Goal: Task Accomplishment & Management: Manage account settings

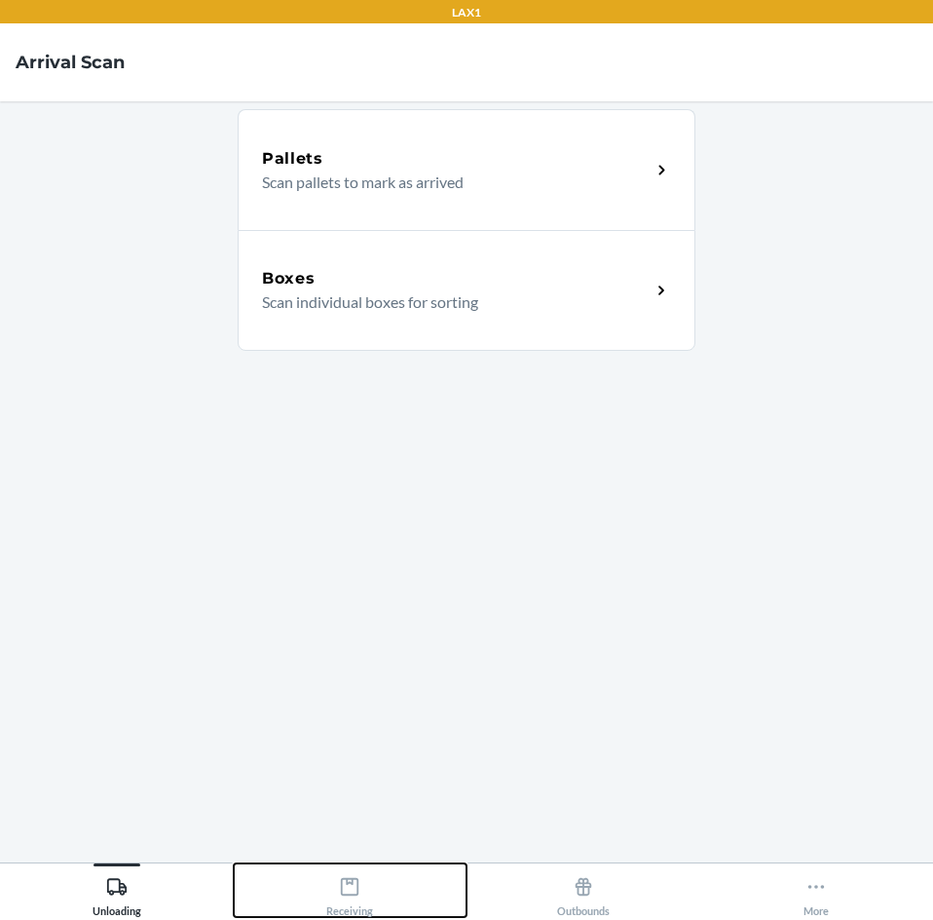
click at [363, 895] on div "Receiving" at bounding box center [349, 892] width 47 height 49
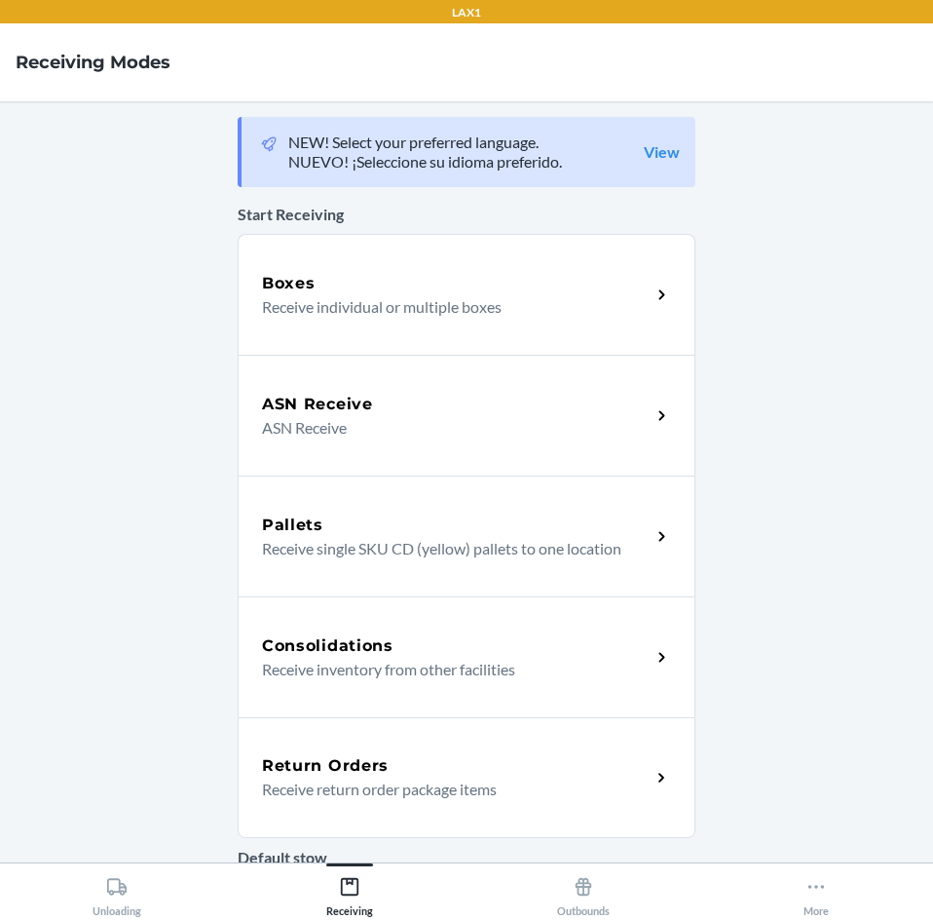
click at [664, 778] on icon at bounding box center [662, 778] width 22 height 22
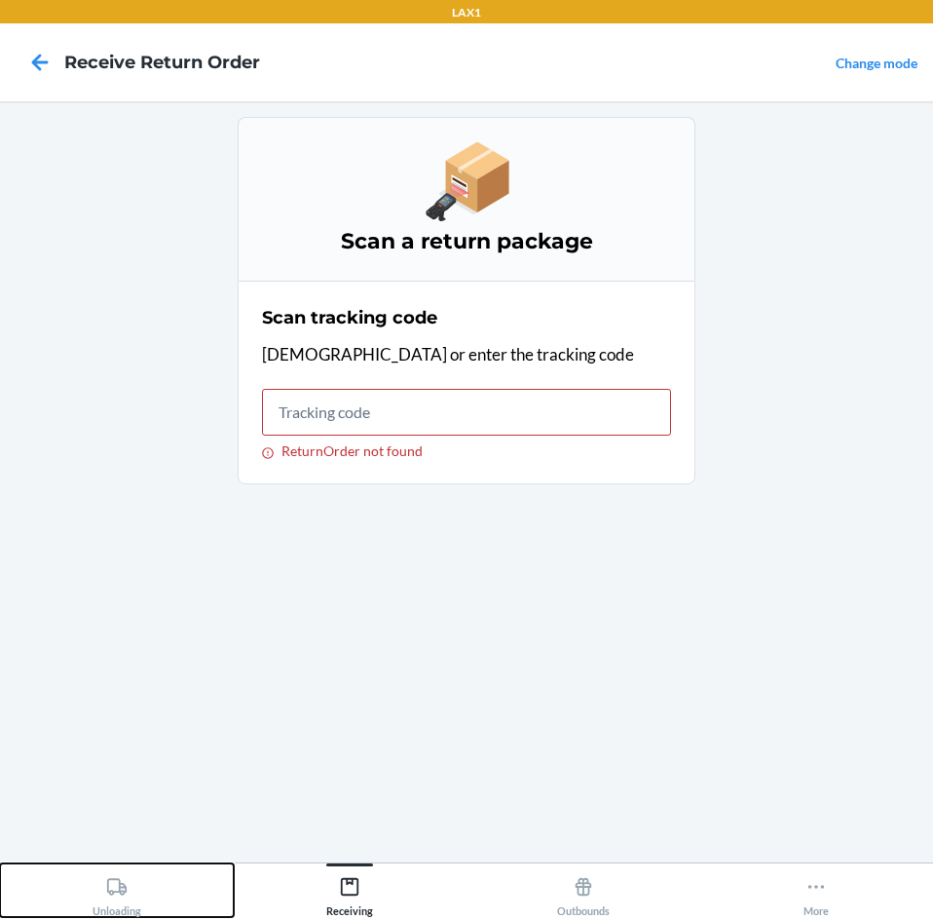
click at [123, 898] on div "Unloading" at bounding box center [117, 892] width 49 height 49
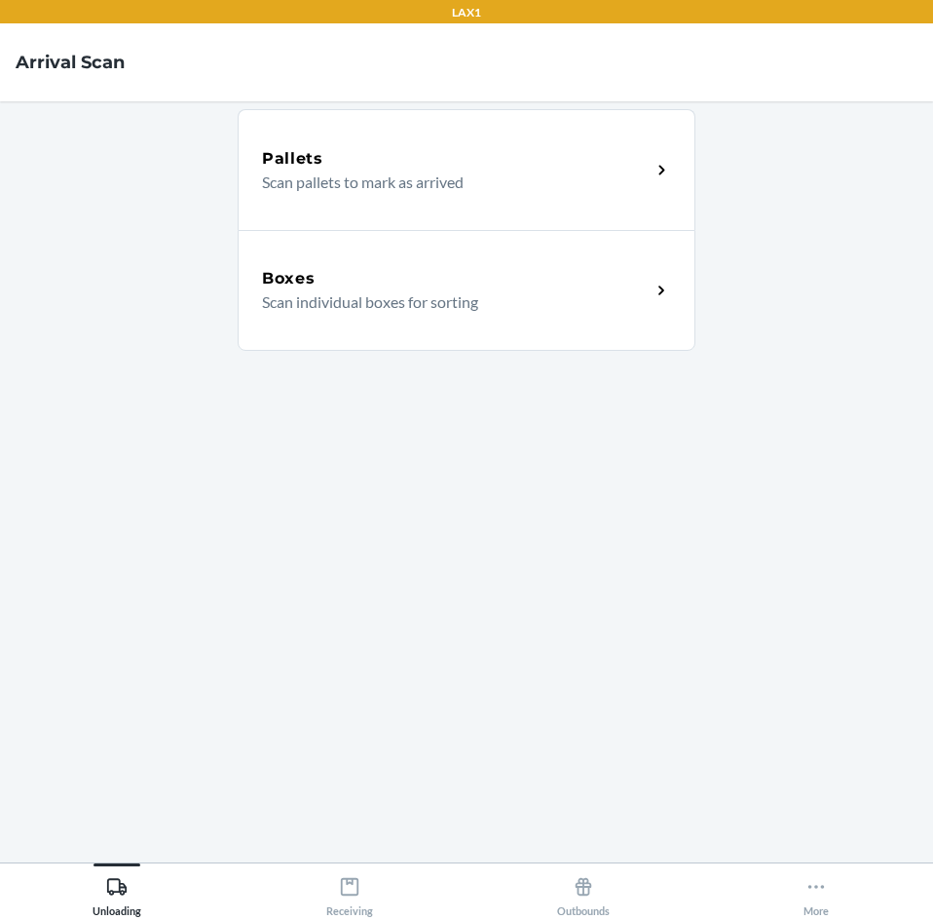
click at [754, 550] on main "Pallets Scan pallets to mark as arrived Boxes Scan individual boxes for sorting" at bounding box center [466, 481] width 933 height 761
click at [660, 300] on icon at bounding box center [662, 291] width 22 height 22
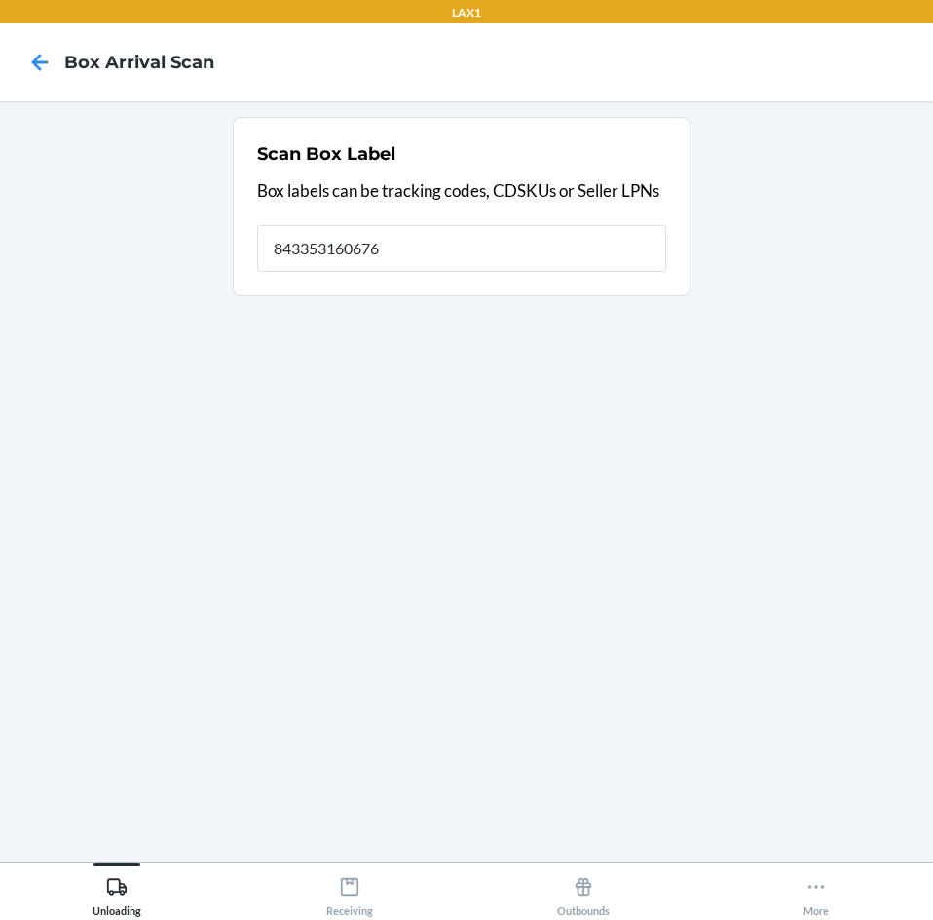
type input "843353160676"
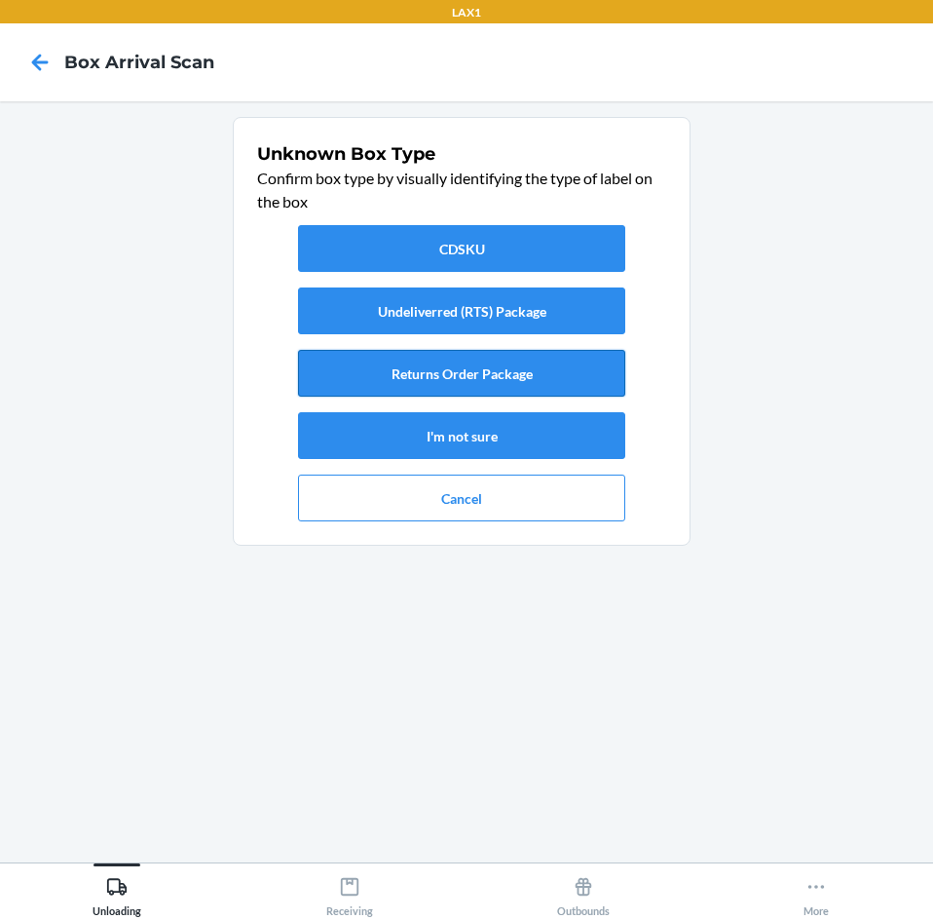
click at [531, 375] on button "Returns Order Package" at bounding box center [461, 373] width 327 height 47
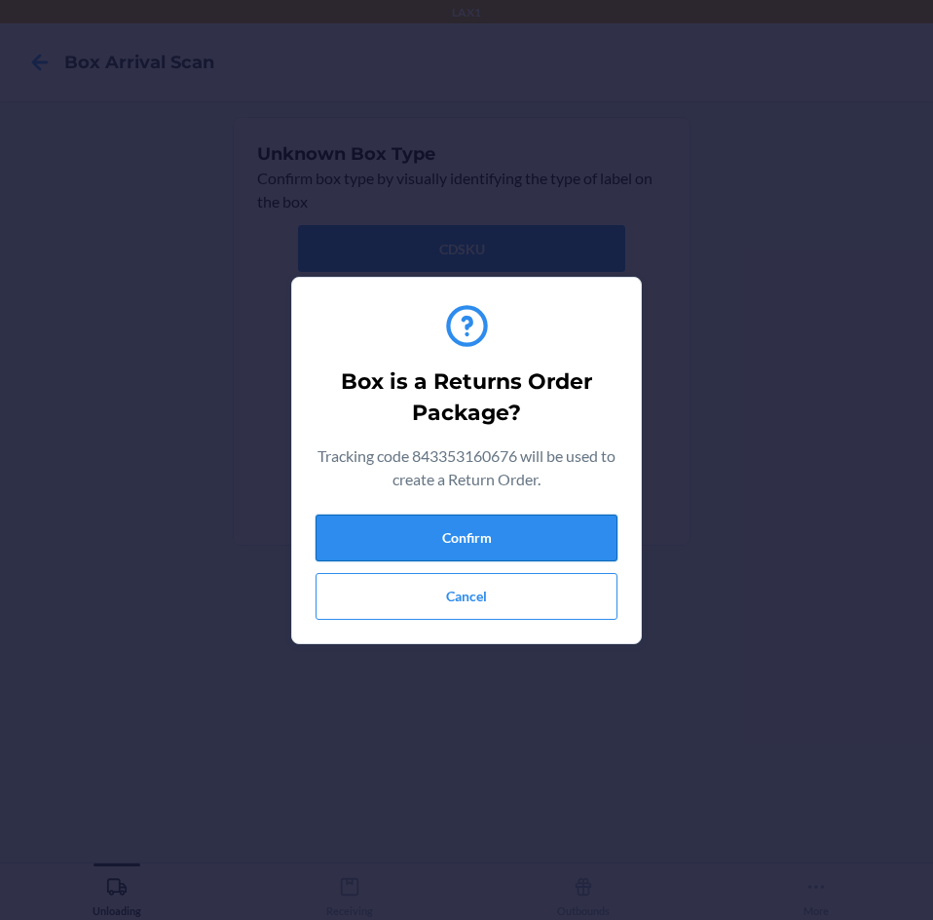
click at [459, 536] on button "Confirm" at bounding box center [467, 537] width 302 height 47
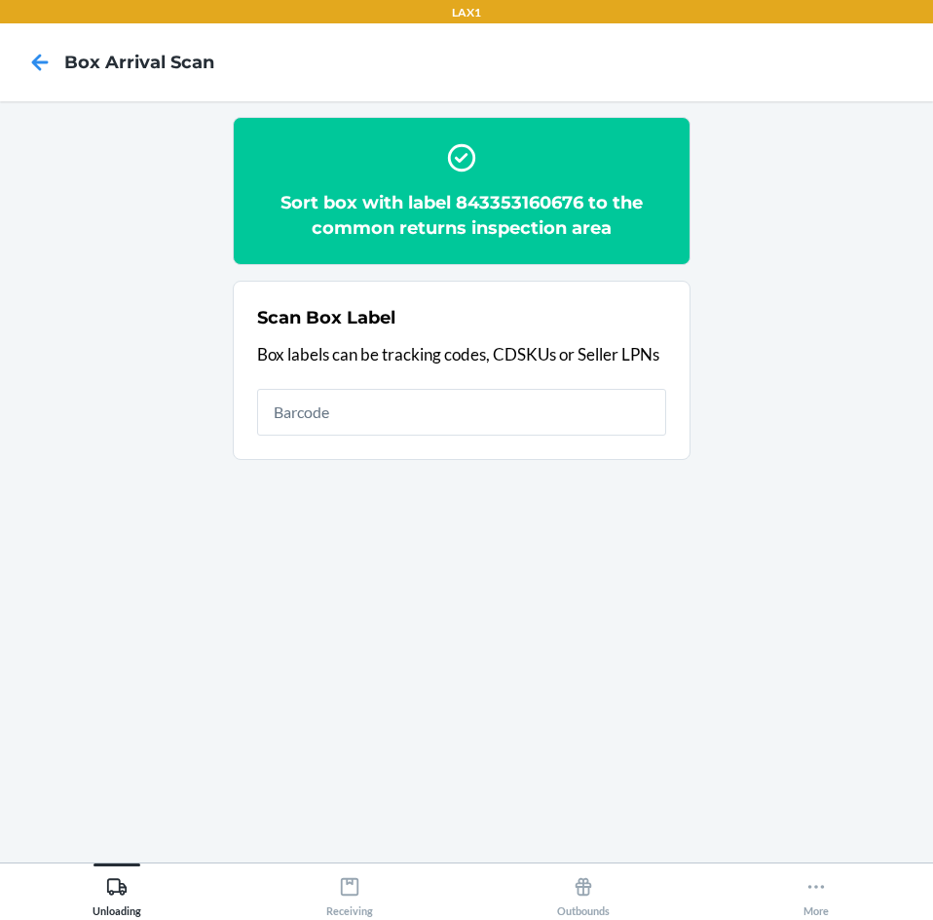
click at [577, 198] on h2 "Sort box with label 843353160676 to the common returns inspection area" at bounding box center [461, 215] width 409 height 51
drag, startPoint x: 603, startPoint y: 221, endPoint x: 199, endPoint y: 300, distance: 412.0
click at [194, 307] on section "Sort box with label 843353160676 to the common returns inspection area Scan Box…" at bounding box center [467, 482] width 902 height 730
click at [576, 200] on h2 "Sort box with label 843353160676 to the common returns inspection area" at bounding box center [461, 215] width 409 height 51
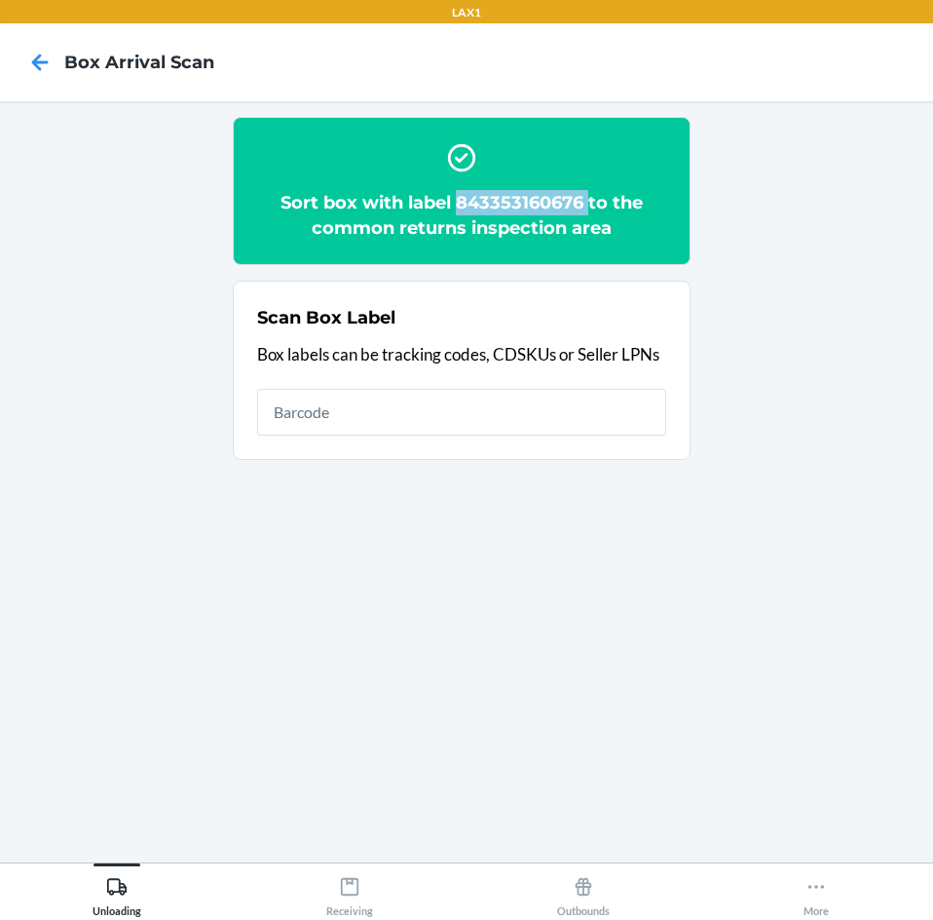
click at [576, 200] on h2 "Sort box with label 843353160676 to the common returns inspection area" at bounding box center [461, 215] width 409 height 51
copy h2 "843353160676"
click at [348, 883] on icon at bounding box center [350, 887] width 18 height 18
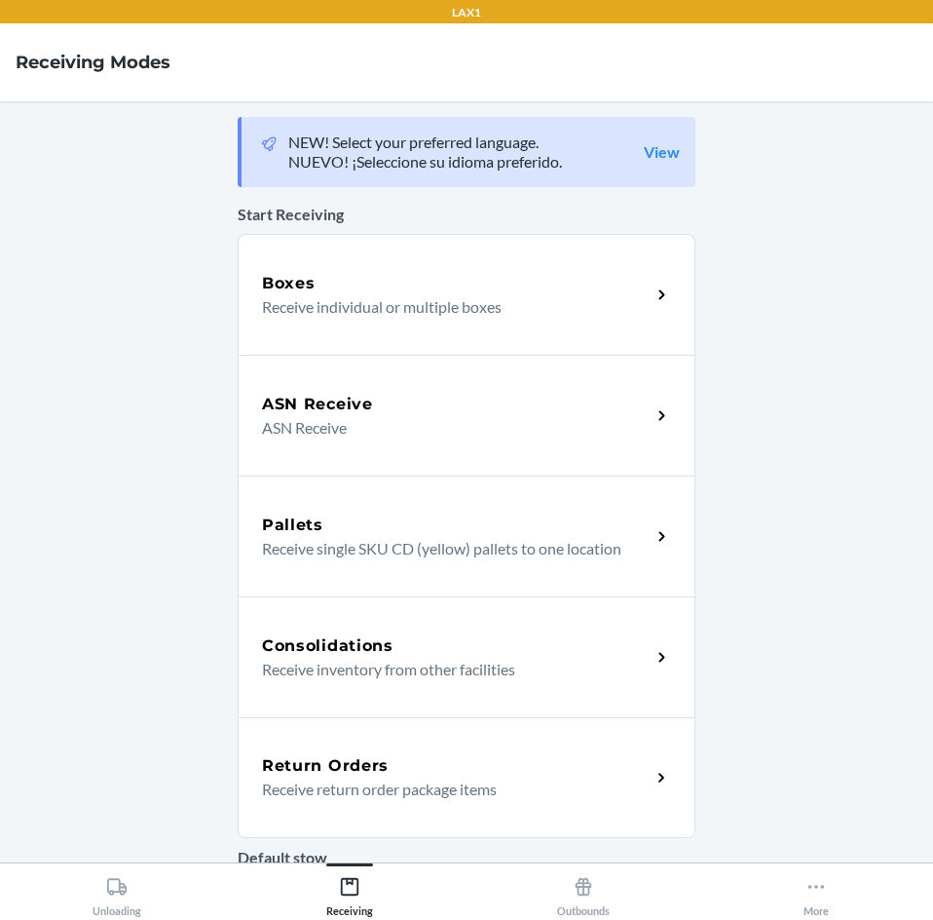
click at [663, 787] on icon at bounding box center [662, 778] width 22 height 22
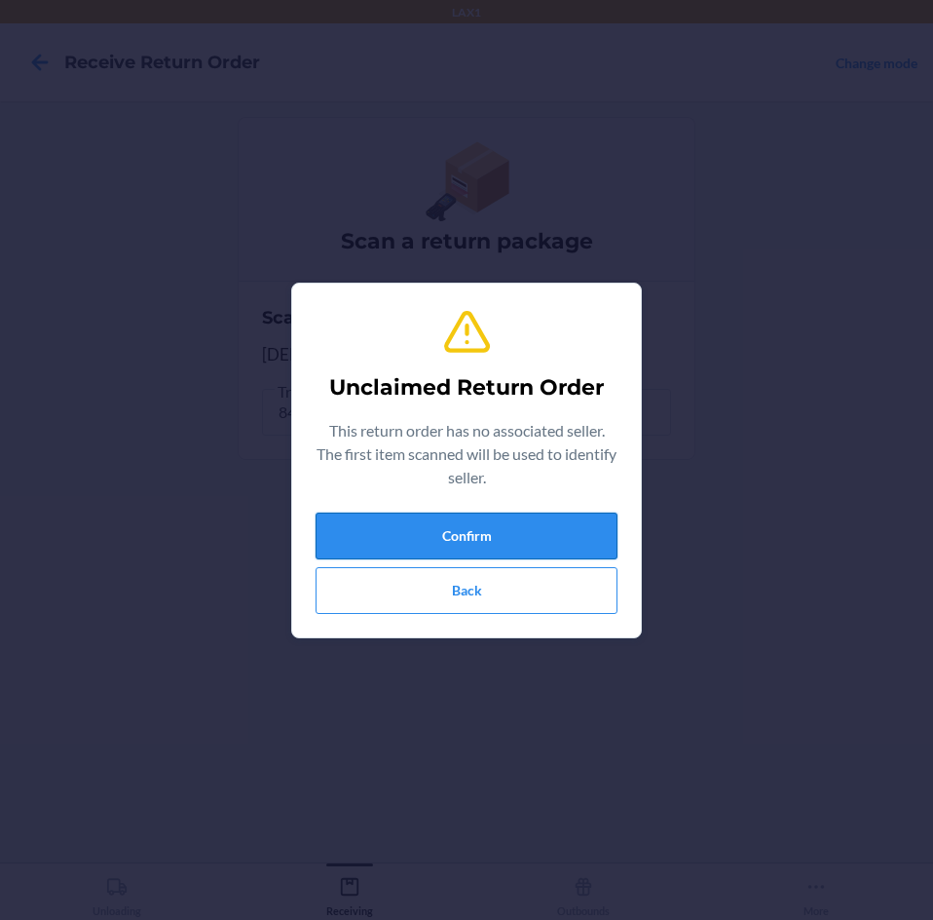
click at [514, 545] on button "Confirm" at bounding box center [467, 536] width 302 height 47
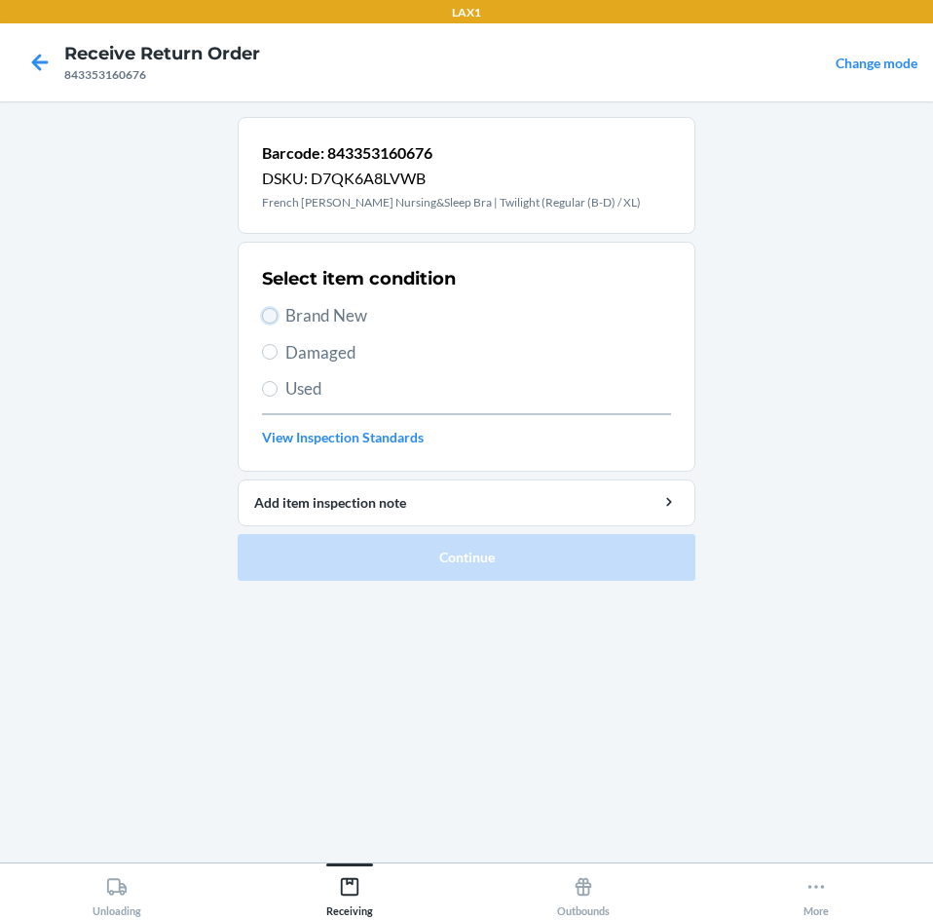
click at [269, 316] on input "Brand New" at bounding box center [270, 316] width 16 height 16
radio input "true"
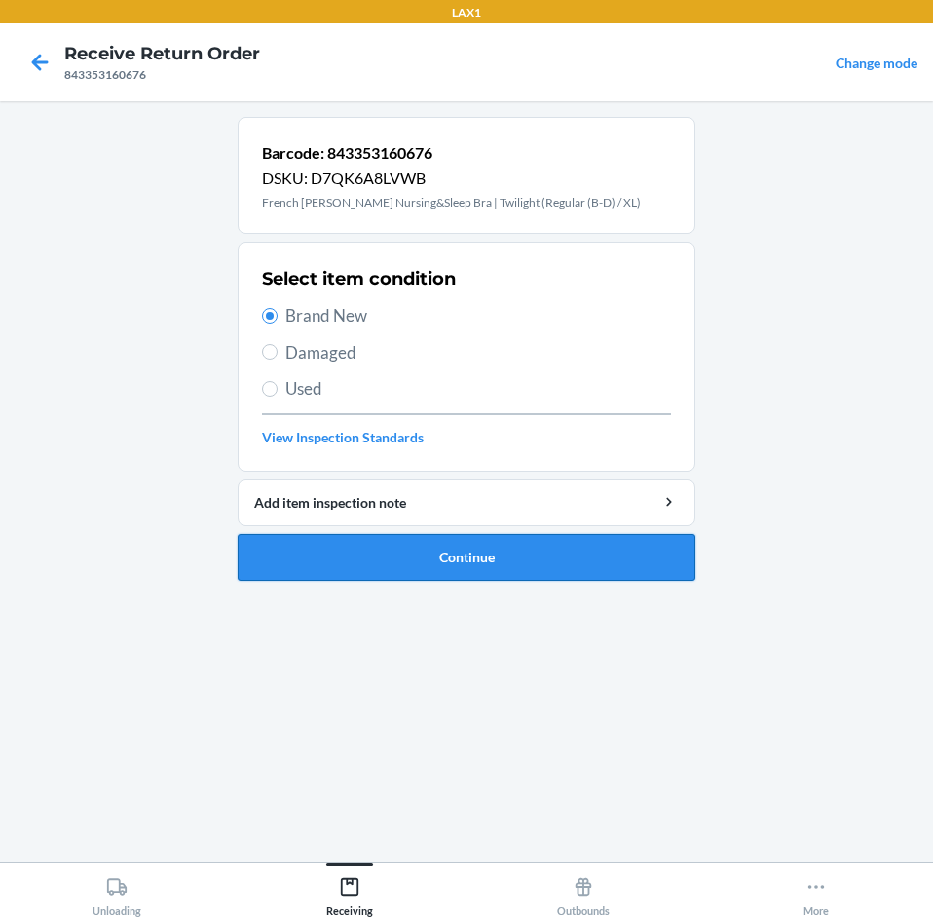
click at [337, 555] on button "Continue" at bounding box center [467, 557] width 458 height 47
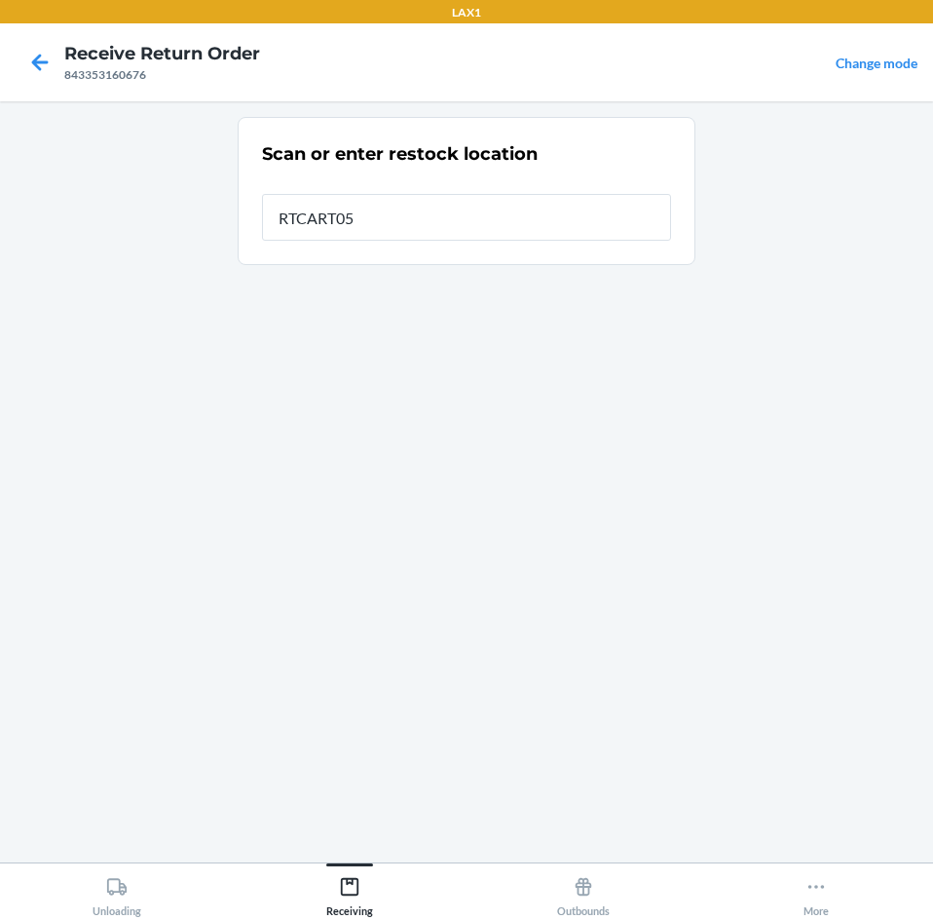
type input "RTCART058"
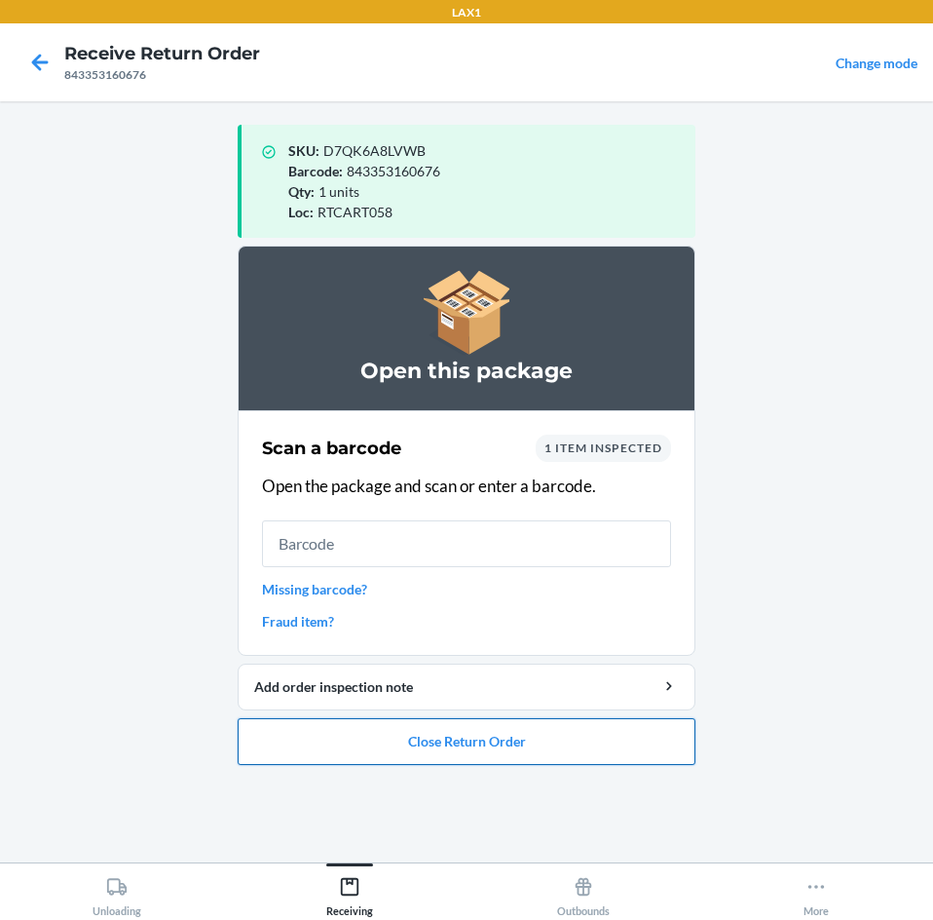
click at [573, 740] on button "Close Return Order" at bounding box center [467, 741] width 458 height 47
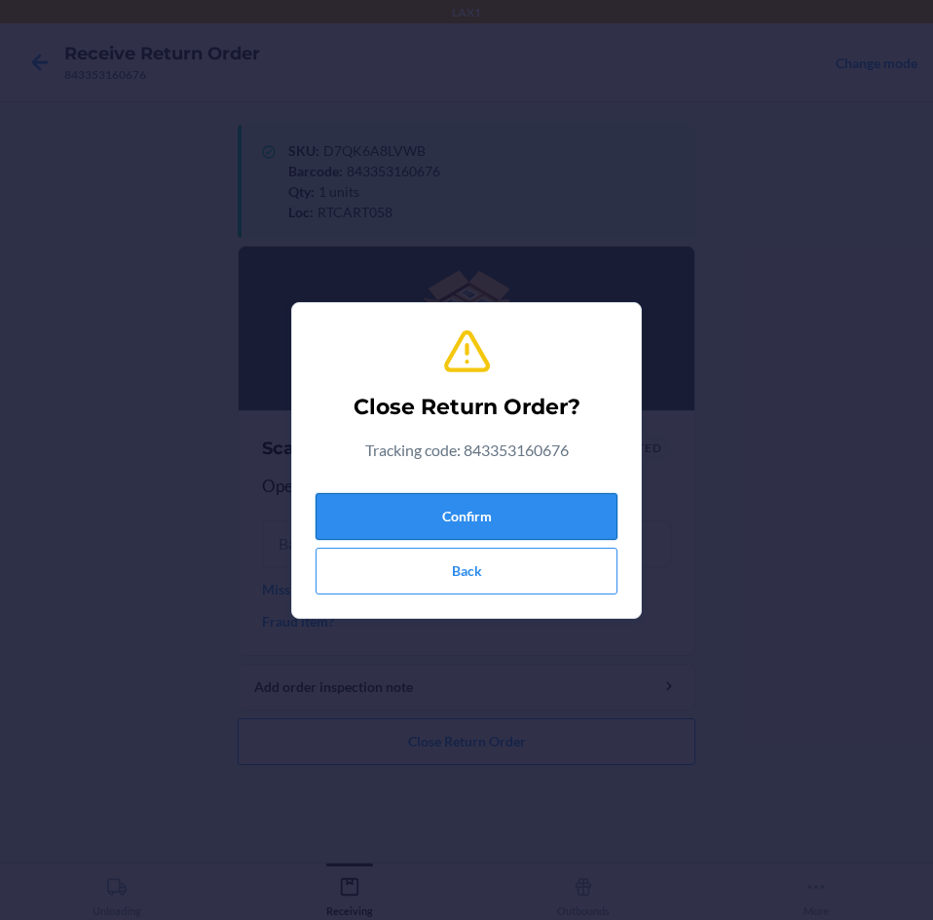
click at [559, 516] on button "Confirm" at bounding box center [467, 516] width 302 height 47
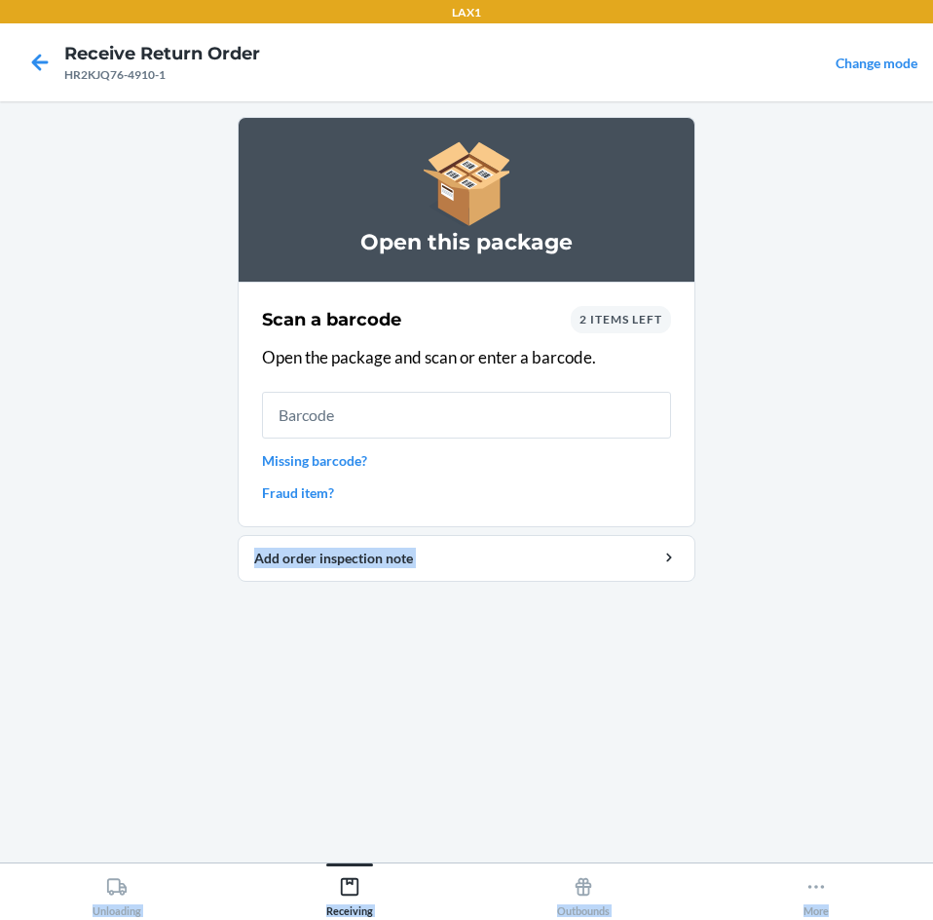
drag, startPoint x: 559, startPoint y: 516, endPoint x: 1583, endPoint y: 967, distance: 1118.7
click at [933, 919] on html "LAX1 Receive Return Order HR2KJQ76-4910-1 Change mode Open this package Scan a …" at bounding box center [466, 460] width 933 height 920
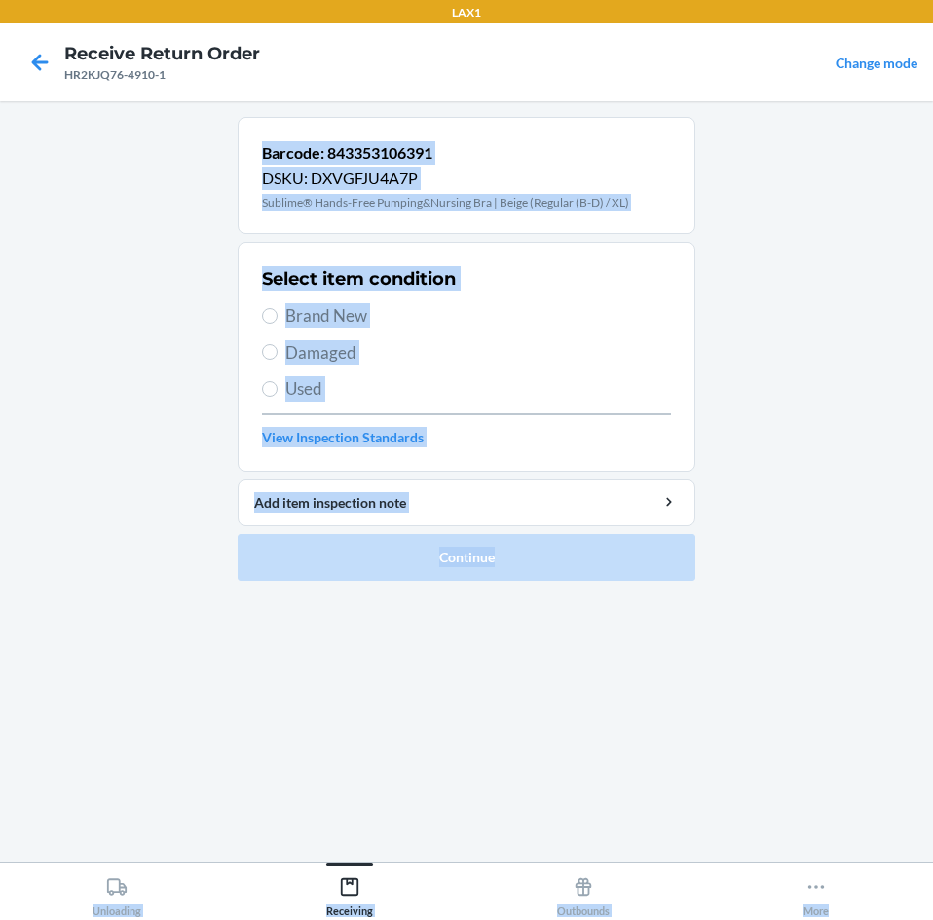
click at [40, 309] on main "Barcode: 843353106391 DSKU: DXVGFJU4A7P Sublime® Hands-Free Pumping&Nursing Bra…" at bounding box center [466, 481] width 933 height 761
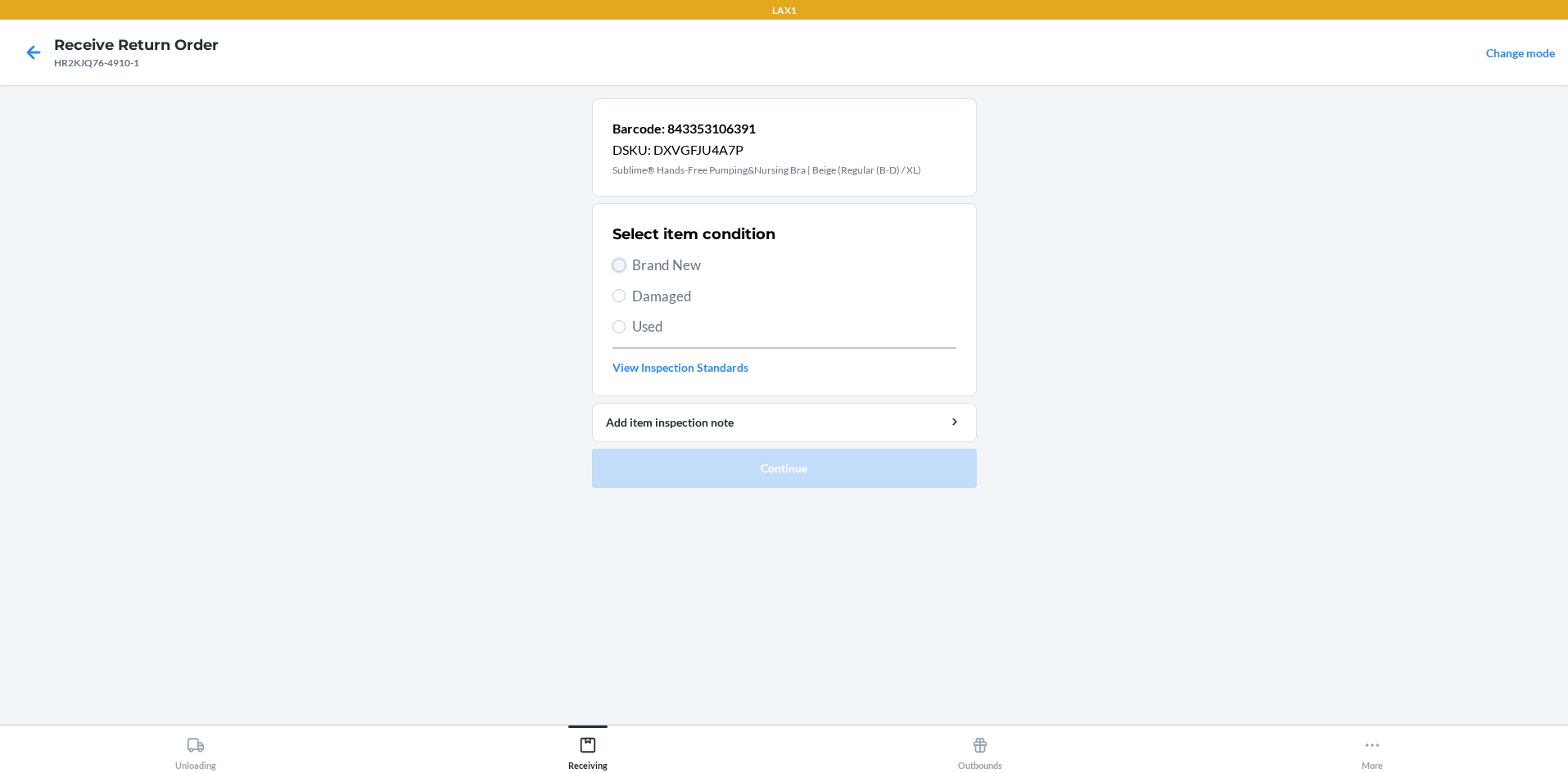
click at [616, 262] on input "Brand New" at bounding box center [619, 266] width 13 height 13
radio input "true"
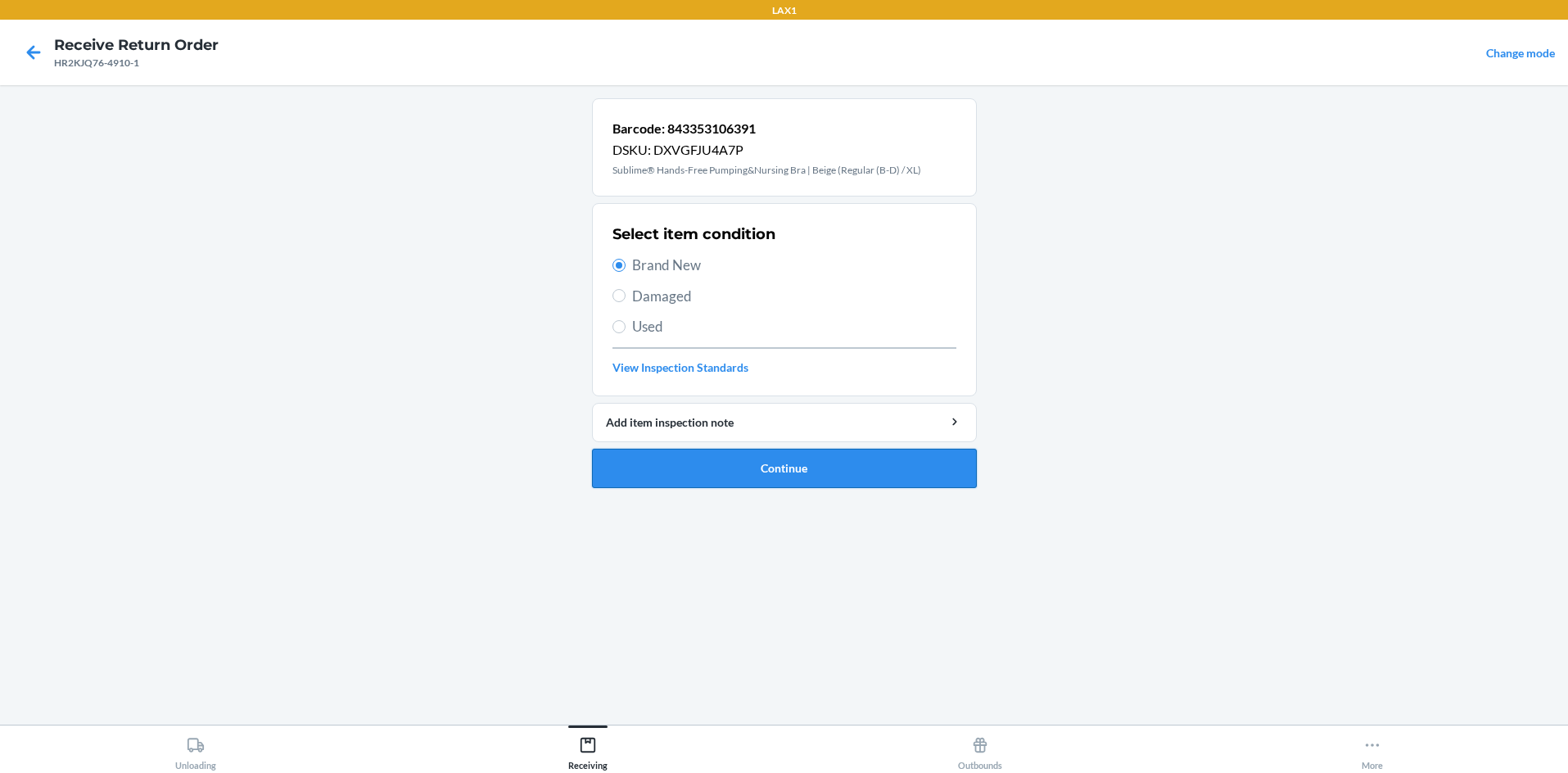
click at [733, 471] on button "Continue" at bounding box center [785, 468] width 385 height 39
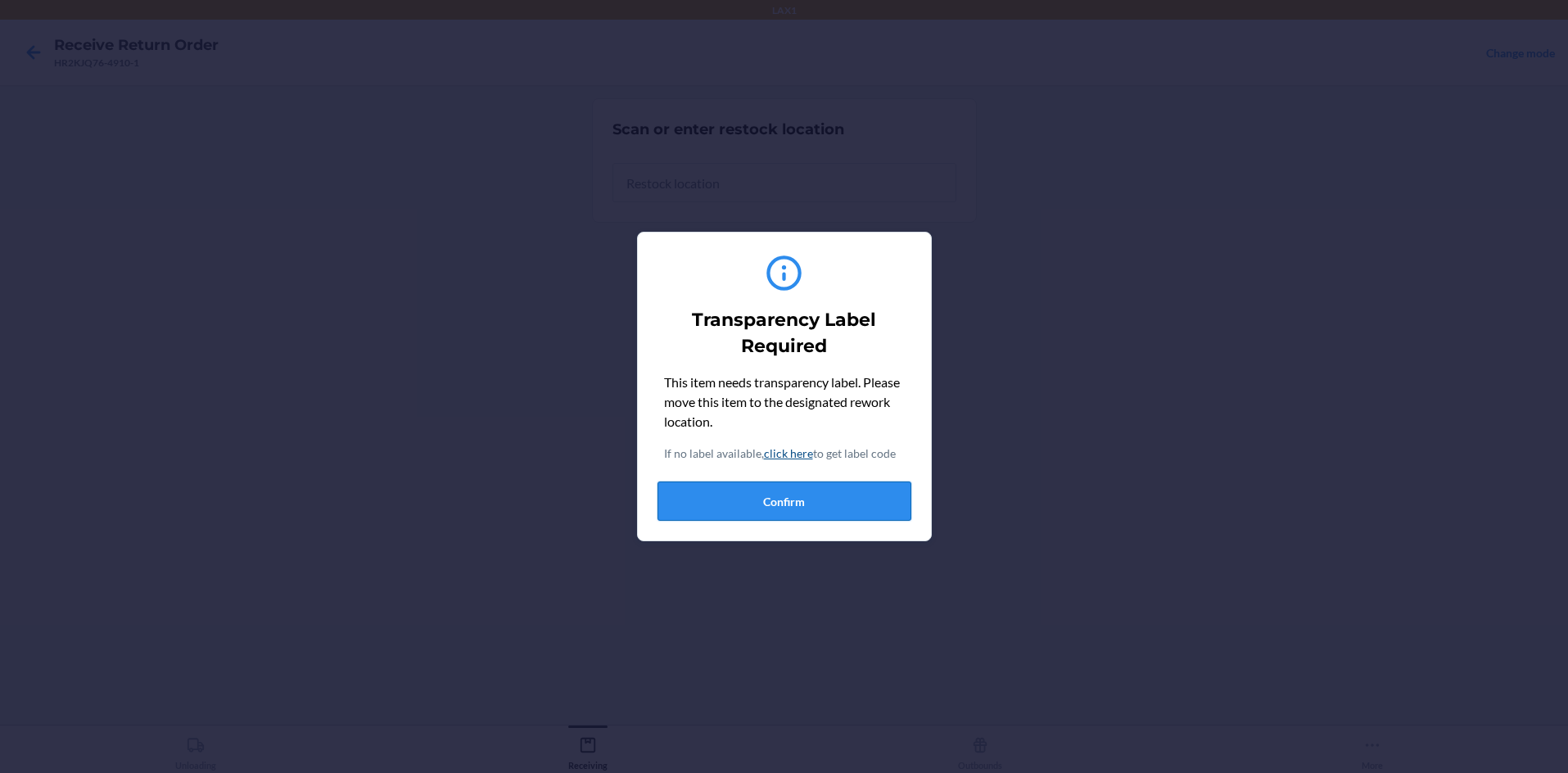
click at [744, 487] on button "Confirm" at bounding box center [784, 501] width 254 height 39
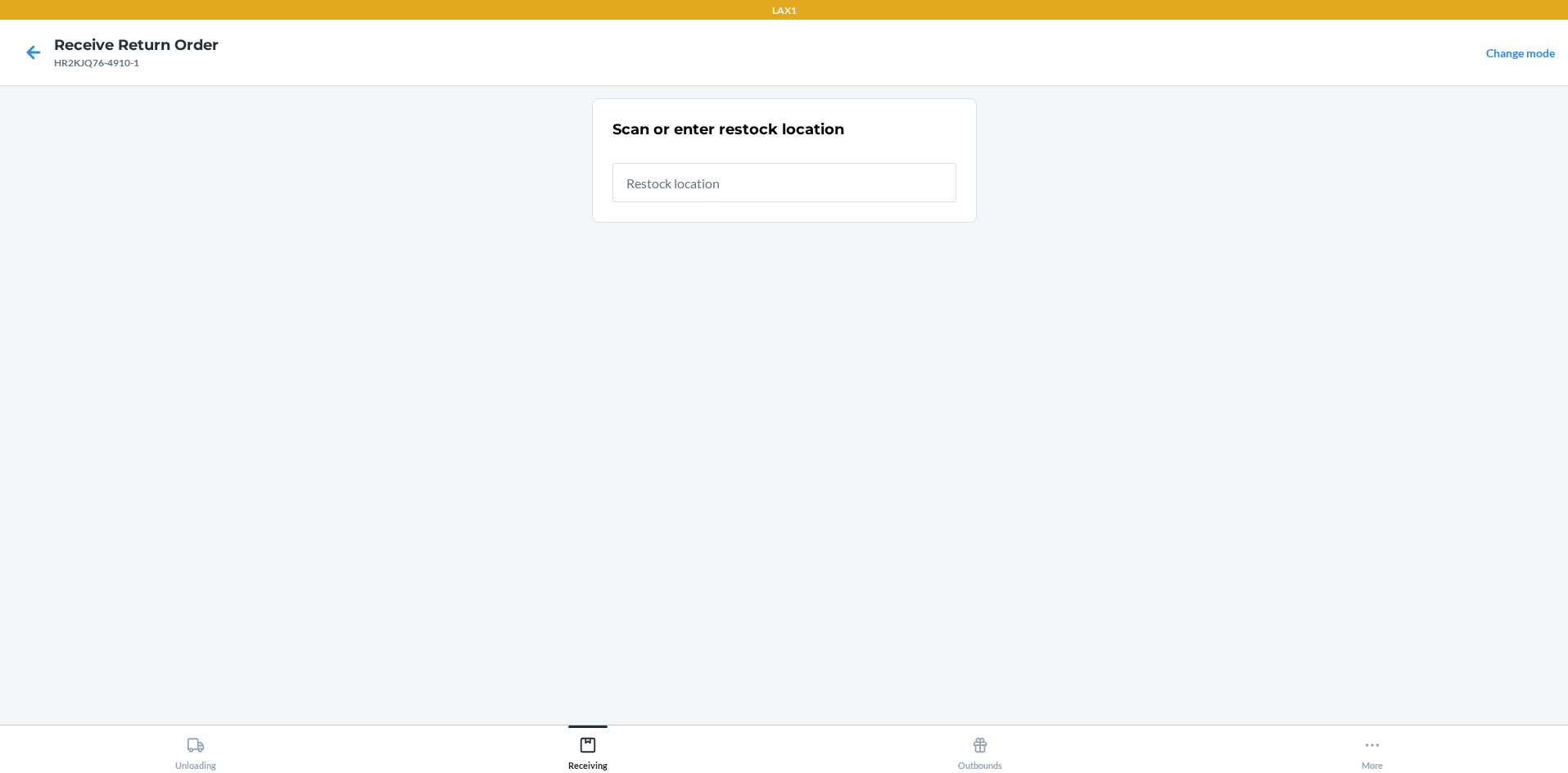
type input "RTCART058"
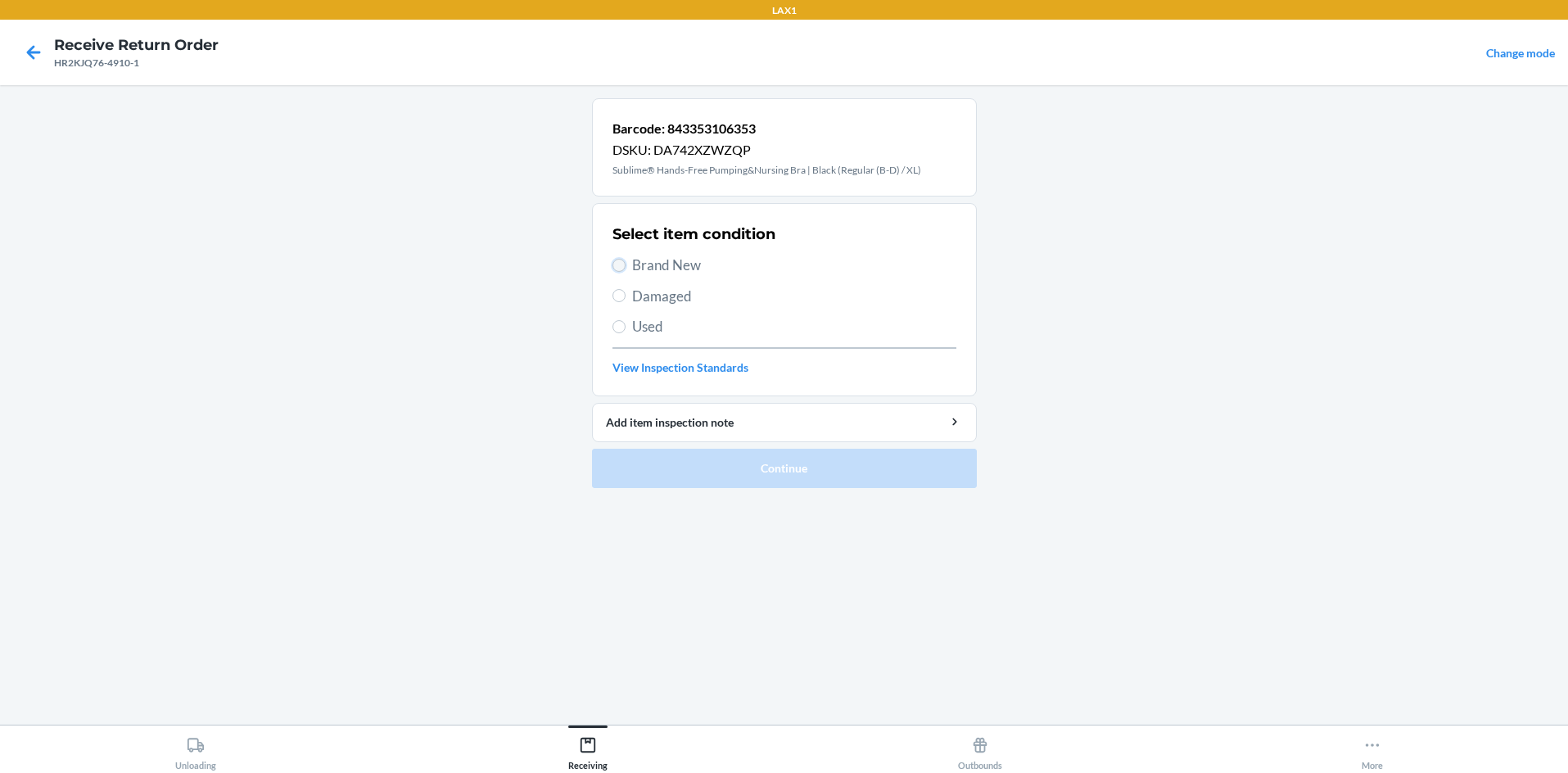
click at [615, 264] on input "Brand New" at bounding box center [619, 266] width 13 height 13
radio input "true"
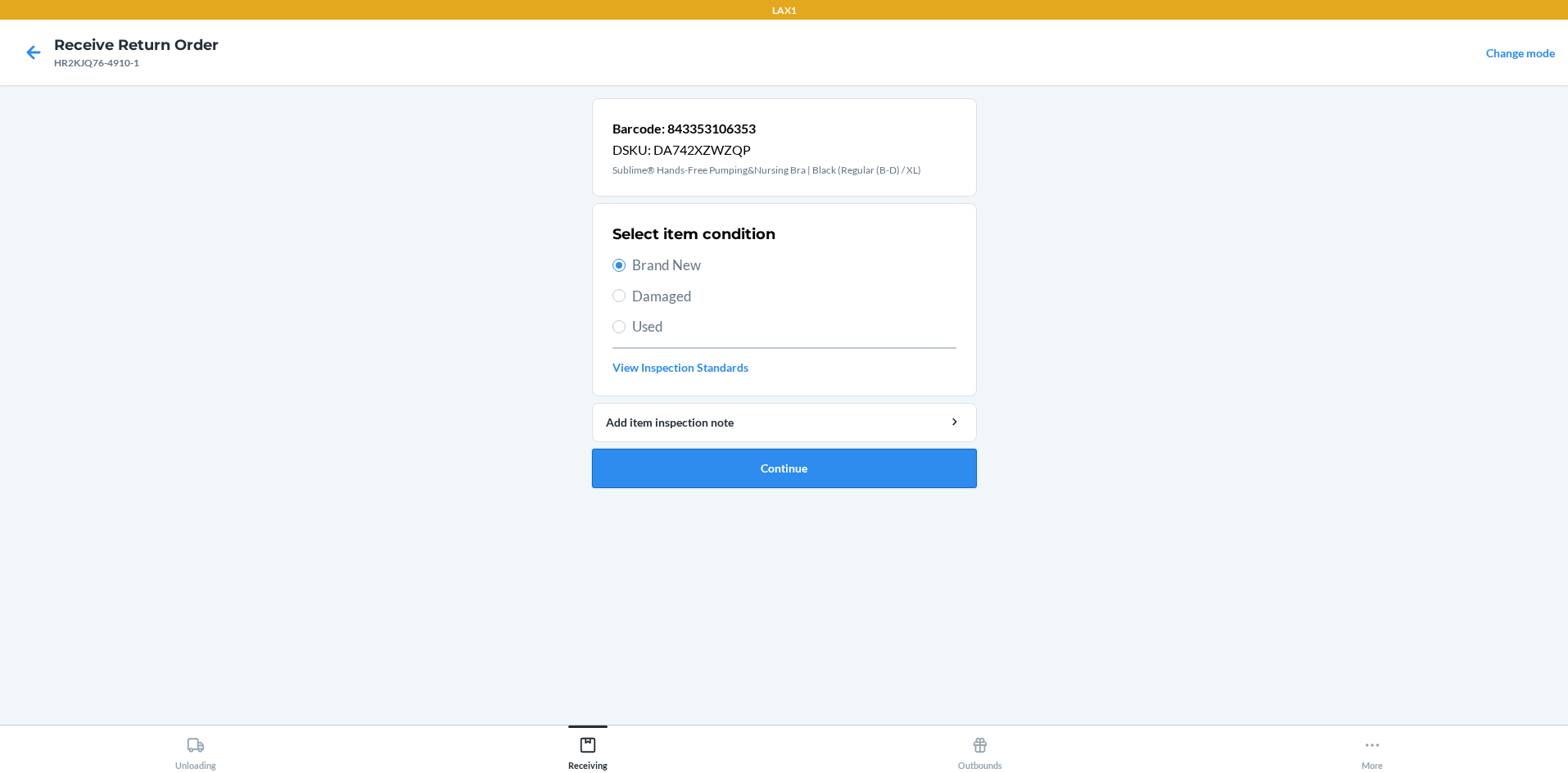
click at [767, 464] on button "Continue" at bounding box center [785, 468] width 385 height 39
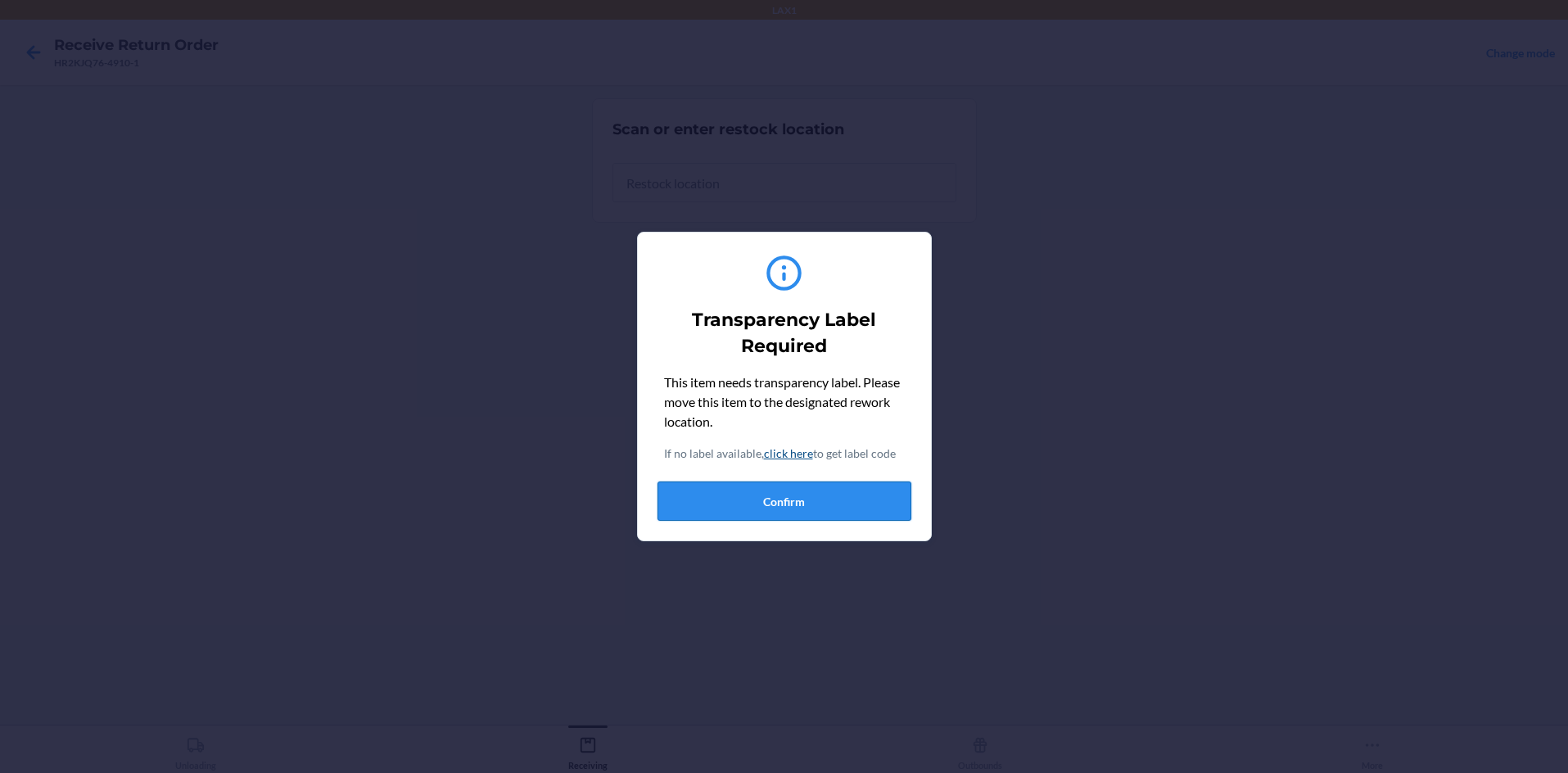
click at [780, 494] on button "Confirm" at bounding box center [784, 501] width 254 height 39
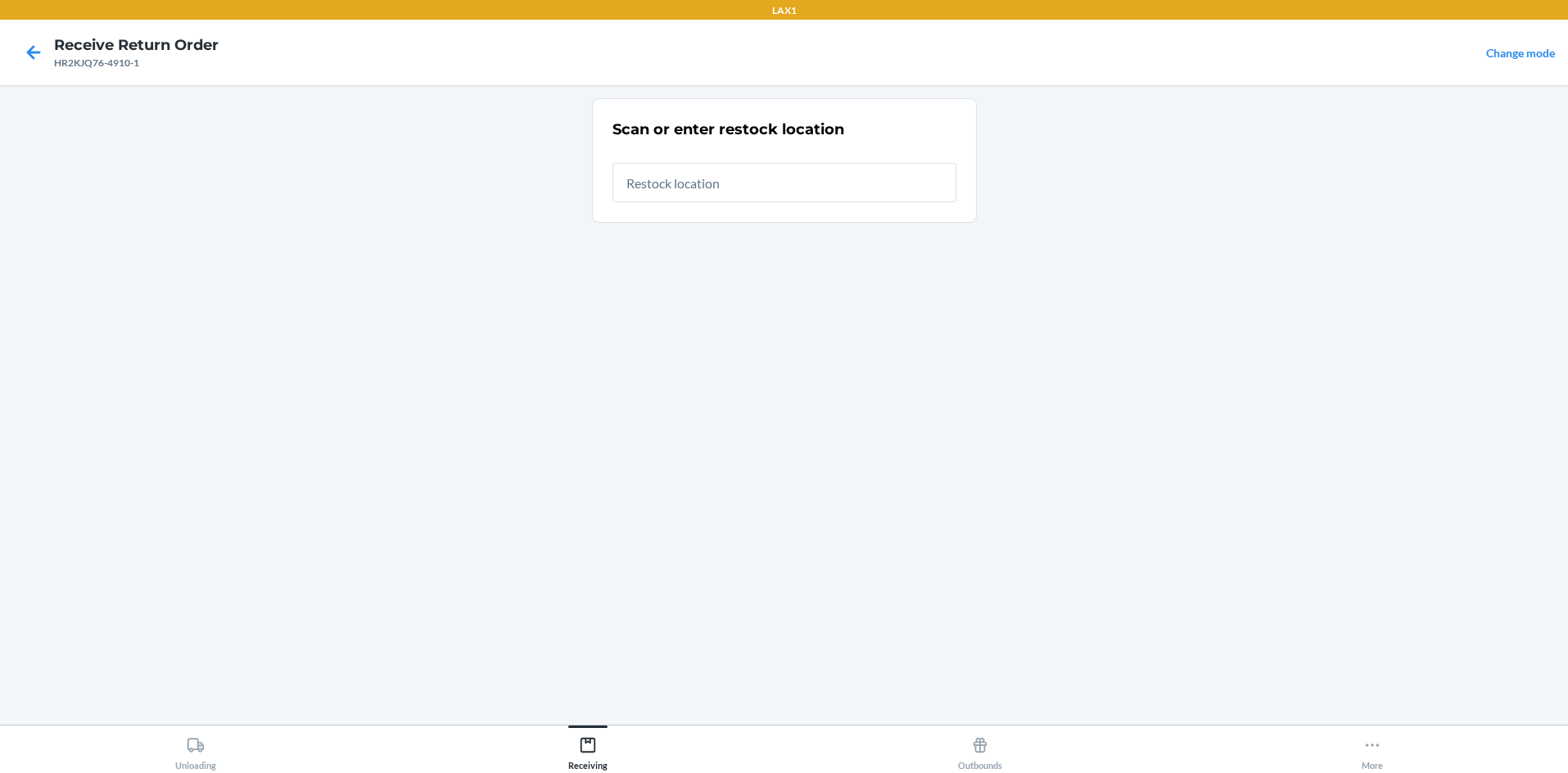
type input "RTCART058"
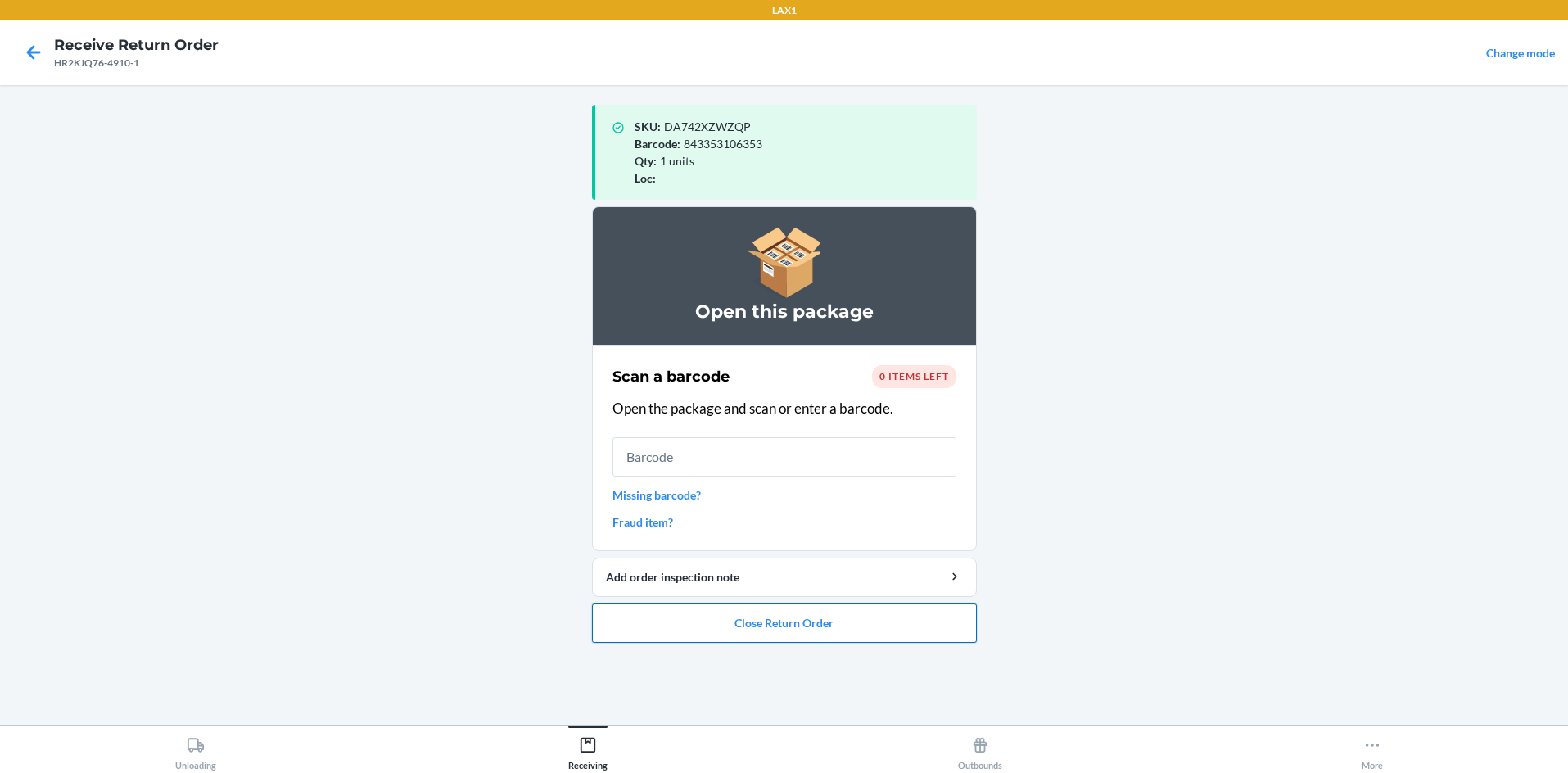
click at [784, 617] on button "Close Return Order" at bounding box center [785, 623] width 385 height 39
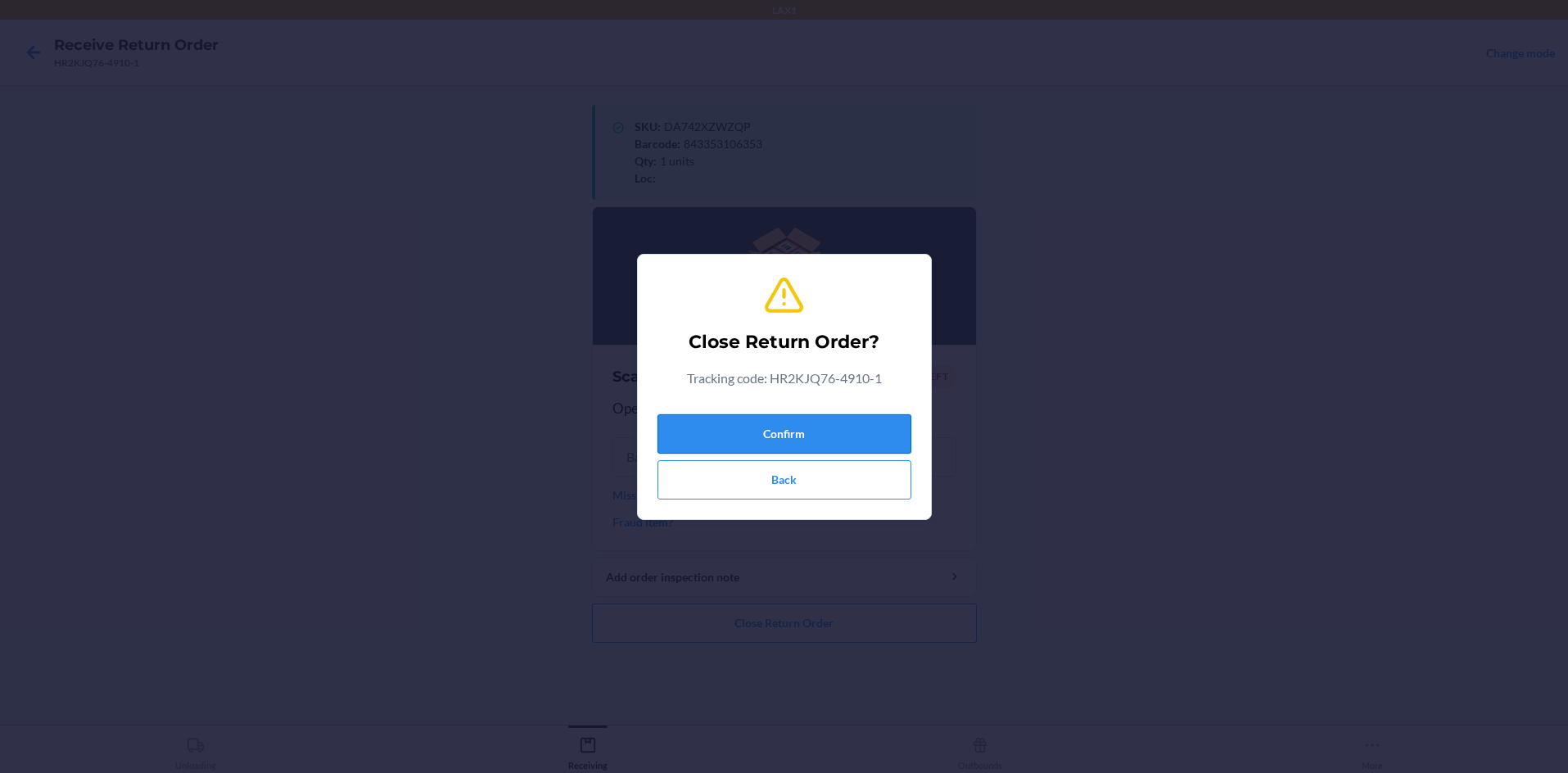
click at [784, 420] on button "Confirm" at bounding box center [784, 434] width 254 height 39
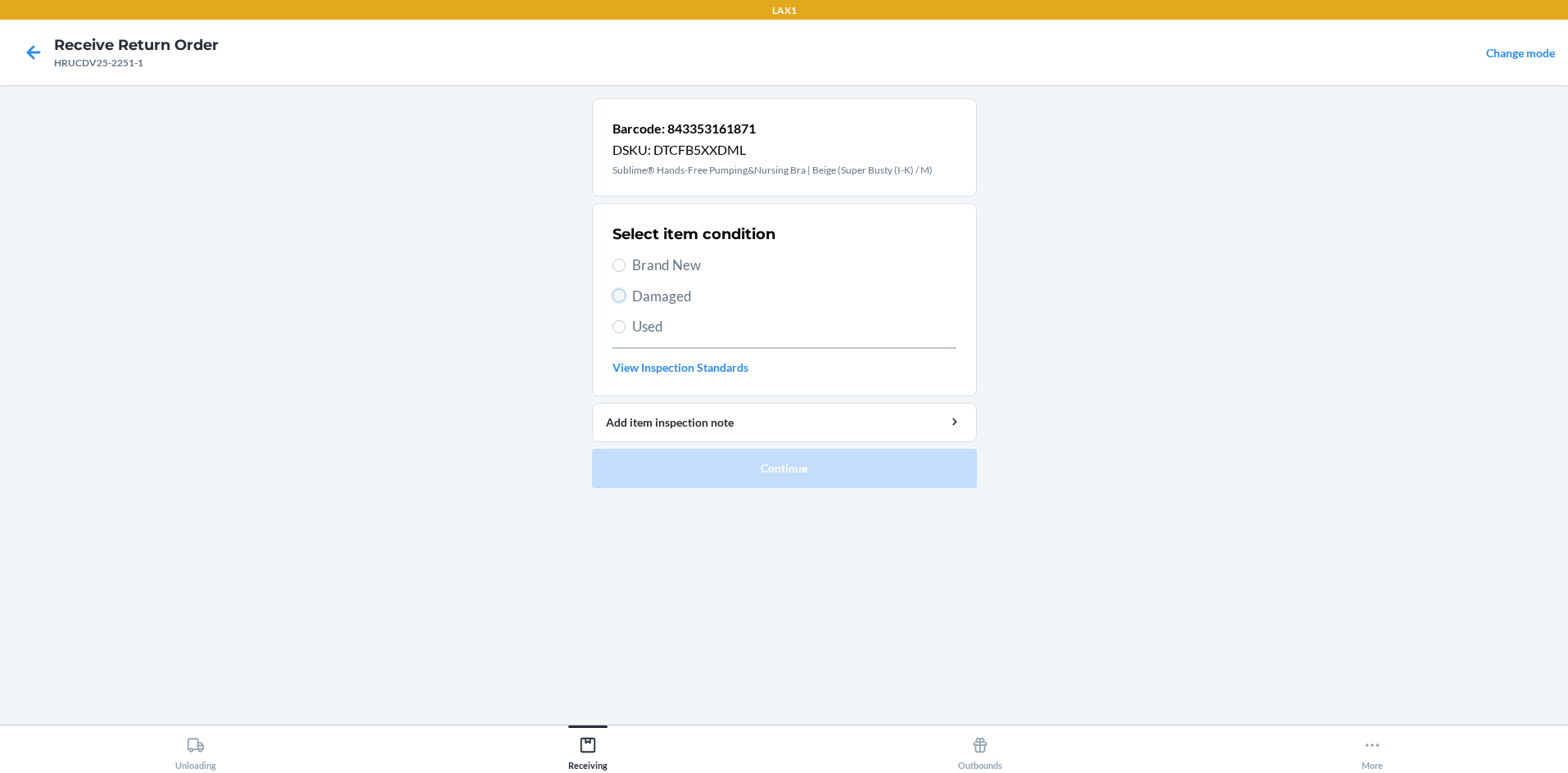
click at [620, 291] on input "Damaged" at bounding box center [619, 296] width 13 height 13
radio input "true"
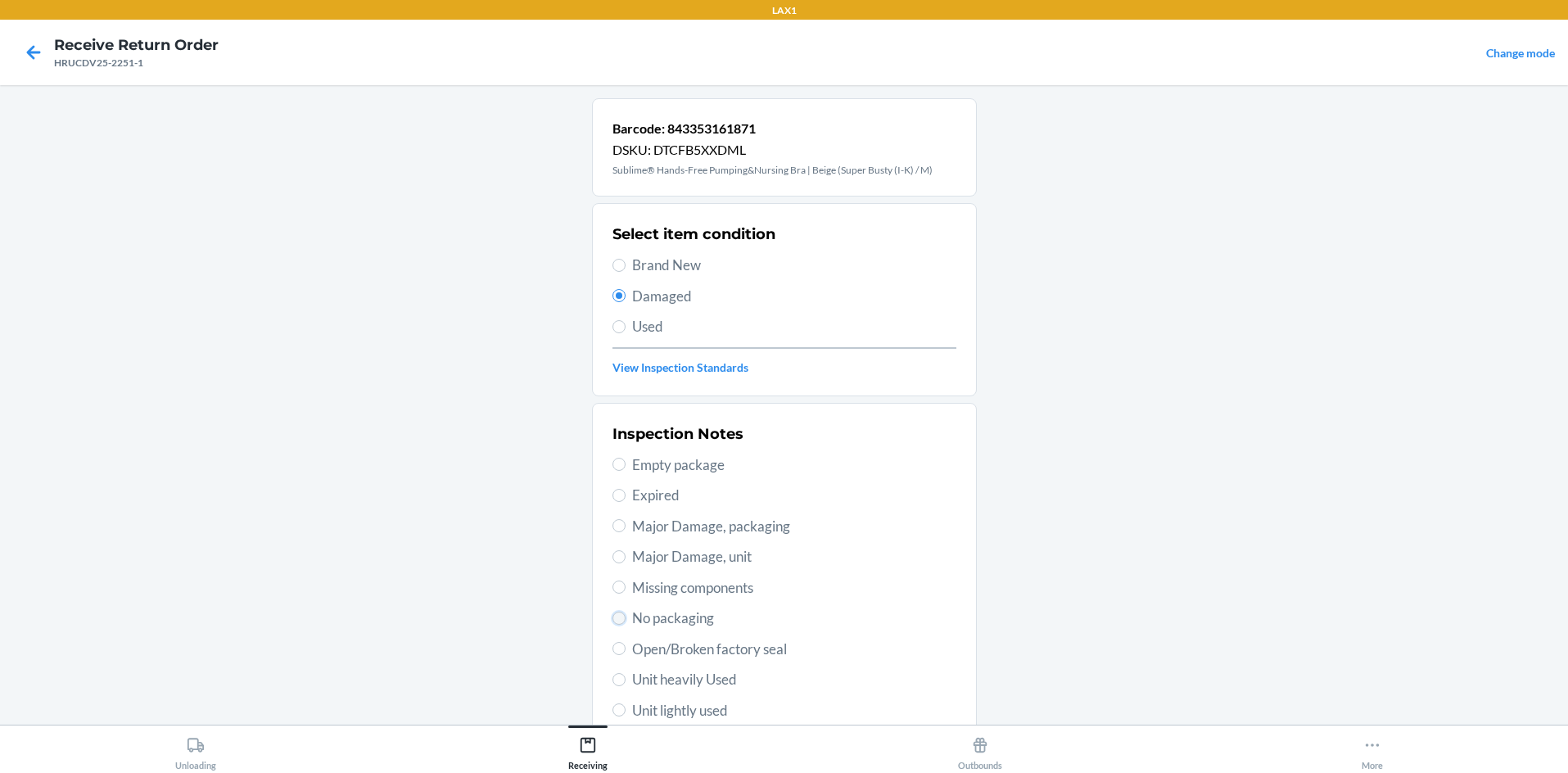
click at [613, 618] on input "No packaging" at bounding box center [619, 618] width 13 height 13
radio input "true"
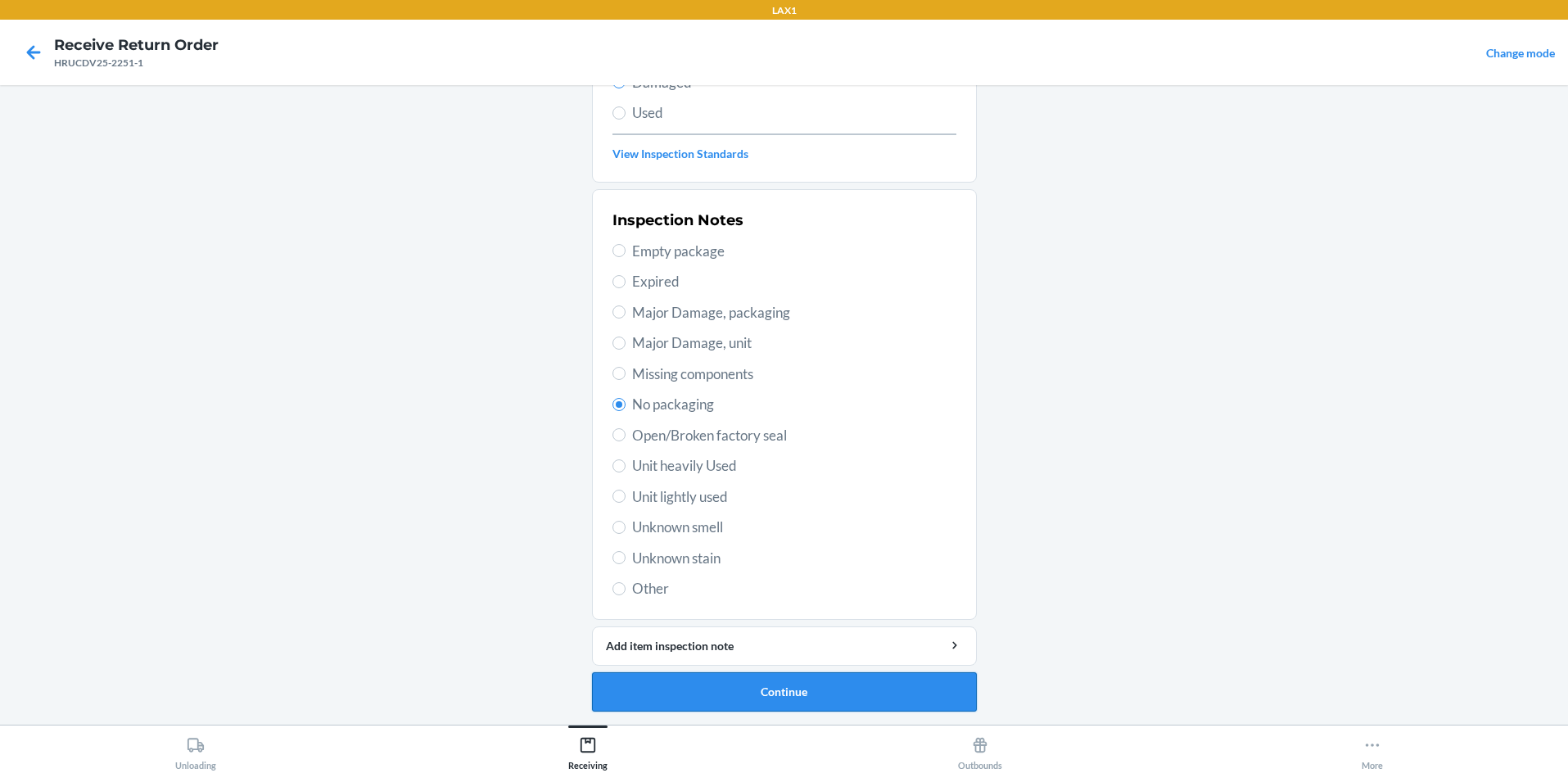
click at [776, 691] on button "Continue" at bounding box center [785, 691] width 385 height 39
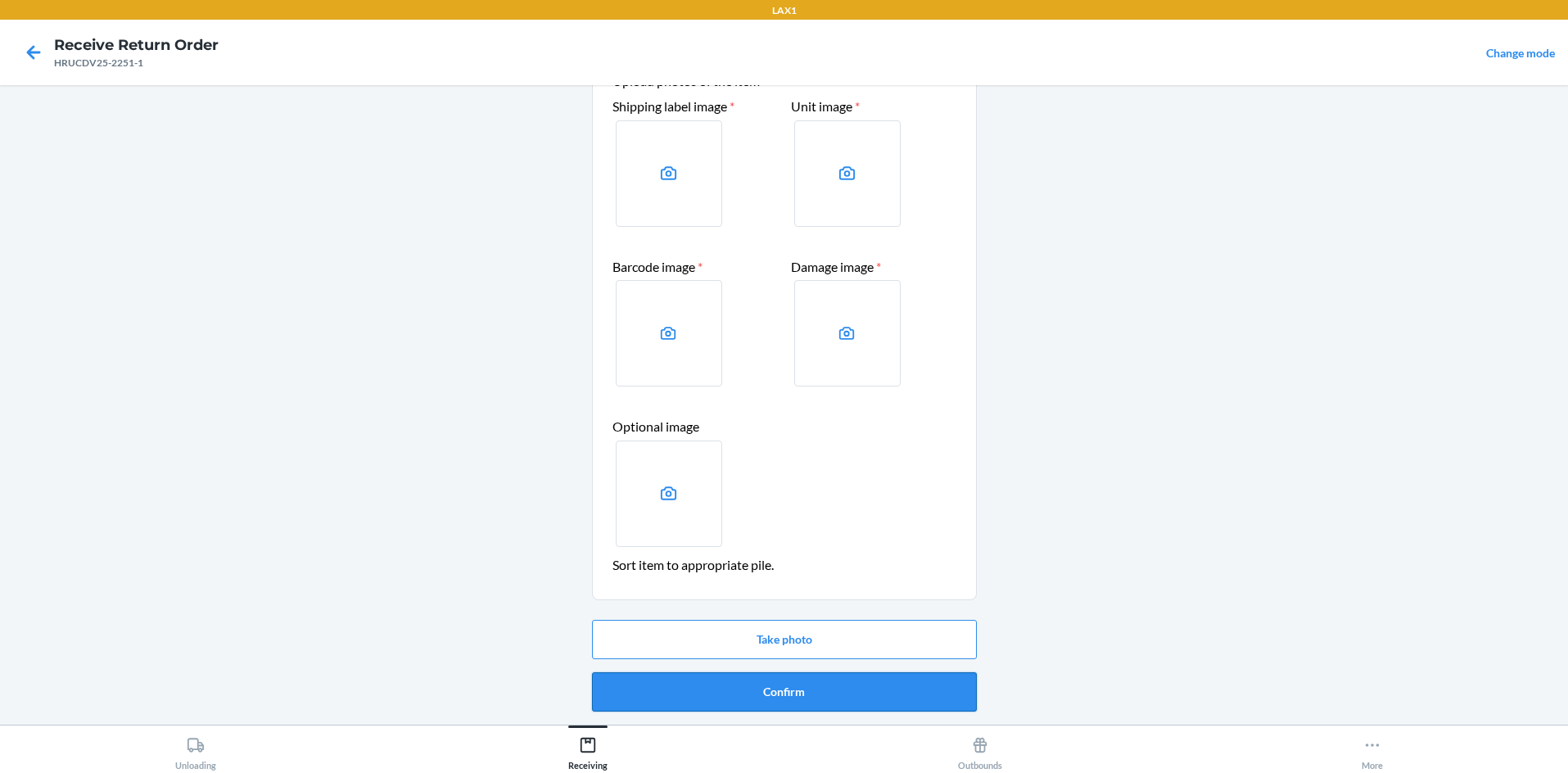
click at [784, 691] on button "Confirm" at bounding box center [785, 691] width 385 height 39
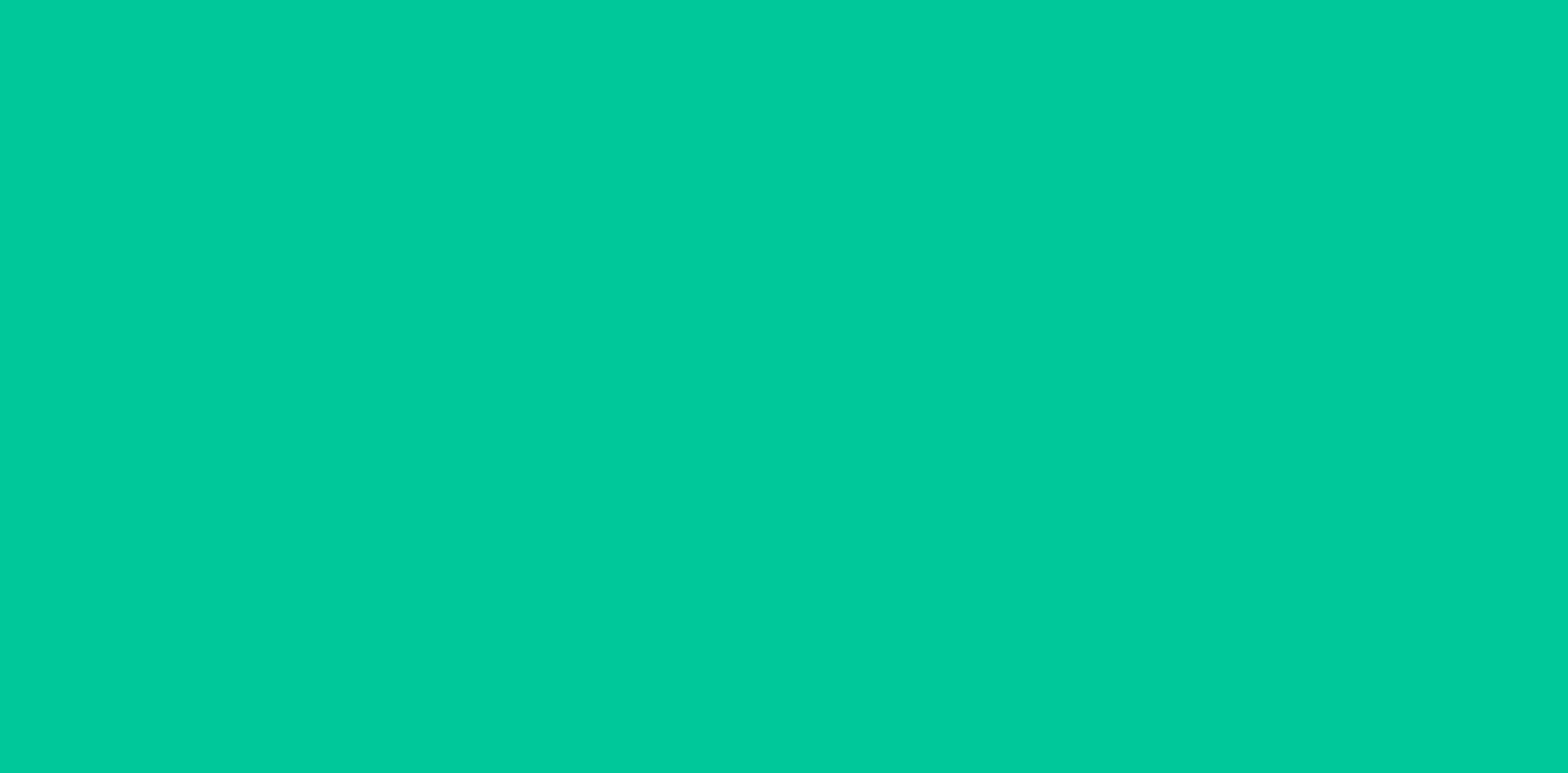
scroll to position [0, 0]
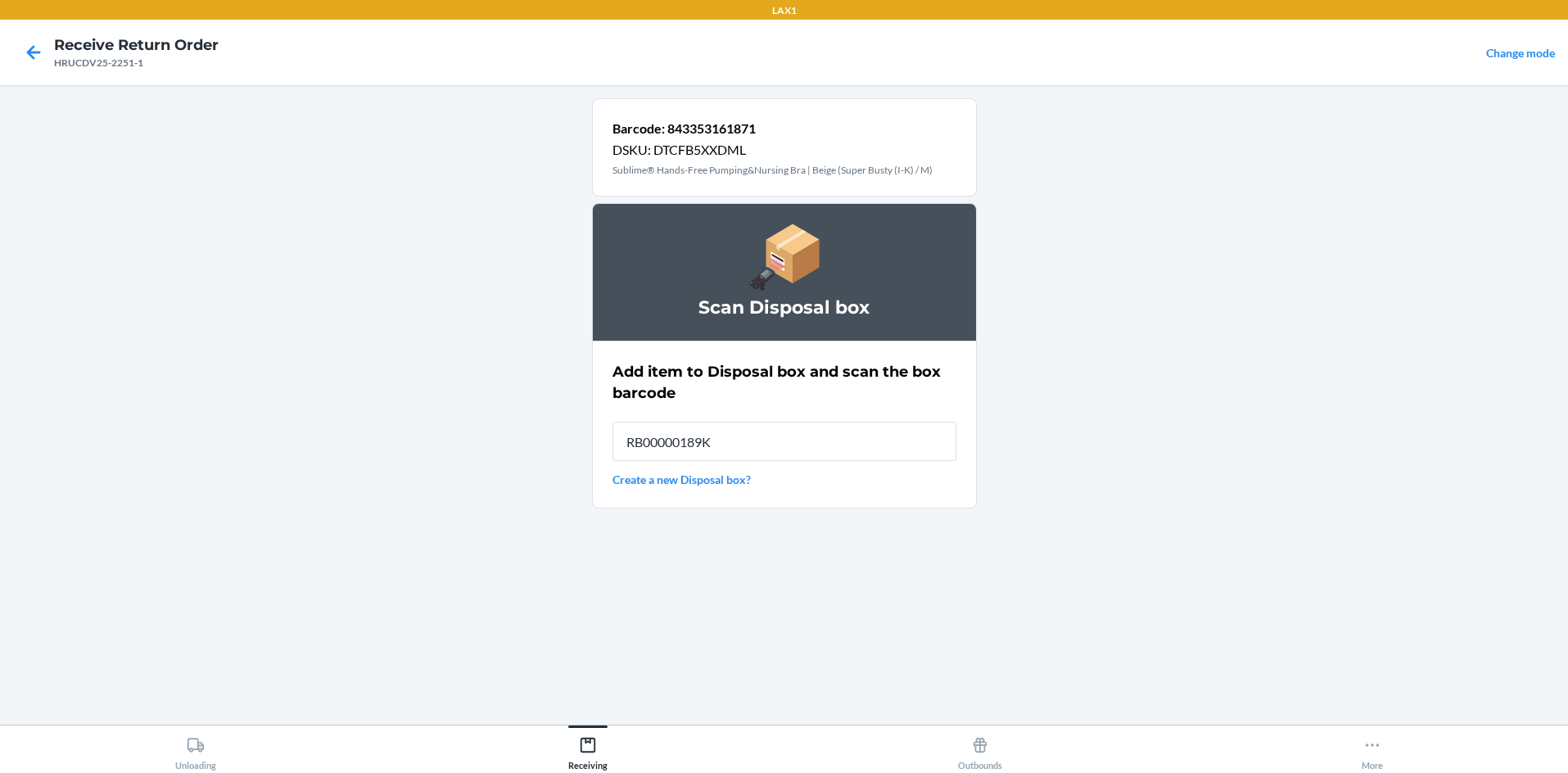
type input "RB00000189K"
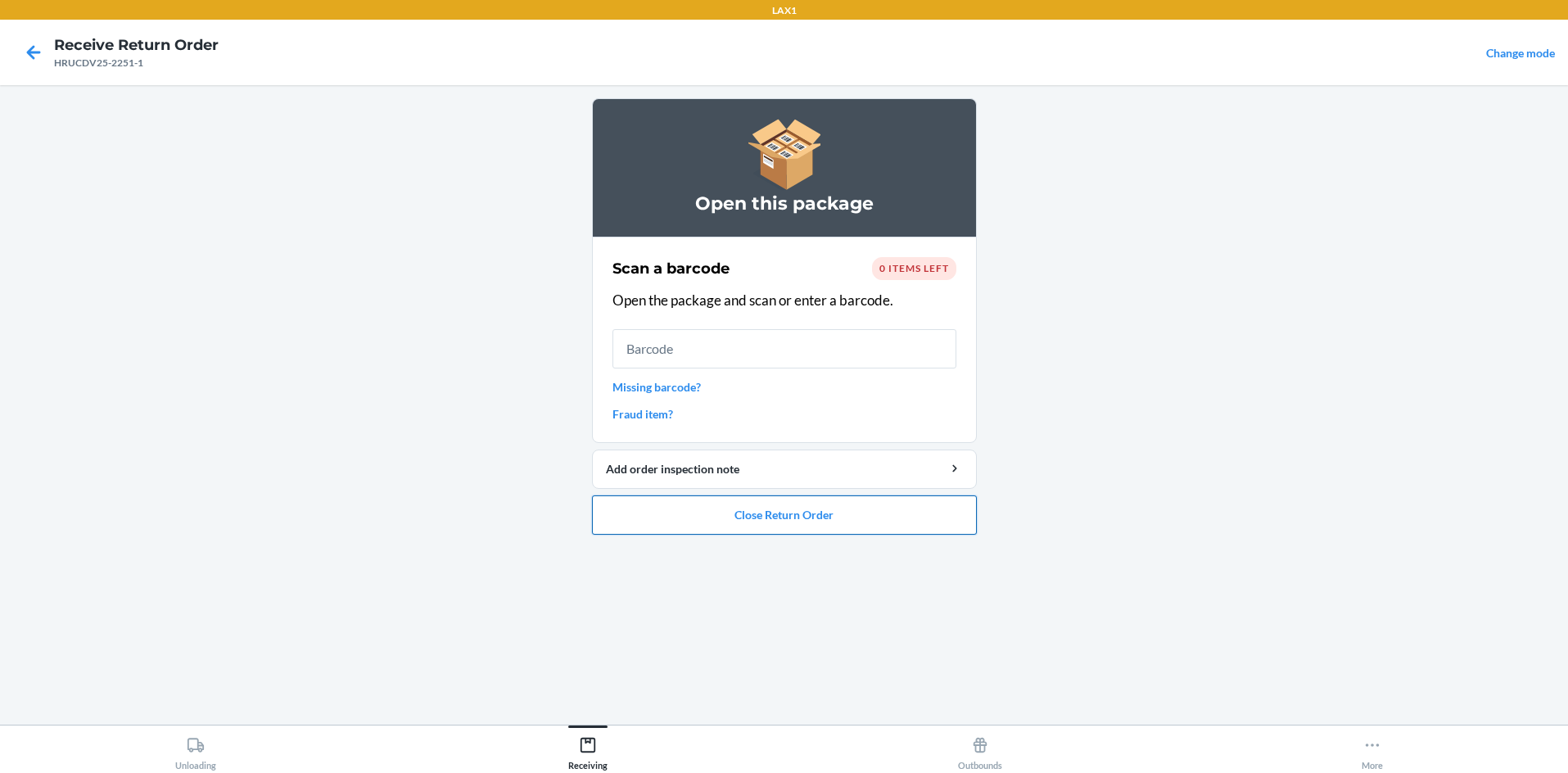
click at [784, 507] on button "Close Return Order" at bounding box center [785, 515] width 385 height 39
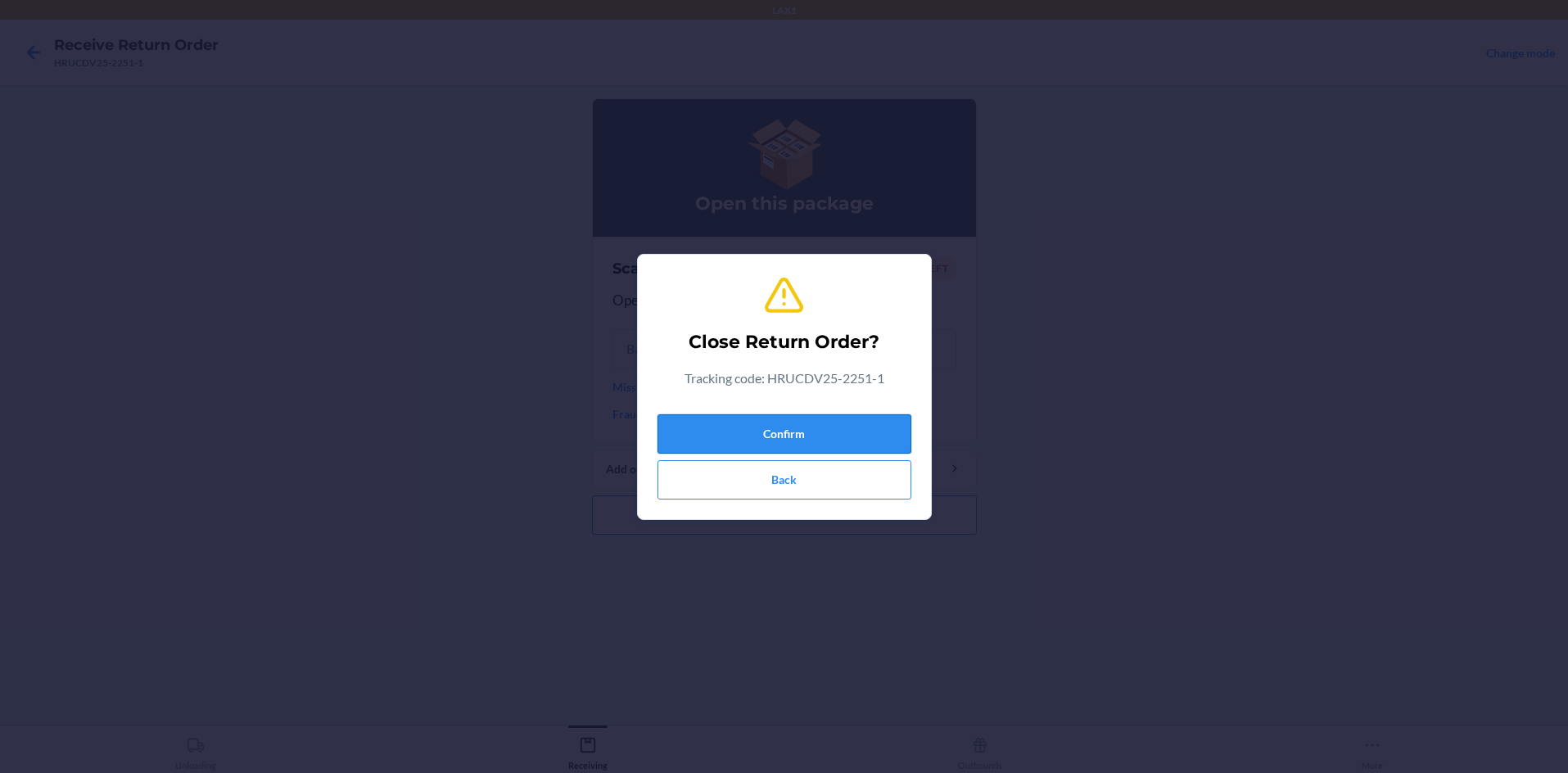
click at [784, 430] on button "Confirm" at bounding box center [784, 434] width 254 height 39
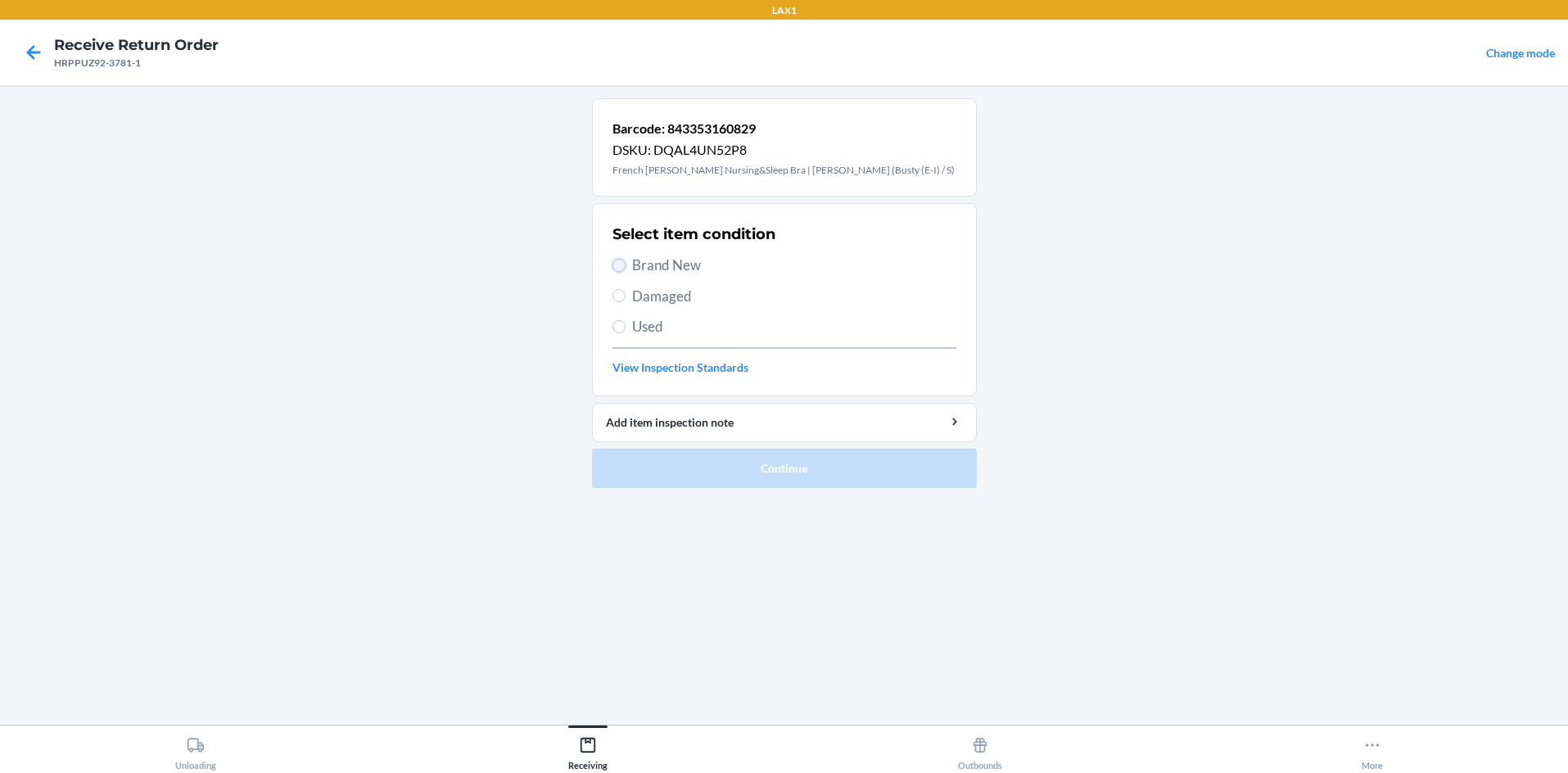
click at [622, 260] on input "Brand New" at bounding box center [619, 266] width 13 height 13
radio input "true"
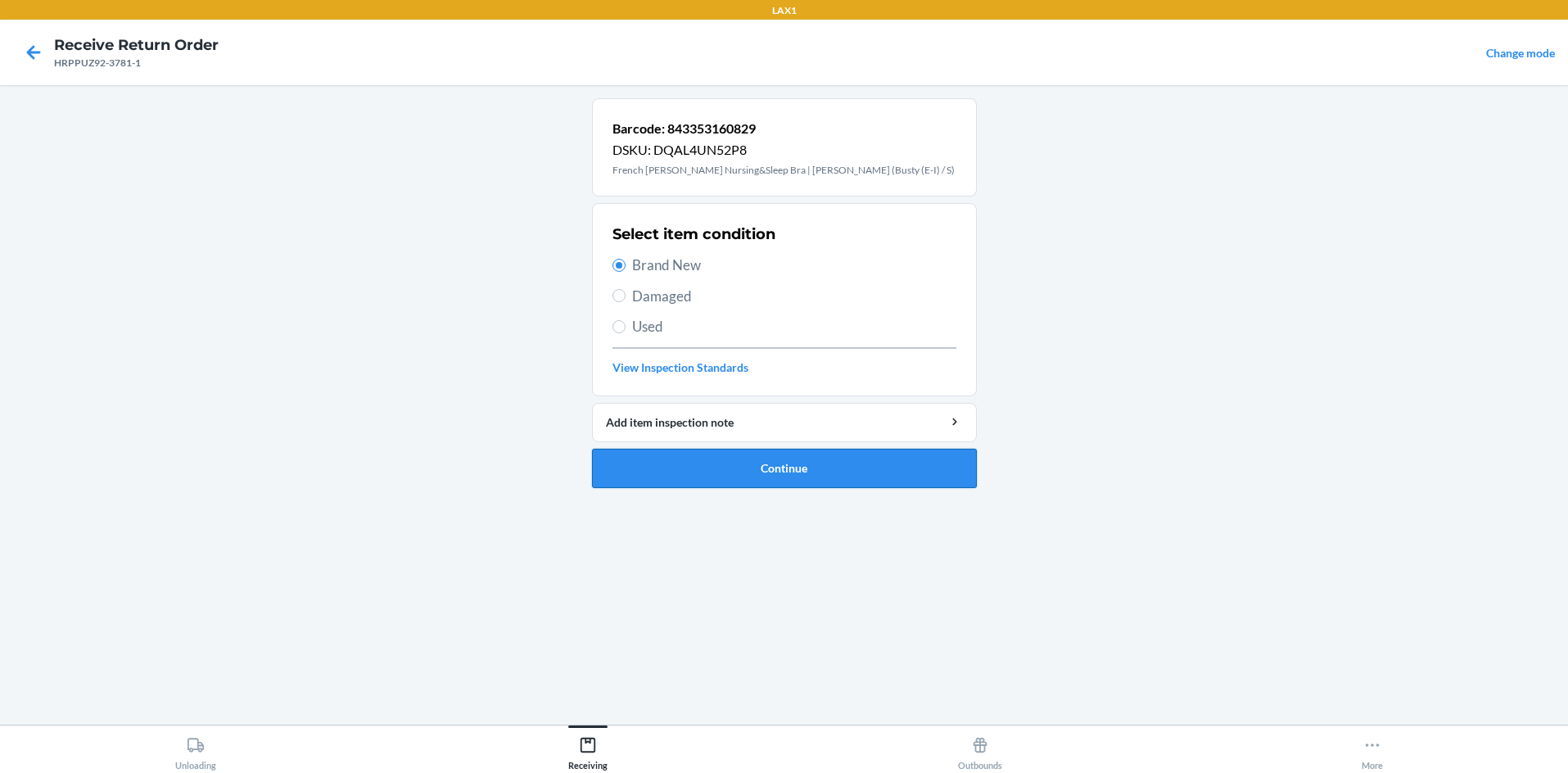
click at [750, 469] on button "Continue" at bounding box center [785, 468] width 385 height 39
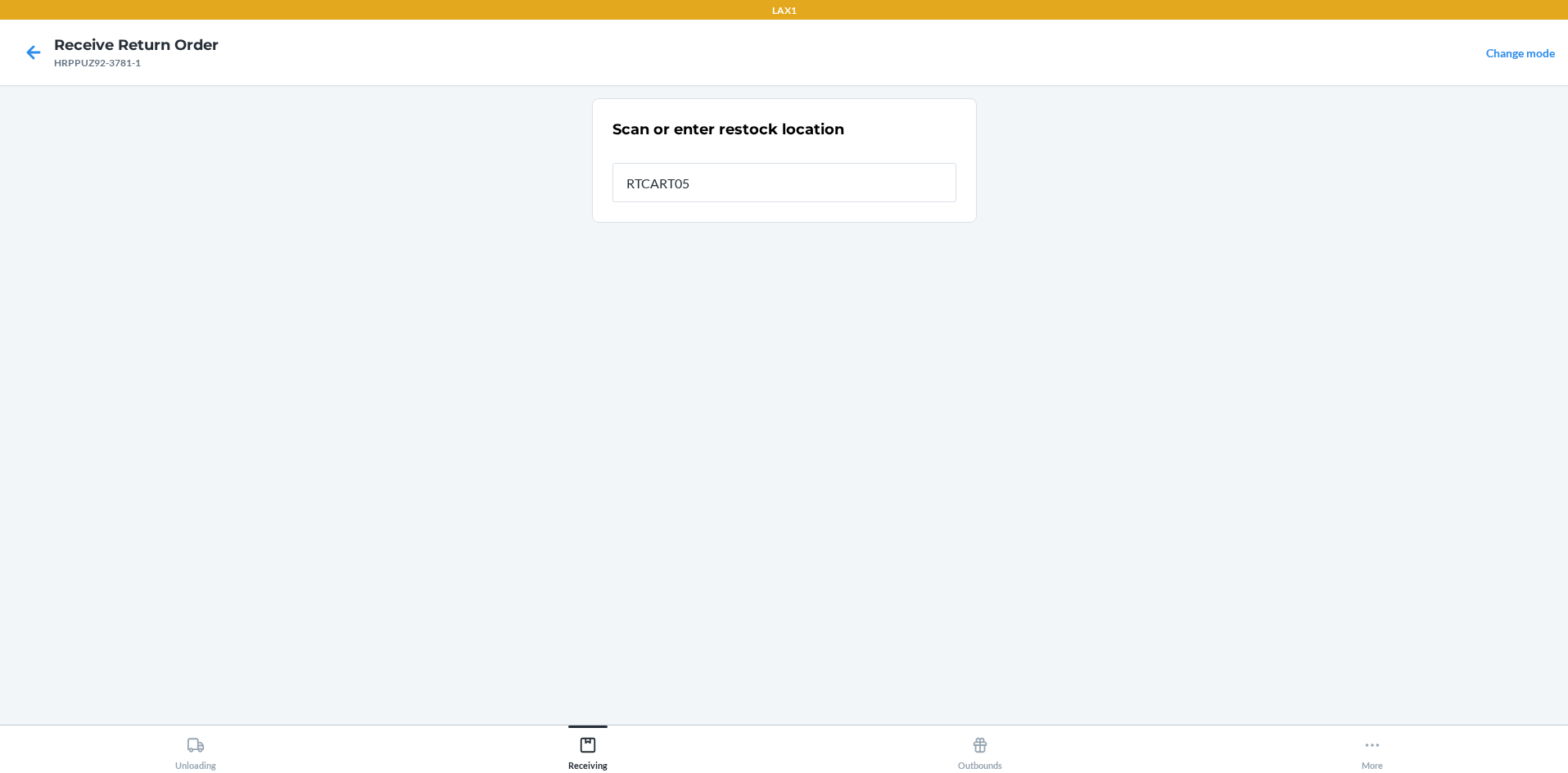
type input "RTCART058"
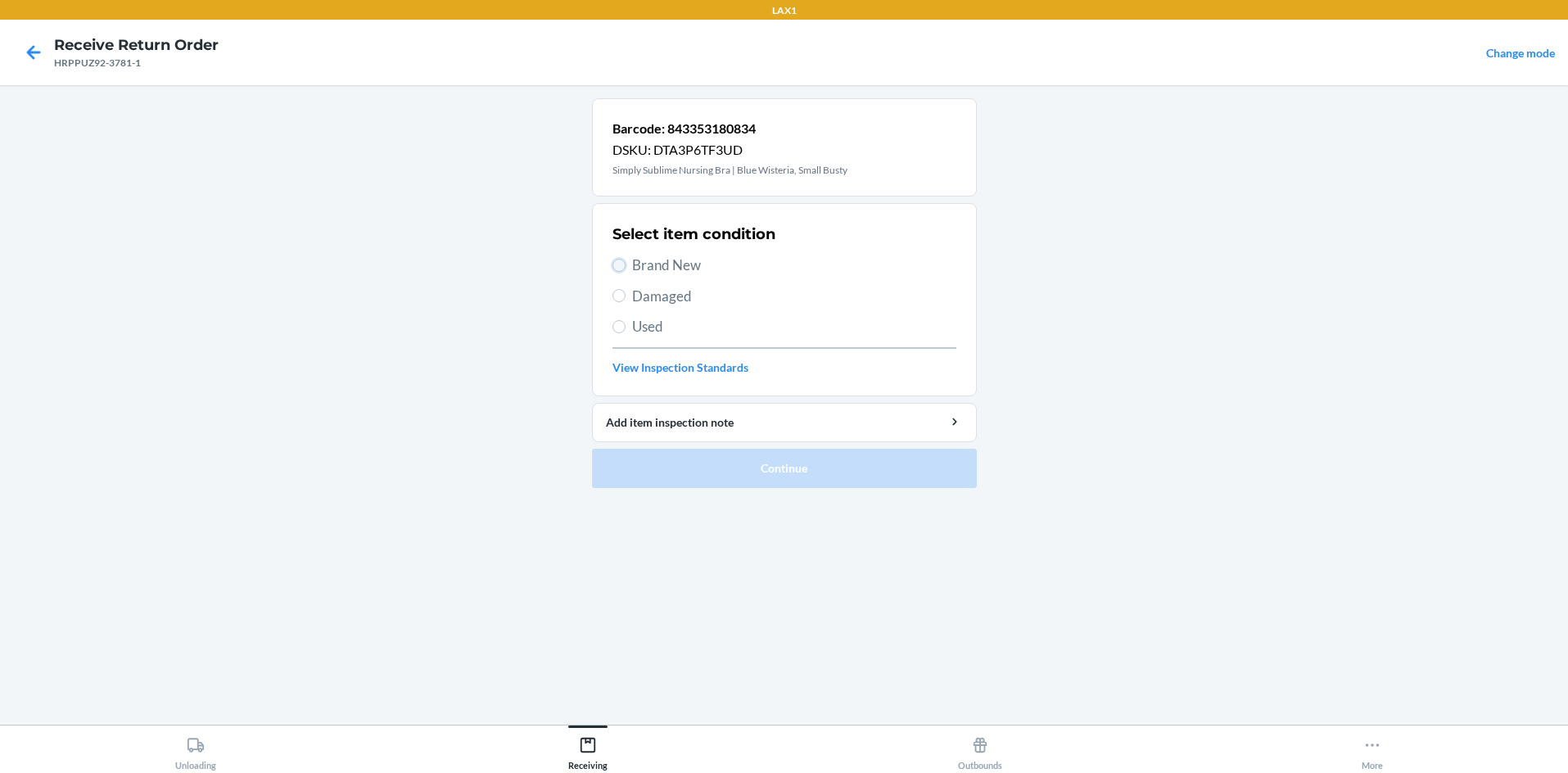
click at [622, 266] on input "Brand New" at bounding box center [619, 266] width 13 height 13
radio input "true"
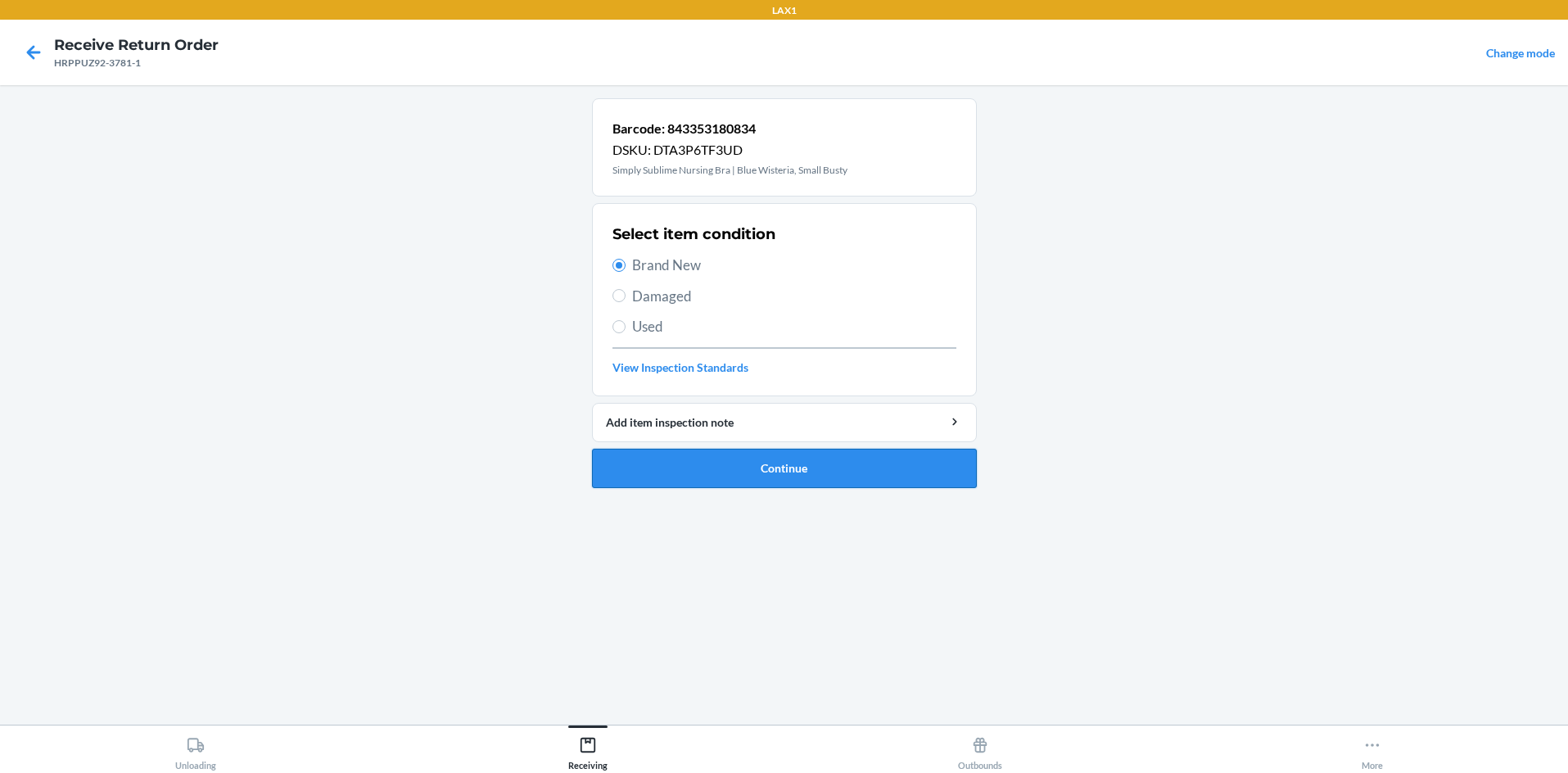
click at [750, 465] on button "Continue" at bounding box center [785, 468] width 385 height 39
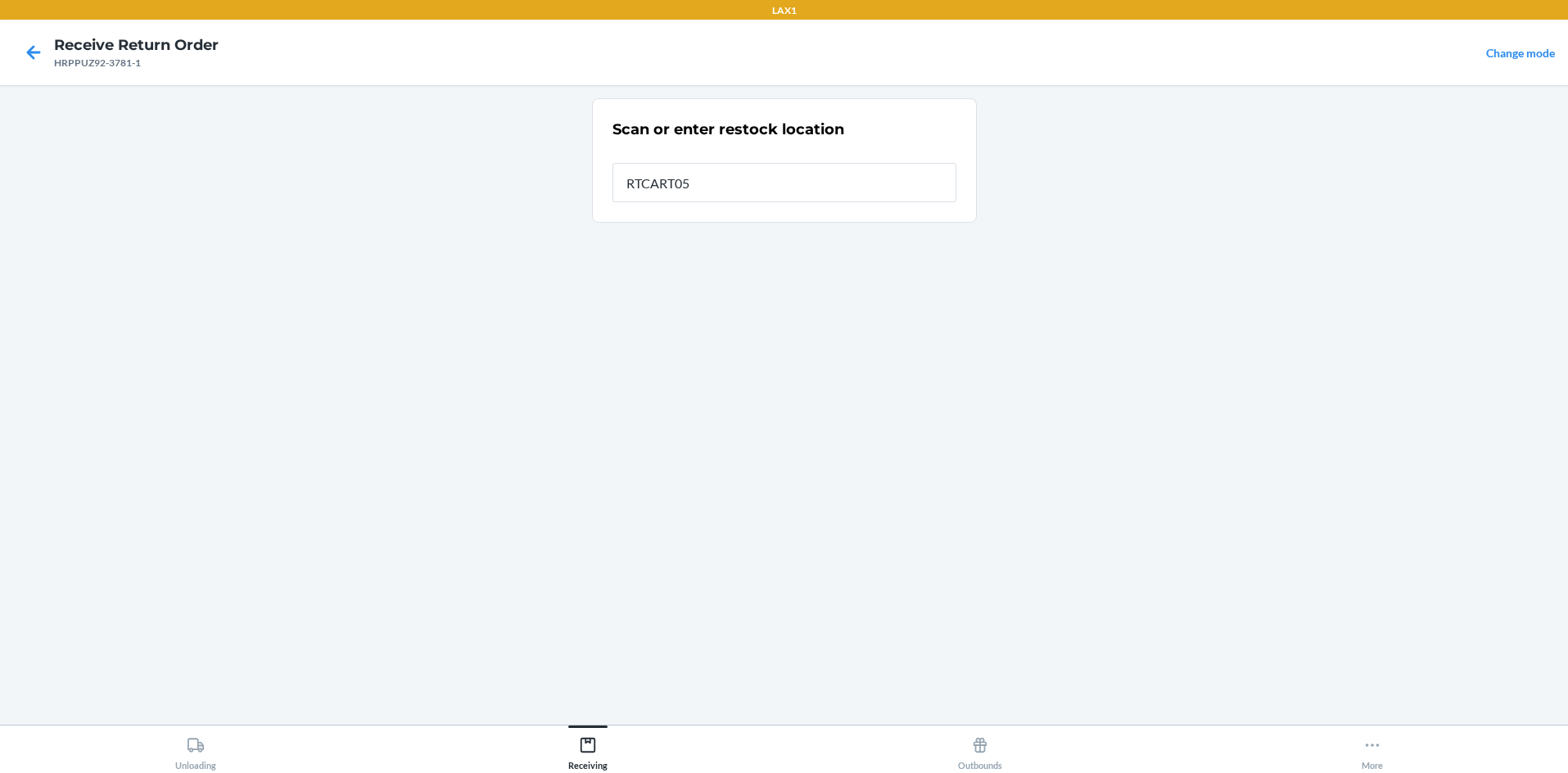
type input "RTCART058"
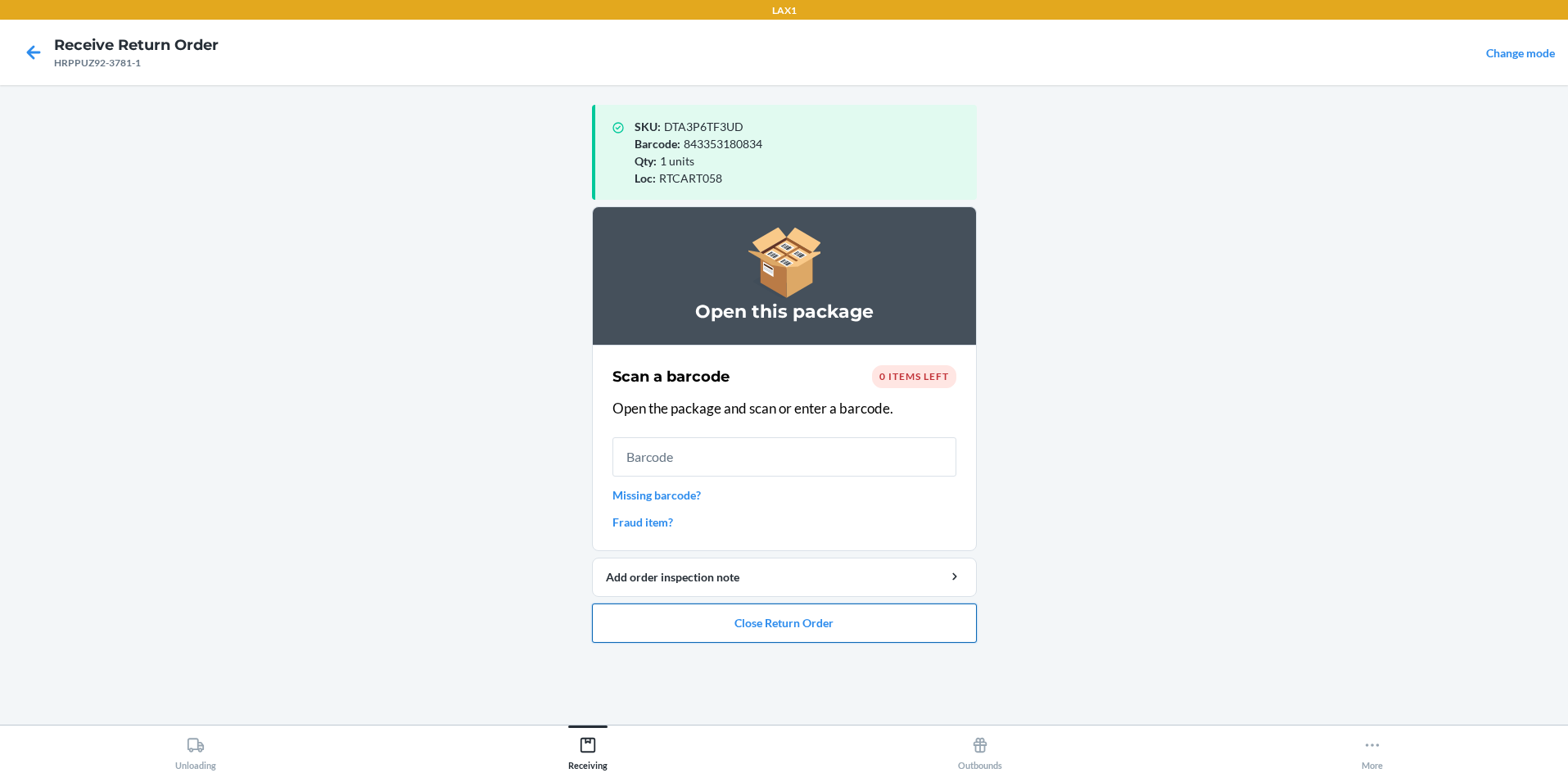
click at [784, 619] on button "Close Return Order" at bounding box center [785, 623] width 385 height 39
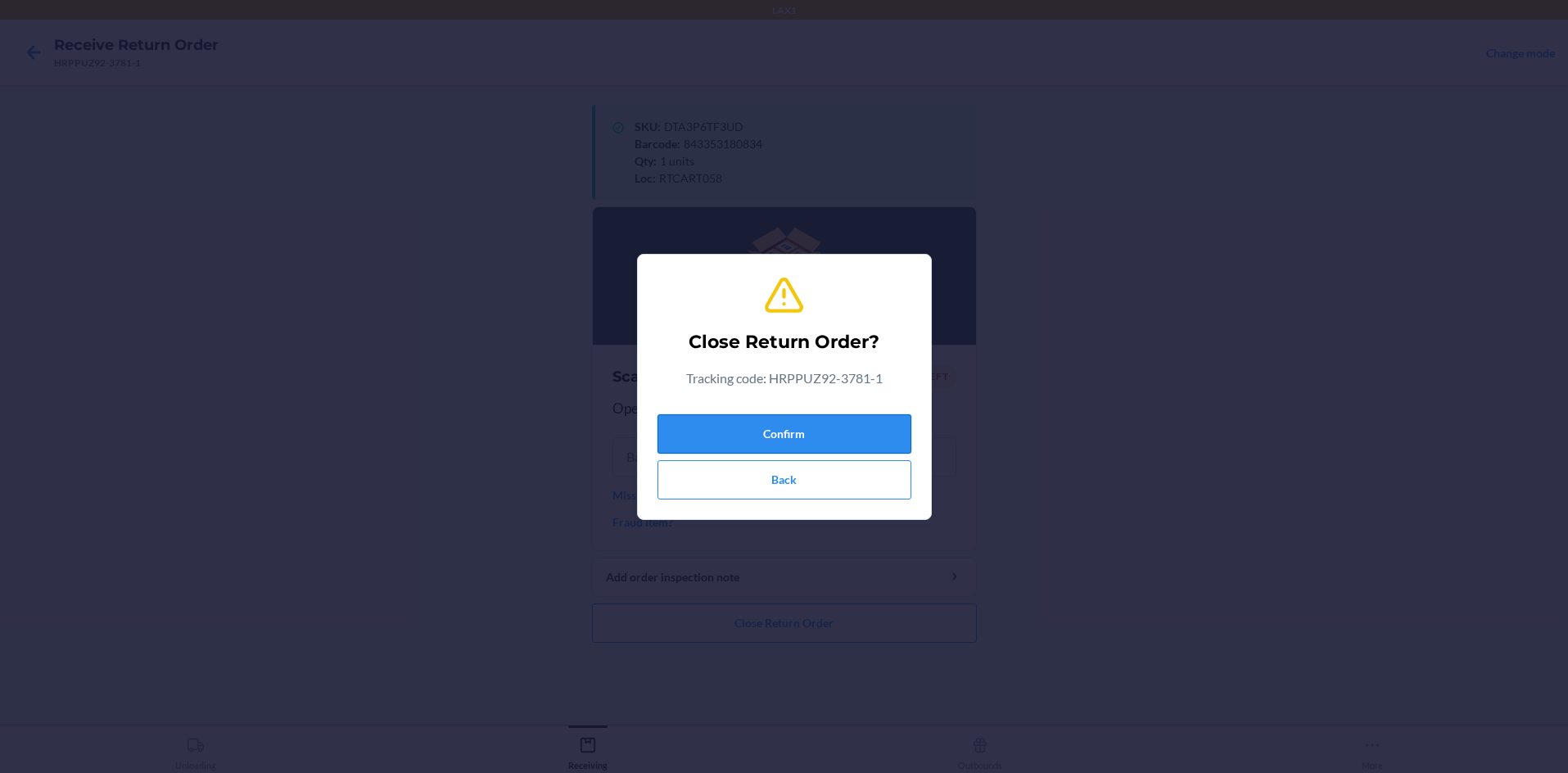
click at [784, 446] on button "Confirm" at bounding box center [784, 434] width 254 height 39
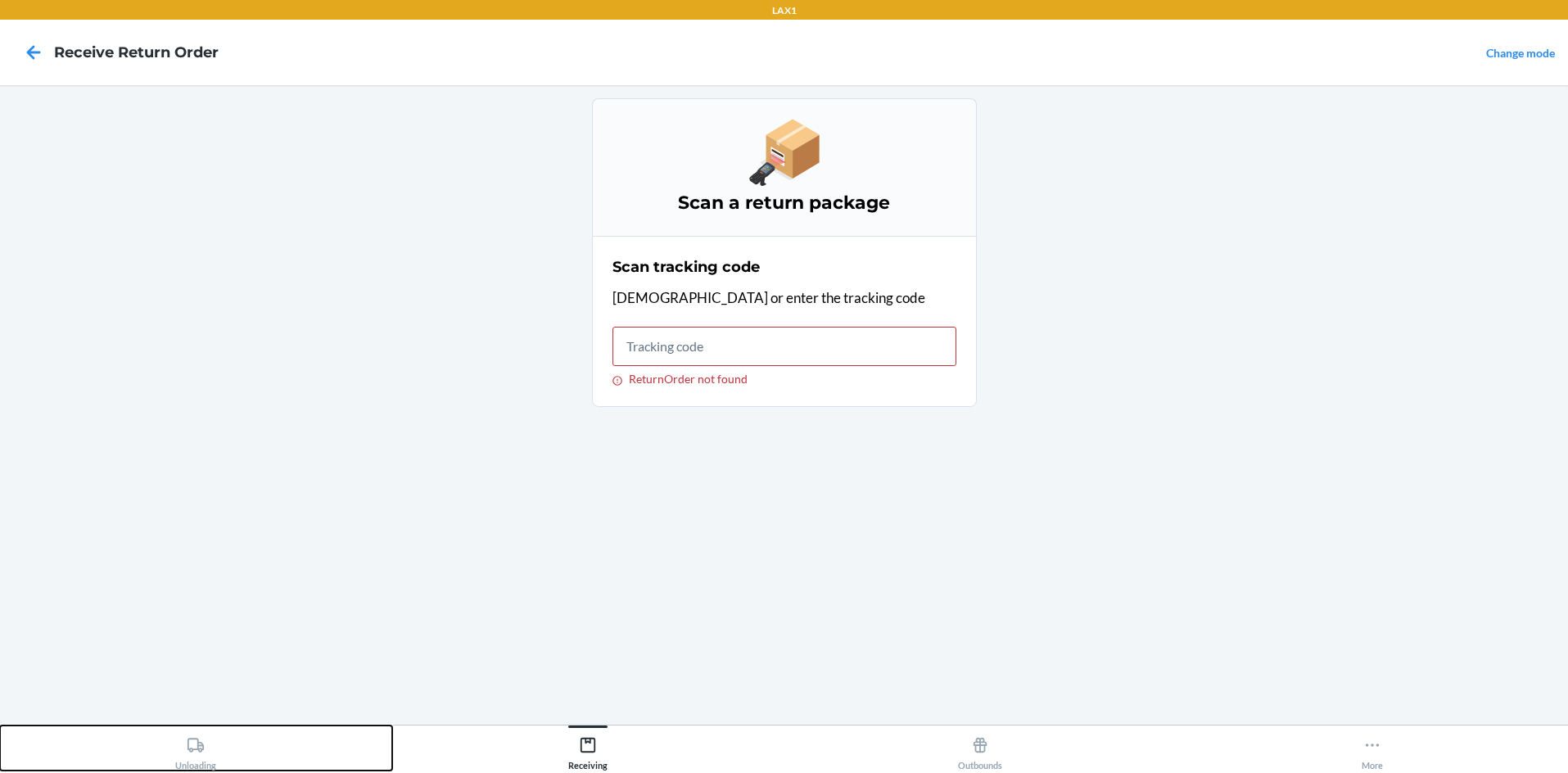
click at [183, 752] on div "Unloading" at bounding box center [196, 749] width 41 height 41
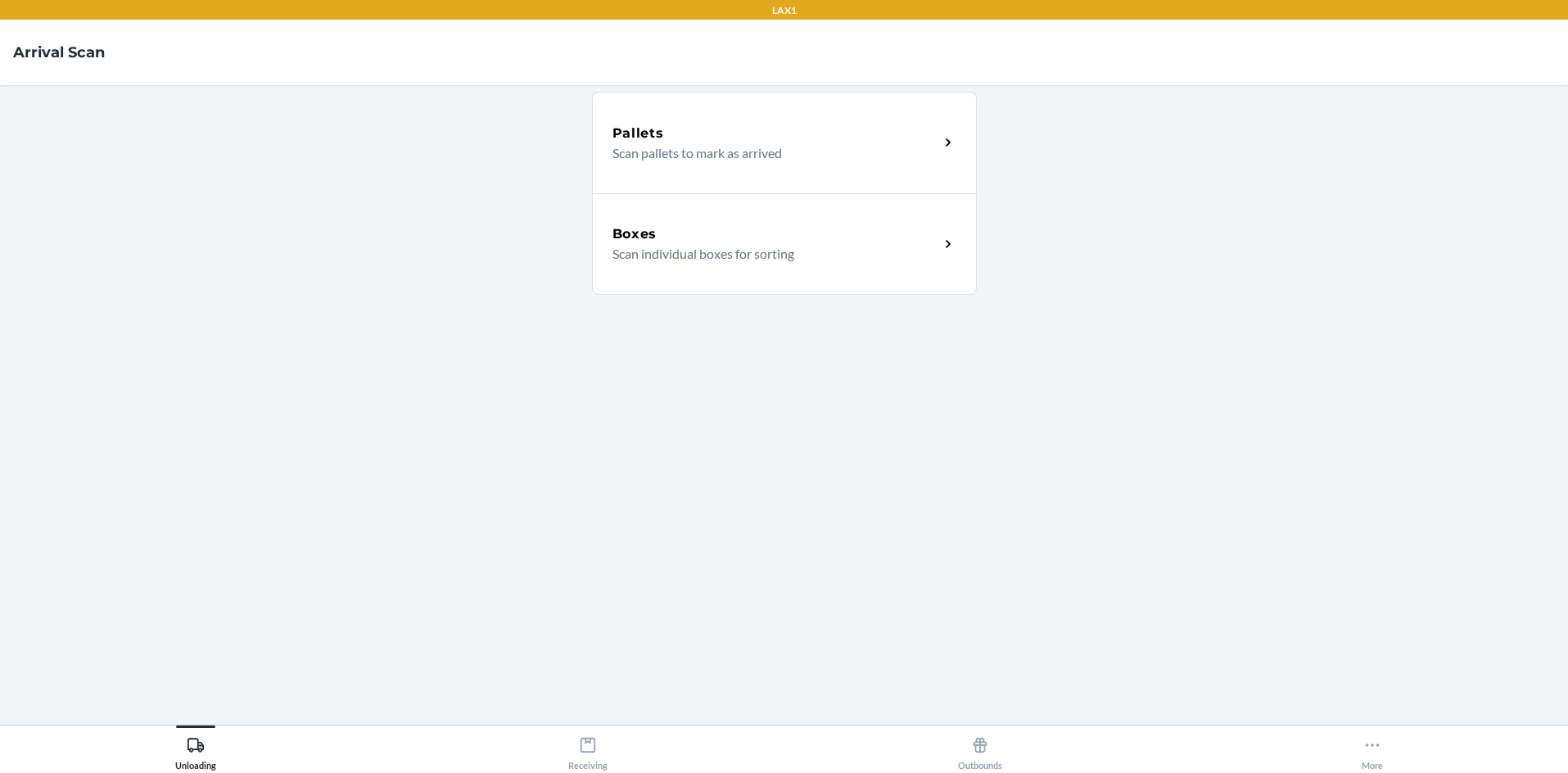
click at [784, 234] on div "Boxes" at bounding box center [776, 234] width 327 height 19
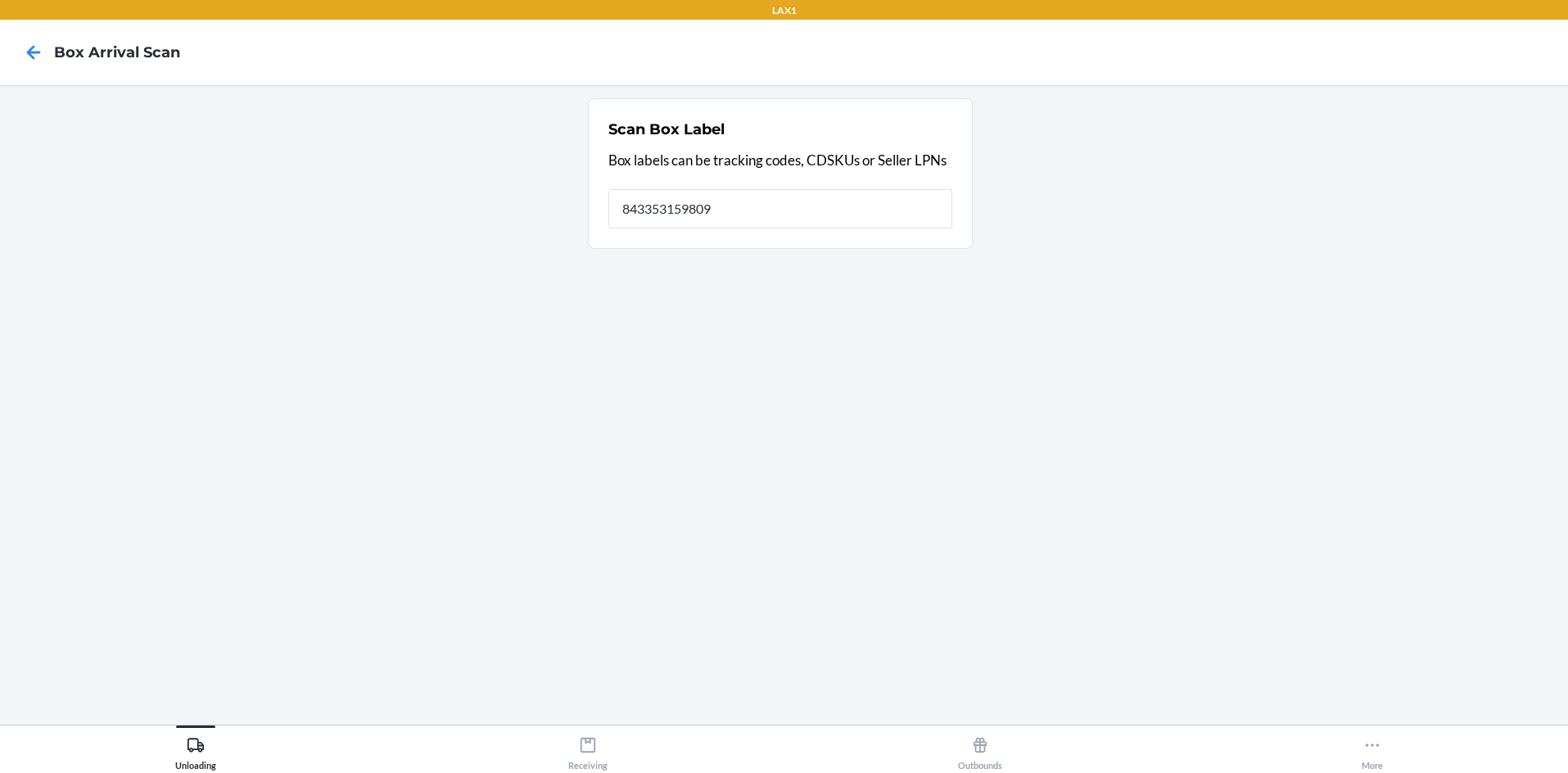
type input "843353159809"
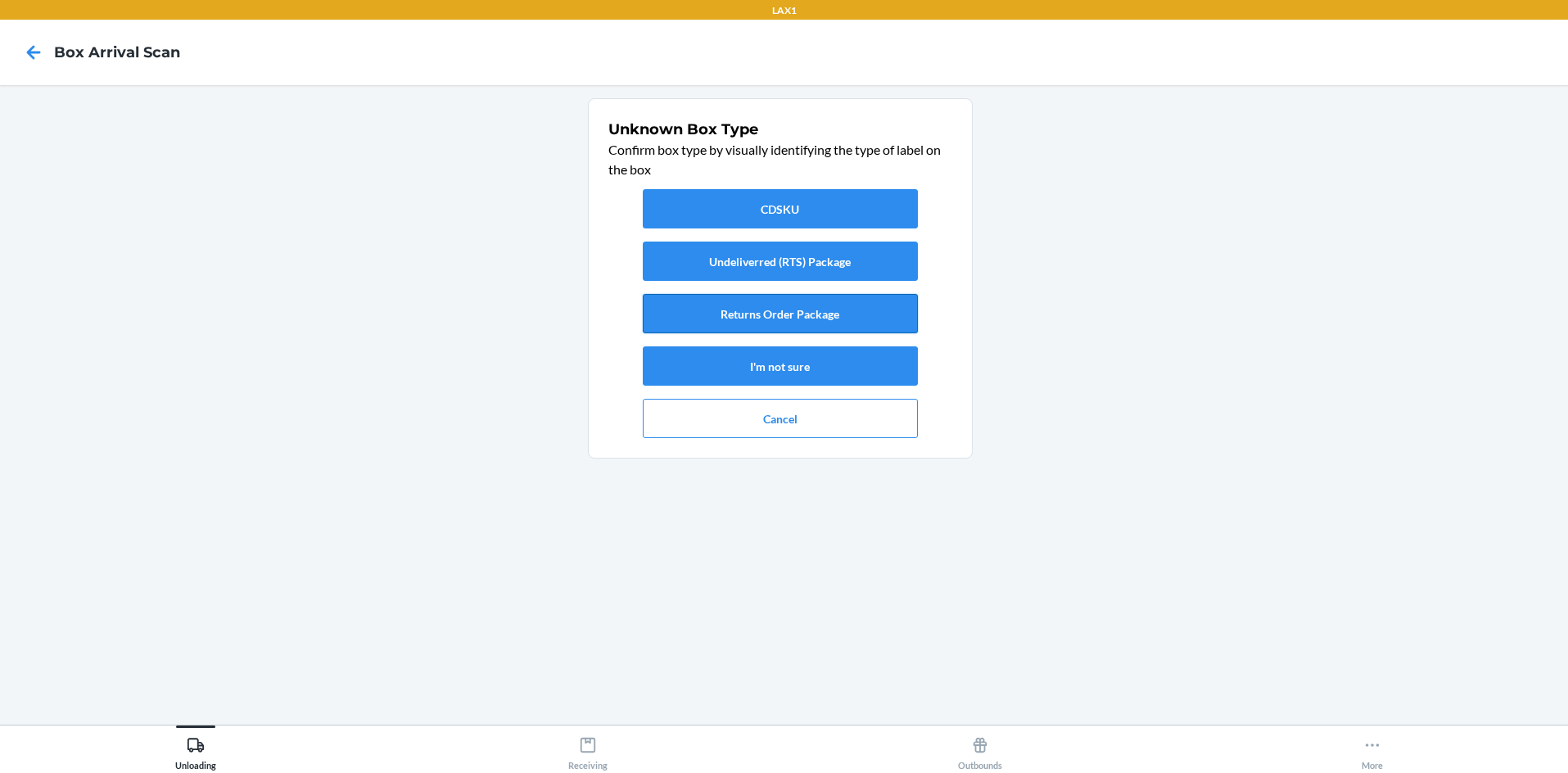
click at [784, 315] on button "Returns Order Package" at bounding box center [780, 313] width 275 height 39
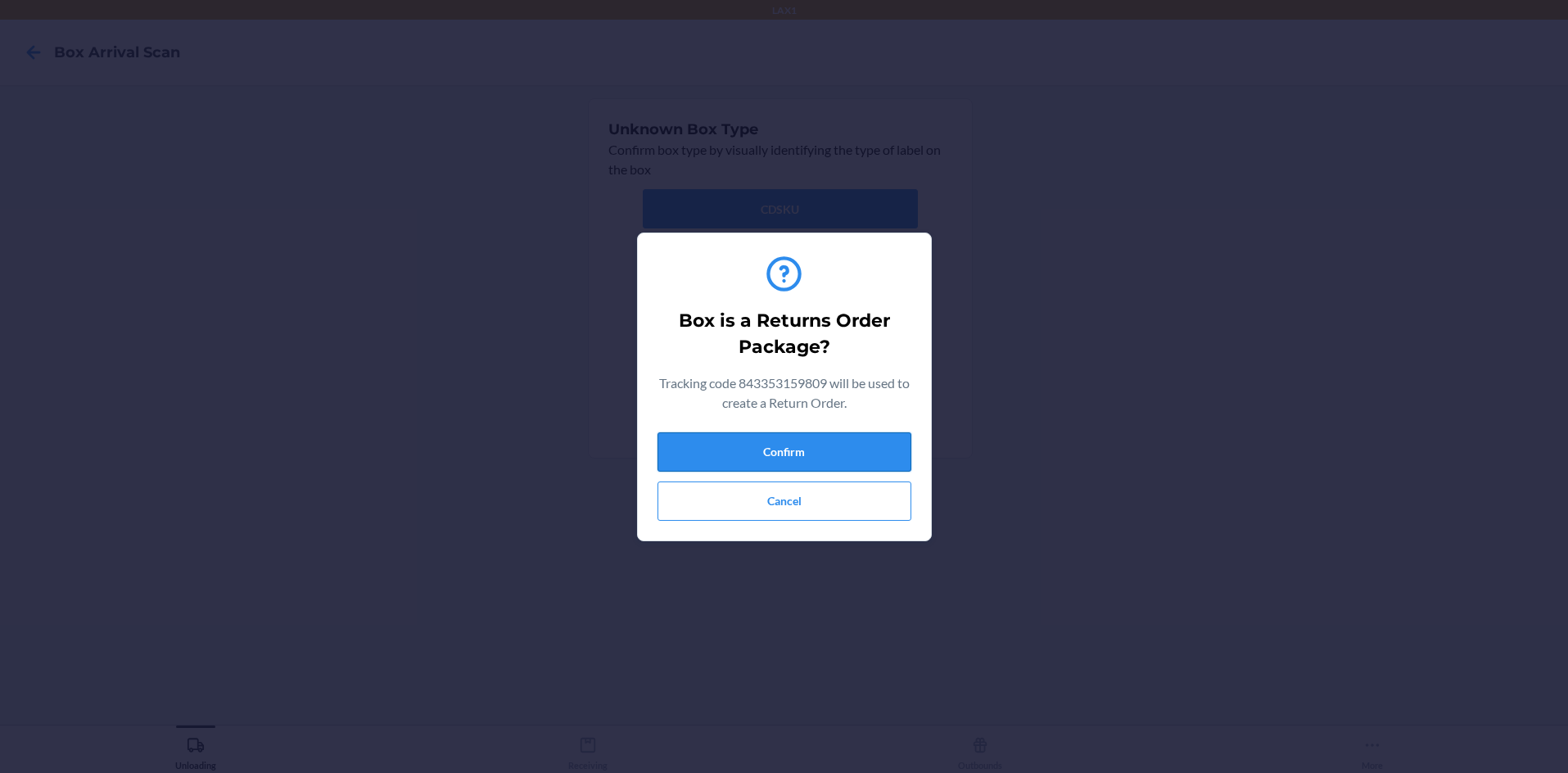
click at [784, 450] on button "Confirm" at bounding box center [784, 451] width 254 height 39
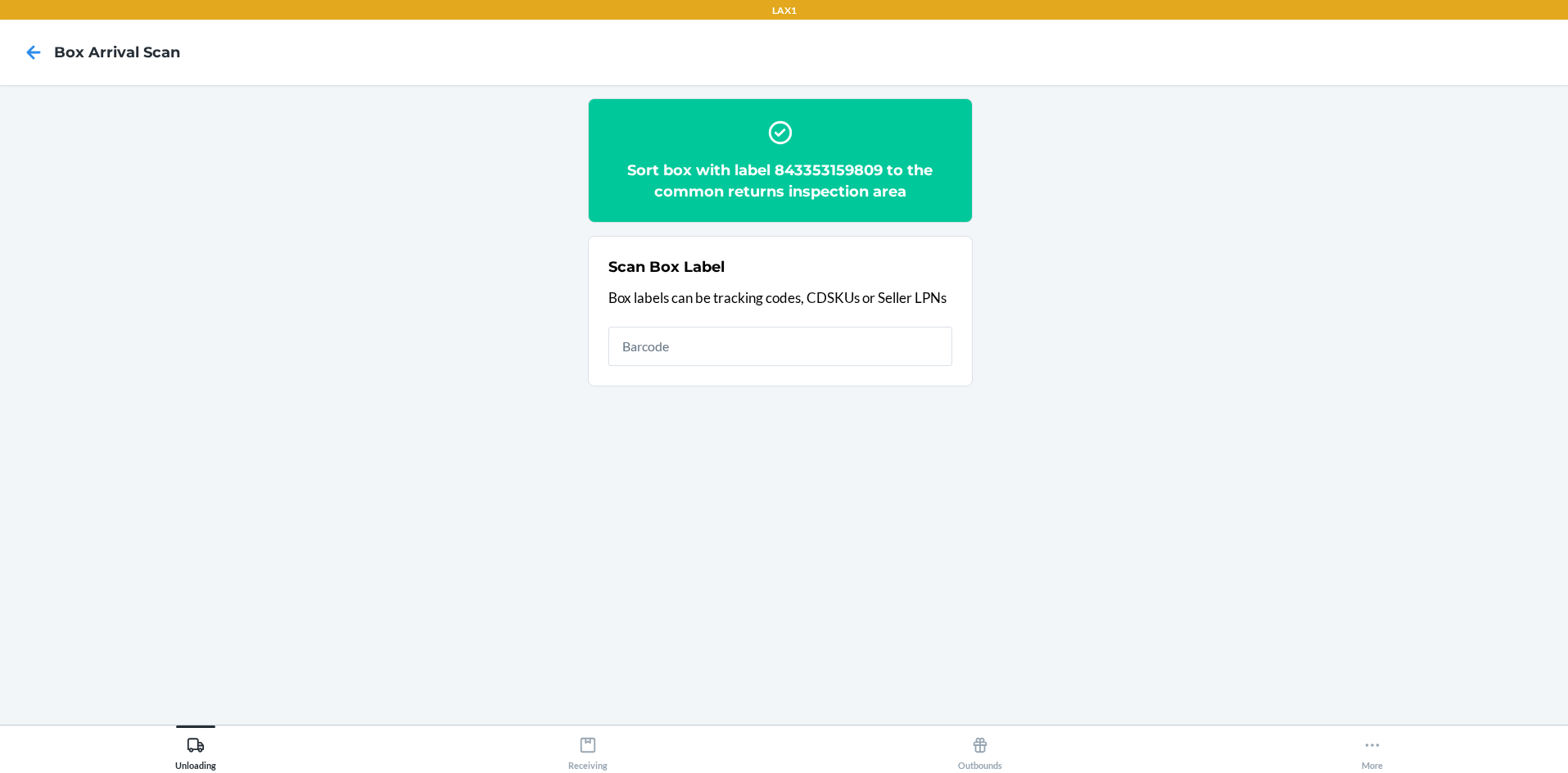
click at [784, 170] on h2 "Sort box with label 843353159809 to the common returns inspection area" at bounding box center [780, 181] width 344 height 43
copy h2 "843353159809"
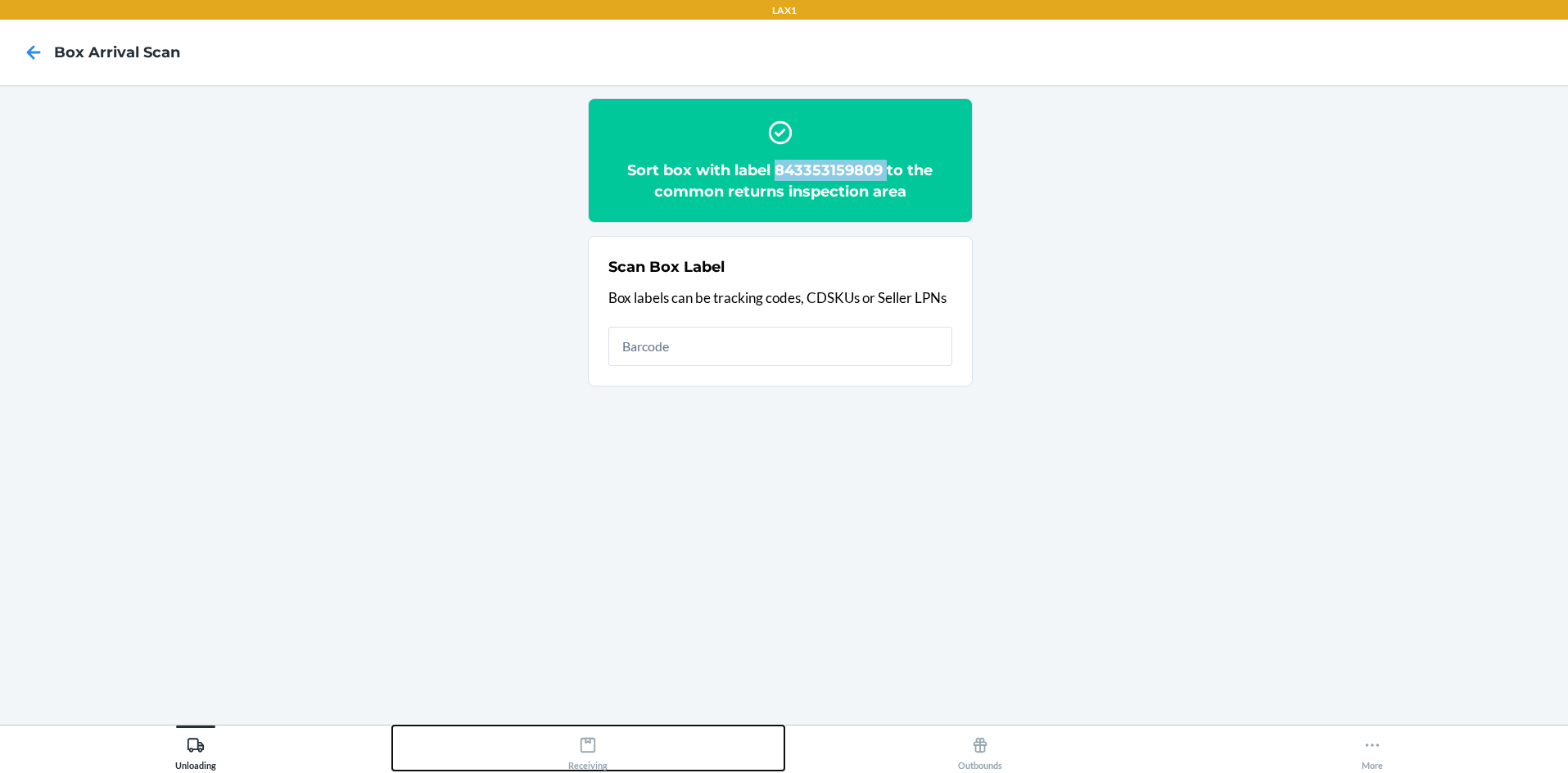
click at [618, 746] on button "Receiving" at bounding box center [588, 748] width 392 height 45
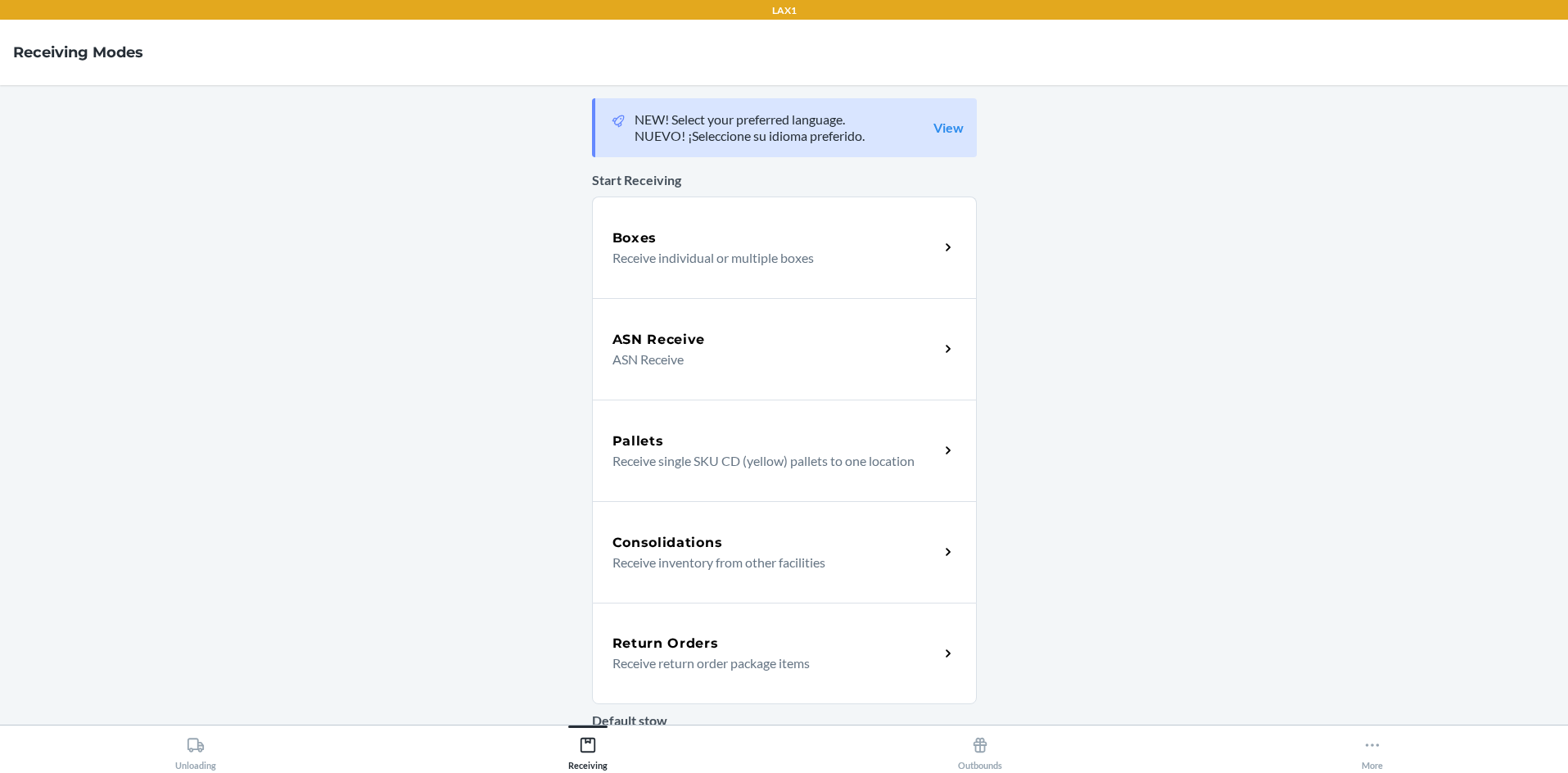
click at [784, 648] on div "Return Orders" at bounding box center [776, 643] width 327 height 19
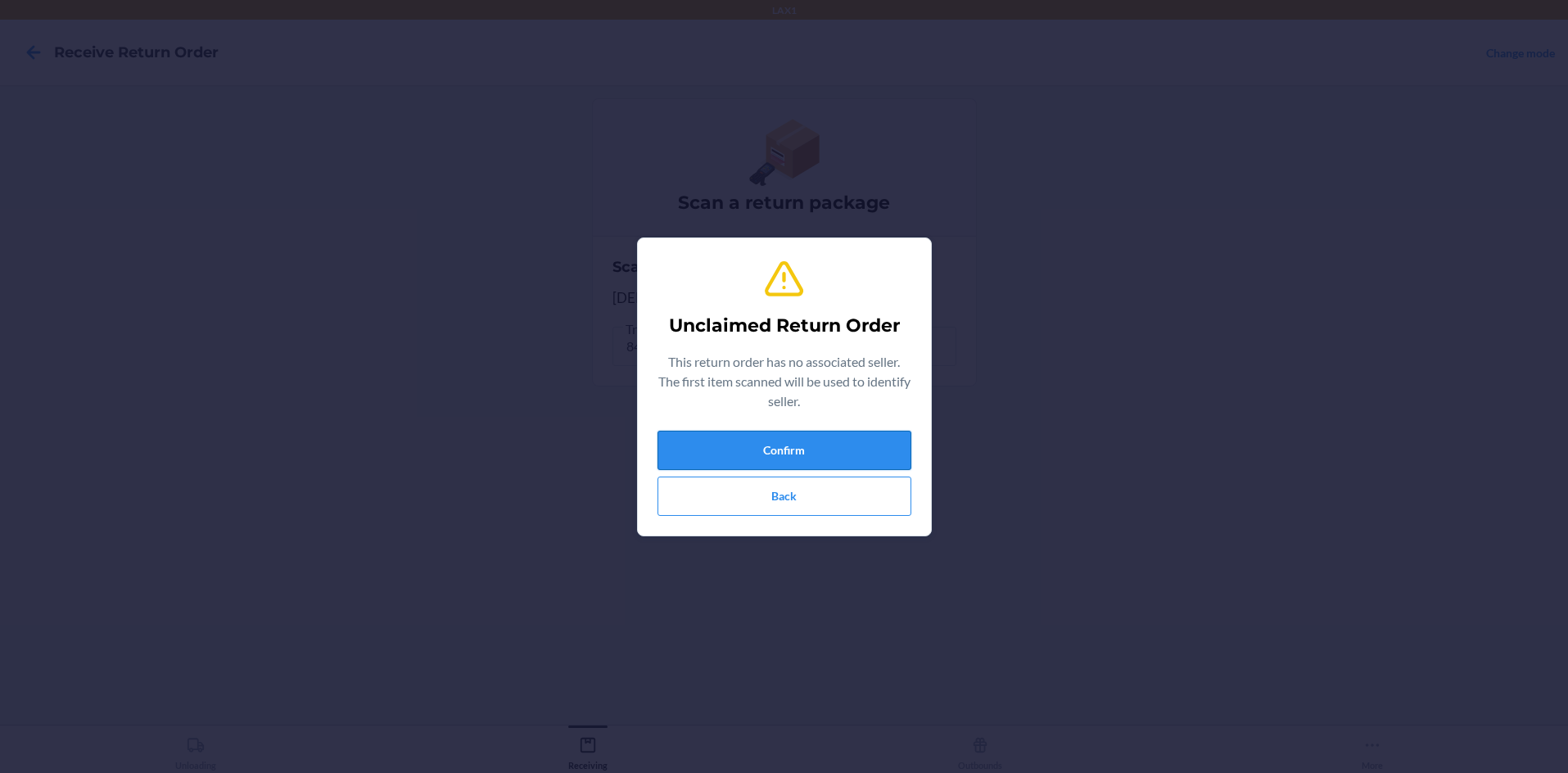
click at [782, 449] on button "Confirm" at bounding box center [784, 450] width 254 height 39
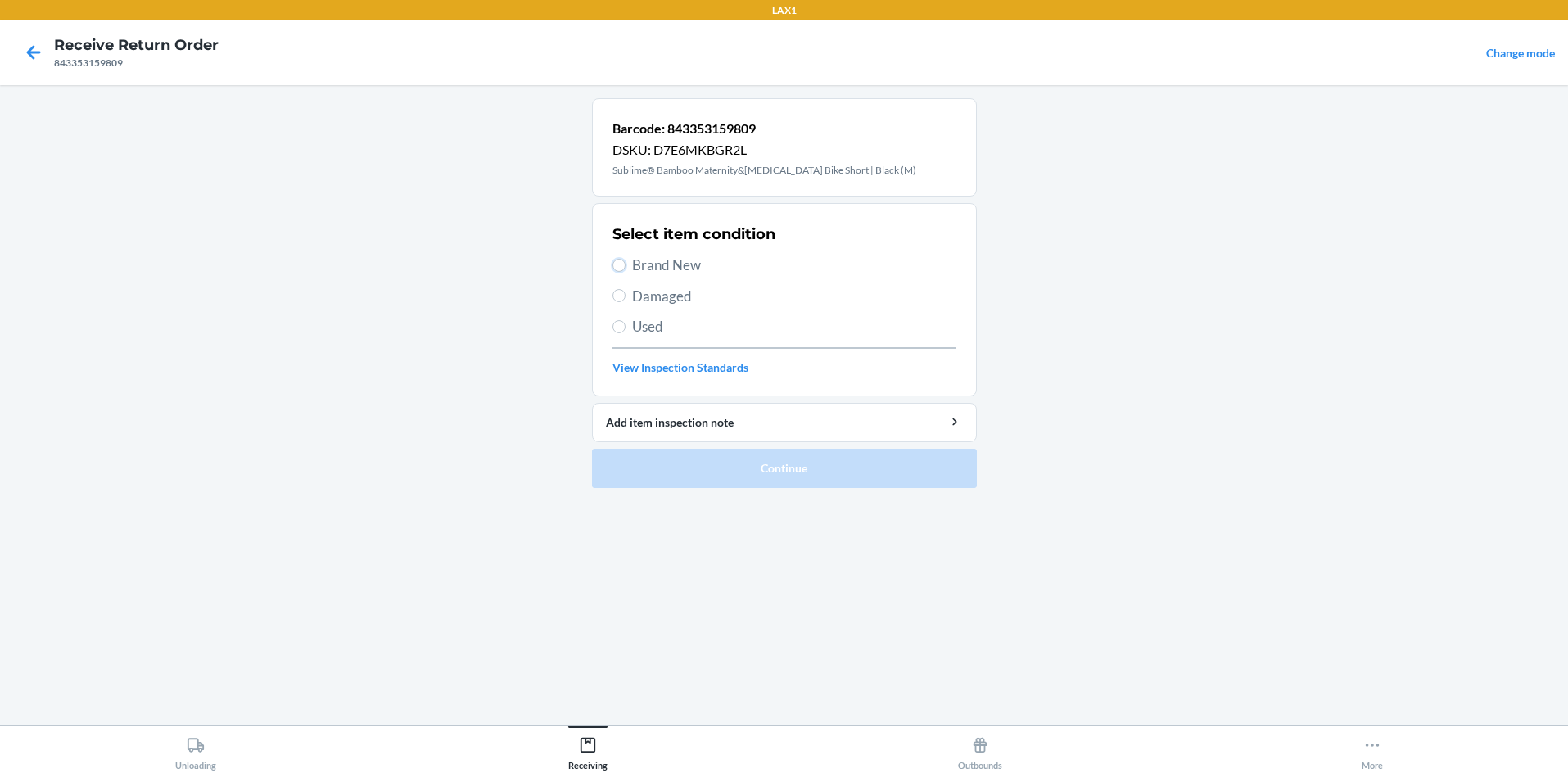
drag, startPoint x: 619, startPoint y: 266, endPoint x: 750, endPoint y: 371, distance: 167.9
click at [629, 272] on label "Brand New" at bounding box center [784, 265] width 344 height 21
click at [625, 272] on input "Brand New" at bounding box center [619, 266] width 13 height 13
radio input "true"
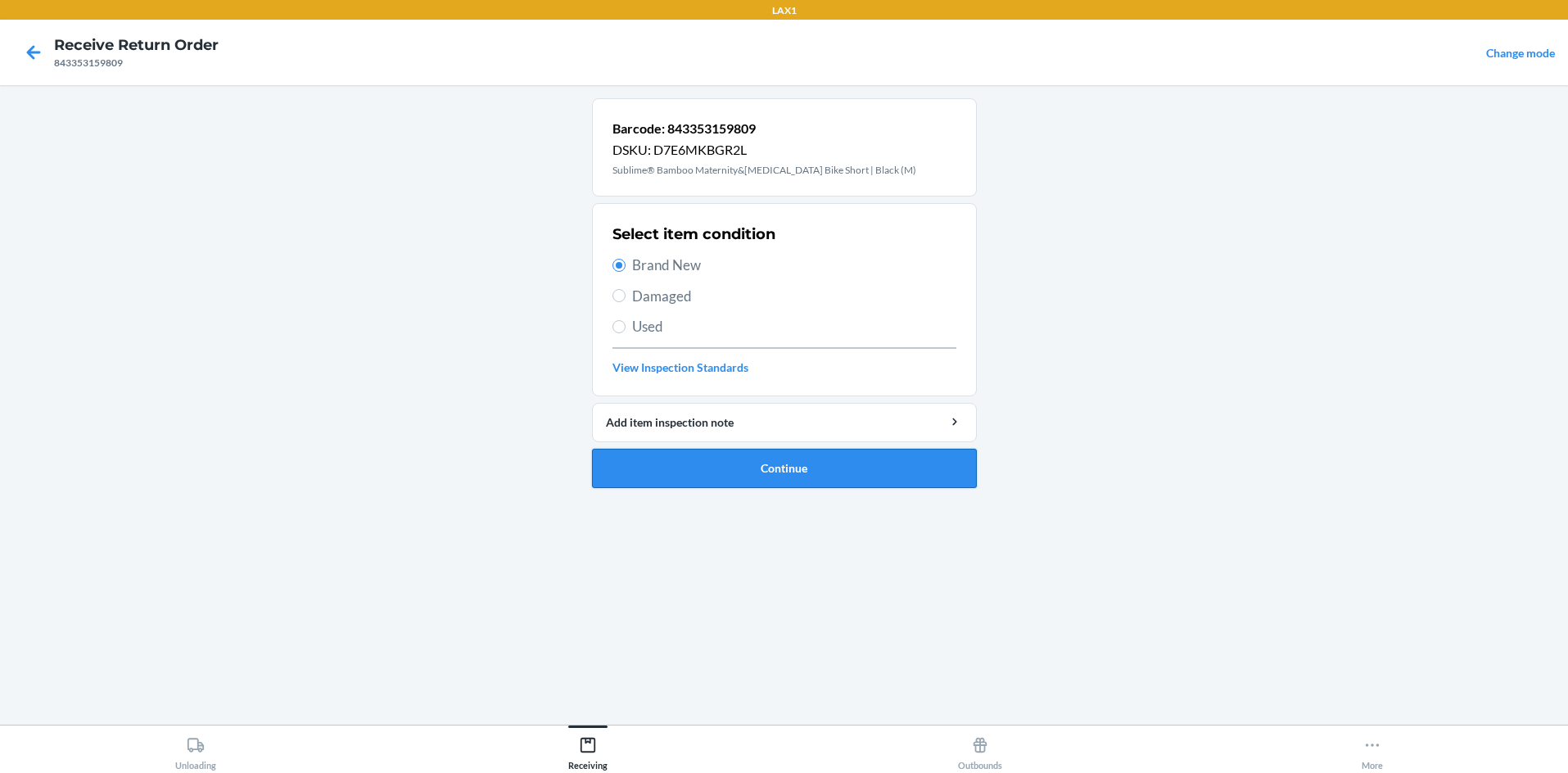
click at [784, 463] on button "Continue" at bounding box center [785, 468] width 385 height 39
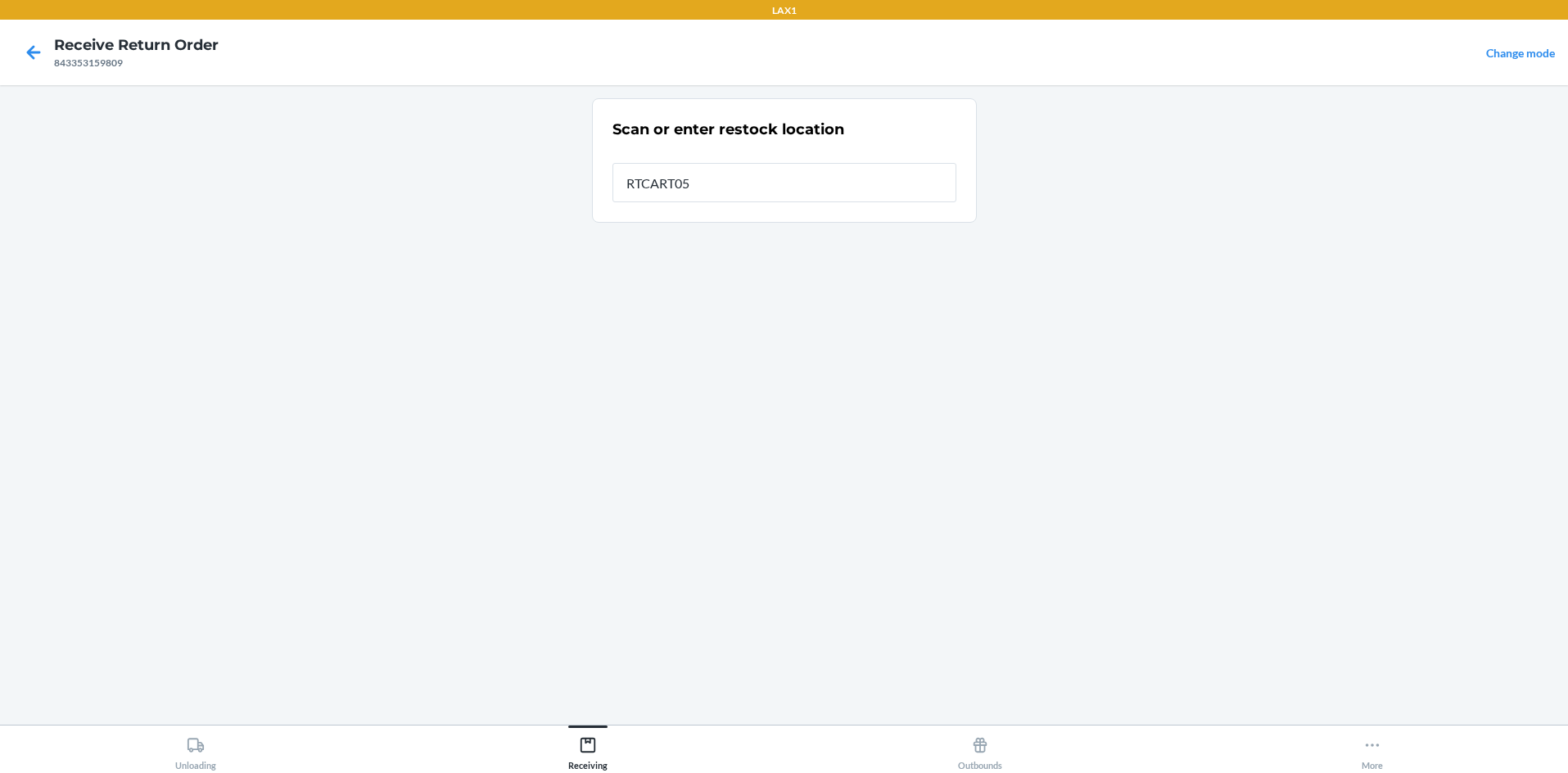
type input "RTCART058"
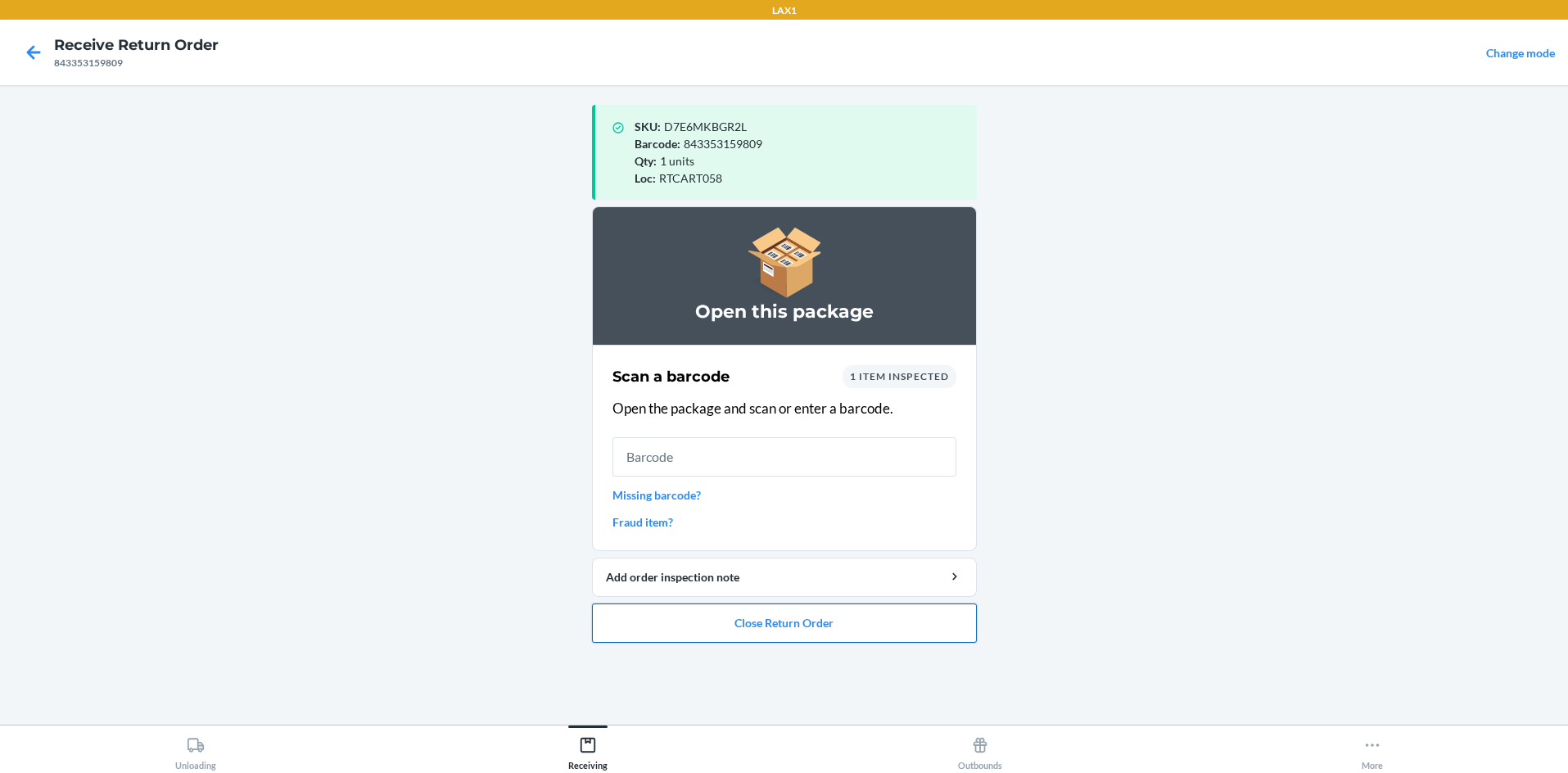
click at [730, 623] on button "Close Return Order" at bounding box center [785, 623] width 385 height 39
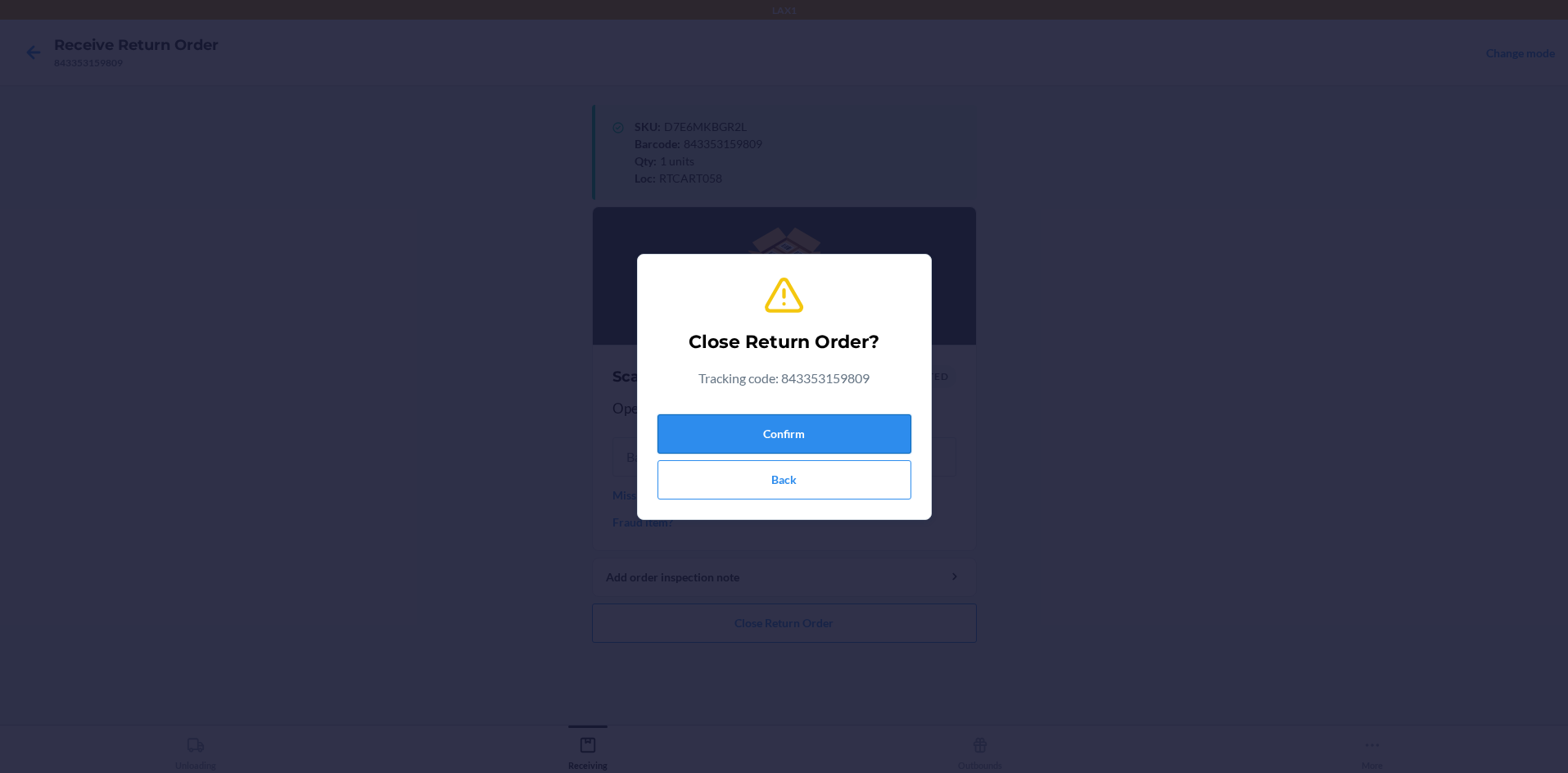
click at [760, 420] on button "Confirm" at bounding box center [784, 434] width 254 height 39
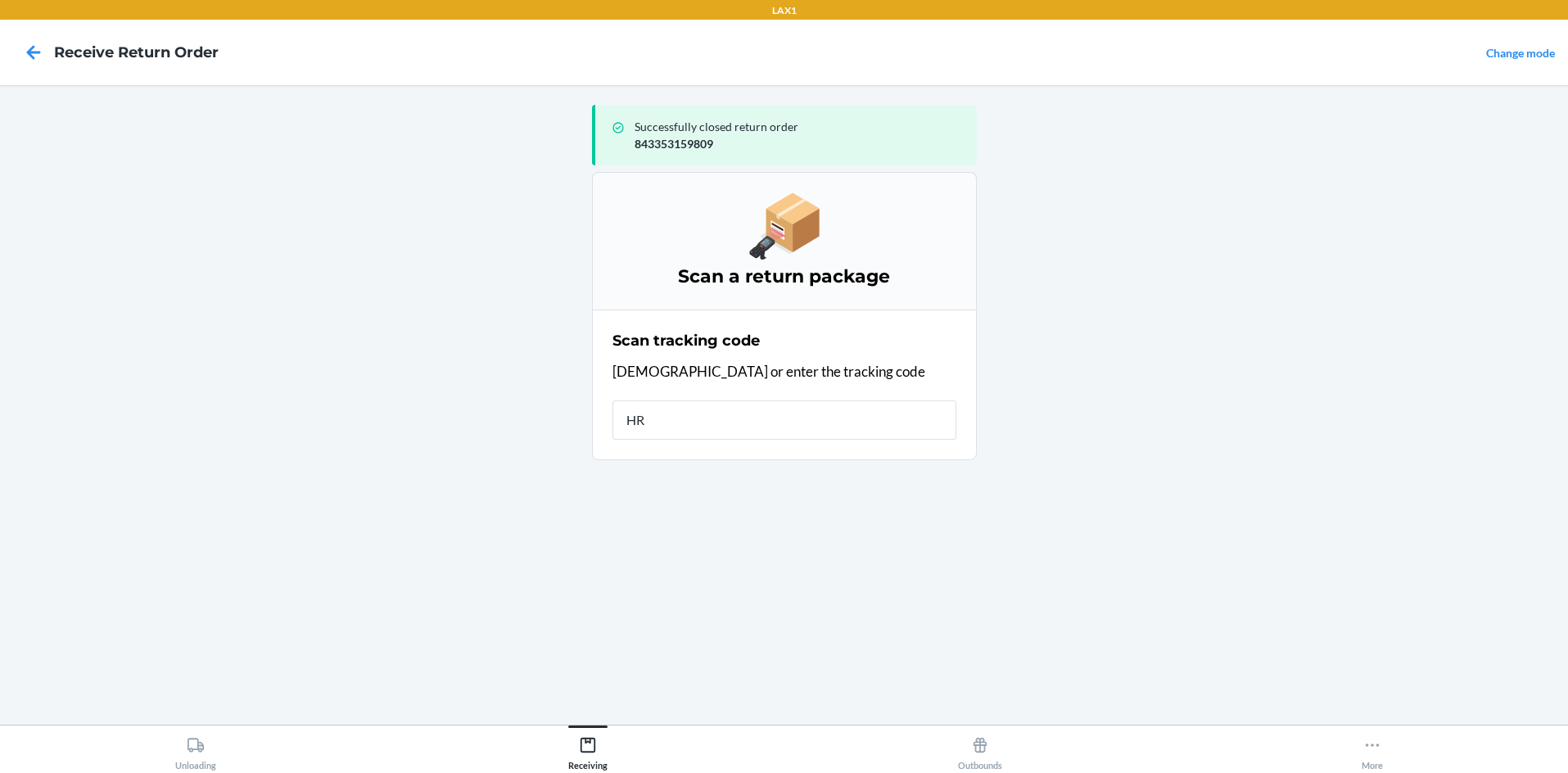
type input "HR3"
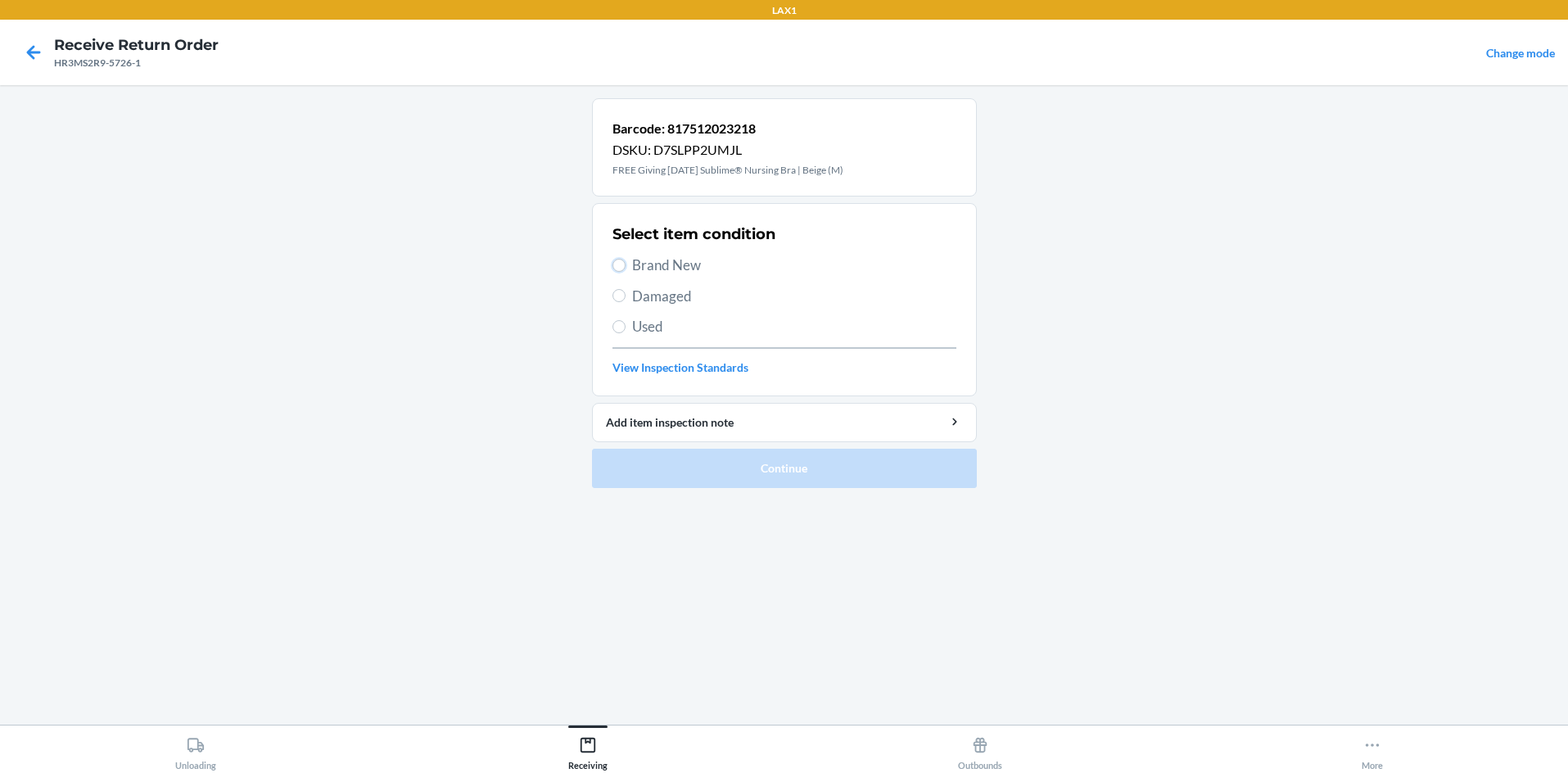
drag, startPoint x: 619, startPoint y: 264, endPoint x: 629, endPoint y: 275, distance: 14.9
click at [624, 269] on input "Brand New" at bounding box center [619, 266] width 13 height 13
radio input "true"
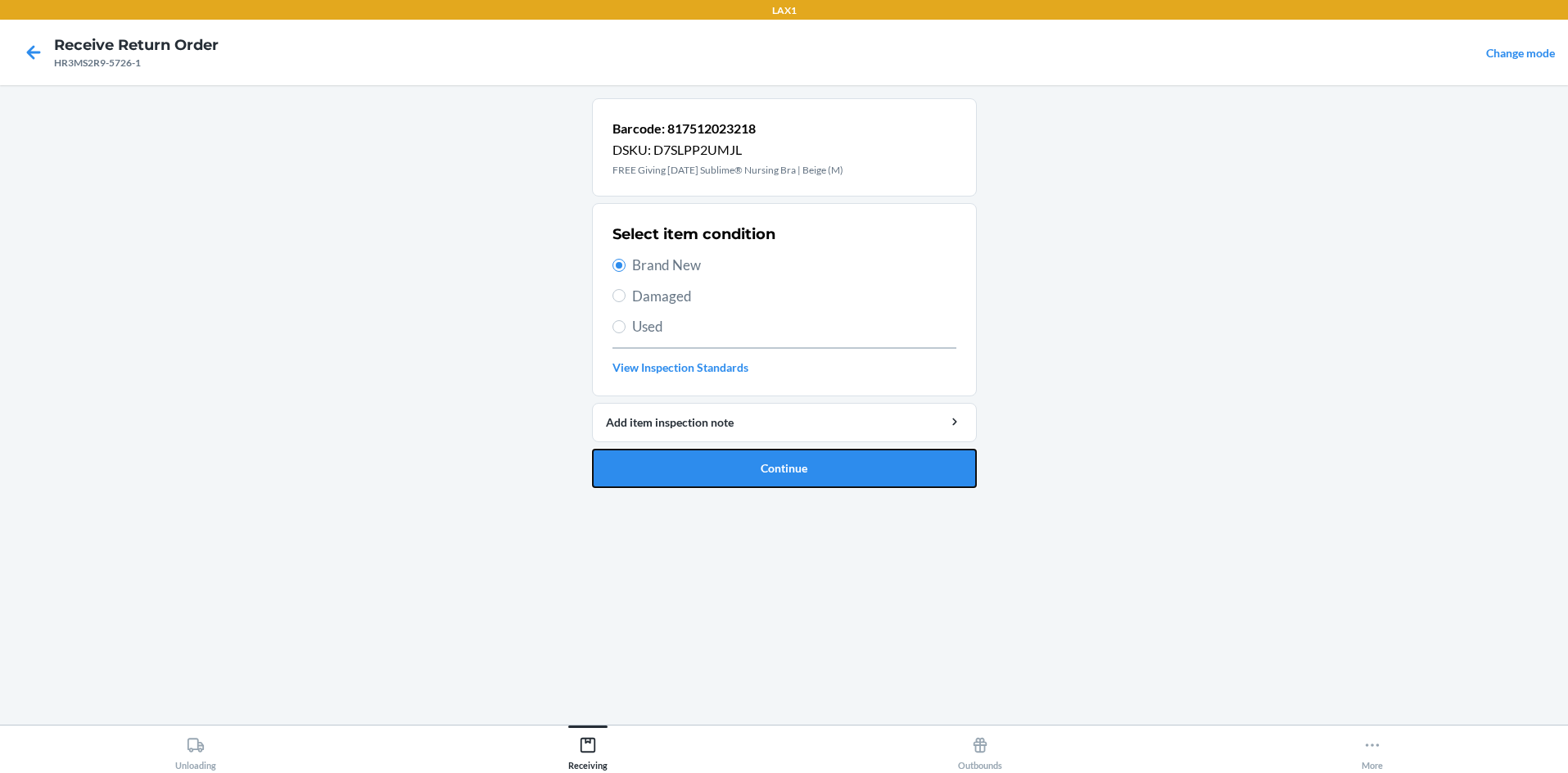
click at [734, 464] on button "Continue" at bounding box center [785, 468] width 385 height 39
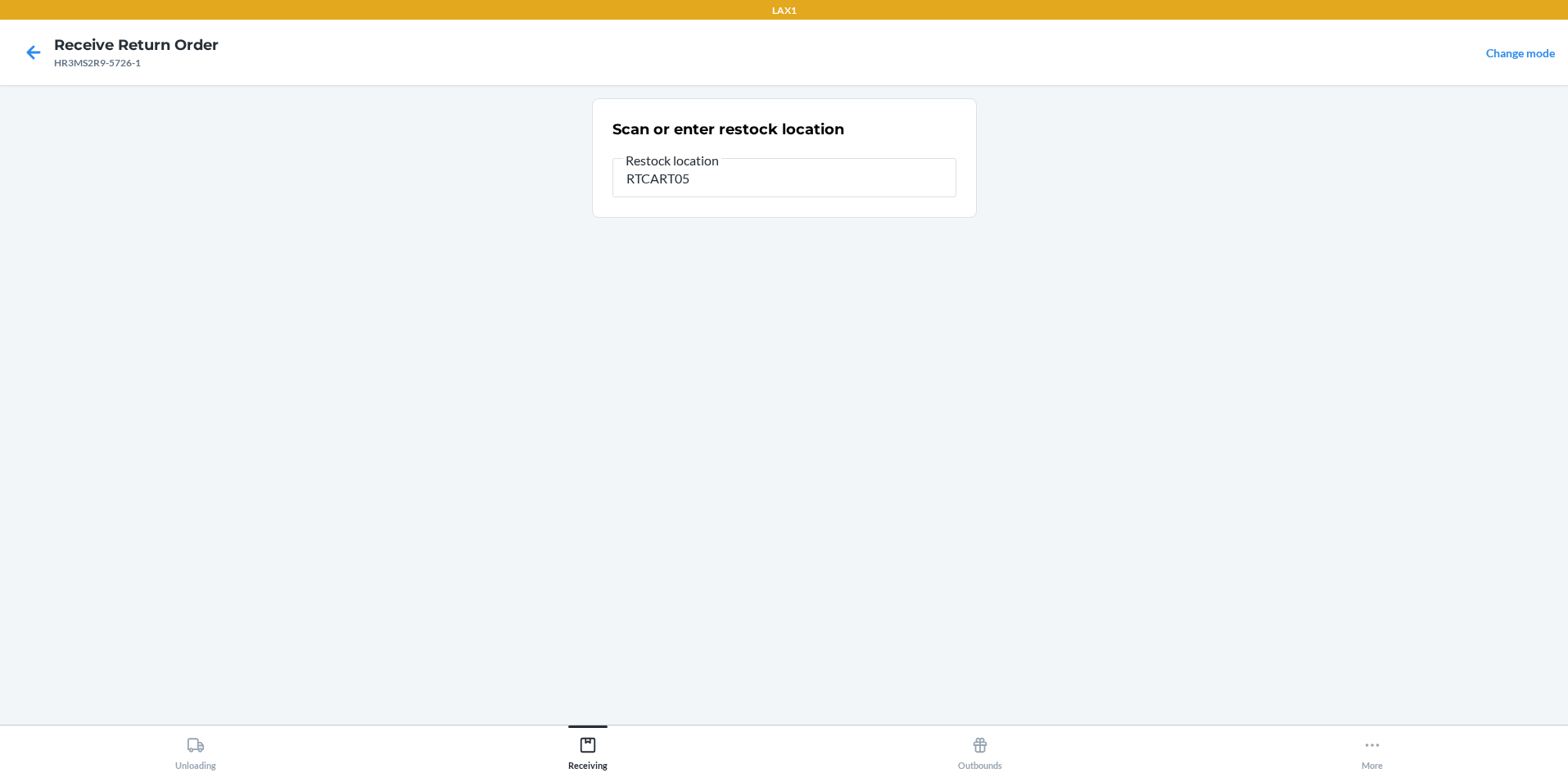
type input "RTCART058"
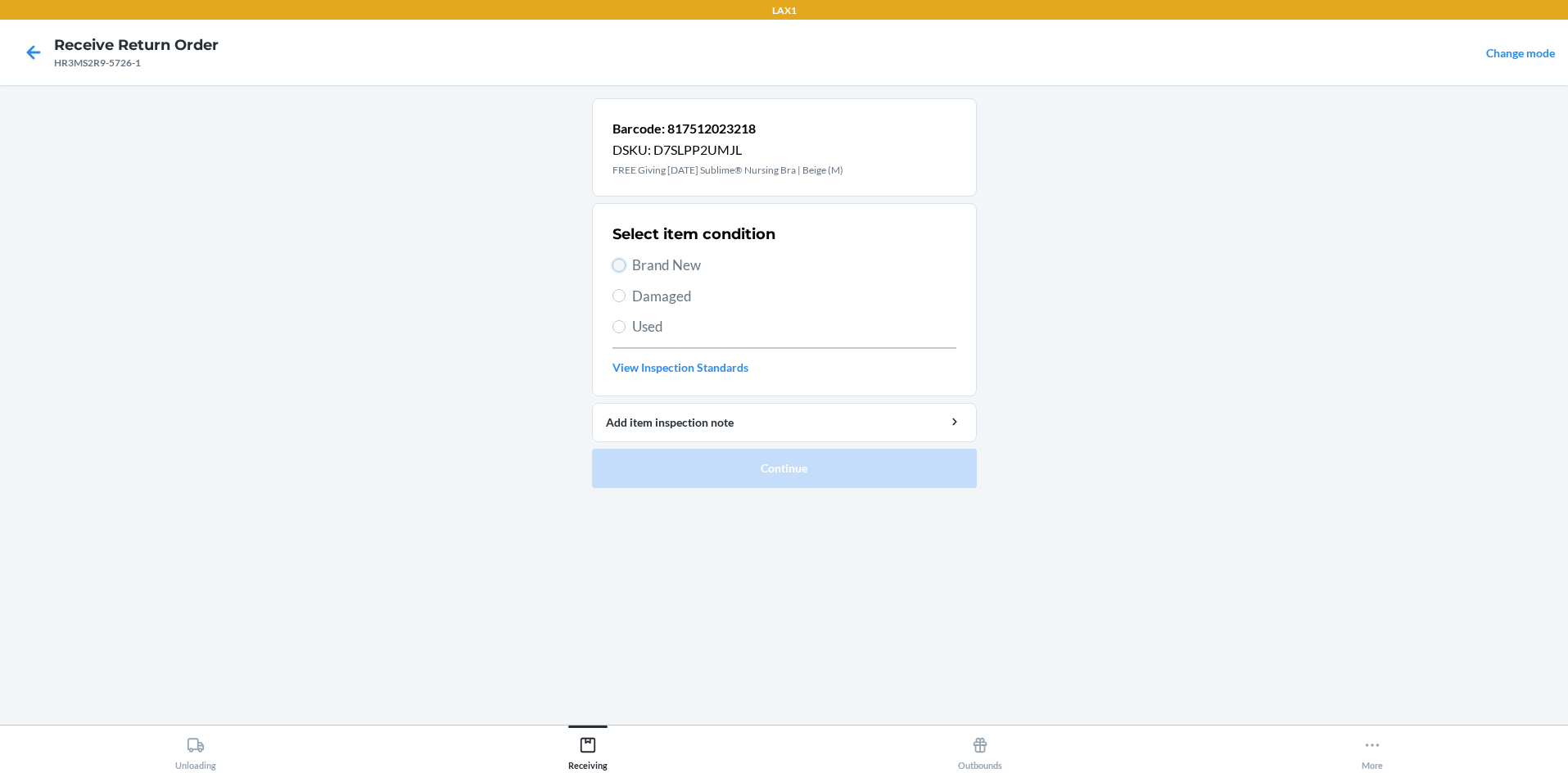
click at [617, 264] on input "Brand New" at bounding box center [619, 266] width 13 height 13
radio input "true"
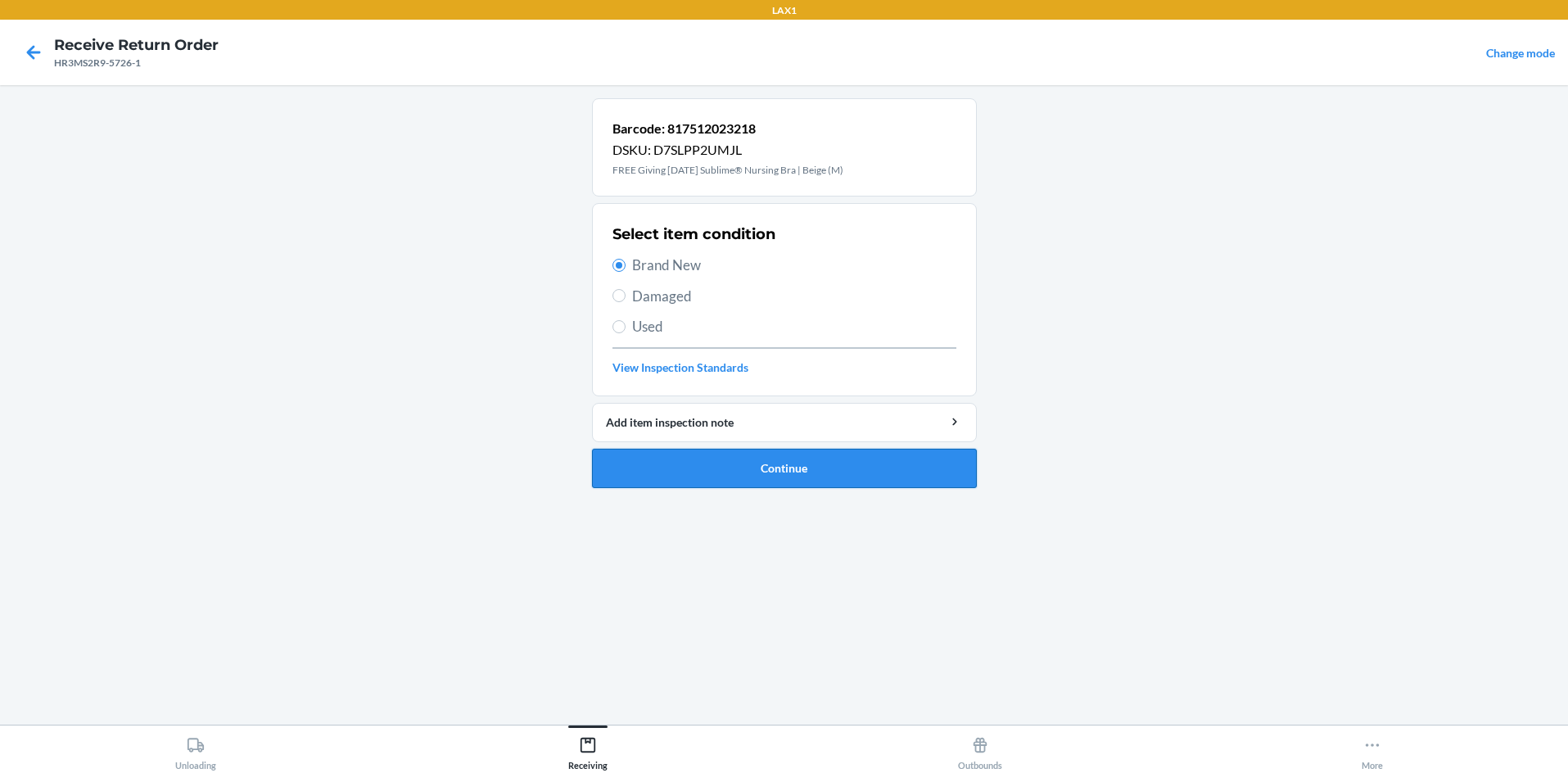
click at [725, 475] on button "Continue" at bounding box center [785, 468] width 385 height 39
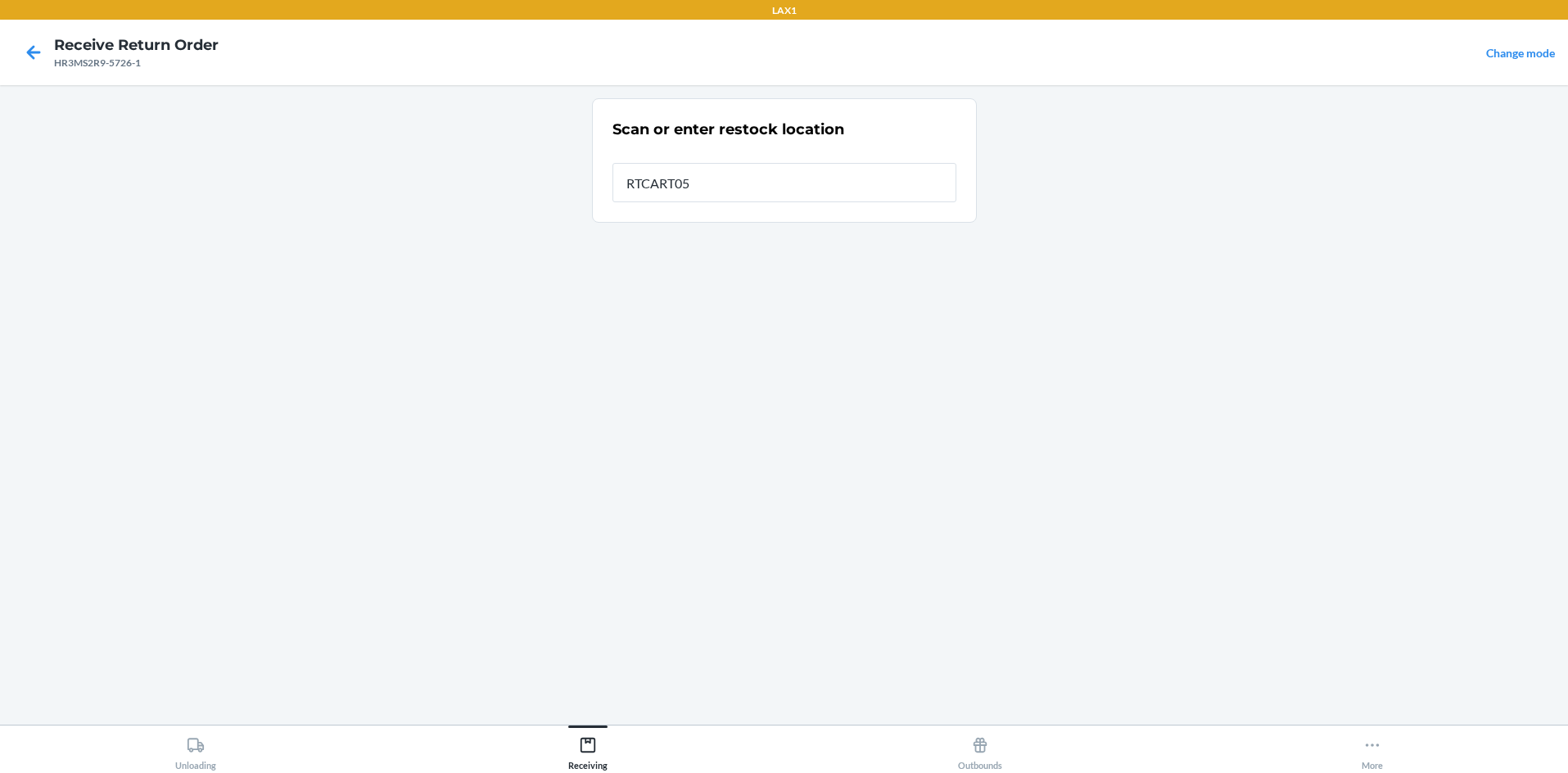
type input "RTCART058"
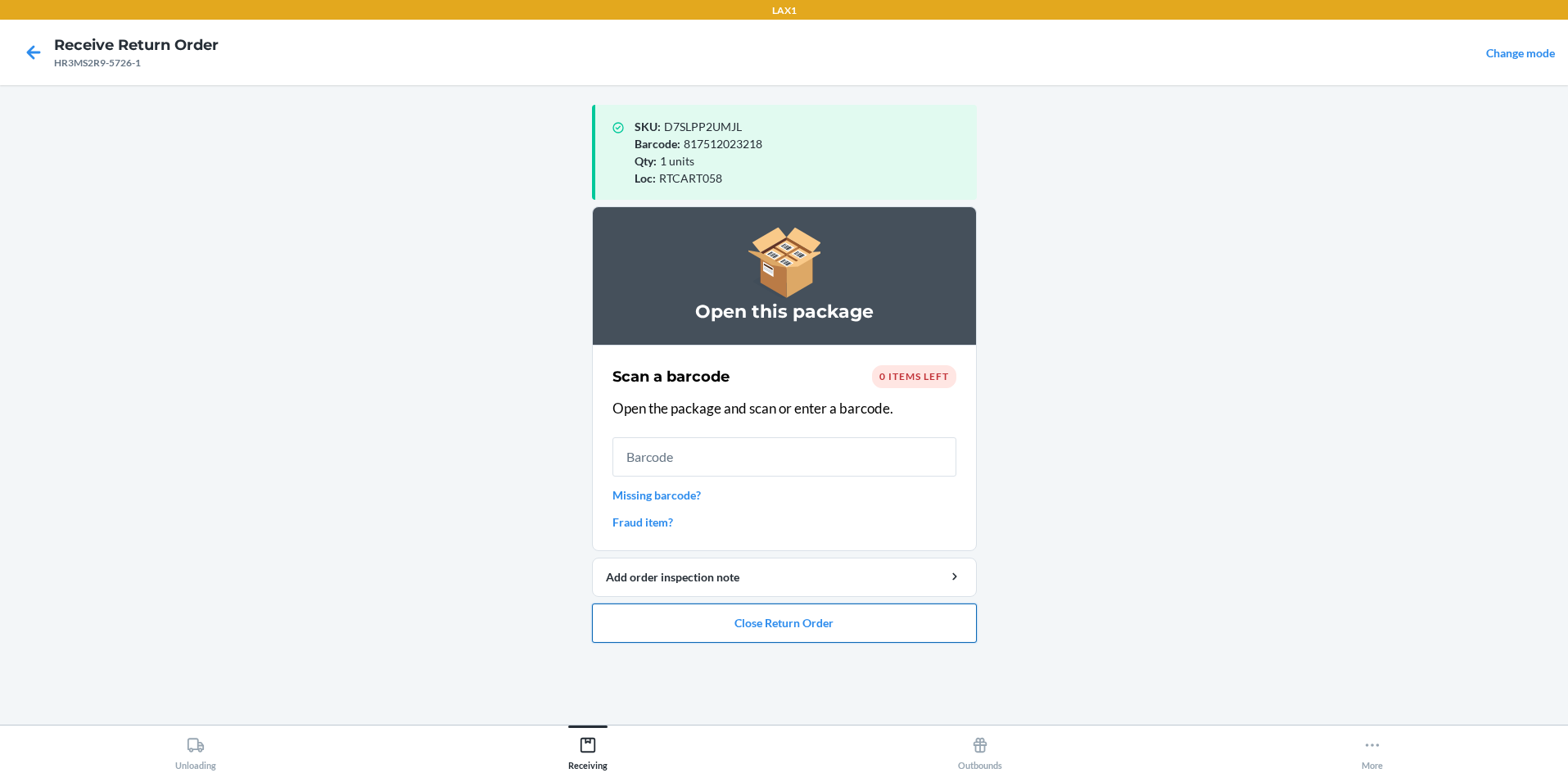
click at [778, 635] on button "Close Return Order" at bounding box center [785, 623] width 385 height 39
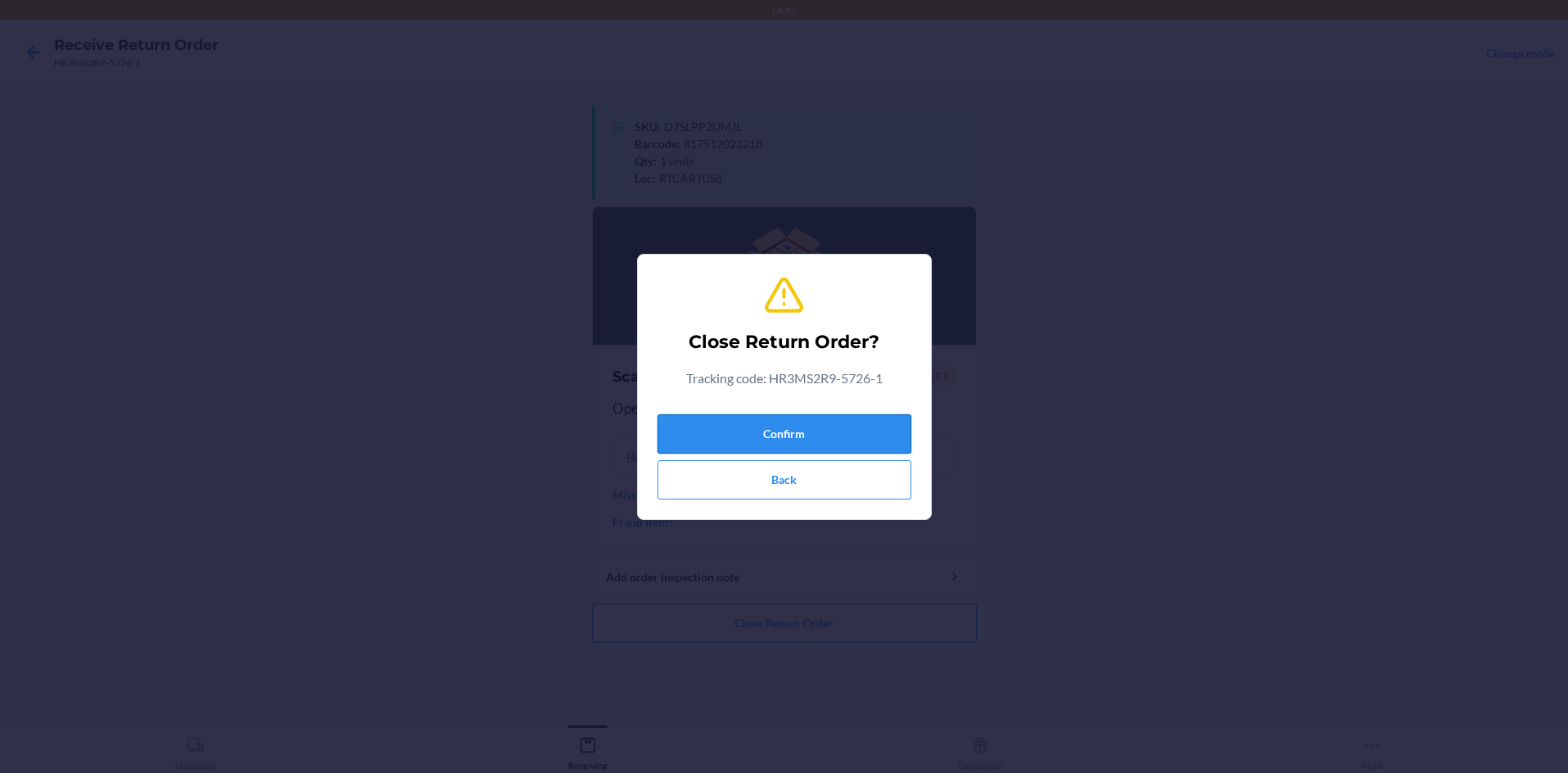
click at [784, 444] on button "Confirm" at bounding box center [784, 434] width 254 height 39
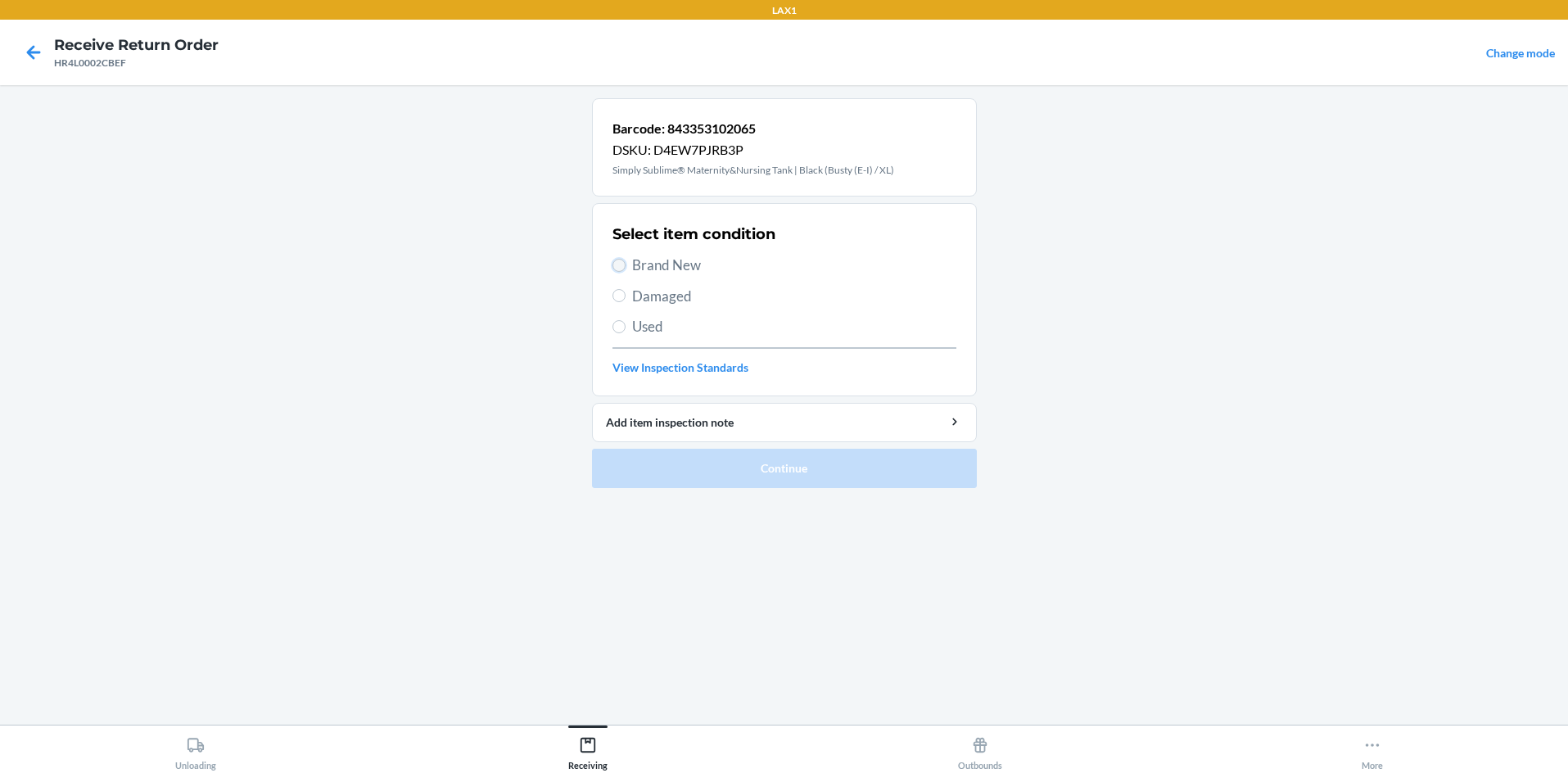
click at [615, 266] on input "Brand New" at bounding box center [619, 266] width 13 height 13
radio input "true"
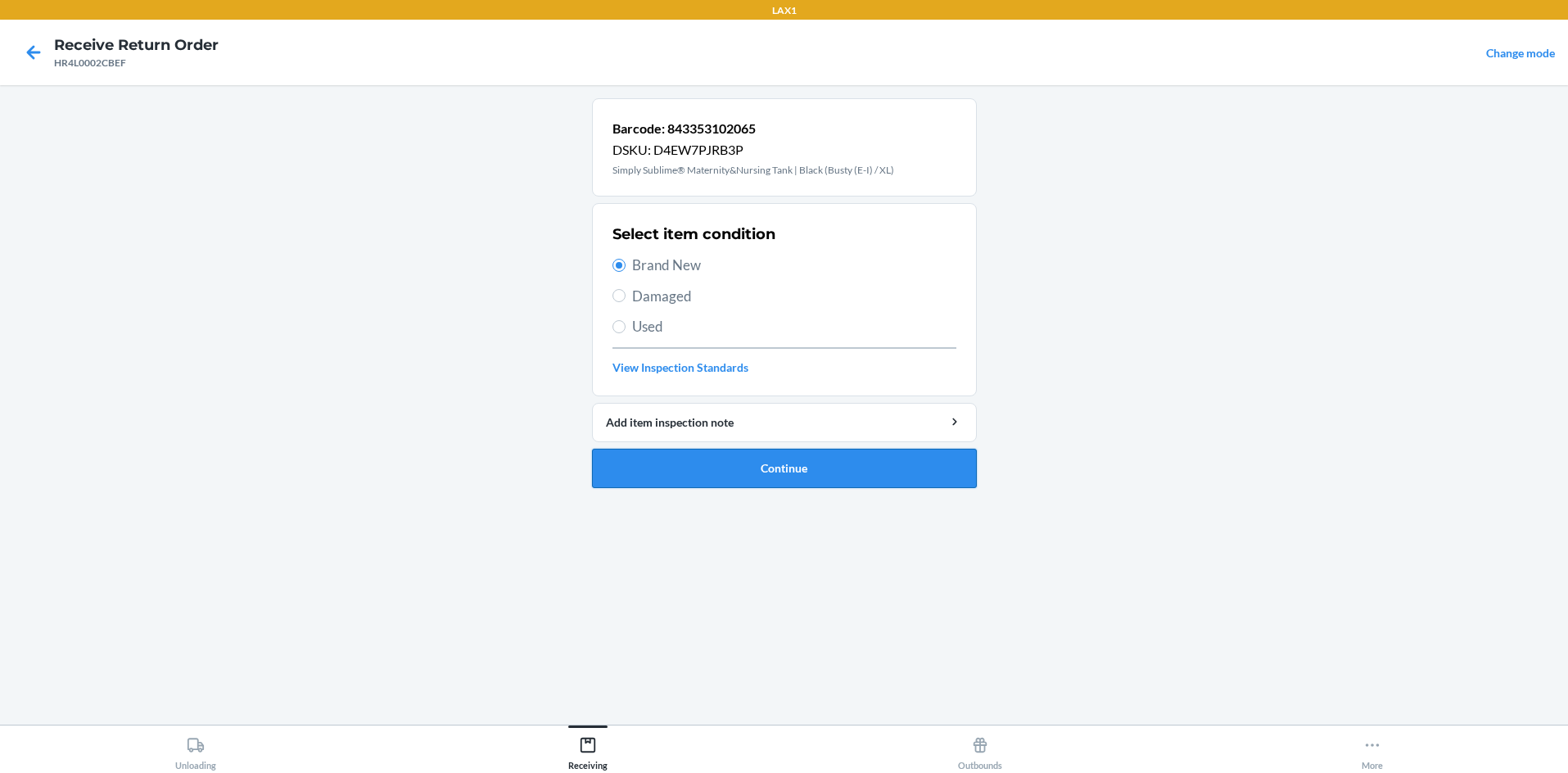
click at [693, 455] on button "Continue" at bounding box center [785, 468] width 385 height 39
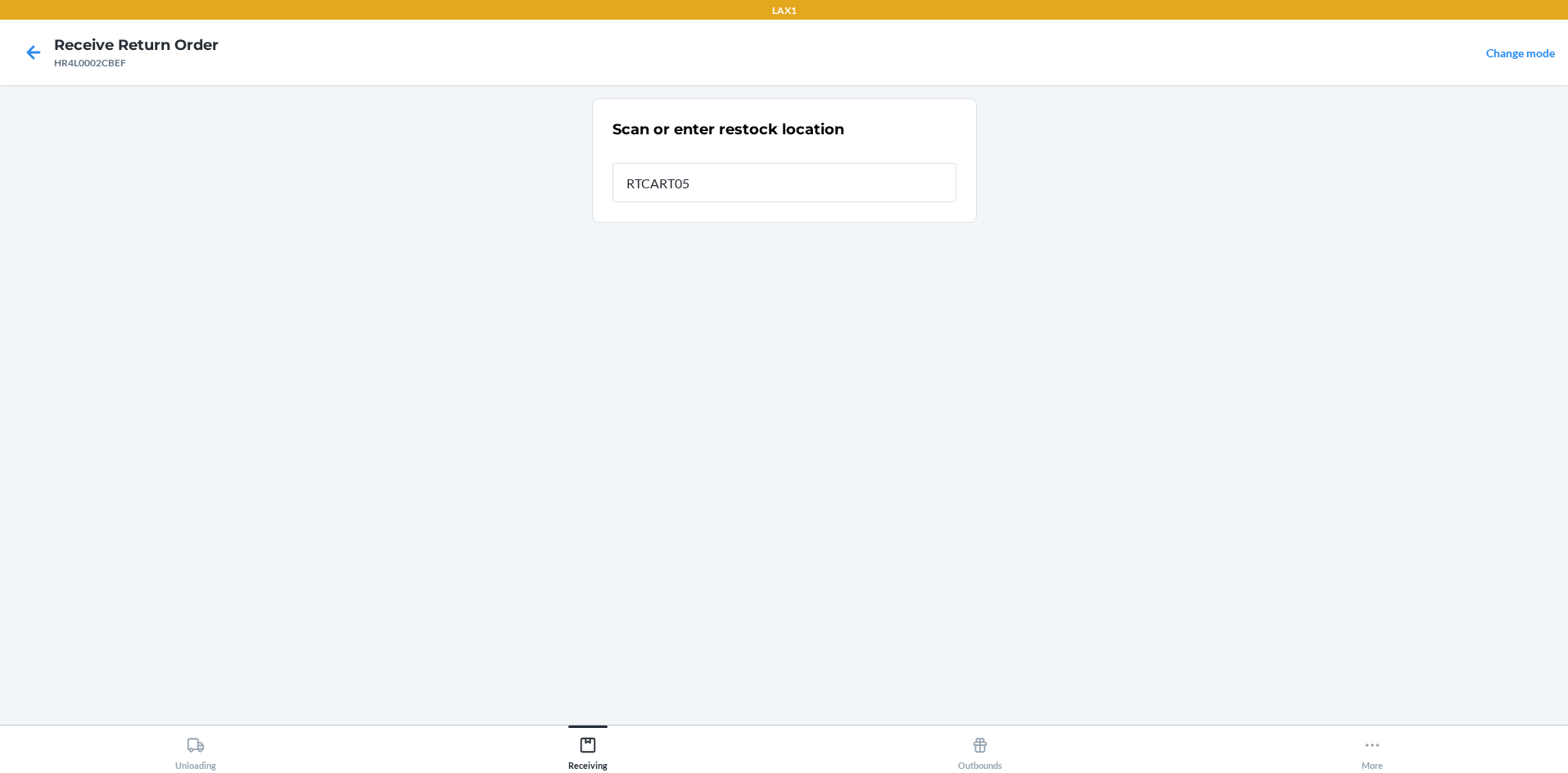
type input "RTCART058"
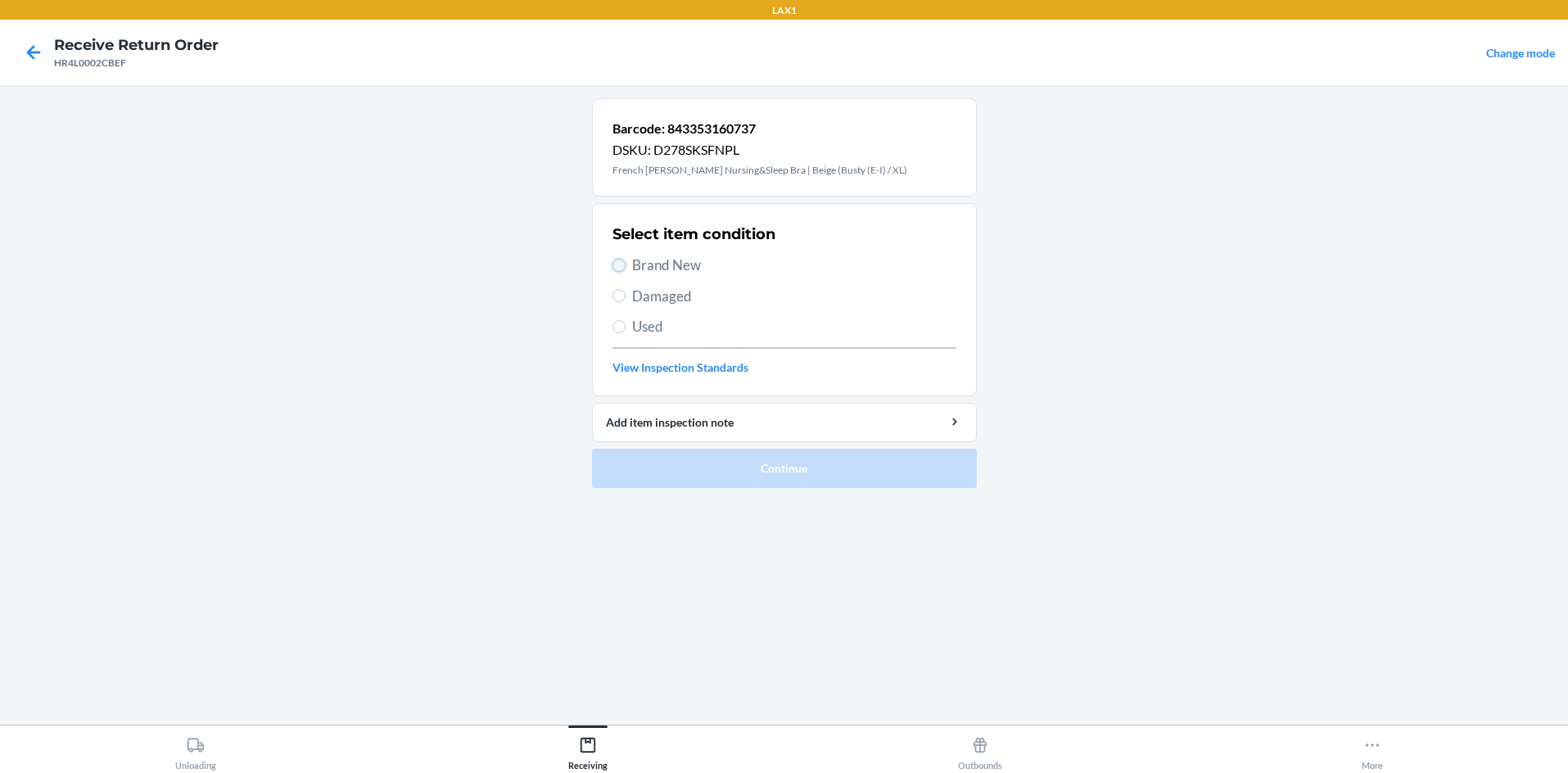
click at [619, 263] on input "Brand New" at bounding box center [619, 266] width 13 height 13
radio input "true"
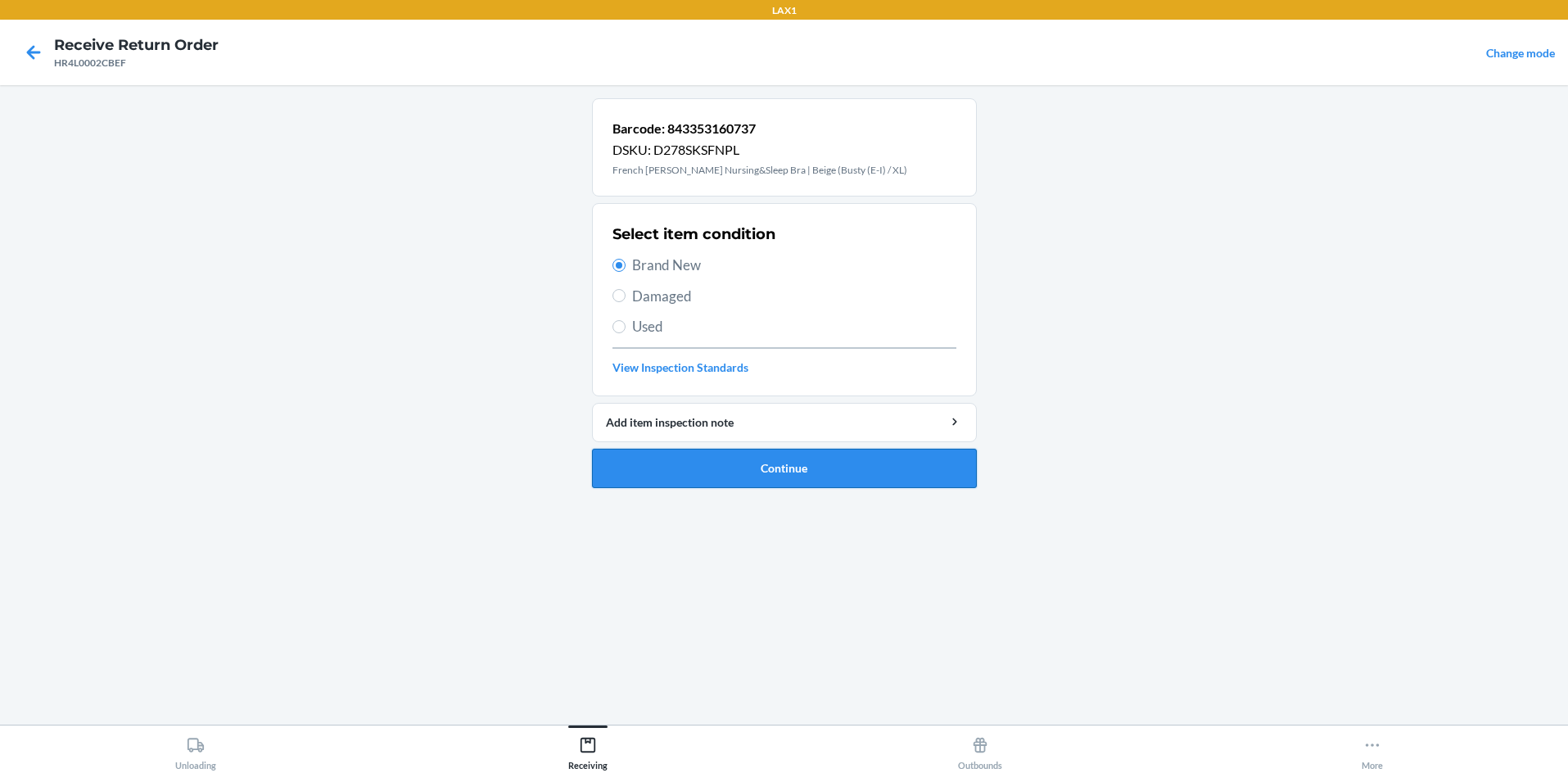
click at [716, 456] on button "Continue" at bounding box center [785, 468] width 385 height 39
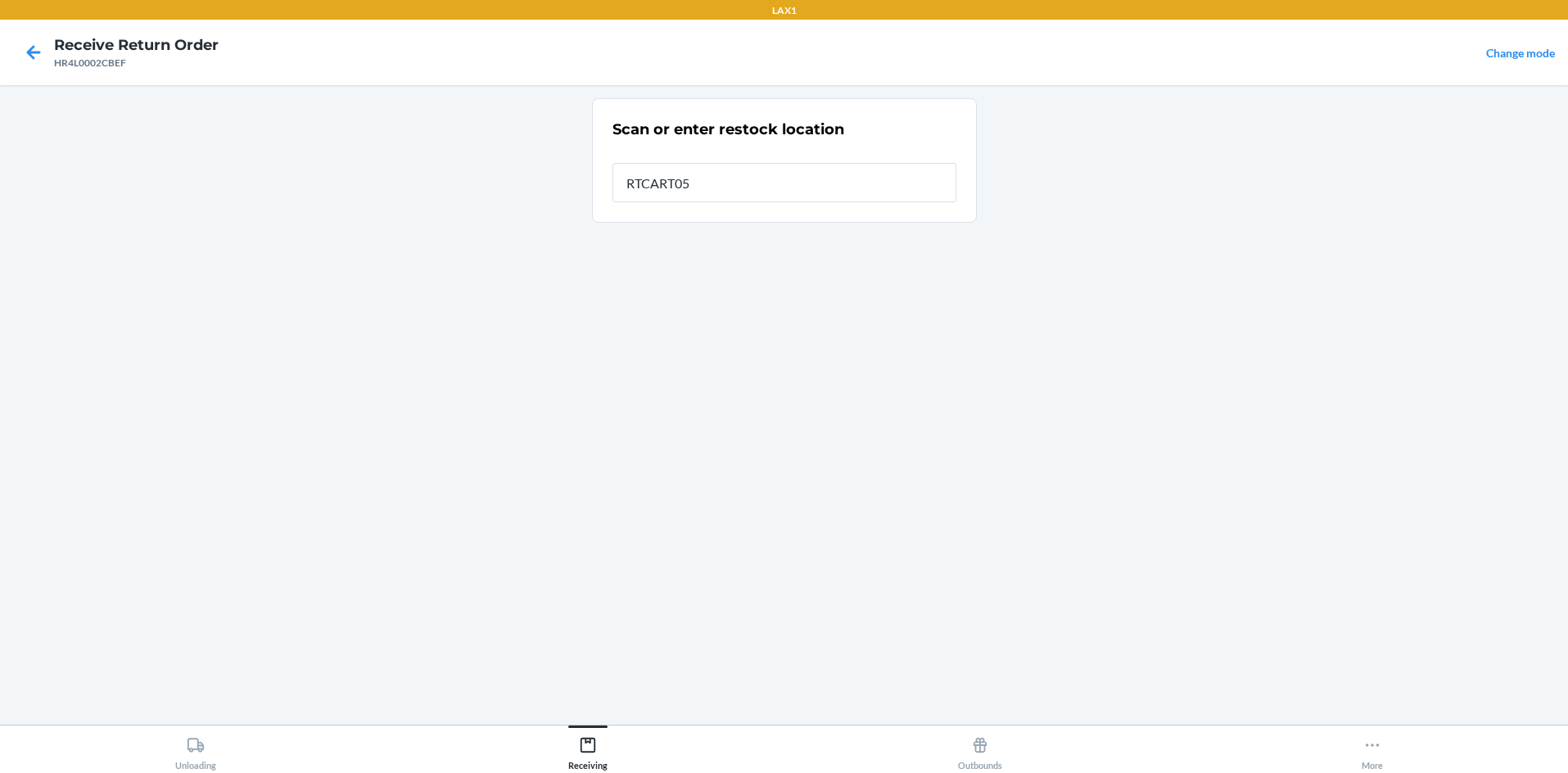
type input "RTCART058"
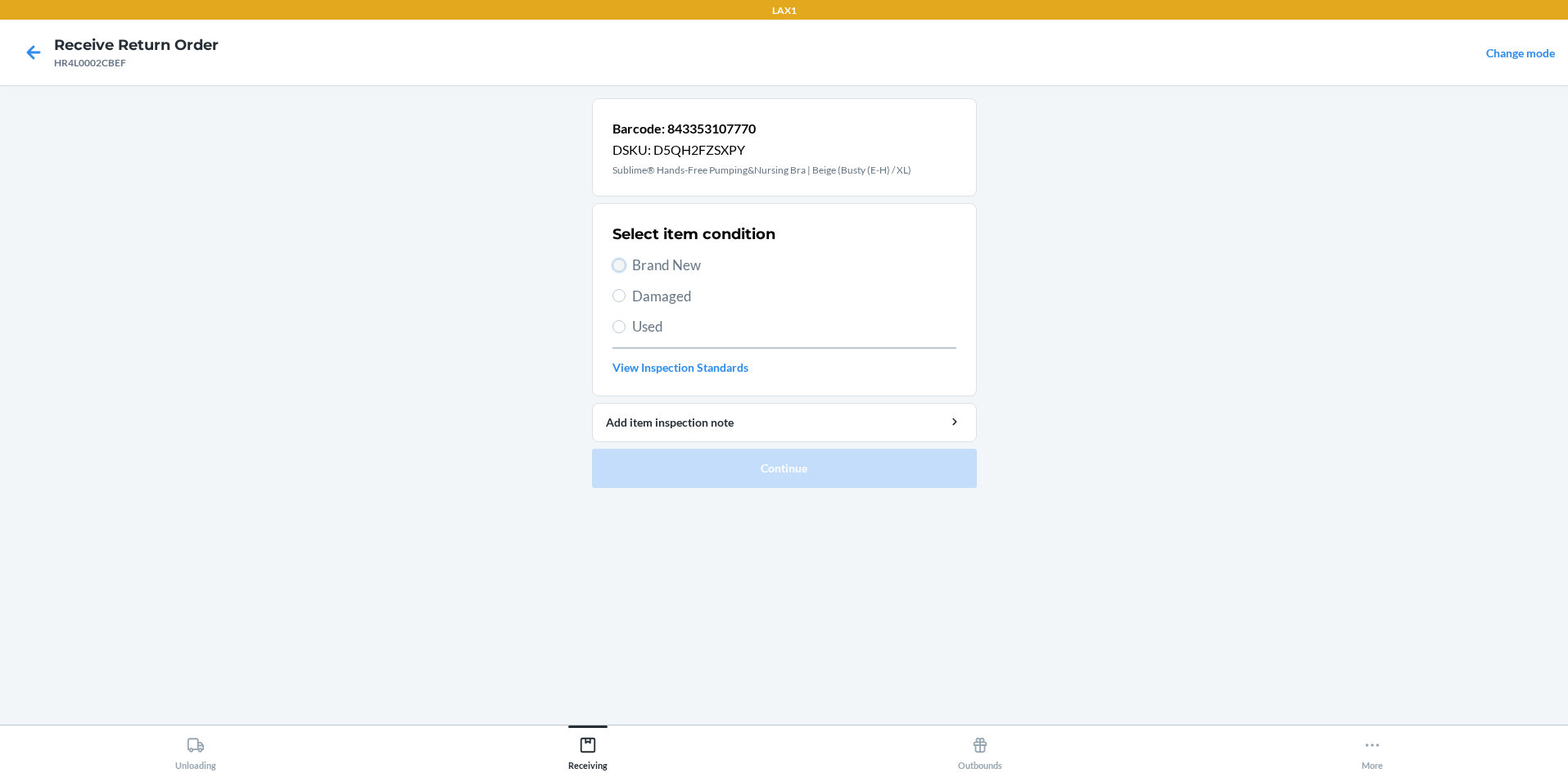
click at [622, 260] on input "Brand New" at bounding box center [619, 266] width 13 height 13
radio input "true"
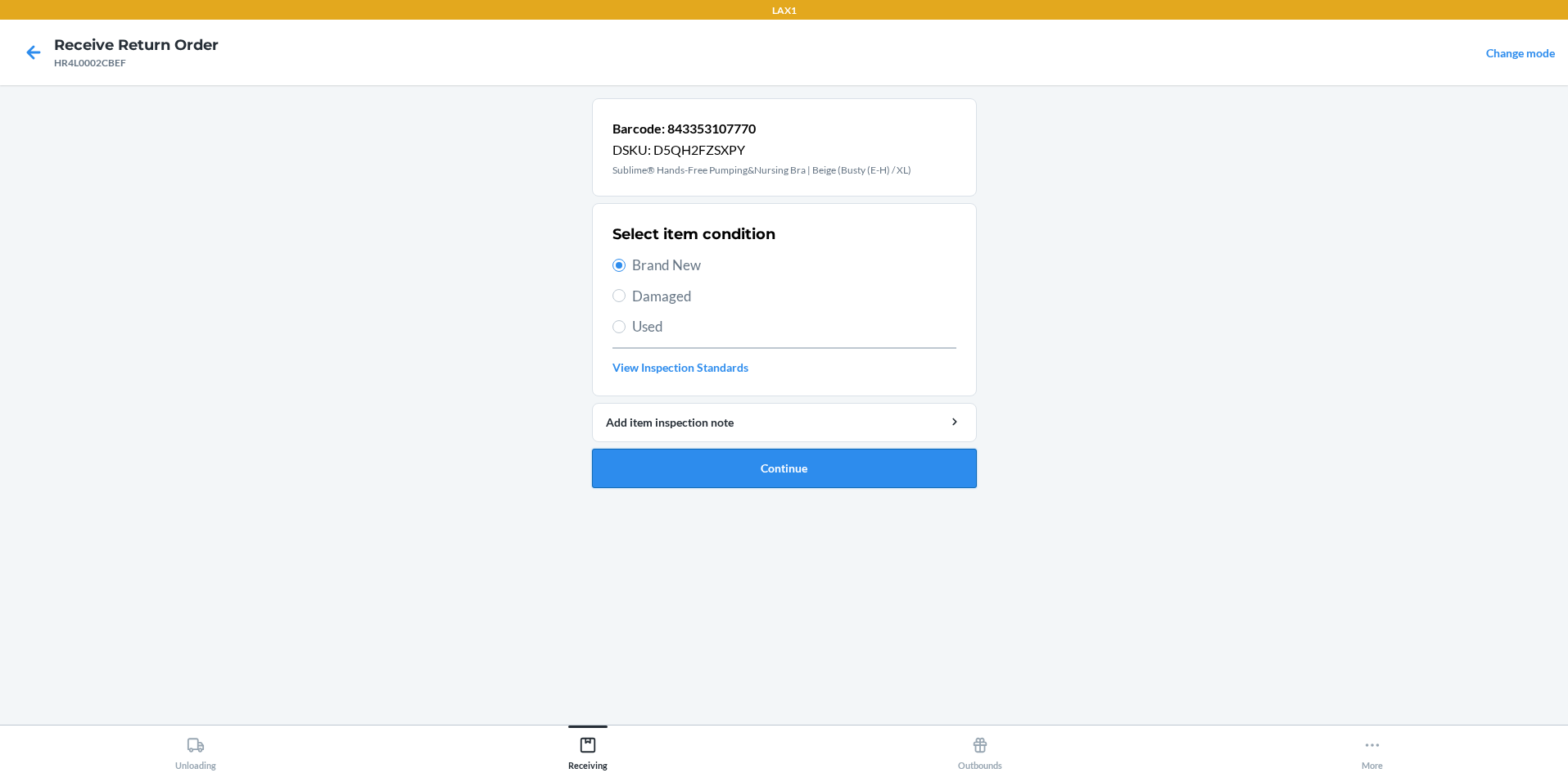
click at [724, 469] on button "Continue" at bounding box center [785, 468] width 385 height 39
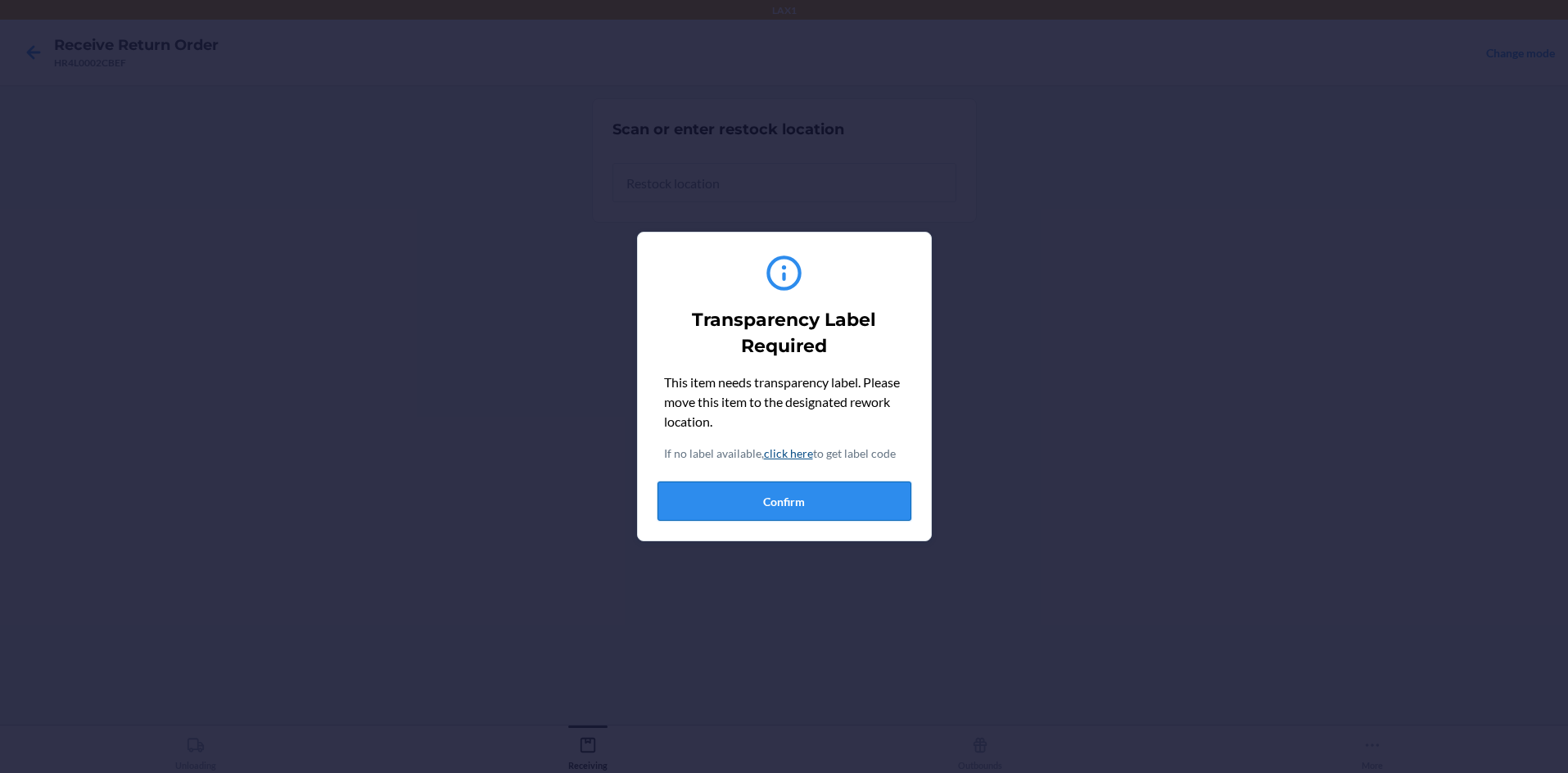
click at [733, 502] on button "Confirm" at bounding box center [784, 501] width 254 height 39
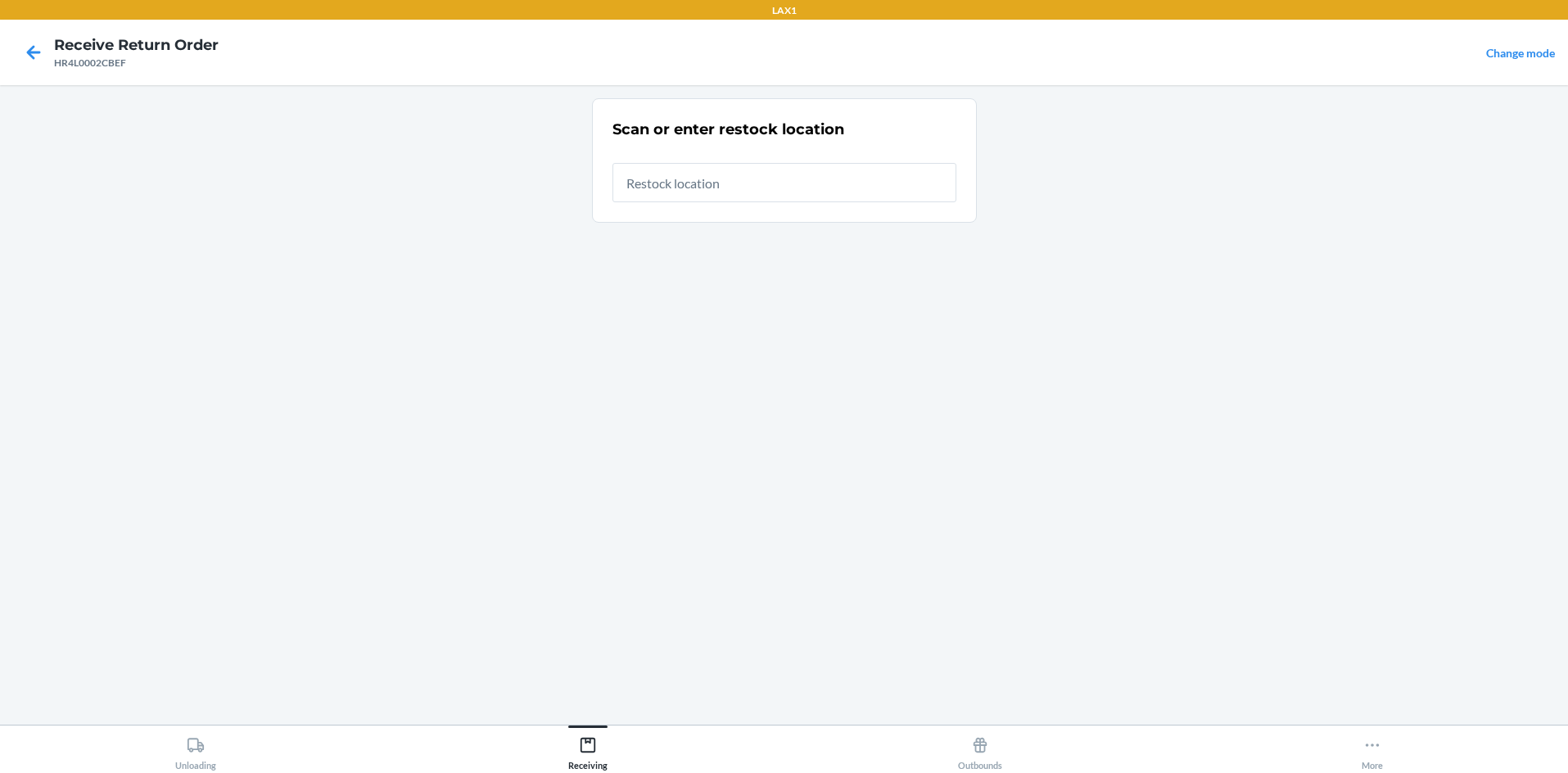
type input "RTCART058"
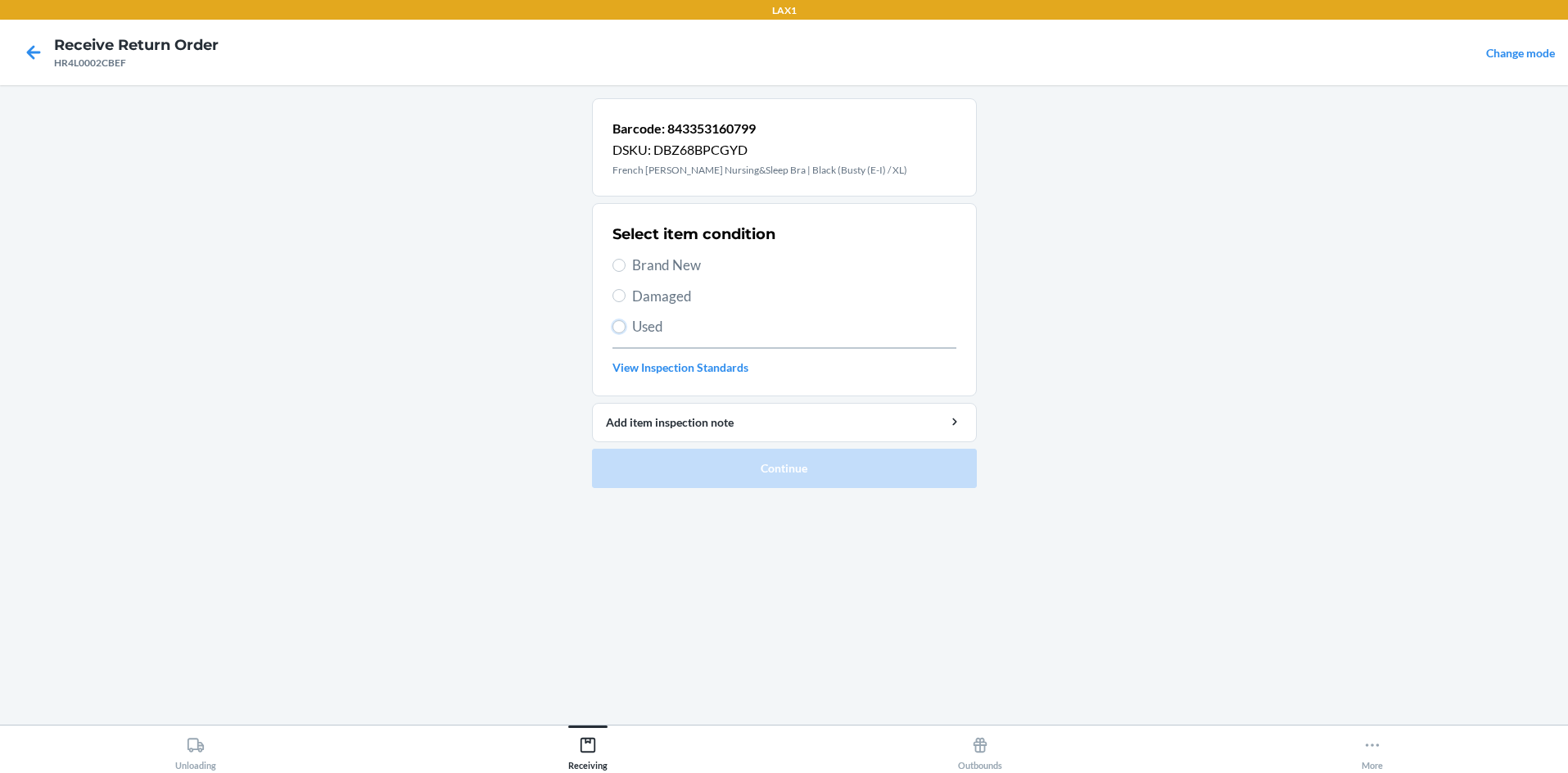
click at [618, 328] on input "Used" at bounding box center [619, 327] width 13 height 13
radio input "true"
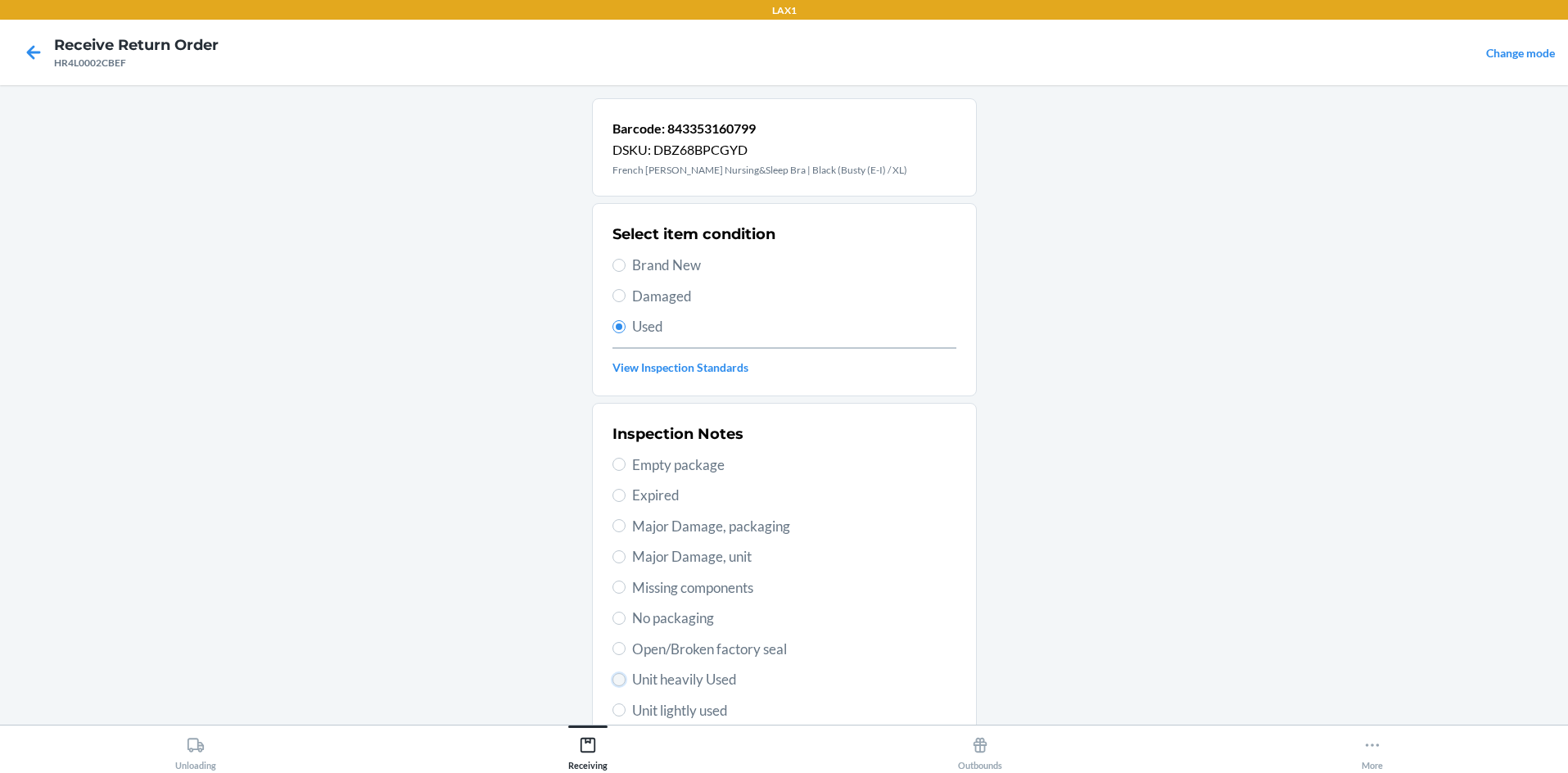
click at [613, 677] on input "Unit heavily Used" at bounding box center [619, 680] width 13 height 13
radio input "true"
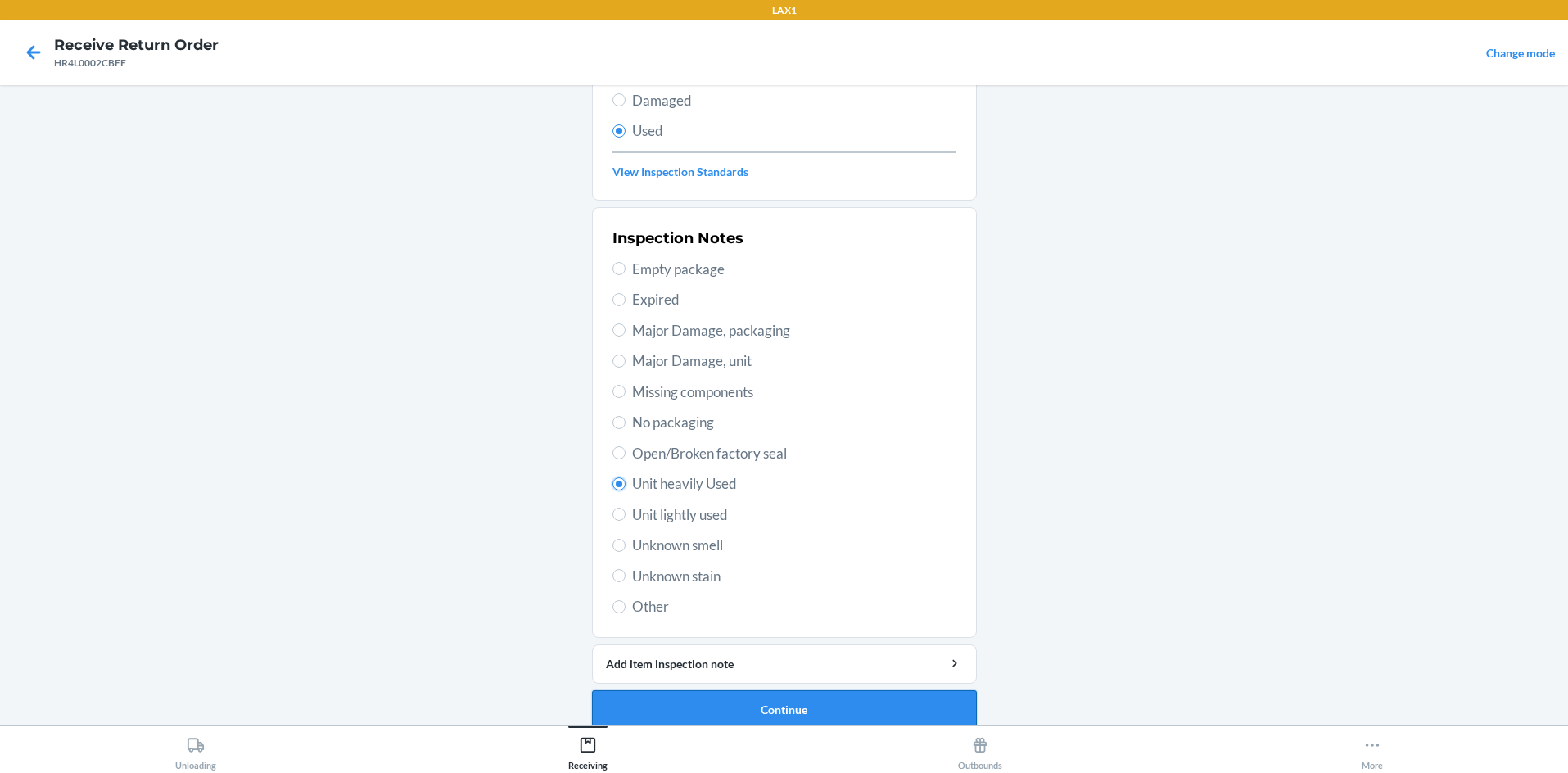
scroll to position [213, 0]
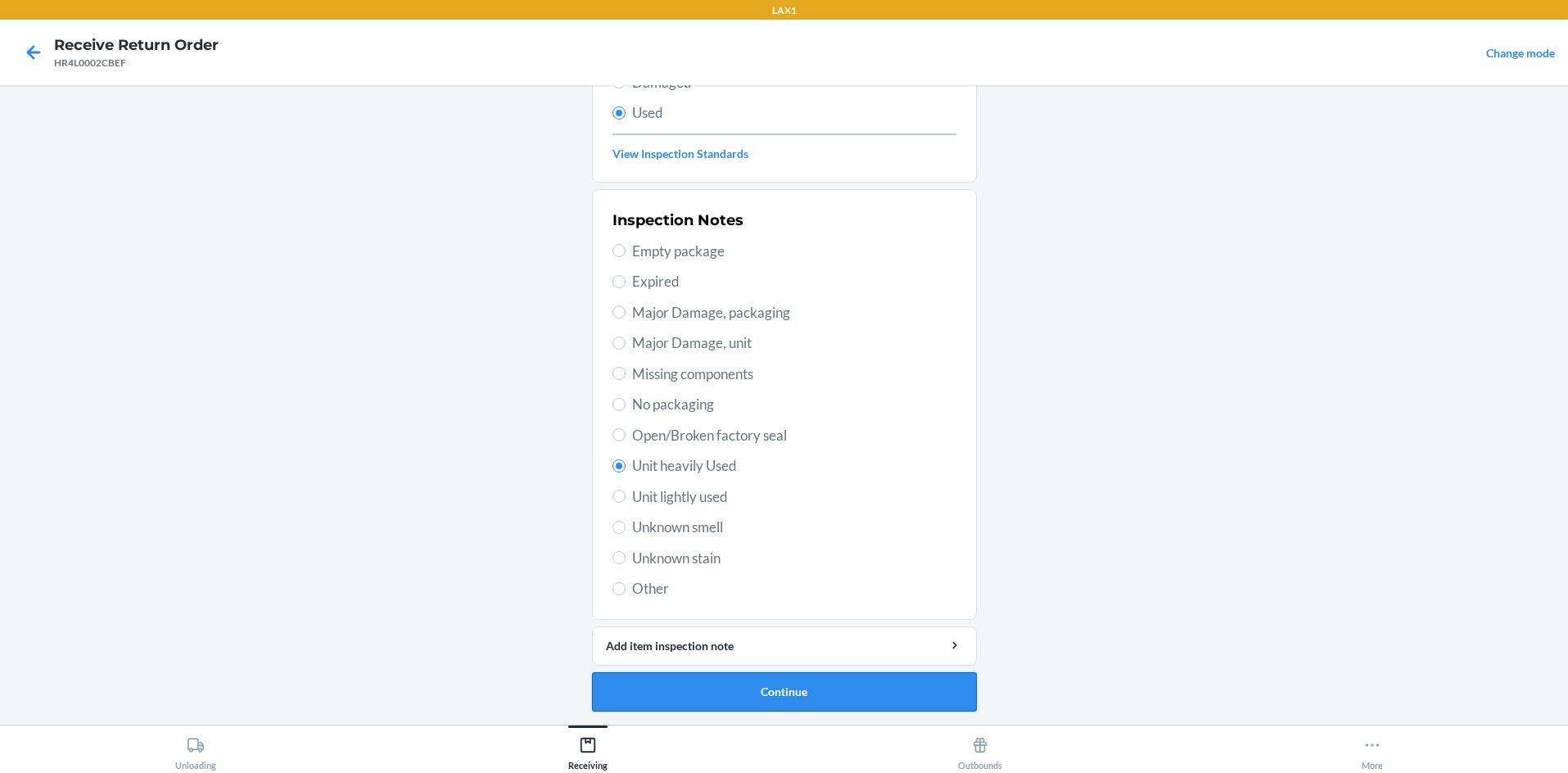
click at [784, 698] on button "Continue" at bounding box center [785, 691] width 385 height 39
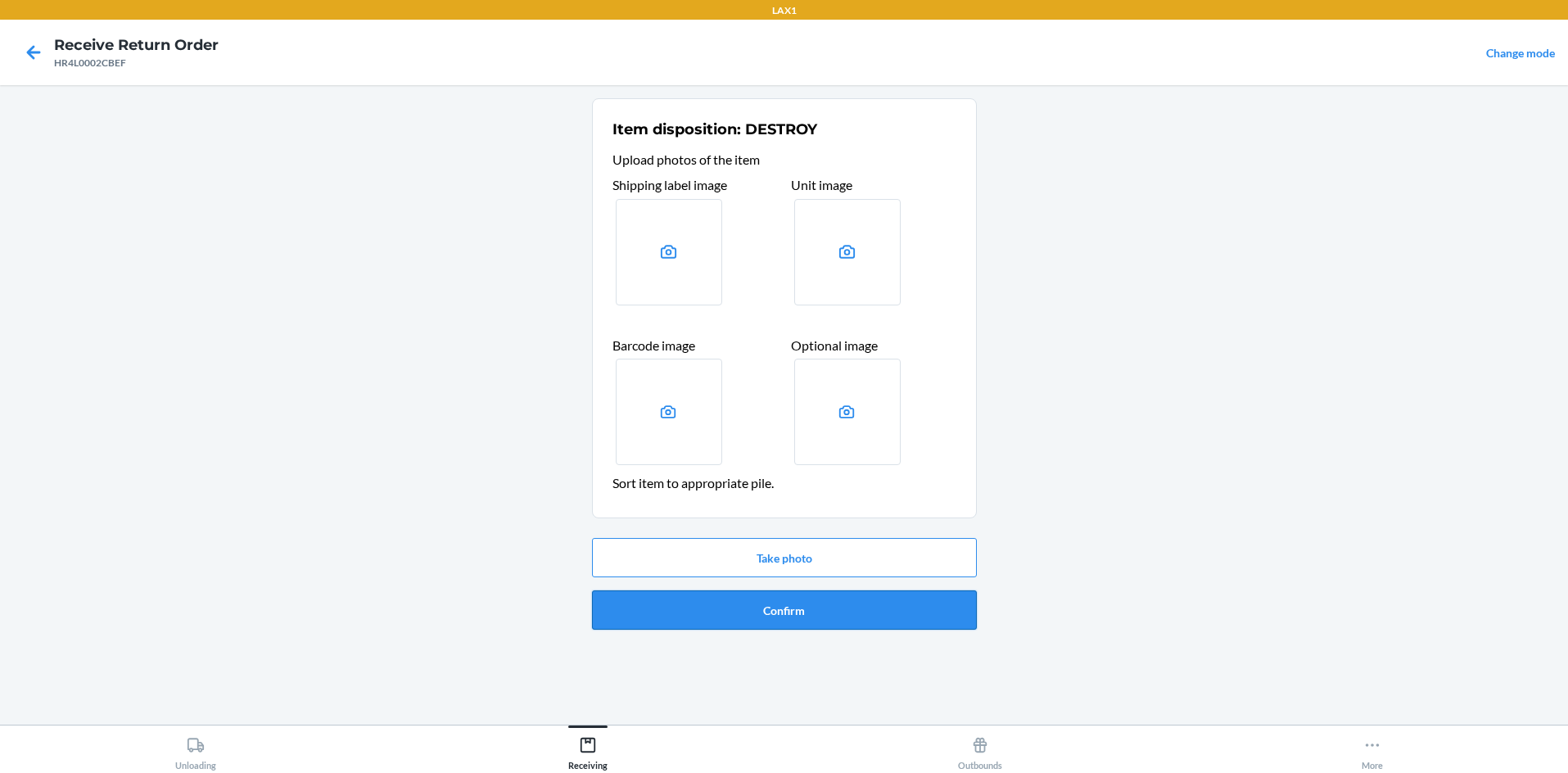
click at [784, 599] on button "Confirm" at bounding box center [785, 610] width 385 height 39
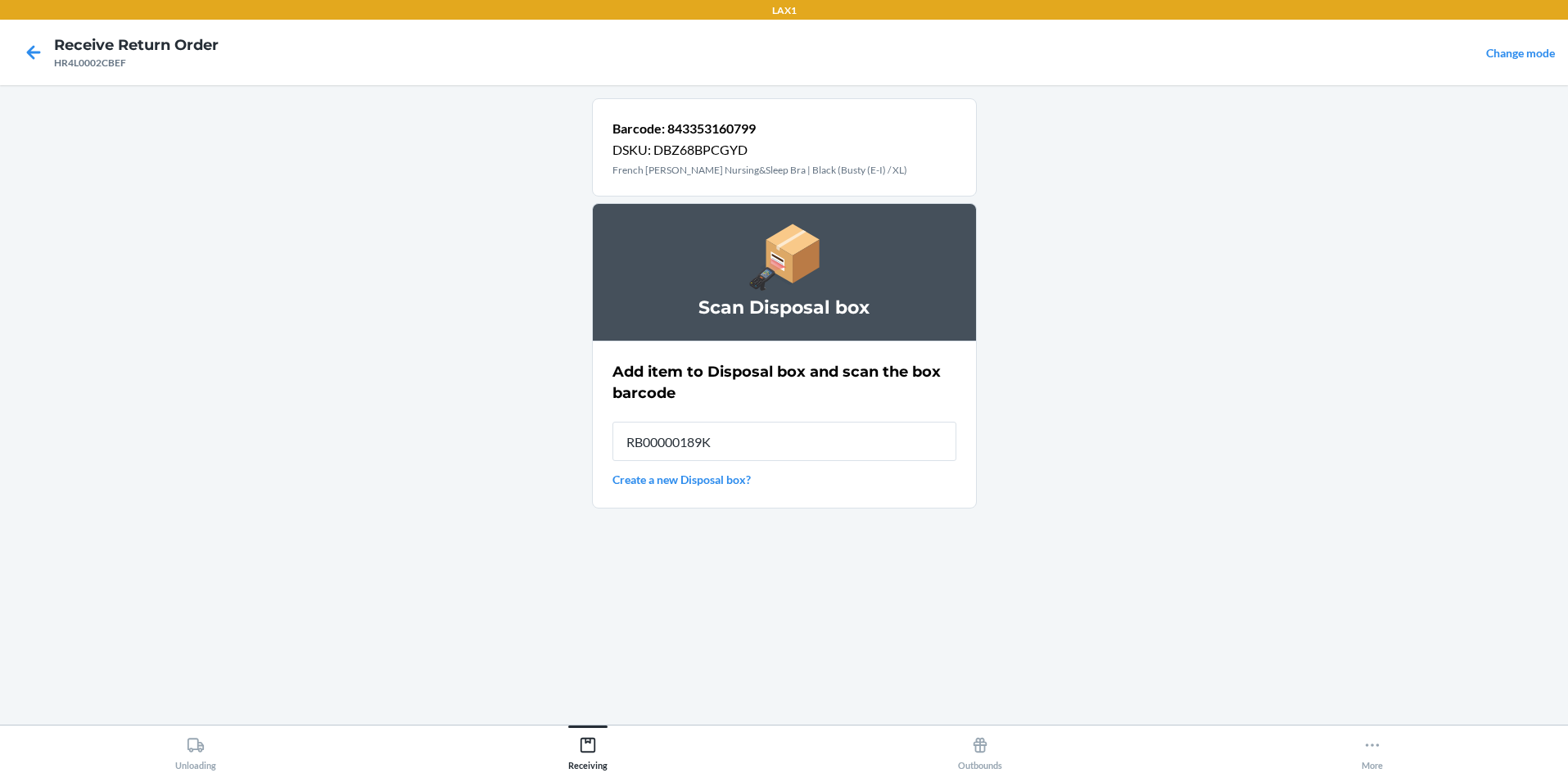
type input "RB00000189K"
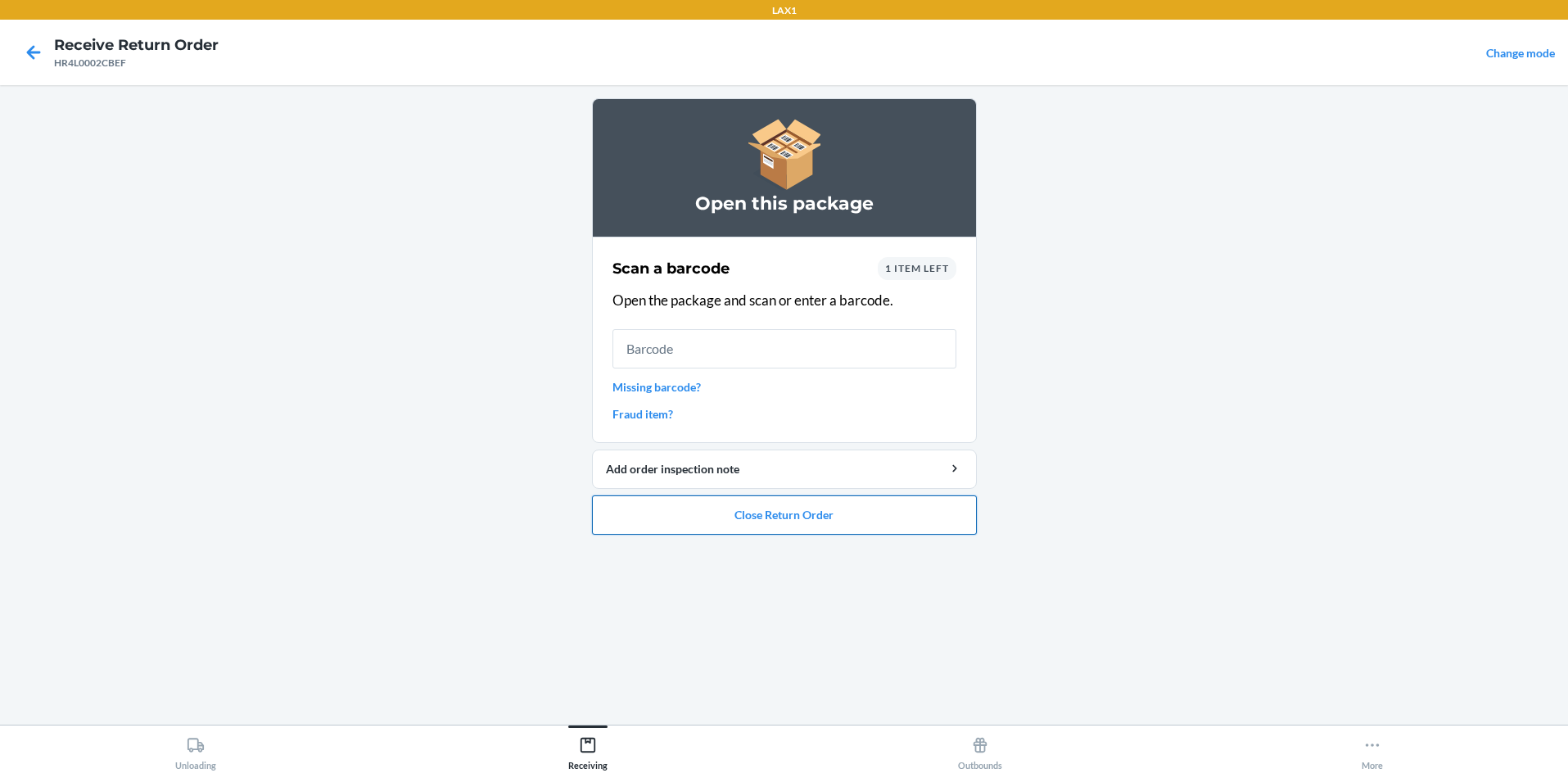
click at [784, 507] on button "Close Return Order" at bounding box center [785, 515] width 385 height 39
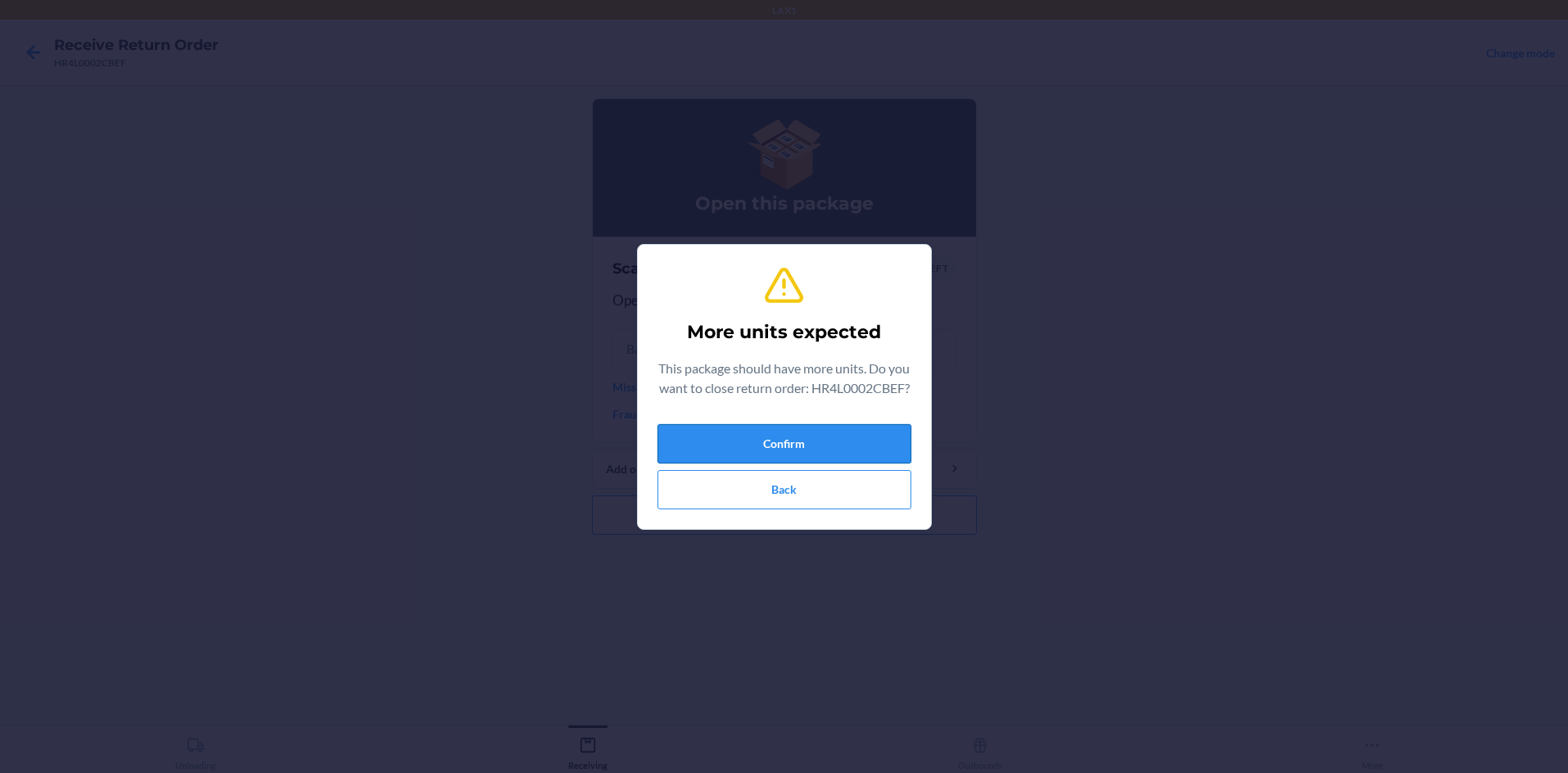
click at [784, 455] on button "Confirm" at bounding box center [784, 444] width 254 height 39
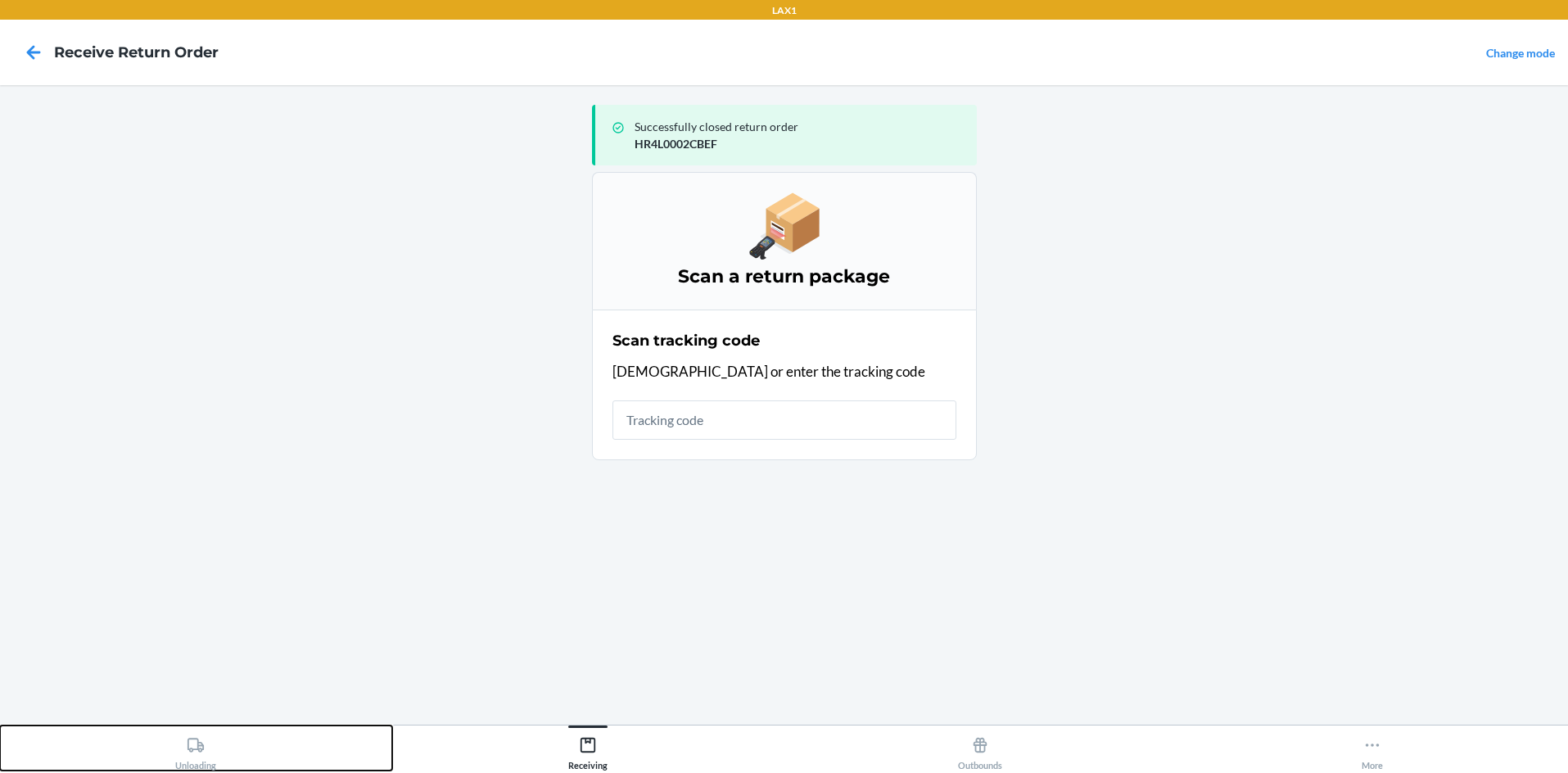
drag, startPoint x: 198, startPoint y: 744, endPoint x: 306, endPoint y: 707, distance: 114.2
click at [204, 744] on icon at bounding box center [195, 744] width 18 height 18
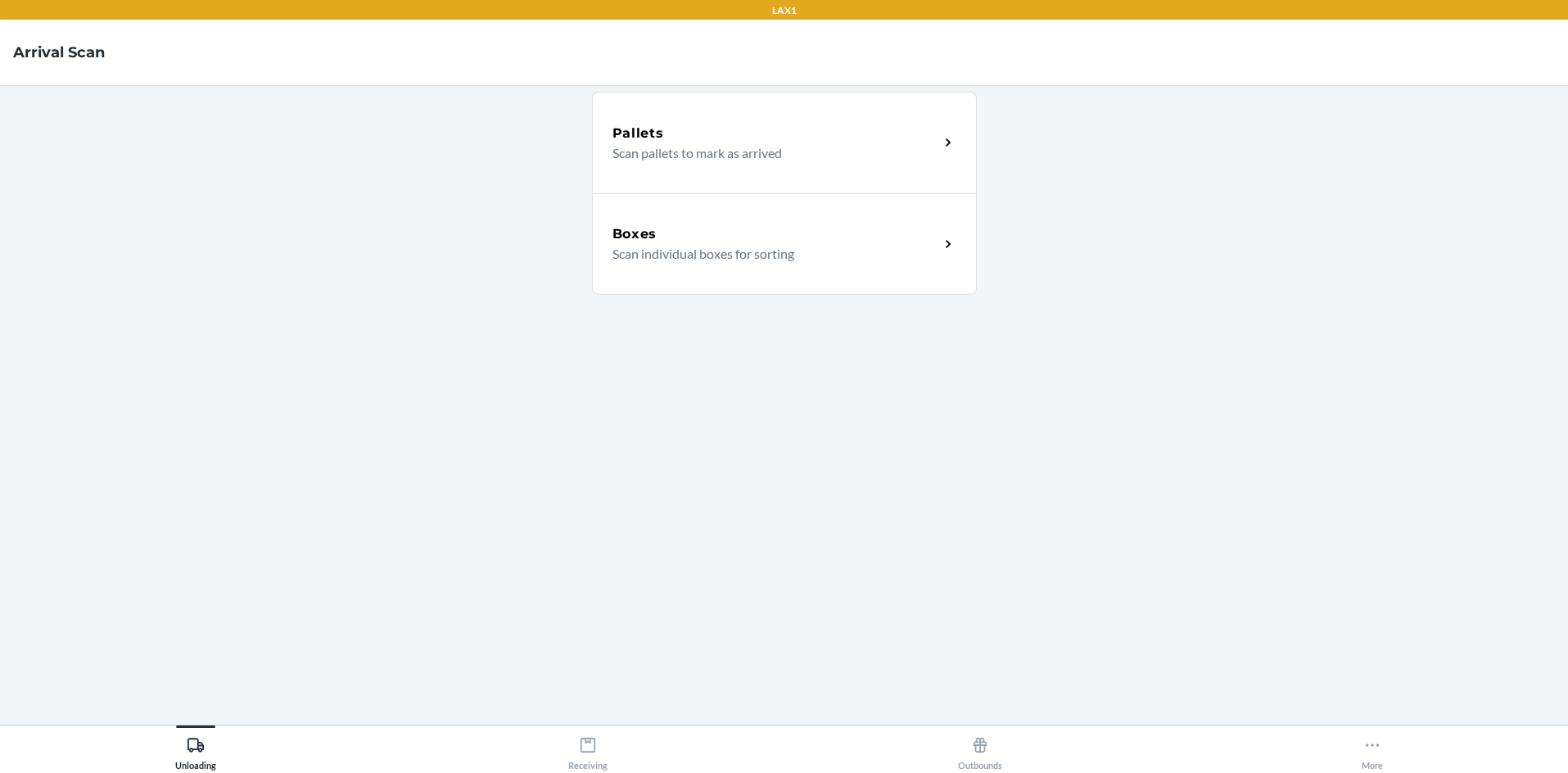
click at [784, 247] on div "Boxes Scan individual boxes for sorting" at bounding box center [776, 244] width 327 height 39
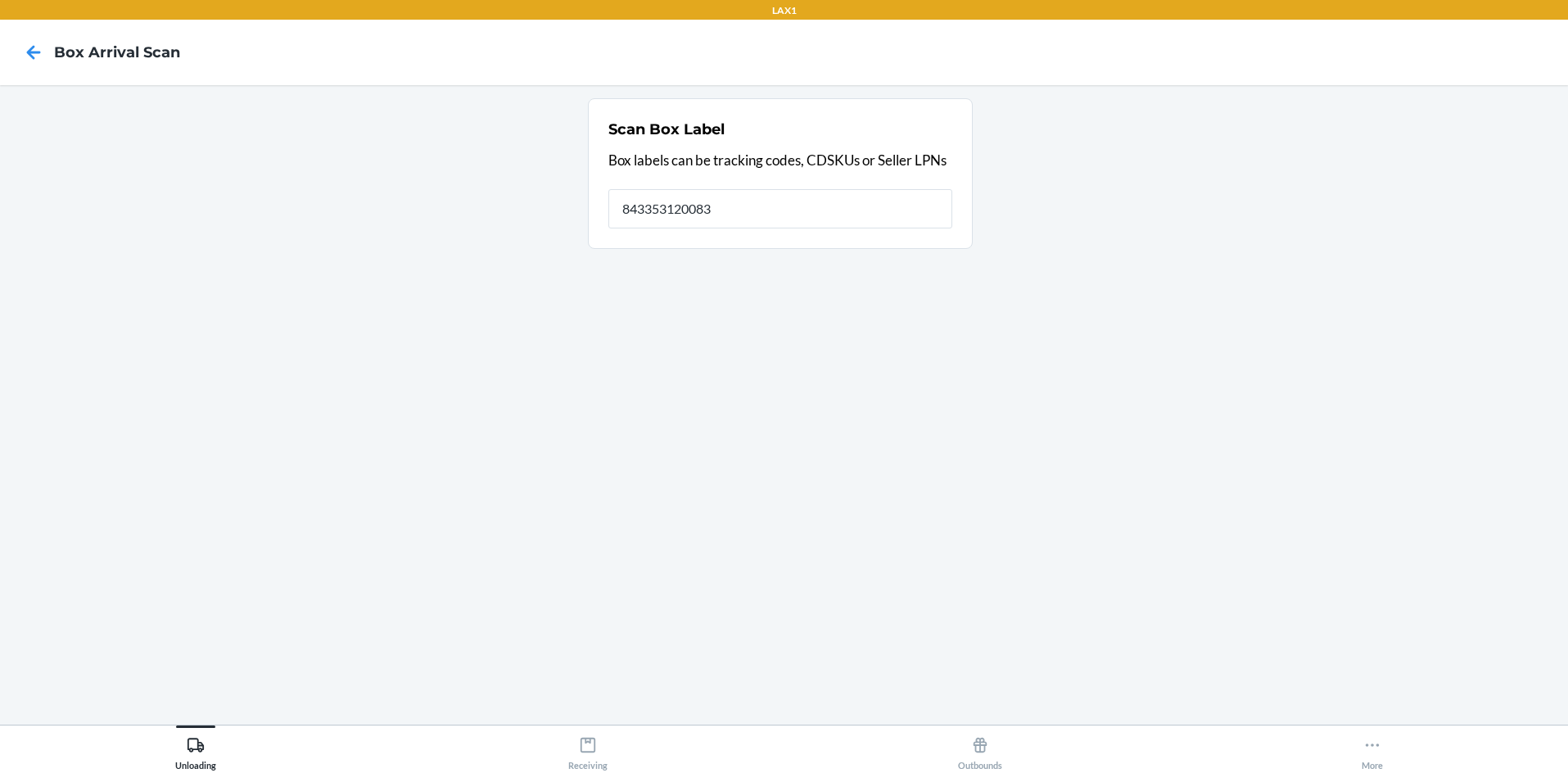
type input "843353120083"
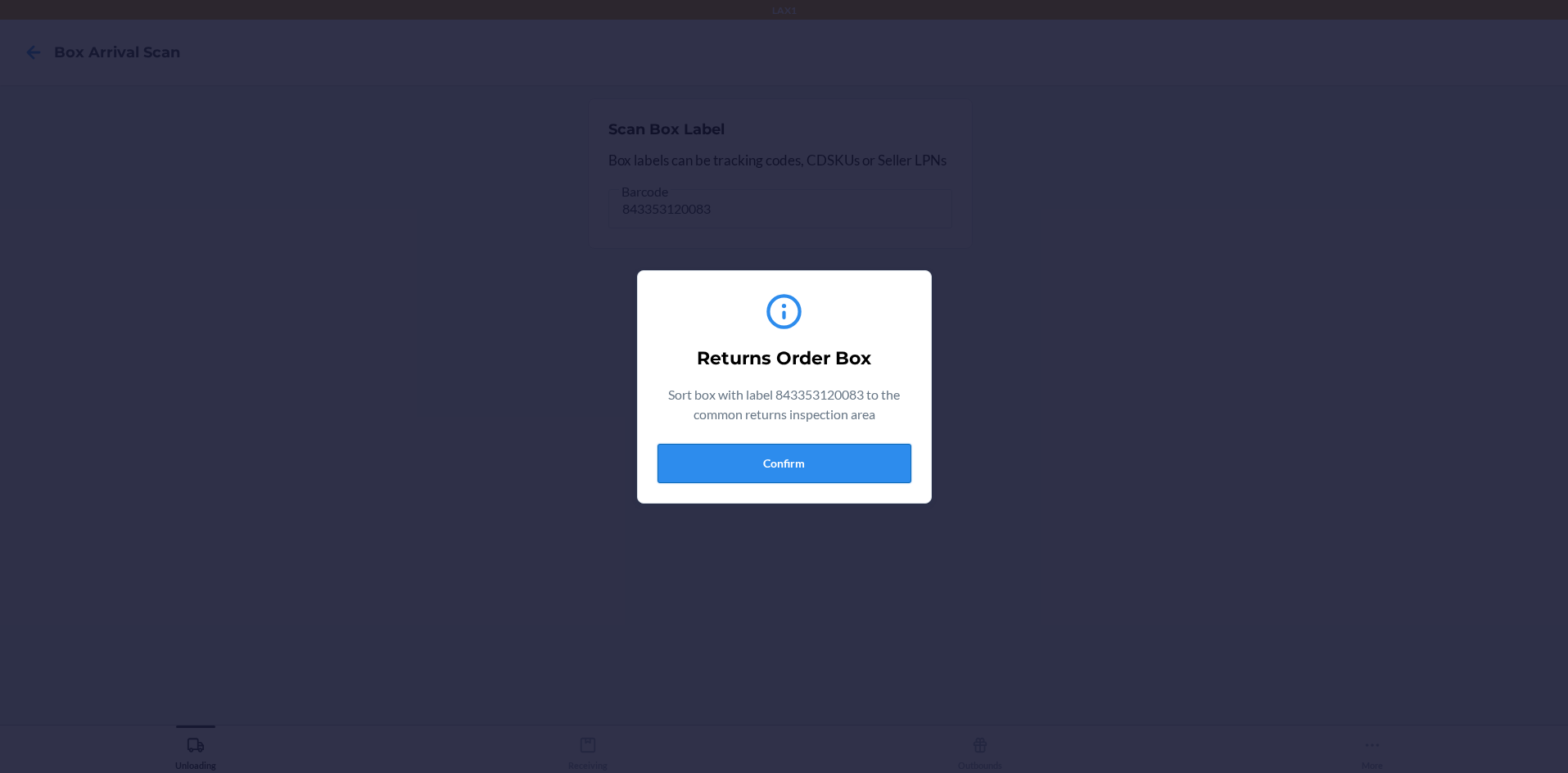
click at [784, 465] on button "Confirm" at bounding box center [784, 463] width 254 height 39
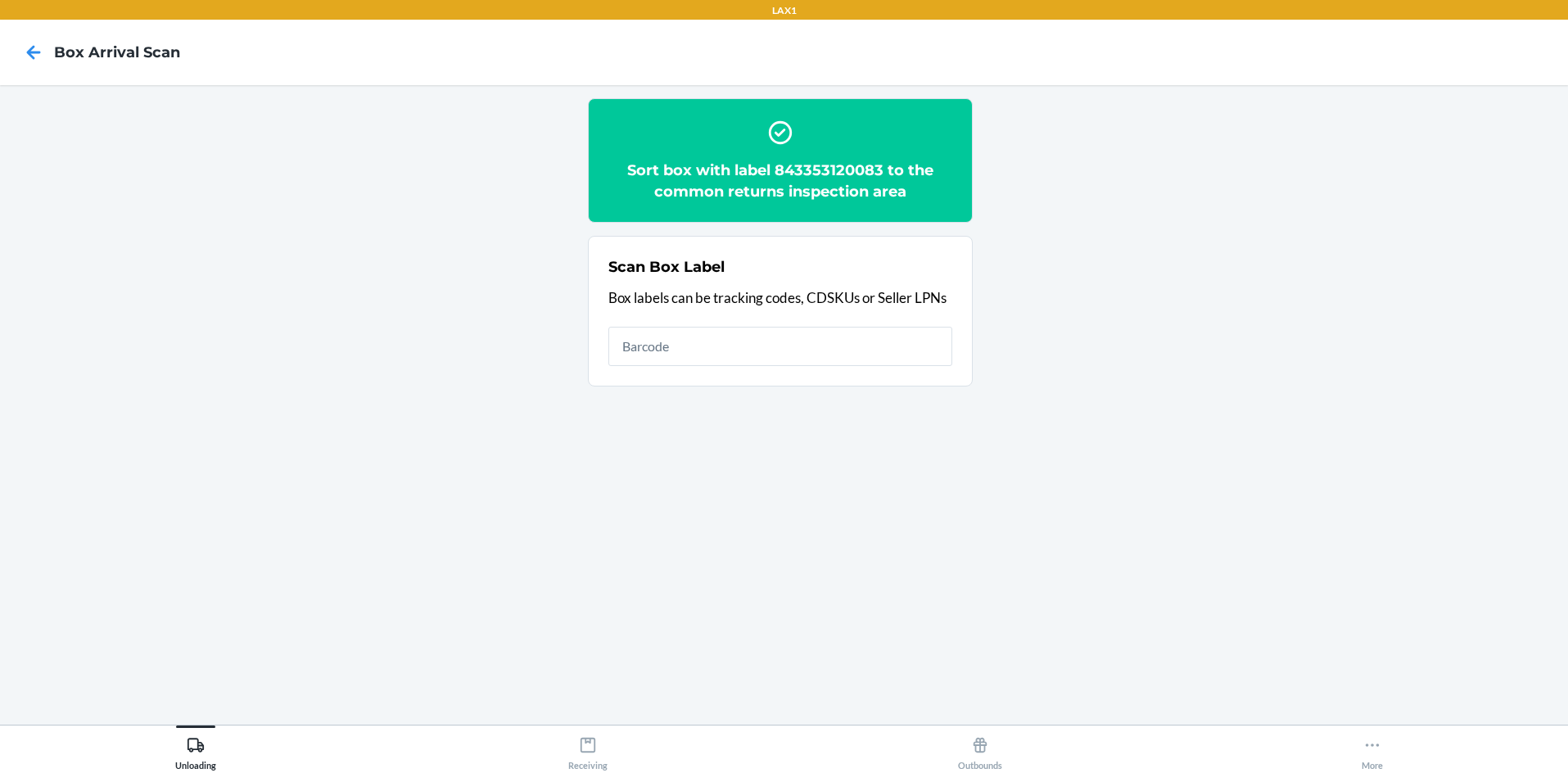
click at [784, 174] on h2 "Sort box with label 843353120083 to the common returns inspection area" at bounding box center [780, 181] width 344 height 43
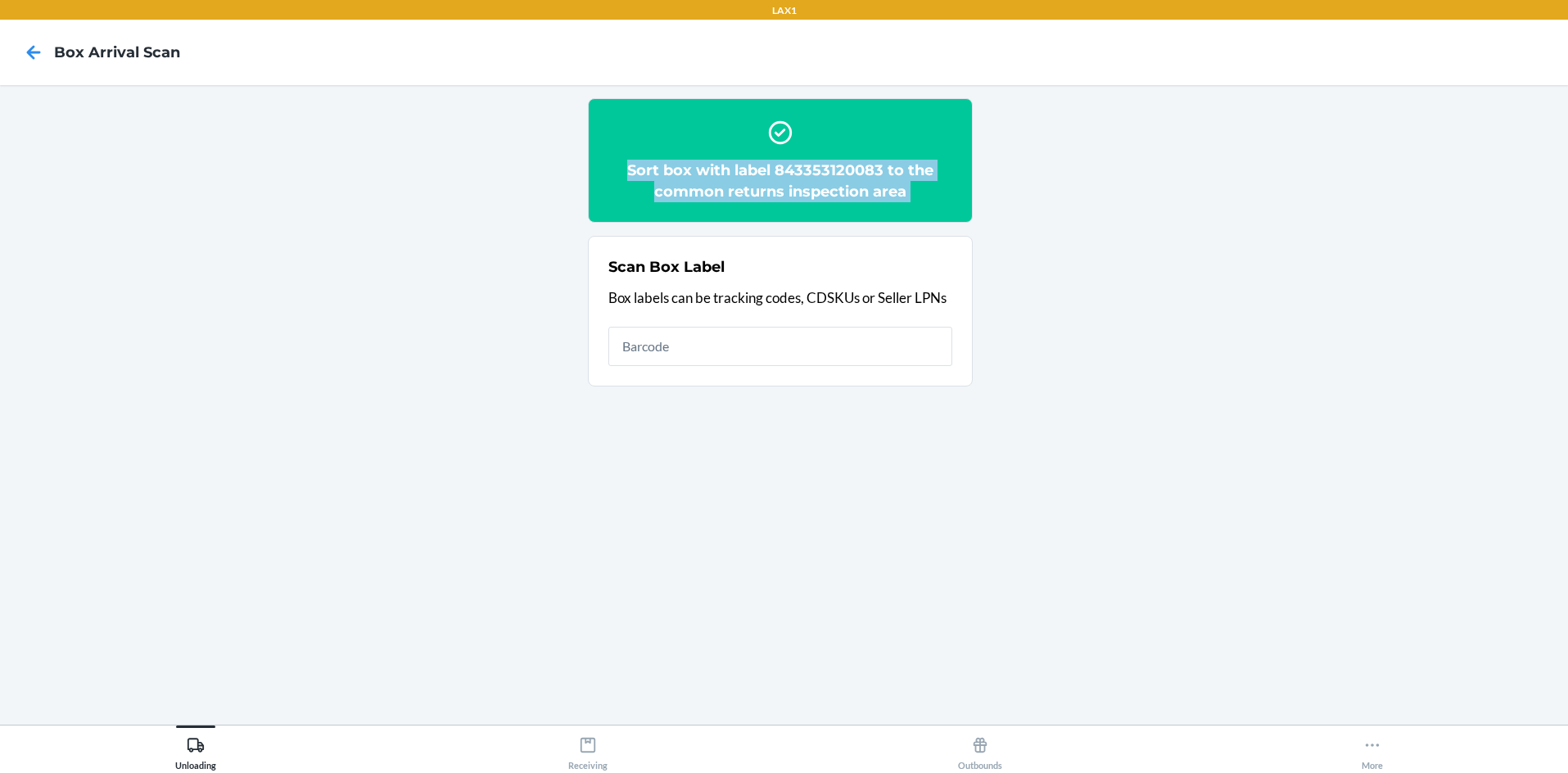
click at [784, 174] on h2 "Sort box with label 843353120083 to the common returns inspection area" at bounding box center [780, 181] width 344 height 43
drag, startPoint x: 1213, startPoint y: 133, endPoint x: 1182, endPoint y: 166, distance: 45.3
click at [784, 156] on div "LAX1 Box Arrival Scan Sort box with label 843353120083 to the common returns in…" at bounding box center [784, 386] width 1568 height 773
click at [784, 179] on section "Sort box with label 843353120083 to the common returns inspection area" at bounding box center [781, 160] width 385 height 124
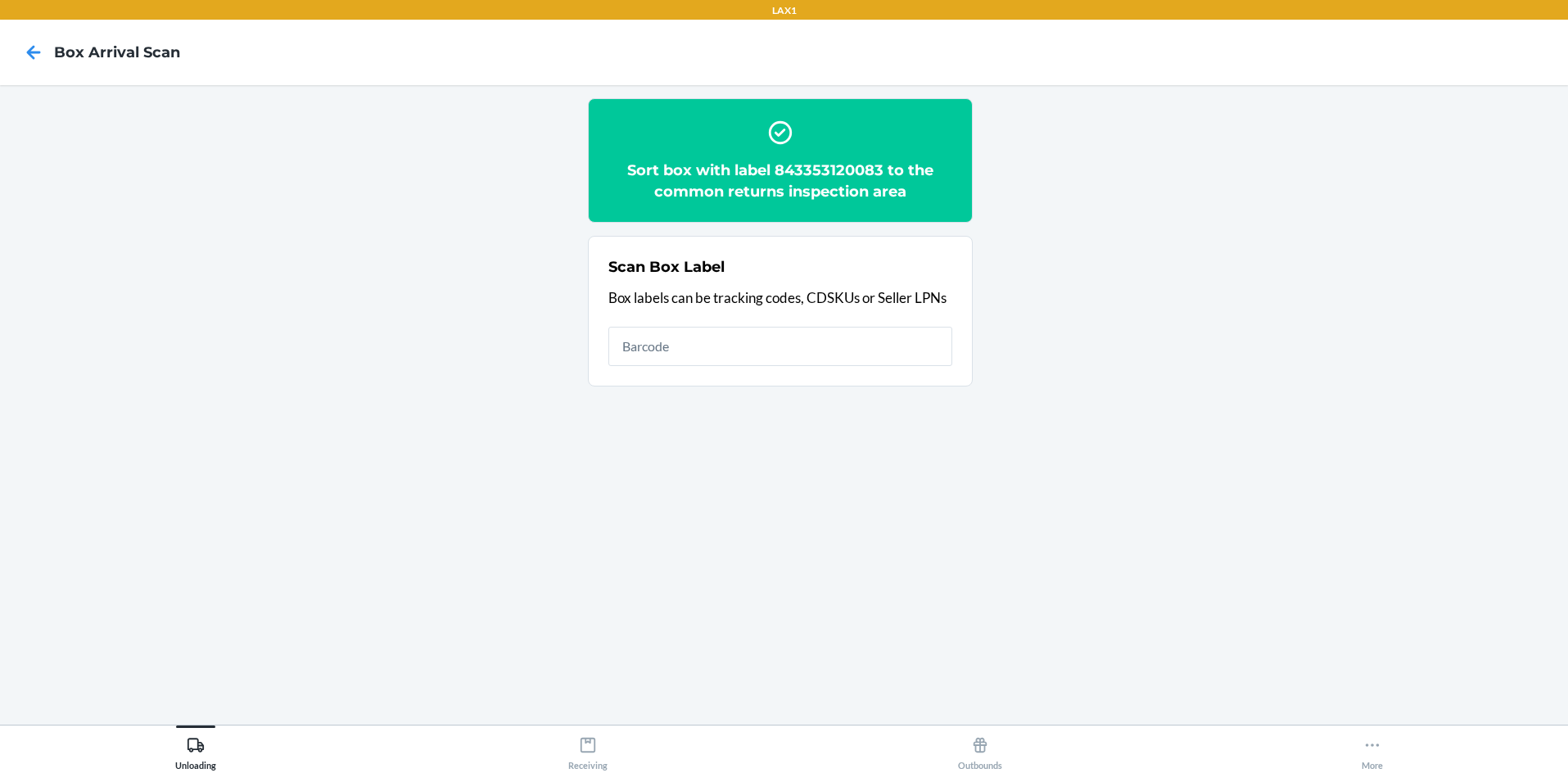
drag, startPoint x: 1176, startPoint y: 191, endPoint x: 823, endPoint y: 208, distance: 353.4
click at [784, 203] on section "Sort box with label 843353120083 to the common returns inspection area Scan Box…" at bounding box center [784, 405] width 1542 height 613
click at [784, 170] on h2 "Sort box with label 843353120083 to the common returns inspection area" at bounding box center [780, 181] width 344 height 43
copy h2 "843353120083"
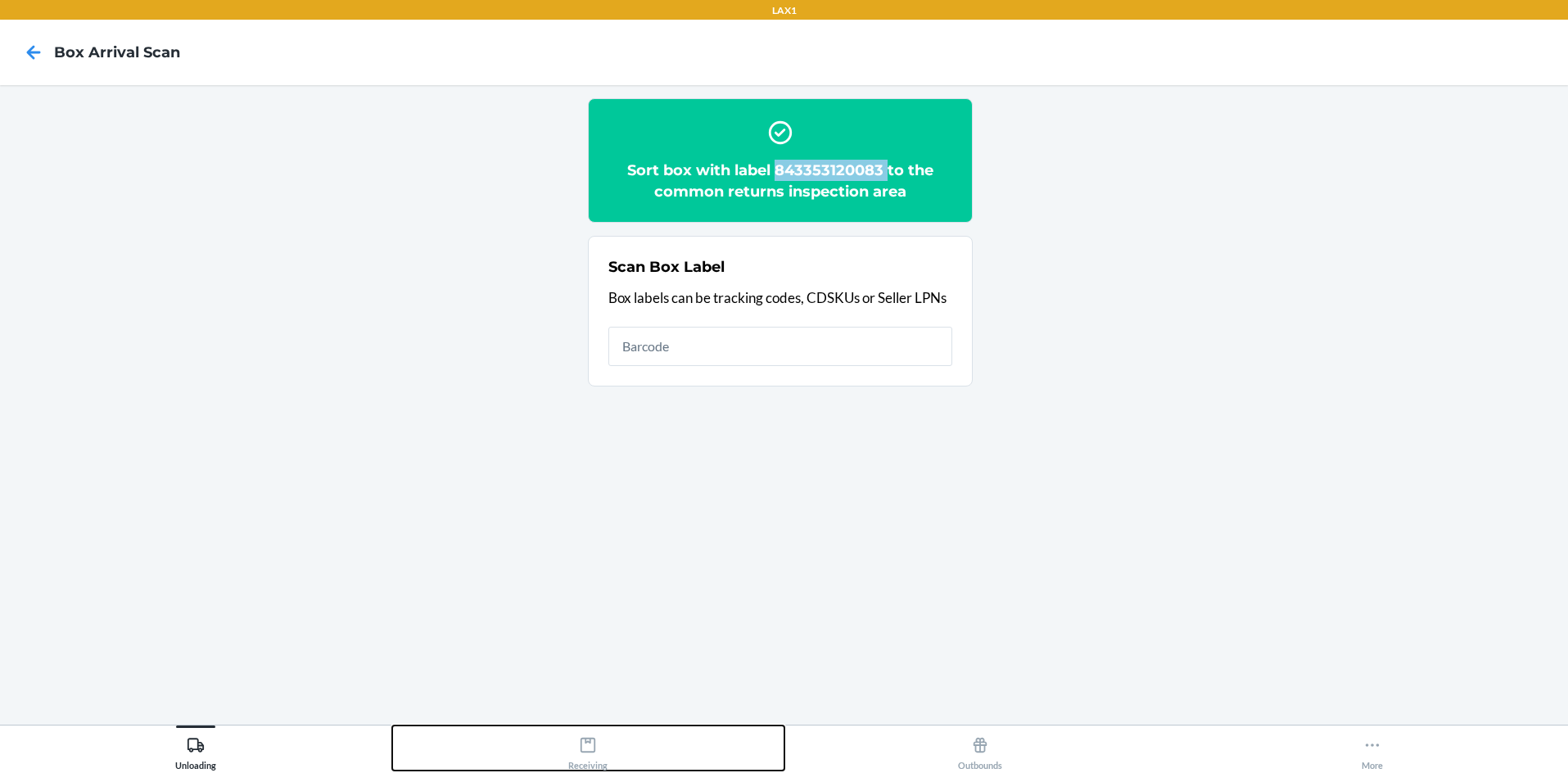
click at [614, 749] on button "Receiving" at bounding box center [588, 748] width 392 height 45
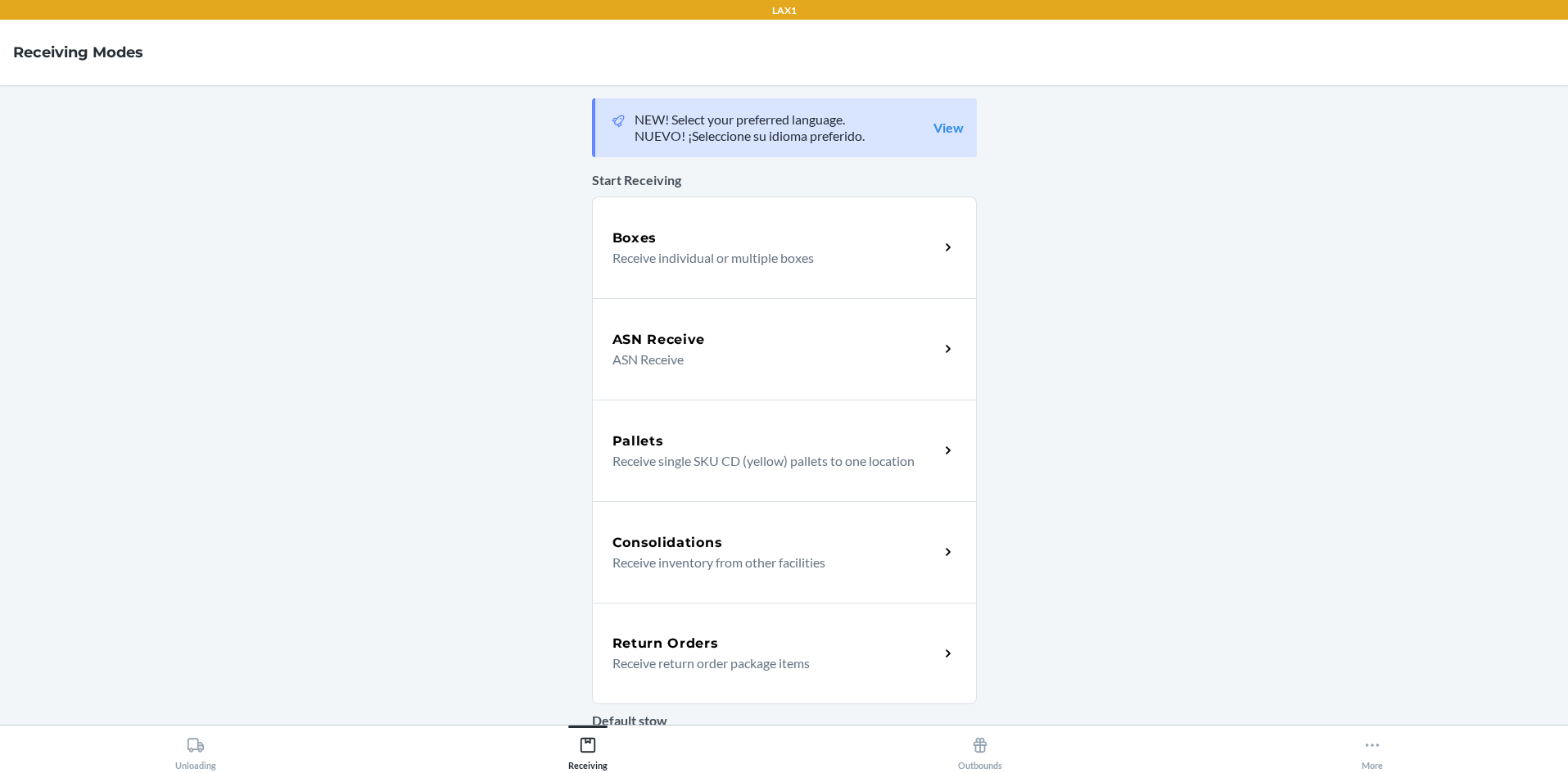
click at [784, 649] on div "Return Orders" at bounding box center [776, 643] width 327 height 19
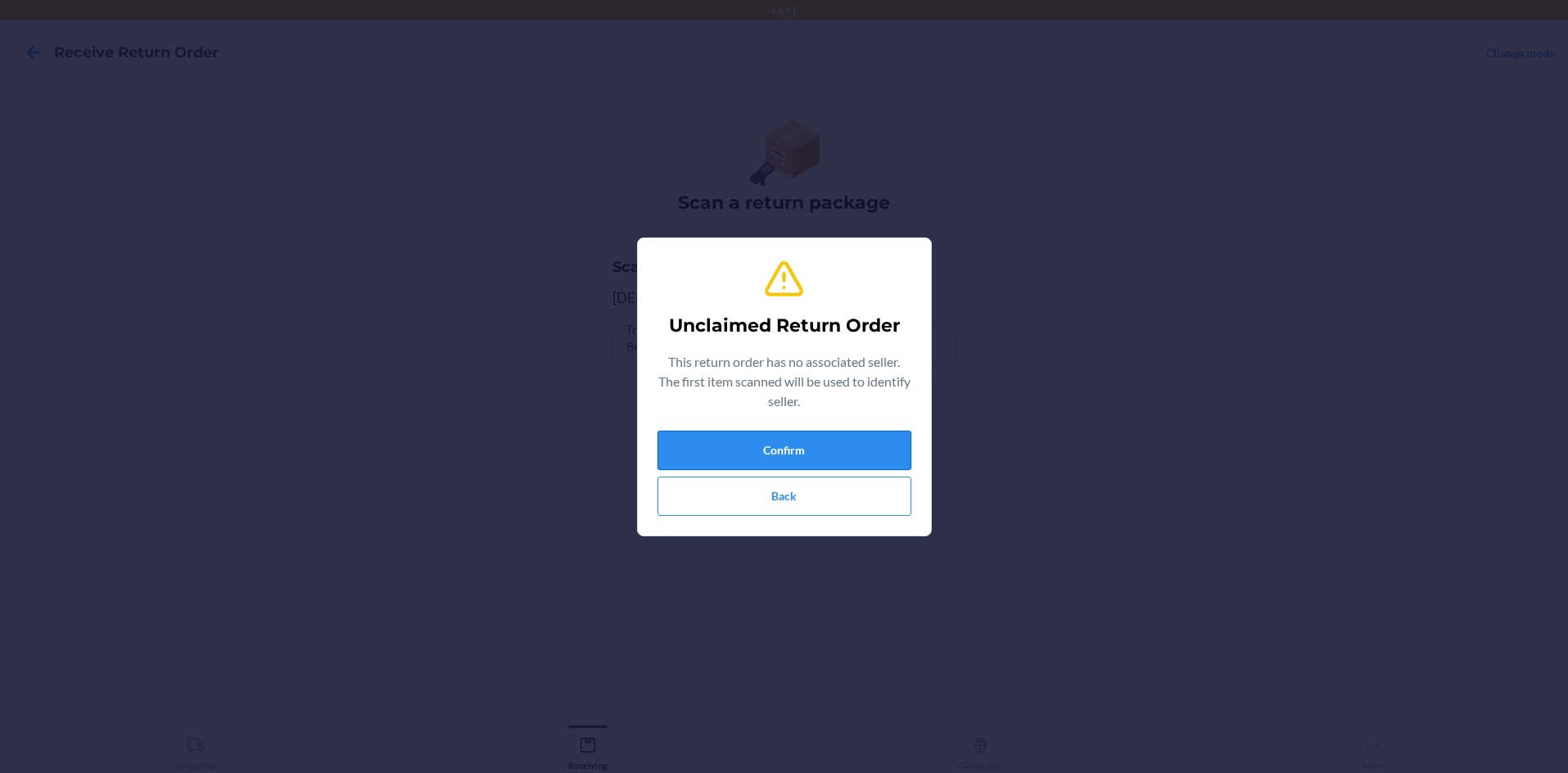
click at [723, 439] on button "Confirm" at bounding box center [784, 450] width 254 height 39
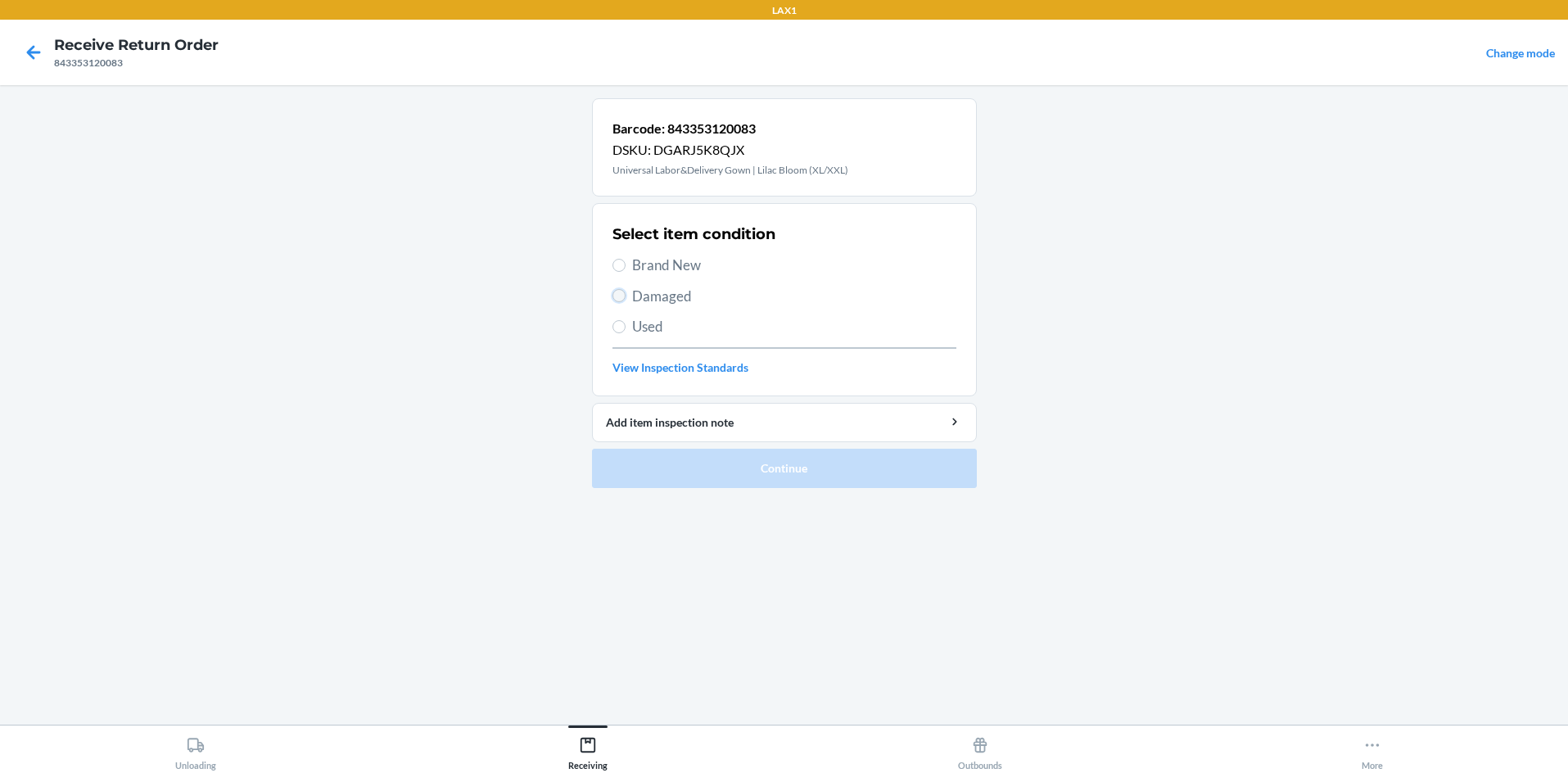
click at [618, 291] on input "Damaged" at bounding box center [619, 296] width 13 height 13
radio input "true"
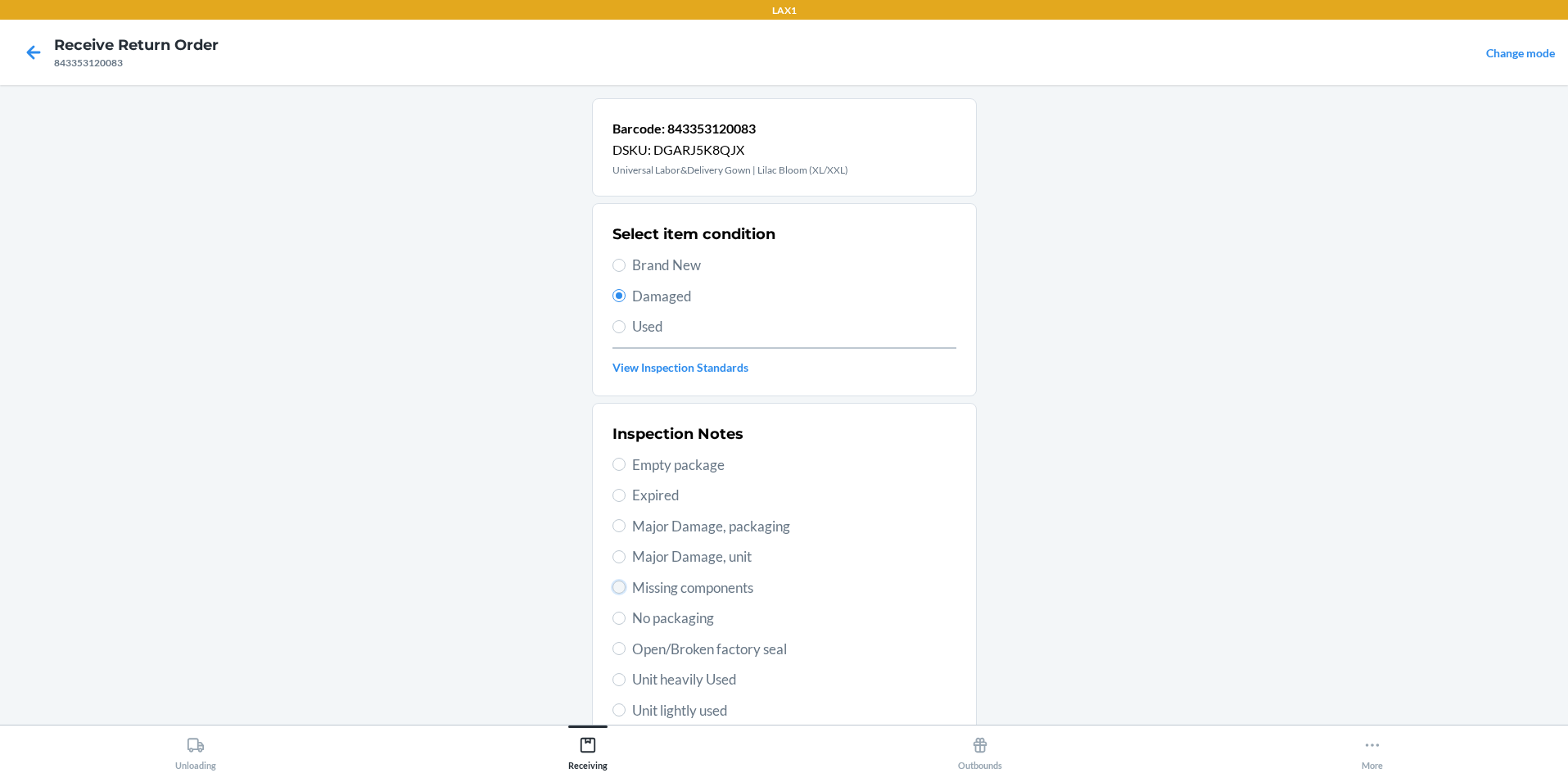
click at [614, 592] on input "Missing components" at bounding box center [619, 587] width 13 height 13
radio input "true"
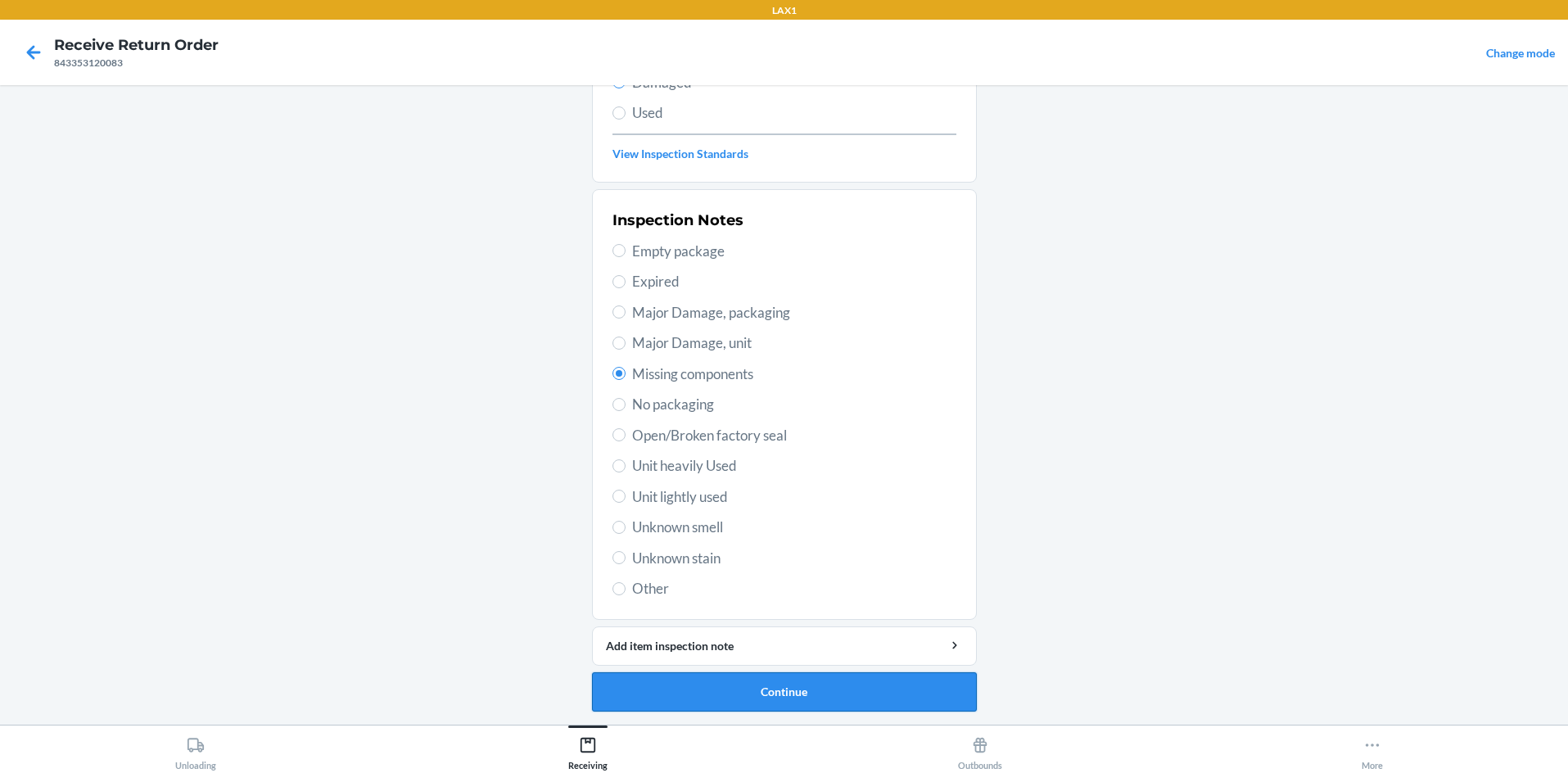
click at [775, 686] on button "Continue" at bounding box center [785, 691] width 385 height 39
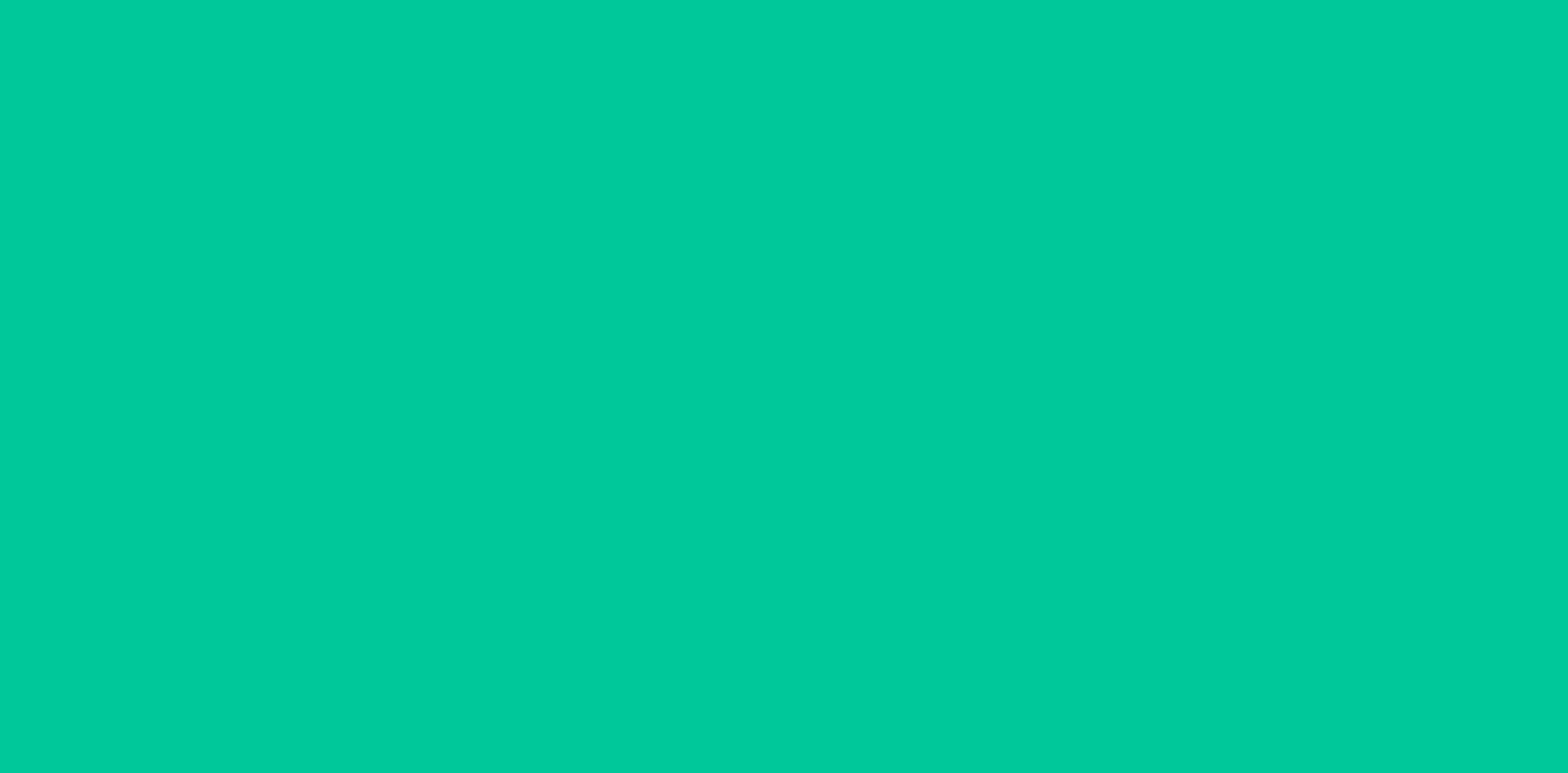
scroll to position [79, 0]
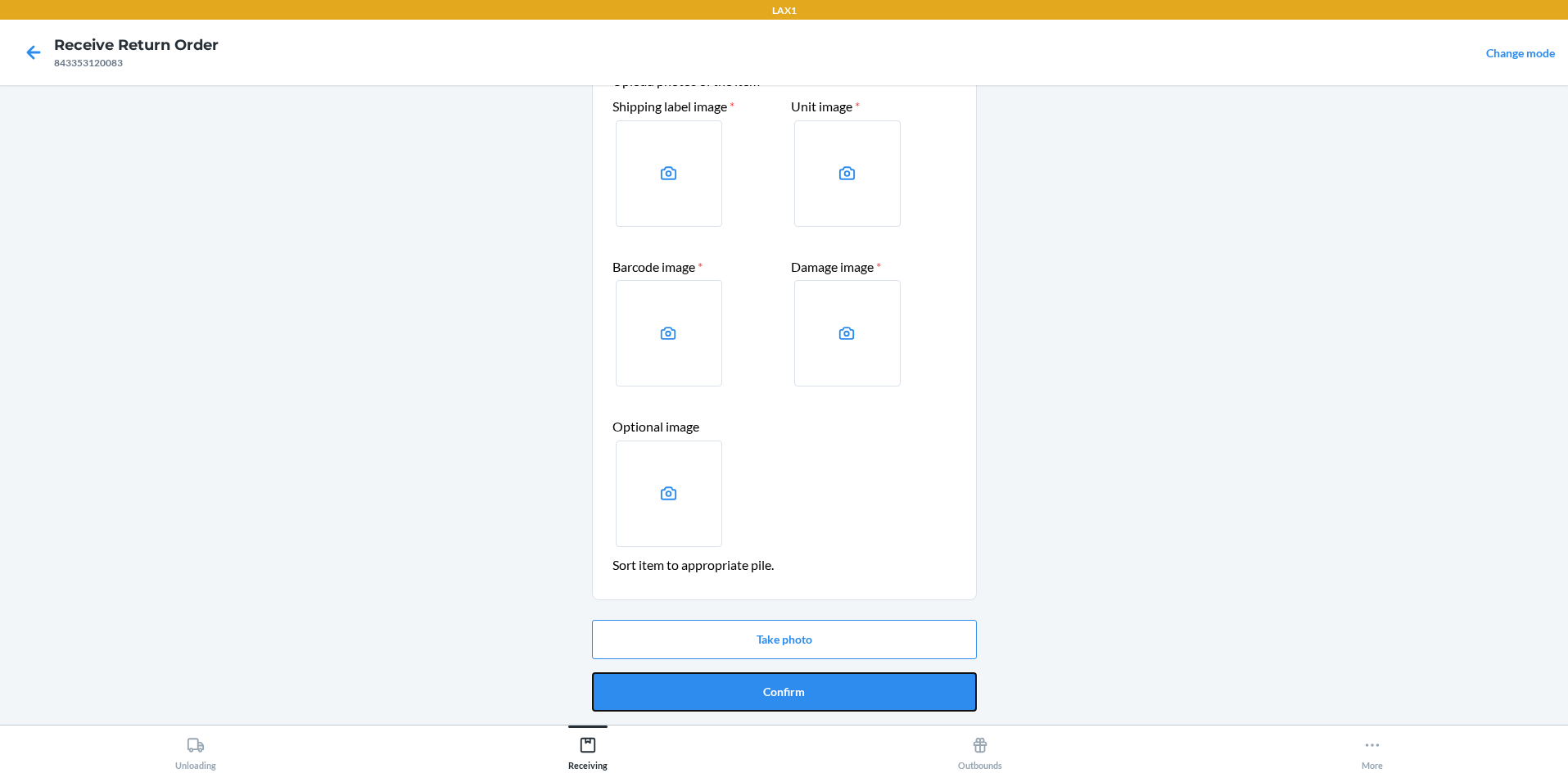
click at [775, 686] on button "Confirm" at bounding box center [785, 691] width 385 height 39
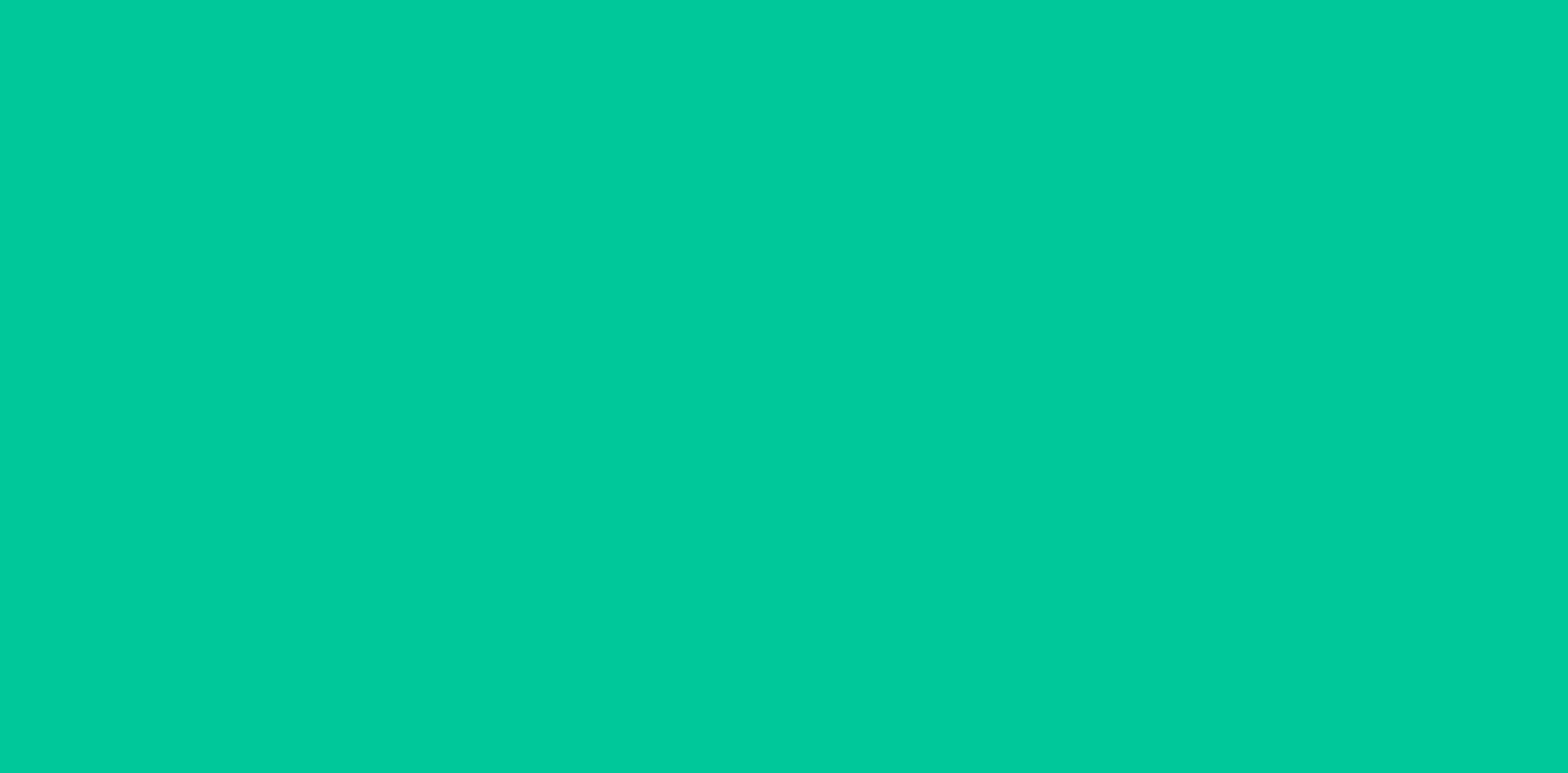
scroll to position [0, 0]
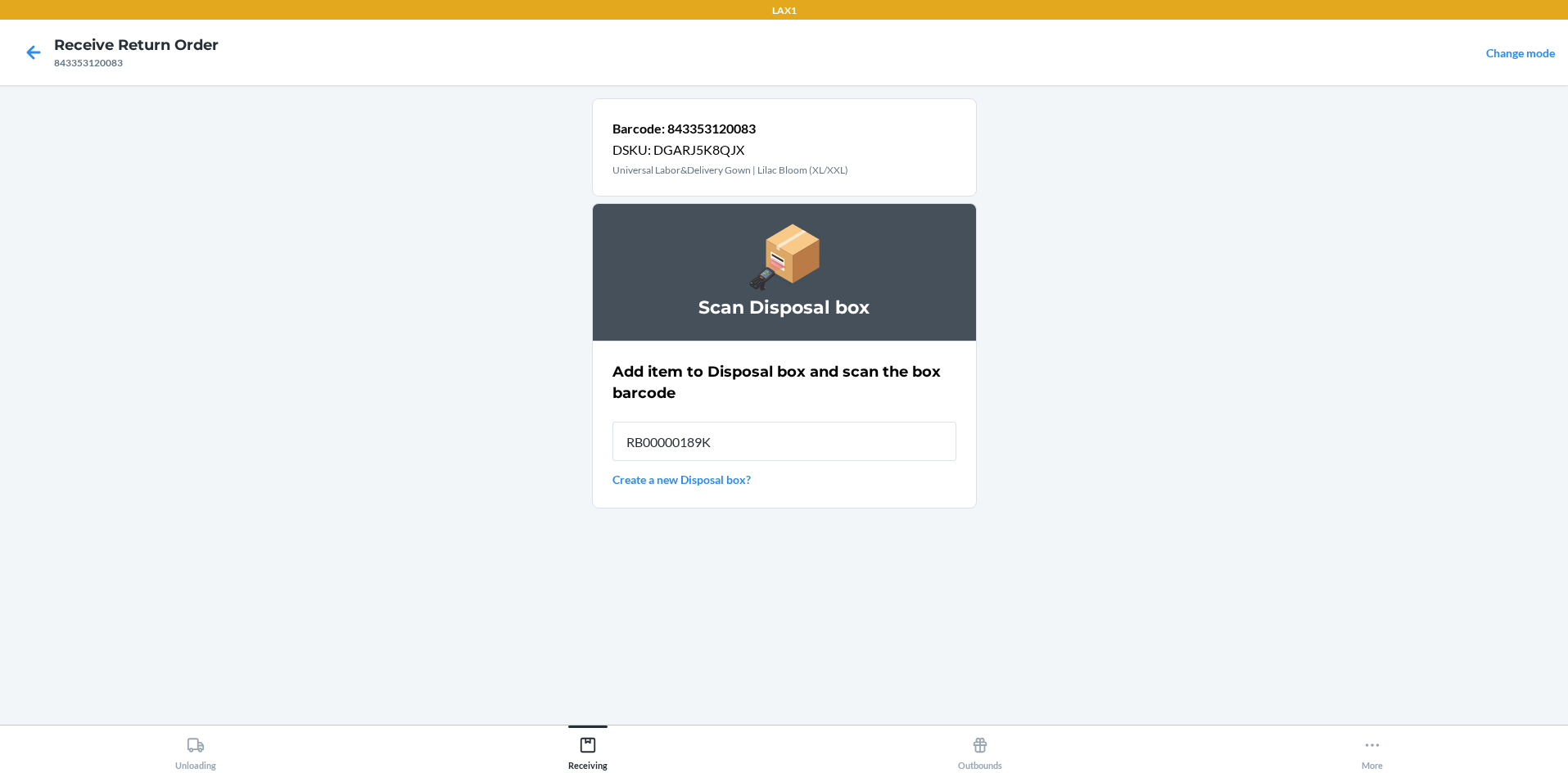
type input "RB00000189K"
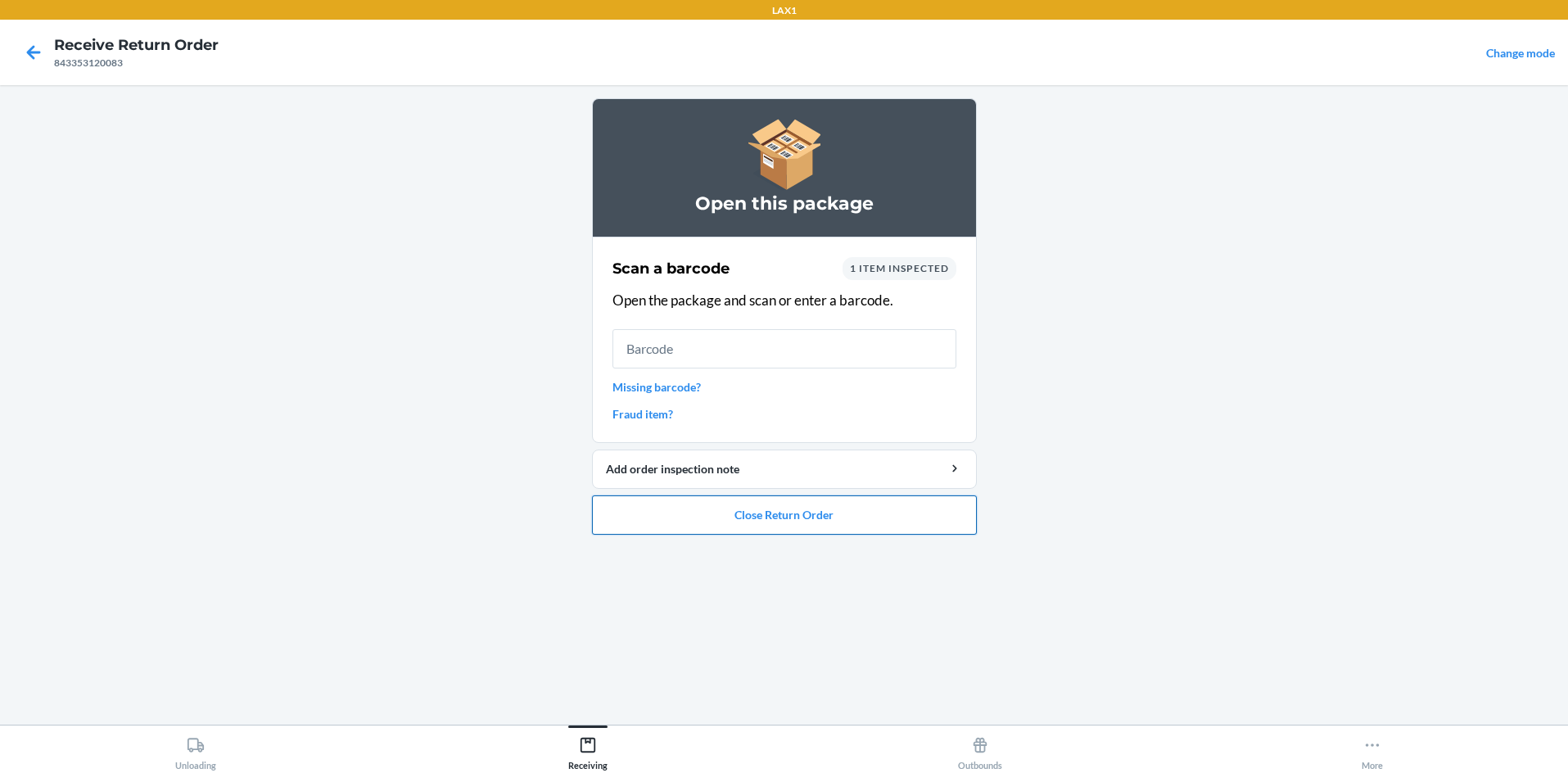
click at [784, 513] on button "Close Return Order" at bounding box center [785, 515] width 385 height 39
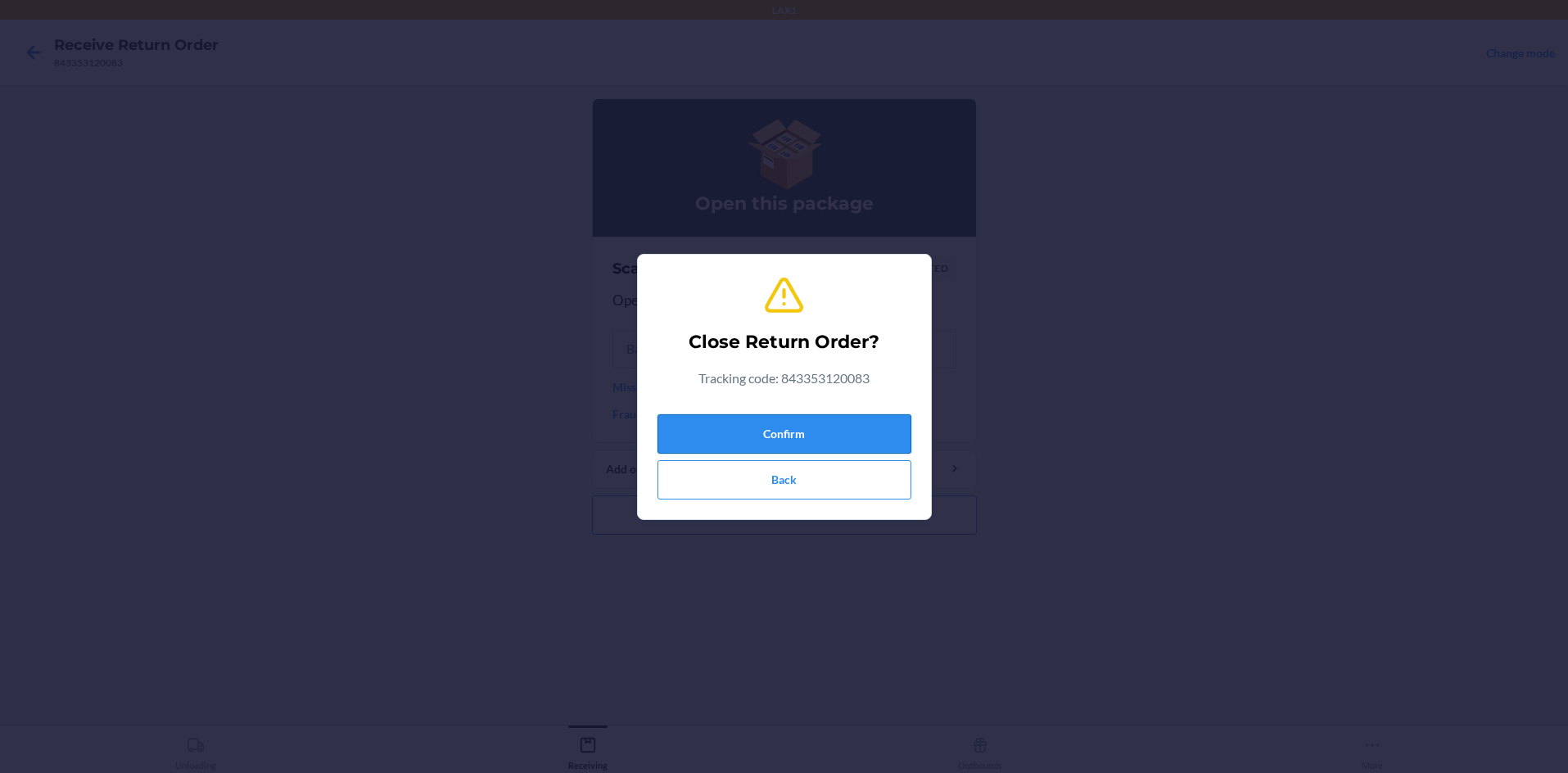
click at [784, 433] on button "Confirm" at bounding box center [784, 434] width 254 height 39
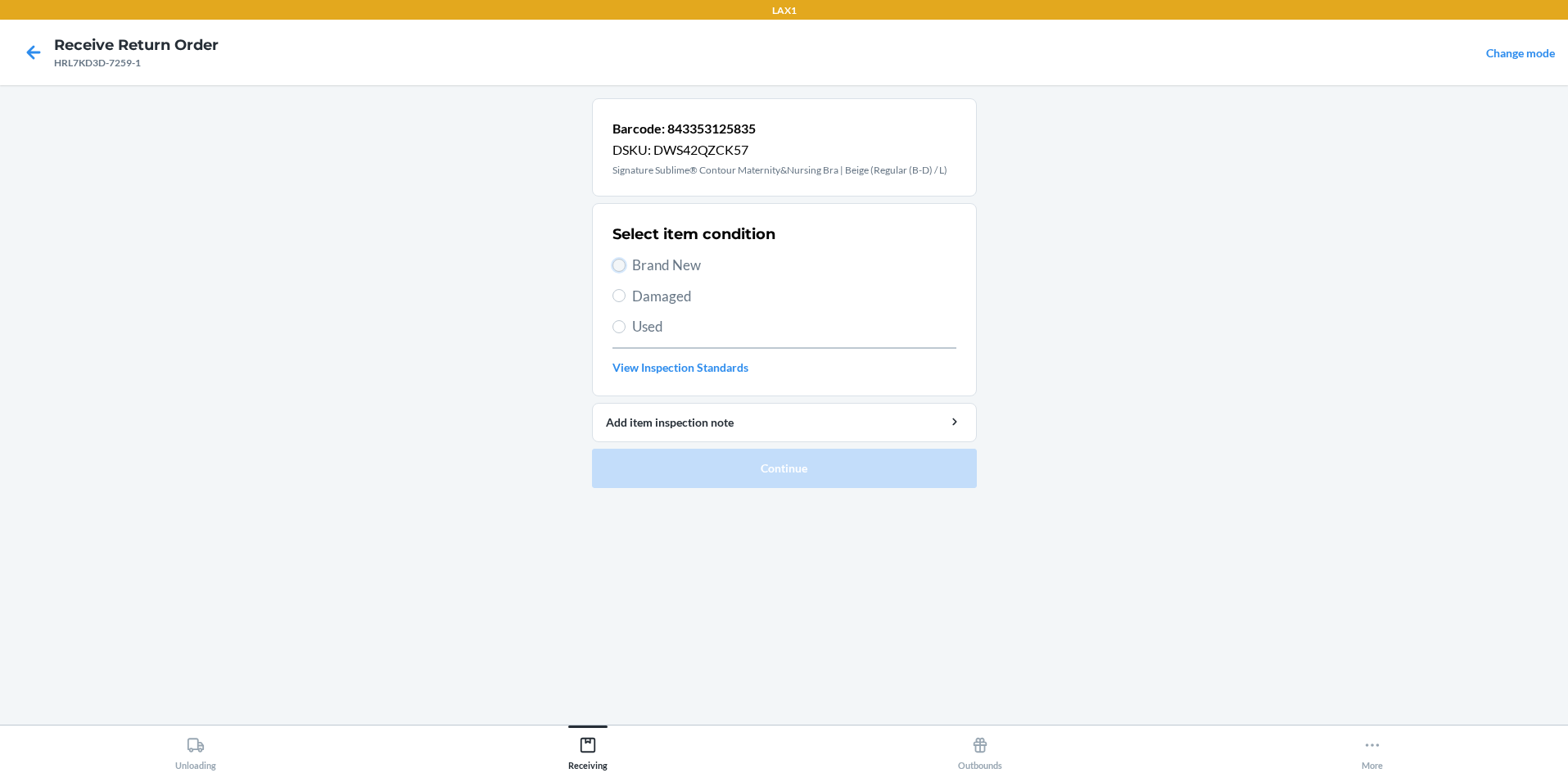
click at [618, 266] on input "Brand New" at bounding box center [619, 266] width 13 height 13
radio input "true"
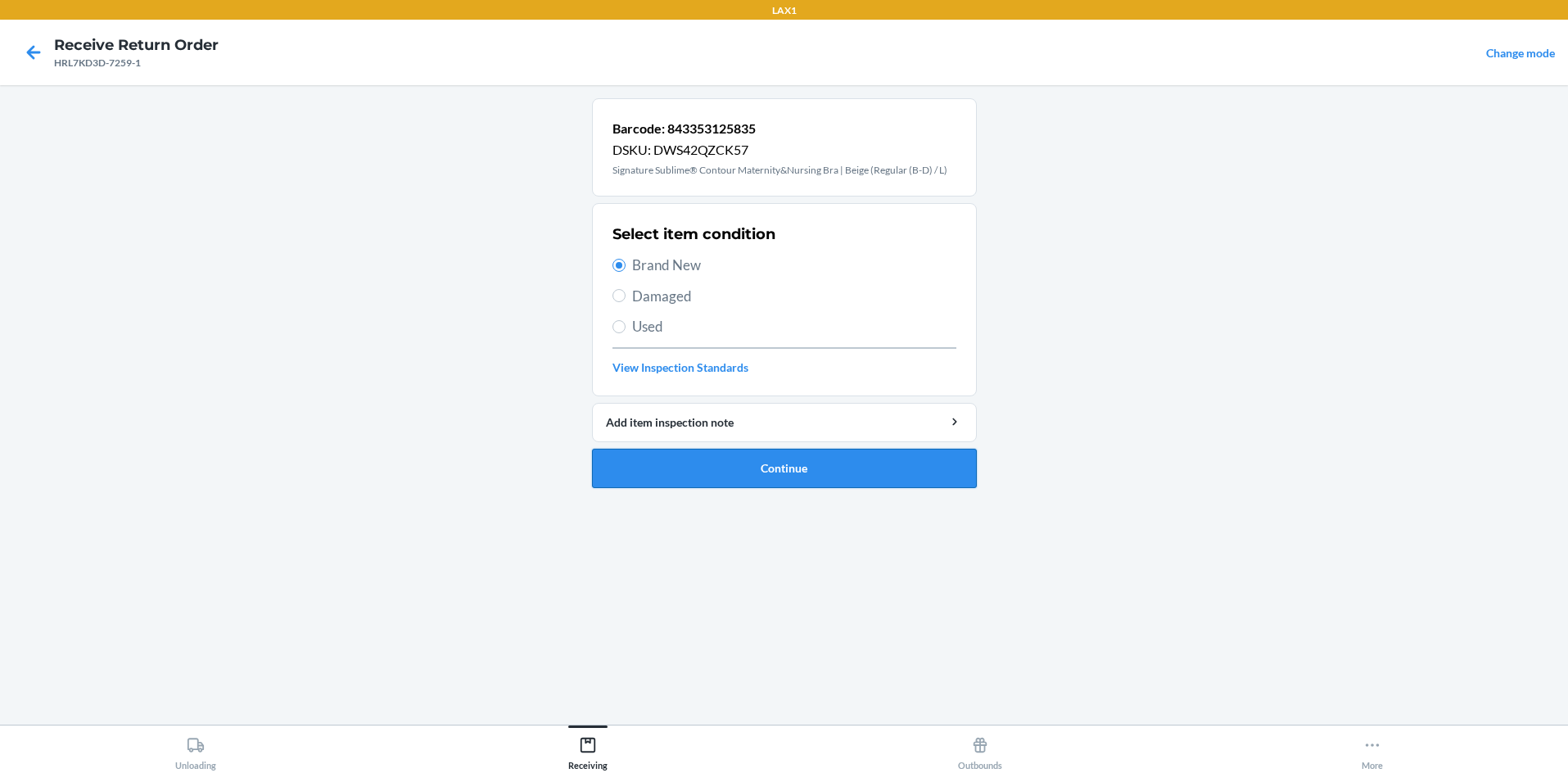
click at [718, 462] on button "Continue" at bounding box center [785, 468] width 385 height 39
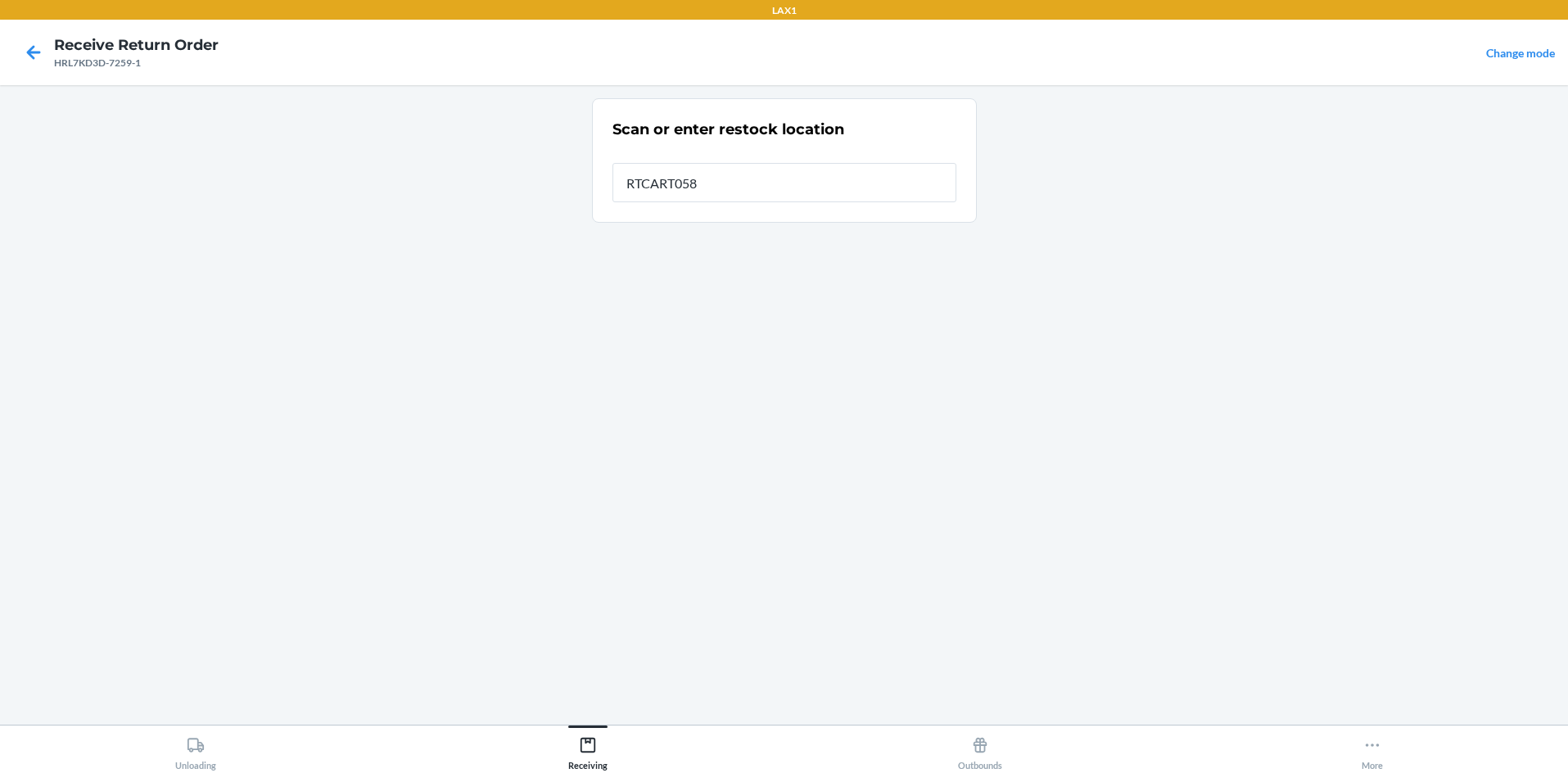
type input "RTCART058"
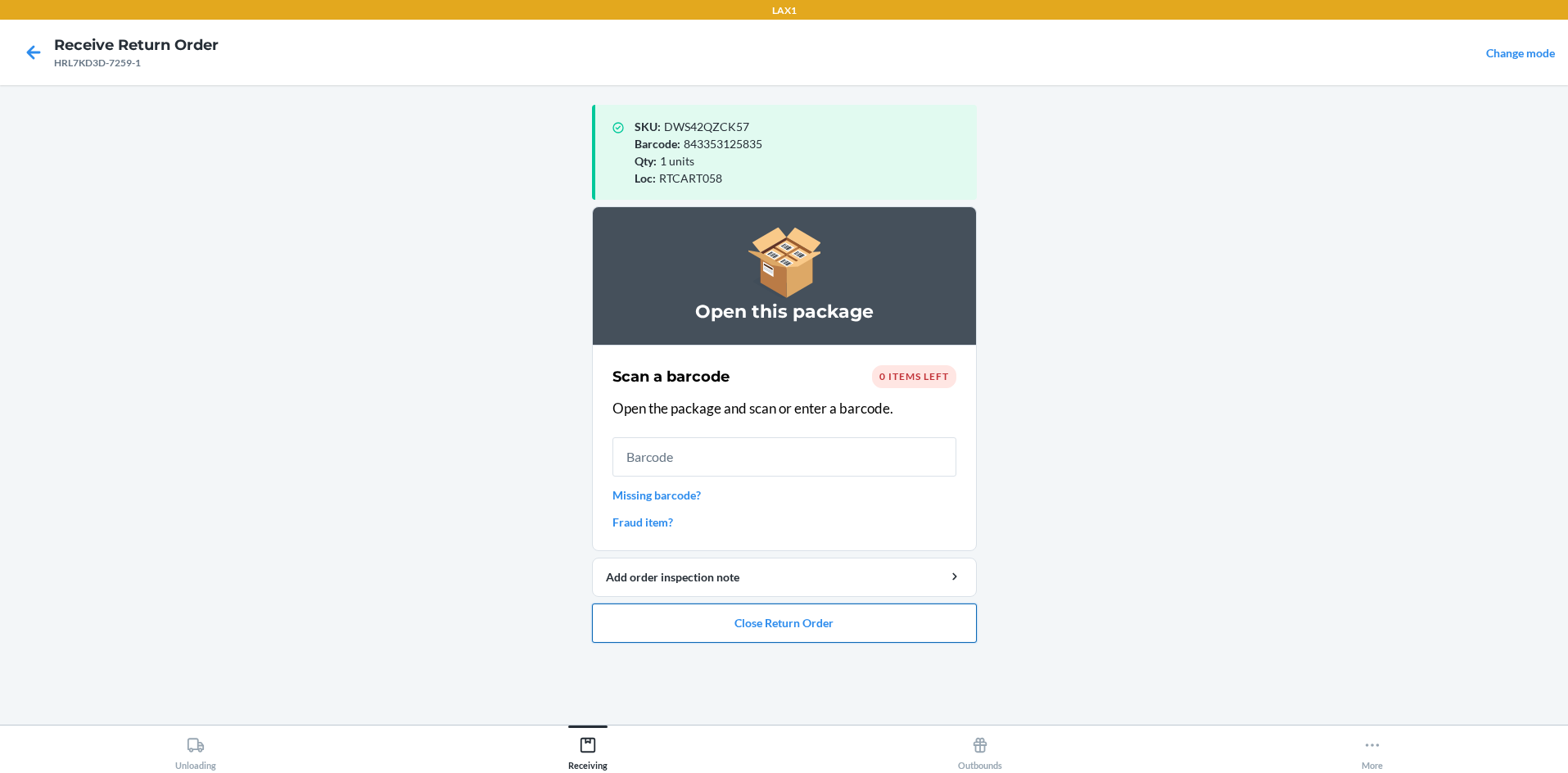
click at [784, 618] on button "Close Return Order" at bounding box center [785, 623] width 385 height 39
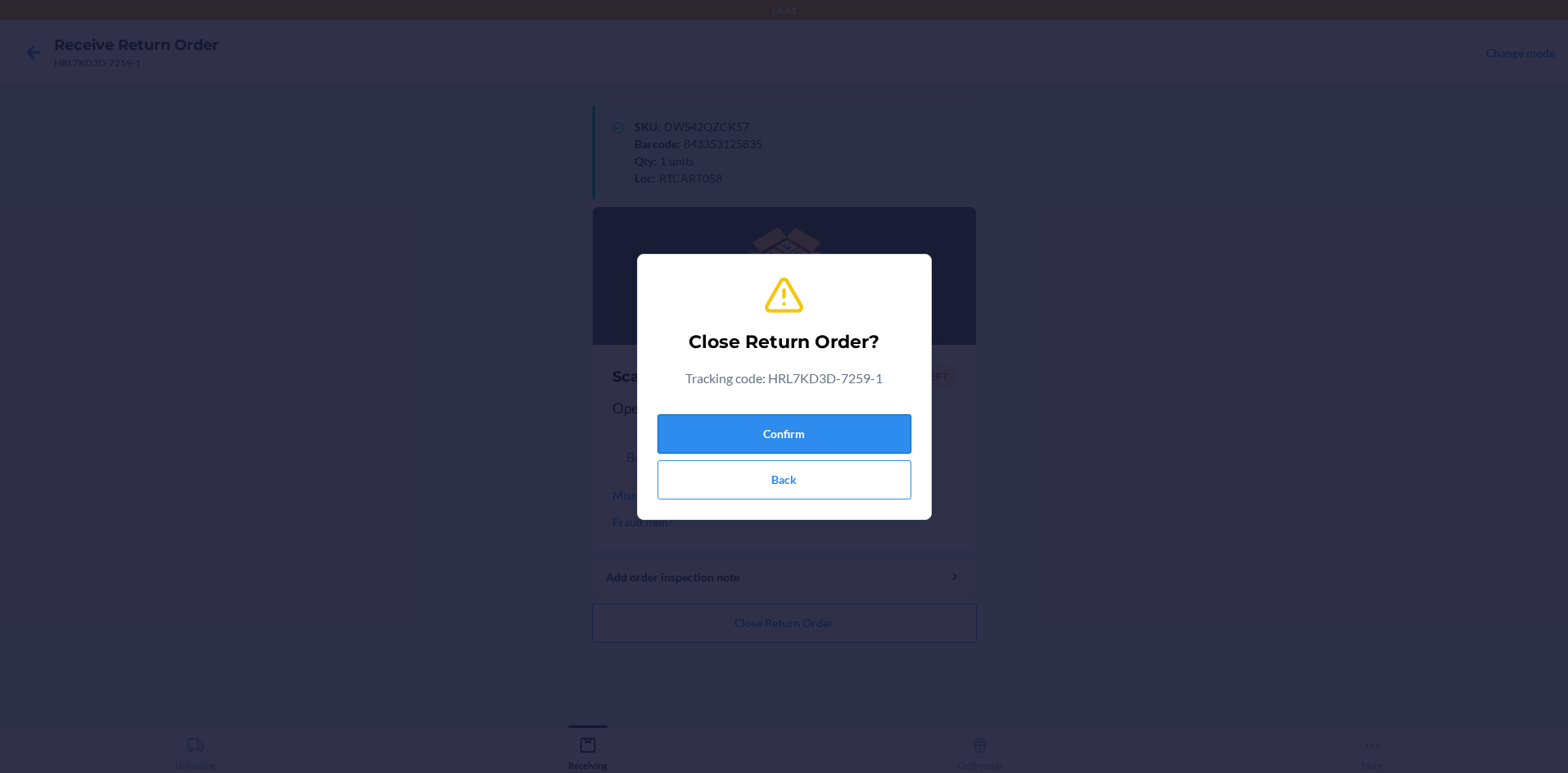
click at [784, 420] on button "Confirm" at bounding box center [784, 434] width 254 height 39
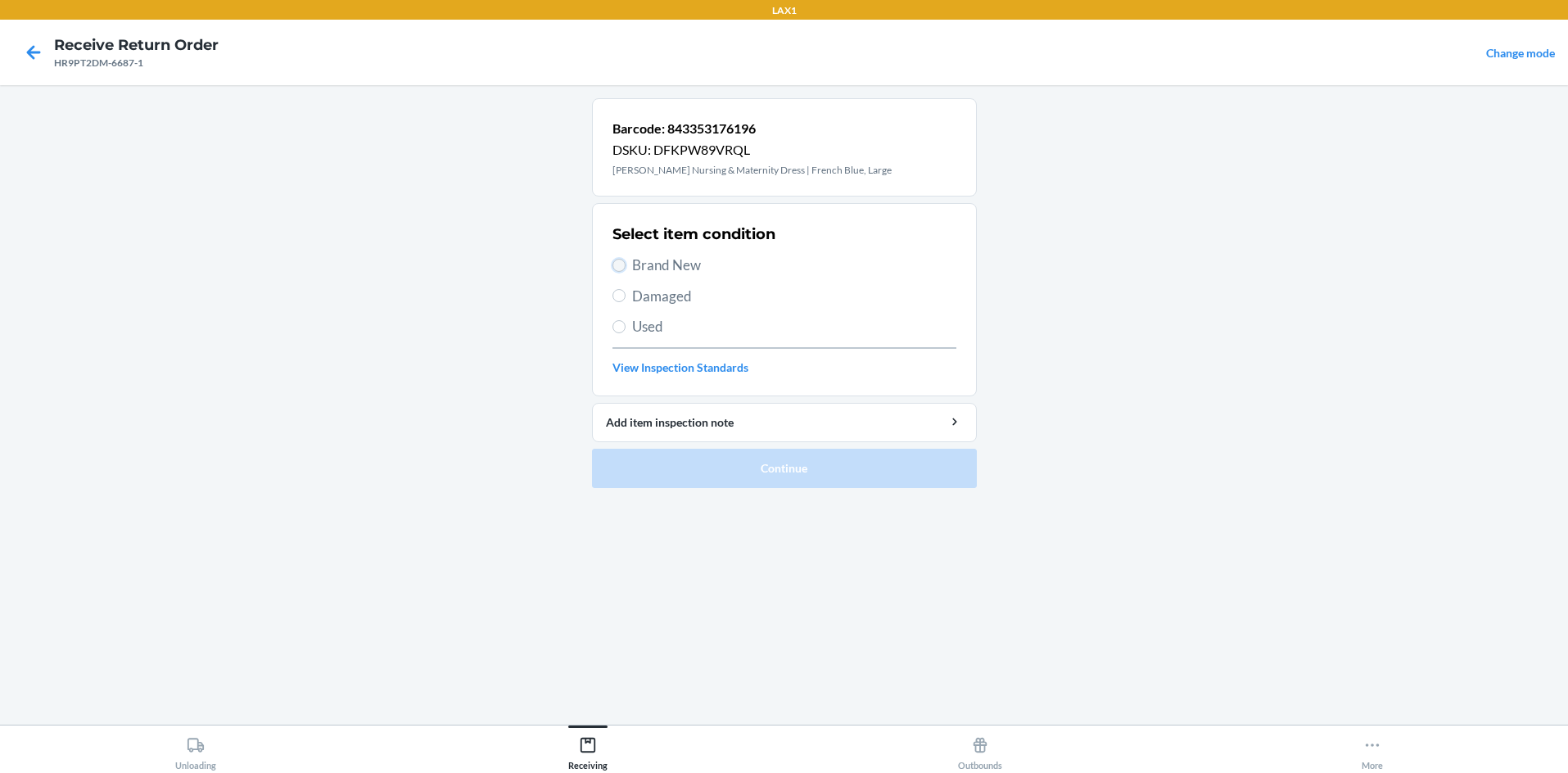
click at [621, 265] on input "Brand New" at bounding box center [619, 266] width 13 height 13
radio input "true"
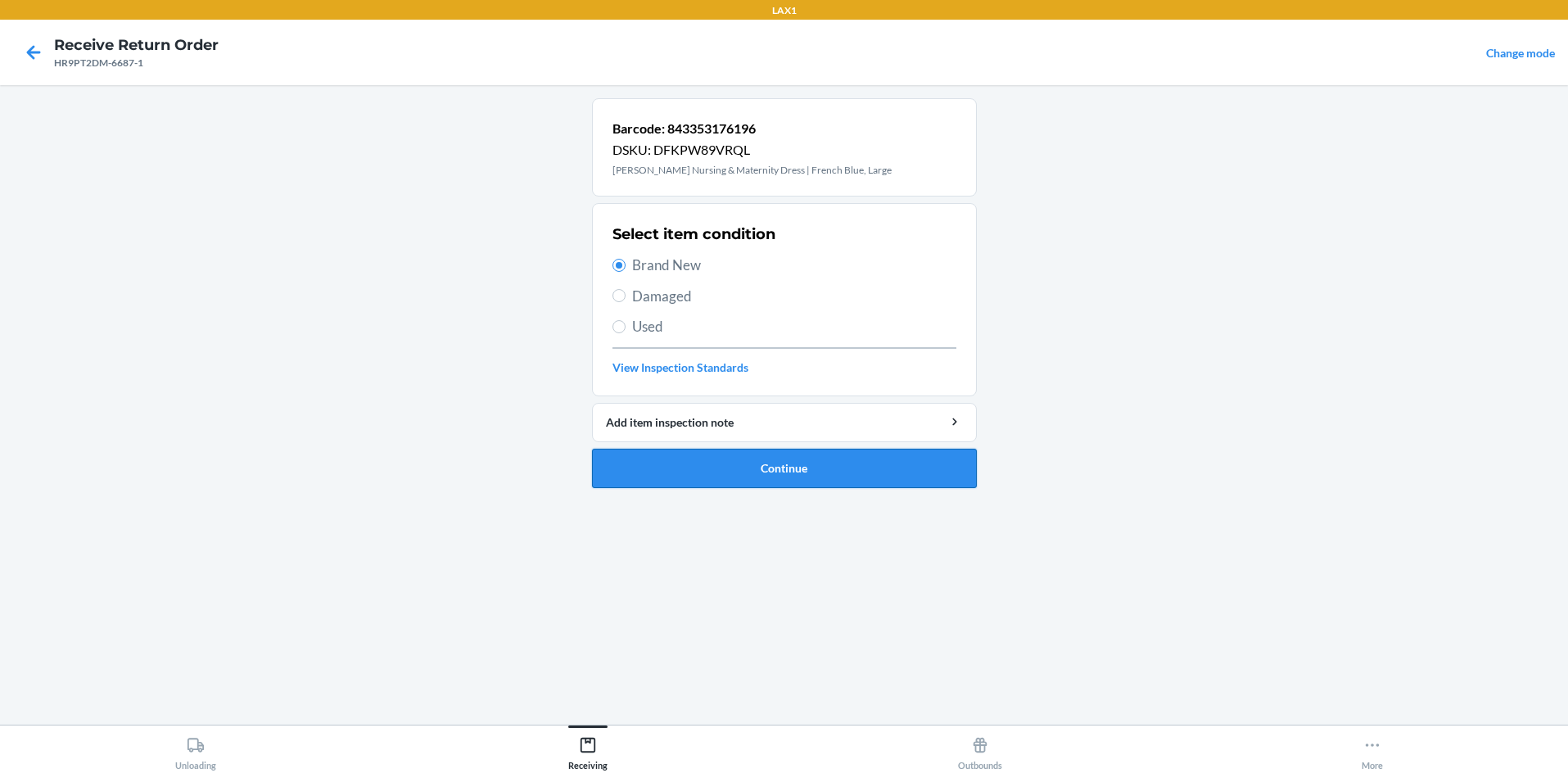
click at [732, 462] on button "Continue" at bounding box center [785, 468] width 385 height 39
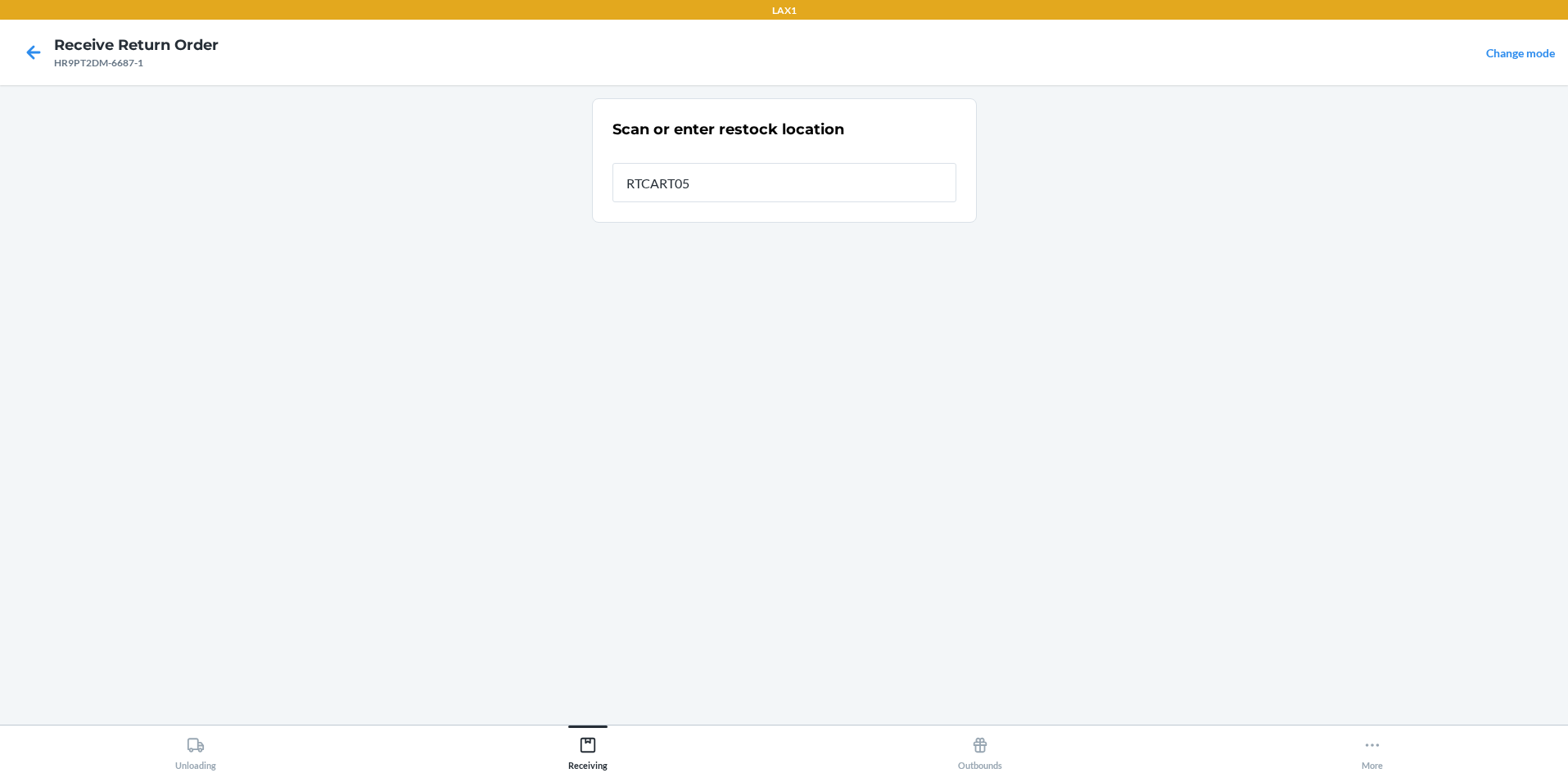
type input "RTCART058"
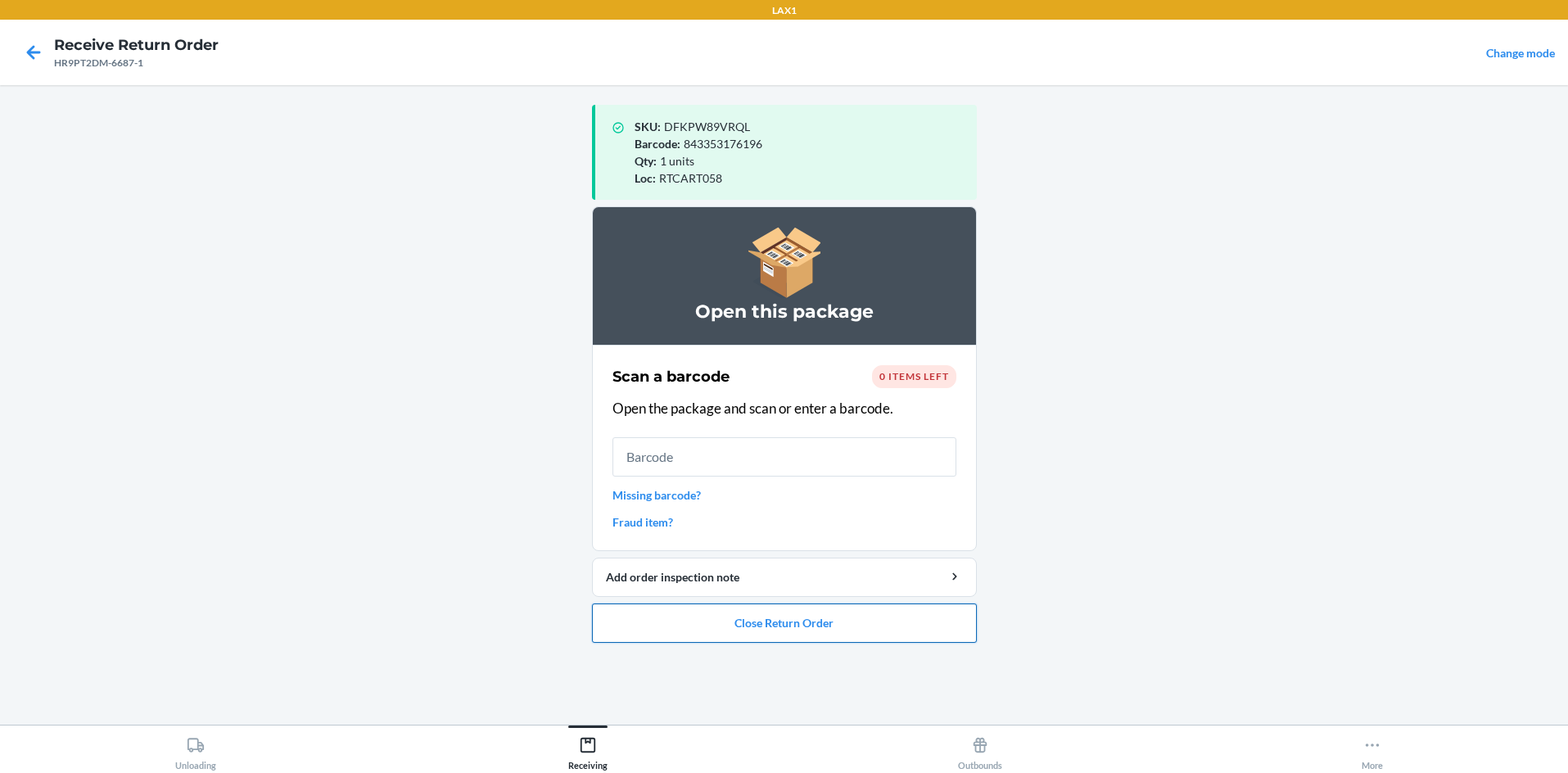
click at [784, 624] on button "Close Return Order" at bounding box center [785, 623] width 385 height 39
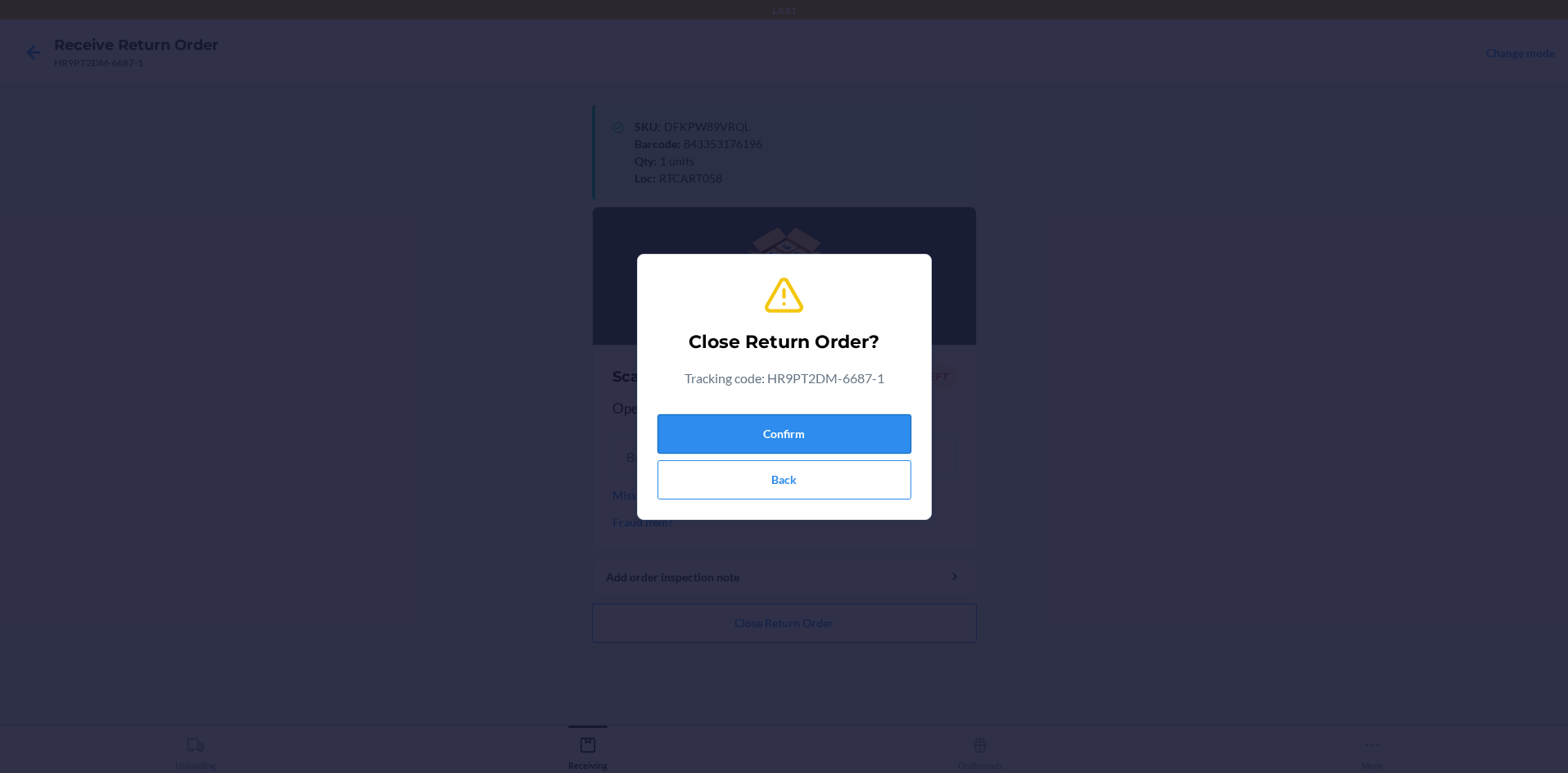
click at [784, 427] on button "Confirm" at bounding box center [784, 434] width 254 height 39
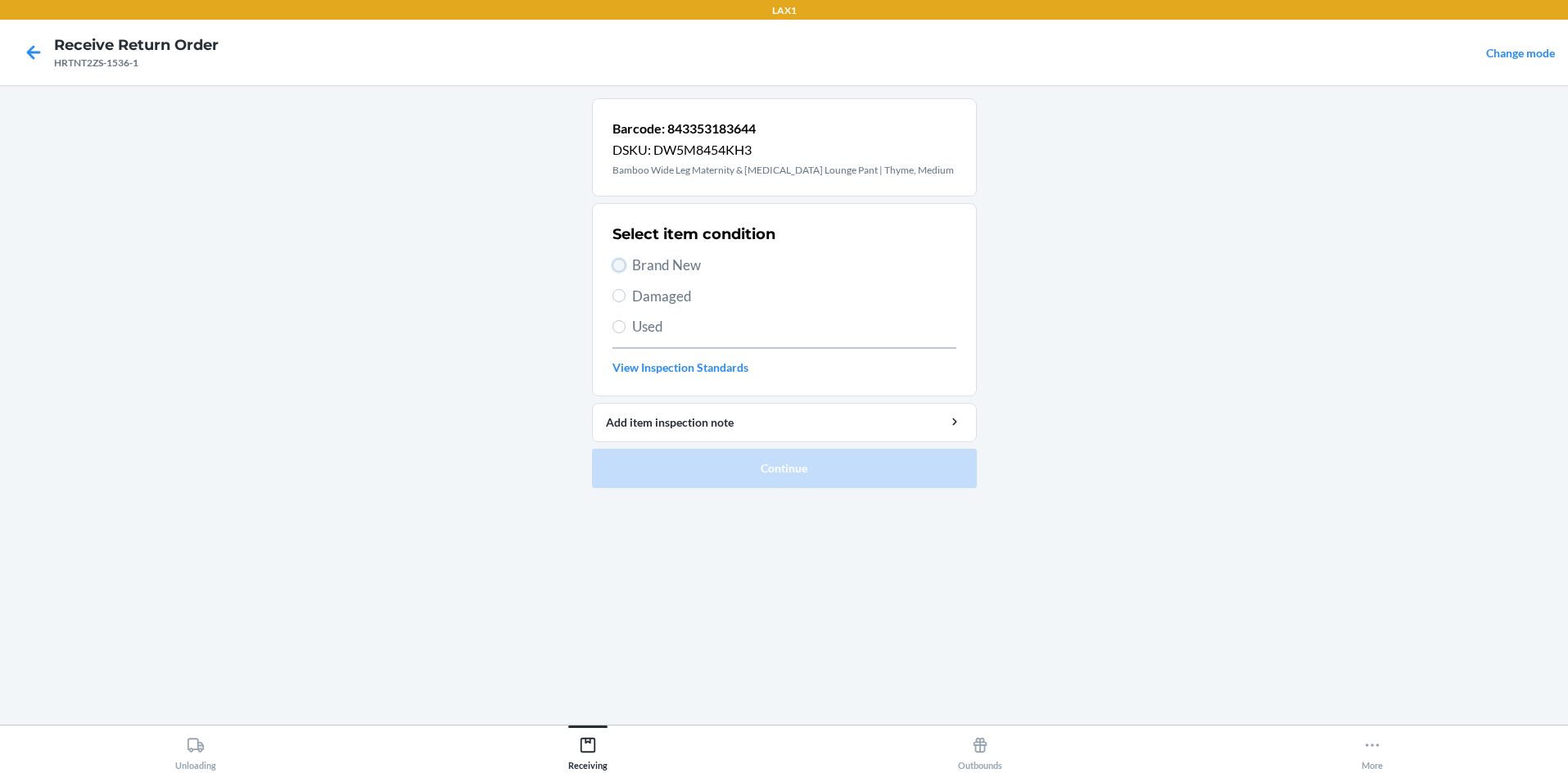
click at [622, 265] on input "Brand New" at bounding box center [619, 266] width 13 height 13
radio input "true"
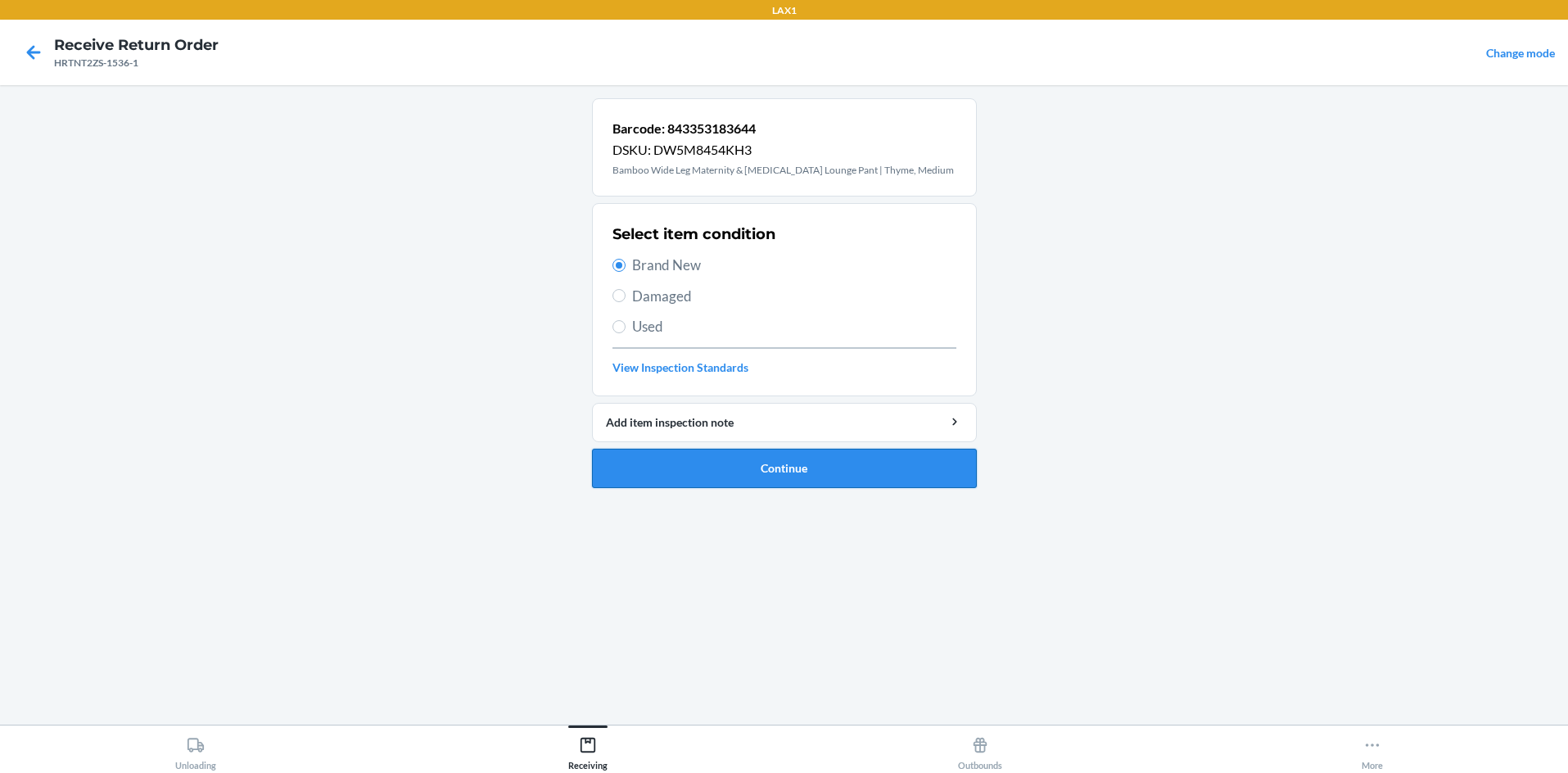
click at [689, 470] on button "Continue" at bounding box center [785, 468] width 385 height 39
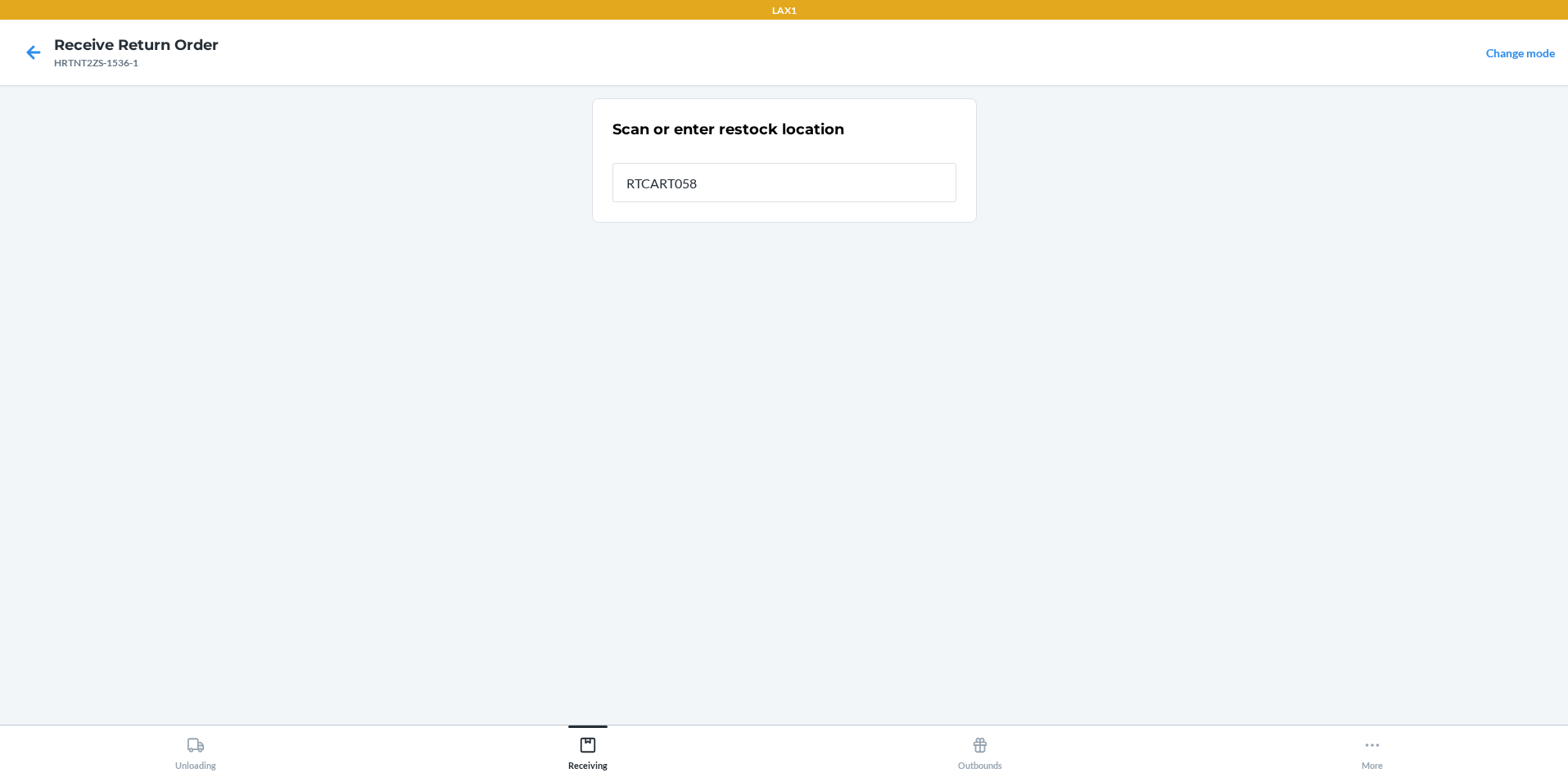
type input "RTCART058"
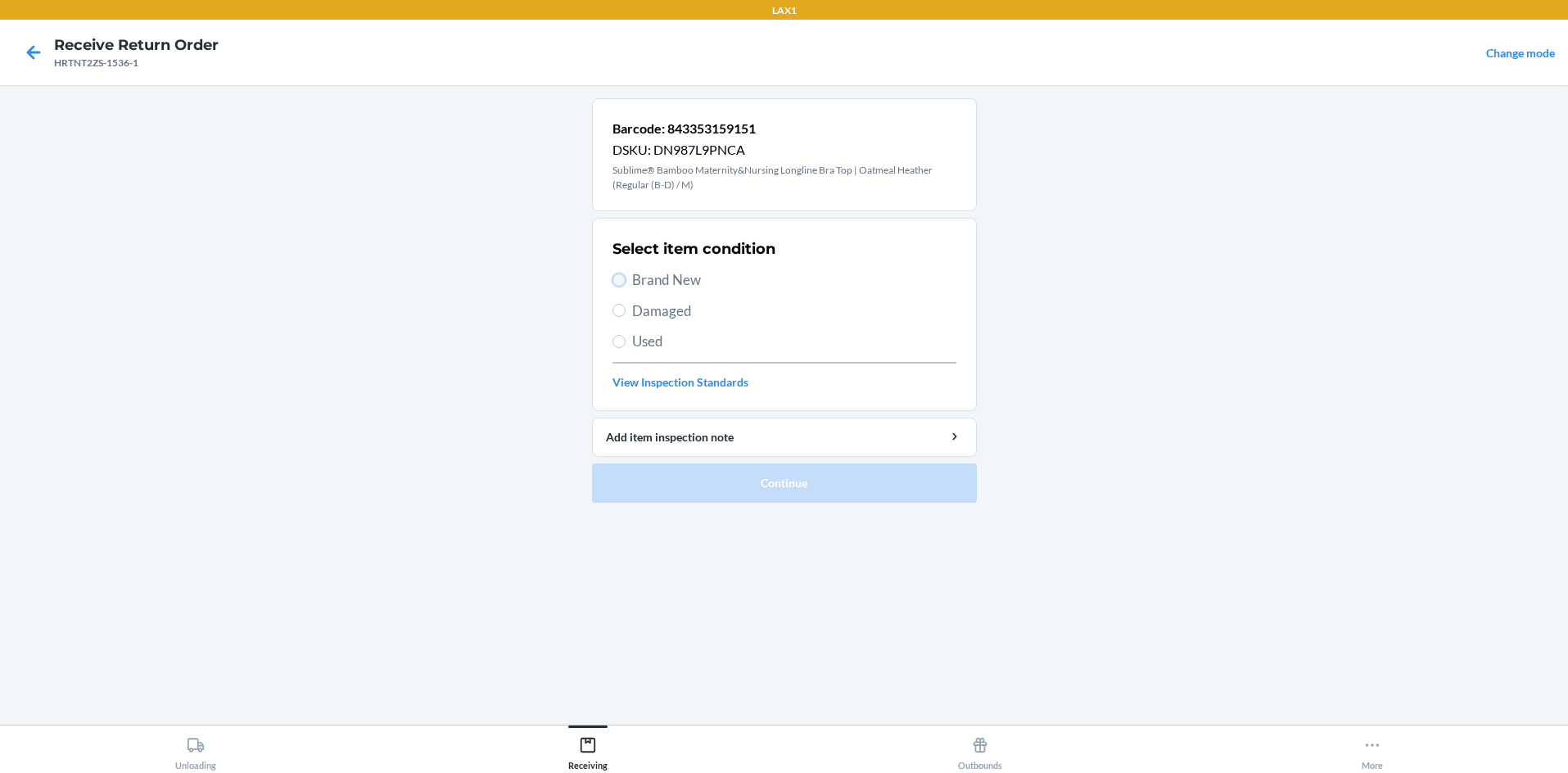
click at [617, 276] on input "Brand New" at bounding box center [619, 280] width 13 height 13
radio input "true"
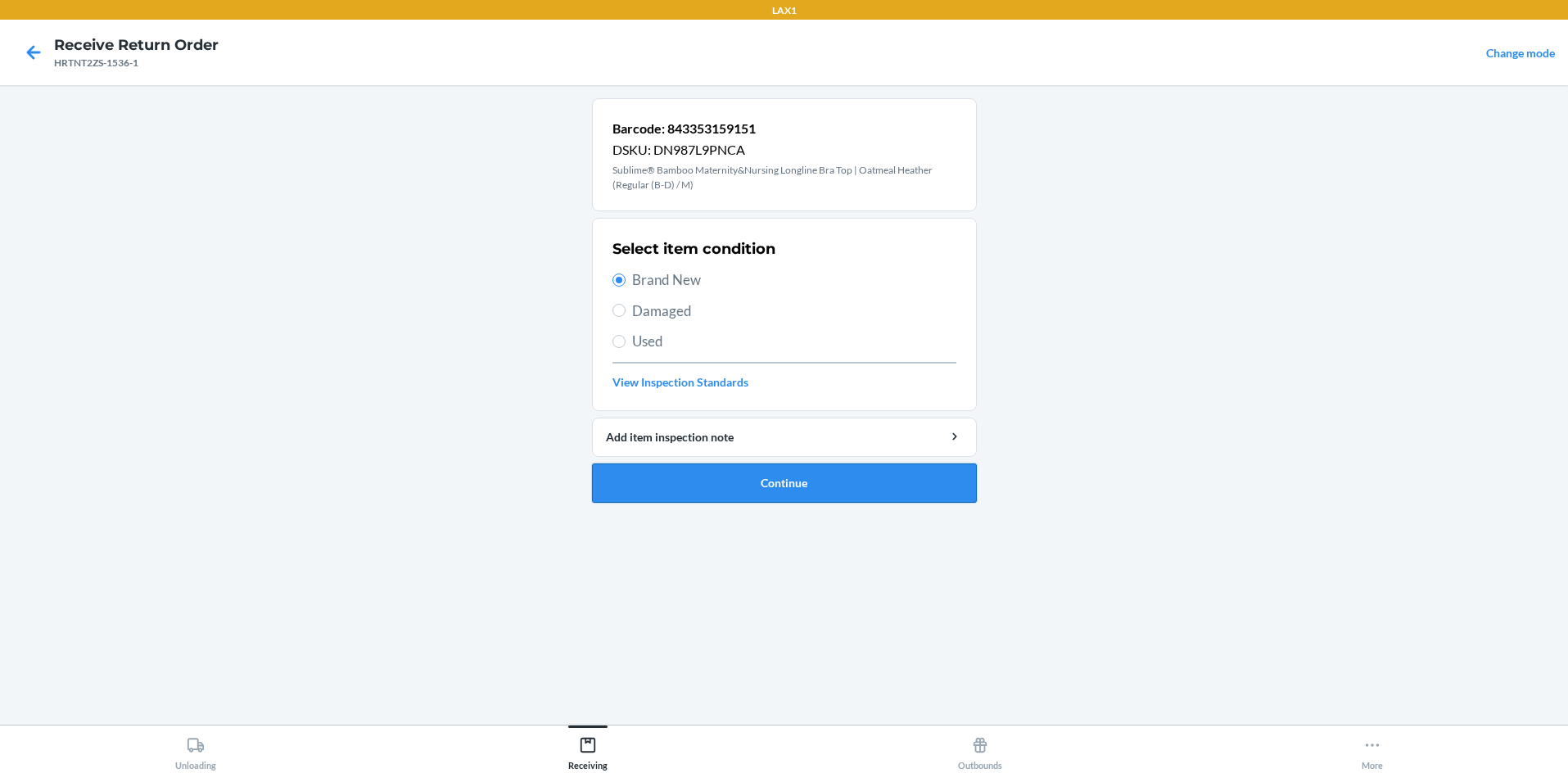
click at [701, 475] on button "Continue" at bounding box center [785, 483] width 385 height 39
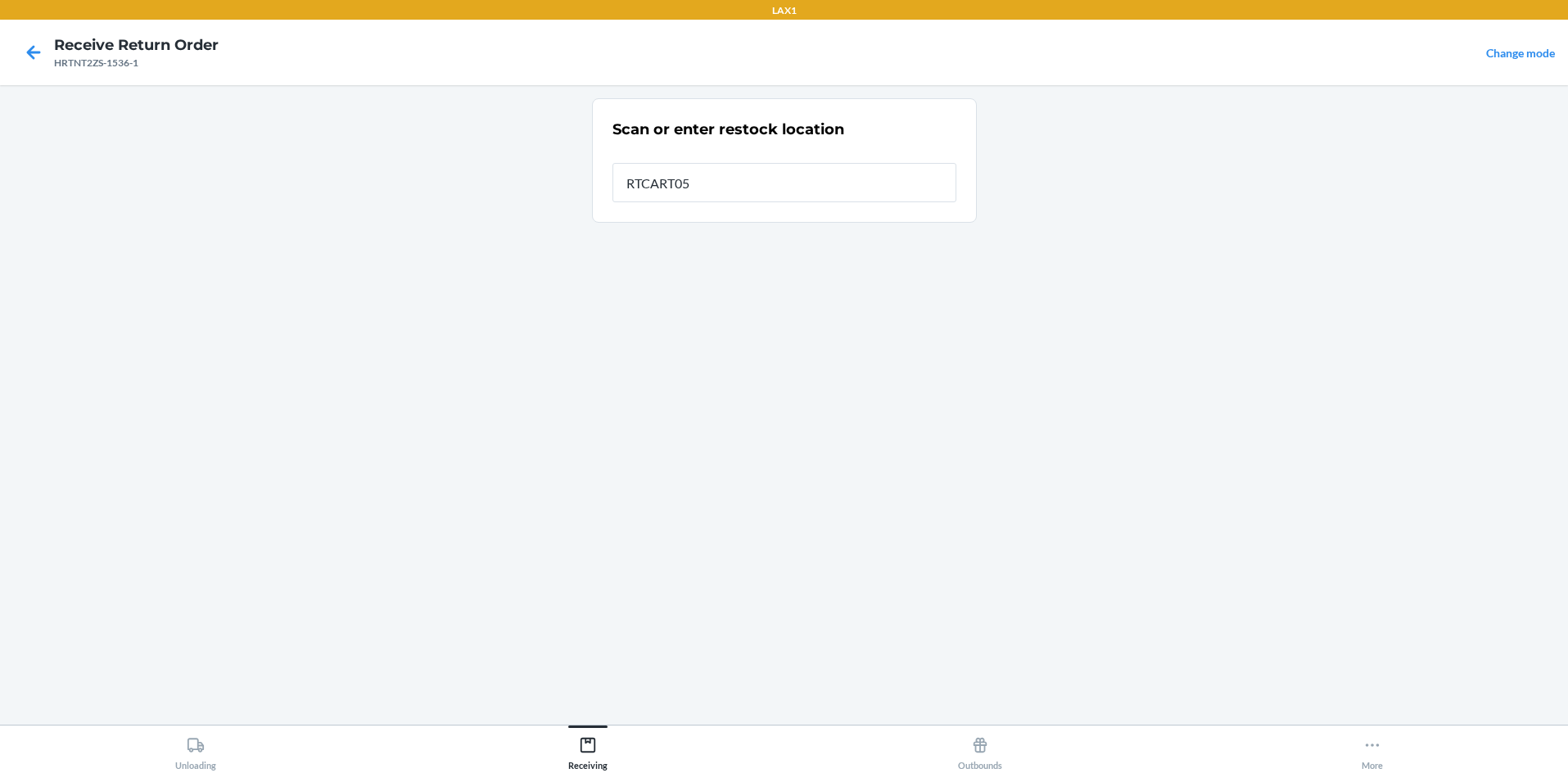
type input "RTCART058"
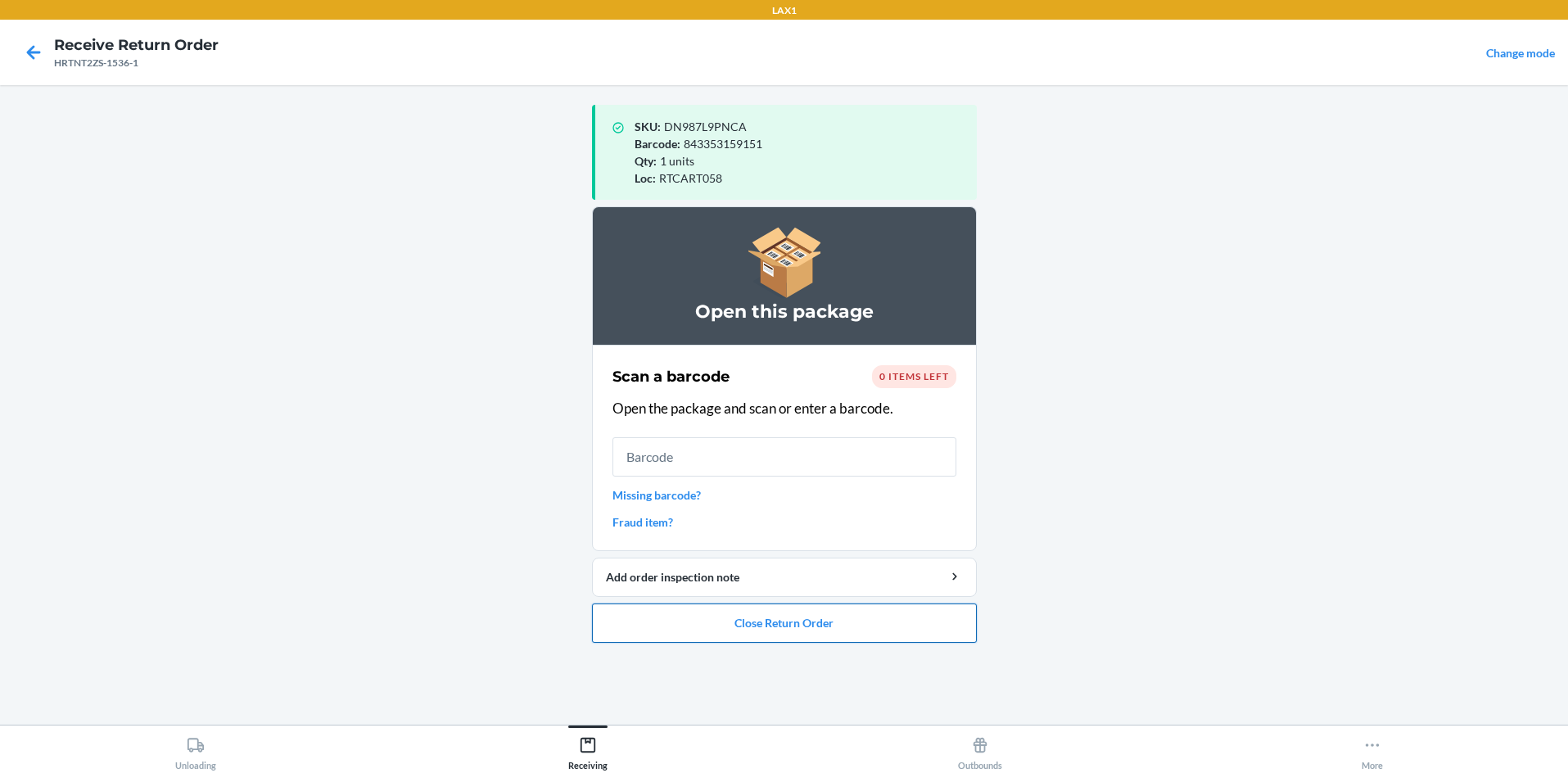
click at [784, 632] on button "Close Return Order" at bounding box center [785, 623] width 385 height 39
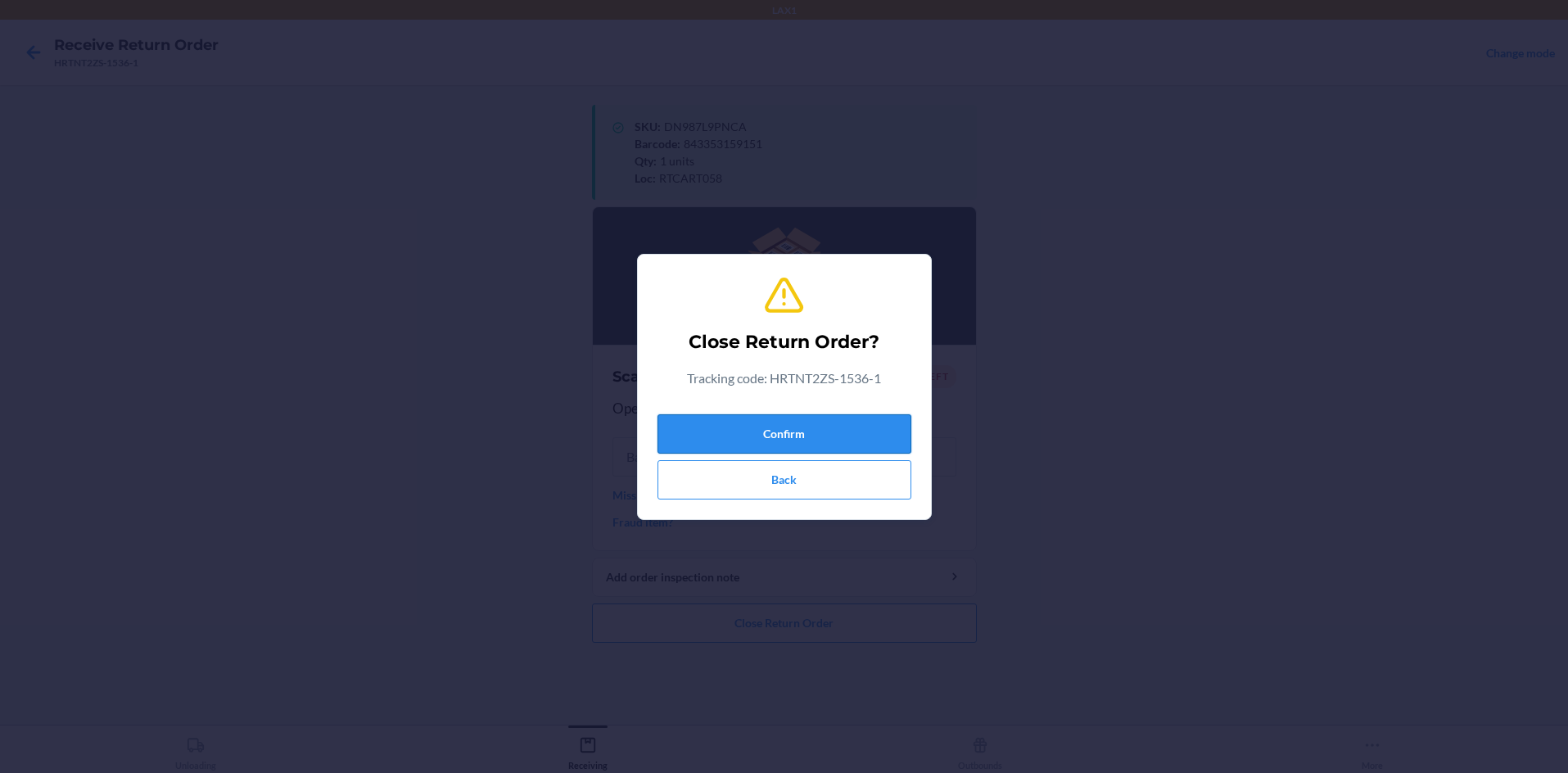
click at [784, 445] on button "Confirm" at bounding box center [784, 434] width 254 height 39
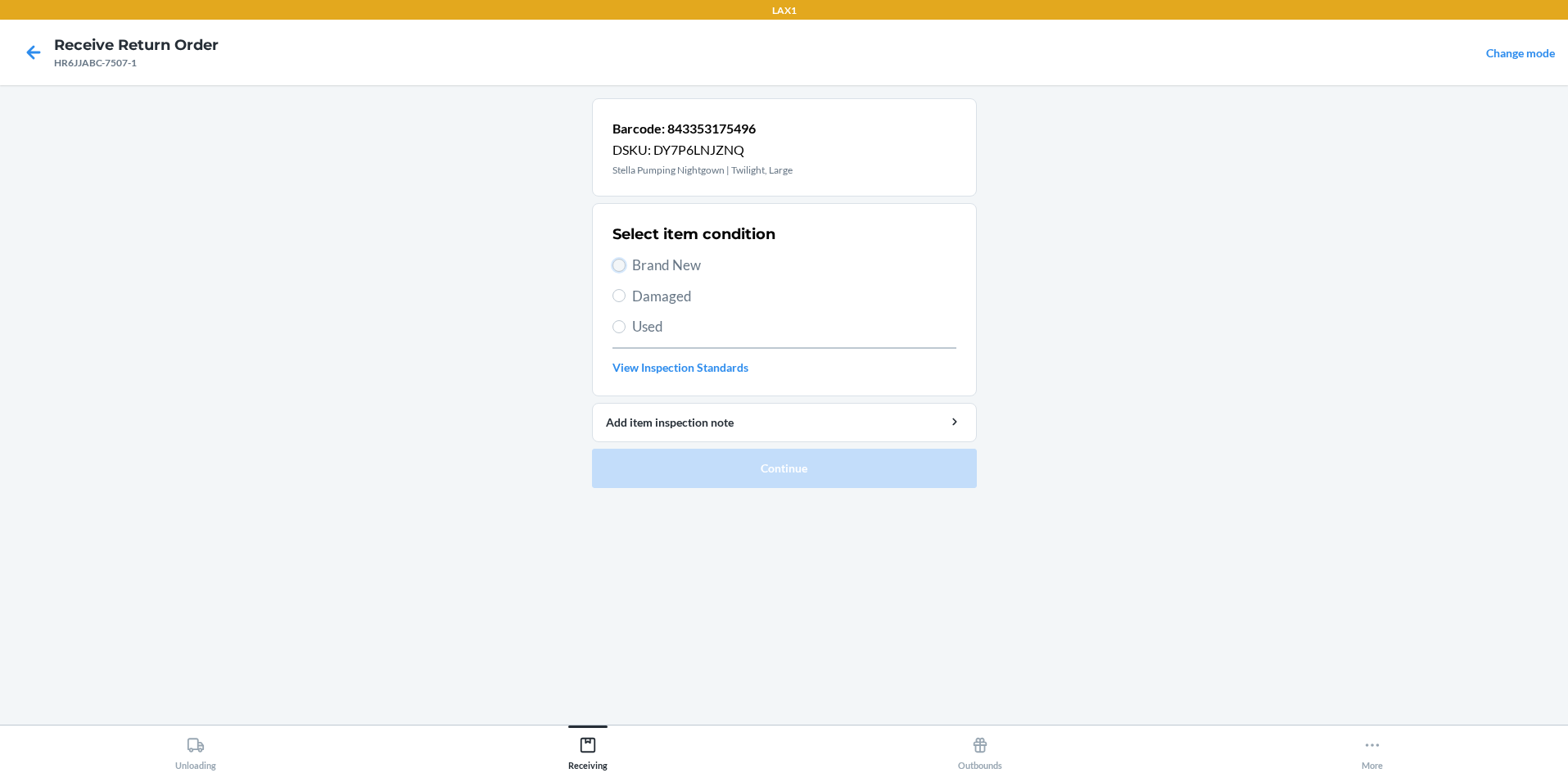
click at [618, 264] on input "Brand New" at bounding box center [619, 266] width 13 height 13
radio input "true"
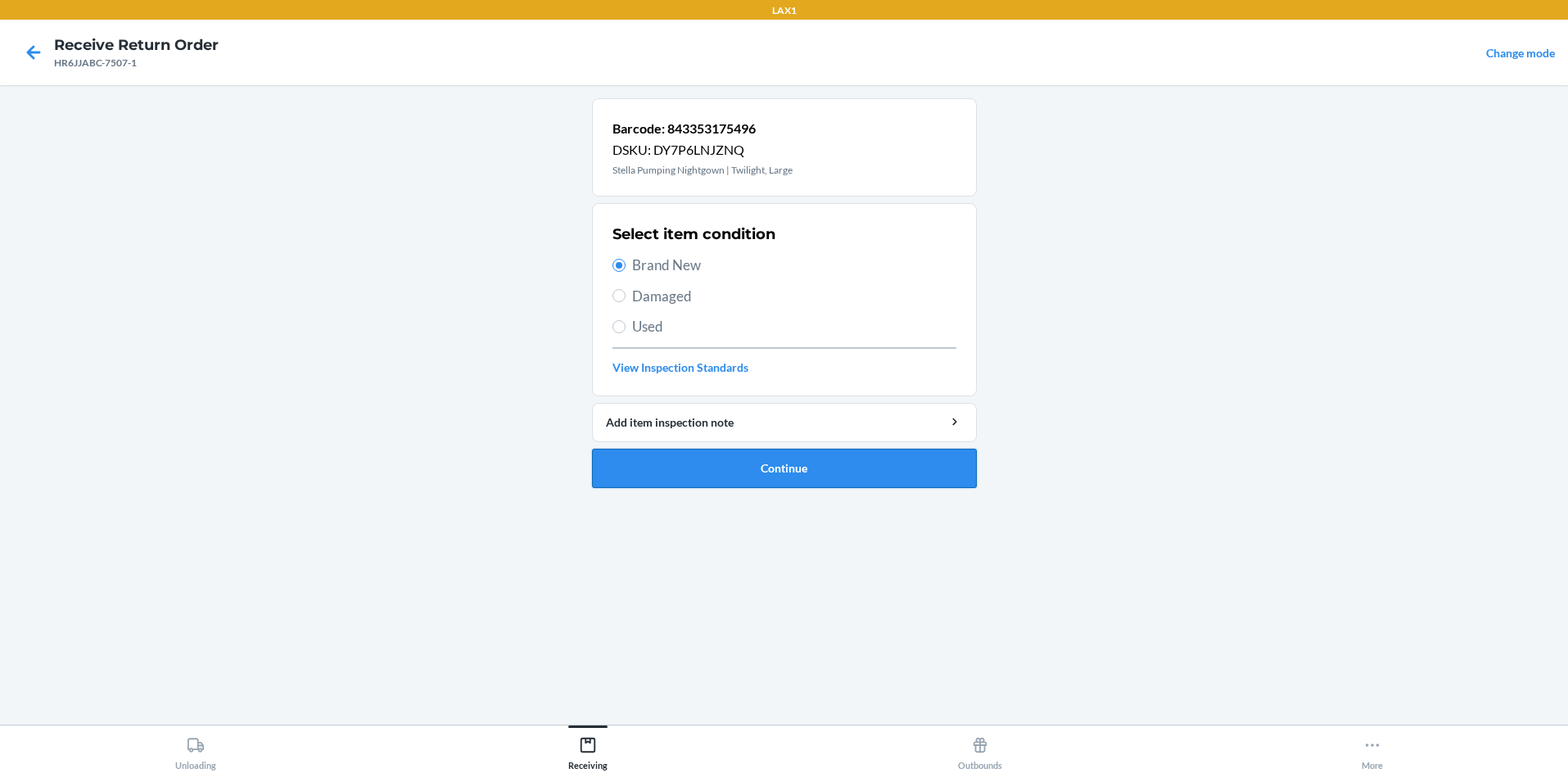
click at [669, 470] on button "Continue" at bounding box center [785, 468] width 385 height 39
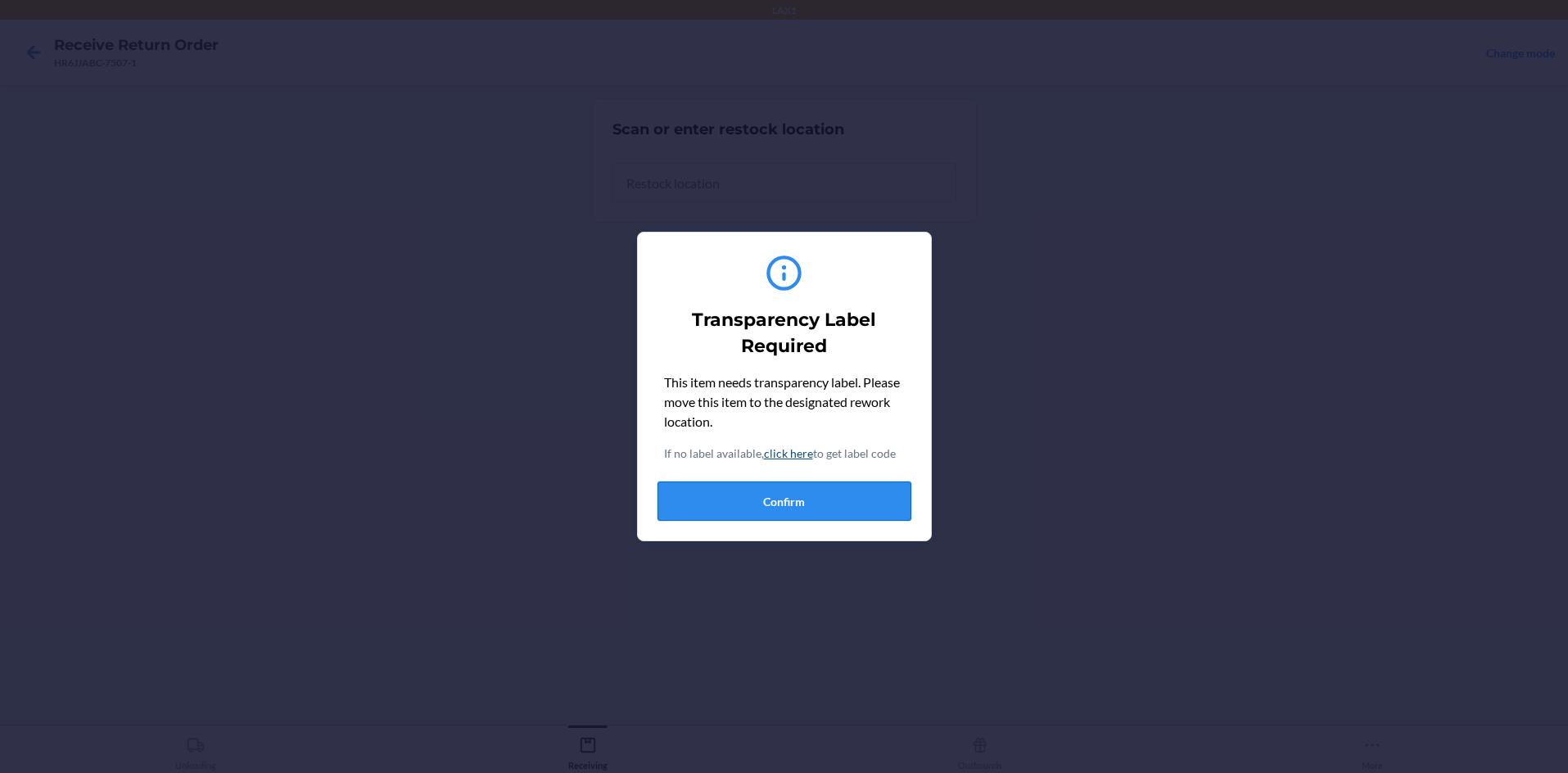
click at [682, 494] on button "Confirm" at bounding box center [784, 501] width 254 height 39
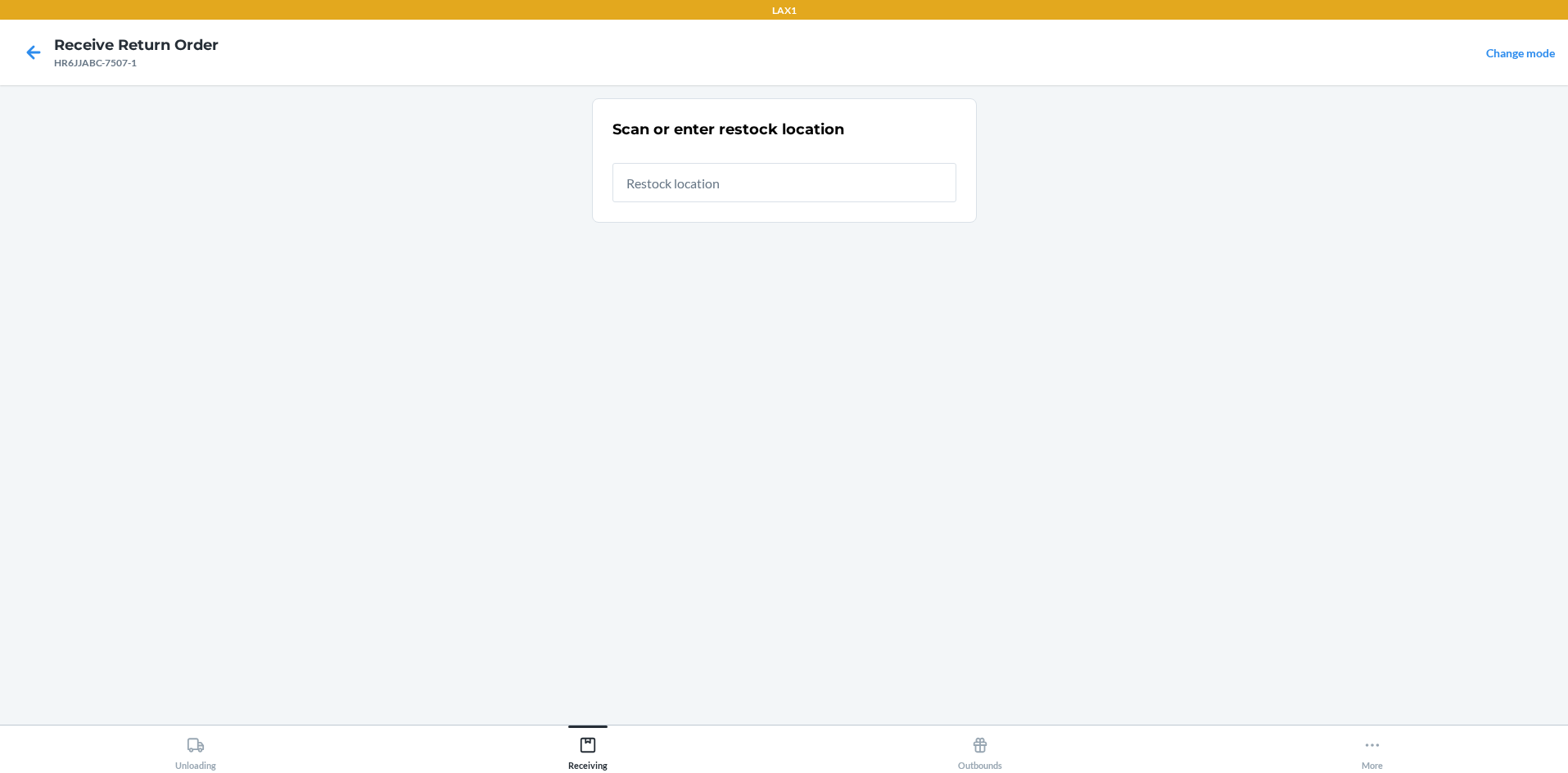
type input "RTCART058"
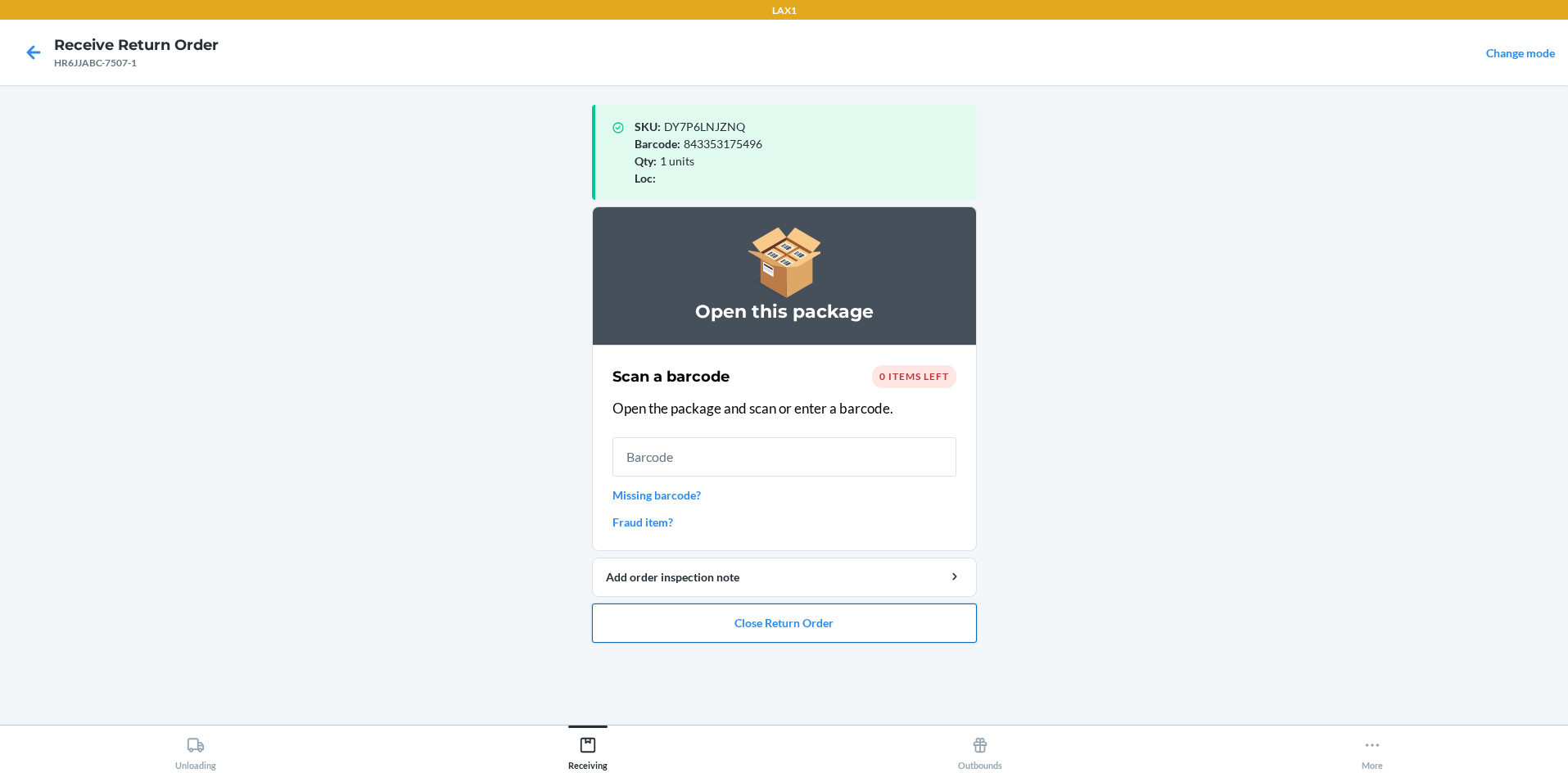
click at [784, 618] on button "Close Return Order" at bounding box center [785, 623] width 385 height 39
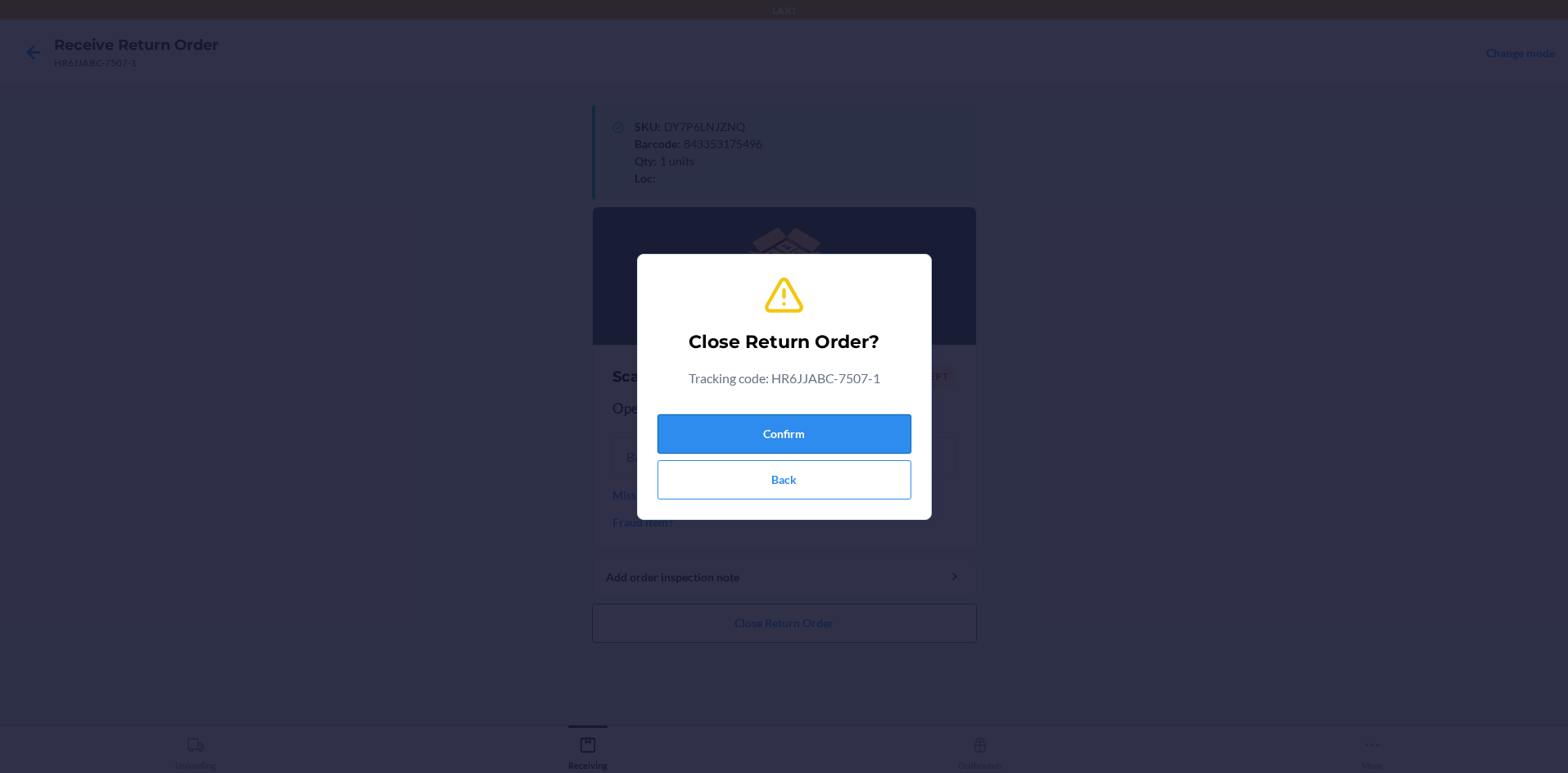
click at [784, 441] on button "Confirm" at bounding box center [784, 434] width 254 height 39
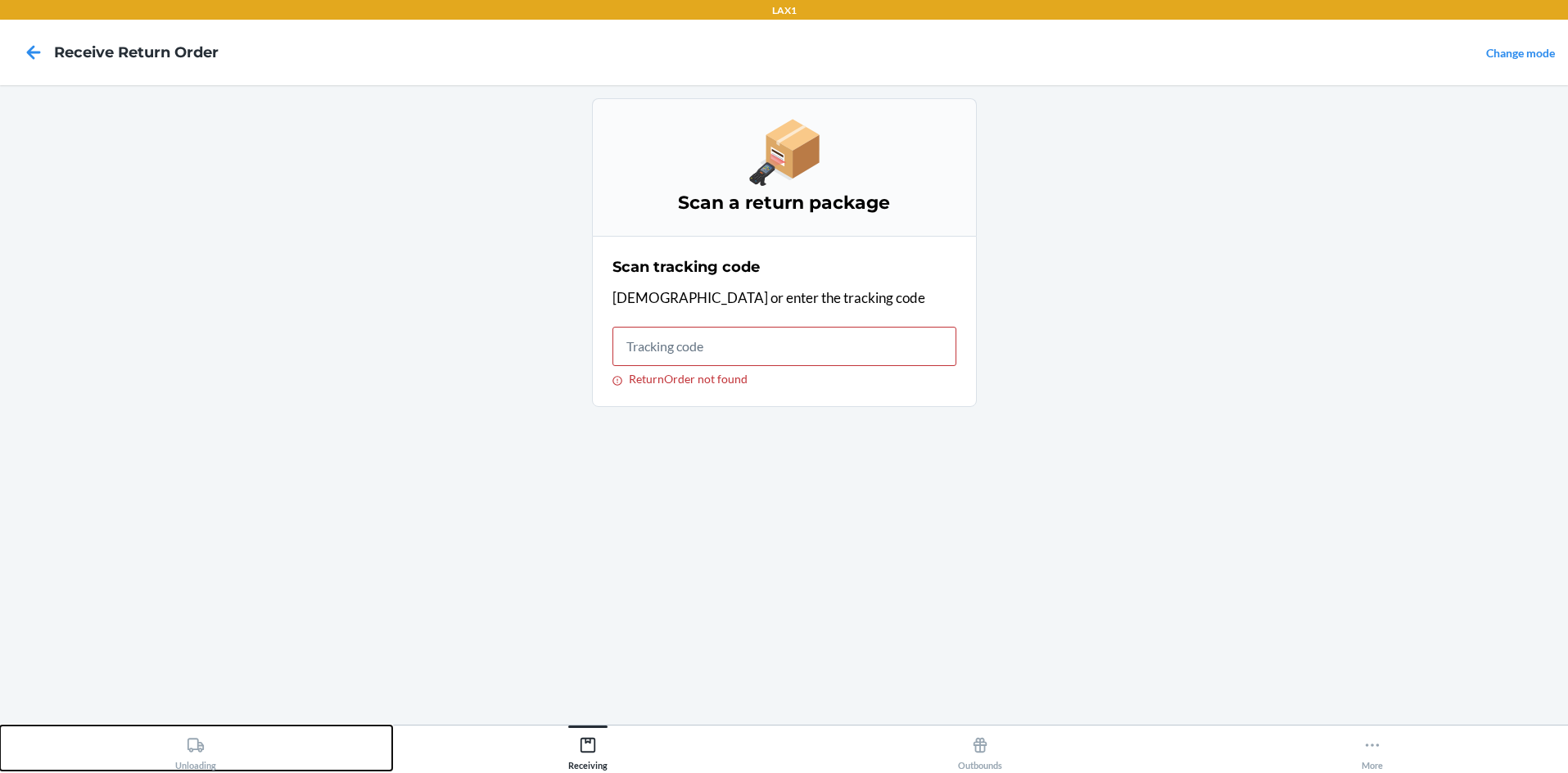
click at [187, 752] on icon at bounding box center [195, 744] width 18 height 18
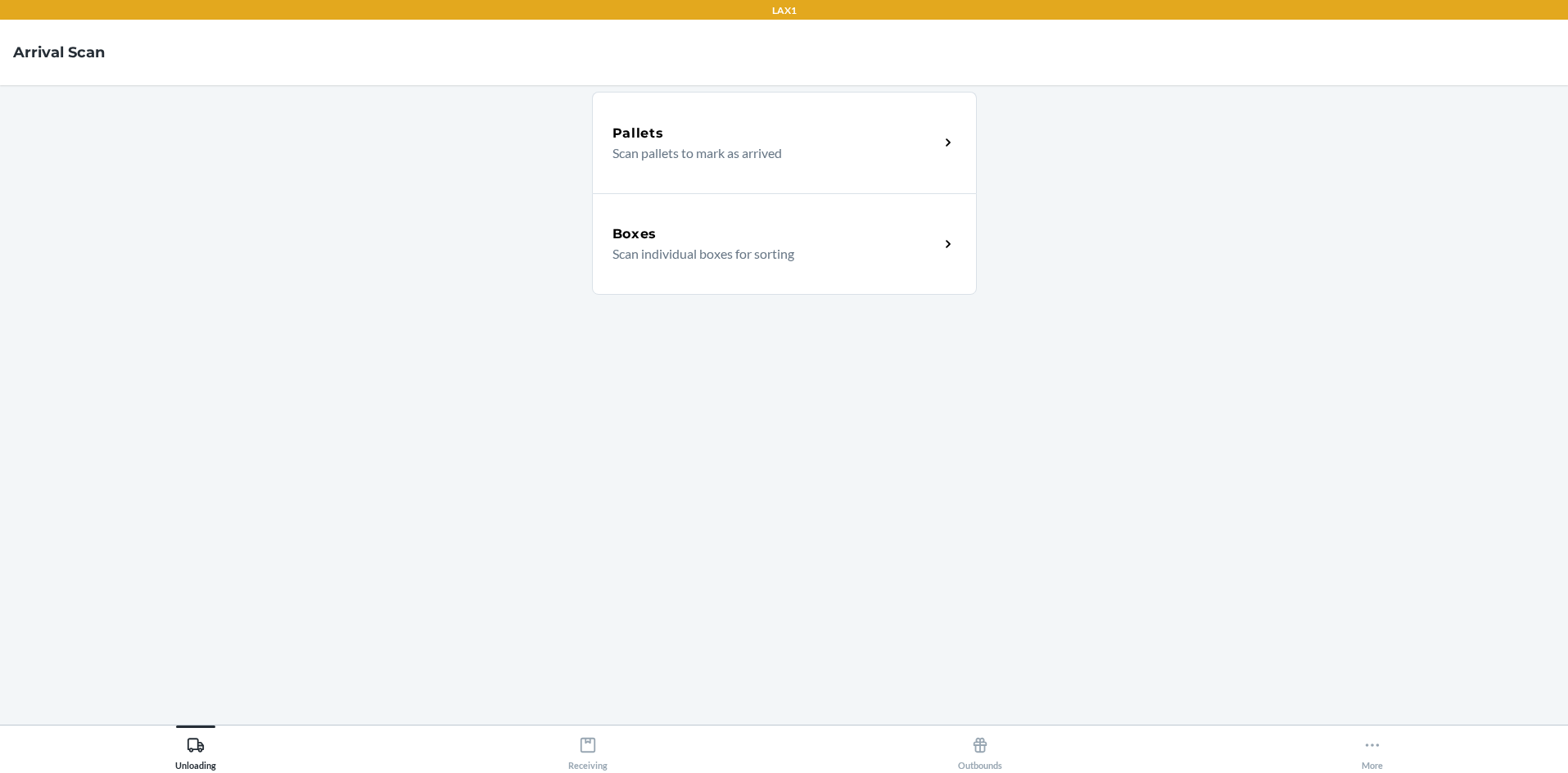
click at [784, 254] on div "Boxes Scan individual boxes for sorting" at bounding box center [785, 244] width 385 height 102
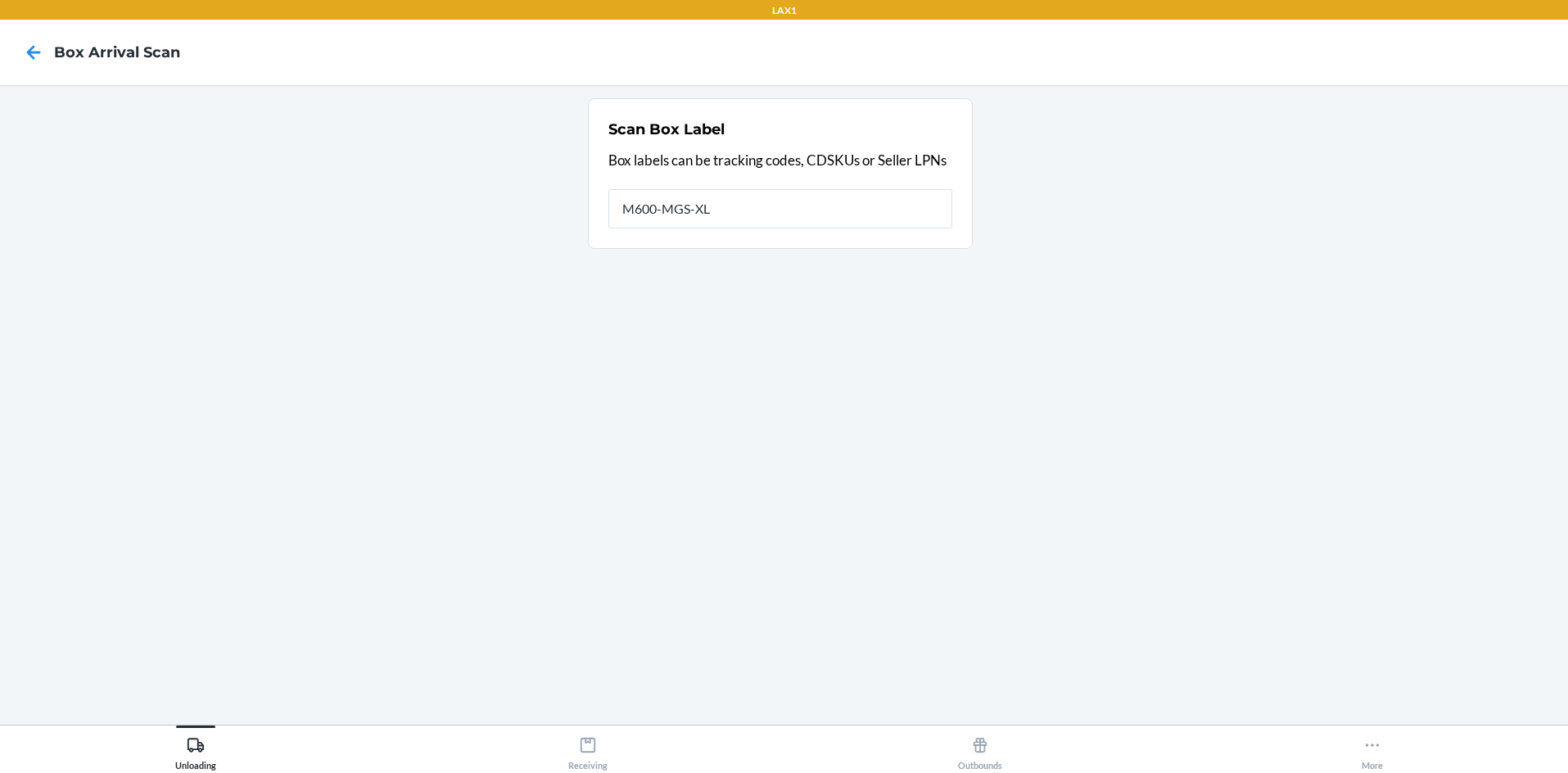
type input "M600-MGS-XL"
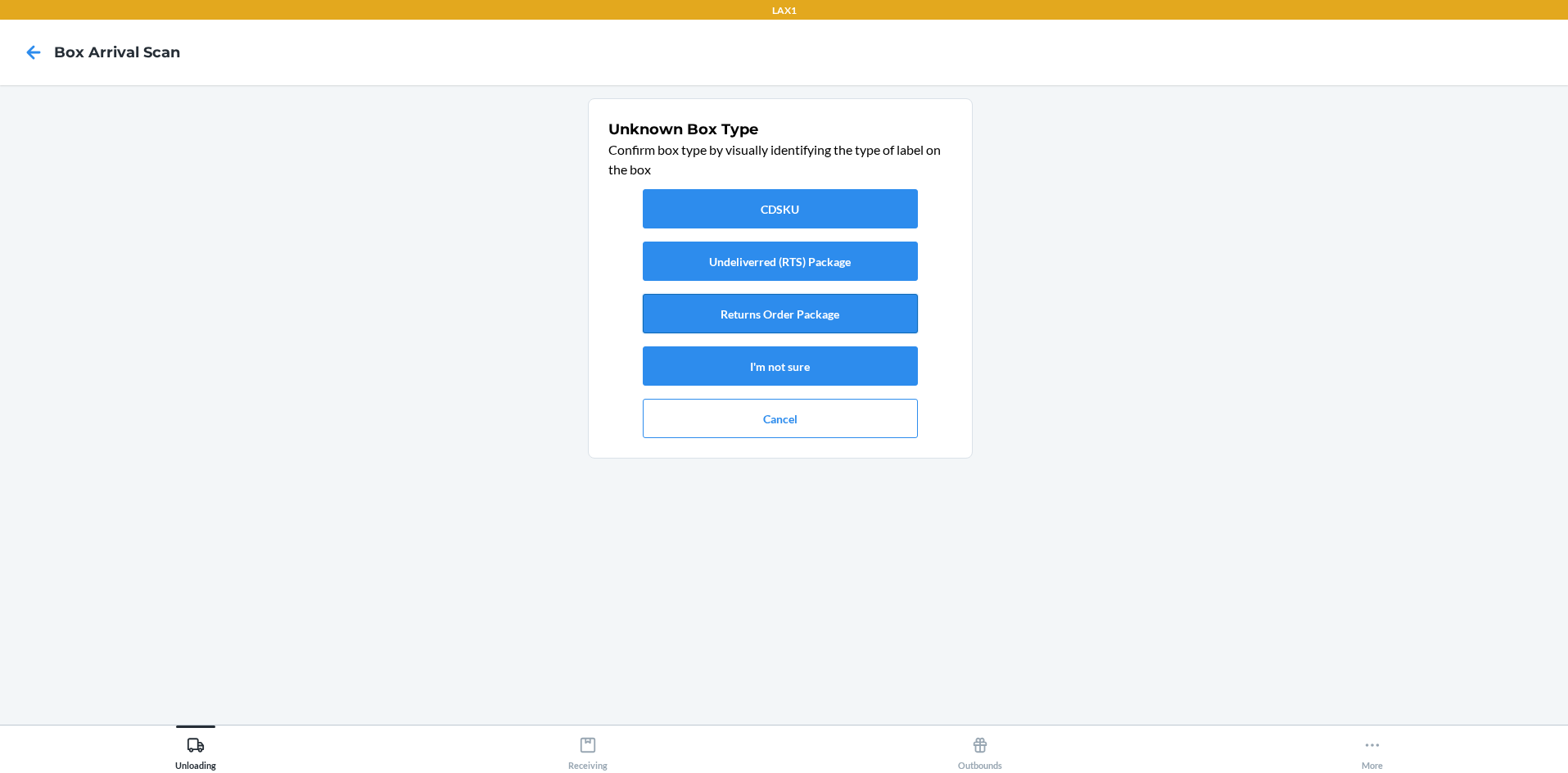
click at [784, 308] on button "Returns Order Package" at bounding box center [780, 313] width 275 height 39
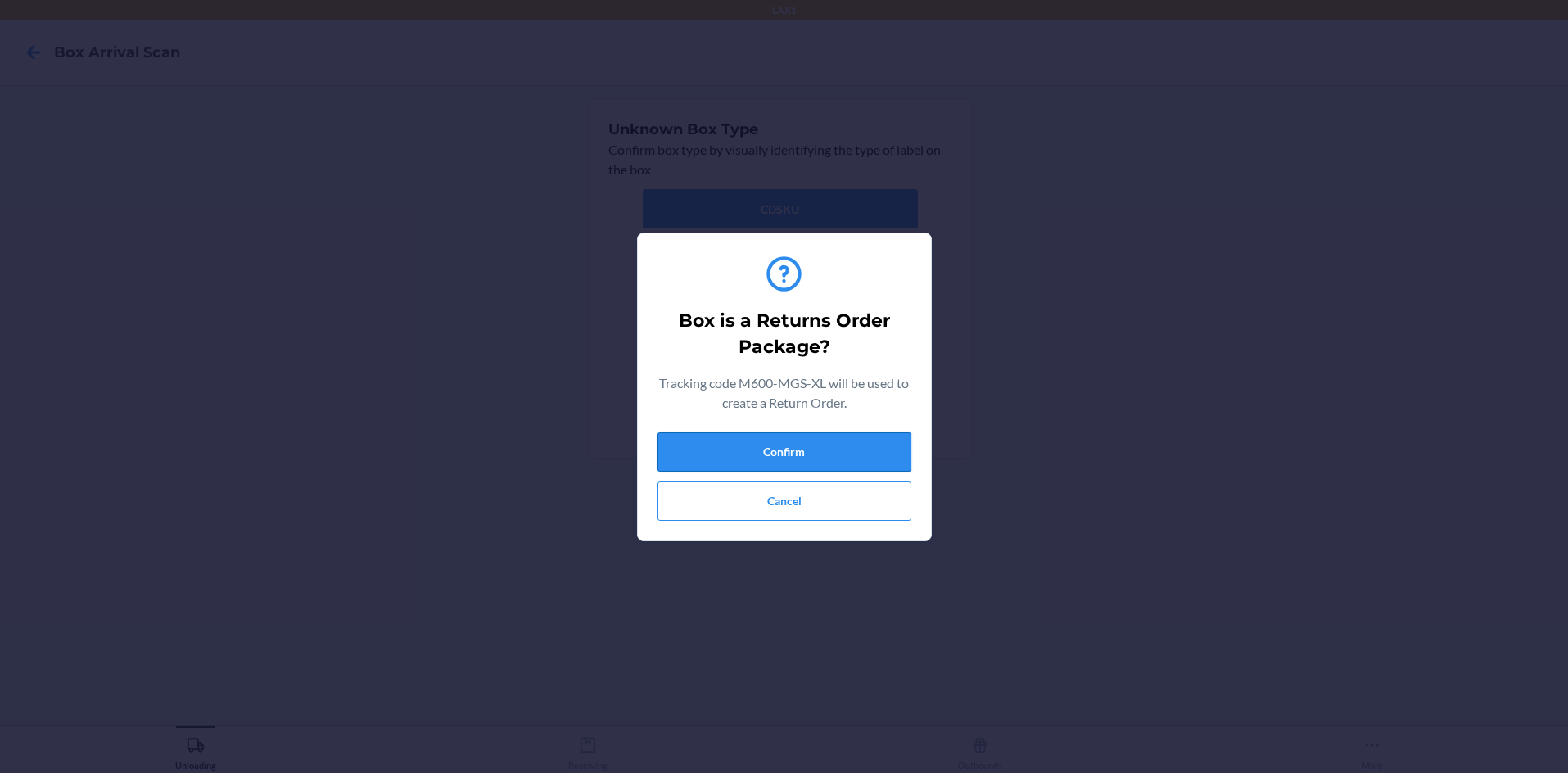
click at [784, 451] on button "Confirm" at bounding box center [784, 451] width 254 height 39
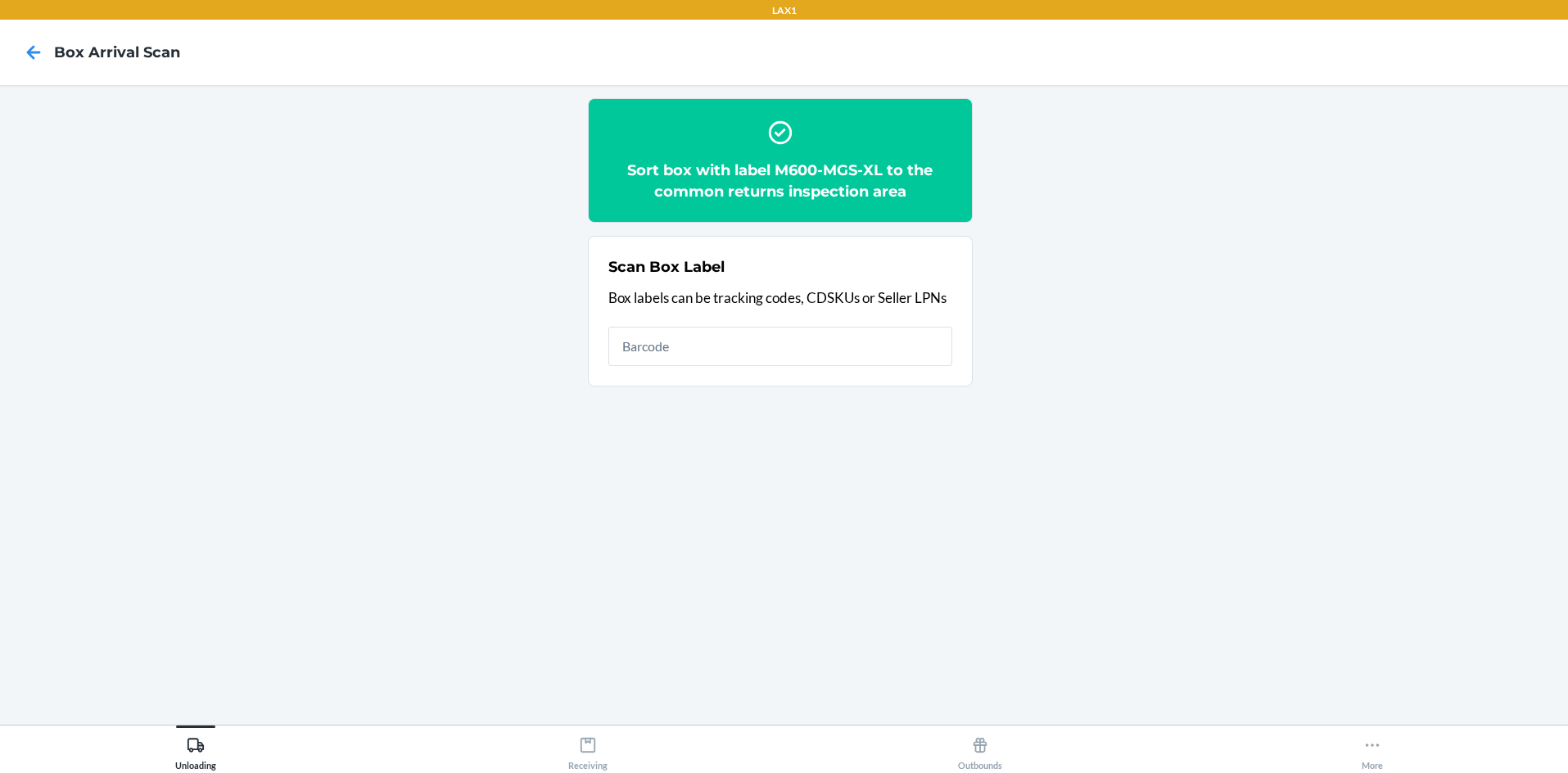
click at [784, 173] on h2 "Sort box with label M600-MGS-XL to the common returns inspection area" at bounding box center [780, 181] width 344 height 43
click at [784, 168] on h2 "Sort box with label M600-MGS-XL to the common returns inspection area" at bounding box center [780, 181] width 344 height 43
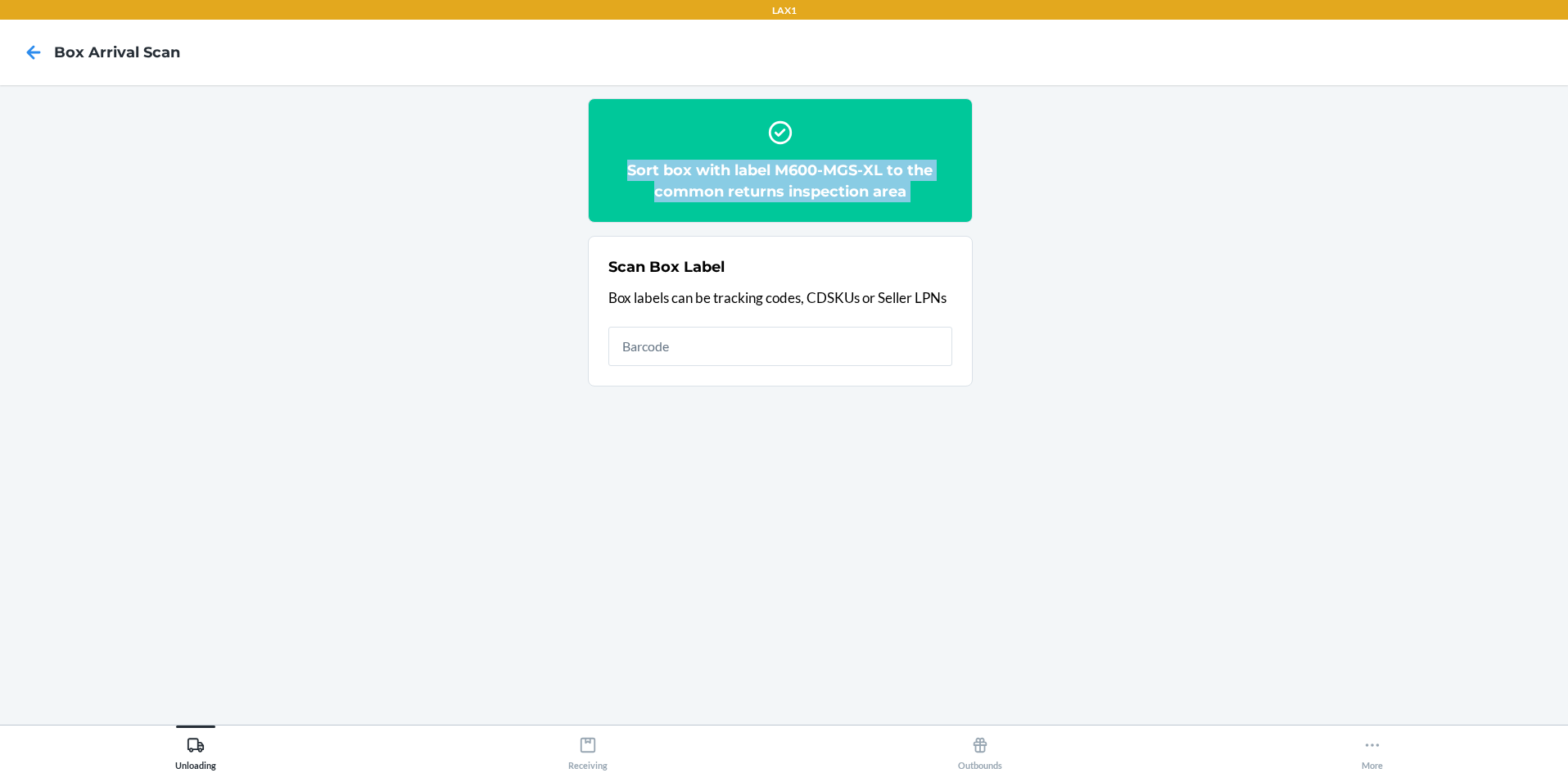
click at [784, 168] on h2 "Sort box with label M600-MGS-XL to the common returns inspection area" at bounding box center [780, 181] width 344 height 43
click at [784, 202] on section "Sort box with label M600-MGS-XL to the common returns inspection area Scan Box …" at bounding box center [784, 405] width 1542 height 613
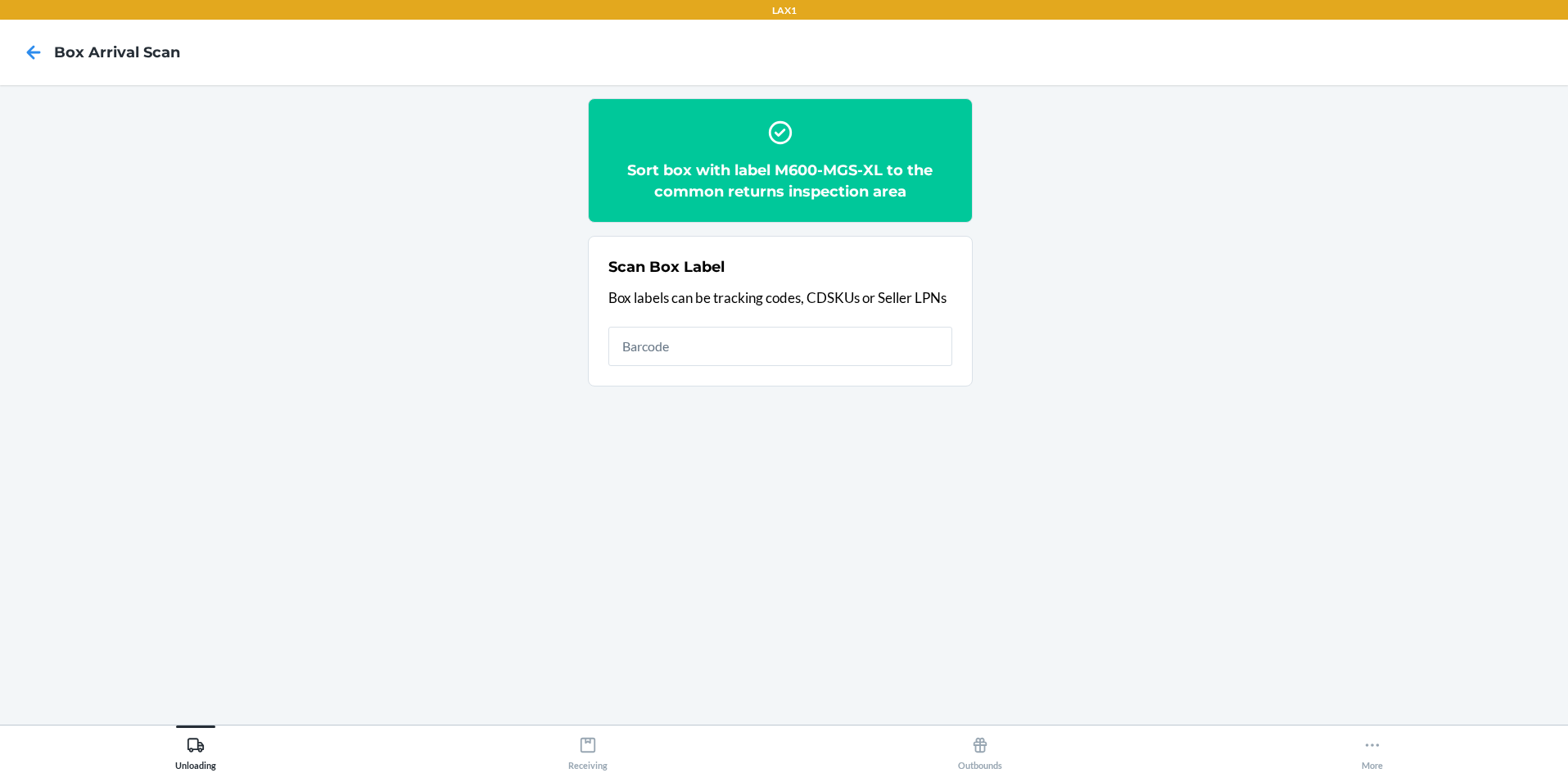
click at [784, 166] on h2 "Sort box with label M600-MGS-XL to the common returns inspection area" at bounding box center [780, 181] width 344 height 43
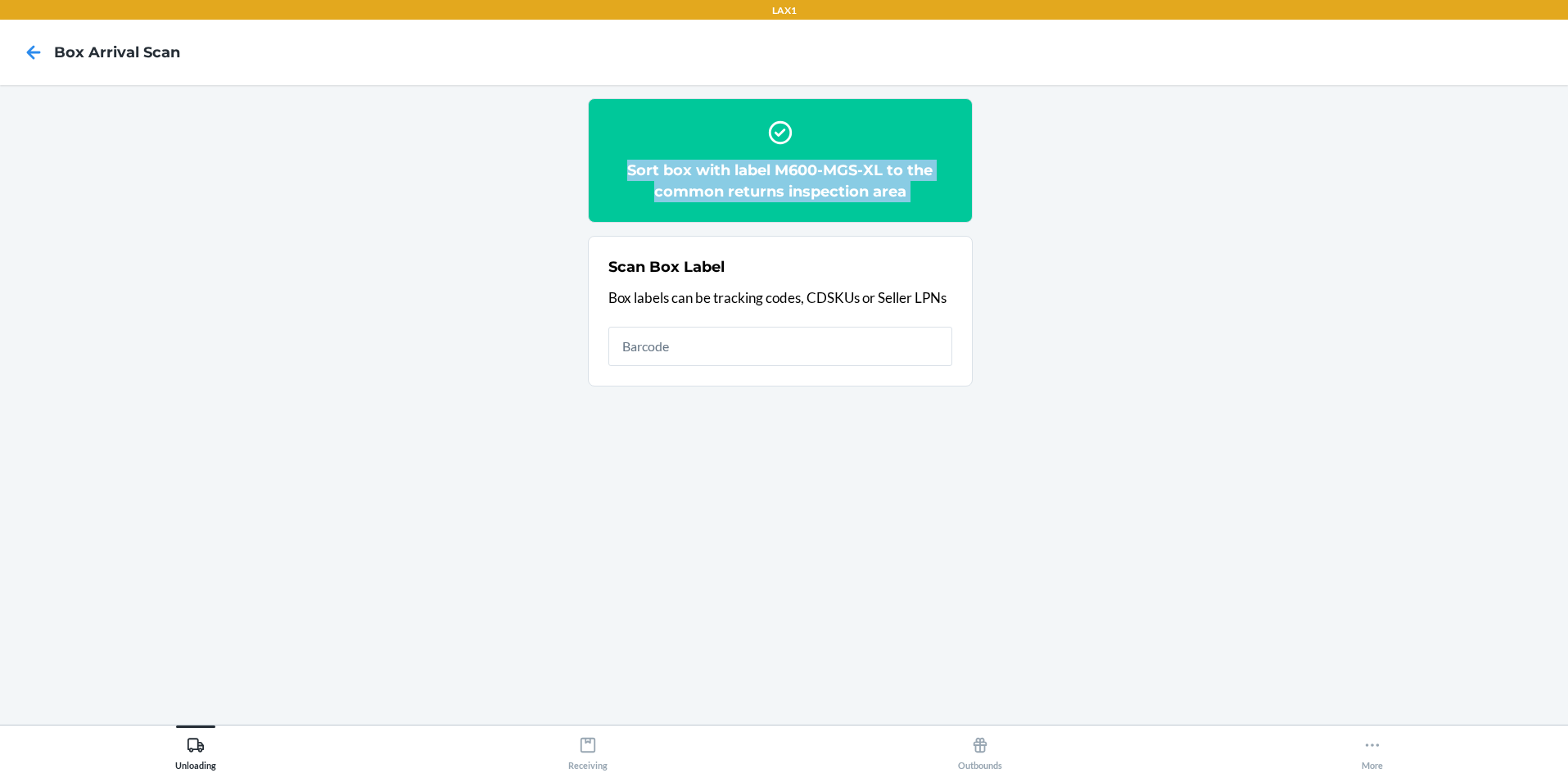
click at [784, 166] on h2 "Sort box with label M600-MGS-XL to the common returns inspection area" at bounding box center [780, 181] width 344 height 43
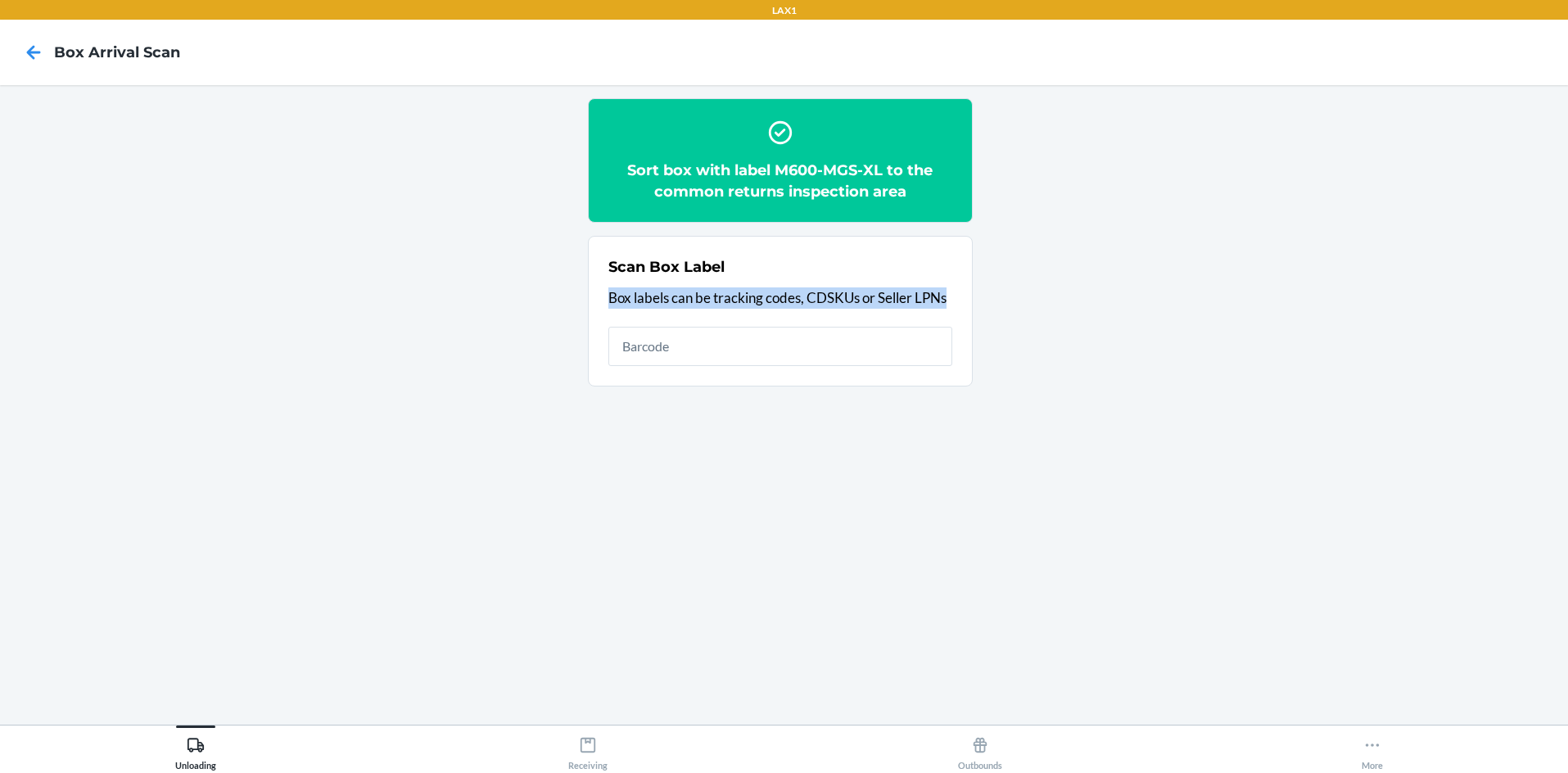
drag, startPoint x: 1218, startPoint y: 271, endPoint x: 1219, endPoint y: 289, distance: 18.0
click at [784, 289] on section "Sort box with label M600-MGS-XL to the common returns inspection area Scan Box …" at bounding box center [784, 405] width 1542 height 613
drag, startPoint x: 1187, startPoint y: 348, endPoint x: 1023, endPoint y: 171, distance: 241.3
click at [784, 171] on section "Sort box with label M600-MGS-XL to the common returns inspection area Scan Box …" at bounding box center [784, 405] width 1542 height 613
click at [784, 172] on h2 "Sort box with label M600-MGS-XL to the common returns inspection area" at bounding box center [780, 181] width 344 height 43
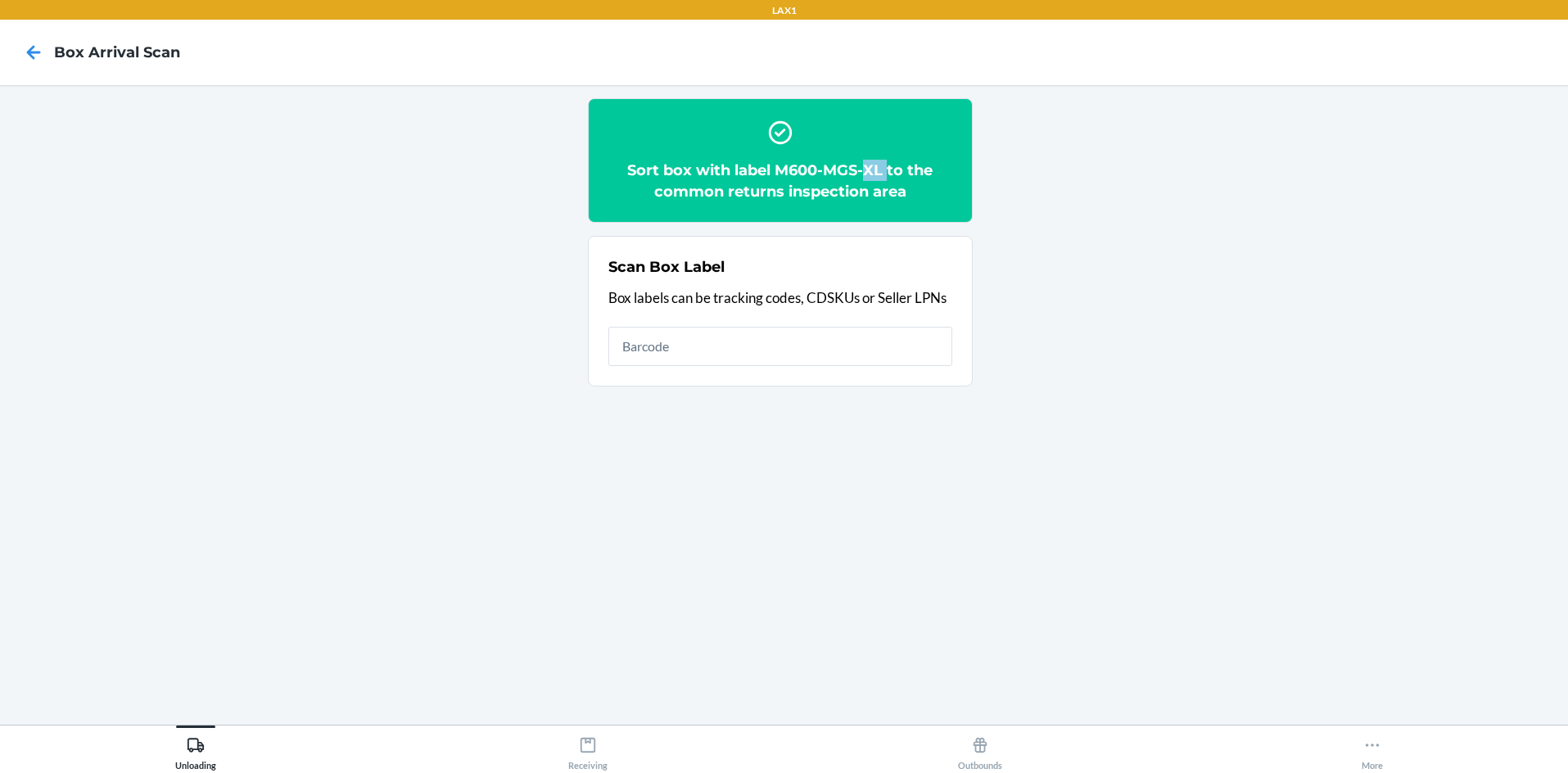
click at [784, 172] on h2 "Sort box with label M600-MGS-XL to the common returns inspection area" at bounding box center [780, 181] width 344 height 43
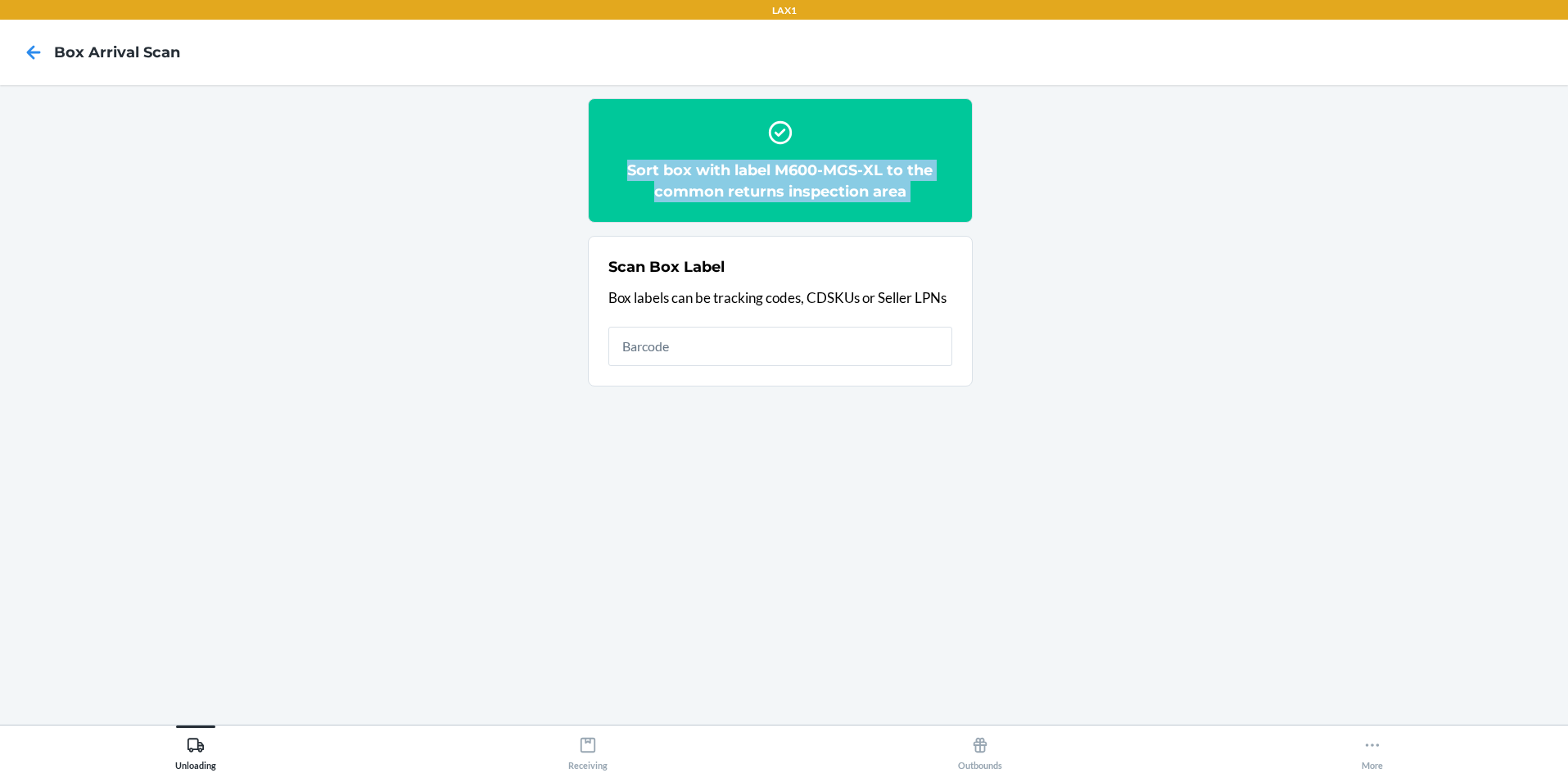
click at [784, 172] on h2 "Sort box with label M600-MGS-XL to the common returns inspection area" at bounding box center [780, 181] width 344 height 43
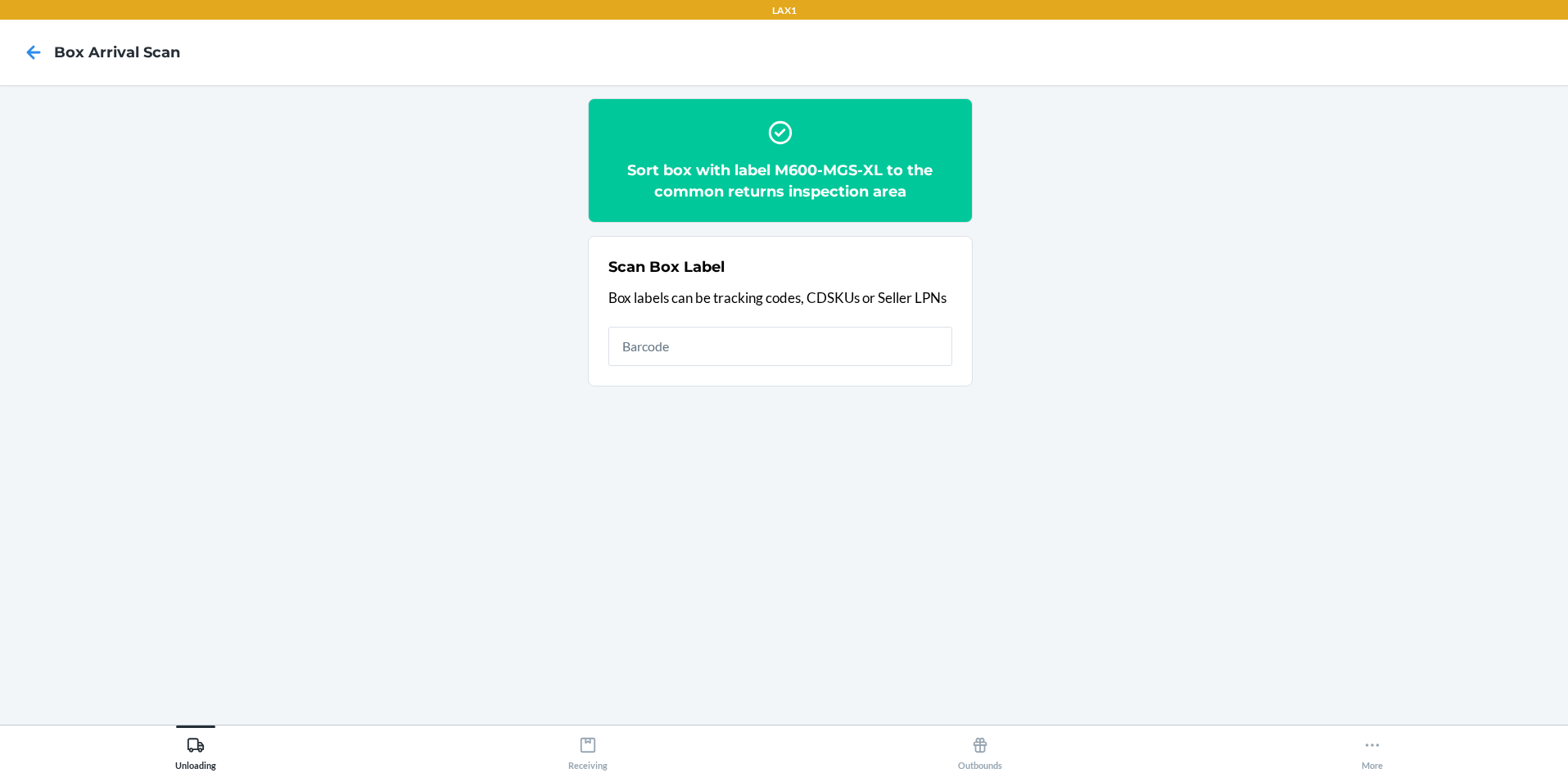
click at [784, 233] on section "Sort box with label M600-MGS-XL to the common returns inspection area Scan Box …" at bounding box center [784, 405] width 1542 height 613
click at [784, 172] on h2 "Sort box with label M600-MGS-XL to the common returns inspection area" at bounding box center [780, 181] width 344 height 43
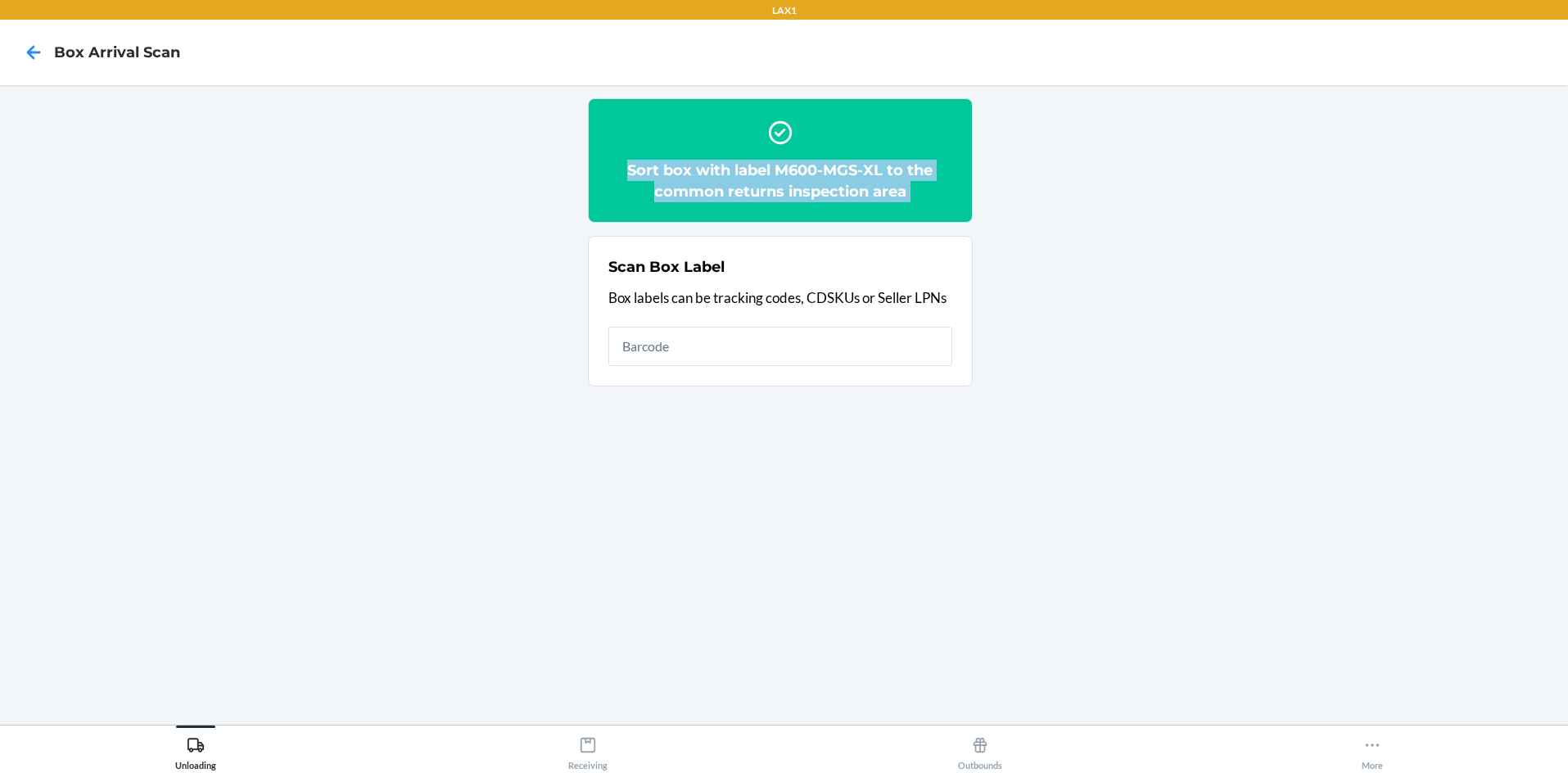
click at [784, 172] on h2 "Sort box with label M600-MGS-XL to the common returns inspection area" at bounding box center [780, 181] width 344 height 43
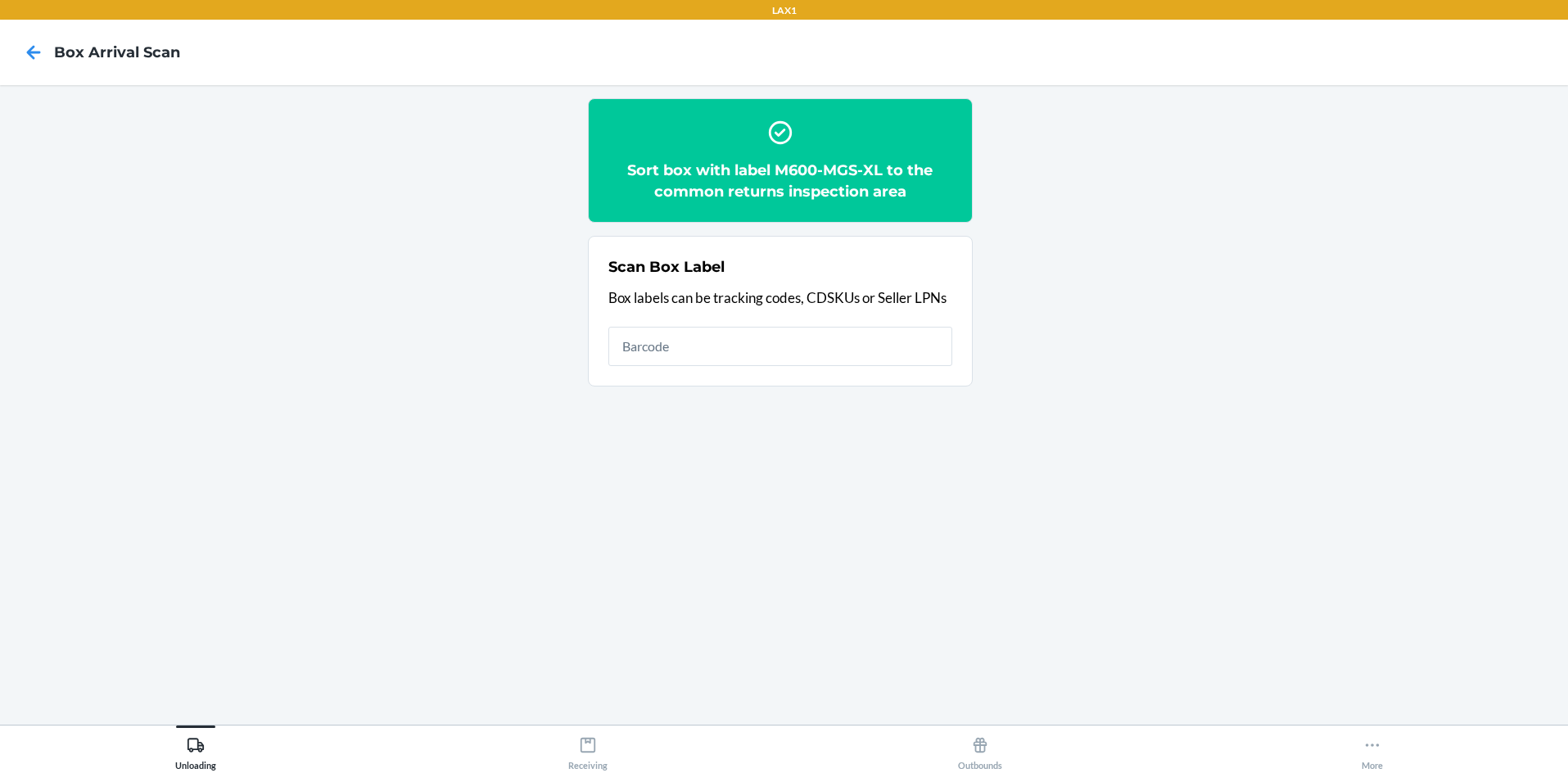
click at [784, 238] on section "Sort box with label M600-MGS-XL to the common returns inspection area Scan Box …" at bounding box center [784, 405] width 1542 height 613
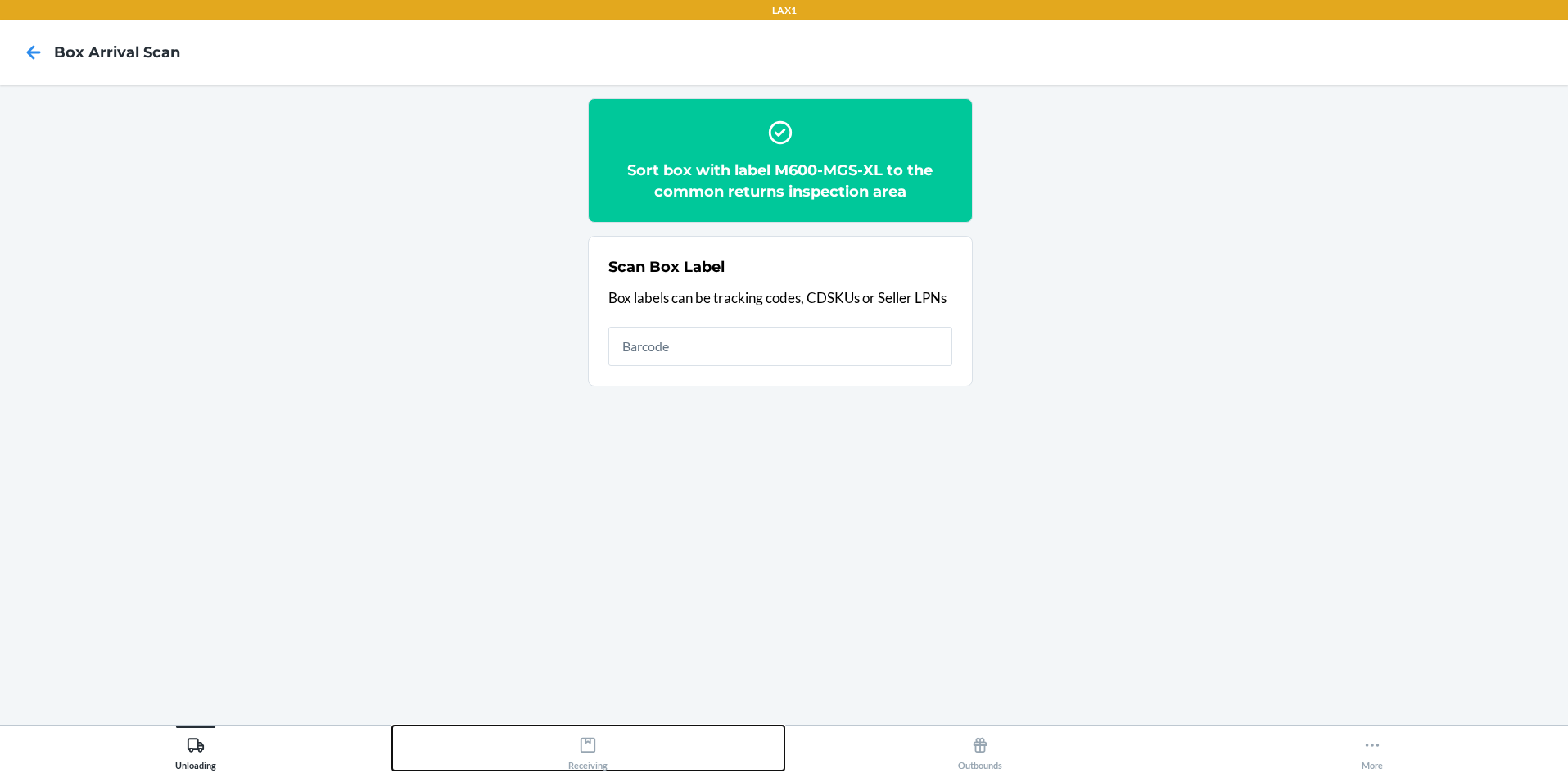
click at [587, 755] on div "Receiving" at bounding box center [587, 749] width 39 height 41
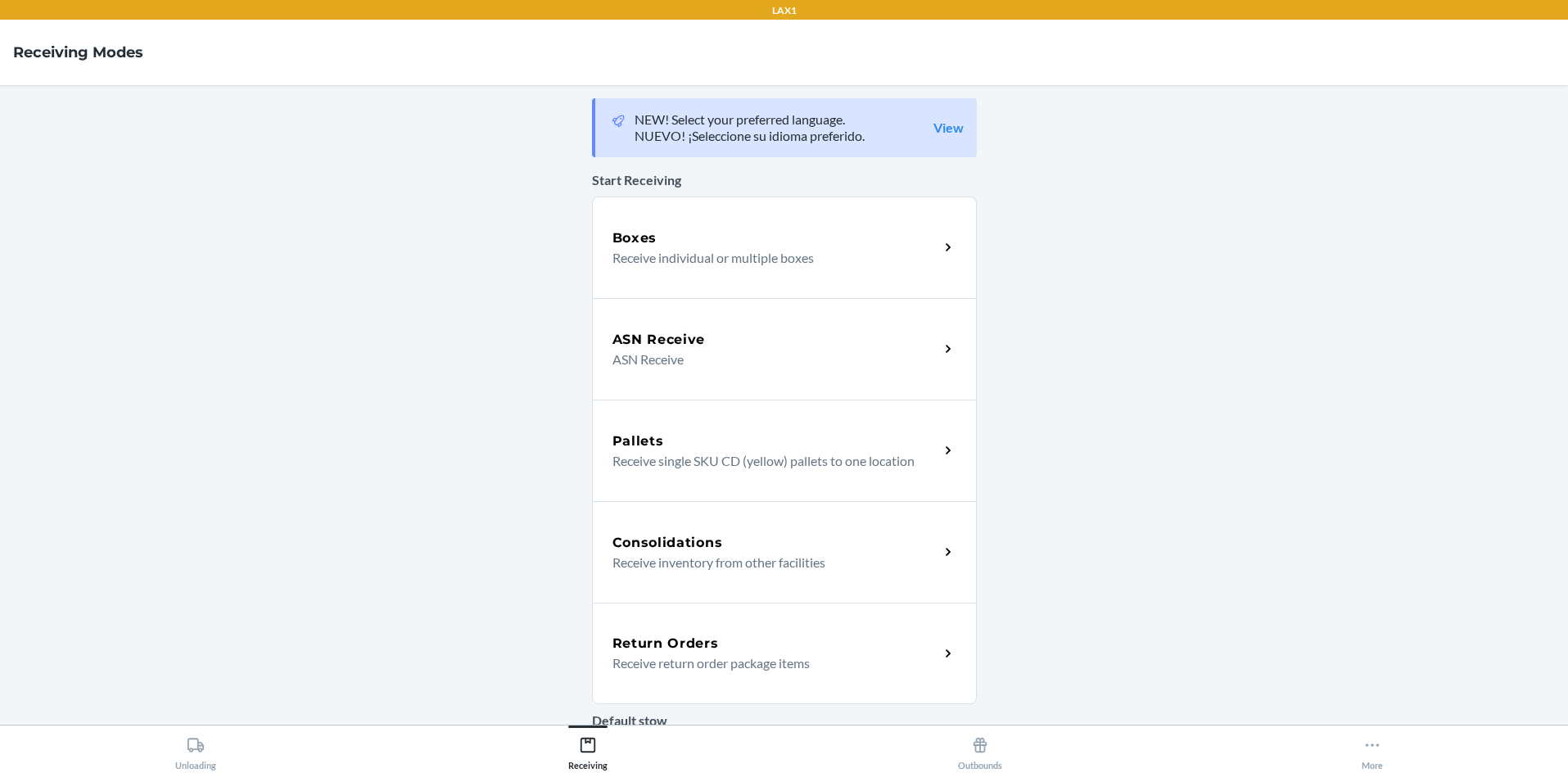
click at [784, 676] on main "NEW! Select your preferred language. NUEVO! ¡Seleccione su idioma preferido. Vi…" at bounding box center [784, 404] width 1568 height 639
click at [784, 655] on icon at bounding box center [949, 654] width 18 height 18
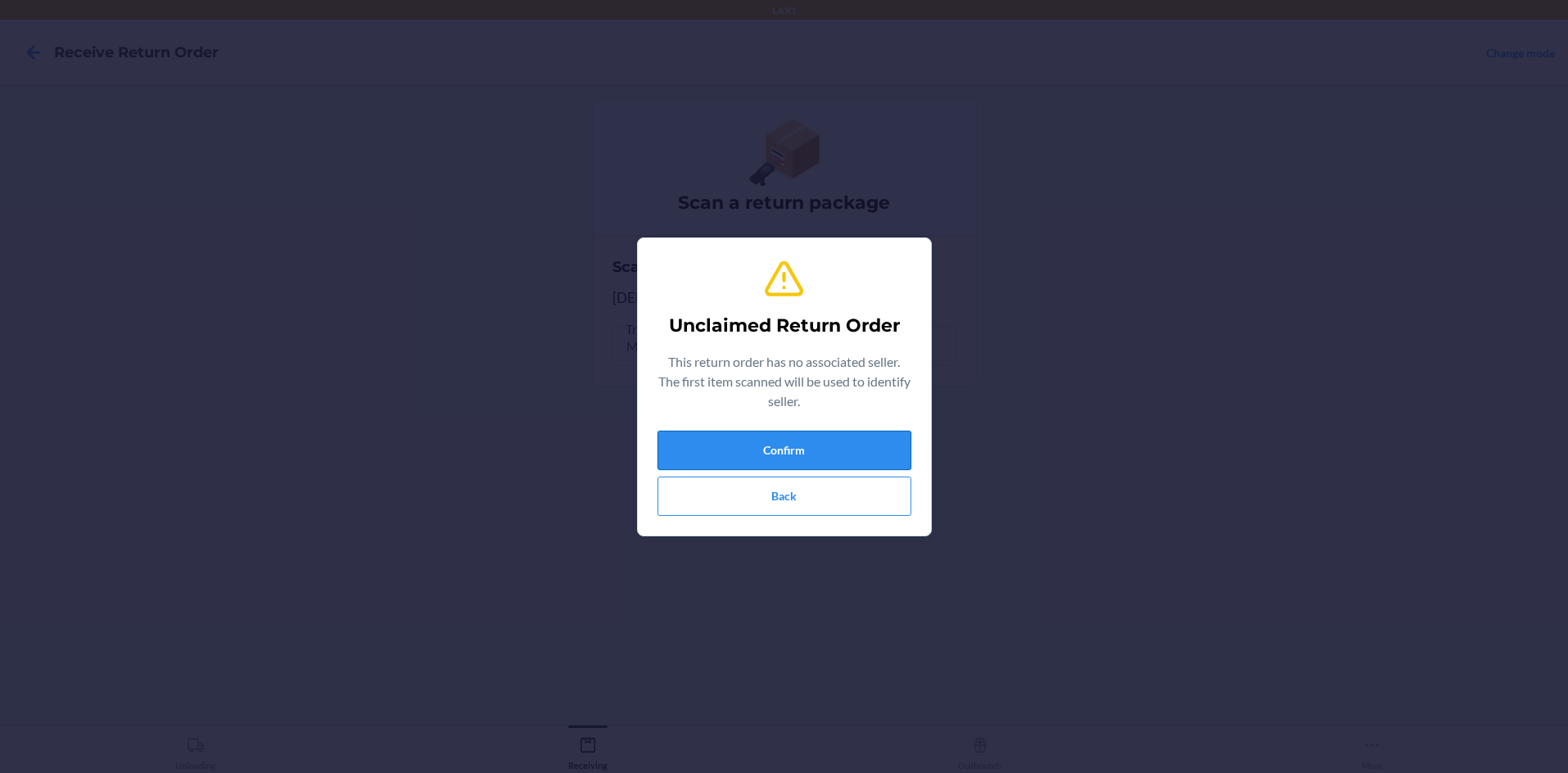
click at [728, 444] on button "Confirm" at bounding box center [784, 450] width 254 height 39
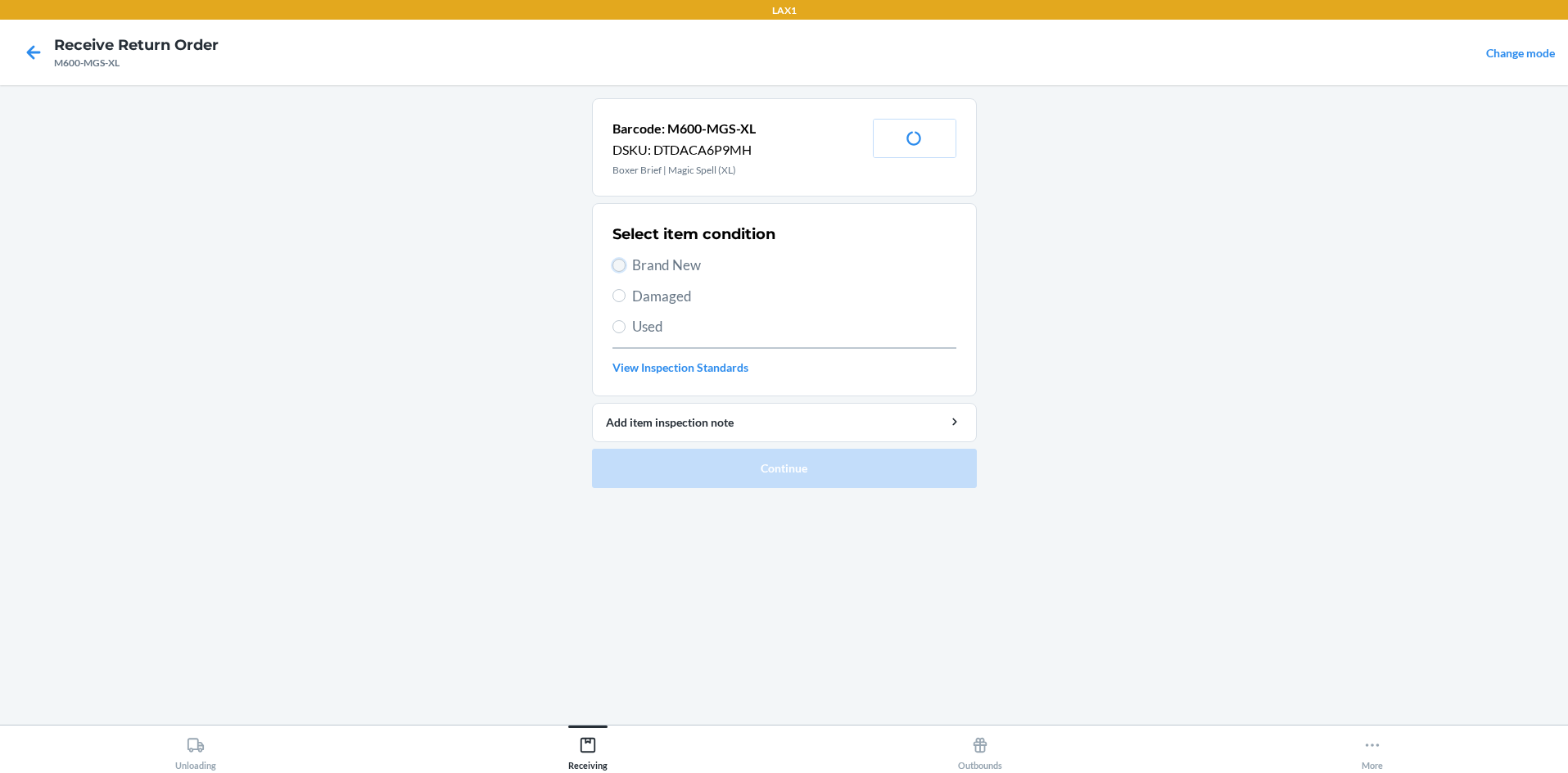
click at [616, 265] on input "Brand New" at bounding box center [619, 266] width 13 height 13
radio input "true"
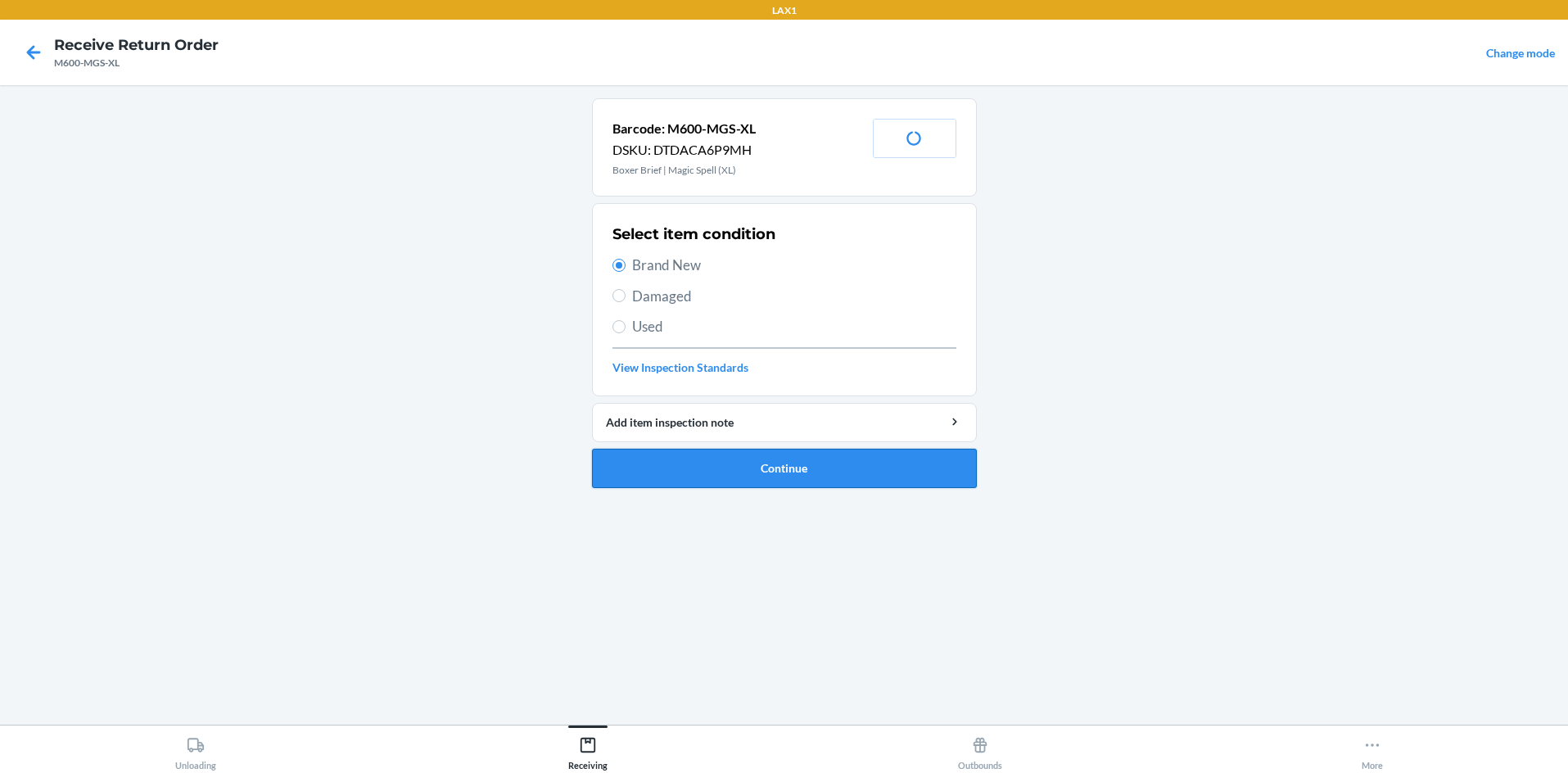
click at [700, 460] on button "Continue" at bounding box center [785, 468] width 385 height 39
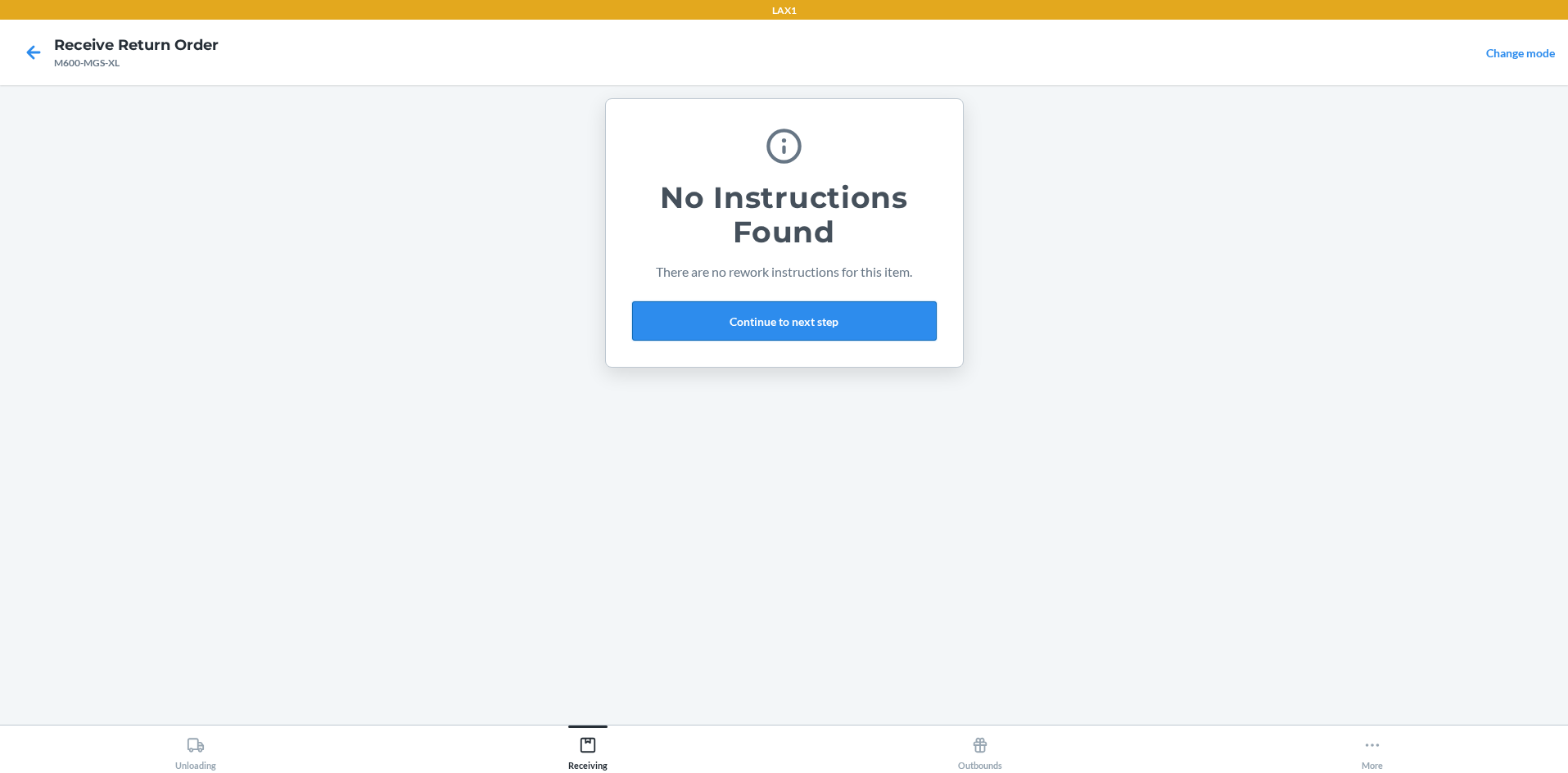
click at [784, 312] on button "Continue to next step" at bounding box center [784, 321] width 304 height 39
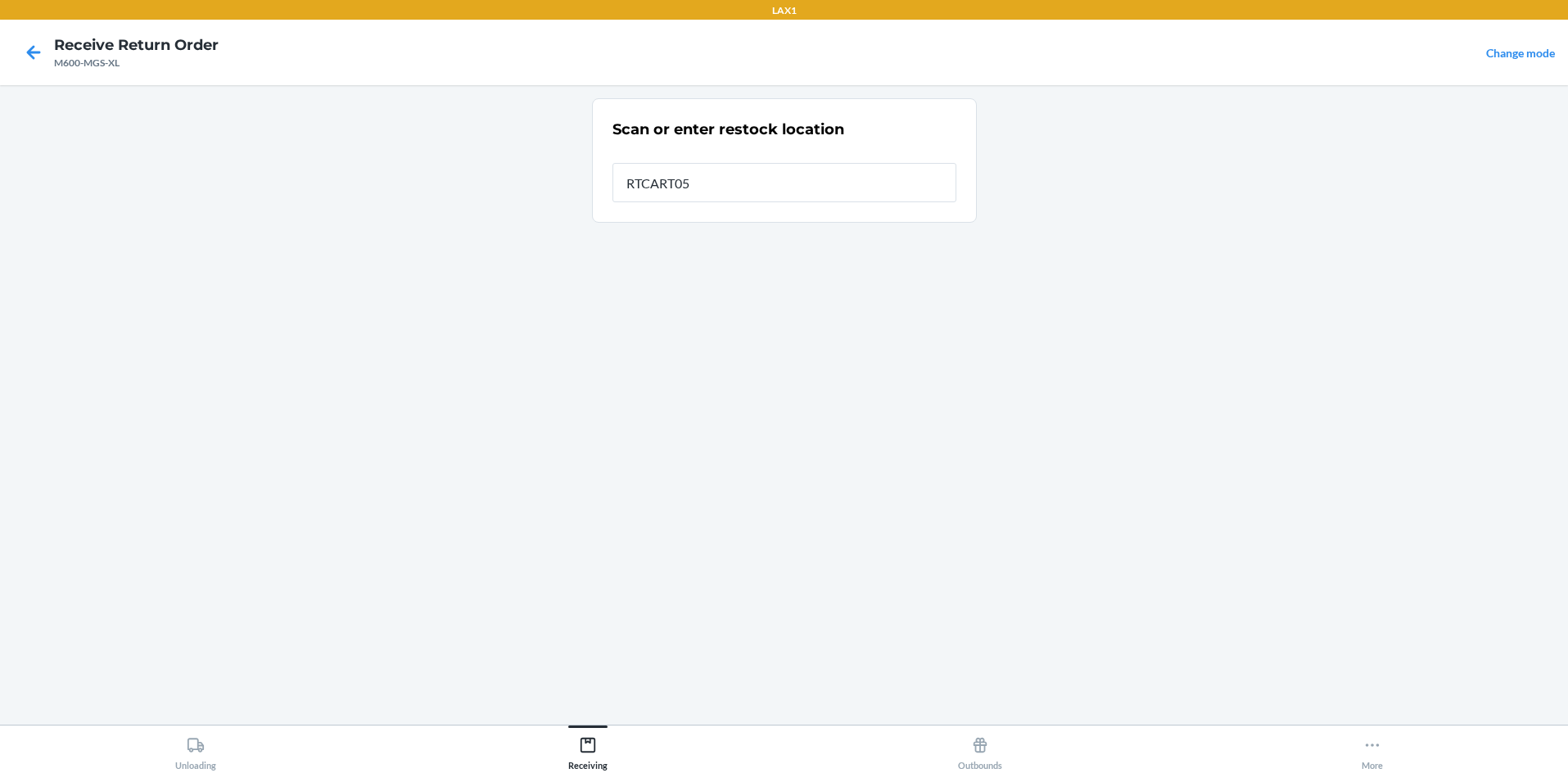
type input "RTCART058"
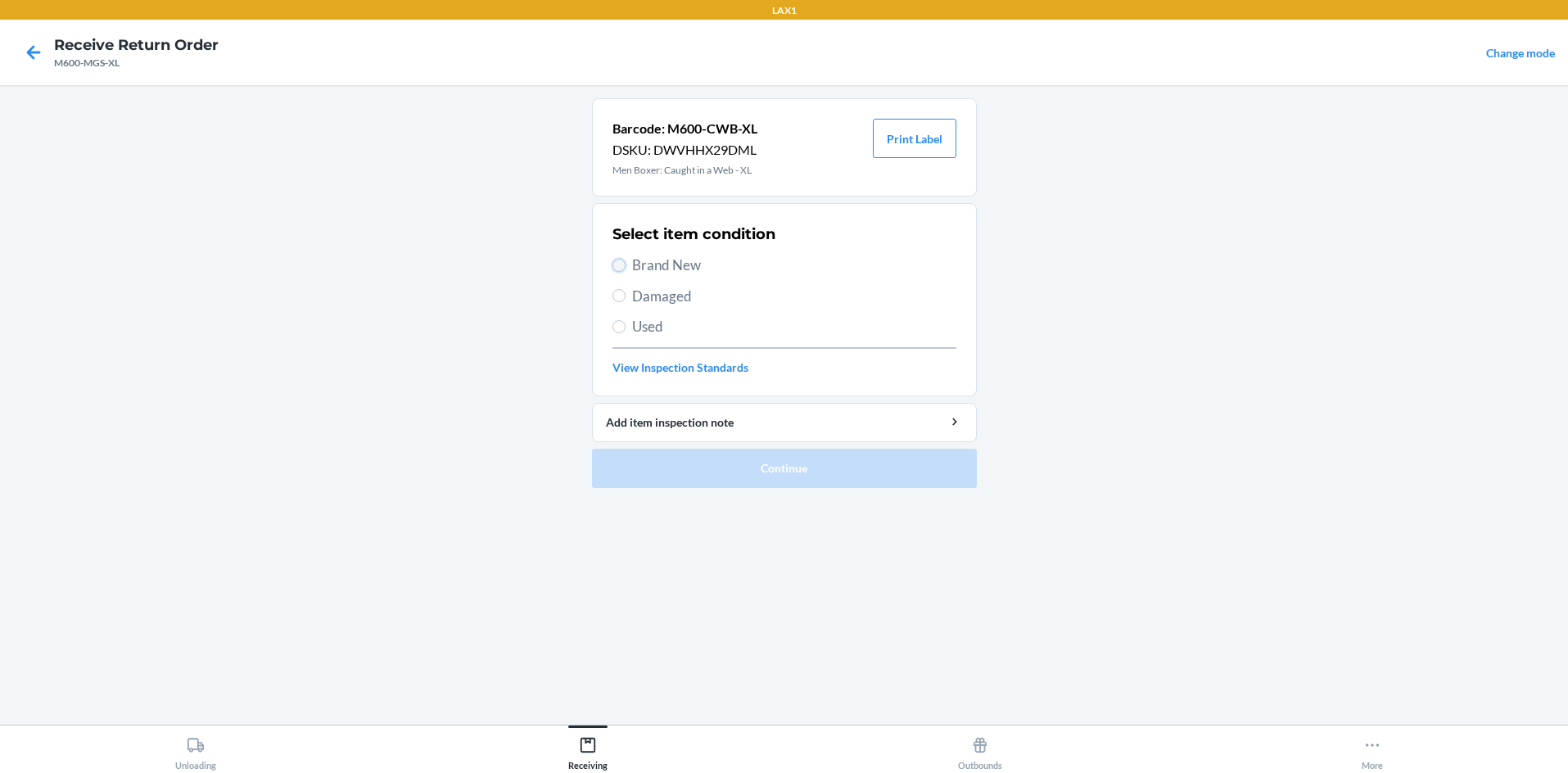
click at [619, 260] on input "Brand New" at bounding box center [619, 266] width 13 height 13
radio input "true"
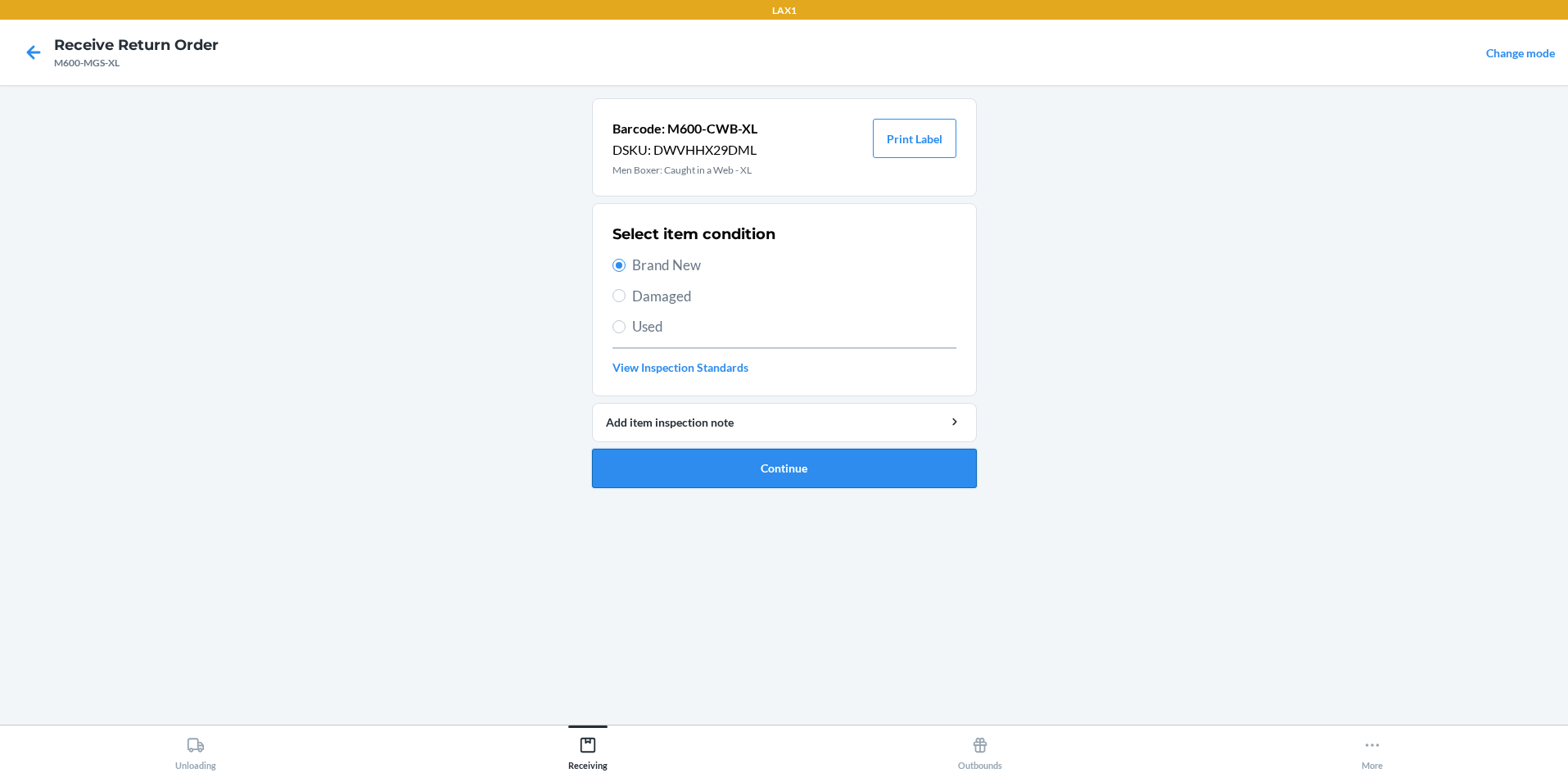
click at [680, 465] on button "Continue" at bounding box center [785, 468] width 385 height 39
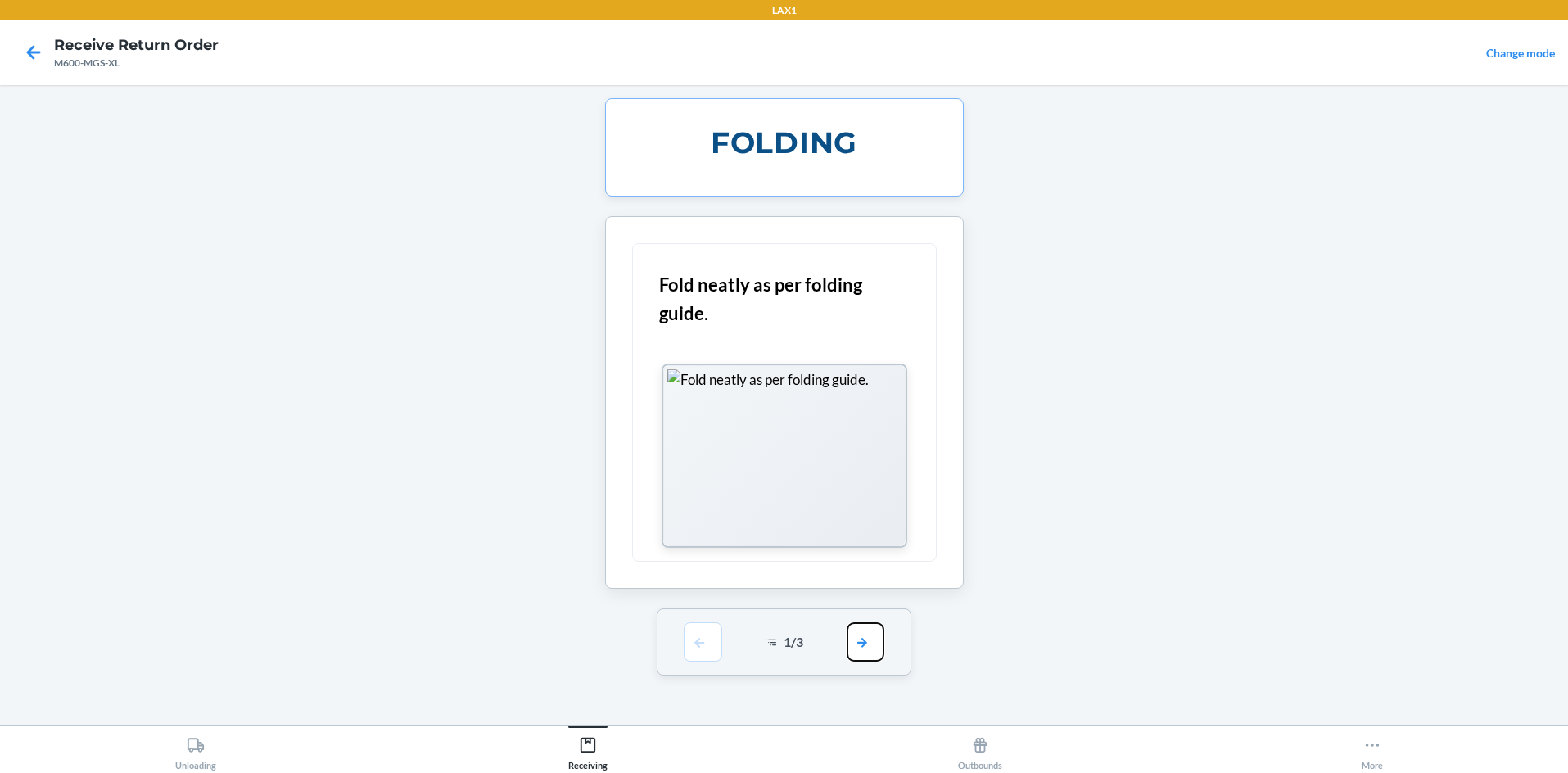
drag, startPoint x: 875, startPoint y: 650, endPoint x: 865, endPoint y: 633, distance: 19.7
click at [784, 646] on button "button" at bounding box center [866, 642] width 38 height 39
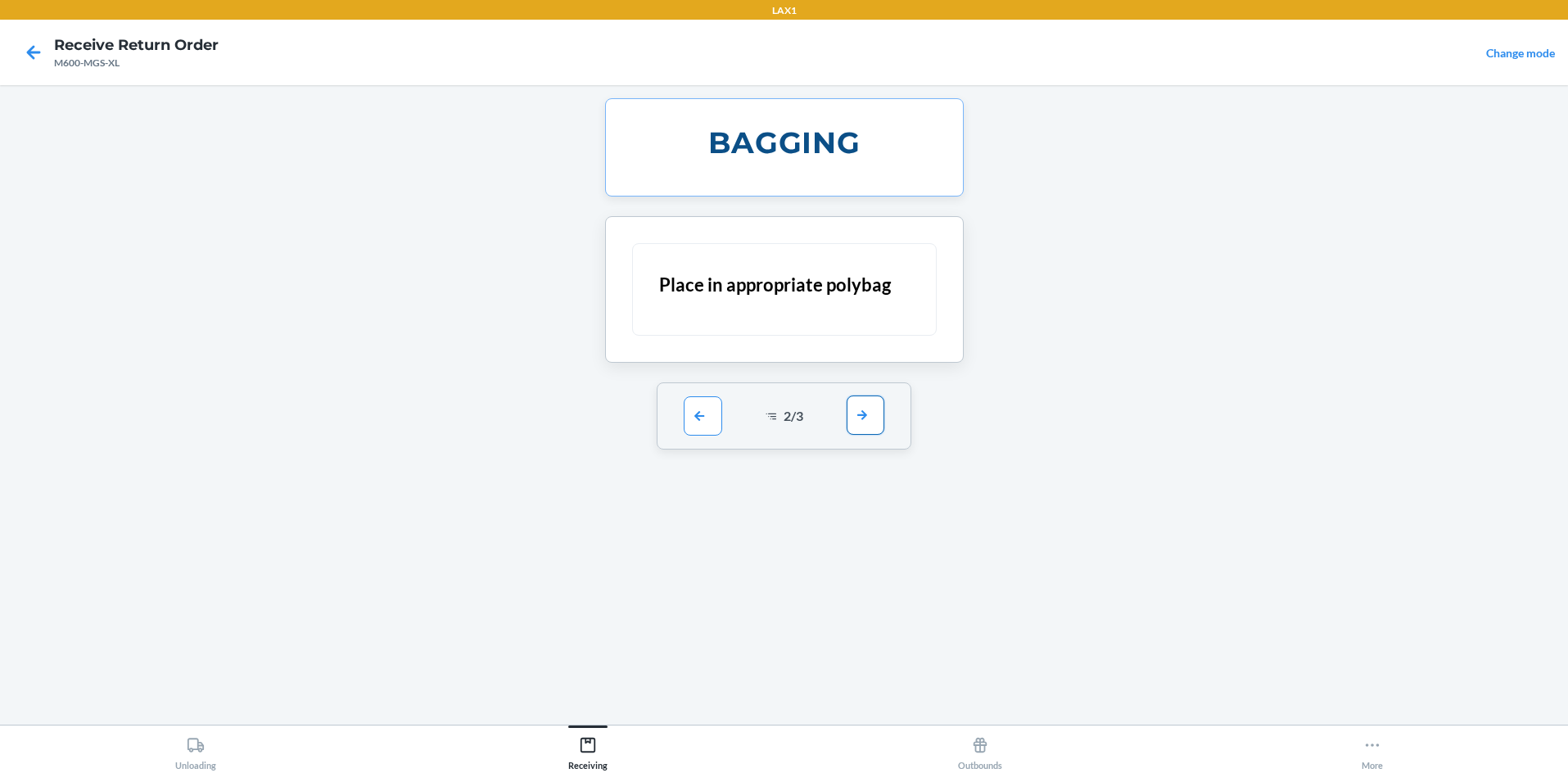
click at [784, 423] on button "button" at bounding box center [866, 415] width 38 height 39
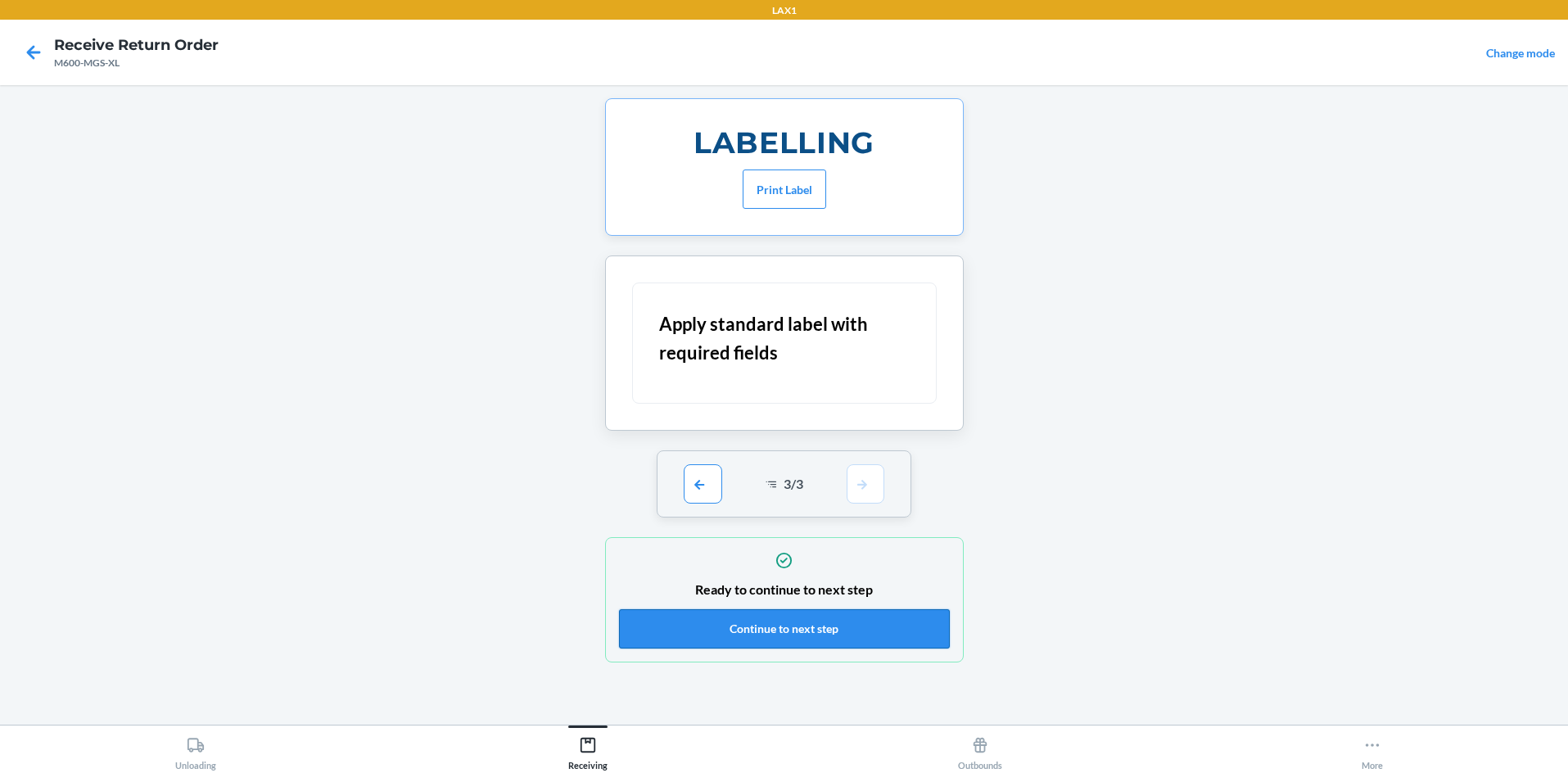
click at [784, 622] on button "Continue to next step" at bounding box center [785, 628] width 331 height 39
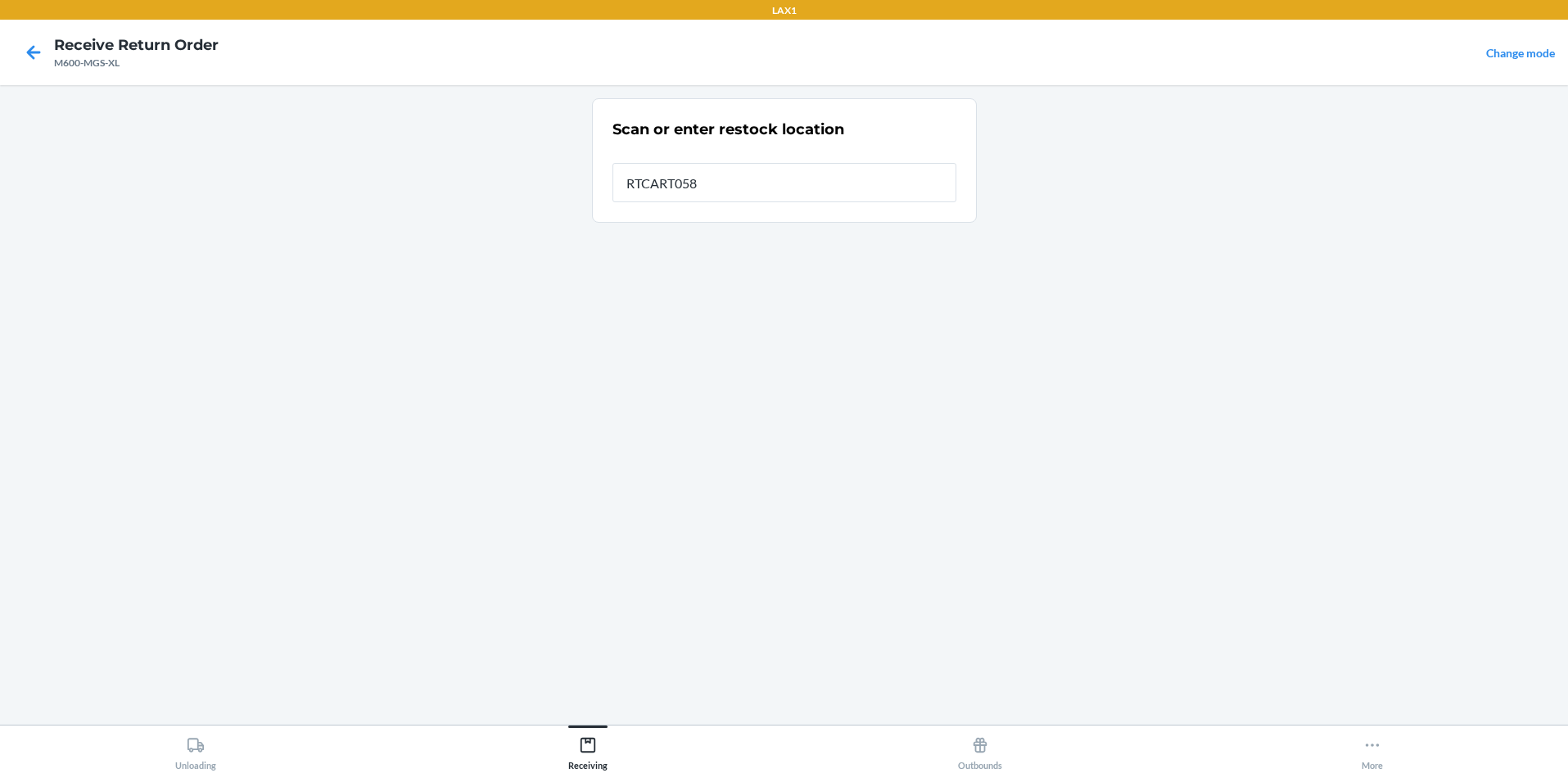
type input "RTCART058"
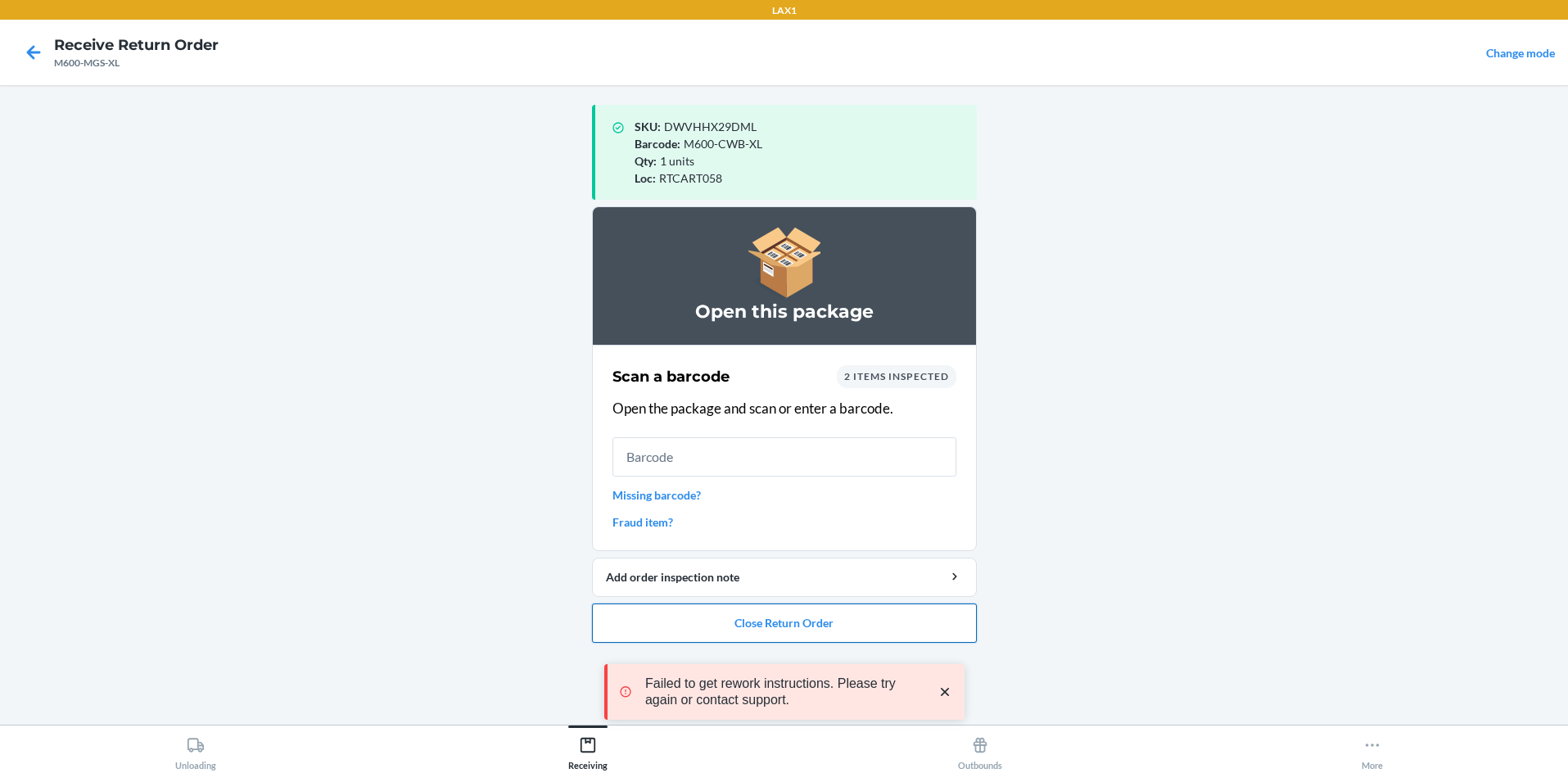
click at [784, 622] on button "Close Return Order" at bounding box center [785, 623] width 385 height 39
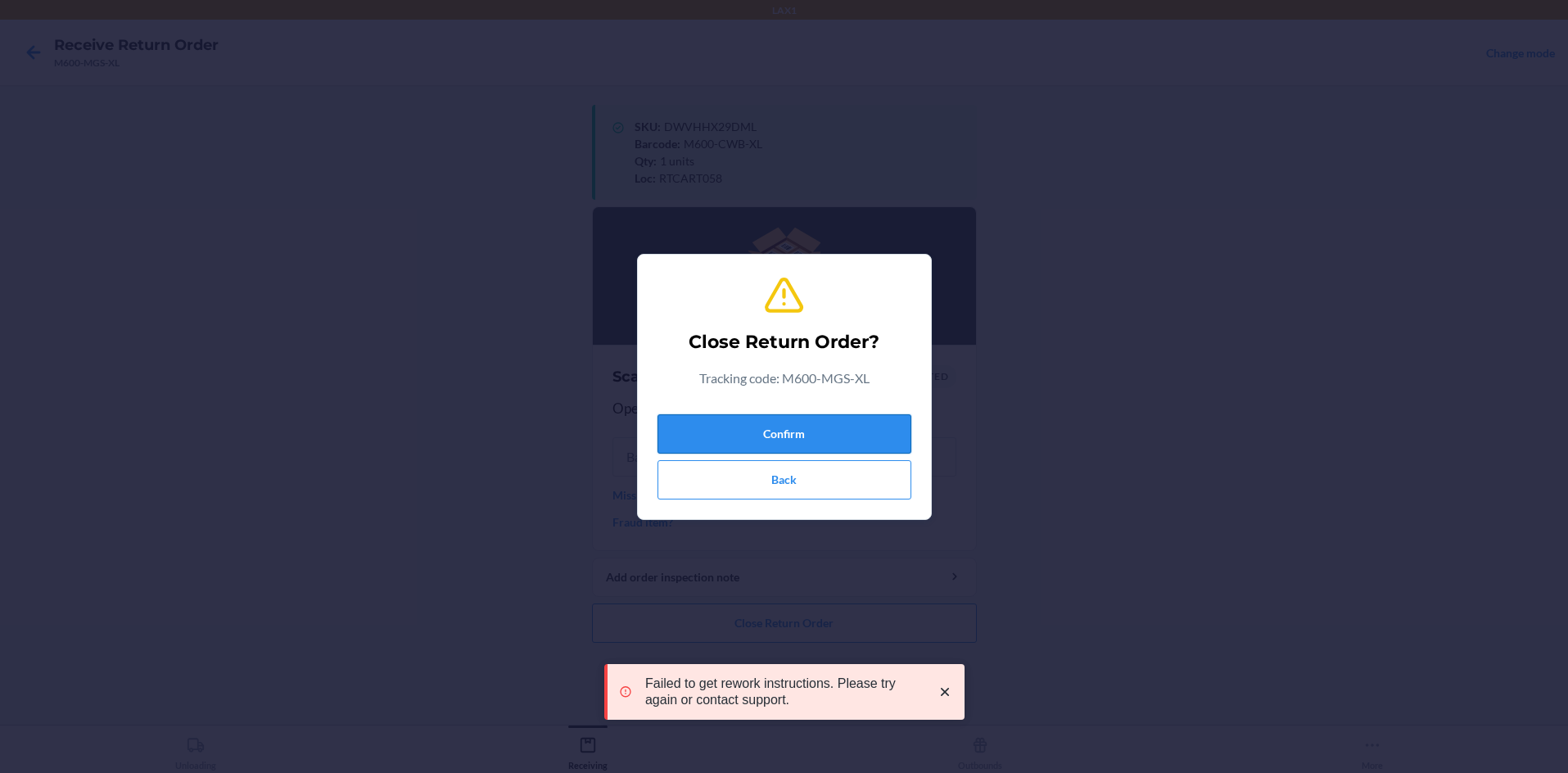
click at [784, 430] on button "Confirm" at bounding box center [784, 434] width 254 height 39
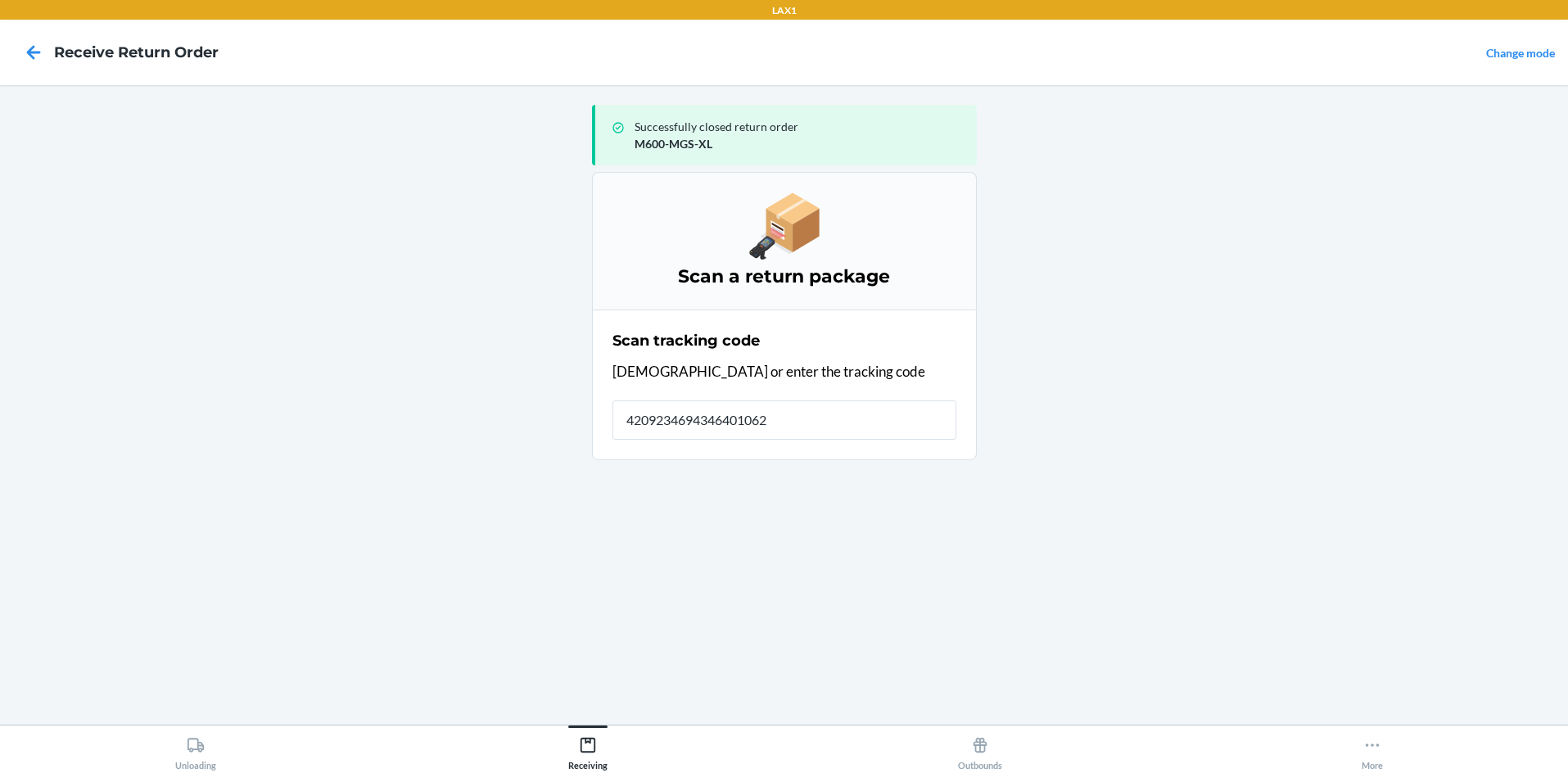
type input "42092346943464010624"
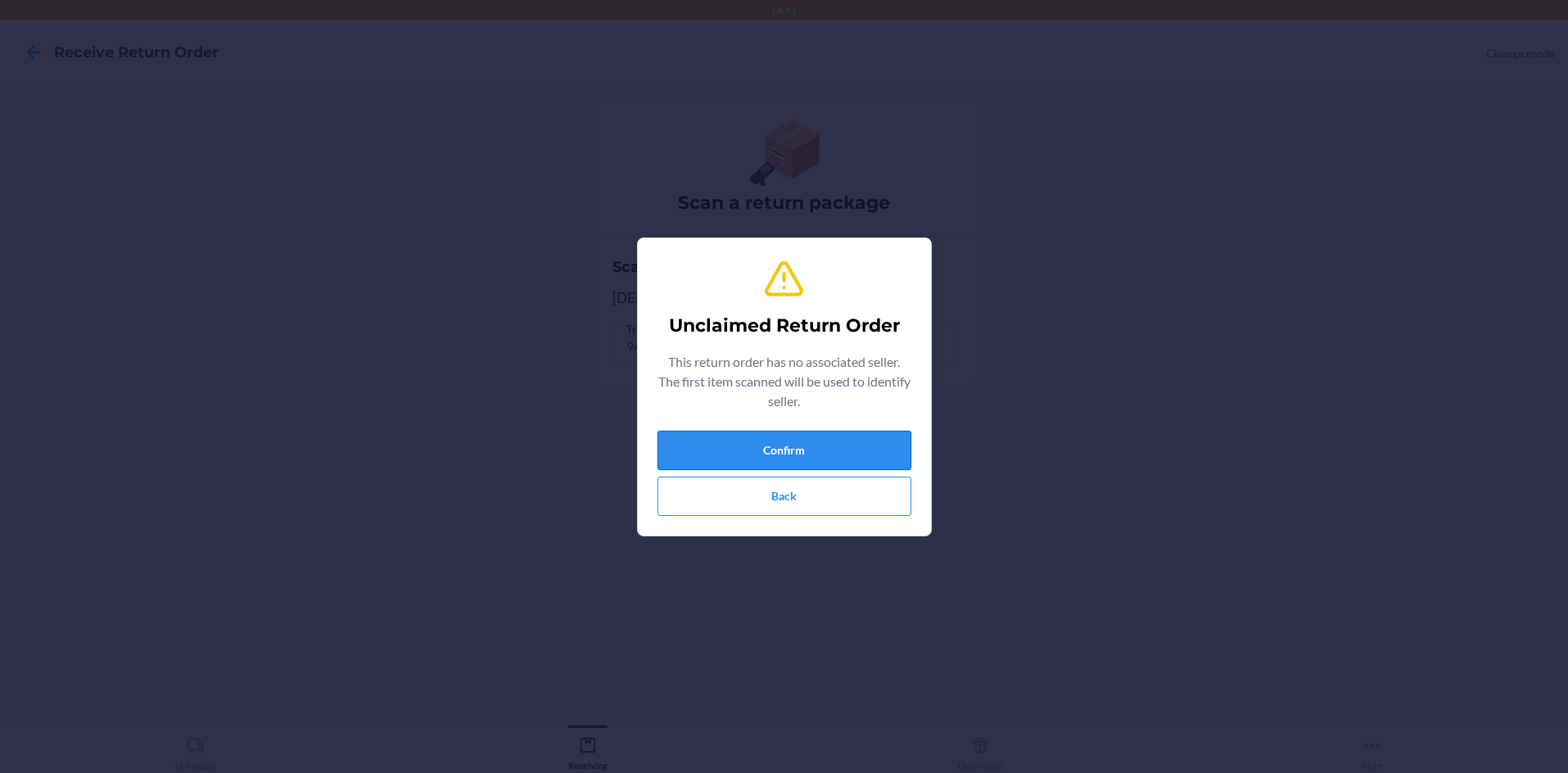
click at [782, 454] on button "Confirm" at bounding box center [784, 450] width 254 height 39
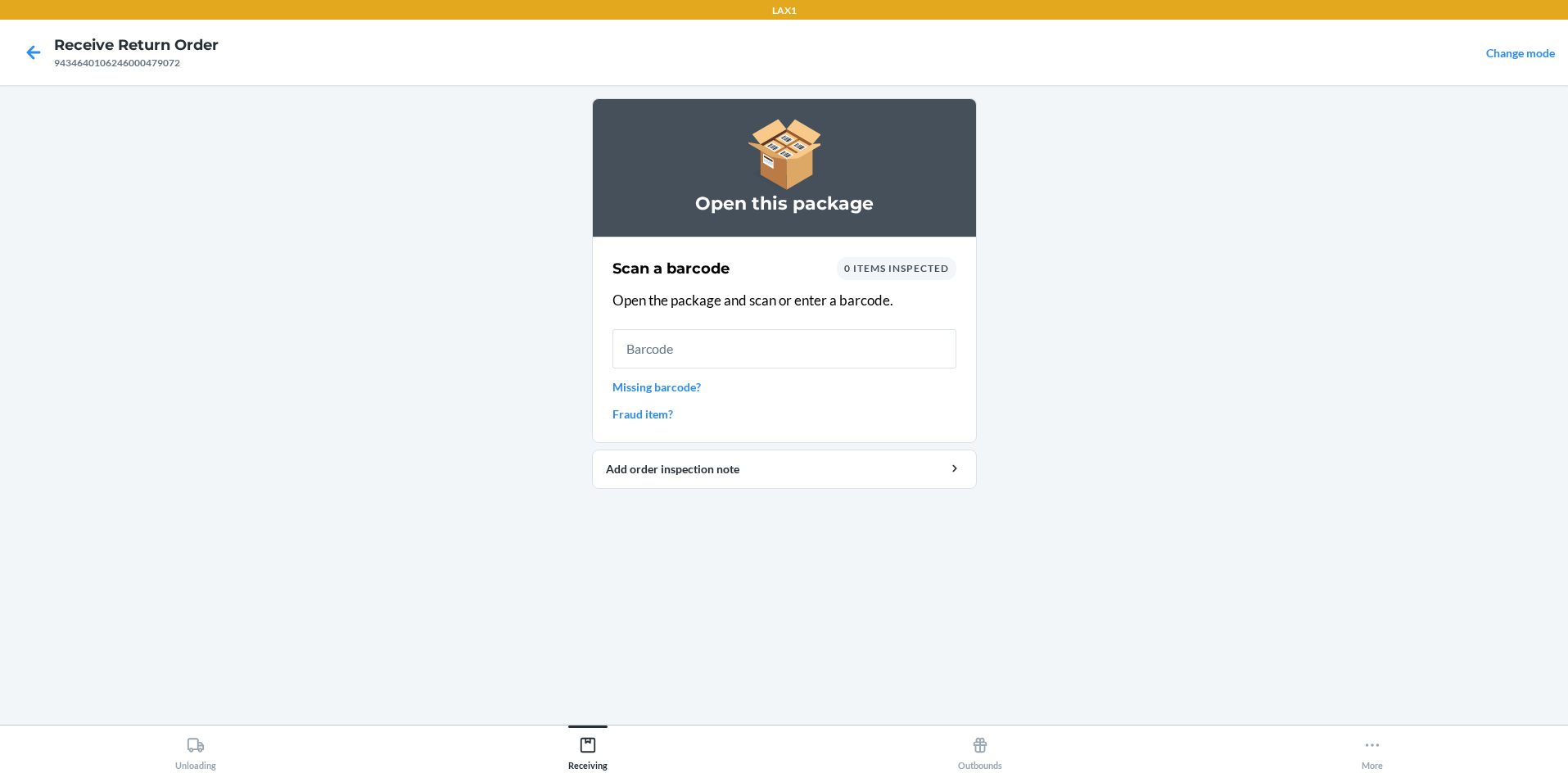
click at [649, 388] on link "Missing barcode?" at bounding box center [784, 386] width 344 height 17
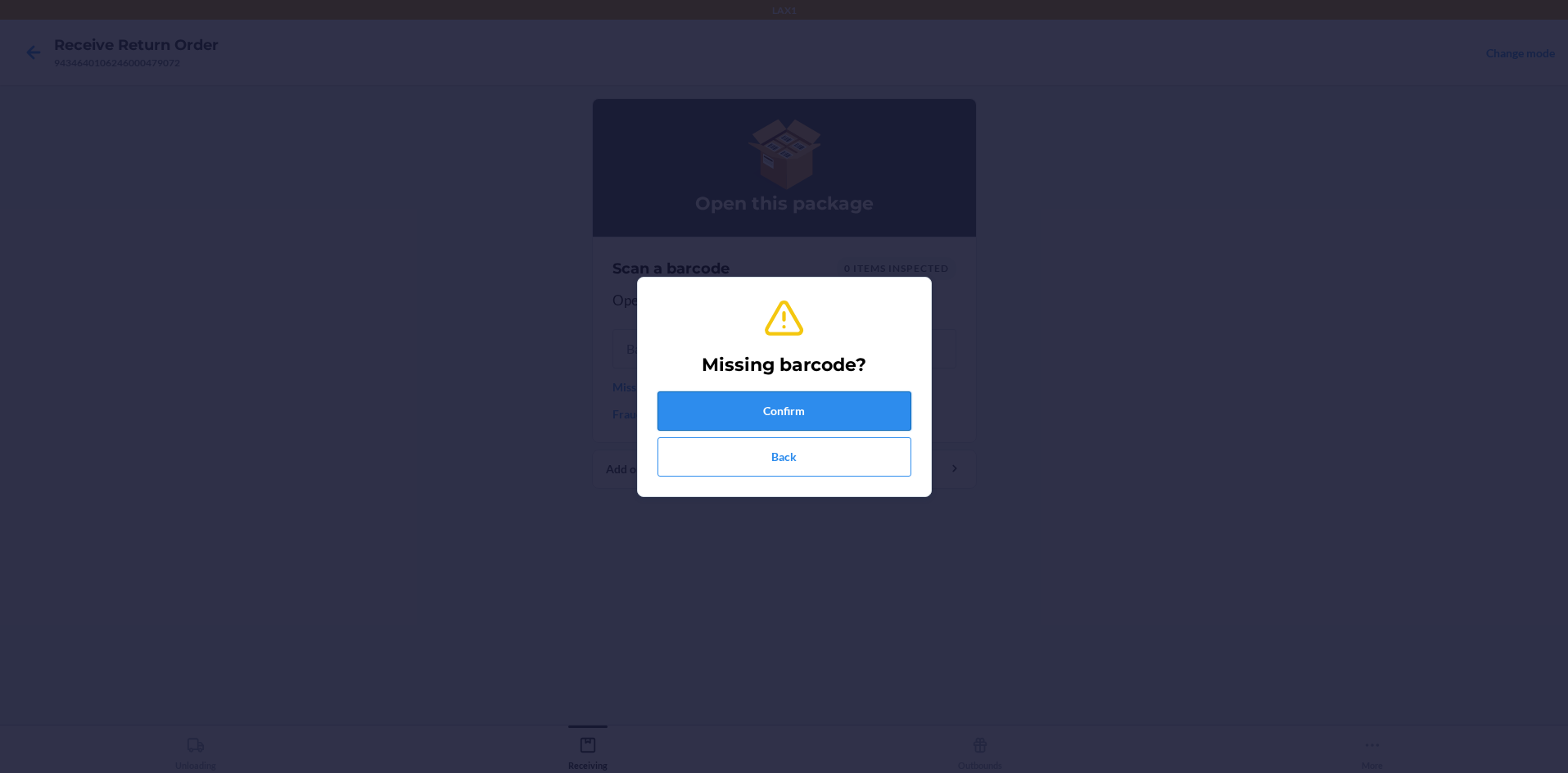
click at [784, 401] on button "Confirm" at bounding box center [784, 411] width 254 height 39
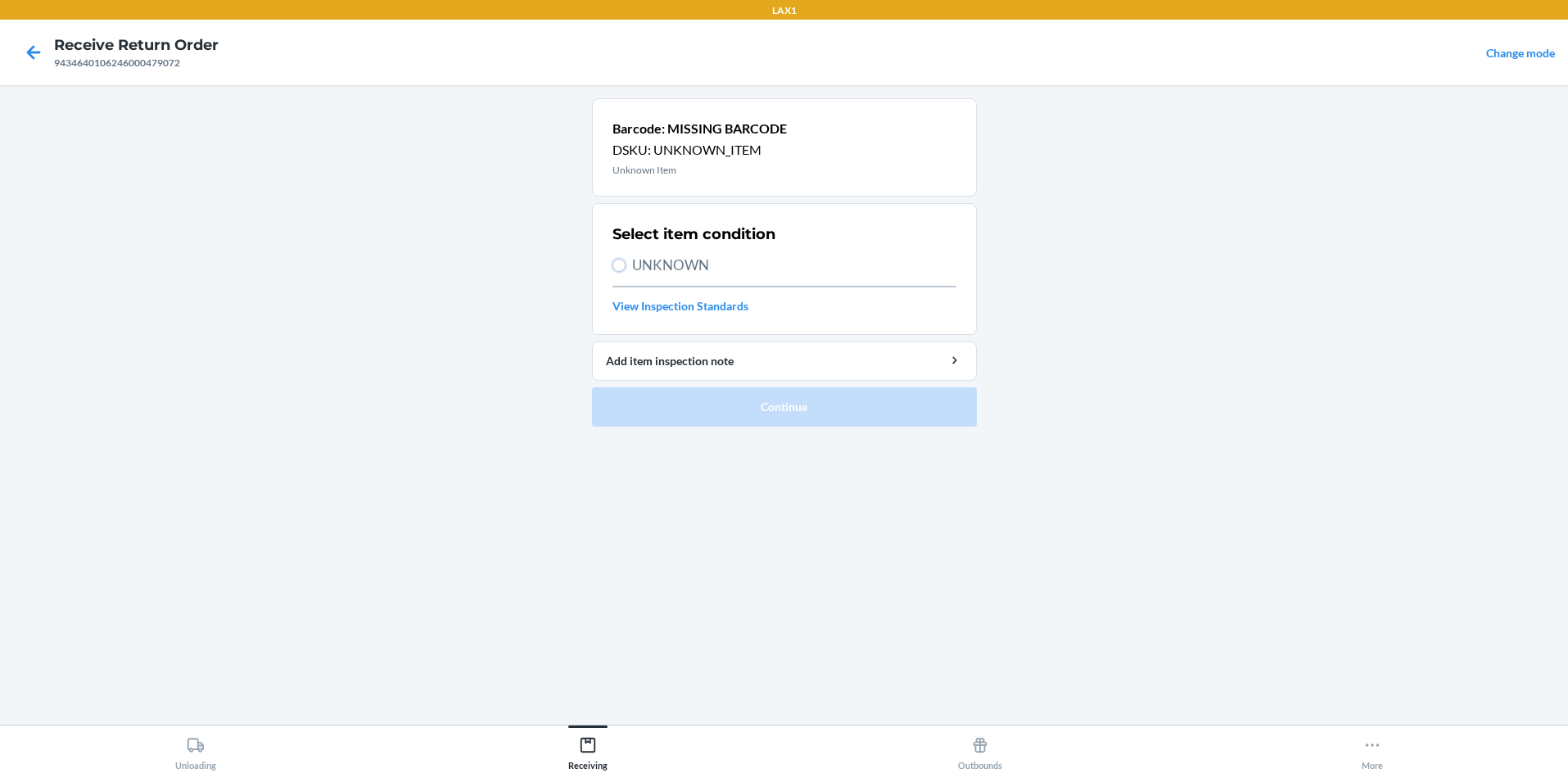
drag, startPoint x: 623, startPoint y: 265, endPoint x: 638, endPoint y: 281, distance: 21.9
click at [624, 266] on input "UNKNOWN" at bounding box center [619, 266] width 13 height 13
radio input "true"
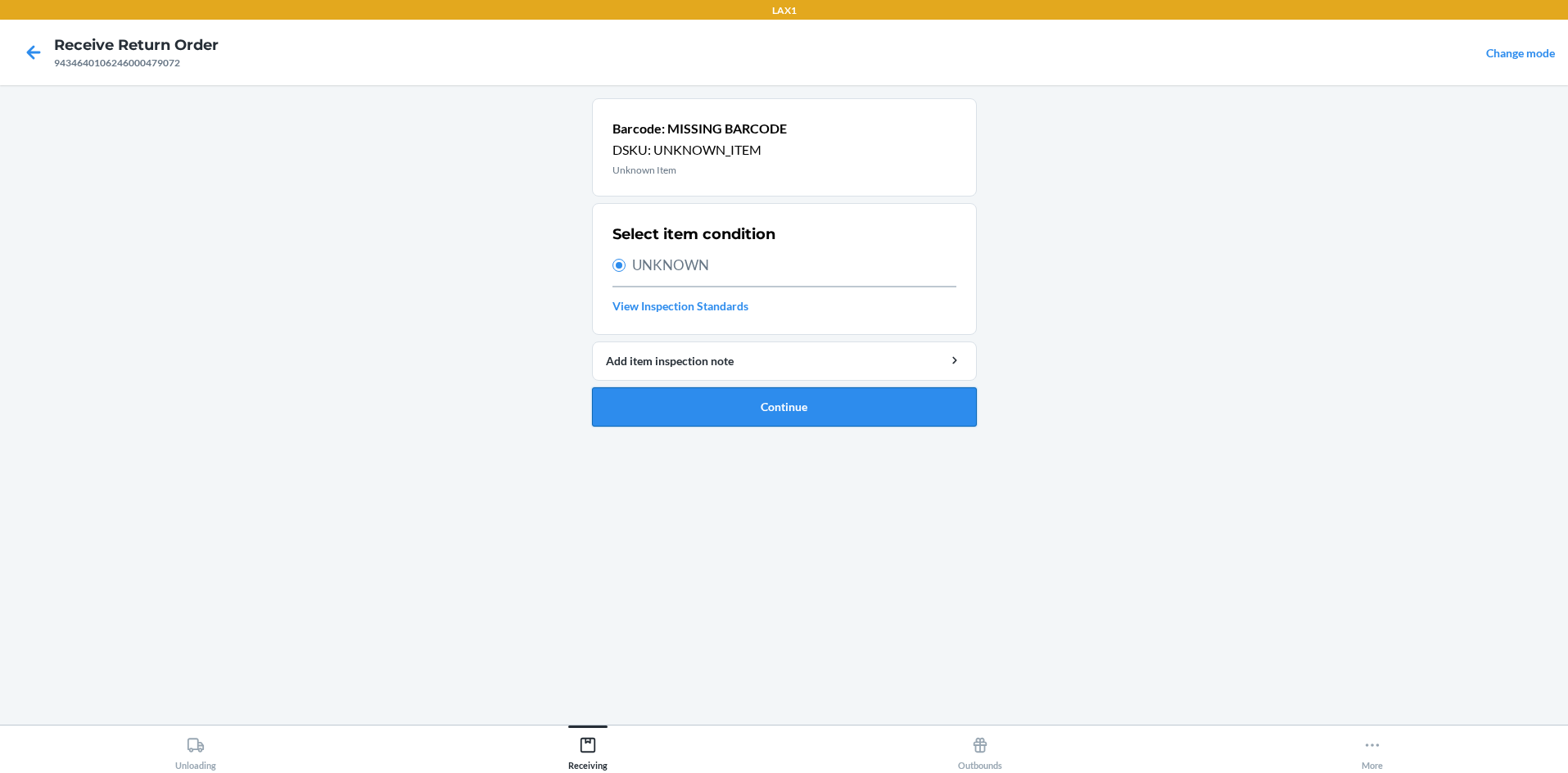
click at [711, 398] on button "Continue" at bounding box center [785, 407] width 385 height 39
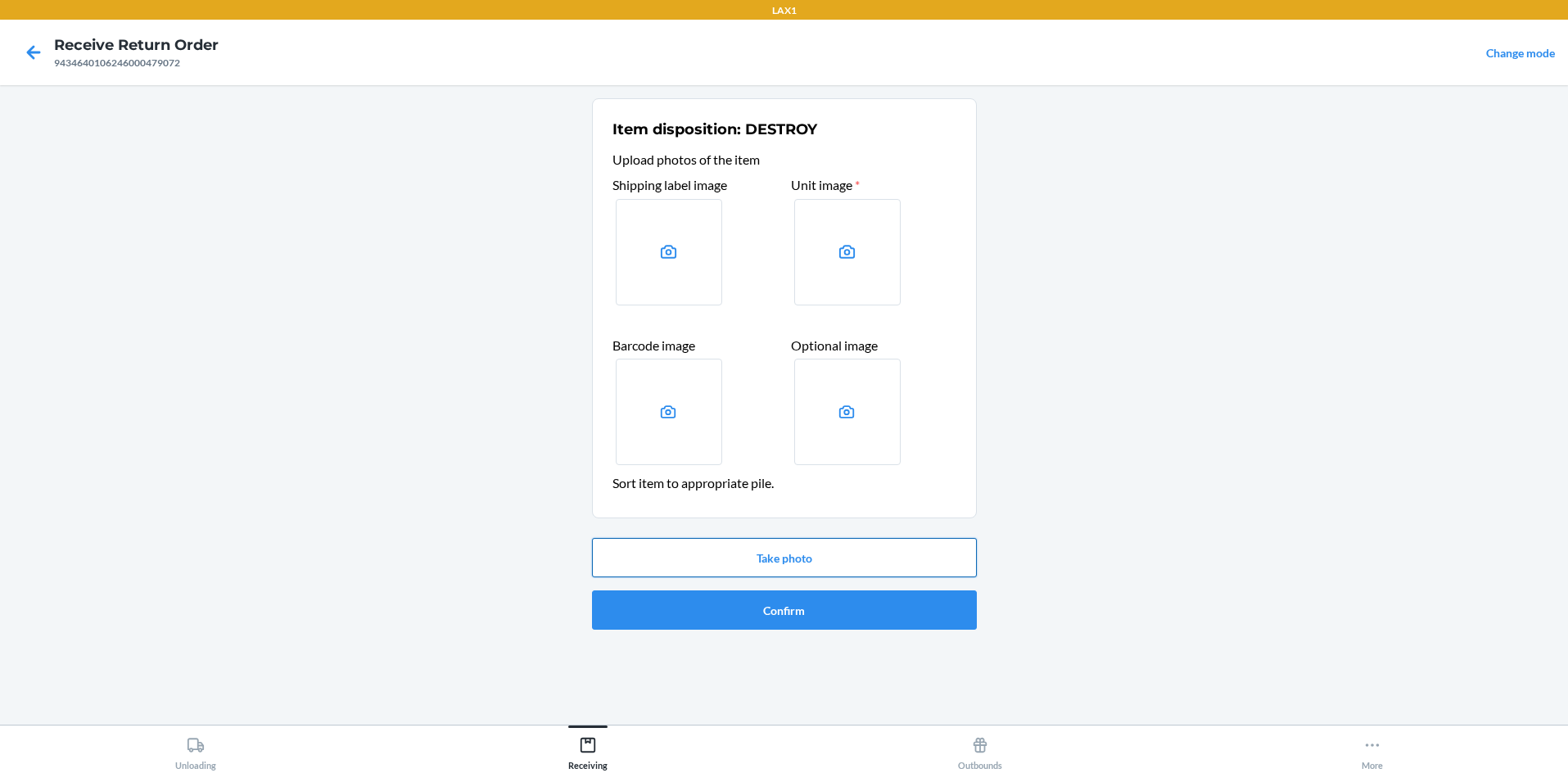
click at [784, 565] on button "Take photo" at bounding box center [785, 557] width 385 height 39
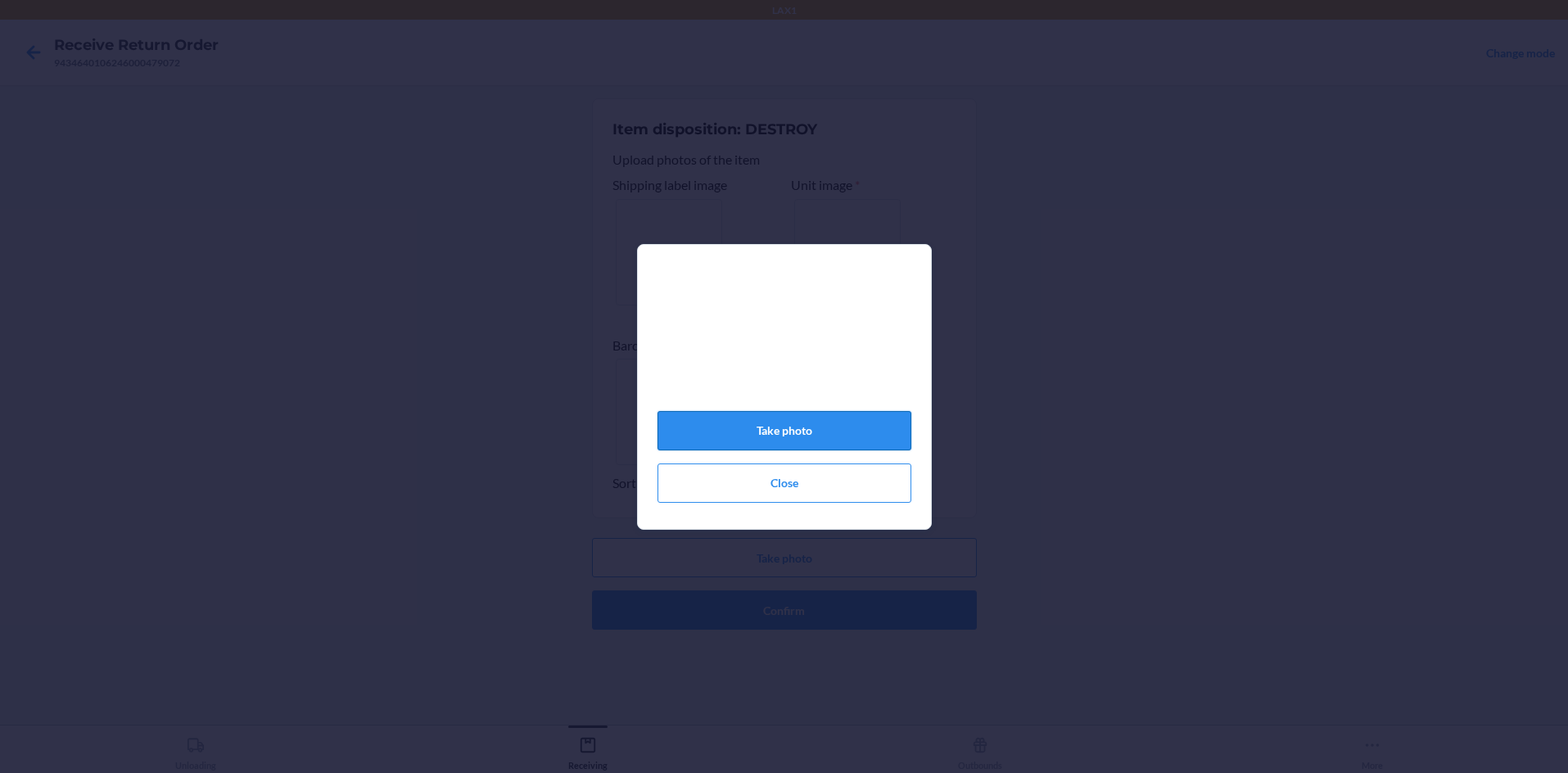
click at [784, 433] on button "Take photo" at bounding box center [784, 430] width 254 height 39
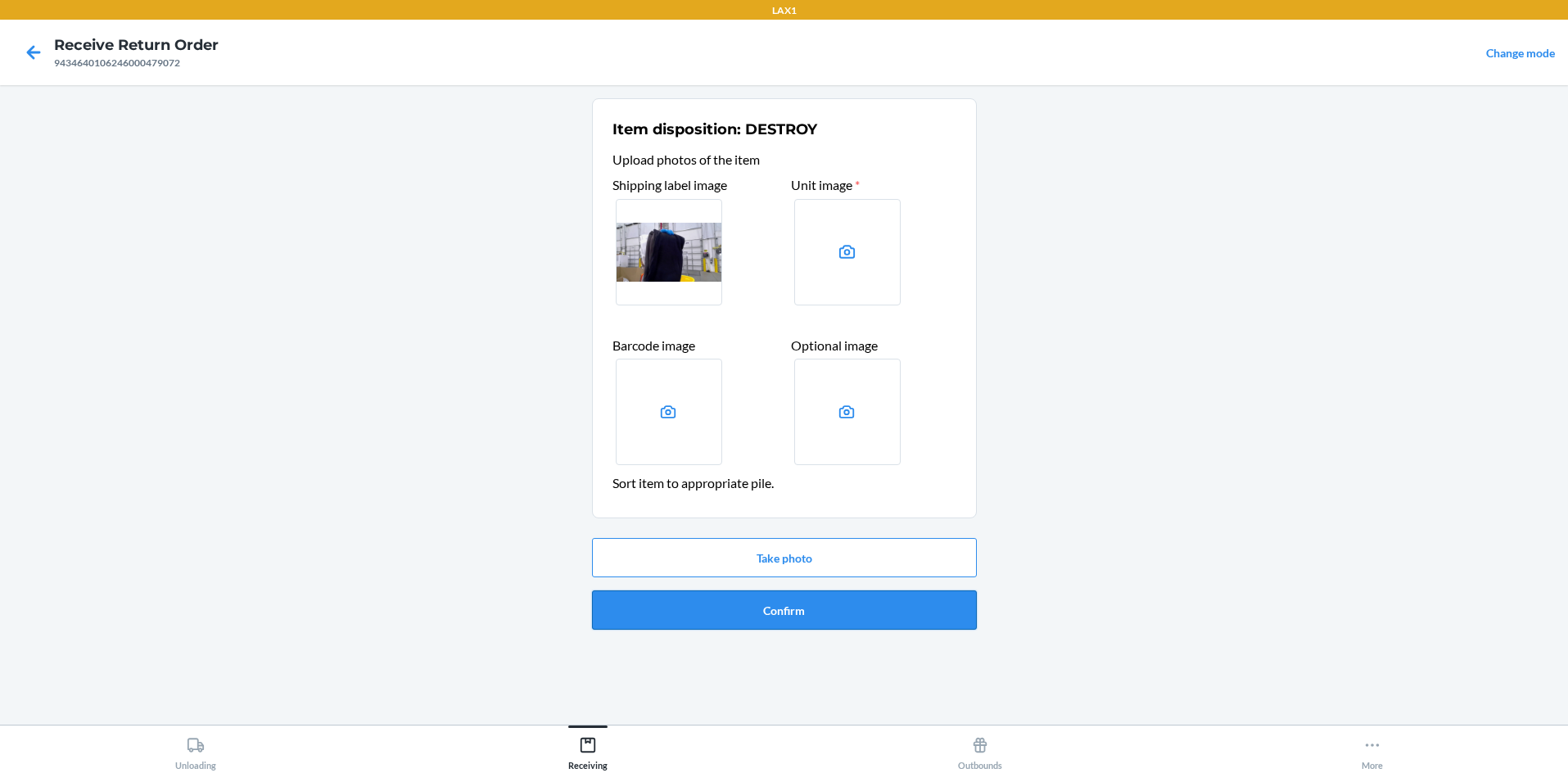
click at [784, 608] on button "Confirm" at bounding box center [785, 610] width 385 height 39
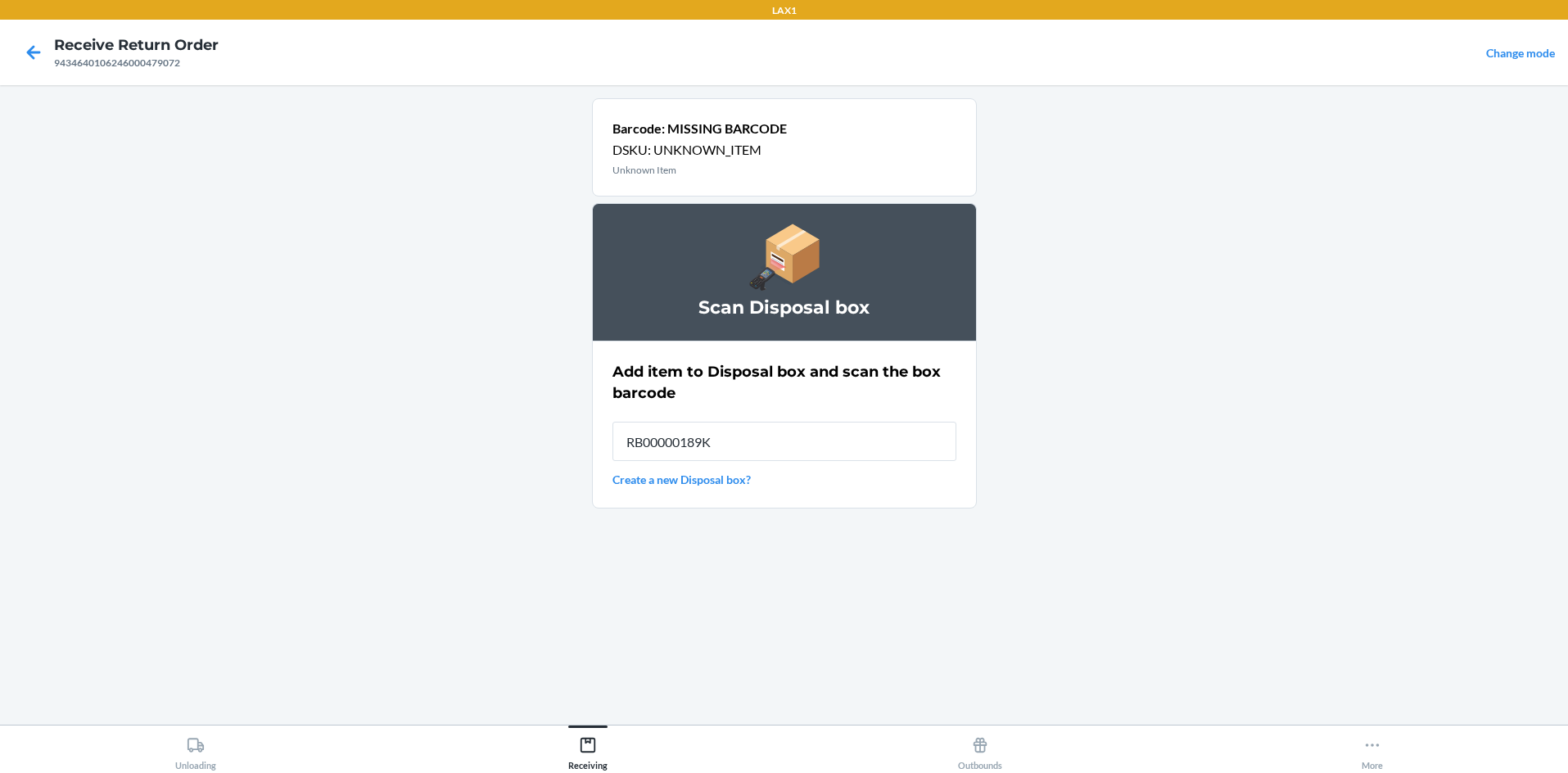
type input "RB00000189K"
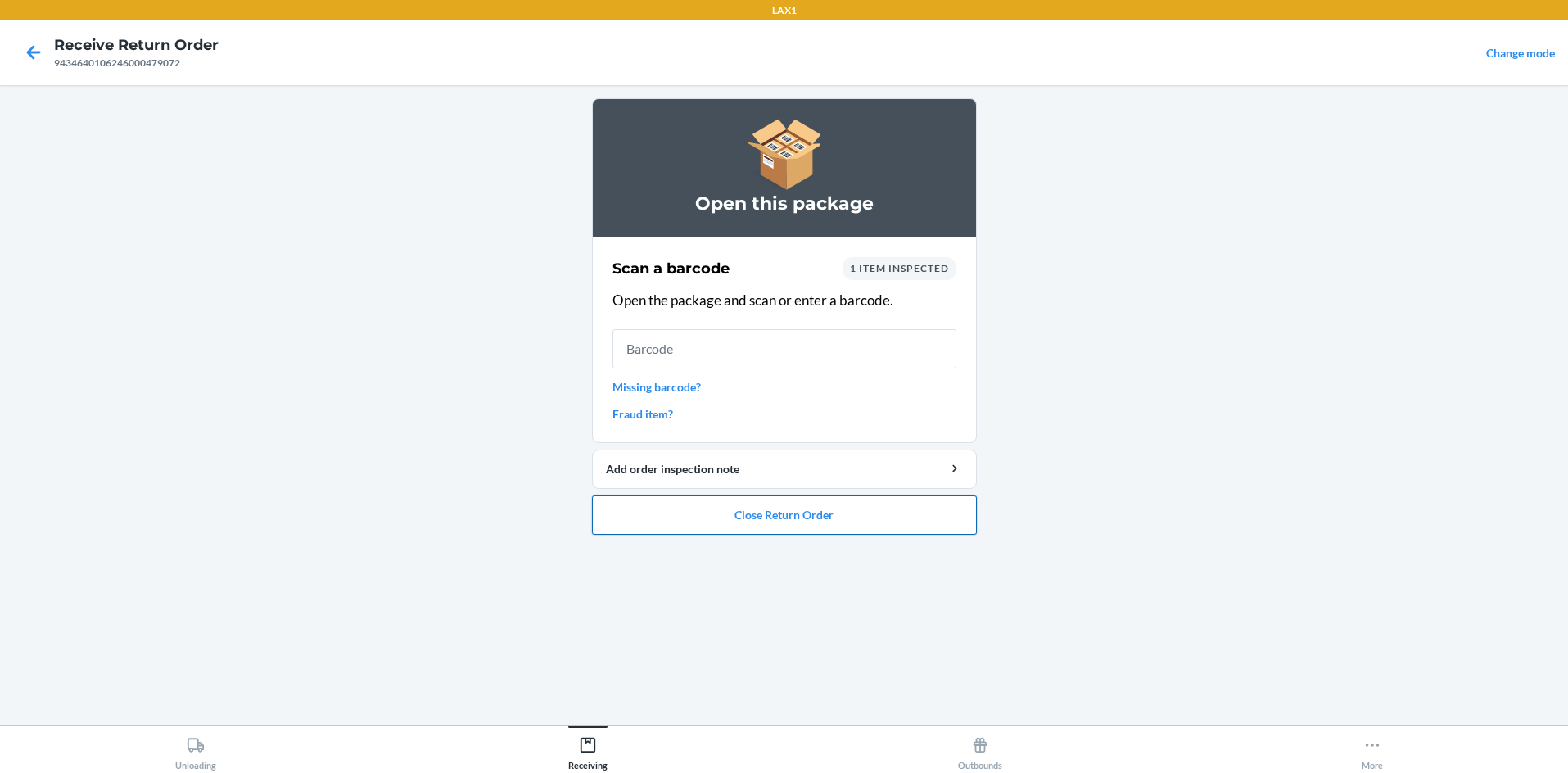
click at [784, 516] on button "Close Return Order" at bounding box center [785, 515] width 385 height 39
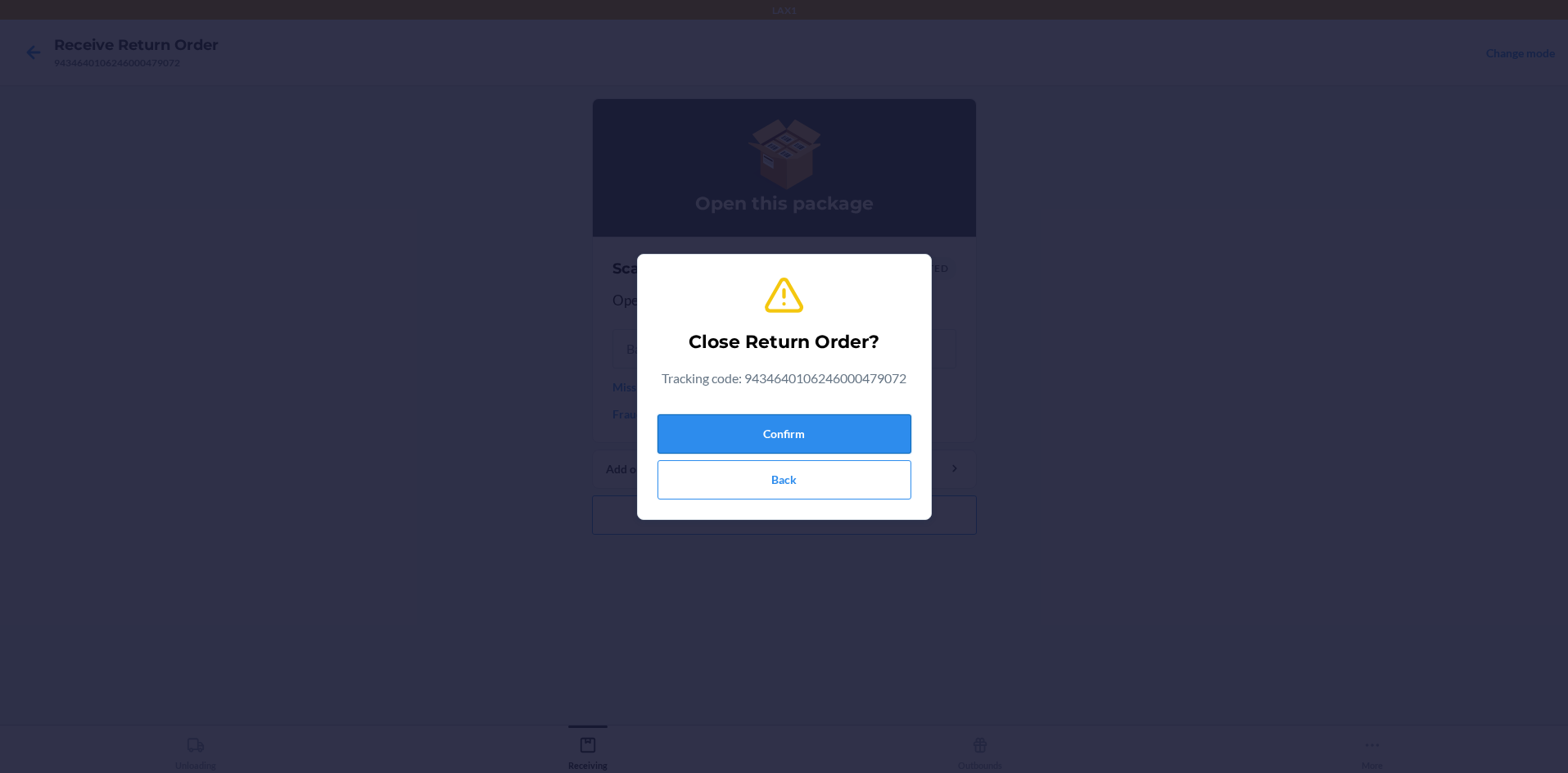
click at [784, 424] on button "Confirm" at bounding box center [784, 434] width 254 height 39
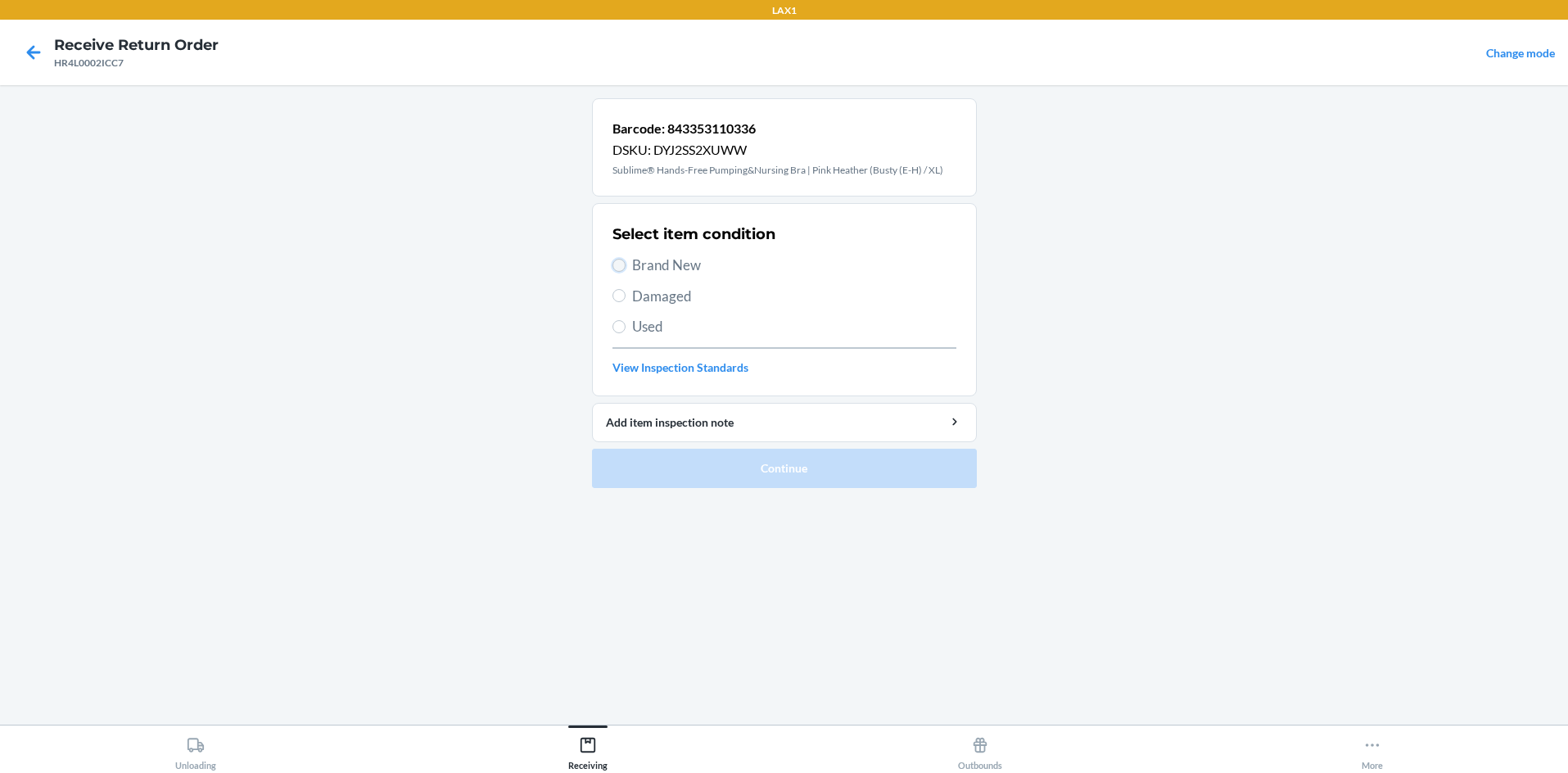
click at [618, 262] on input "Brand New" at bounding box center [619, 266] width 13 height 13
radio input "true"
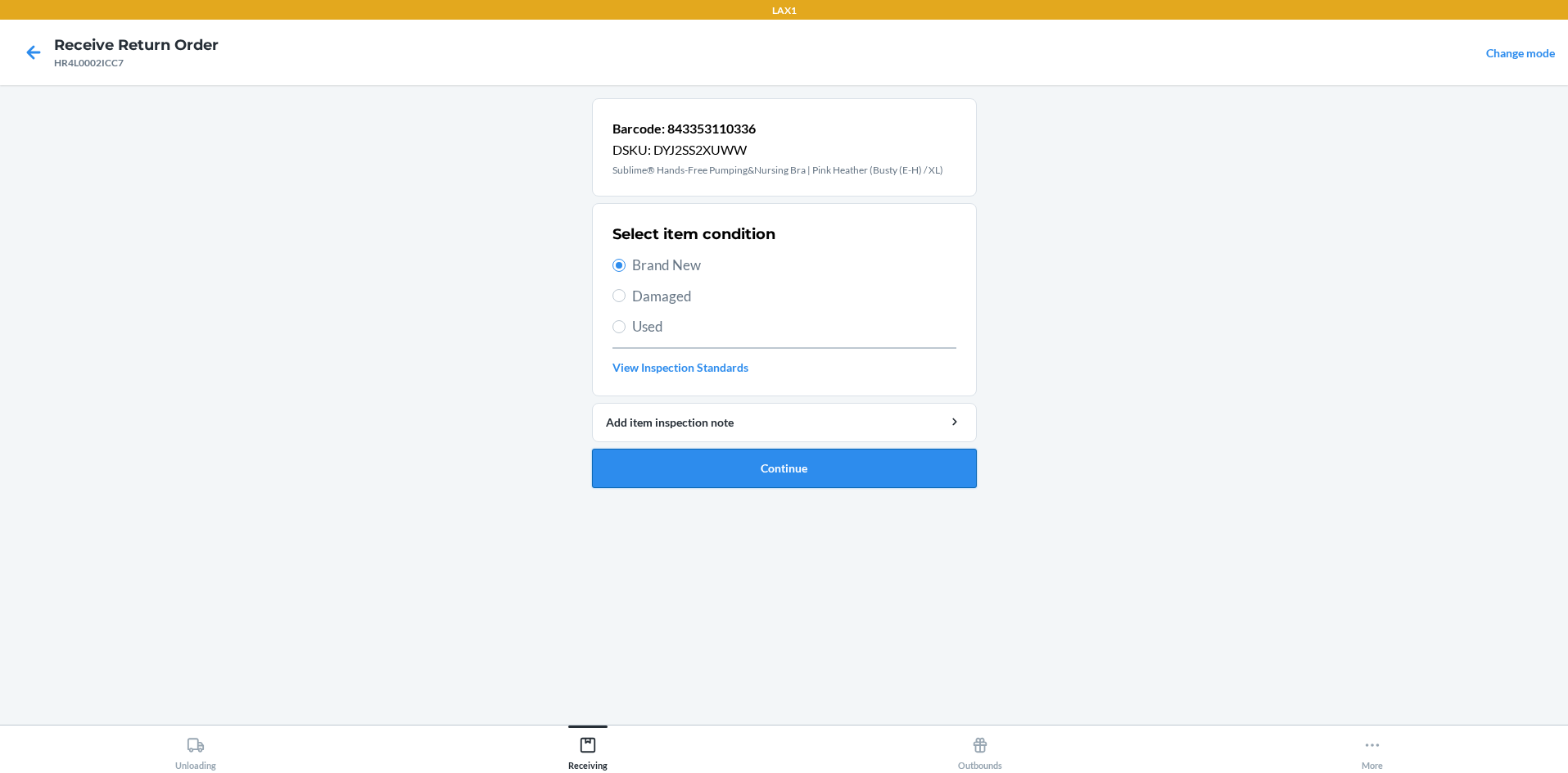
click at [710, 456] on button "Continue" at bounding box center [785, 468] width 385 height 39
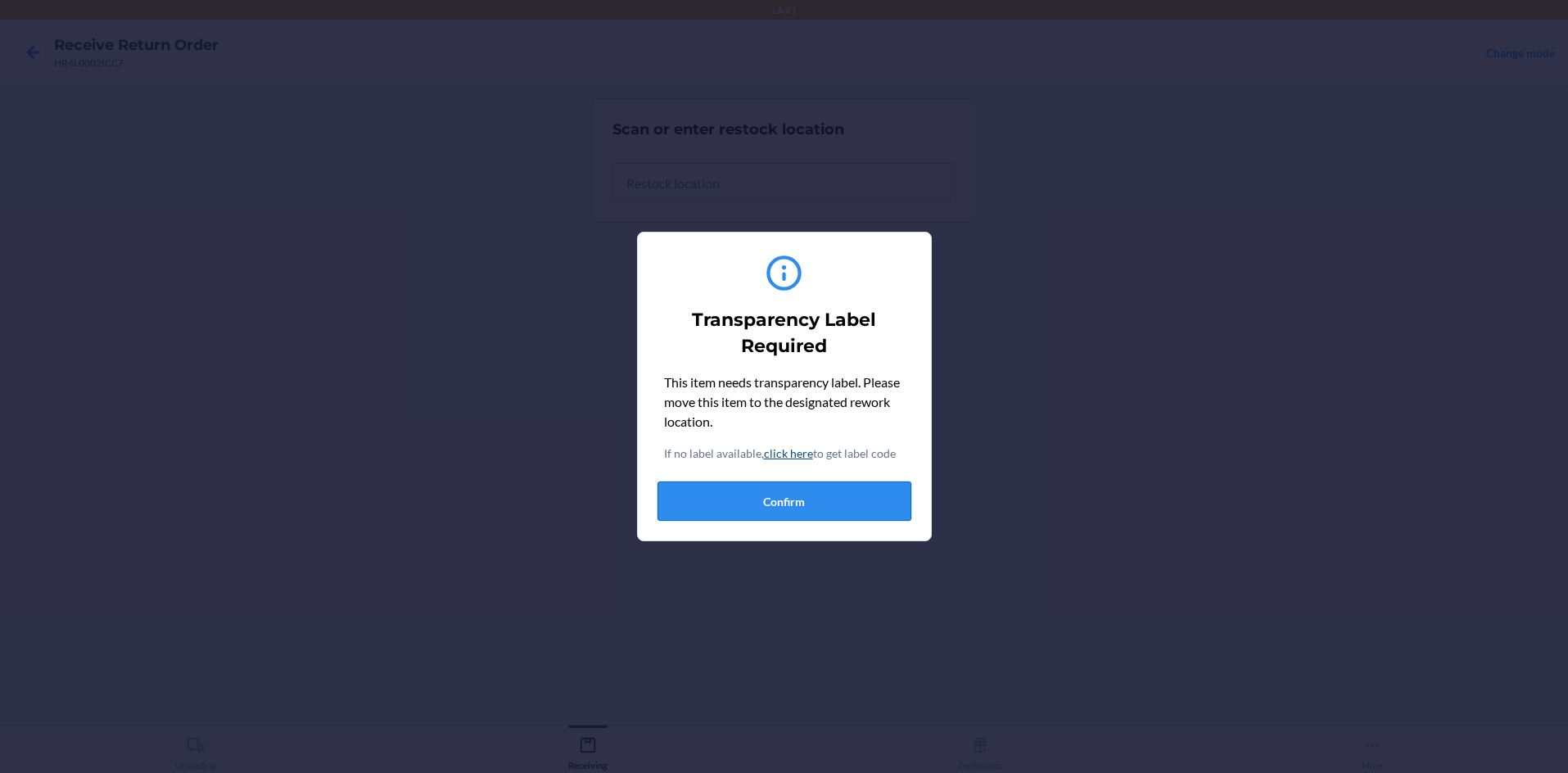
click at [739, 489] on button "Confirm" at bounding box center [784, 501] width 254 height 39
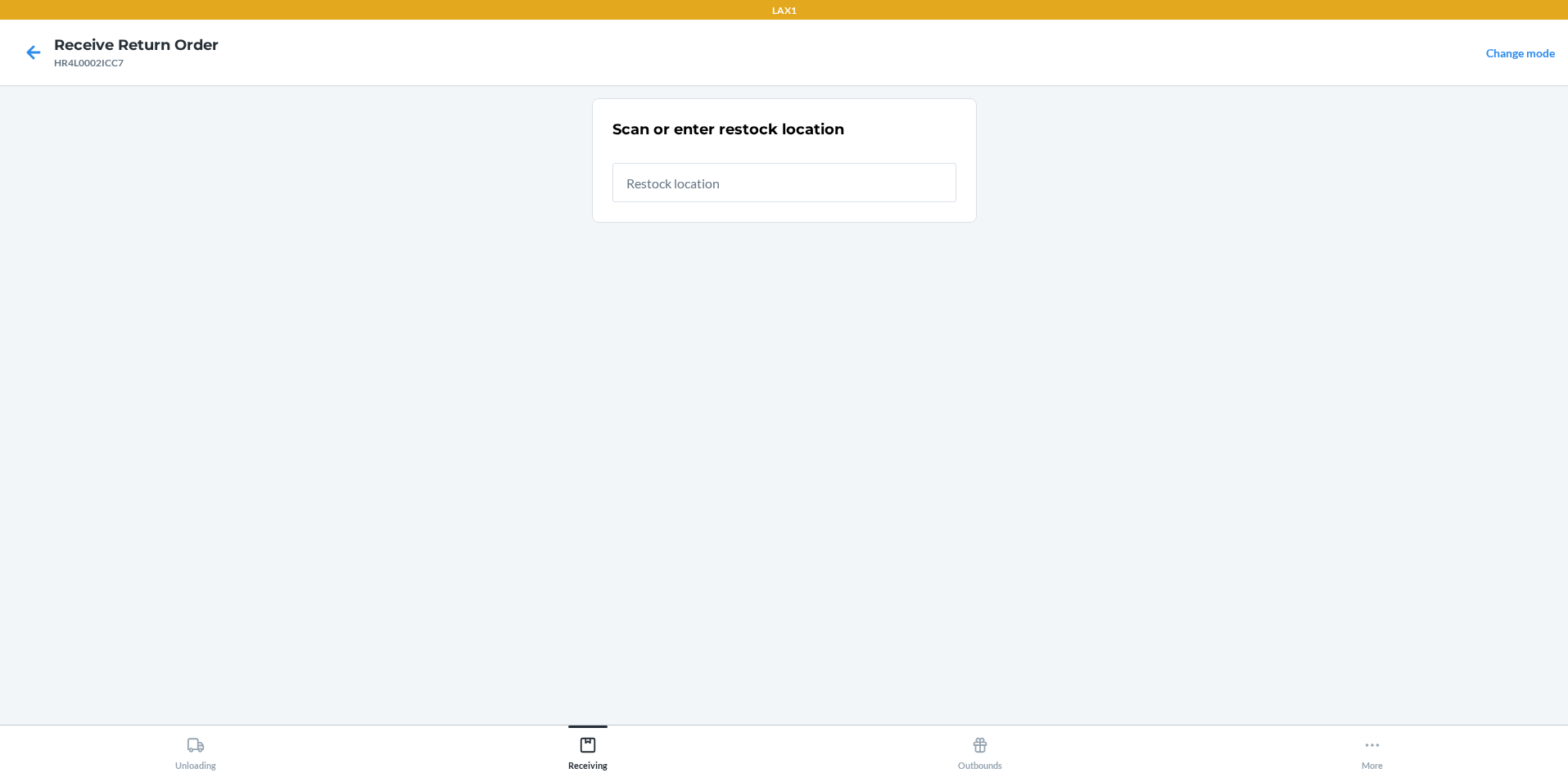
type input "RTCART058"
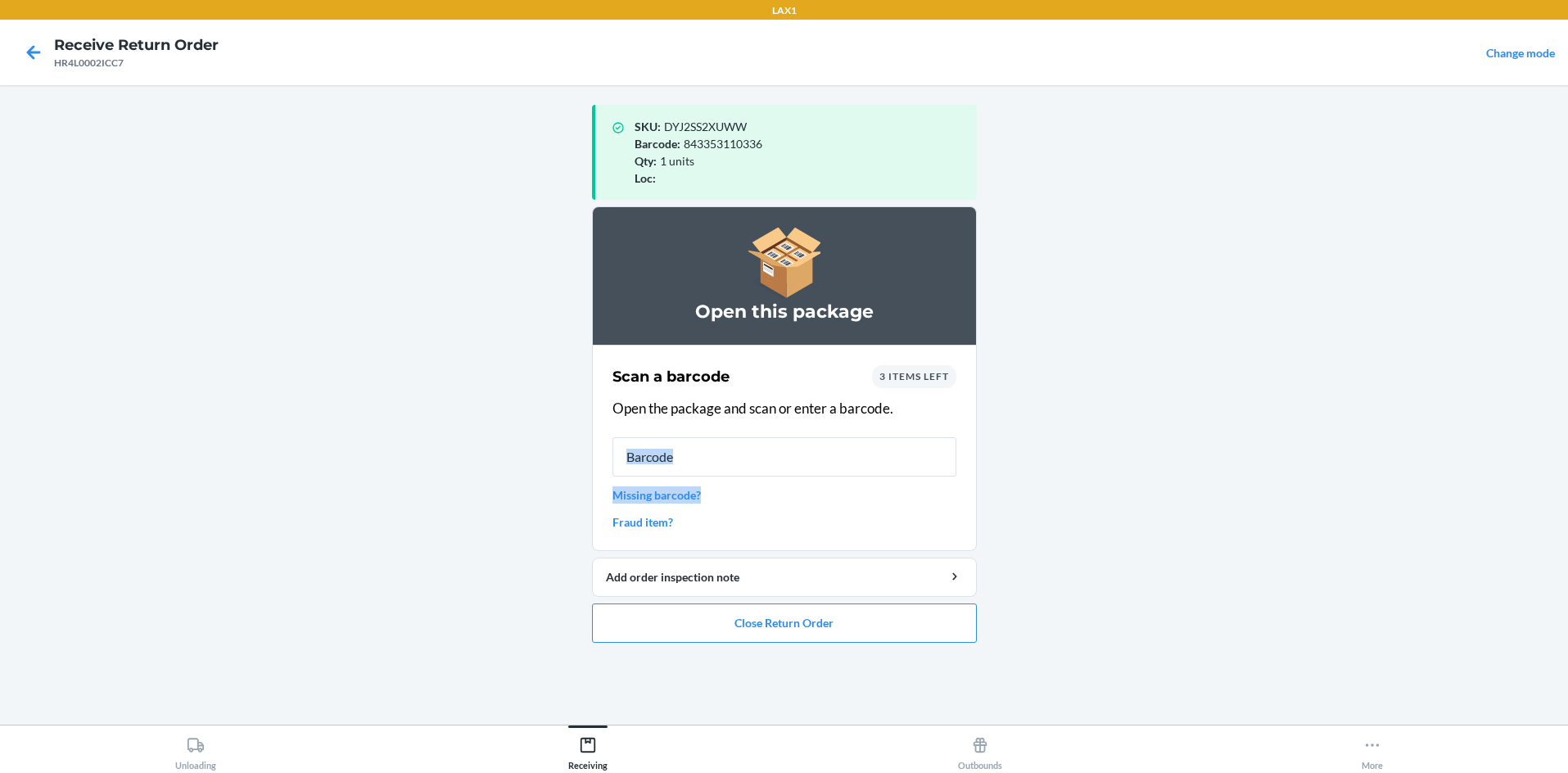
drag, startPoint x: 1150, startPoint y: 481, endPoint x: 1292, endPoint y: 455, distance: 144.4
click at [784, 455] on main "SKU : DYJ2SS2XUWW Barcode : 843353110336 Qty : 1 units Loc : Open this package …" at bounding box center [784, 404] width 1568 height 639
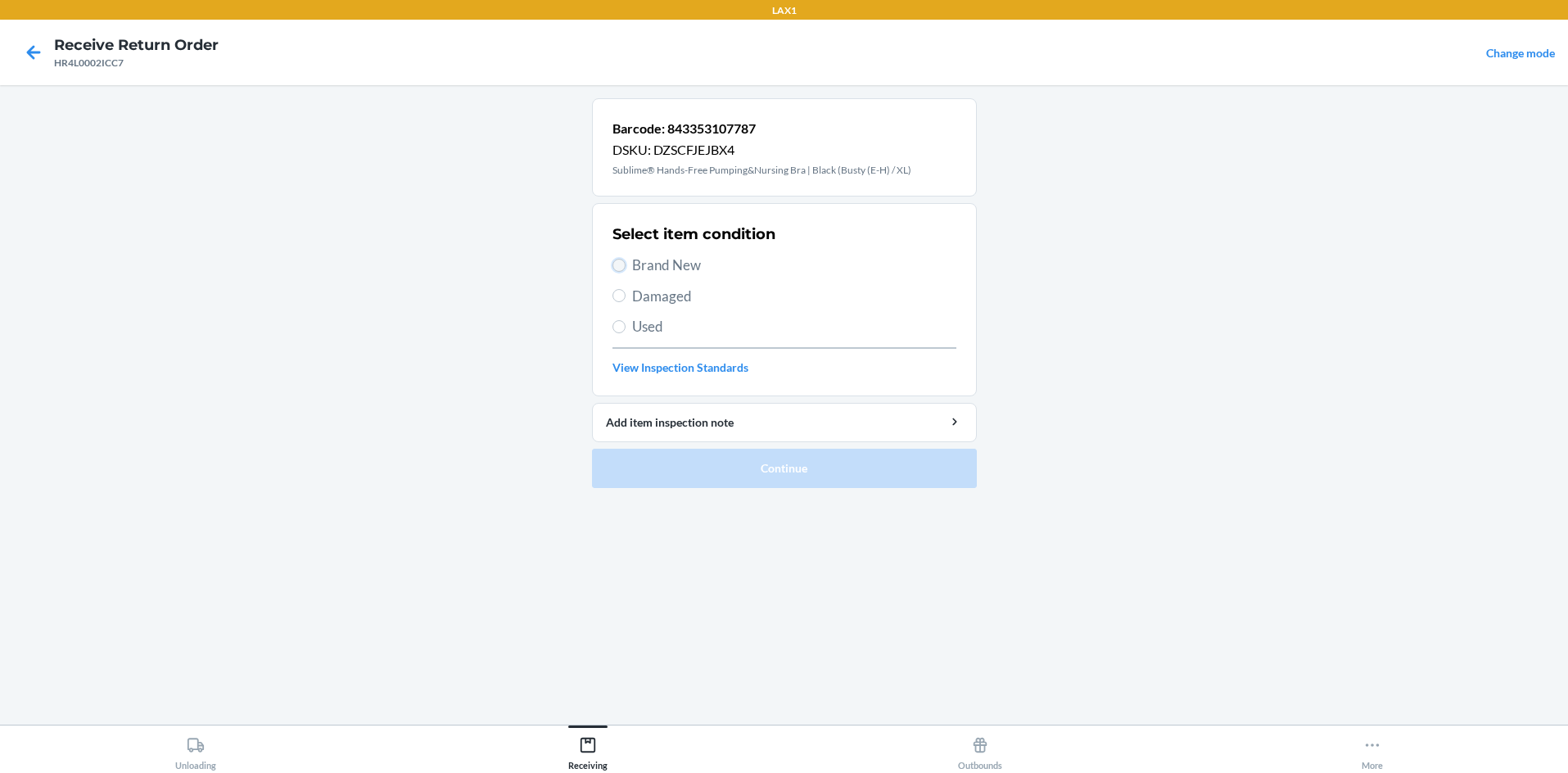
click at [620, 267] on input "Brand New" at bounding box center [619, 266] width 13 height 13
radio input "true"
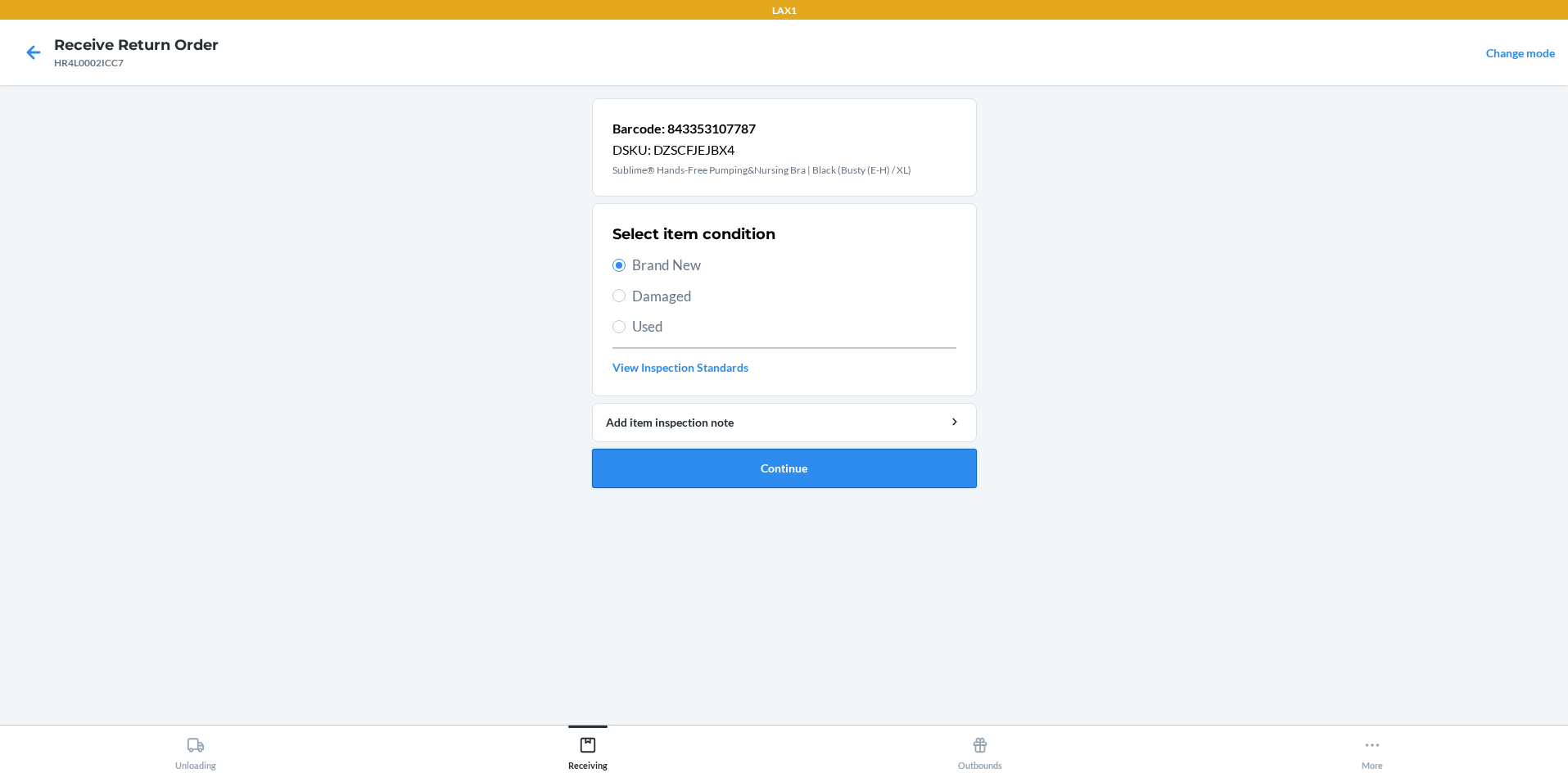
click at [737, 468] on button "Continue" at bounding box center [785, 468] width 385 height 39
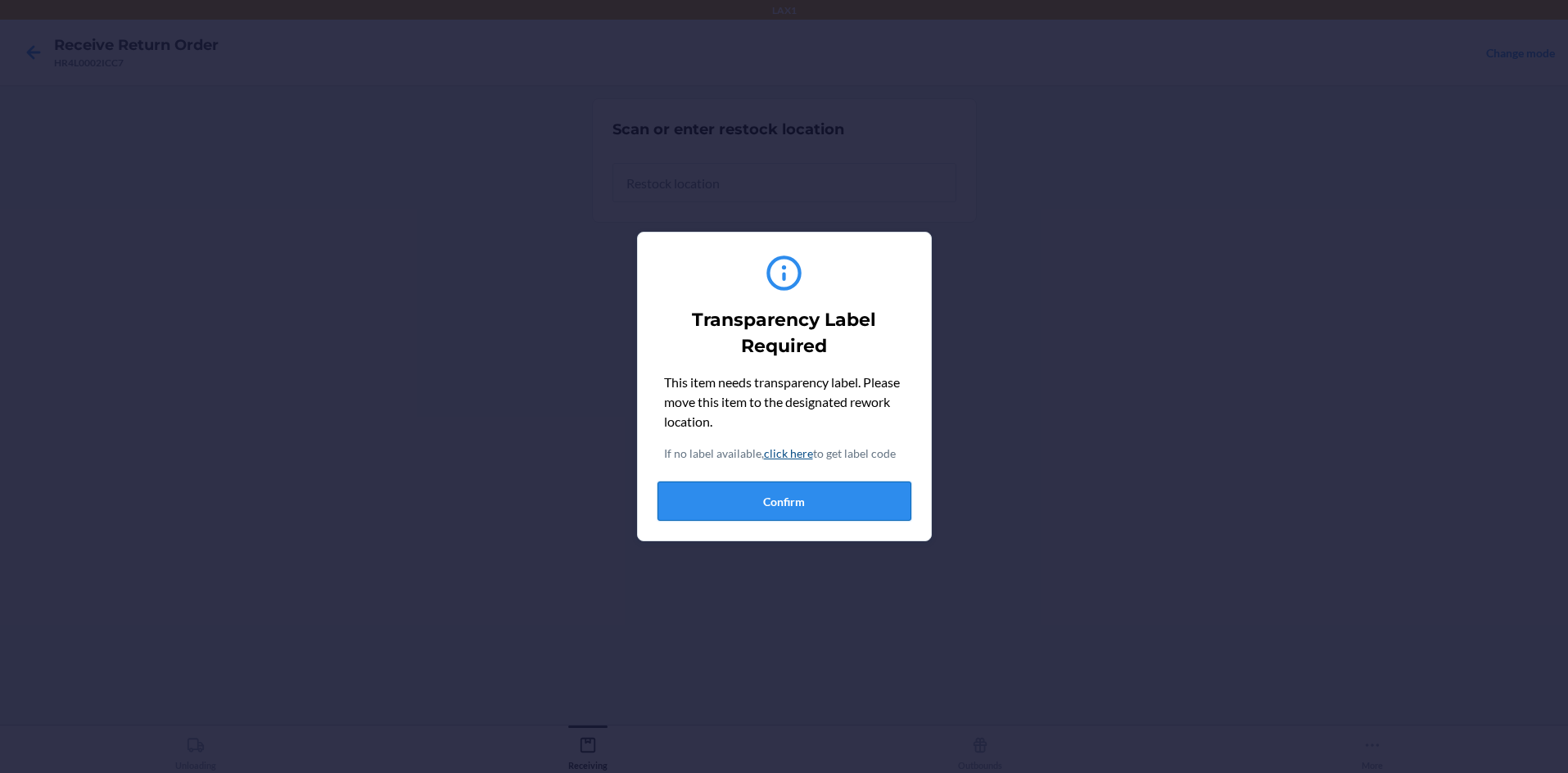
click at [745, 483] on button "Confirm" at bounding box center [784, 501] width 254 height 39
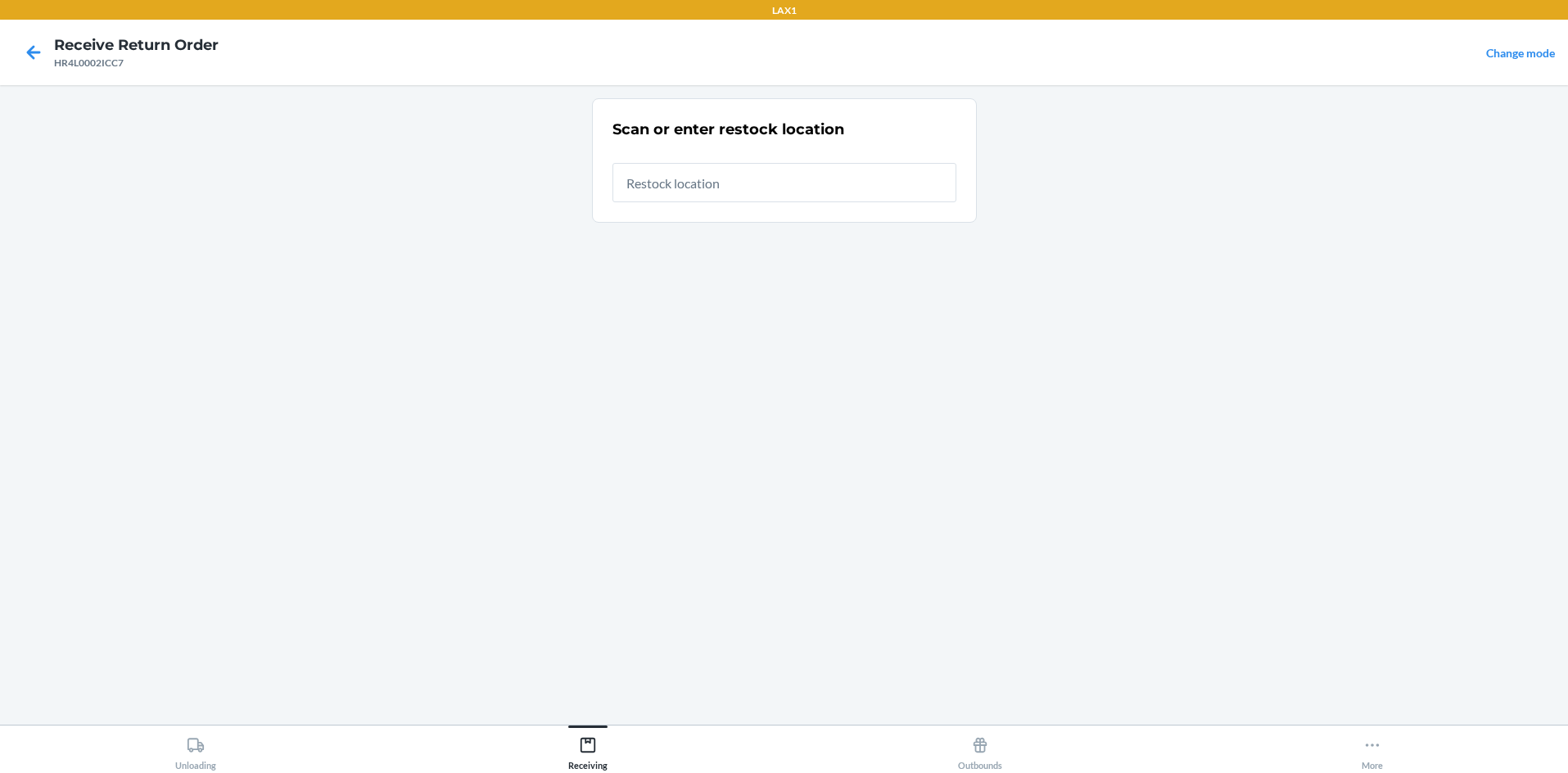
type input "RTCART058"
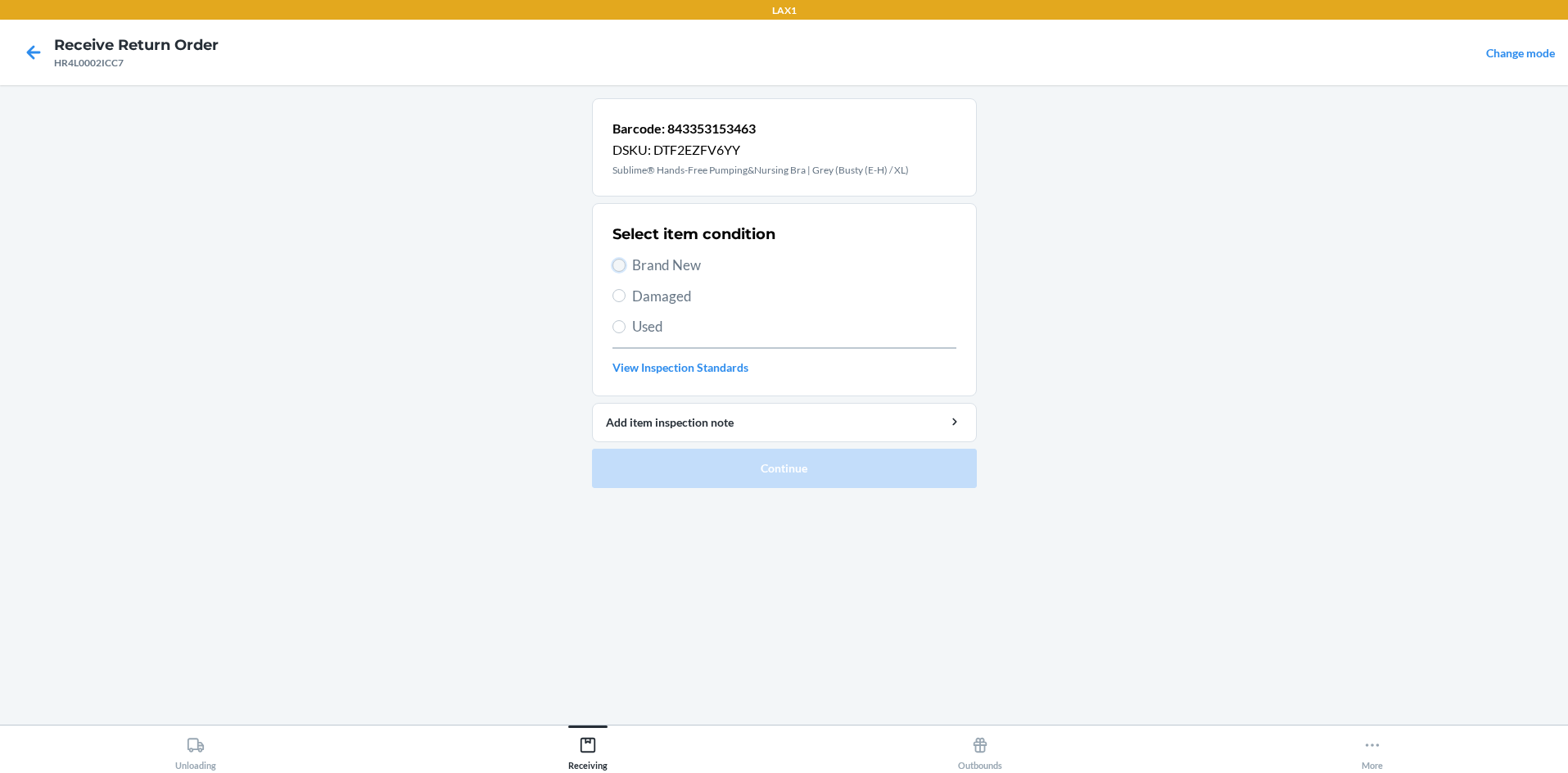
click at [615, 268] on input "Brand New" at bounding box center [619, 266] width 13 height 13
radio input "true"
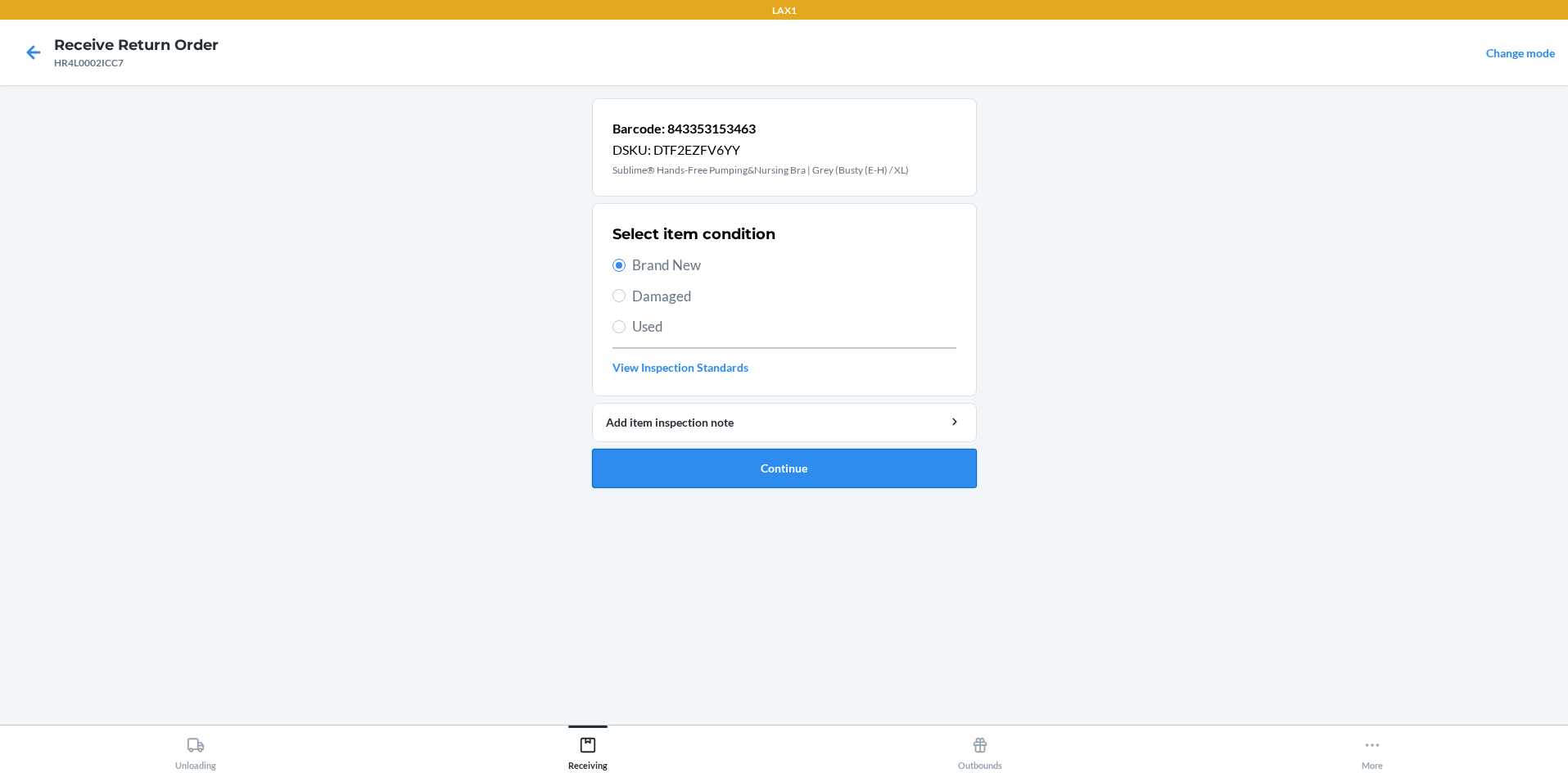
click at [758, 479] on button "Continue" at bounding box center [785, 468] width 385 height 39
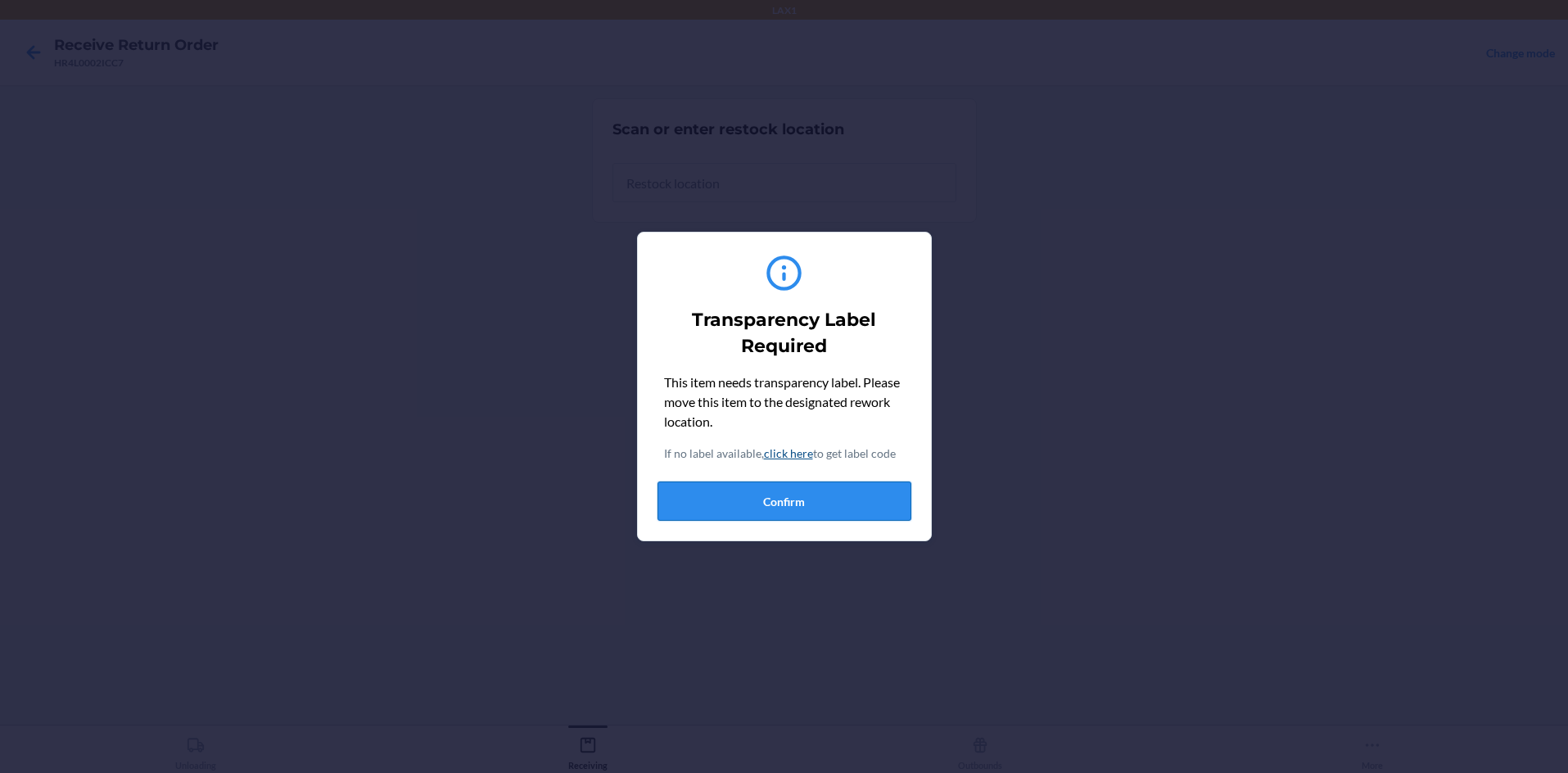
click at [784, 509] on button "Confirm" at bounding box center [784, 501] width 254 height 39
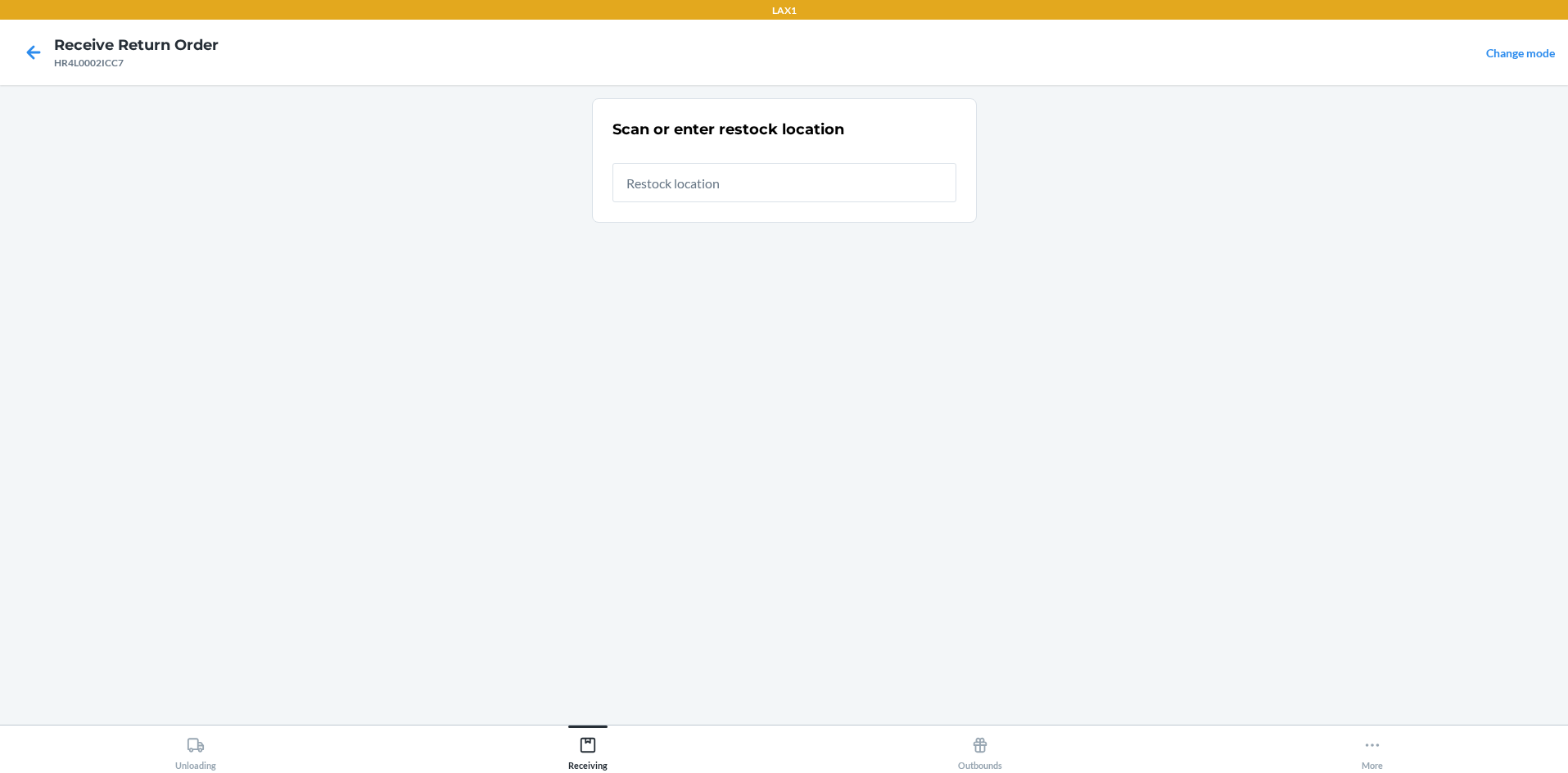
type input "rtcart058"
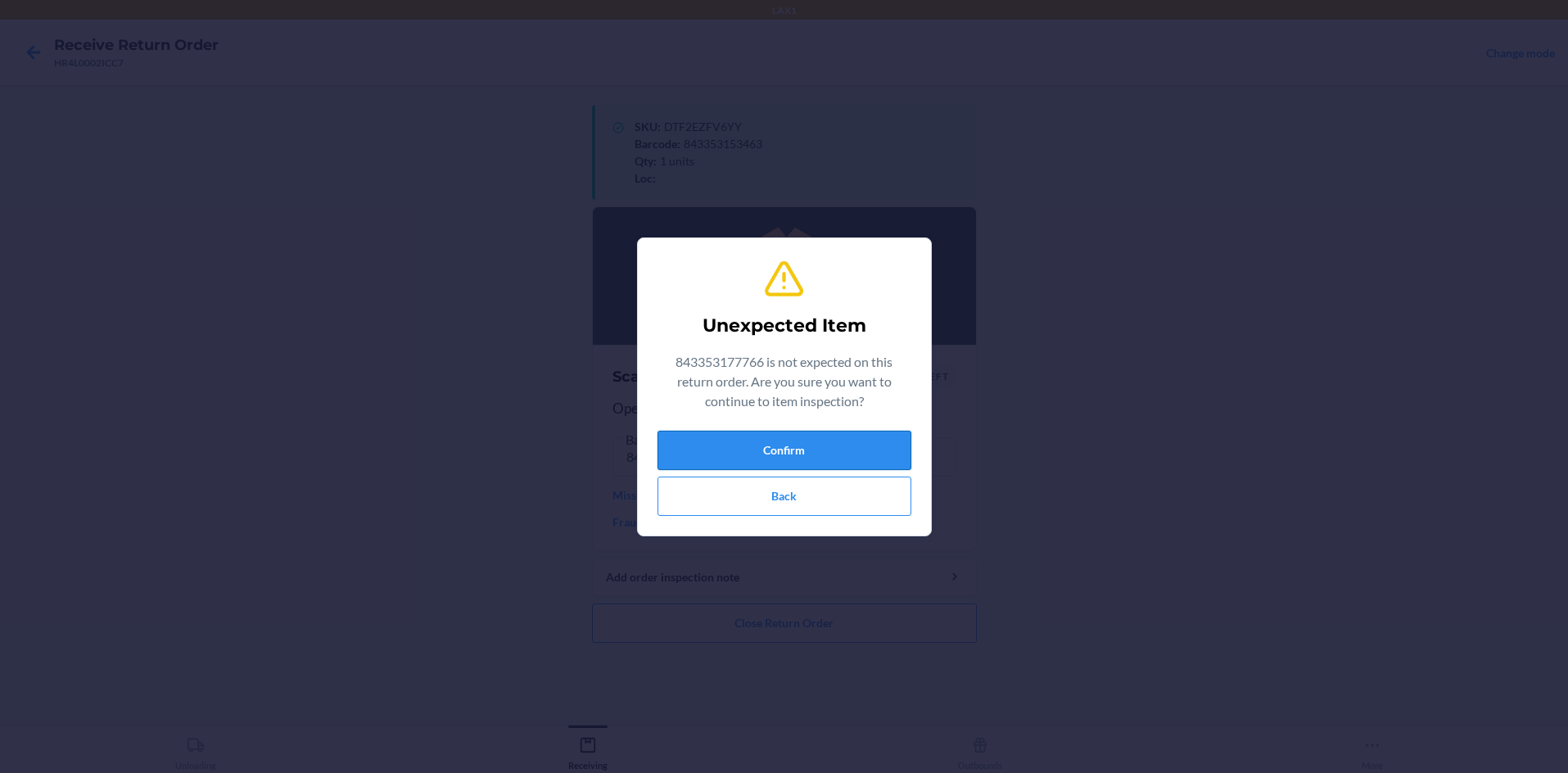
click at [767, 454] on button "Confirm" at bounding box center [784, 450] width 254 height 39
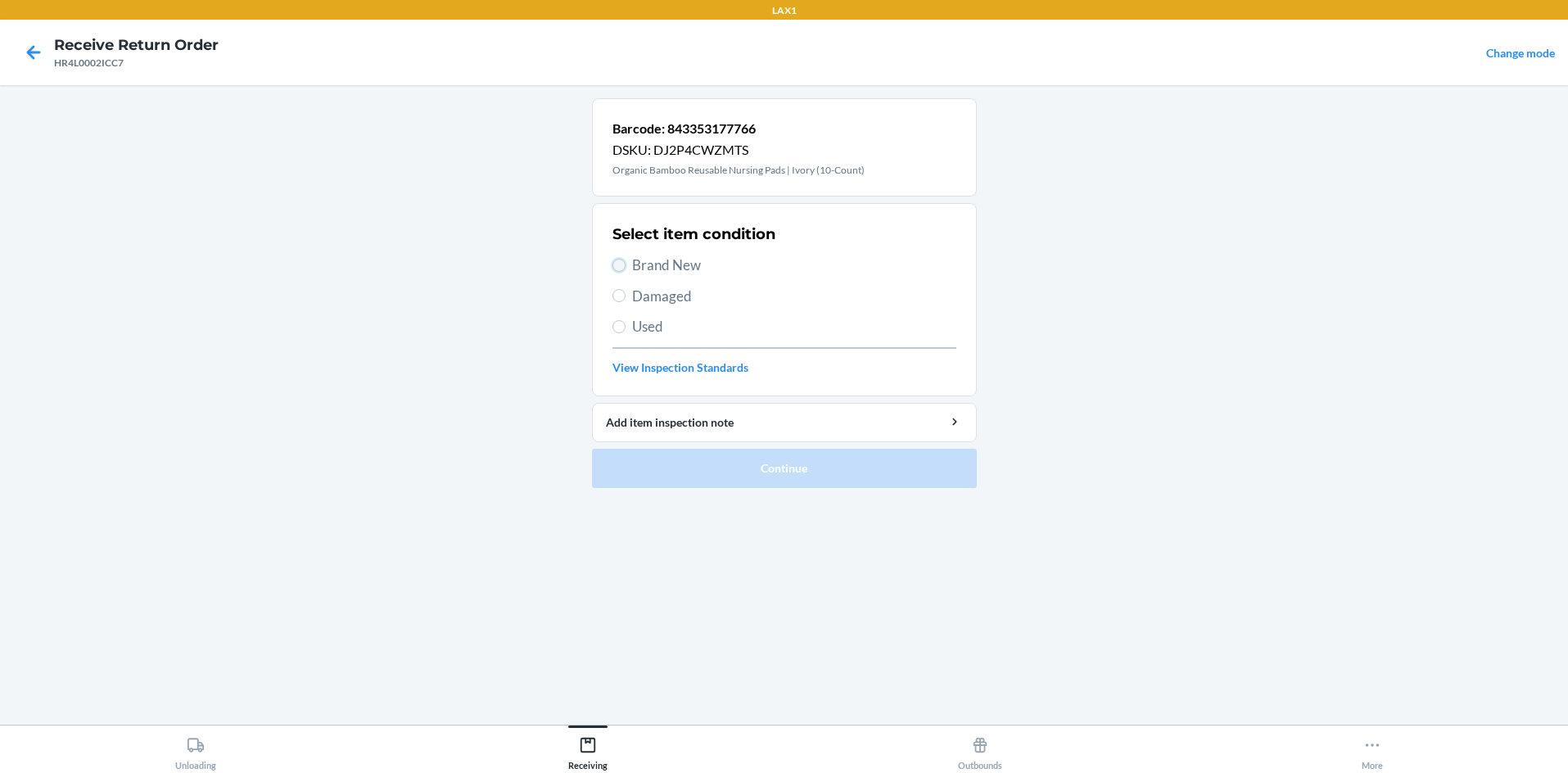
click at [621, 271] on input "Brand New" at bounding box center [619, 266] width 13 height 13
radio input "true"
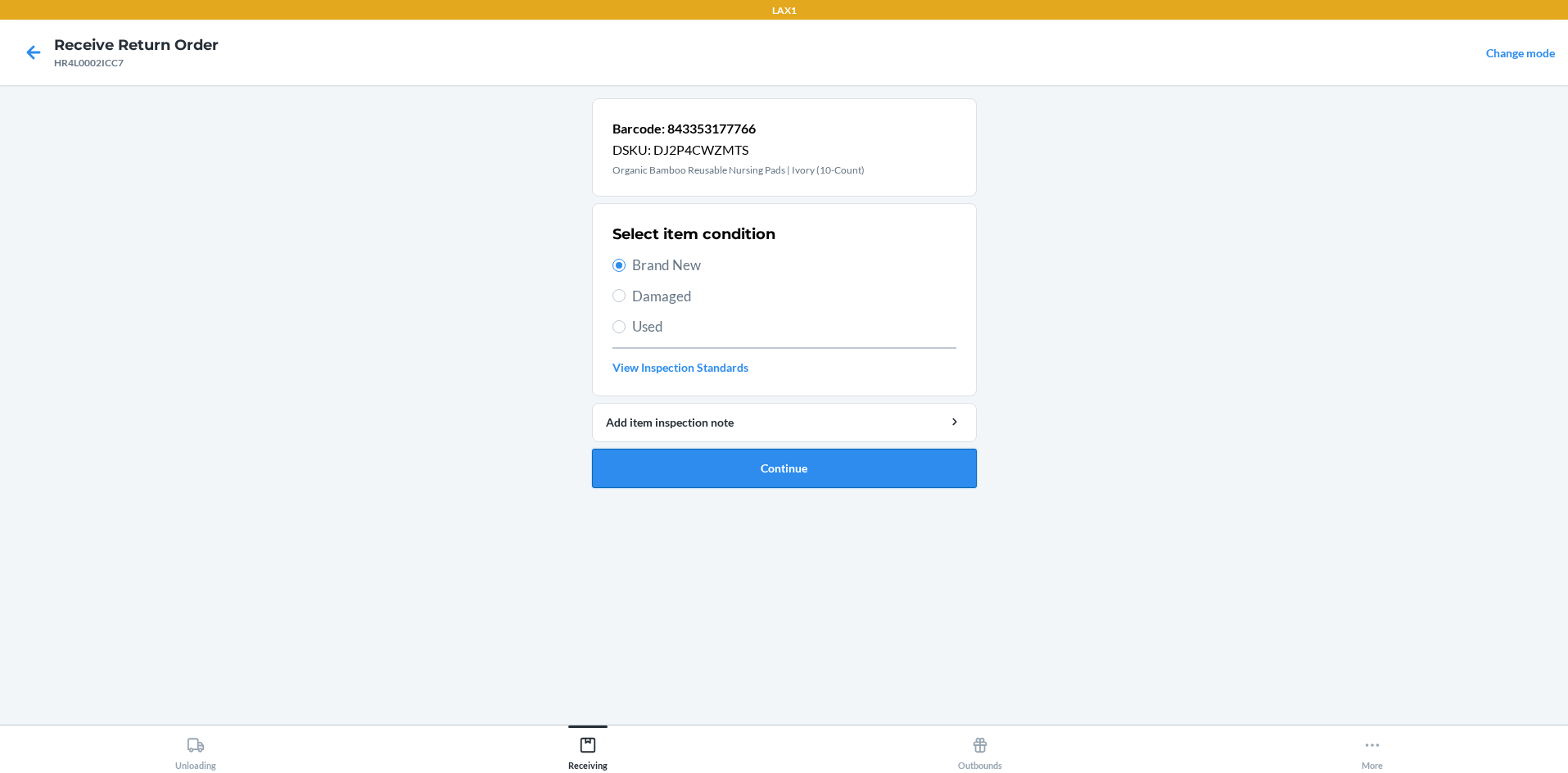
click at [729, 460] on button "Continue" at bounding box center [785, 468] width 385 height 39
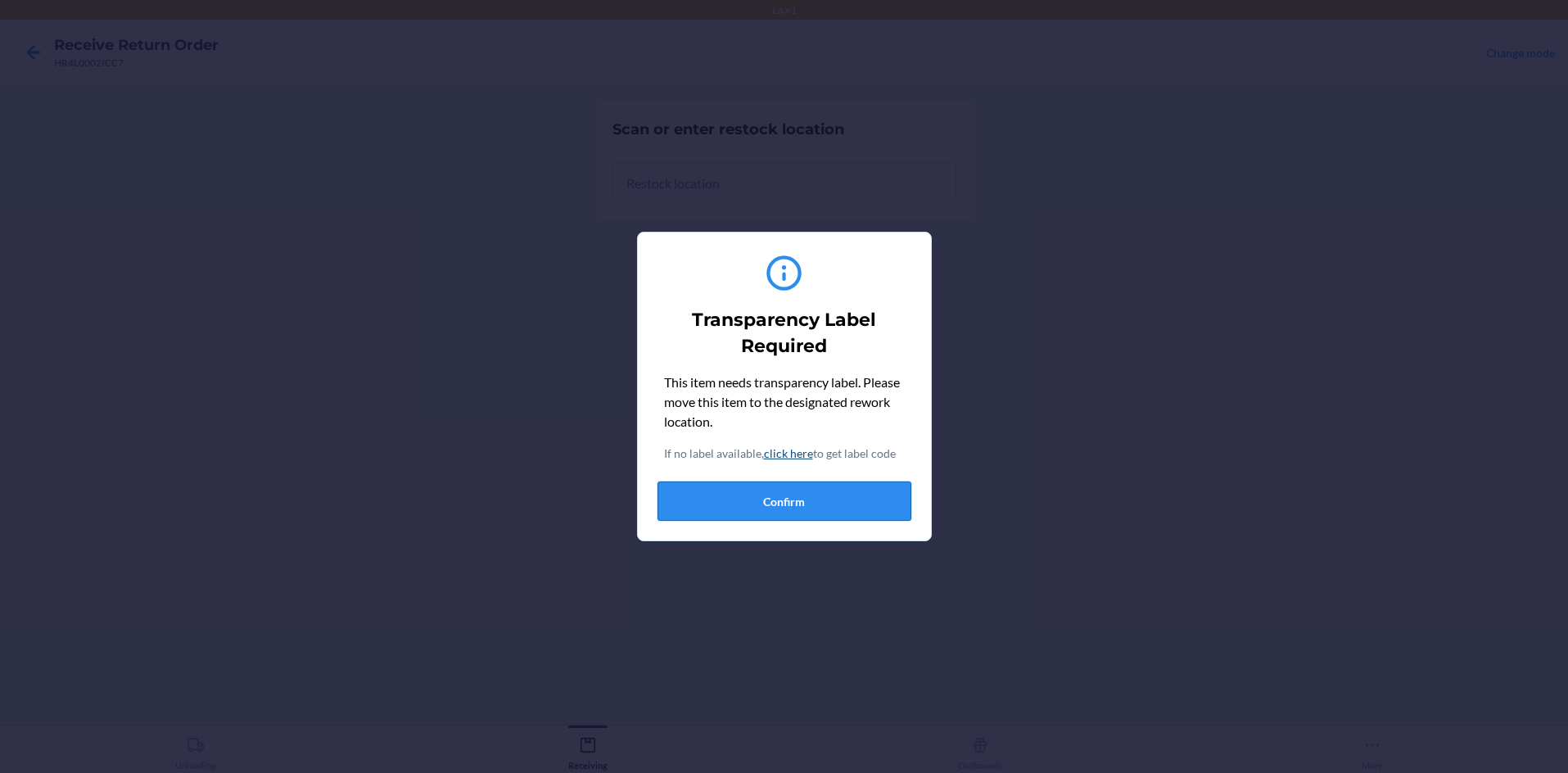
click at [756, 494] on button "Confirm" at bounding box center [784, 501] width 254 height 39
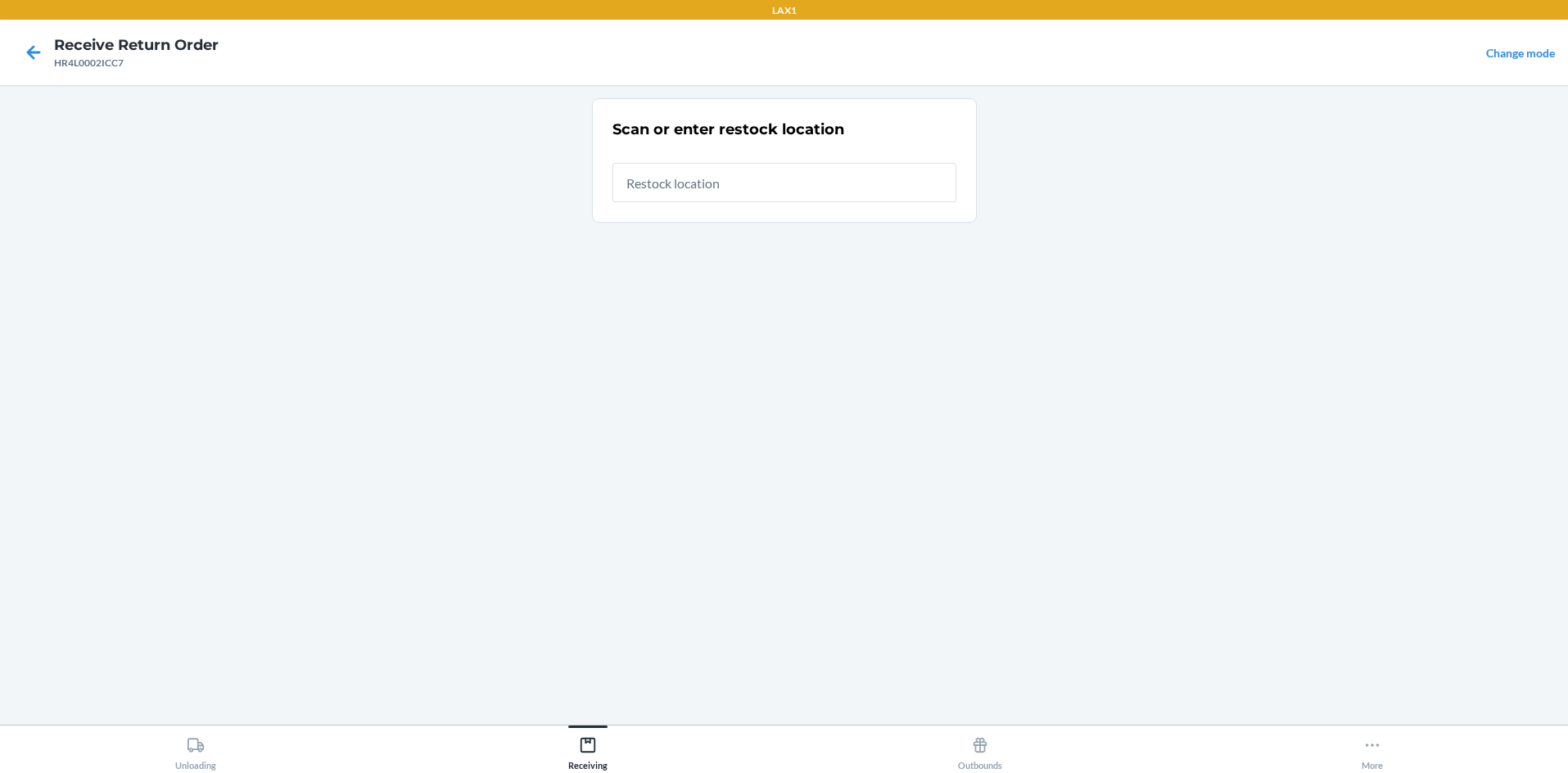
type input "rtcart058"
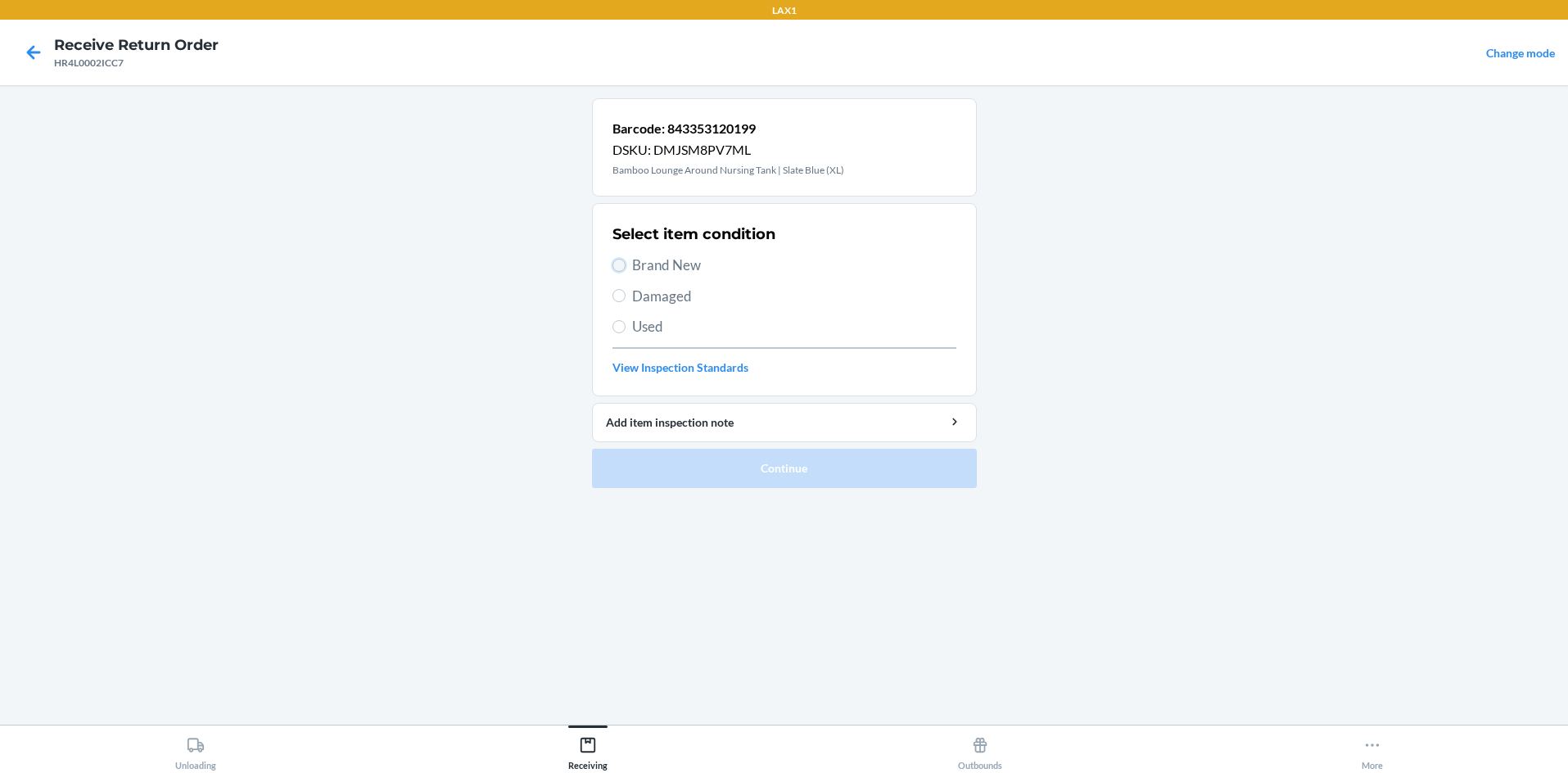
click at [622, 267] on input "Brand New" at bounding box center [619, 266] width 13 height 13
radio input "true"
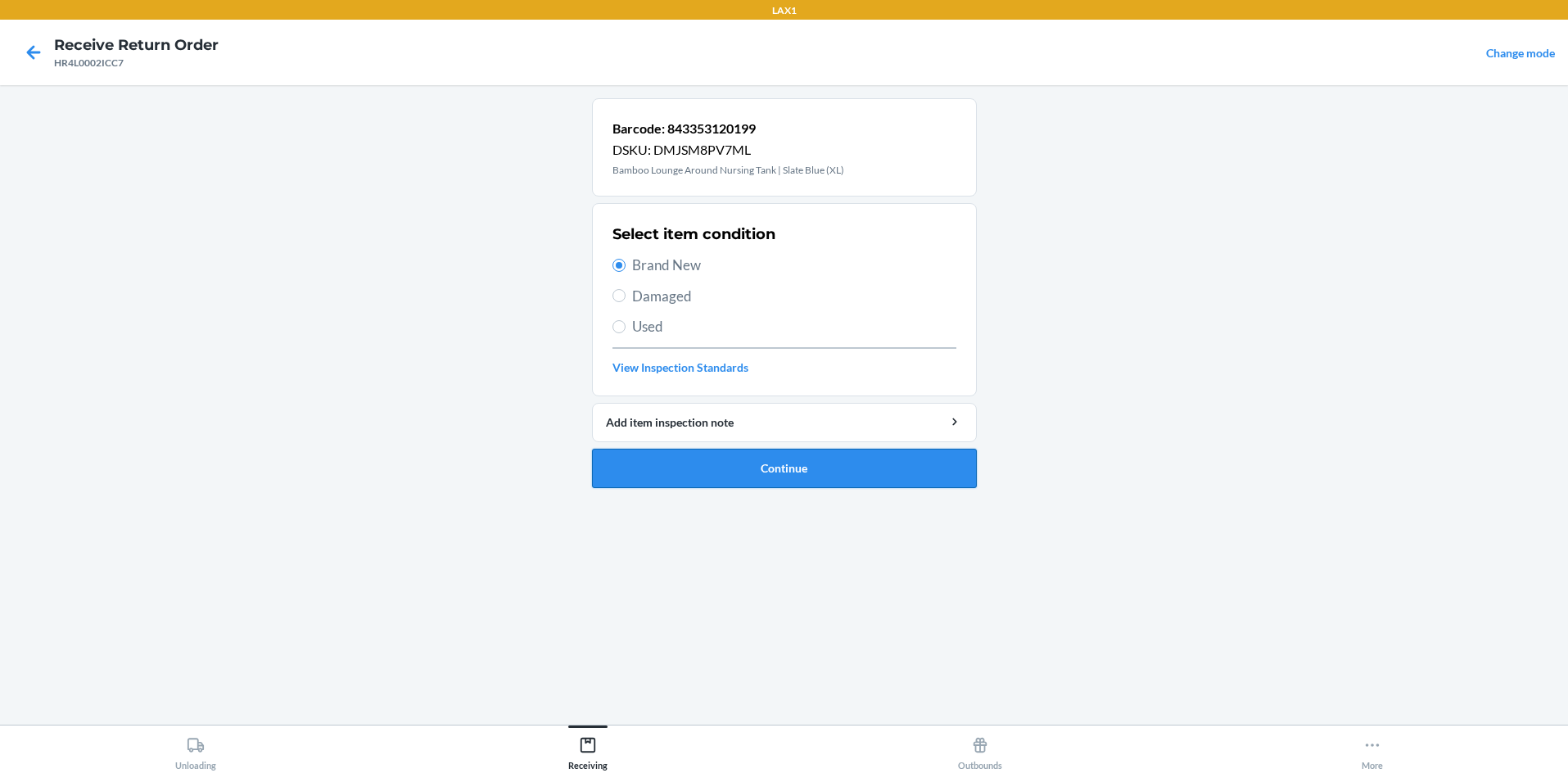
click at [729, 460] on button "Continue" at bounding box center [785, 468] width 385 height 39
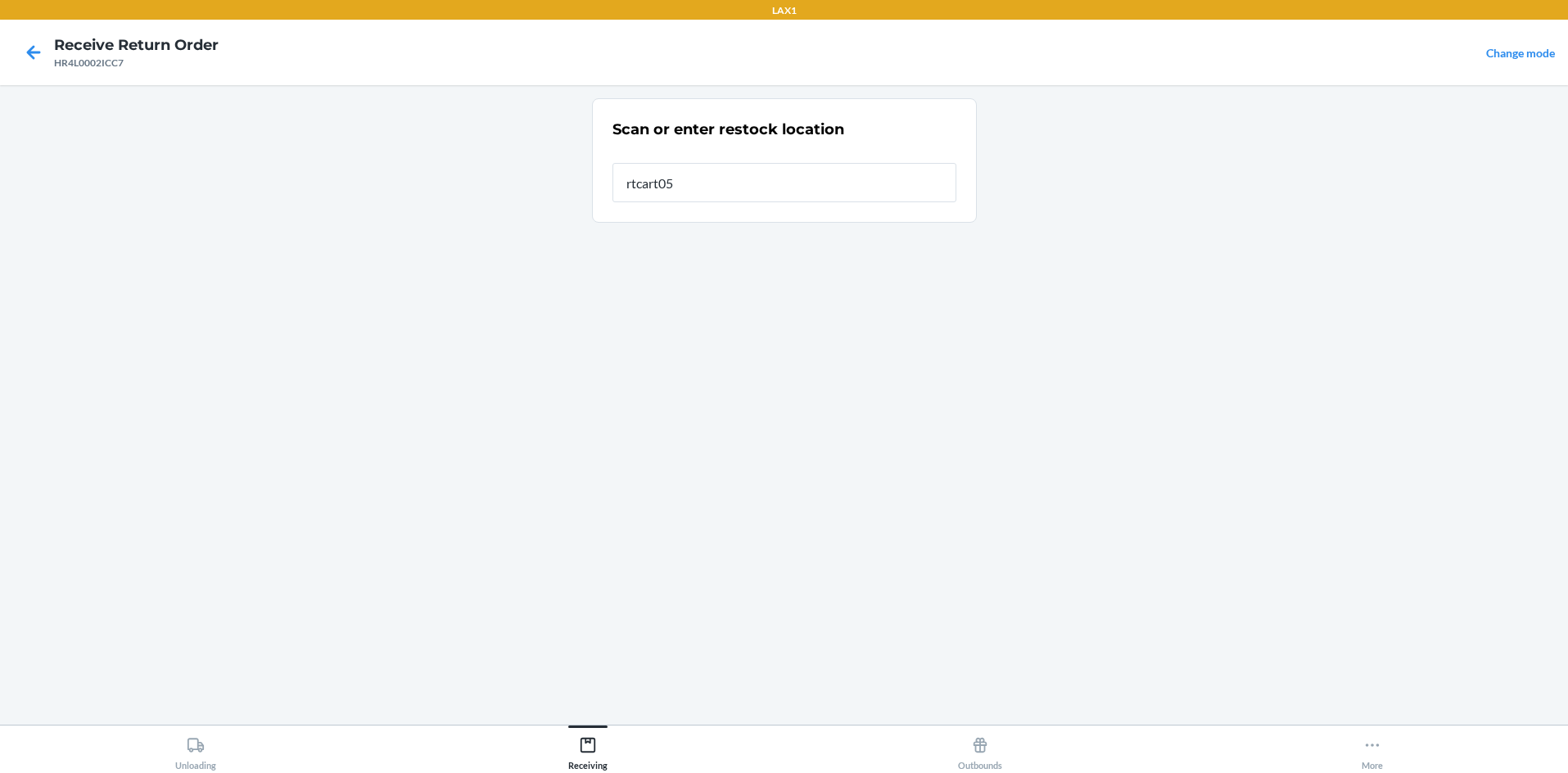
type input "rtcart058"
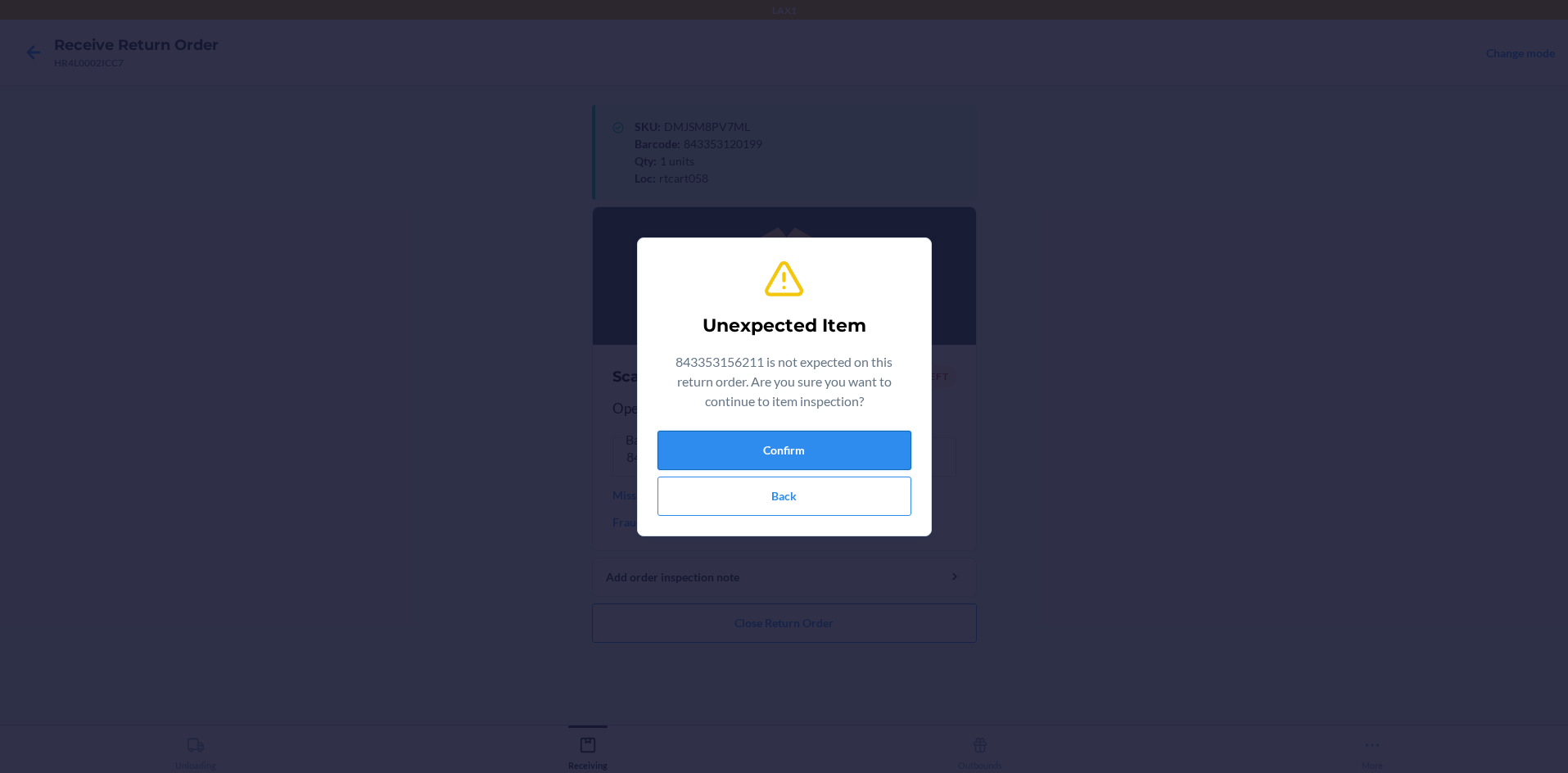
click at [784, 446] on button "Confirm" at bounding box center [784, 450] width 254 height 39
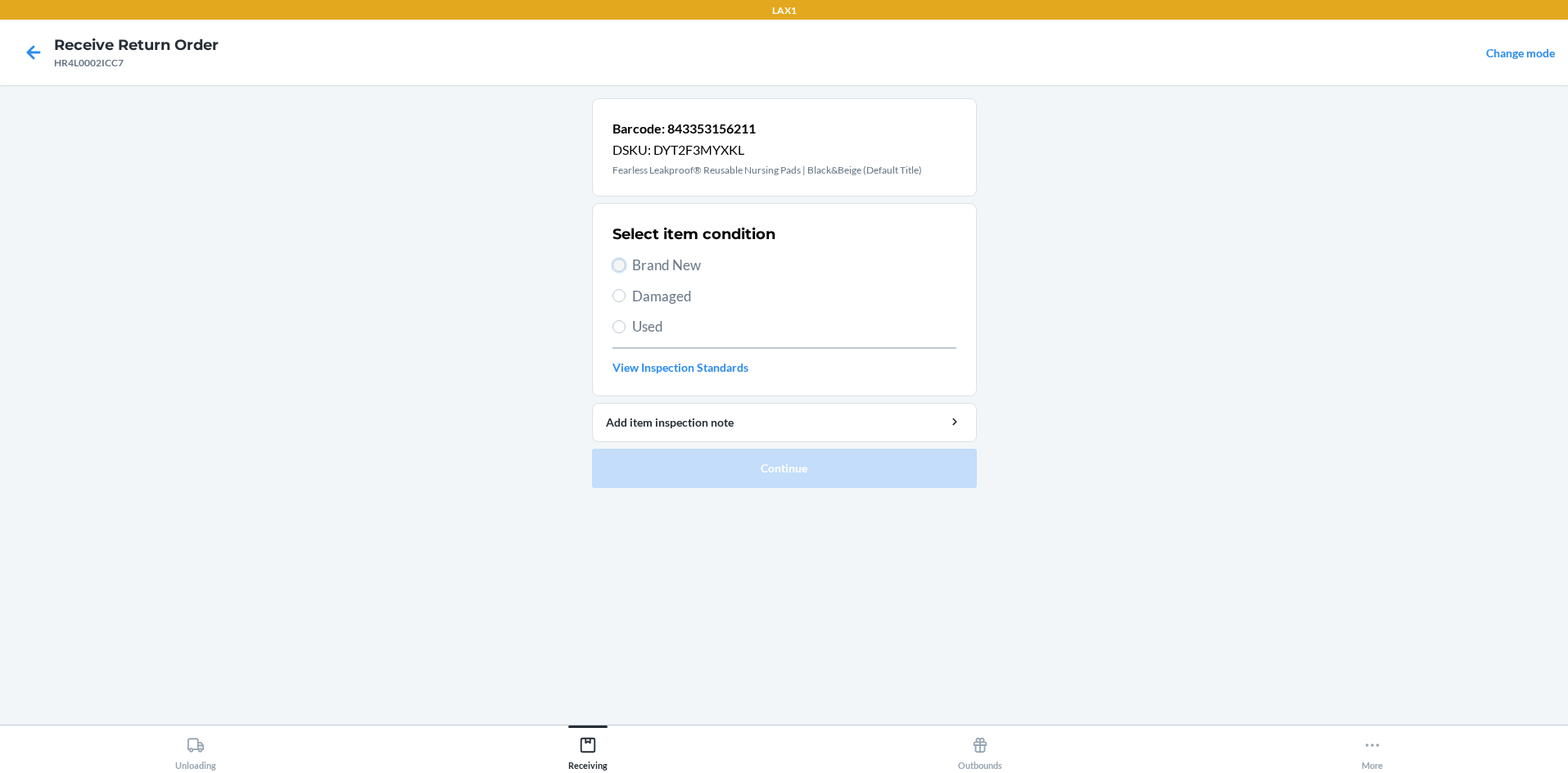
click at [617, 264] on input "Brand New" at bounding box center [619, 266] width 13 height 13
radio input "true"
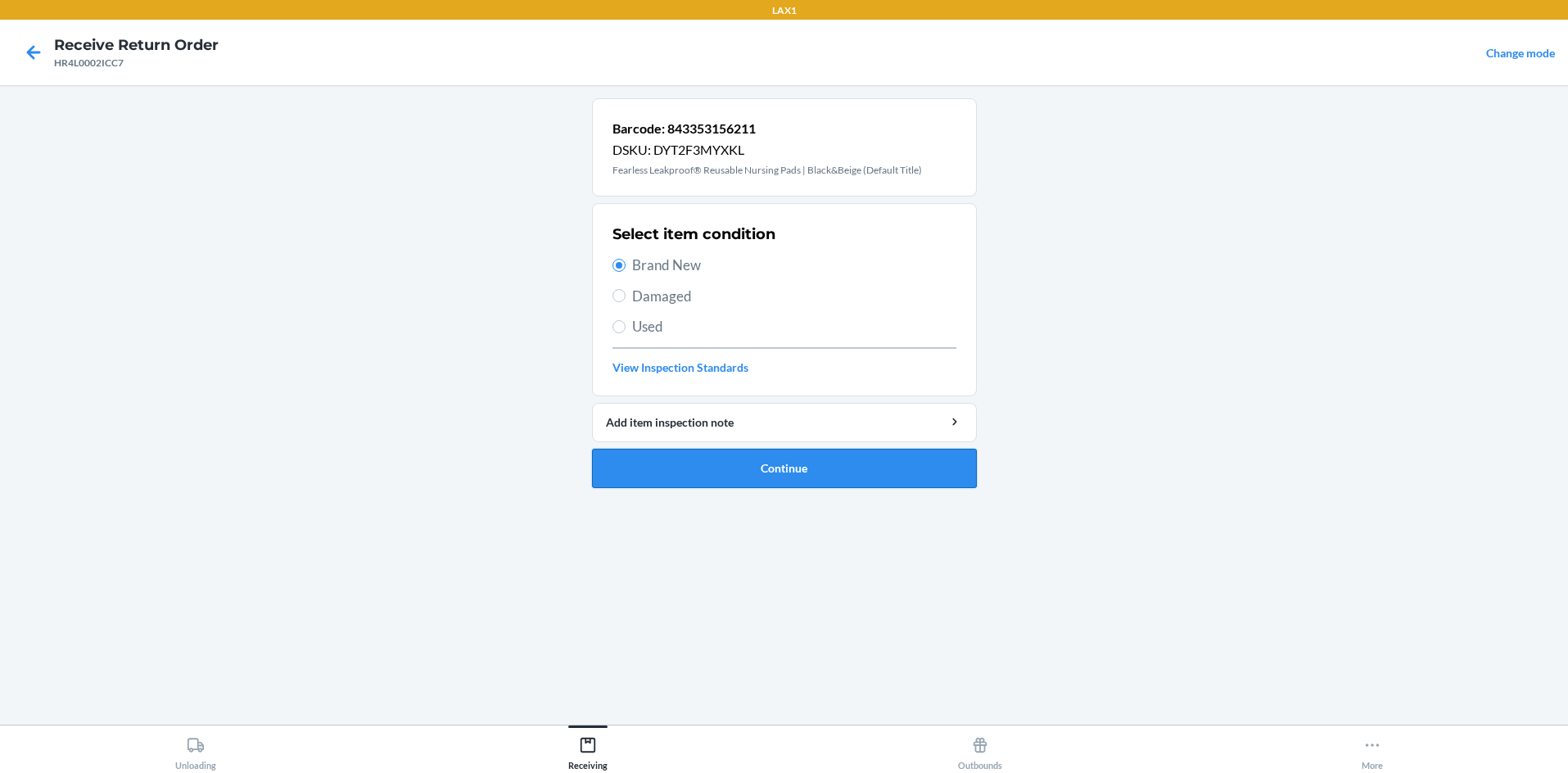
click at [713, 459] on button "Continue" at bounding box center [785, 468] width 385 height 39
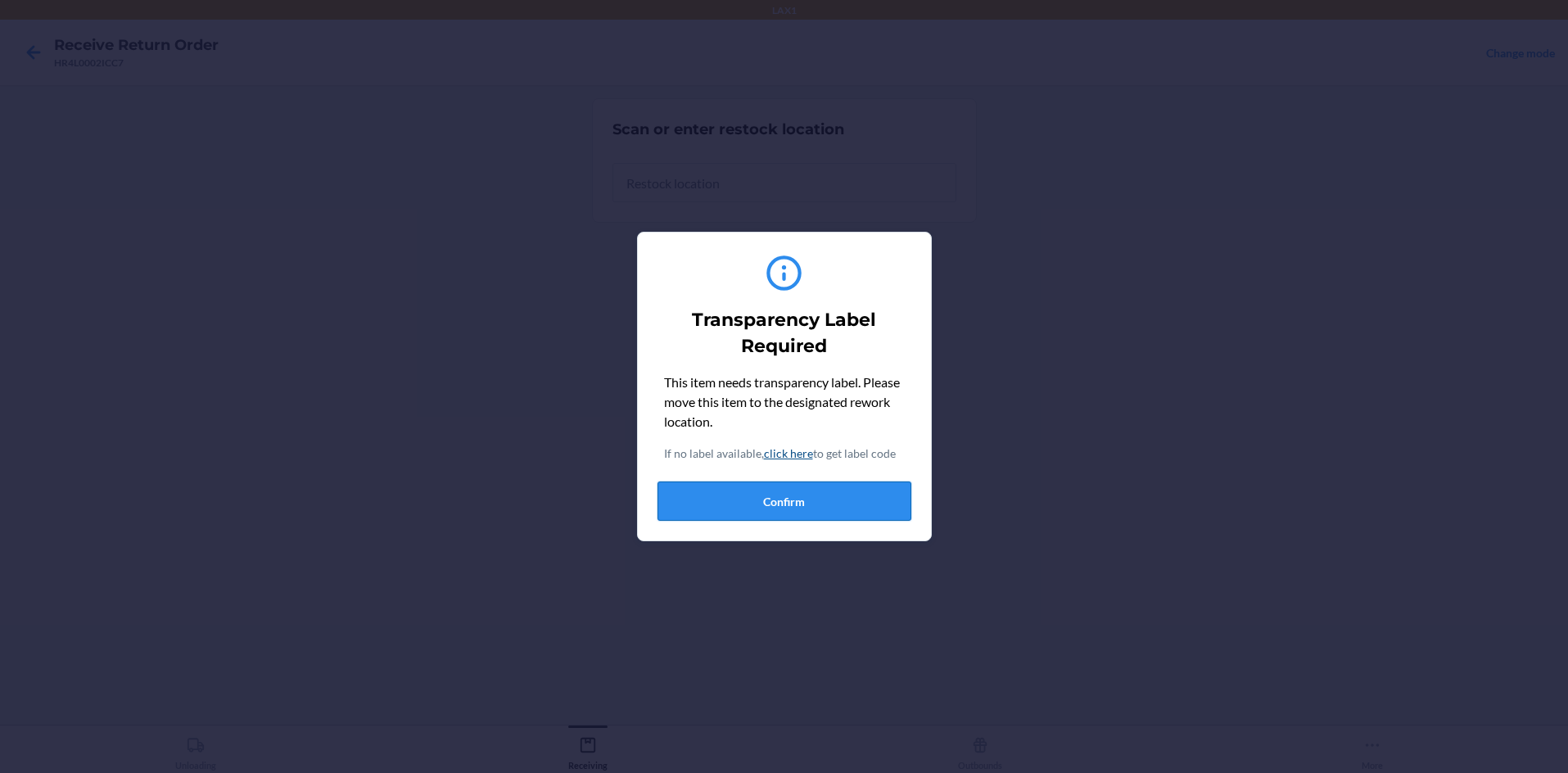
click at [784, 500] on button "Confirm" at bounding box center [784, 501] width 254 height 39
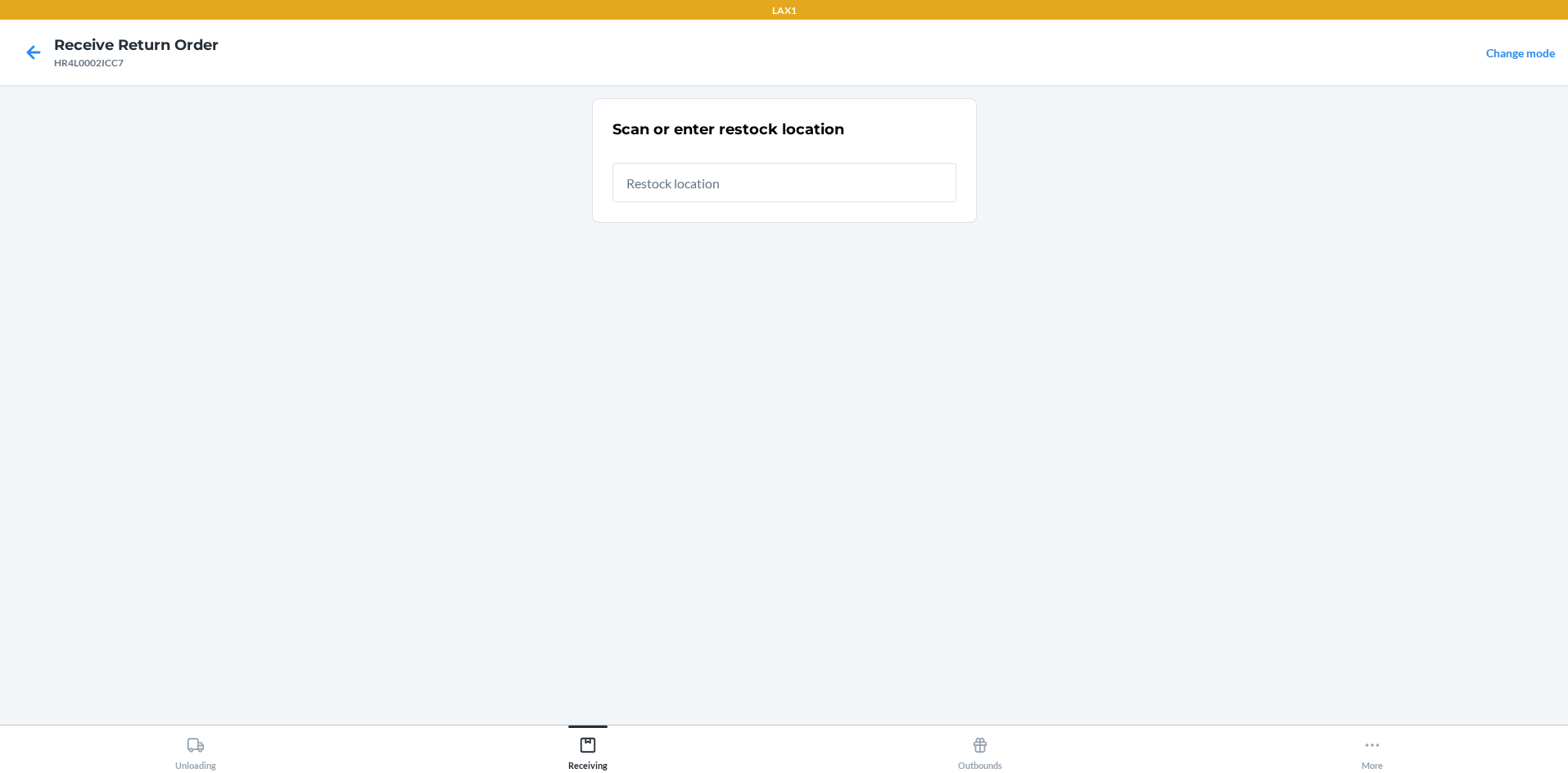
type input "rtcart058"
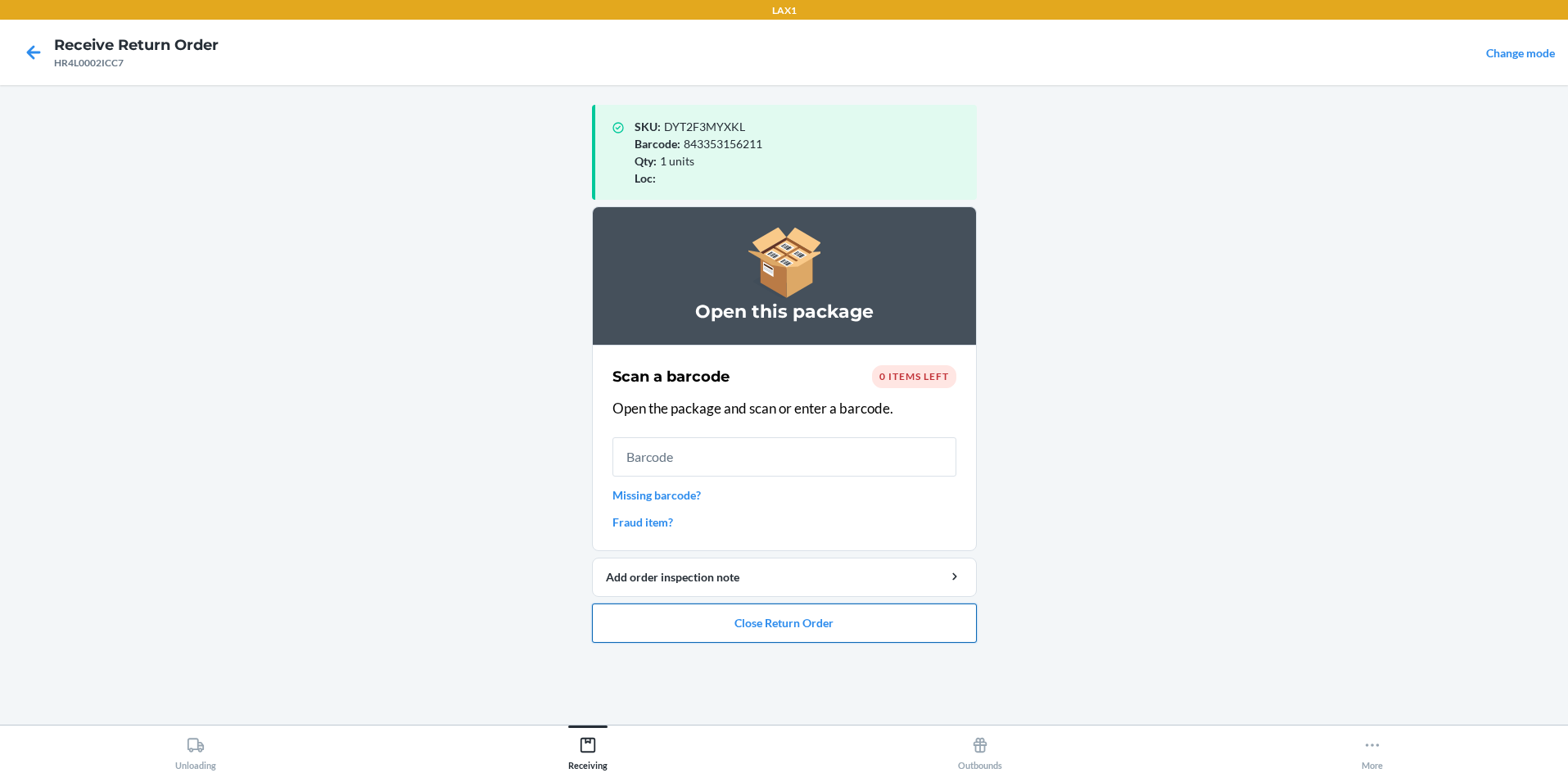
click at [784, 615] on button "Close Return Order" at bounding box center [785, 623] width 385 height 39
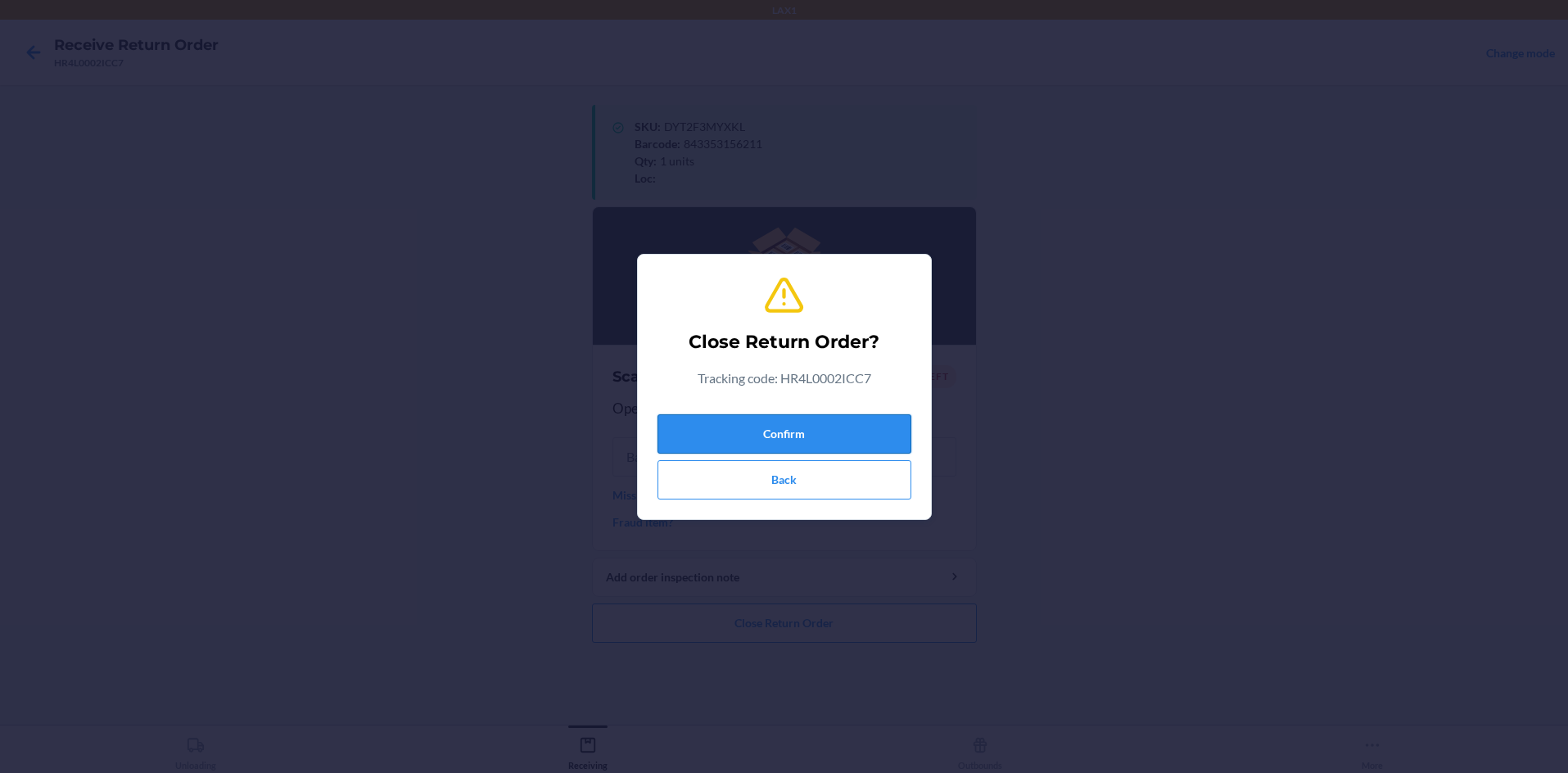
click at [784, 429] on button "Confirm" at bounding box center [784, 434] width 254 height 39
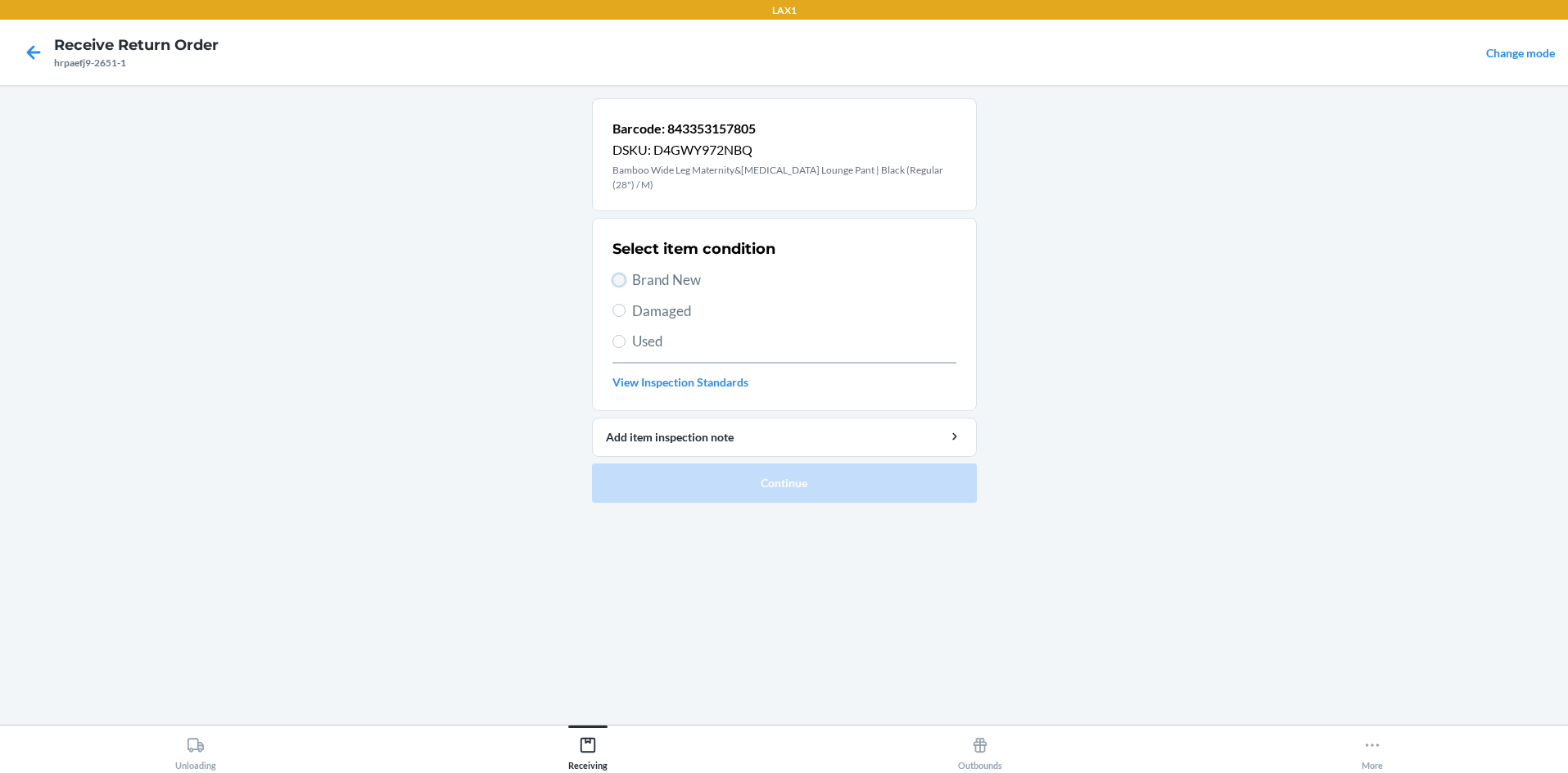
click at [618, 275] on input "Brand New" at bounding box center [619, 280] width 13 height 13
radio input "true"
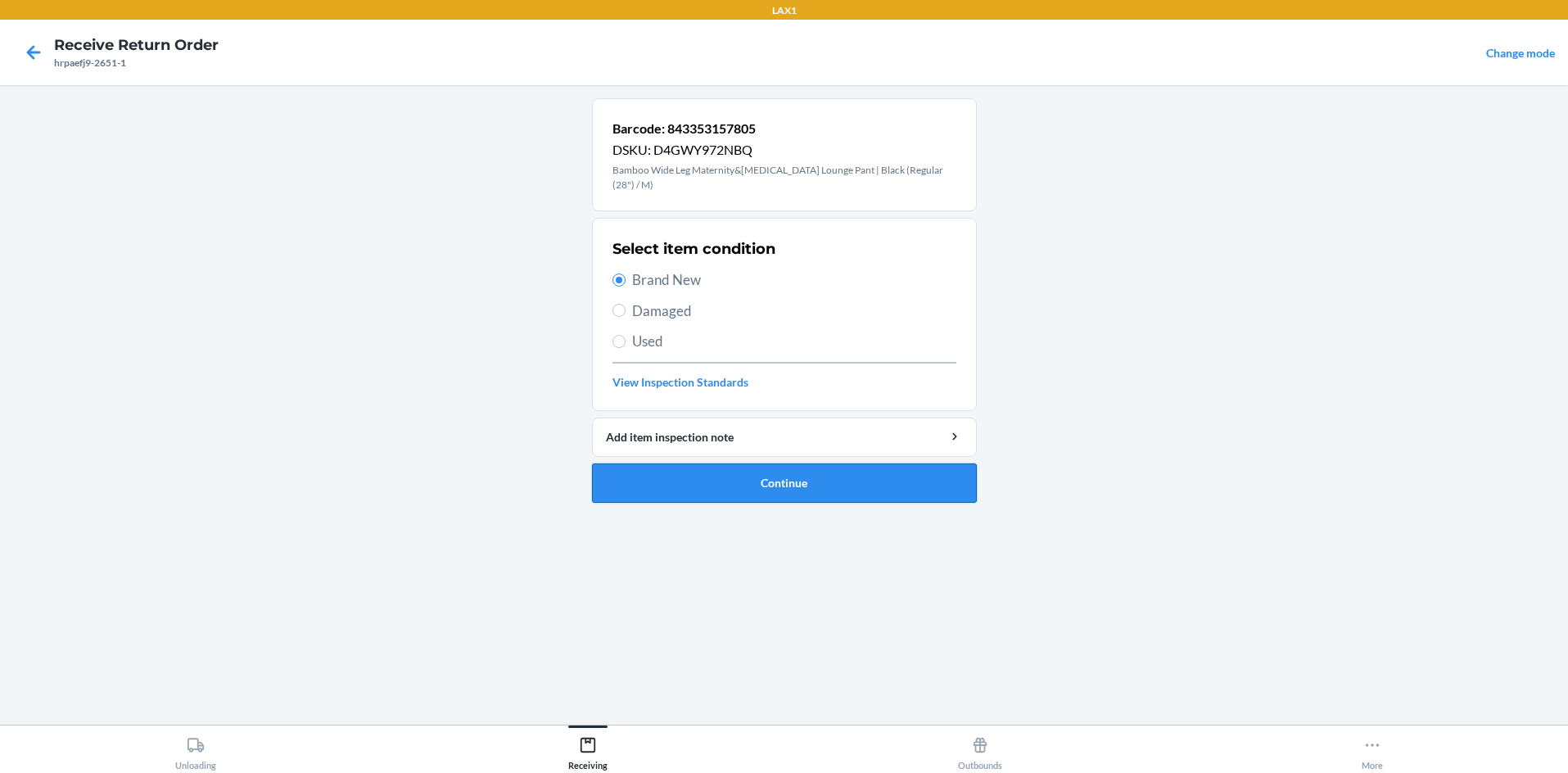
click at [731, 471] on button "Continue" at bounding box center [785, 483] width 385 height 39
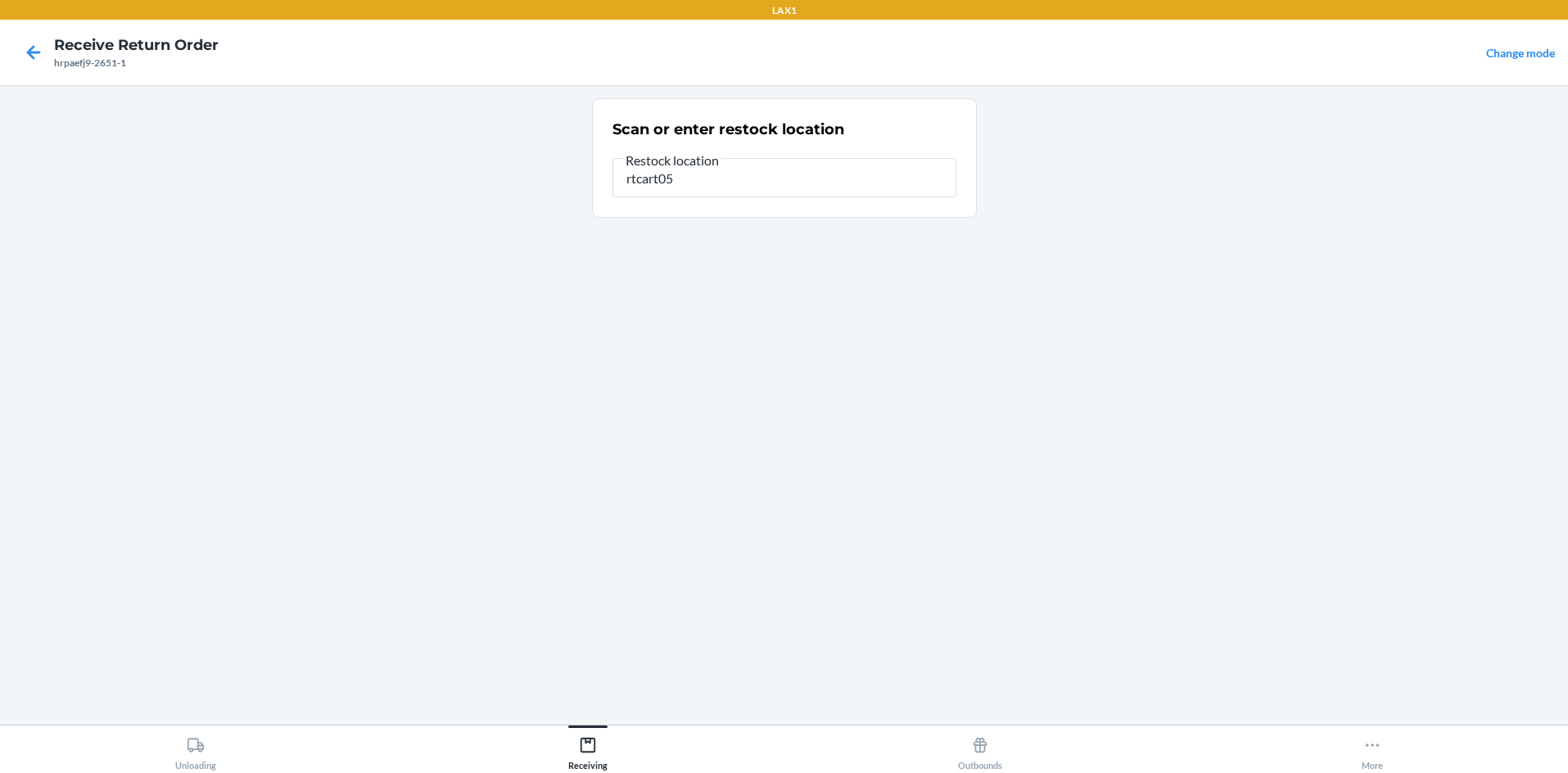
type input "rtcart058"
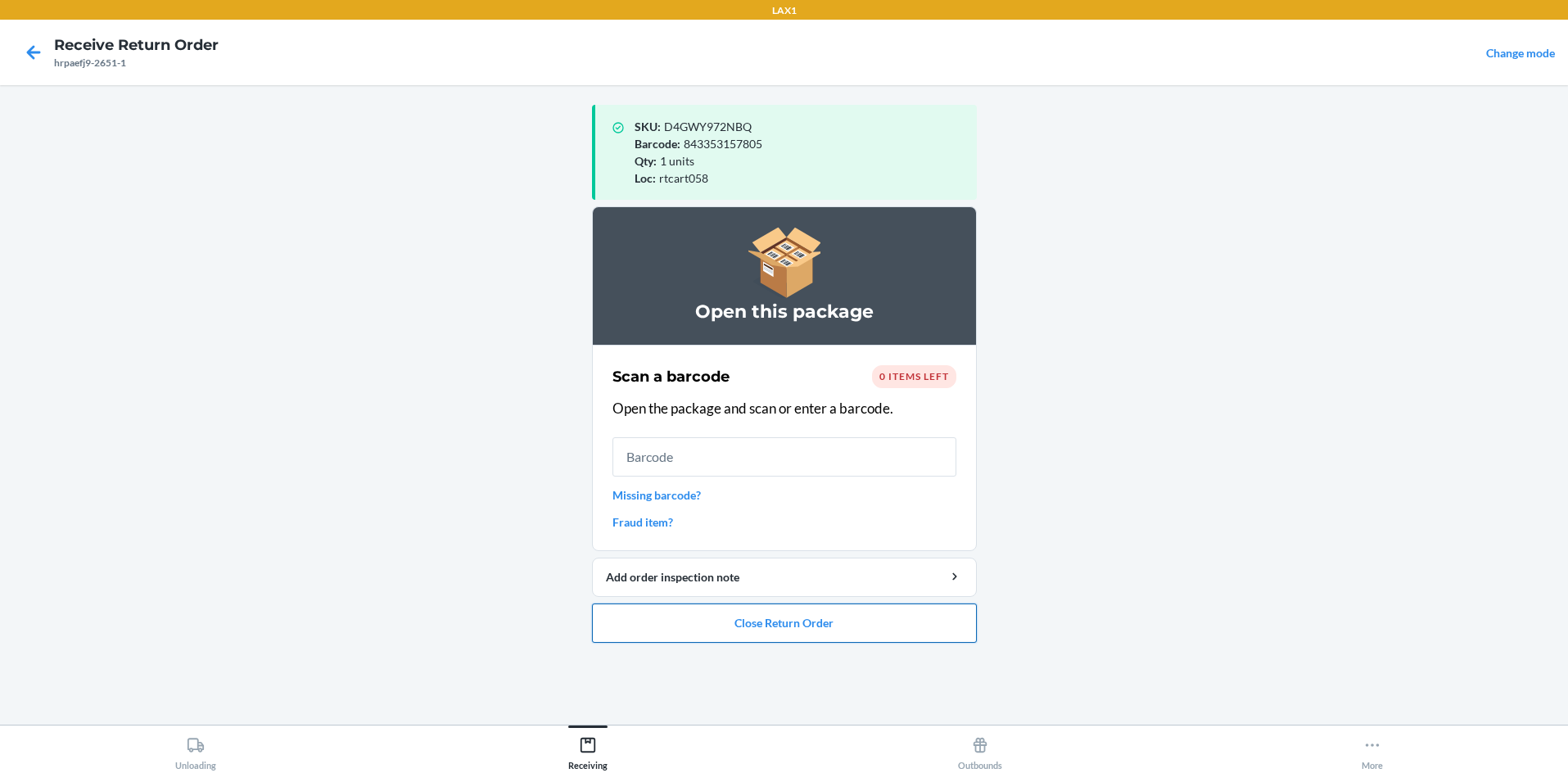
click at [784, 624] on button "Close Return Order" at bounding box center [785, 623] width 385 height 39
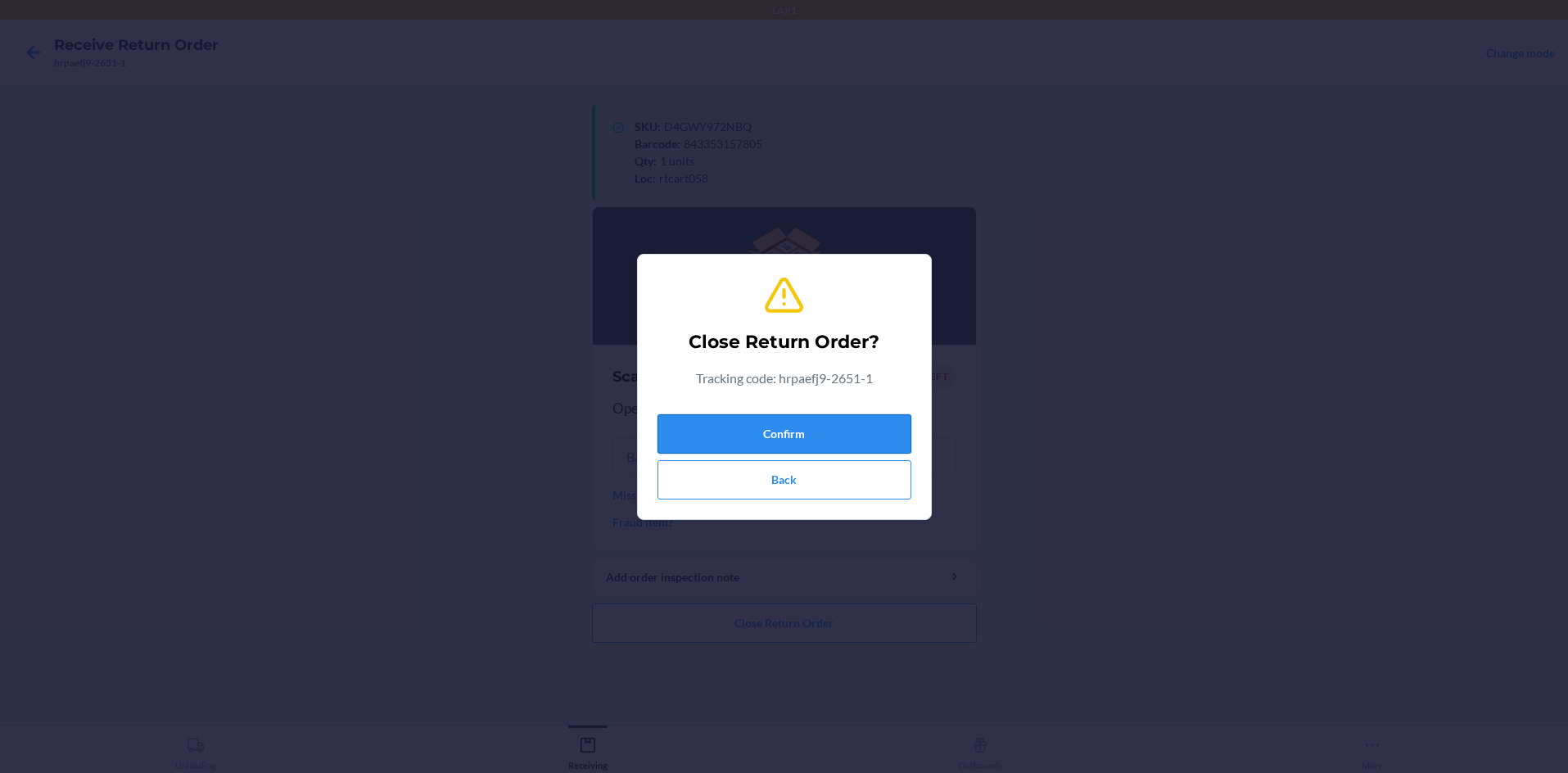
click at [784, 453] on button "Confirm" at bounding box center [784, 434] width 254 height 39
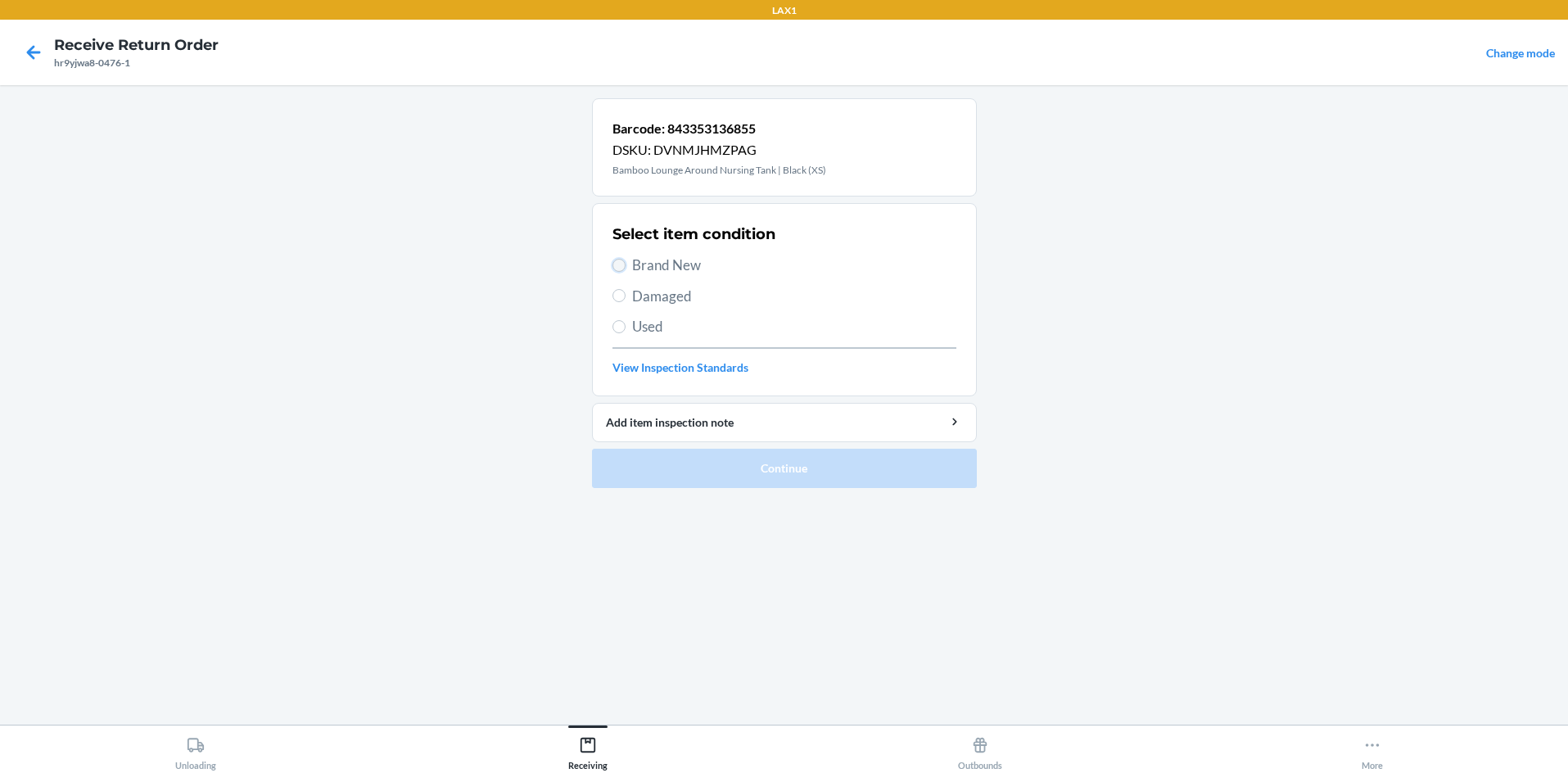
click at [615, 266] on input "Brand New" at bounding box center [619, 266] width 13 height 13
radio input "true"
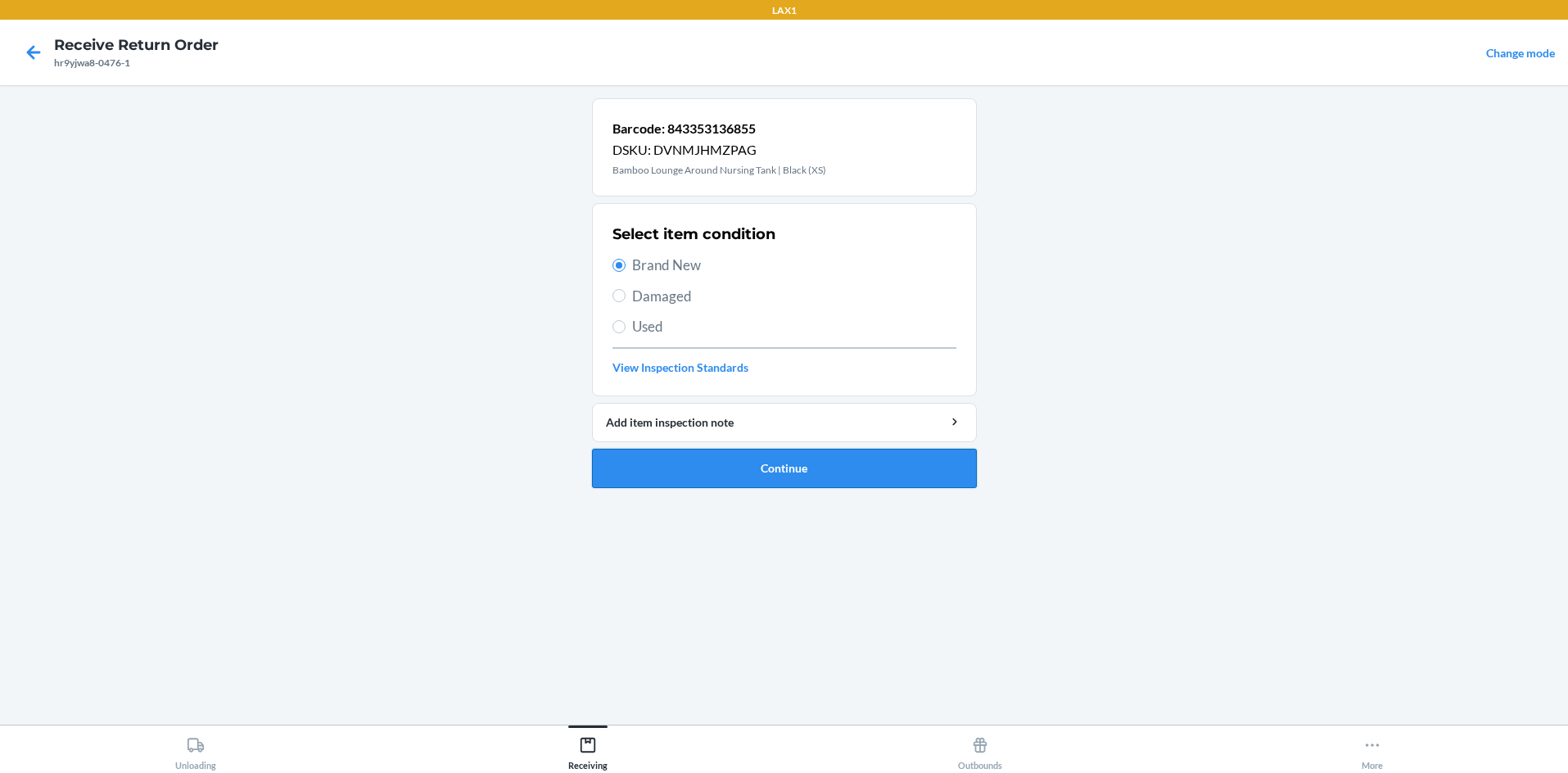
click at [685, 460] on button "Continue" at bounding box center [785, 468] width 385 height 39
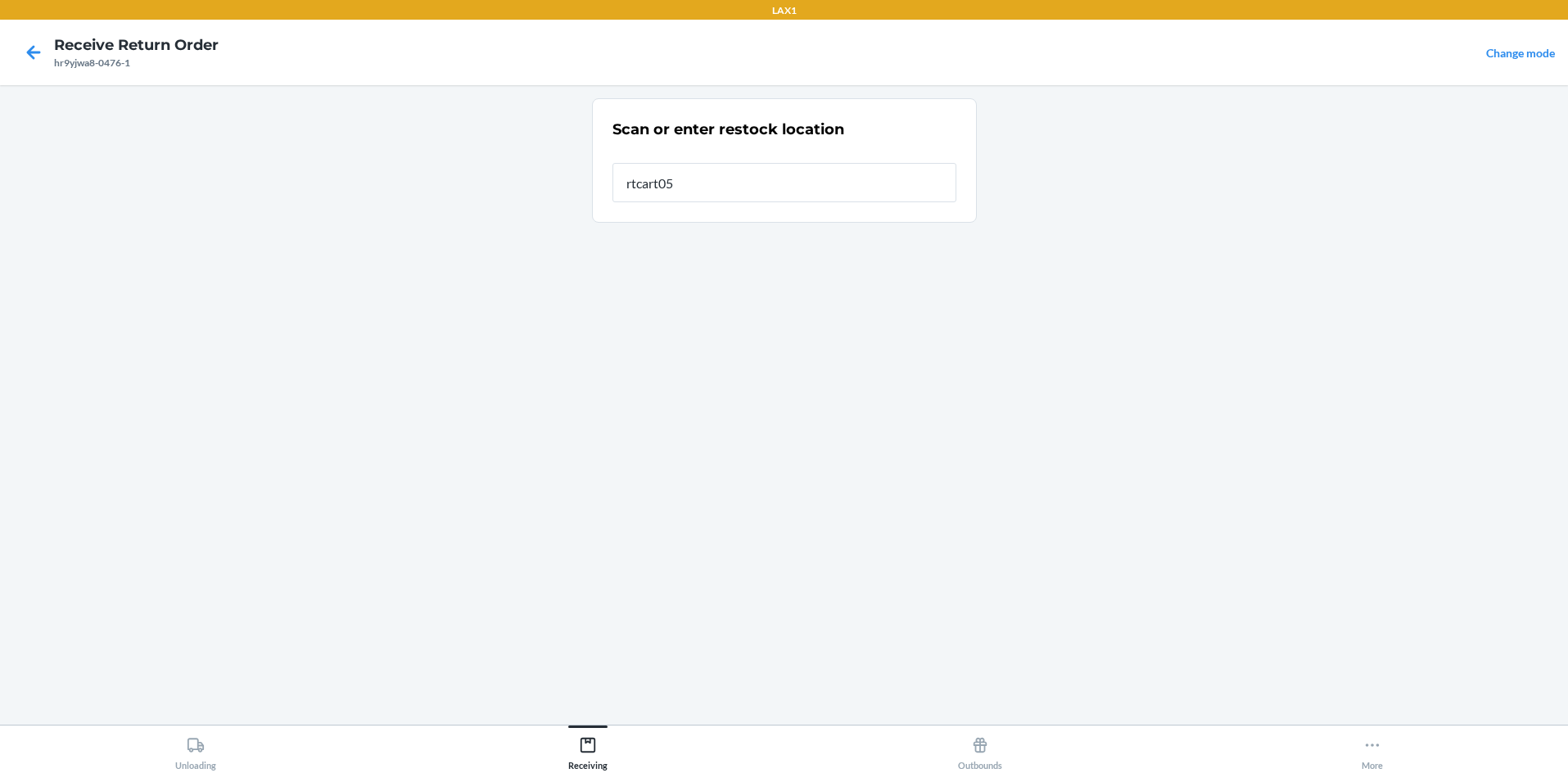
type input "rtcart058"
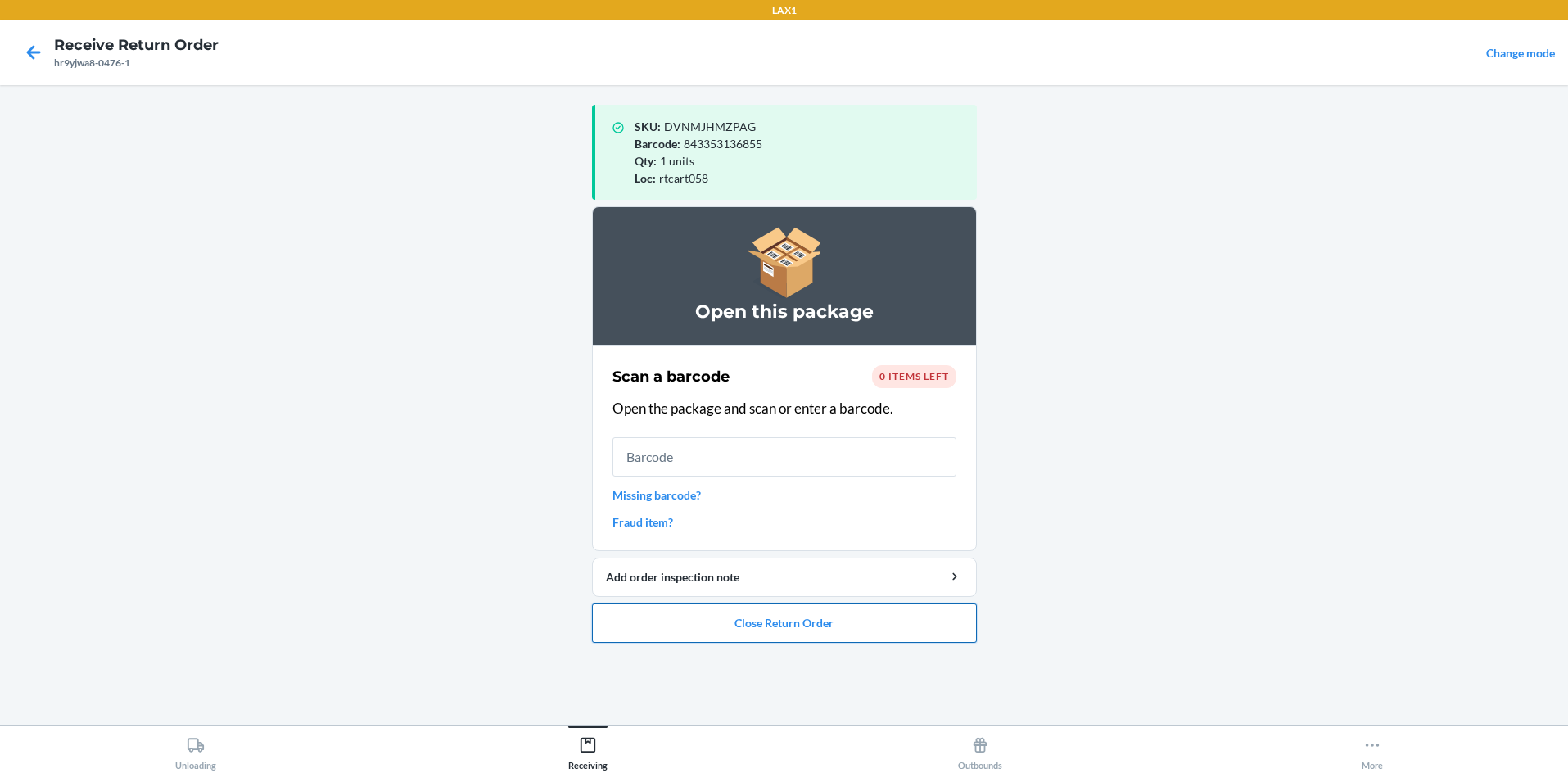
click at [784, 623] on button "Close Return Order" at bounding box center [785, 623] width 385 height 39
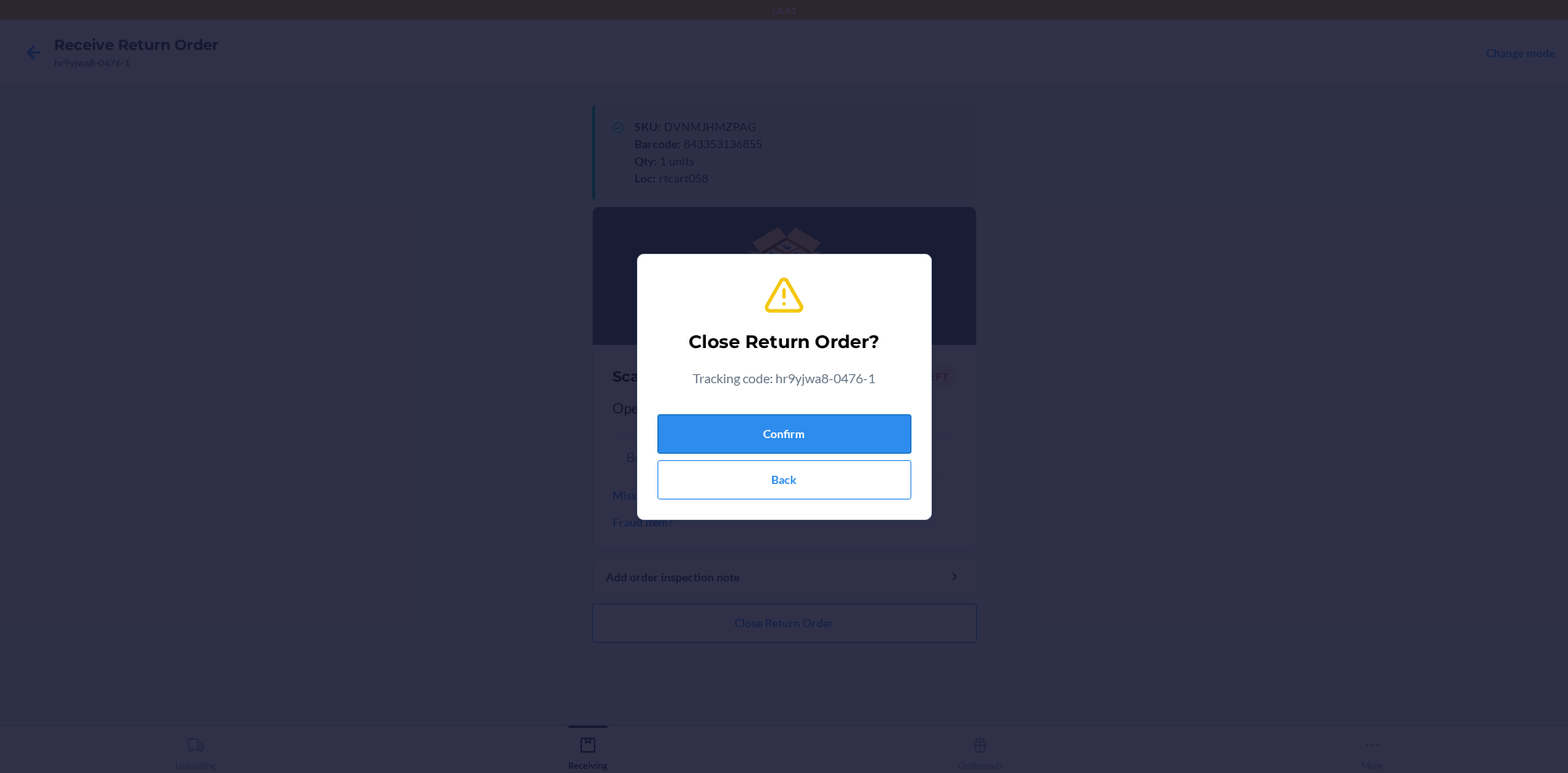
click at [784, 429] on button "Confirm" at bounding box center [784, 434] width 254 height 39
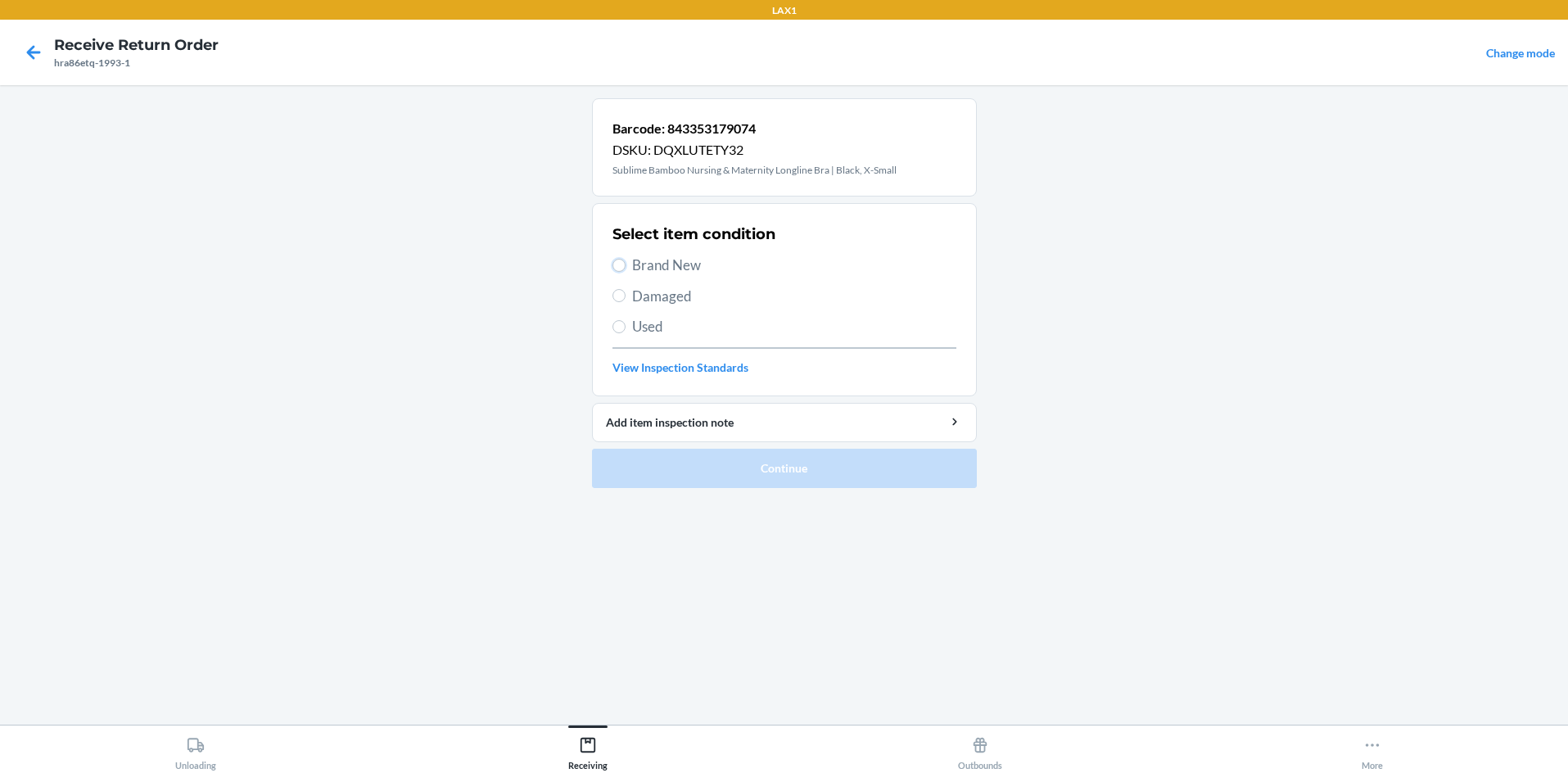
click at [624, 270] on label "Brand New" at bounding box center [784, 265] width 344 height 21
click at [624, 270] on input "Brand New" at bounding box center [619, 266] width 13 height 13
radio input "true"
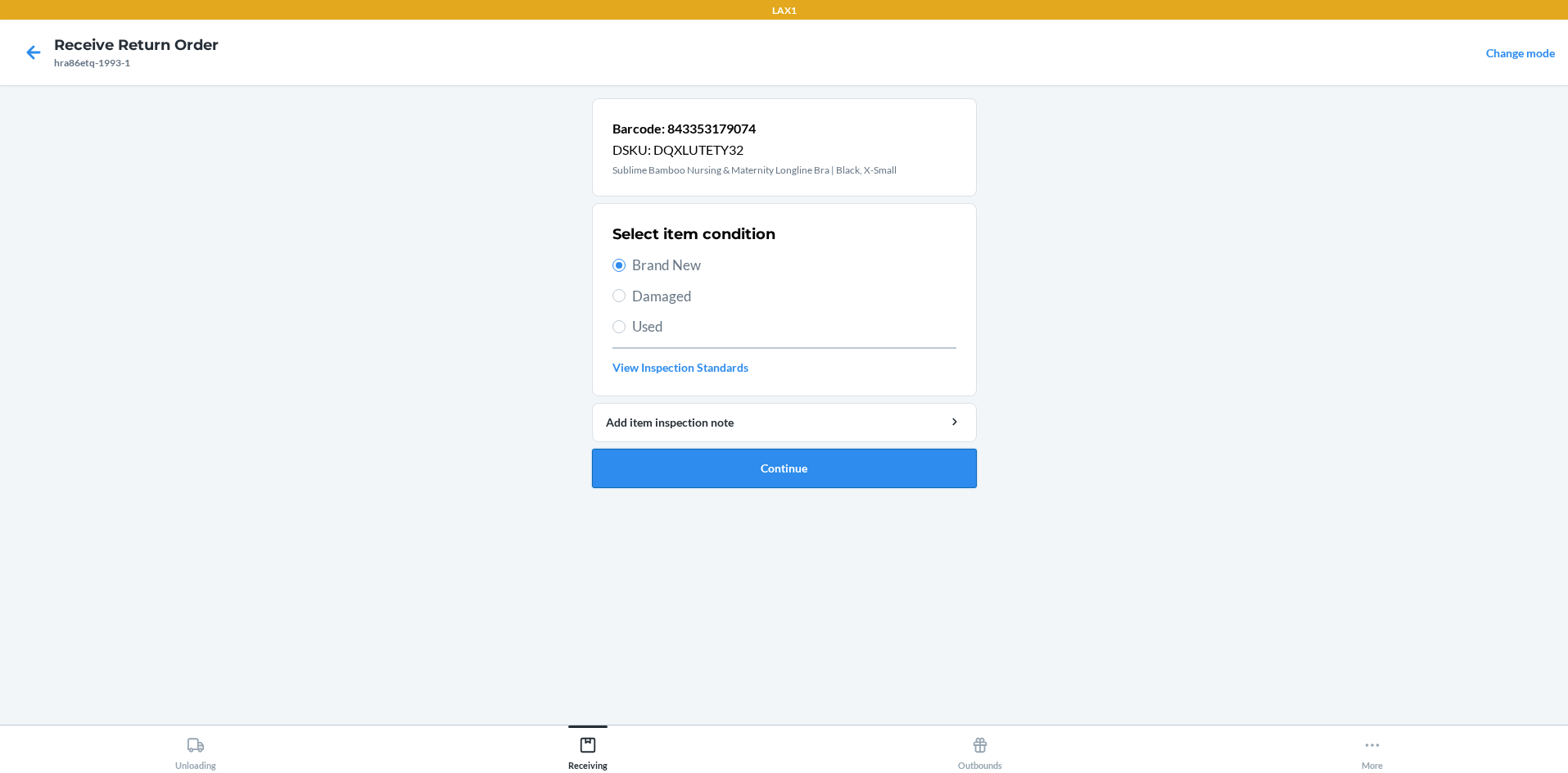
click at [746, 468] on button "Continue" at bounding box center [785, 468] width 385 height 39
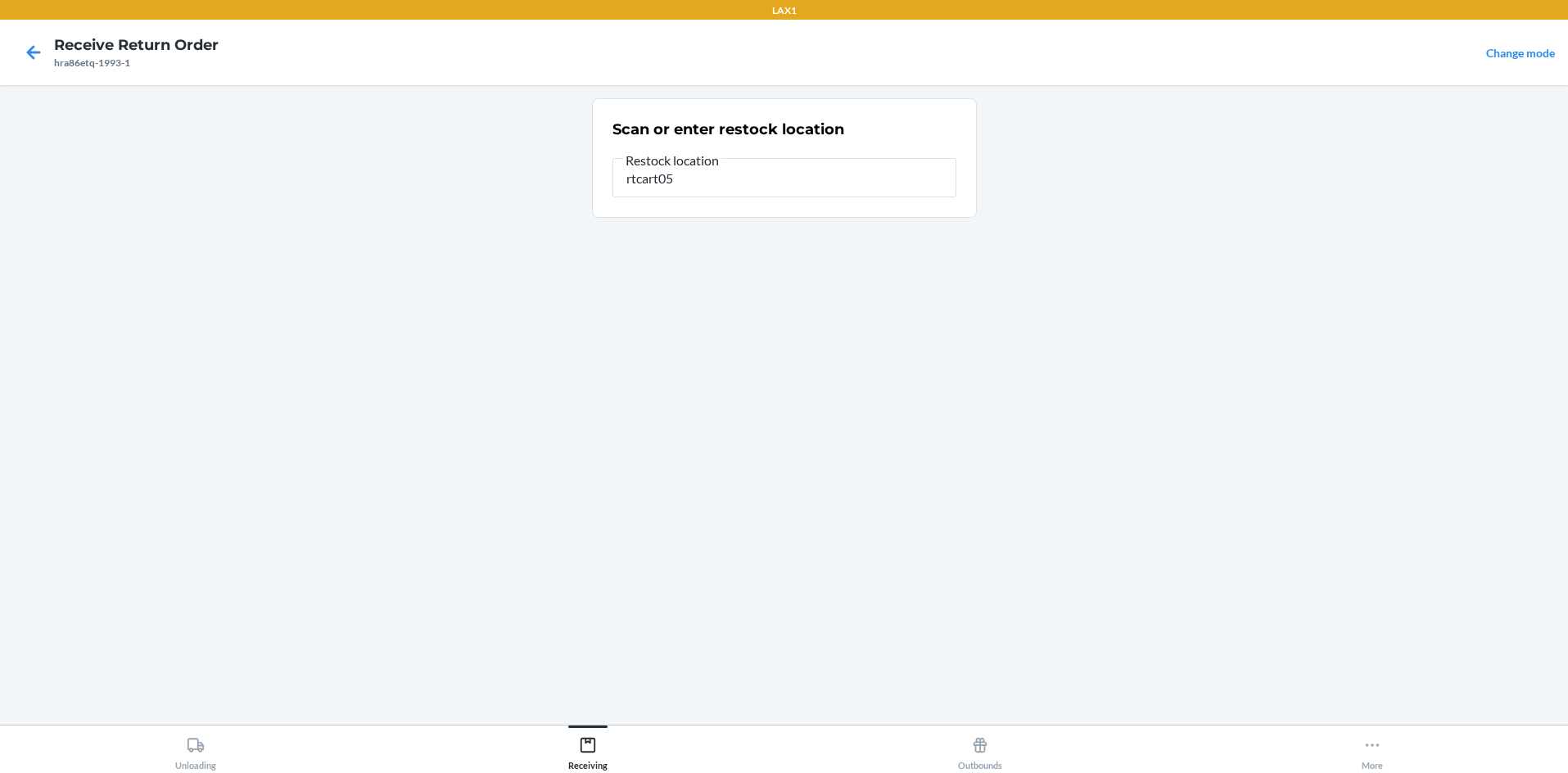
type input "rtcart058"
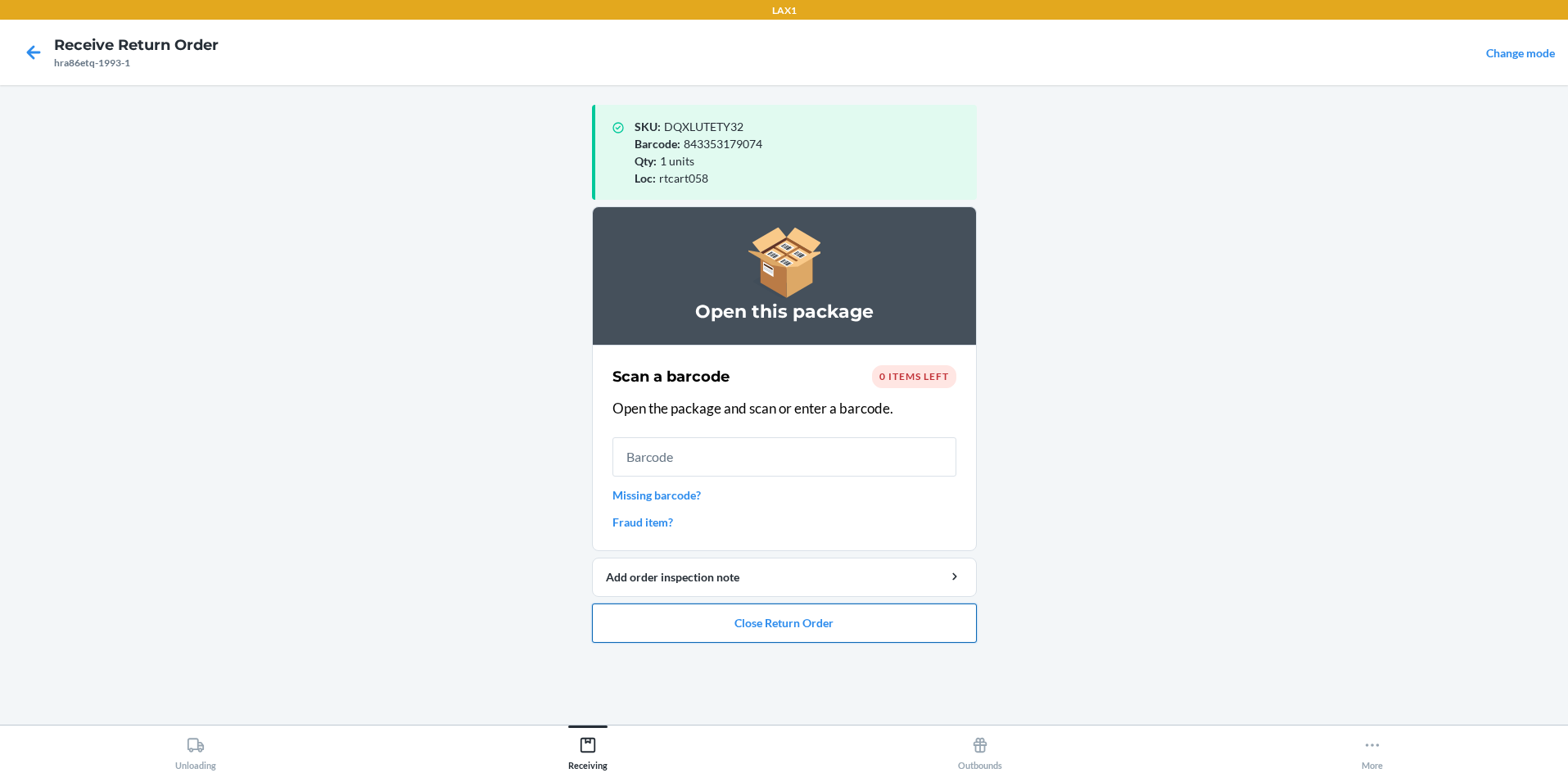
click at [784, 629] on button "Close Return Order" at bounding box center [785, 623] width 385 height 39
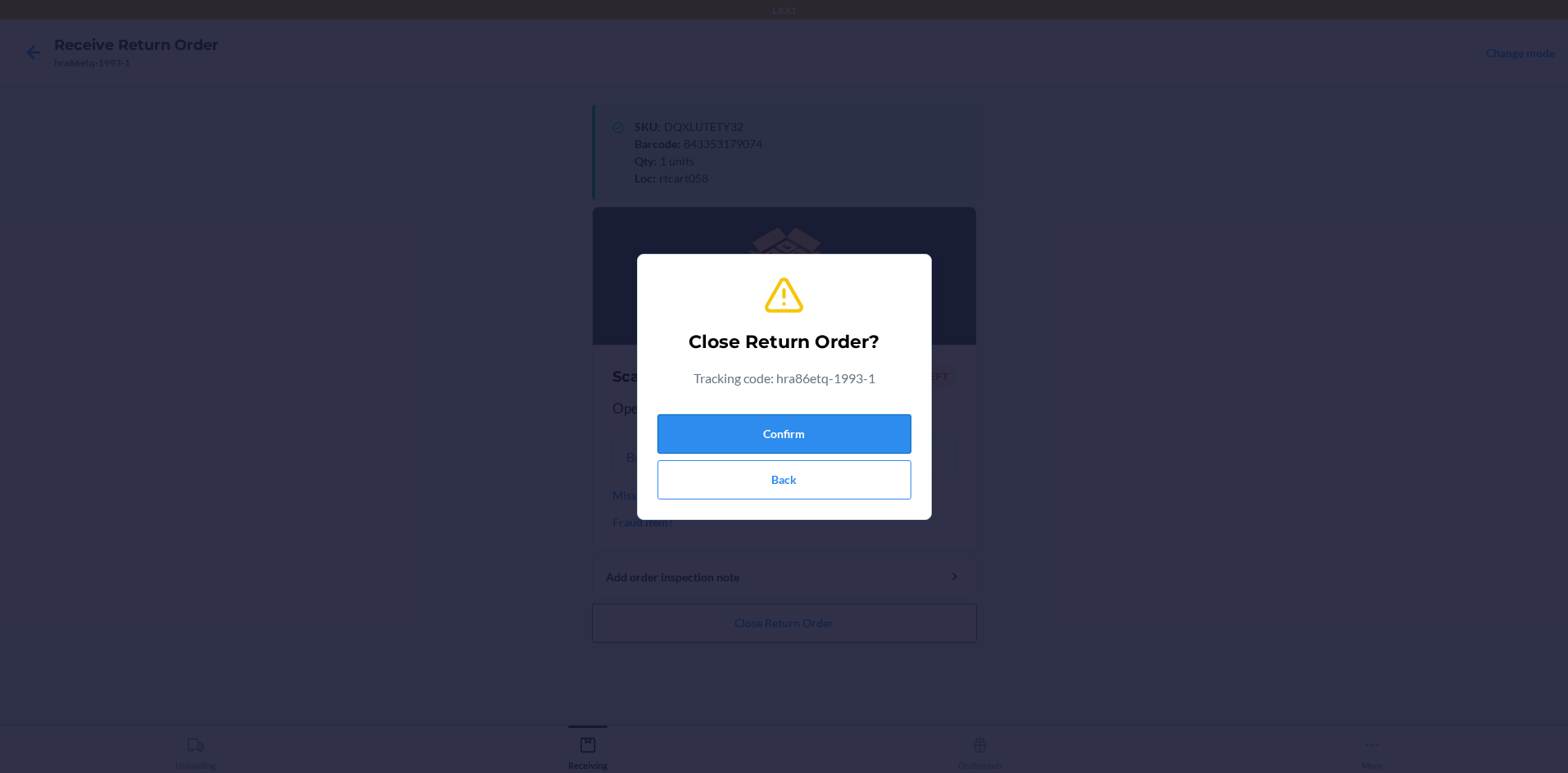
click at [784, 433] on button "Confirm" at bounding box center [784, 434] width 254 height 39
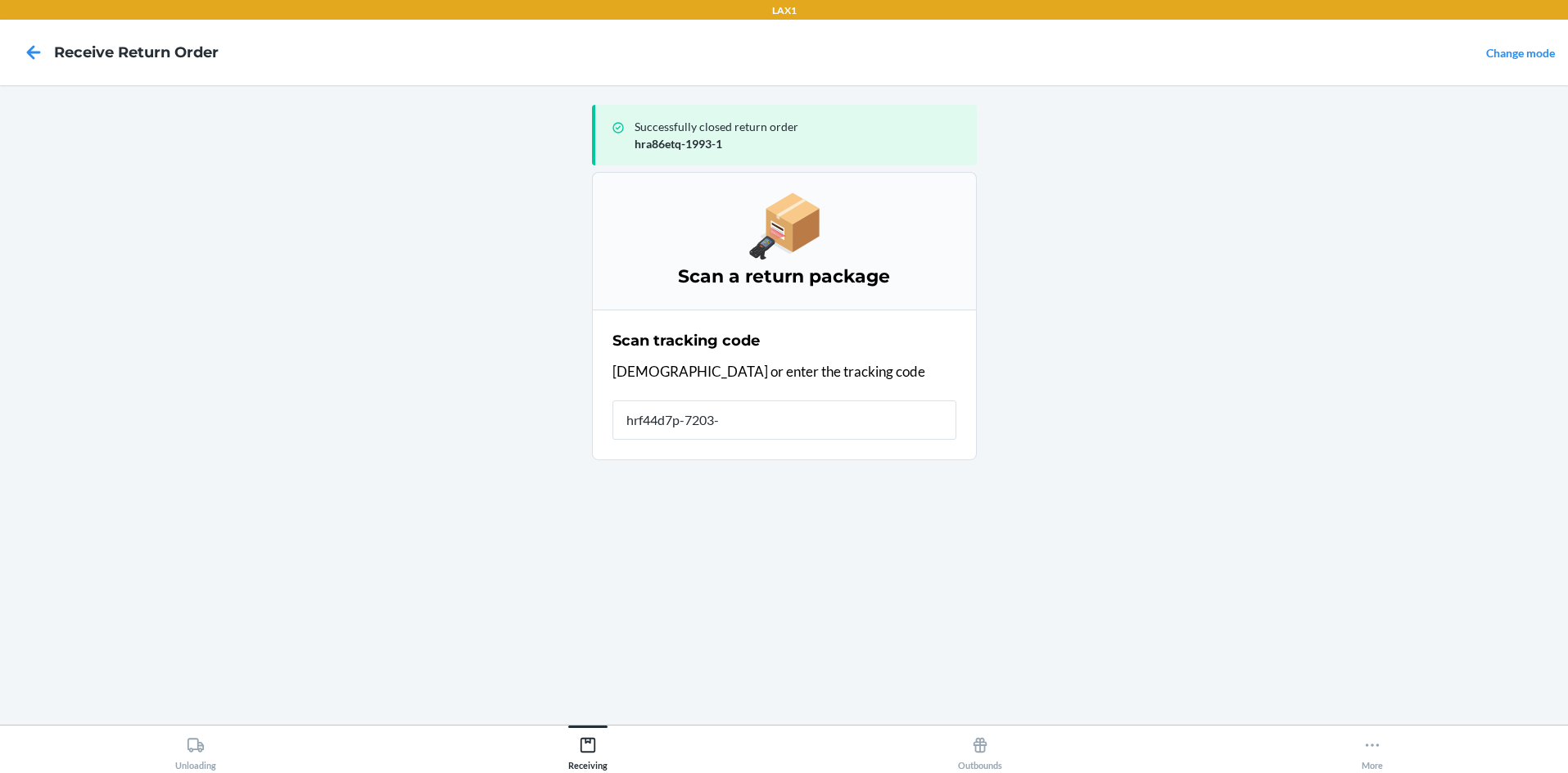
type input "hrf44d7p-7203-1"
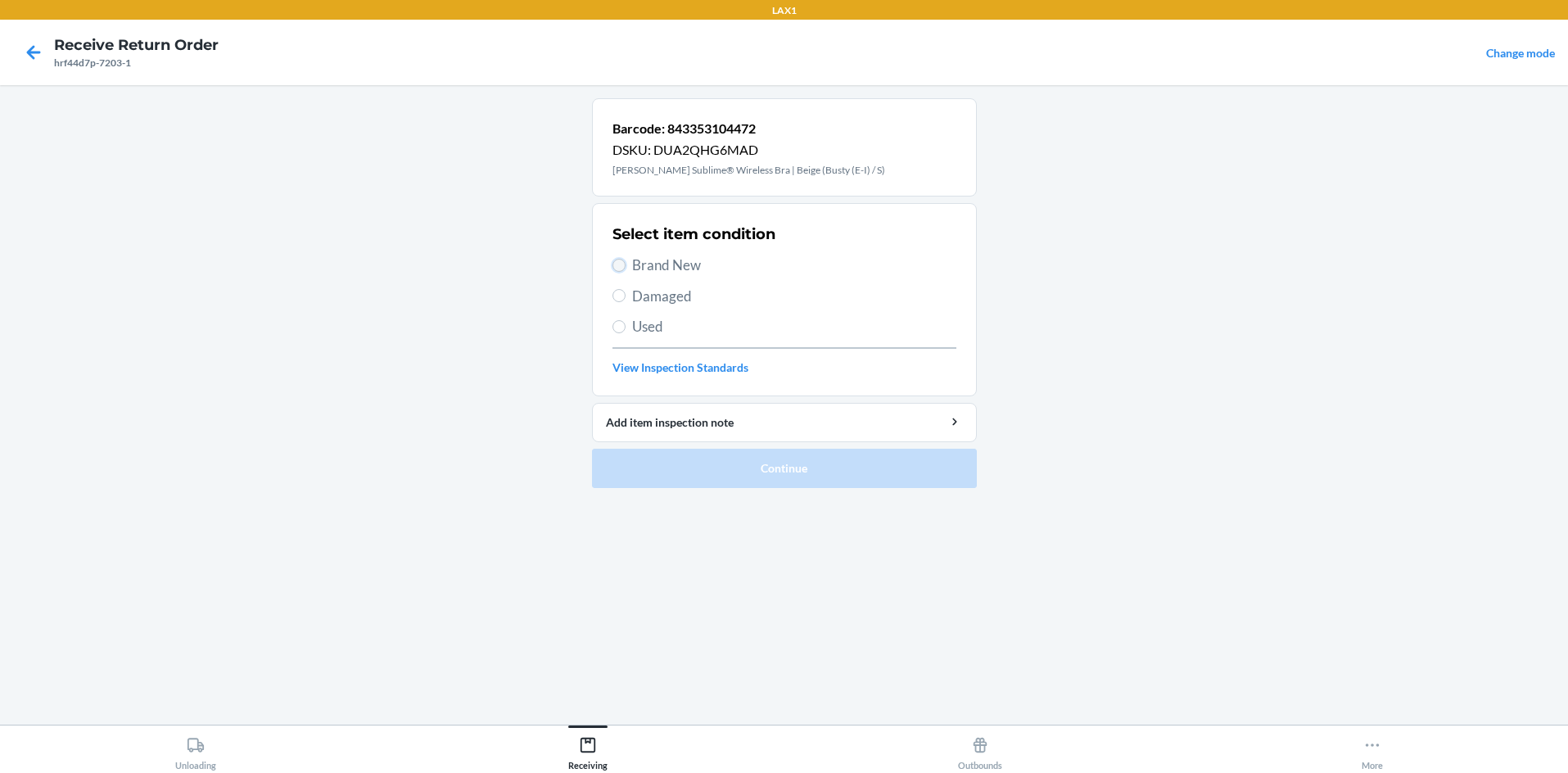
click at [620, 263] on input "Brand New" at bounding box center [619, 266] width 13 height 13
radio input "true"
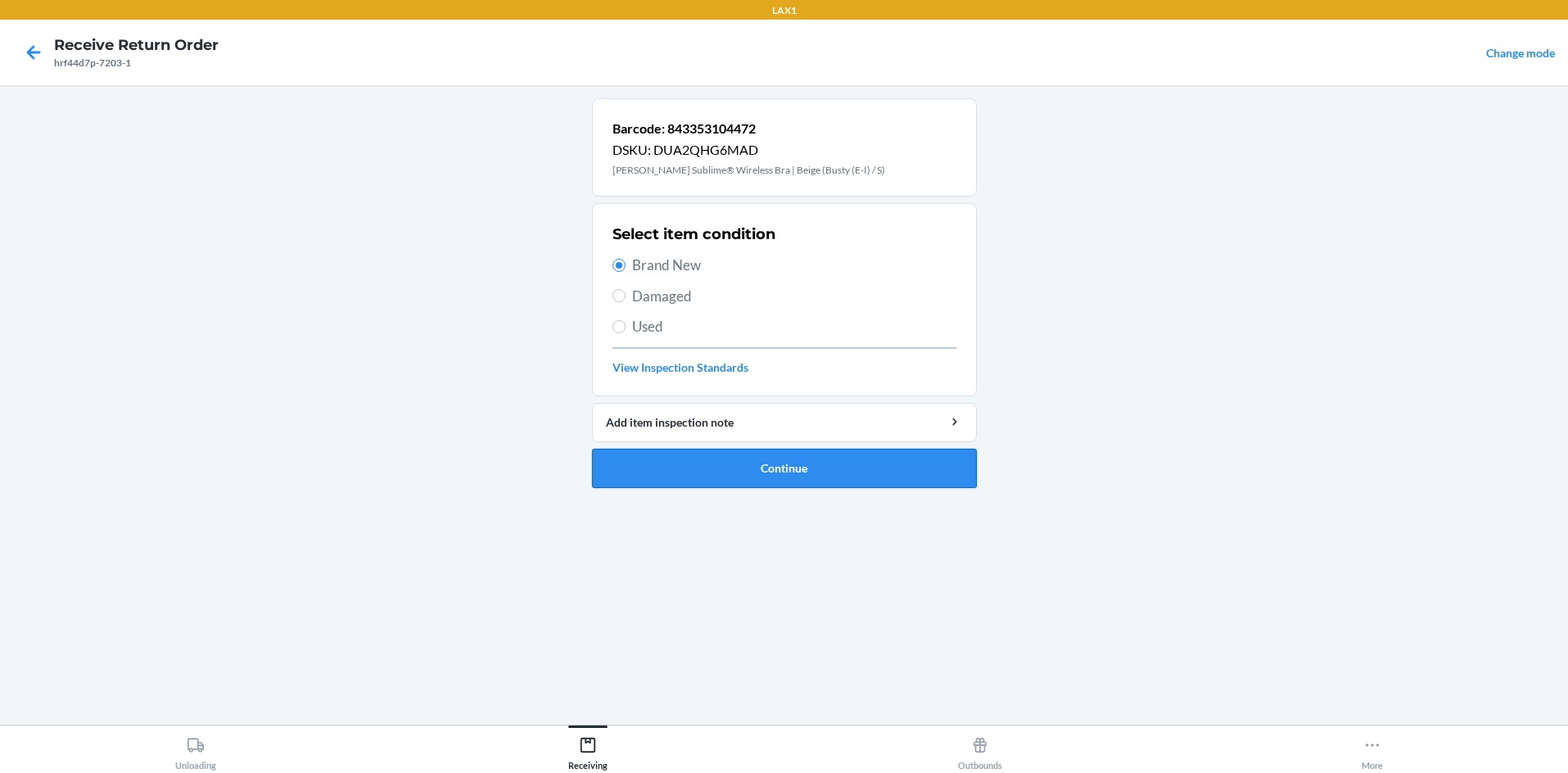
click at [764, 462] on button "Continue" at bounding box center [785, 468] width 385 height 39
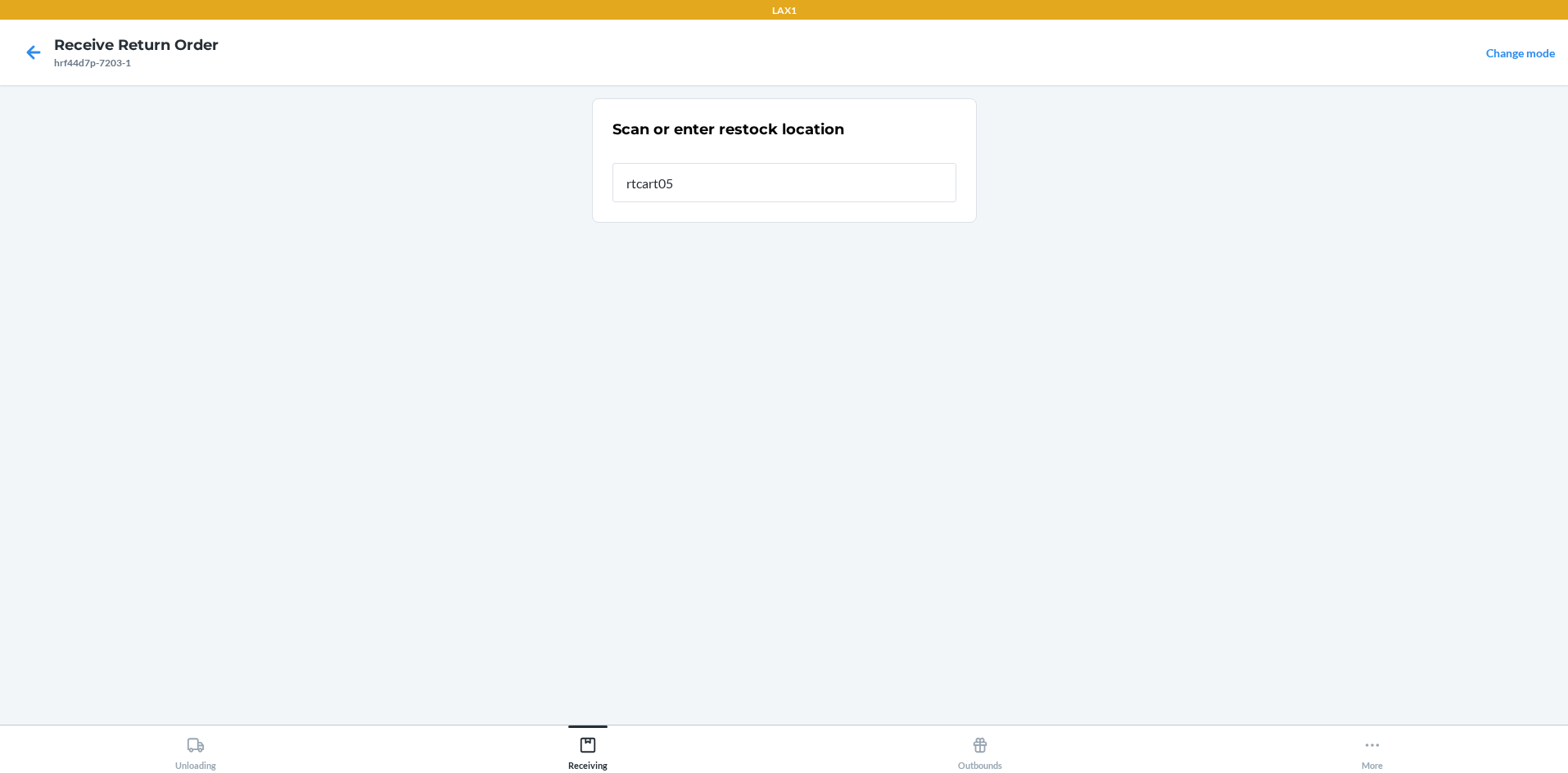
type input "rtcart058"
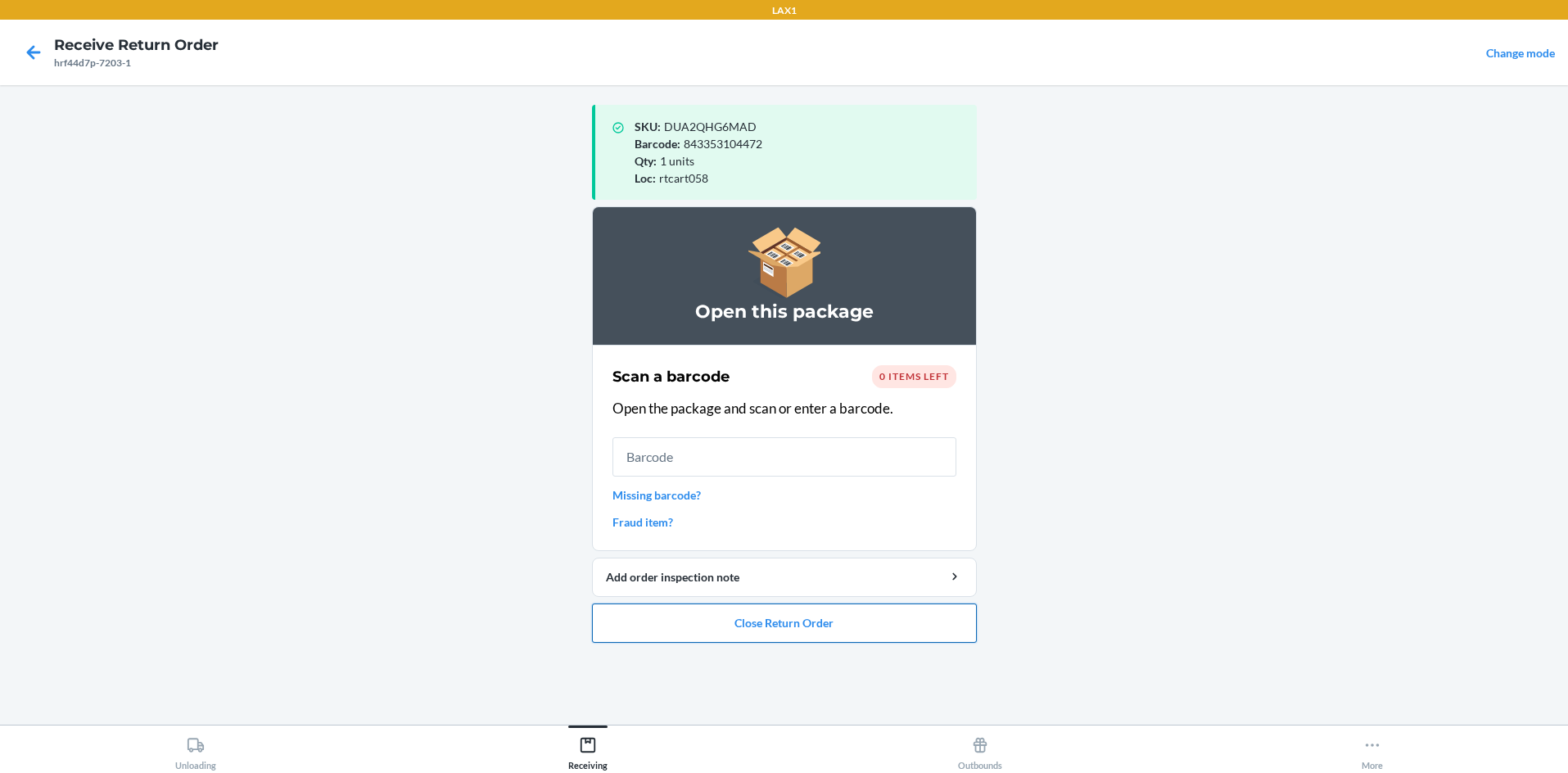
click at [784, 624] on button "Close Return Order" at bounding box center [785, 623] width 385 height 39
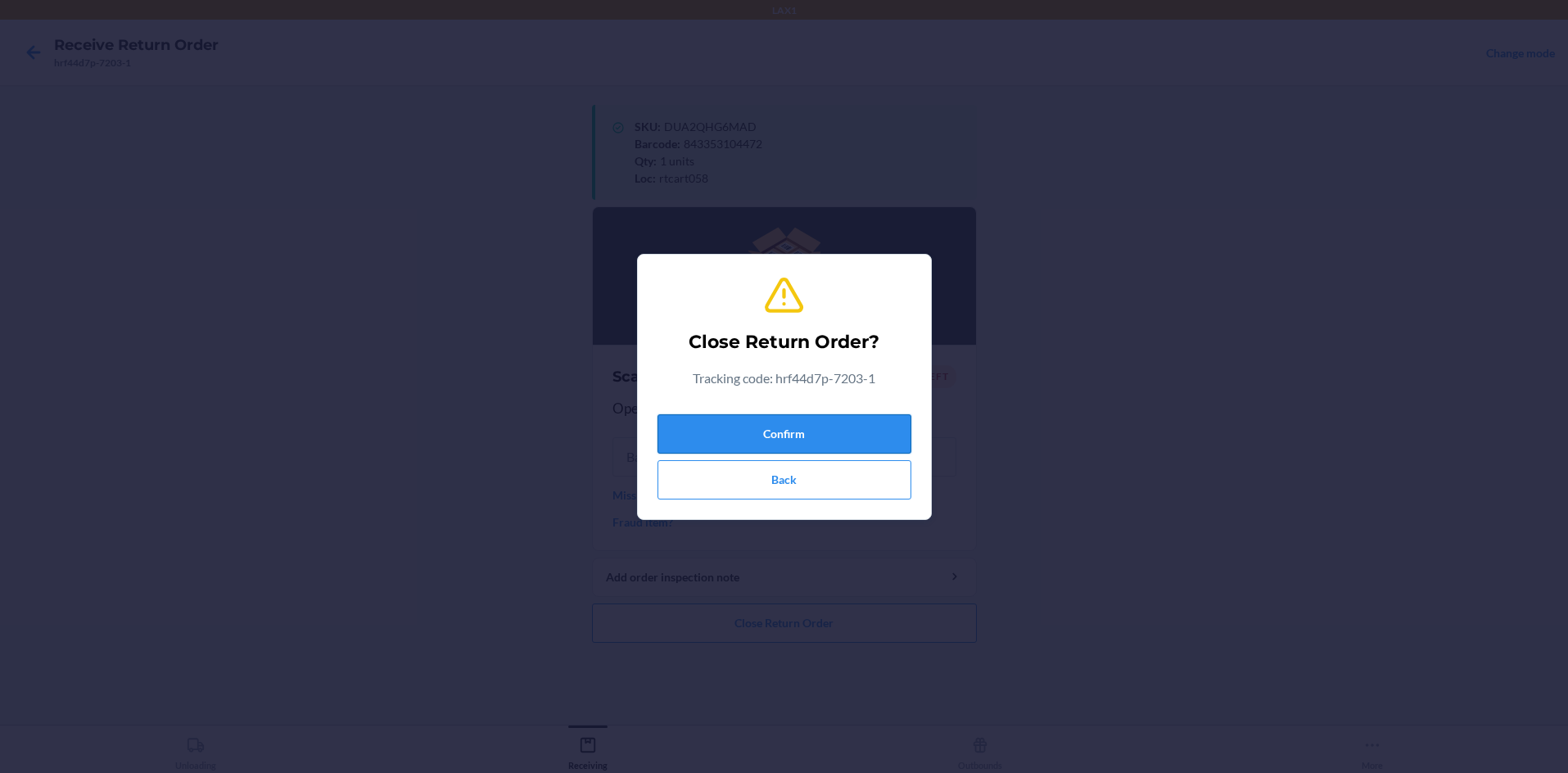
click at [784, 436] on button "Confirm" at bounding box center [784, 434] width 254 height 39
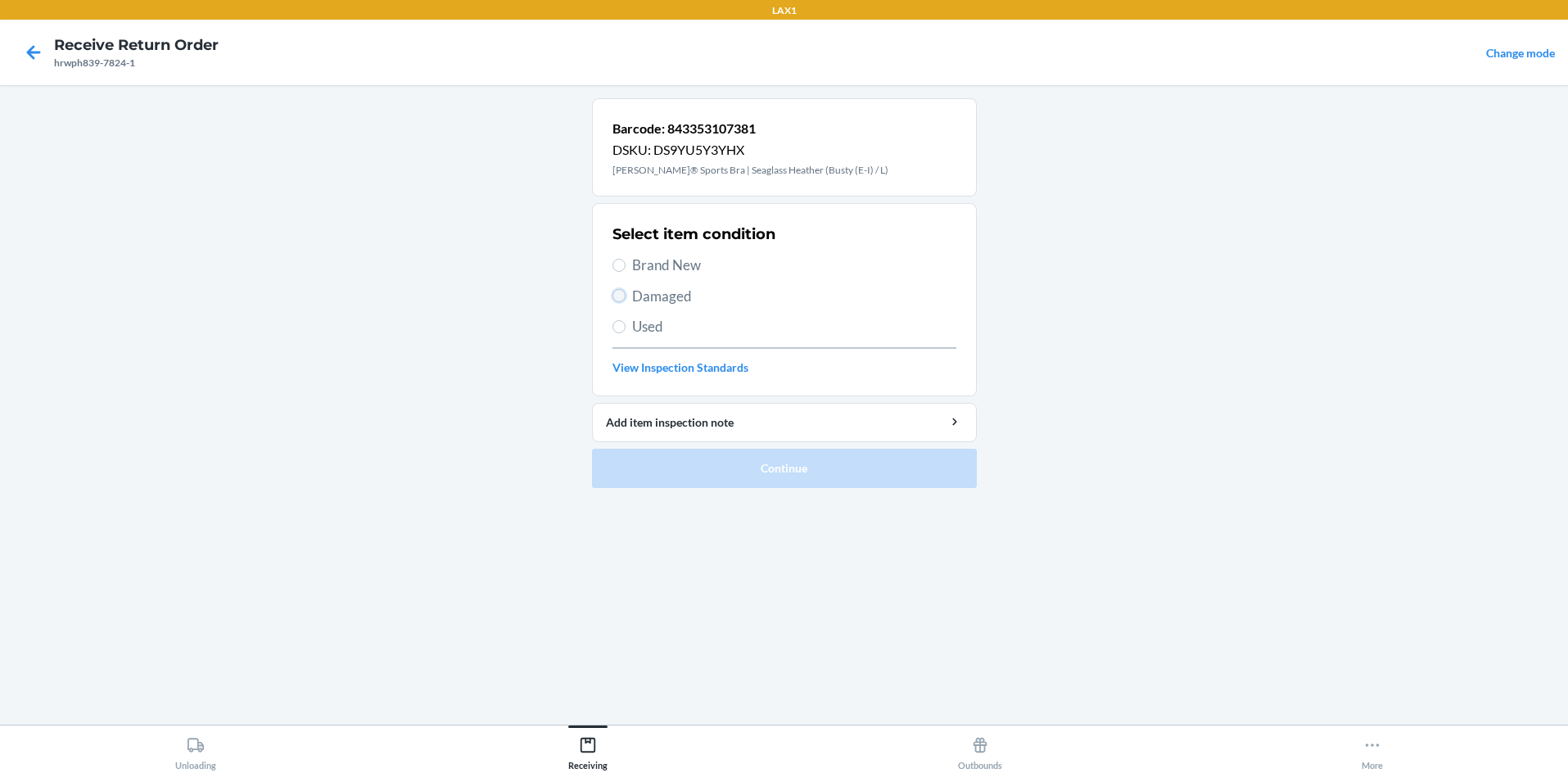
click at [617, 293] on input "Damaged" at bounding box center [619, 296] width 13 height 13
radio input "true"
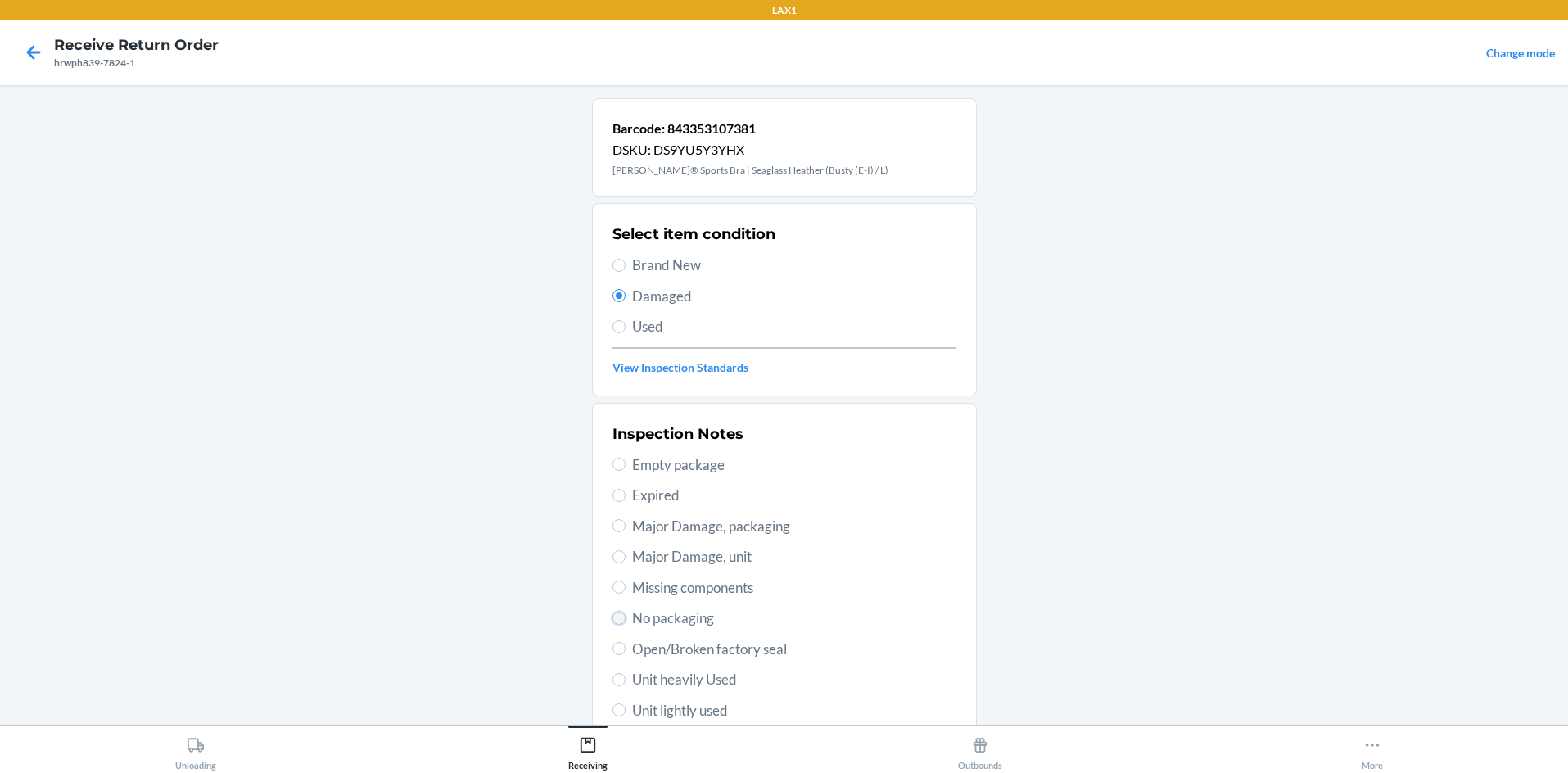
click at [613, 617] on input "No packaging" at bounding box center [619, 618] width 13 height 13
radio input "true"
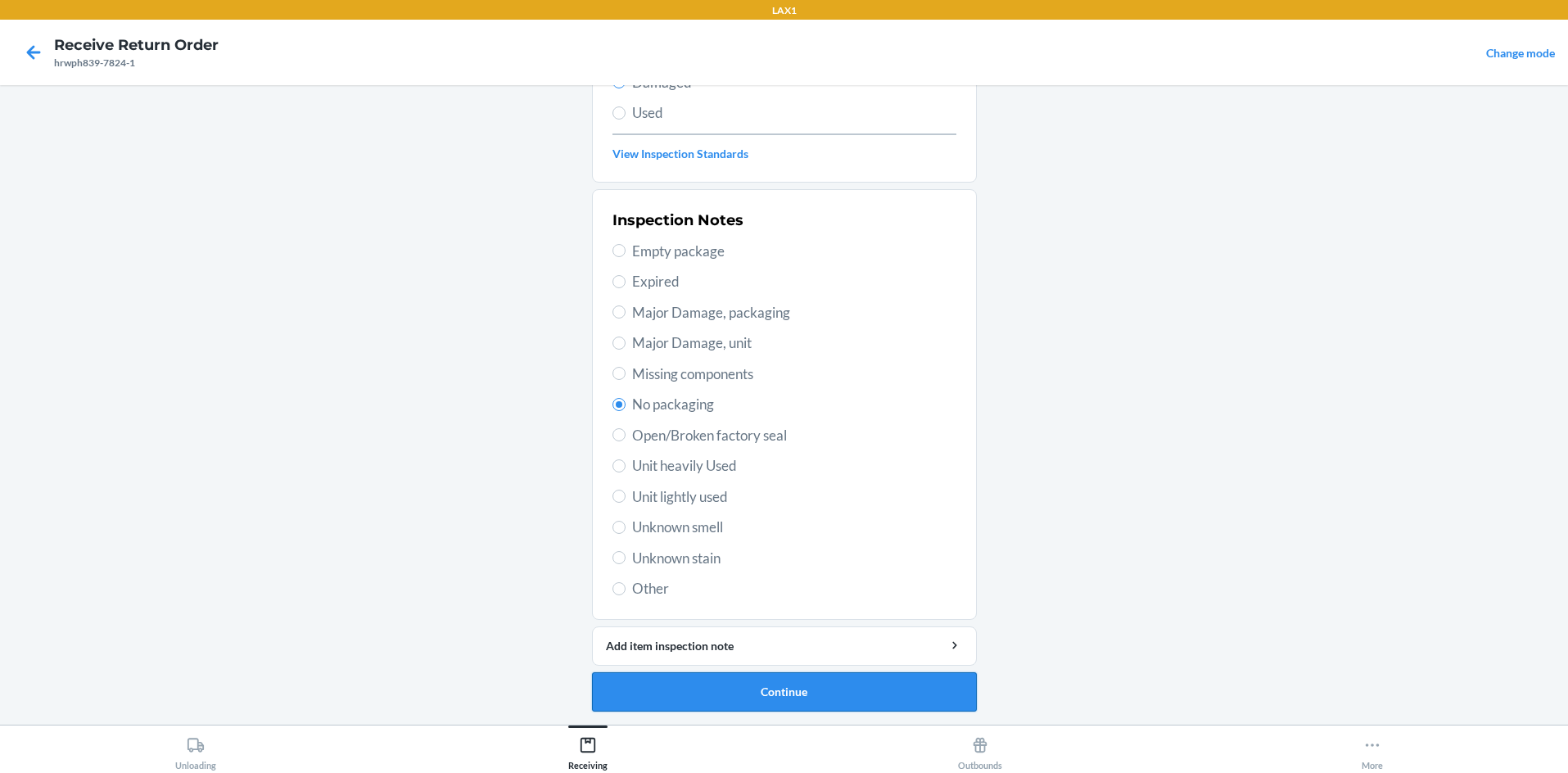
click at [688, 690] on button "Continue" at bounding box center [785, 691] width 385 height 39
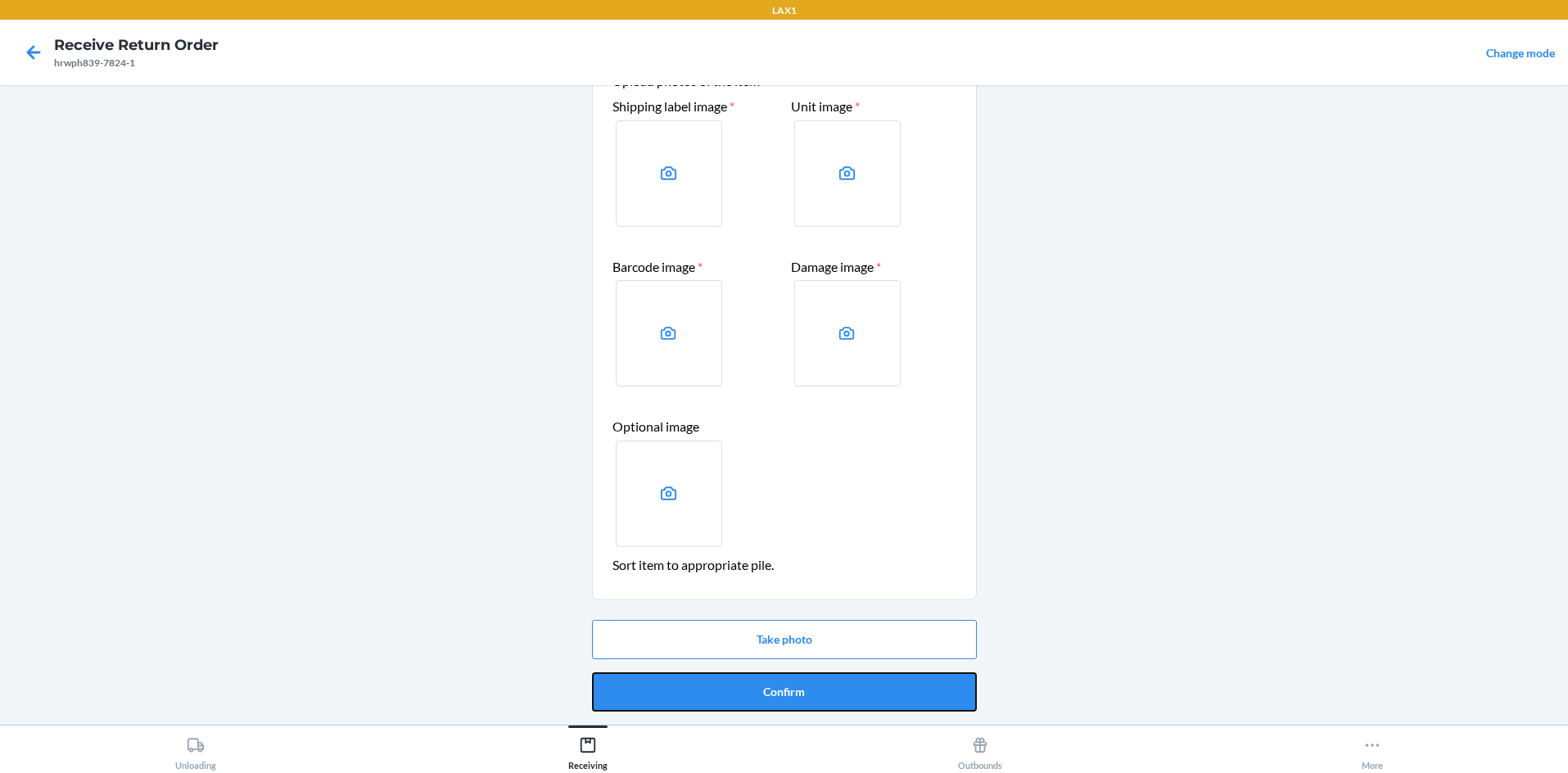
click at [688, 690] on button "Confirm" at bounding box center [785, 691] width 385 height 39
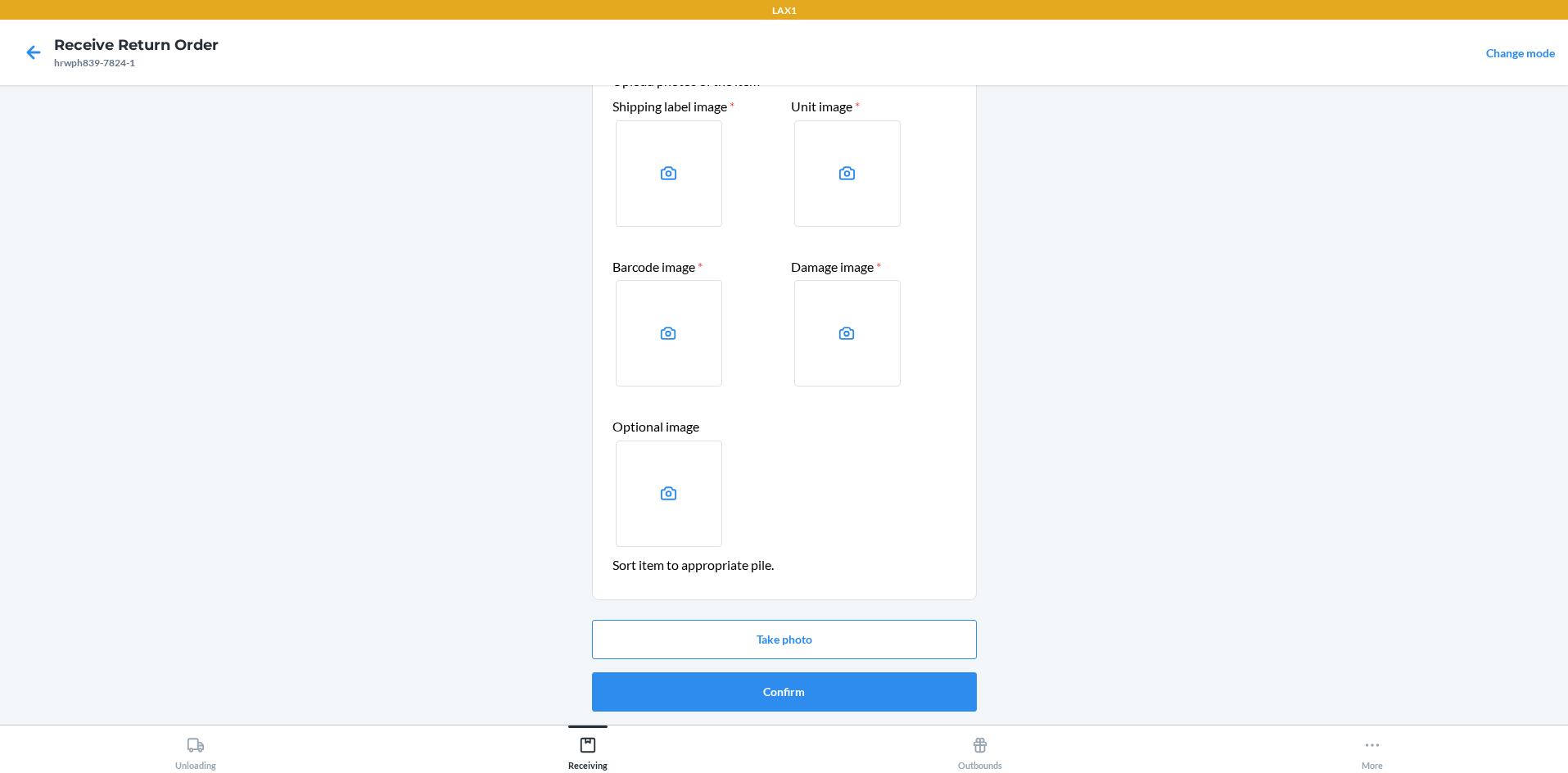
scroll to position [0, 0]
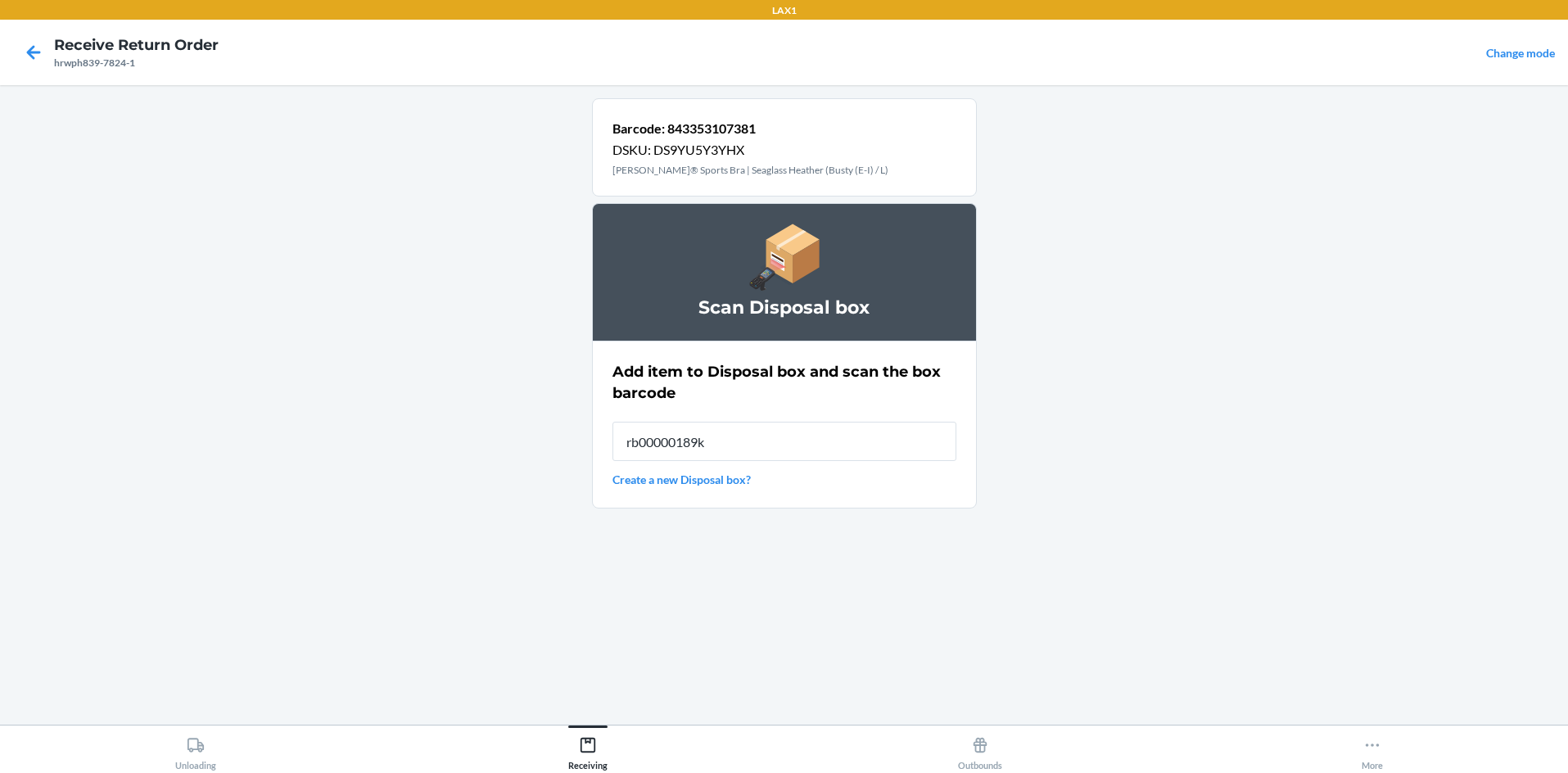
type input "rb00000189k"
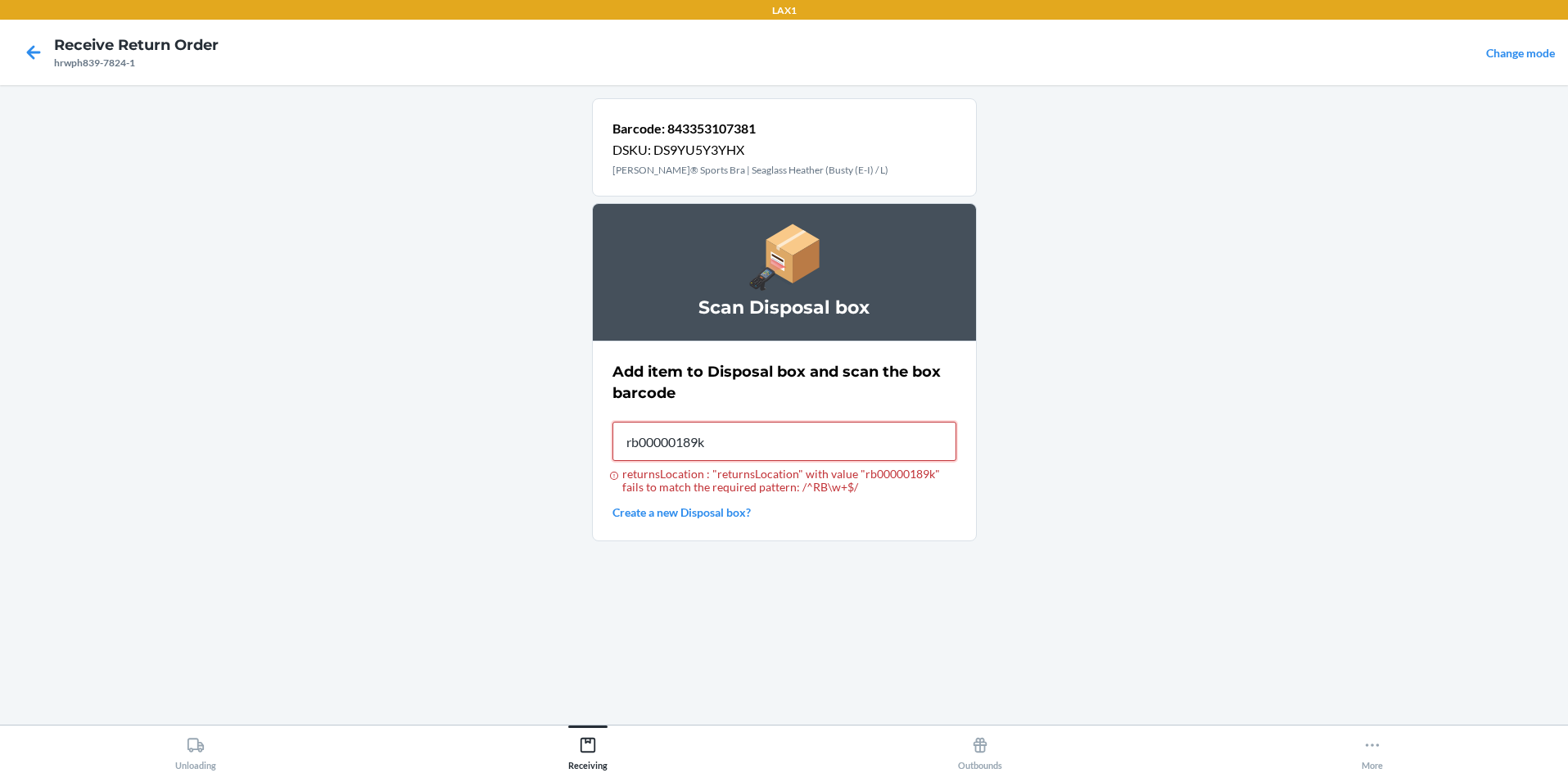
type input "rb00000189k"
type input "RB00000189K"
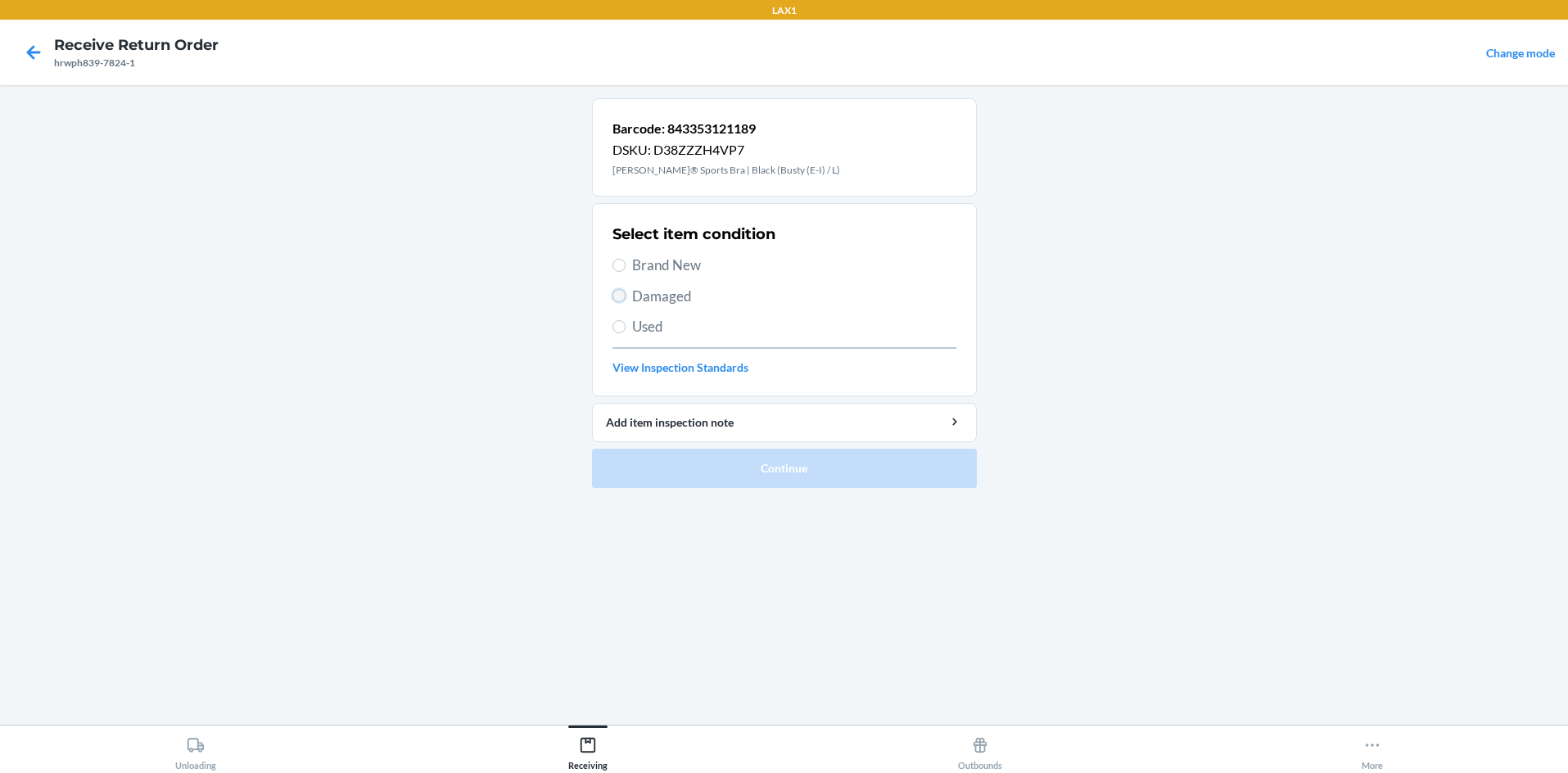
click at [618, 297] on input "Damaged" at bounding box center [619, 296] width 13 height 13
radio input "true"
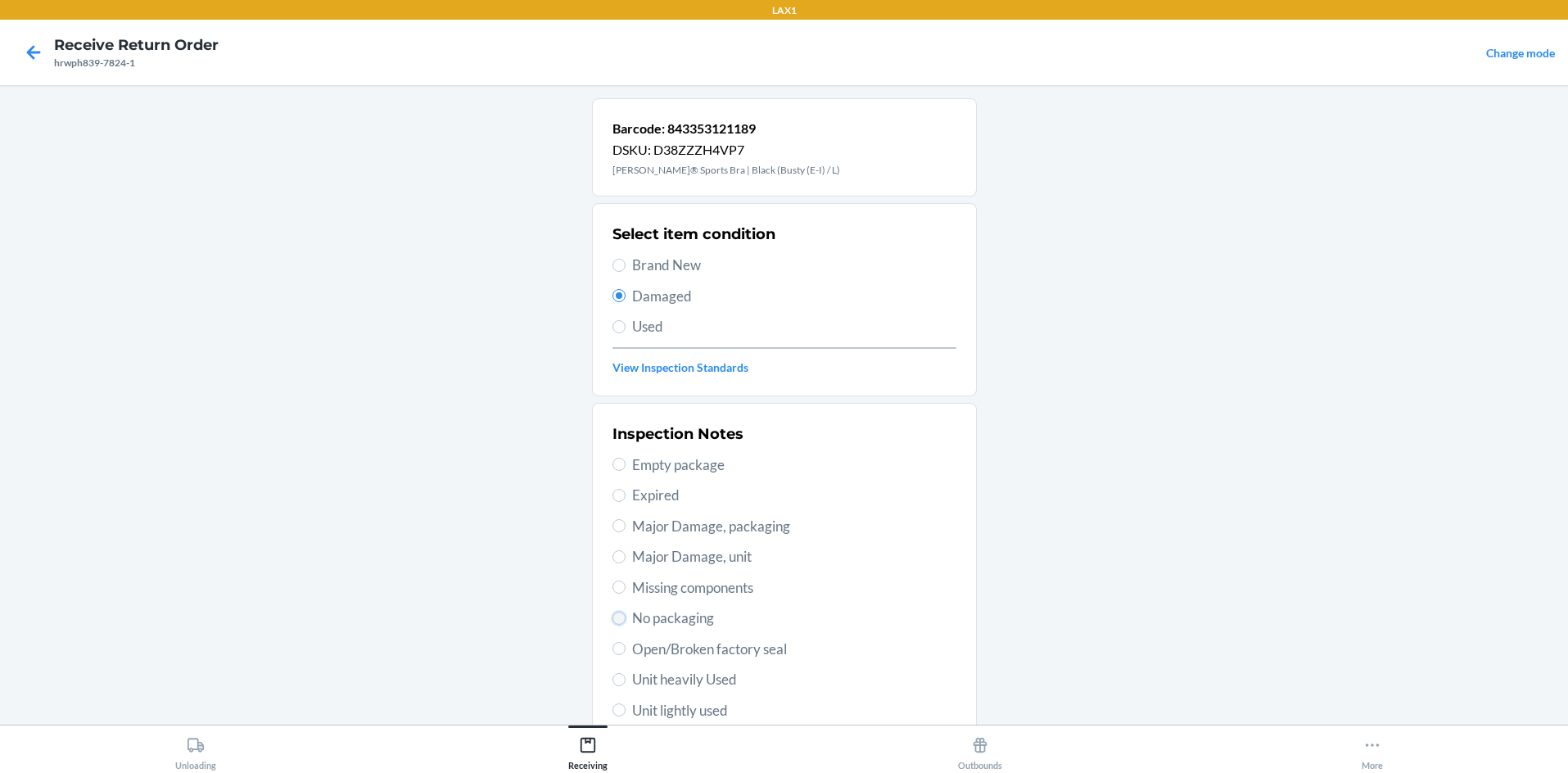
click at [613, 618] on input "No packaging" at bounding box center [619, 618] width 13 height 13
radio input "true"
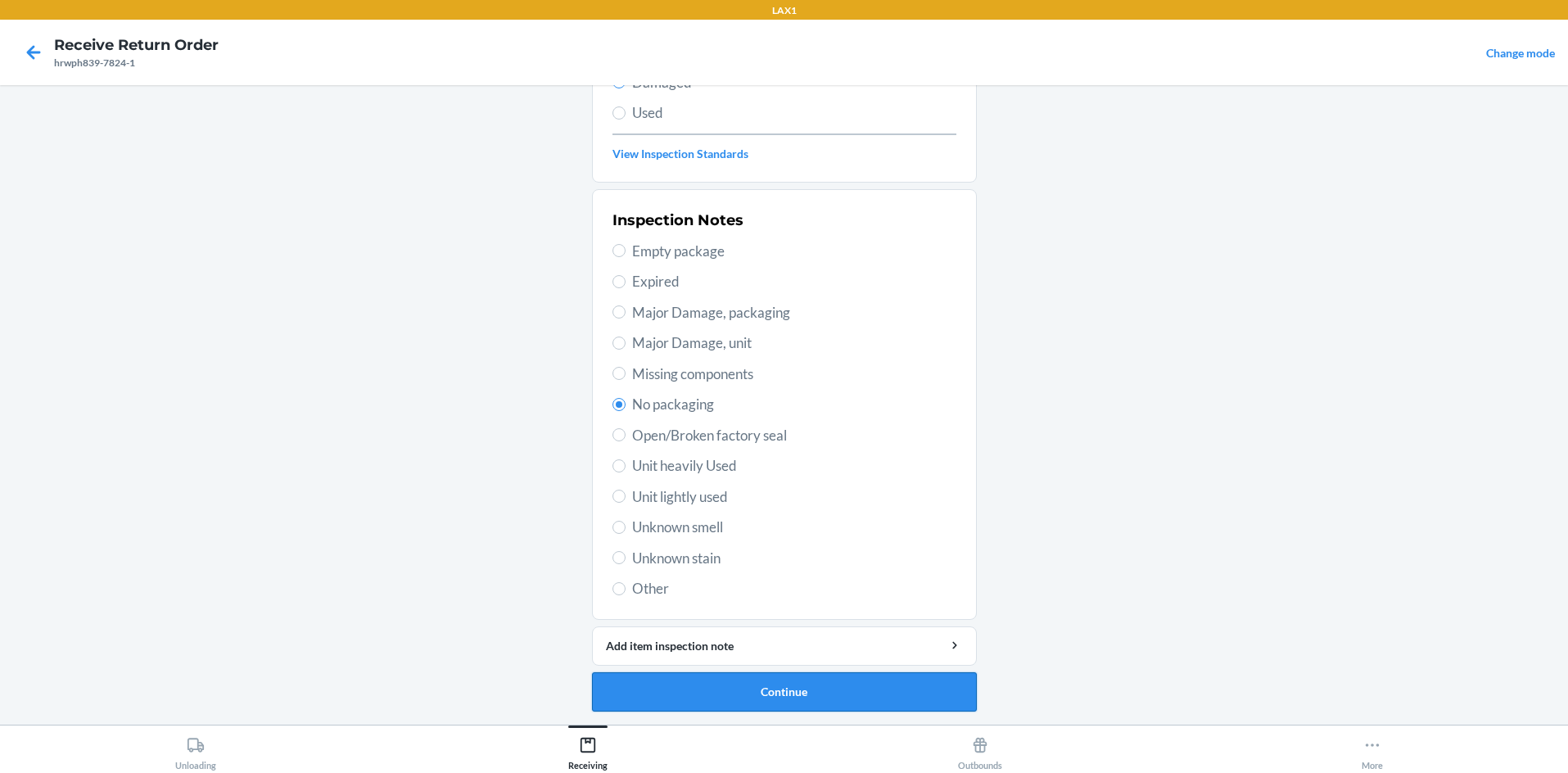
click at [750, 687] on button "Continue" at bounding box center [785, 691] width 385 height 39
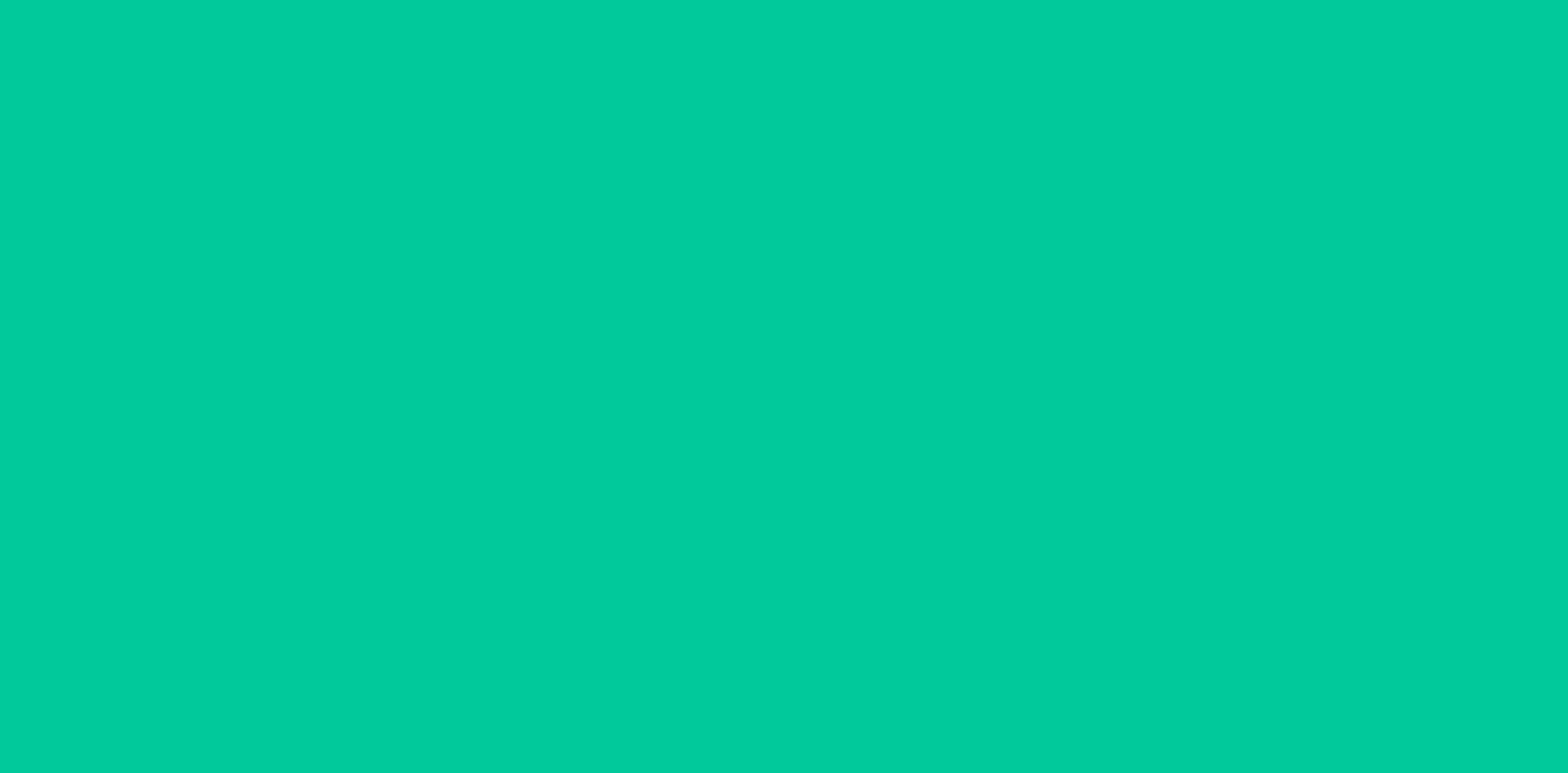
scroll to position [79, 0]
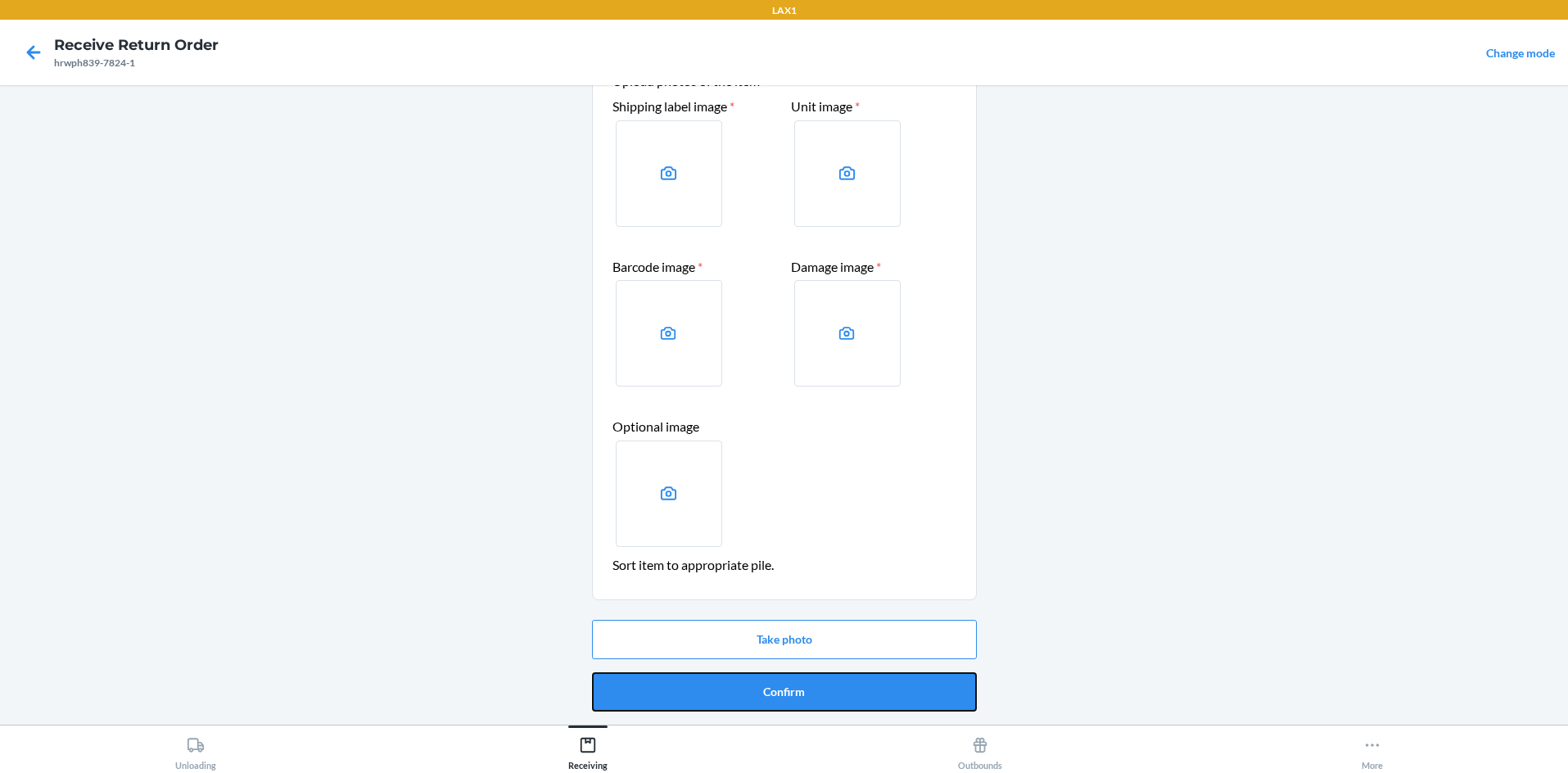
click at [750, 687] on button "Confirm" at bounding box center [785, 691] width 385 height 39
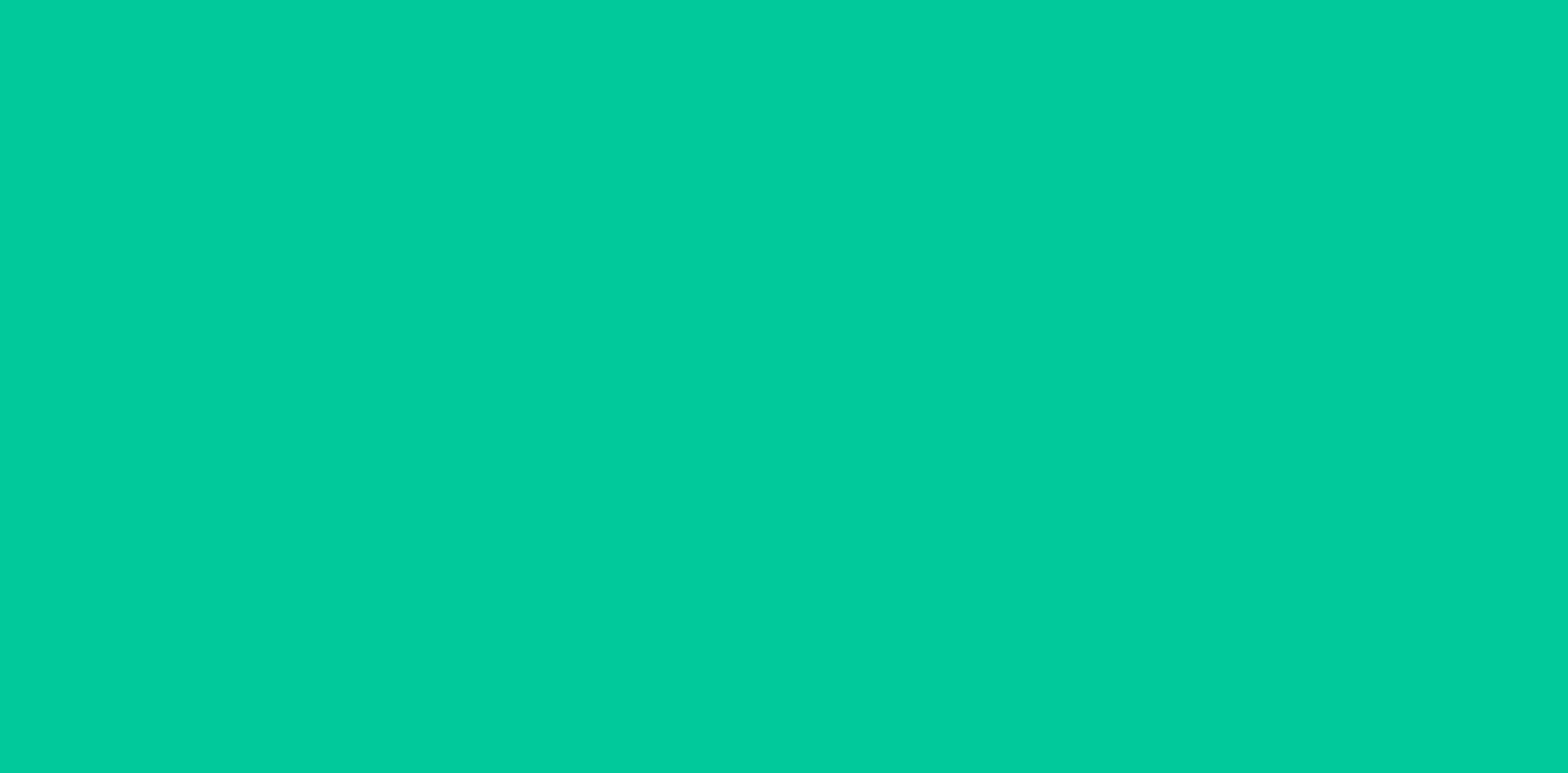
scroll to position [0, 0]
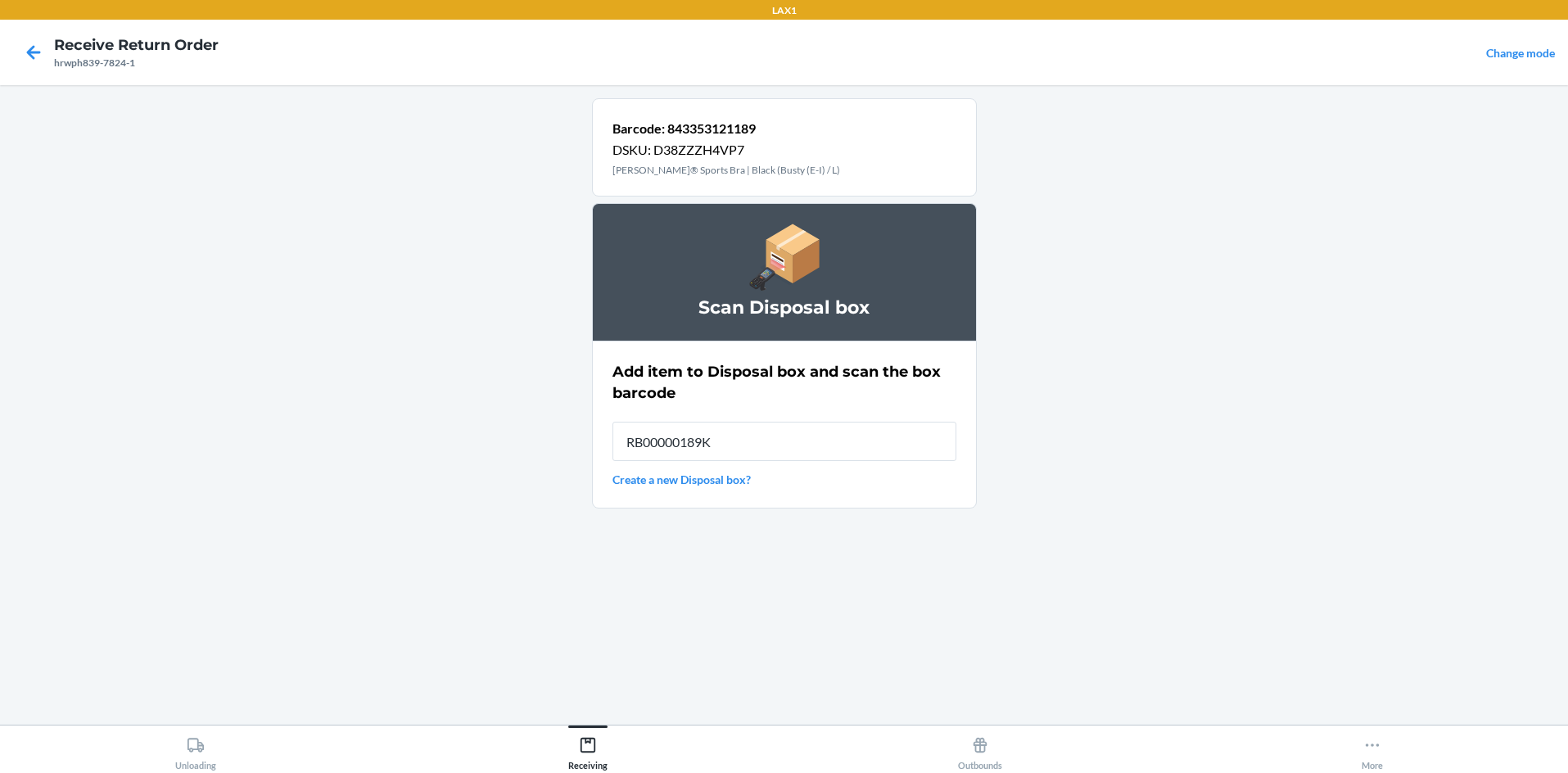
type input "RB00000189K"
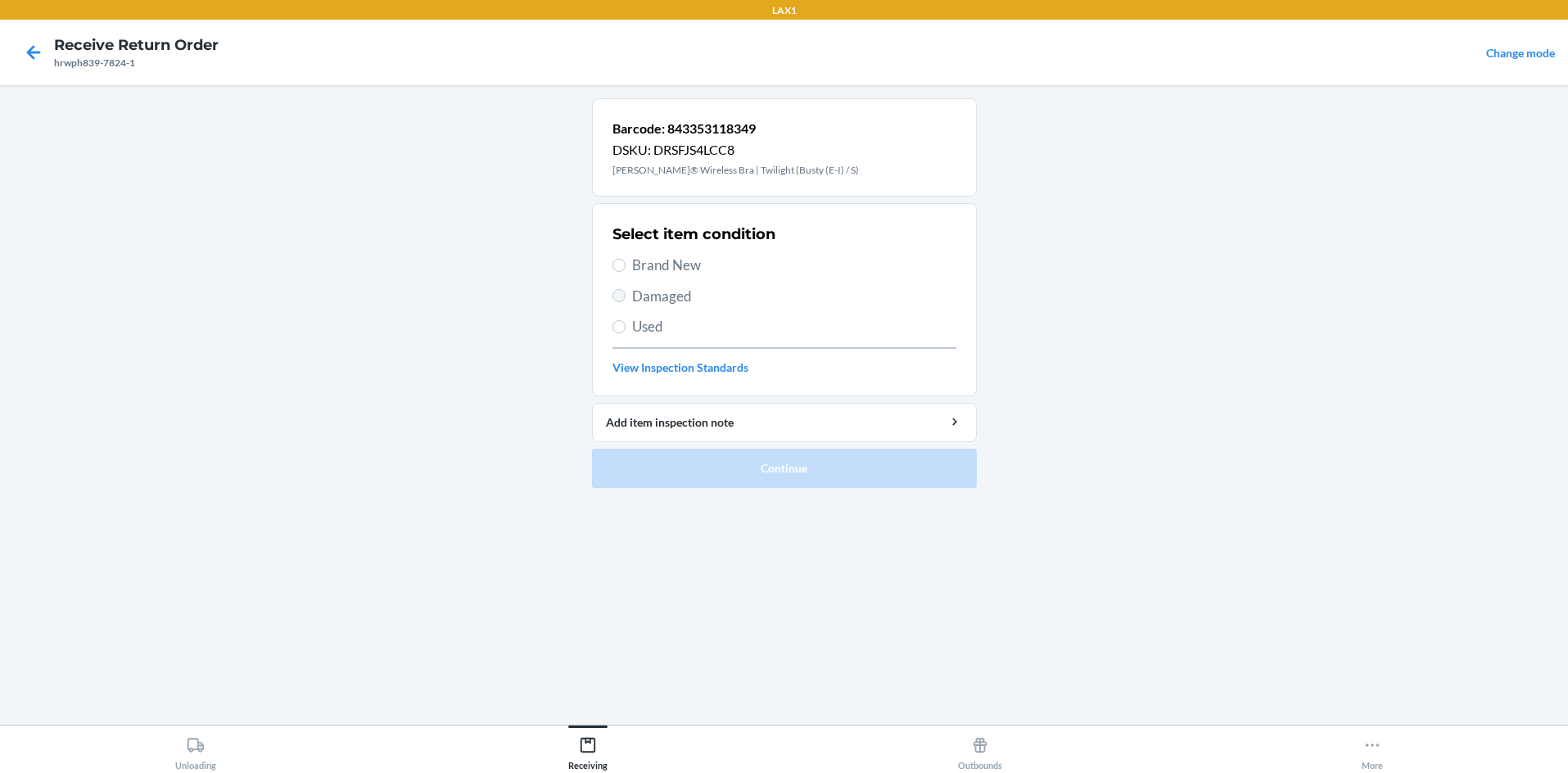
click at [617, 295] on label "Damaged" at bounding box center [784, 296] width 344 height 21
click at [617, 295] on input "Damaged" at bounding box center [619, 296] width 13 height 13
radio input "true"
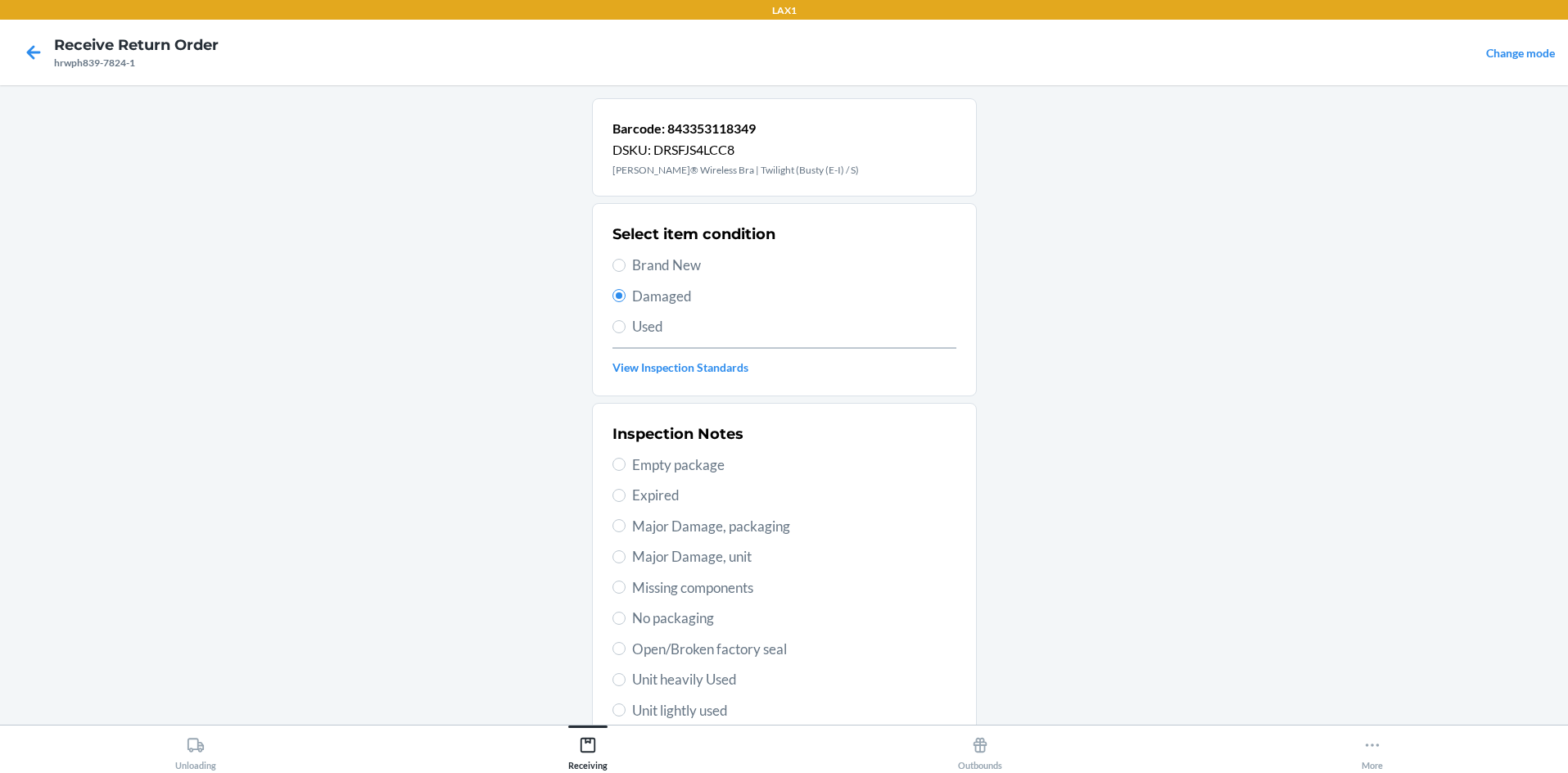
click at [613, 612] on label "No packaging" at bounding box center [784, 618] width 344 height 21
click at [613, 612] on input "No packaging" at bounding box center [619, 618] width 13 height 13
radio input "true"
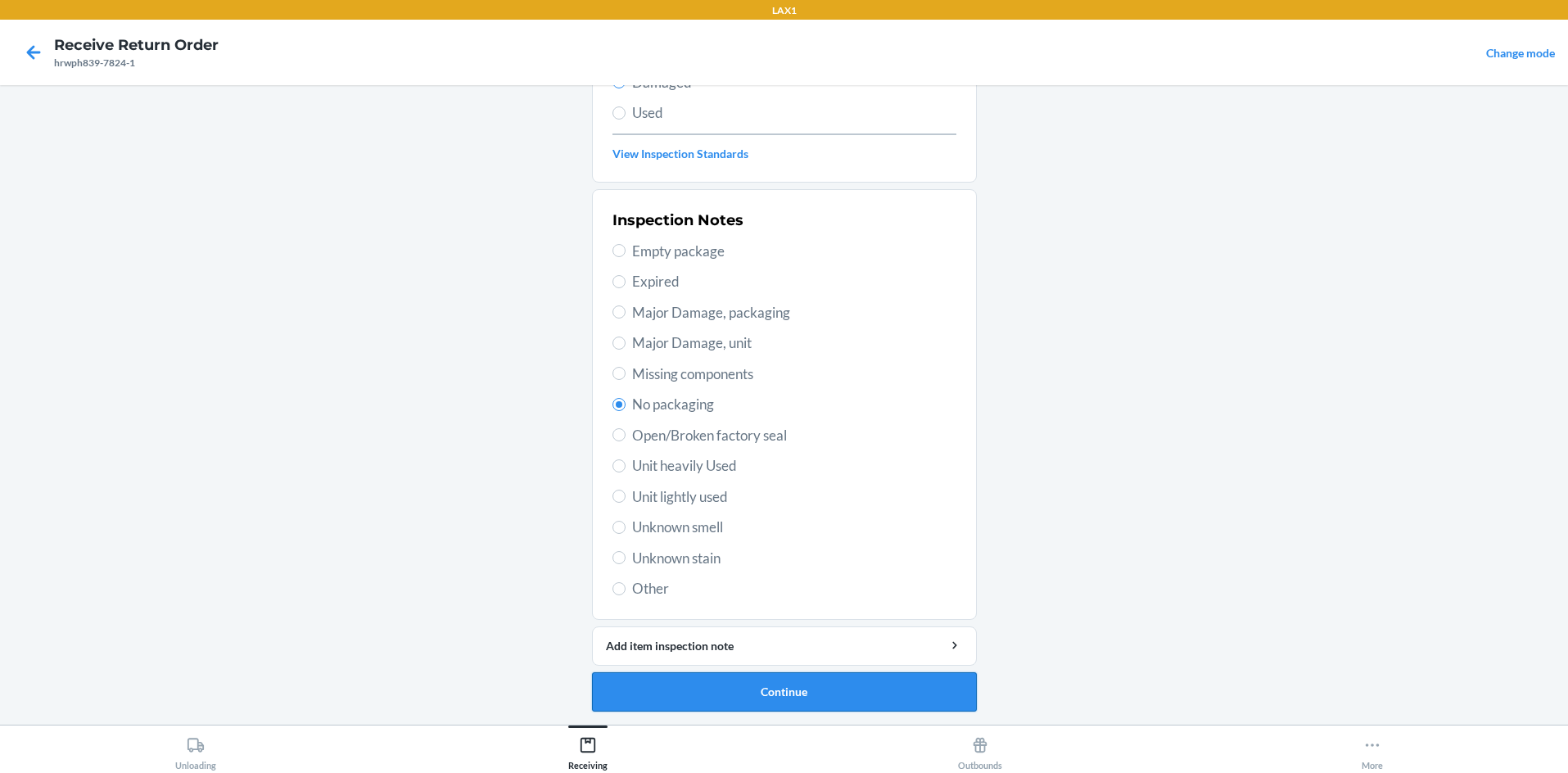
click at [784, 689] on button "Continue" at bounding box center [785, 691] width 385 height 39
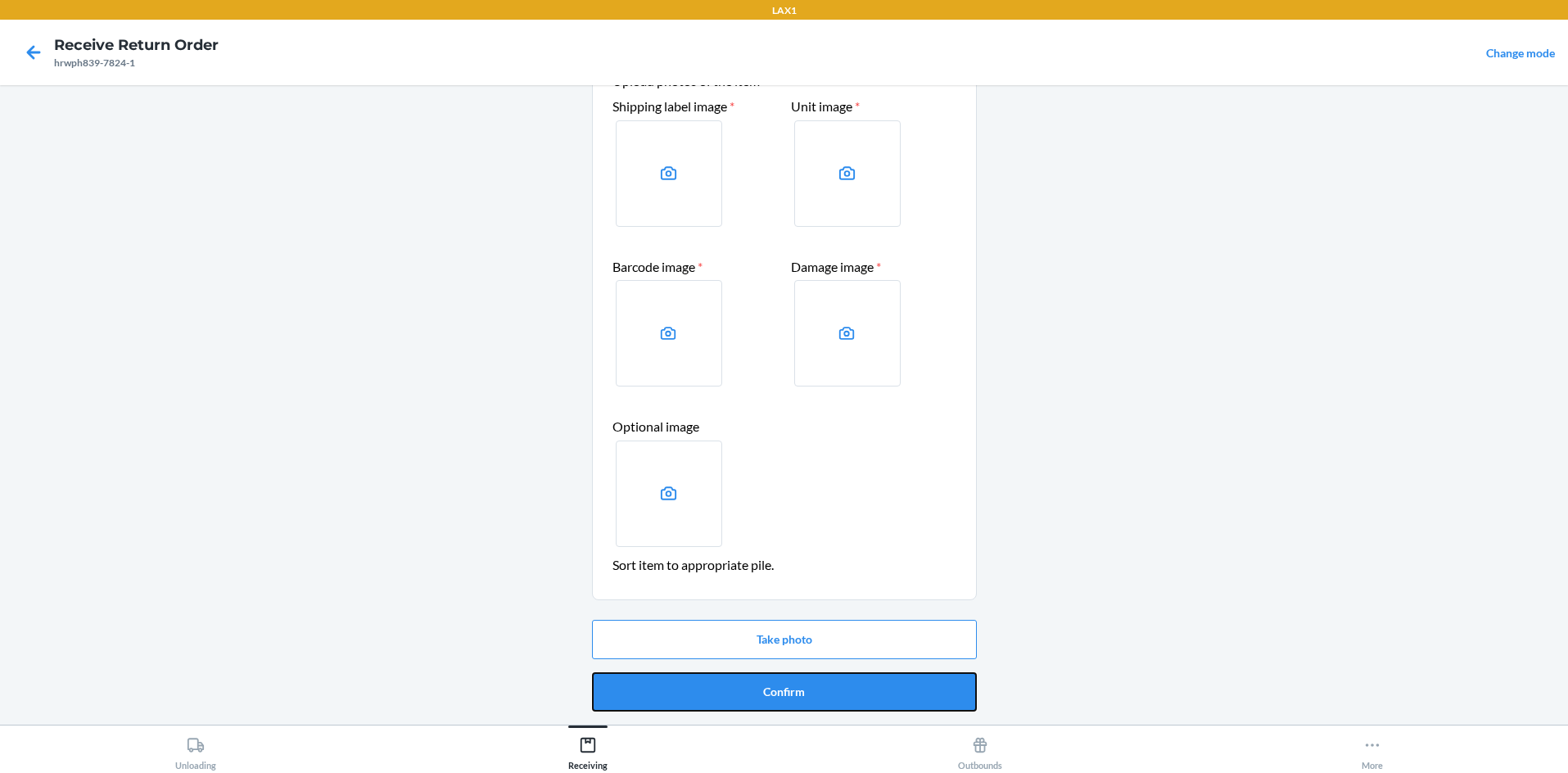
click at [784, 689] on button "Confirm" at bounding box center [785, 691] width 385 height 39
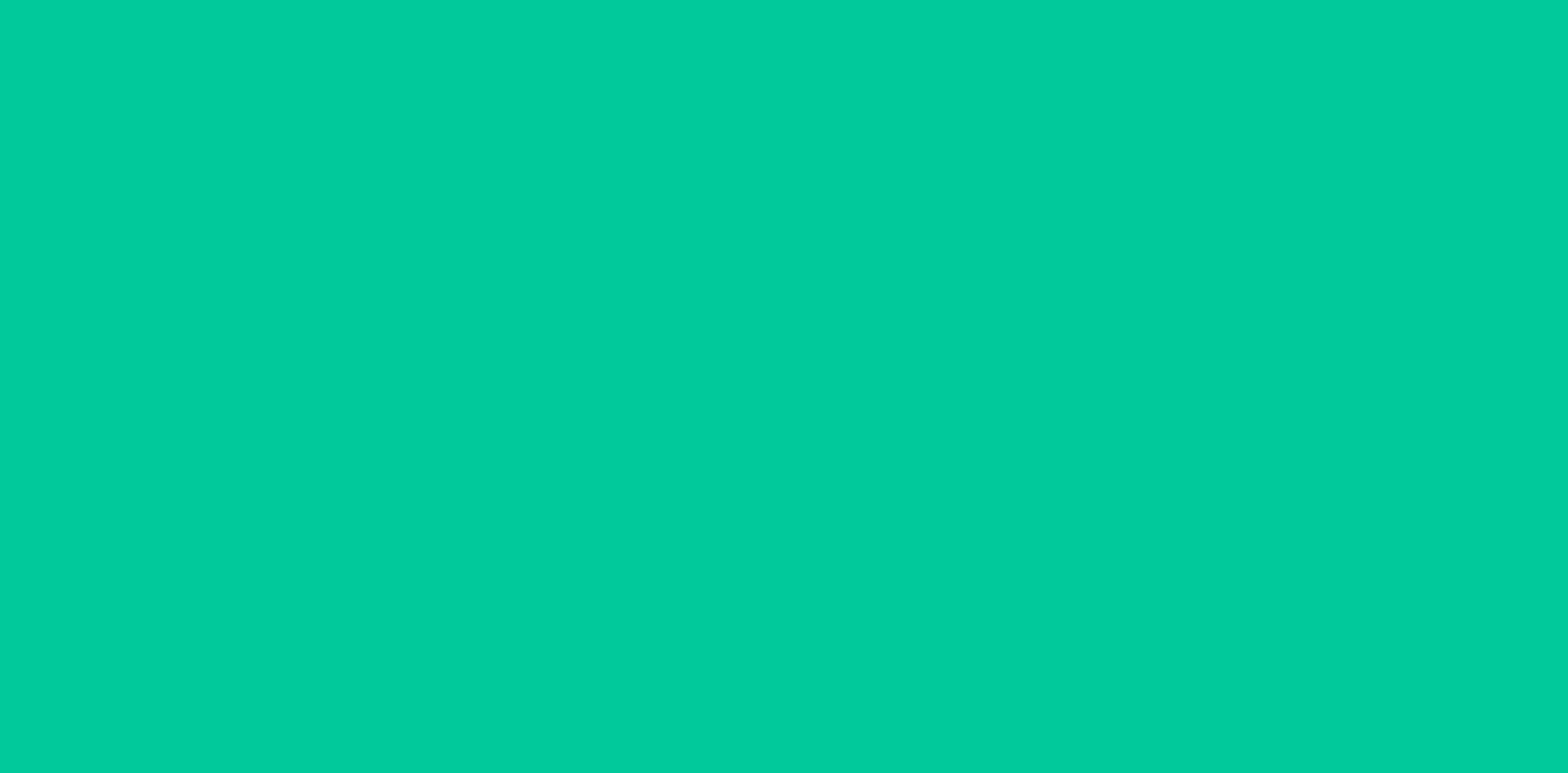
scroll to position [0, 0]
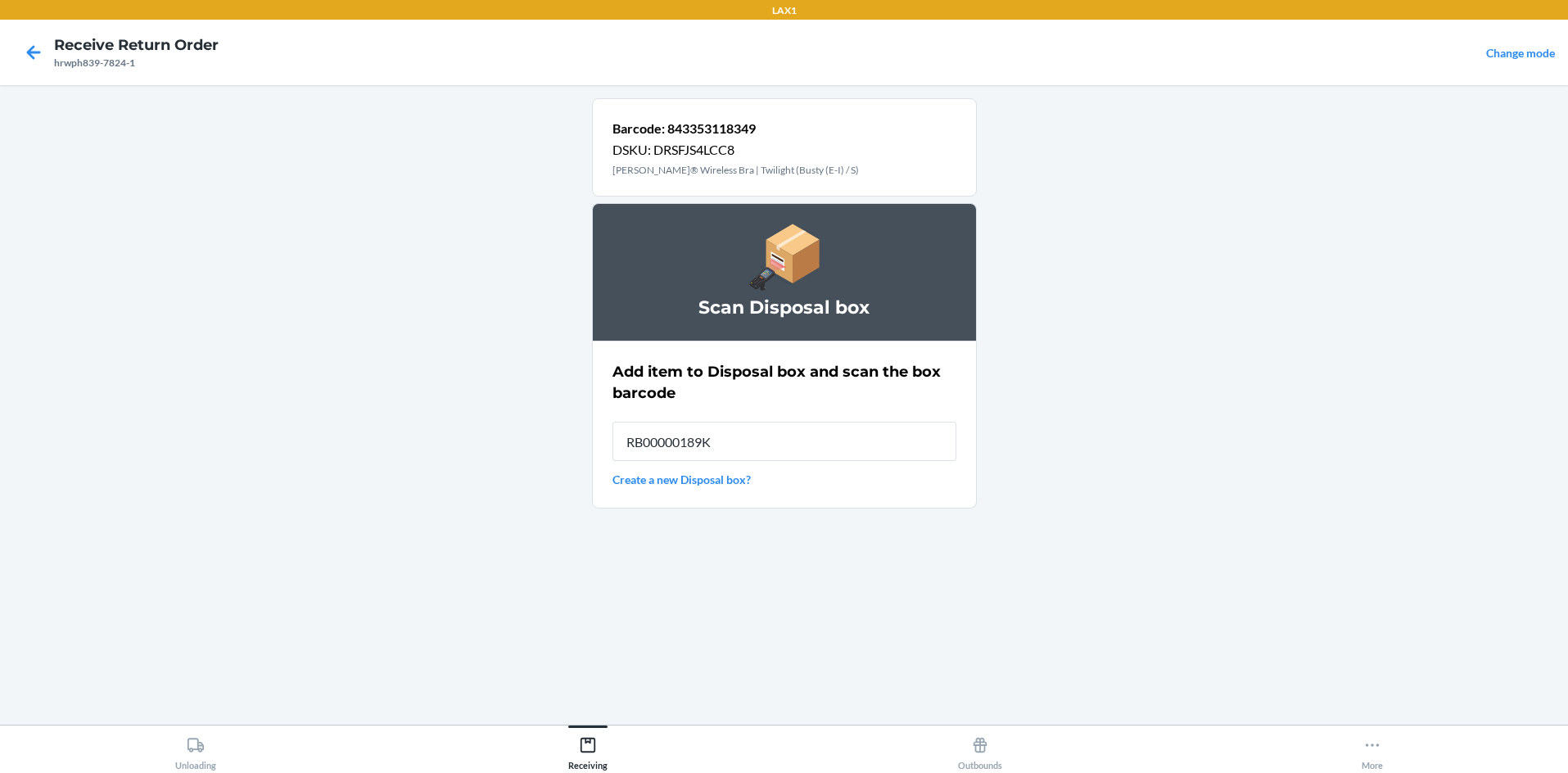
type input "RB00000189K"
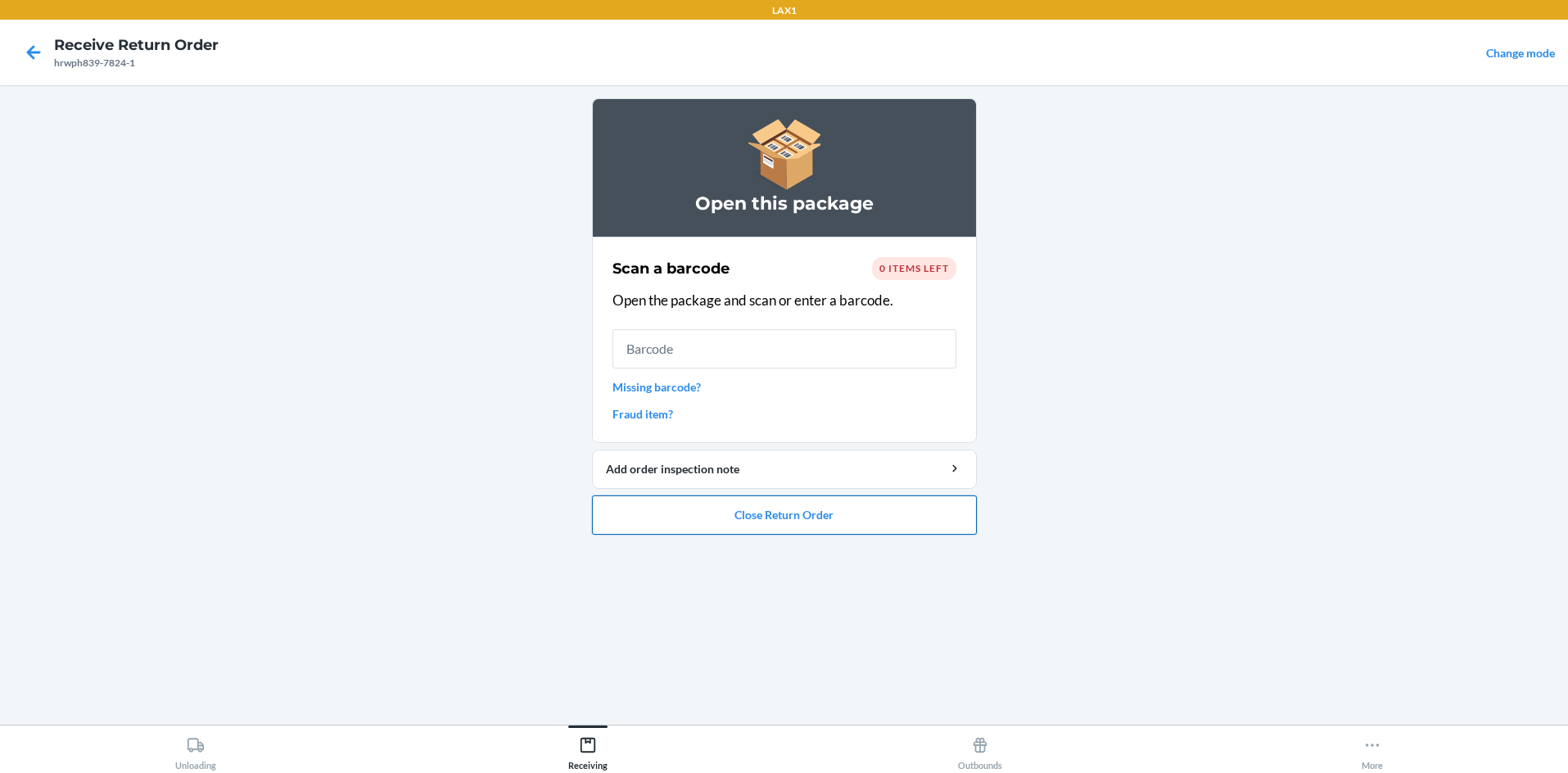
click at [784, 518] on button "Close Return Order" at bounding box center [785, 515] width 385 height 39
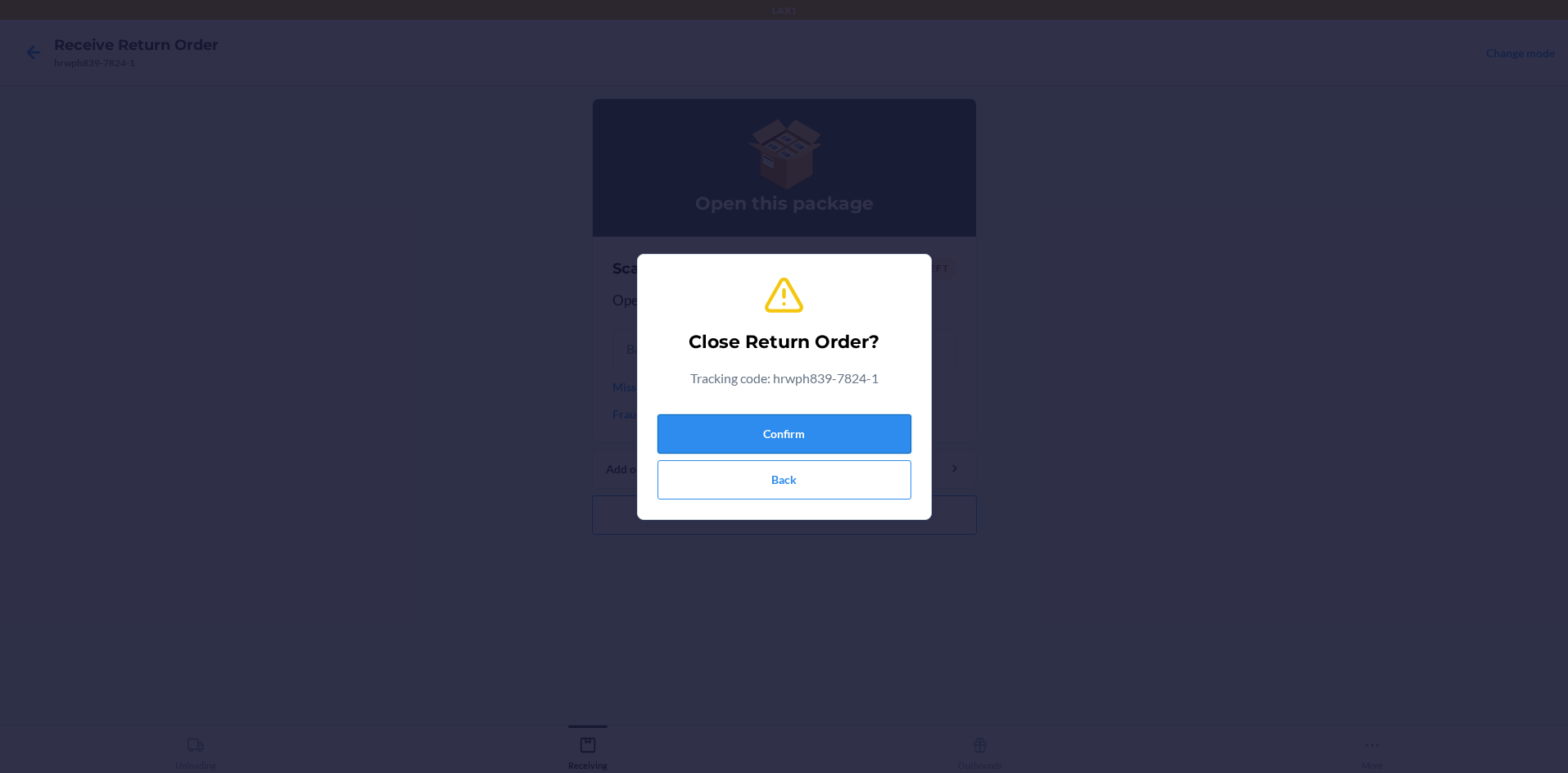
click at [784, 434] on button "Confirm" at bounding box center [784, 434] width 254 height 39
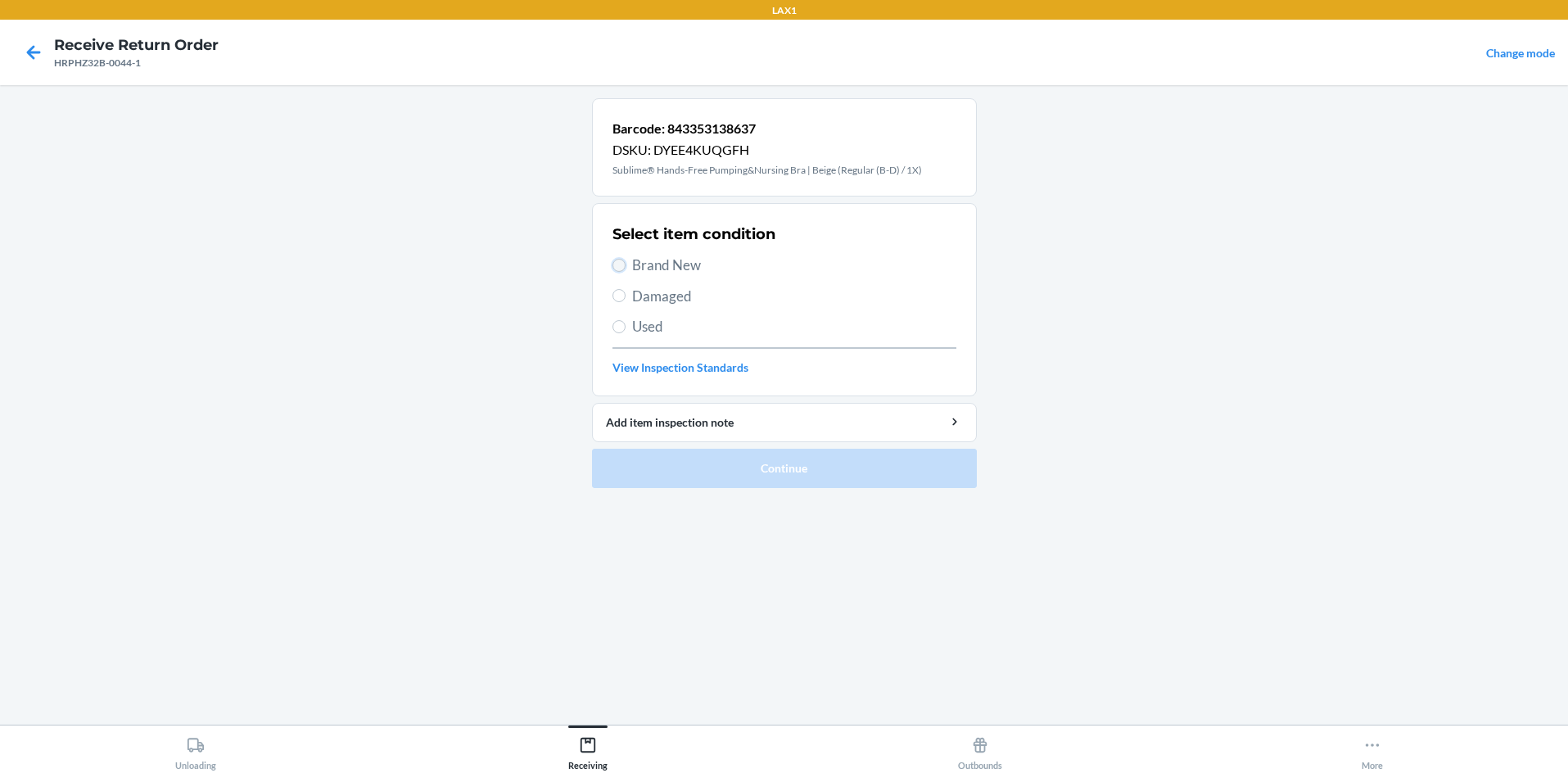
click at [616, 264] on input "Brand New" at bounding box center [619, 266] width 13 height 13
radio input "true"
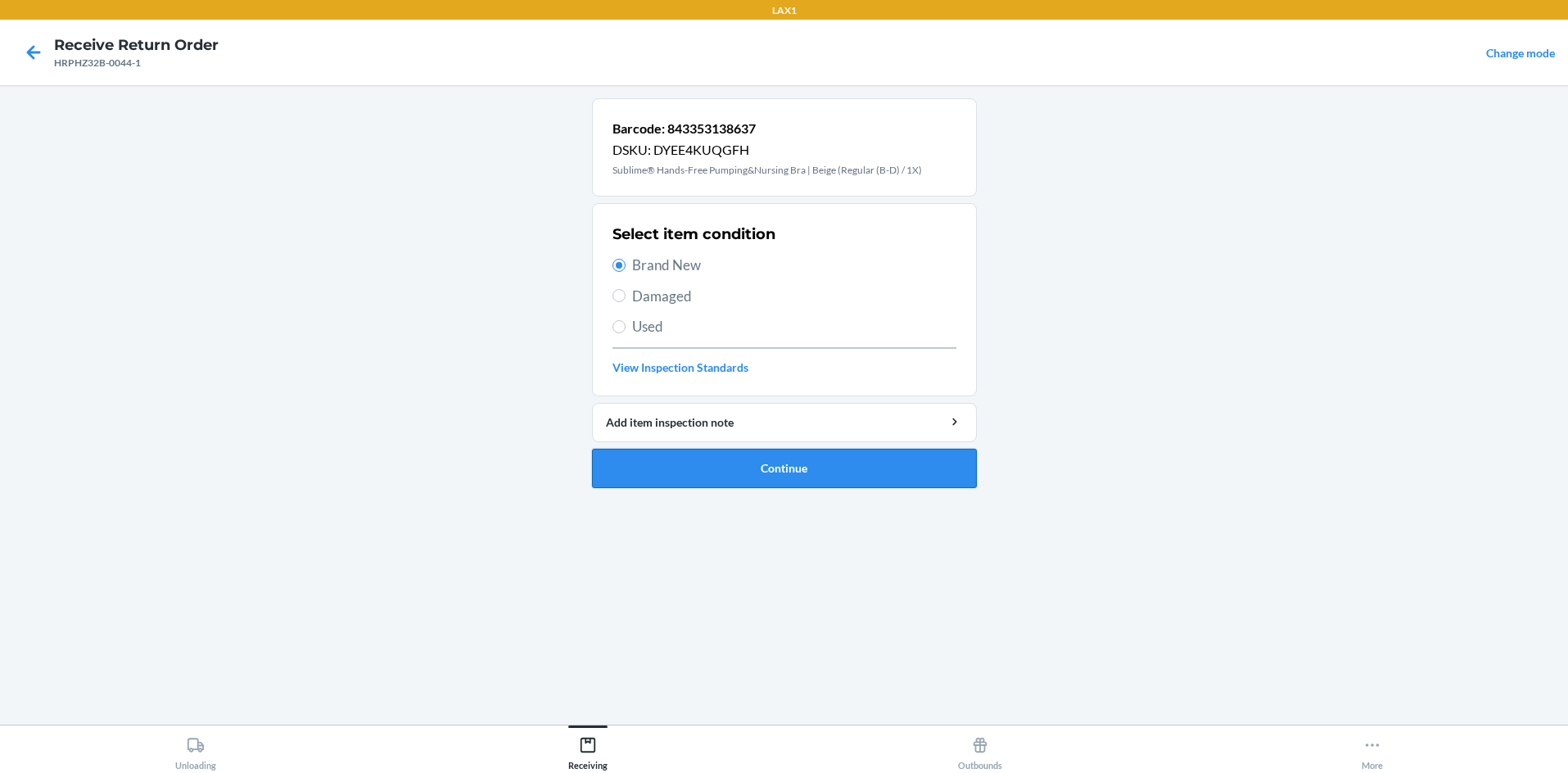
click at [679, 455] on button "Continue" at bounding box center [785, 468] width 385 height 39
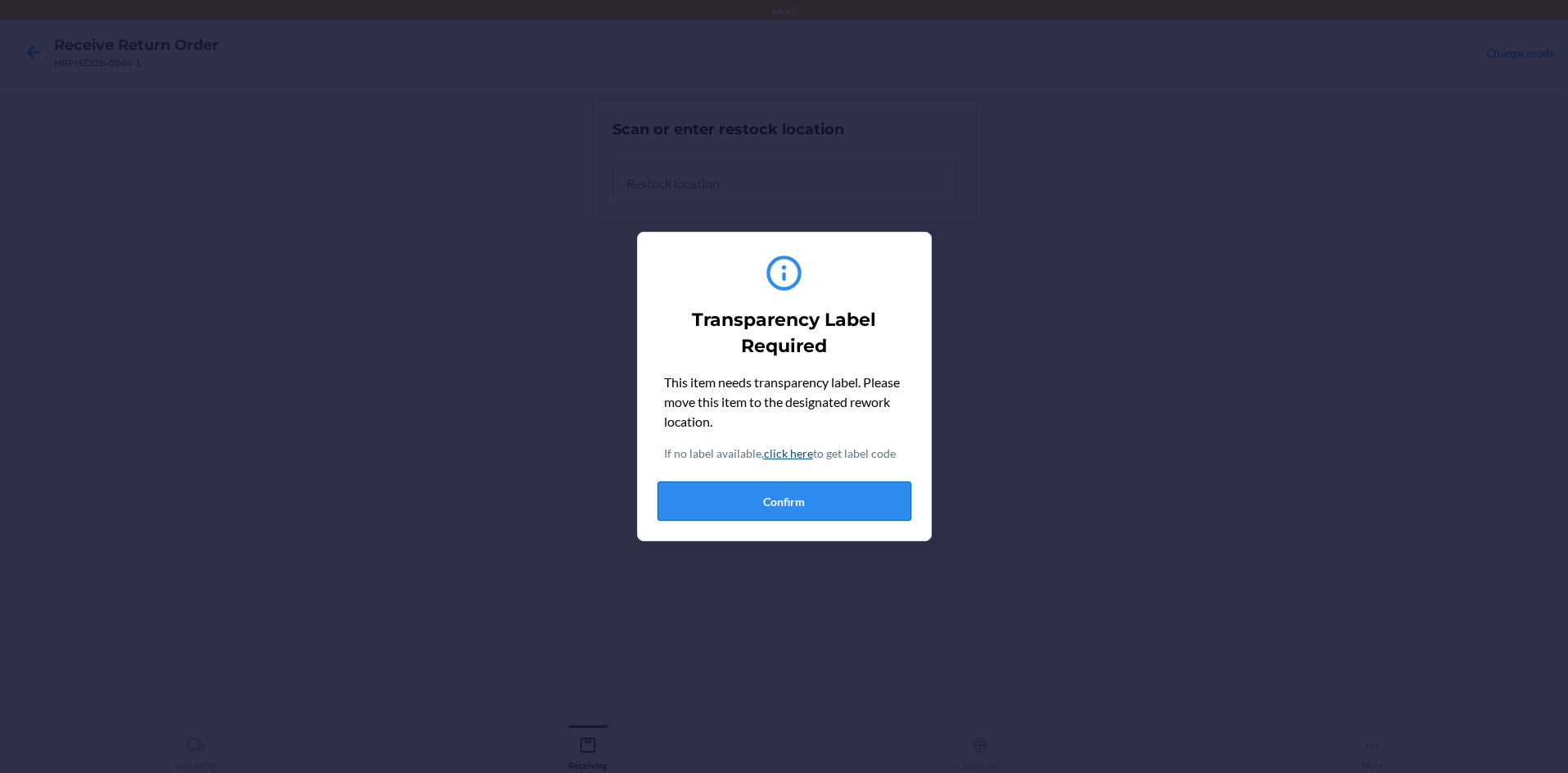
click at [747, 505] on button "Confirm" at bounding box center [784, 501] width 254 height 39
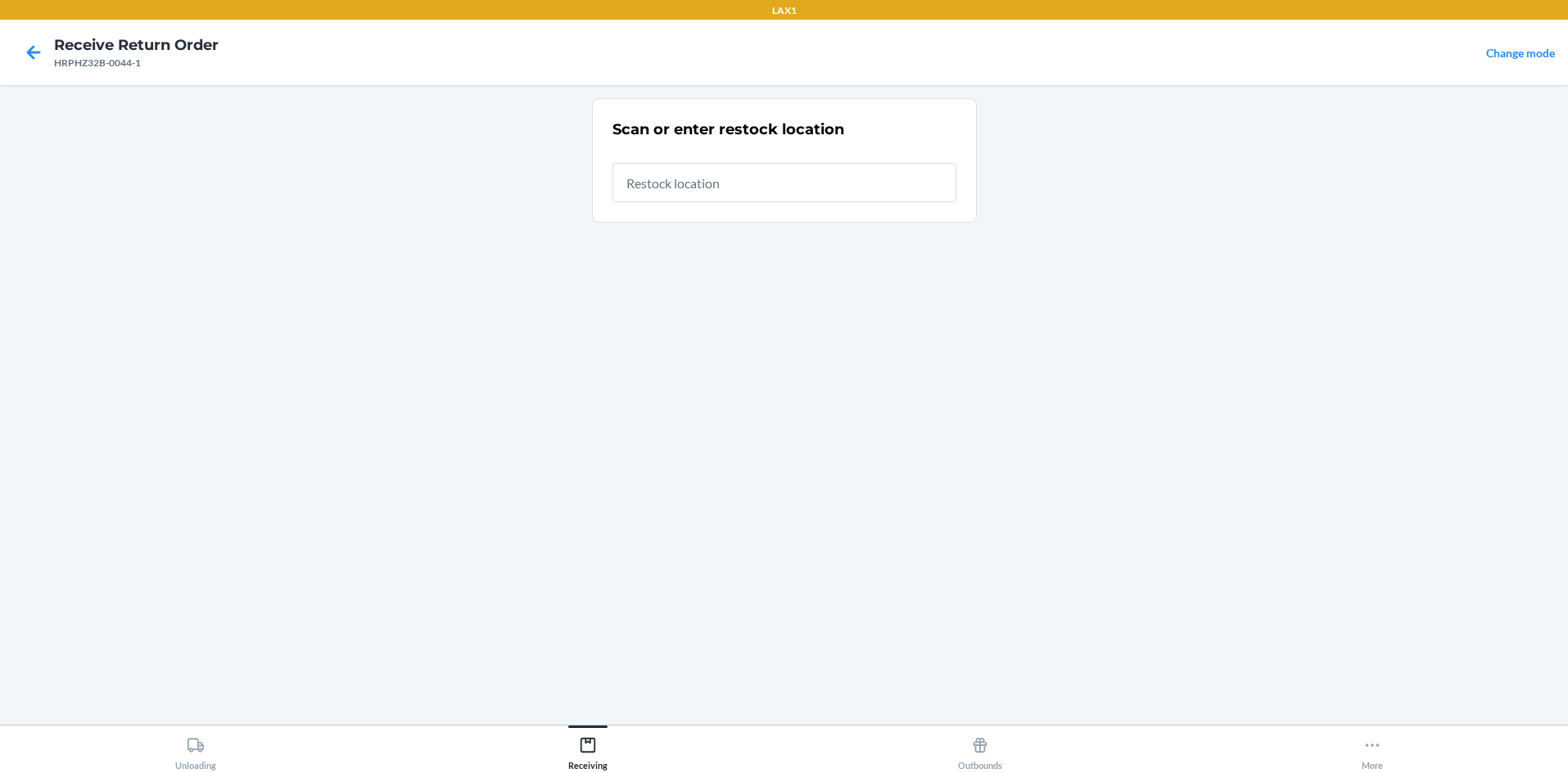
type input "RTCART058"
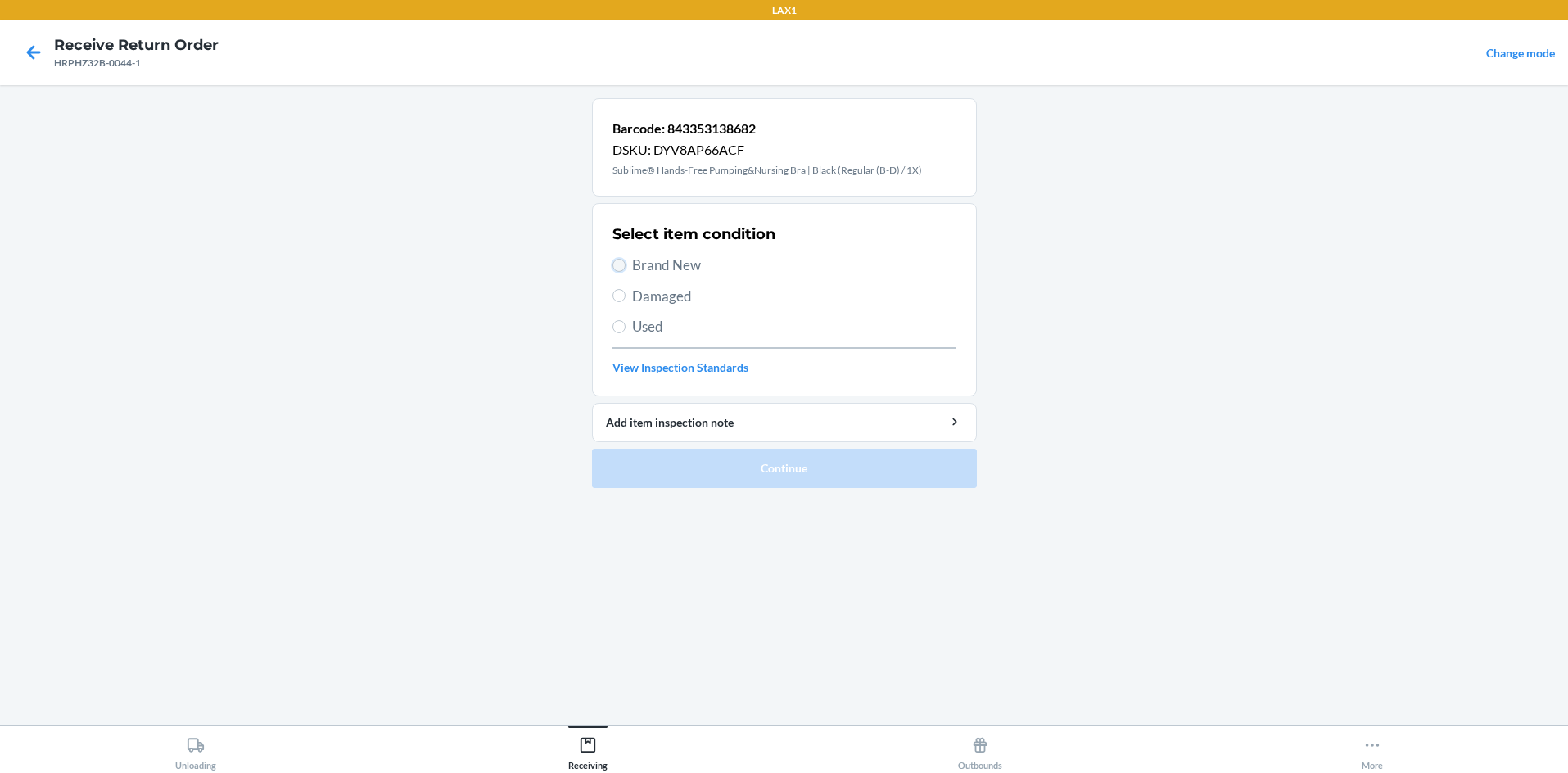
click at [617, 262] on input "Brand New" at bounding box center [619, 266] width 13 height 13
radio input "true"
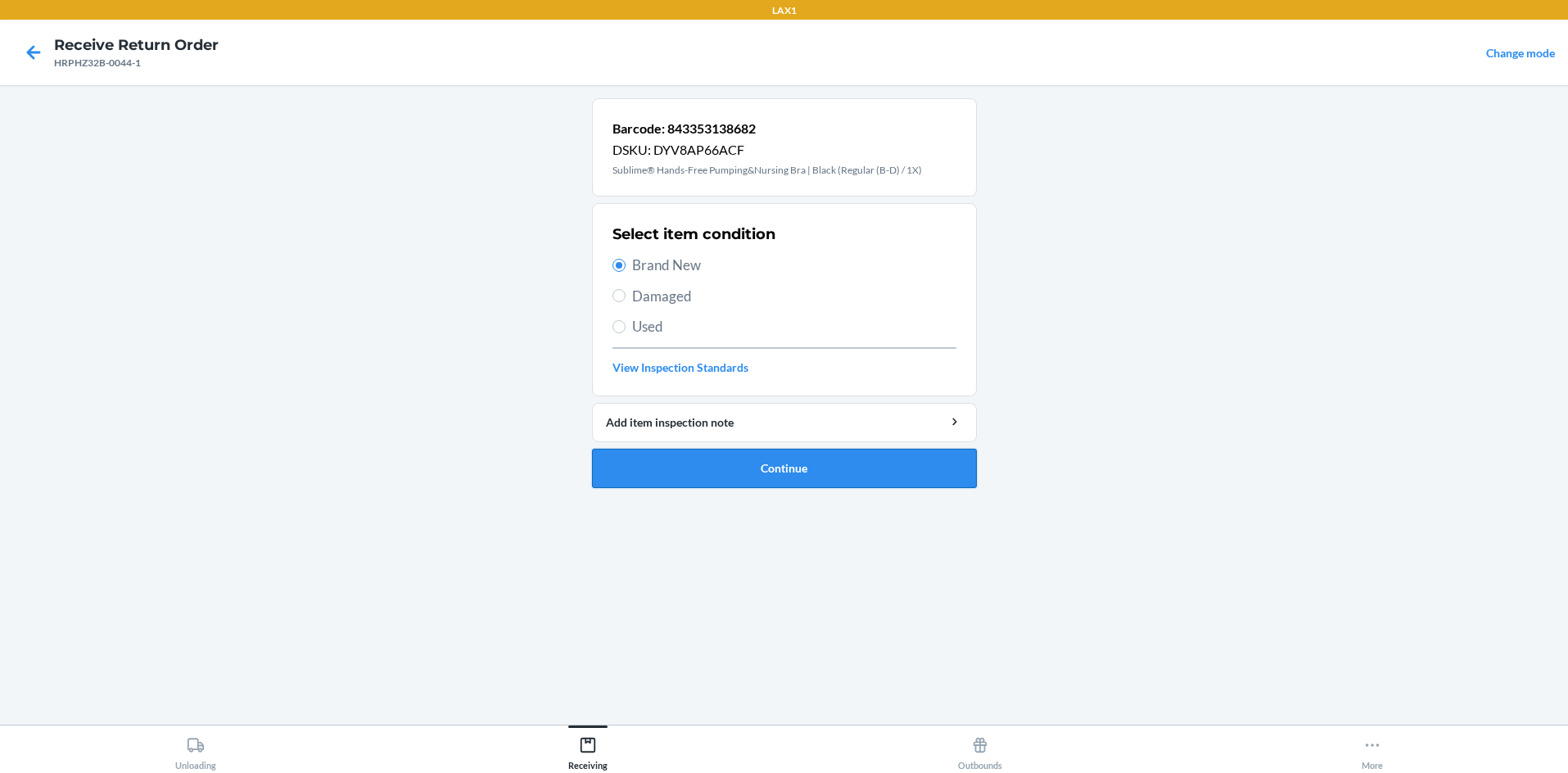
click at [648, 473] on button "Continue" at bounding box center [785, 468] width 385 height 39
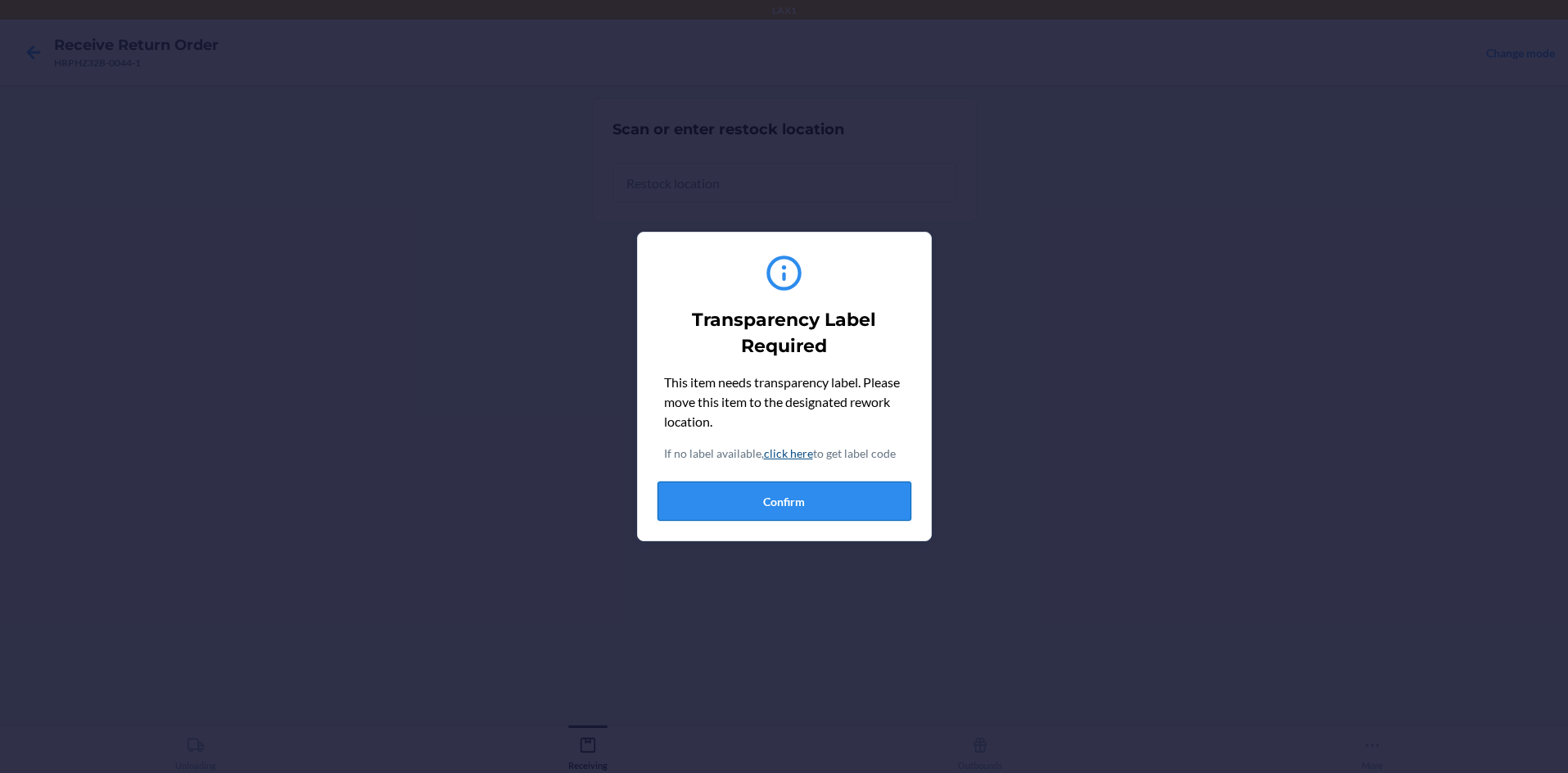
click at [697, 507] on button "Confirm" at bounding box center [784, 501] width 254 height 39
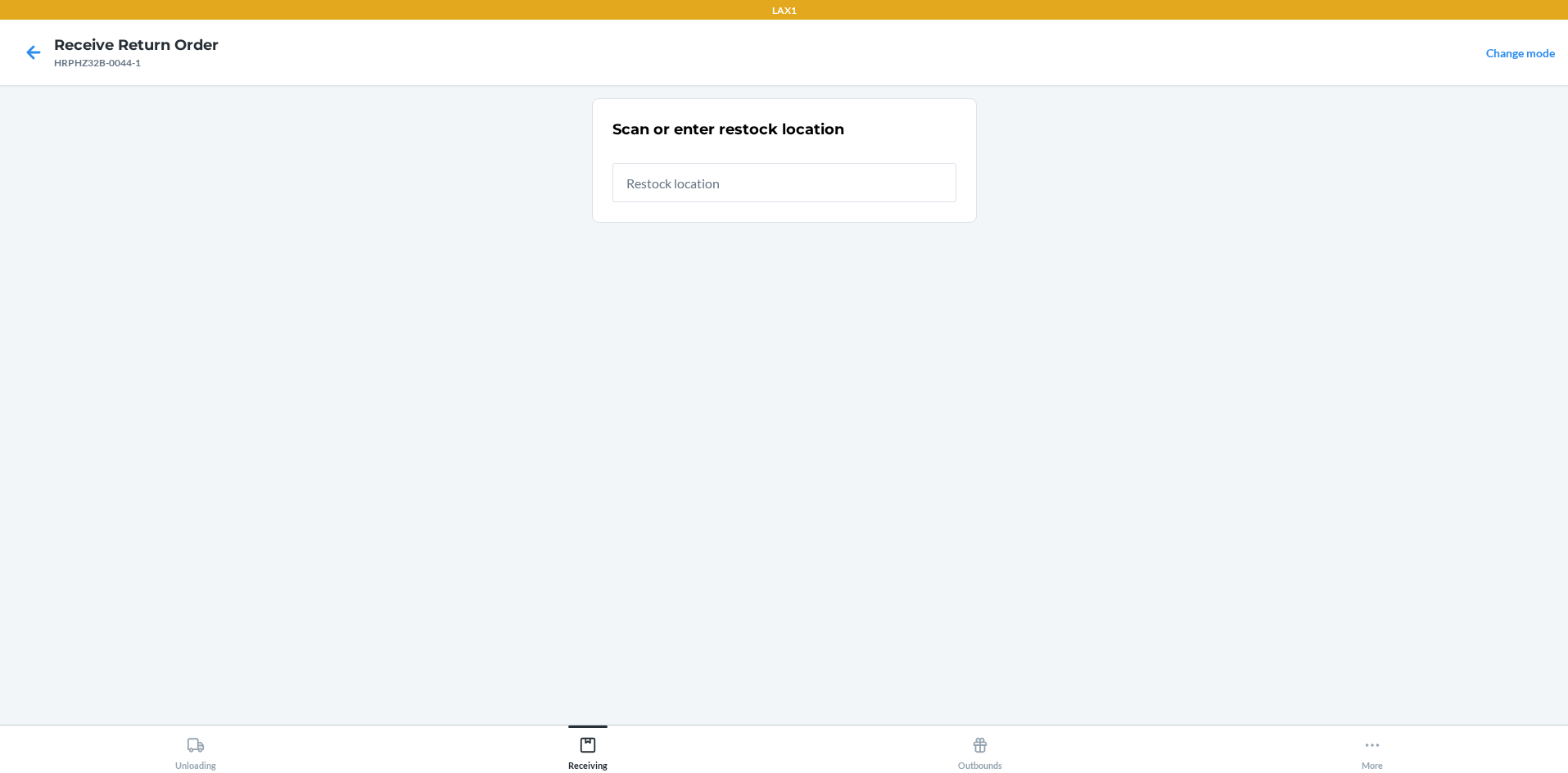
type input "RTCART058"
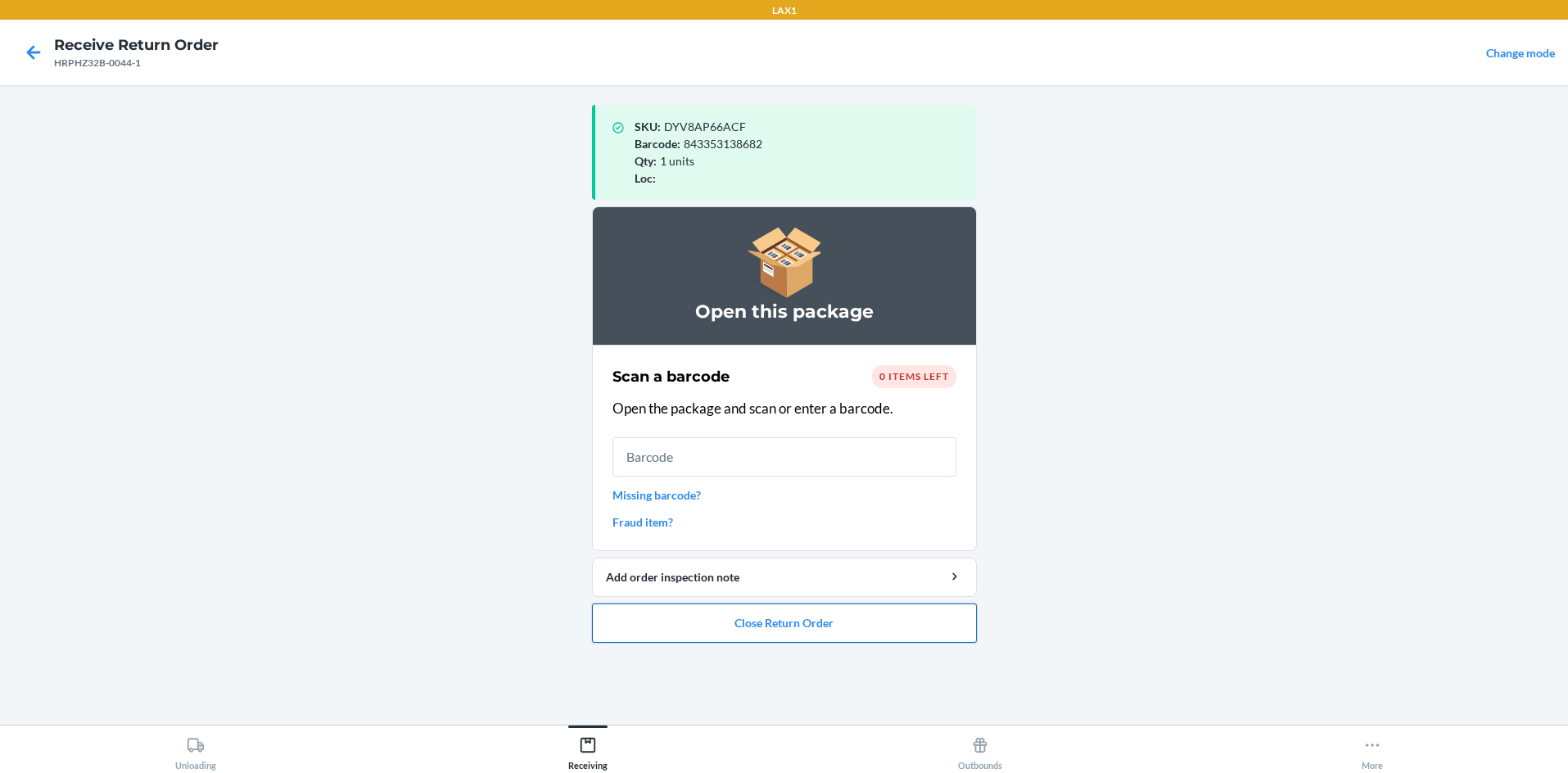
click at [784, 627] on button "Close Return Order" at bounding box center [785, 623] width 385 height 39
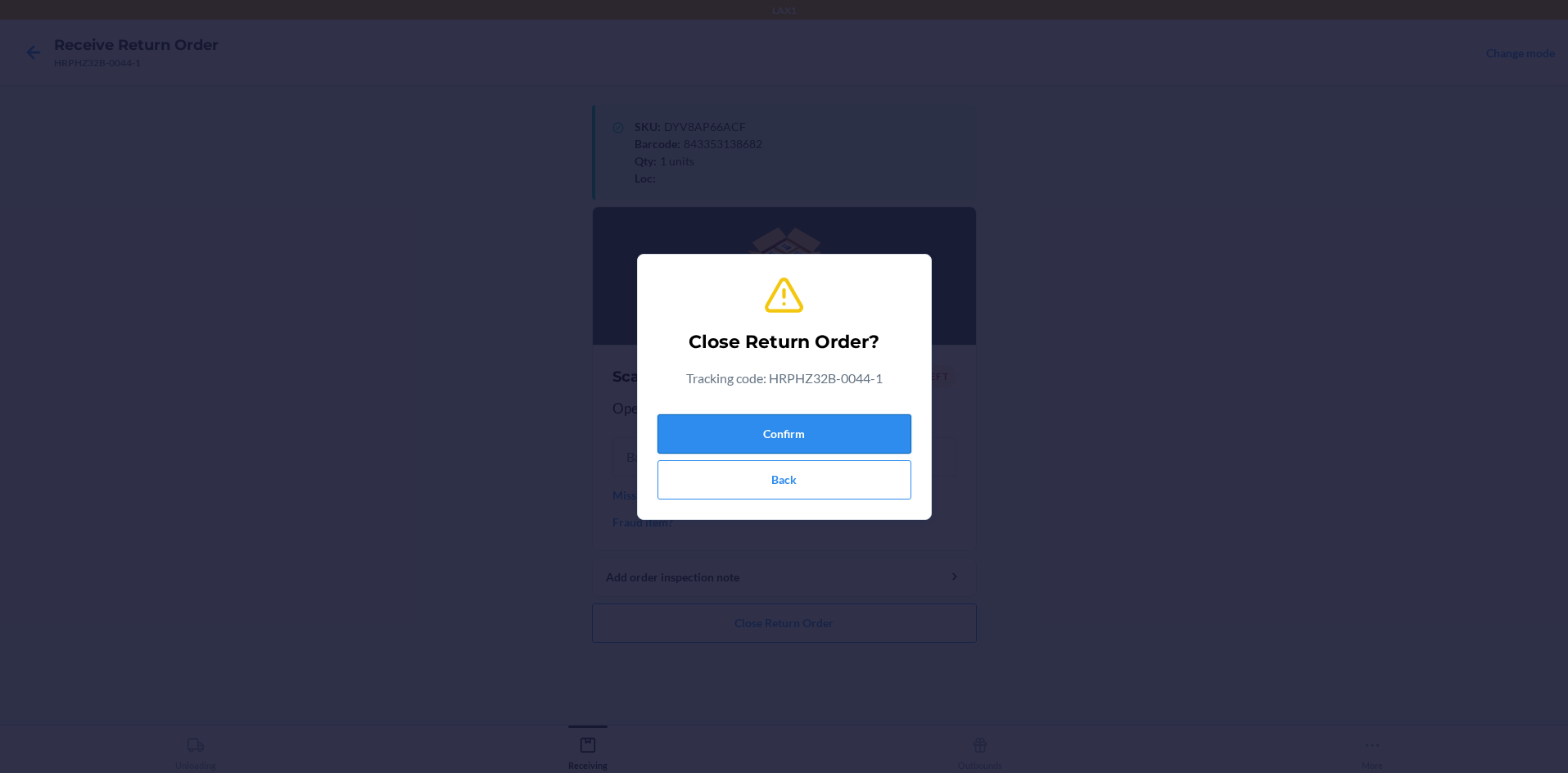
click at [784, 443] on button "Confirm" at bounding box center [784, 434] width 254 height 39
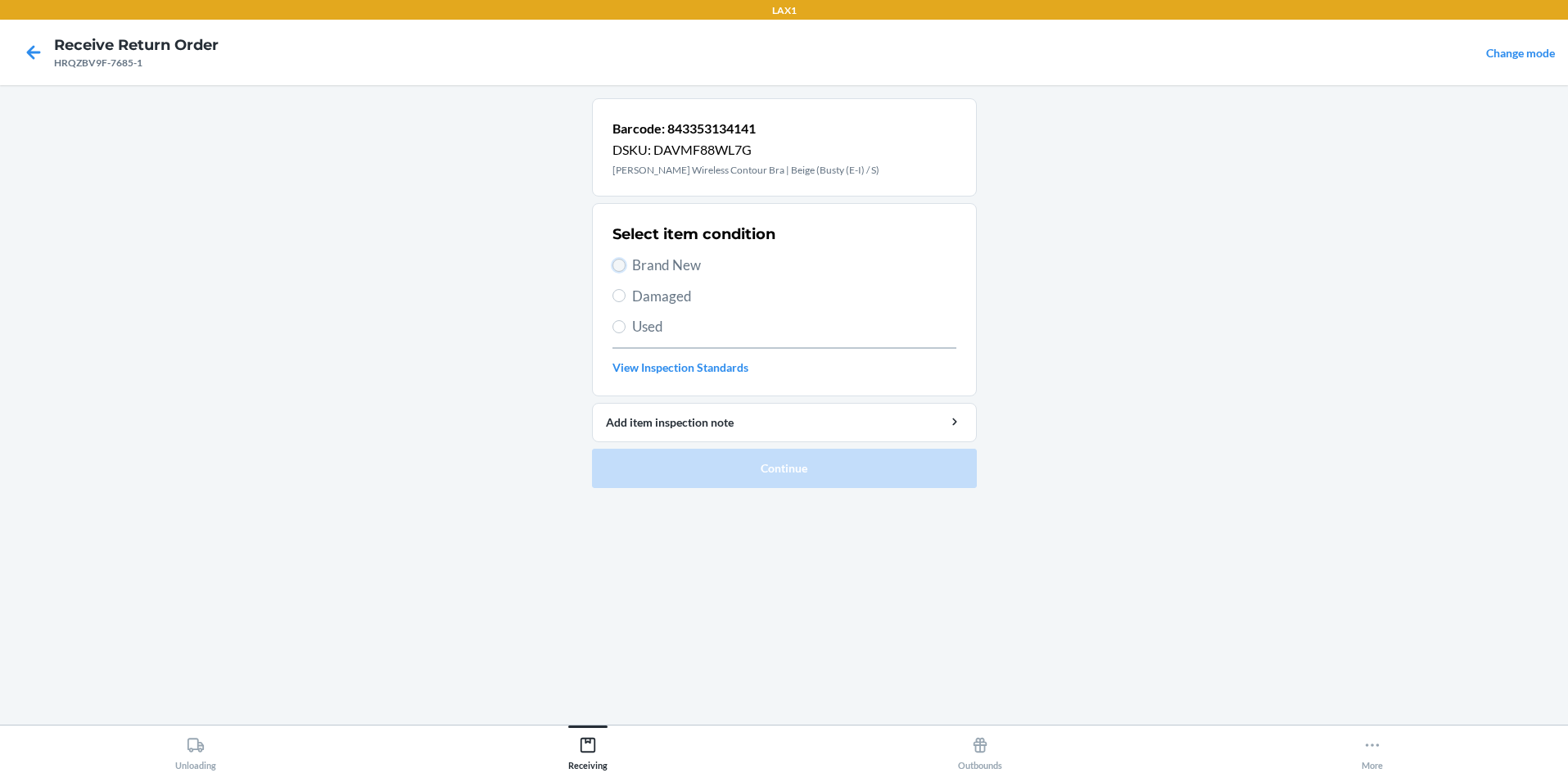
click at [622, 271] on input "Brand New" at bounding box center [619, 266] width 13 height 13
radio input "true"
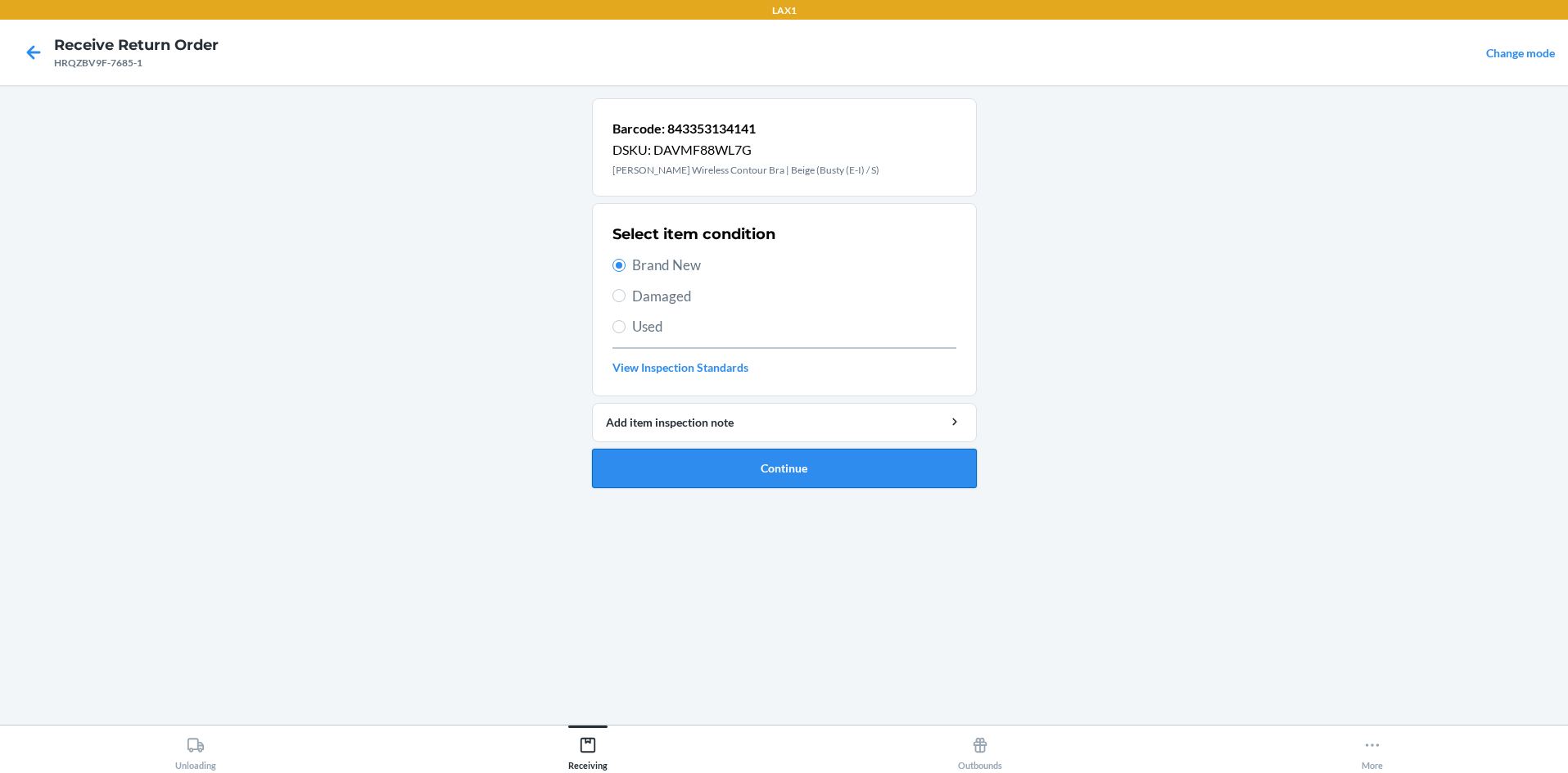
click at [748, 464] on button "Continue" at bounding box center [785, 468] width 385 height 39
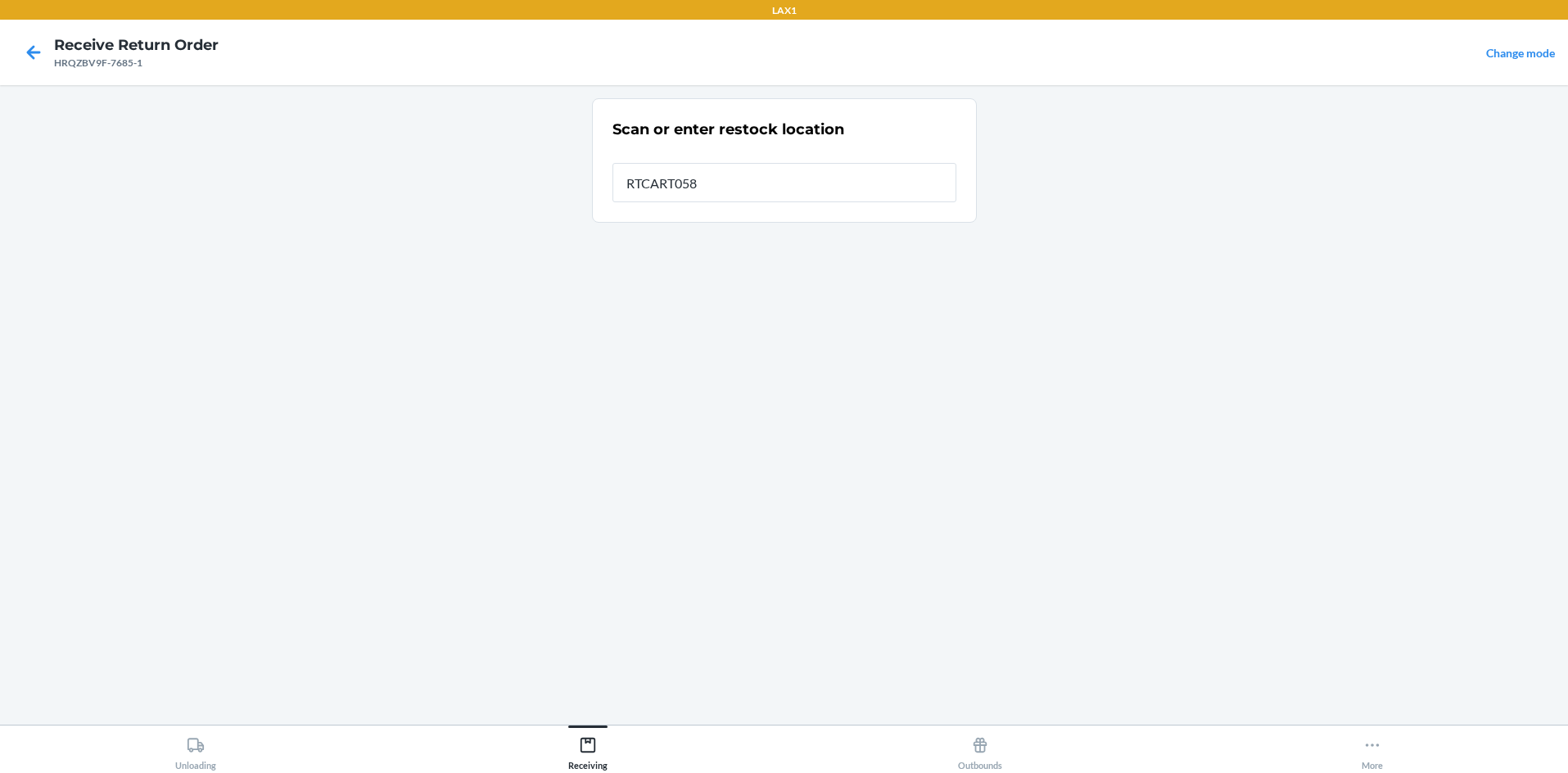
type input "RTCART058"
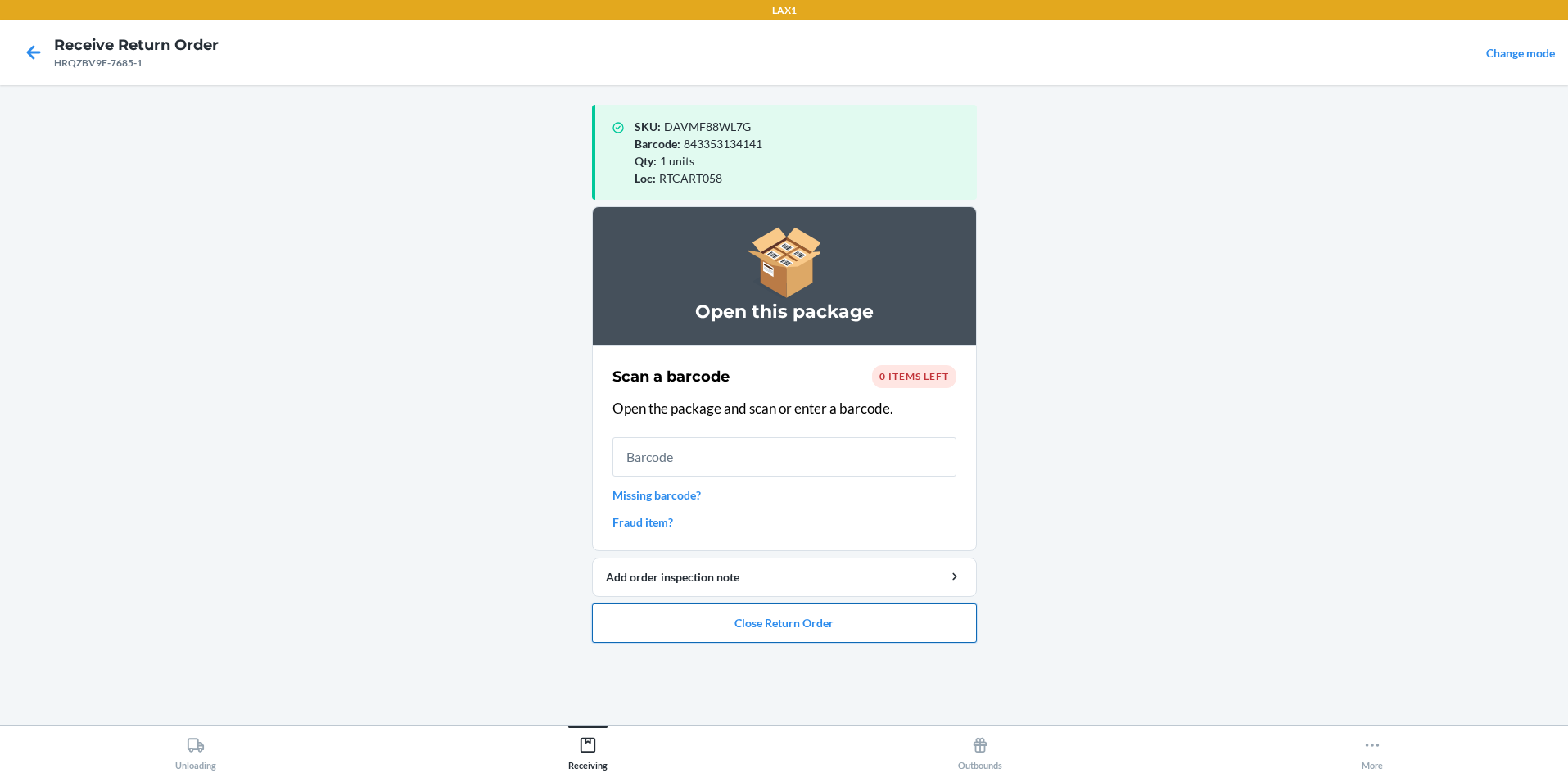
click at [784, 632] on button "Close Return Order" at bounding box center [785, 623] width 385 height 39
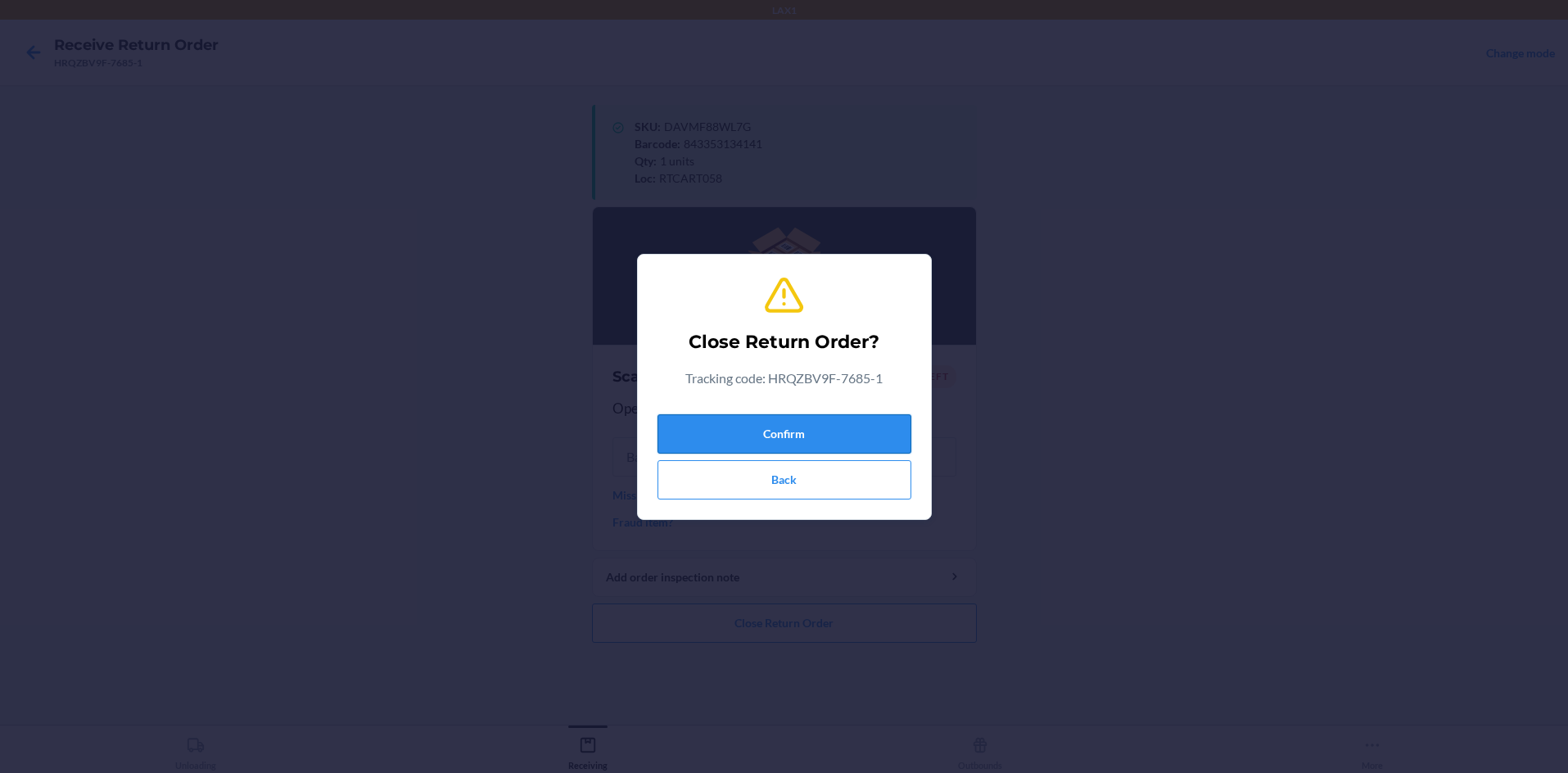
click at [784, 442] on button "Confirm" at bounding box center [784, 434] width 254 height 39
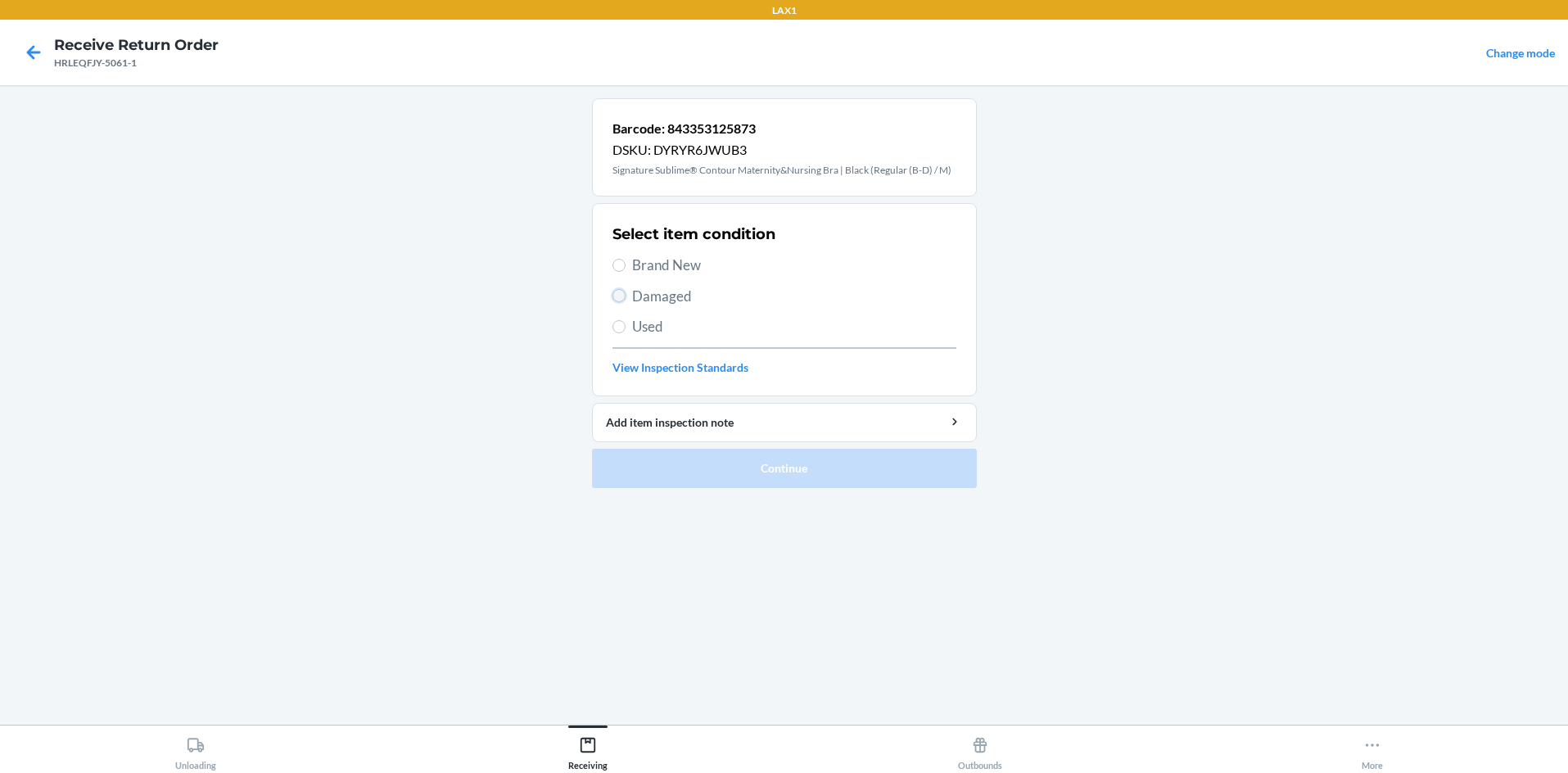
click at [618, 294] on input "Damaged" at bounding box center [619, 296] width 13 height 13
radio input "true"
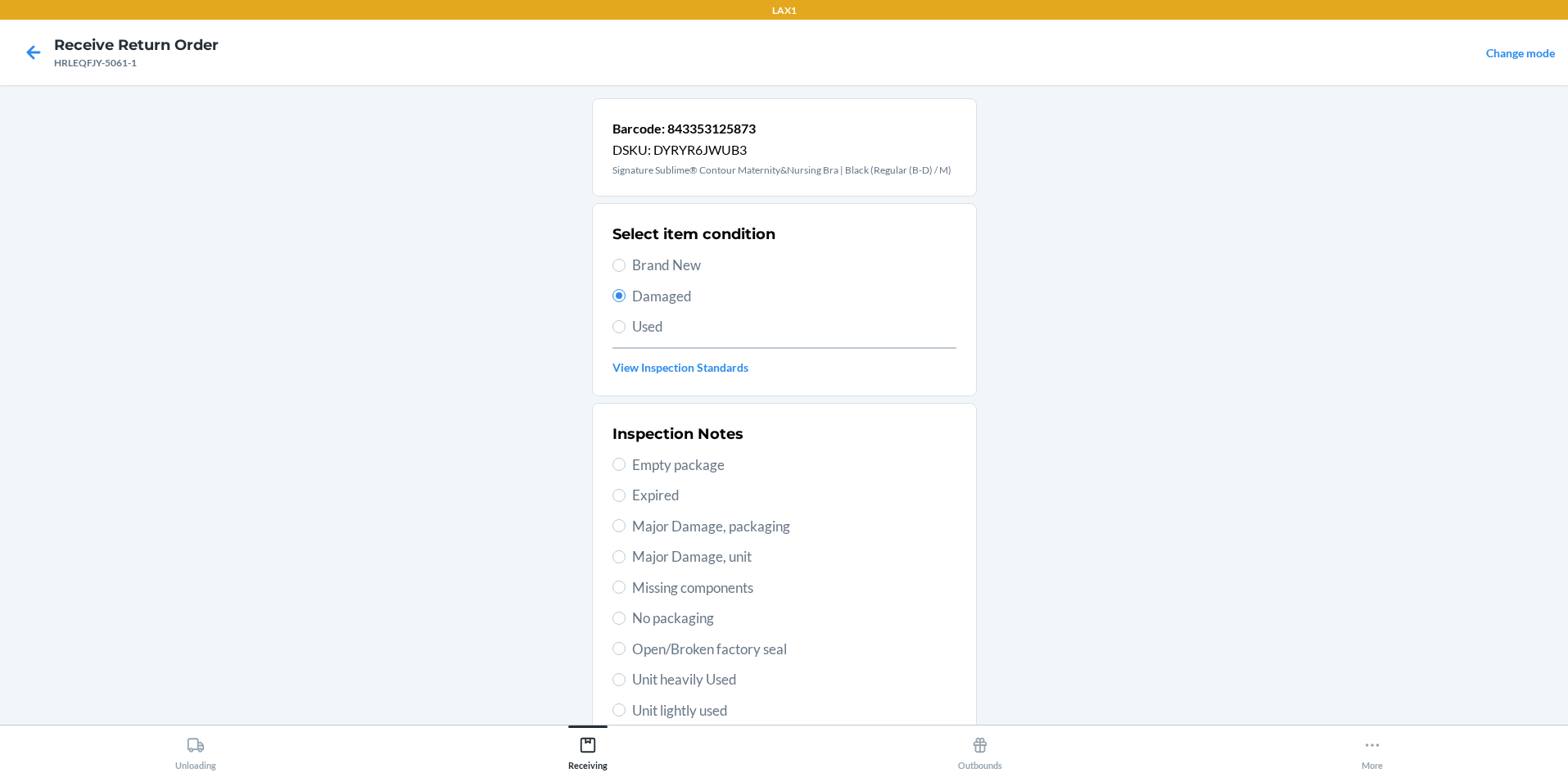
click at [613, 258] on label "Brand New" at bounding box center [784, 265] width 344 height 21
click at [613, 259] on input "Brand New" at bounding box center [619, 266] width 13 height 13
radio input "true"
radio input "false"
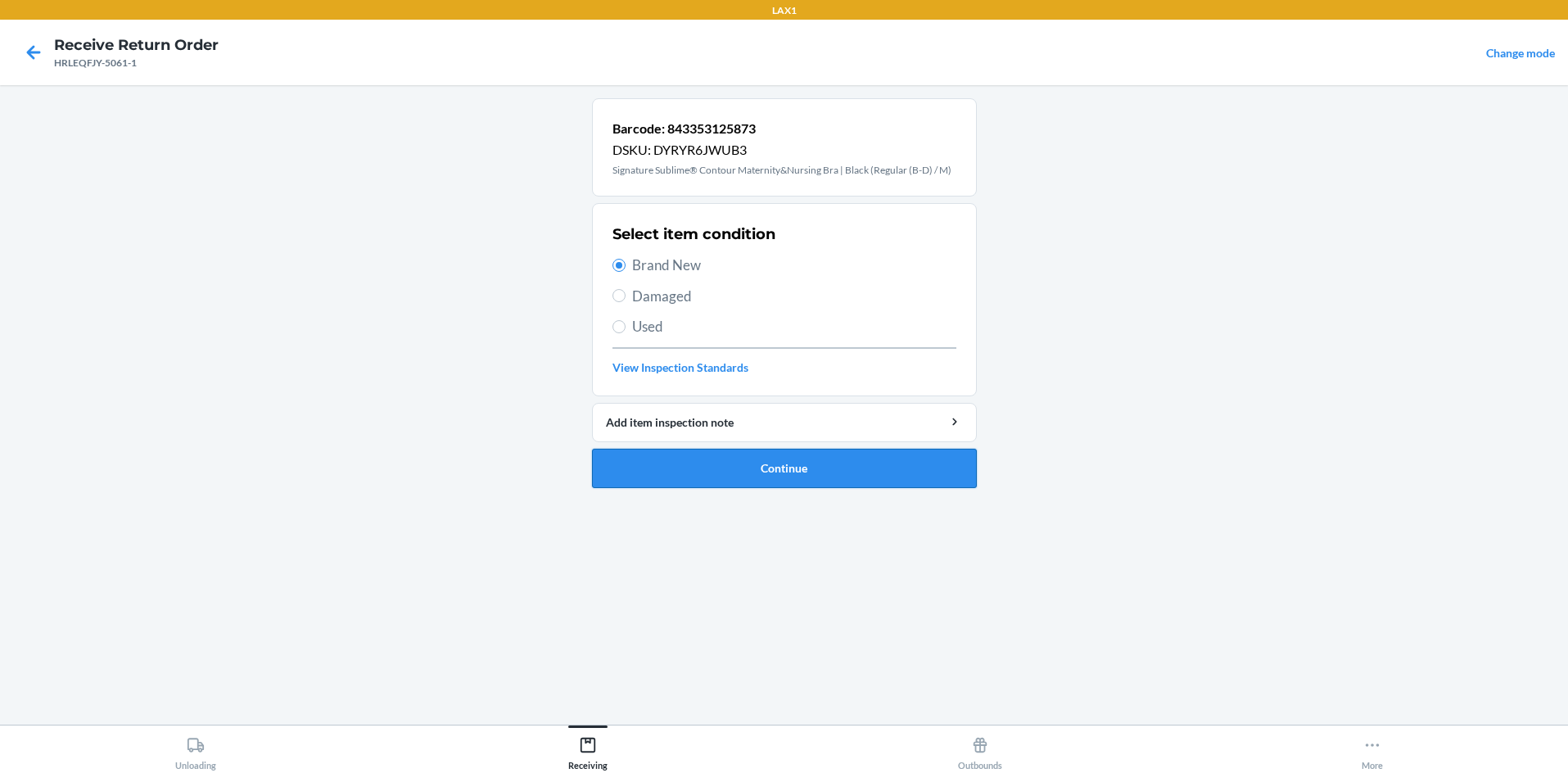
click at [672, 449] on li "Barcode: 843353125873 DSKU: DYRYR6JWUB3 Signature Sublime® Contour Maternity&Nu…" at bounding box center [785, 293] width 385 height 390
click at [673, 453] on button "Continue" at bounding box center [785, 468] width 385 height 39
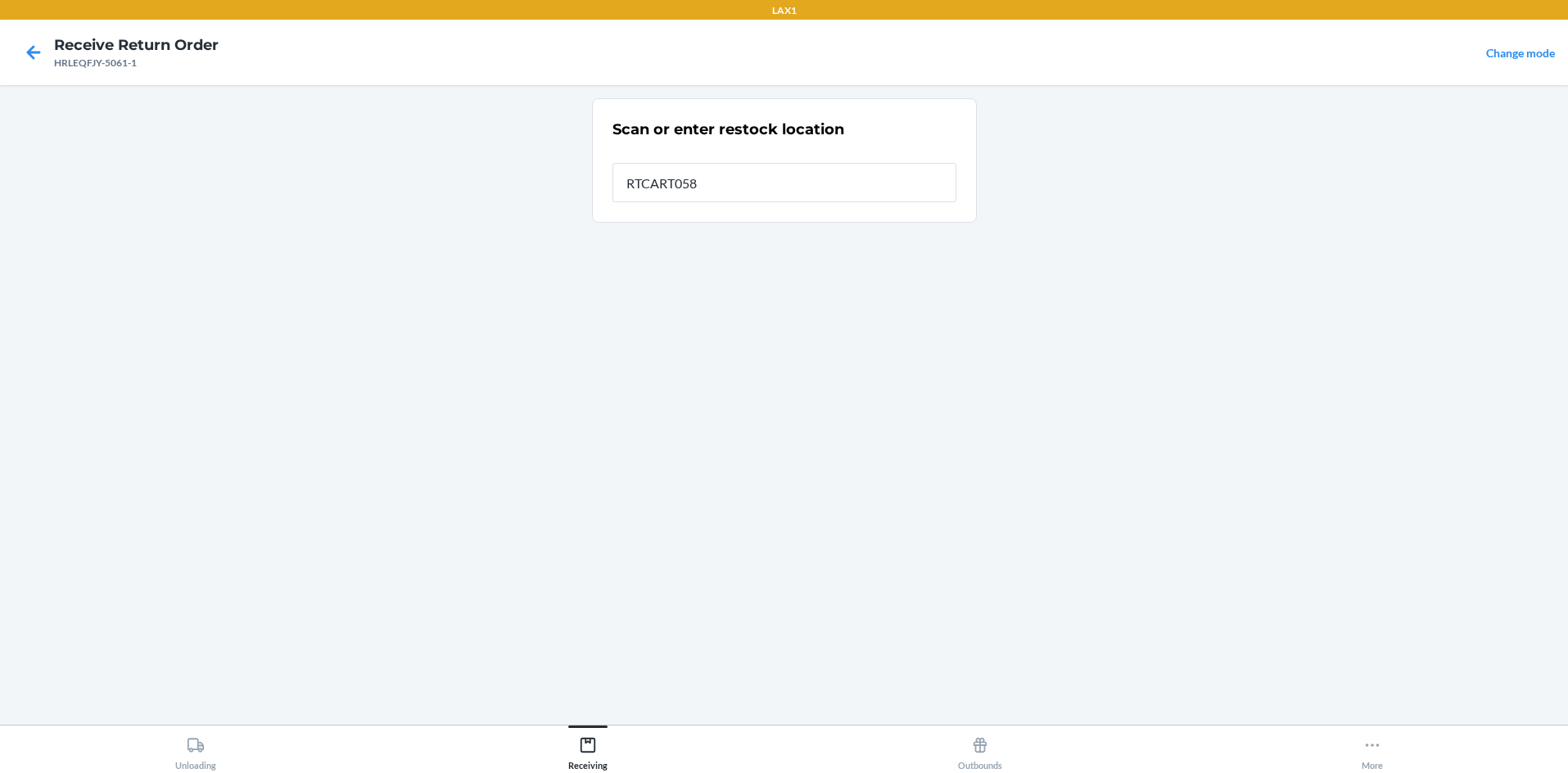
type input "RTCART058"
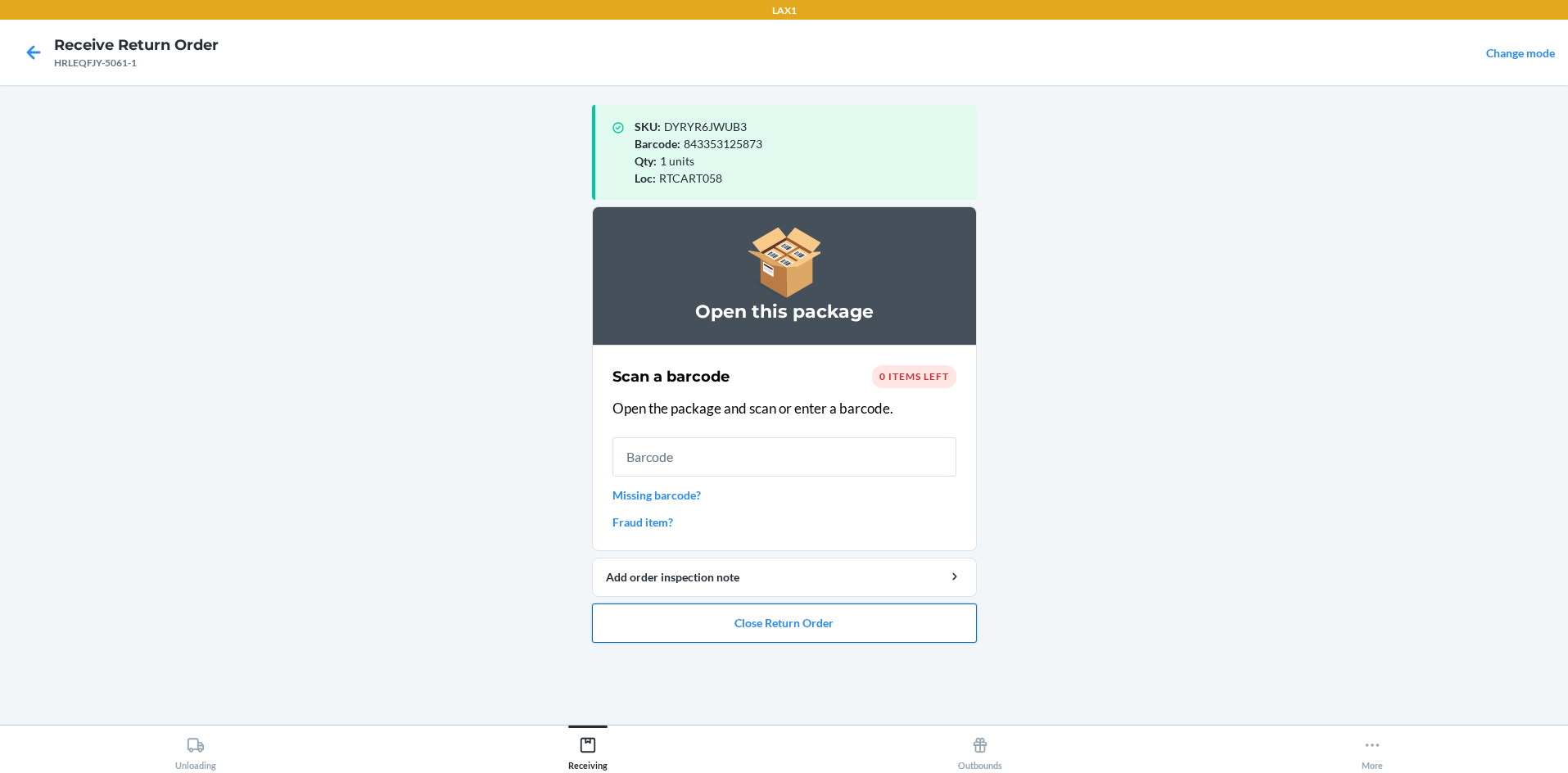
click at [784, 630] on button "Close Return Order" at bounding box center [785, 623] width 385 height 39
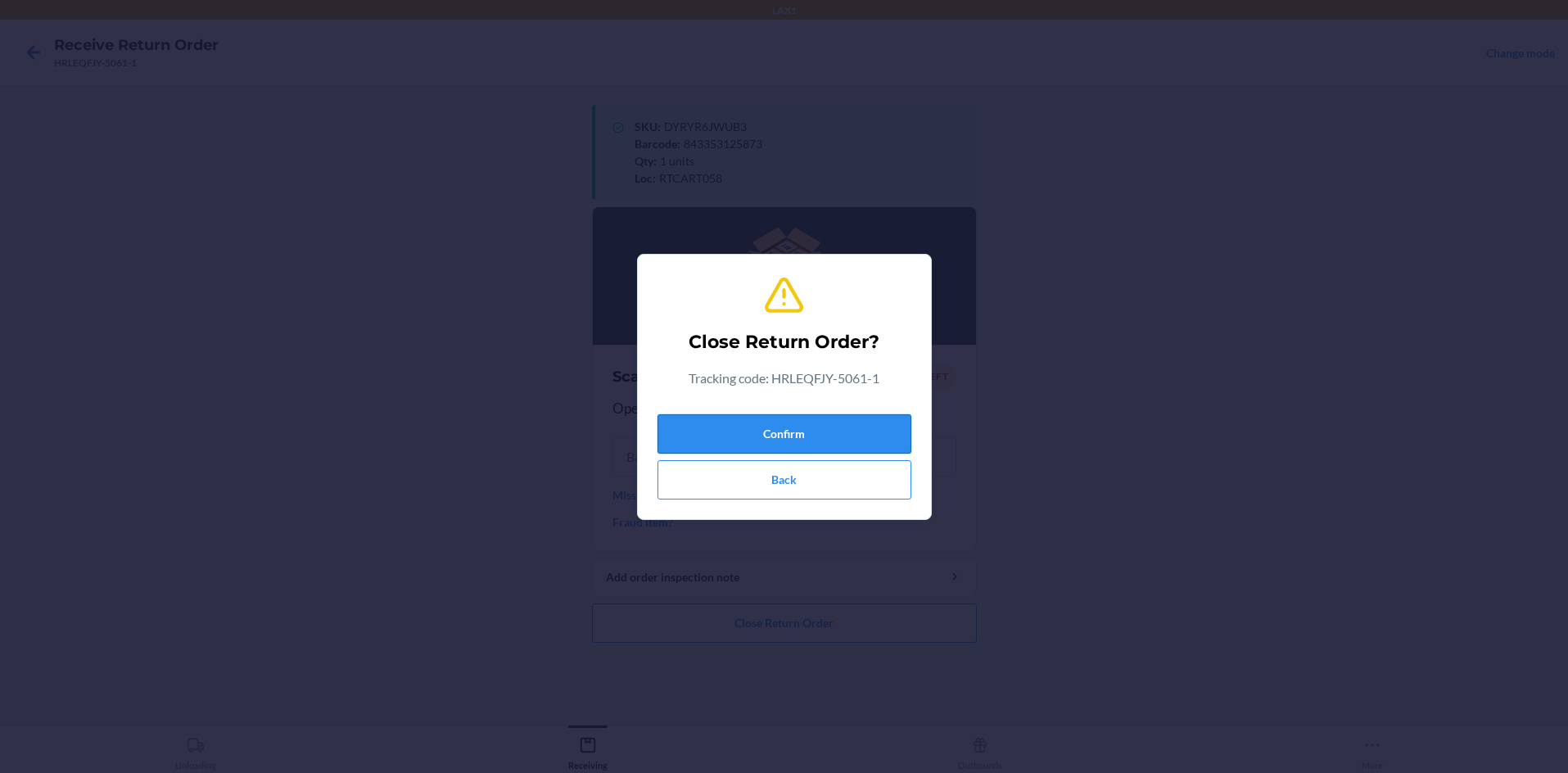
click at [784, 421] on button "Confirm" at bounding box center [784, 434] width 254 height 39
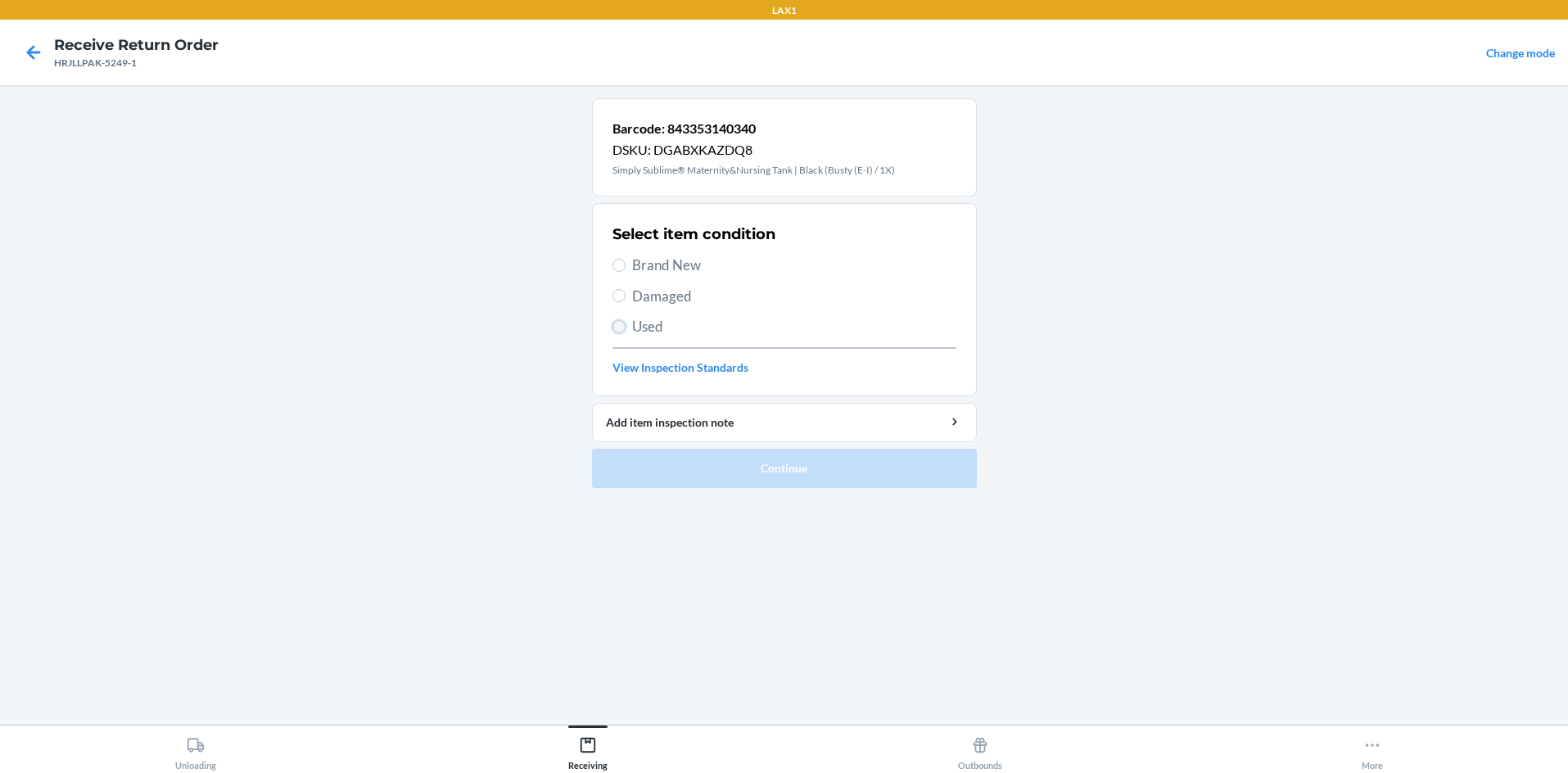
click at [616, 328] on input "Used" at bounding box center [619, 327] width 13 height 13
radio input "true"
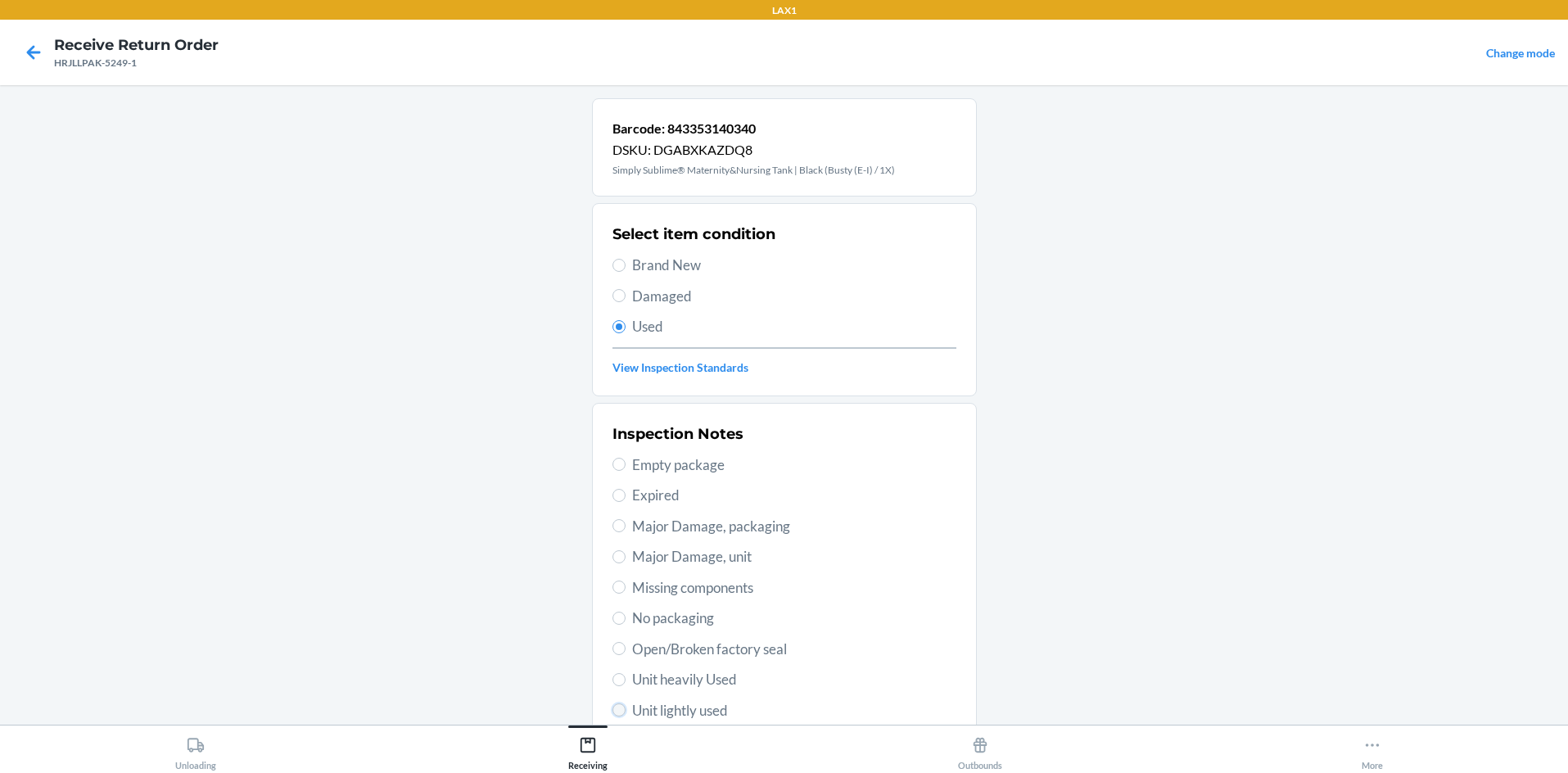
click at [613, 706] on input "Unit lightly used" at bounding box center [619, 710] width 13 height 13
radio input "true"
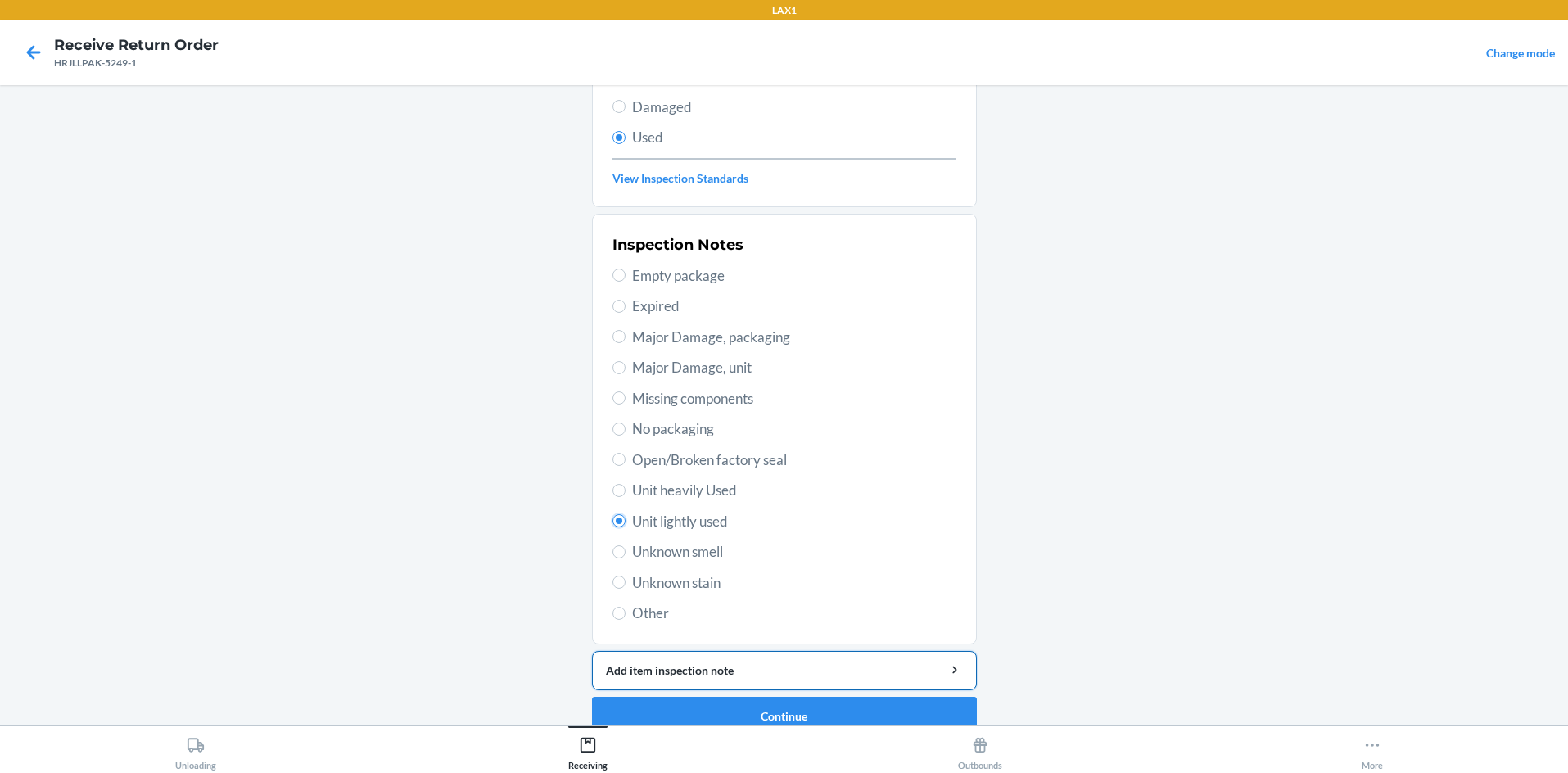
scroll to position [213, 0]
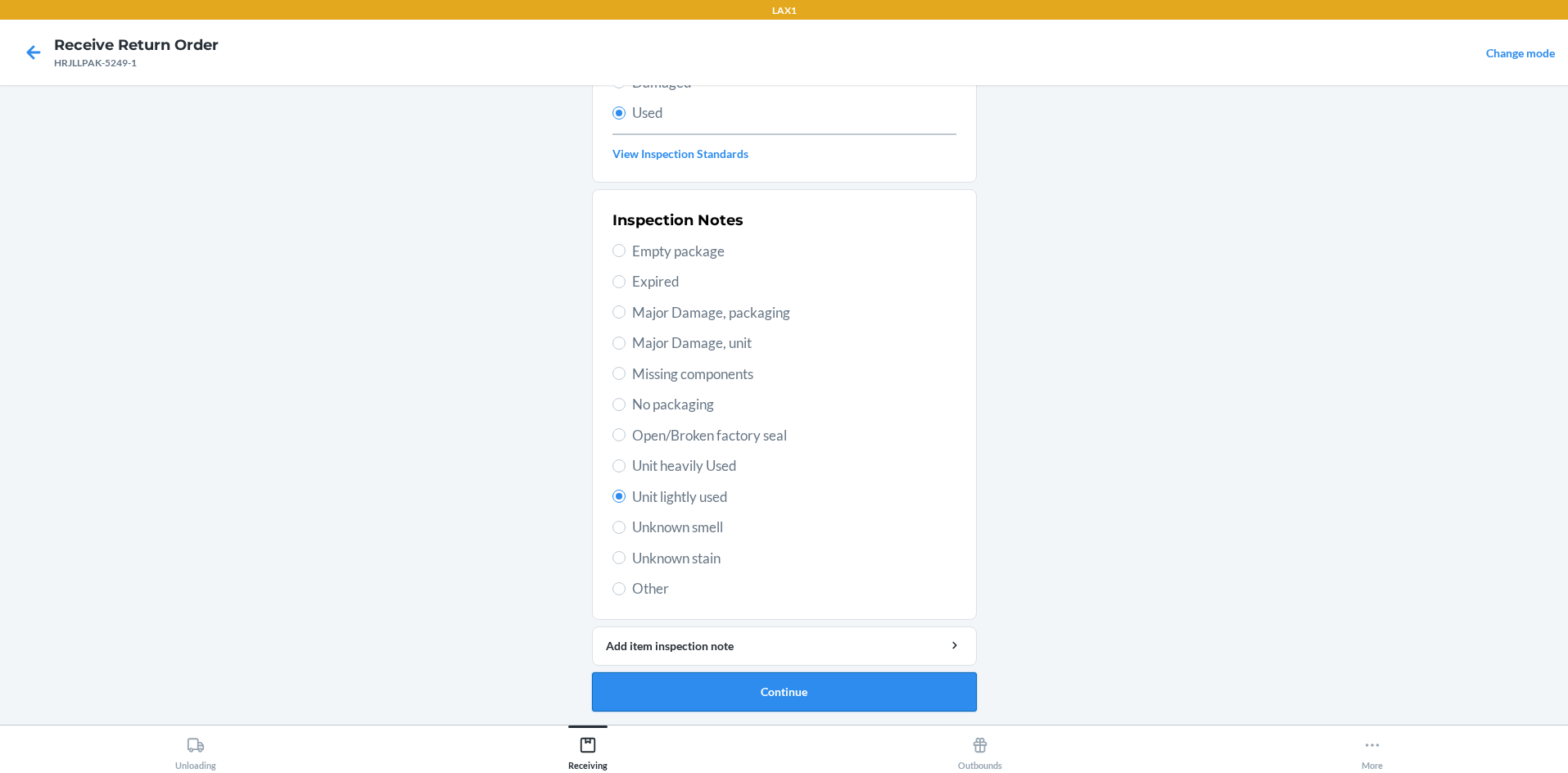
click at [784, 693] on button "Continue" at bounding box center [785, 691] width 385 height 39
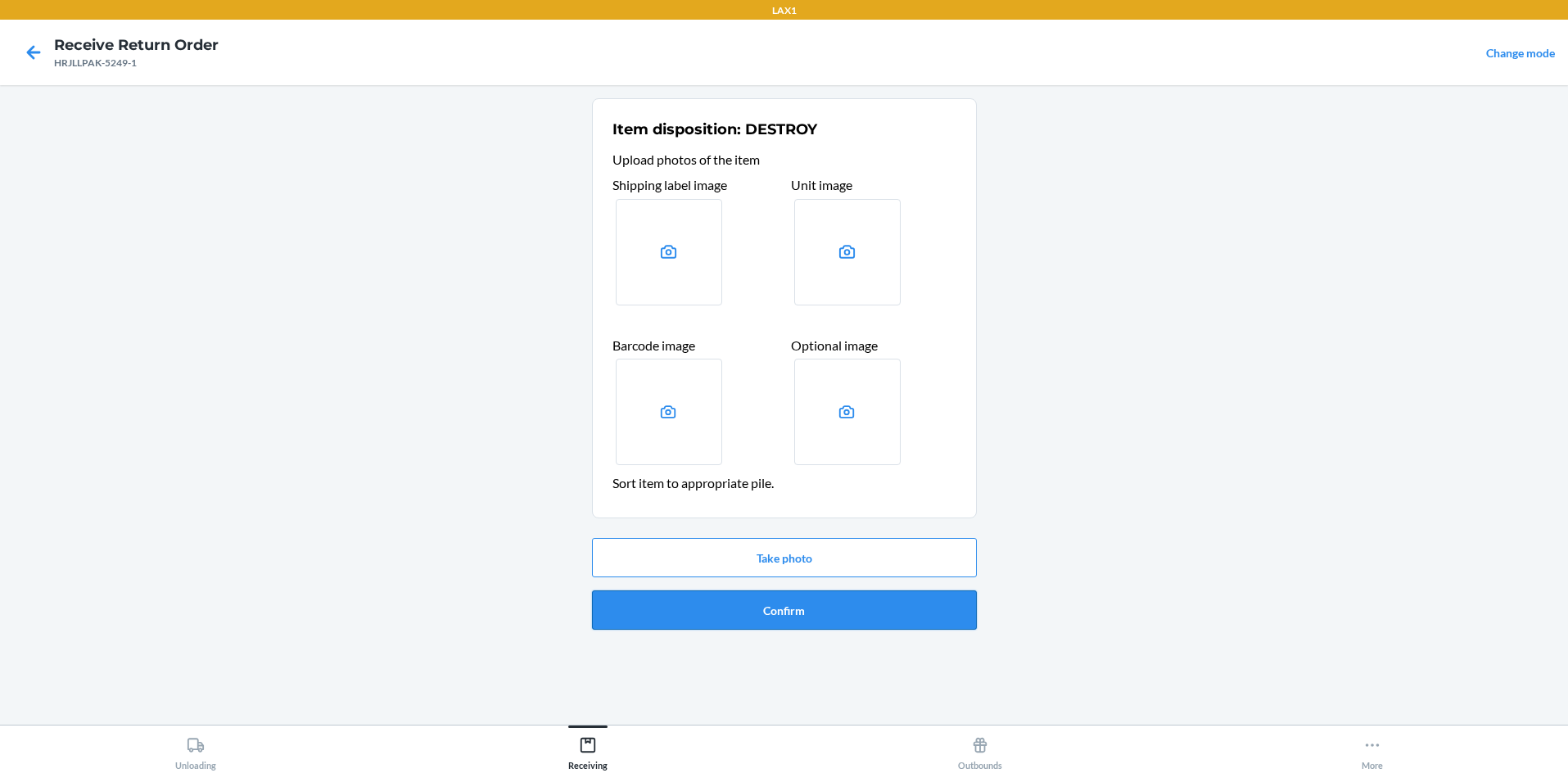
click at [784, 607] on button "Confirm" at bounding box center [785, 610] width 385 height 39
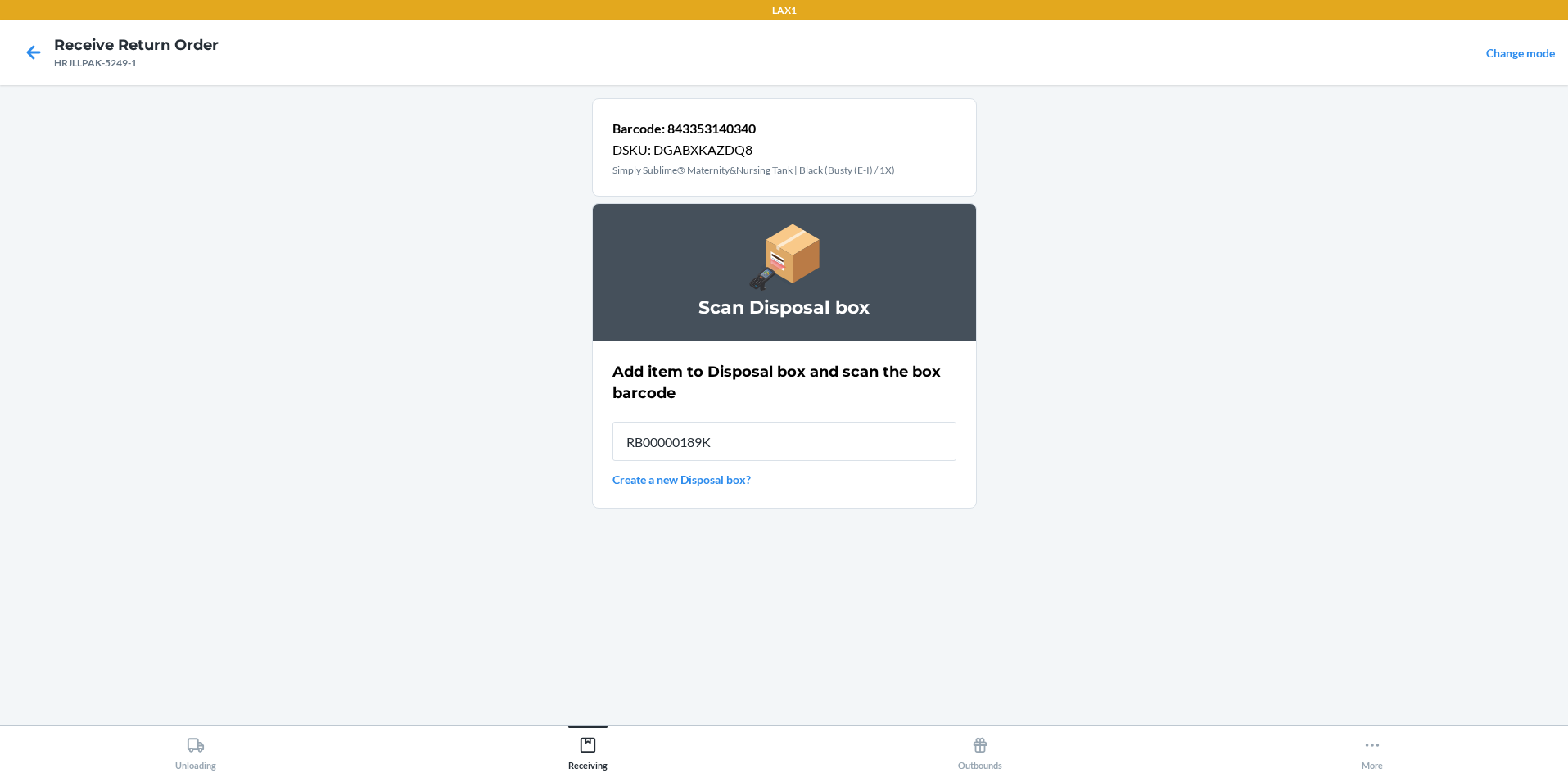
type input "RB00000189K"
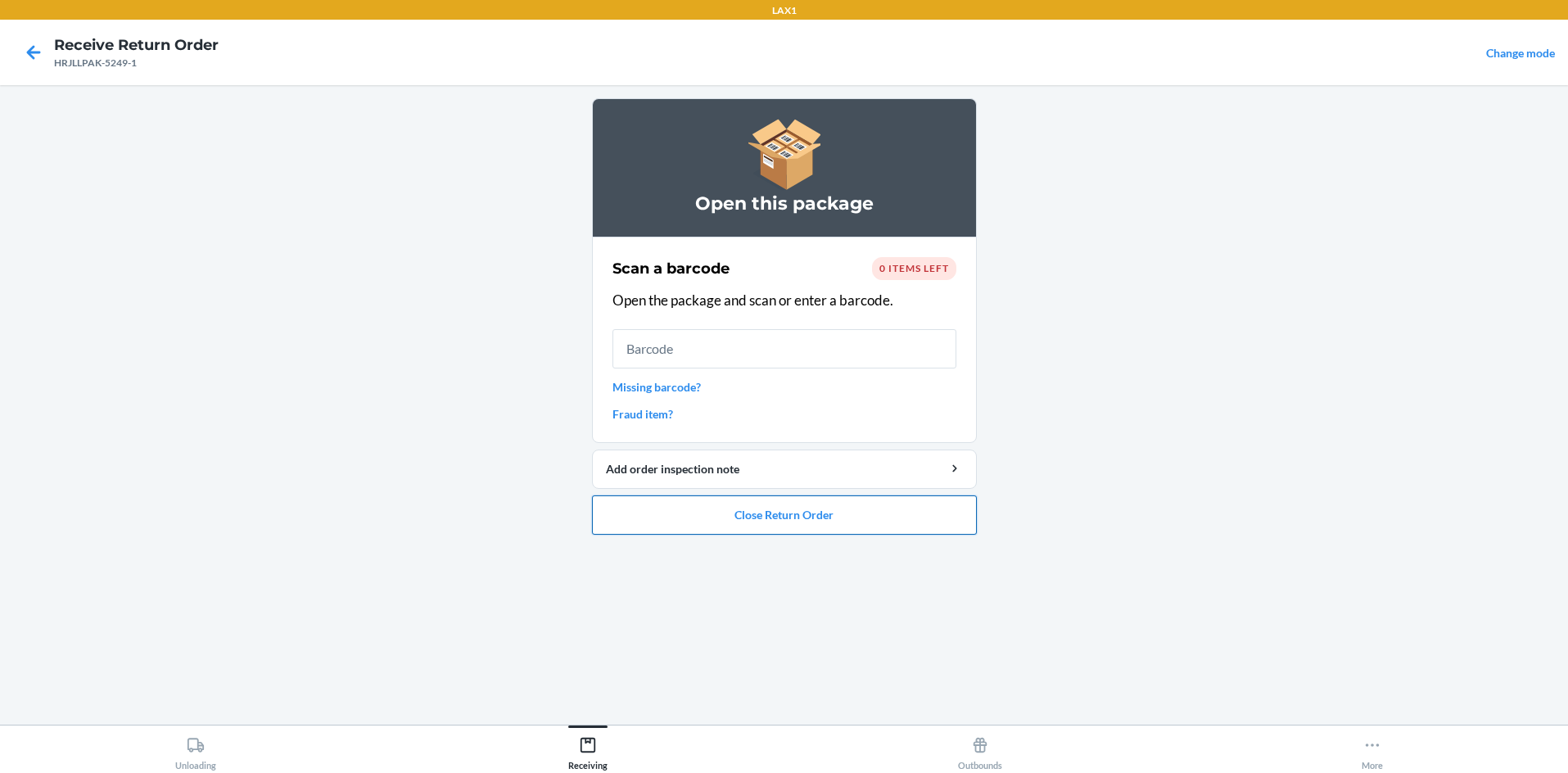
click at [784, 518] on button "Close Return Order" at bounding box center [785, 515] width 385 height 39
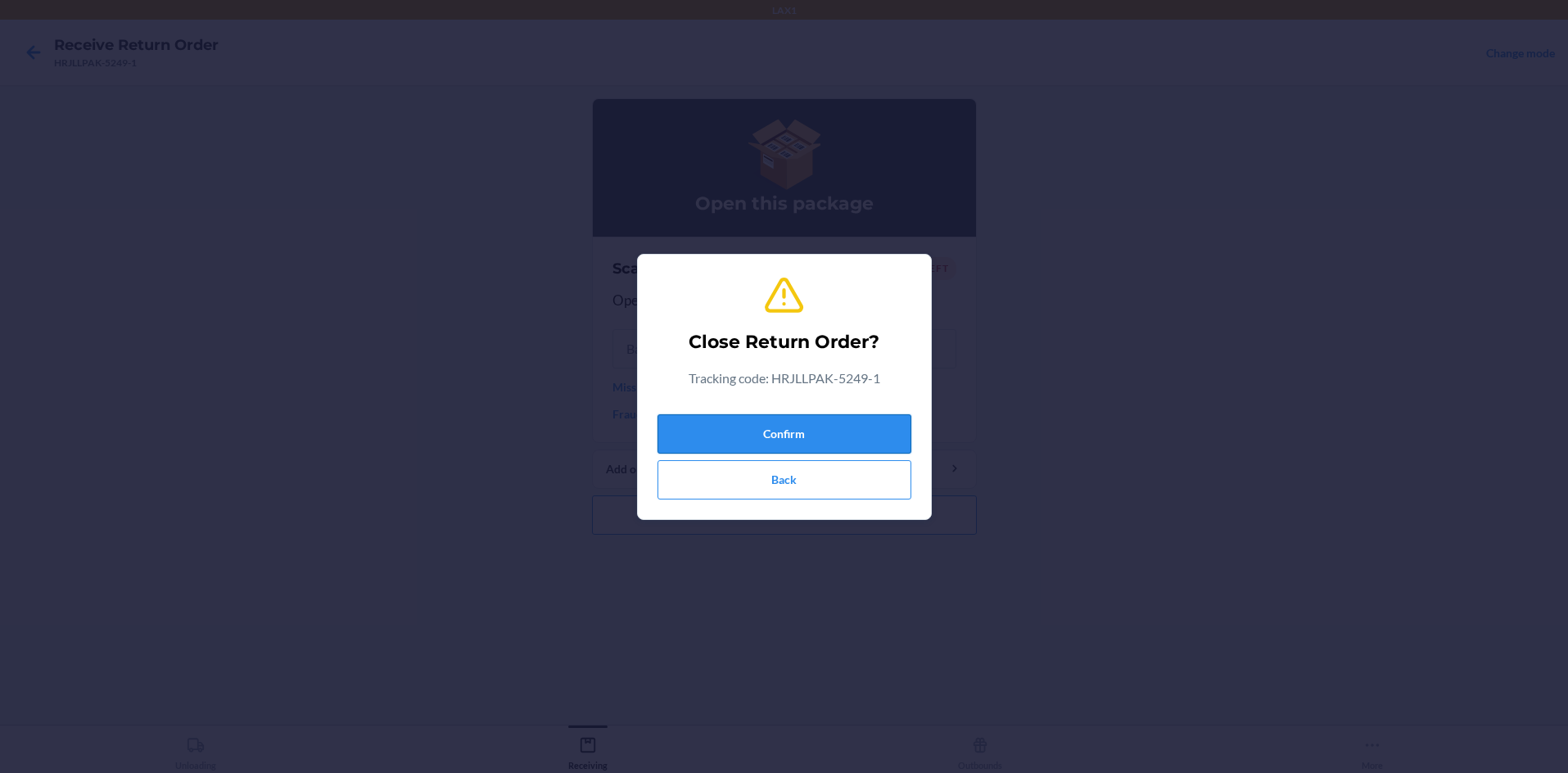
click at [784, 439] on button "Confirm" at bounding box center [784, 434] width 254 height 39
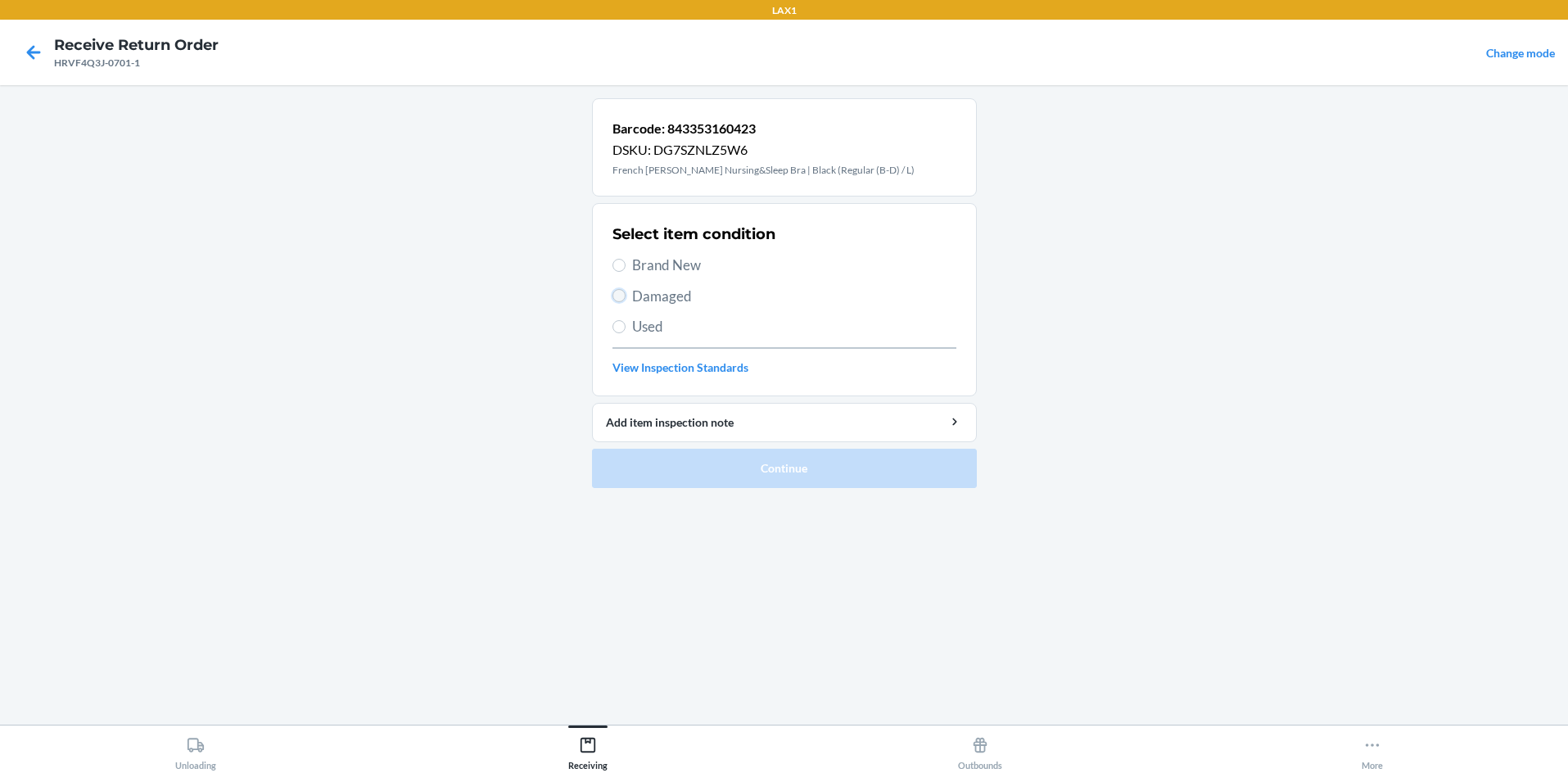
click at [618, 295] on input "Damaged" at bounding box center [619, 296] width 13 height 13
radio input "true"
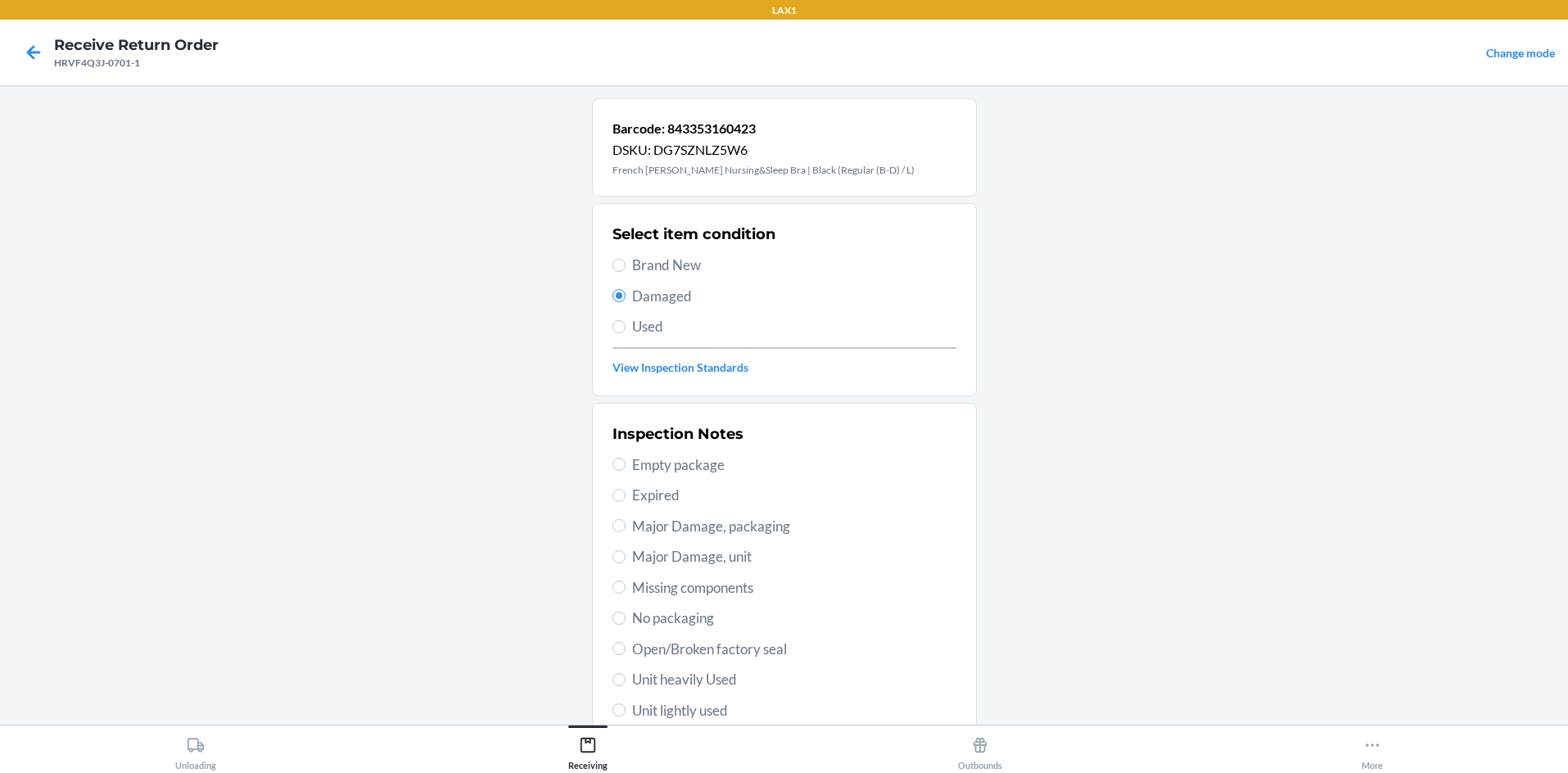
click at [619, 525] on label "Major Damage, packaging" at bounding box center [784, 526] width 344 height 21
click at [619, 525] on input "Major Damage, packaging" at bounding box center [619, 526] width 13 height 13
radio input "true"
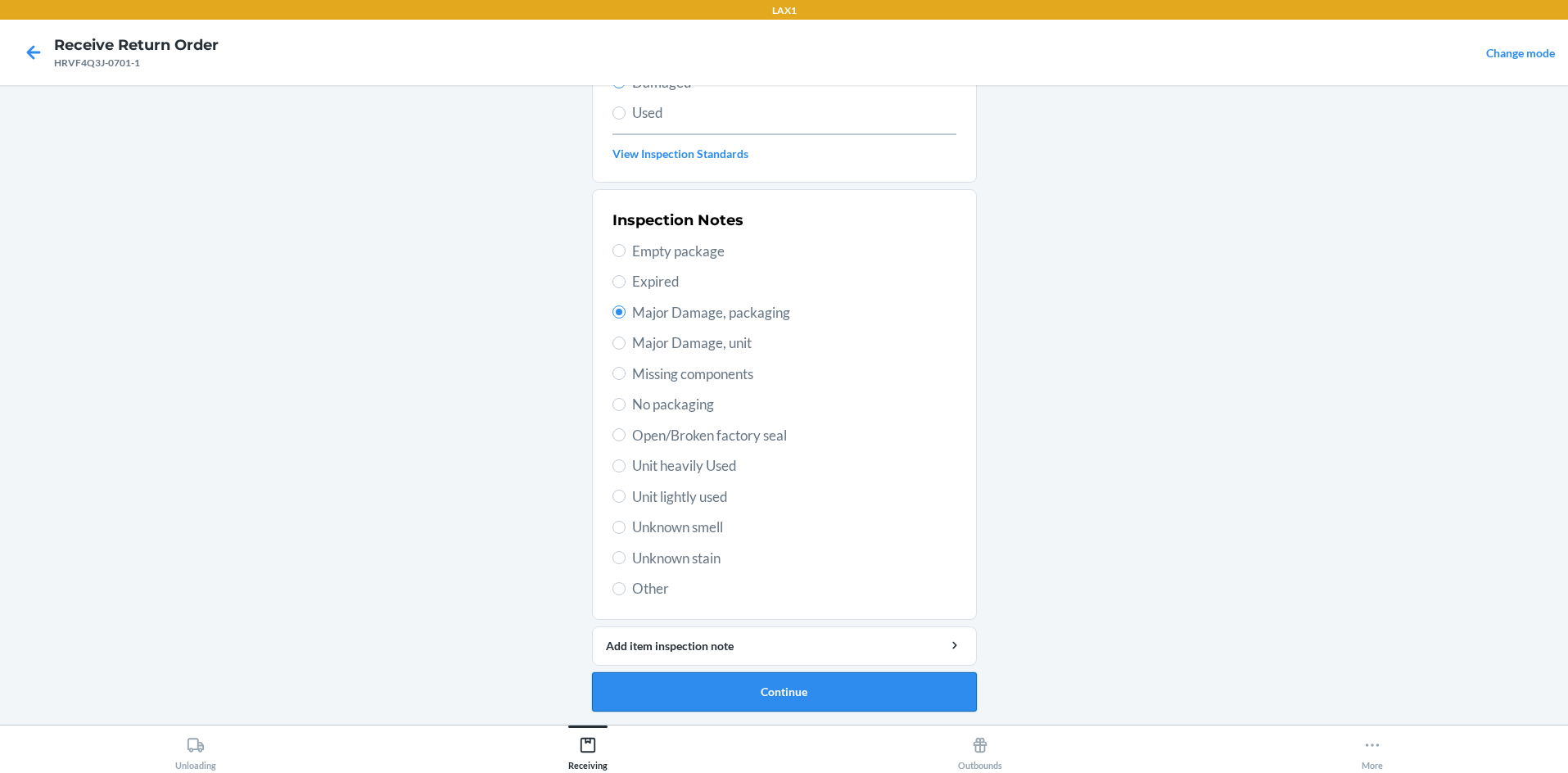
click at [784, 680] on button "Continue" at bounding box center [785, 691] width 385 height 39
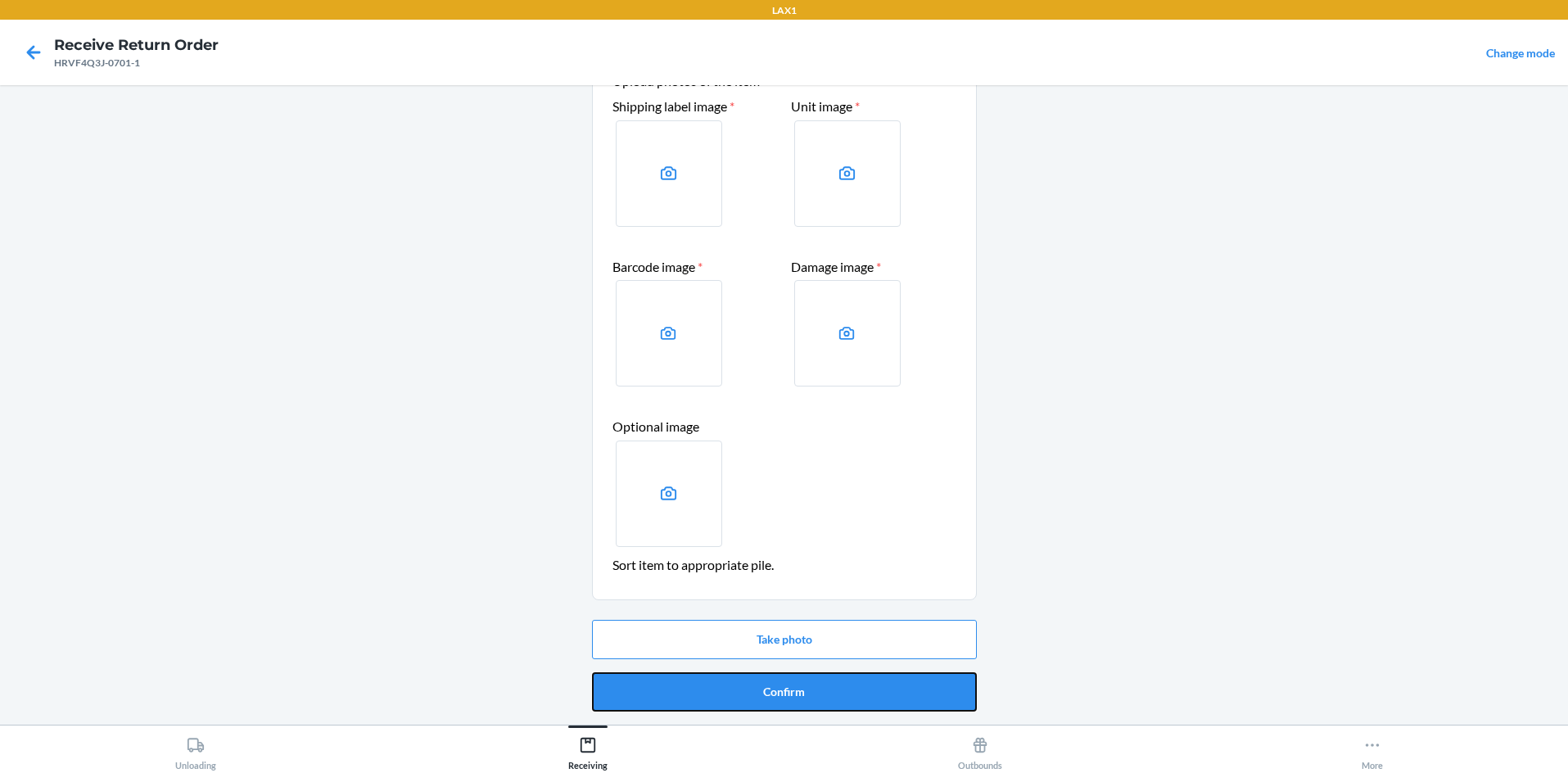
click at [784, 680] on button "Confirm" at bounding box center [785, 691] width 385 height 39
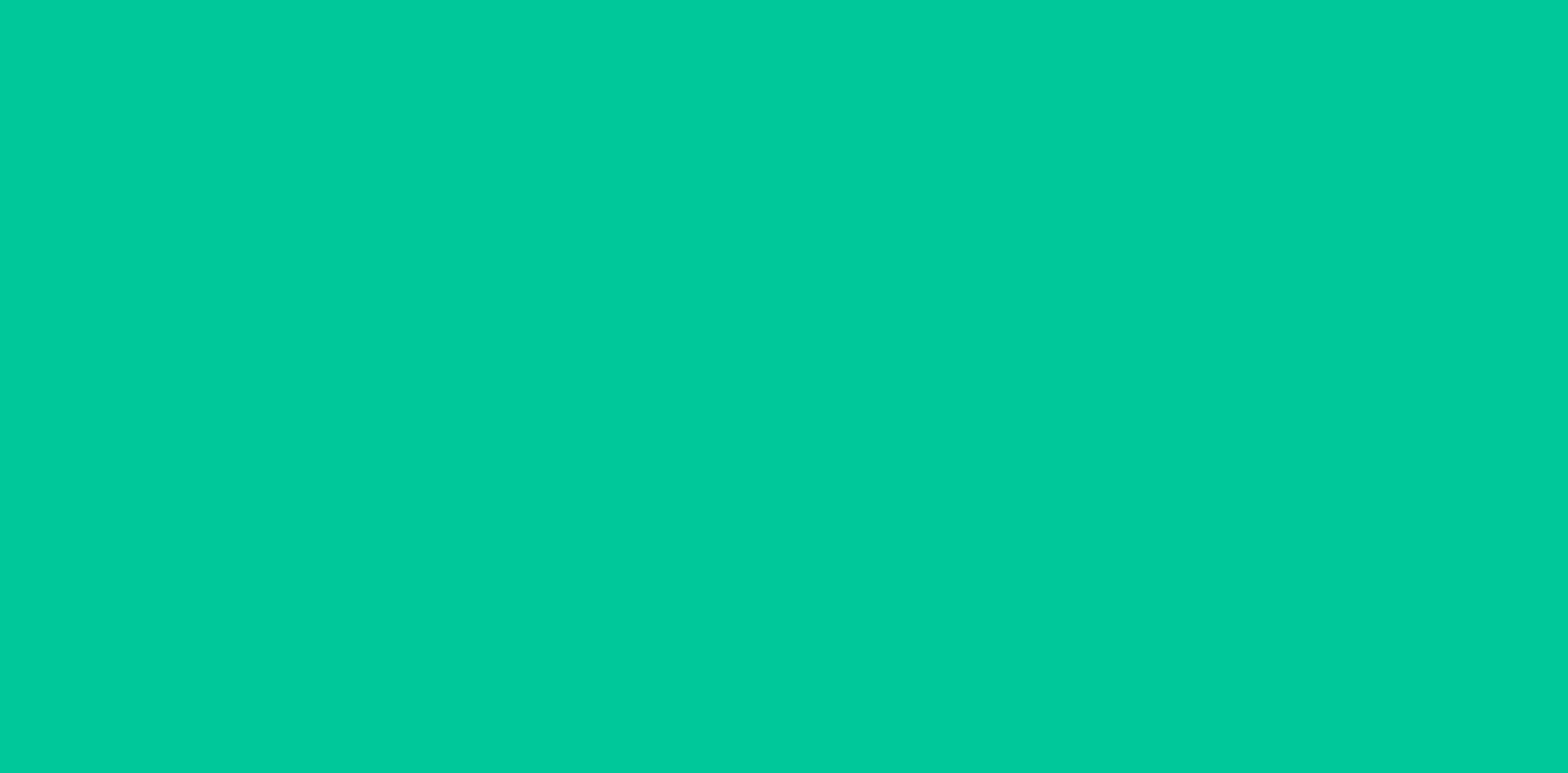
scroll to position [0, 0]
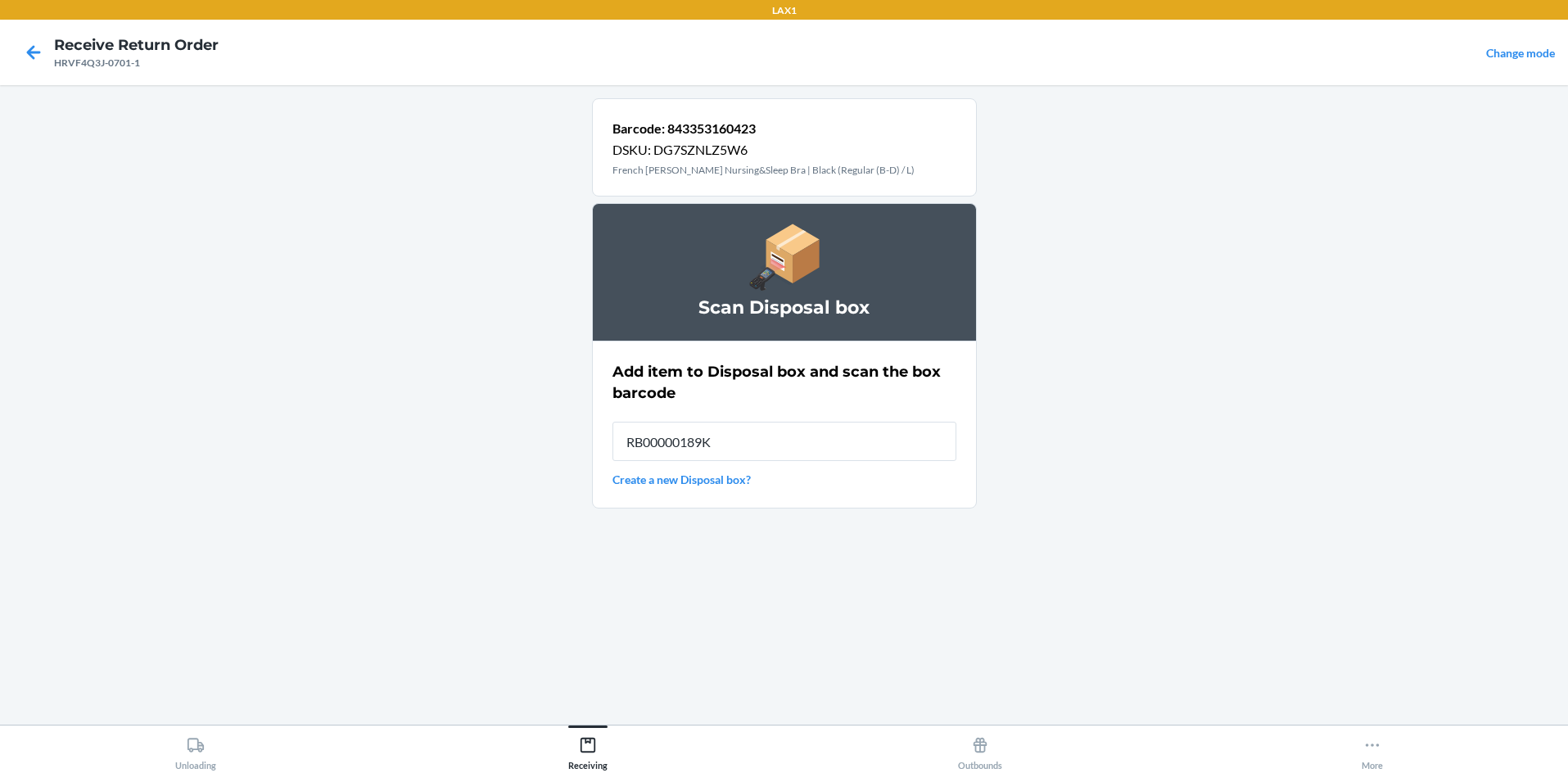
type input "RB00000189K"
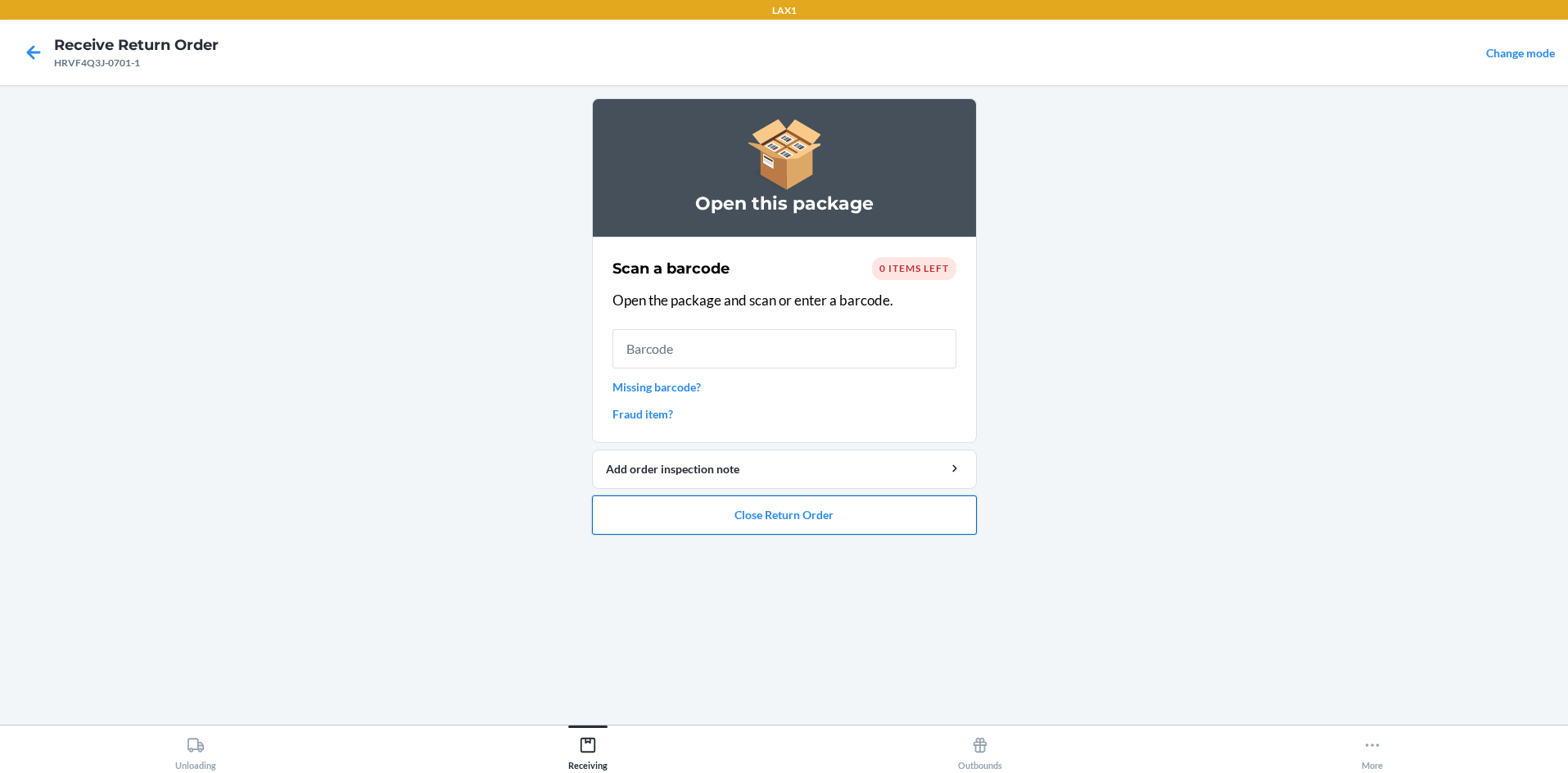
click at [784, 509] on button "Close Return Order" at bounding box center [785, 515] width 385 height 39
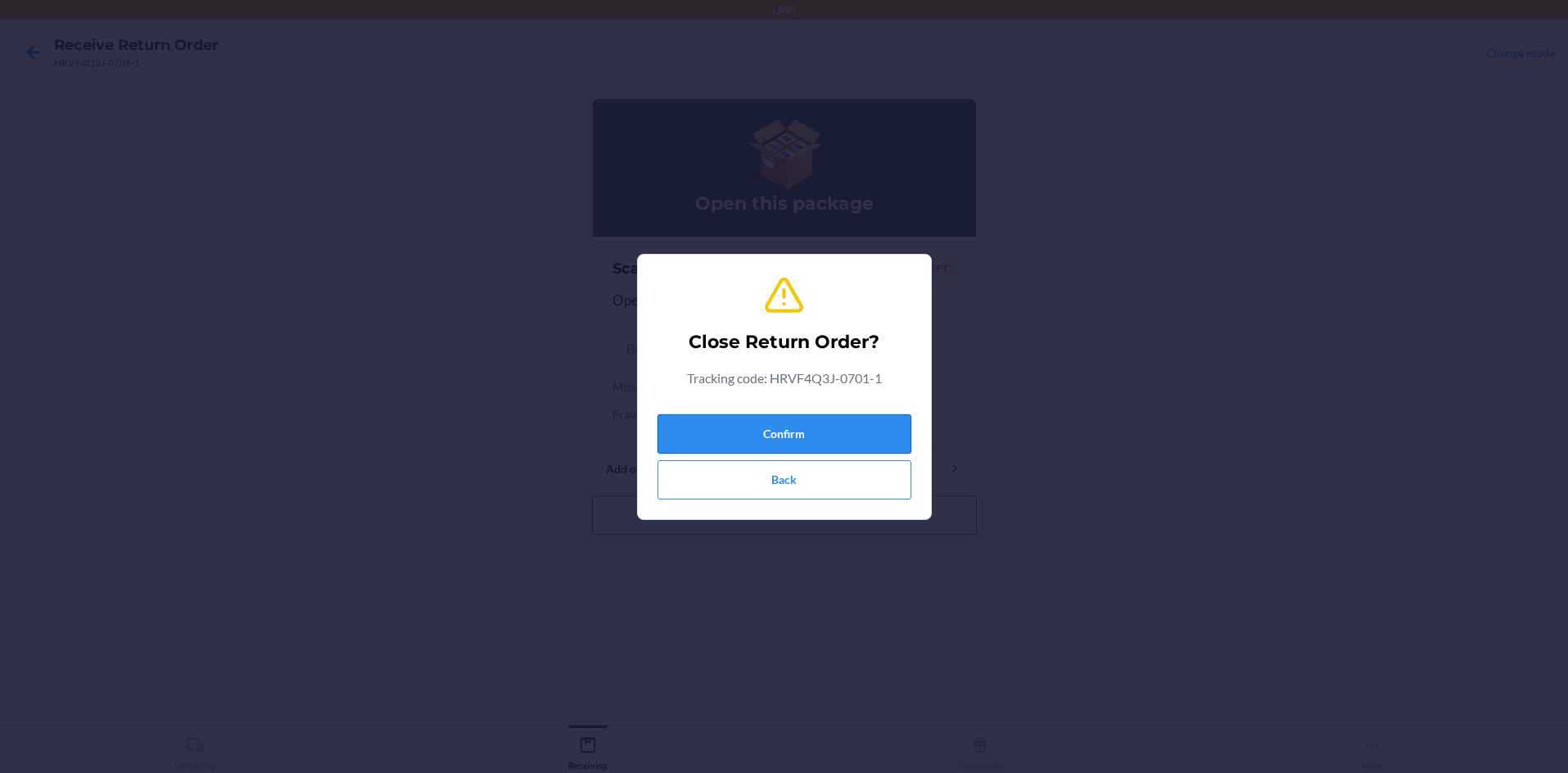
click at [784, 431] on button "Confirm" at bounding box center [784, 434] width 254 height 39
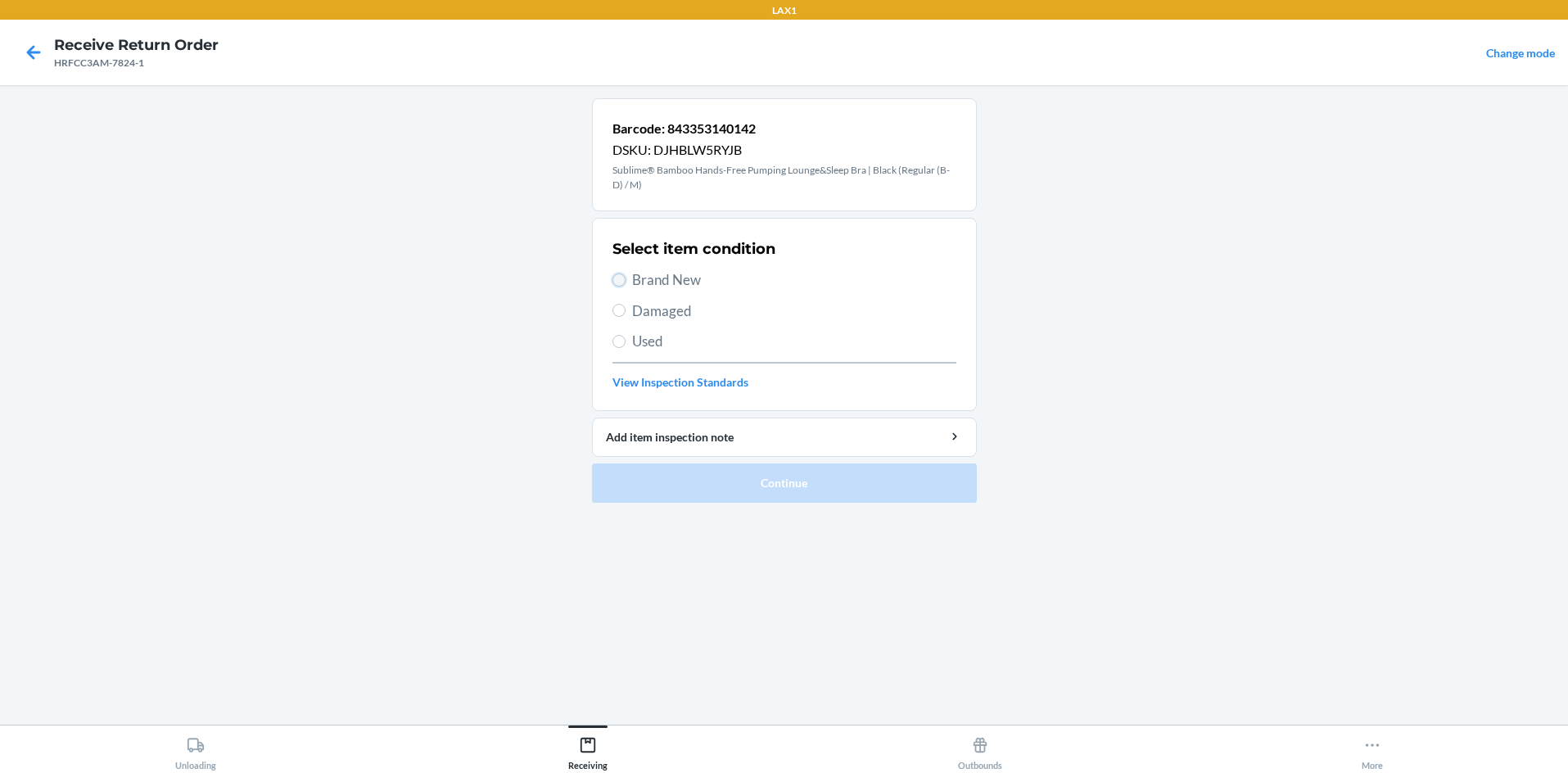
click at [620, 279] on input "Brand New" at bounding box center [619, 280] width 13 height 13
radio input "true"
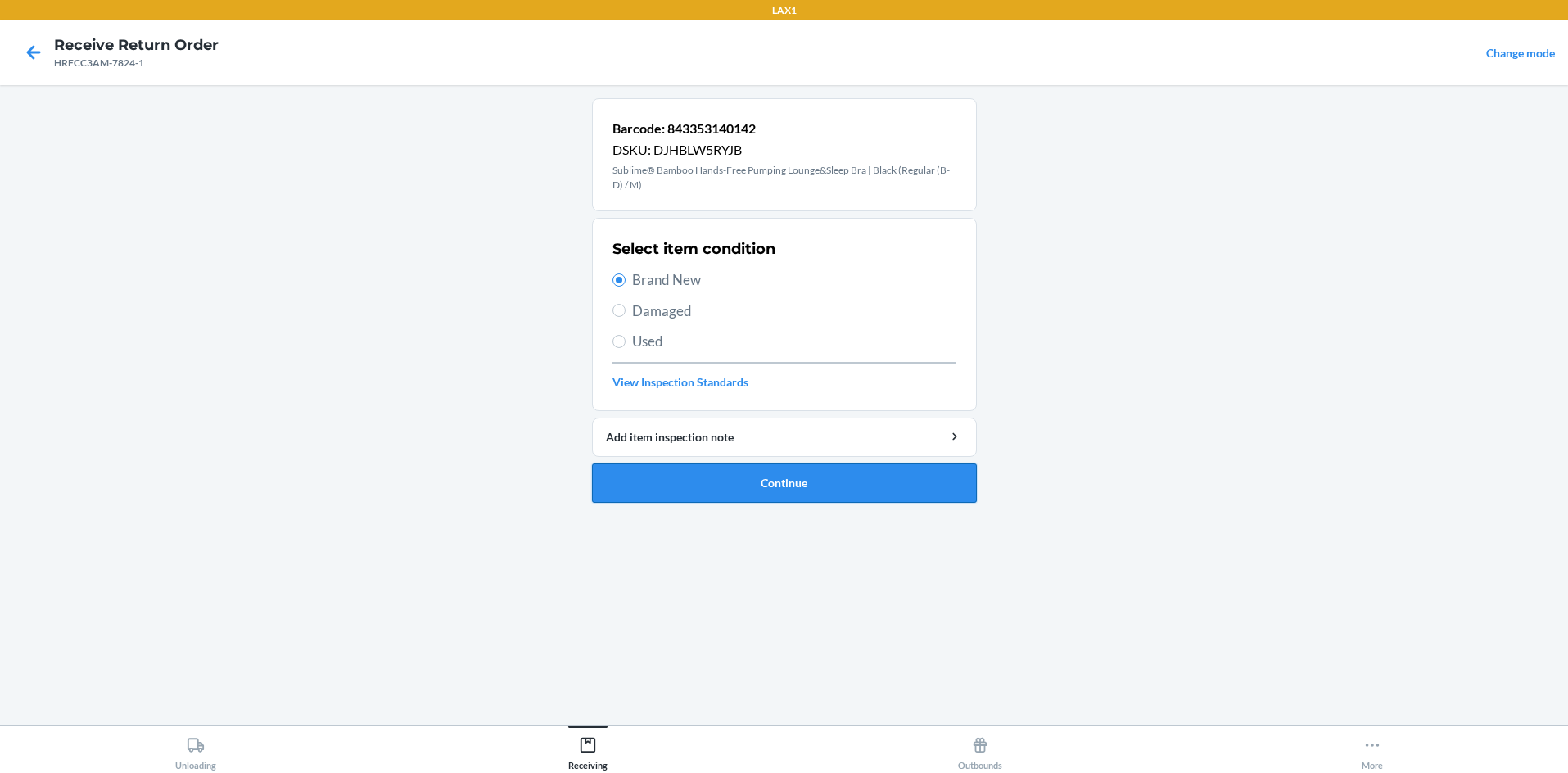
click at [686, 479] on button "Continue" at bounding box center [785, 483] width 385 height 39
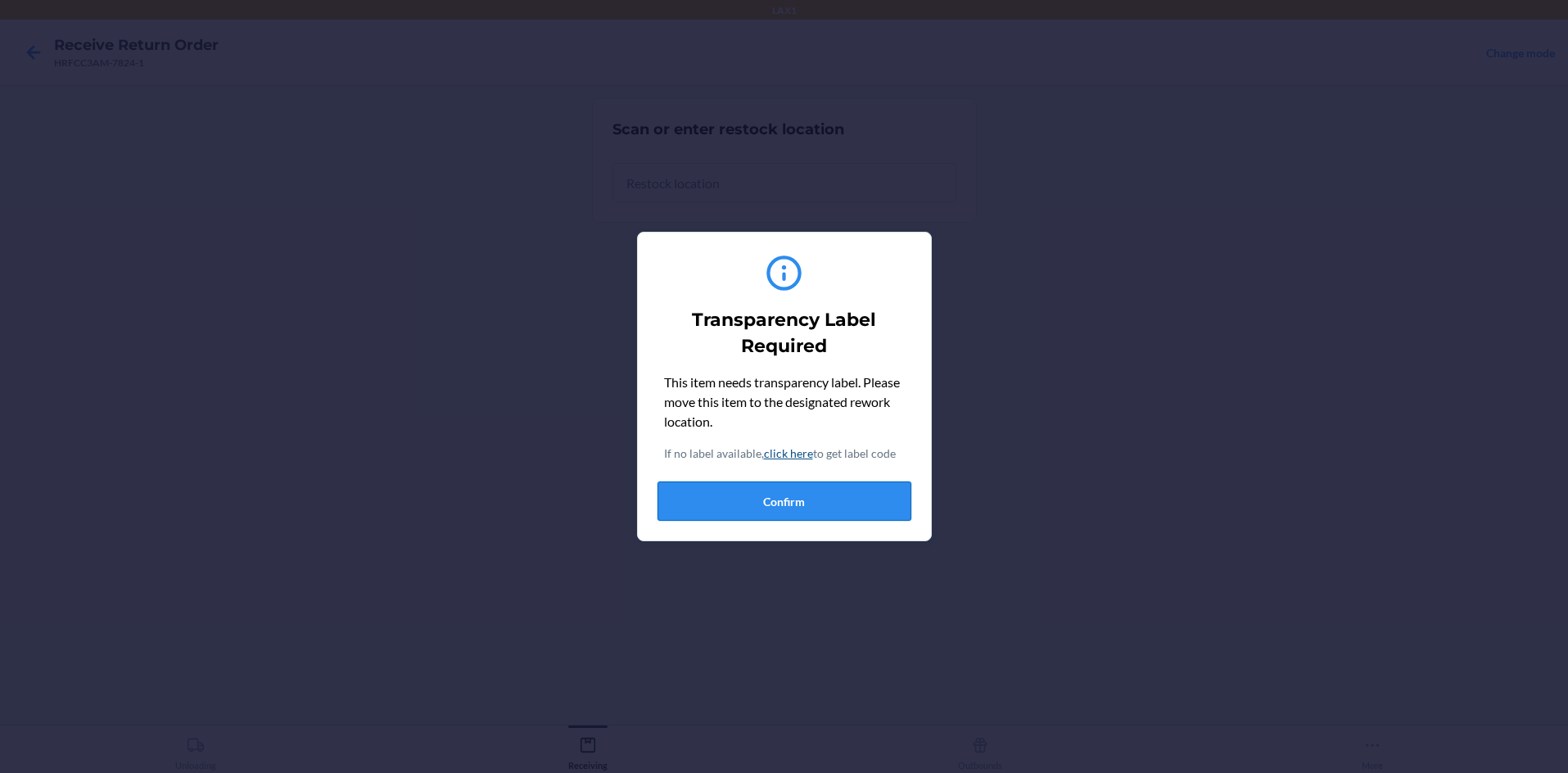
click at [718, 501] on button "Confirm" at bounding box center [784, 501] width 254 height 39
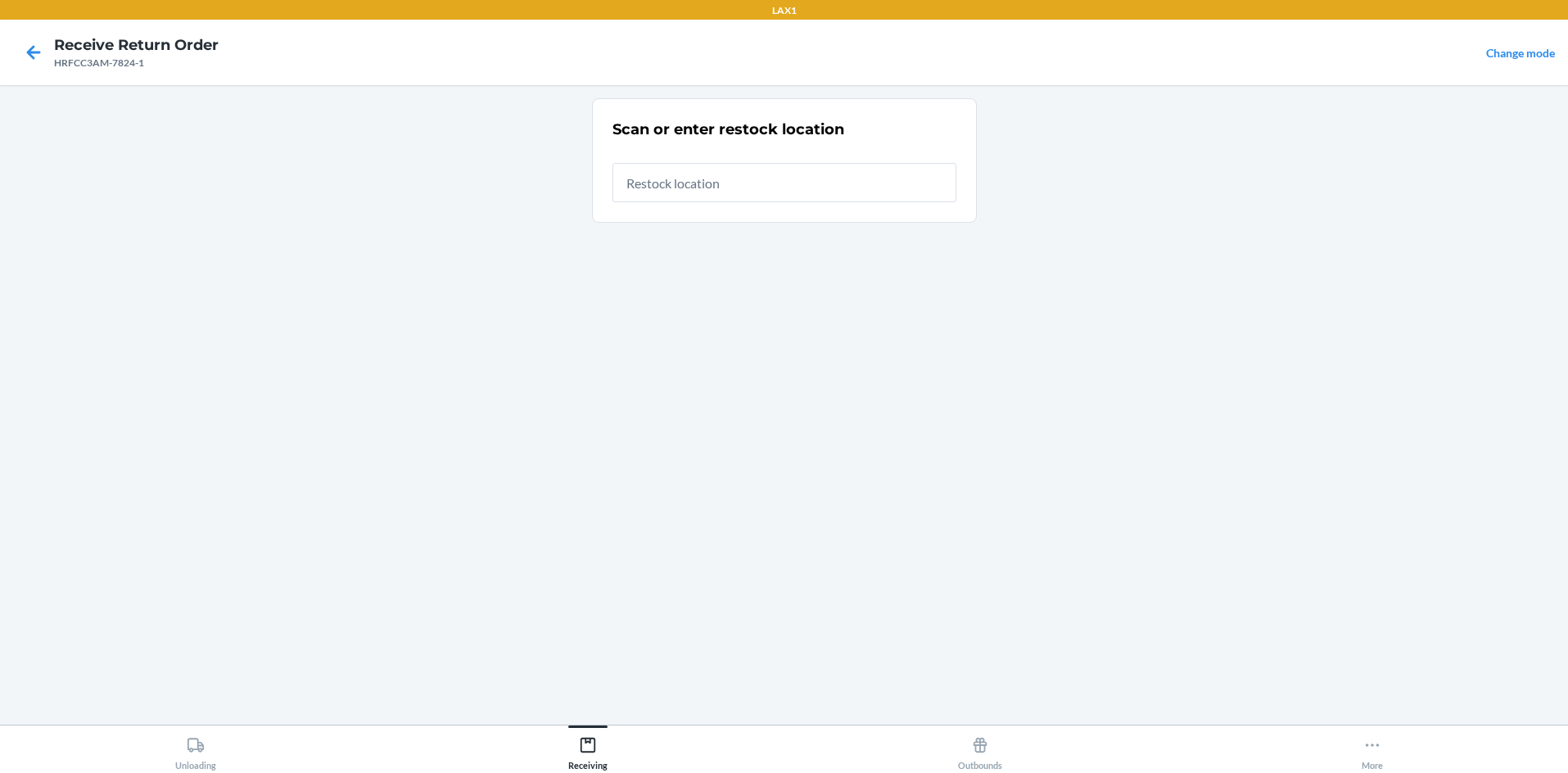
type input "RTCART058"
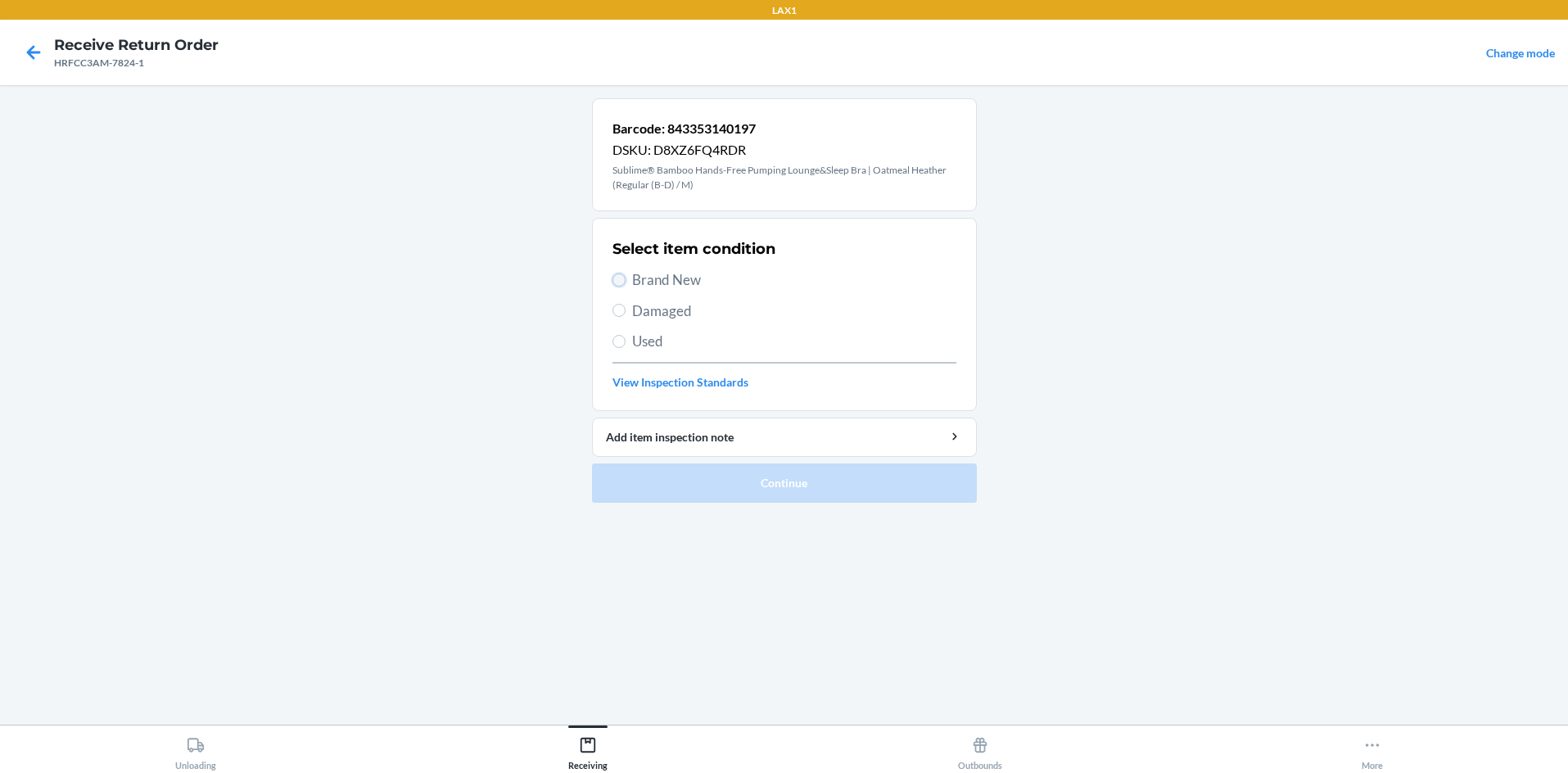
click at [619, 281] on input "Brand New" at bounding box center [619, 280] width 13 height 13
radio input "true"
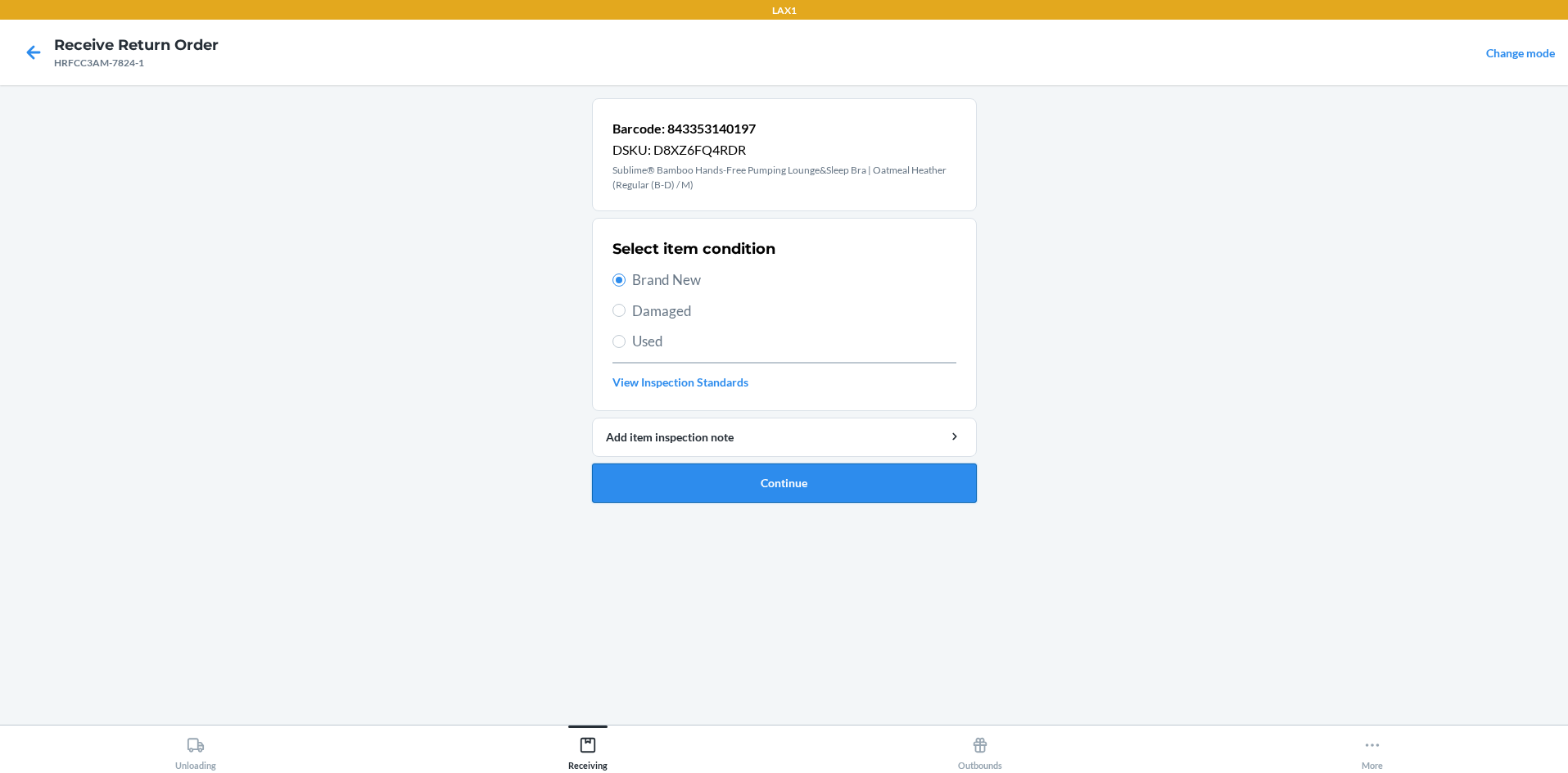
click at [726, 478] on button "Continue" at bounding box center [785, 483] width 385 height 39
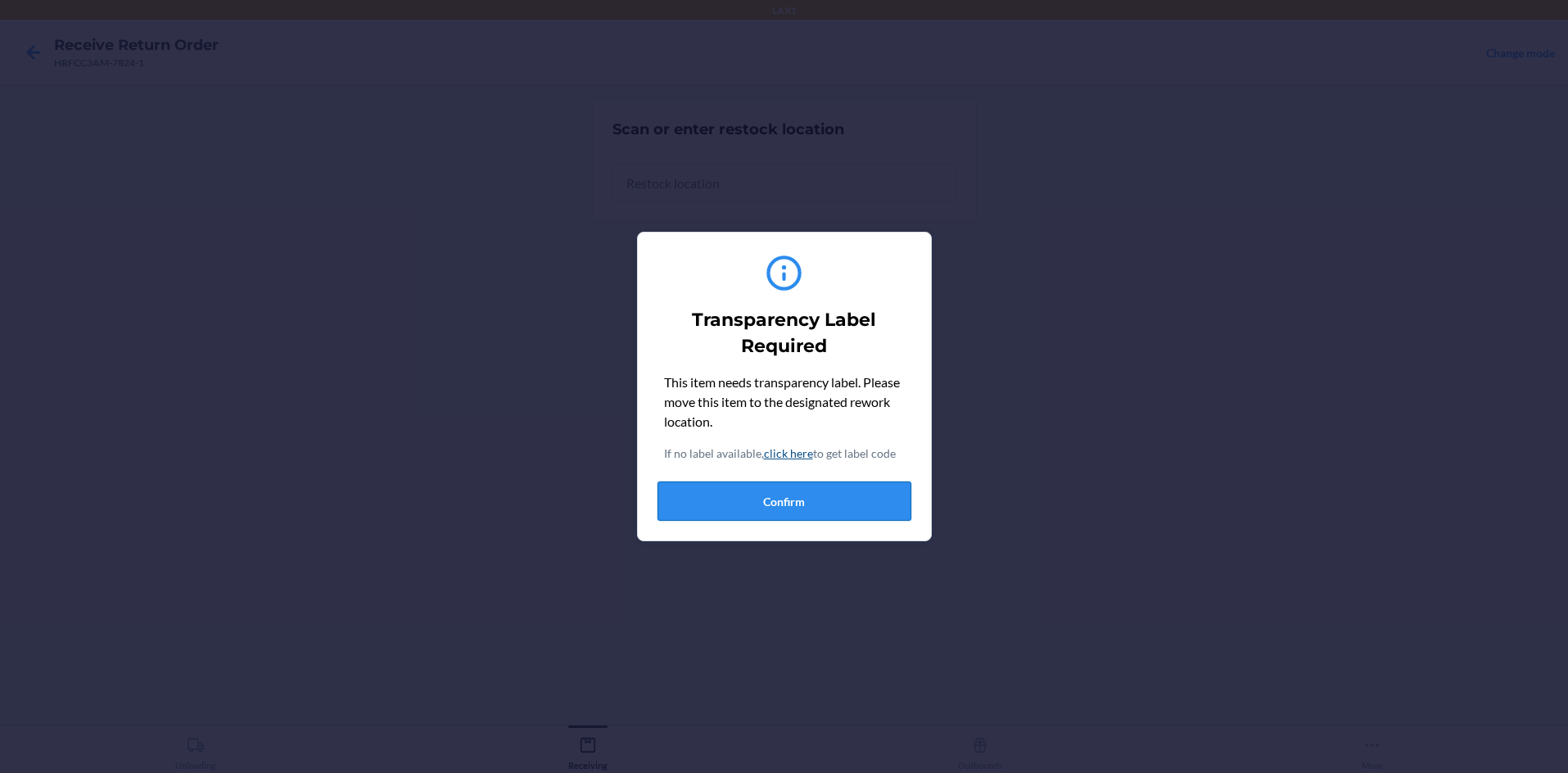
click at [735, 492] on button "Confirm" at bounding box center [784, 501] width 254 height 39
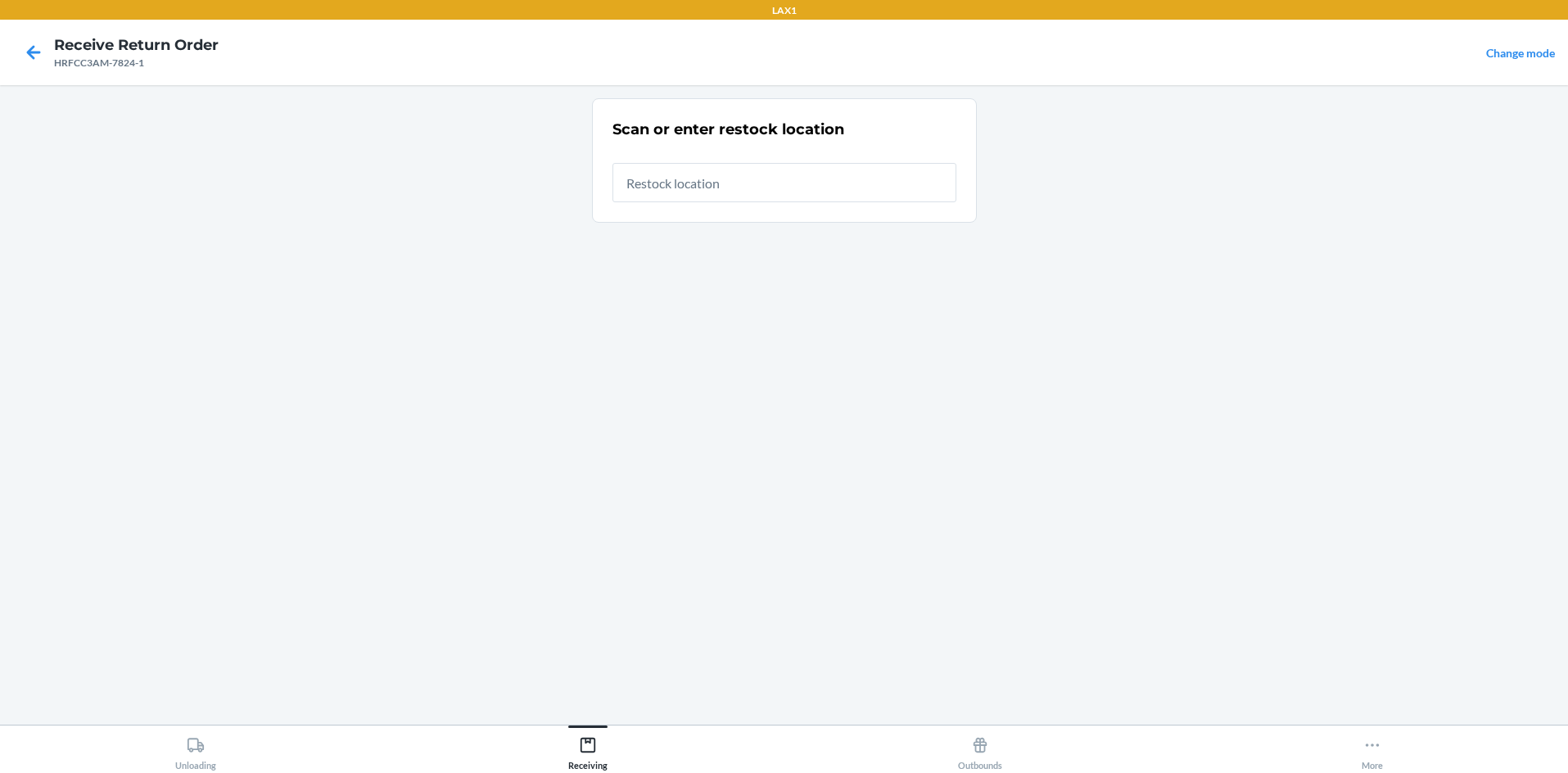
type input "RTCART058"
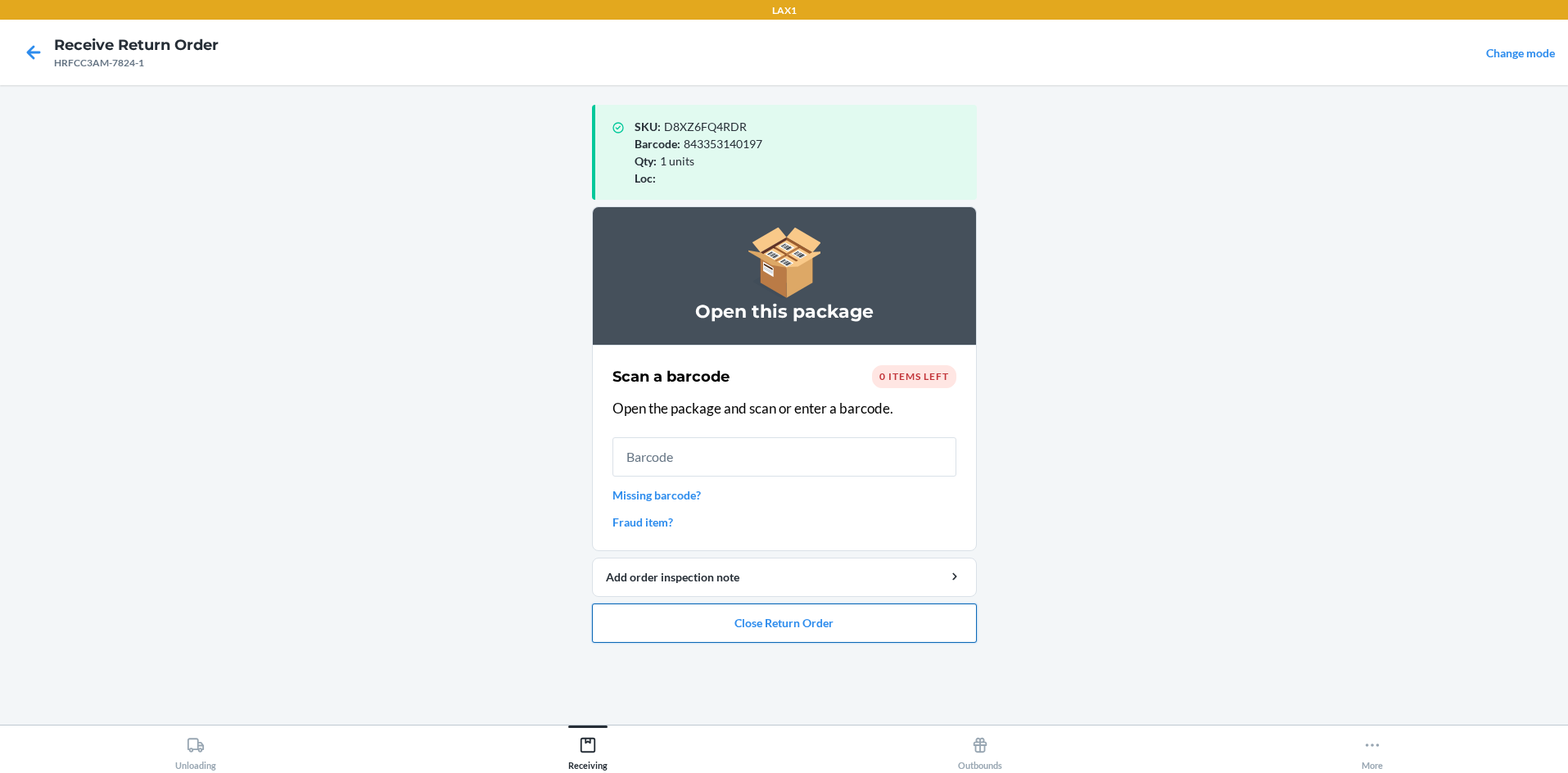
click at [784, 618] on button "Close Return Order" at bounding box center [785, 623] width 385 height 39
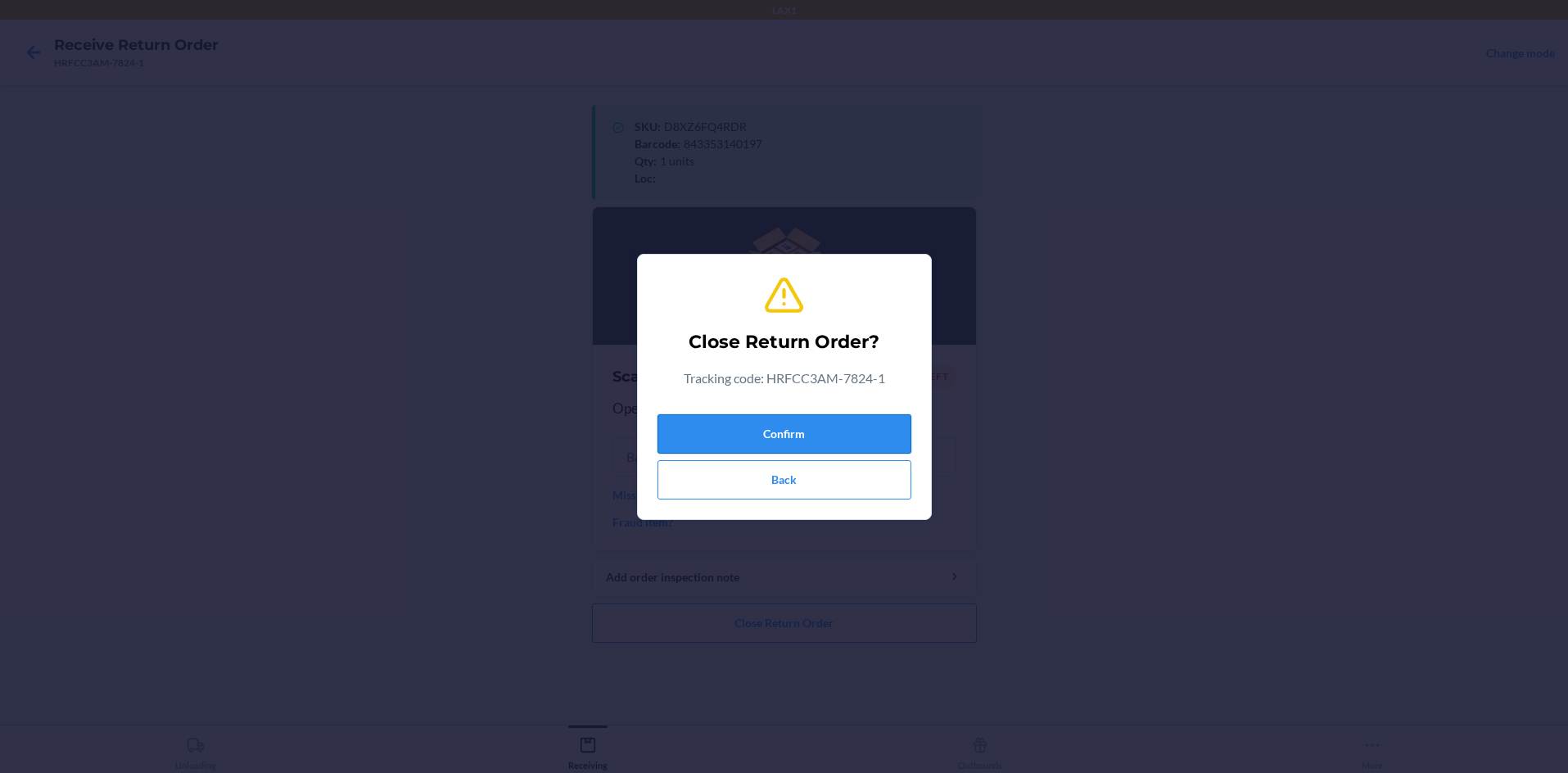
click at [784, 422] on button "Confirm" at bounding box center [784, 434] width 254 height 39
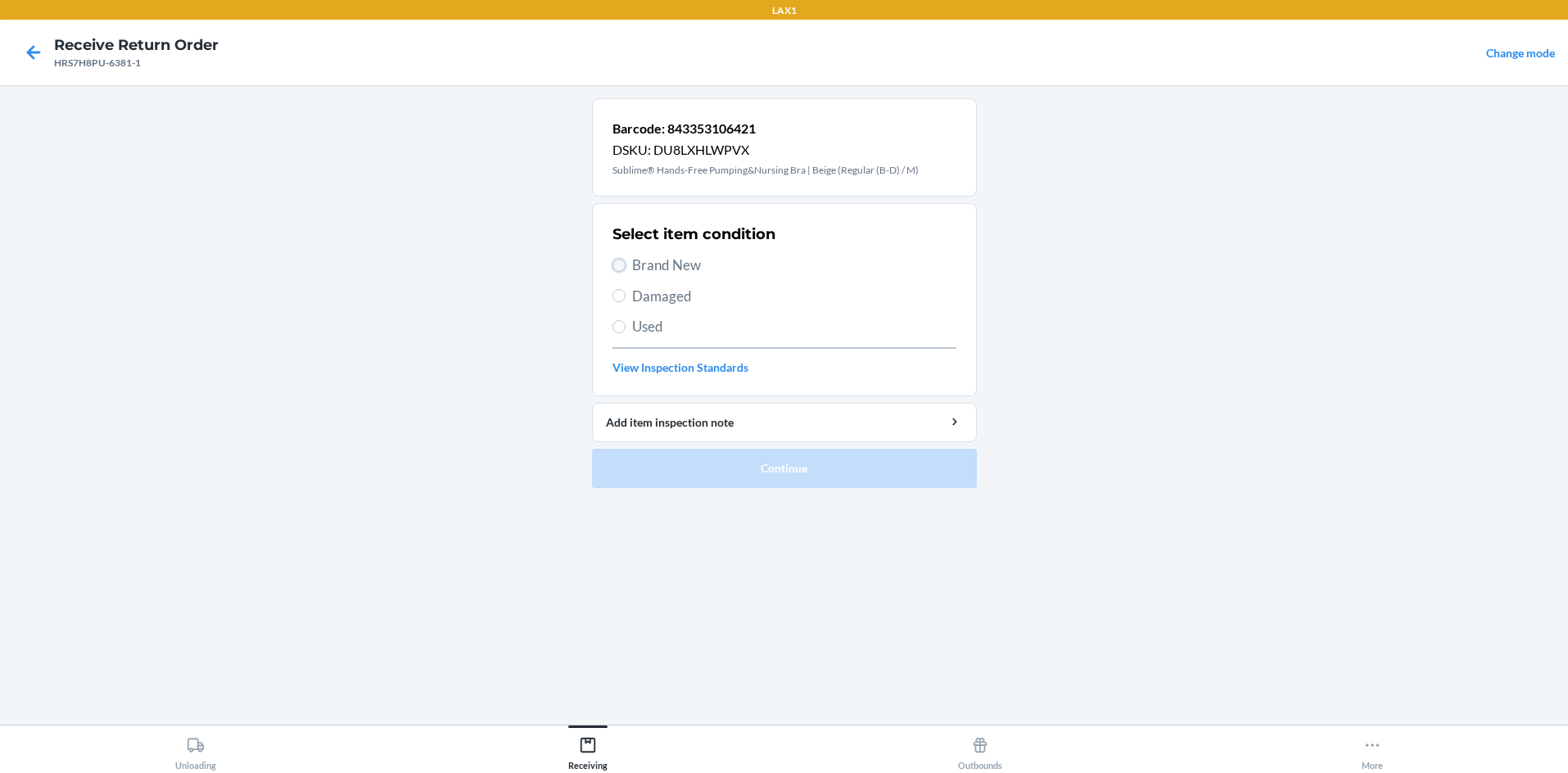
click at [615, 262] on input "Brand New" at bounding box center [619, 266] width 13 height 13
radio input "true"
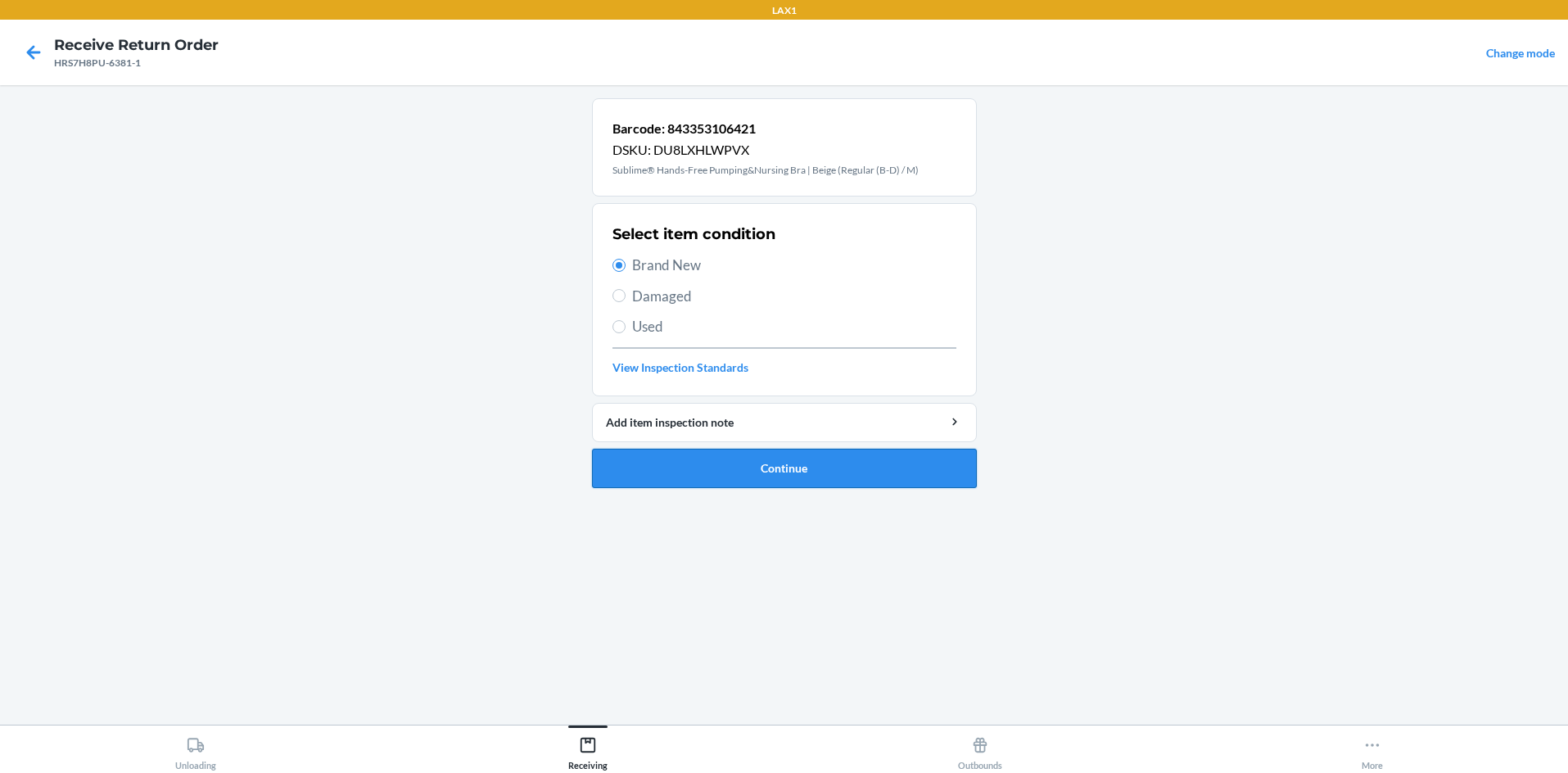
click at [749, 469] on button "Continue" at bounding box center [785, 468] width 385 height 39
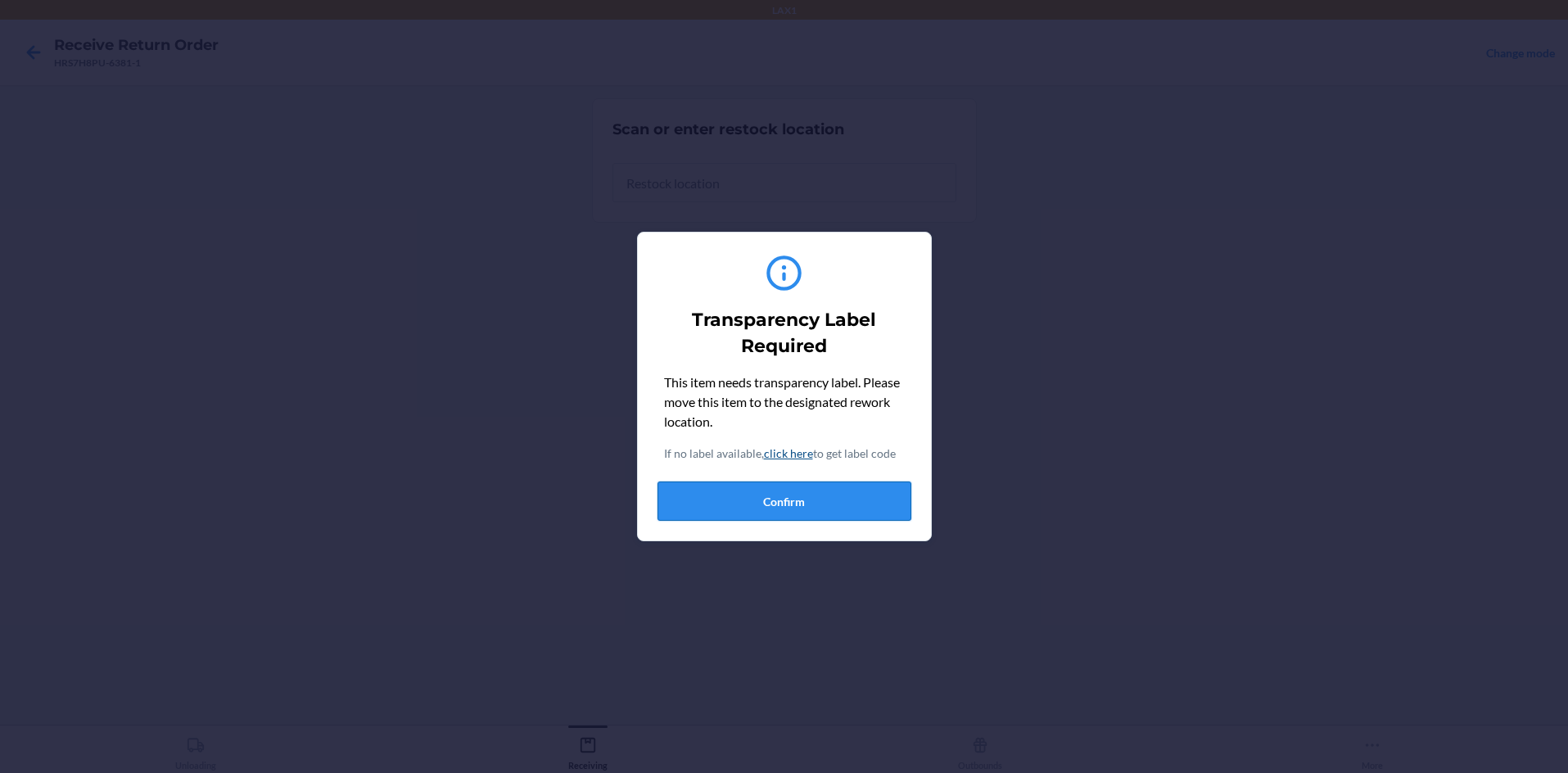
click at [764, 494] on button "Confirm" at bounding box center [784, 501] width 254 height 39
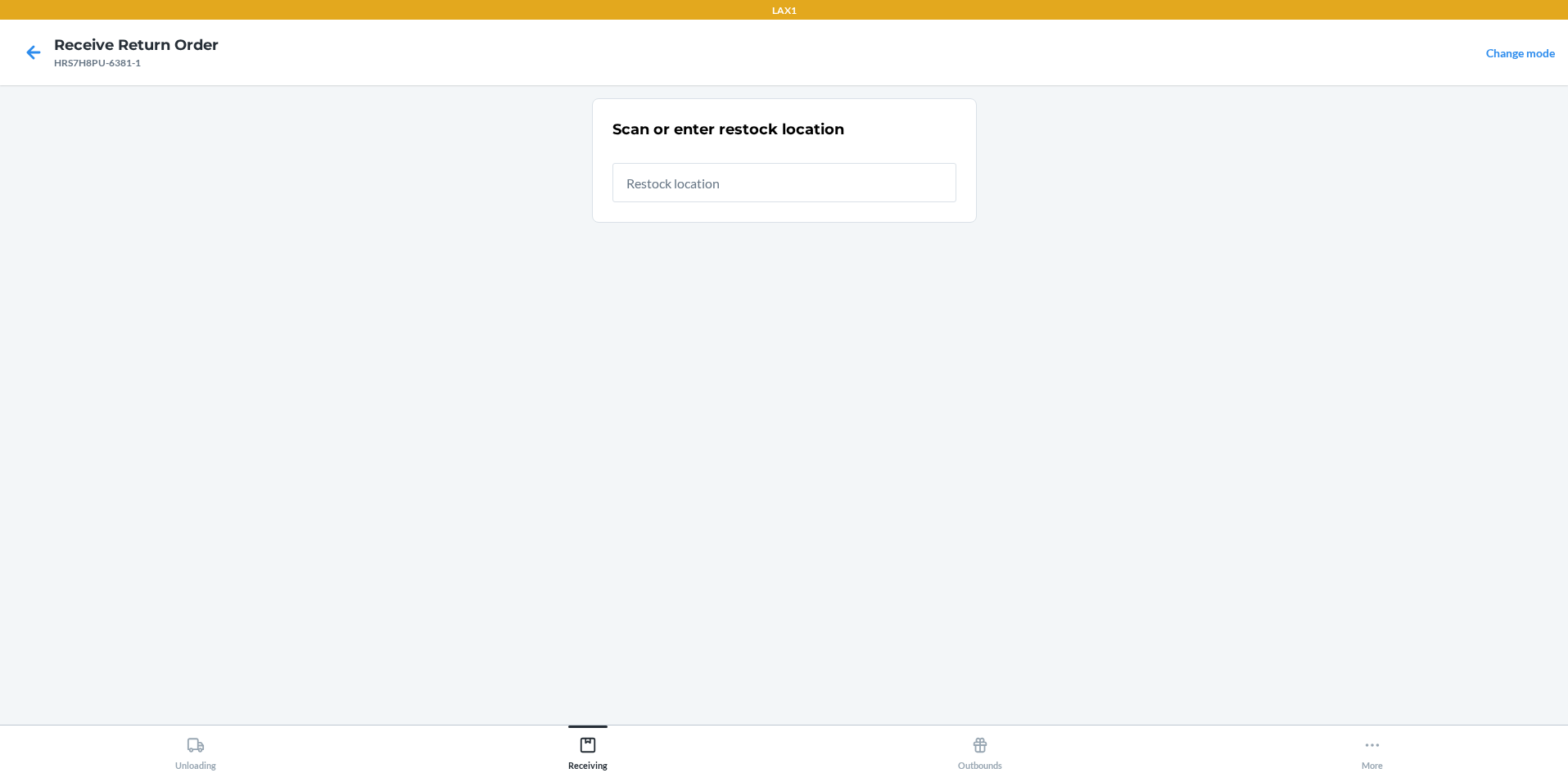
type input "RTCART058"
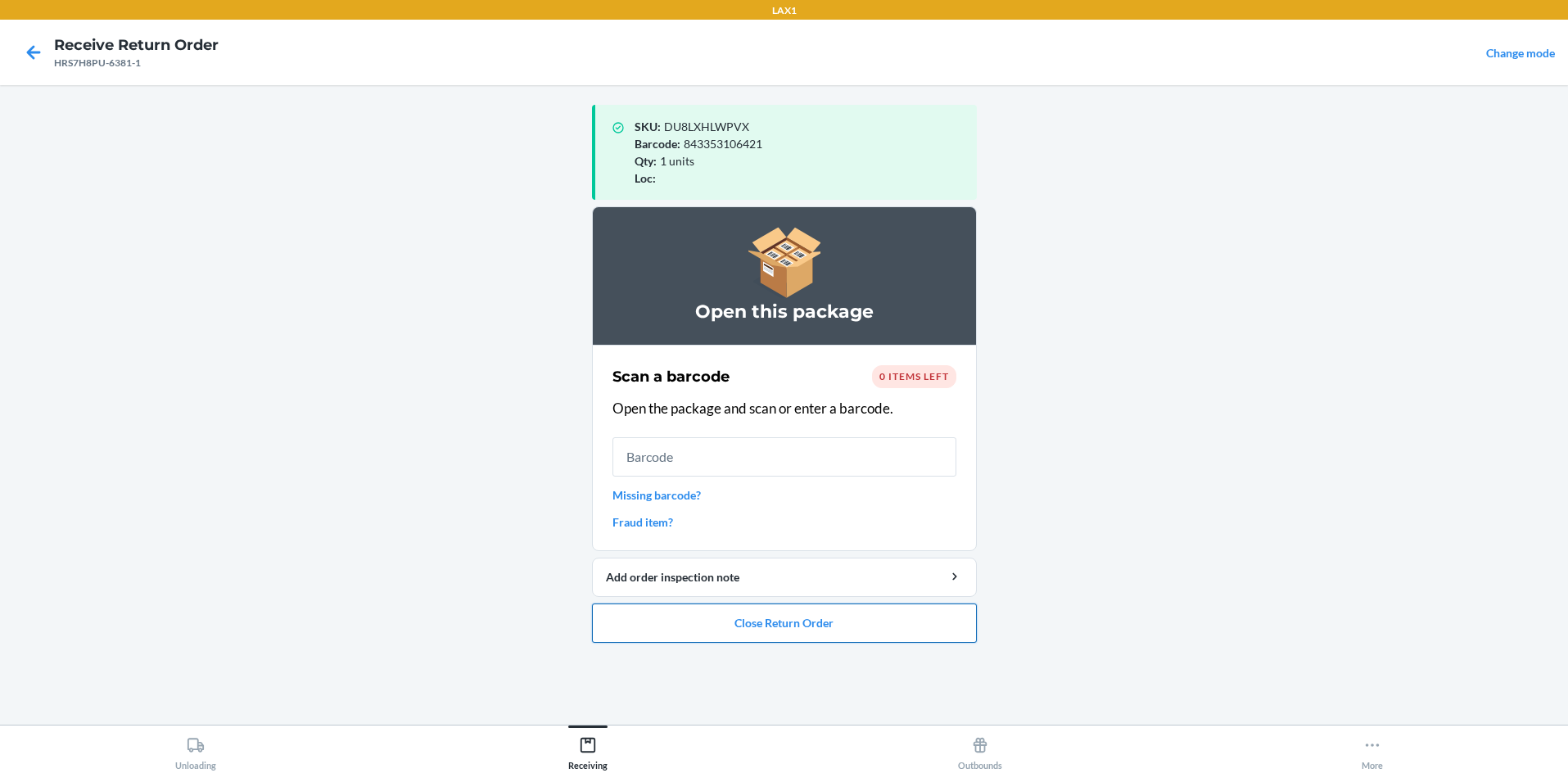
click at [784, 619] on button "Close Return Order" at bounding box center [785, 623] width 385 height 39
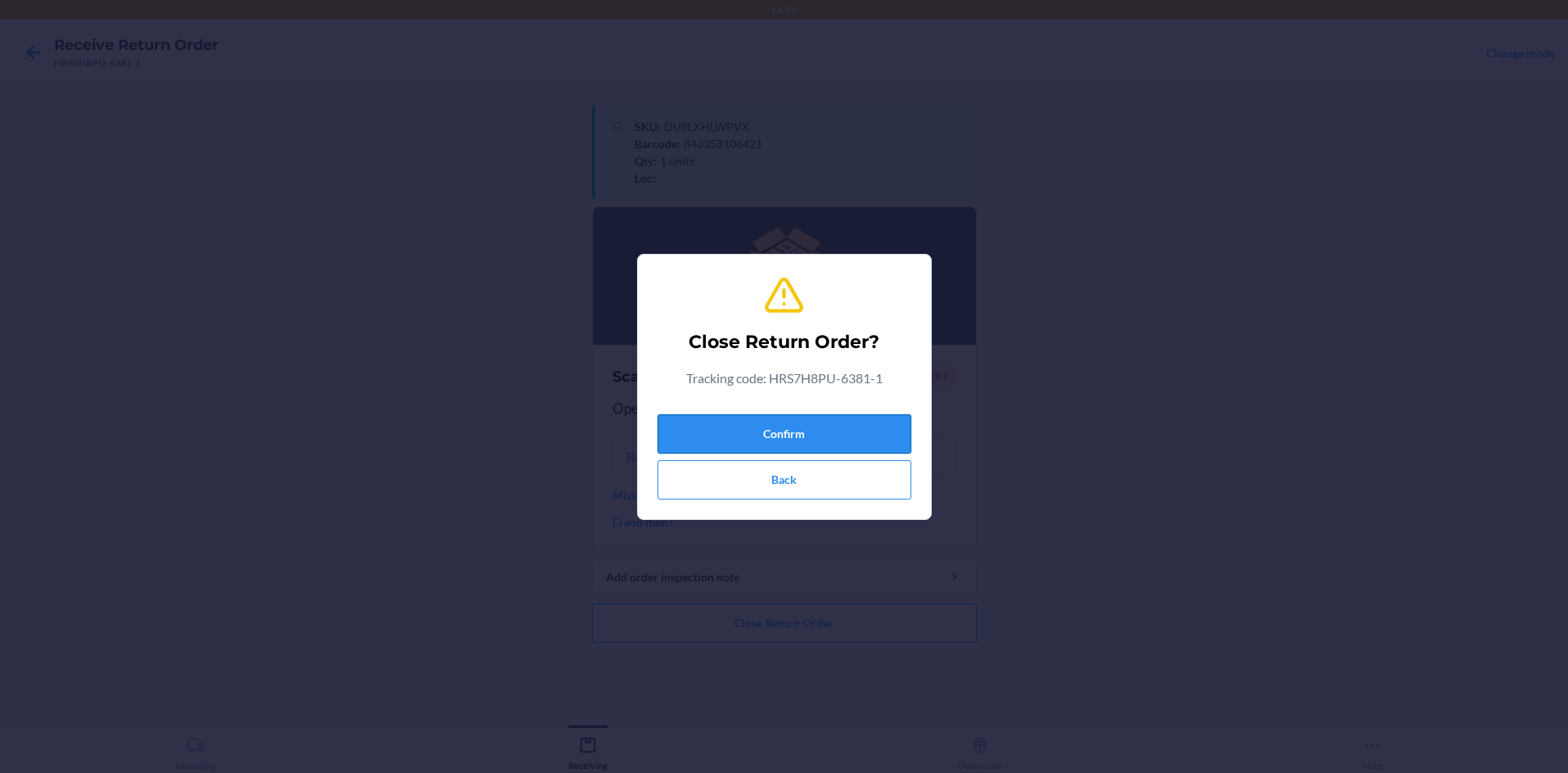
click at [784, 432] on button "Confirm" at bounding box center [784, 434] width 254 height 39
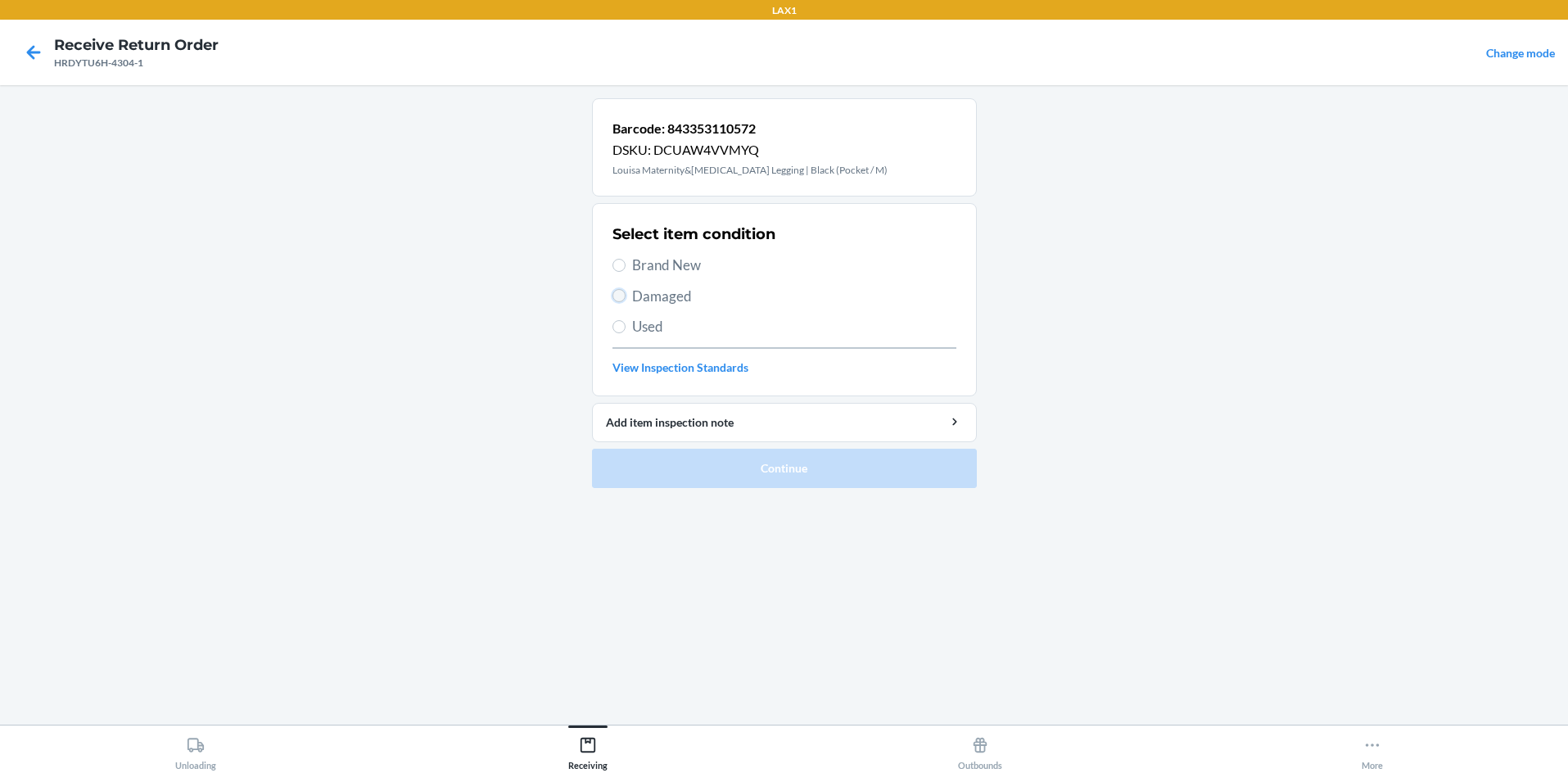
click at [618, 299] on input "Damaged" at bounding box center [619, 296] width 13 height 13
radio input "true"
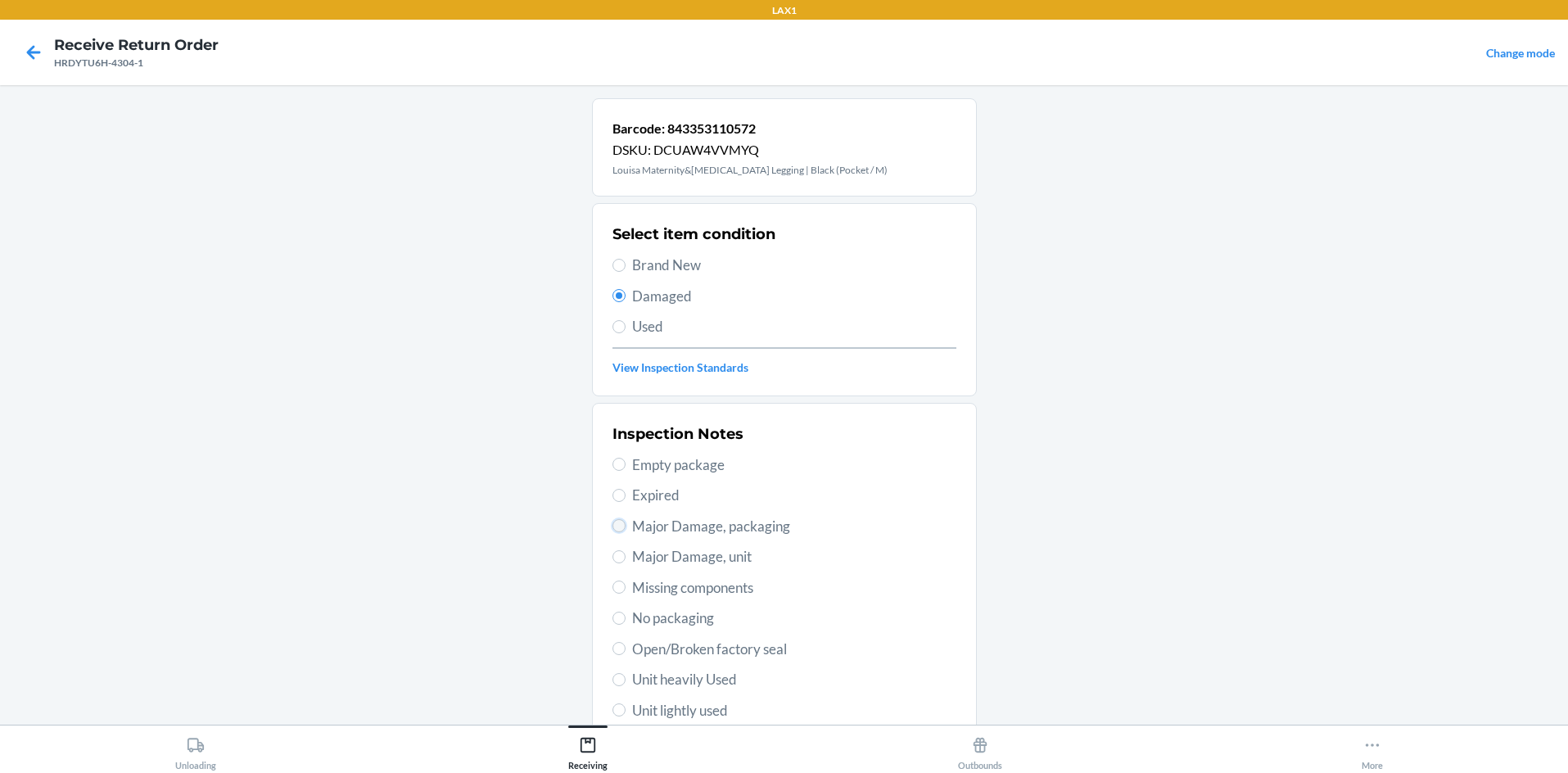
click at [613, 525] on input "Major Damage, packaging" at bounding box center [619, 526] width 13 height 13
radio input "true"
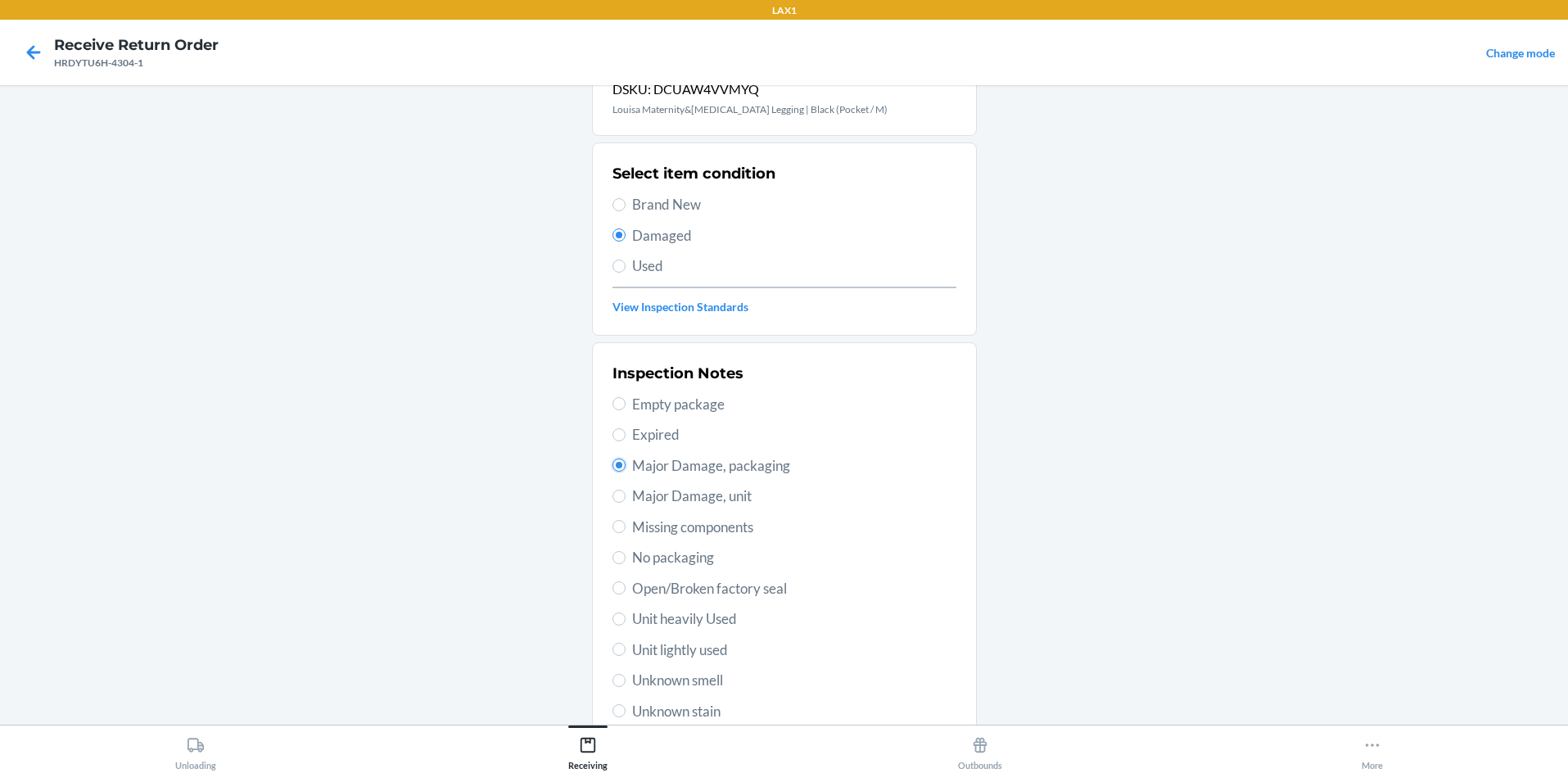
scroll to position [213, 0]
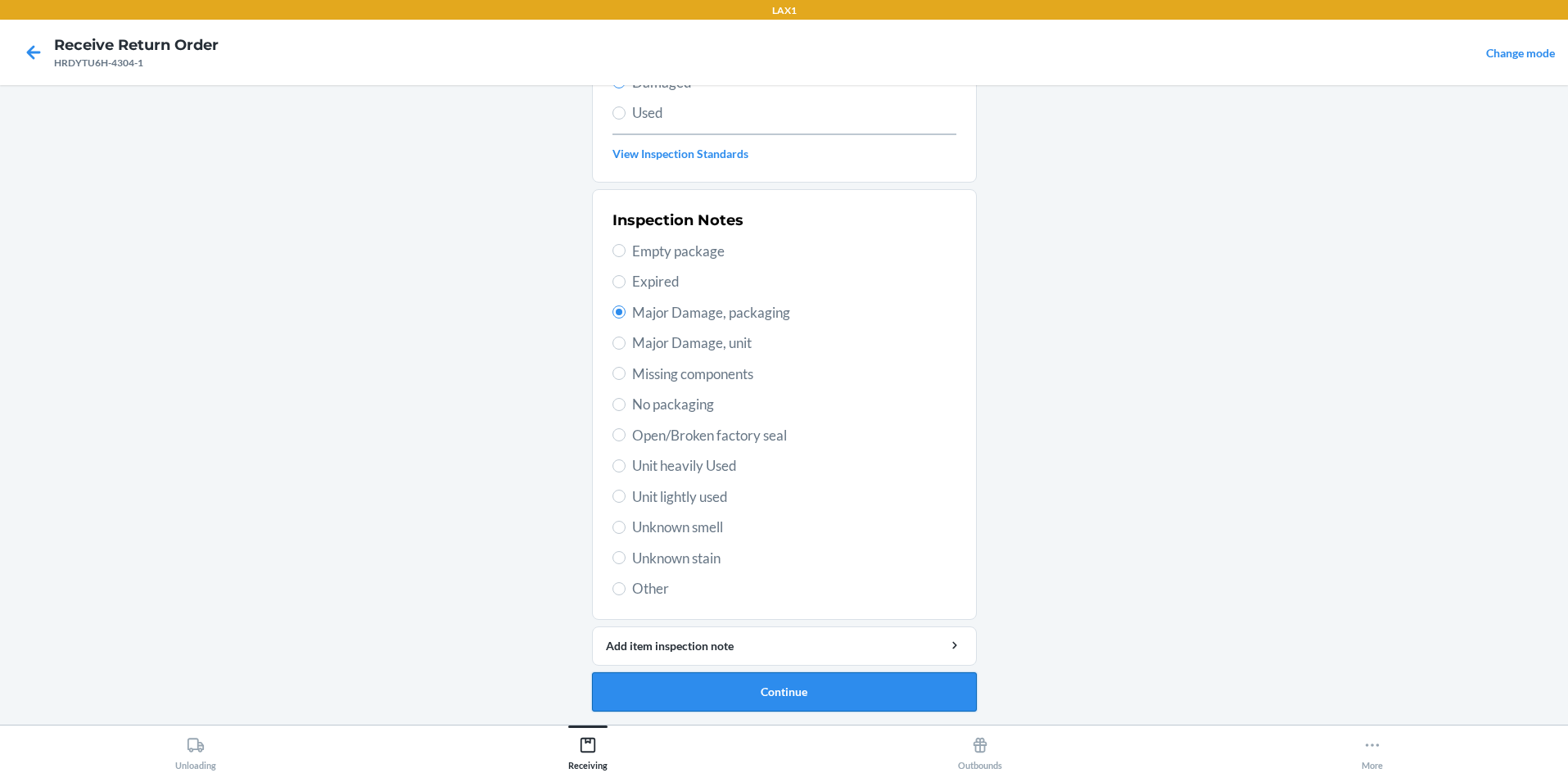
click at [784, 699] on button "Continue" at bounding box center [785, 691] width 385 height 39
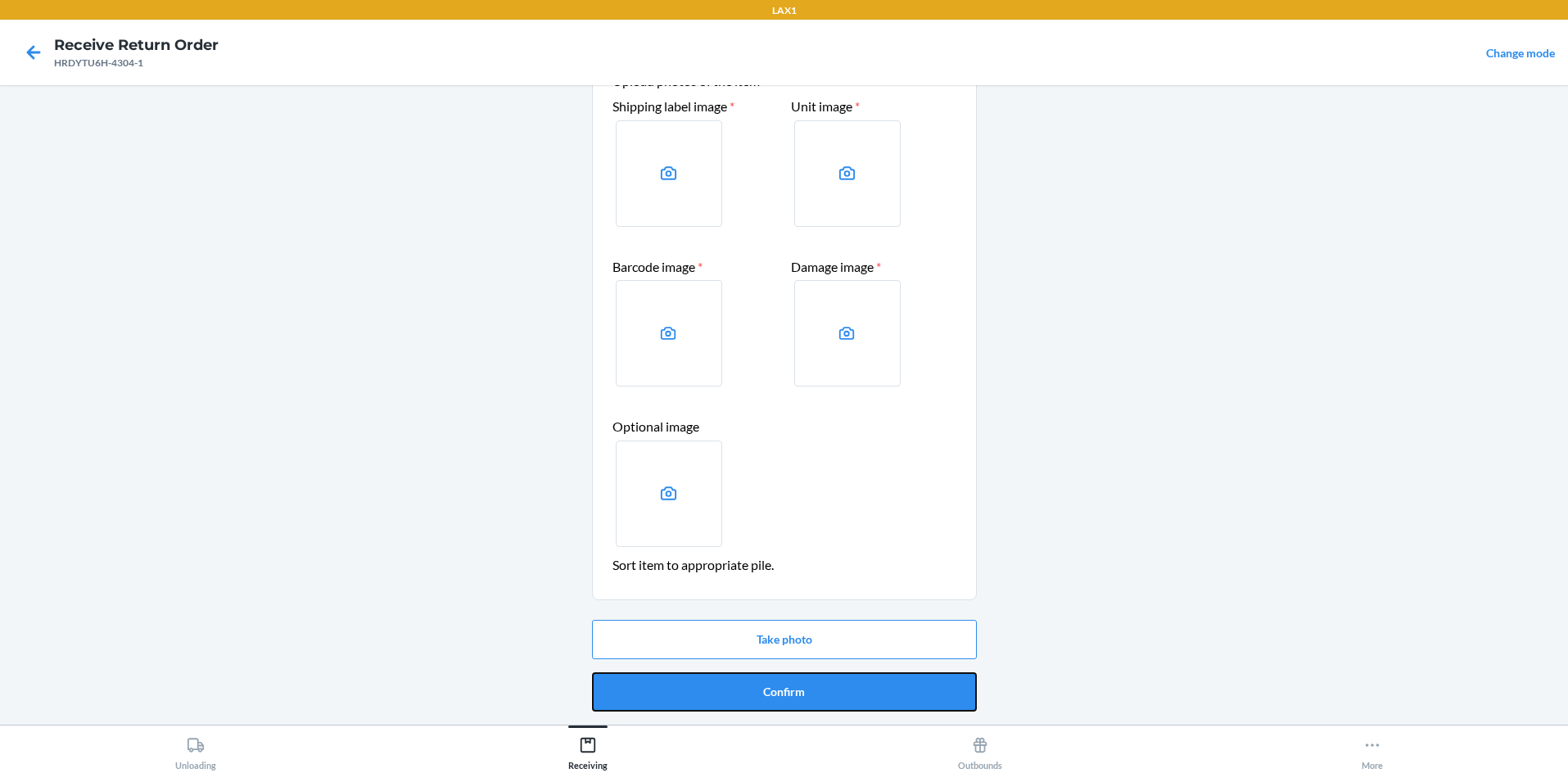
click at [784, 691] on button "Confirm" at bounding box center [785, 691] width 385 height 39
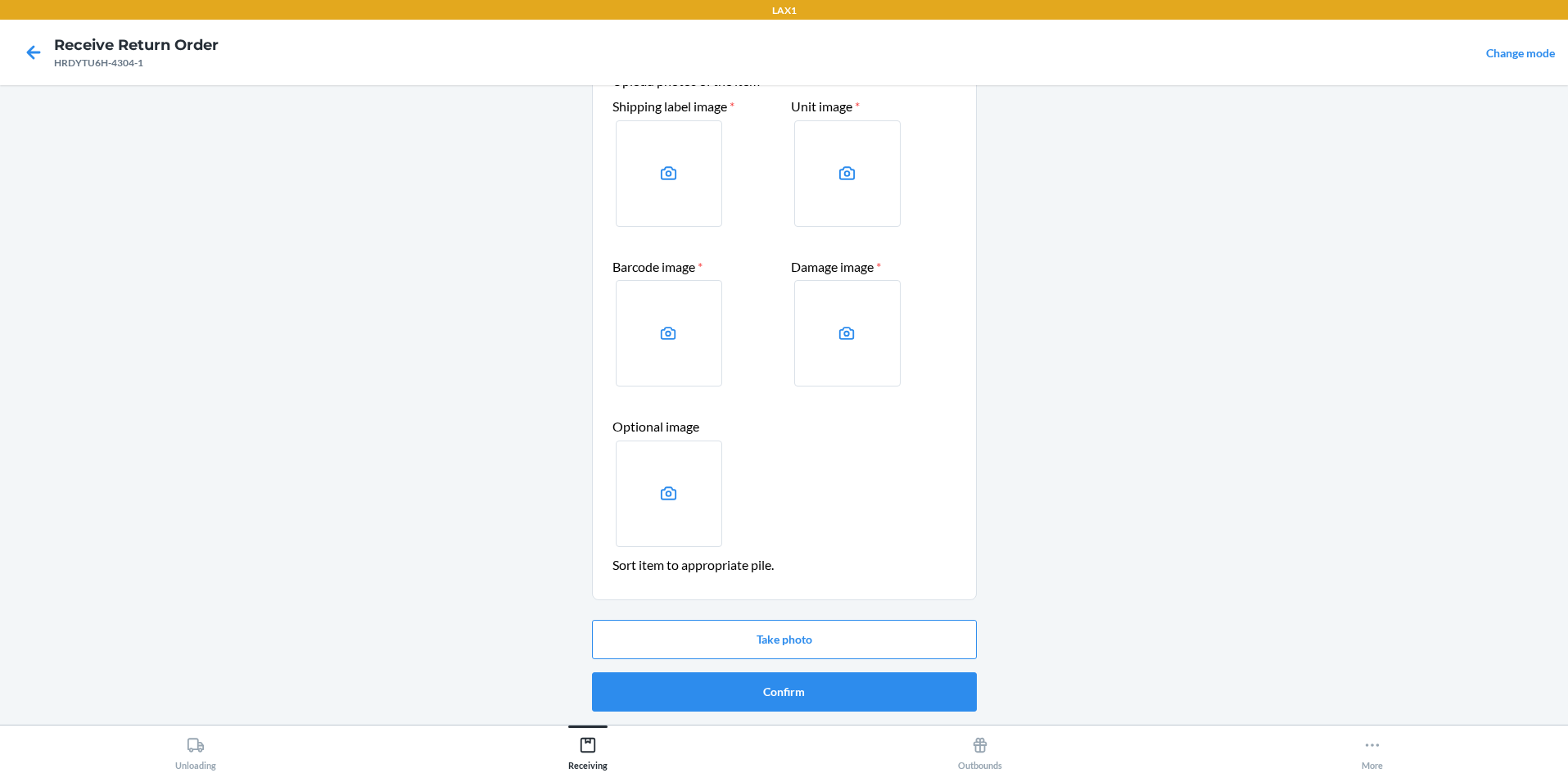
scroll to position [0, 0]
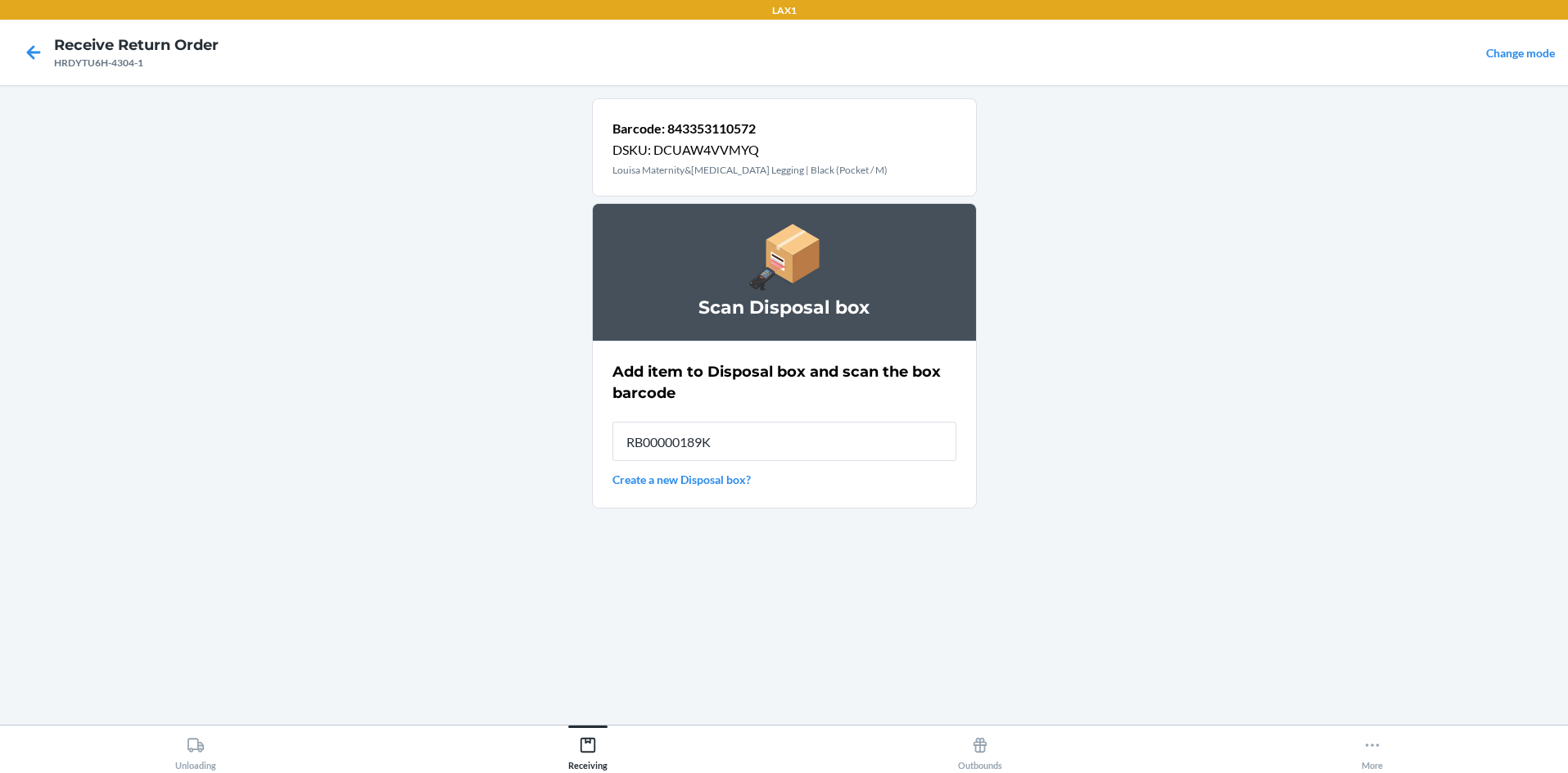
type input "RB00000189K"
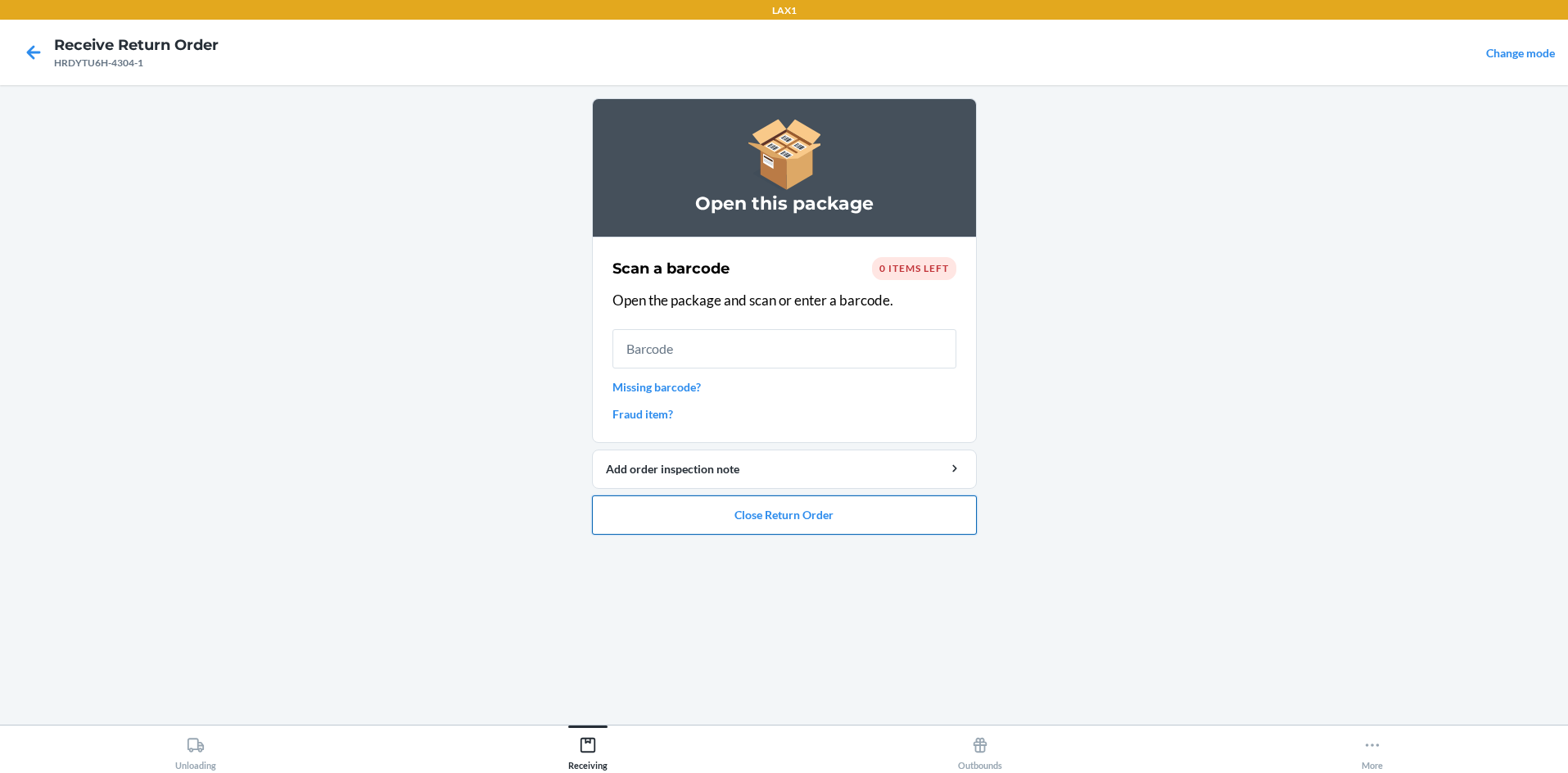
click at [784, 513] on button "Close Return Order" at bounding box center [785, 515] width 385 height 39
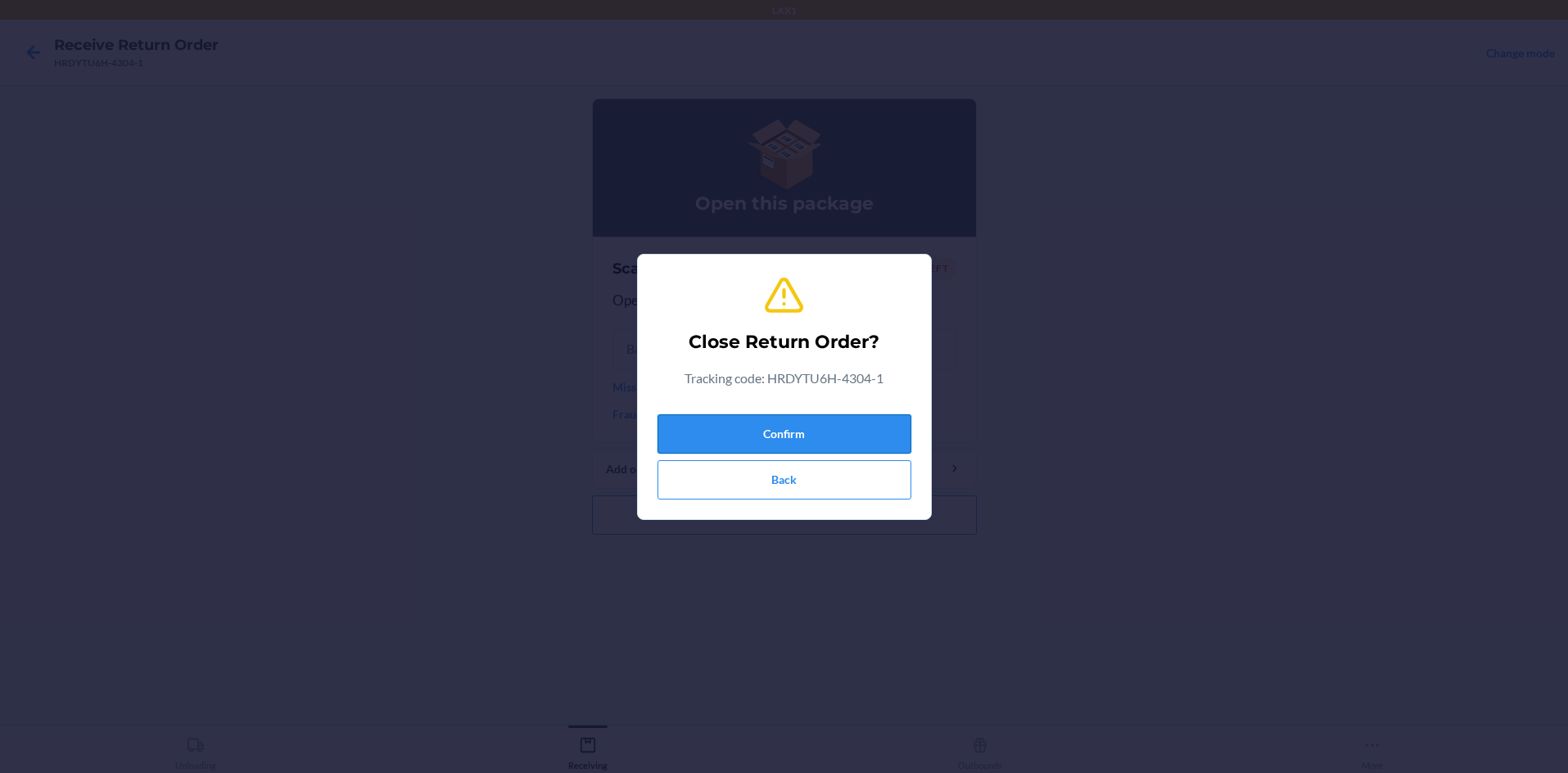
click at [784, 440] on button "Confirm" at bounding box center [784, 434] width 254 height 39
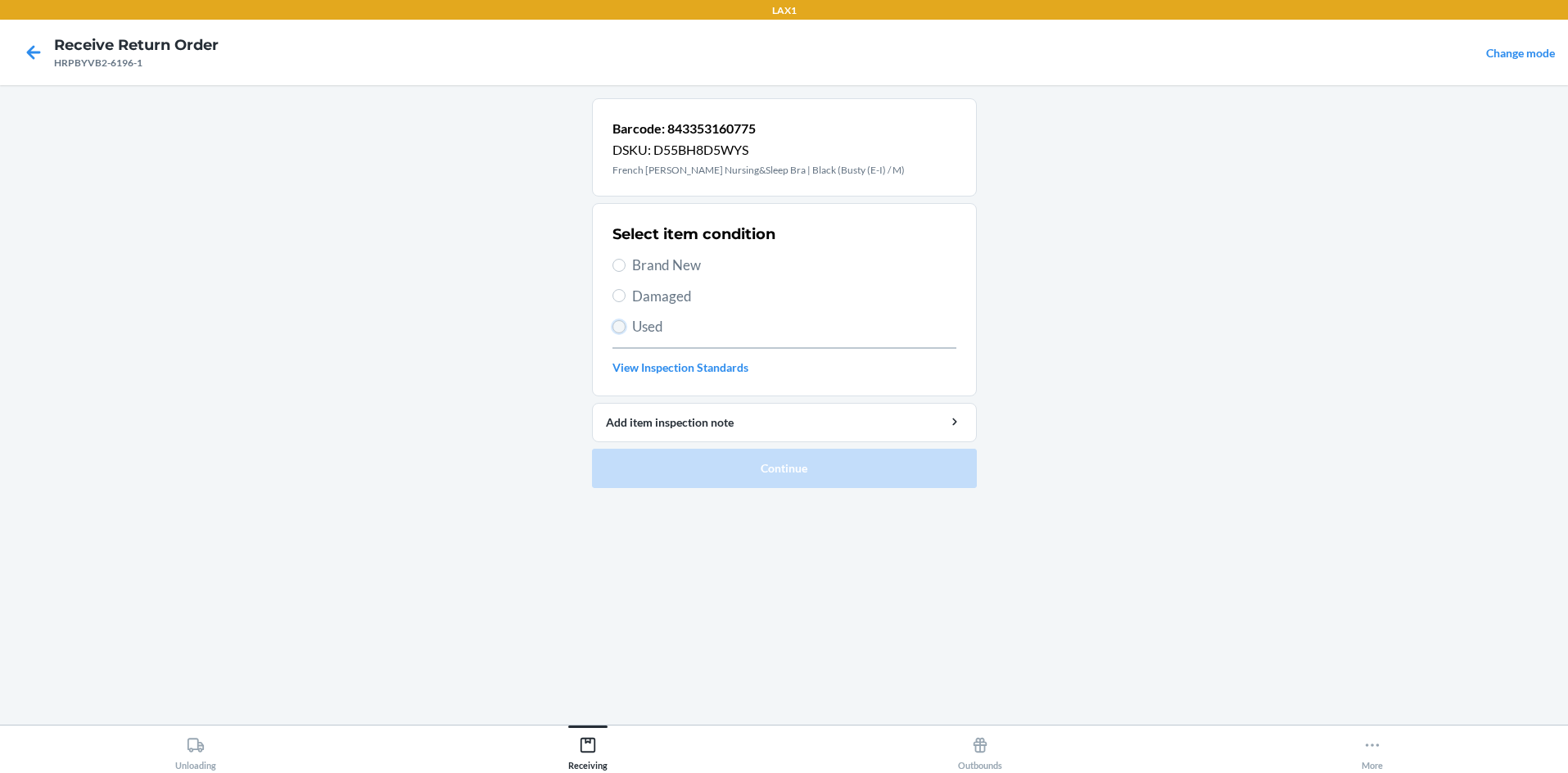
click at [624, 329] on input "Used" at bounding box center [619, 327] width 13 height 13
radio input "true"
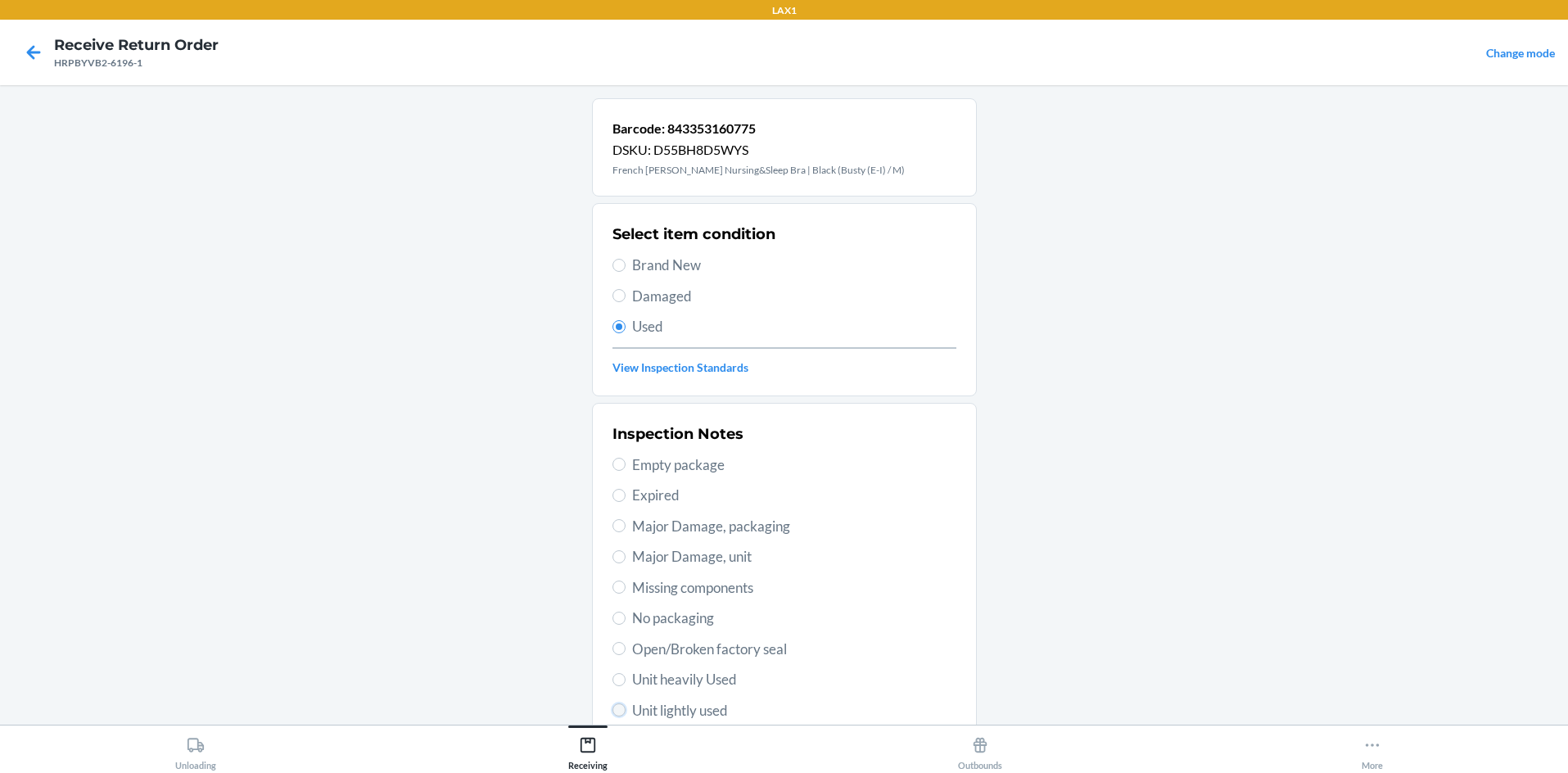
click at [613, 707] on input "Unit lightly used" at bounding box center [619, 710] width 13 height 13
radio input "true"
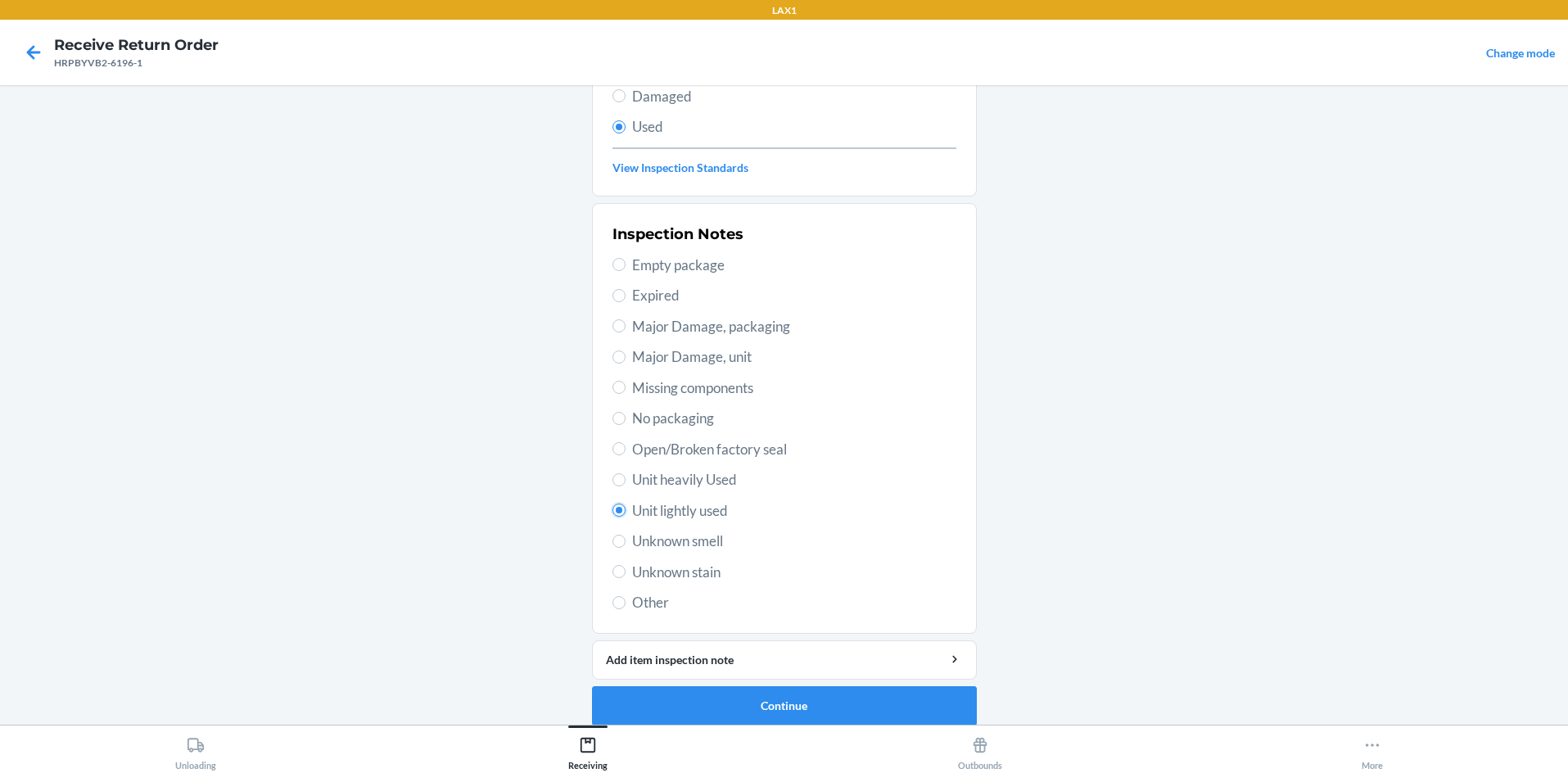
scroll to position [213, 0]
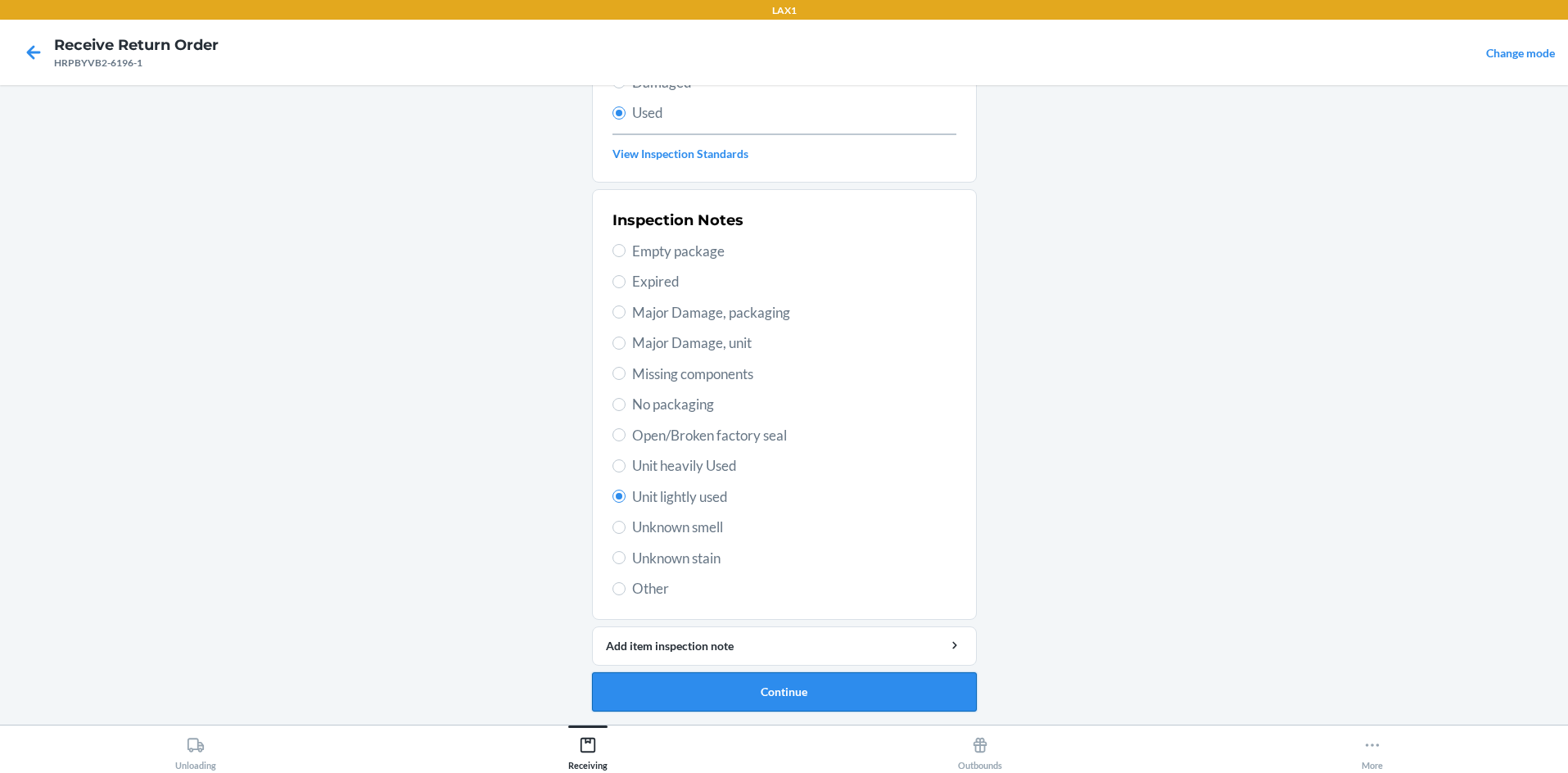
click at [784, 687] on button "Continue" at bounding box center [785, 691] width 385 height 39
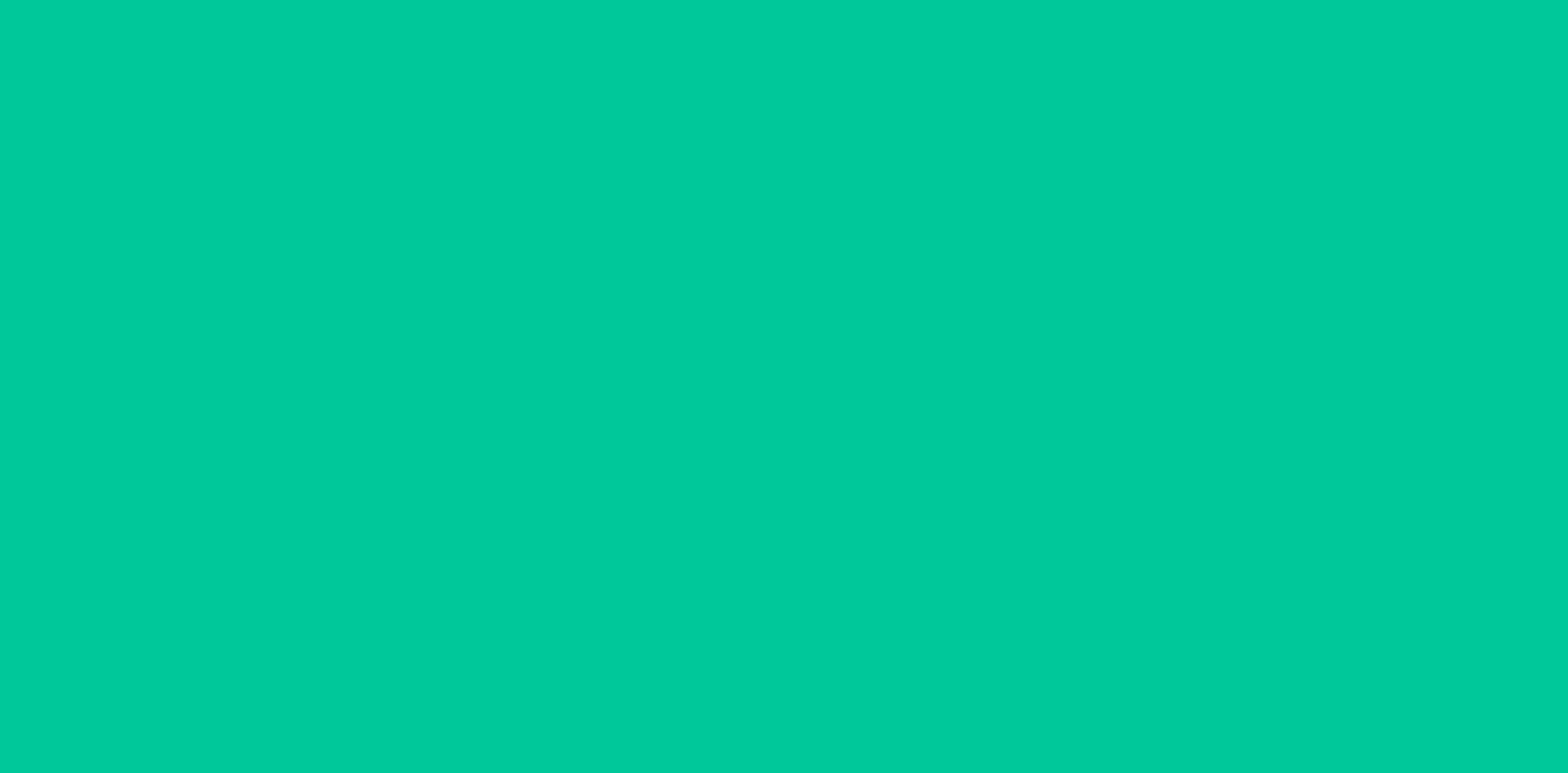
scroll to position [0, 0]
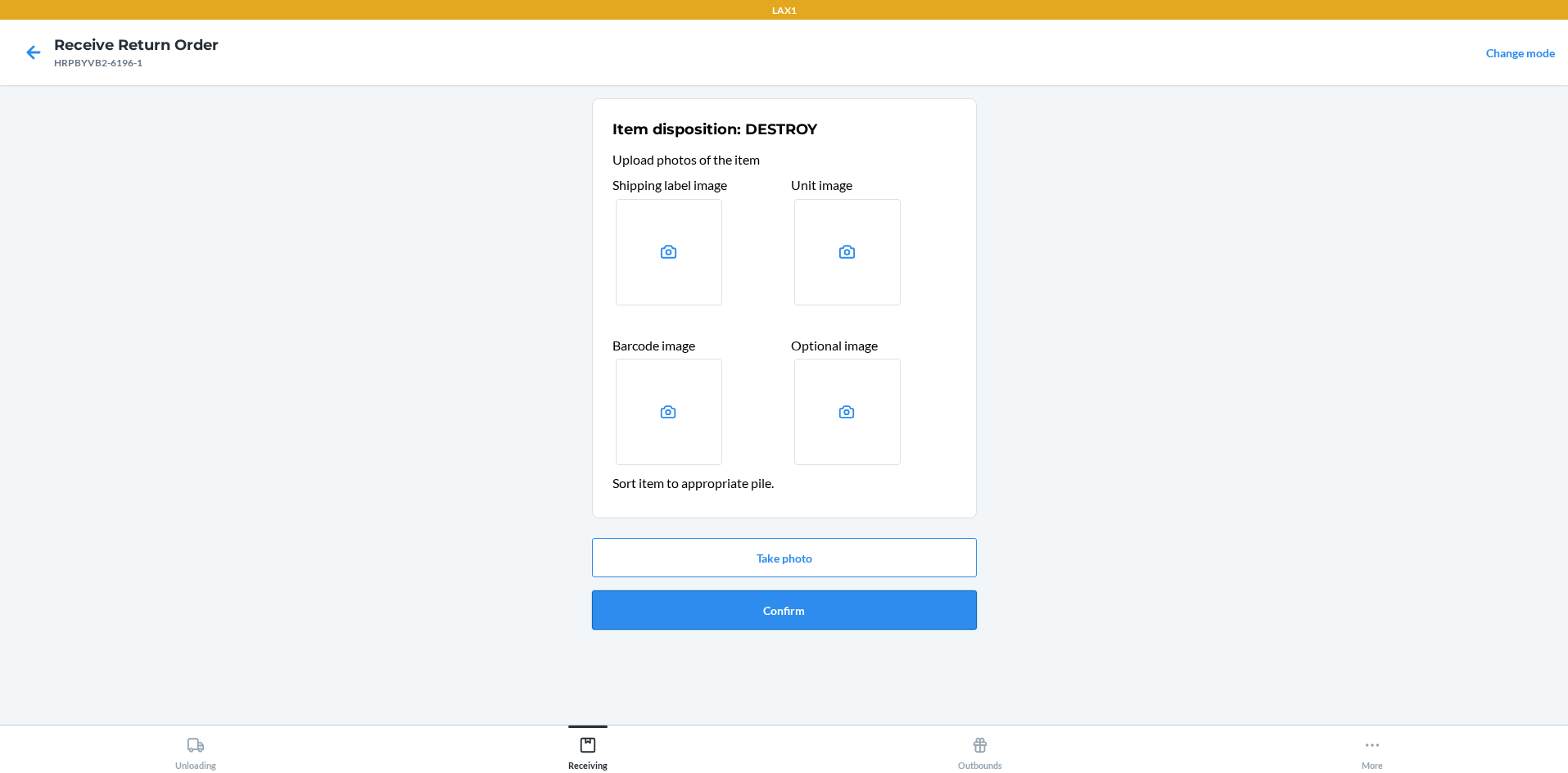
click at [784, 604] on button "Confirm" at bounding box center [785, 610] width 385 height 39
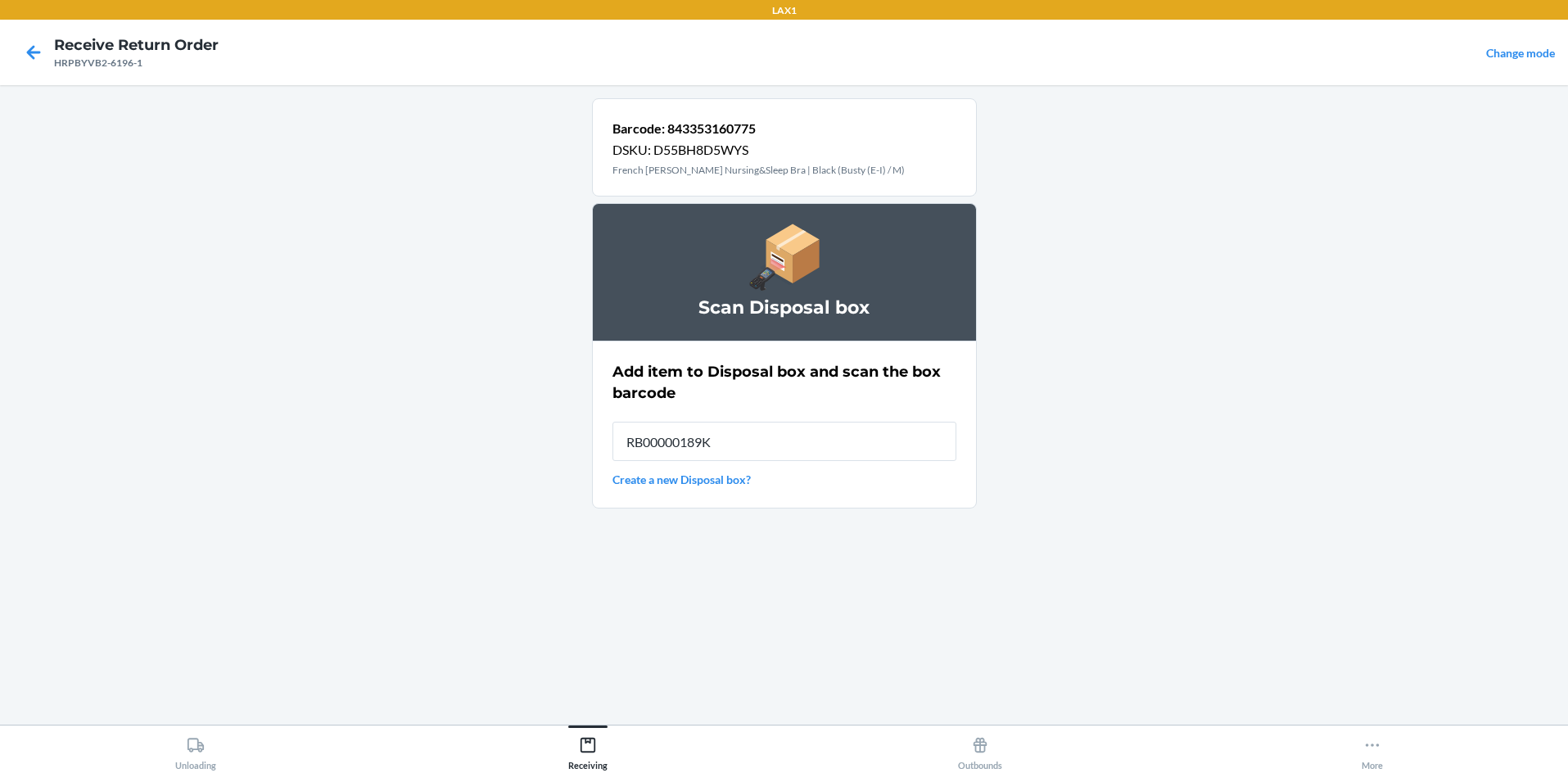
type input "RB00000189K"
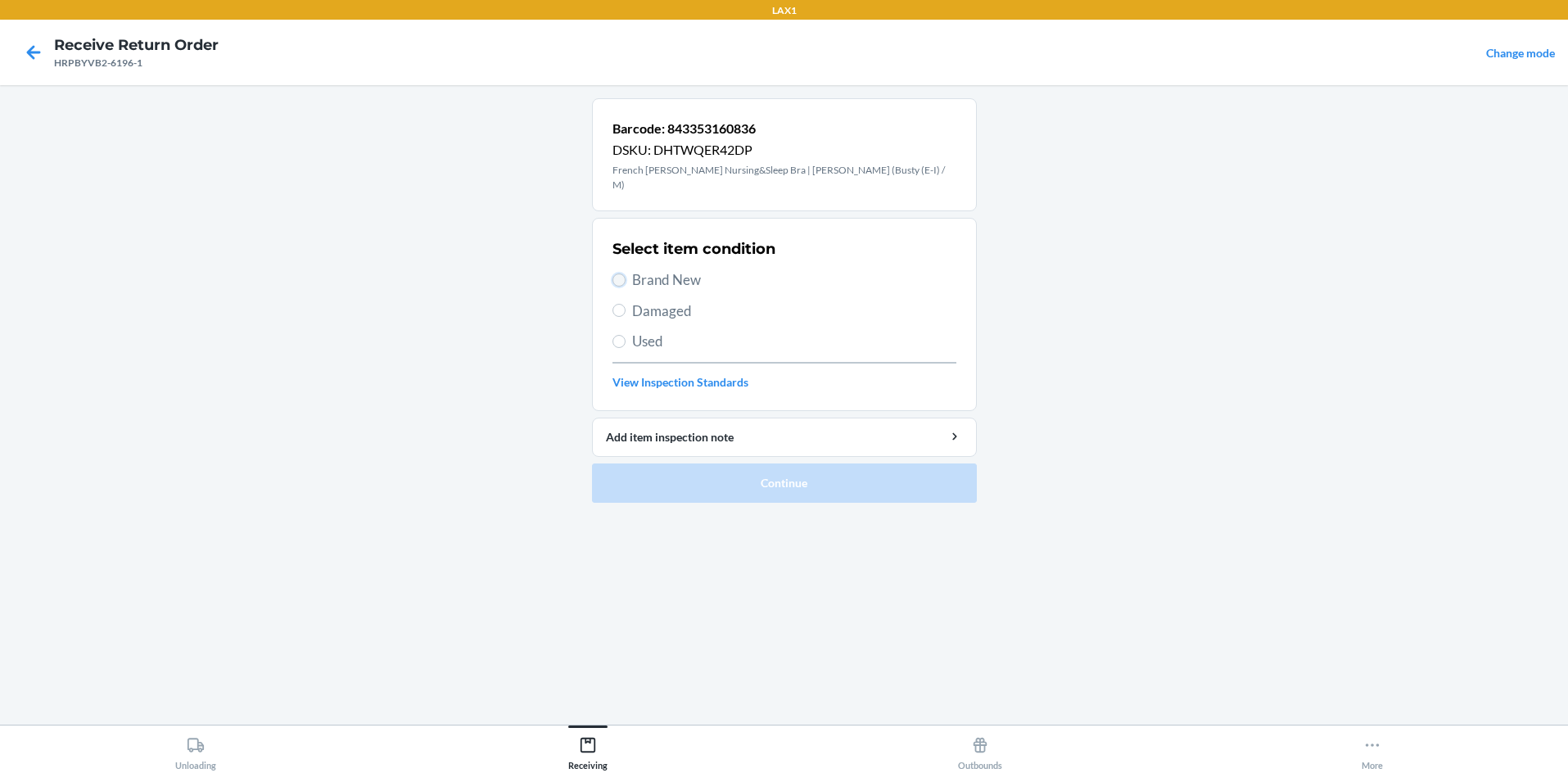
click at [621, 273] on input "Brand New" at bounding box center [619, 280] width 13 height 13
radio input "true"
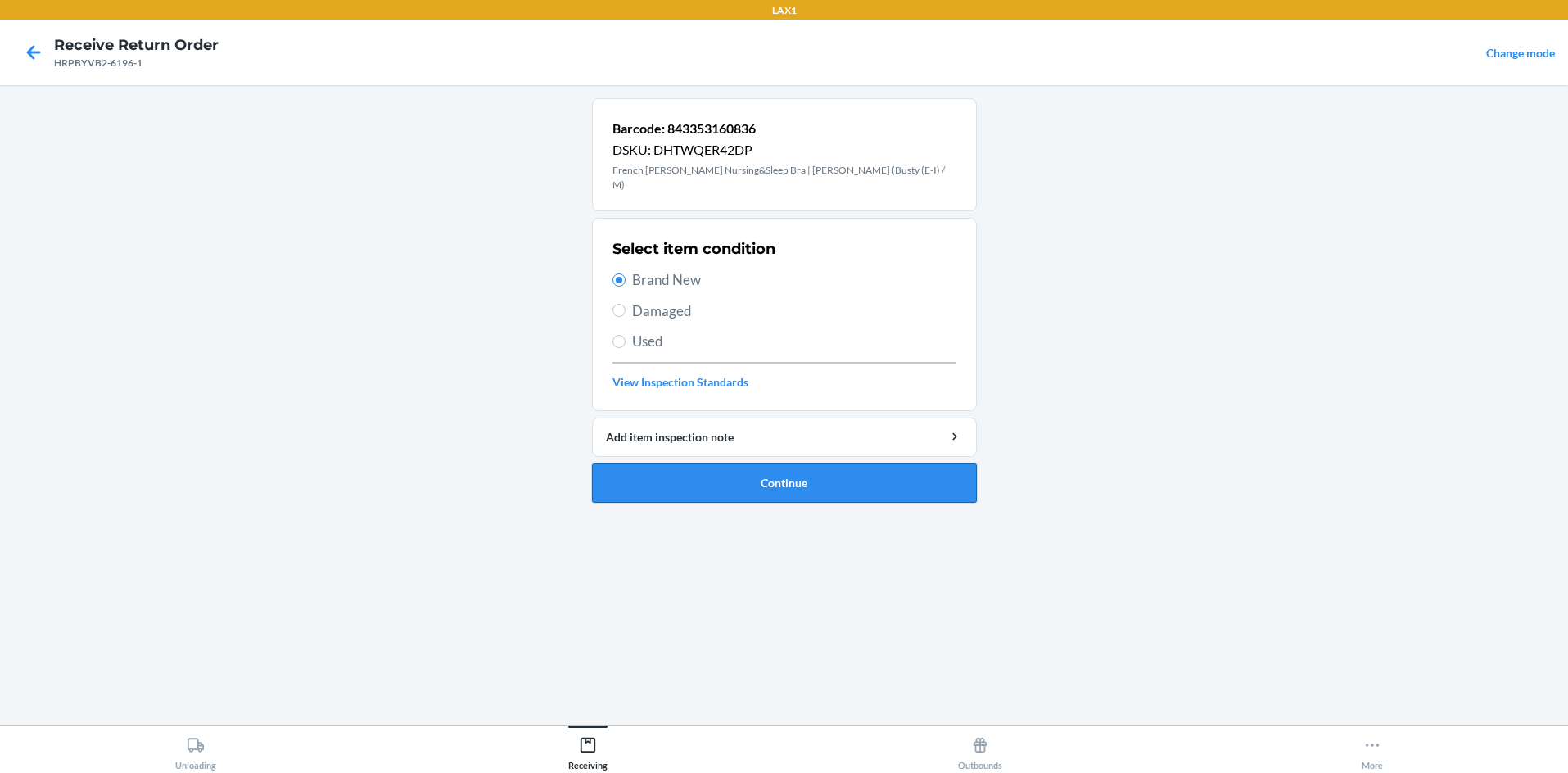
click at [735, 467] on button "Continue" at bounding box center [785, 483] width 385 height 39
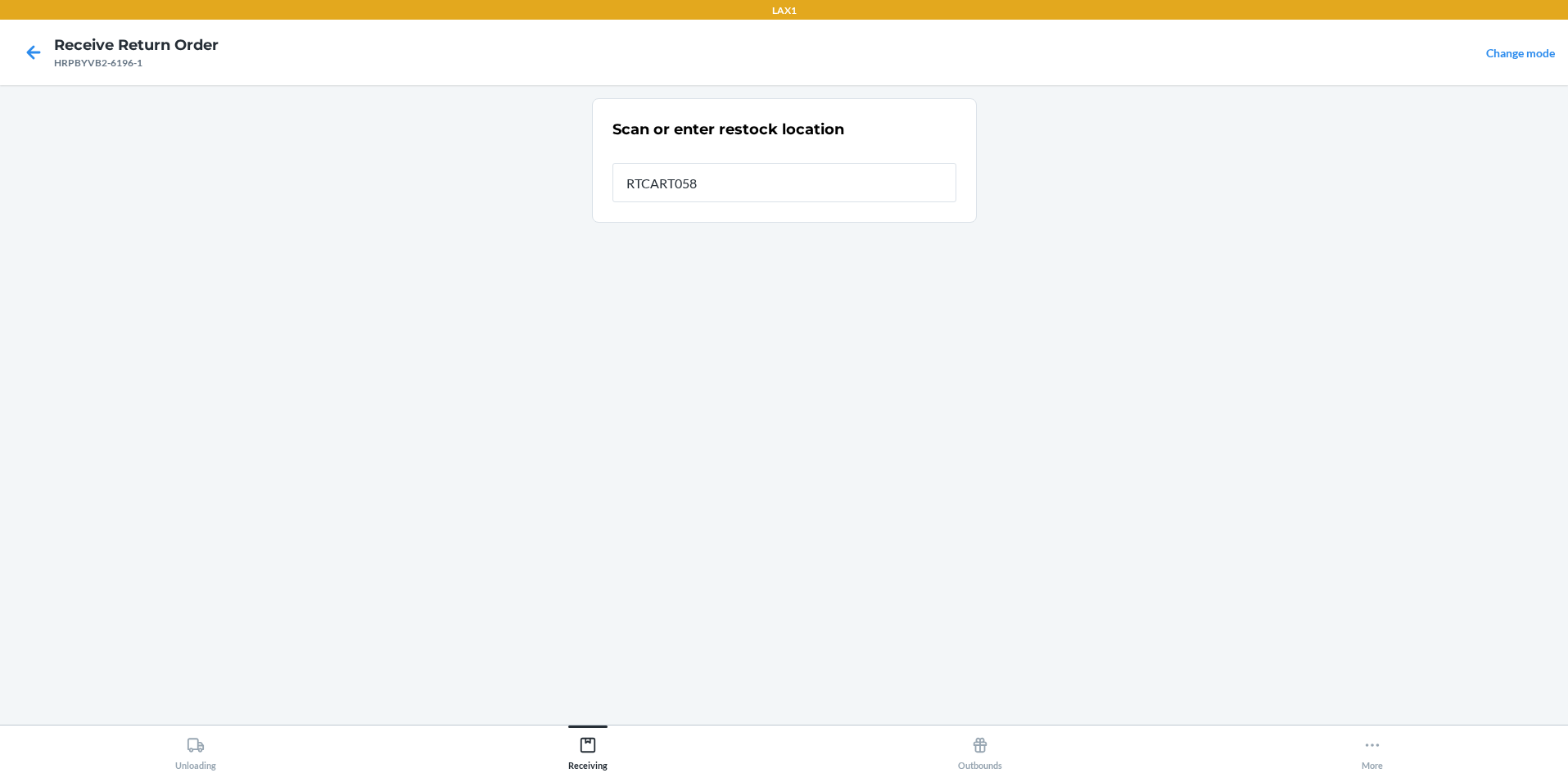
type input "RTCART058"
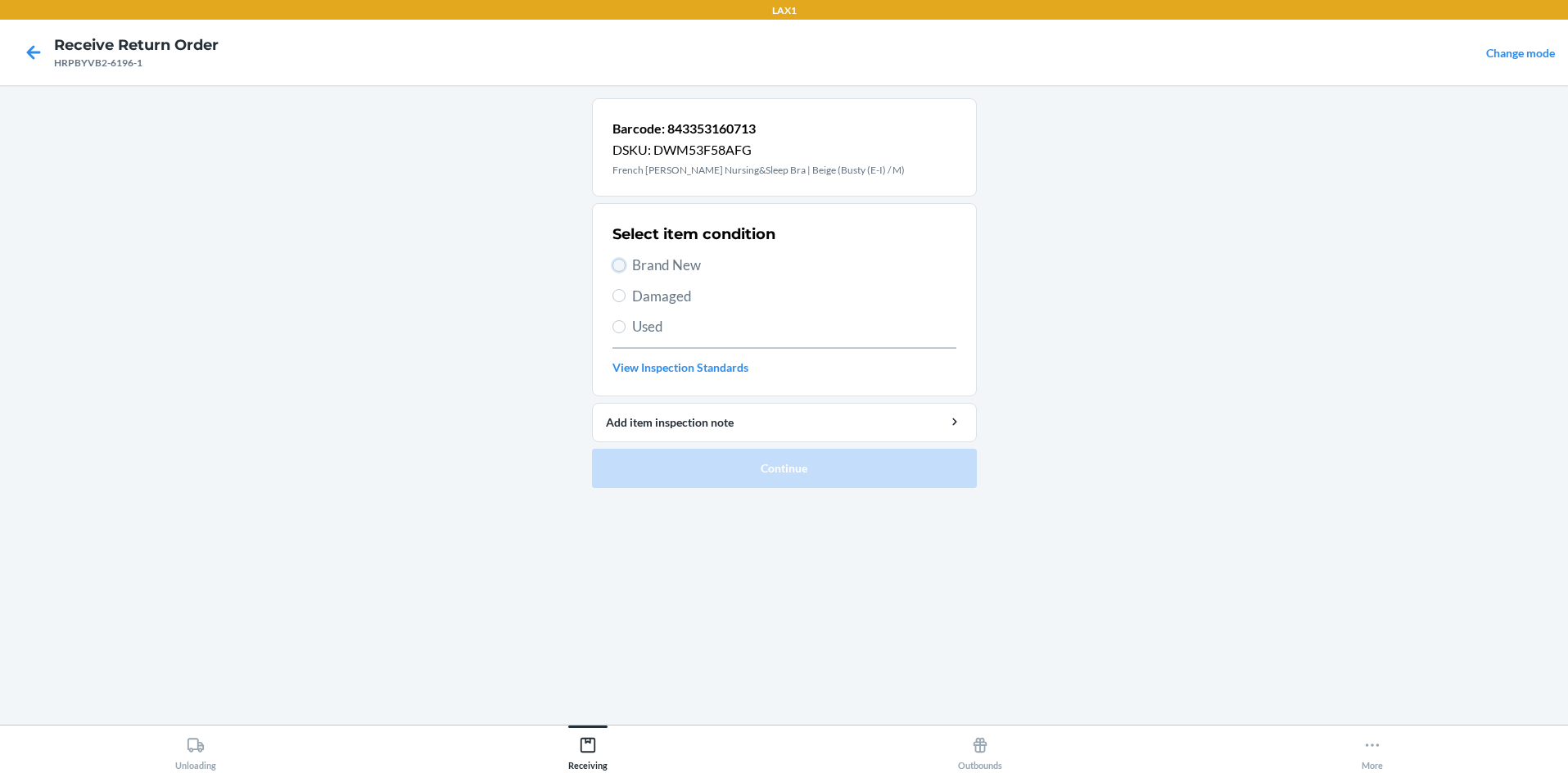
click at [617, 260] on input "Brand New" at bounding box center [619, 266] width 13 height 13
radio input "true"
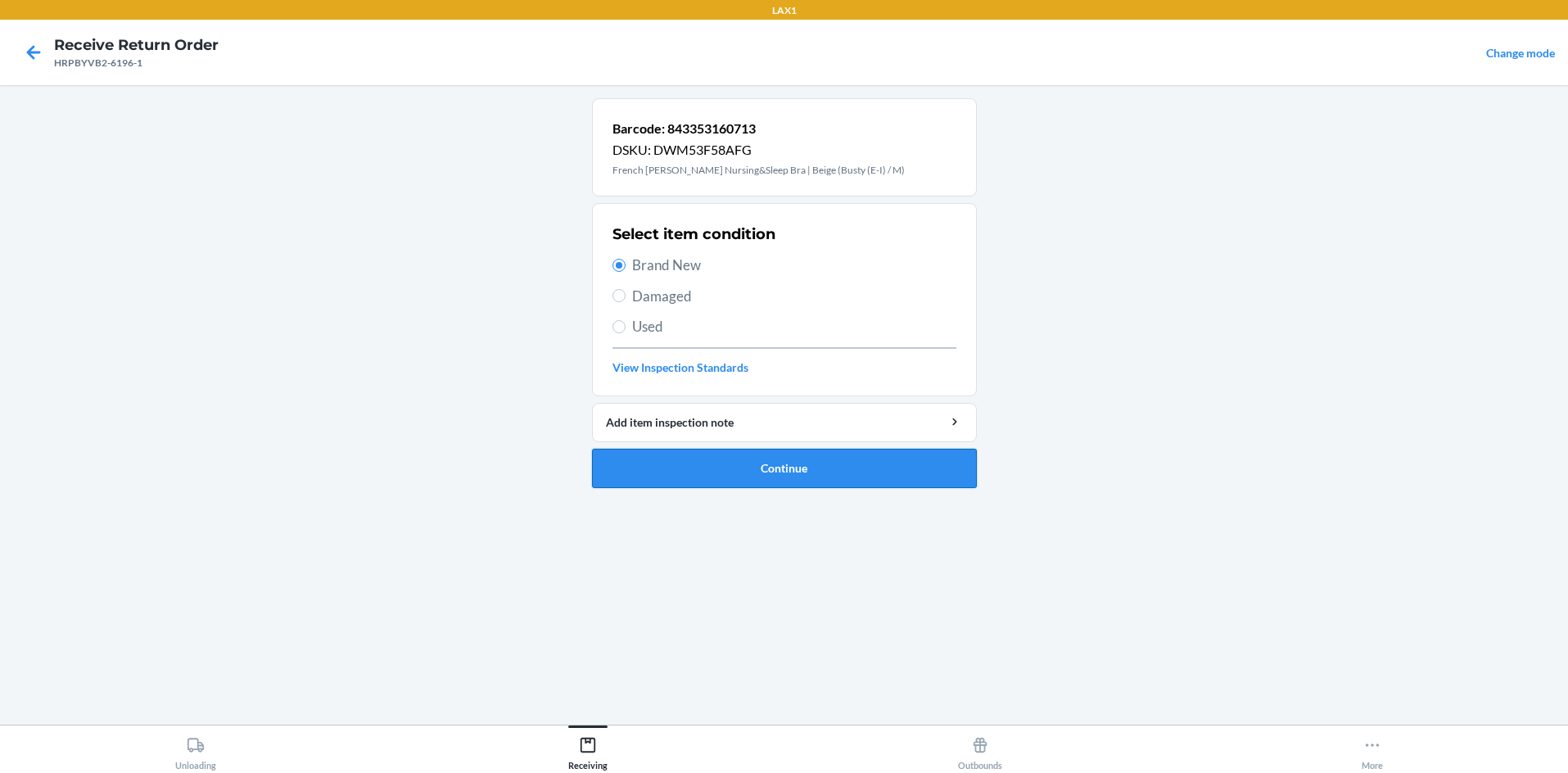
click at [784, 459] on button "Continue" at bounding box center [785, 468] width 385 height 39
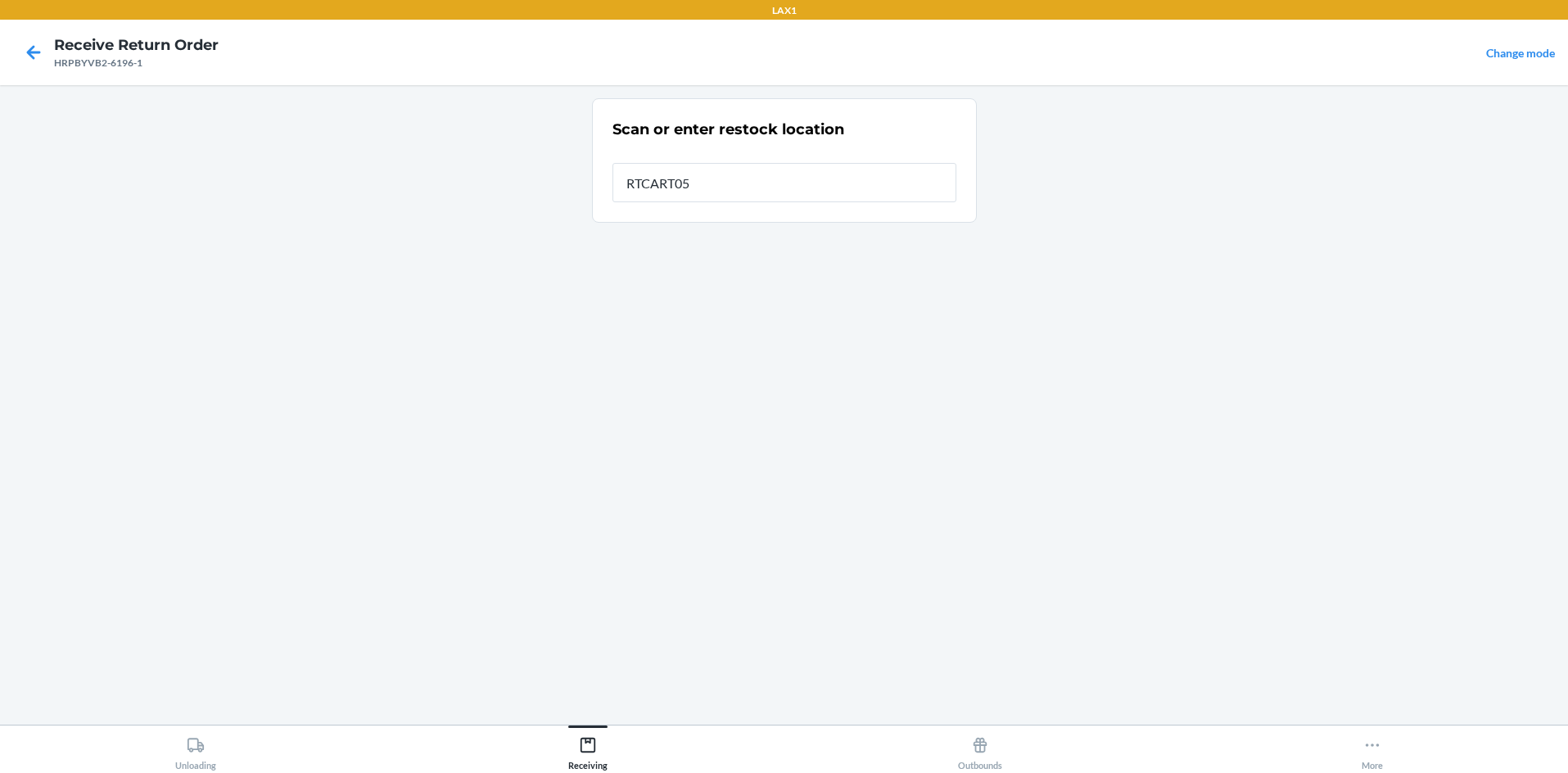
type input "RTCART058"
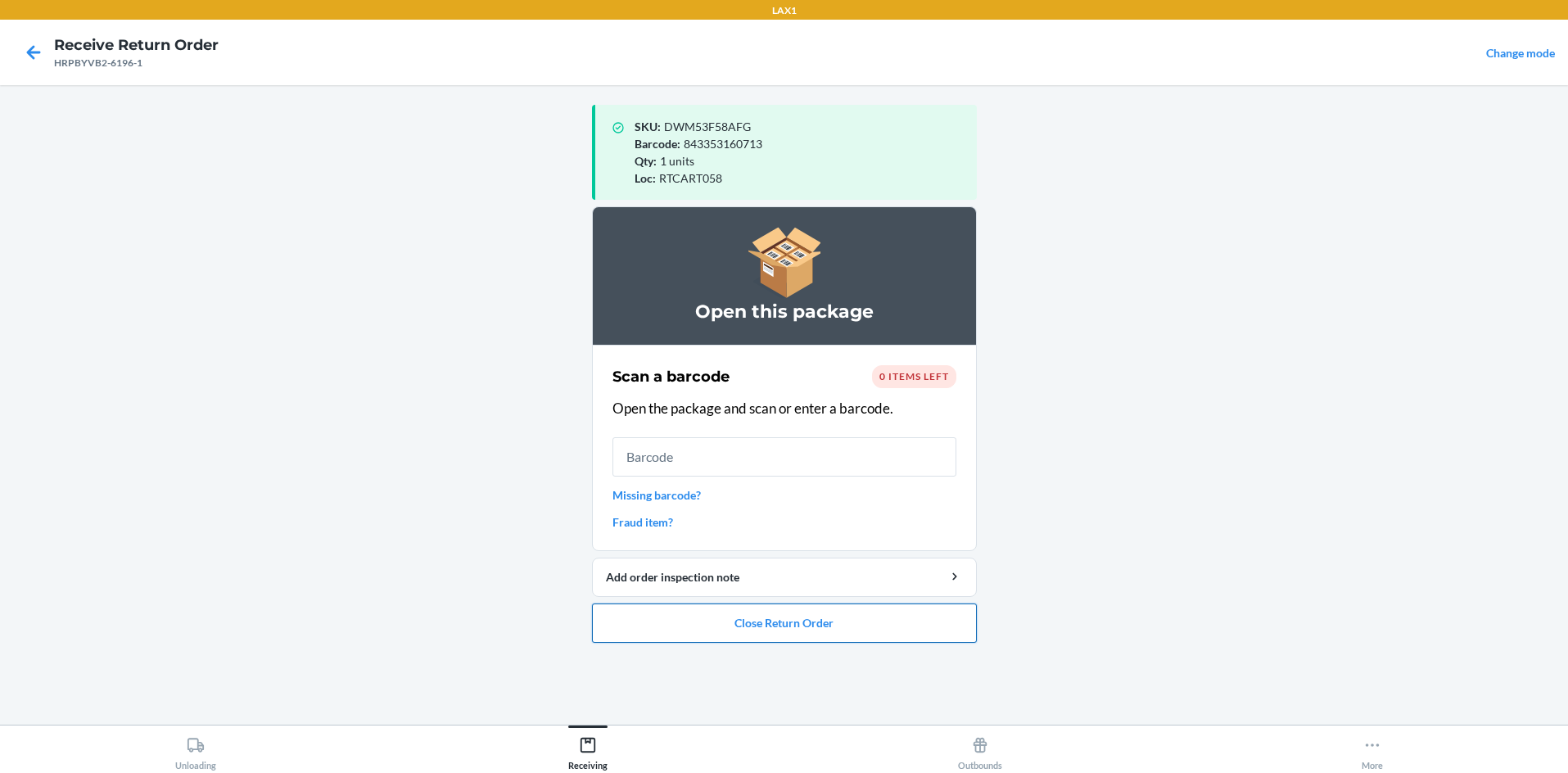
click at [784, 620] on button "Close Return Order" at bounding box center [785, 623] width 385 height 39
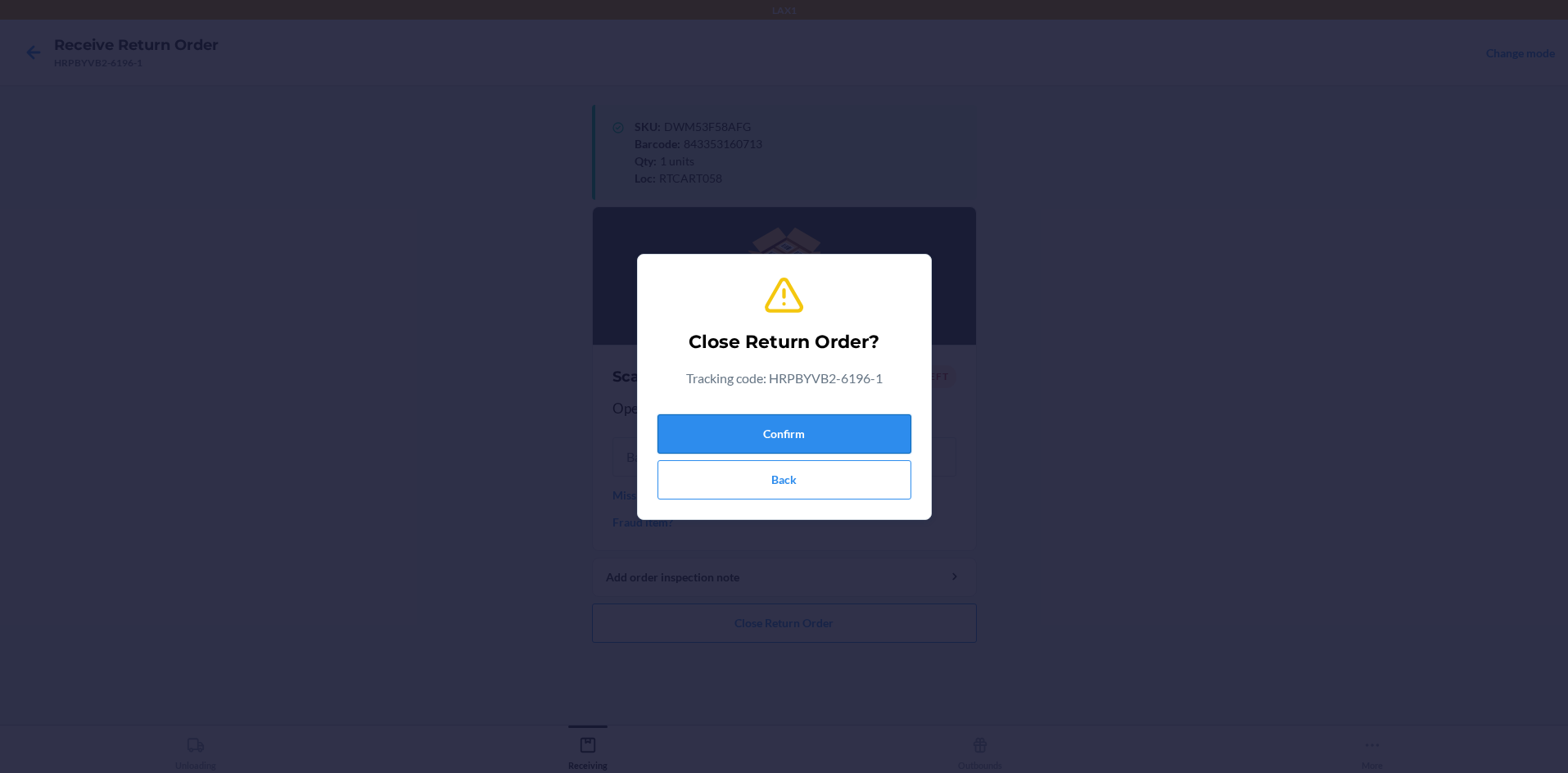
click at [784, 452] on button "Confirm" at bounding box center [784, 434] width 254 height 39
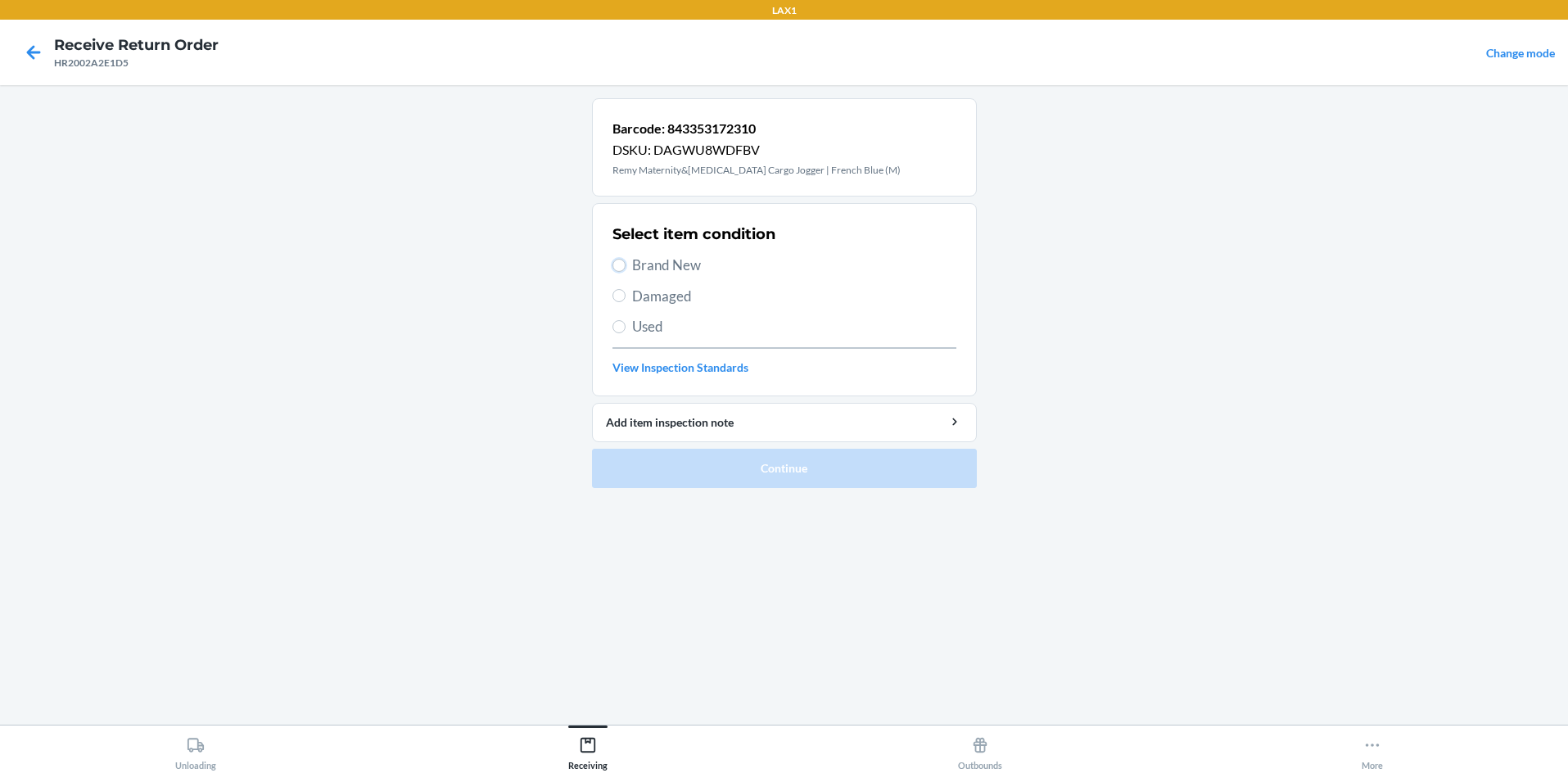
drag, startPoint x: 619, startPoint y: 265, endPoint x: 676, endPoint y: 360, distance: 110.8
click at [622, 268] on input "Brand New" at bounding box center [619, 266] width 13 height 13
radio input "true"
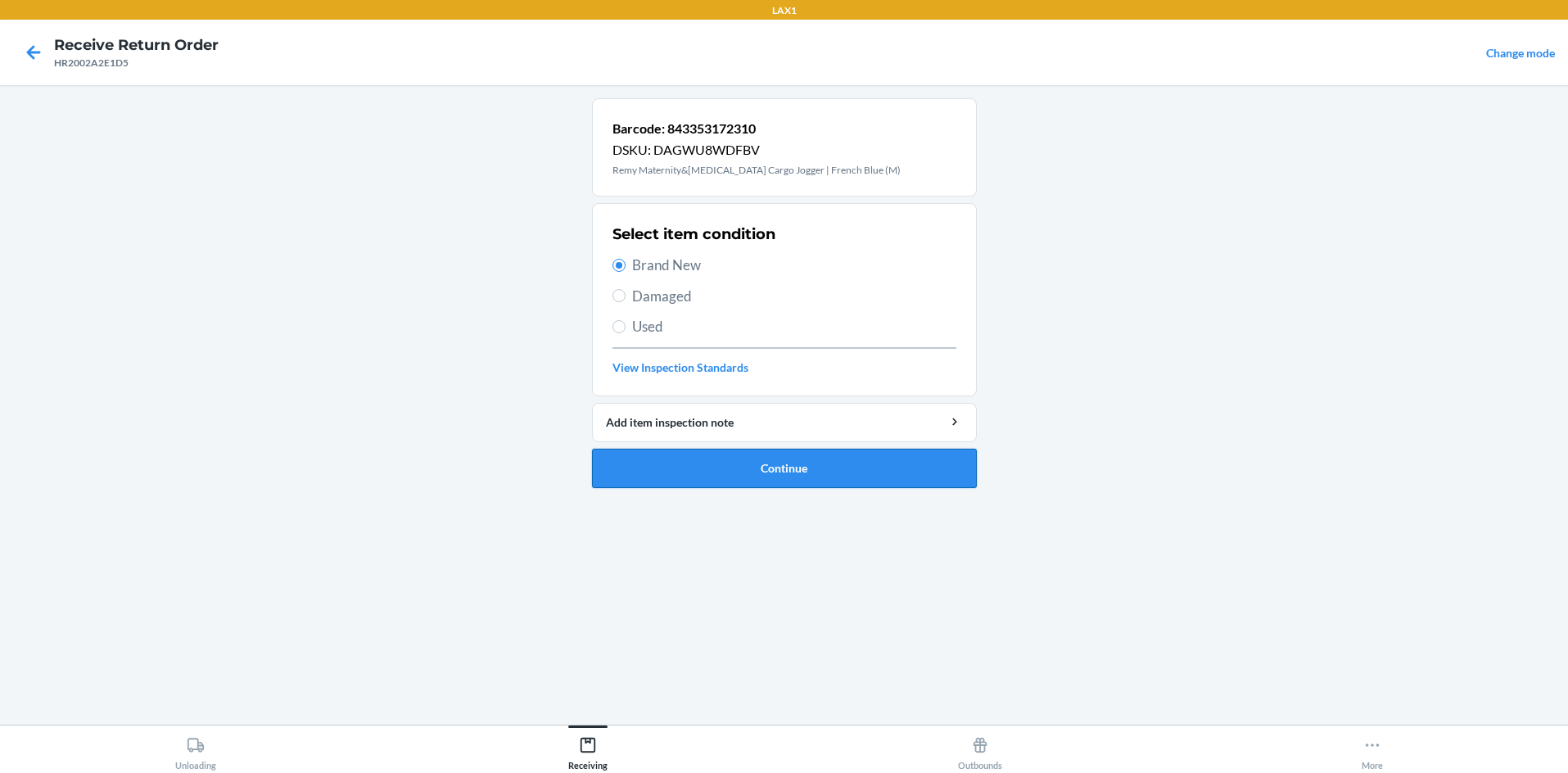
click at [718, 464] on button "Continue" at bounding box center [785, 468] width 385 height 39
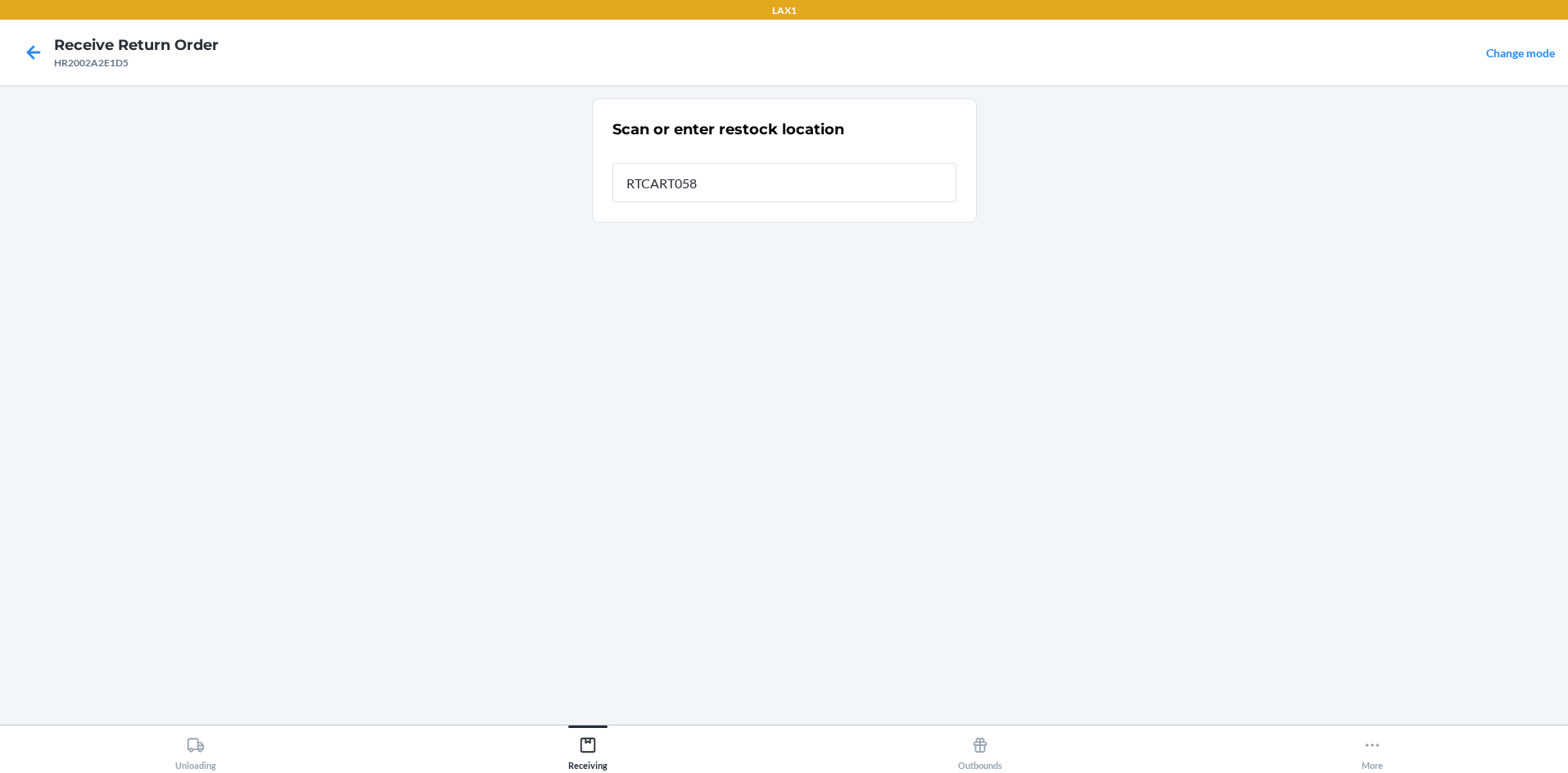
type input "RTCART058"
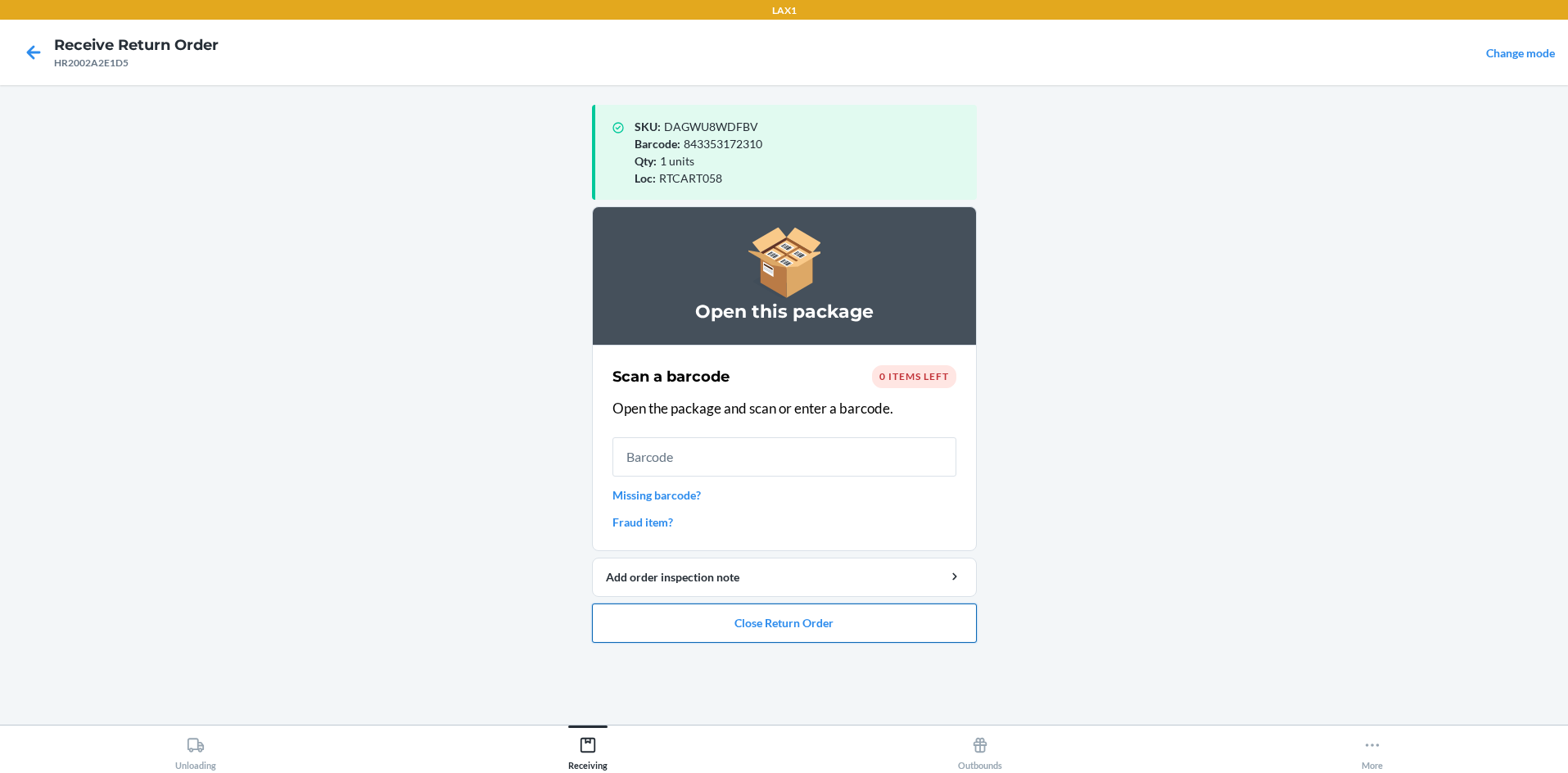
click at [784, 617] on button "Close Return Order" at bounding box center [785, 623] width 385 height 39
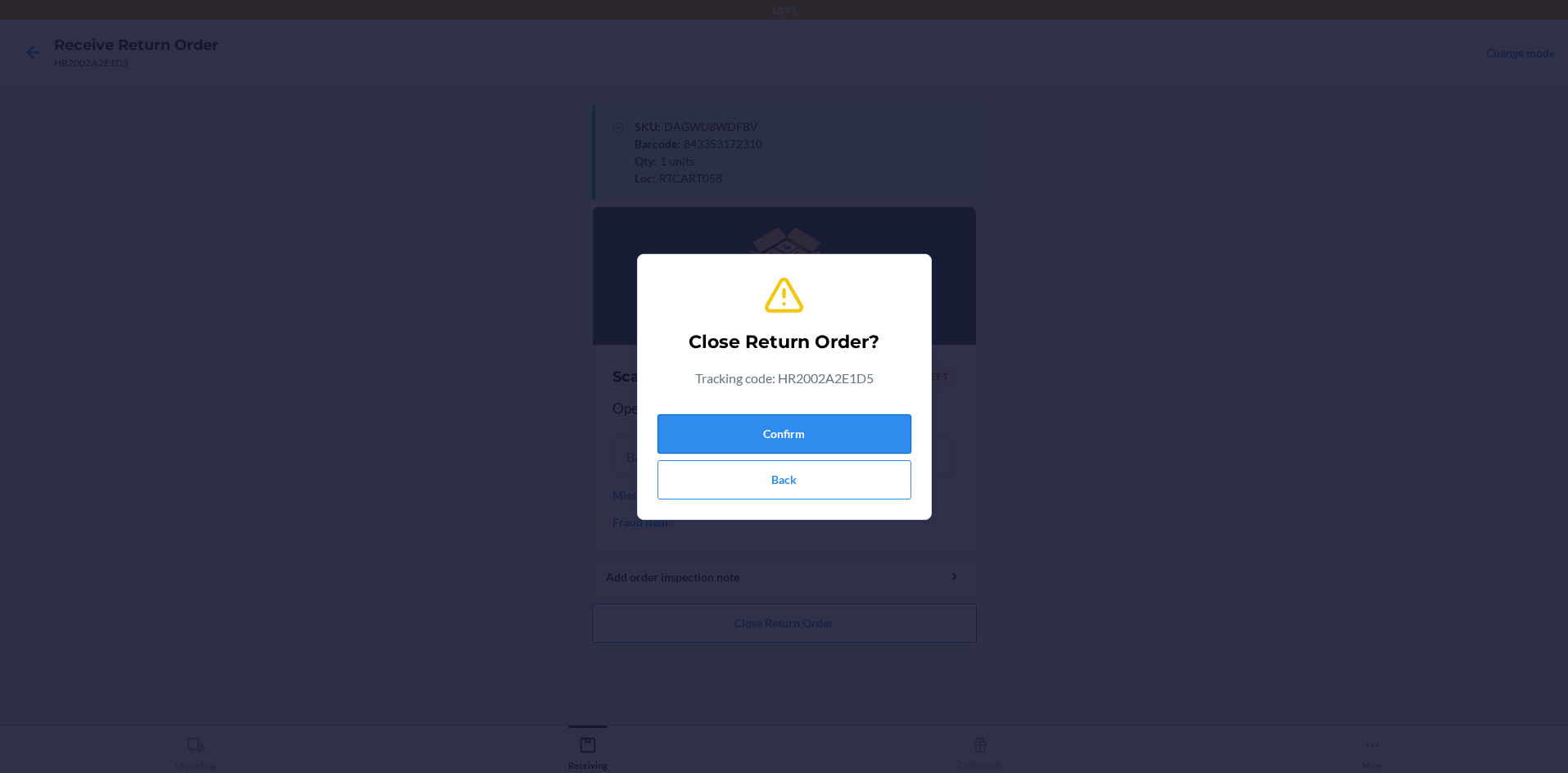
click at [784, 433] on button "Confirm" at bounding box center [784, 434] width 254 height 39
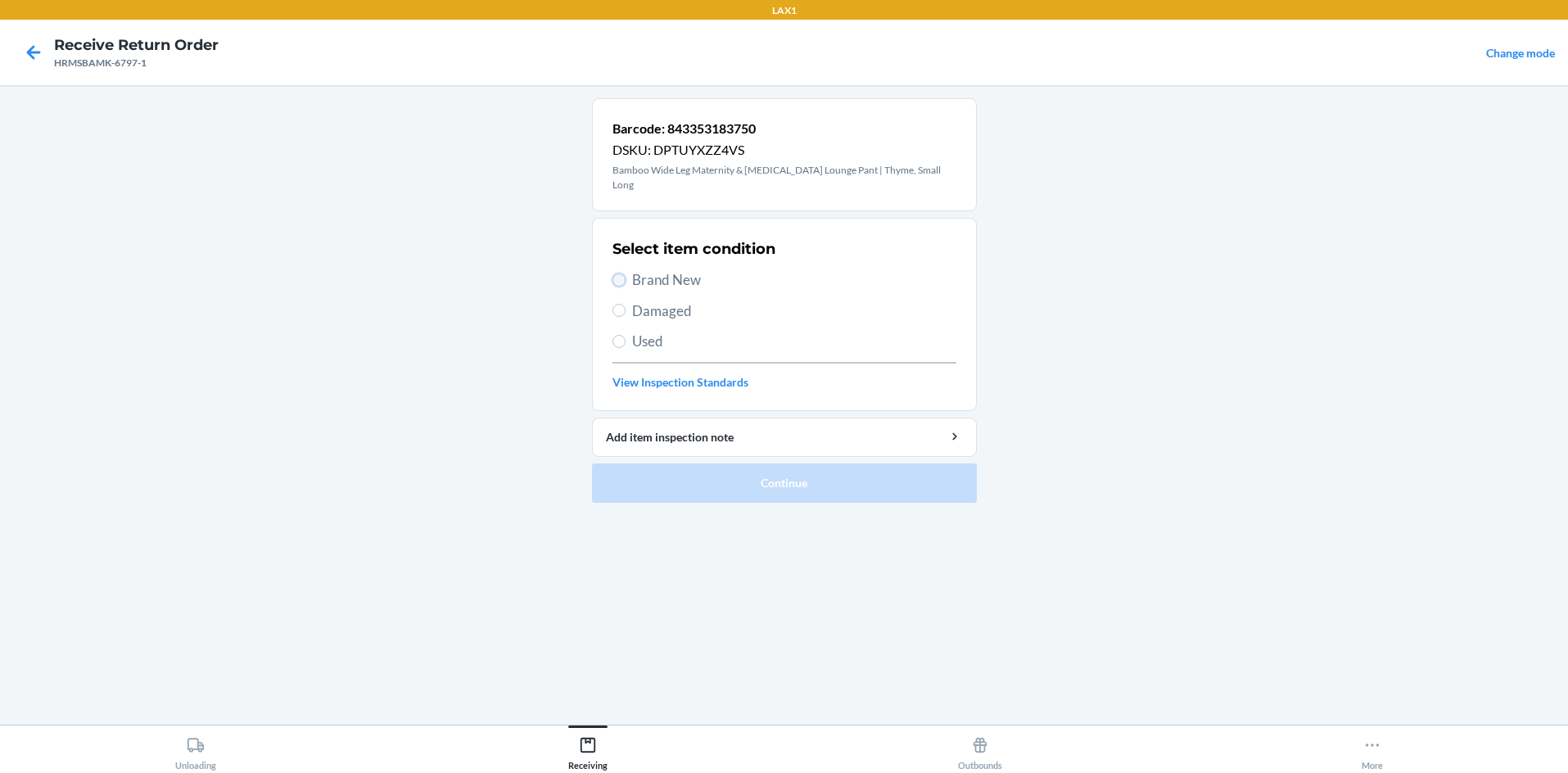
click at [618, 273] on input "Brand New" at bounding box center [619, 280] width 13 height 13
radio input "true"
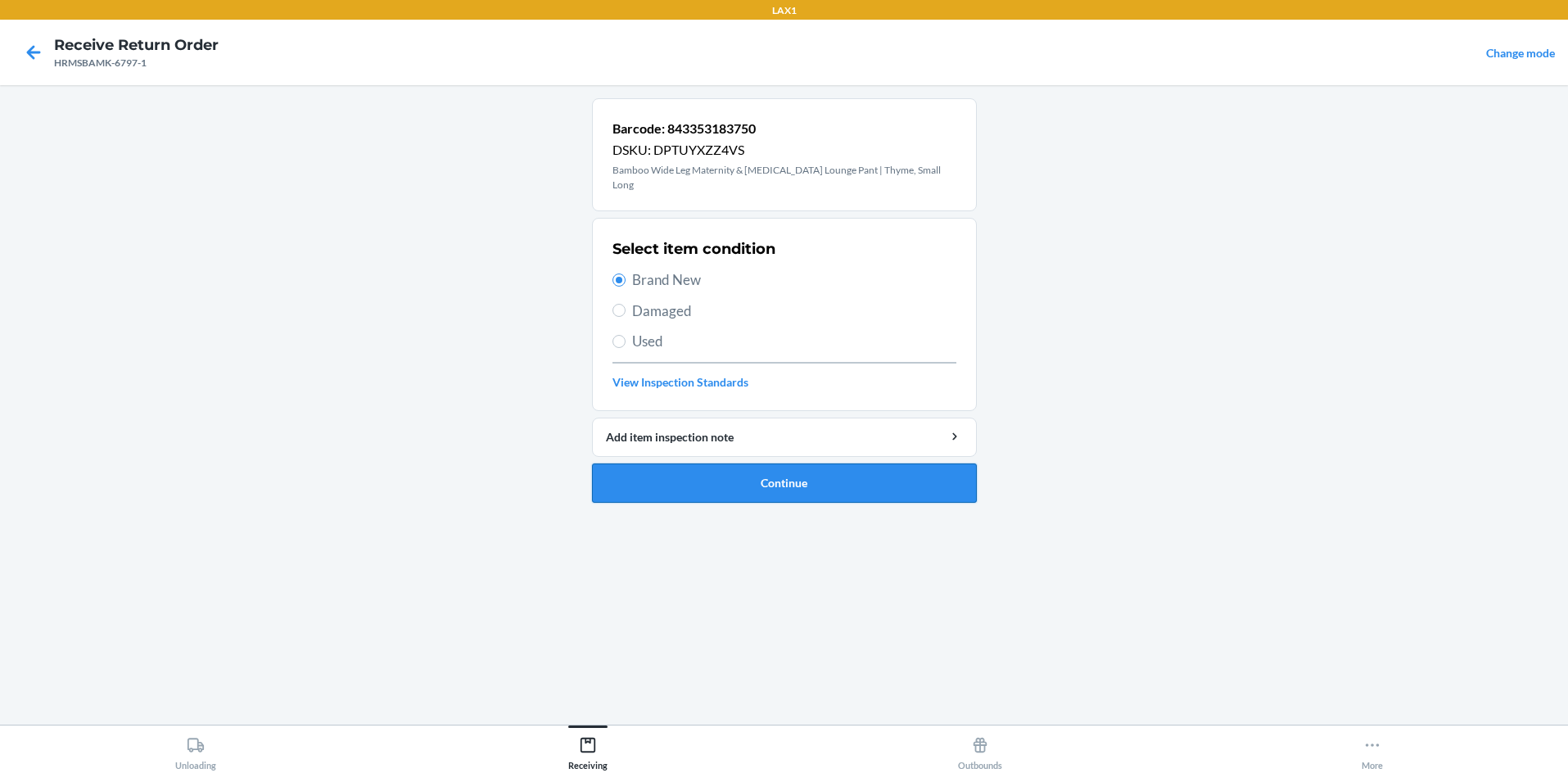
click at [784, 478] on button "Continue" at bounding box center [785, 483] width 385 height 39
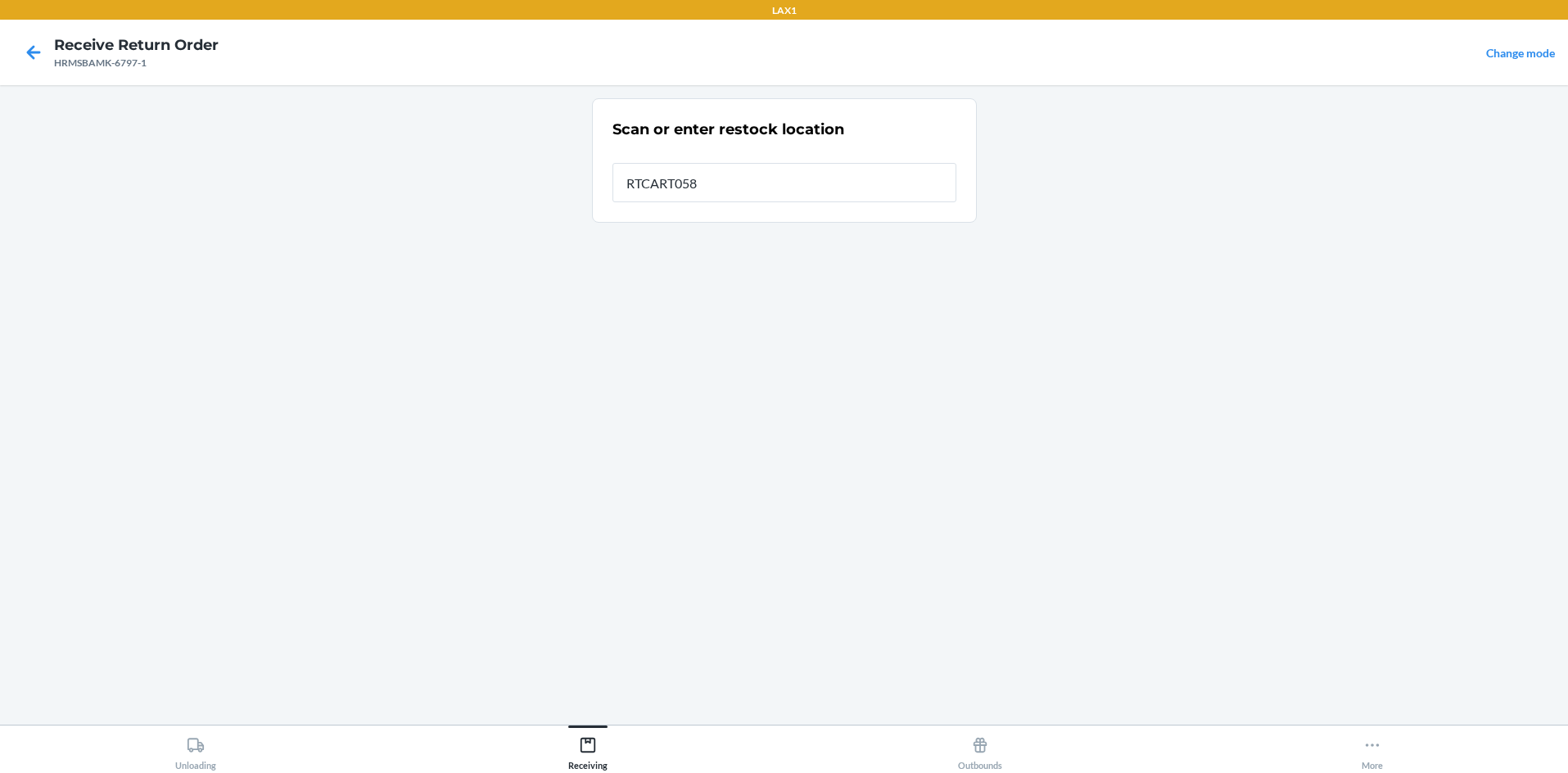
type input "RTCART058"
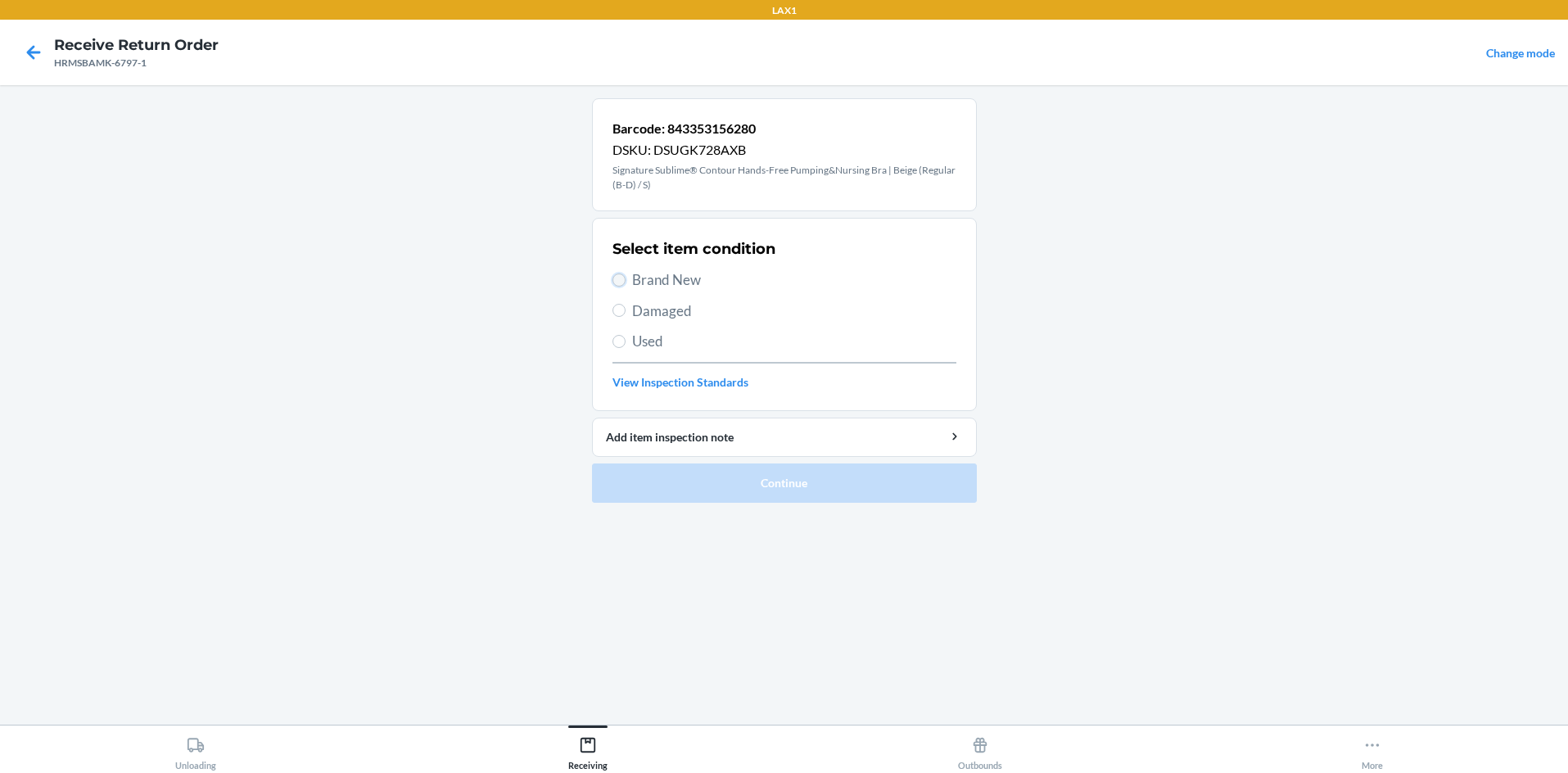
click at [621, 276] on input "Brand New" at bounding box center [619, 280] width 13 height 13
radio input "true"
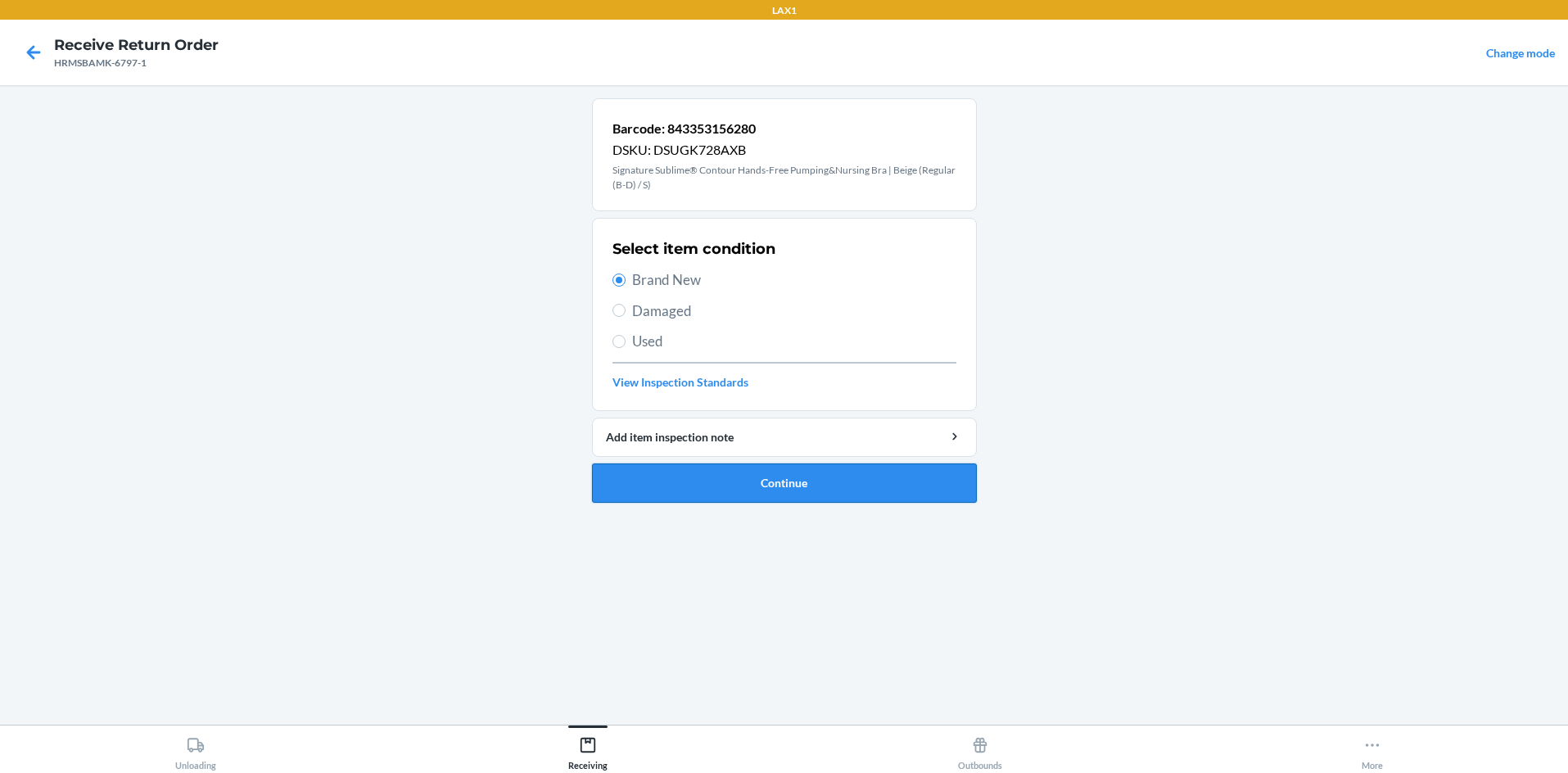
click at [730, 471] on button "Continue" at bounding box center [785, 483] width 385 height 39
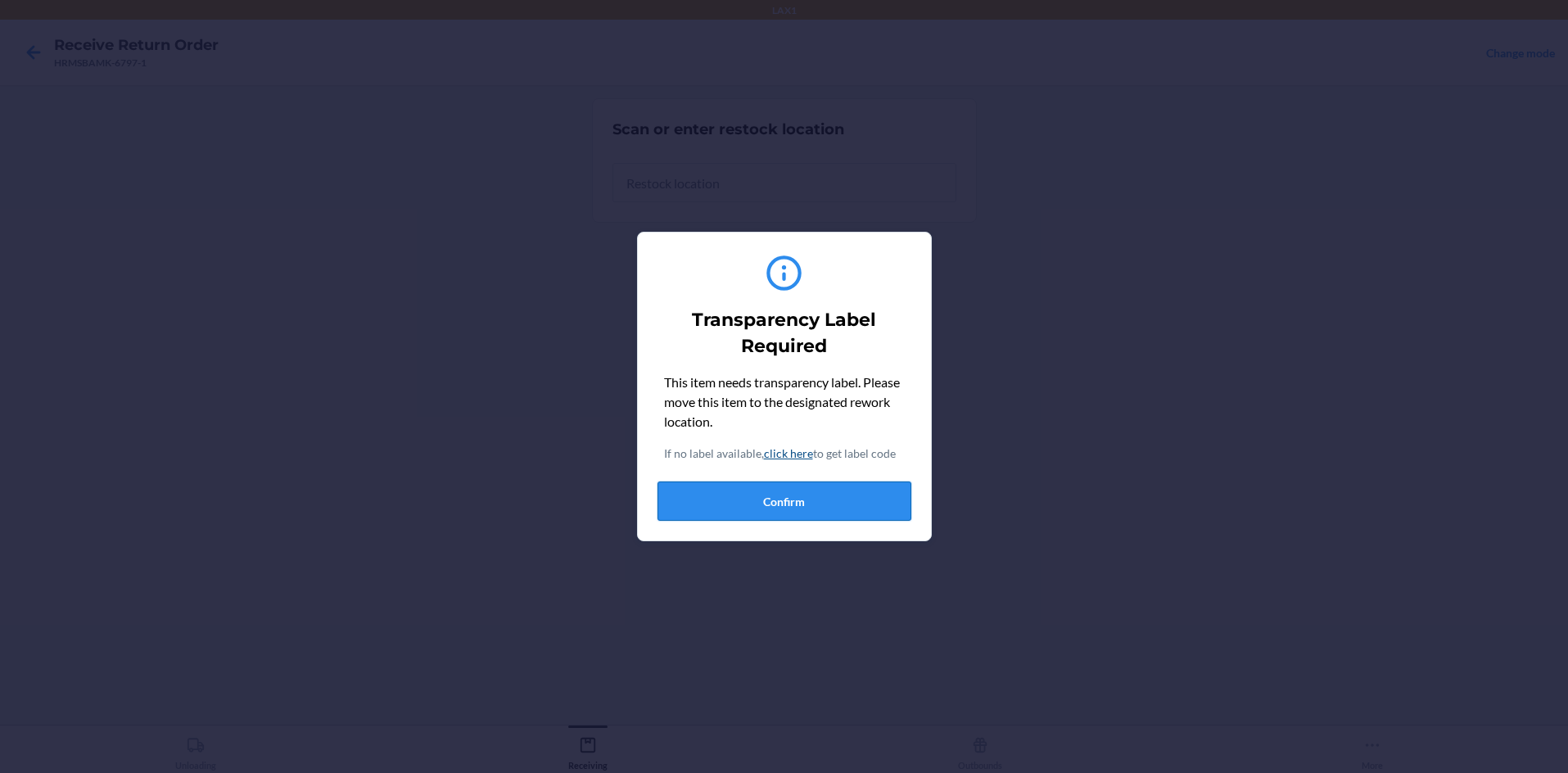
click at [746, 493] on button "Confirm" at bounding box center [784, 501] width 254 height 39
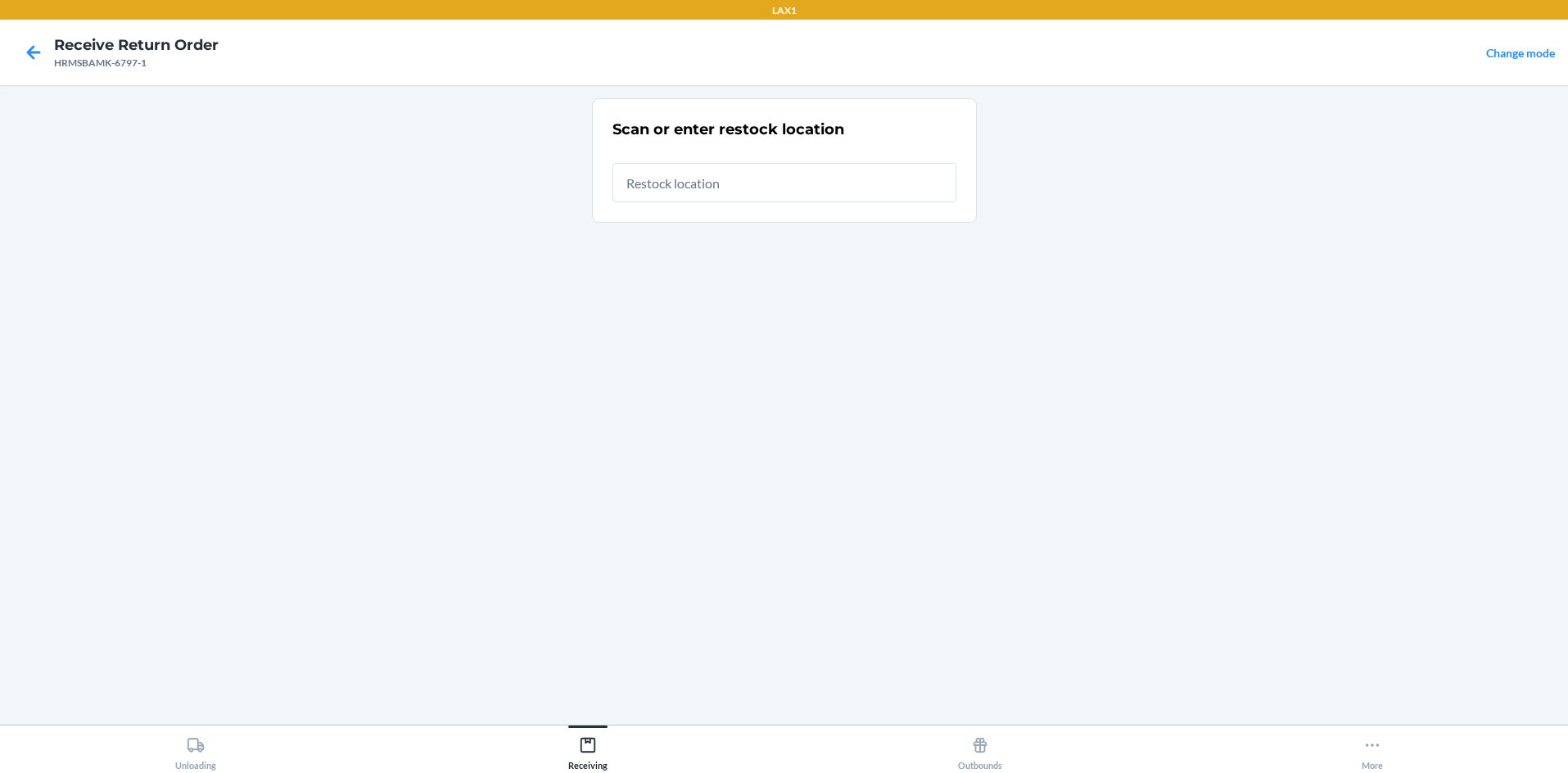
type input "RTCART058"
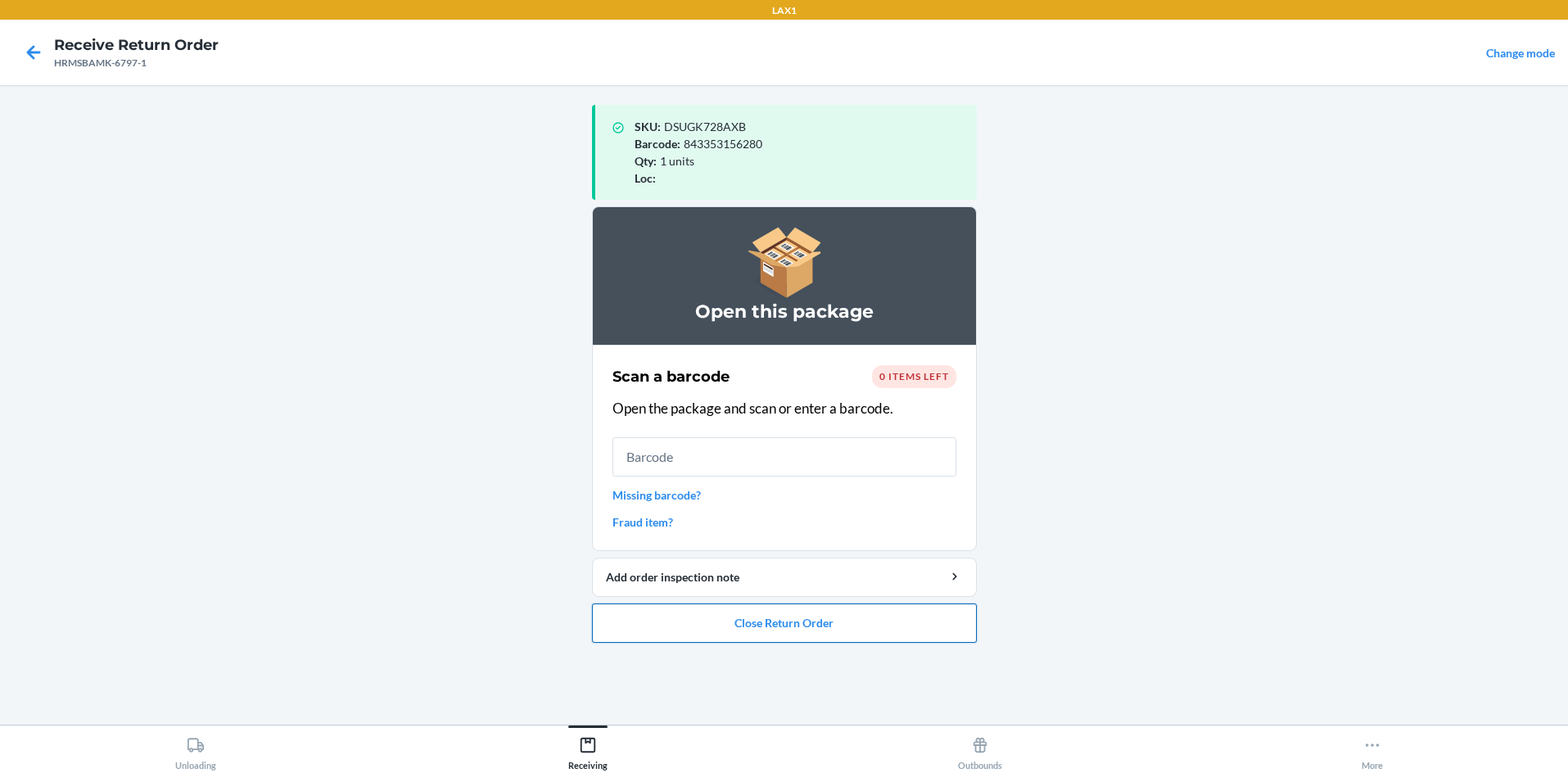
click at [784, 632] on button "Close Return Order" at bounding box center [785, 623] width 385 height 39
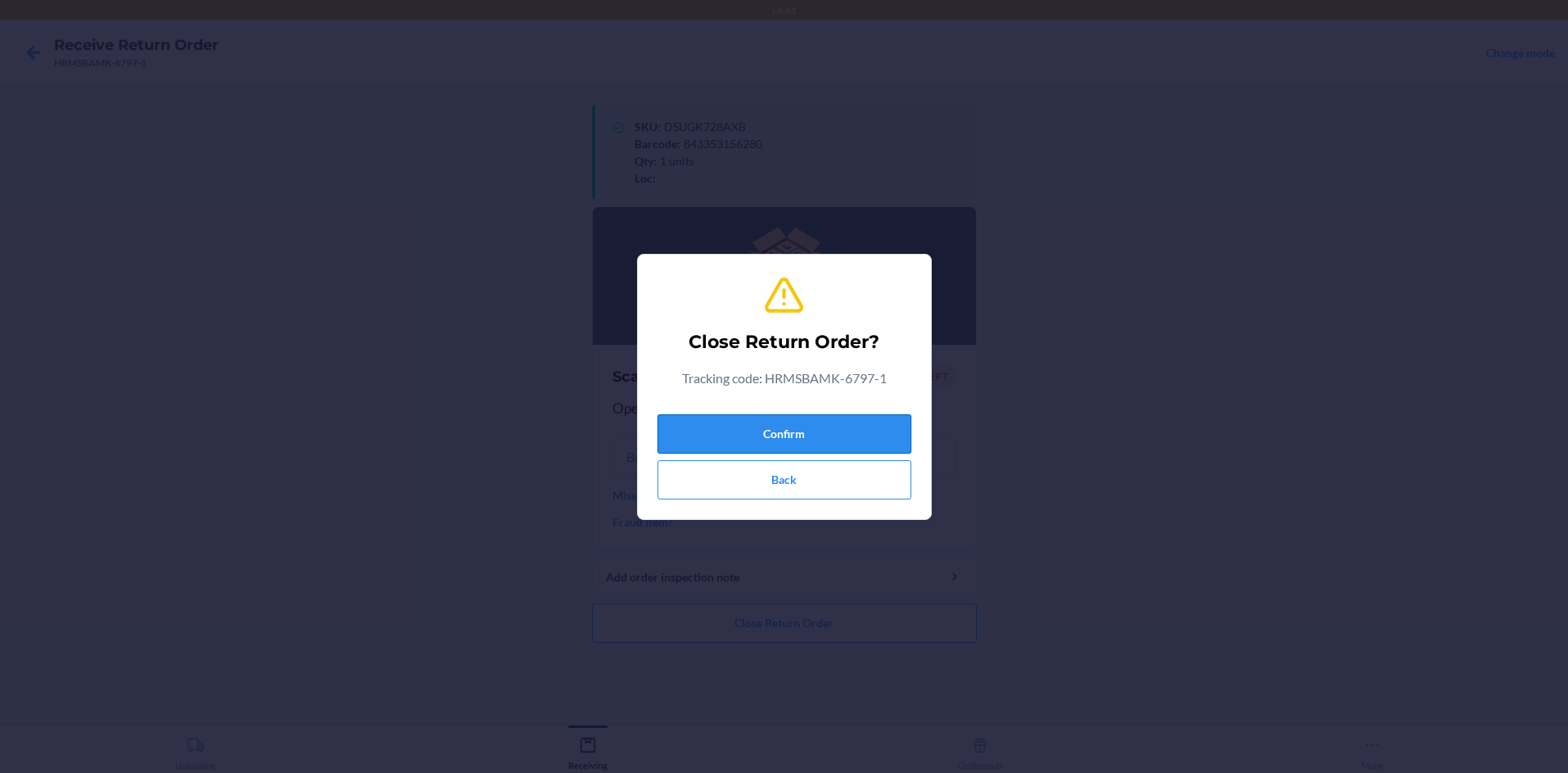
click at [784, 444] on button "Confirm" at bounding box center [784, 434] width 254 height 39
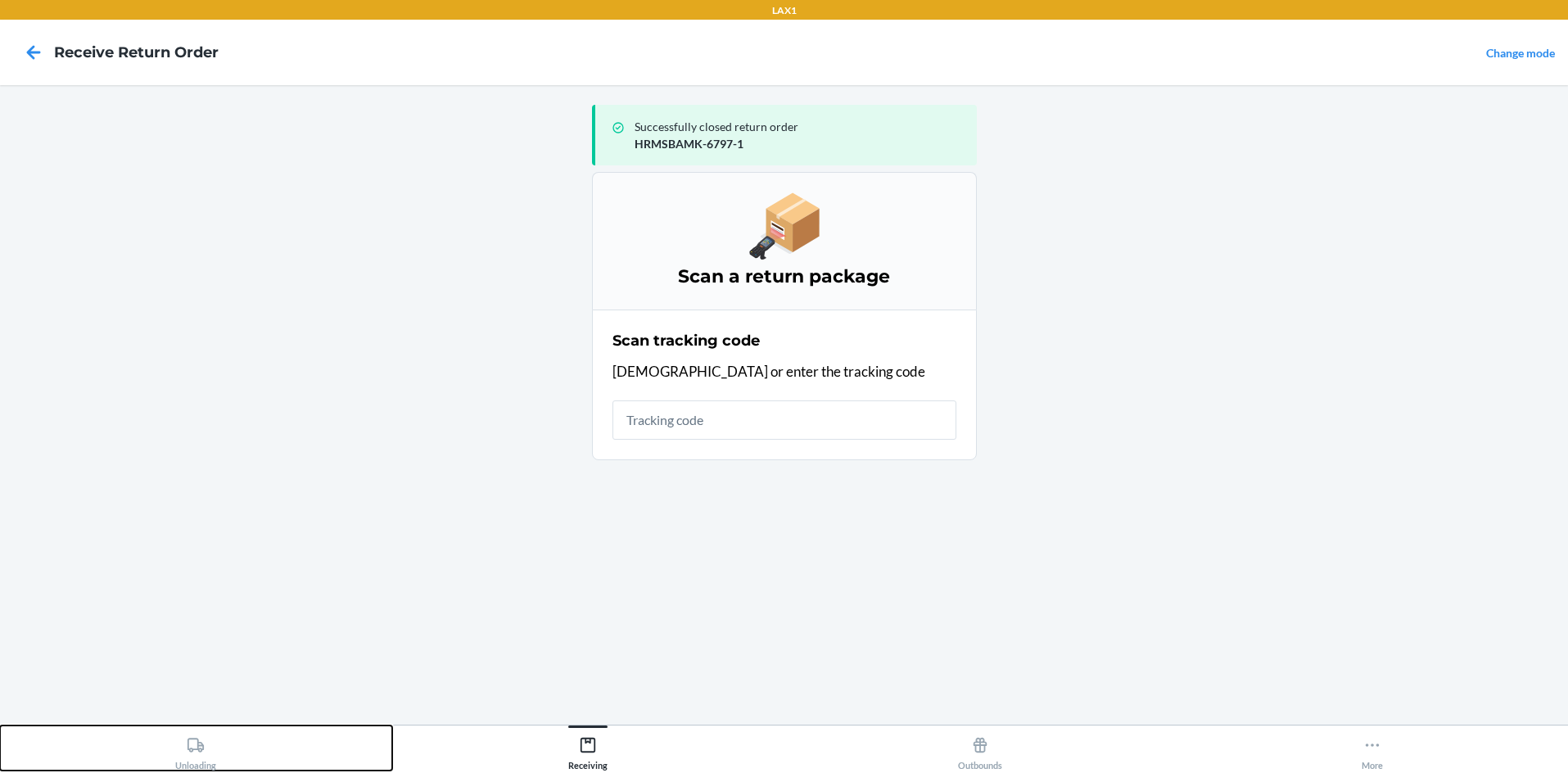
click at [188, 747] on icon at bounding box center [195, 744] width 16 height 14
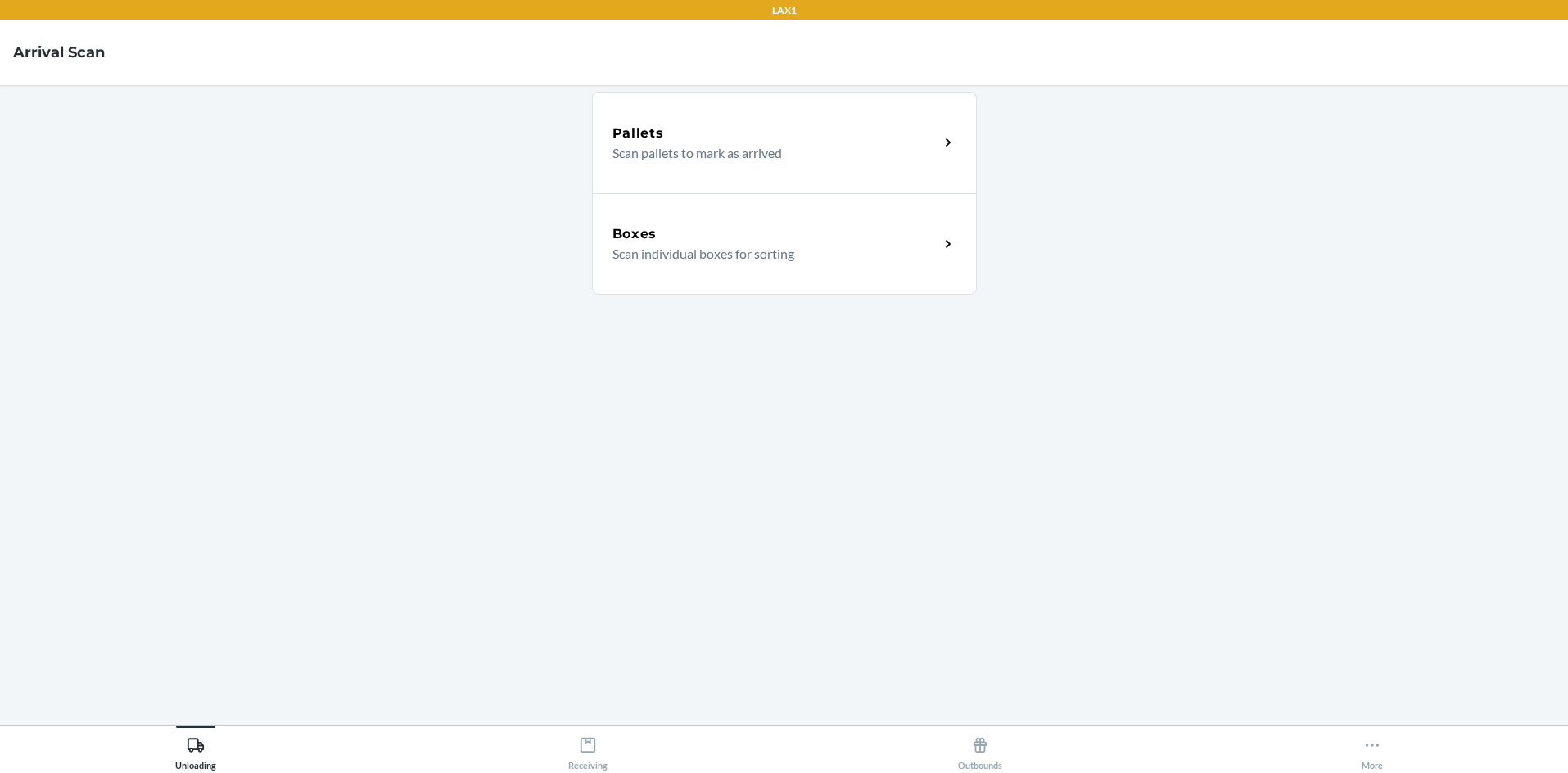
click link "Boxes Scan individual boxes for sorting" at bounding box center [785, 244] width 385 height 102
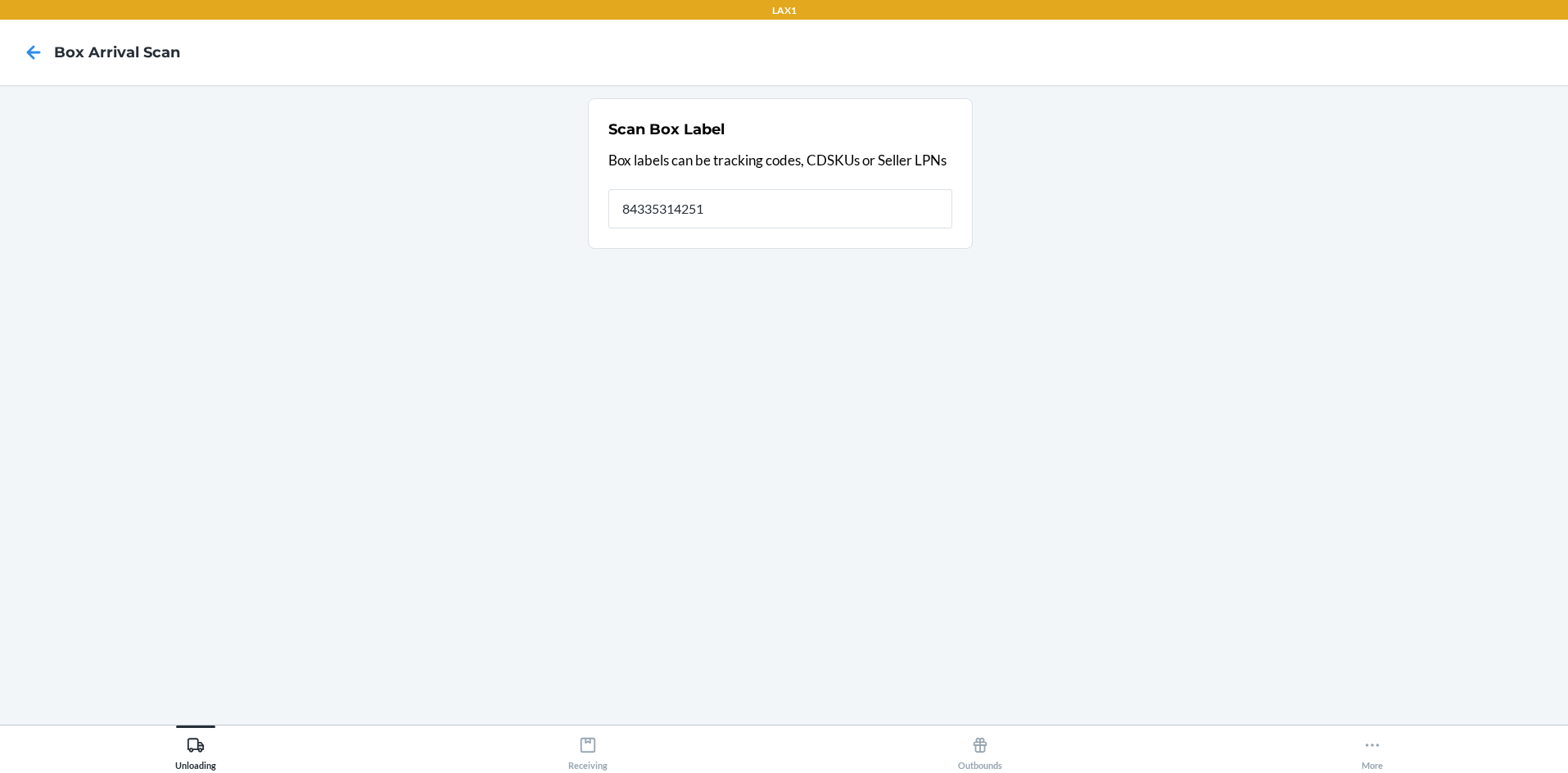
type input "843353142511"
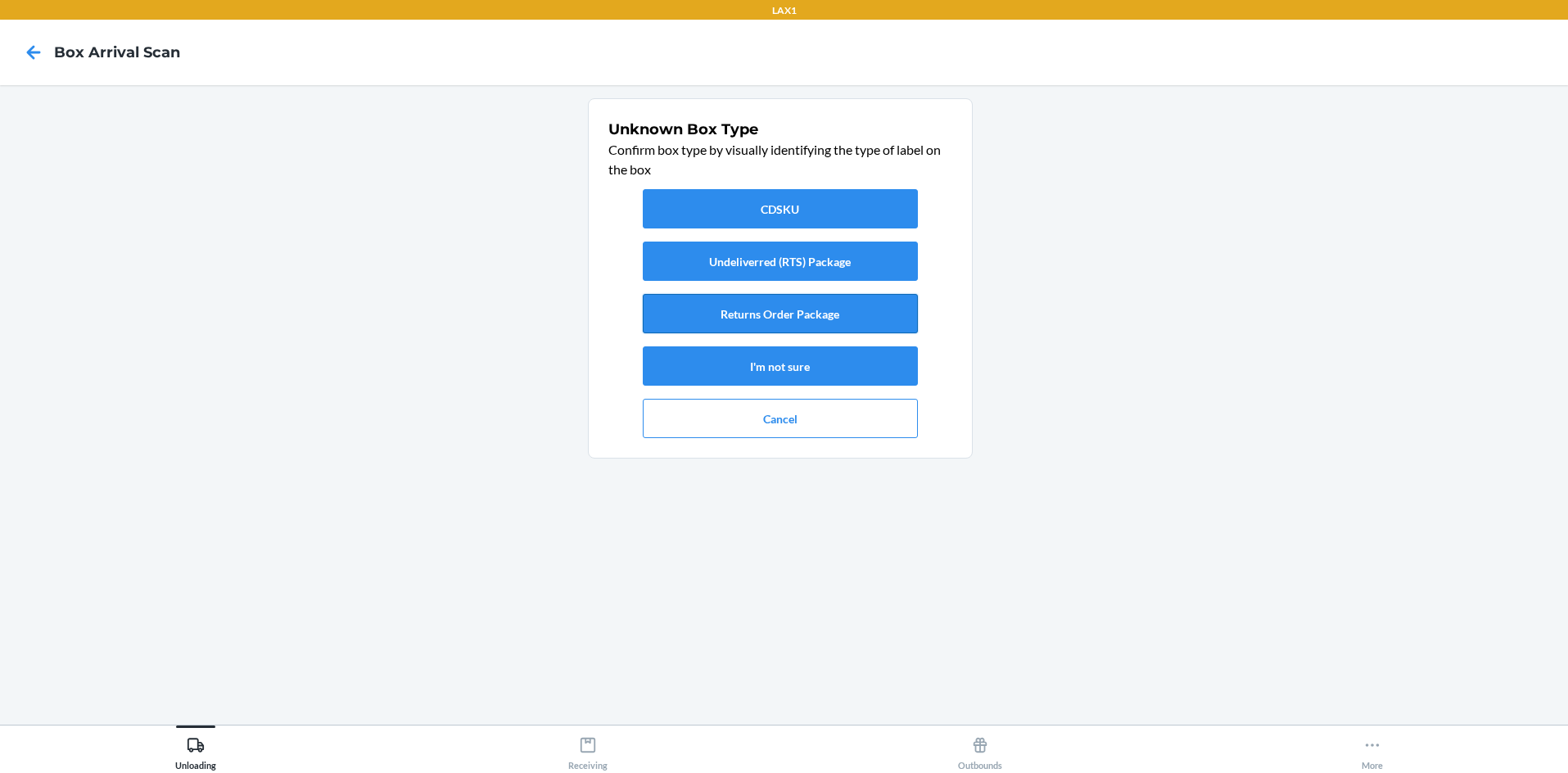
click at [784, 319] on button "Returns Order Package" at bounding box center [780, 313] width 275 height 39
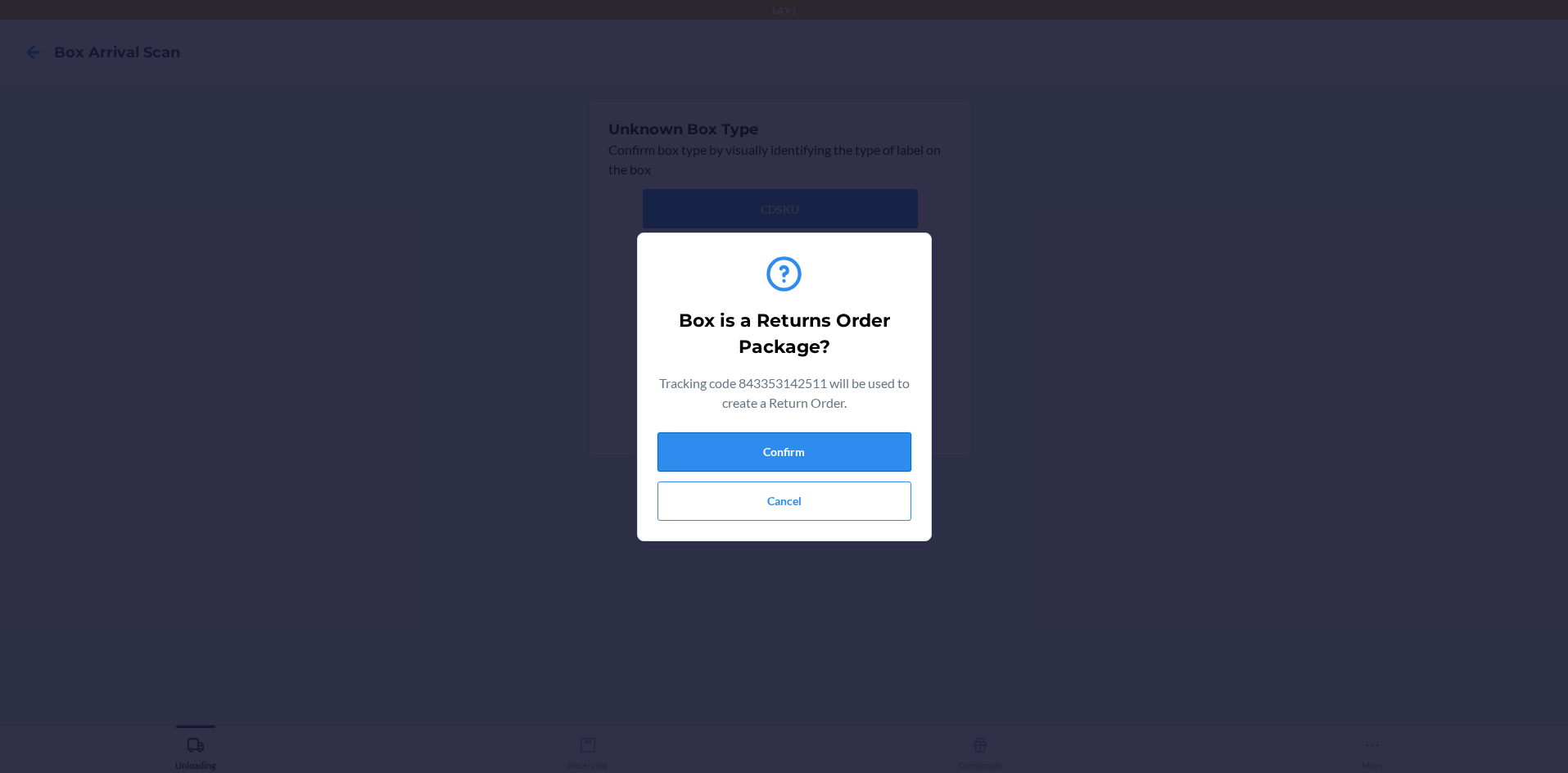
click at [784, 448] on button "Confirm" at bounding box center [784, 451] width 254 height 39
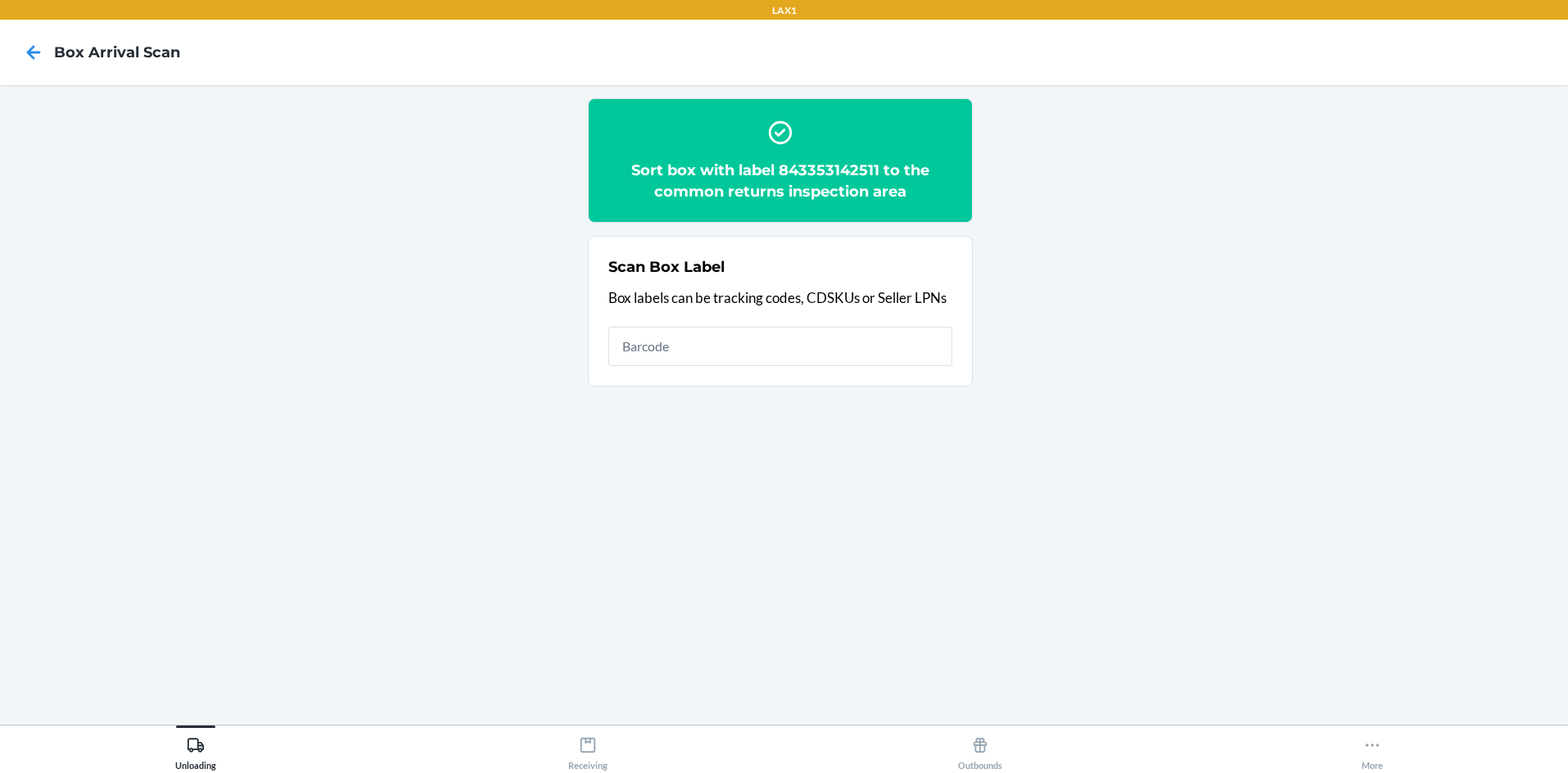
click at [784, 167] on h2 "Sort box with label 843353142511 to the common returns inspection area" at bounding box center [780, 181] width 344 height 43
copy h2 "843353142511"
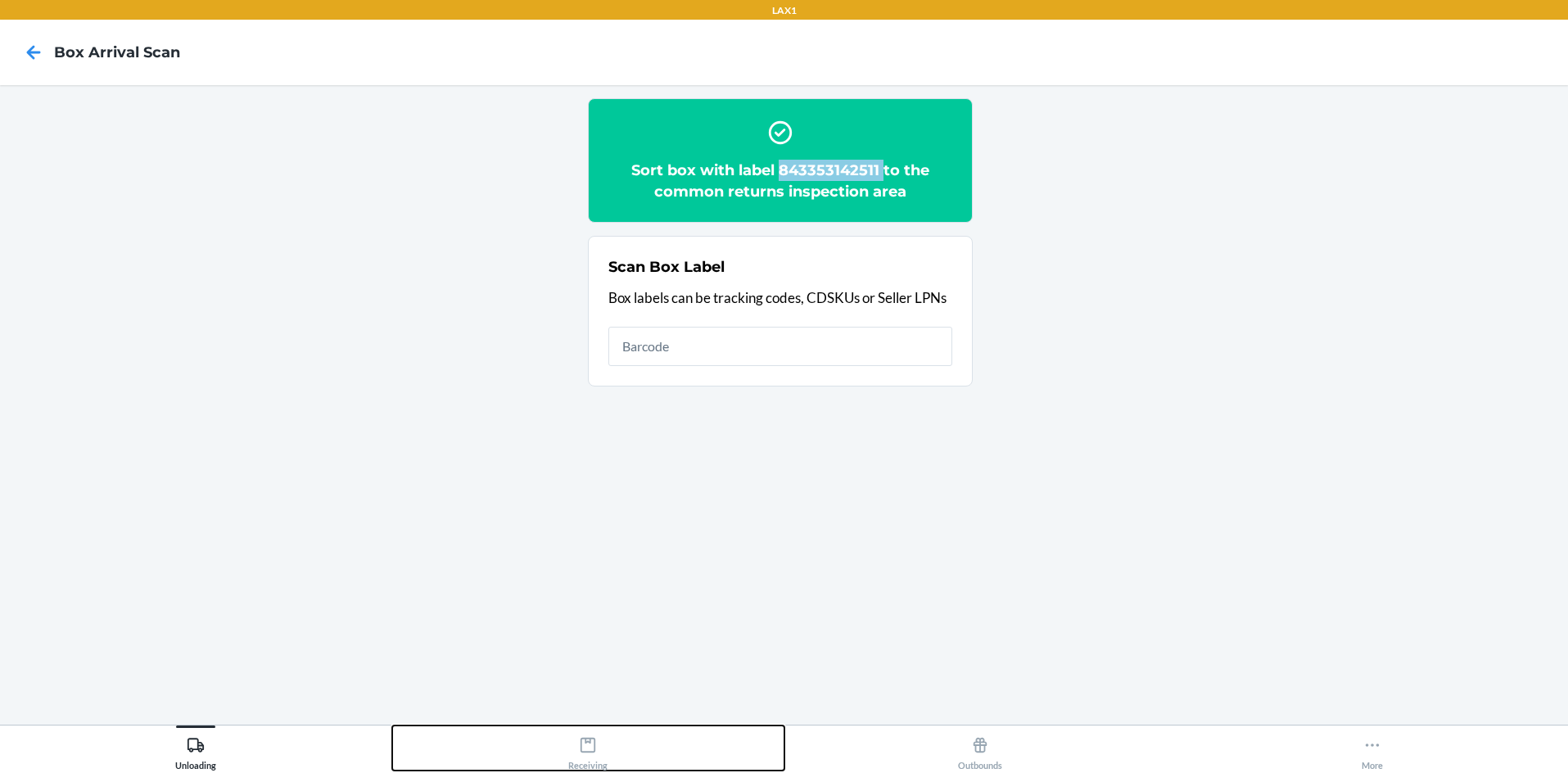
click at [583, 750] on icon at bounding box center [587, 744] width 18 height 18
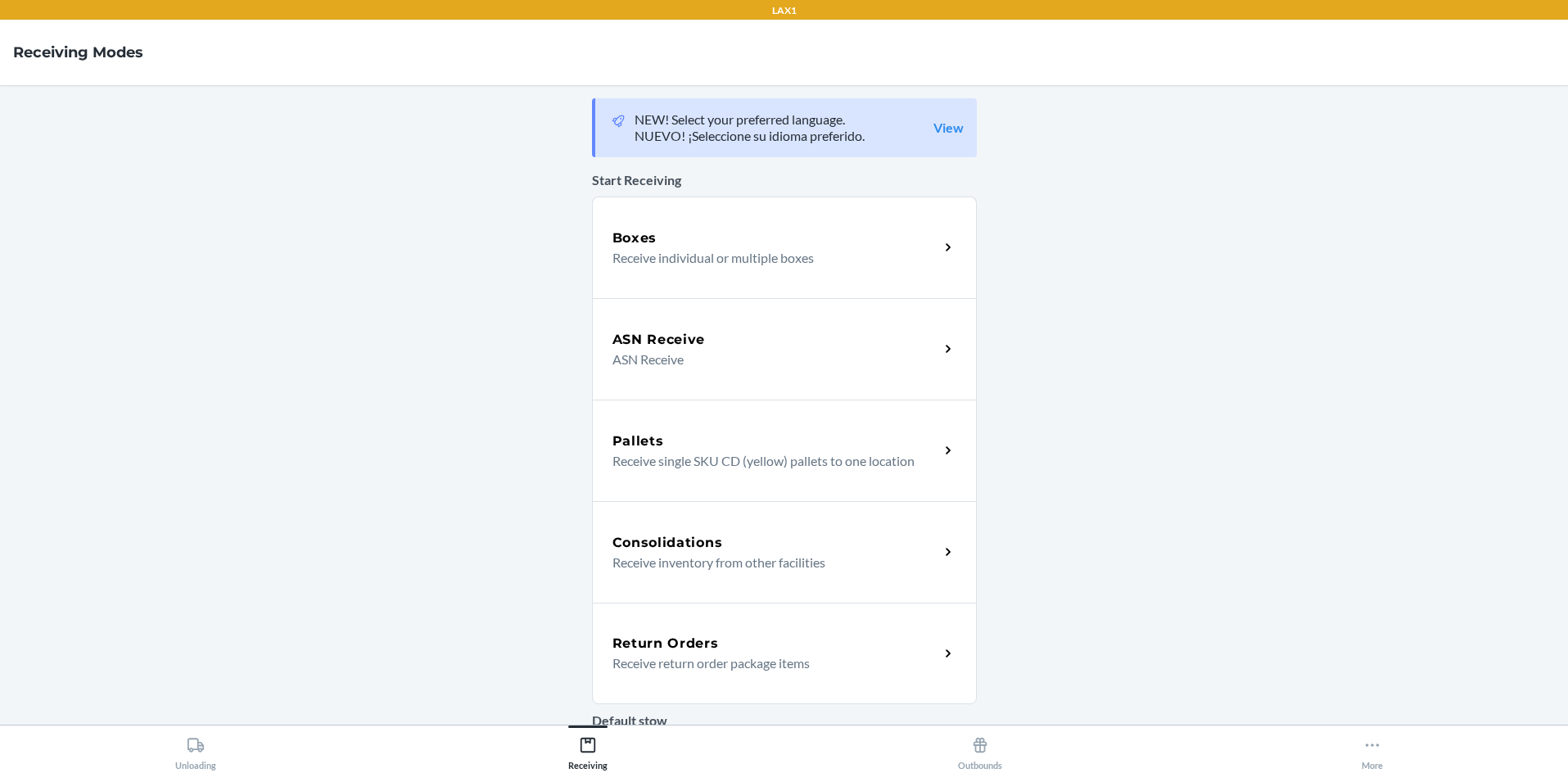
click at [784, 659] on p "Receive return order package items" at bounding box center [769, 663] width 313 height 19
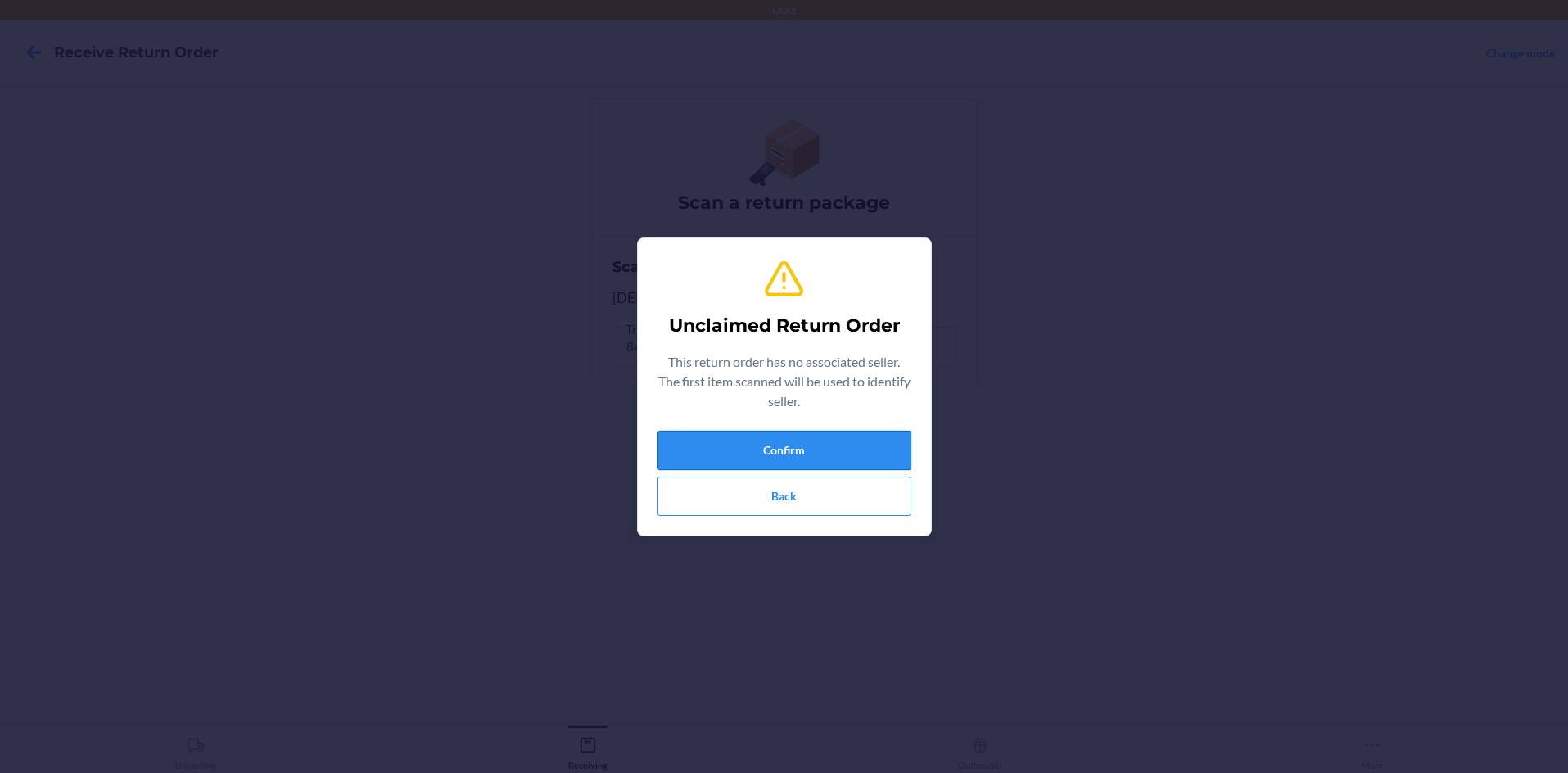
click at [784, 434] on button "Confirm" at bounding box center [784, 450] width 254 height 39
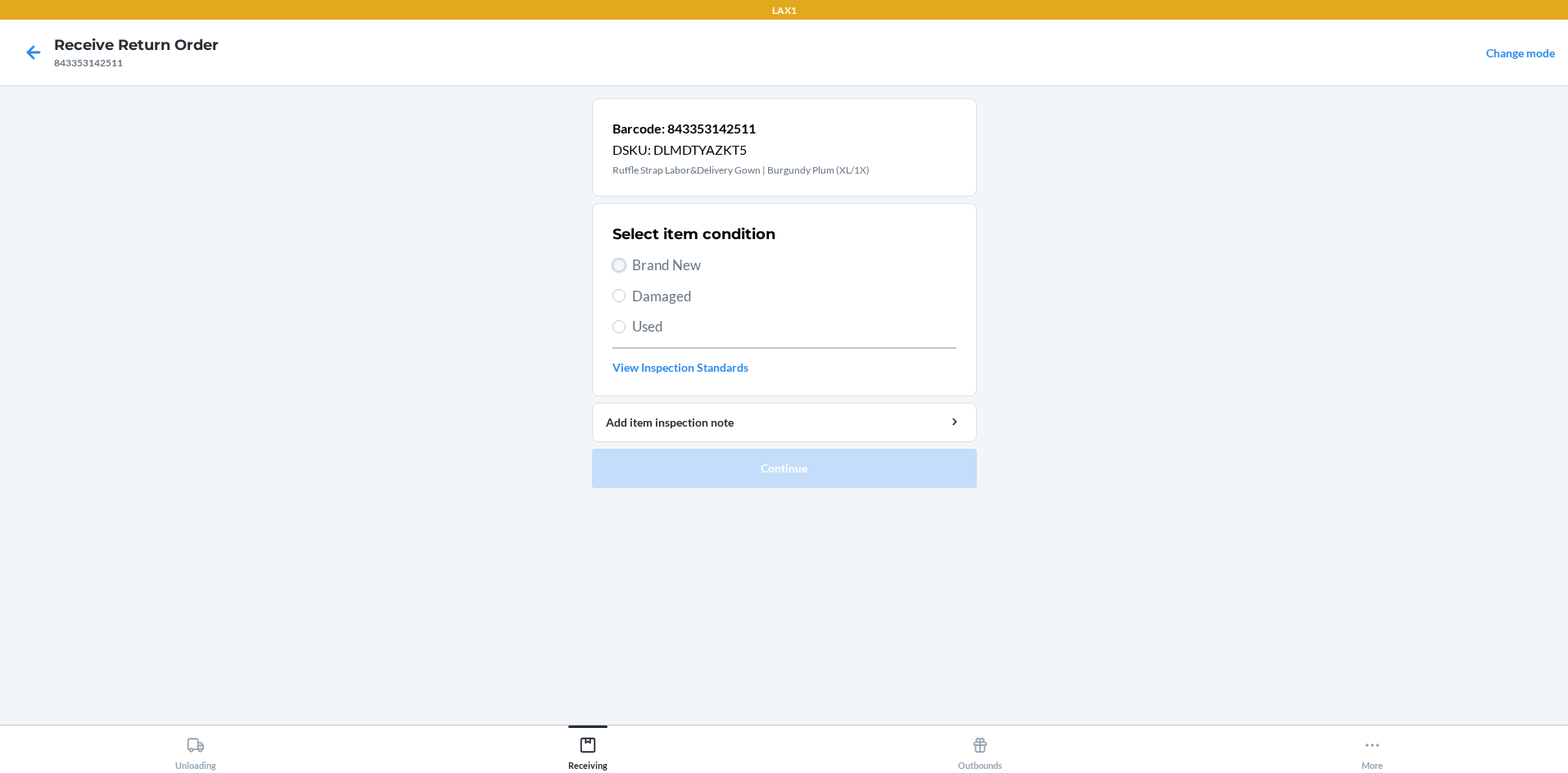
click at [616, 265] on input "Brand New" at bounding box center [619, 266] width 13 height 13
radio input "true"
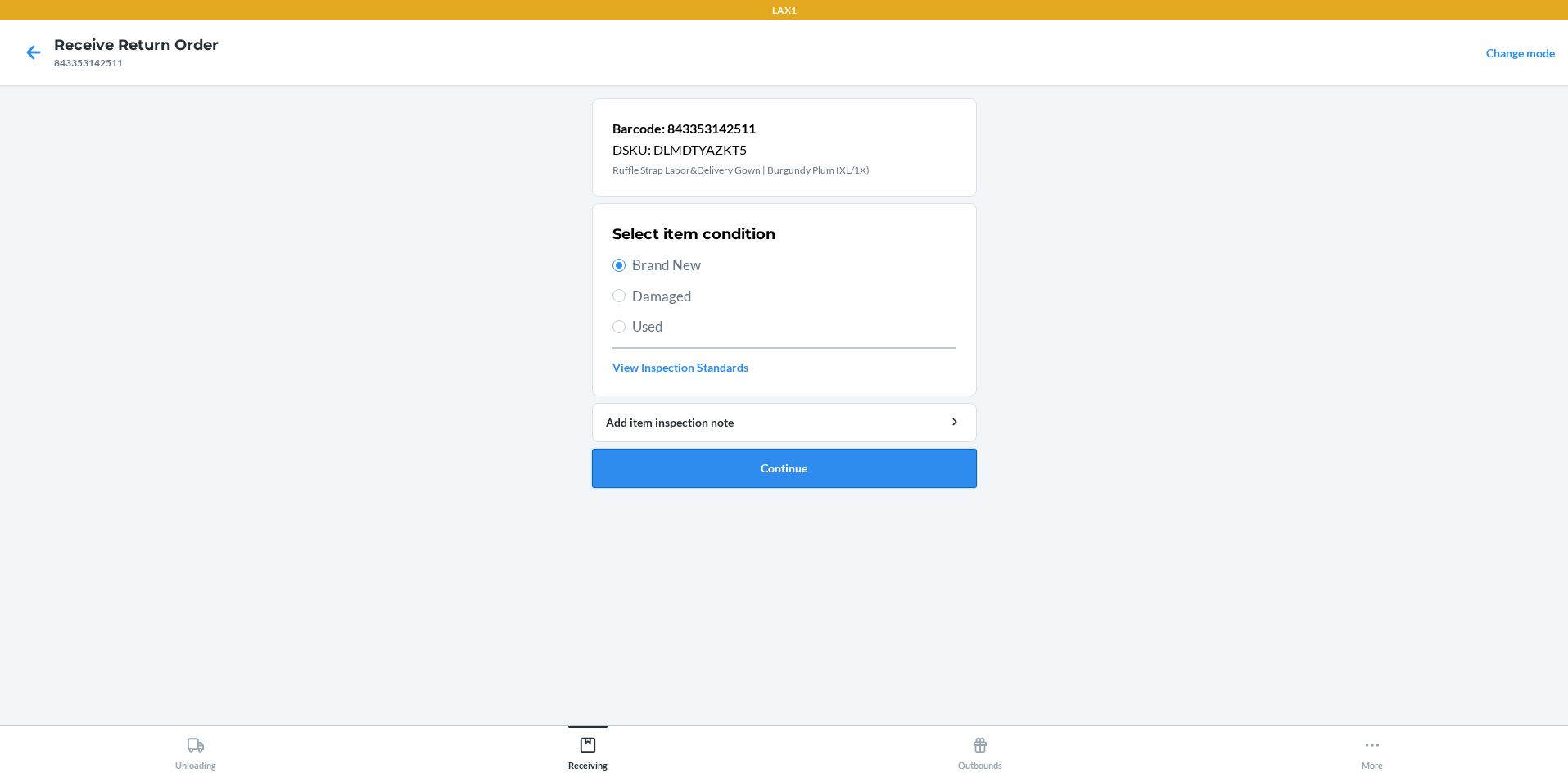
click at [732, 460] on button "Continue" at bounding box center [785, 468] width 385 height 39
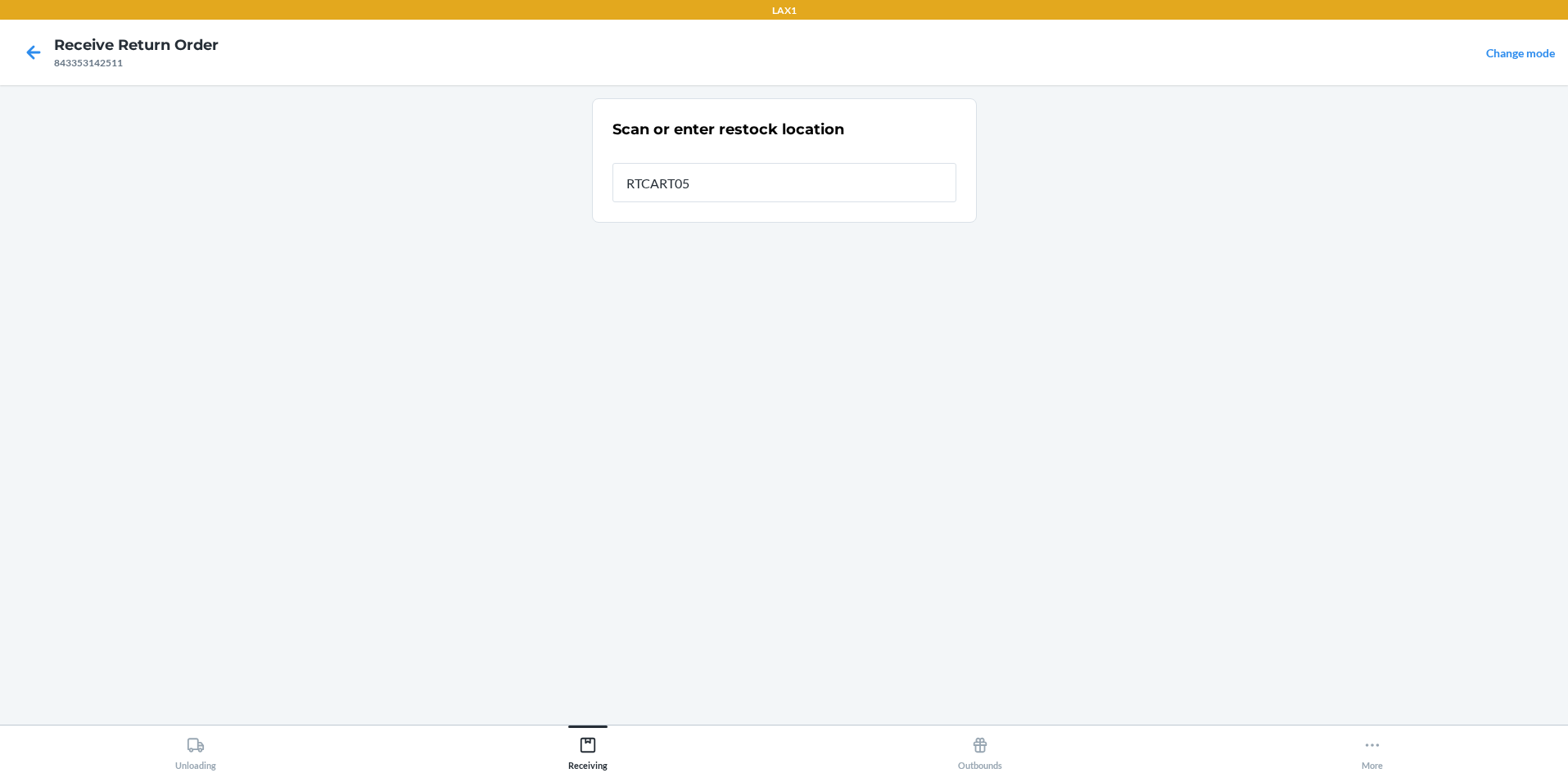
type input "RTCART058"
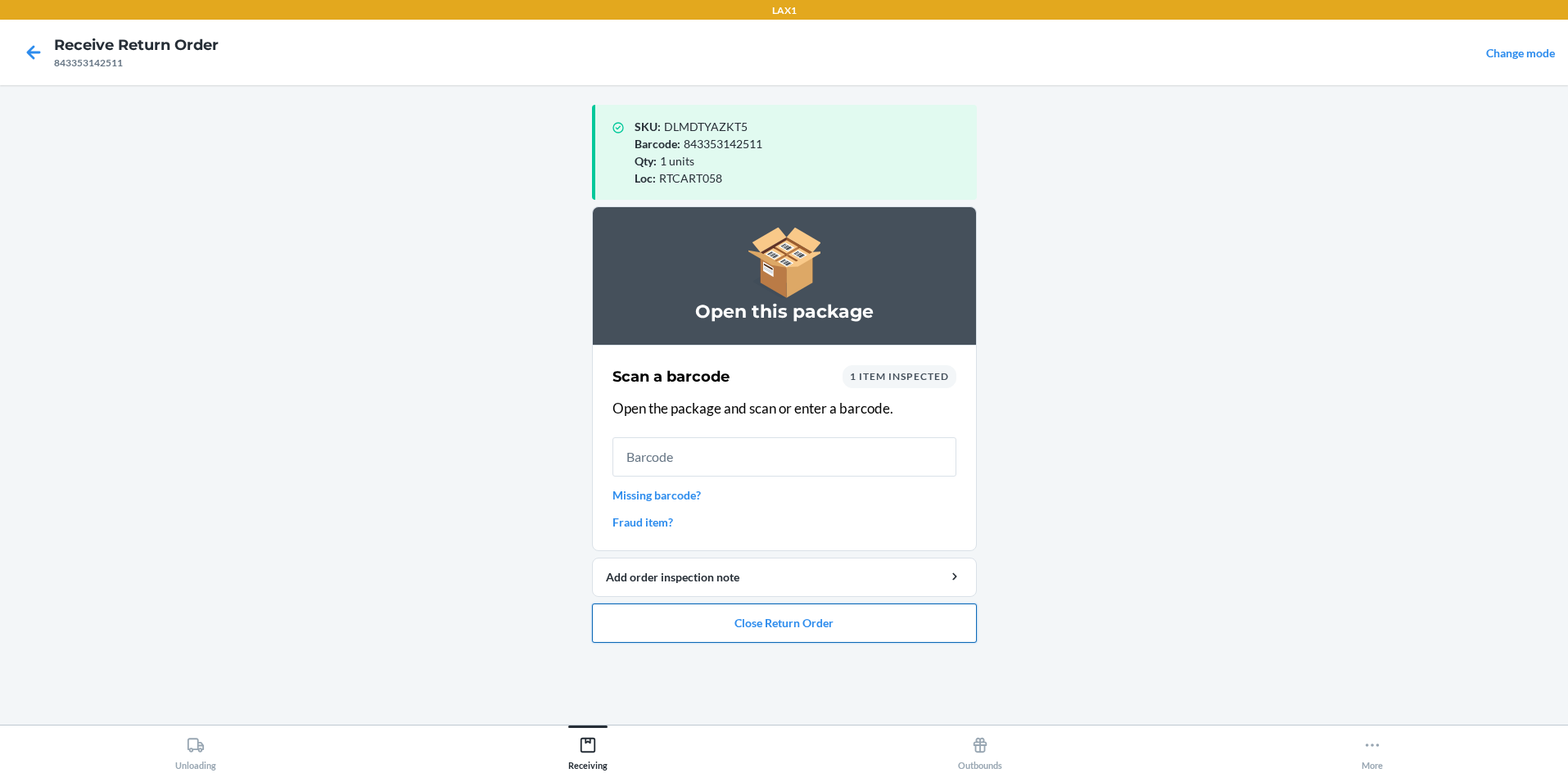
click at [784, 627] on button "Close Return Order" at bounding box center [785, 623] width 385 height 39
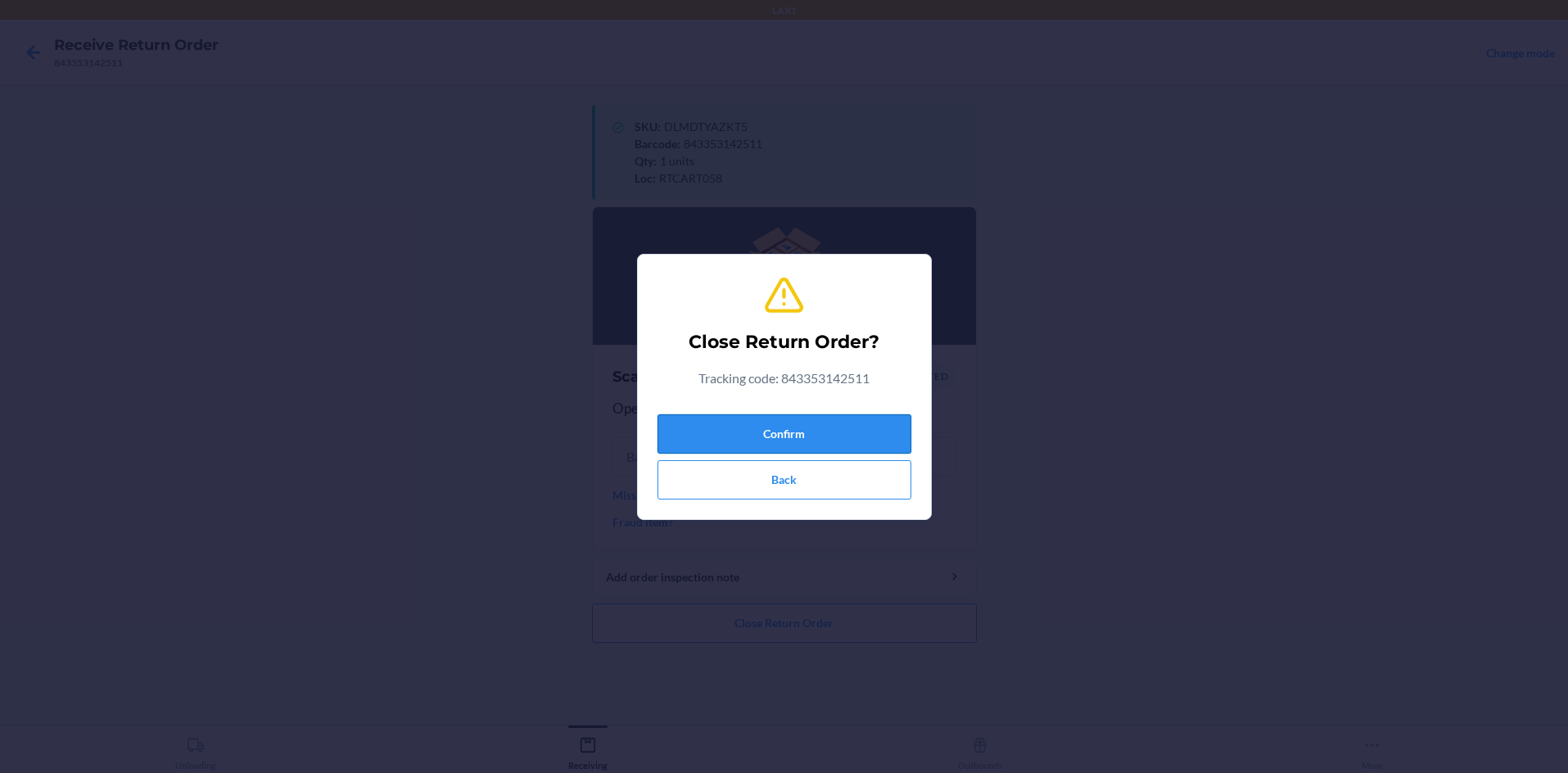
click at [784, 442] on button "Confirm" at bounding box center [784, 434] width 254 height 39
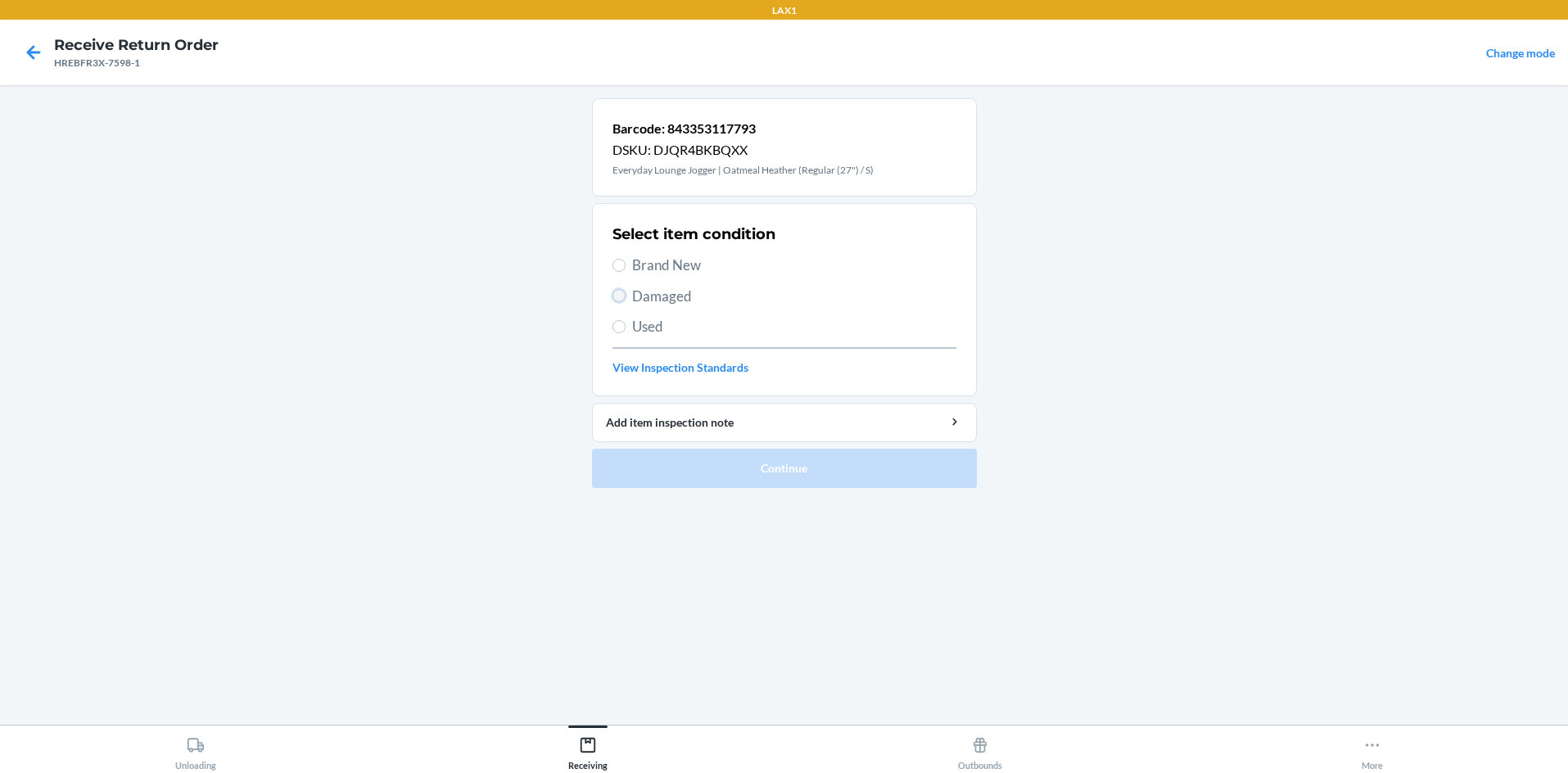
click at [624, 292] on input "Damaged" at bounding box center [619, 296] width 13 height 13
radio input "true"
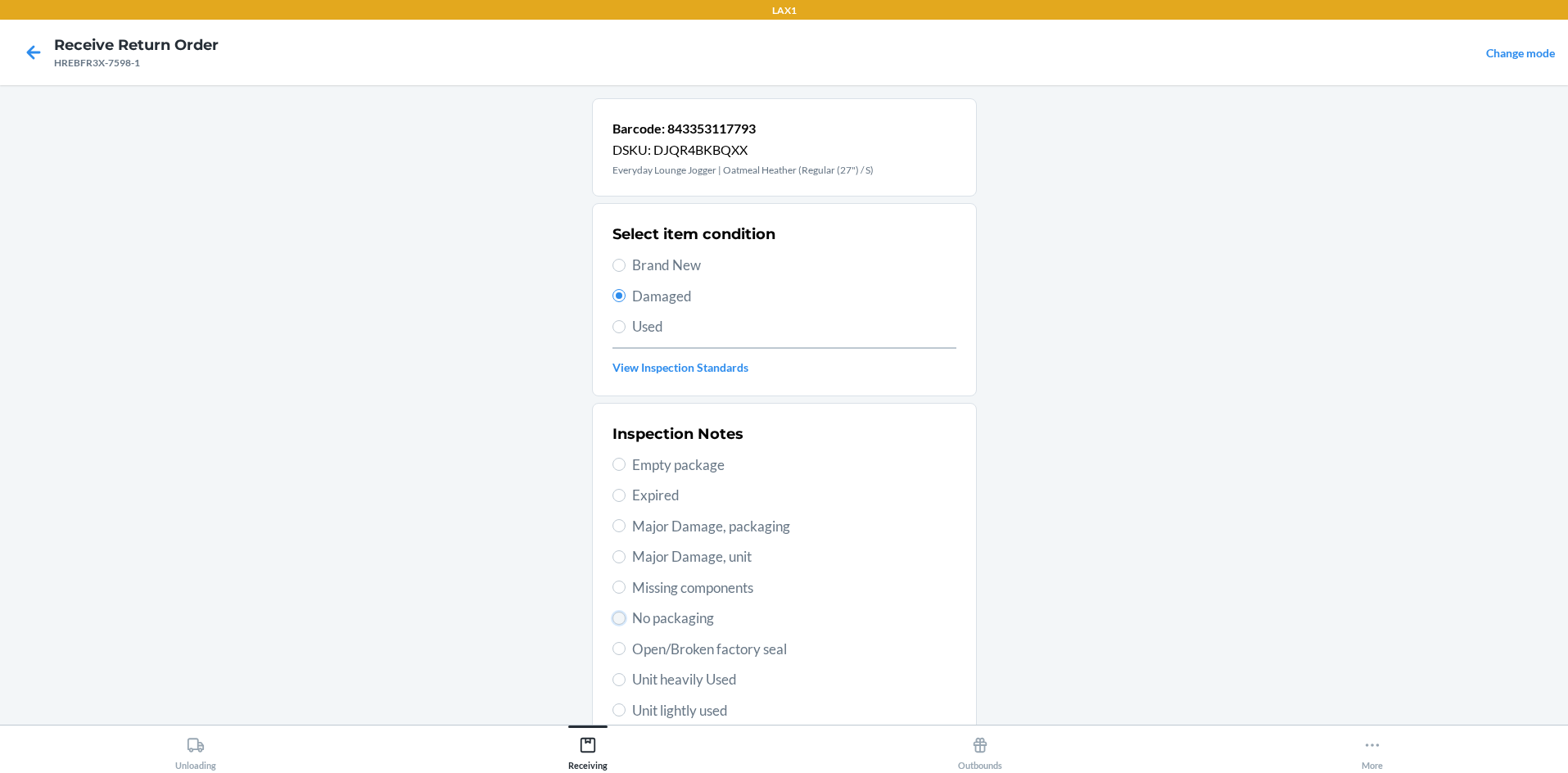
click at [613, 621] on input "No packaging" at bounding box center [619, 618] width 13 height 13
radio input "true"
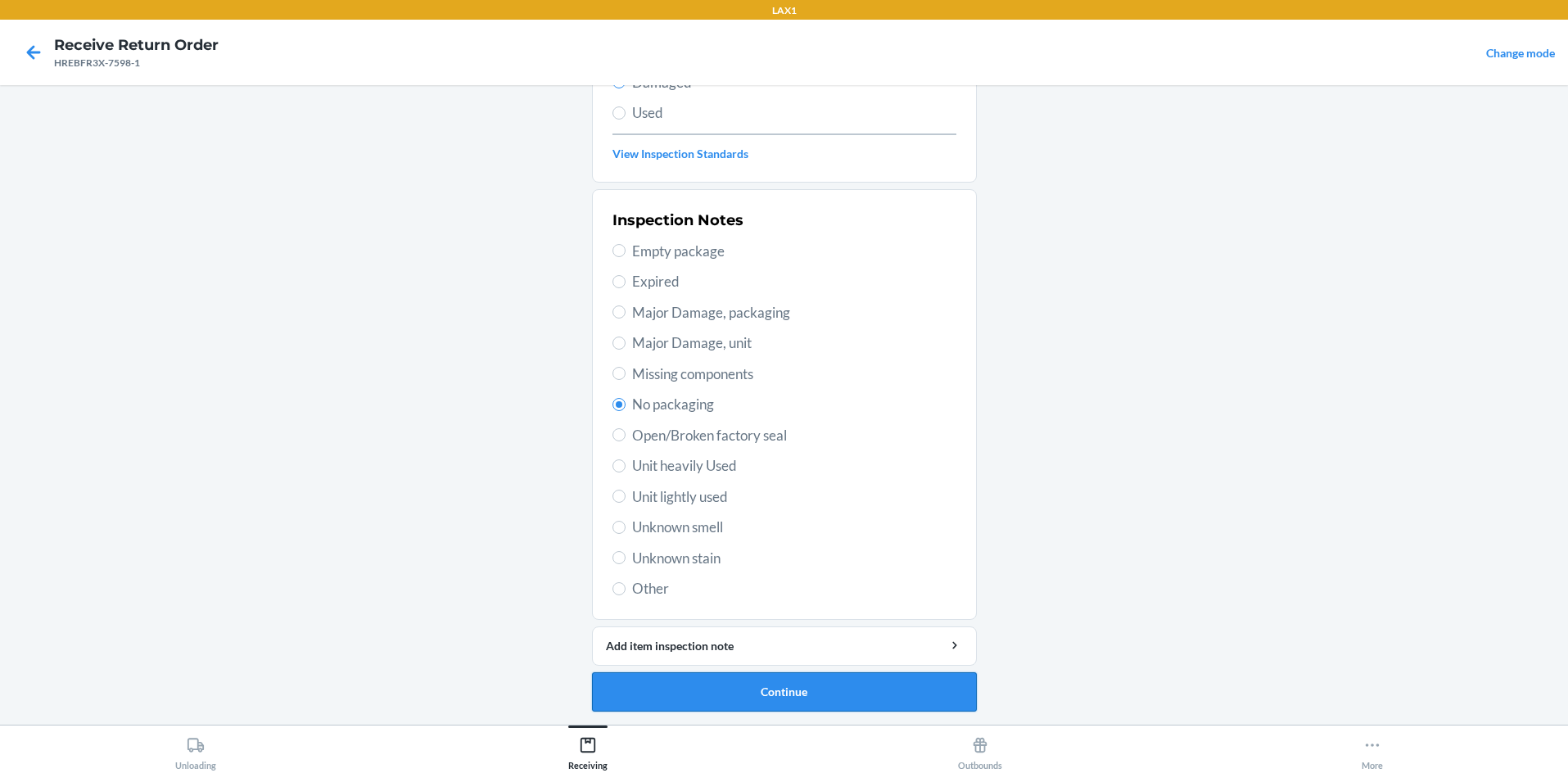
click at [784, 677] on button "Continue" at bounding box center [785, 691] width 385 height 39
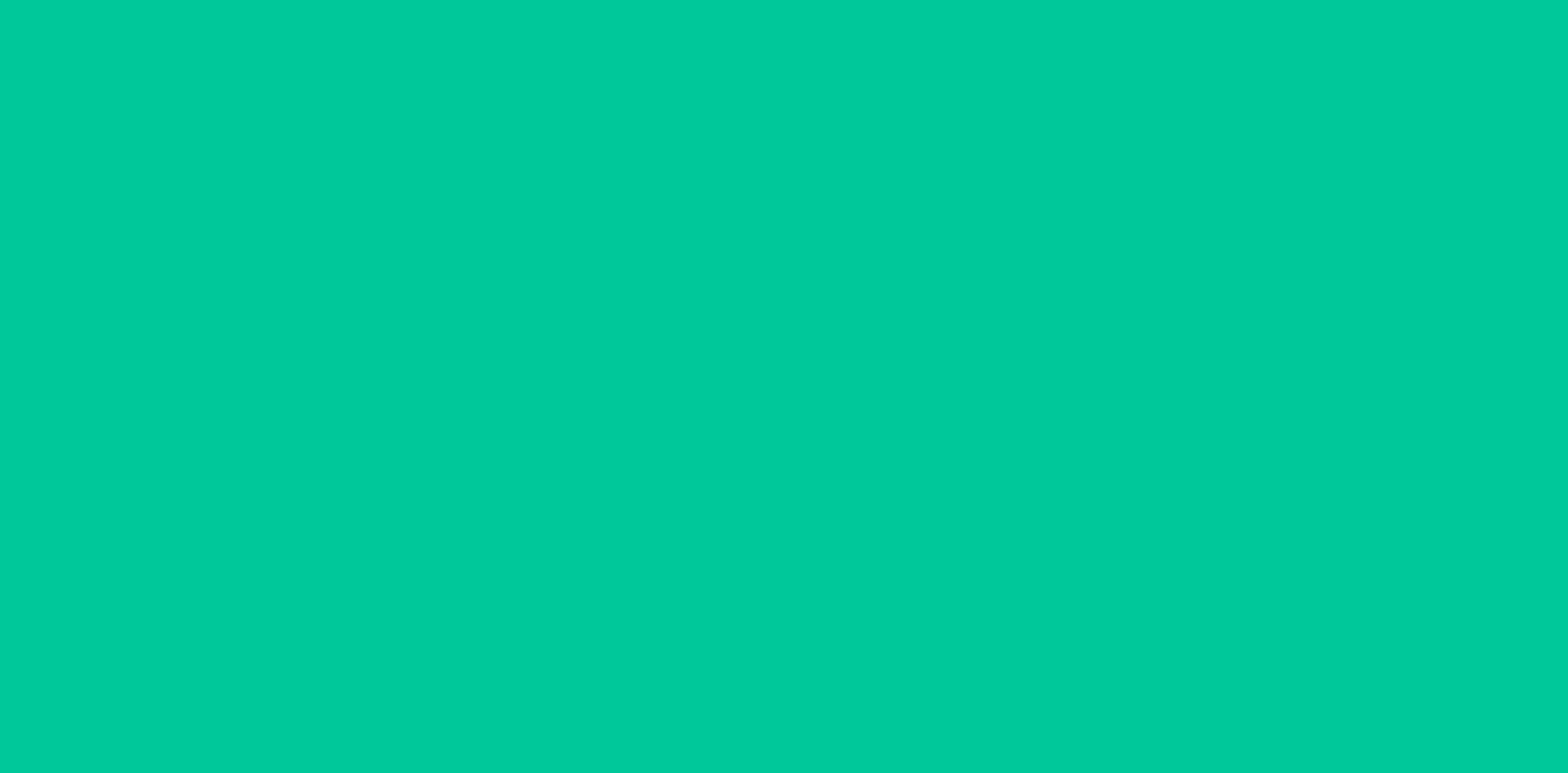
scroll to position [79, 0]
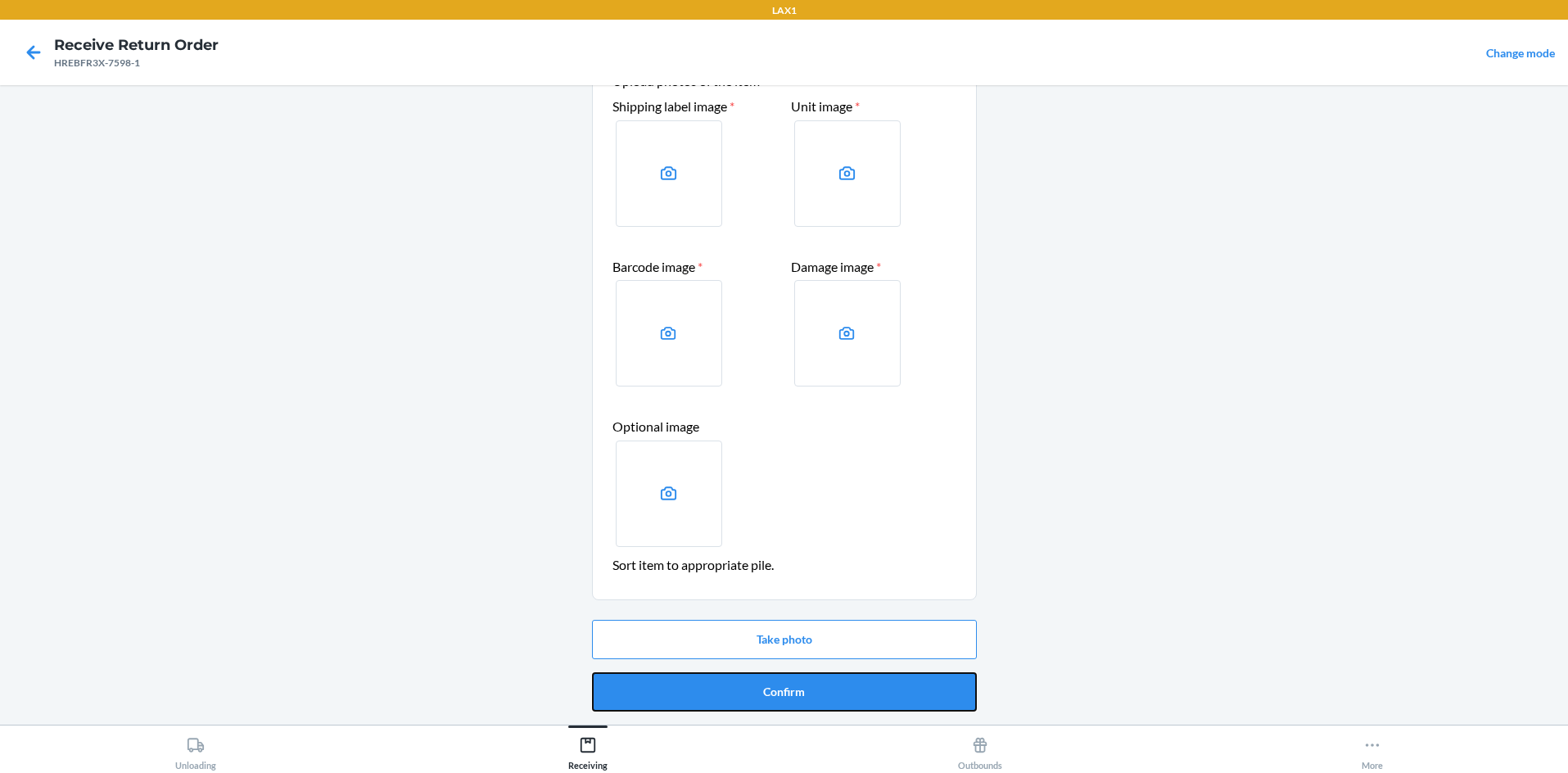
click at [784, 677] on button "Confirm" at bounding box center [785, 691] width 385 height 39
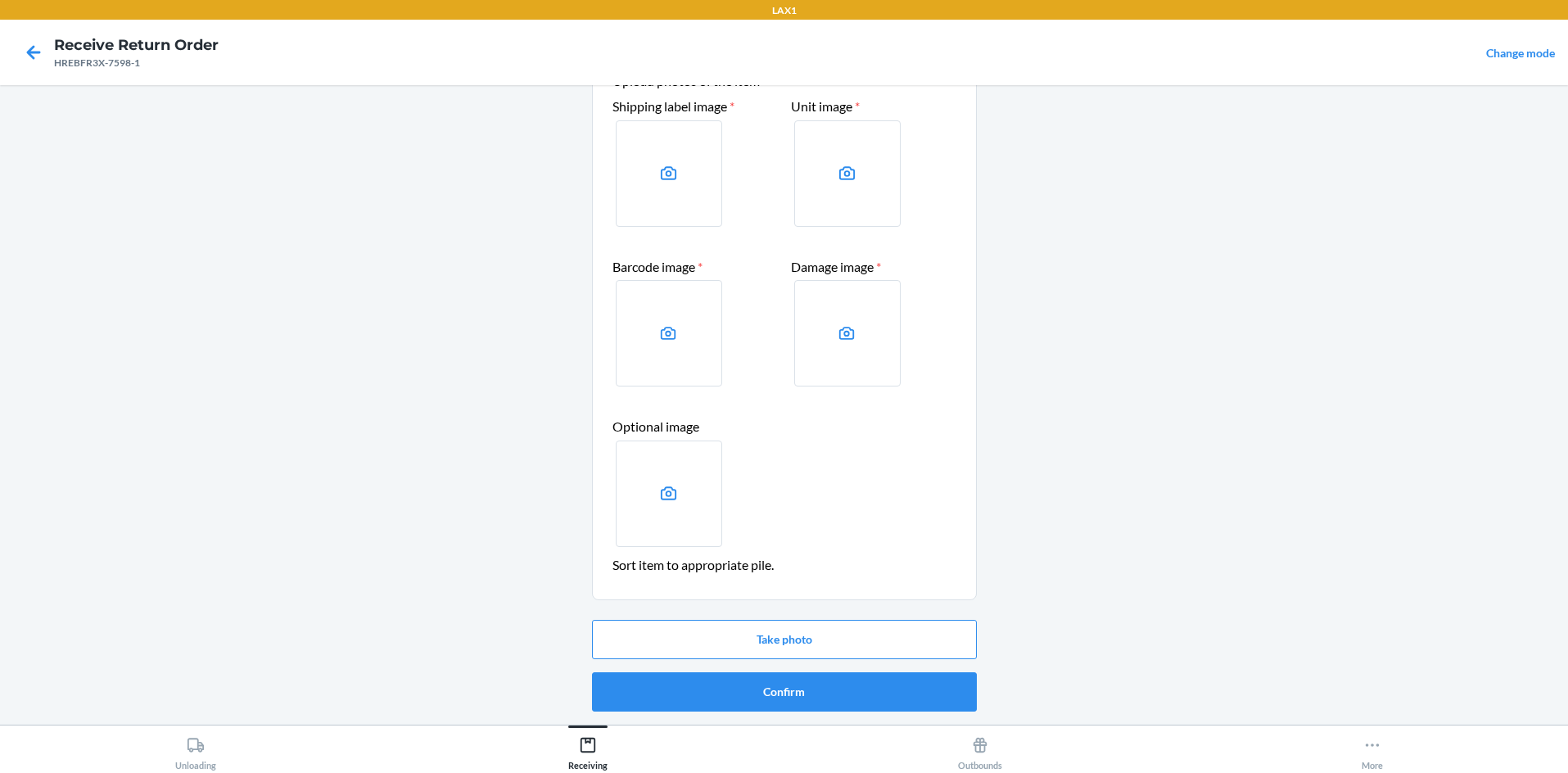
scroll to position [0, 0]
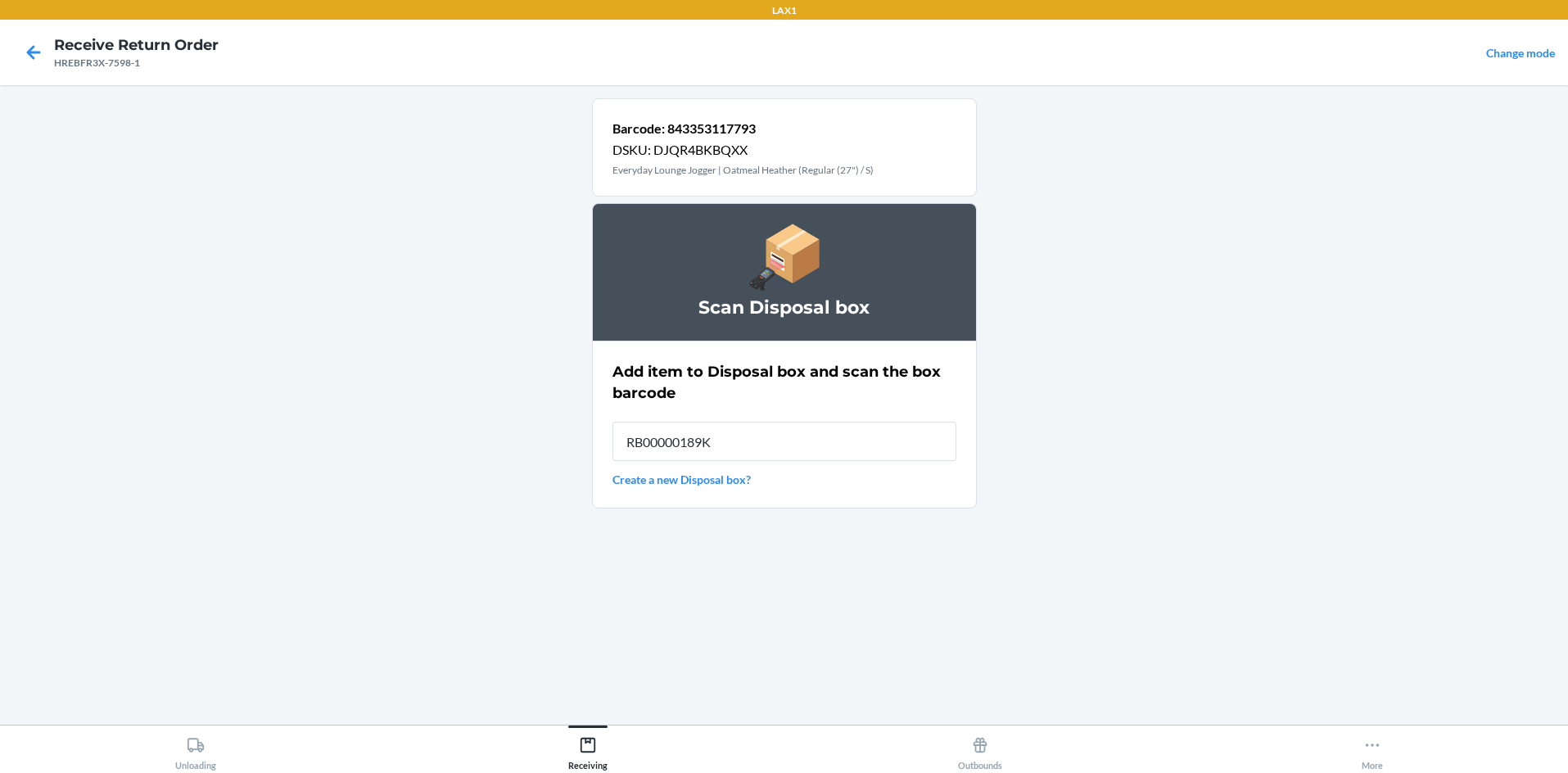
type input "RB00000189K"
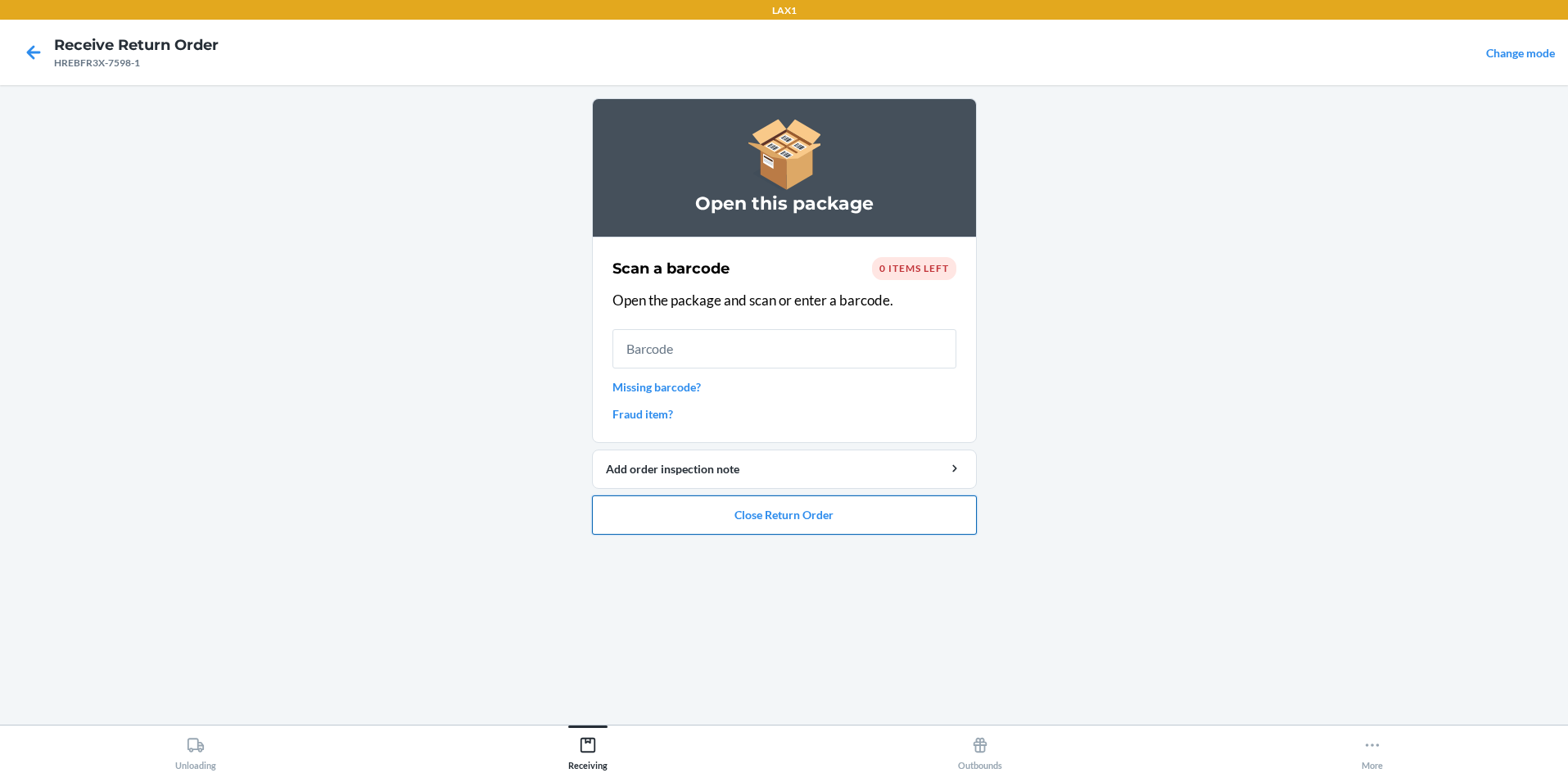
click at [784, 516] on button "Close Return Order" at bounding box center [785, 515] width 385 height 39
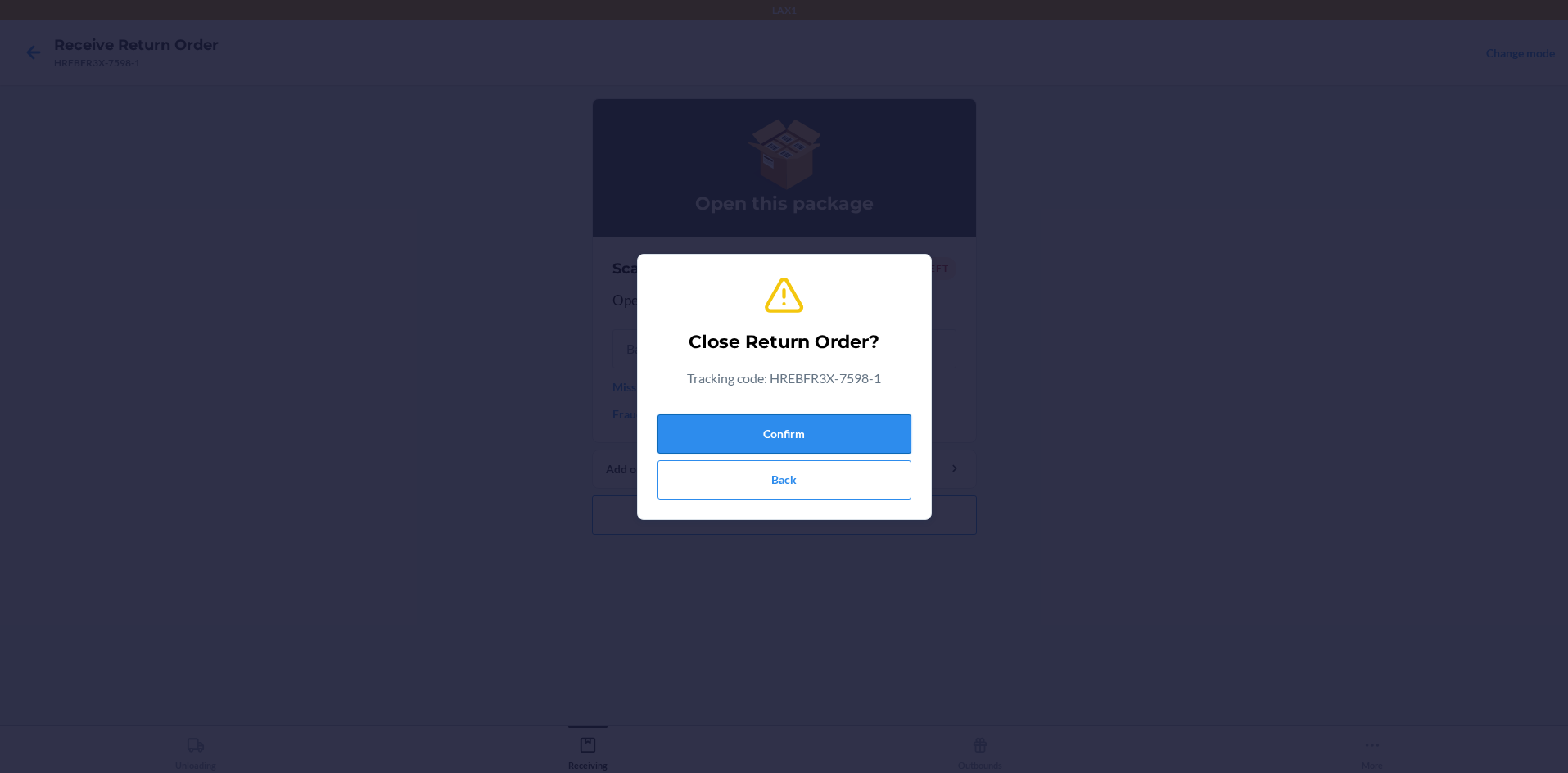
click at [784, 423] on button "Confirm" at bounding box center [784, 434] width 254 height 39
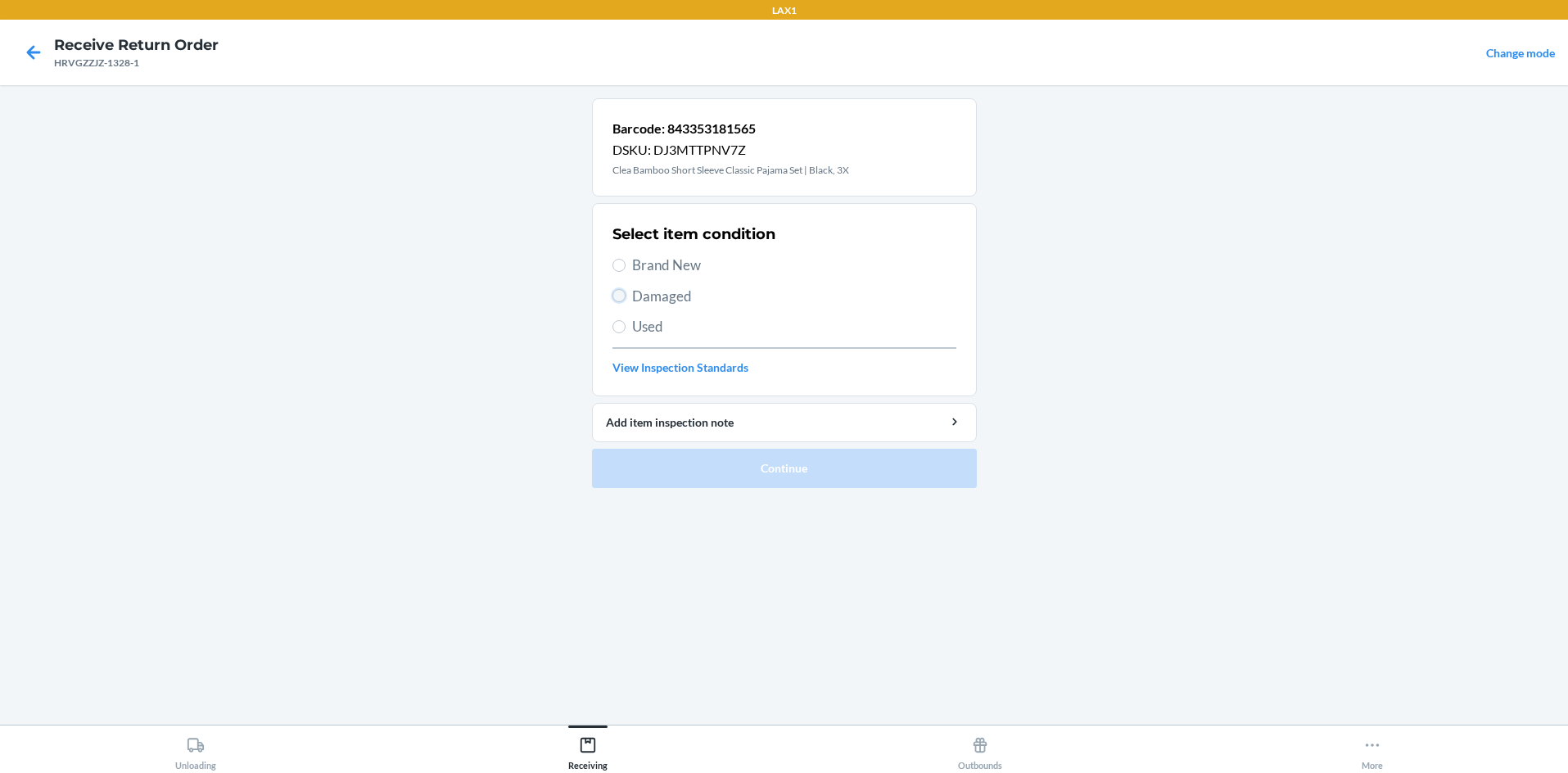
click at [619, 292] on input "Damaged" at bounding box center [619, 296] width 13 height 13
radio input "true"
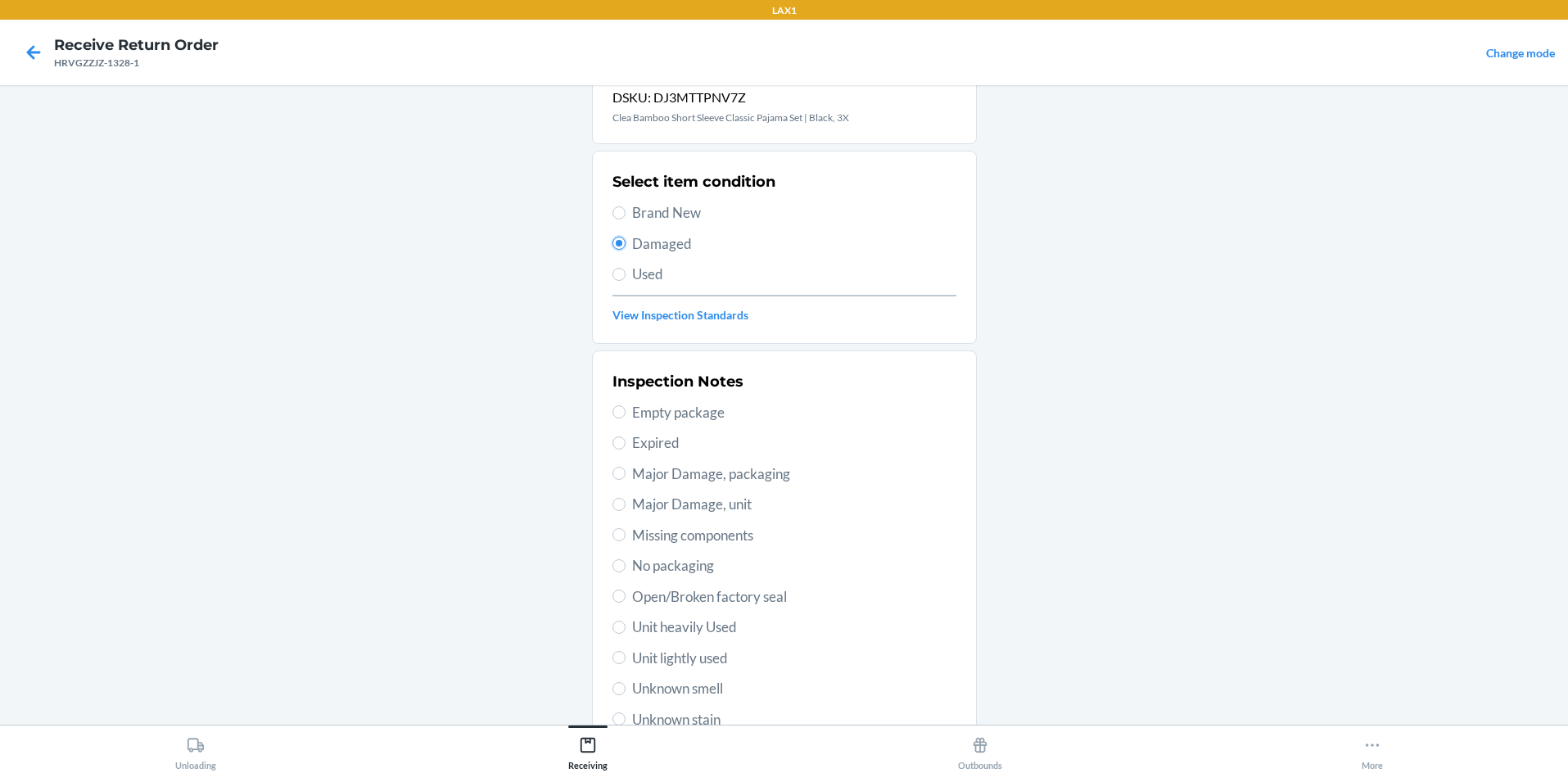
scroll to position [82, 0]
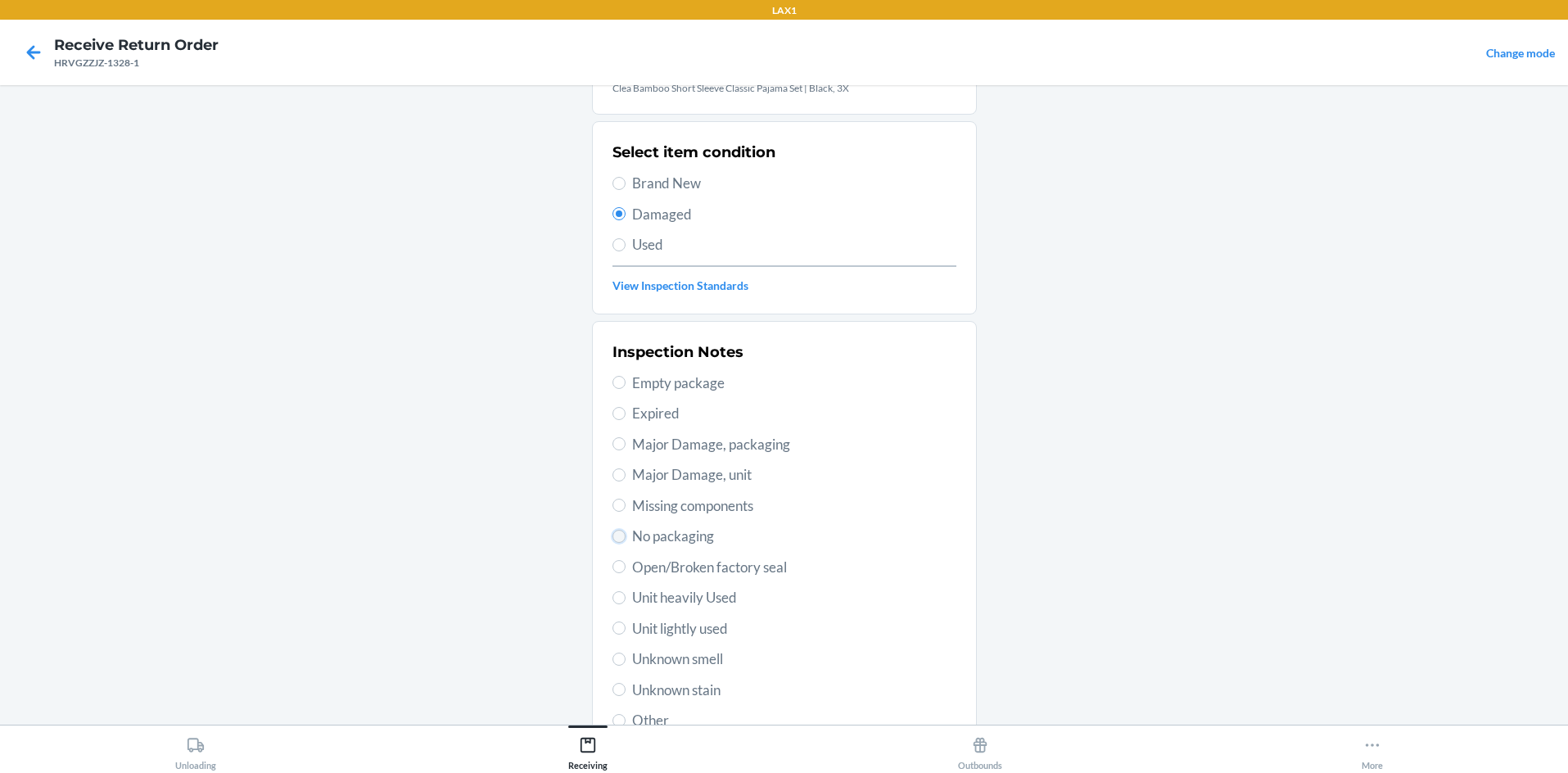
click at [614, 531] on input "No packaging" at bounding box center [619, 536] width 13 height 13
radio input "true"
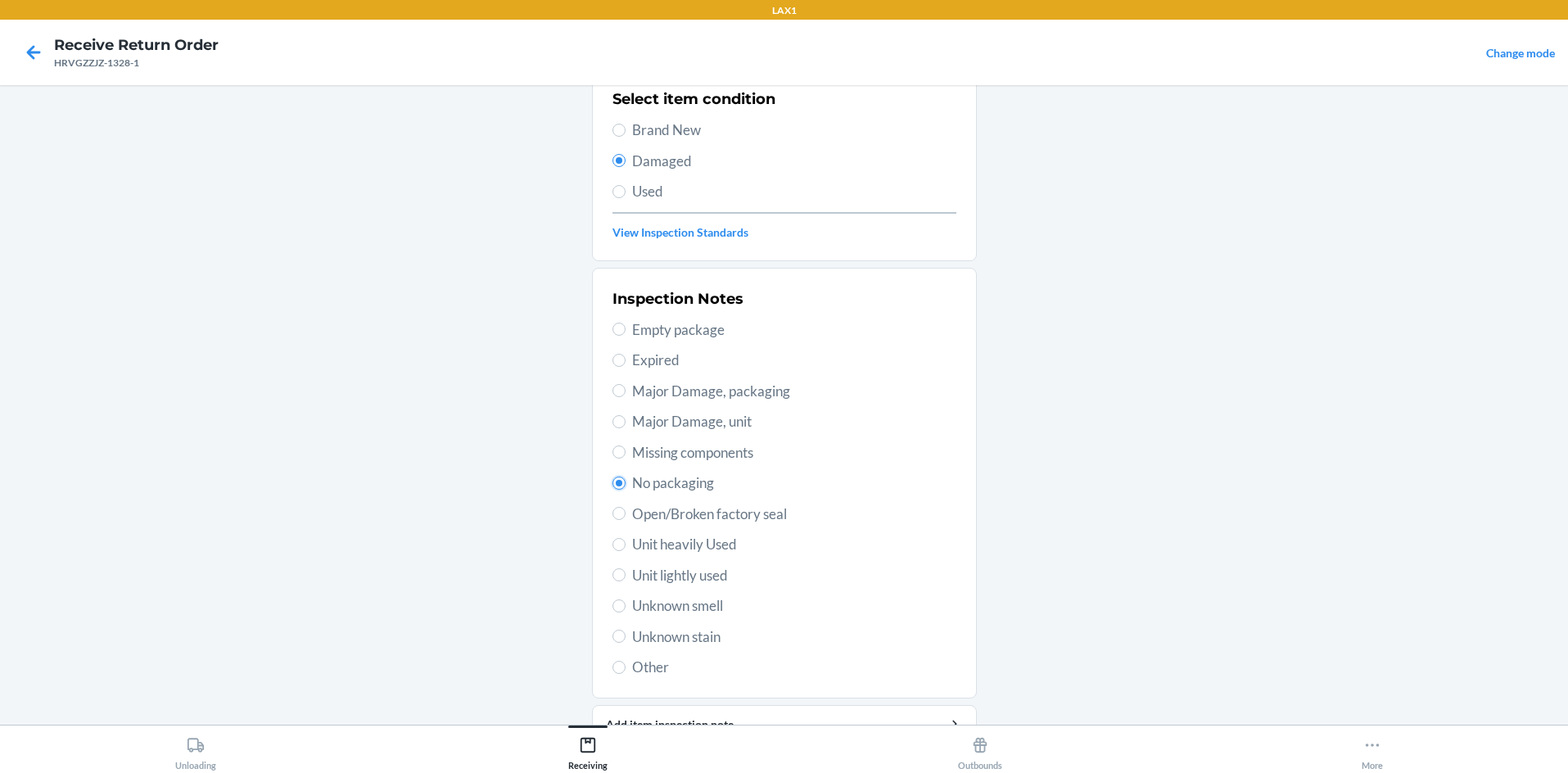
scroll to position [213, 0]
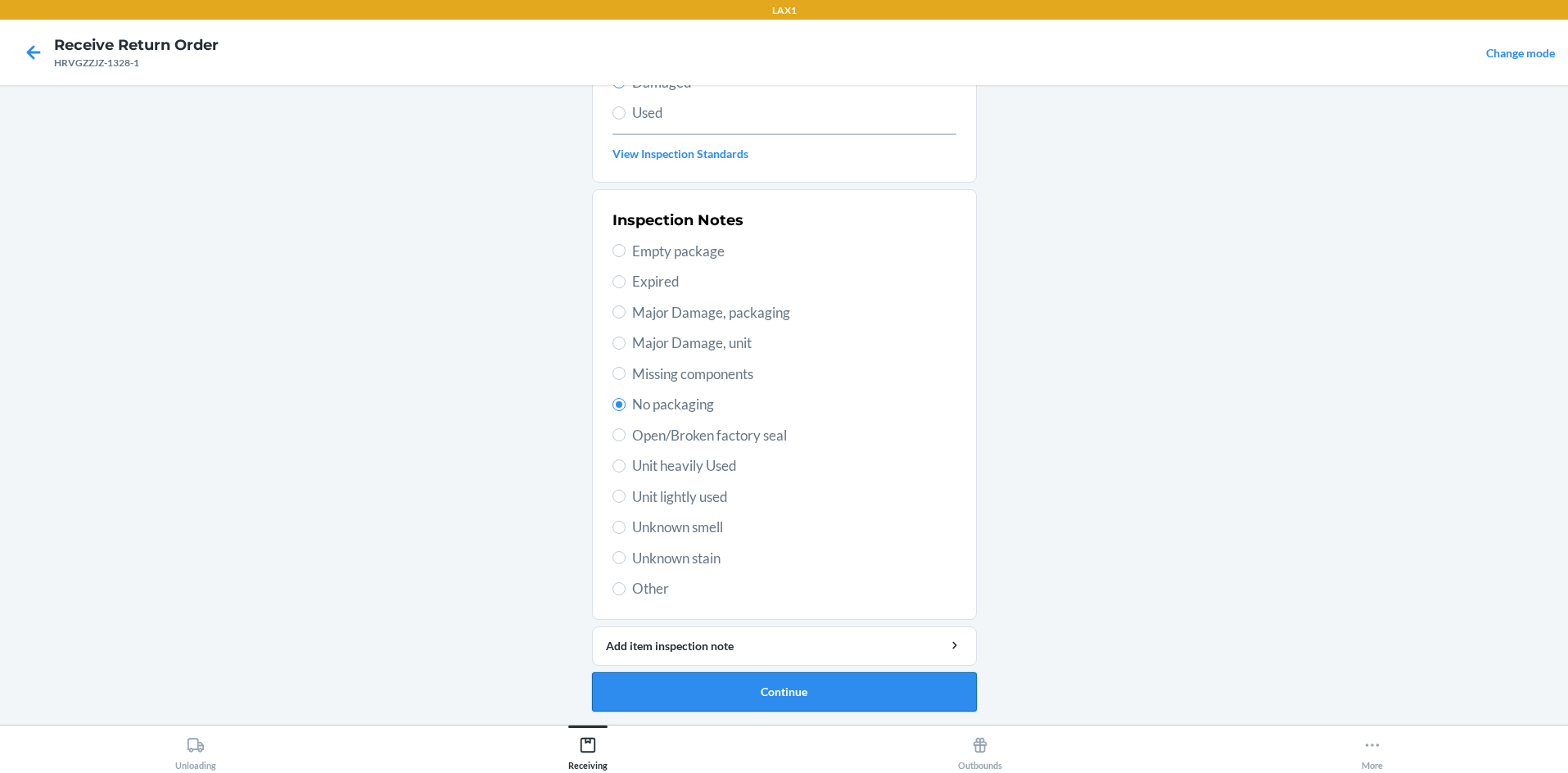
click at [784, 685] on button "Continue" at bounding box center [785, 691] width 385 height 39
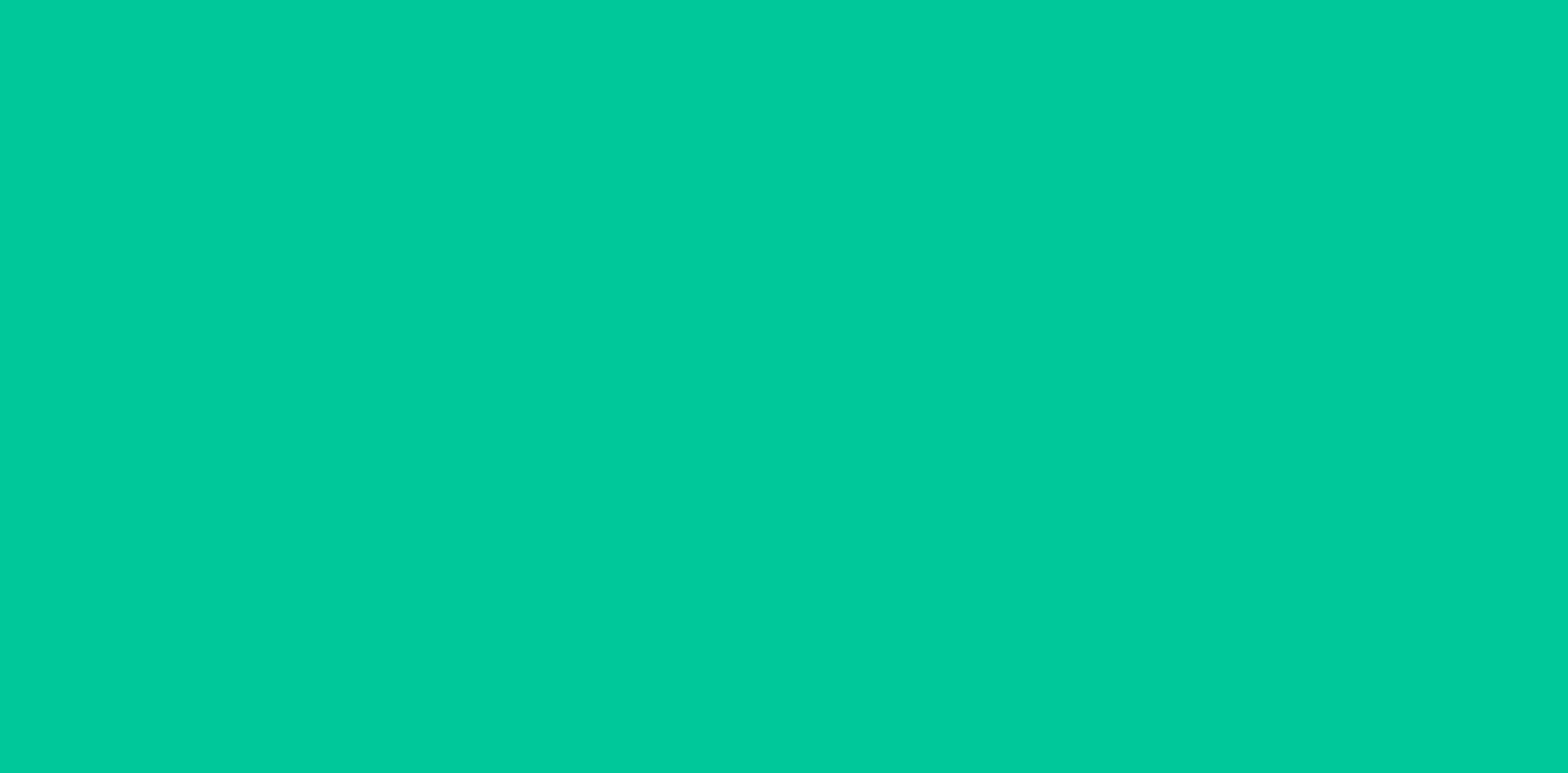
scroll to position [79, 0]
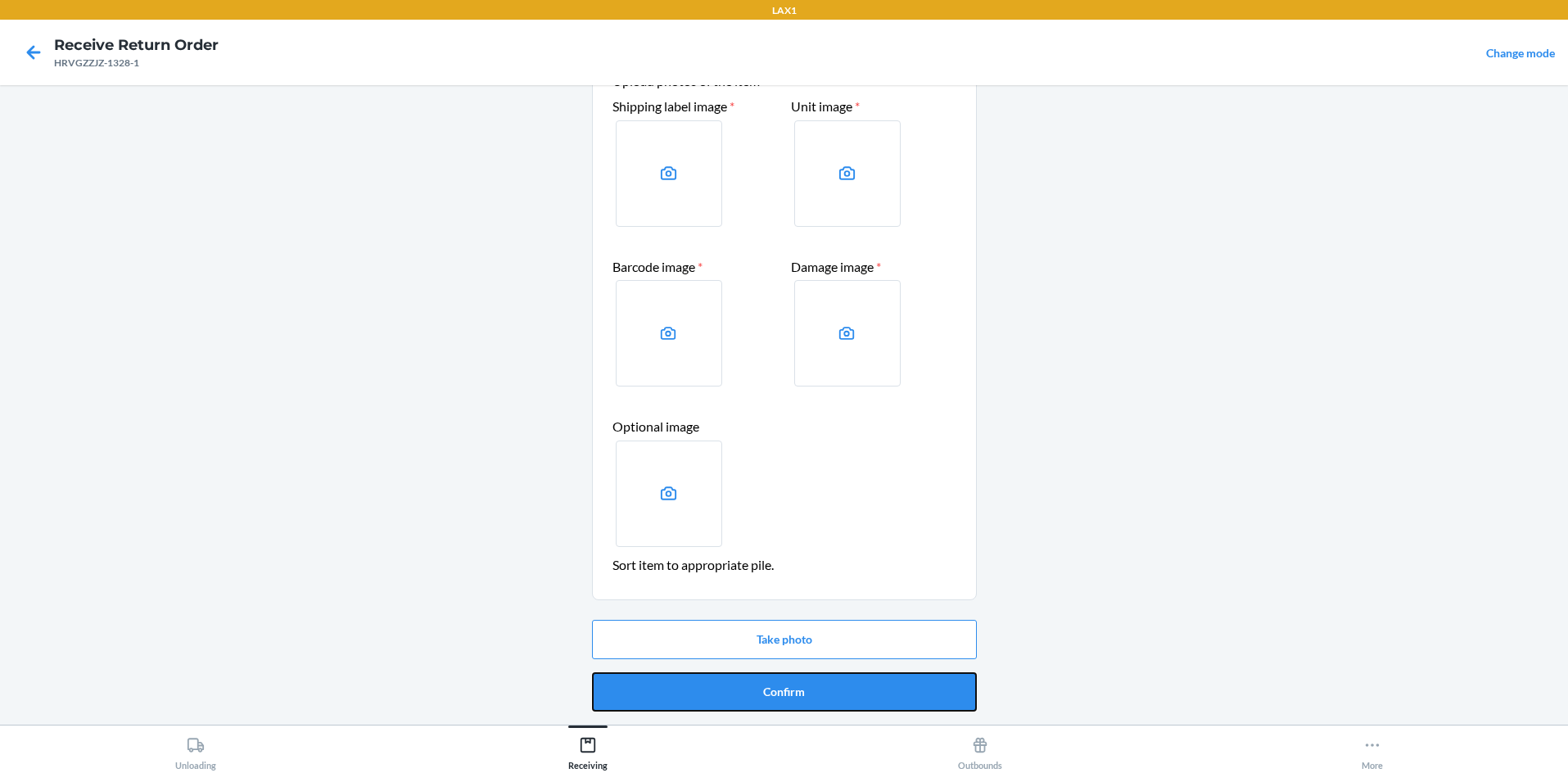
click at [784, 685] on button "Confirm" at bounding box center [785, 691] width 385 height 39
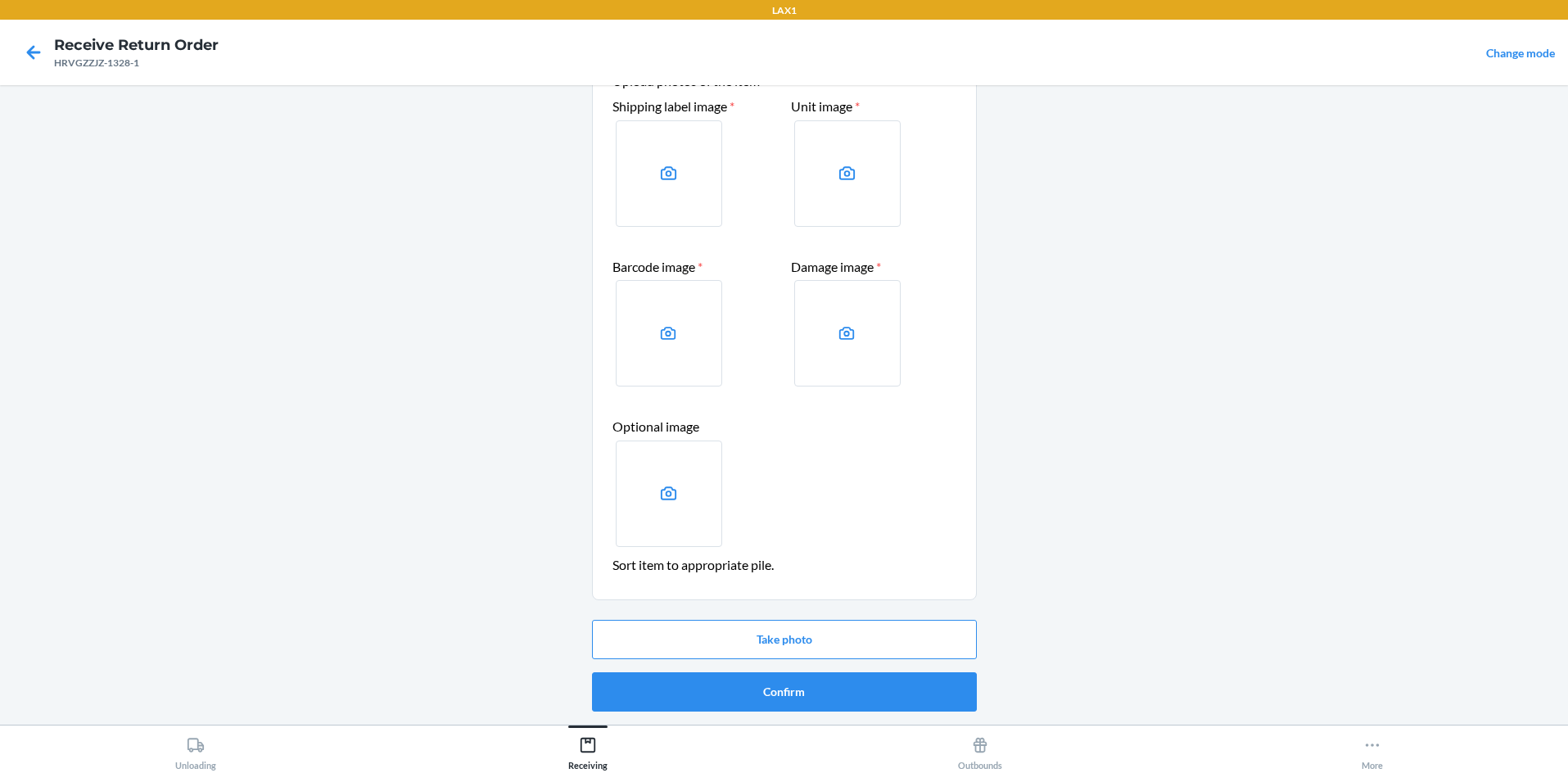
scroll to position [0, 0]
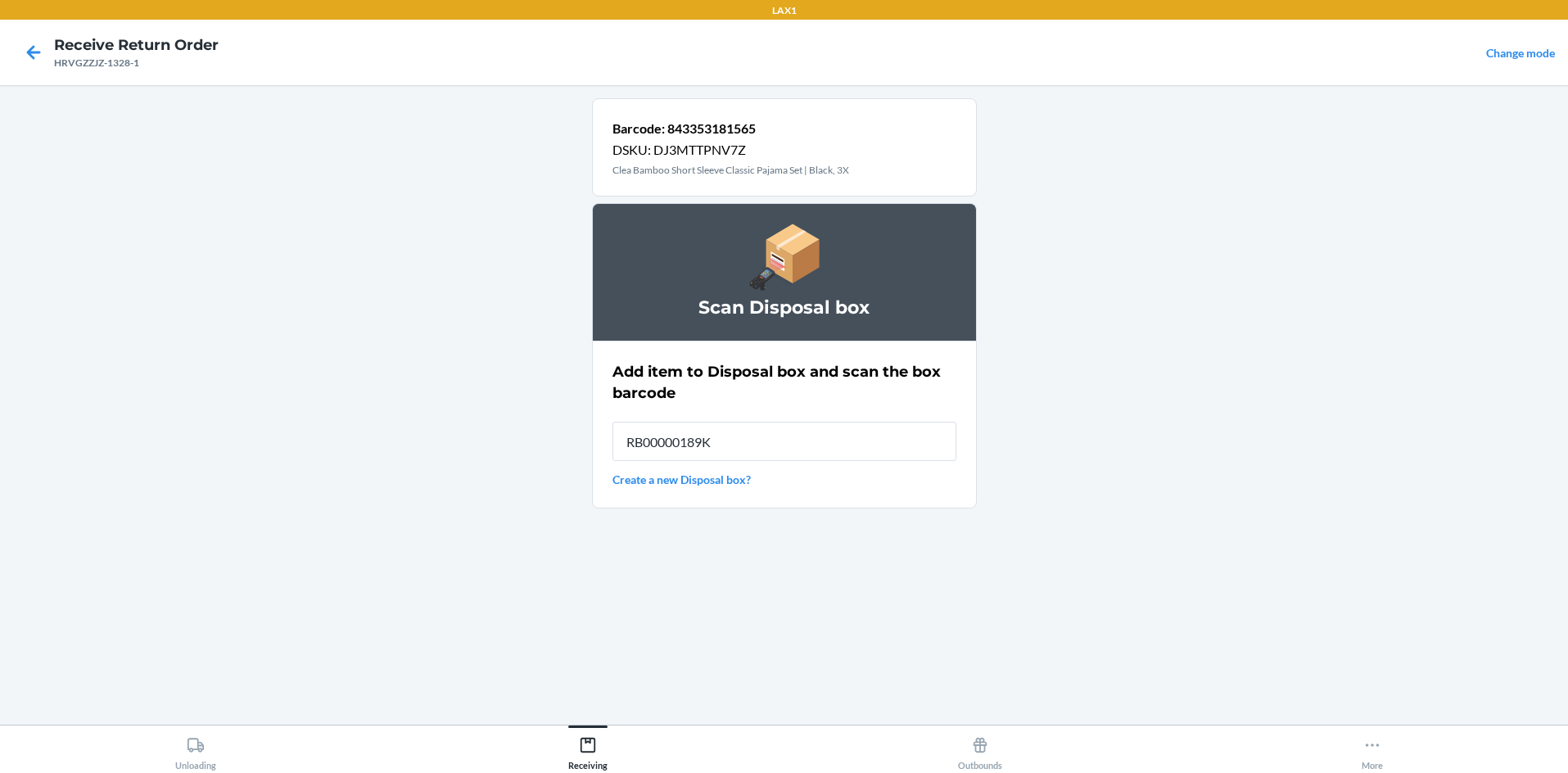
type input "RB00000189K"
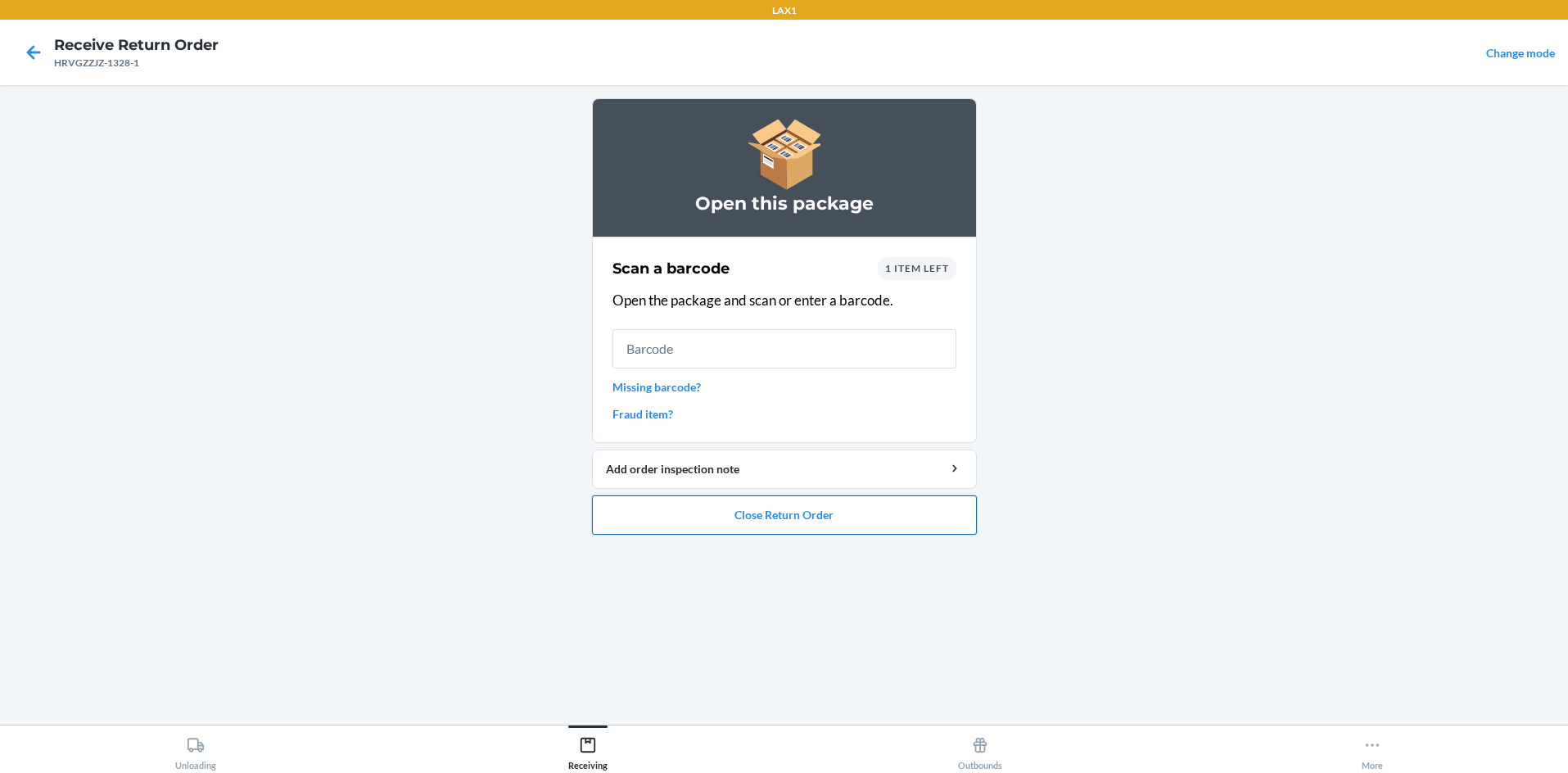
click at [784, 523] on button "Close Return Order" at bounding box center [785, 515] width 385 height 39
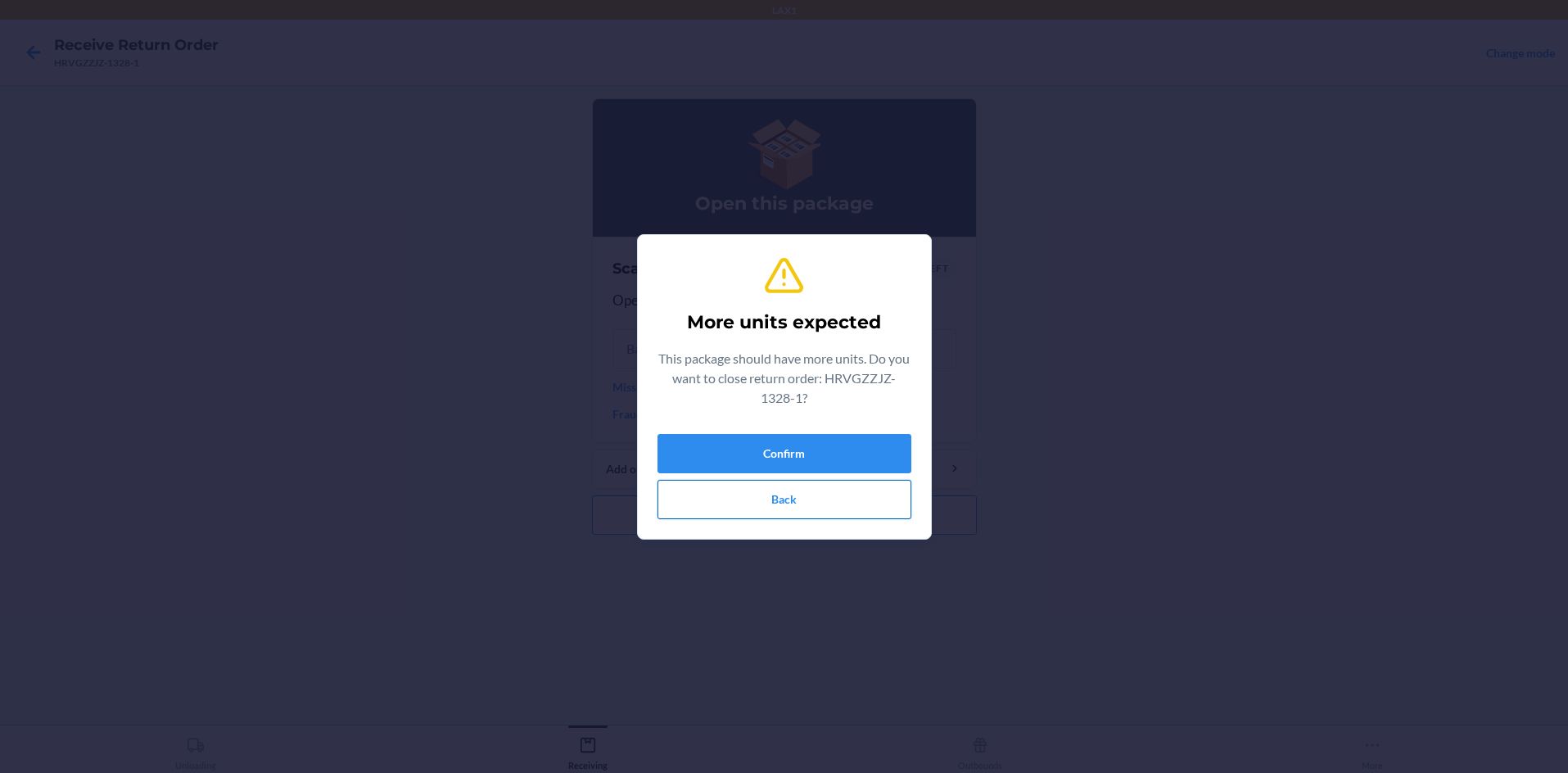
click at [752, 499] on button "Back" at bounding box center [784, 499] width 254 height 39
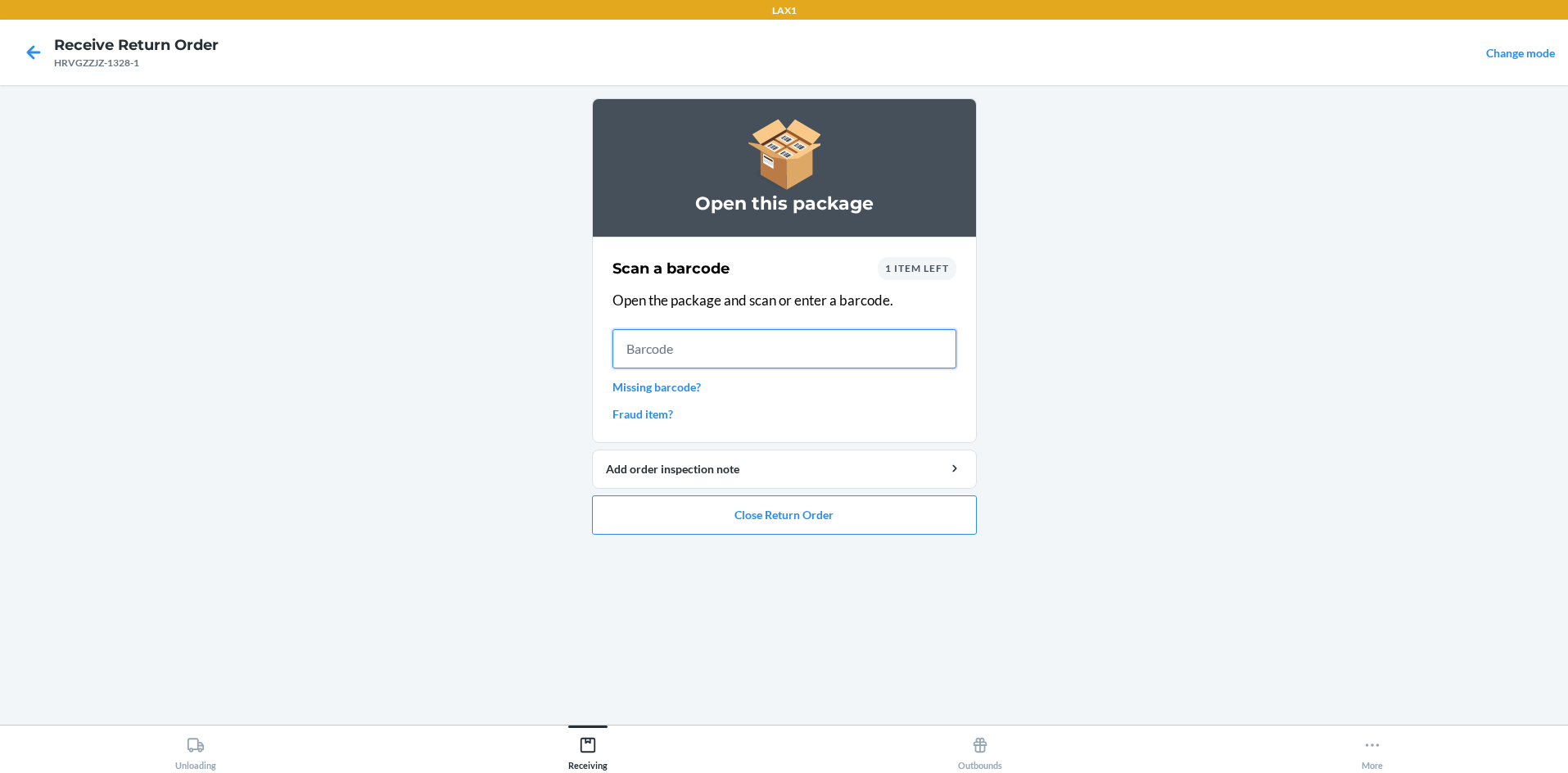
click at [631, 350] on input "text" at bounding box center [784, 349] width 344 height 39
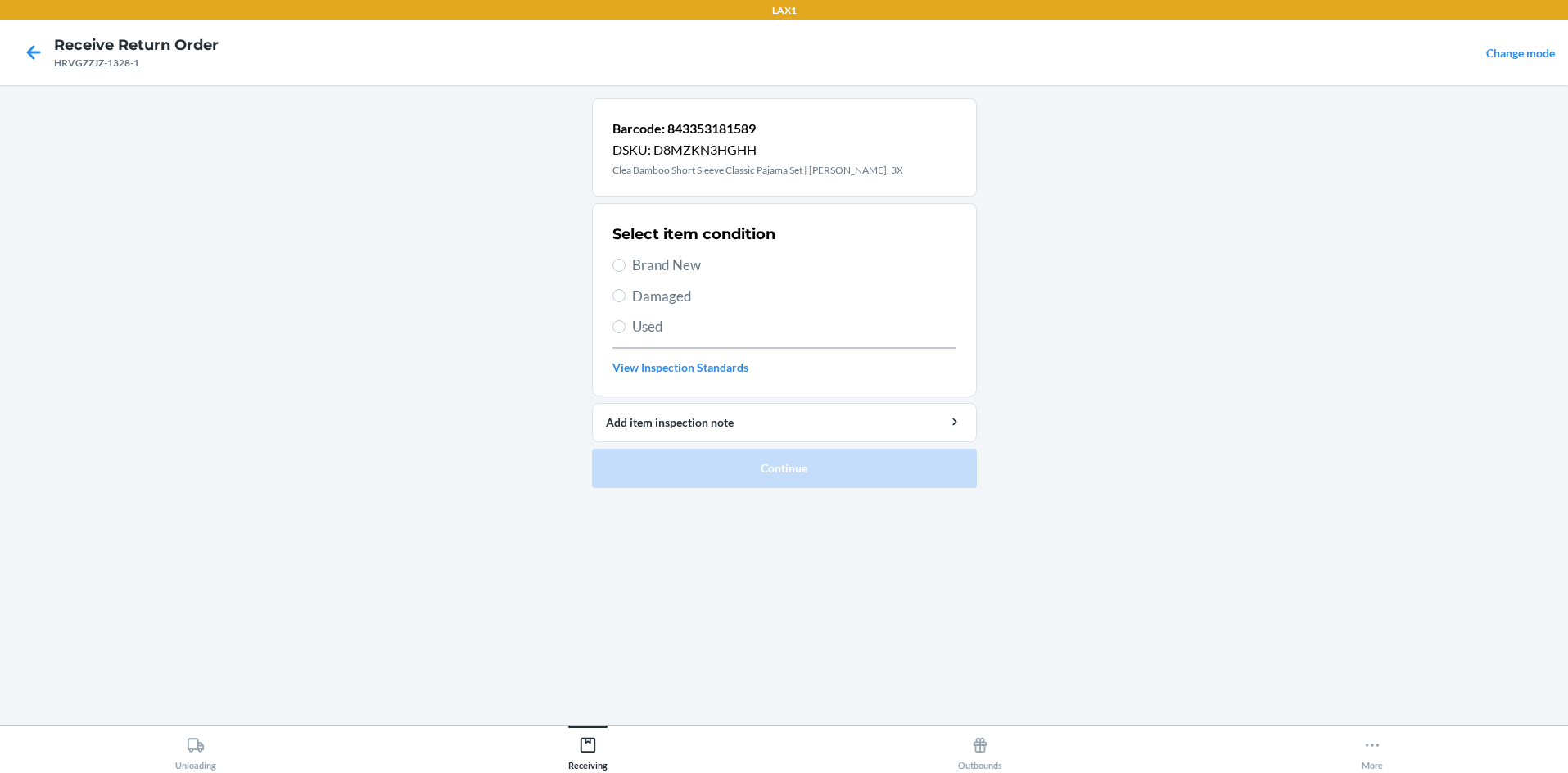
click at [618, 255] on label "Brand New" at bounding box center [784, 265] width 344 height 21
click at [618, 259] on input "Brand New" at bounding box center [619, 266] width 13 height 13
radio input "true"
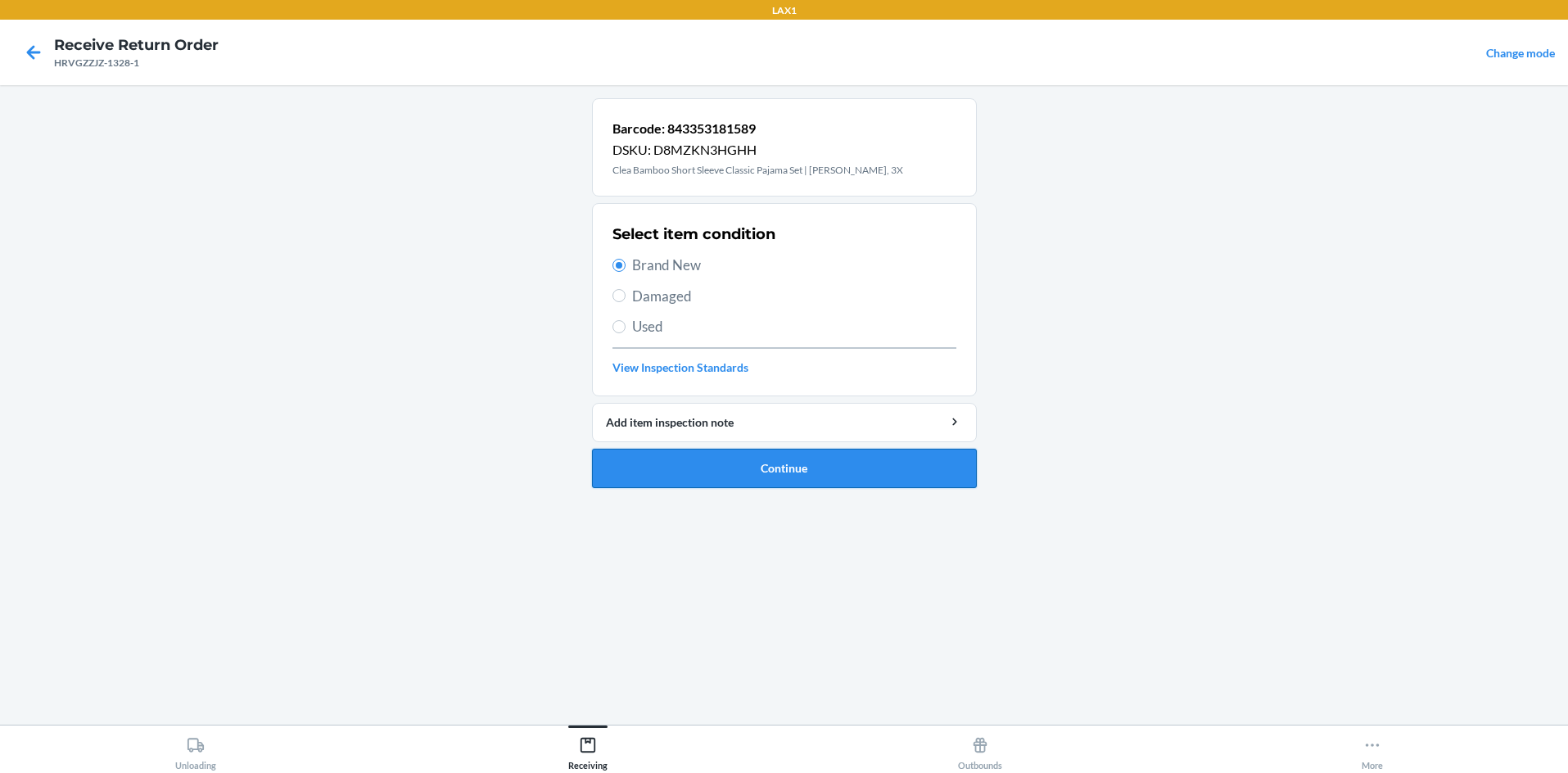
click at [745, 458] on button "Continue" at bounding box center [785, 468] width 385 height 39
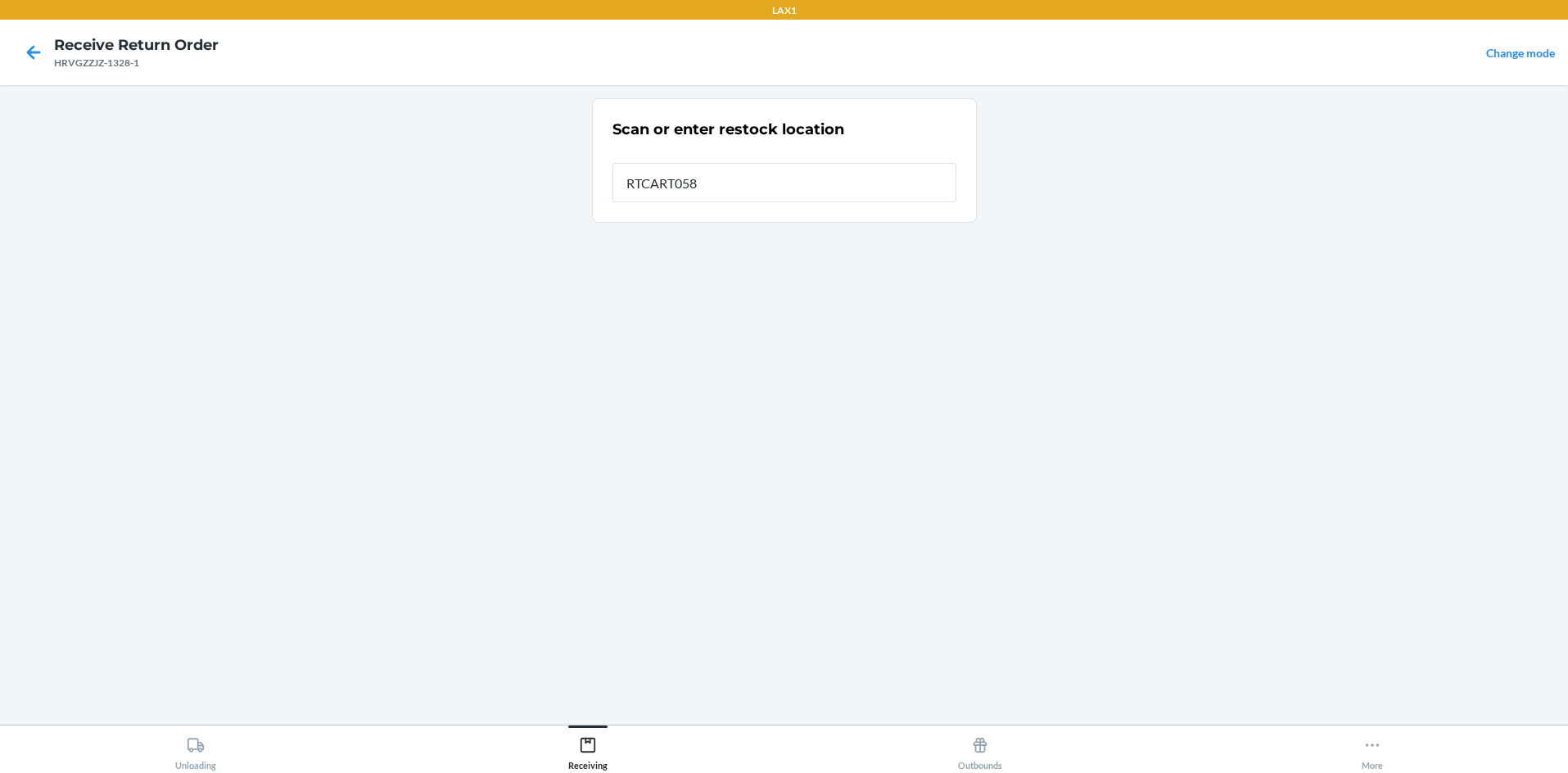
type input "RTCART058"
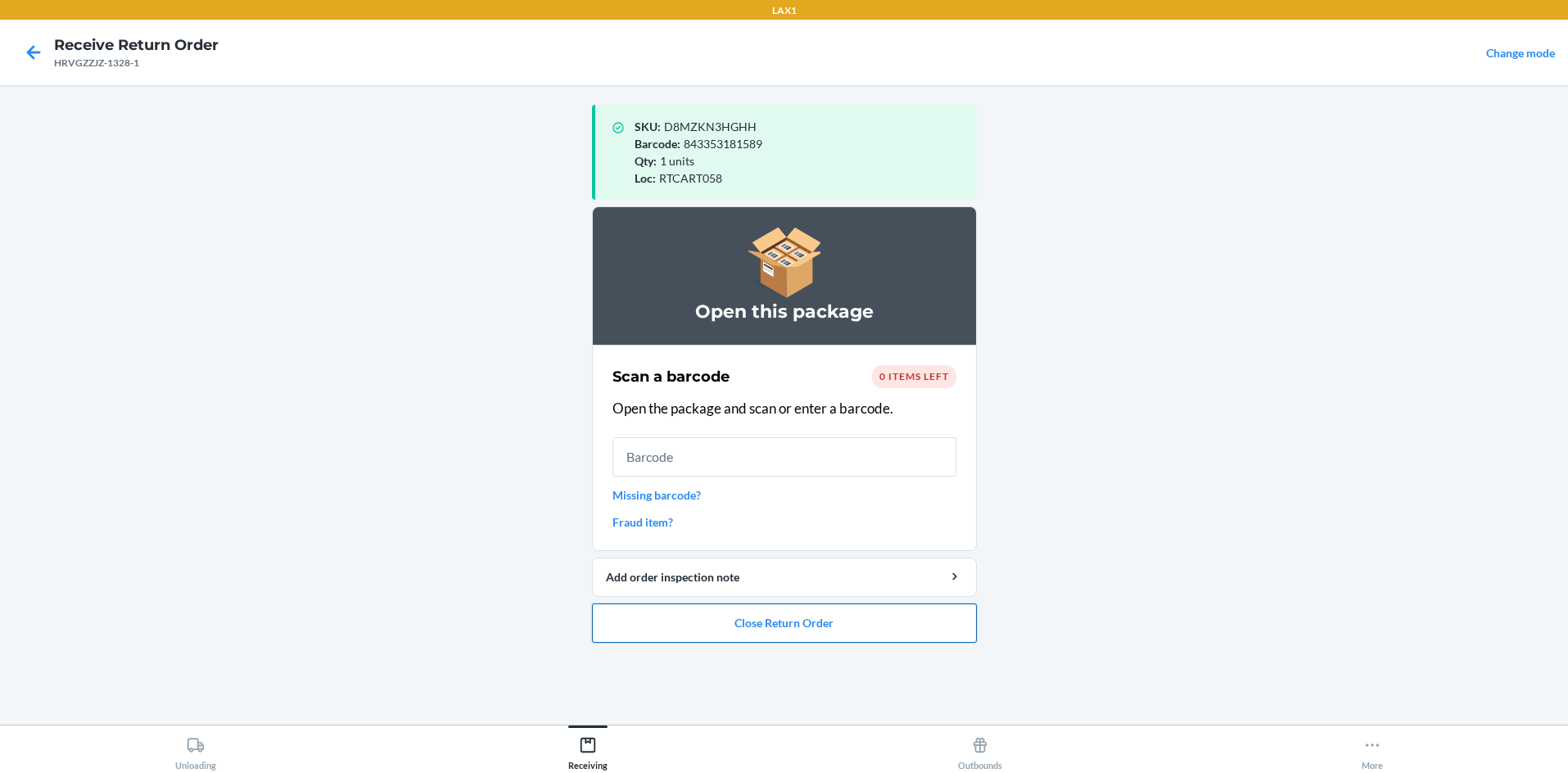
click at [784, 624] on button "Close Return Order" at bounding box center [785, 623] width 385 height 39
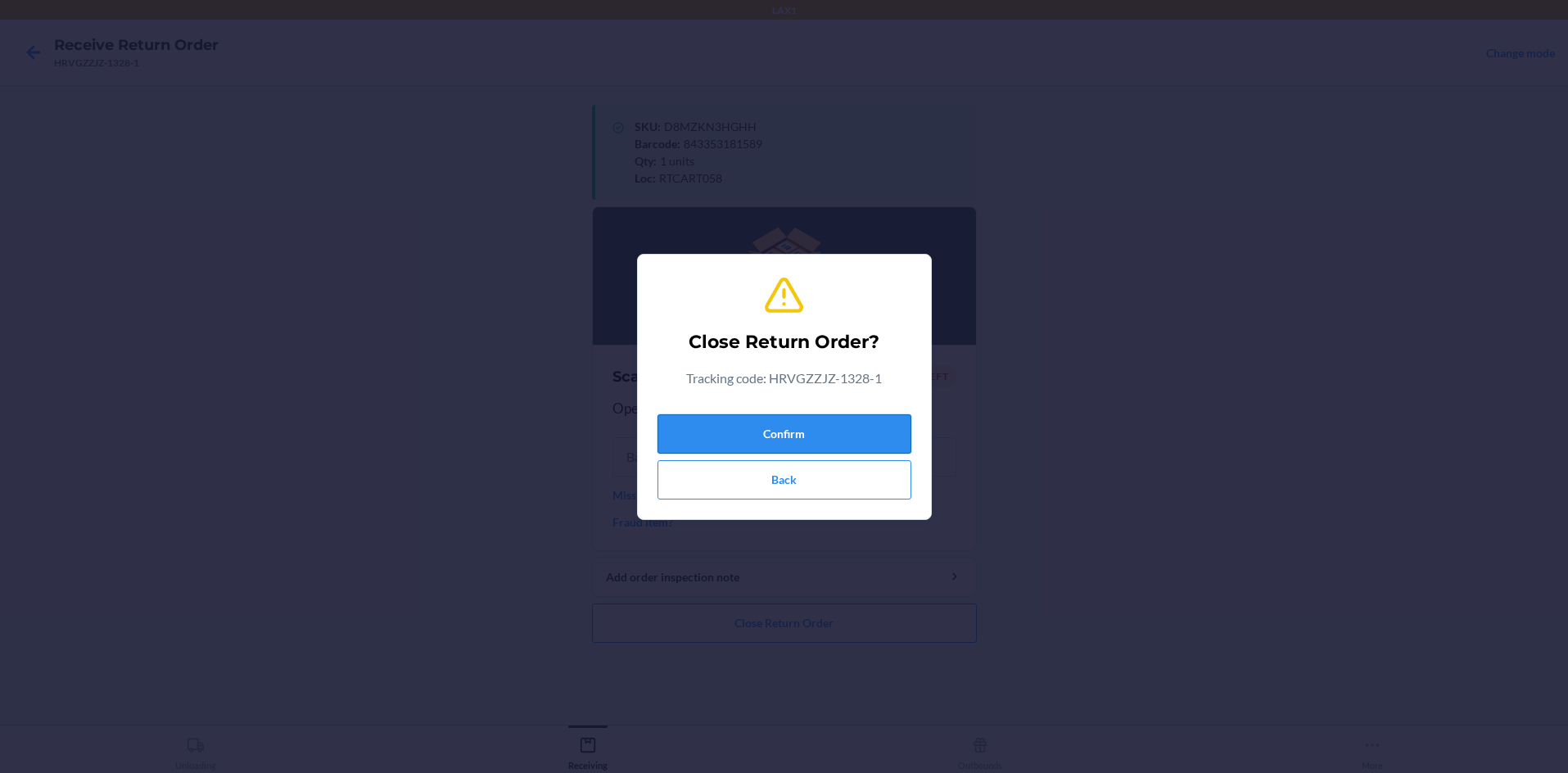
click at [784, 432] on button "Confirm" at bounding box center [784, 434] width 254 height 39
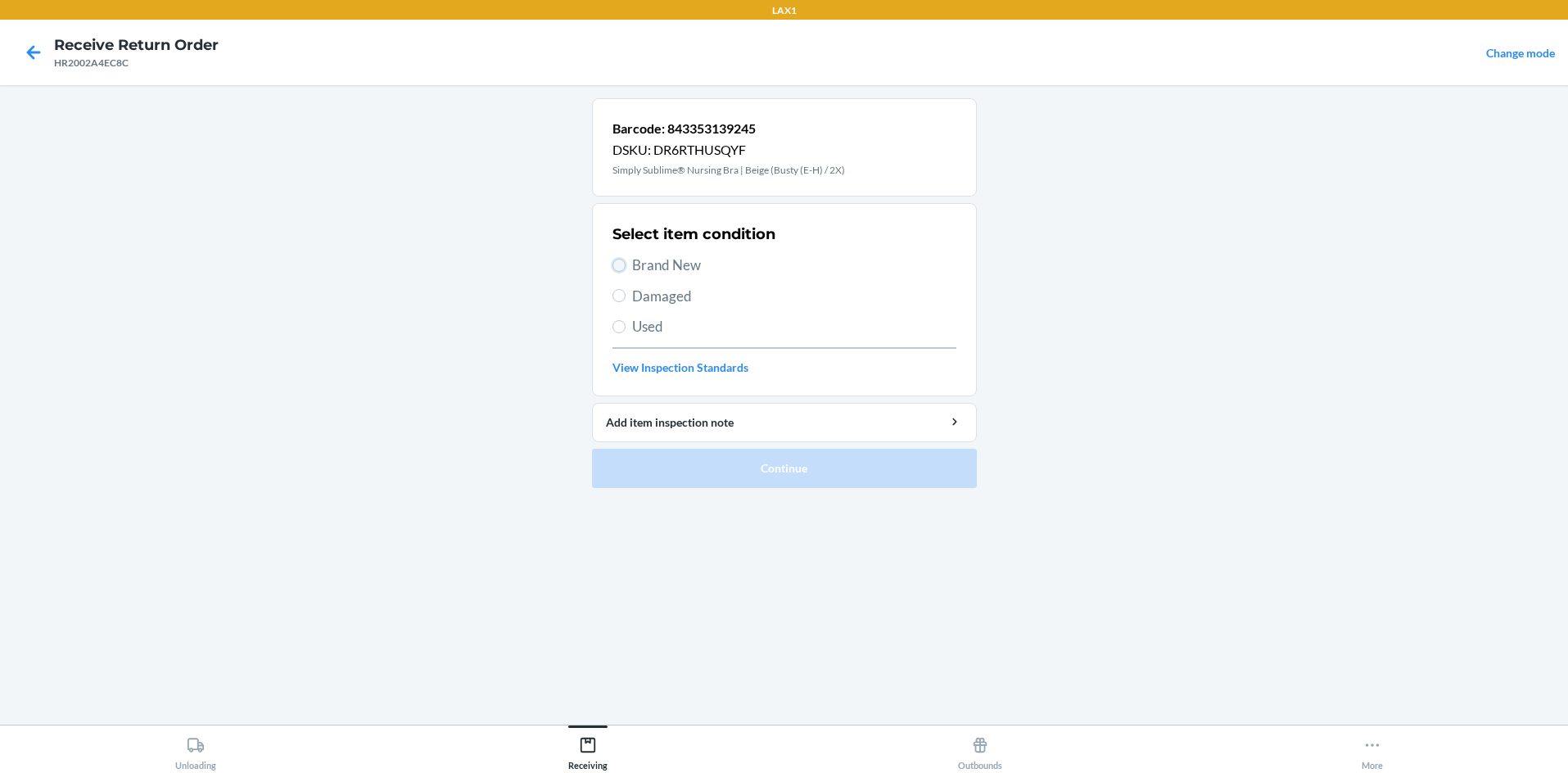
click at [621, 265] on input "Brand New" at bounding box center [619, 266] width 13 height 13
radio input "true"
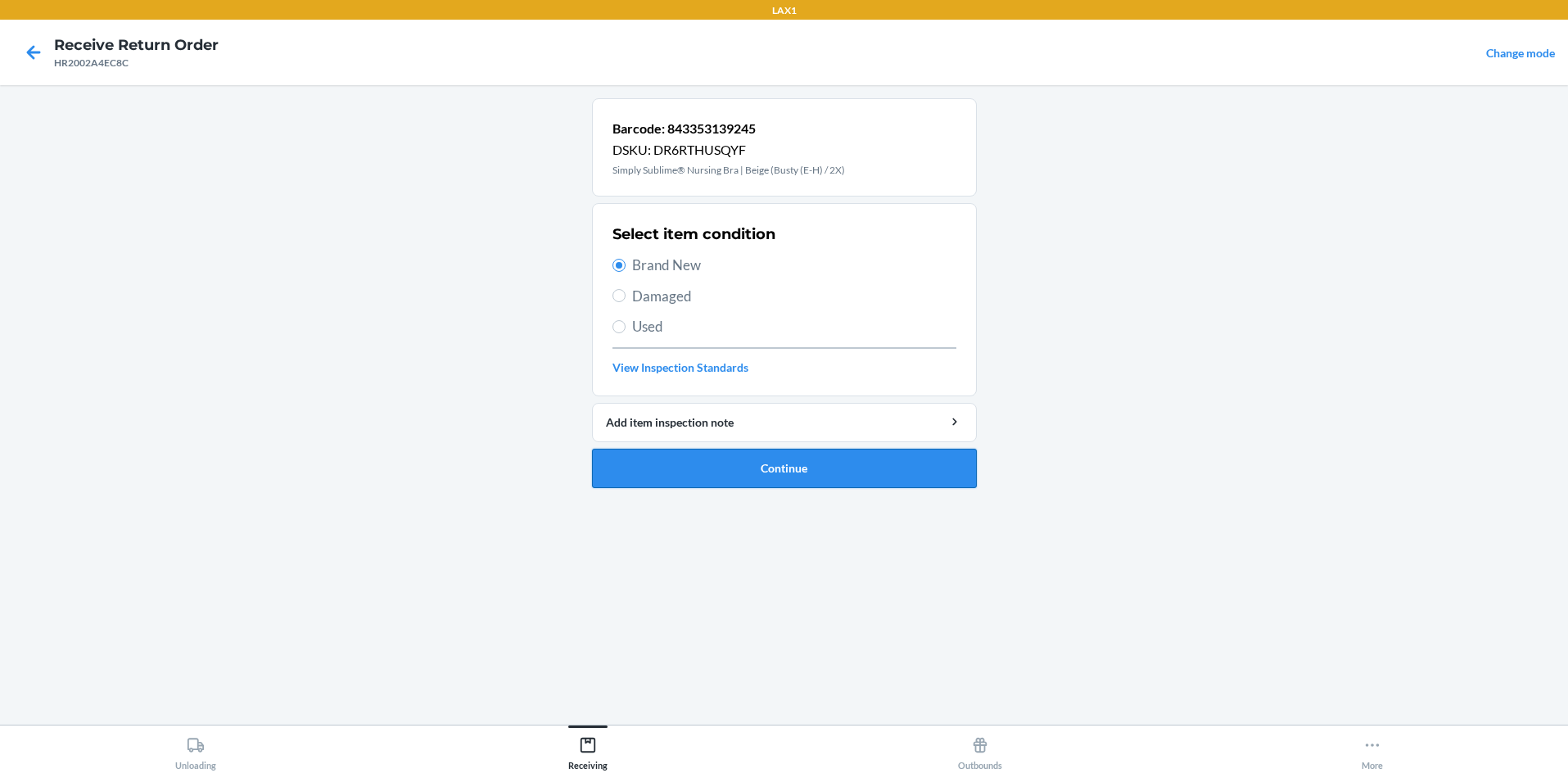
click at [783, 476] on button "Continue" at bounding box center [785, 468] width 385 height 39
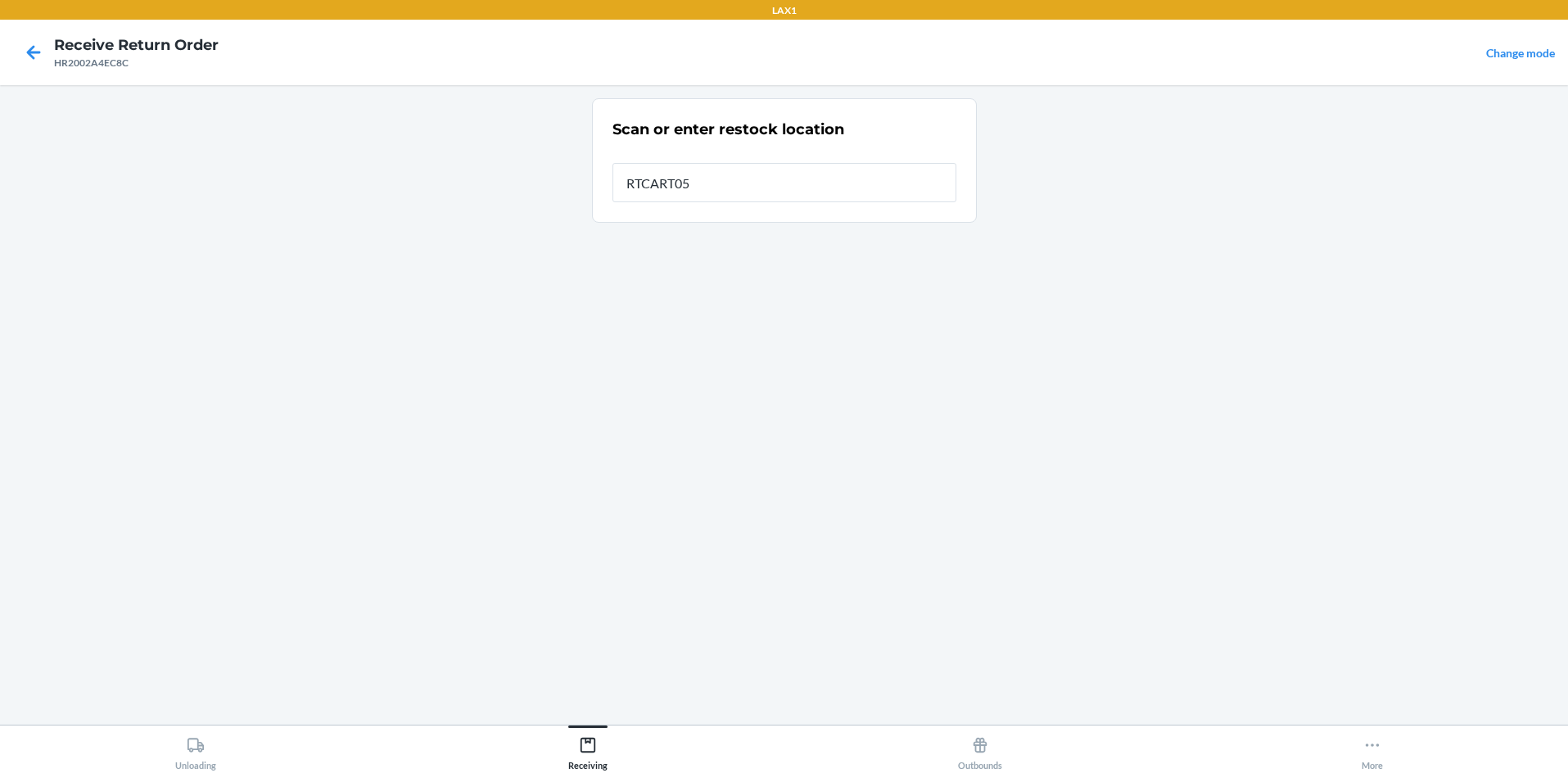
type input "RTCART058"
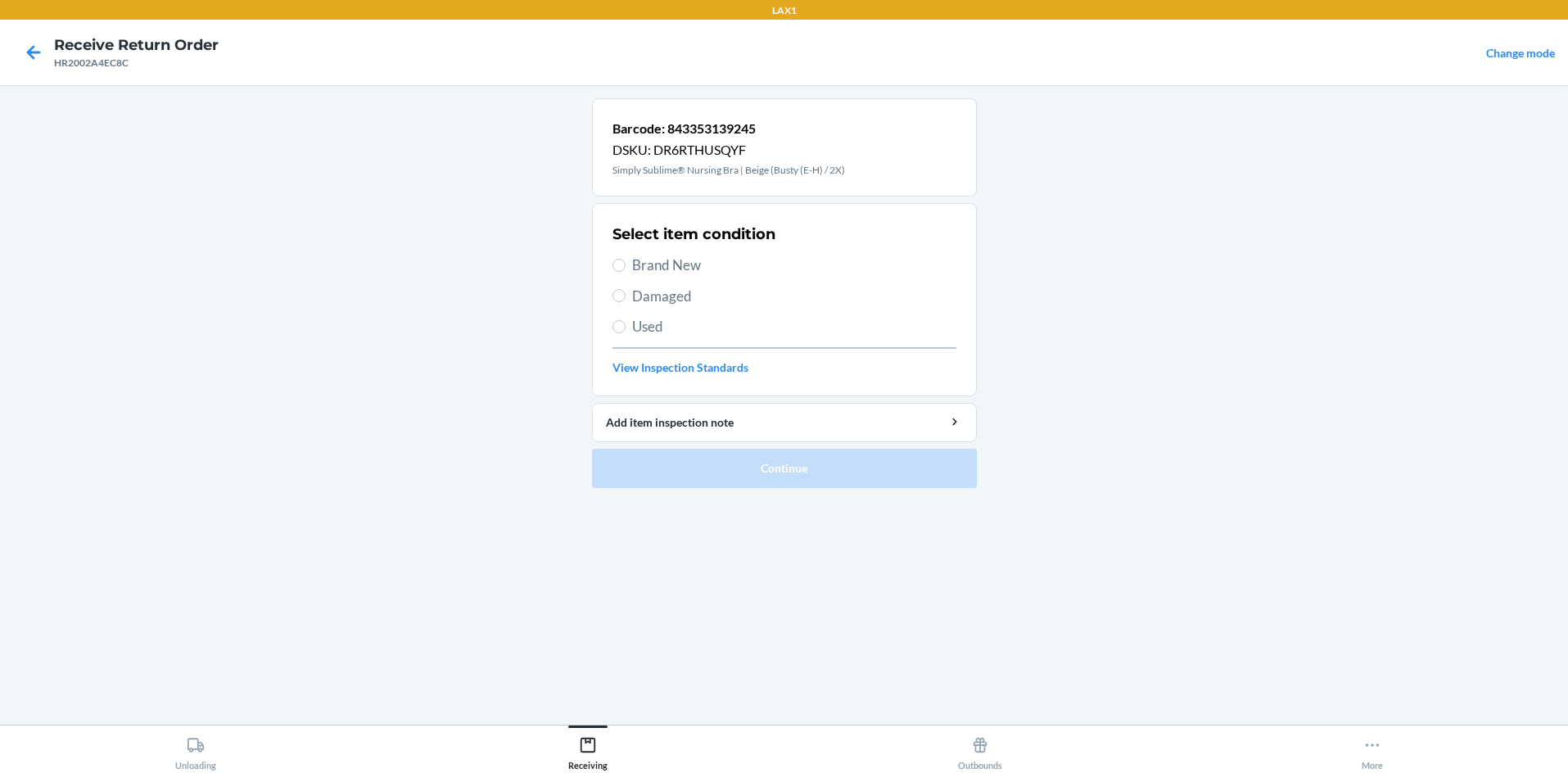
click at [618, 302] on label "Damaged" at bounding box center [784, 296] width 344 height 21
click at [618, 302] on input "Damaged" at bounding box center [619, 296] width 13 height 13
radio input "true"
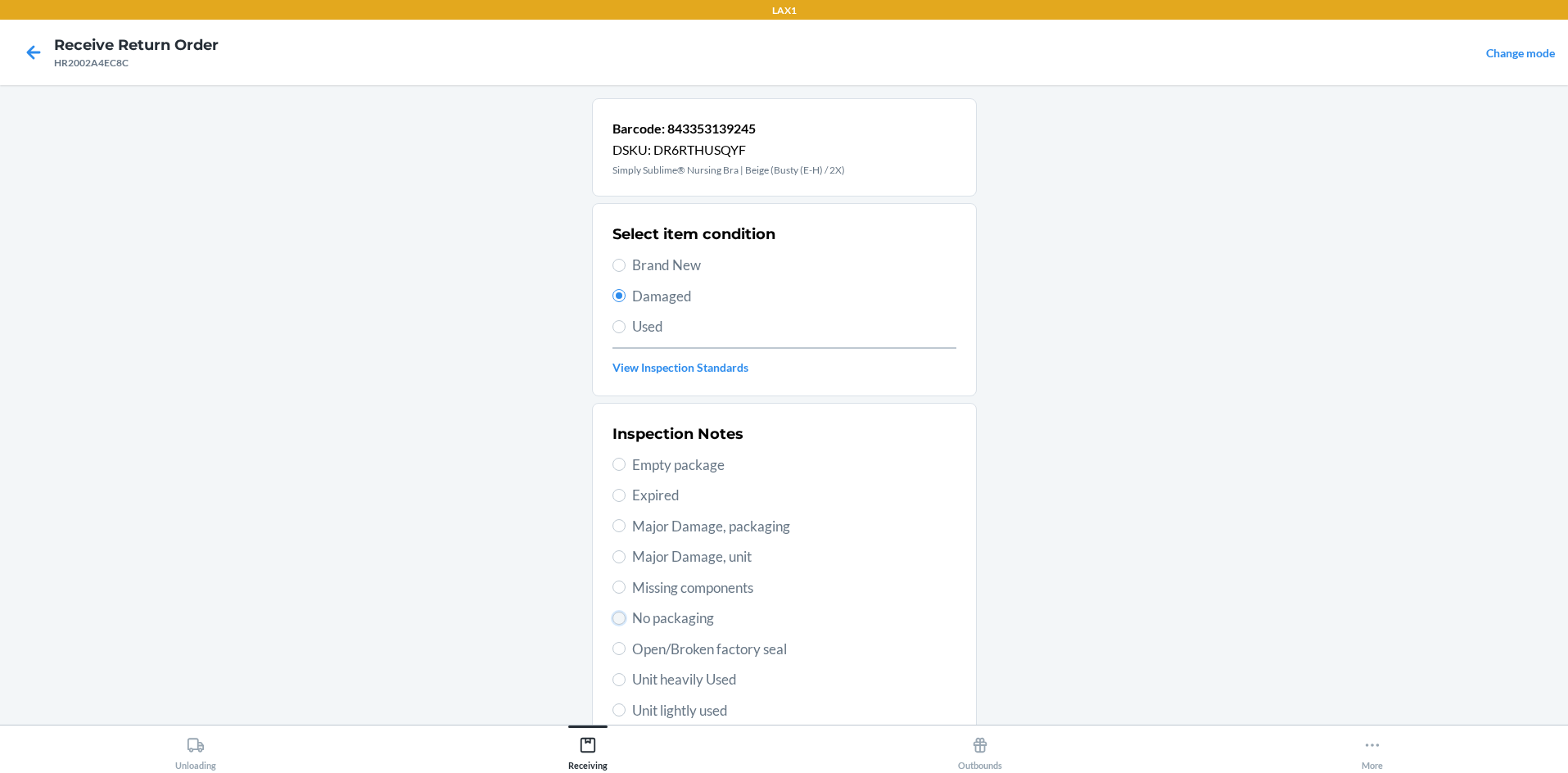
click at [614, 616] on input "No packaging" at bounding box center [619, 618] width 13 height 13
radio input "true"
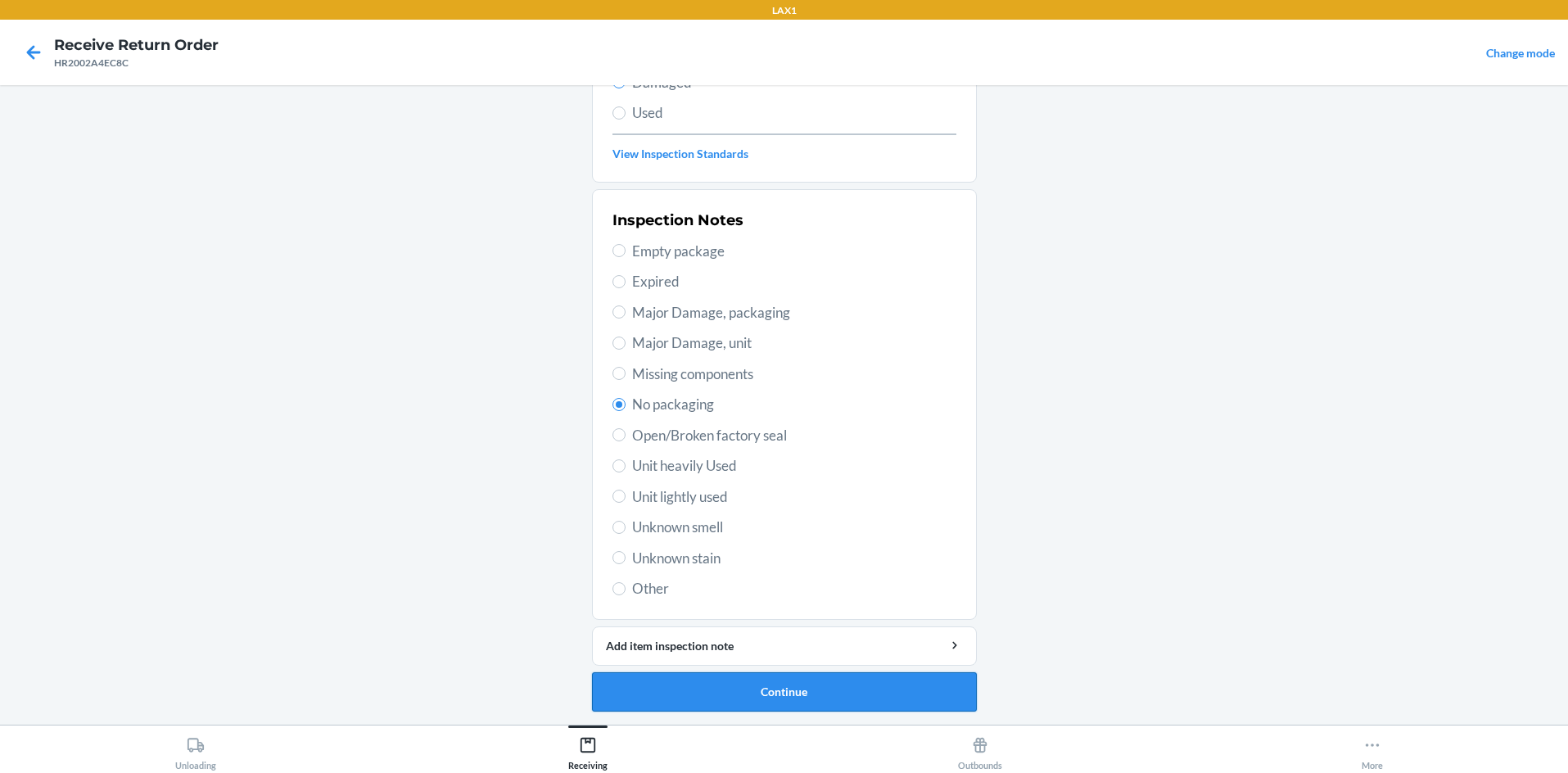
click at [754, 685] on button "Continue" at bounding box center [785, 691] width 385 height 39
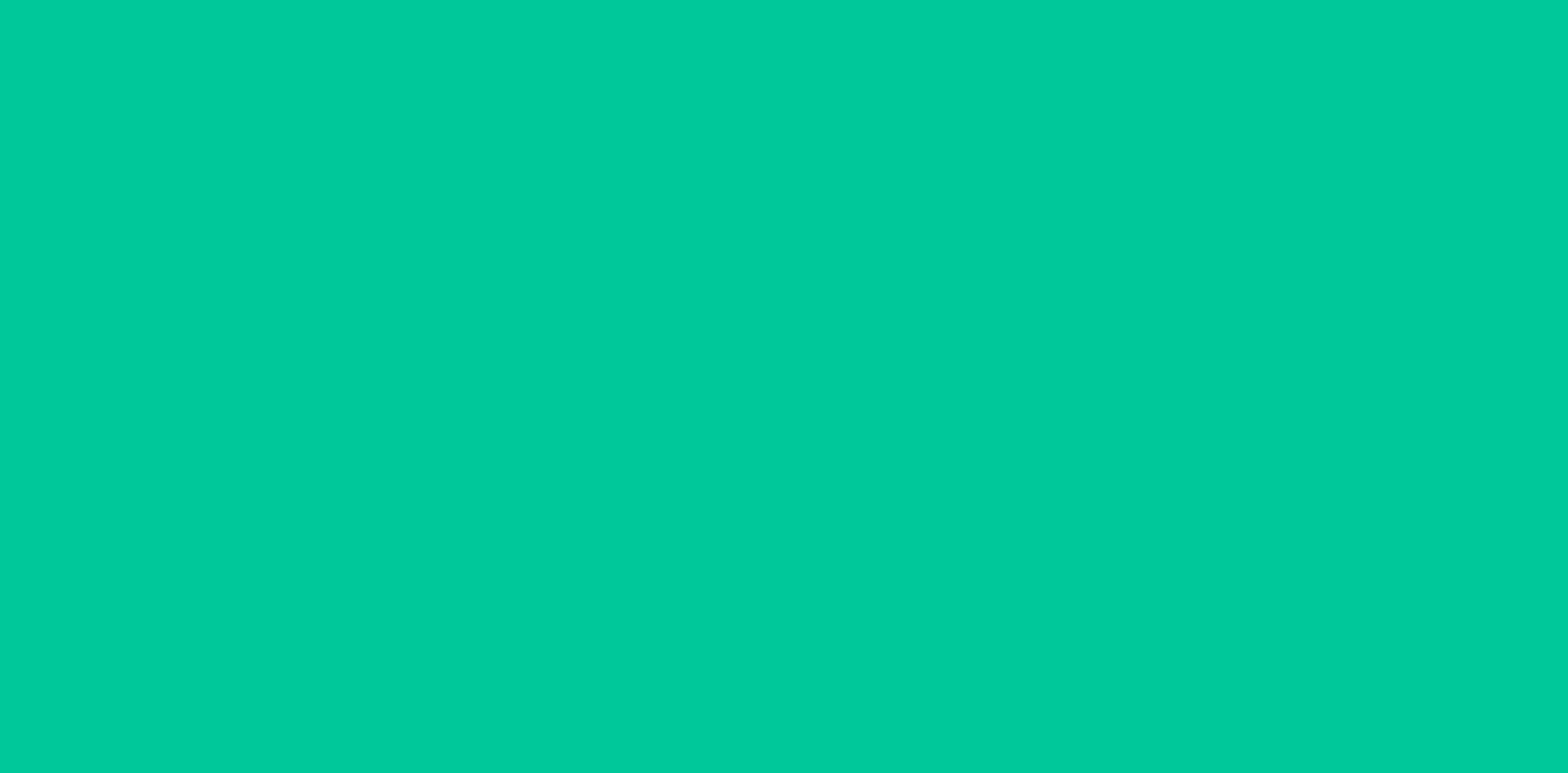
scroll to position [79, 0]
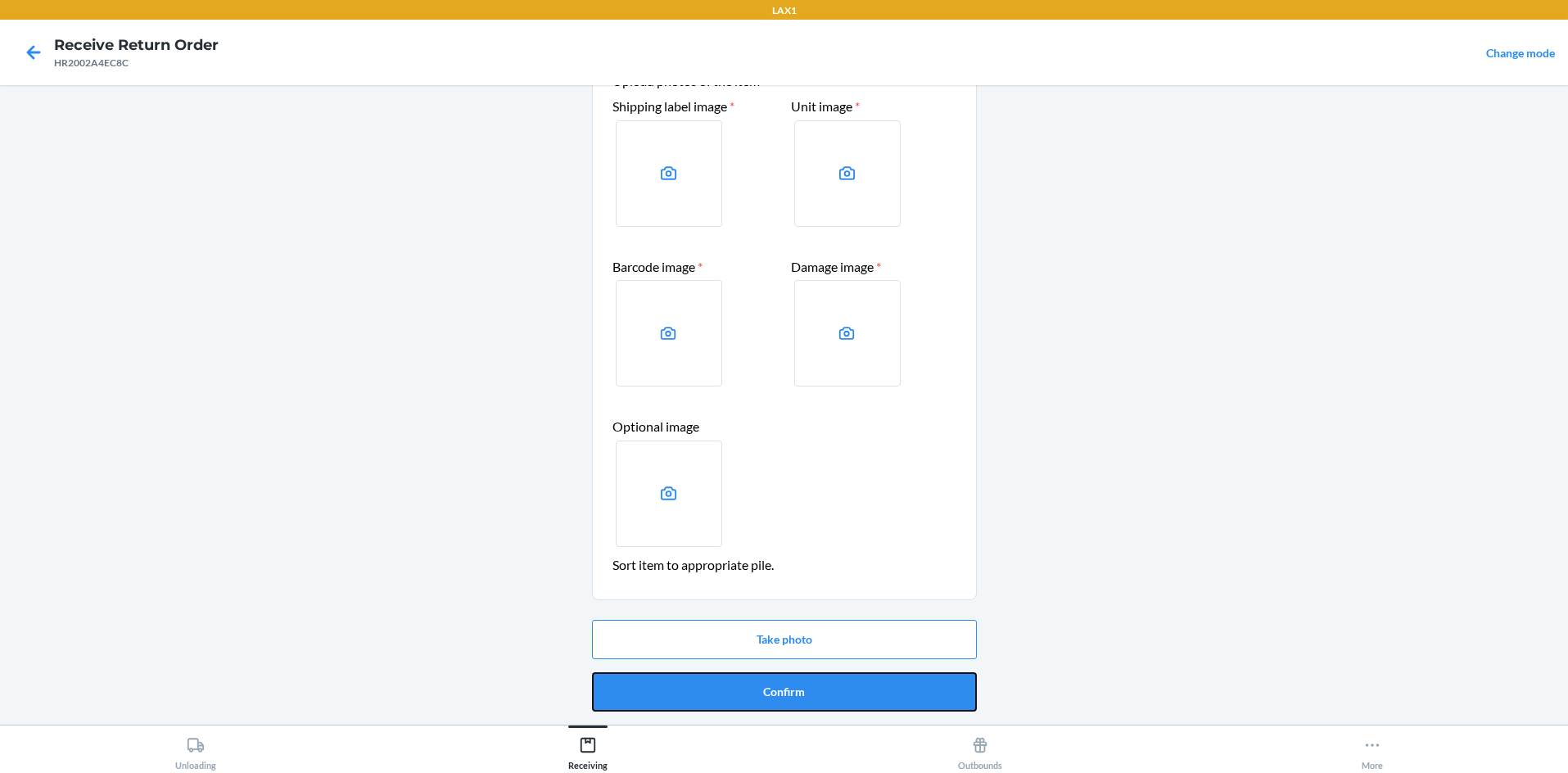
click at [754, 685] on button "Confirm" at bounding box center [785, 691] width 385 height 39
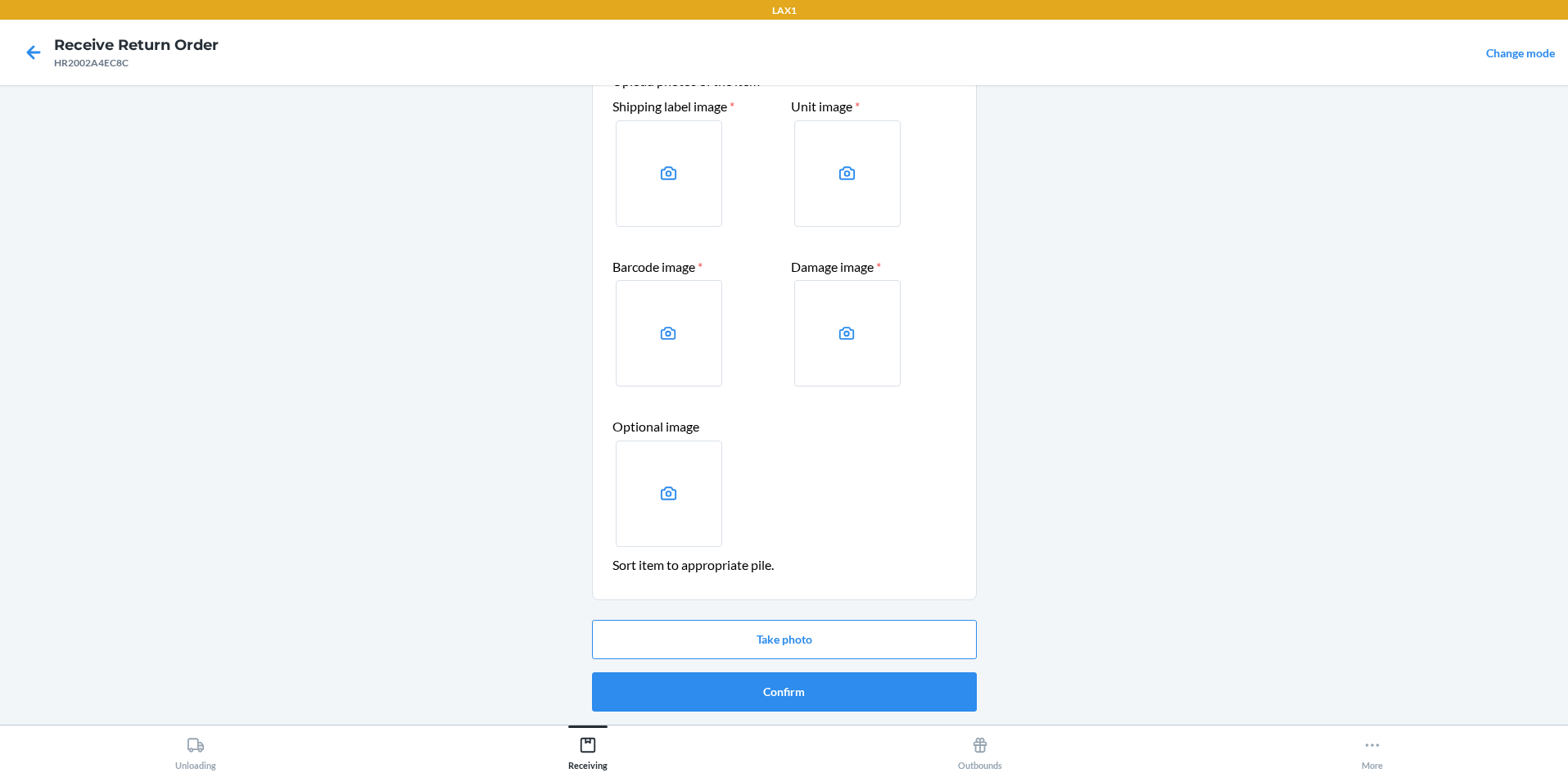
scroll to position [0, 0]
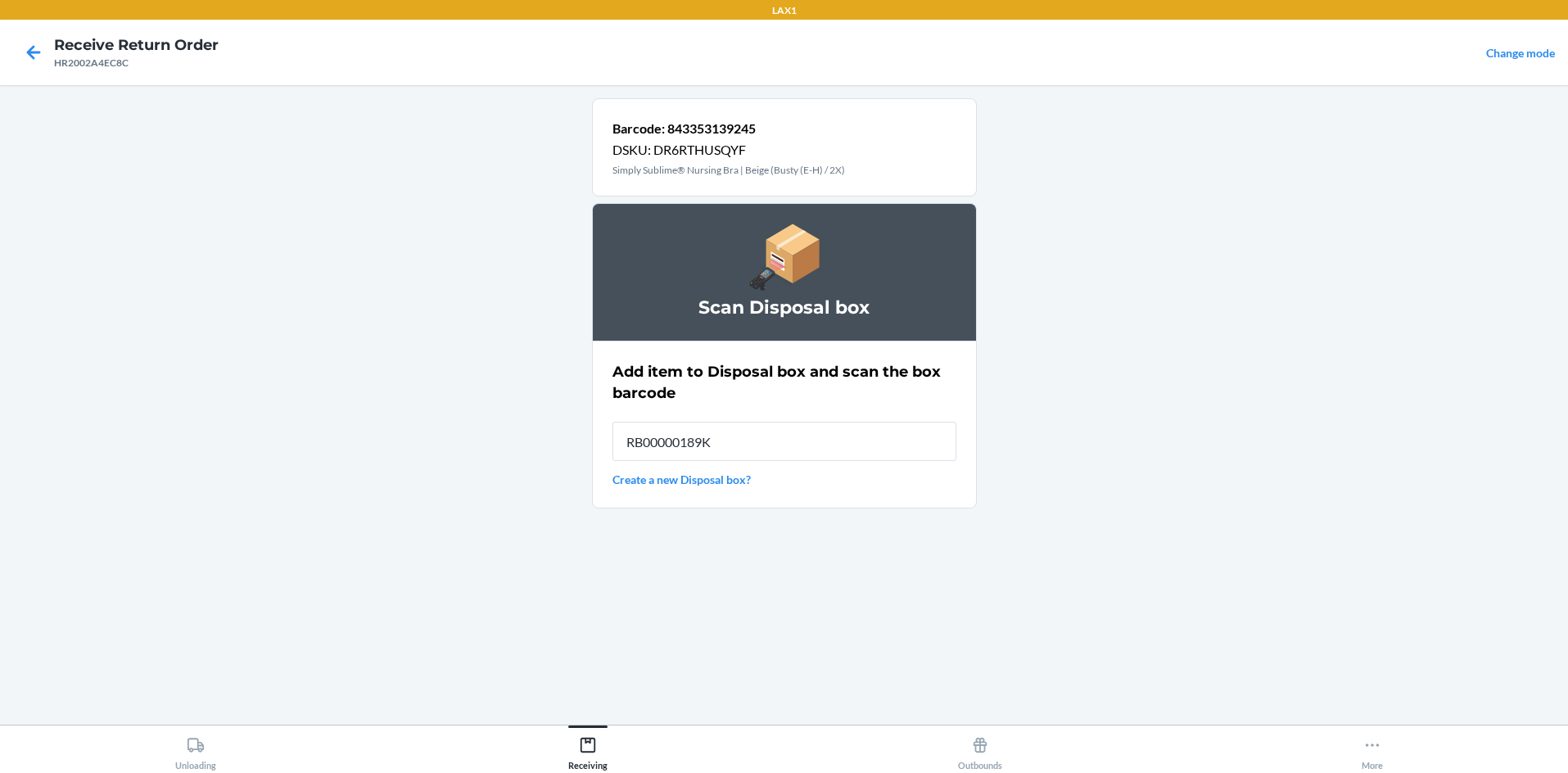
type input "RB00000189K"
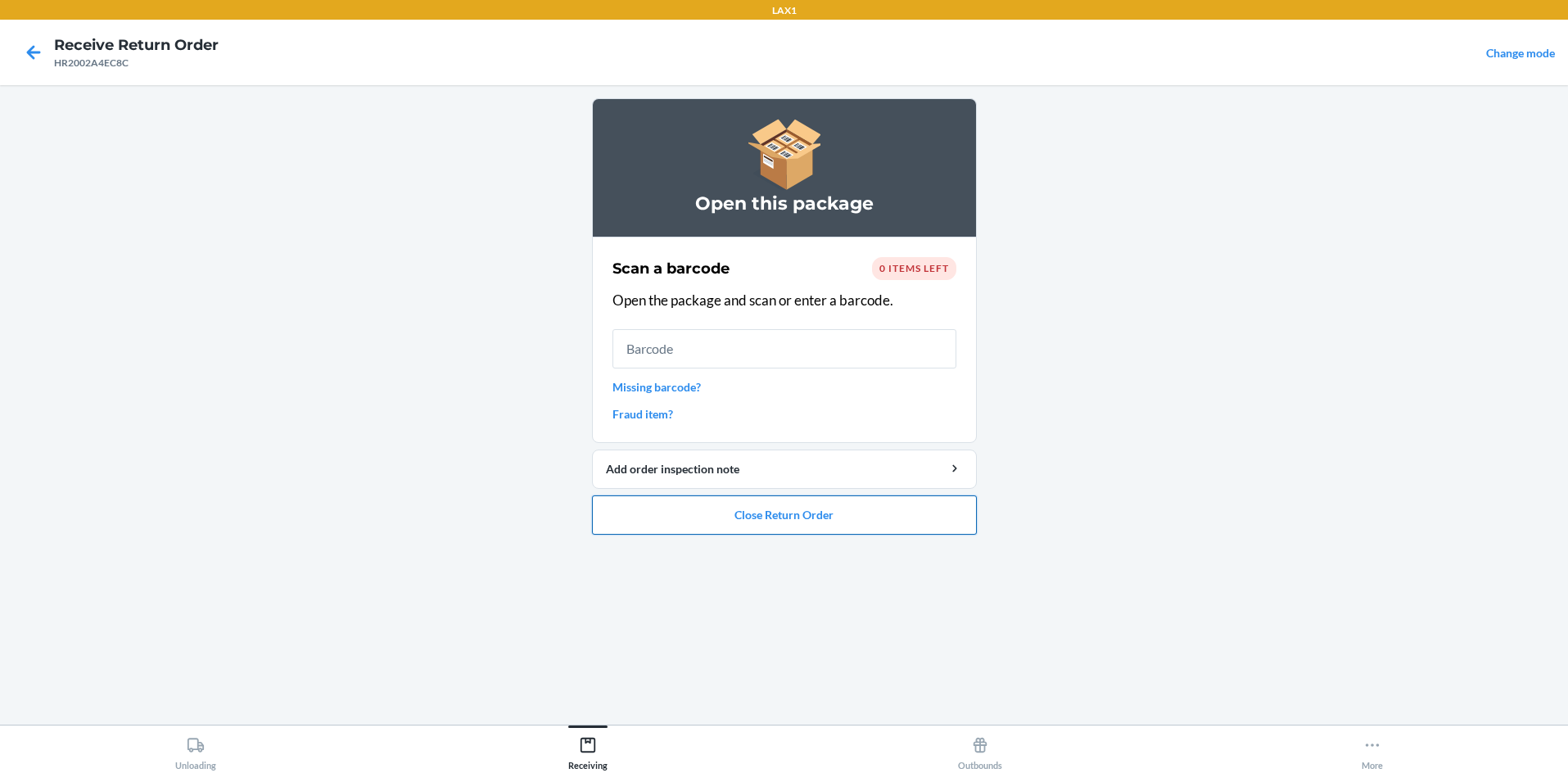
click at [784, 512] on button "Close Return Order" at bounding box center [785, 515] width 385 height 39
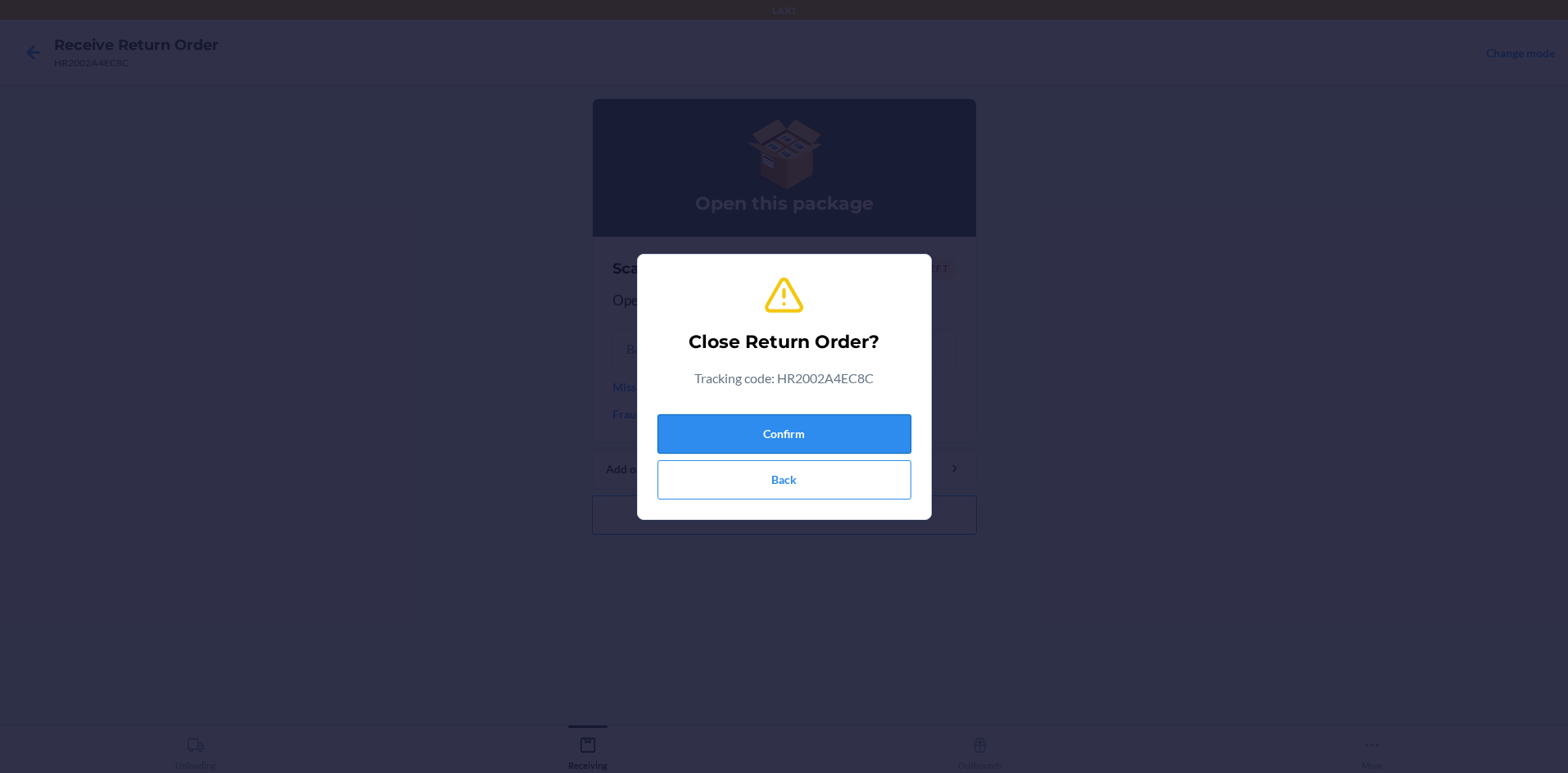
click at [784, 434] on button "Confirm" at bounding box center [784, 434] width 254 height 39
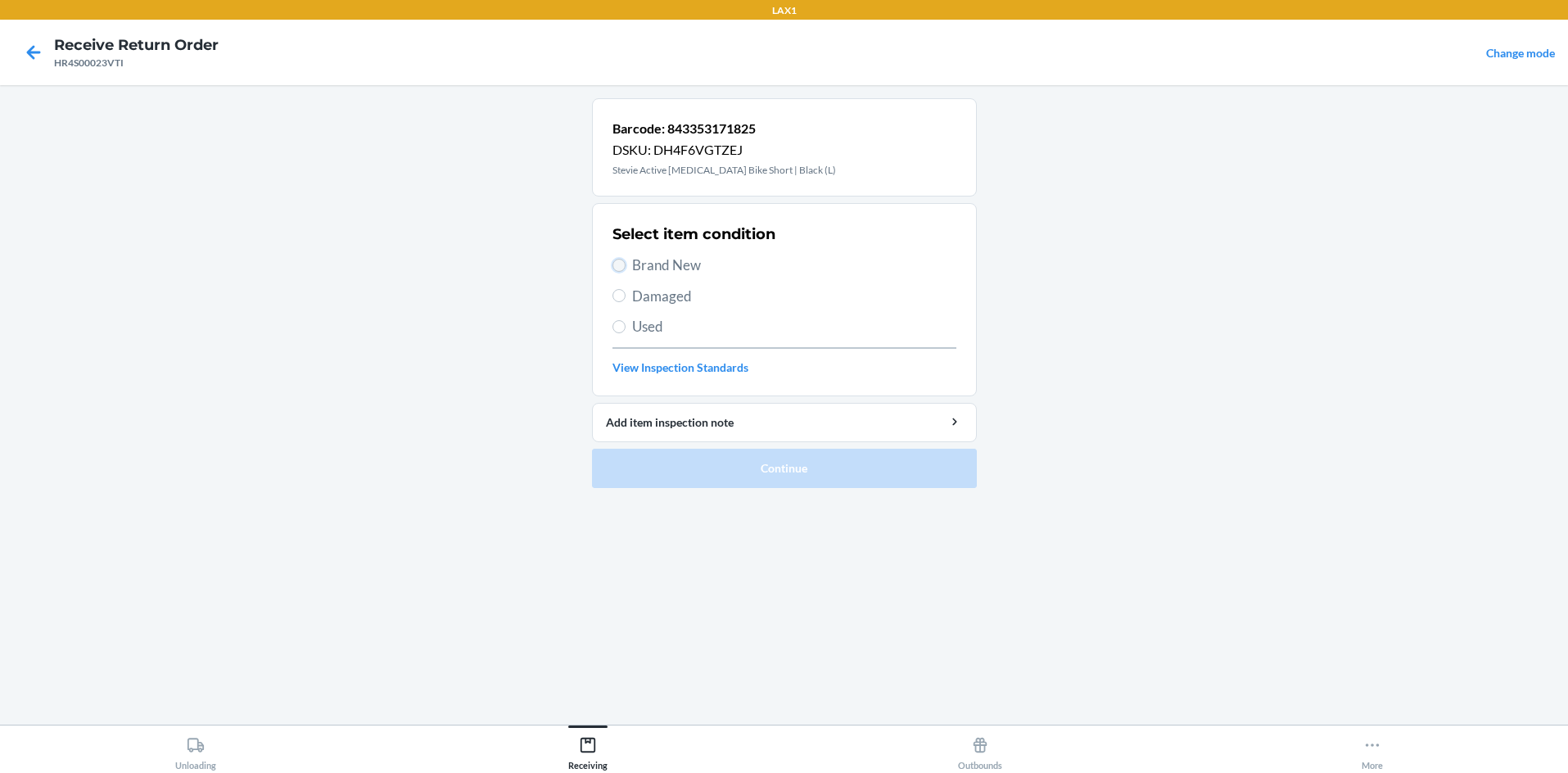
click at [618, 269] on input "Brand New" at bounding box center [619, 266] width 13 height 13
radio input "true"
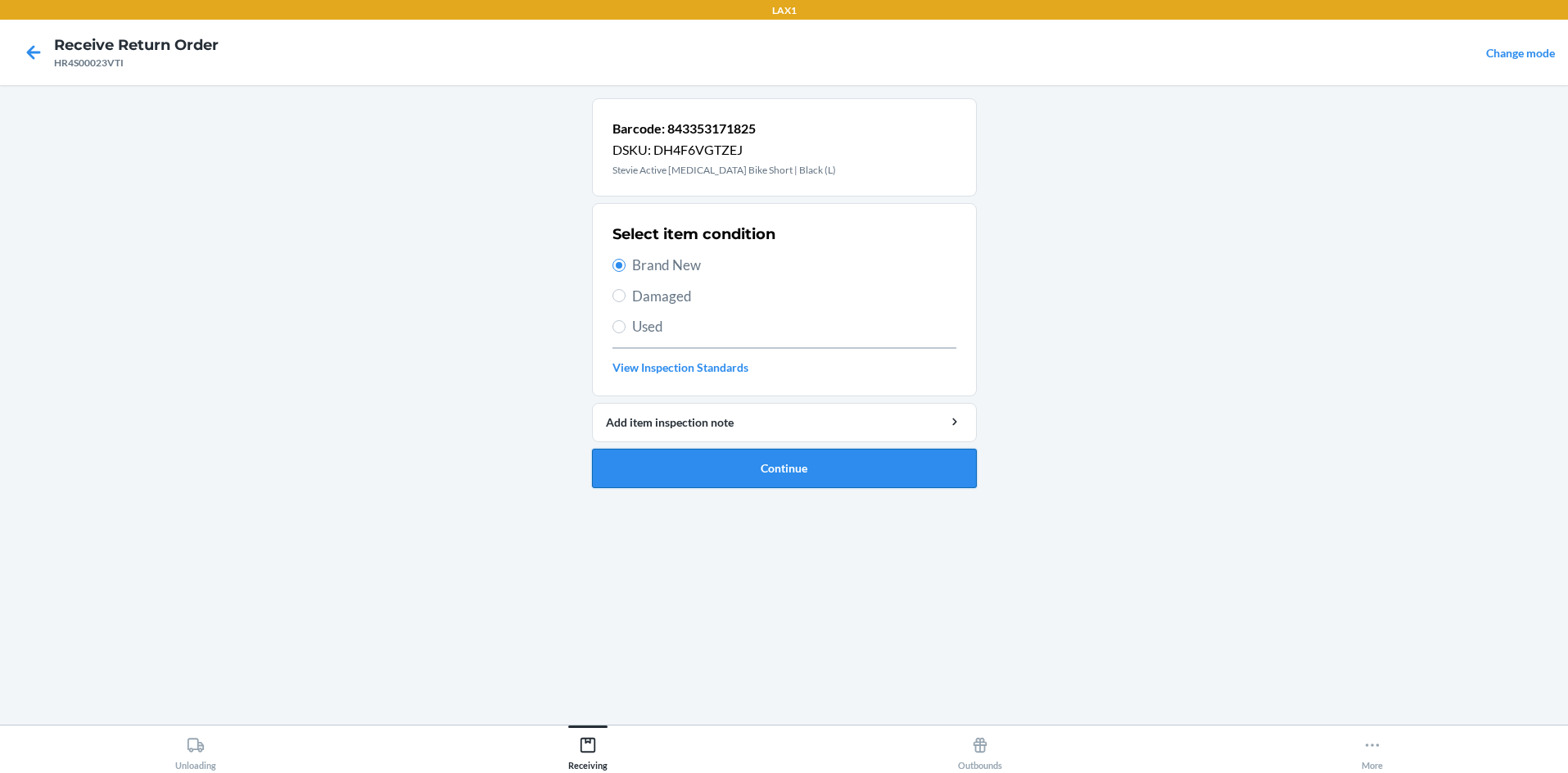
click at [717, 467] on button "Continue" at bounding box center [785, 468] width 385 height 39
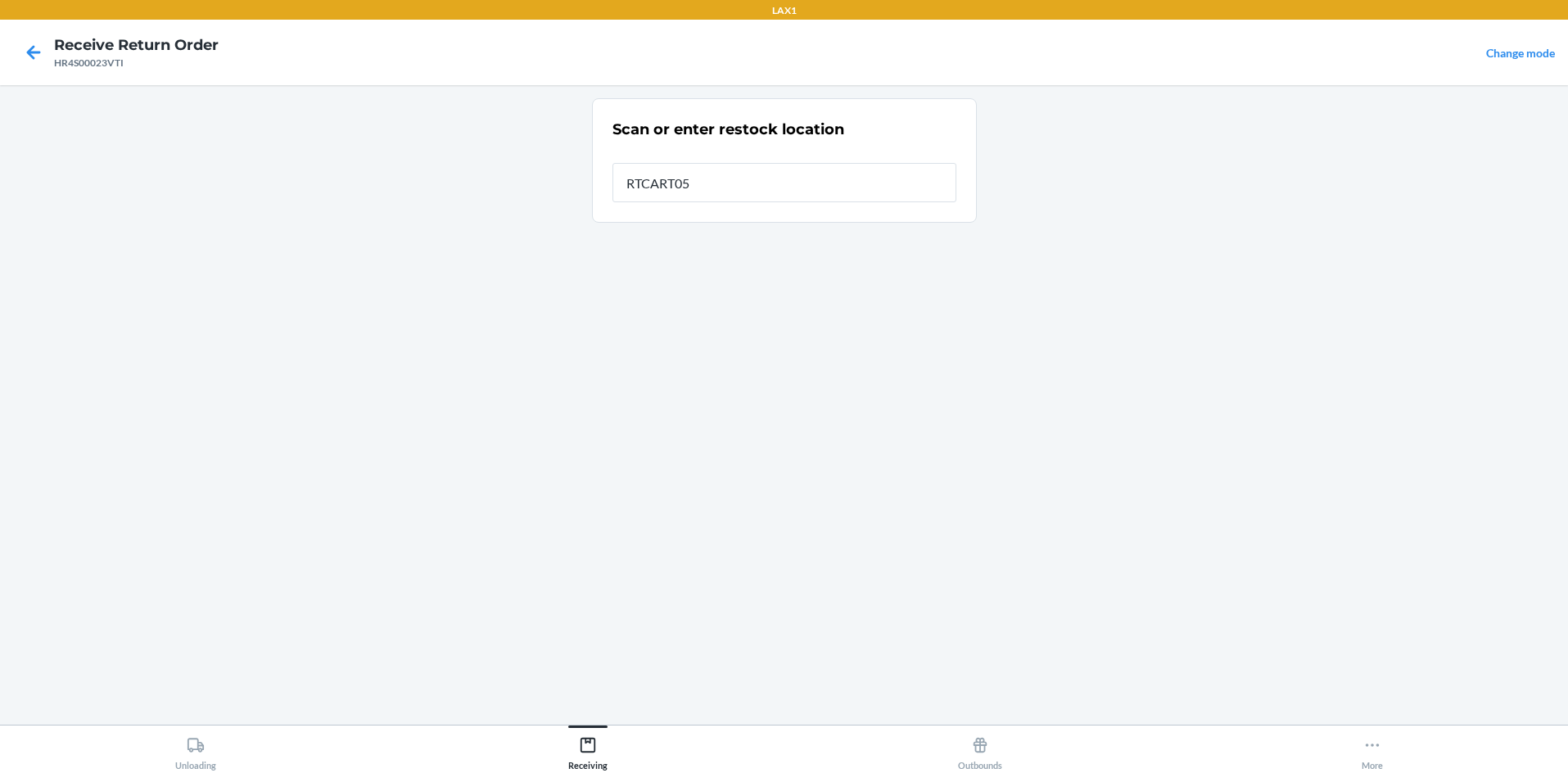
type input "RTCART058"
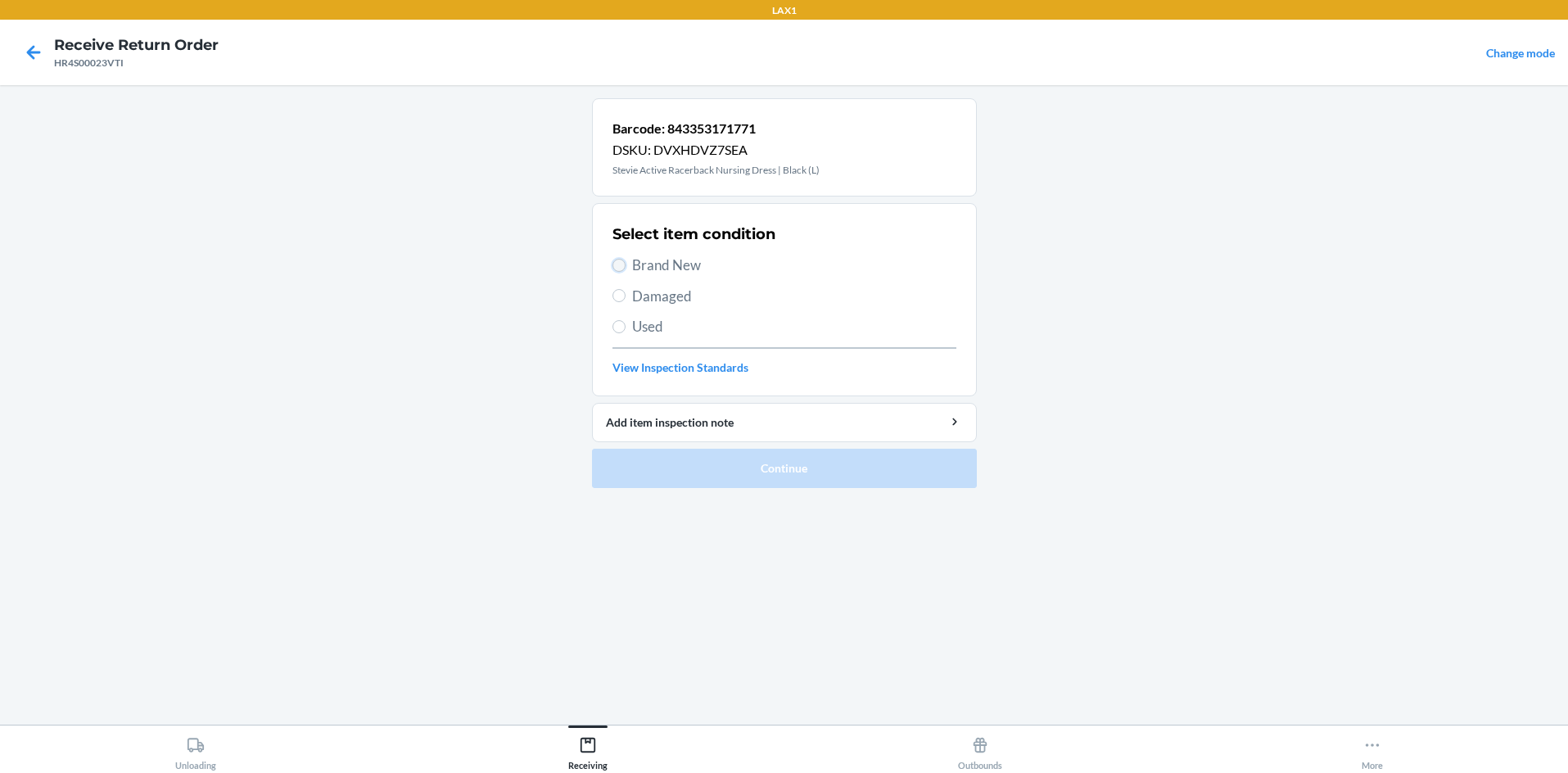
click at [624, 260] on input "Brand New" at bounding box center [619, 266] width 13 height 13
radio input "true"
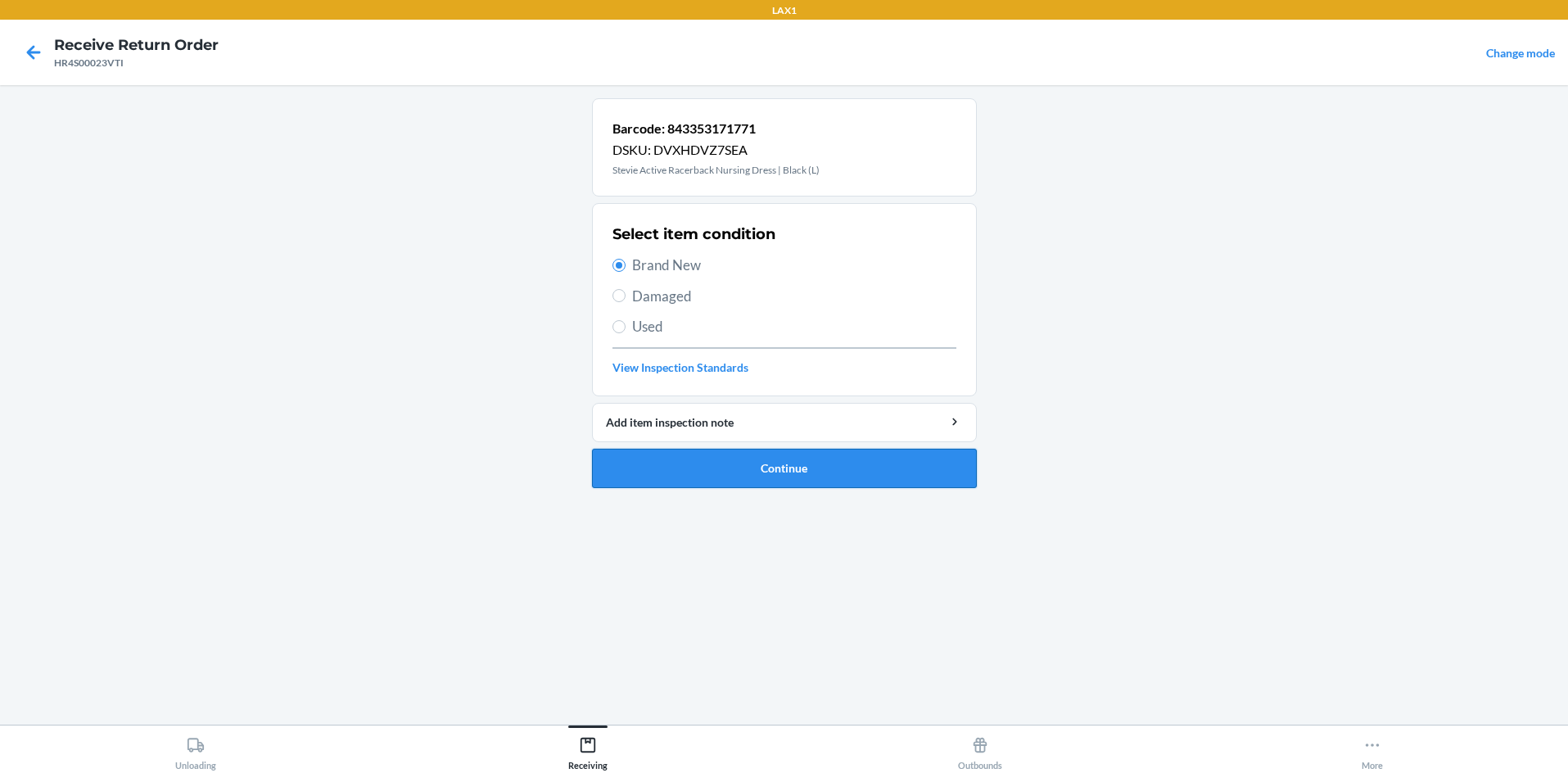
click at [699, 460] on button "Continue" at bounding box center [785, 468] width 385 height 39
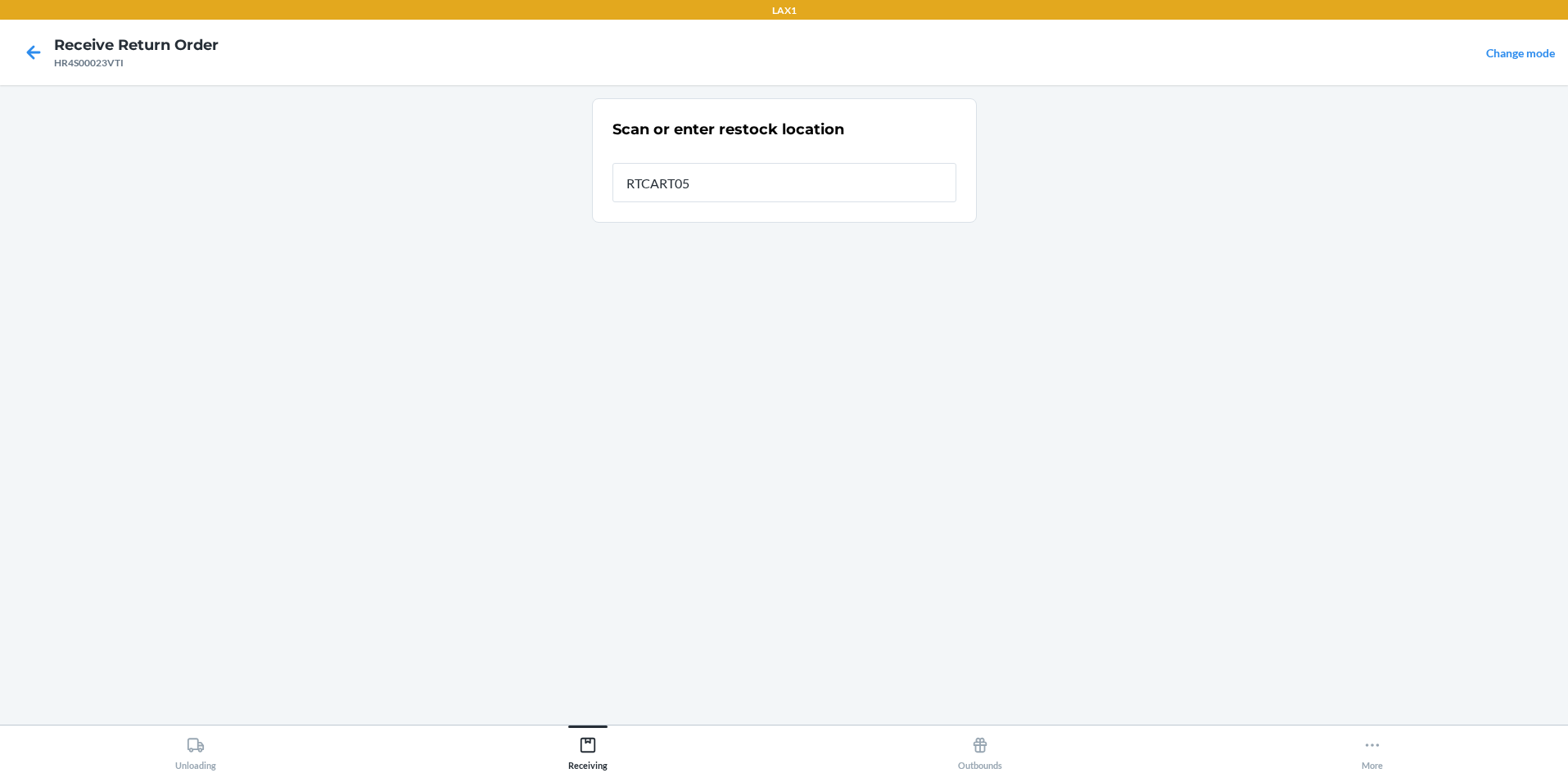
type input "RTCART058"
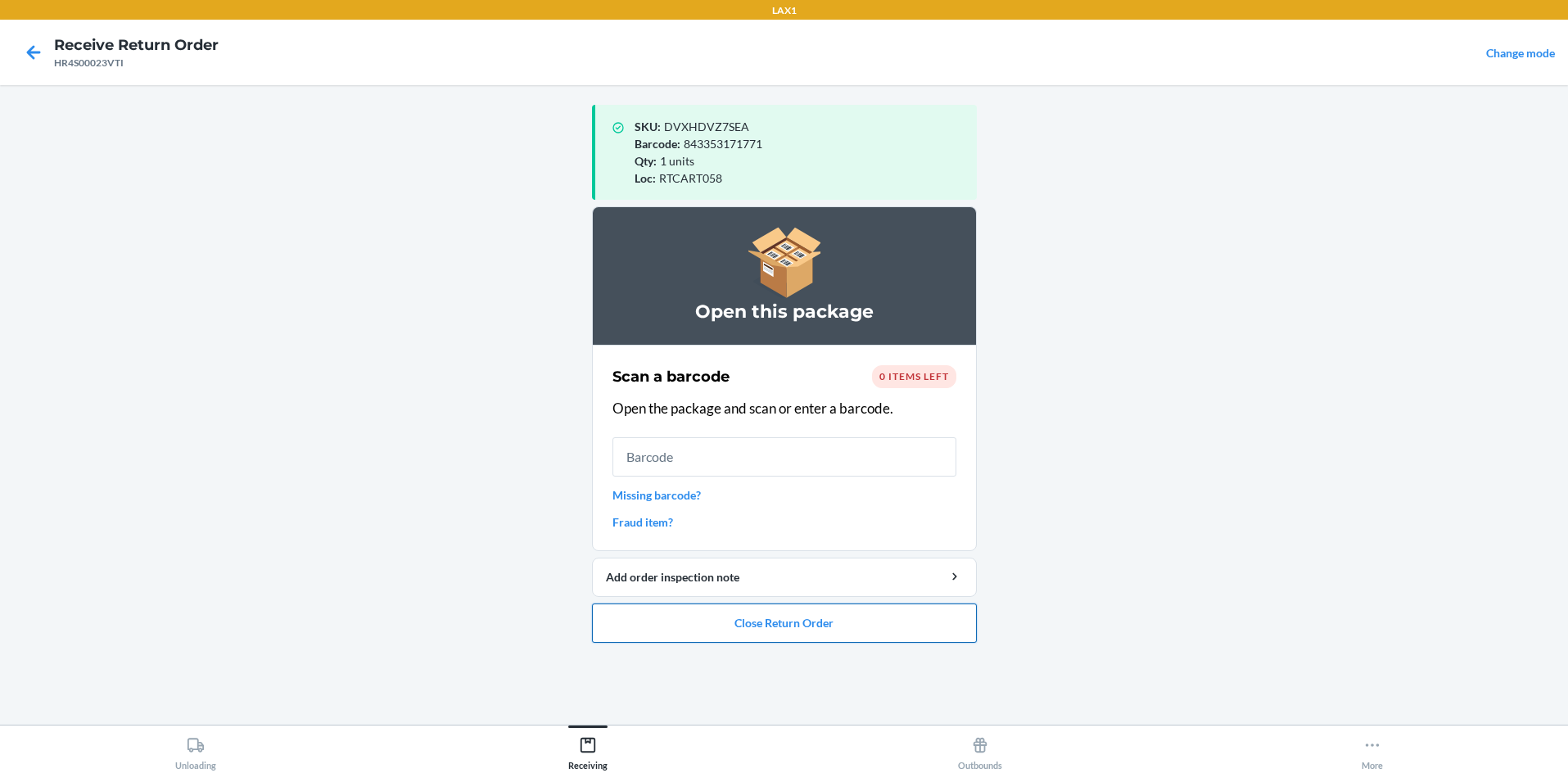
click at [784, 629] on button "Close Return Order" at bounding box center [785, 623] width 385 height 39
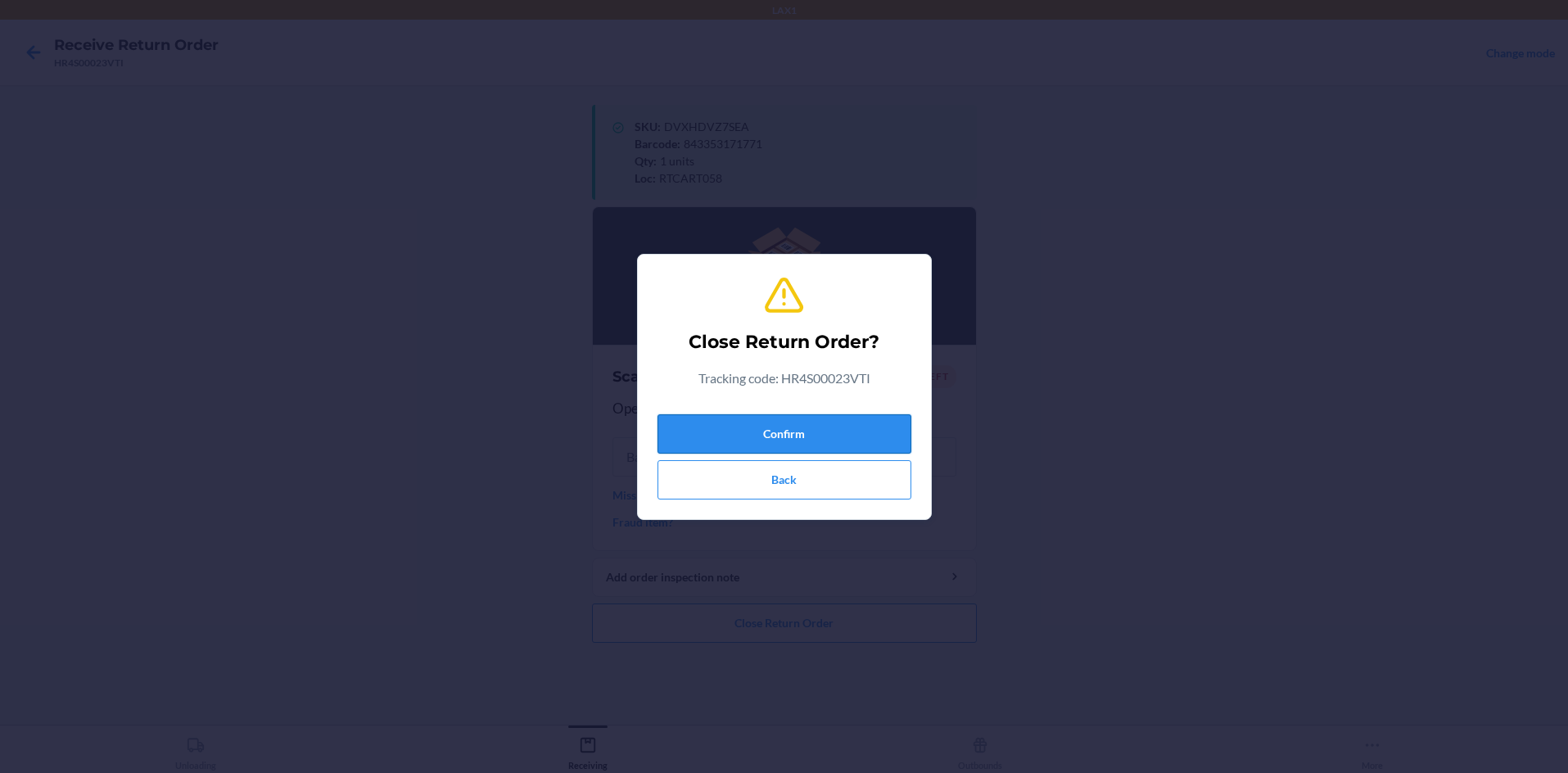
click at [784, 432] on button "Confirm" at bounding box center [784, 434] width 254 height 39
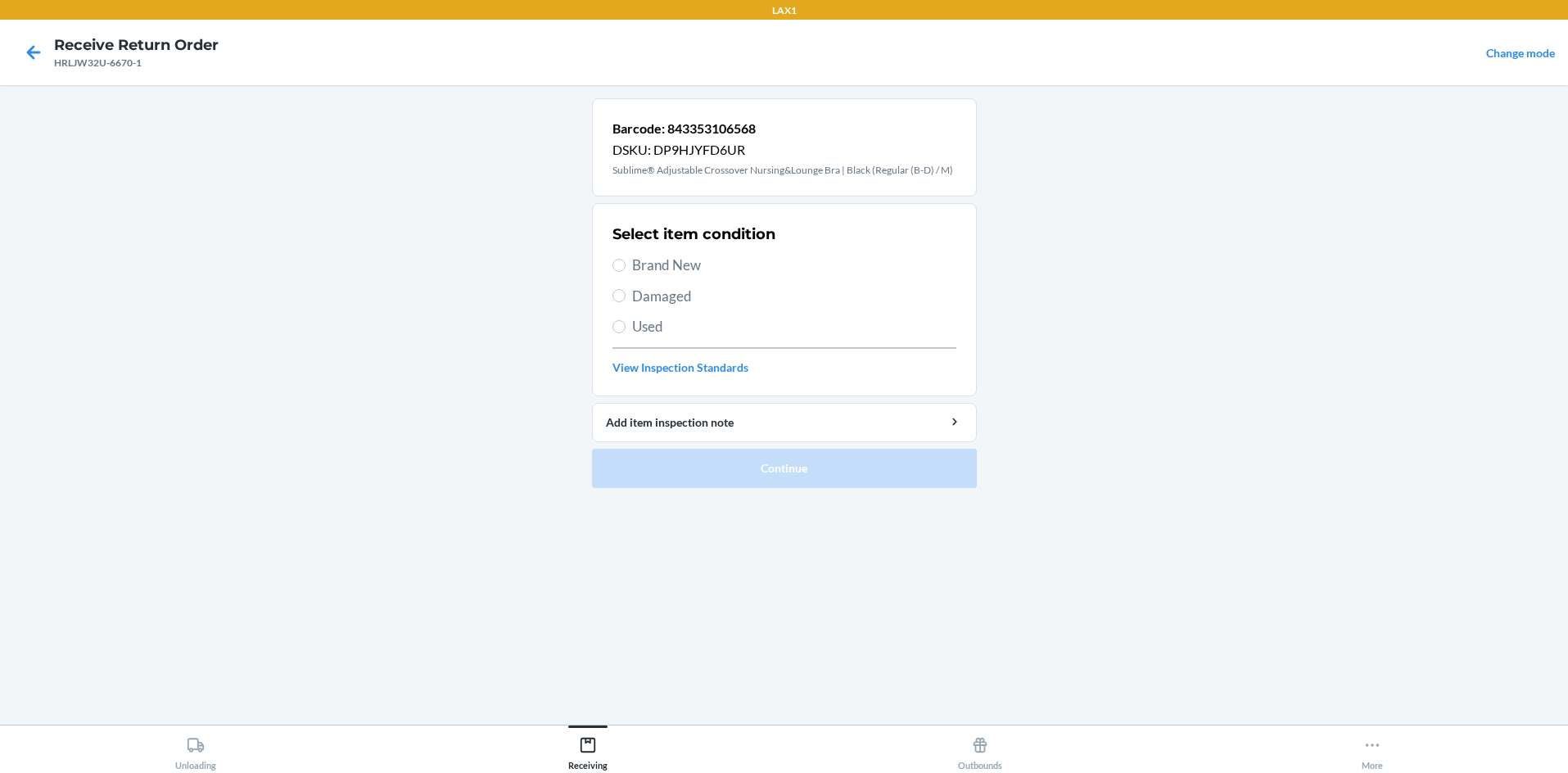
click at [613, 297] on label "Damaged" at bounding box center [784, 296] width 344 height 21
click at [613, 297] on input "Damaged" at bounding box center [619, 296] width 13 height 13
radio input "true"
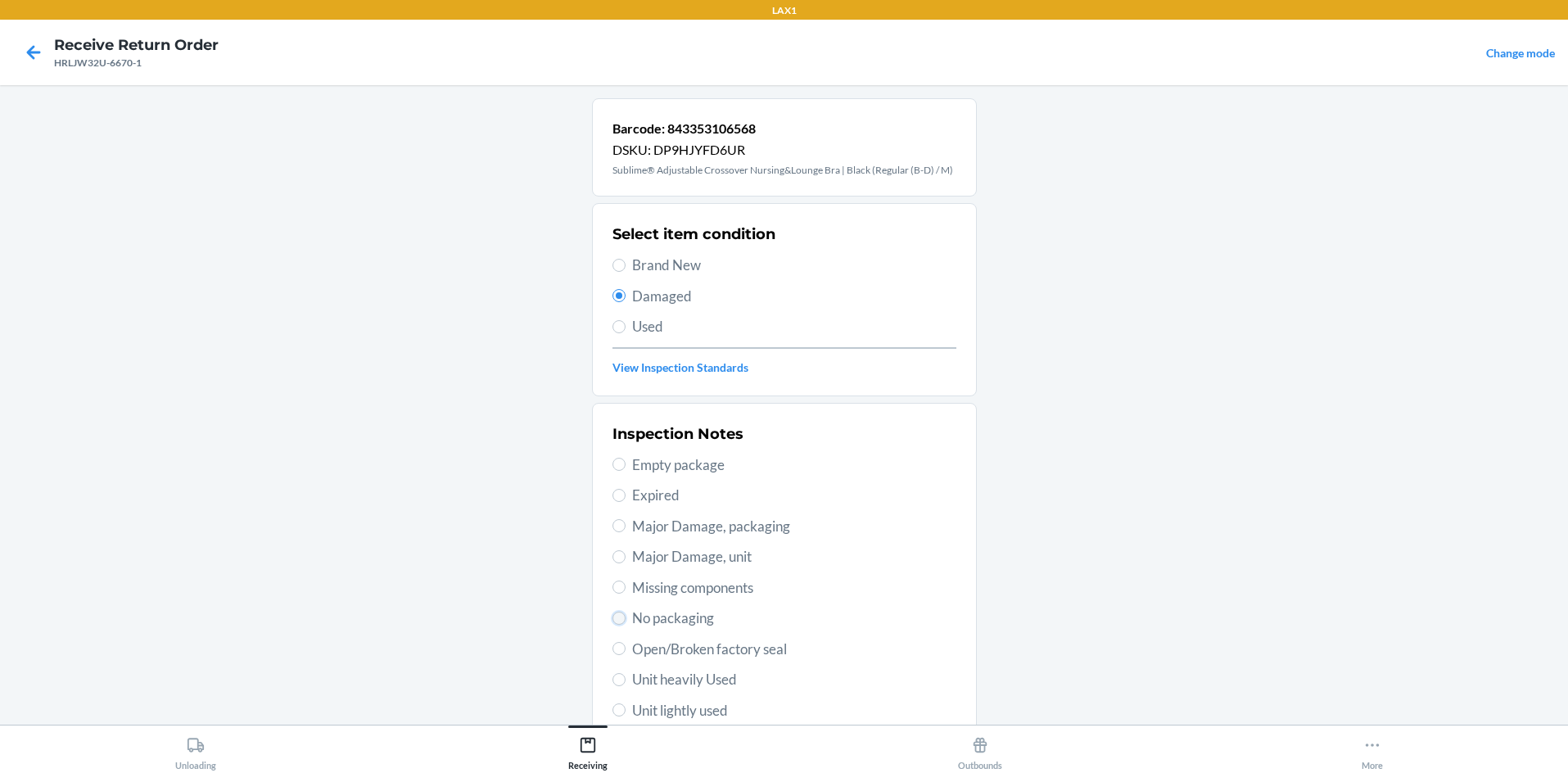
click at [613, 621] on input "No packaging" at bounding box center [619, 618] width 13 height 13
radio input "true"
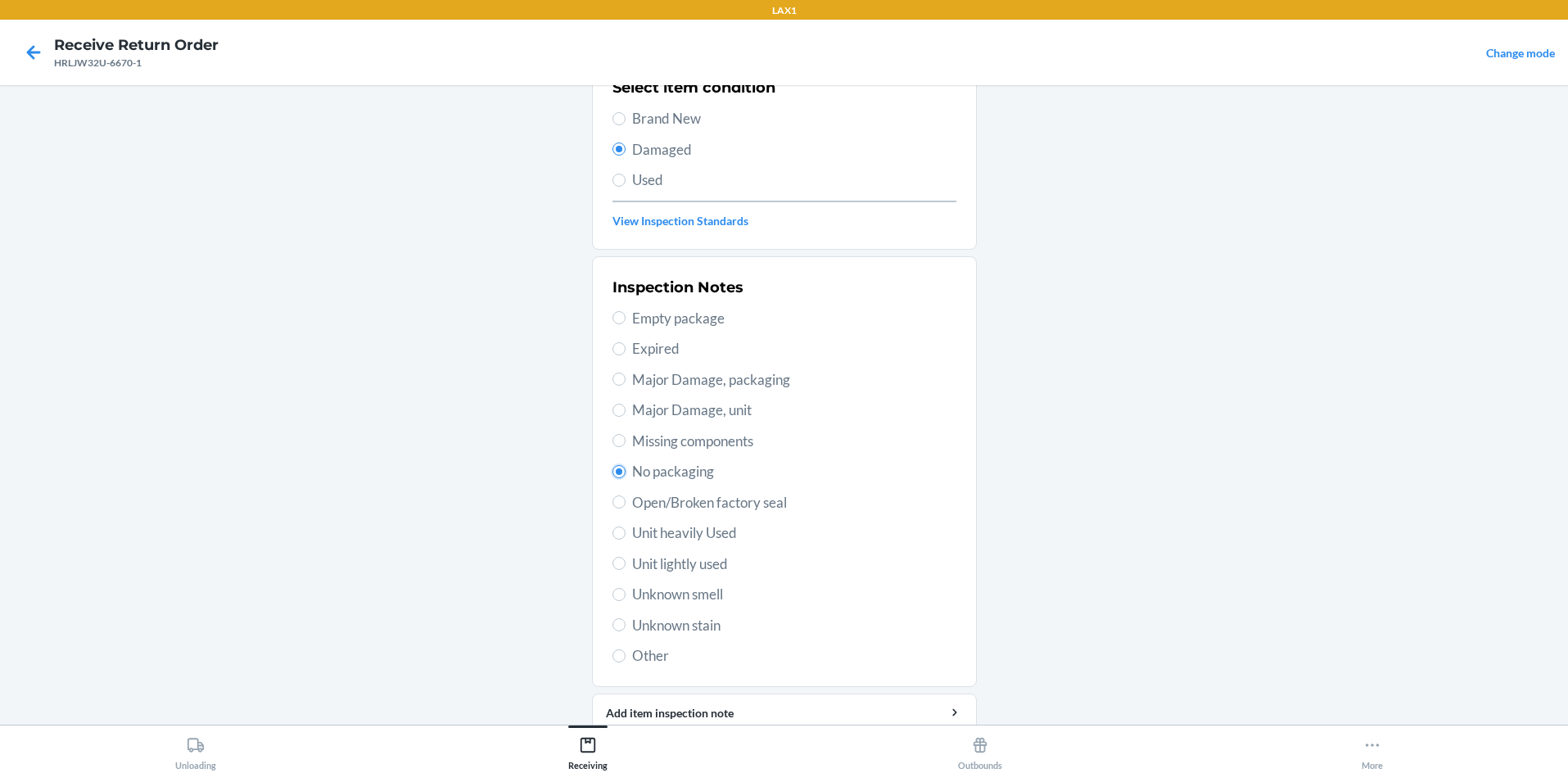
scroll to position [213, 0]
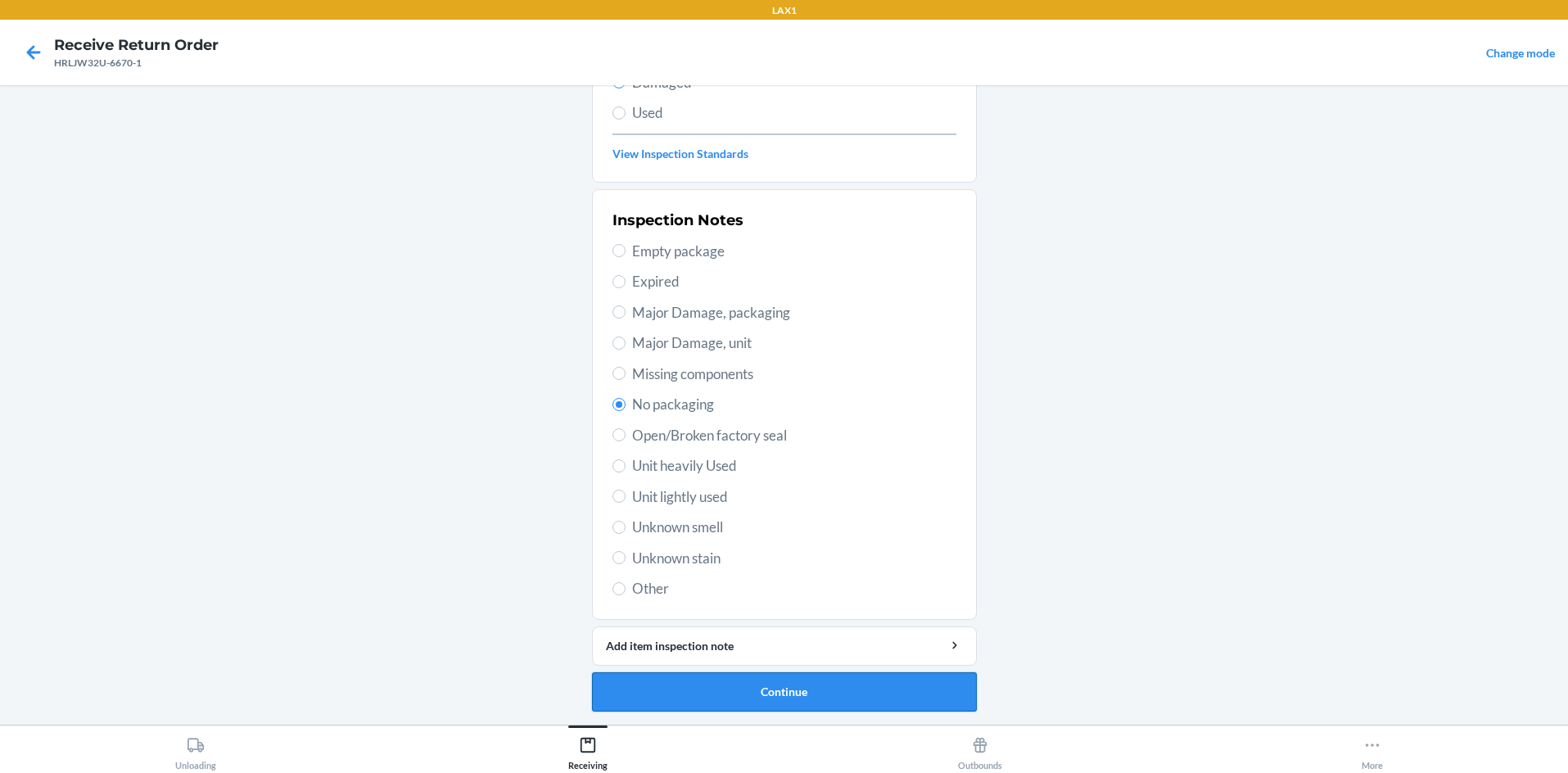
click at [784, 692] on button "Continue" at bounding box center [785, 691] width 385 height 39
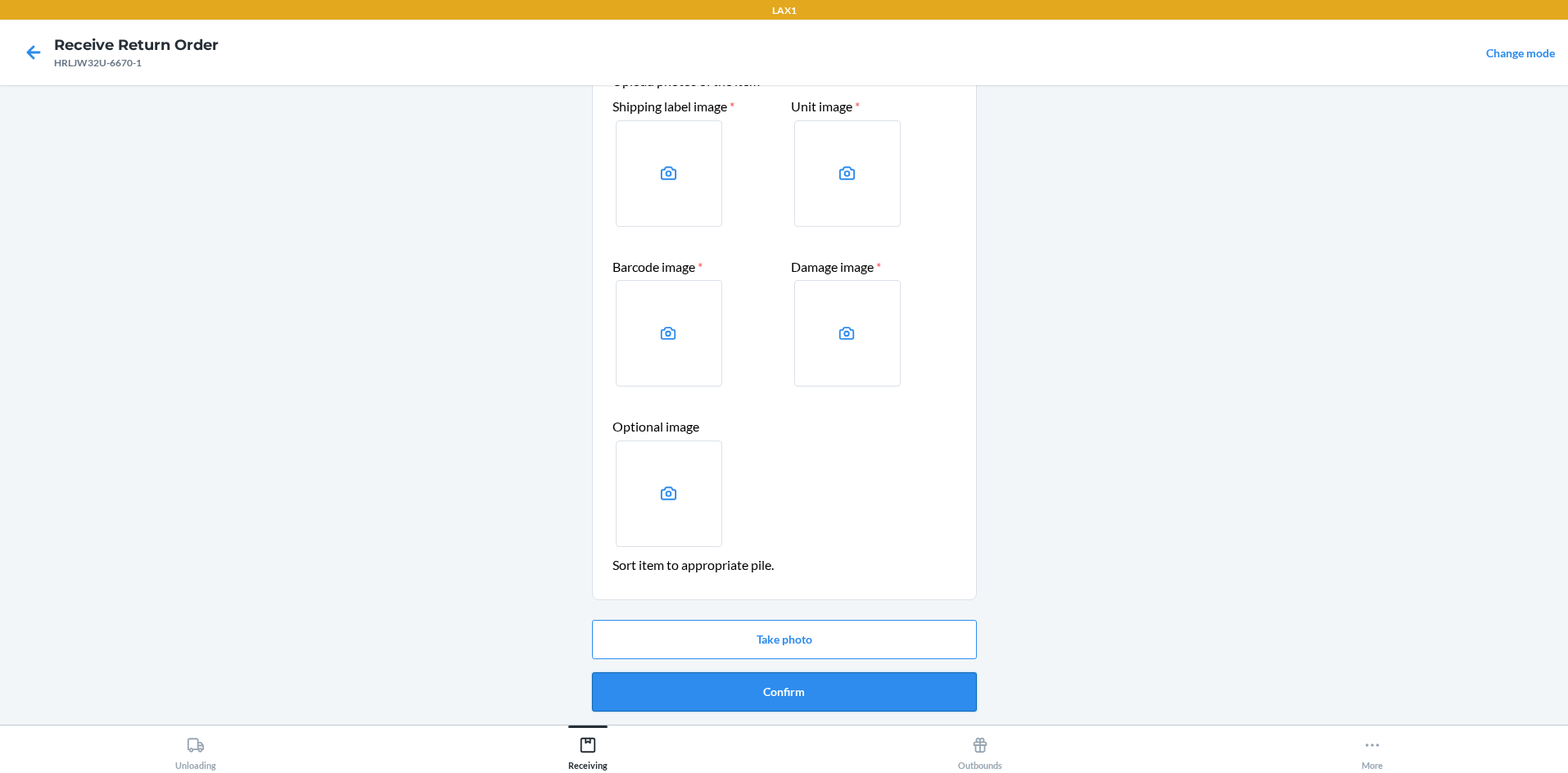
click at [784, 679] on button "Confirm" at bounding box center [785, 691] width 385 height 39
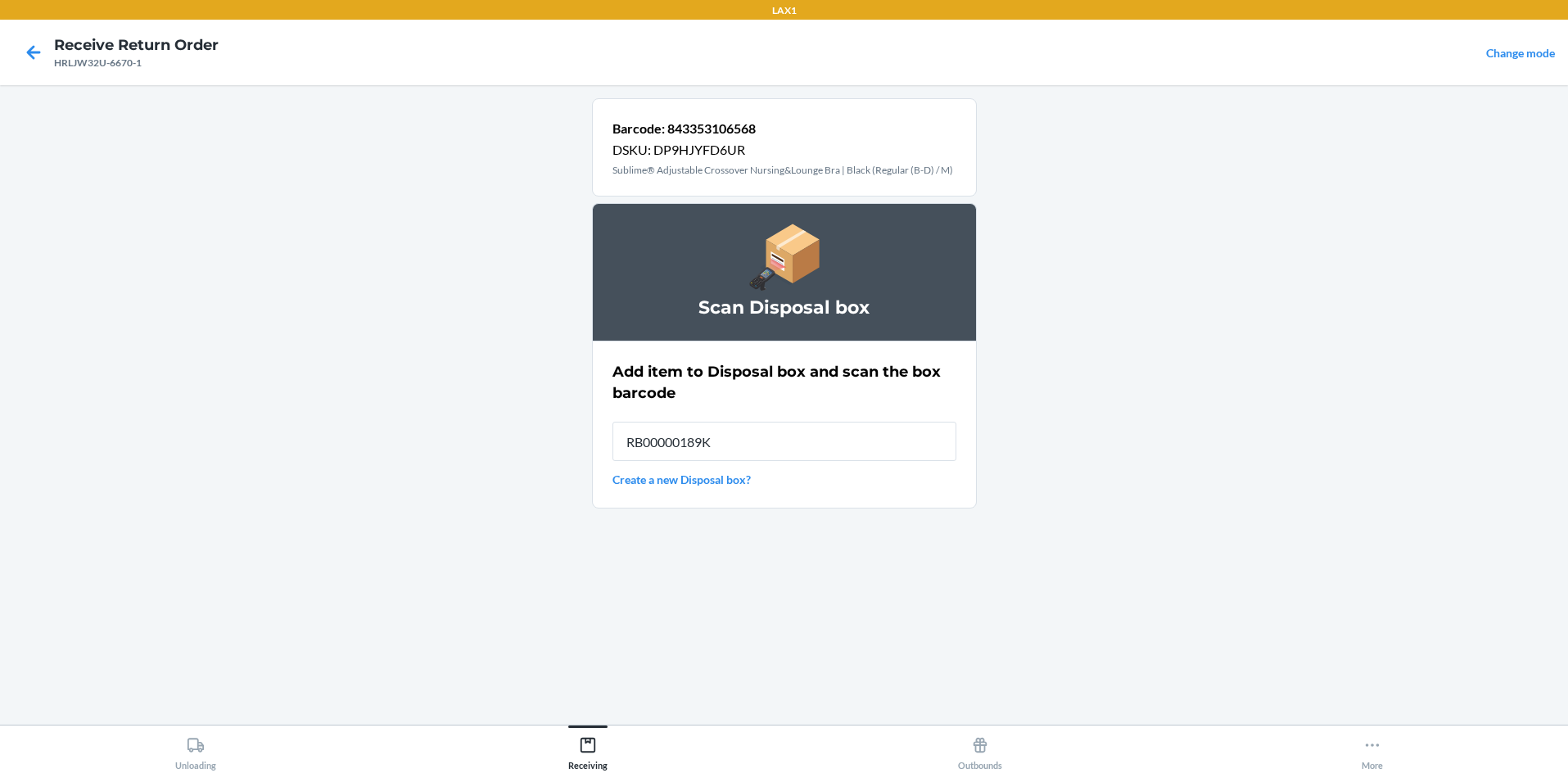
type input "RB00000189K"
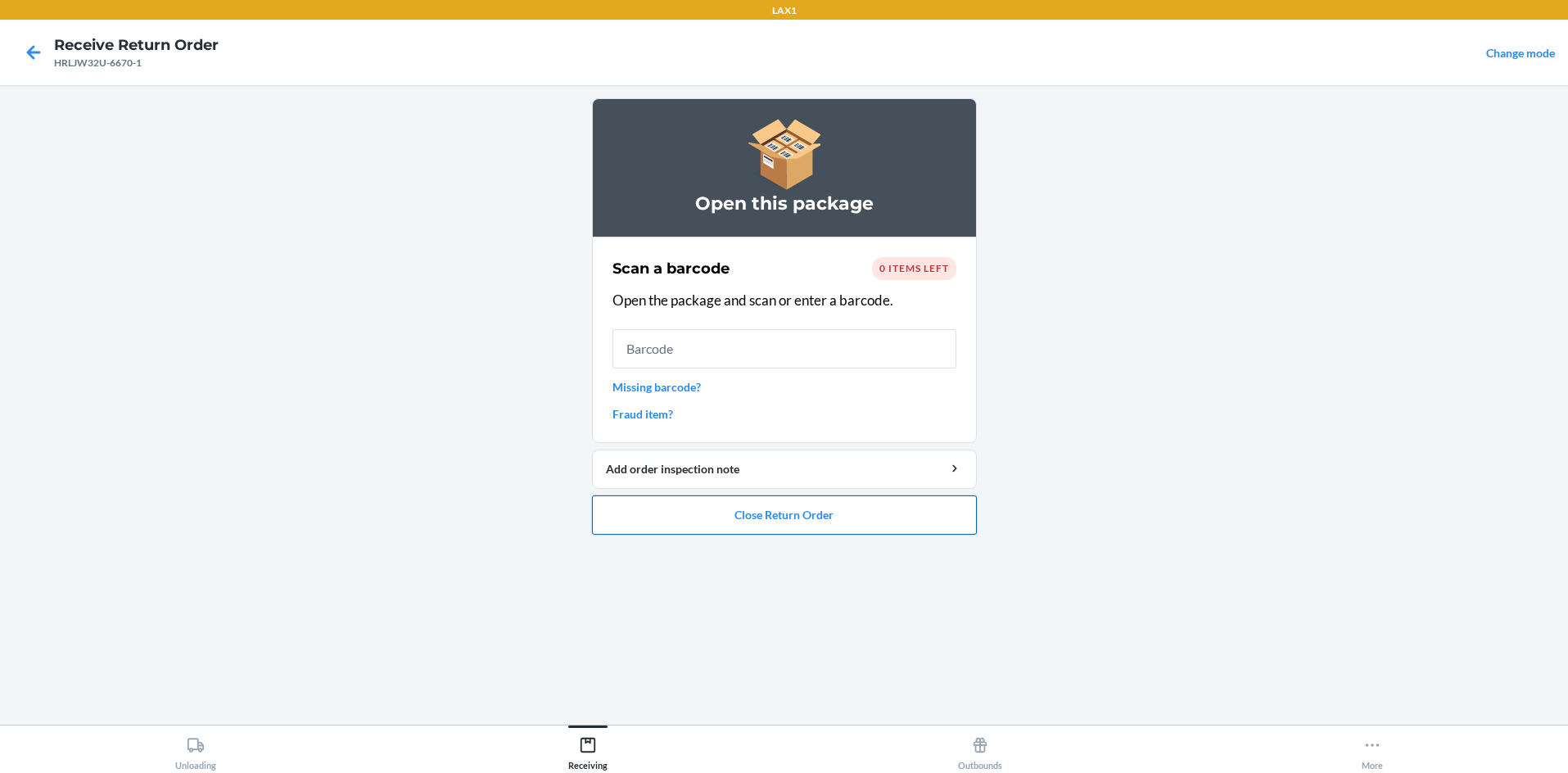
click at [784, 518] on button "Close Return Order" at bounding box center [785, 515] width 385 height 39
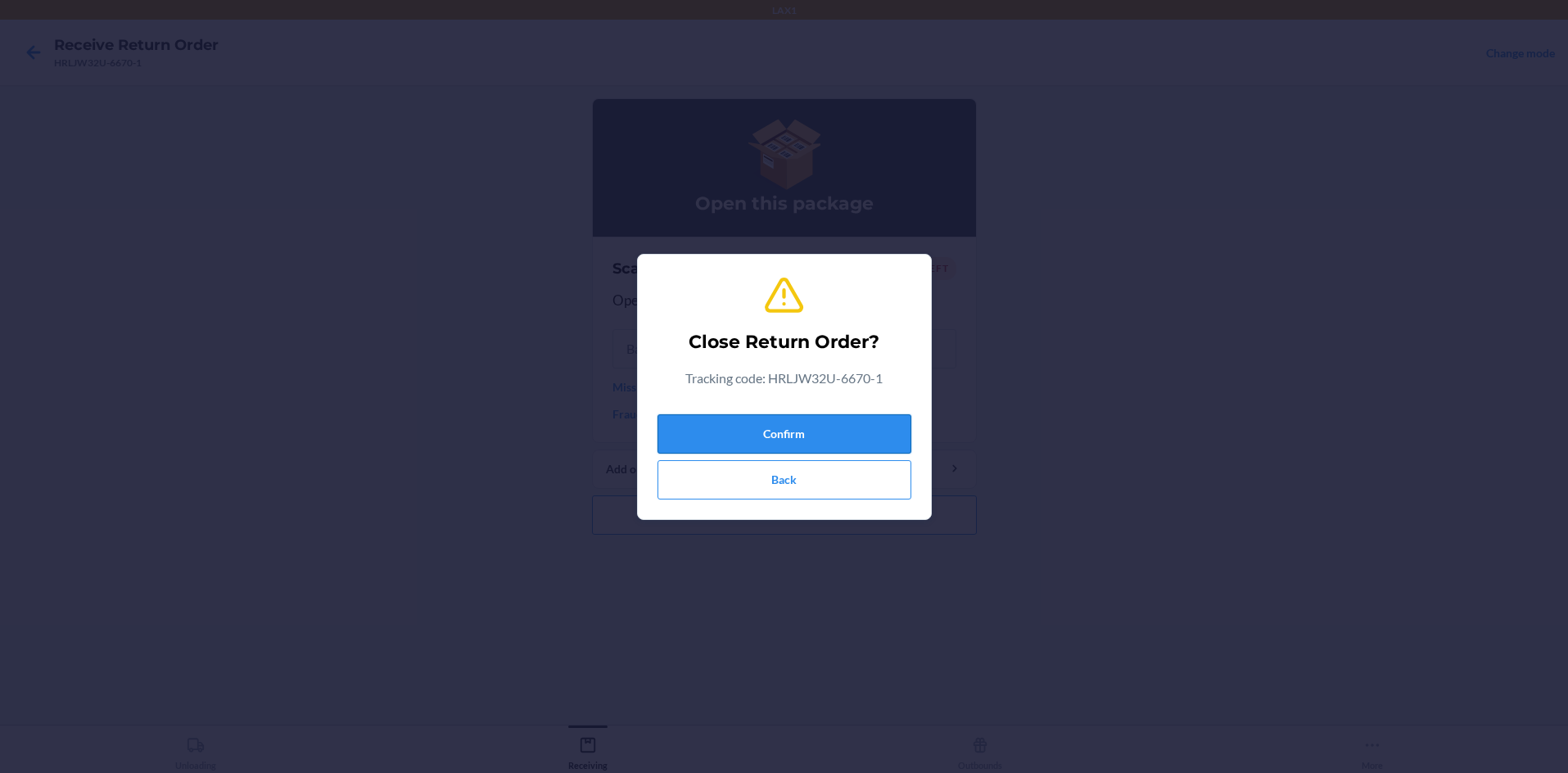
click at [784, 432] on button "Confirm" at bounding box center [784, 434] width 254 height 39
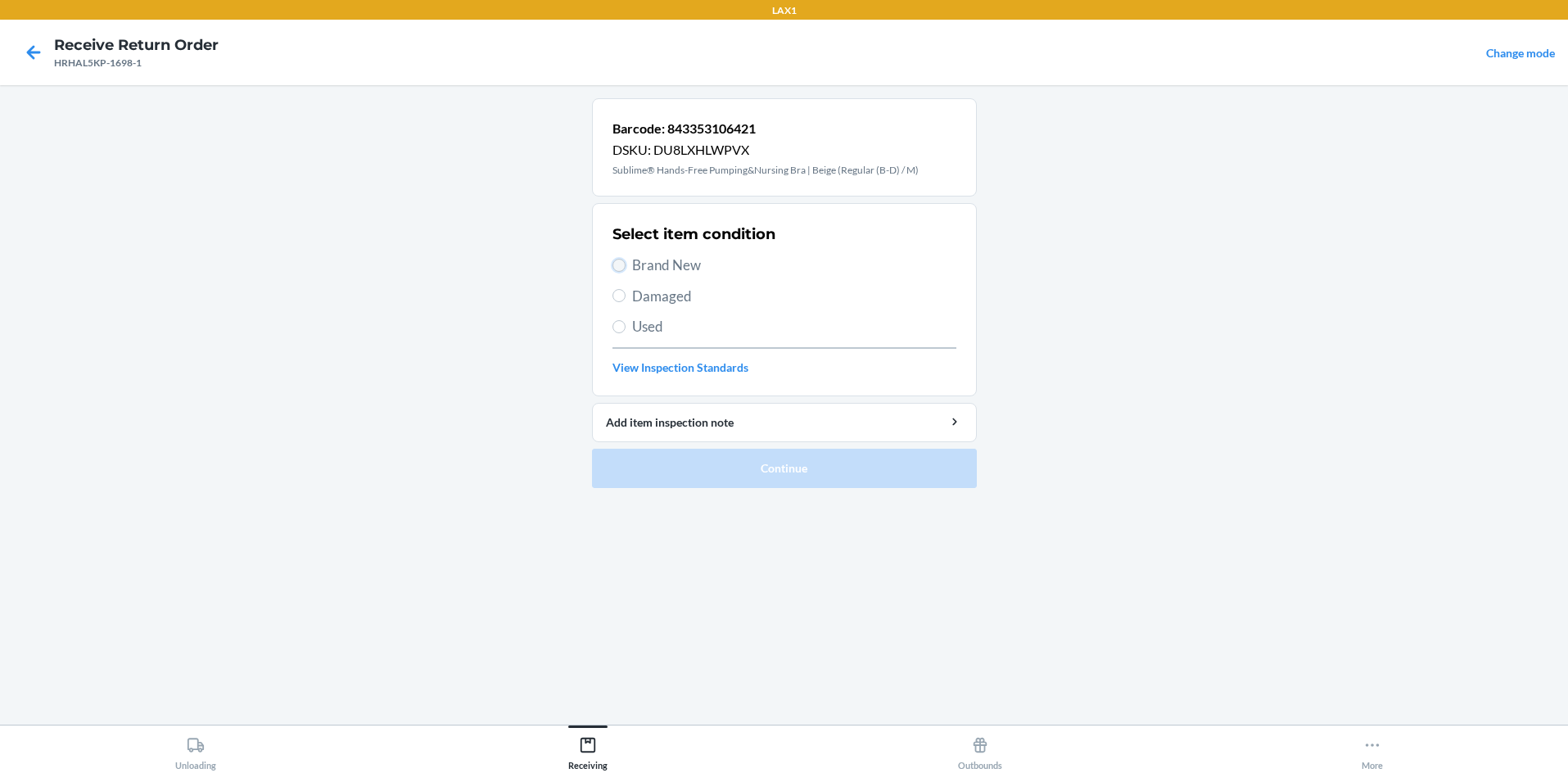
click at [615, 265] on input "Brand New" at bounding box center [619, 266] width 13 height 13
radio input "true"
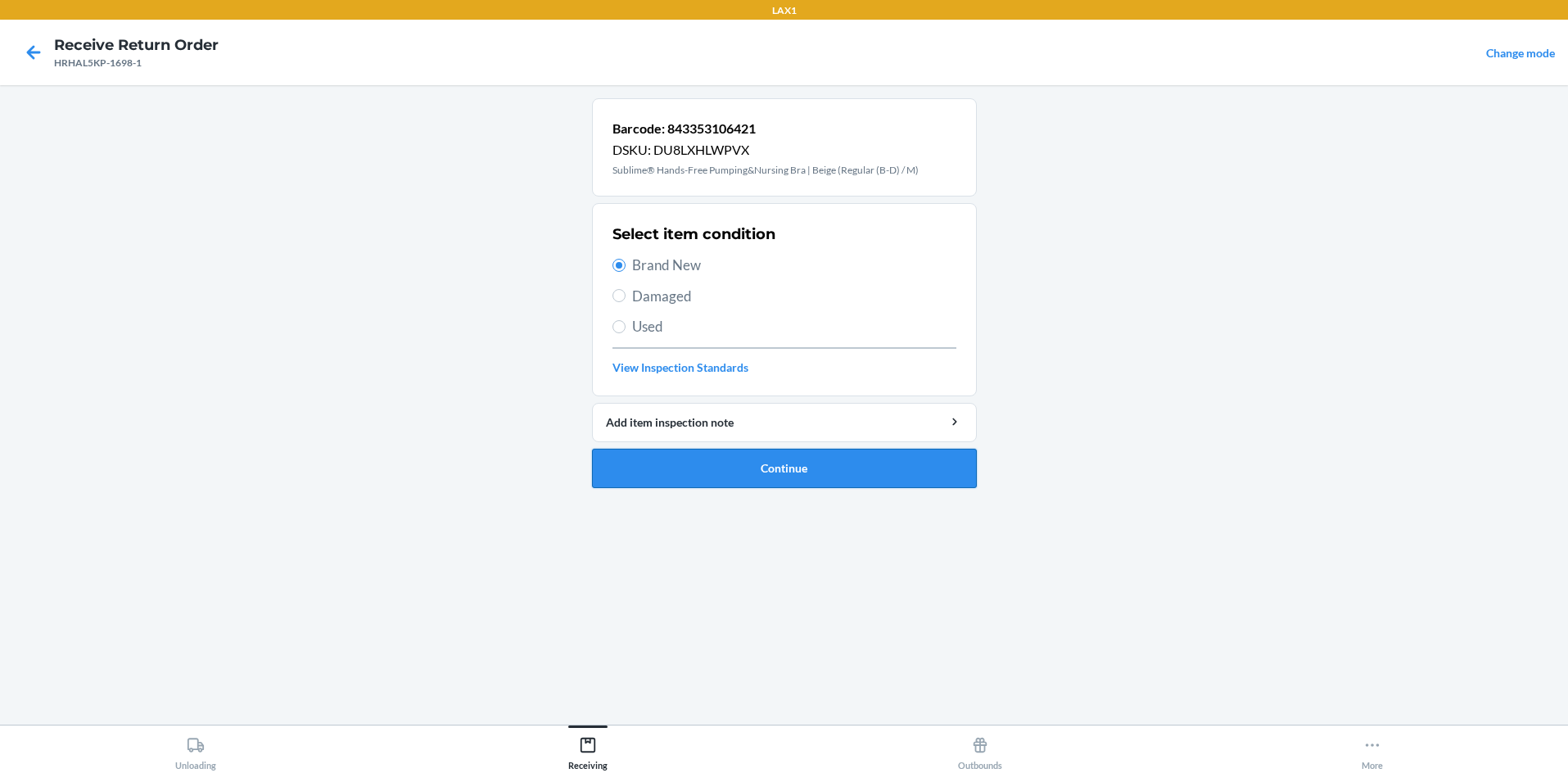
click at [759, 471] on button "Continue" at bounding box center [785, 468] width 385 height 39
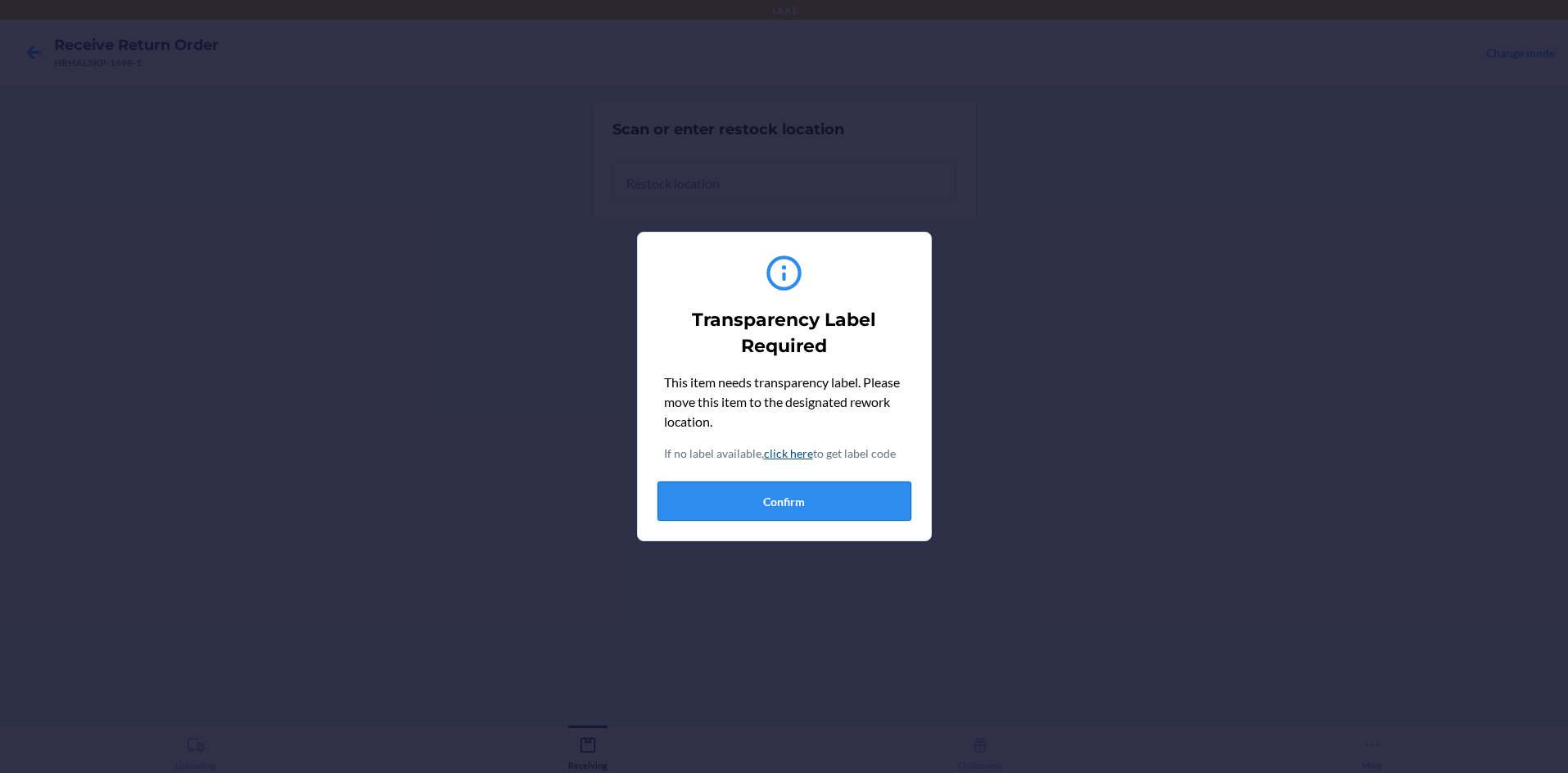
click at [766, 487] on button "Confirm" at bounding box center [784, 501] width 254 height 39
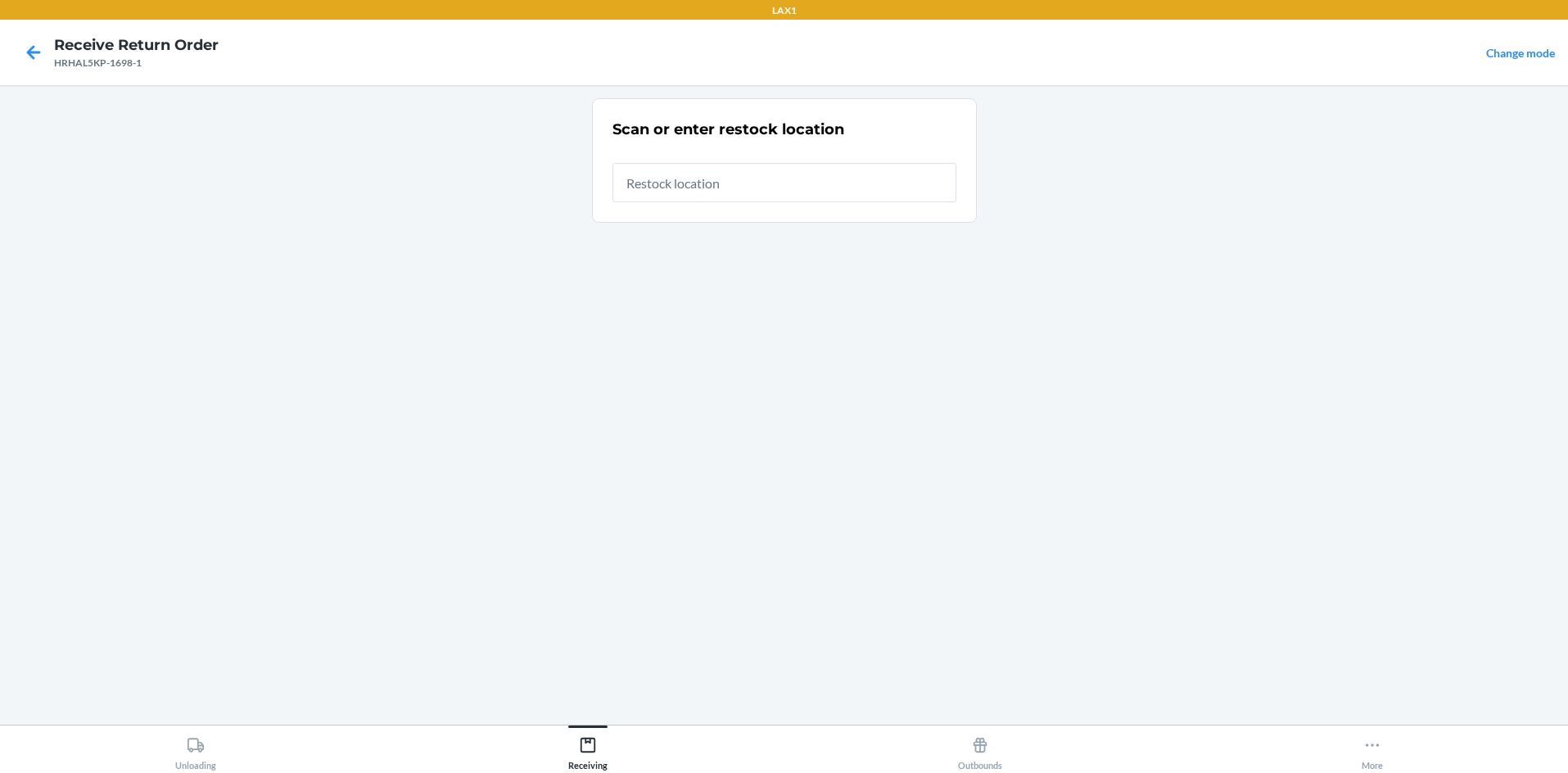
type input "RTCART058"
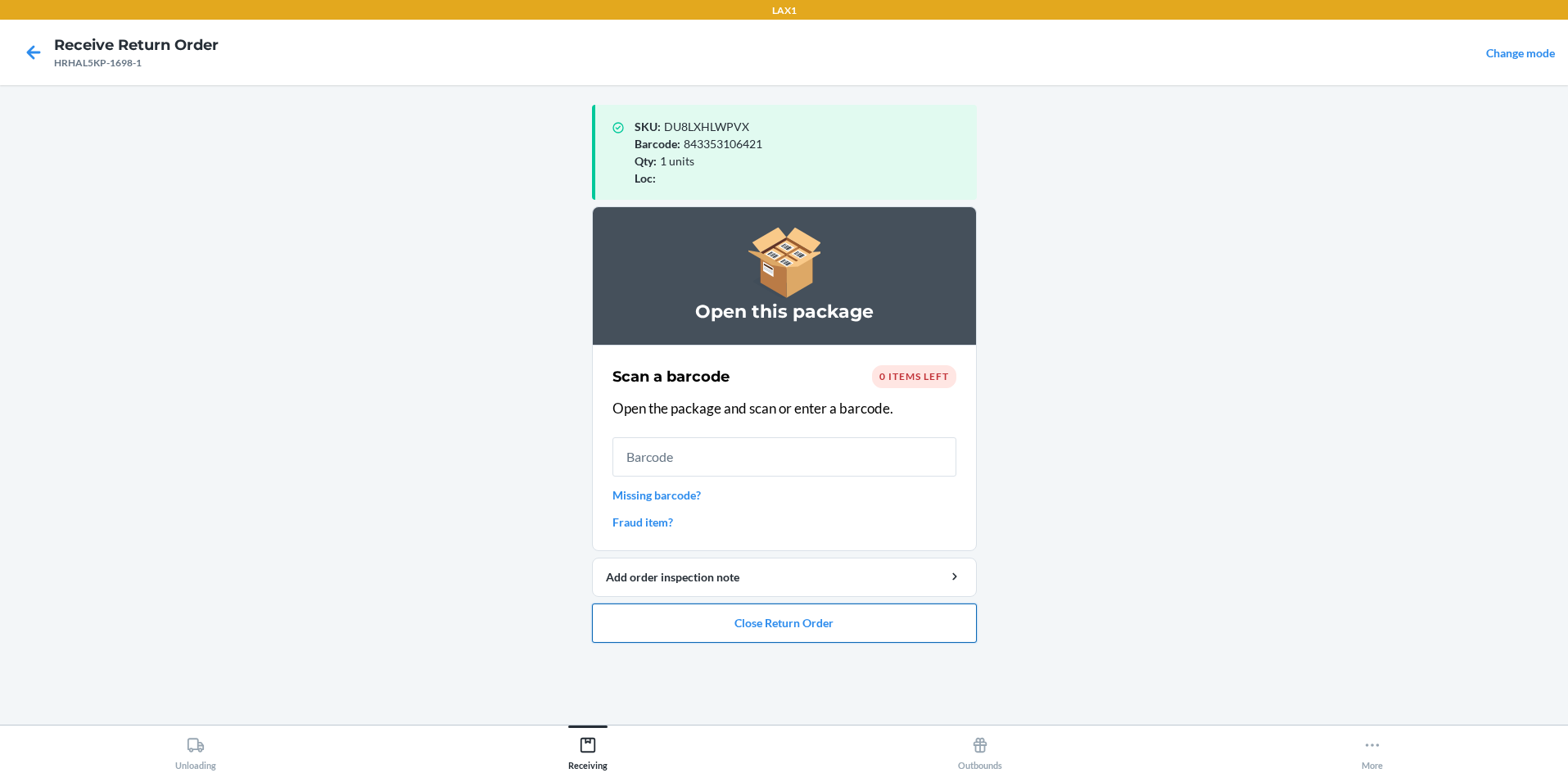
click at [784, 618] on button "Close Return Order" at bounding box center [785, 623] width 385 height 39
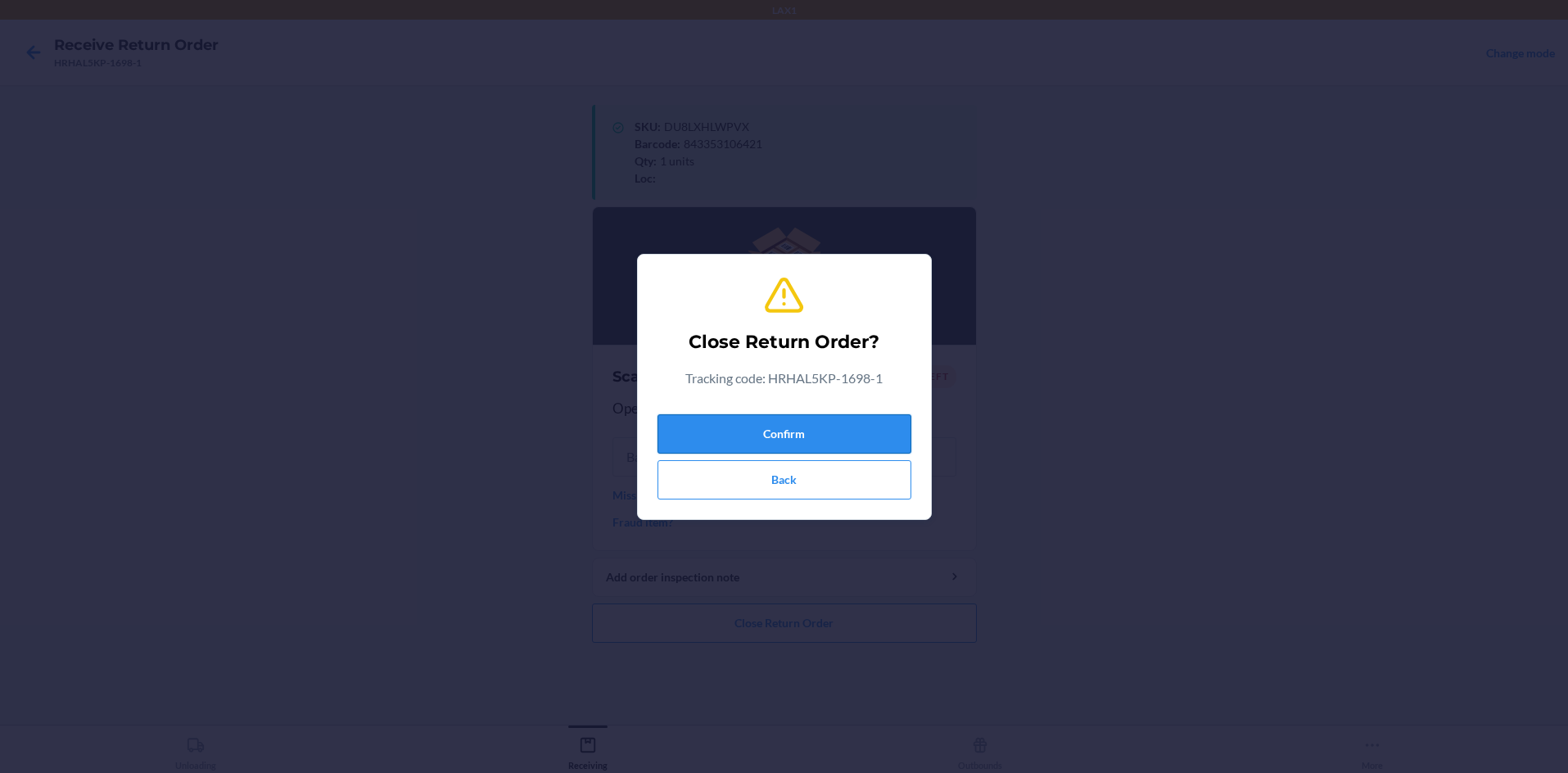
click at [784, 429] on button "Confirm" at bounding box center [784, 434] width 254 height 39
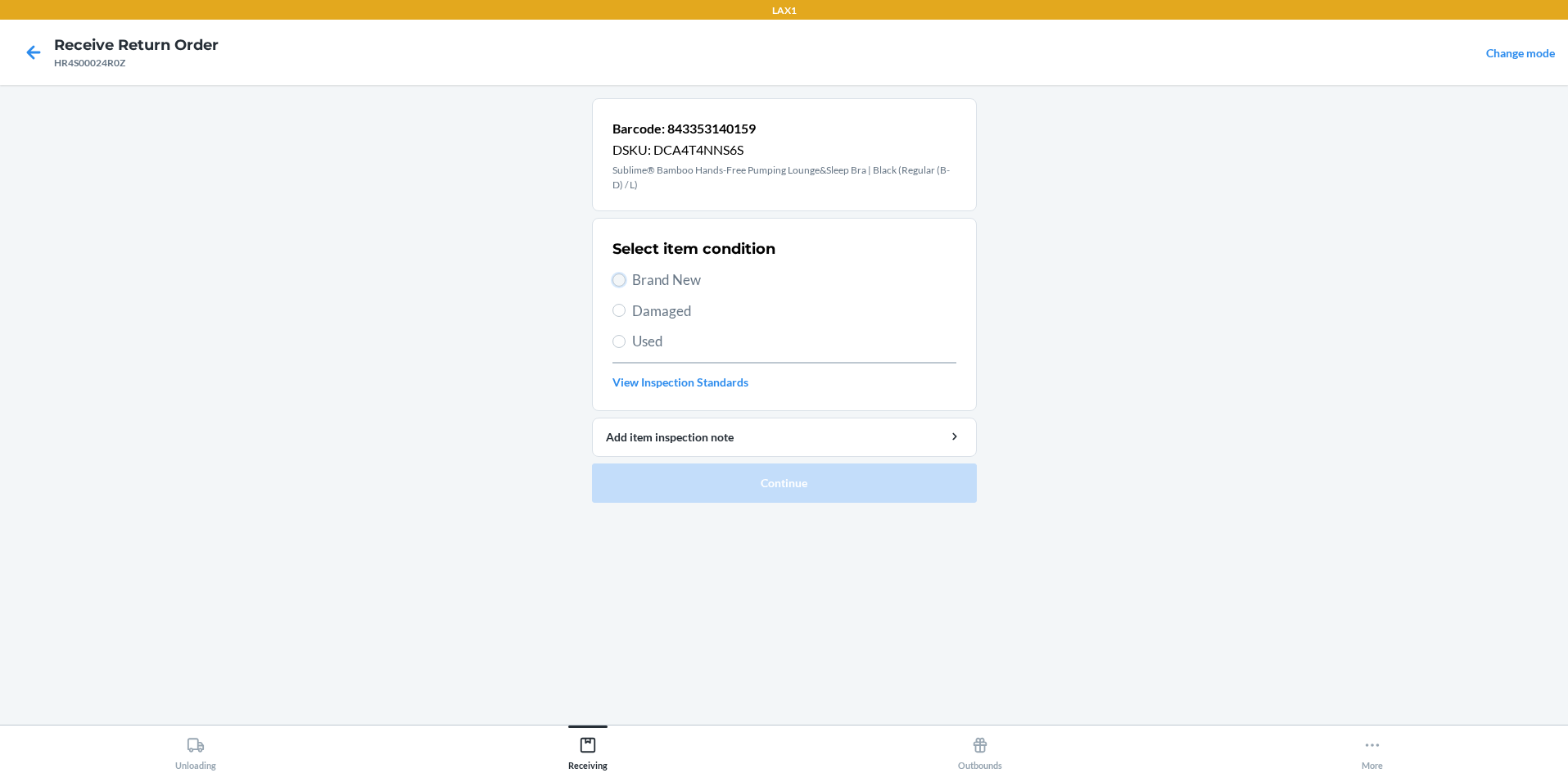
click at [621, 279] on input "Brand New" at bounding box center [619, 280] width 13 height 13
radio input "true"
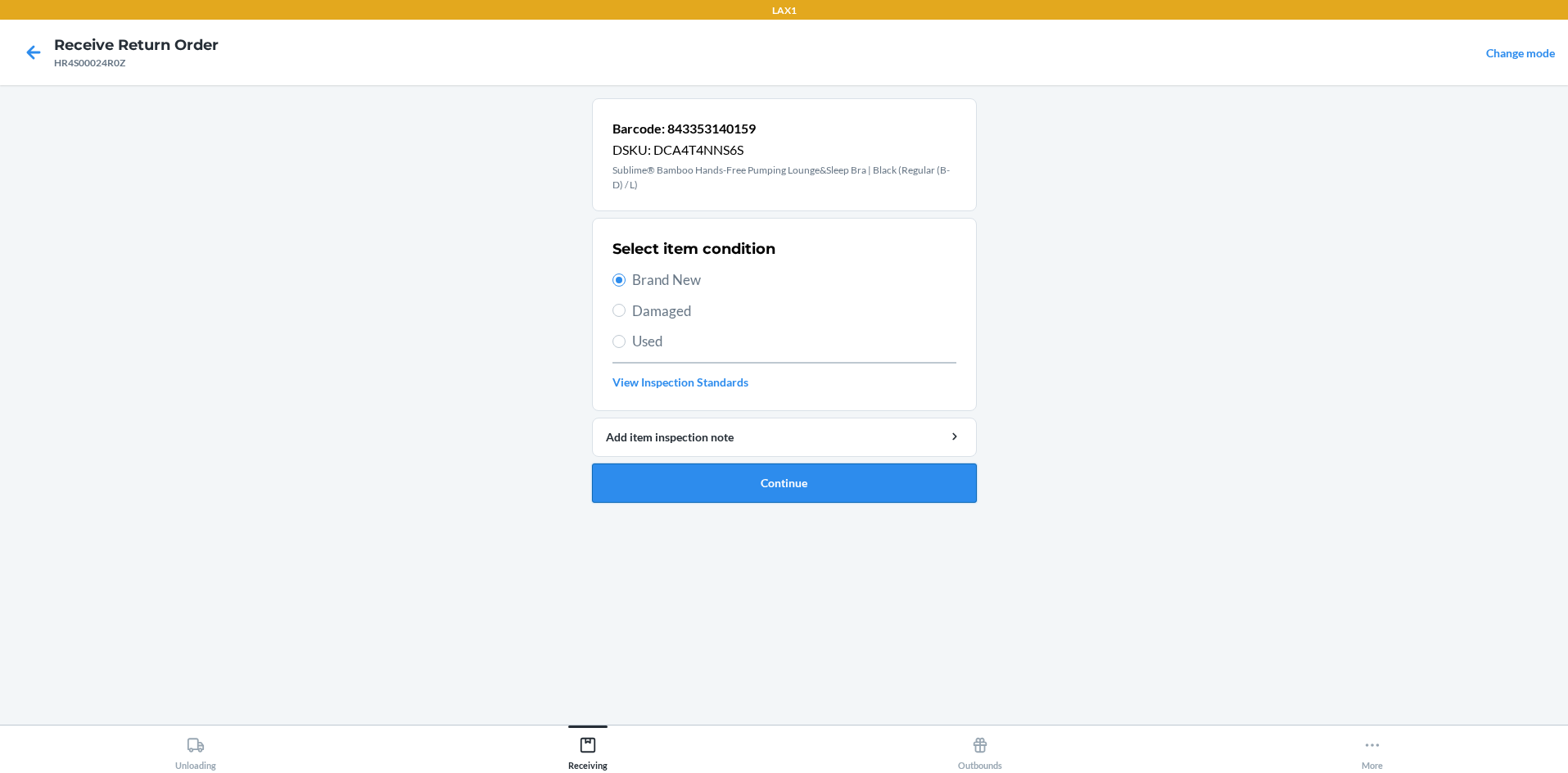
click at [731, 466] on button "Continue" at bounding box center [785, 483] width 385 height 39
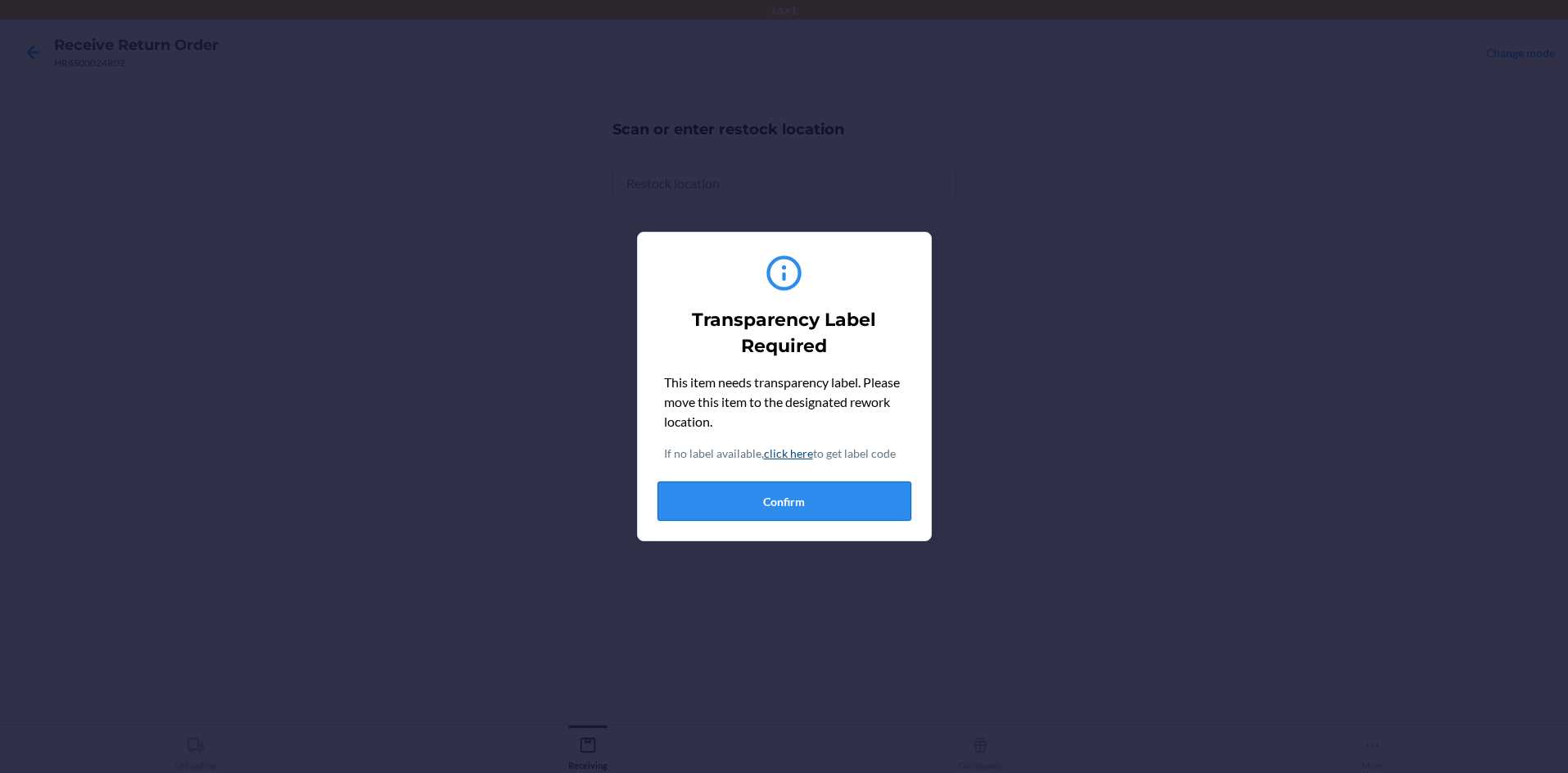
click at [780, 514] on button "Confirm" at bounding box center [784, 501] width 254 height 39
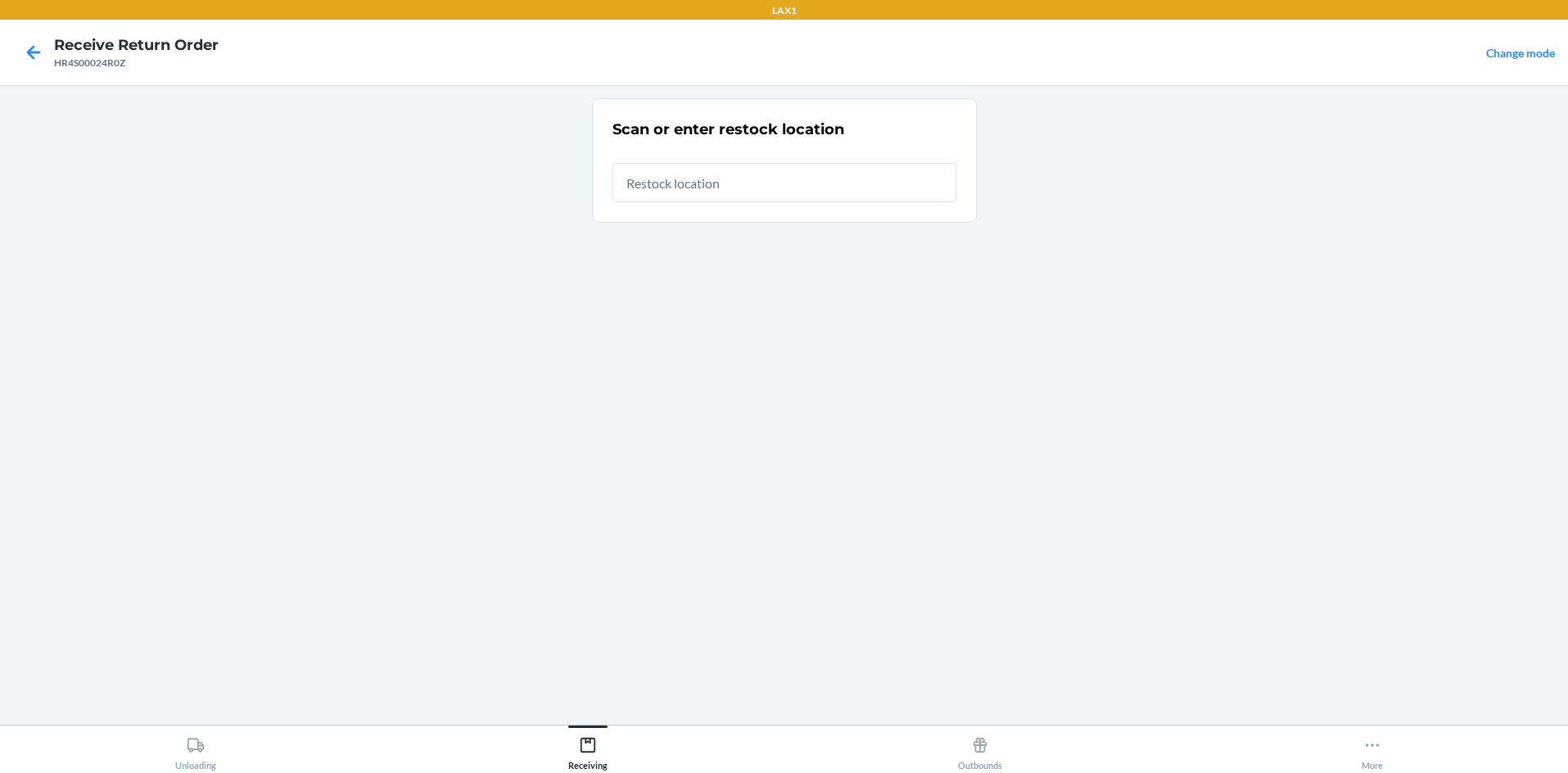
type input "RTCART058"
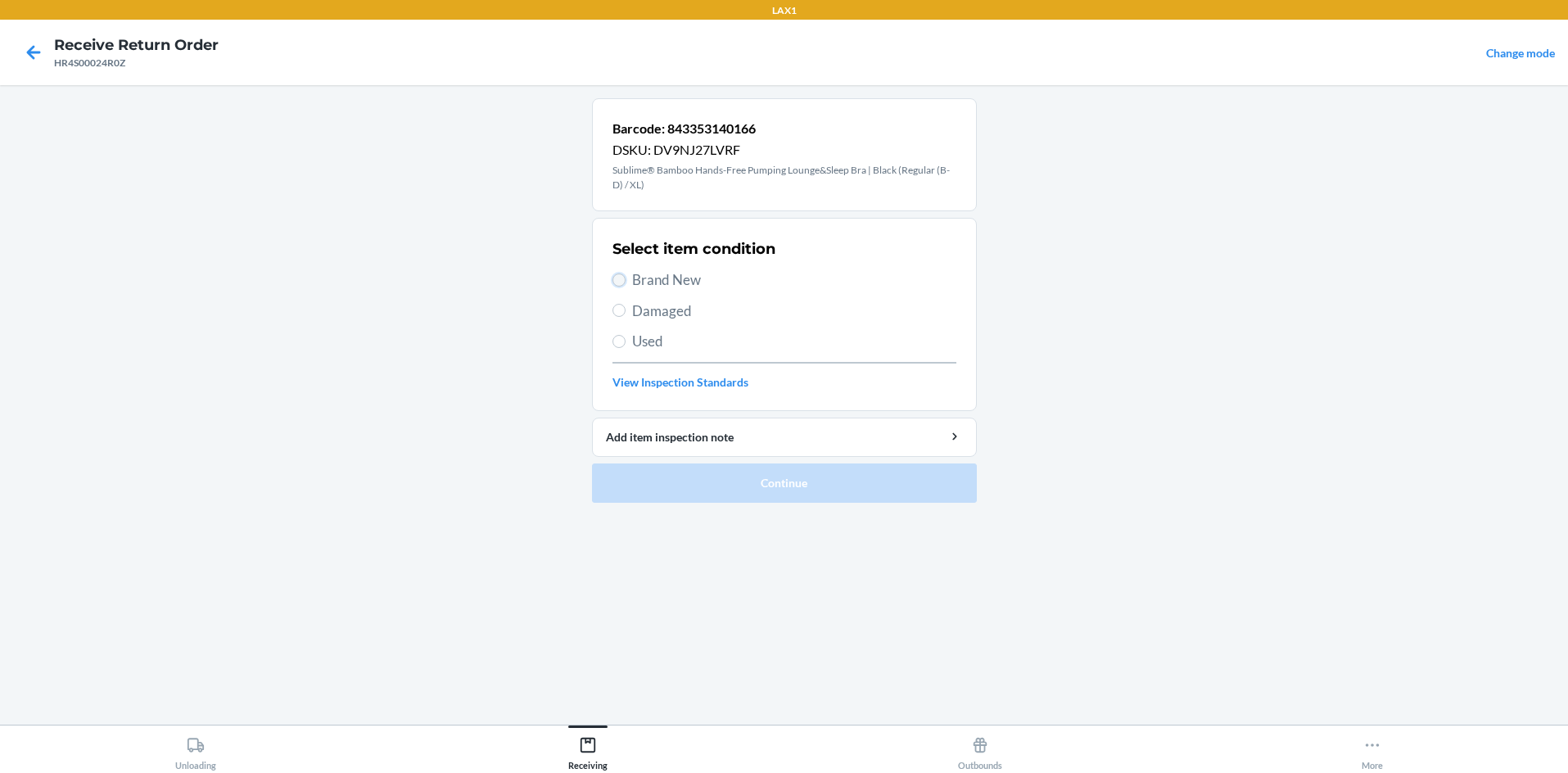
click at [617, 281] on input "Brand New" at bounding box center [619, 280] width 13 height 13
radio input "true"
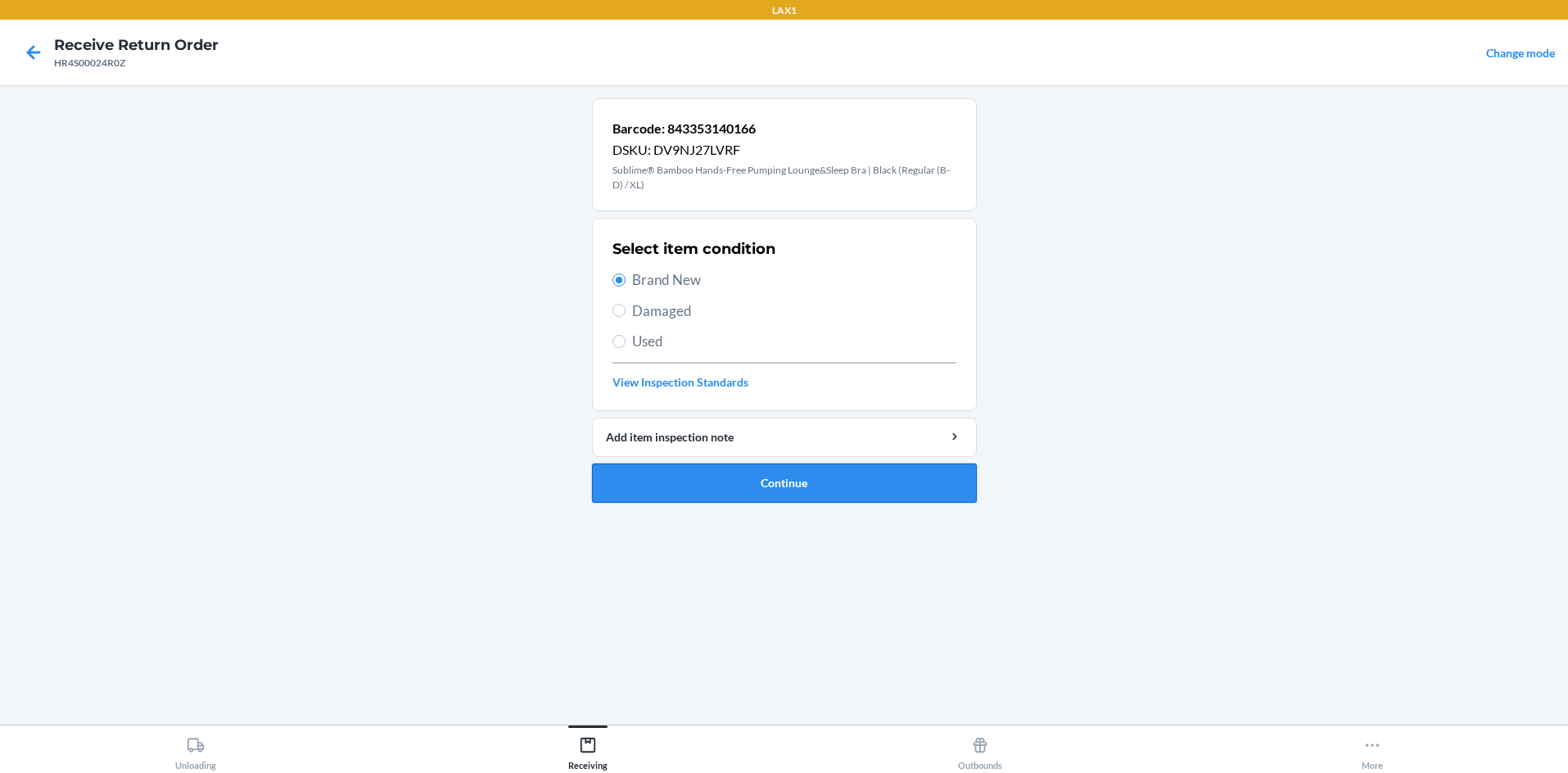
click at [680, 475] on button "Continue" at bounding box center [785, 483] width 385 height 39
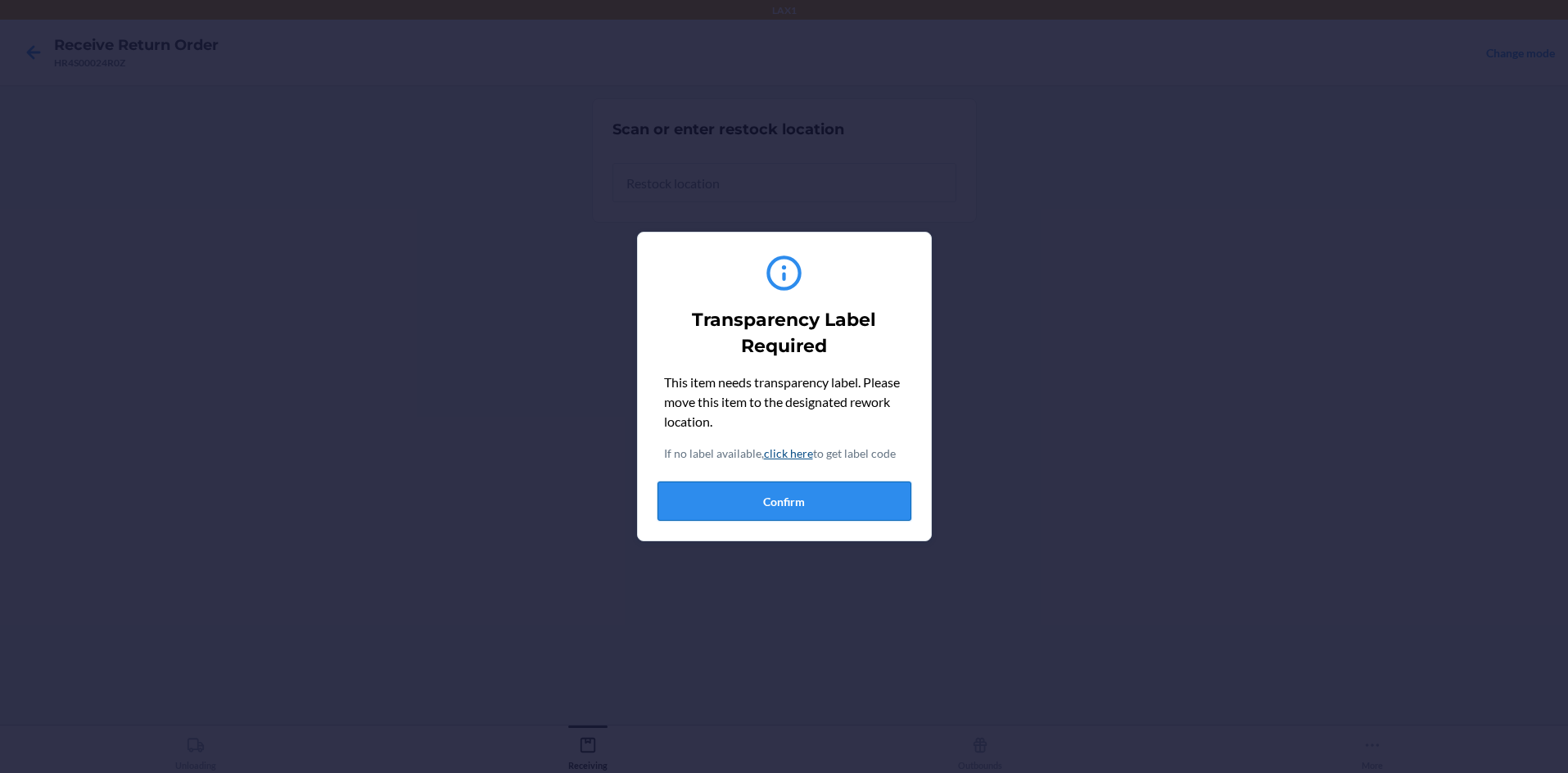
click at [712, 500] on button "Confirm" at bounding box center [784, 501] width 254 height 39
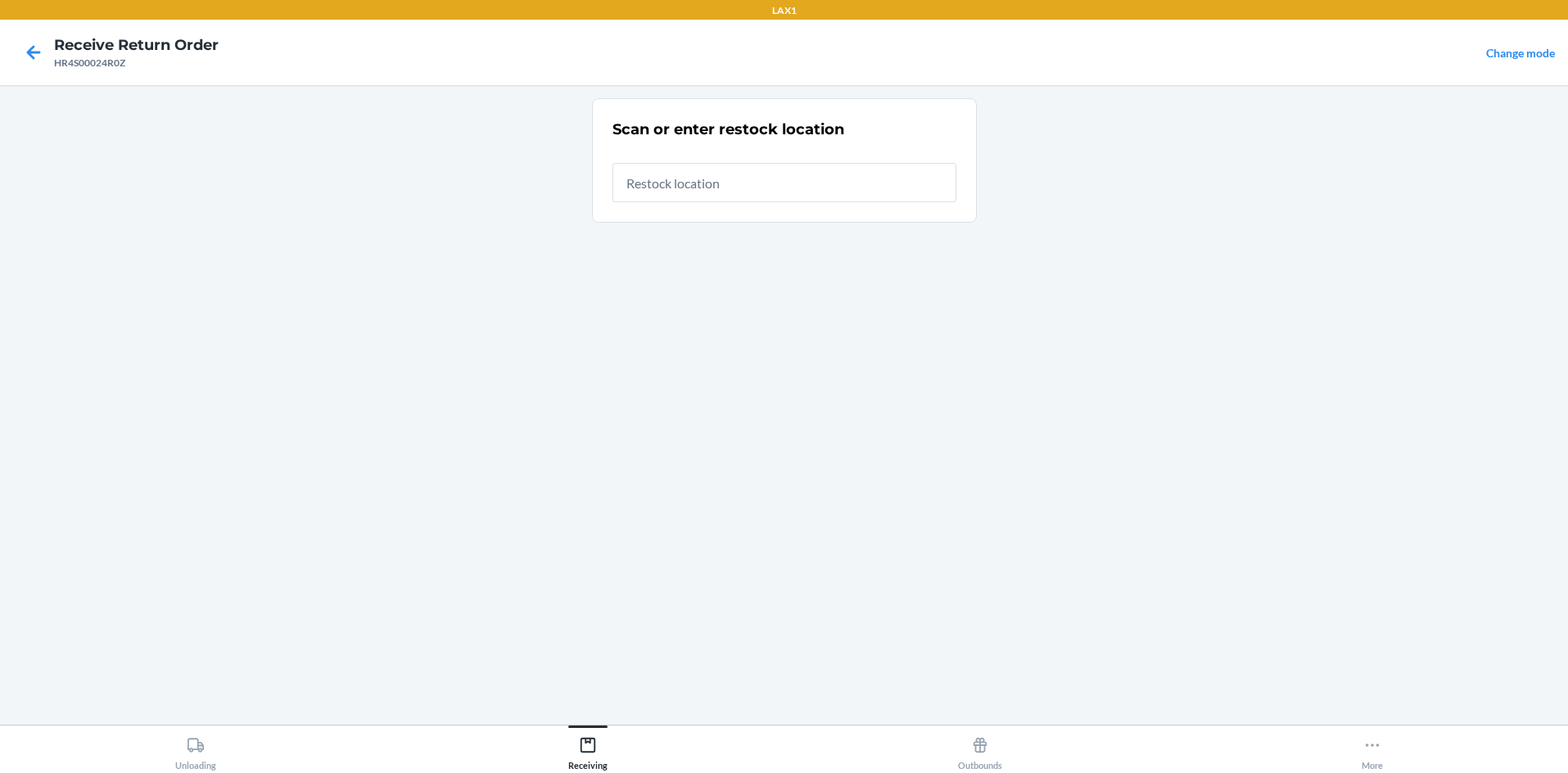
type input "RTCART058"
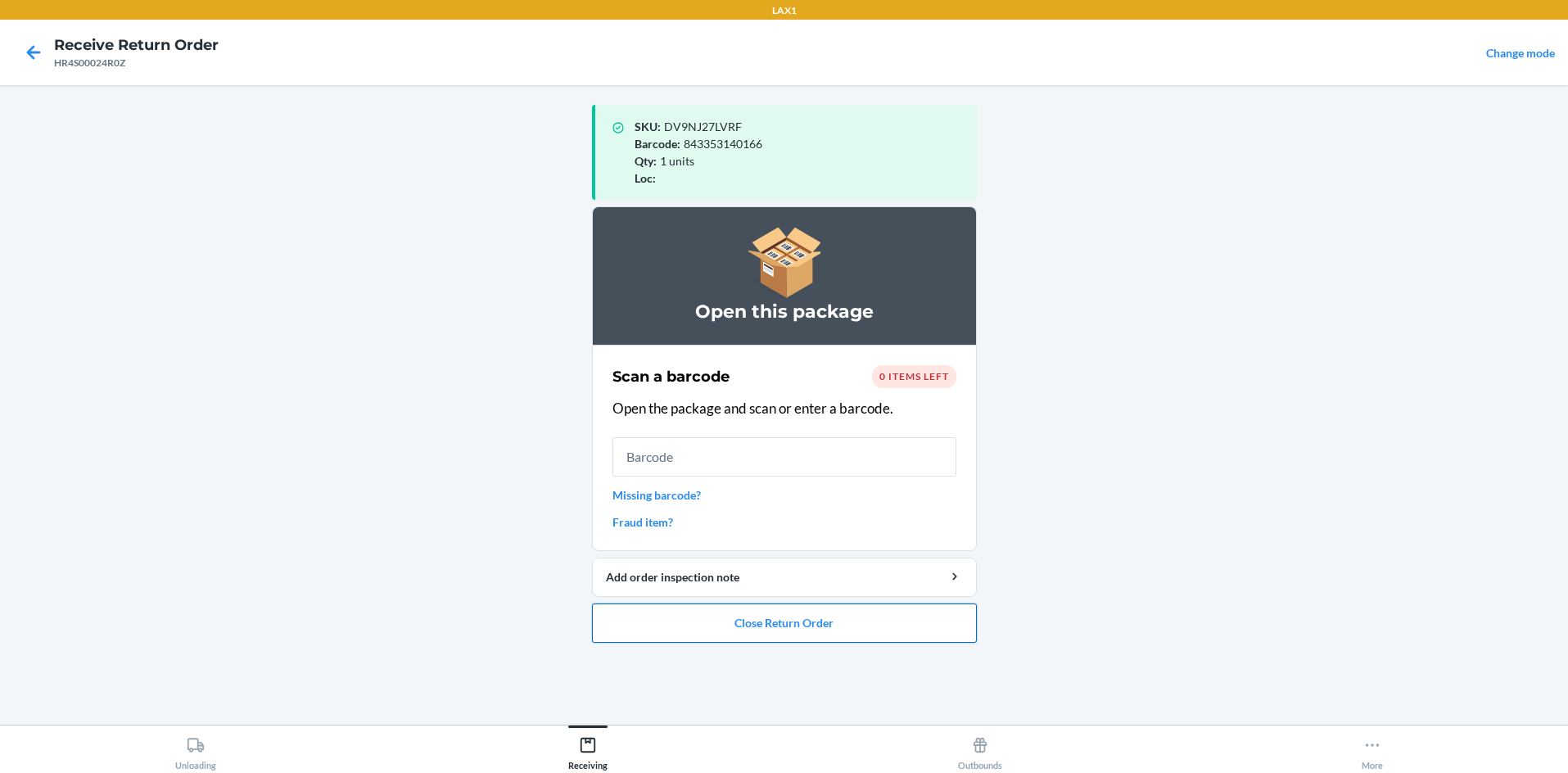
click at [784, 617] on button "Close Return Order" at bounding box center [785, 623] width 385 height 39
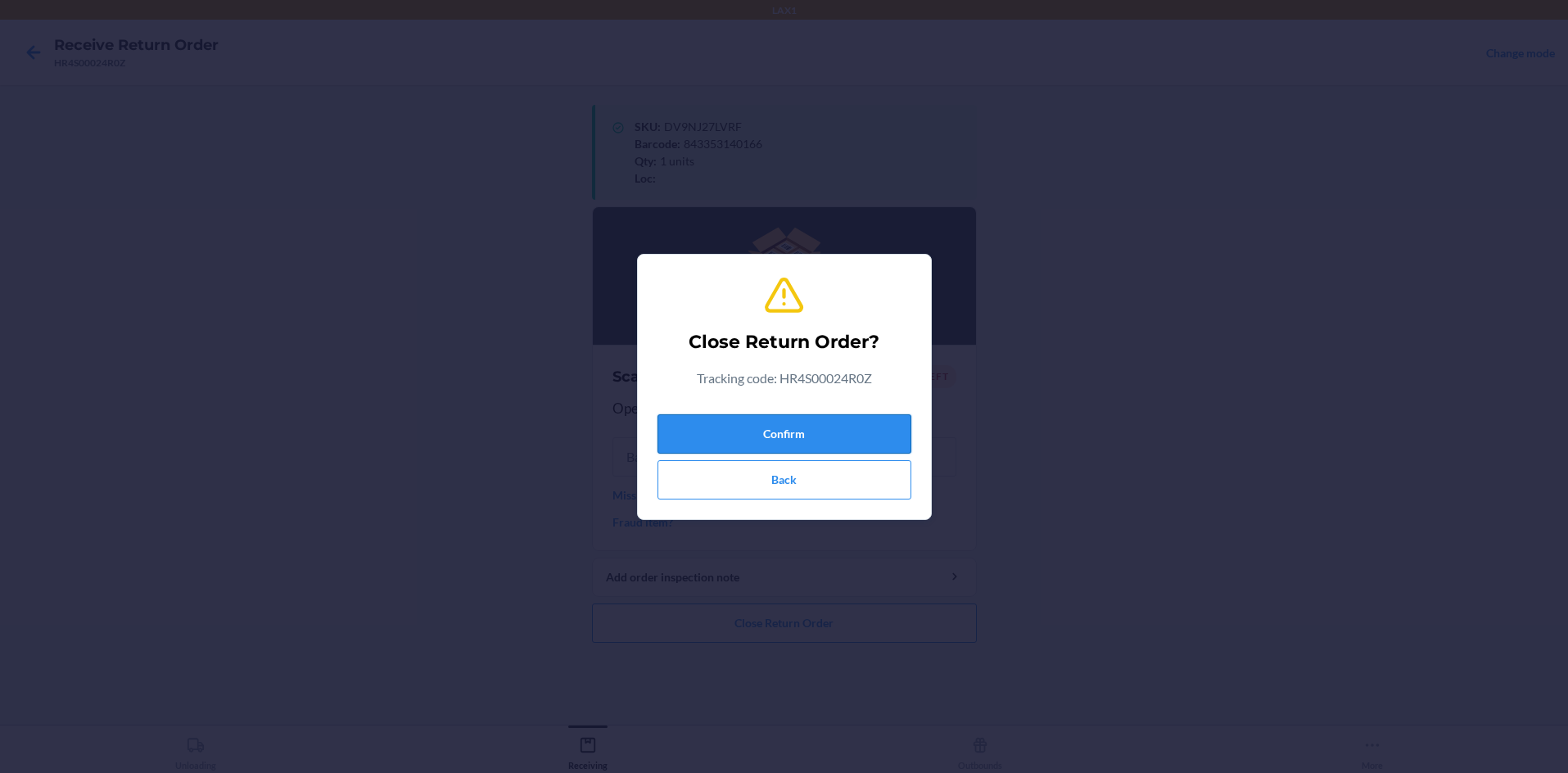
click at [784, 433] on button "Confirm" at bounding box center [784, 434] width 254 height 39
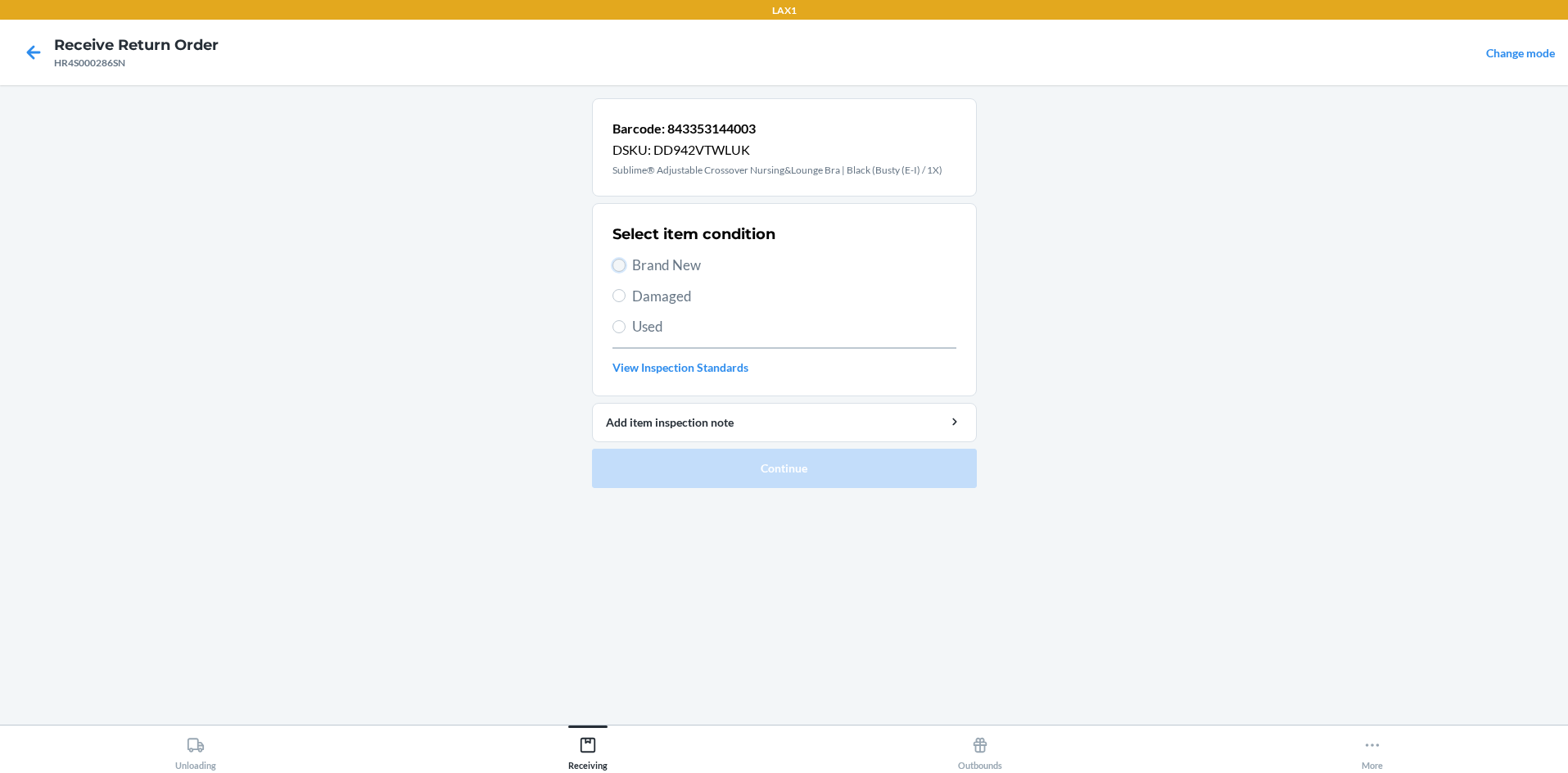
click at [618, 268] on input "Brand New" at bounding box center [619, 266] width 13 height 13
radio input "true"
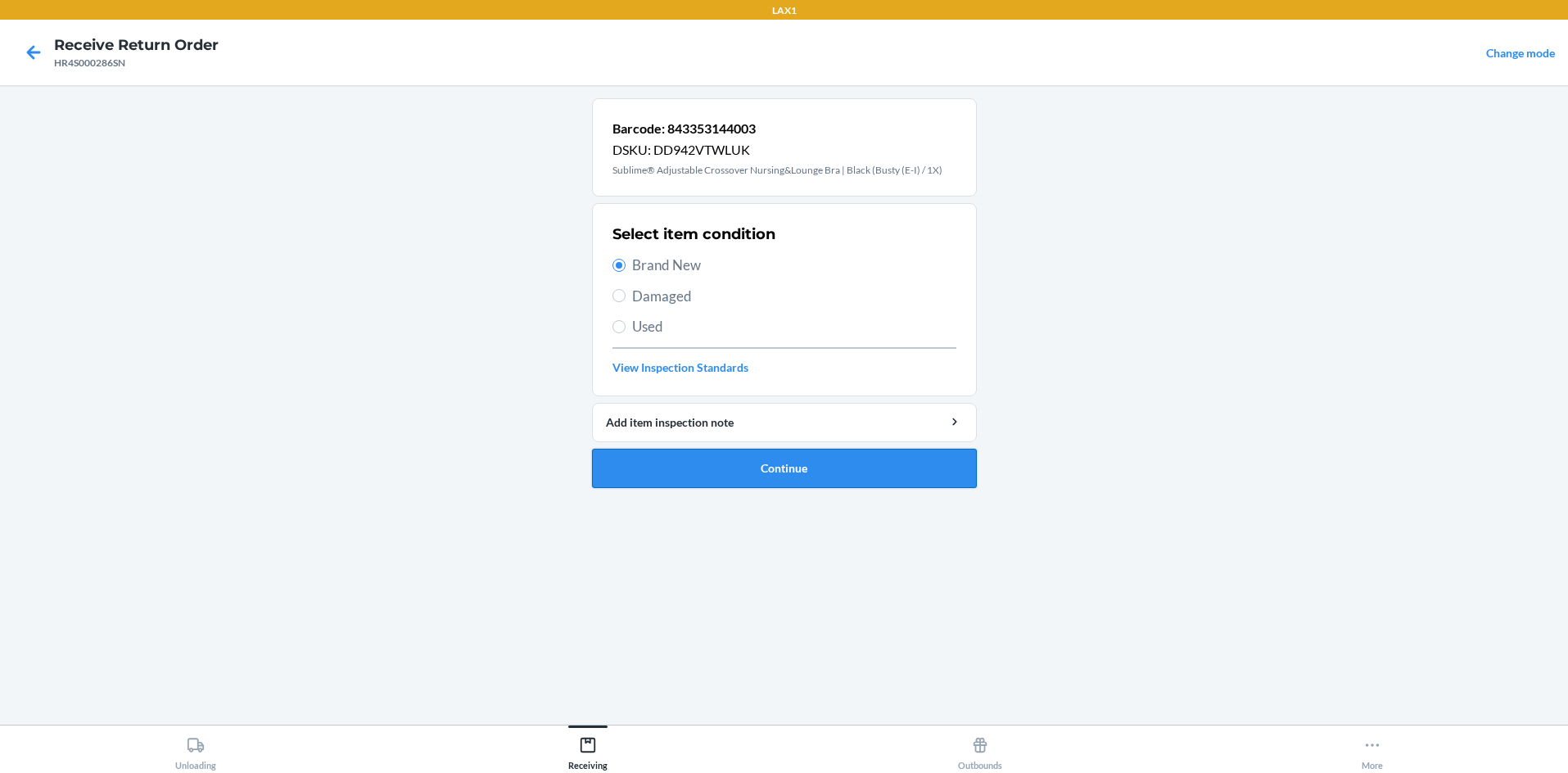
click at [676, 463] on button "Continue" at bounding box center [785, 468] width 385 height 39
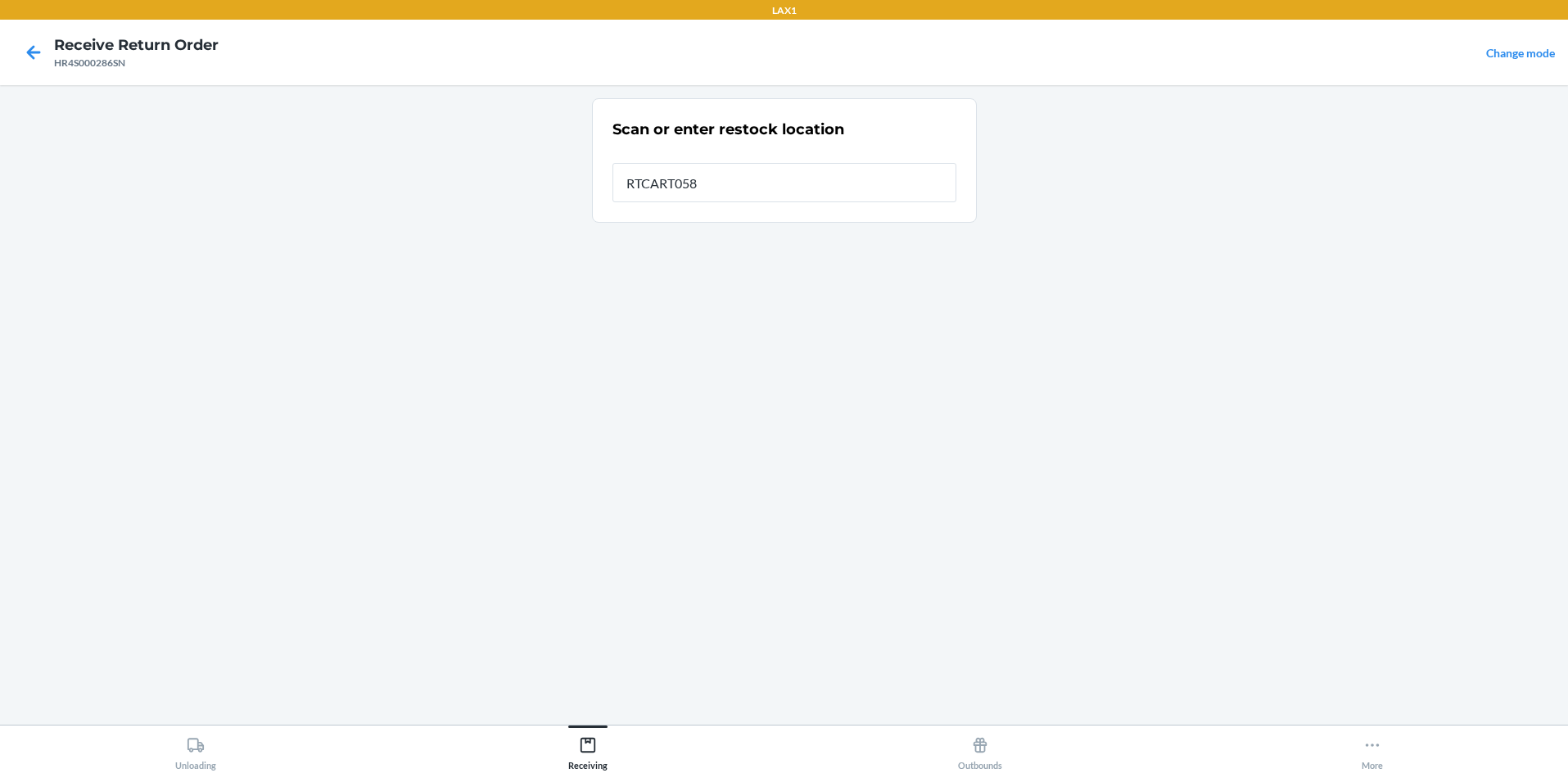
type input "RTCART058"
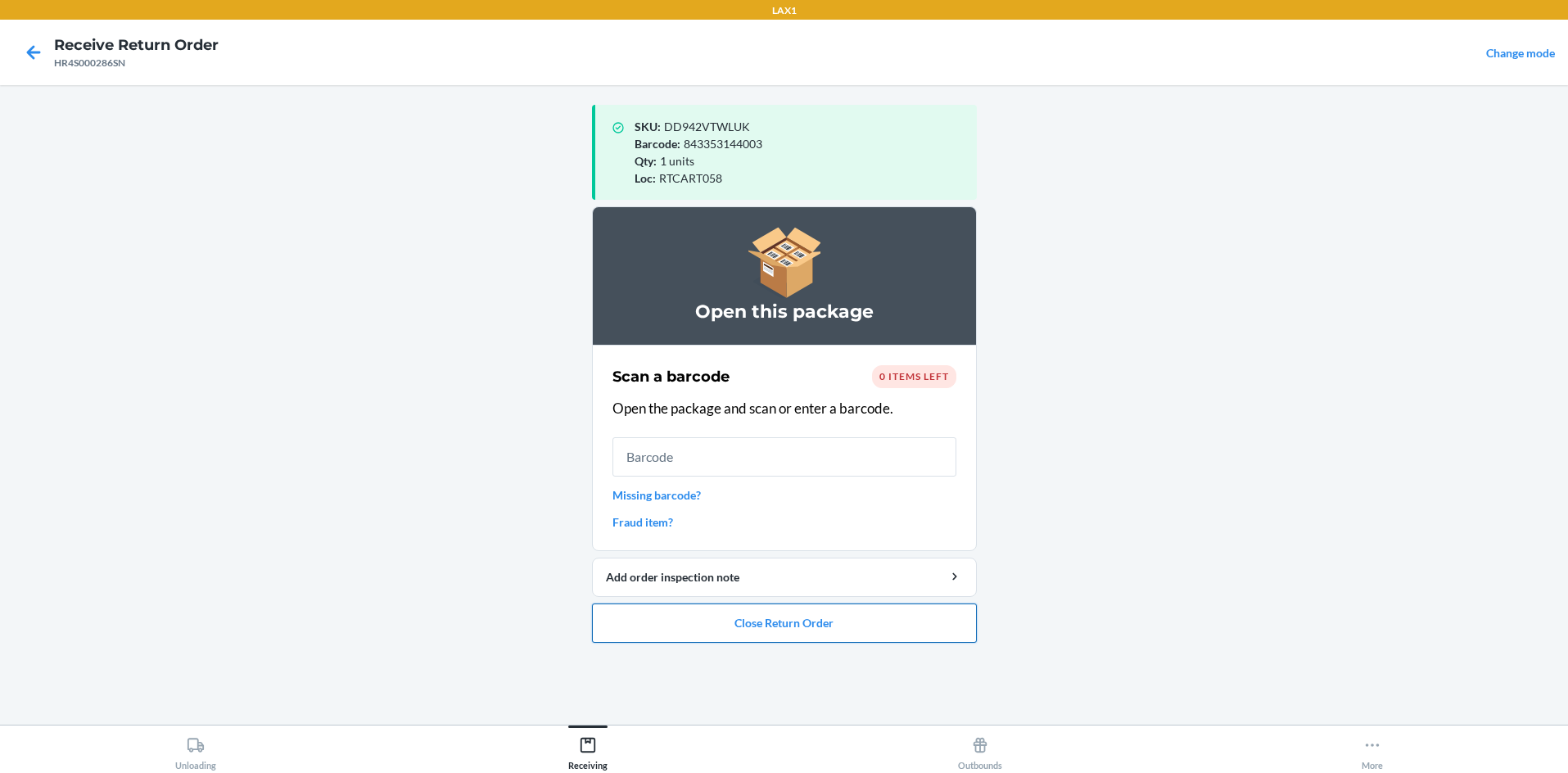
click at [784, 625] on button "Close Return Order" at bounding box center [785, 623] width 385 height 39
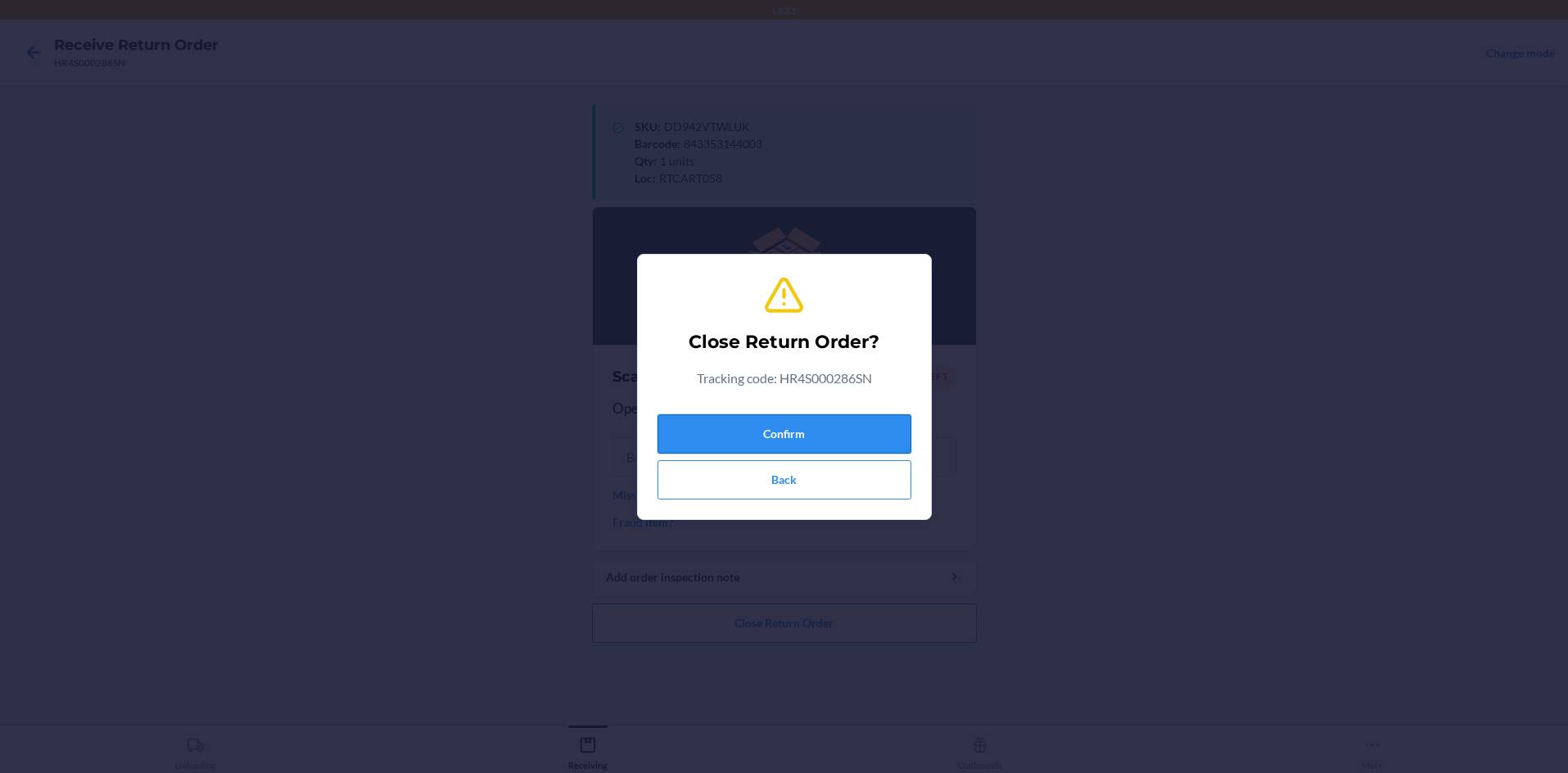
click at [784, 436] on button "Confirm" at bounding box center [784, 434] width 254 height 39
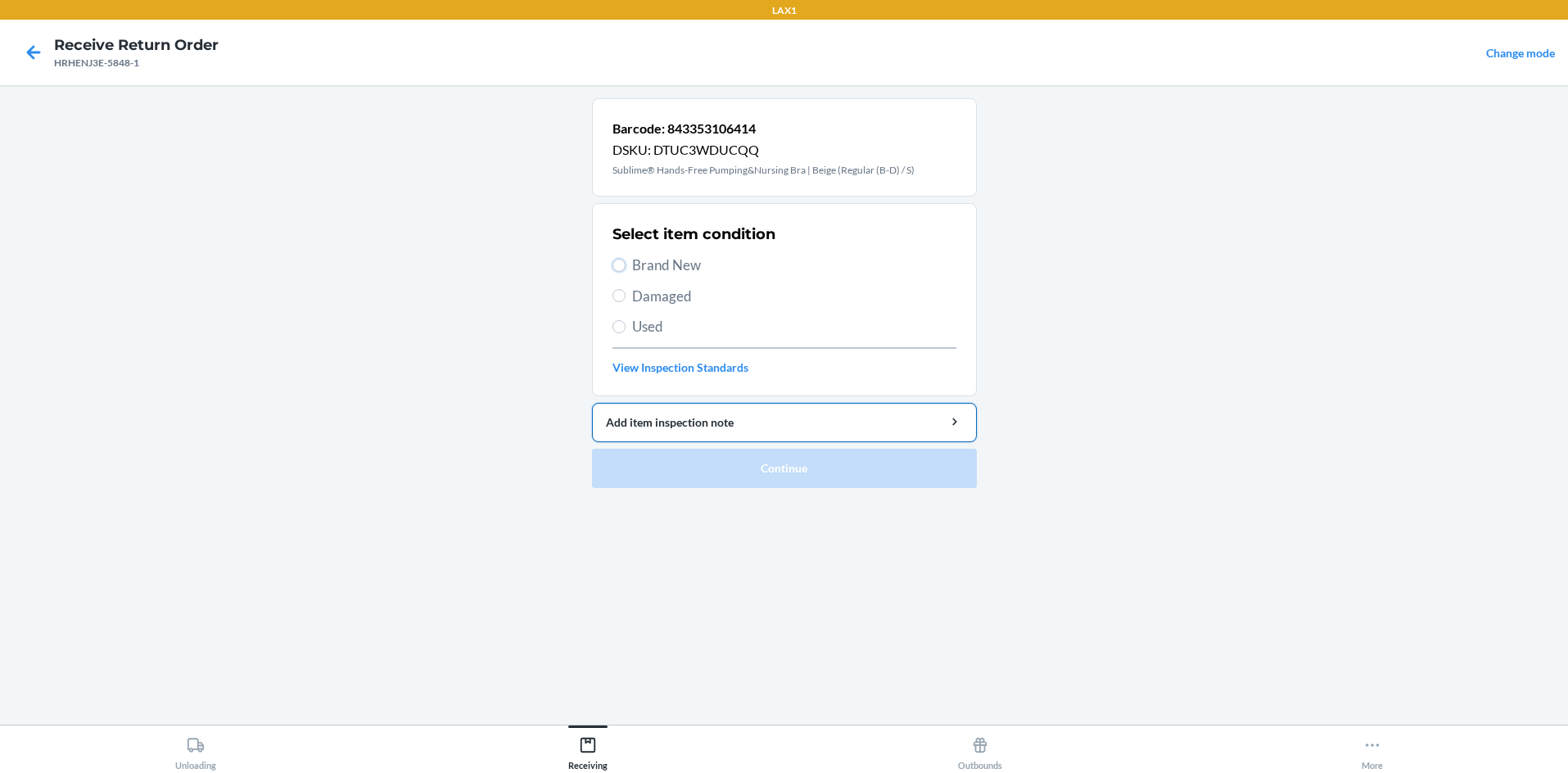
drag, startPoint x: 614, startPoint y: 263, endPoint x: 697, endPoint y: 418, distance: 175.8
click at [616, 265] on input "Brand New" at bounding box center [619, 266] width 13 height 13
radio input "true"
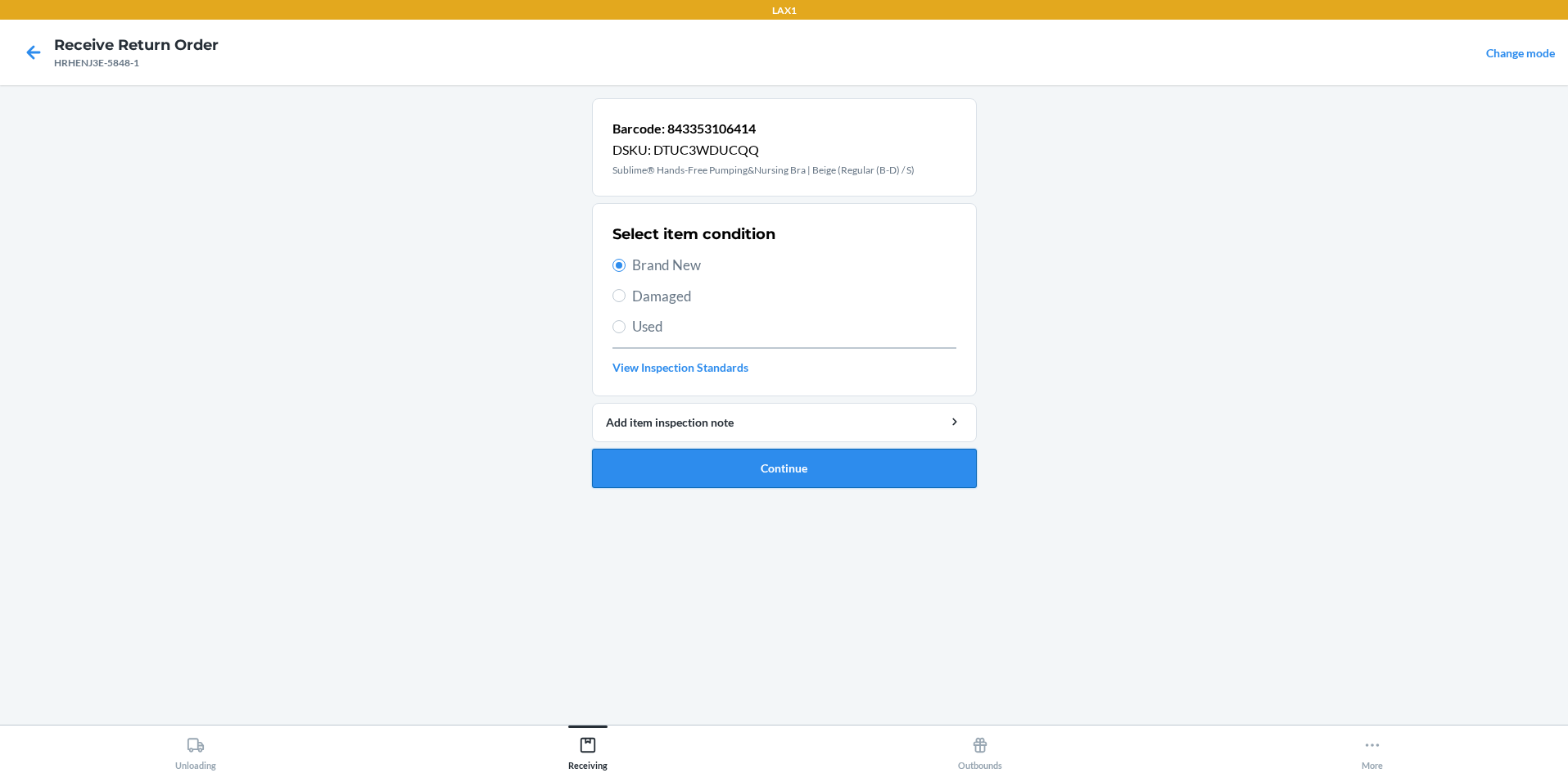
click at [715, 465] on button "Continue" at bounding box center [785, 468] width 385 height 39
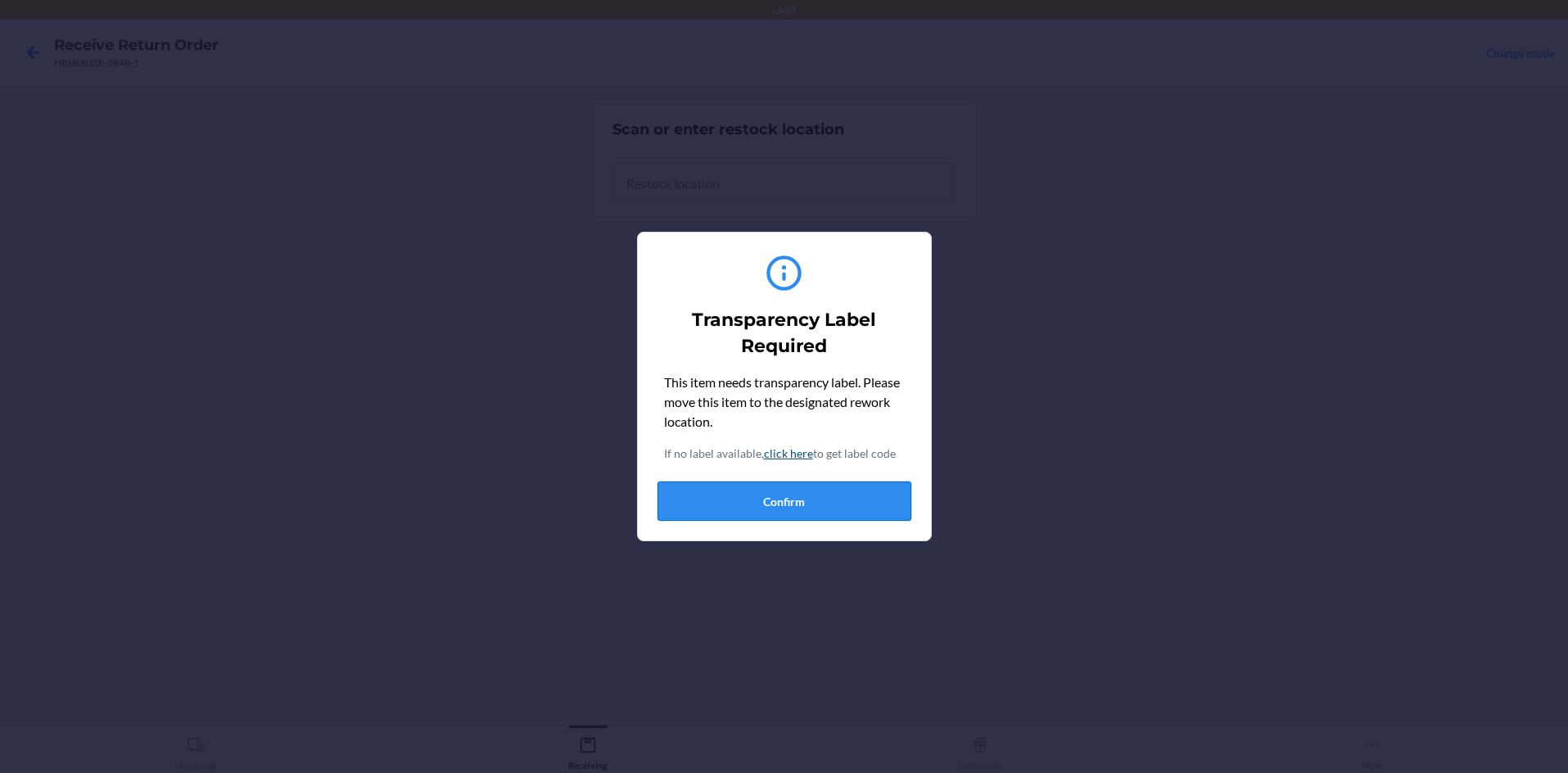
click at [734, 496] on button "Confirm" at bounding box center [784, 501] width 254 height 39
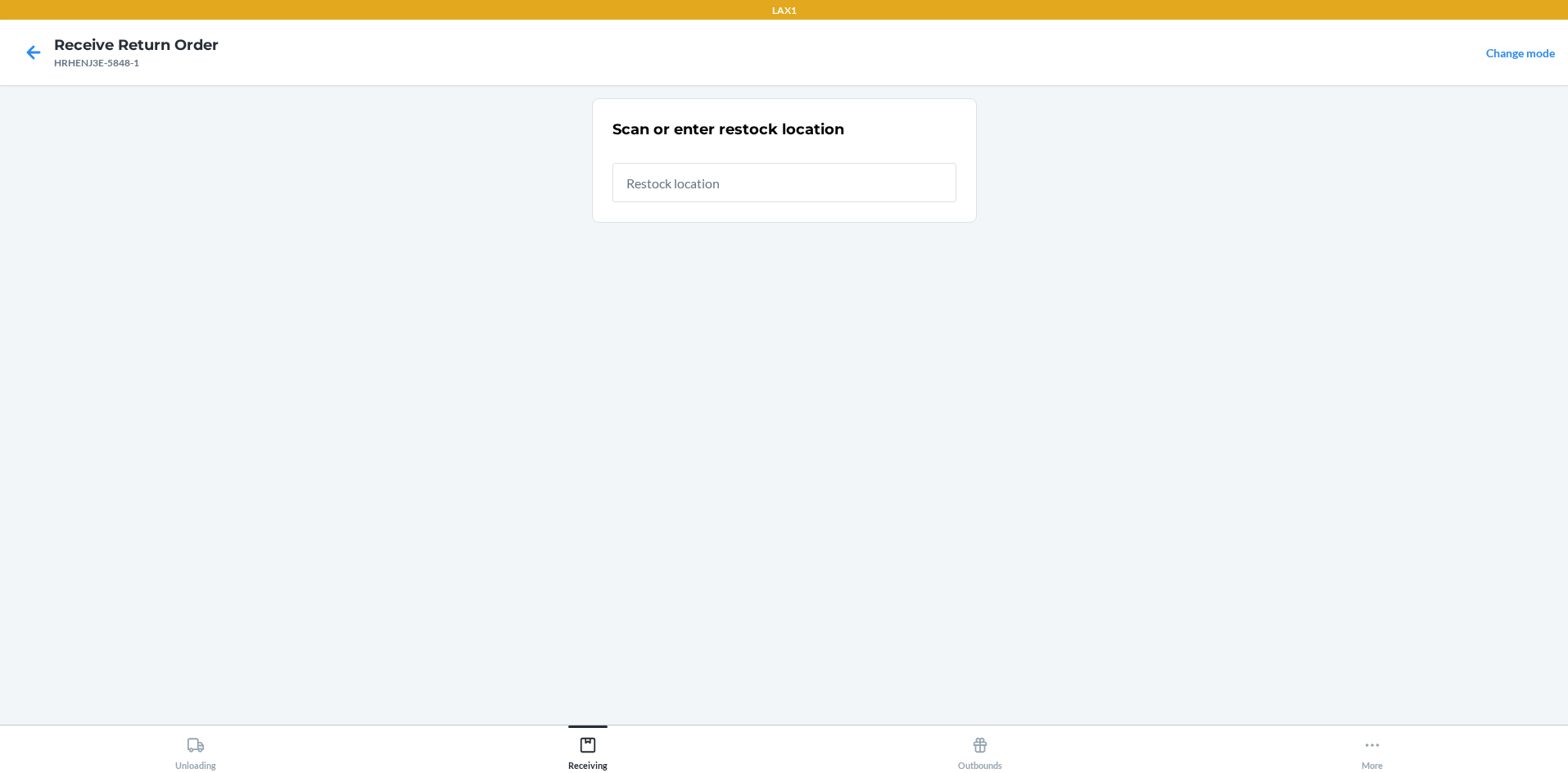
type input "RTCART058"
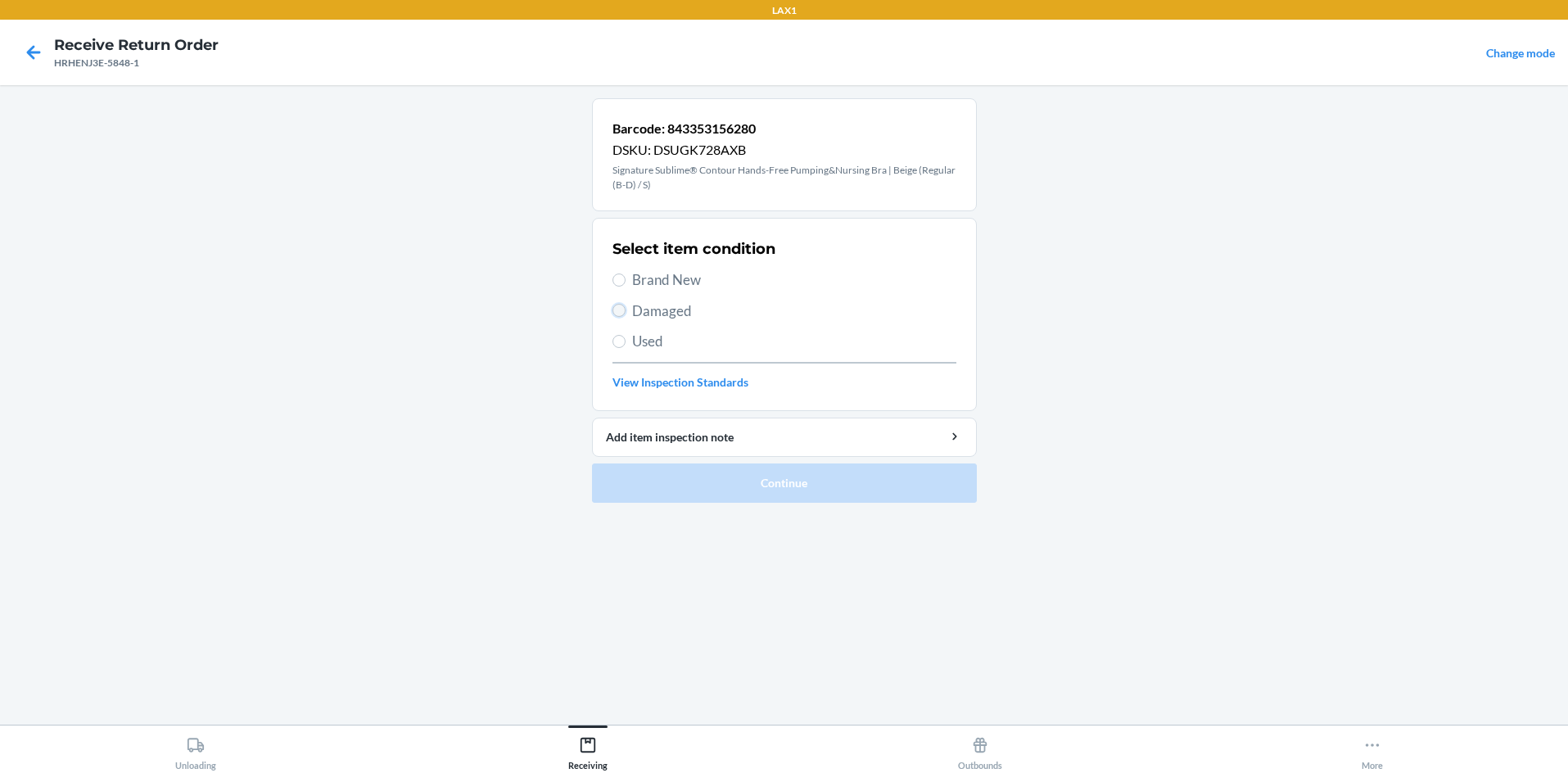
click at [620, 308] on input "Damaged" at bounding box center [619, 311] width 13 height 13
radio input "true"
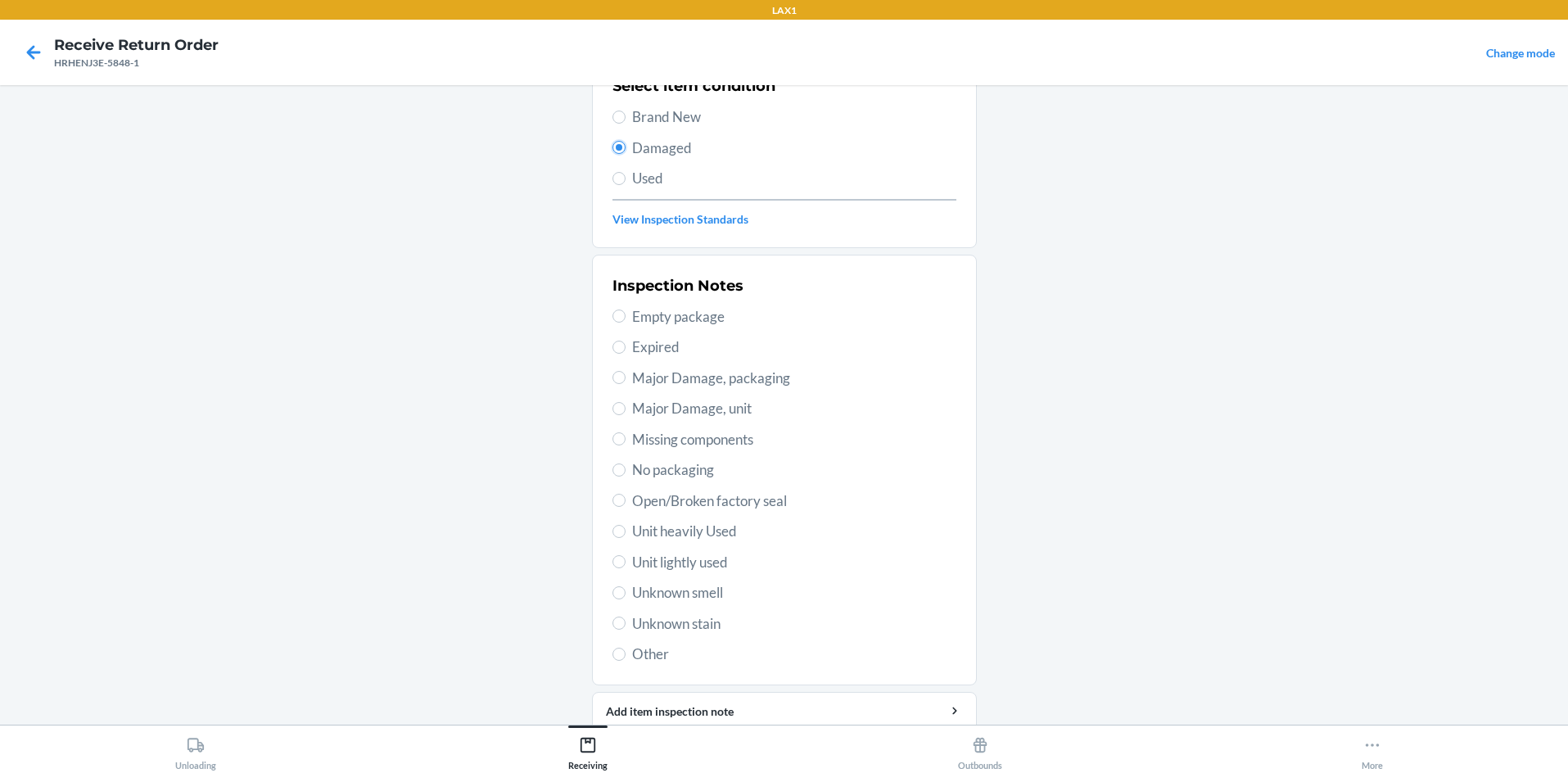
scroll to position [164, 0]
click at [613, 559] on input "Unit lightly used" at bounding box center [619, 561] width 13 height 13
radio input "true"
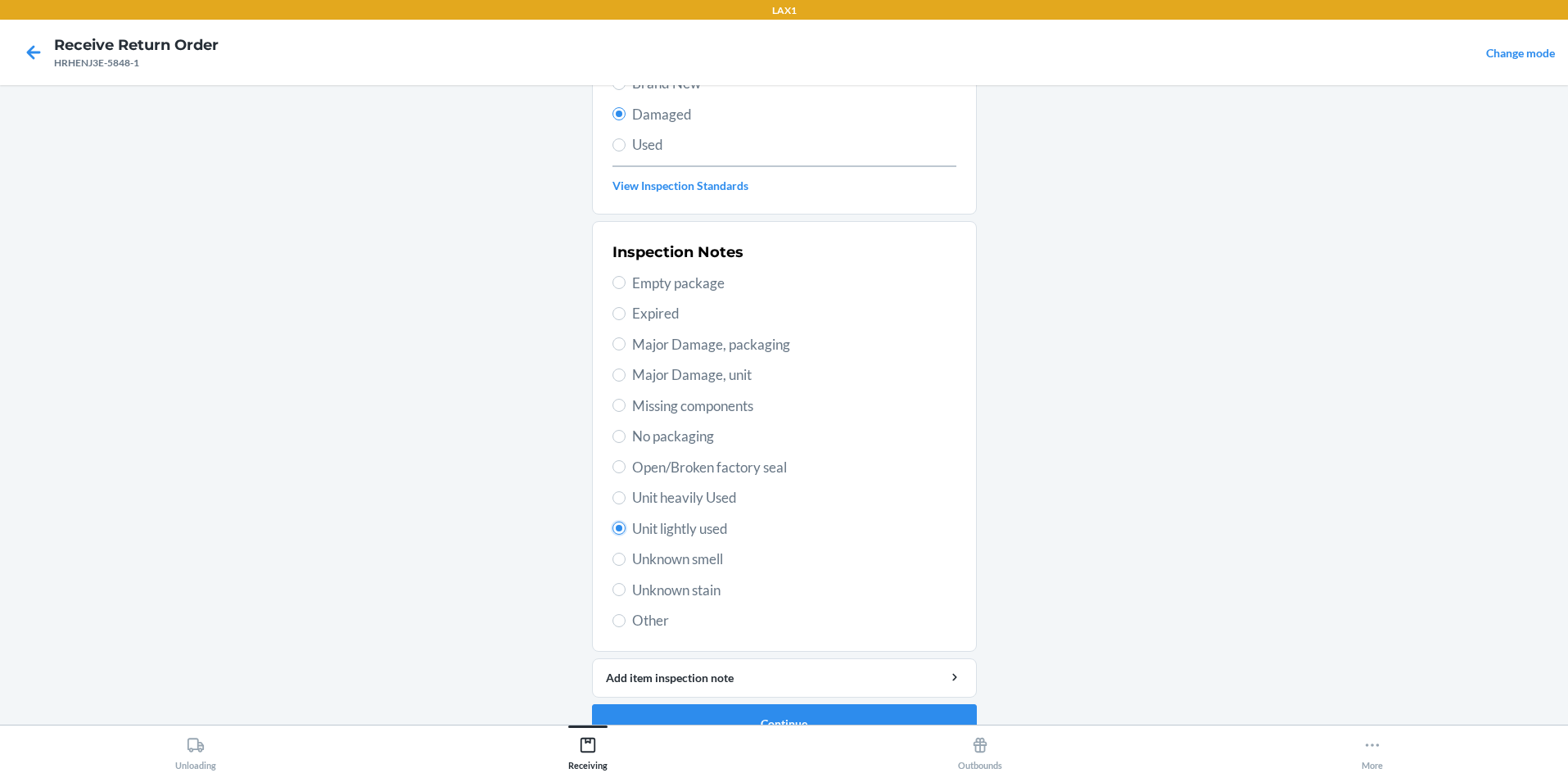
scroll to position [229, 0]
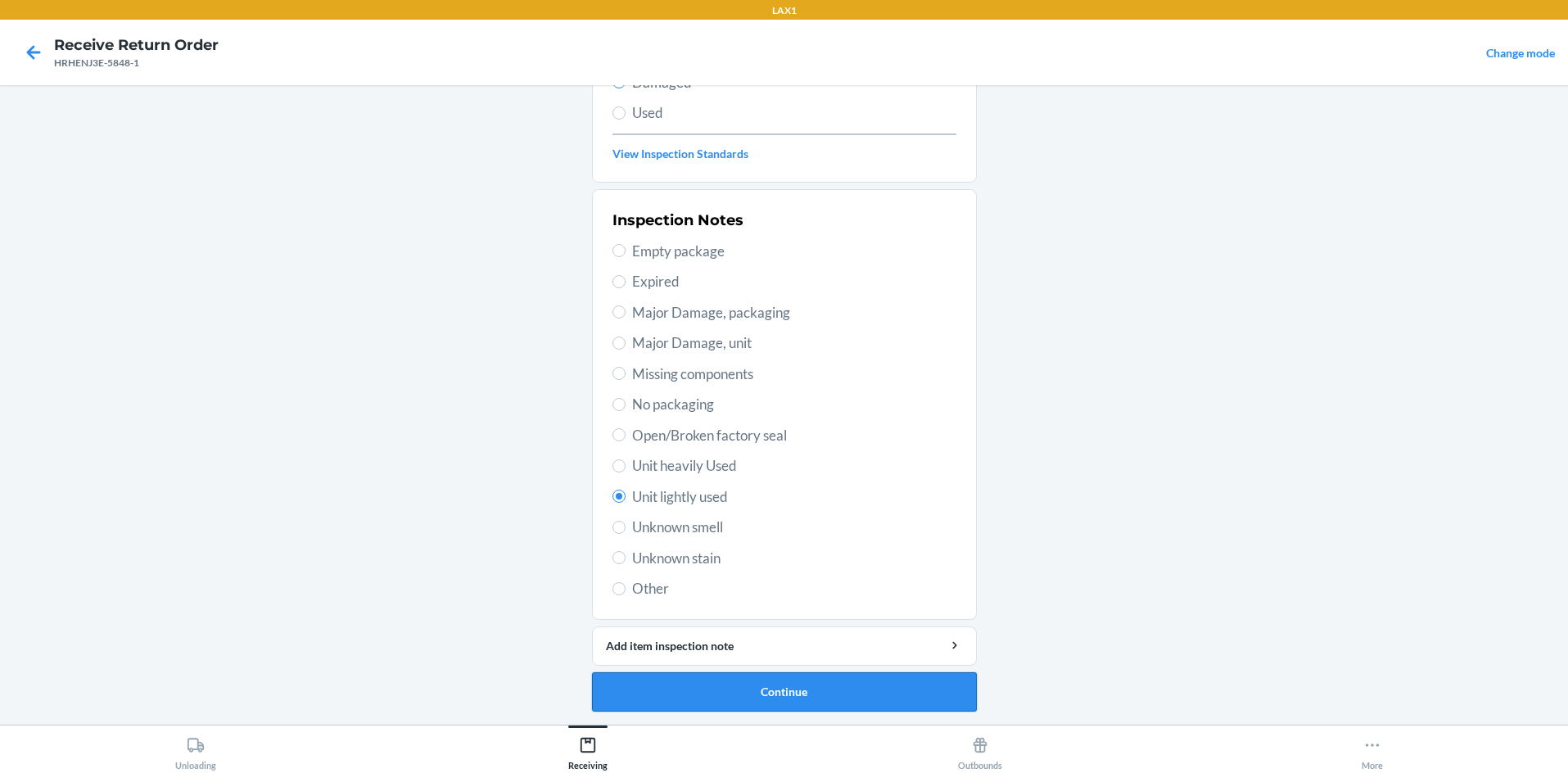
click at [784, 678] on button "Continue" at bounding box center [785, 691] width 385 height 39
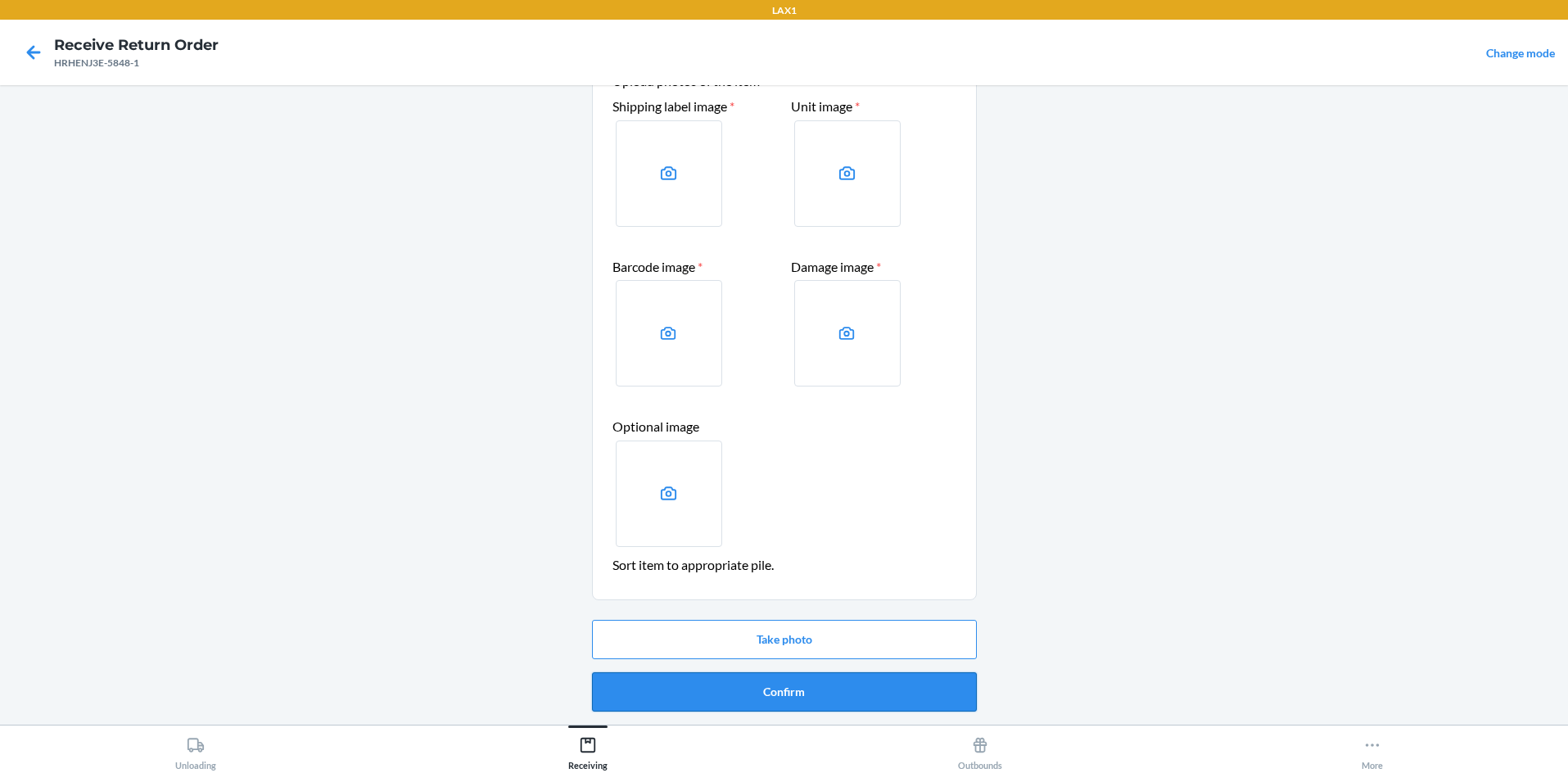
click at [784, 685] on button "Confirm" at bounding box center [785, 691] width 385 height 39
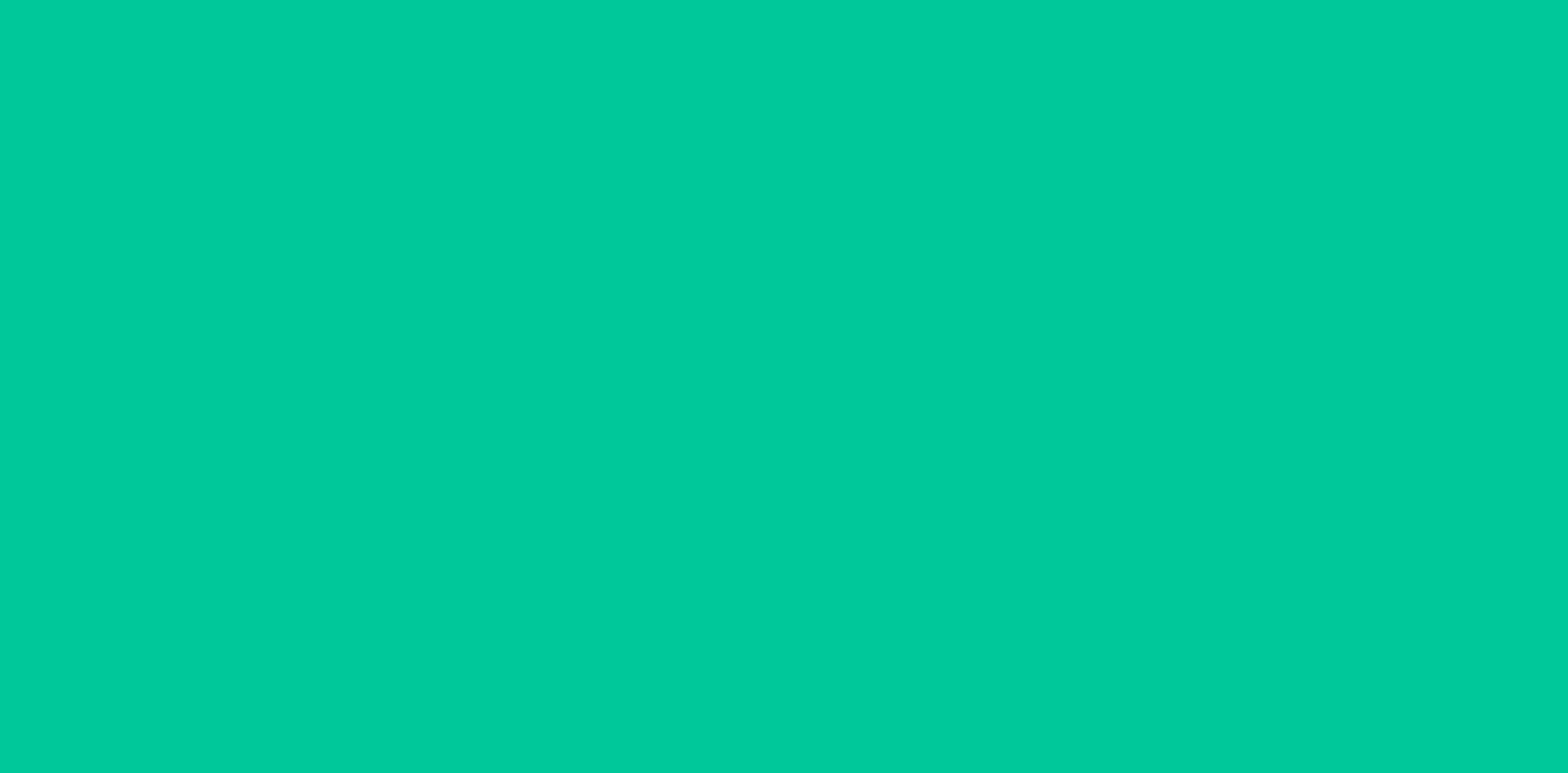
scroll to position [0, 0]
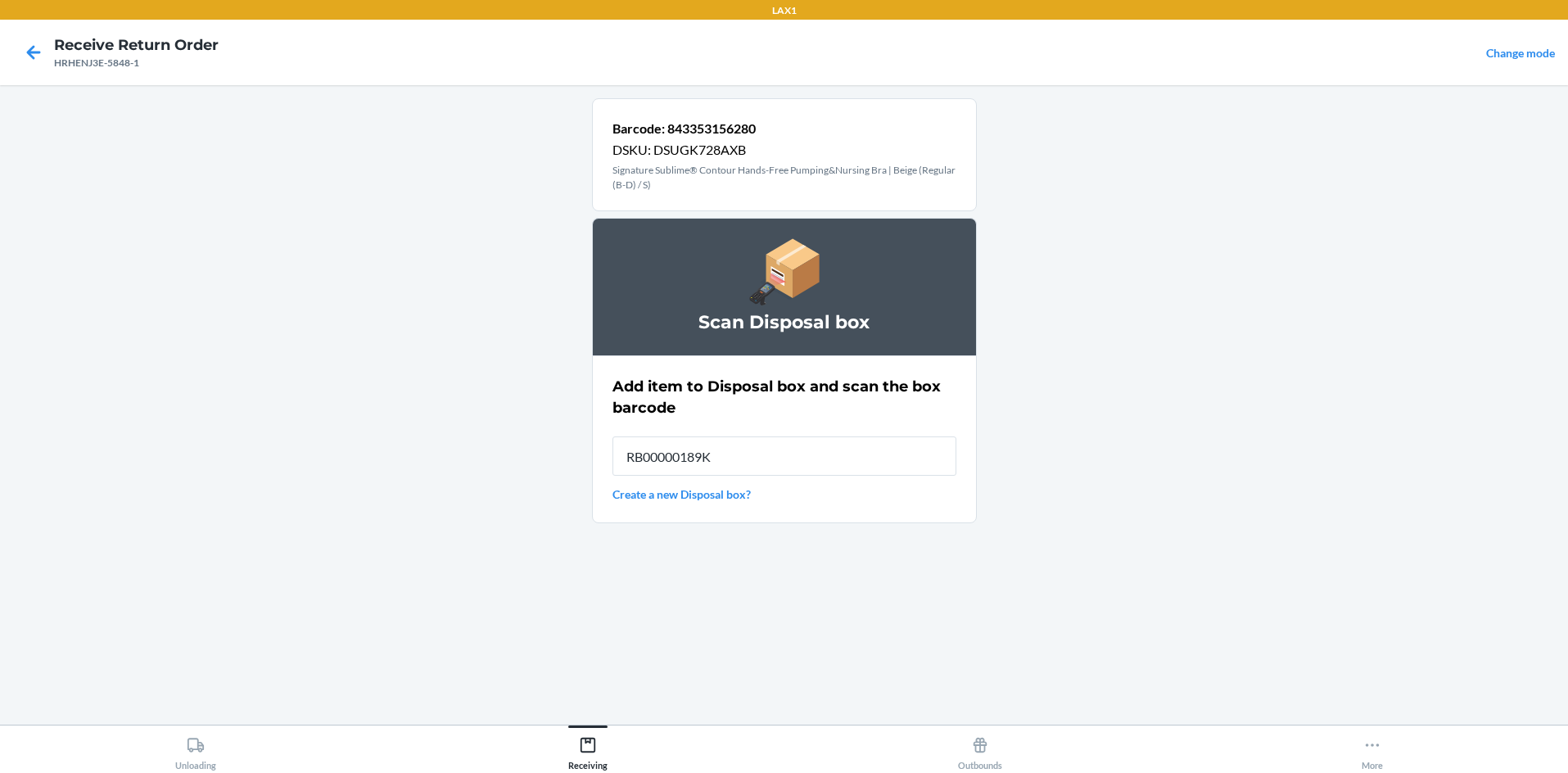
type input "RB00000189K"
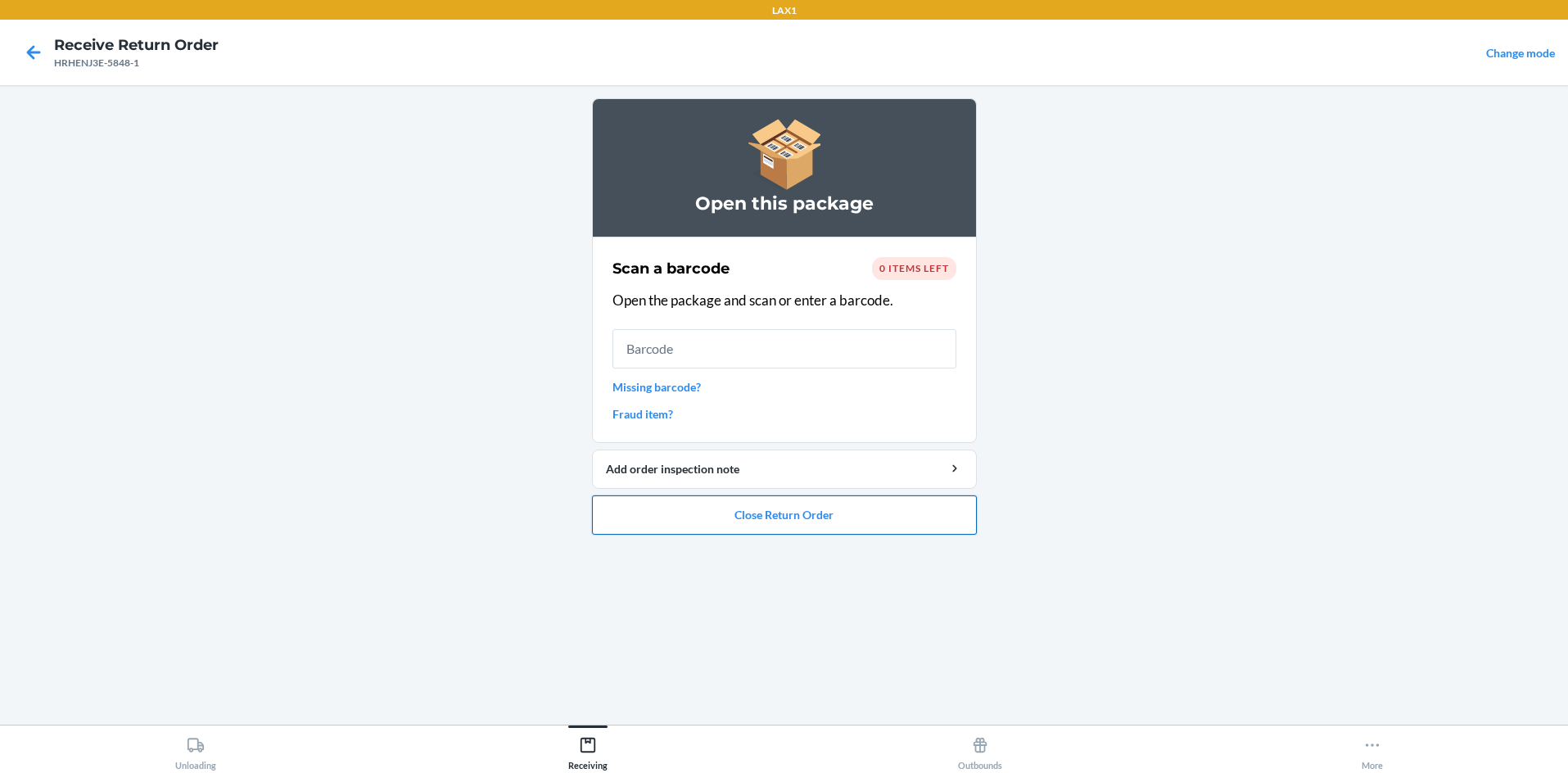
click at [784, 512] on button "Close Return Order" at bounding box center [785, 515] width 385 height 39
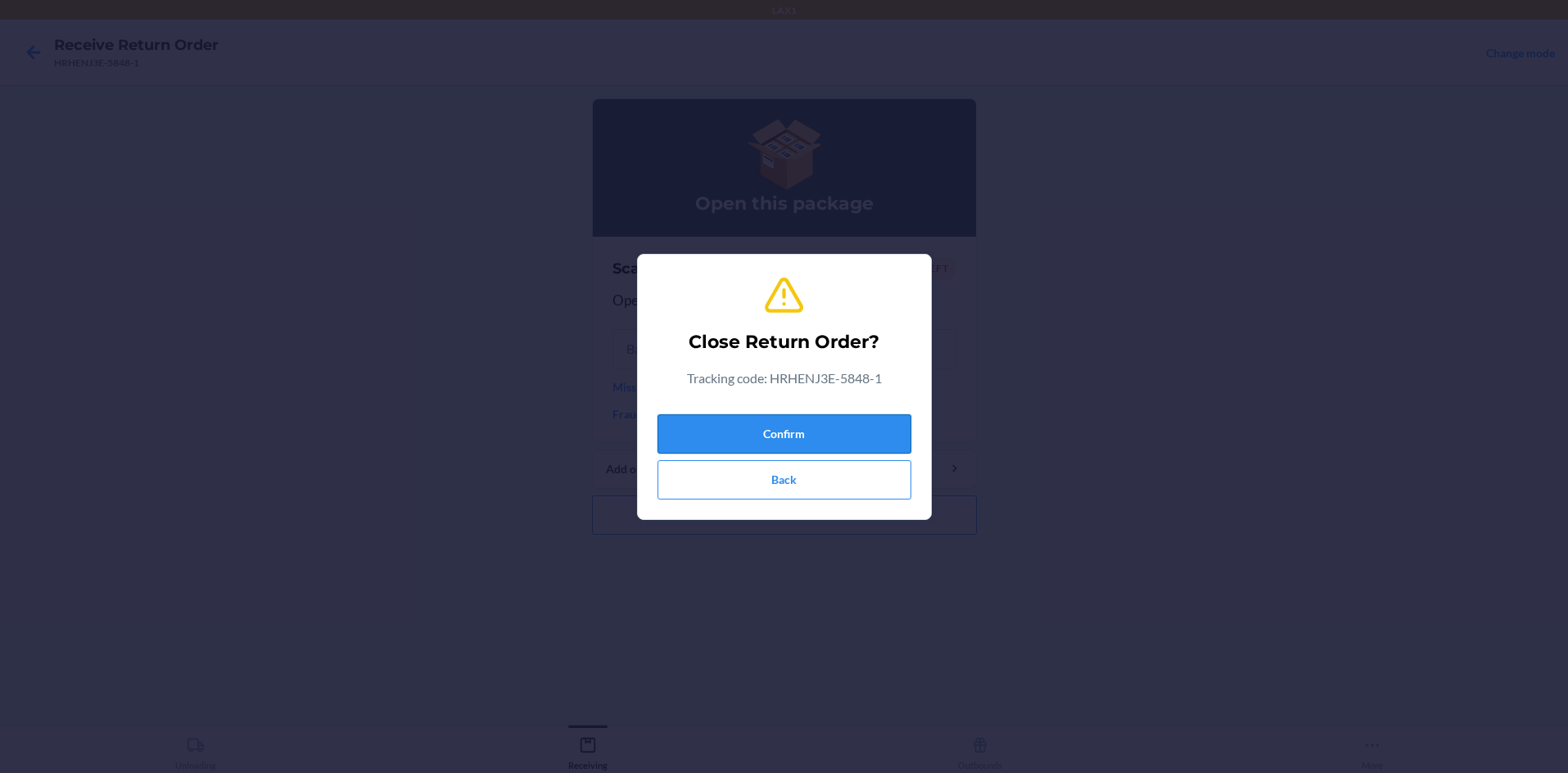
click at [784, 425] on button "Confirm" at bounding box center [784, 434] width 254 height 39
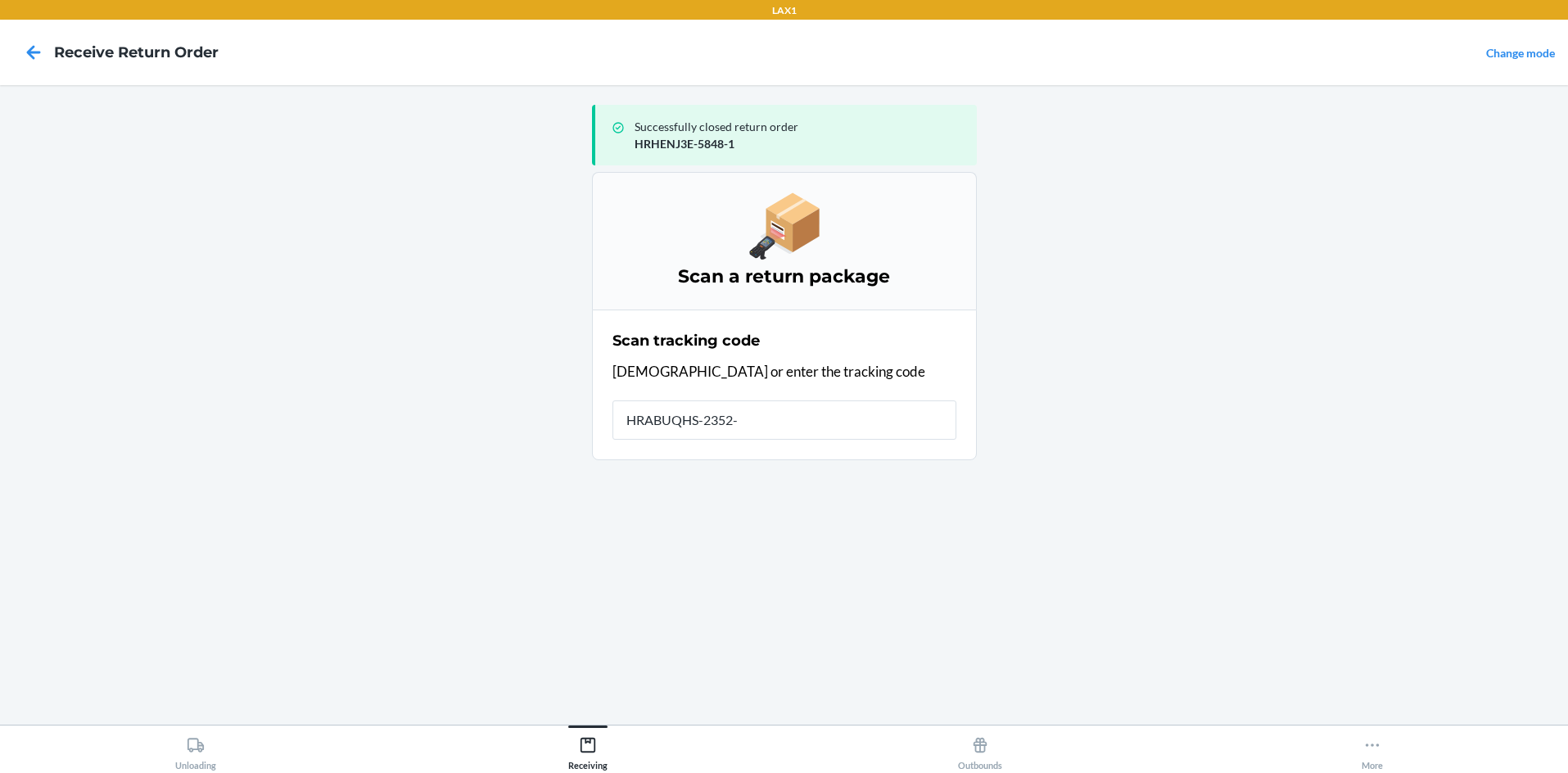
type input "HRABUQHS-2352-1"
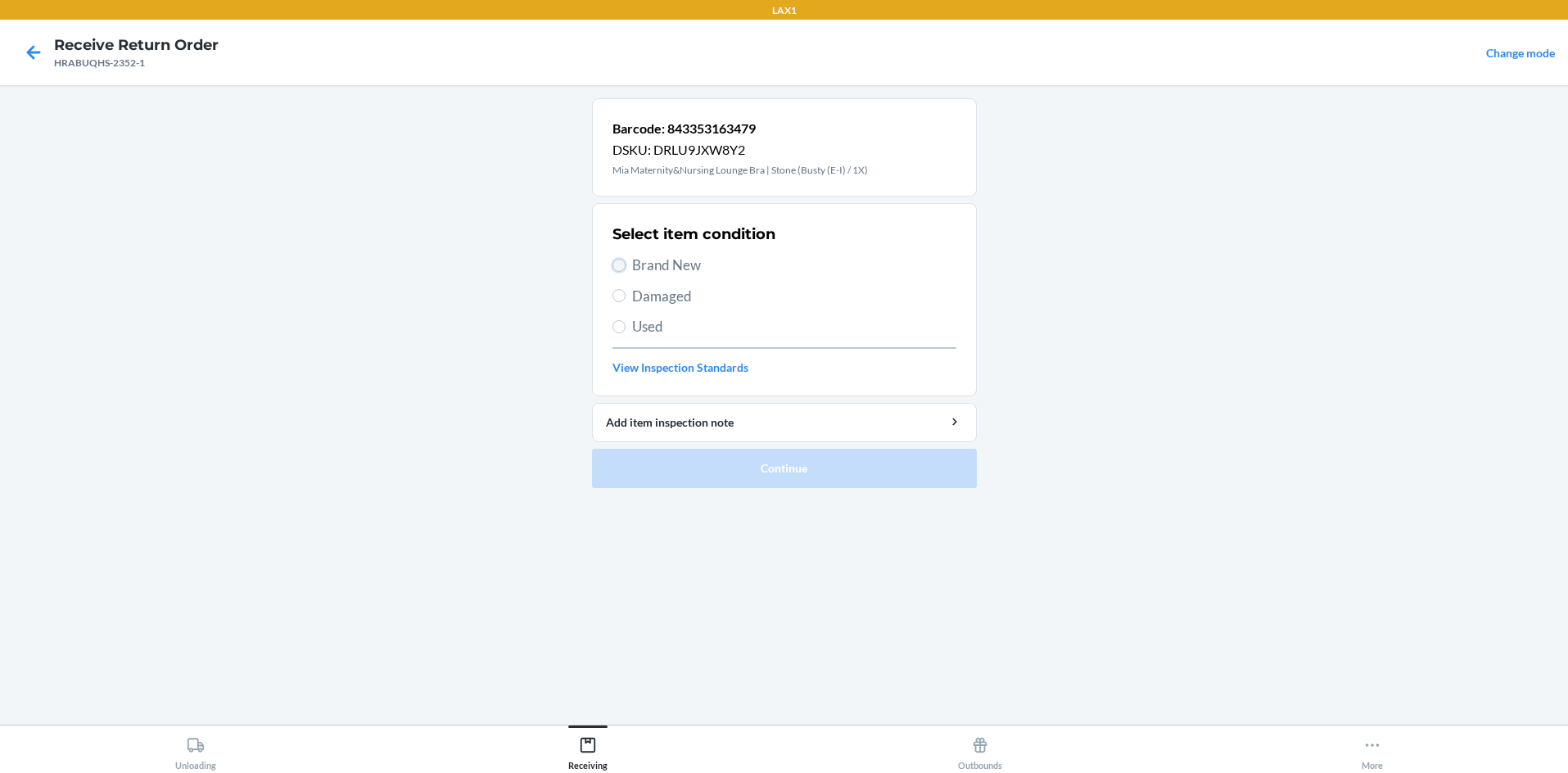
click at [618, 263] on input "Brand New" at bounding box center [619, 266] width 13 height 13
radio input "true"
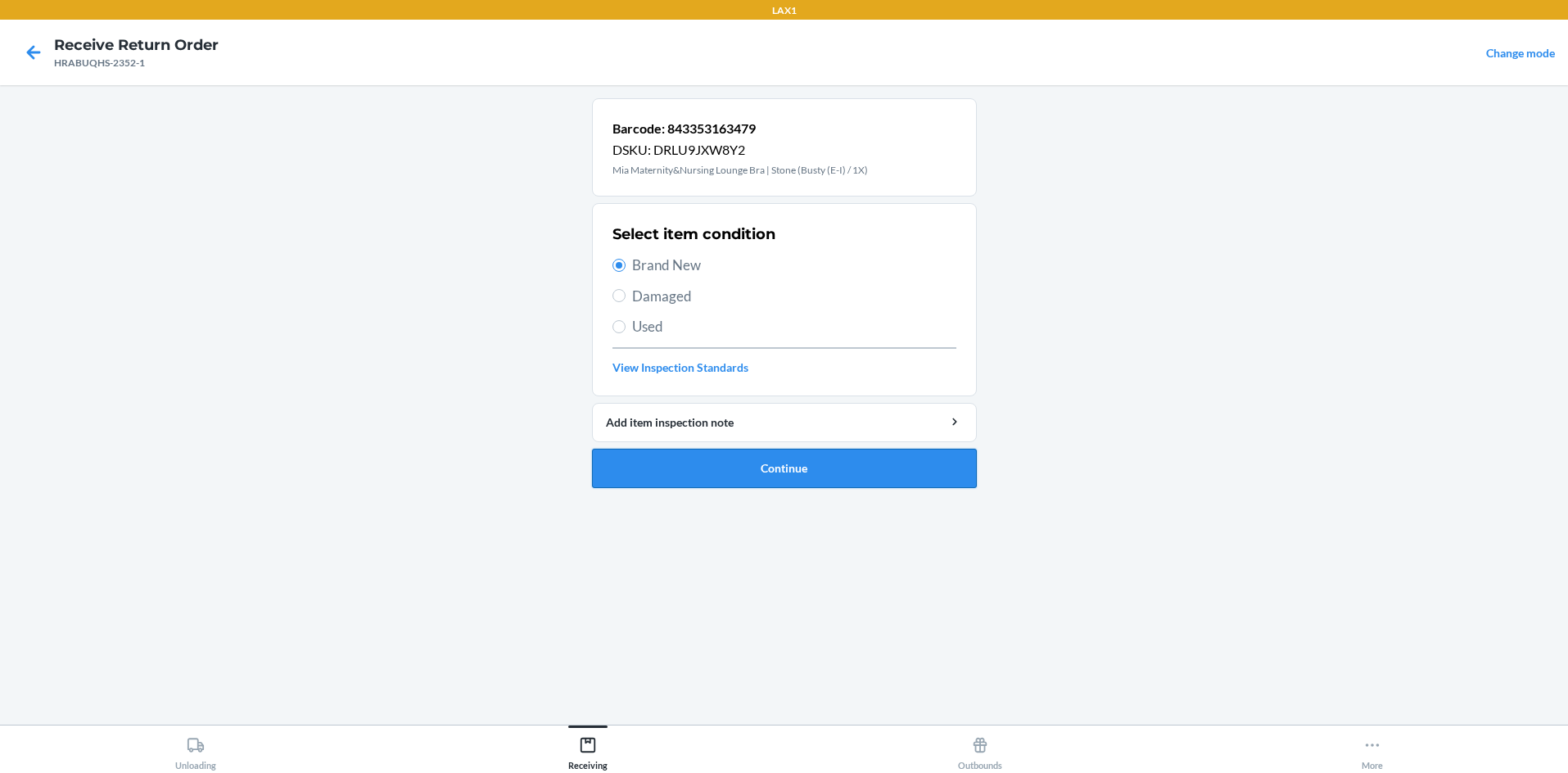
click at [776, 468] on button "Continue" at bounding box center [785, 468] width 385 height 39
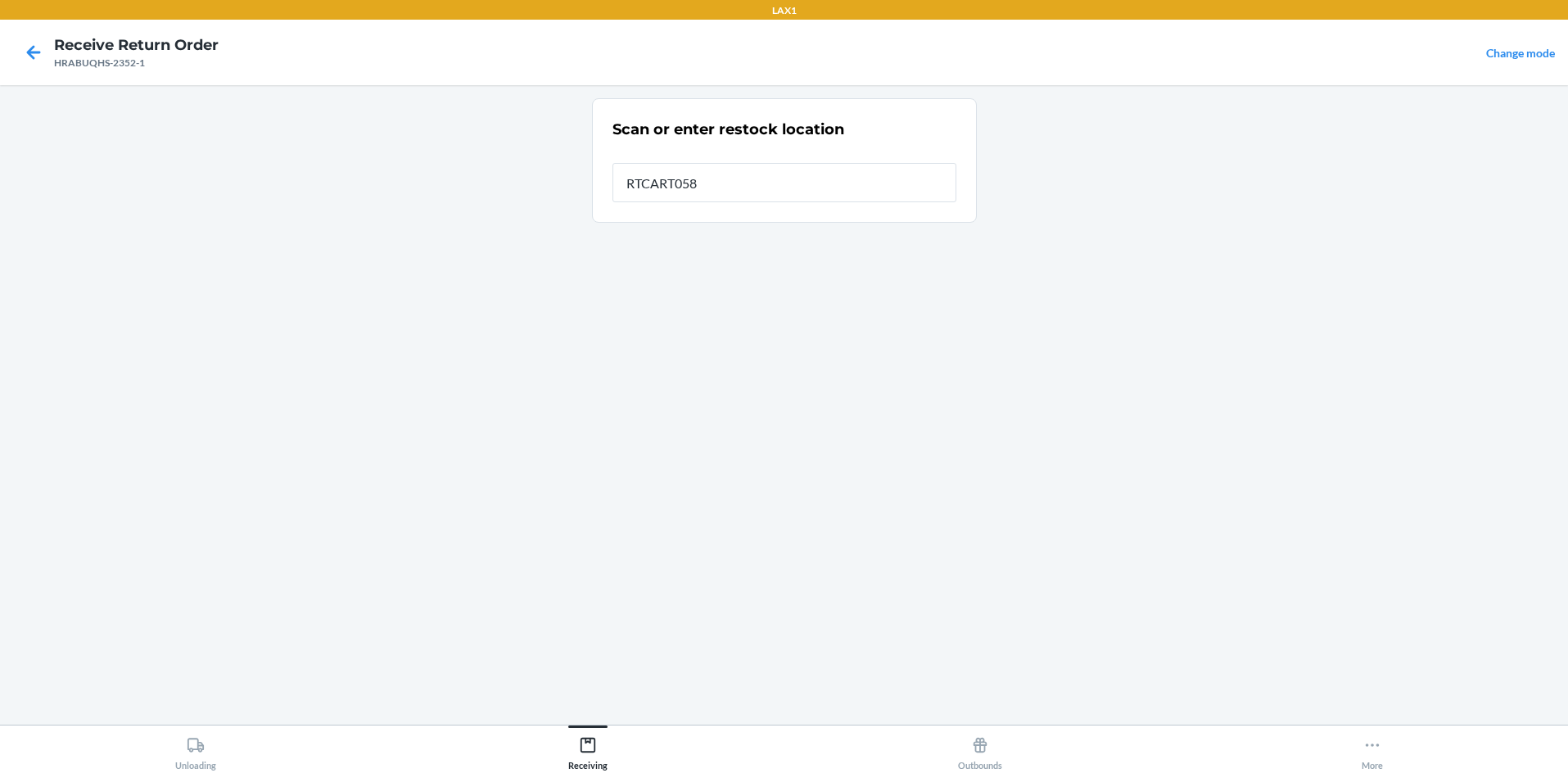
type input "RTCART058"
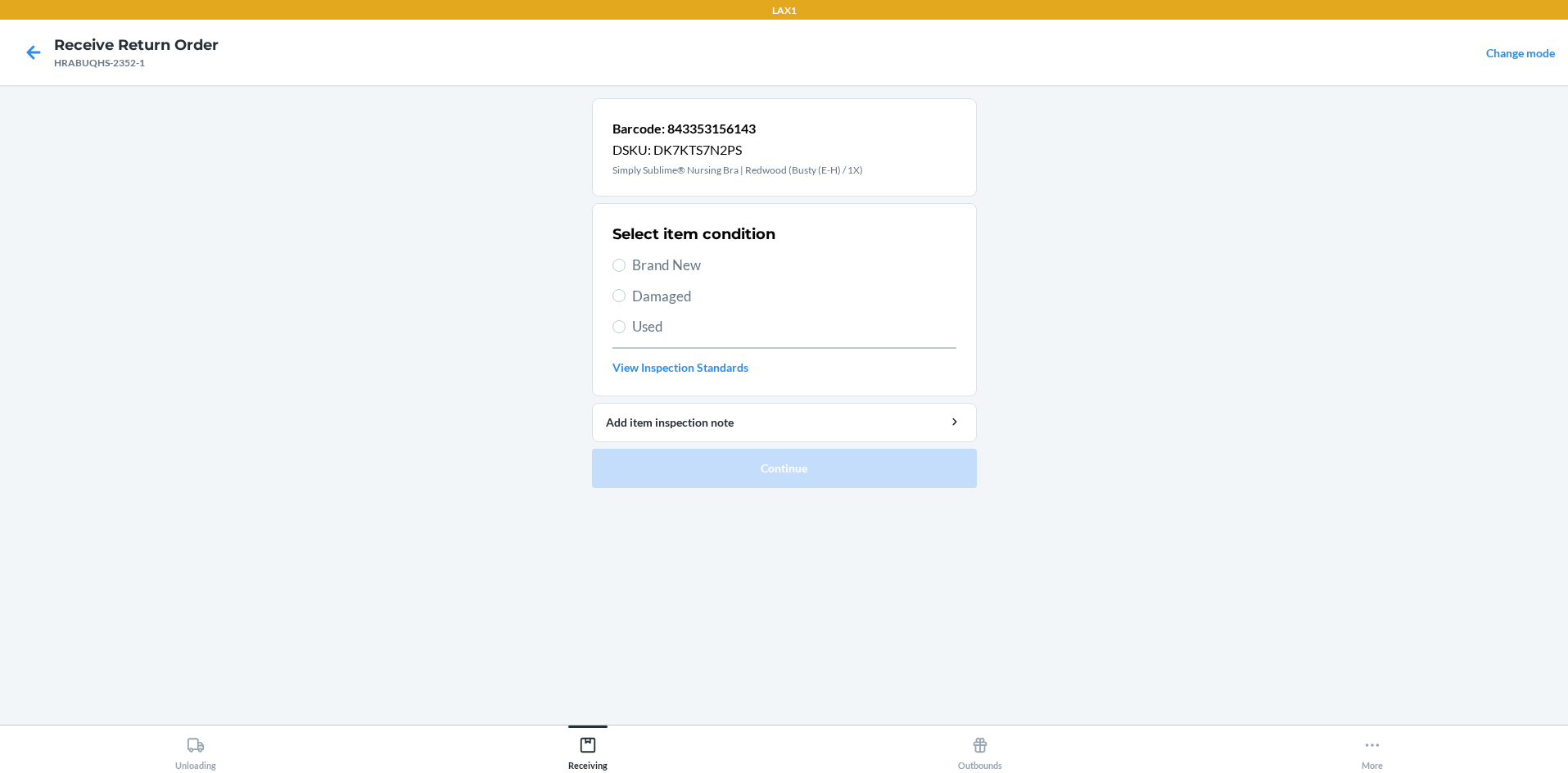
click at [625, 266] on label "Brand New" at bounding box center [784, 265] width 344 height 21
click at [625, 266] on input "Brand New" at bounding box center [619, 266] width 13 height 13
radio input "true"
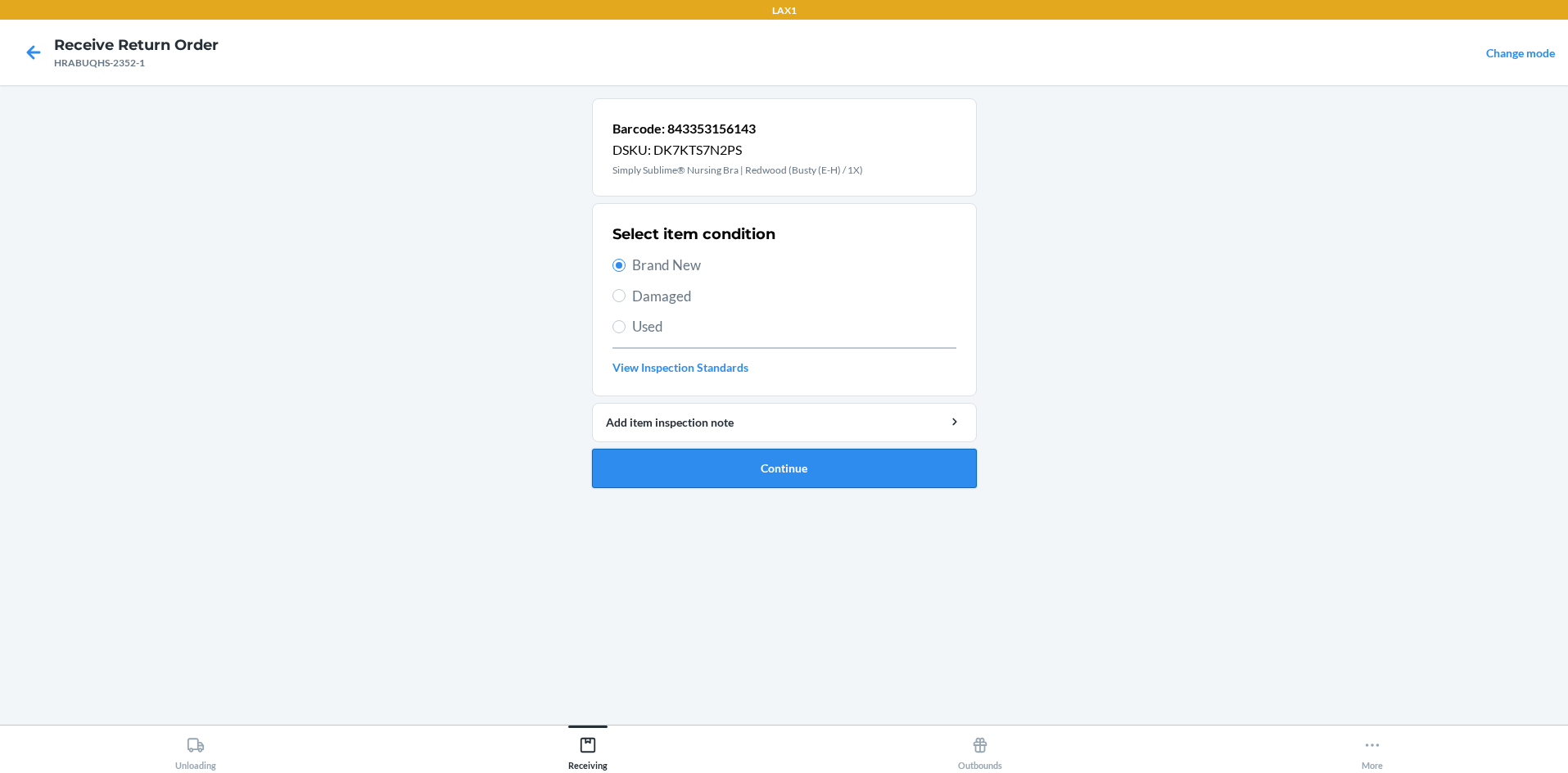
click at [705, 470] on button "Continue" at bounding box center [785, 468] width 385 height 39
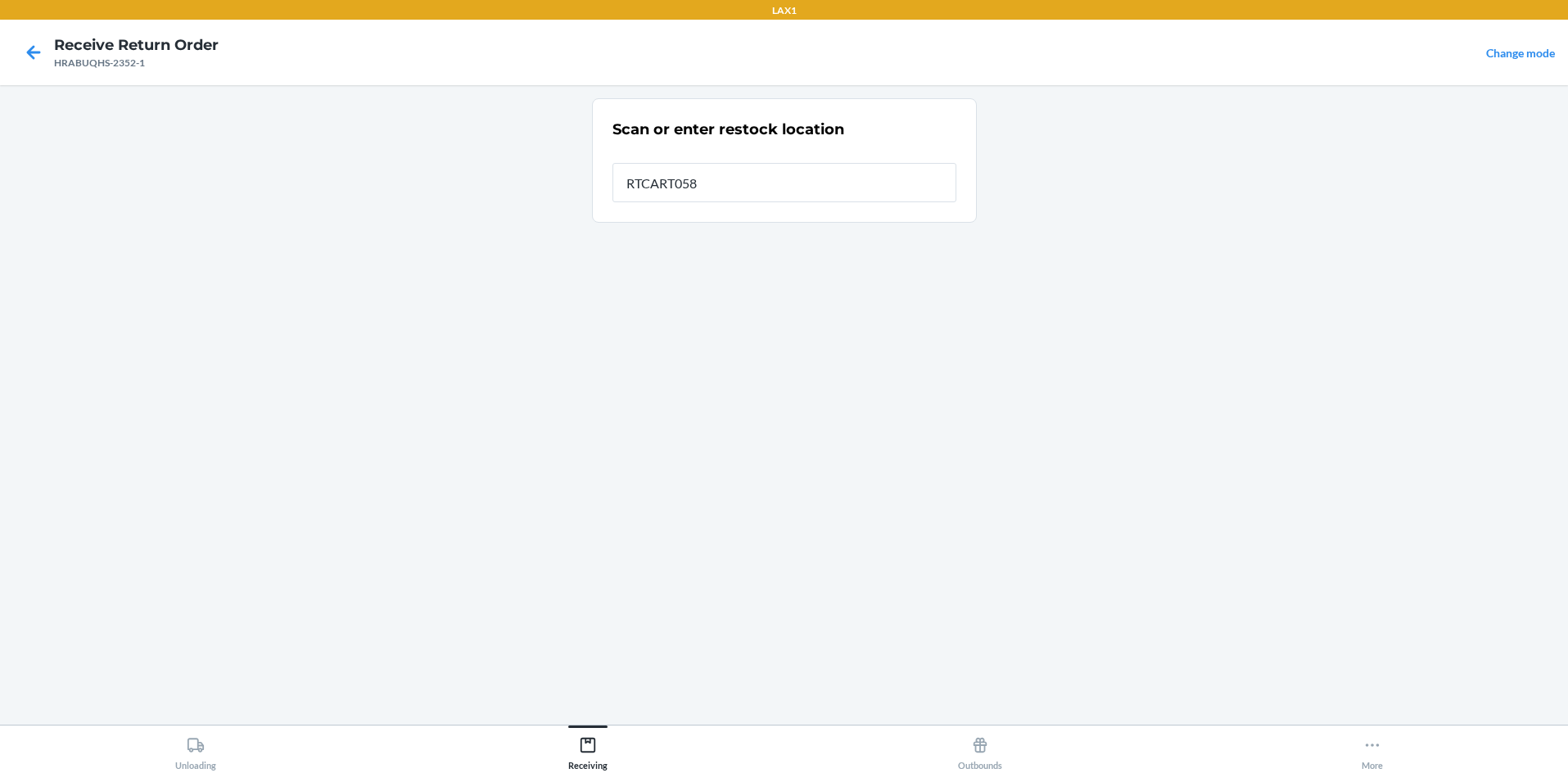
type input "RTCART058"
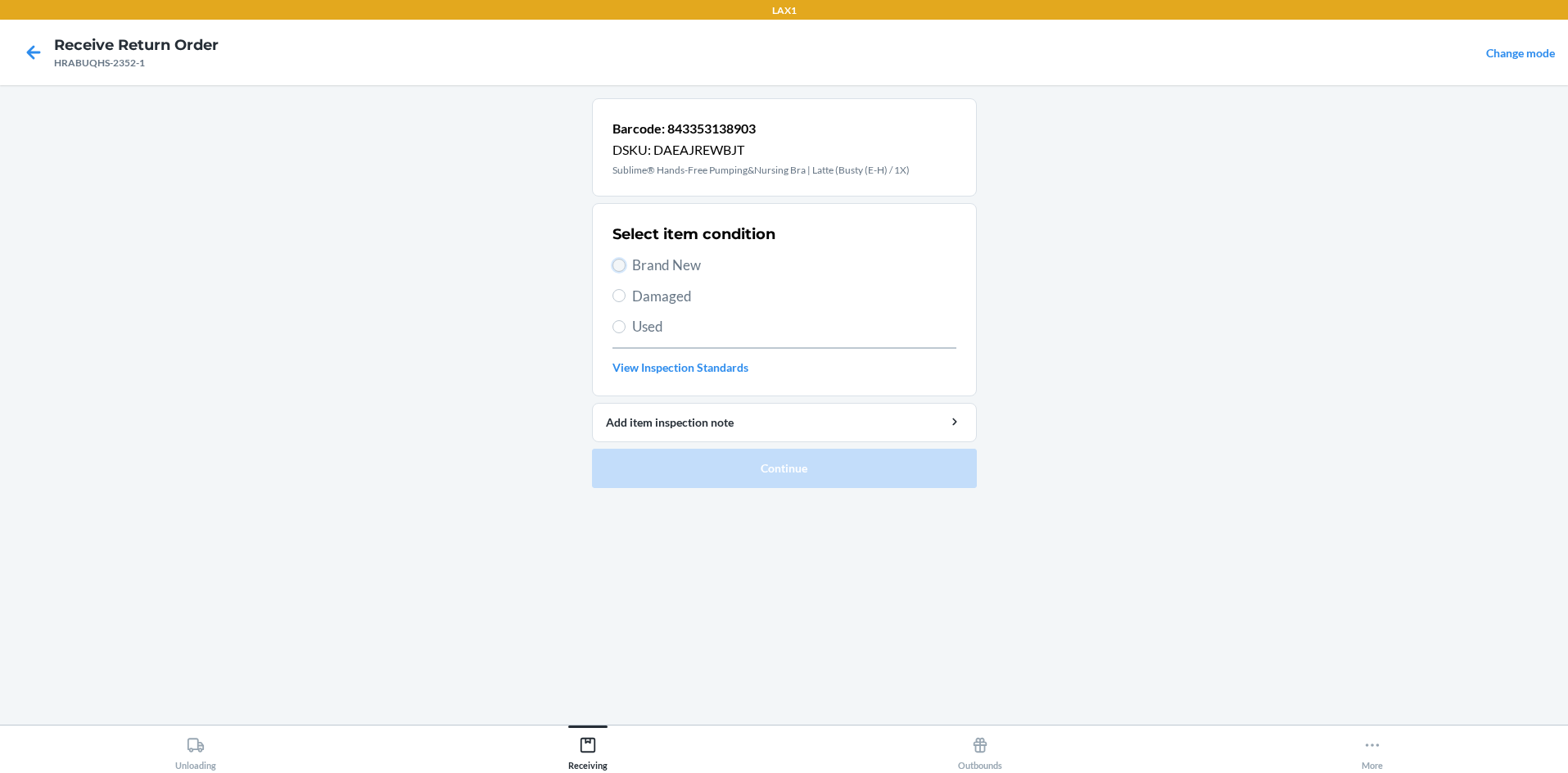
click at [621, 270] on input "Brand New" at bounding box center [619, 266] width 13 height 13
radio input "true"
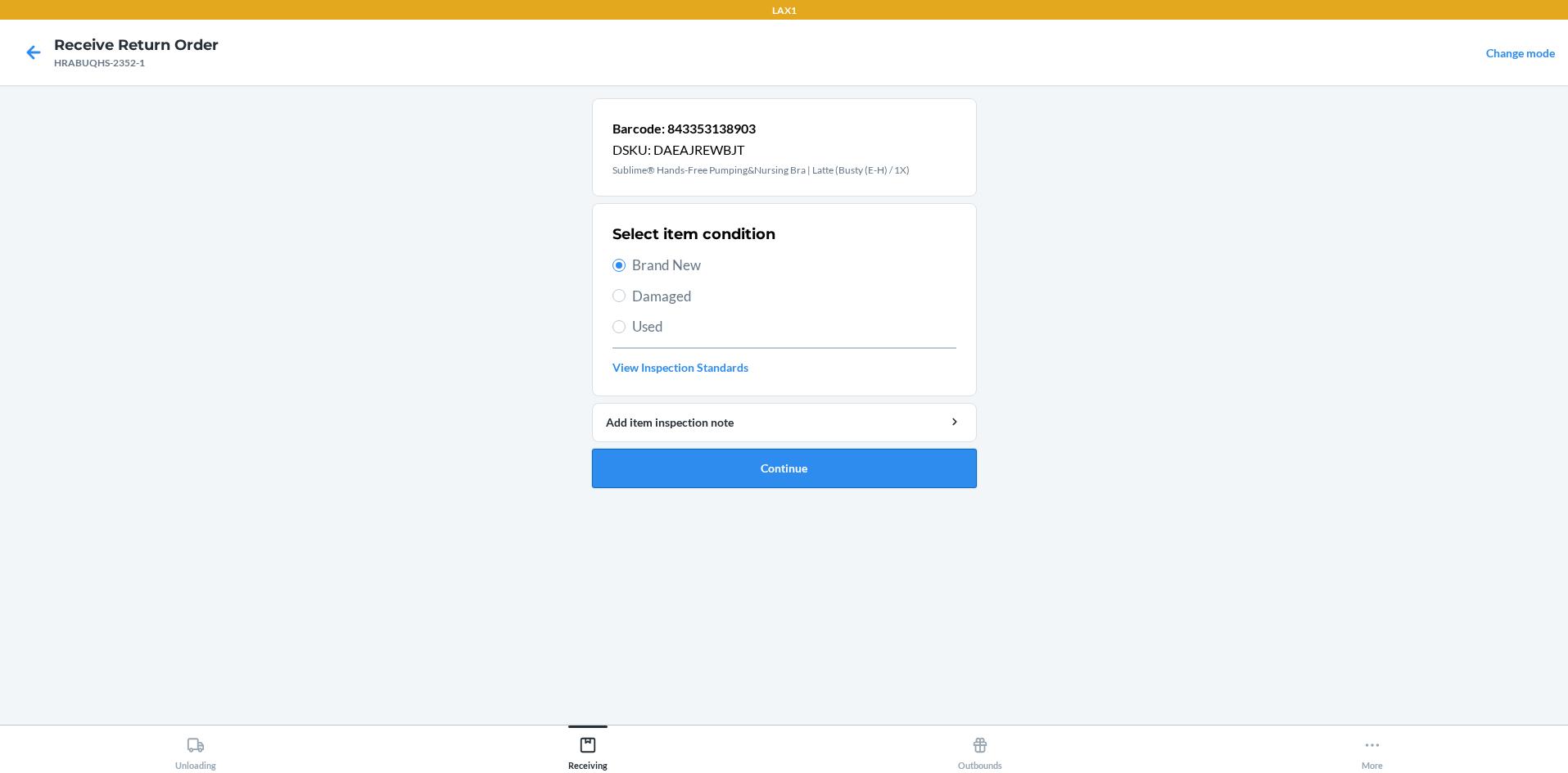
click at [728, 458] on button "Continue" at bounding box center [785, 468] width 385 height 39
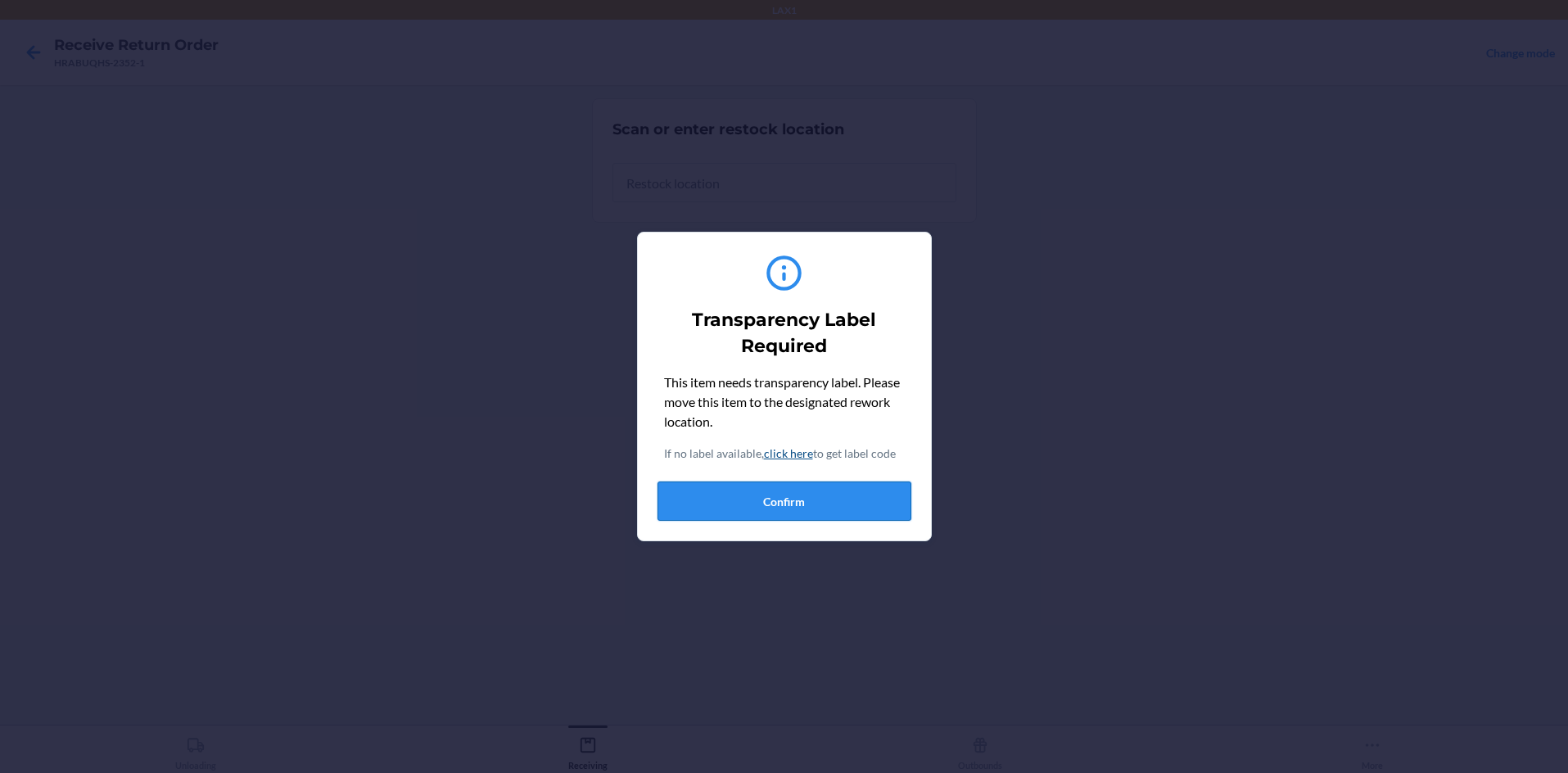
click at [744, 496] on button "Confirm" at bounding box center [784, 501] width 254 height 39
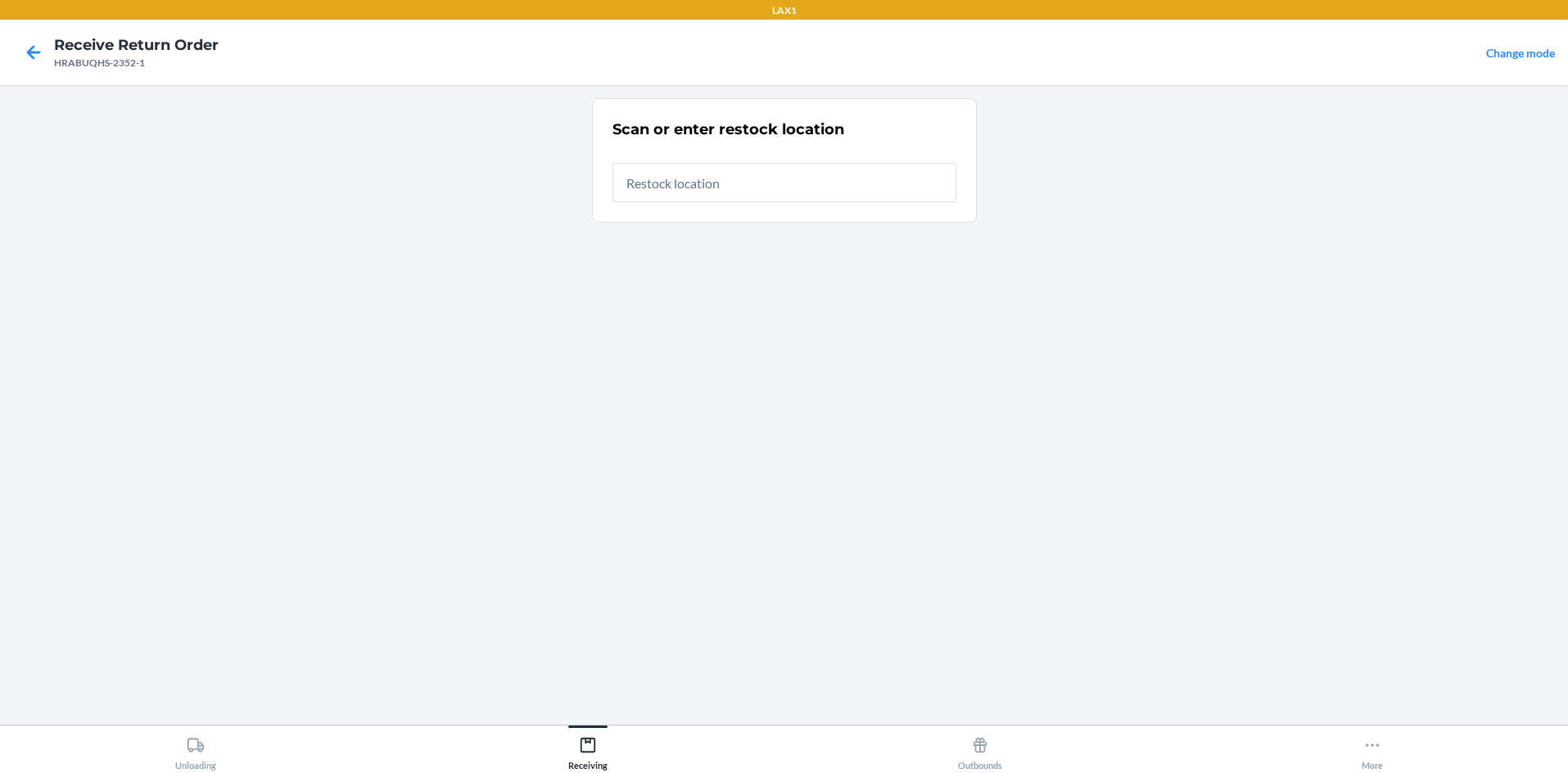
type input "RTCART058"
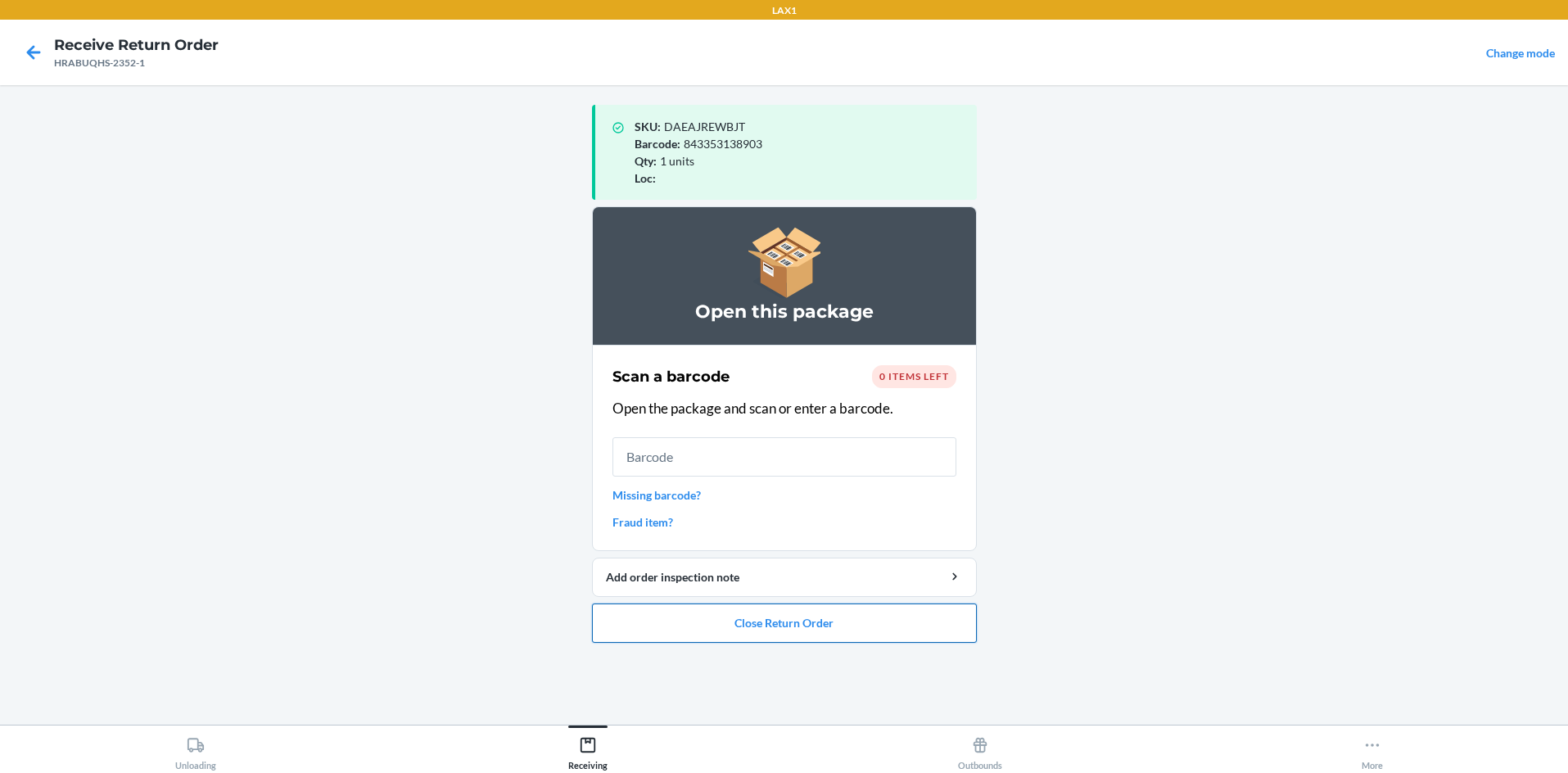
click at [784, 621] on button "Close Return Order" at bounding box center [785, 623] width 385 height 39
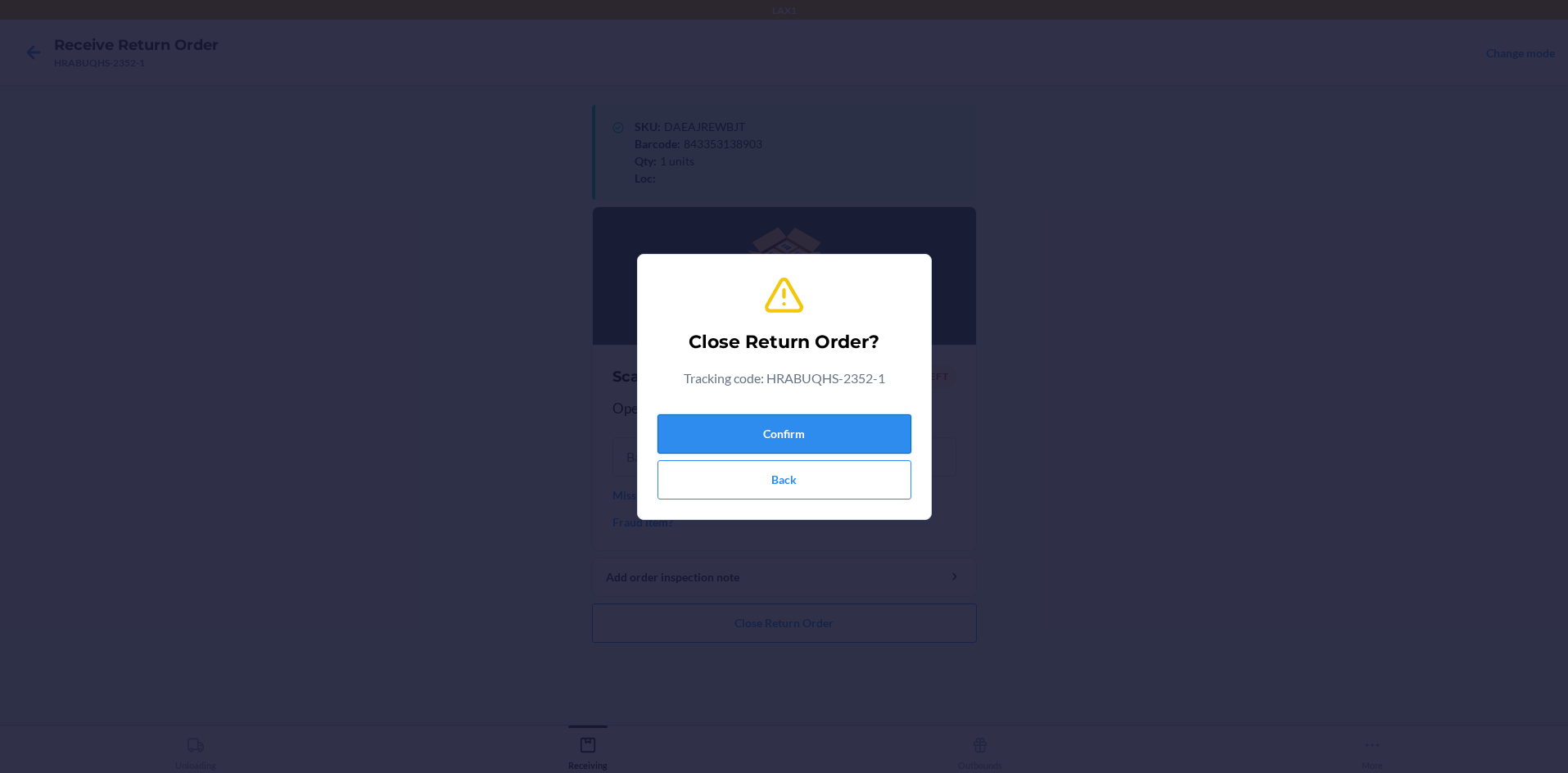
click at [784, 418] on button "Confirm" at bounding box center [784, 434] width 254 height 39
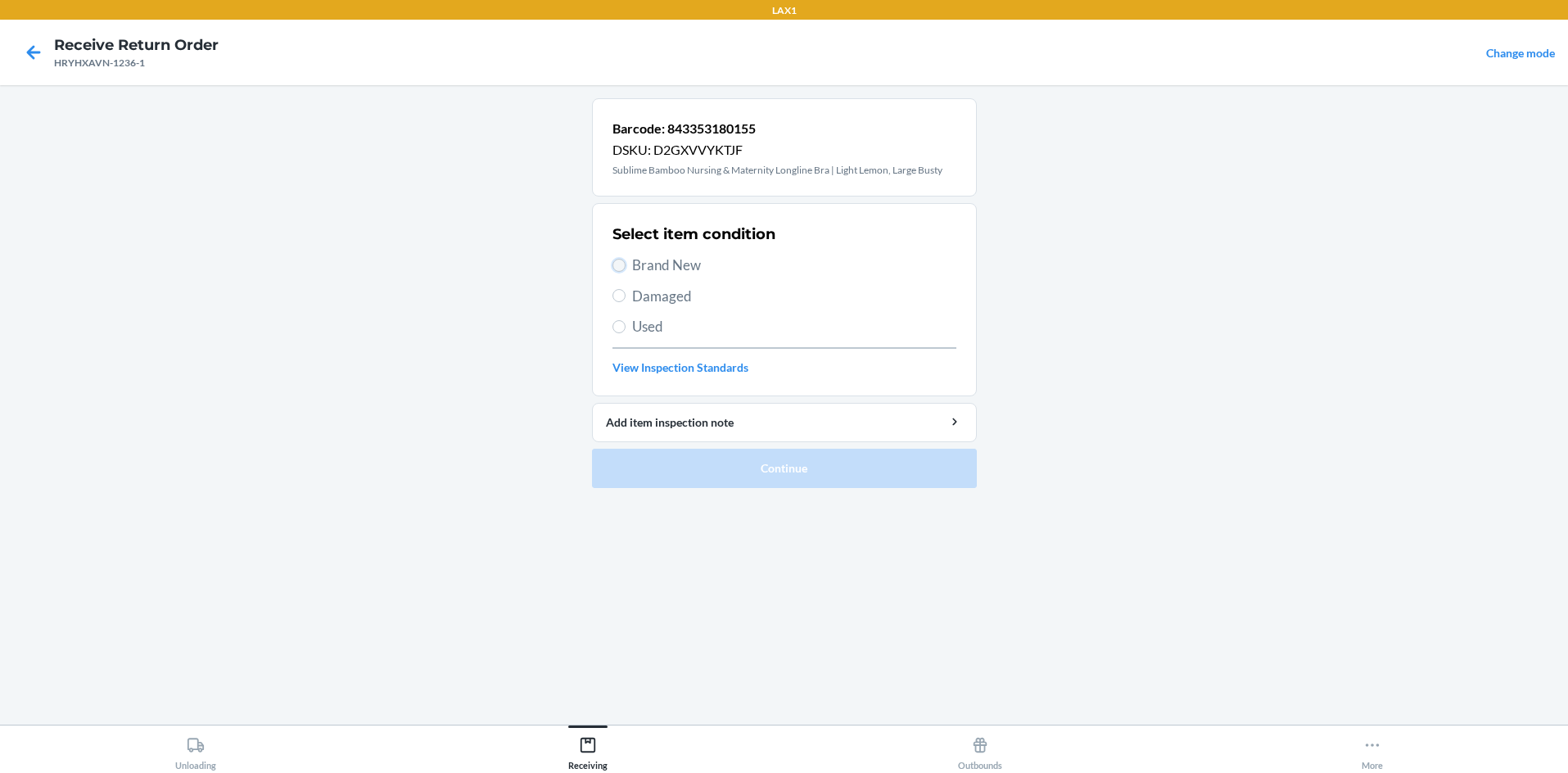
click at [619, 269] on input "Brand New" at bounding box center [619, 266] width 13 height 13
radio input "true"
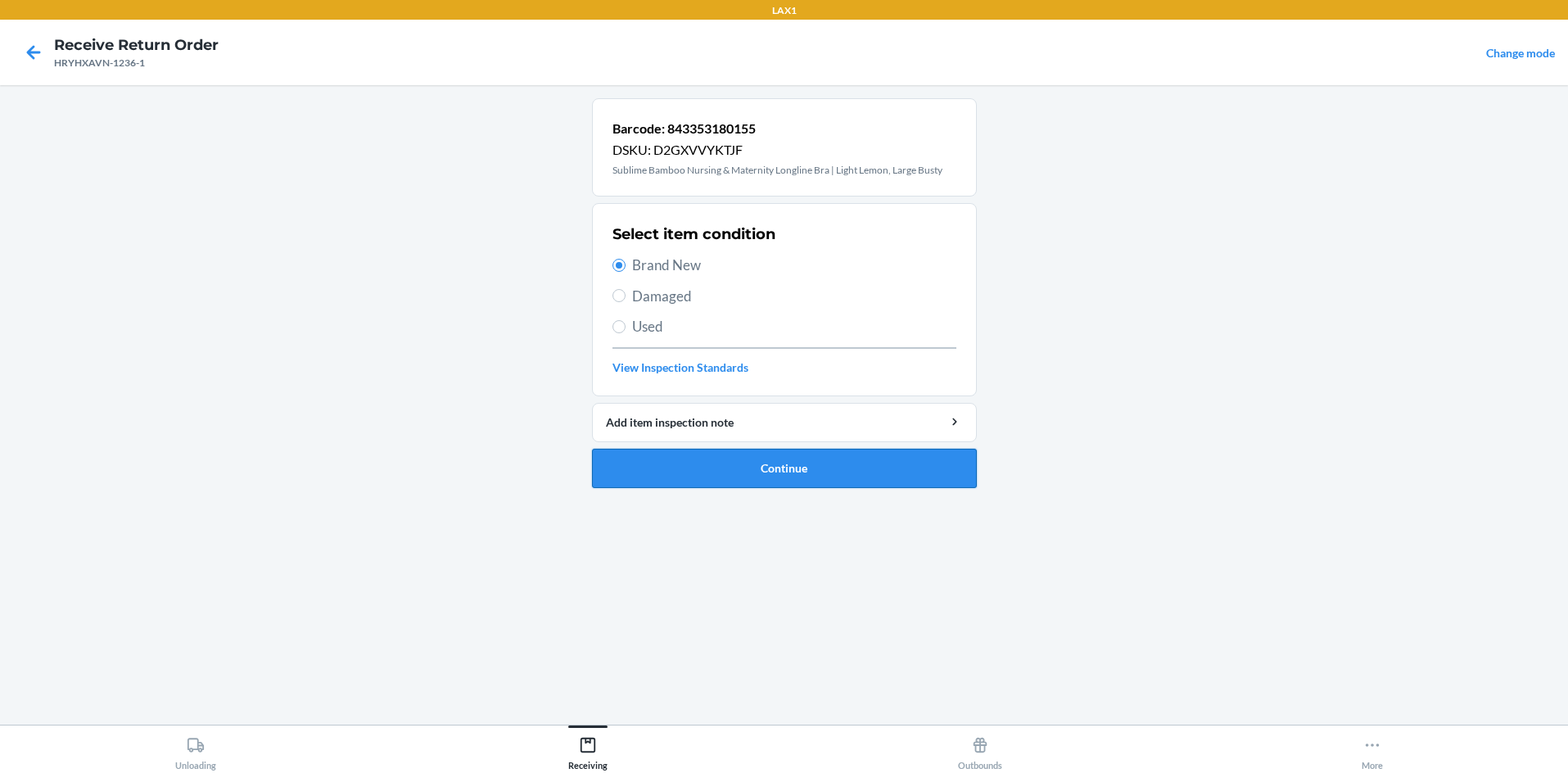
click at [780, 462] on button "Continue" at bounding box center [785, 468] width 385 height 39
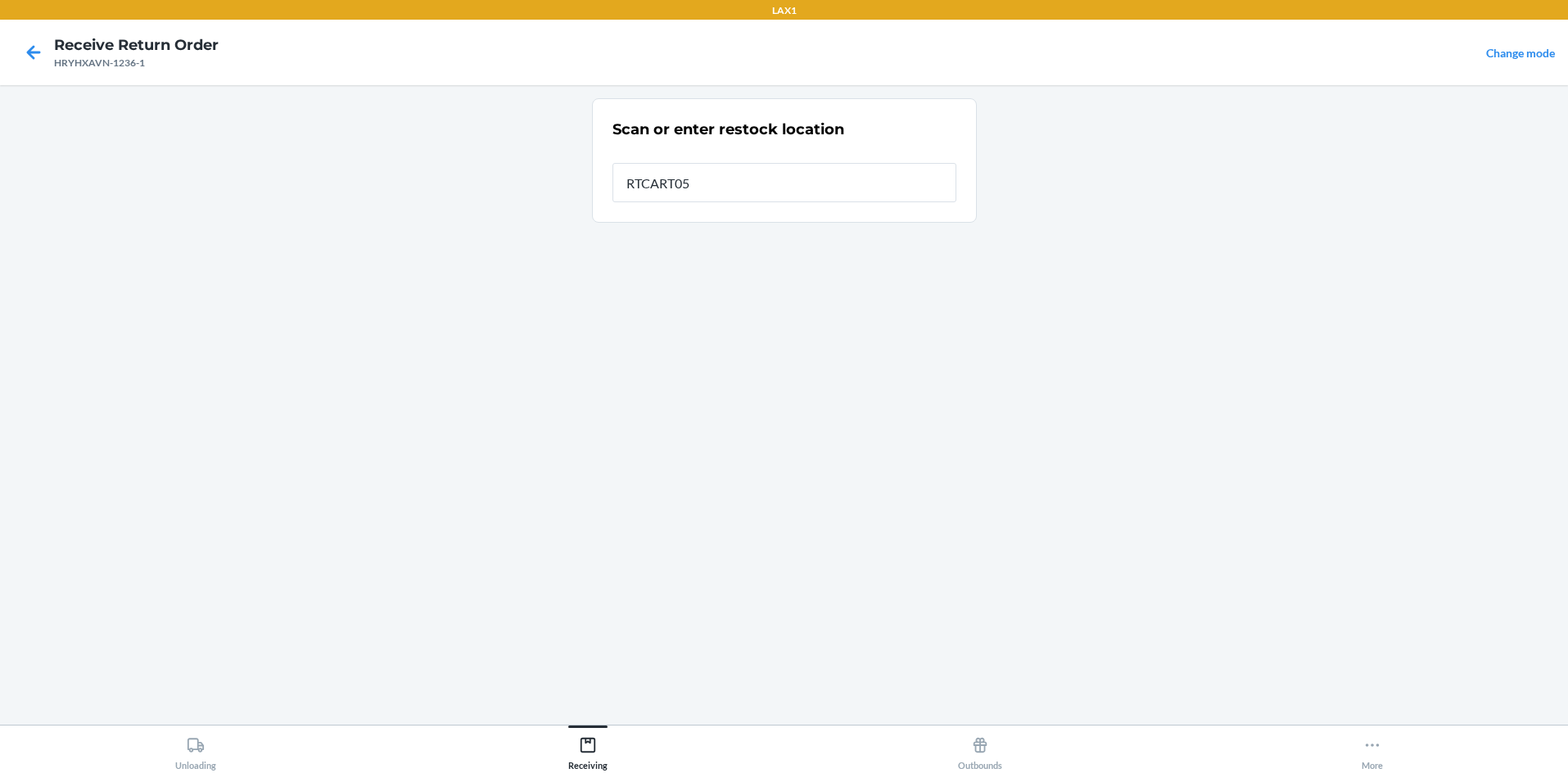
type input "RTCART058"
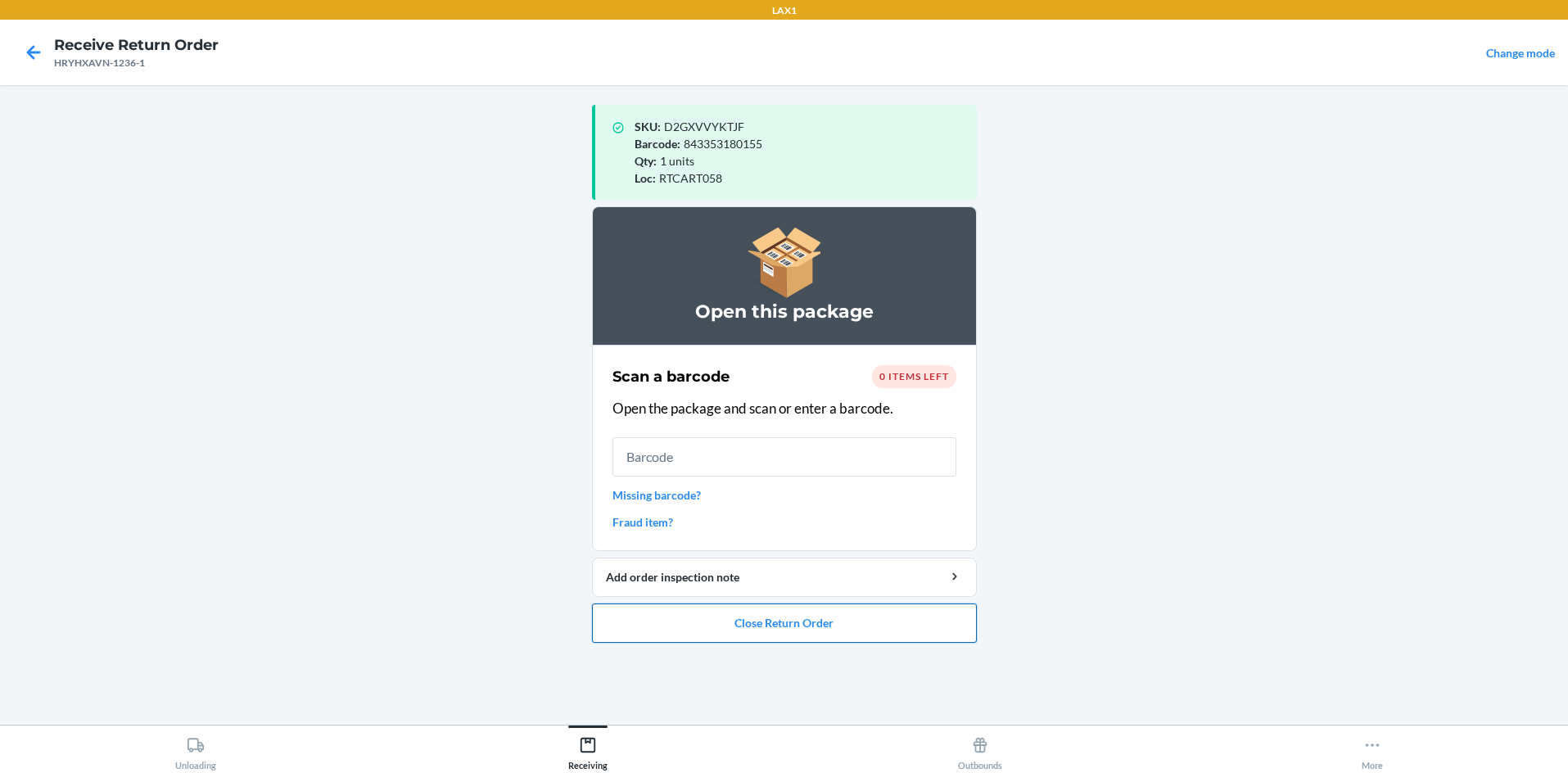
click at [784, 624] on button "Close Return Order" at bounding box center [785, 623] width 385 height 39
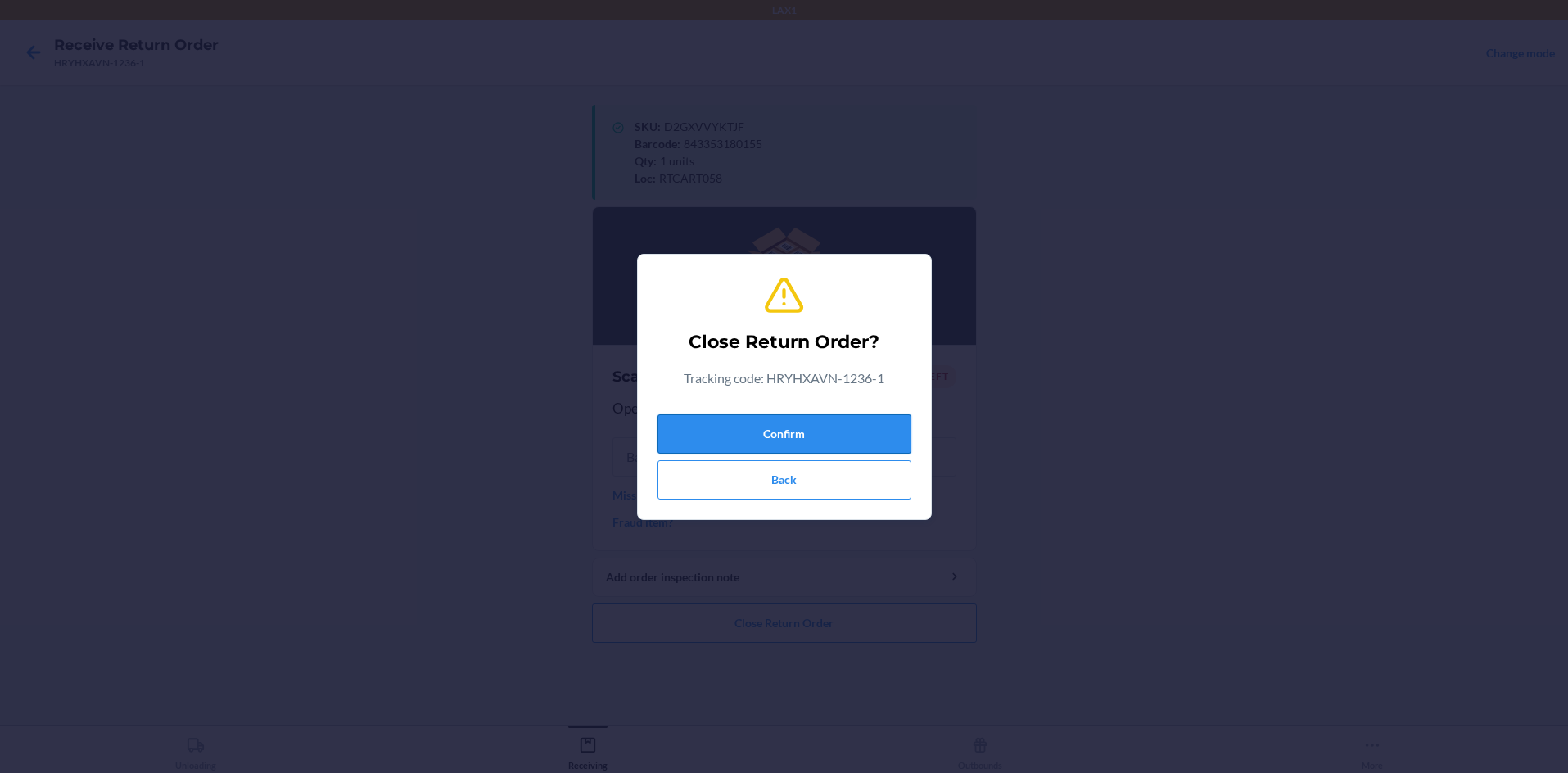
click at [784, 440] on button "Confirm" at bounding box center [784, 434] width 254 height 39
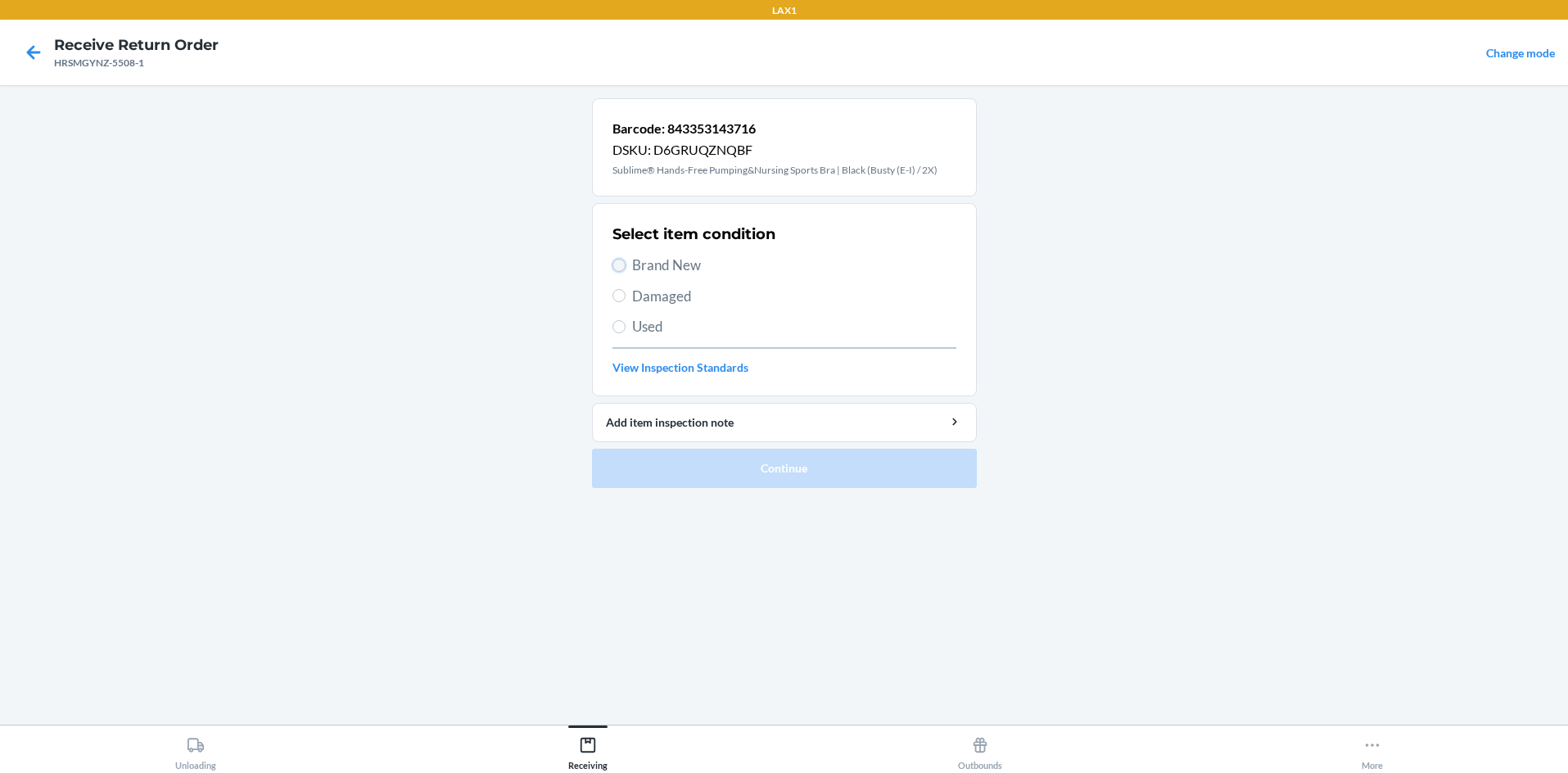
click at [617, 265] on input "Brand New" at bounding box center [619, 266] width 13 height 13
radio input "true"
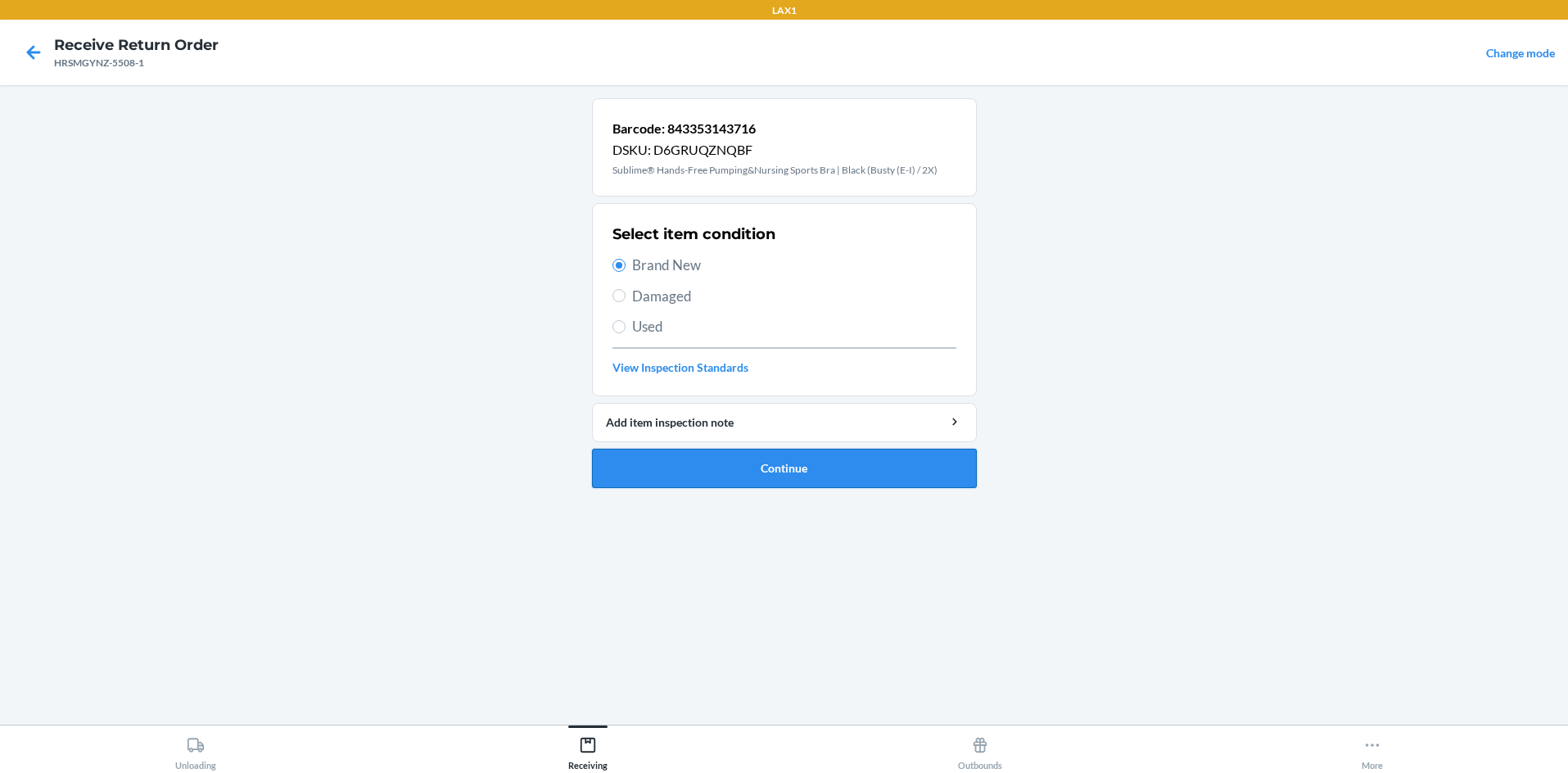
click at [730, 456] on button "Continue" at bounding box center [785, 468] width 385 height 39
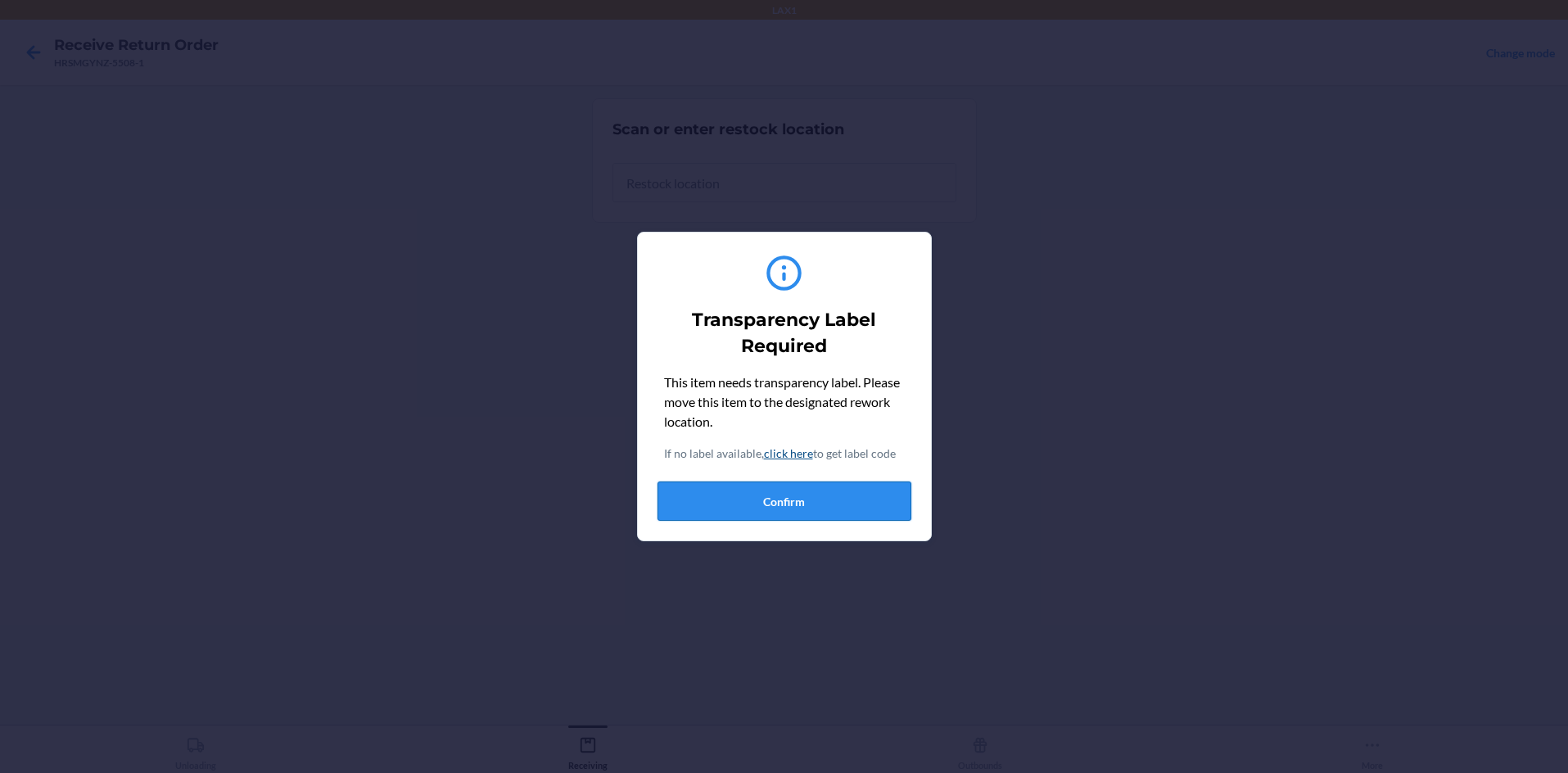
click at [753, 488] on button "Confirm" at bounding box center [784, 501] width 254 height 39
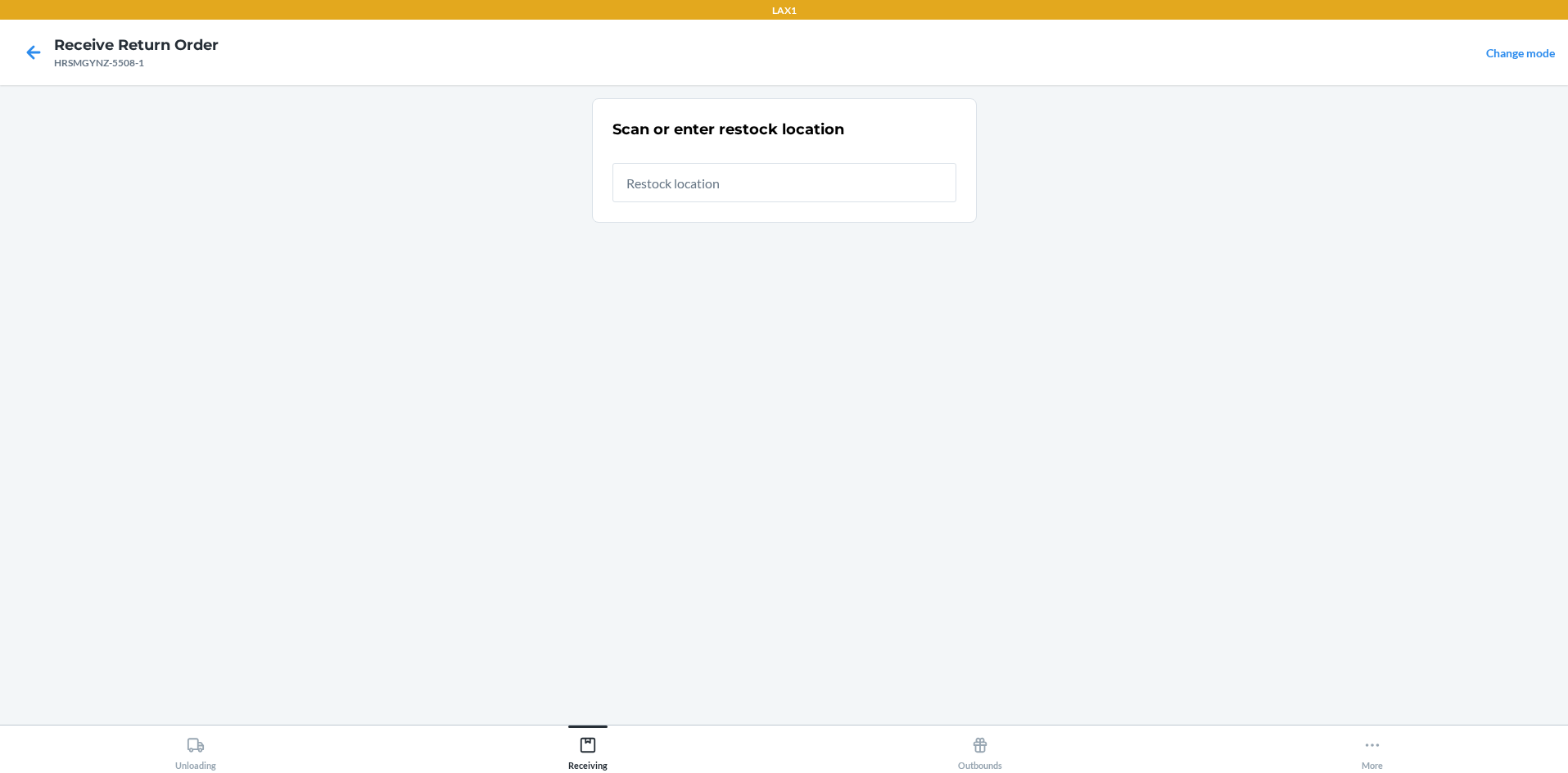
type input "RTCART058"
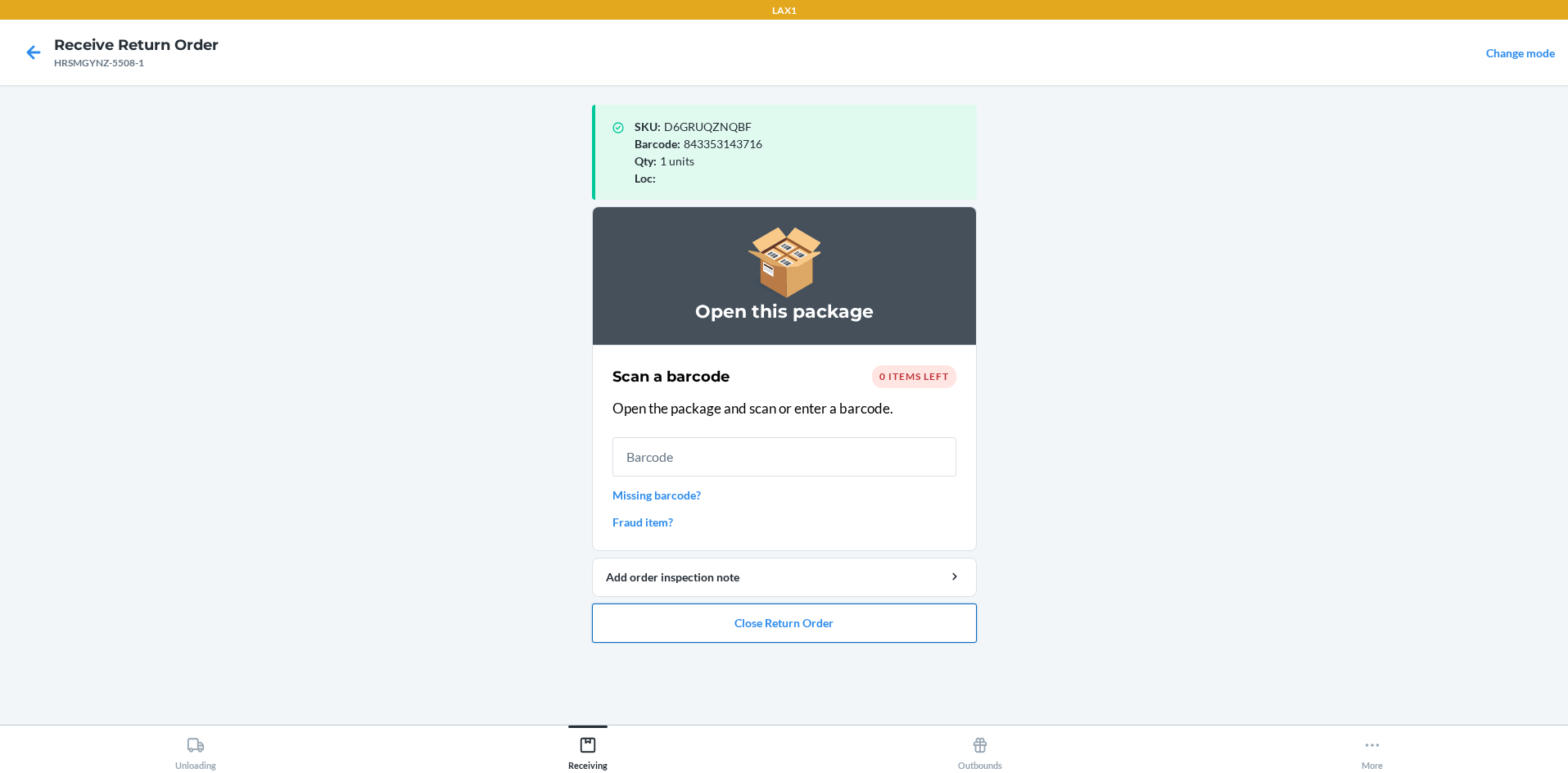
click at [784, 618] on button "Close Return Order" at bounding box center [785, 623] width 385 height 39
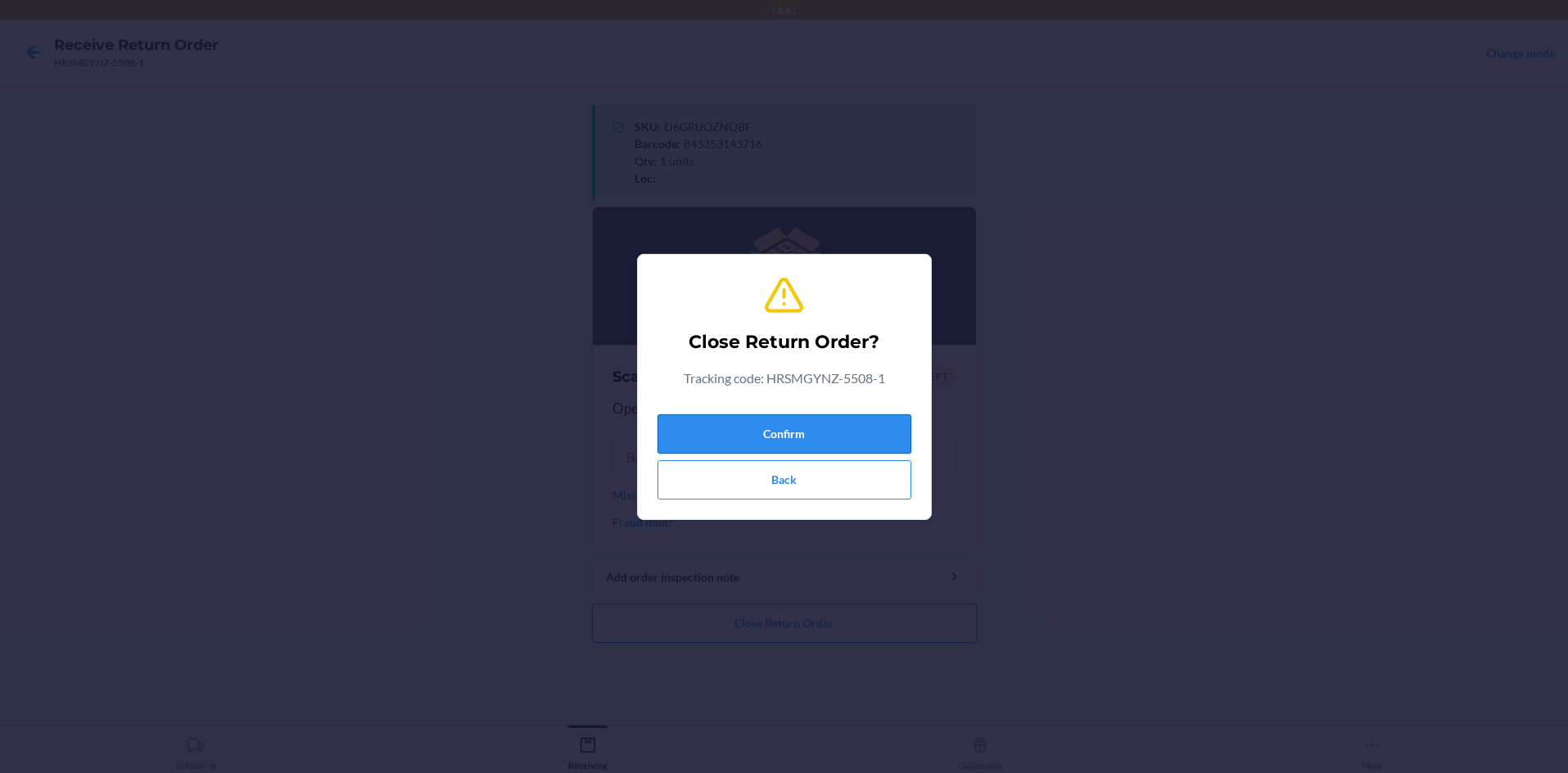
click at [784, 439] on button "Confirm" at bounding box center [784, 434] width 254 height 39
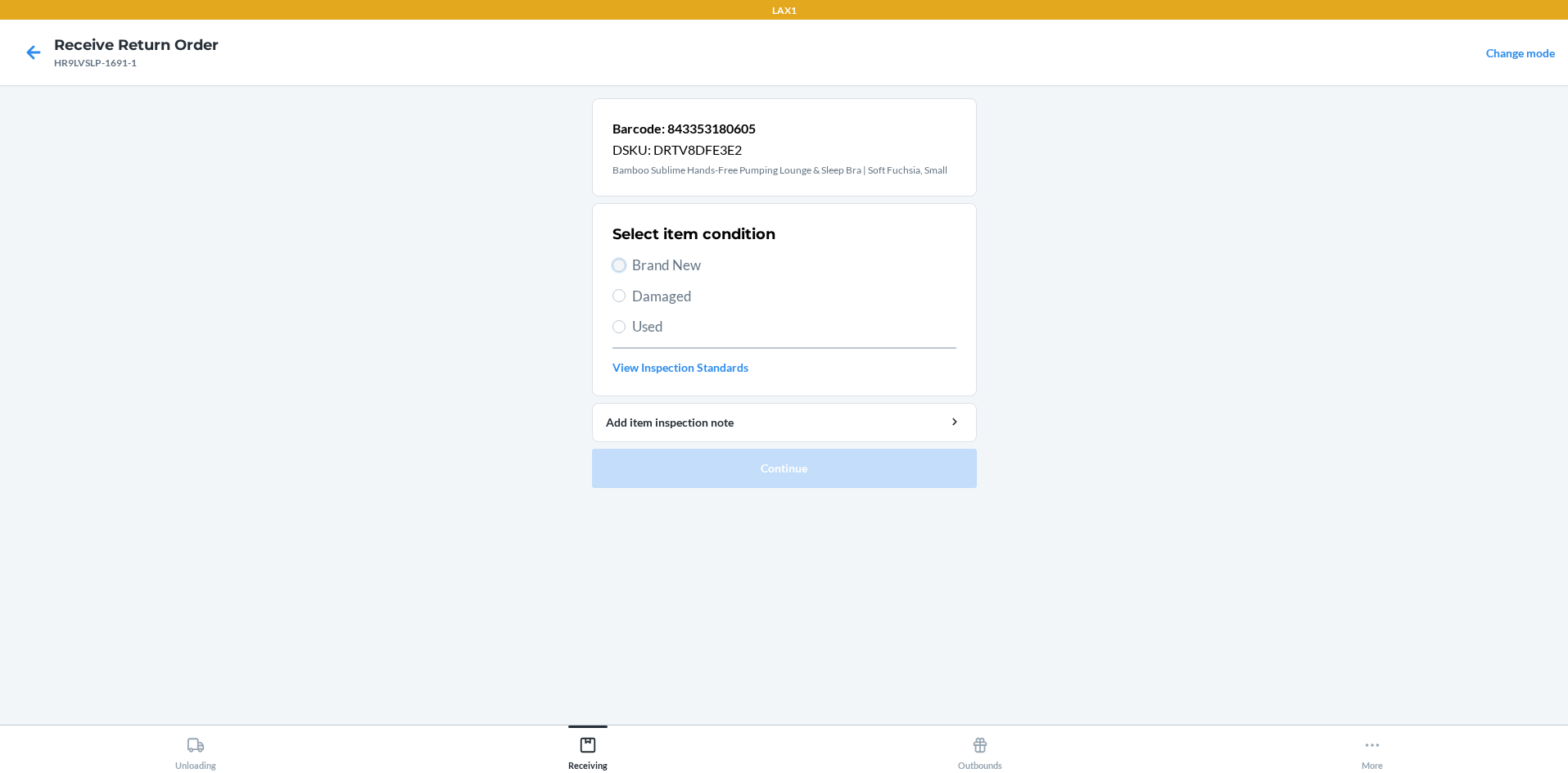
click at [620, 263] on input "Brand New" at bounding box center [619, 266] width 13 height 13
radio input "true"
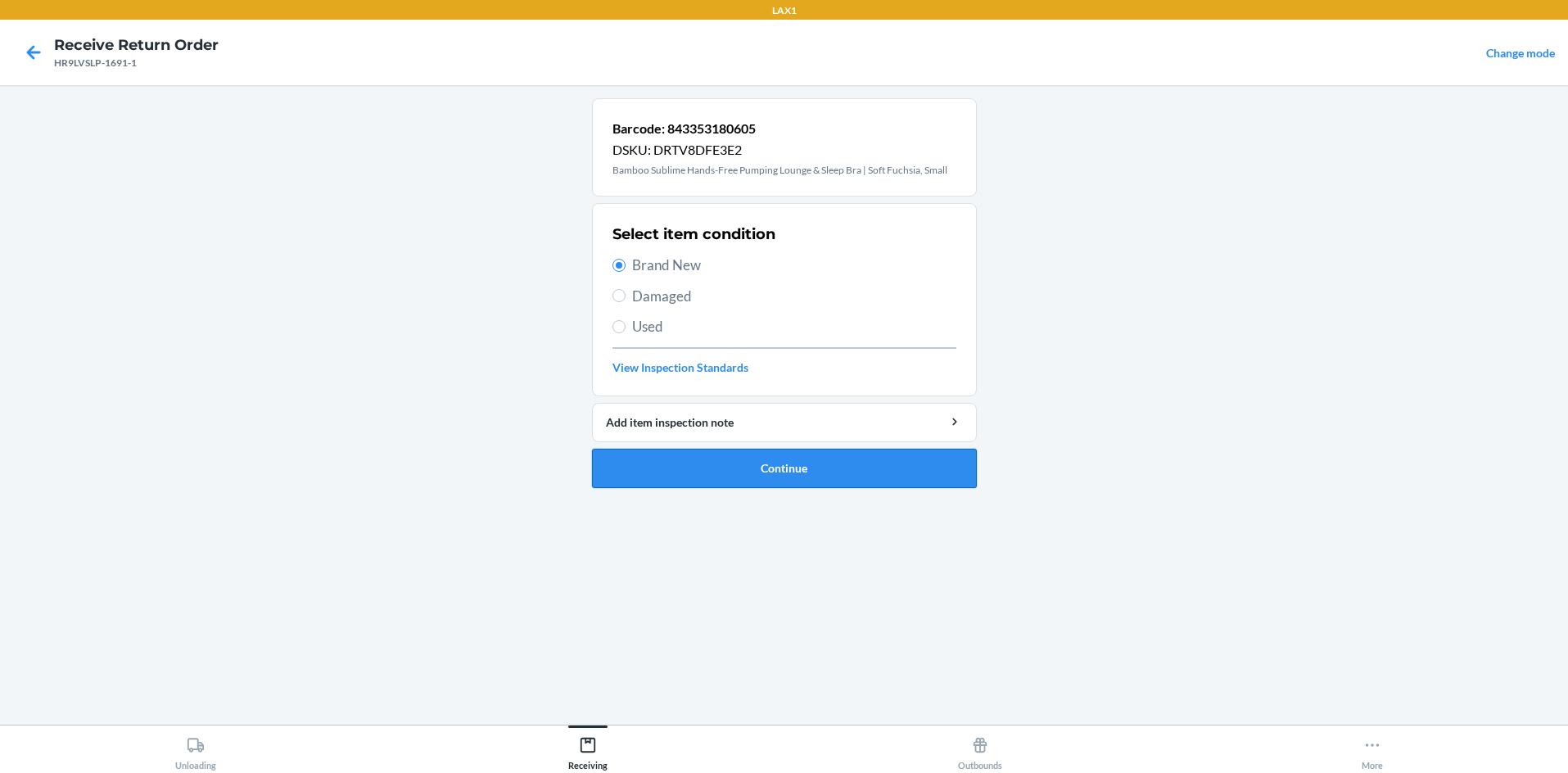
click at [772, 466] on button "Continue" at bounding box center [785, 468] width 385 height 39
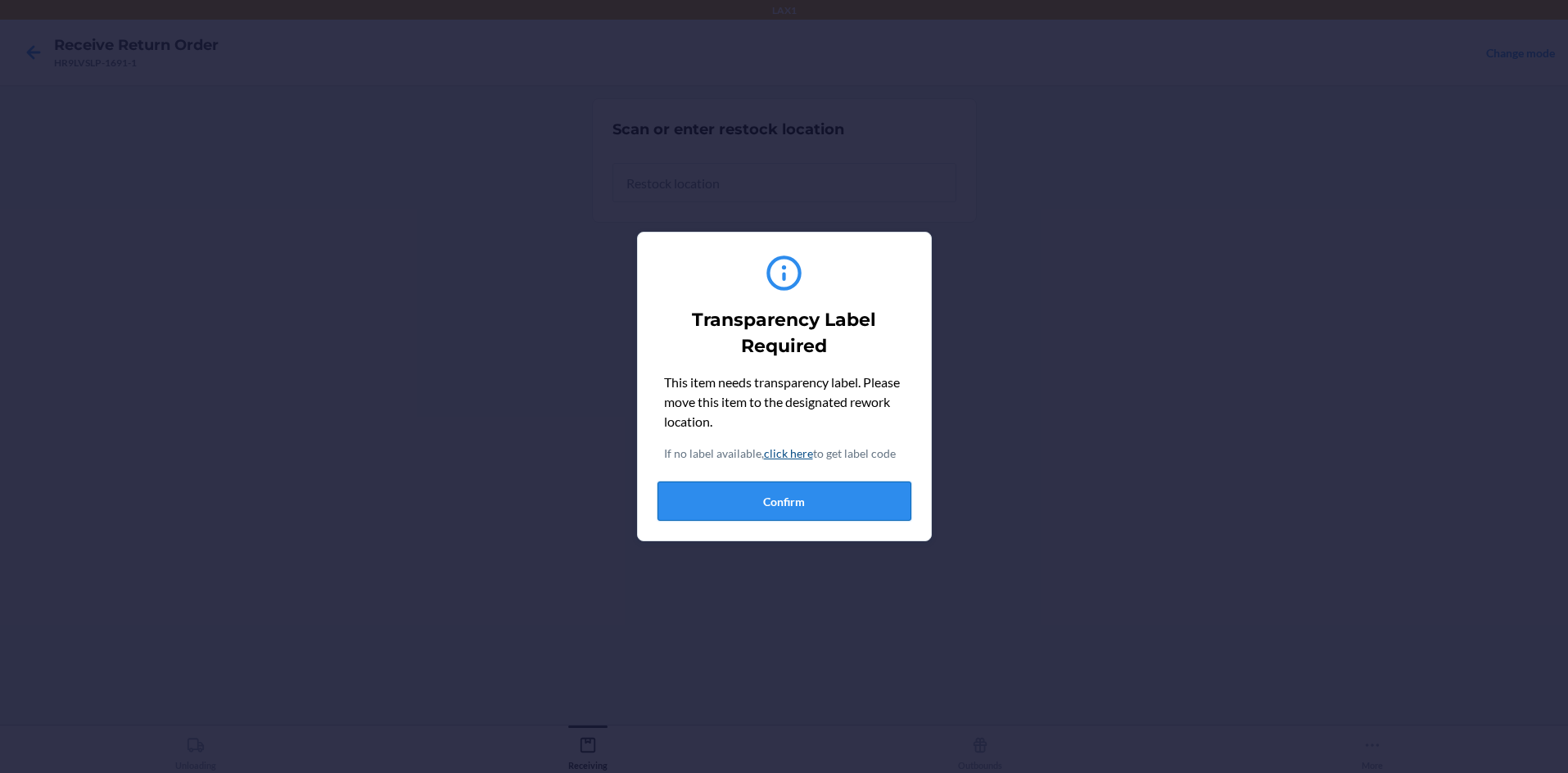
click at [771, 494] on button "Confirm" at bounding box center [784, 501] width 254 height 39
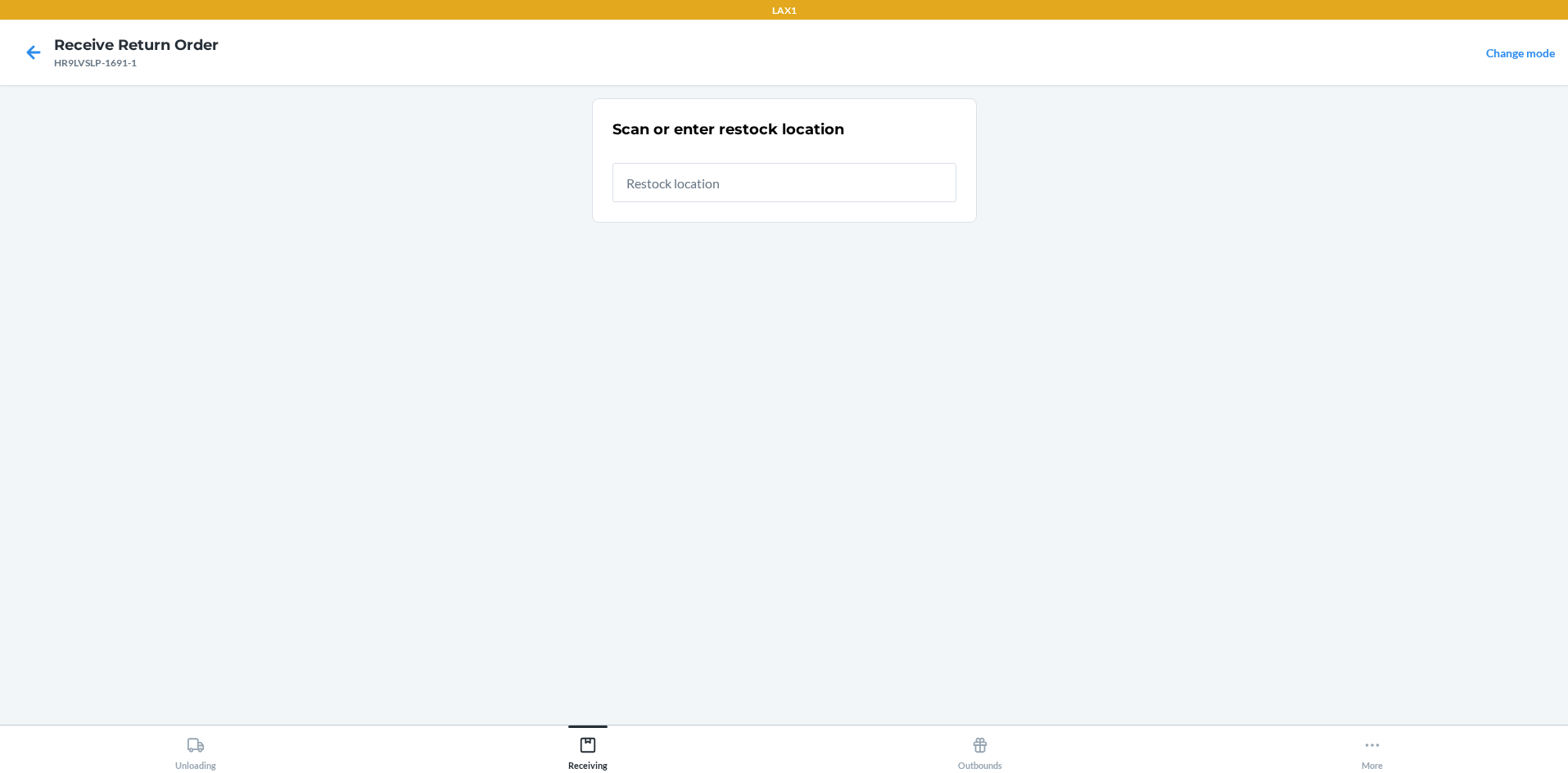
type input "RTCART058"
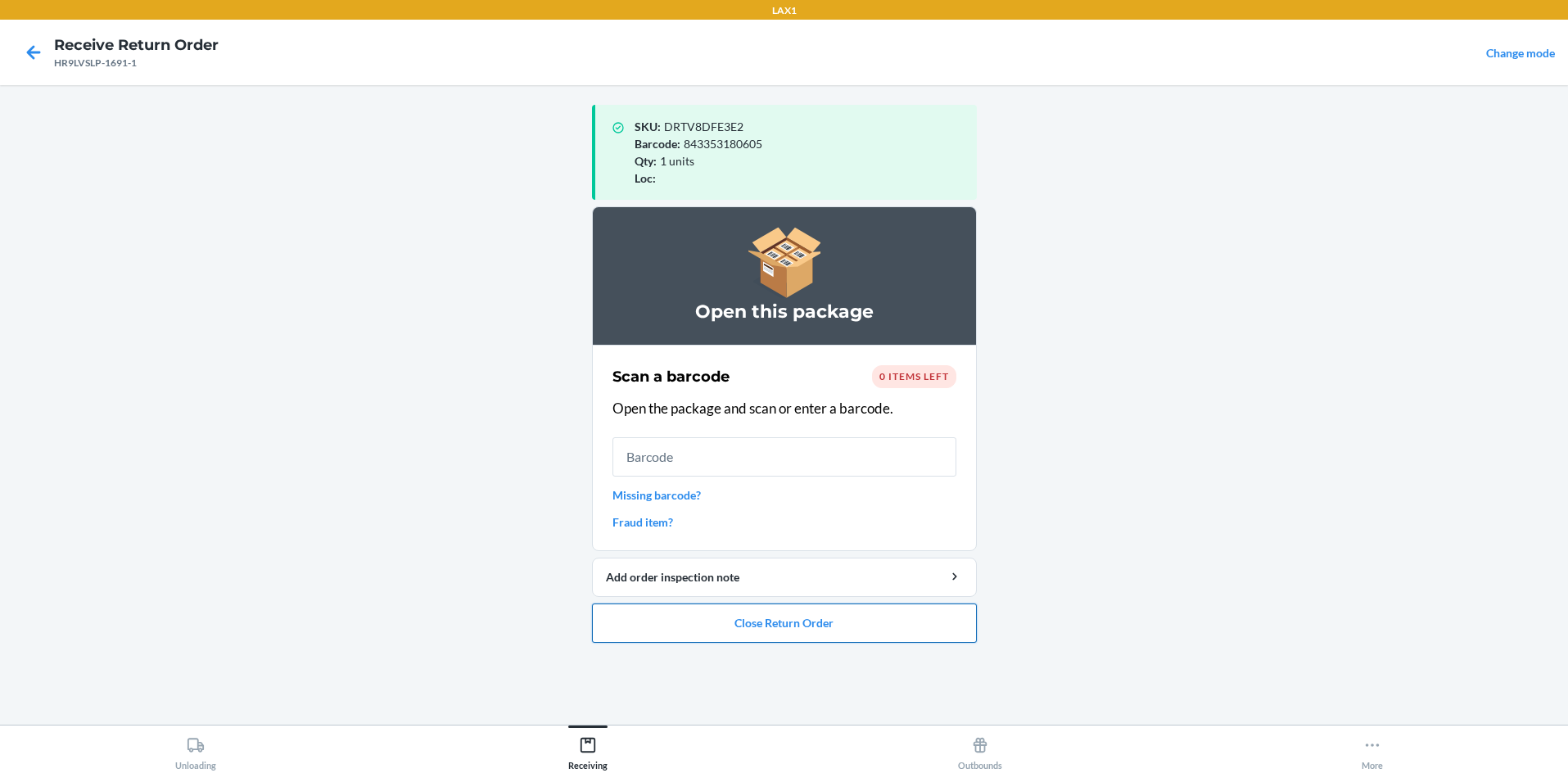
click at [784, 618] on button "Close Return Order" at bounding box center [785, 623] width 385 height 39
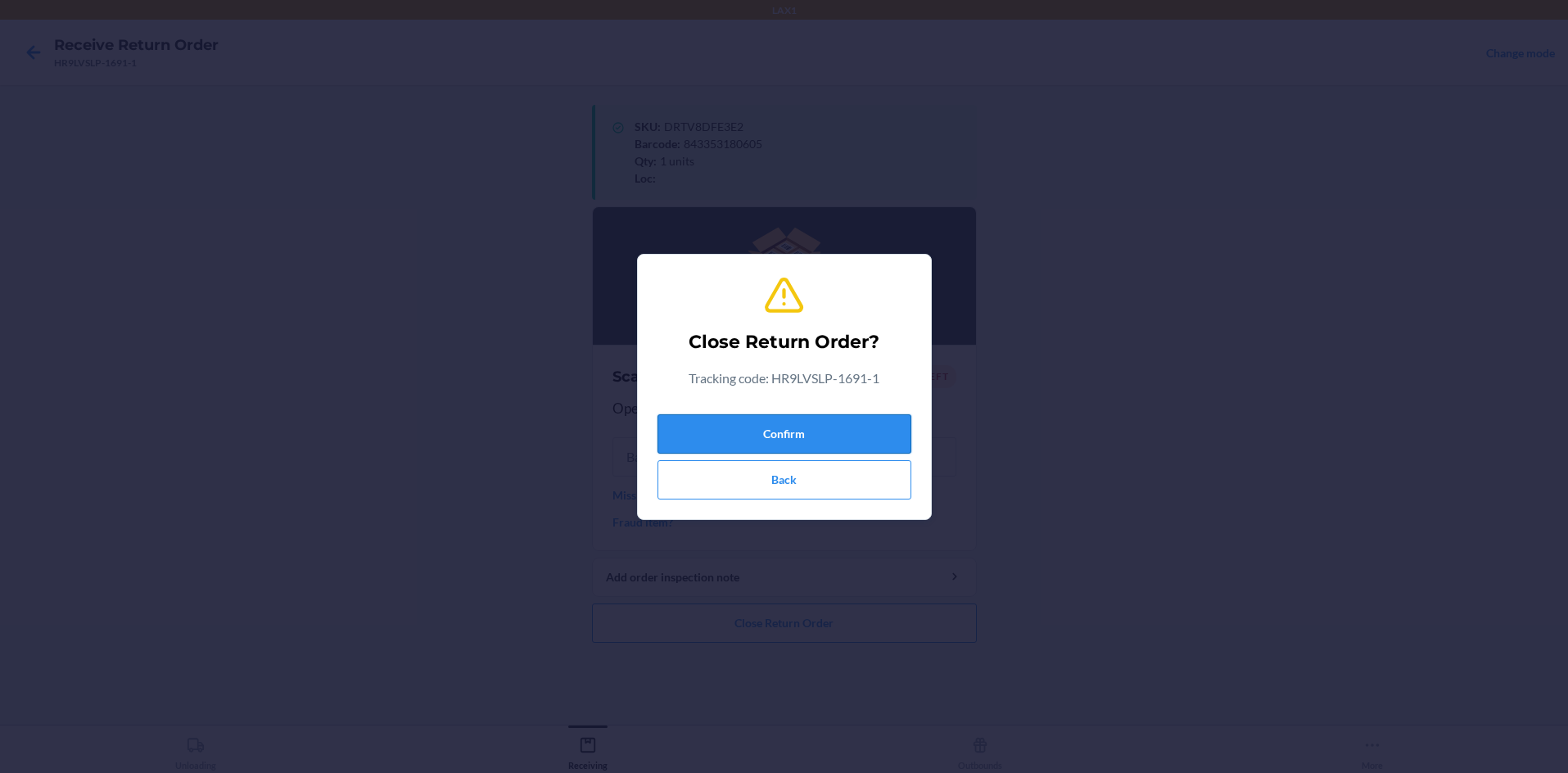
click at [784, 423] on button "Confirm" at bounding box center [784, 434] width 254 height 39
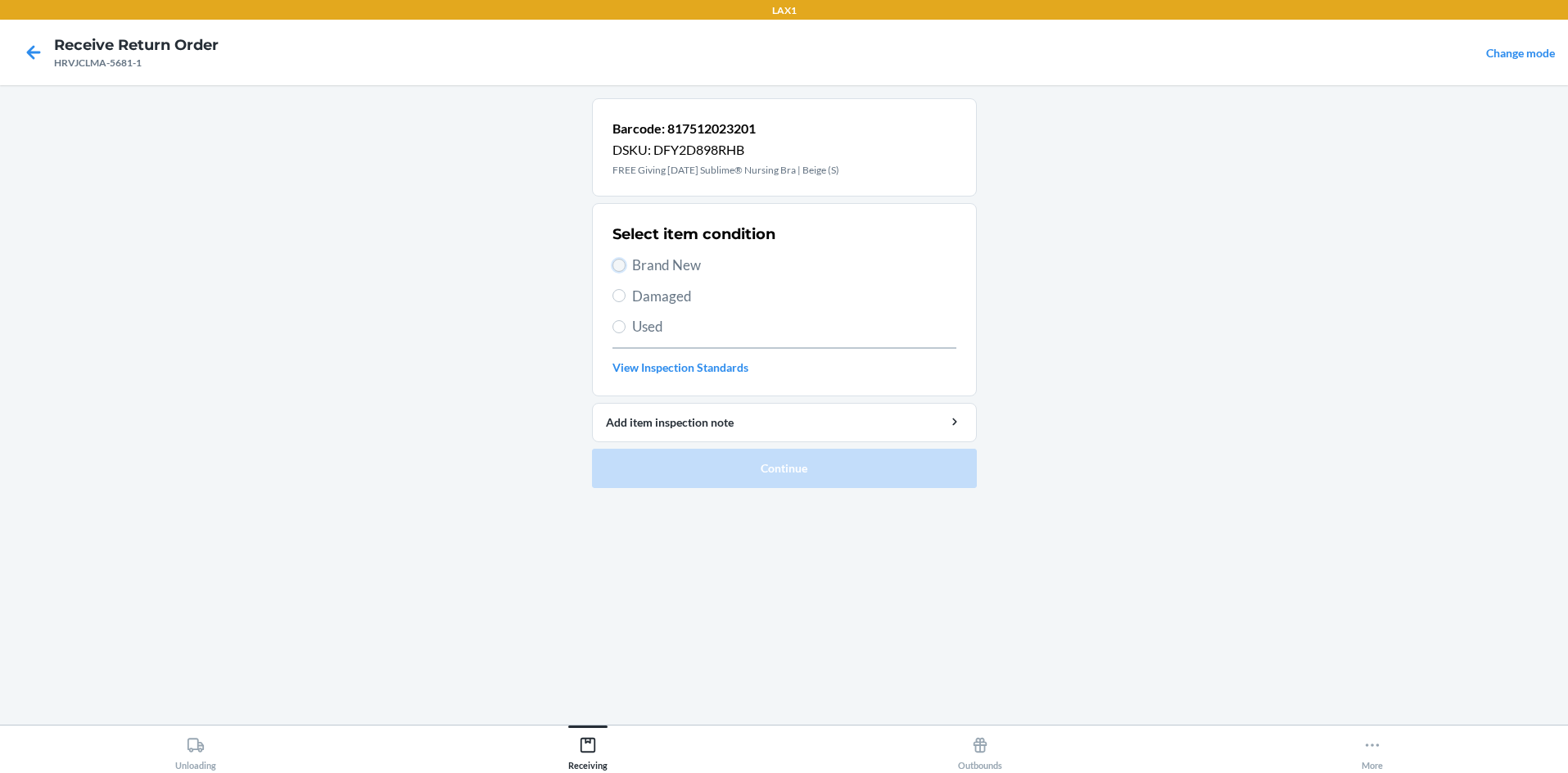
click at [621, 261] on input "Brand New" at bounding box center [619, 266] width 13 height 13
radio input "true"
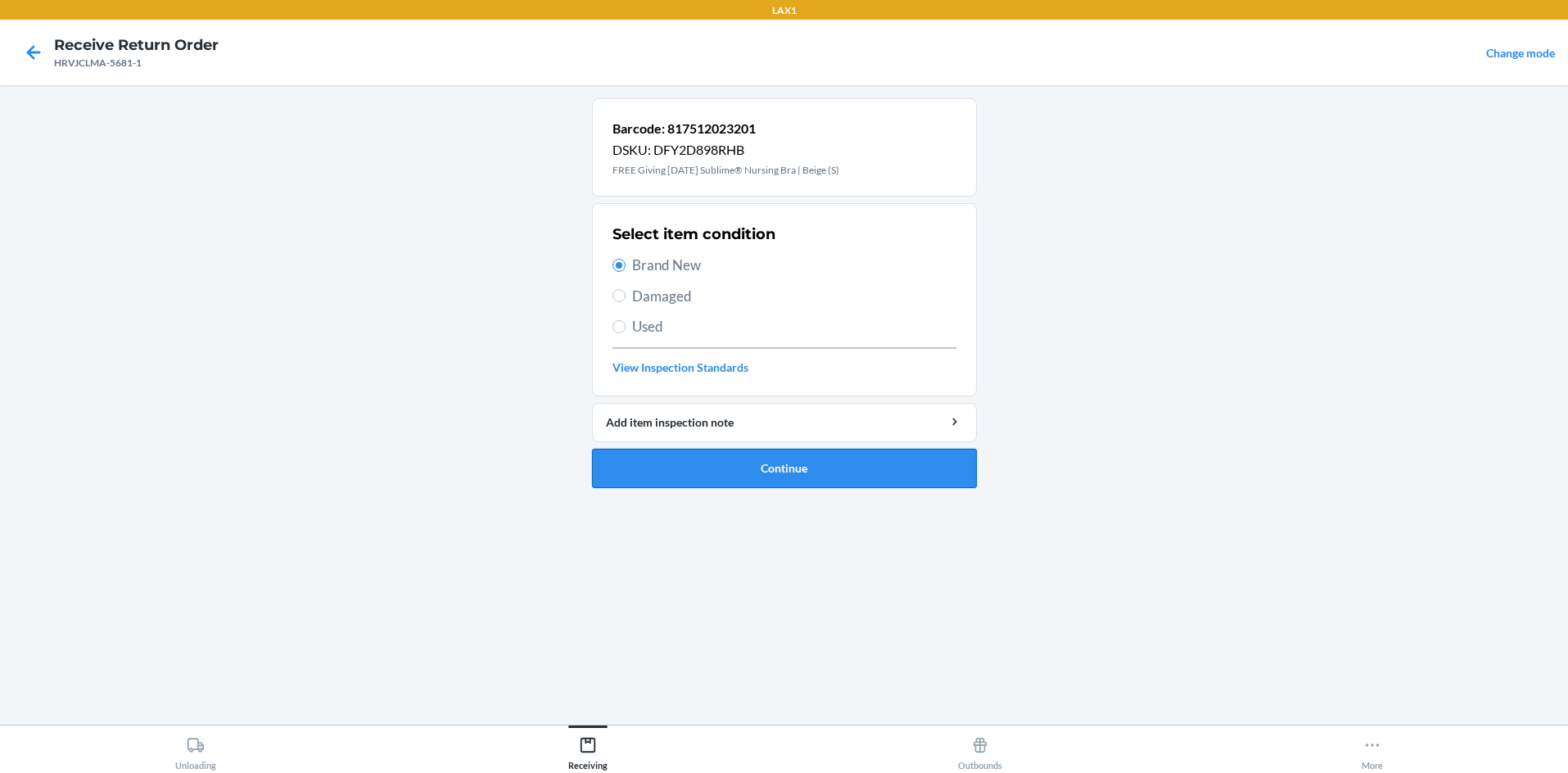
click at [724, 459] on button "Continue" at bounding box center [785, 468] width 385 height 39
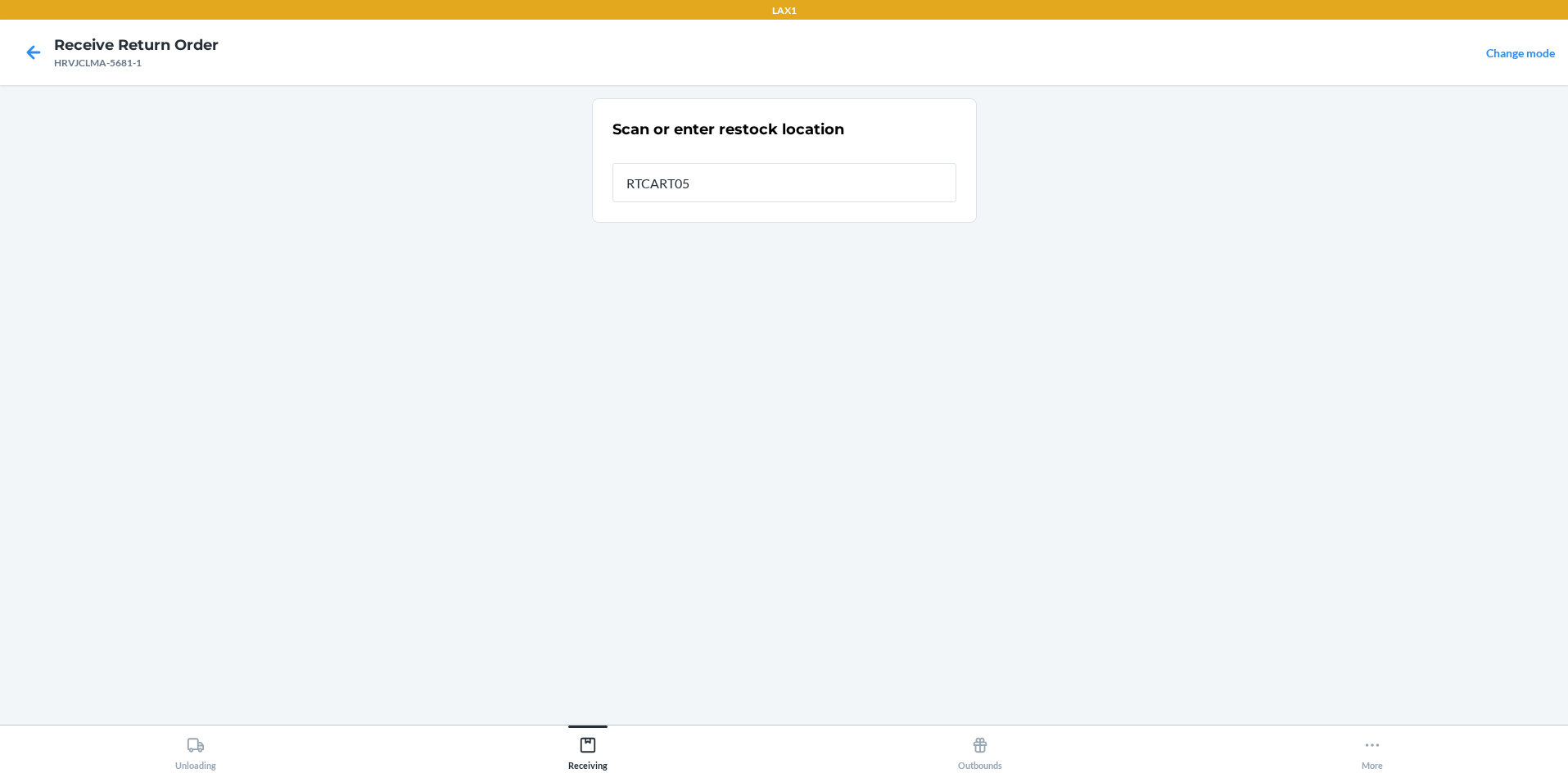
type input "RTCART058"
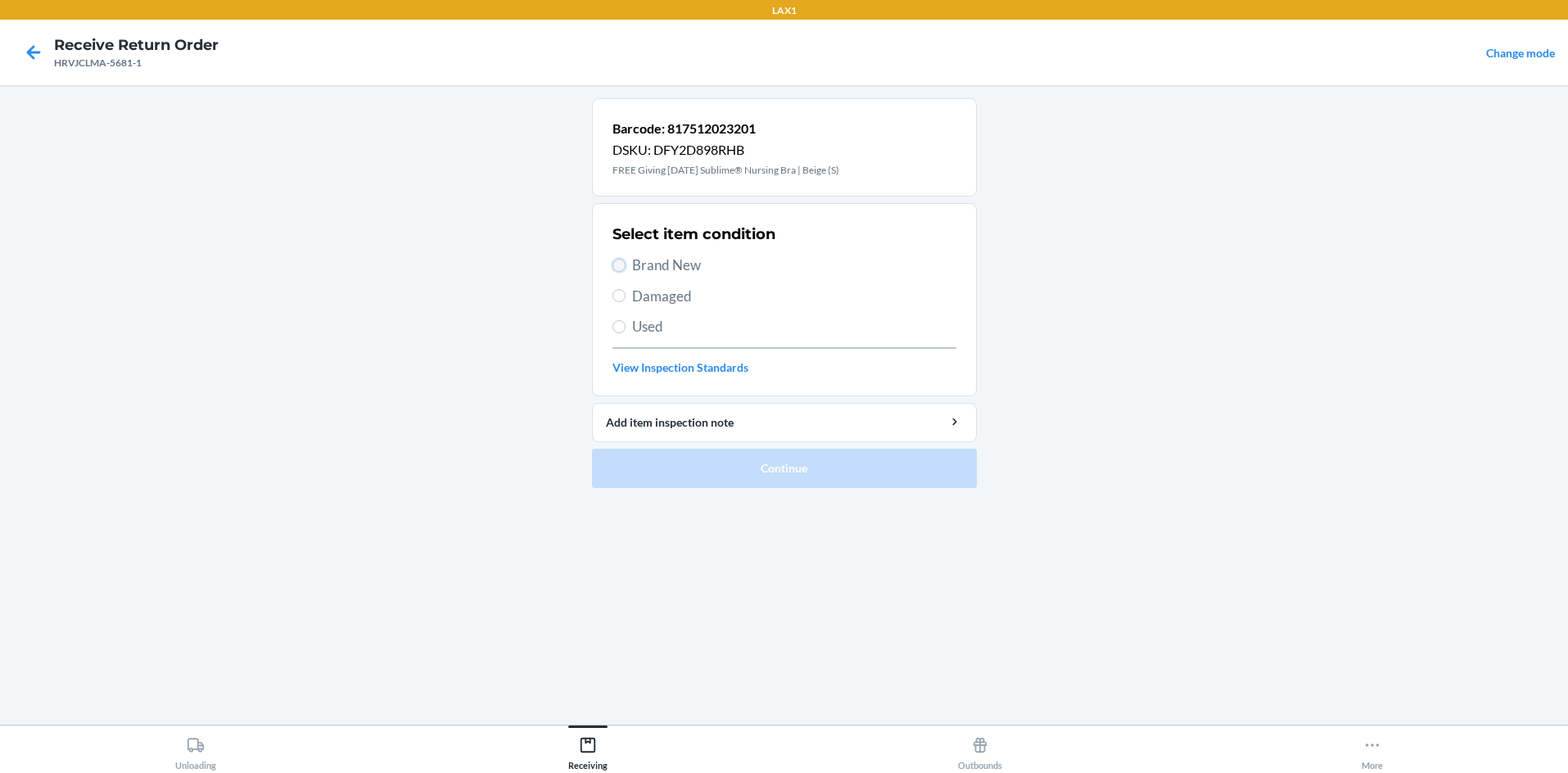
click at [624, 266] on input "Brand New" at bounding box center [619, 266] width 13 height 13
radio input "true"
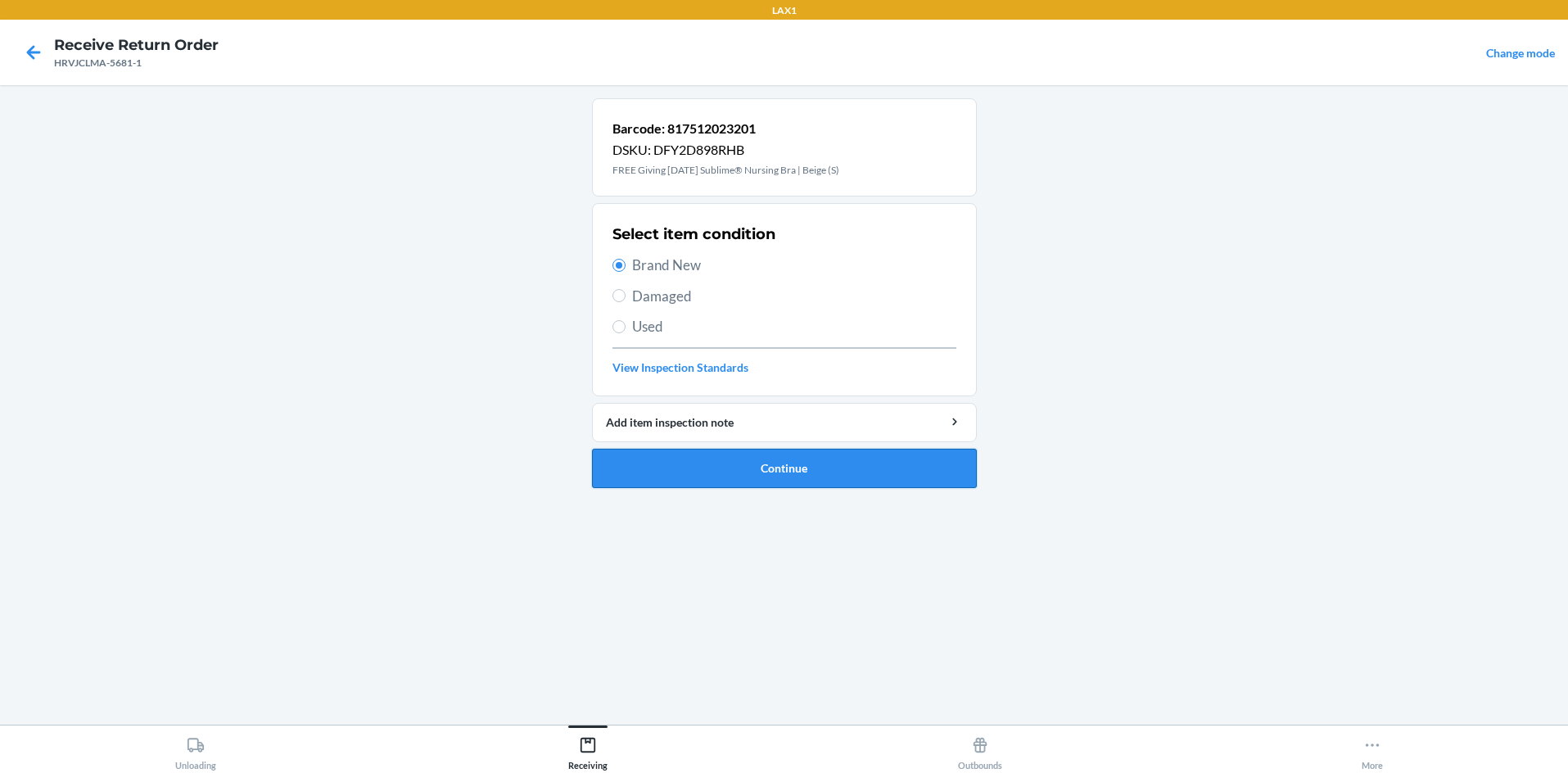
click at [758, 460] on button "Continue" at bounding box center [785, 468] width 385 height 39
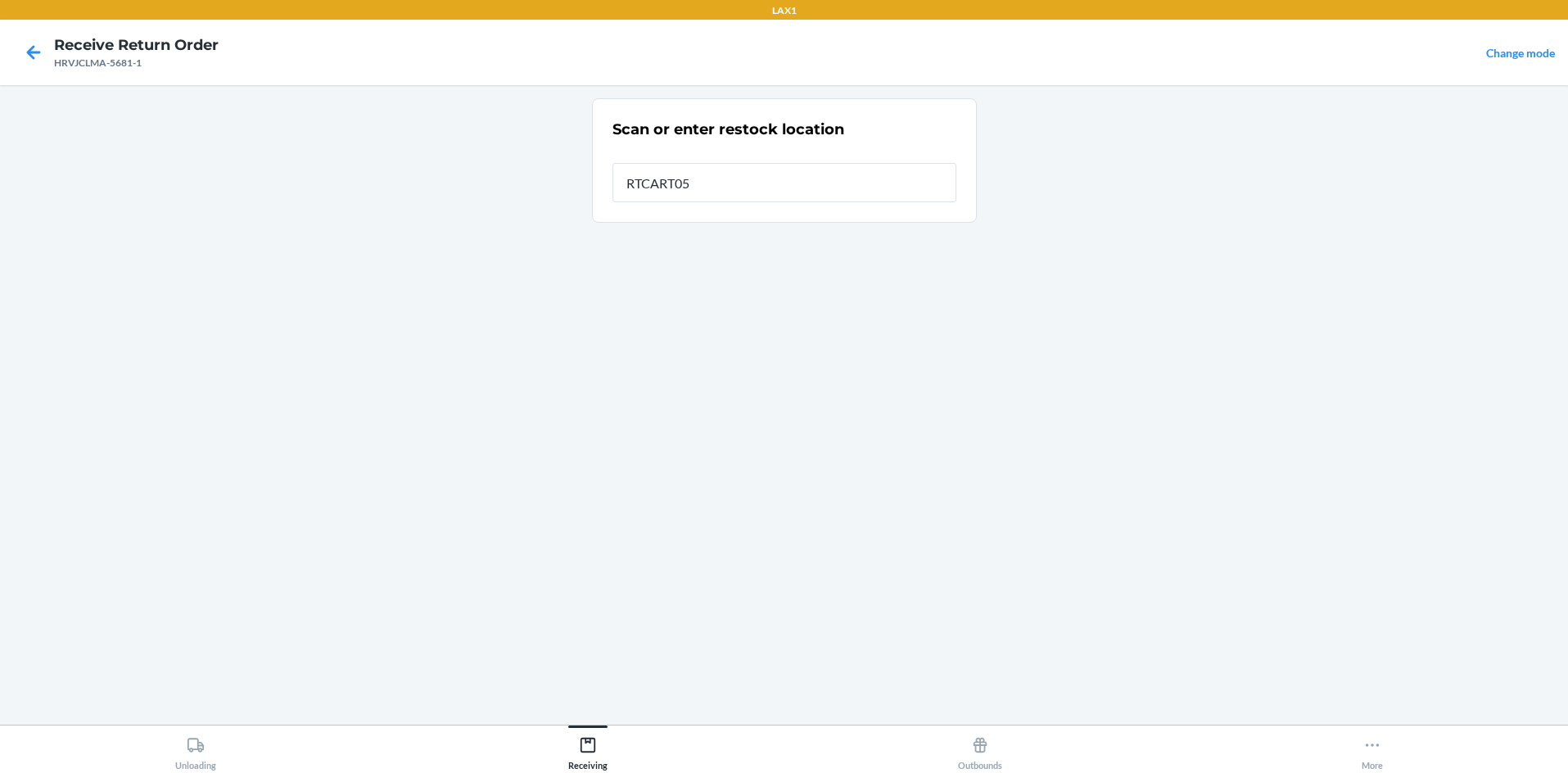
type input "RTCART058"
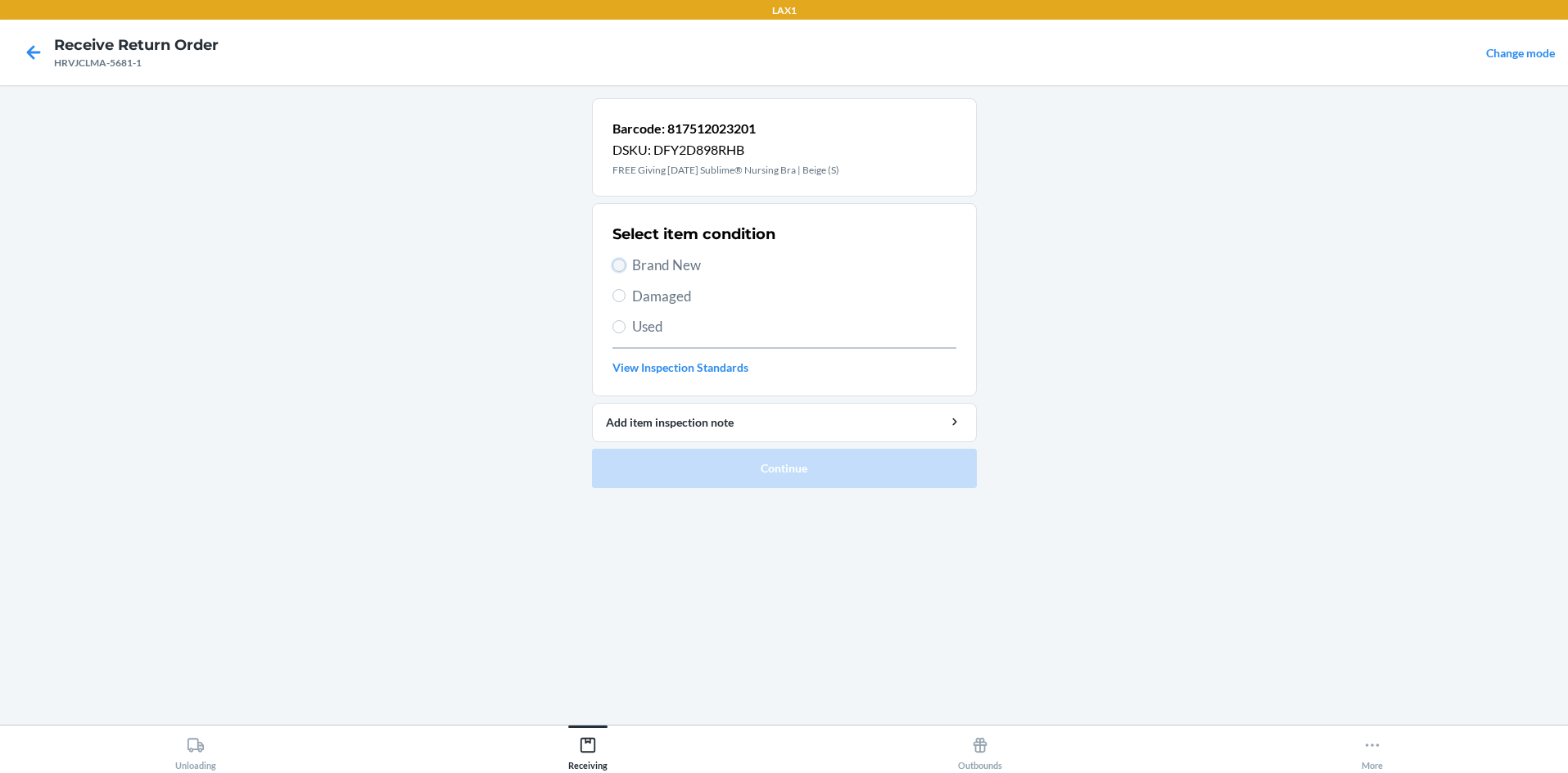
click at [624, 266] on input "Brand New" at bounding box center [619, 266] width 13 height 13
radio input "true"
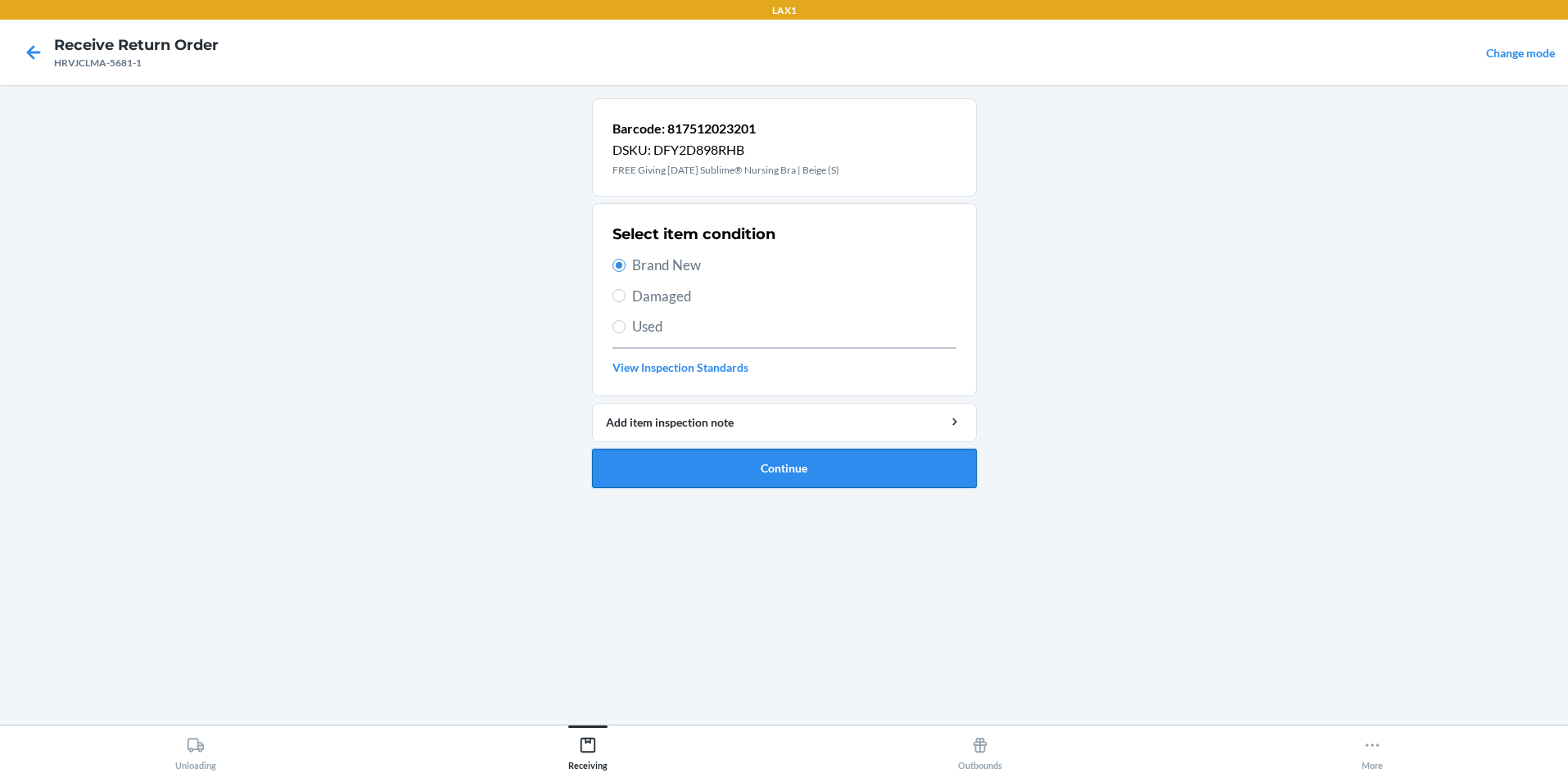
click at [740, 464] on button "Continue" at bounding box center [785, 468] width 385 height 39
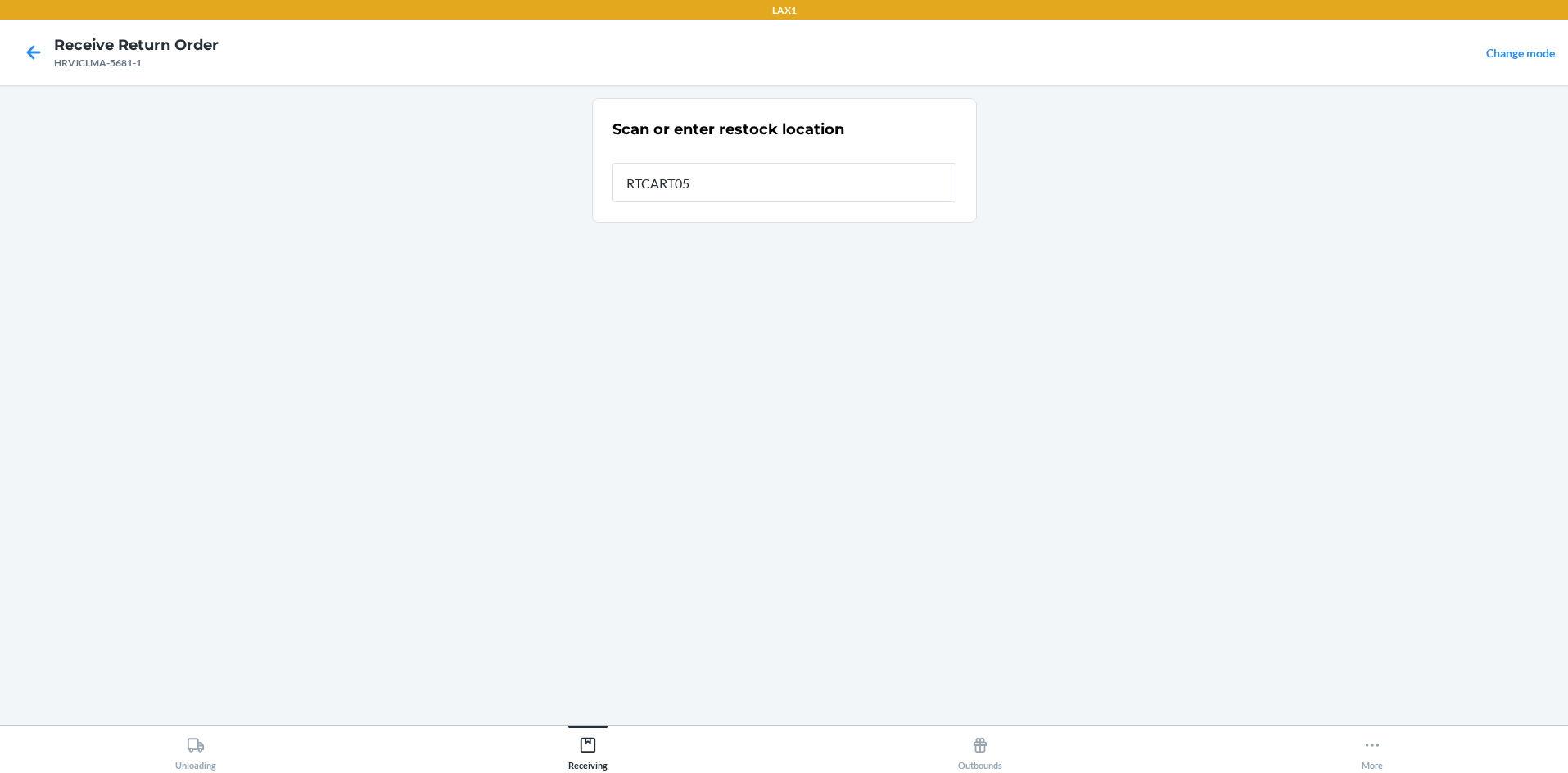
type input "RTCART058"
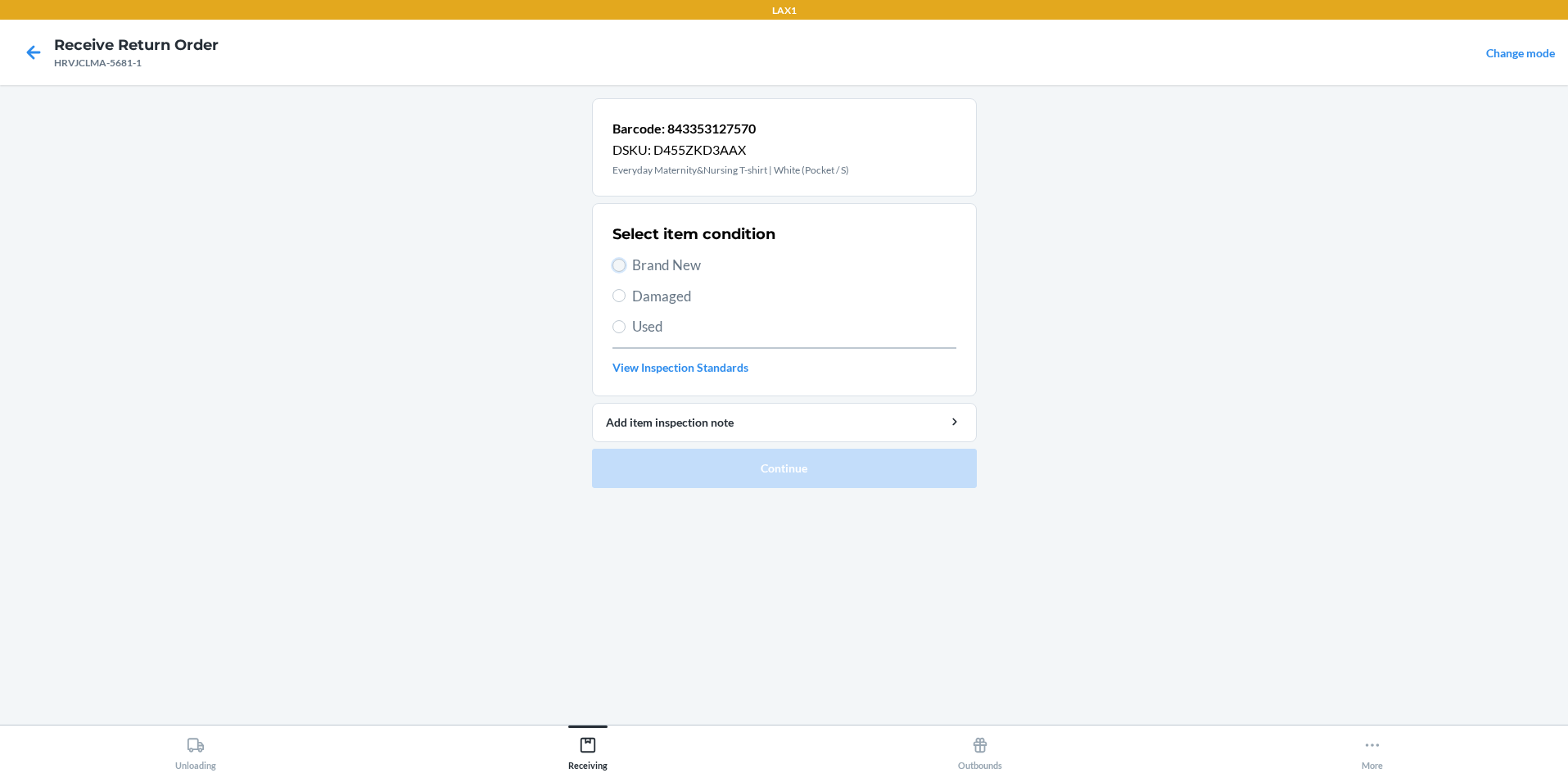
click at [618, 266] on input "Brand New" at bounding box center [619, 266] width 13 height 13
radio input "true"
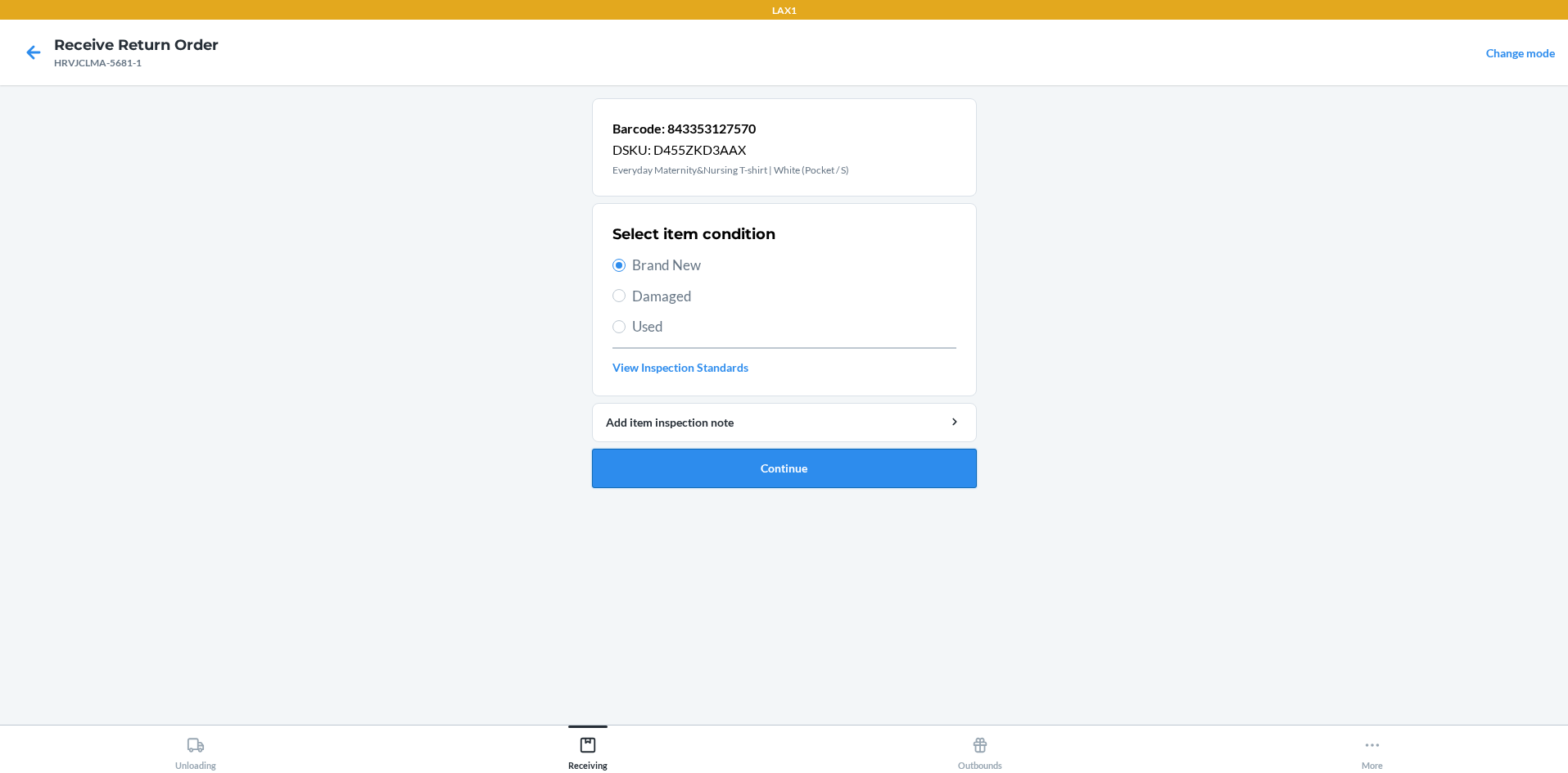
click at [772, 477] on button "Continue" at bounding box center [785, 468] width 385 height 39
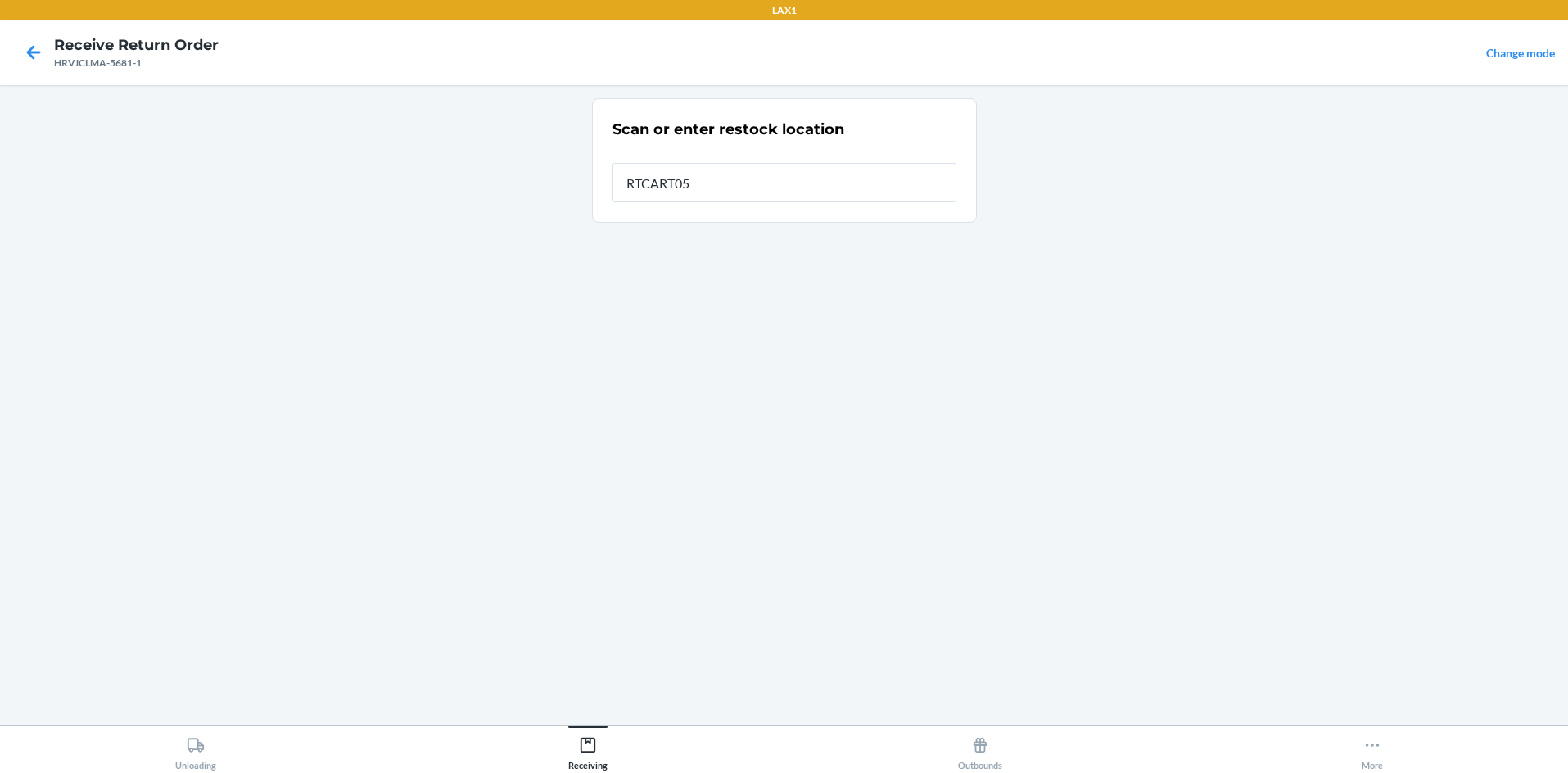
type input "RTCART058"
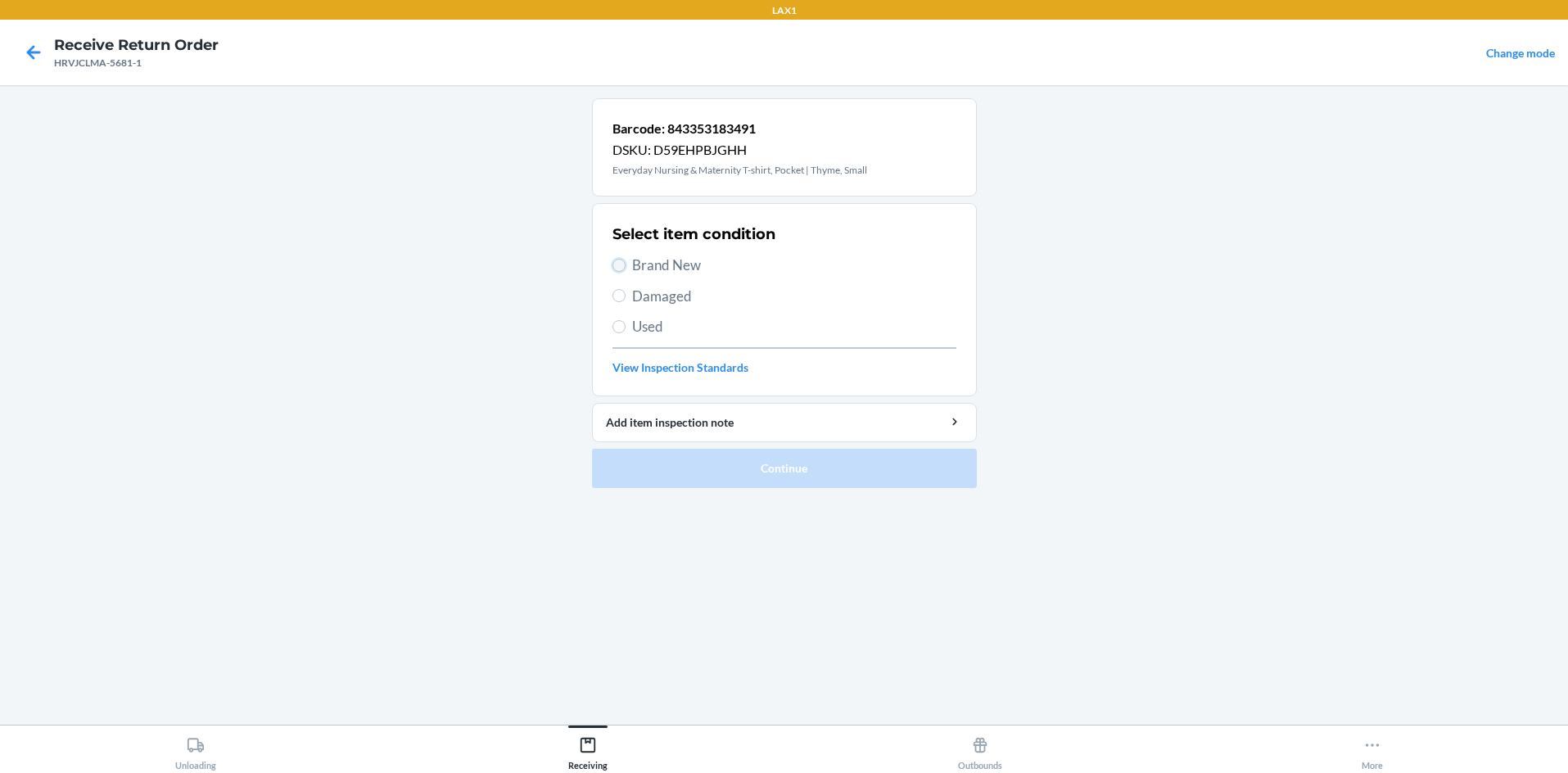
click at [618, 260] on input "Brand New" at bounding box center [619, 266] width 13 height 13
radio input "true"
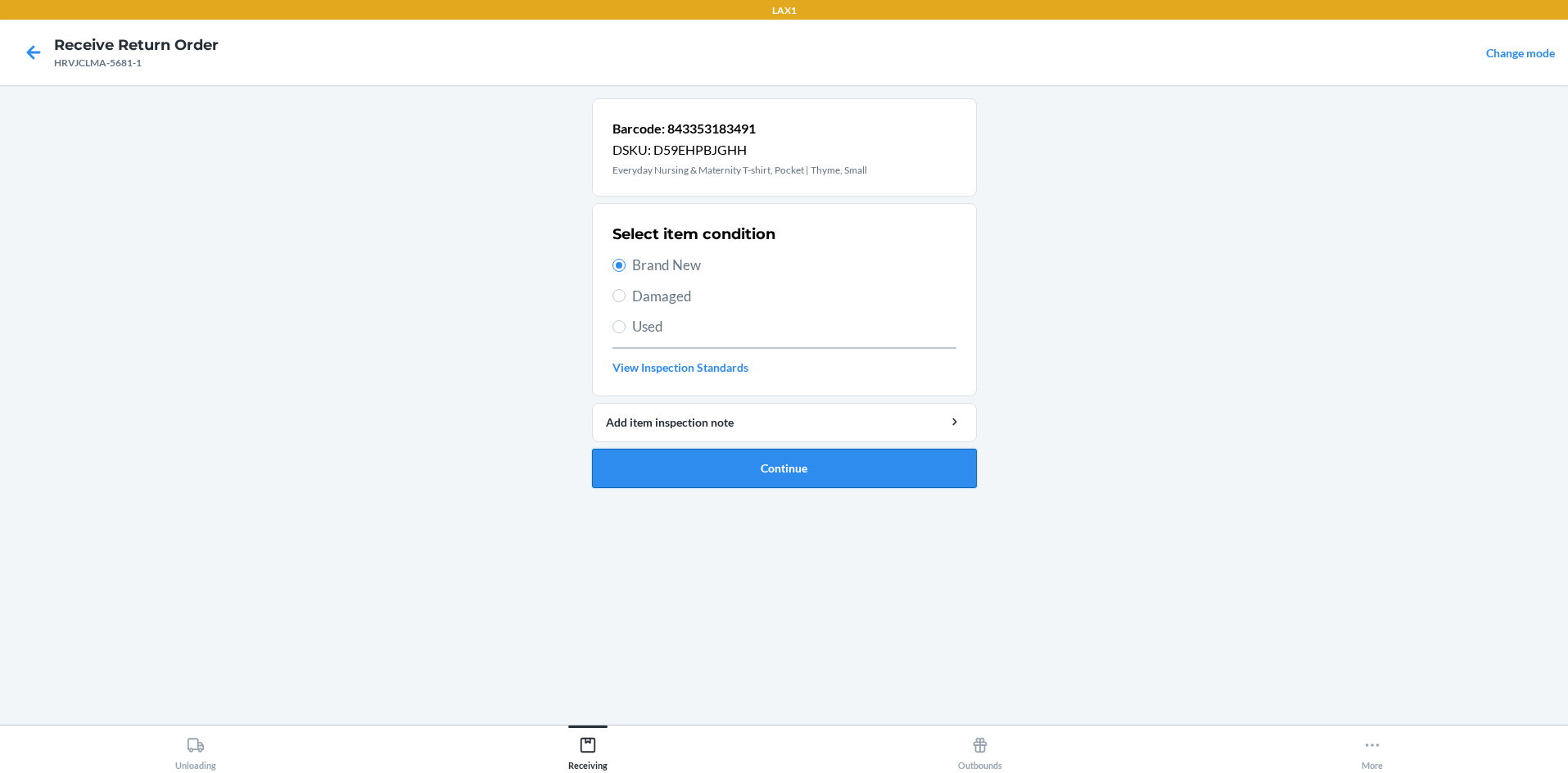
click at [741, 476] on button "Continue" at bounding box center [785, 468] width 385 height 39
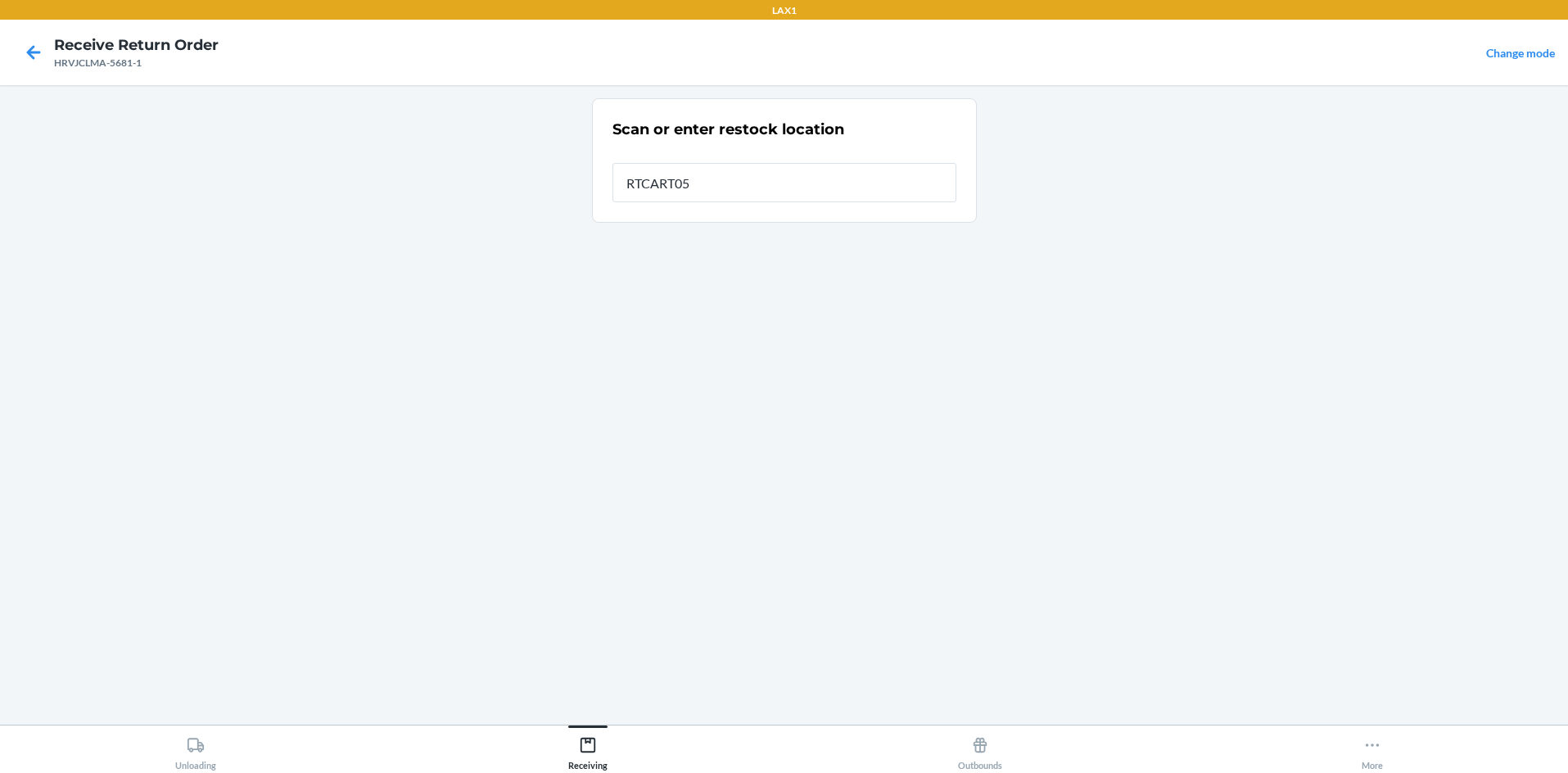
type input "RTCART058"
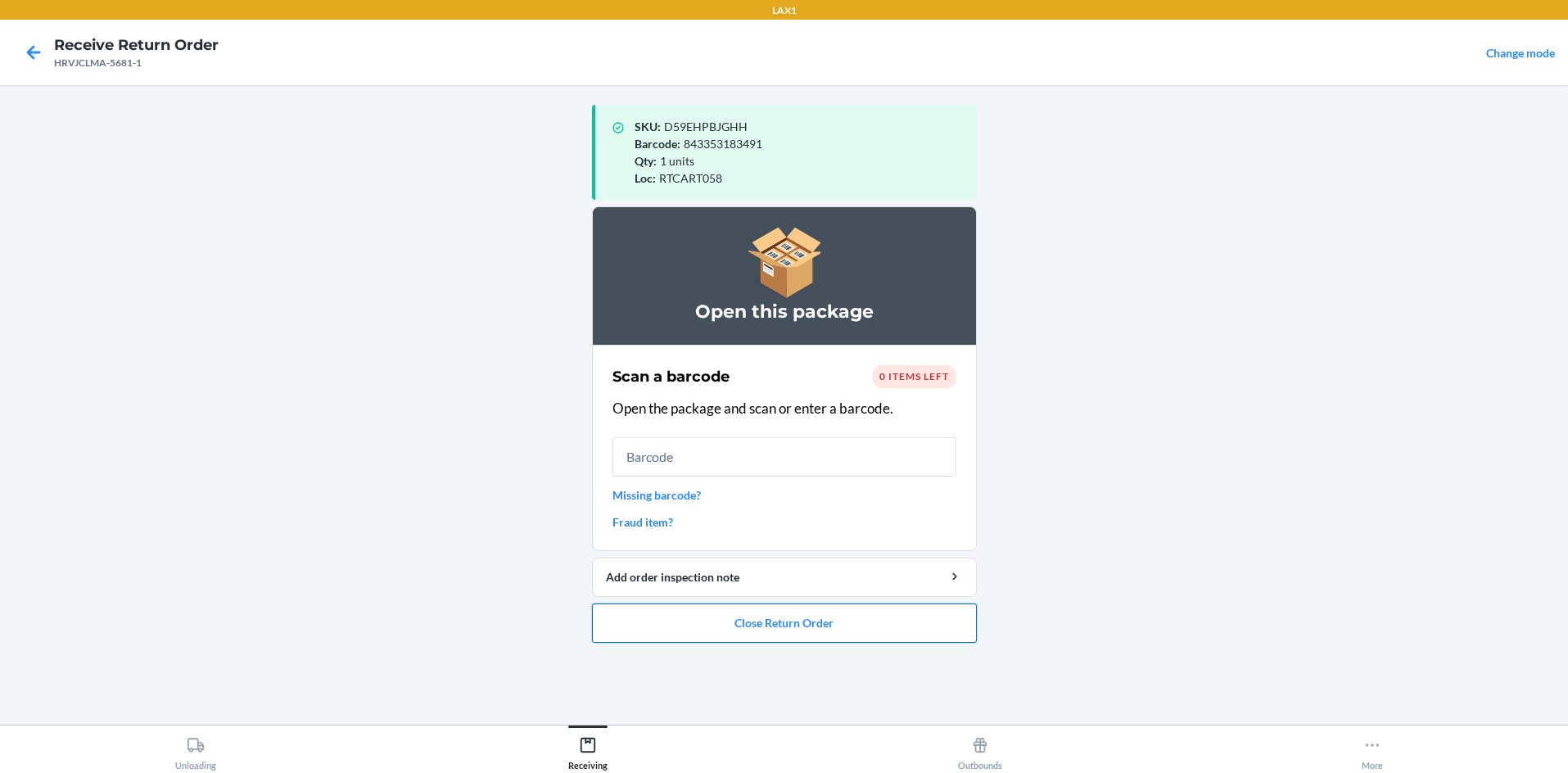
click at [784, 624] on button "Close Return Order" at bounding box center [785, 623] width 385 height 39
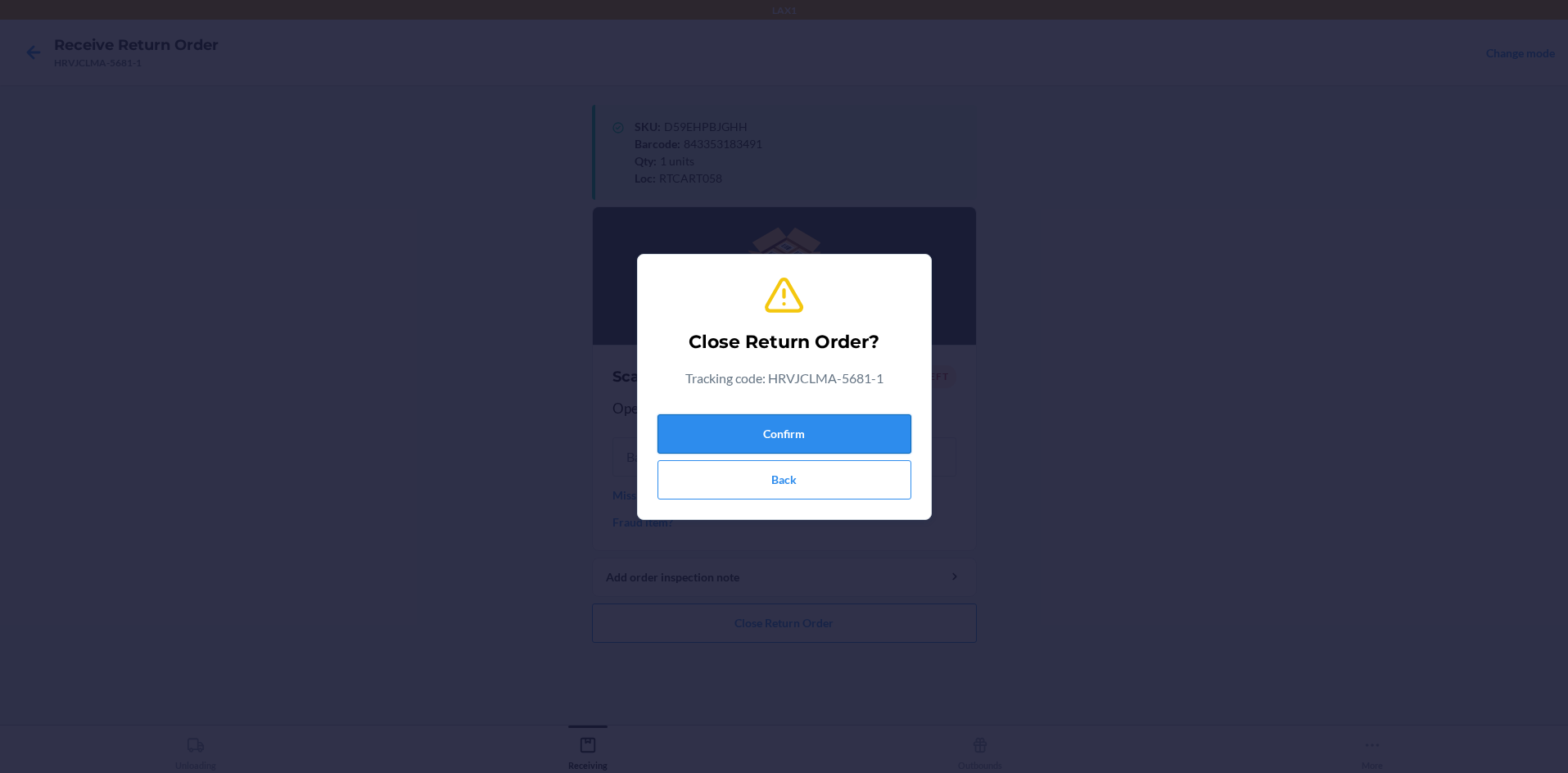
click at [784, 429] on button "Confirm" at bounding box center [784, 434] width 254 height 39
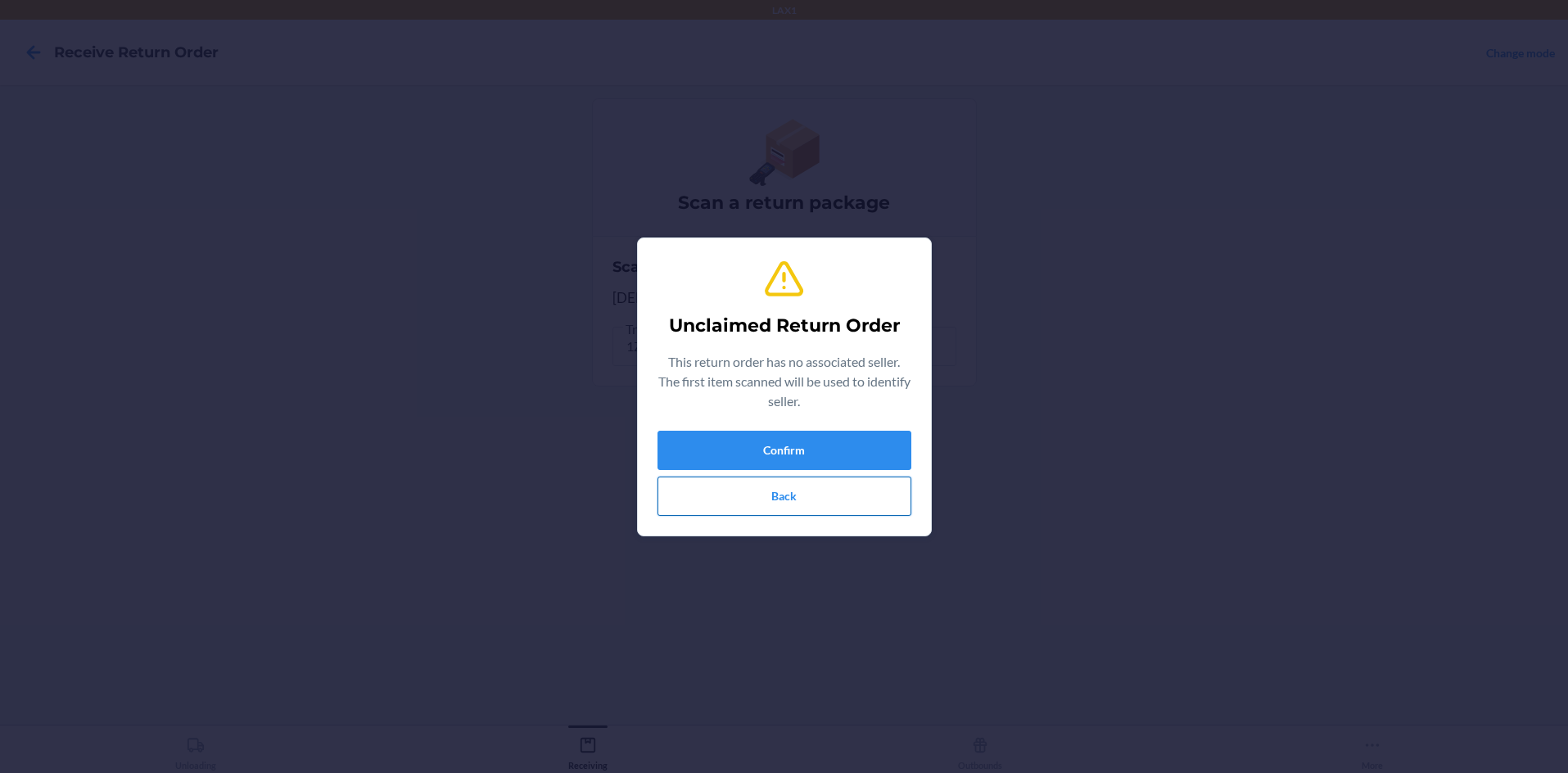
click at [784, 493] on button "Back" at bounding box center [784, 496] width 254 height 39
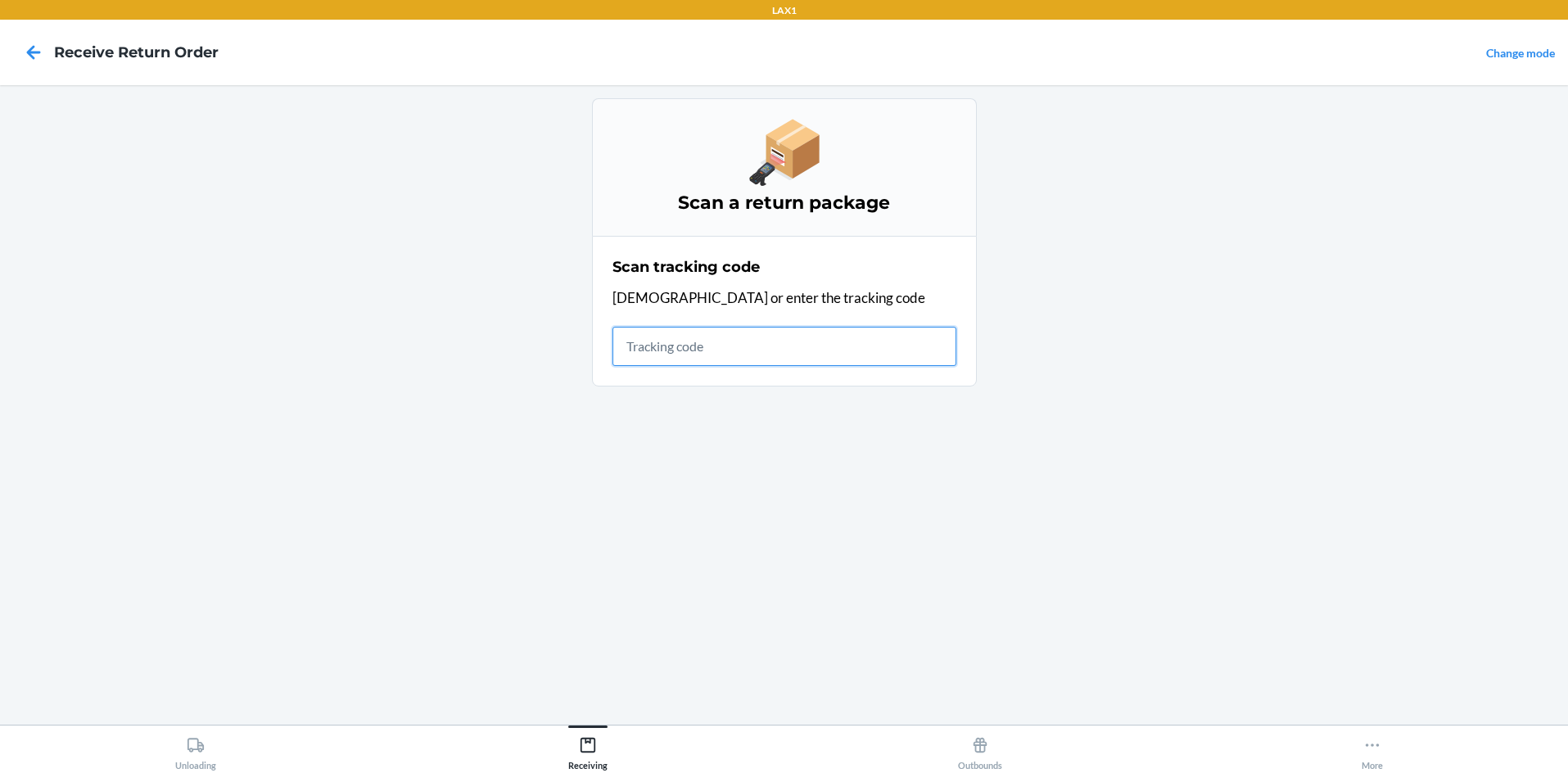
click at [627, 352] on input "text" at bounding box center [784, 346] width 344 height 39
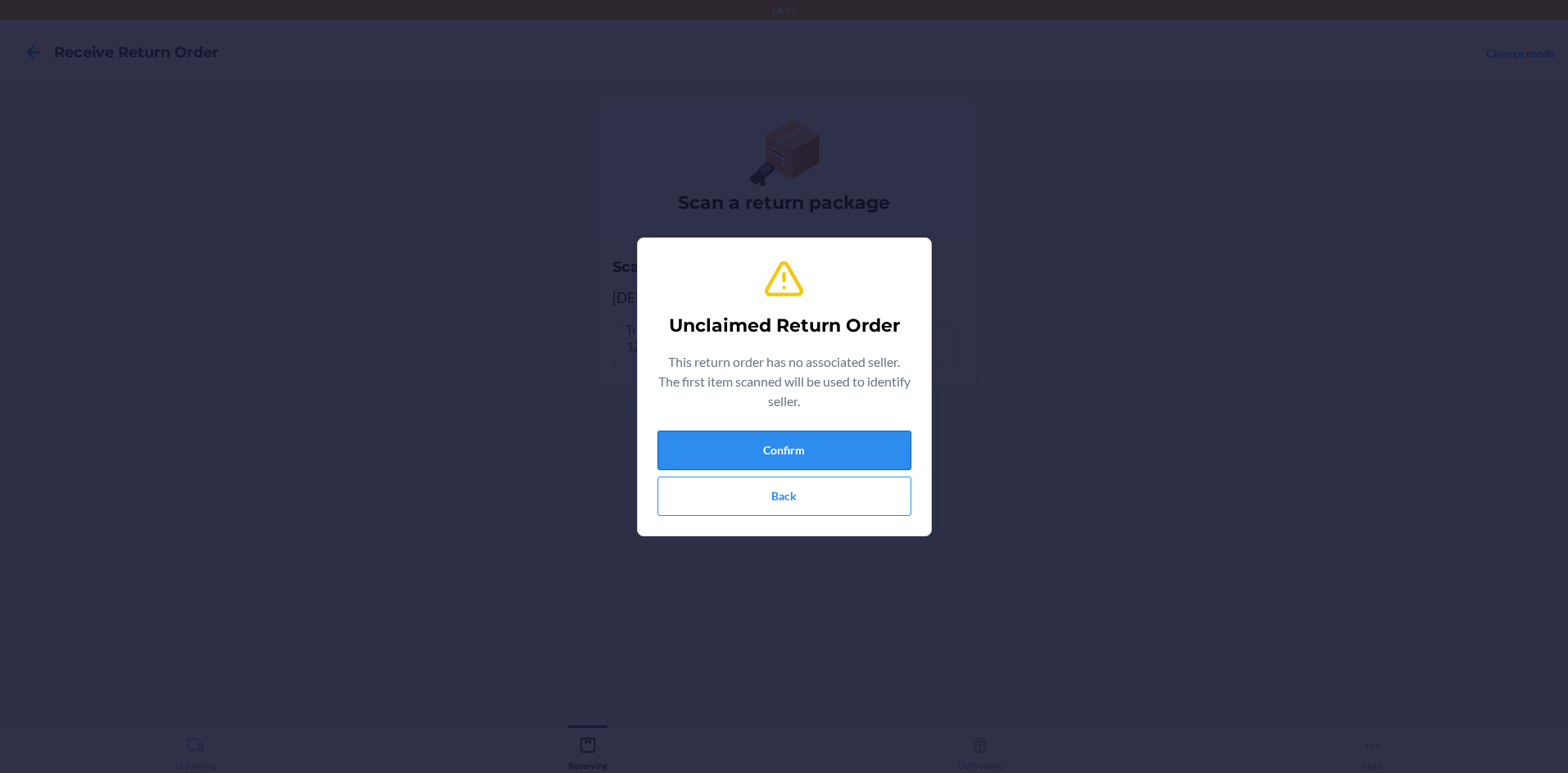
click at [784, 450] on button "Confirm" at bounding box center [784, 450] width 254 height 39
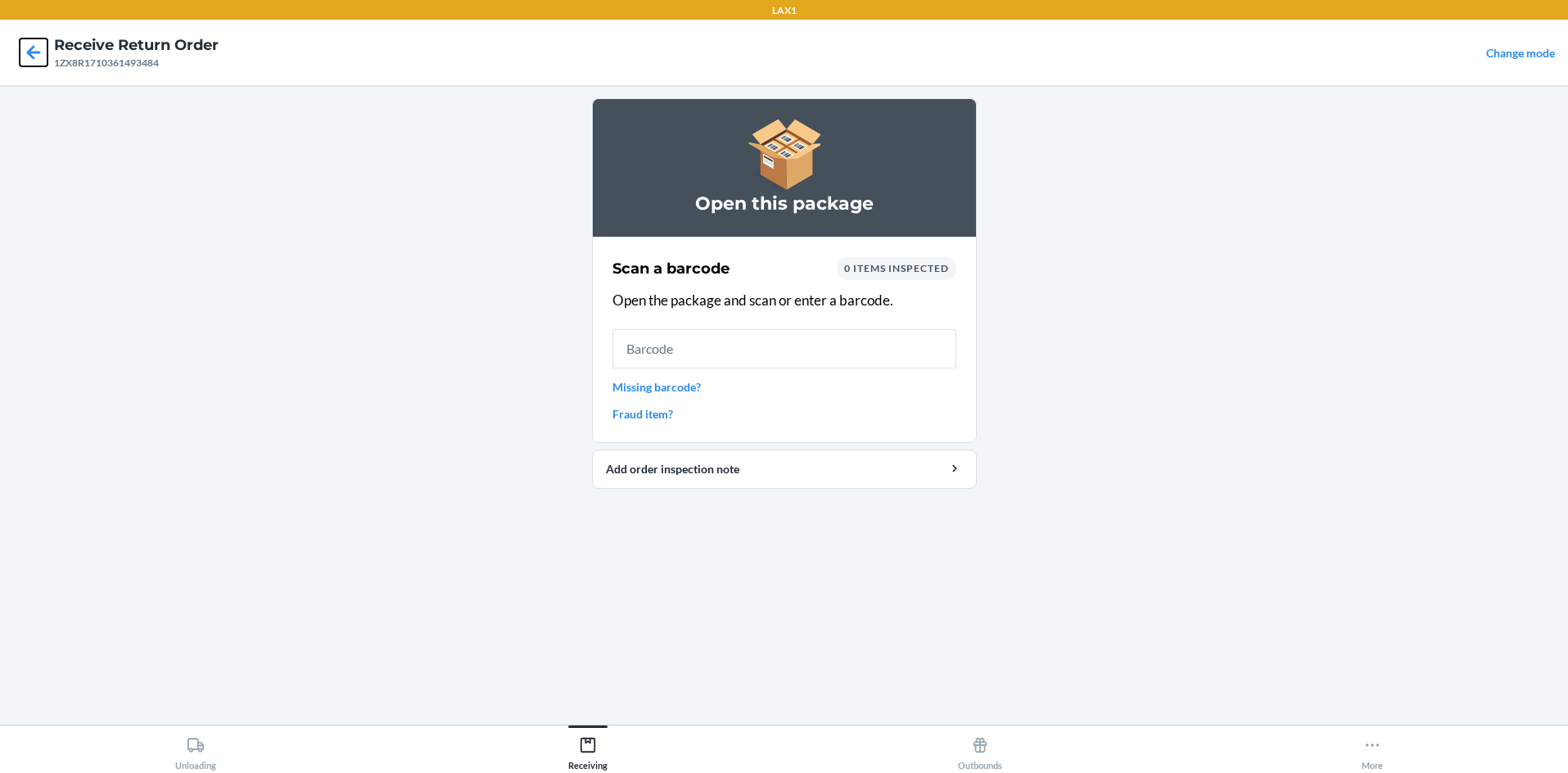
click at [44, 51] on icon at bounding box center [33, 52] width 28 height 28
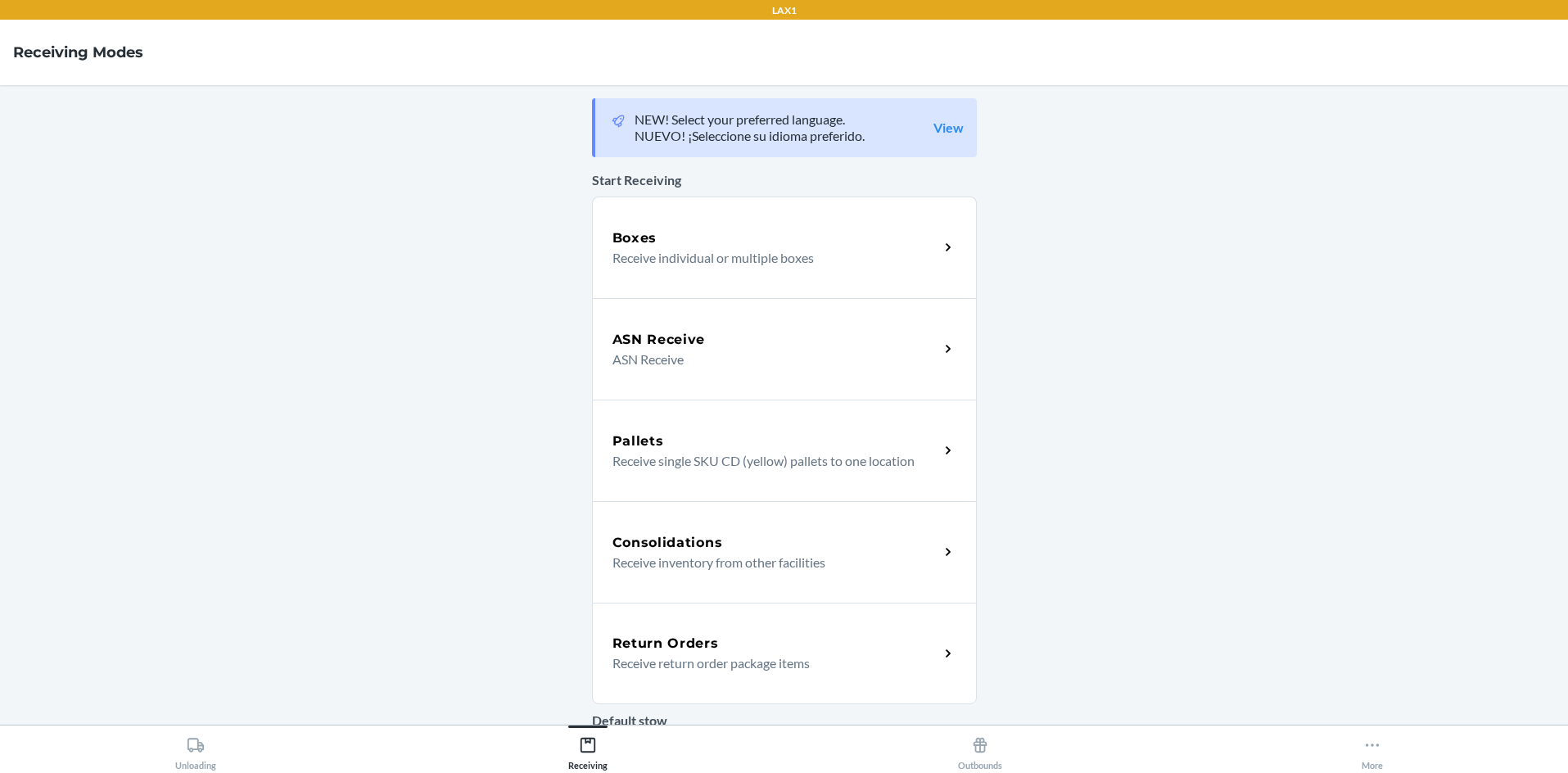
click at [784, 650] on div "Return Orders" at bounding box center [776, 643] width 327 height 19
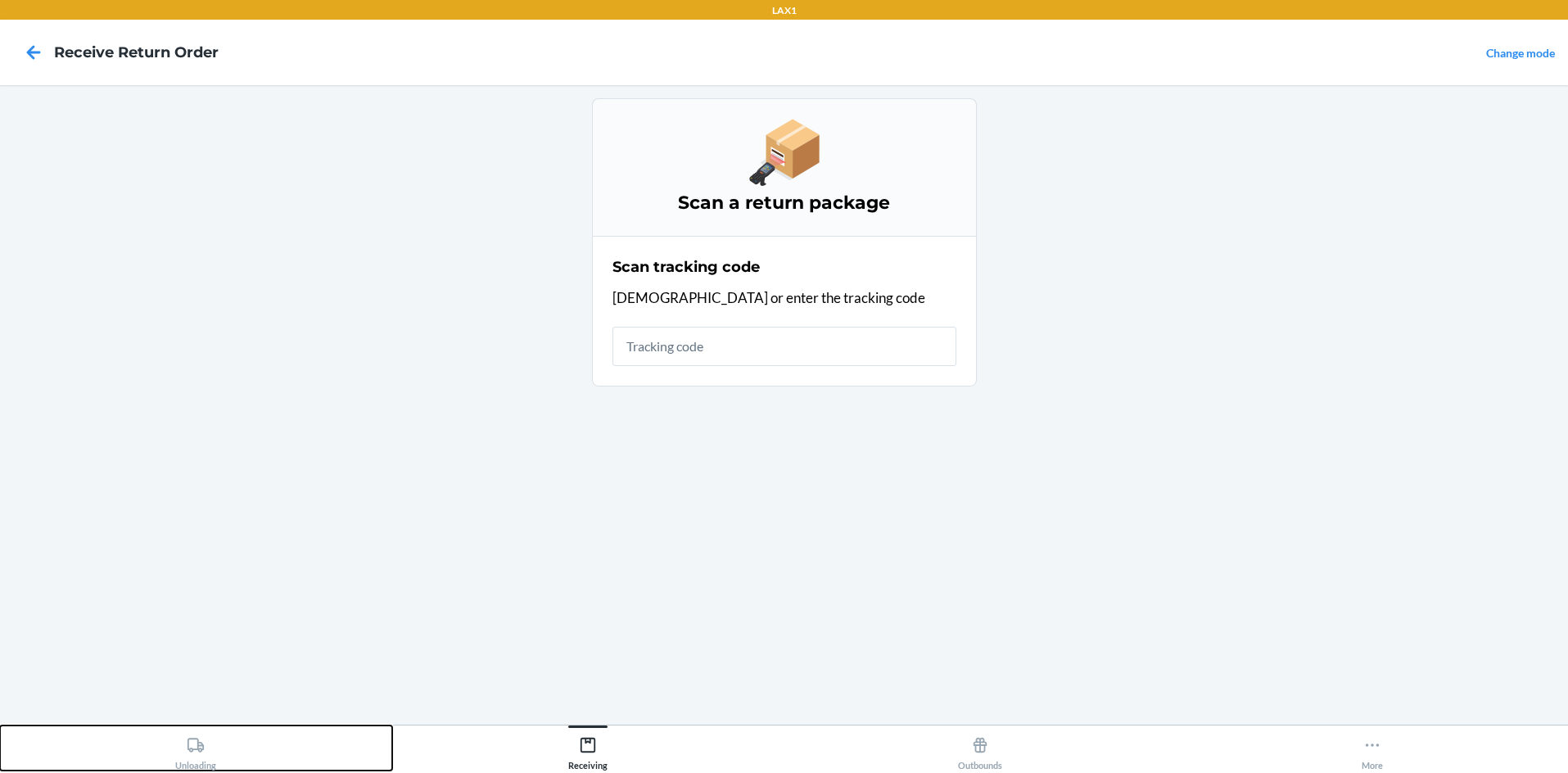
click at [196, 756] on div "Unloading" at bounding box center [196, 749] width 41 height 41
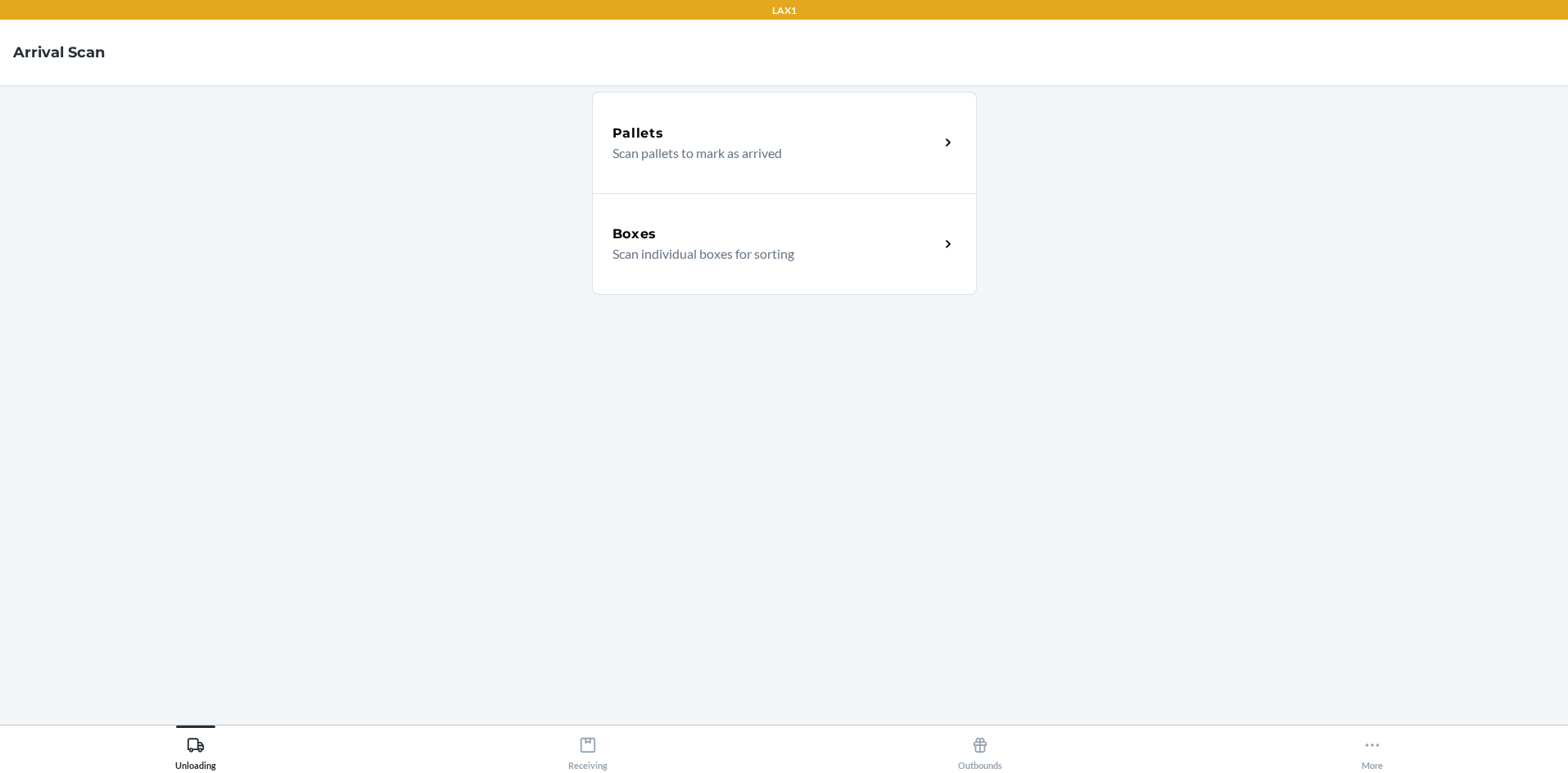
click at [784, 272] on div "Boxes Scan individual boxes for sorting" at bounding box center [785, 244] width 385 height 102
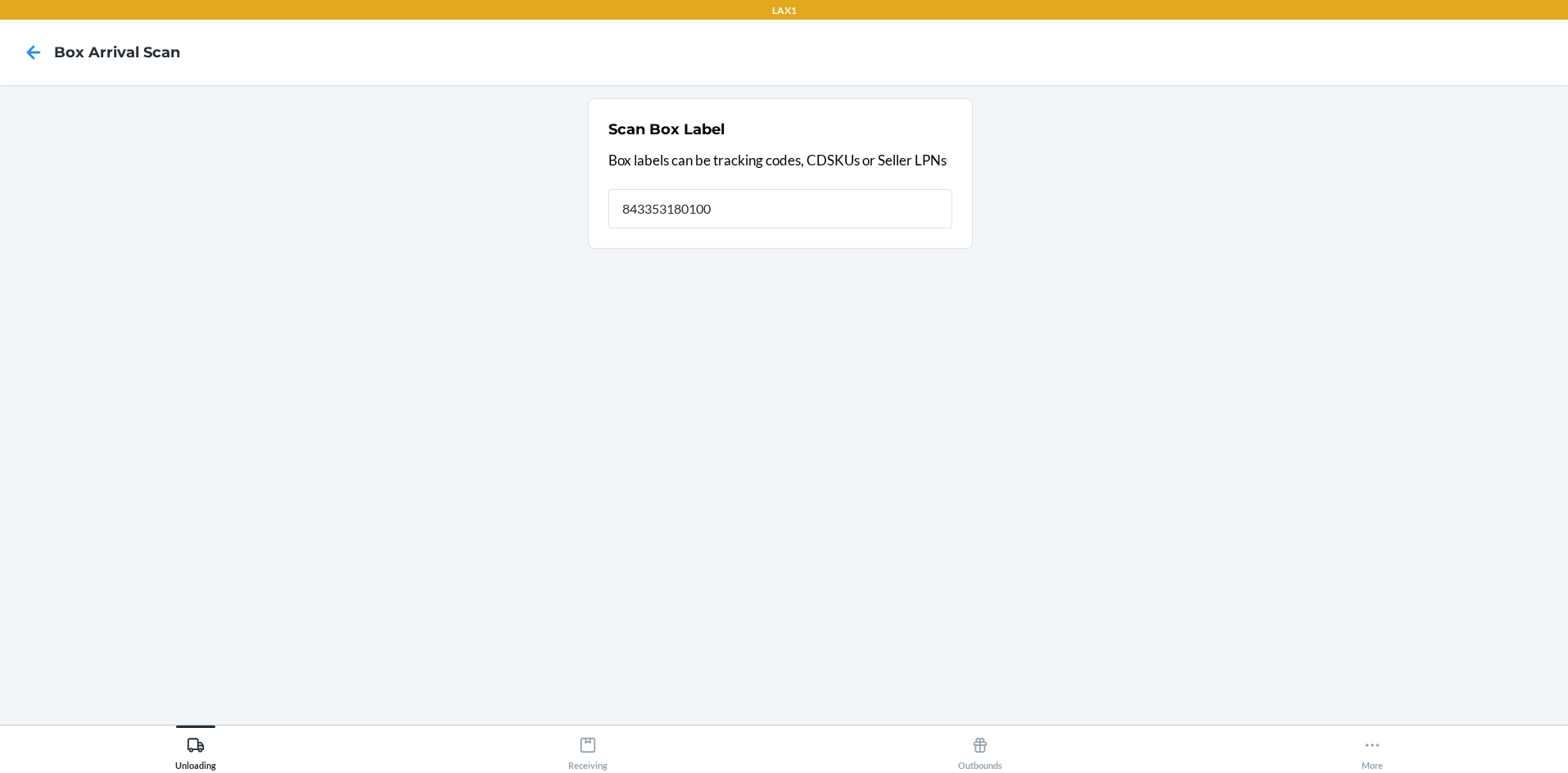
type input "843353180100"
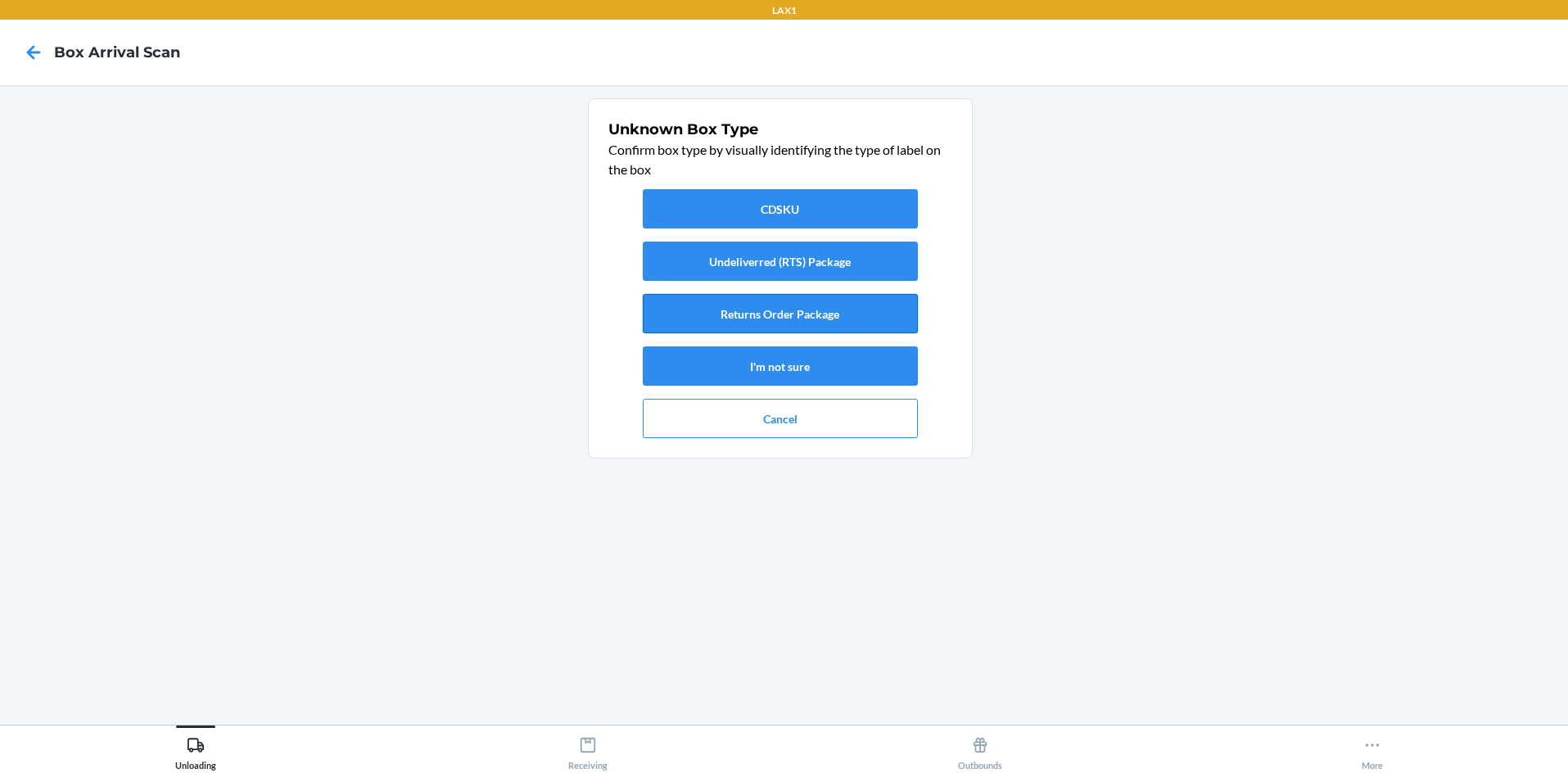
click at [784, 311] on button "Returns Order Package" at bounding box center [780, 313] width 275 height 39
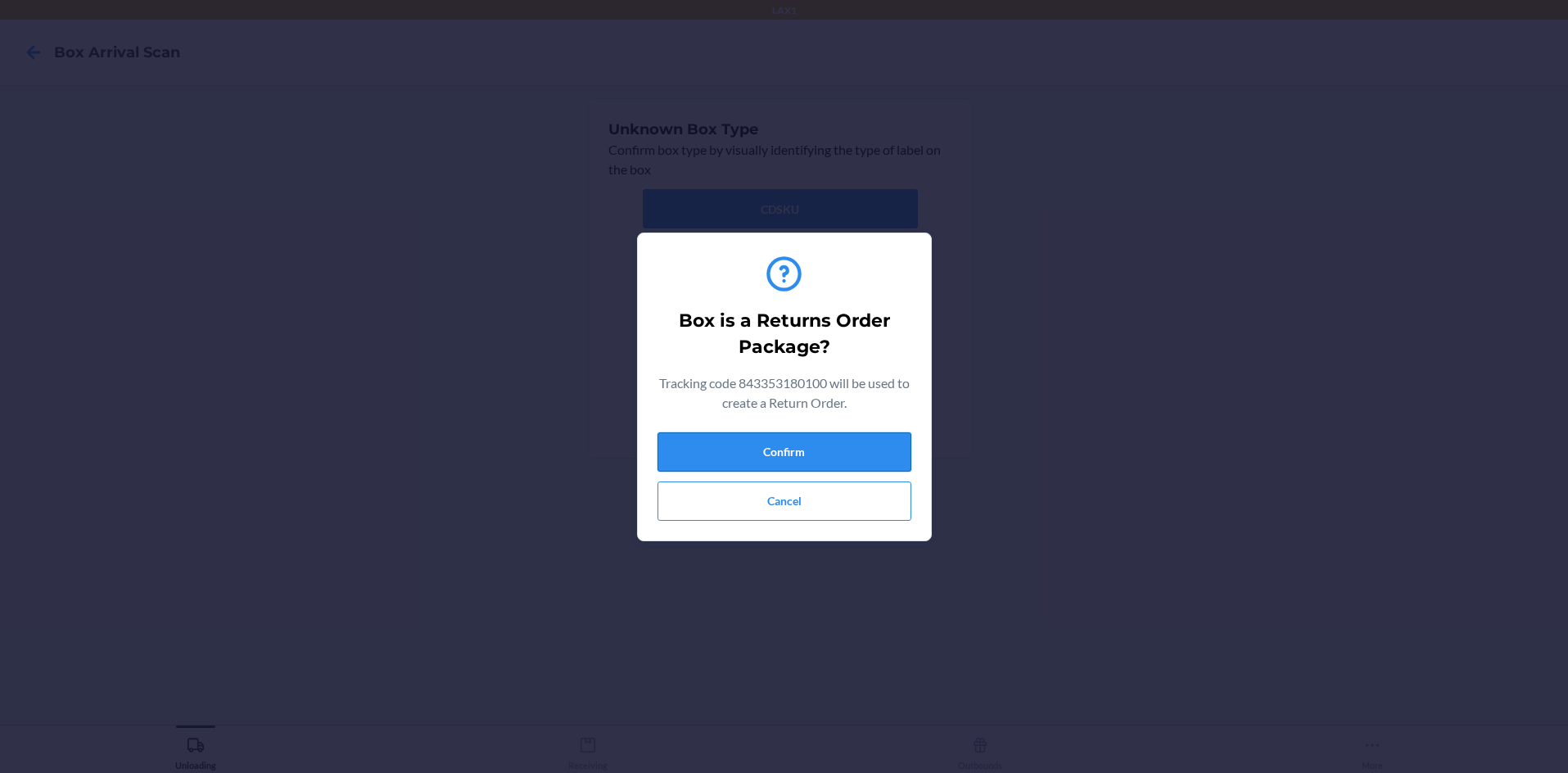
click at [784, 447] on button "Confirm" at bounding box center [784, 451] width 254 height 39
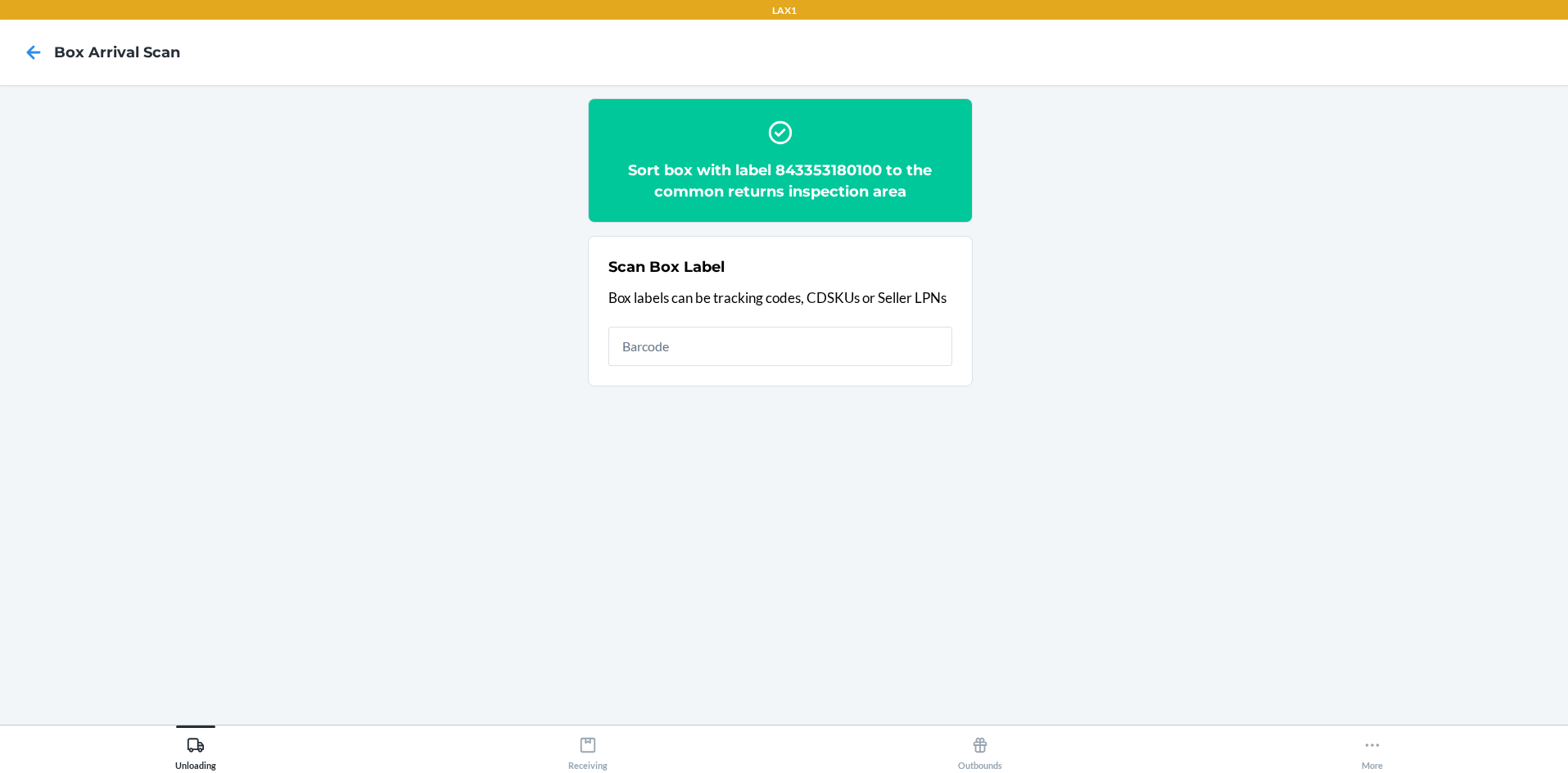
click at [784, 171] on h2 "Sort box with label 843353180100 to the common returns inspection area" at bounding box center [780, 181] width 344 height 43
copy h2 "843353180100"
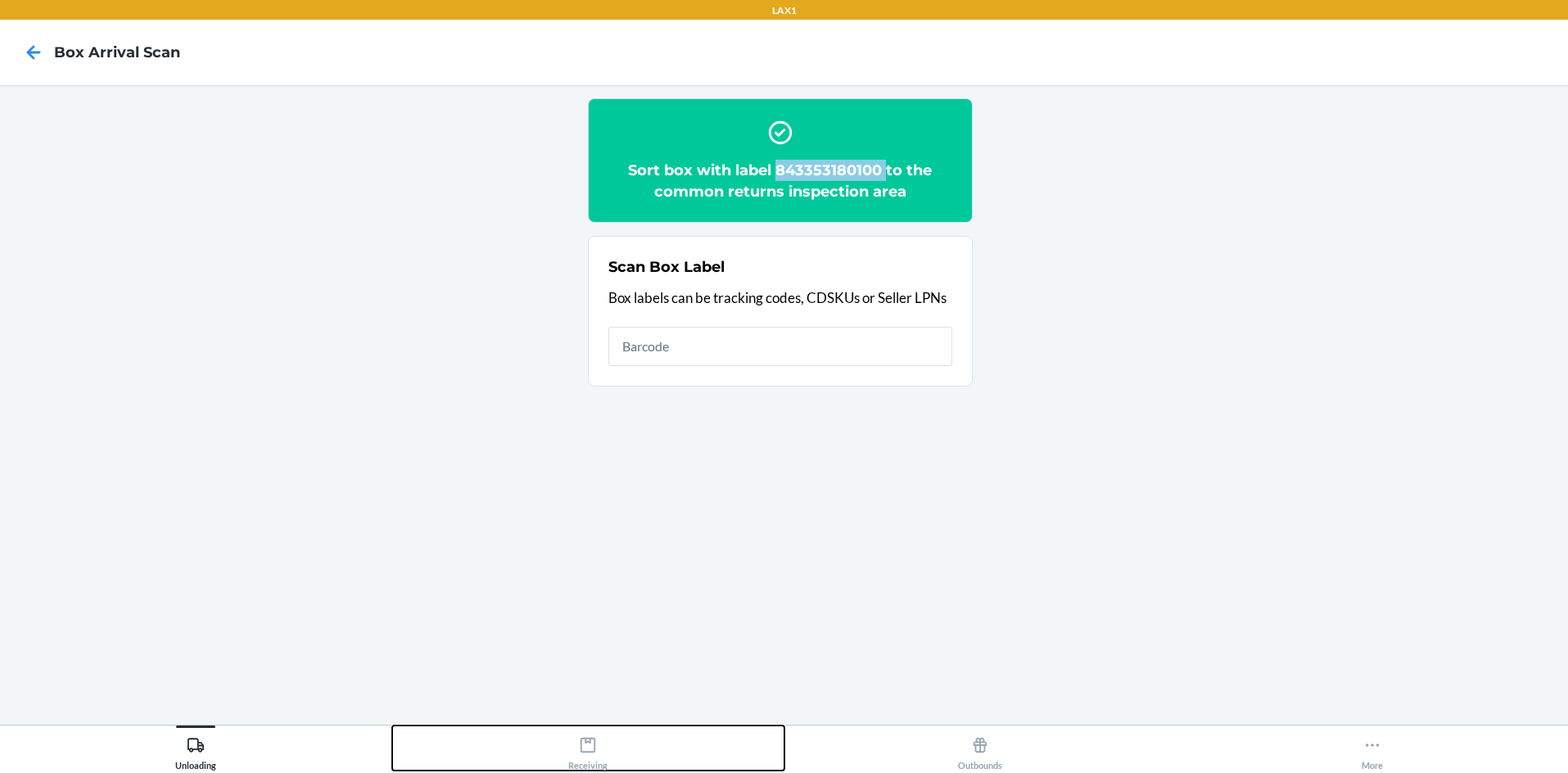
click at [628, 755] on button "Receiving" at bounding box center [588, 748] width 392 height 45
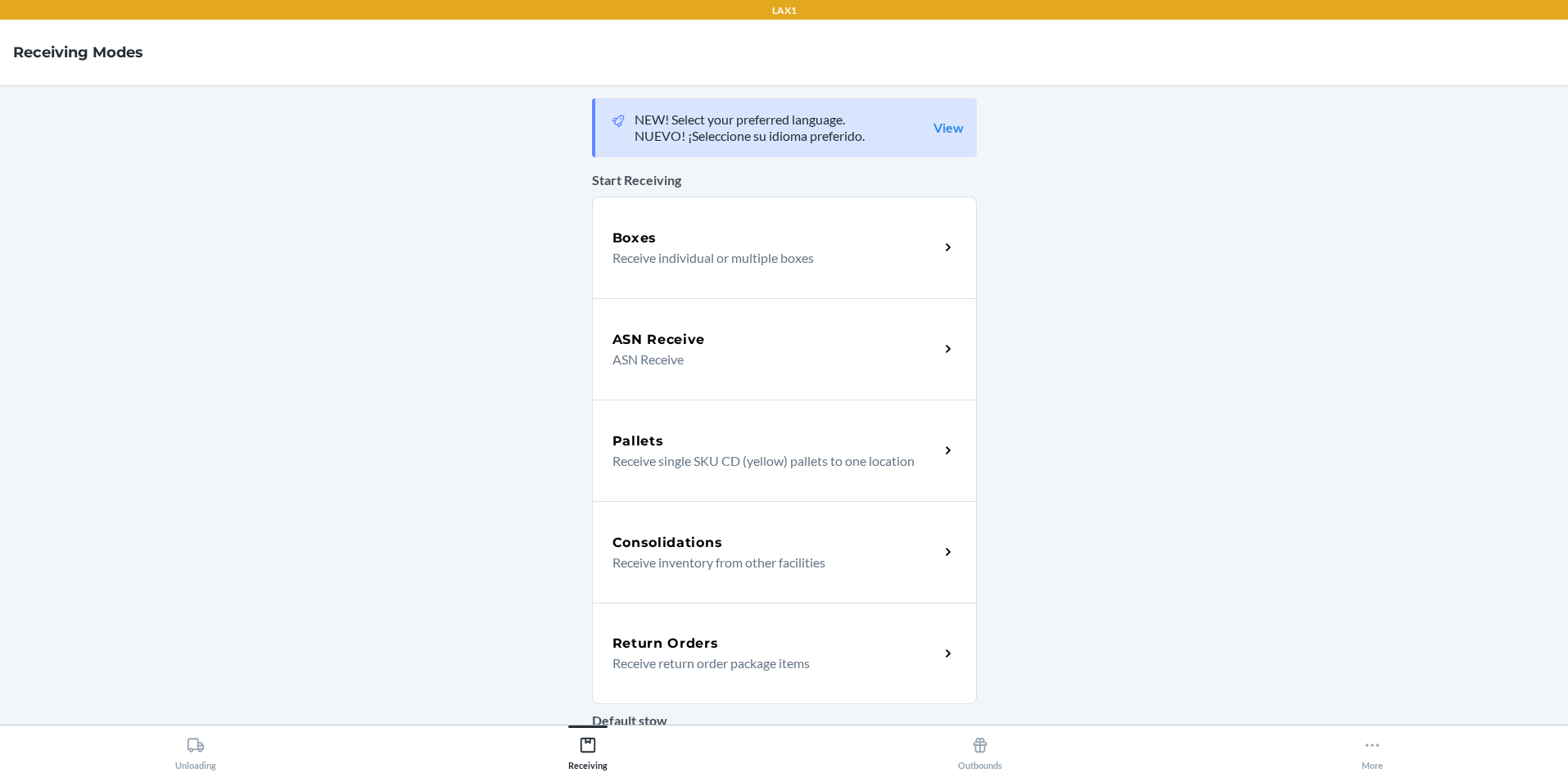
click at [784, 656] on div "Return Orders Receive return order package items" at bounding box center [776, 653] width 327 height 39
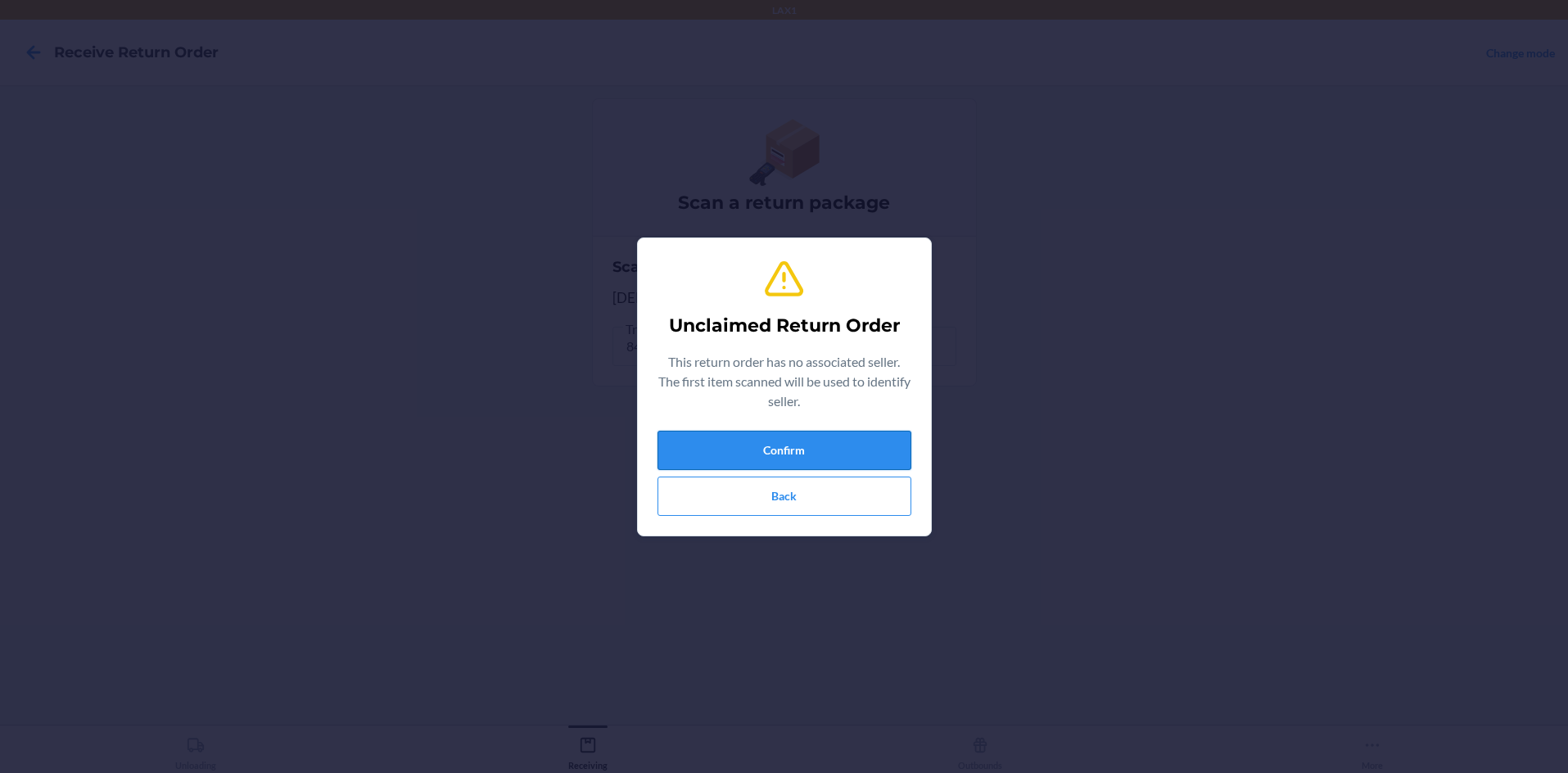
click at [784, 455] on button "Confirm" at bounding box center [784, 450] width 254 height 39
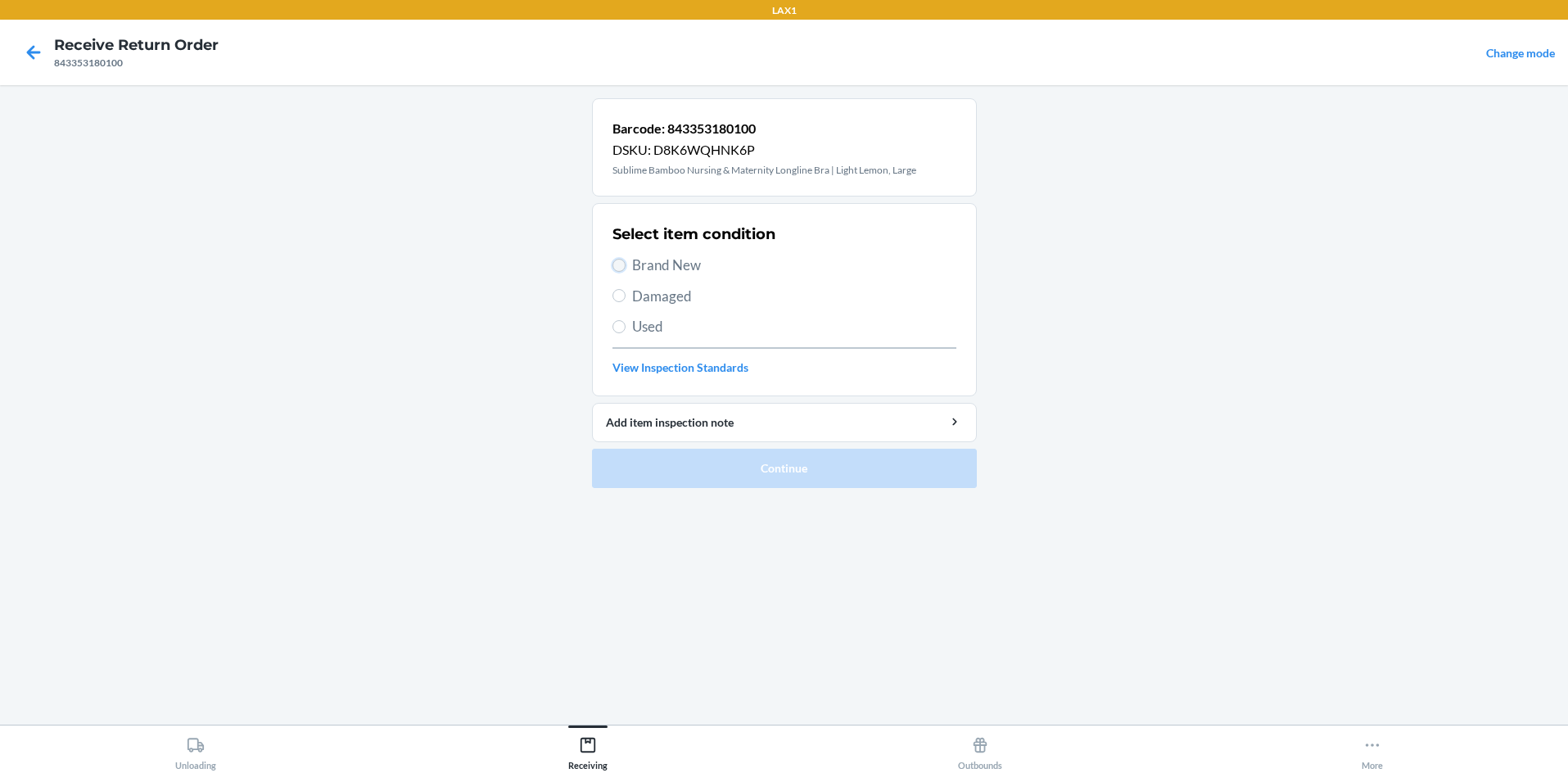
click at [618, 259] on input "Brand New" at bounding box center [619, 266] width 13 height 13
radio input "true"
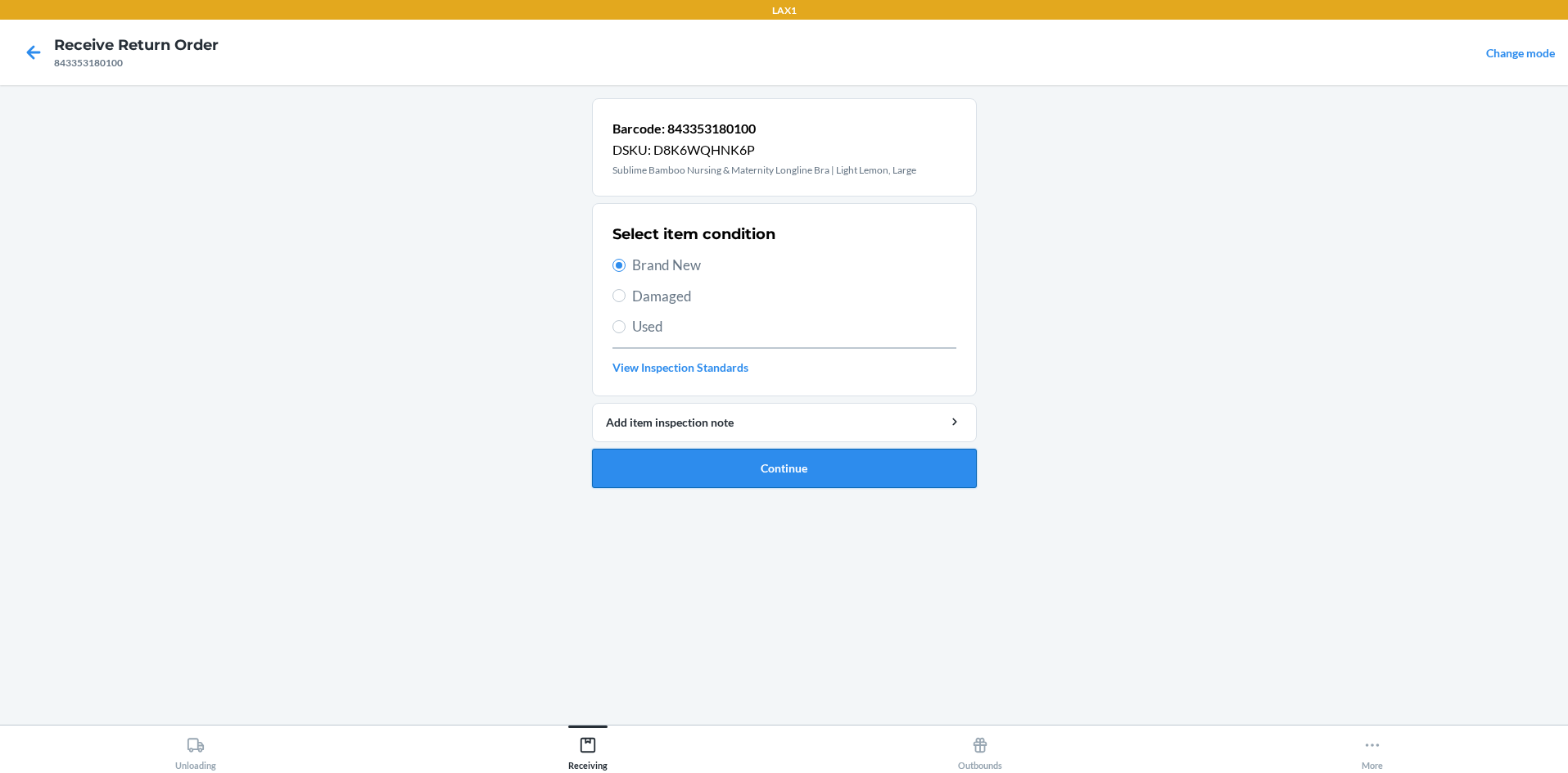
click at [654, 453] on button "Continue" at bounding box center [785, 468] width 385 height 39
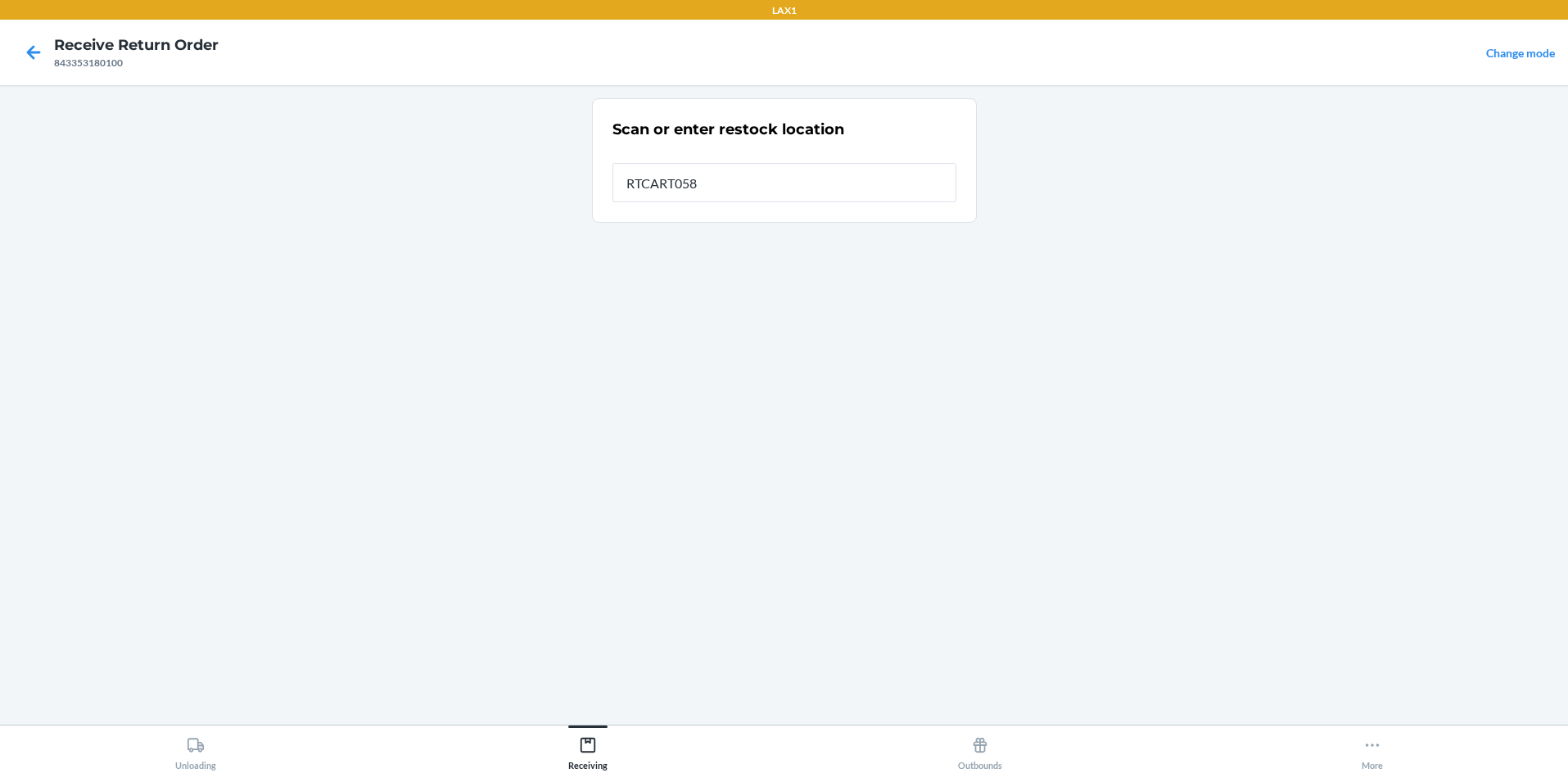
type input "RTCART058"
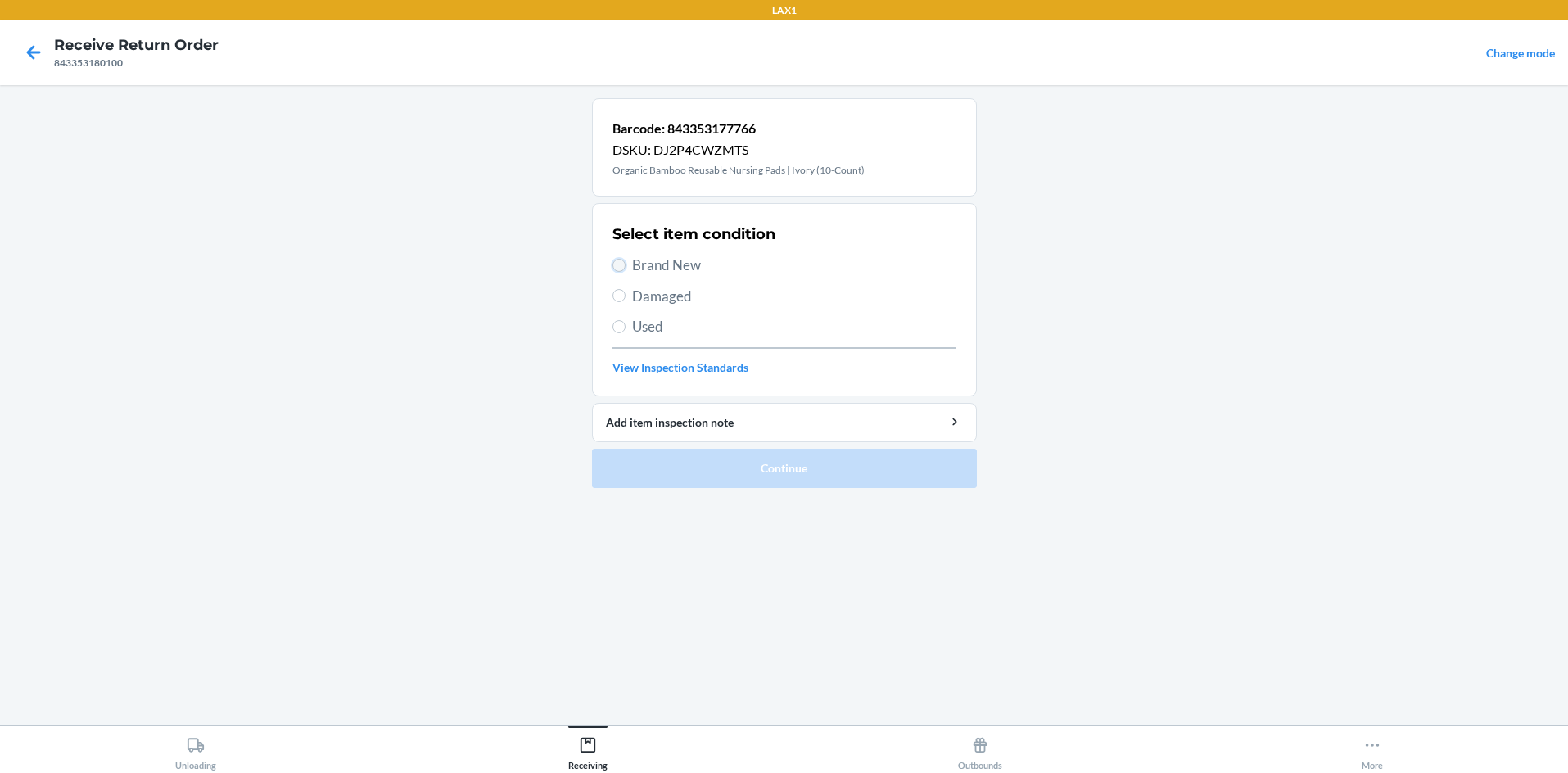
click at [622, 261] on input "Brand New" at bounding box center [619, 266] width 13 height 13
radio input "true"
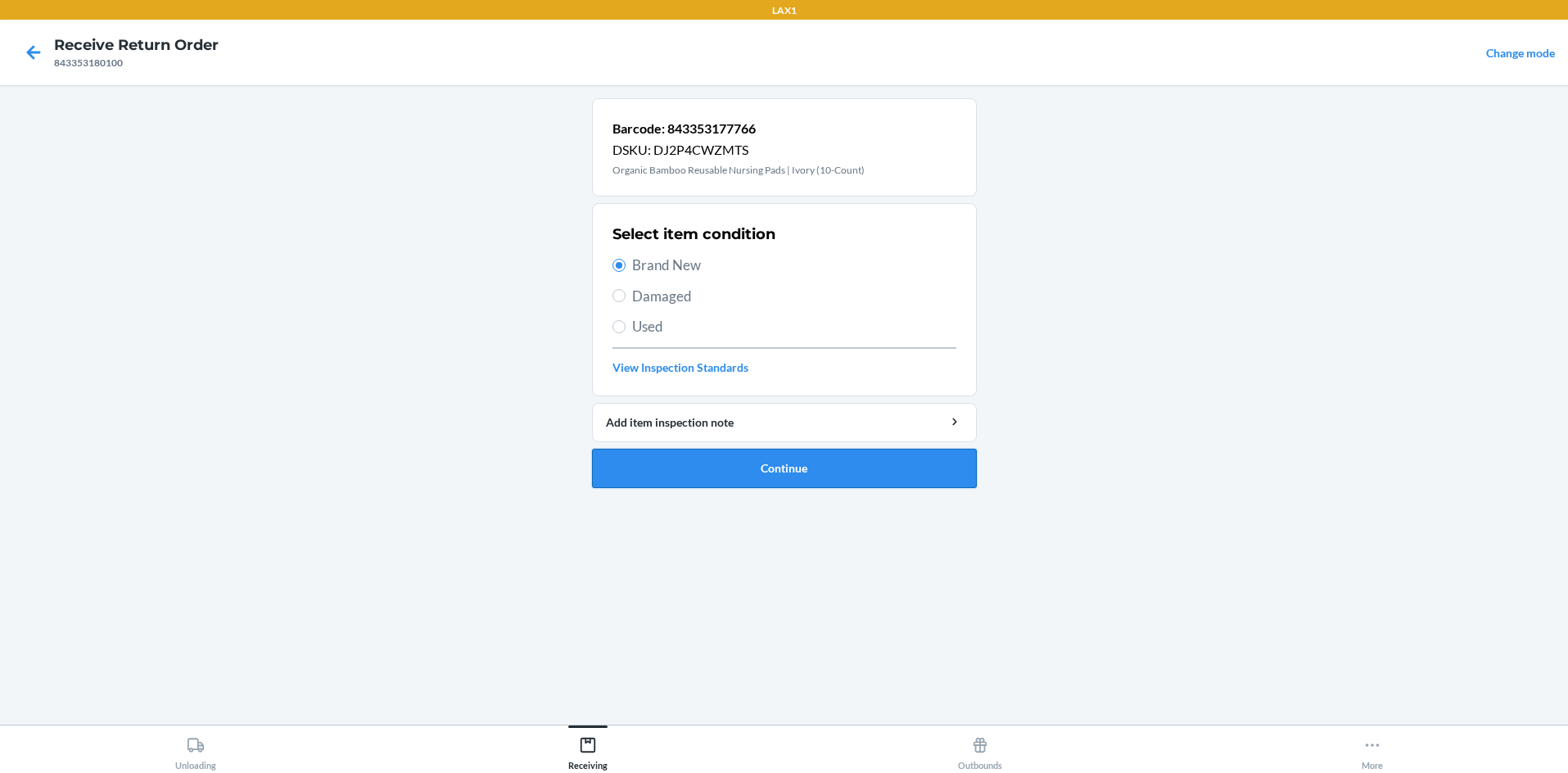
click at [662, 476] on button "Continue" at bounding box center [785, 468] width 385 height 39
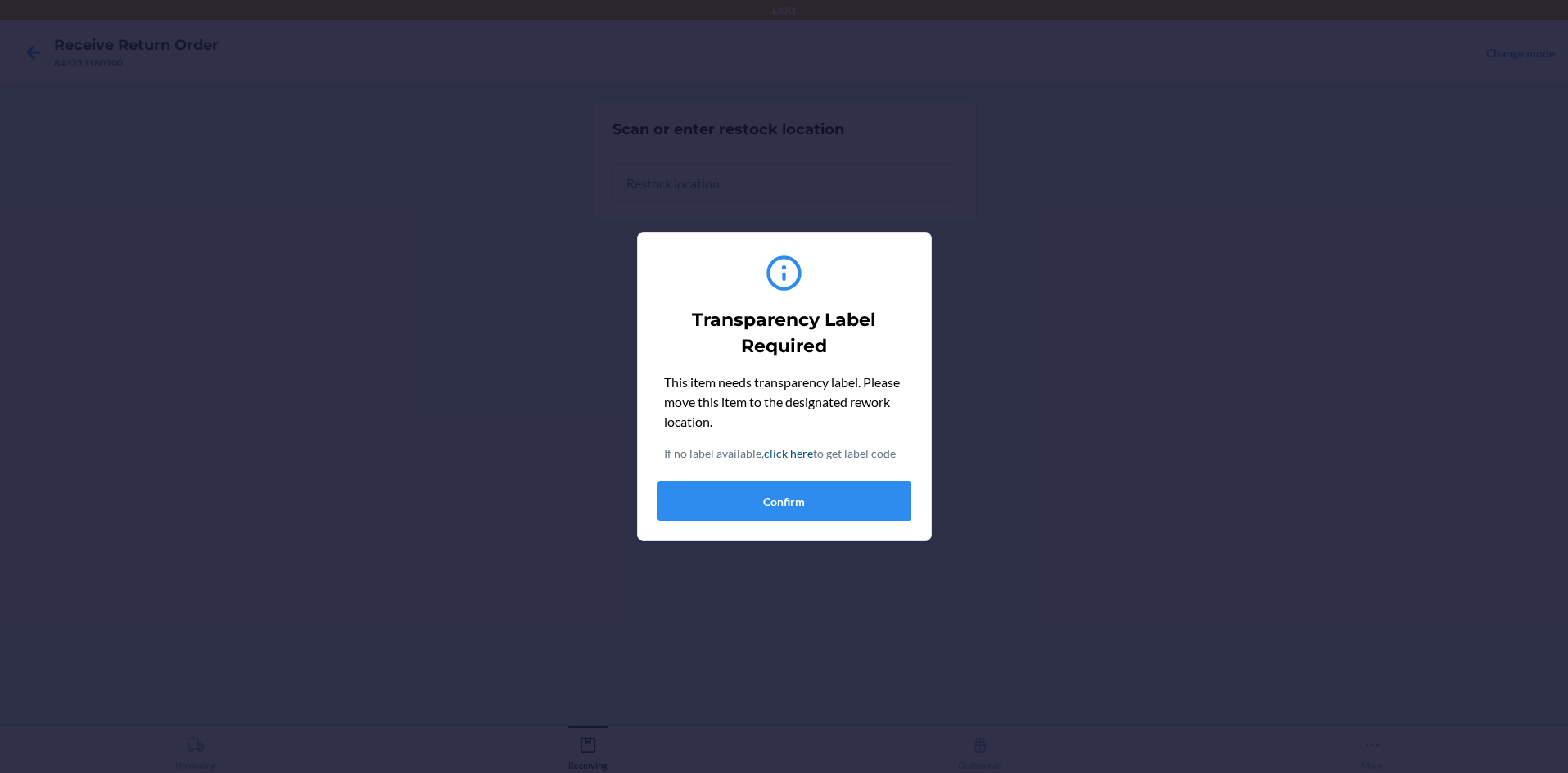
click at [784, 522] on div "Transparency Label Required This item needs transparency label. Please move thi…" at bounding box center [784, 386] width 254 height 281
click at [784, 504] on button "Confirm" at bounding box center [784, 501] width 254 height 39
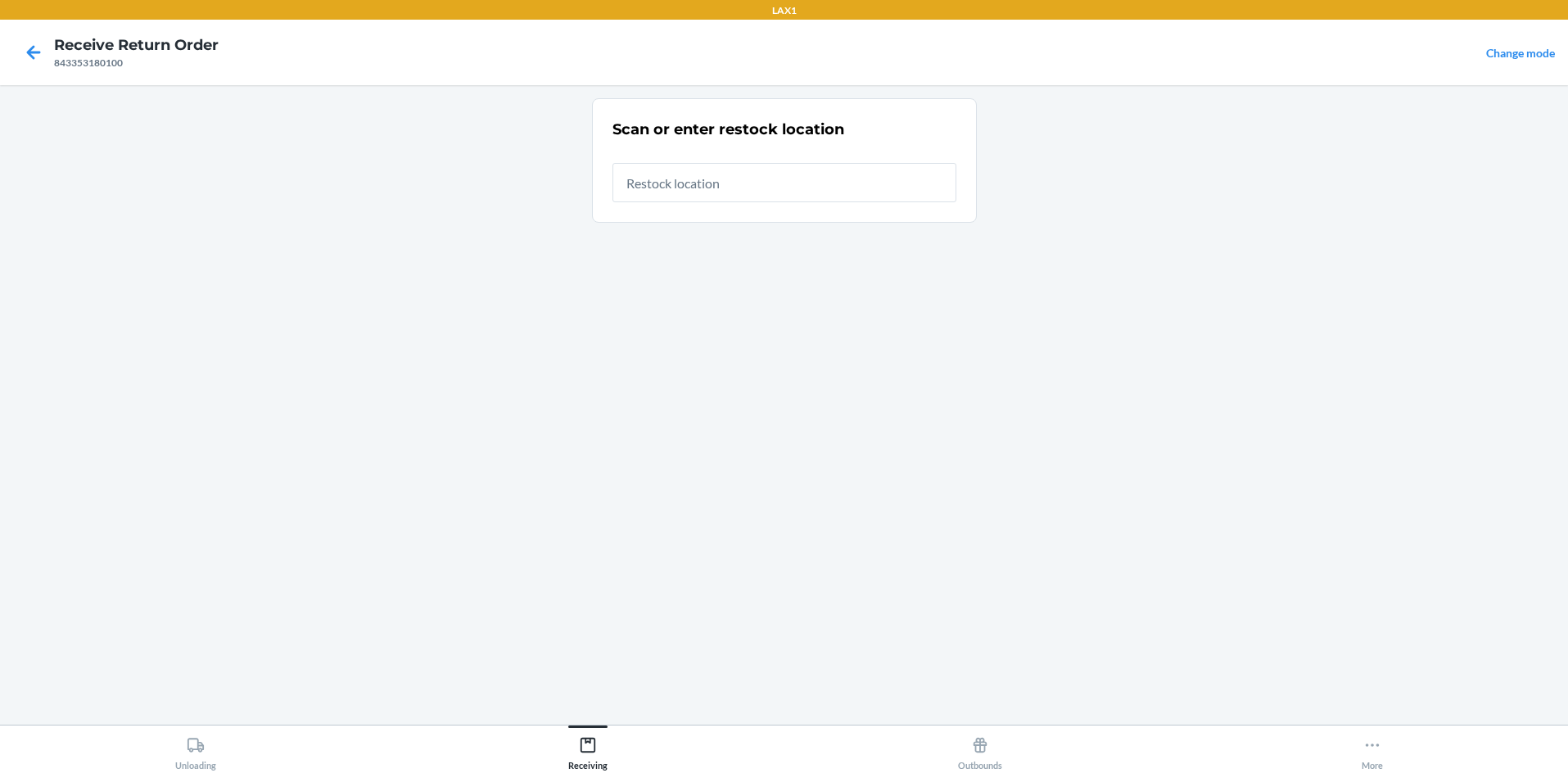
type input "RTCART058"
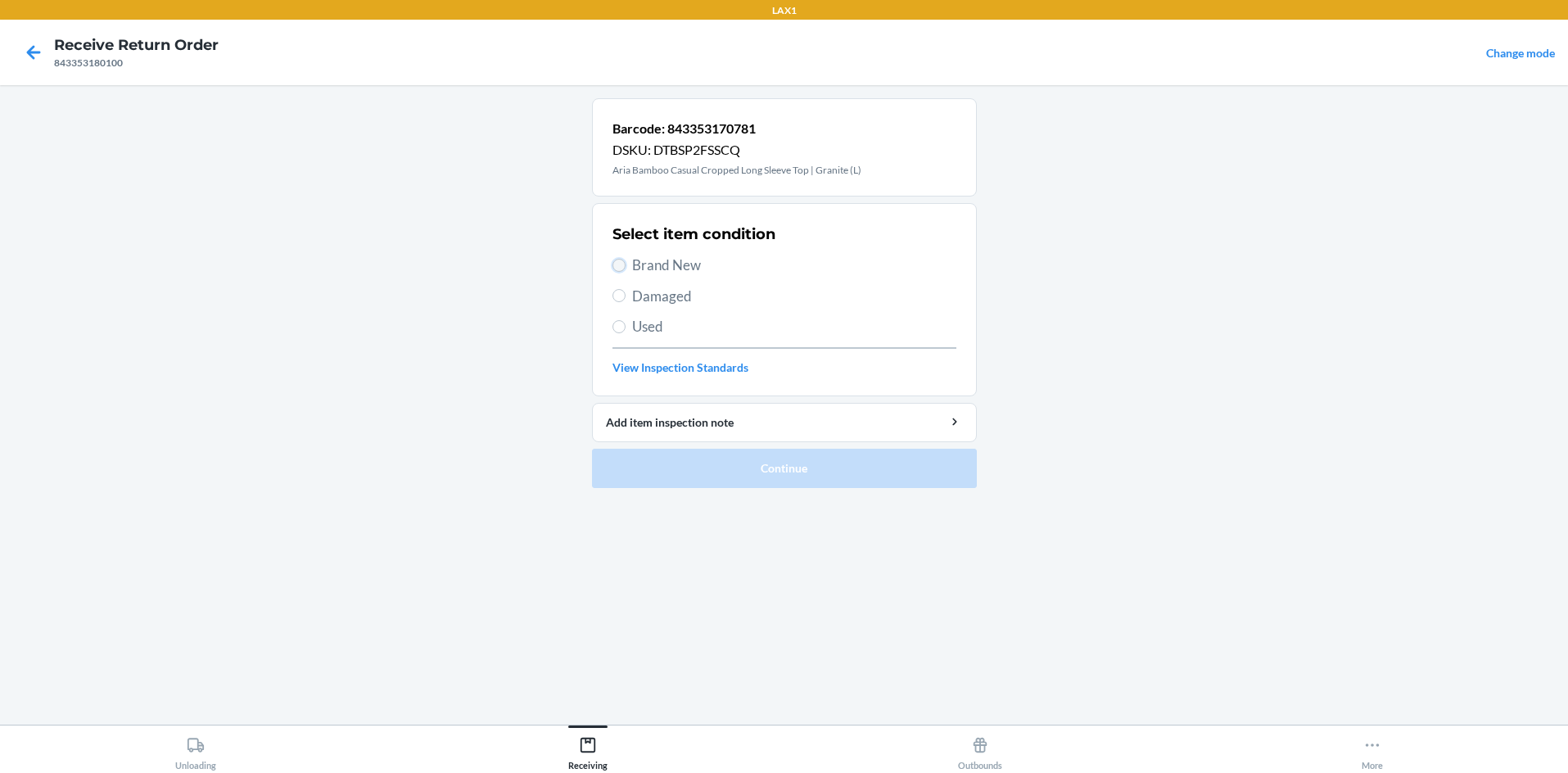
click at [624, 263] on input "Brand New" at bounding box center [619, 266] width 13 height 13
radio input "true"
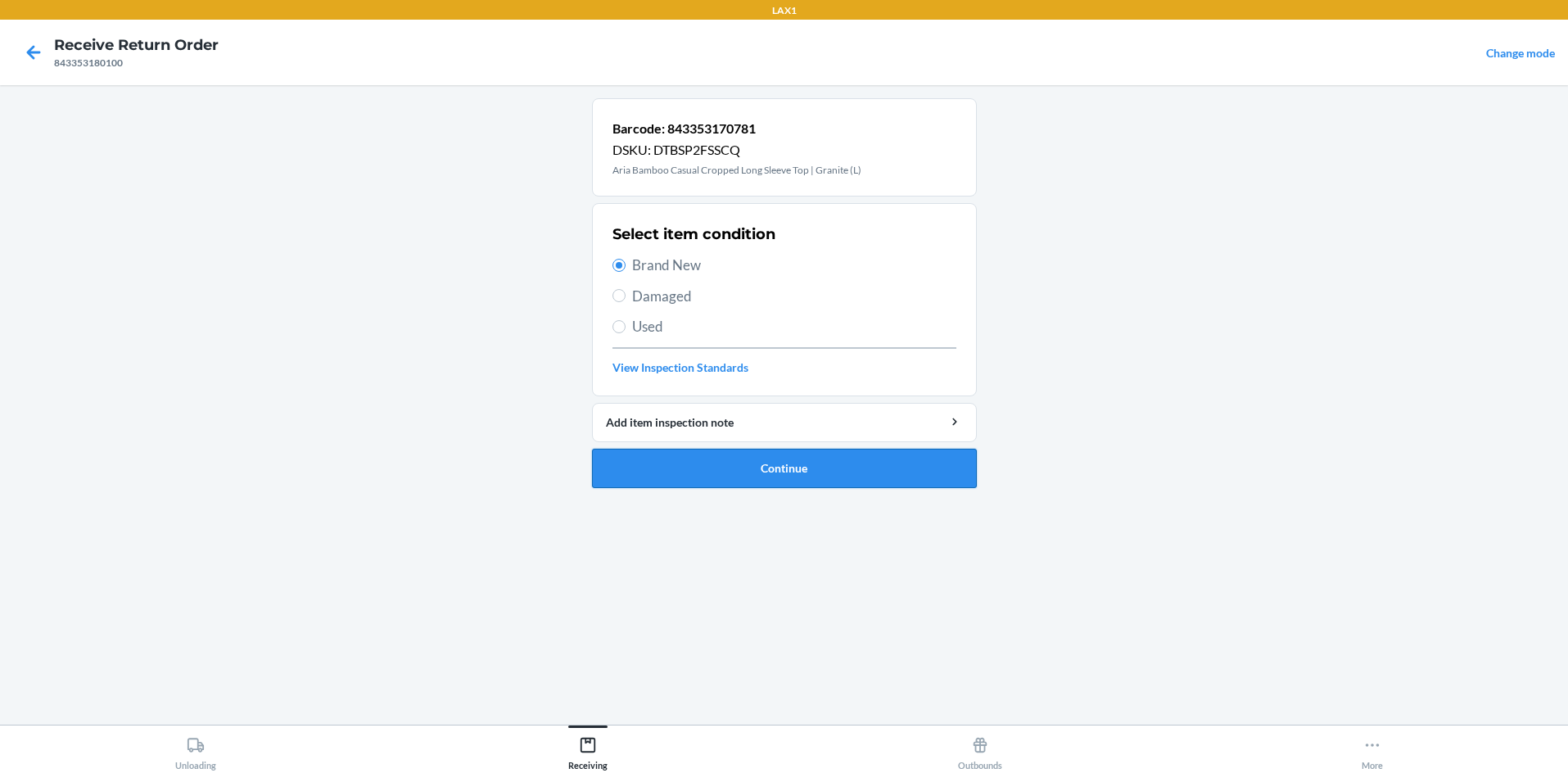
click at [720, 462] on button "Continue" at bounding box center [785, 468] width 385 height 39
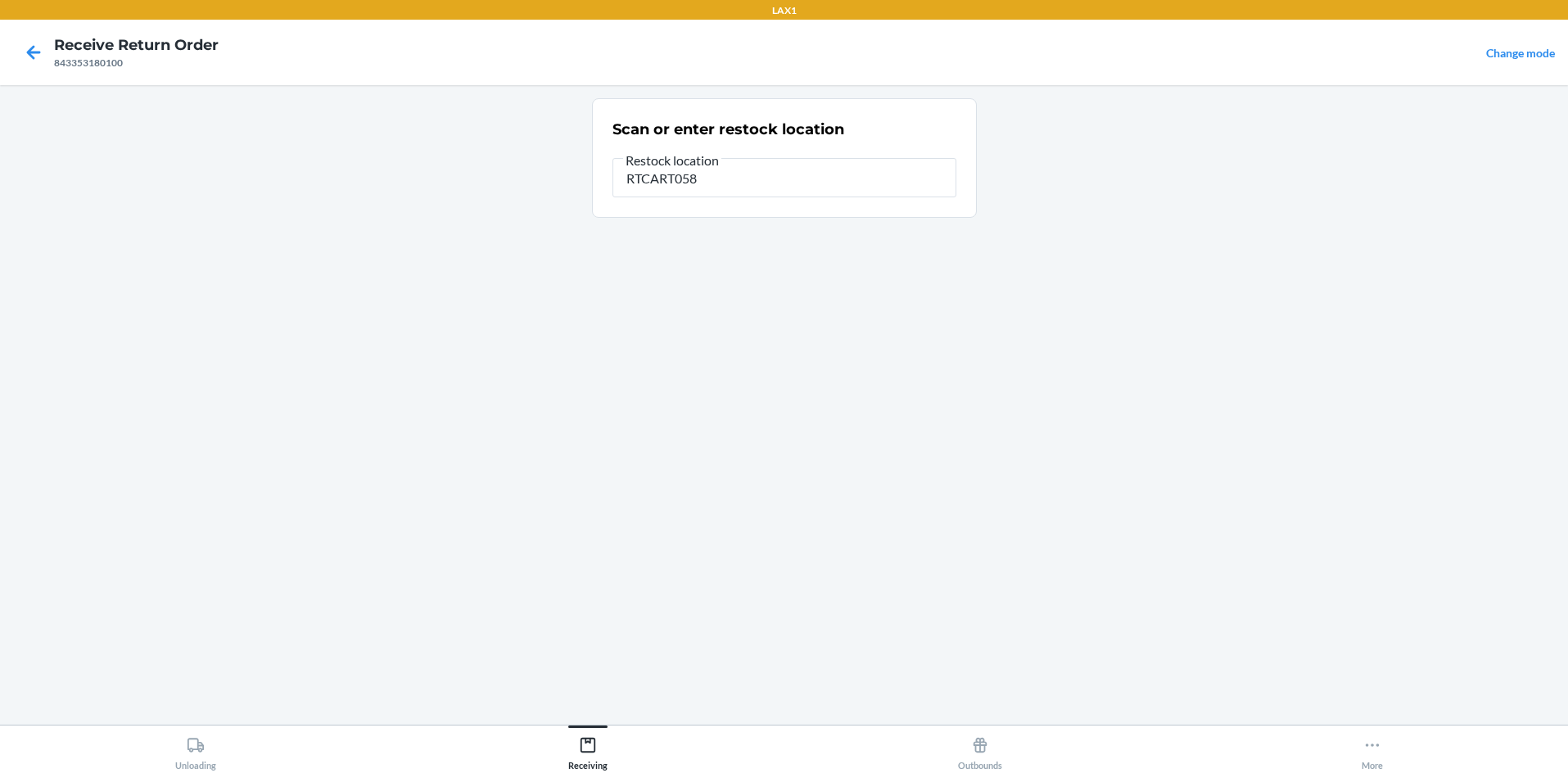
type input "RTCART058"
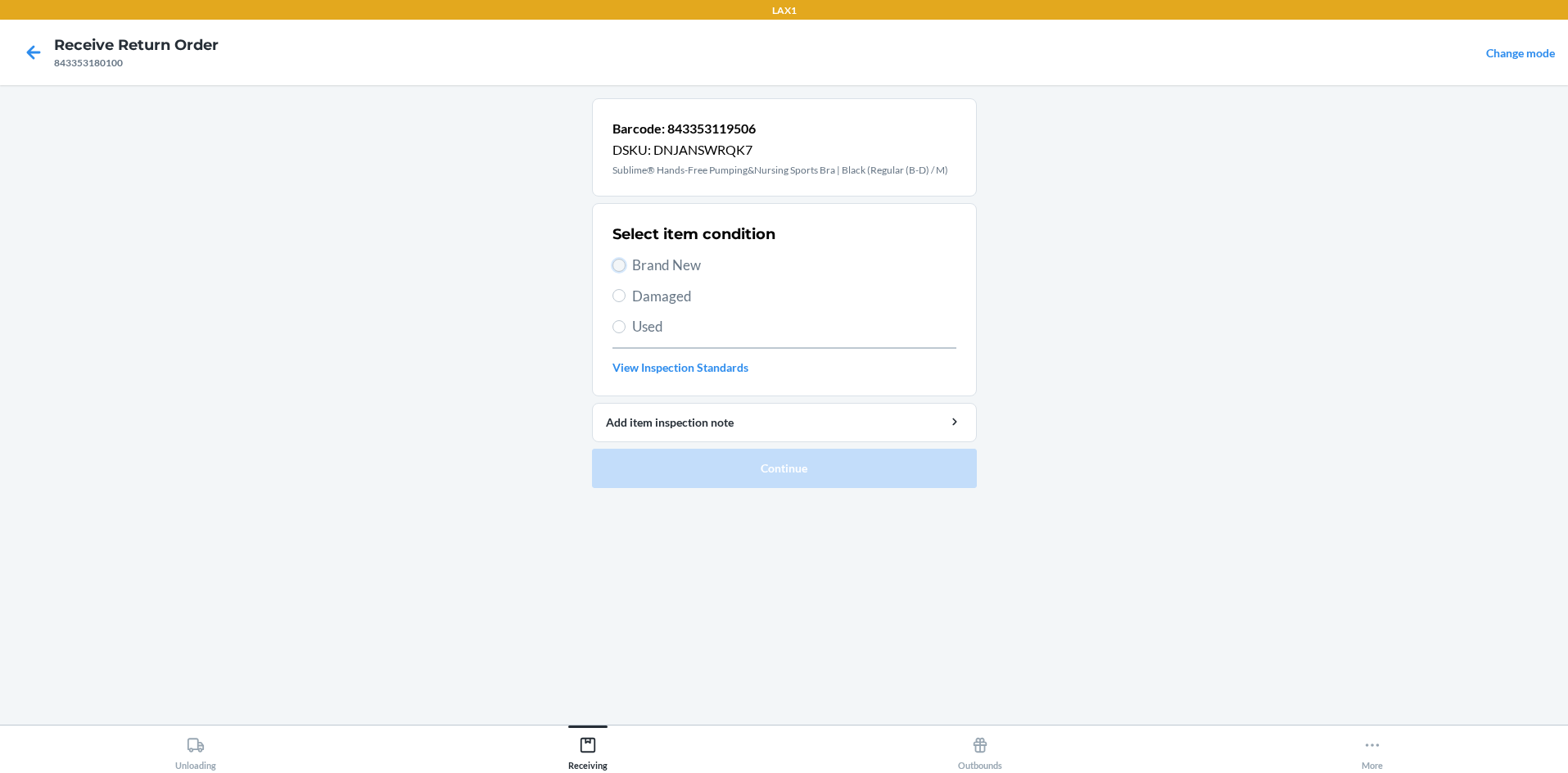
click at [616, 260] on input "Brand New" at bounding box center [619, 266] width 13 height 13
radio input "true"
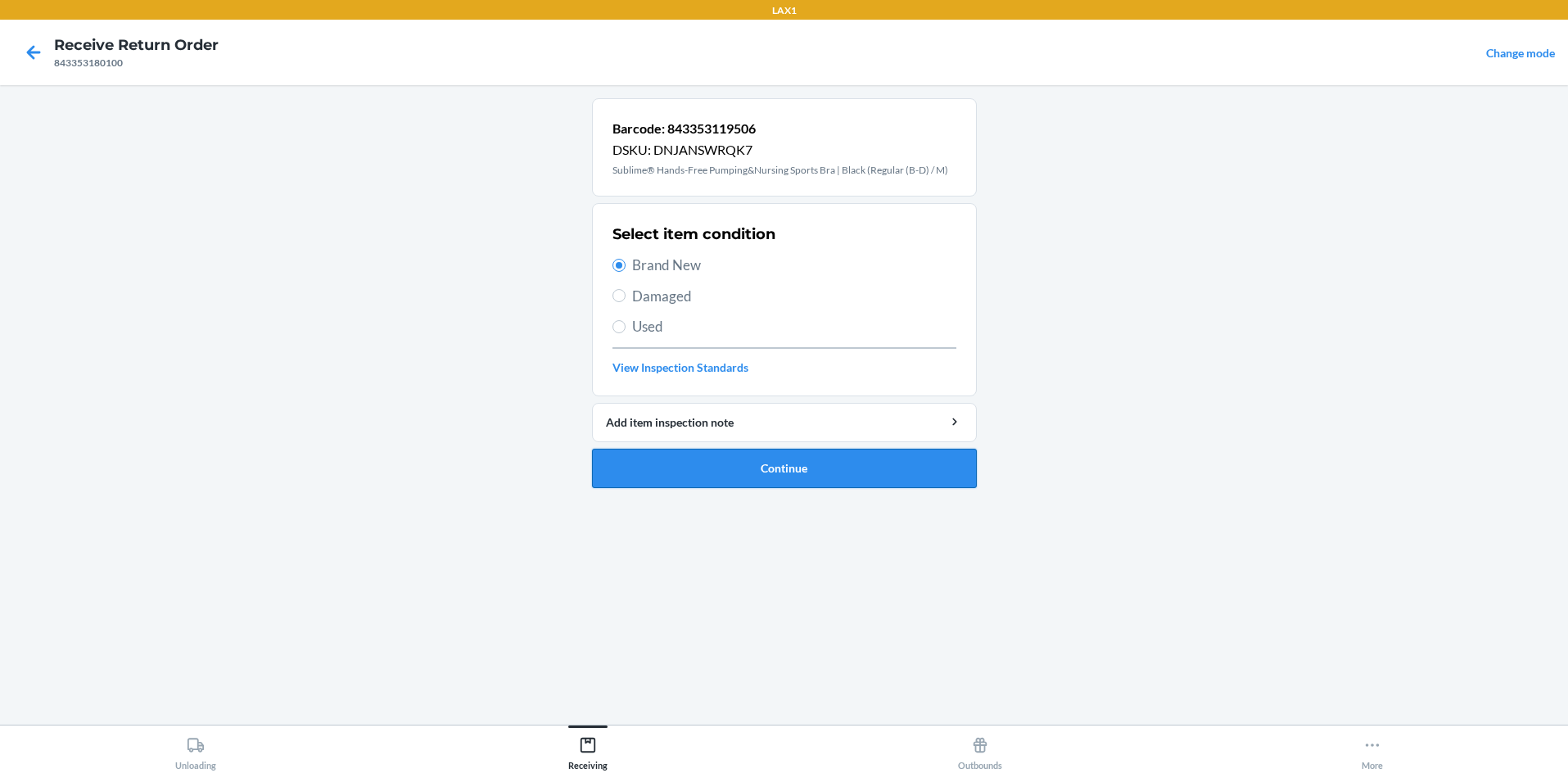
click at [733, 456] on button "Continue" at bounding box center [785, 468] width 385 height 39
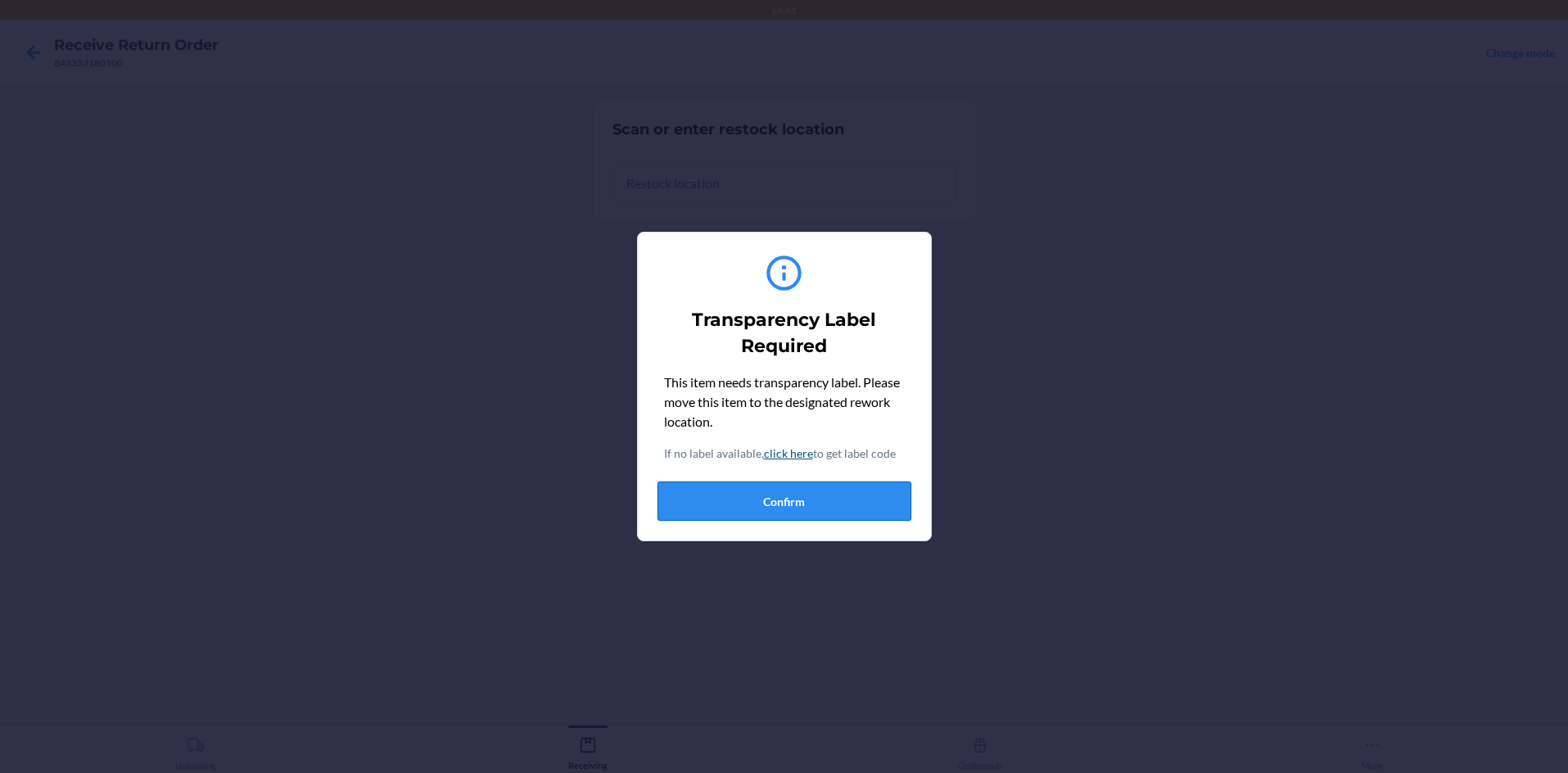
click at [769, 501] on button "Confirm" at bounding box center [784, 501] width 254 height 39
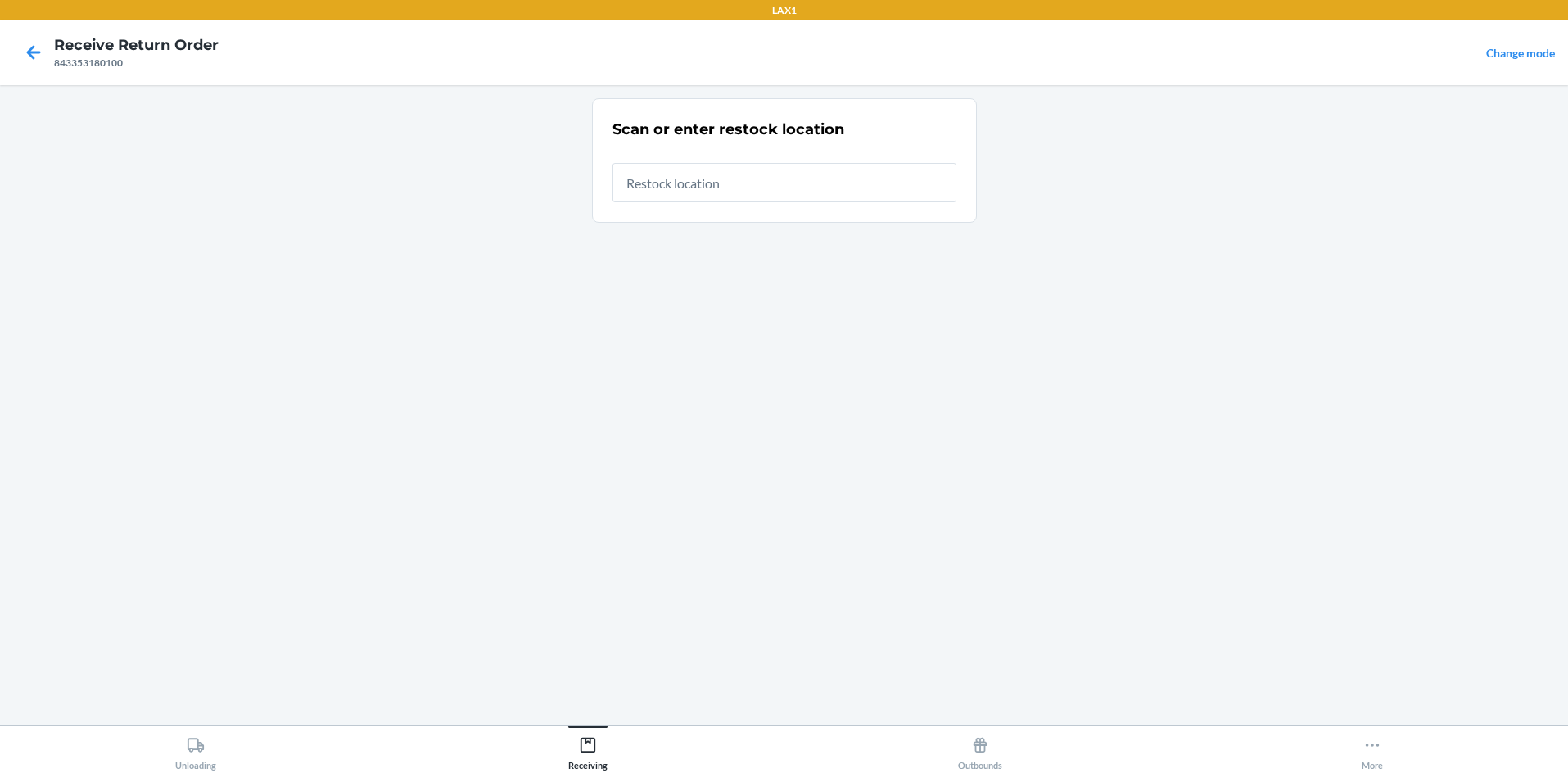
type input "RTCART058"
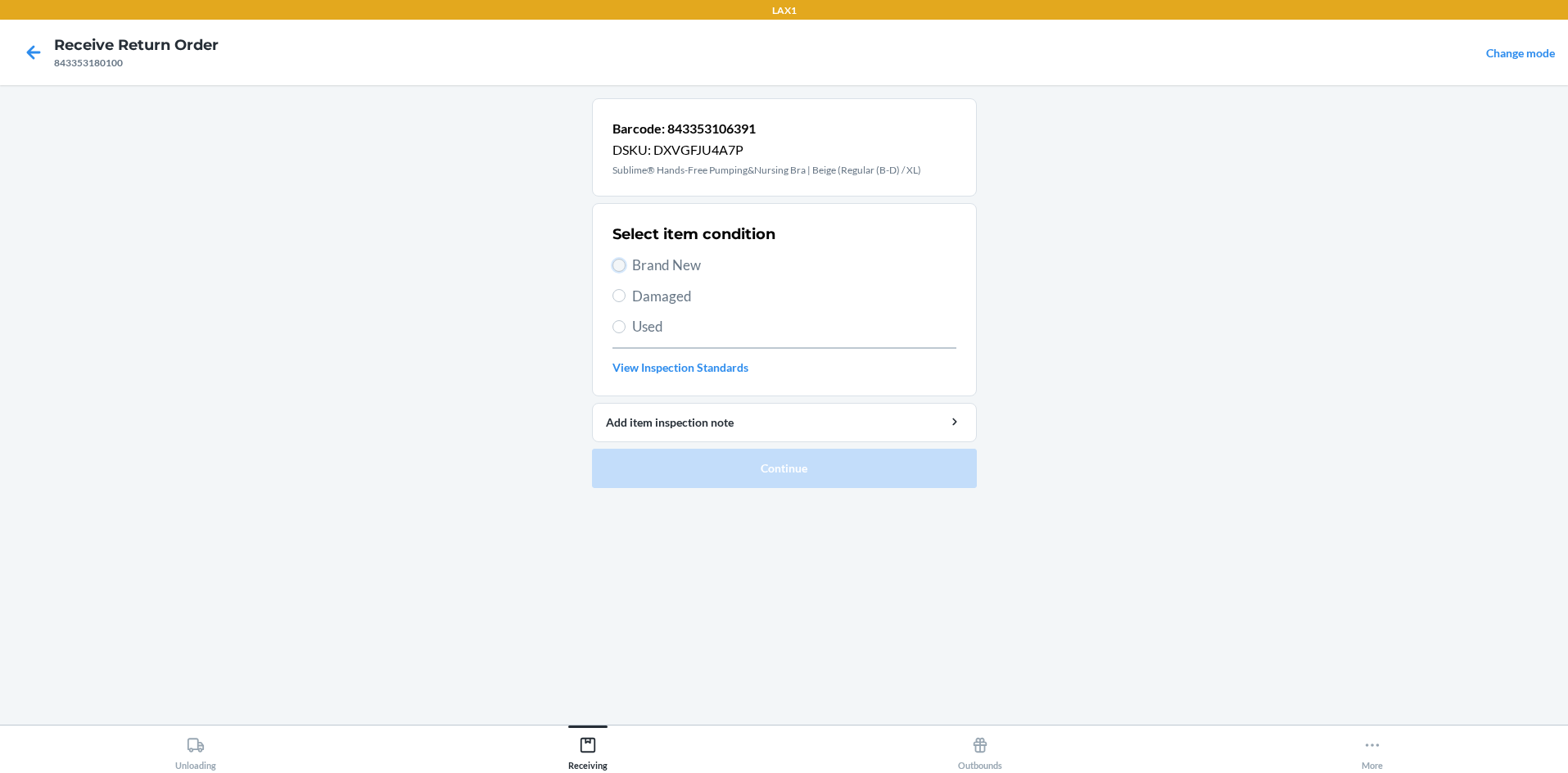
click at [620, 268] on input "Brand New" at bounding box center [619, 266] width 13 height 13
radio input "true"
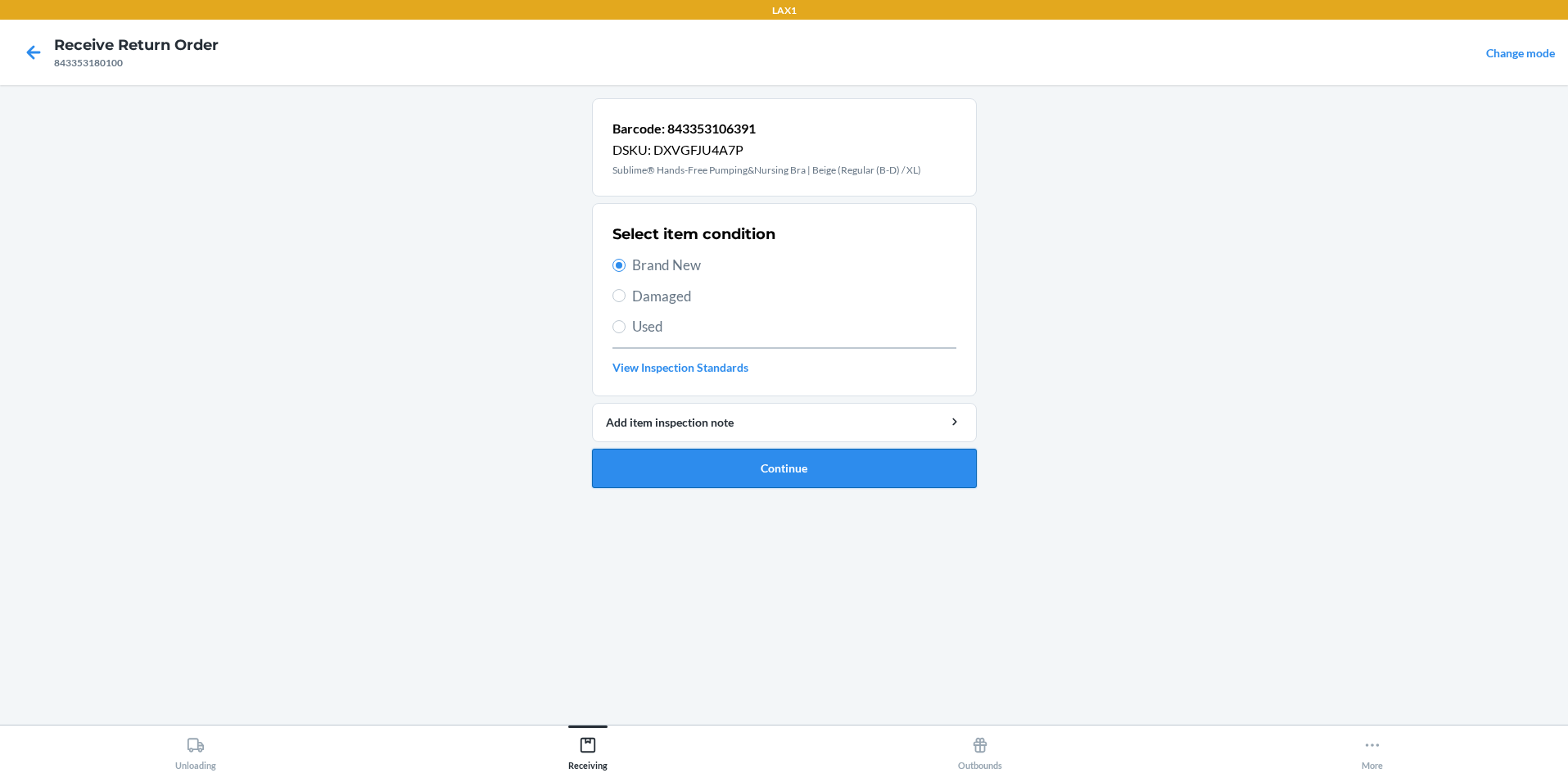
click at [784, 476] on button "Continue" at bounding box center [785, 468] width 385 height 39
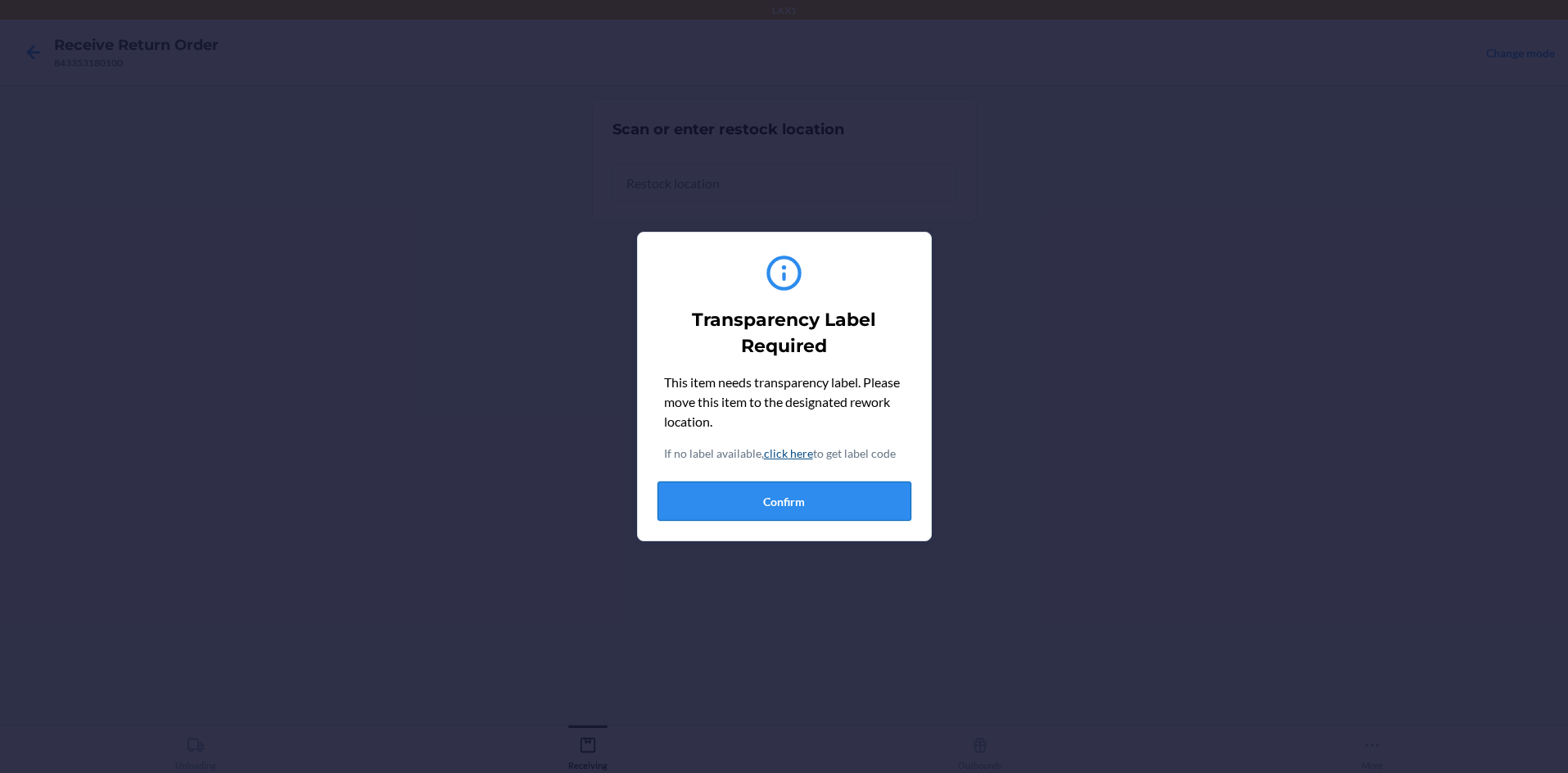
click at [784, 494] on button "Confirm" at bounding box center [784, 501] width 254 height 39
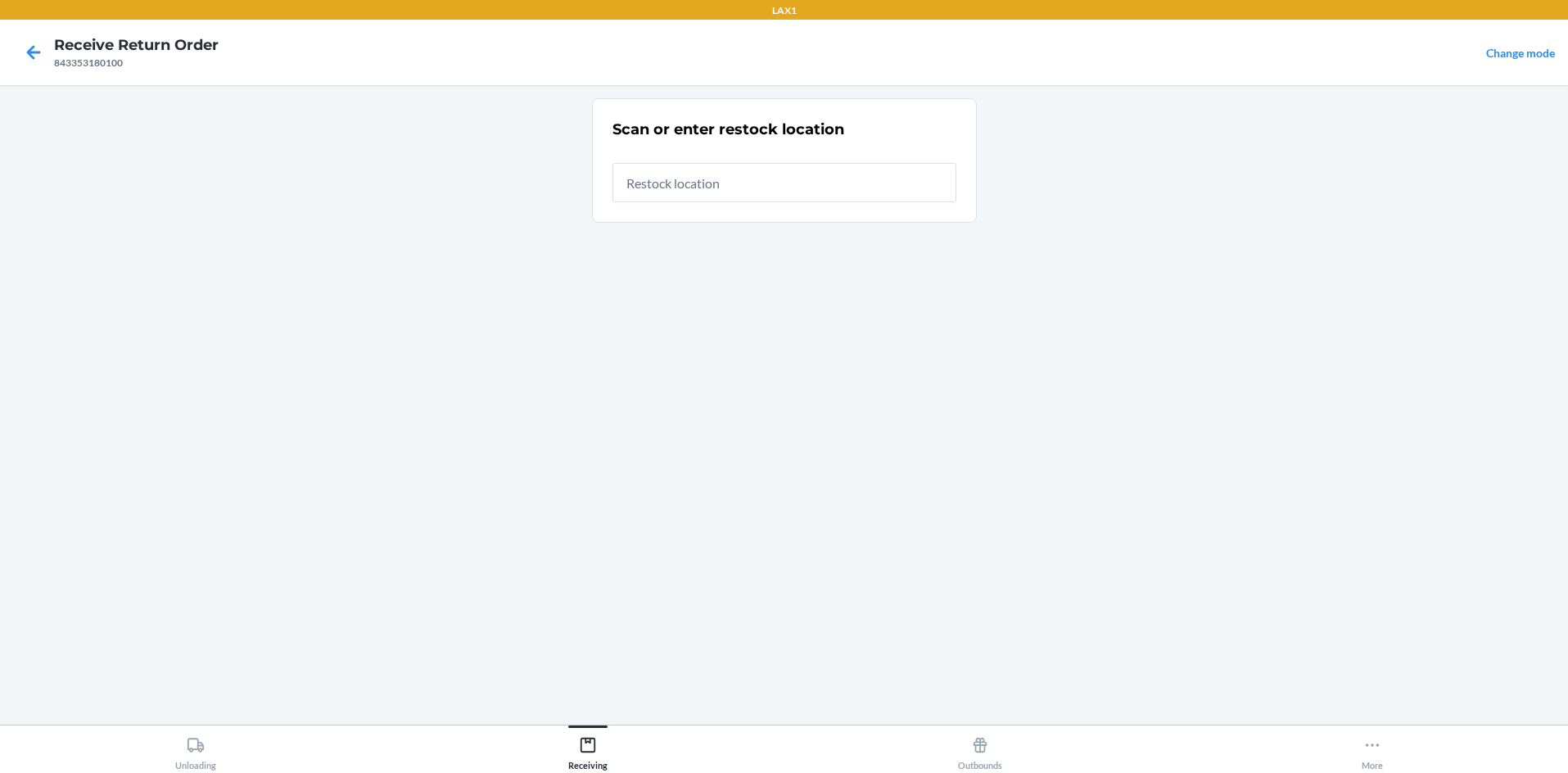
type input "RTCART058"
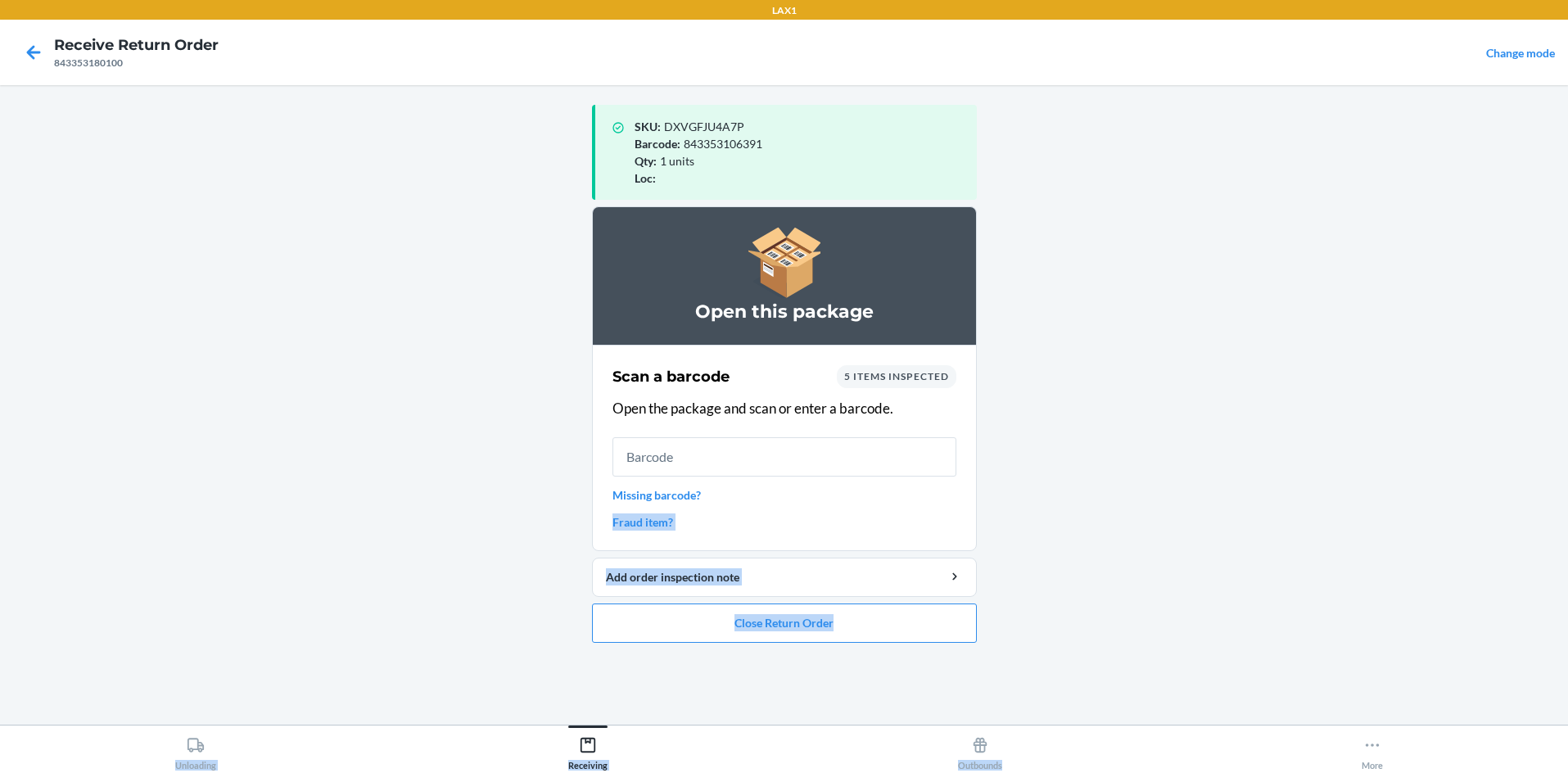
drag, startPoint x: 1072, startPoint y: 507, endPoint x: 1214, endPoint y: 749, distance: 280.6
click at [784, 746] on div "LAX1 Receive Return Order 843353180100 Change mode SKU : DXVGFJU4A7P Barcode : …" at bounding box center [784, 386] width 1568 height 773
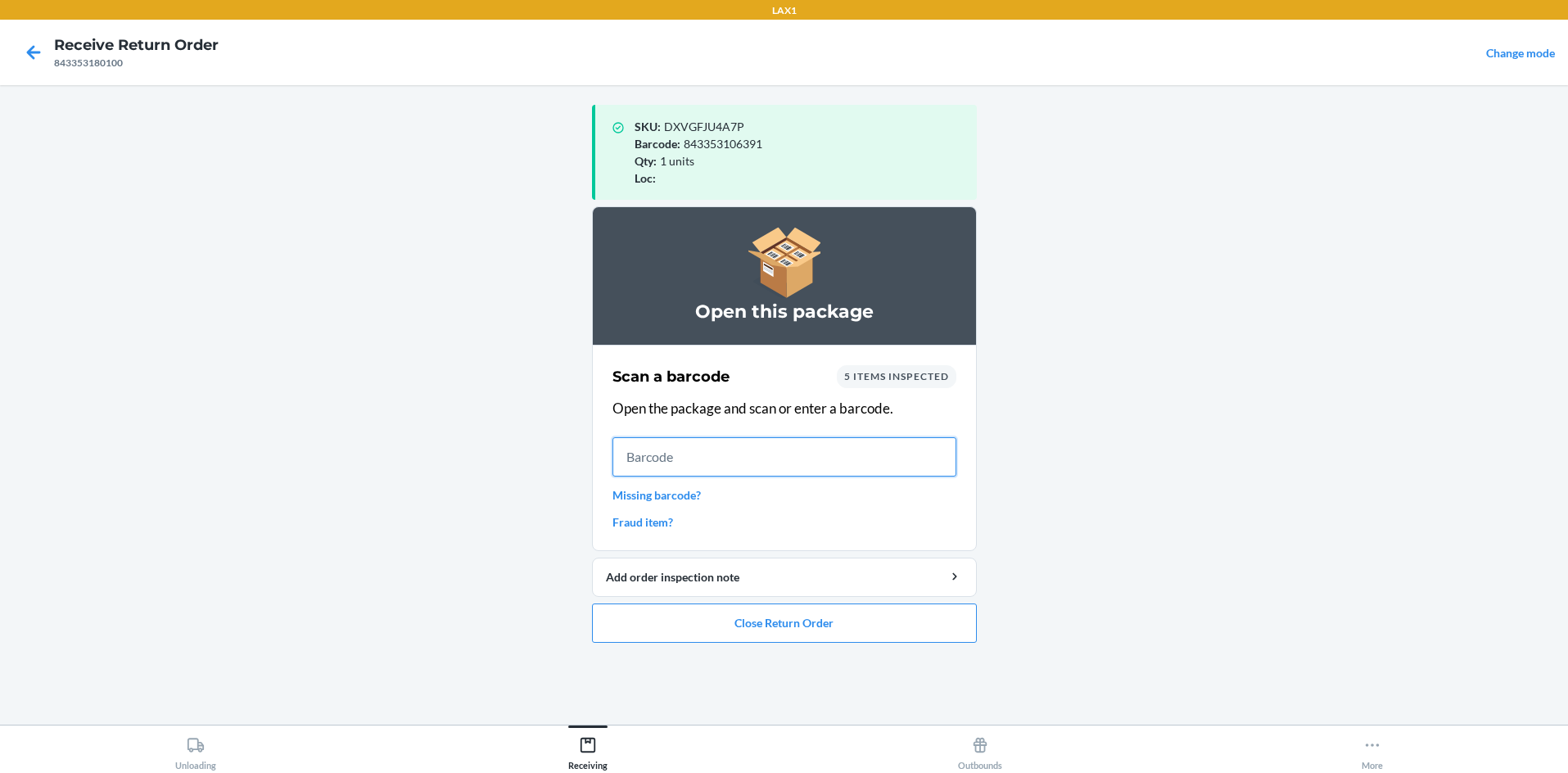
click at [642, 455] on input "text" at bounding box center [784, 456] width 344 height 39
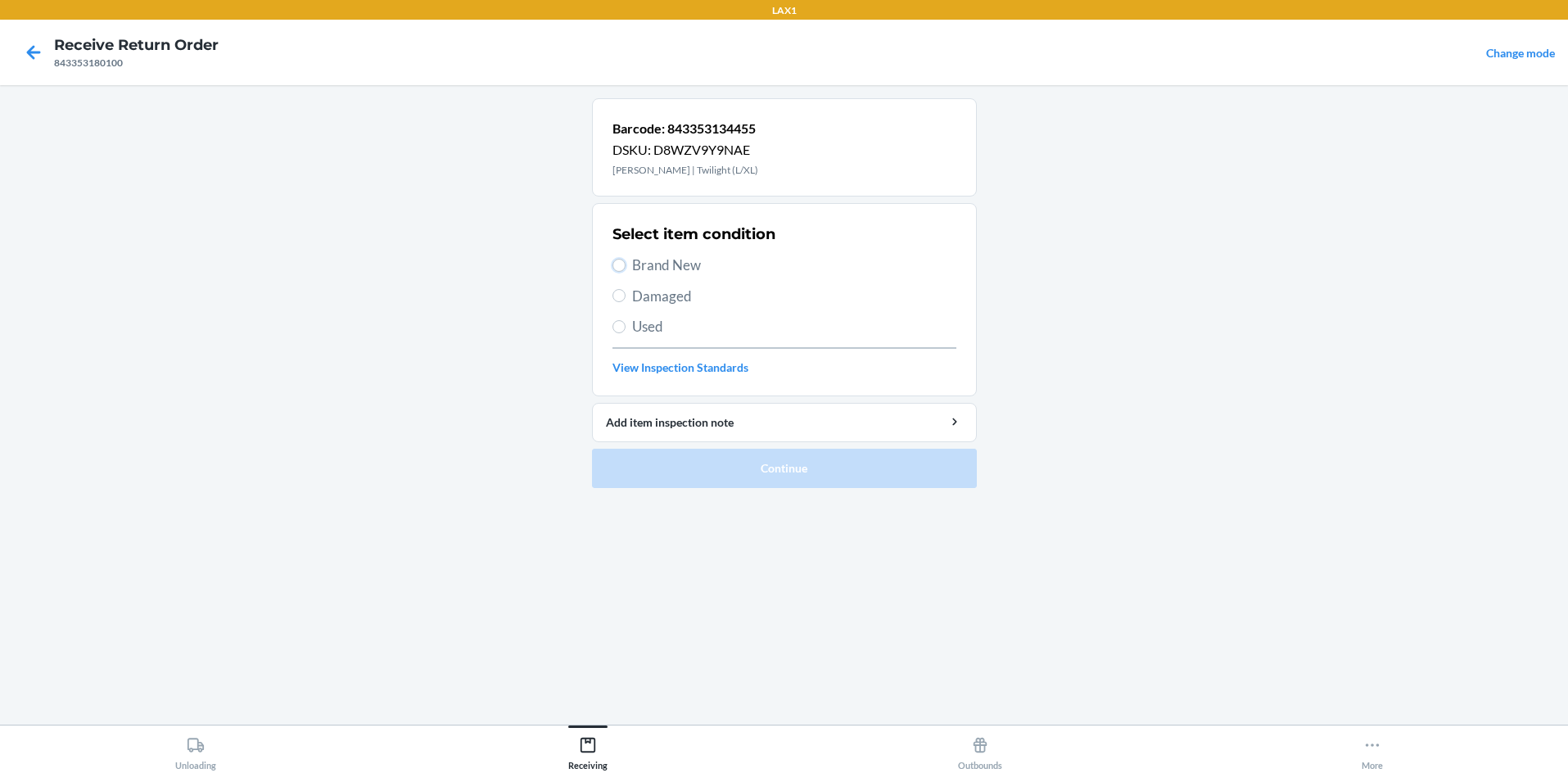
drag, startPoint x: 615, startPoint y: 263, endPoint x: 621, endPoint y: 304, distance: 41.4
click at [615, 271] on label "Brand New" at bounding box center [784, 265] width 344 height 21
click at [615, 271] on input "Brand New" at bounding box center [619, 266] width 13 height 13
radio input "true"
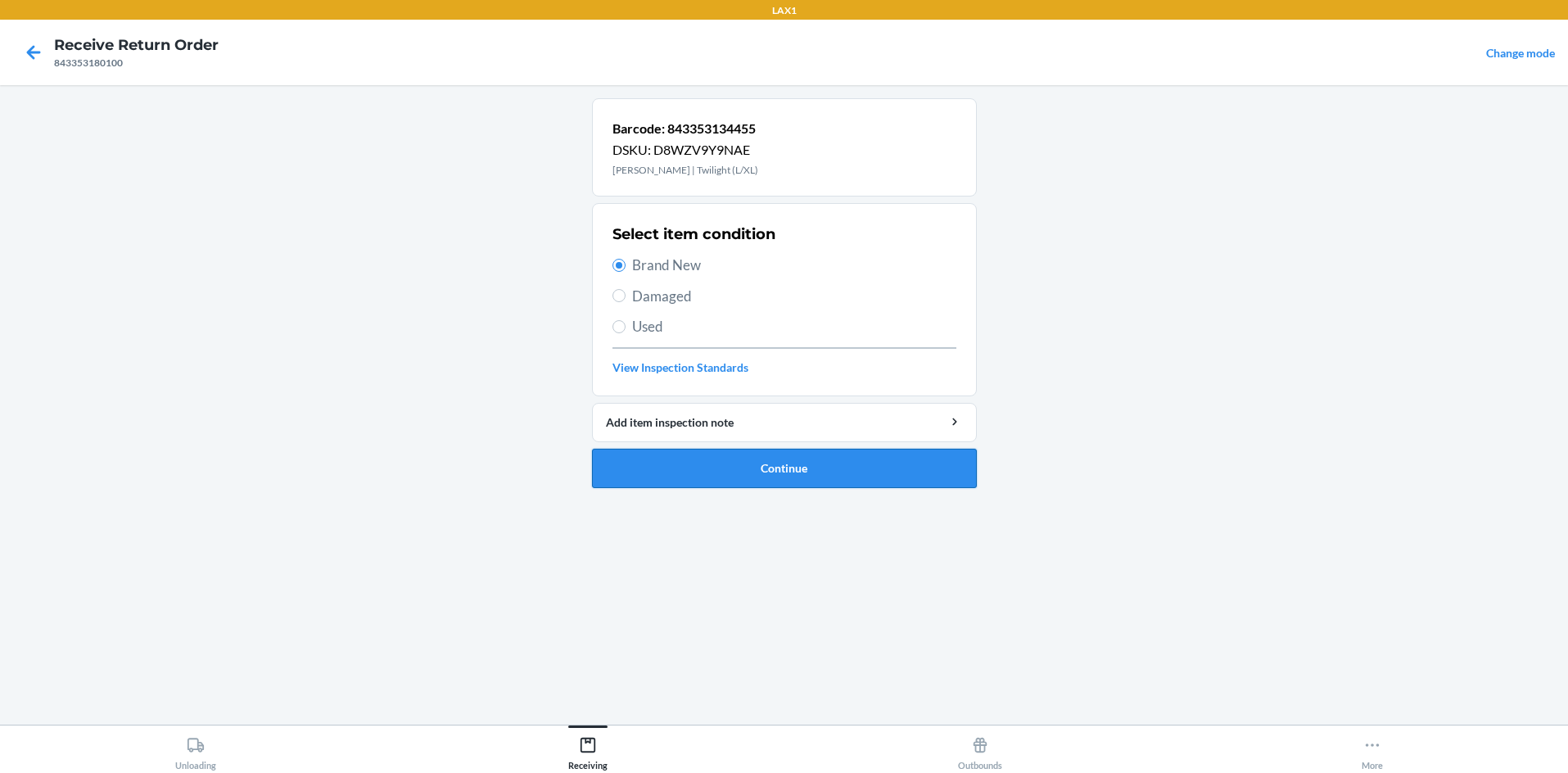
click at [662, 471] on button "Continue" at bounding box center [785, 468] width 385 height 39
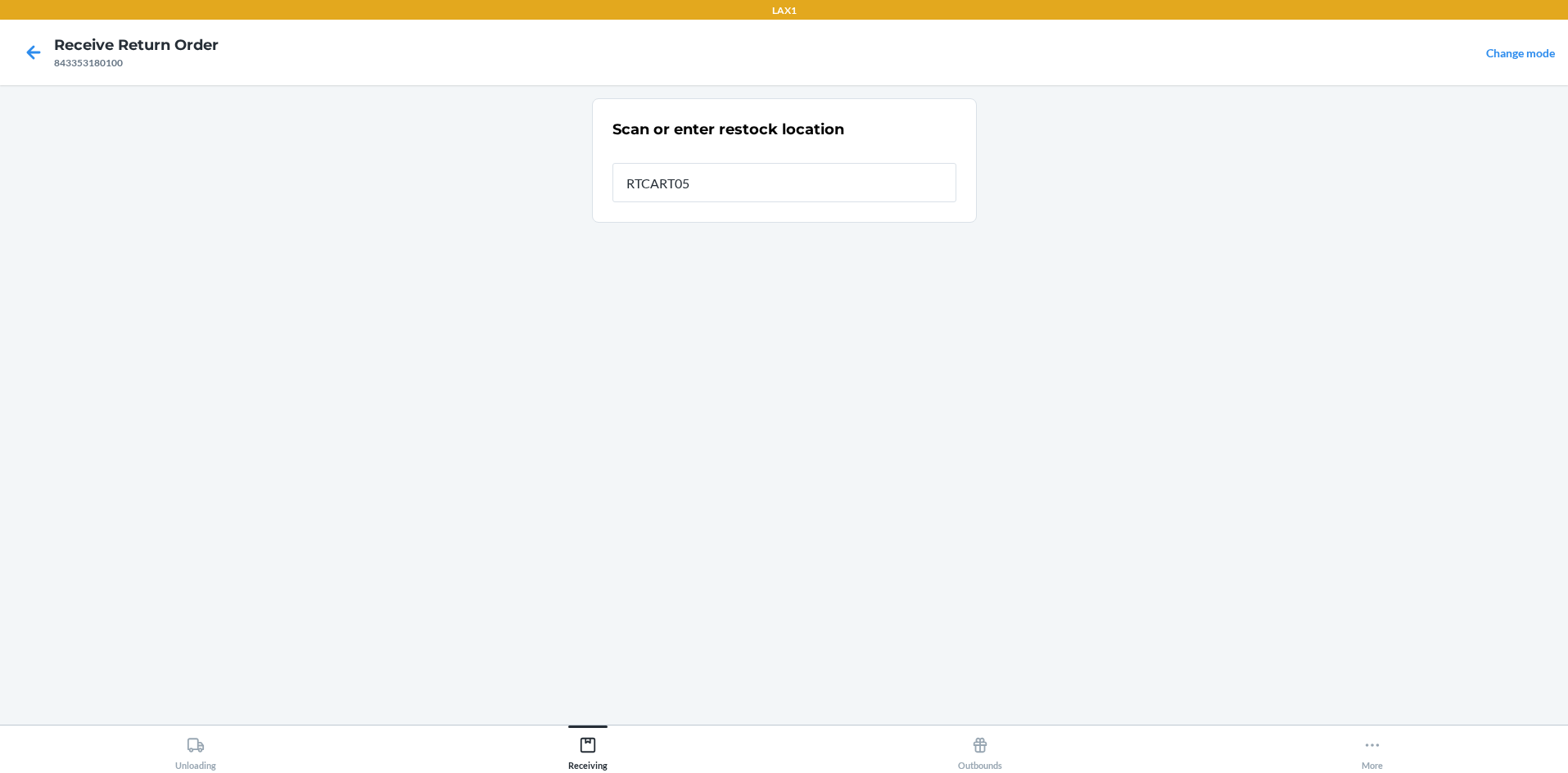
type input "RTCART058"
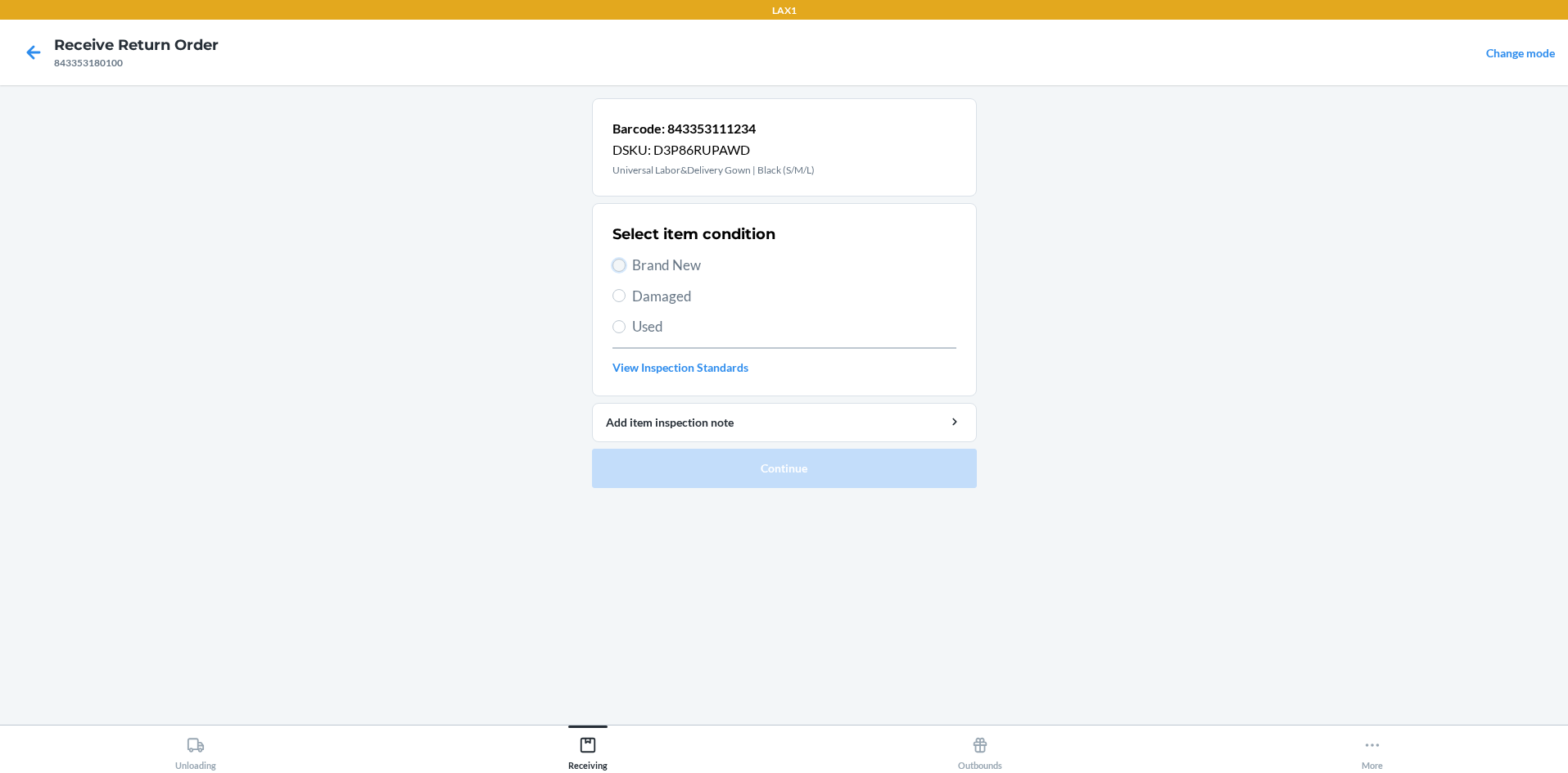
click at [621, 265] on input "Brand New" at bounding box center [619, 266] width 13 height 13
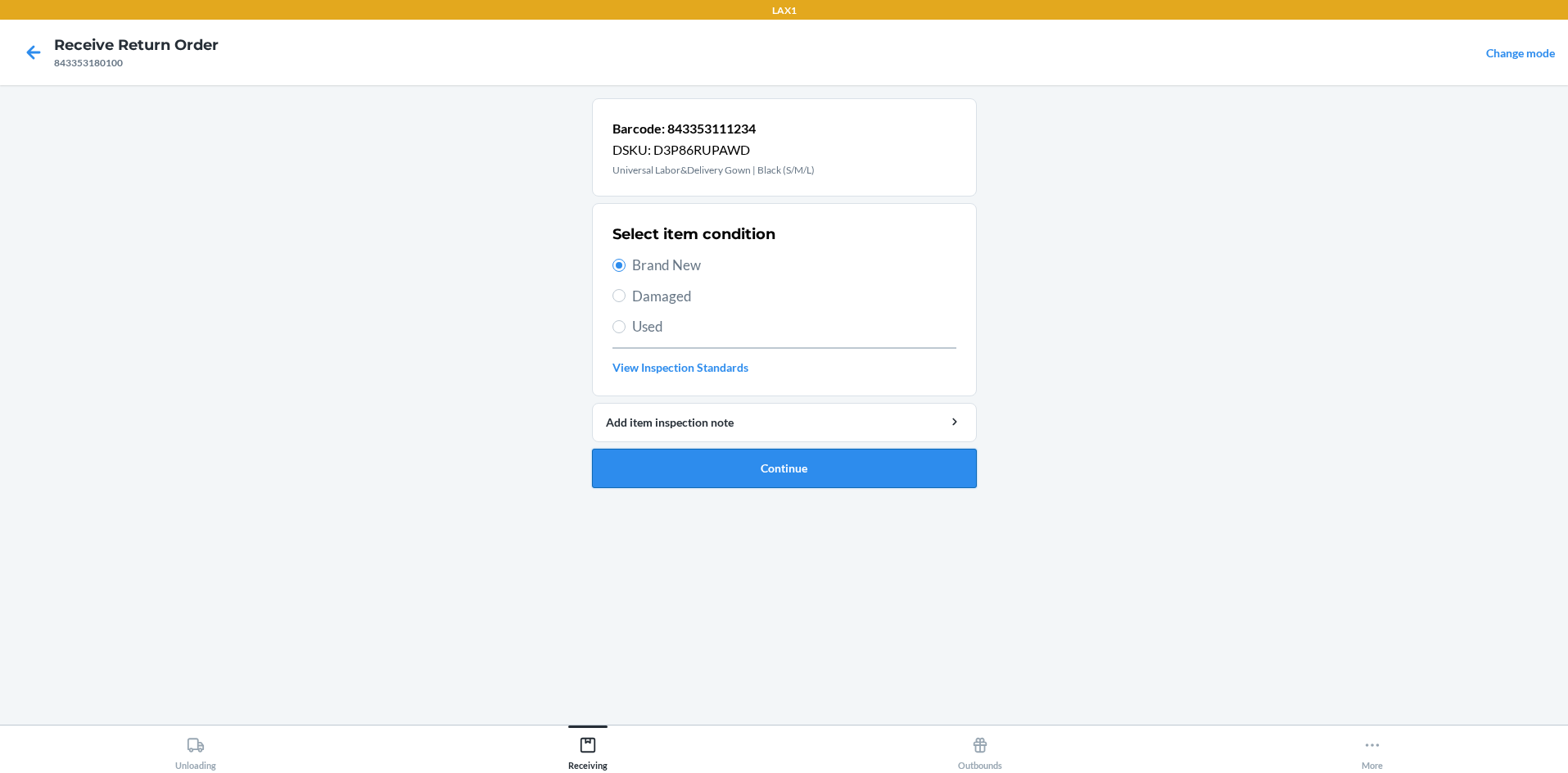
click at [729, 460] on button "Continue" at bounding box center [785, 468] width 385 height 39
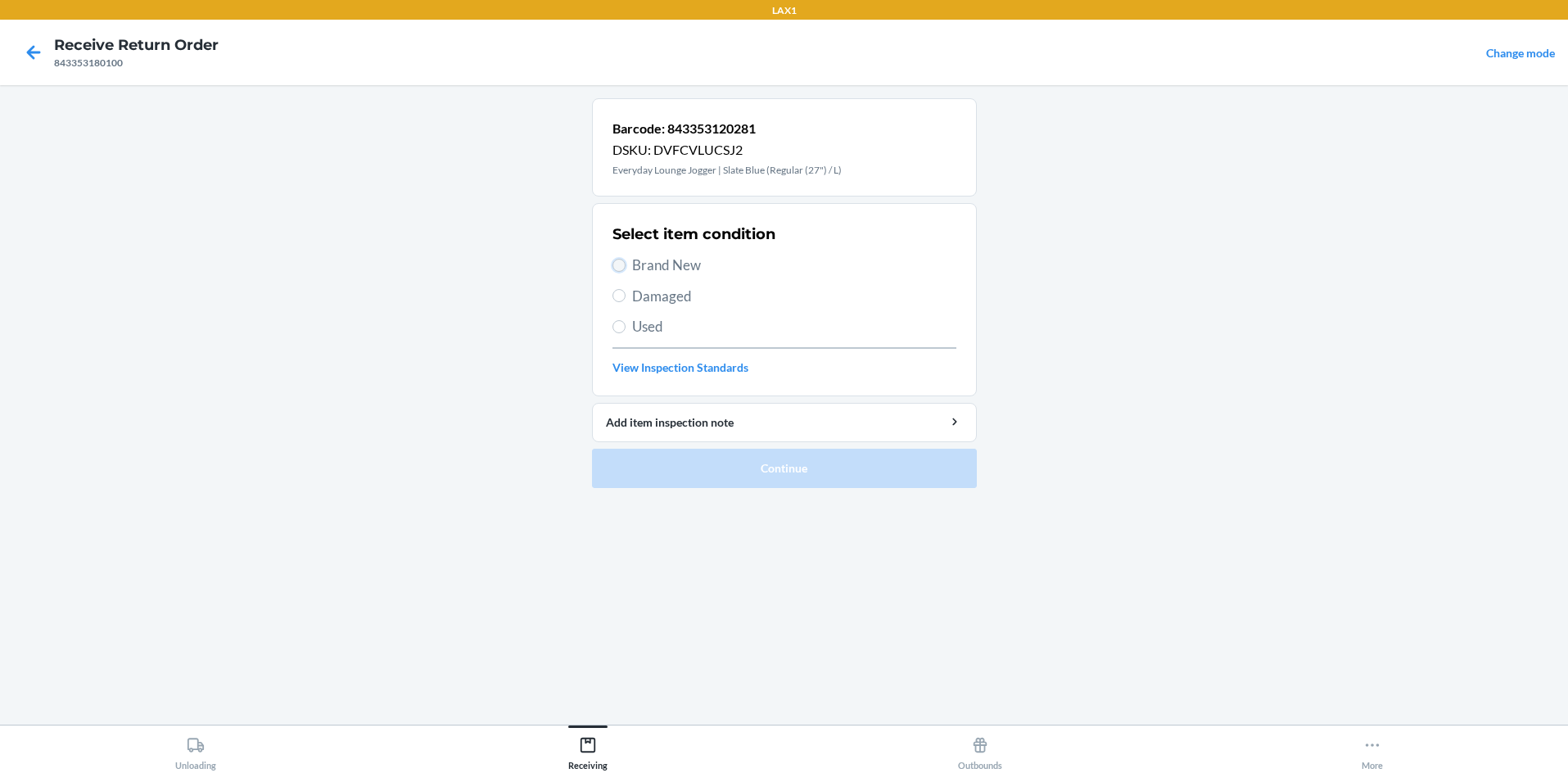
click at [618, 267] on input "Brand New" at bounding box center [619, 266] width 13 height 13
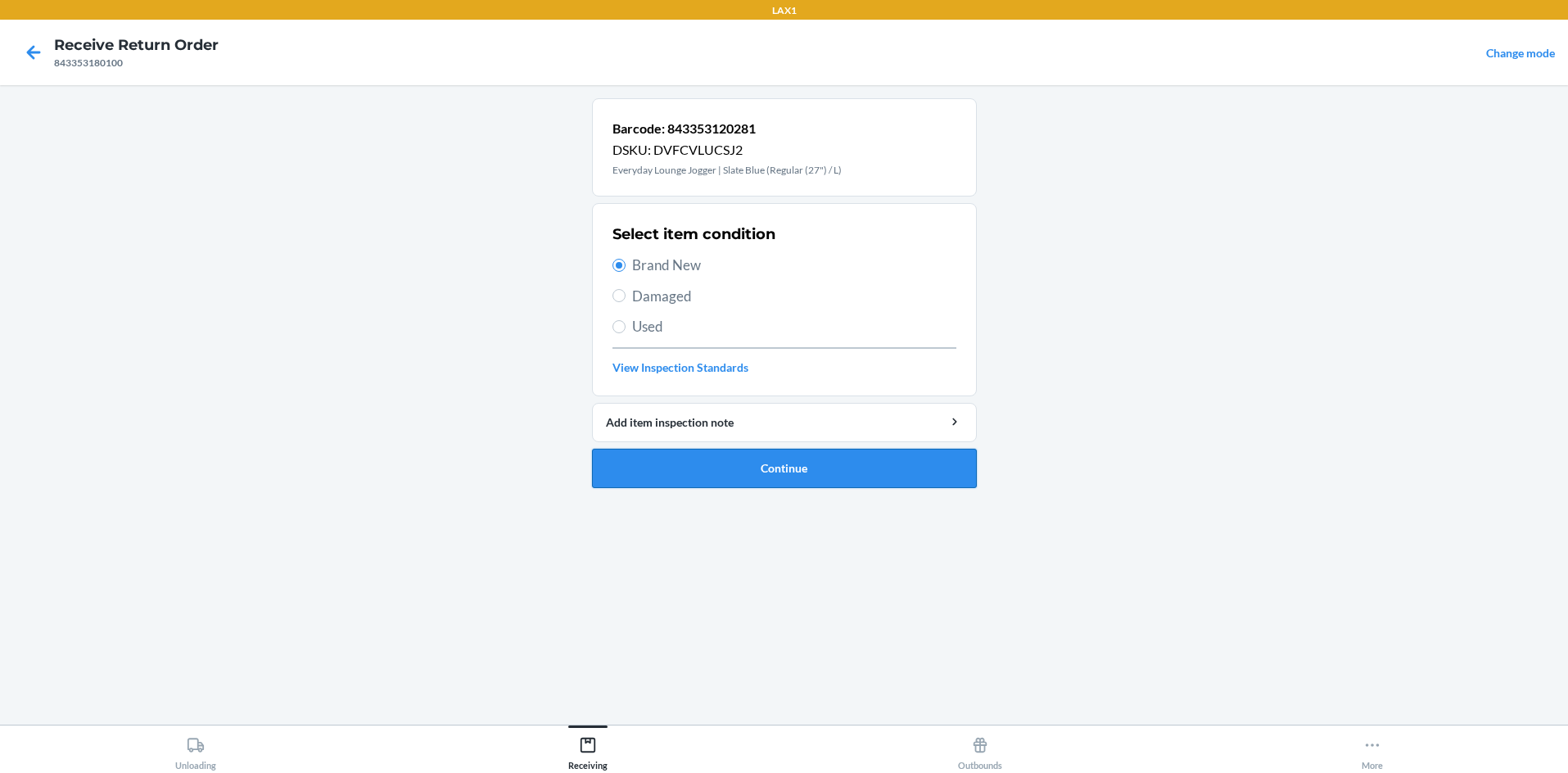
click at [703, 466] on button "Continue" at bounding box center [785, 468] width 385 height 39
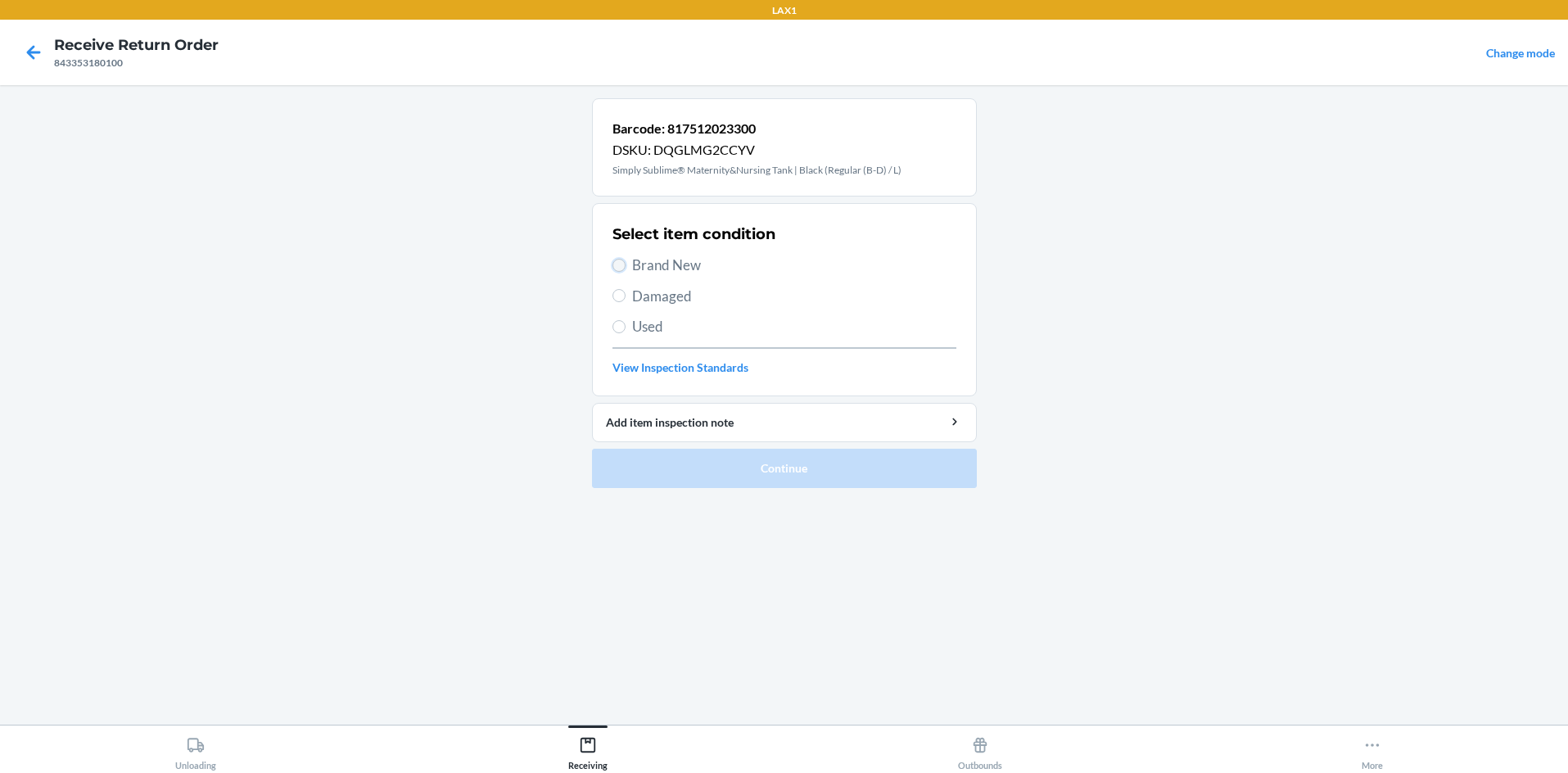
click at [618, 262] on input "Brand New" at bounding box center [619, 266] width 13 height 13
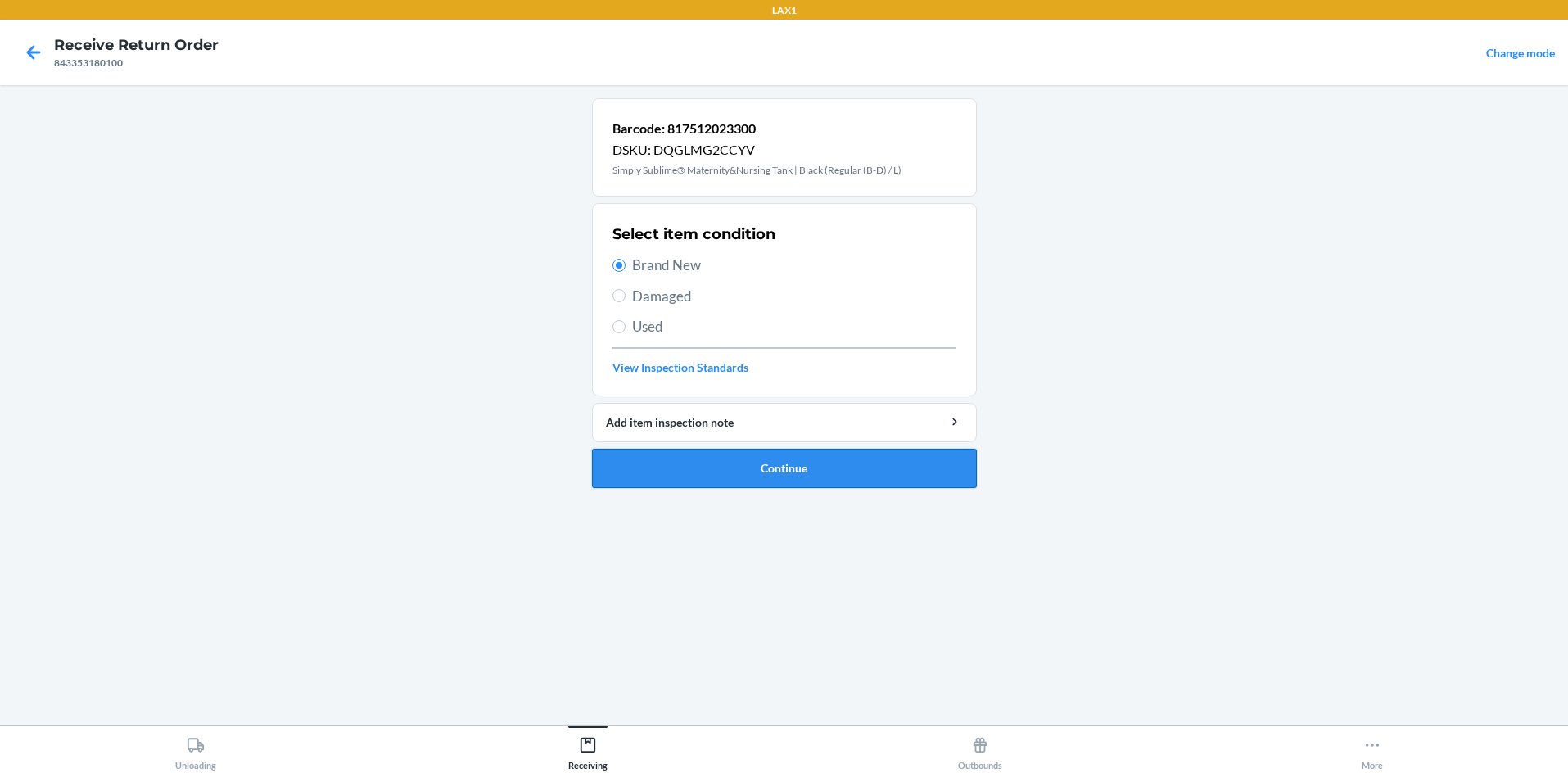
click at [752, 462] on button "Continue" at bounding box center [785, 468] width 385 height 39
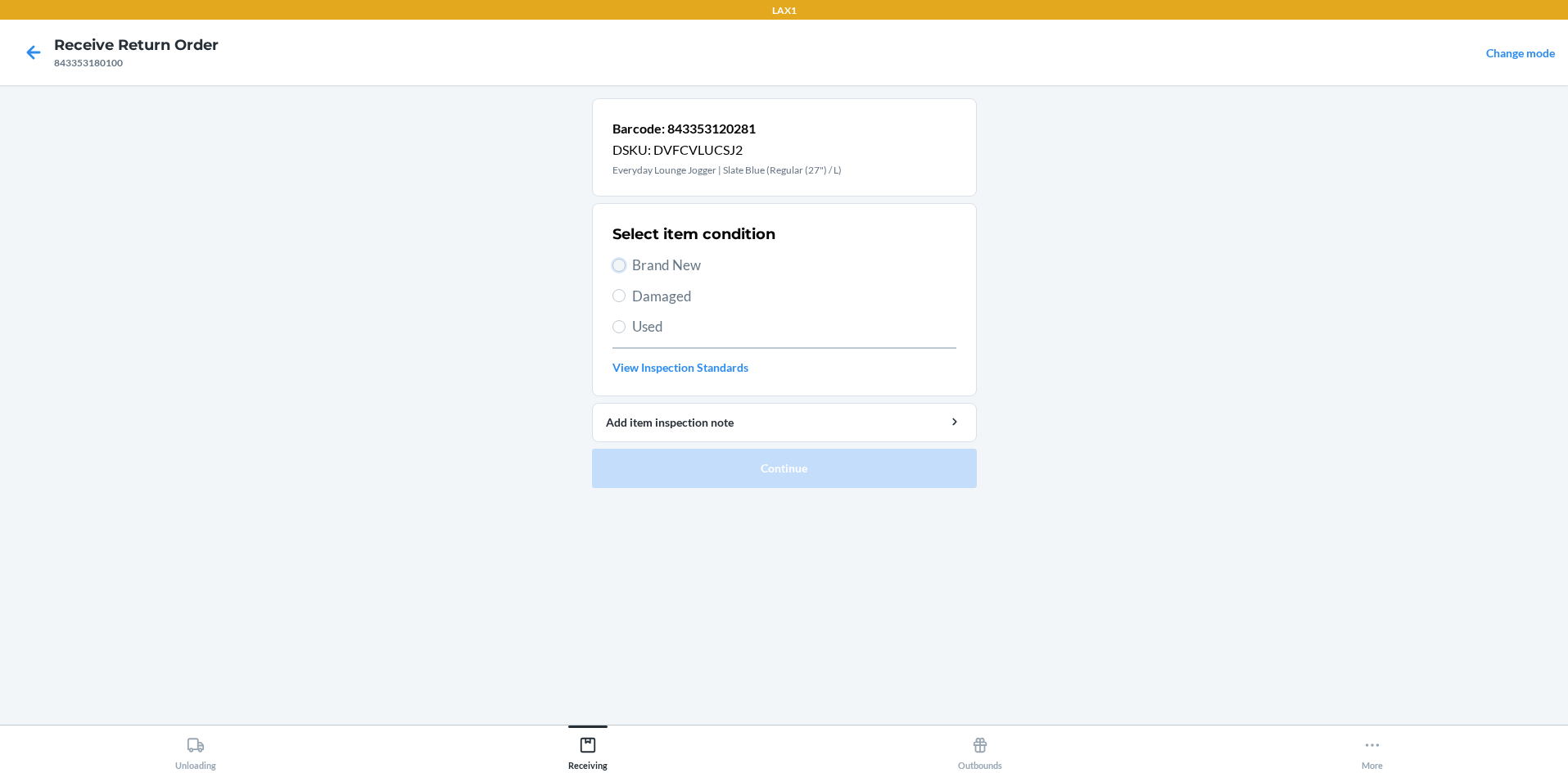
click at [622, 265] on input "Brand New" at bounding box center [619, 266] width 13 height 13
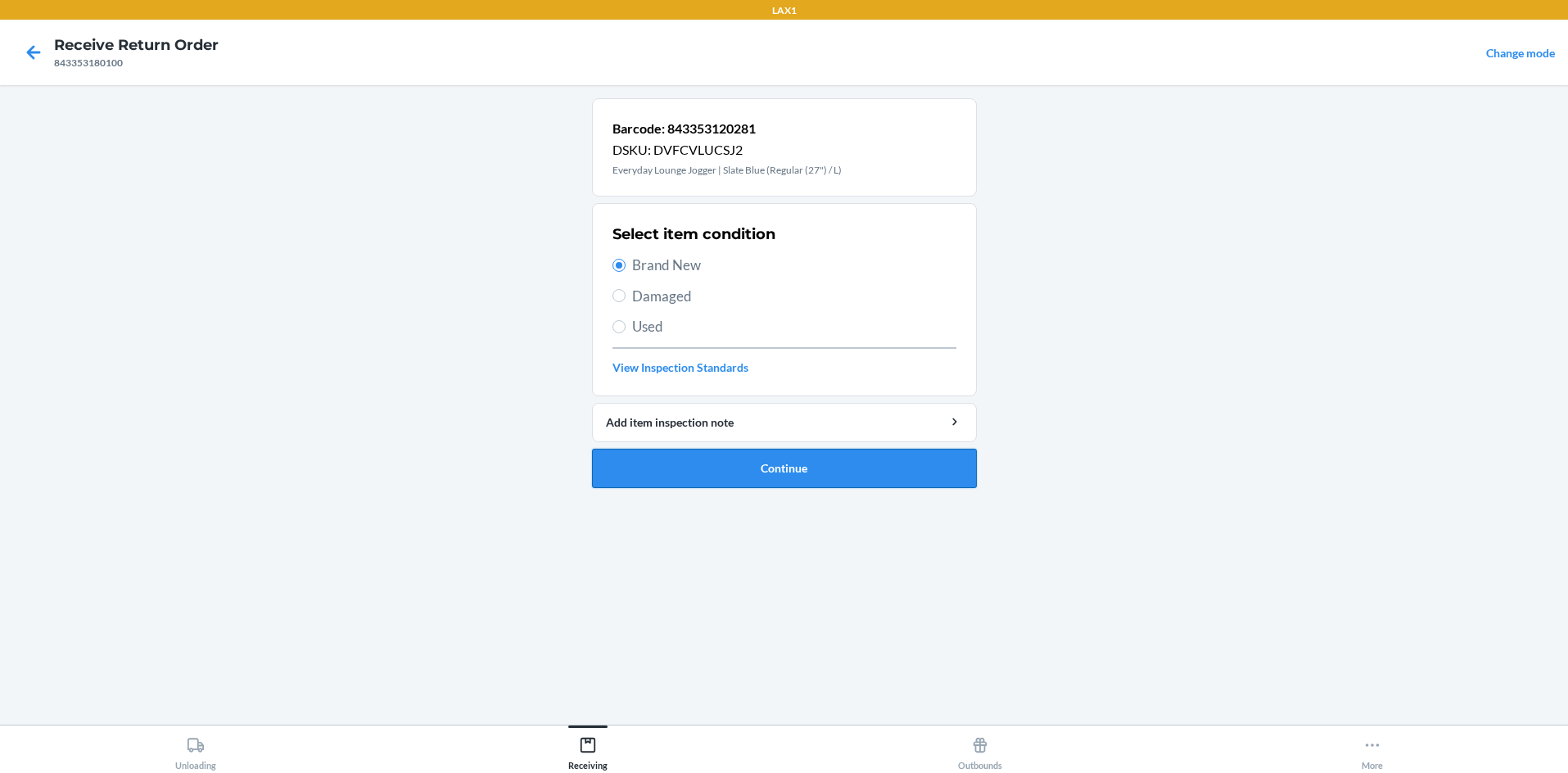
click at [771, 469] on button "Continue" at bounding box center [785, 468] width 385 height 39
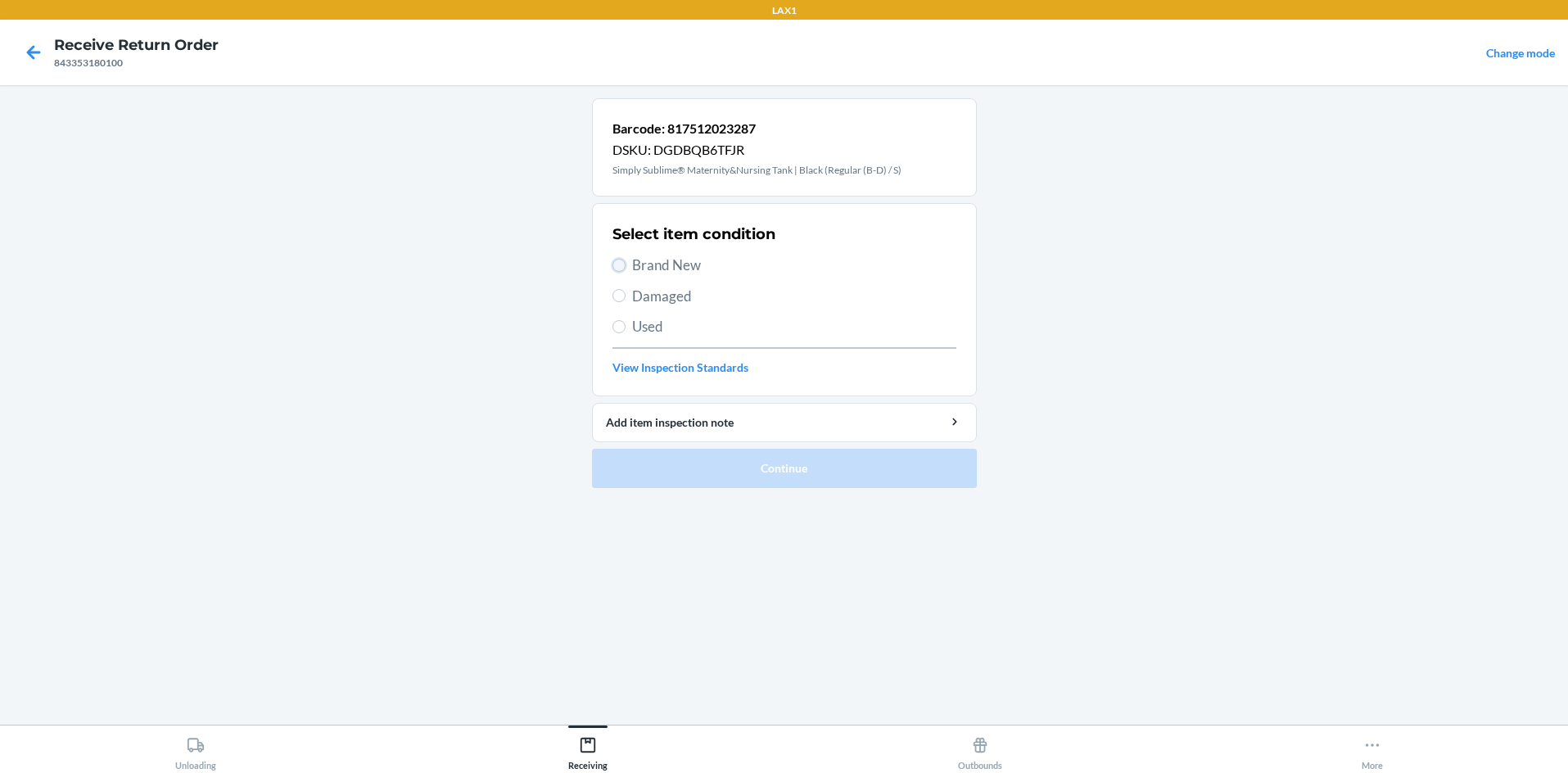
click at [616, 266] on input "Brand New" at bounding box center [619, 266] width 13 height 13
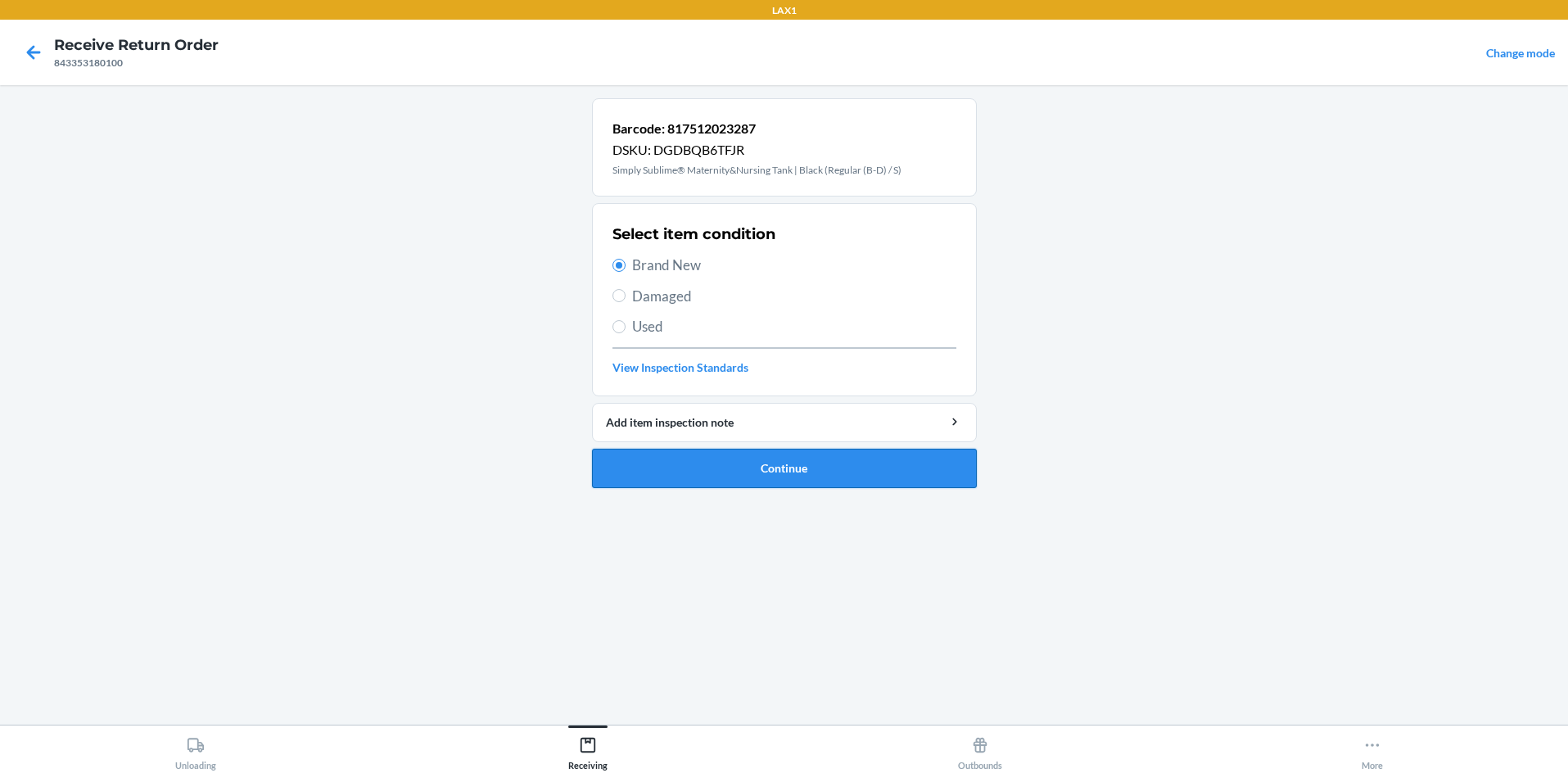
click at [736, 466] on button "Continue" at bounding box center [785, 468] width 385 height 39
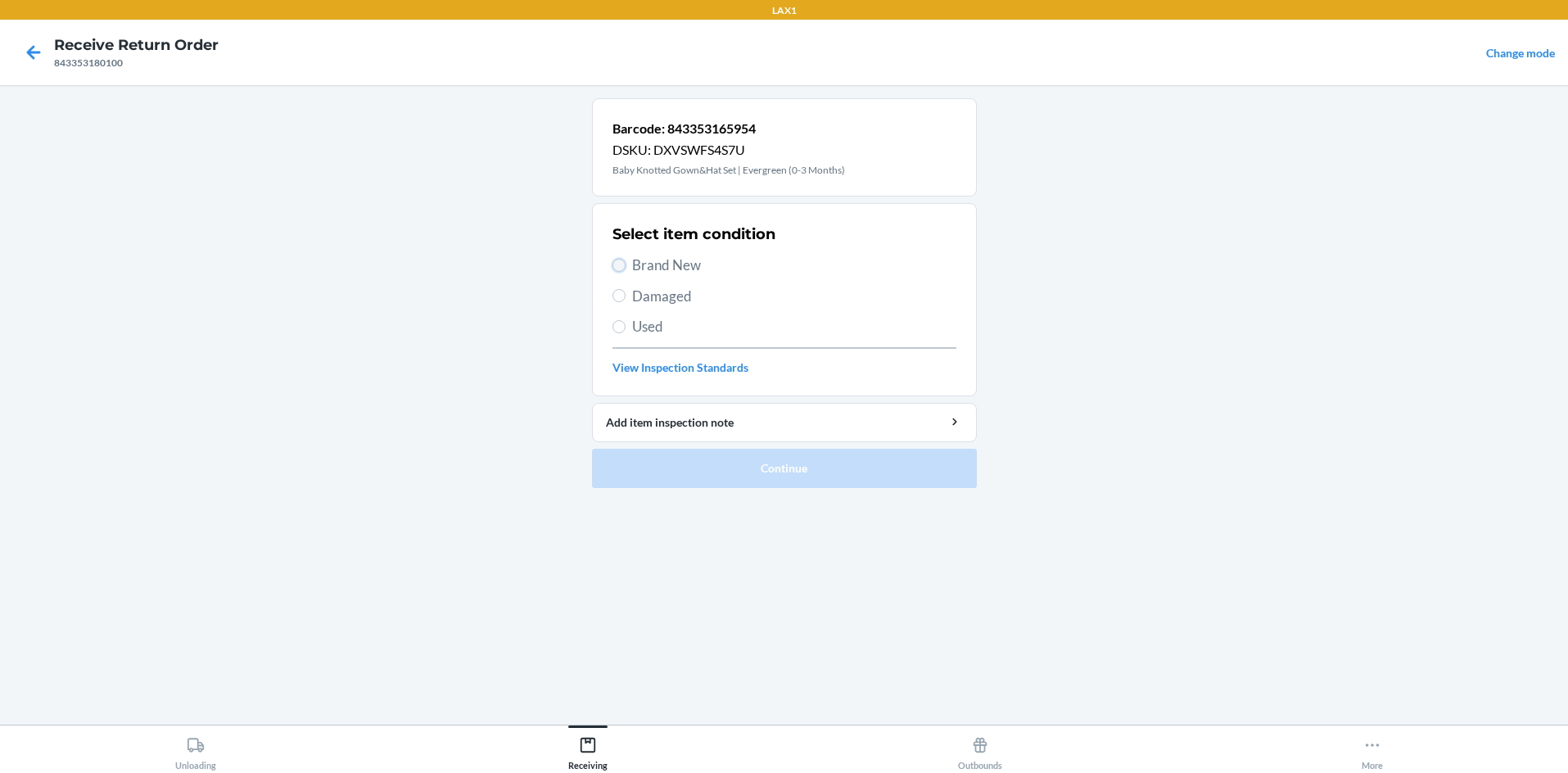
click at [618, 263] on input "Brand New" at bounding box center [619, 266] width 13 height 13
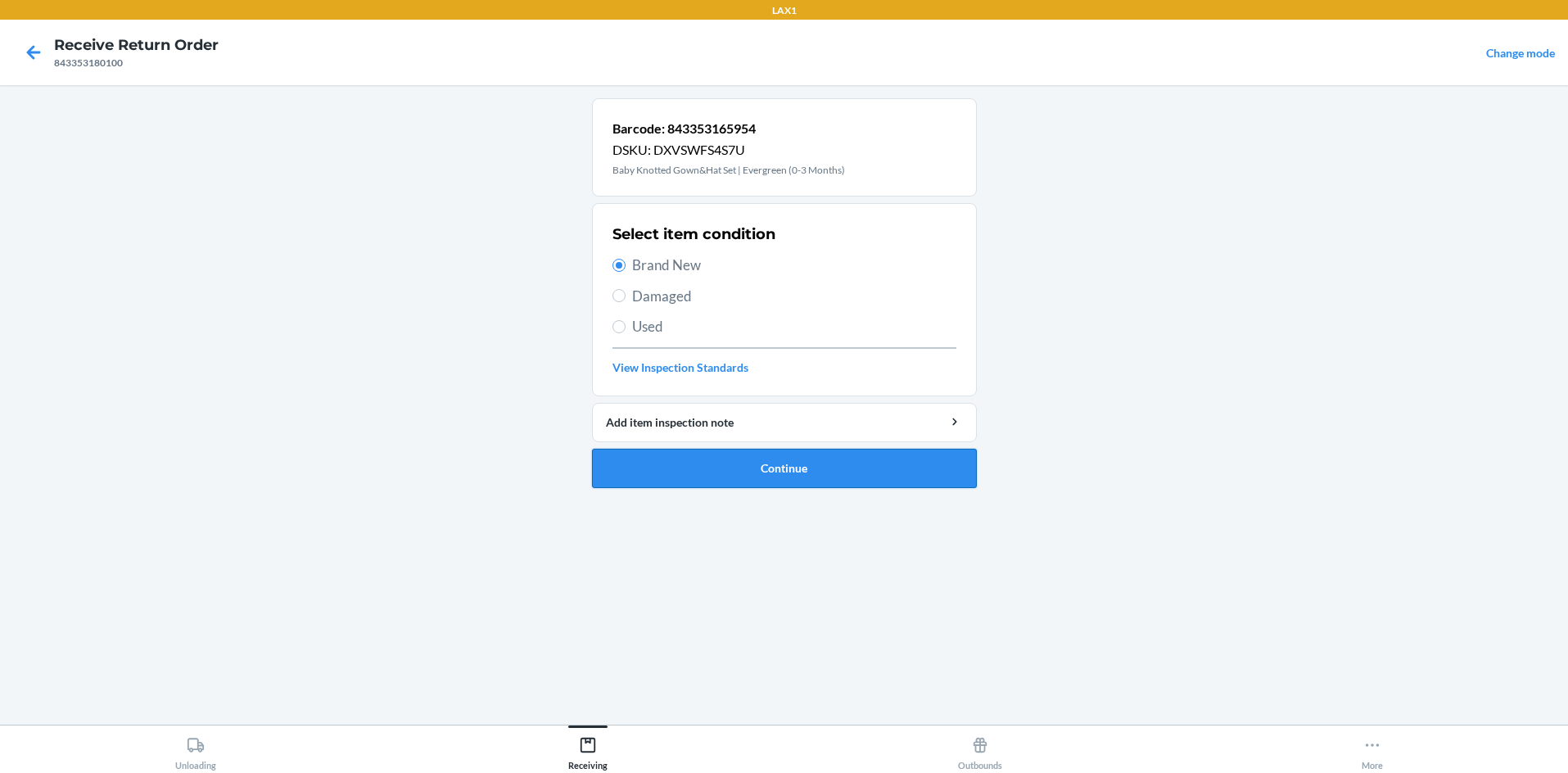
click at [693, 462] on button "Continue" at bounding box center [785, 468] width 385 height 39
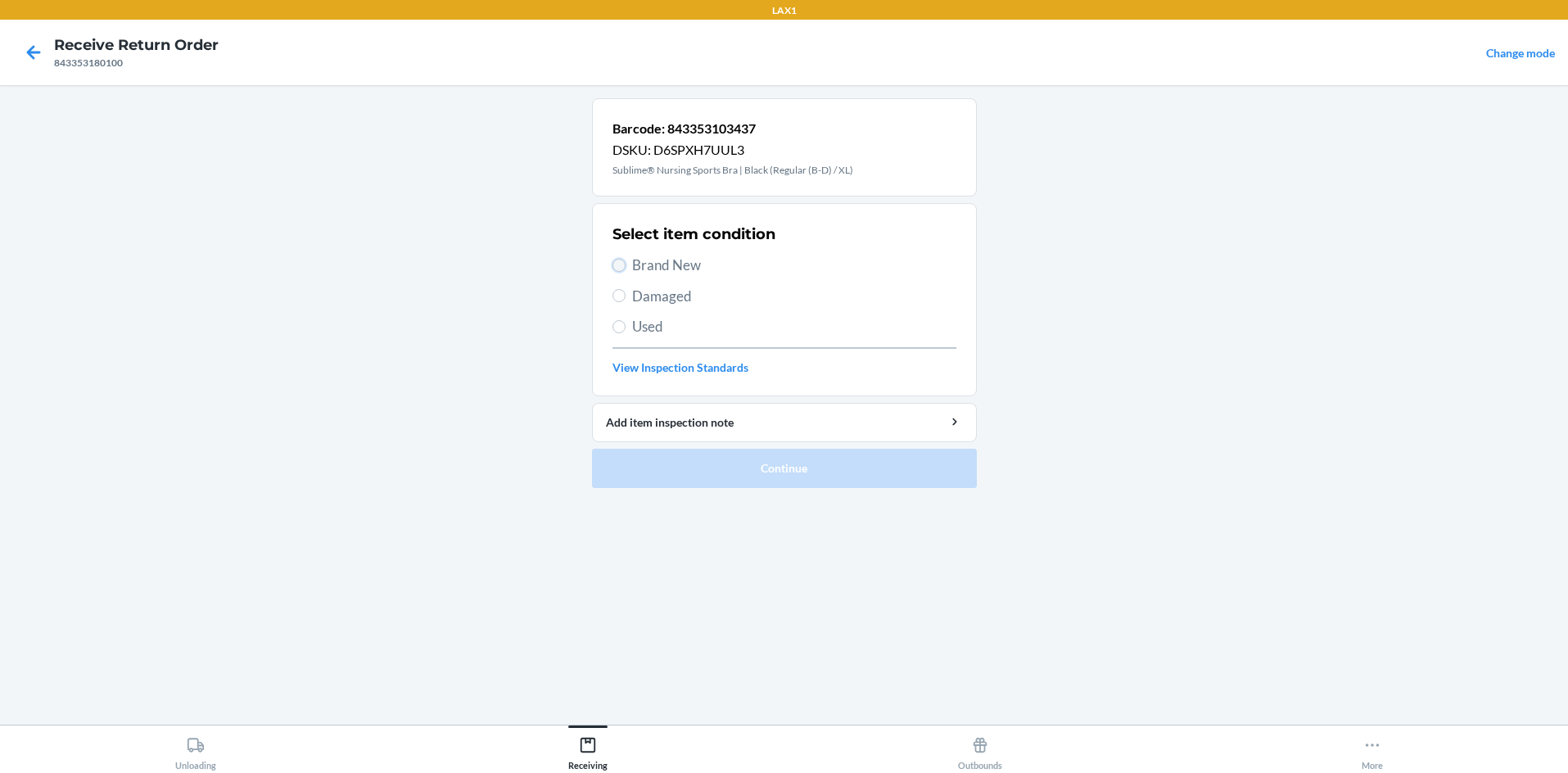
click at [618, 260] on input "Brand New" at bounding box center [619, 266] width 13 height 13
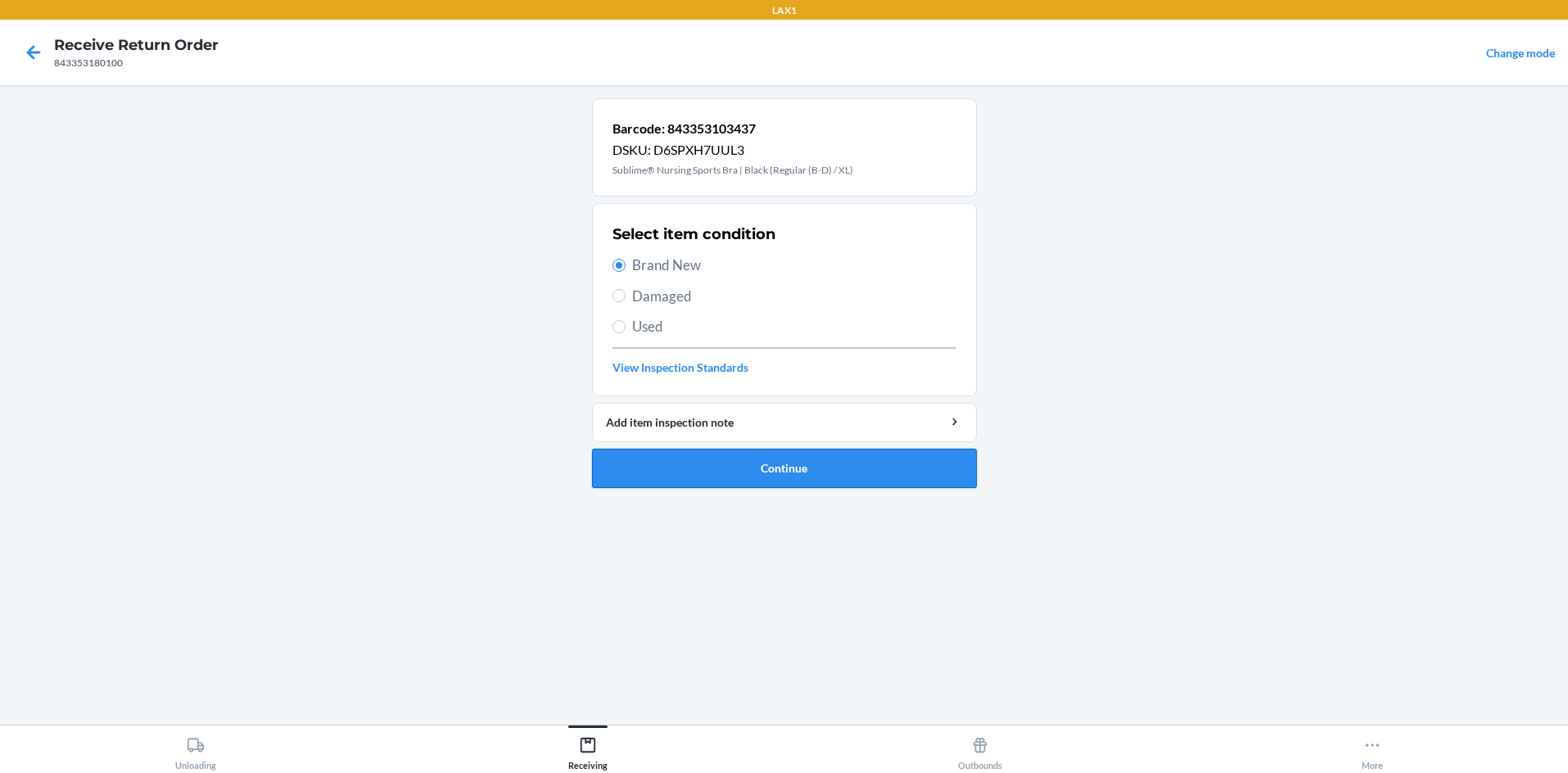
click at [744, 467] on button "Continue" at bounding box center [785, 468] width 385 height 39
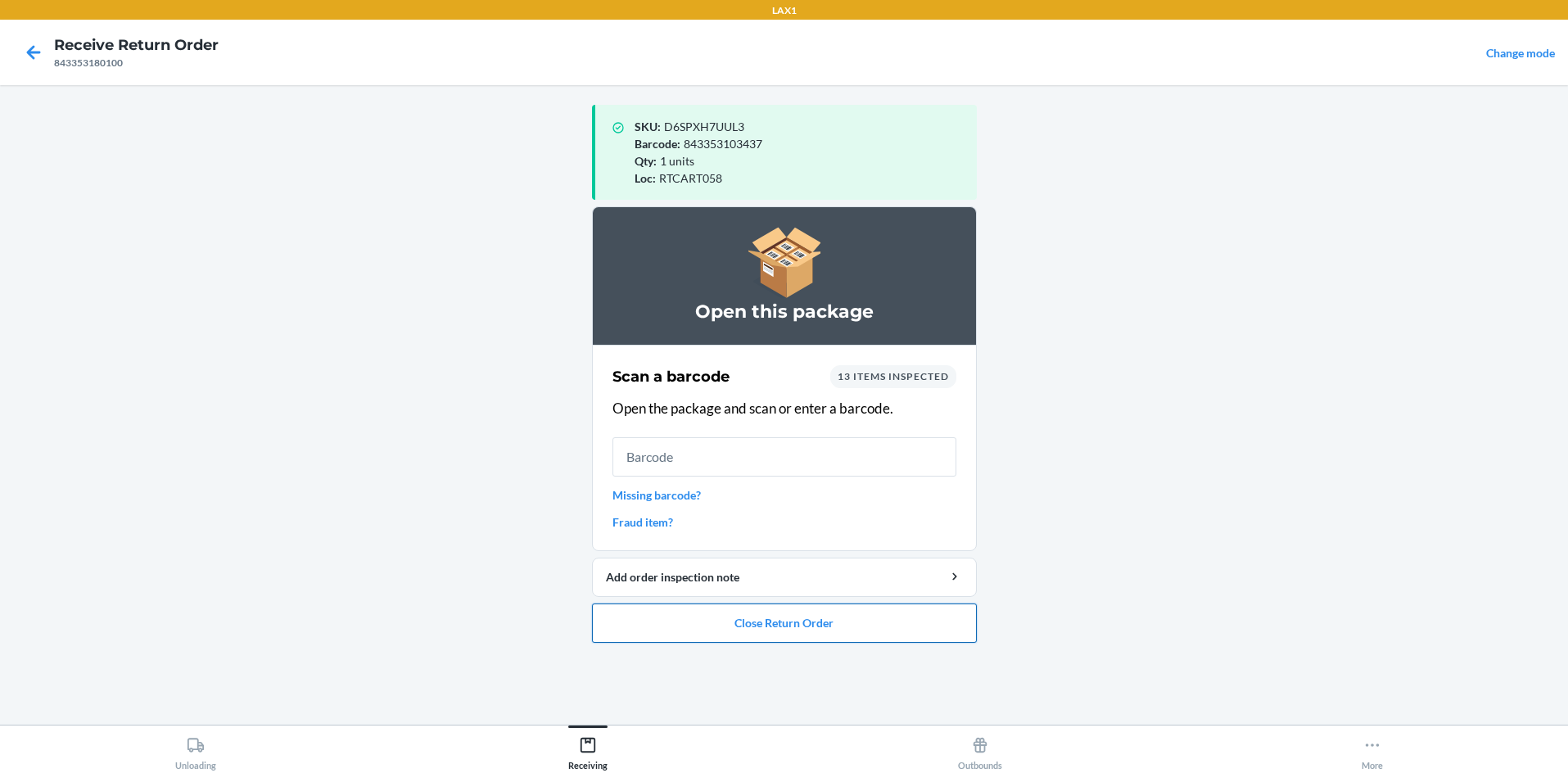
click at [784, 625] on button "Close Return Order" at bounding box center [785, 623] width 385 height 39
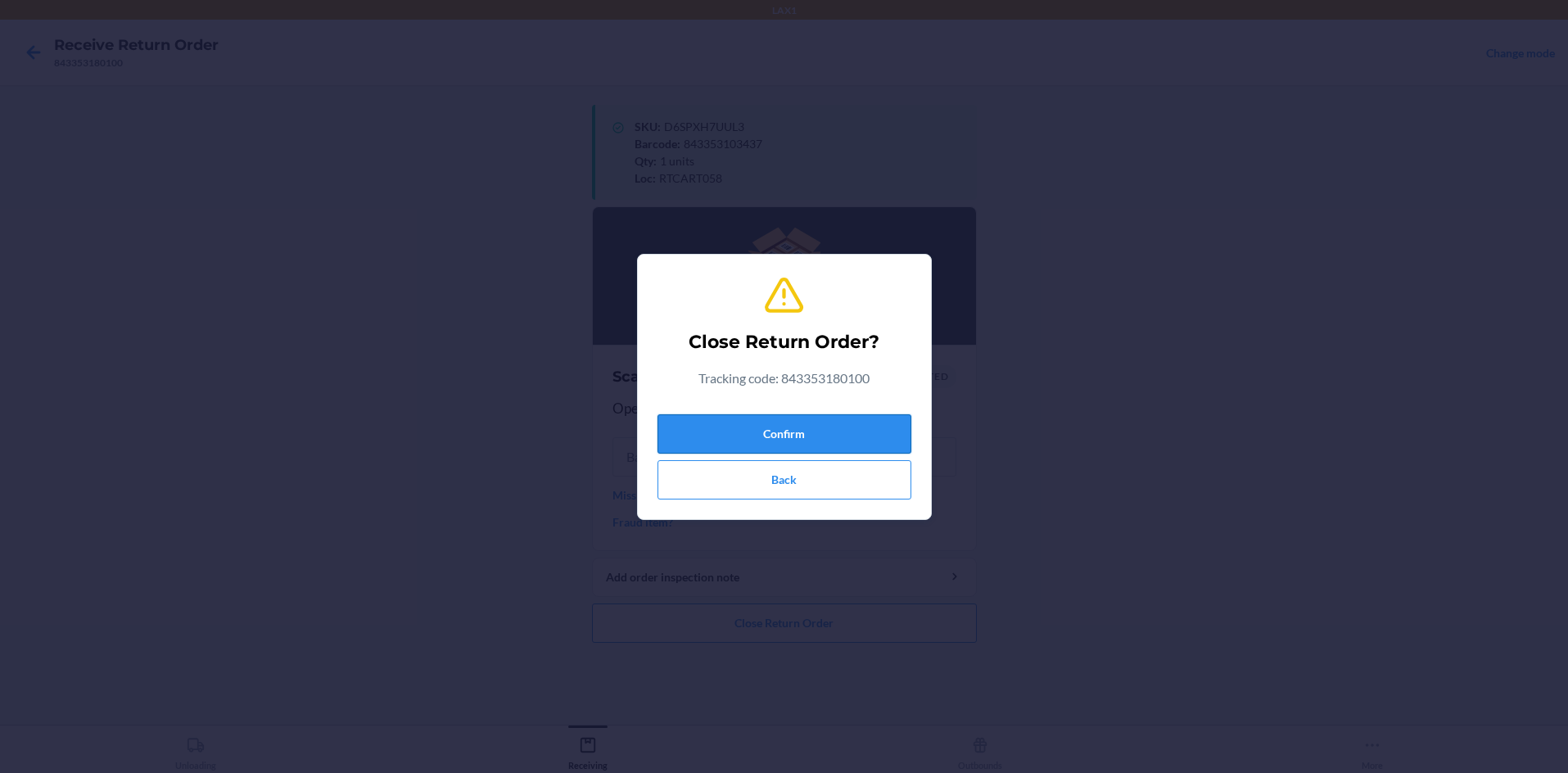
click at [784, 423] on button "Confirm" at bounding box center [784, 434] width 254 height 39
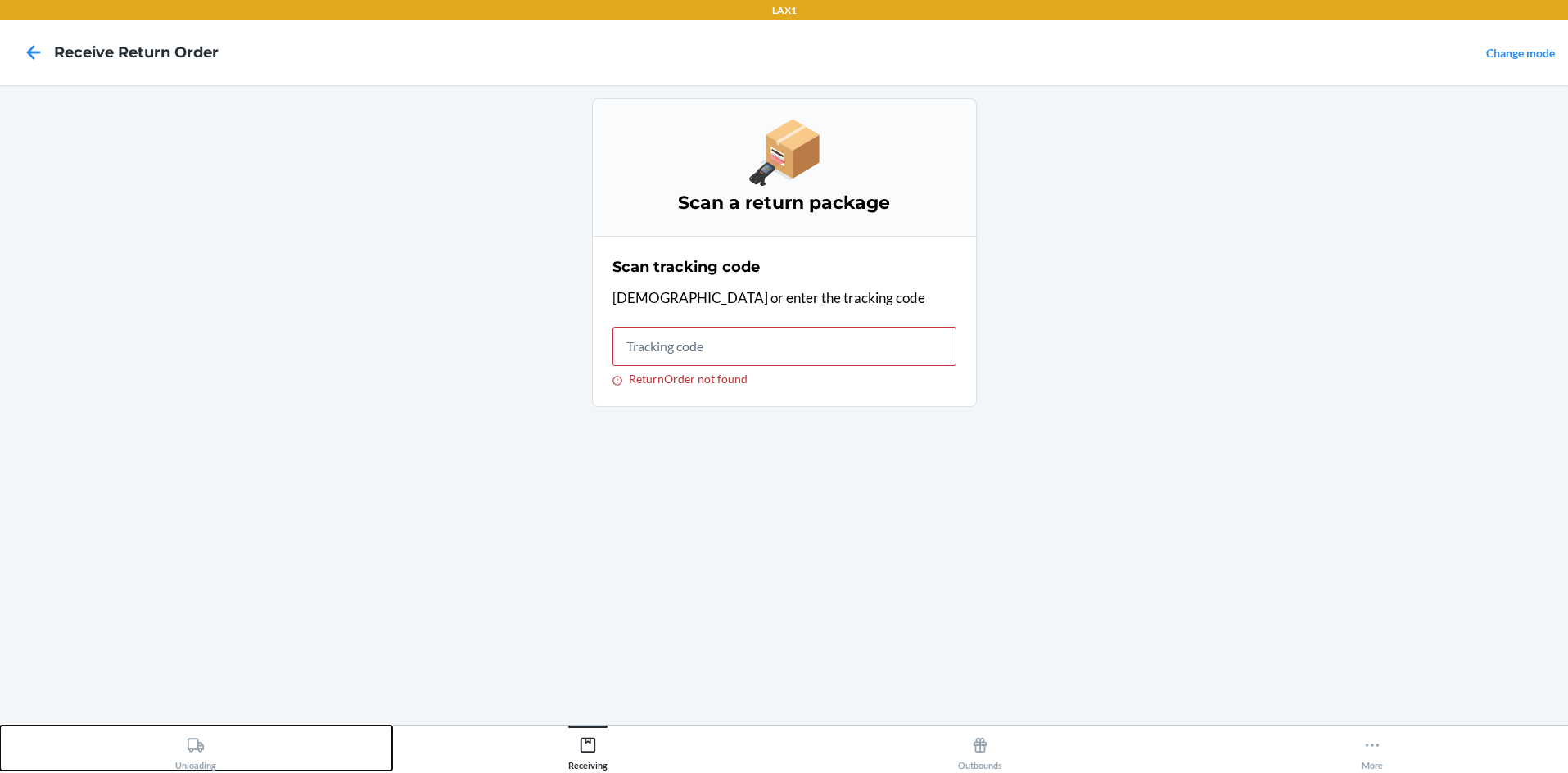
click at [200, 748] on icon at bounding box center [195, 744] width 18 height 18
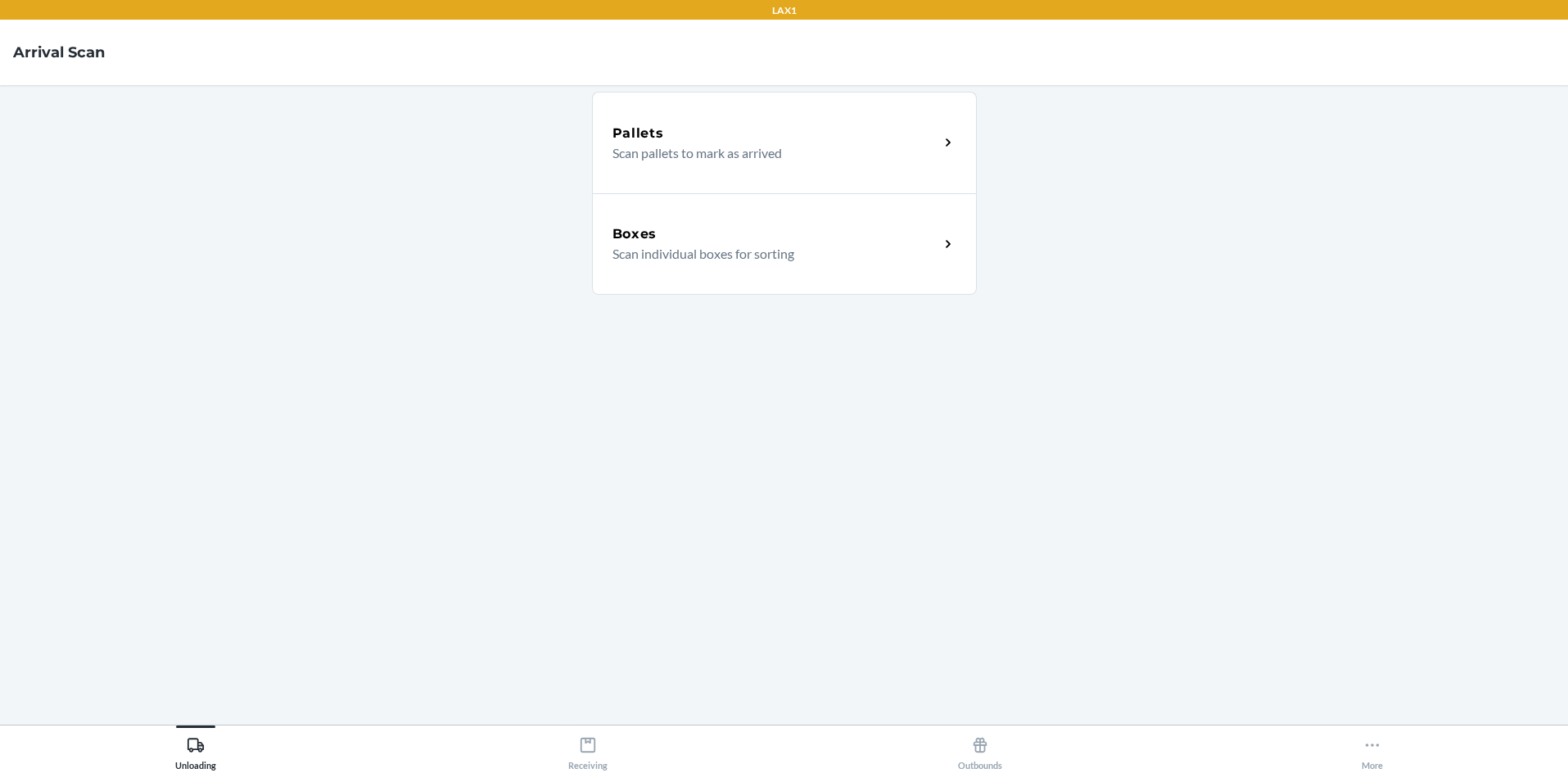
click at [784, 236] on div "Boxes" at bounding box center [776, 234] width 327 height 19
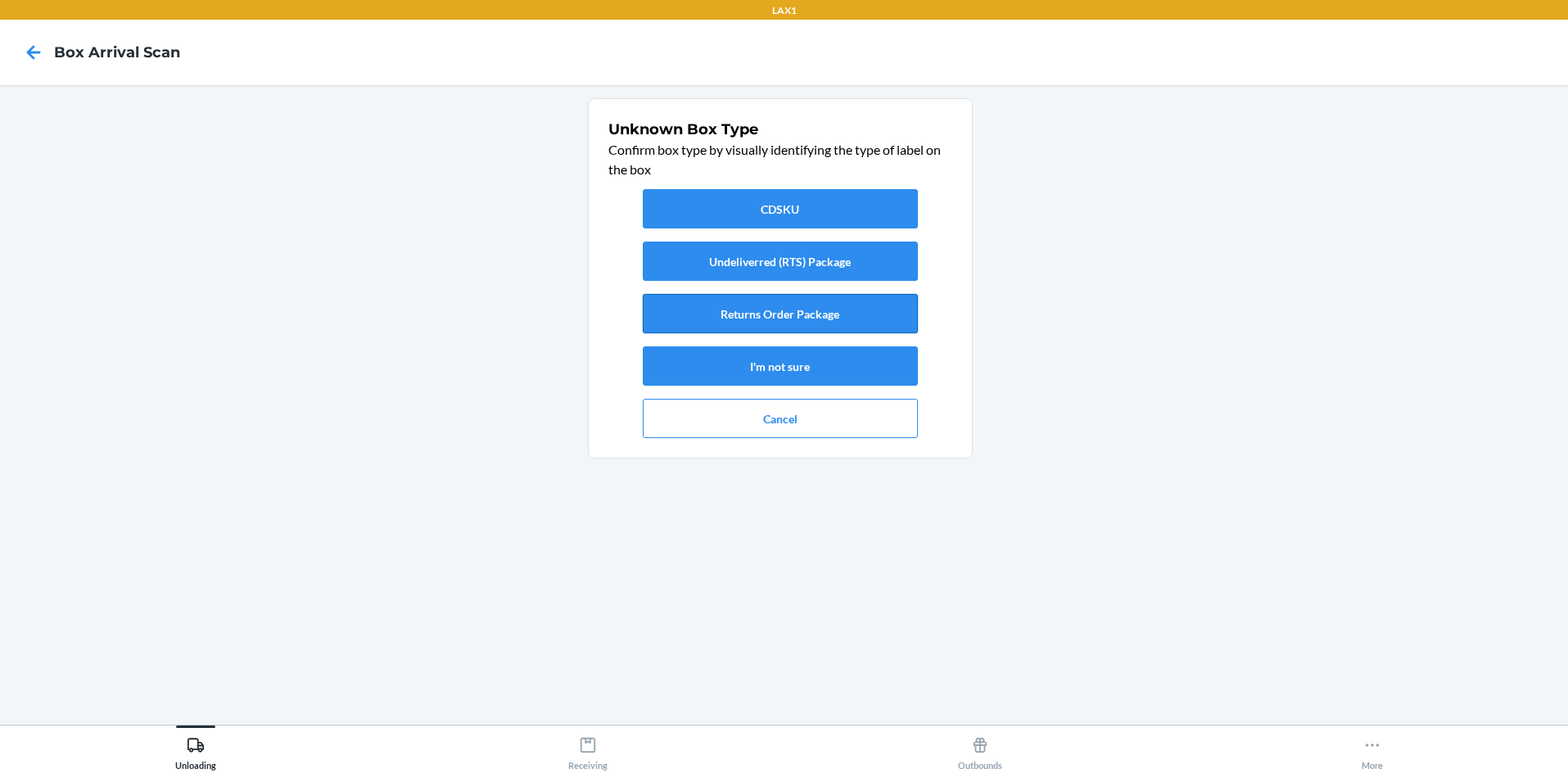
click at [784, 308] on button "Returns Order Package" at bounding box center [780, 313] width 275 height 39
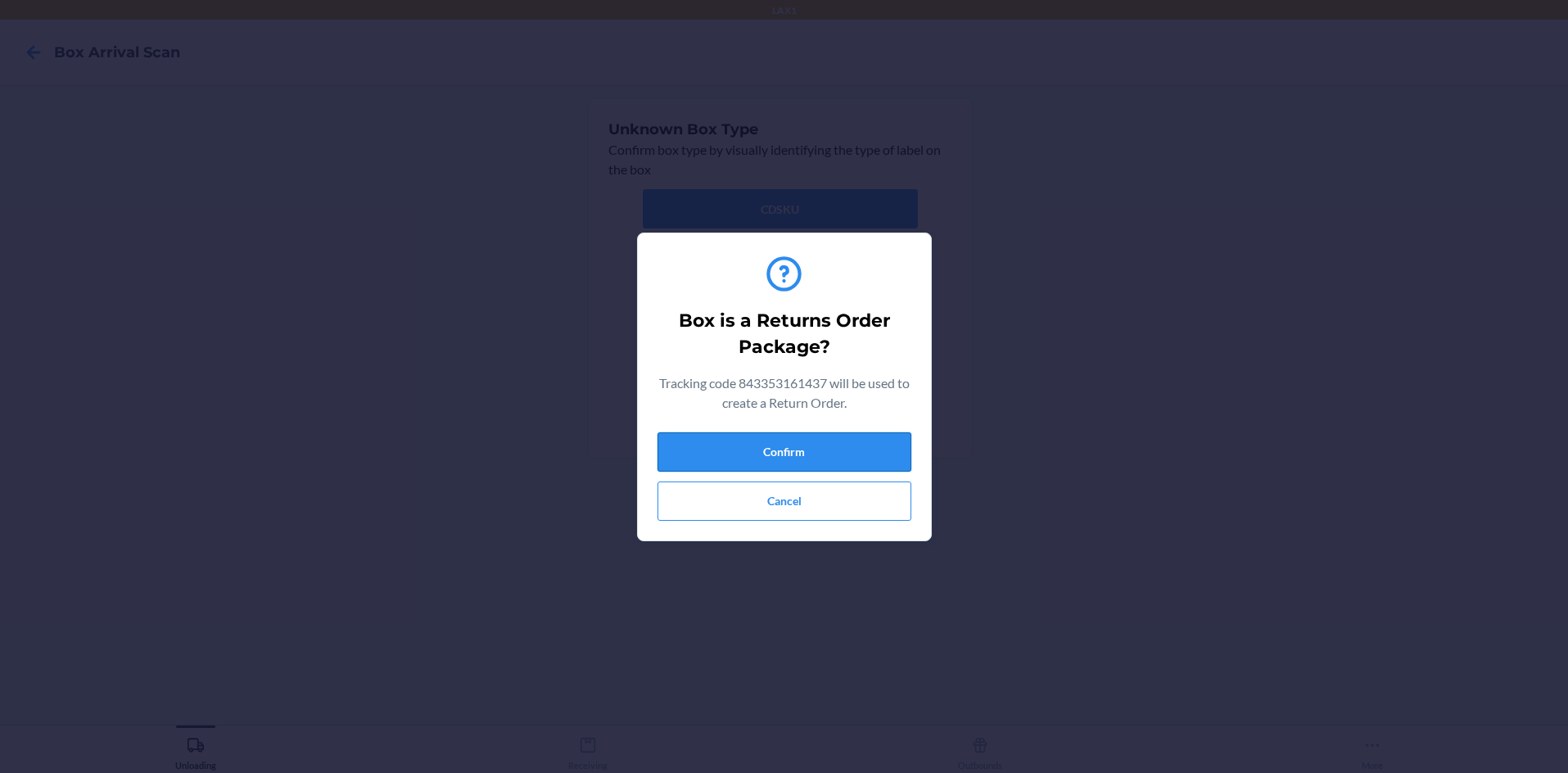
click at [784, 441] on button "Confirm" at bounding box center [784, 451] width 254 height 39
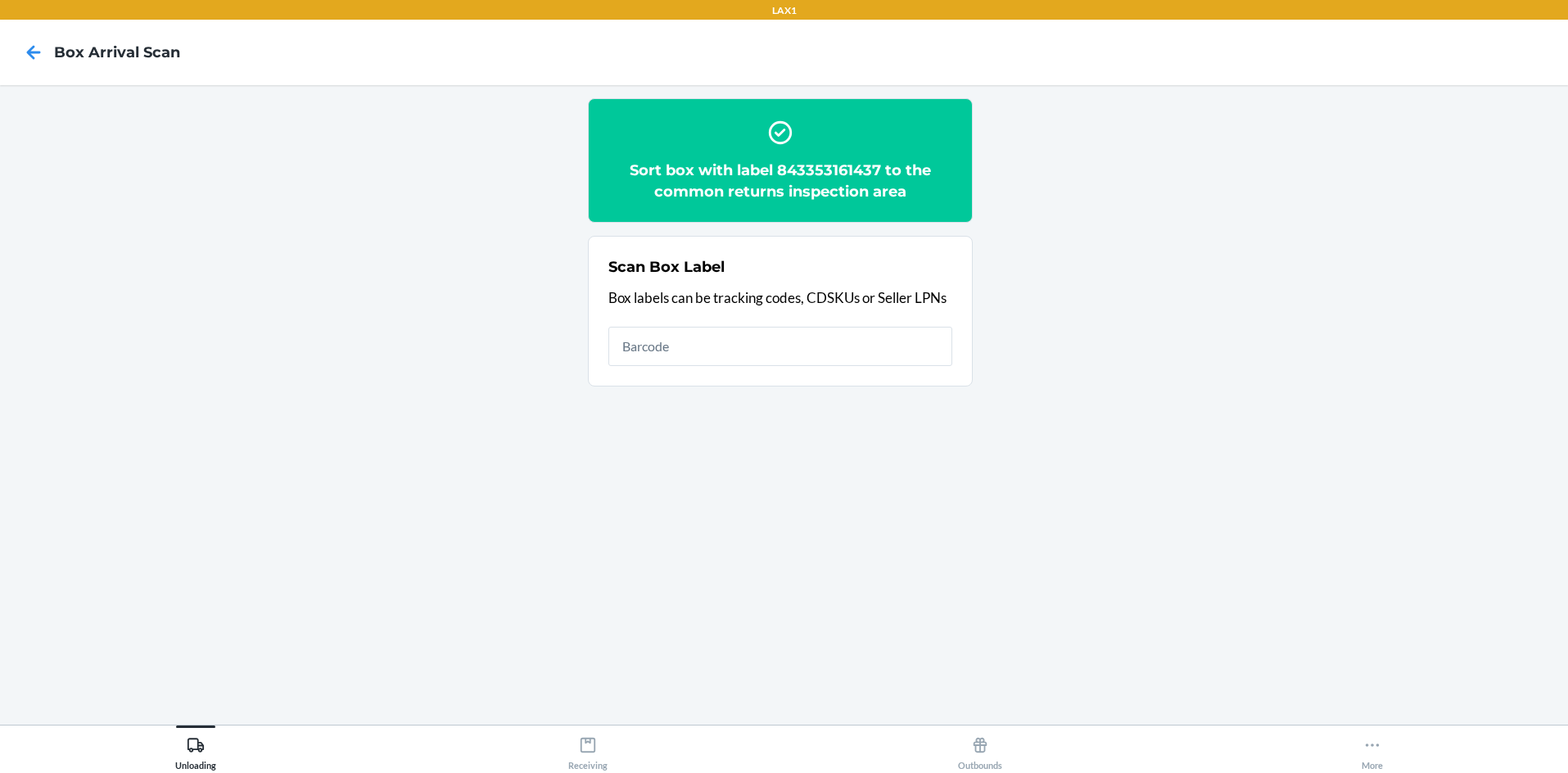
click at [784, 169] on h2 "Sort box with label 843353161437 to the common returns inspection area" at bounding box center [780, 181] width 344 height 43
copy h2 "843353161437"
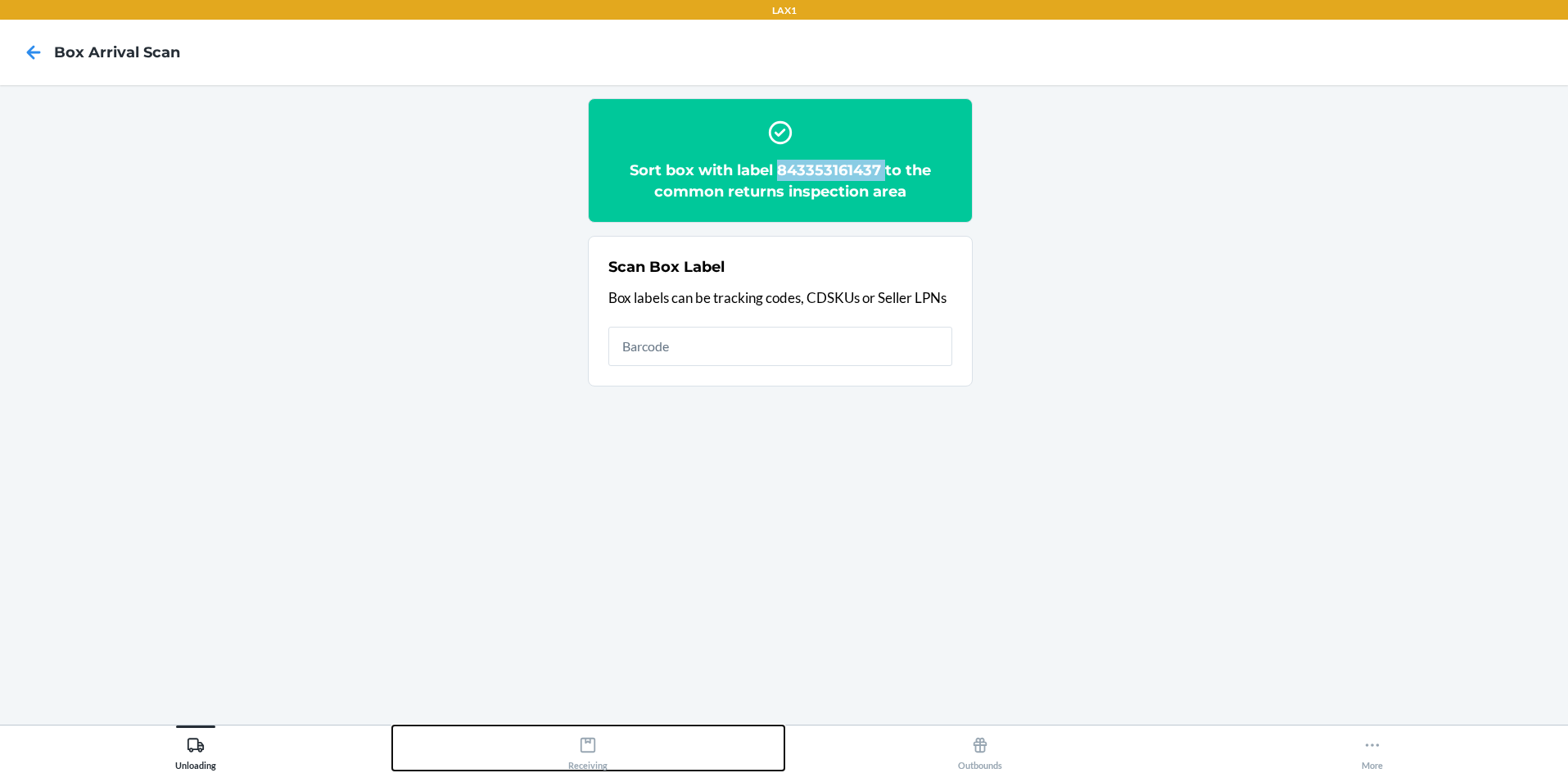
click at [613, 751] on button "Receiving" at bounding box center [588, 748] width 392 height 45
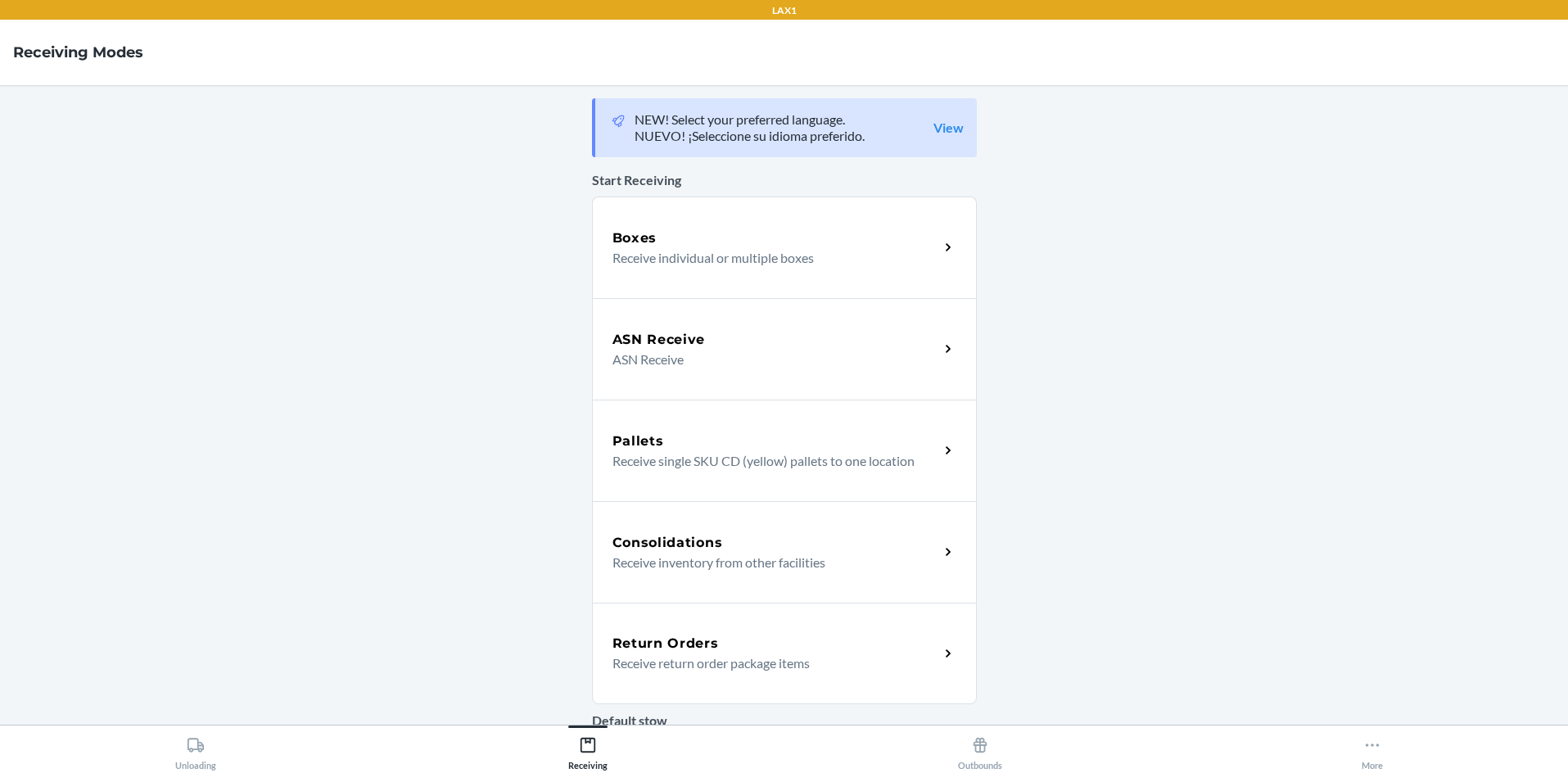
click at [784, 670] on p "Receive return order package items" at bounding box center [769, 663] width 313 height 19
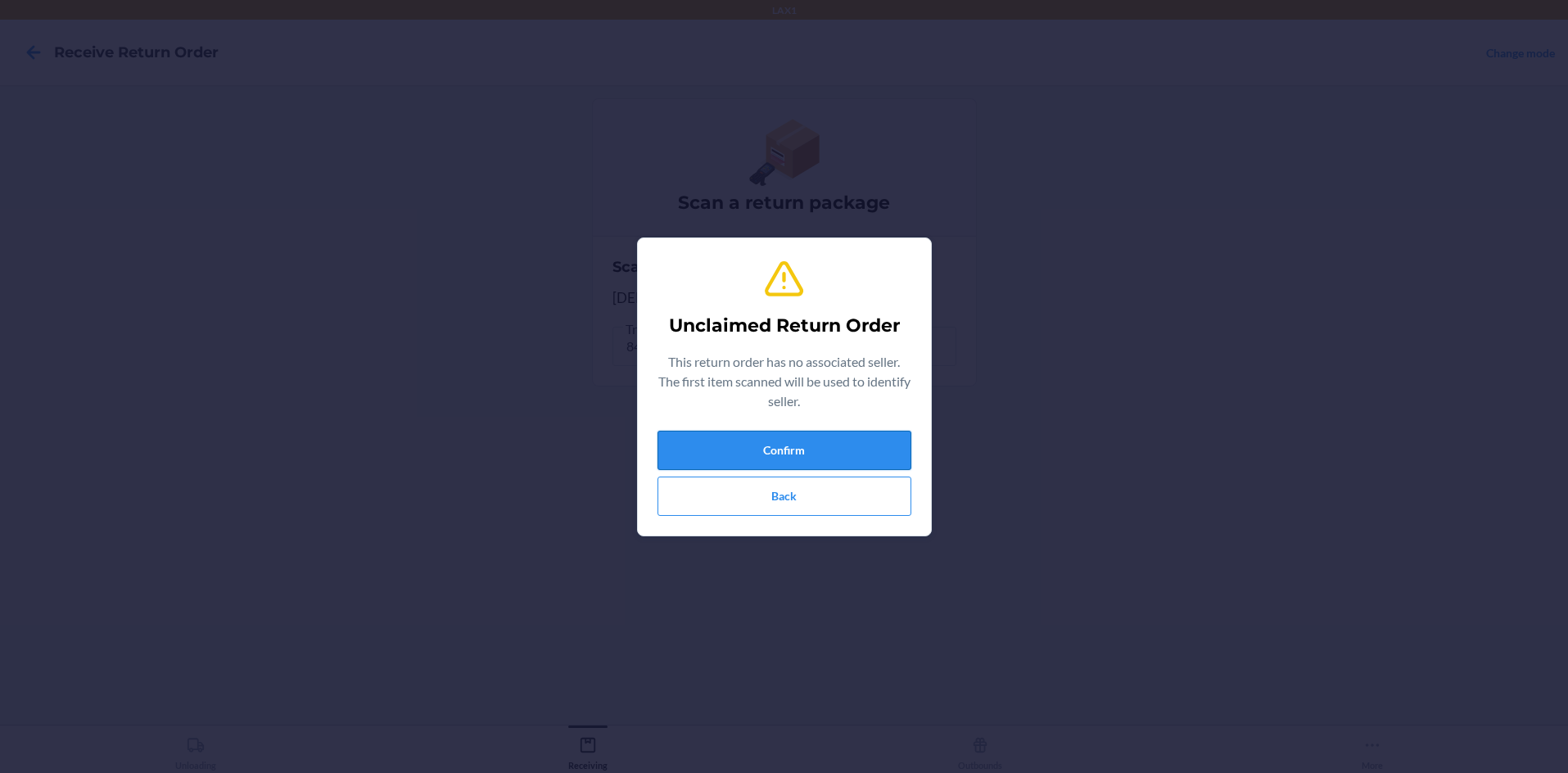
click at [748, 441] on button "Confirm" at bounding box center [784, 450] width 254 height 39
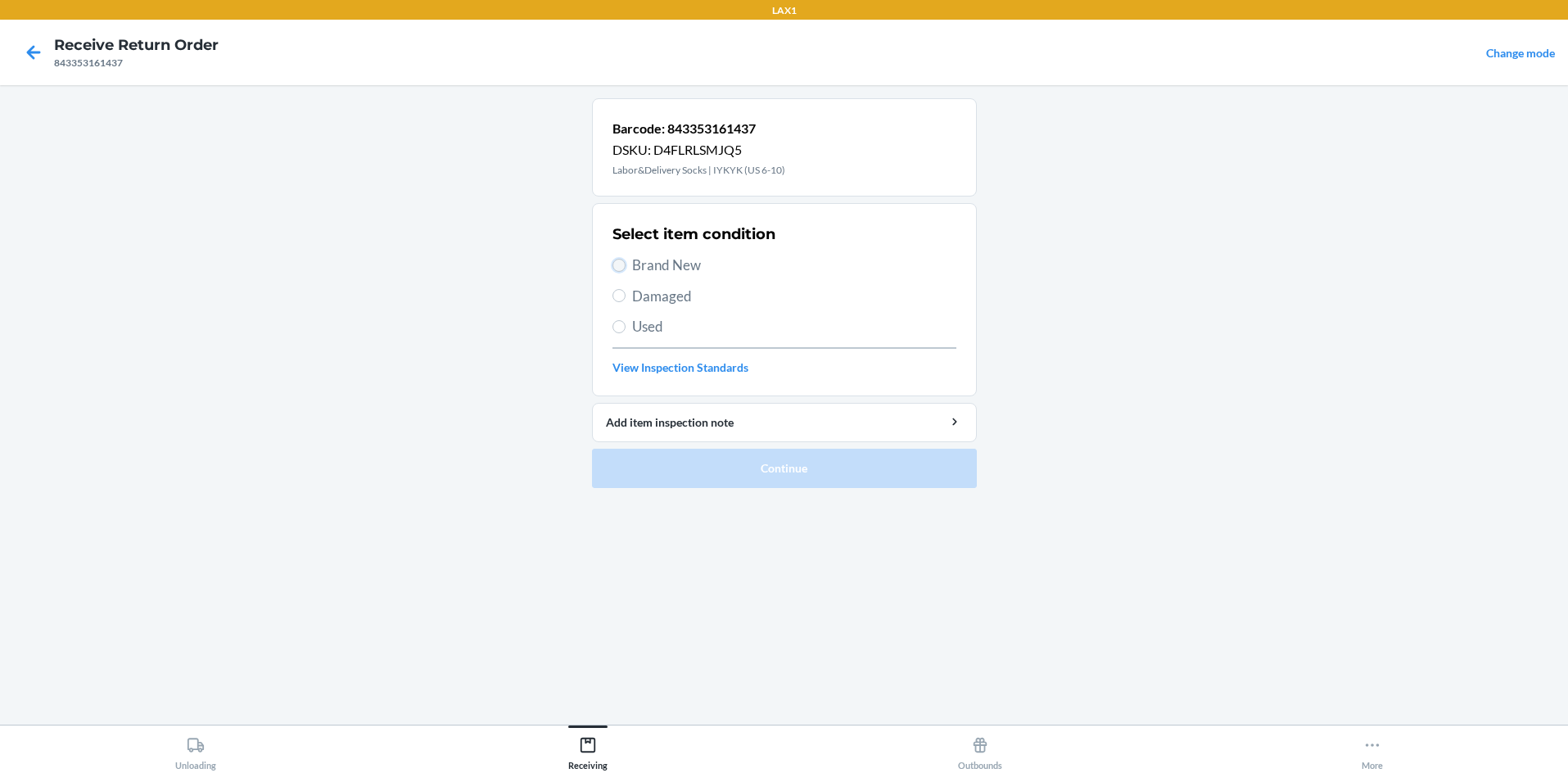
click at [617, 263] on input "Brand New" at bounding box center [619, 266] width 13 height 13
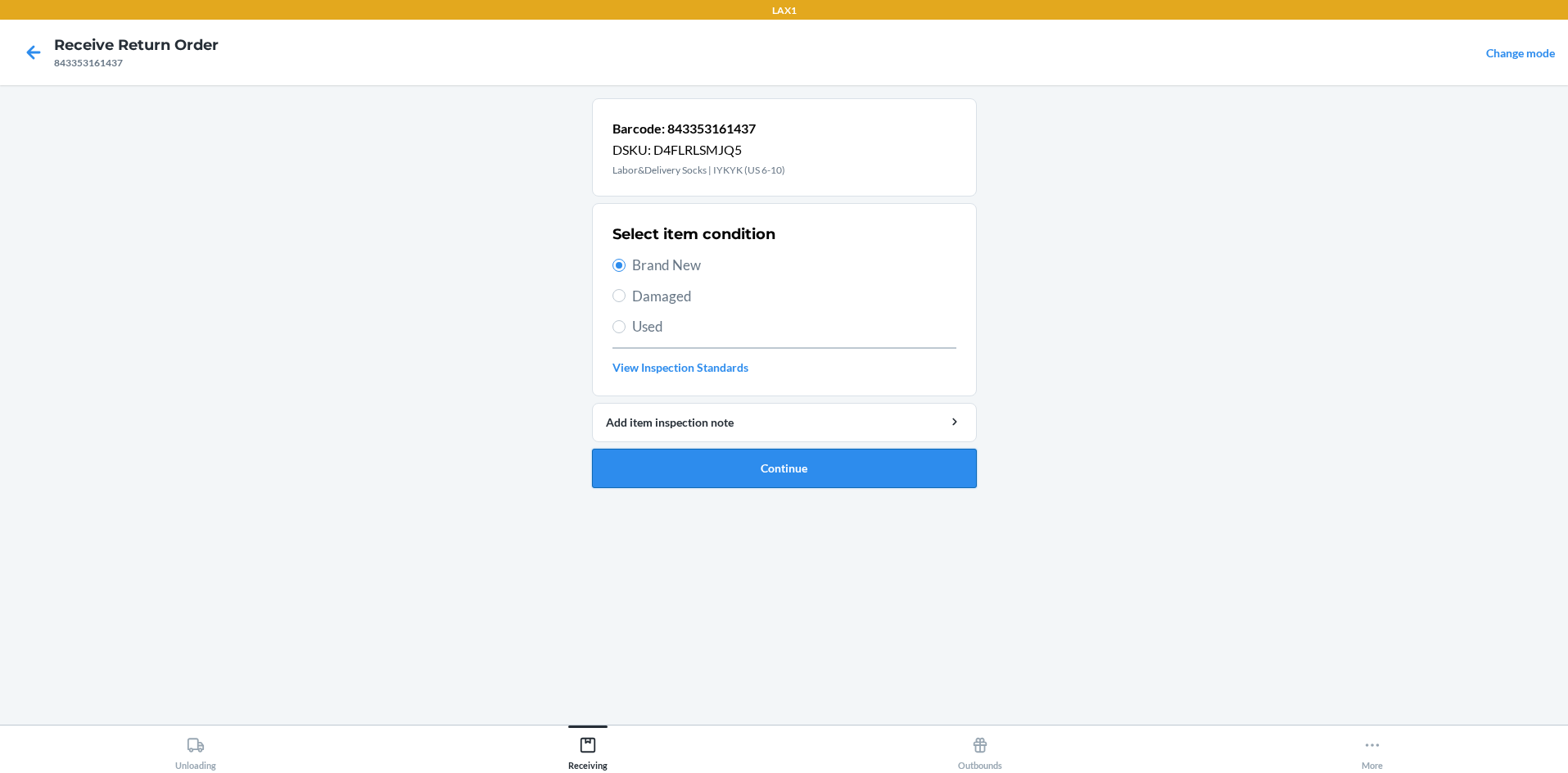
click at [713, 468] on button "Continue" at bounding box center [785, 468] width 385 height 39
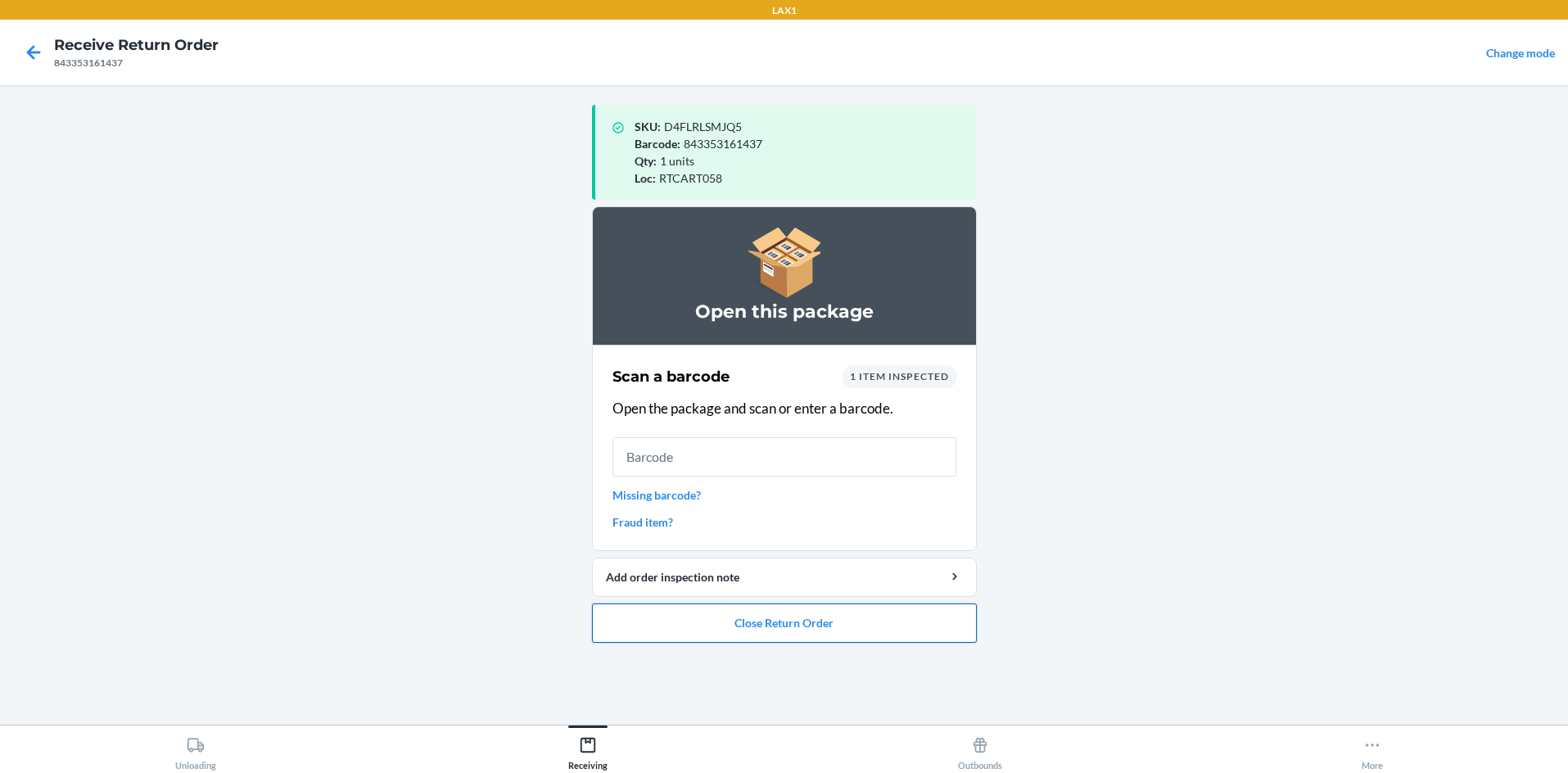
click at [784, 622] on button "Close Return Order" at bounding box center [785, 623] width 385 height 39
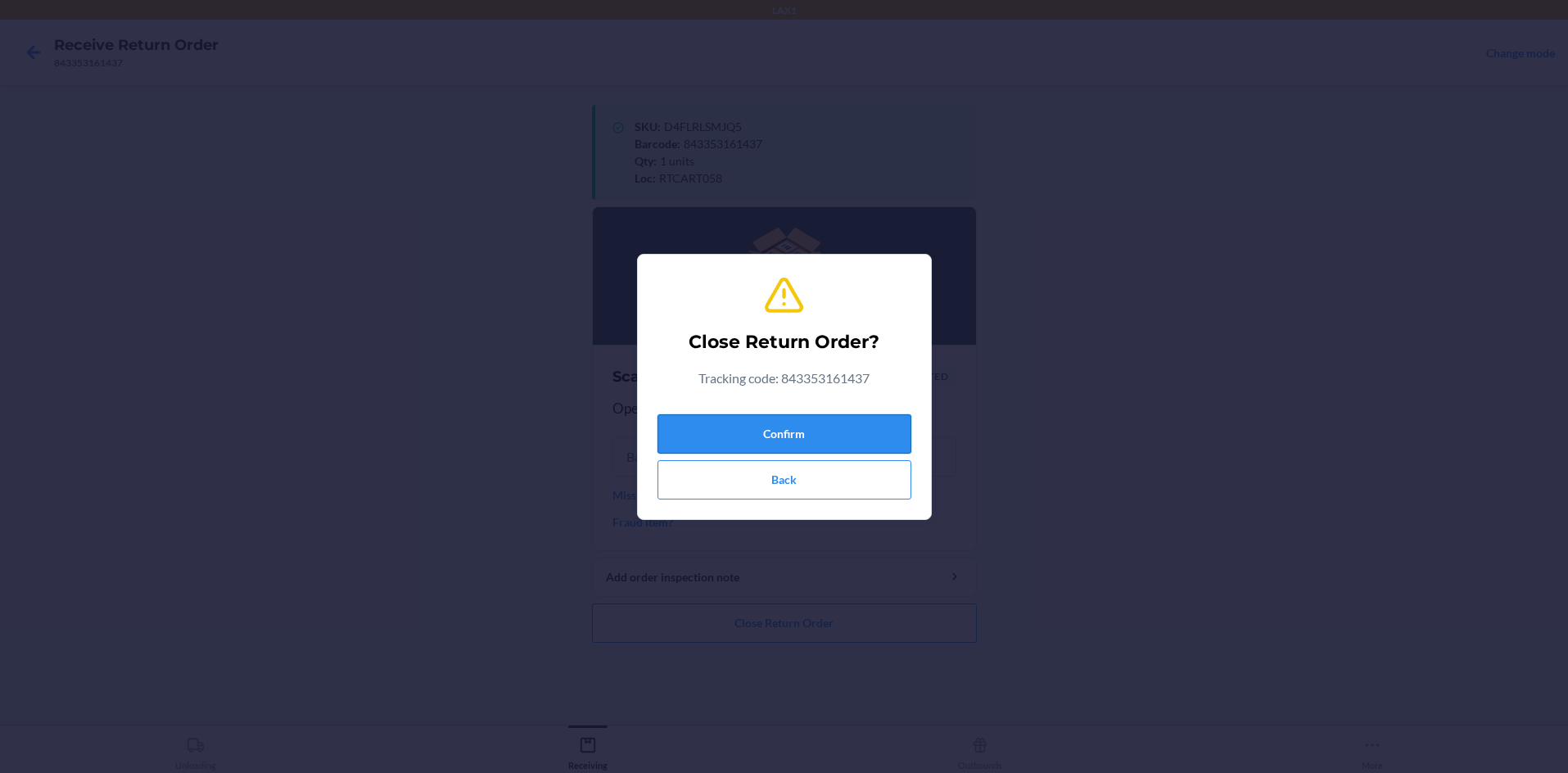
click at [784, 420] on button "Confirm" at bounding box center [784, 434] width 254 height 39
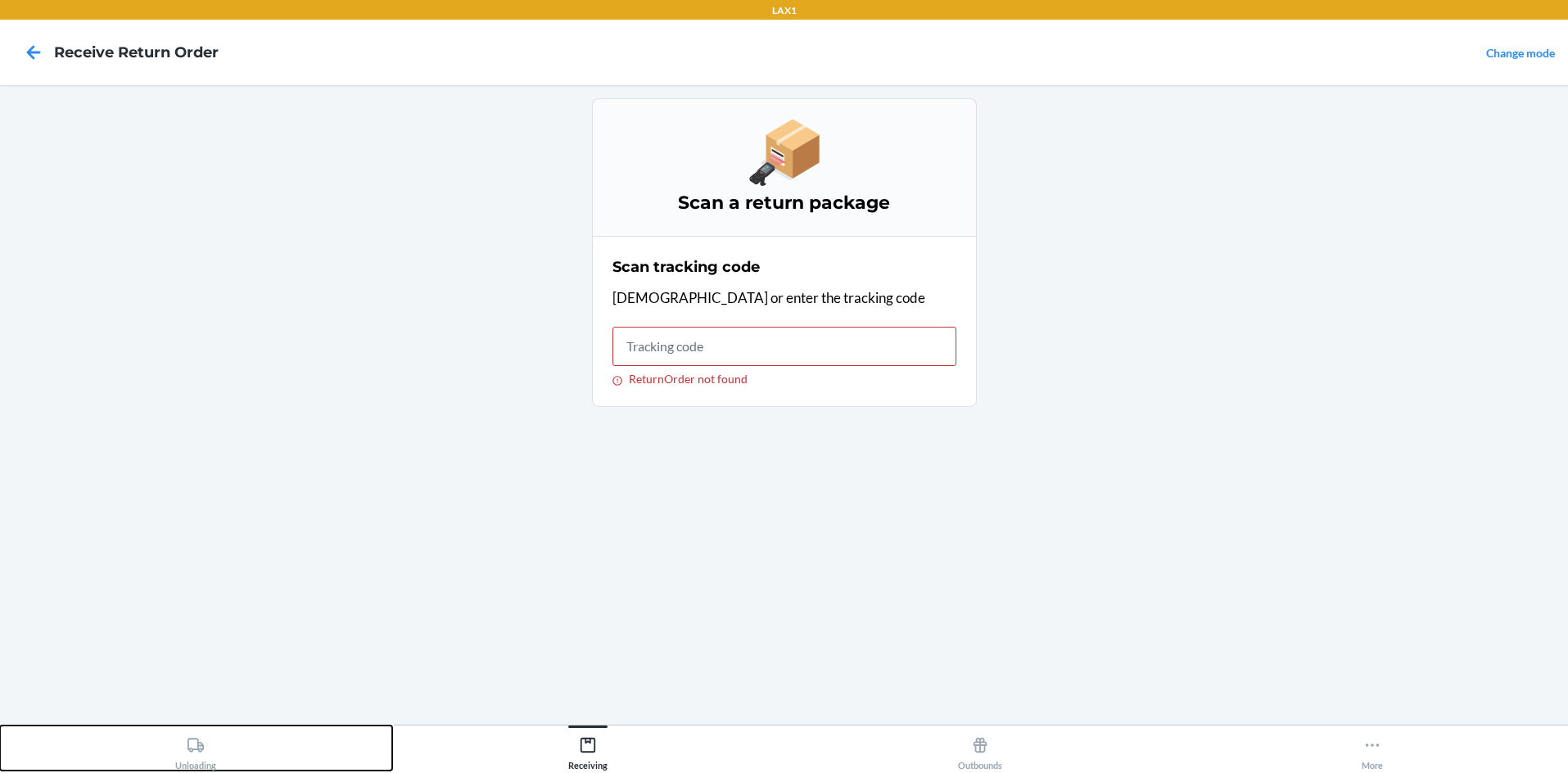
drag, startPoint x: 195, startPoint y: 748, endPoint x: 329, endPoint y: 691, distance: 145.6
click at [222, 724] on div "Unloading Receiving Outbounds More" at bounding box center [784, 748] width 1568 height 48
drag, startPoint x: 192, startPoint y: 744, endPoint x: 255, endPoint y: 710, distance: 71.6
click at [216, 728] on button "Unloading" at bounding box center [196, 748] width 392 height 45
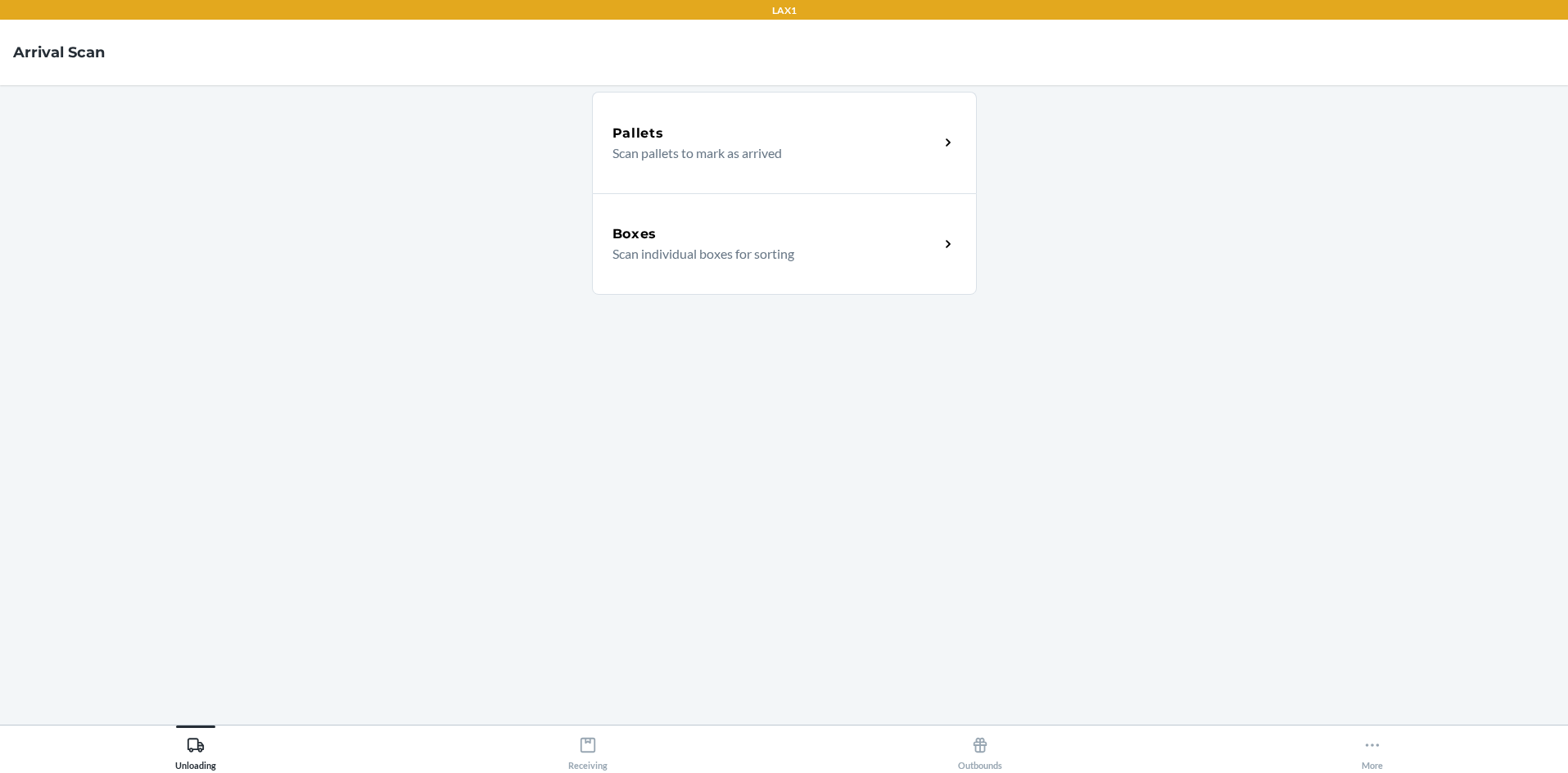
click at [784, 252] on icon at bounding box center [949, 245] width 18 height 18
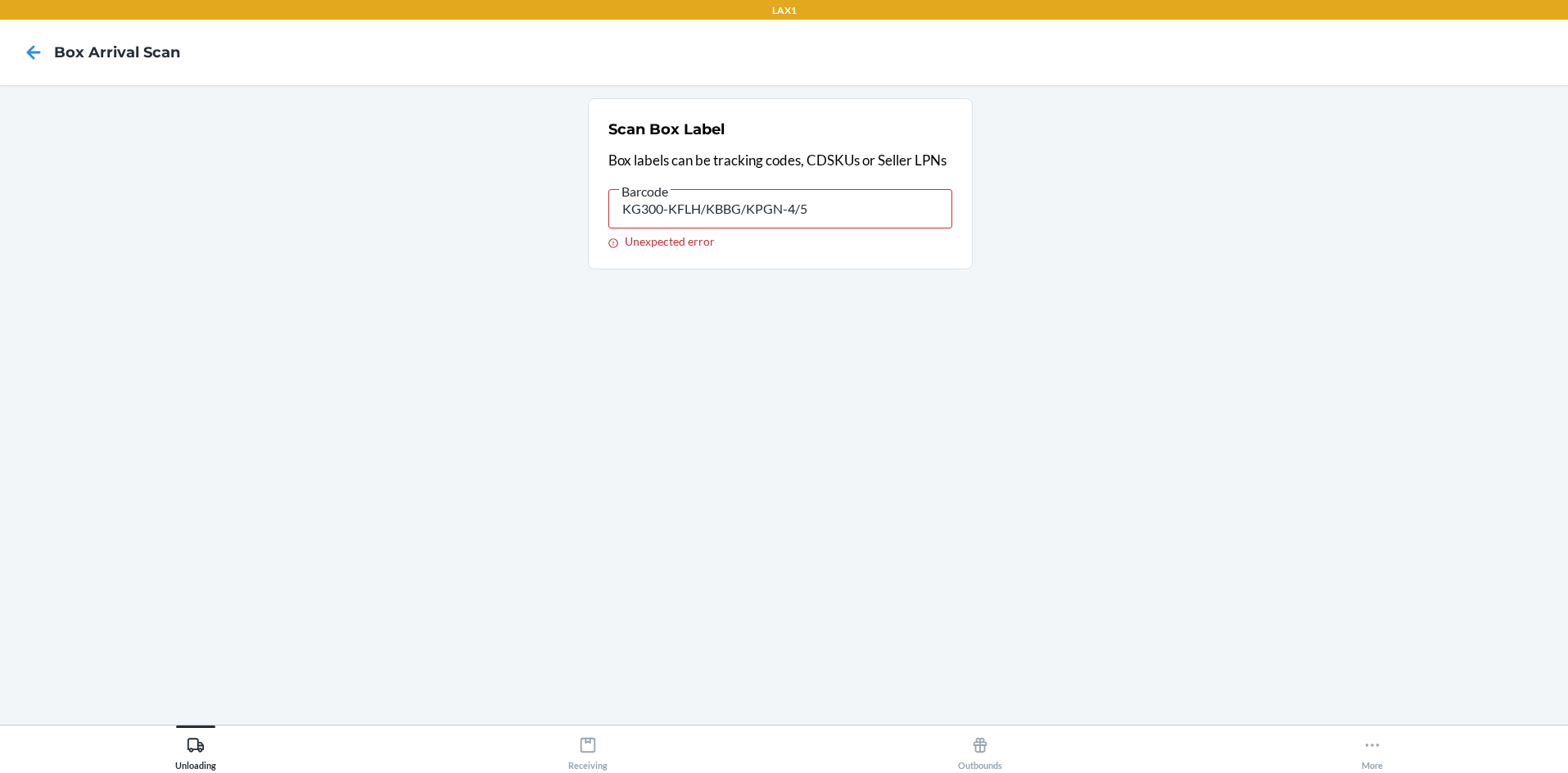
drag, startPoint x: 827, startPoint y: 215, endPoint x: 434, endPoint y: 226, distance: 393.2
click at [448, 224] on section "Scan Box Label Box labels can be tracking codes, CDSKUs or Seller LPNs Barcode …" at bounding box center [784, 405] width 1542 height 613
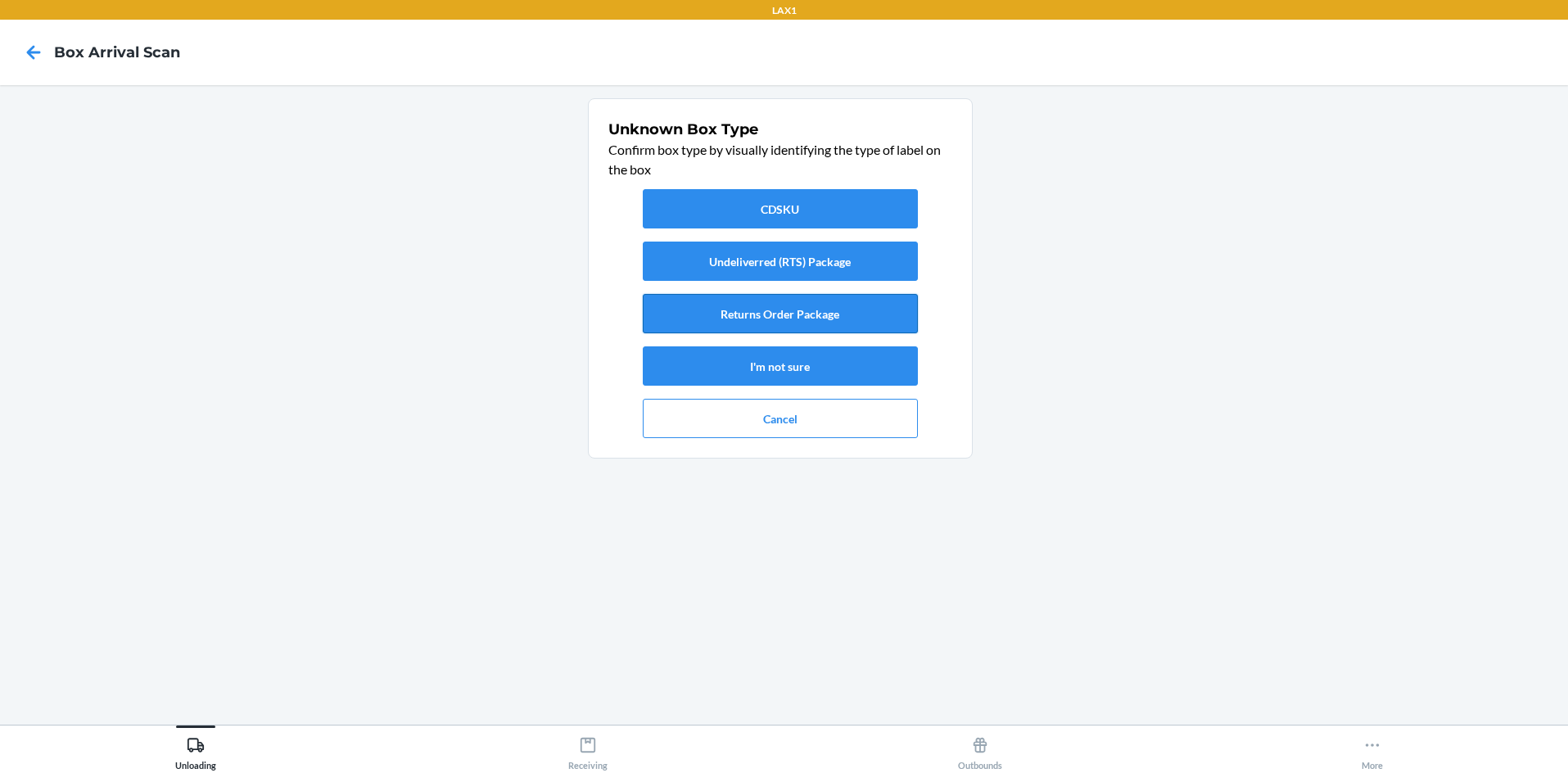
click at [784, 326] on button "Returns Order Package" at bounding box center [780, 313] width 275 height 39
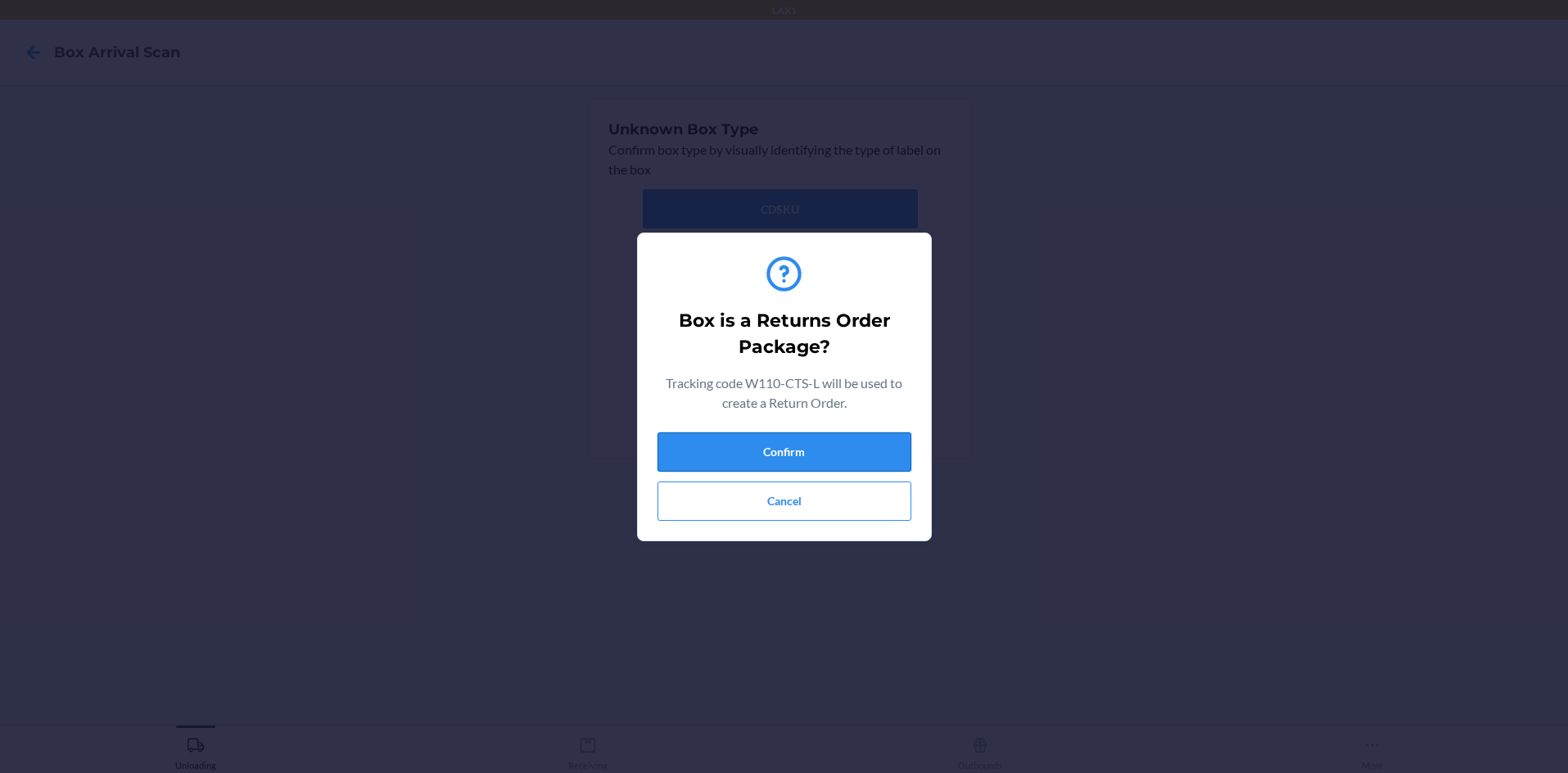
click at [784, 448] on button "Confirm" at bounding box center [784, 451] width 254 height 39
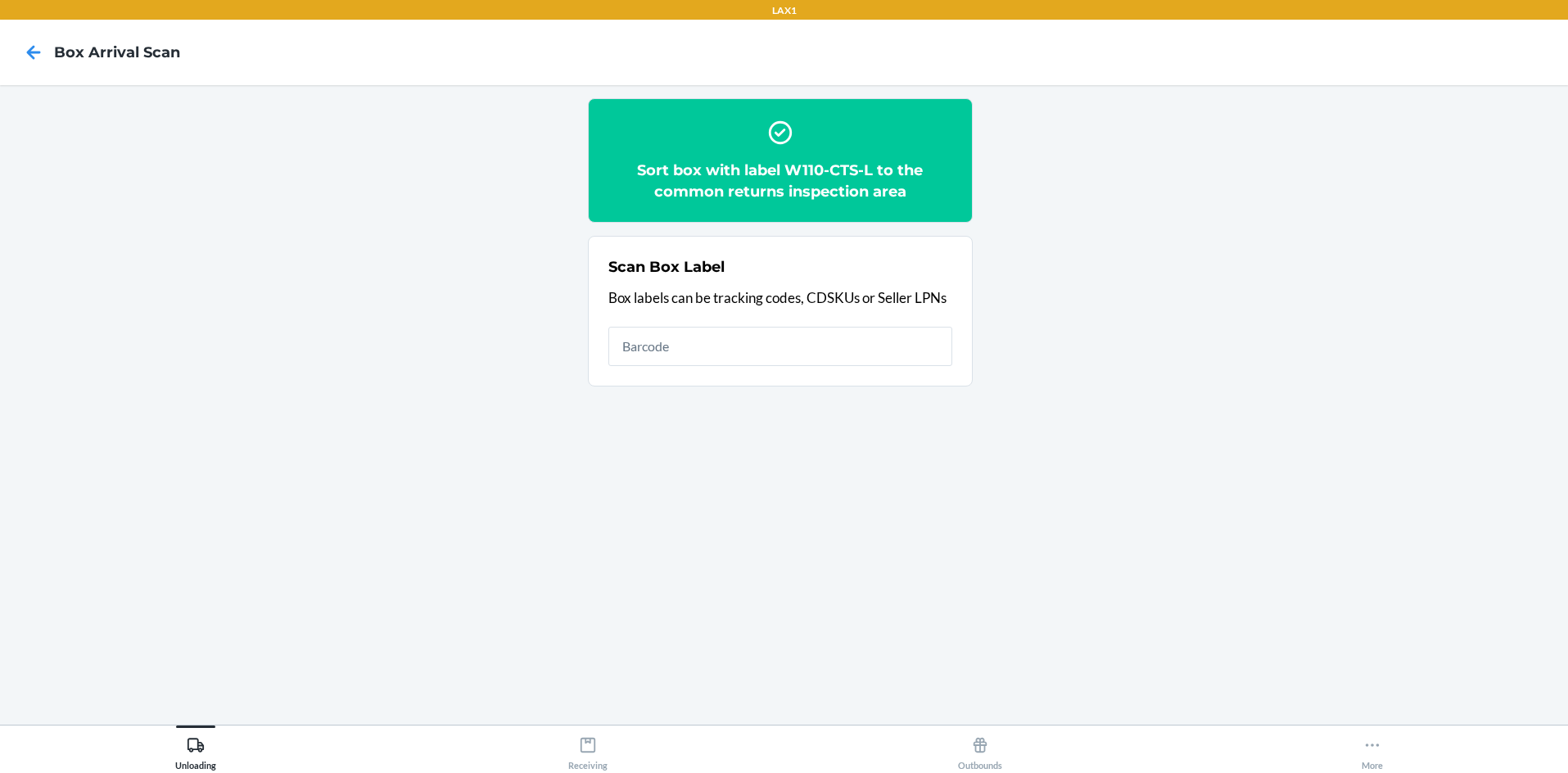
click at [784, 170] on h2 "Sort box with label W110-CTS-L to the common returns inspection area" at bounding box center [780, 181] width 344 height 43
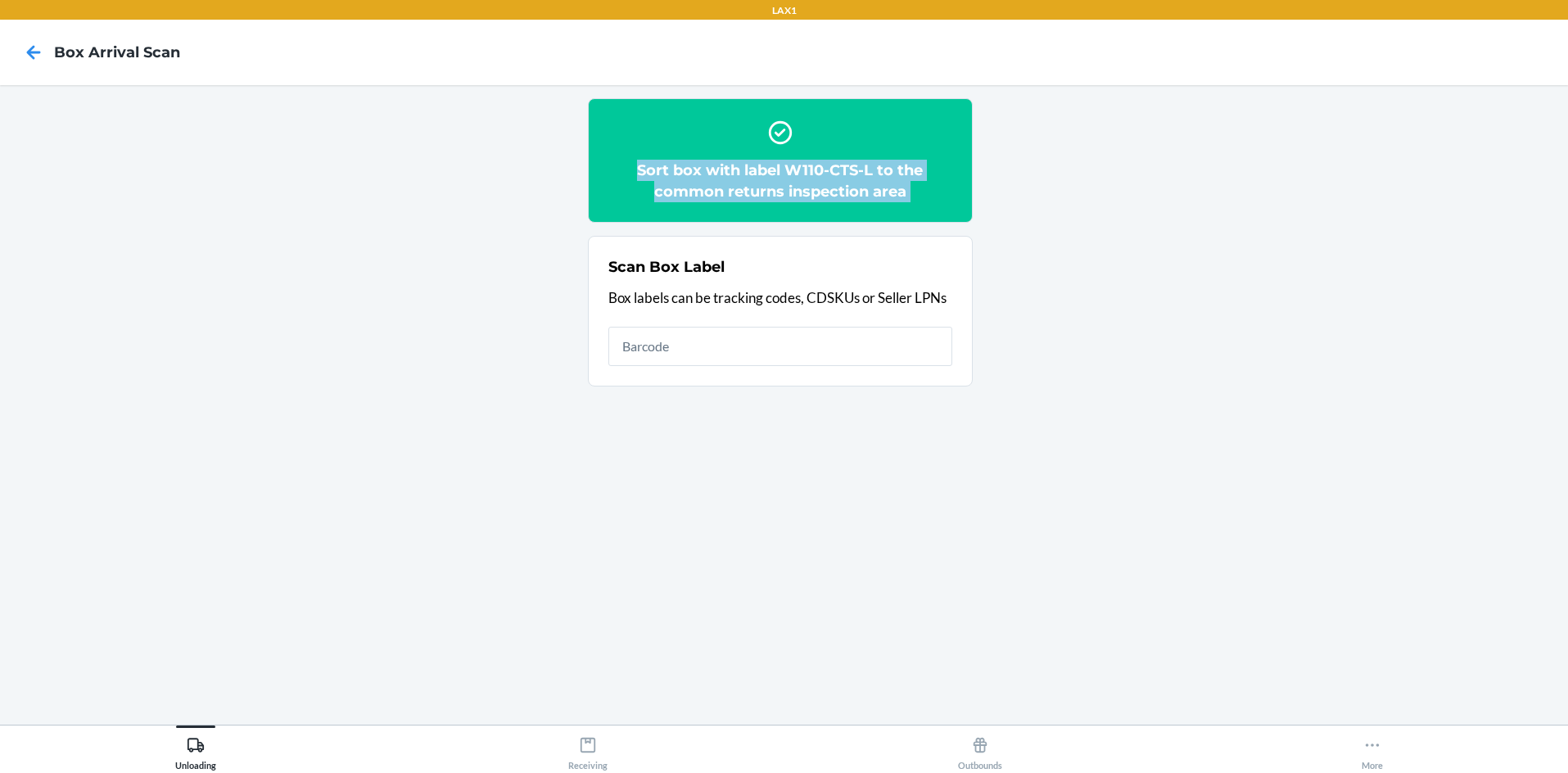
click at [784, 170] on h2 "Sort box with label W110-CTS-L to the common returns inspection area" at bounding box center [780, 181] width 344 height 43
click at [784, 221] on section "Sort box with label W110-CTS-L to the common returns inspection area Scan Box L…" at bounding box center [784, 405] width 1542 height 613
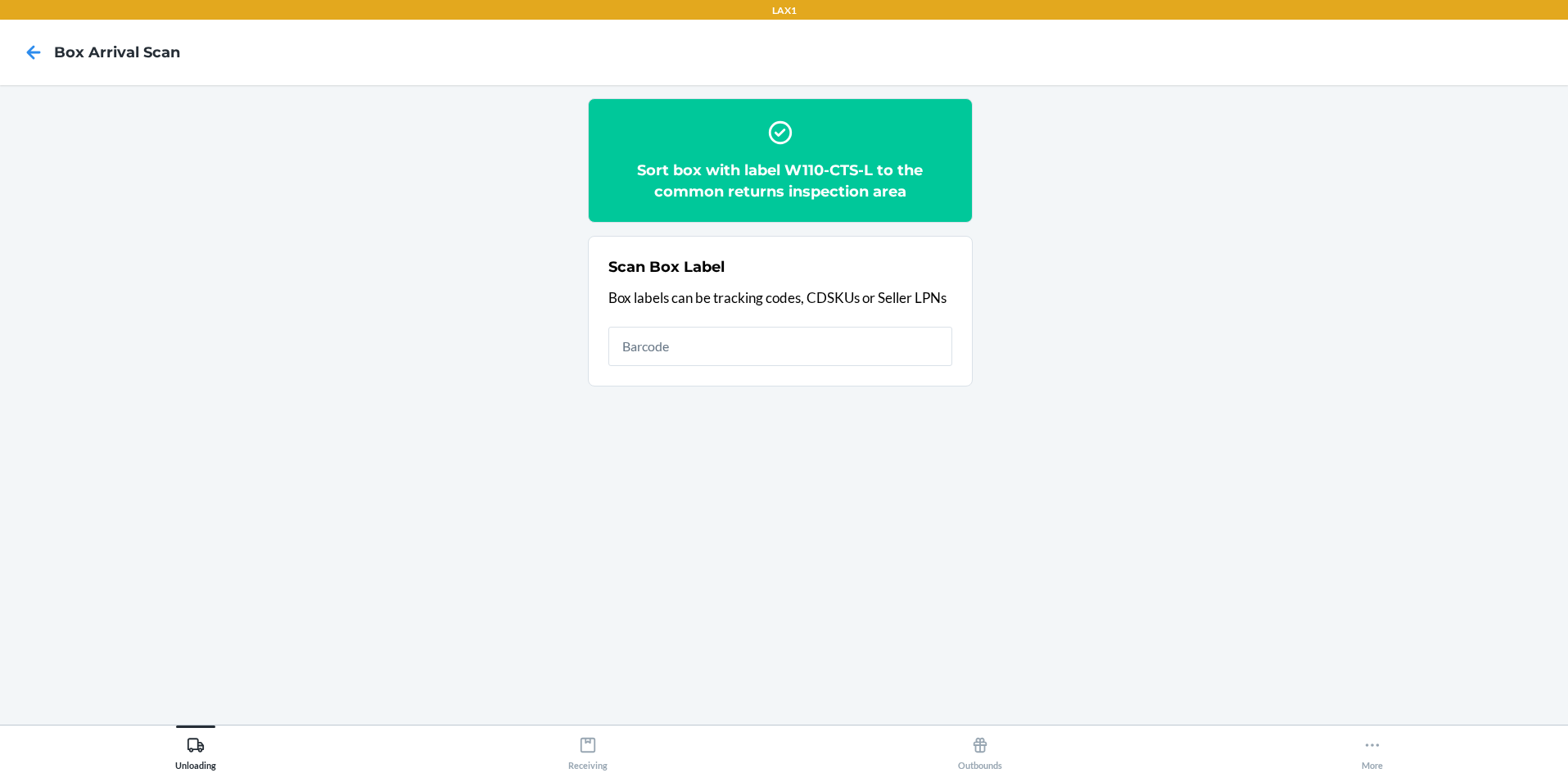
click at [784, 167] on h2 "Sort box with label W110-CTS-L to the common returns inspection area" at bounding box center [780, 181] width 344 height 43
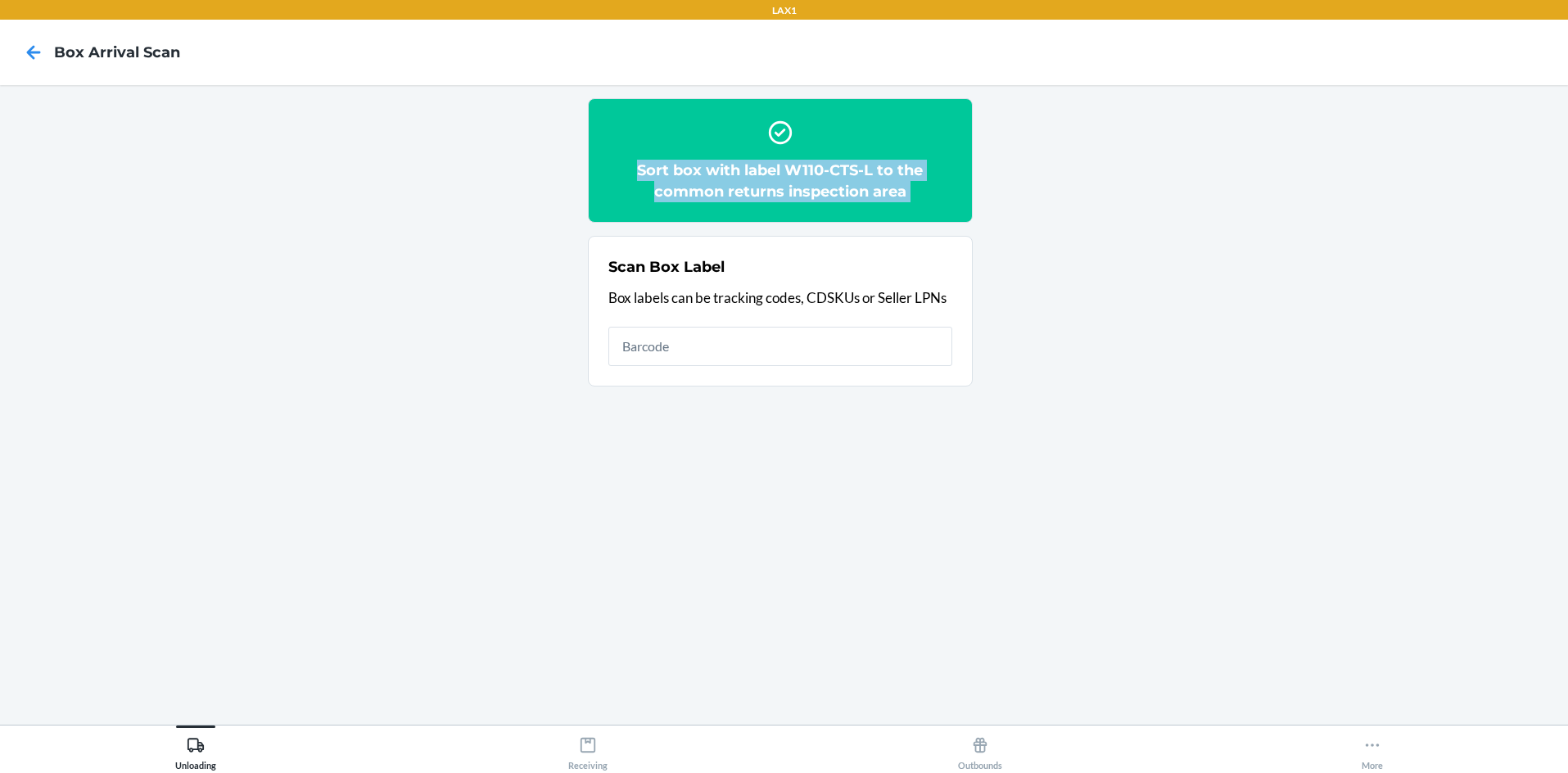
click at [784, 167] on h2 "Sort box with label W110-CTS-L to the common returns inspection area" at bounding box center [780, 181] width 344 height 43
click at [784, 171] on section "Sort box with label W110-CTS-L to the common returns inspection area Scan Box L…" at bounding box center [784, 405] width 1542 height 613
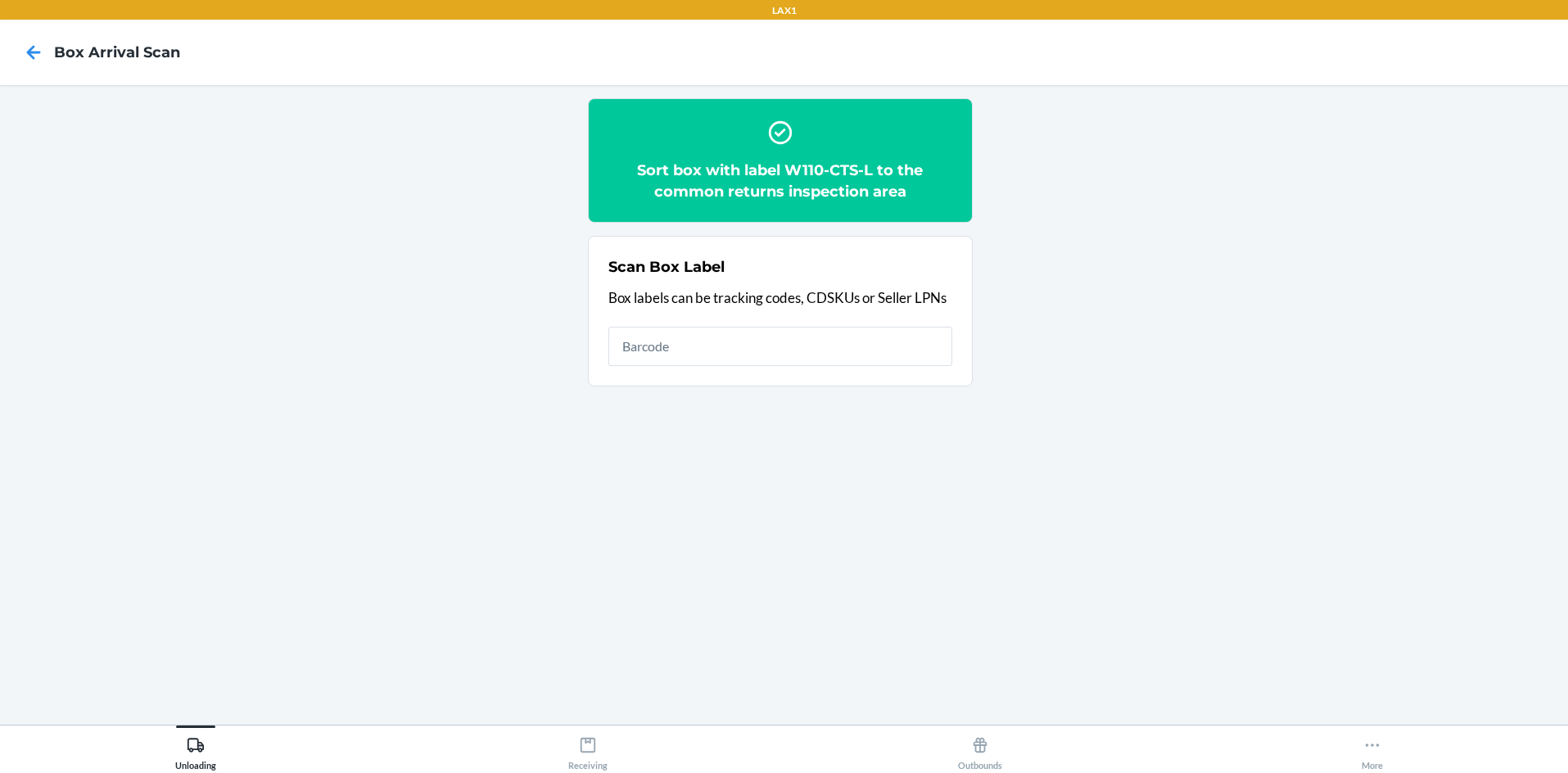
drag, startPoint x: 1073, startPoint y: 171, endPoint x: 1249, endPoint y: 129, distance: 180.9
click at [784, 129] on section "Sort box with label W110-CTS-L to the common returns inspection area Scan Box L…" at bounding box center [784, 405] width 1542 height 613
click at [784, 171] on h2 "Sort box with label W110-CTS-L to the common returns inspection area" at bounding box center [780, 181] width 344 height 43
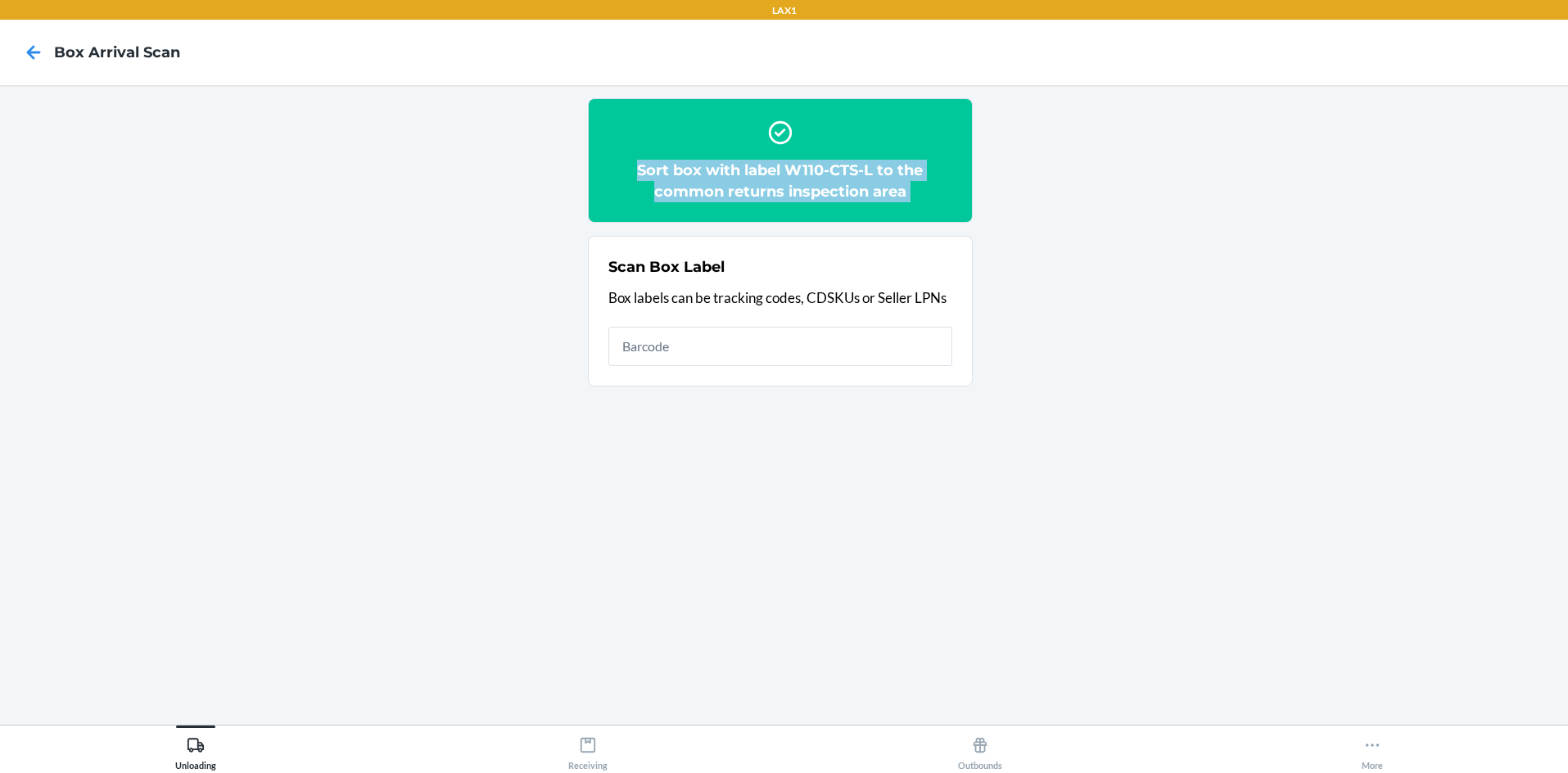
click at [784, 171] on h2 "Sort box with label W110-CTS-L to the common returns inspection area" at bounding box center [780, 181] width 344 height 43
click at [784, 160] on section "Sort box with label W110-CTS-L to the common returns inspection area Scan Box L…" at bounding box center [784, 405] width 1542 height 613
drag, startPoint x: 1082, startPoint y: 160, endPoint x: 1011, endPoint y: 154, distance: 71.3
click at [784, 154] on section "Sort box with label W110-CTS-L to the common returns inspection area Scan Box L…" at bounding box center [784, 405] width 1542 height 613
drag, startPoint x: 1010, startPoint y: 153, endPoint x: 923, endPoint y: 149, distance: 87.1
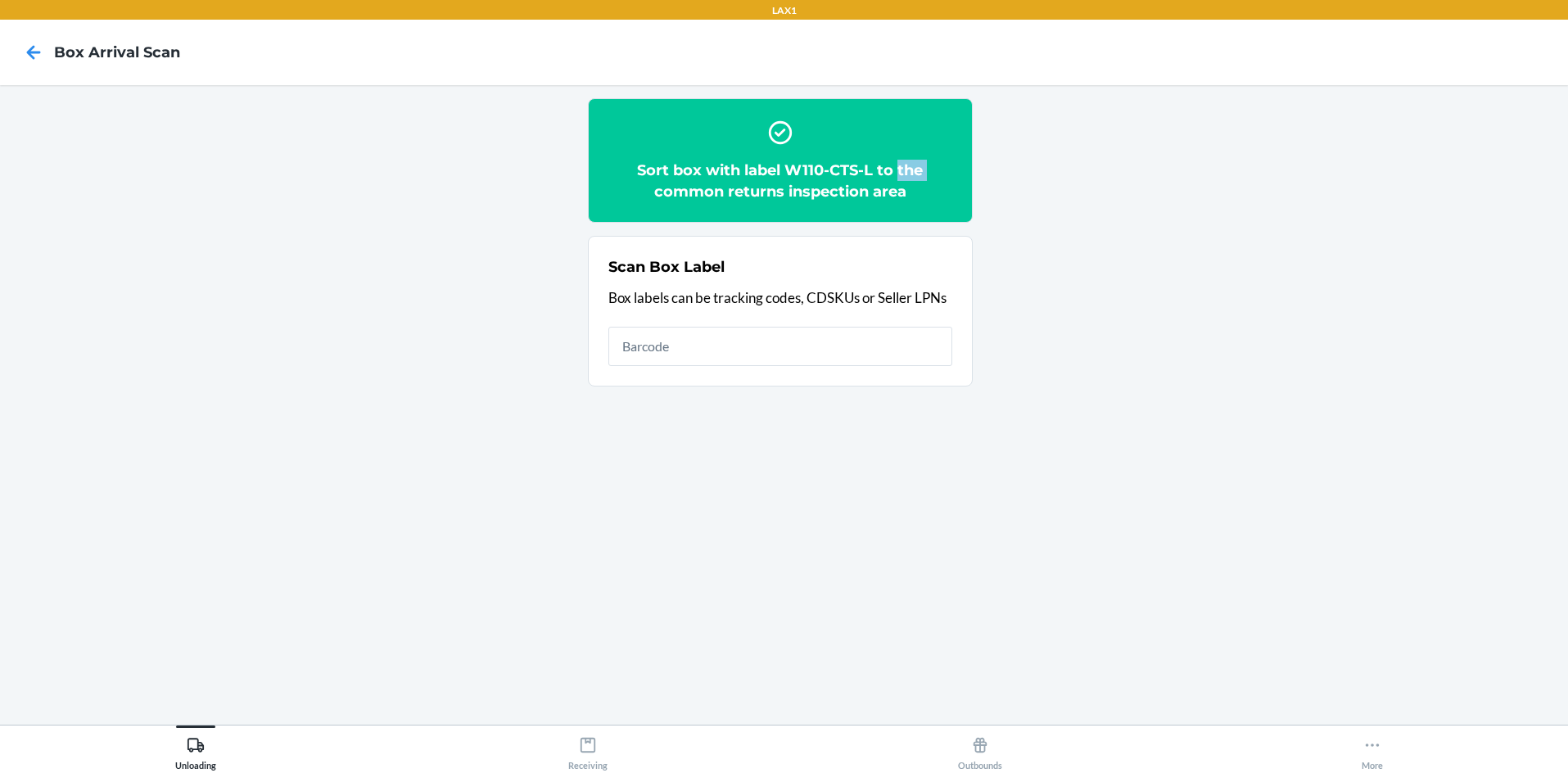
click at [784, 154] on section "Sort box with label W110-CTS-L to the common returns inspection area Scan Box L…" at bounding box center [784, 405] width 1542 height 613
drag, startPoint x: 1172, startPoint y: 174, endPoint x: 1148, endPoint y: 163, distance: 26.4
click at [784, 173] on section "Sort box with label W110-CTS-L to the common returns inspection area Scan Box L…" at bounding box center [784, 405] width 1542 height 613
click at [784, 155] on section "Sort box with label W110-CTS-L to the common returns inspection area Scan Box L…" at bounding box center [784, 405] width 1542 height 613
drag, startPoint x: 874, startPoint y: 173, endPoint x: 789, endPoint y: 169, distance: 85.1
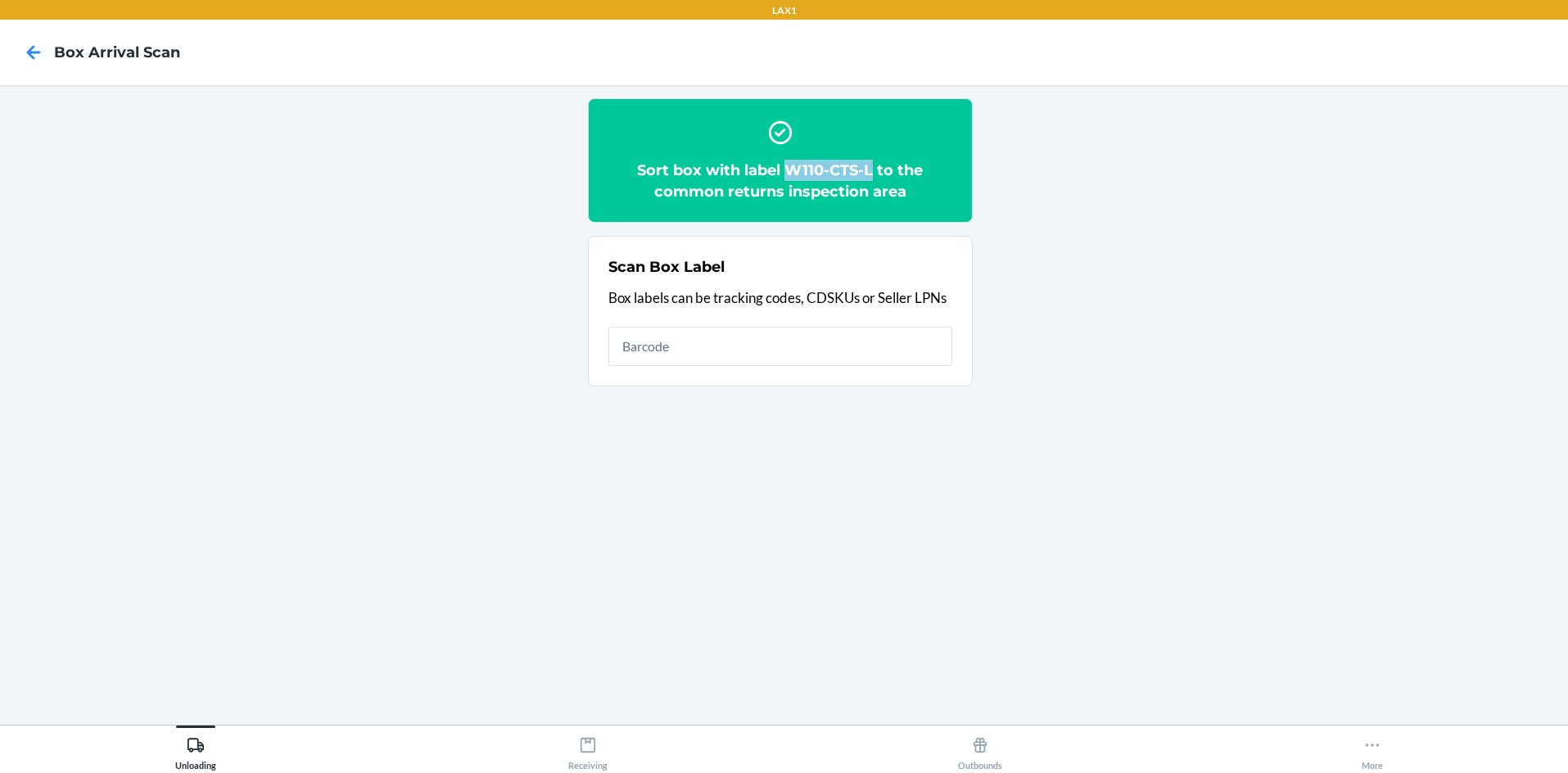
click at [784, 171] on h2 "Sort box with label W110-CTS-L to the common returns inspection area" at bounding box center [780, 181] width 344 height 43
copy h2 "W110-CTS-L"
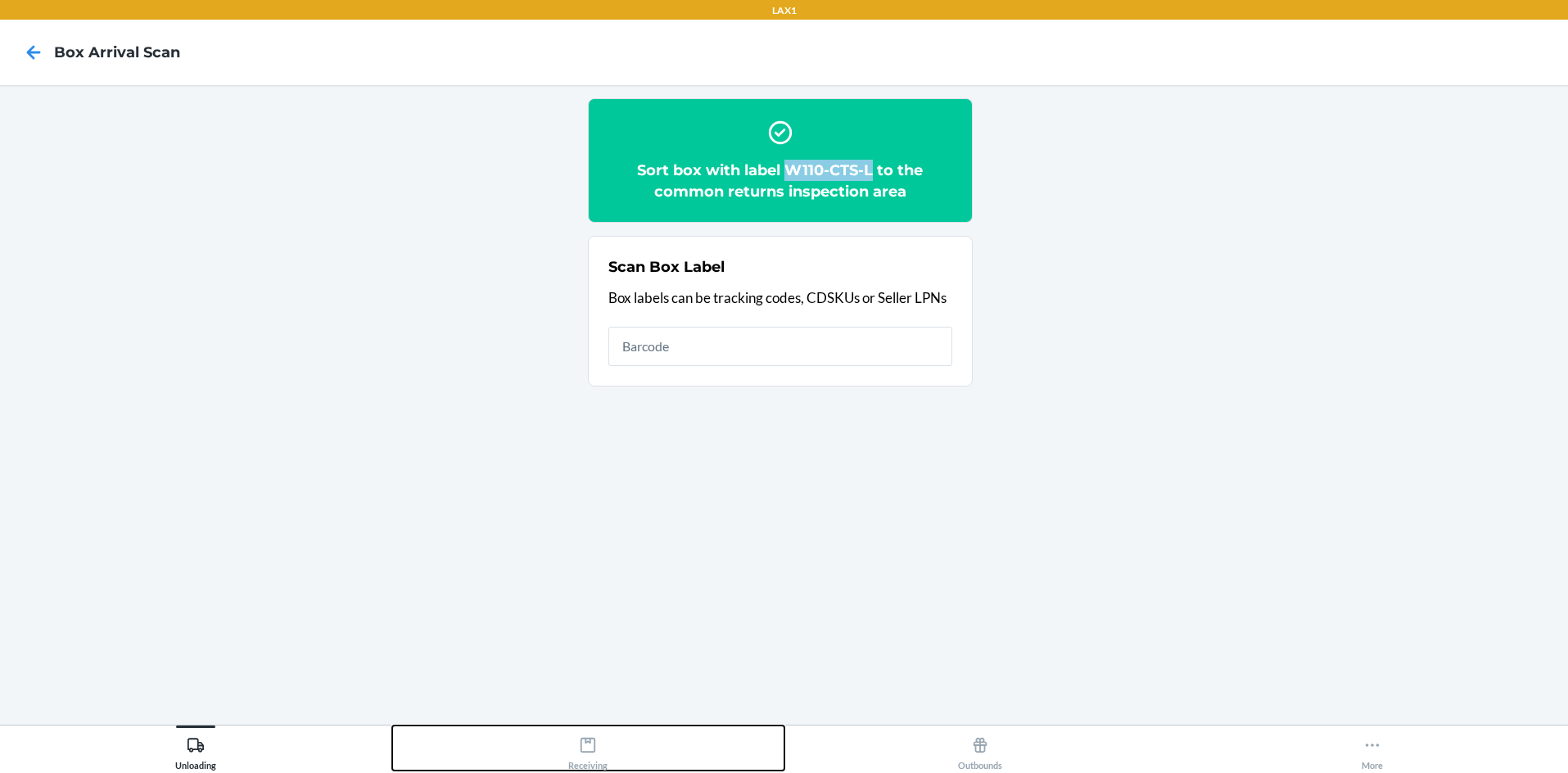
click at [605, 746] on div "Receiving" at bounding box center [587, 749] width 39 height 41
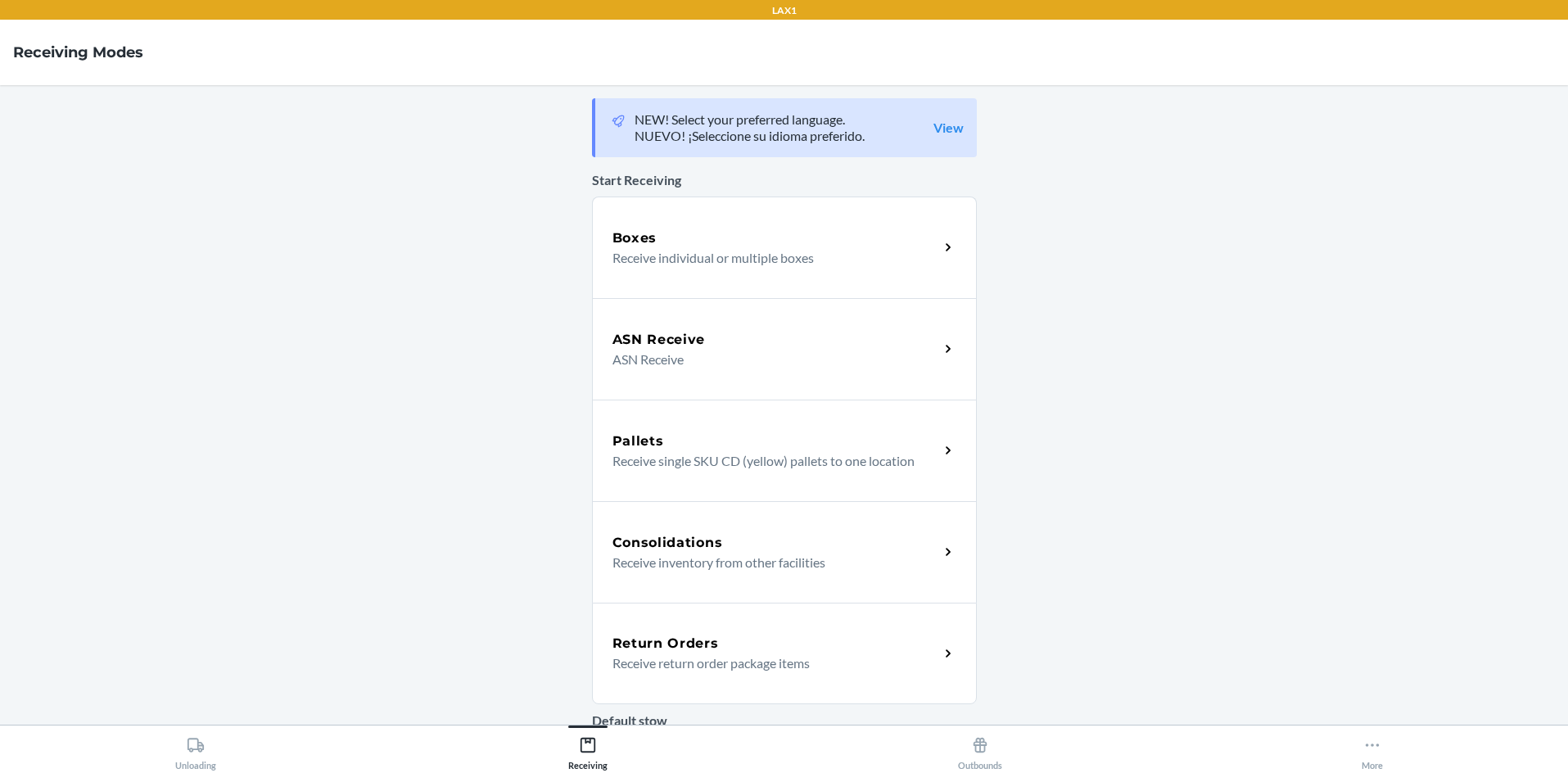
click at [784, 665] on p "Receive return order package items" at bounding box center [769, 663] width 313 height 19
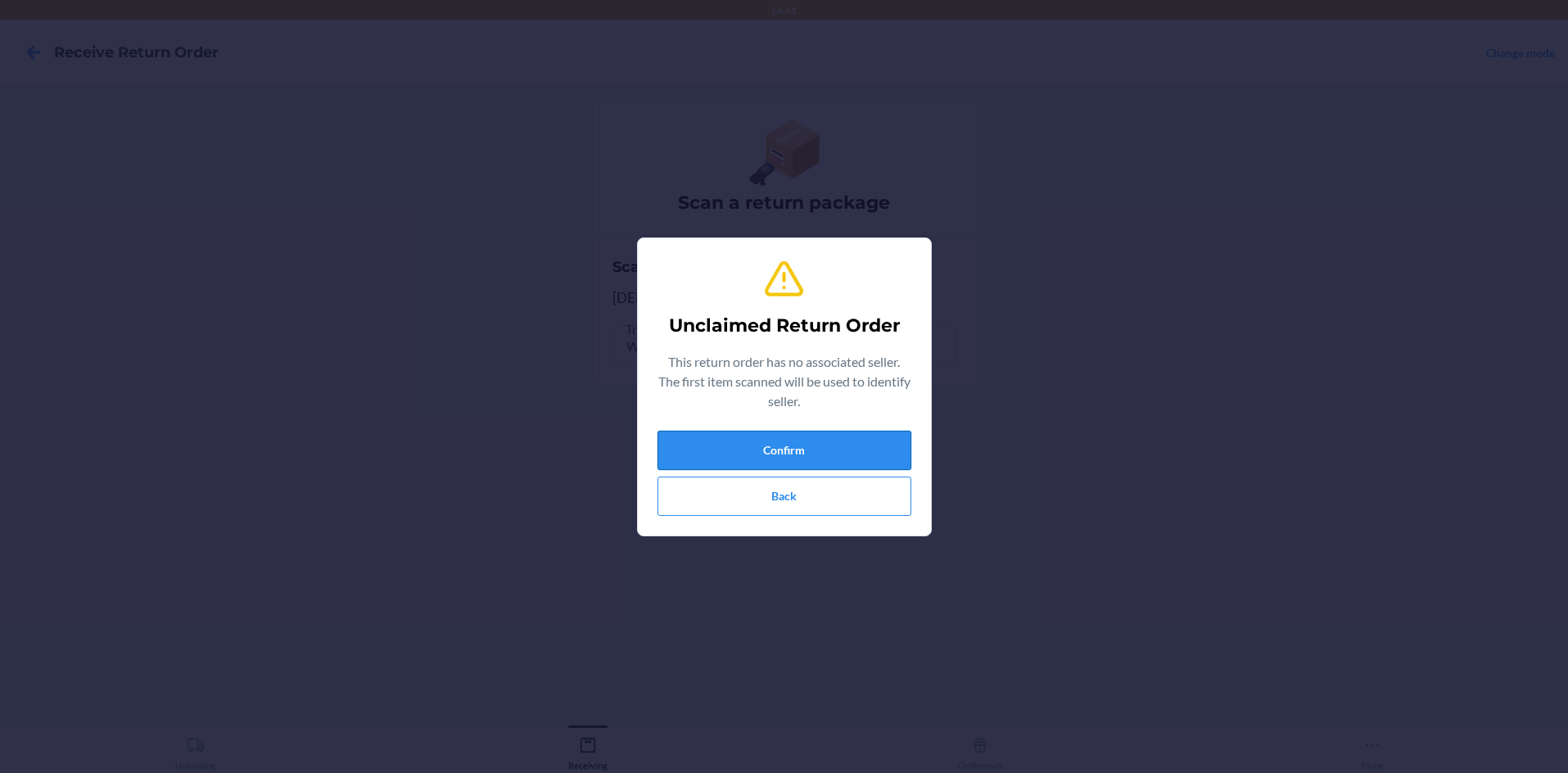
click at [748, 435] on button "Confirm" at bounding box center [784, 450] width 254 height 39
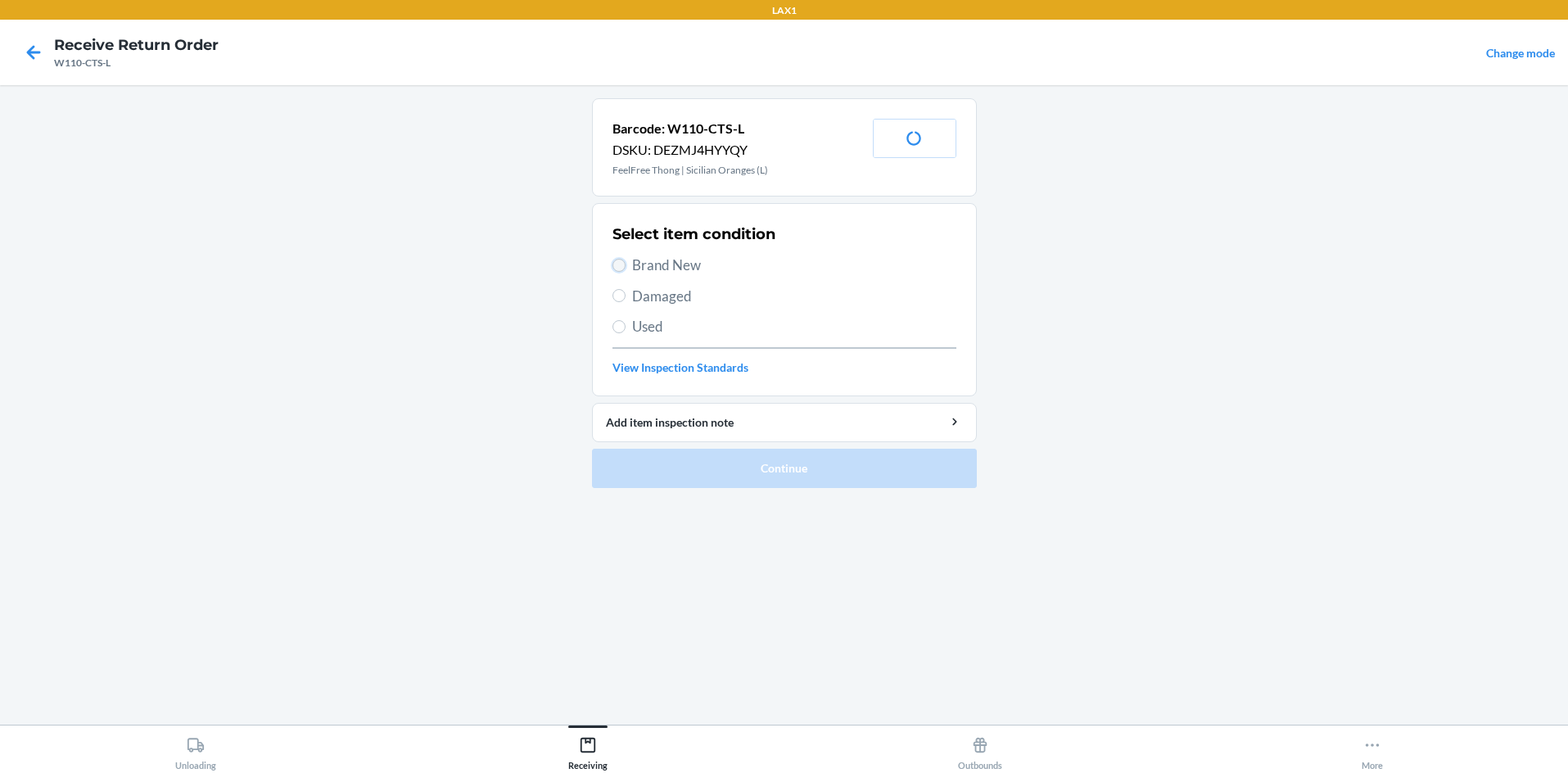
click at [620, 268] on input "Brand New" at bounding box center [619, 266] width 13 height 13
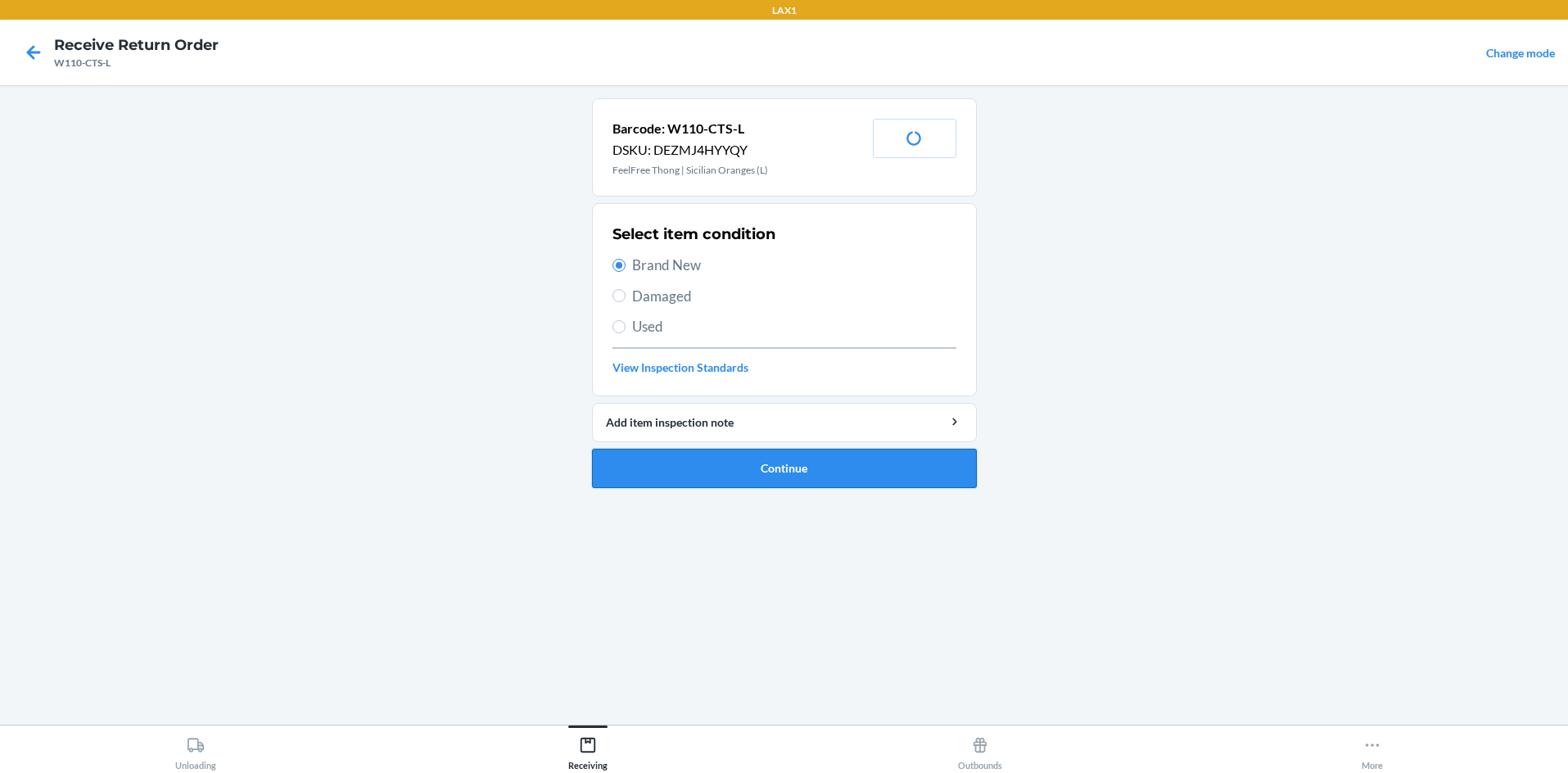
click at [676, 459] on button "Continue" at bounding box center [785, 468] width 385 height 39
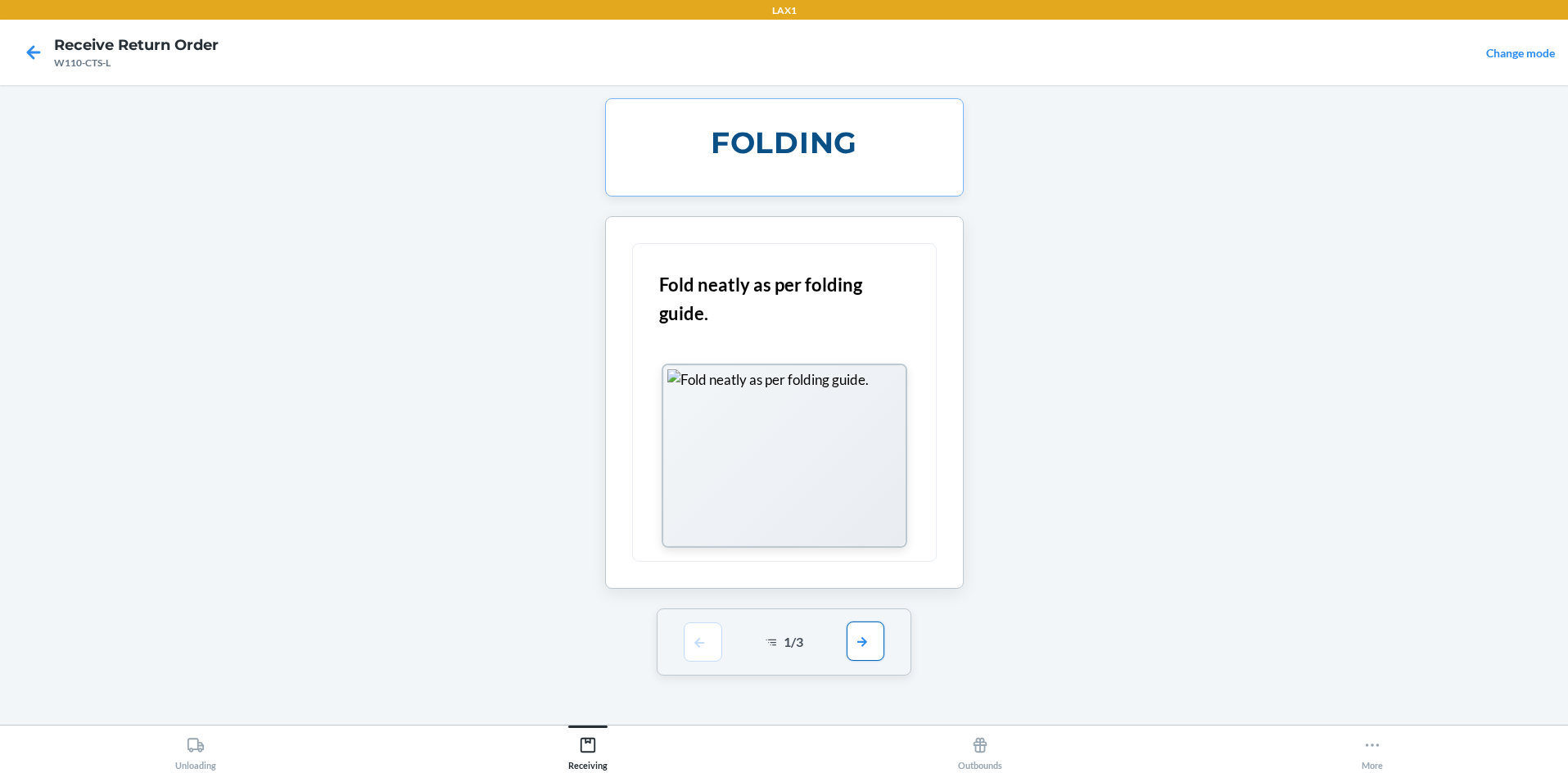
click at [784, 628] on button "button" at bounding box center [866, 641] width 38 height 39
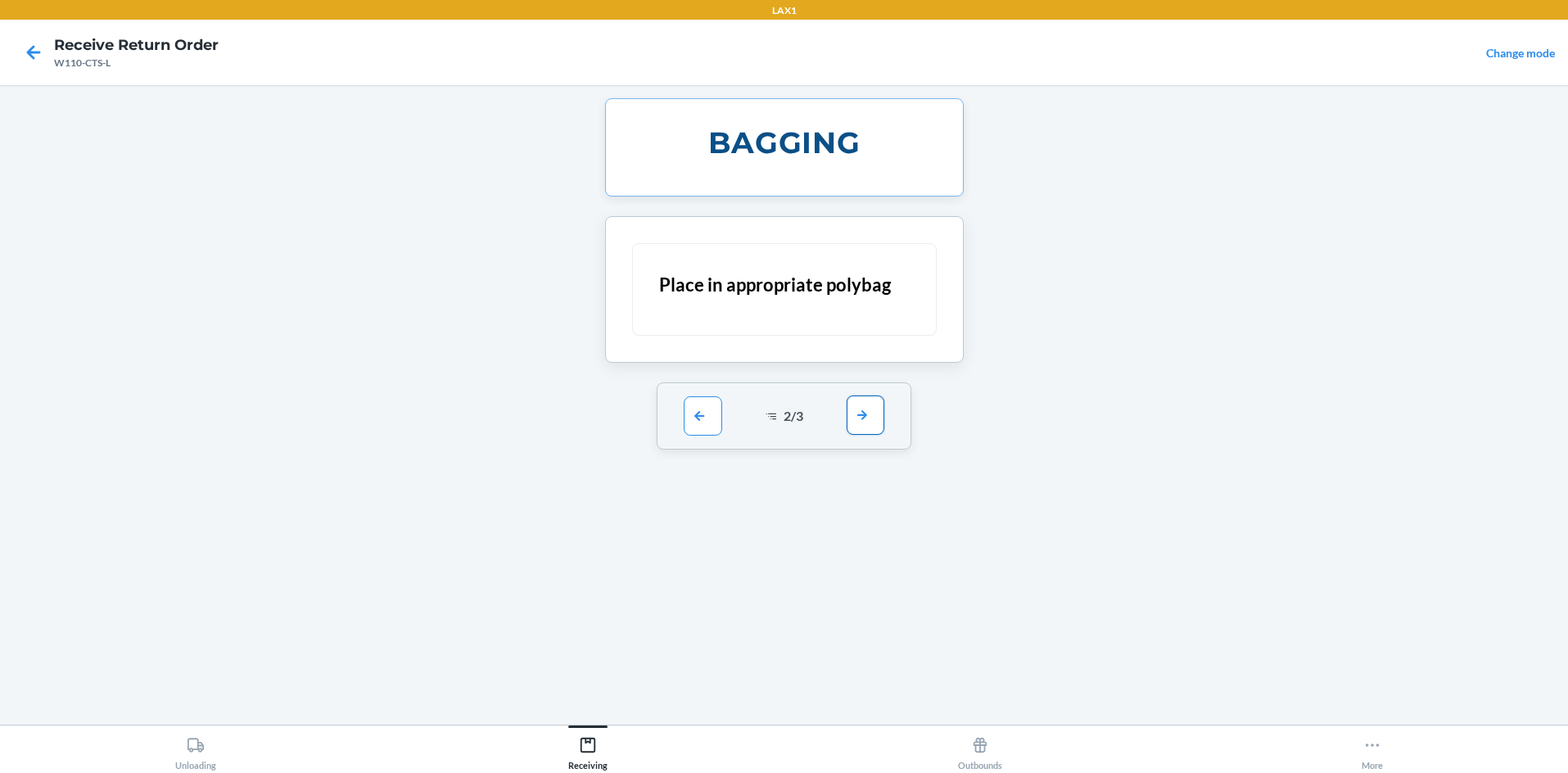
click at [784, 417] on button "button" at bounding box center [866, 415] width 38 height 39
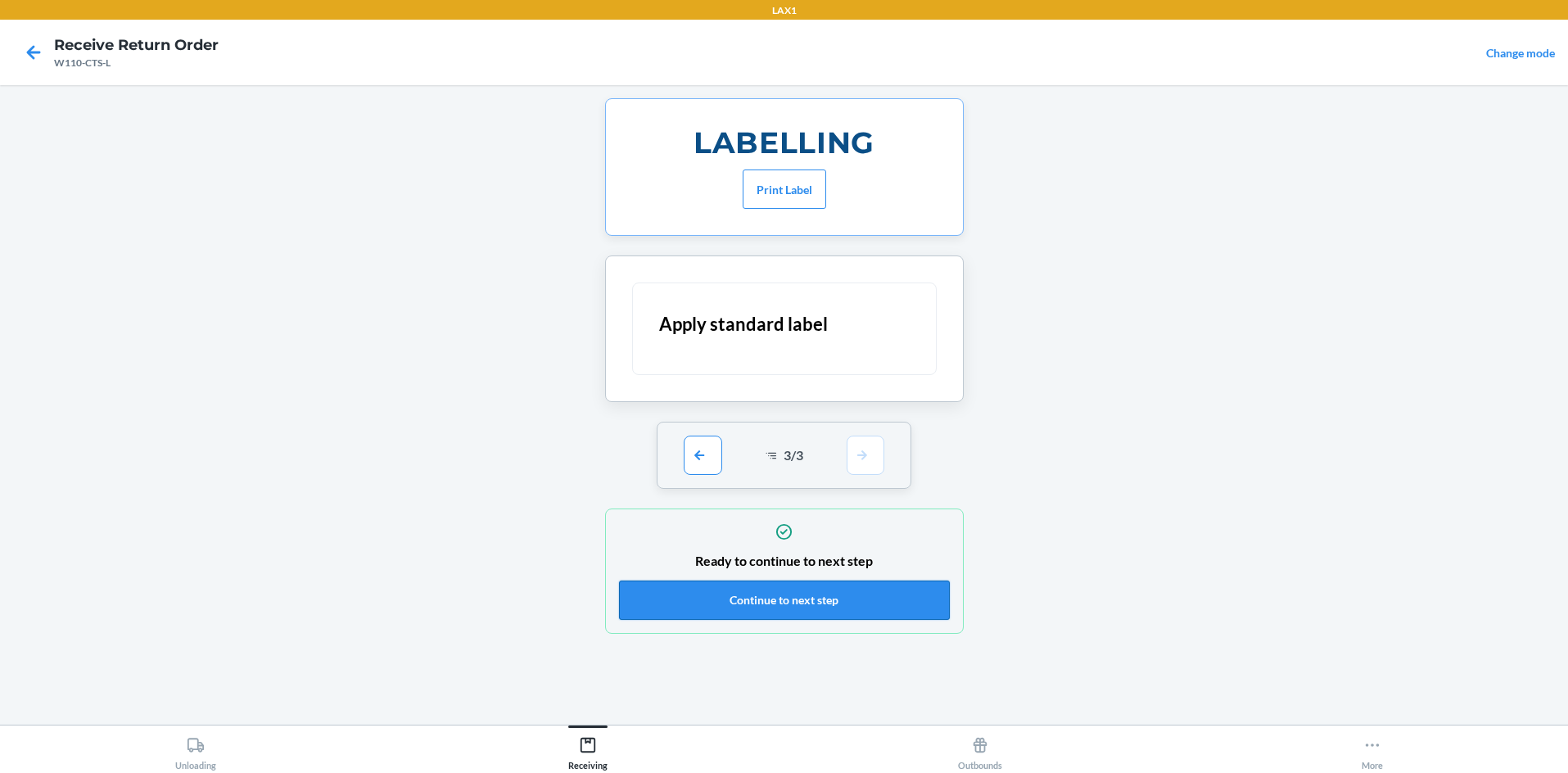
click at [784, 597] on button "Continue to next step" at bounding box center [785, 600] width 331 height 39
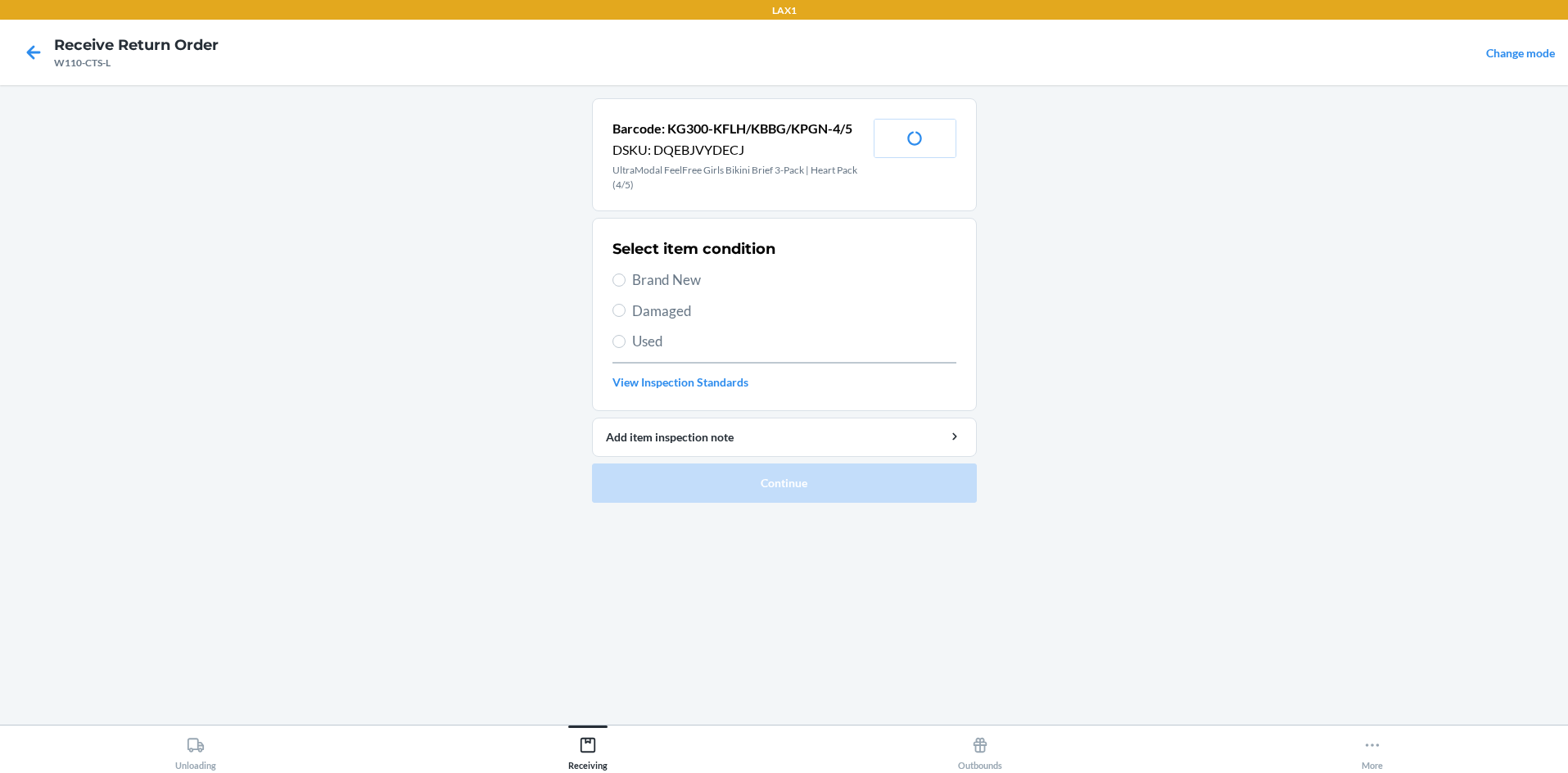
drag, startPoint x: 614, startPoint y: 272, endPoint x: 638, endPoint y: 375, distance: 105.8
click at [614, 273] on label "Brand New" at bounding box center [784, 280] width 344 height 21
click at [614, 273] on input "Brand New" at bounding box center [619, 280] width 13 height 13
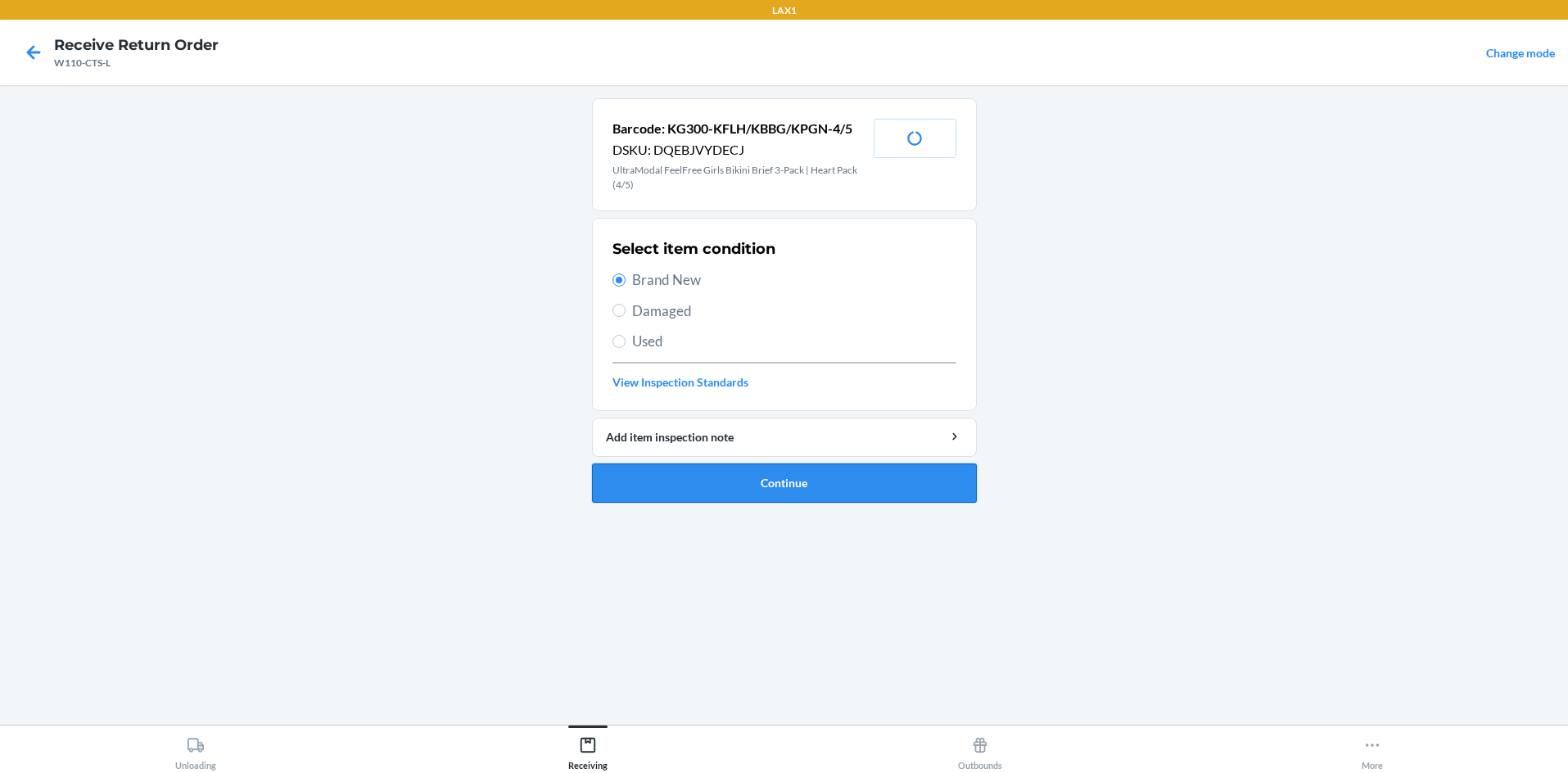
click at [676, 483] on button "Continue" at bounding box center [785, 483] width 385 height 39
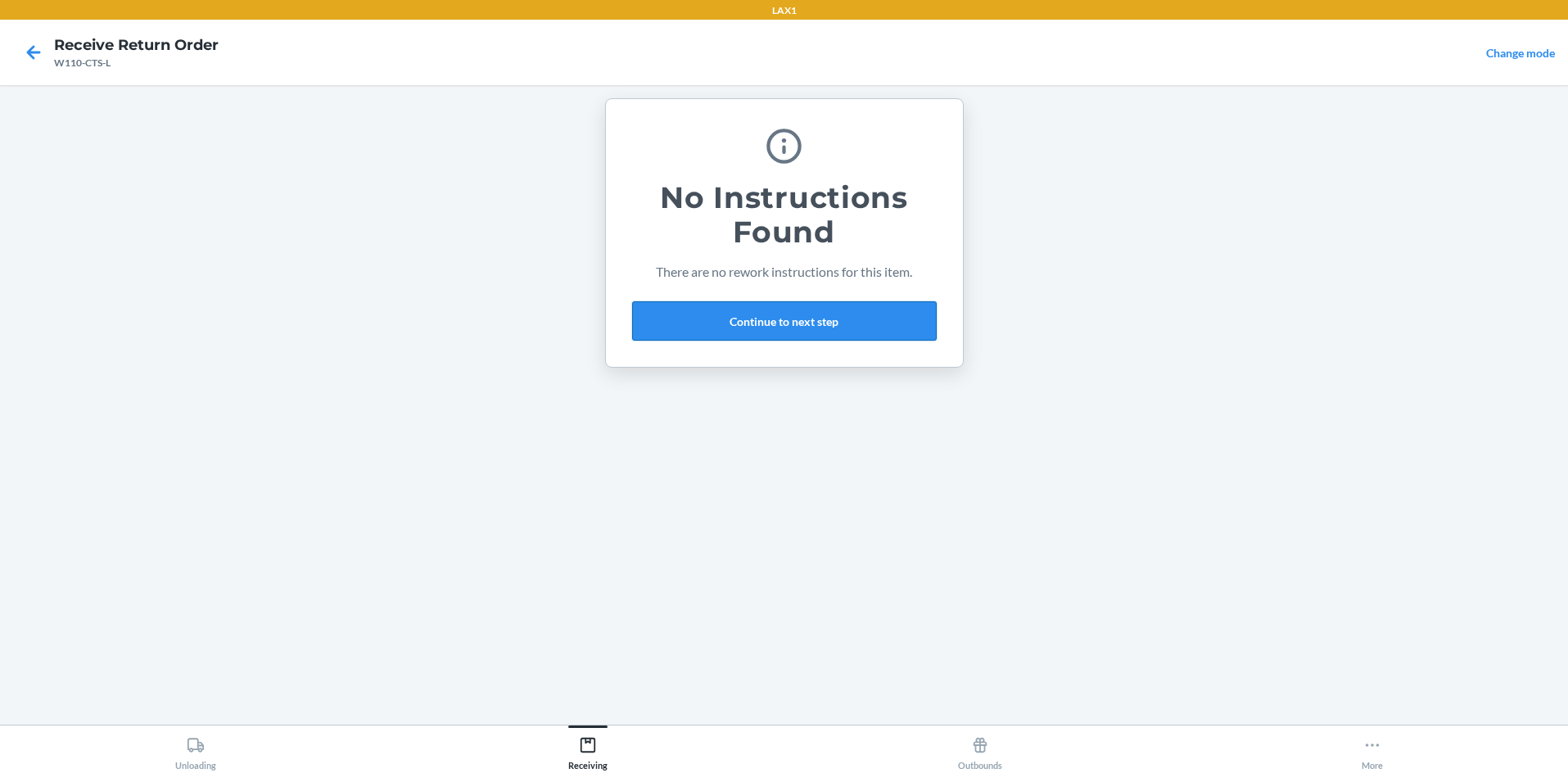
click at [784, 318] on button "Continue to next step" at bounding box center [784, 321] width 304 height 39
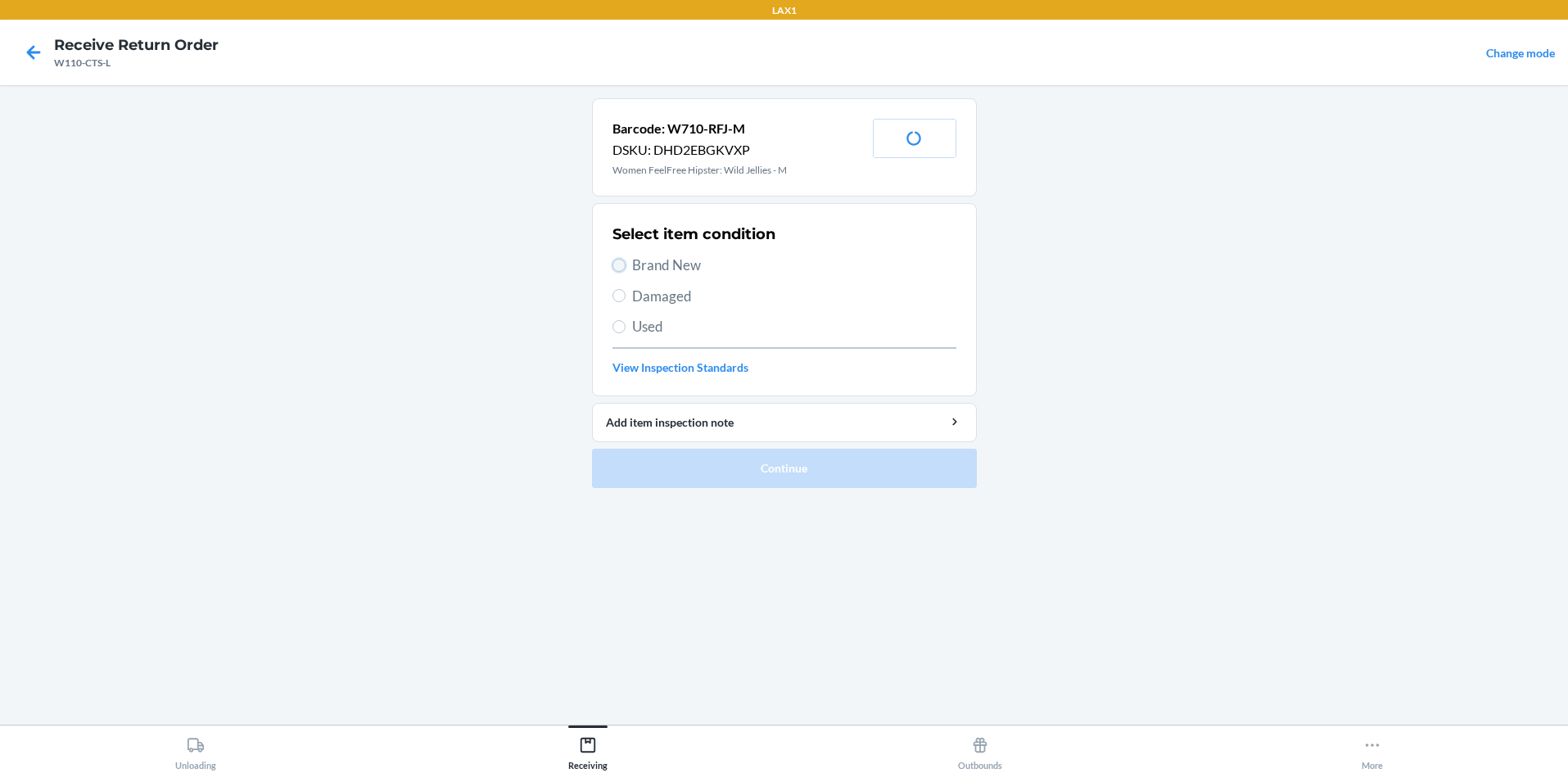
click at [618, 261] on input "Brand New" at bounding box center [619, 266] width 13 height 13
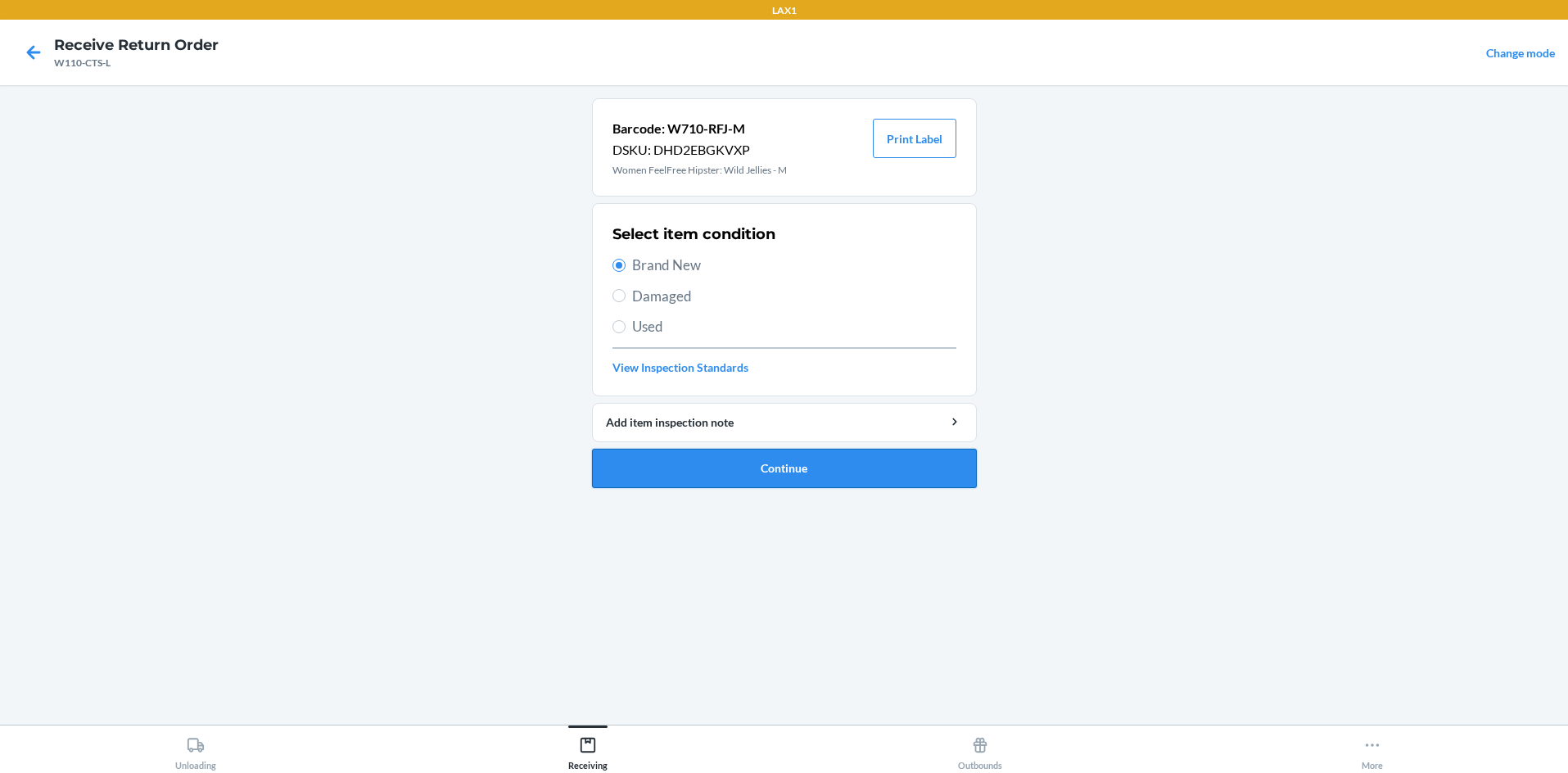
click at [693, 455] on button "Continue" at bounding box center [785, 468] width 385 height 39
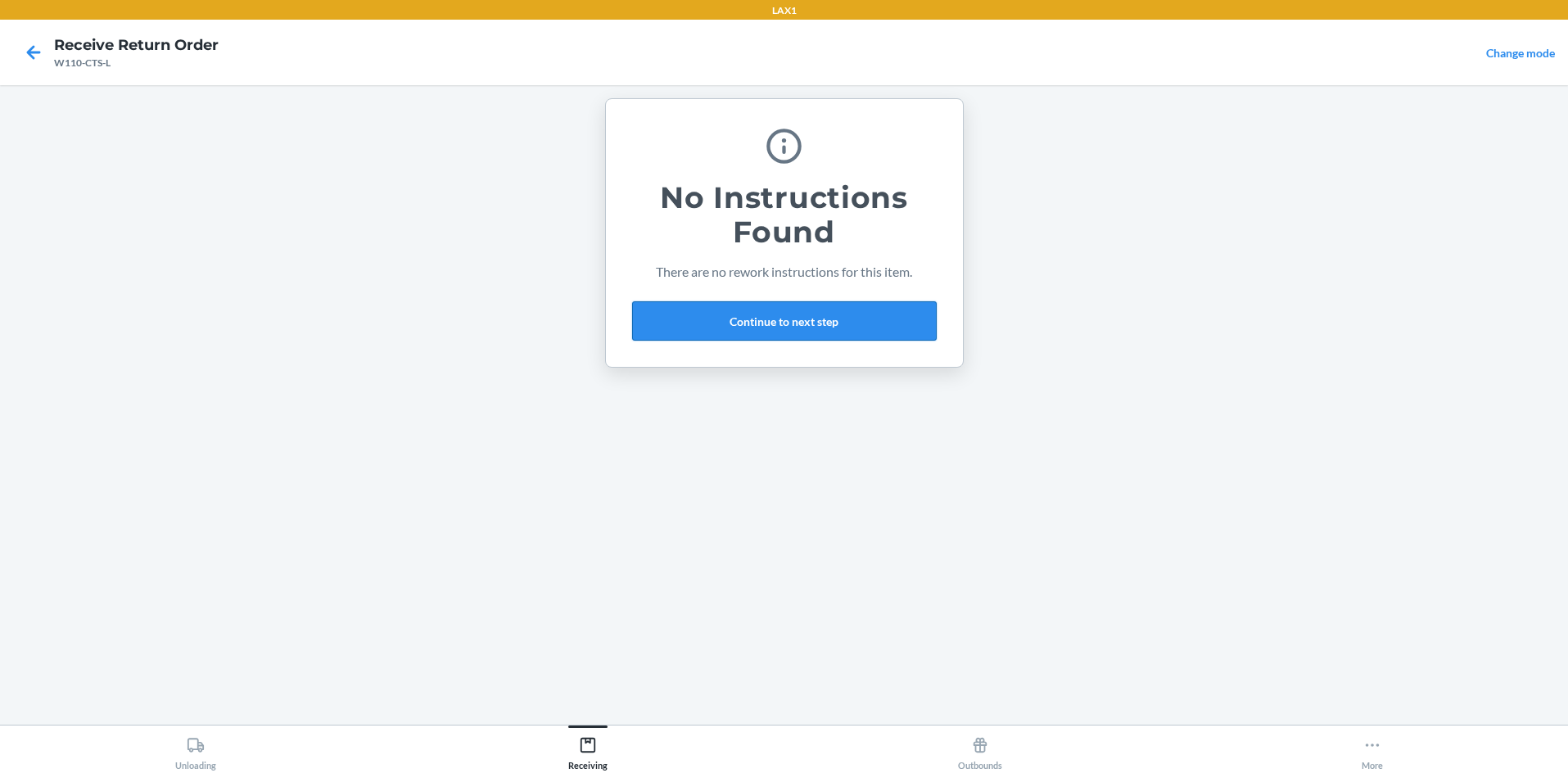
click at [784, 311] on button "Continue to next step" at bounding box center [784, 321] width 304 height 39
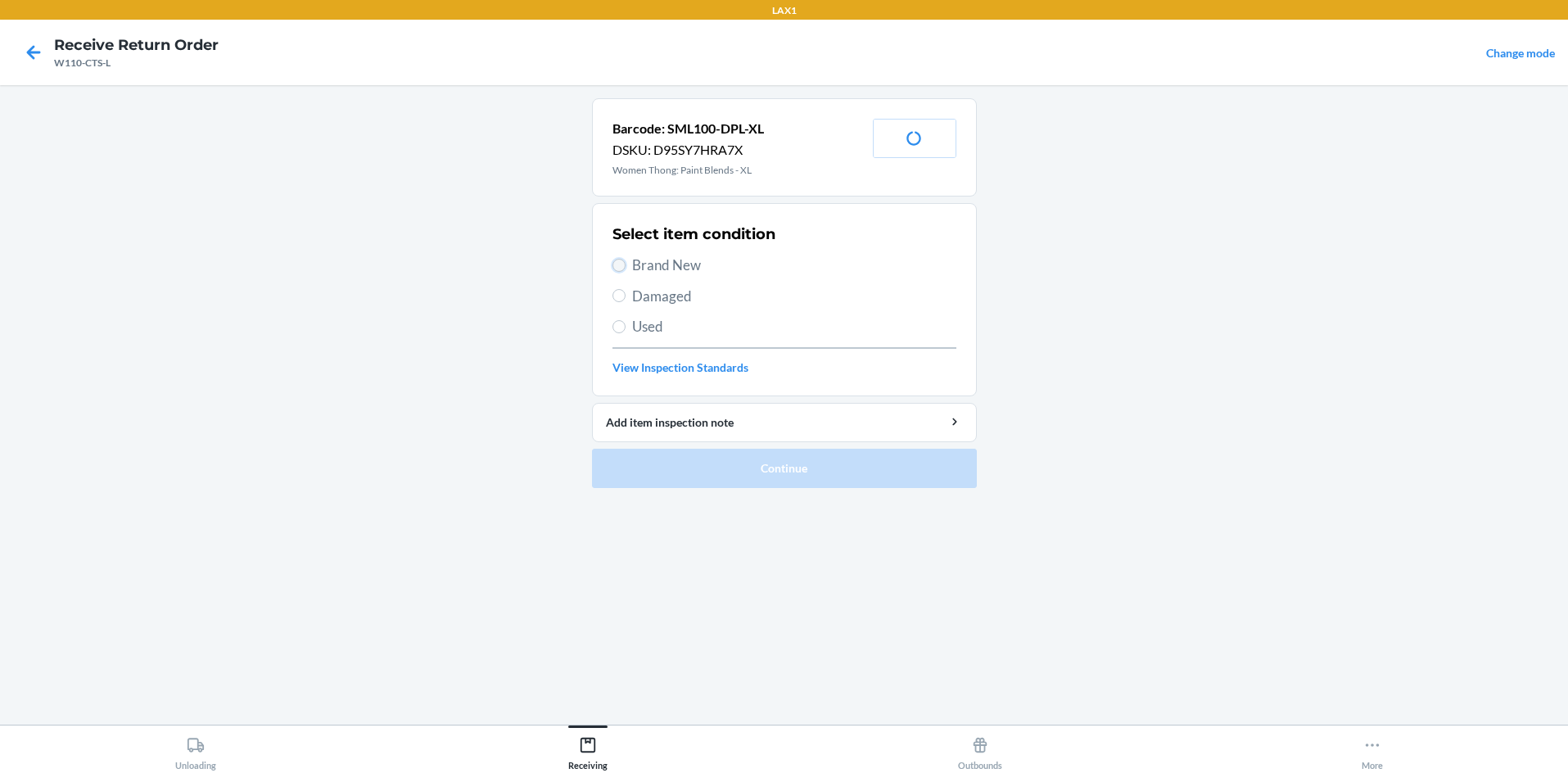
click at [616, 266] on input "Brand New" at bounding box center [619, 266] width 13 height 13
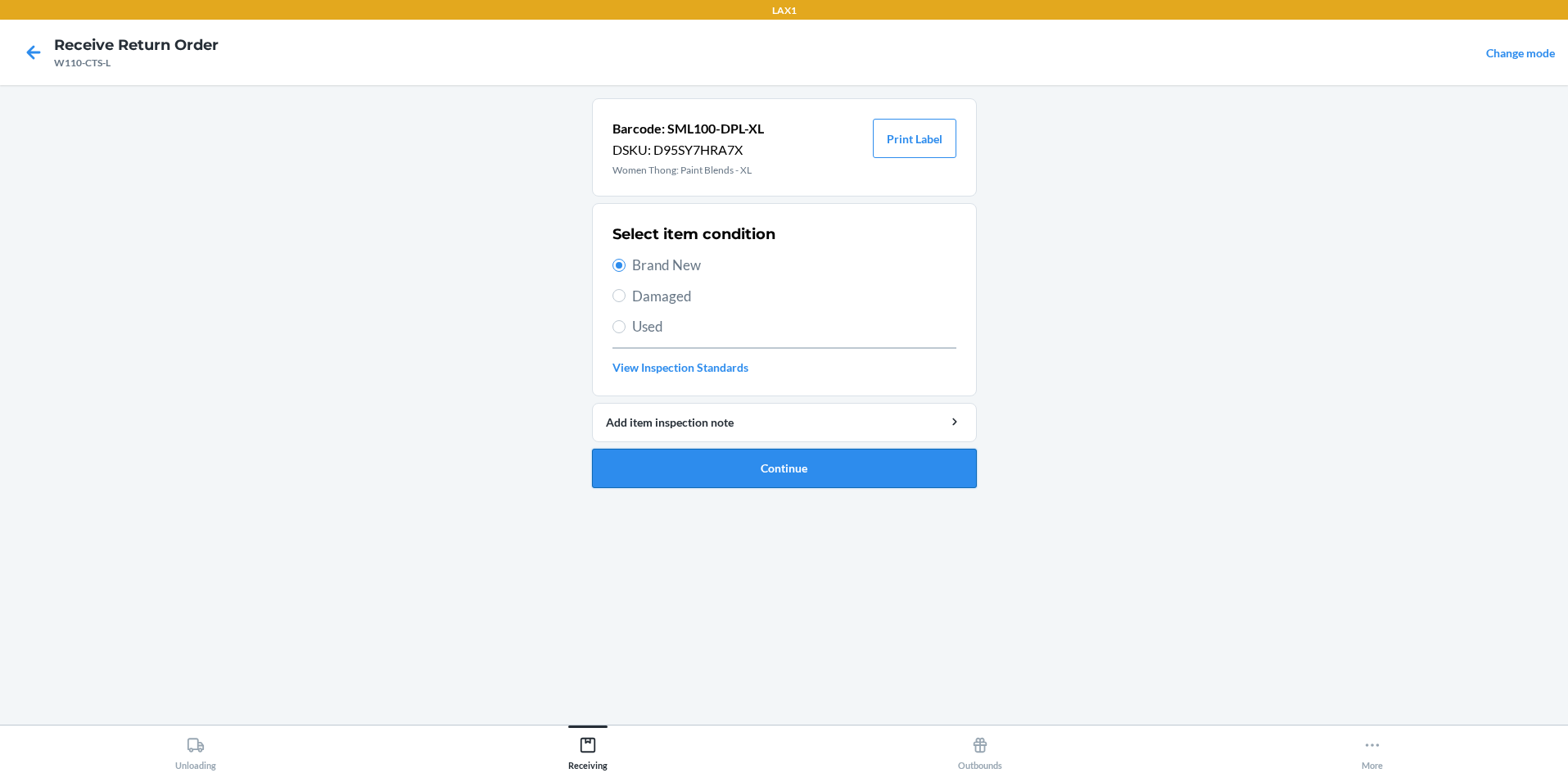
click at [710, 457] on button "Continue" at bounding box center [785, 468] width 385 height 39
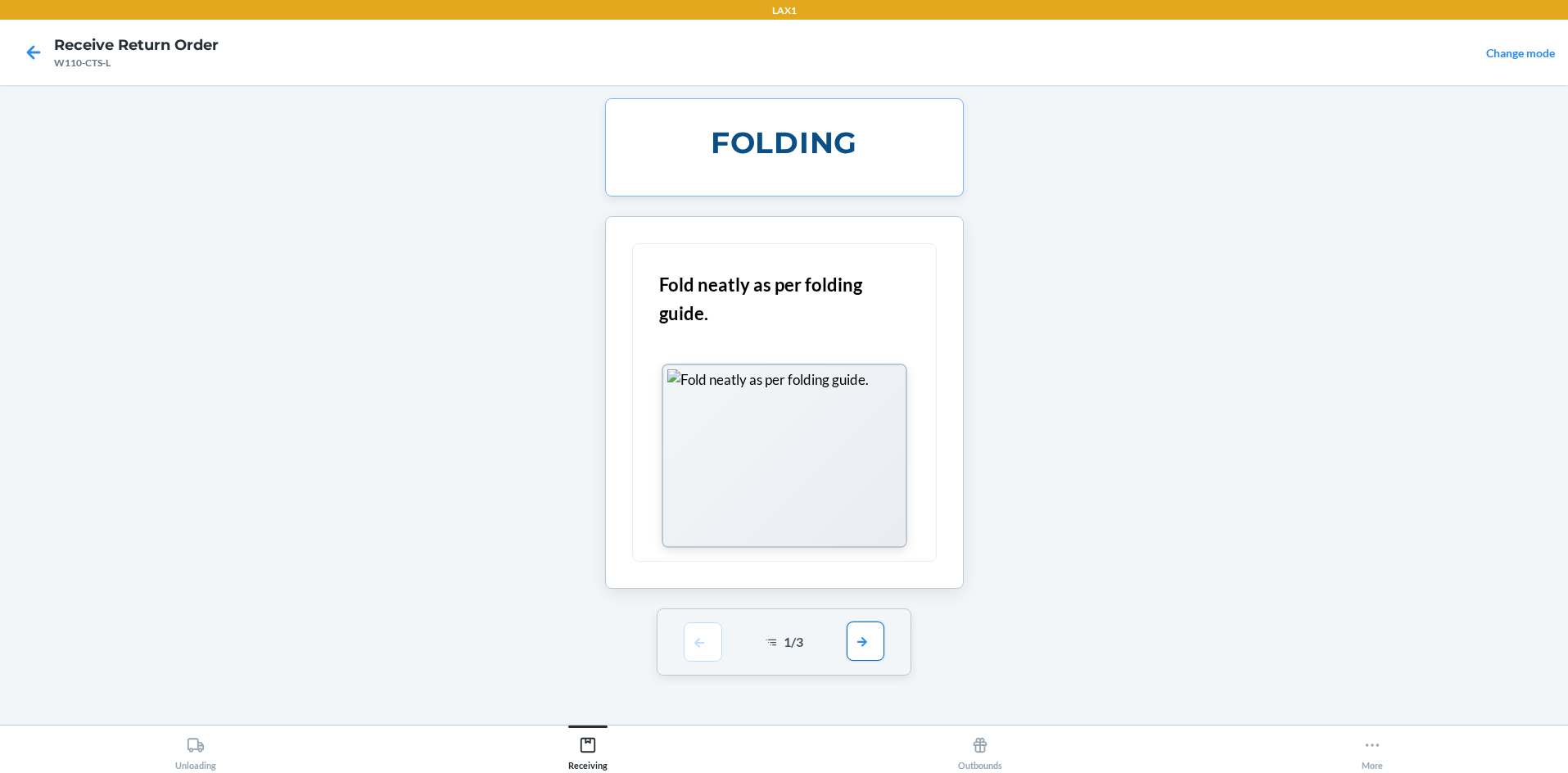
click at [784, 639] on button "button" at bounding box center [866, 641] width 38 height 39
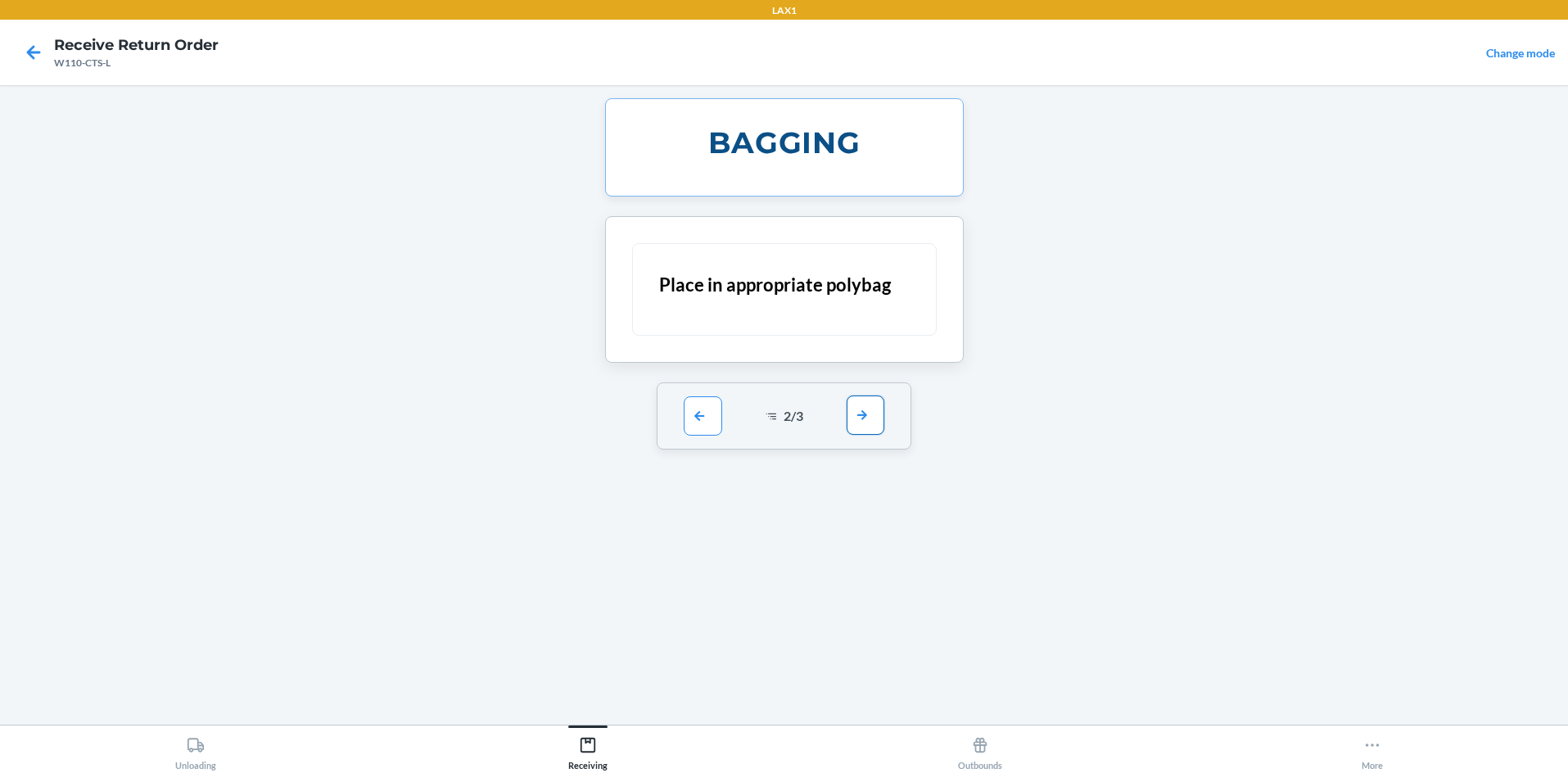
click at [784, 421] on button "button" at bounding box center [866, 415] width 38 height 39
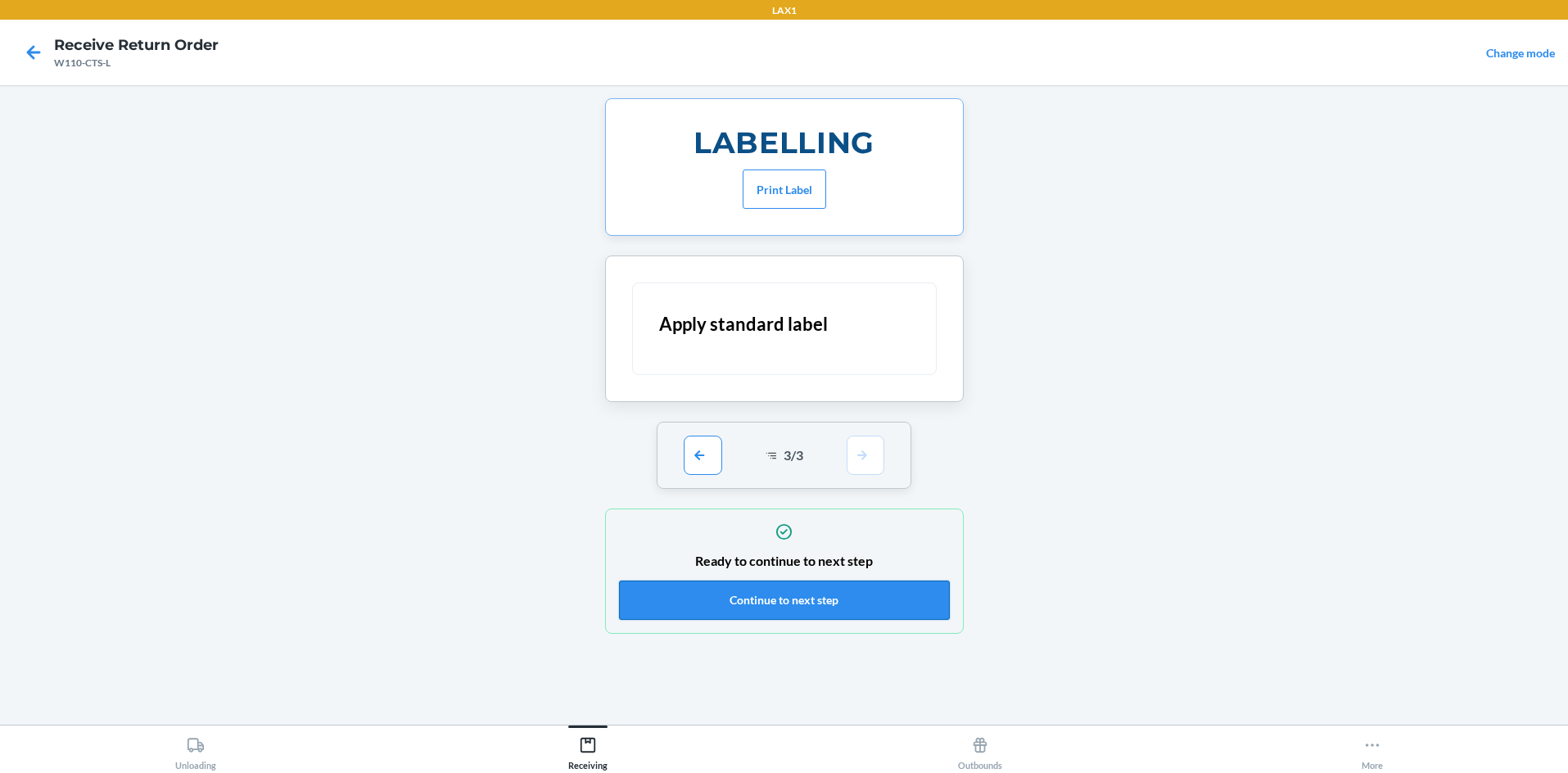
click at [784, 590] on button "Continue to next step" at bounding box center [785, 600] width 331 height 39
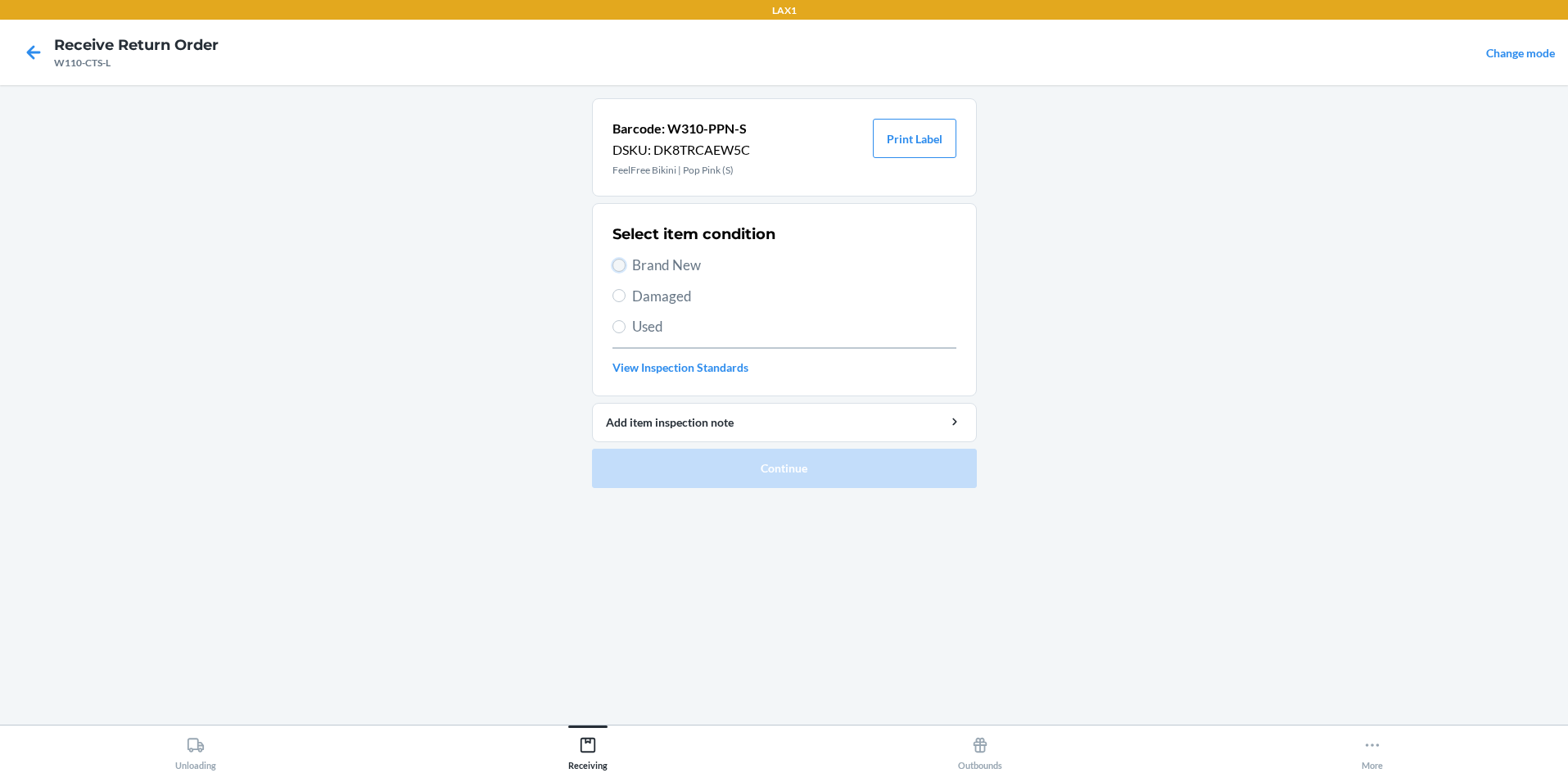
click at [618, 268] on input "Brand New" at bounding box center [619, 266] width 13 height 13
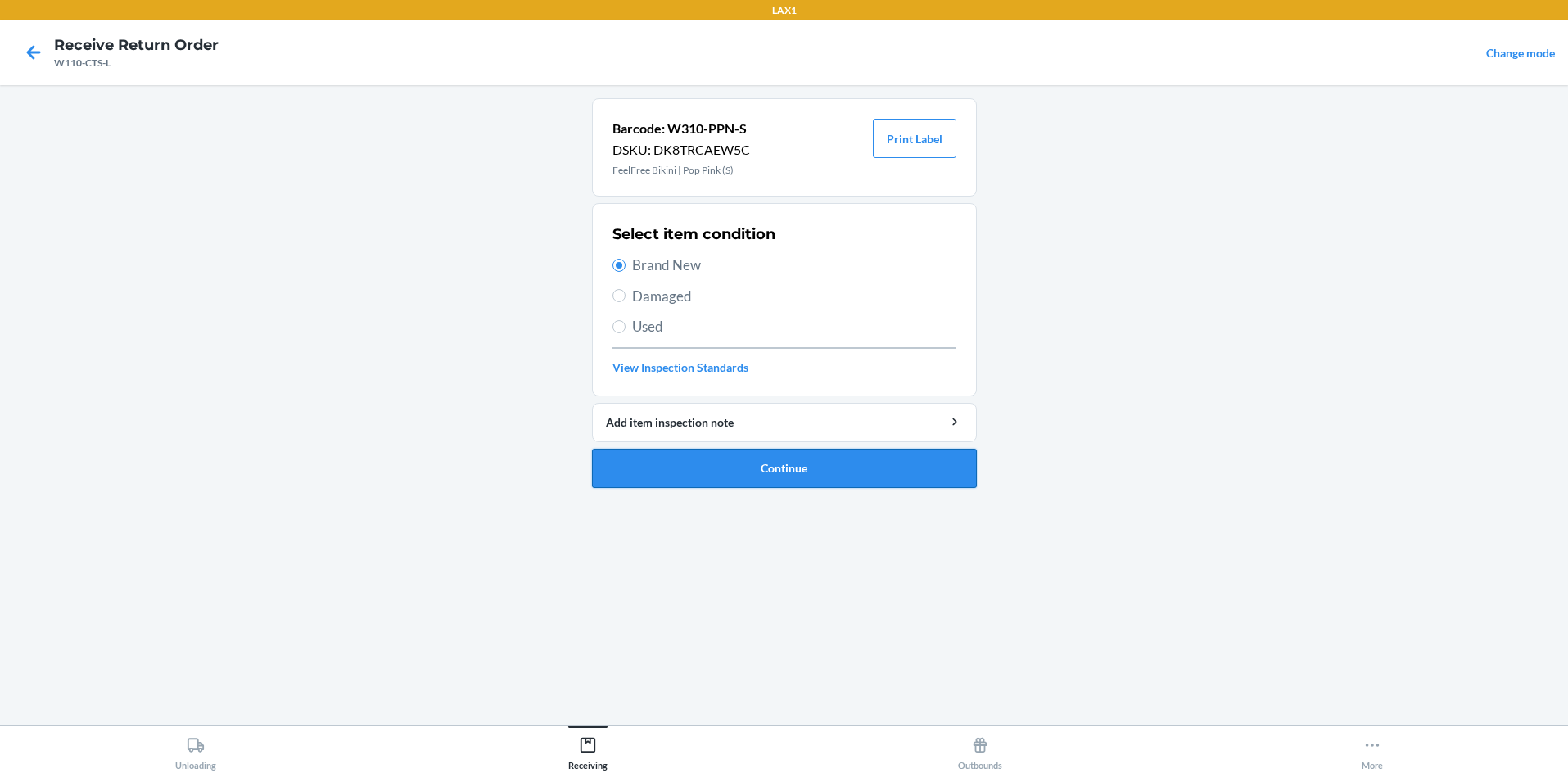
click at [733, 458] on button "Continue" at bounding box center [785, 468] width 385 height 39
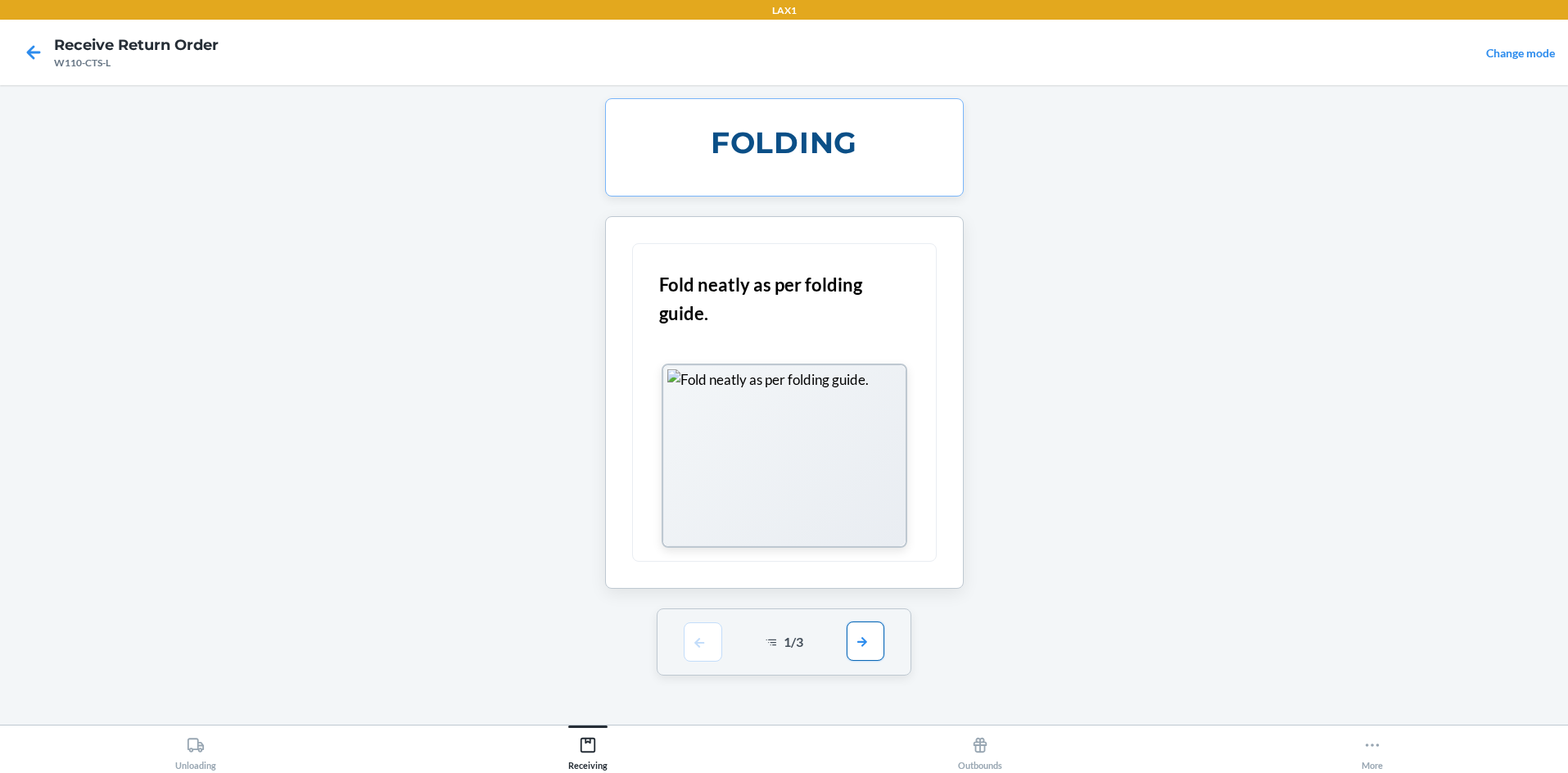
click at [784, 641] on button "button" at bounding box center [866, 641] width 38 height 39
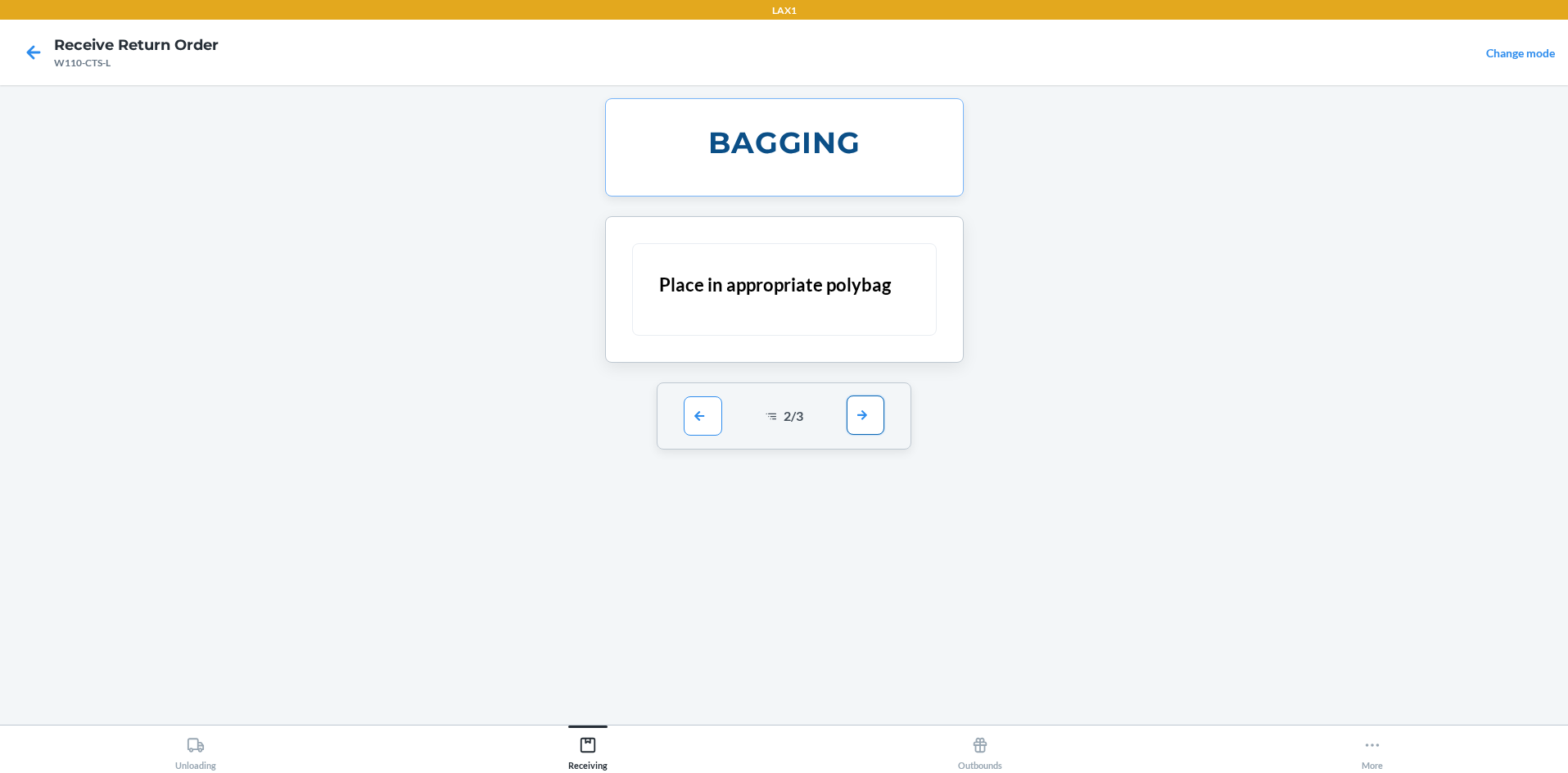
click at [784, 415] on button "button" at bounding box center [866, 415] width 38 height 39
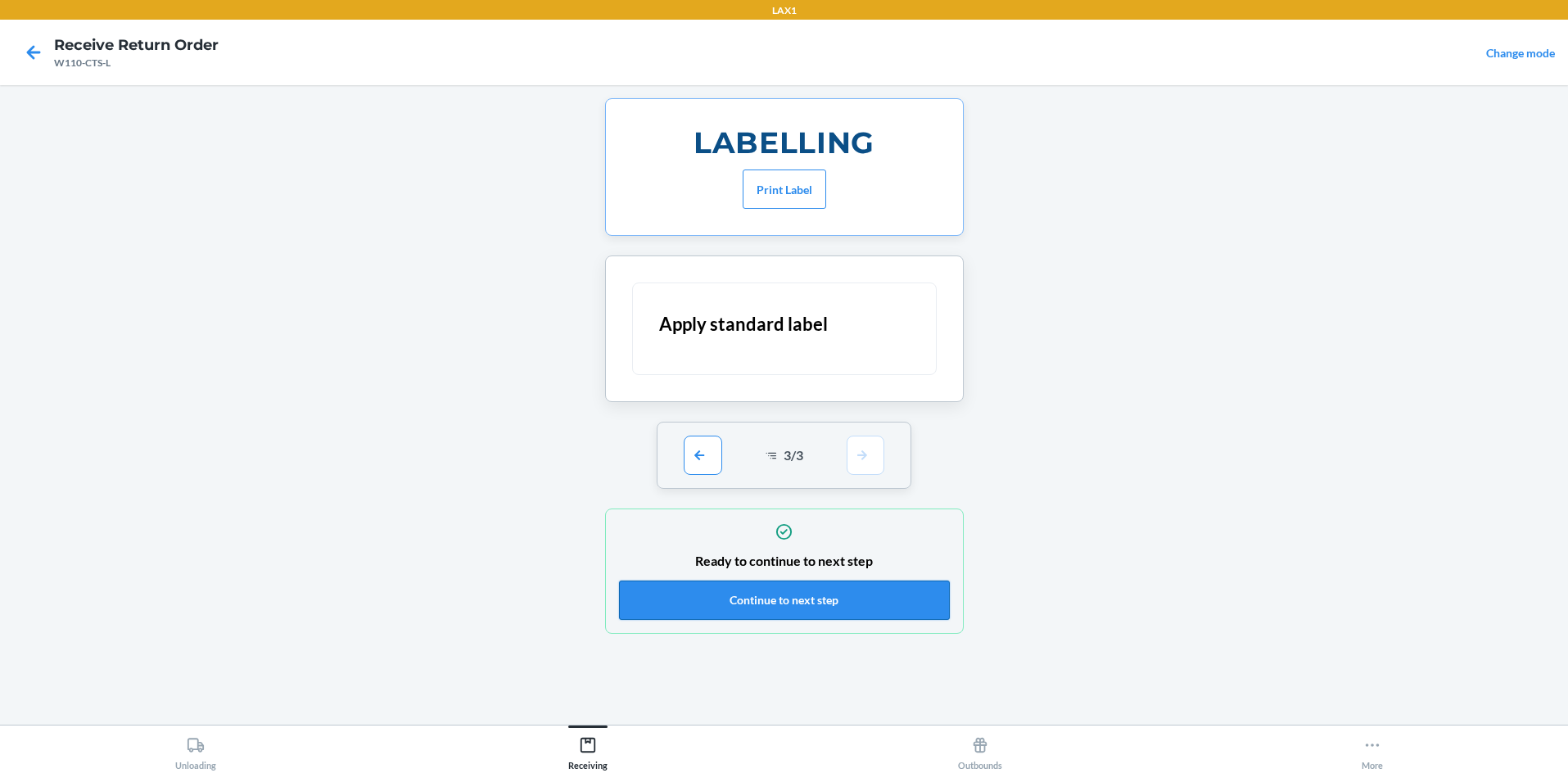
click at [784, 599] on button "Continue to next step" at bounding box center [785, 600] width 331 height 39
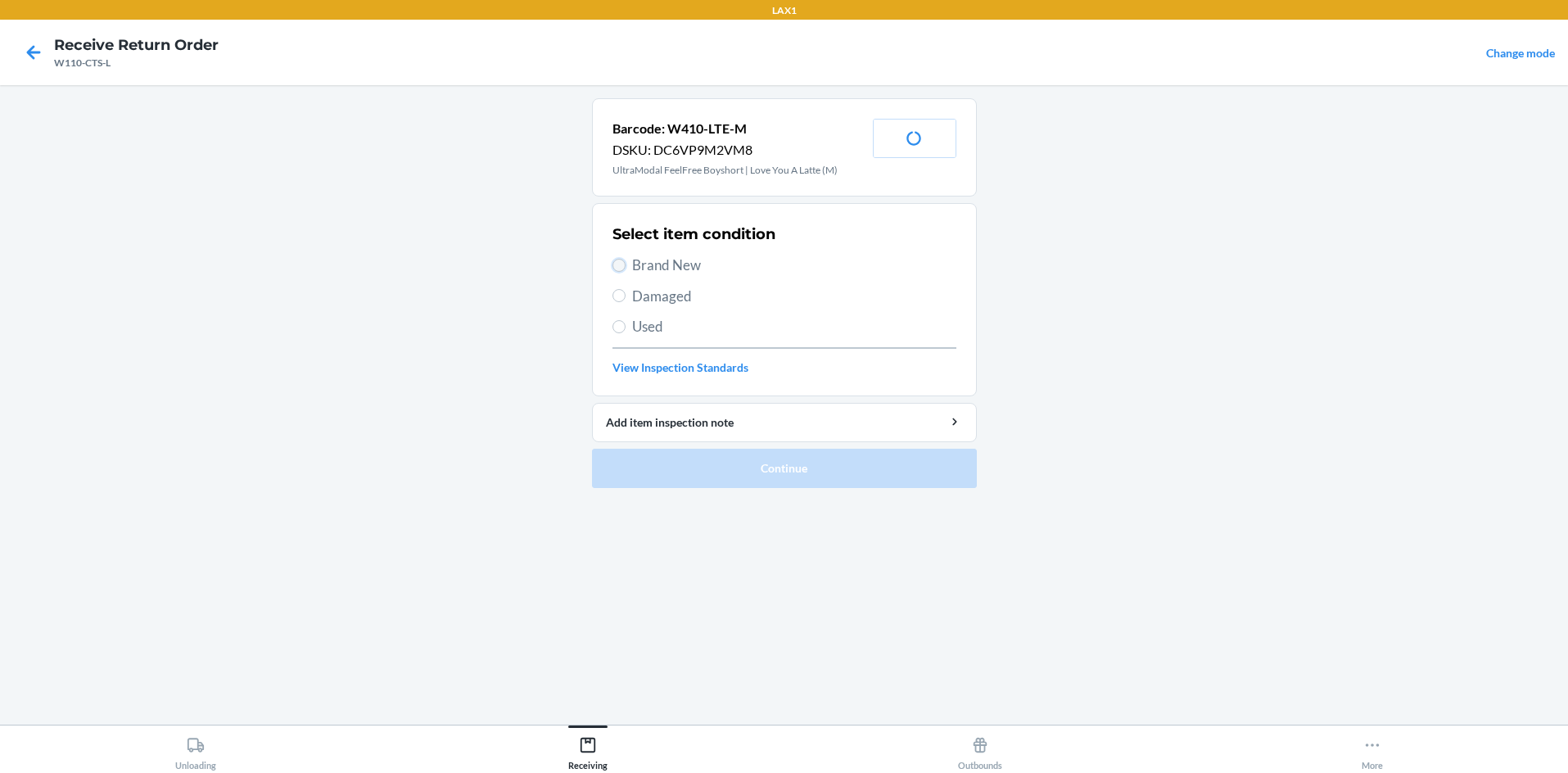
click at [621, 264] on input "Brand New" at bounding box center [619, 266] width 13 height 13
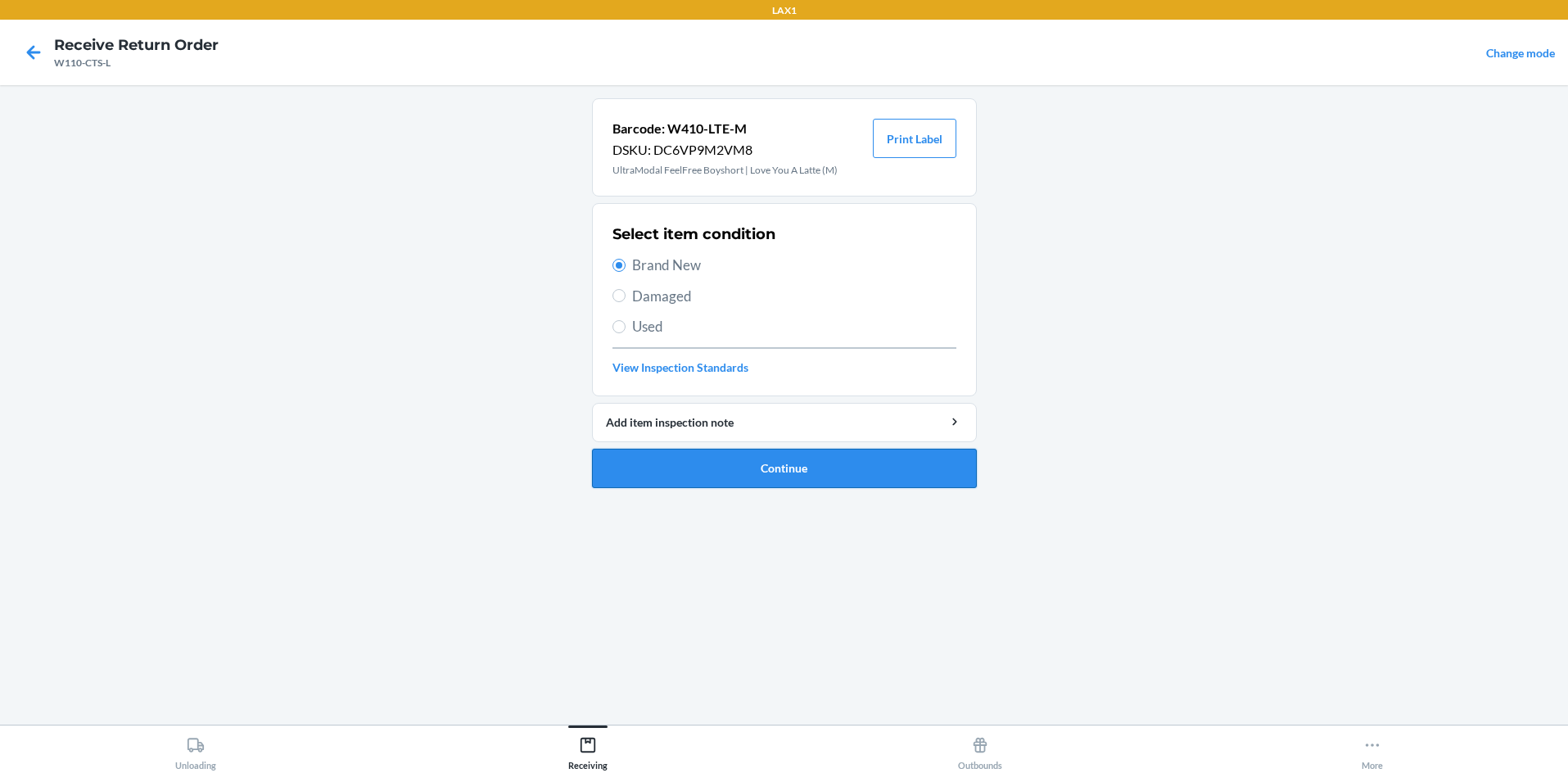
click at [697, 468] on button "Continue" at bounding box center [785, 468] width 385 height 39
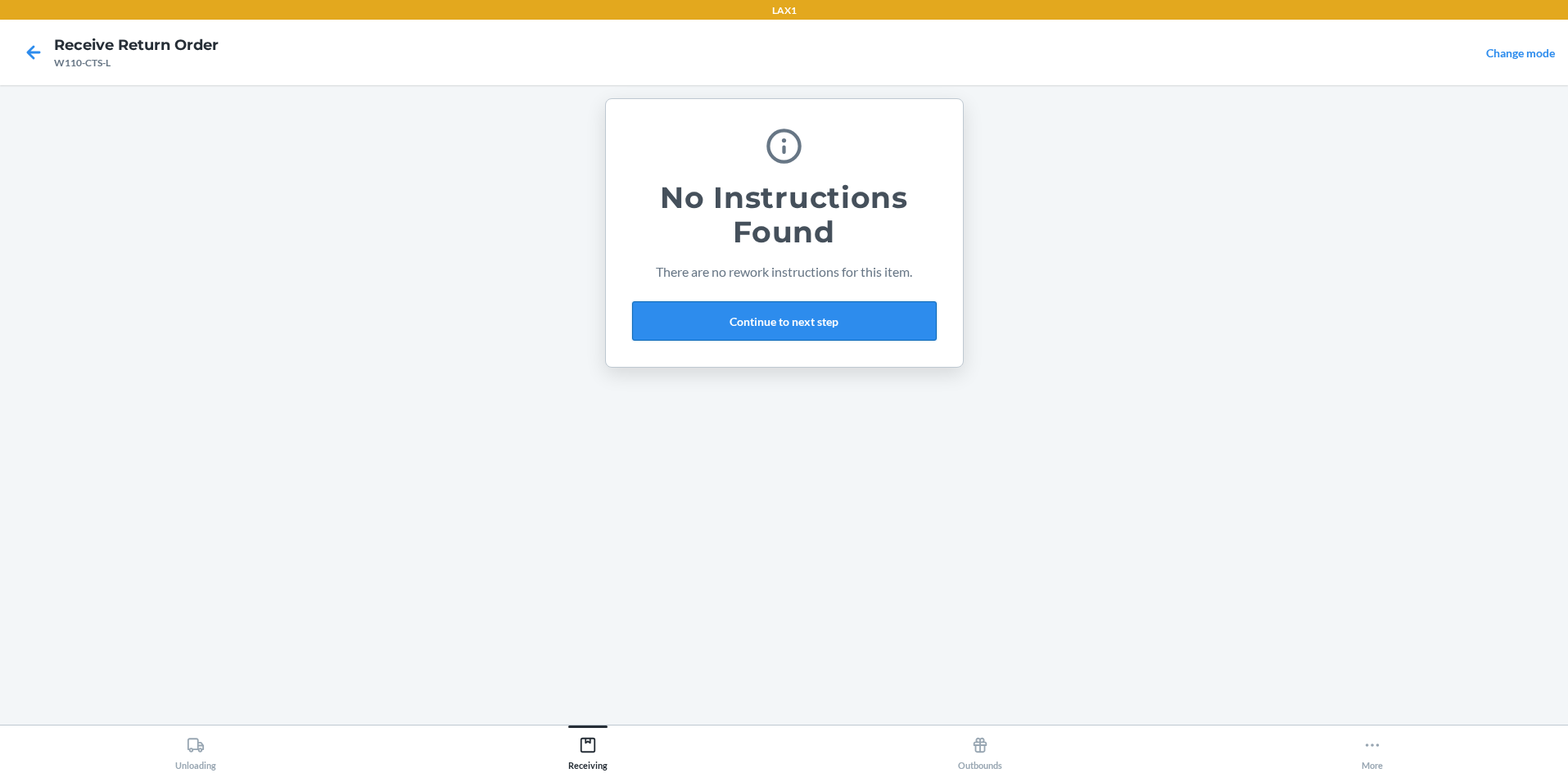
click at [784, 332] on button "Continue to next step" at bounding box center [784, 321] width 304 height 39
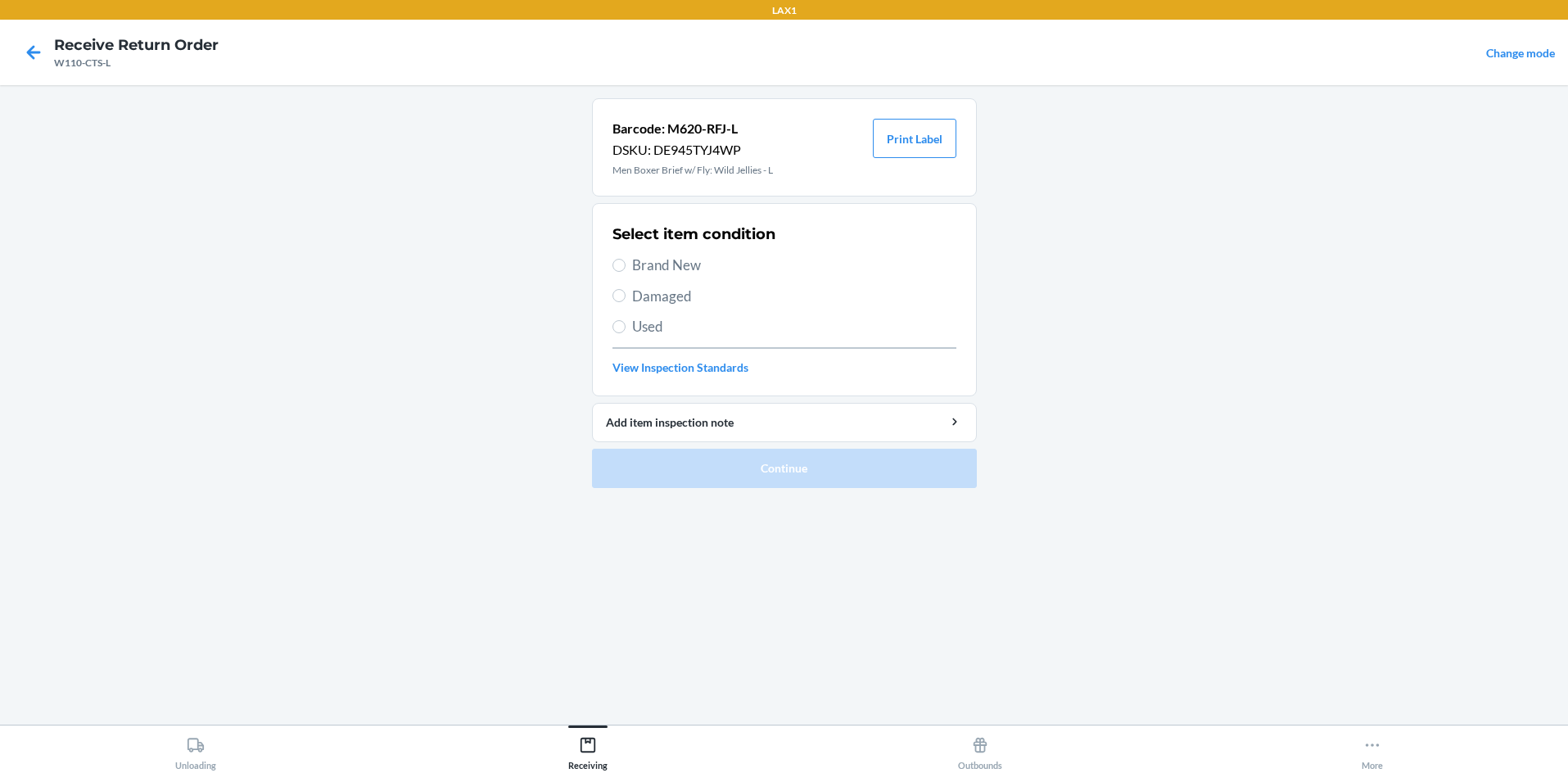
click at [613, 270] on label "Brand New" at bounding box center [784, 265] width 344 height 21
click at [613, 270] on input "Brand New" at bounding box center [619, 266] width 13 height 13
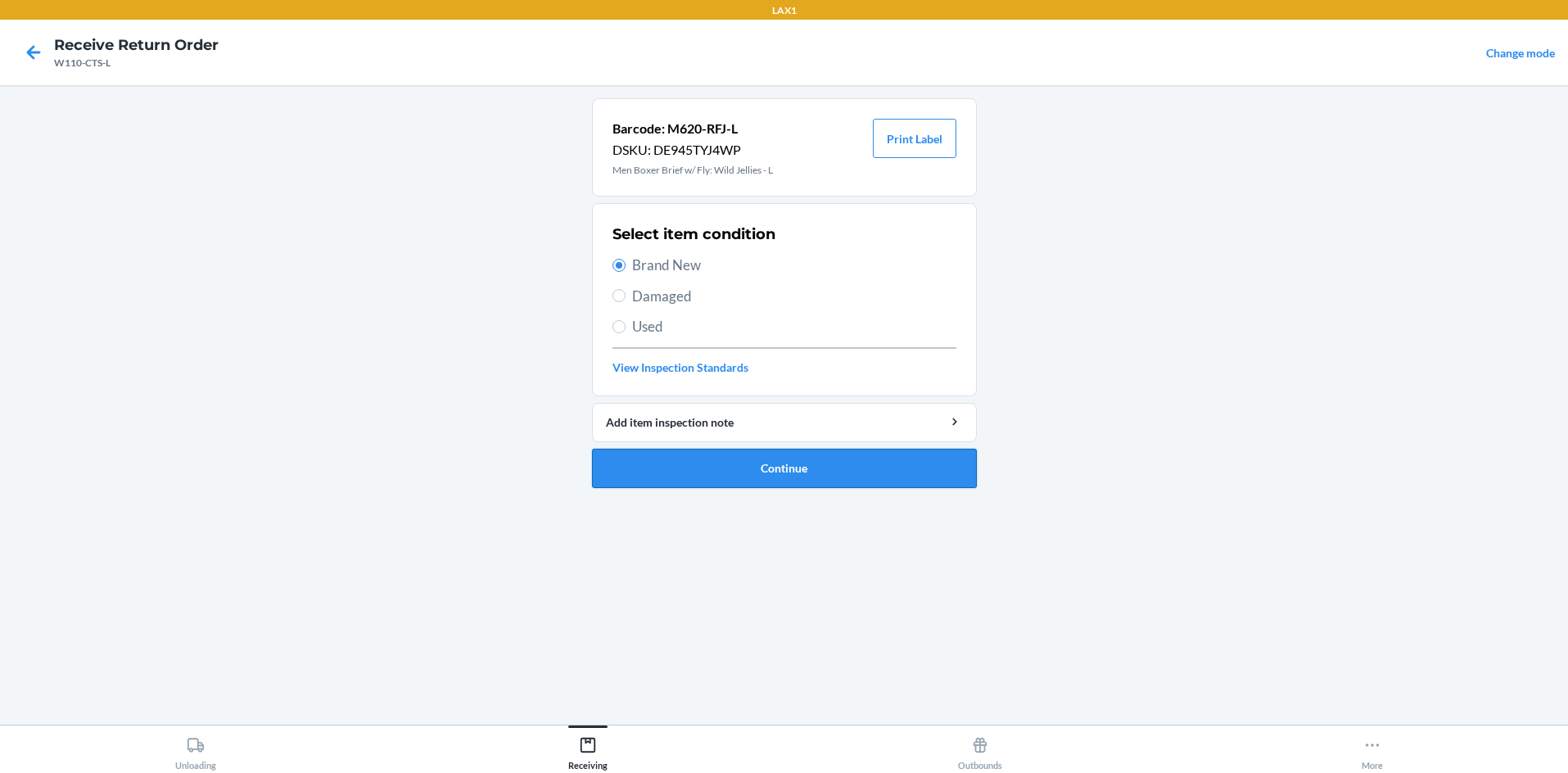
click at [650, 453] on button "Continue" at bounding box center [785, 468] width 385 height 39
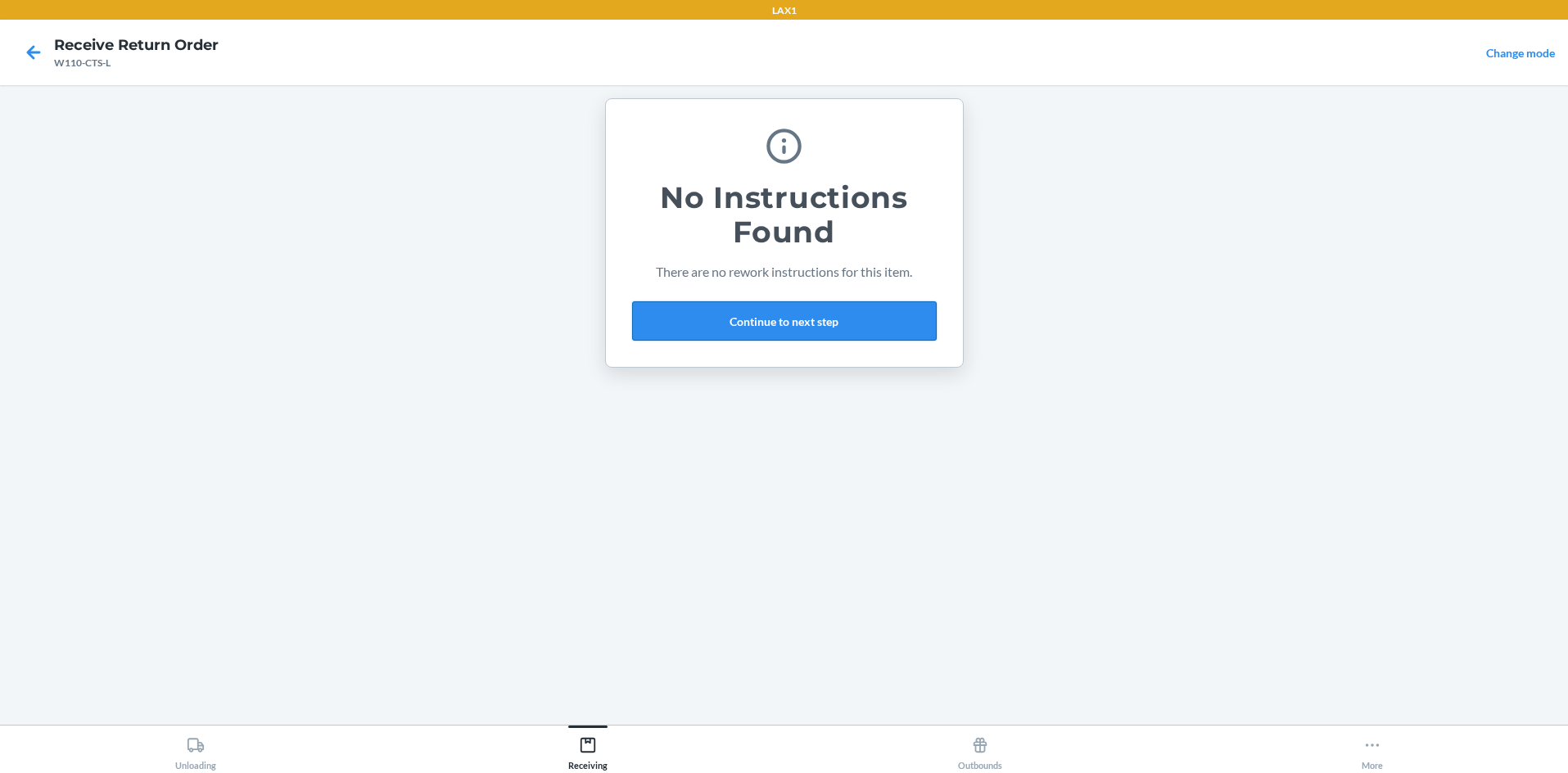
click at [784, 323] on button "Continue to next step" at bounding box center [784, 321] width 304 height 39
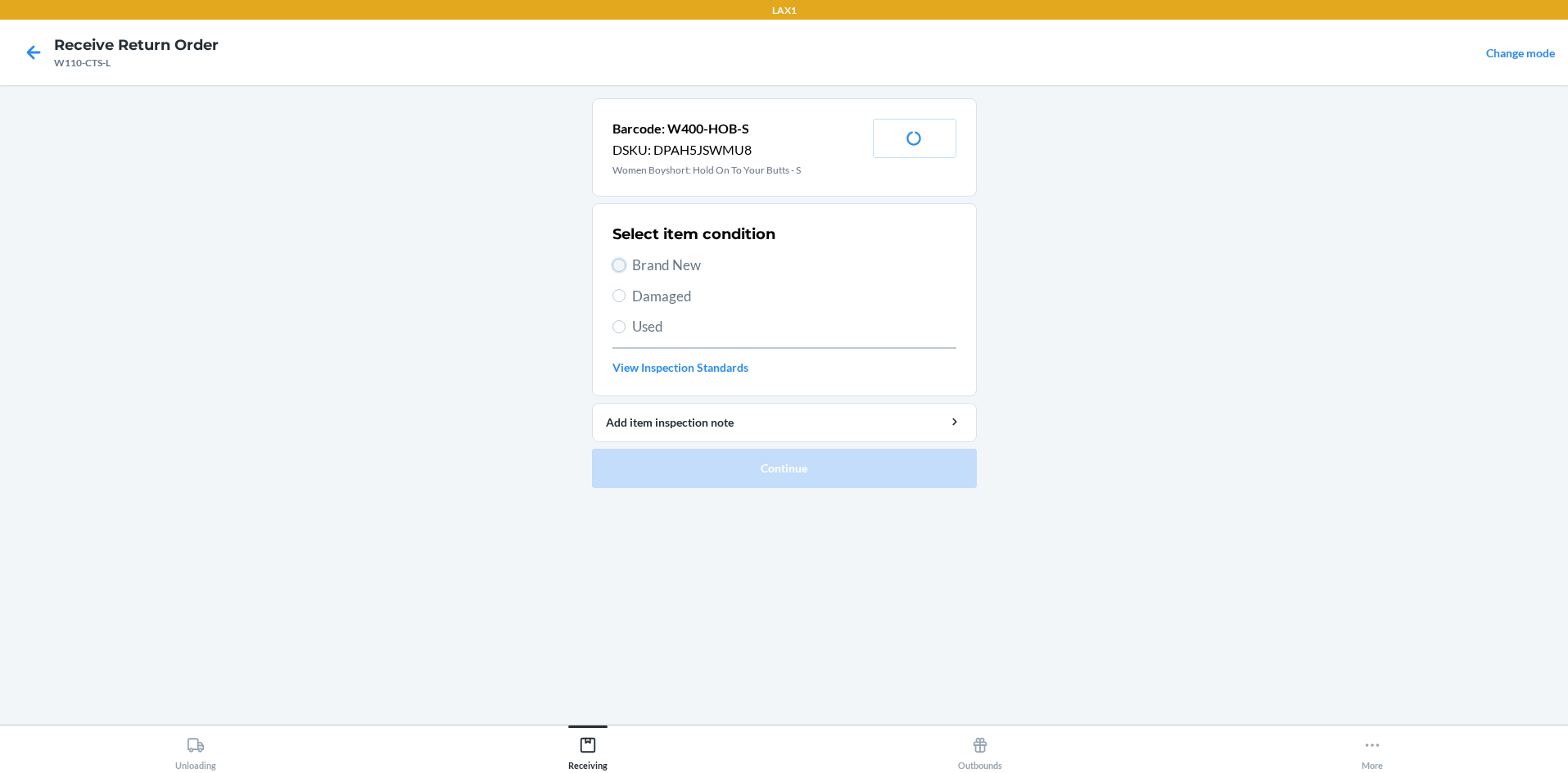
click at [616, 267] on input "Brand New" at bounding box center [619, 266] width 13 height 13
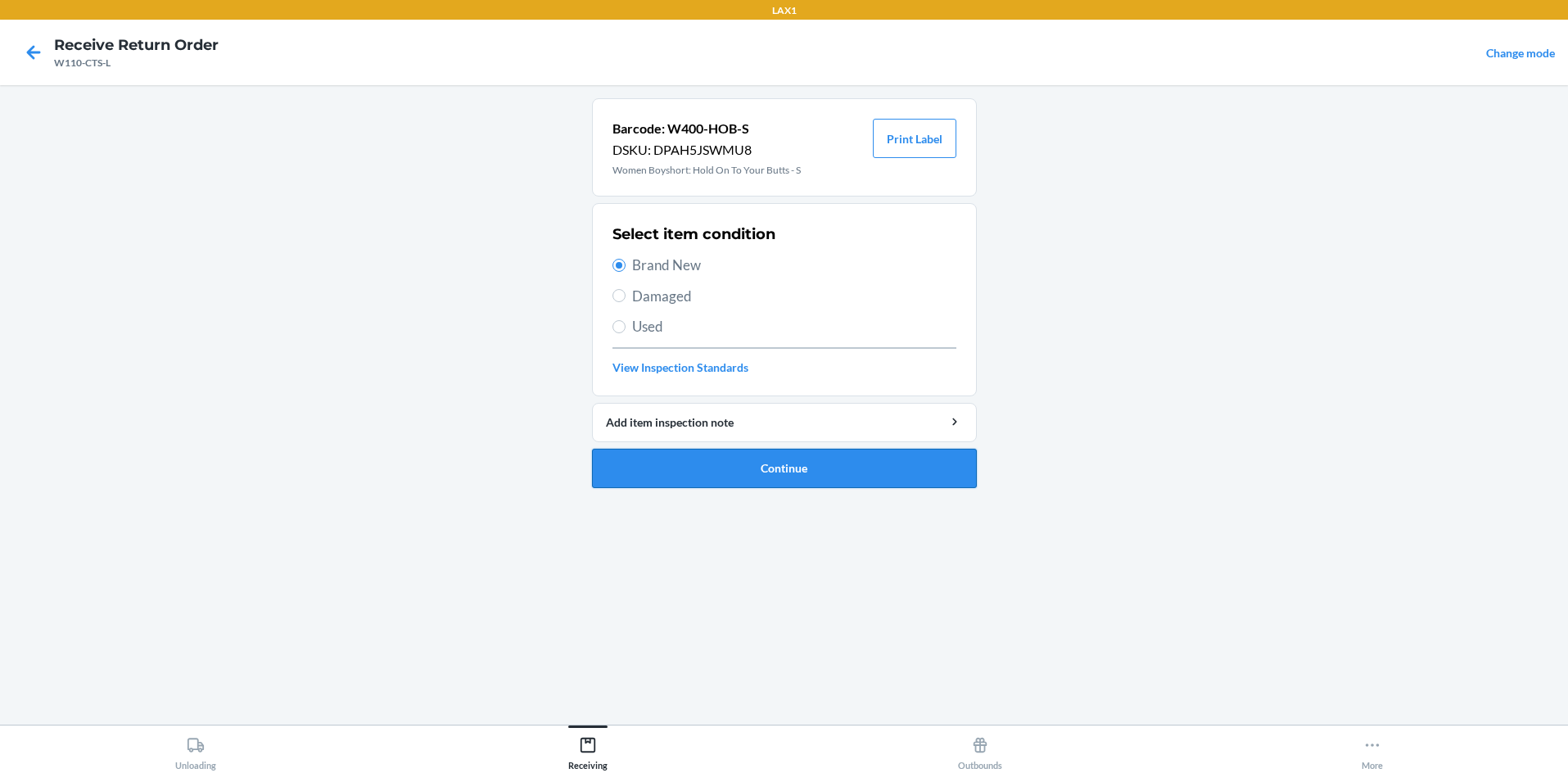
click at [707, 465] on button "Continue" at bounding box center [785, 468] width 385 height 39
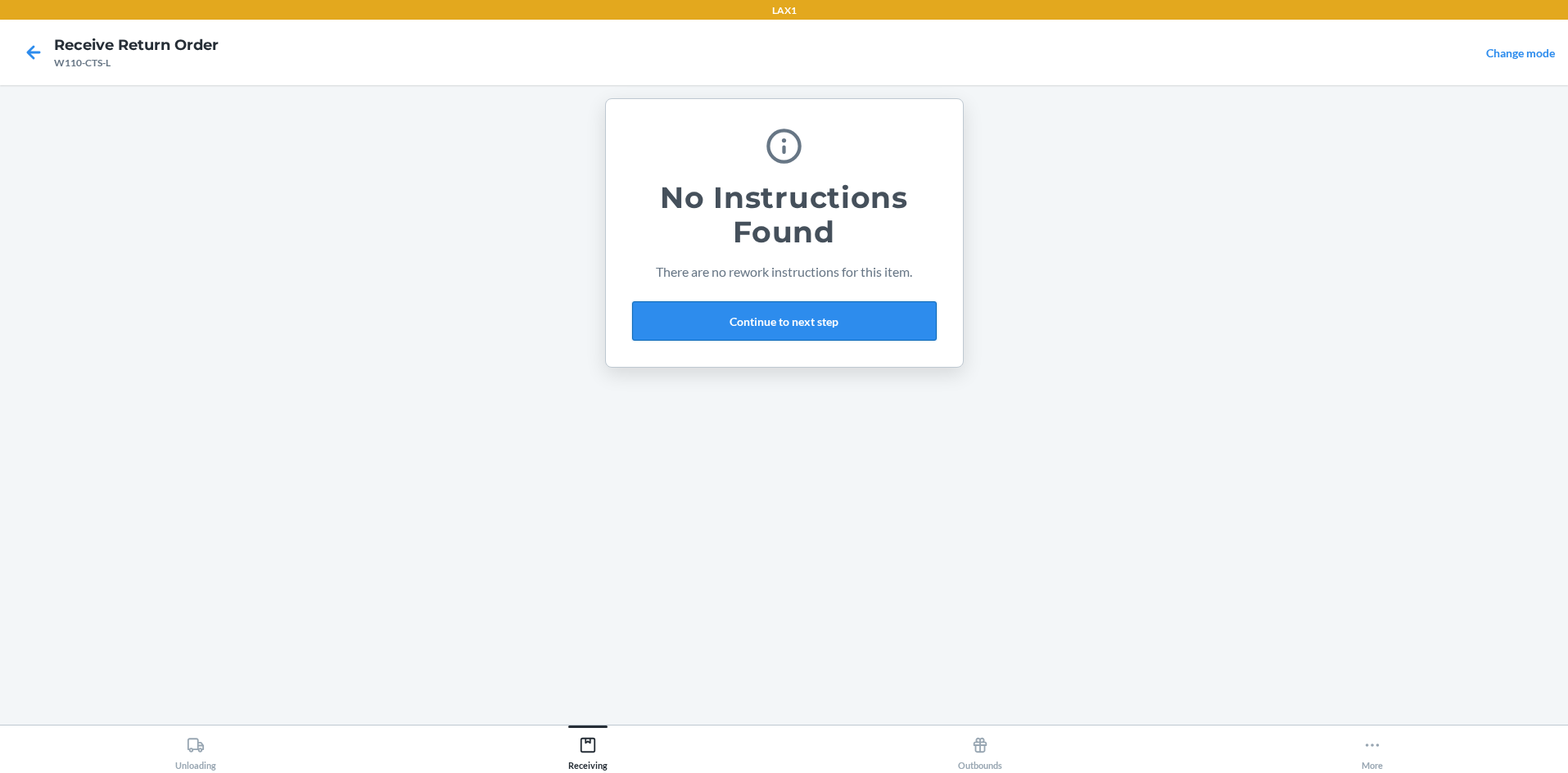
click at [784, 321] on button "Continue to next step" at bounding box center [784, 321] width 304 height 39
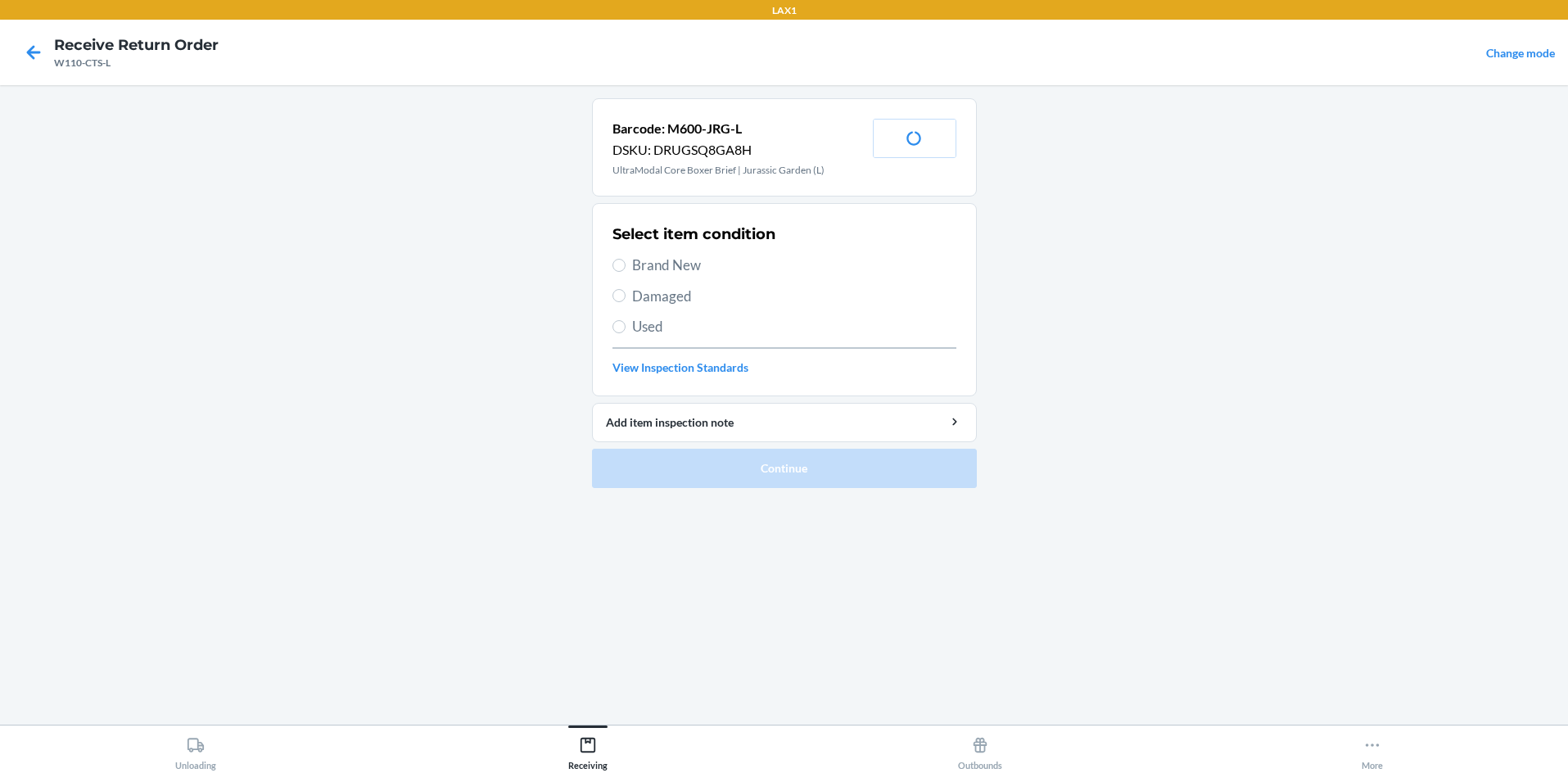
click at [615, 287] on label "Damaged" at bounding box center [784, 296] width 344 height 21
click at [615, 289] on input "Damaged" at bounding box center [619, 296] width 13 height 13
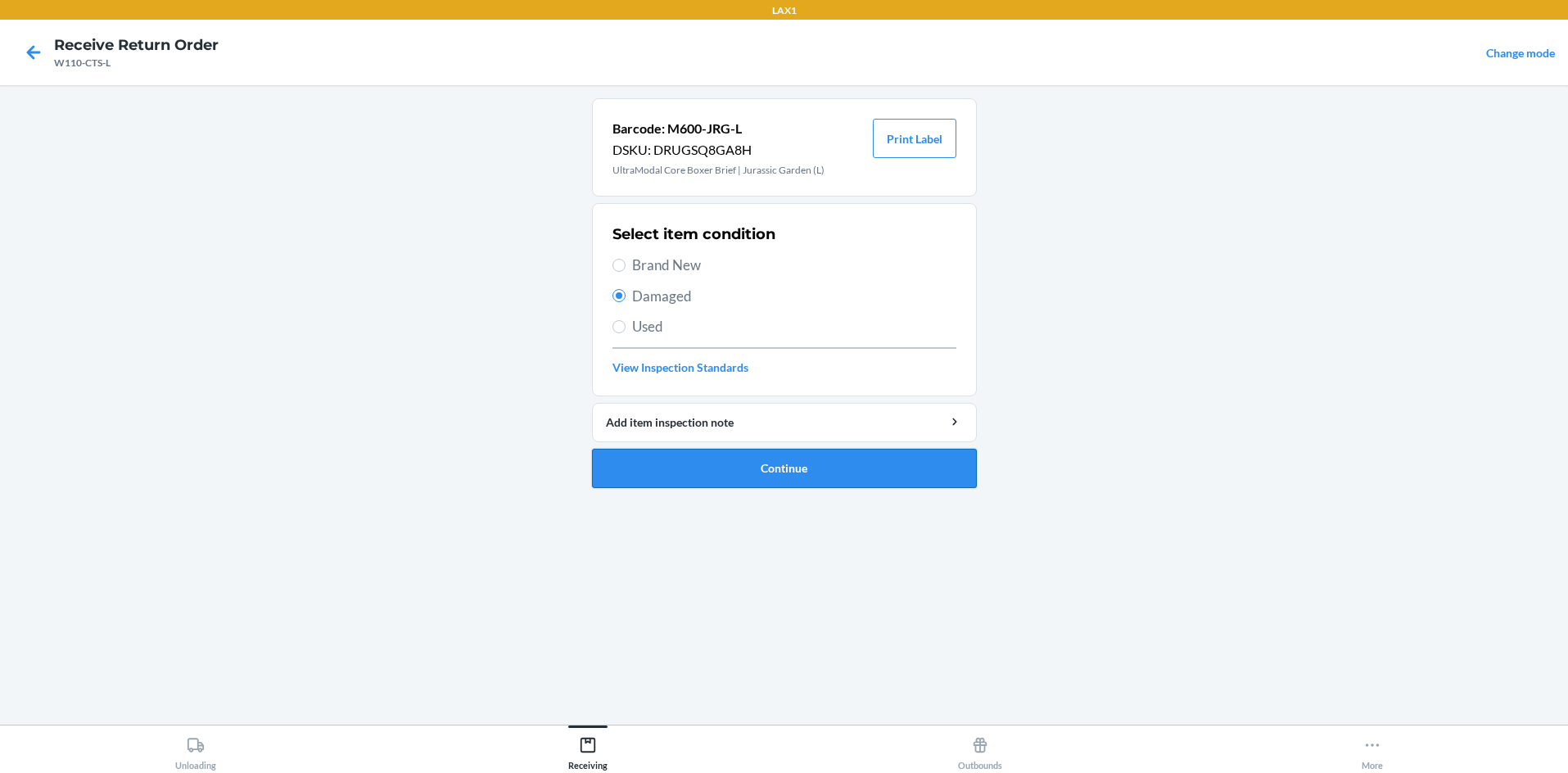
click at [709, 461] on button "Continue" at bounding box center [785, 468] width 385 height 39
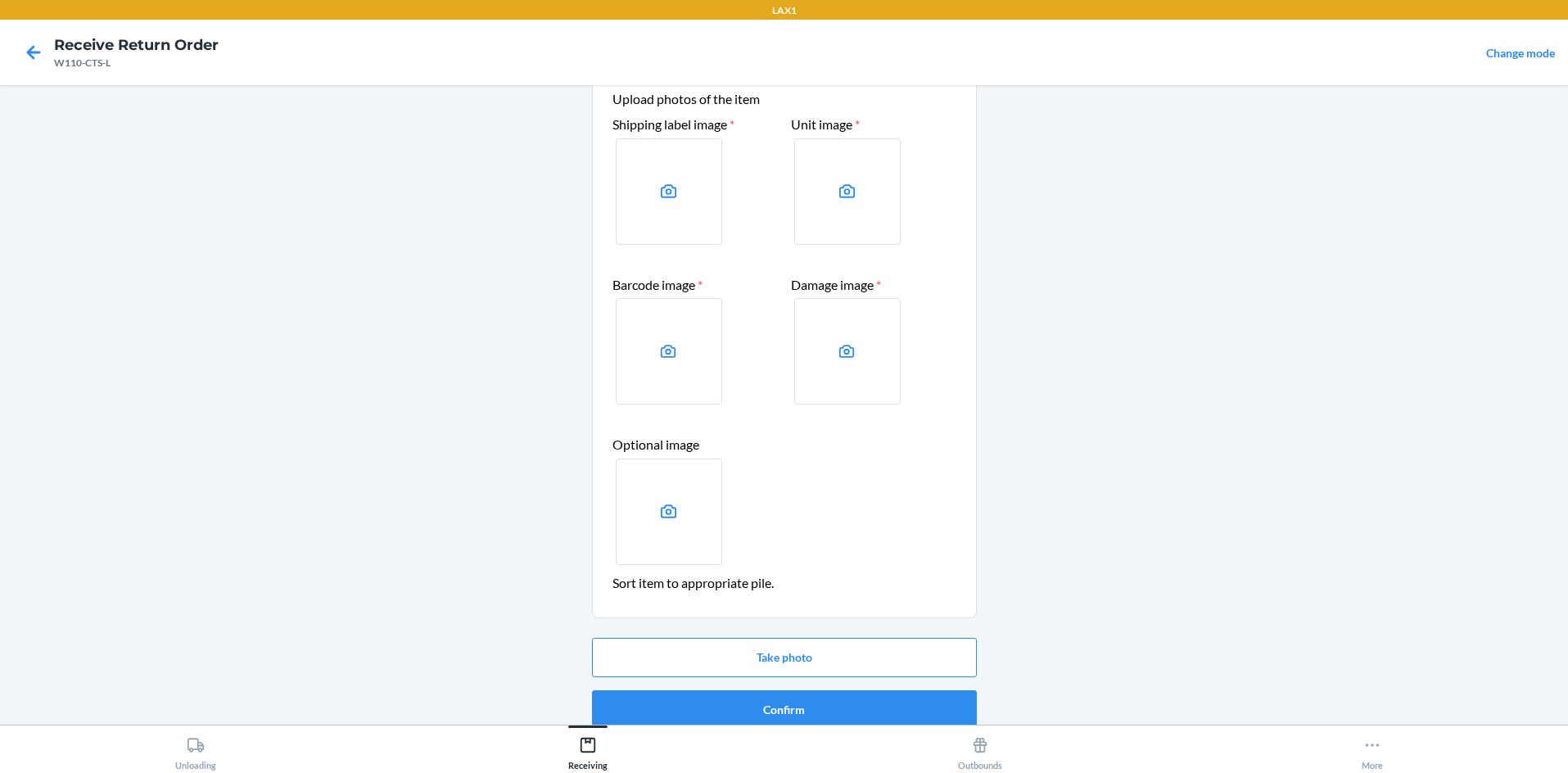
scroll to position [79, 0]
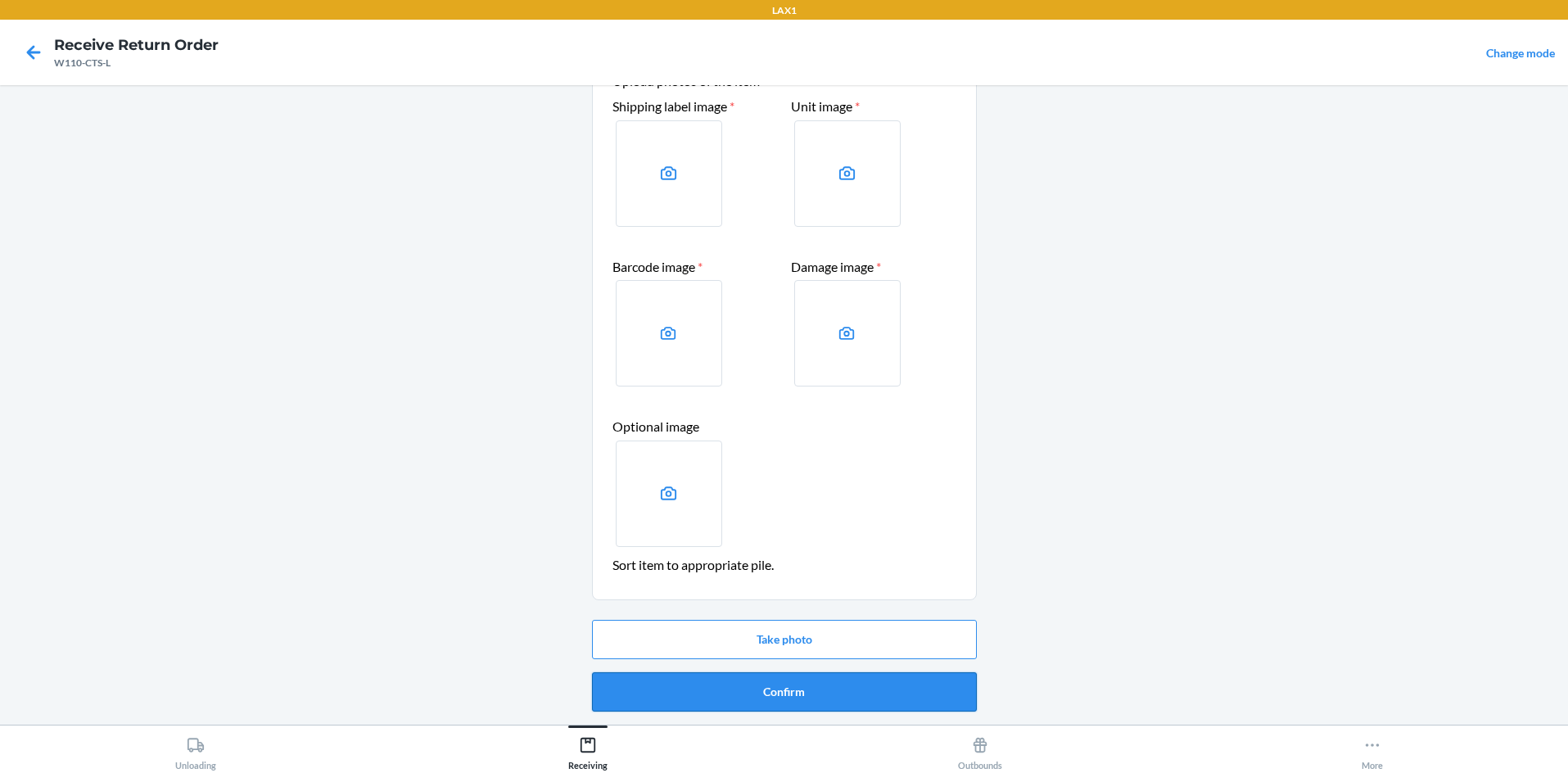
click at [784, 694] on button "Confirm" at bounding box center [785, 691] width 385 height 39
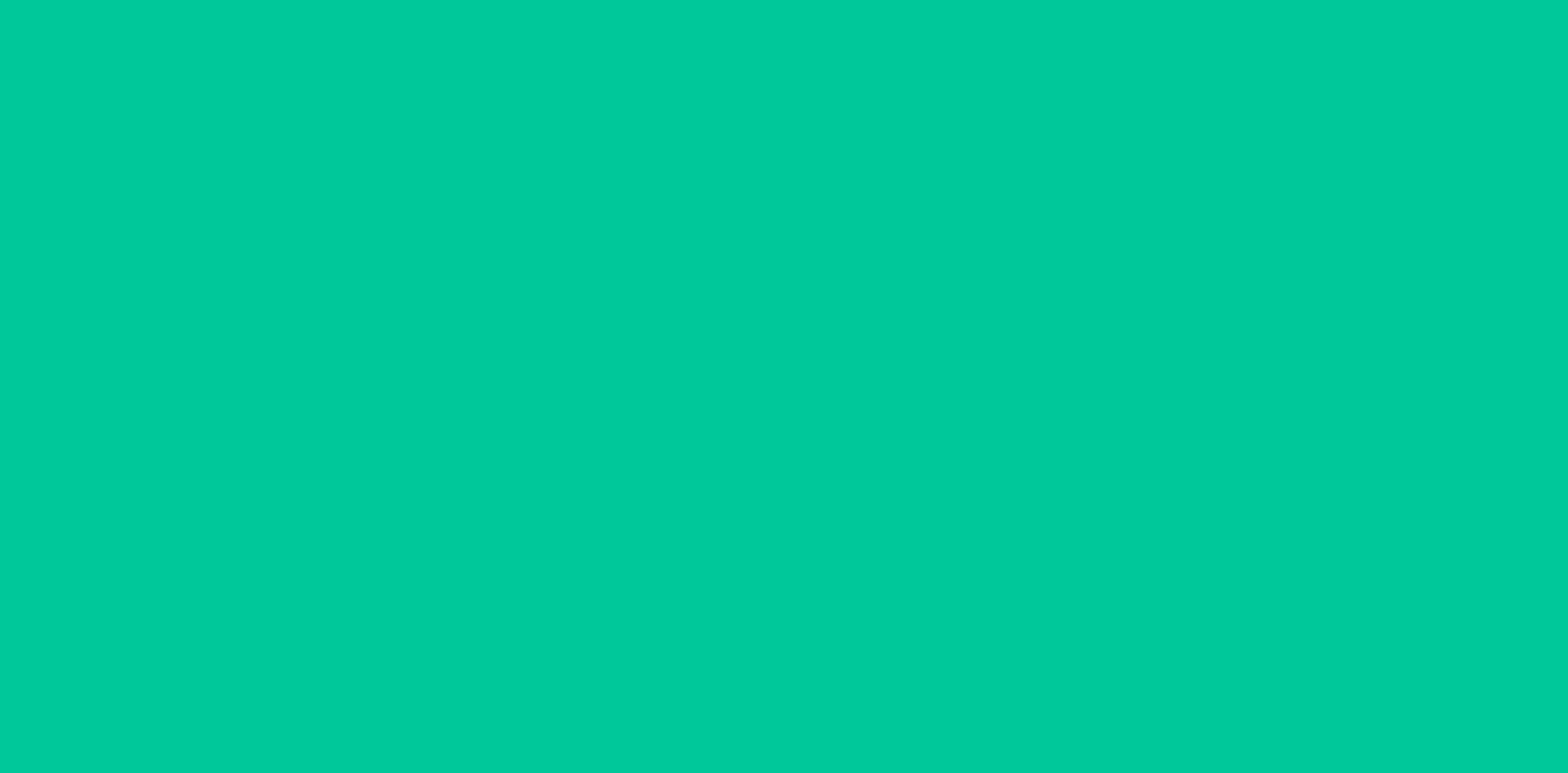
scroll to position [0, 0]
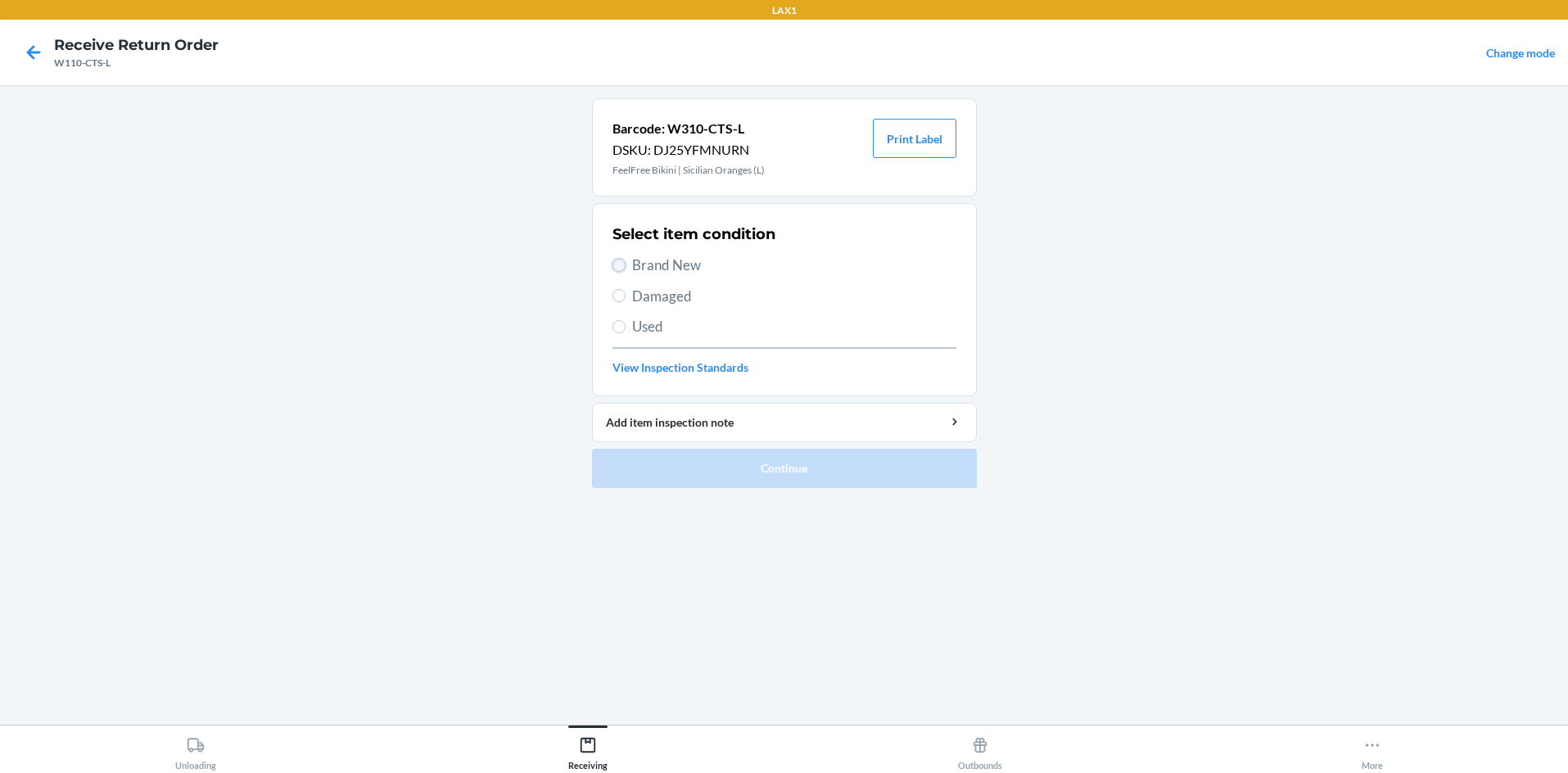
click at [621, 264] on input "Brand New" at bounding box center [619, 266] width 13 height 13
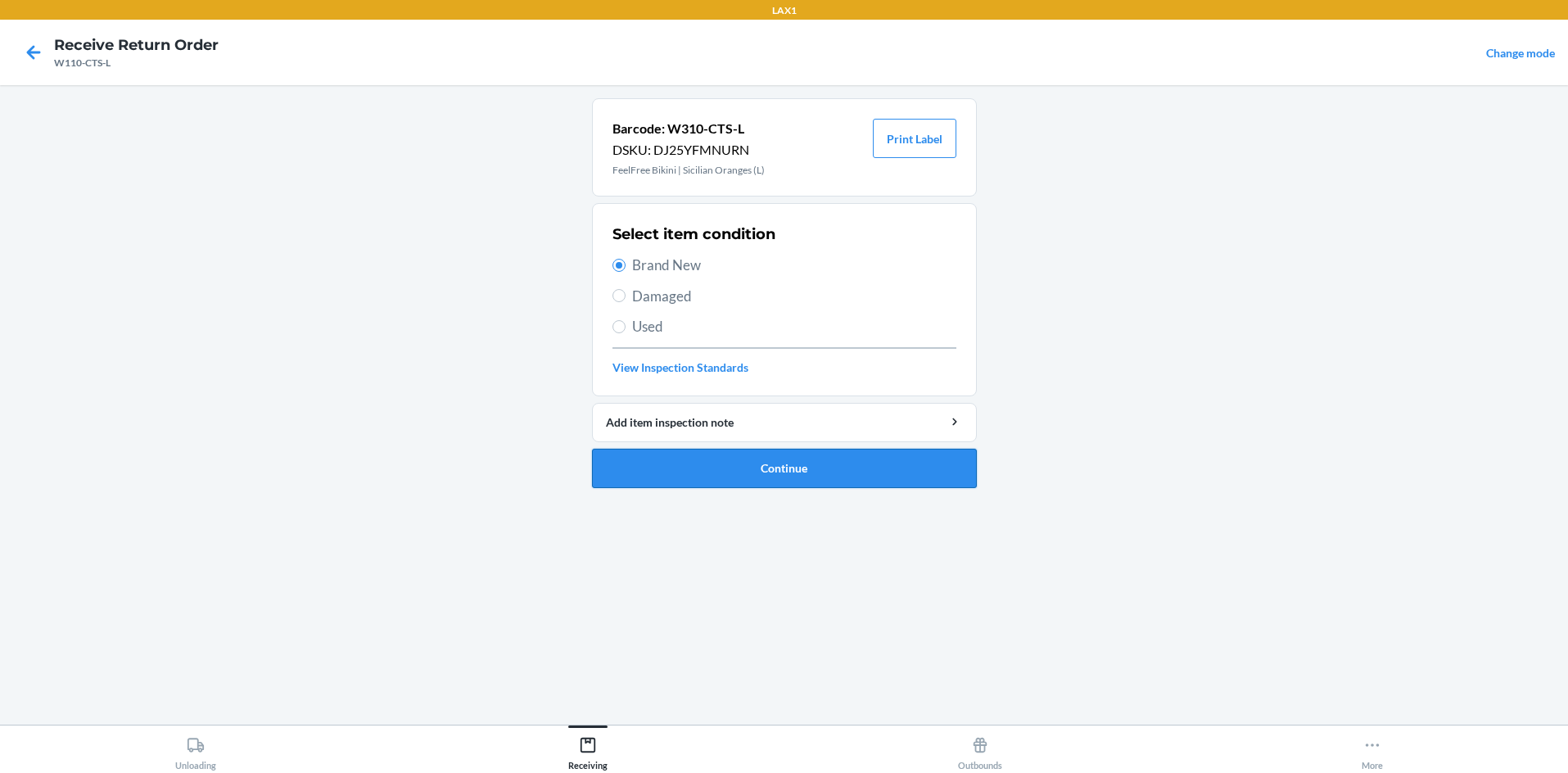
click at [784, 469] on button "Continue" at bounding box center [785, 468] width 385 height 39
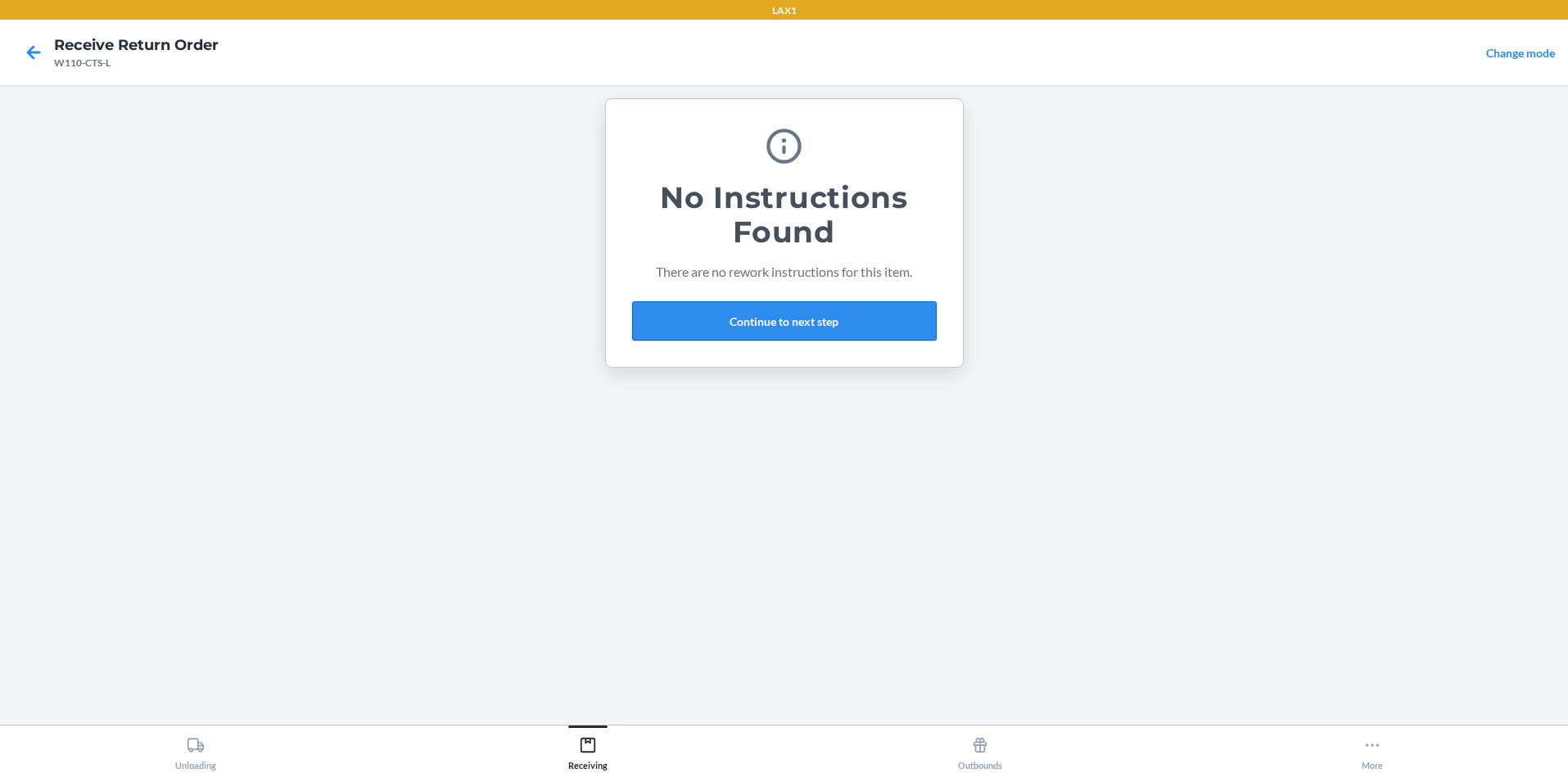
click at [784, 308] on button "Continue to next step" at bounding box center [784, 321] width 304 height 39
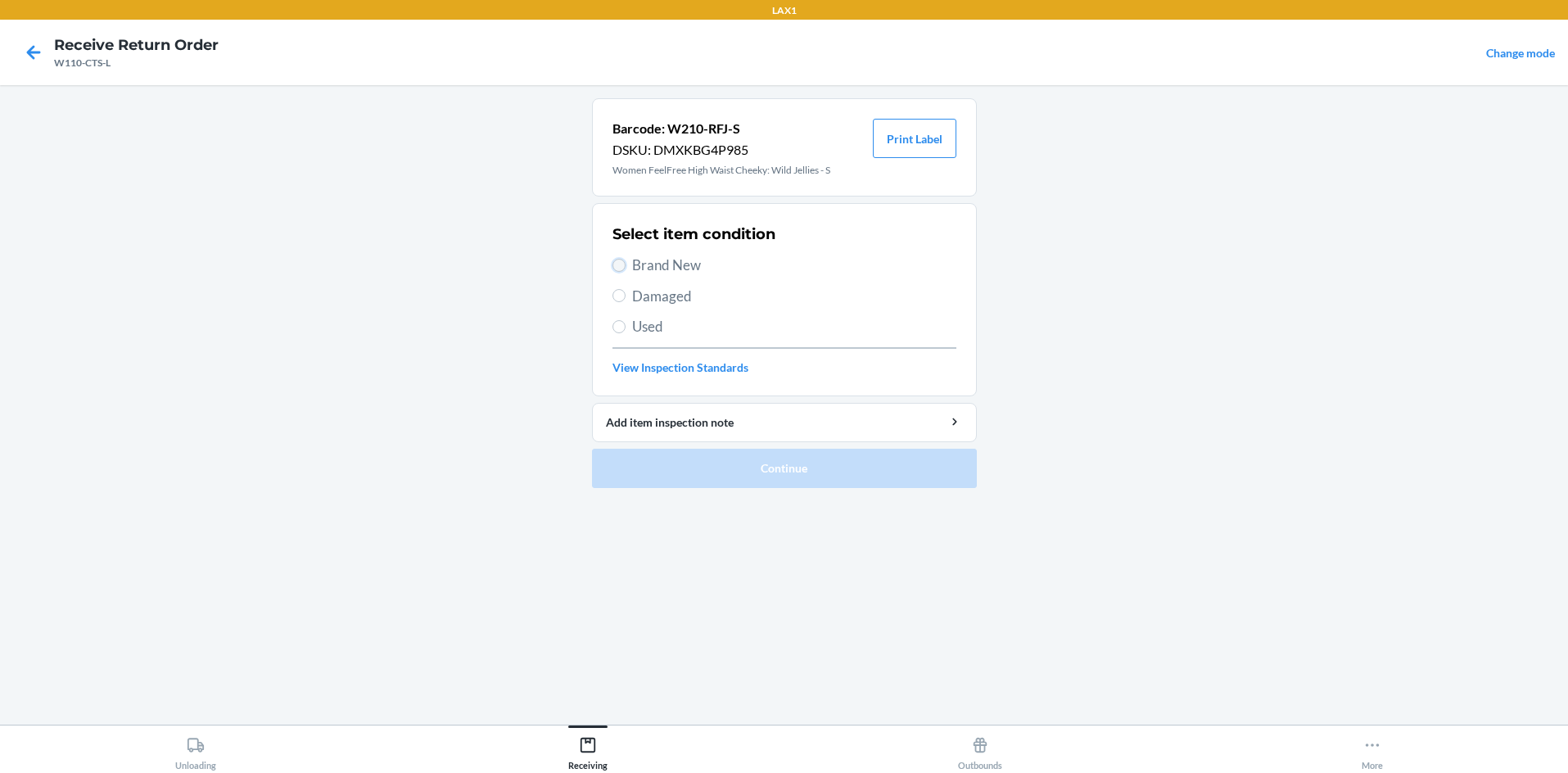
click at [618, 262] on input "Brand New" at bounding box center [619, 266] width 13 height 13
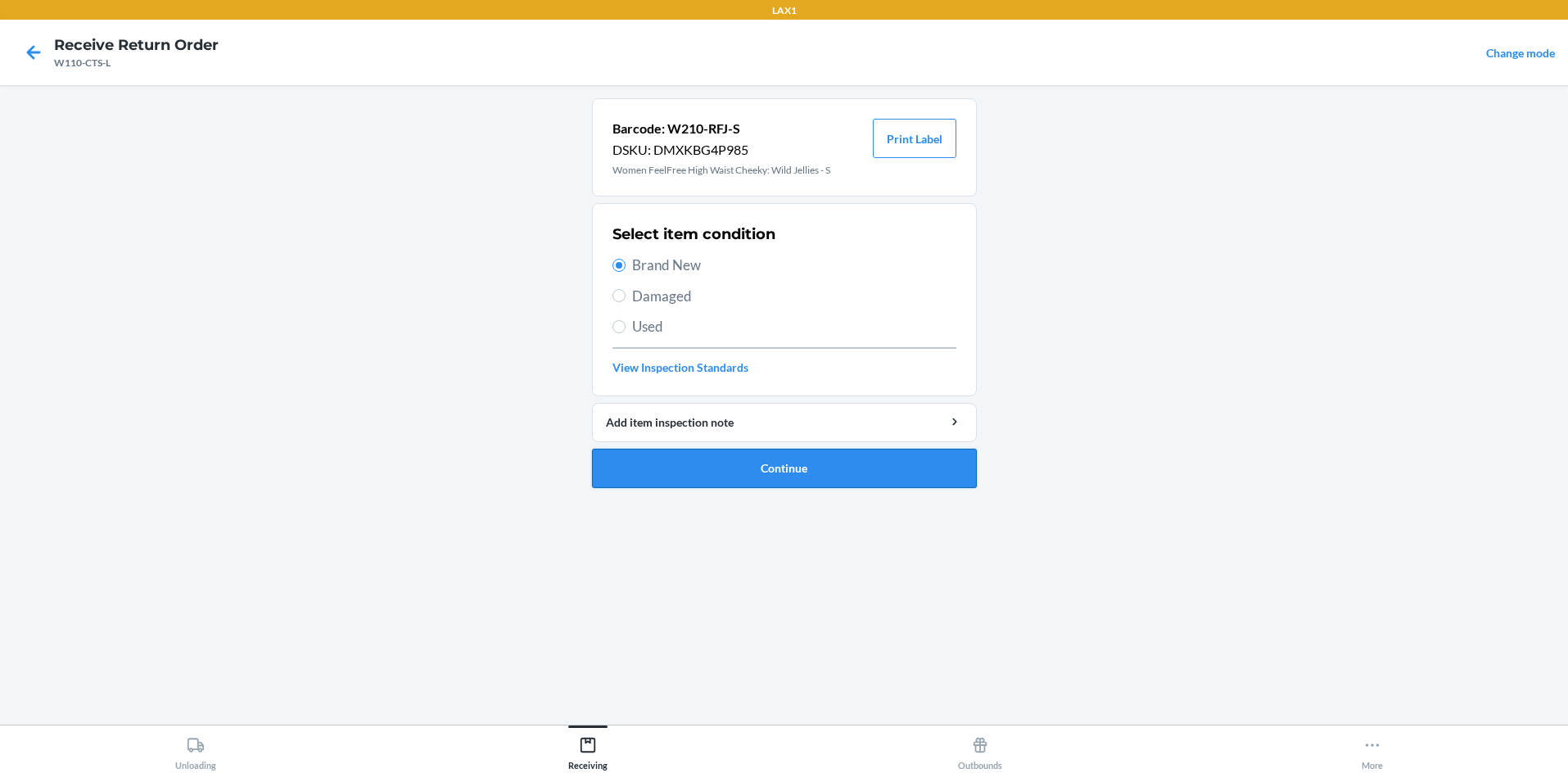
click at [724, 469] on button "Continue" at bounding box center [785, 468] width 385 height 39
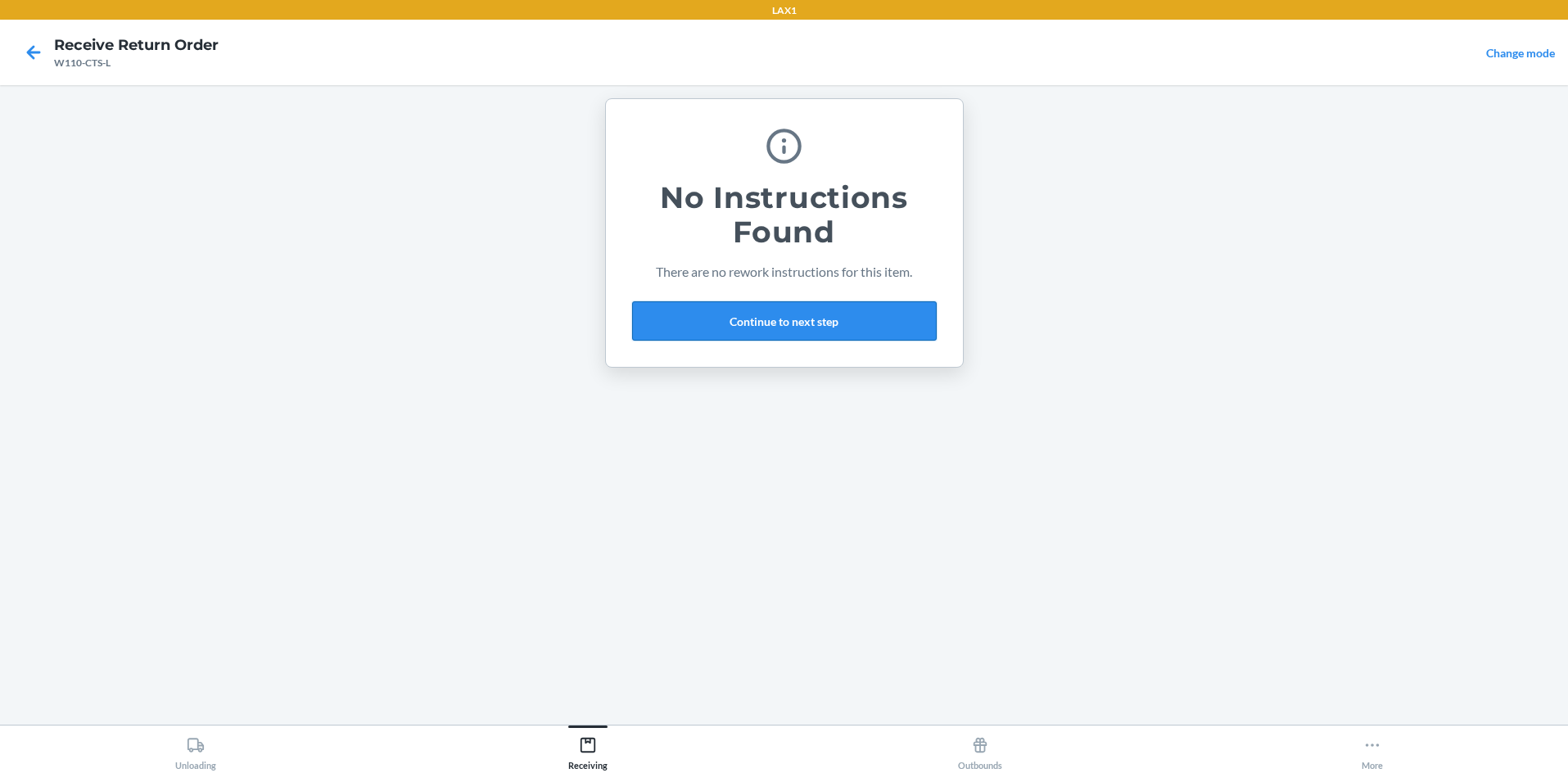
click at [784, 323] on button "Continue to next step" at bounding box center [784, 321] width 304 height 39
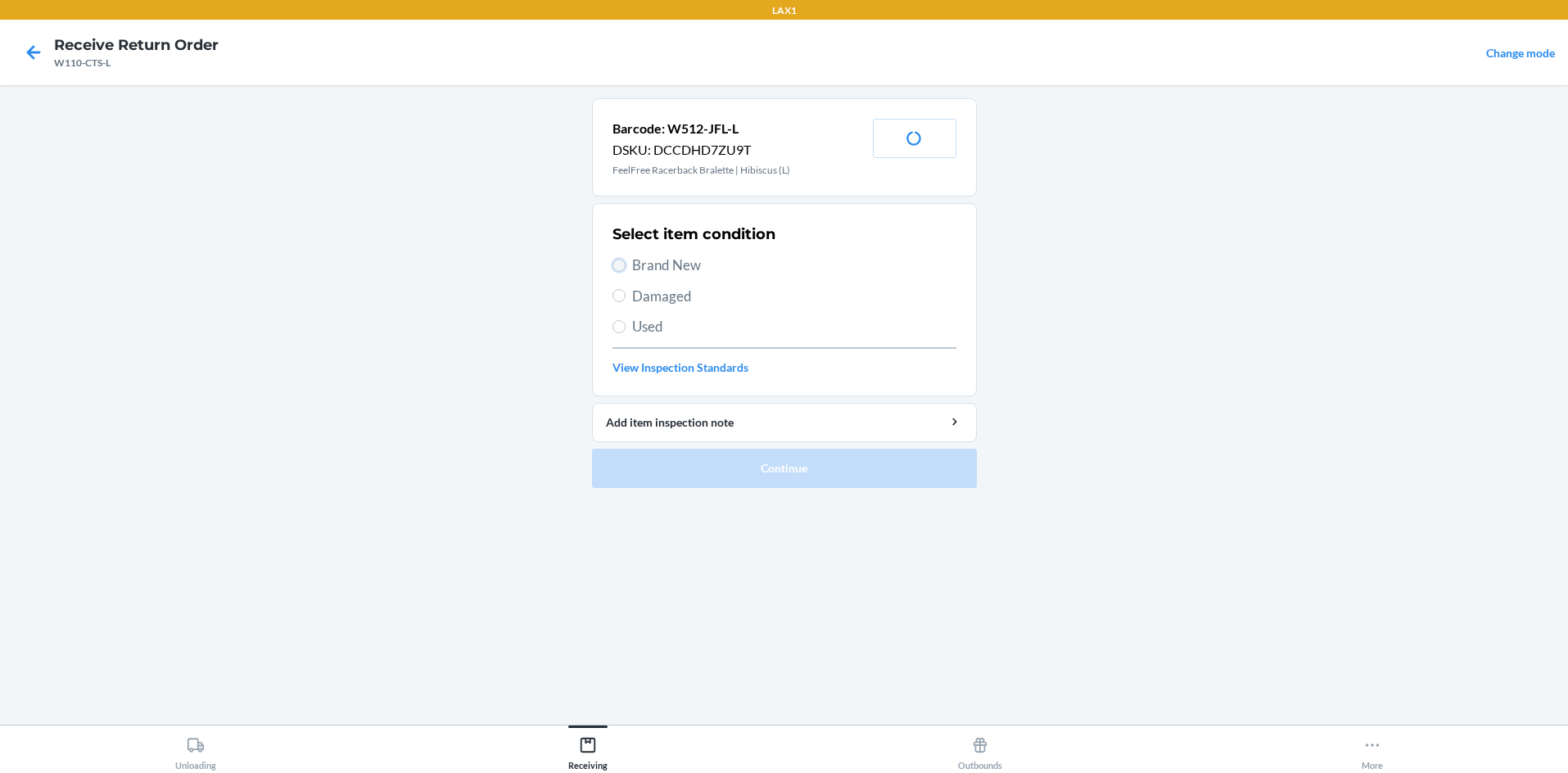
click at [616, 261] on input "Brand New" at bounding box center [619, 266] width 13 height 13
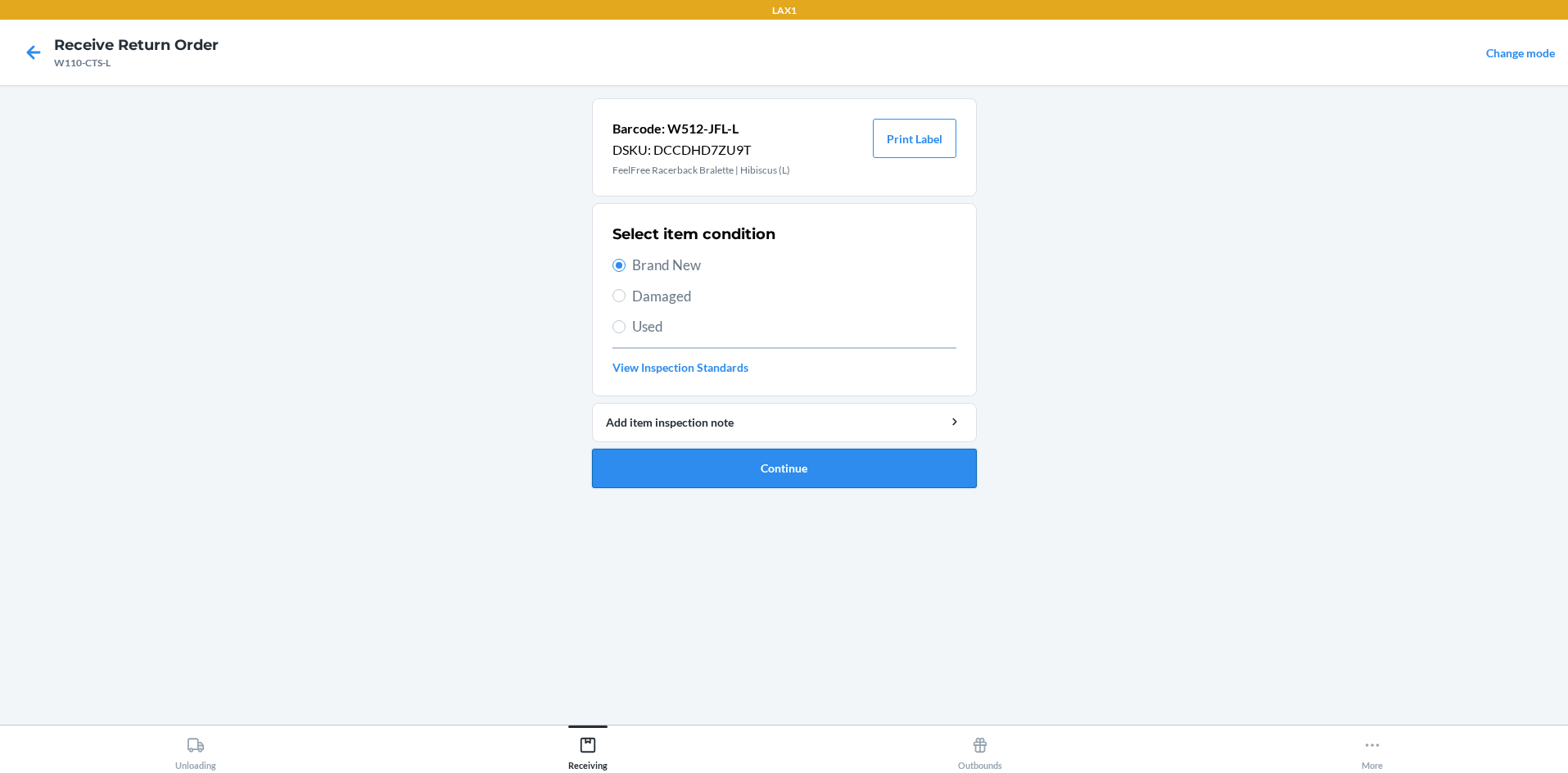
click at [760, 460] on button "Continue" at bounding box center [785, 468] width 385 height 39
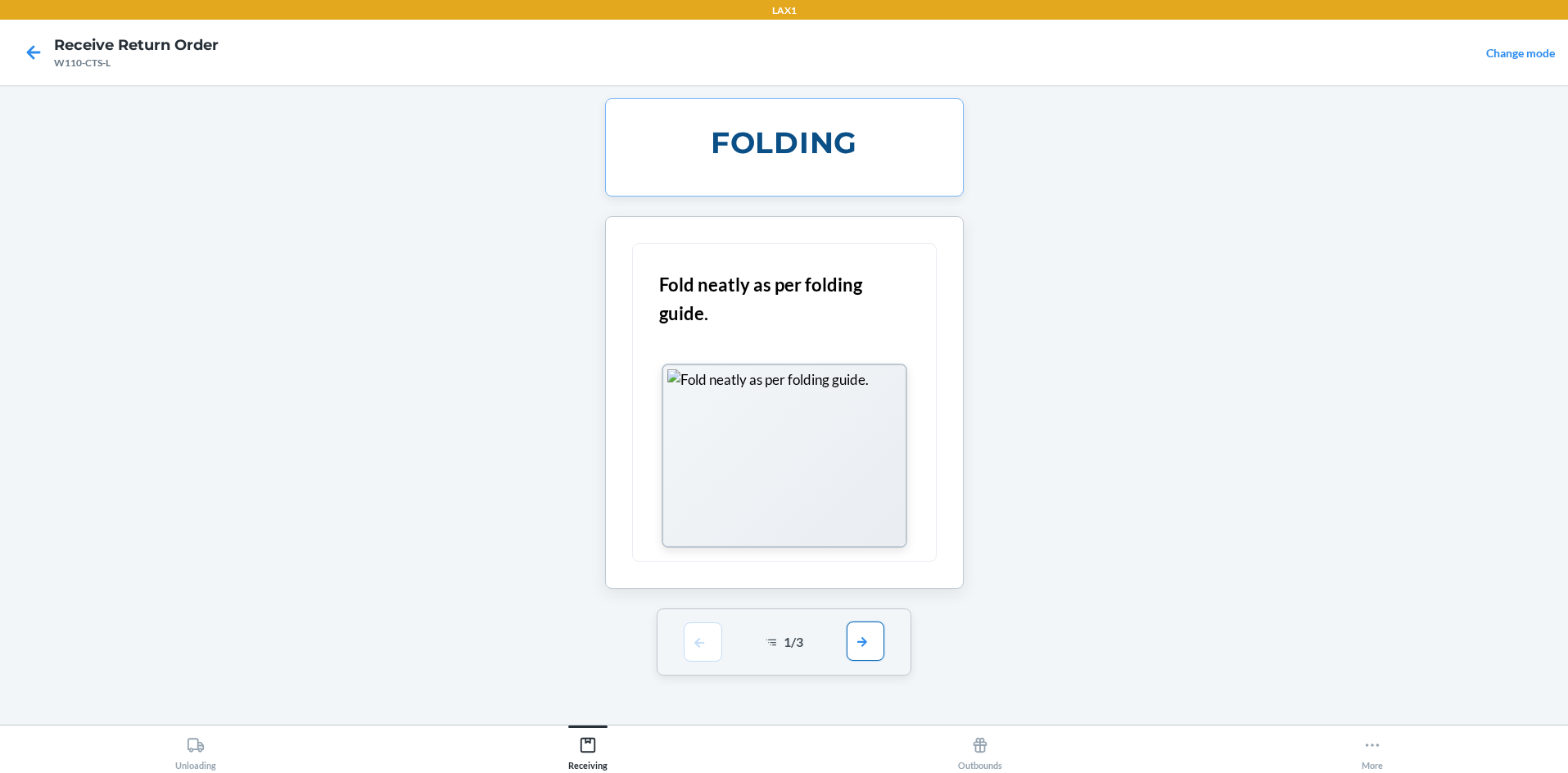
click at [784, 657] on button "button" at bounding box center [866, 641] width 38 height 39
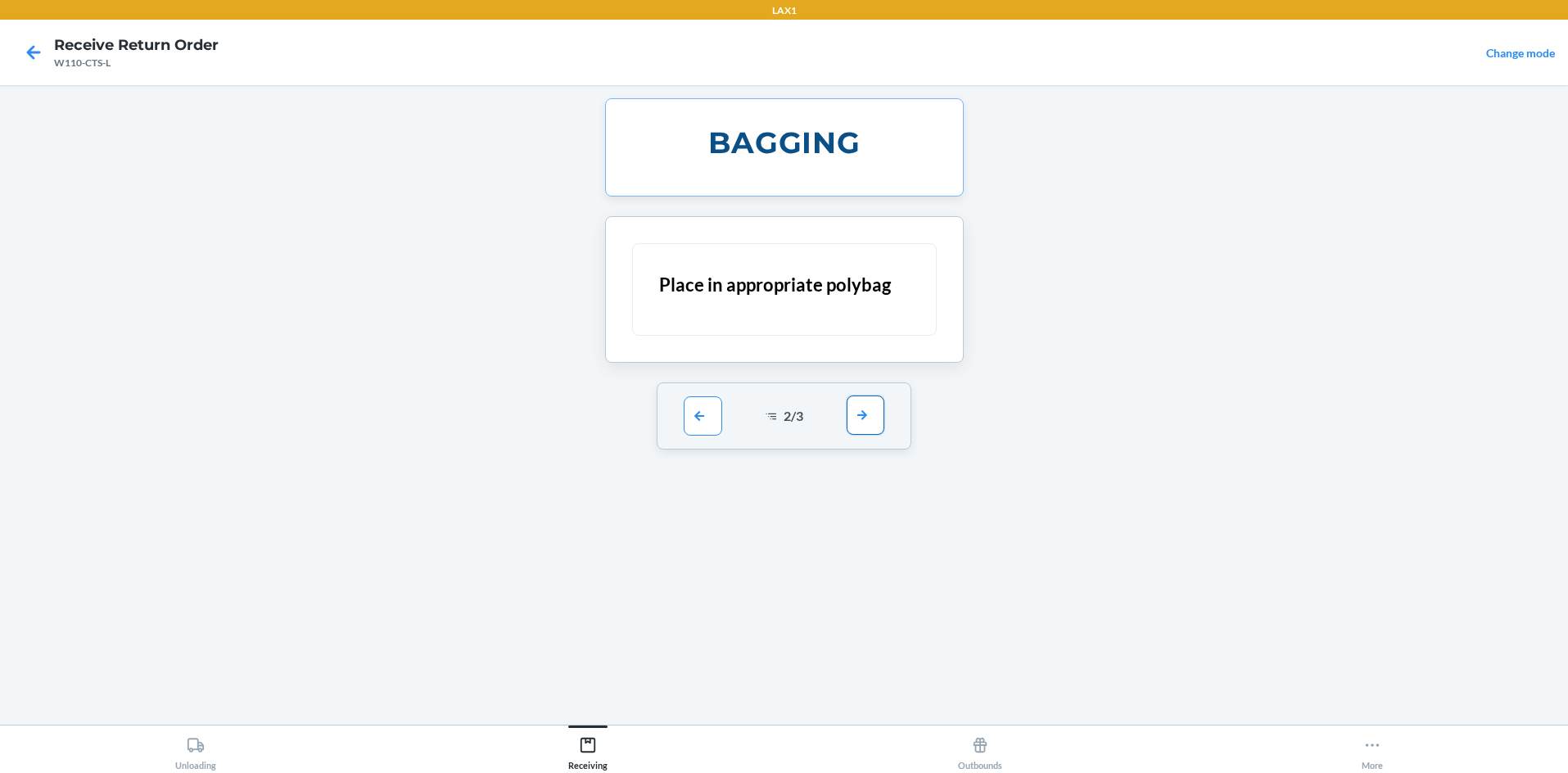
click at [784, 416] on button "button" at bounding box center [866, 415] width 38 height 39
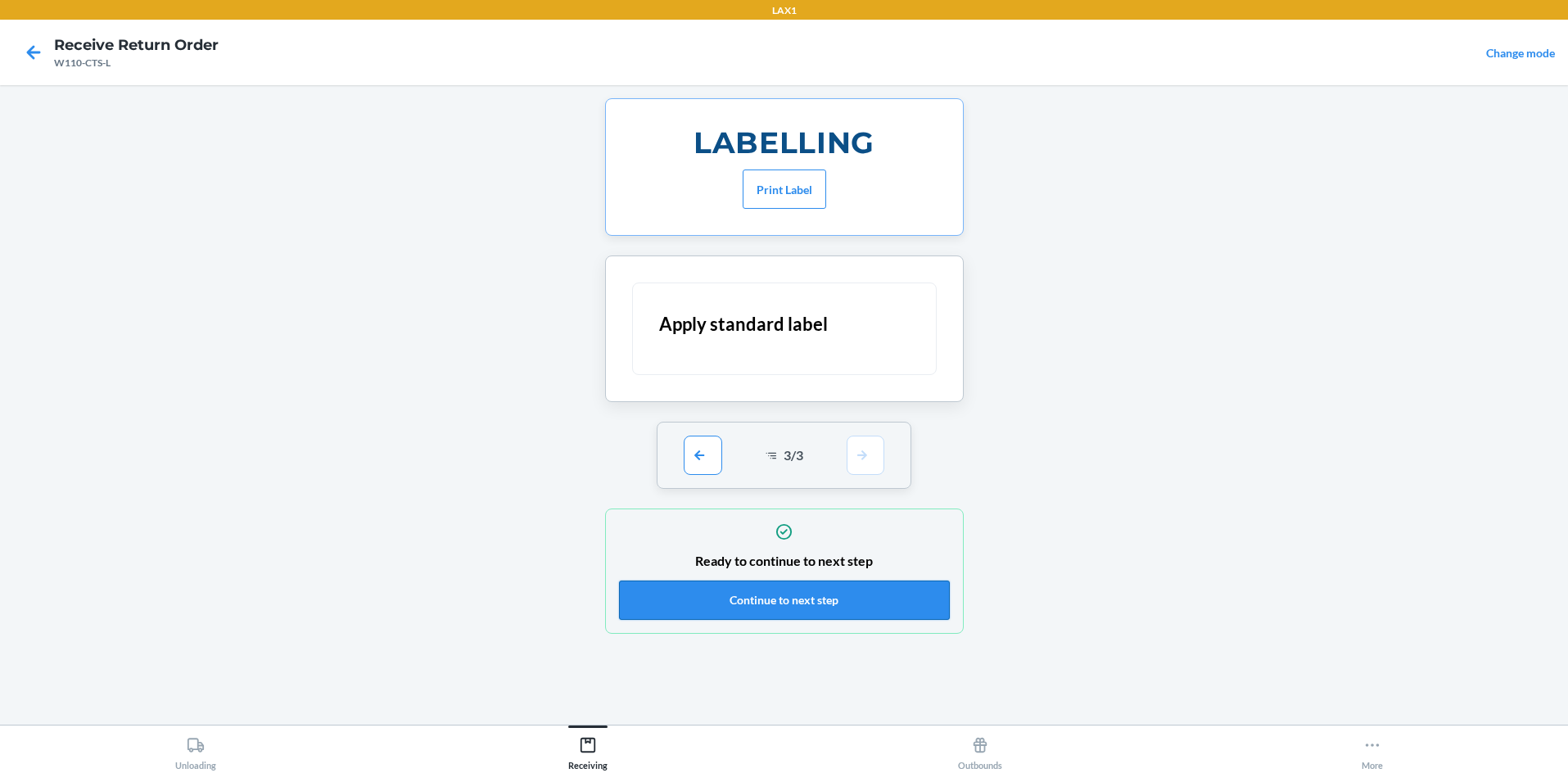
click at [784, 595] on button "Continue to next step" at bounding box center [785, 600] width 331 height 39
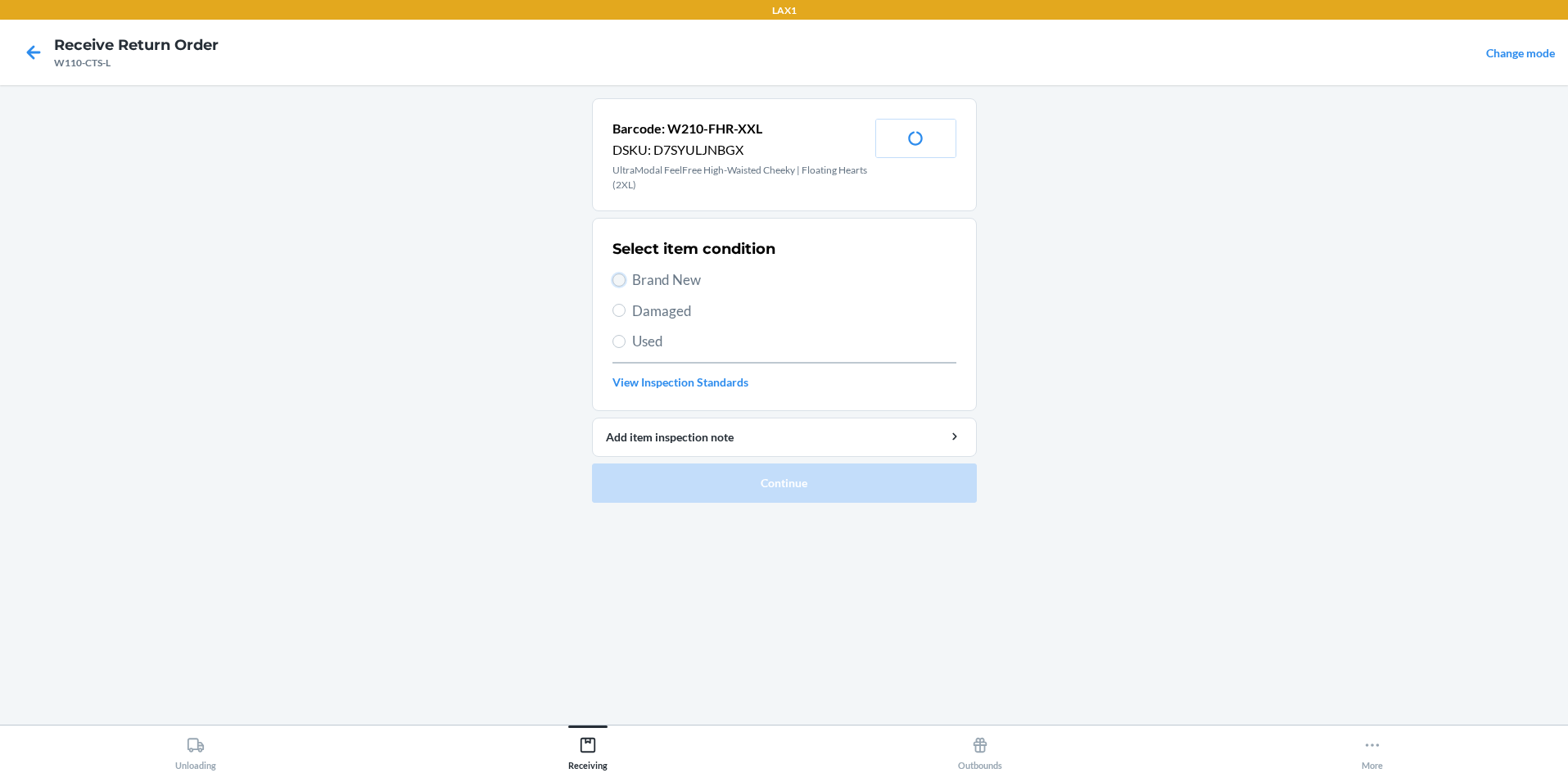
click at [624, 283] on input "Brand New" at bounding box center [619, 280] width 13 height 13
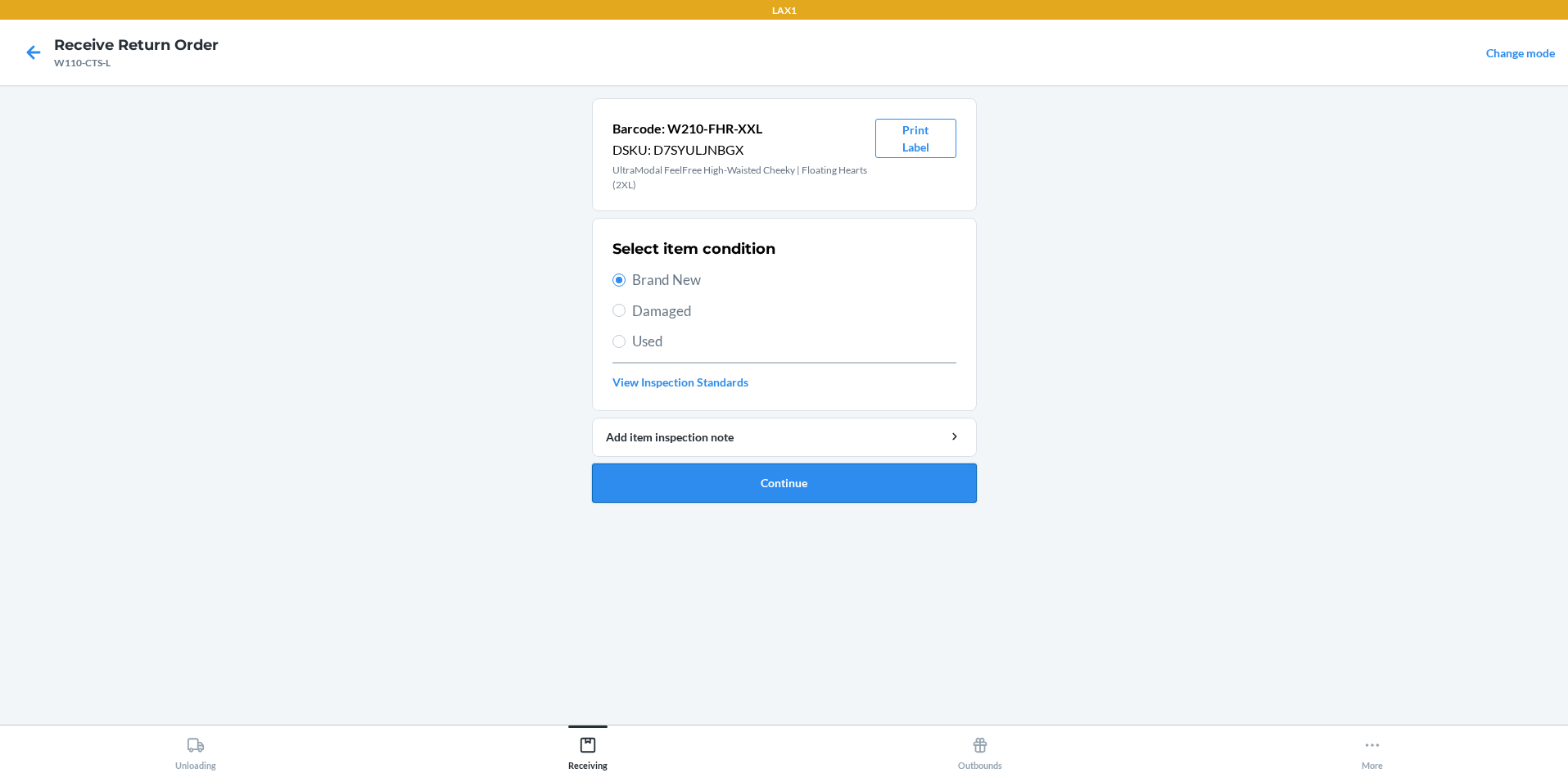
click at [746, 484] on button "Continue" at bounding box center [785, 483] width 385 height 39
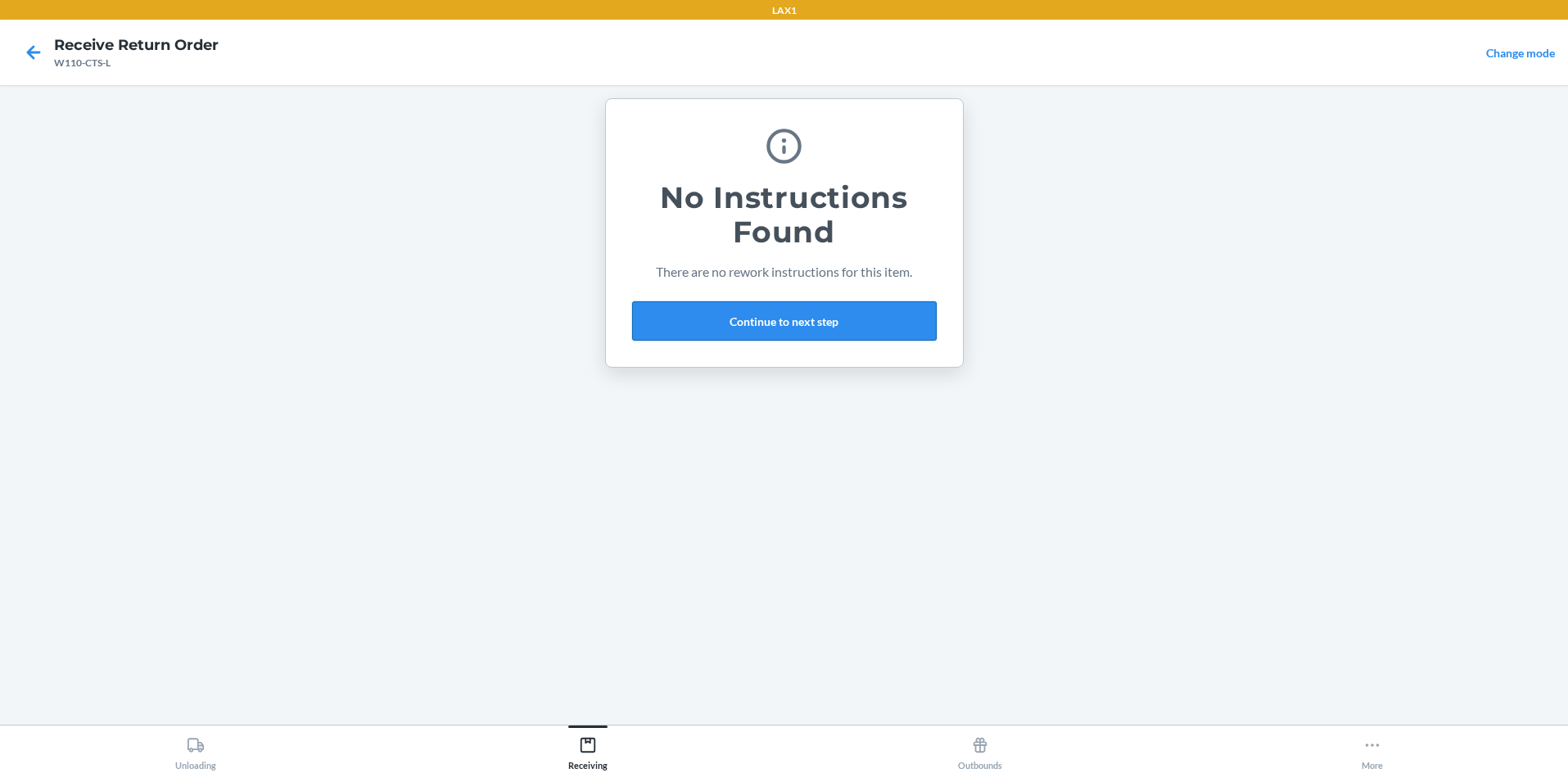
click at [784, 318] on button "Continue to next step" at bounding box center [784, 321] width 304 height 39
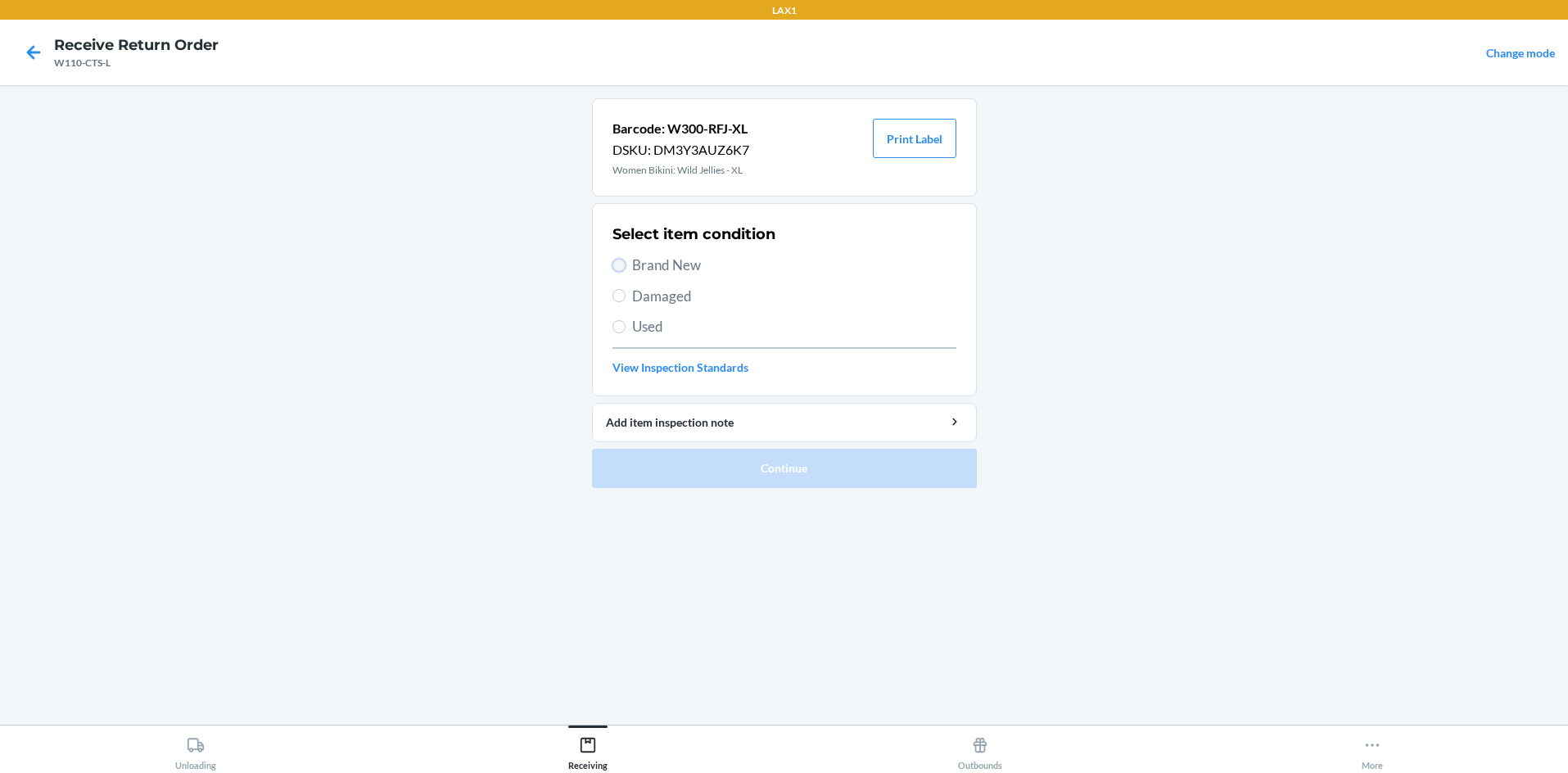
click at [618, 260] on input "Brand New" at bounding box center [619, 266] width 13 height 13
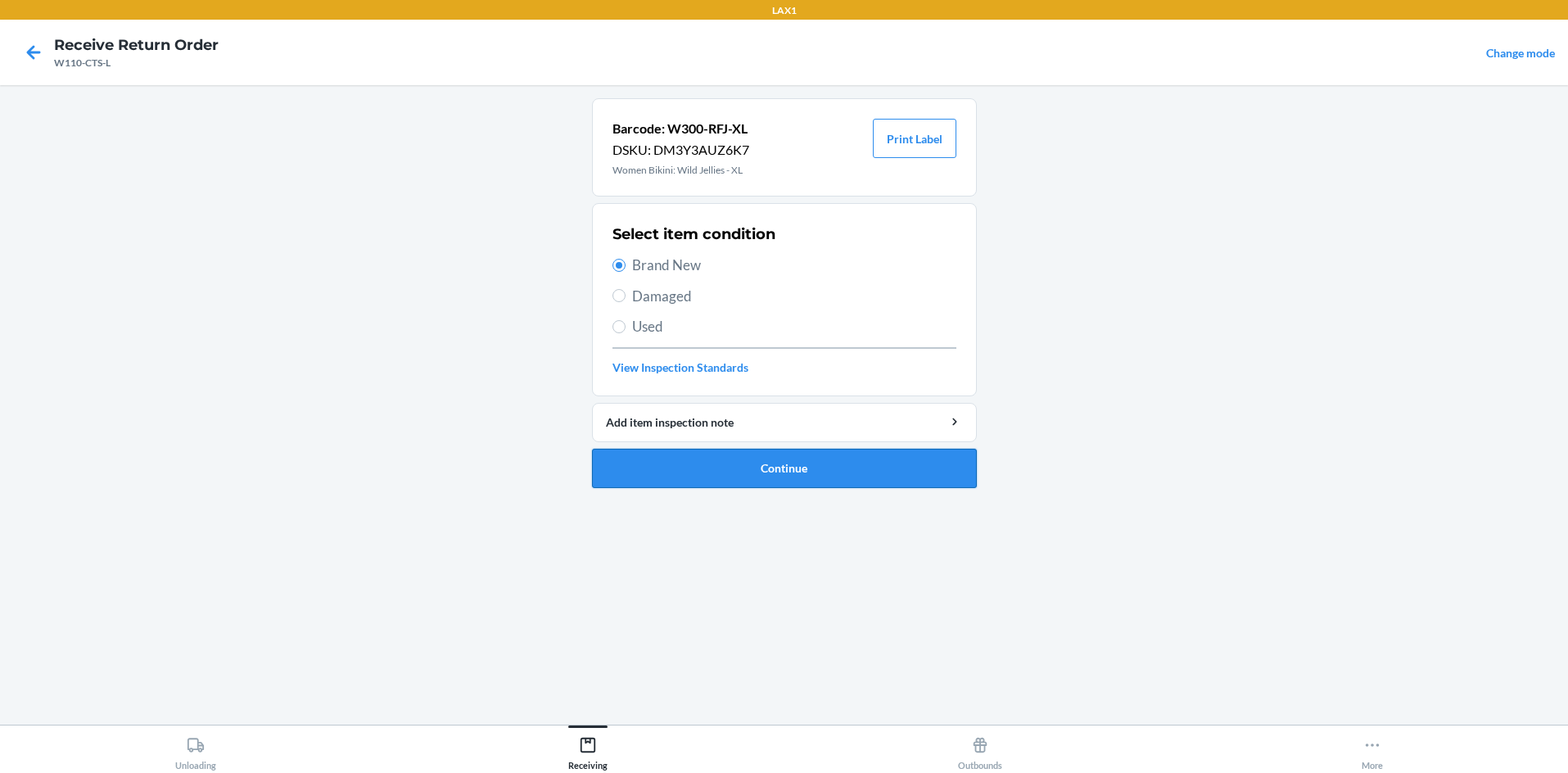
click at [714, 459] on button "Continue" at bounding box center [785, 468] width 385 height 39
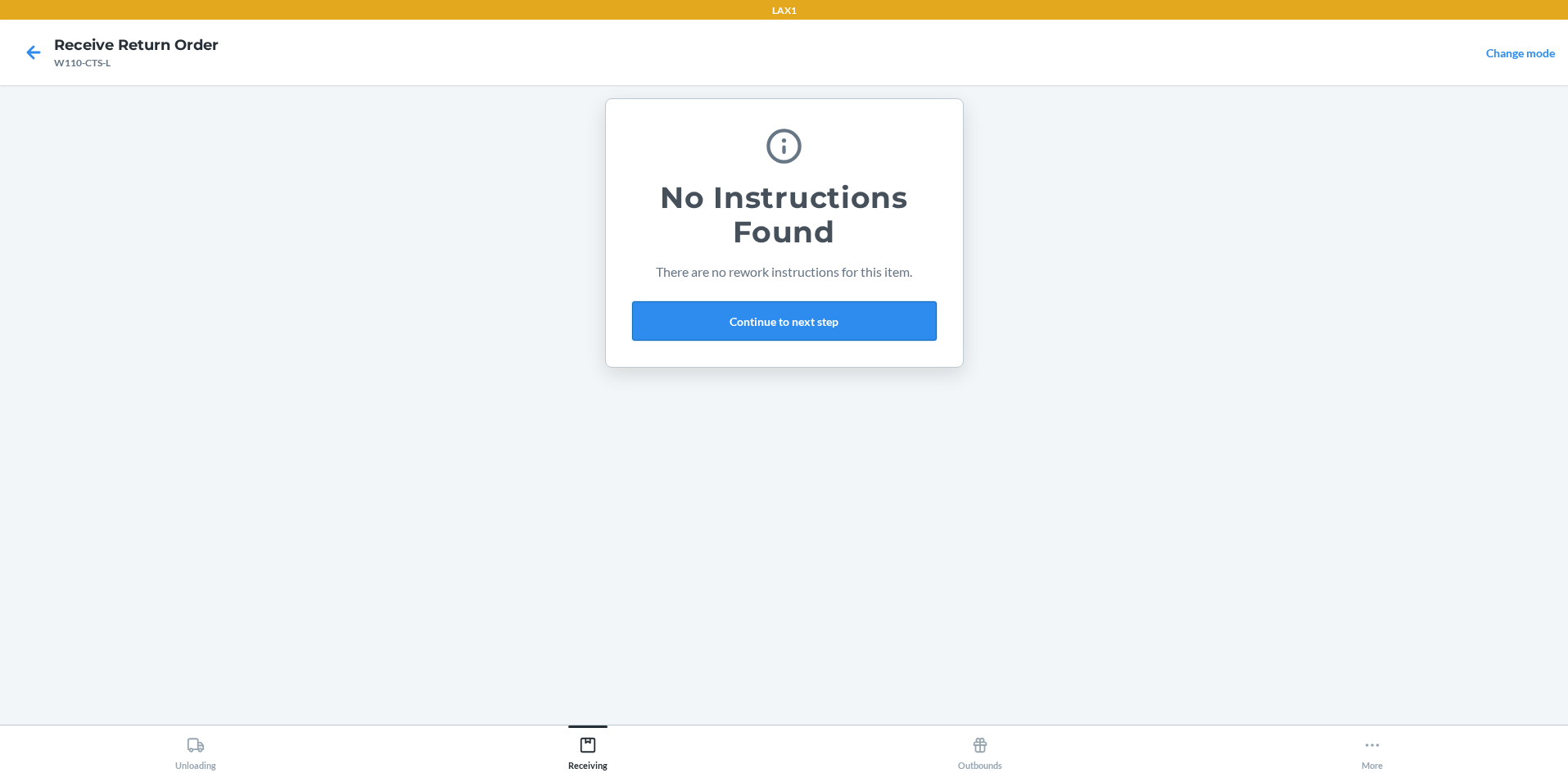
click at [784, 305] on button "Continue to next step" at bounding box center [784, 321] width 304 height 39
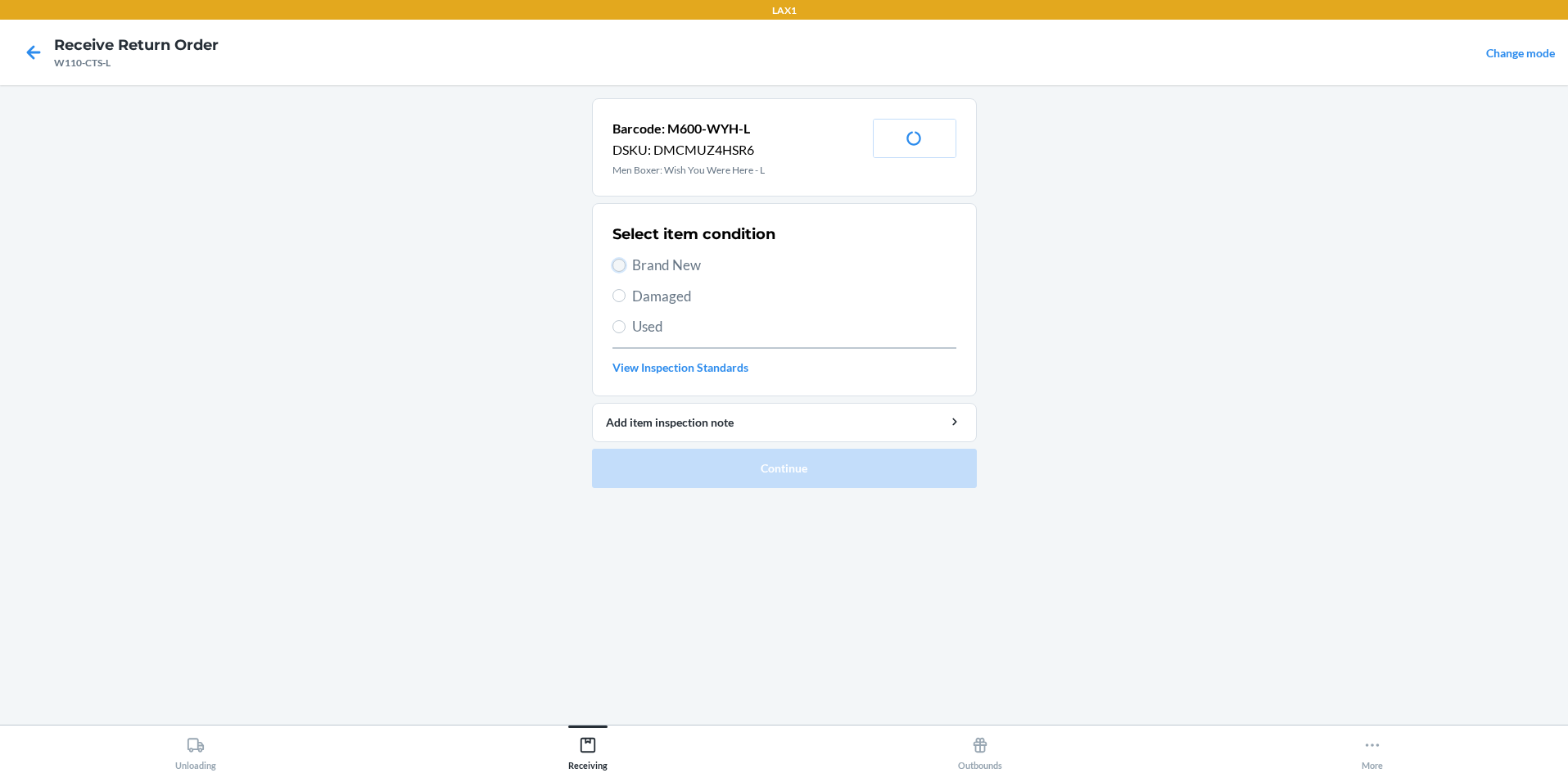
click at [618, 260] on input "Brand New" at bounding box center [619, 266] width 13 height 13
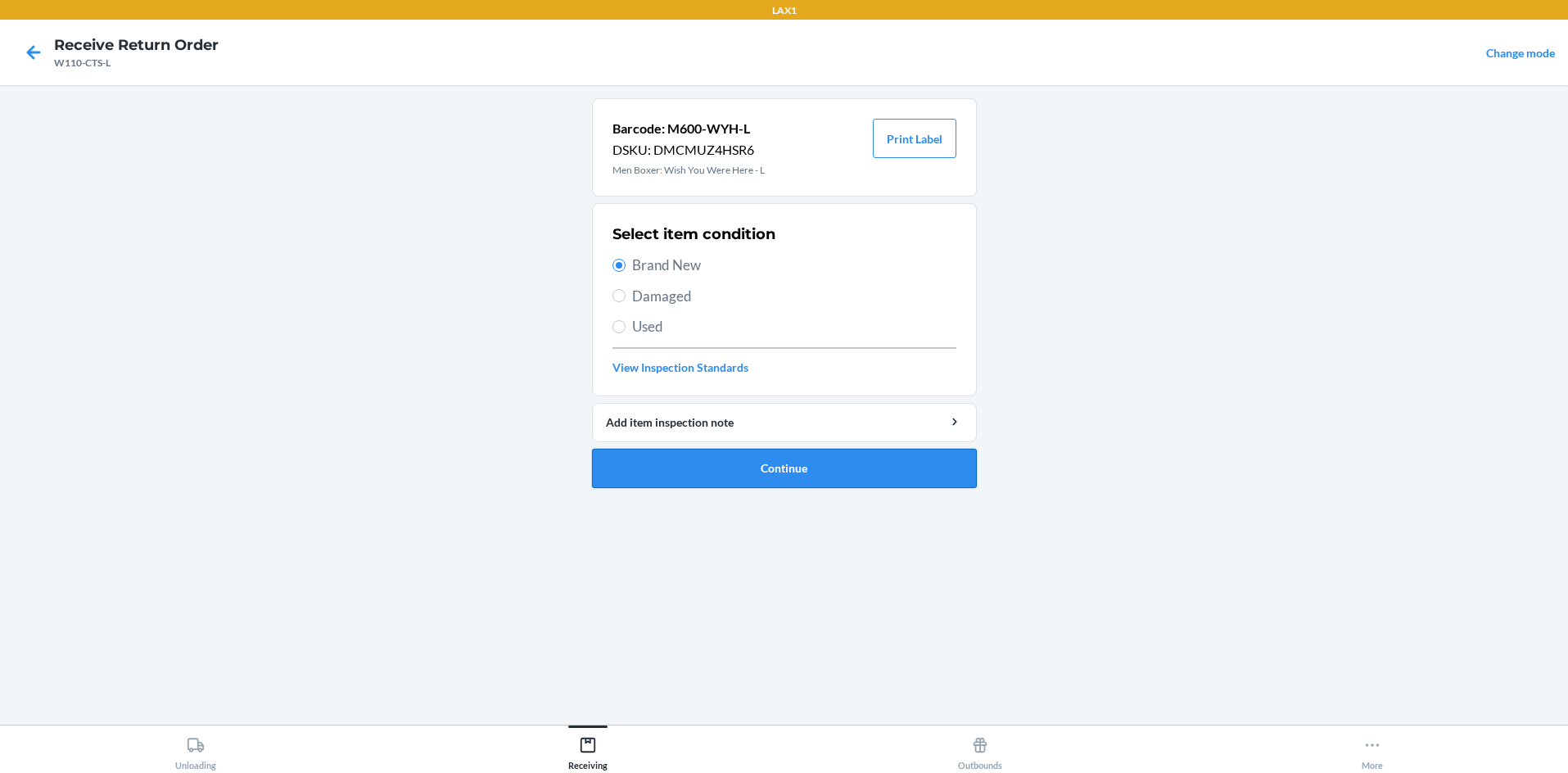
click at [734, 456] on button "Continue" at bounding box center [785, 468] width 385 height 39
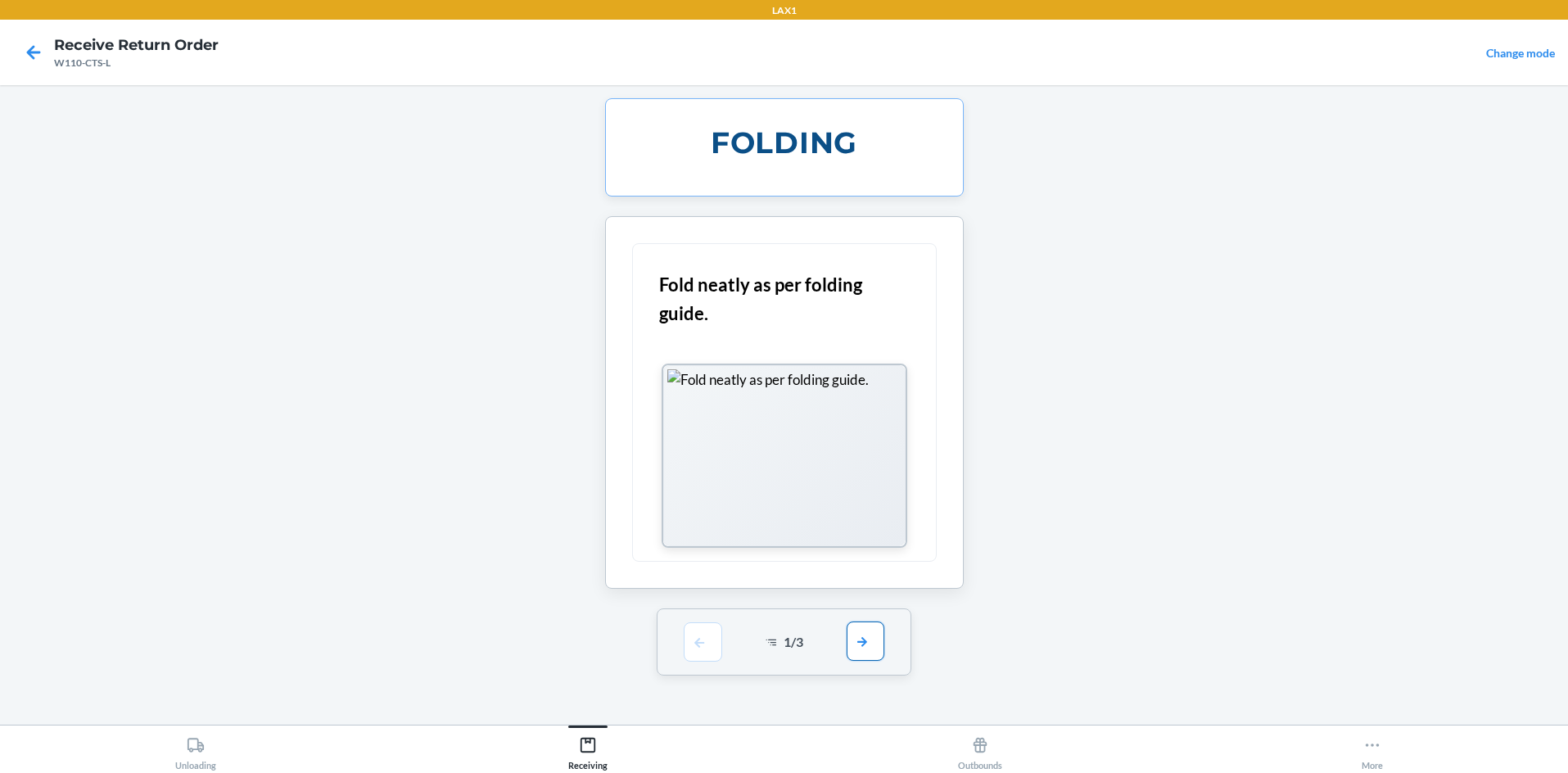
click at [784, 640] on button "button" at bounding box center [866, 641] width 38 height 39
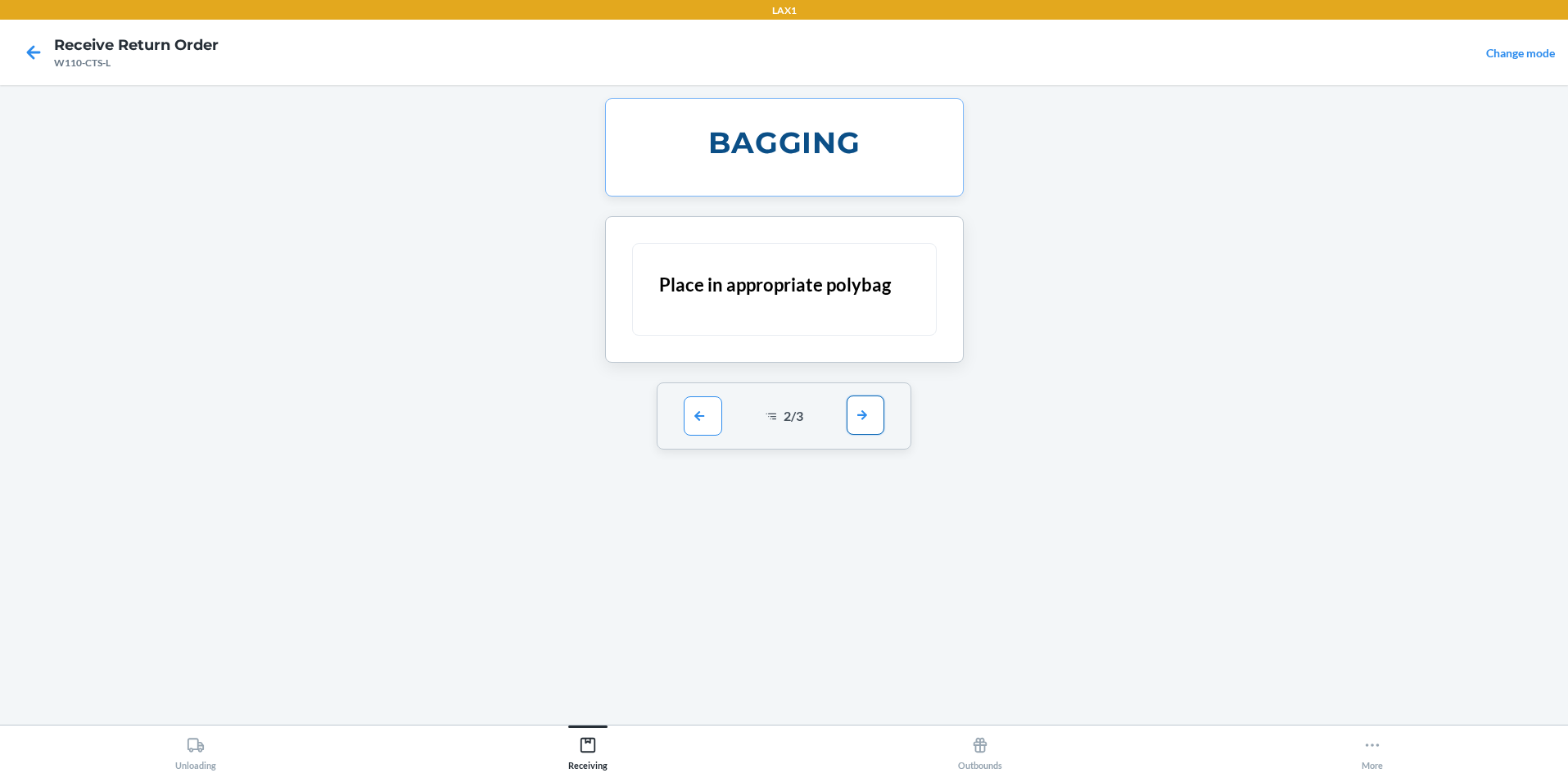
click at [784, 427] on button "button" at bounding box center [866, 415] width 38 height 39
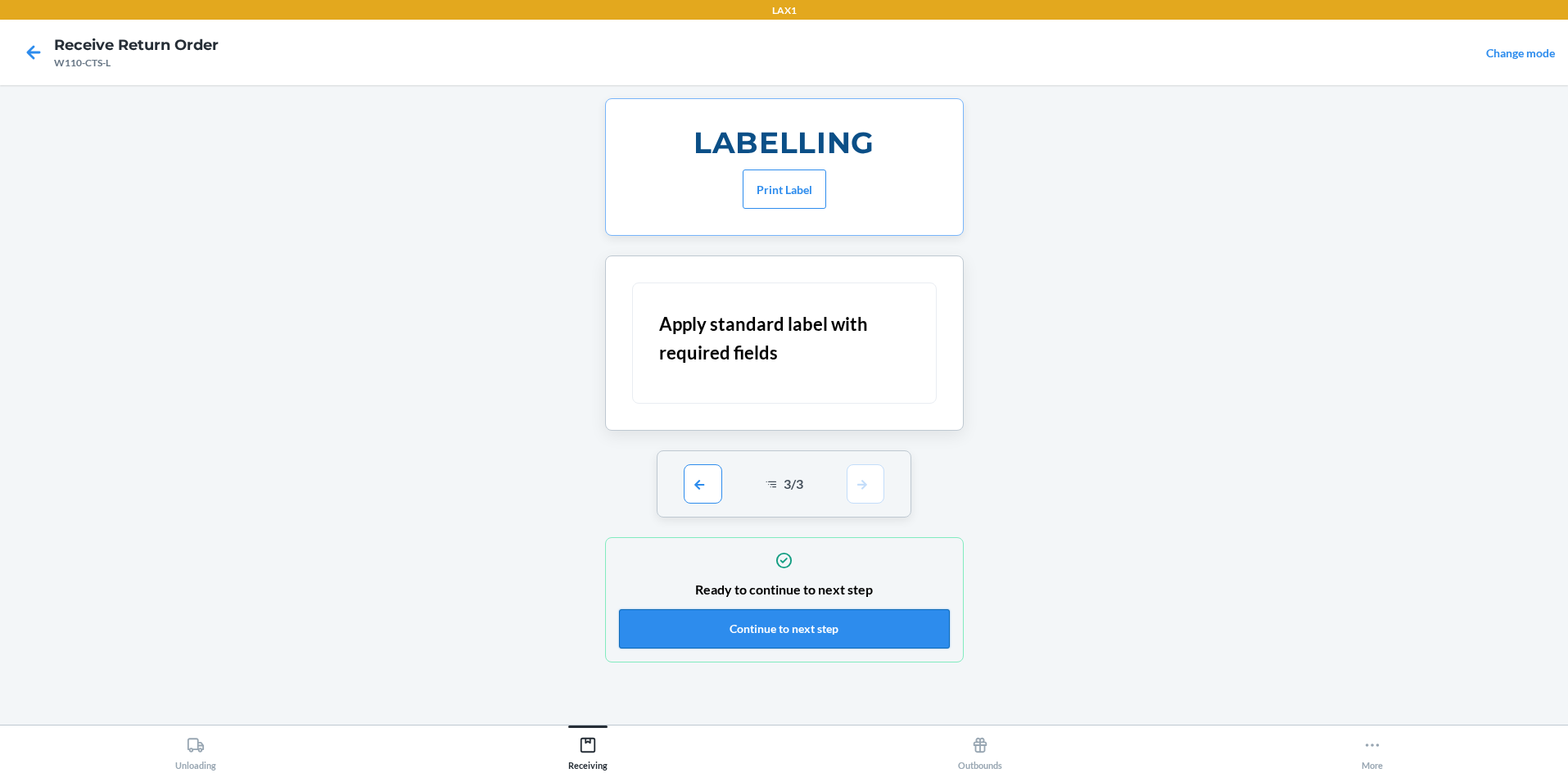
click at [784, 631] on button "Continue to next step" at bounding box center [785, 628] width 331 height 39
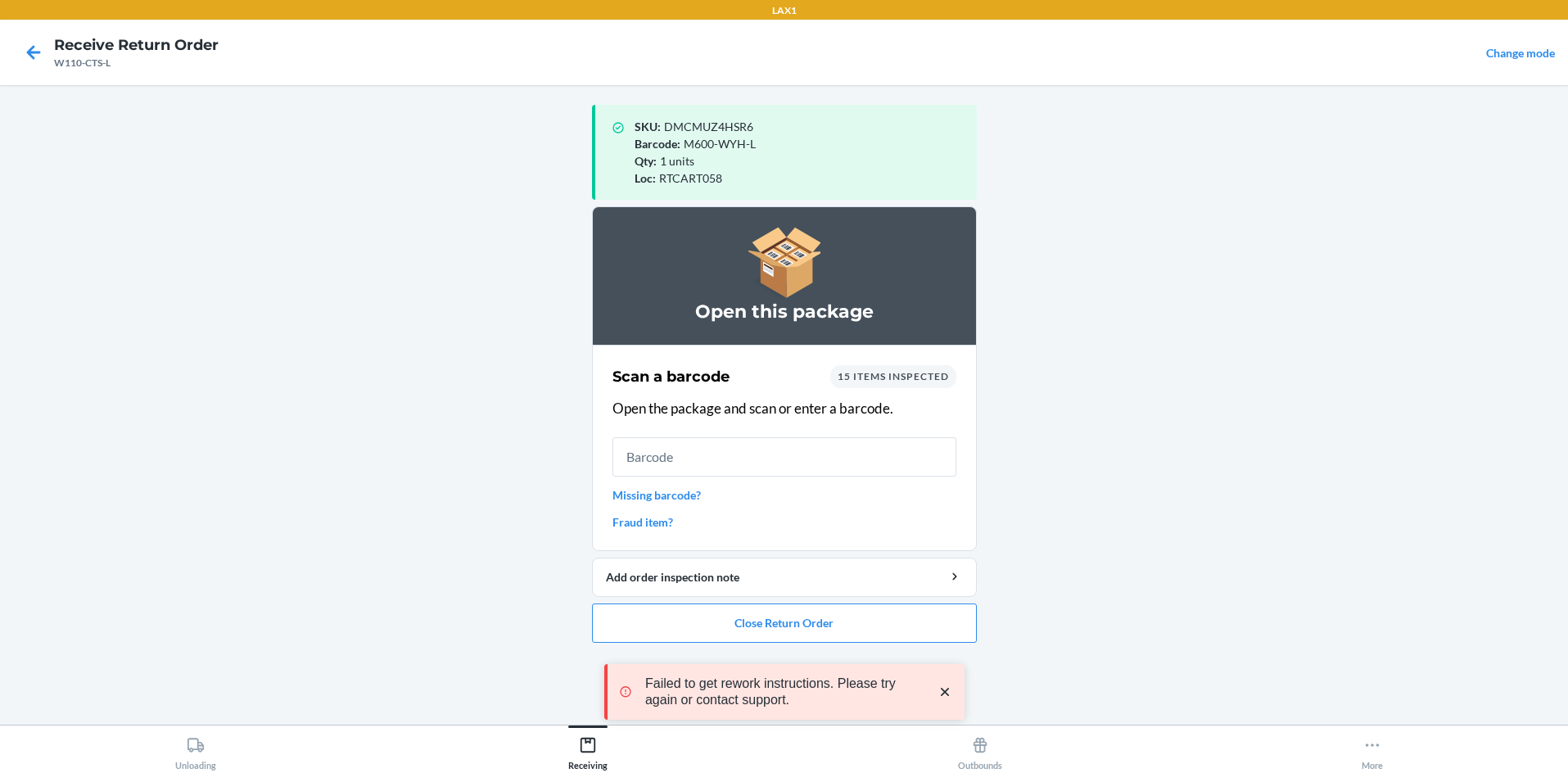
click at [784, 688] on icon "close toast" at bounding box center [944, 691] width 16 height 16
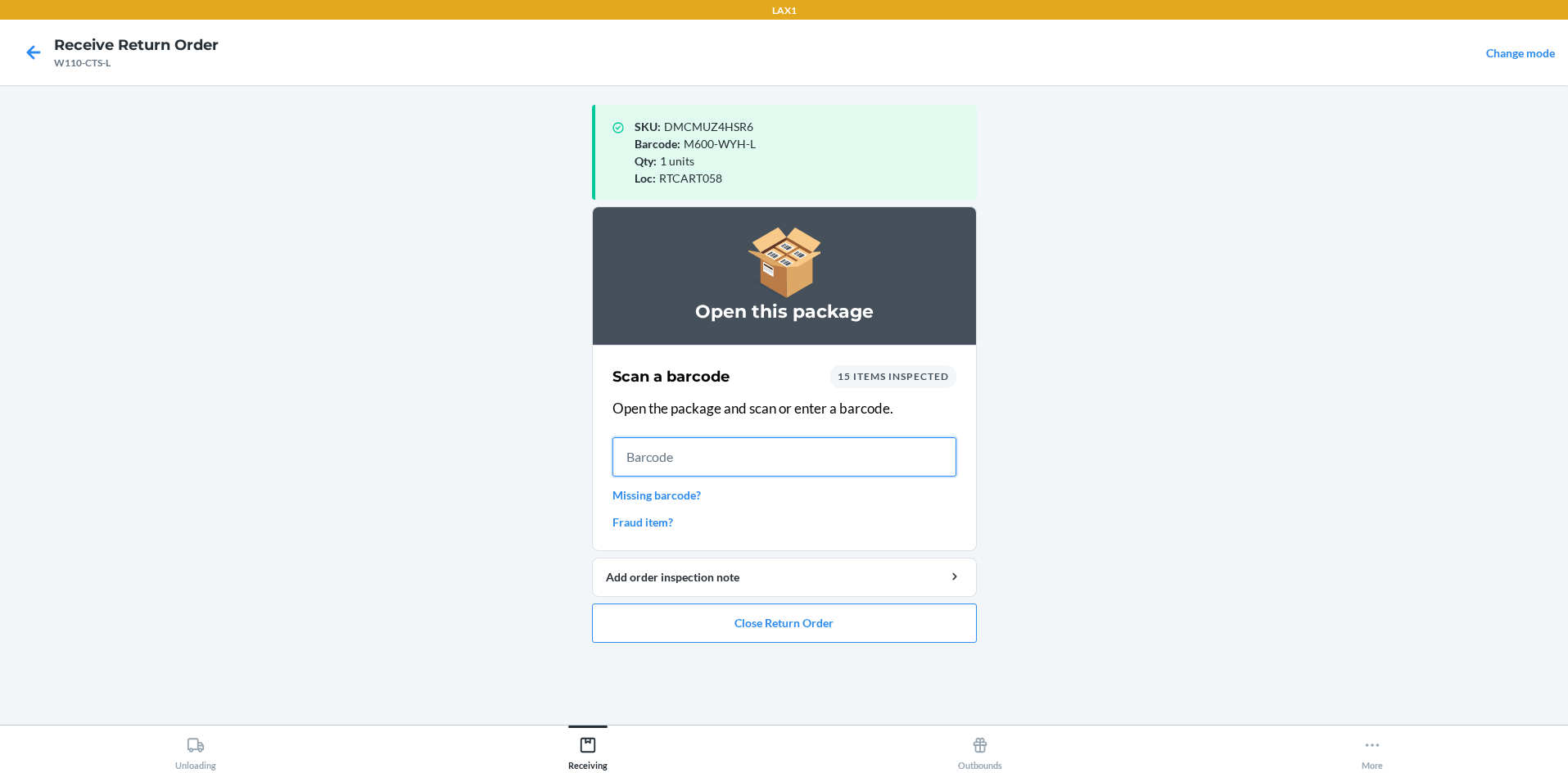
click at [638, 463] on input "text" at bounding box center [784, 456] width 344 height 39
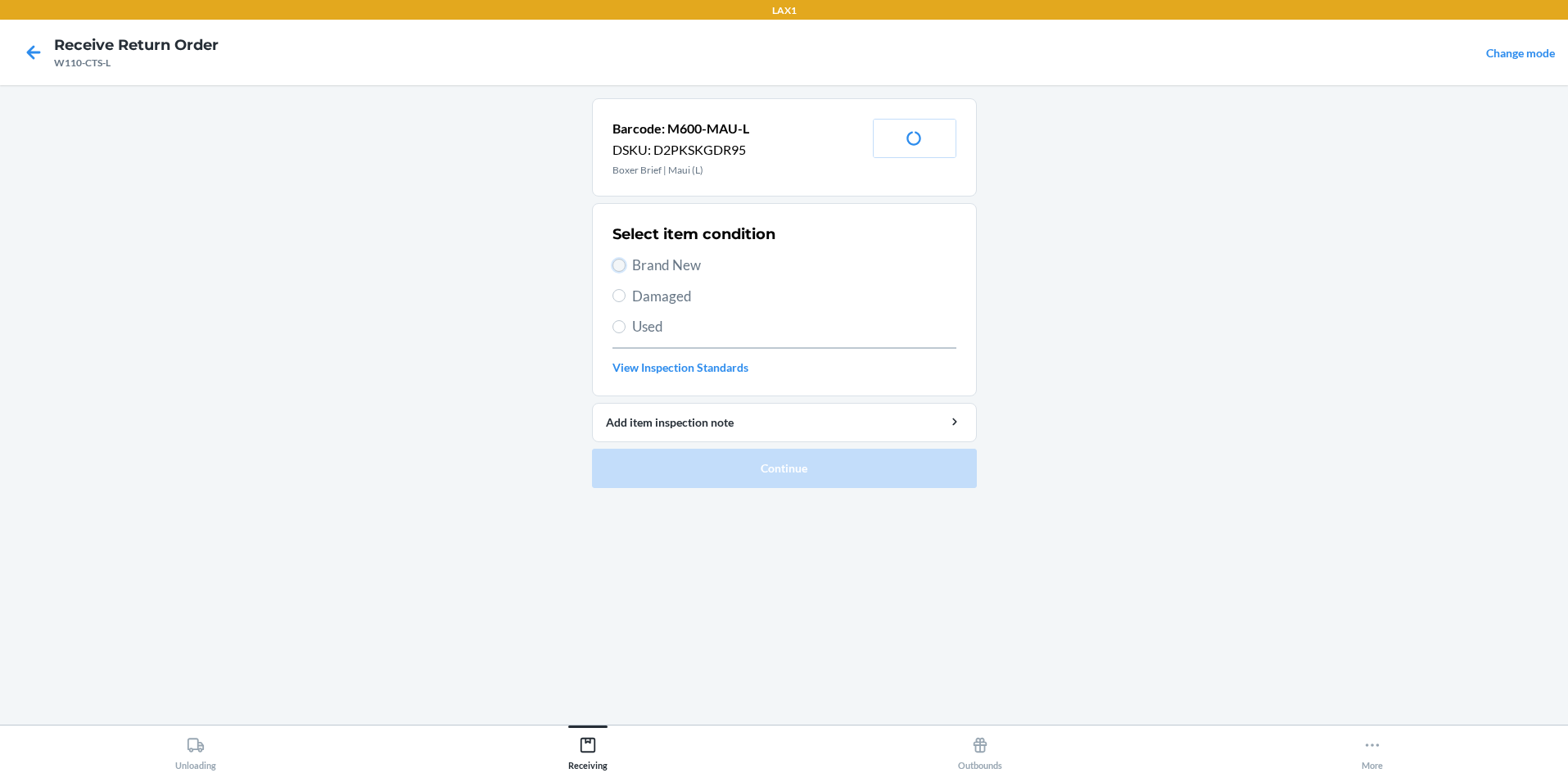
click at [620, 266] on input "Brand New" at bounding box center [619, 266] width 13 height 13
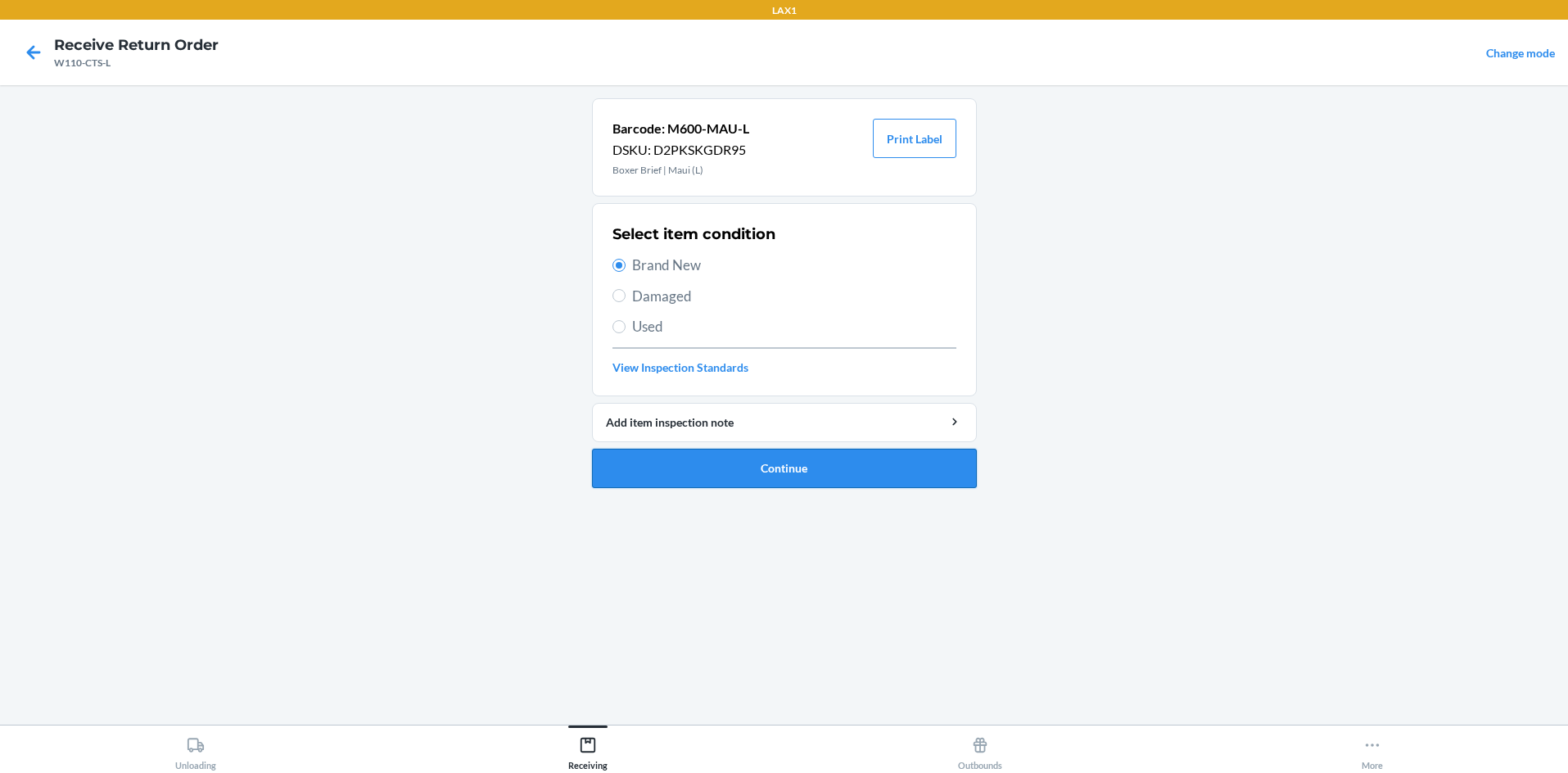
click at [745, 461] on button "Continue" at bounding box center [785, 468] width 385 height 39
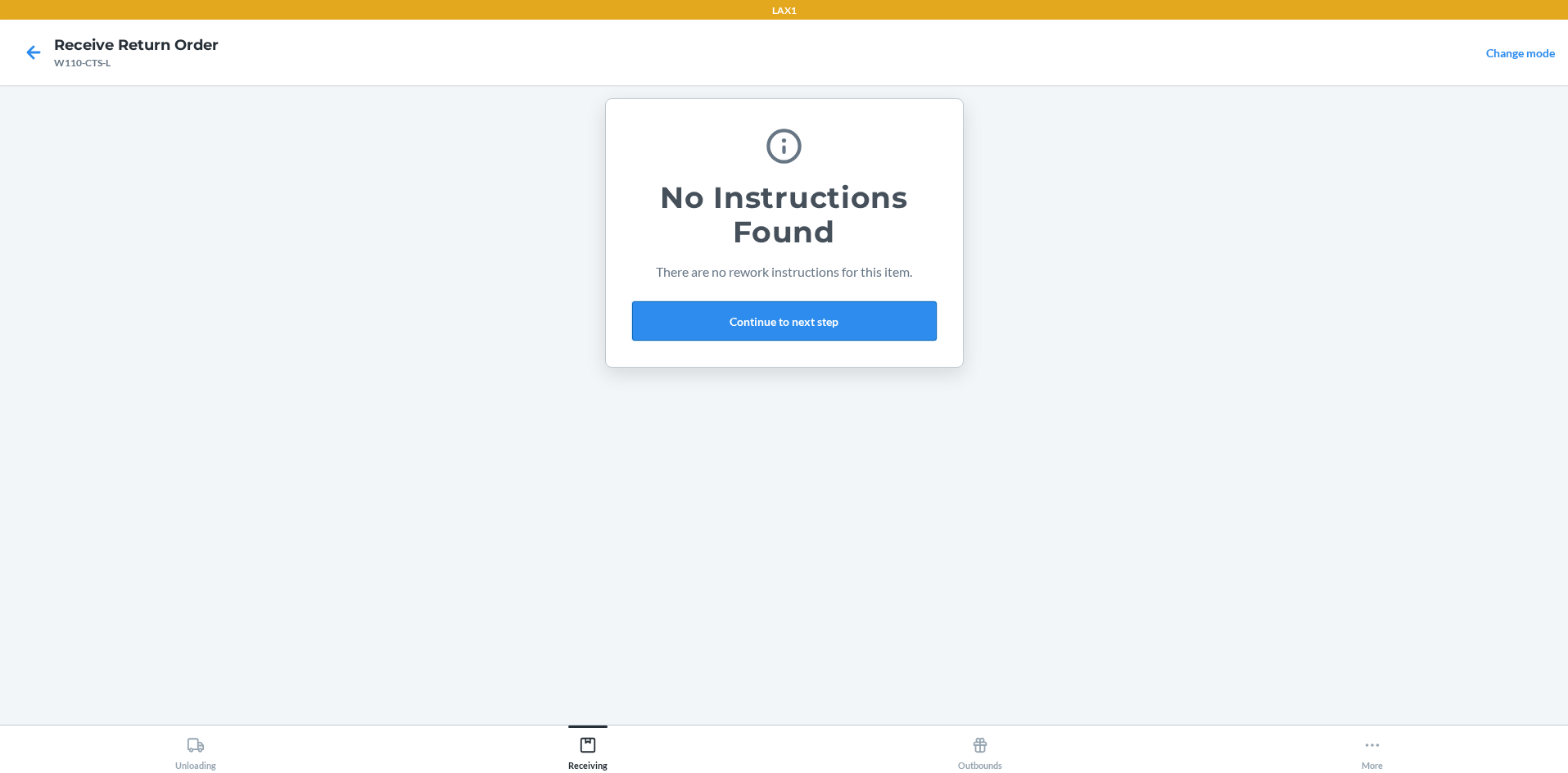
click at [784, 317] on button "Continue to next step" at bounding box center [784, 321] width 304 height 39
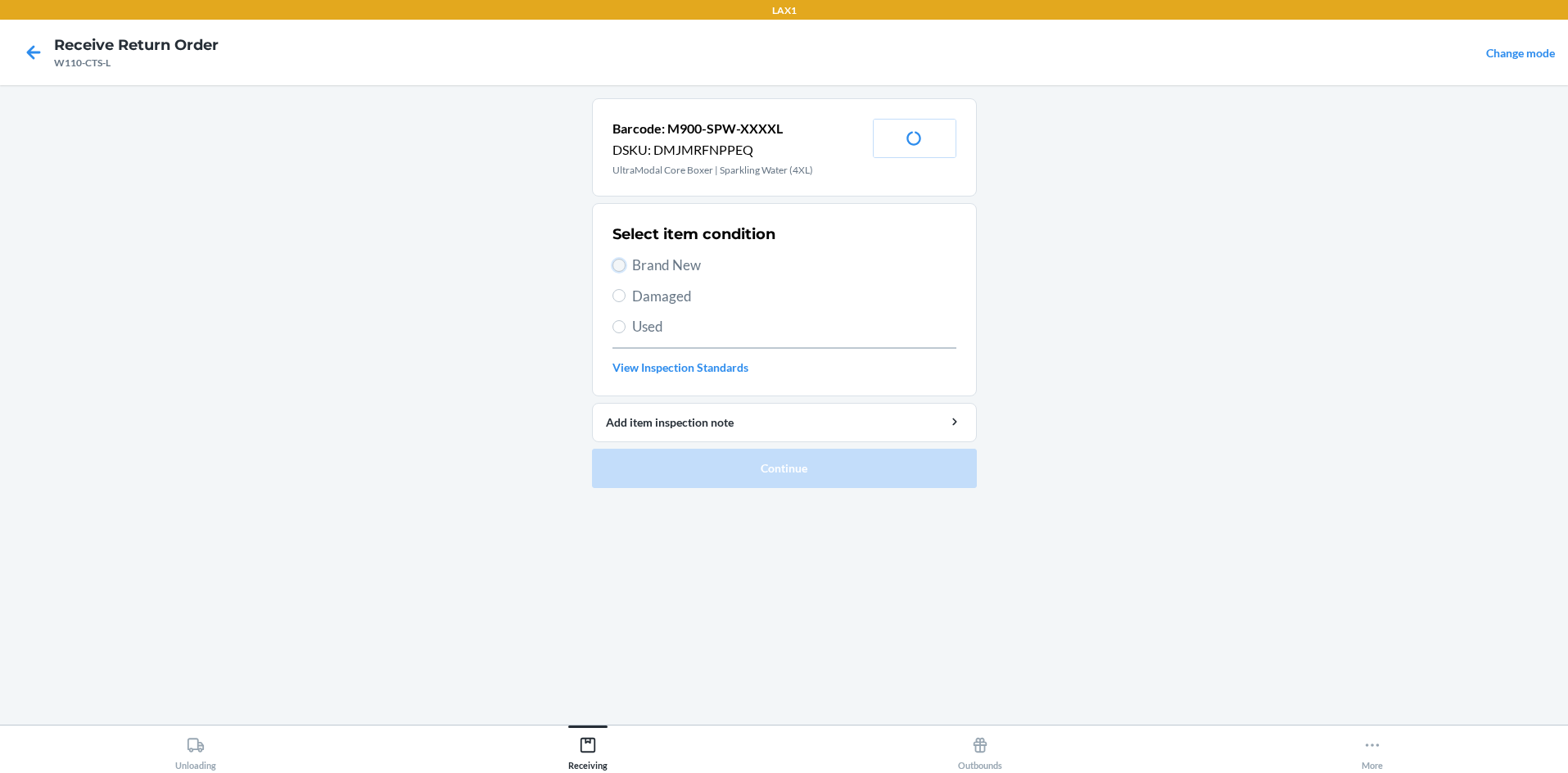
click at [621, 266] on input "Brand New" at bounding box center [619, 266] width 13 height 13
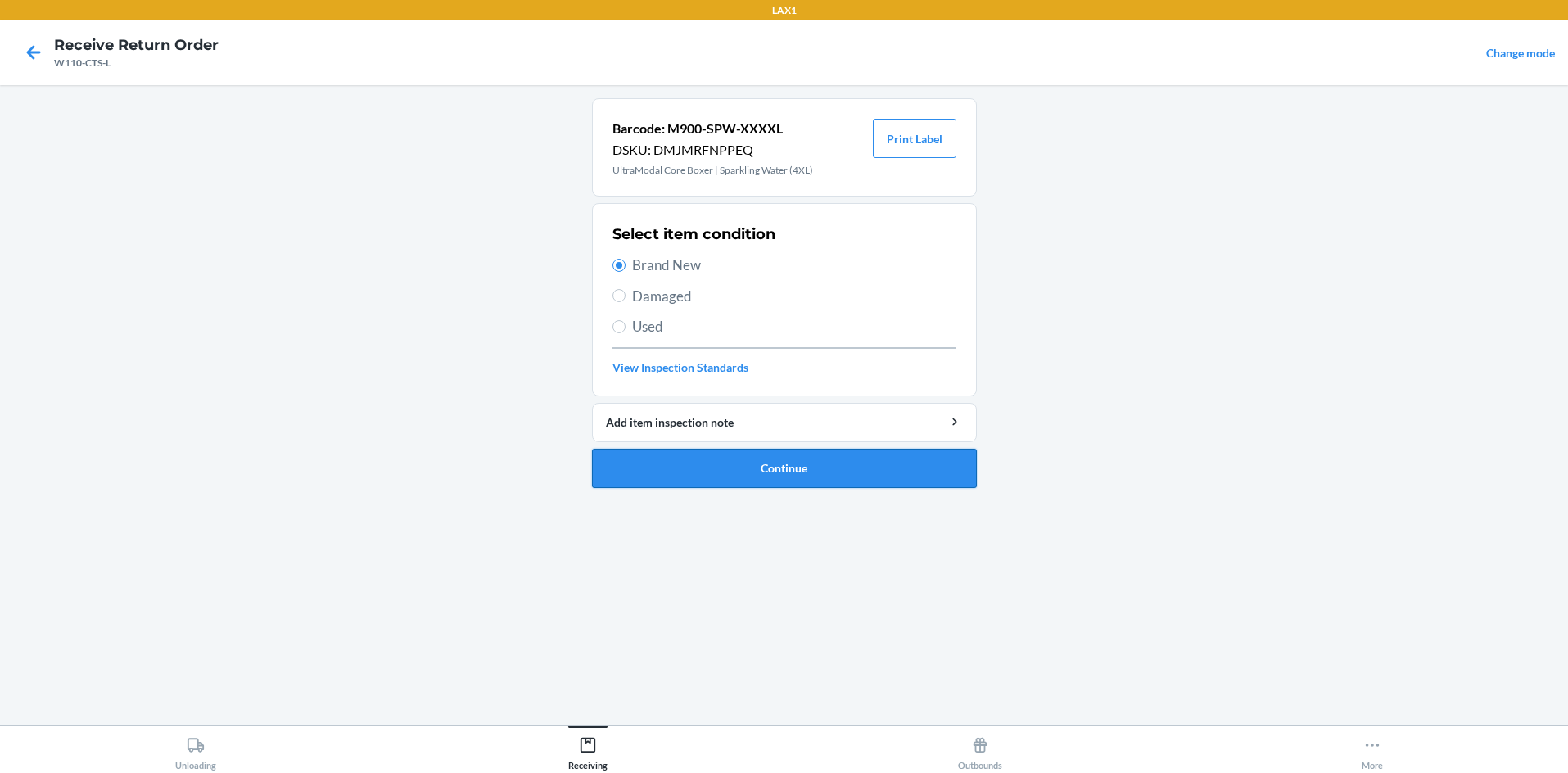
click at [724, 460] on button "Continue" at bounding box center [785, 468] width 385 height 39
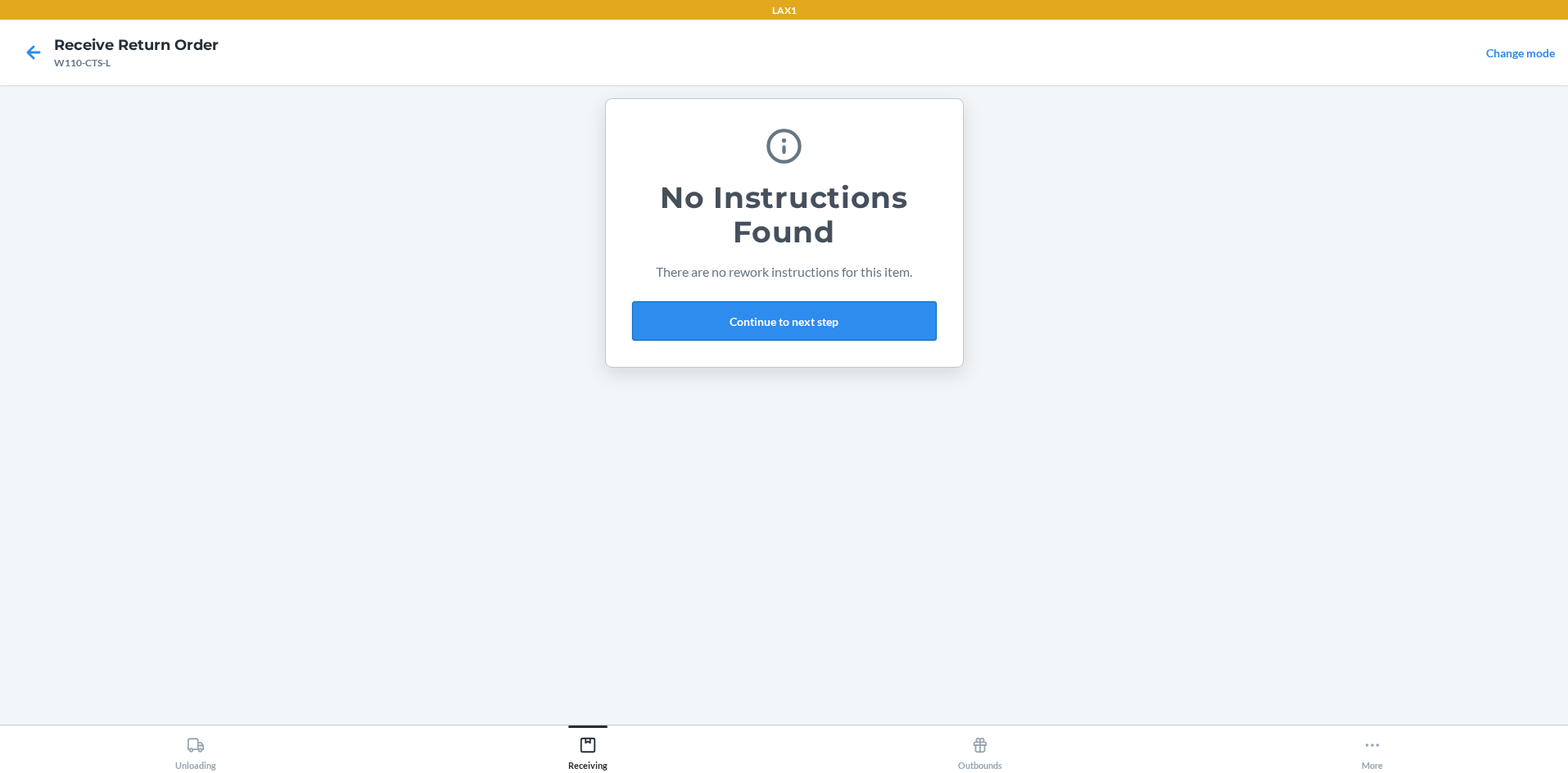
click at [784, 303] on button "Continue to next step" at bounding box center [784, 321] width 304 height 39
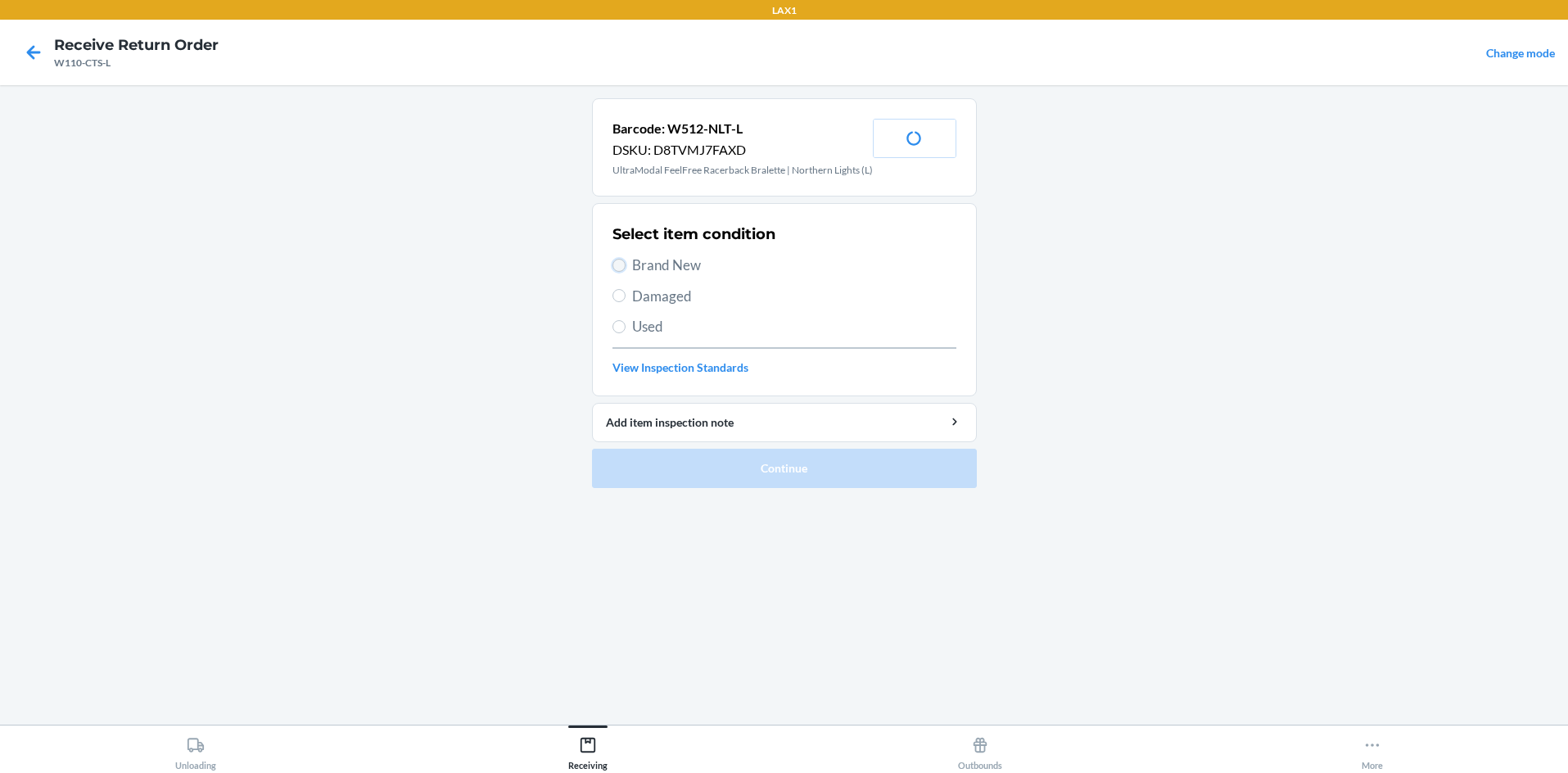
click at [613, 272] on input "Brand New" at bounding box center [619, 266] width 13 height 13
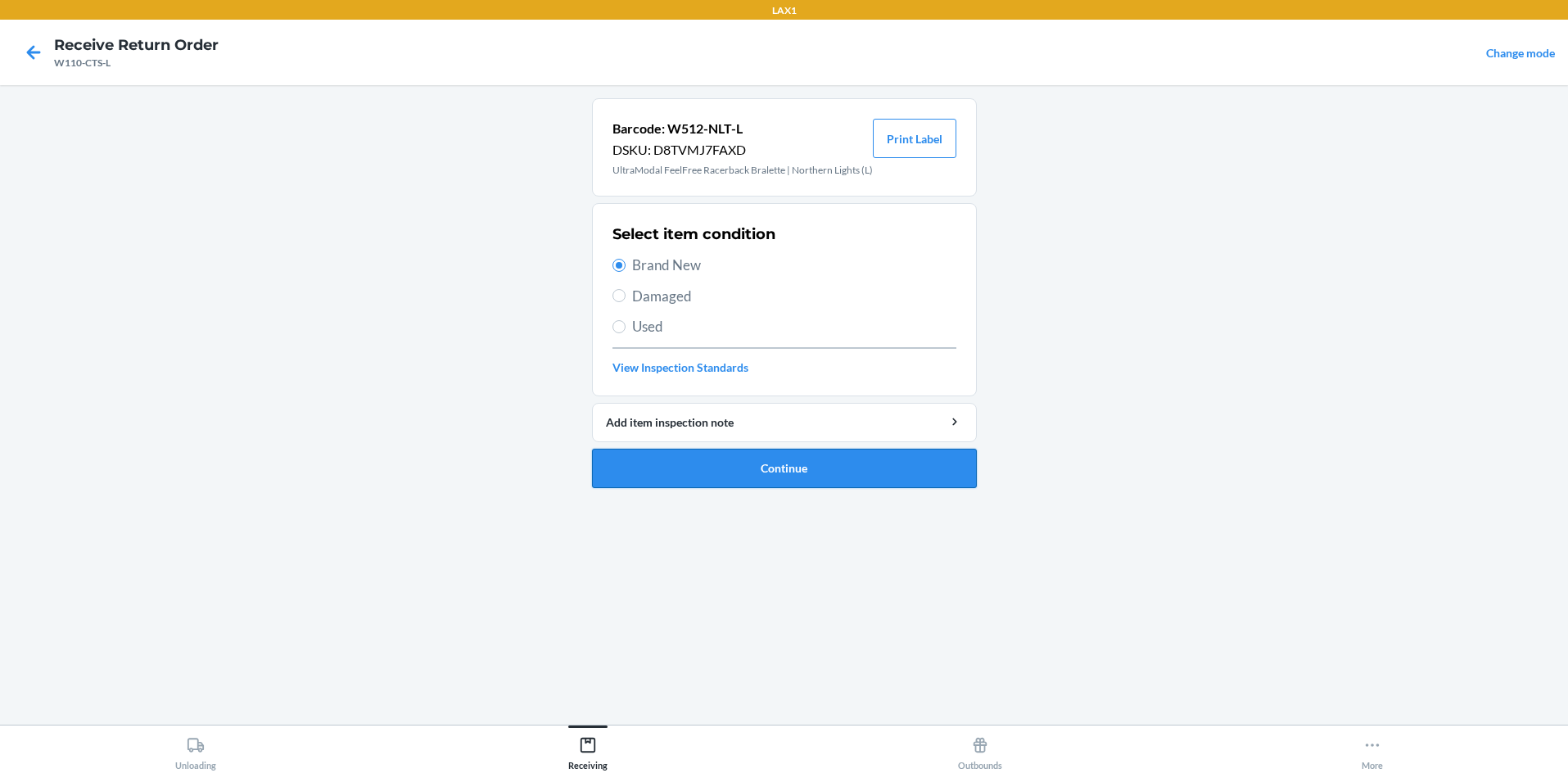
click at [718, 466] on button "Continue" at bounding box center [785, 468] width 385 height 39
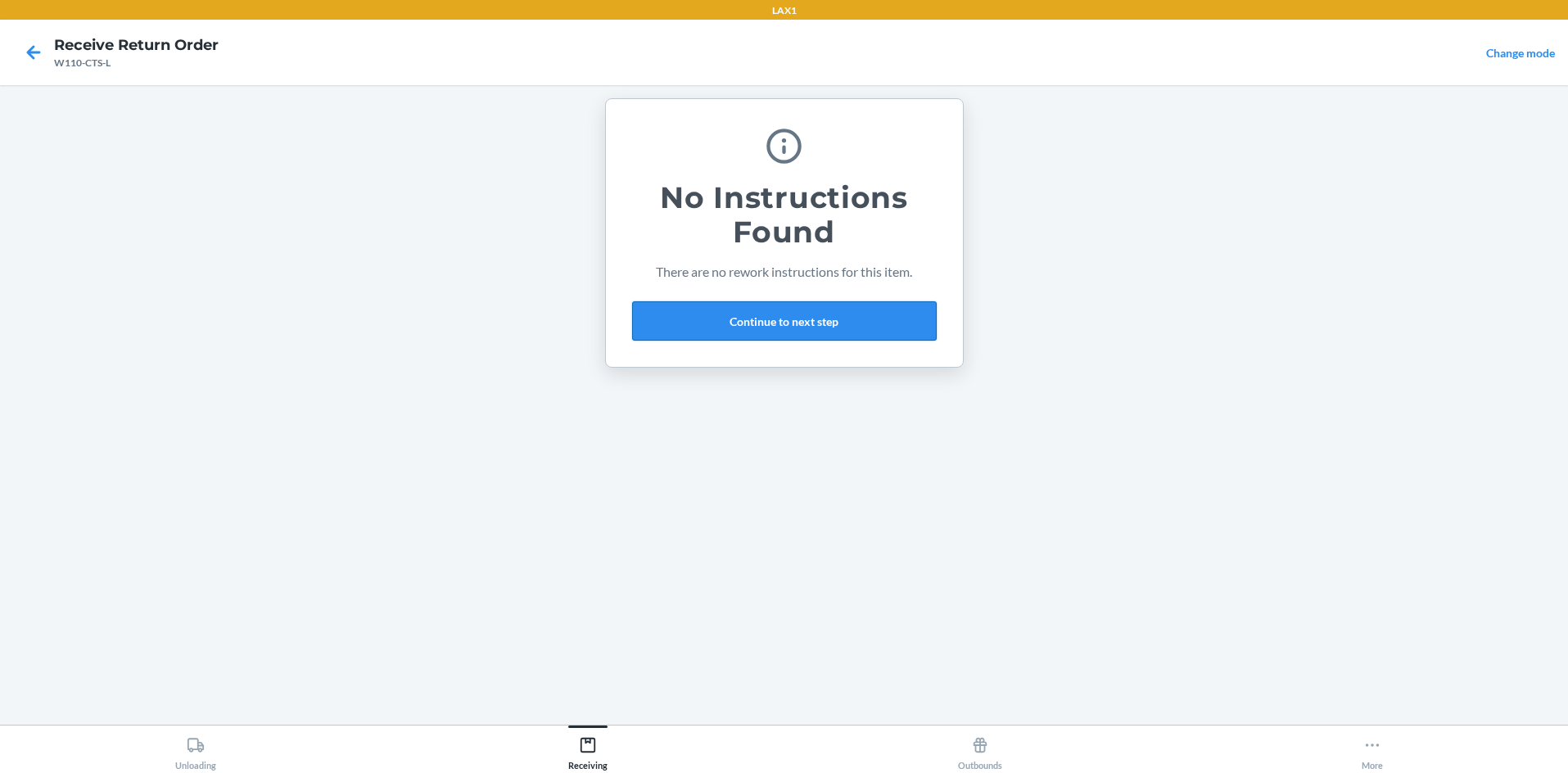
click at [784, 322] on button "Continue to next step" at bounding box center [784, 321] width 304 height 39
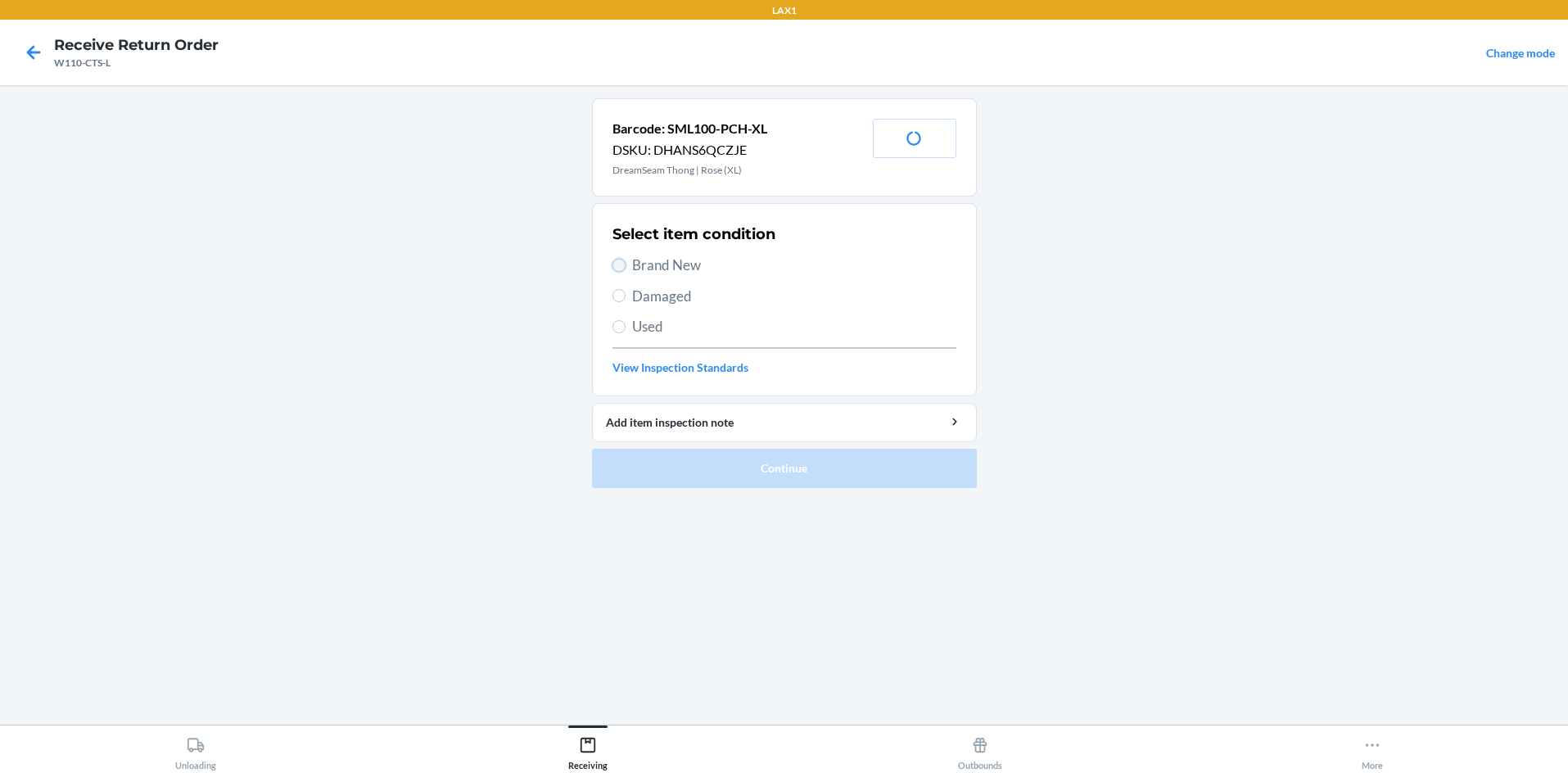
click at [623, 266] on input "Brand New" at bounding box center [619, 266] width 13 height 13
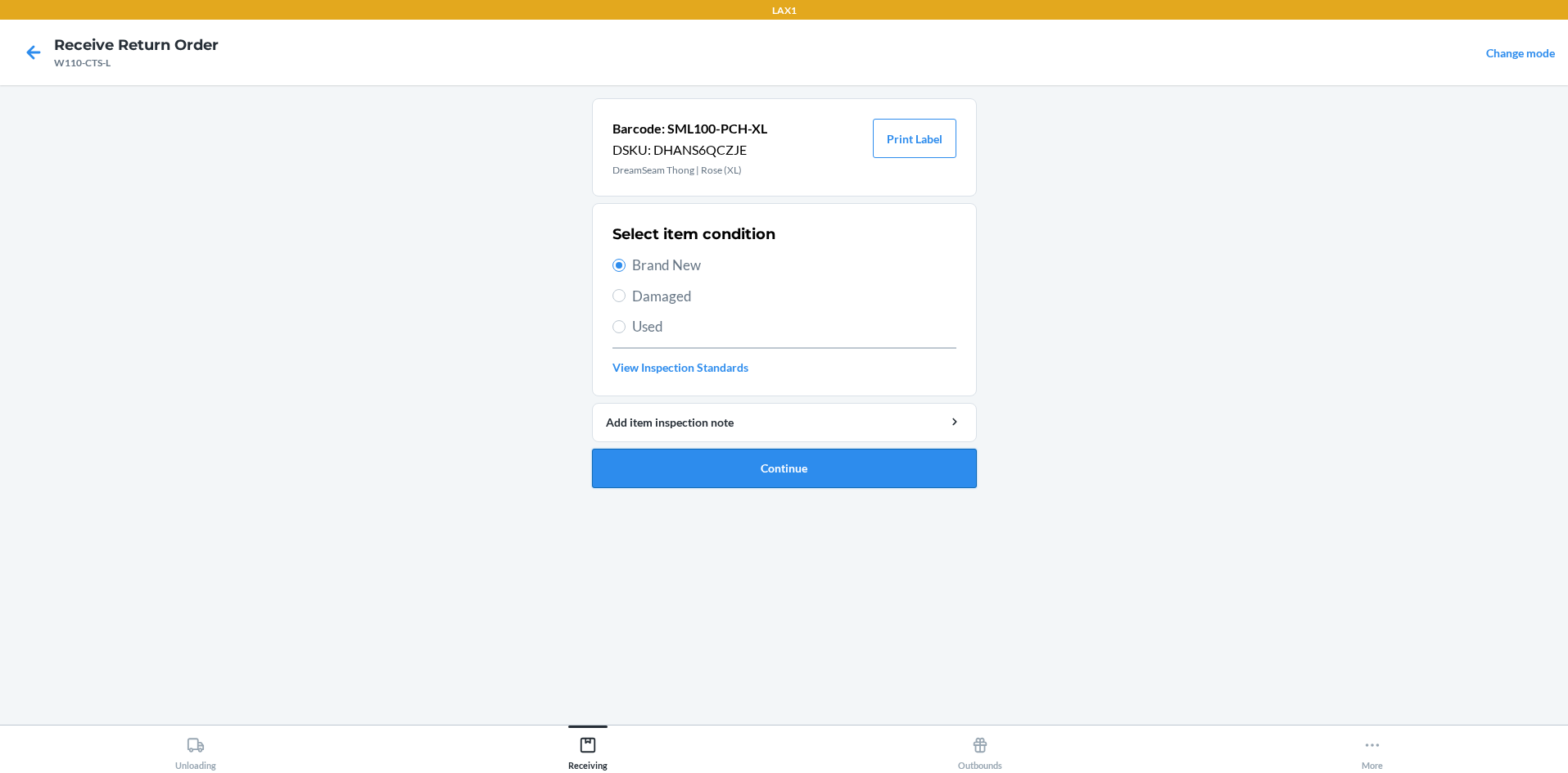
click at [756, 455] on button "Continue" at bounding box center [785, 468] width 385 height 39
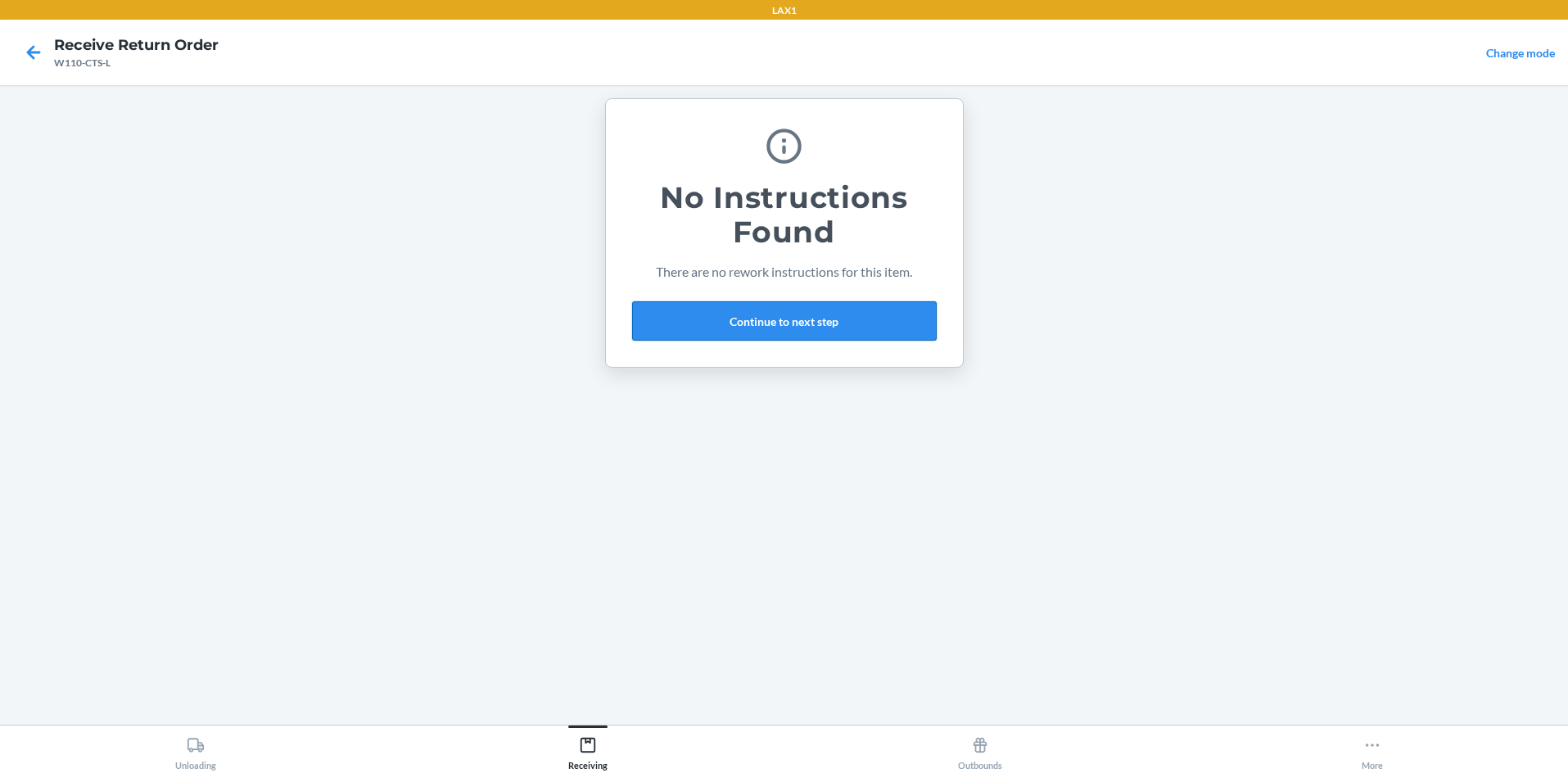
click at [784, 326] on button "Continue to next step" at bounding box center [784, 321] width 304 height 39
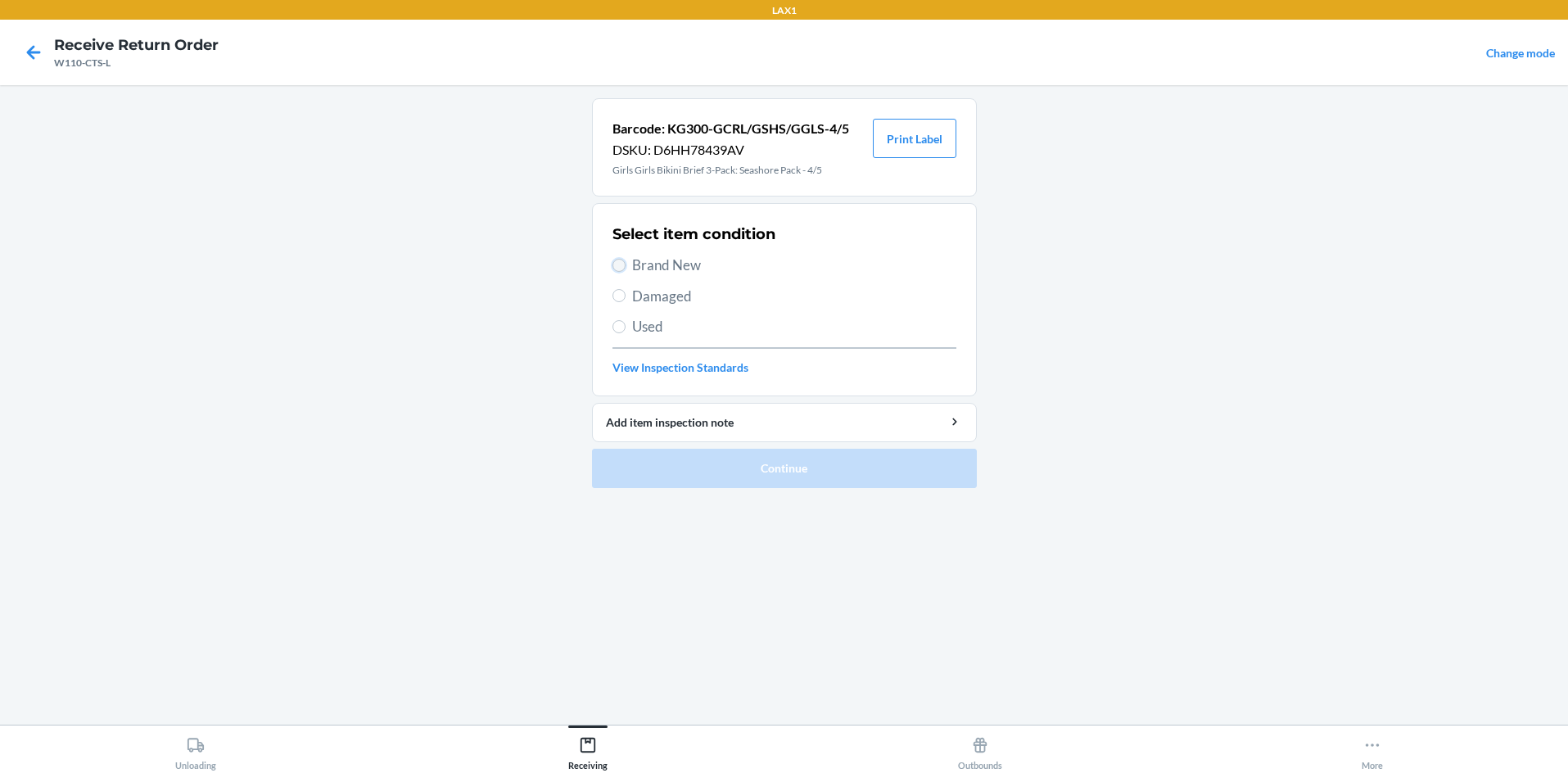
click at [618, 260] on input "Brand New" at bounding box center [619, 266] width 13 height 13
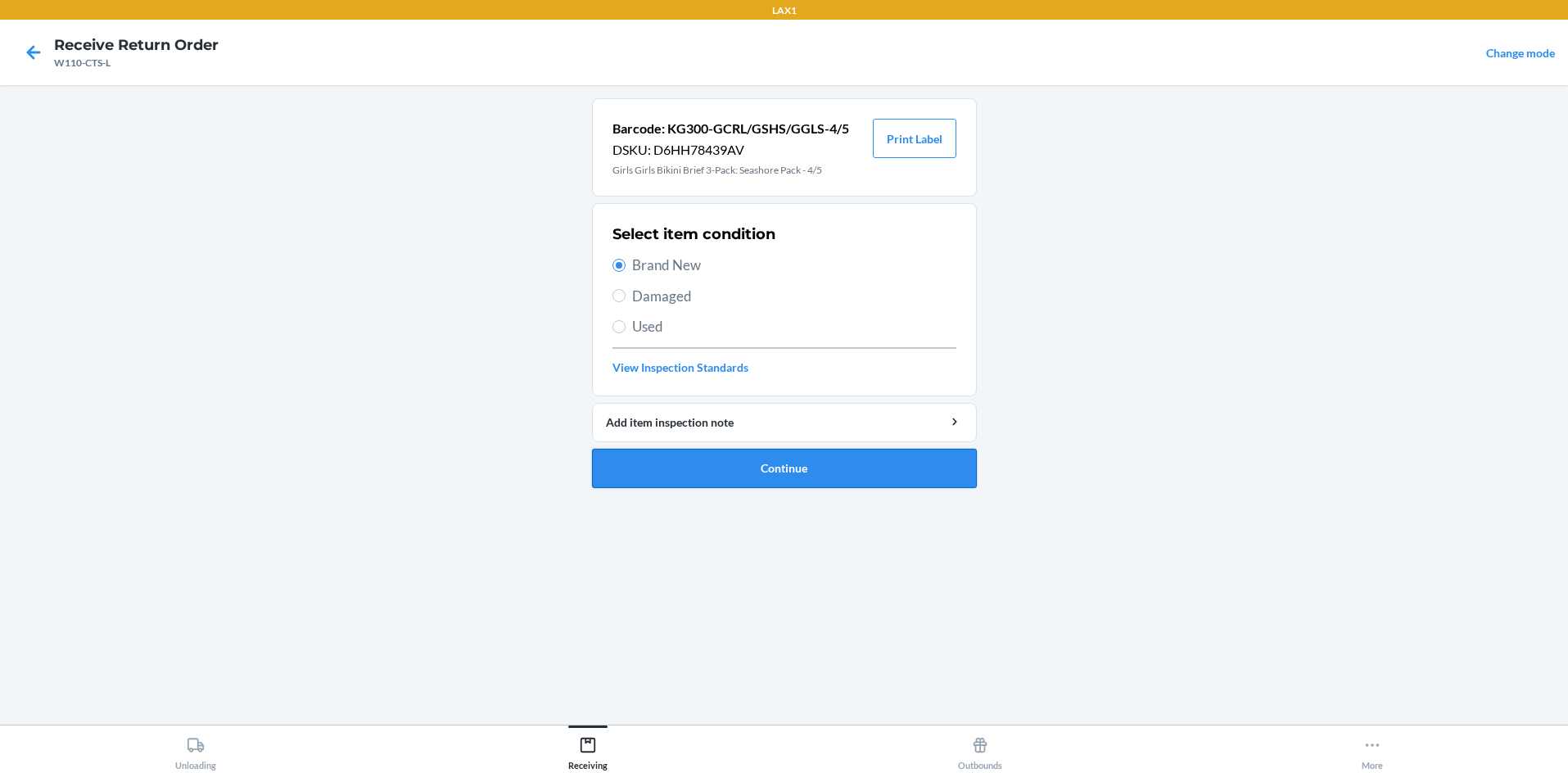
click at [765, 460] on button "Continue" at bounding box center [785, 468] width 385 height 39
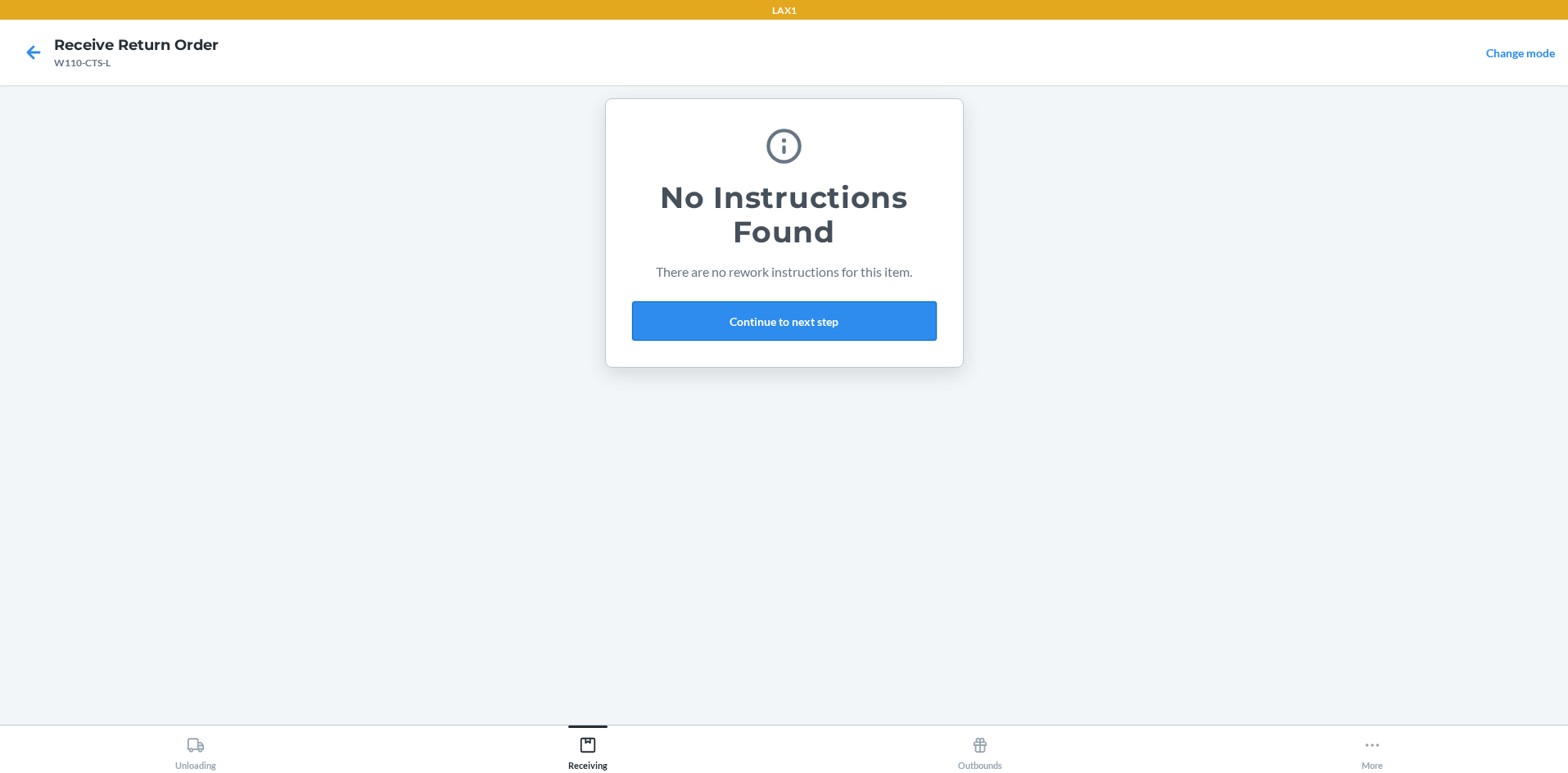
click at [784, 321] on button "Continue to next step" at bounding box center [784, 321] width 304 height 39
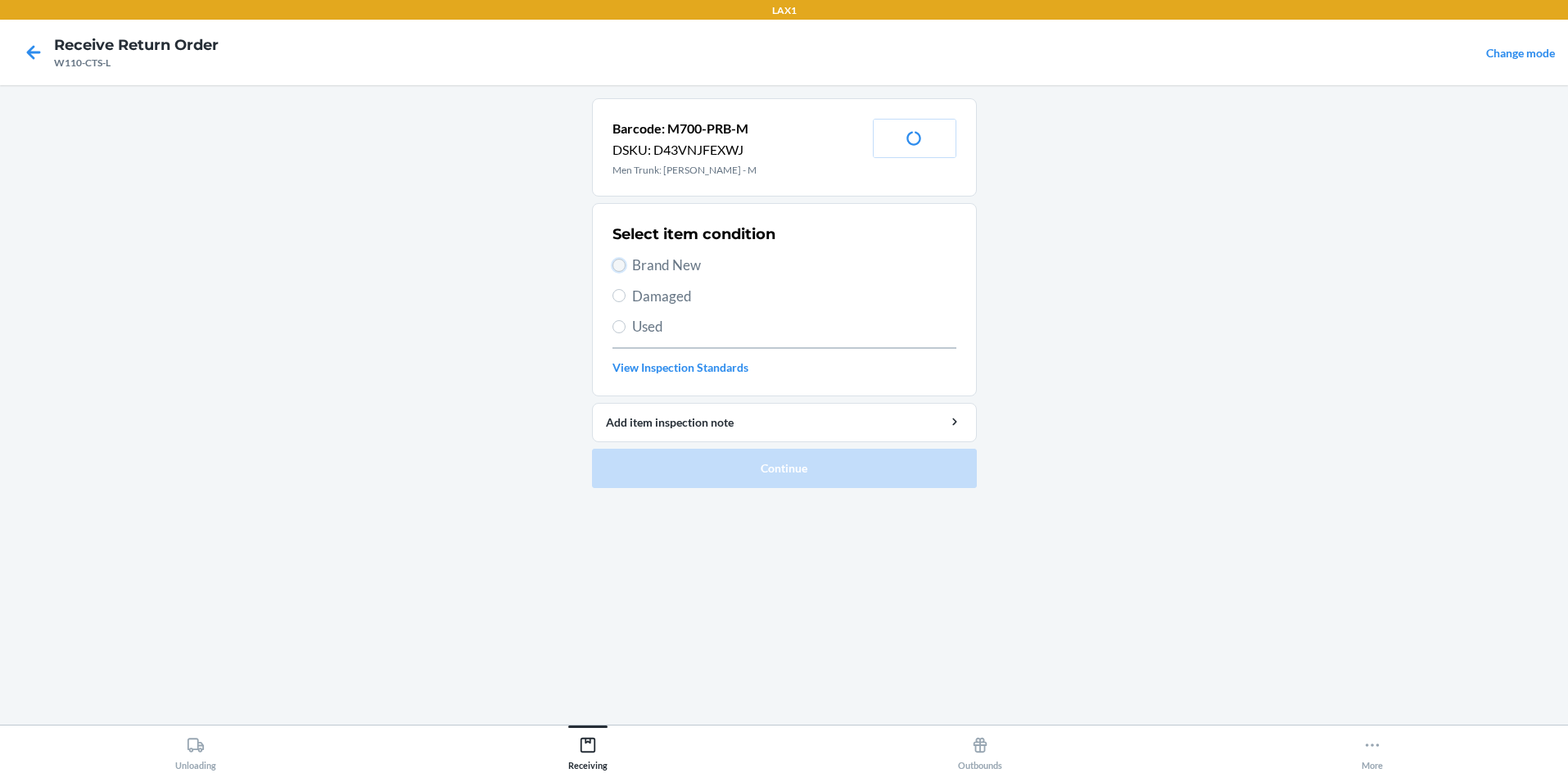
click at [619, 259] on input "Brand New" at bounding box center [619, 266] width 13 height 13
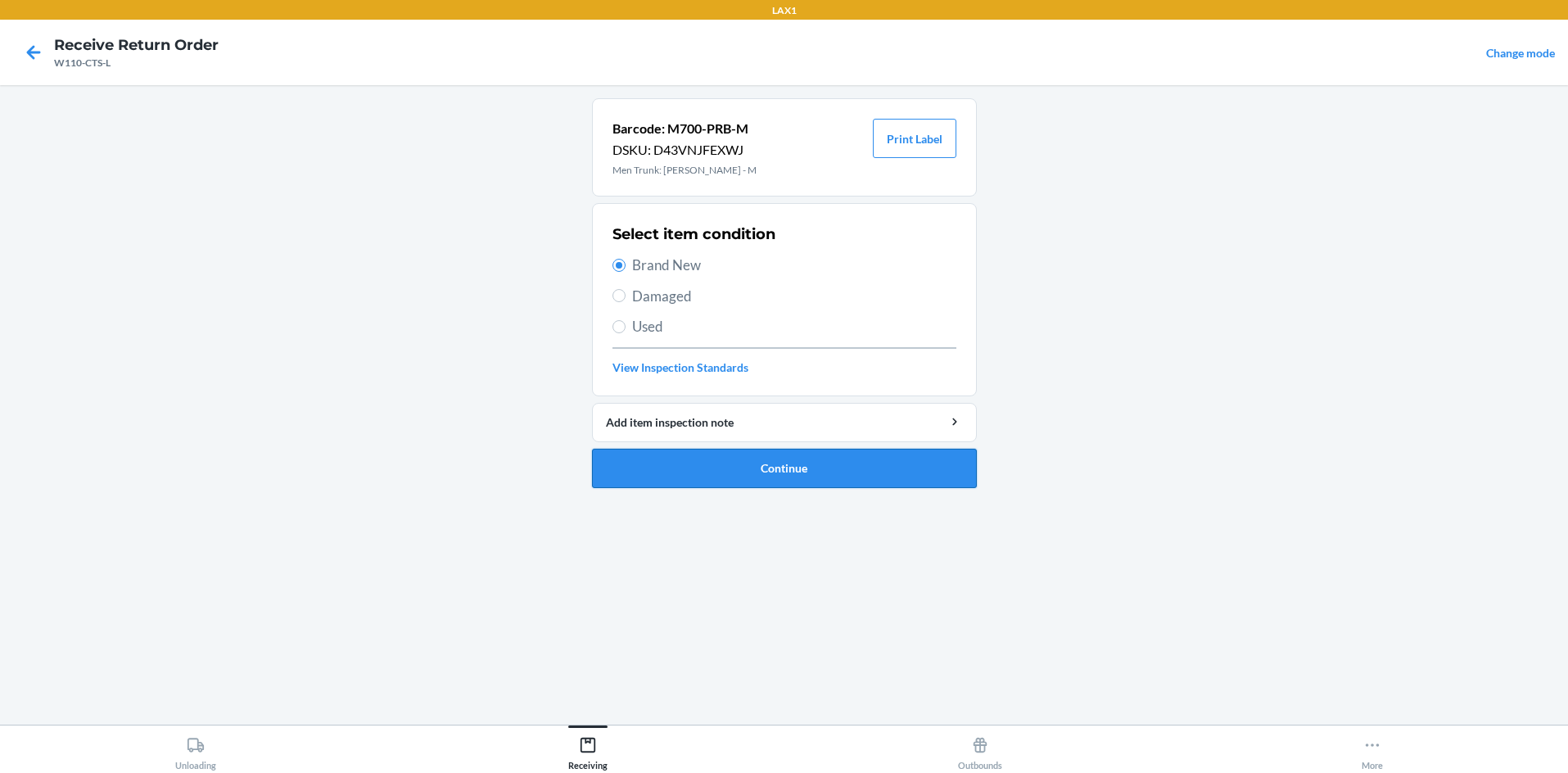
click at [666, 450] on button "Continue" at bounding box center [785, 468] width 385 height 39
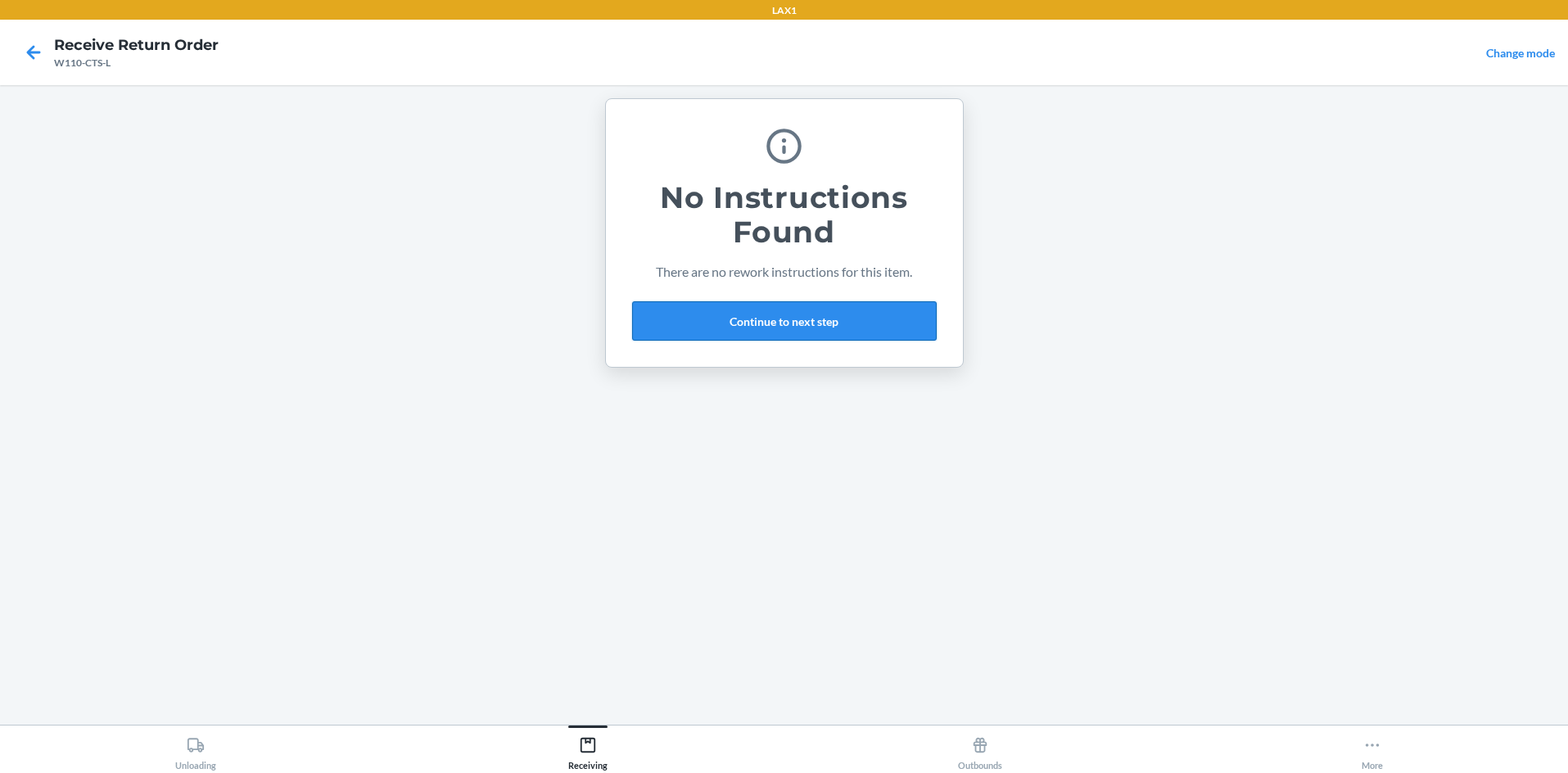
click at [784, 315] on button "Continue to next step" at bounding box center [784, 321] width 304 height 39
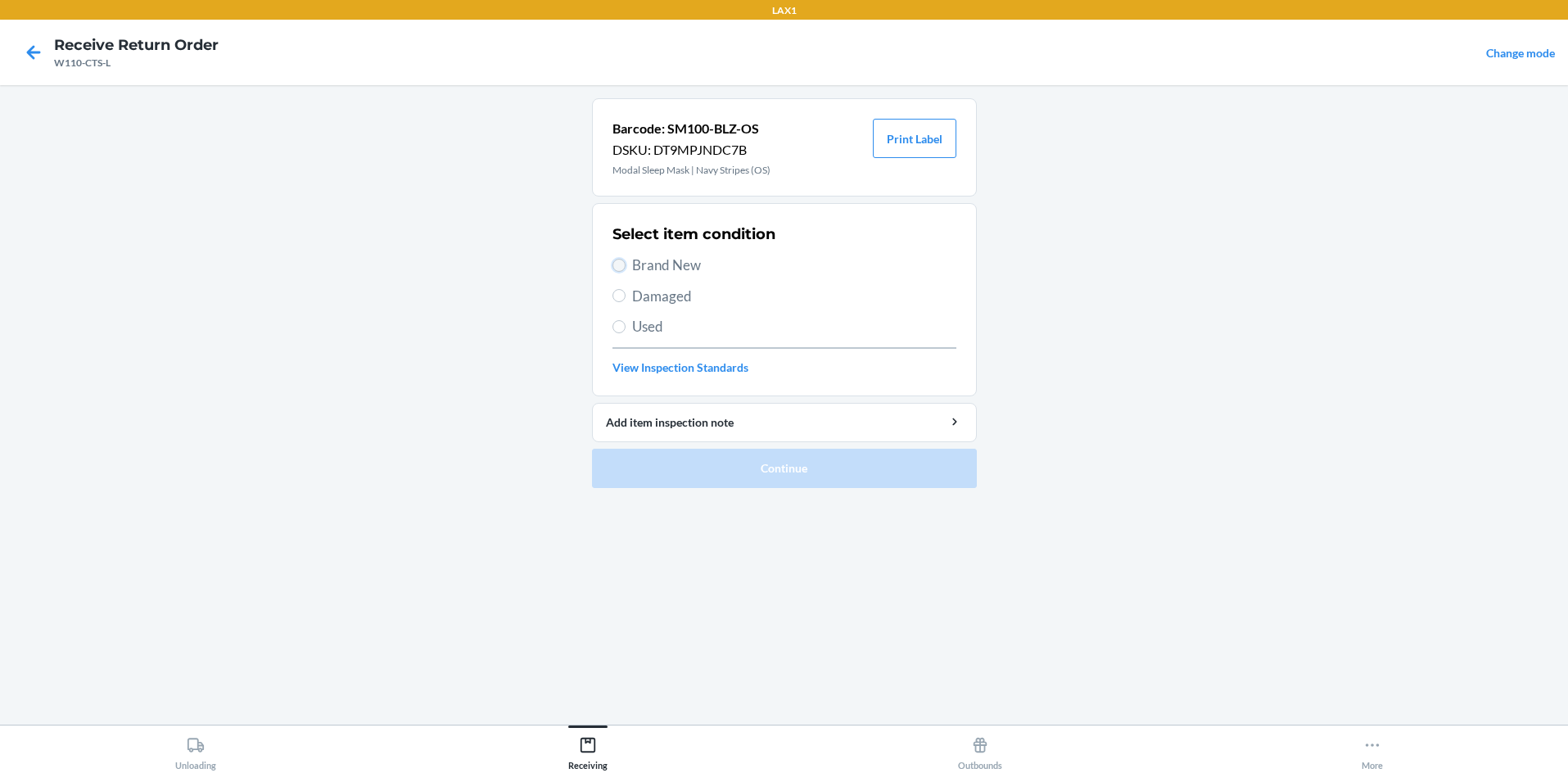
click at [618, 262] on input "Brand New" at bounding box center [619, 266] width 13 height 13
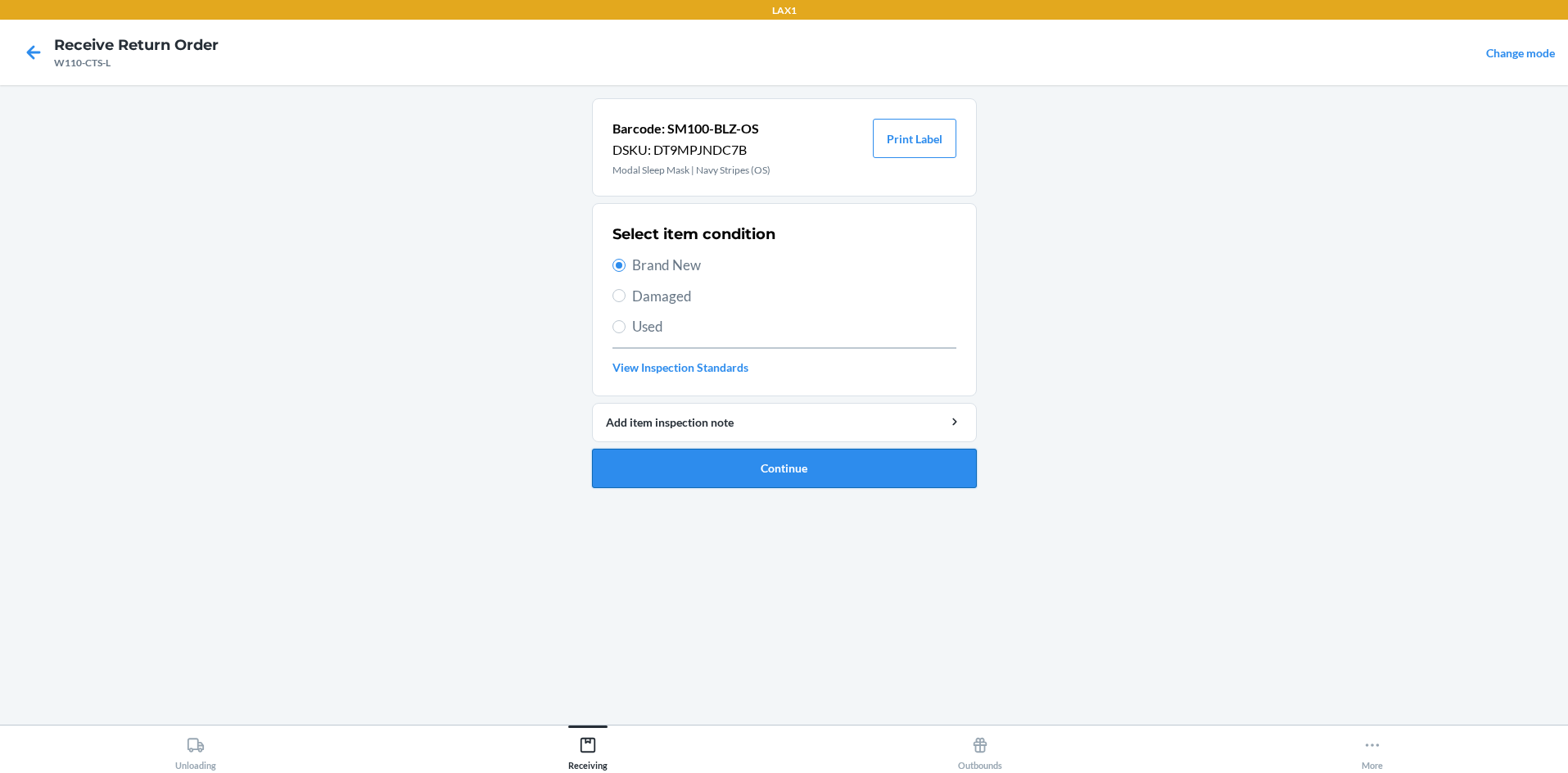
click at [720, 459] on button "Continue" at bounding box center [785, 468] width 385 height 39
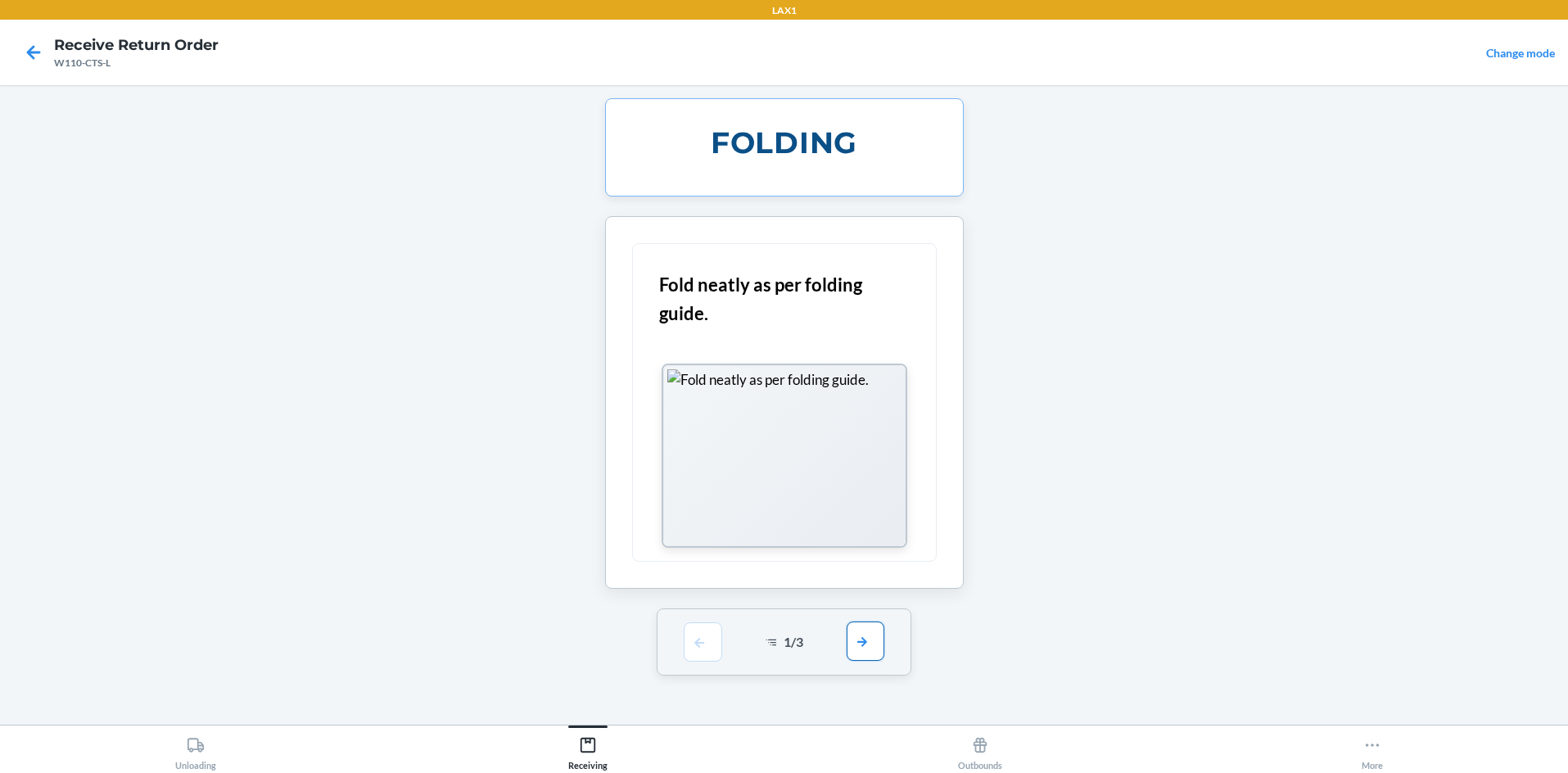
click at [784, 643] on button "button" at bounding box center [866, 641] width 38 height 39
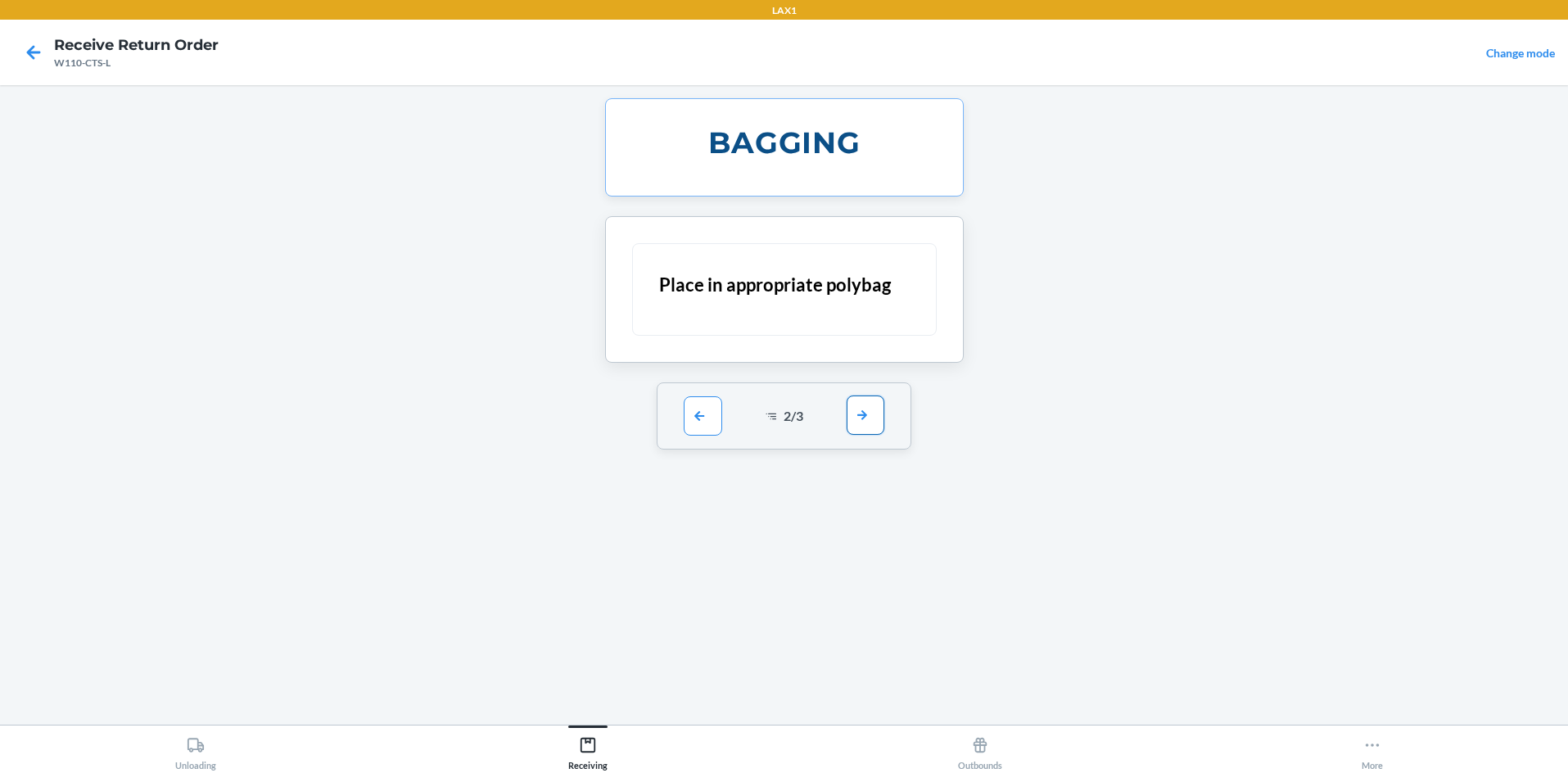
click at [784, 414] on button "button" at bounding box center [866, 415] width 38 height 39
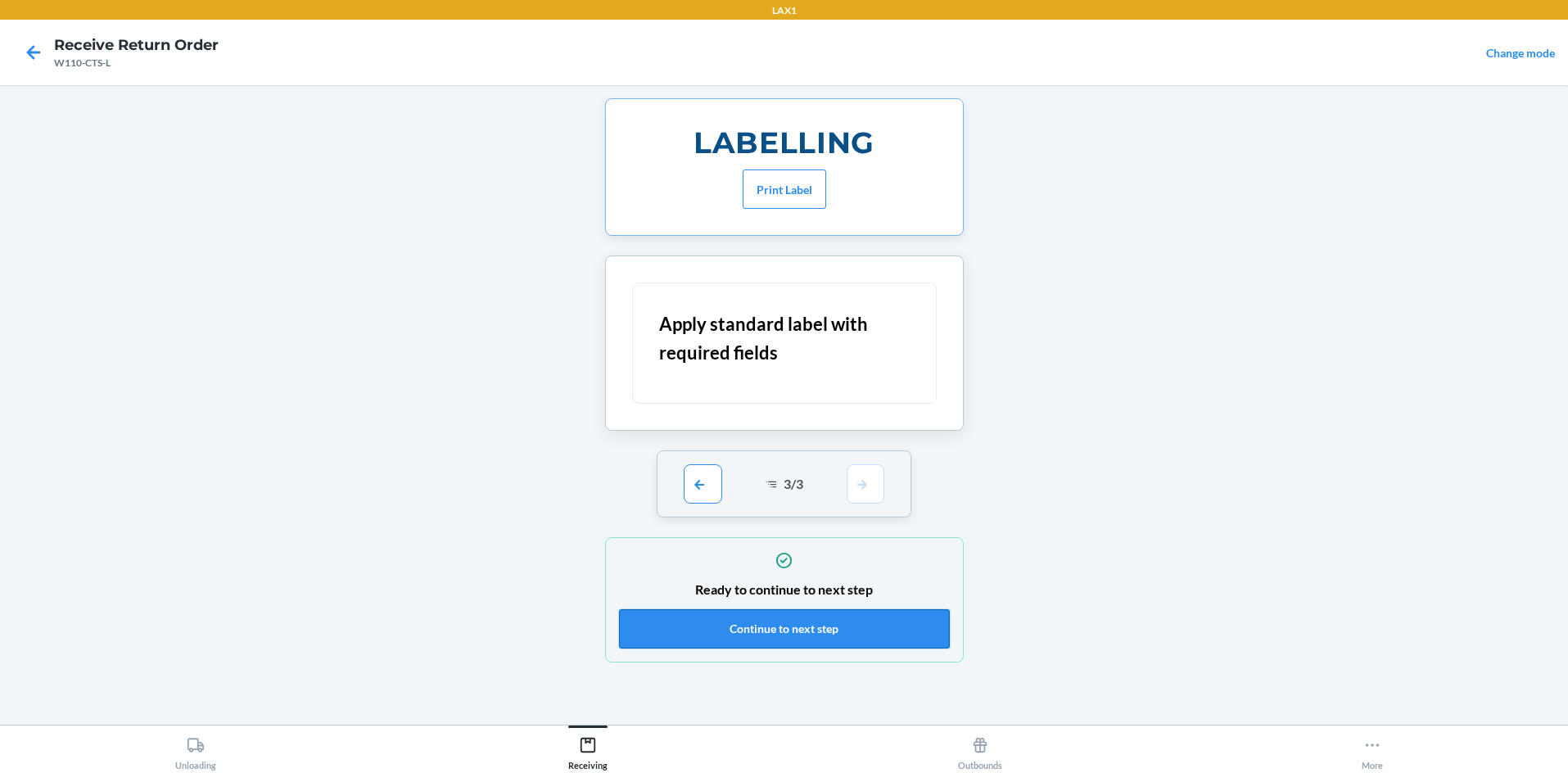
click at [784, 616] on button "Continue to next step" at bounding box center [785, 628] width 331 height 39
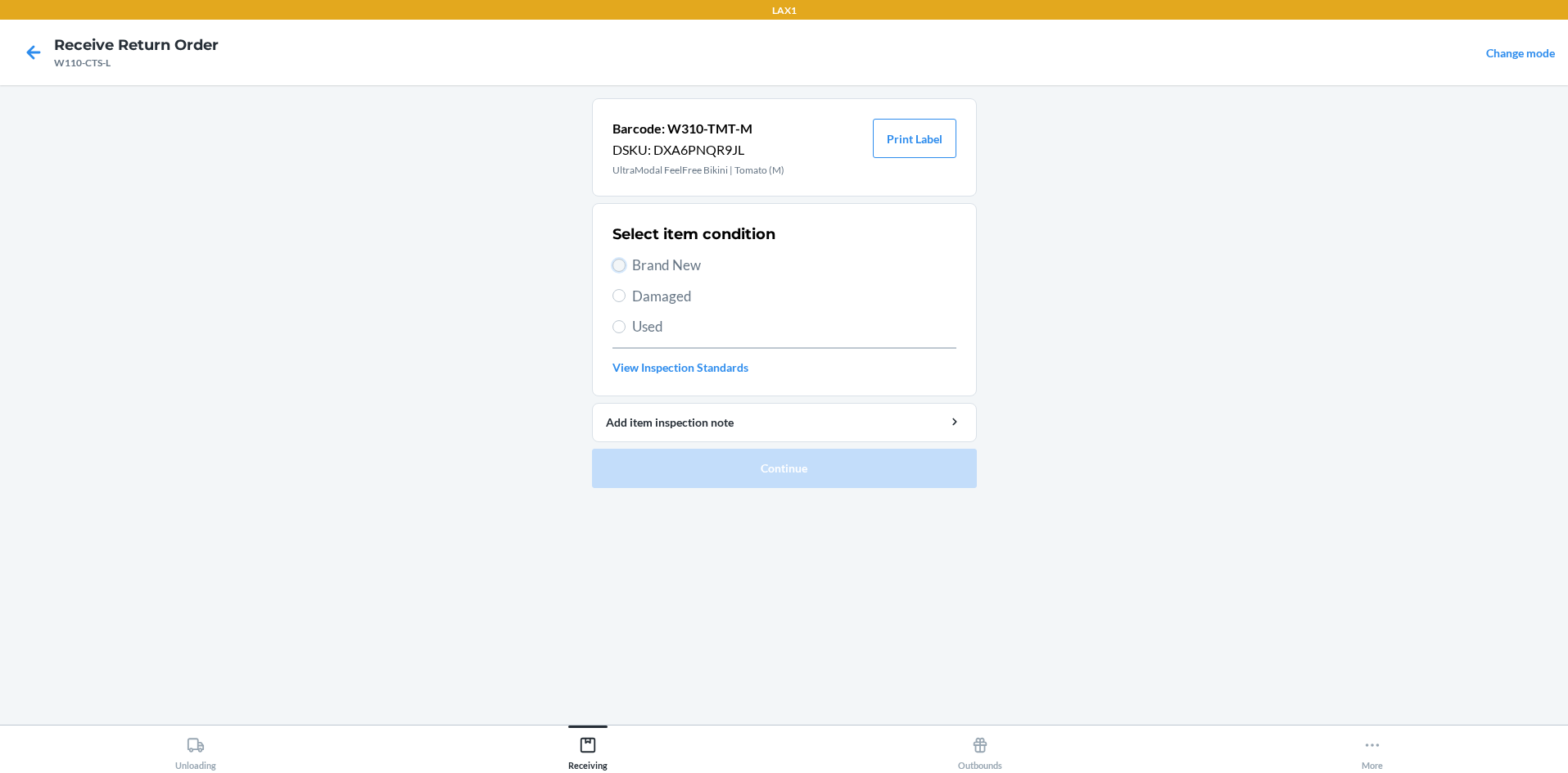
click at [618, 263] on input "Brand New" at bounding box center [619, 266] width 13 height 13
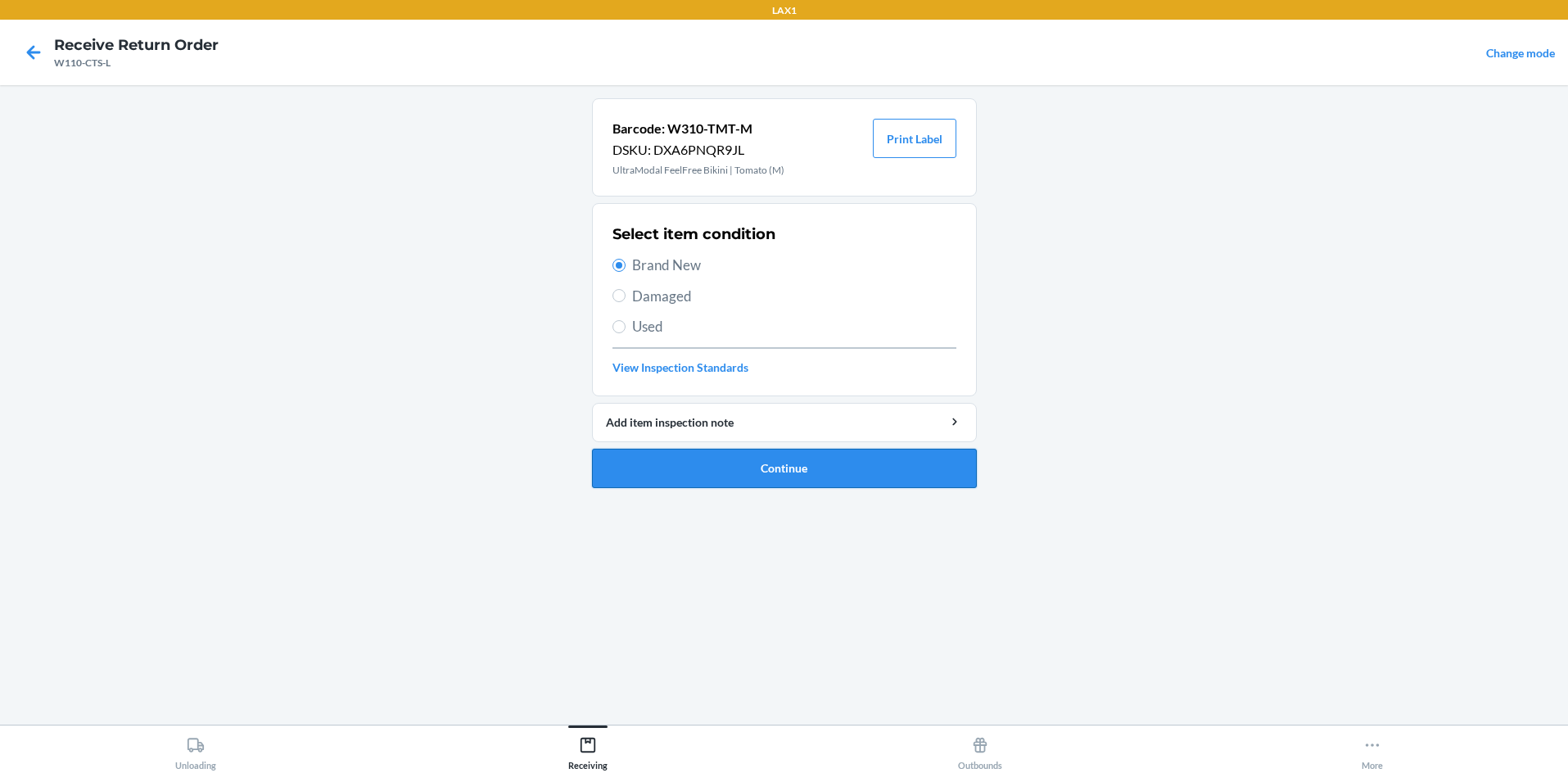
click at [784, 456] on button "Continue" at bounding box center [785, 468] width 385 height 39
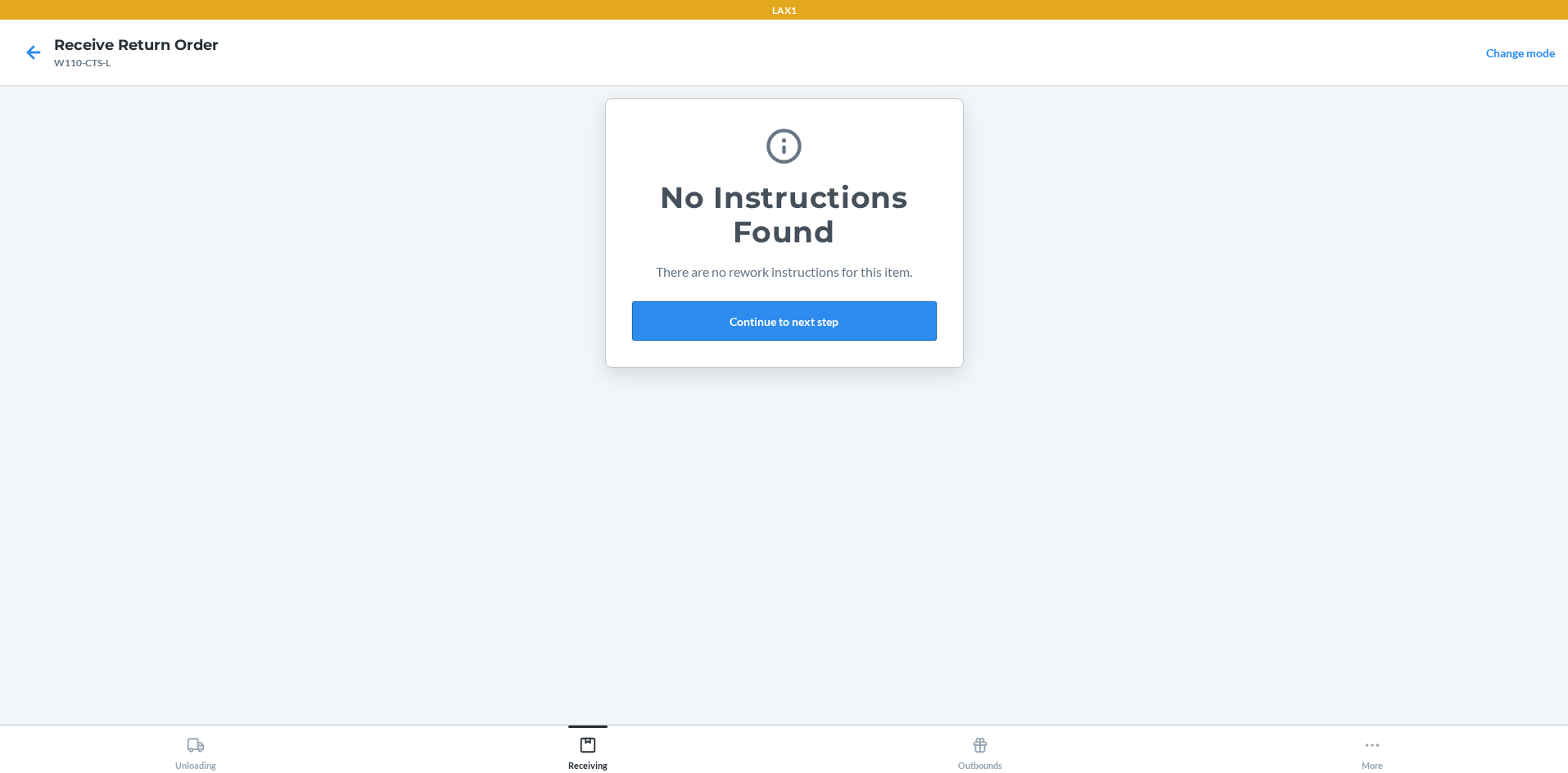
click at [784, 332] on button "Continue to next step" at bounding box center [784, 321] width 304 height 39
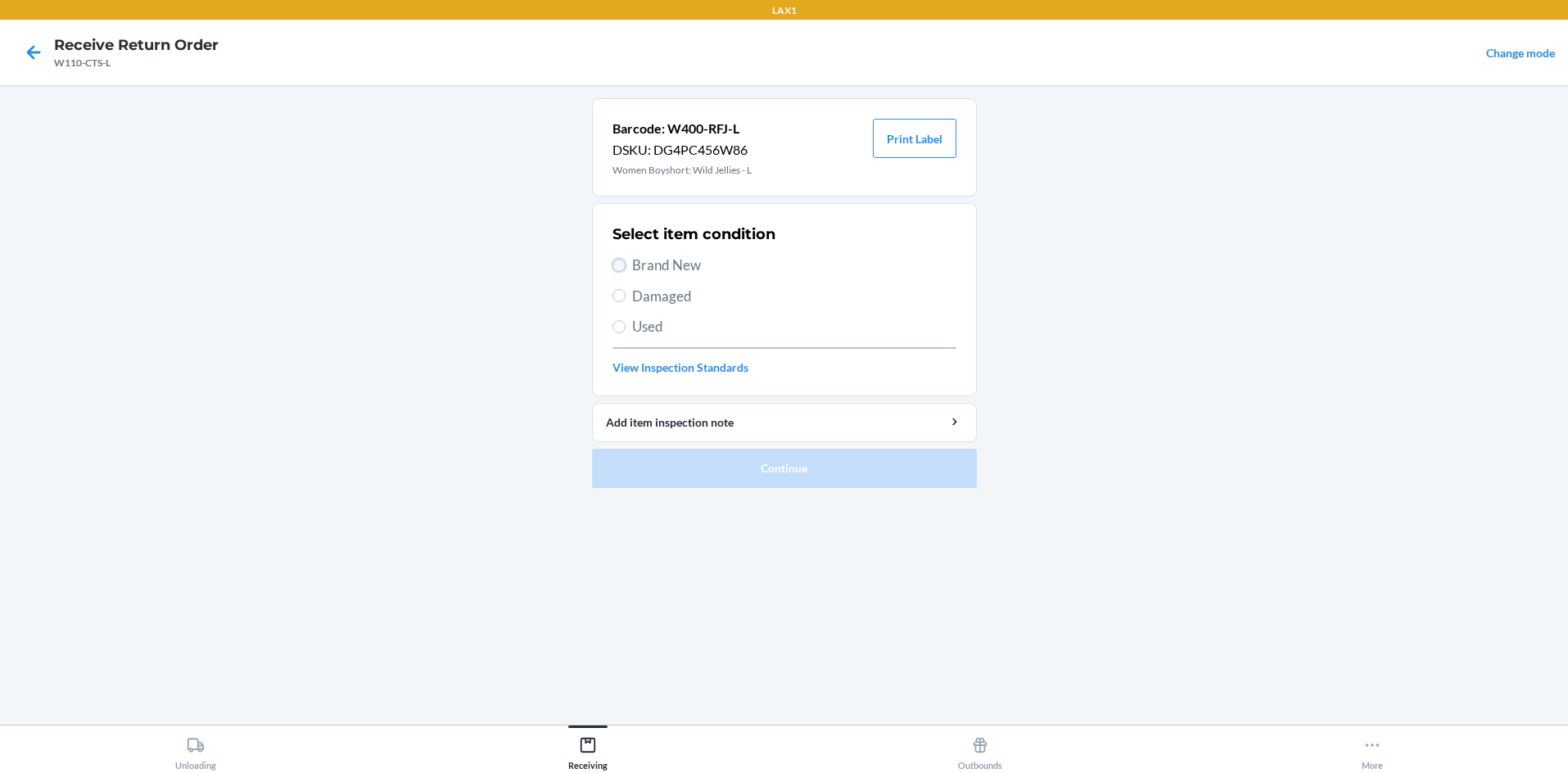
click at [619, 264] on input "Brand New" at bounding box center [619, 266] width 13 height 13
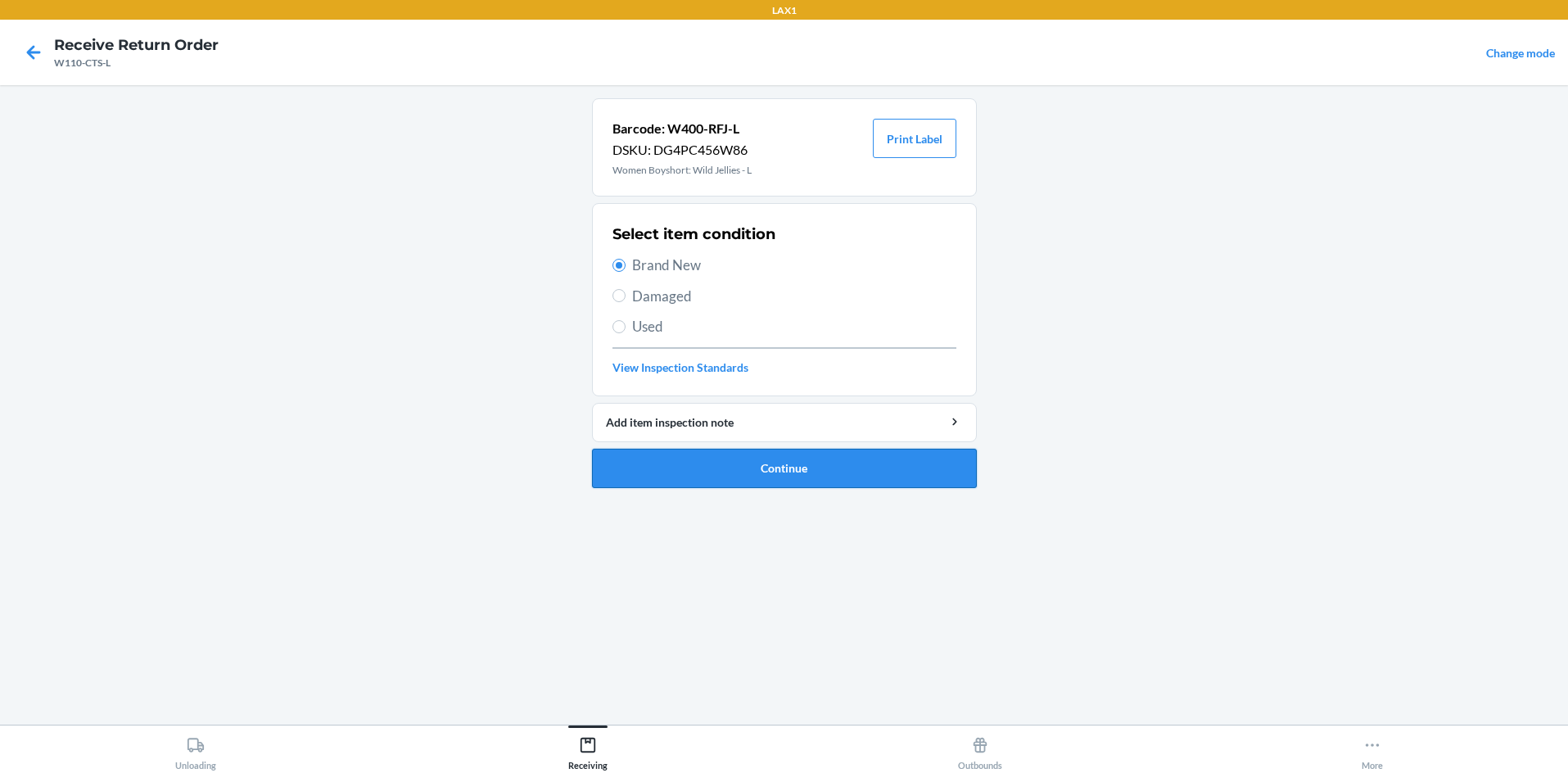
click at [708, 471] on button "Continue" at bounding box center [785, 468] width 385 height 39
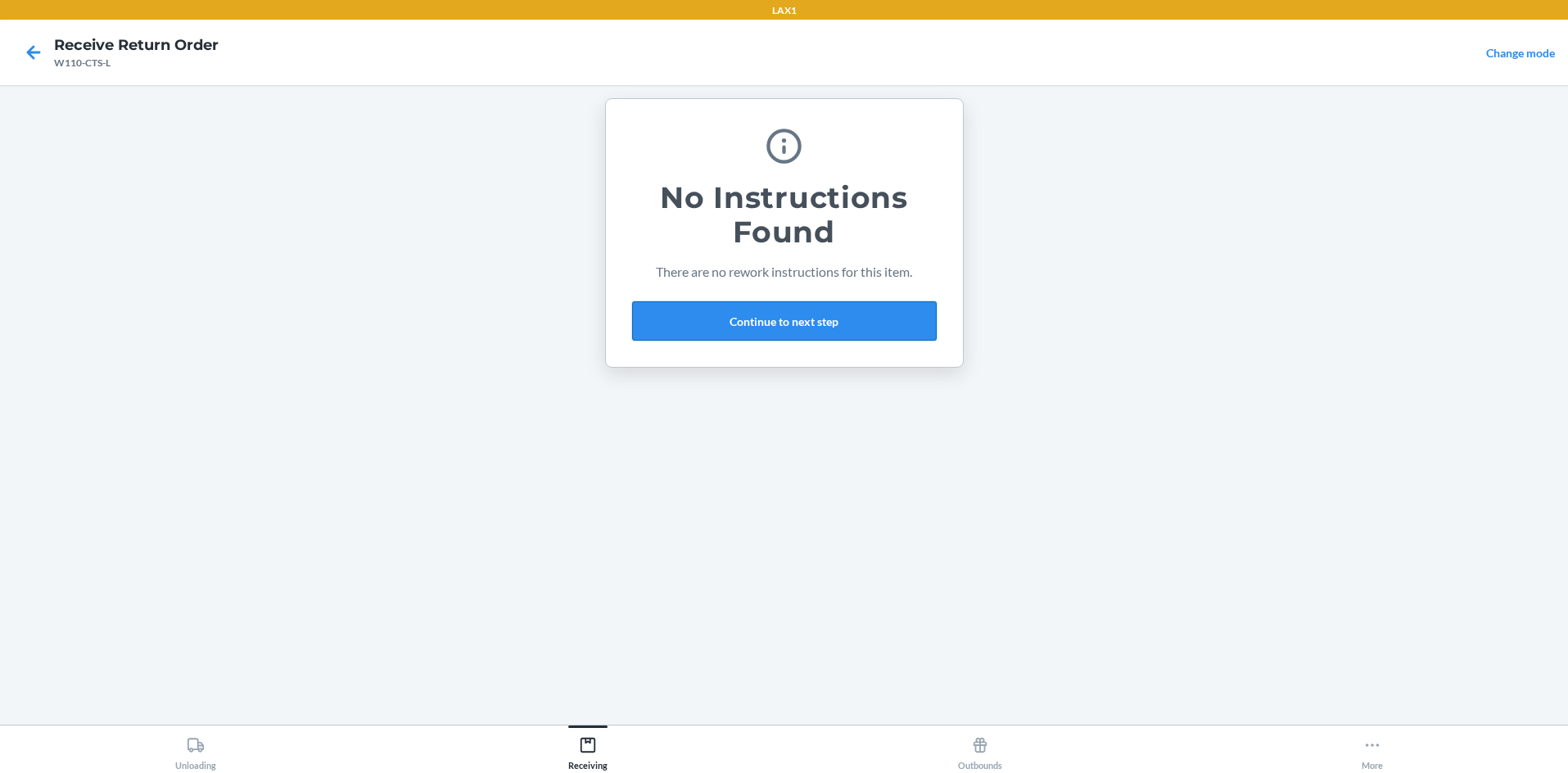
click at [766, 309] on button "Continue to next step" at bounding box center [784, 321] width 304 height 39
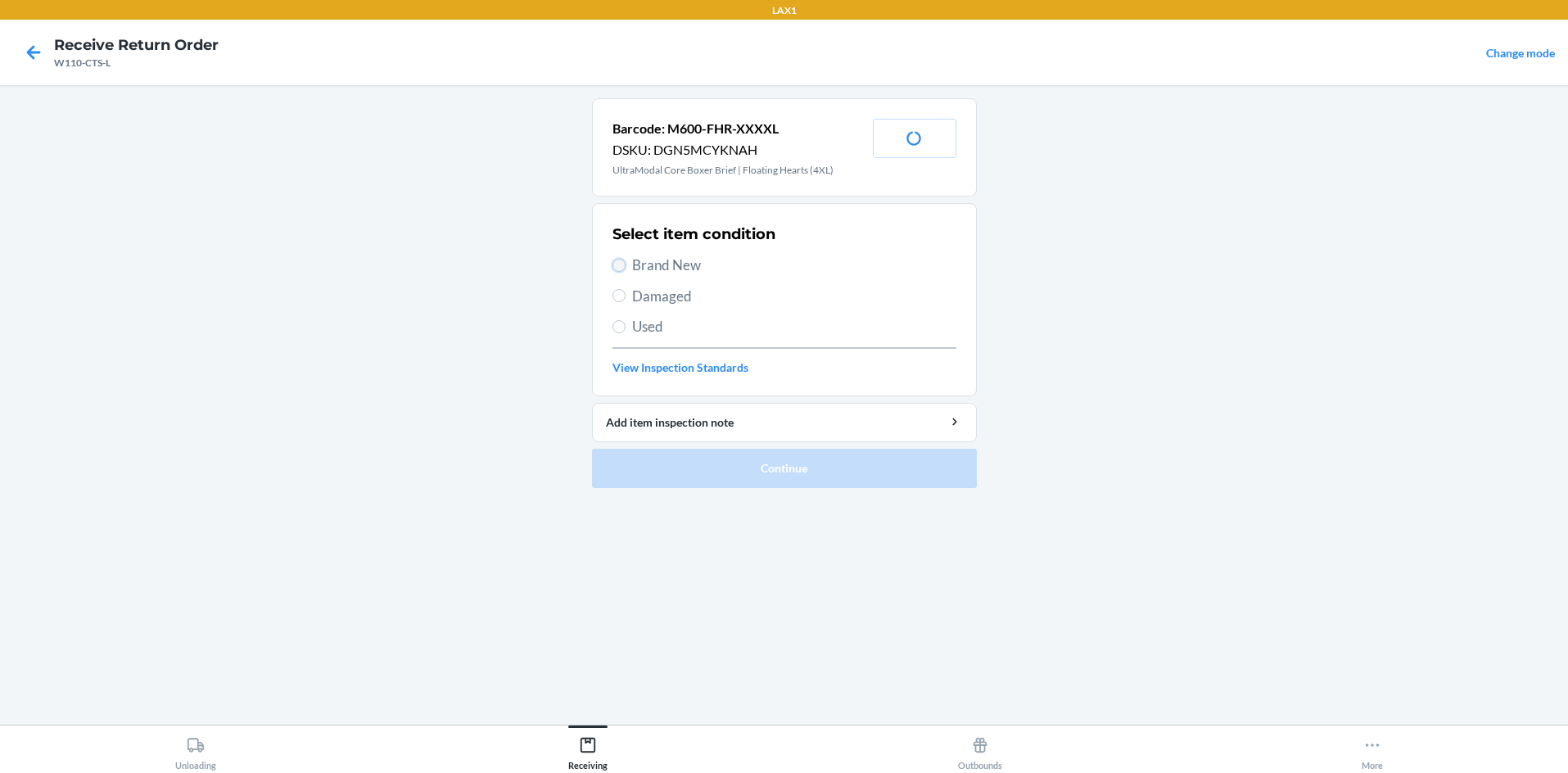
click at [624, 260] on input "Brand New" at bounding box center [619, 266] width 13 height 13
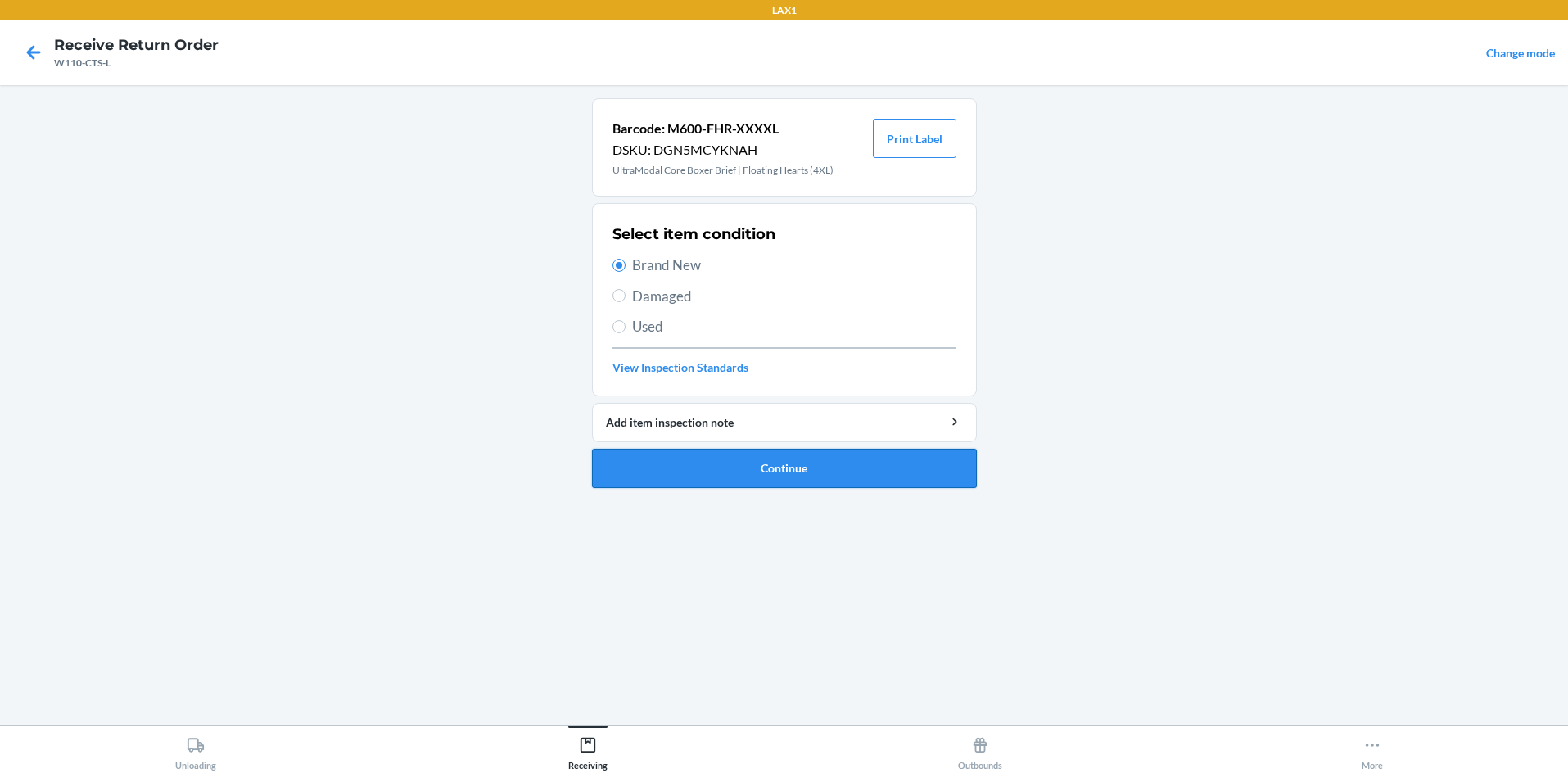
click at [738, 460] on button "Continue" at bounding box center [785, 468] width 385 height 39
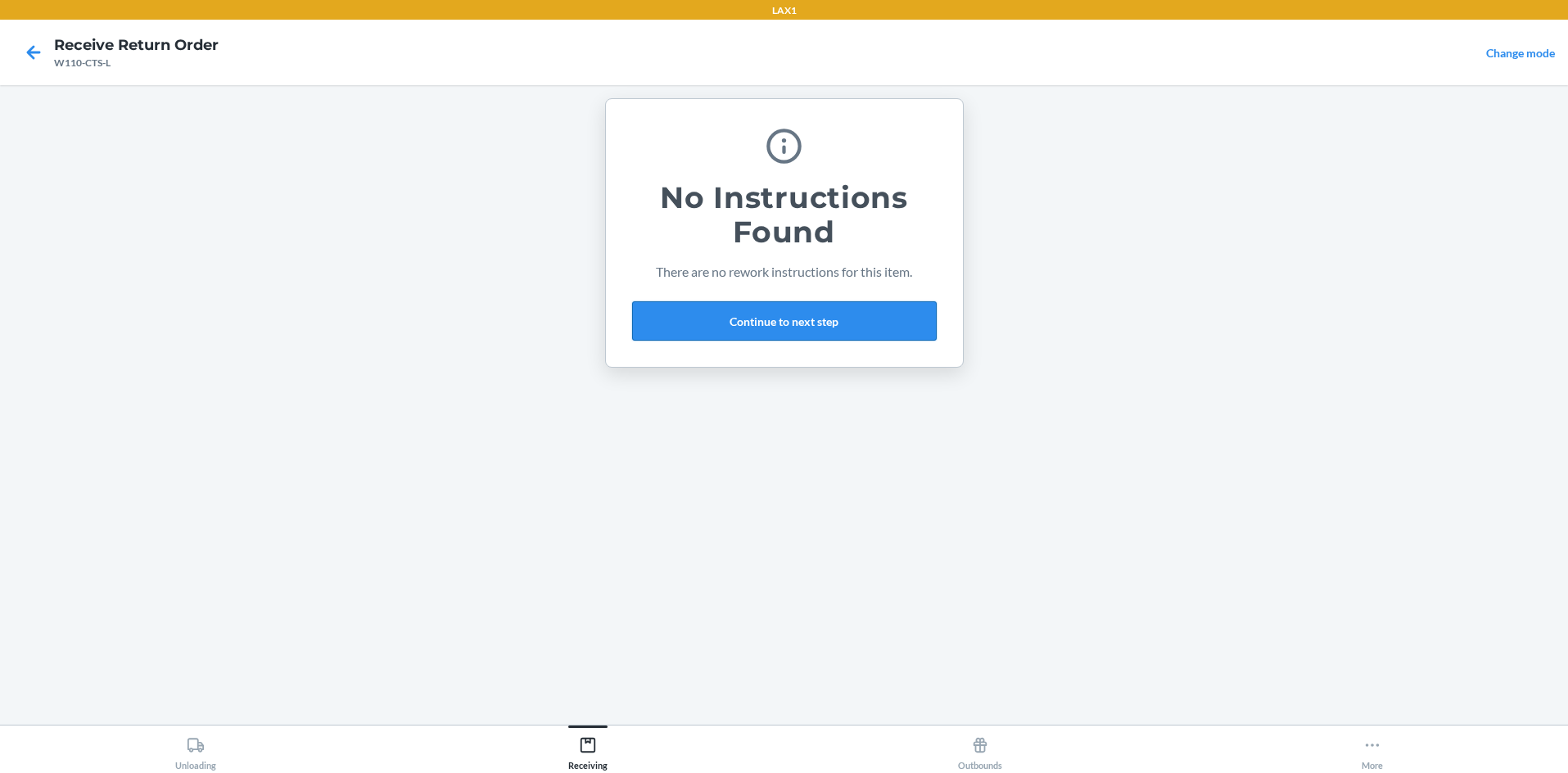
click at [767, 311] on button "Continue to next step" at bounding box center [784, 321] width 304 height 39
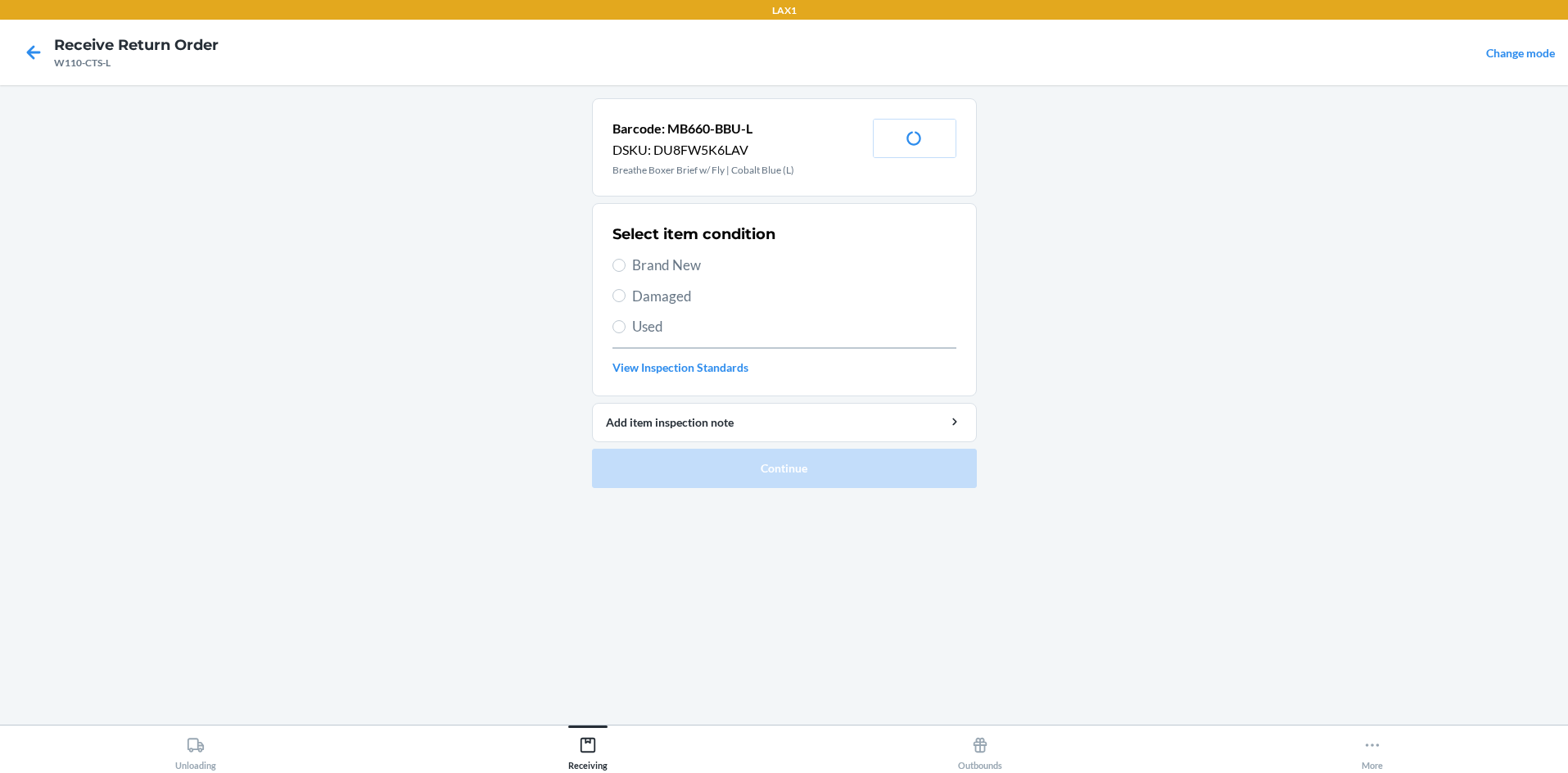
click at [616, 258] on label "Brand New" at bounding box center [784, 265] width 344 height 21
click at [616, 259] on input "Brand New" at bounding box center [619, 266] width 13 height 13
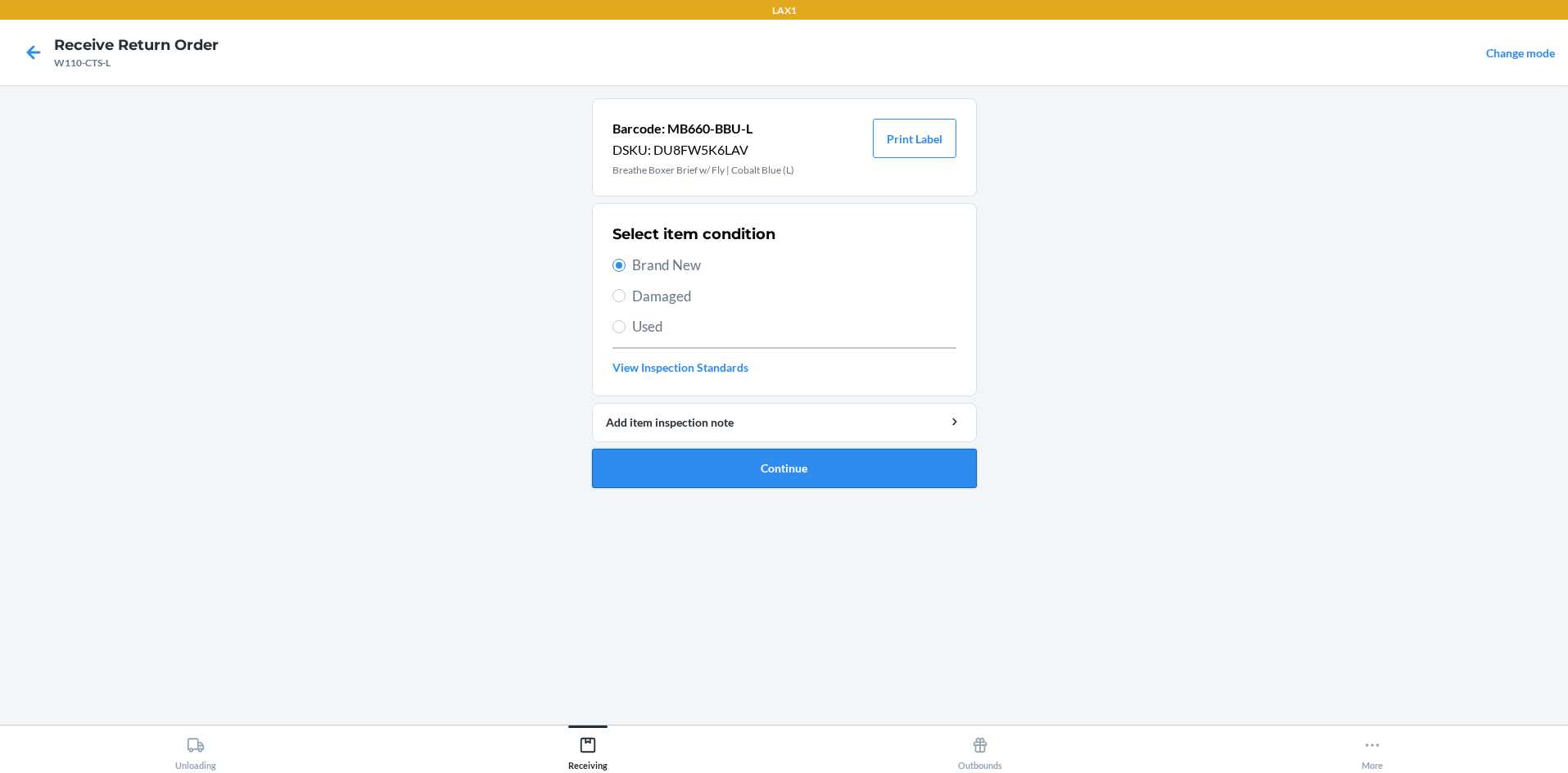
click at [784, 471] on button "Continue" at bounding box center [785, 468] width 385 height 39
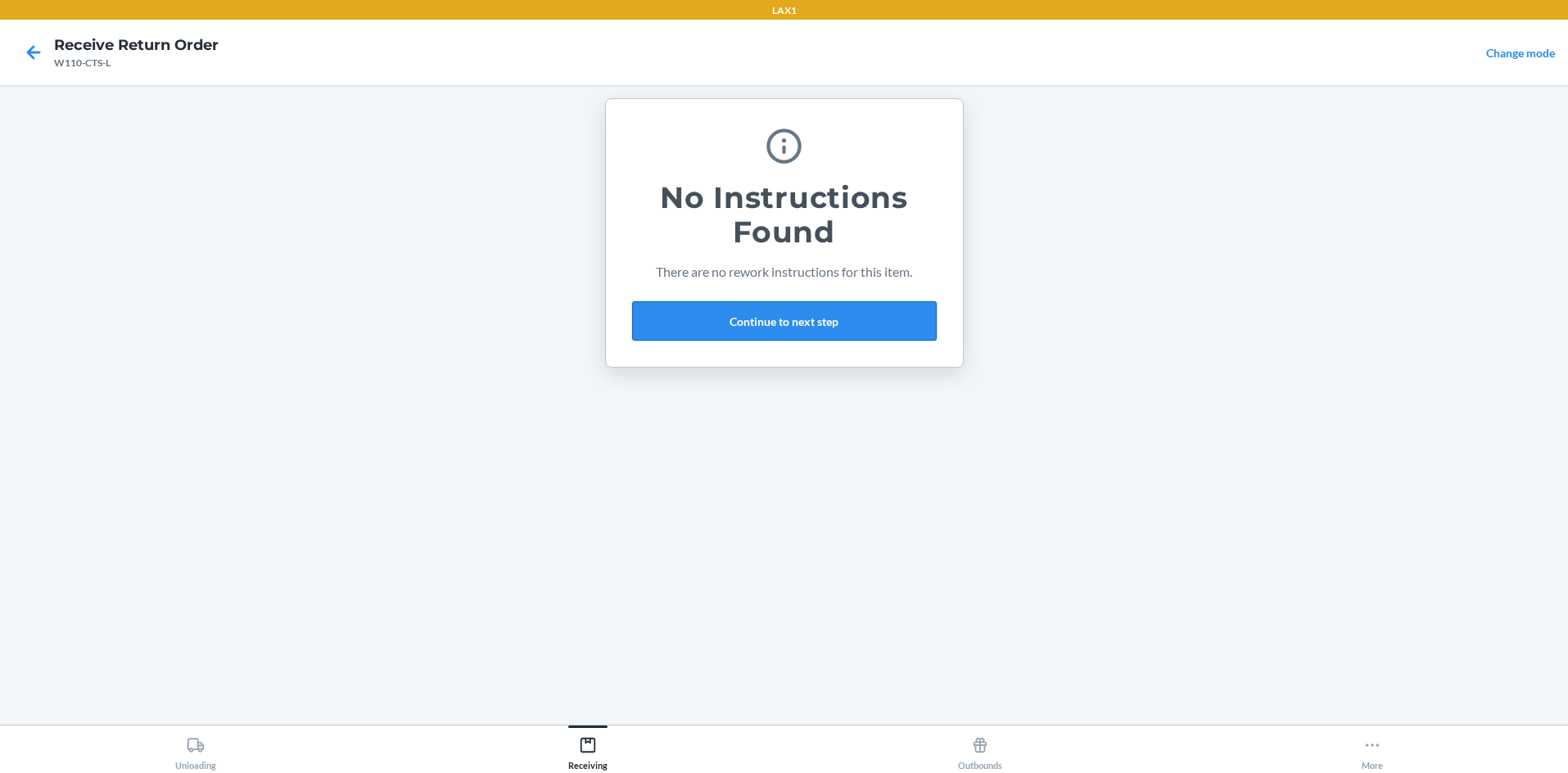
click at [779, 318] on button "Continue to next step" at bounding box center [784, 321] width 304 height 39
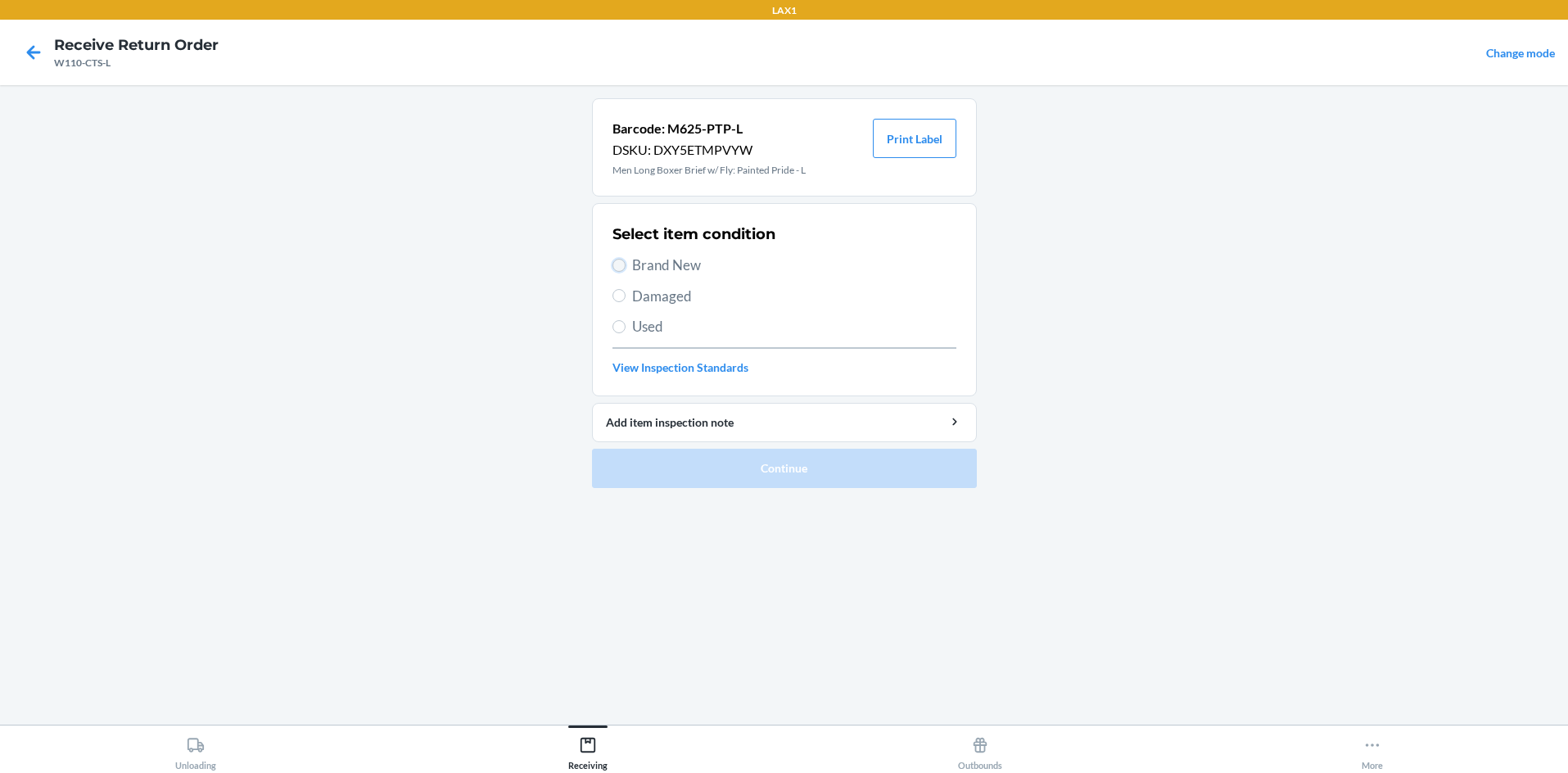
click at [614, 266] on input "Brand New" at bounding box center [619, 266] width 13 height 13
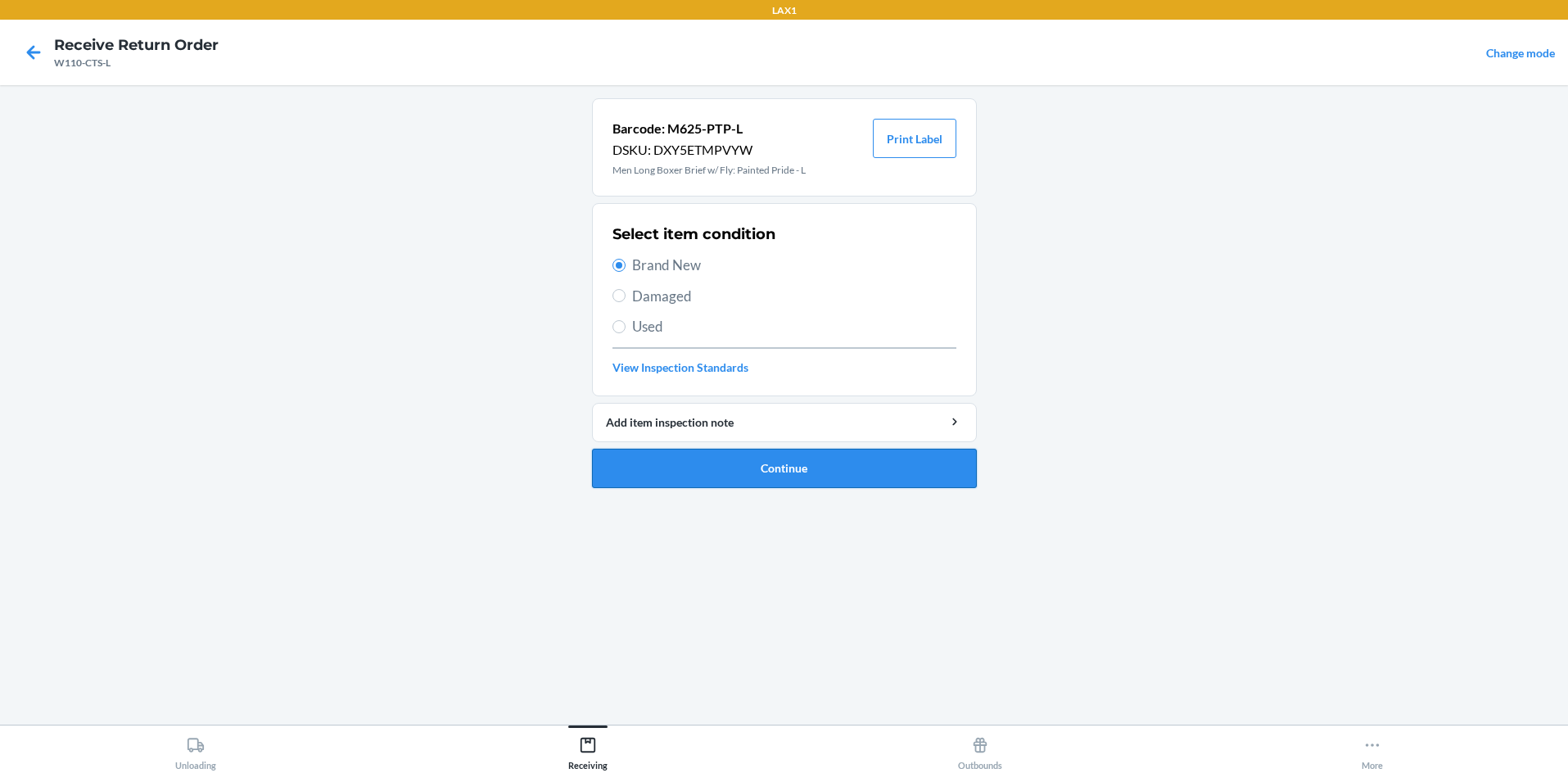
click at [694, 472] on button "Continue" at bounding box center [785, 468] width 385 height 39
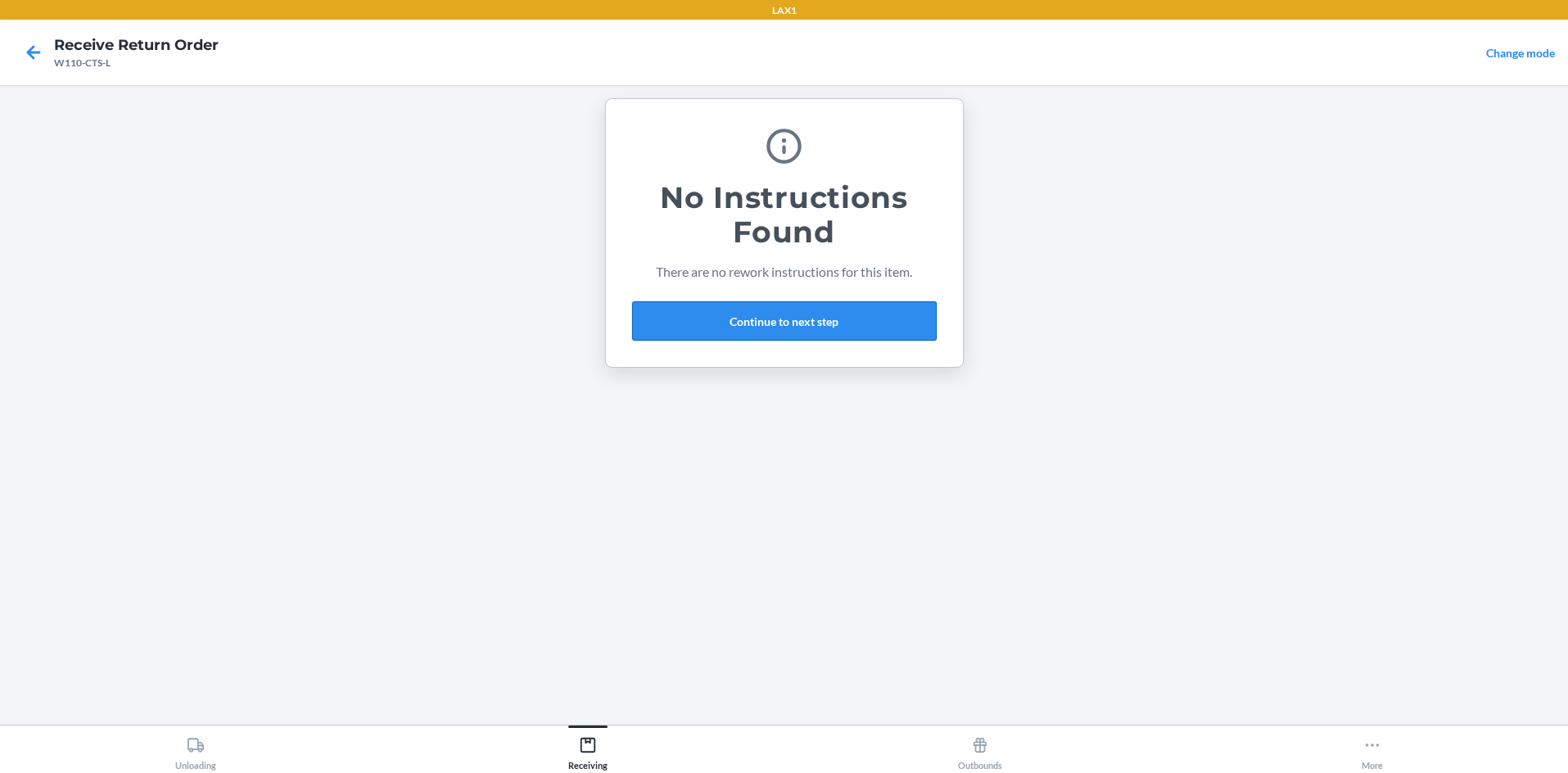
click at [784, 306] on button "Continue to next step" at bounding box center [784, 321] width 304 height 39
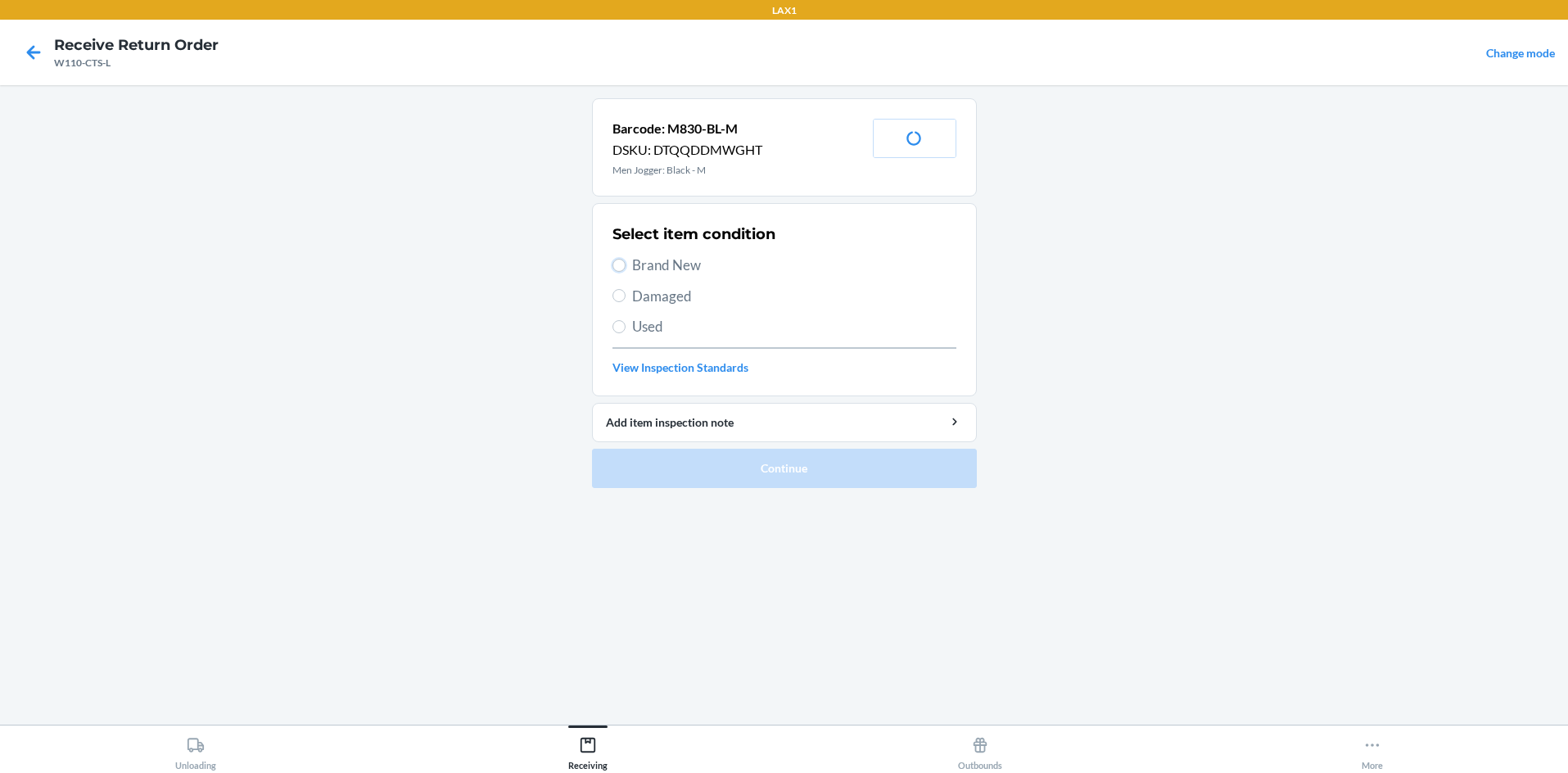
drag, startPoint x: 622, startPoint y: 266, endPoint x: 635, endPoint y: 309, distance: 44.9
click at [622, 269] on input "Brand New" at bounding box center [619, 266] width 13 height 13
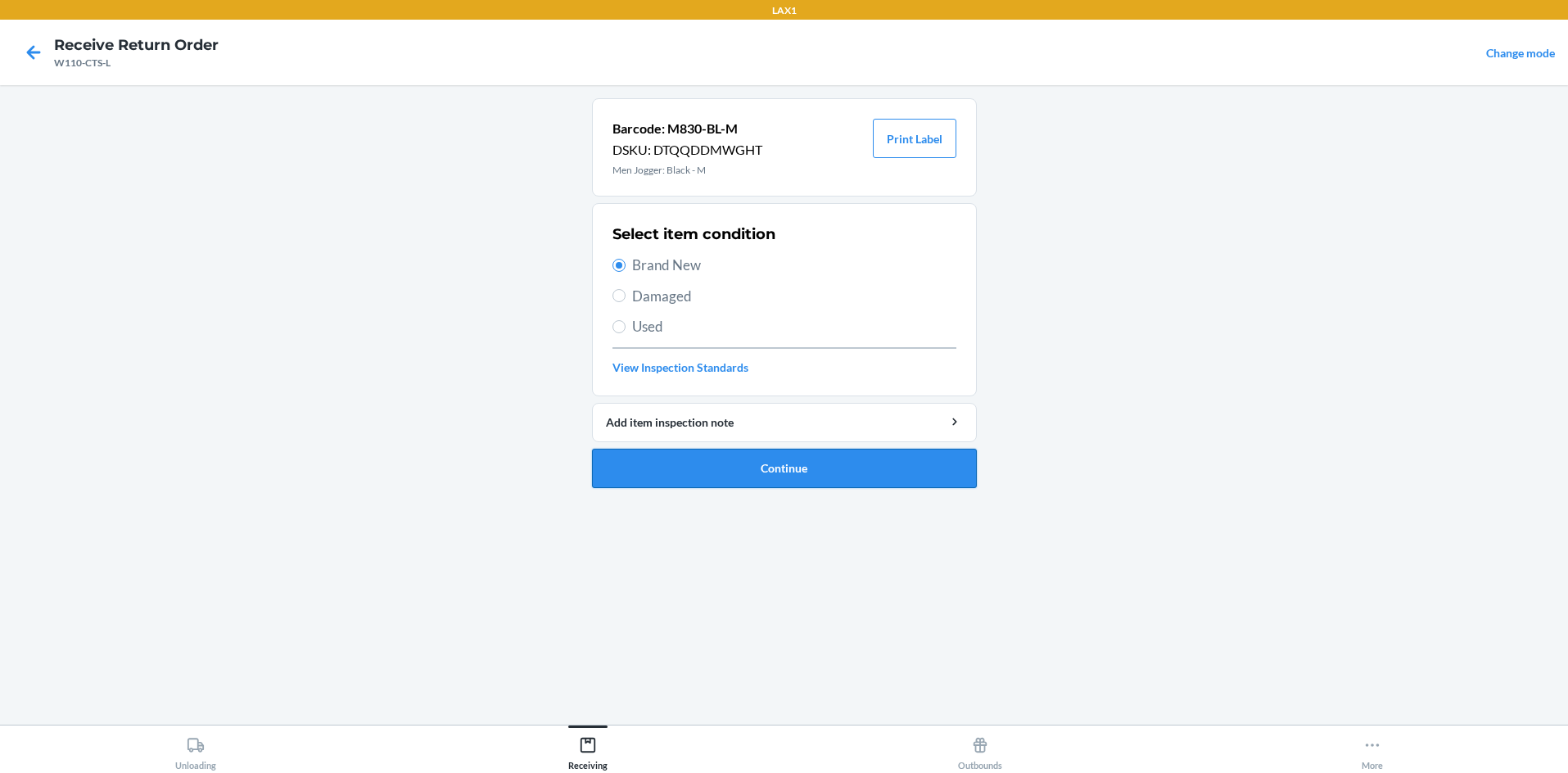
click at [720, 459] on button "Continue" at bounding box center [785, 468] width 385 height 39
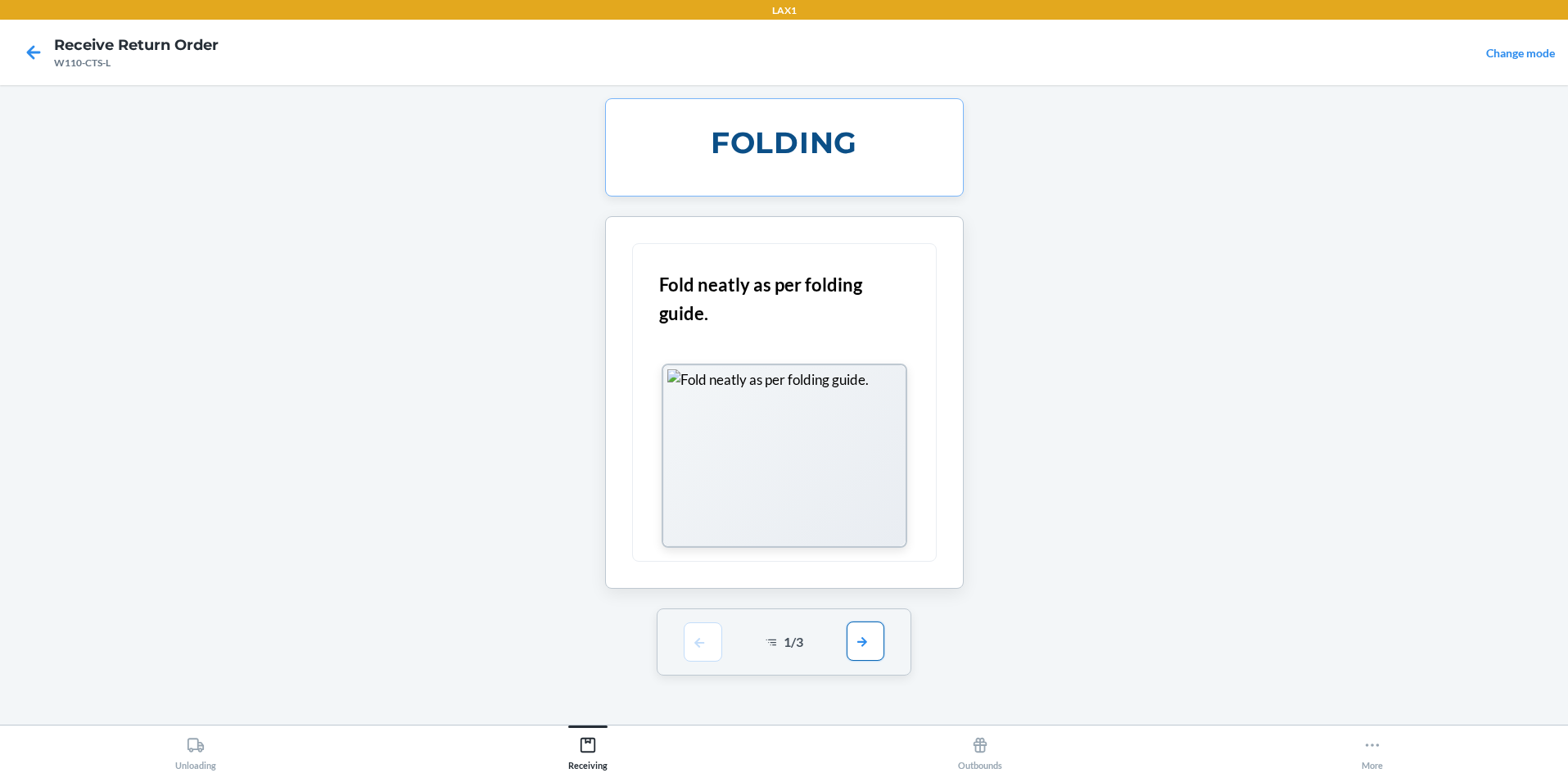
click at [784, 643] on button "button" at bounding box center [866, 641] width 38 height 39
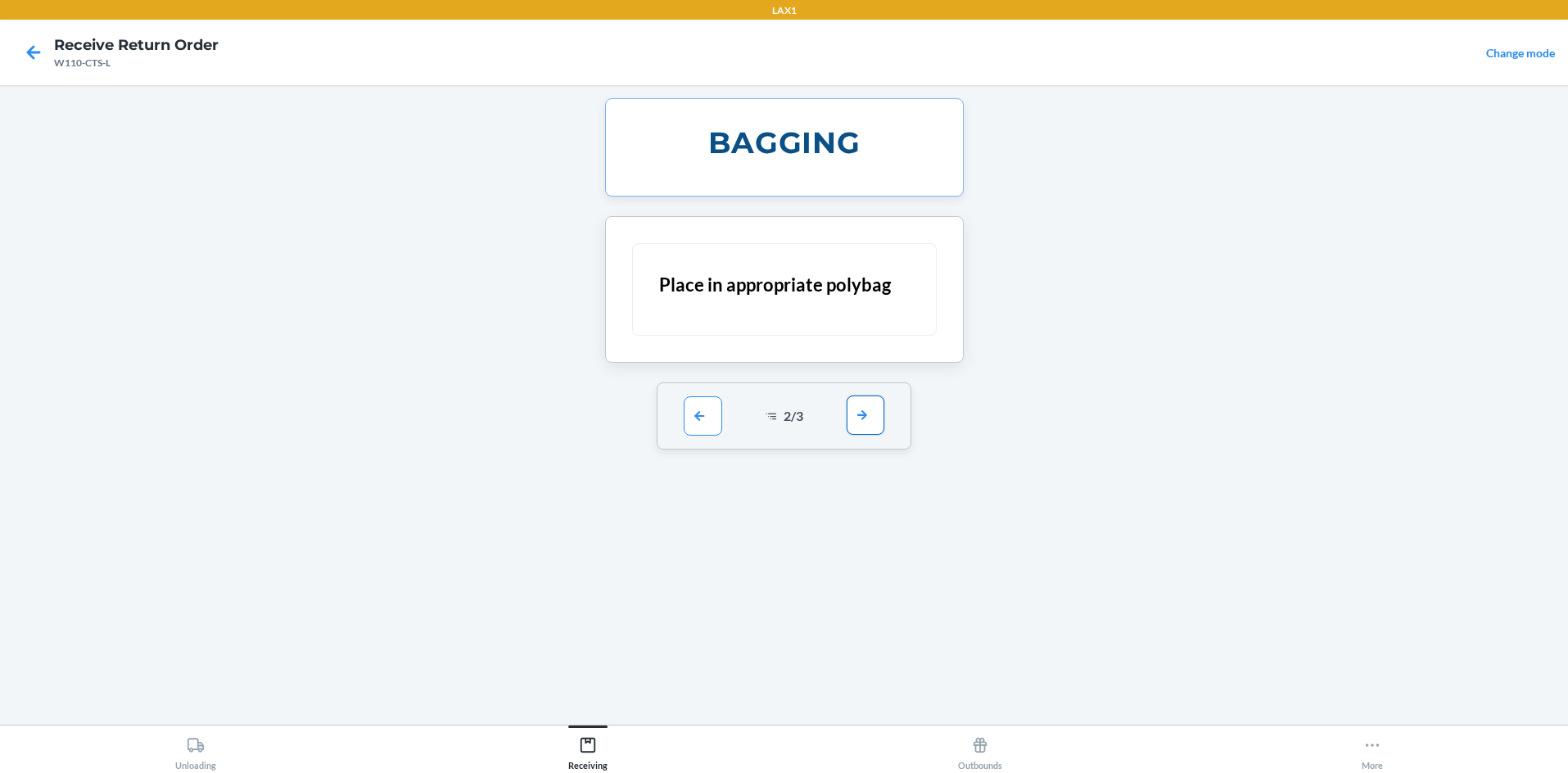
click at [784, 423] on button "button" at bounding box center [866, 415] width 38 height 39
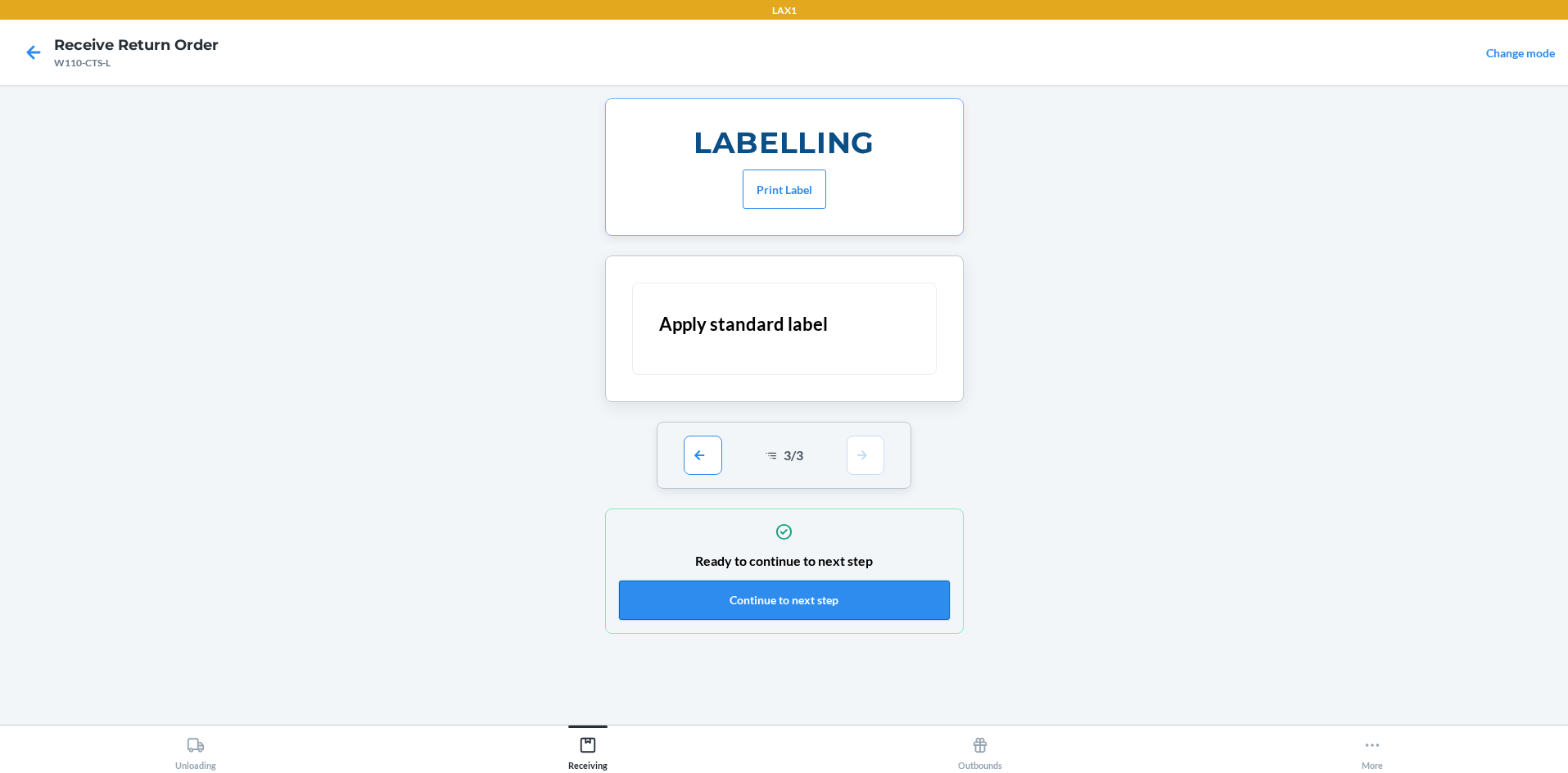
click at [784, 593] on button "Continue to next step" at bounding box center [785, 600] width 331 height 39
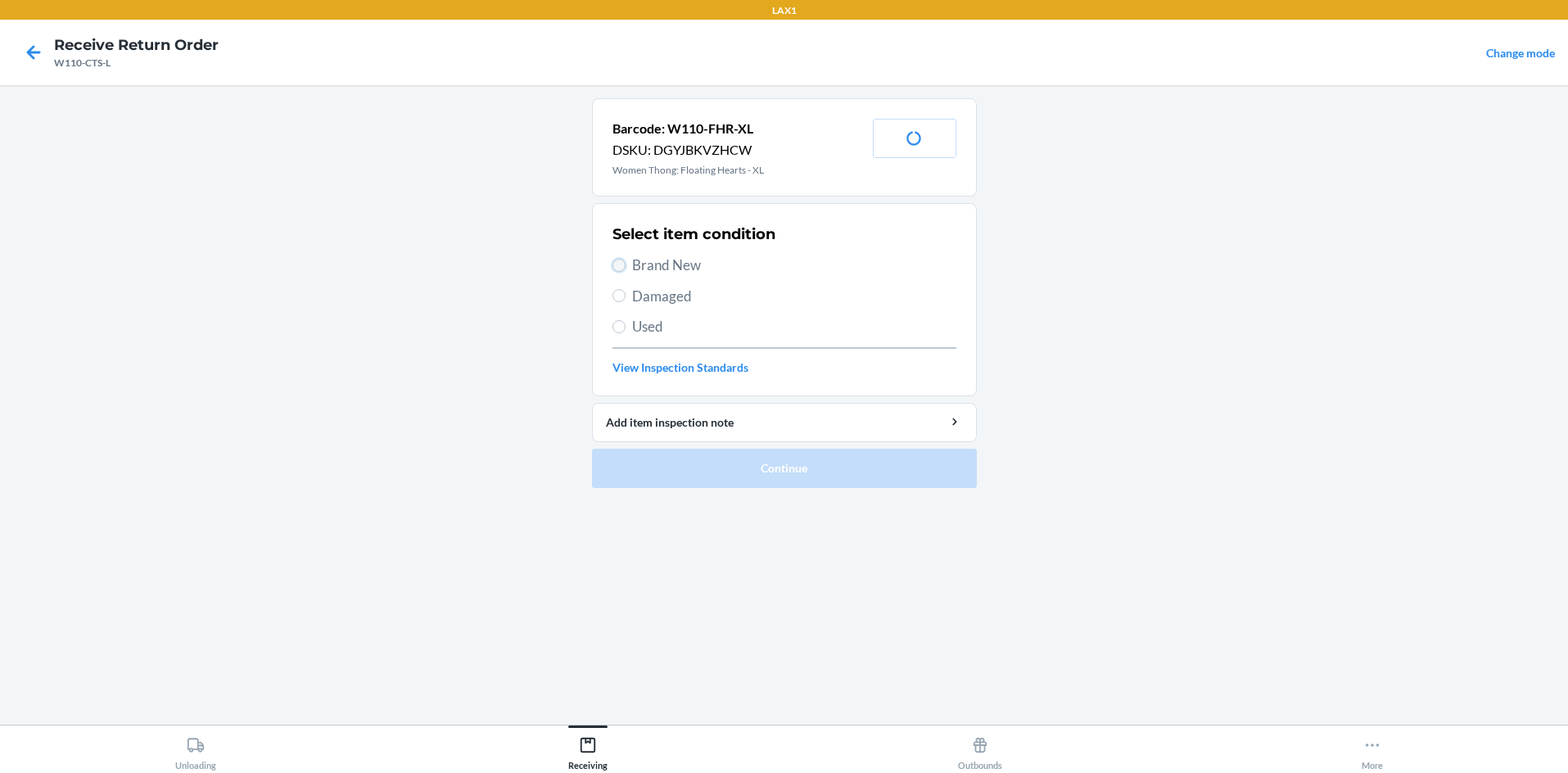
click at [621, 267] on input "Brand New" at bounding box center [619, 266] width 13 height 13
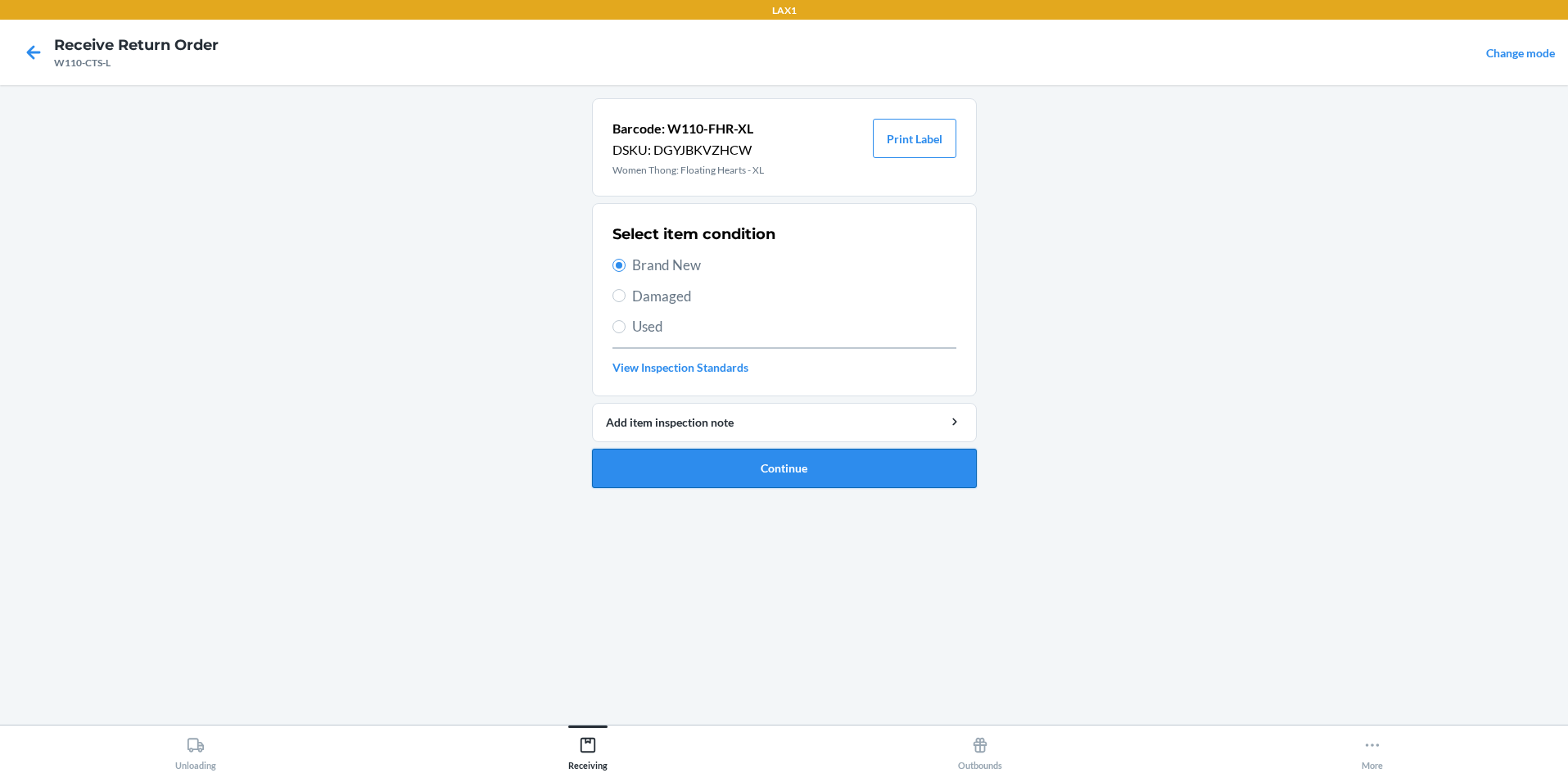
click at [723, 468] on button "Continue" at bounding box center [785, 468] width 385 height 39
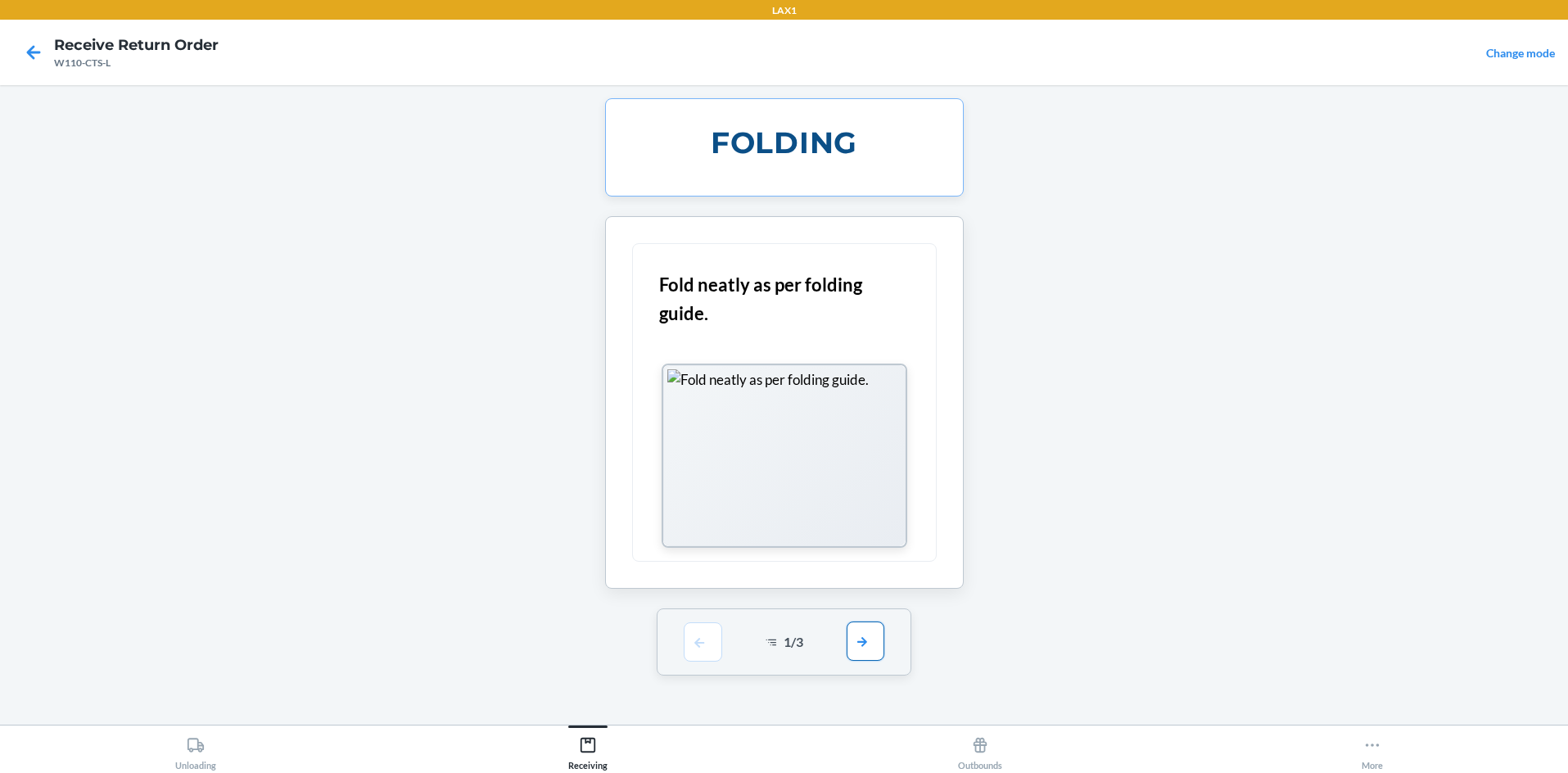
click at [784, 650] on button "button" at bounding box center [866, 641] width 38 height 39
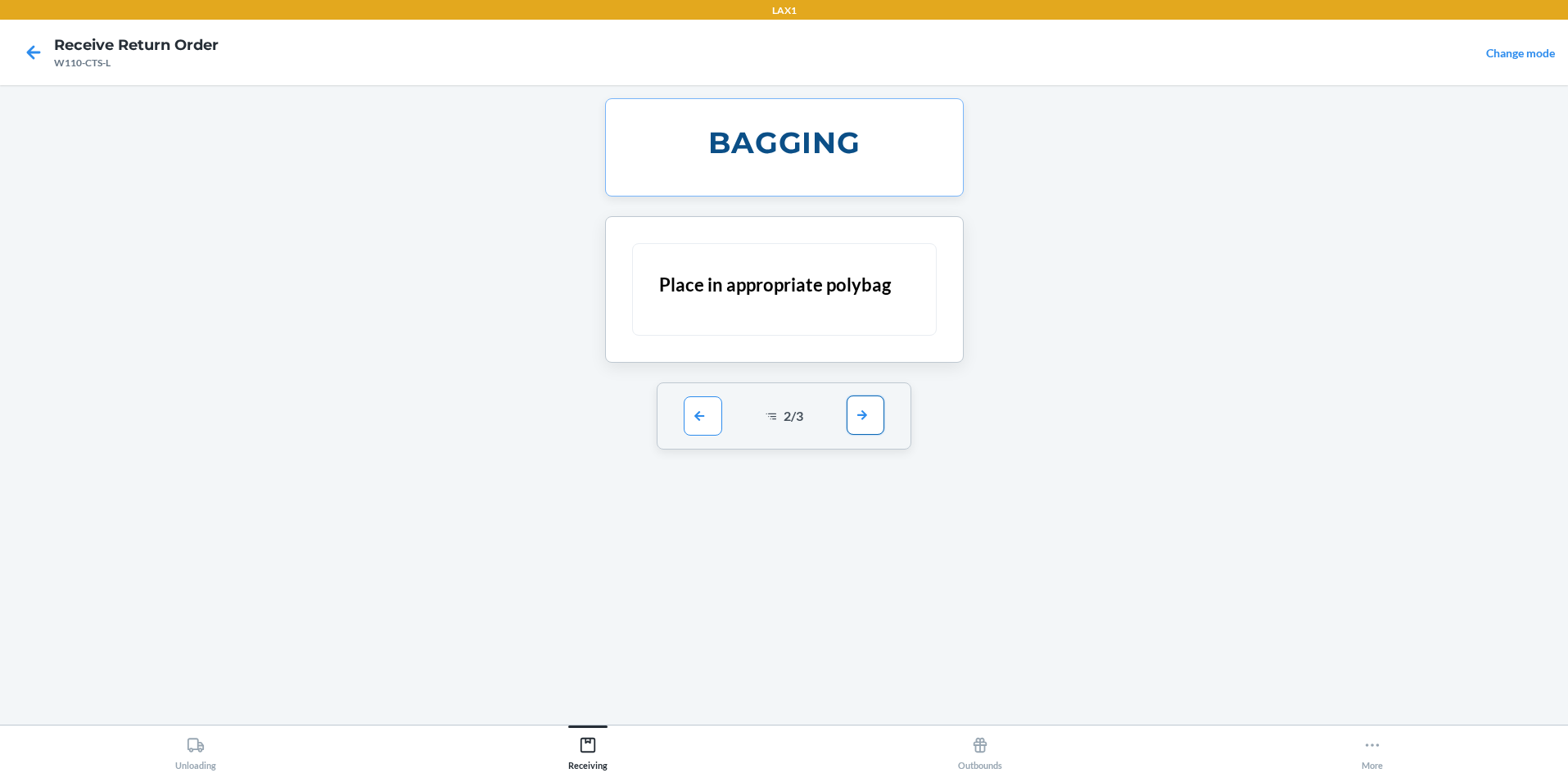
click at [784, 418] on button "button" at bounding box center [866, 415] width 38 height 39
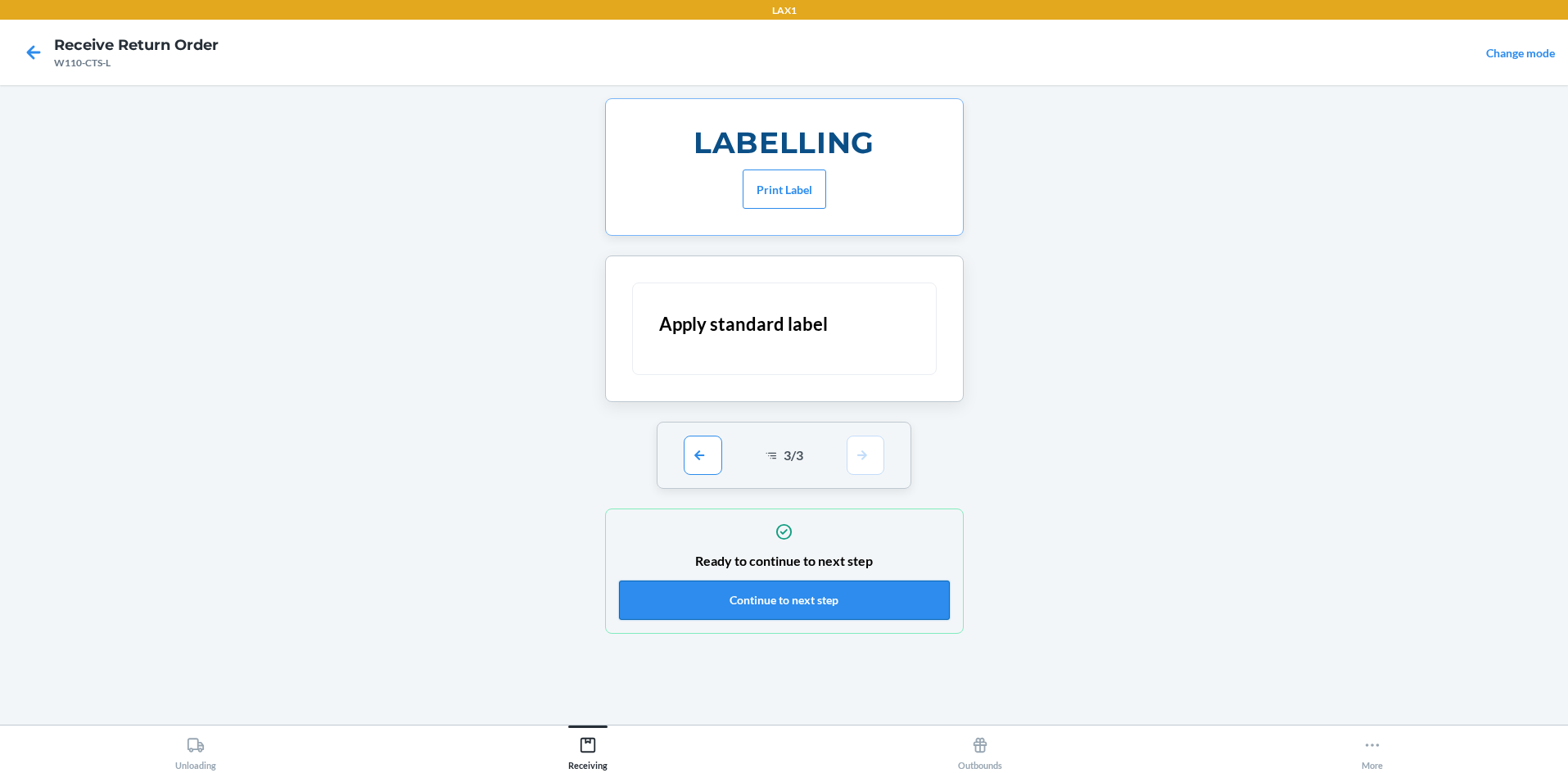
click at [784, 592] on button "Continue to next step" at bounding box center [785, 600] width 331 height 39
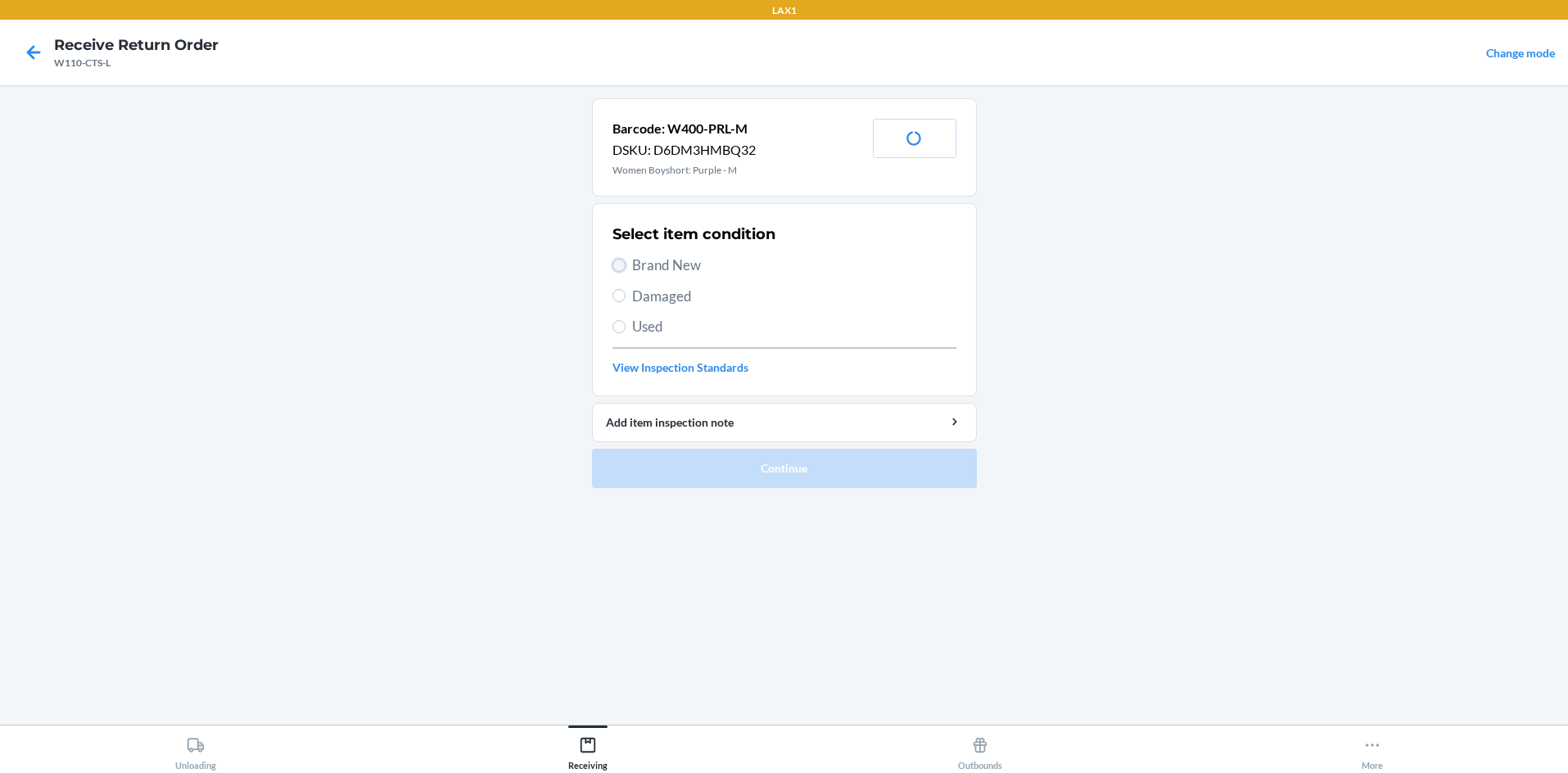
click at [618, 268] on input "Brand New" at bounding box center [619, 266] width 13 height 13
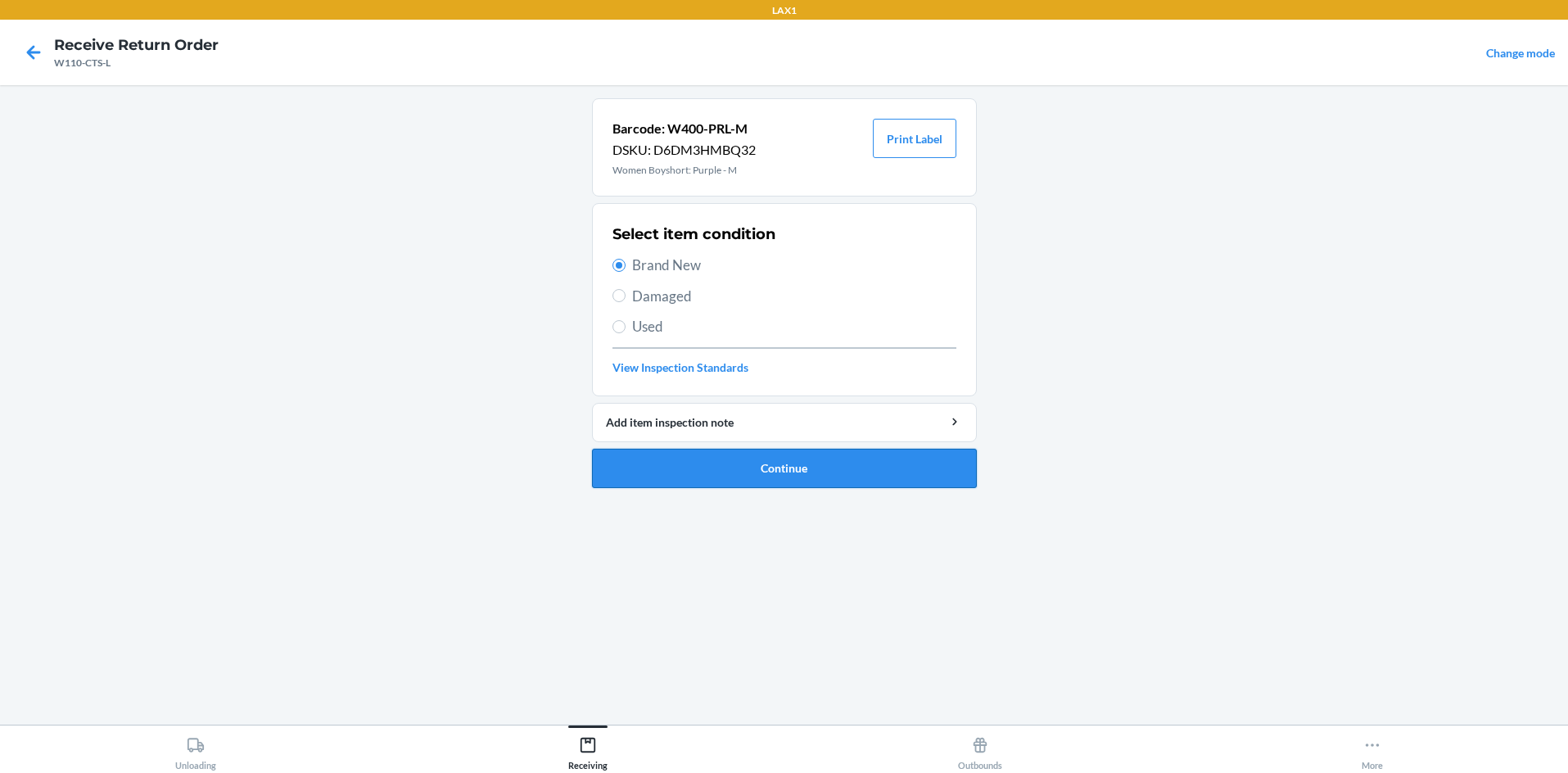
click at [689, 453] on button "Continue" at bounding box center [785, 468] width 385 height 39
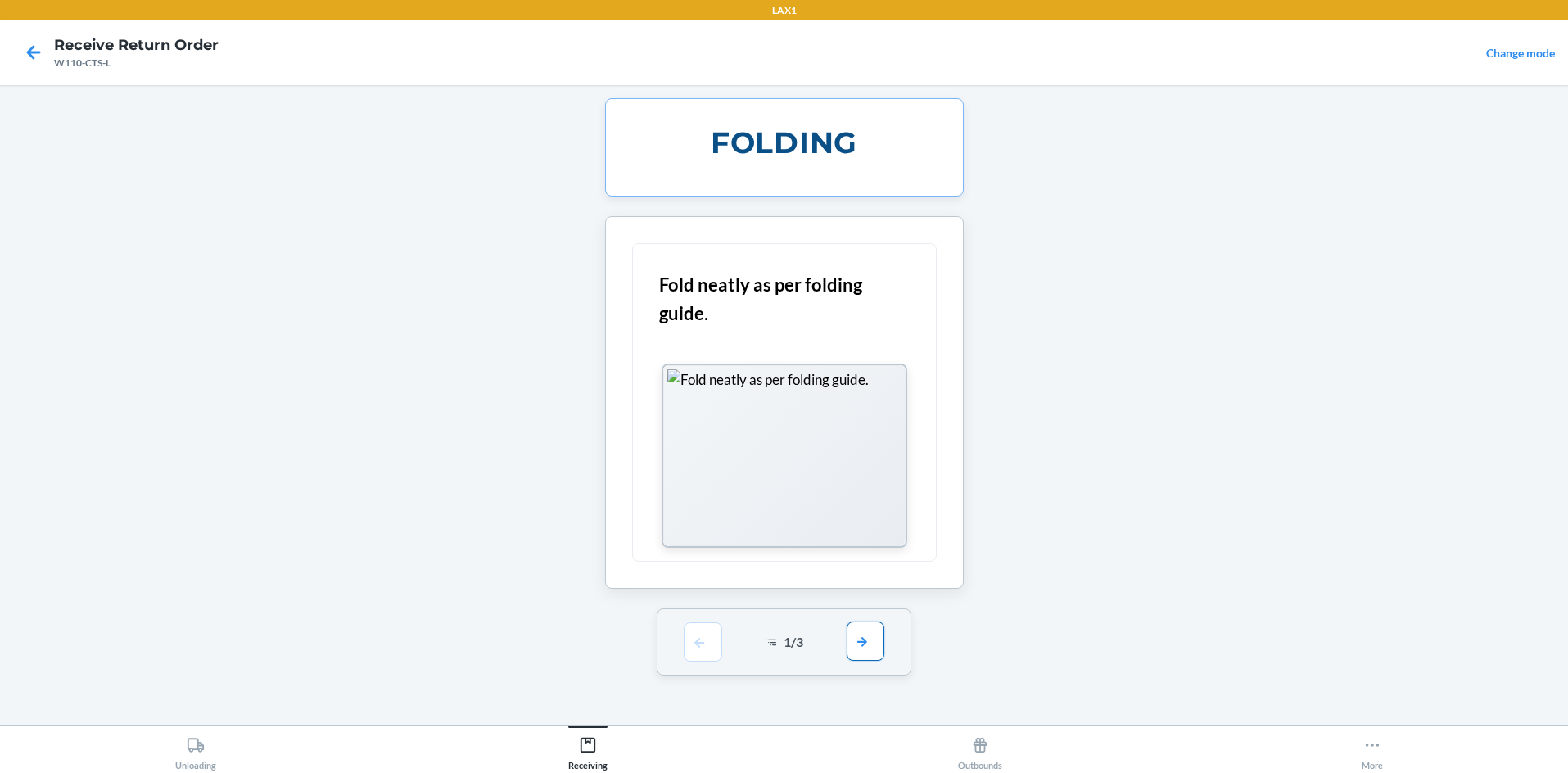
click at [784, 635] on button "button" at bounding box center [866, 641] width 38 height 39
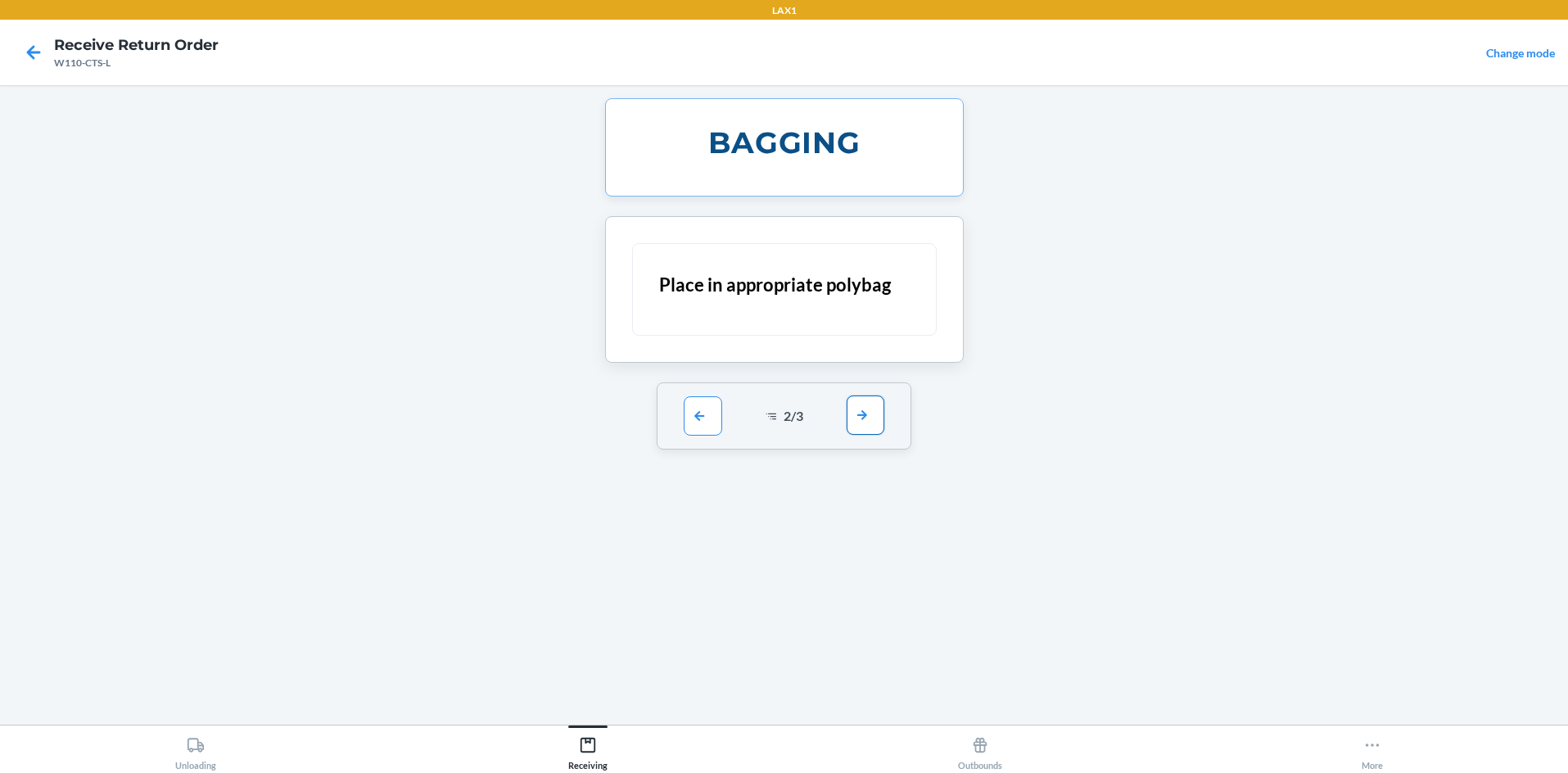
click at [784, 424] on button "button" at bounding box center [866, 415] width 38 height 39
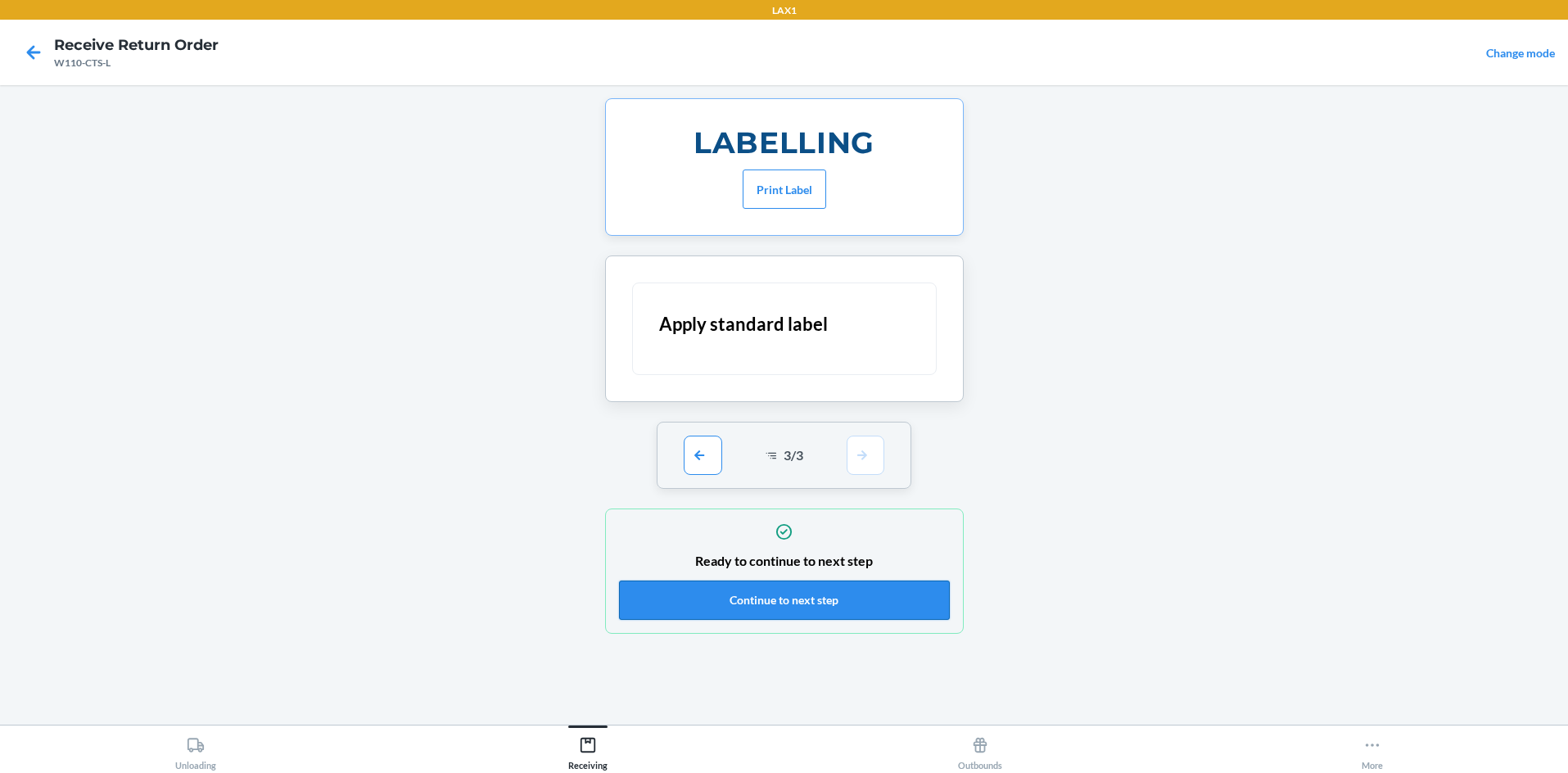
click at [784, 608] on button "Continue to next step" at bounding box center [785, 600] width 331 height 39
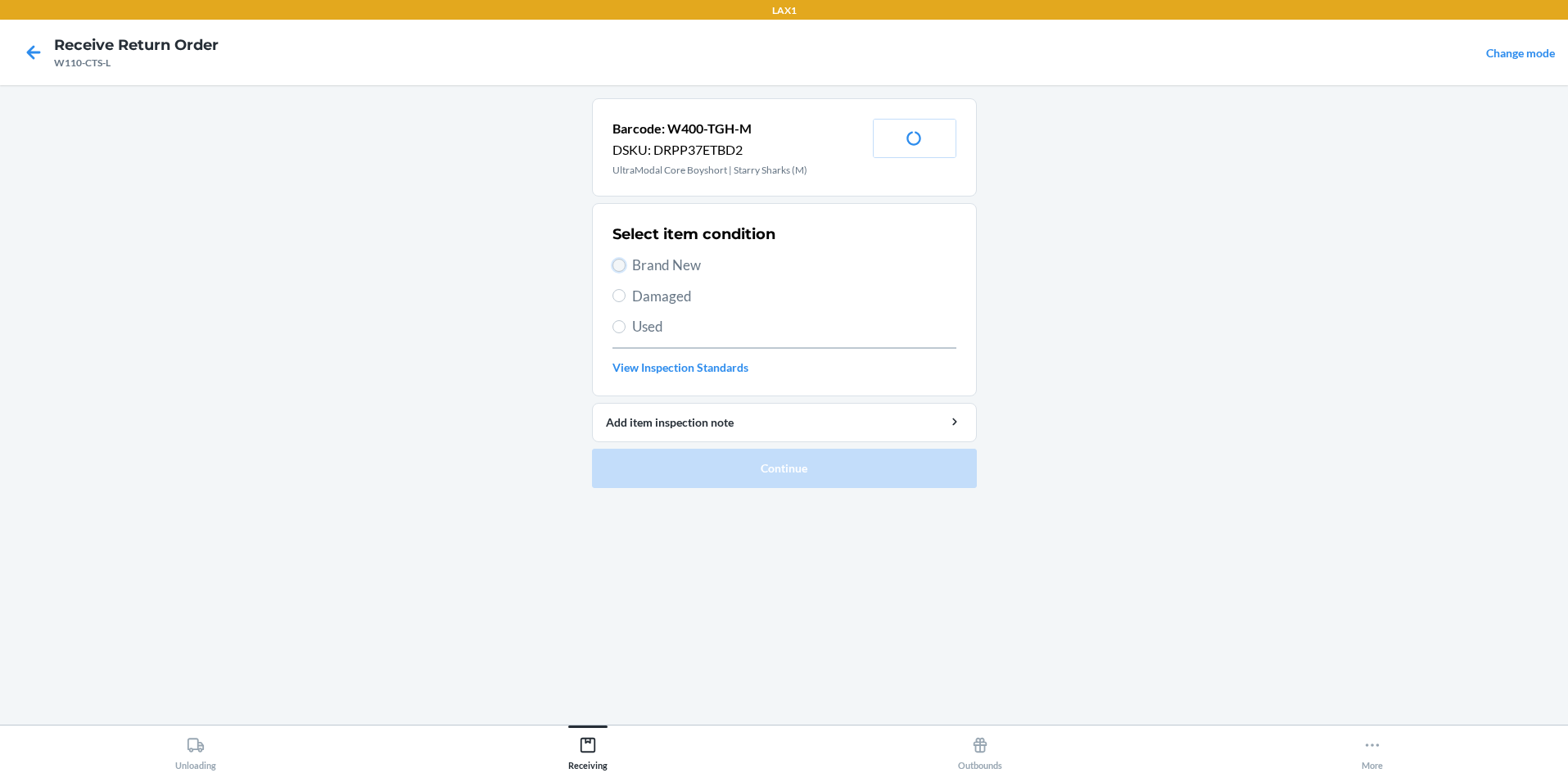
click at [619, 264] on input "Brand New" at bounding box center [619, 266] width 13 height 13
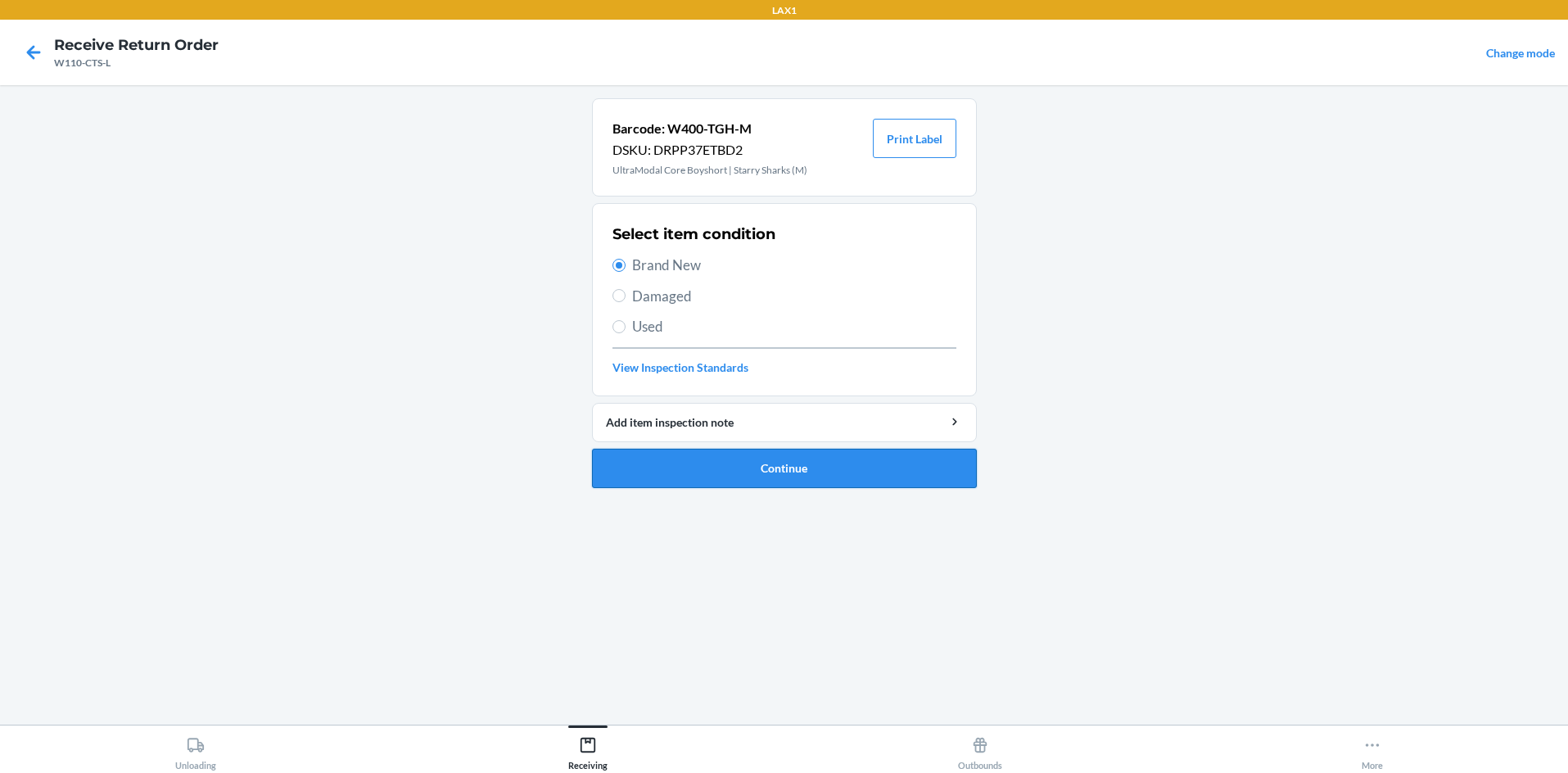
click at [756, 460] on button "Continue" at bounding box center [785, 468] width 385 height 39
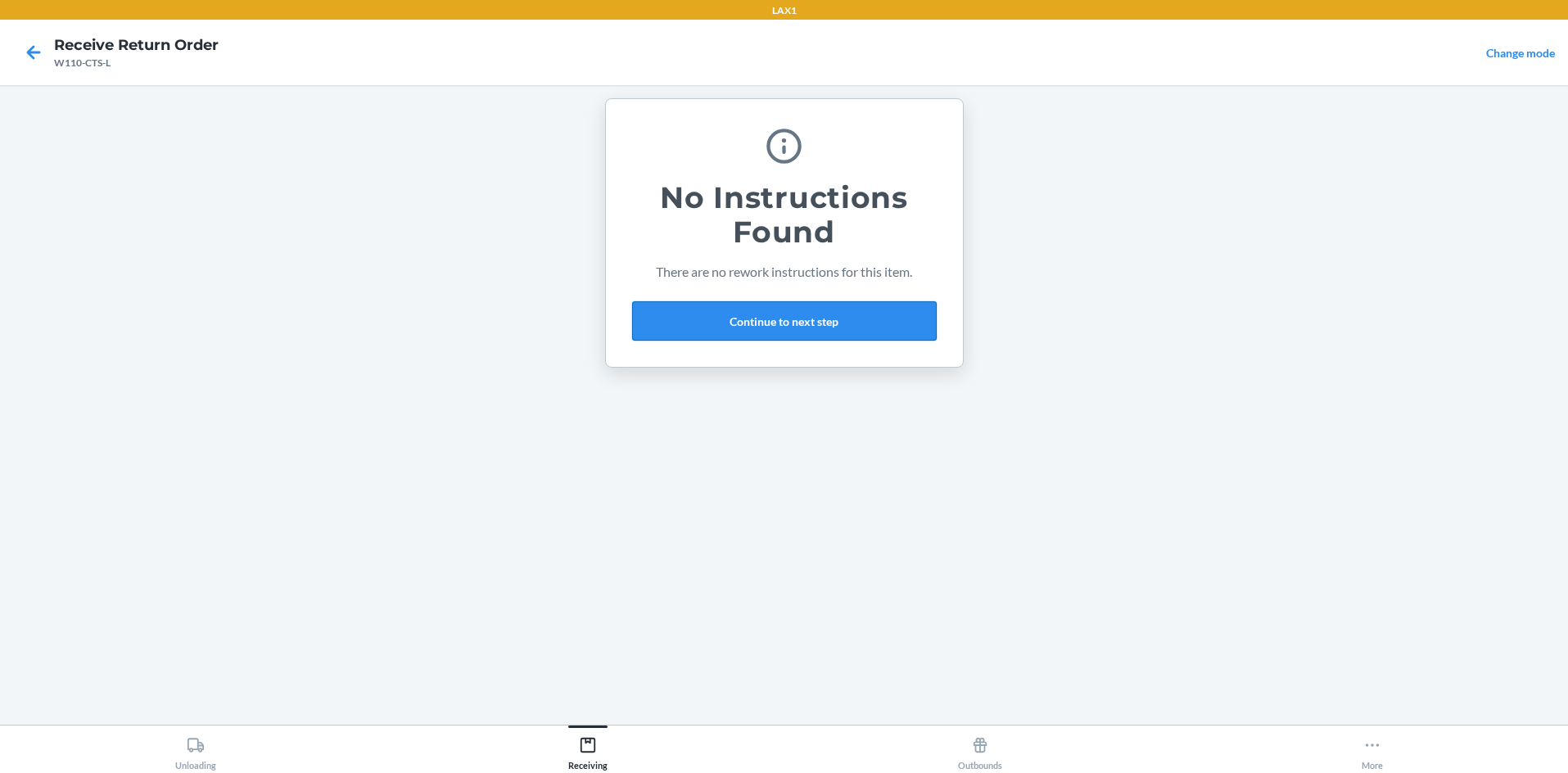
click at [784, 317] on button "Continue to next step" at bounding box center [784, 321] width 304 height 39
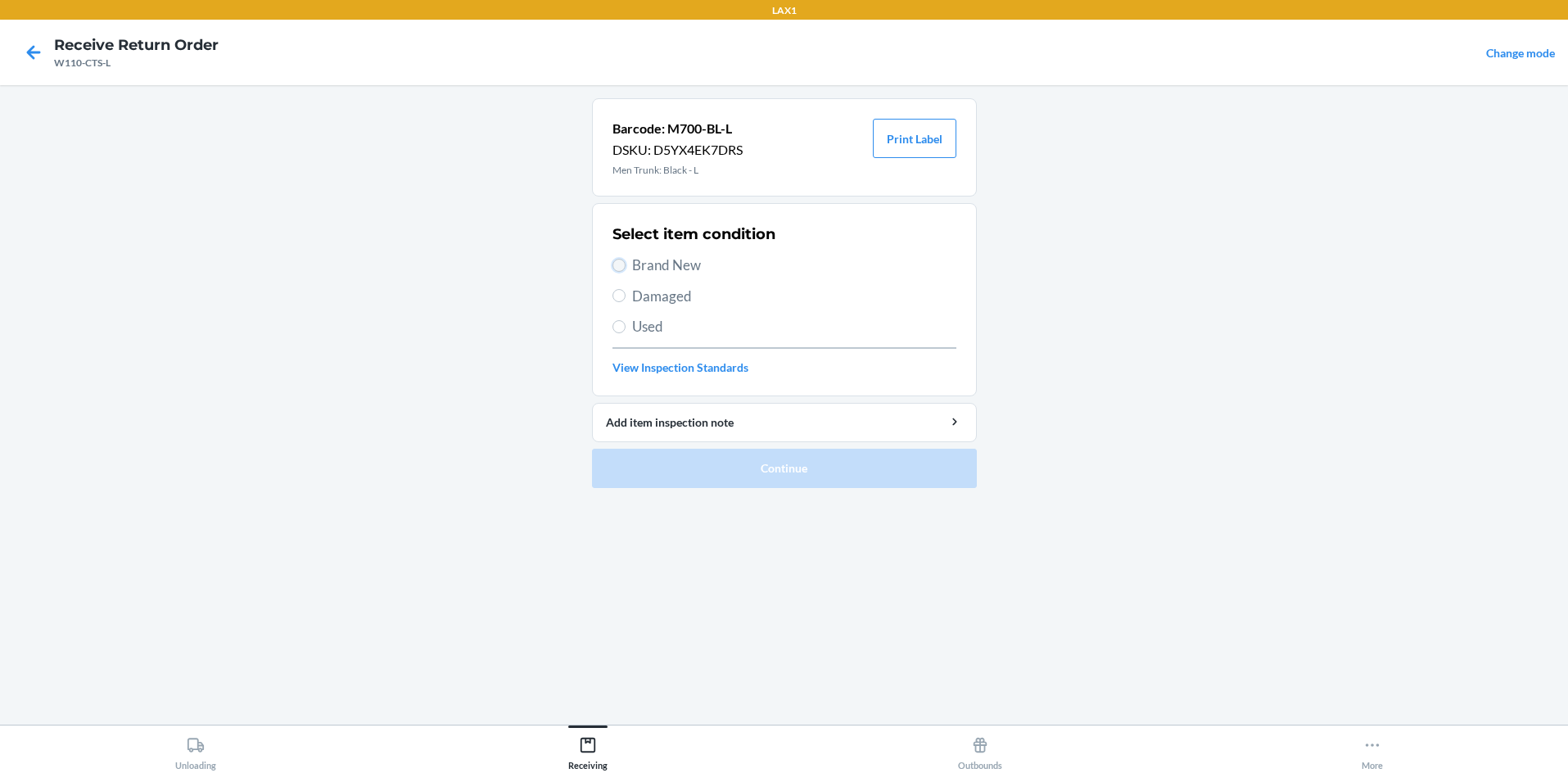
click at [624, 264] on input "Brand New" at bounding box center [619, 266] width 13 height 13
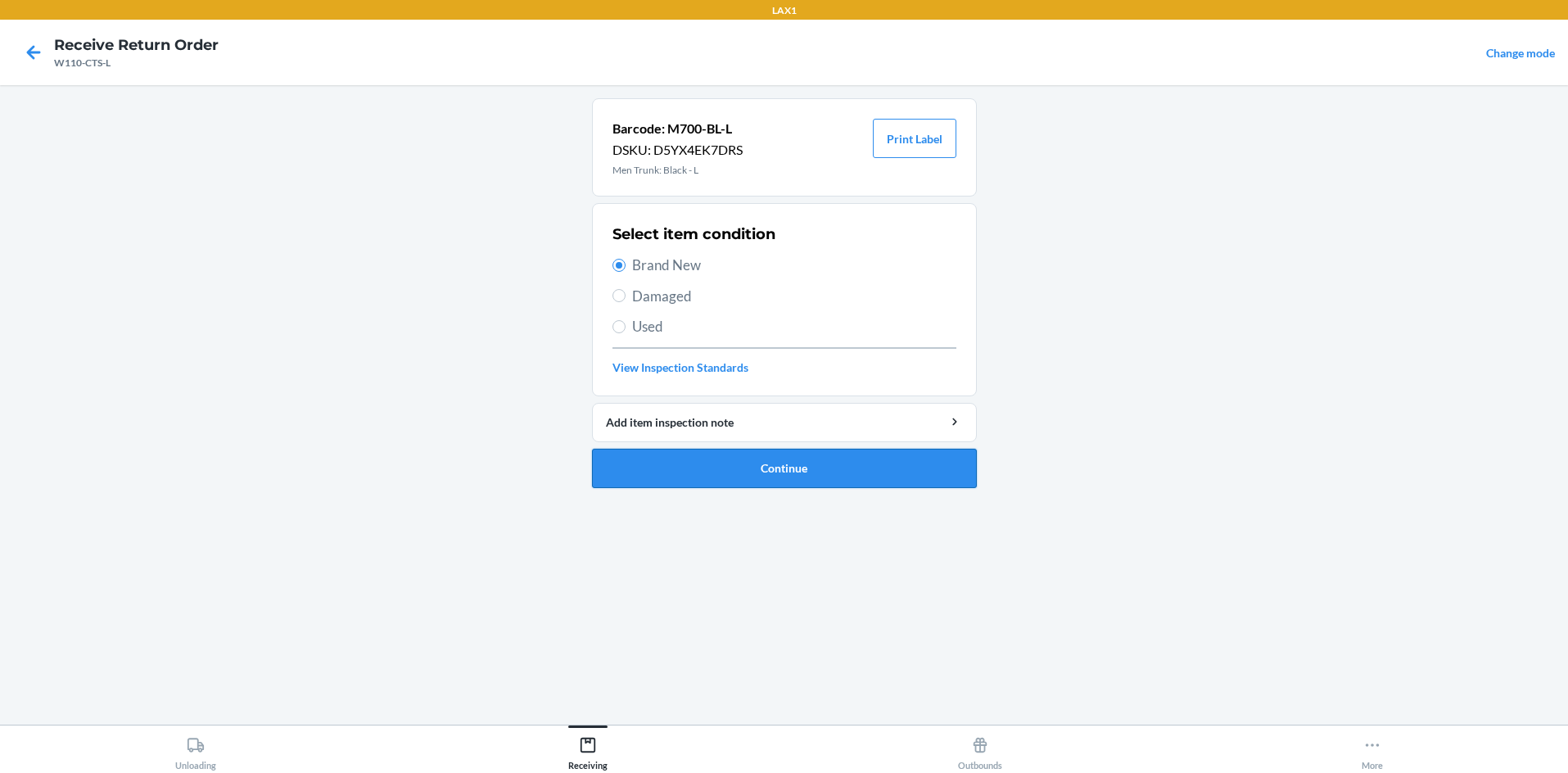
click at [723, 452] on button "Continue" at bounding box center [785, 468] width 385 height 39
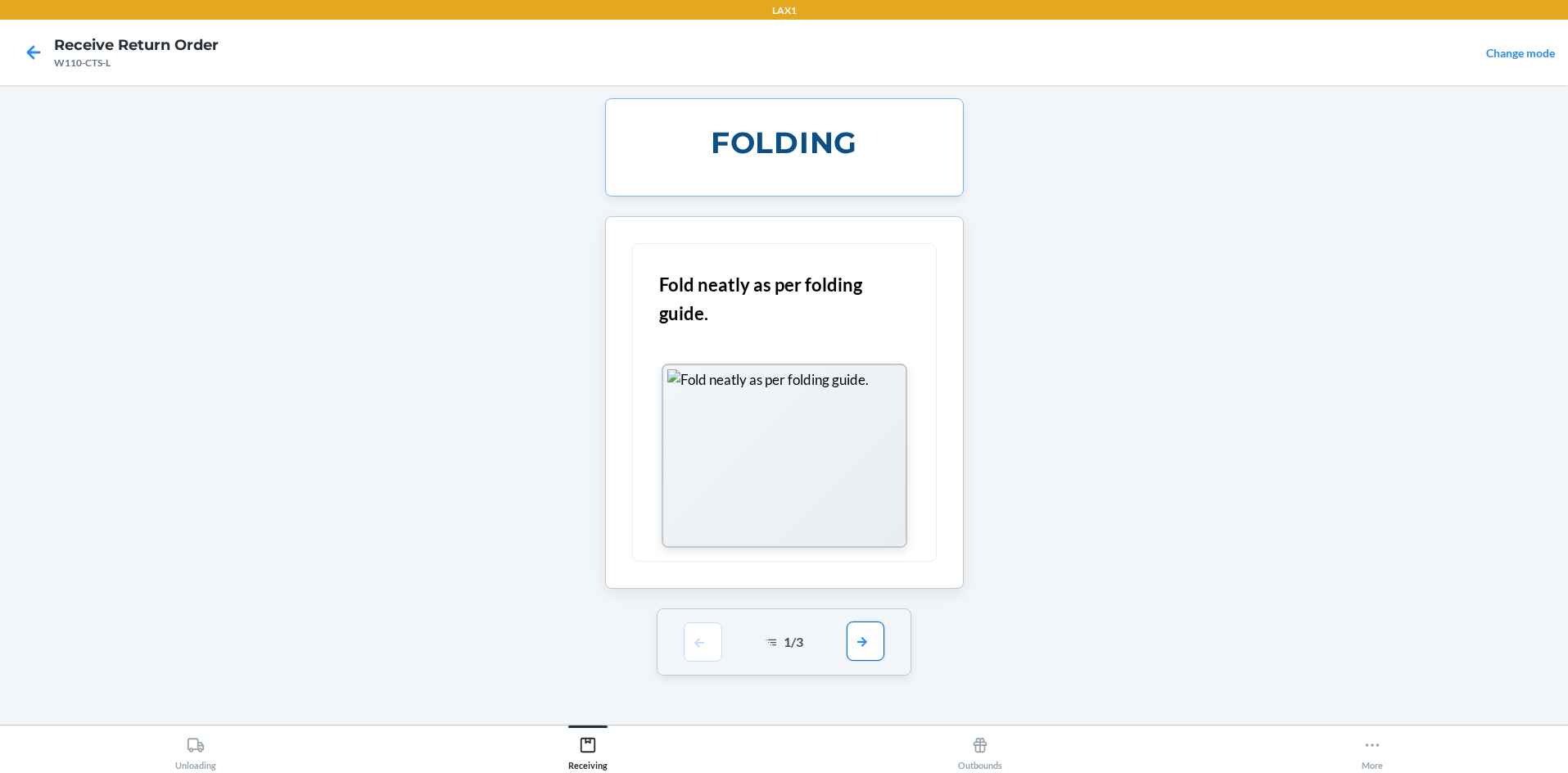
click at [784, 649] on button "button" at bounding box center [866, 641] width 38 height 39
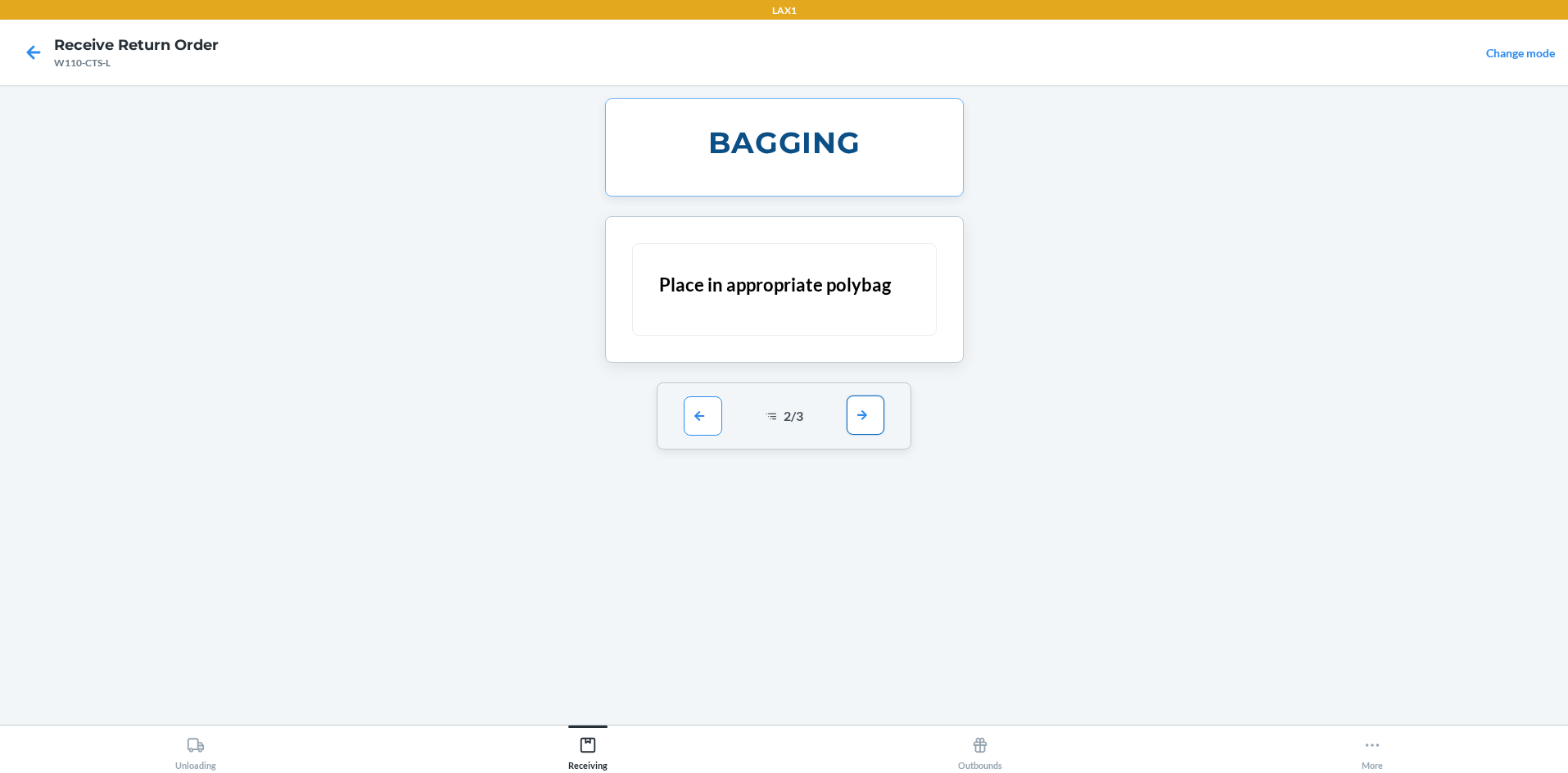
click at [784, 422] on button "button" at bounding box center [866, 415] width 38 height 39
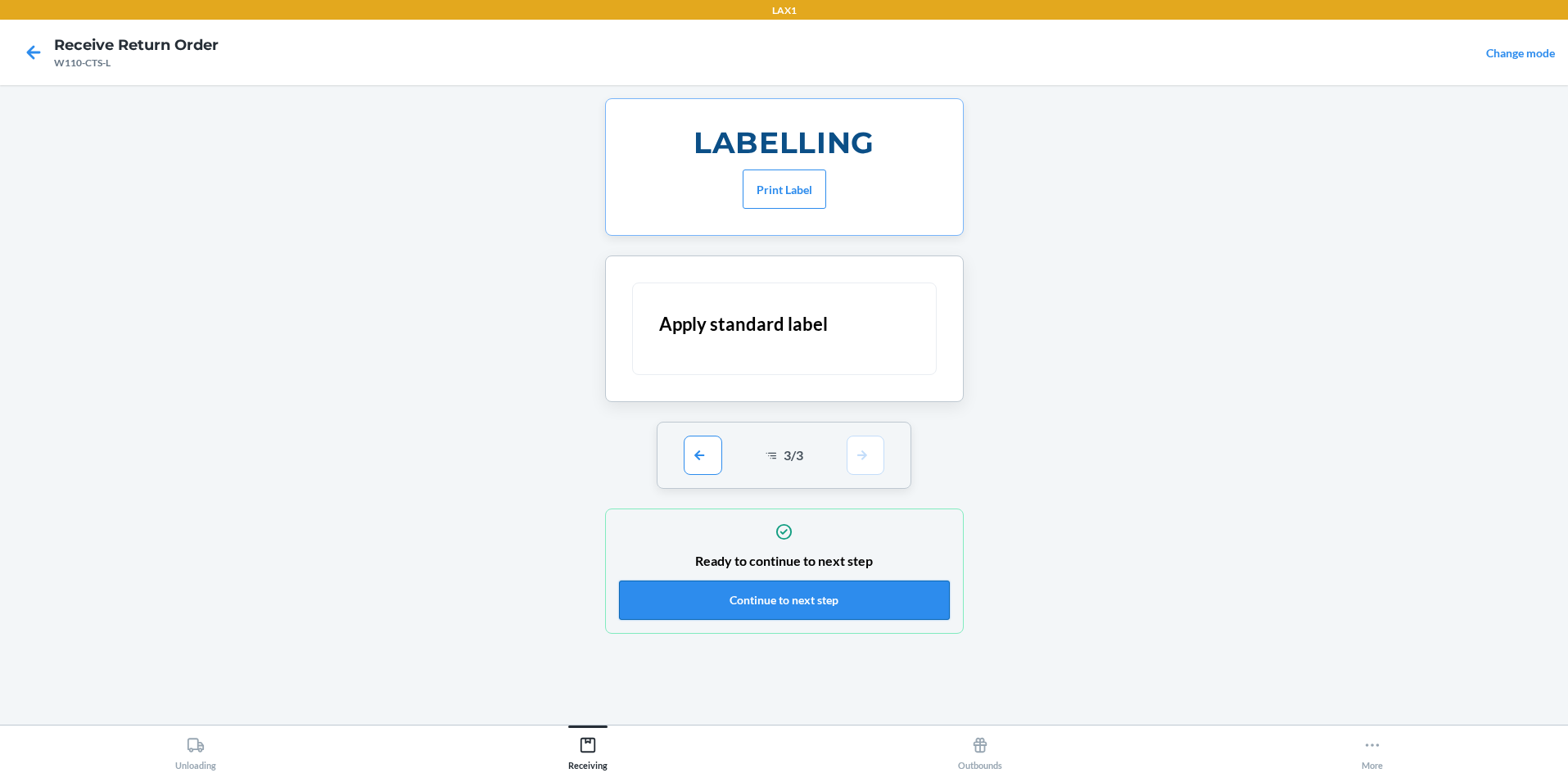
click at [784, 587] on button "Continue to next step" at bounding box center [785, 600] width 331 height 39
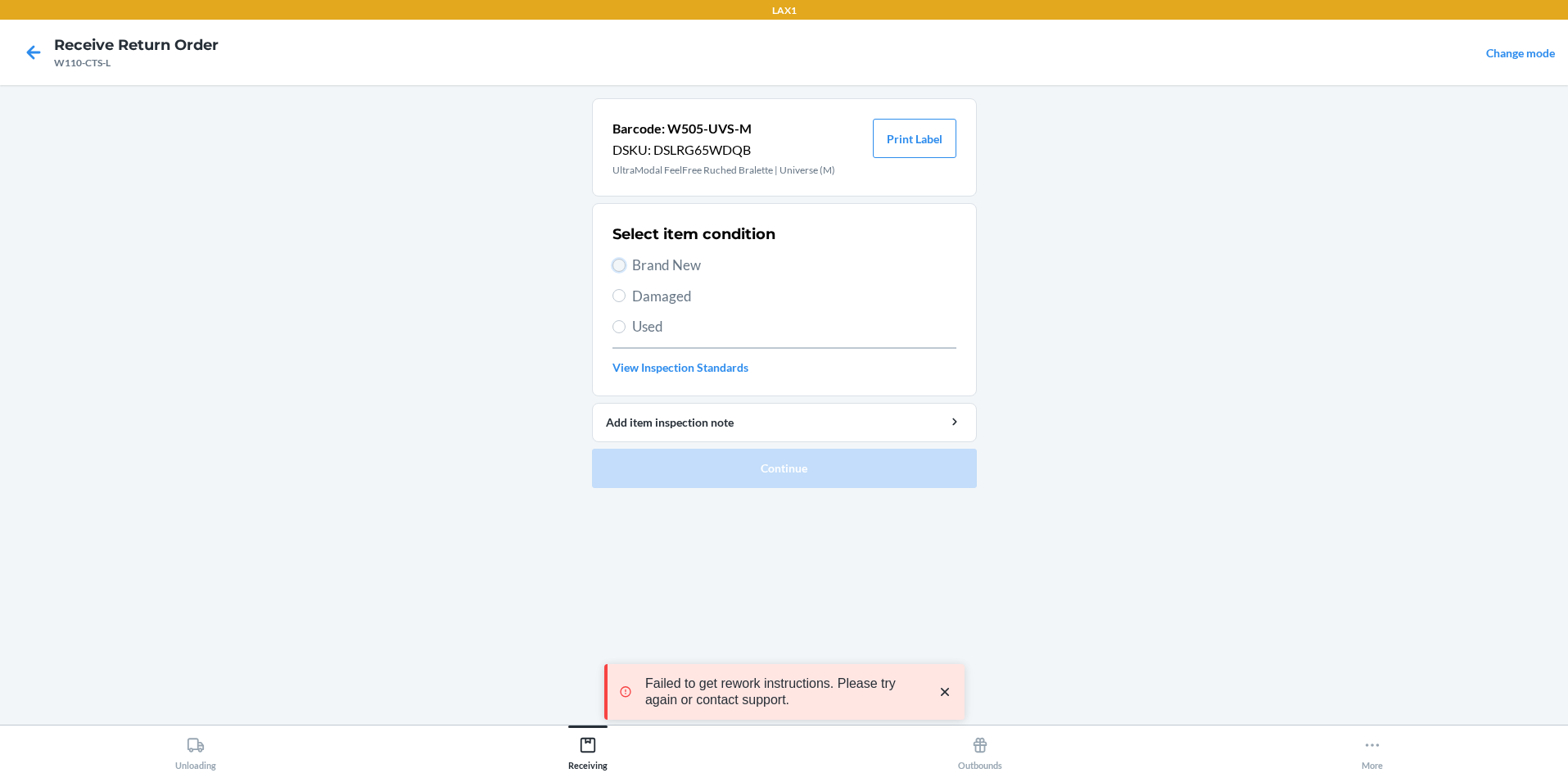
click at [623, 266] on input "Brand New" at bounding box center [619, 266] width 13 height 13
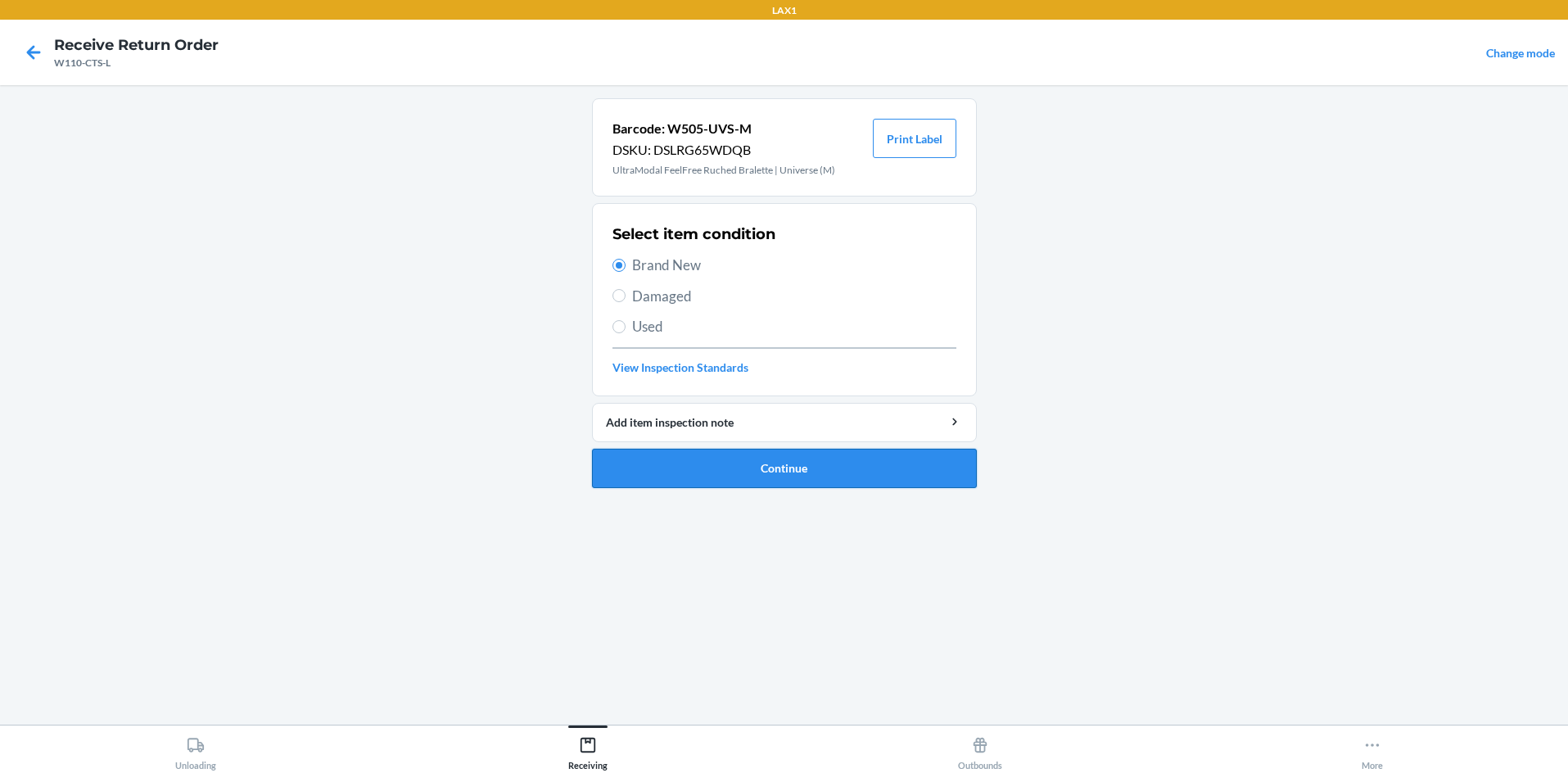
click at [720, 471] on button "Continue" at bounding box center [785, 468] width 385 height 39
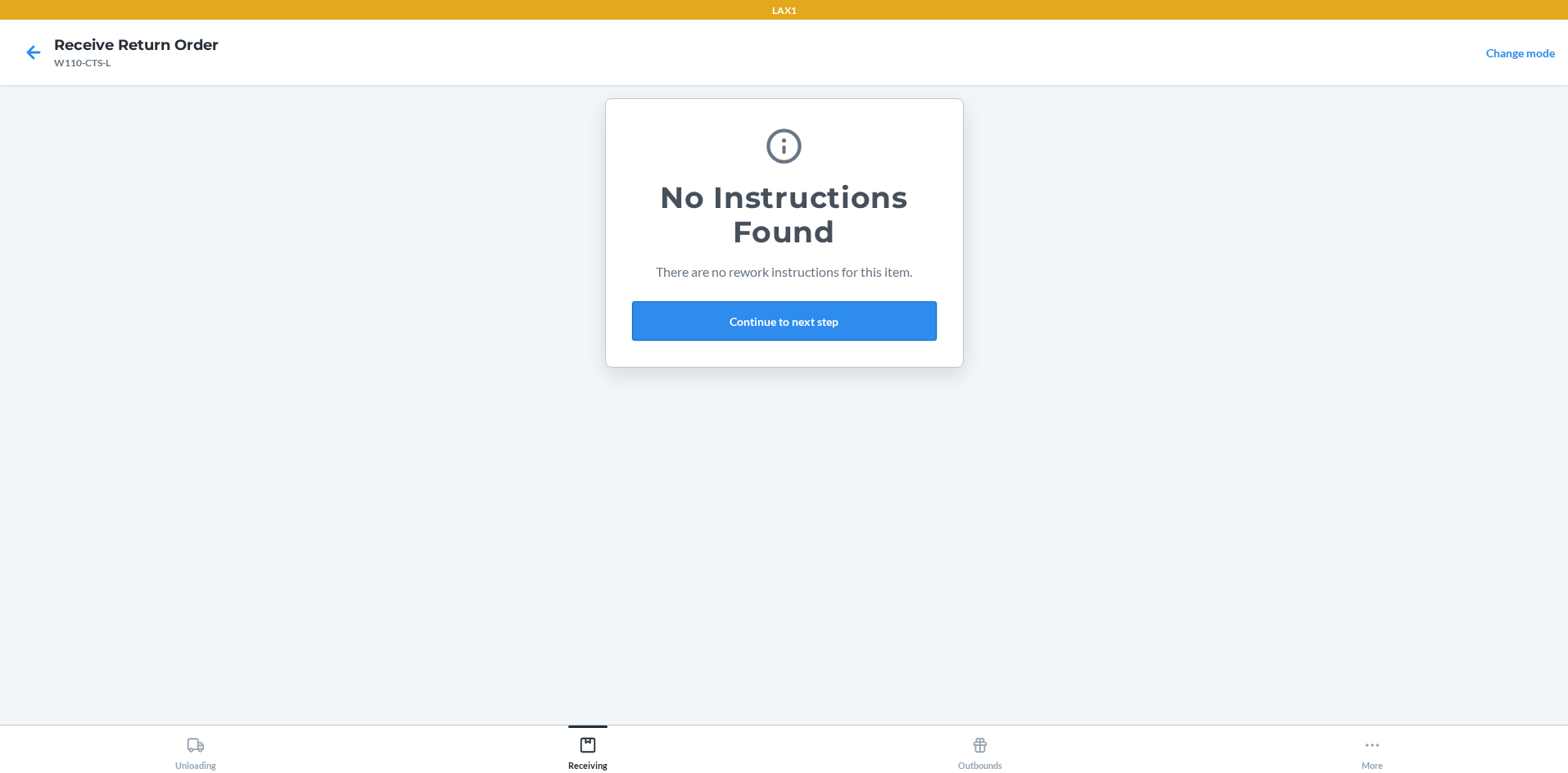
click at [784, 312] on button "Continue to next step" at bounding box center [784, 321] width 304 height 39
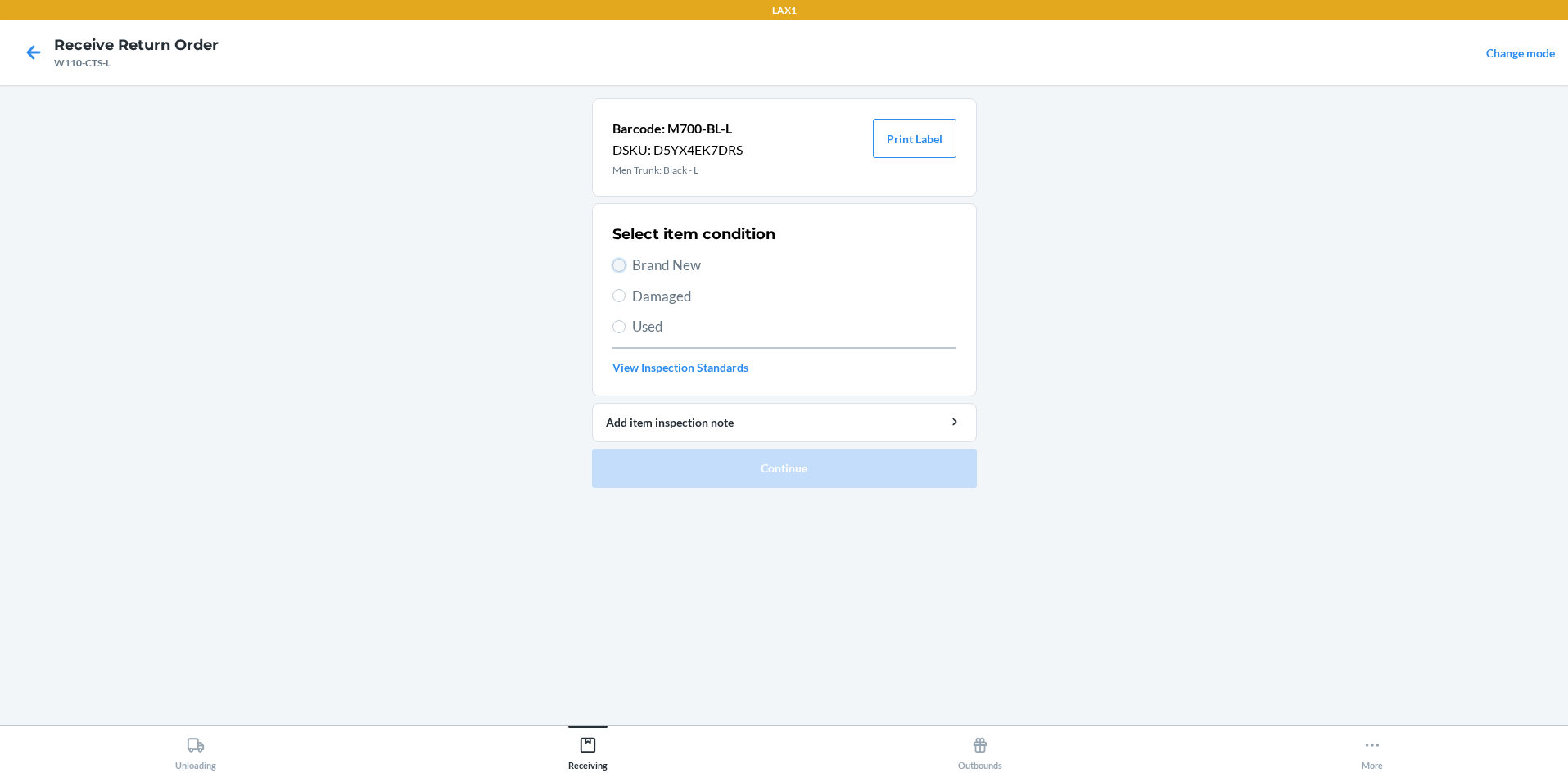
click at [615, 265] on input "Brand New" at bounding box center [619, 266] width 13 height 13
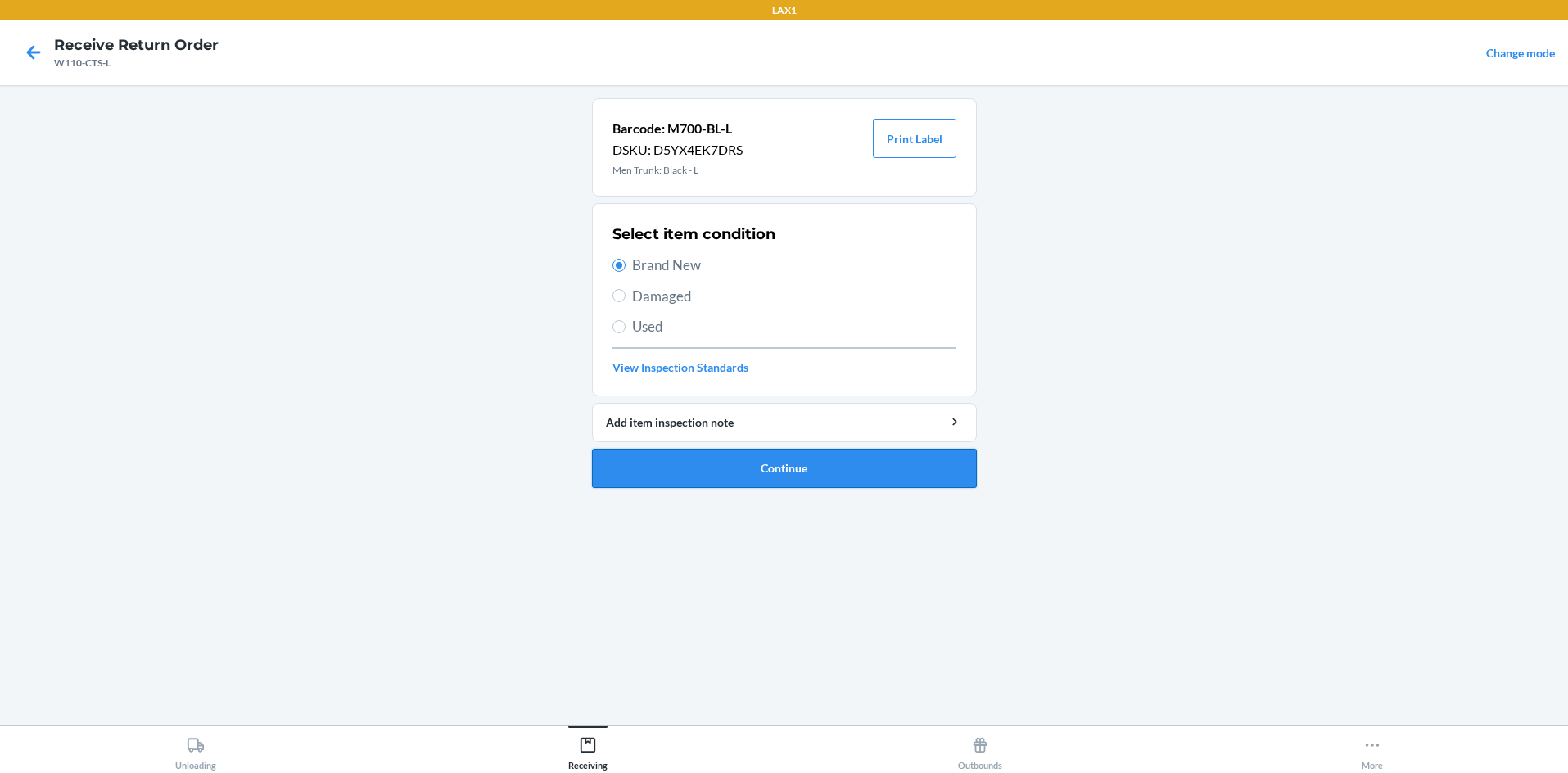
click at [693, 465] on button "Continue" at bounding box center [785, 468] width 385 height 39
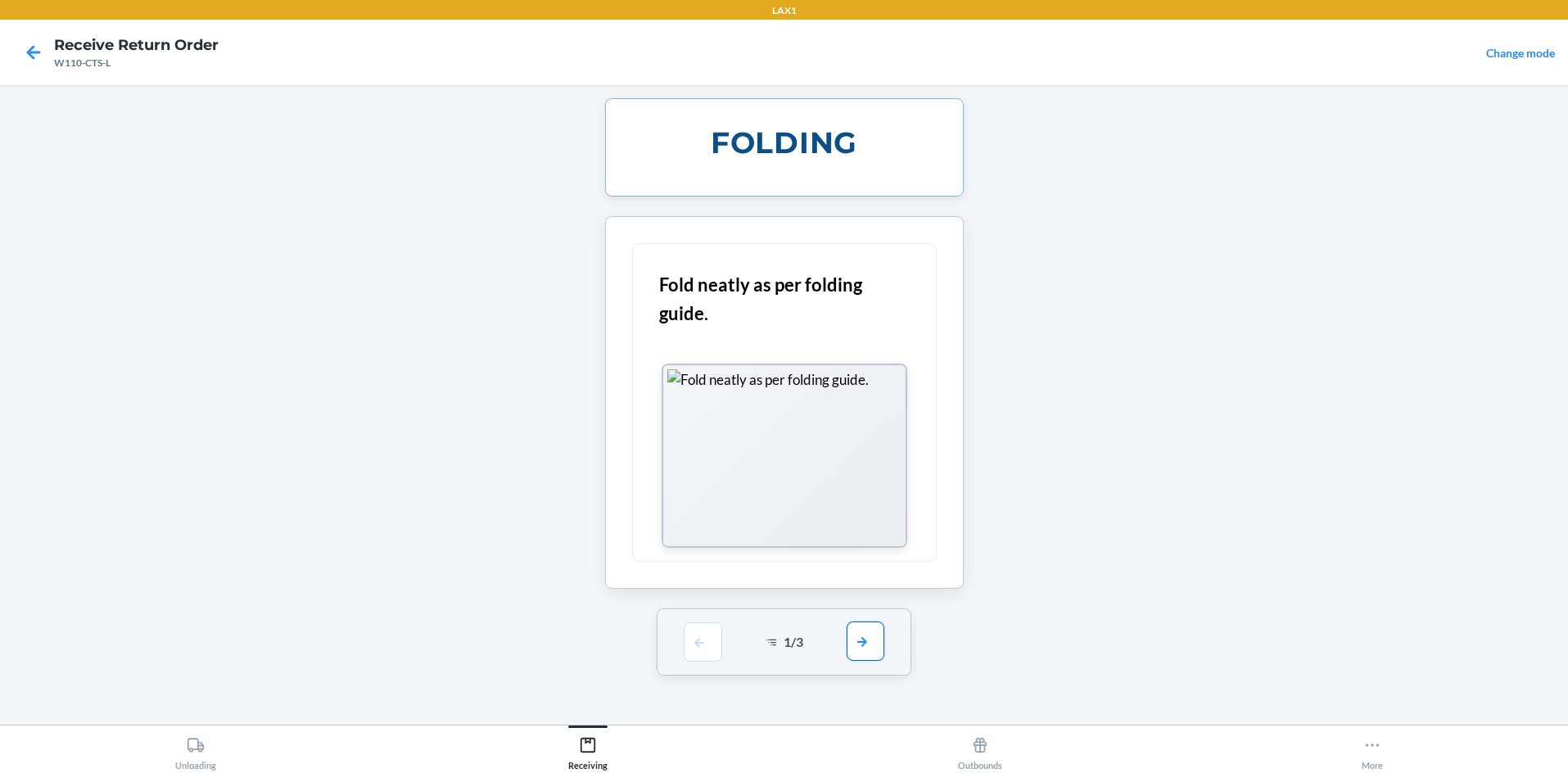
click at [784, 635] on button "button" at bounding box center [866, 641] width 38 height 39
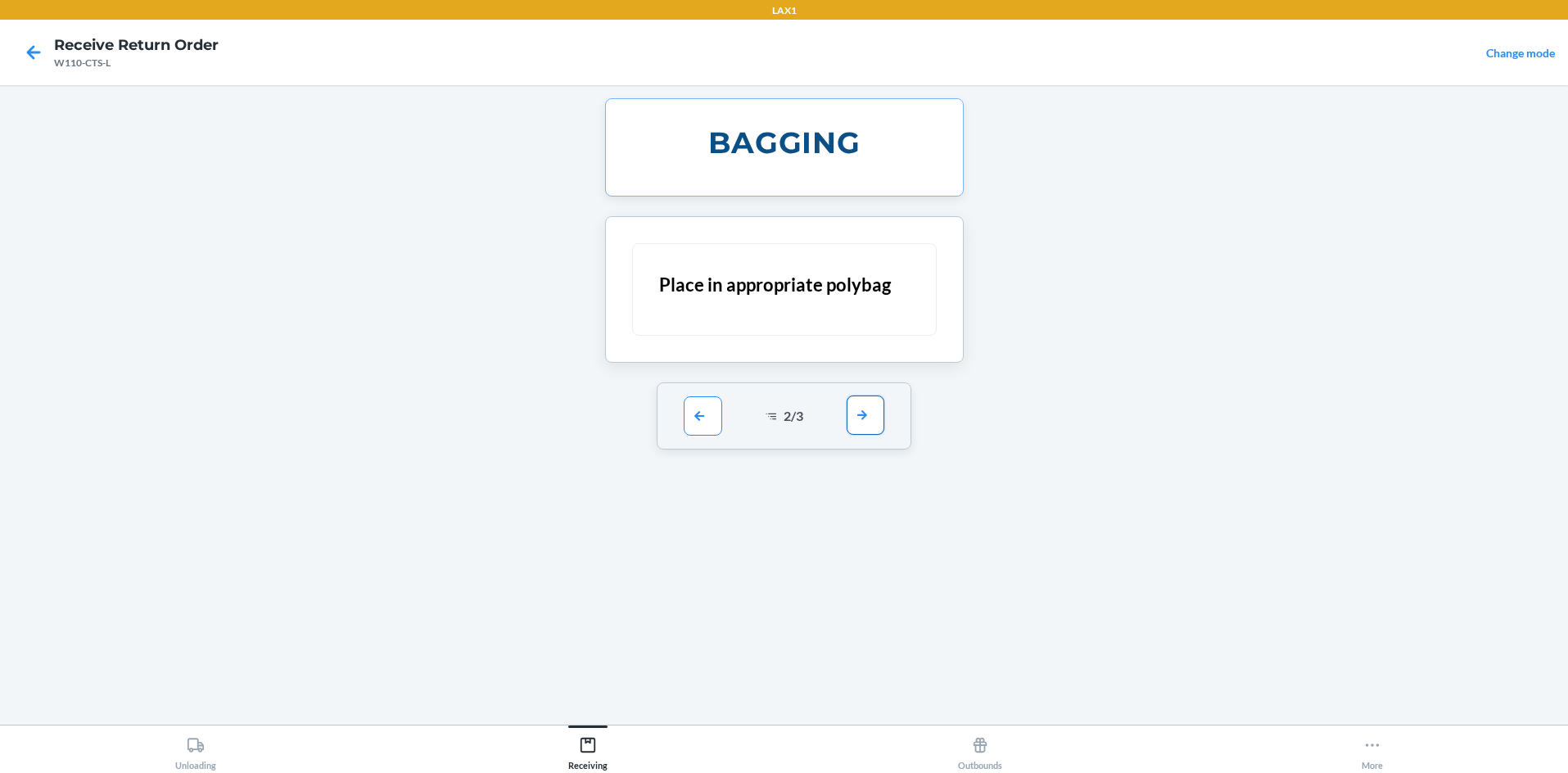
click at [784, 413] on button "button" at bounding box center [866, 415] width 38 height 39
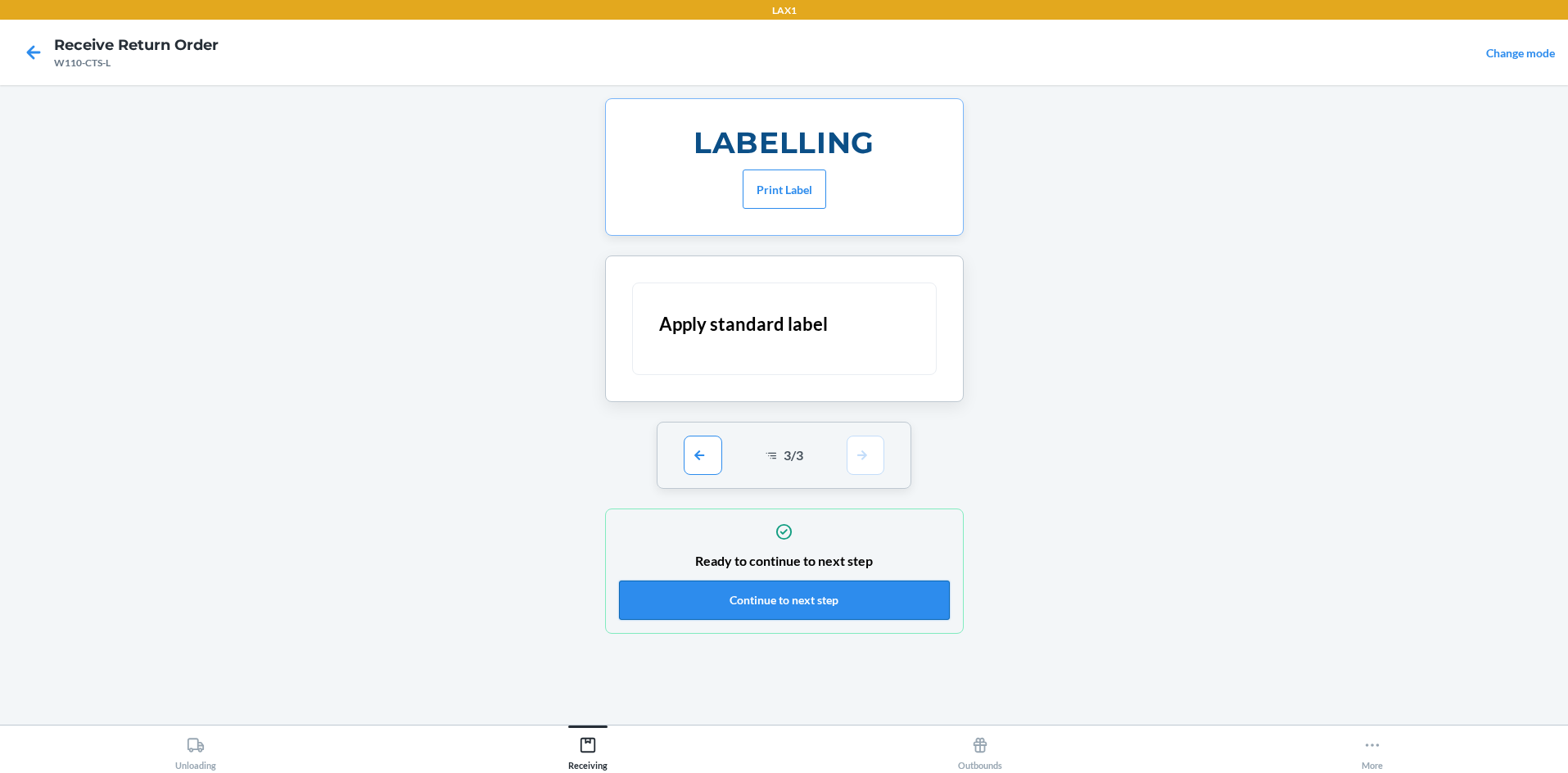
click at [784, 589] on button "Continue to next step" at bounding box center [785, 600] width 331 height 39
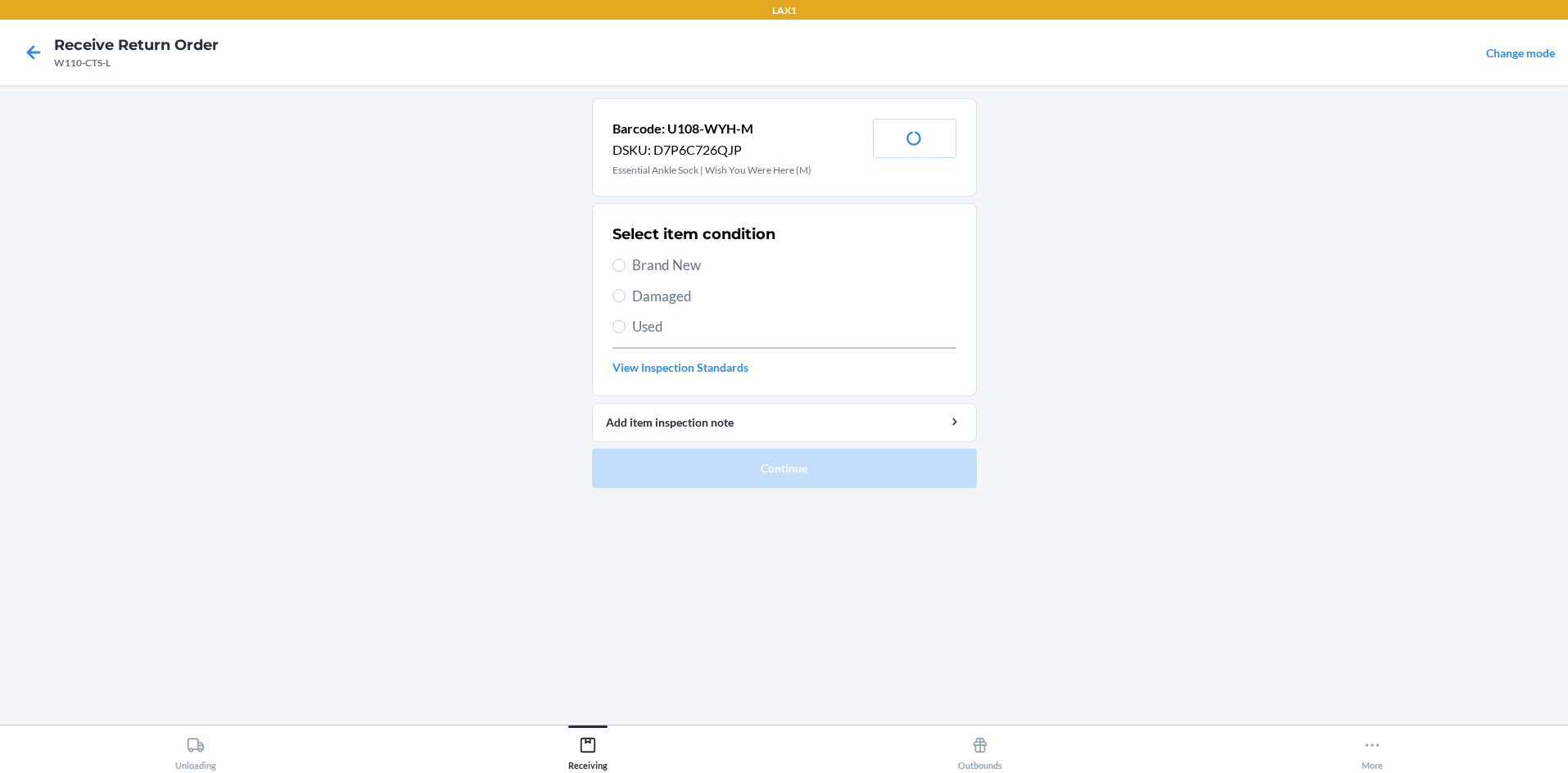
click at [611, 263] on section "Select item condition Brand New Damaged Used View Inspection Standards" at bounding box center [785, 300] width 385 height 193
click at [627, 264] on label "Brand New" at bounding box center [784, 265] width 344 height 21
click at [625, 264] on input "Brand New" at bounding box center [619, 266] width 13 height 13
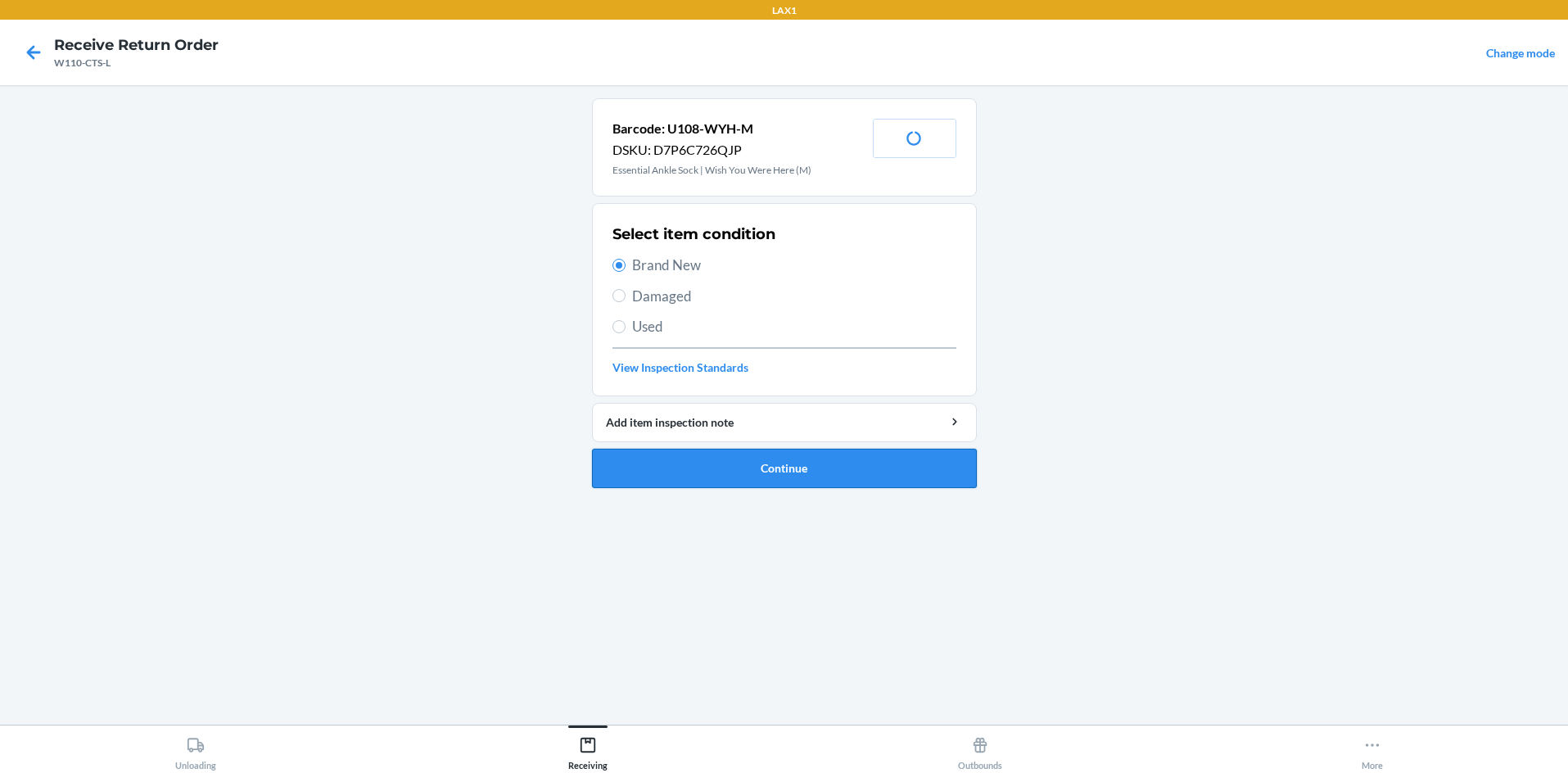
click at [692, 450] on button "Continue" at bounding box center [785, 468] width 385 height 39
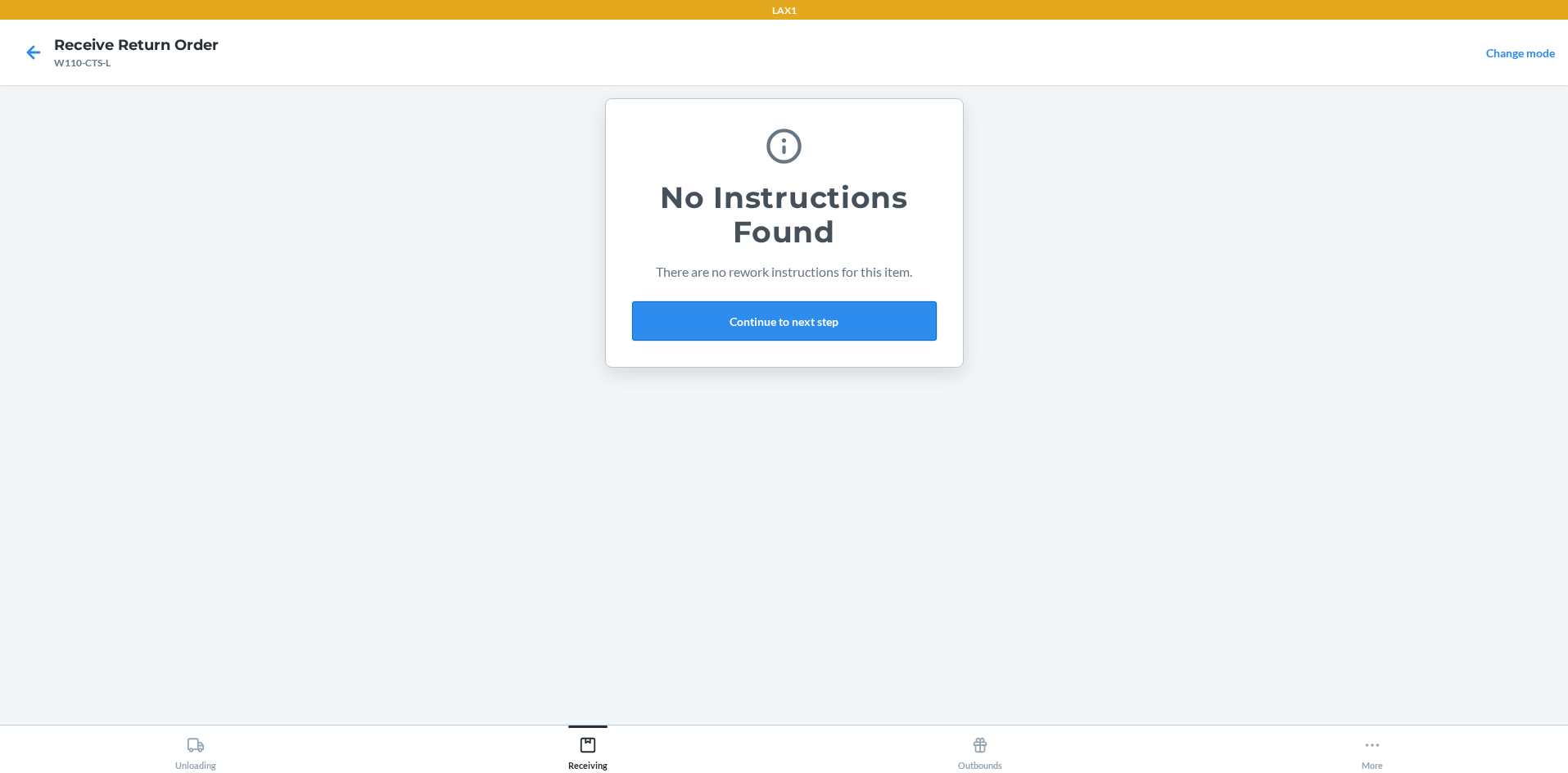
click at [784, 304] on button "Continue to next step" at bounding box center [784, 321] width 304 height 39
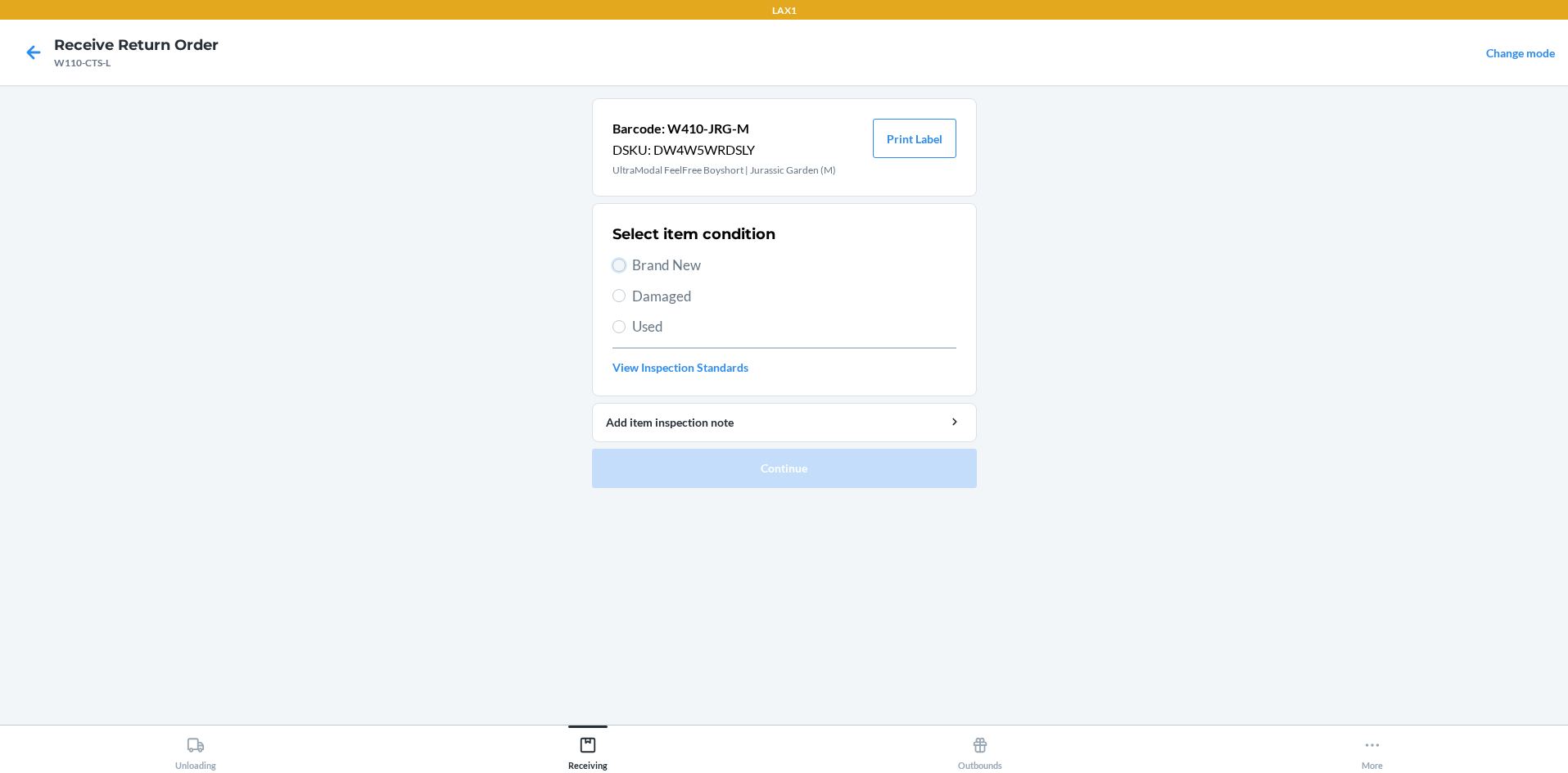
click at [623, 268] on input "Brand New" at bounding box center [619, 266] width 13 height 13
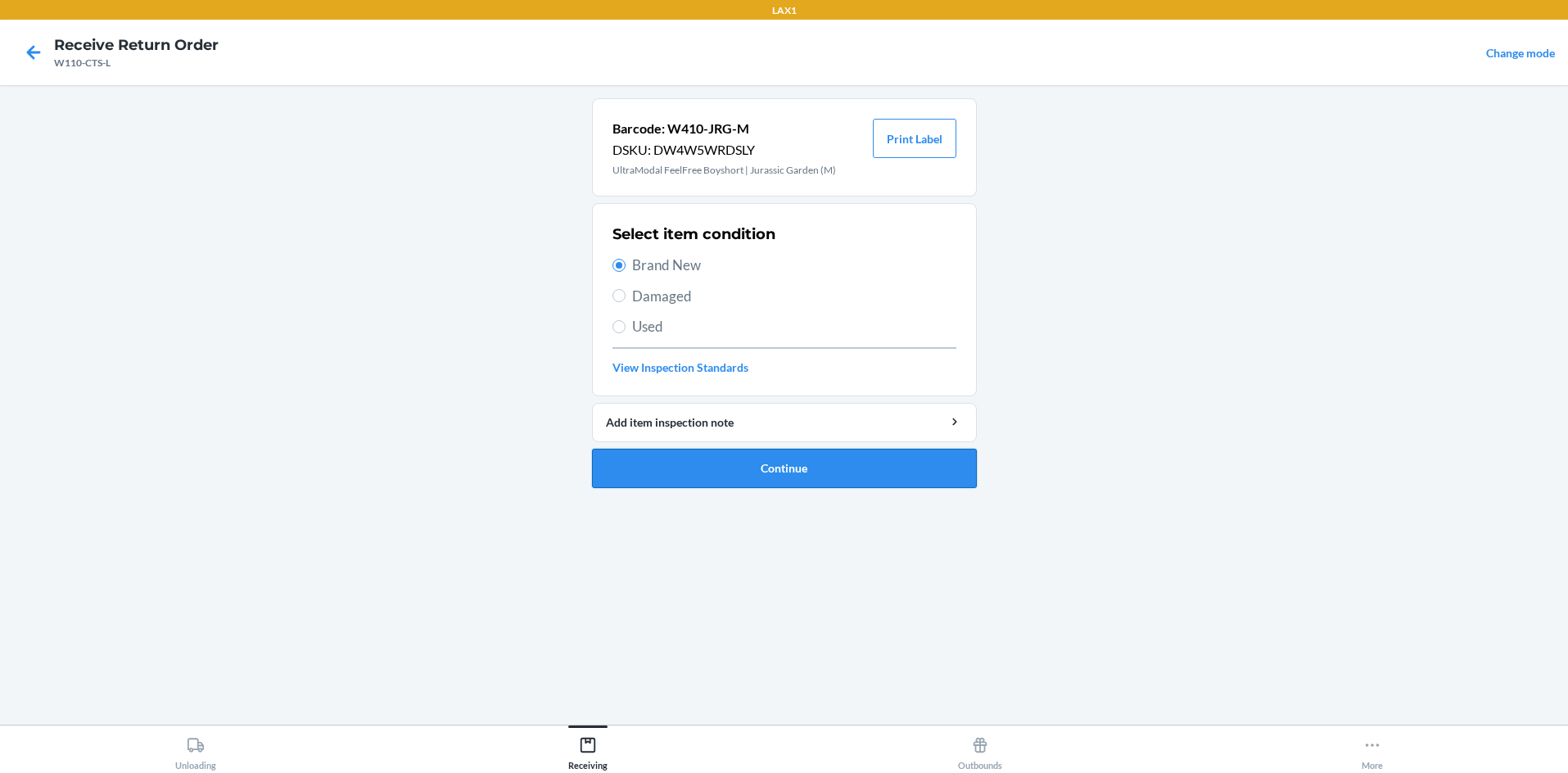
click at [718, 465] on button "Continue" at bounding box center [785, 468] width 385 height 39
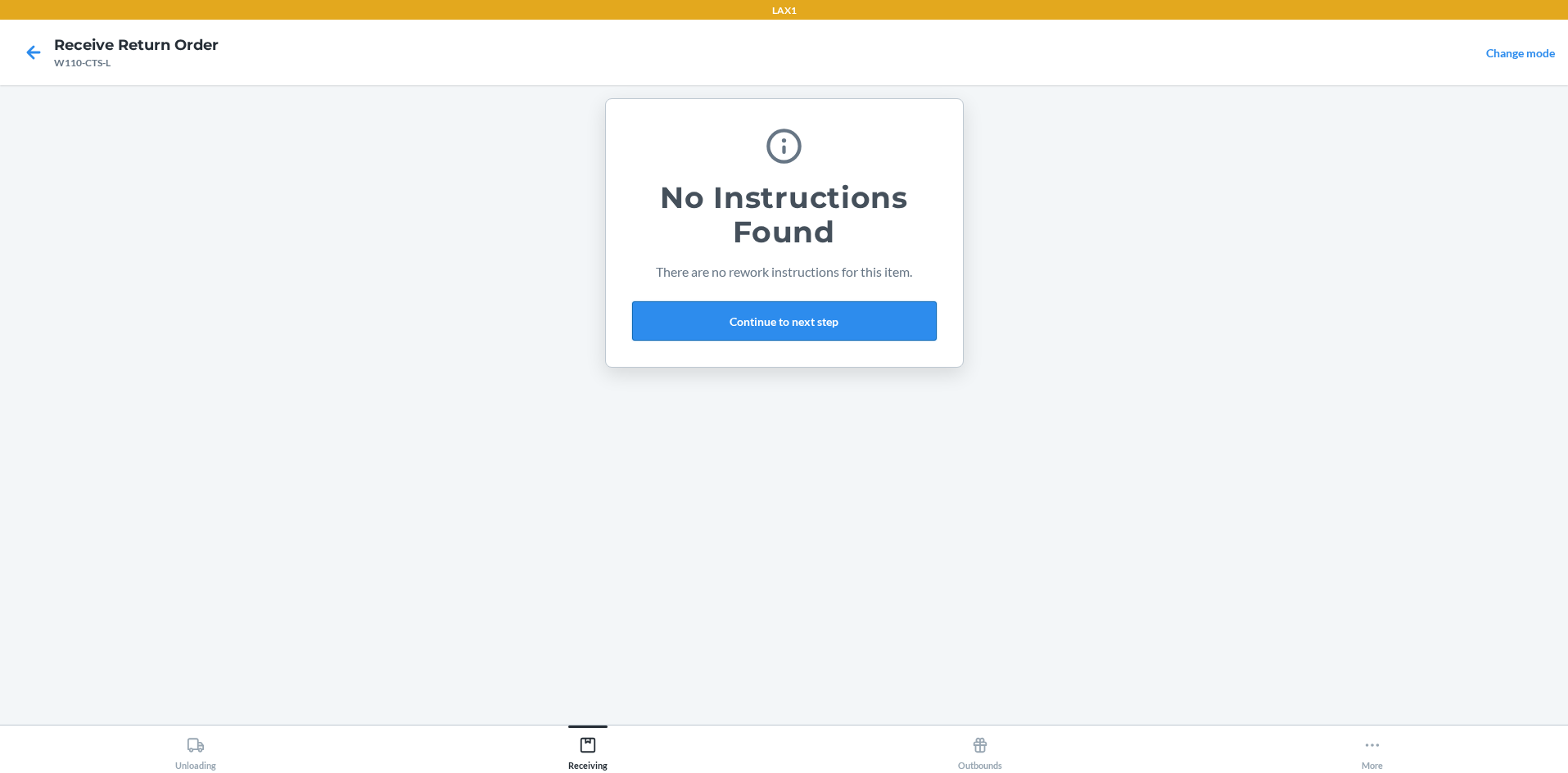
click at [784, 322] on button "Continue to next step" at bounding box center [784, 321] width 304 height 39
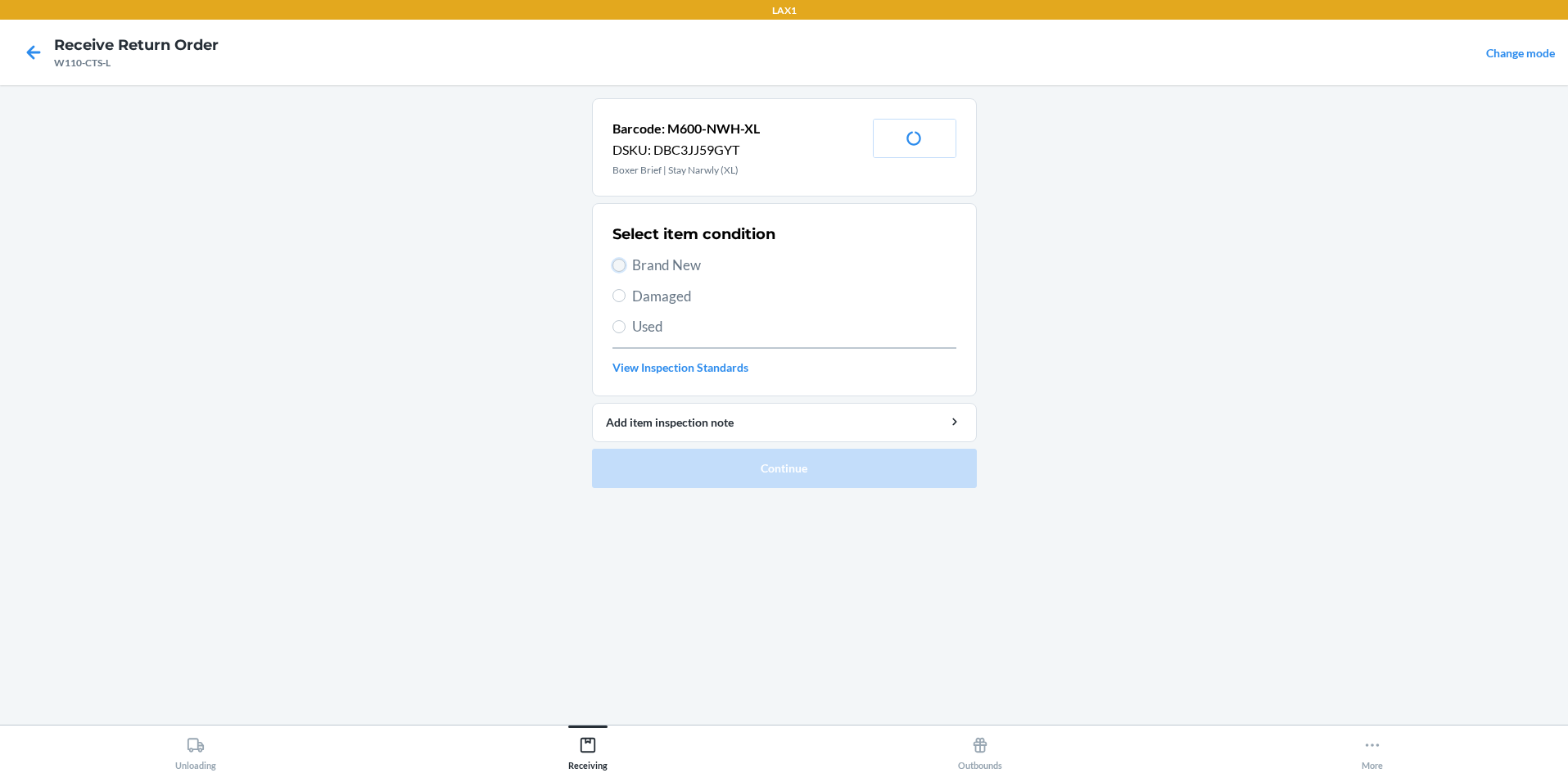
click at [618, 265] on input "Brand New" at bounding box center [619, 266] width 13 height 13
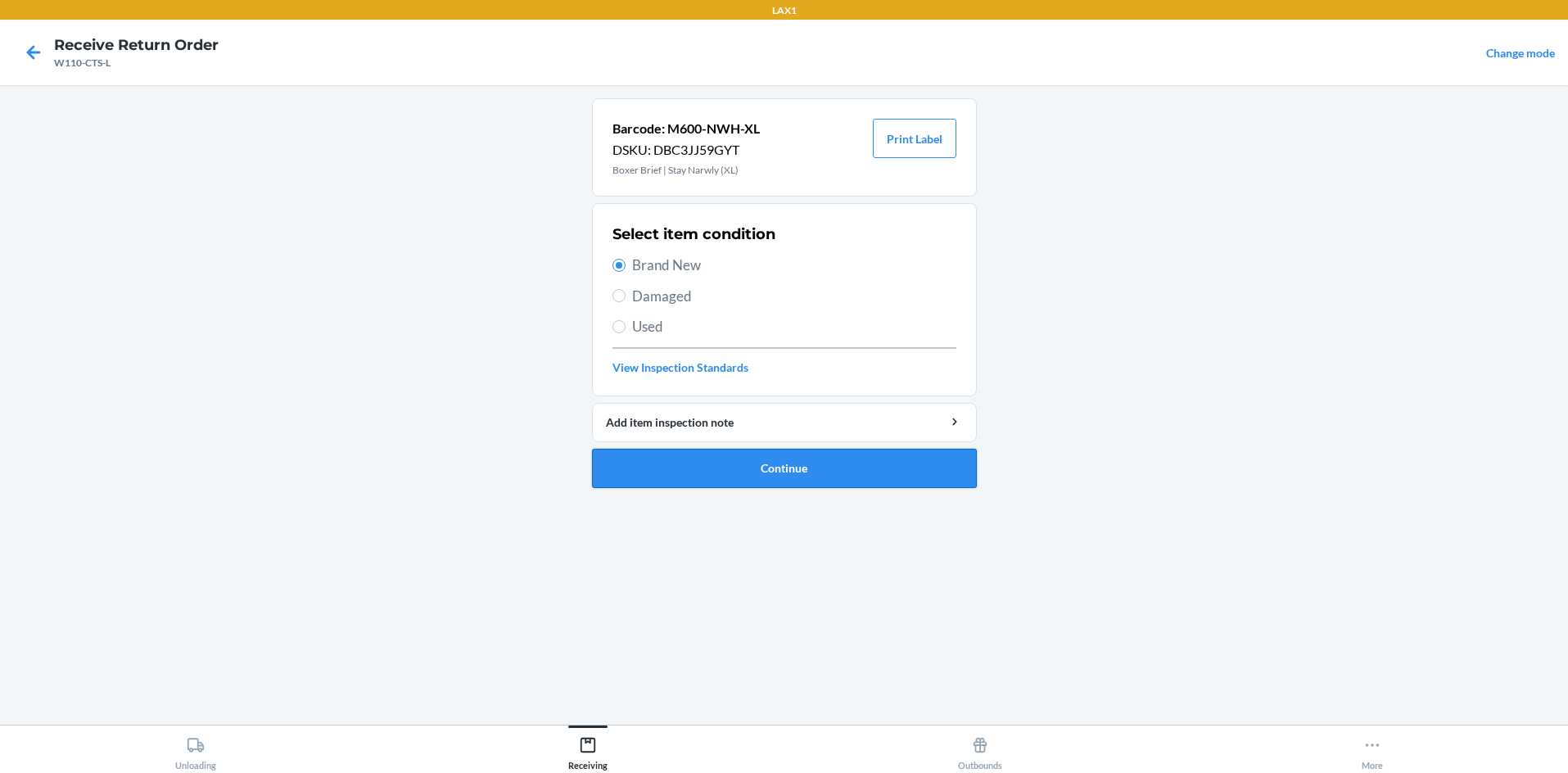
click at [701, 471] on button "Continue" at bounding box center [785, 468] width 385 height 39
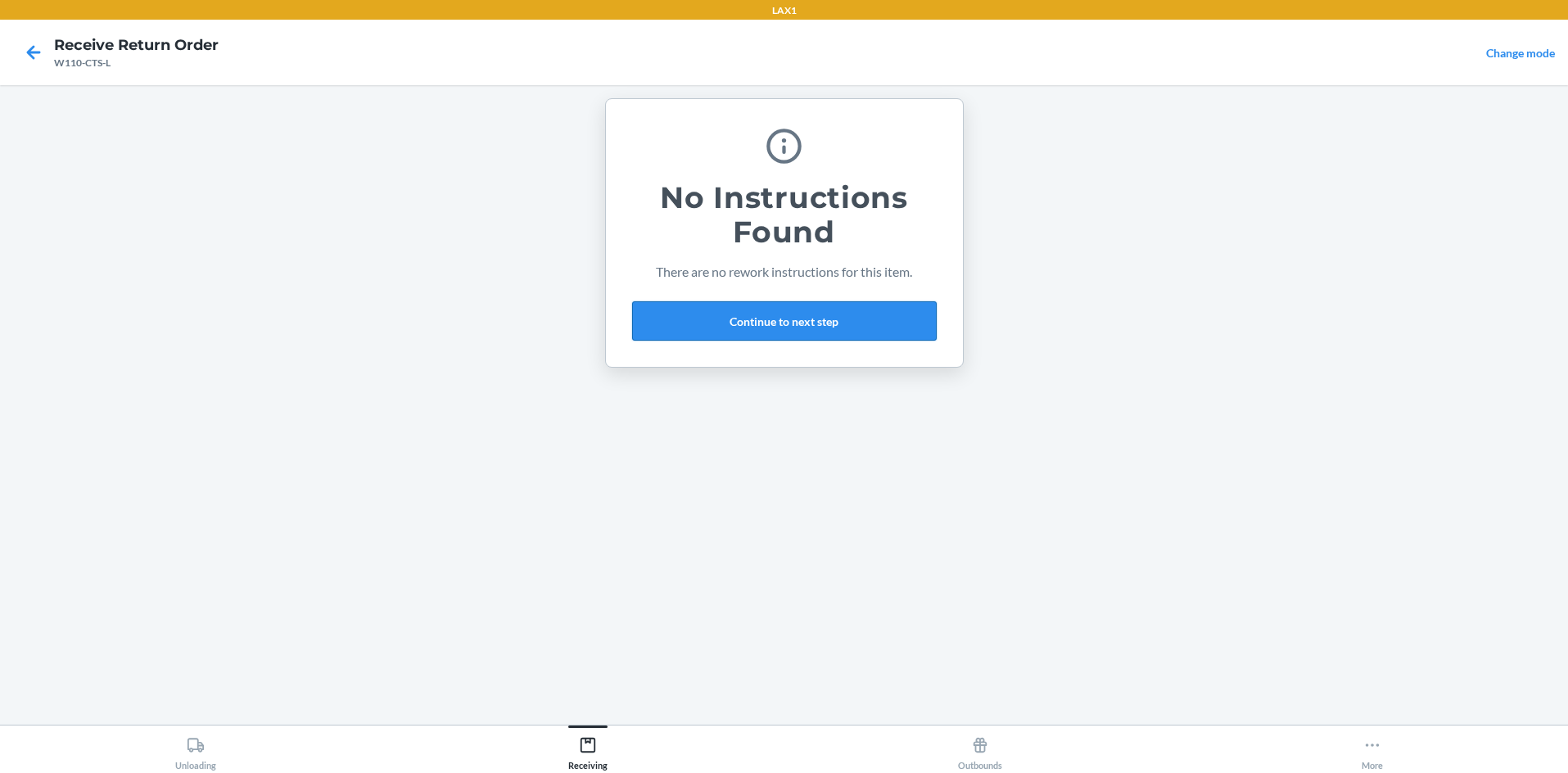
click at [771, 313] on button "Continue to next step" at bounding box center [784, 321] width 304 height 39
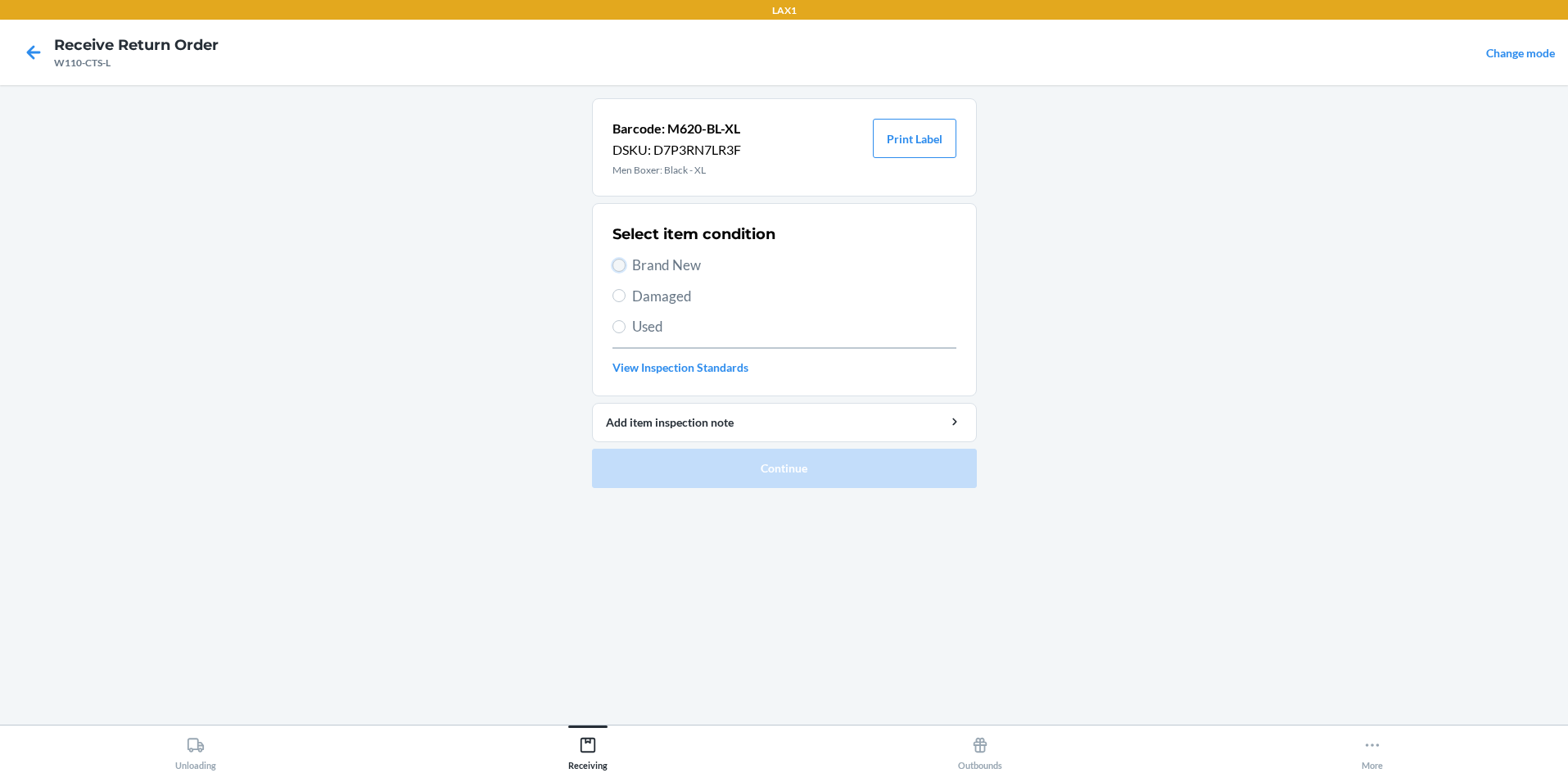
click at [618, 265] on input "Brand New" at bounding box center [619, 266] width 13 height 13
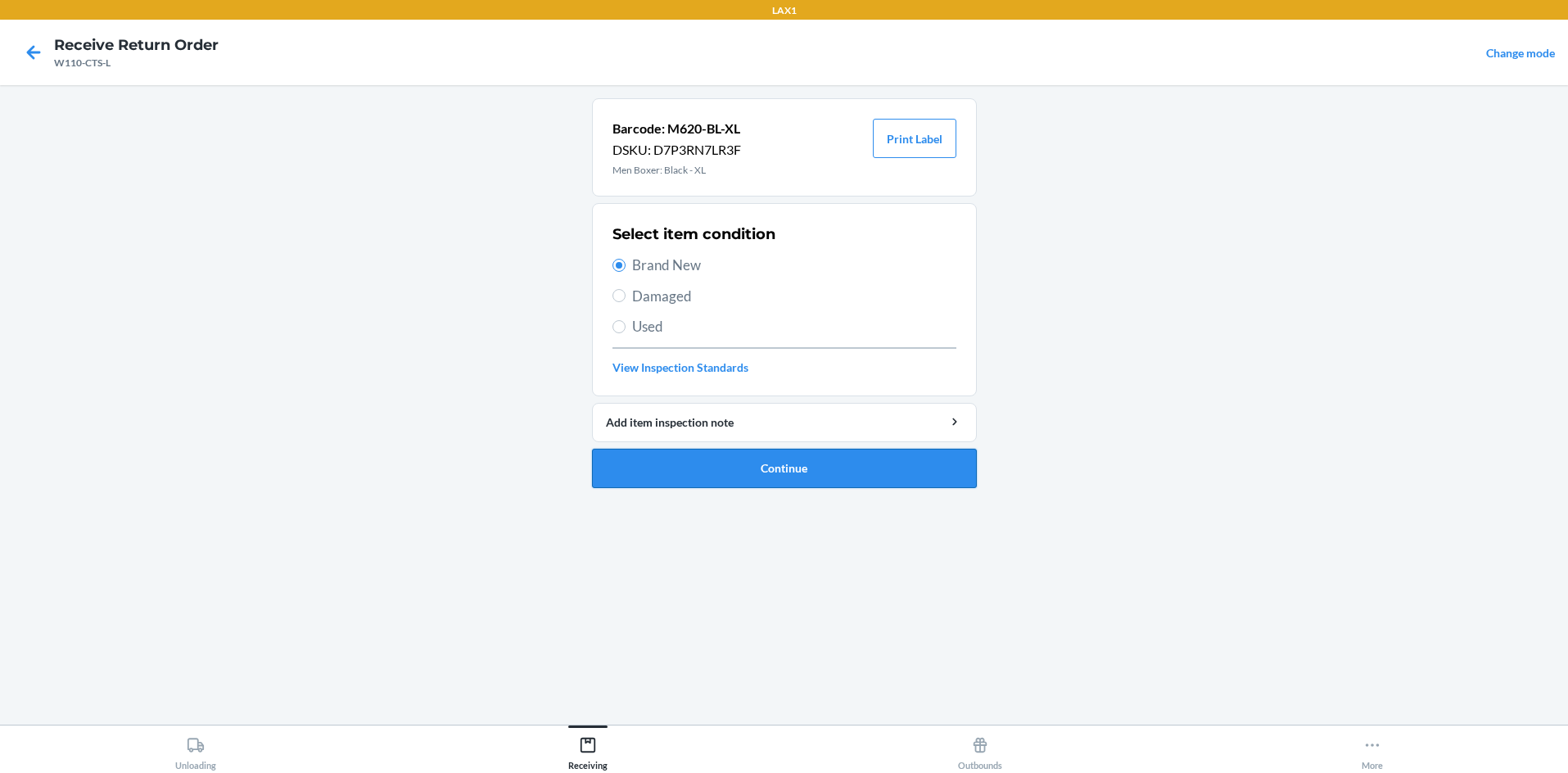
click at [708, 465] on button "Continue" at bounding box center [785, 468] width 385 height 39
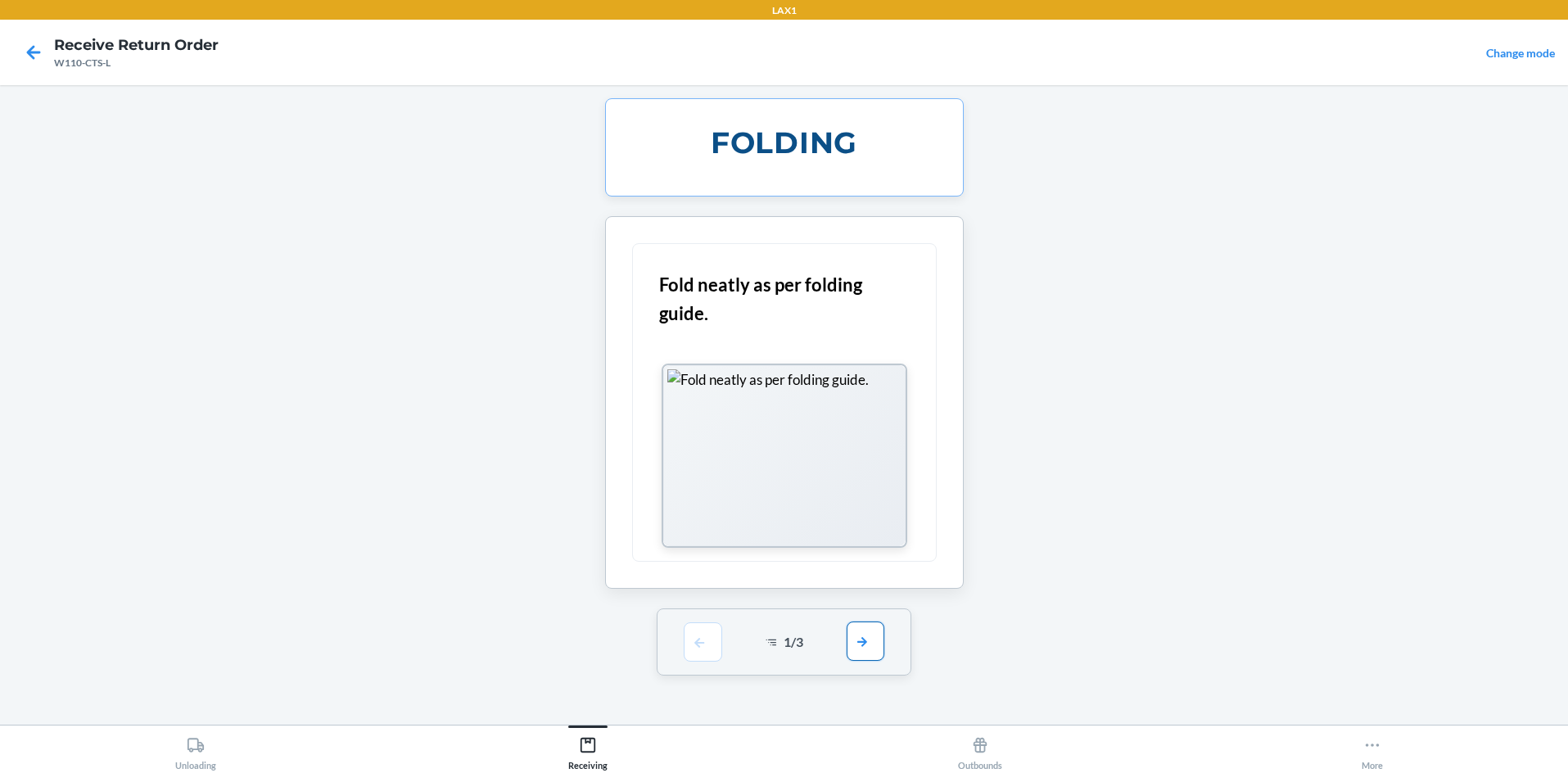
click at [784, 638] on button "button" at bounding box center [866, 641] width 38 height 39
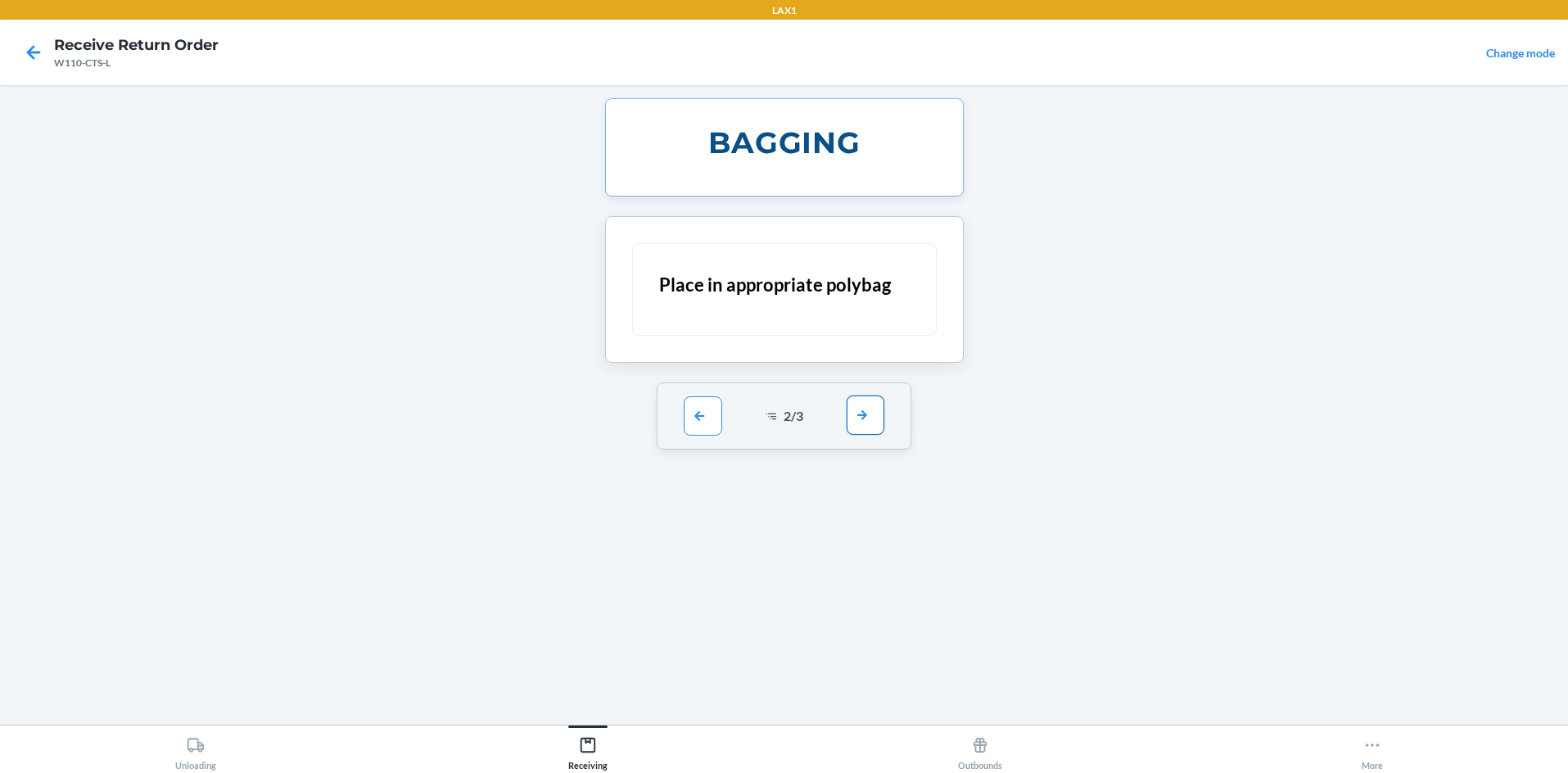
click at [784, 425] on button "button" at bounding box center [866, 415] width 38 height 39
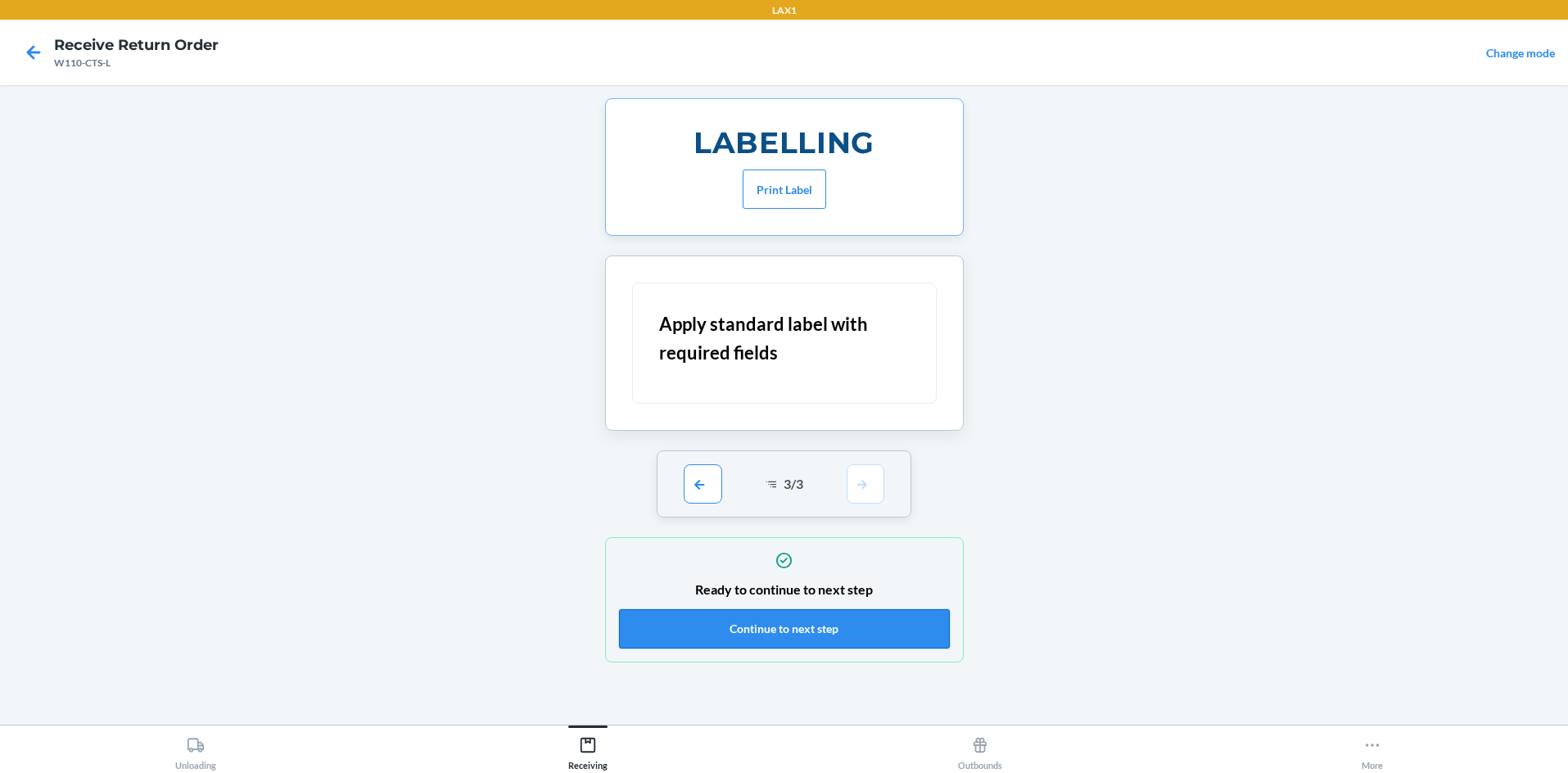
click at [784, 612] on button "Continue to next step" at bounding box center [785, 628] width 331 height 39
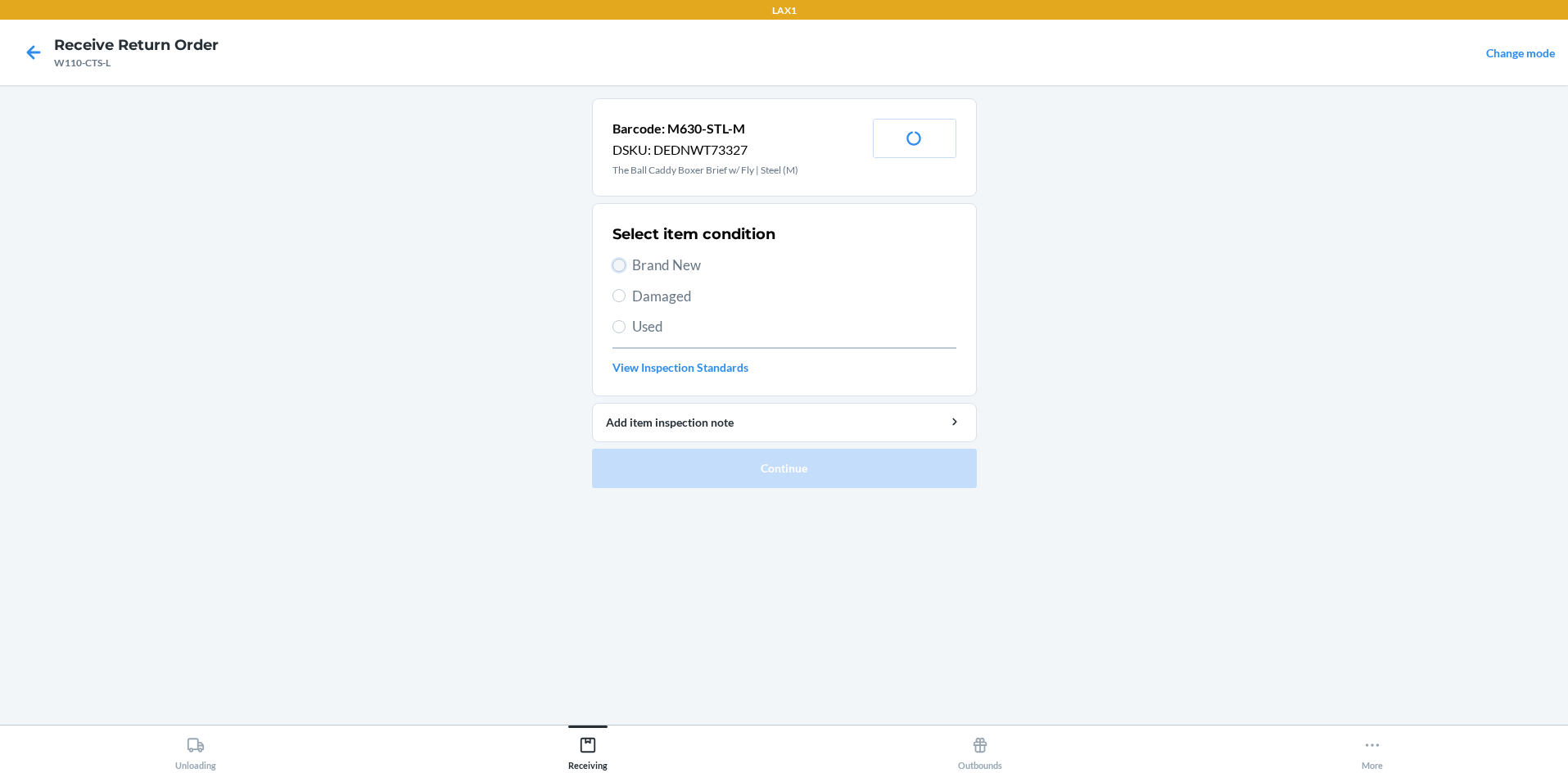
click at [624, 264] on input "Brand New" at bounding box center [619, 266] width 13 height 13
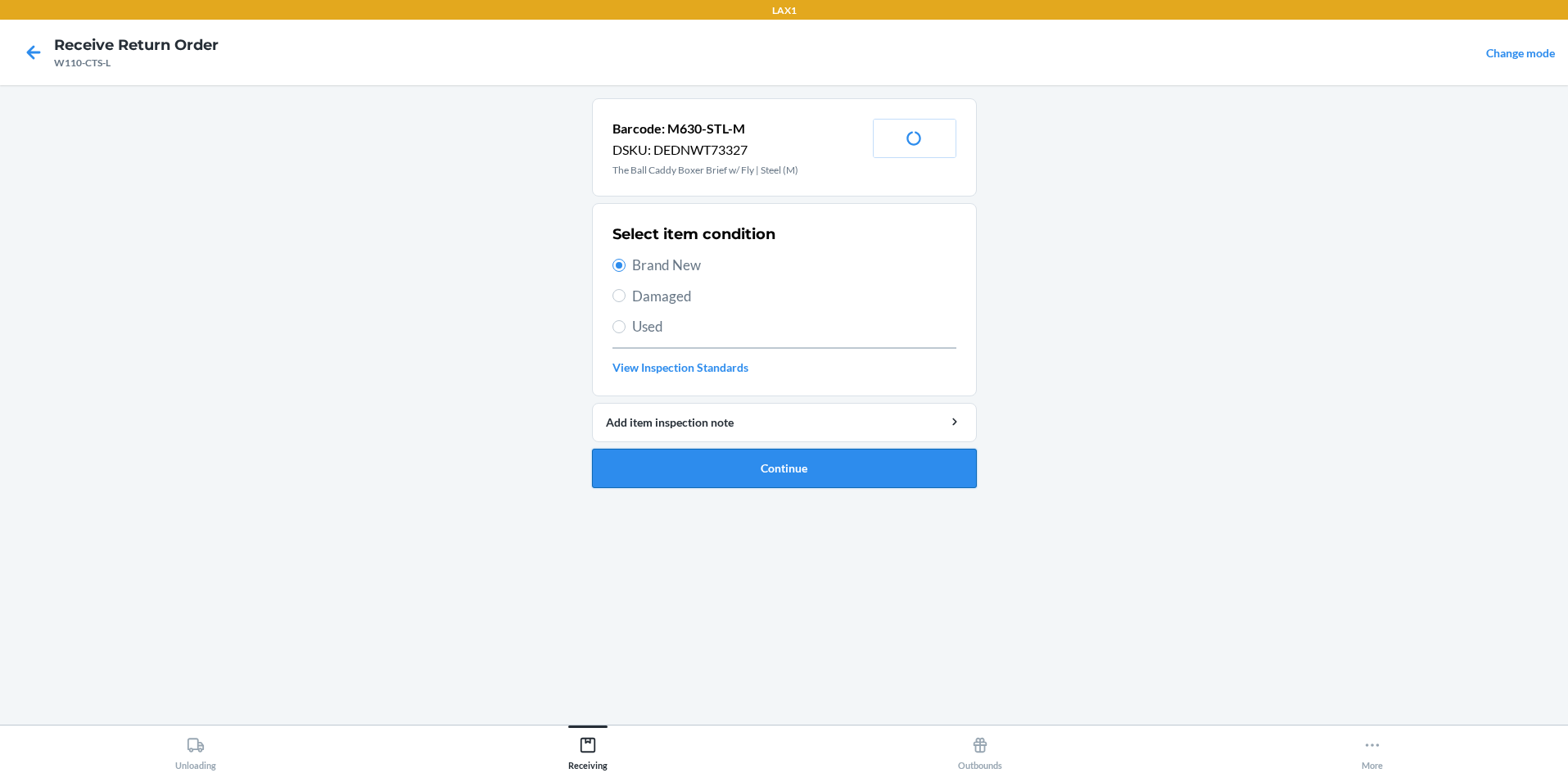
click at [743, 475] on button "Continue" at bounding box center [785, 468] width 385 height 39
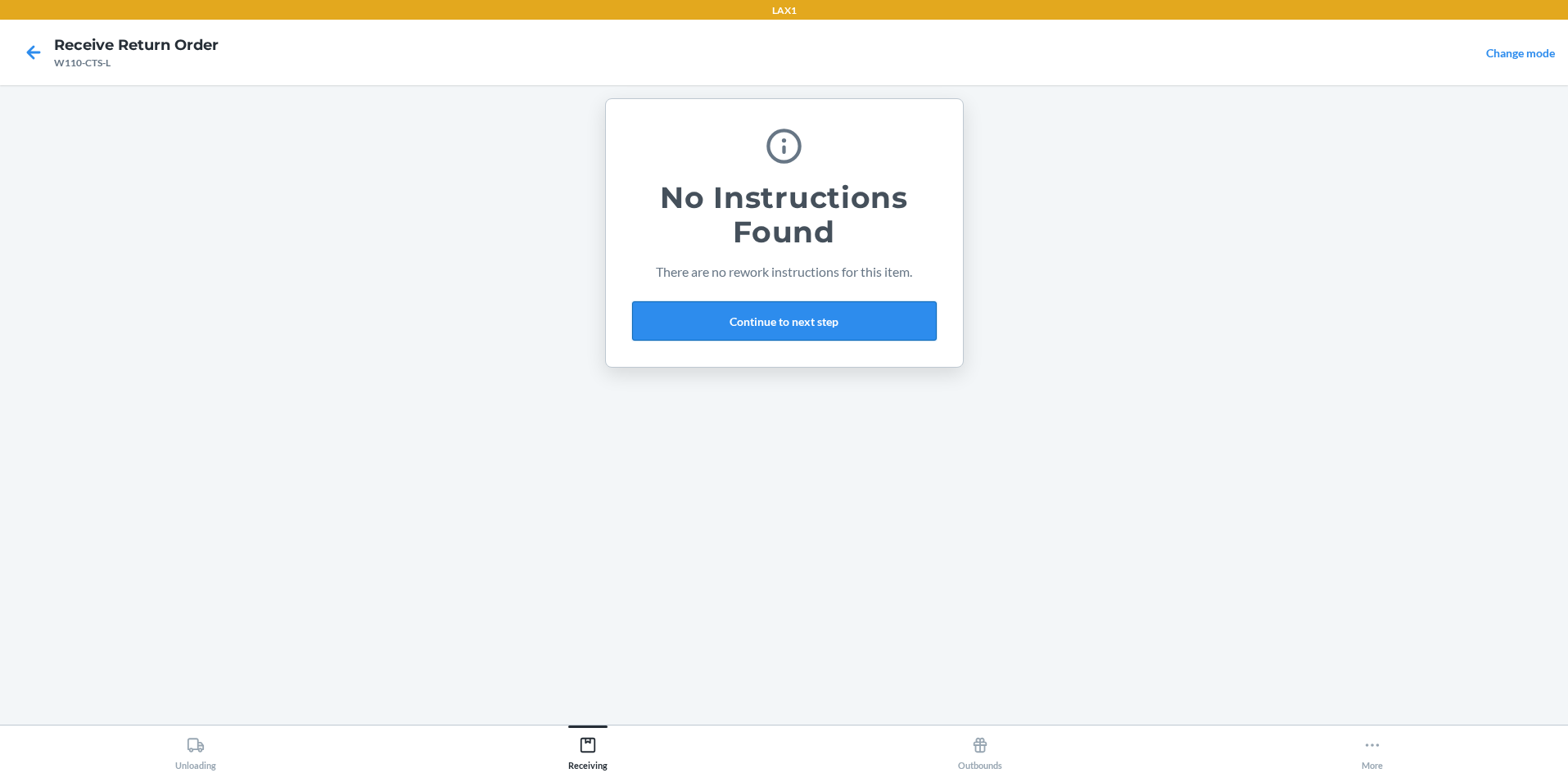
click at [784, 316] on button "Continue to next step" at bounding box center [784, 321] width 304 height 39
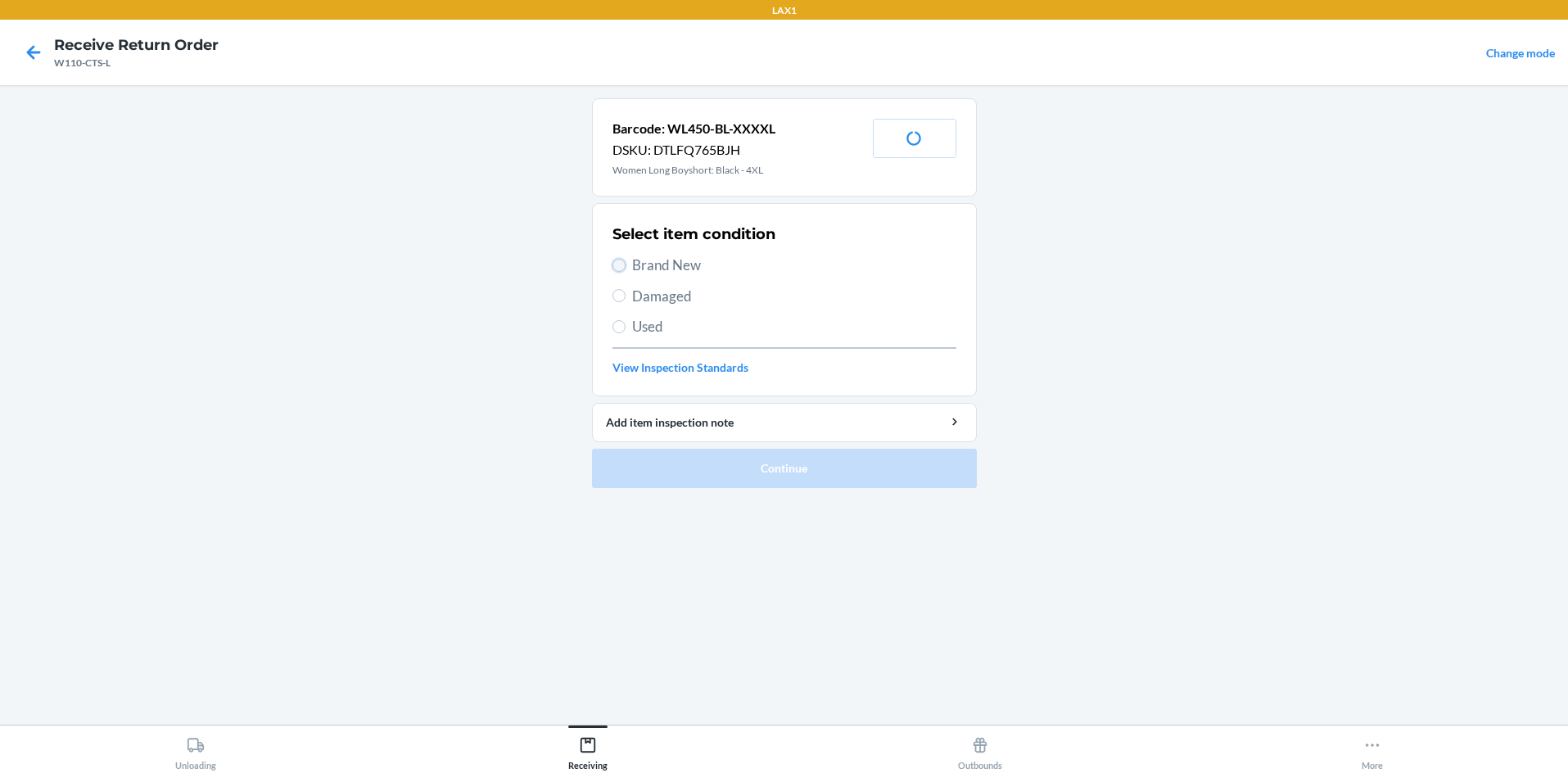
click at [615, 265] on input "Brand New" at bounding box center [619, 266] width 13 height 13
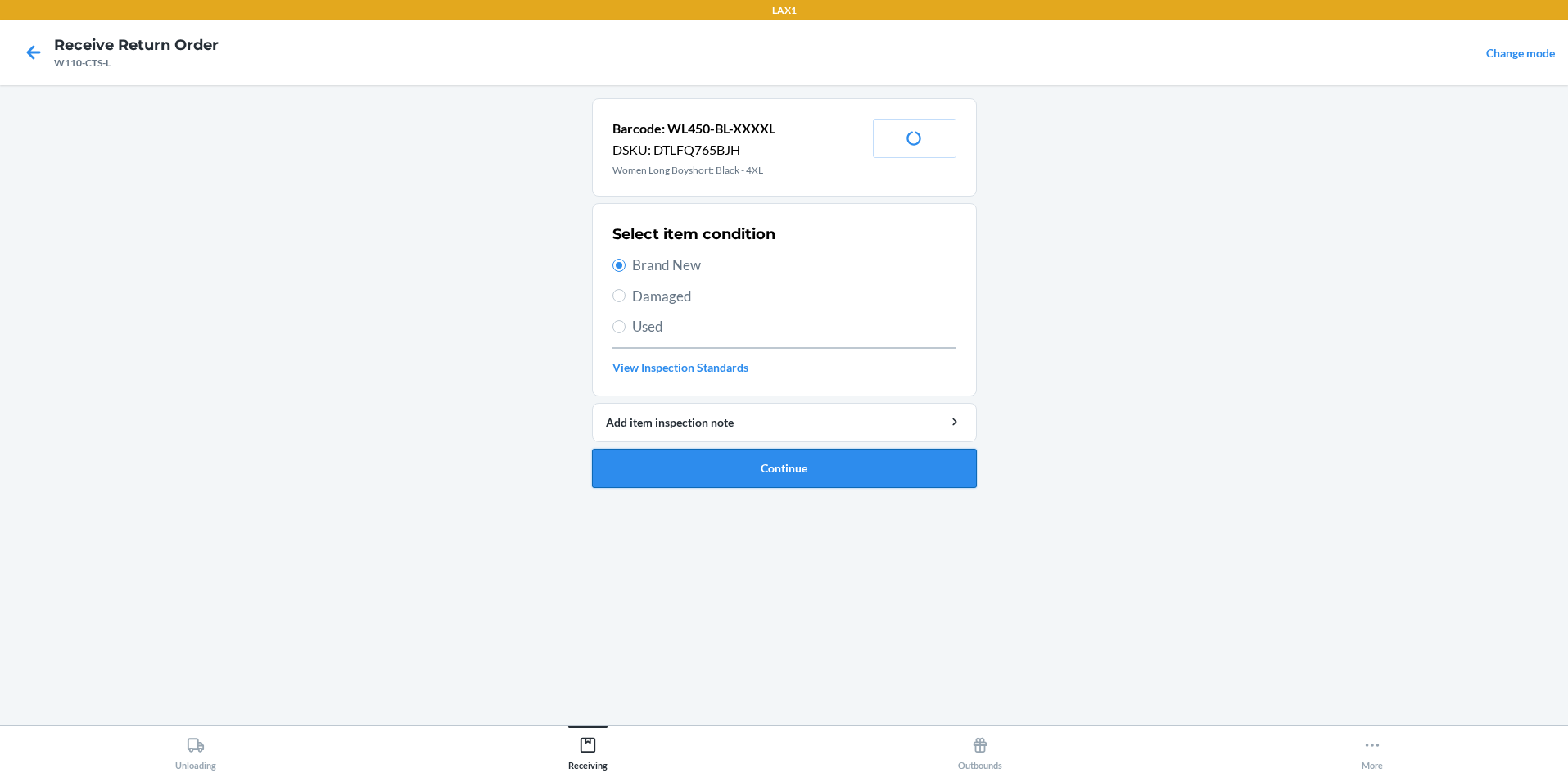
click at [722, 475] on button "Continue" at bounding box center [785, 468] width 385 height 39
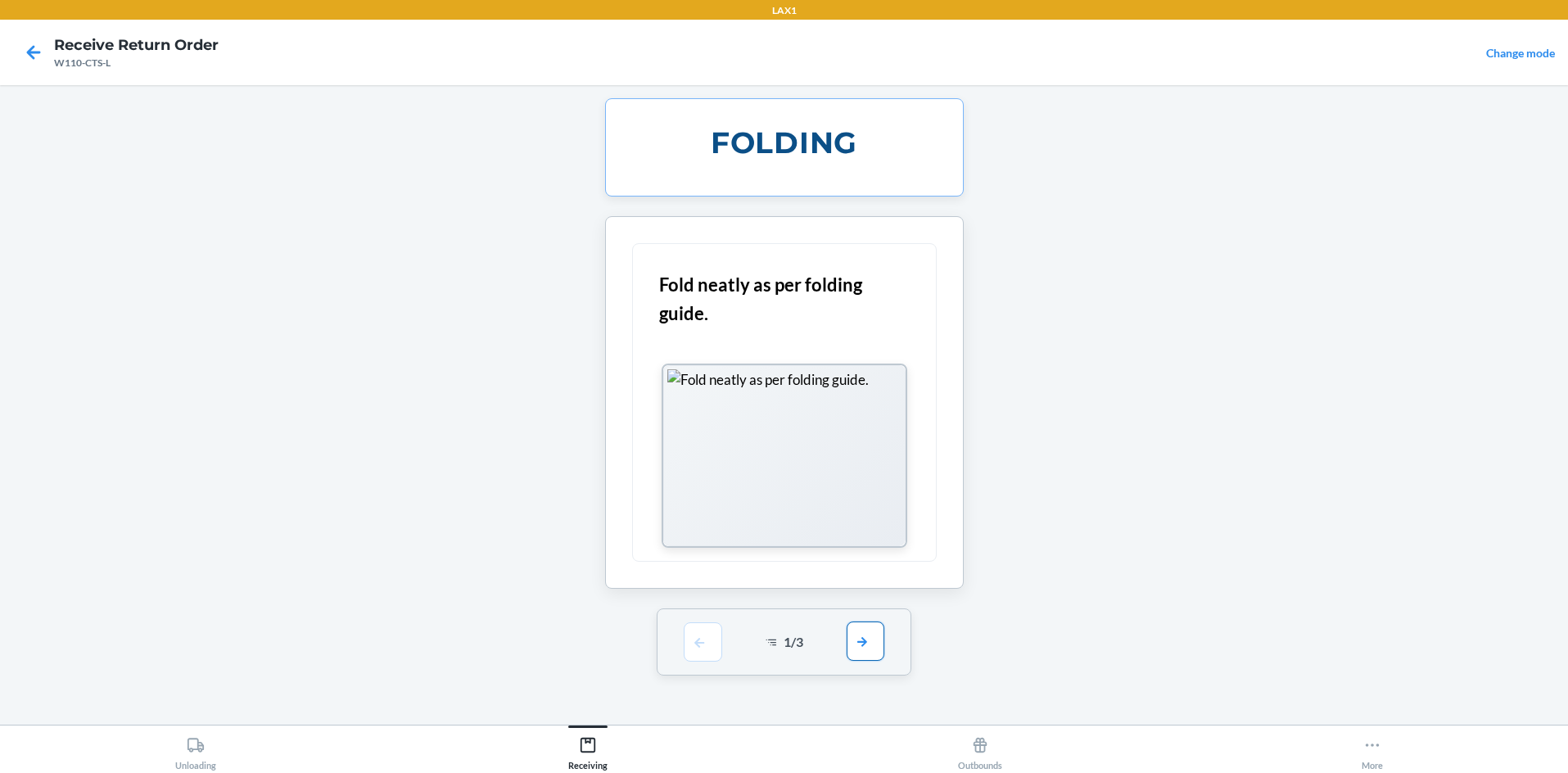
click at [784, 638] on button "button" at bounding box center [866, 641] width 38 height 39
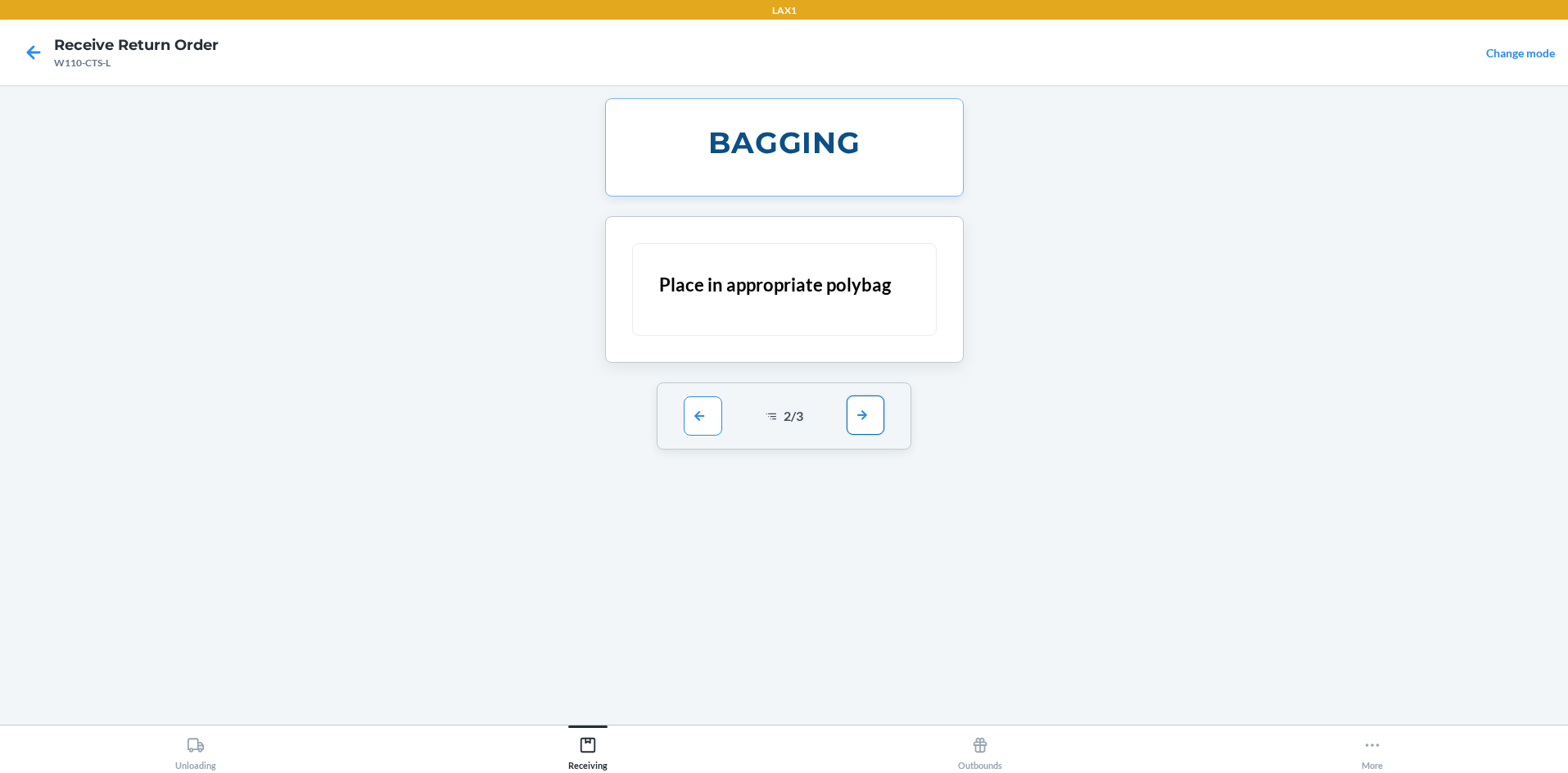
click at [784, 425] on button "button" at bounding box center [866, 415] width 38 height 39
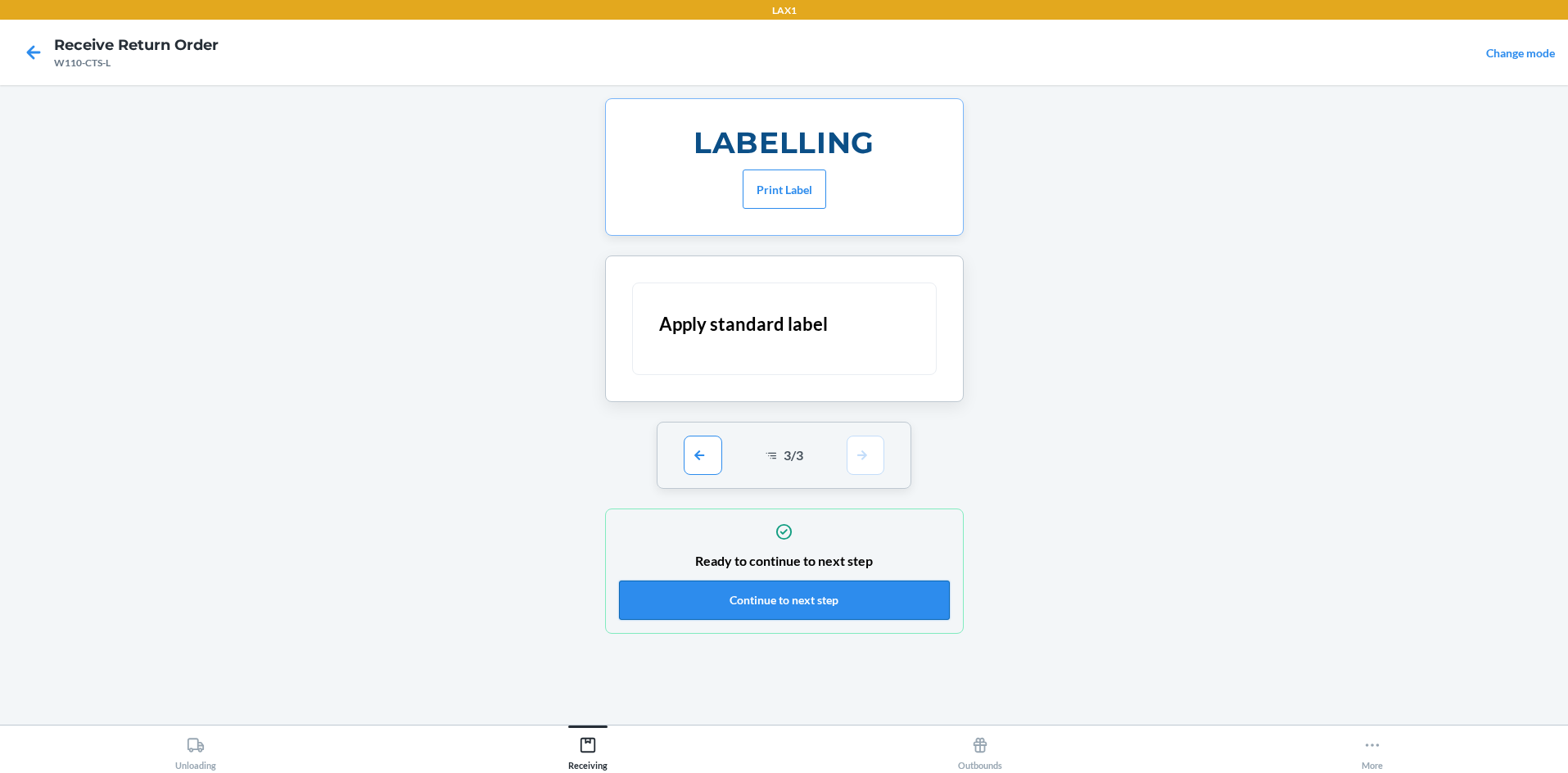
click at [784, 593] on button "Continue to next step" at bounding box center [785, 600] width 331 height 39
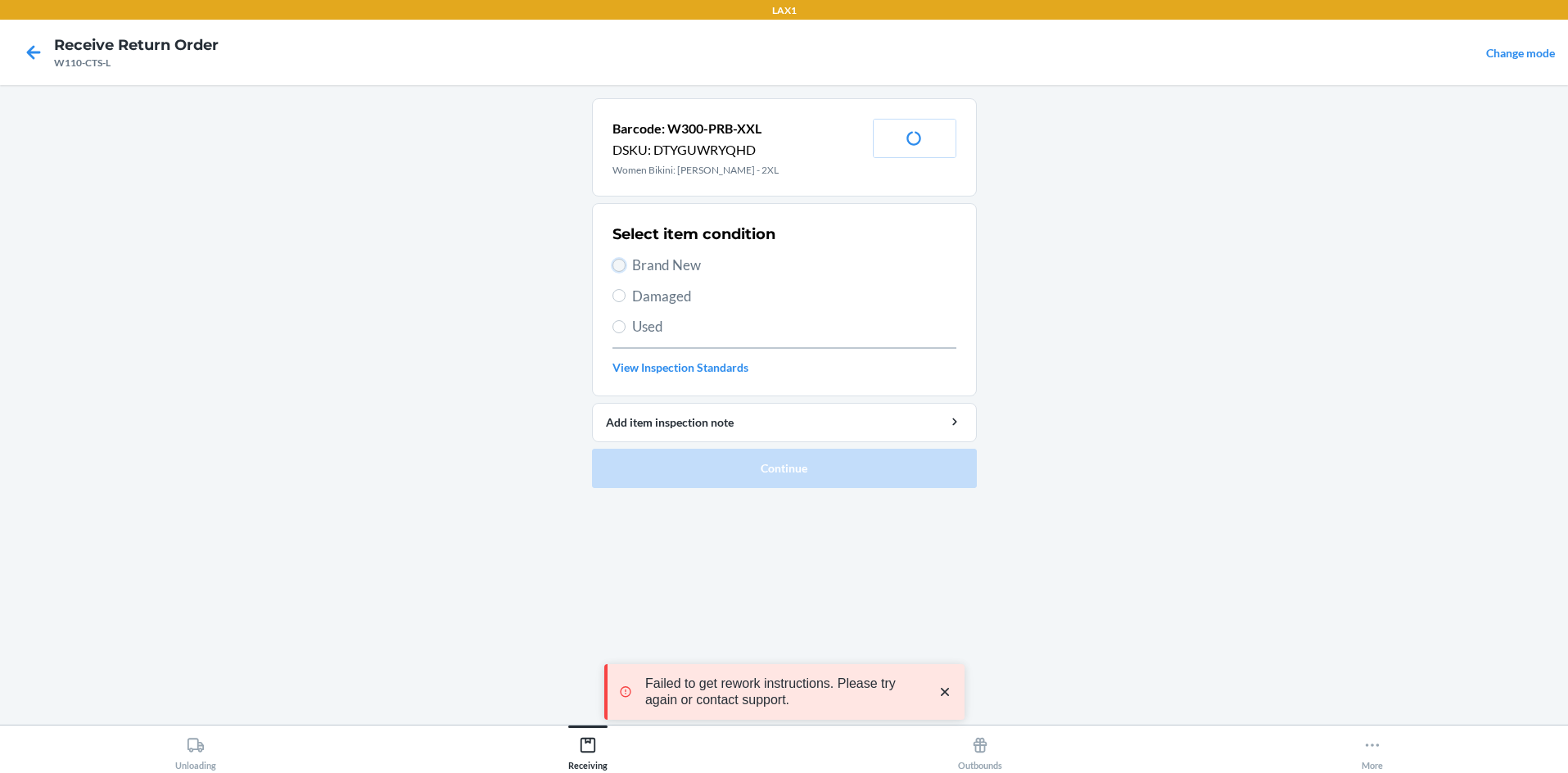
click at [617, 260] on input "Brand New" at bounding box center [619, 266] width 13 height 13
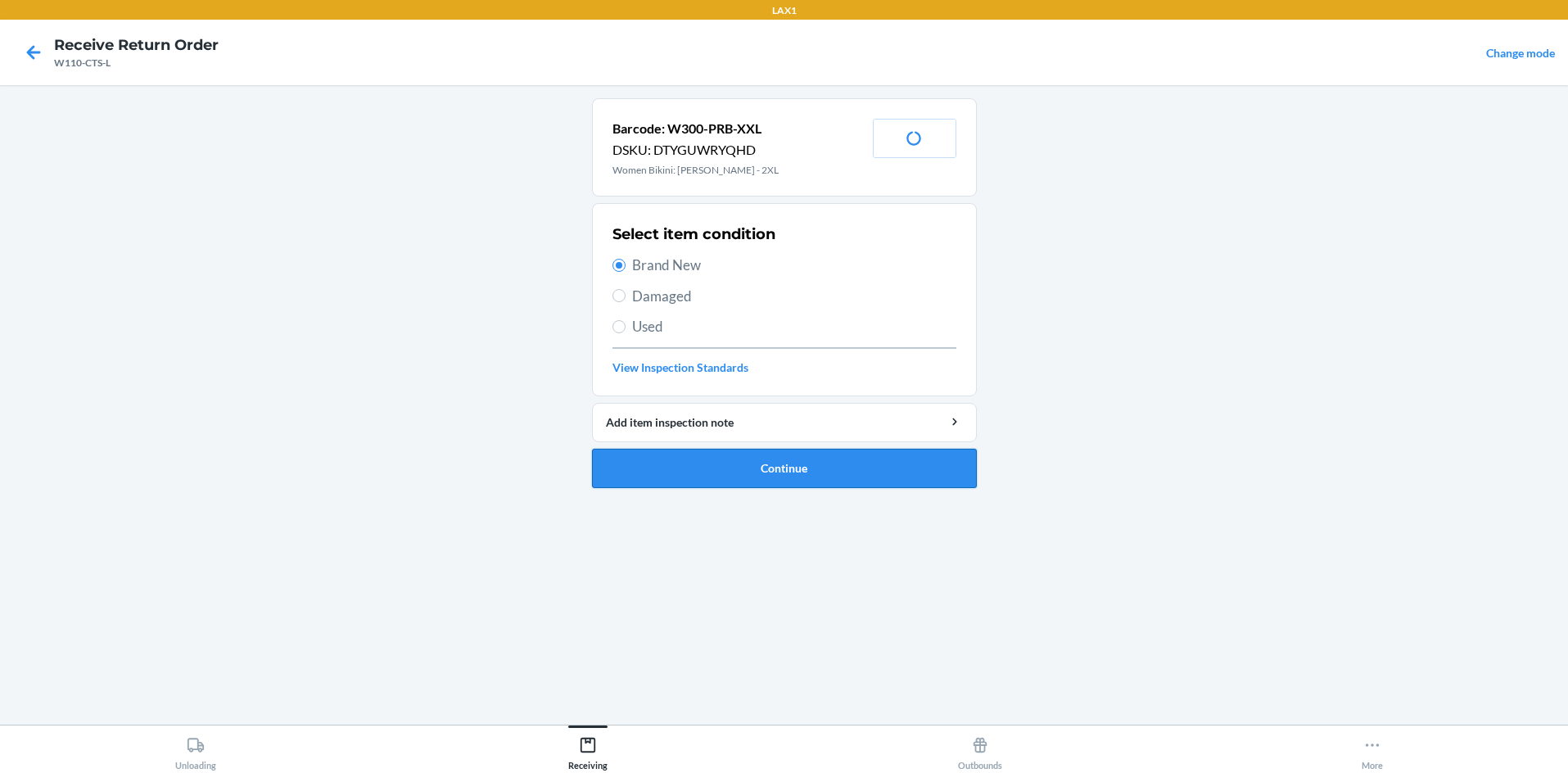
click at [718, 461] on button "Continue" at bounding box center [785, 468] width 385 height 39
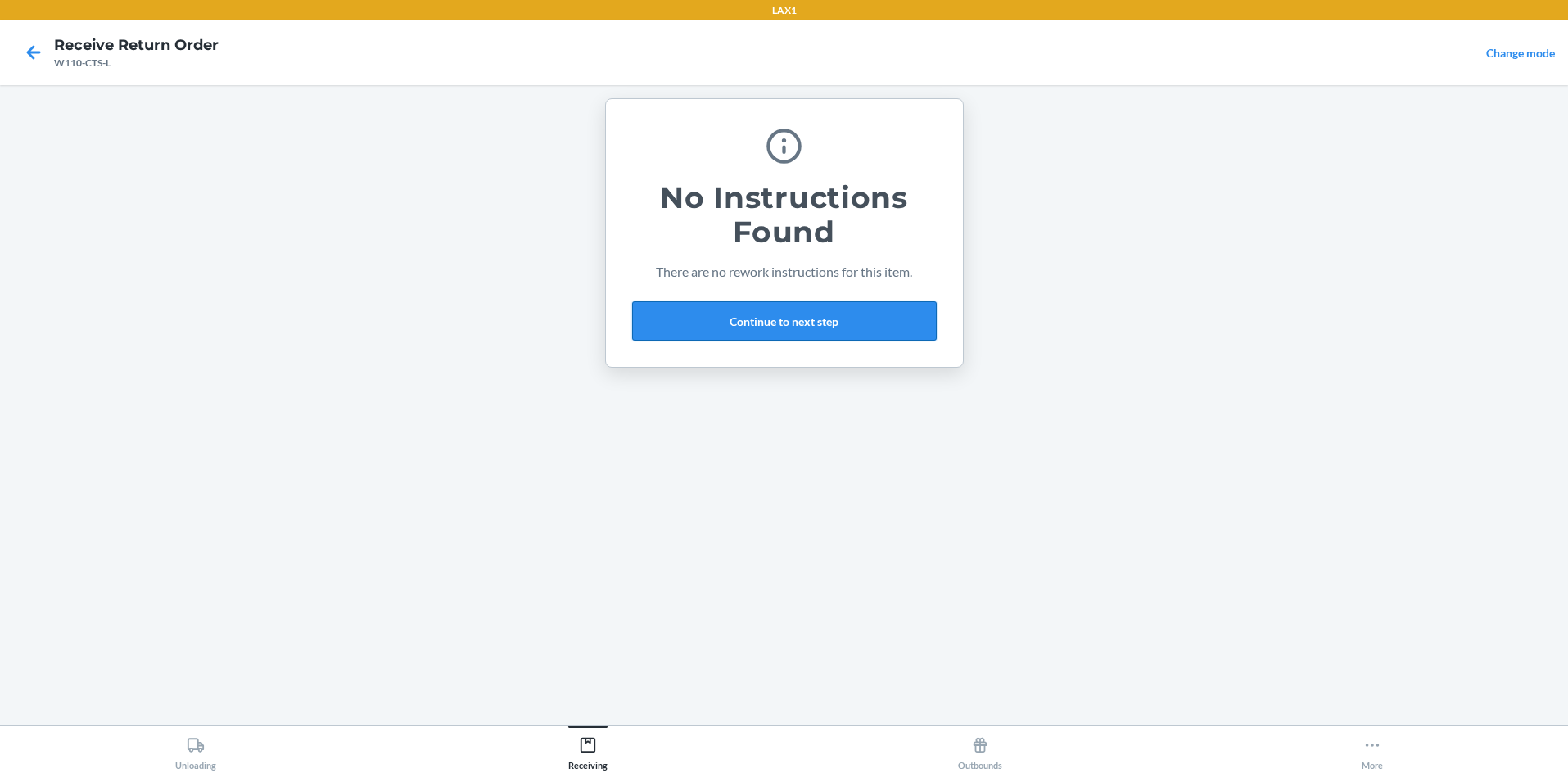
click at [784, 319] on button "Continue to next step" at bounding box center [784, 321] width 304 height 39
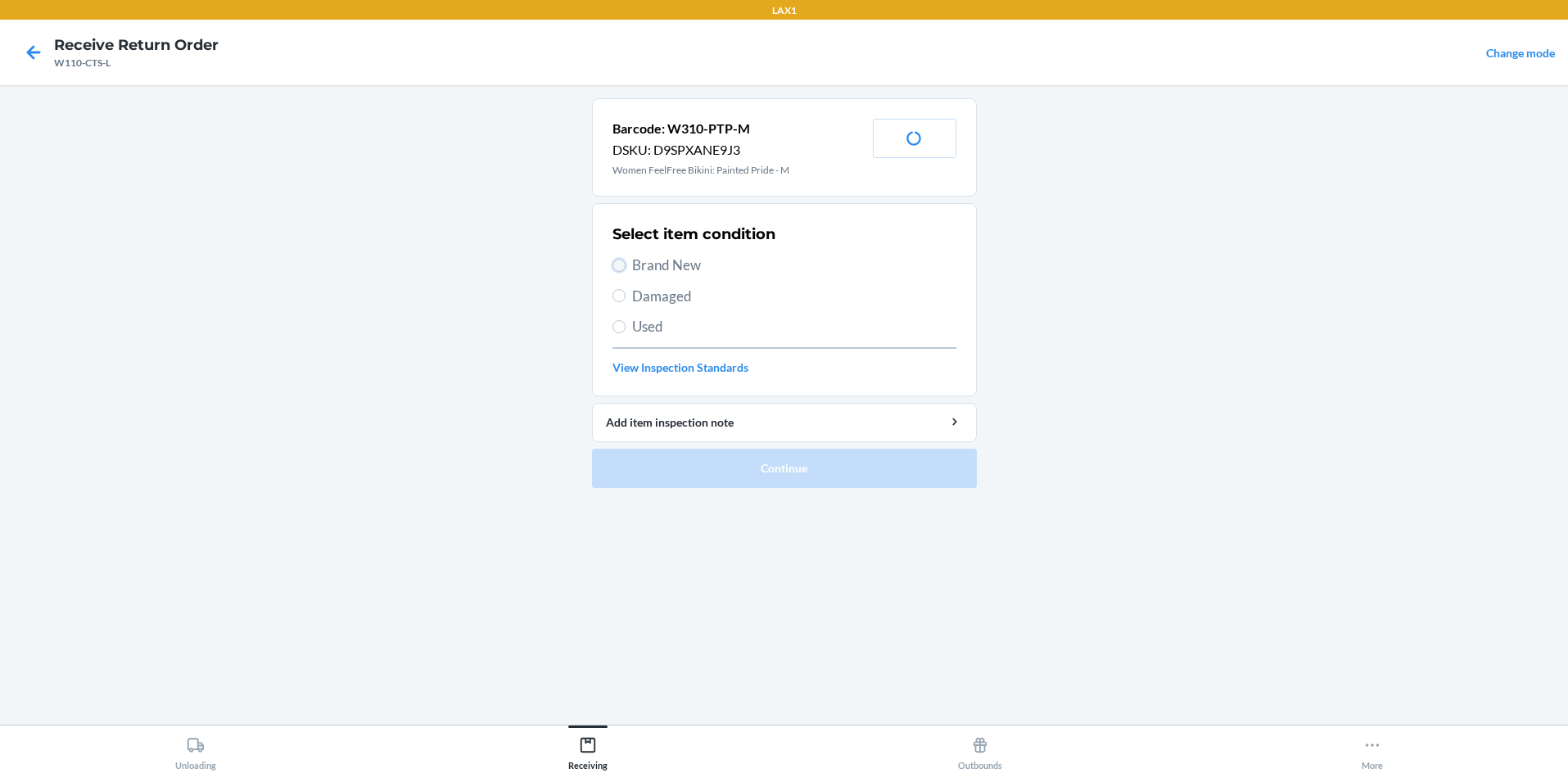
click at [613, 264] on input "Brand New" at bounding box center [619, 266] width 13 height 13
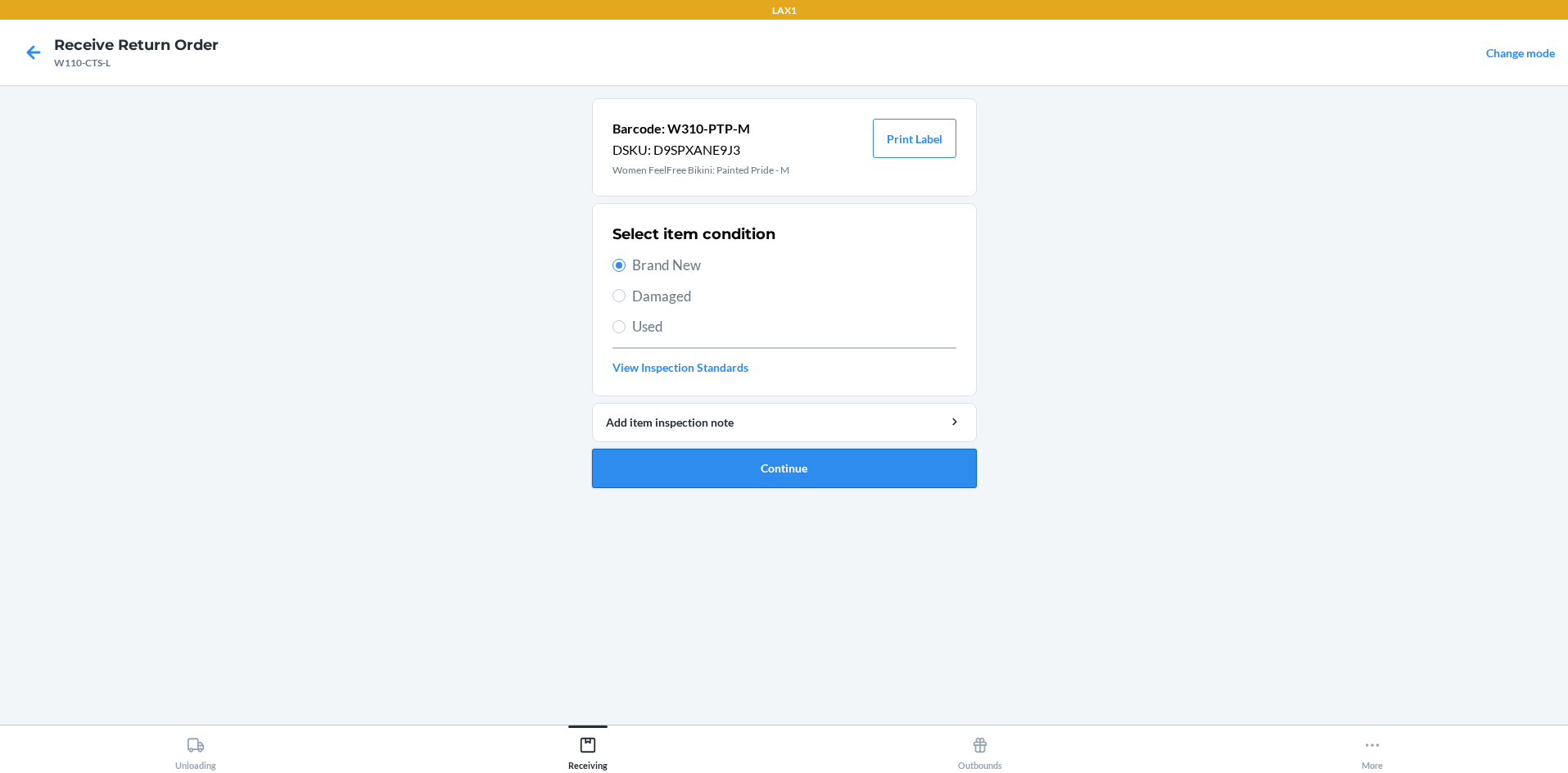
click at [723, 467] on button "Continue" at bounding box center [785, 468] width 385 height 39
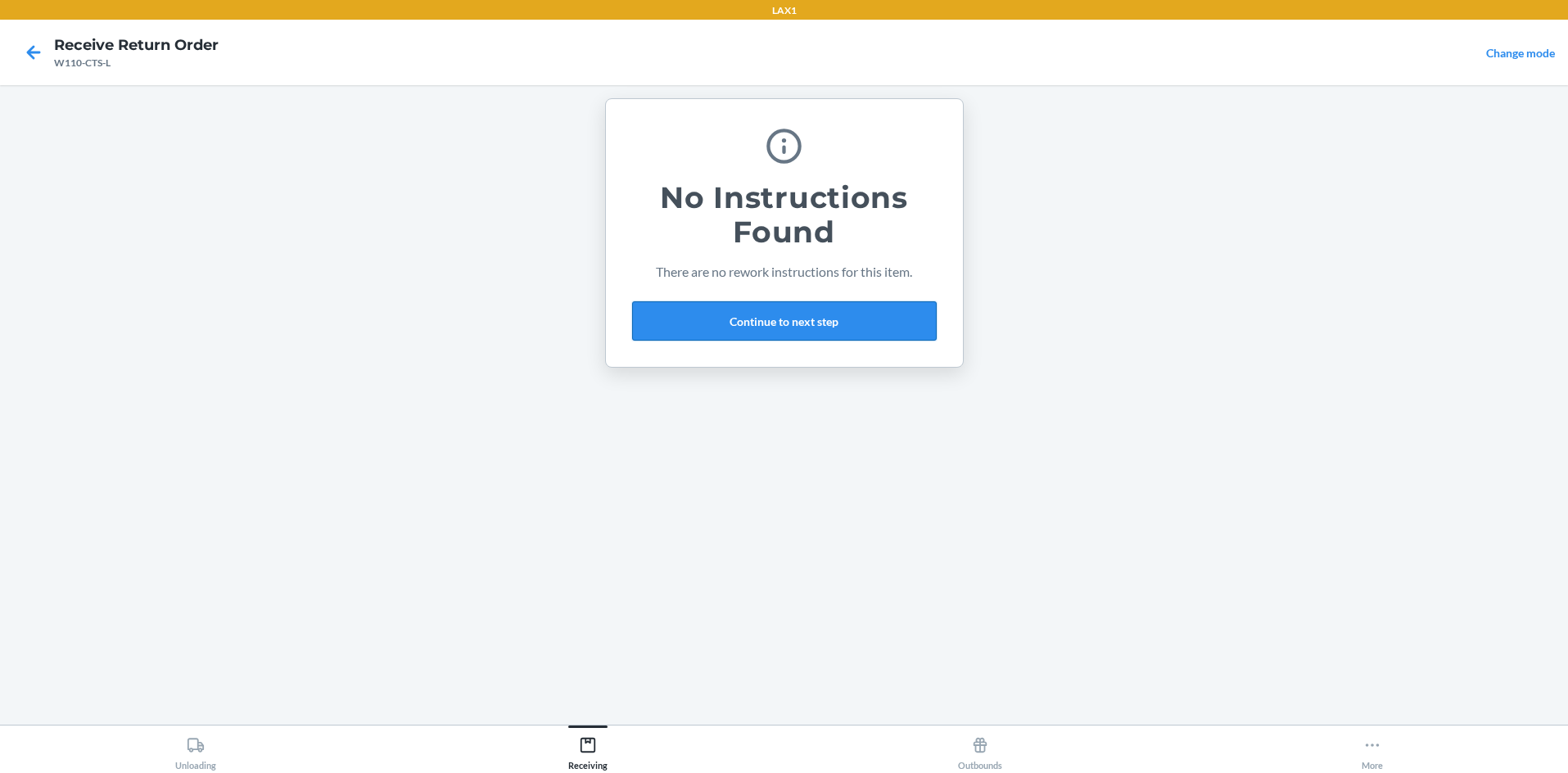
click at [784, 312] on button "Continue to next step" at bounding box center [784, 321] width 304 height 39
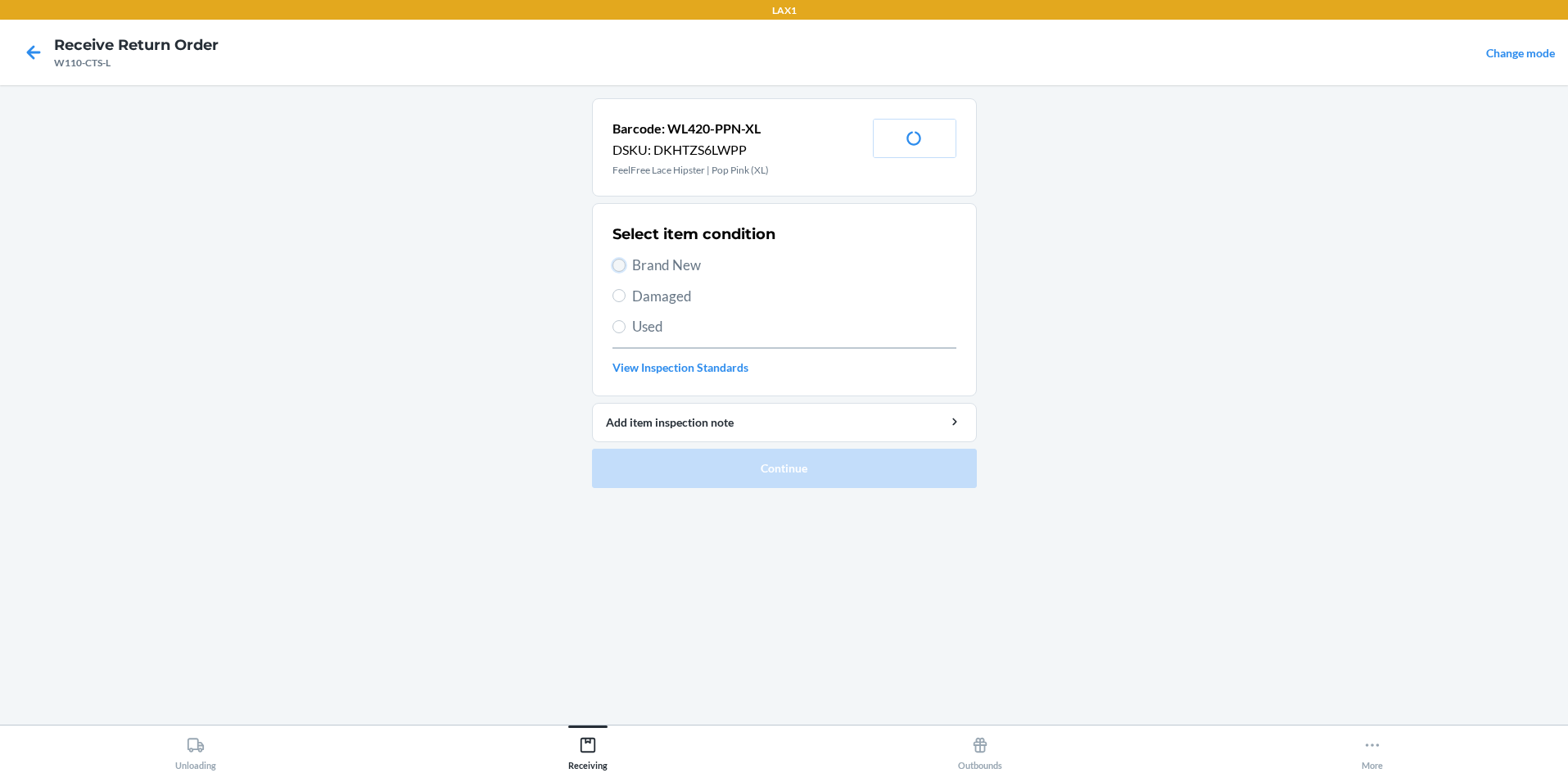
click at [620, 262] on input "Brand New" at bounding box center [619, 266] width 13 height 13
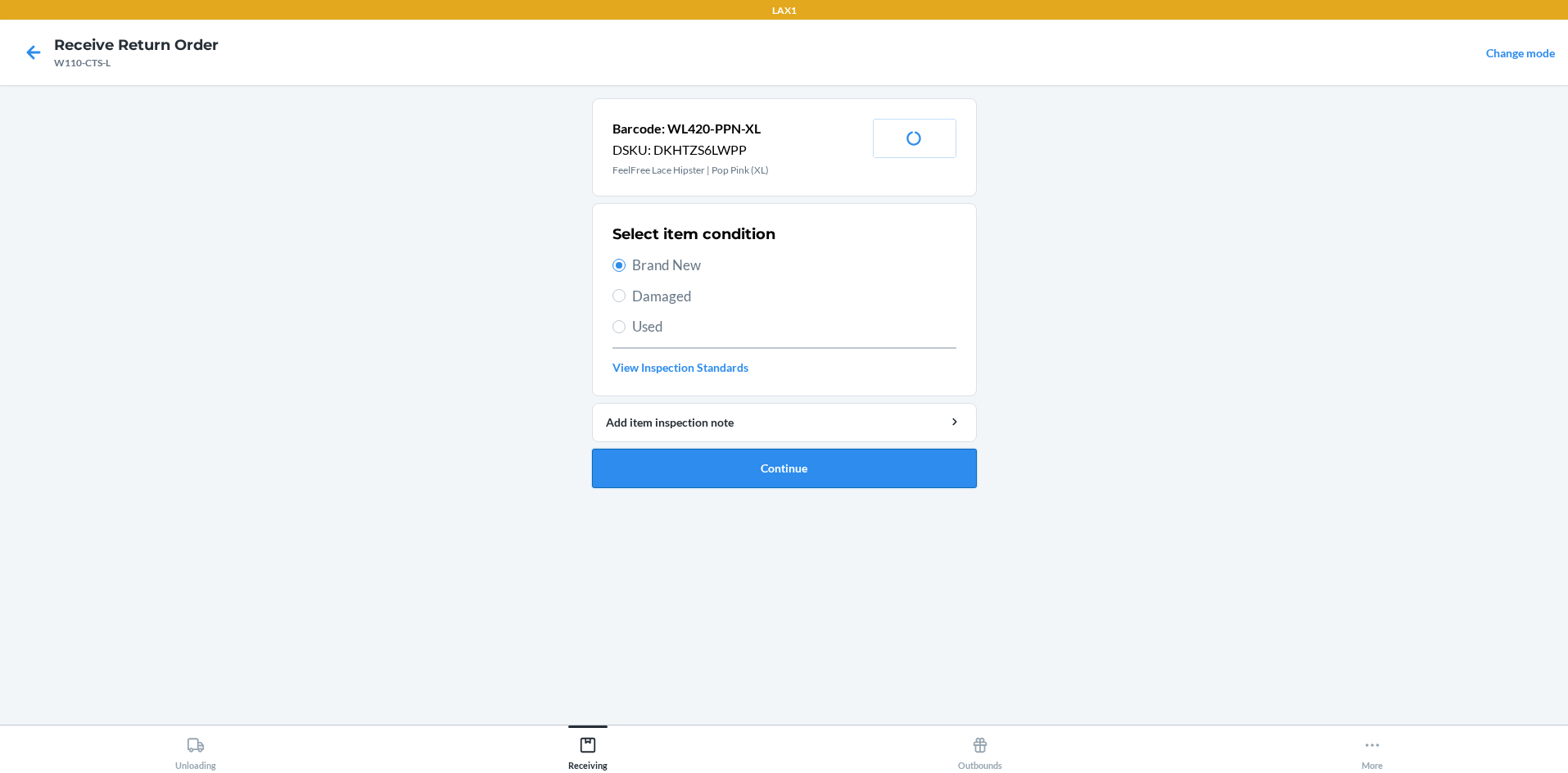
click at [728, 464] on button "Continue" at bounding box center [785, 468] width 385 height 39
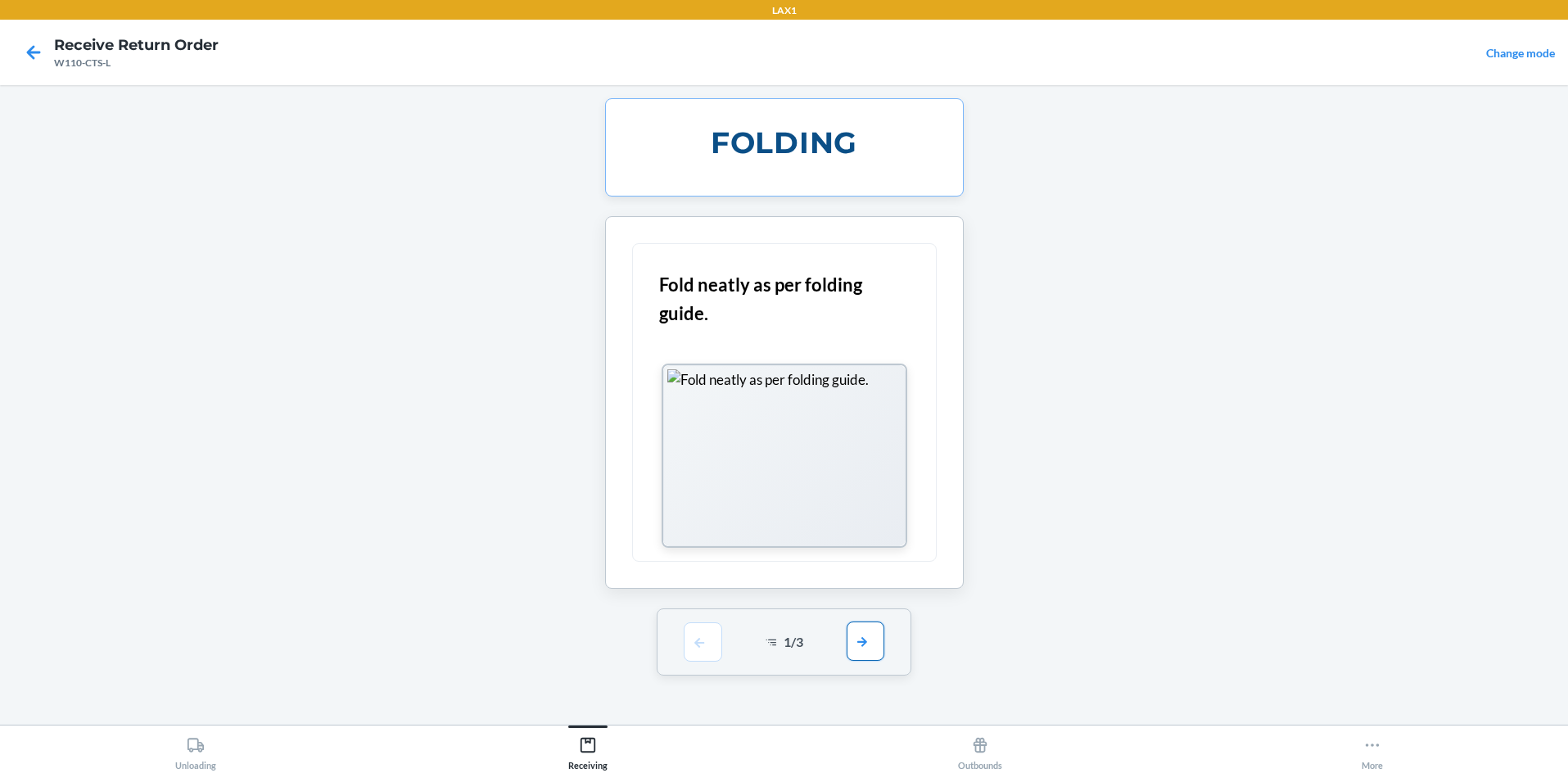
click at [784, 633] on button "button" at bounding box center [866, 641] width 38 height 39
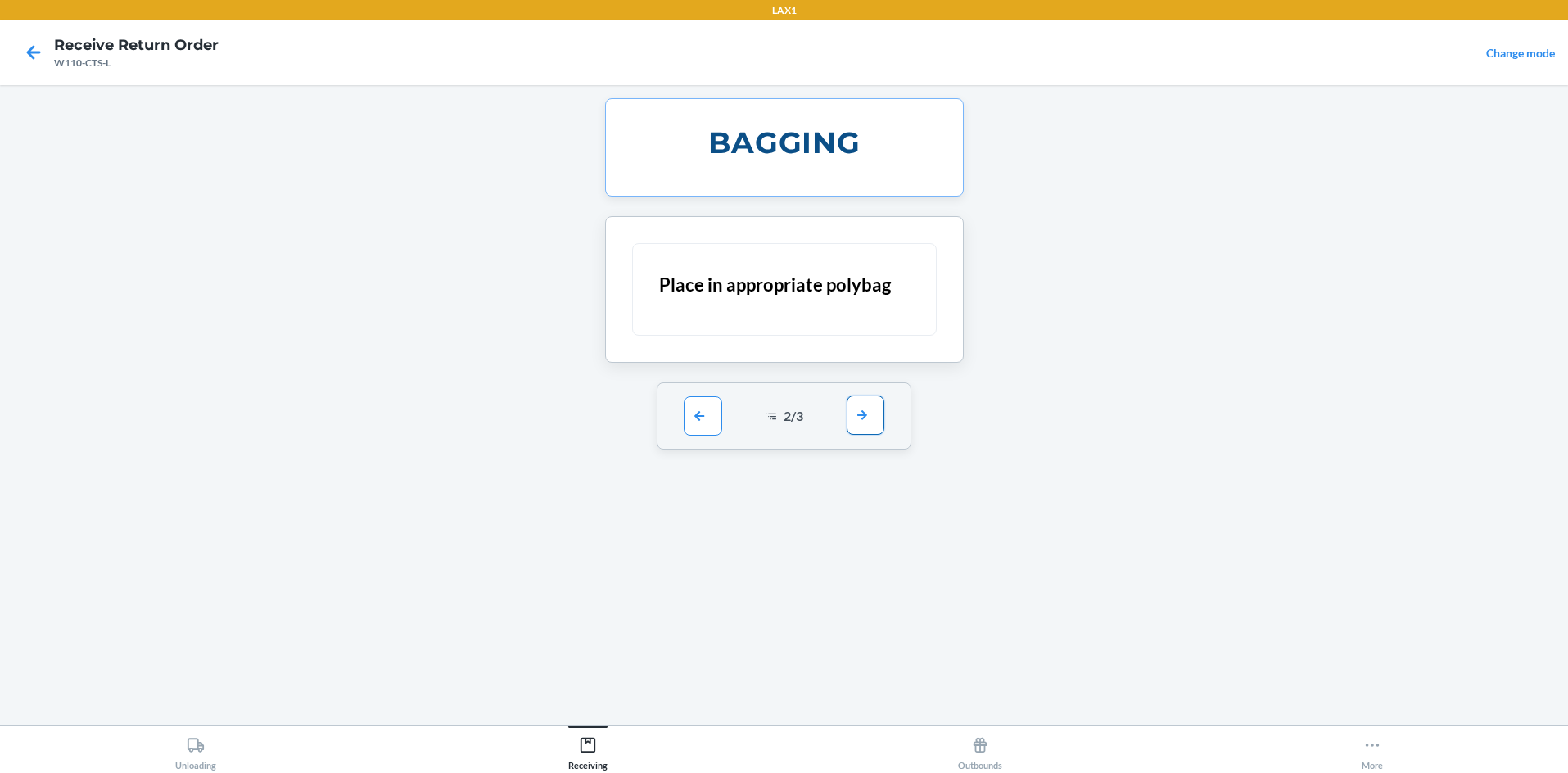
click at [784, 418] on button "button" at bounding box center [866, 415] width 38 height 39
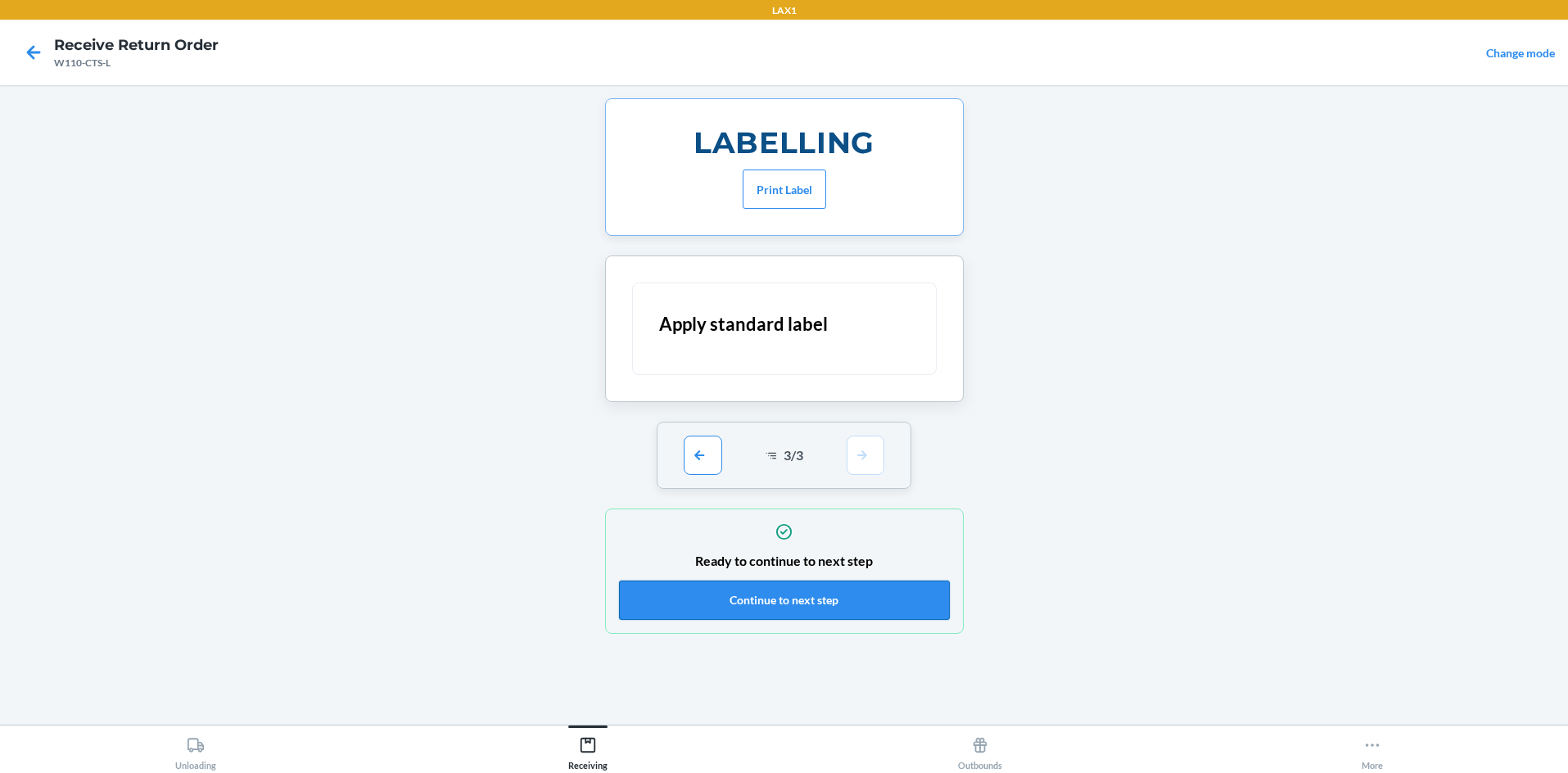
click at [784, 595] on button "Continue to next step" at bounding box center [785, 600] width 331 height 39
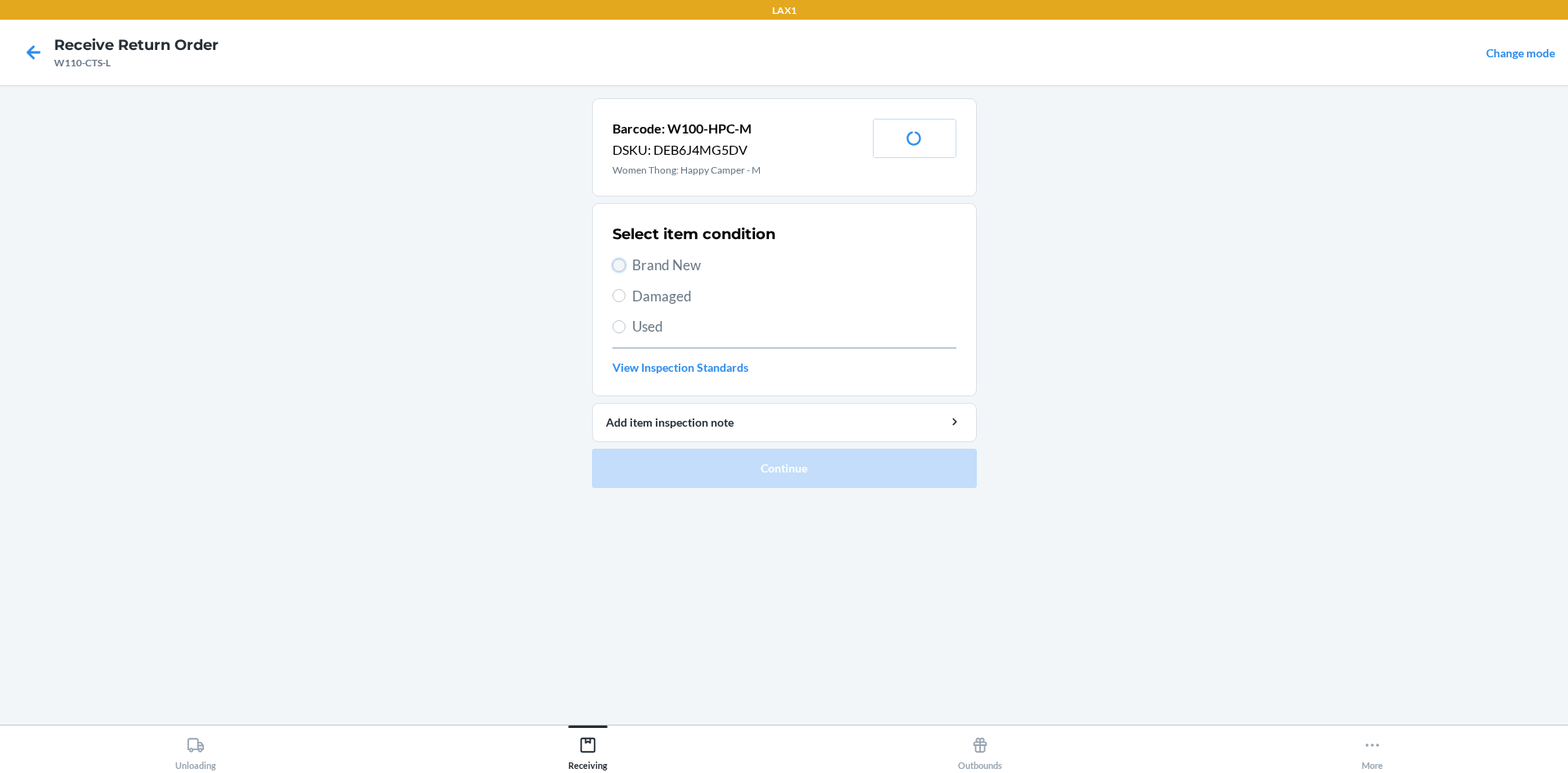
click at [618, 267] on input "Brand New" at bounding box center [619, 266] width 13 height 13
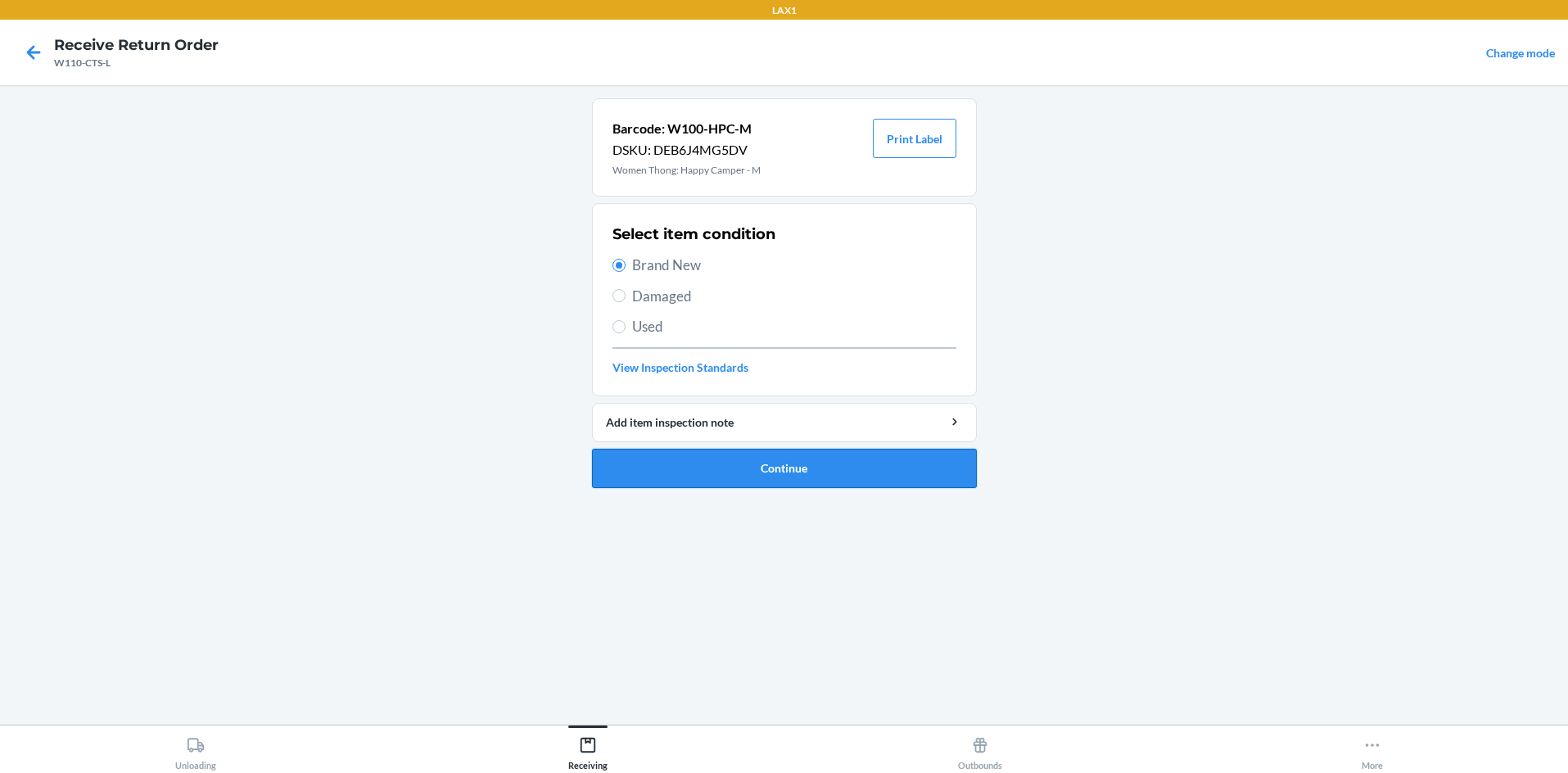
click at [717, 465] on button "Continue" at bounding box center [785, 468] width 385 height 39
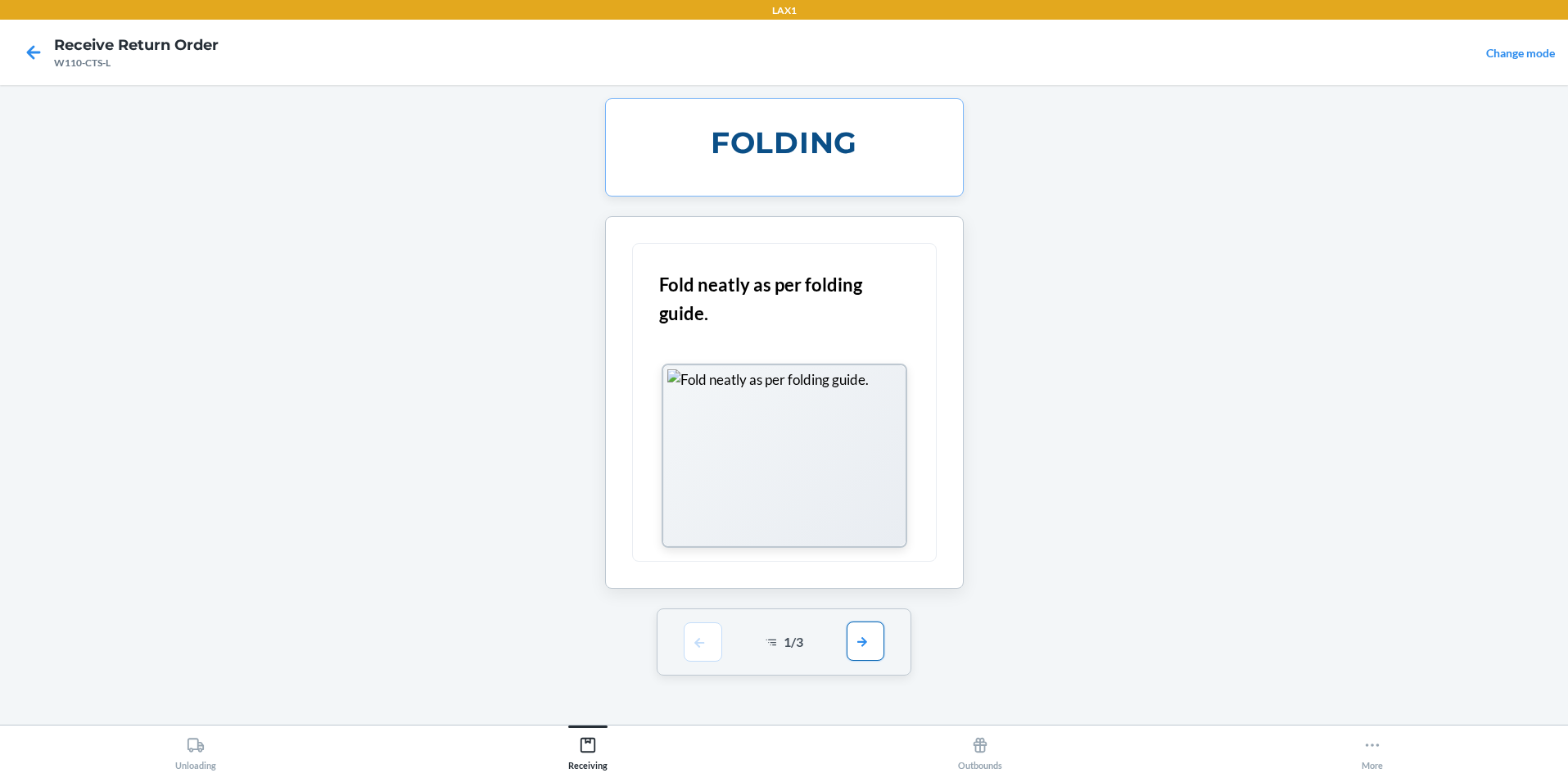
click at [784, 646] on button "button" at bounding box center [866, 641] width 38 height 39
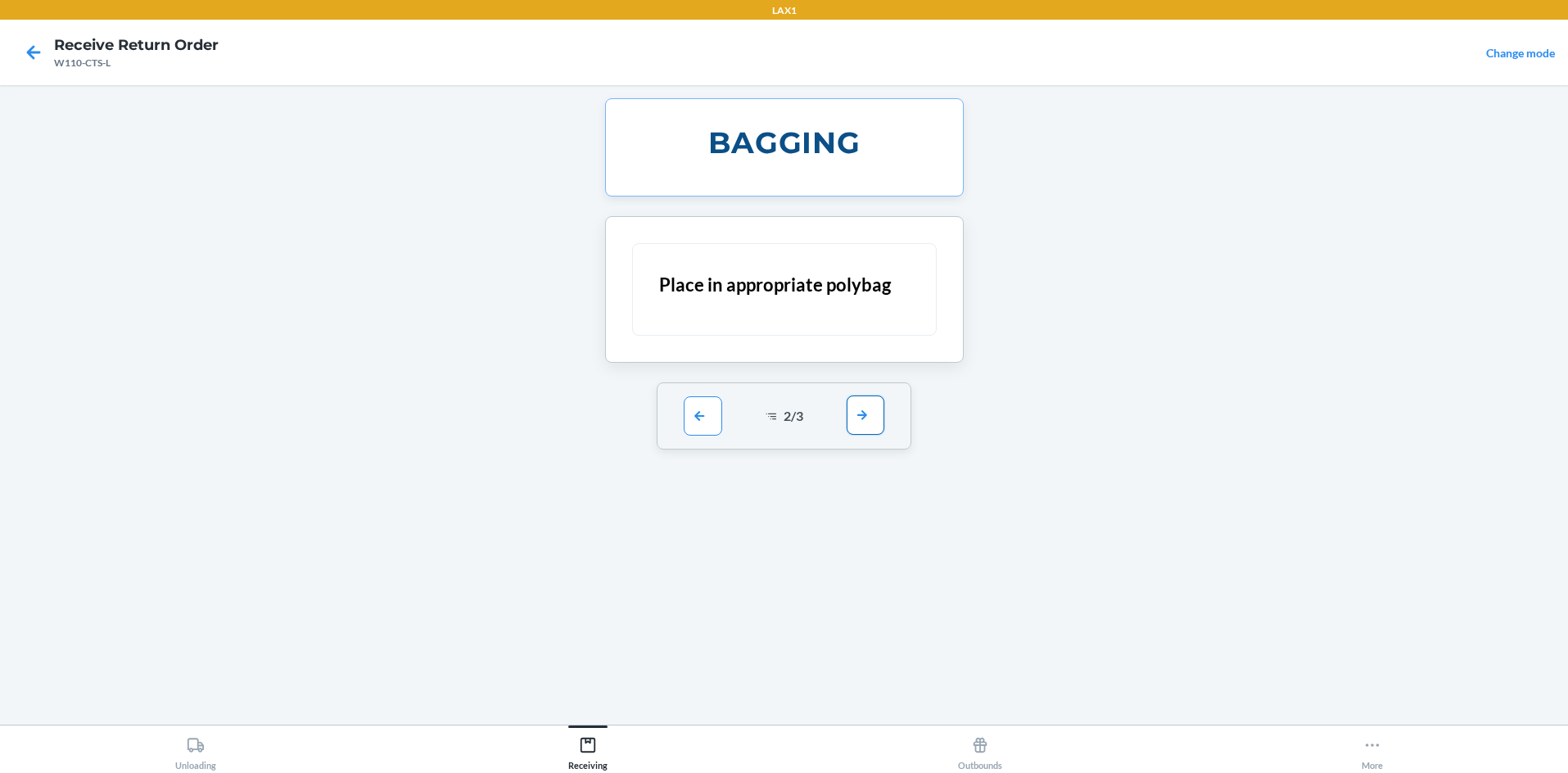
click at [784, 428] on button "button" at bounding box center [866, 415] width 38 height 39
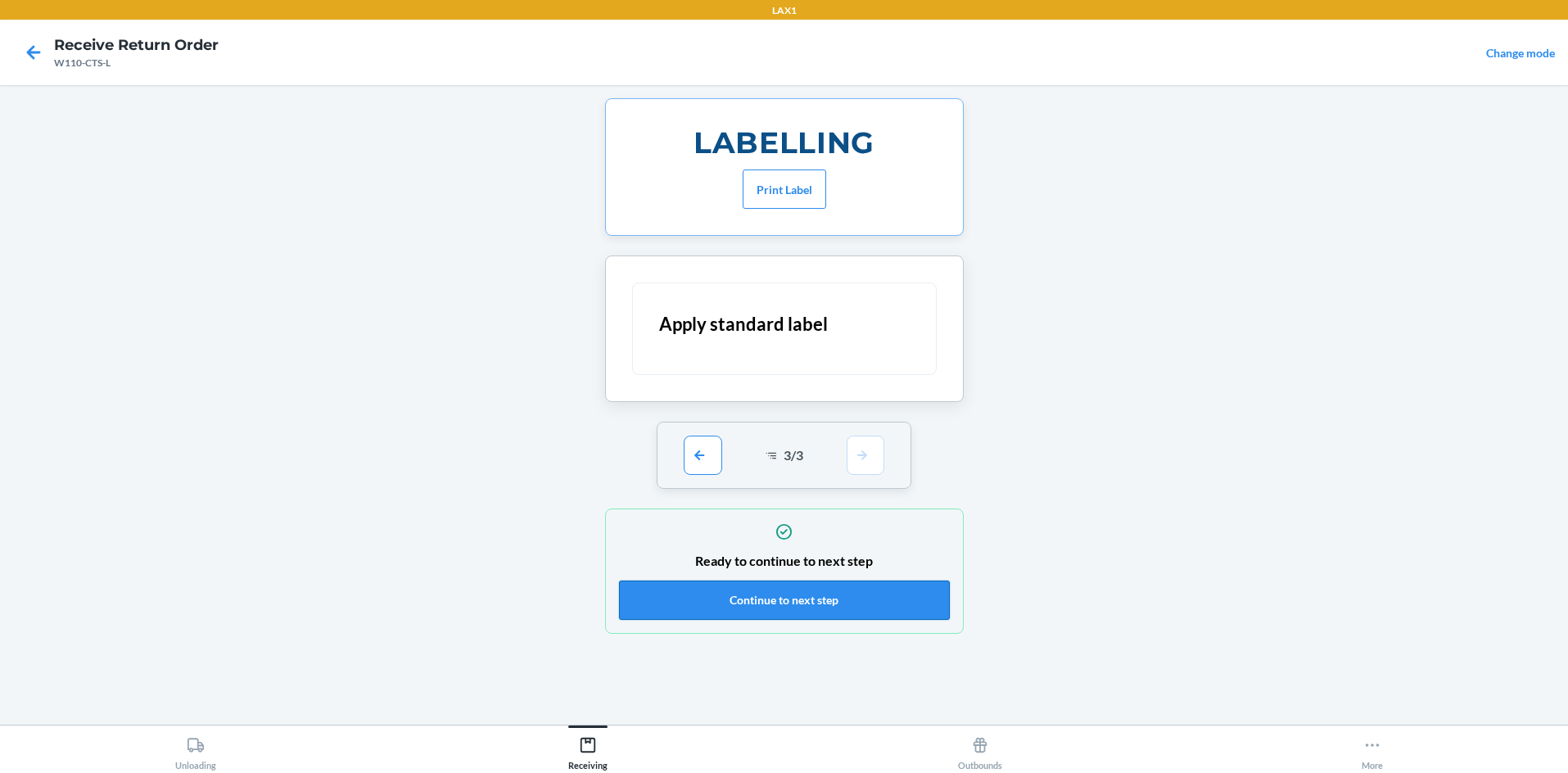
click at [784, 591] on button "Continue to next step" at bounding box center [785, 600] width 331 height 39
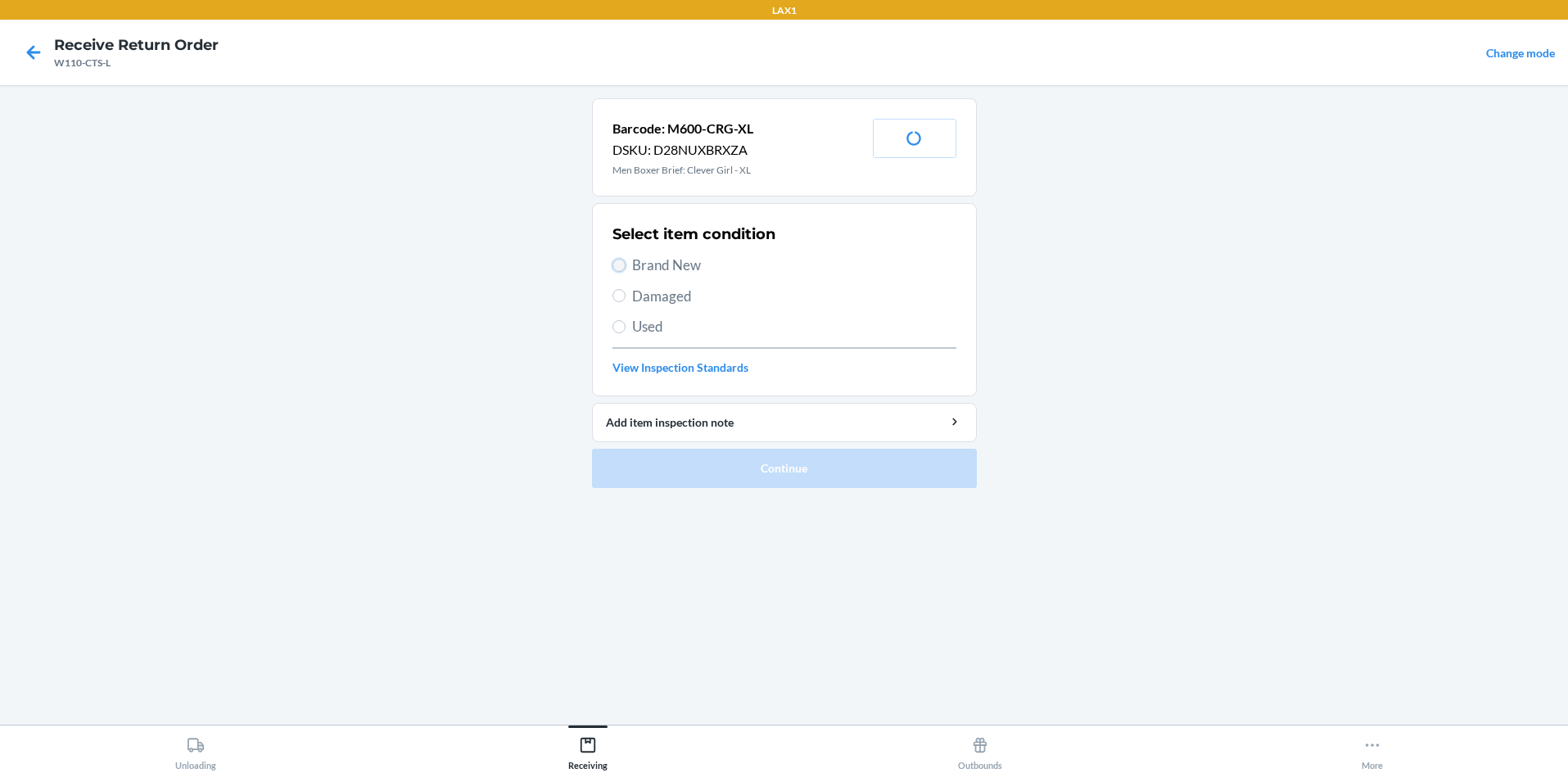
click at [619, 265] on input "Brand New" at bounding box center [619, 266] width 13 height 13
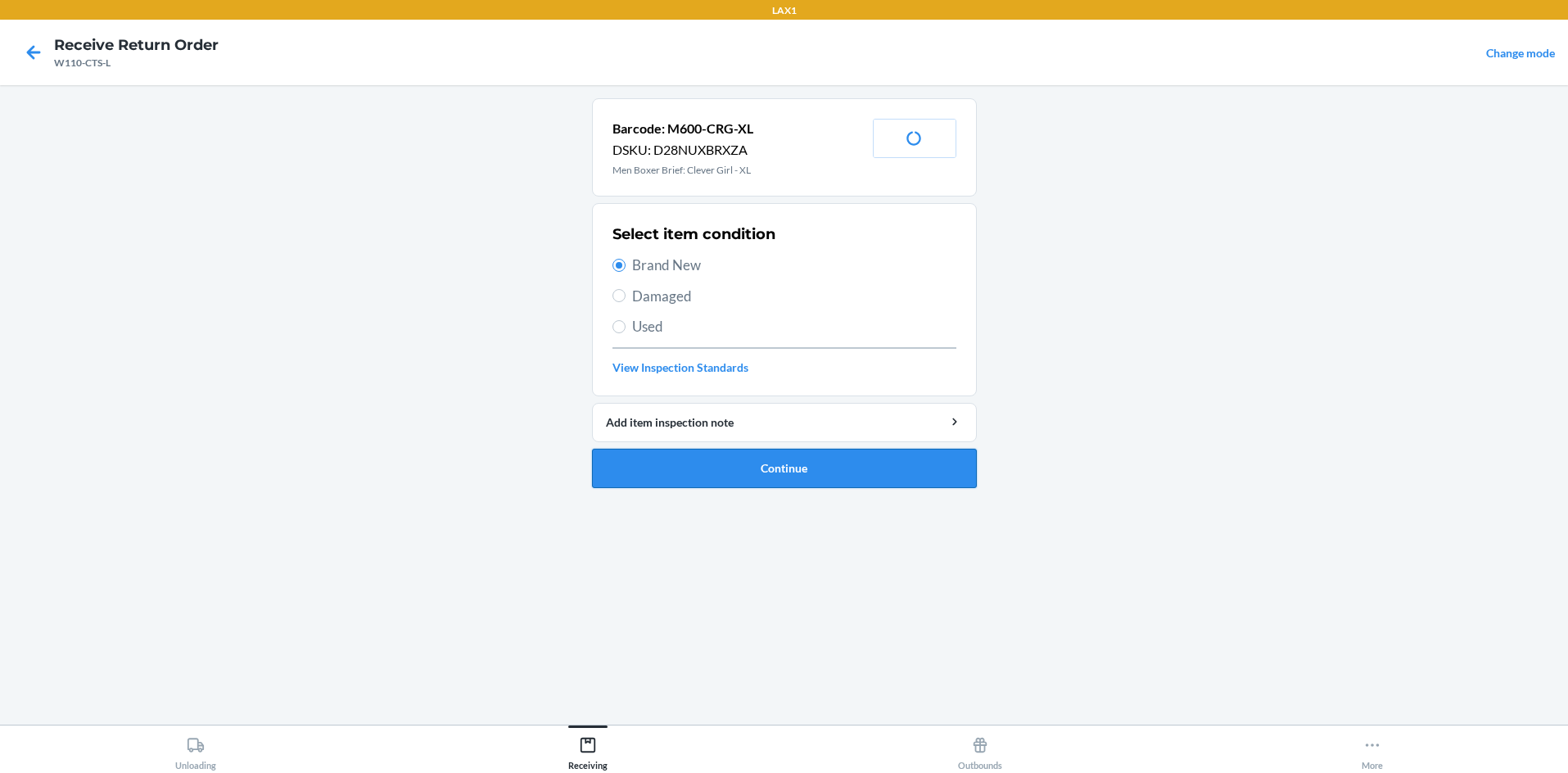
click at [700, 461] on button "Continue" at bounding box center [785, 468] width 385 height 39
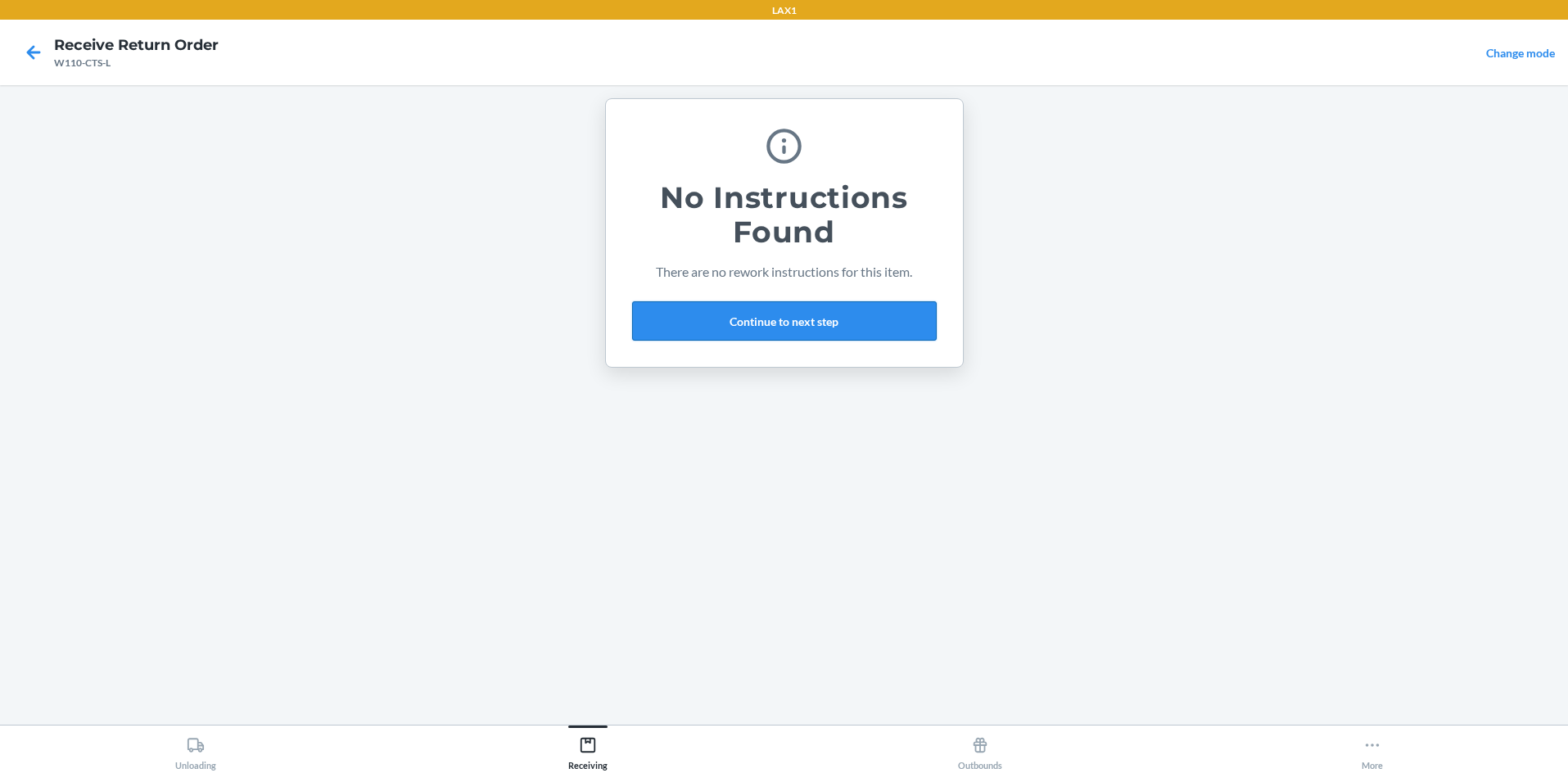
click at [784, 323] on button "Continue to next step" at bounding box center [784, 321] width 304 height 39
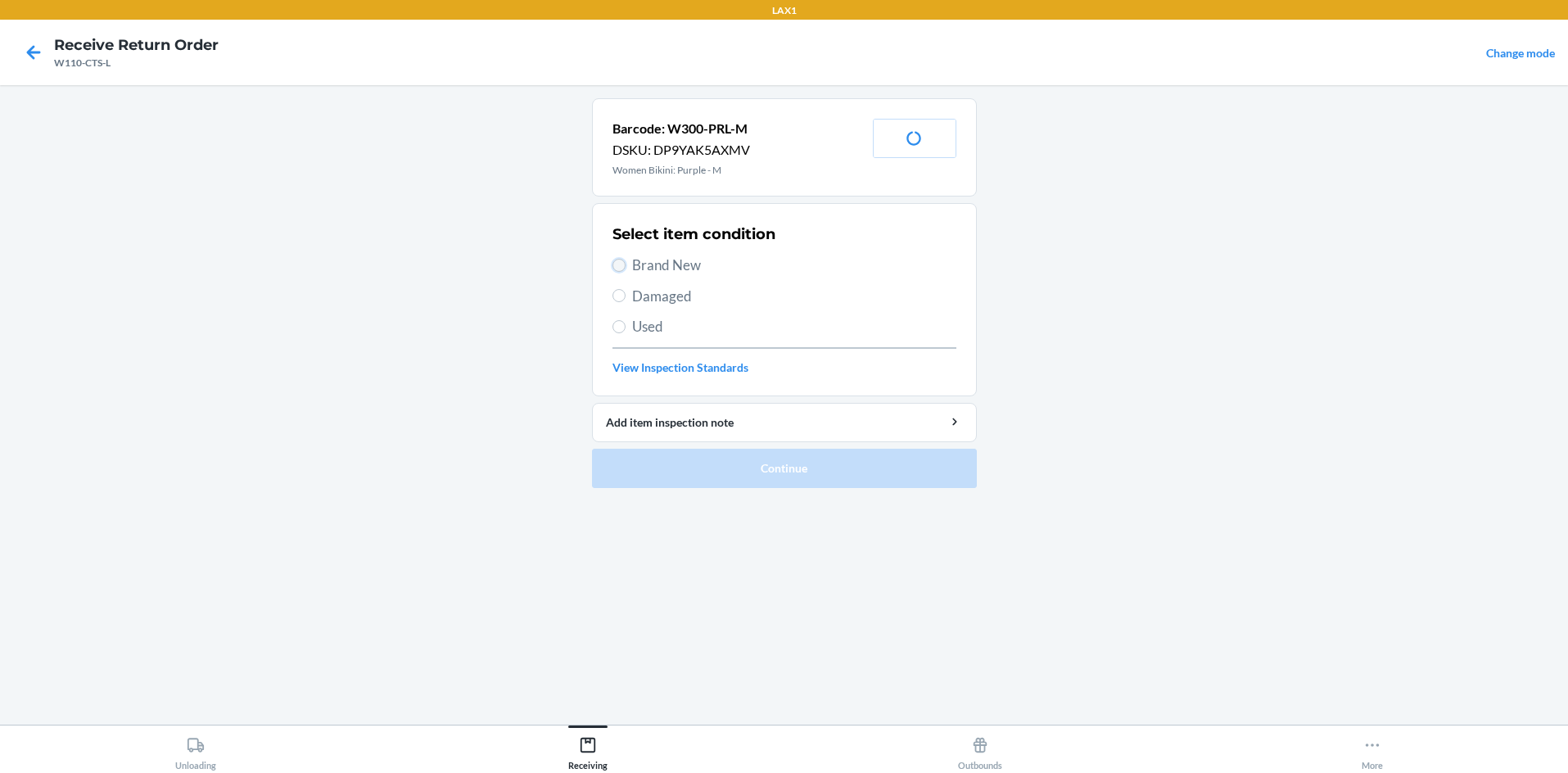
click at [618, 266] on input "Brand New" at bounding box center [619, 266] width 13 height 13
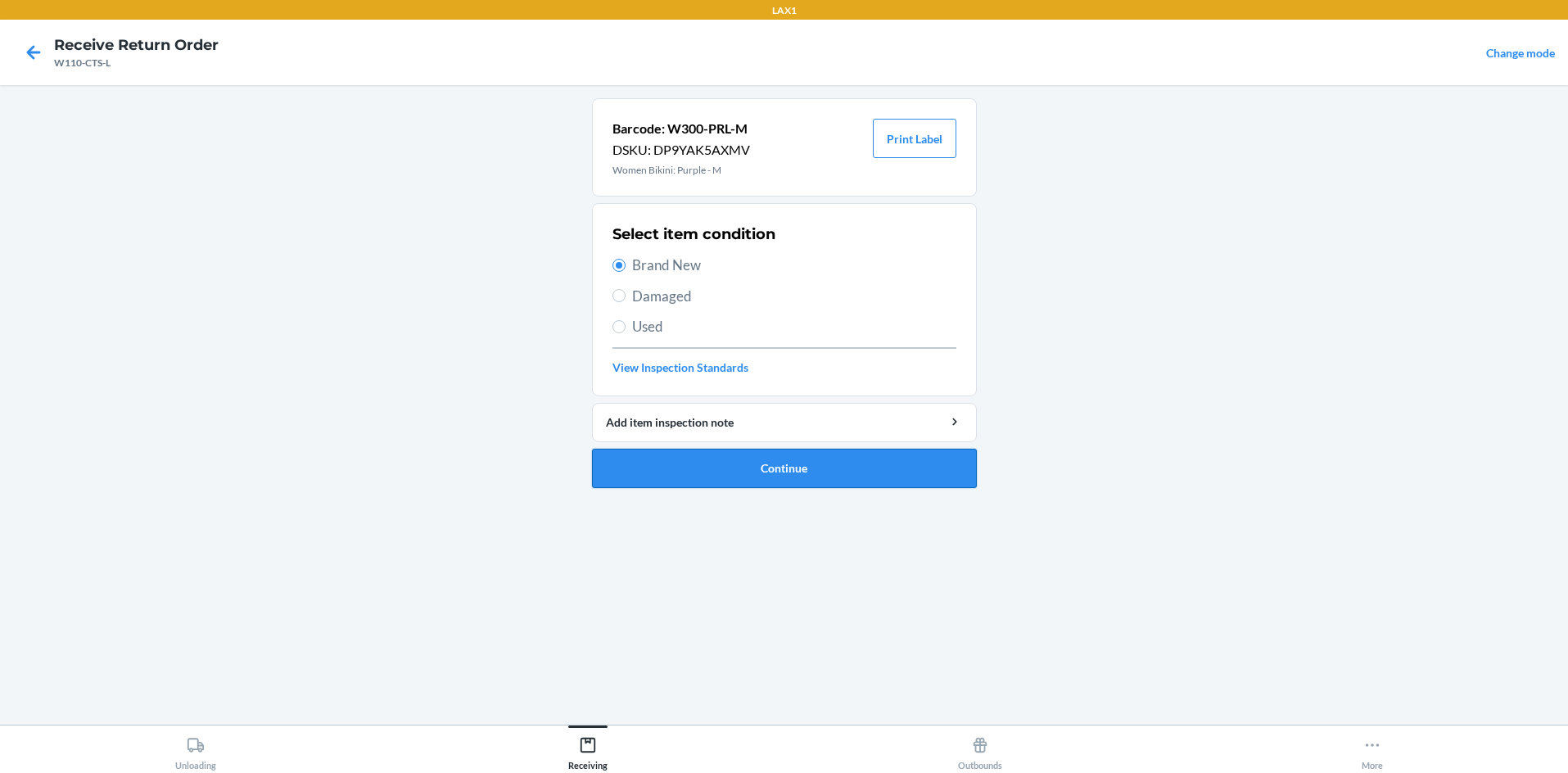
click at [675, 464] on button "Continue" at bounding box center [785, 468] width 385 height 39
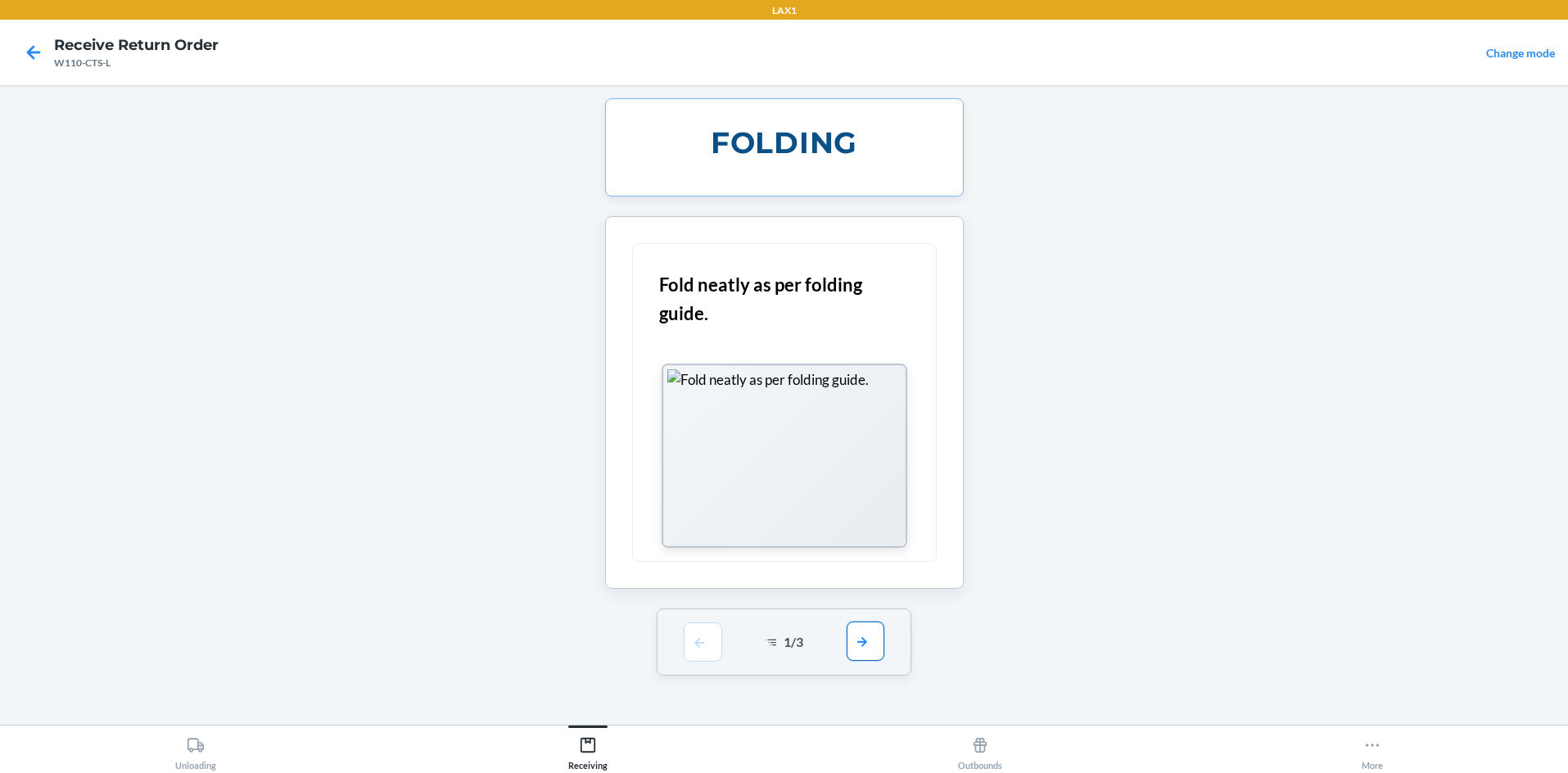
click at [784, 640] on button "button" at bounding box center [866, 641] width 38 height 39
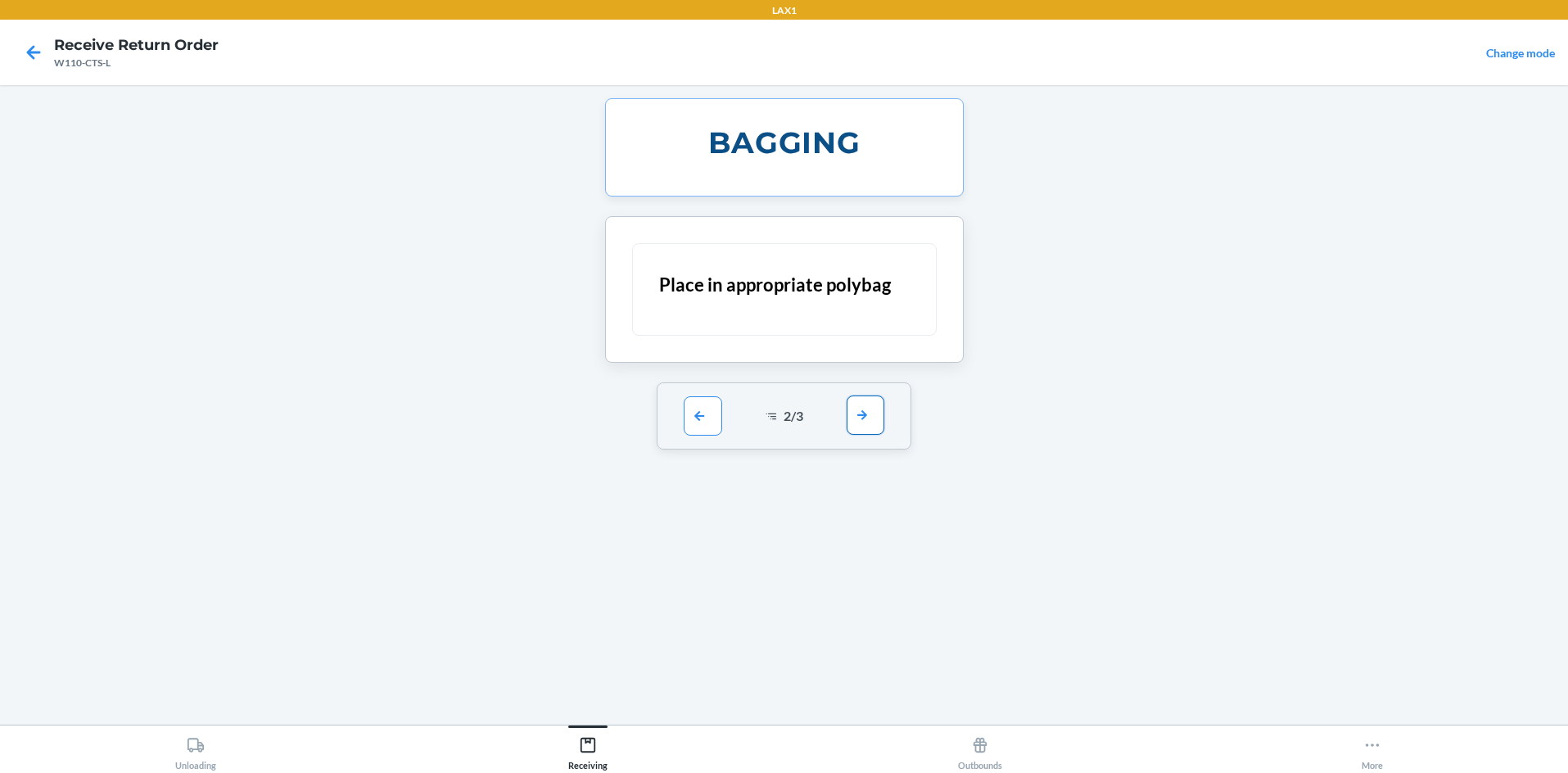
click at [784, 418] on button "button" at bounding box center [866, 415] width 38 height 39
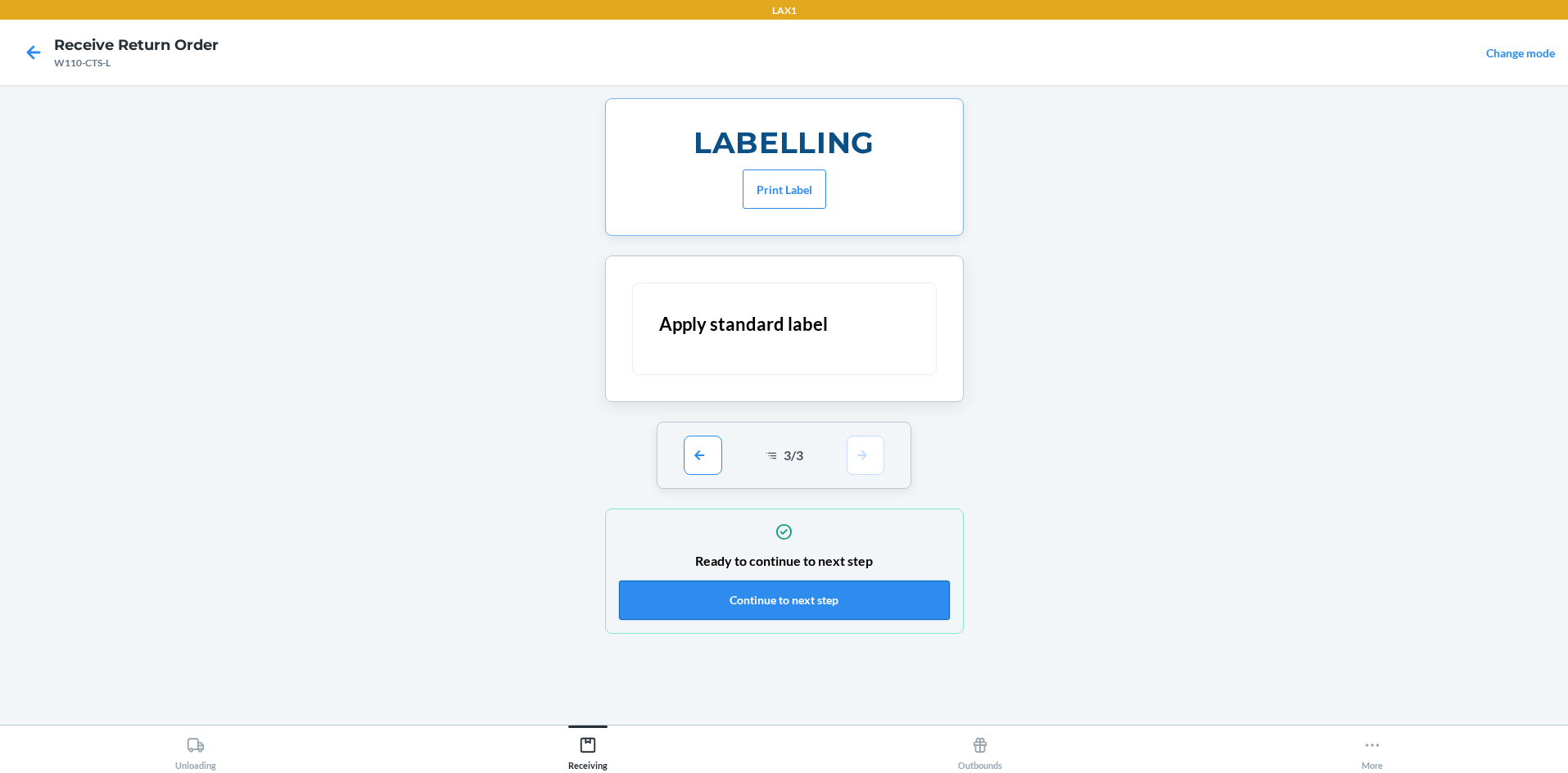
click at [784, 592] on button "Continue to next step" at bounding box center [785, 600] width 331 height 39
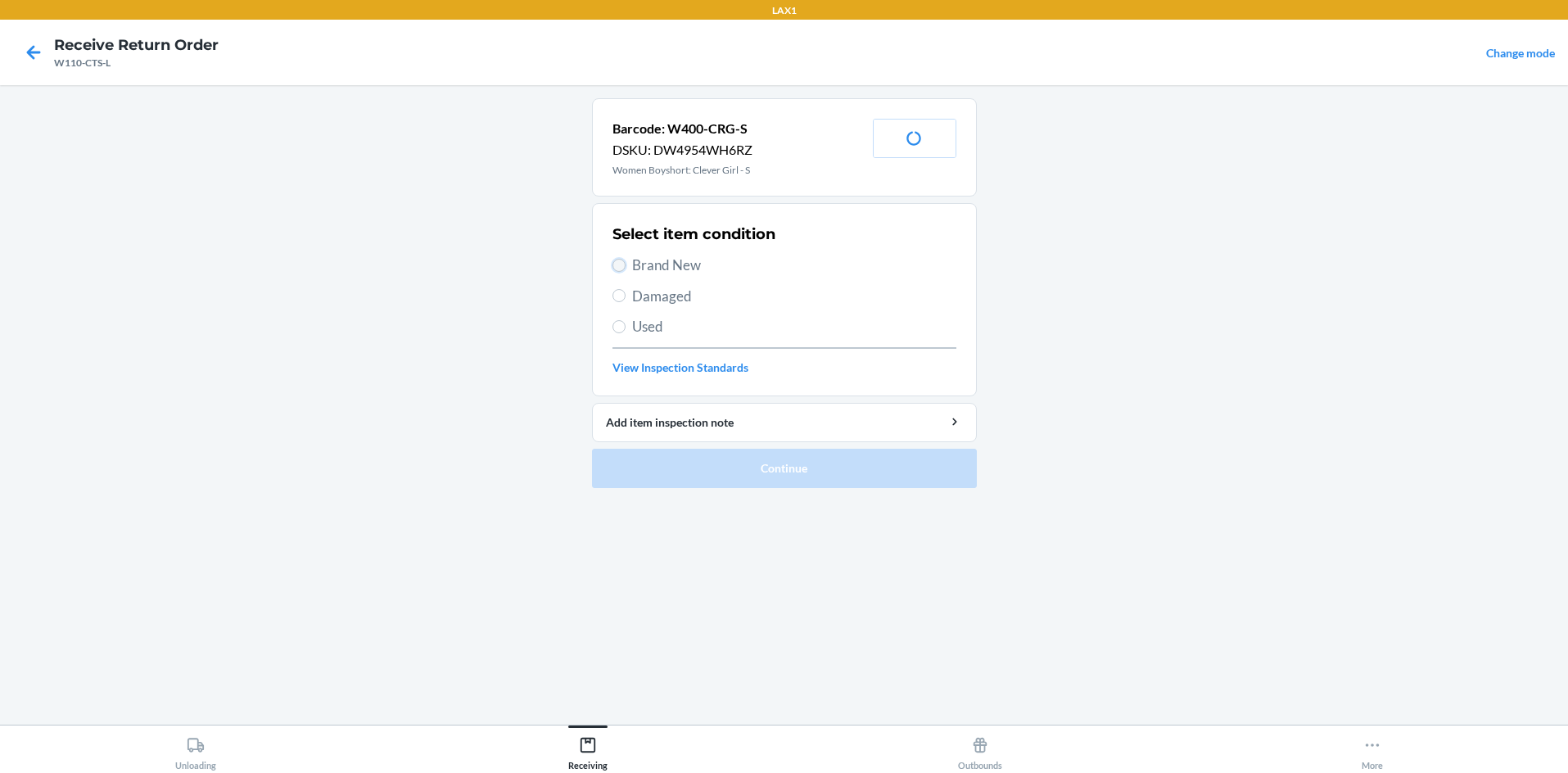
click at [620, 261] on input "Brand New" at bounding box center [619, 266] width 13 height 13
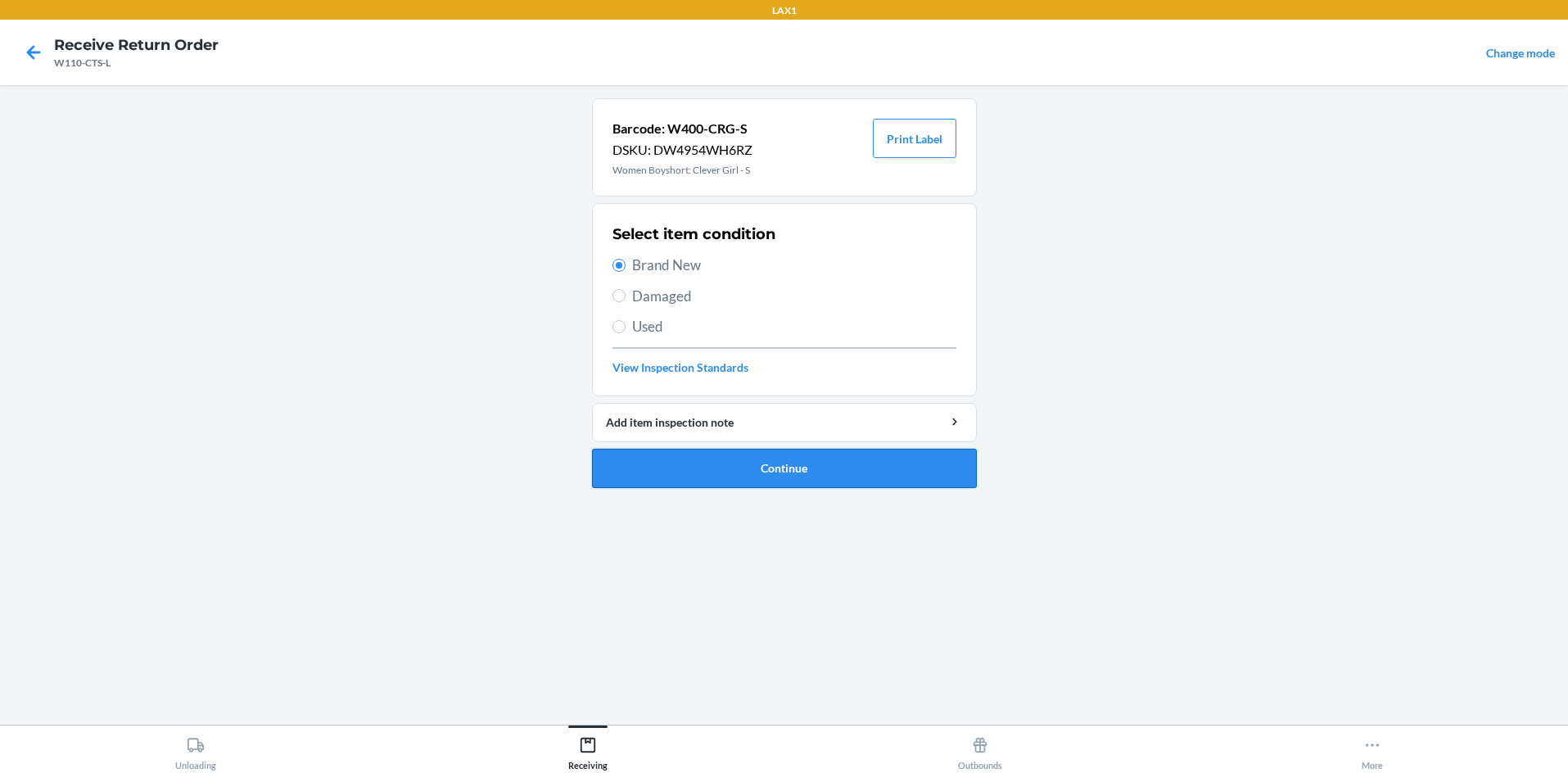
click at [701, 455] on button "Continue" at bounding box center [785, 468] width 385 height 39
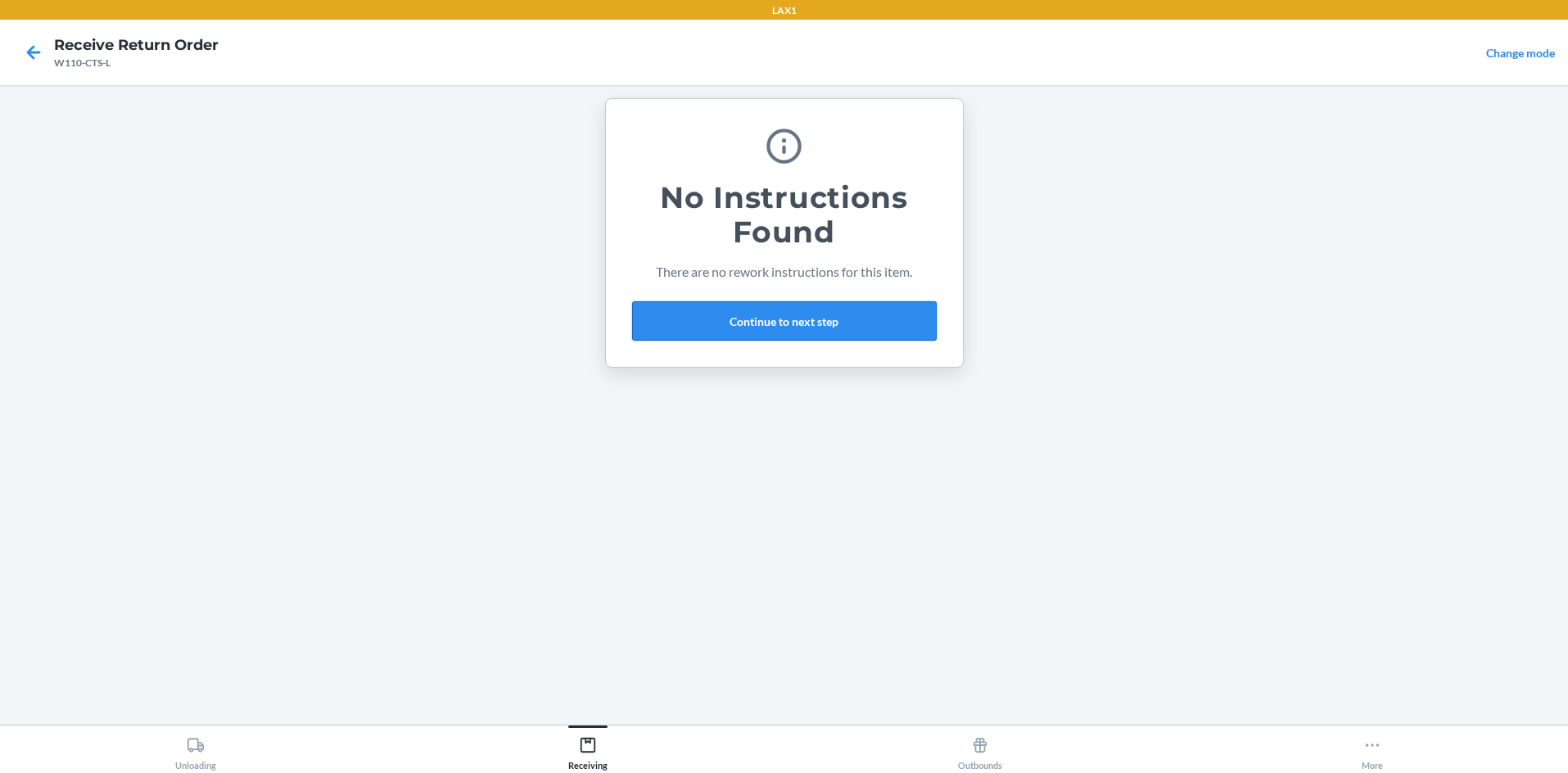
click at [784, 313] on button "Continue to next step" at bounding box center [784, 321] width 304 height 39
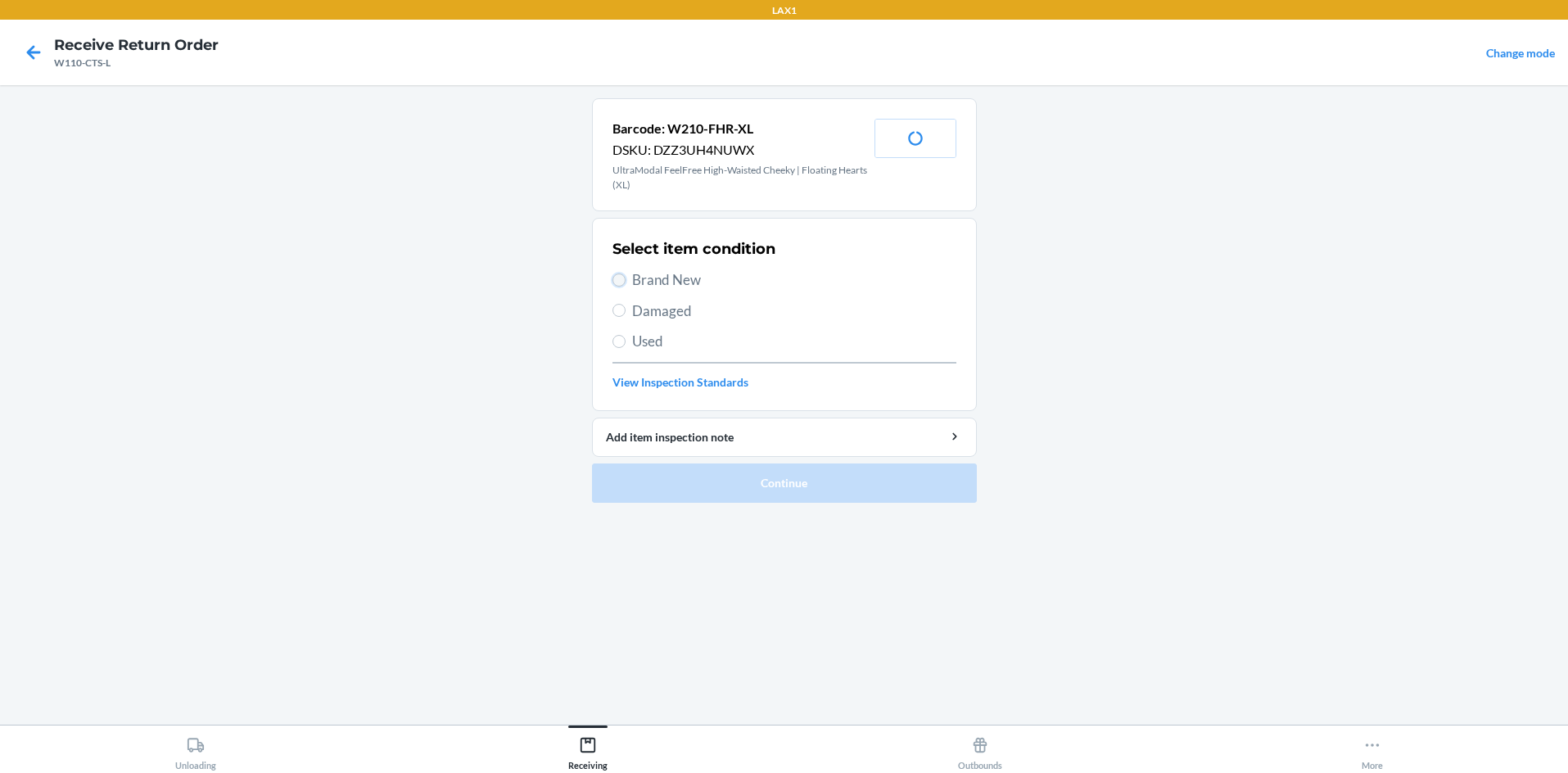
click at [621, 275] on input "Brand New" at bounding box center [619, 280] width 13 height 13
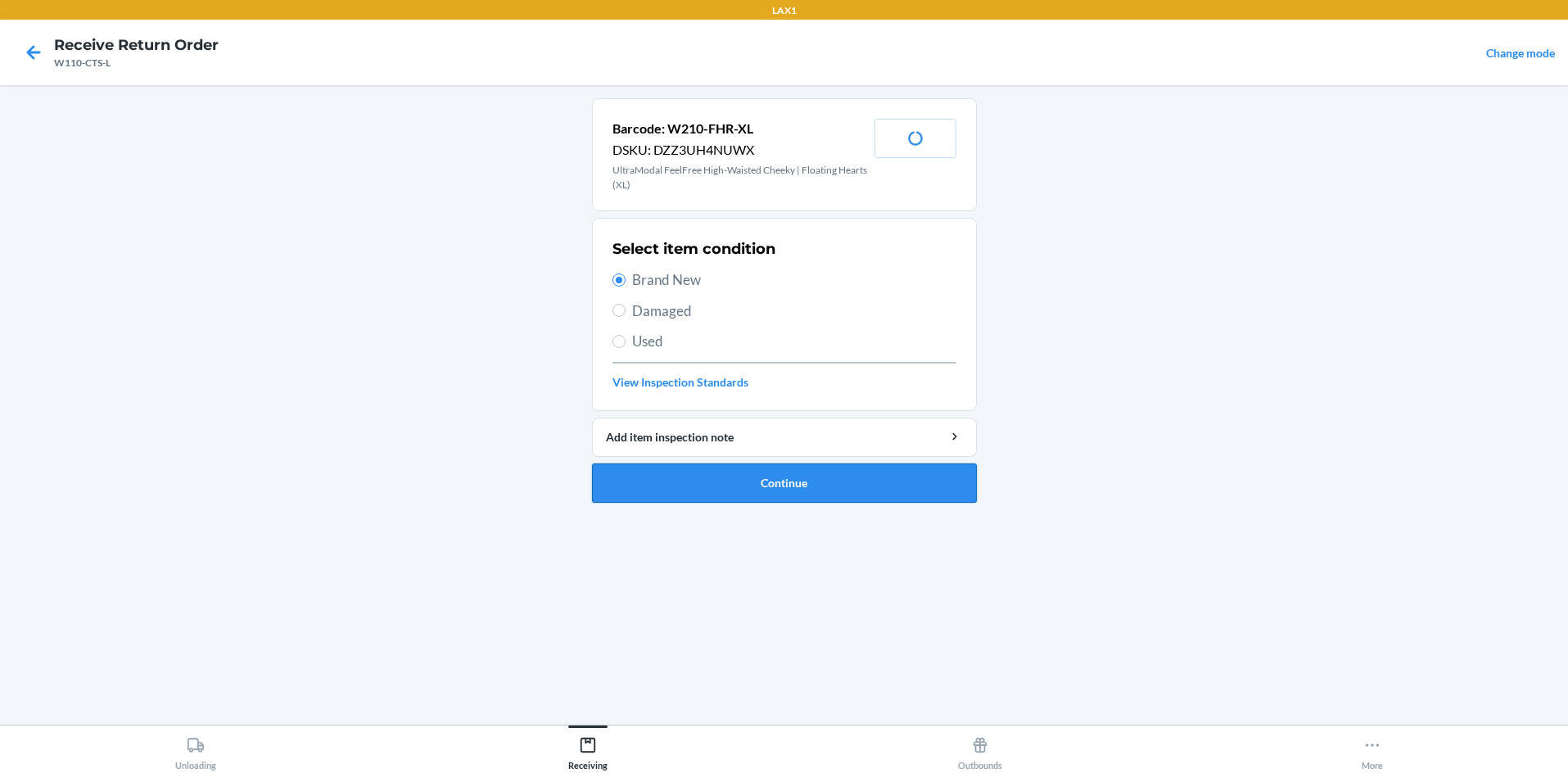
click at [718, 480] on button "Continue" at bounding box center [785, 483] width 385 height 39
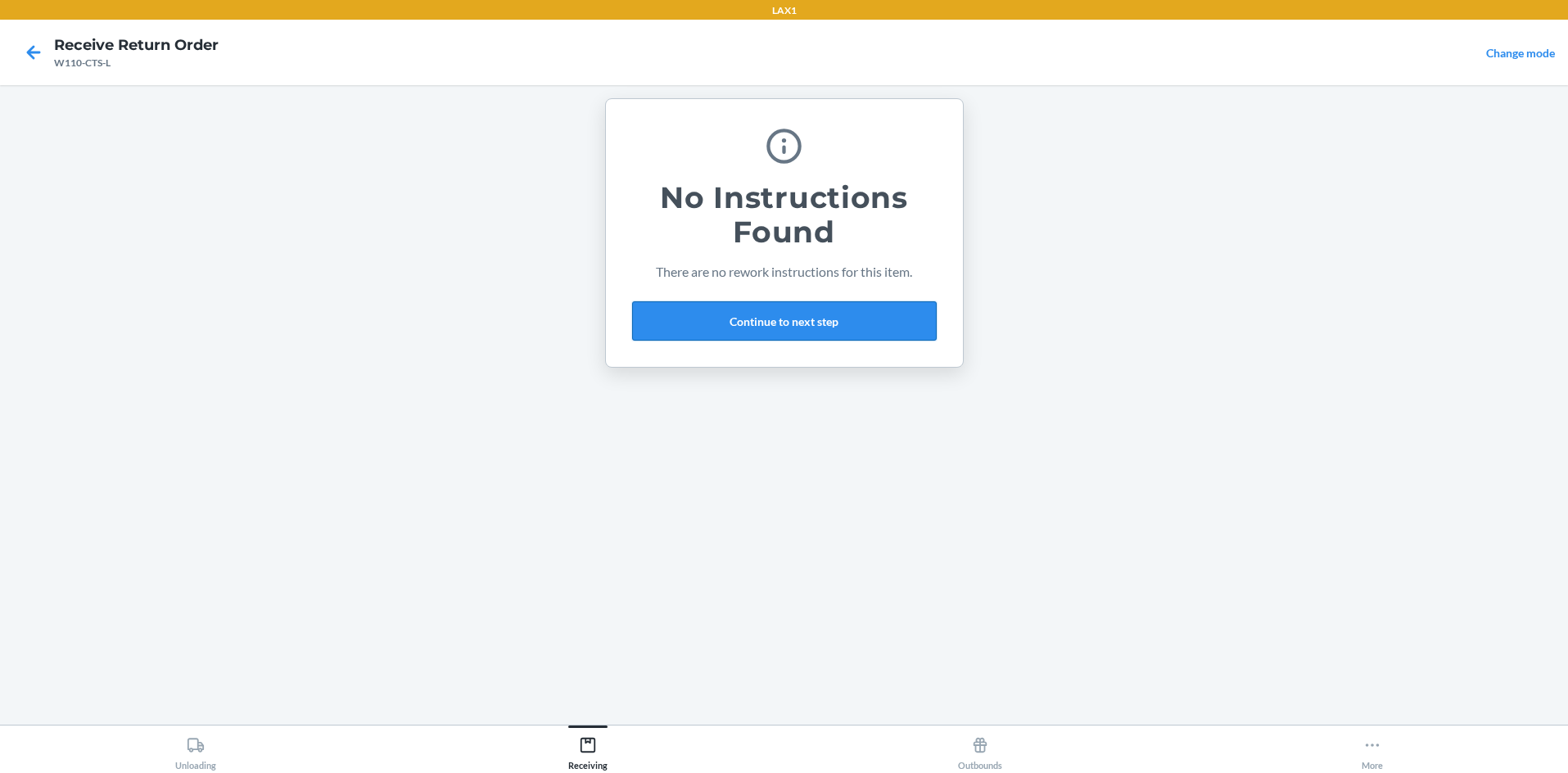
click at [784, 313] on button "Continue to next step" at bounding box center [784, 321] width 304 height 39
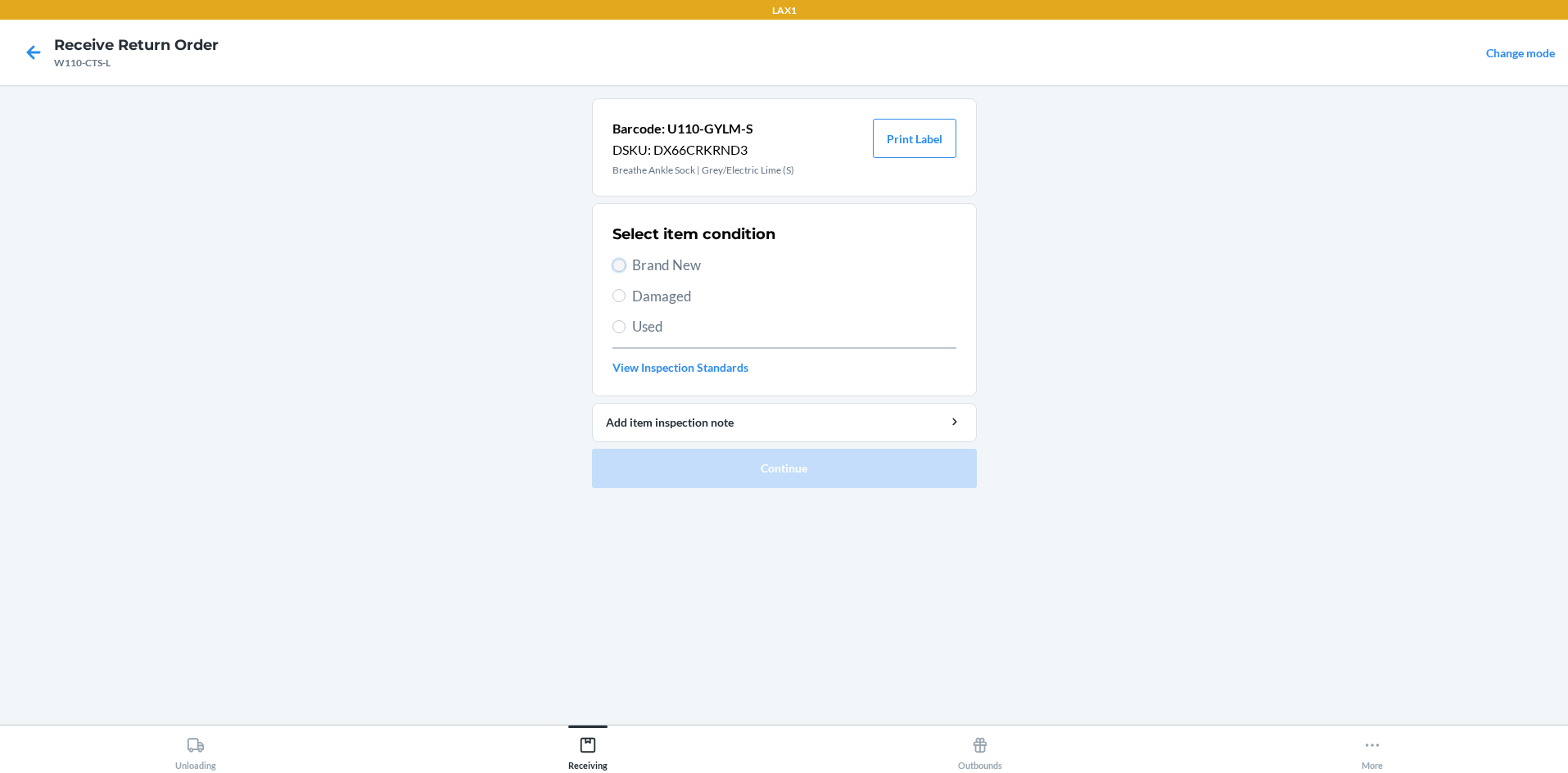
click at [618, 264] on input "Brand New" at bounding box center [619, 266] width 13 height 13
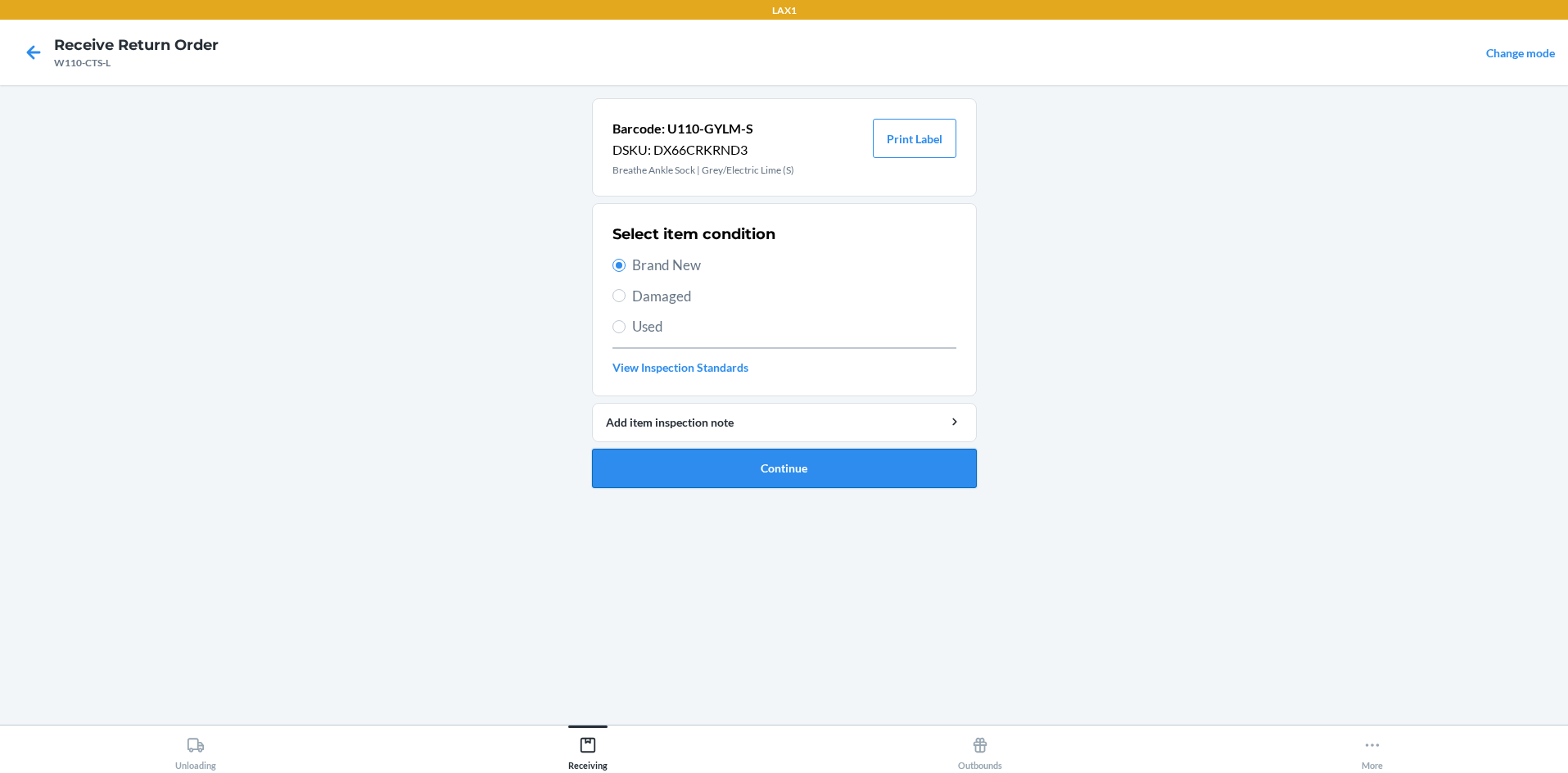
click at [727, 463] on button "Continue" at bounding box center [785, 468] width 385 height 39
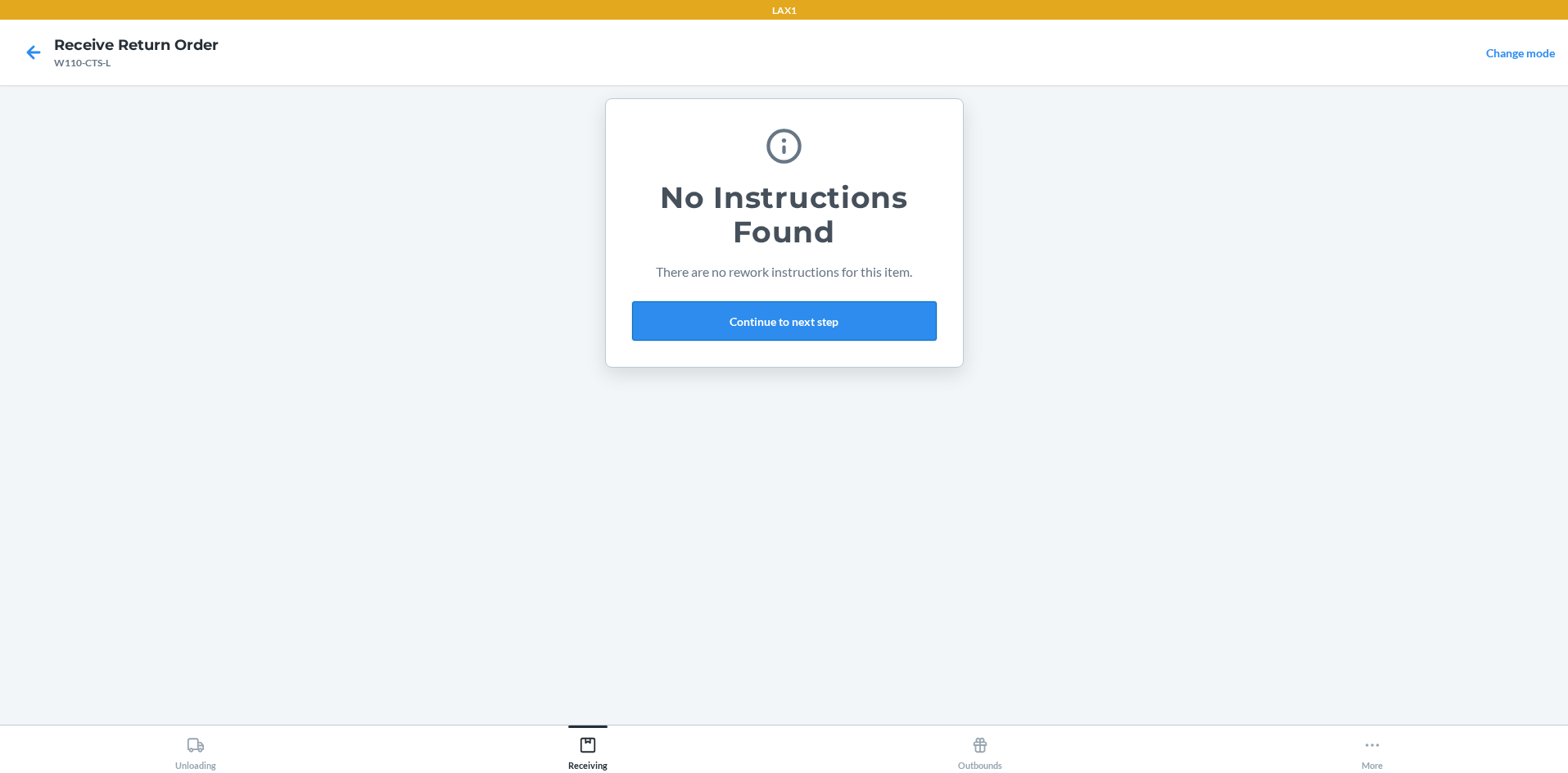
click at [784, 305] on button "Continue to next step" at bounding box center [784, 321] width 304 height 39
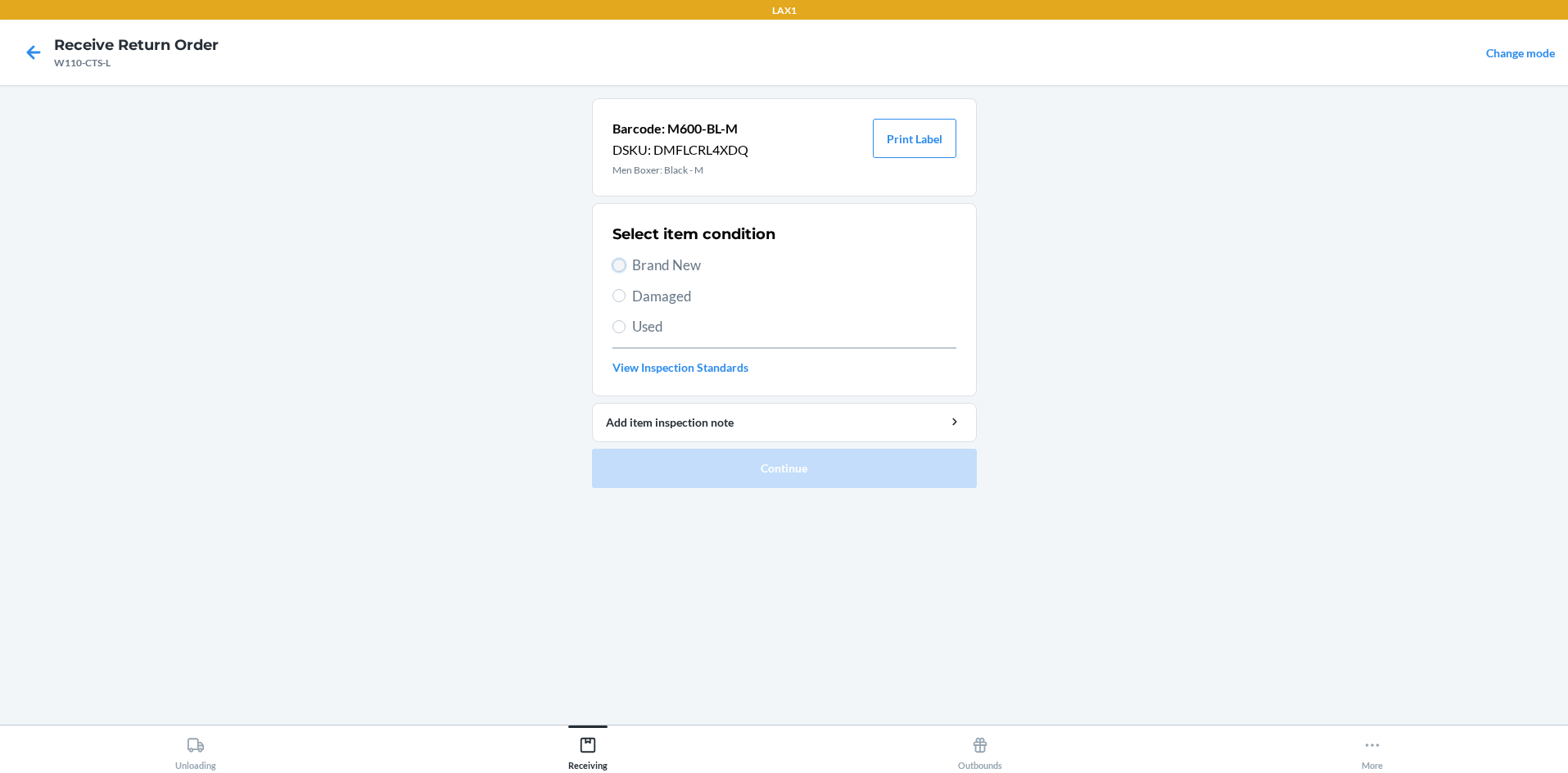
click at [621, 260] on input "Brand New" at bounding box center [619, 266] width 13 height 13
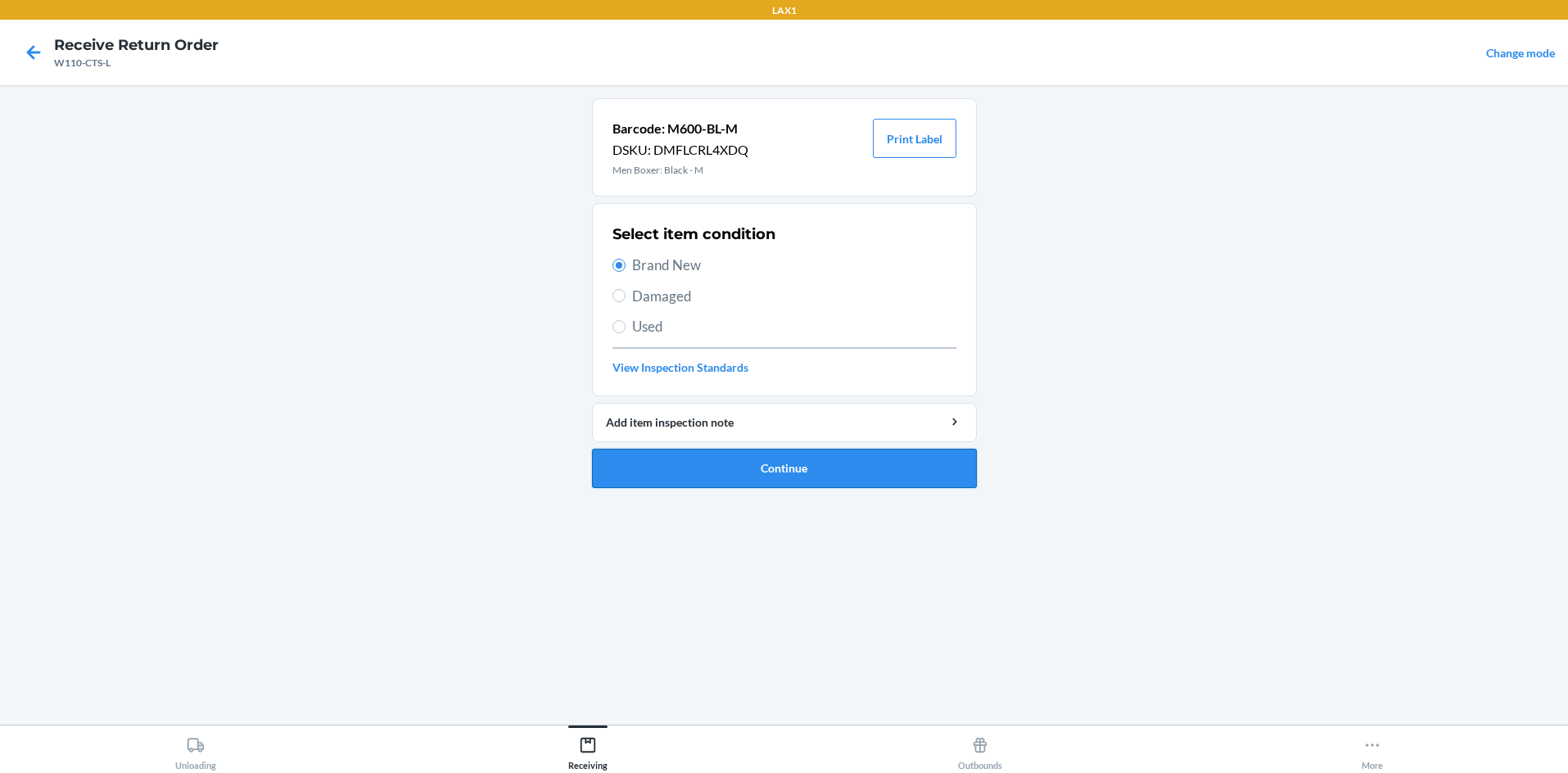
click at [684, 452] on button "Continue" at bounding box center [785, 468] width 385 height 39
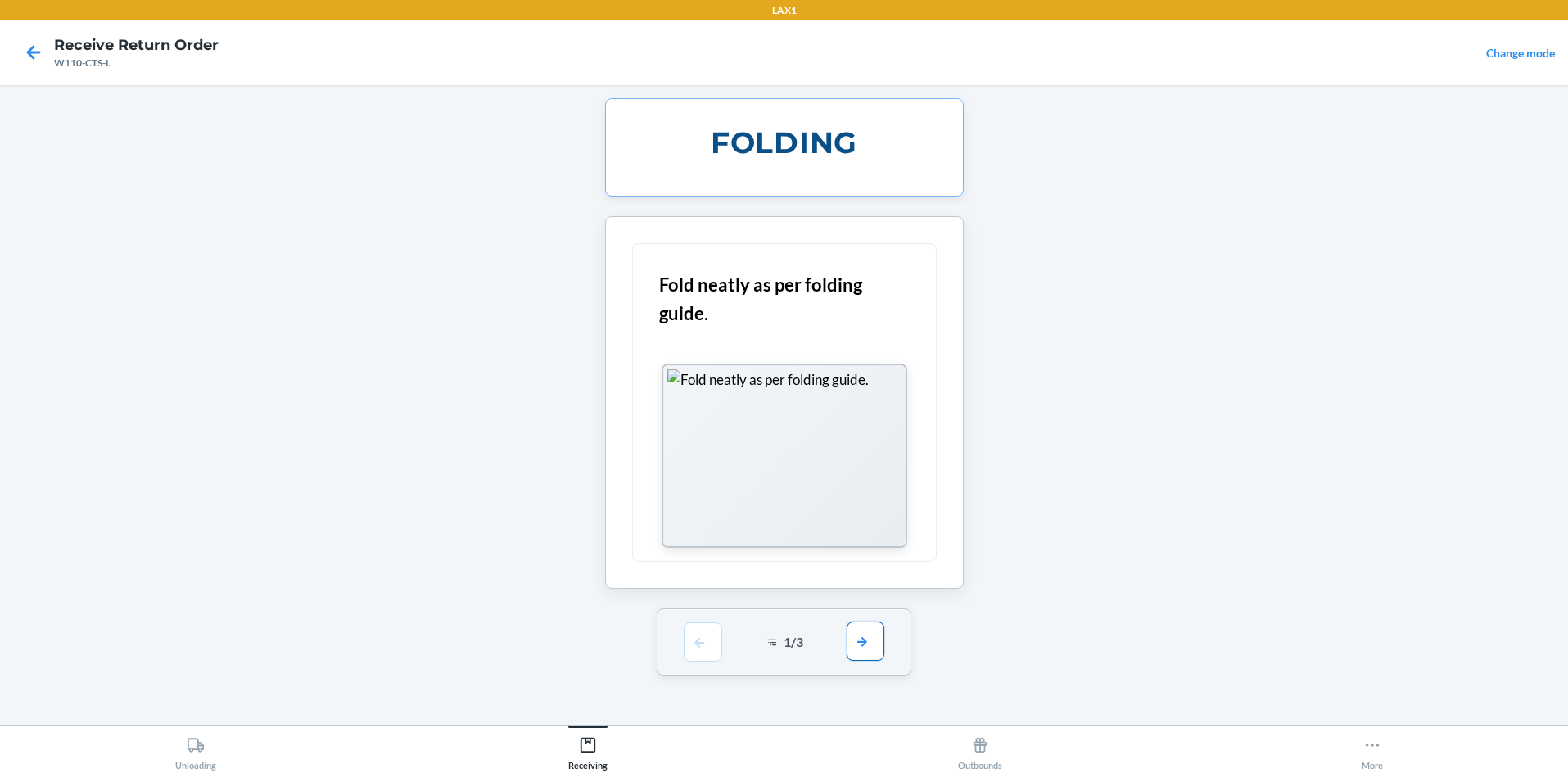
click at [784, 645] on button "button" at bounding box center [866, 641] width 38 height 39
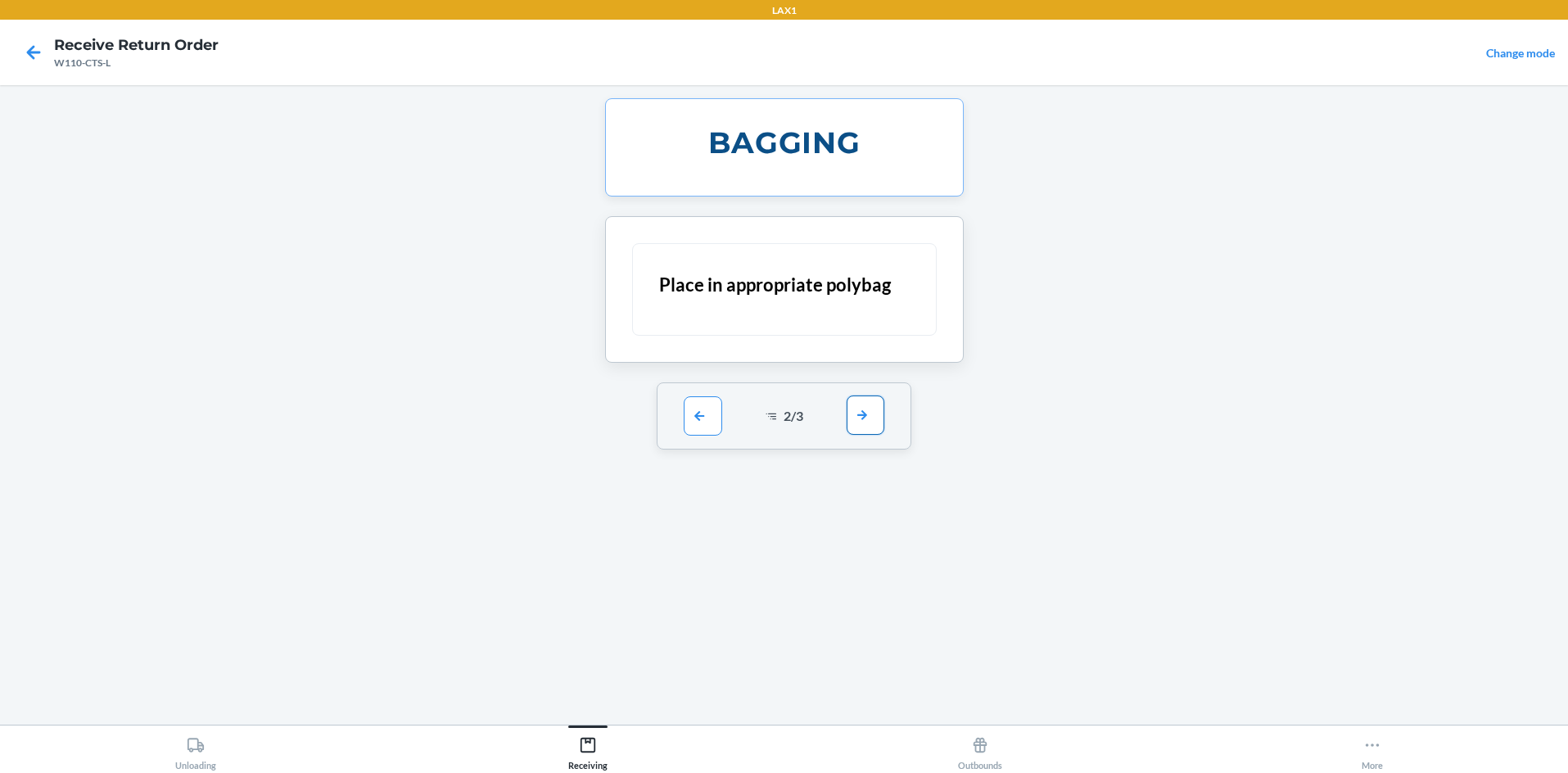
click at [784, 409] on button "button" at bounding box center [866, 415] width 38 height 39
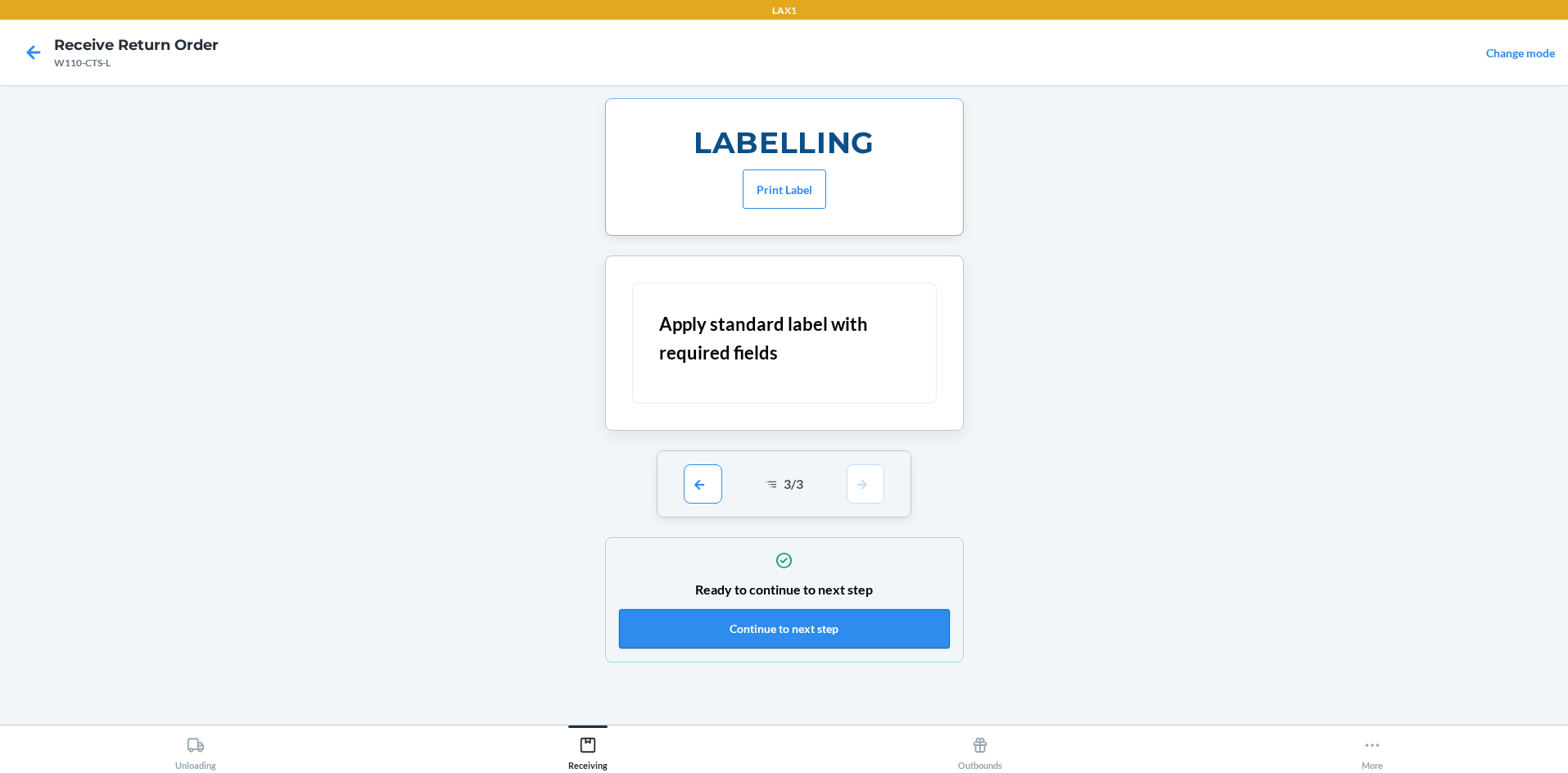
click at [784, 623] on button "Continue to next step" at bounding box center [785, 628] width 331 height 39
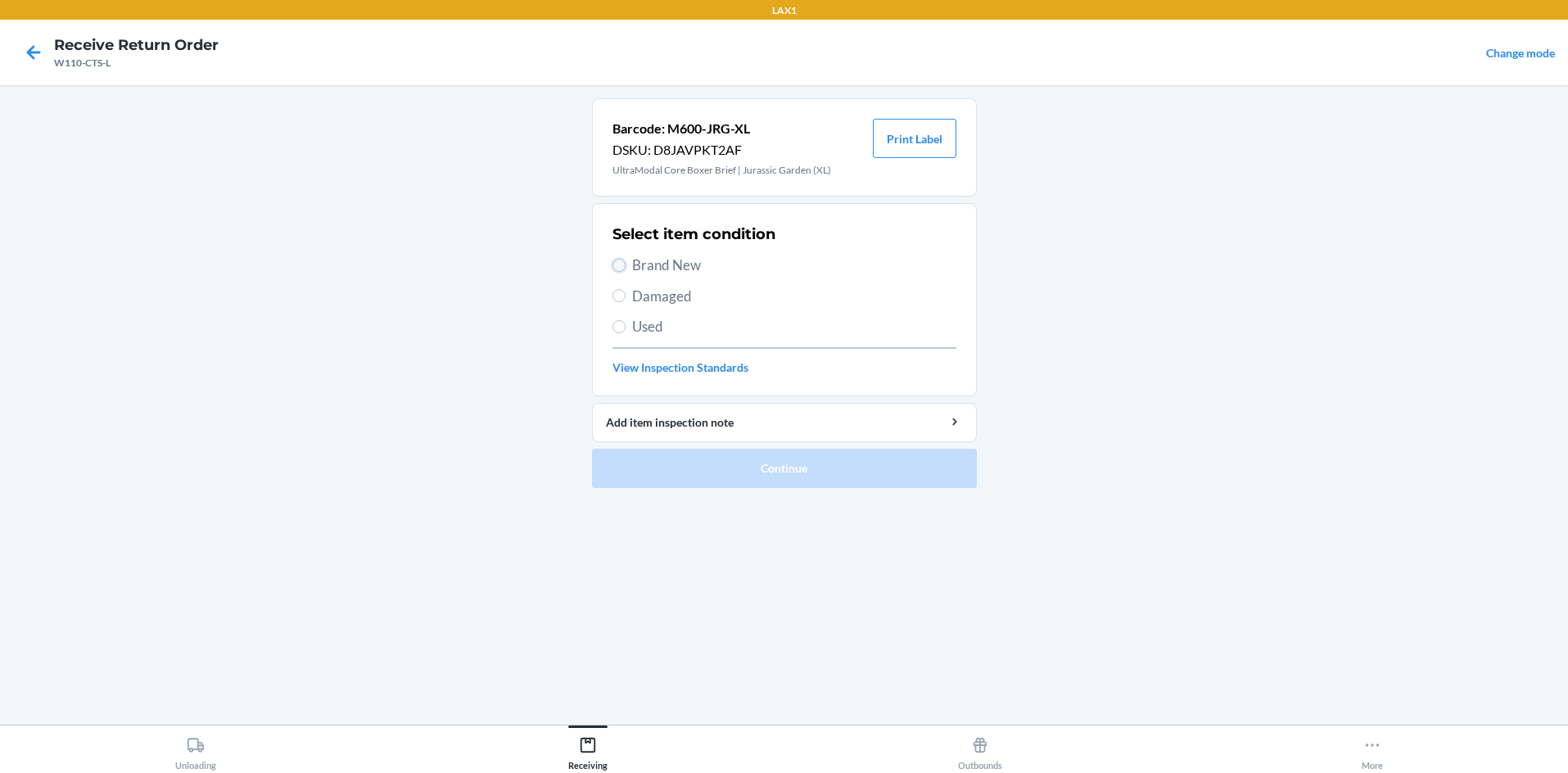
click at [621, 265] on input "Brand New" at bounding box center [619, 266] width 13 height 13
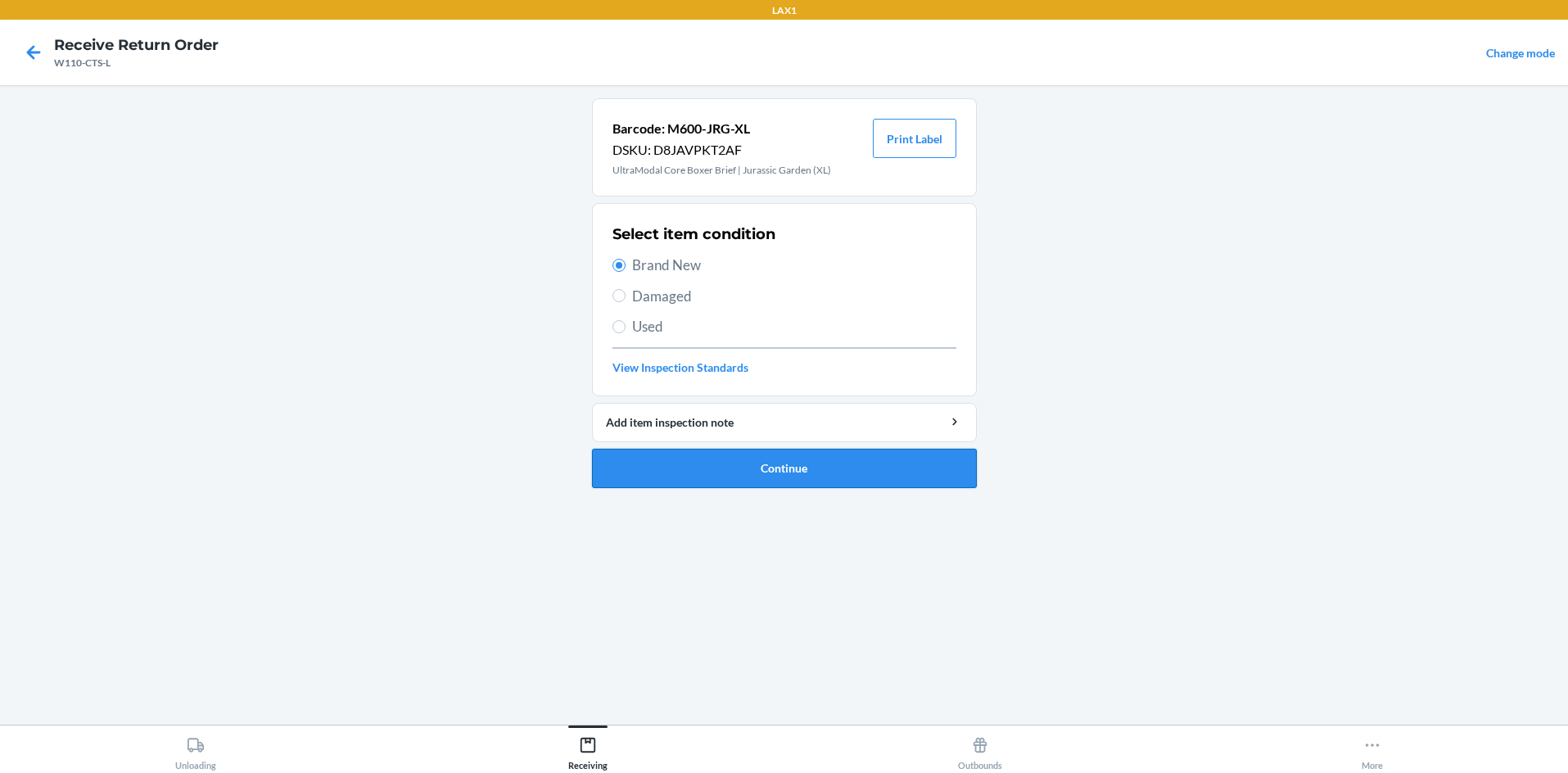
click at [723, 453] on button "Continue" at bounding box center [785, 468] width 385 height 39
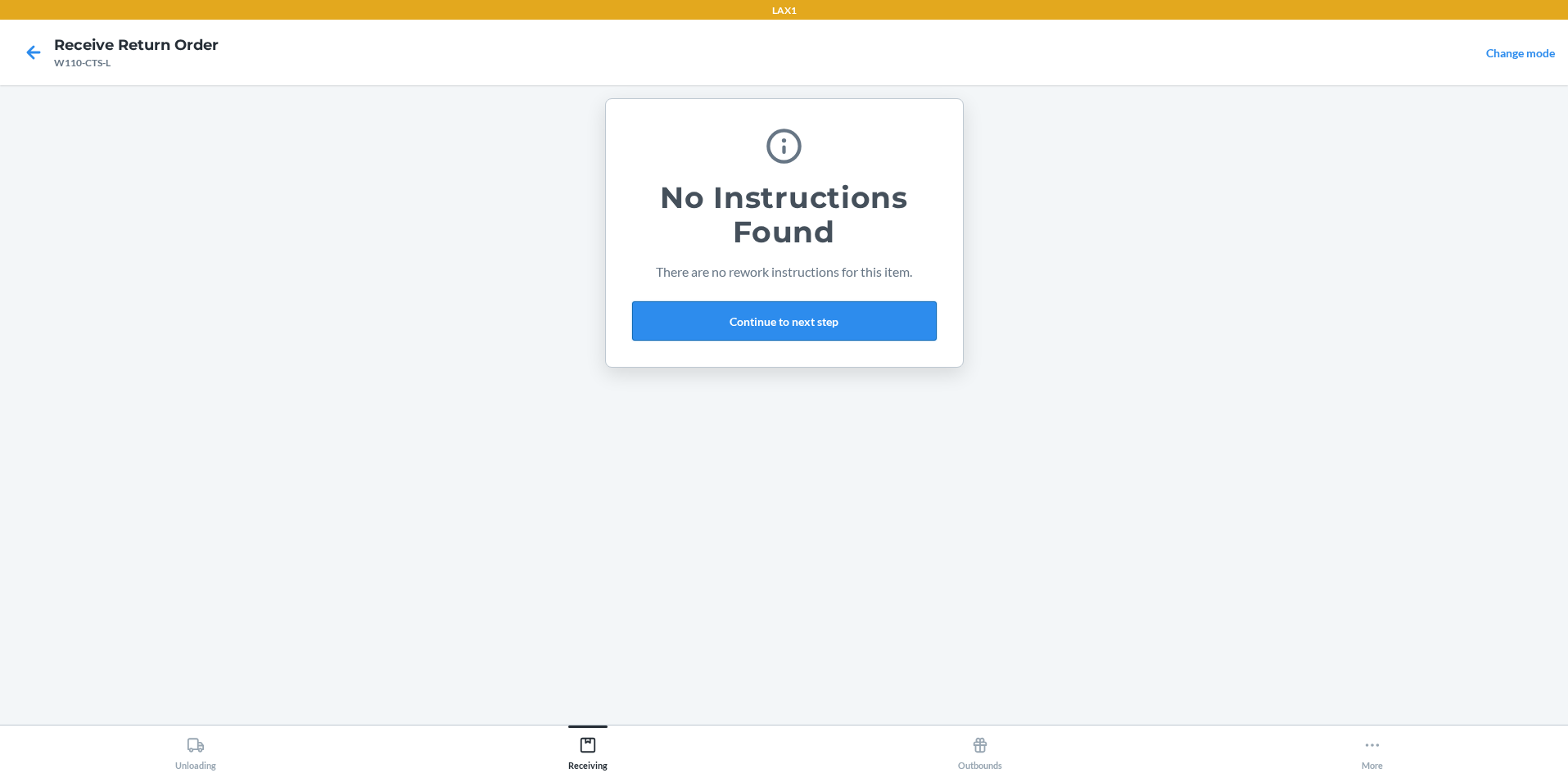
click at [784, 319] on button "Continue to next step" at bounding box center [784, 321] width 304 height 39
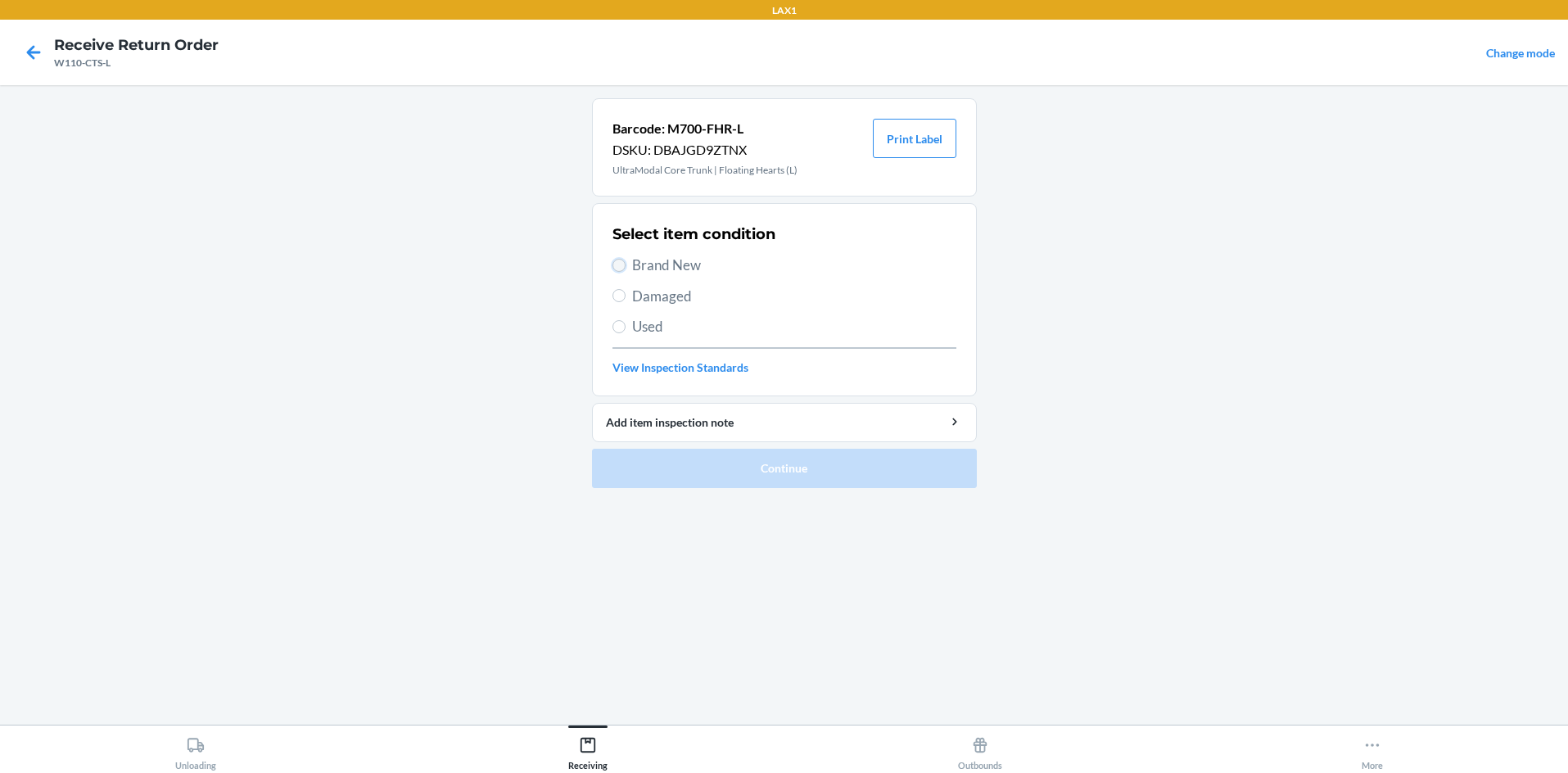
click at [619, 265] on input "Brand New" at bounding box center [619, 266] width 13 height 13
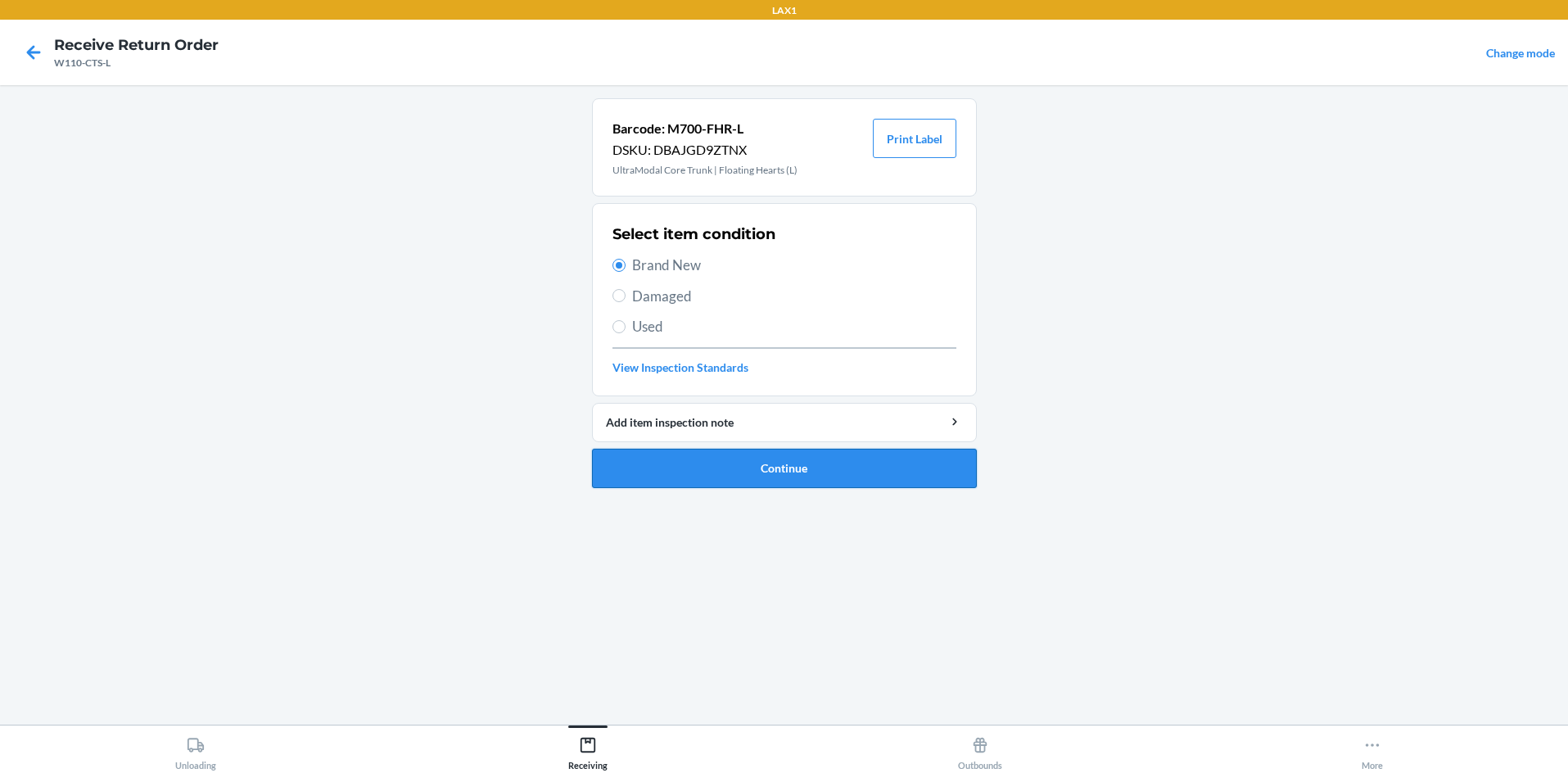
click at [703, 453] on button "Continue" at bounding box center [785, 468] width 385 height 39
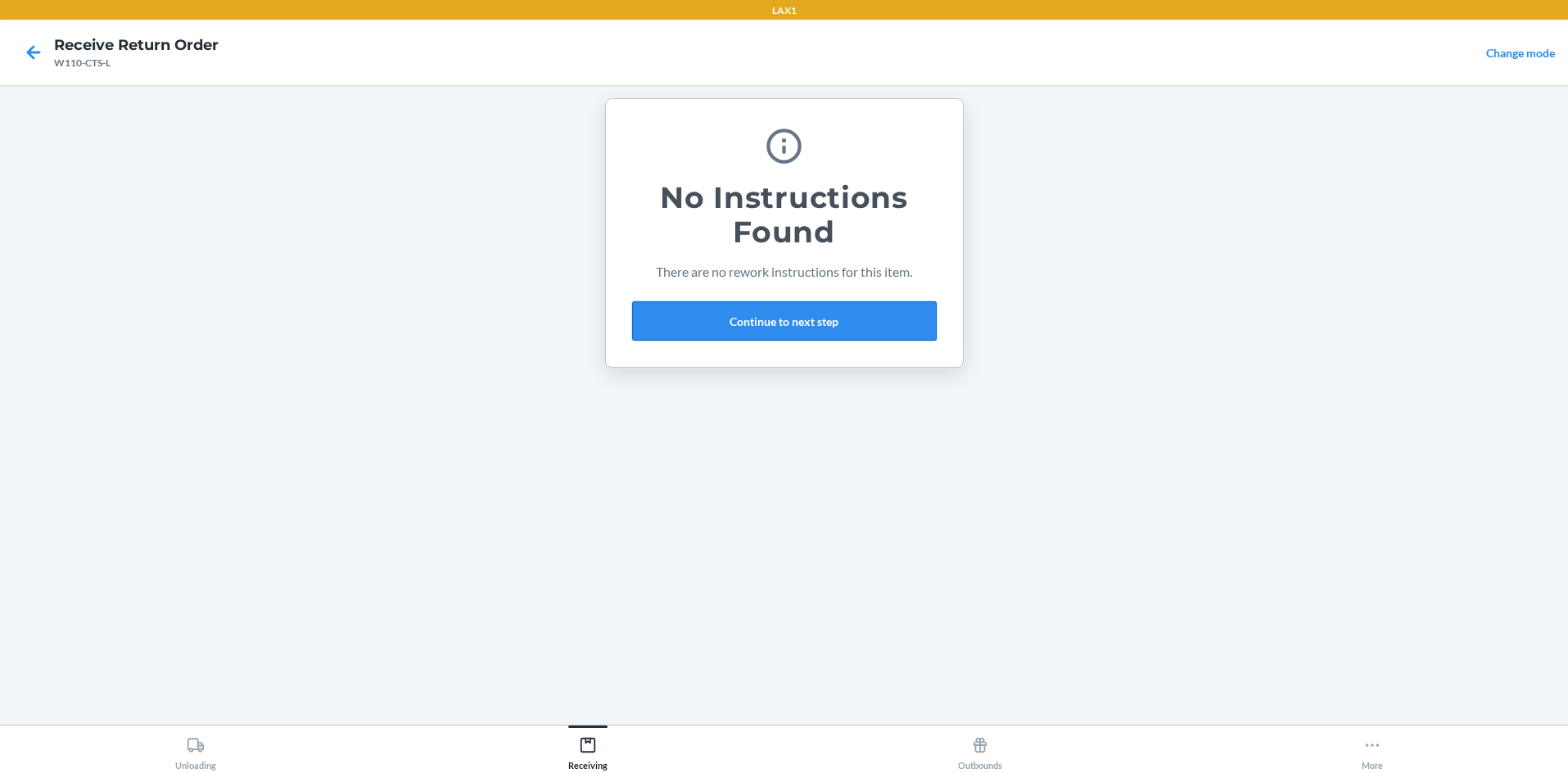
click at [784, 320] on button "Continue to next step" at bounding box center [784, 321] width 304 height 39
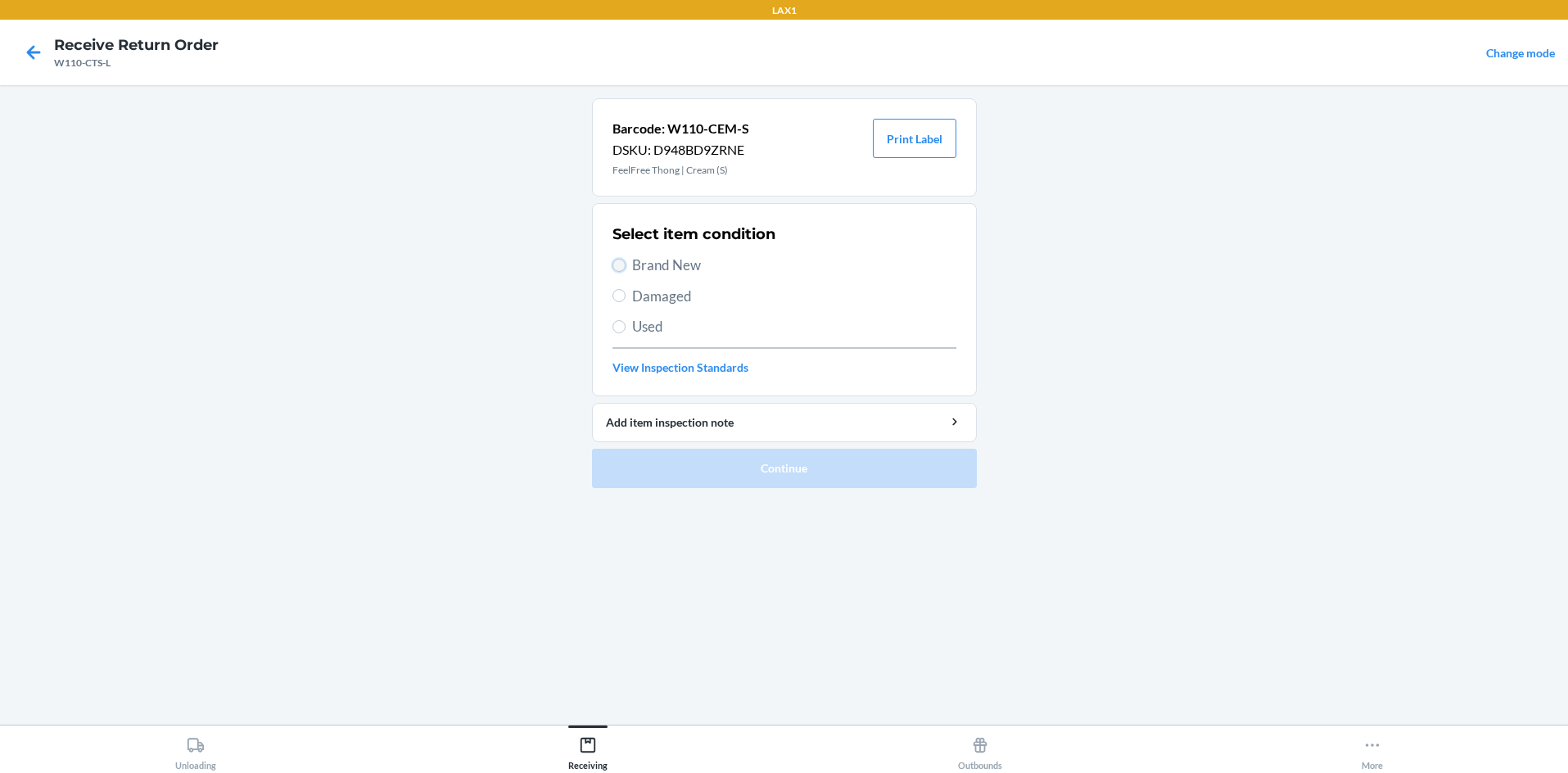
click at [614, 270] on input "Brand New" at bounding box center [619, 266] width 13 height 13
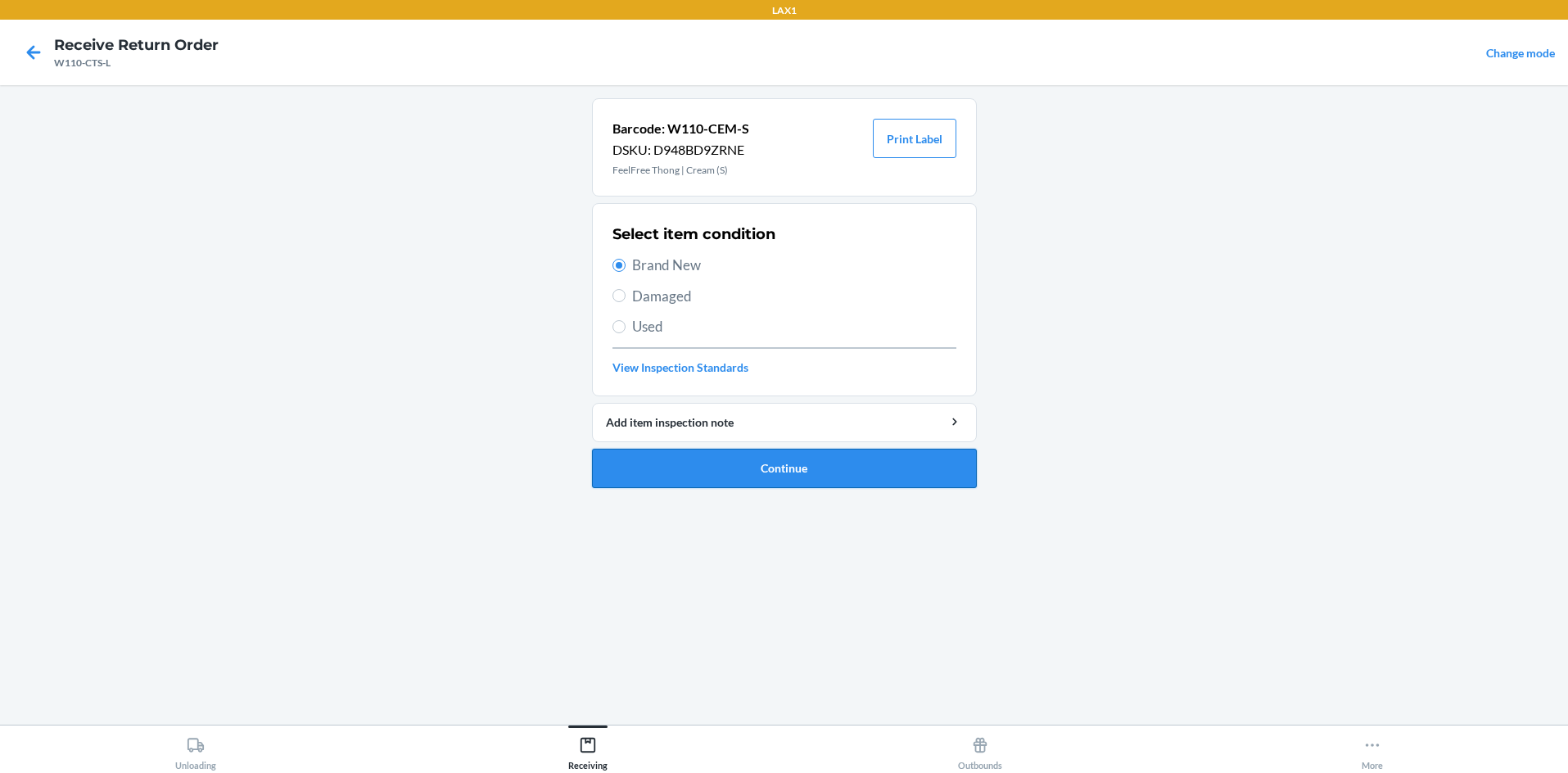
click at [709, 462] on button "Continue" at bounding box center [785, 468] width 385 height 39
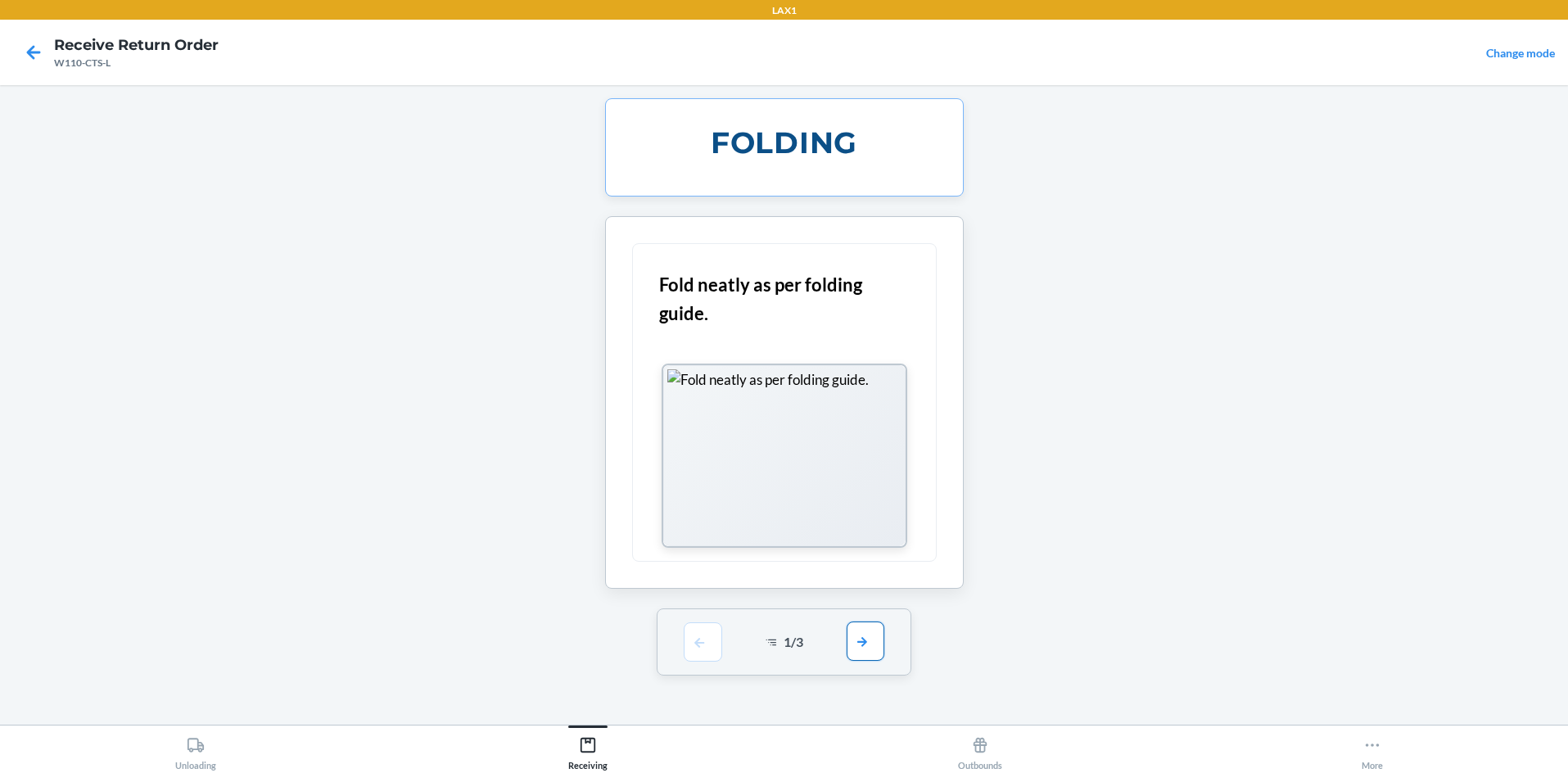
click at [784, 623] on button "button" at bounding box center [866, 641] width 38 height 39
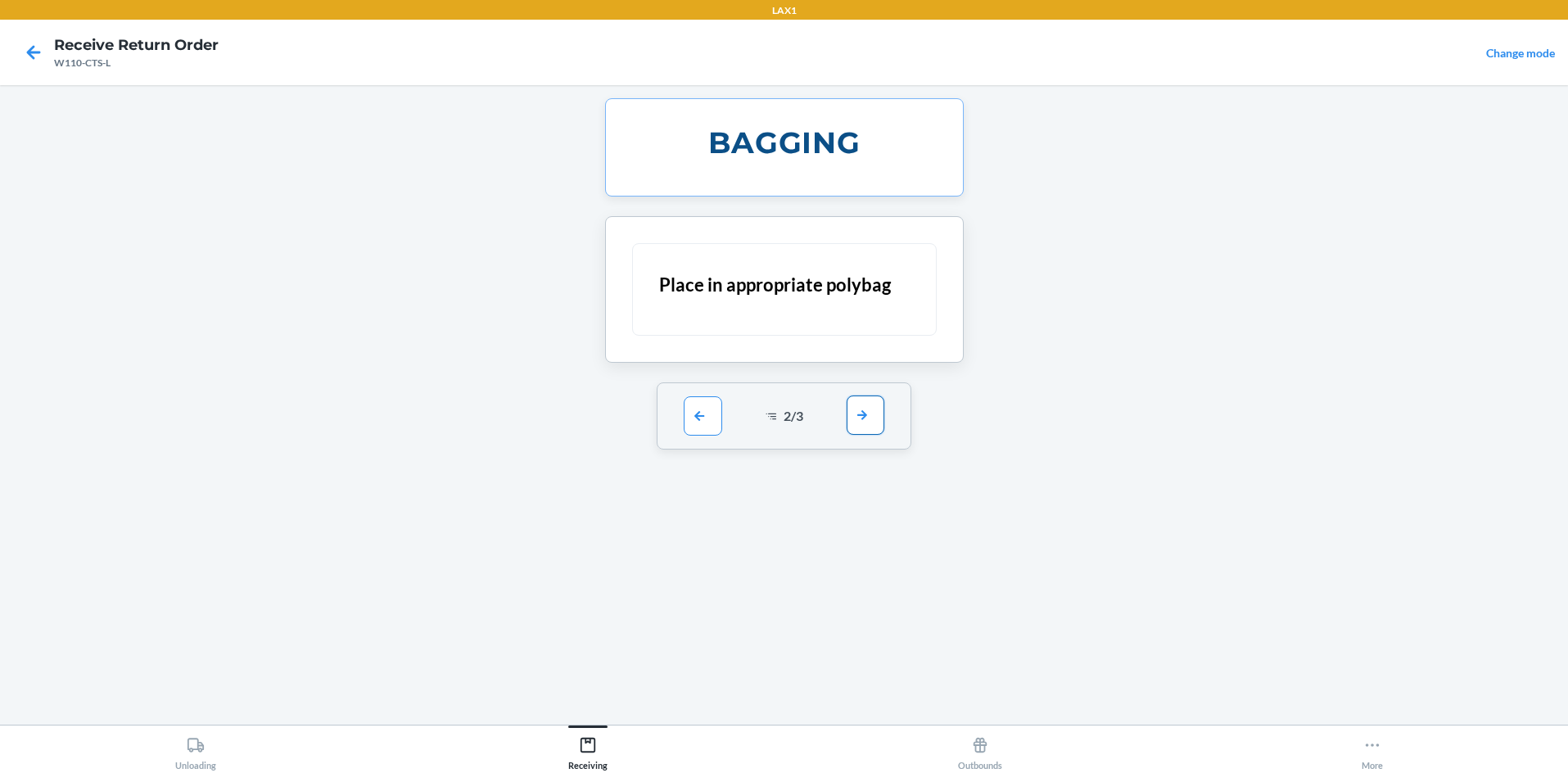
click at [784, 422] on button "button" at bounding box center [866, 415] width 38 height 39
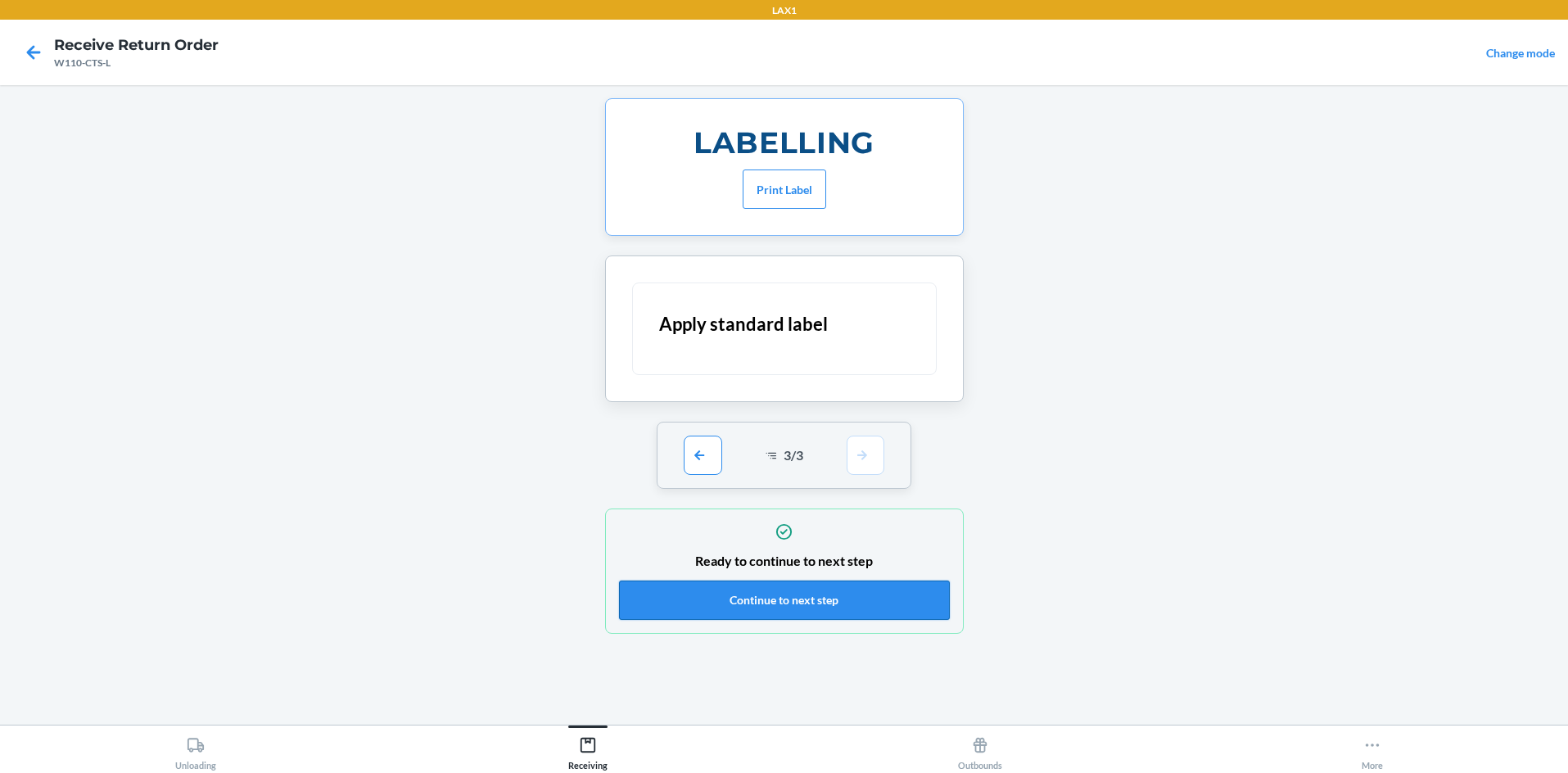
click at [784, 596] on button "Continue to next step" at bounding box center [785, 600] width 331 height 39
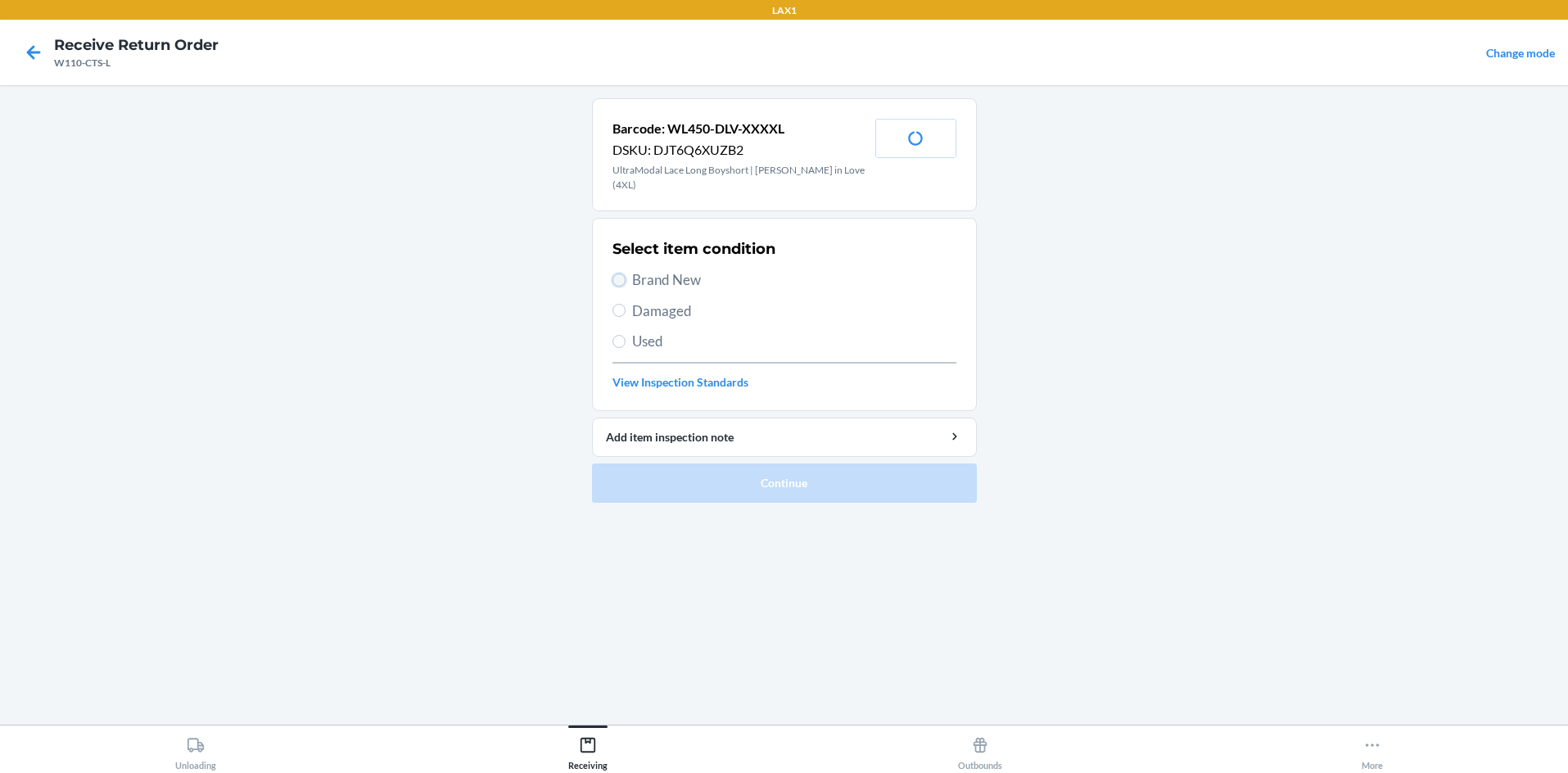
click at [620, 273] on input "Brand New" at bounding box center [619, 280] width 13 height 13
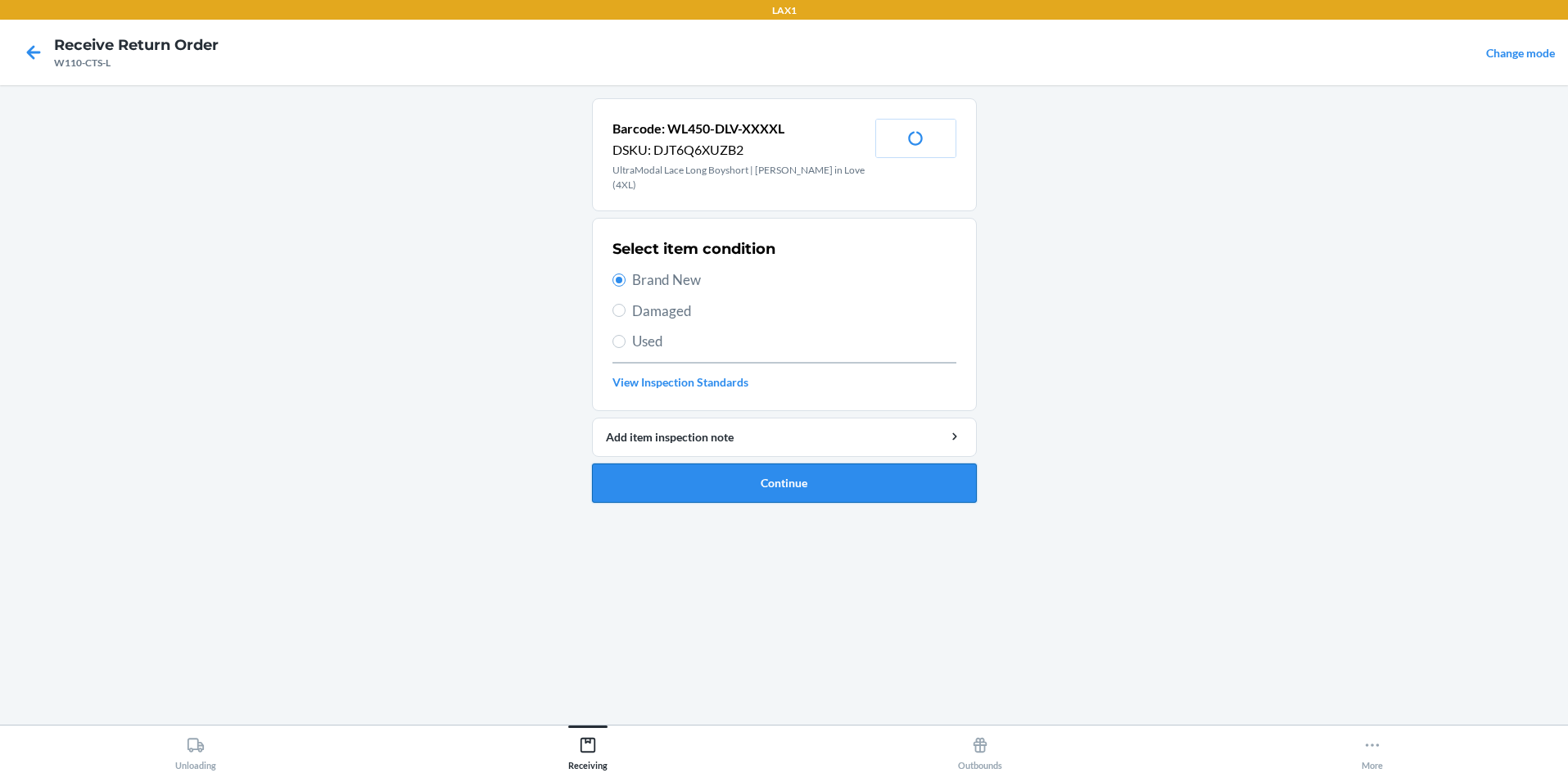
click at [784, 464] on button "Continue" at bounding box center [785, 483] width 385 height 39
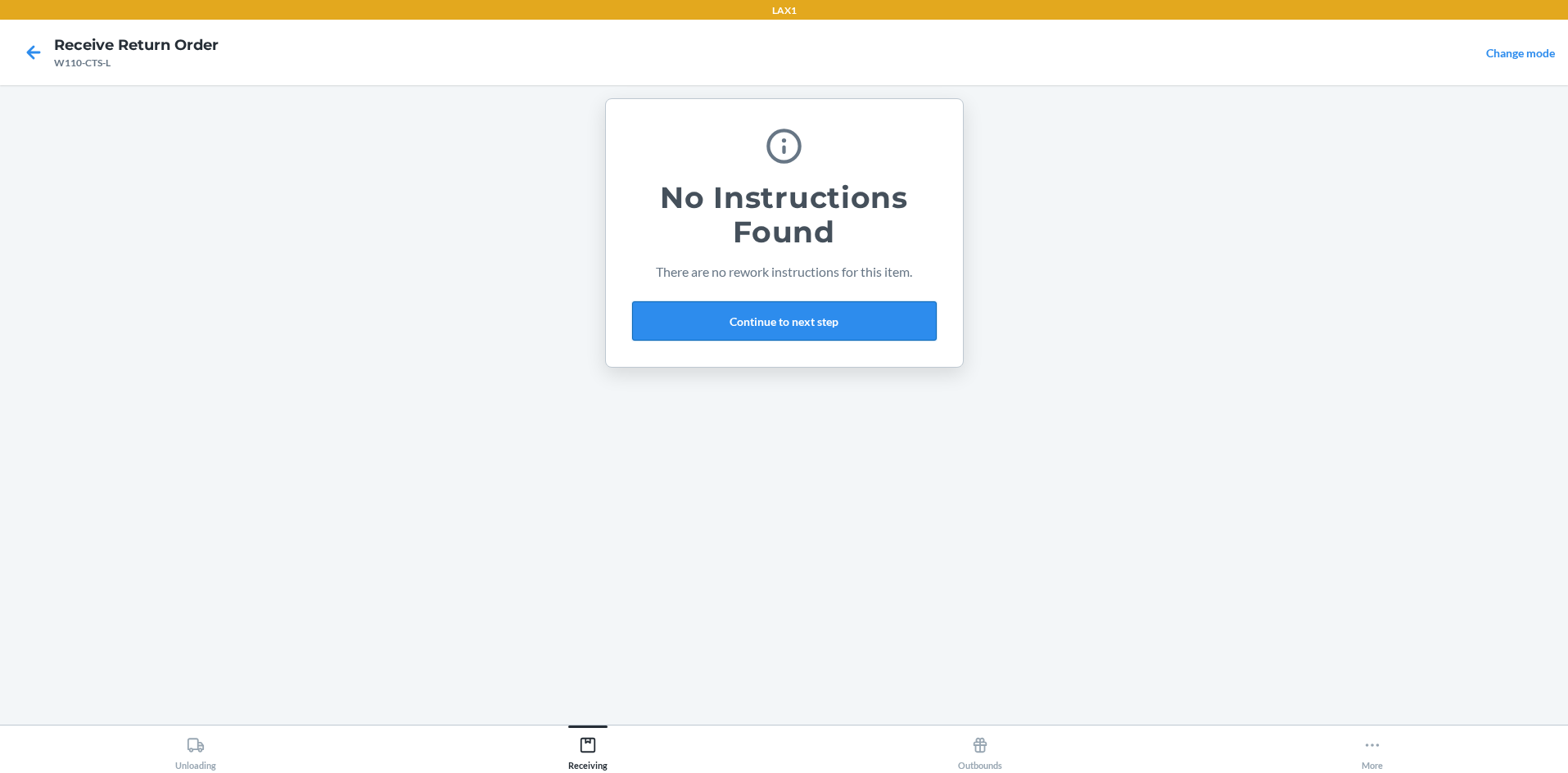
click at [784, 324] on button "Continue to next step" at bounding box center [784, 321] width 304 height 39
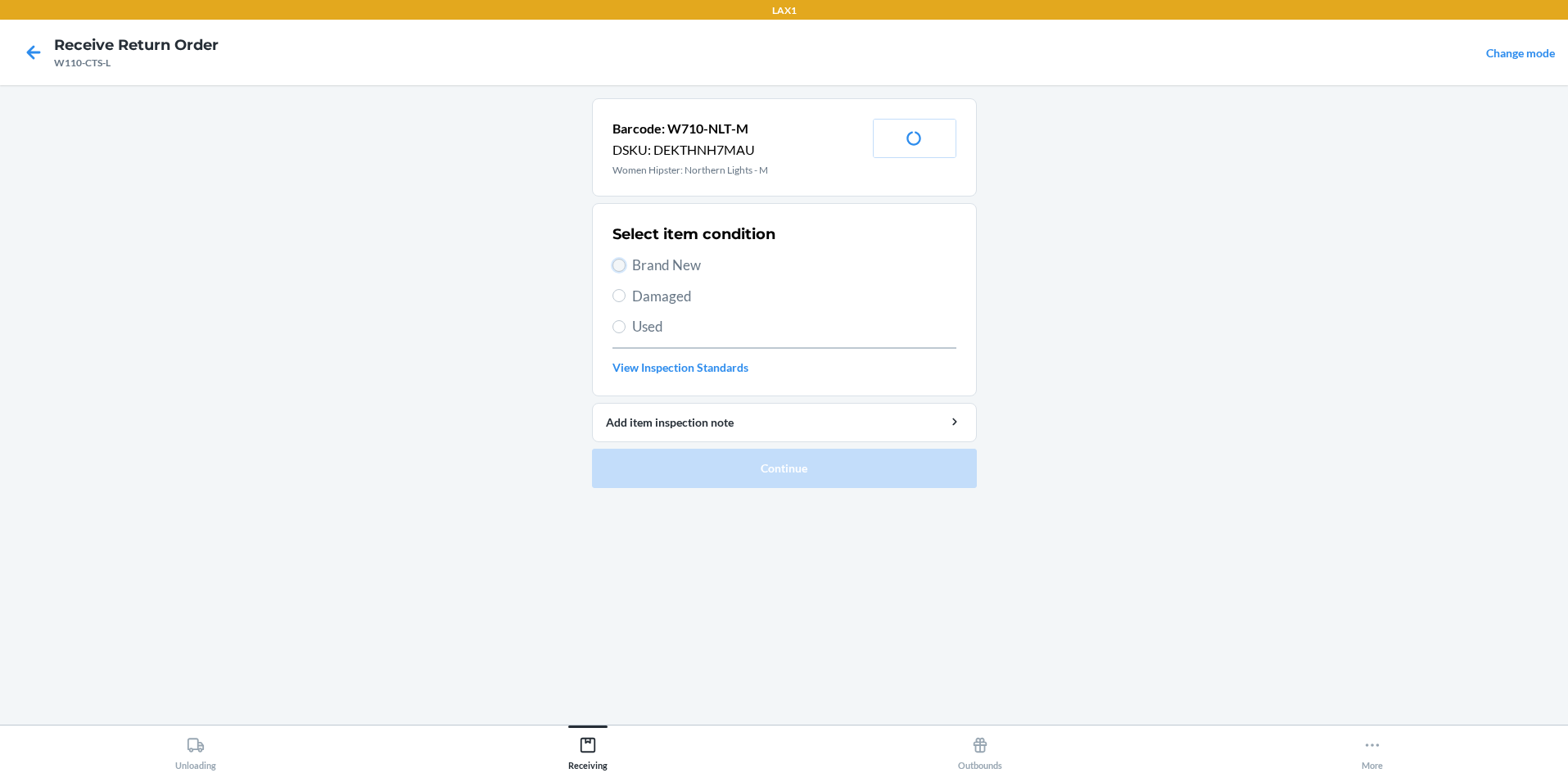
click at [617, 260] on input "Brand New" at bounding box center [619, 266] width 13 height 13
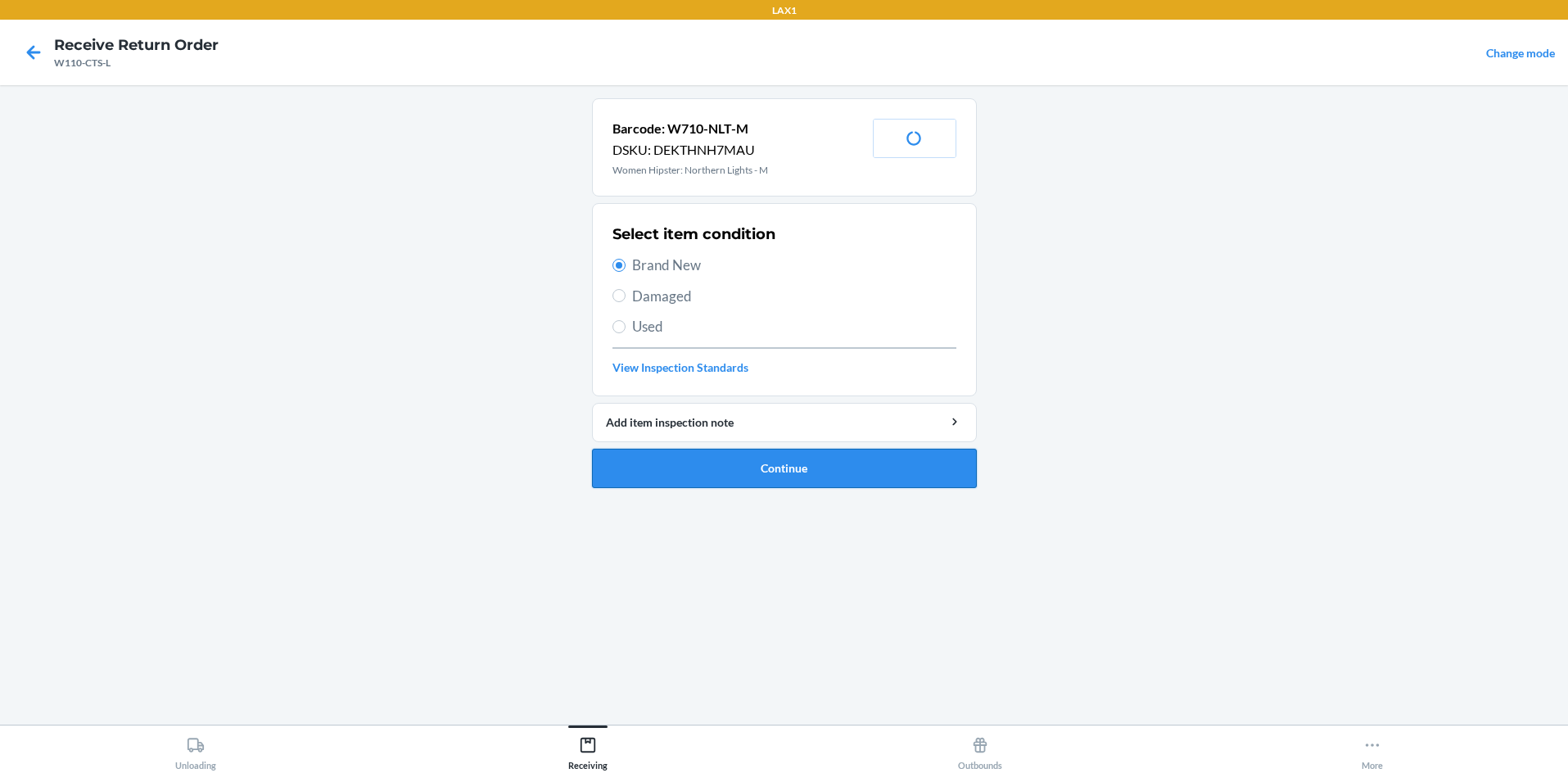
click at [736, 471] on button "Continue" at bounding box center [785, 468] width 385 height 39
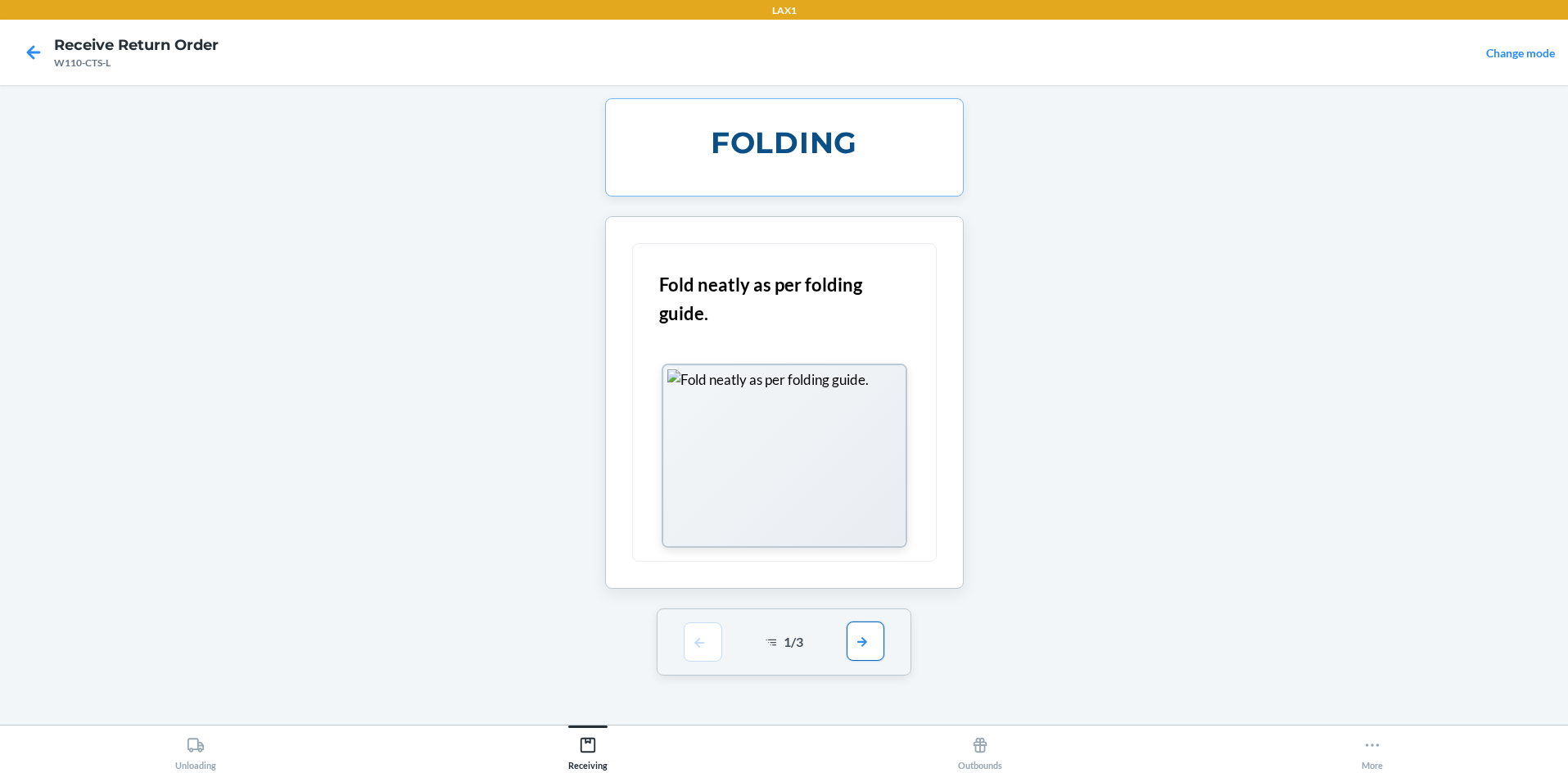
click at [784, 639] on button "button" at bounding box center [866, 641] width 38 height 39
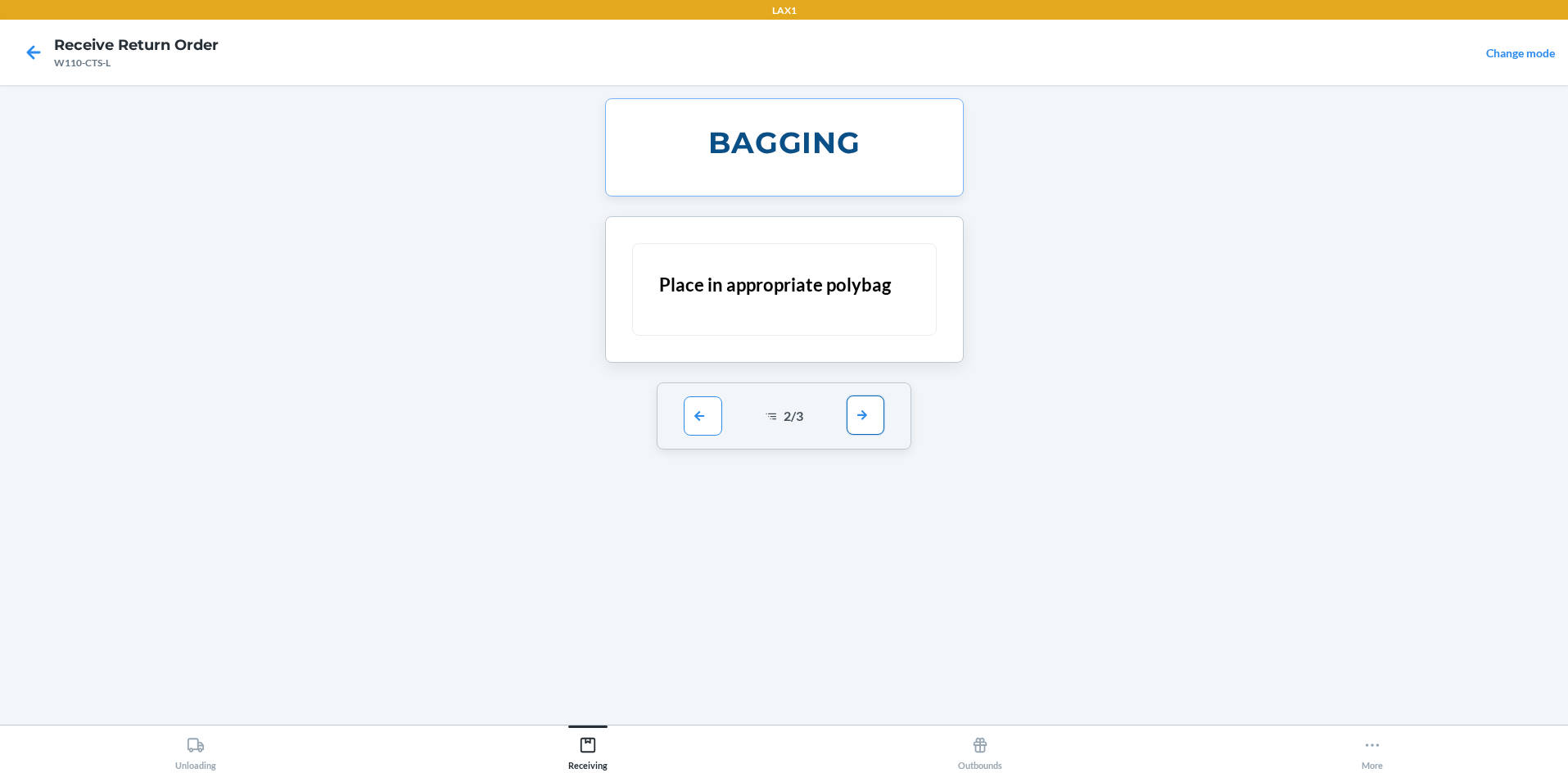
click at [784, 414] on button "button" at bounding box center [866, 415] width 38 height 39
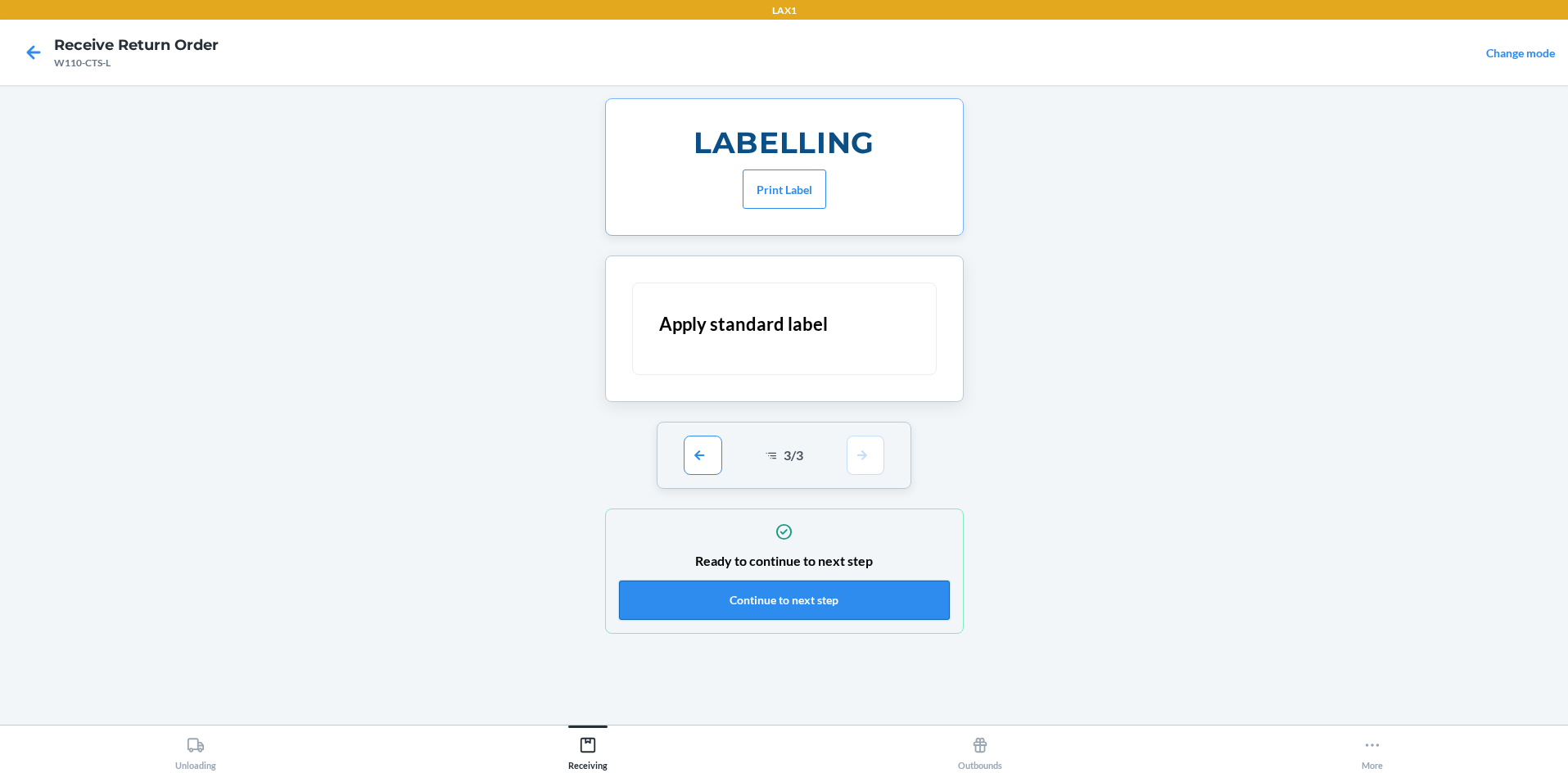
click at [784, 600] on button "Continue to next step" at bounding box center [785, 600] width 331 height 39
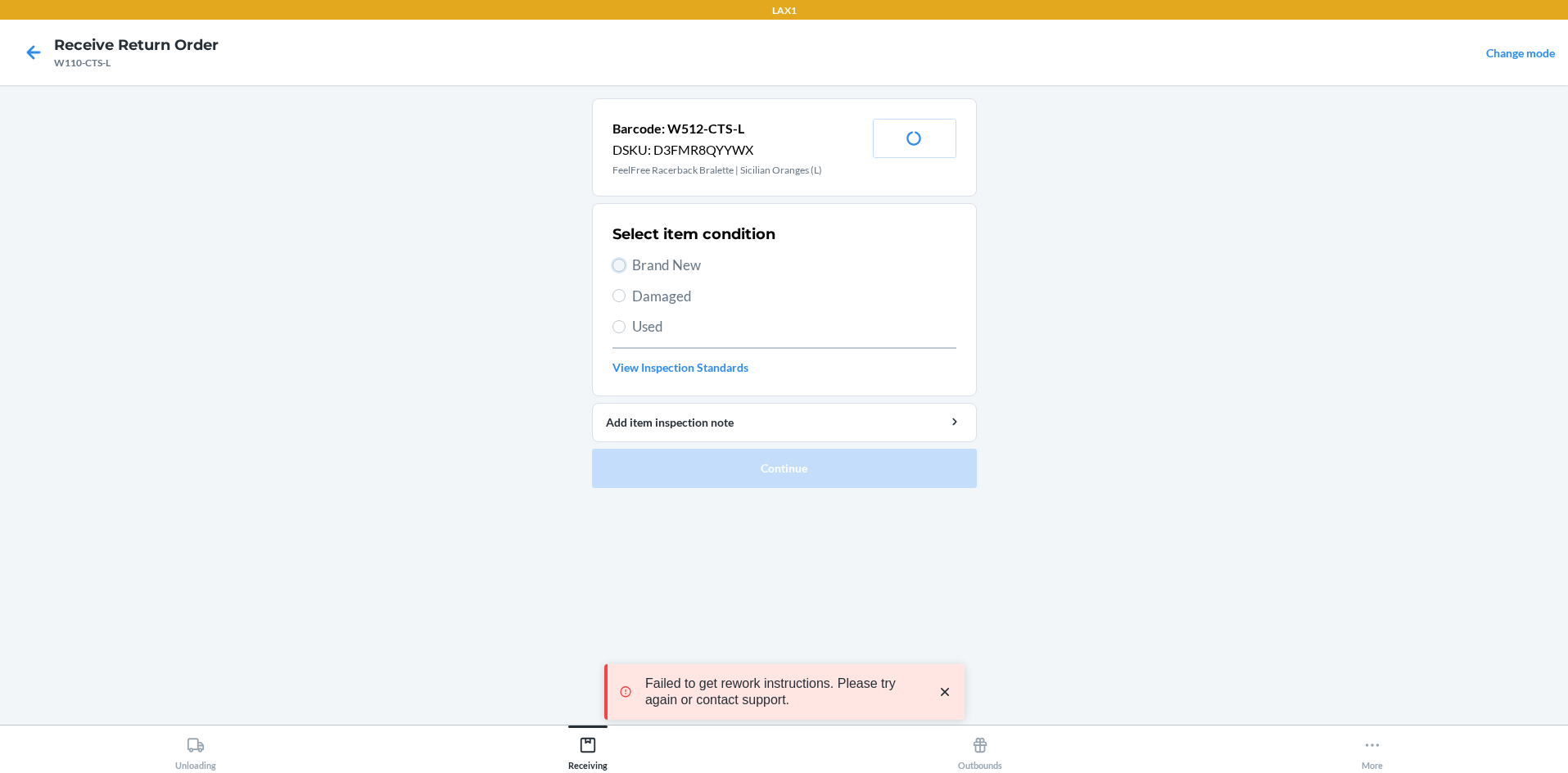
drag, startPoint x: 617, startPoint y: 259, endPoint x: 622, endPoint y: 267, distance: 9.4
click at [620, 264] on input "Brand New" at bounding box center [619, 266] width 13 height 13
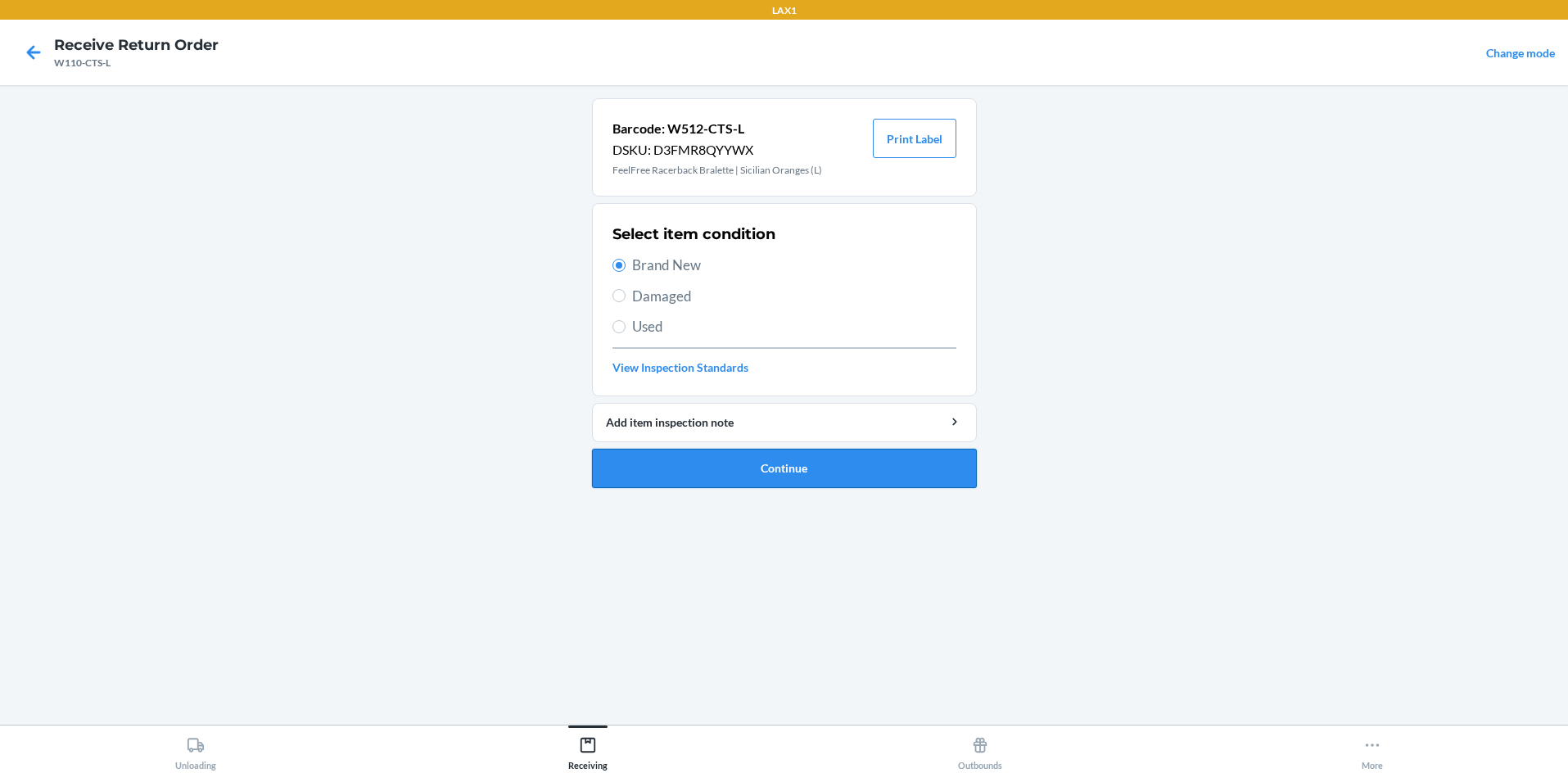
click at [708, 457] on button "Continue" at bounding box center [785, 468] width 385 height 39
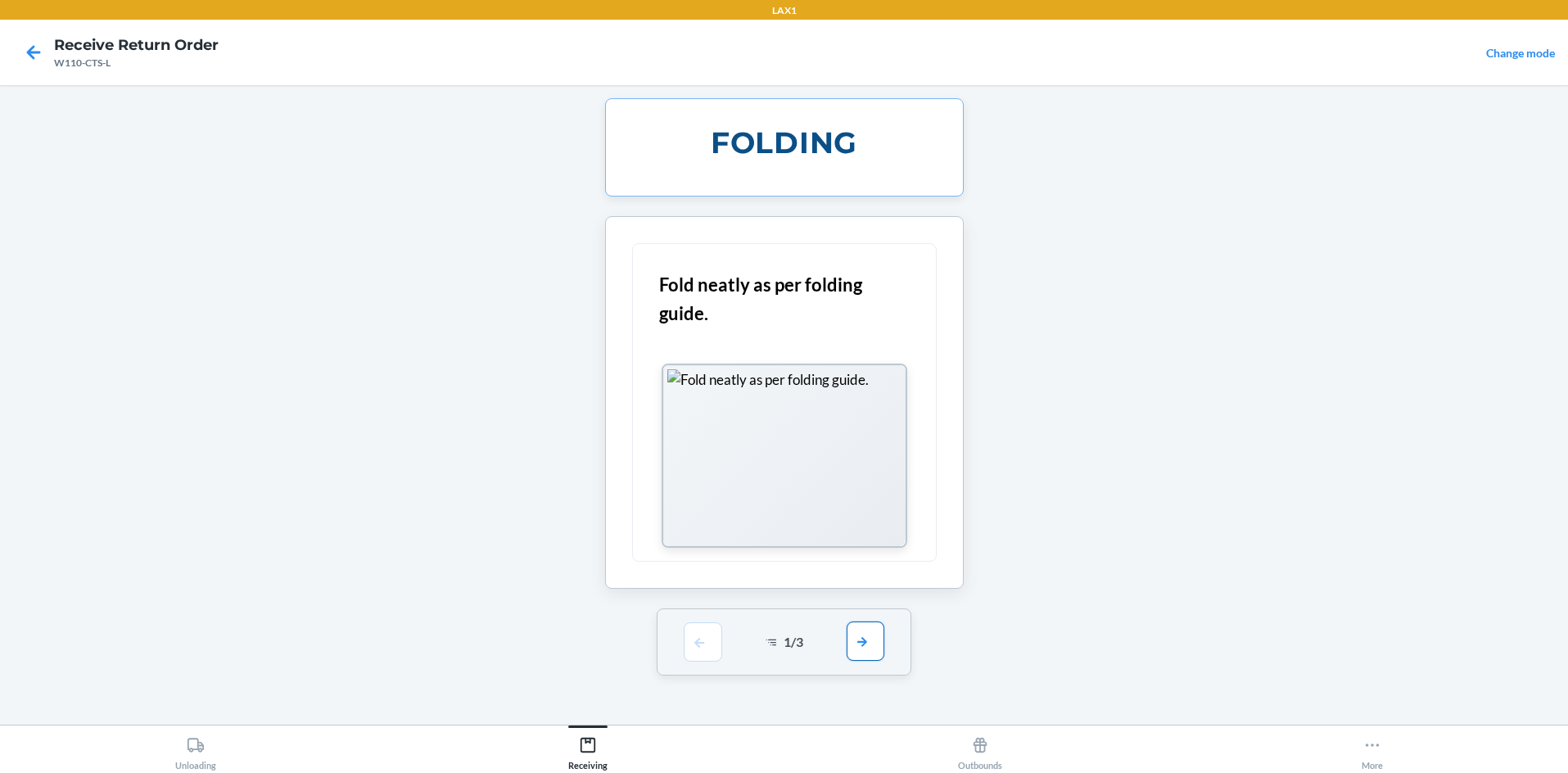
click at [784, 629] on button "button" at bounding box center [866, 641] width 38 height 39
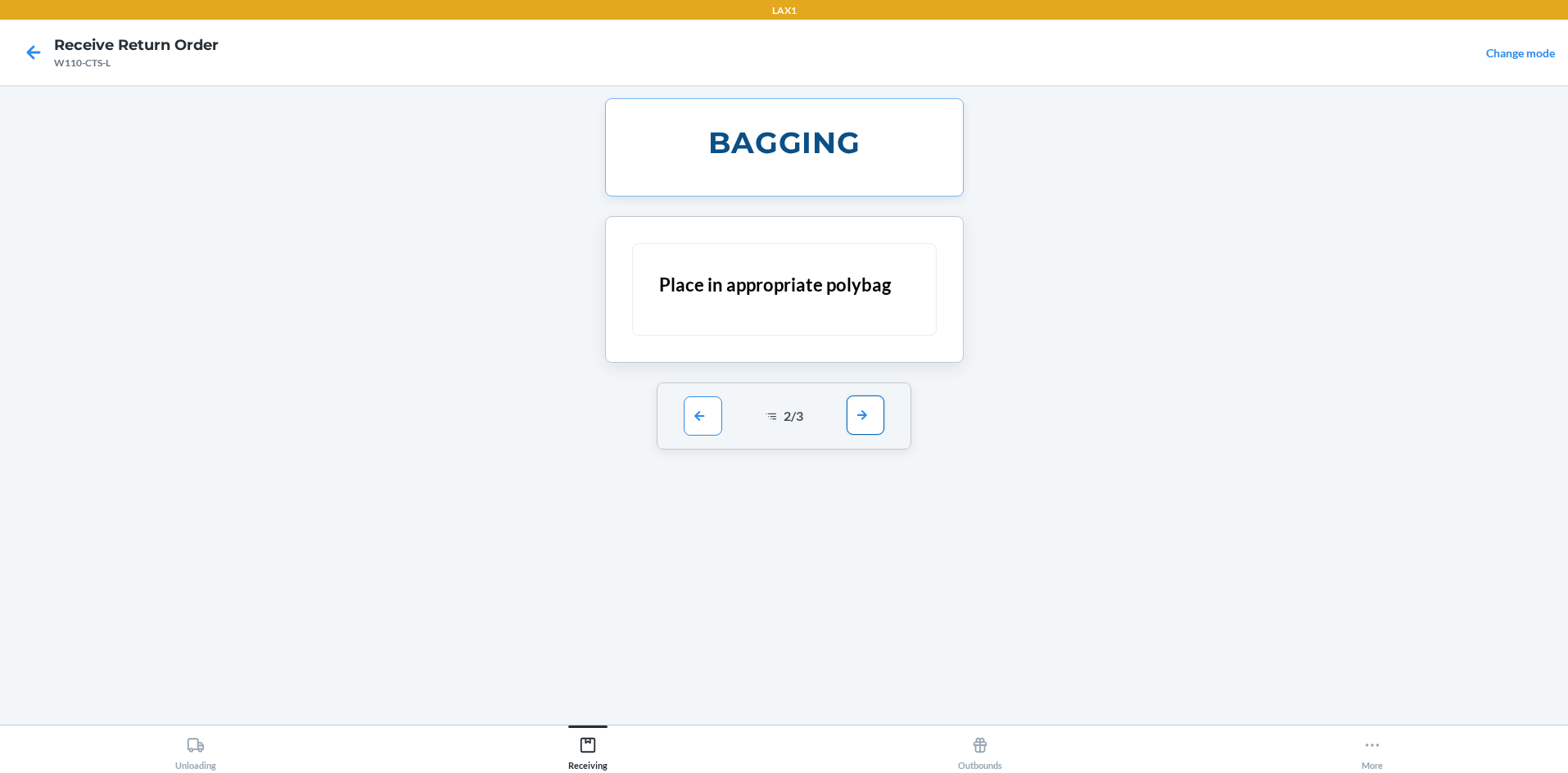
click at [784, 423] on button "button" at bounding box center [866, 415] width 38 height 39
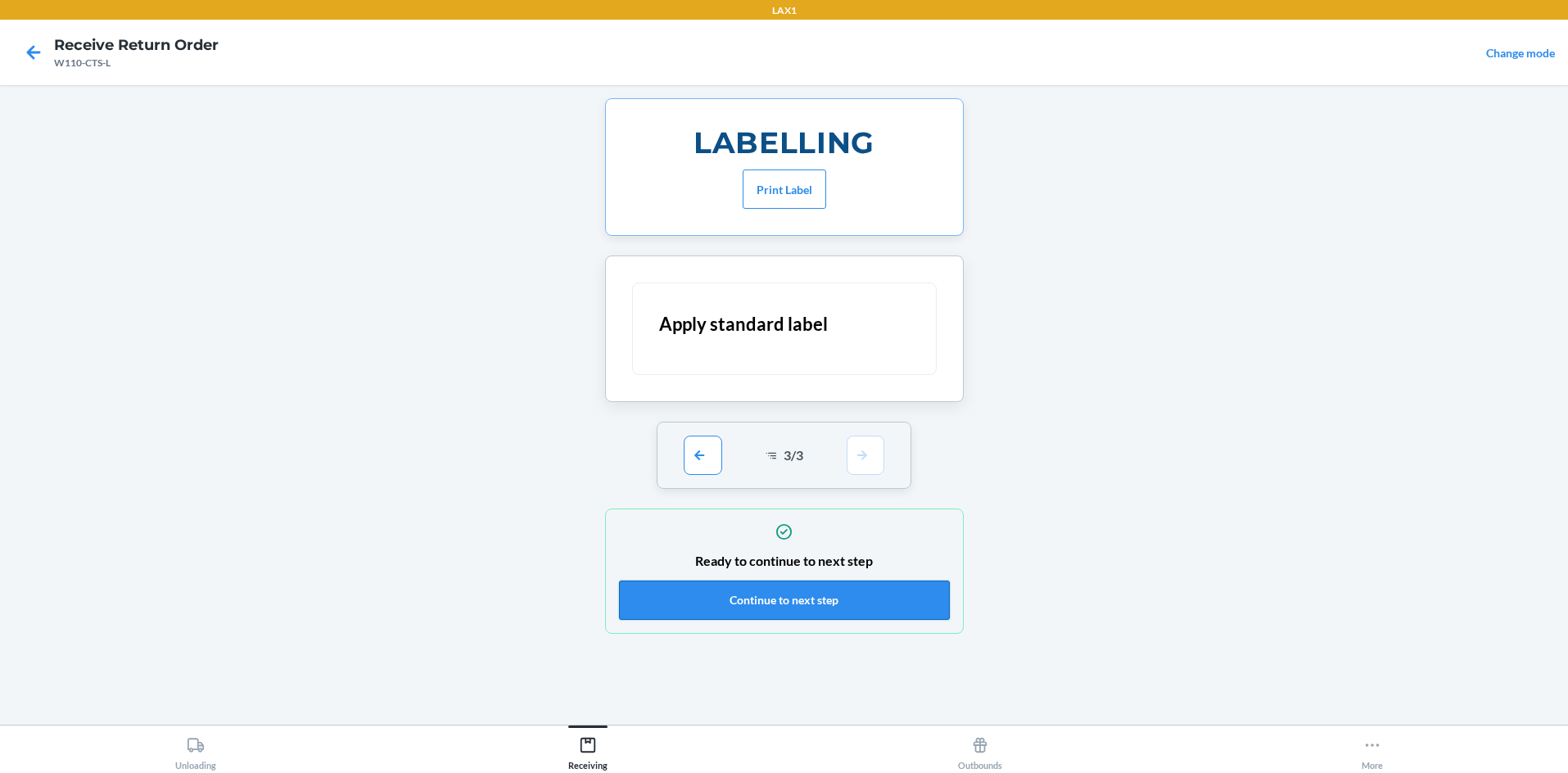
click at [784, 592] on button "Continue to next step" at bounding box center [785, 600] width 331 height 39
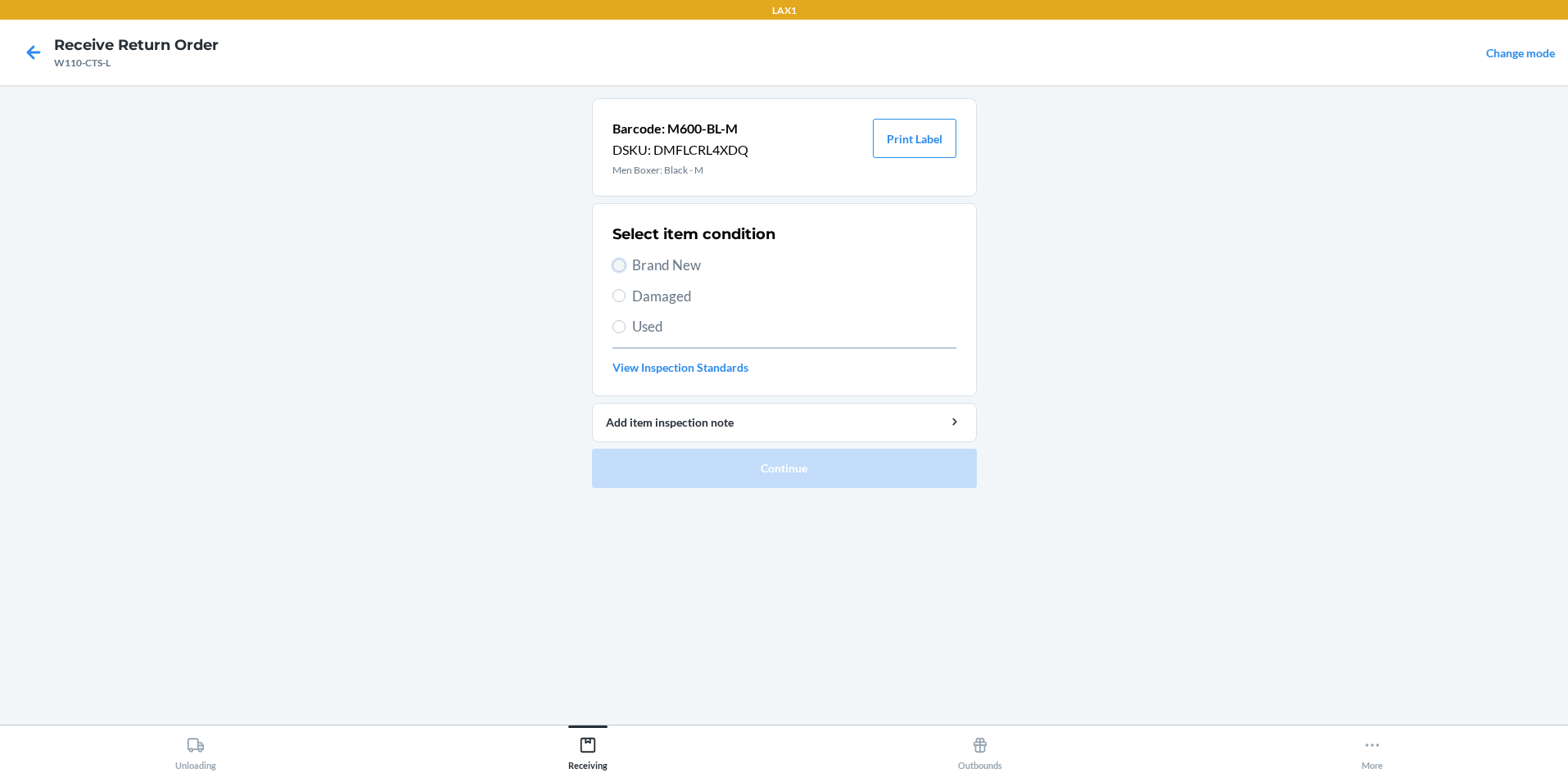
click at [619, 260] on input "Brand New" at bounding box center [619, 266] width 13 height 13
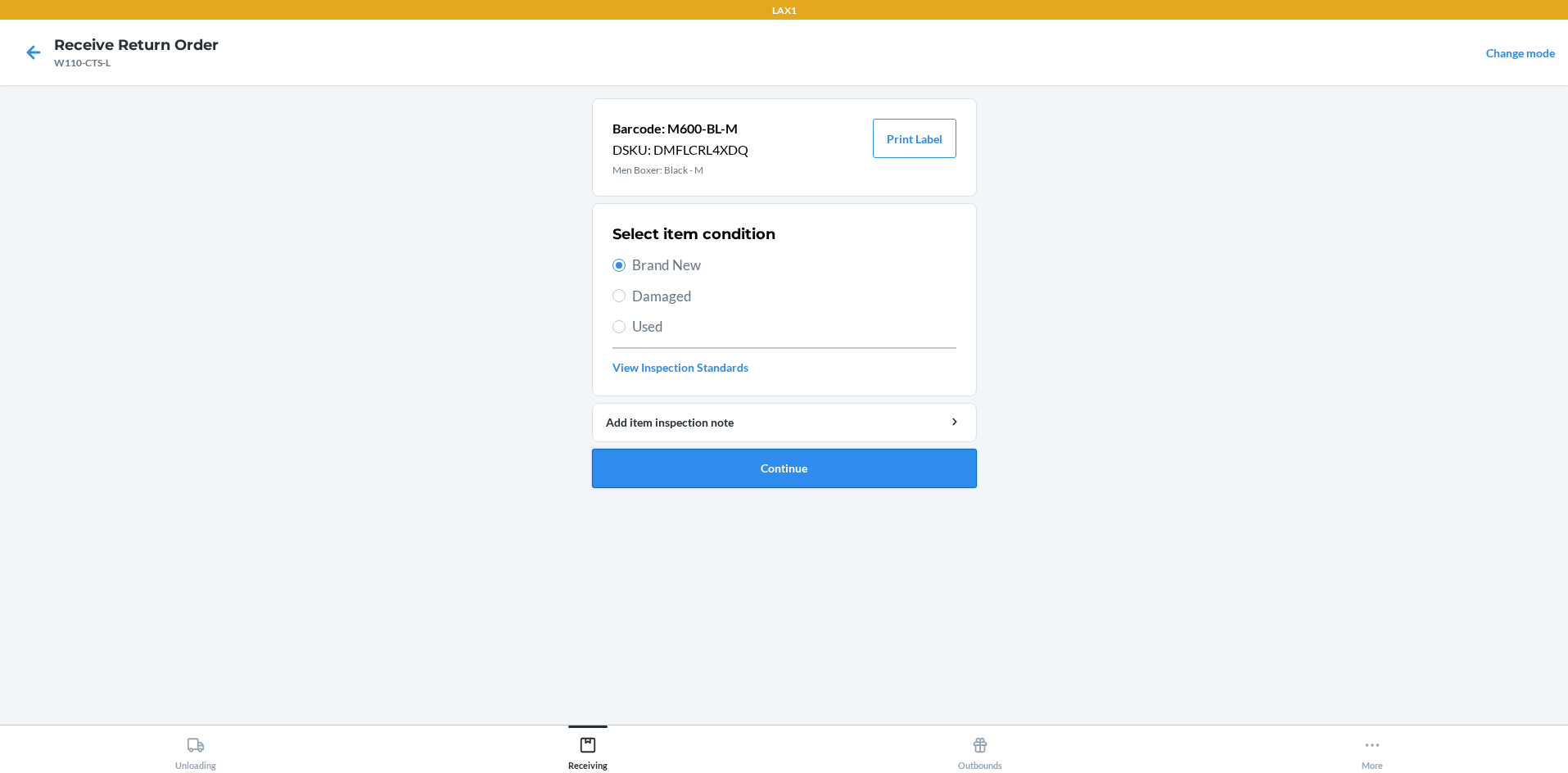
click at [714, 474] on button "Continue" at bounding box center [785, 468] width 385 height 39
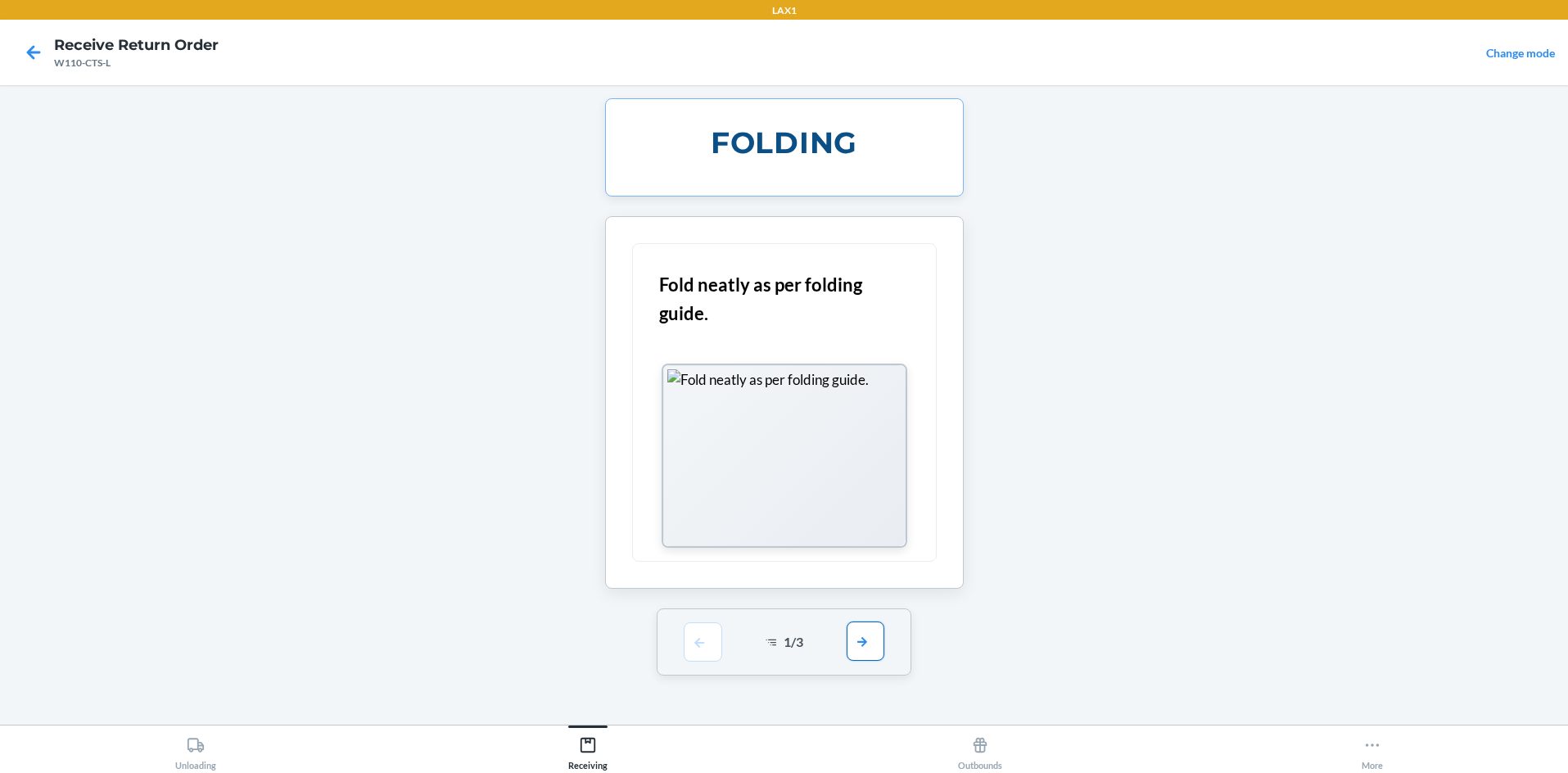
click at [784, 639] on button "button" at bounding box center [866, 641] width 38 height 39
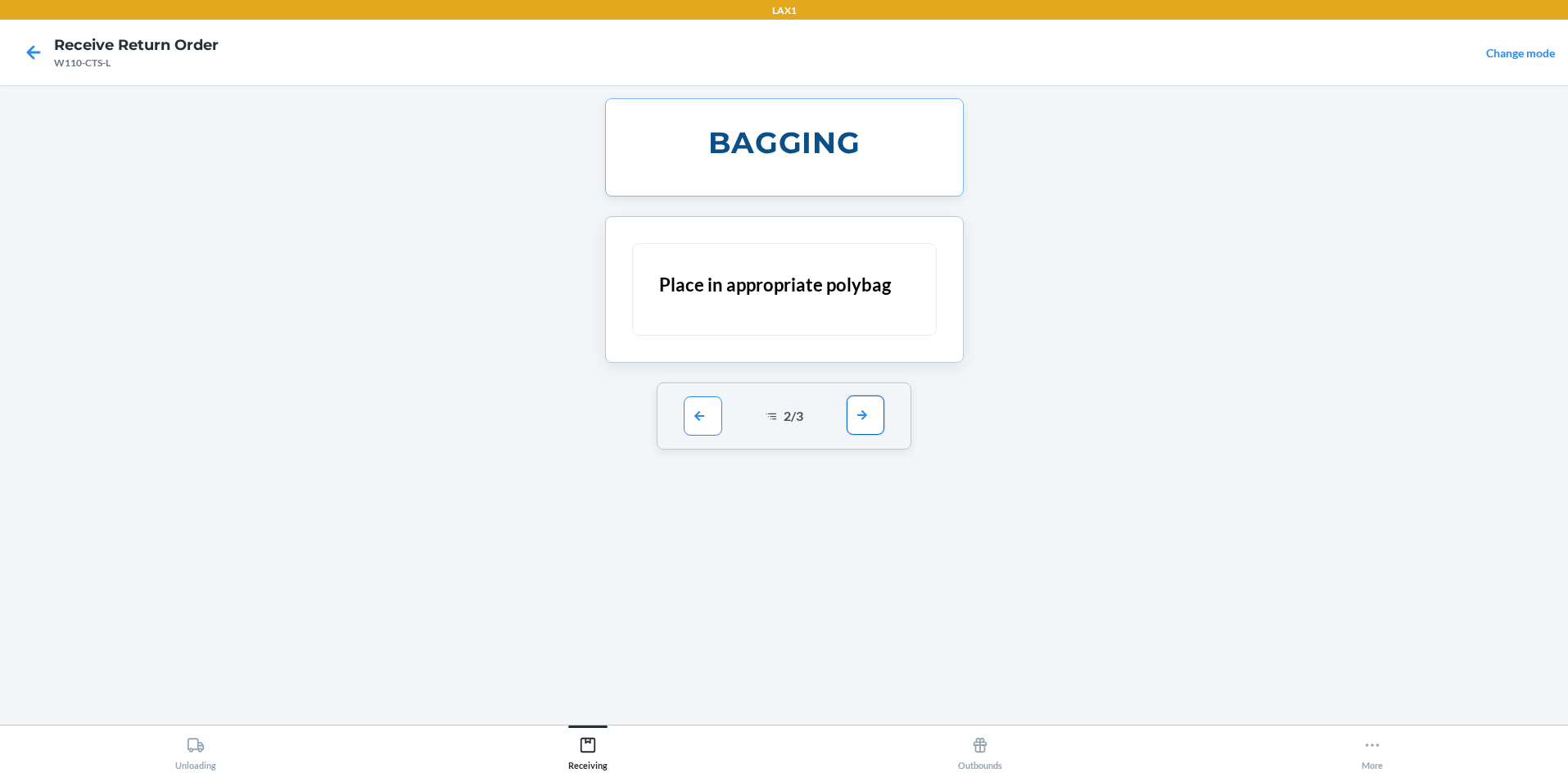
click at [784, 424] on button "button" at bounding box center [866, 415] width 38 height 39
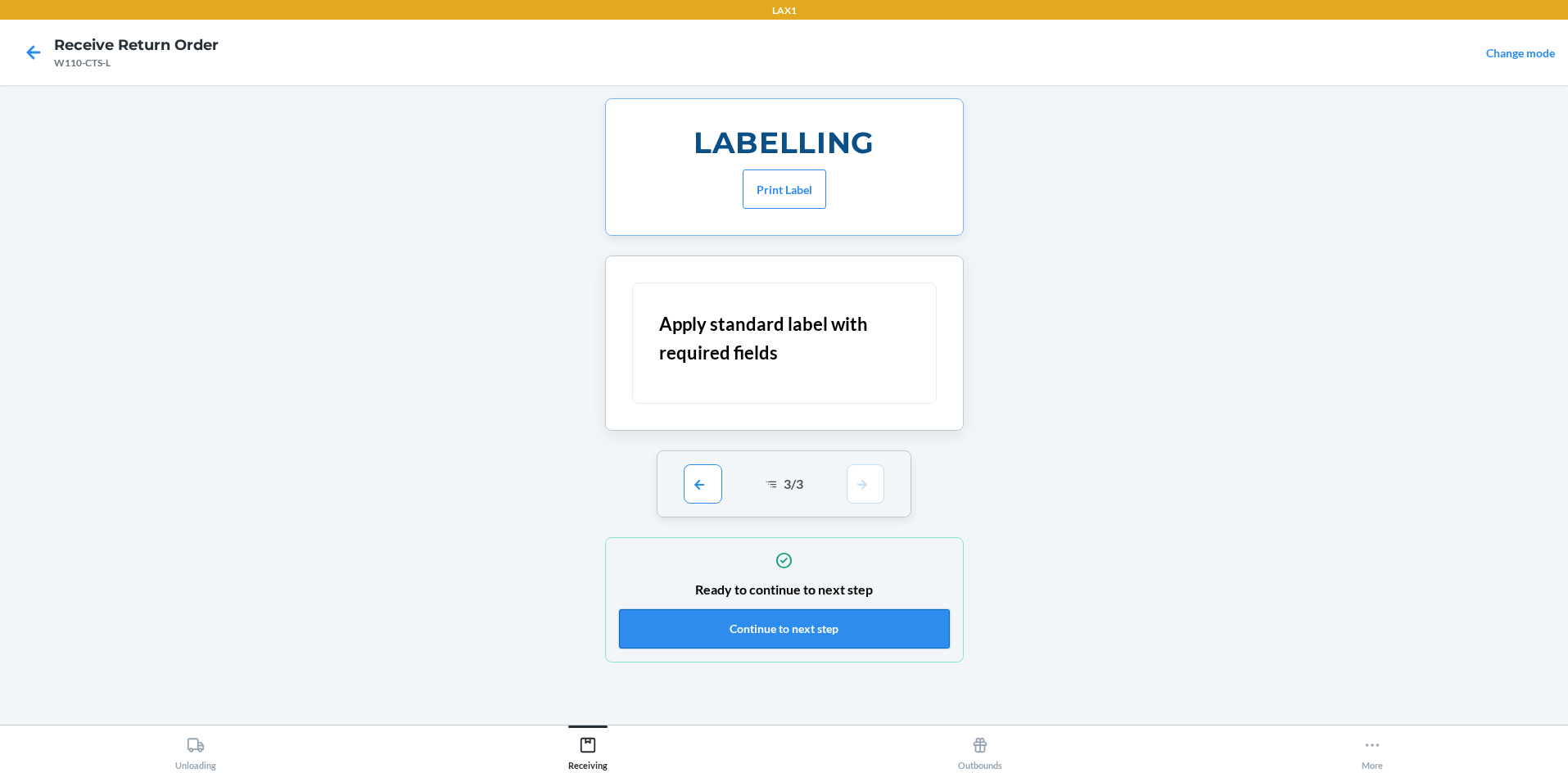
click at [784, 624] on button "Continue to next step" at bounding box center [785, 628] width 331 height 39
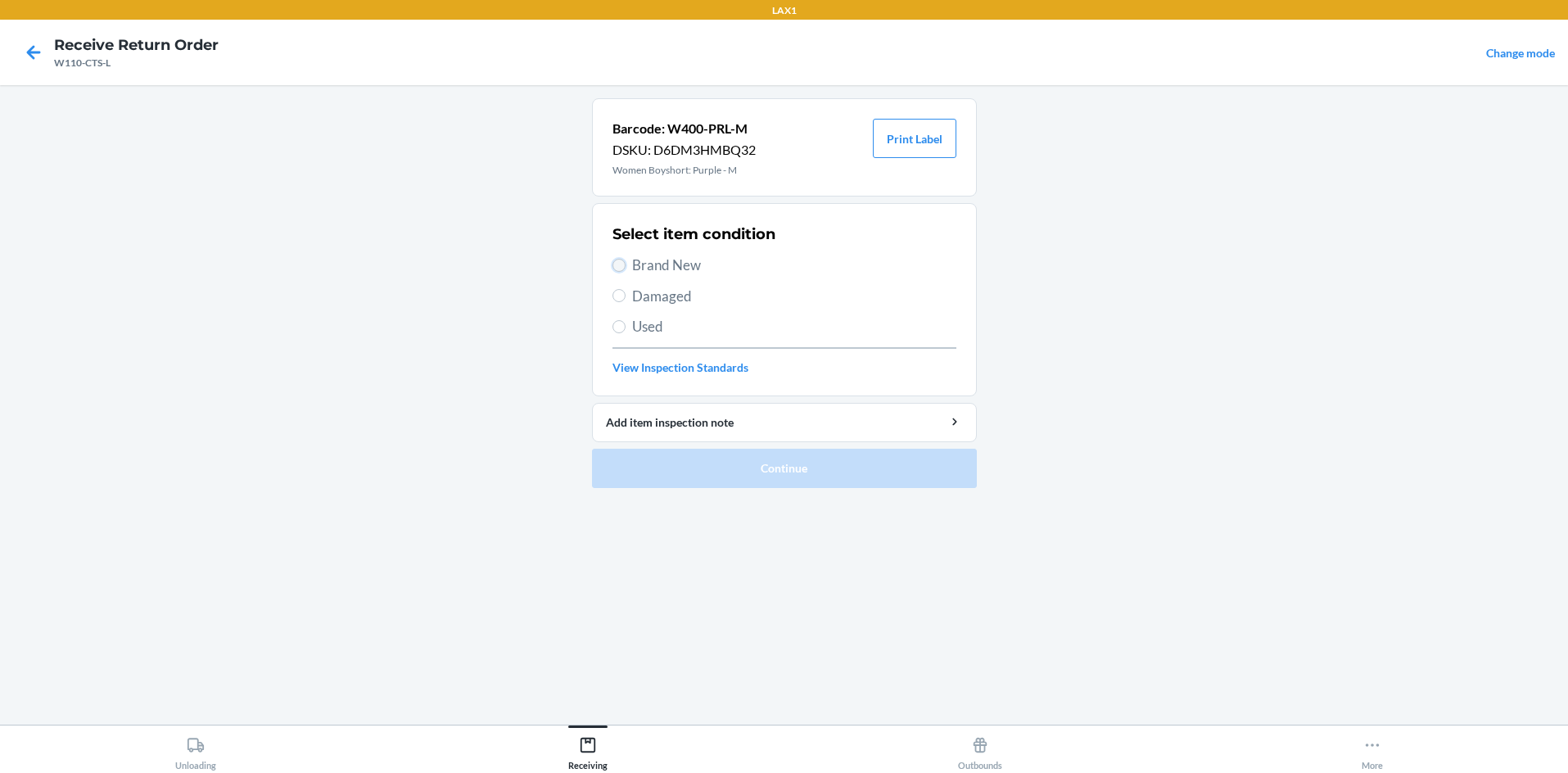
click at [617, 260] on input "Brand New" at bounding box center [619, 266] width 13 height 13
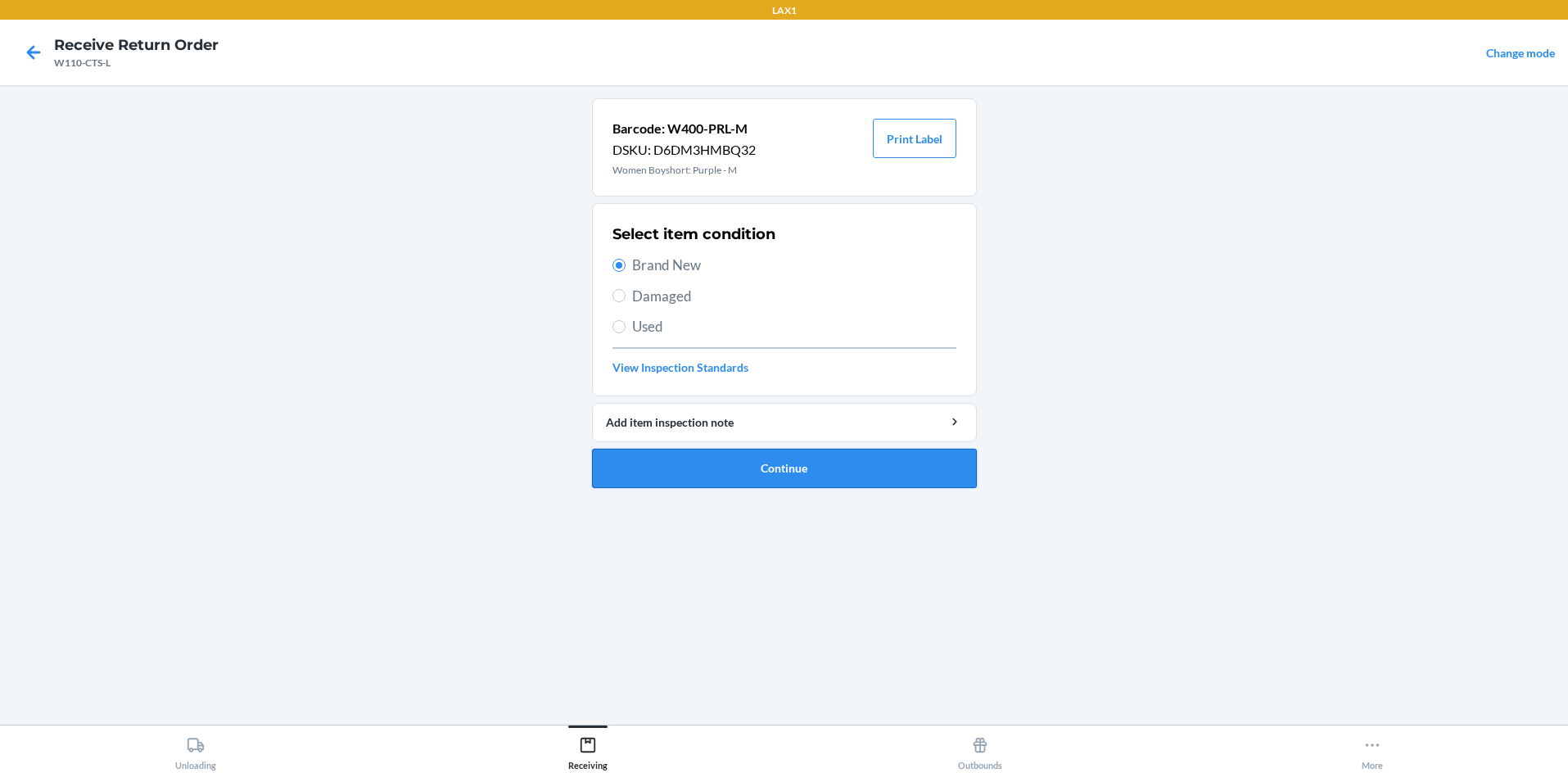
click at [722, 460] on button "Continue" at bounding box center [785, 468] width 385 height 39
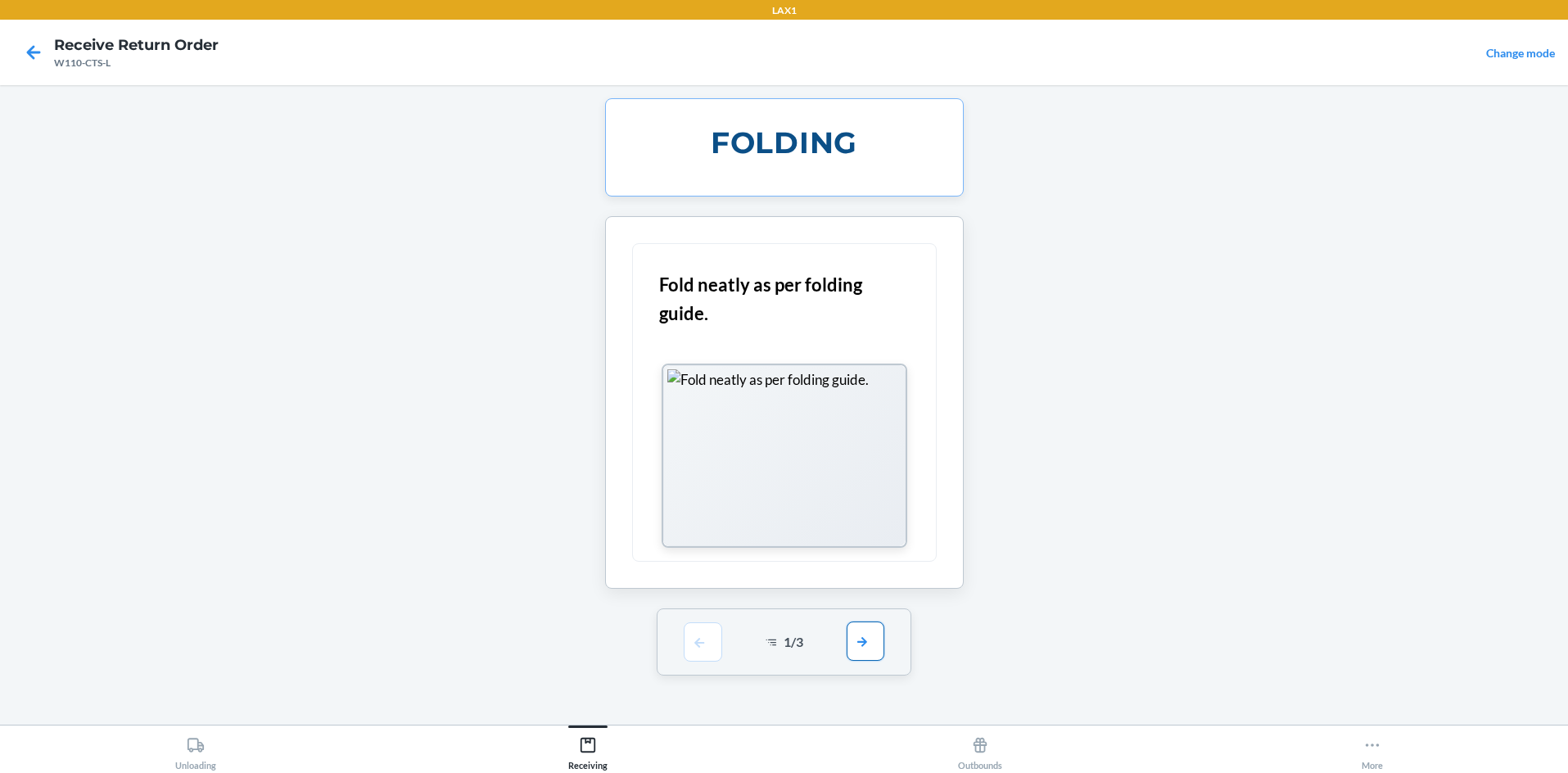
click at [784, 641] on button "button" at bounding box center [866, 641] width 38 height 39
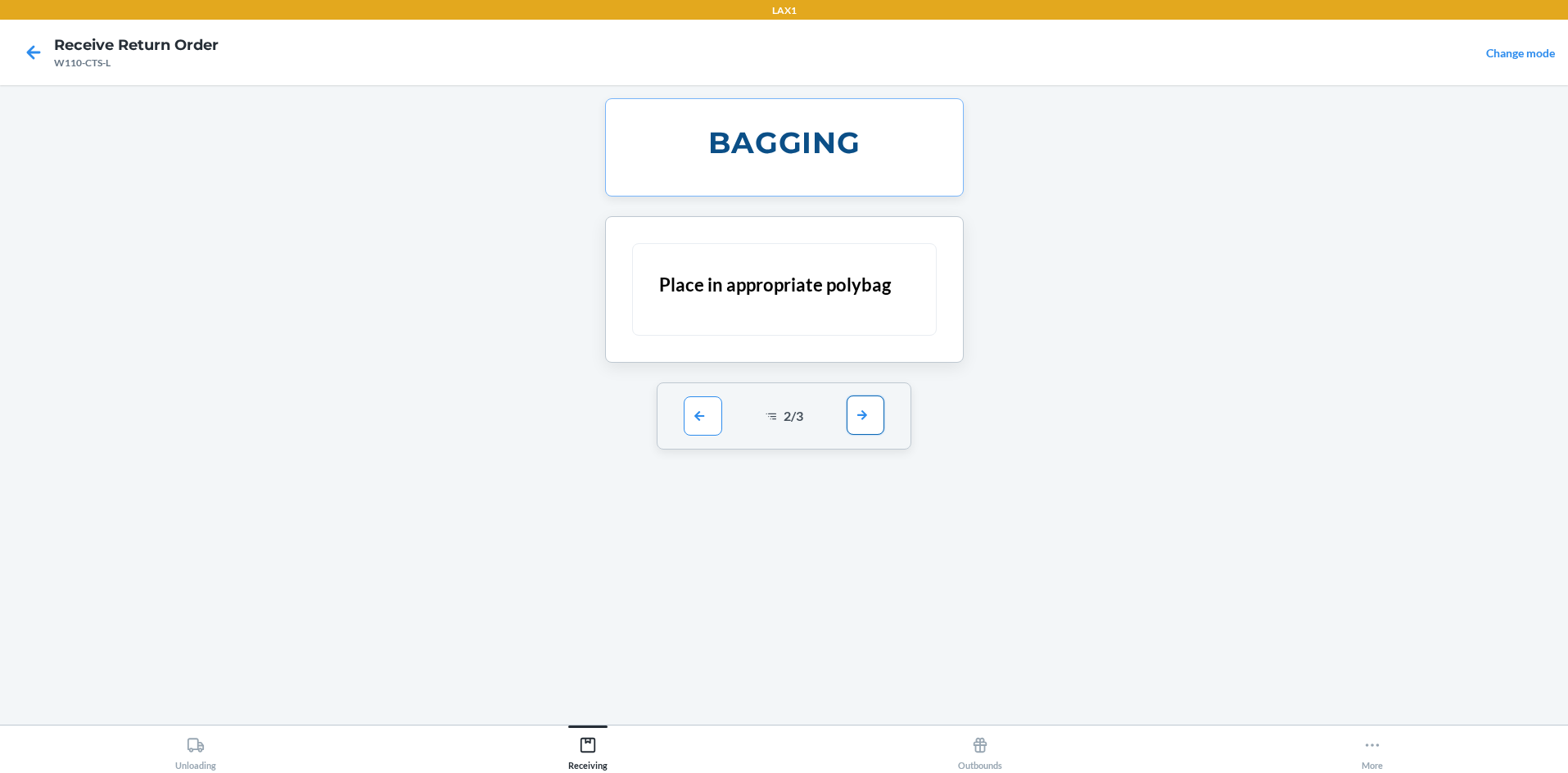
click at [784, 421] on button "button" at bounding box center [866, 415] width 38 height 39
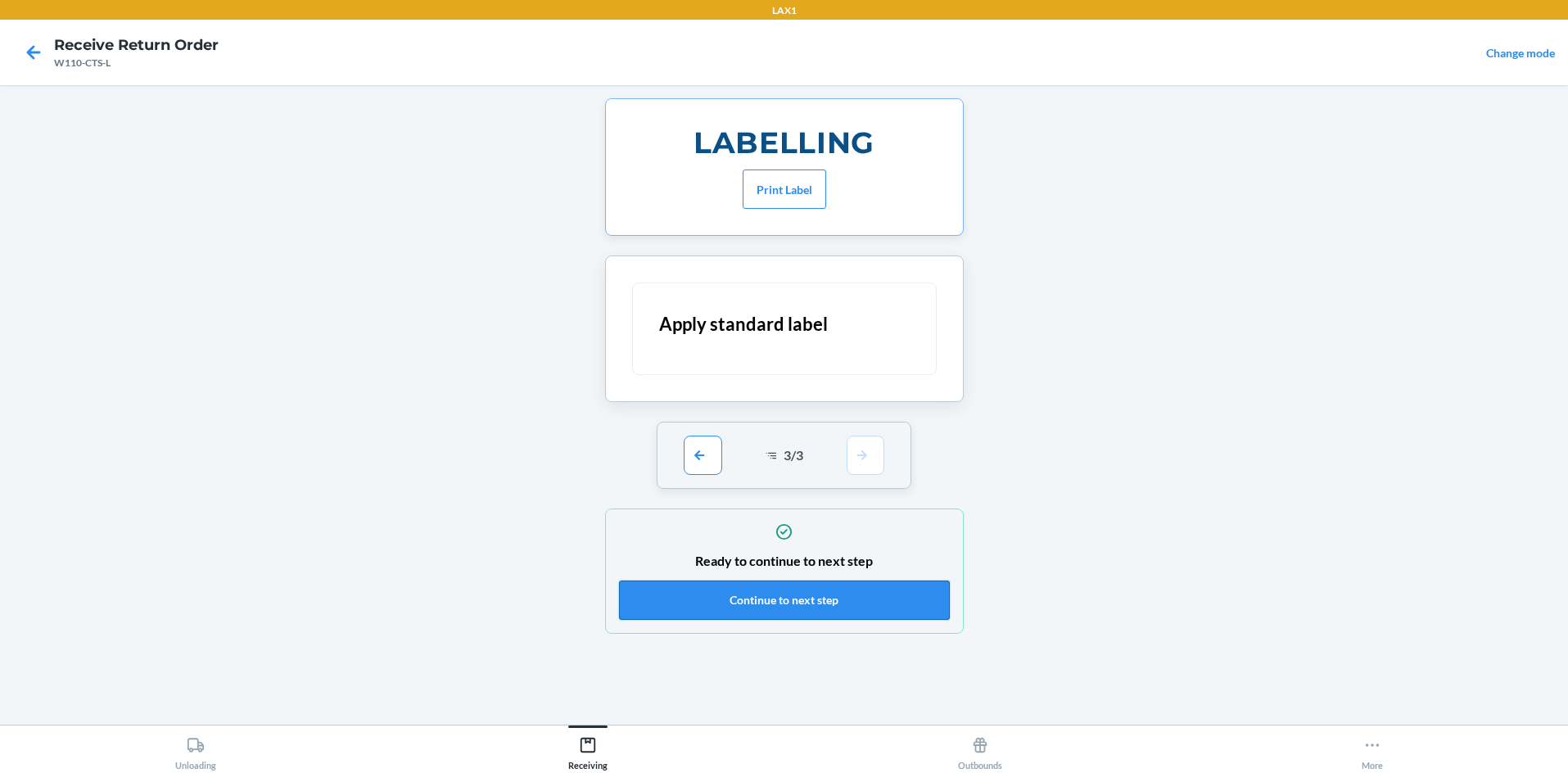
click at [784, 597] on button "Continue to next step" at bounding box center [785, 600] width 331 height 39
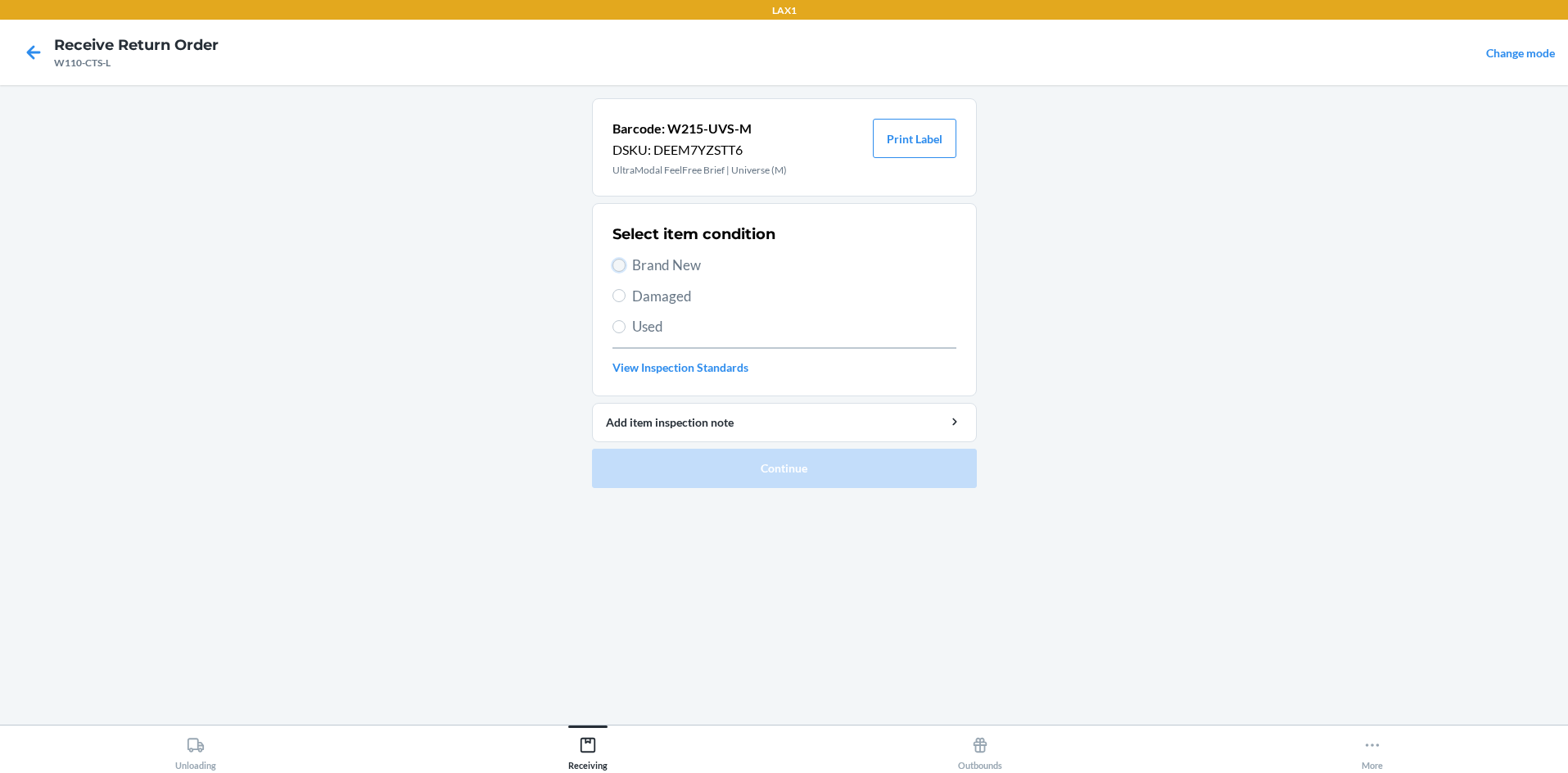
click at [618, 262] on input "Brand New" at bounding box center [619, 266] width 13 height 13
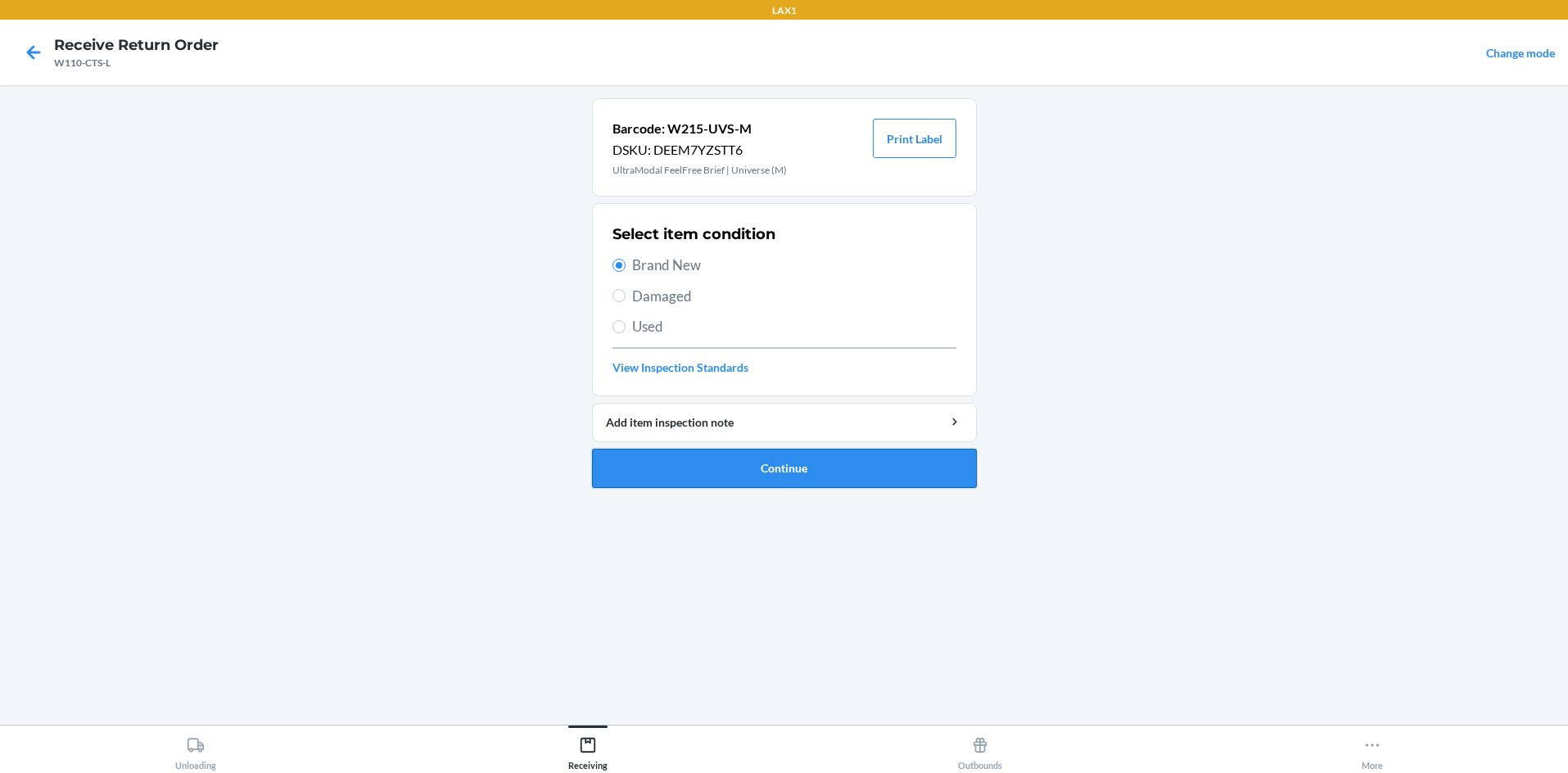
click at [710, 468] on button "Continue" at bounding box center [785, 468] width 385 height 39
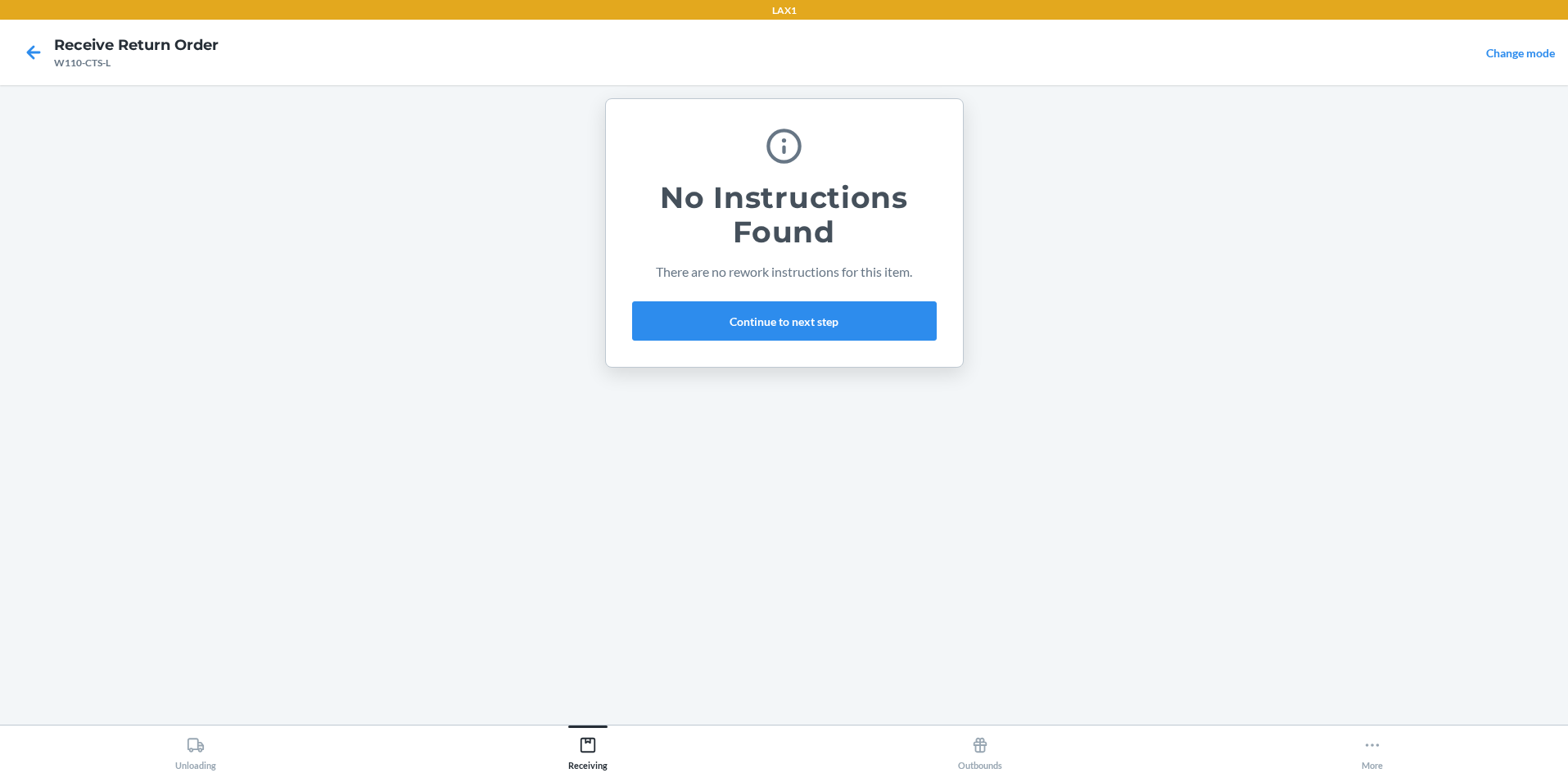
click at [784, 301] on div "No Instructions Found There are no rework instructions for this item. Continue …" at bounding box center [784, 233] width 304 height 229
click at [784, 326] on button "Continue to next step" at bounding box center [784, 321] width 304 height 39
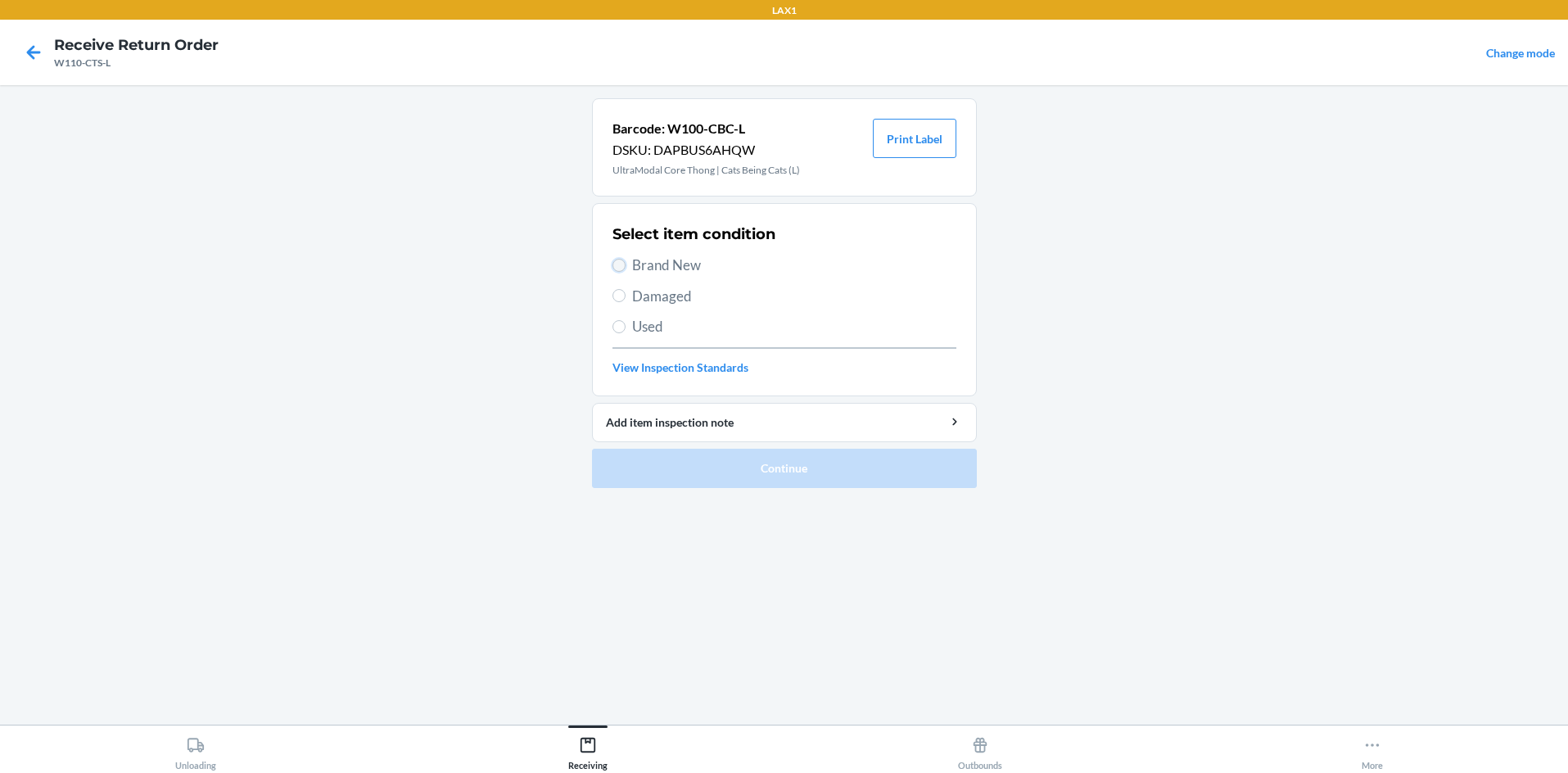
click at [618, 261] on input "Brand New" at bounding box center [619, 266] width 13 height 13
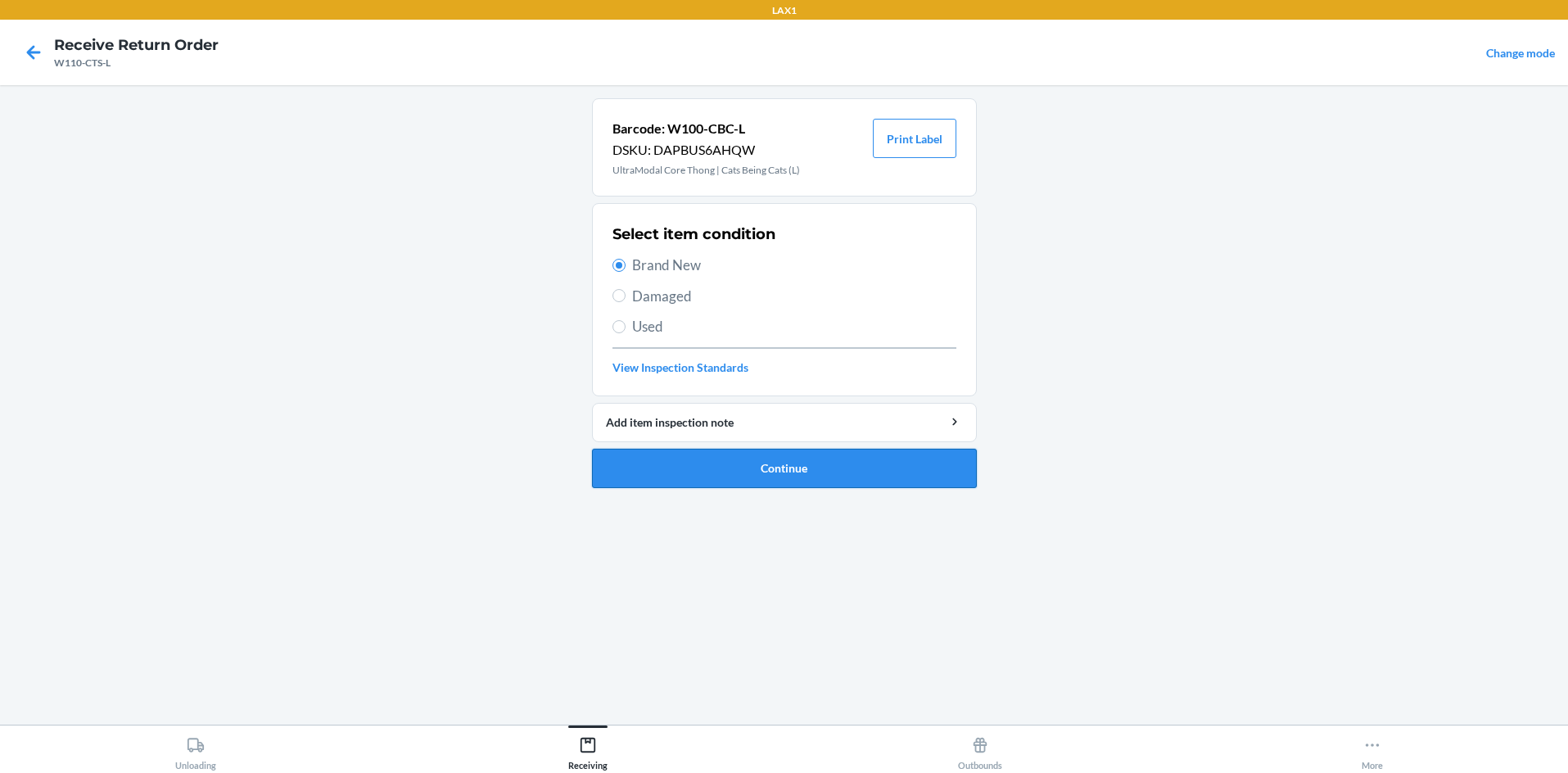
click at [747, 462] on button "Continue" at bounding box center [785, 468] width 385 height 39
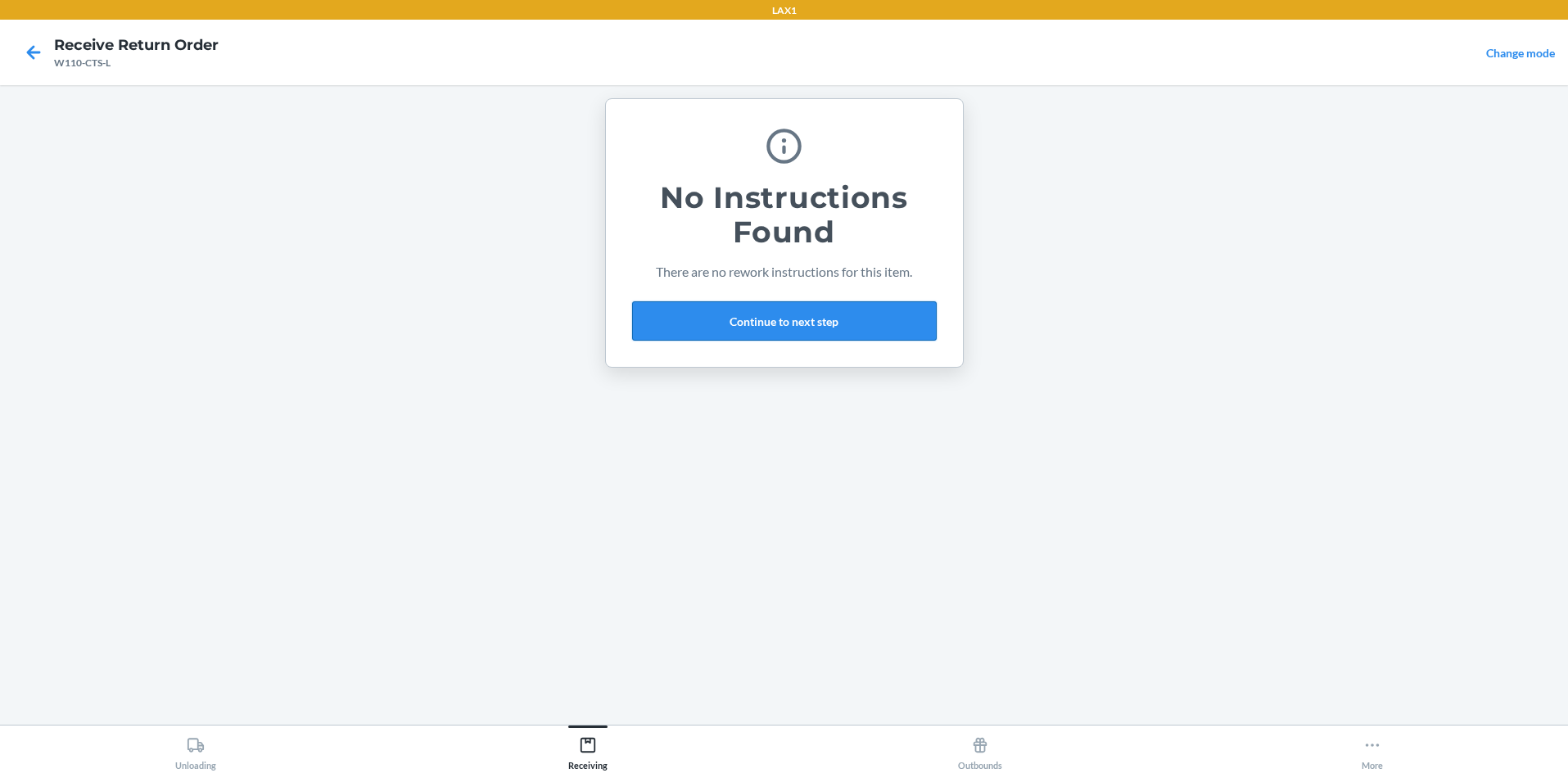
click at [784, 303] on button "Continue to next step" at bounding box center [784, 321] width 304 height 39
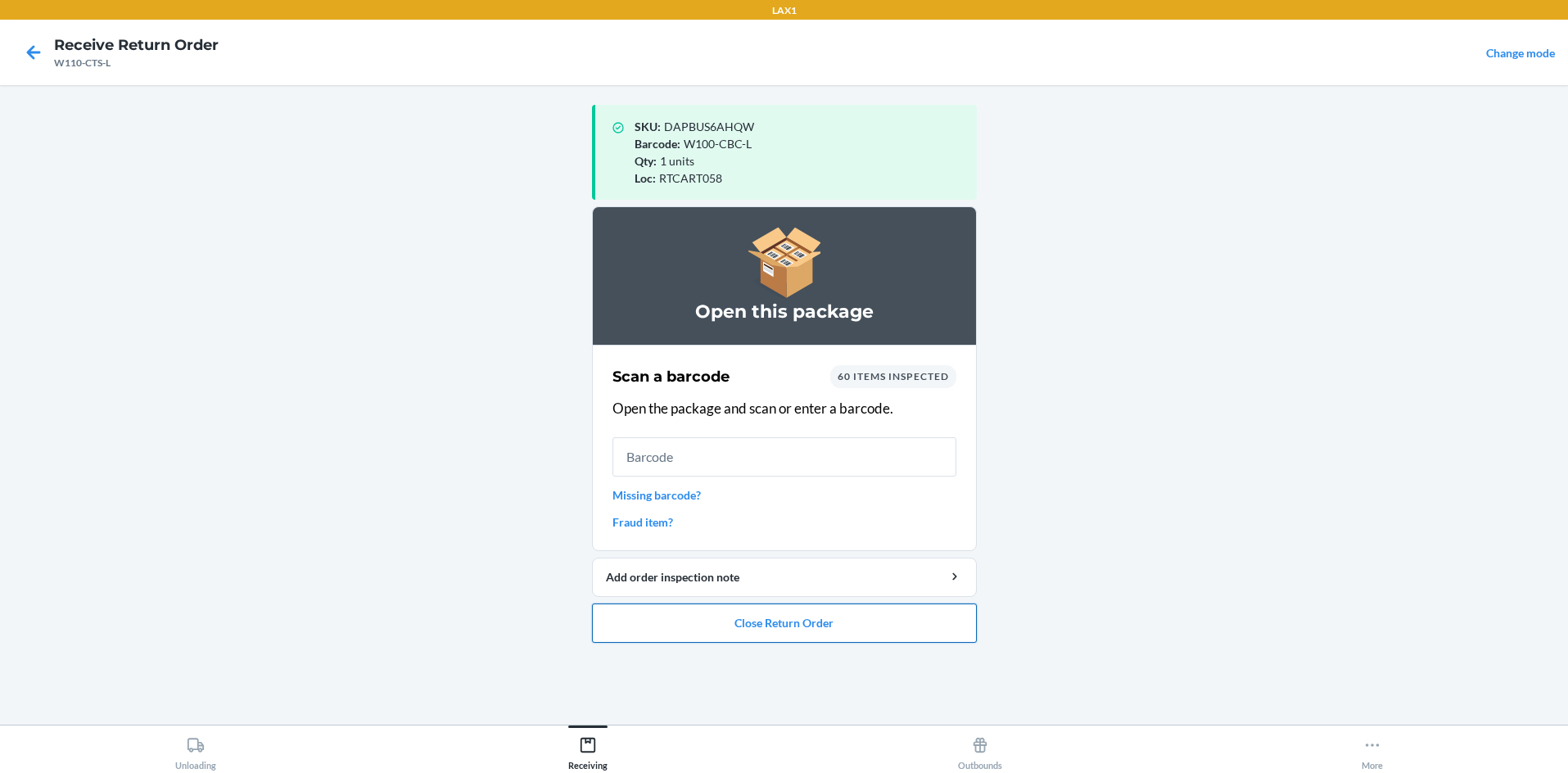
click at [784, 615] on button "Close Return Order" at bounding box center [785, 623] width 385 height 39
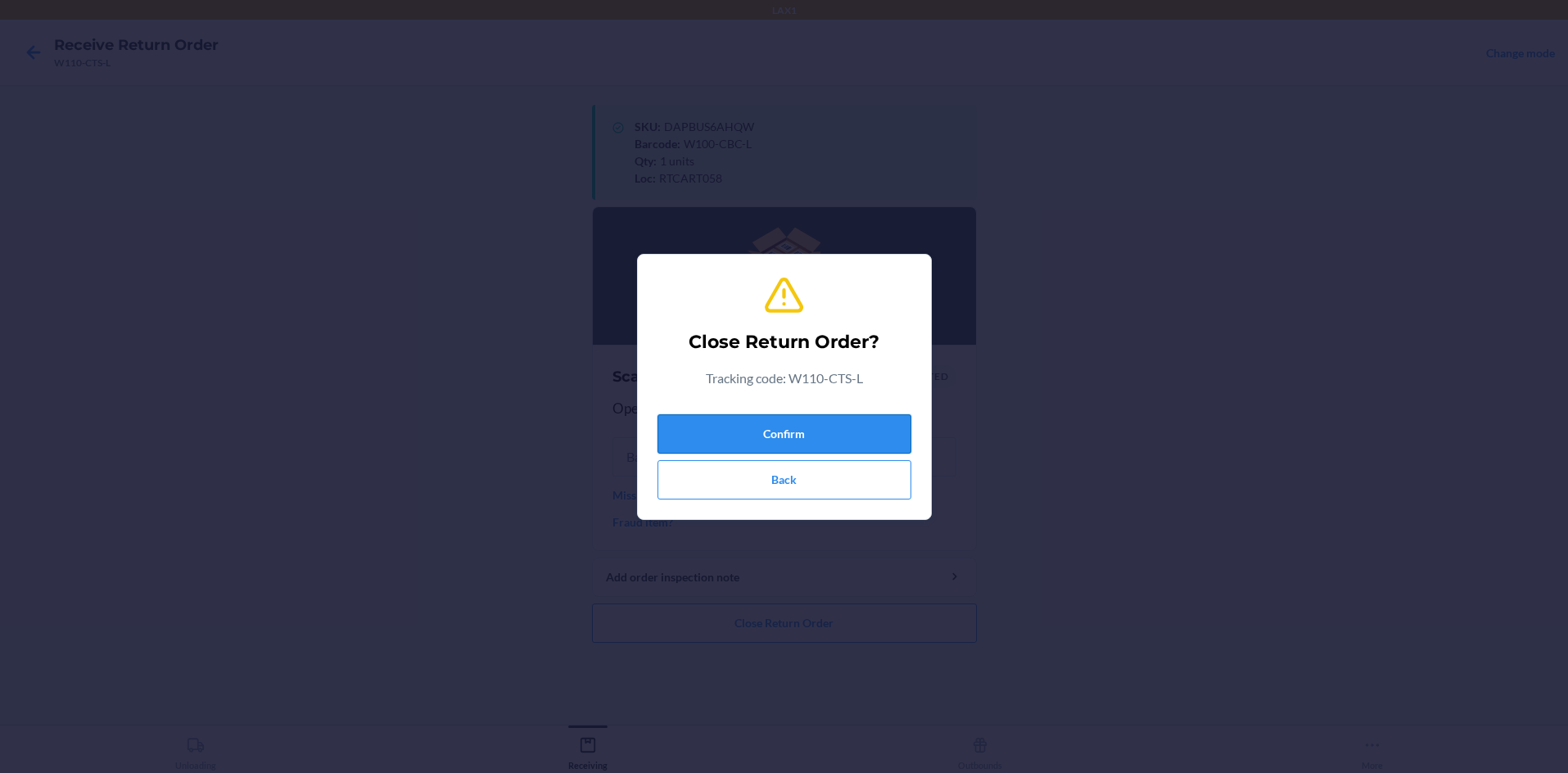
click at [784, 426] on button "Confirm" at bounding box center [784, 434] width 254 height 39
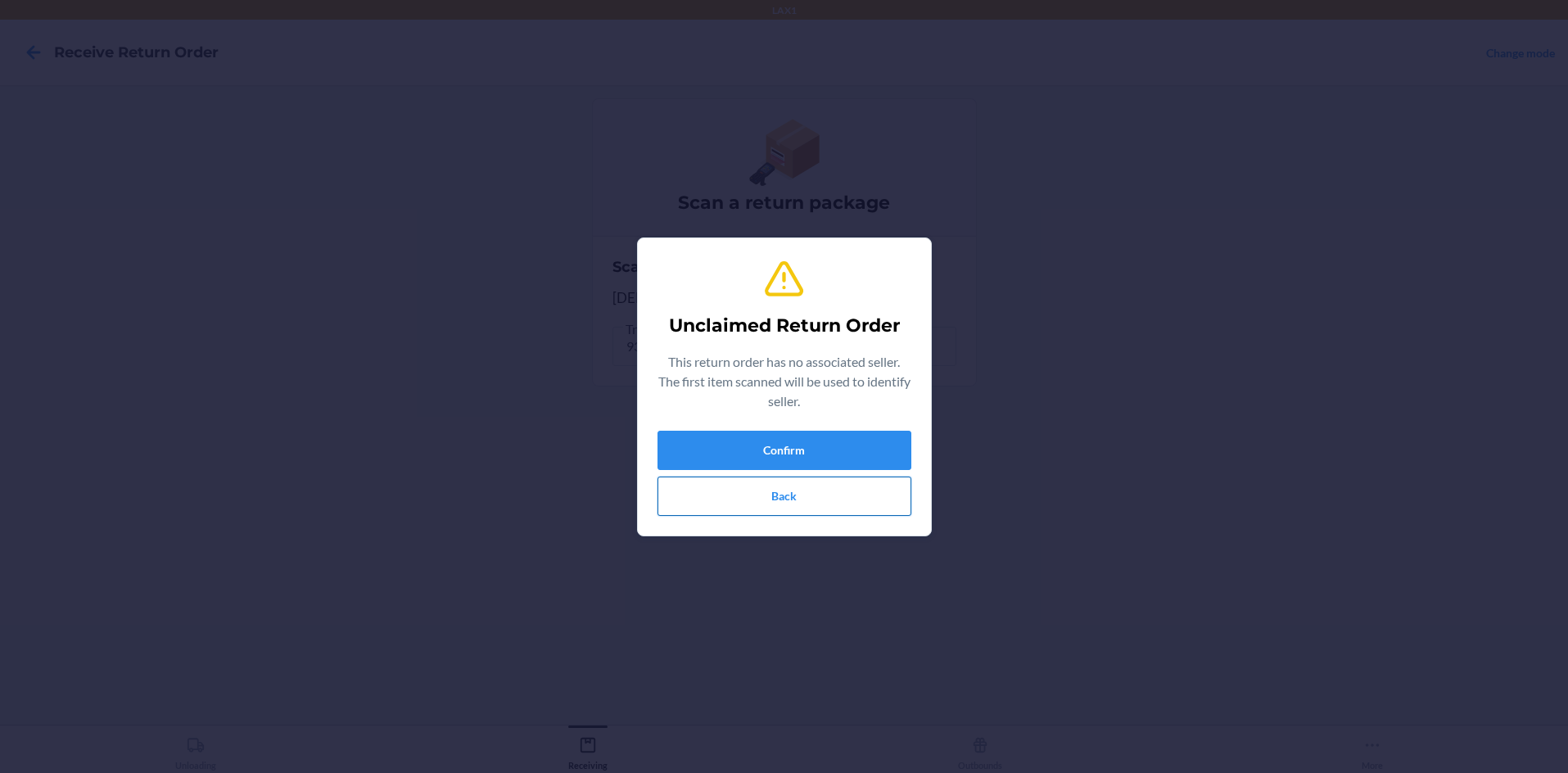
click at [784, 502] on button "Back" at bounding box center [784, 496] width 254 height 39
click at [784, 439] on button "Confirm" at bounding box center [784, 450] width 254 height 39
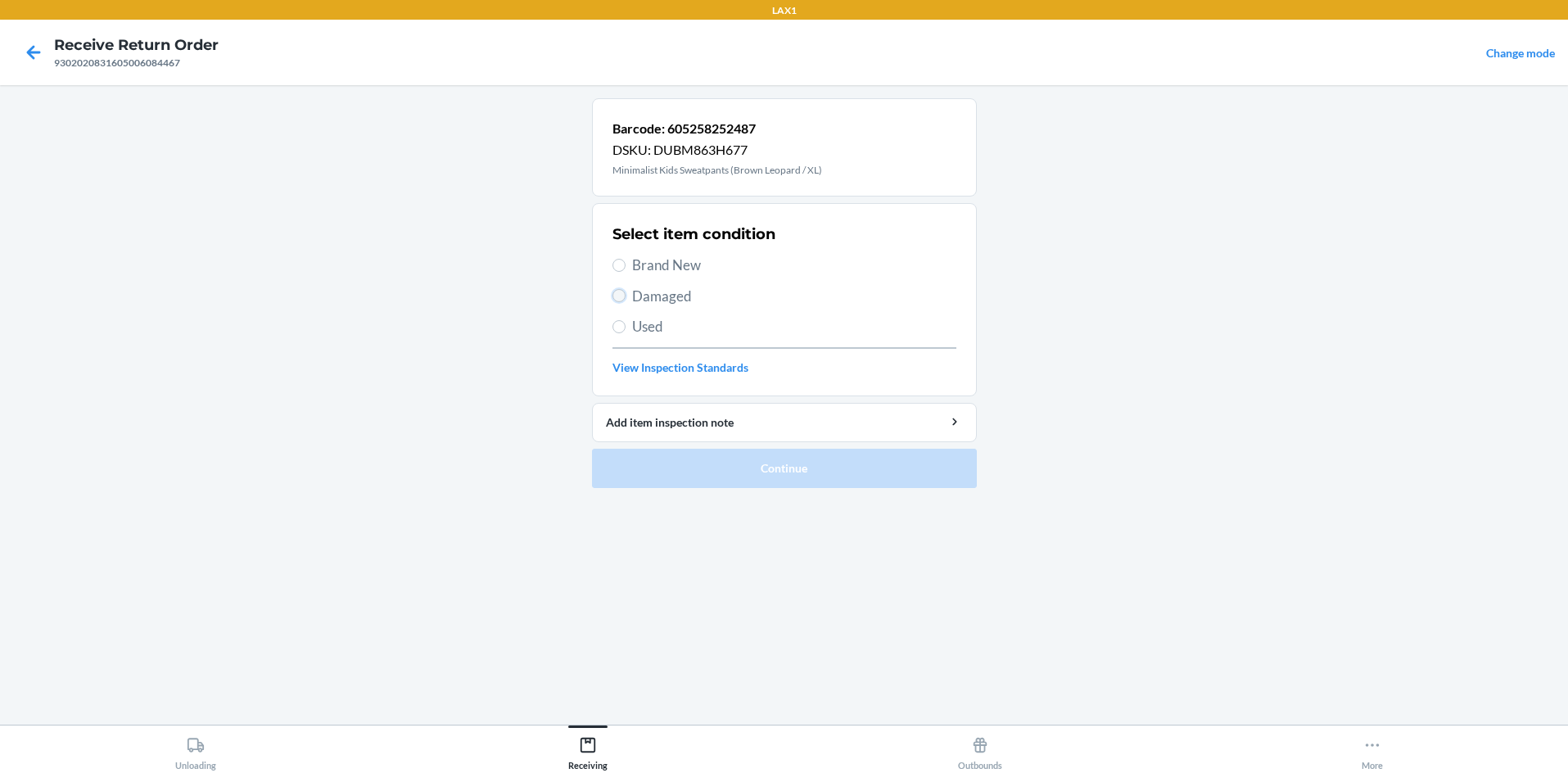
click at [618, 292] on input "Damaged" at bounding box center [619, 296] width 13 height 13
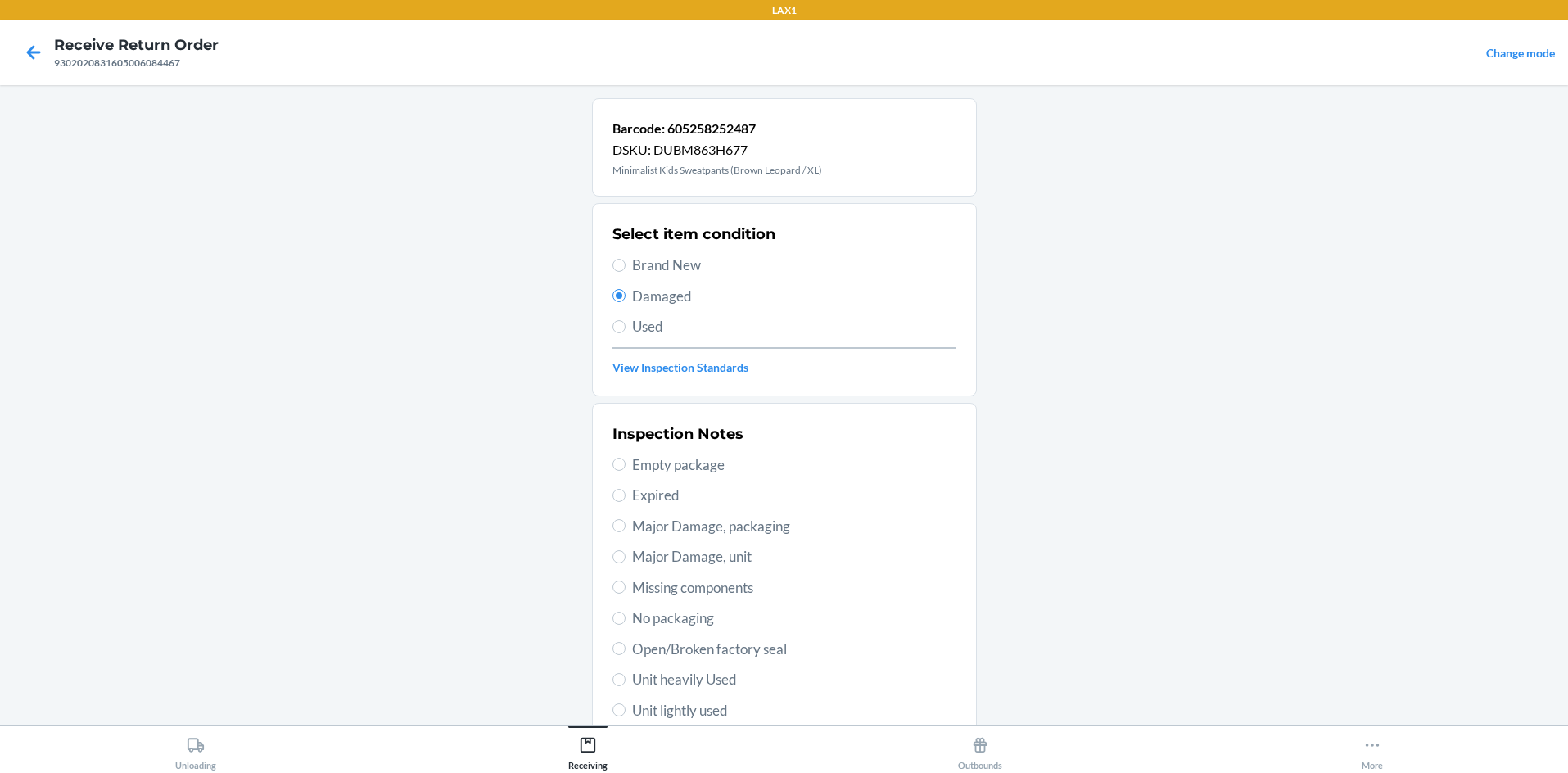
click at [613, 702] on label "Unit lightly used" at bounding box center [784, 710] width 344 height 21
click at [613, 703] on input "Unit lightly used" at bounding box center [619, 710] width 13 height 13
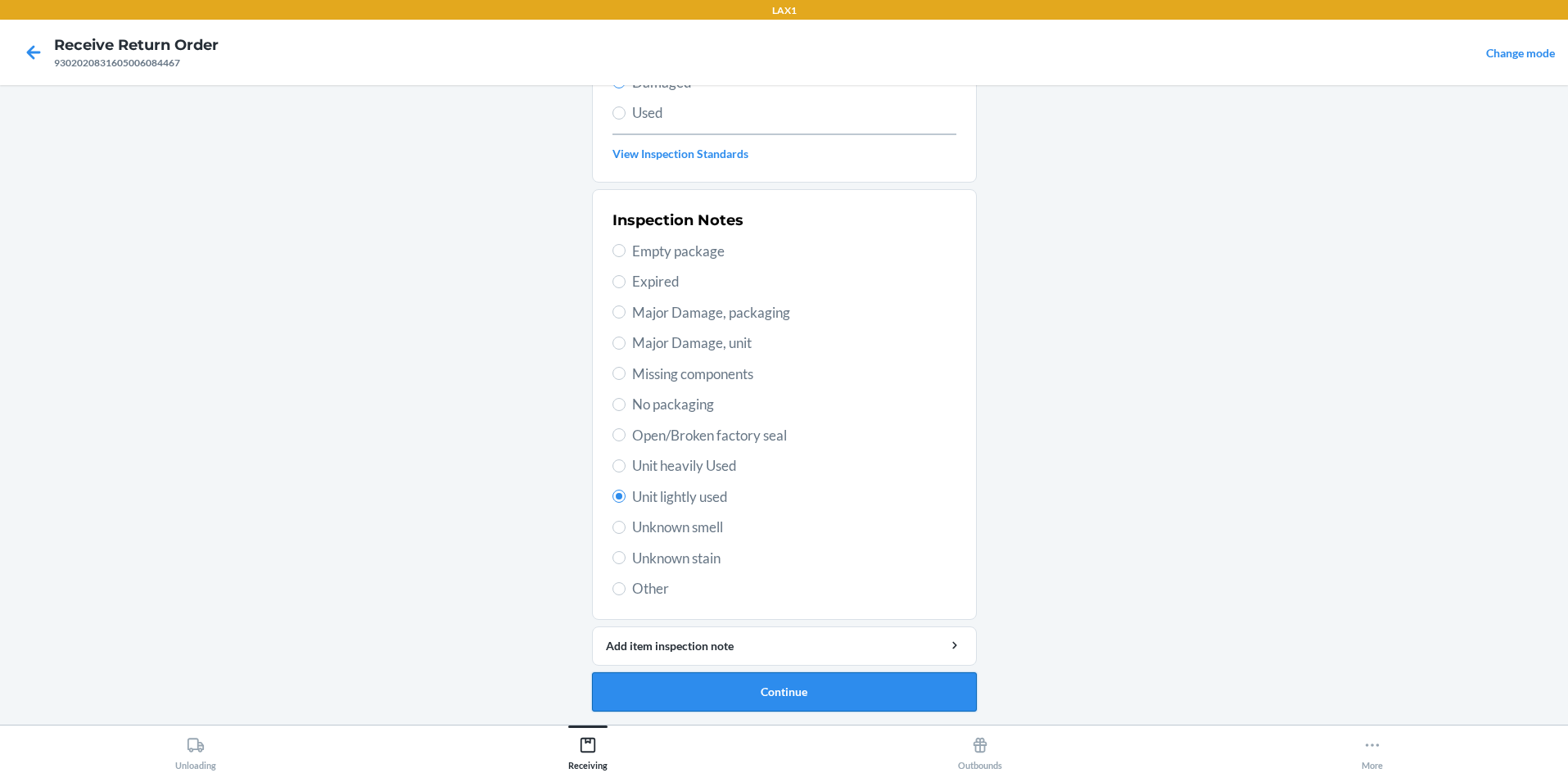
click at [697, 679] on button "Continue" at bounding box center [785, 691] width 385 height 39
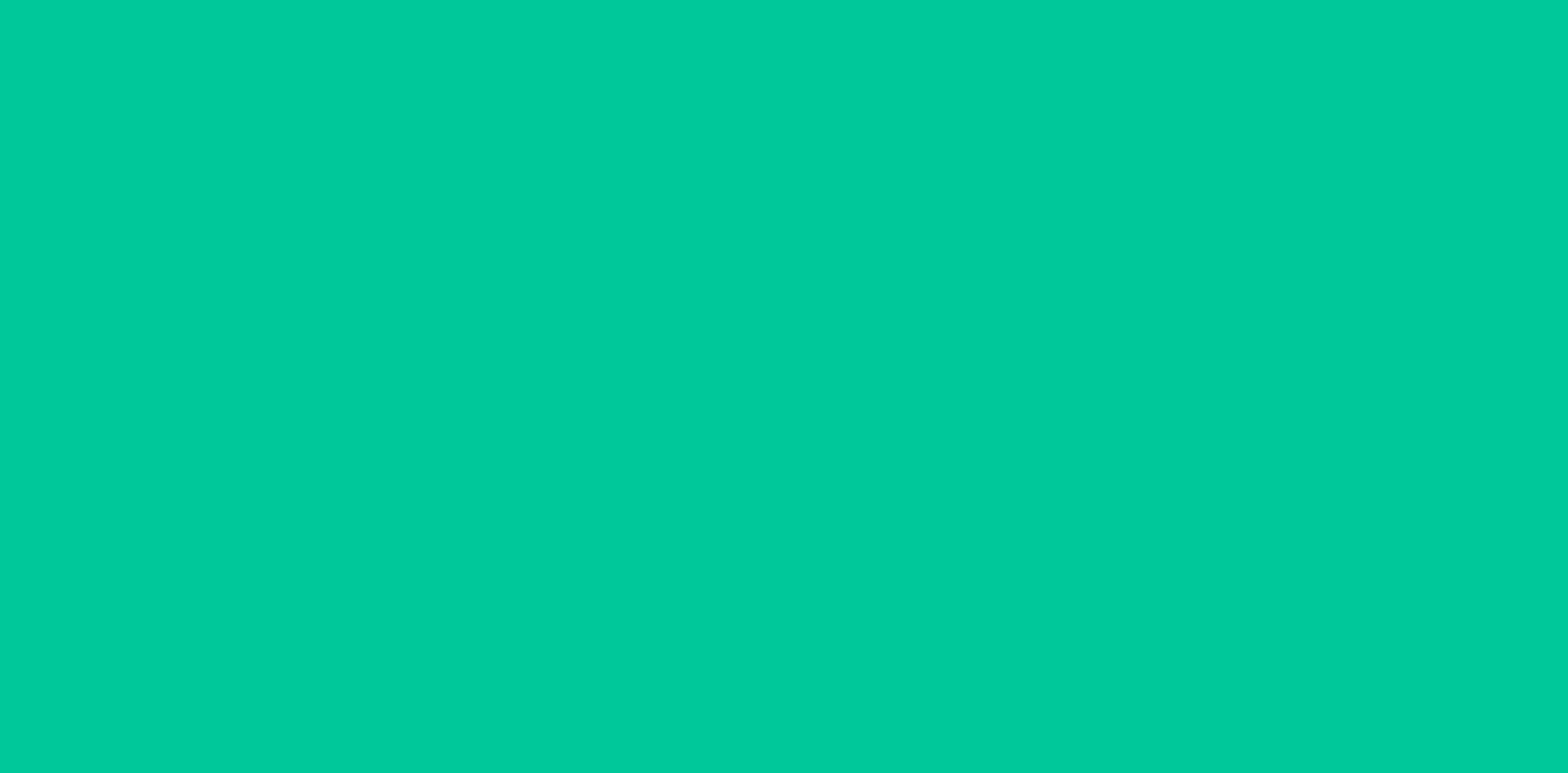
scroll to position [79, 0]
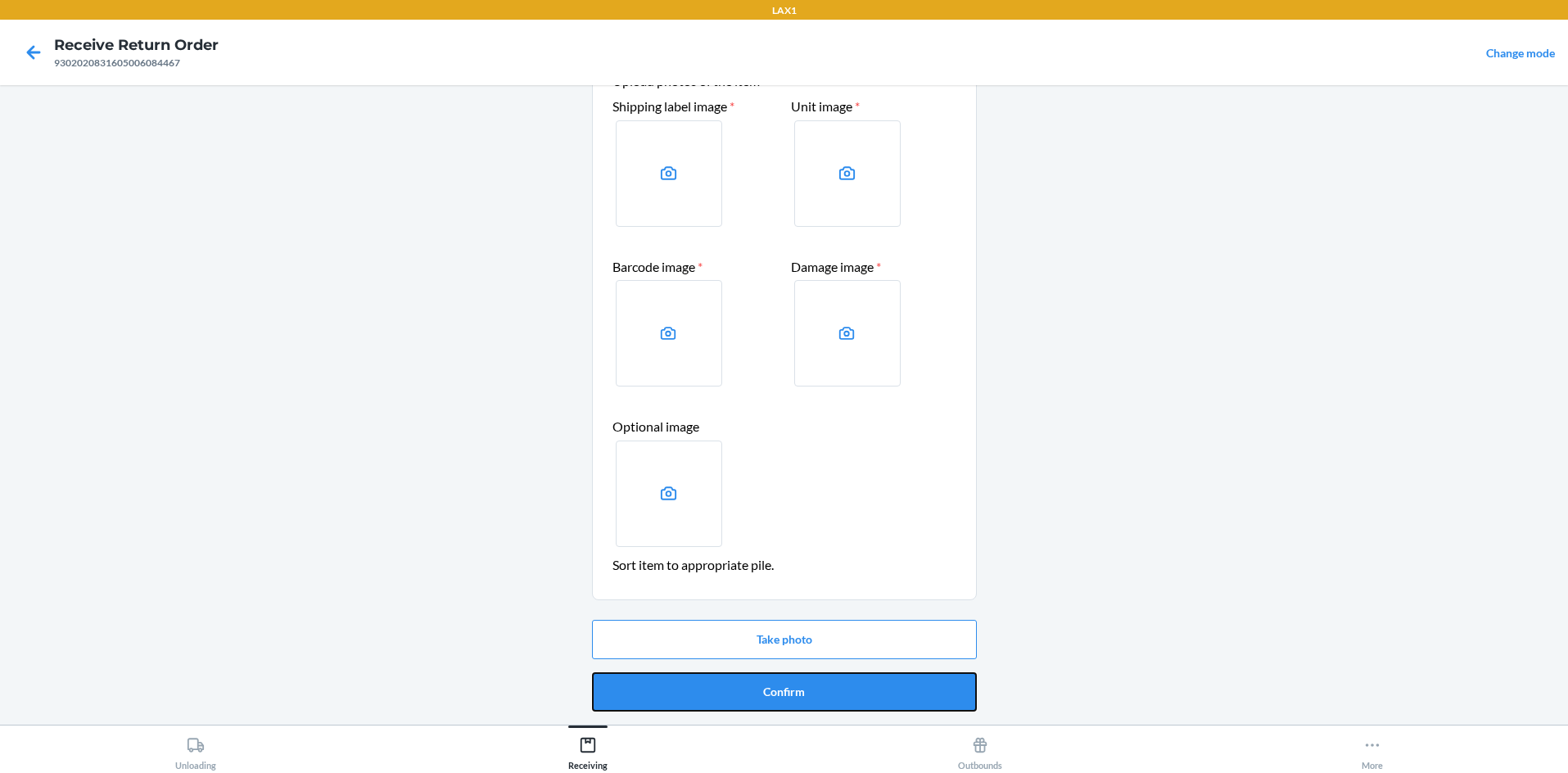
click at [697, 679] on button "Confirm" at bounding box center [785, 691] width 385 height 39
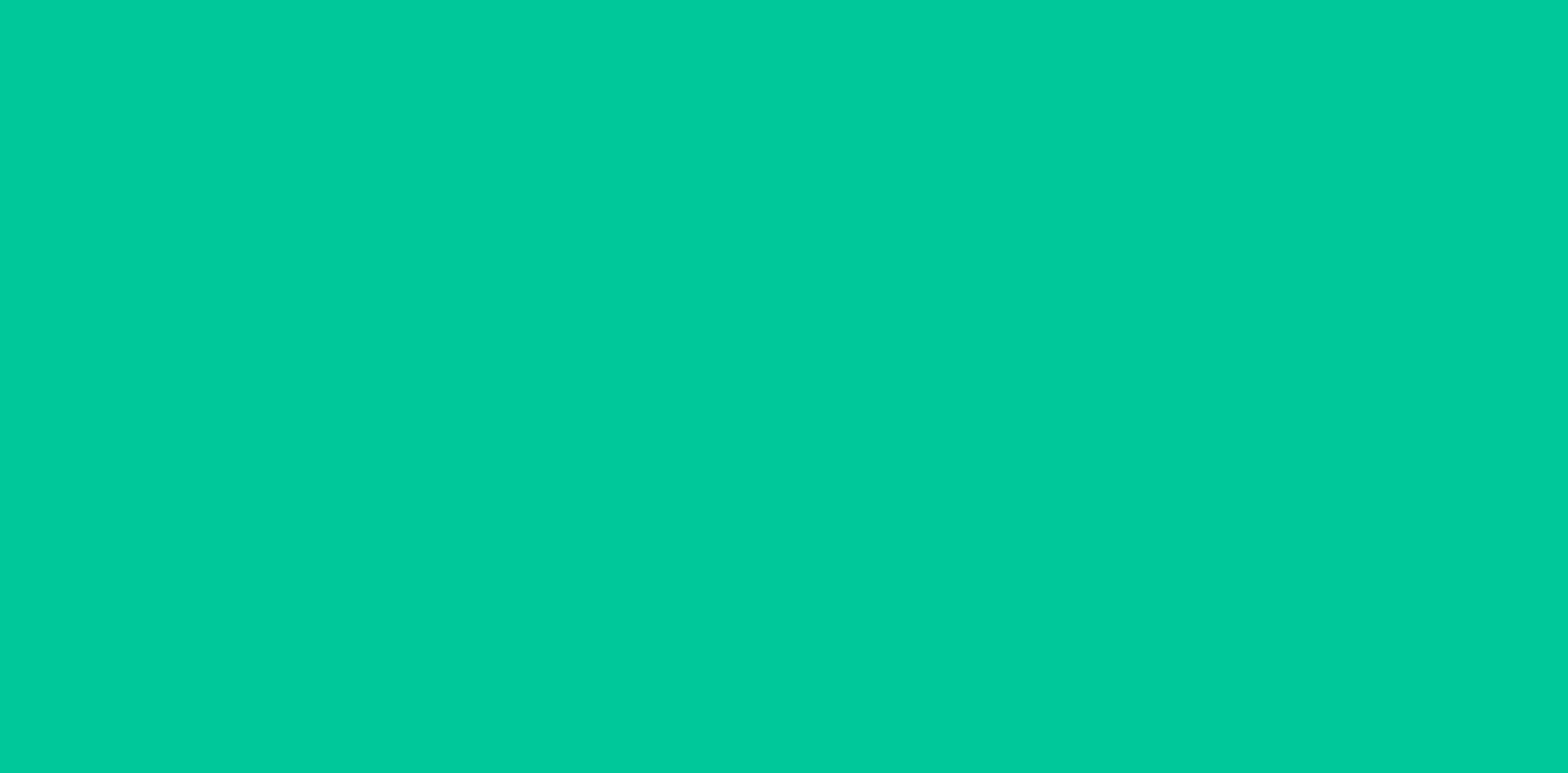
scroll to position [0, 0]
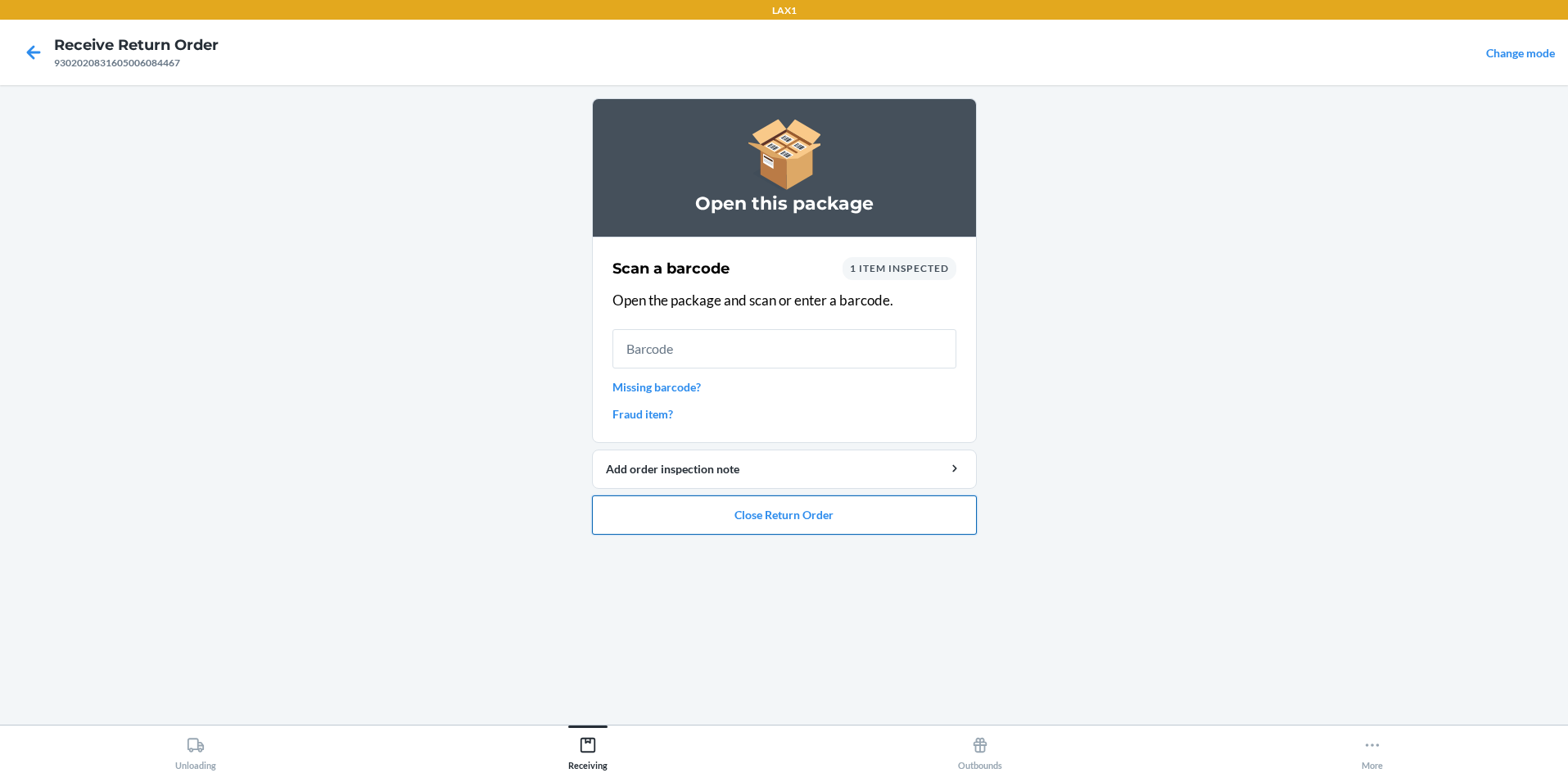
click at [784, 517] on button "Close Return Order" at bounding box center [785, 515] width 385 height 39
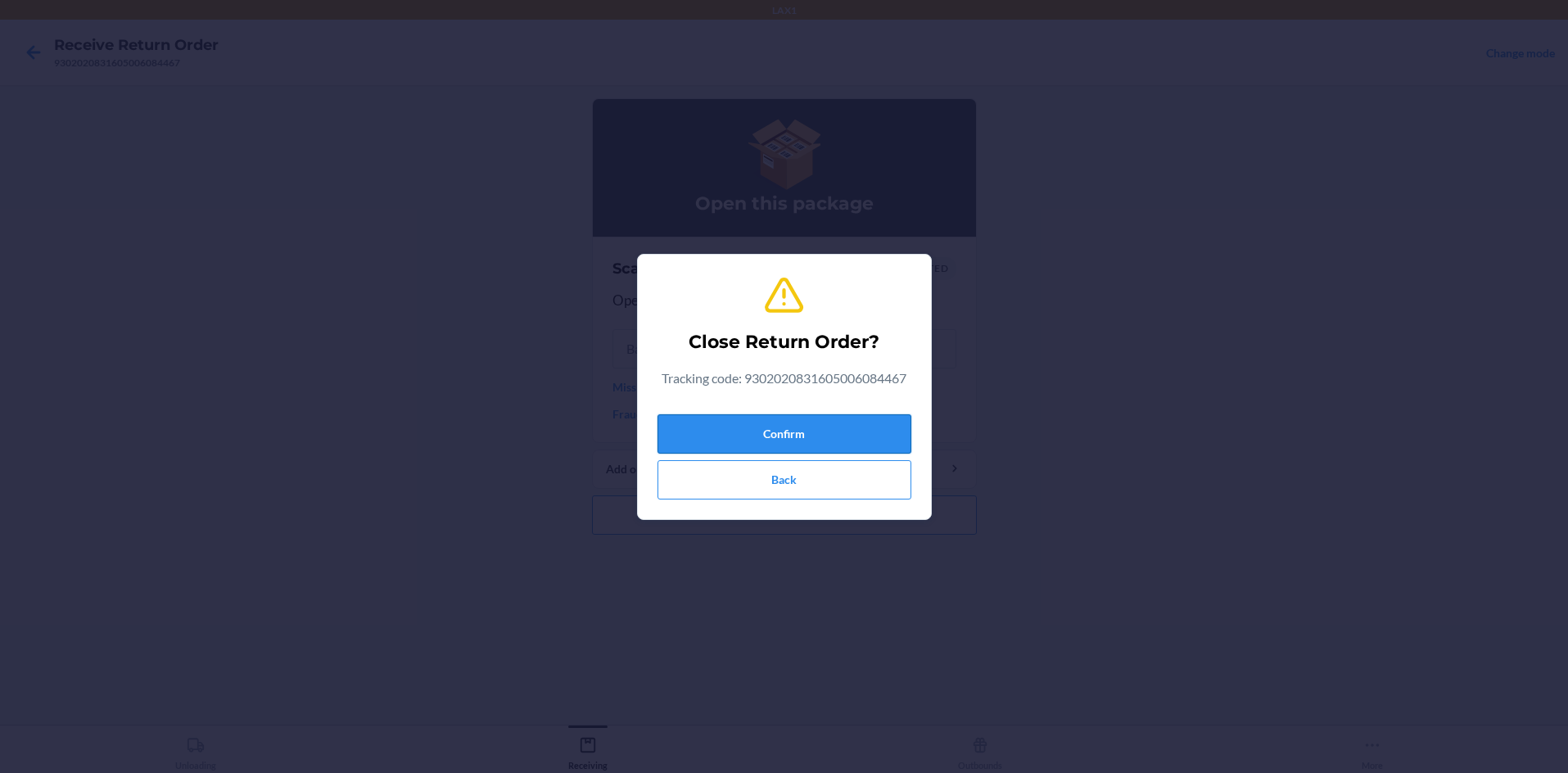
click at [784, 425] on button "Confirm" at bounding box center [784, 434] width 254 height 39
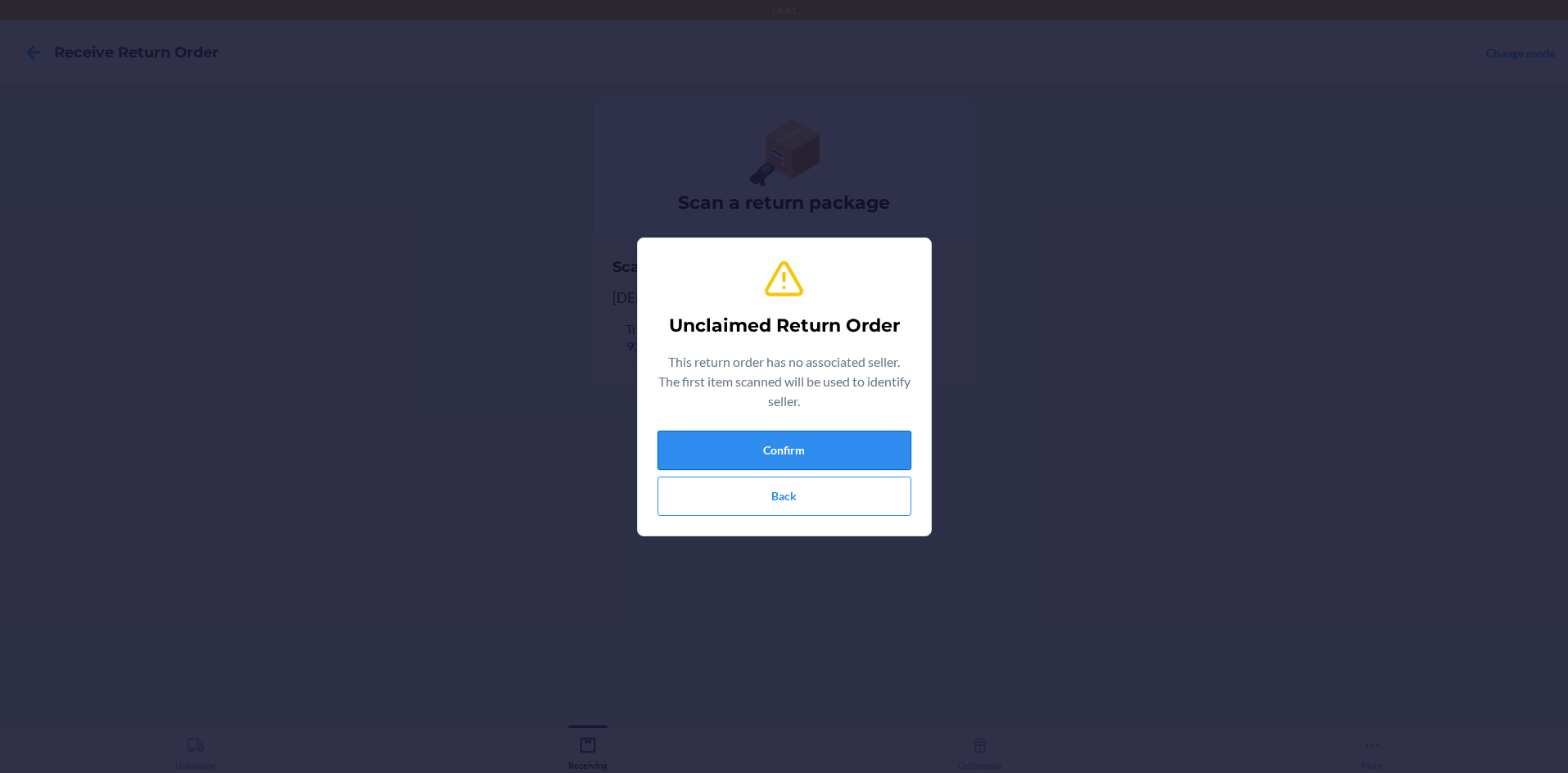
click at [784, 434] on button "Confirm" at bounding box center [784, 450] width 254 height 39
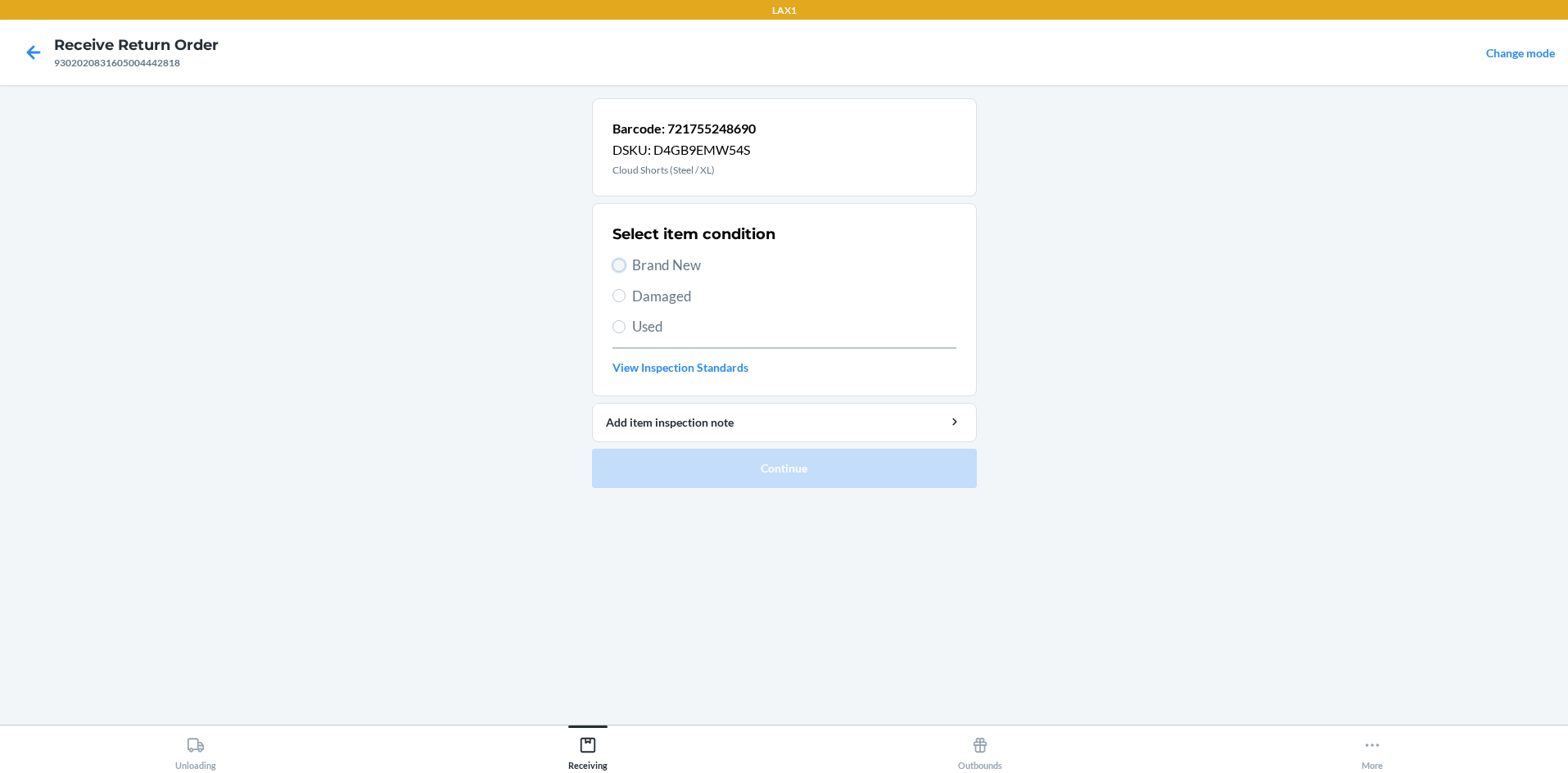
click at [618, 269] on input "Brand New" at bounding box center [619, 266] width 13 height 13
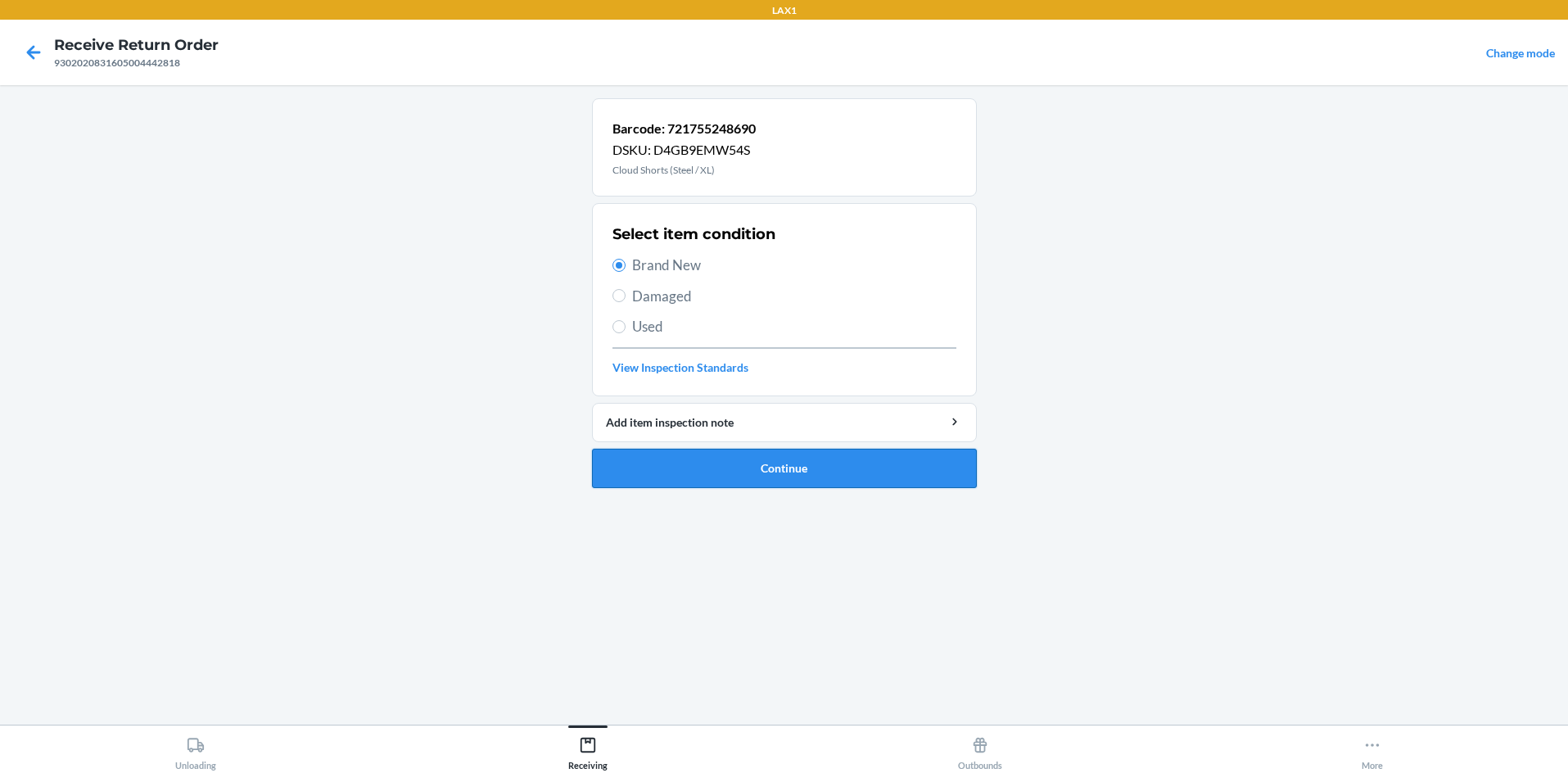
click at [732, 472] on button "Continue" at bounding box center [785, 468] width 385 height 39
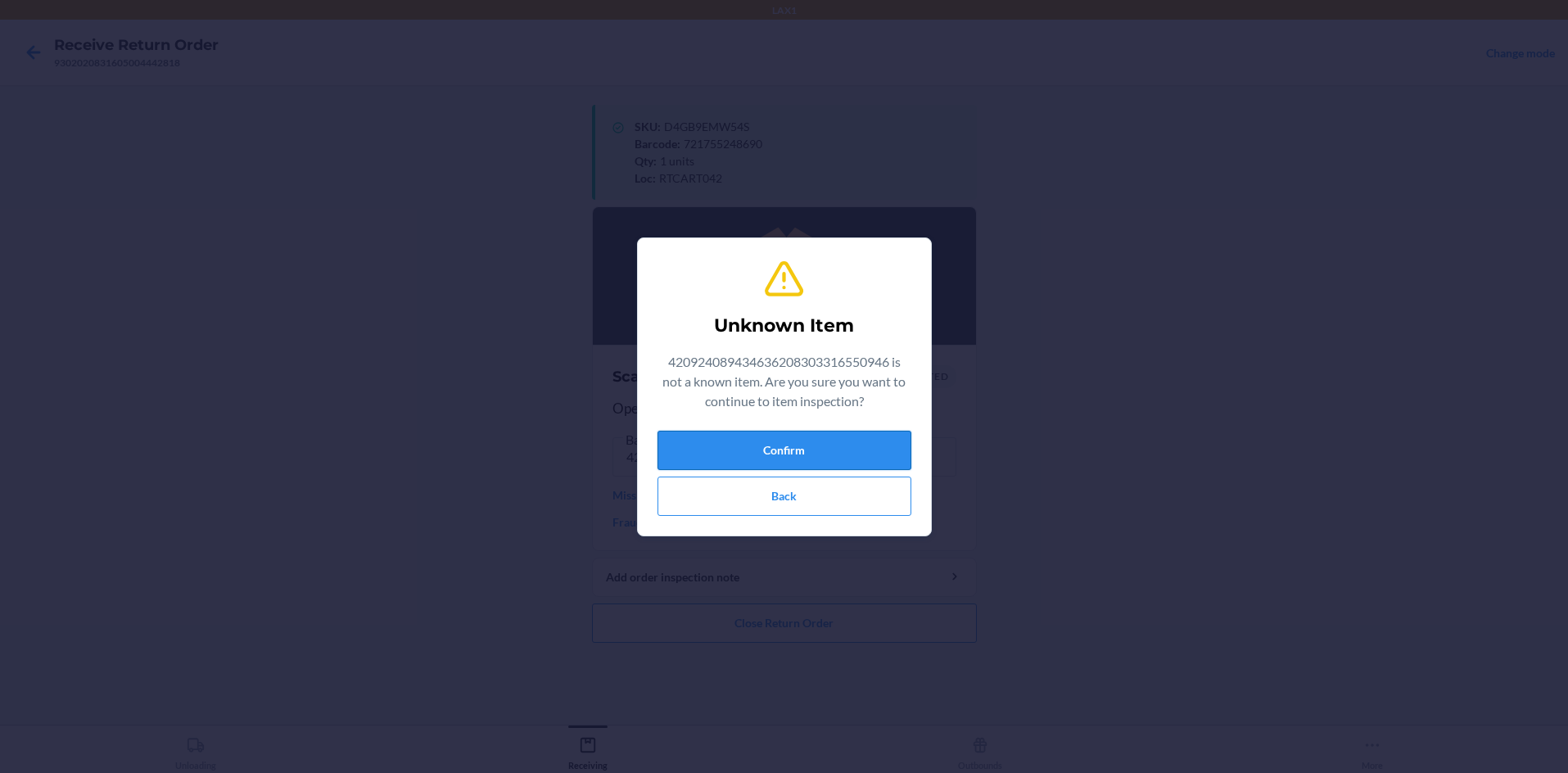
click at [784, 450] on button "Confirm" at bounding box center [784, 450] width 254 height 39
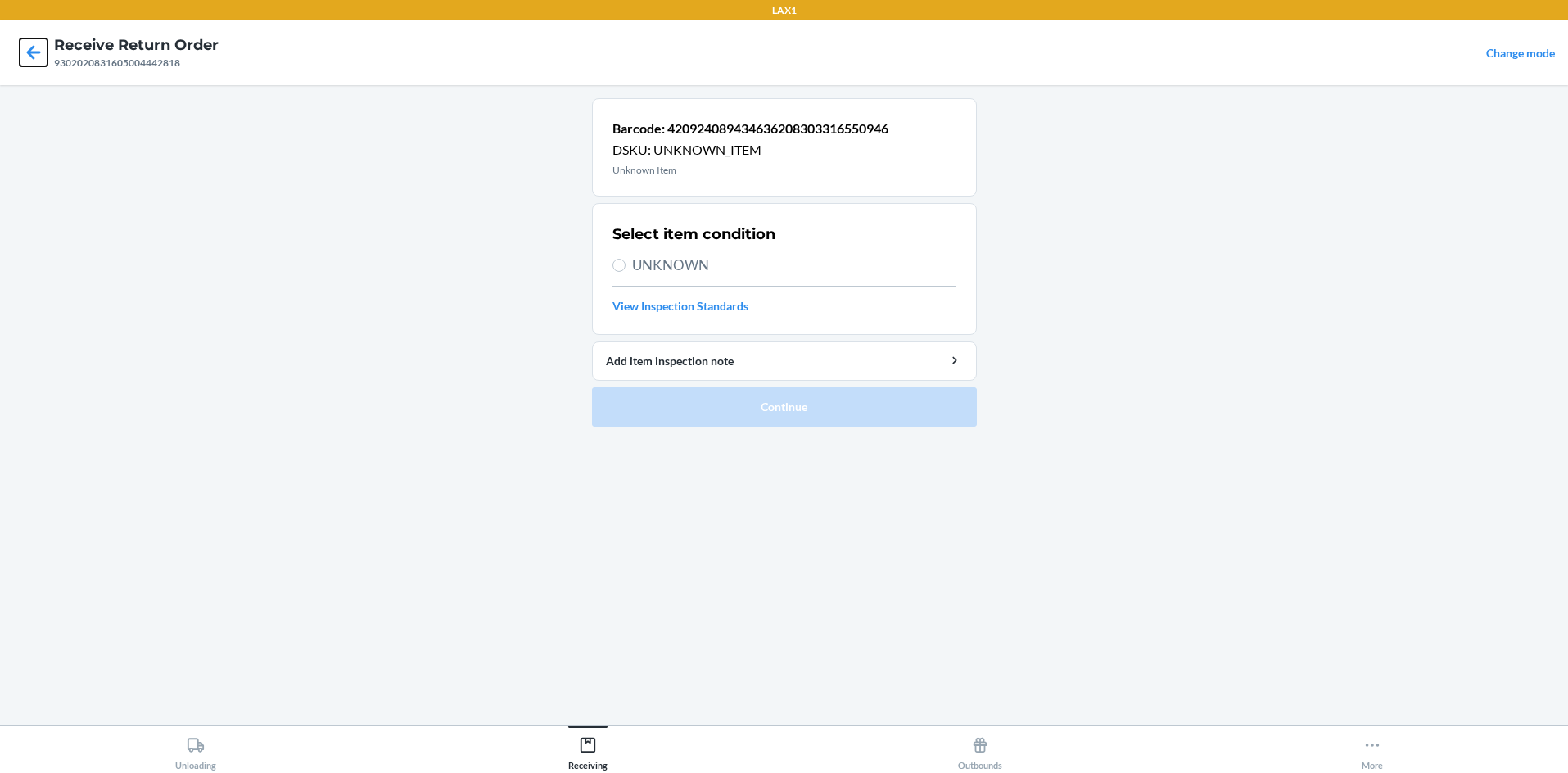
click at [34, 40] on icon at bounding box center [33, 52] width 28 height 28
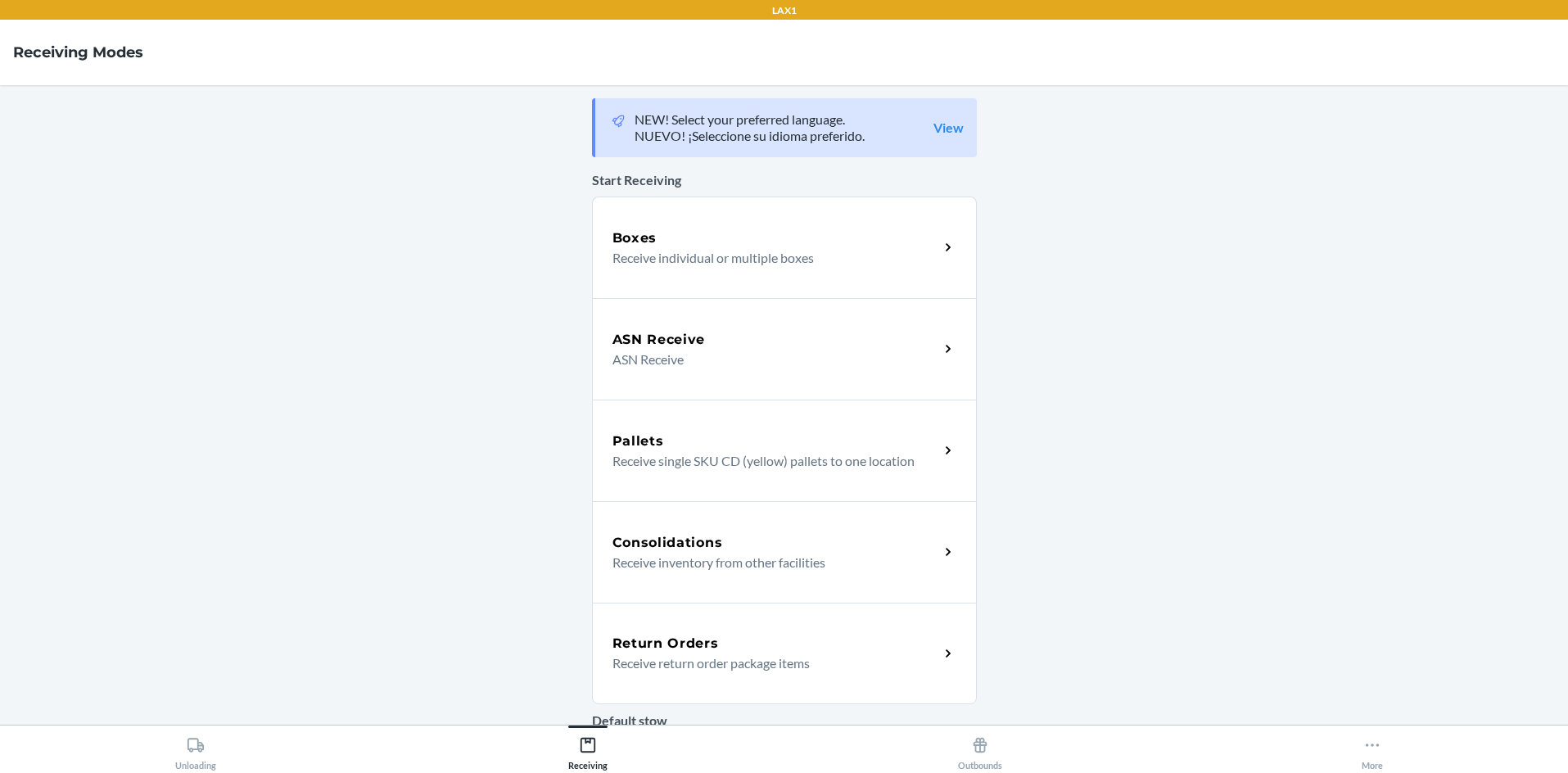
click at [784, 660] on icon at bounding box center [949, 654] width 18 height 18
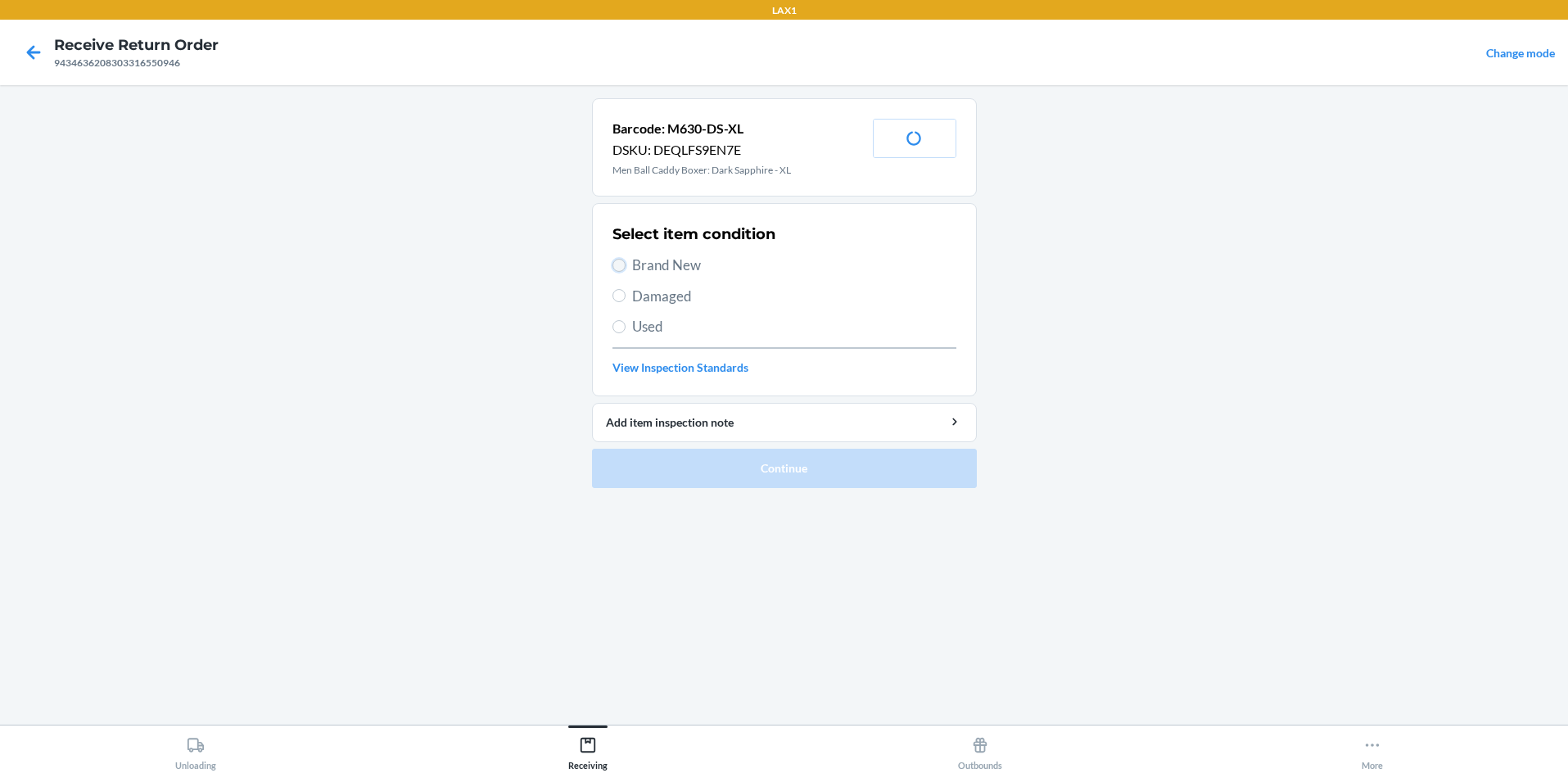
click at [620, 267] on input "Brand New" at bounding box center [619, 266] width 13 height 13
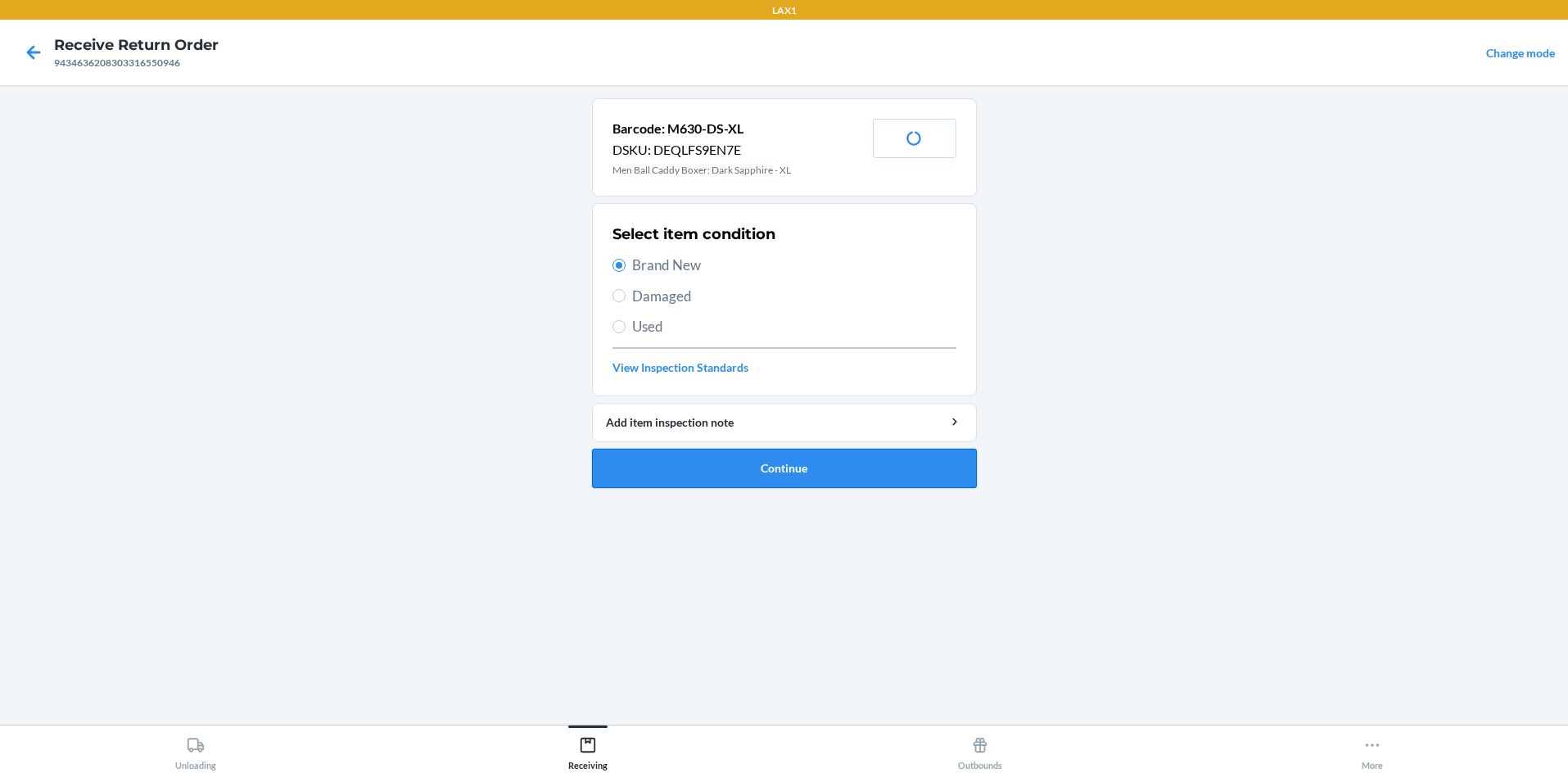
click at [738, 475] on button "Continue" at bounding box center [785, 468] width 385 height 39
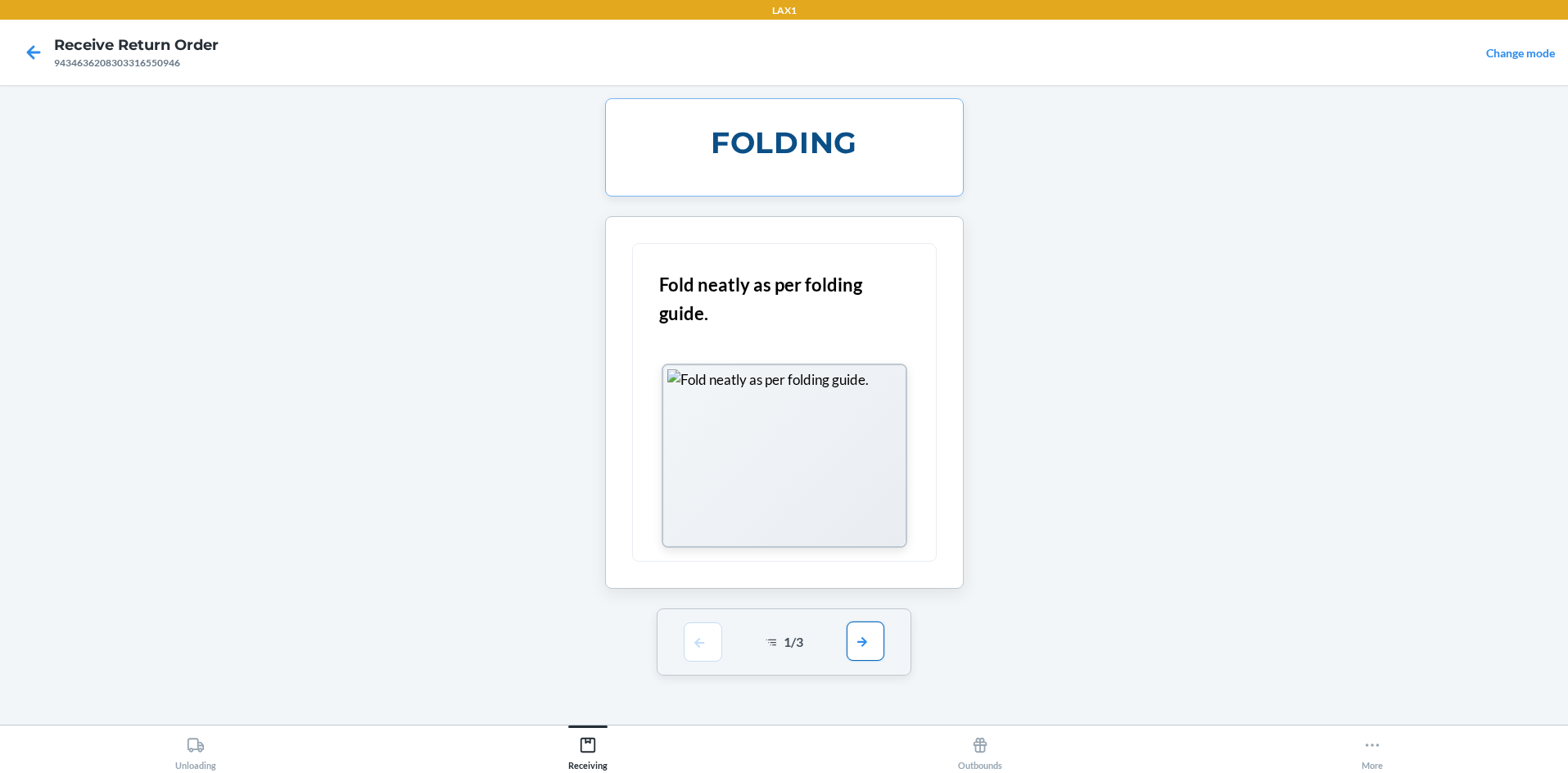
click at [784, 637] on button "button" at bounding box center [866, 641] width 38 height 39
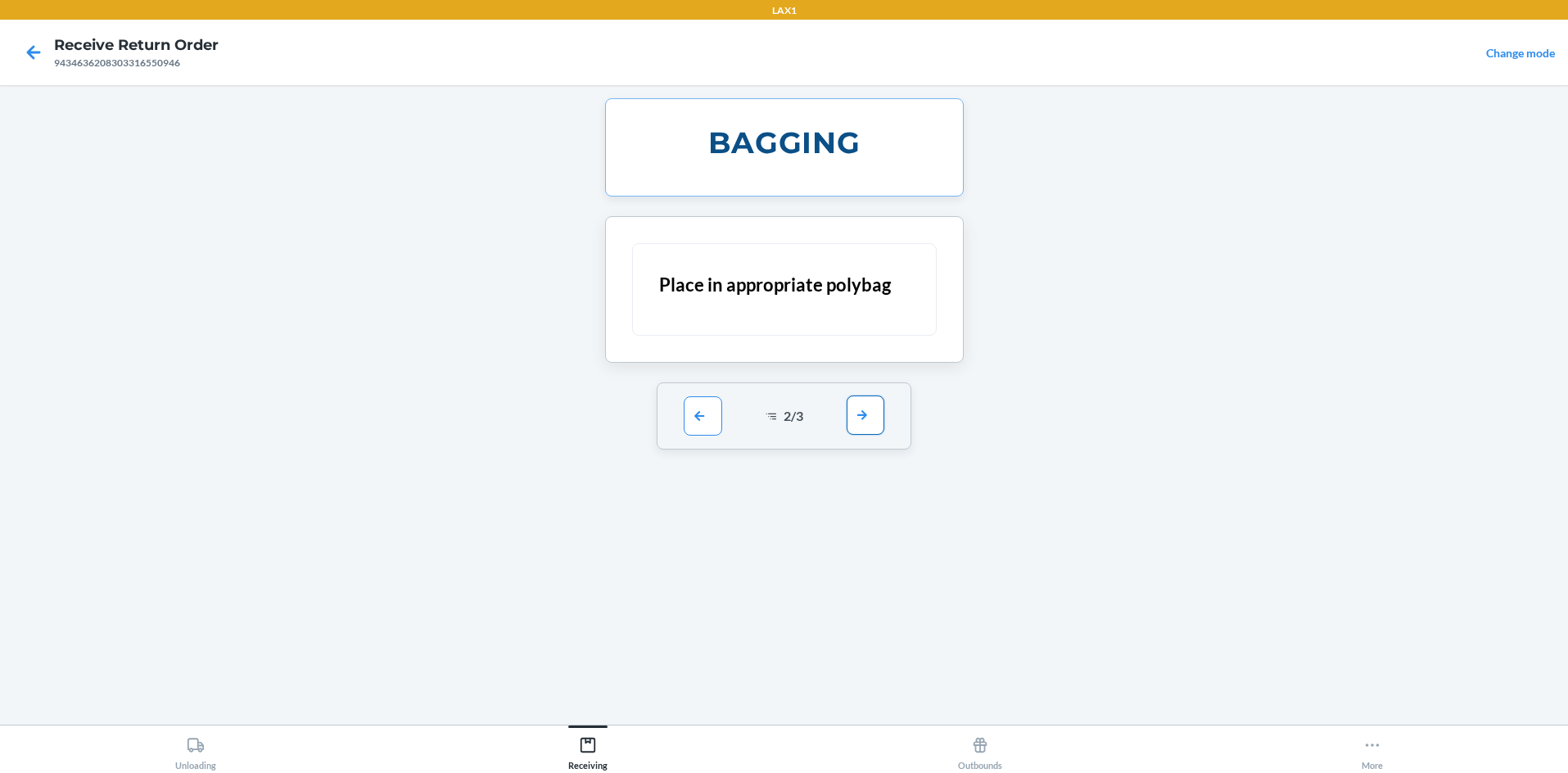
click at [784, 406] on button "button" at bounding box center [866, 415] width 38 height 39
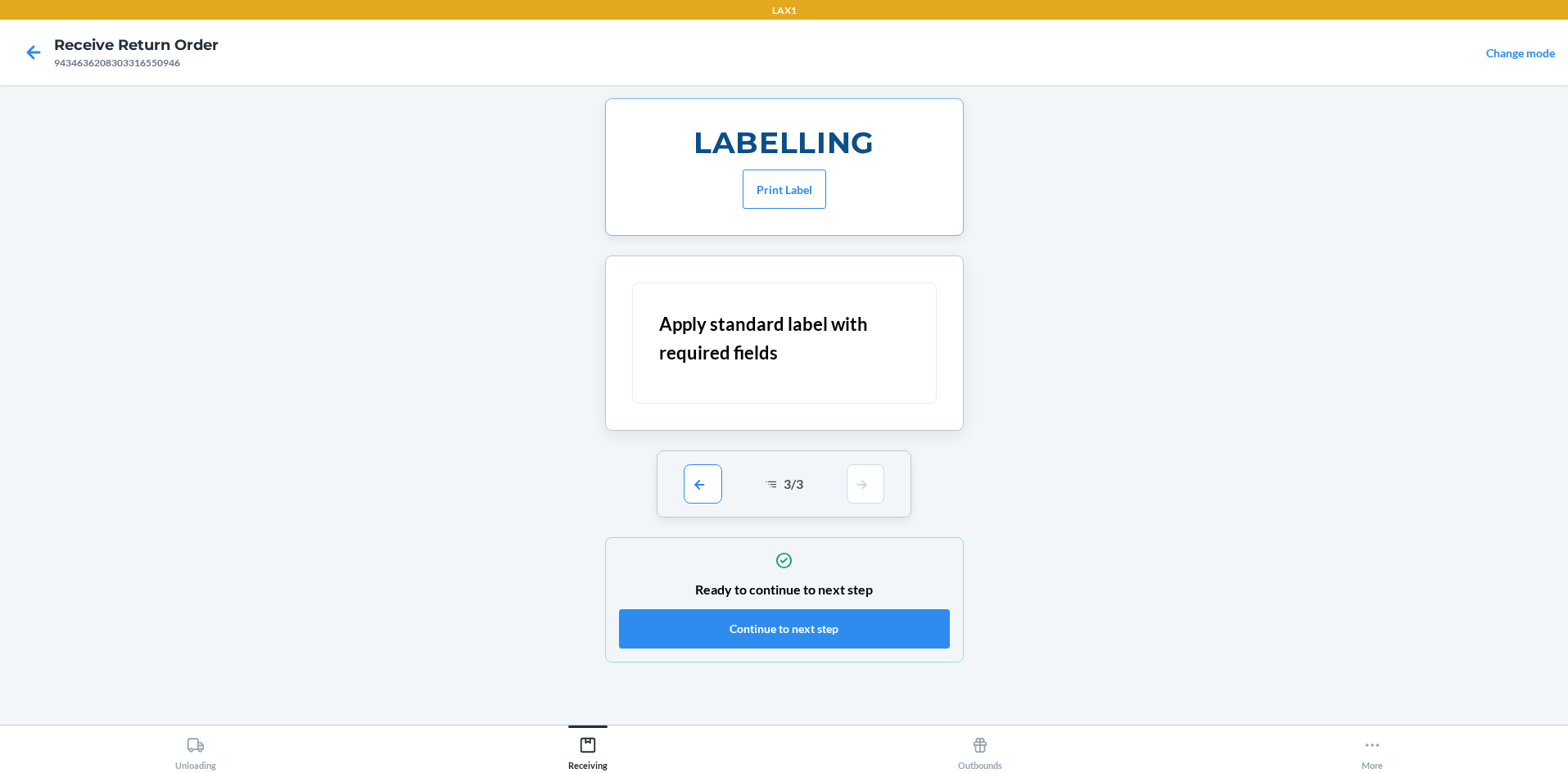
click at [784, 649] on div "Ready to continue to next step Continue to next step" at bounding box center [785, 600] width 331 height 108
click at [784, 623] on button "Continue to next step" at bounding box center [785, 628] width 331 height 39
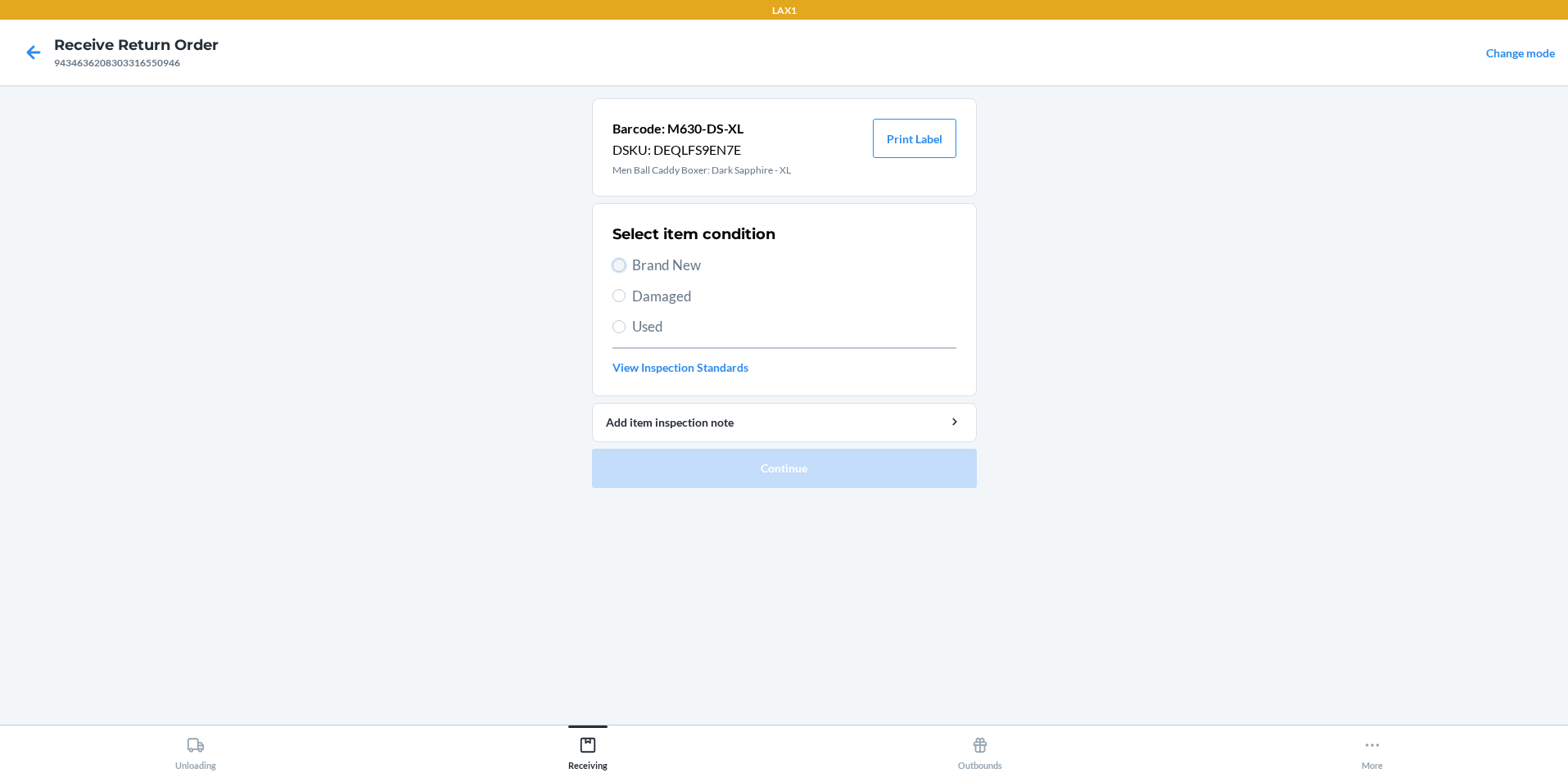
click at [618, 262] on input "Brand New" at bounding box center [619, 266] width 13 height 13
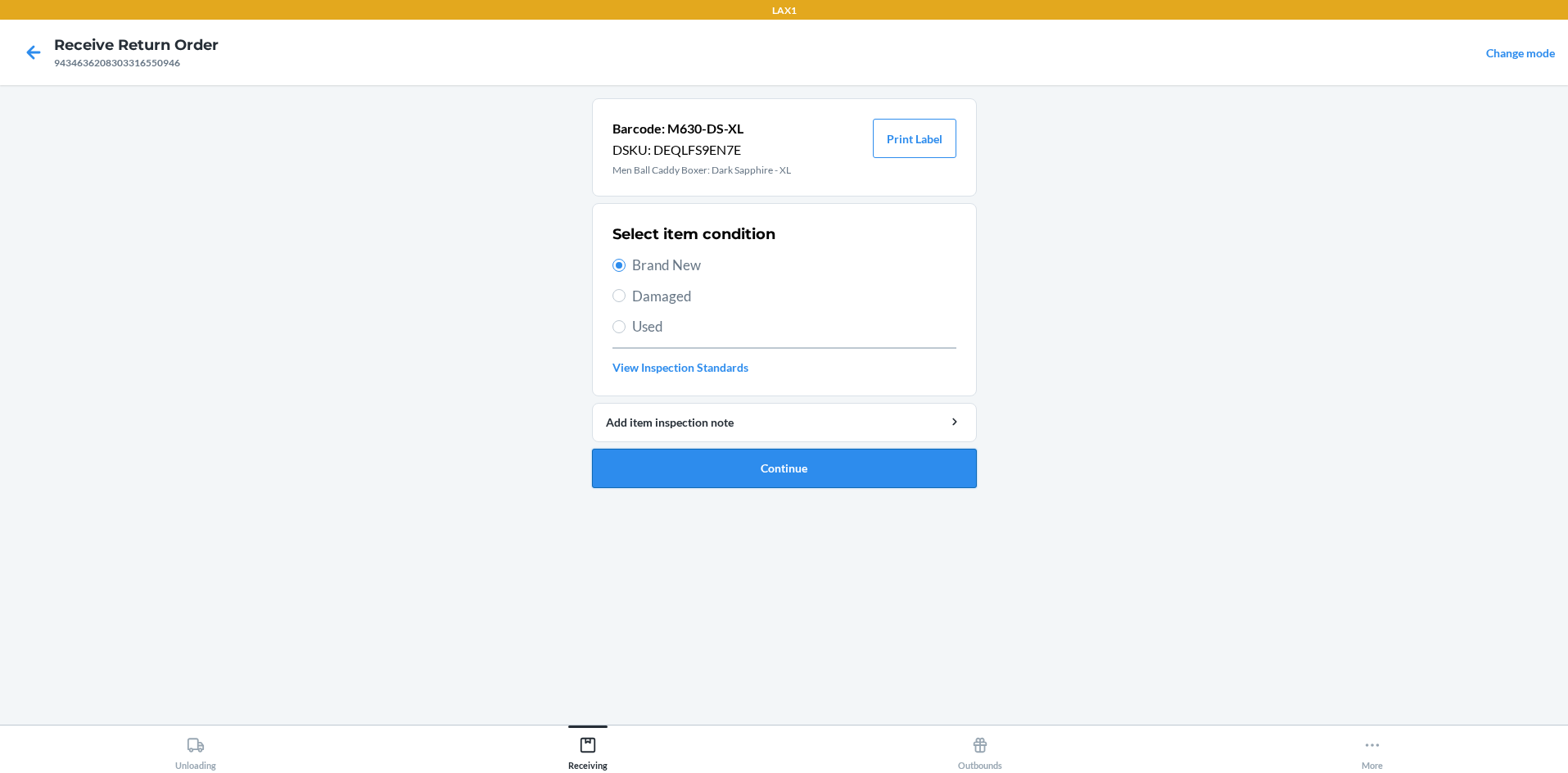
click at [704, 464] on button "Continue" at bounding box center [785, 468] width 385 height 39
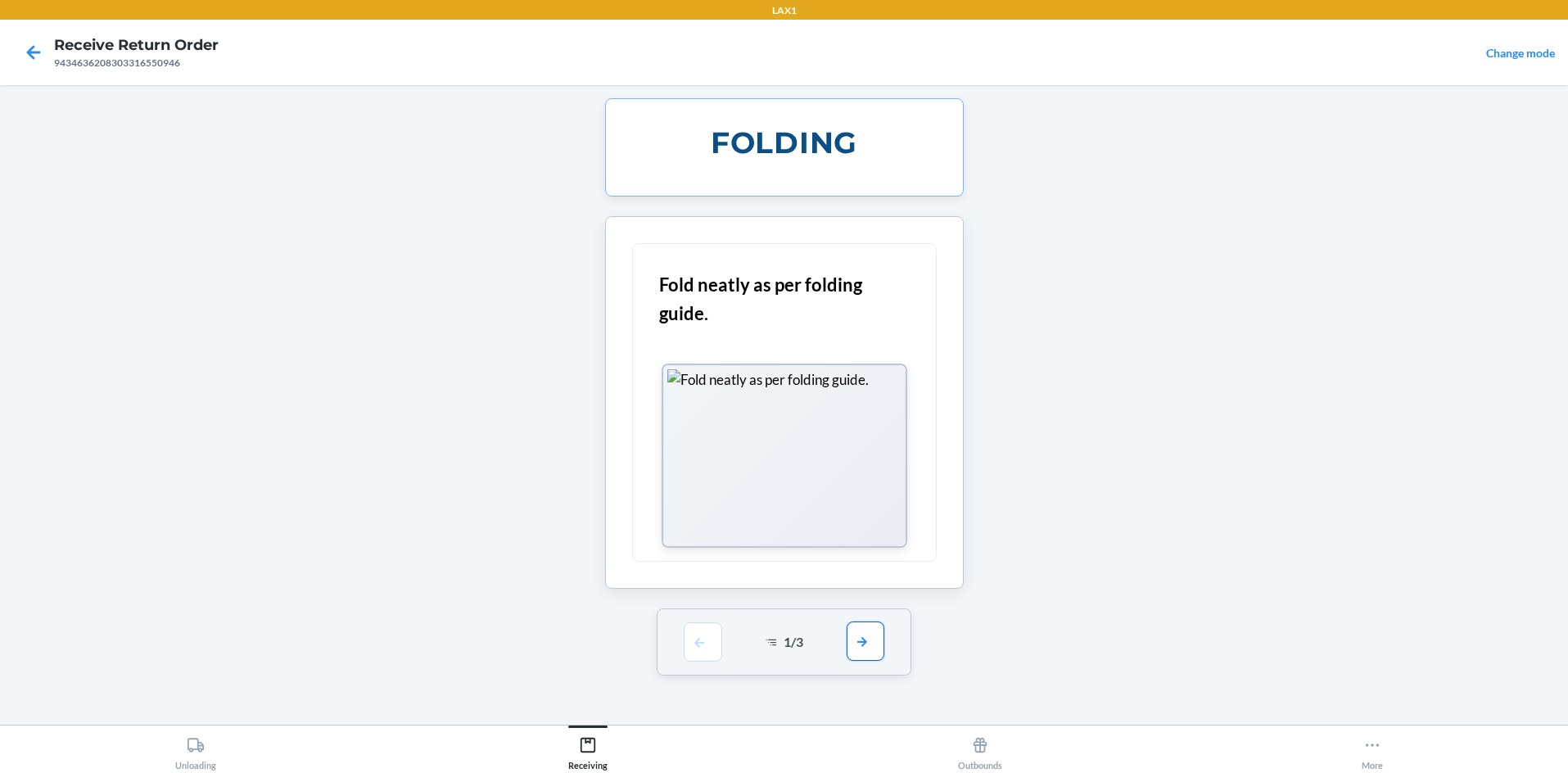
click at [784, 636] on button "button" at bounding box center [866, 641] width 38 height 39
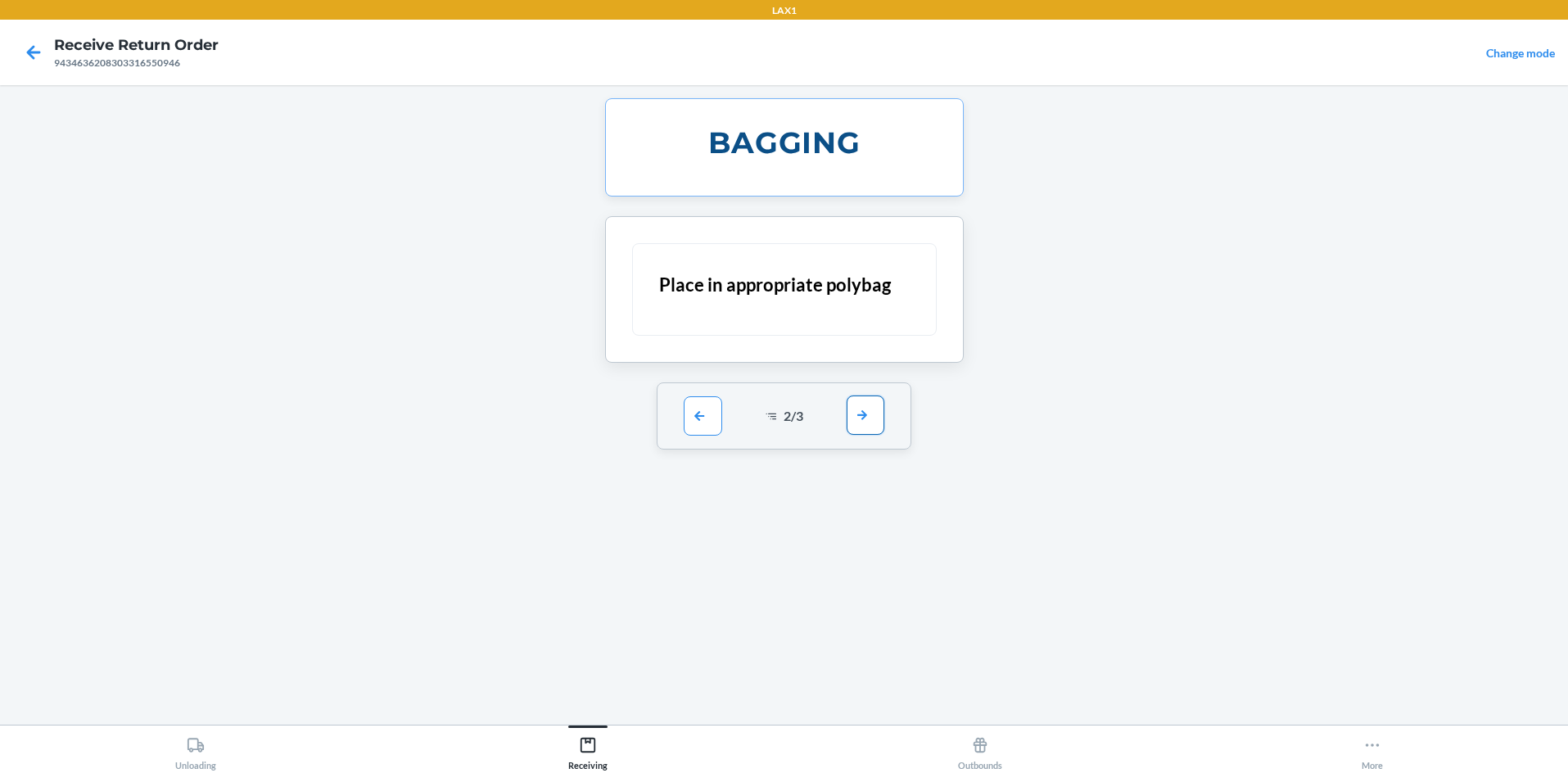
click at [784, 426] on button "button" at bounding box center [866, 415] width 38 height 39
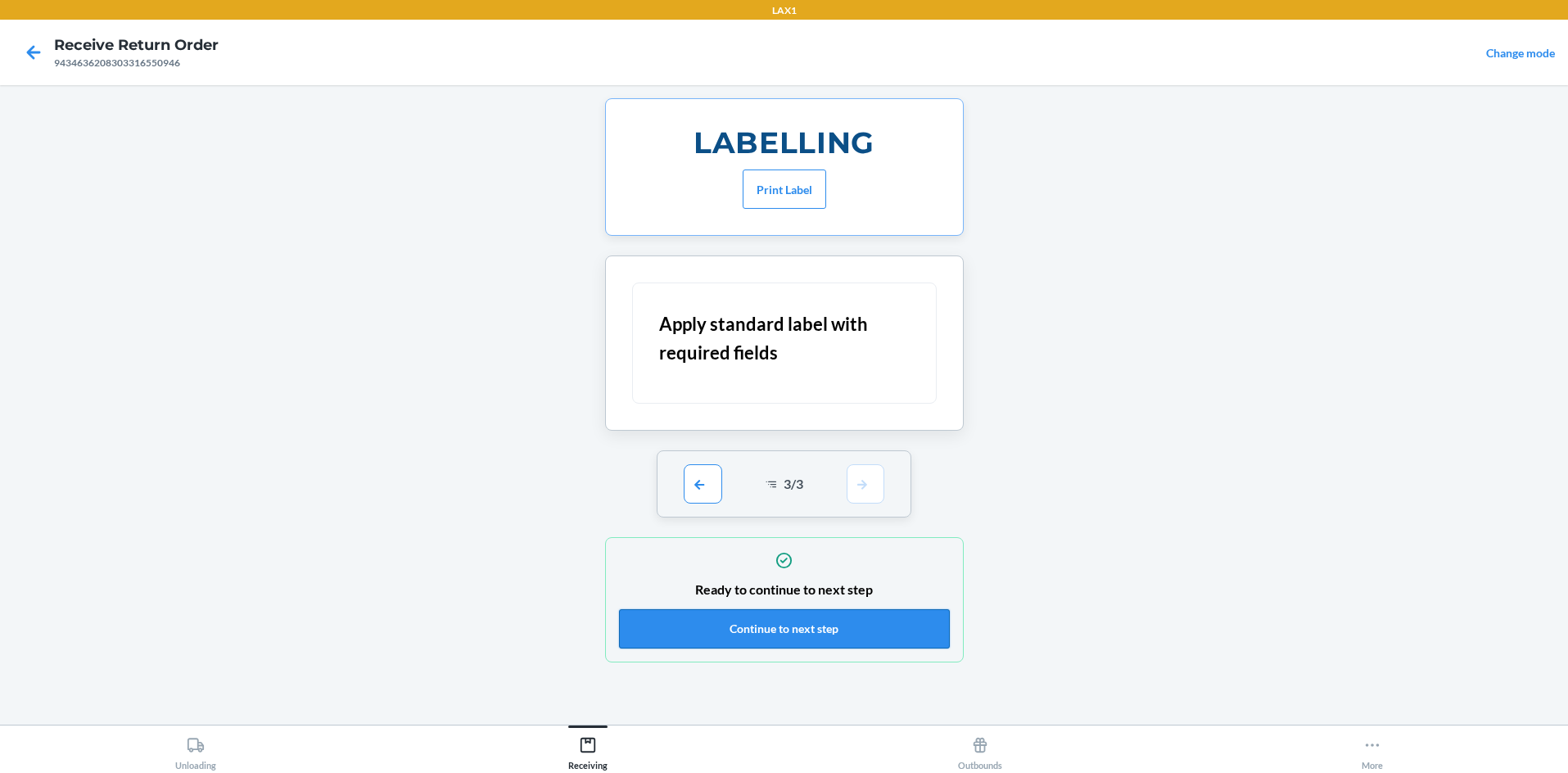
click at [784, 638] on button "Continue to next step" at bounding box center [785, 628] width 331 height 39
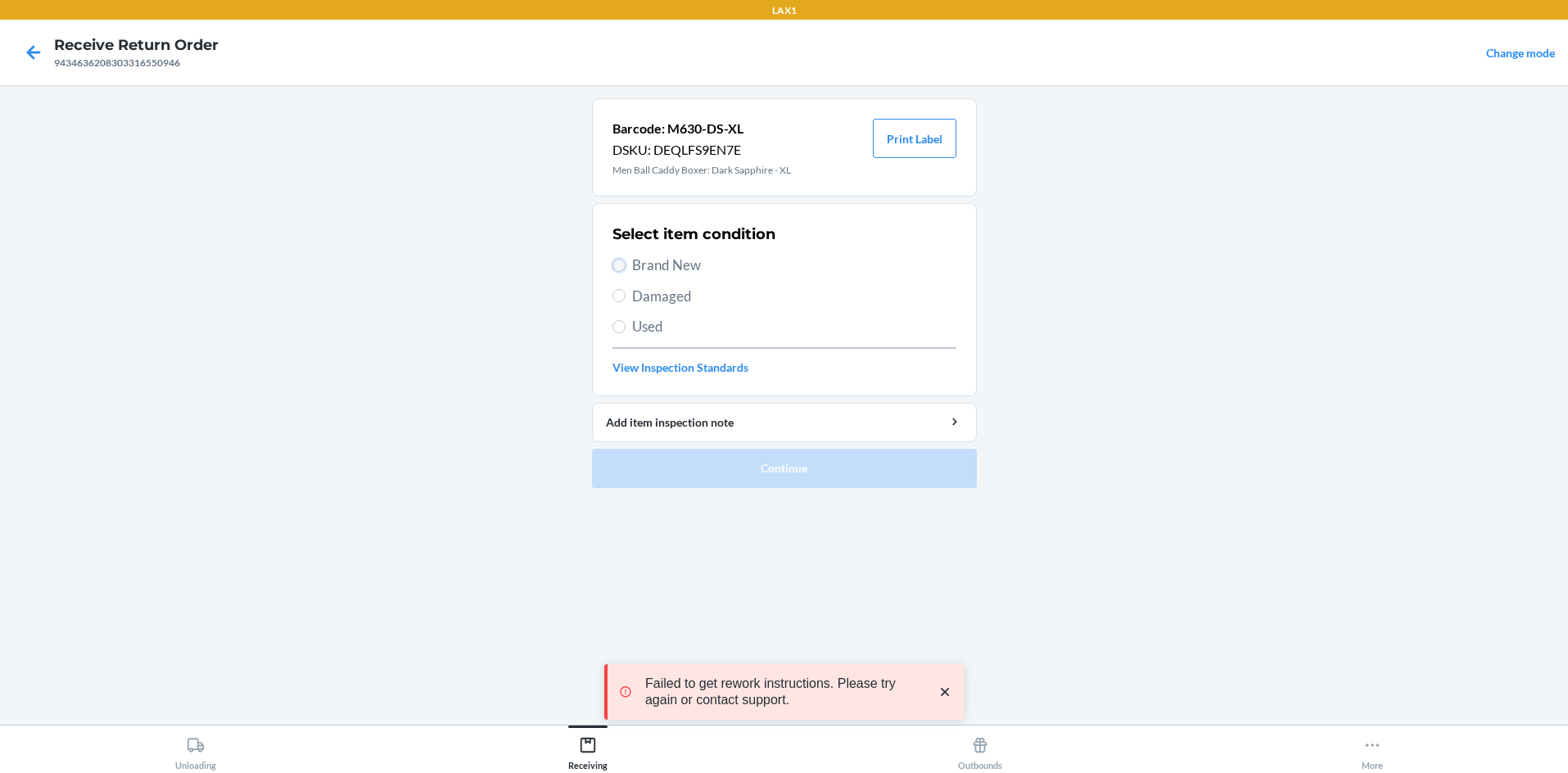
click at [618, 264] on input "Brand New" at bounding box center [619, 266] width 13 height 13
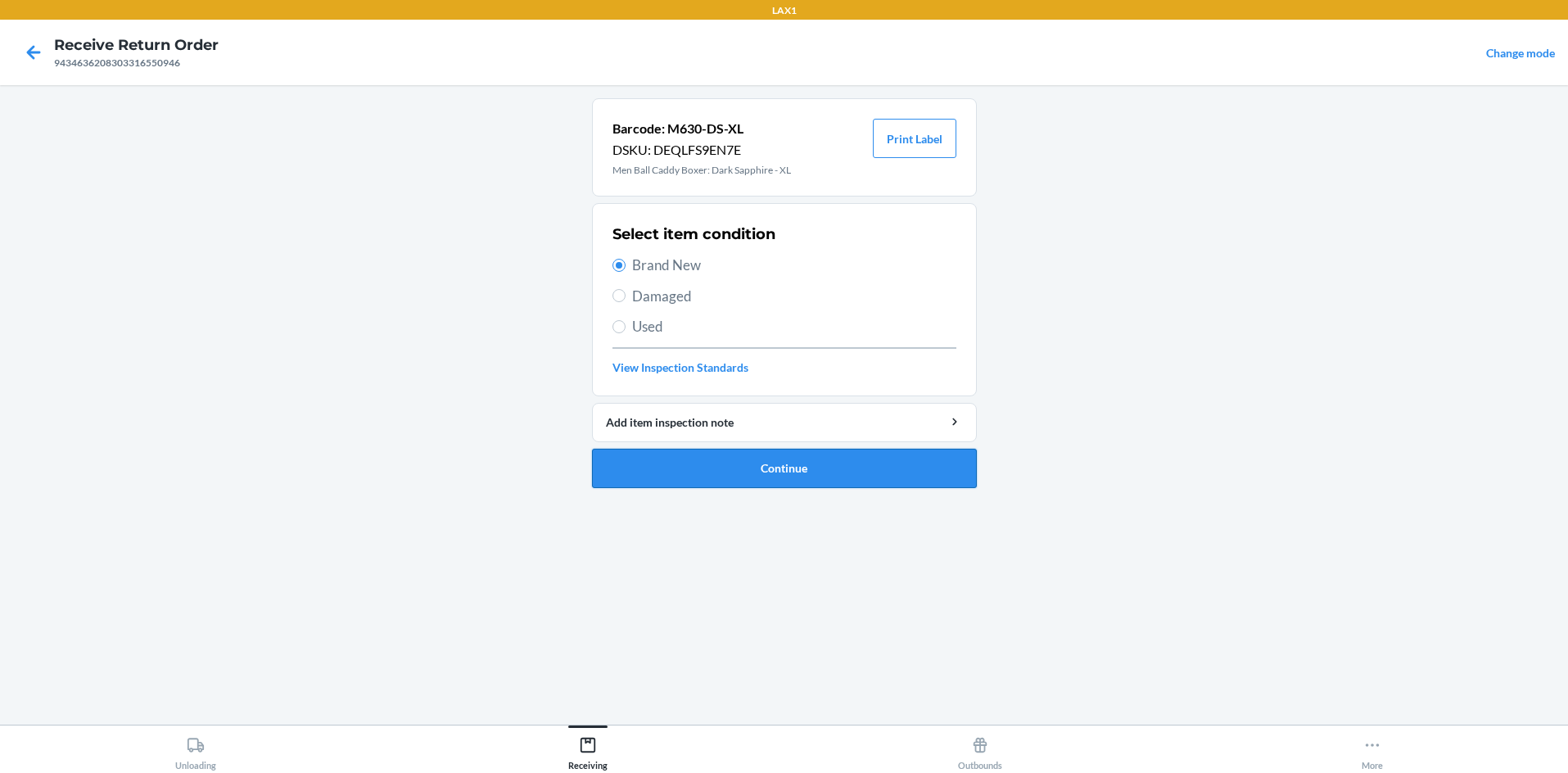
click at [707, 468] on button "Continue" at bounding box center [785, 468] width 385 height 39
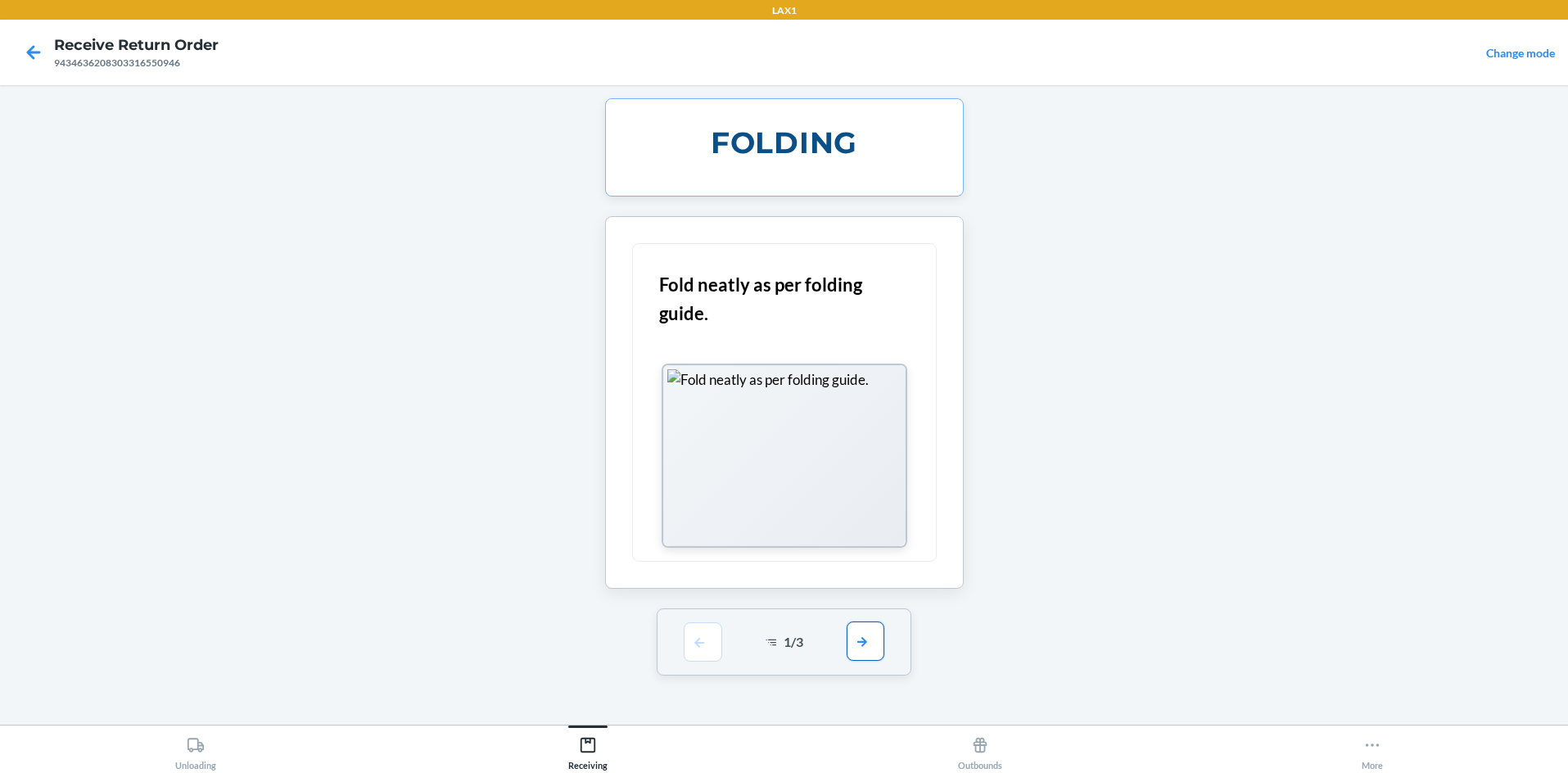
click at [784, 649] on button "button" at bounding box center [866, 641] width 38 height 39
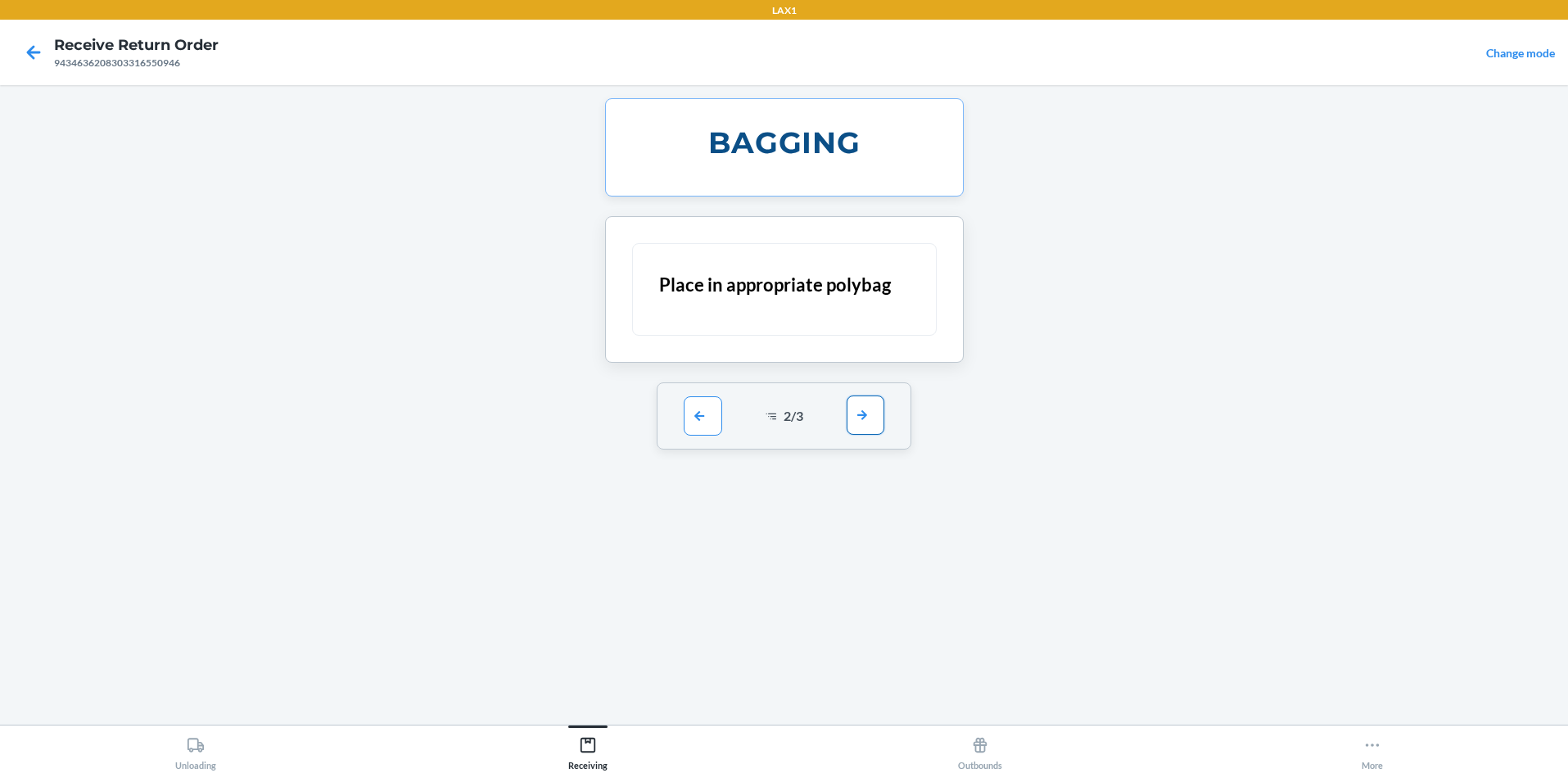
click at [784, 419] on button "button" at bounding box center [866, 415] width 38 height 39
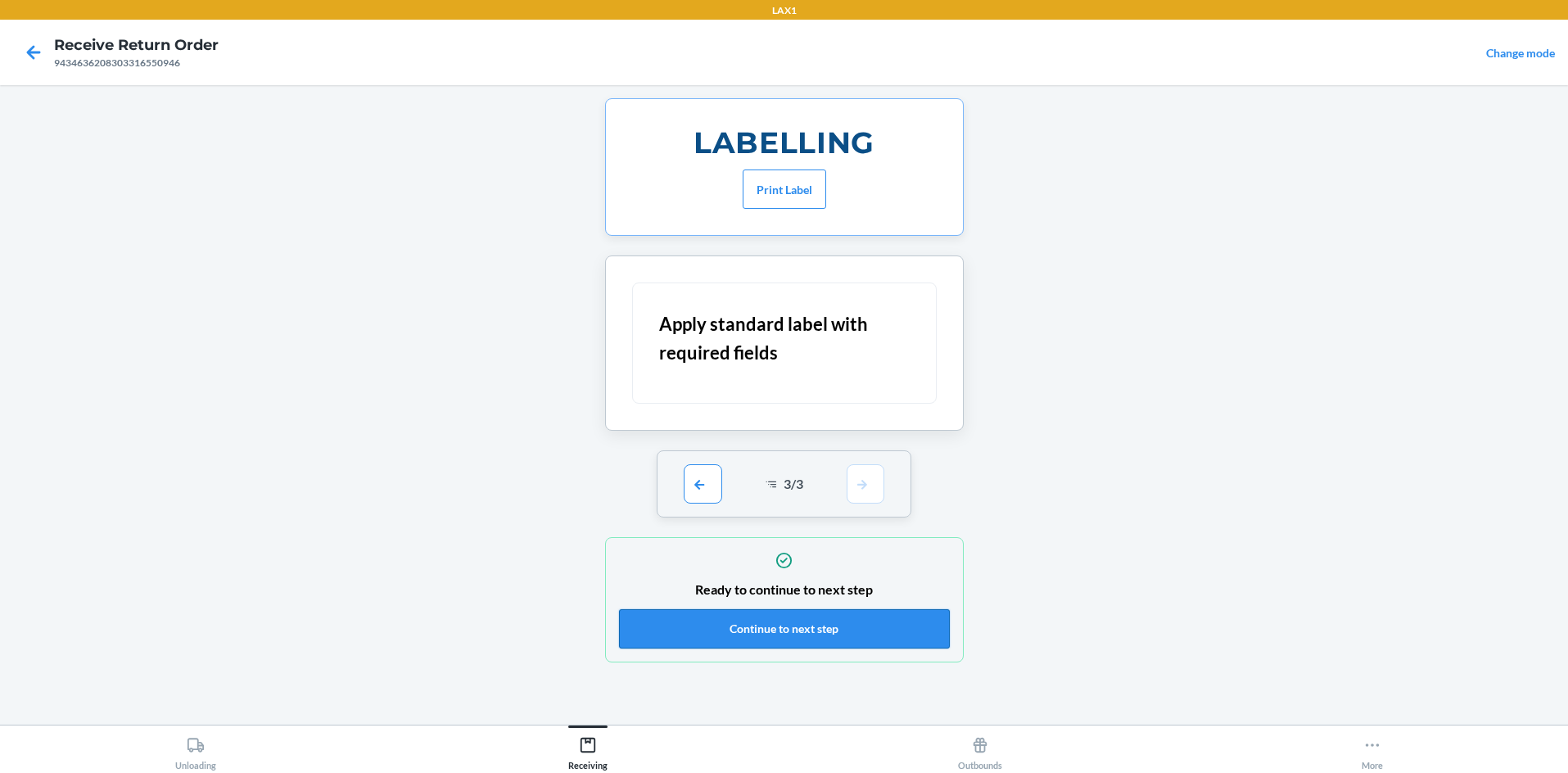
click at [784, 635] on button "Continue to next step" at bounding box center [785, 628] width 331 height 39
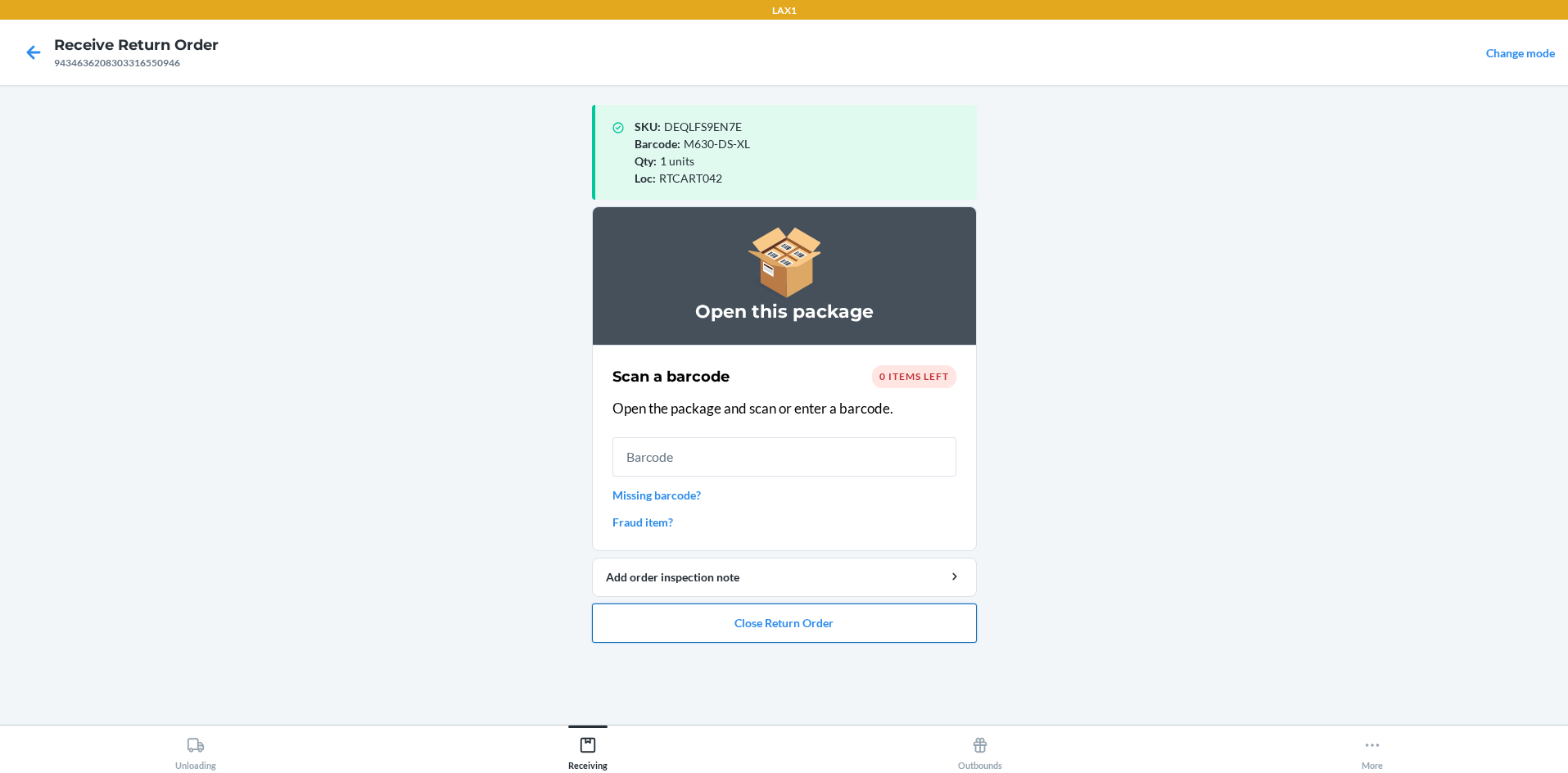
click at [784, 625] on button "Close Return Order" at bounding box center [785, 623] width 385 height 39
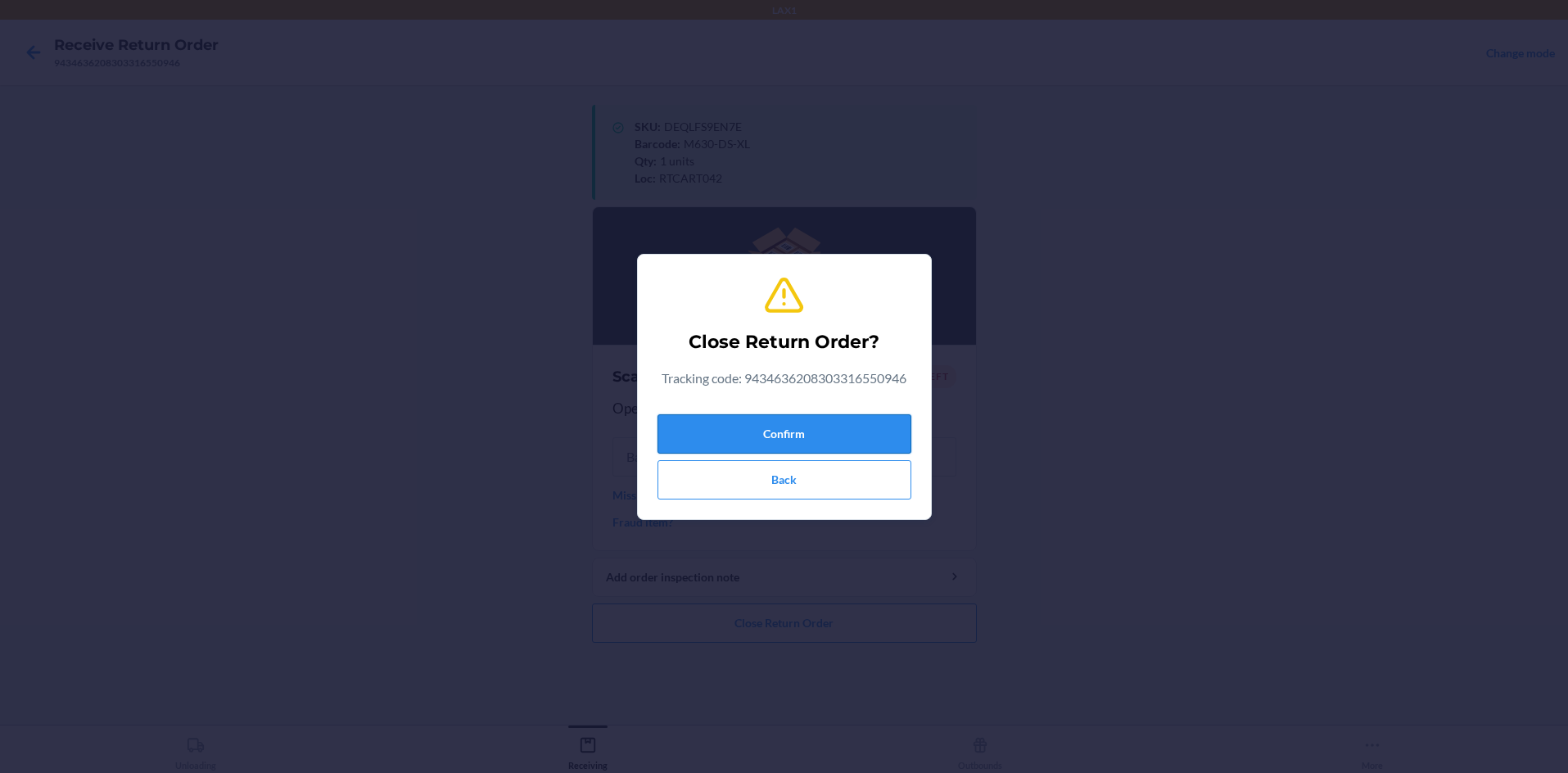
click at [784, 436] on button "Confirm" at bounding box center [784, 434] width 254 height 39
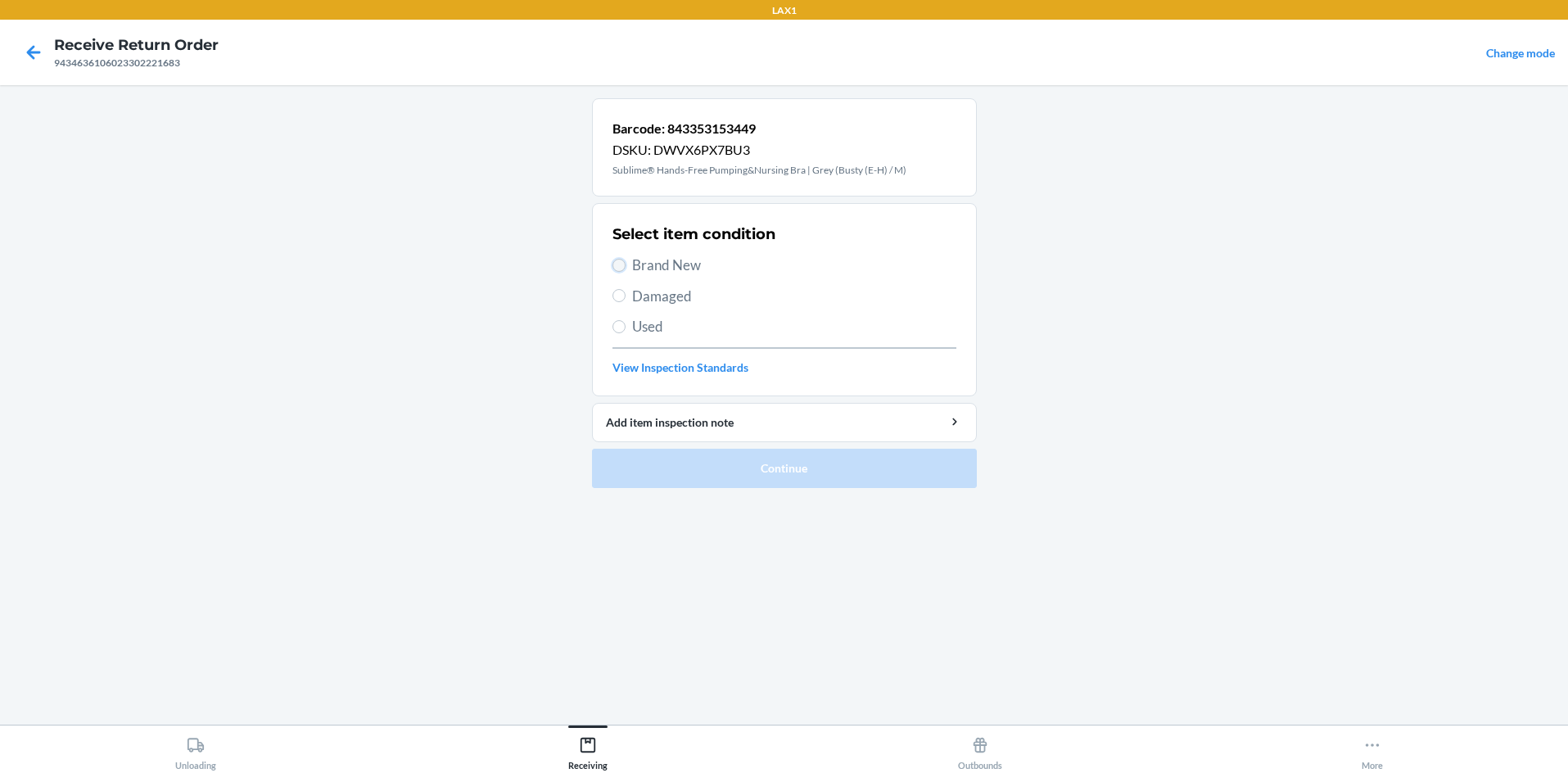
click at [618, 266] on input "Brand New" at bounding box center [619, 266] width 13 height 13
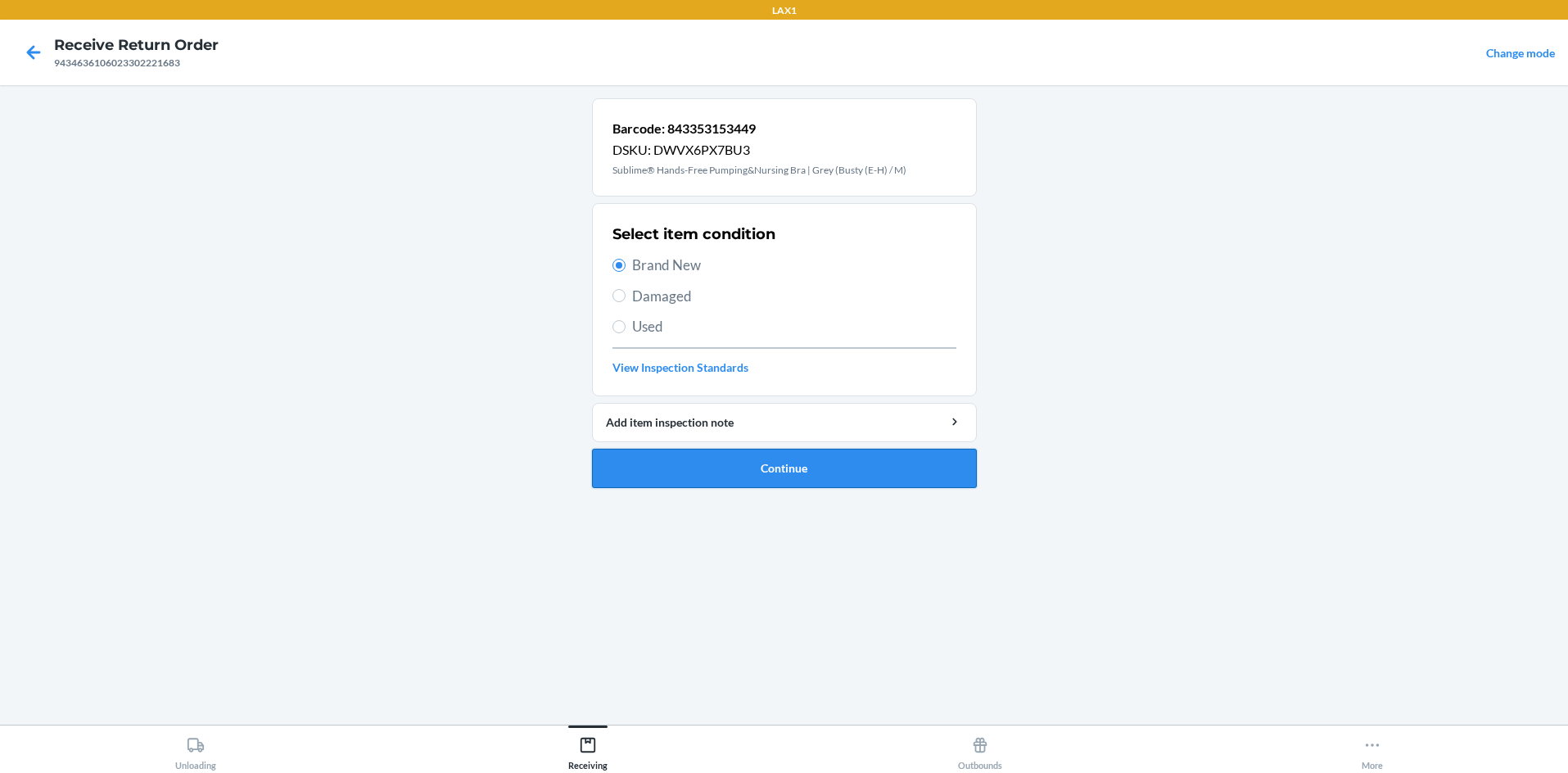
click at [687, 460] on button "Continue" at bounding box center [785, 468] width 385 height 39
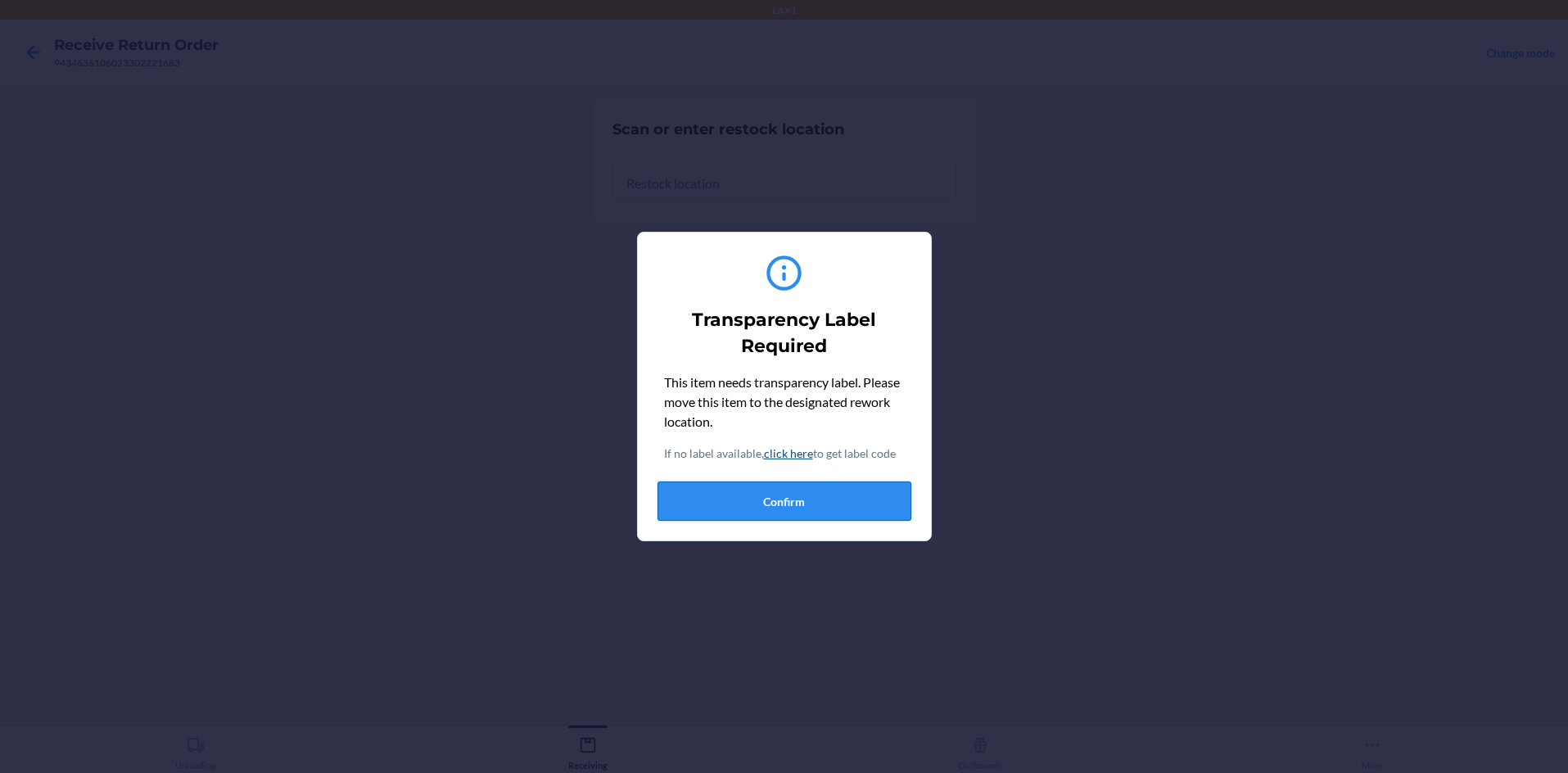
click at [784, 486] on button "Confirm" at bounding box center [784, 501] width 254 height 39
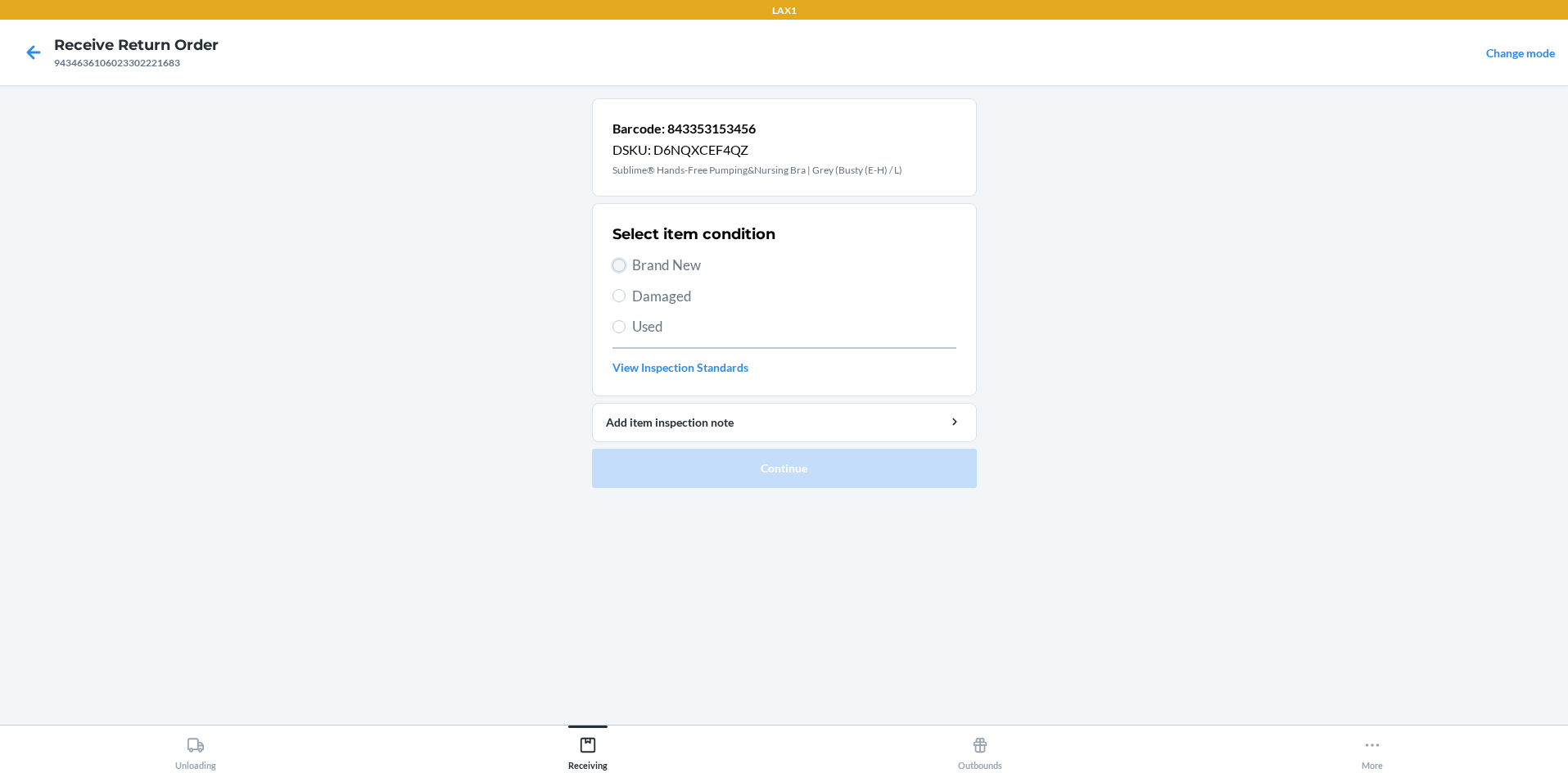
click at [618, 263] on input "Brand New" at bounding box center [619, 266] width 13 height 13
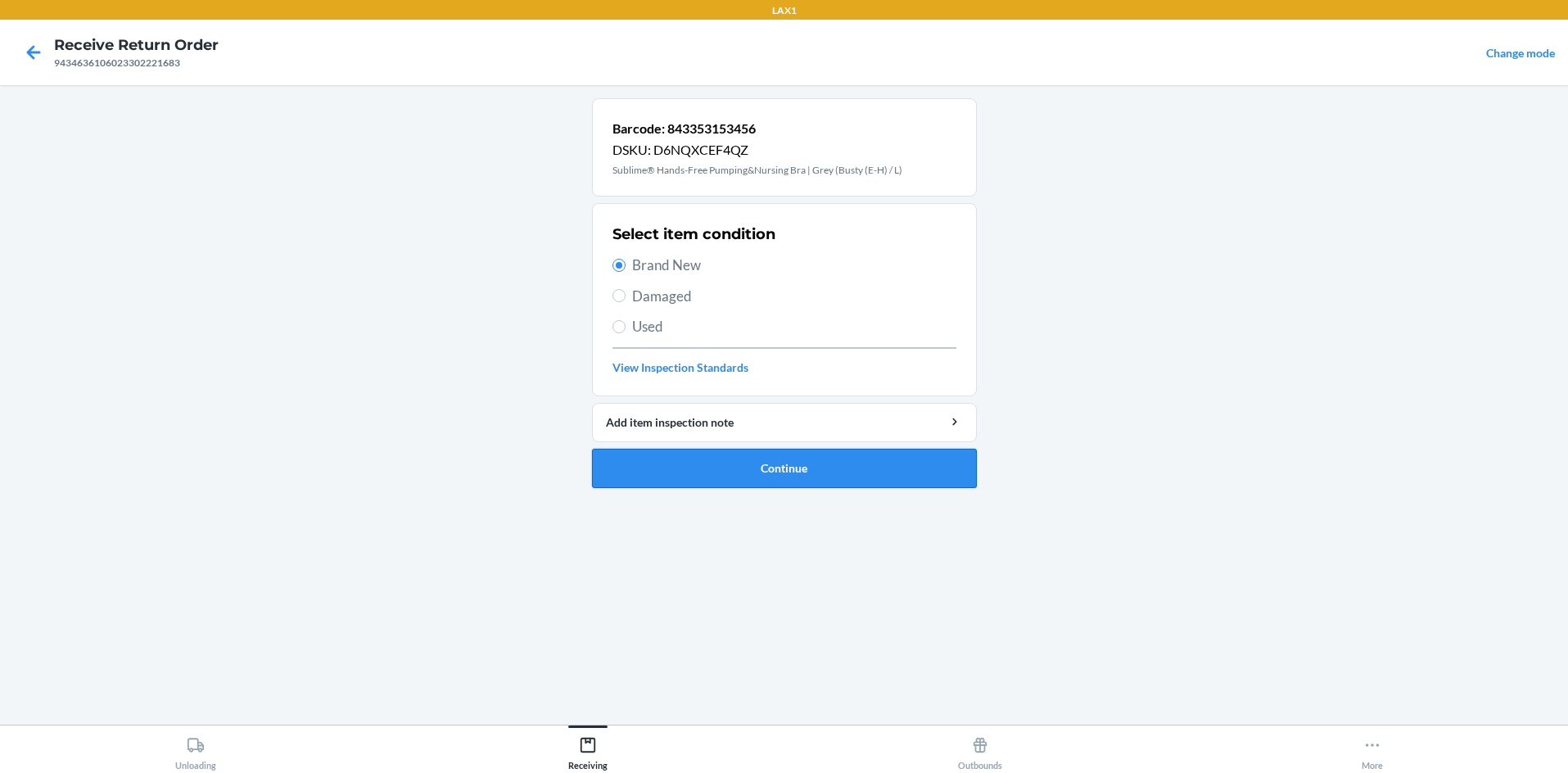
click at [689, 459] on button "Continue" at bounding box center [785, 468] width 385 height 39
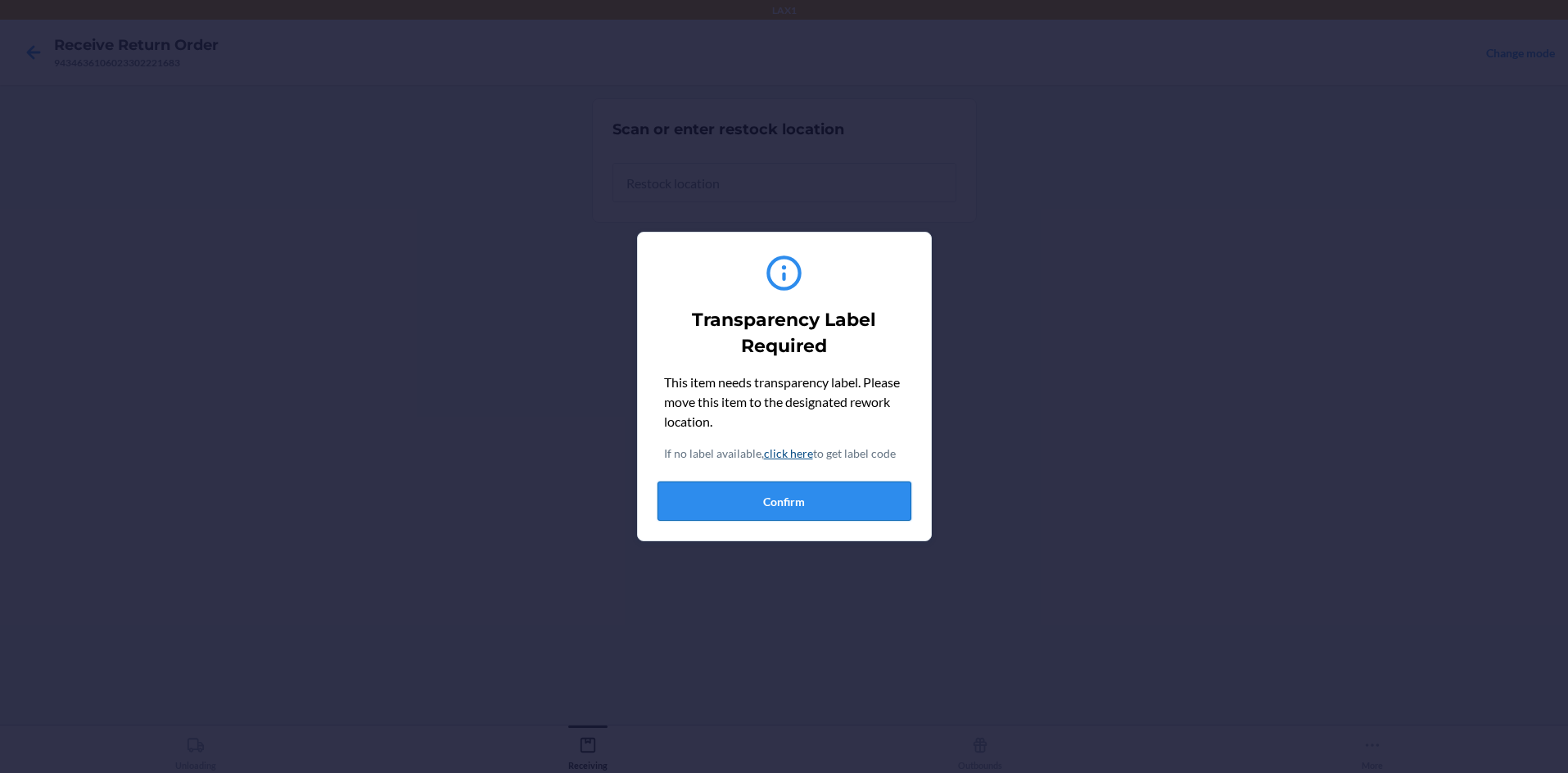
click at [716, 497] on button "Confirm" at bounding box center [784, 501] width 254 height 39
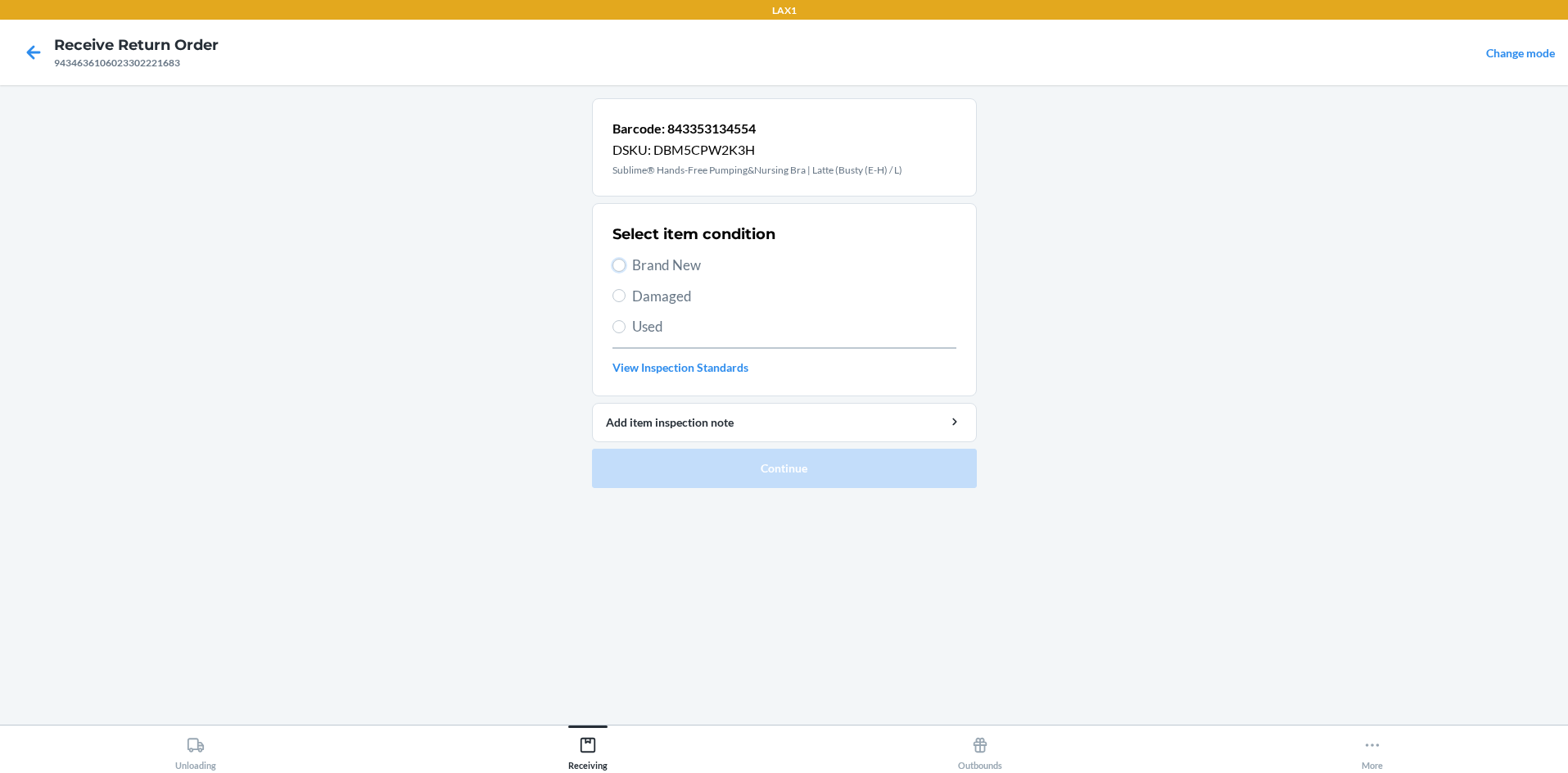
drag, startPoint x: 619, startPoint y: 262, endPoint x: 695, endPoint y: 380, distance: 140.4
click at [620, 267] on input "Brand New" at bounding box center [619, 266] width 13 height 13
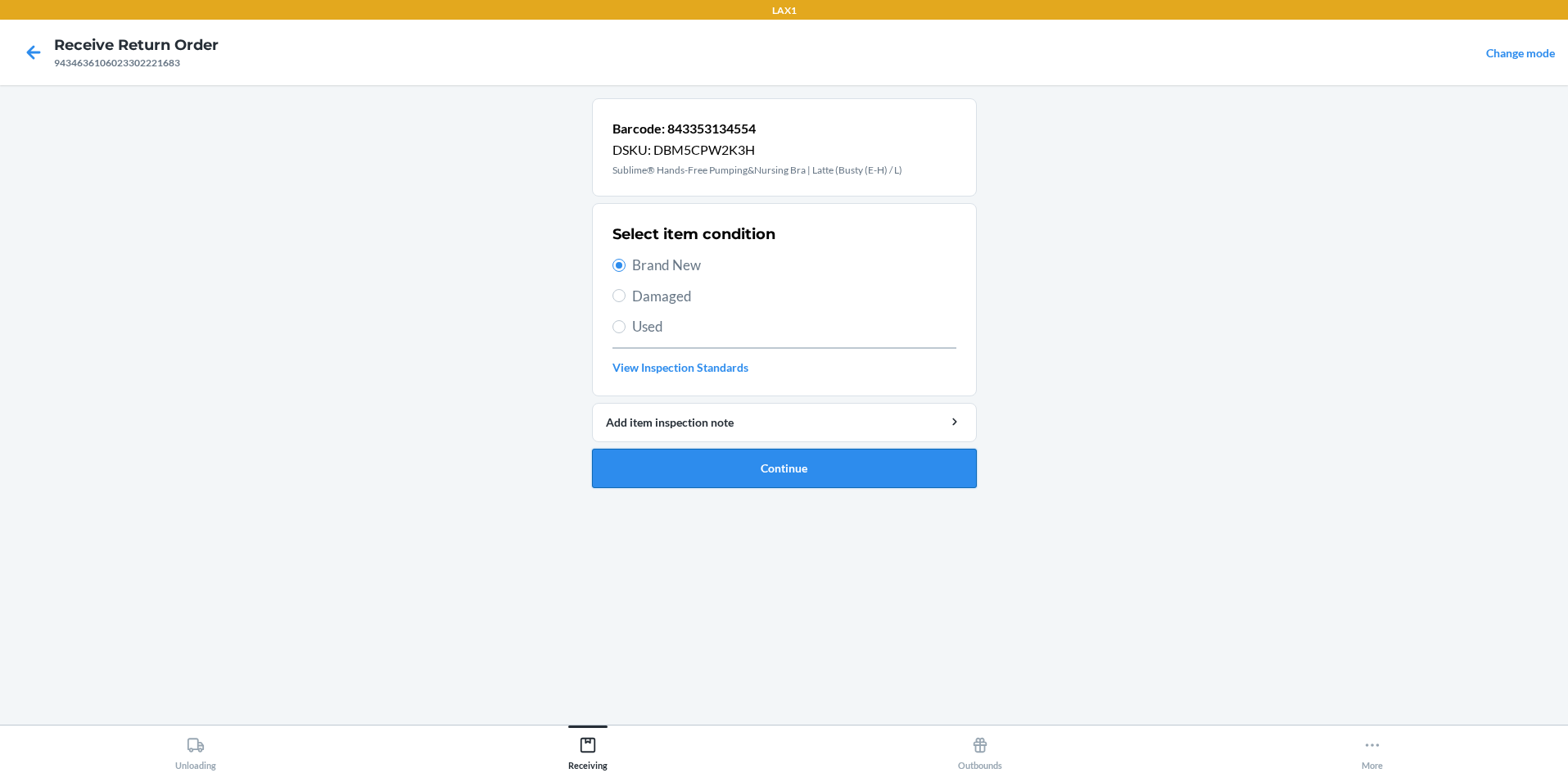
click at [745, 464] on button "Continue" at bounding box center [785, 468] width 385 height 39
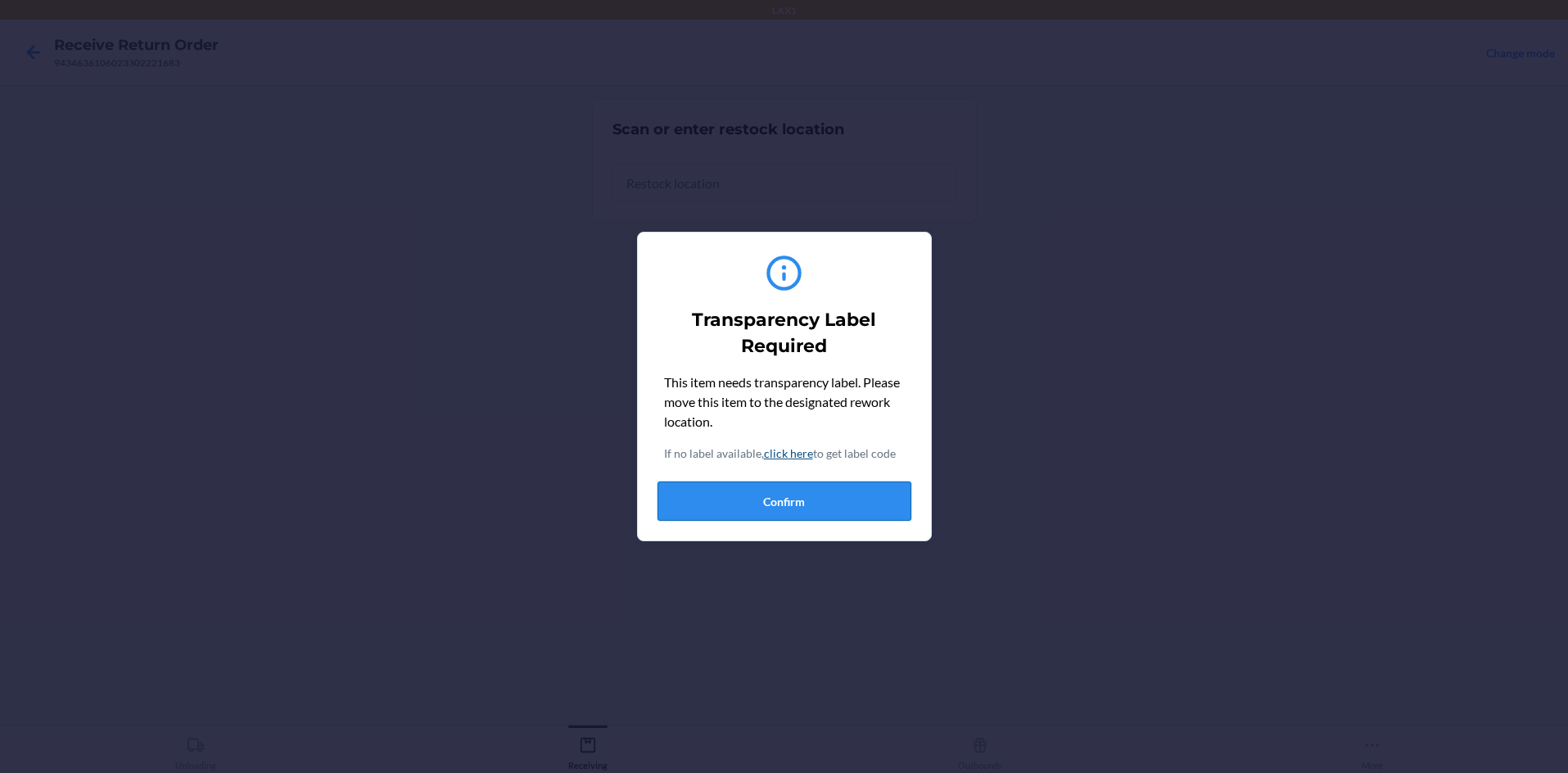
click at [743, 492] on button "Confirm" at bounding box center [784, 501] width 254 height 39
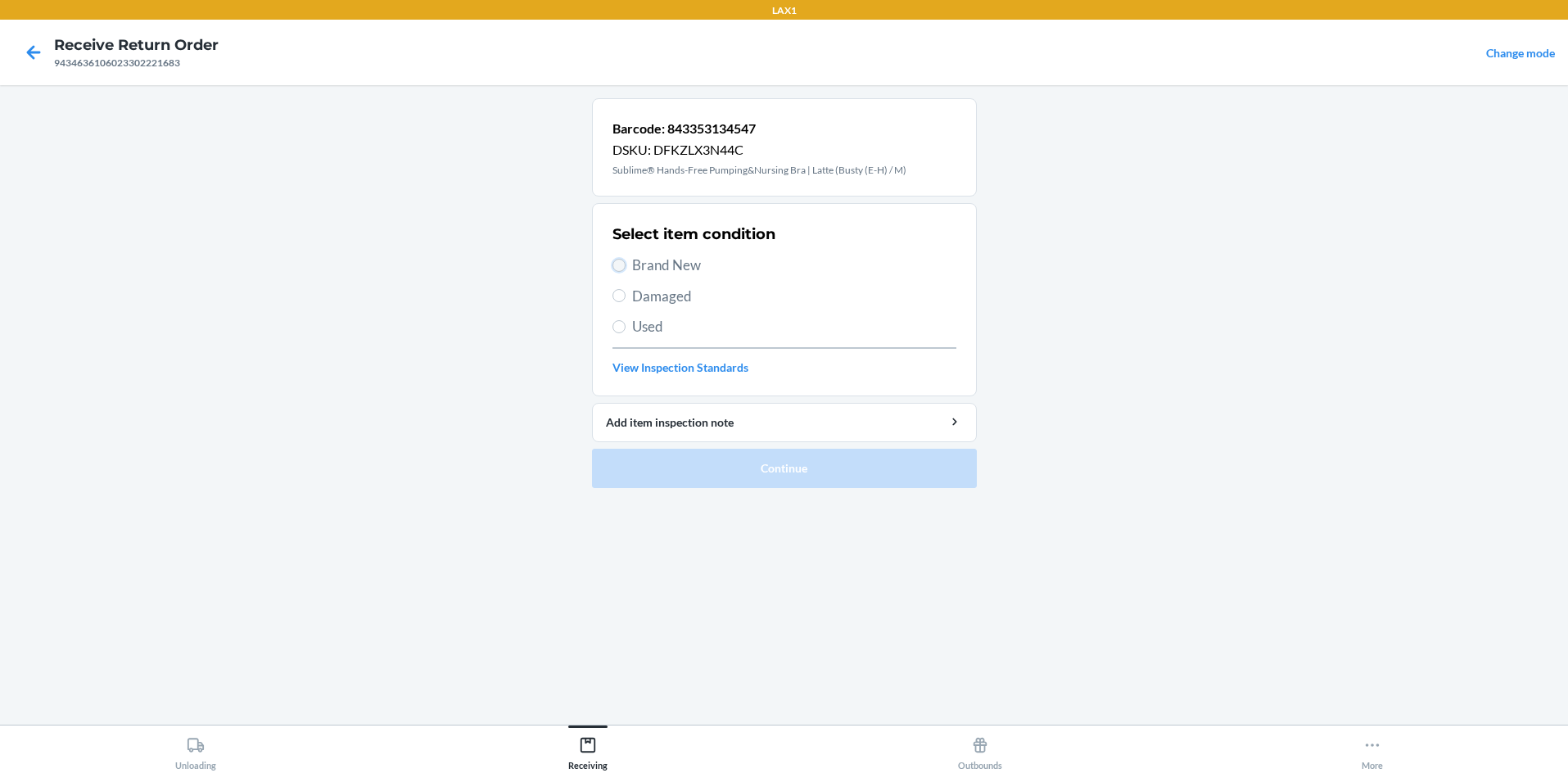
click at [616, 263] on input "Brand New" at bounding box center [619, 266] width 13 height 13
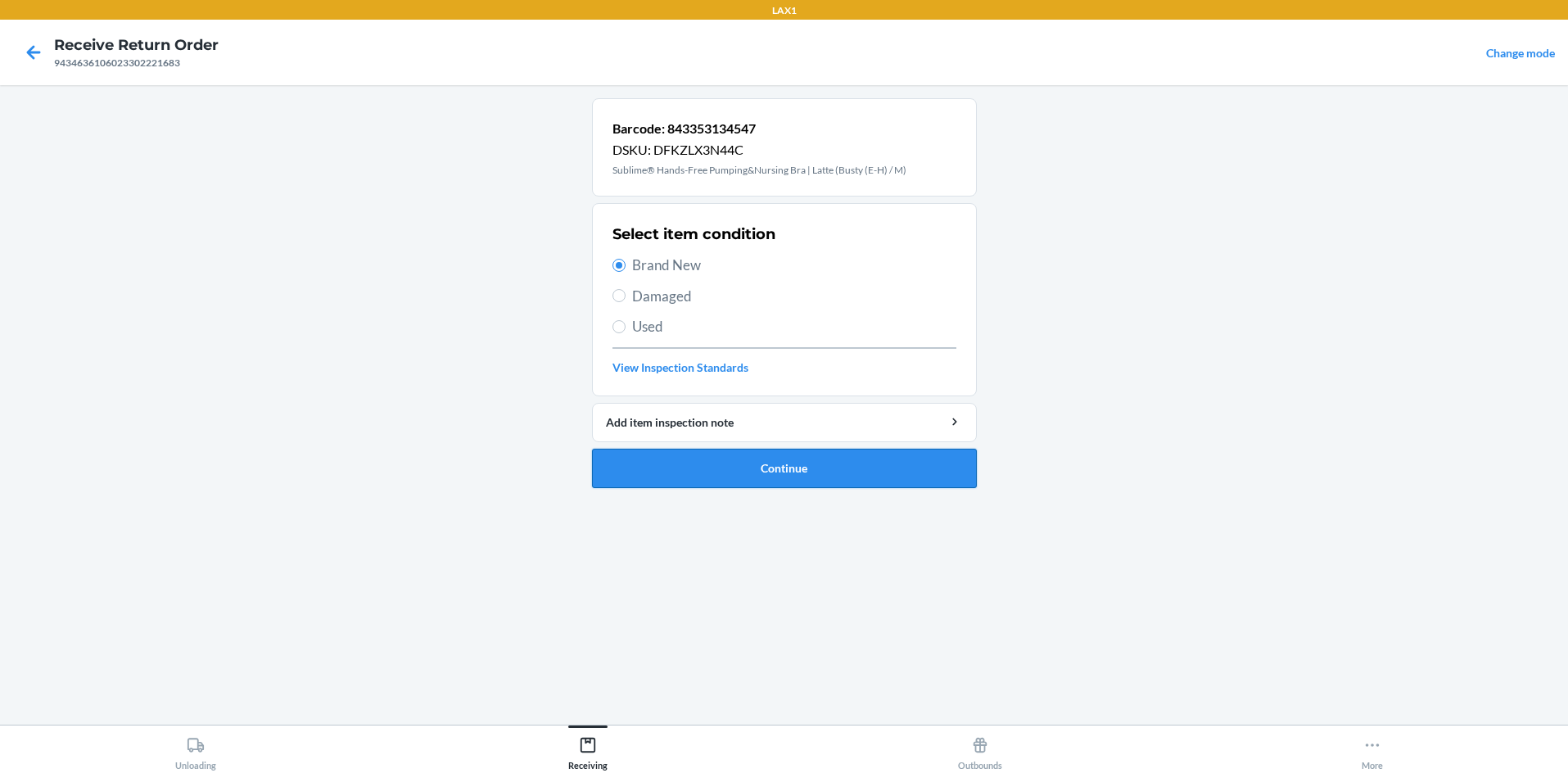
click at [734, 476] on button "Continue" at bounding box center [785, 468] width 385 height 39
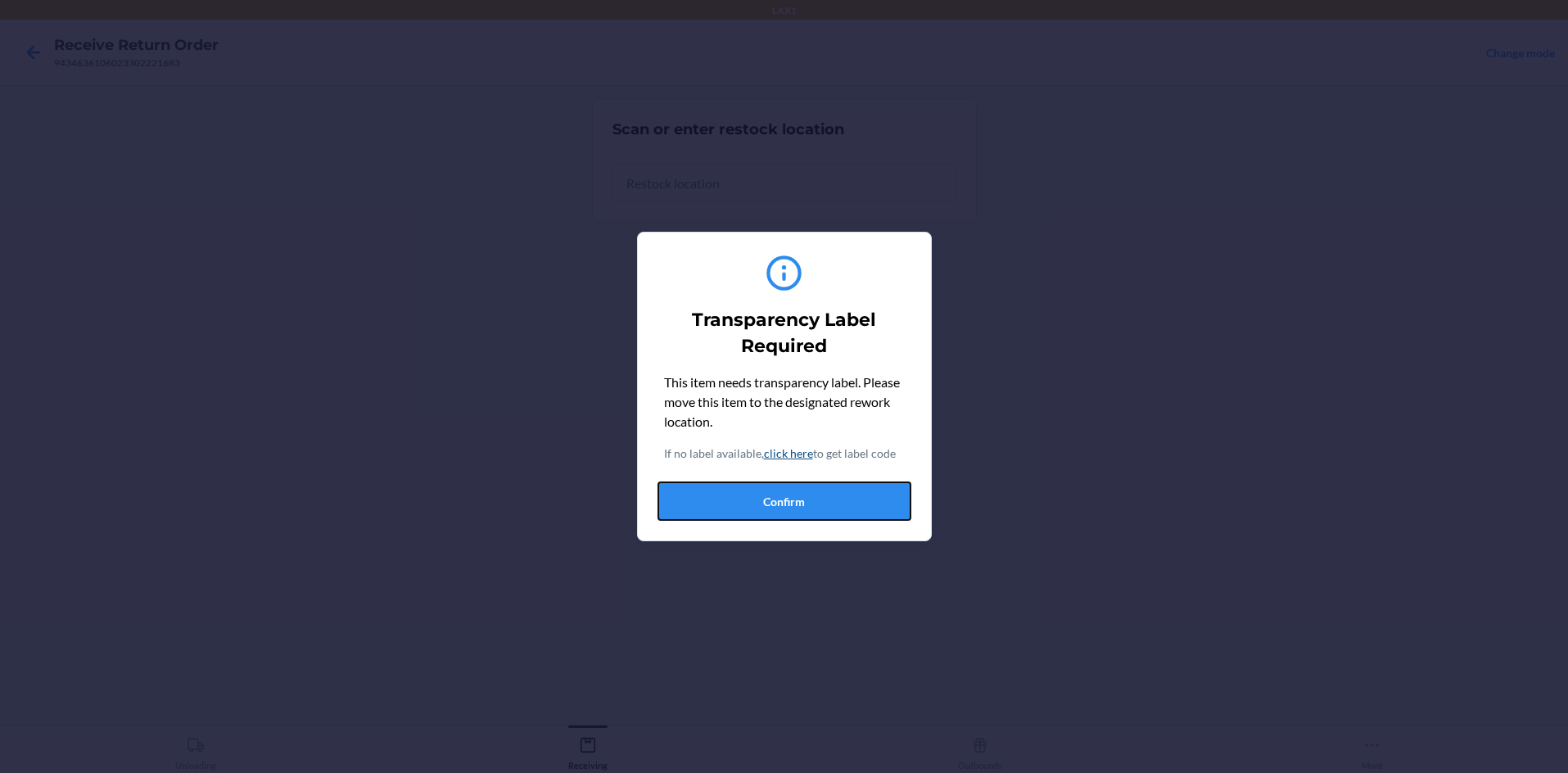
drag, startPoint x: 750, startPoint y: 489, endPoint x: 771, endPoint y: 499, distance: 23.3
click at [750, 489] on button "Confirm" at bounding box center [784, 501] width 254 height 39
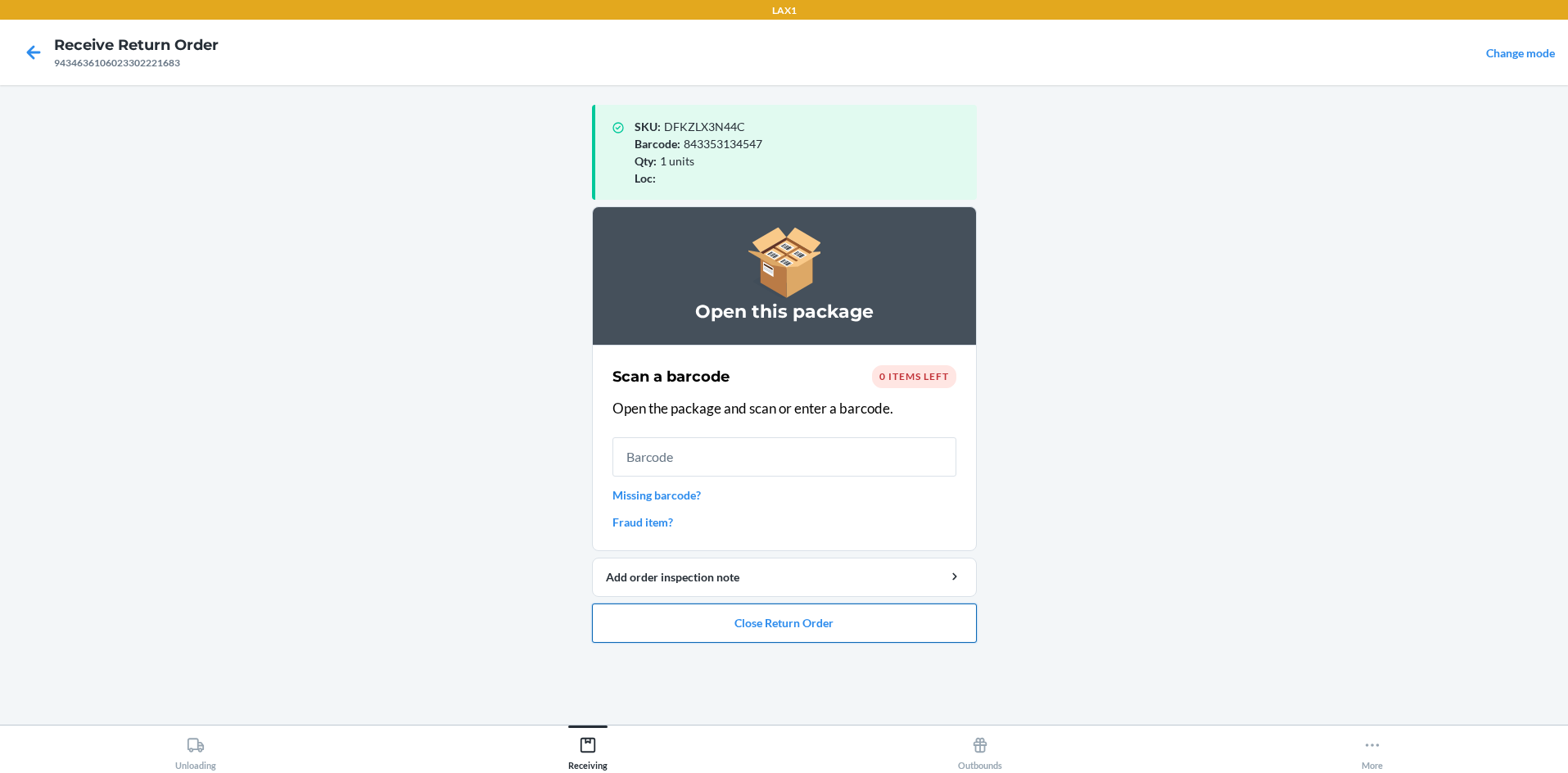
click at [784, 619] on button "Close Return Order" at bounding box center [785, 623] width 385 height 39
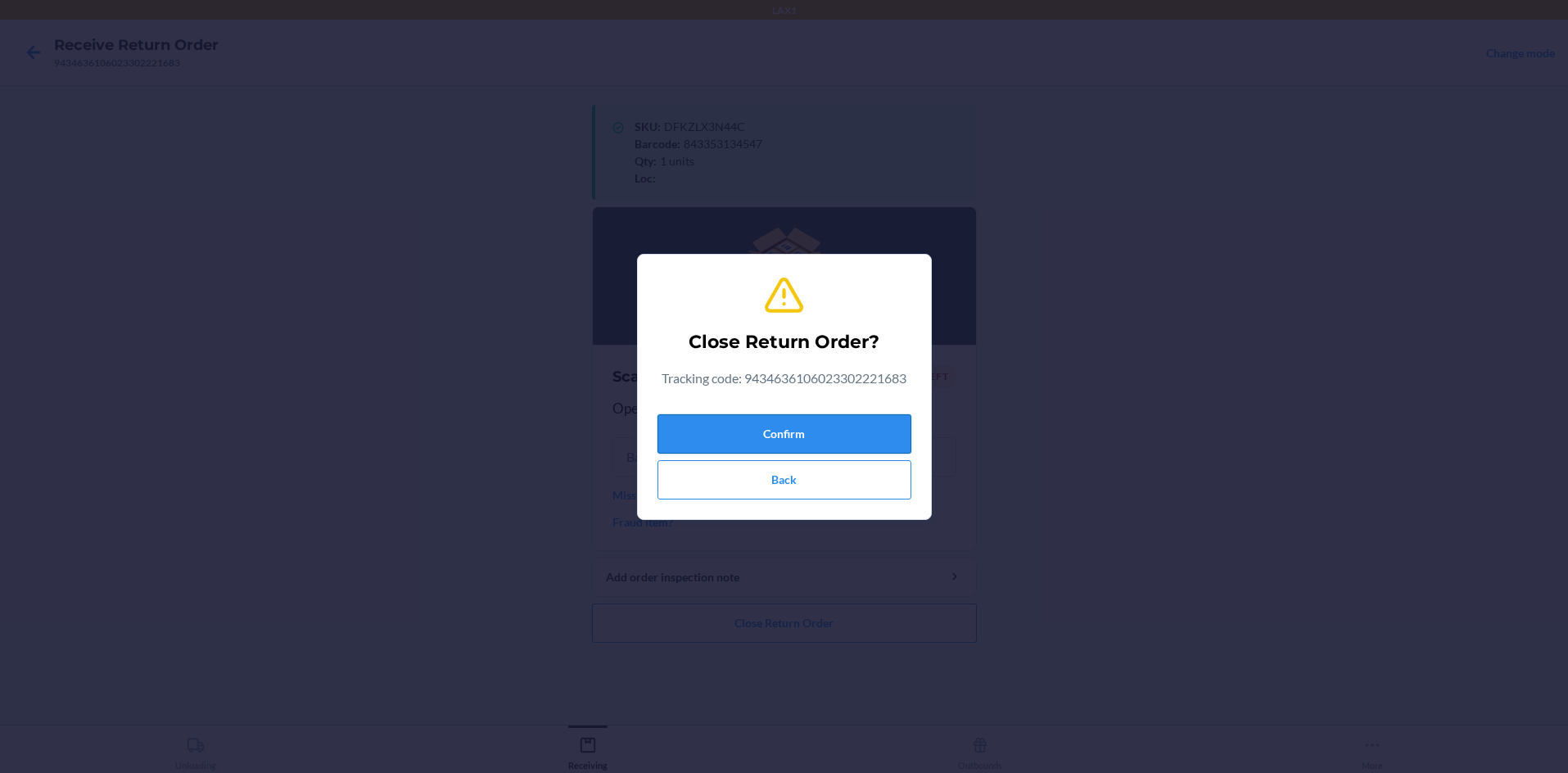
click at [784, 441] on button "Confirm" at bounding box center [784, 434] width 254 height 39
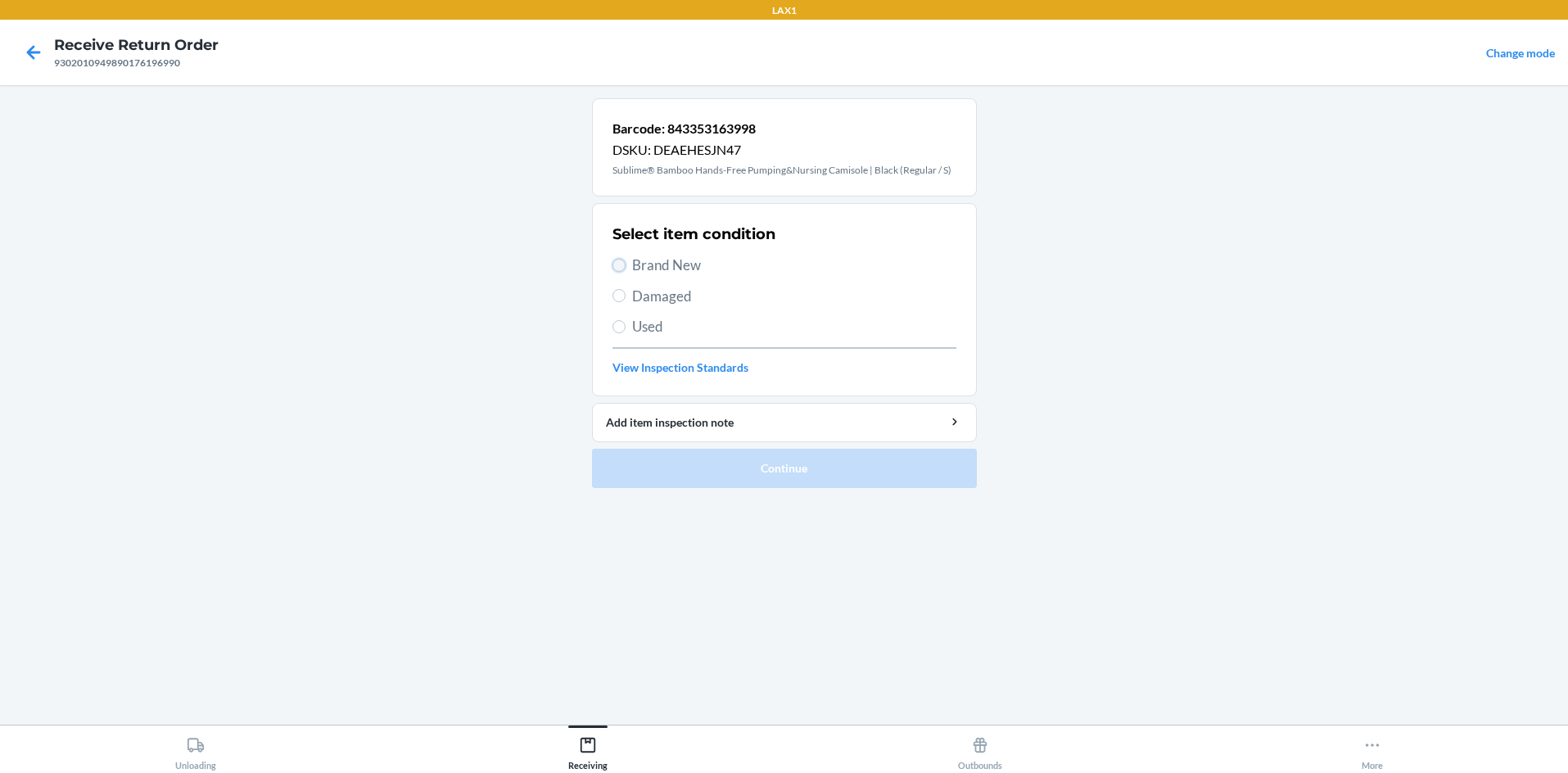
click at [624, 266] on input "Brand New" at bounding box center [619, 266] width 13 height 13
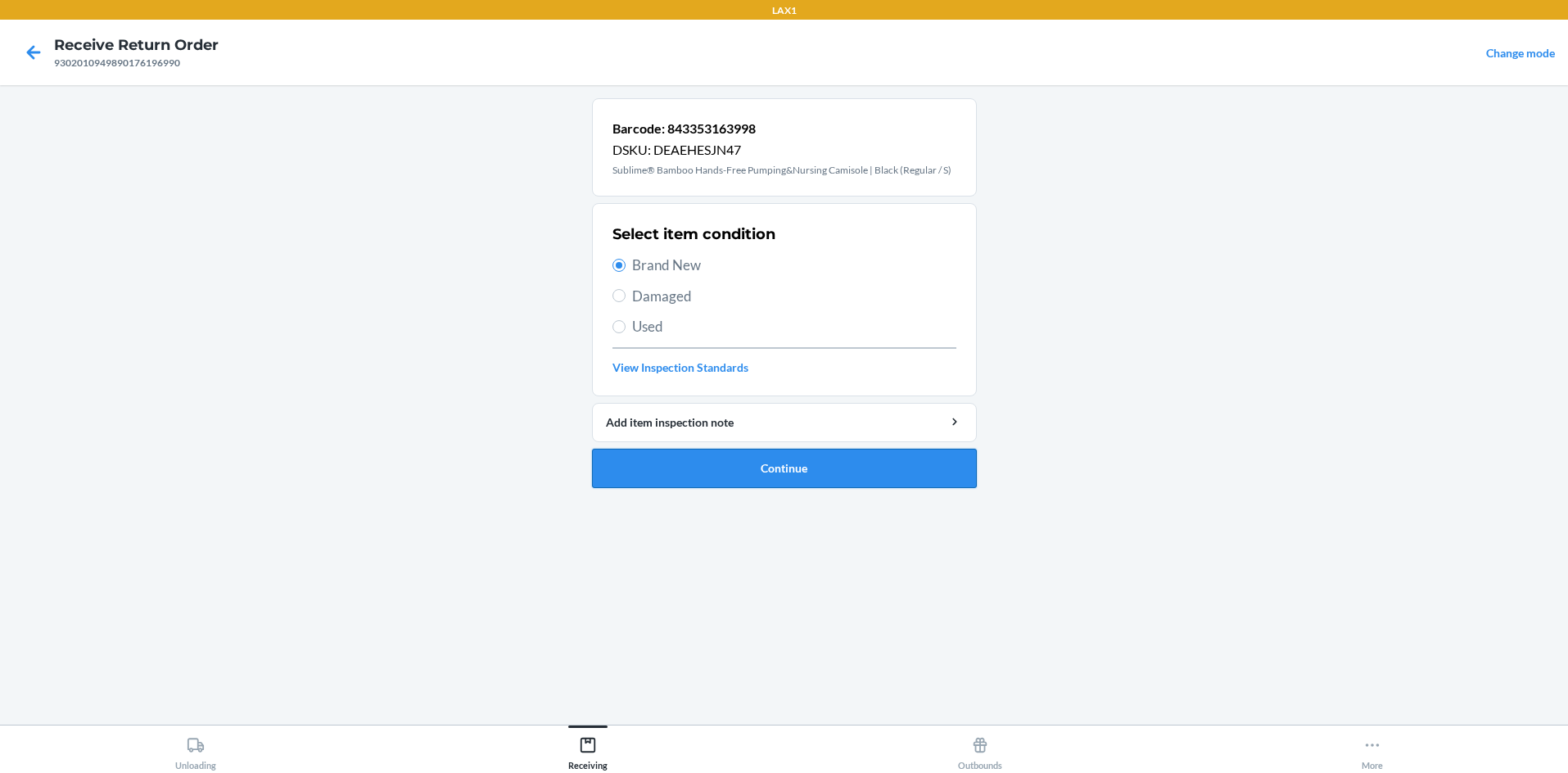
click at [708, 468] on button "Continue" at bounding box center [785, 468] width 385 height 39
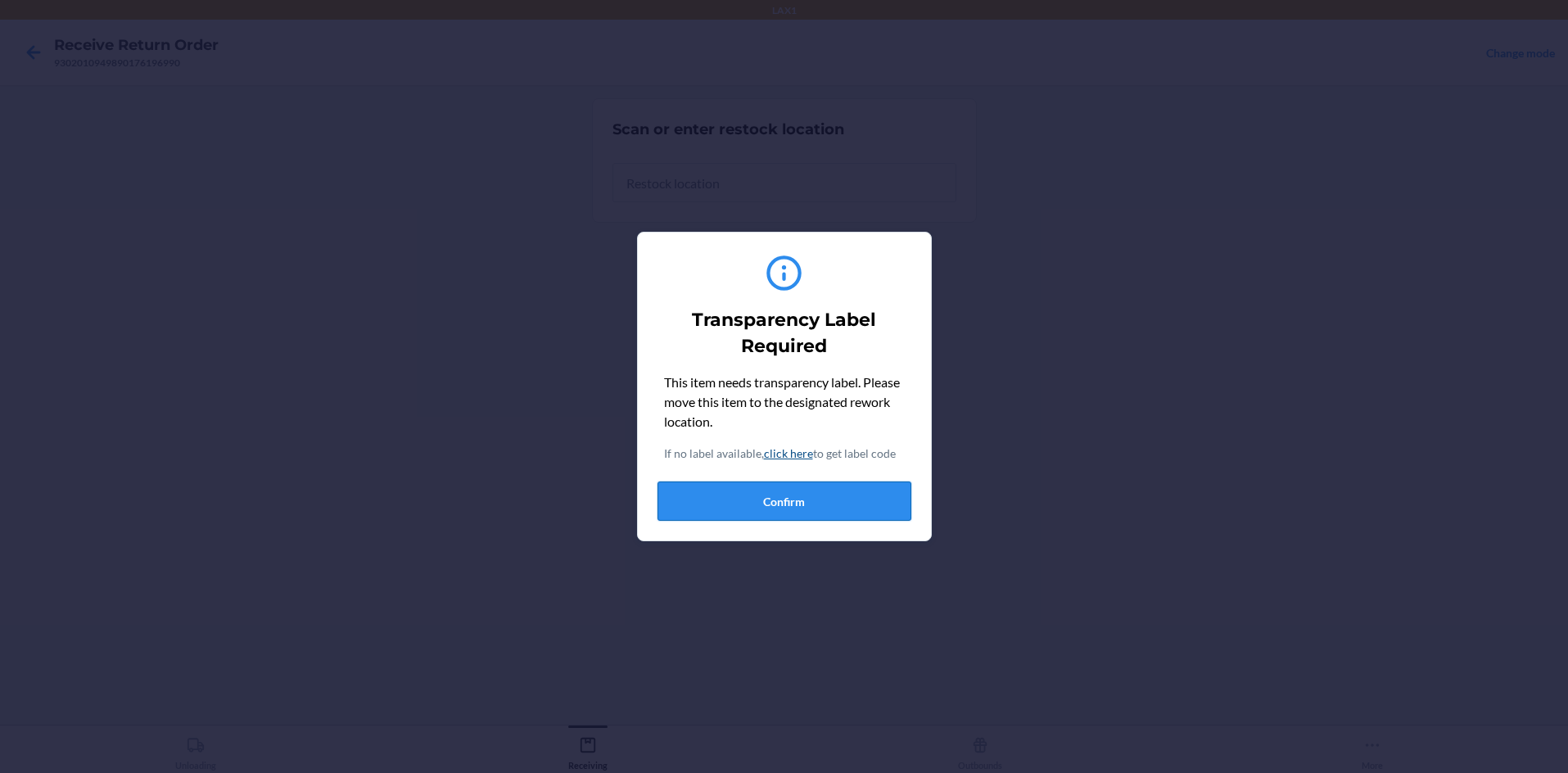
click at [748, 505] on button "Confirm" at bounding box center [784, 501] width 254 height 39
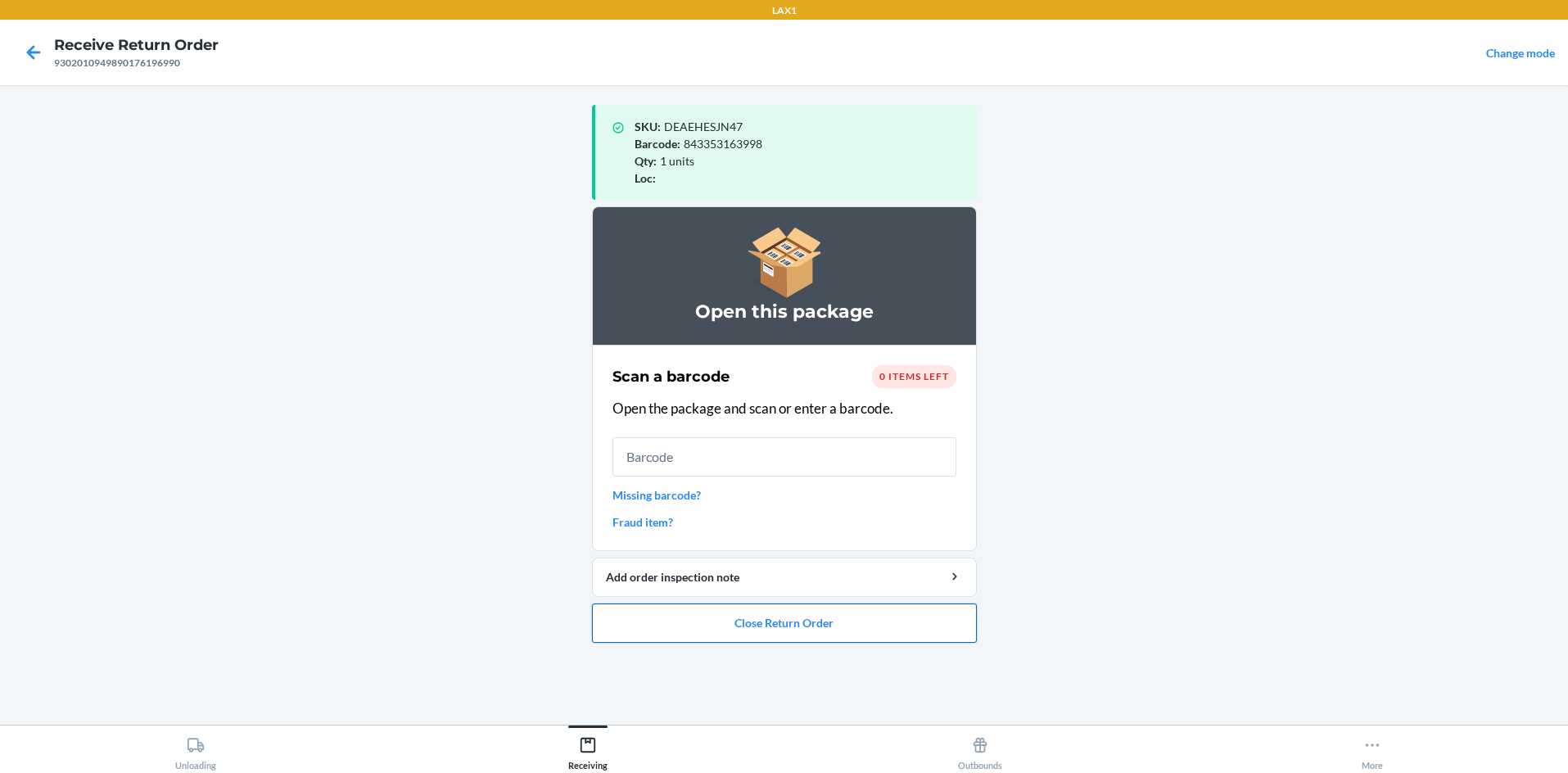
click at [784, 628] on button "Close Return Order" at bounding box center [785, 623] width 385 height 39
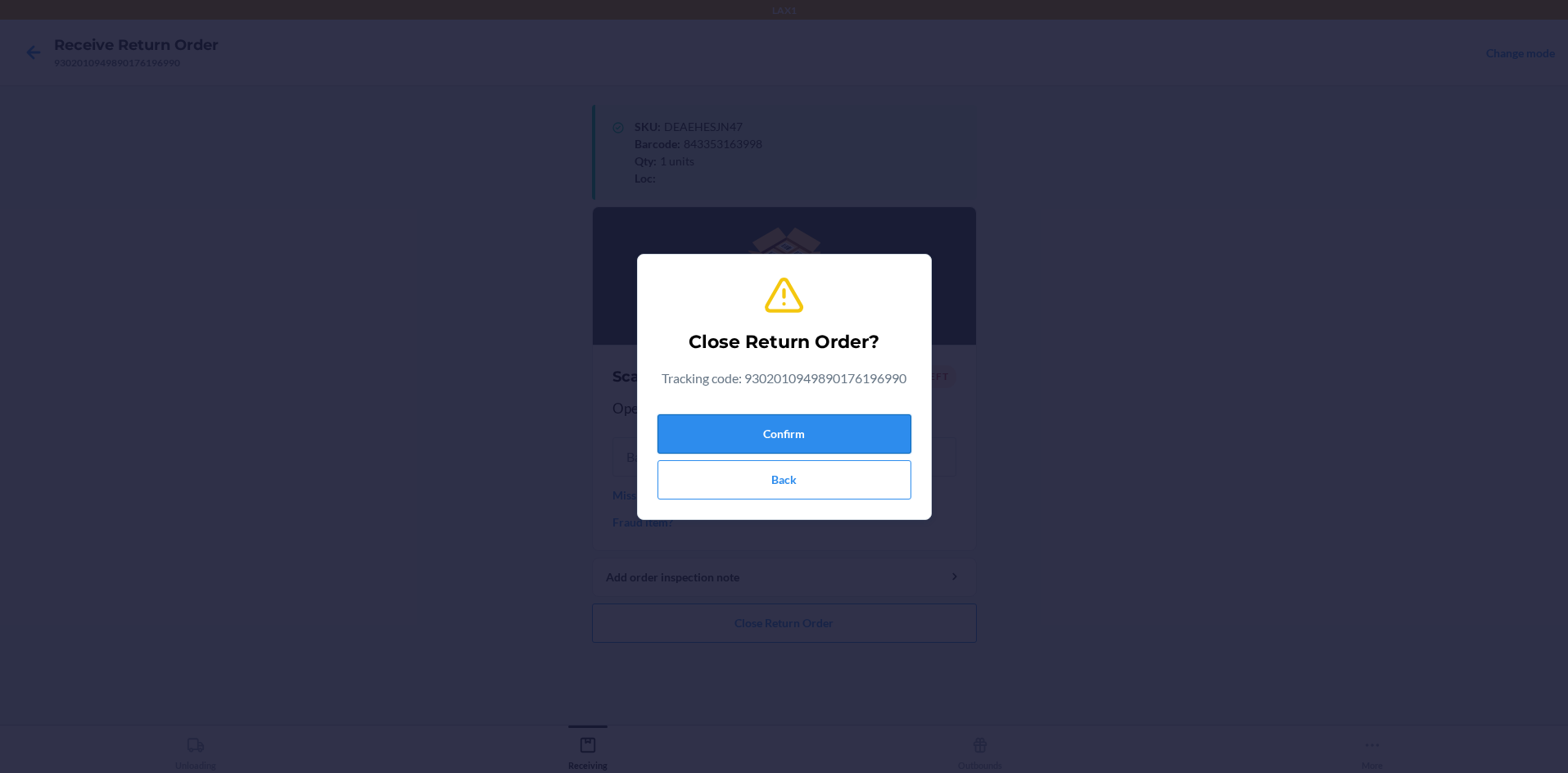
drag, startPoint x: 853, startPoint y: 448, endPoint x: 823, endPoint y: 447, distance: 30.0
click at [784, 448] on button "Confirm" at bounding box center [784, 434] width 254 height 39
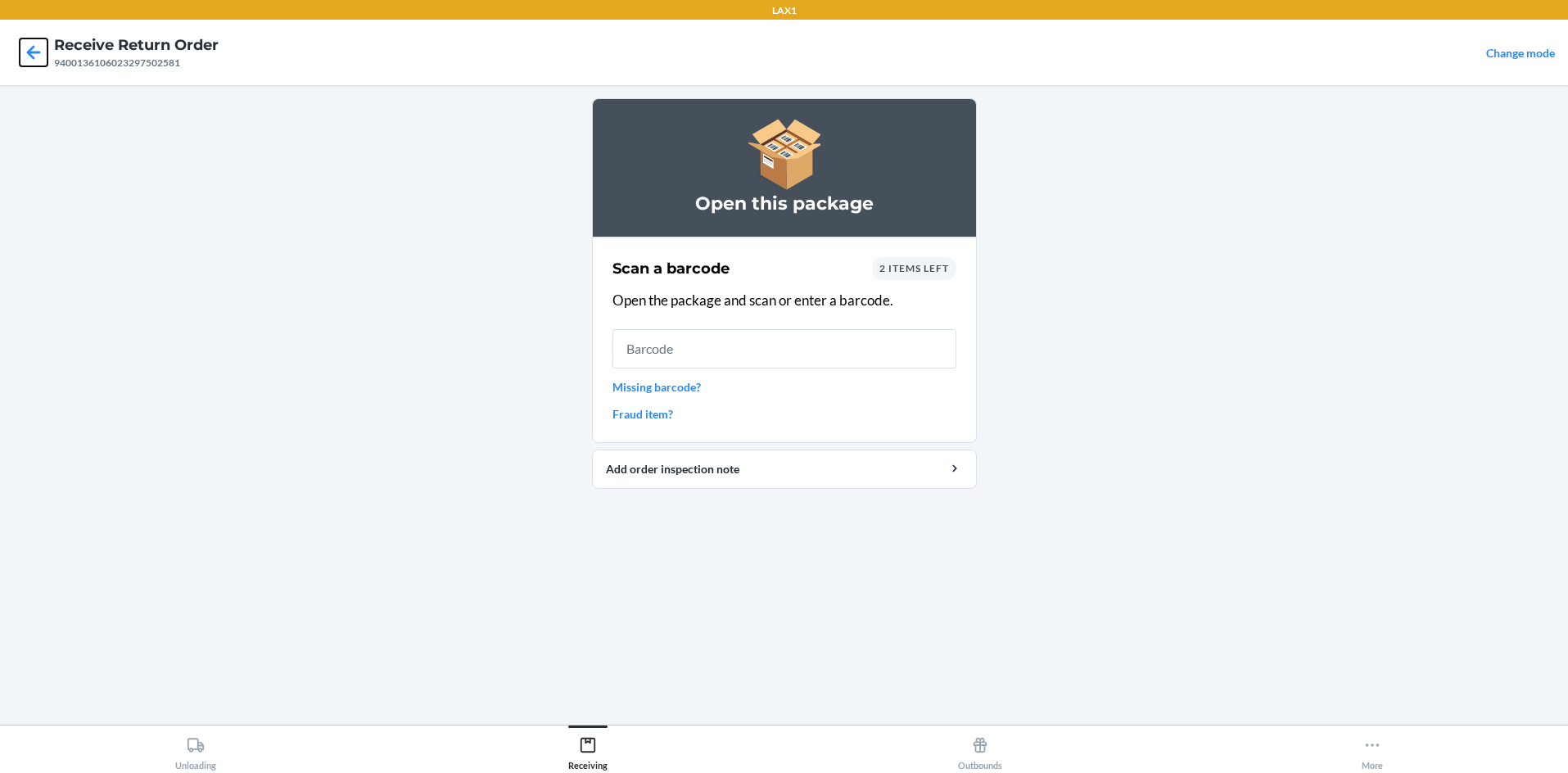
click at [23, 48] on icon at bounding box center [33, 52] width 28 height 28
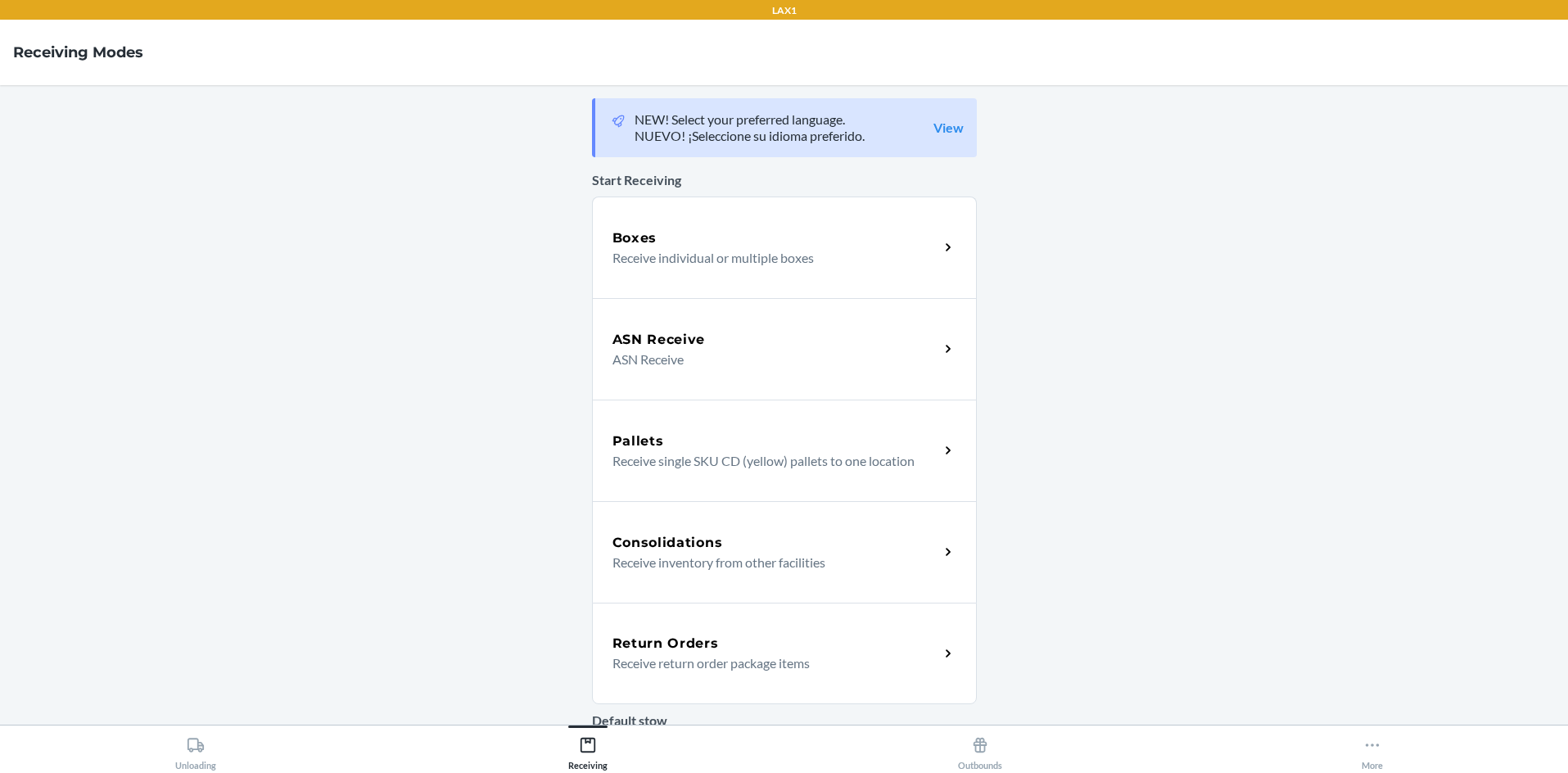
click at [784, 658] on div "Return Orders Receive return order package items" at bounding box center [776, 653] width 327 height 39
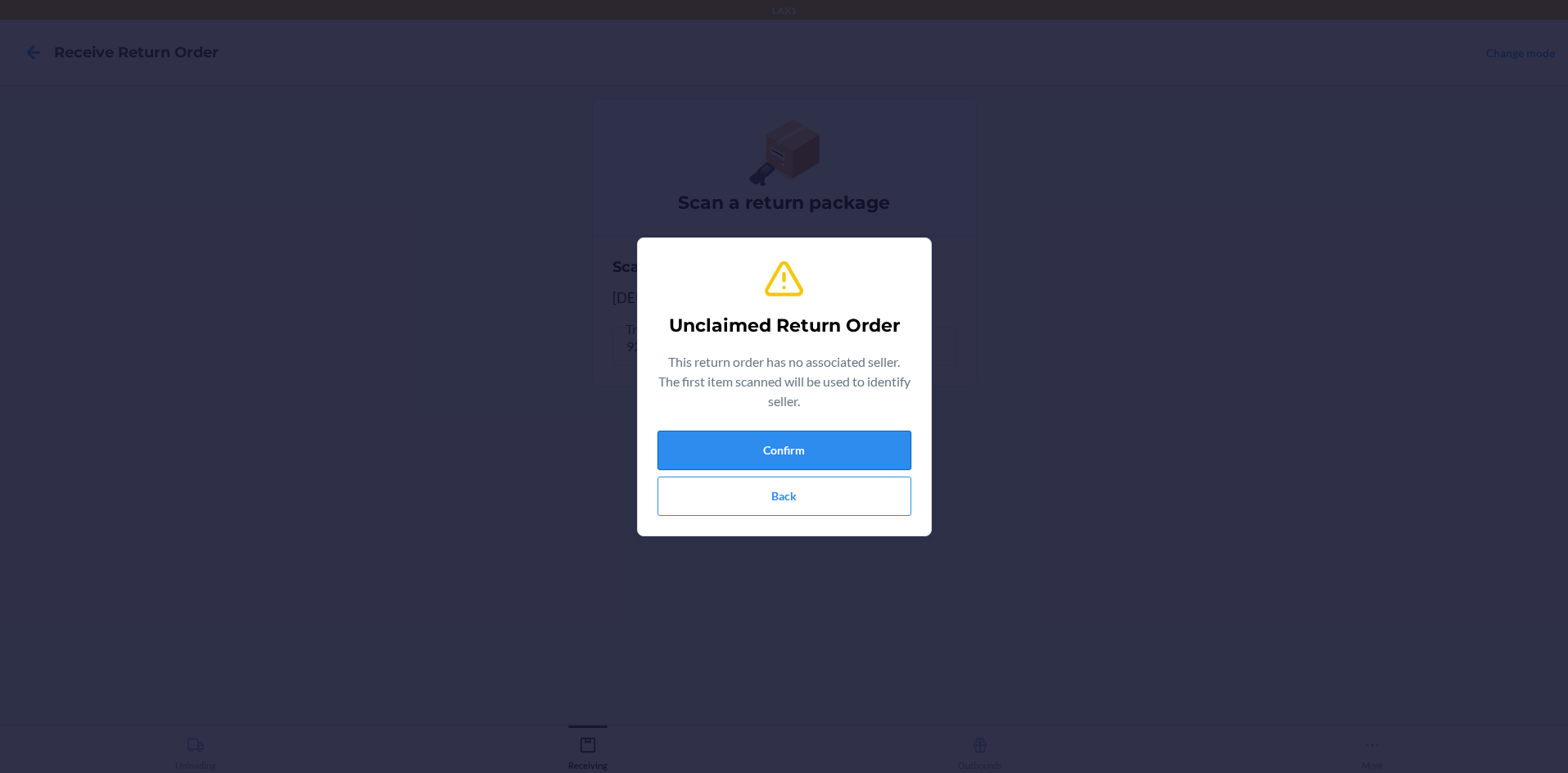
click at [784, 457] on button "Confirm" at bounding box center [784, 450] width 254 height 39
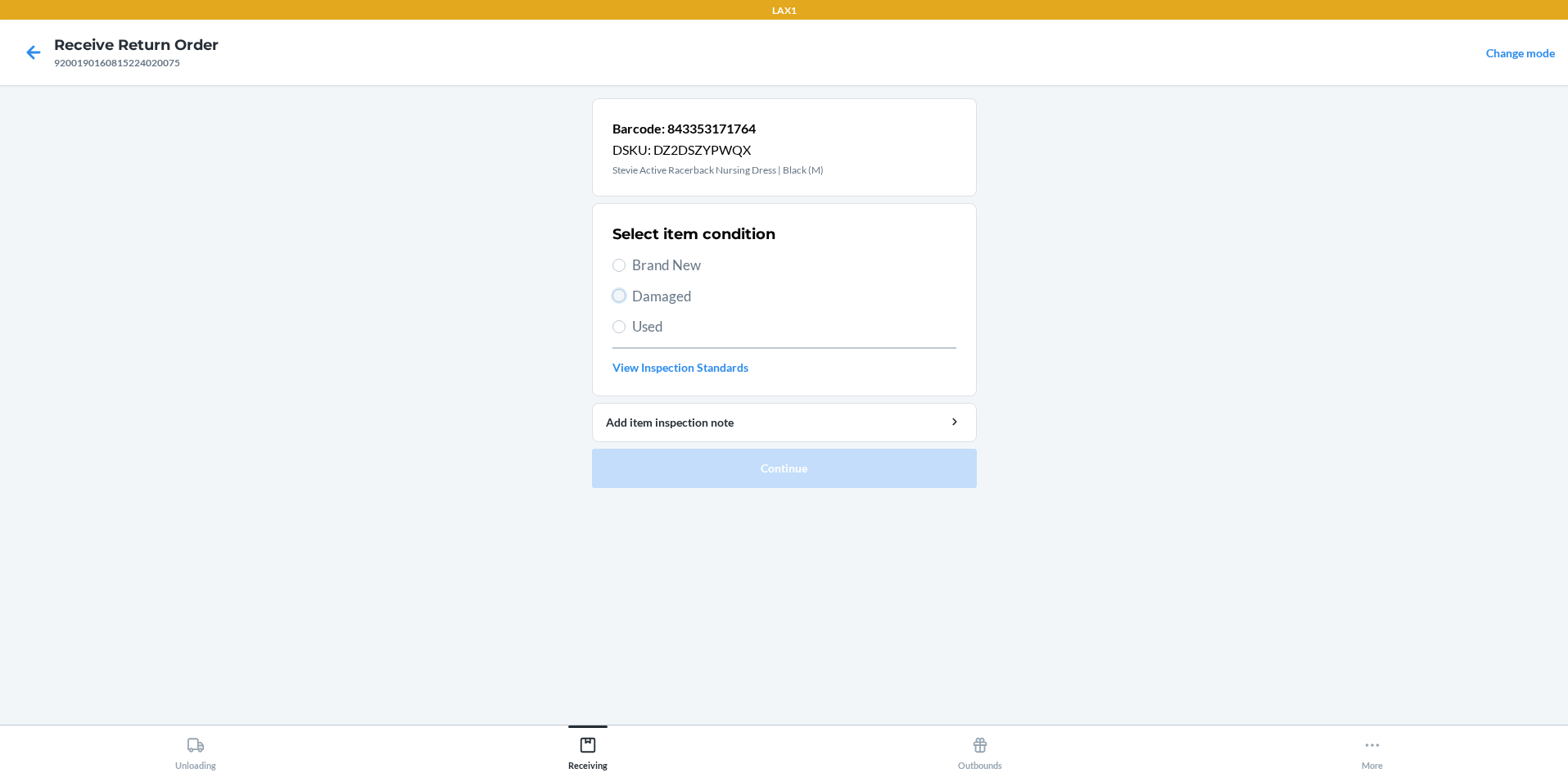
click at [620, 297] on input "Damaged" at bounding box center [619, 296] width 13 height 13
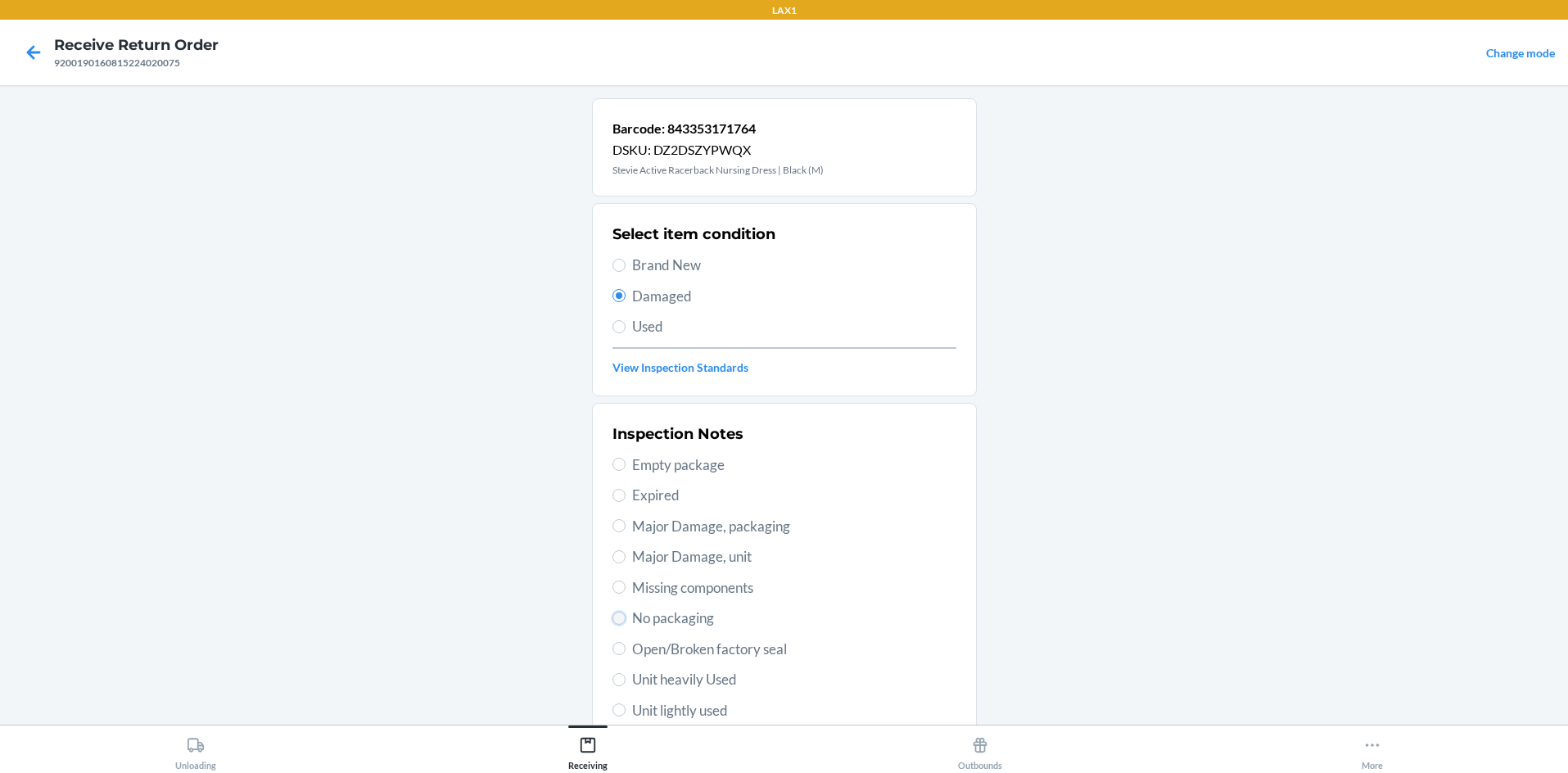
click at [617, 623] on input "No packaging" at bounding box center [619, 618] width 13 height 13
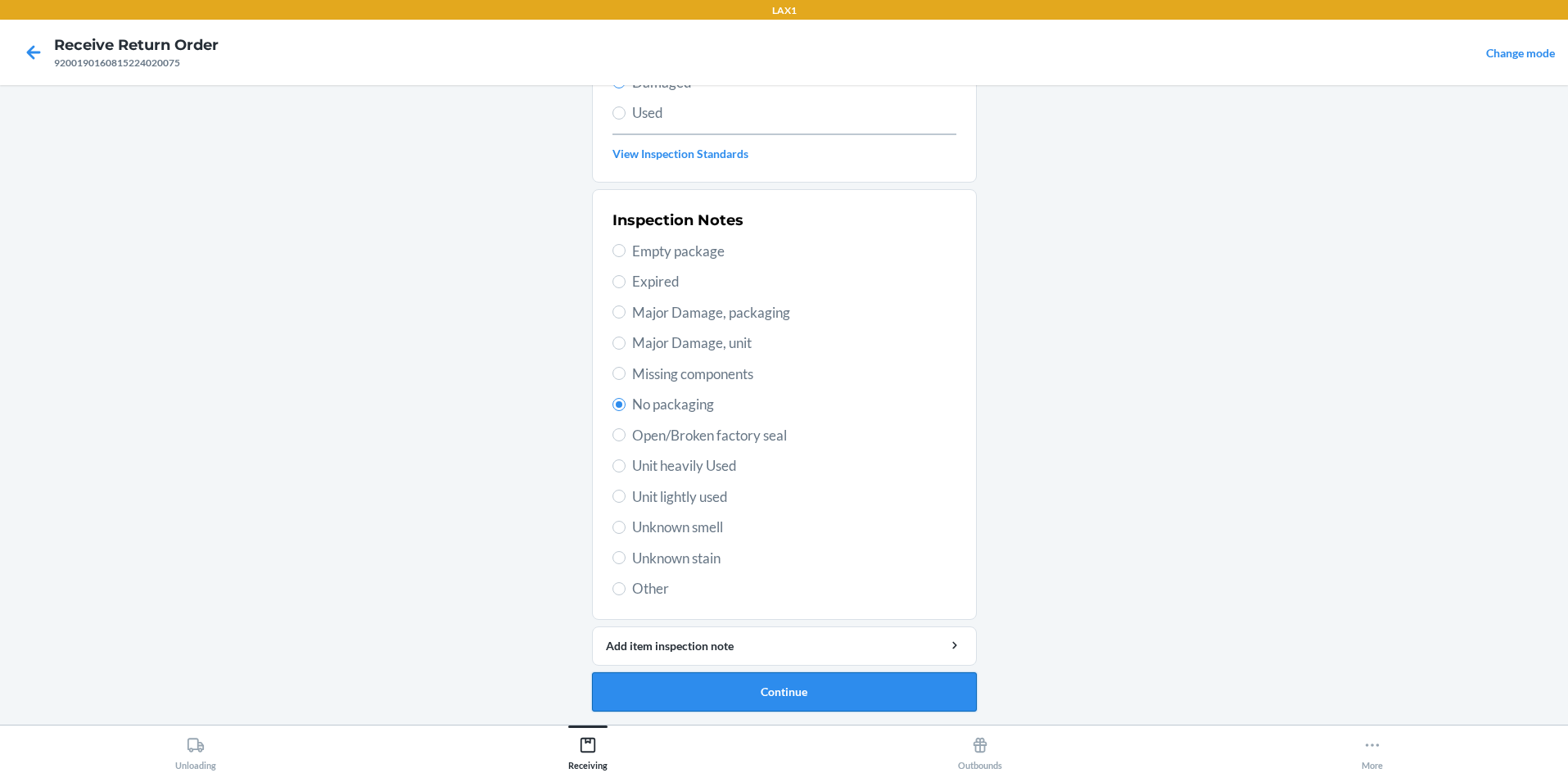
click at [776, 685] on button "Continue" at bounding box center [785, 691] width 385 height 39
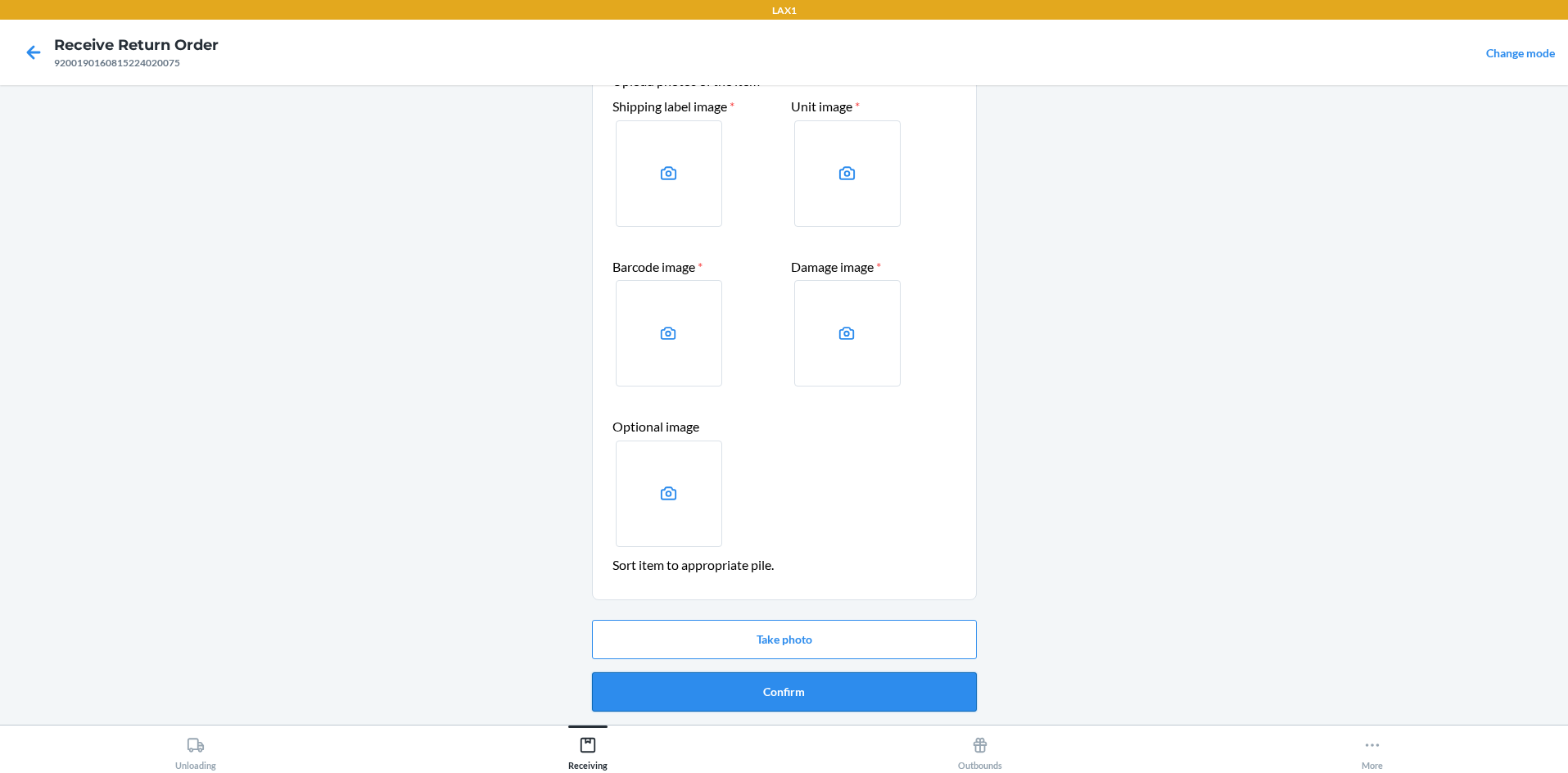
click at [781, 680] on button "Confirm" at bounding box center [785, 691] width 385 height 39
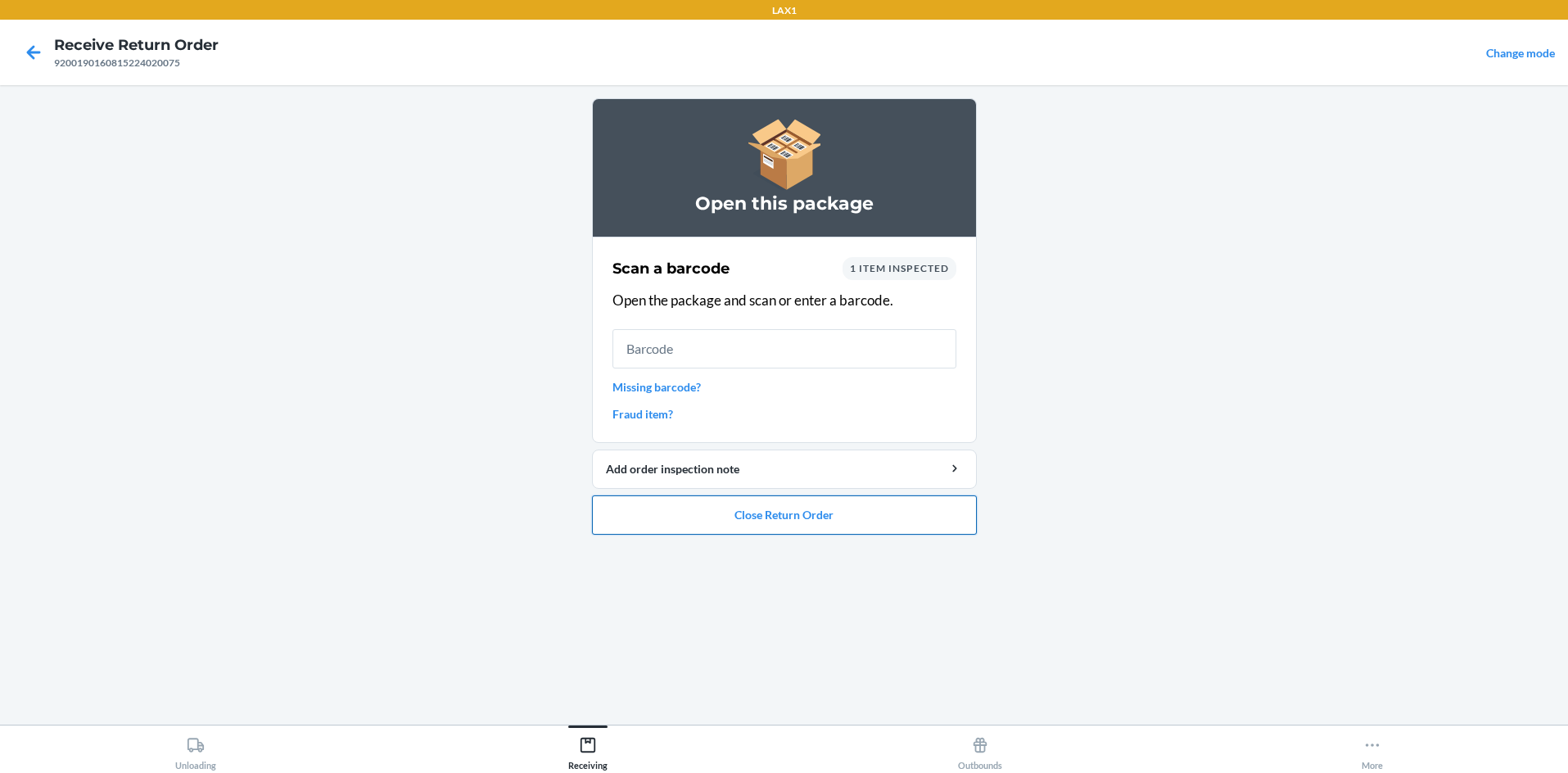
click at [784, 524] on button "Close Return Order" at bounding box center [785, 515] width 385 height 39
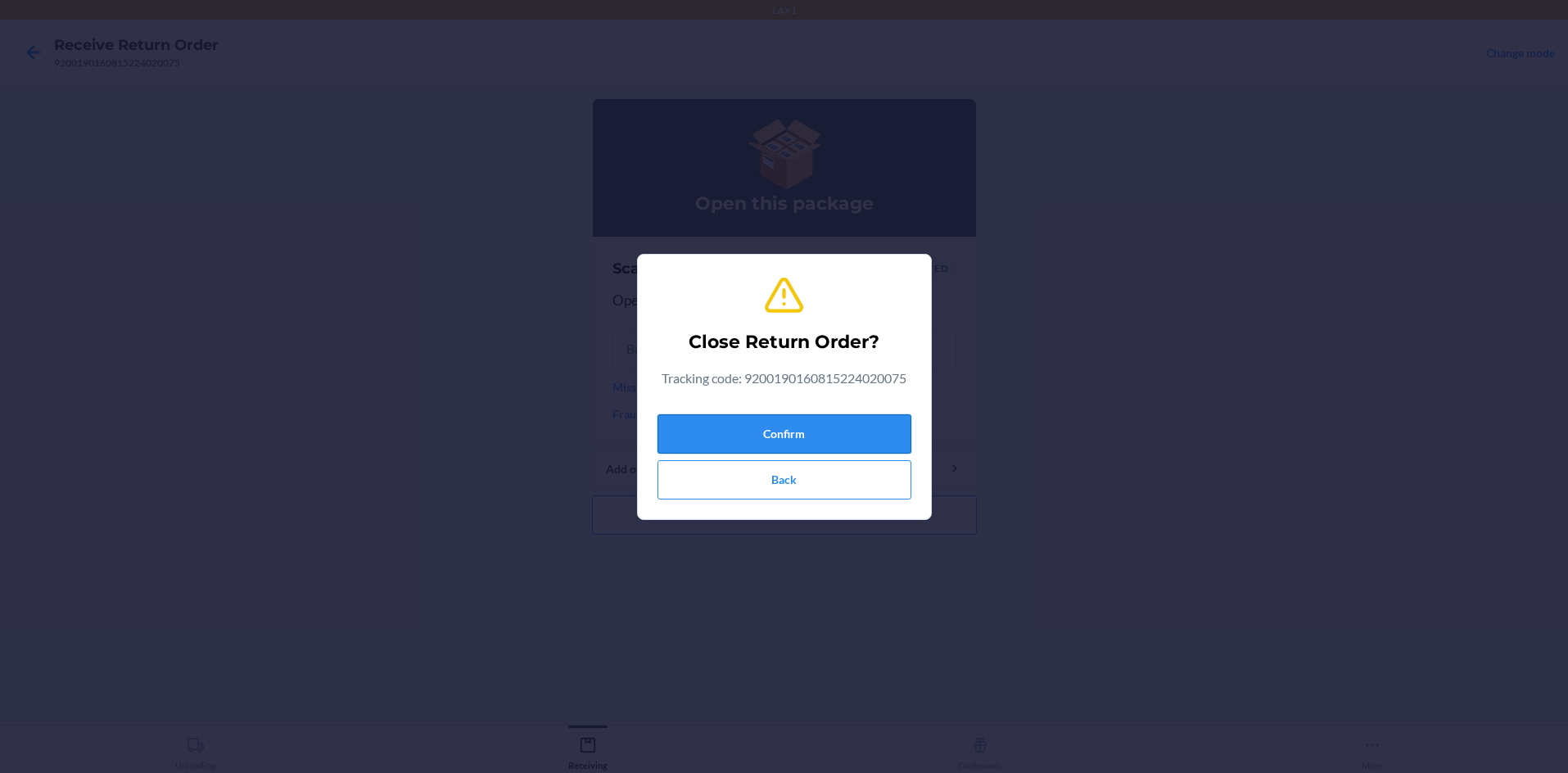
click at [784, 439] on button "Confirm" at bounding box center [784, 434] width 254 height 39
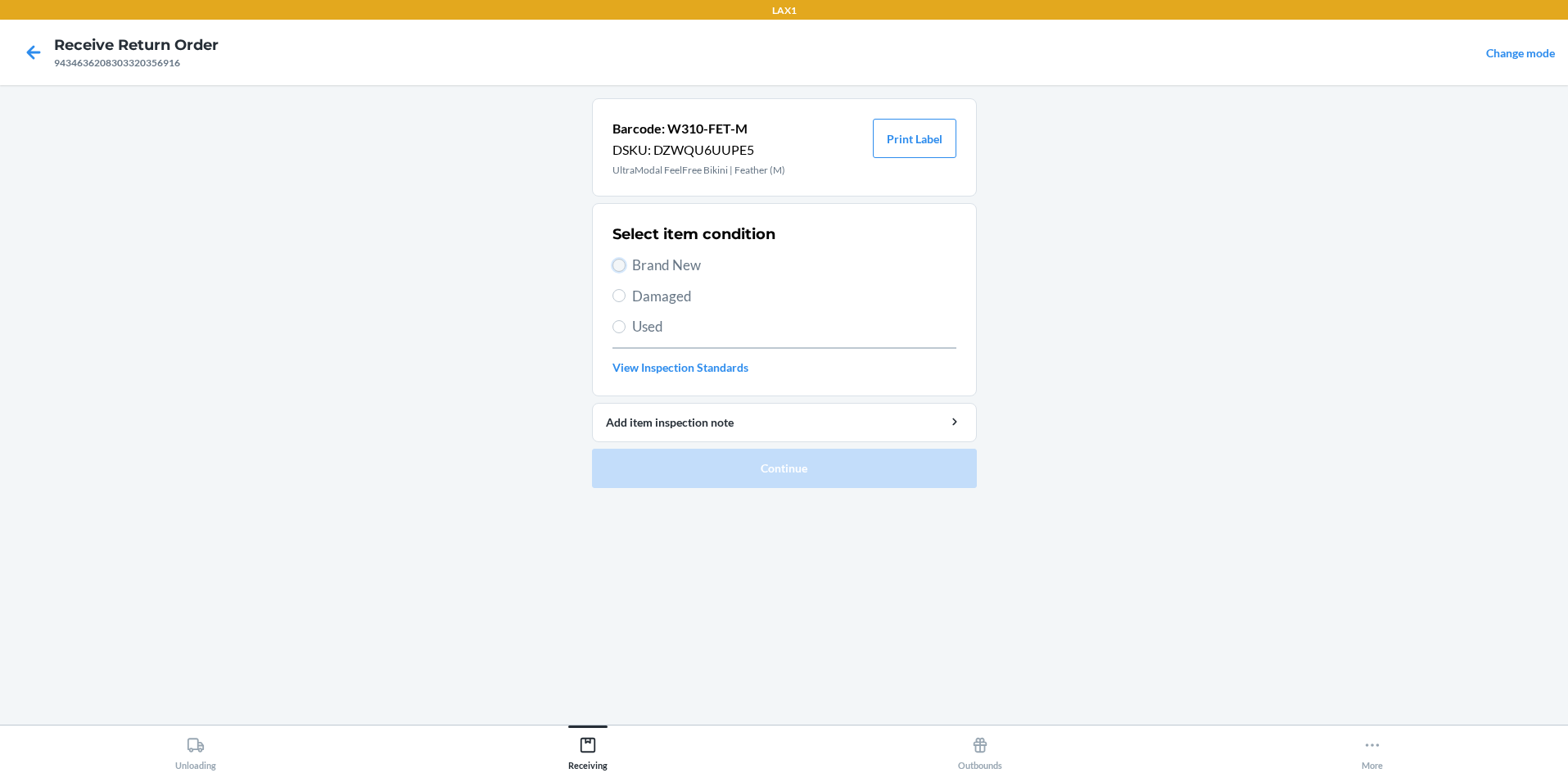
click at [623, 266] on input "Brand New" at bounding box center [619, 266] width 13 height 13
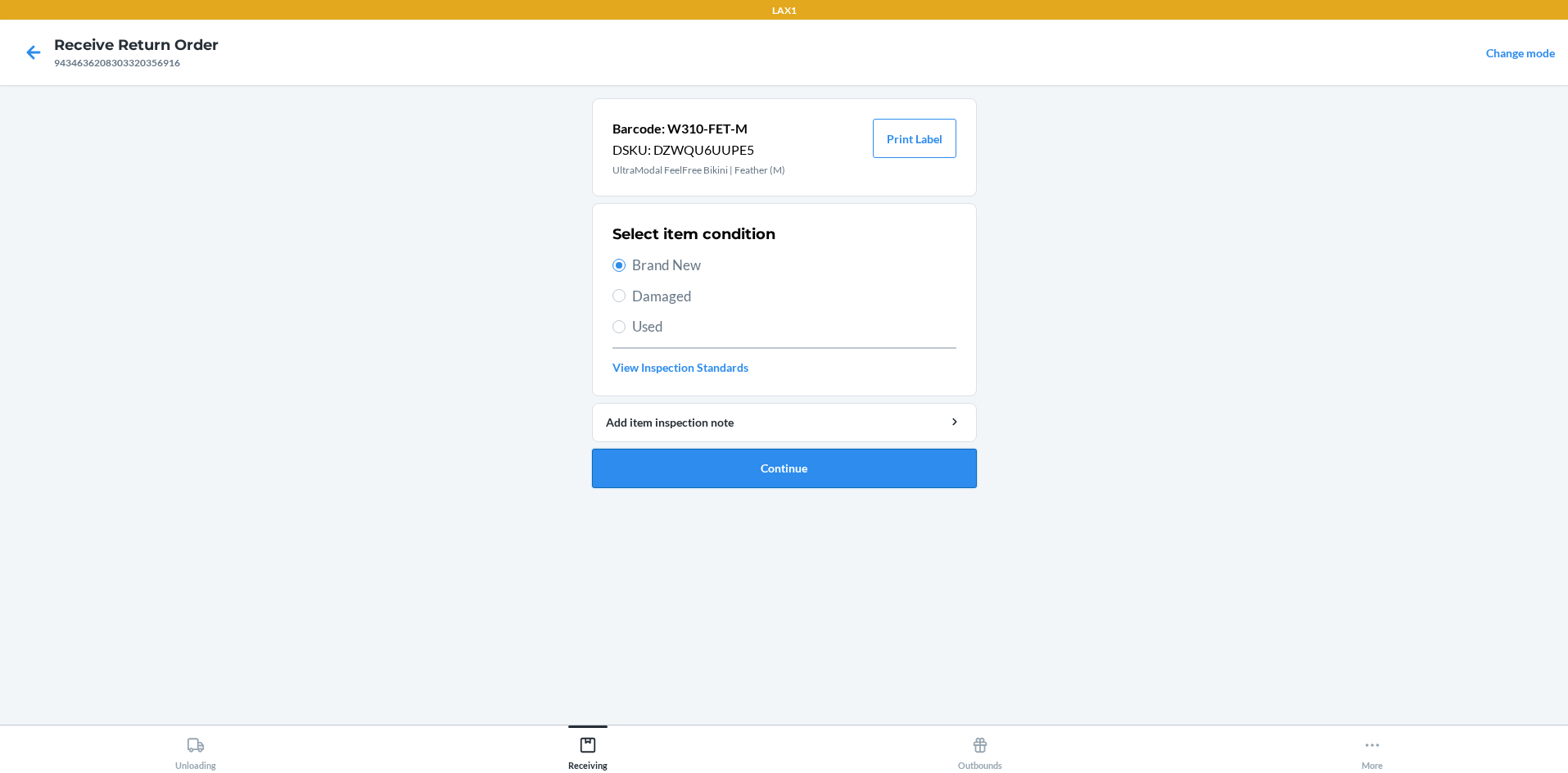
click at [746, 465] on button "Continue" at bounding box center [785, 468] width 385 height 39
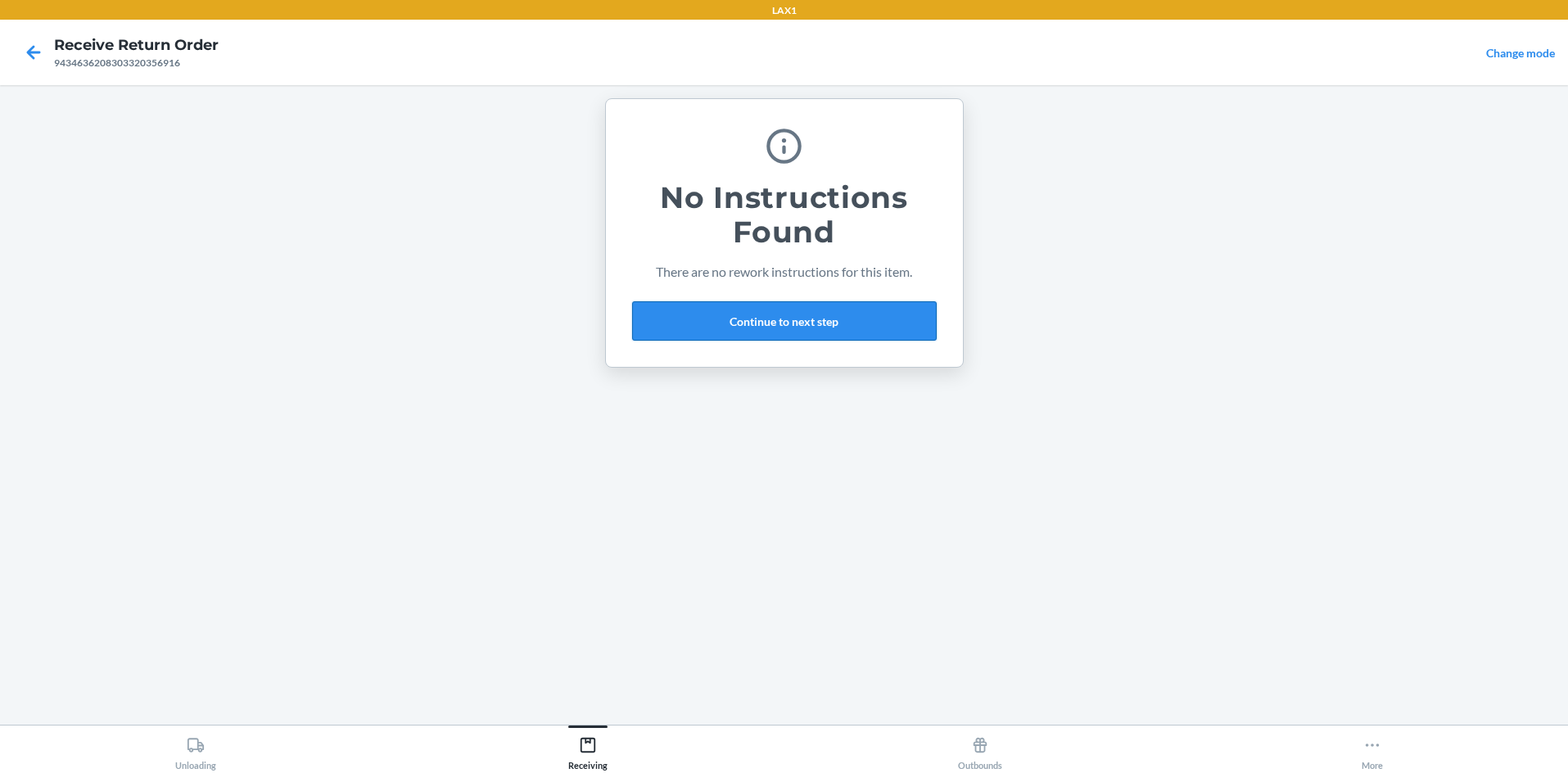
click at [782, 320] on button "Continue to next step" at bounding box center [784, 321] width 304 height 39
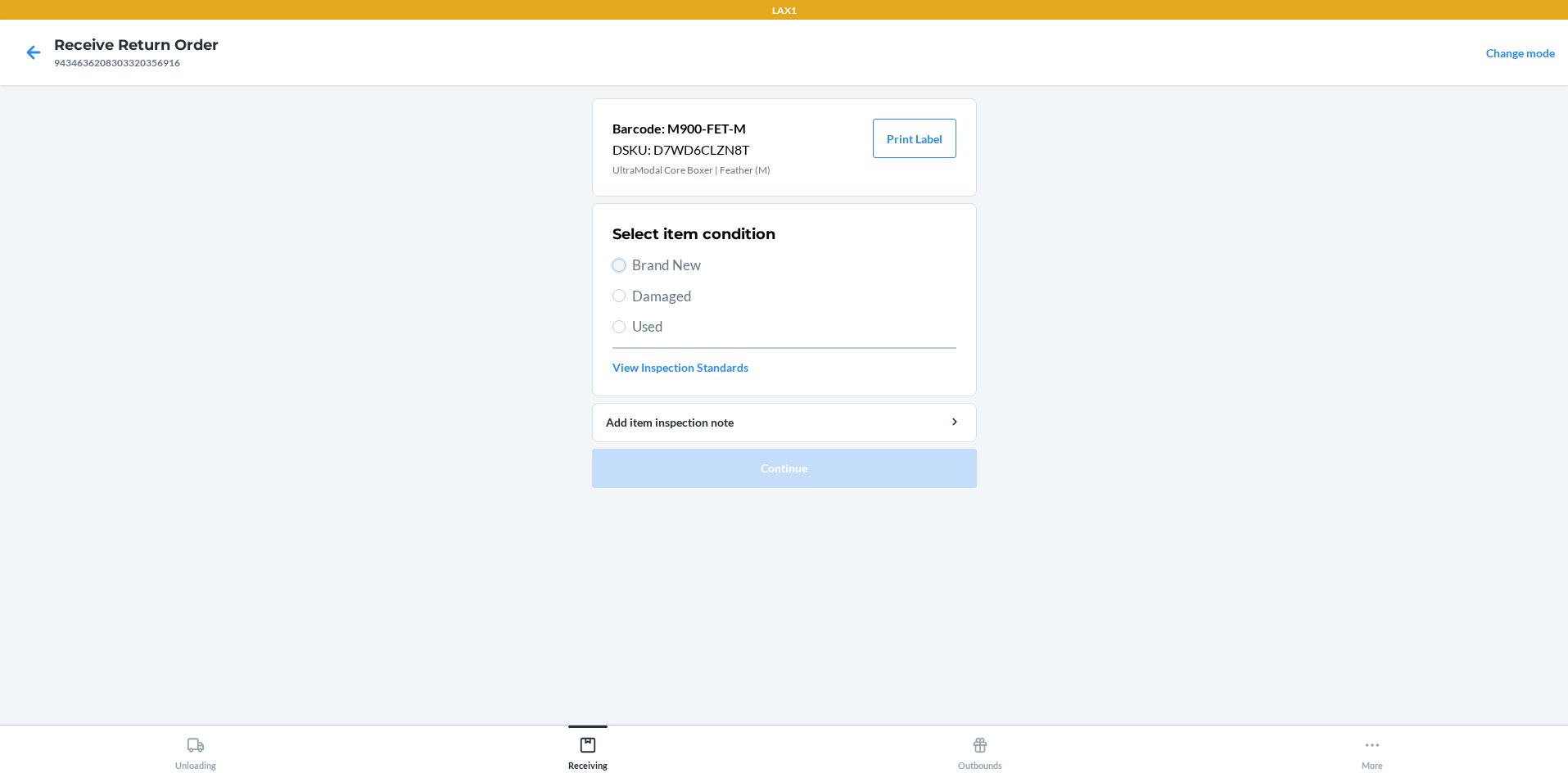
click at [620, 266] on input "Brand New" at bounding box center [619, 266] width 13 height 13
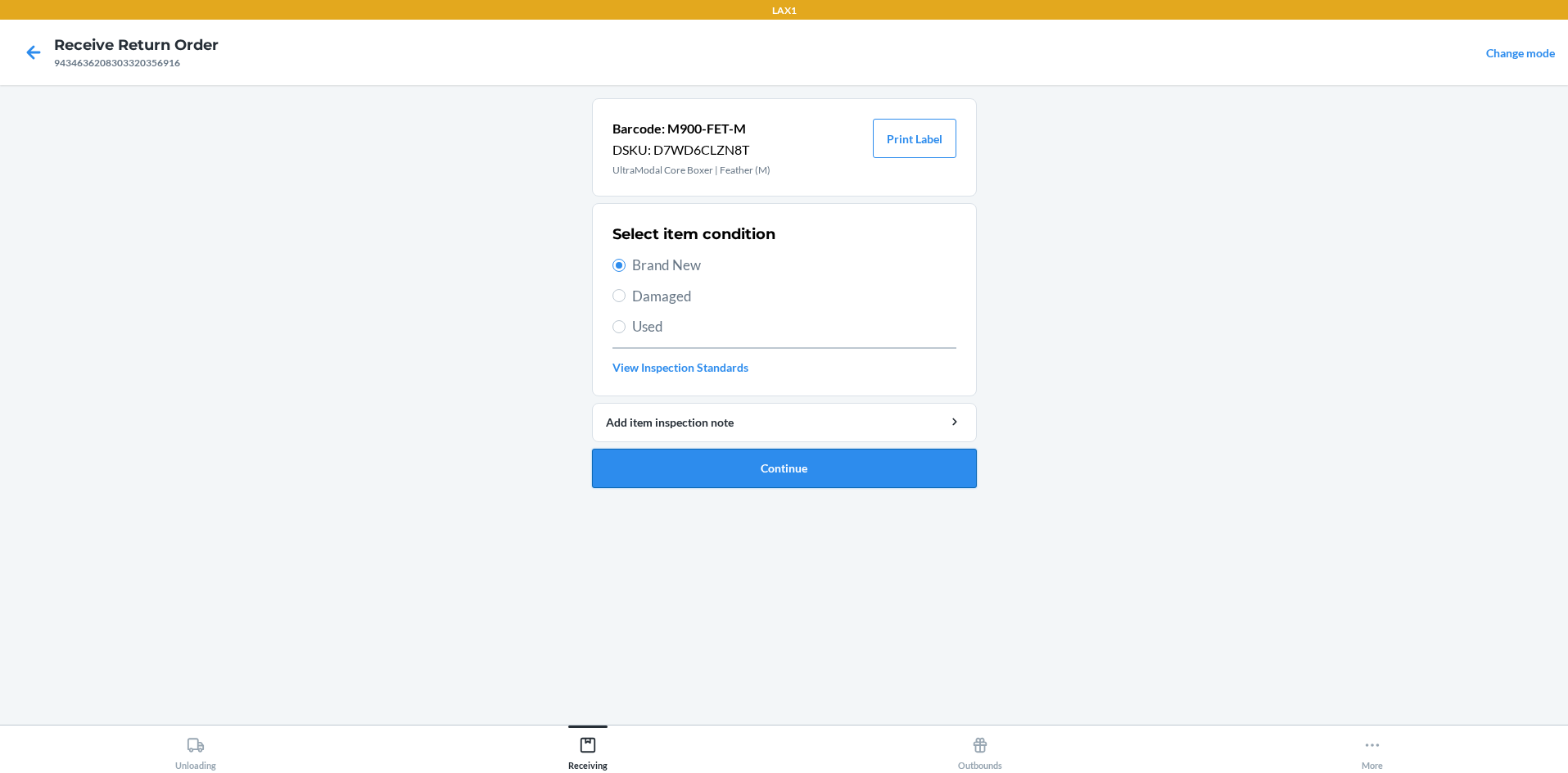
click at [660, 457] on button "Continue" at bounding box center [785, 468] width 385 height 39
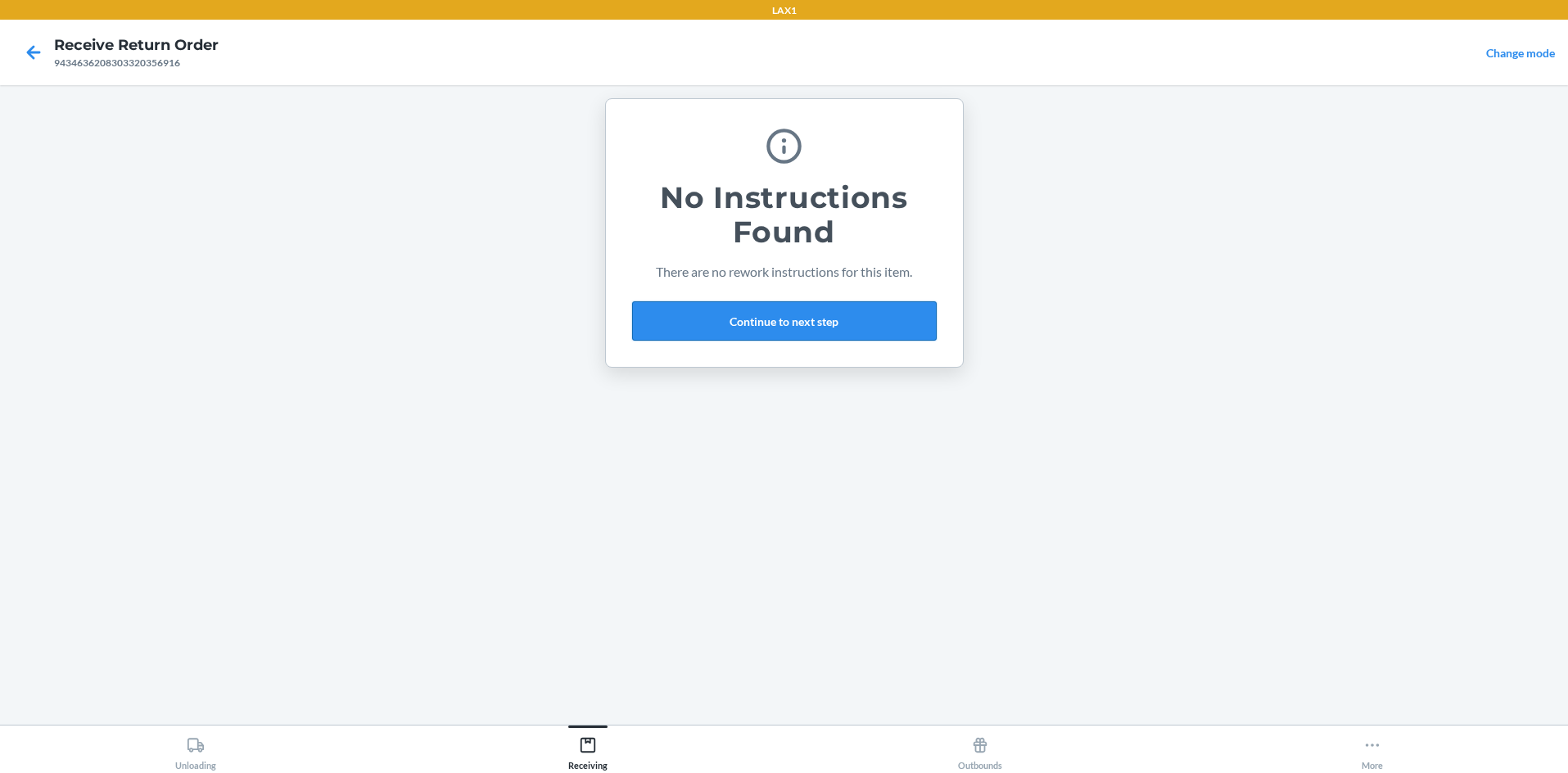
click at [681, 323] on button "Continue to next step" at bounding box center [784, 321] width 304 height 39
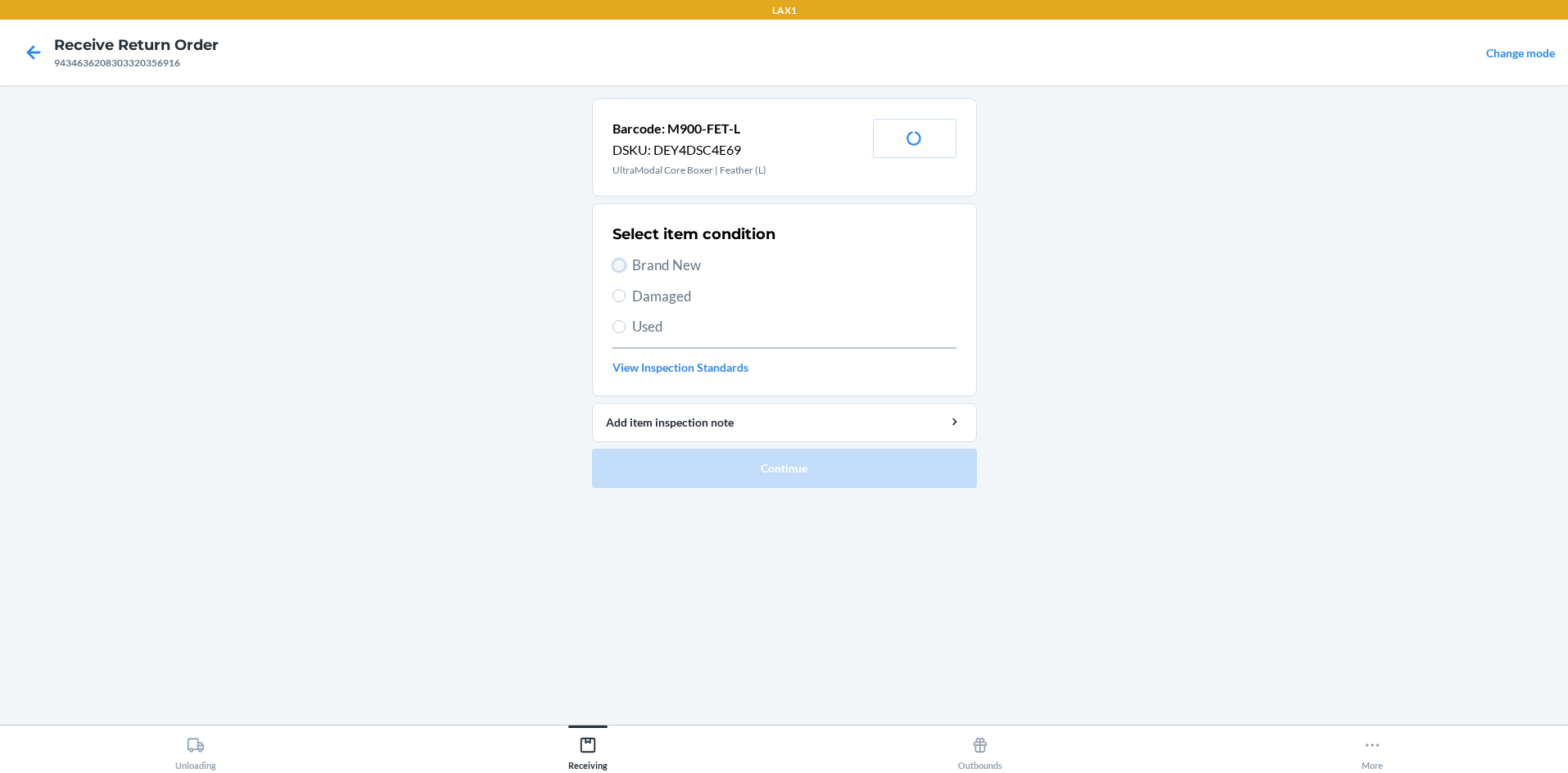
click at [618, 265] on input "Brand New" at bounding box center [619, 266] width 13 height 13
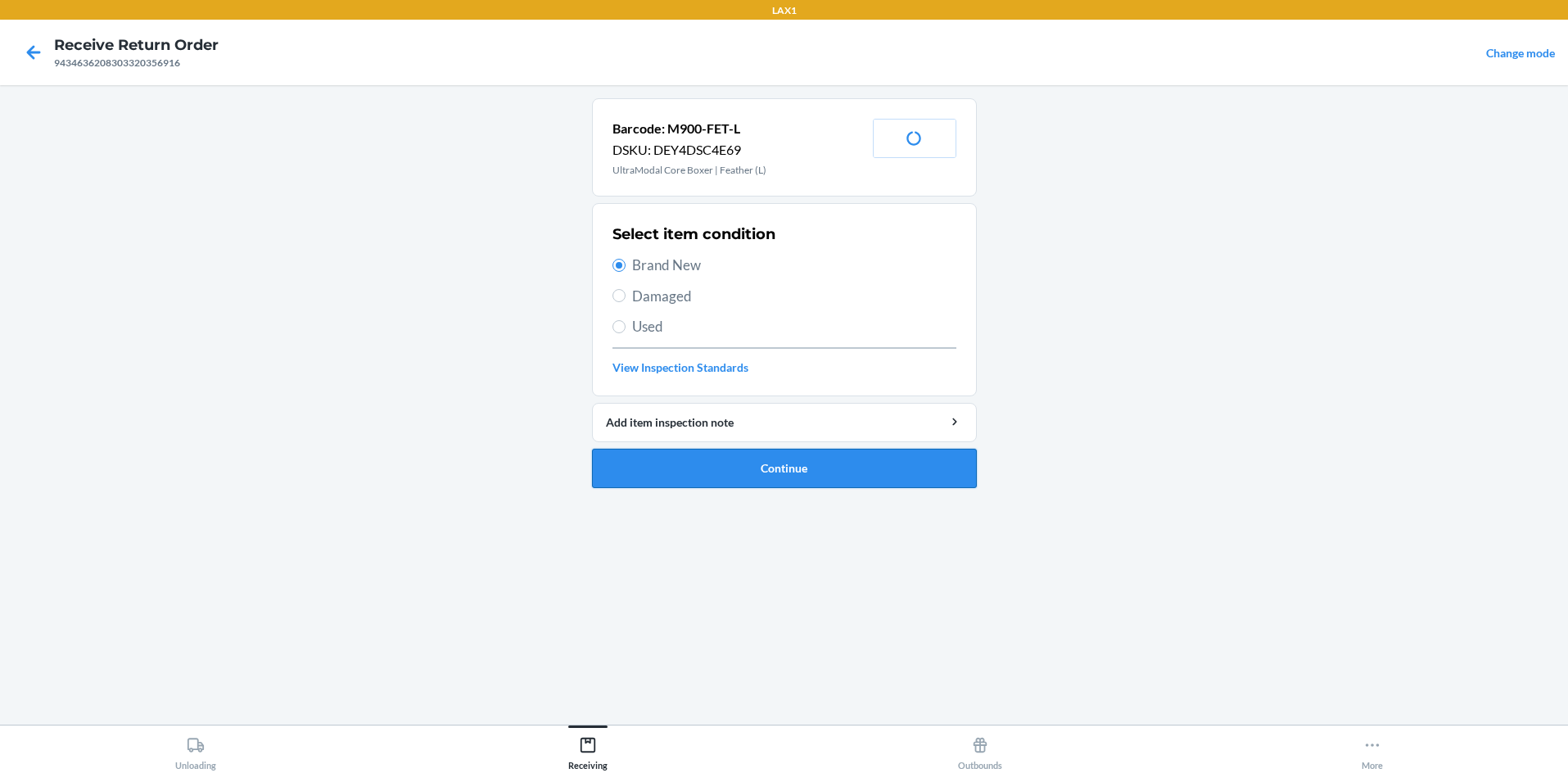
click at [734, 458] on button "Continue" at bounding box center [785, 468] width 385 height 39
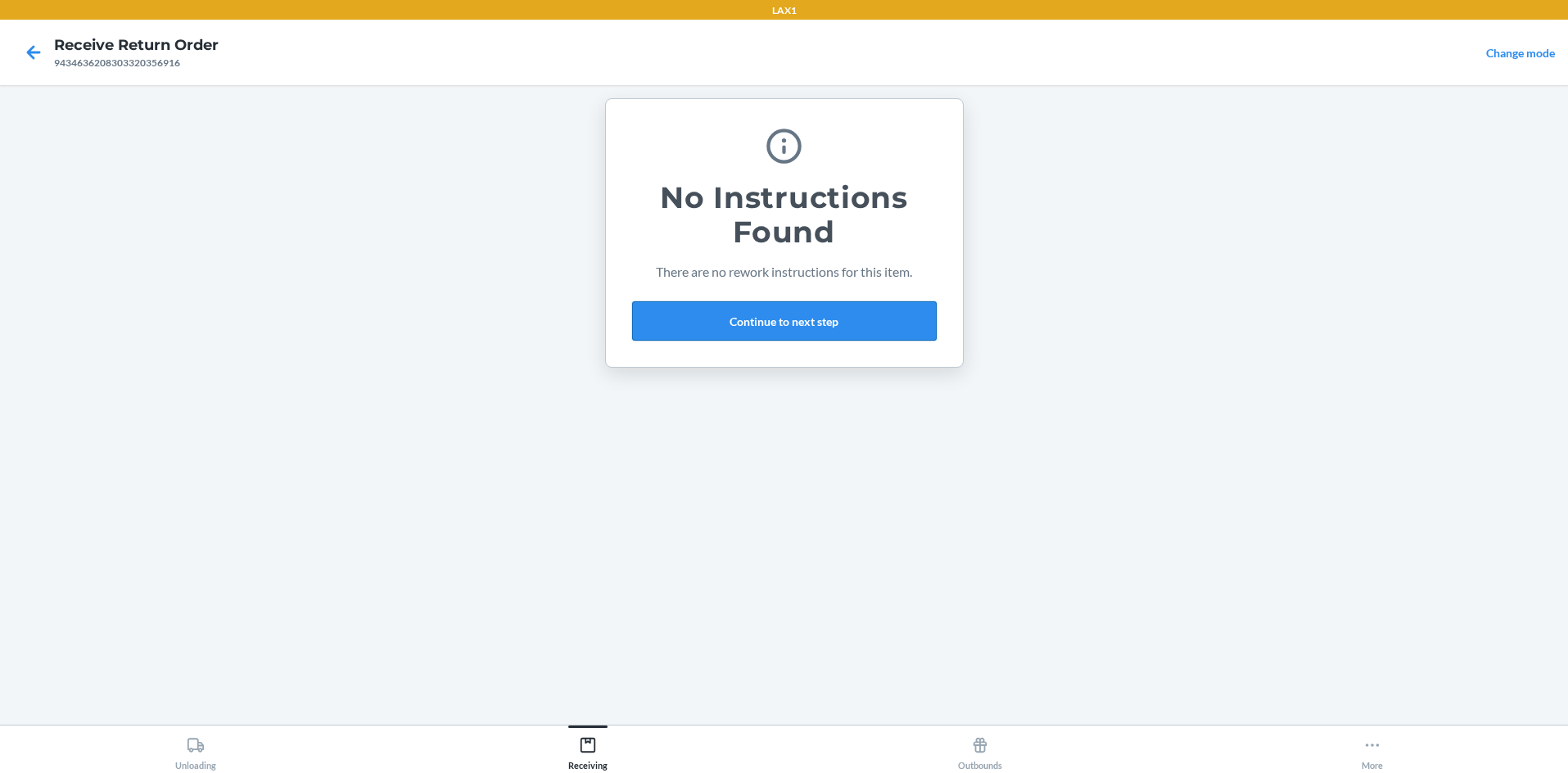
click at [764, 327] on button "Continue to next step" at bounding box center [784, 321] width 304 height 39
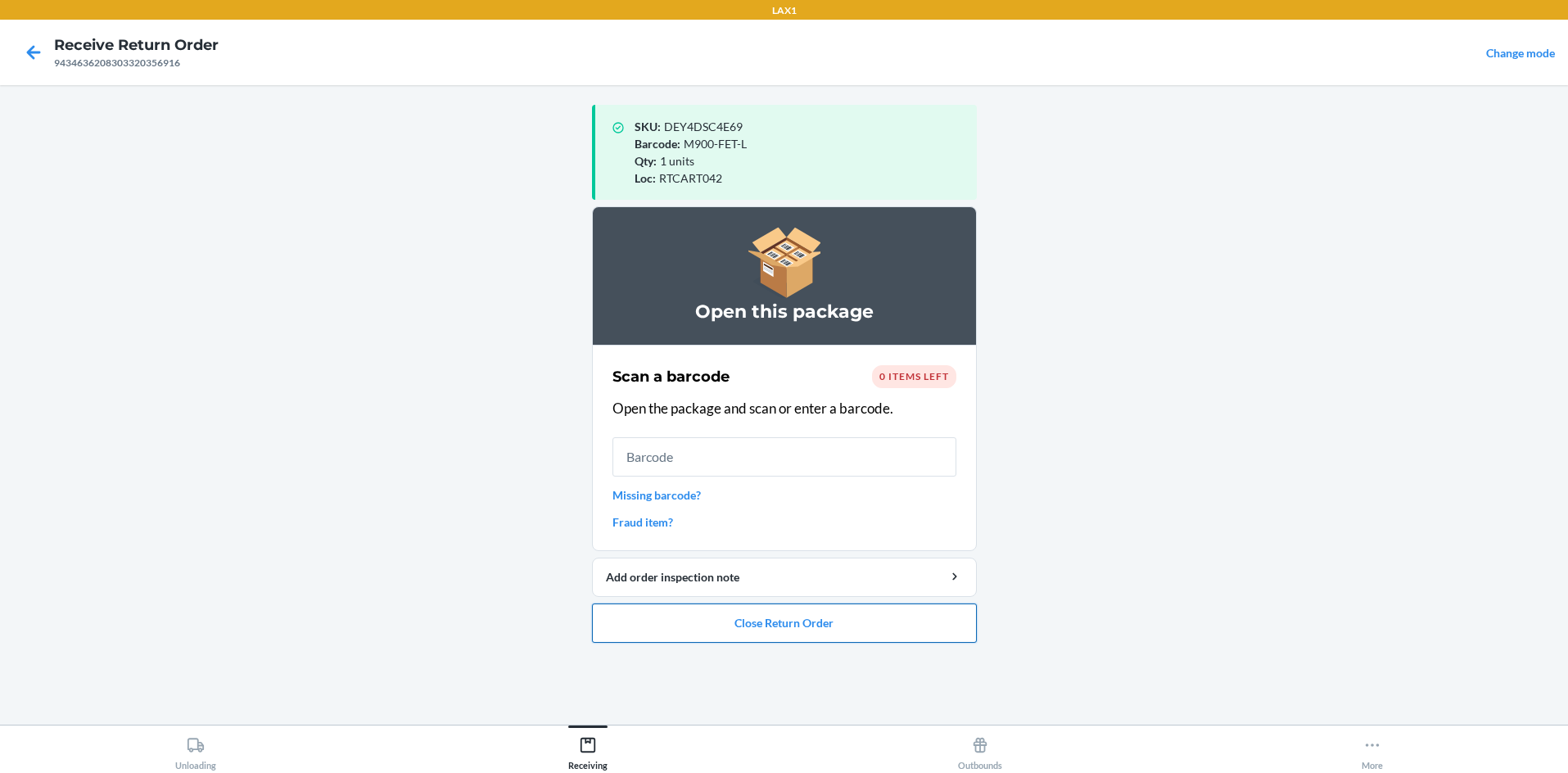
click at [784, 629] on button "Close Return Order" at bounding box center [785, 623] width 385 height 39
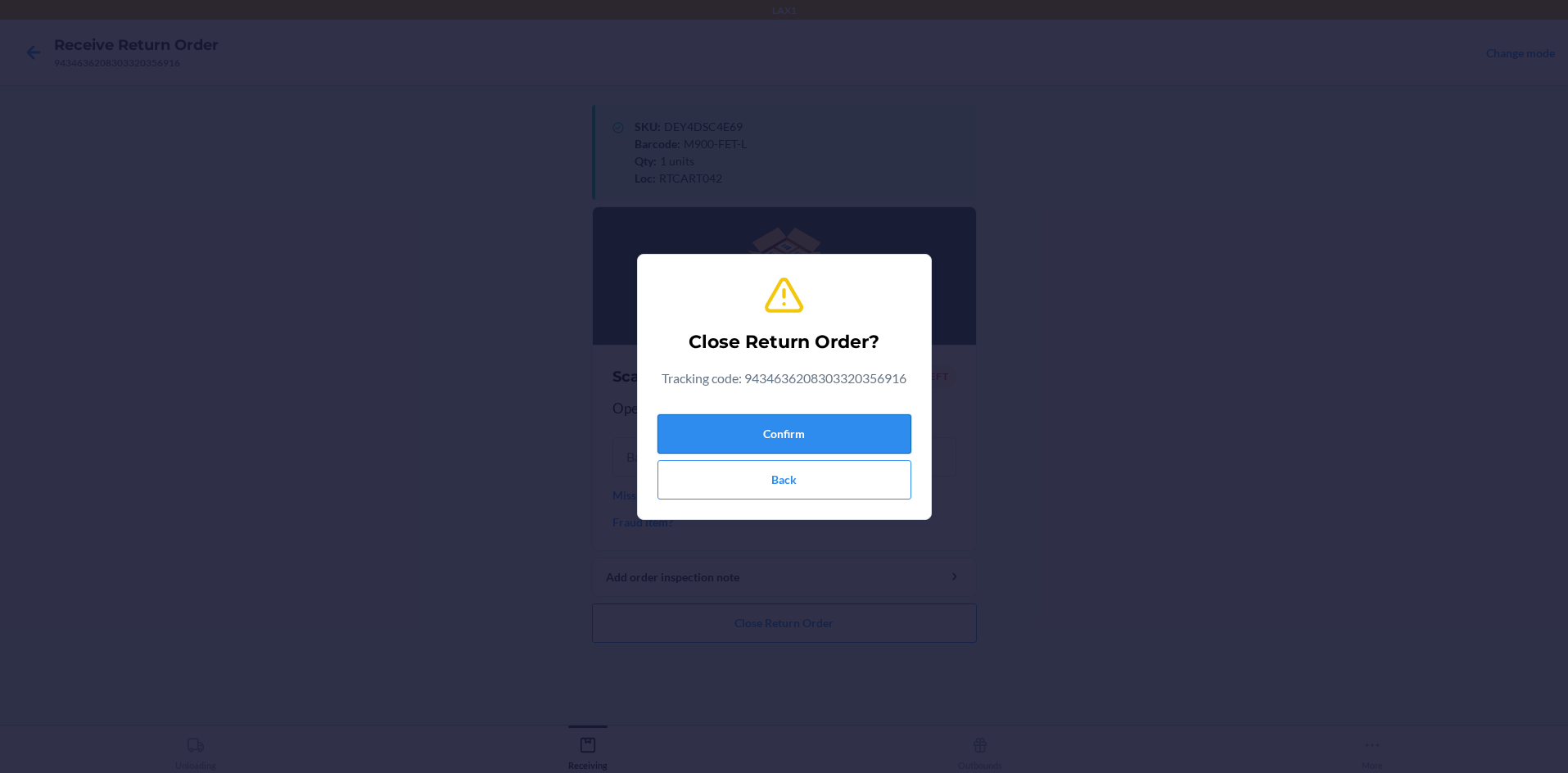
click at [784, 434] on button "Confirm" at bounding box center [784, 434] width 254 height 39
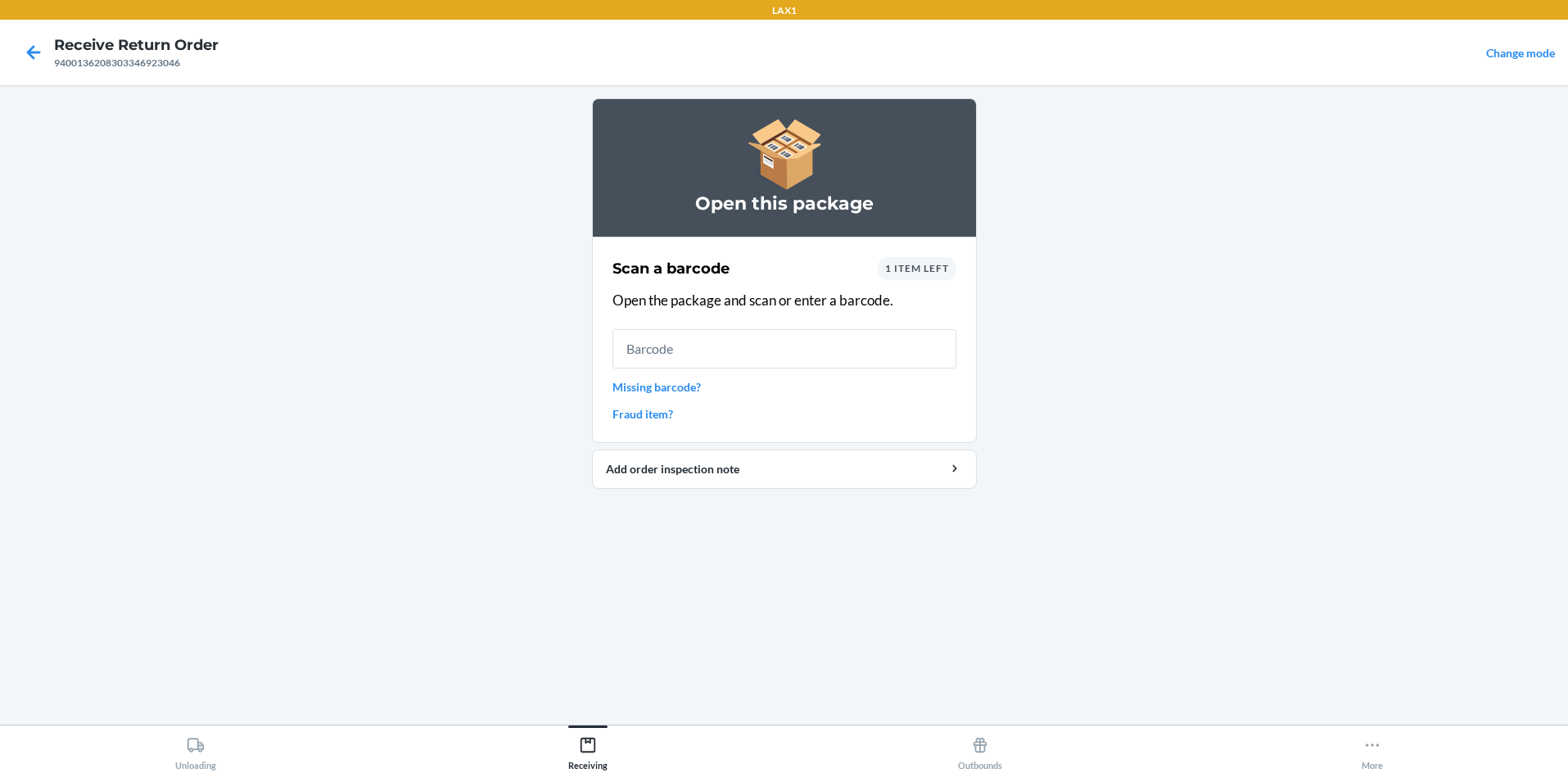
click at [676, 386] on link "Missing barcode?" at bounding box center [784, 386] width 344 height 17
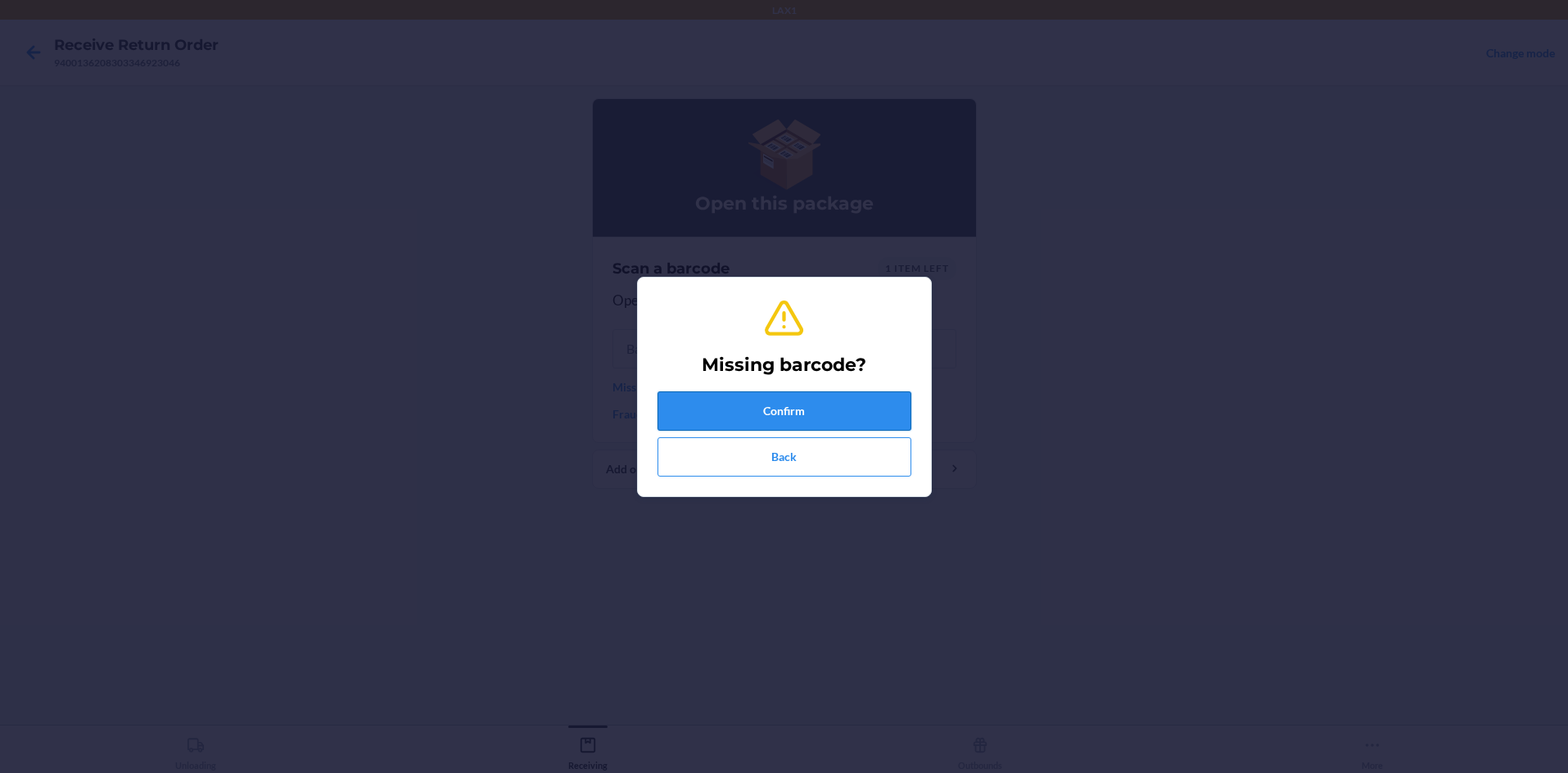
click at [712, 394] on button "Confirm" at bounding box center [784, 411] width 254 height 39
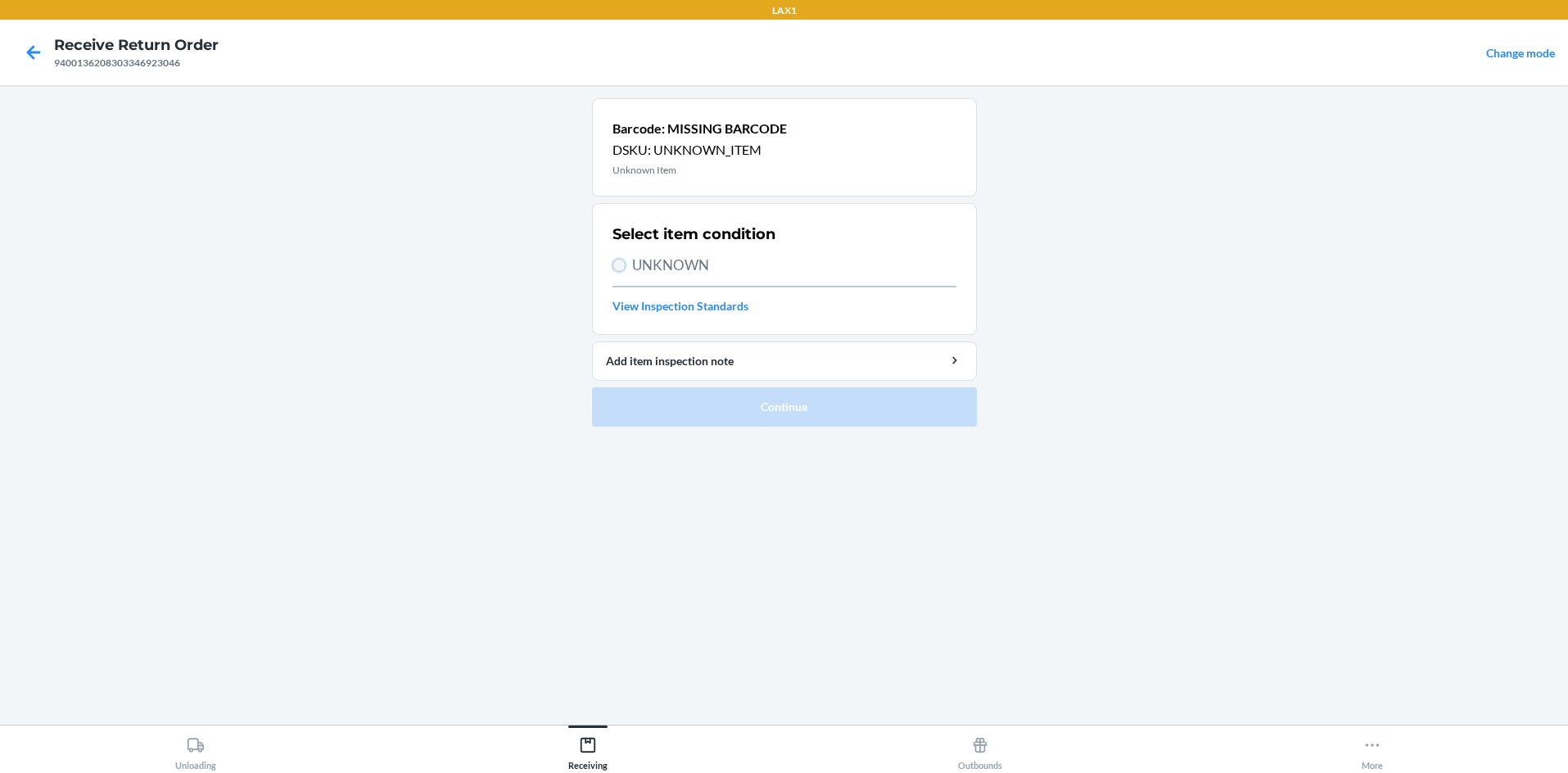
click at [624, 266] on input "UNKNOWN" at bounding box center [619, 266] width 13 height 13
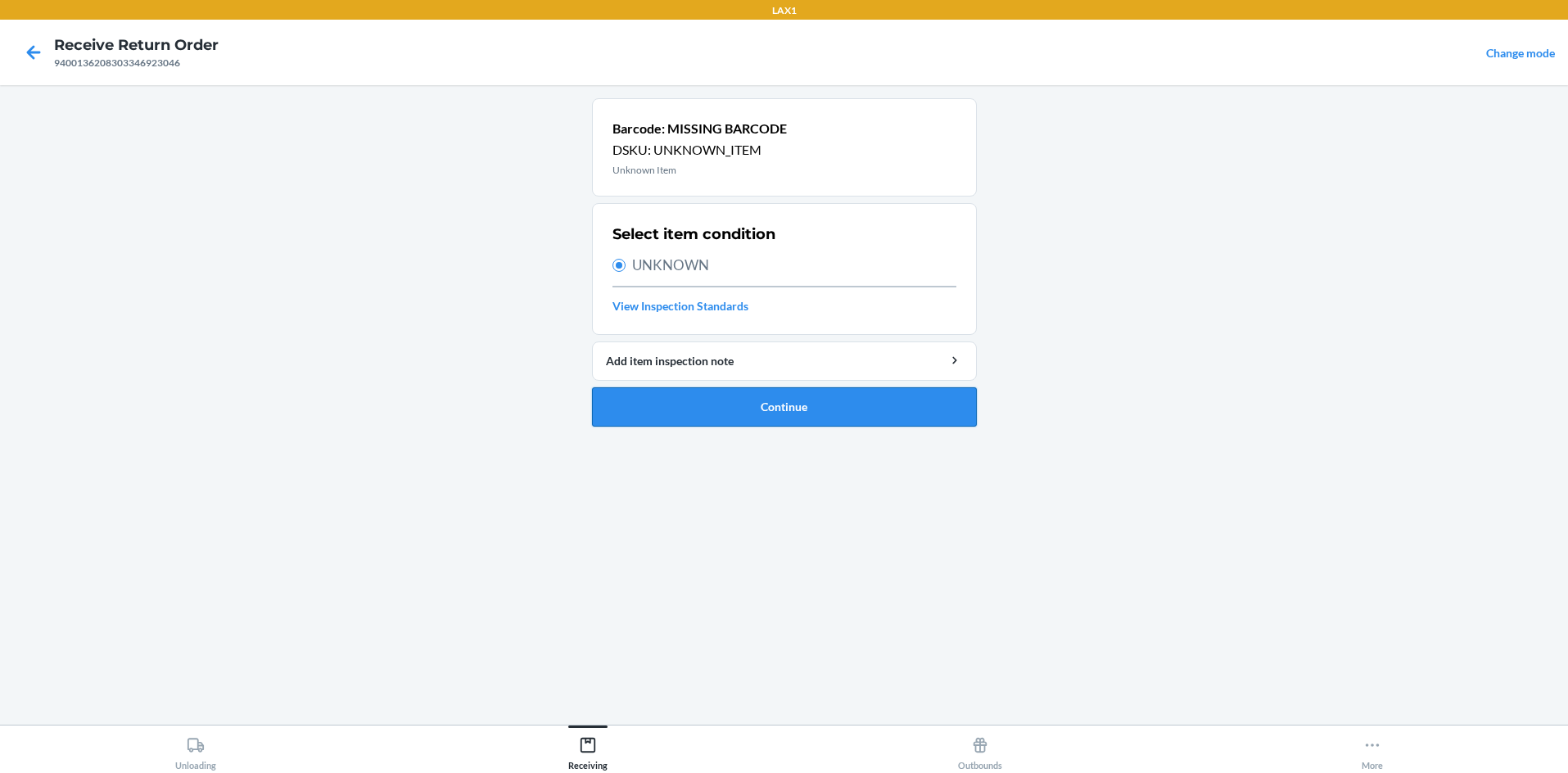
click at [734, 414] on button "Continue" at bounding box center [785, 407] width 385 height 39
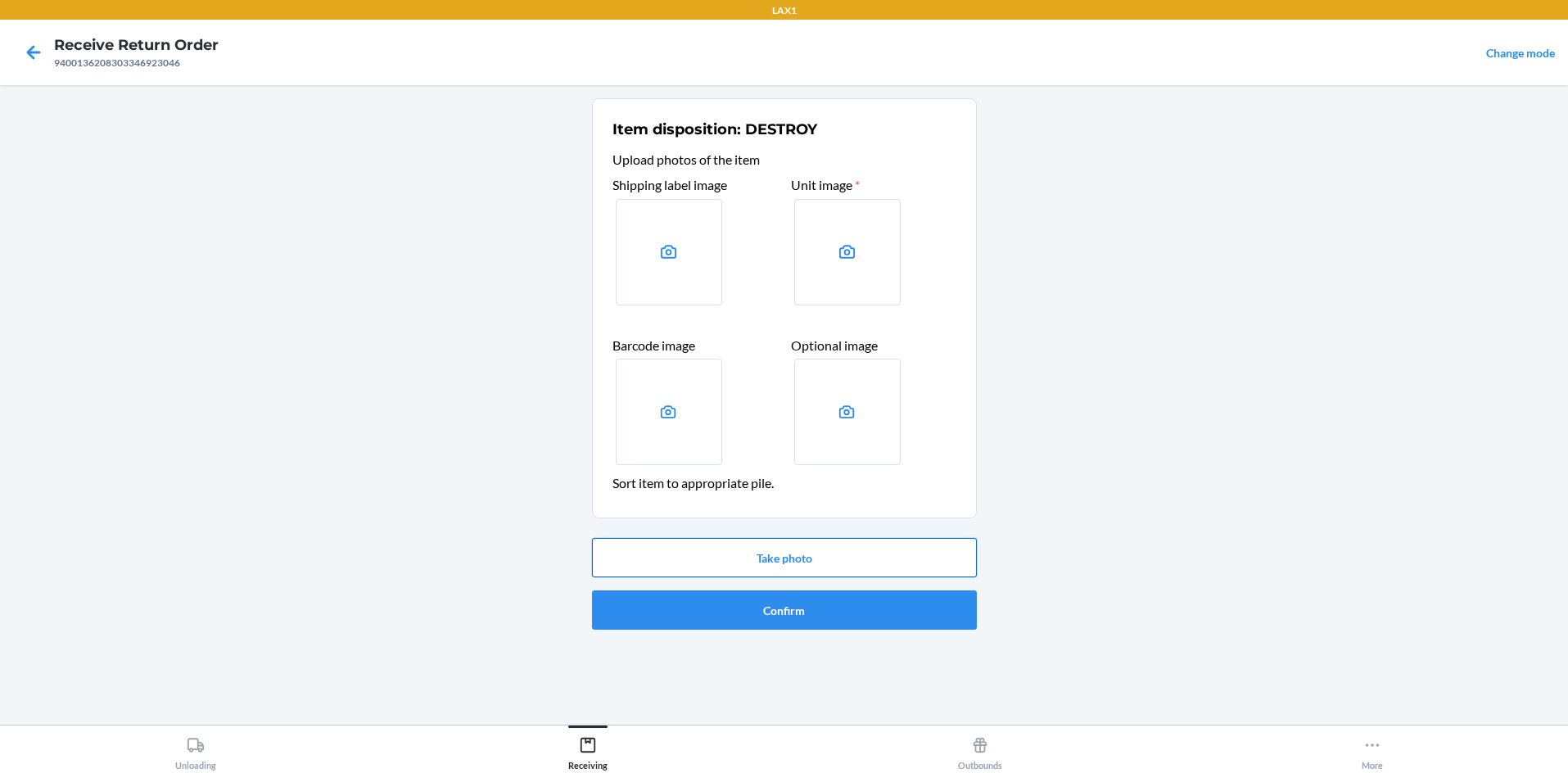
click at [784, 546] on button "Take photo" at bounding box center [785, 557] width 385 height 39
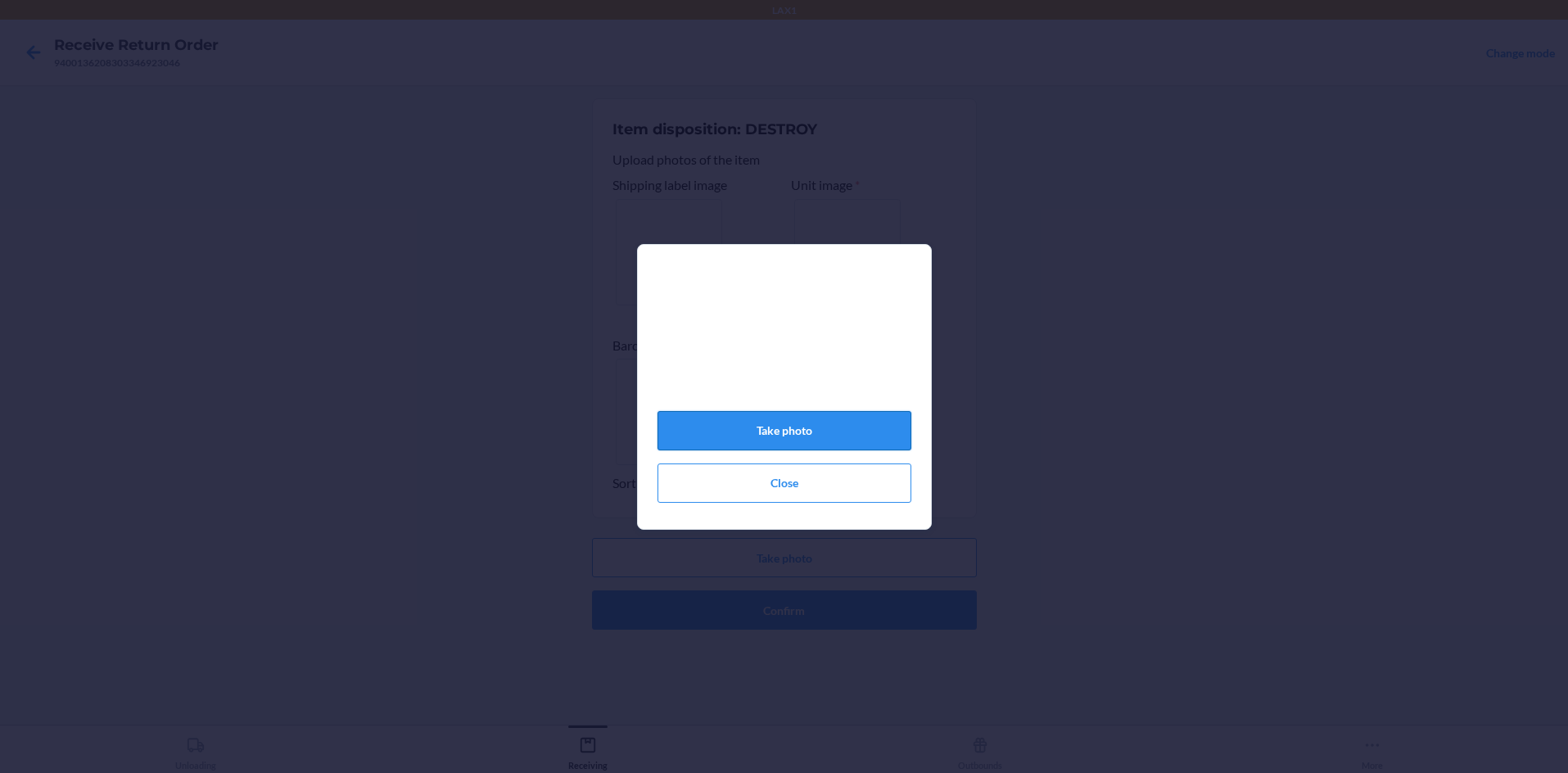
click at [784, 434] on button "Take photo" at bounding box center [784, 430] width 254 height 39
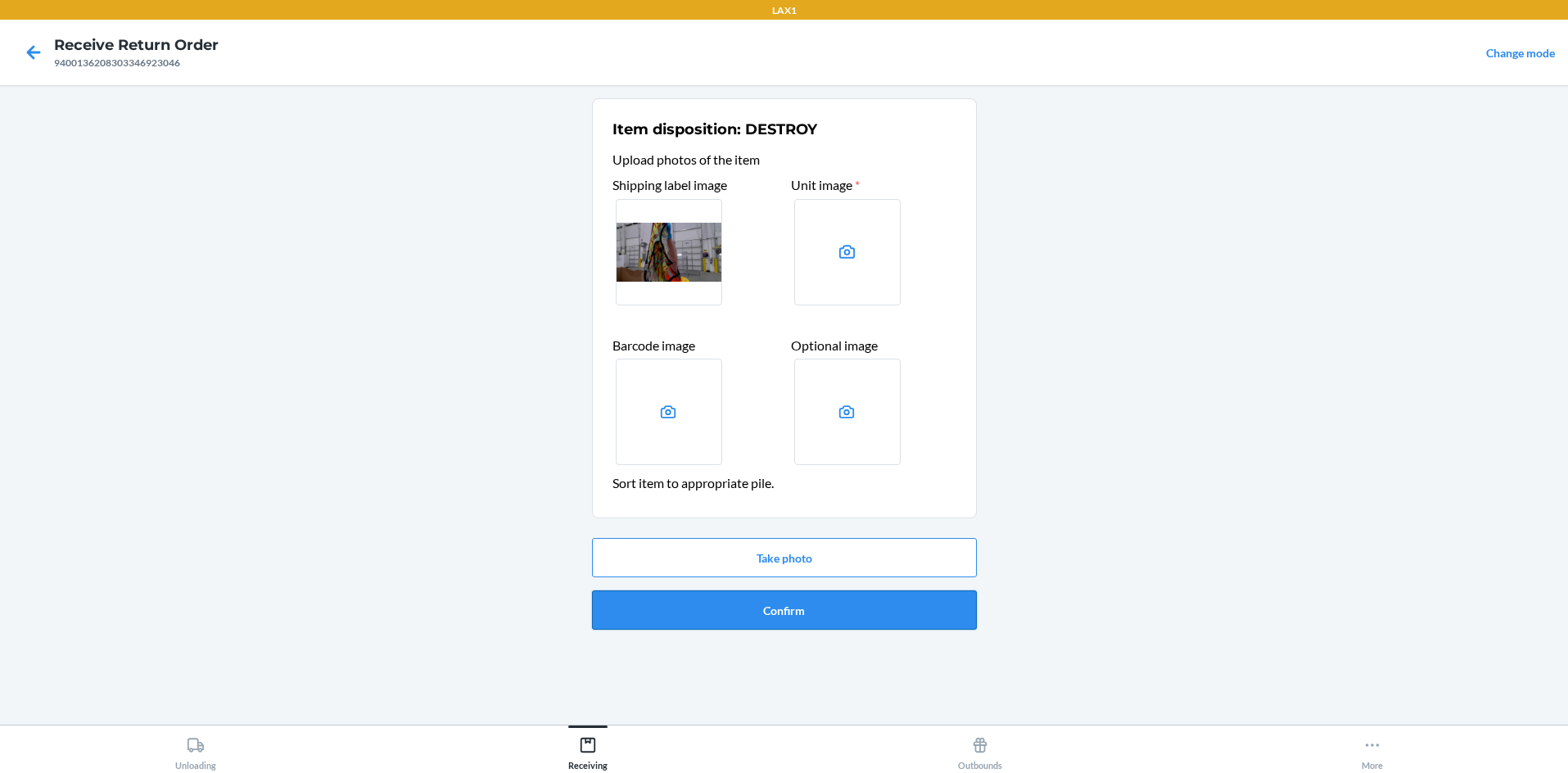
click at [784, 601] on button "Confirm" at bounding box center [785, 610] width 385 height 39
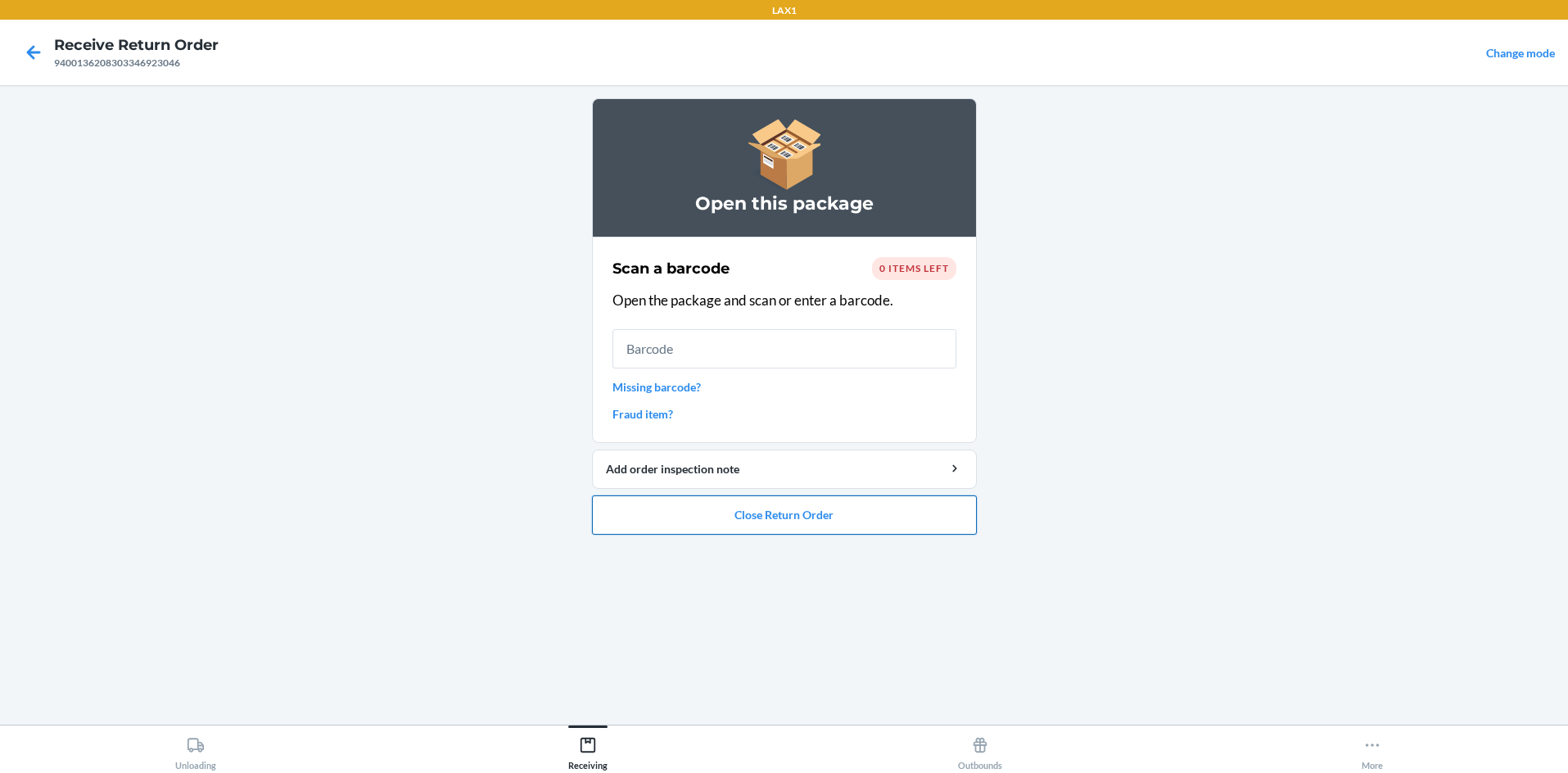
click at [784, 507] on button "Close Return Order" at bounding box center [785, 515] width 385 height 39
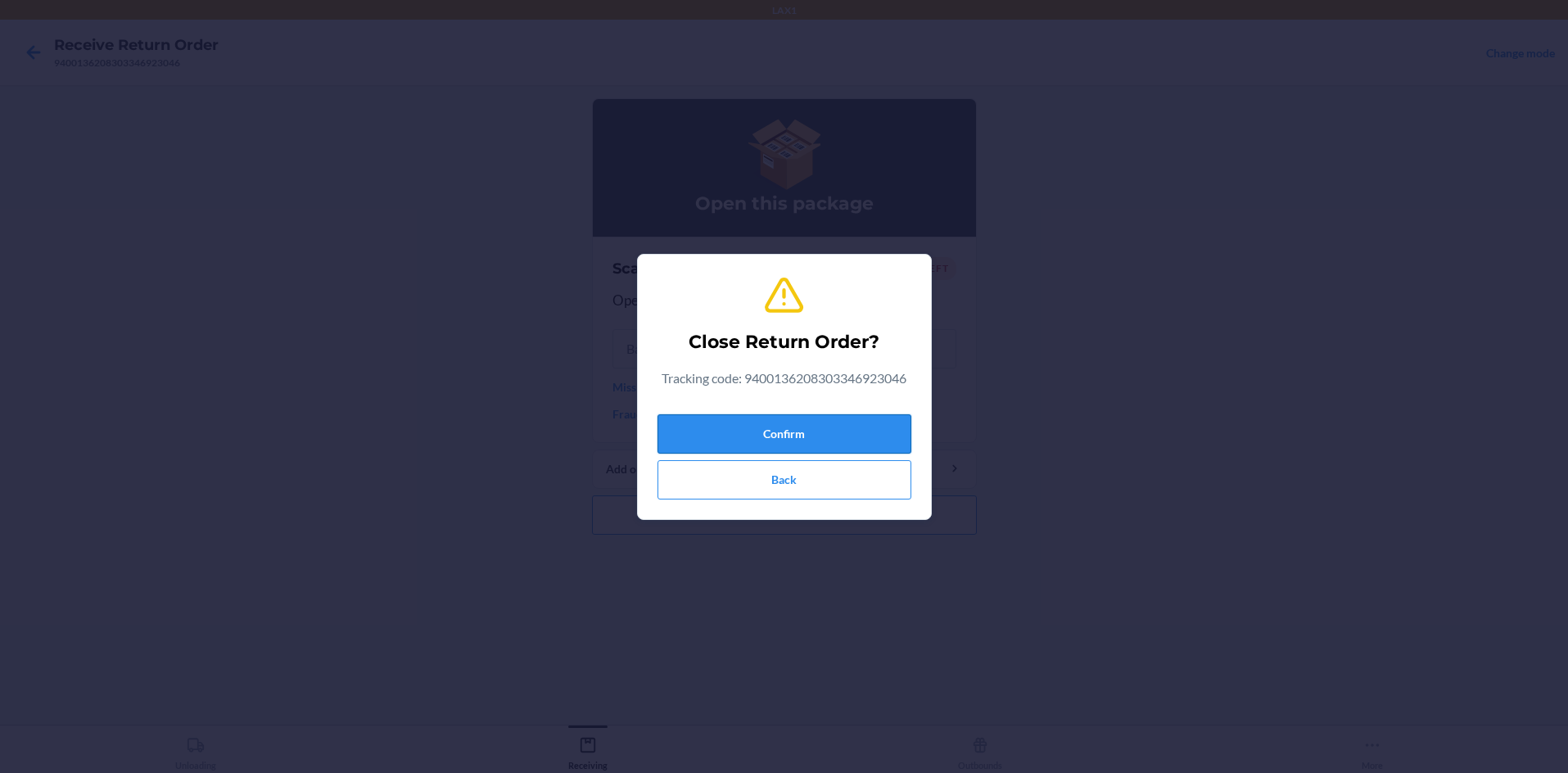
click at [784, 423] on button "Confirm" at bounding box center [784, 434] width 254 height 39
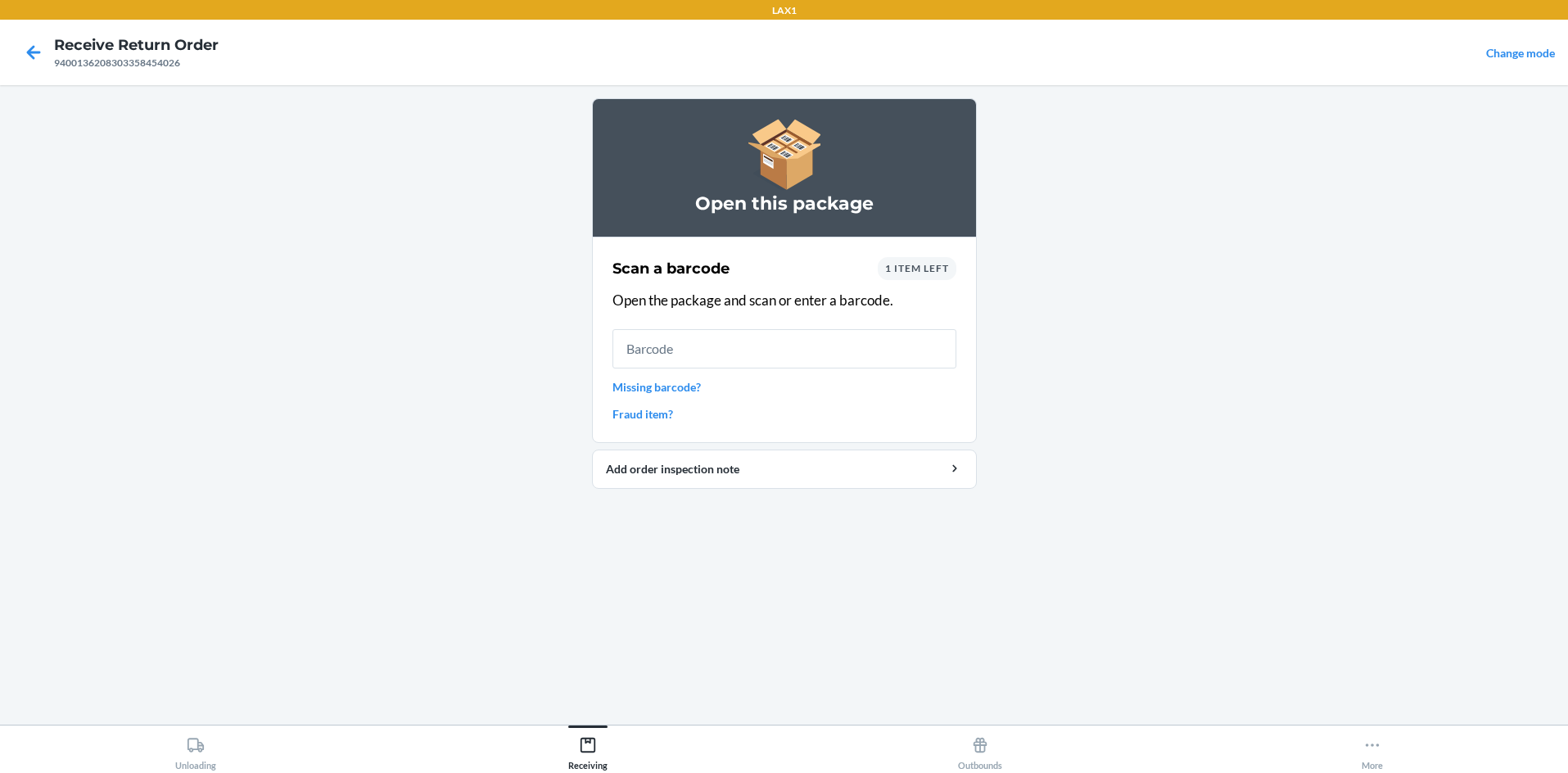
click at [784, 269] on span "1 item left" at bounding box center [917, 268] width 64 height 13
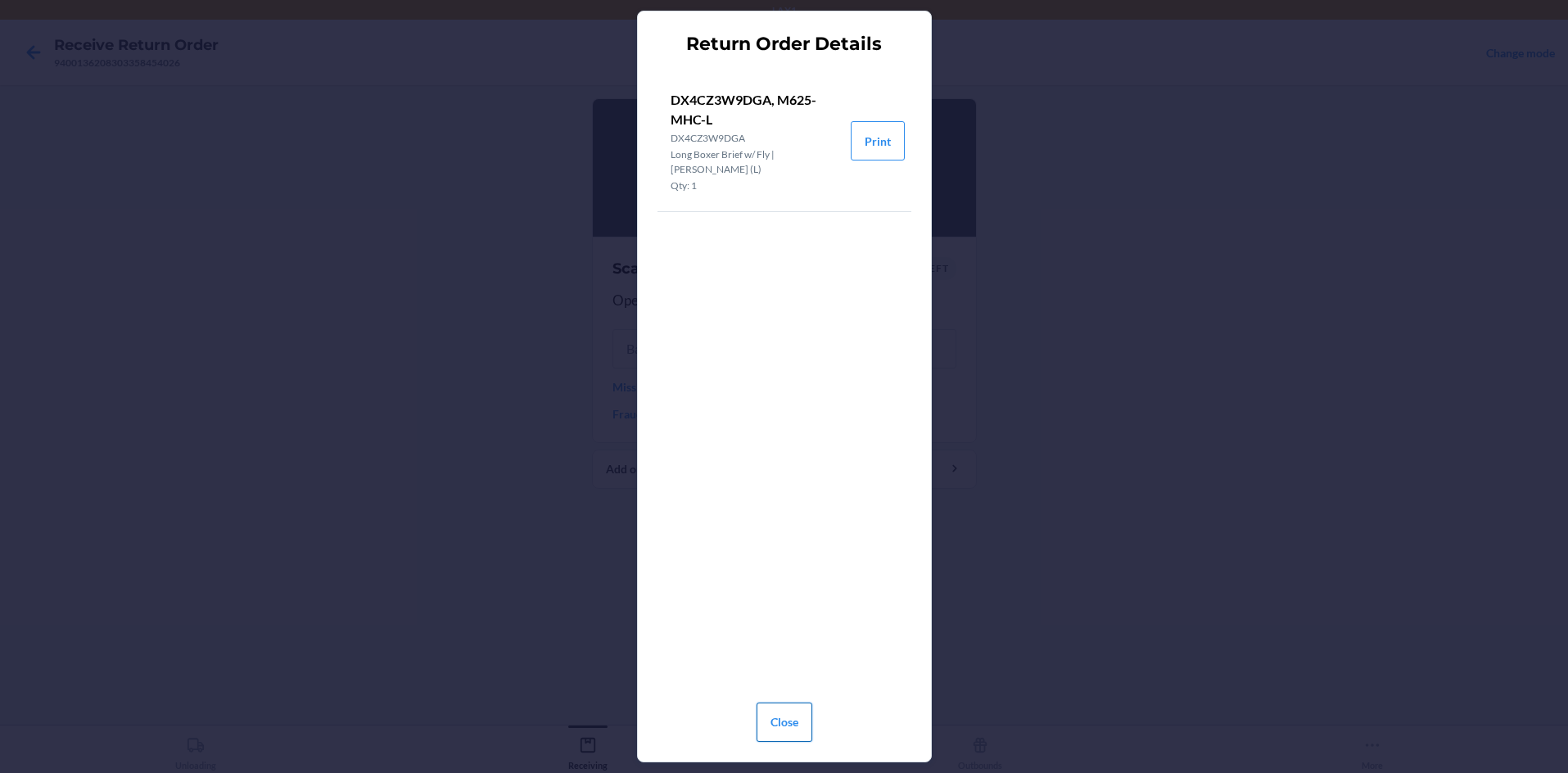
click at [773, 721] on button "Close" at bounding box center [784, 722] width 55 height 39
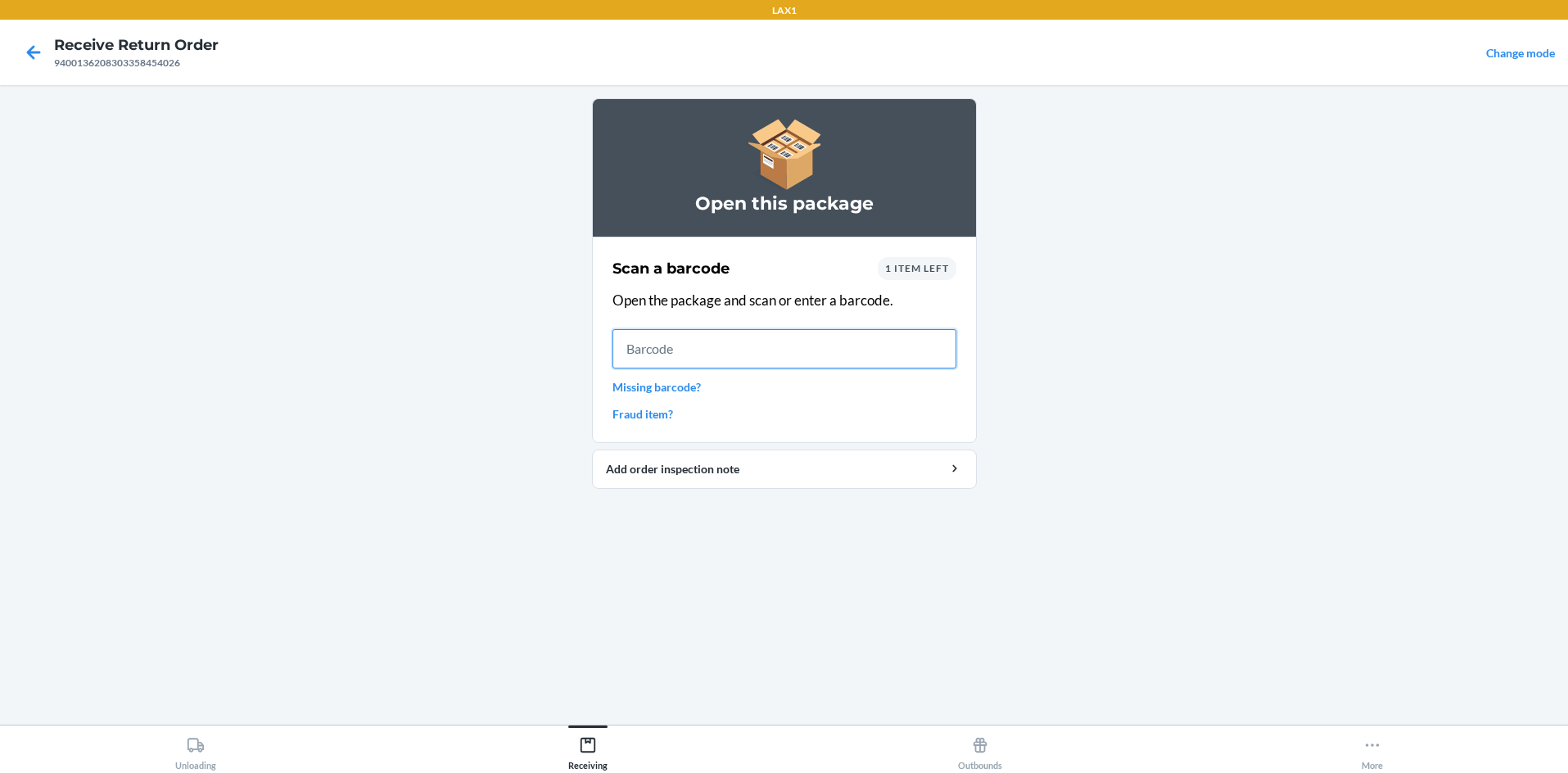
click at [623, 344] on input "text" at bounding box center [784, 349] width 344 height 39
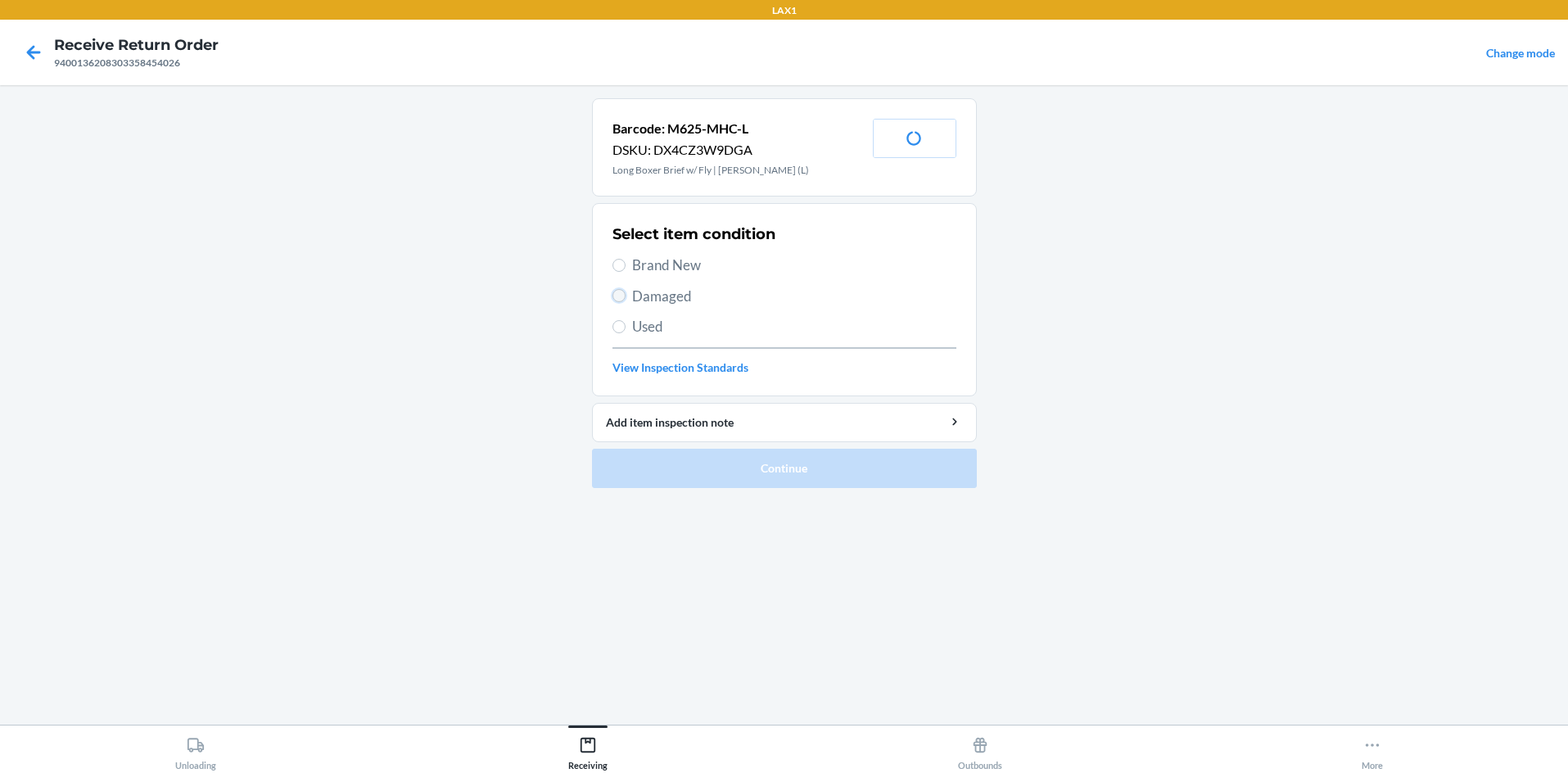
click at [618, 297] on input "Damaged" at bounding box center [619, 296] width 13 height 13
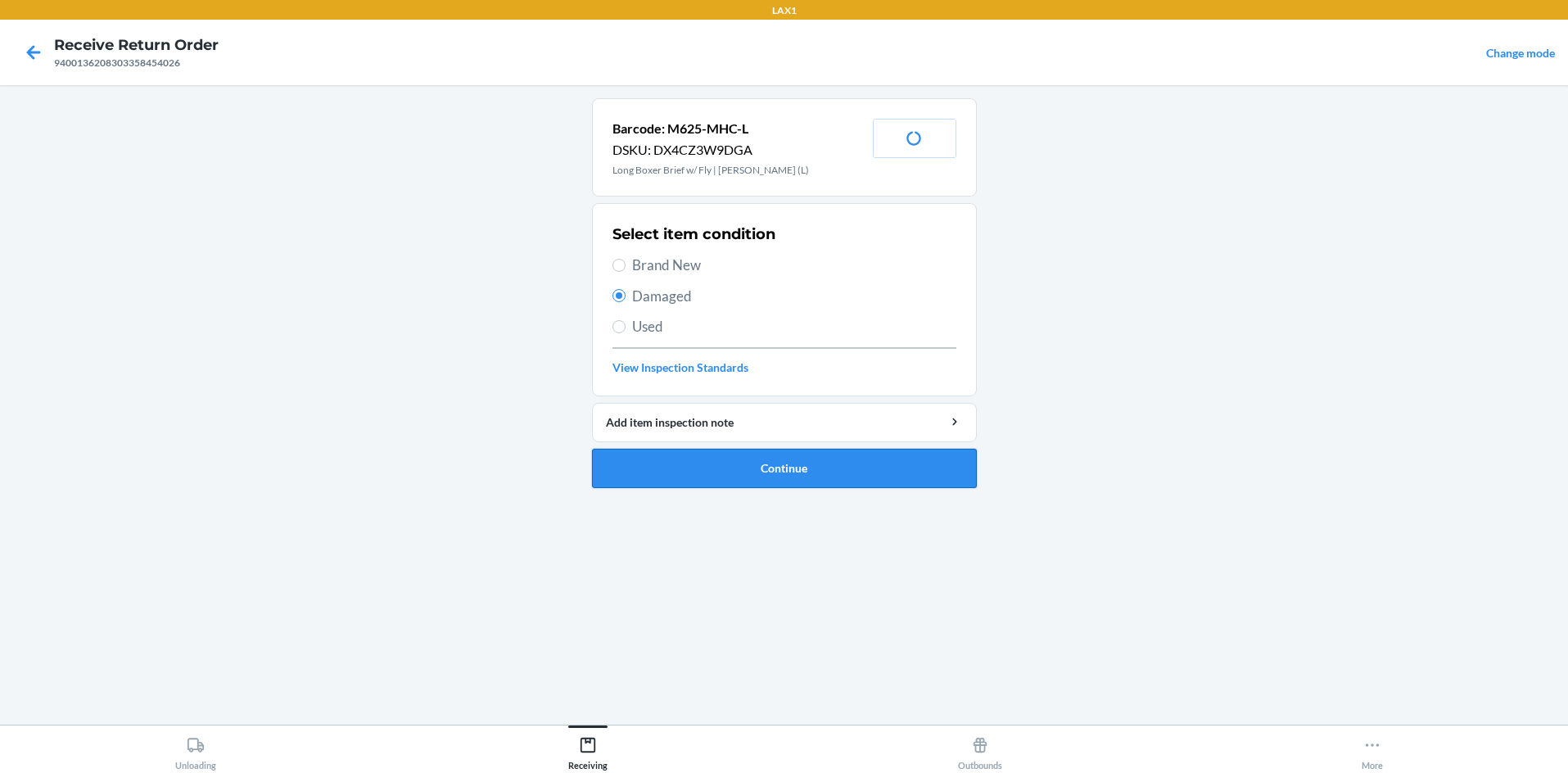
click at [768, 471] on button "Continue" at bounding box center [785, 468] width 385 height 39
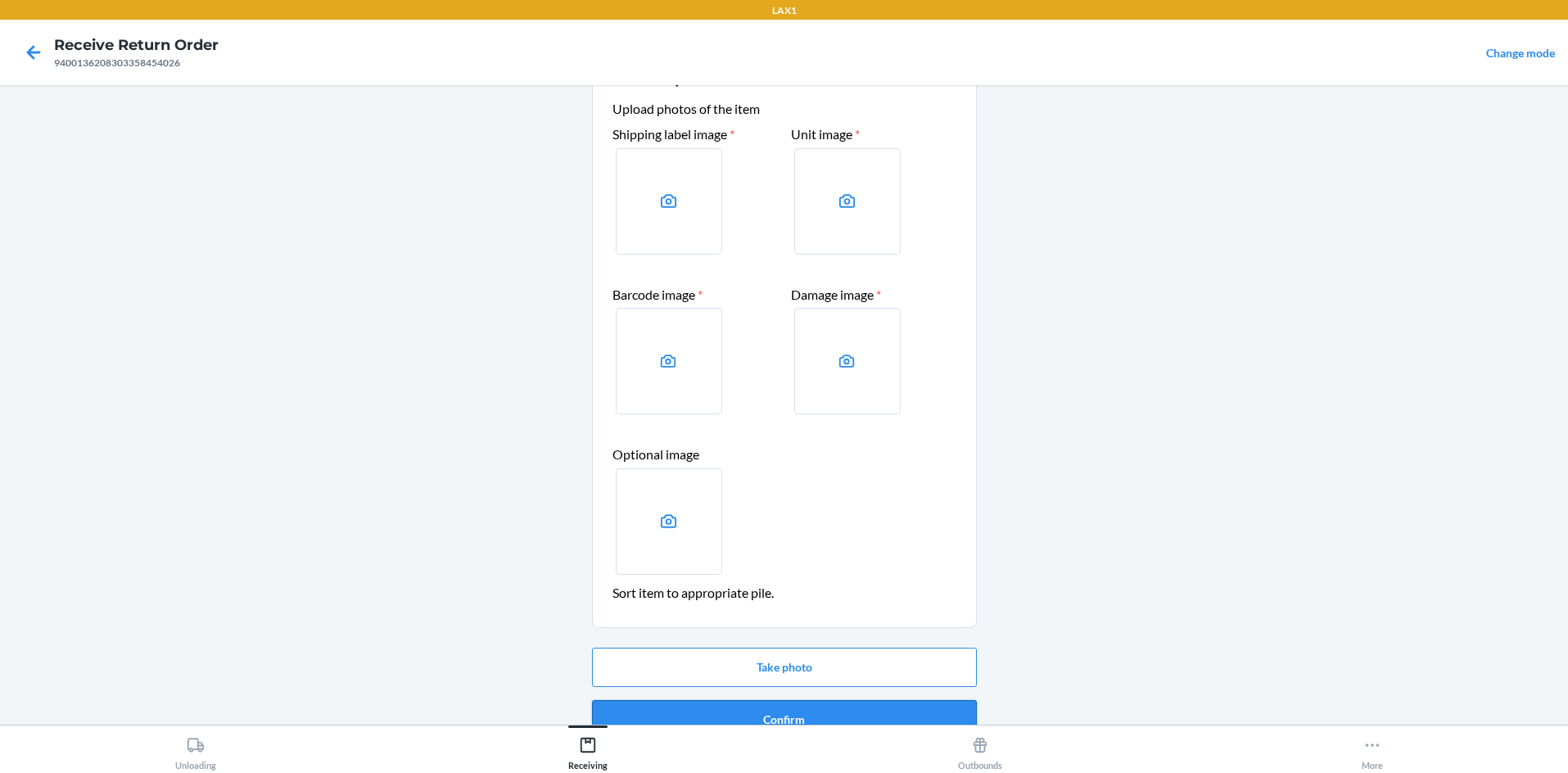
scroll to position [79, 0]
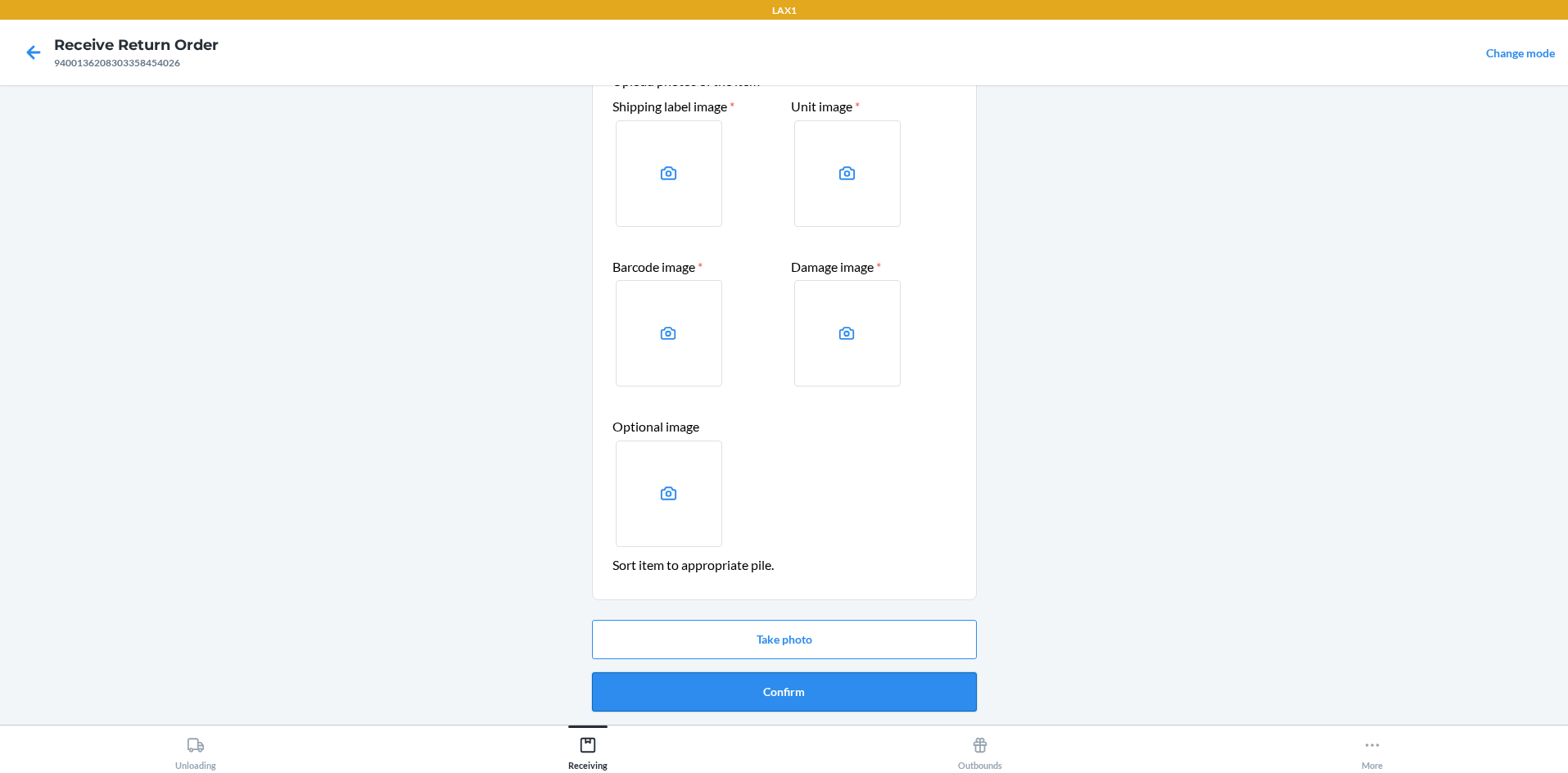
click at [784, 676] on button "Confirm" at bounding box center [785, 691] width 385 height 39
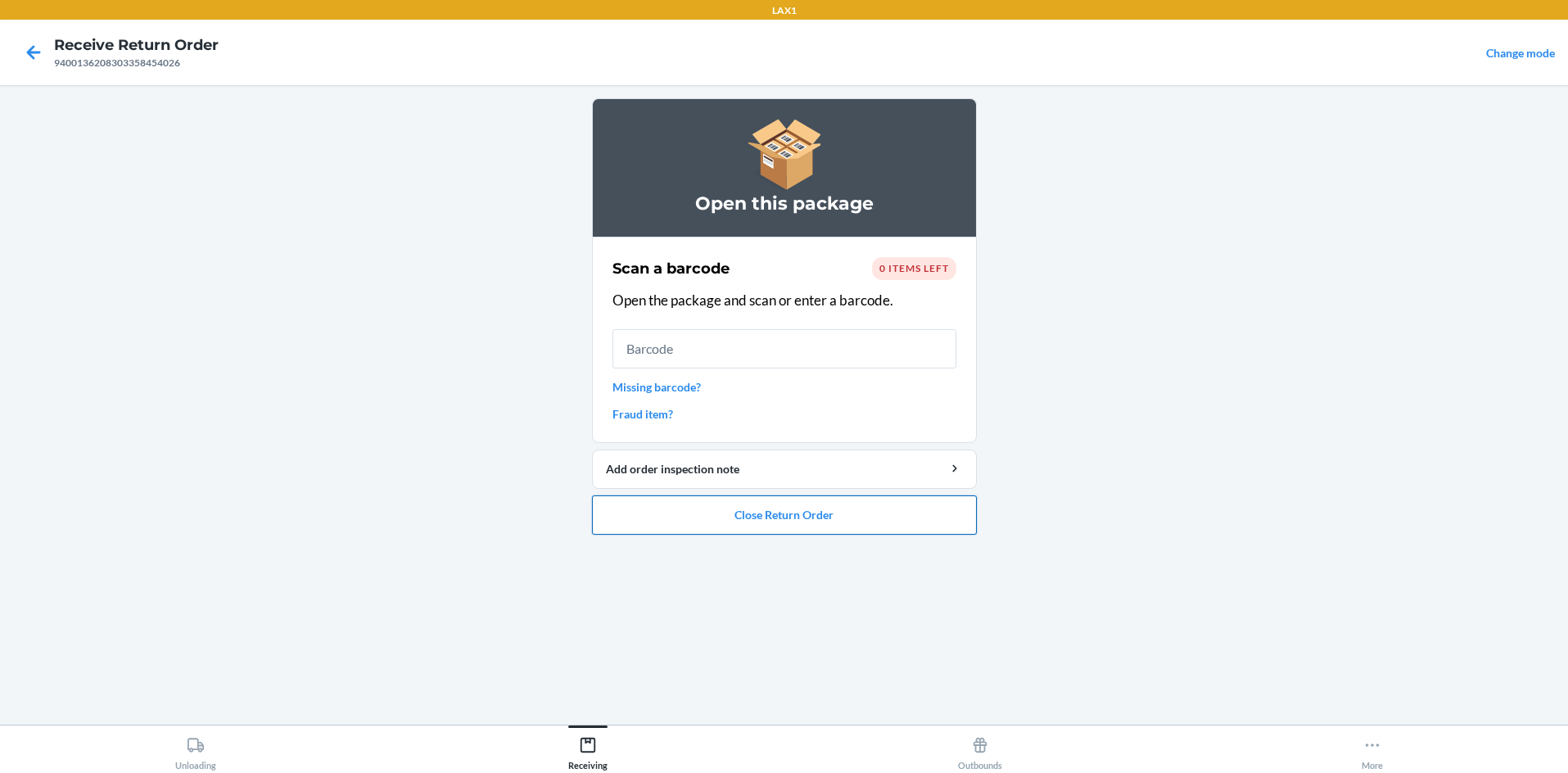
click at [784, 512] on button "Close Return Order" at bounding box center [785, 515] width 385 height 39
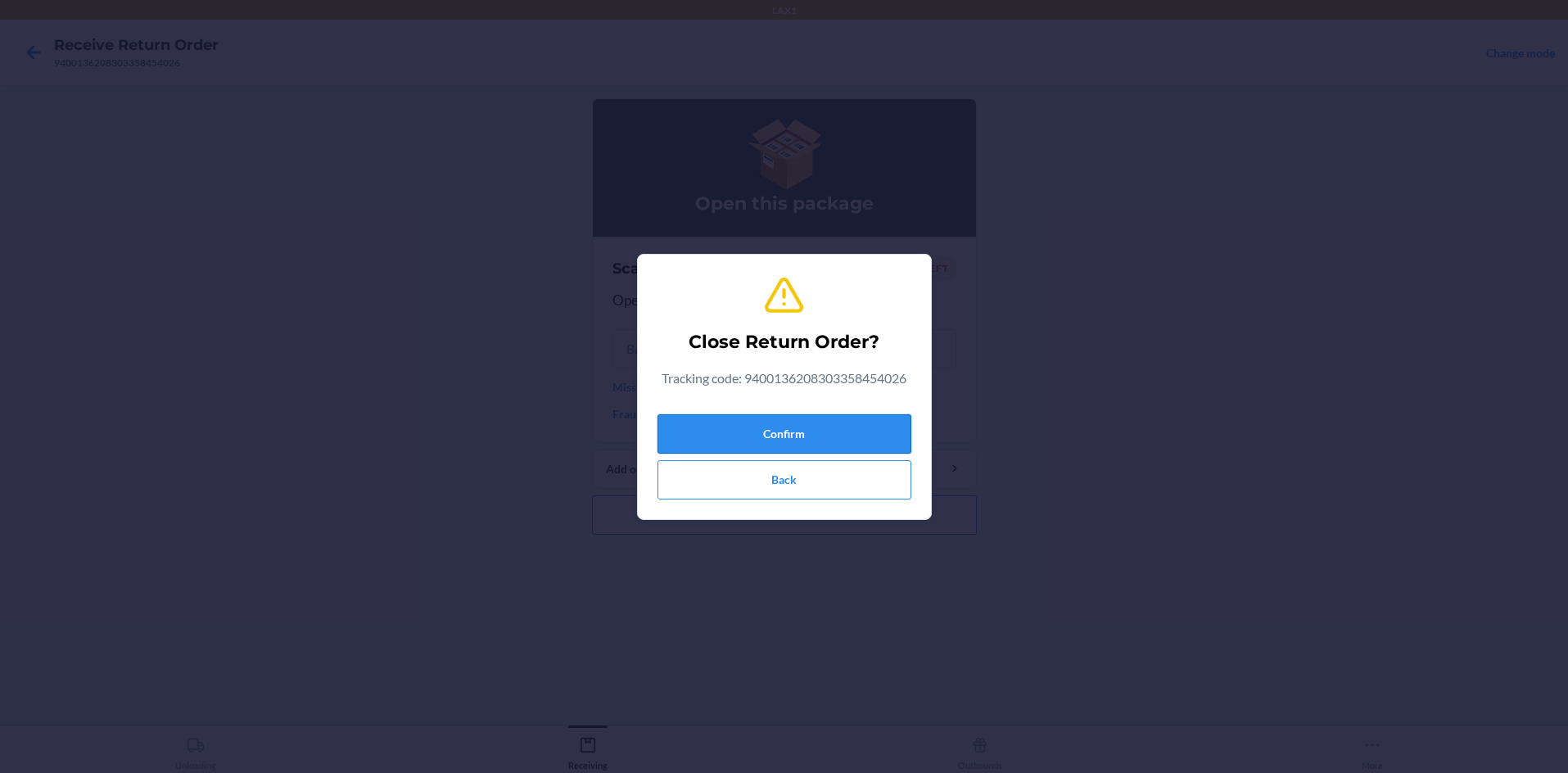
click at [784, 430] on button "Confirm" at bounding box center [784, 434] width 254 height 39
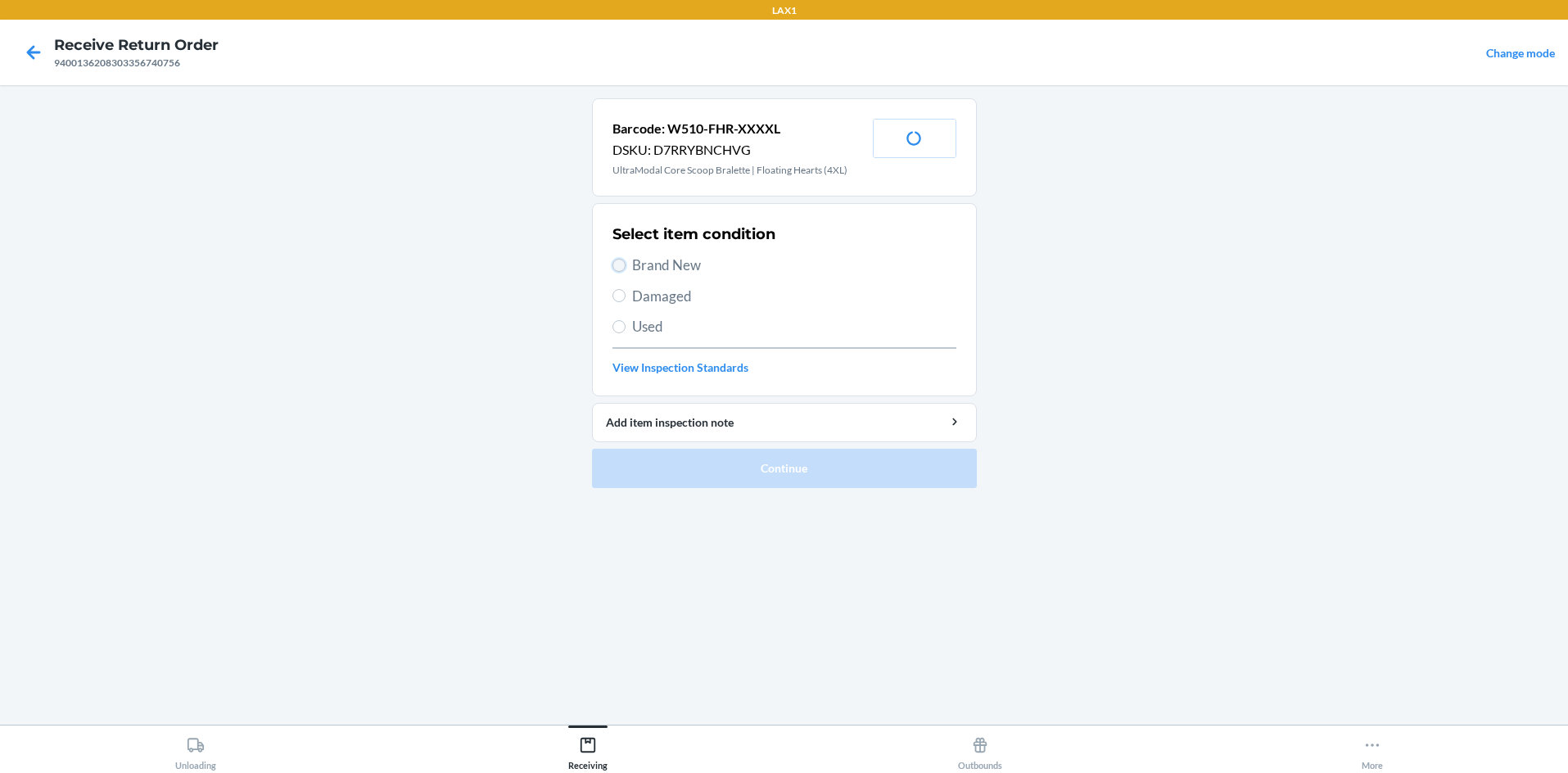
click at [617, 263] on input "Brand New" at bounding box center [619, 266] width 13 height 13
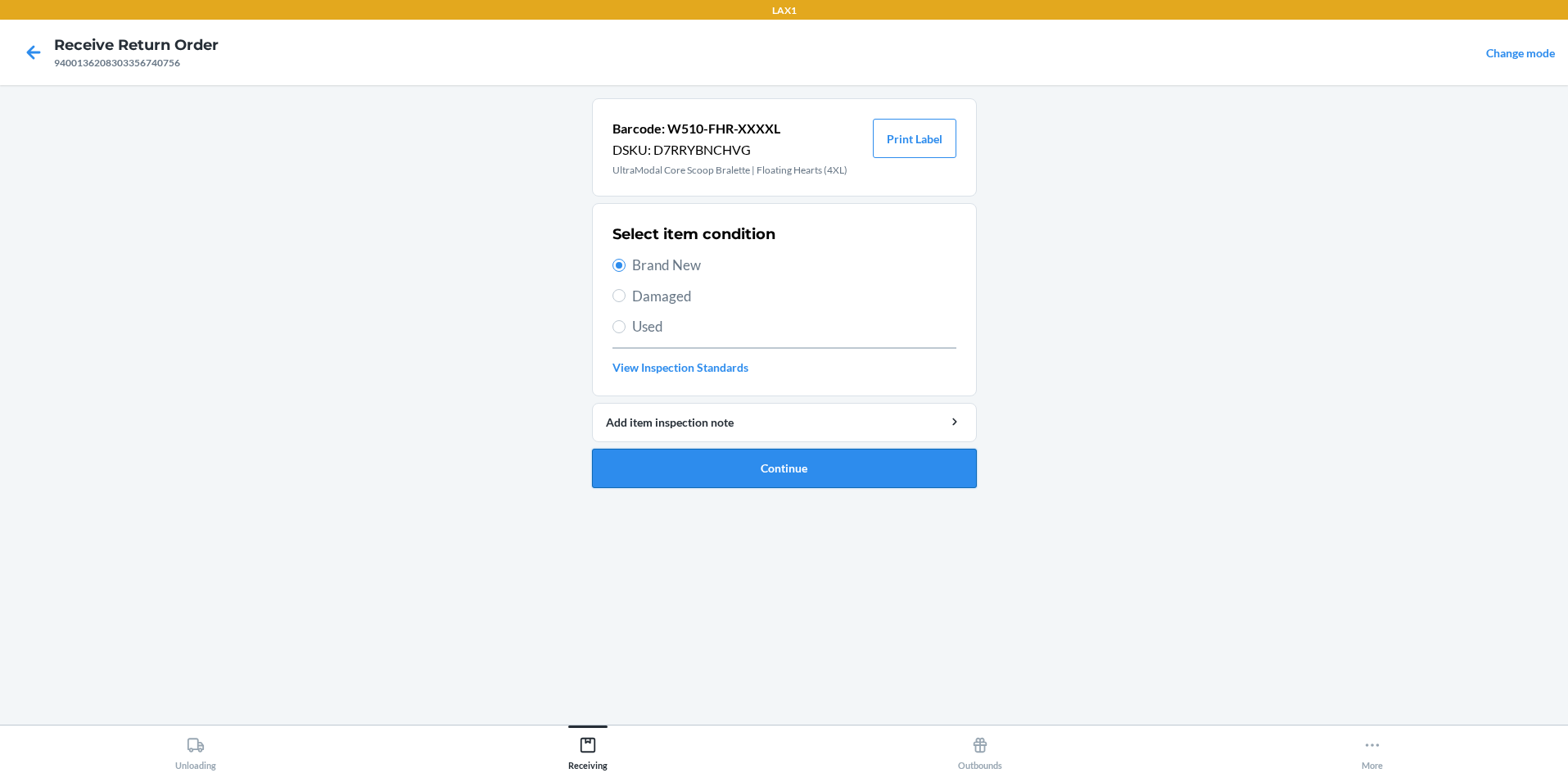
click at [784, 468] on button "Continue" at bounding box center [785, 468] width 385 height 39
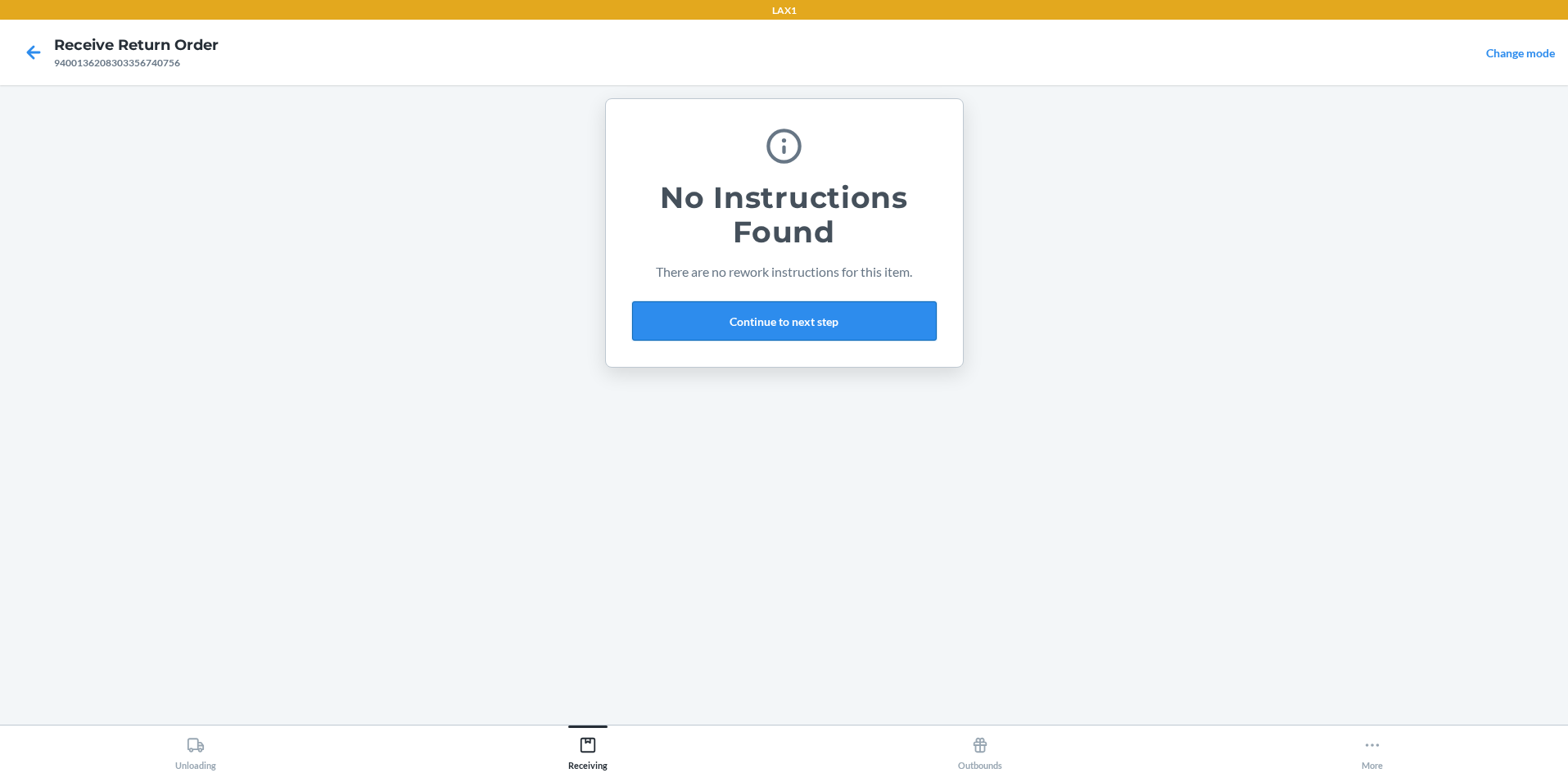
click at [784, 330] on button "Continue to next step" at bounding box center [784, 321] width 304 height 39
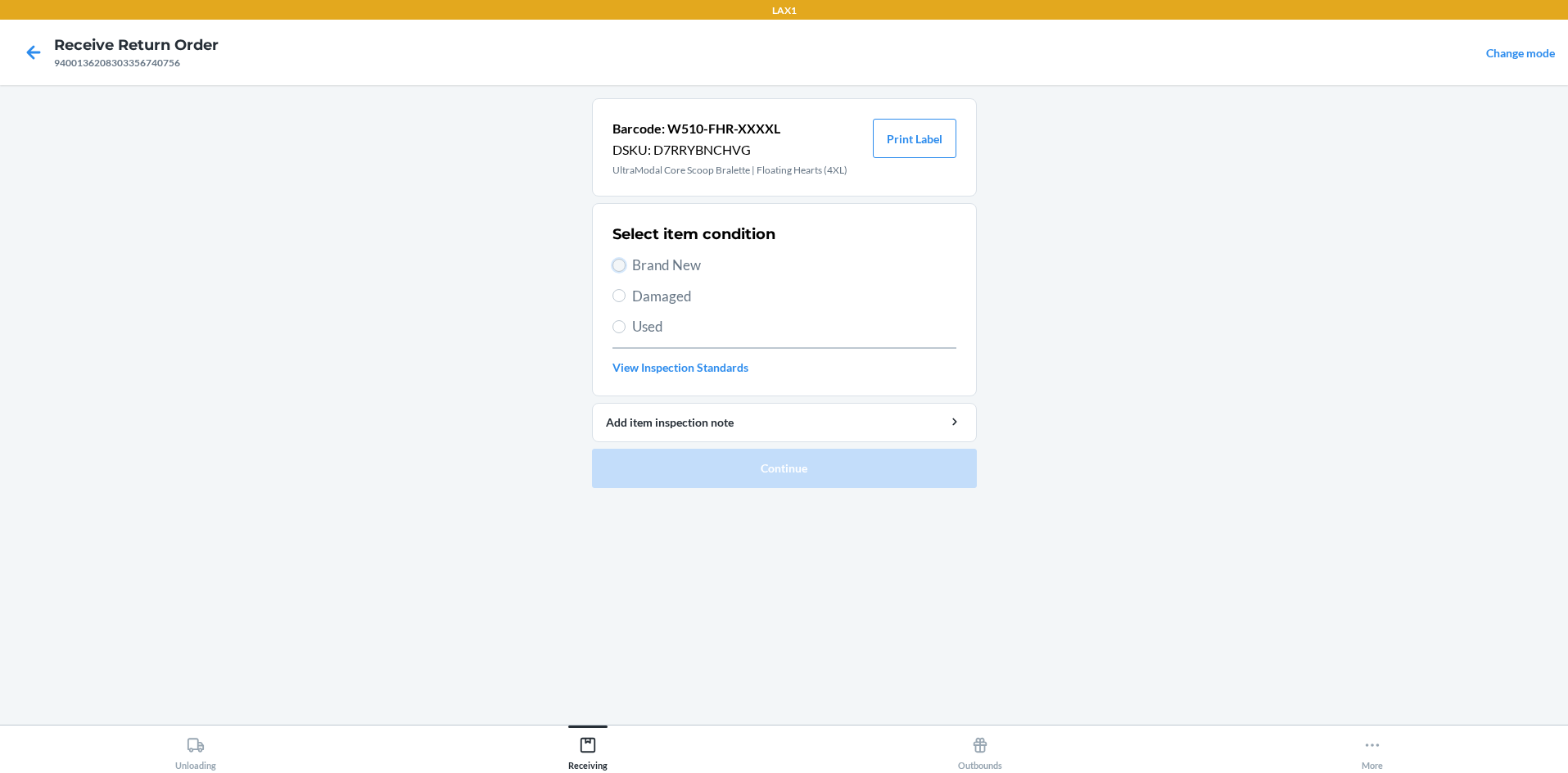
click at [618, 264] on input "Brand New" at bounding box center [619, 266] width 13 height 13
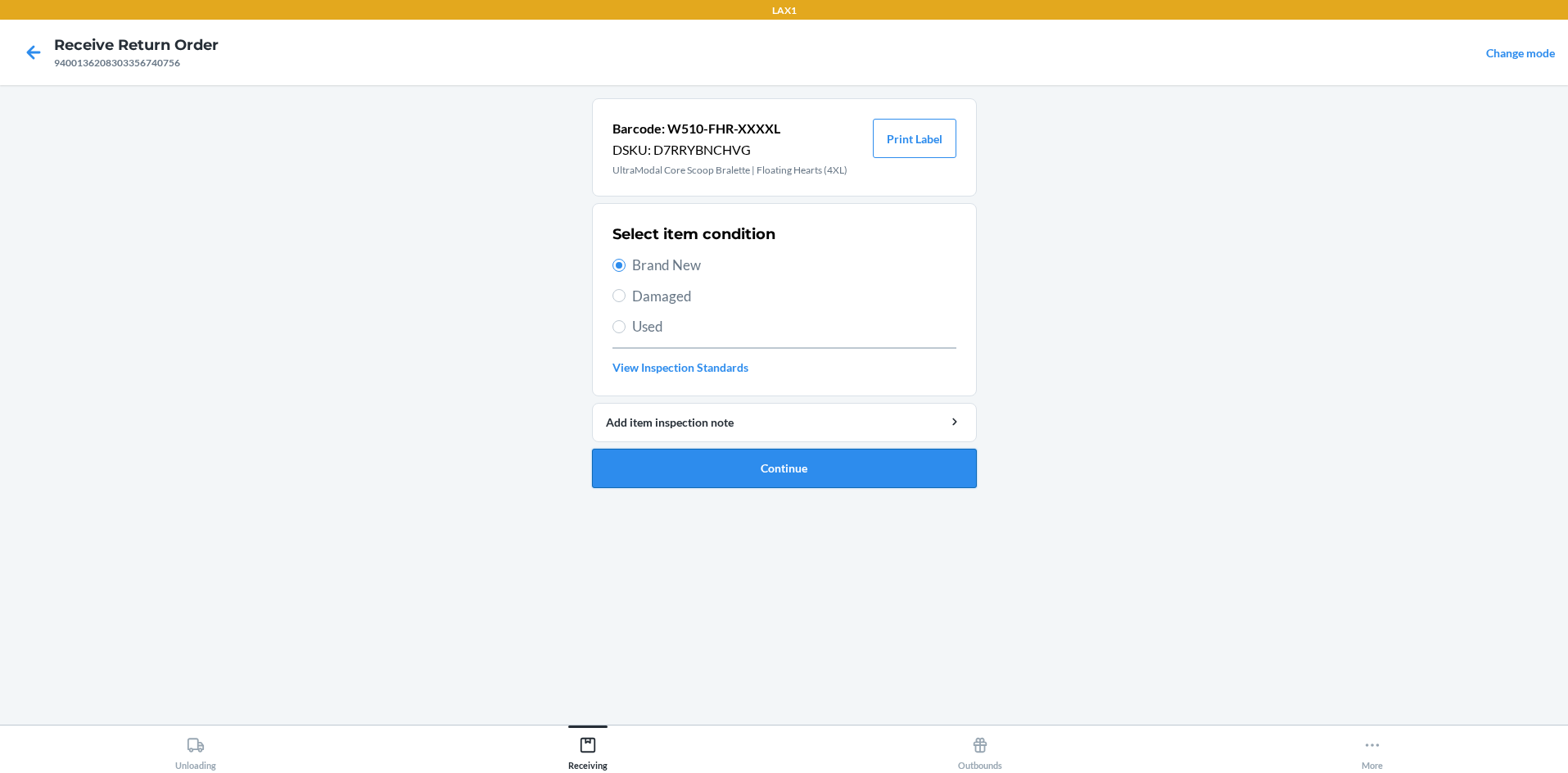
click at [754, 467] on button "Continue" at bounding box center [785, 468] width 385 height 39
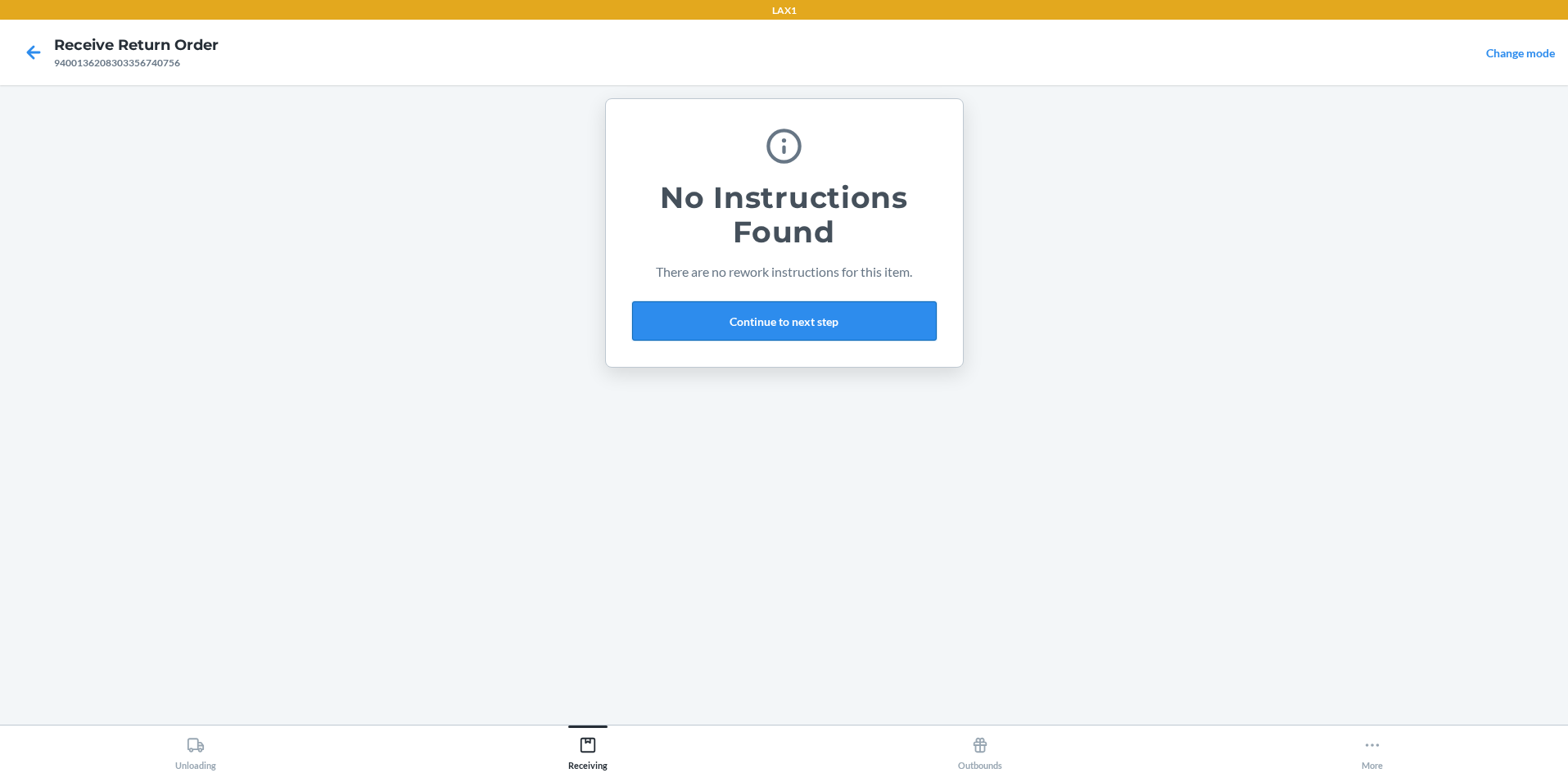
click at [784, 327] on button "Continue to next step" at bounding box center [784, 321] width 304 height 39
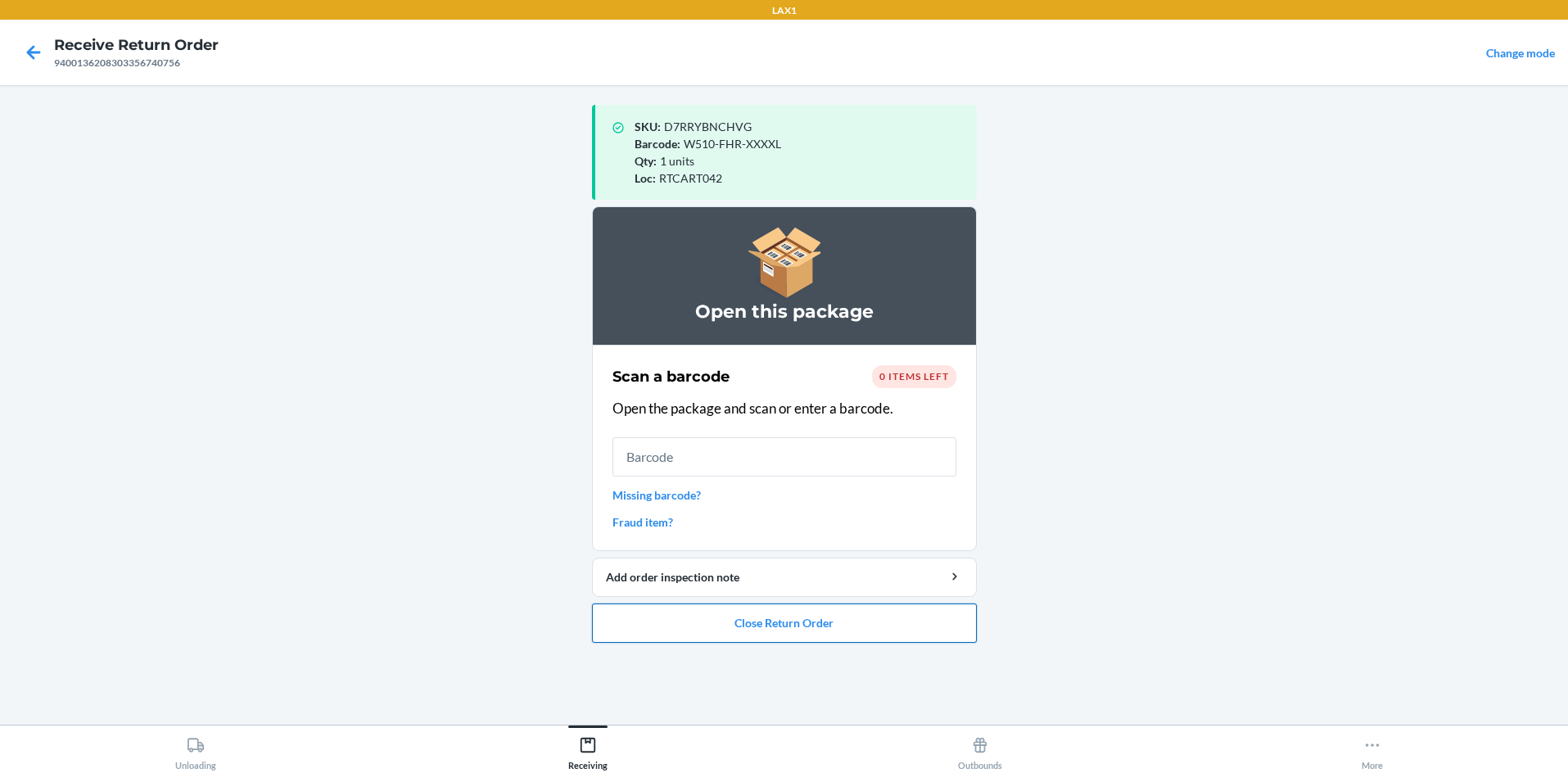
click at [784, 613] on button "Close Return Order" at bounding box center [785, 623] width 385 height 39
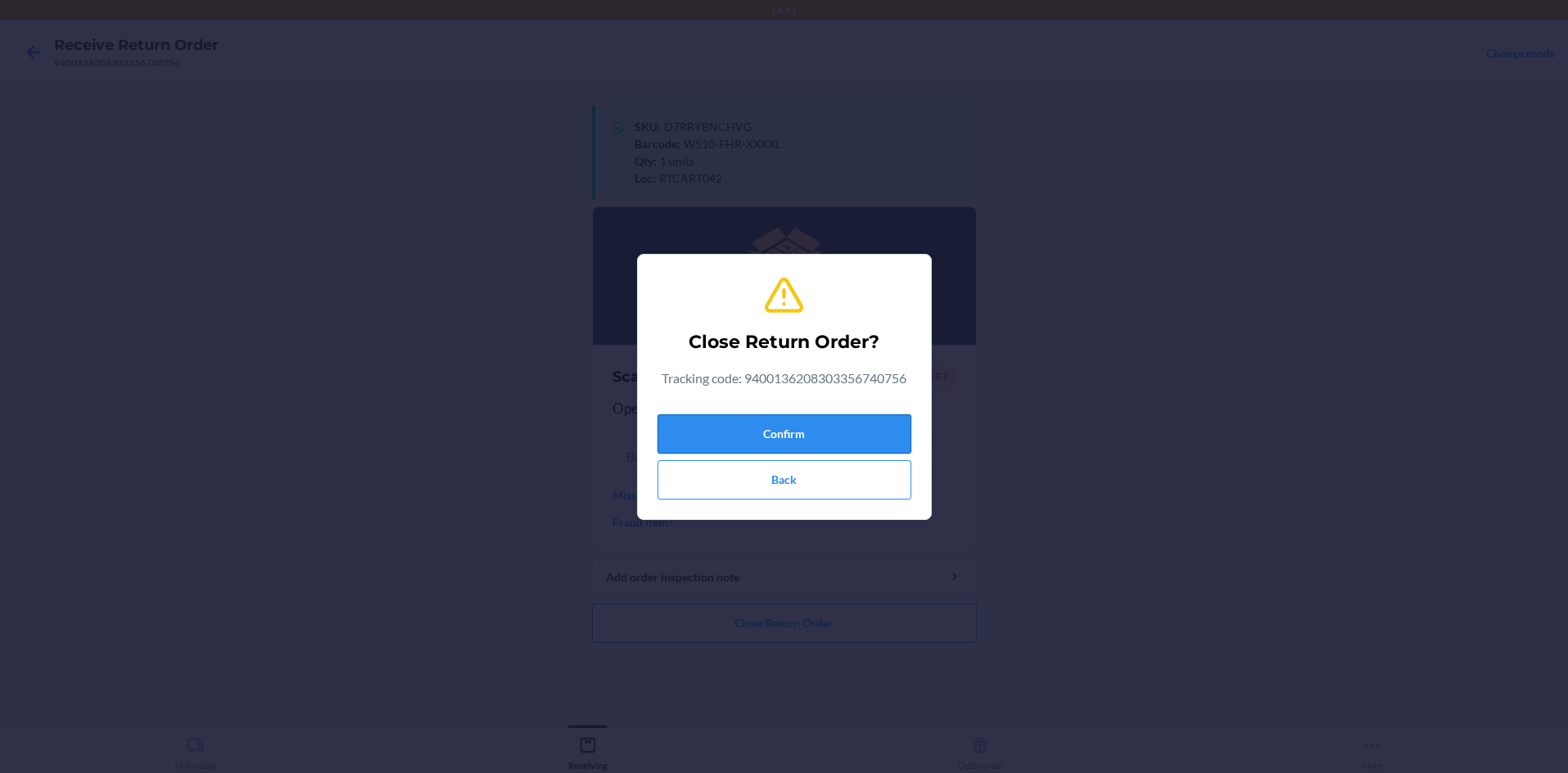
click at [784, 446] on button "Confirm" at bounding box center [784, 434] width 254 height 39
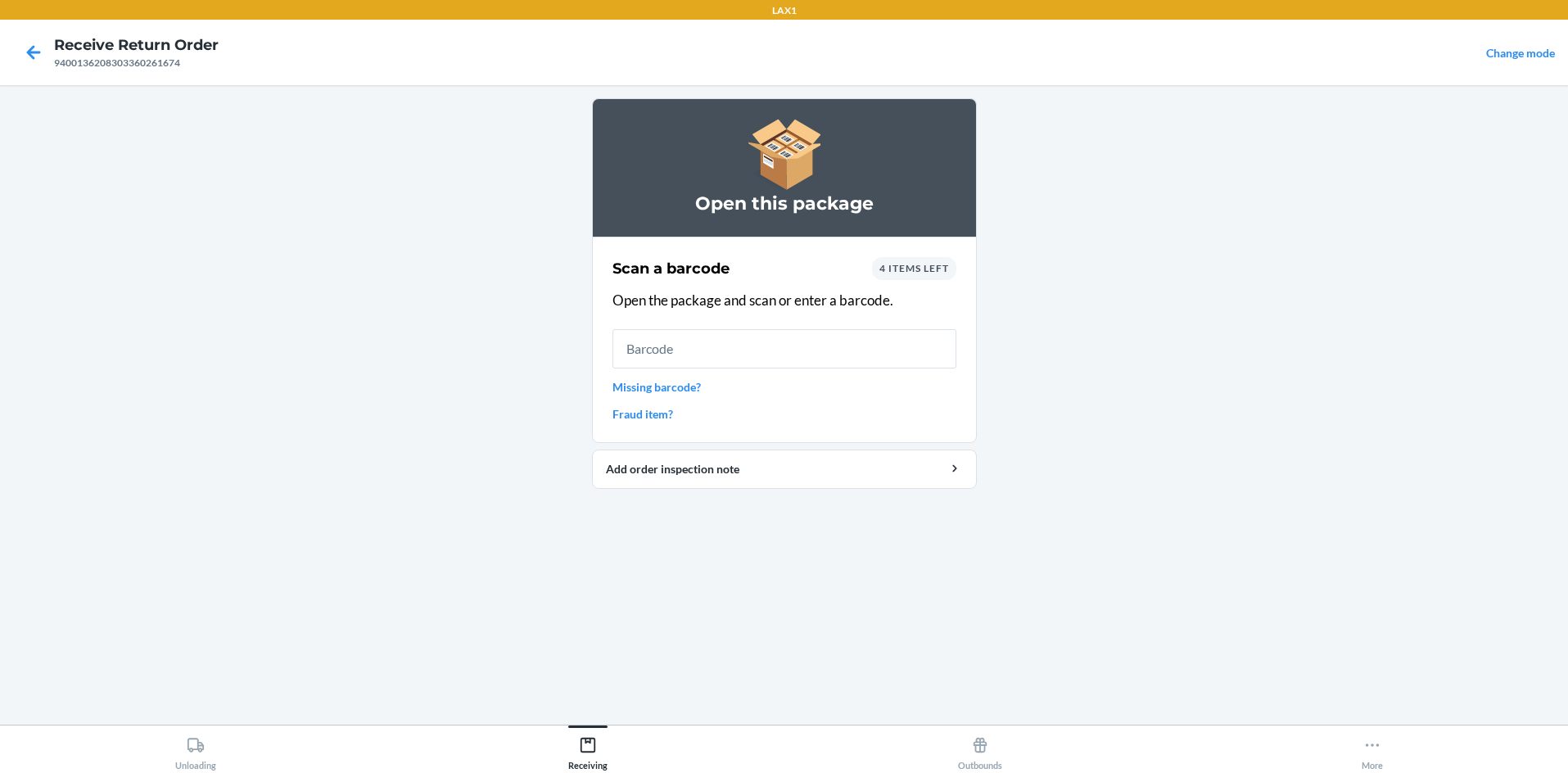
click at [784, 553] on main "Open this package Scan a barcode 4 items left Open the package and scan or ente…" at bounding box center [784, 404] width 1568 height 639
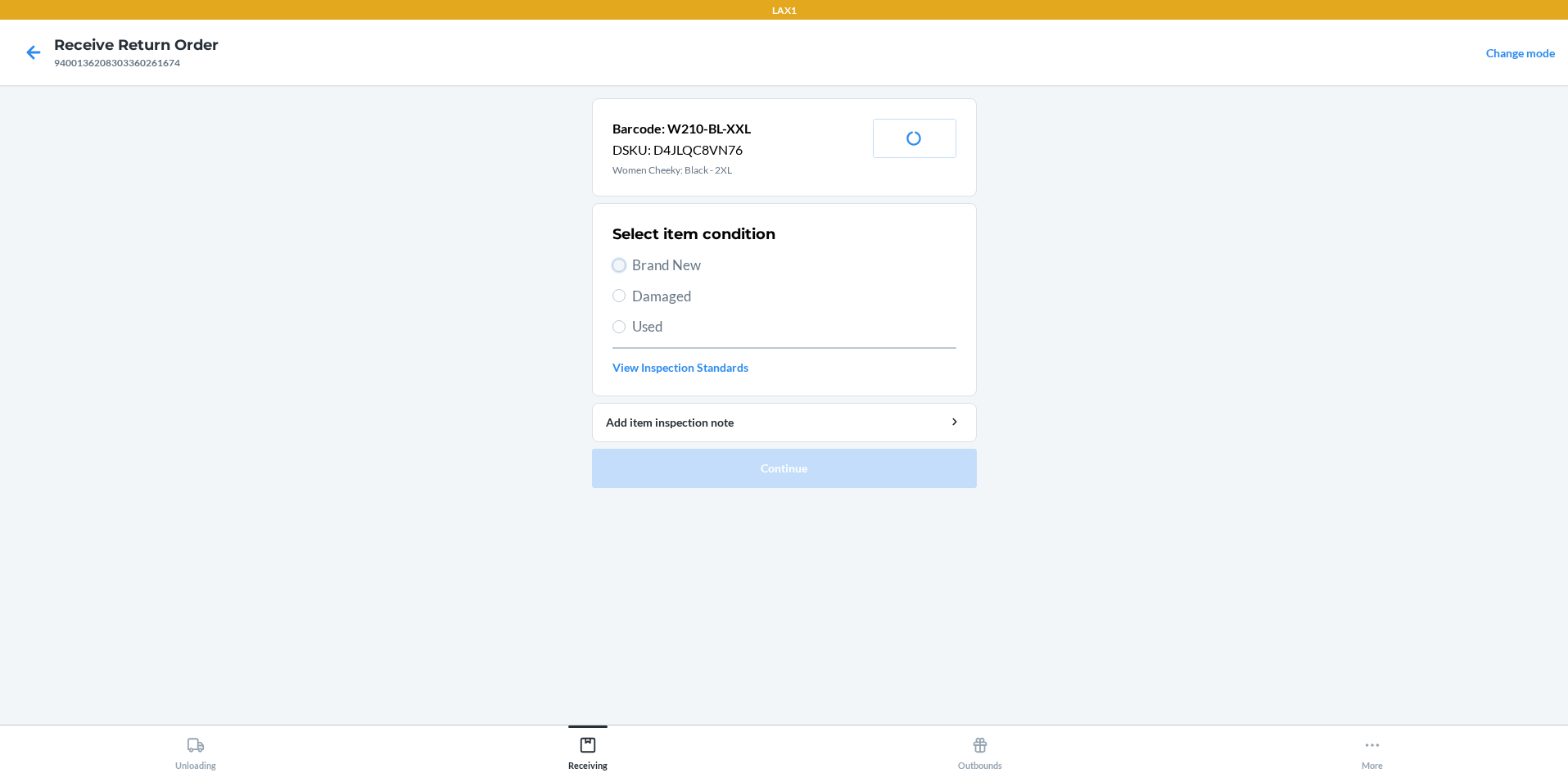
click at [615, 260] on input "Brand New" at bounding box center [619, 266] width 13 height 13
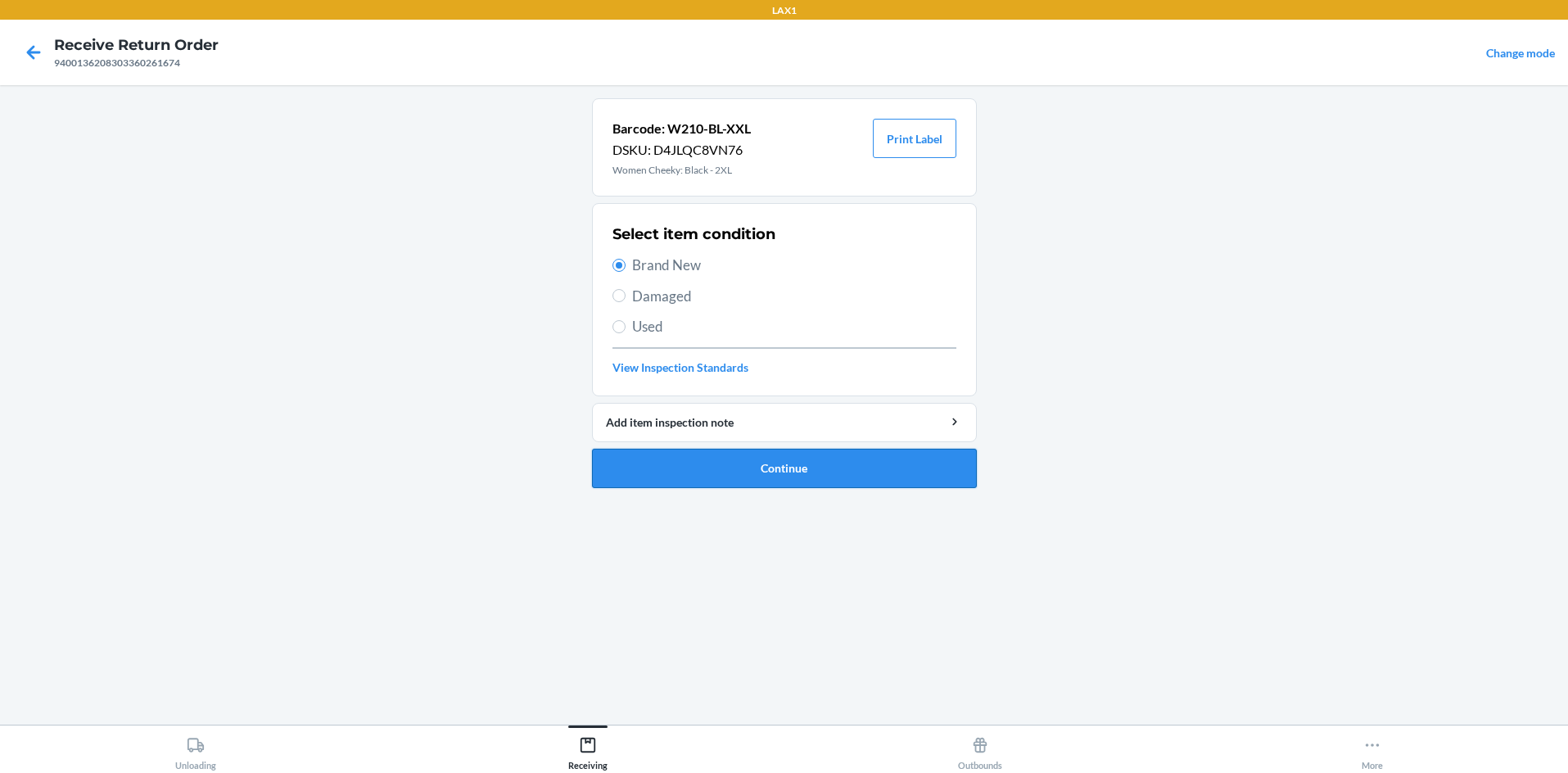
click at [744, 476] on button "Continue" at bounding box center [785, 468] width 385 height 39
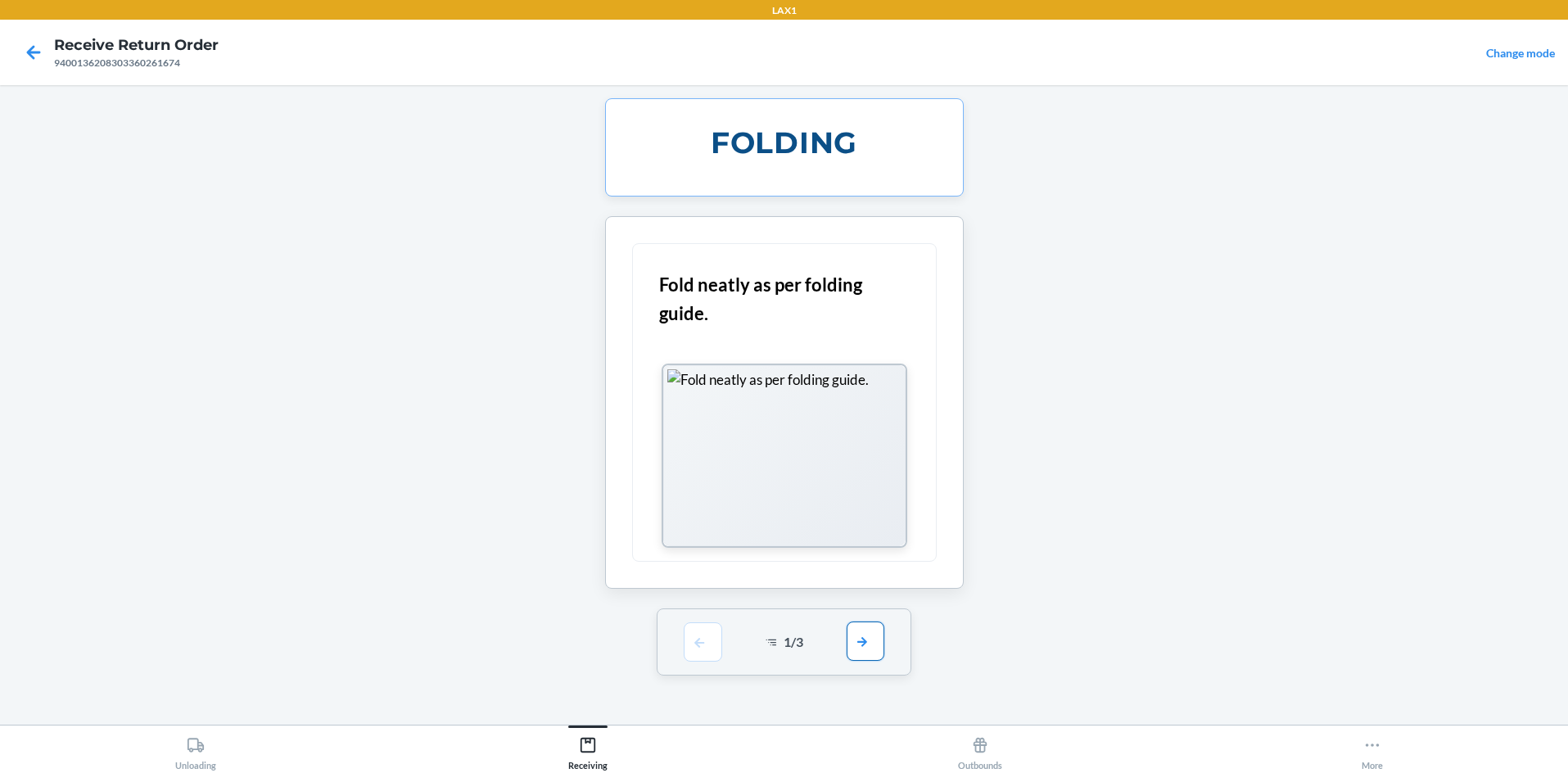
click at [784, 645] on button "button" at bounding box center [866, 641] width 38 height 39
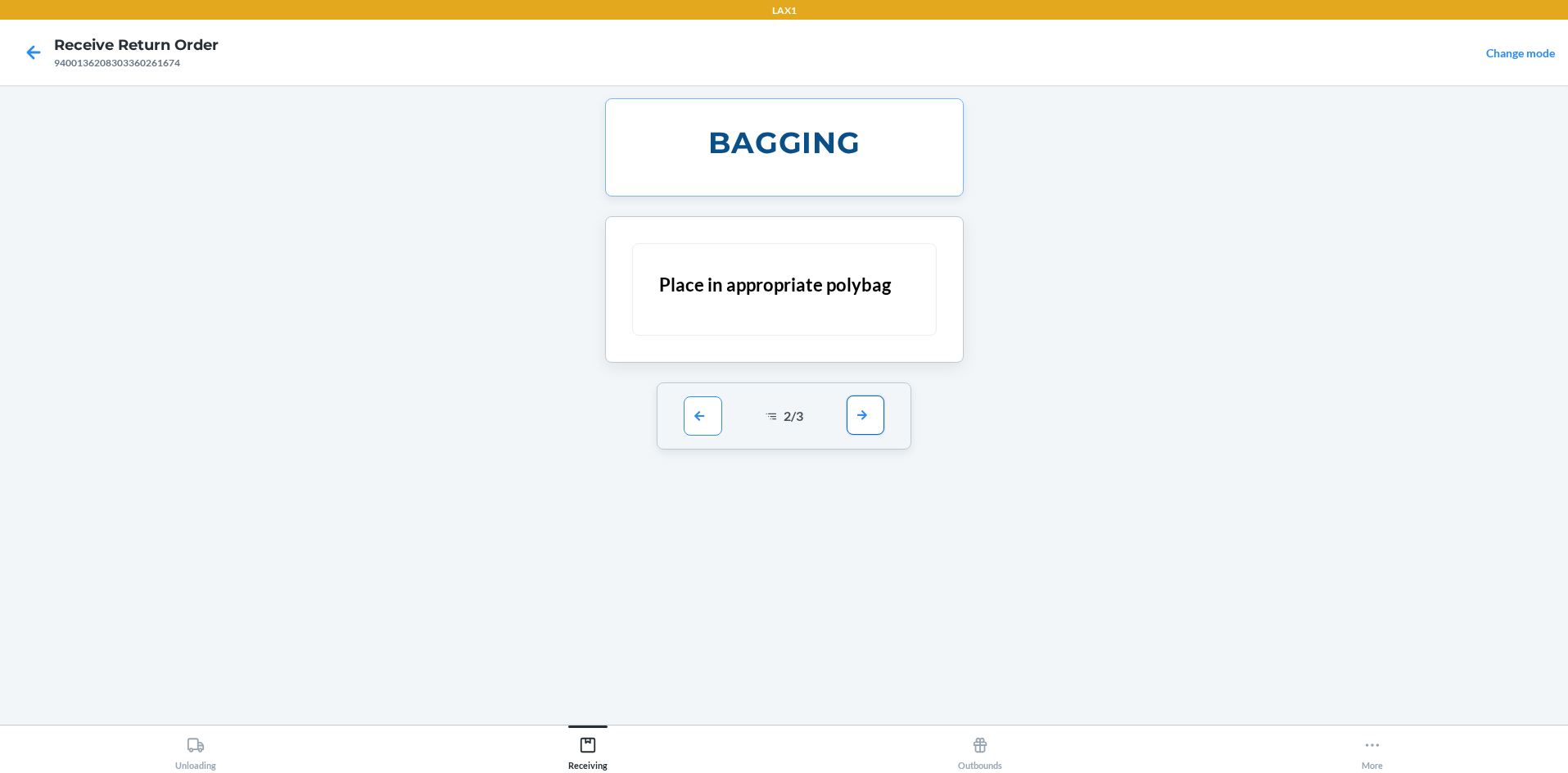
click at [784, 404] on button "button" at bounding box center [866, 415] width 38 height 39
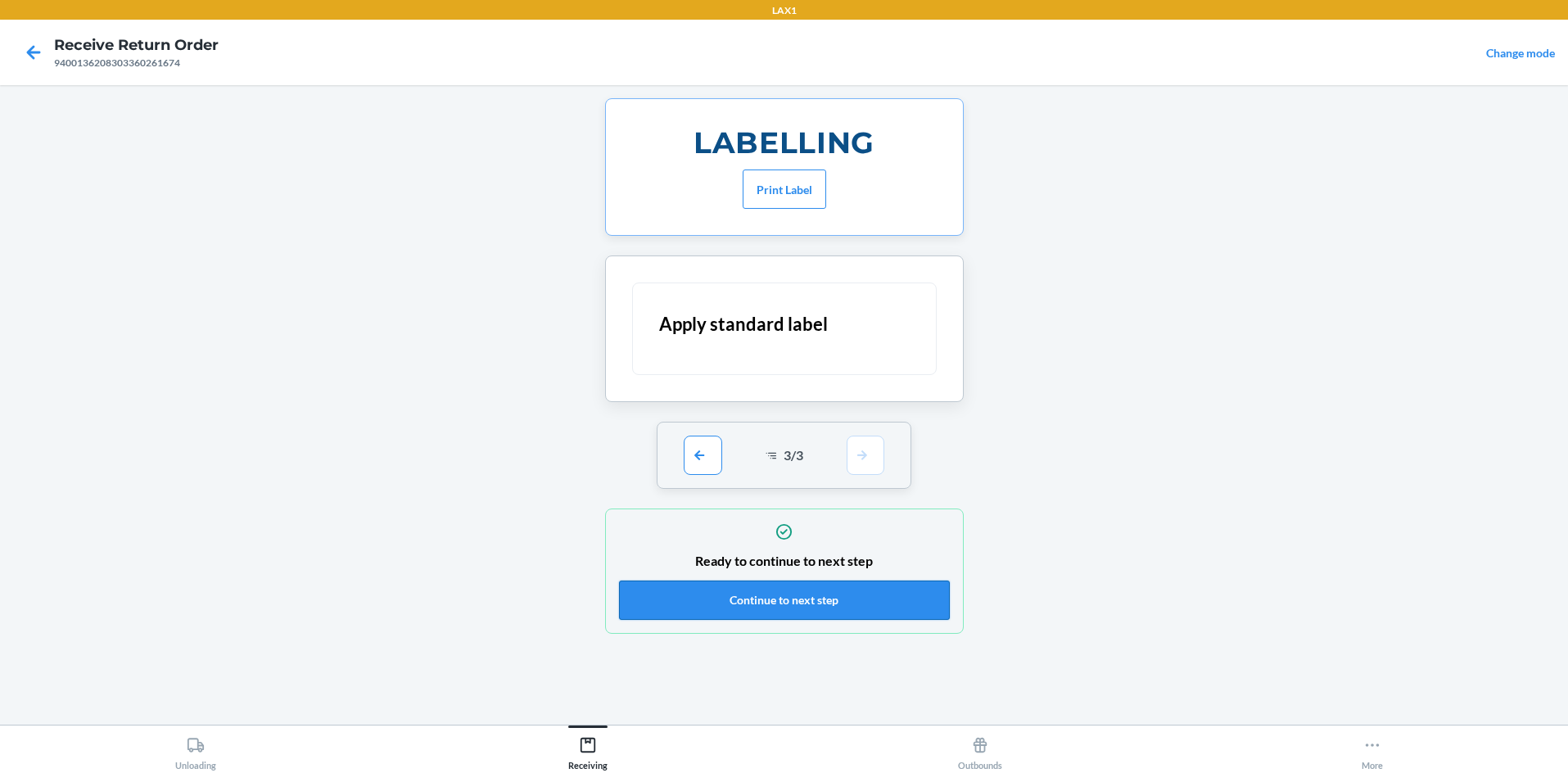
click at [784, 590] on button "Continue to next step" at bounding box center [785, 600] width 331 height 39
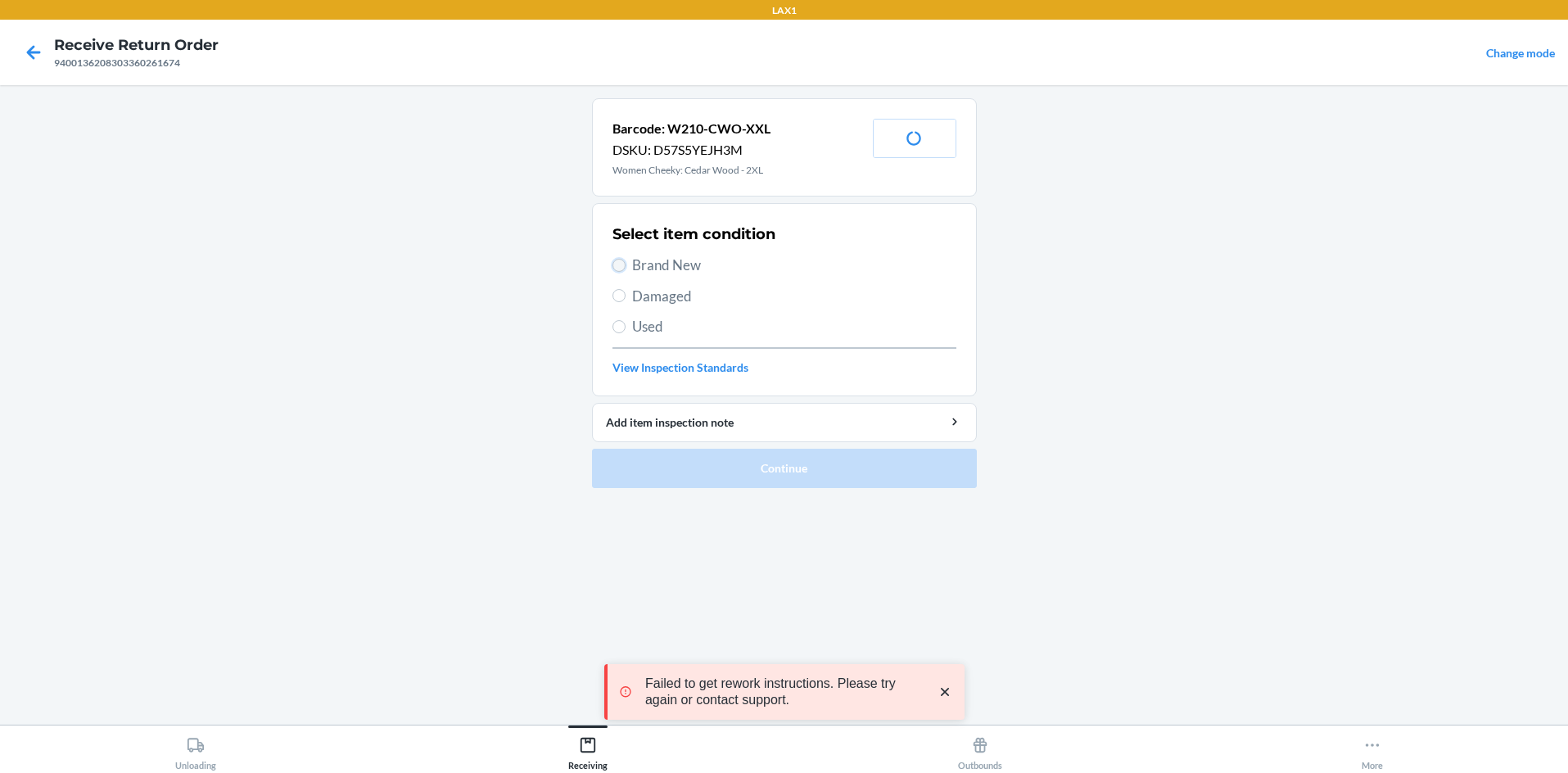
click at [618, 265] on input "Brand New" at bounding box center [619, 266] width 13 height 13
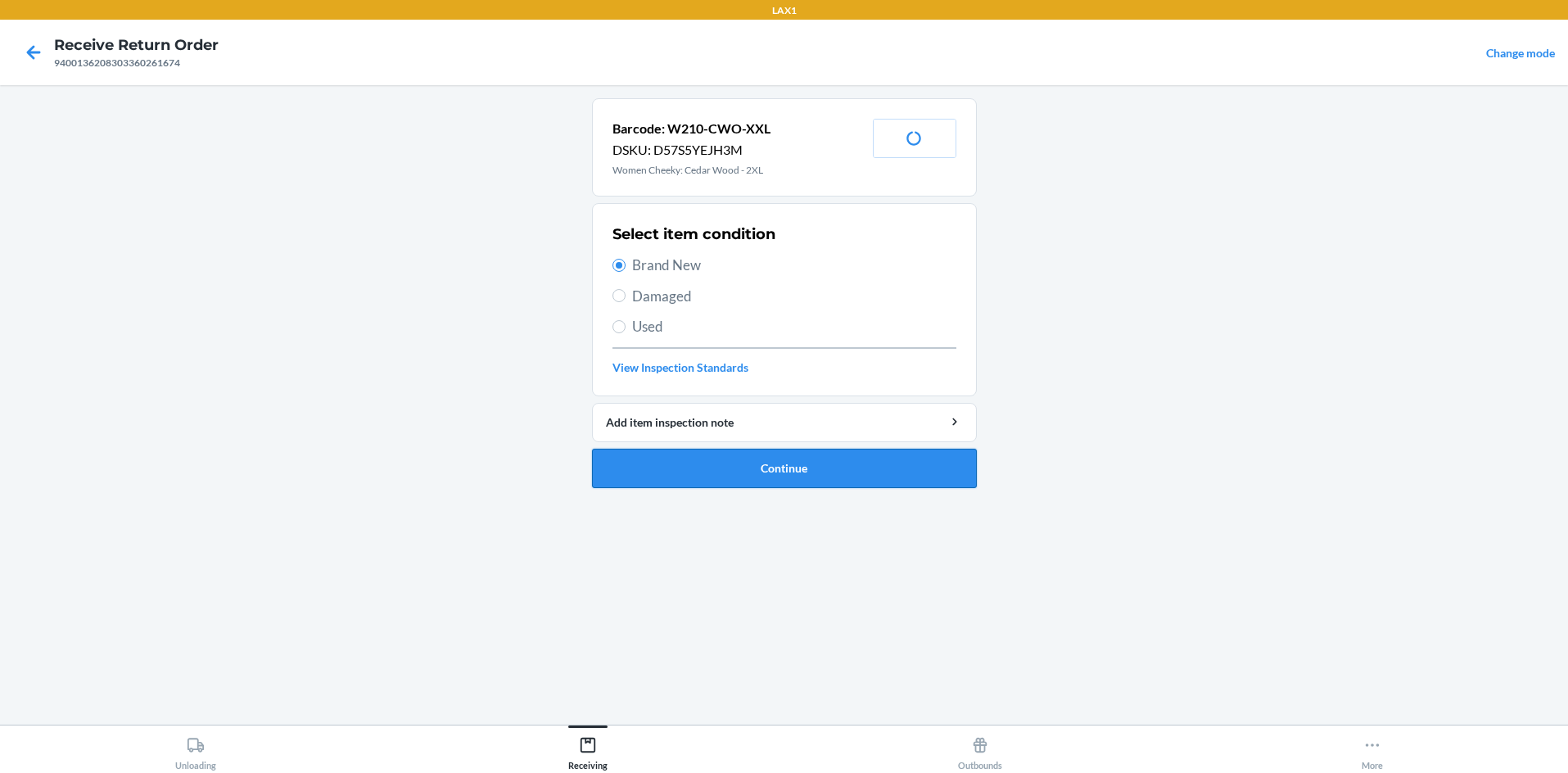
click at [760, 463] on button "Continue" at bounding box center [785, 468] width 385 height 39
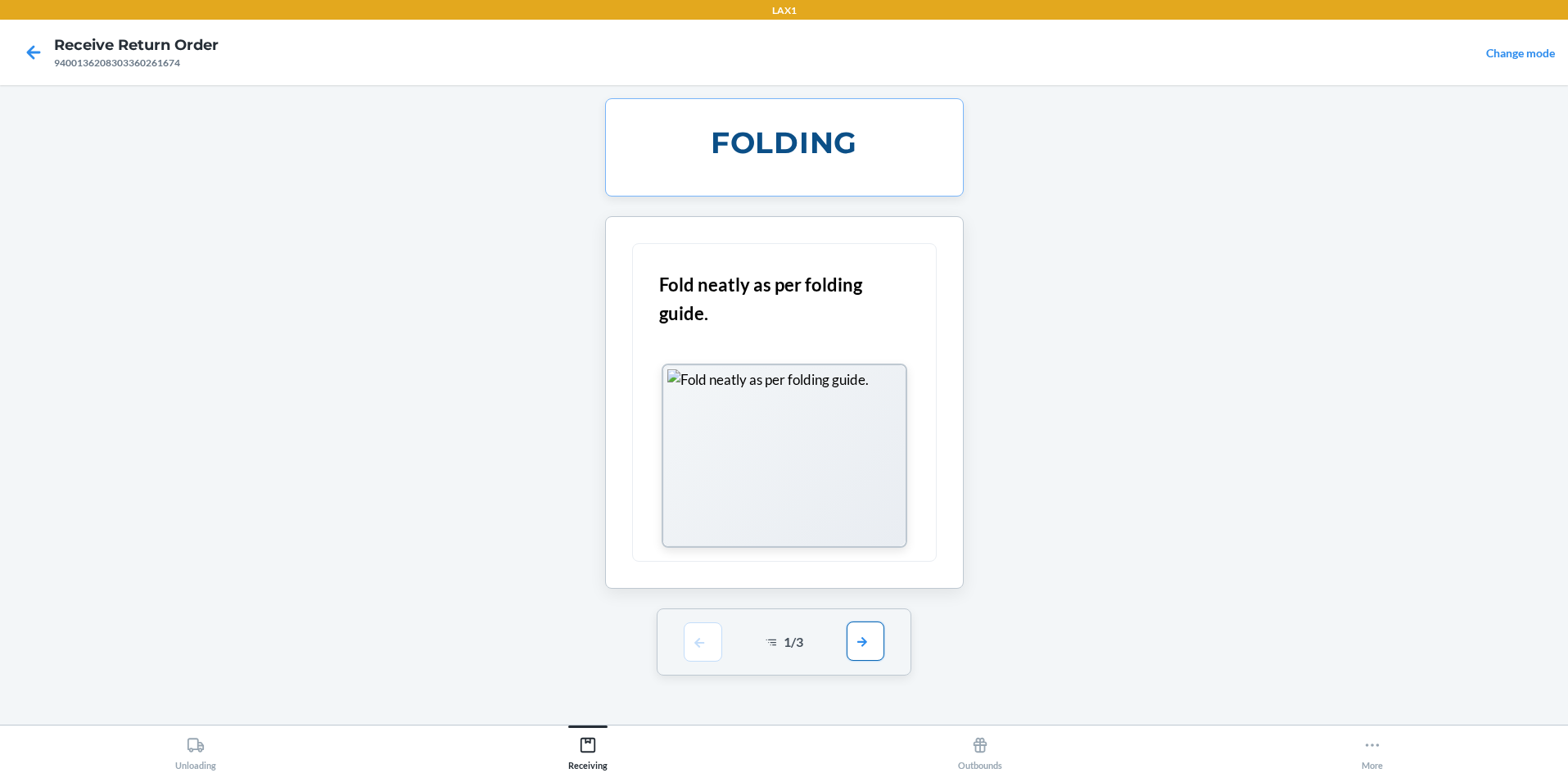
click at [784, 644] on button "button" at bounding box center [866, 641] width 38 height 39
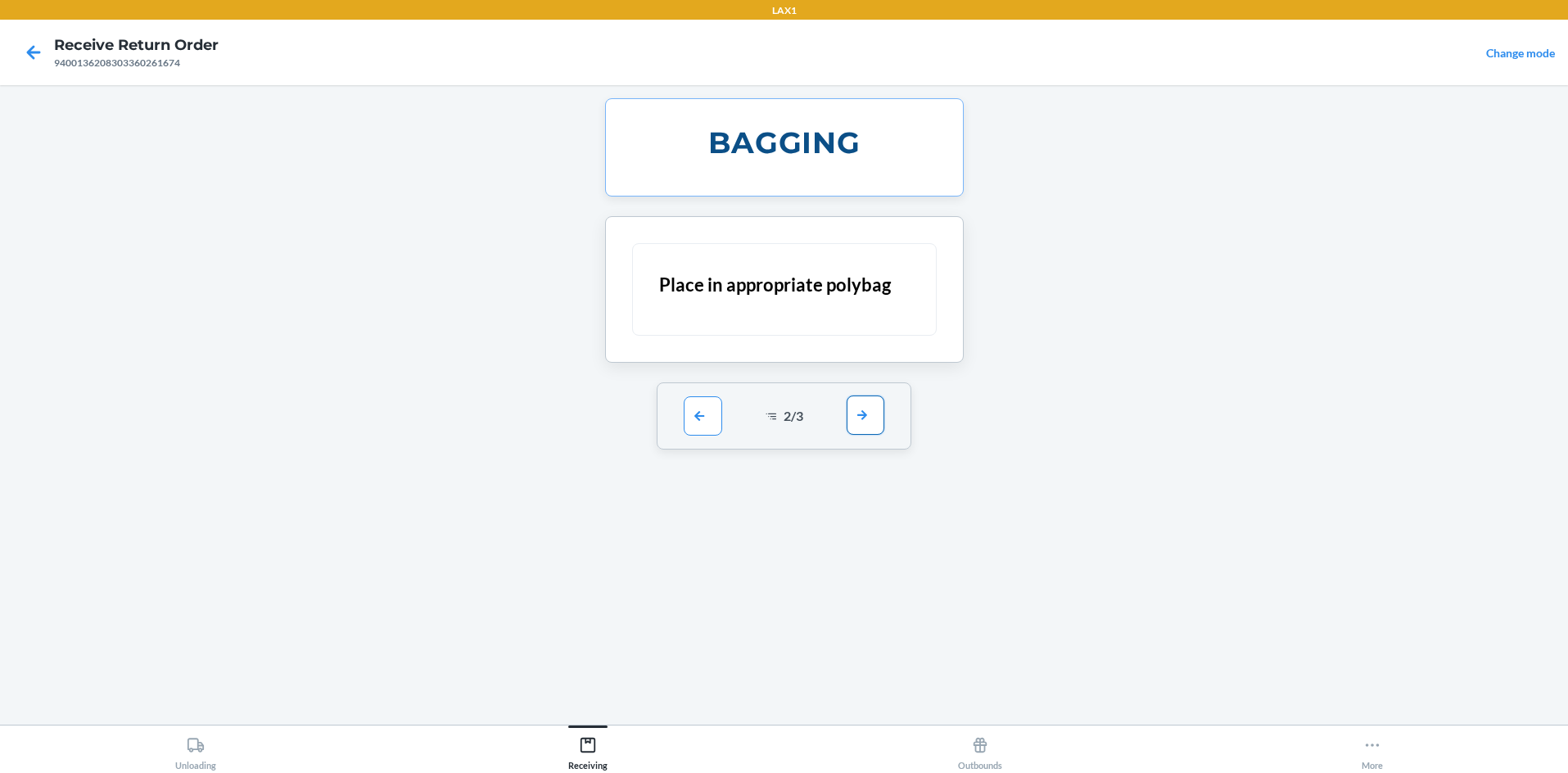
click at [784, 419] on button "button" at bounding box center [866, 415] width 38 height 39
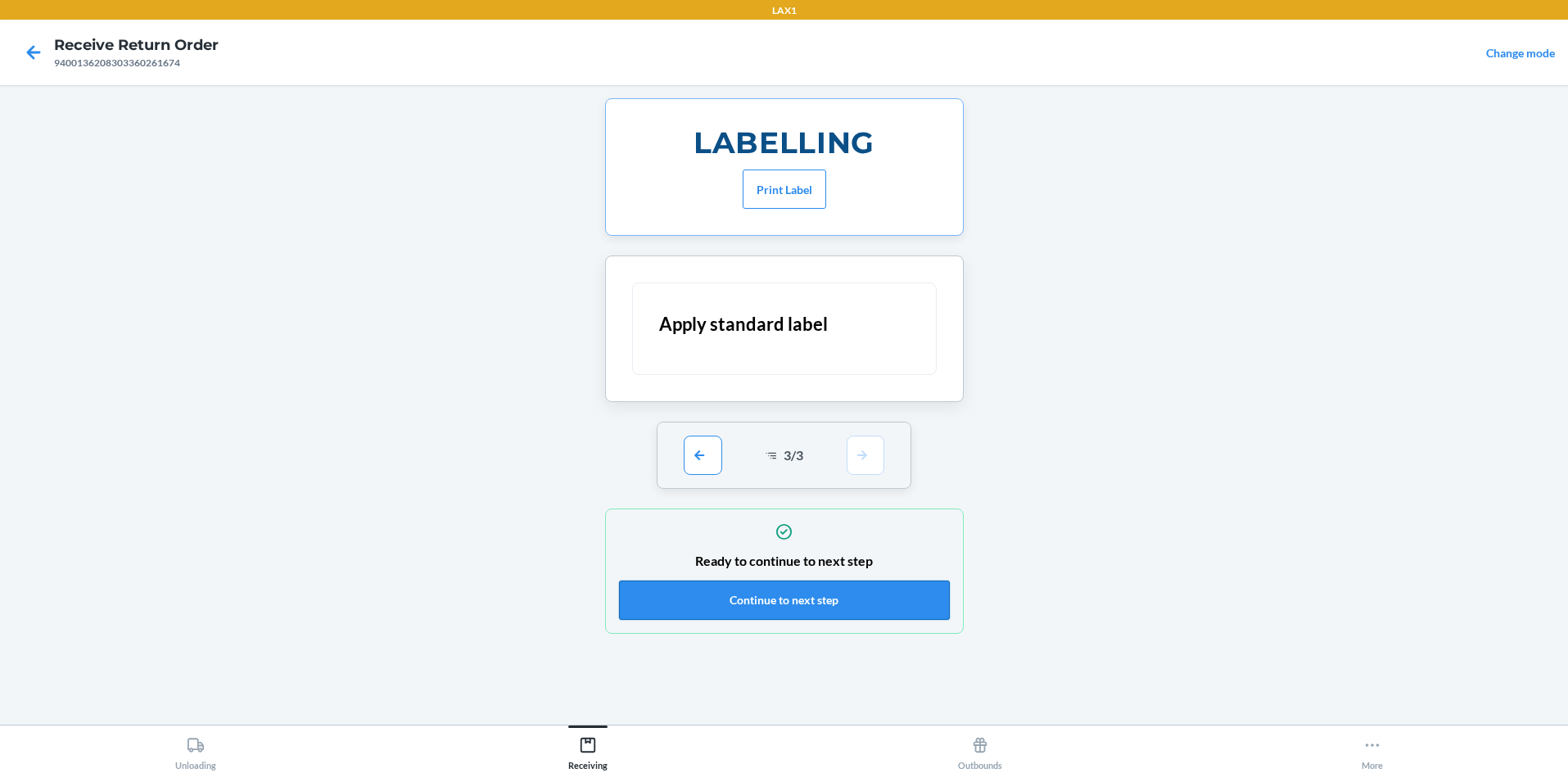
click at [784, 592] on button "Continue to next step" at bounding box center [785, 600] width 331 height 39
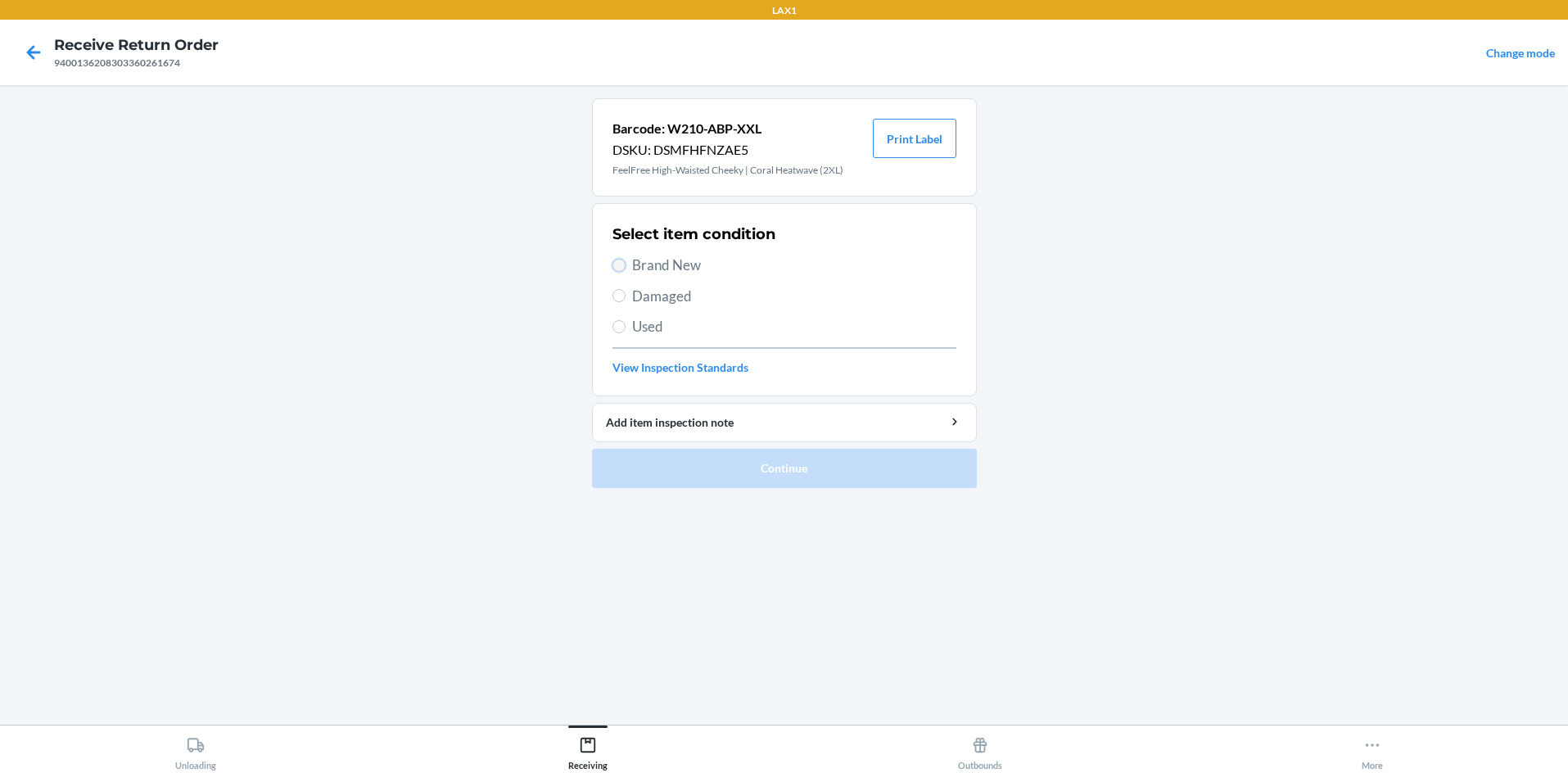
click at [620, 262] on input "Brand New" at bounding box center [619, 266] width 13 height 13
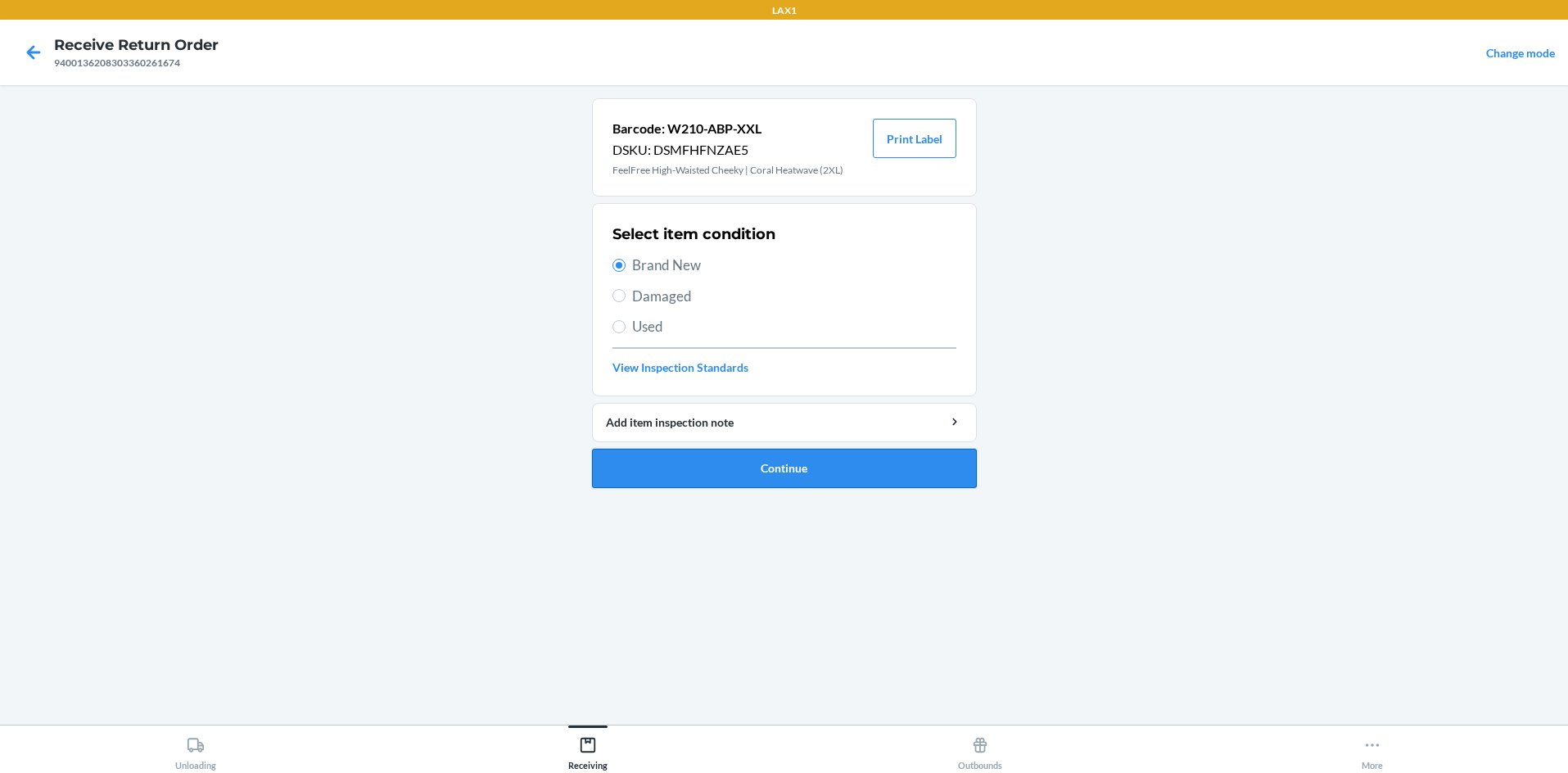
click at [775, 476] on button "Continue" at bounding box center [785, 468] width 385 height 39
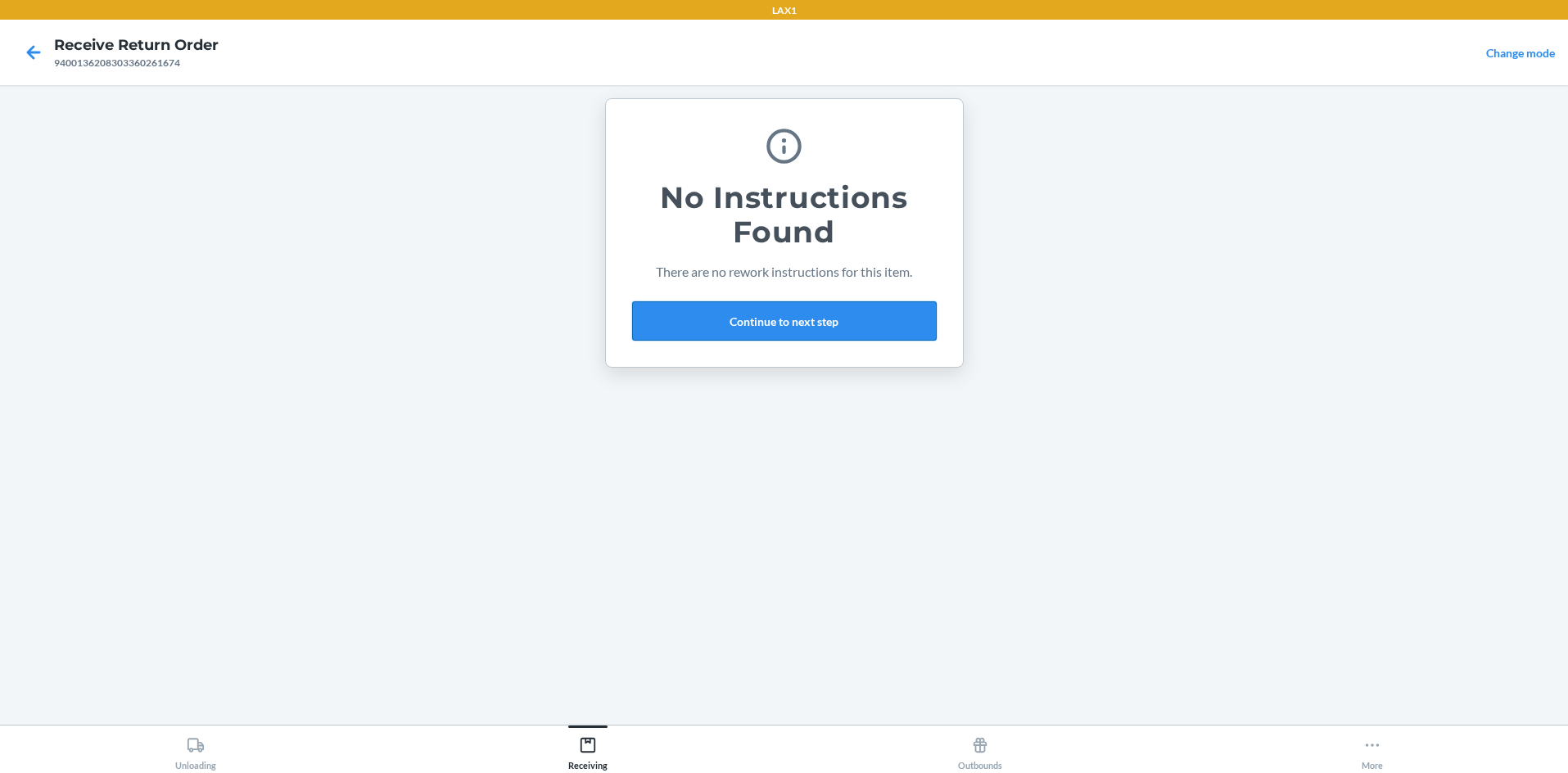
click at [784, 322] on button "Continue to next step" at bounding box center [784, 321] width 304 height 39
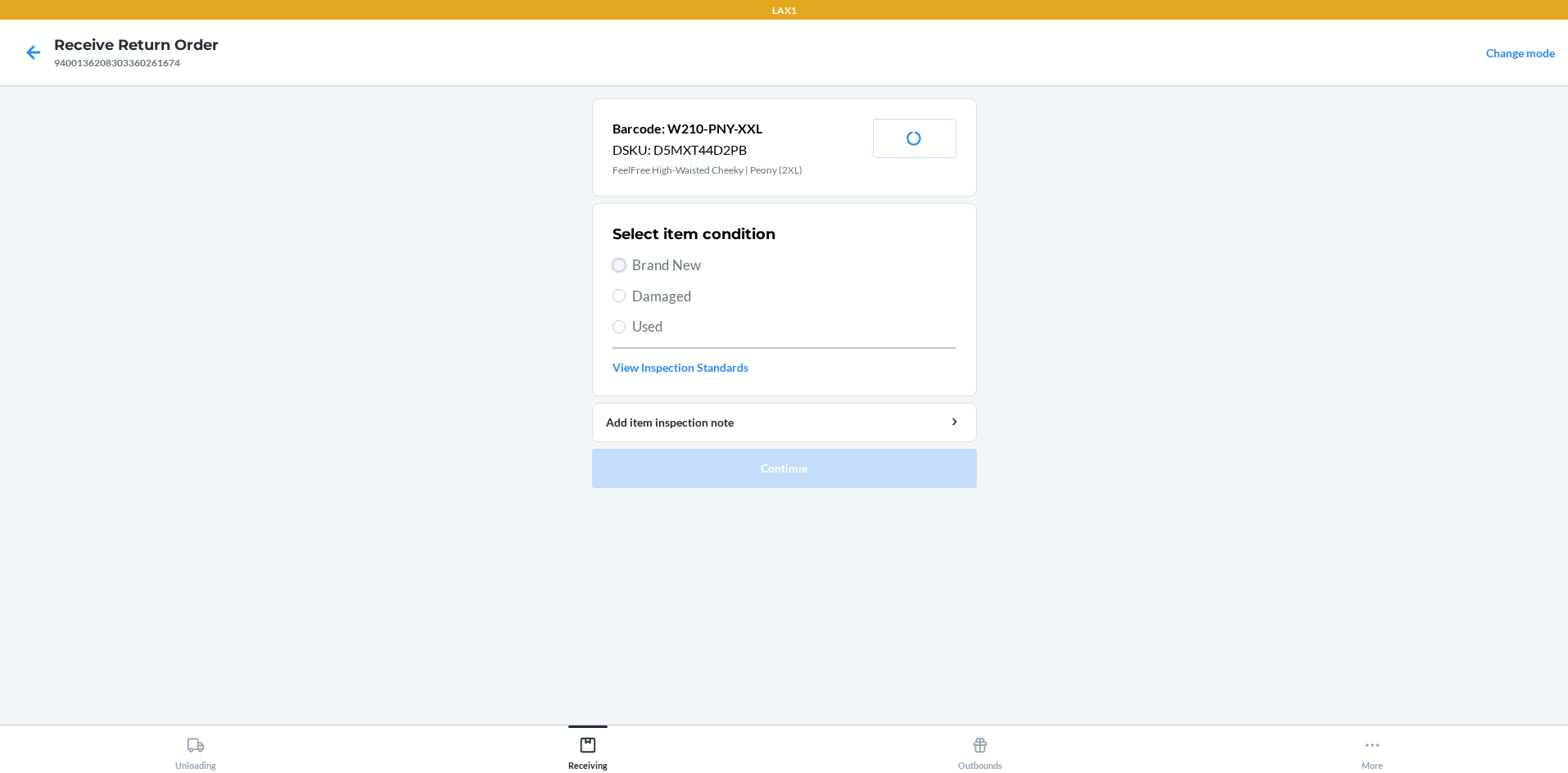
click at [617, 263] on input "Brand New" at bounding box center [619, 266] width 13 height 13
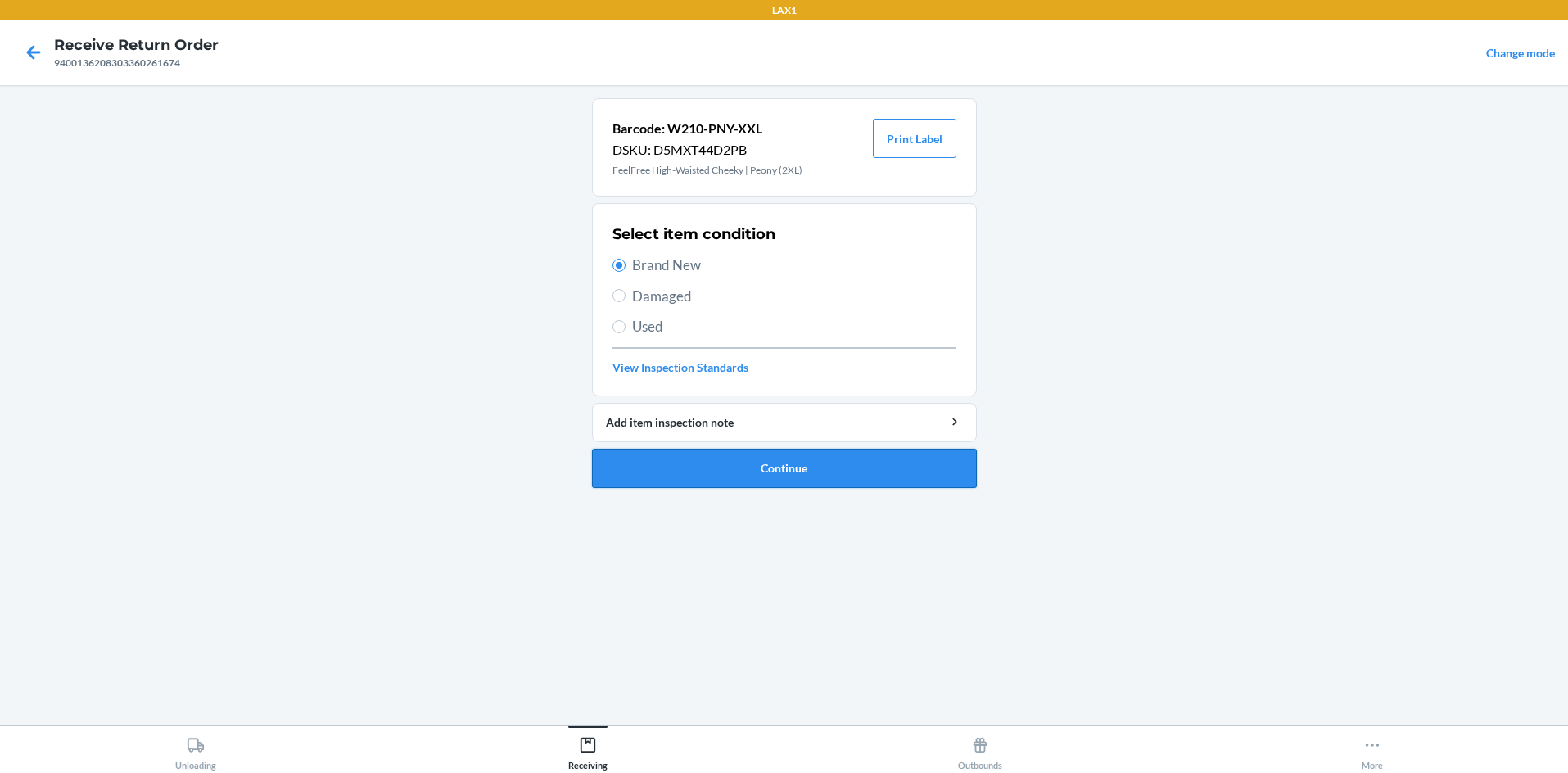
click at [784, 455] on button "Continue" at bounding box center [785, 468] width 385 height 39
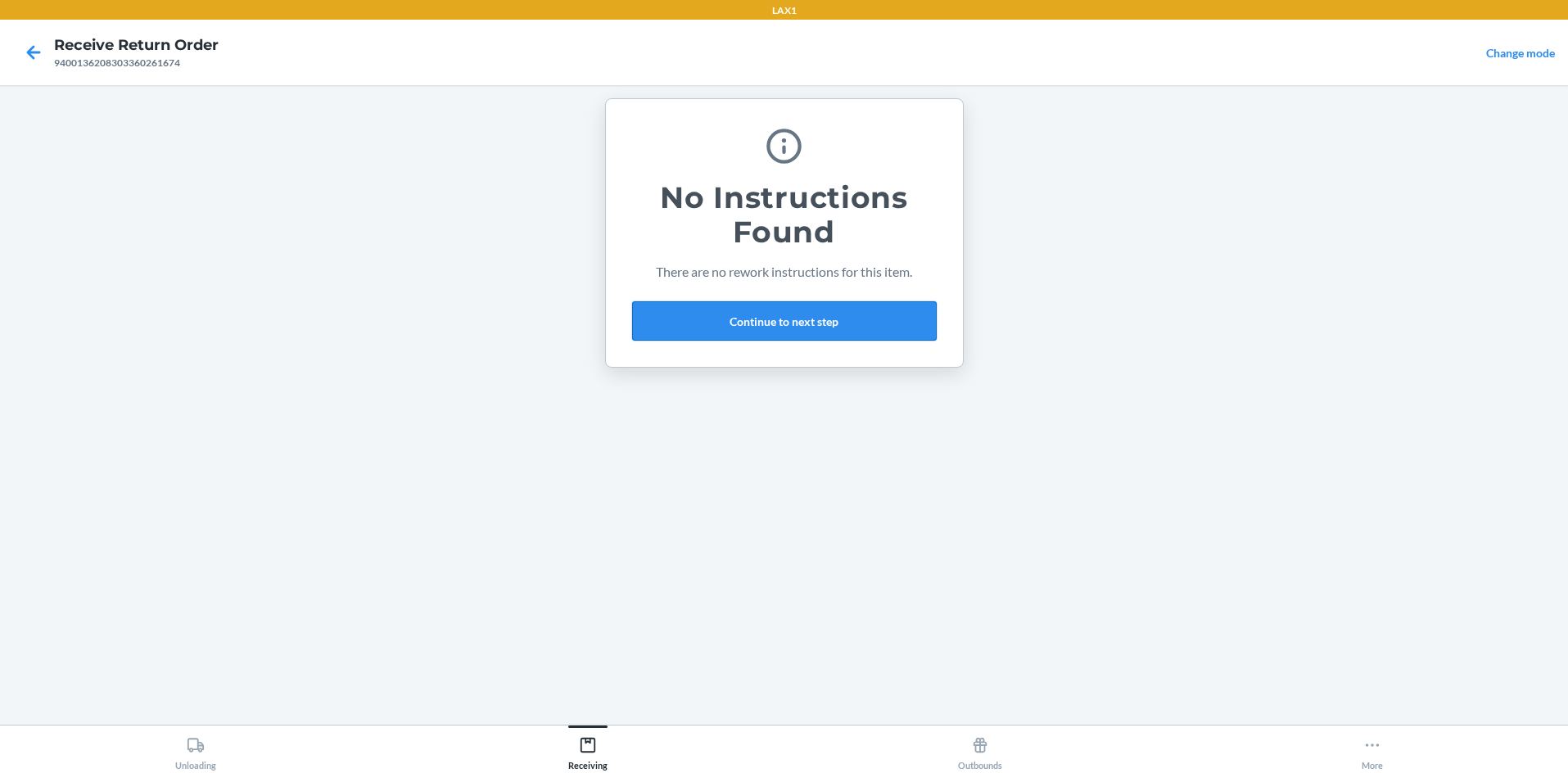
click at [784, 318] on button "Continue to next step" at bounding box center [784, 321] width 304 height 39
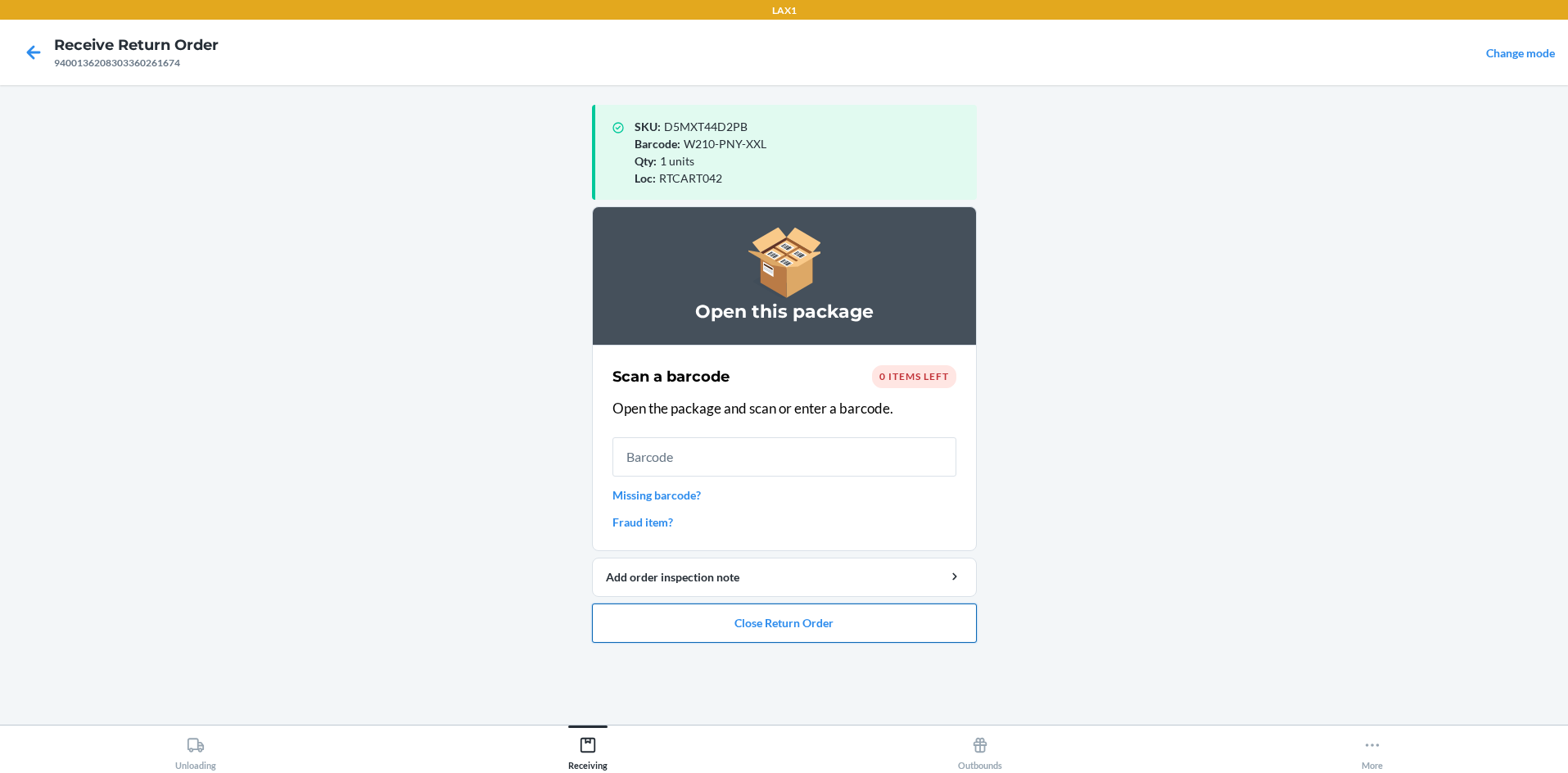
click at [784, 619] on button "Close Return Order" at bounding box center [785, 623] width 385 height 39
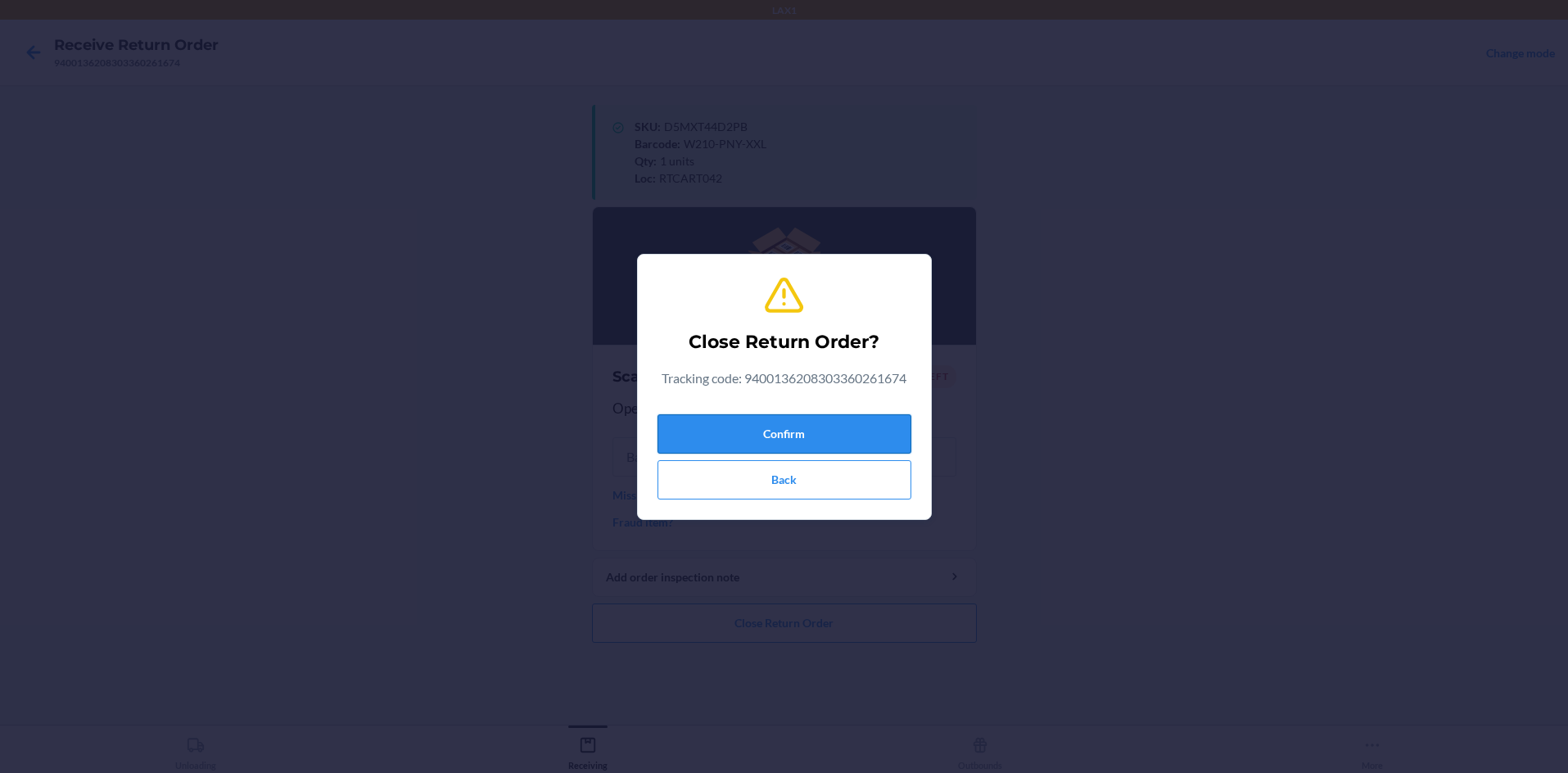
click at [784, 420] on button "Confirm" at bounding box center [784, 434] width 254 height 39
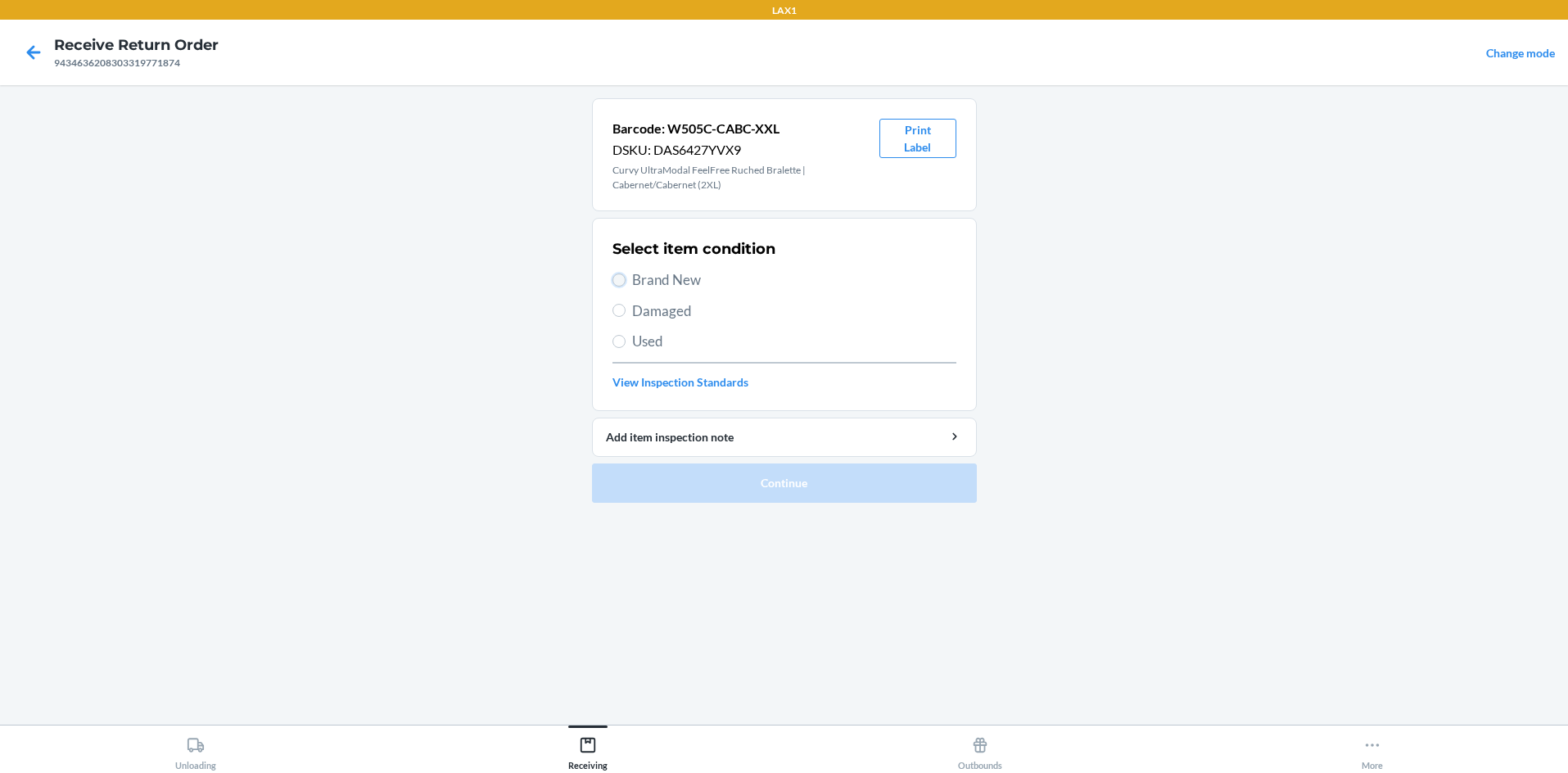
click at [619, 274] on input "Brand New" at bounding box center [619, 280] width 13 height 13
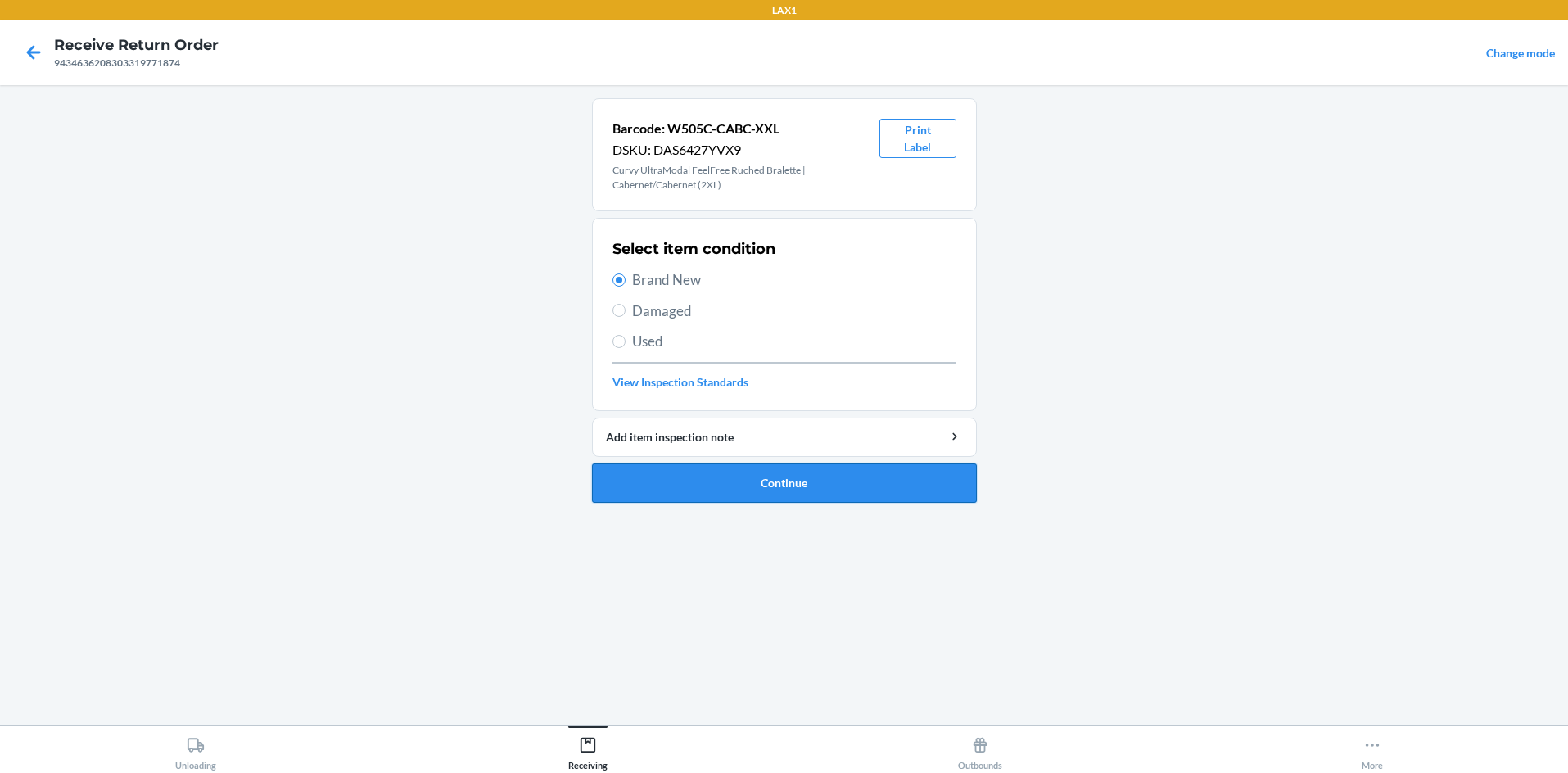
click at [768, 482] on button "Continue" at bounding box center [785, 483] width 385 height 39
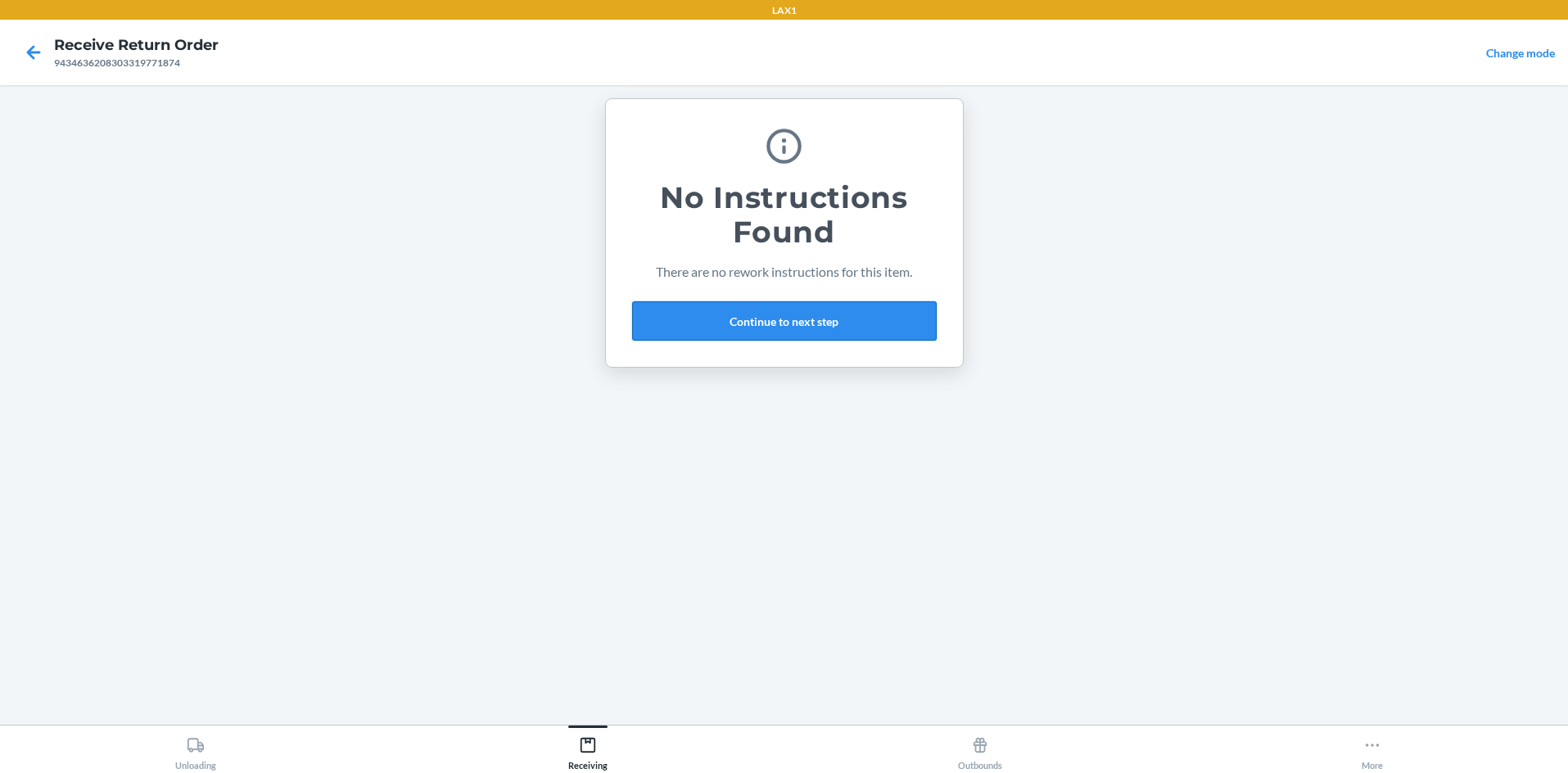
click at [784, 318] on button "Continue to next step" at bounding box center [784, 321] width 304 height 39
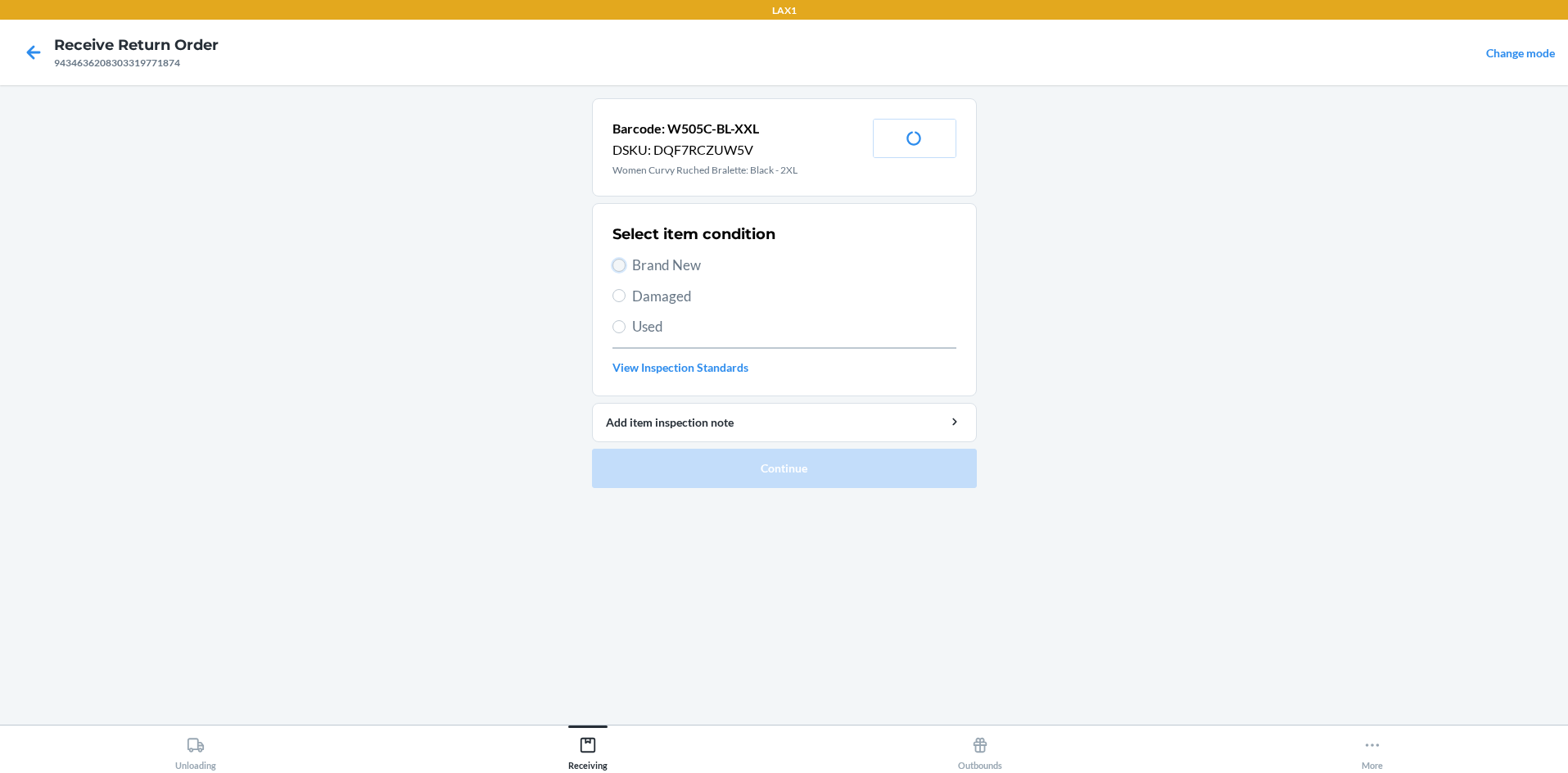
click at [622, 269] on input "Brand New" at bounding box center [619, 266] width 13 height 13
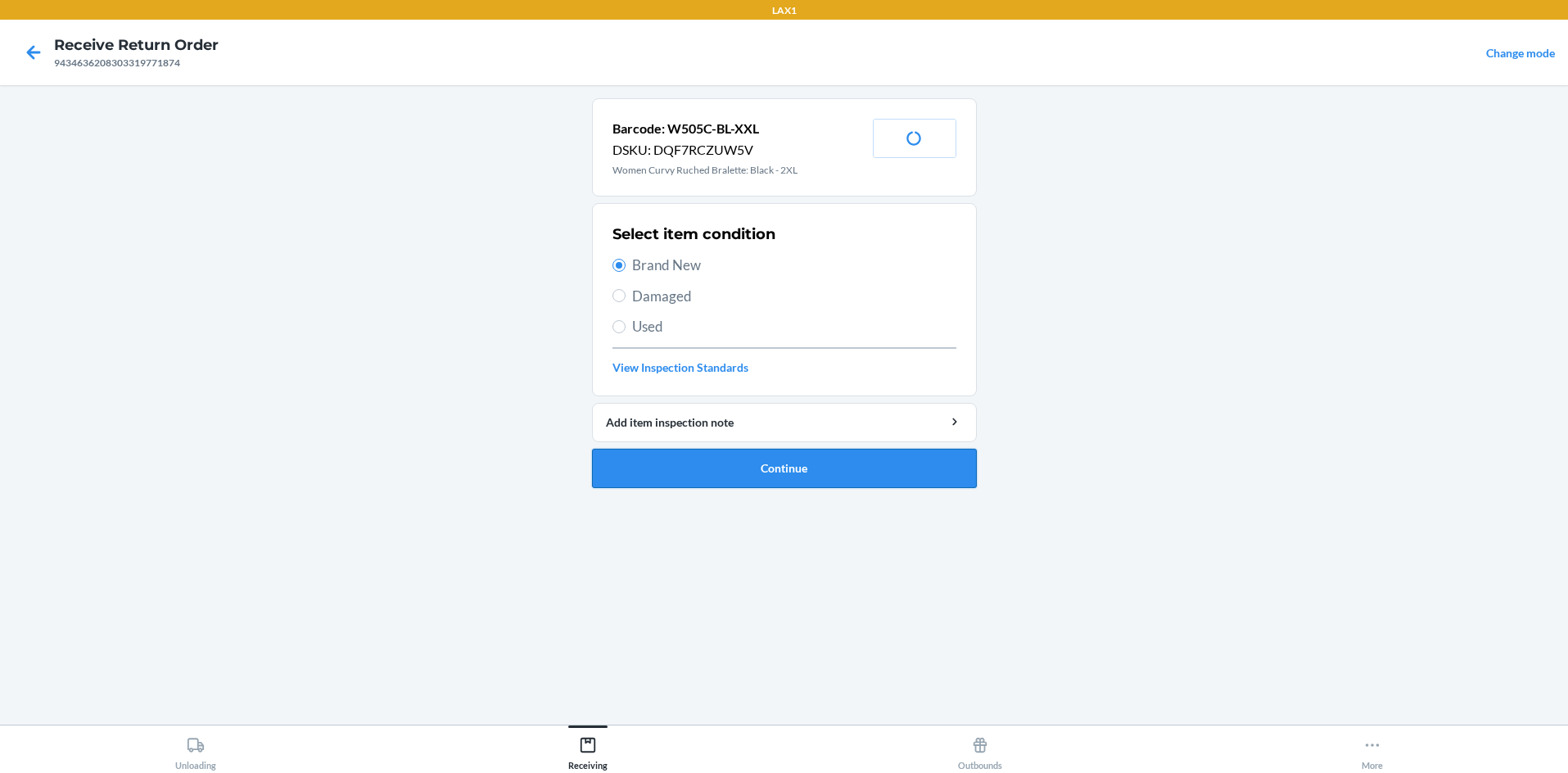
click at [697, 459] on button "Continue" at bounding box center [785, 468] width 385 height 39
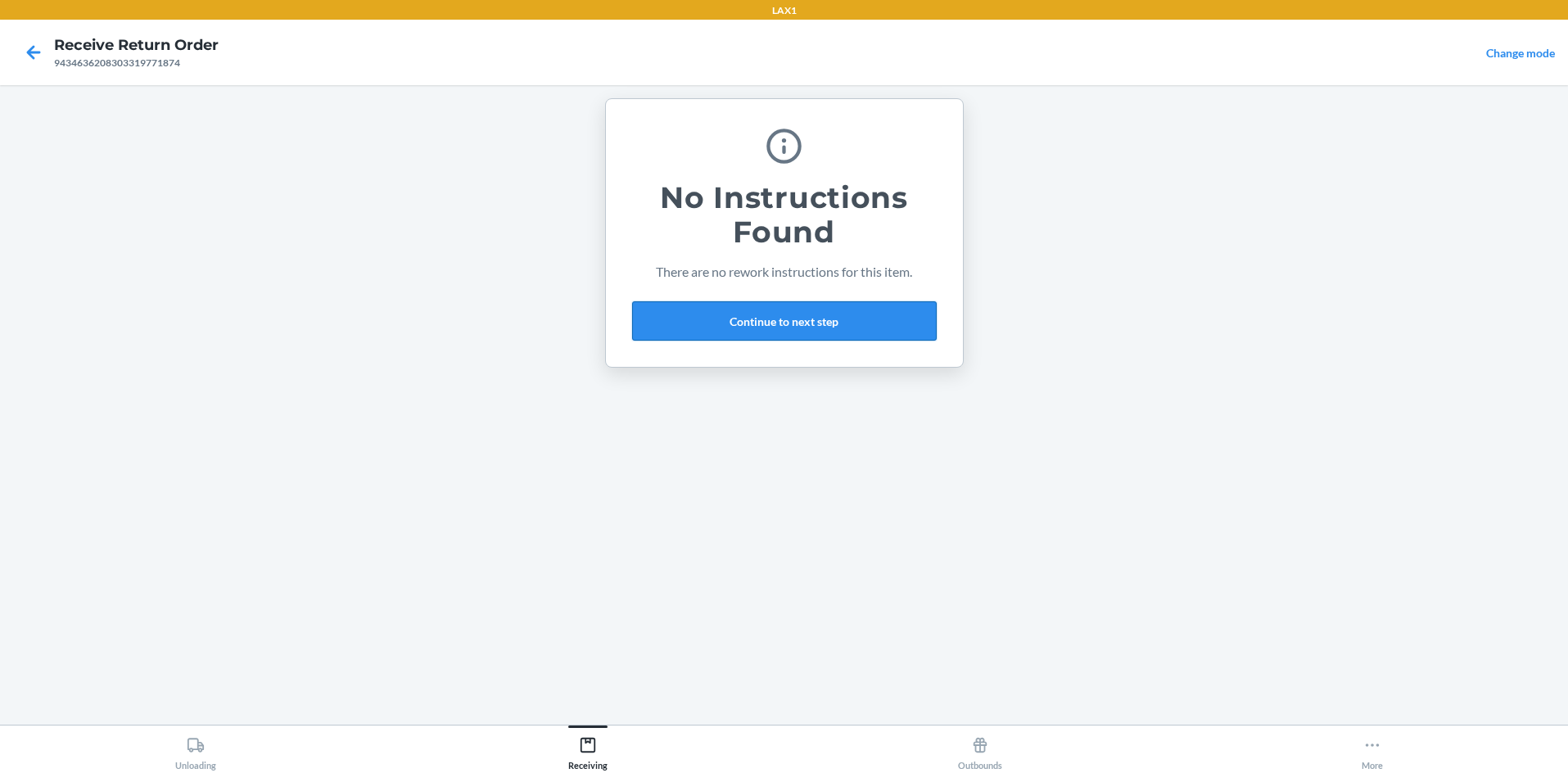
click at [784, 322] on button "Continue to next step" at bounding box center [784, 321] width 304 height 39
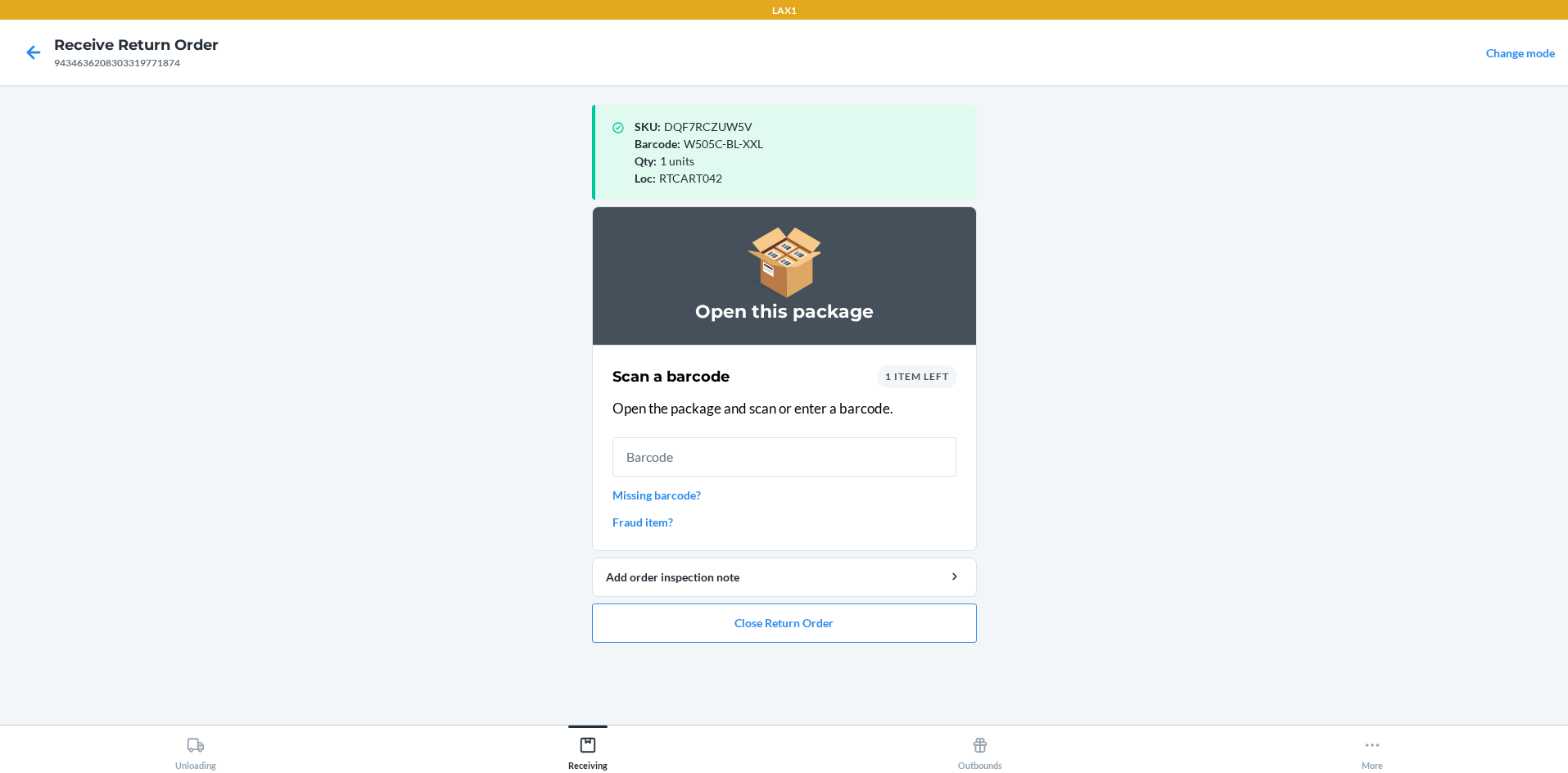
click at [784, 374] on span "1 item left" at bounding box center [917, 376] width 64 height 13
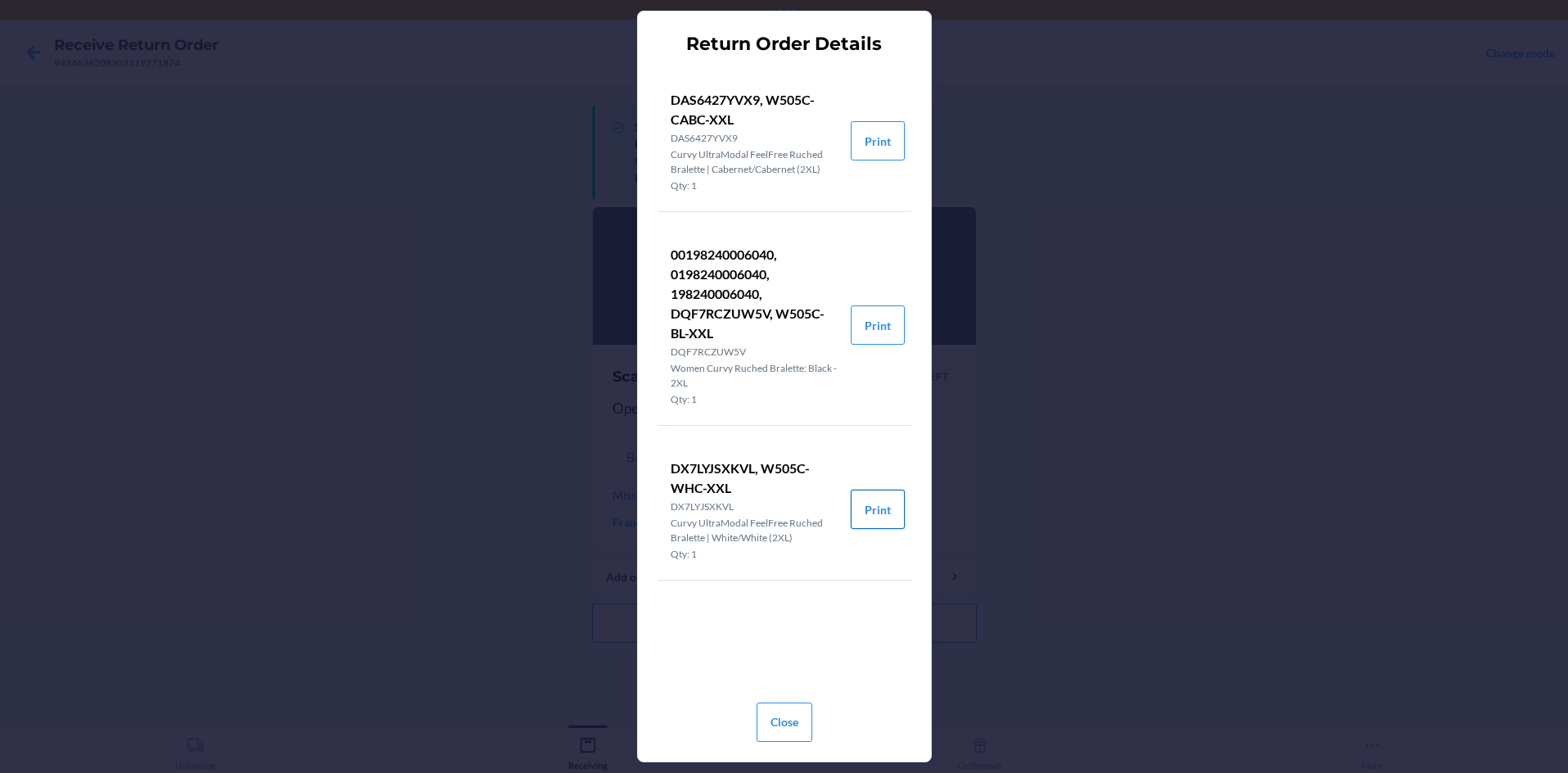
click at [784, 497] on button "Print" at bounding box center [877, 509] width 54 height 39
drag, startPoint x: 801, startPoint y: 728, endPoint x: 704, endPoint y: 656, distance: 120.8
click at [784, 728] on button "Close" at bounding box center [784, 722] width 55 height 39
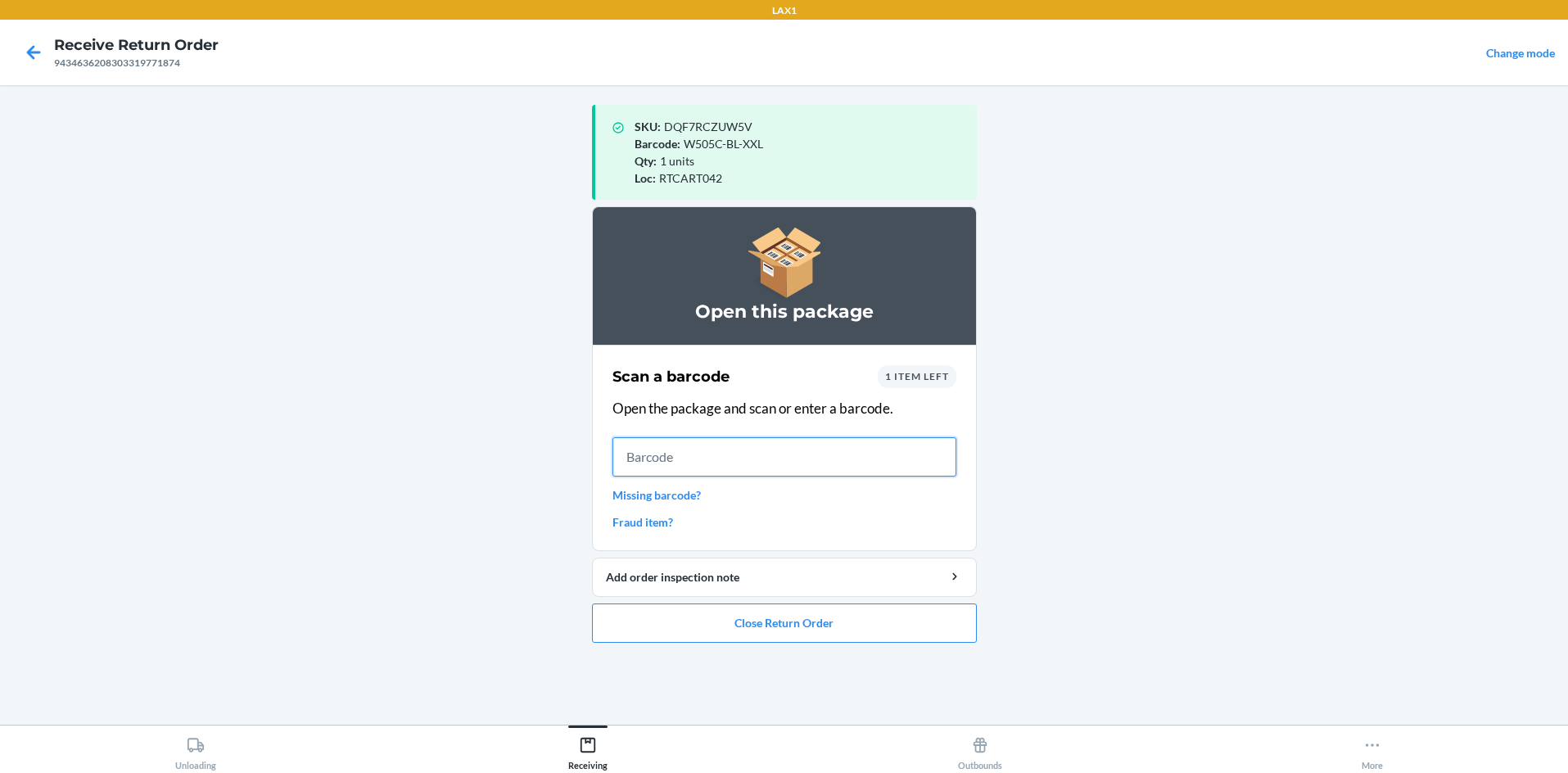
click at [677, 467] on input "text" at bounding box center [784, 456] width 344 height 39
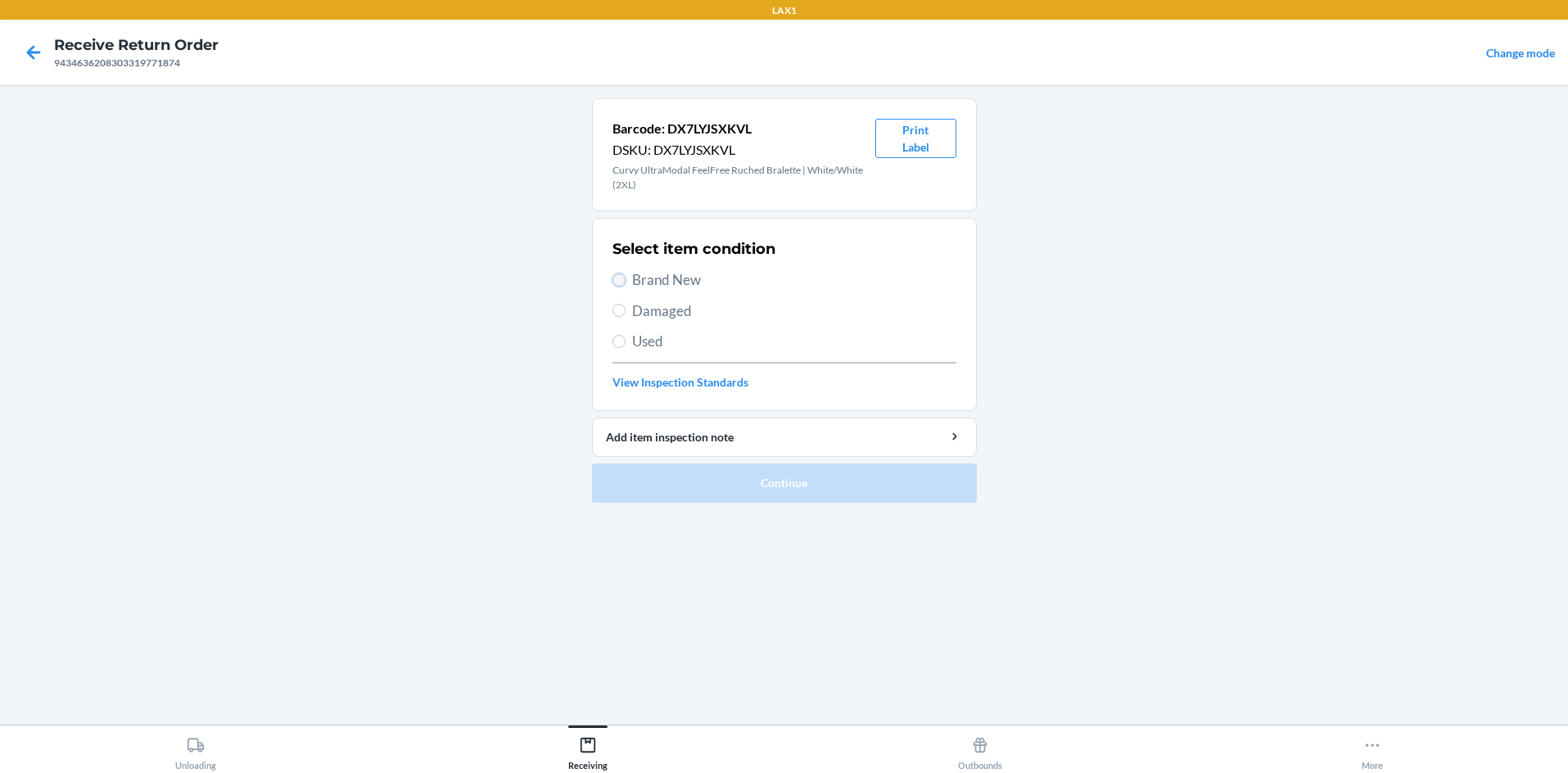
click at [622, 281] on input "Brand New" at bounding box center [619, 280] width 13 height 13
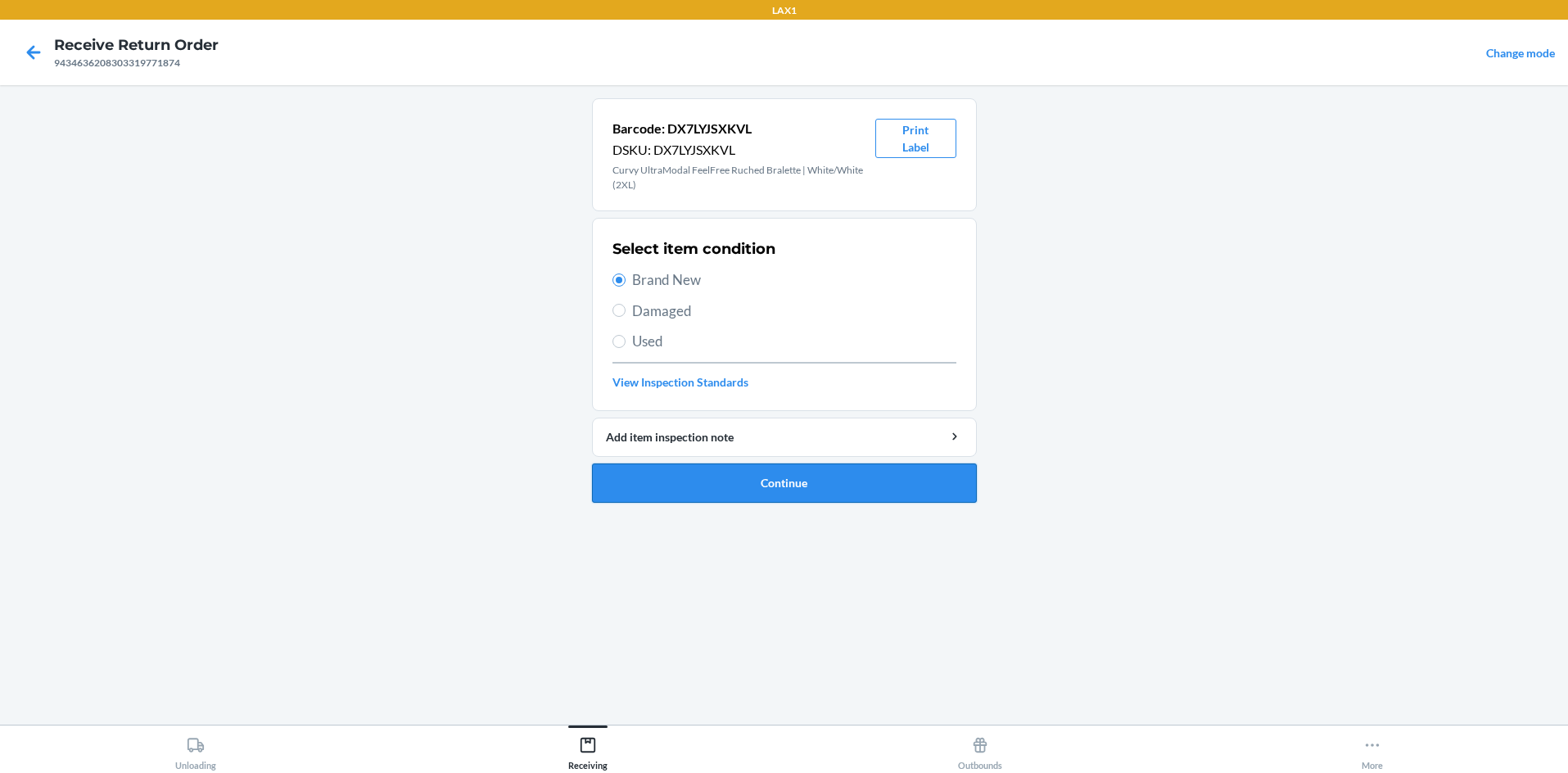
click at [688, 470] on button "Continue" at bounding box center [785, 483] width 385 height 39
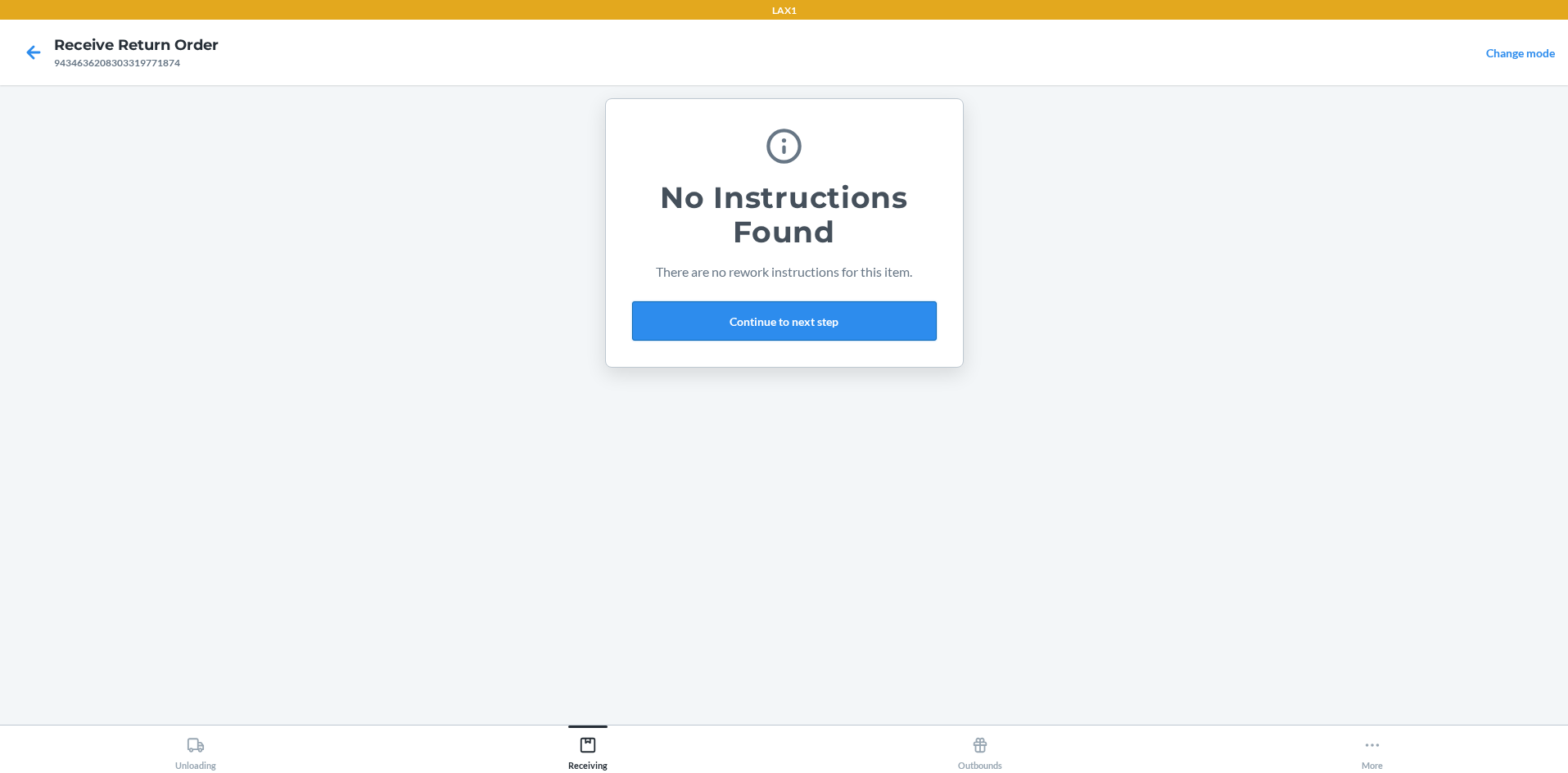
click at [753, 320] on button "Continue to next step" at bounding box center [784, 321] width 304 height 39
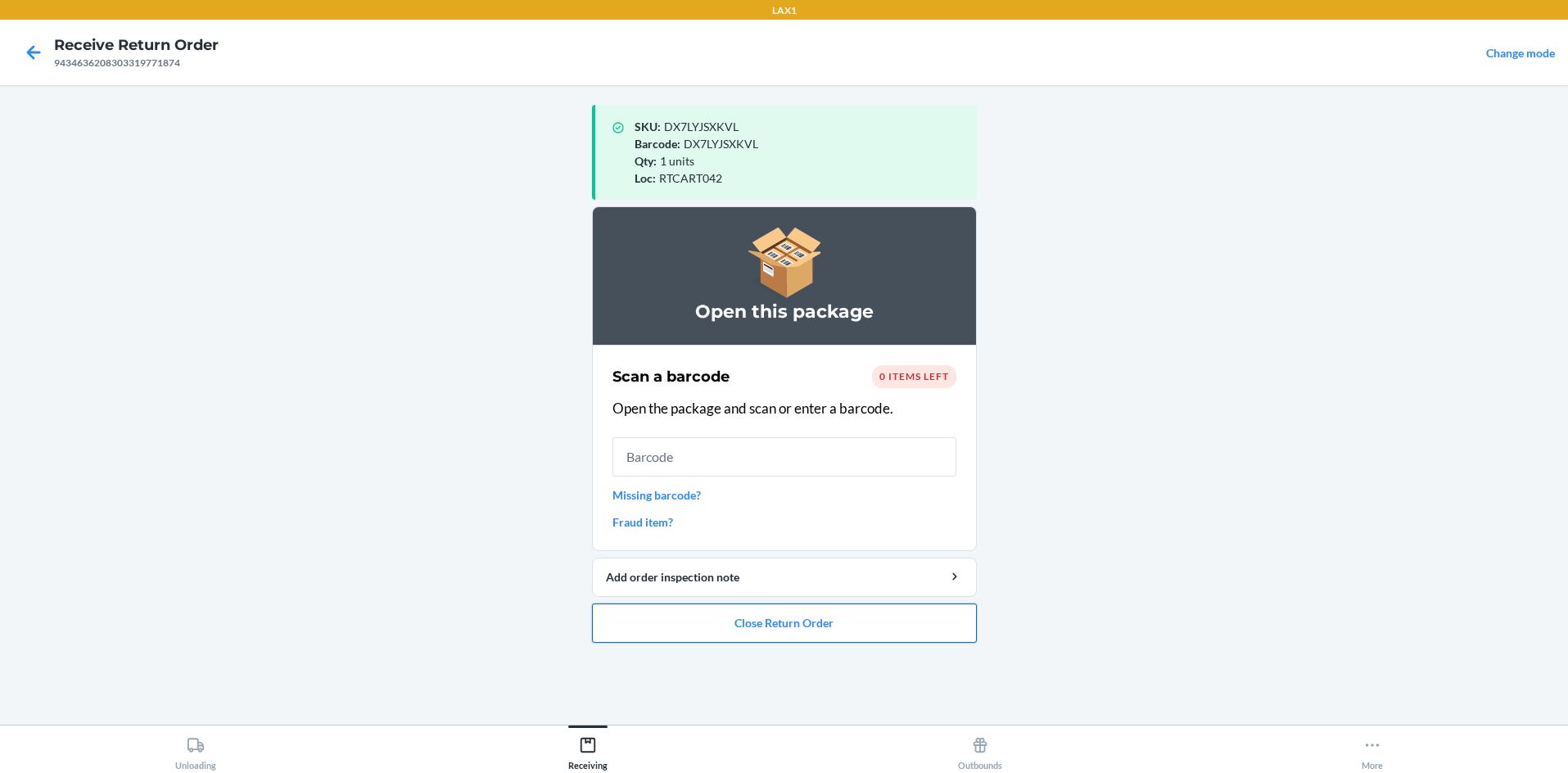
click at [784, 609] on button "Close Return Order" at bounding box center [785, 623] width 385 height 39
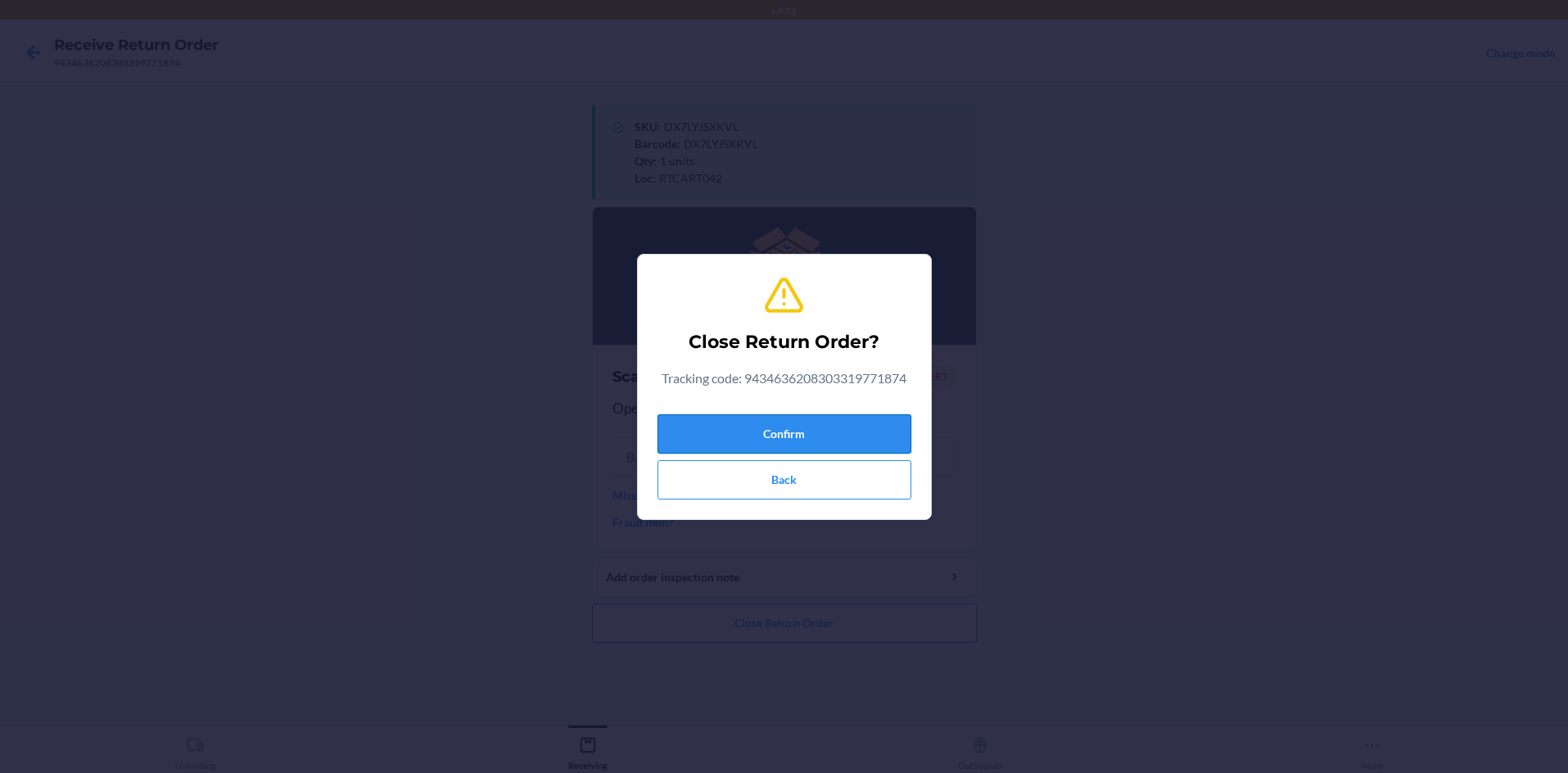
click at [784, 436] on button "Confirm" at bounding box center [784, 434] width 254 height 39
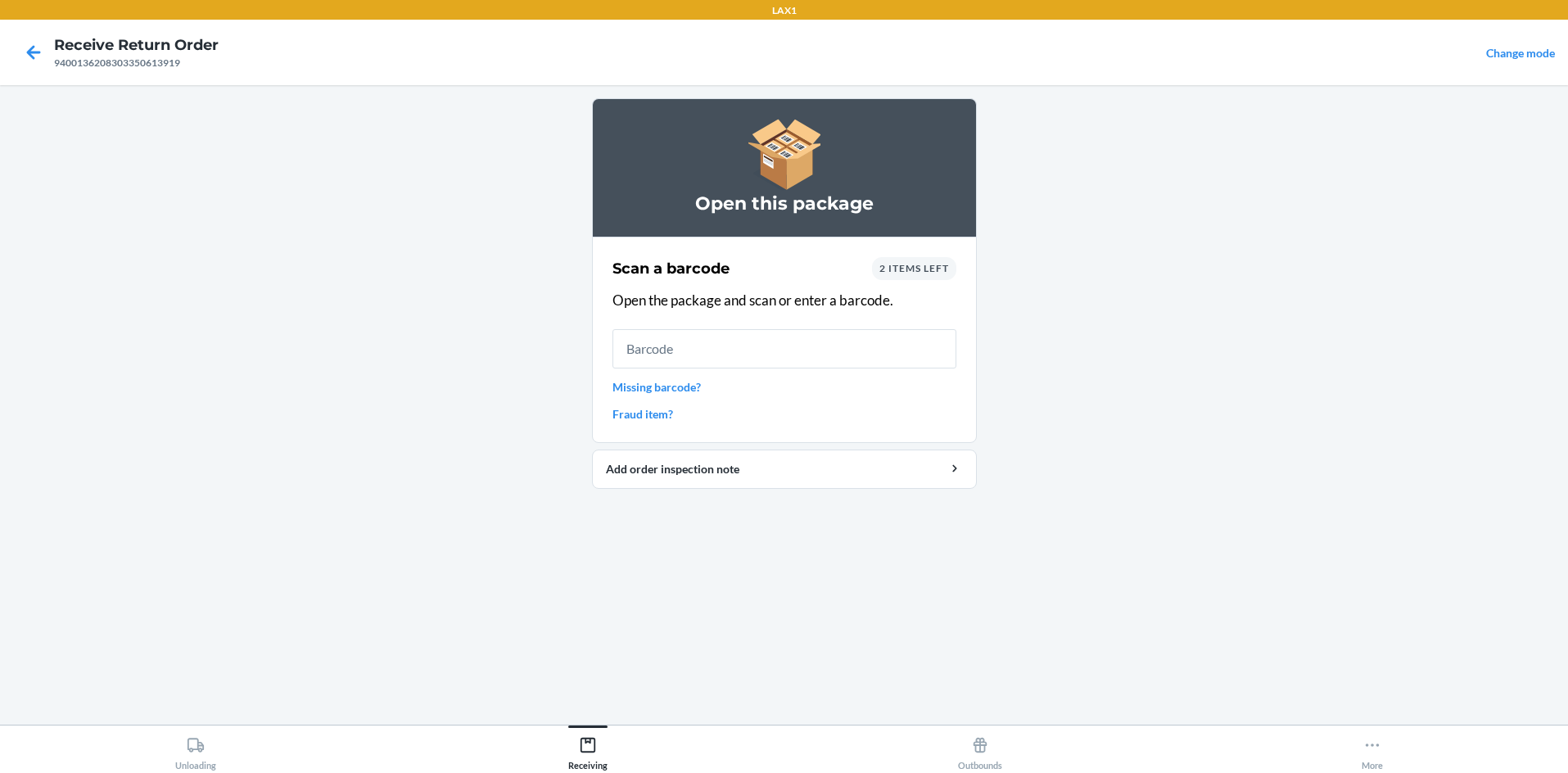
click at [784, 269] on span "2 items left" at bounding box center [914, 268] width 70 height 13
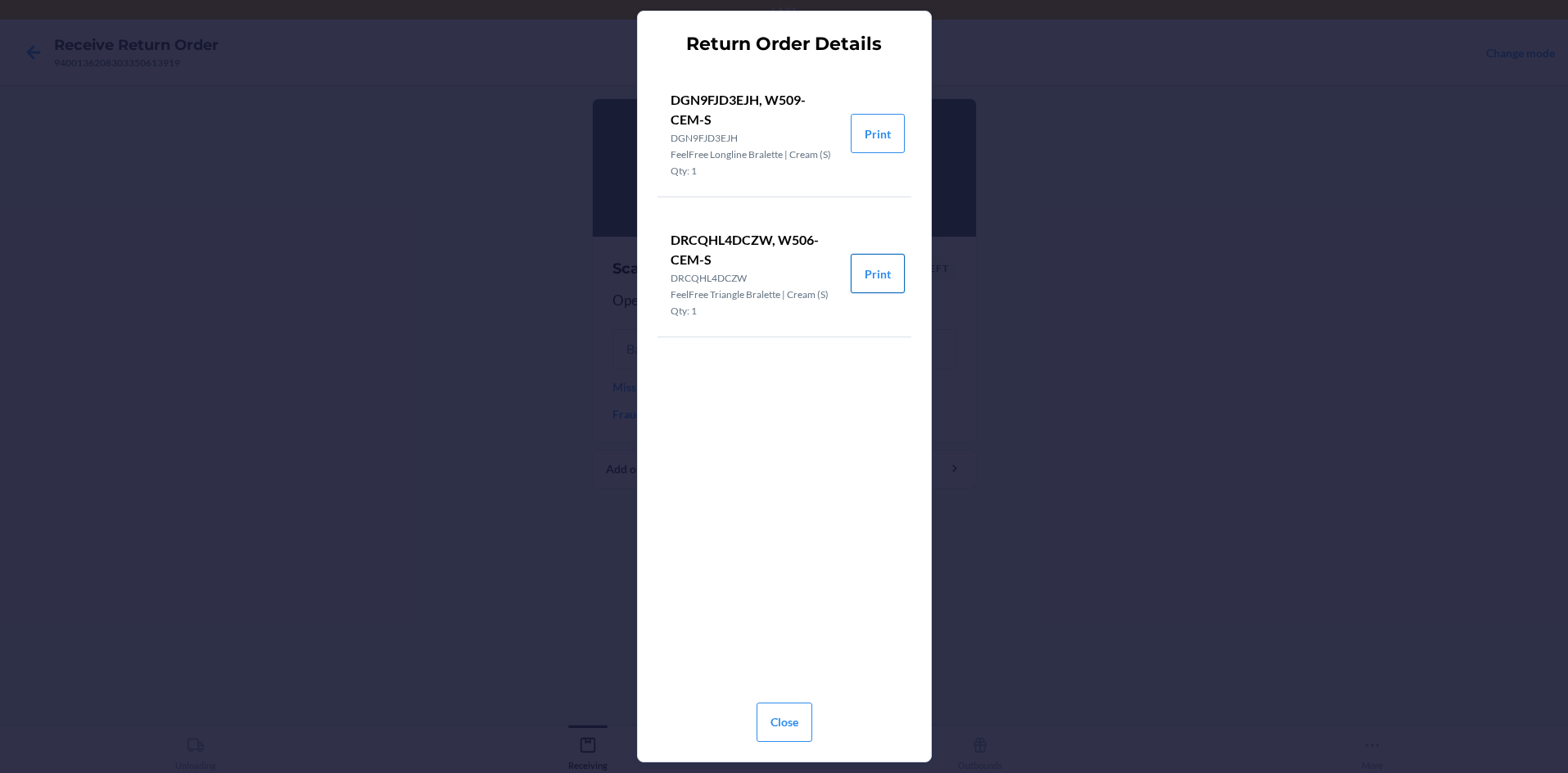
click at [784, 273] on button "Print" at bounding box center [877, 273] width 54 height 39
click at [784, 129] on button "Print" at bounding box center [877, 133] width 54 height 39
click at [777, 717] on button "Close" at bounding box center [784, 722] width 55 height 39
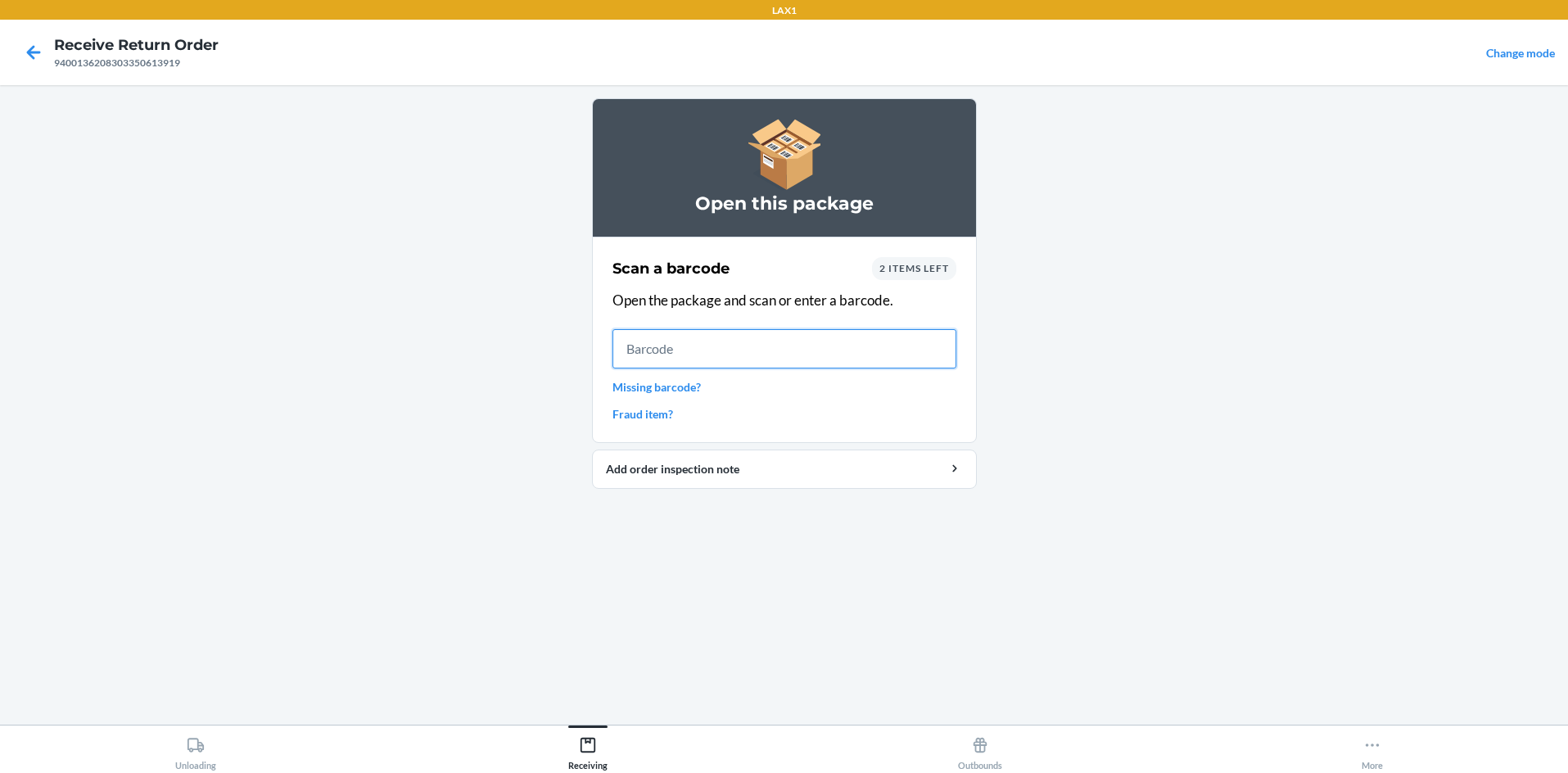
click at [710, 351] on input "text" at bounding box center [784, 349] width 344 height 39
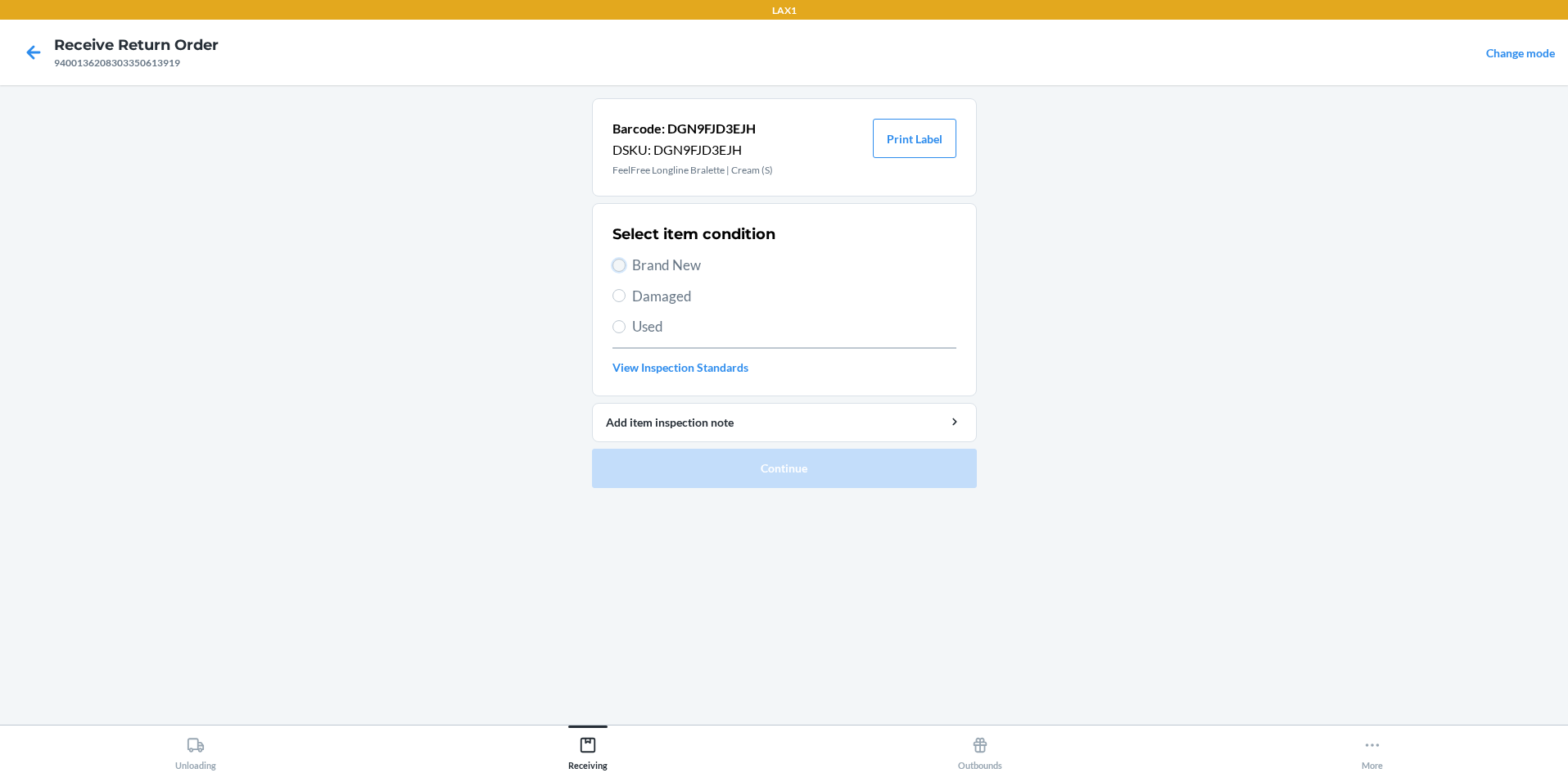
click at [618, 262] on input "Brand New" at bounding box center [619, 266] width 13 height 13
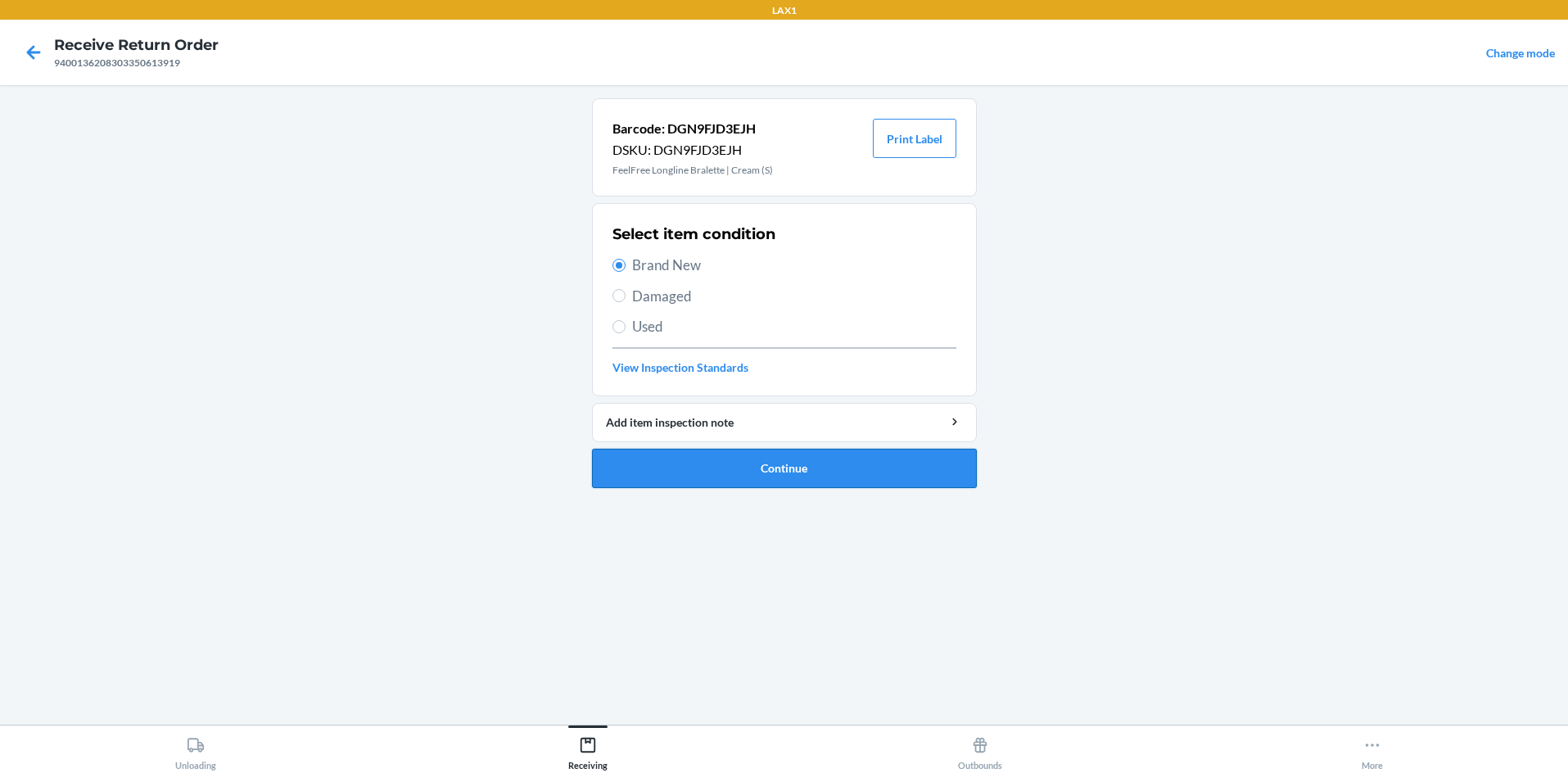
click at [699, 460] on button "Continue" at bounding box center [785, 468] width 385 height 39
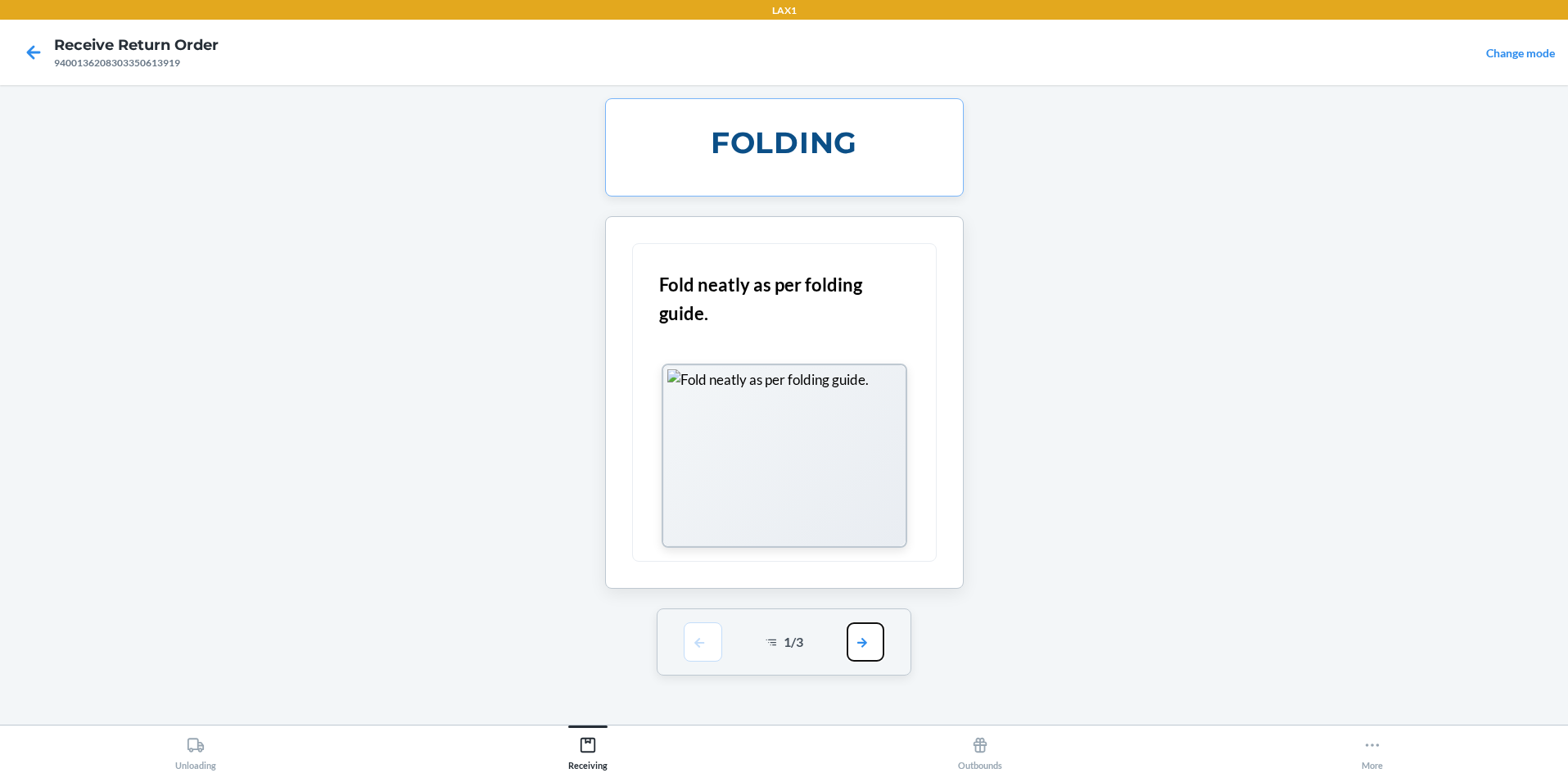
click at [784, 639] on button "button" at bounding box center [866, 642] width 38 height 39
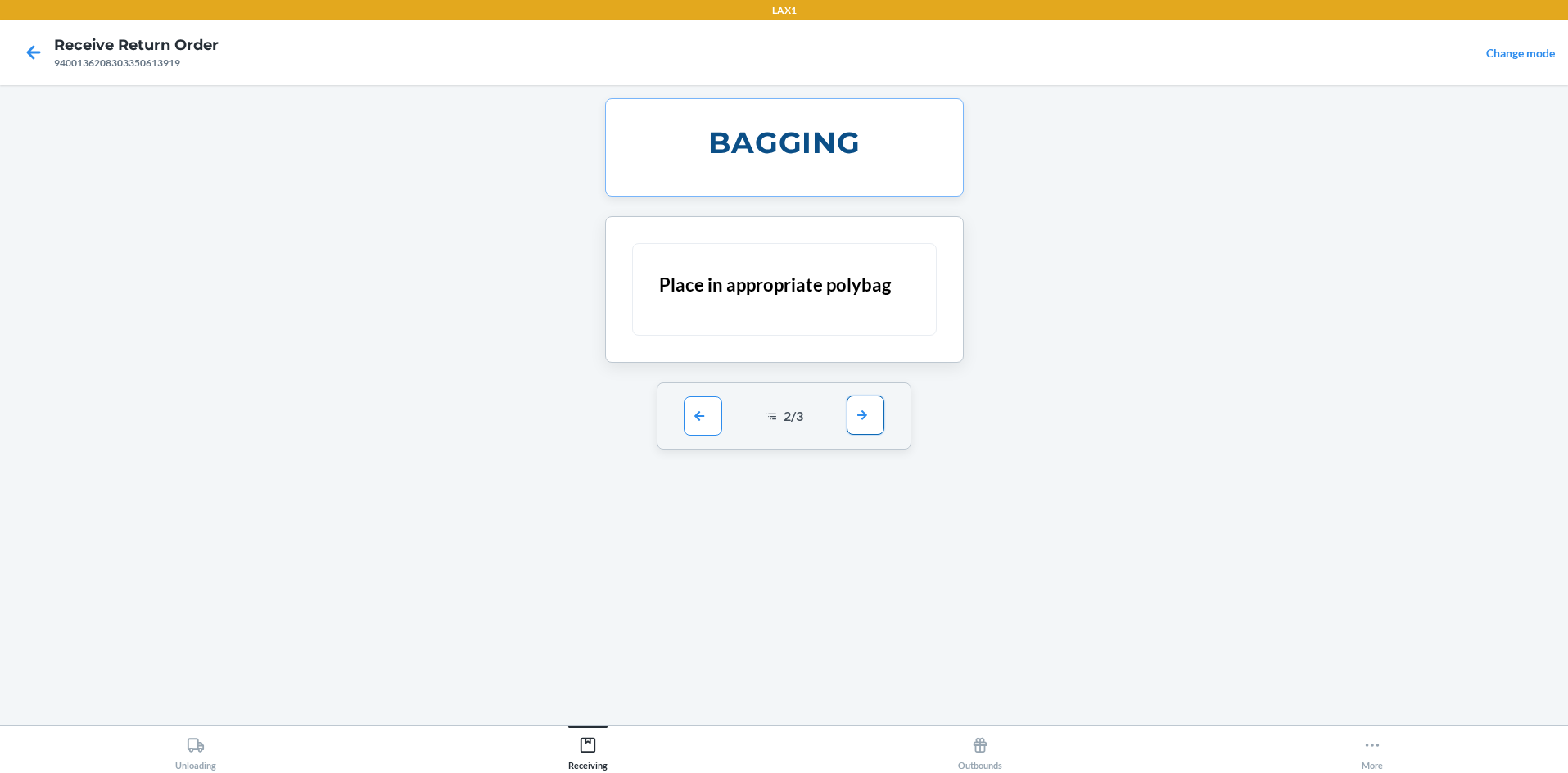
click at [784, 421] on button "button" at bounding box center [866, 415] width 38 height 39
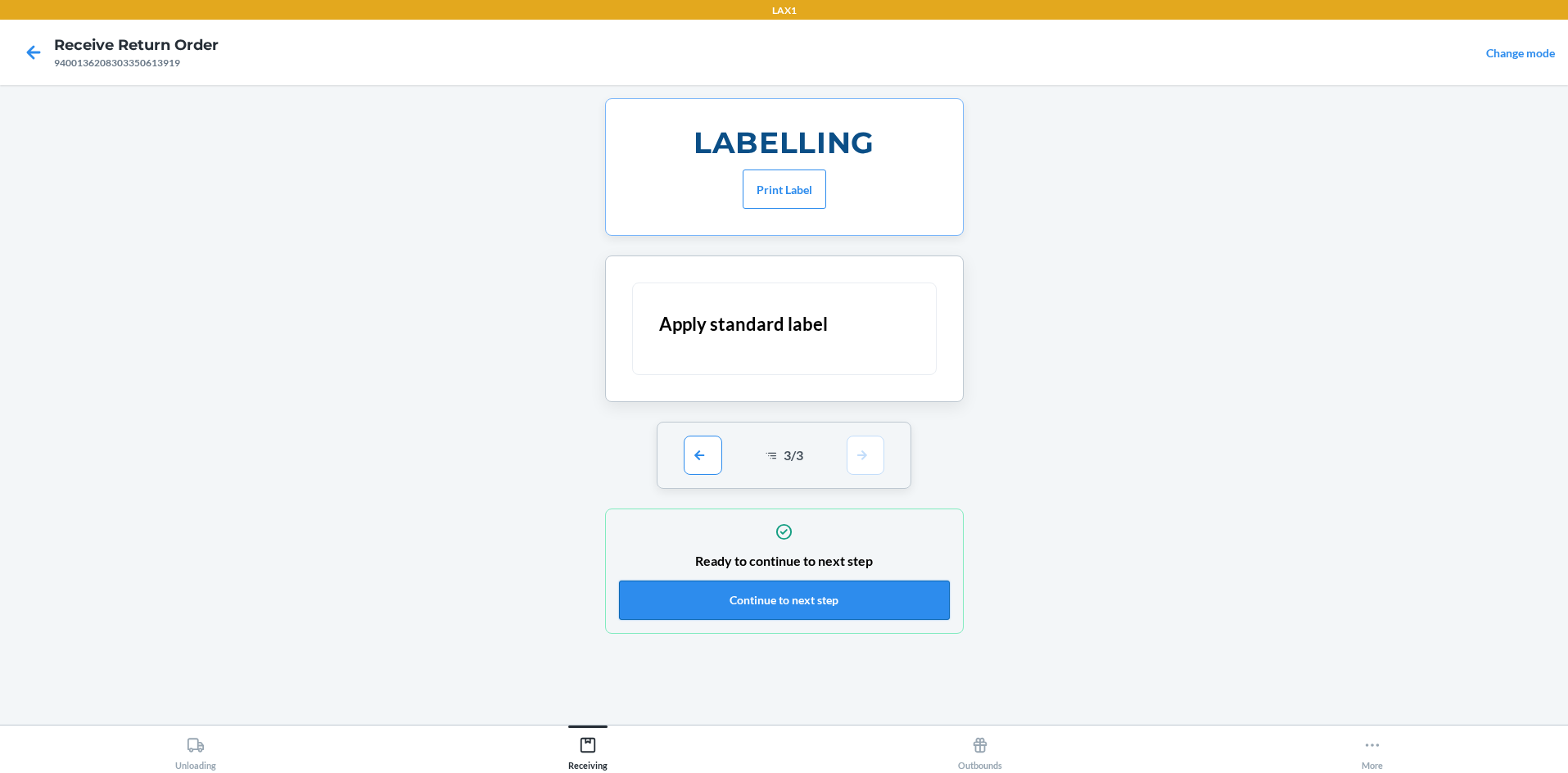
click at [784, 602] on button "Continue to next step" at bounding box center [785, 600] width 331 height 39
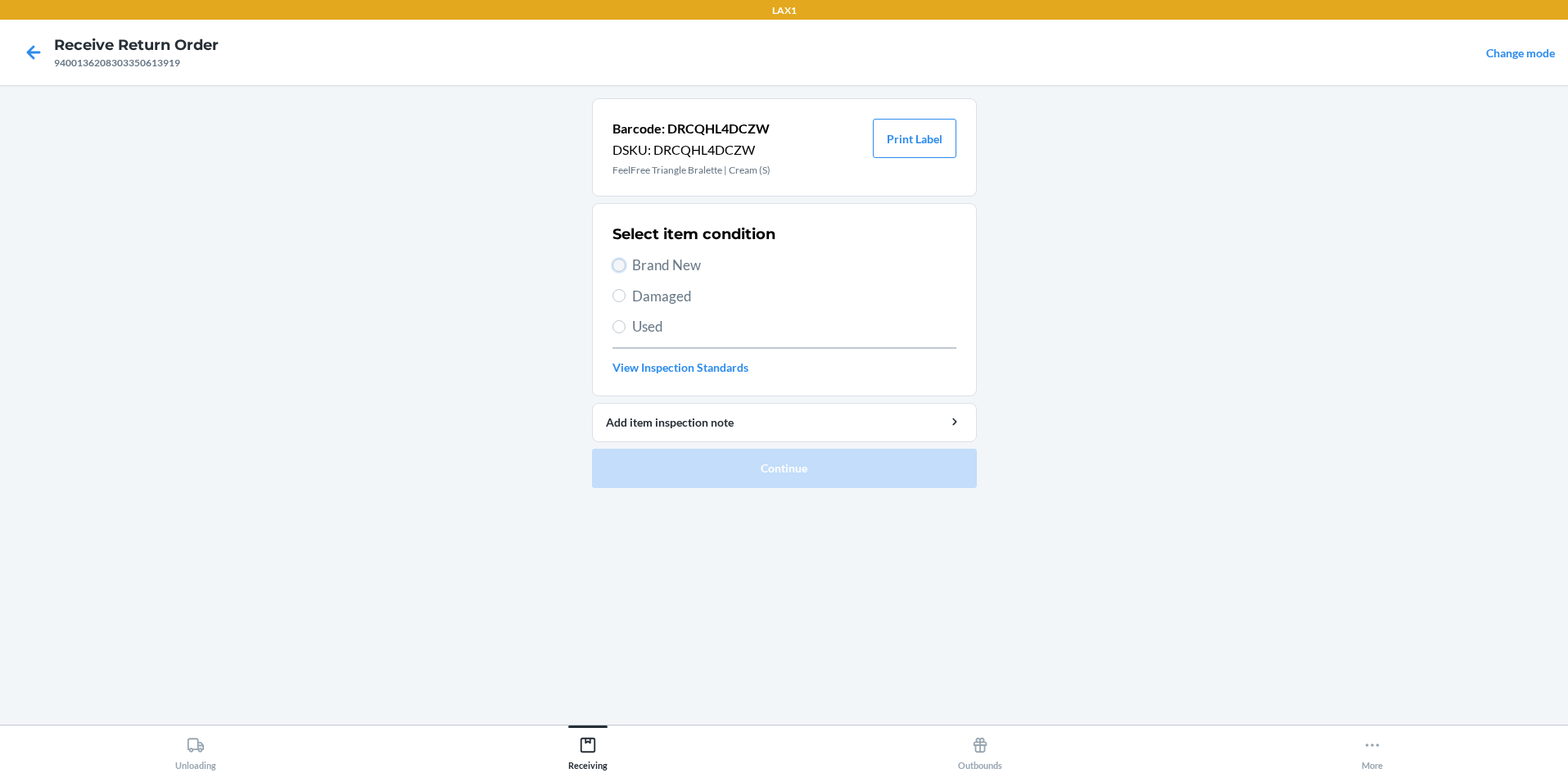
click at [620, 260] on input "Brand New" at bounding box center [619, 266] width 13 height 13
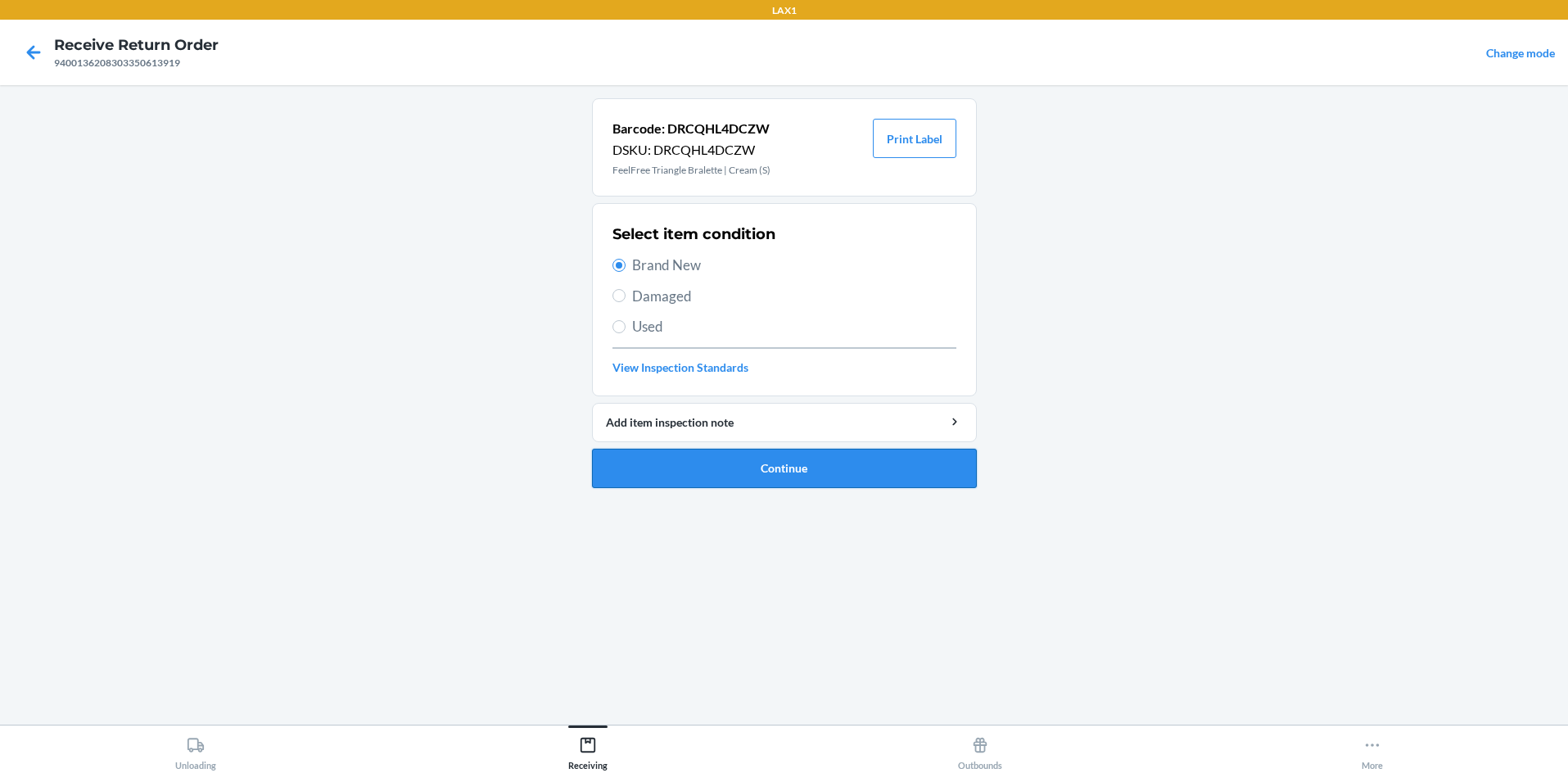
click at [726, 464] on button "Continue" at bounding box center [785, 468] width 385 height 39
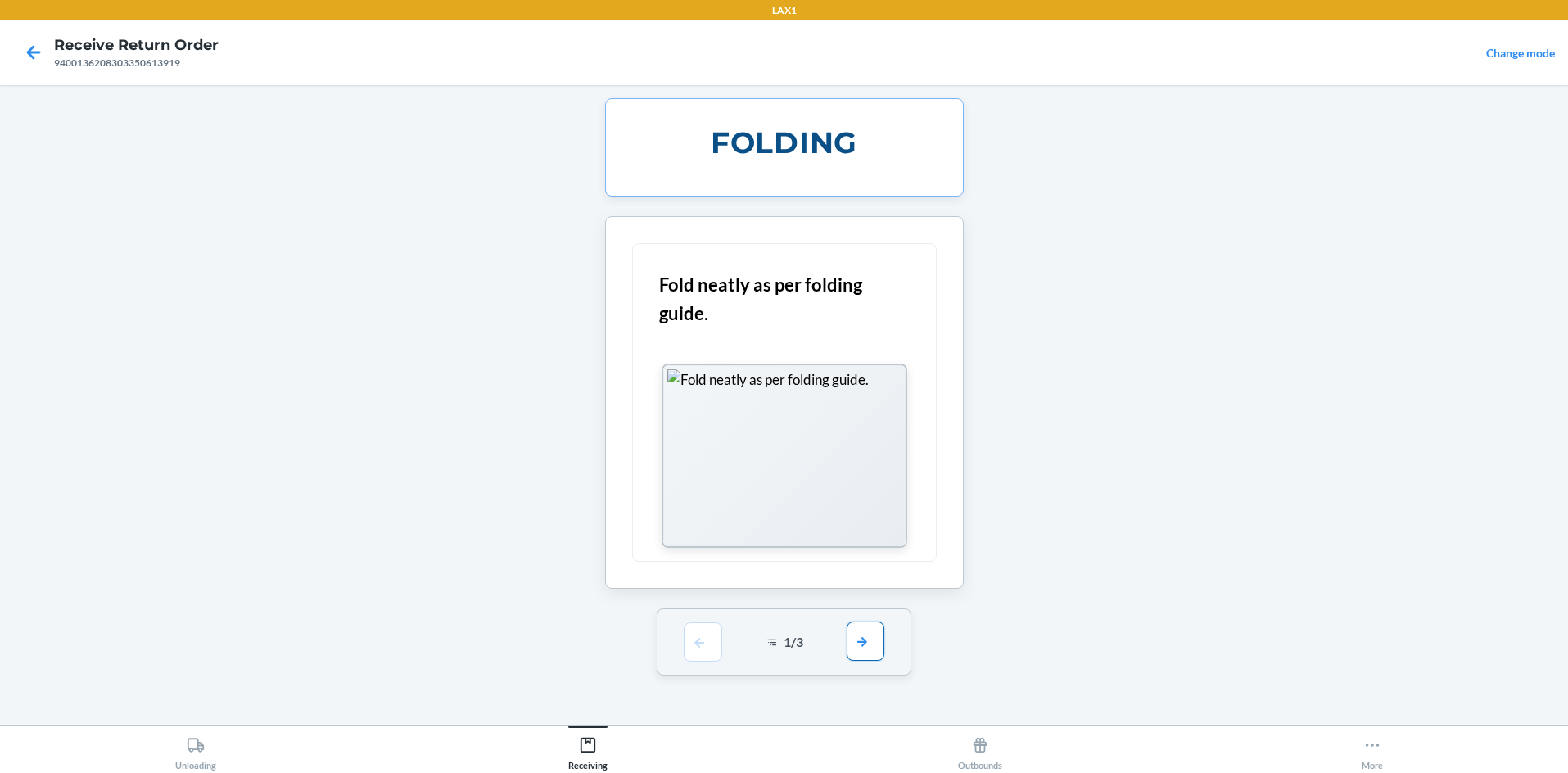
click at [784, 640] on button "button" at bounding box center [866, 641] width 38 height 39
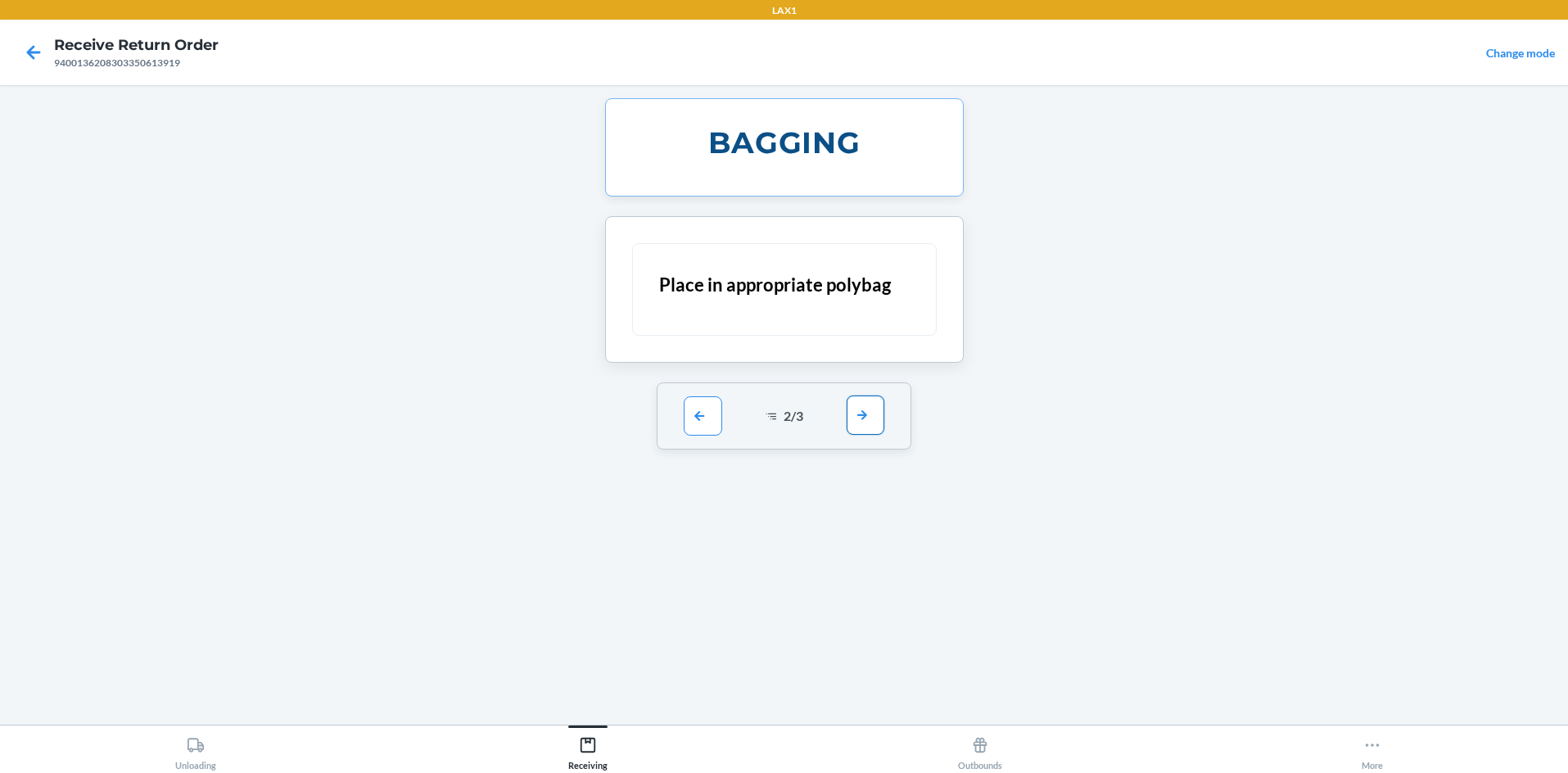
click at [784, 413] on button "button" at bounding box center [866, 415] width 38 height 39
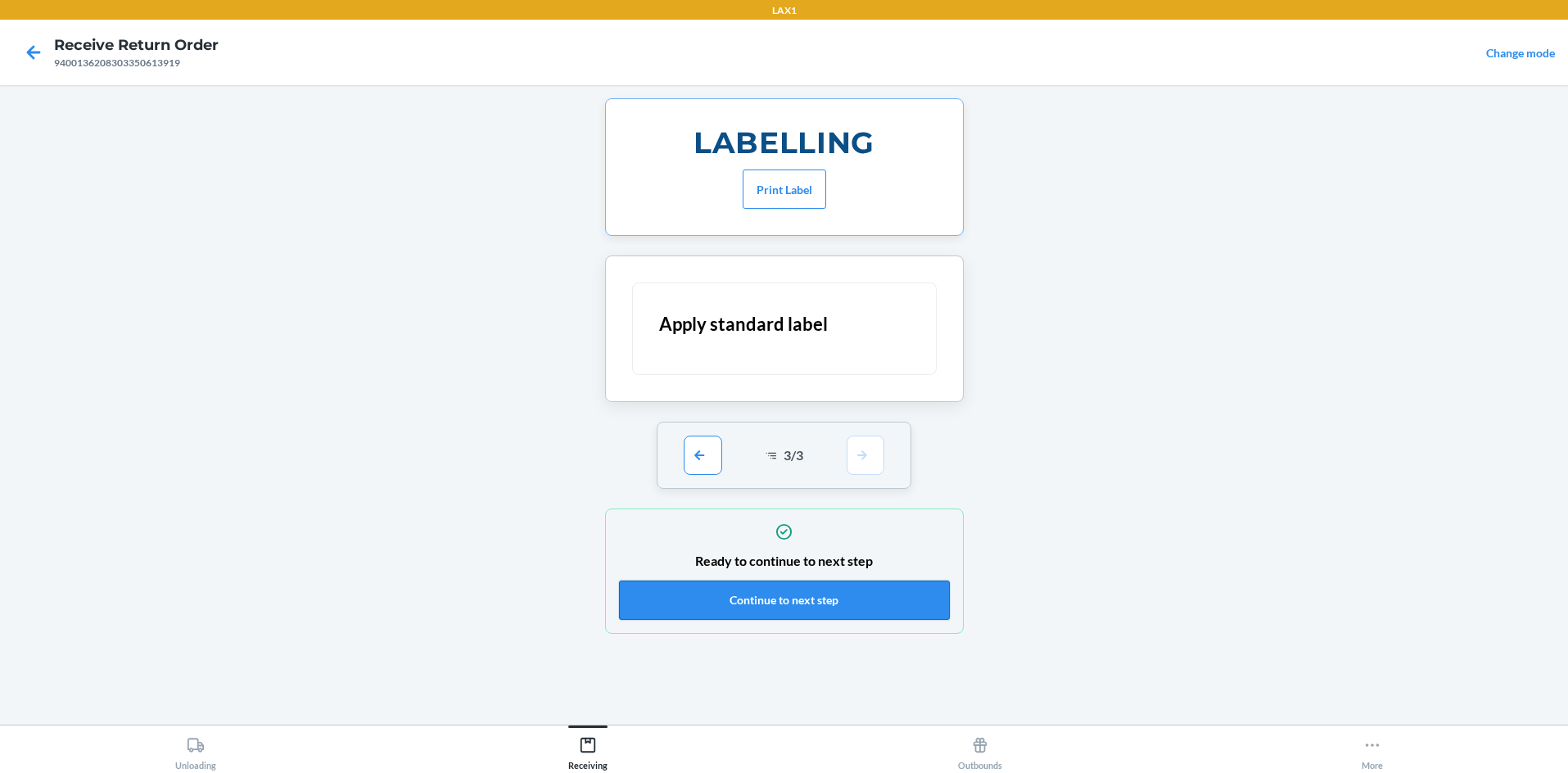
click at [784, 594] on button "Continue to next step" at bounding box center [785, 600] width 331 height 39
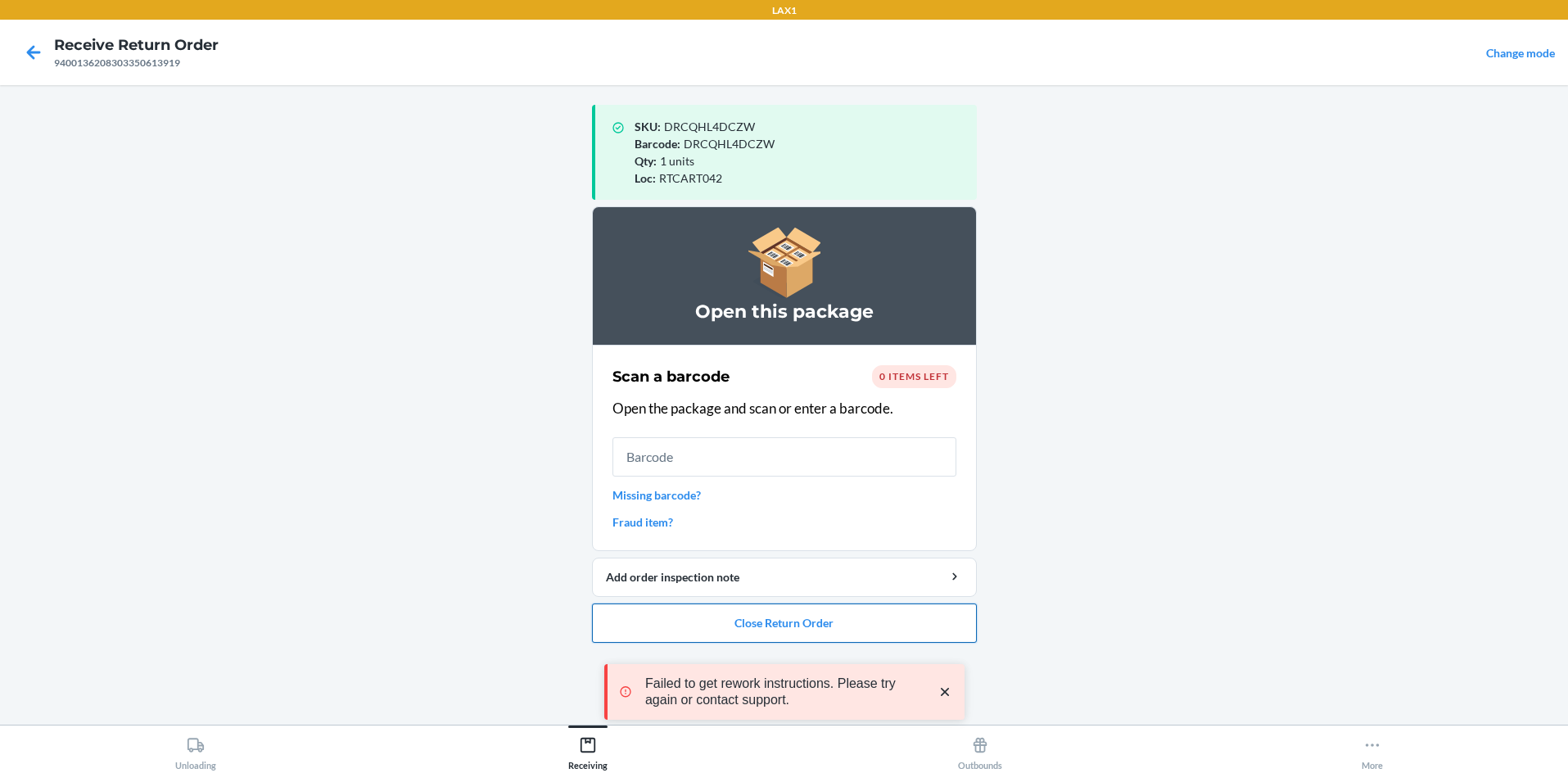
drag, startPoint x: 884, startPoint y: 620, endPoint x: 882, endPoint y: 607, distance: 13.2
click at [784, 618] on button "Close Return Order" at bounding box center [785, 623] width 385 height 39
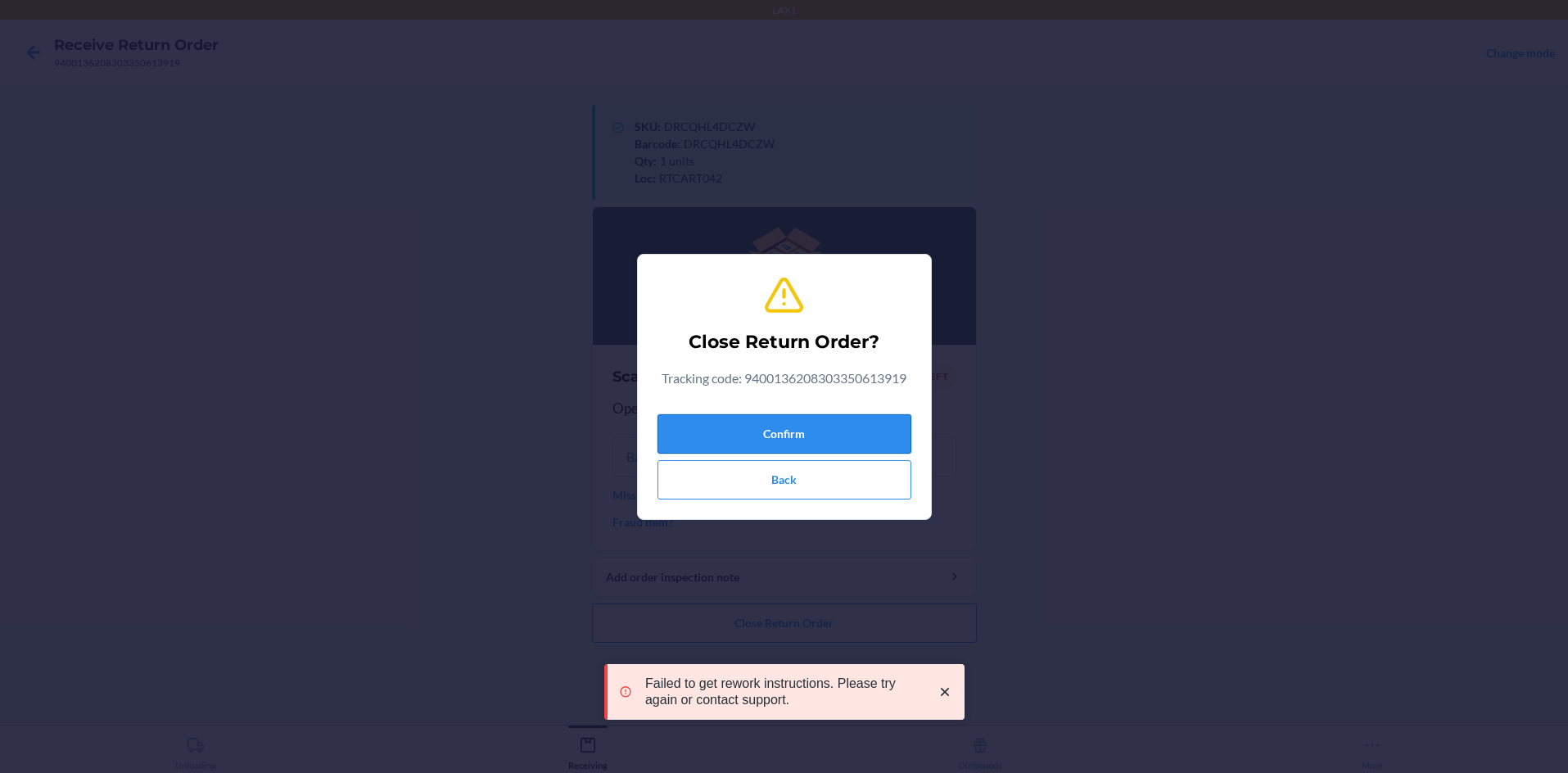
click at [784, 428] on button "Confirm" at bounding box center [784, 434] width 254 height 39
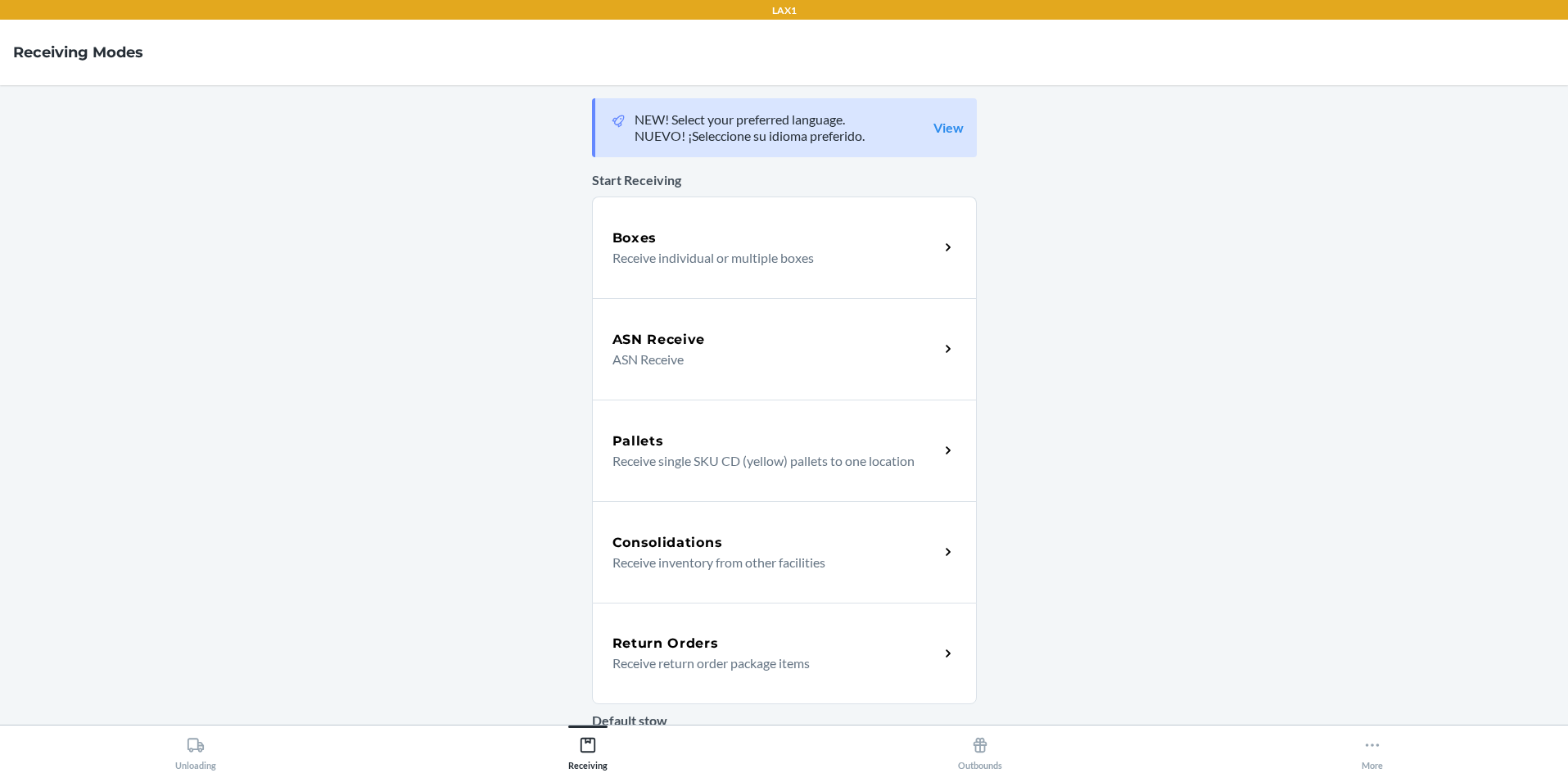
click at [949, 649] on icon at bounding box center [949, 654] width 18 height 18
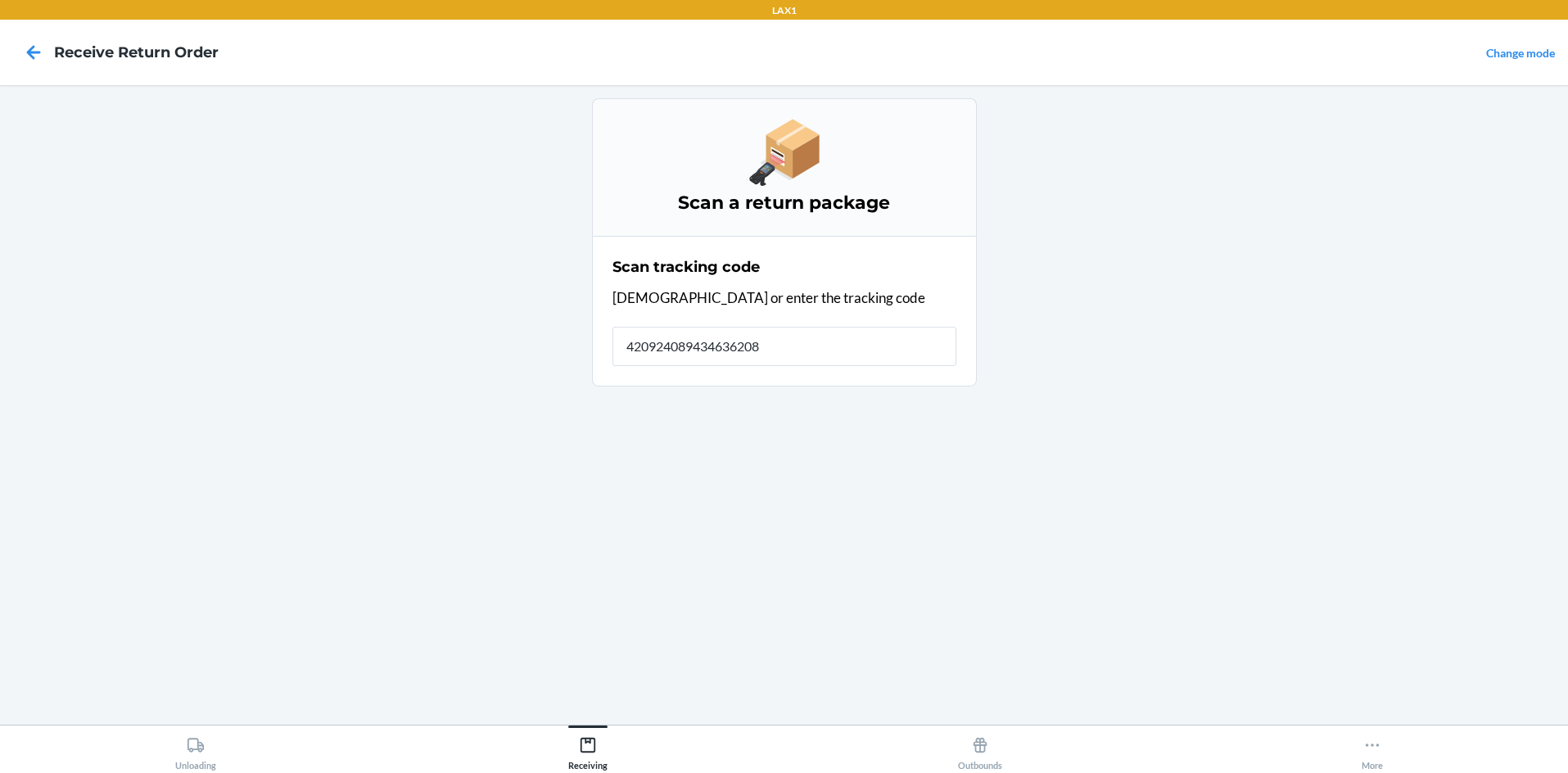
type input "4209240894346362083"
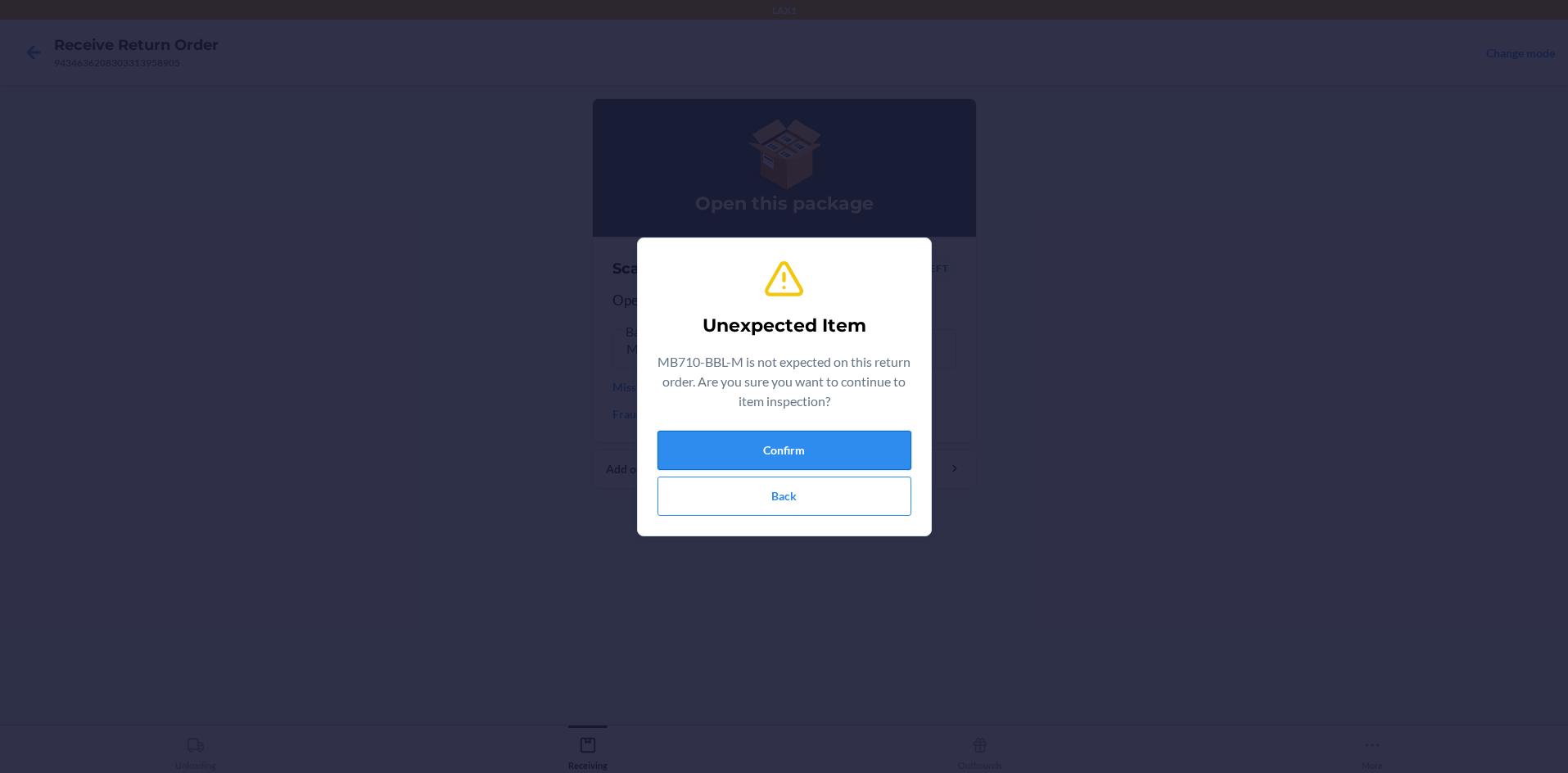
click at [753, 450] on button "Confirm" at bounding box center [784, 450] width 254 height 39
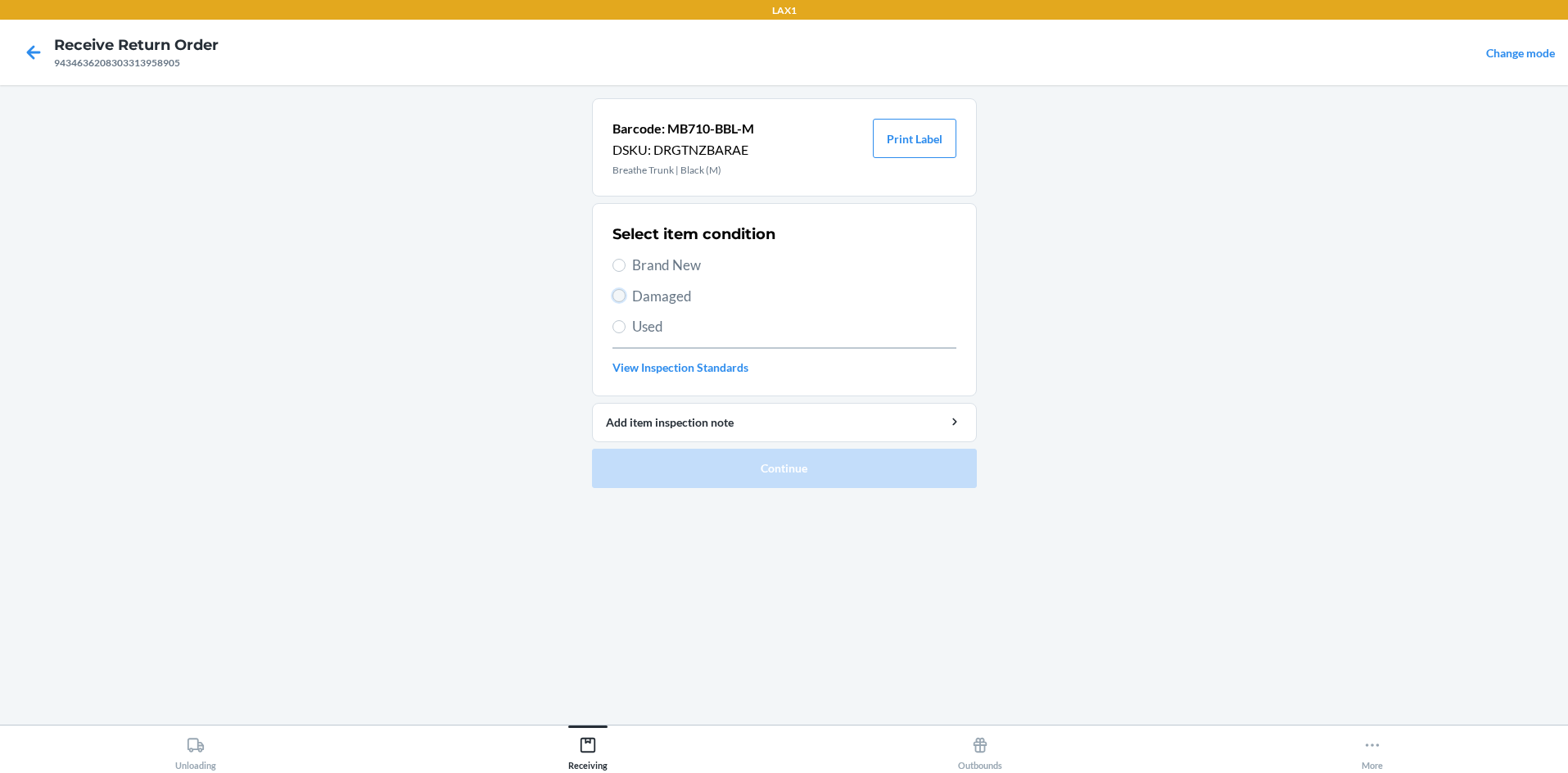
click at [624, 294] on input "Damaged" at bounding box center [619, 296] width 13 height 13
radio input "true"
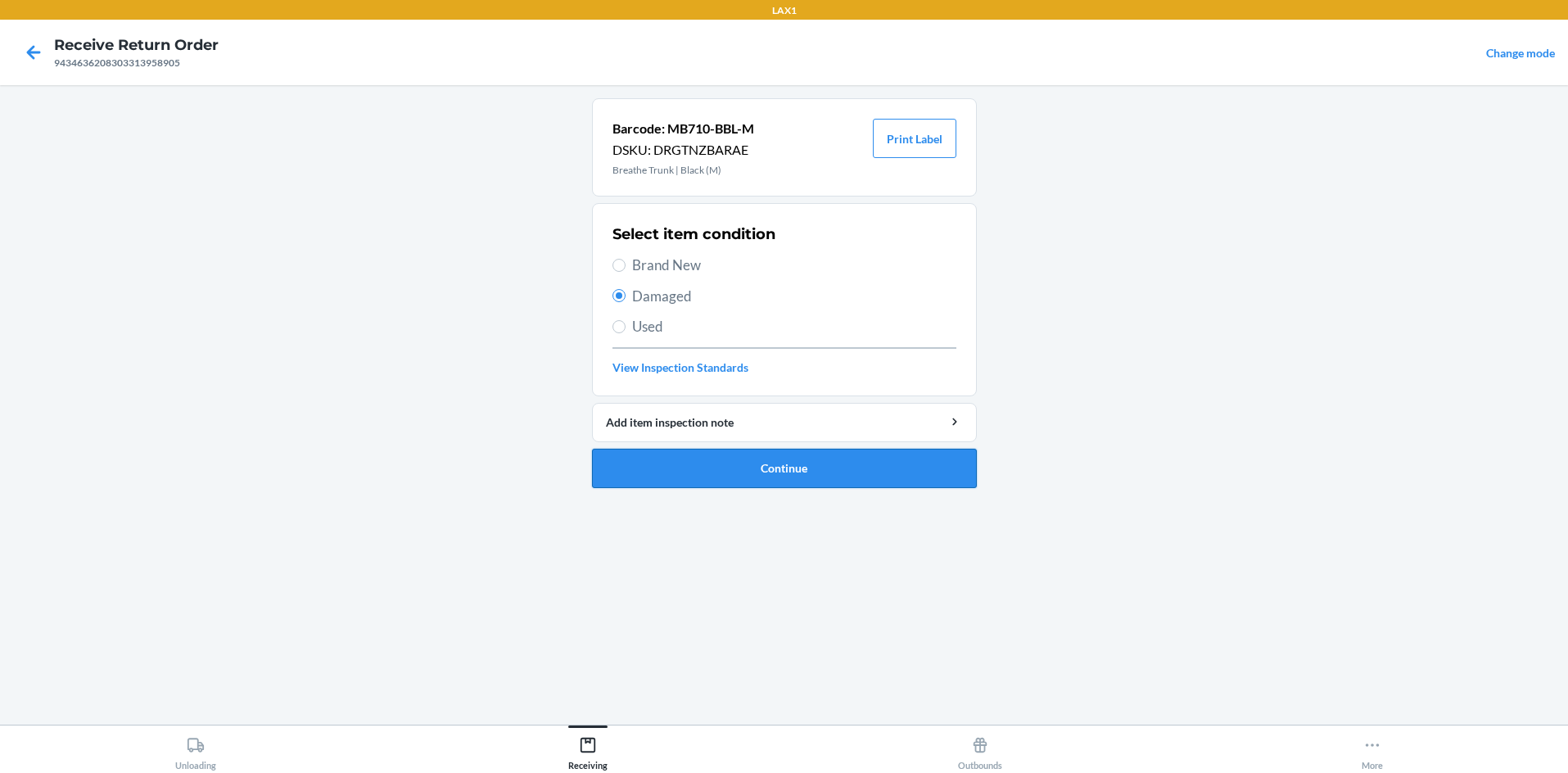
click at [733, 458] on button "Continue" at bounding box center [785, 468] width 385 height 39
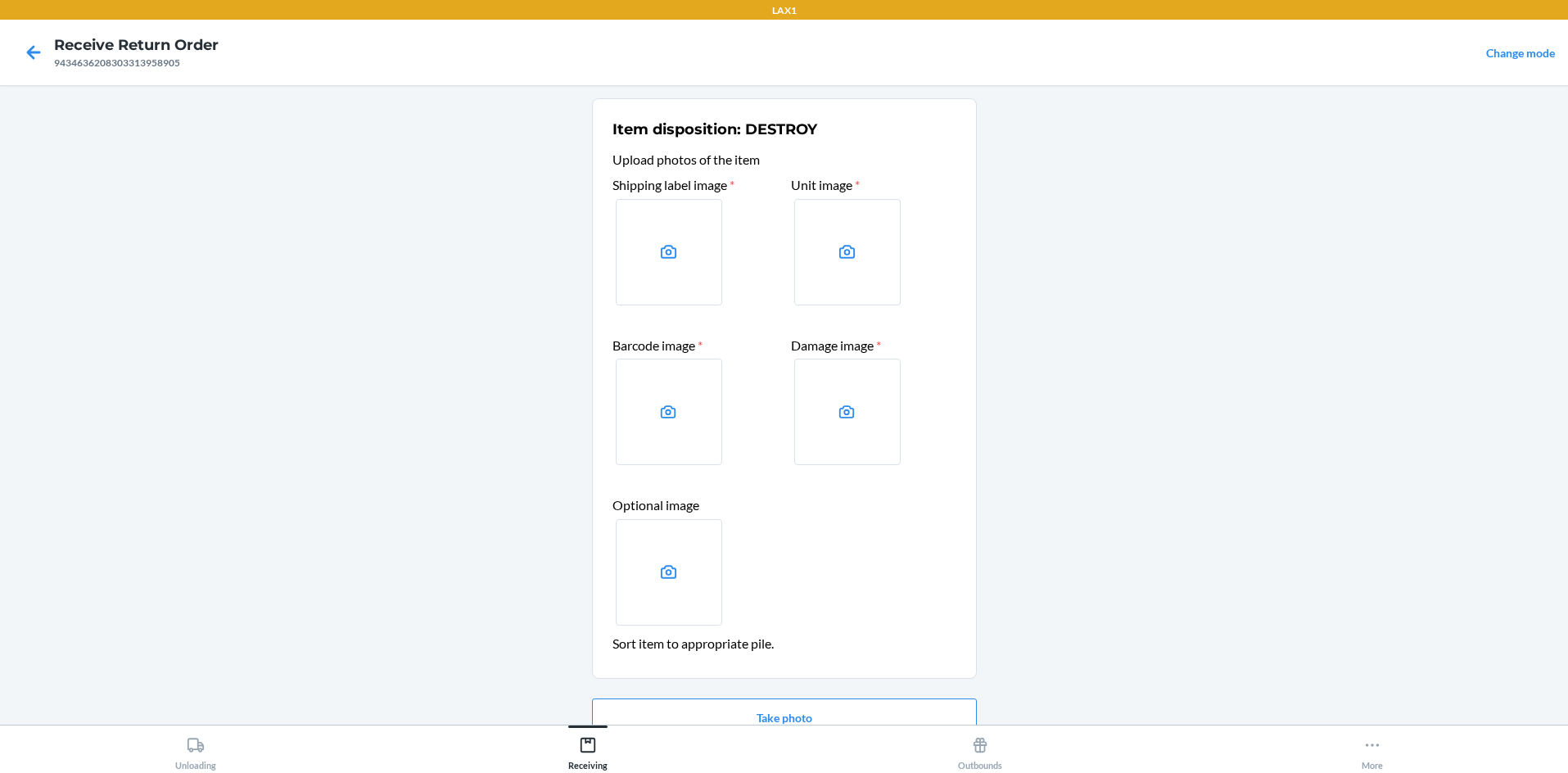
click at [1054, 601] on main "Item disposition: DESTROY Upload photos of the item Shipping label image * Unit…" at bounding box center [784, 404] width 1568 height 639
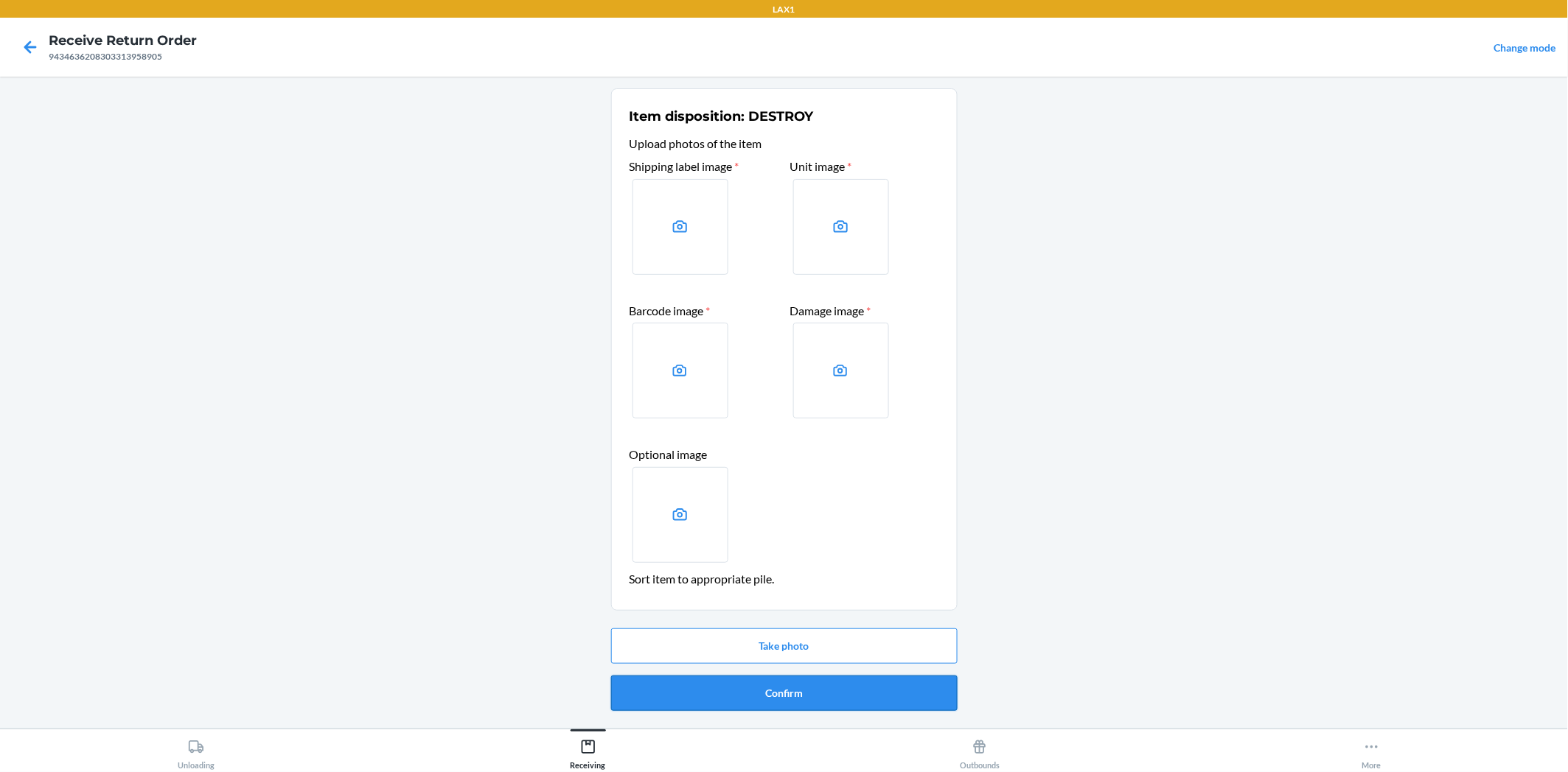
click at [908, 684] on button "Confirm" at bounding box center [784, 693] width 346 height 36
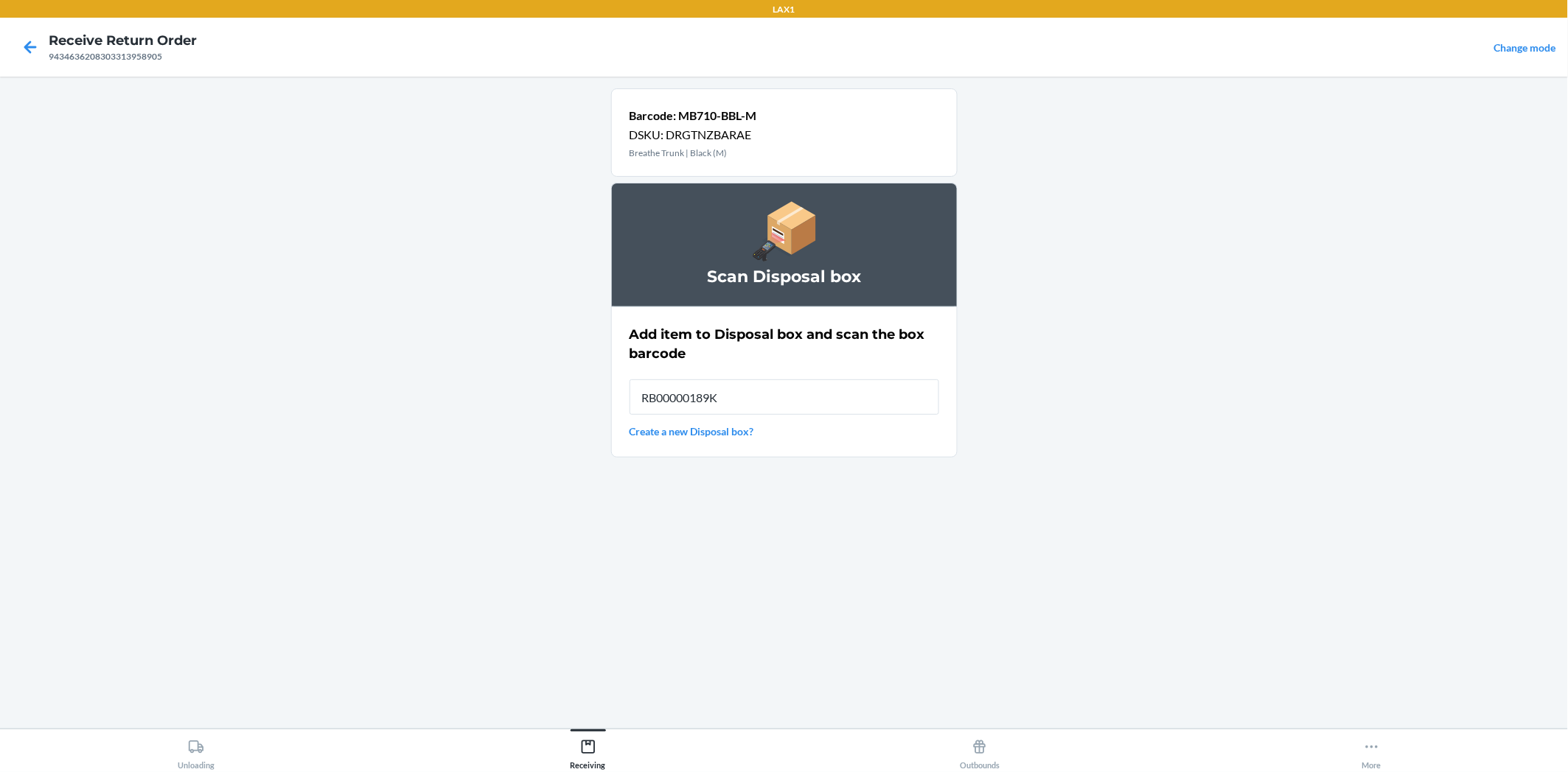
type input "RB00000189K"
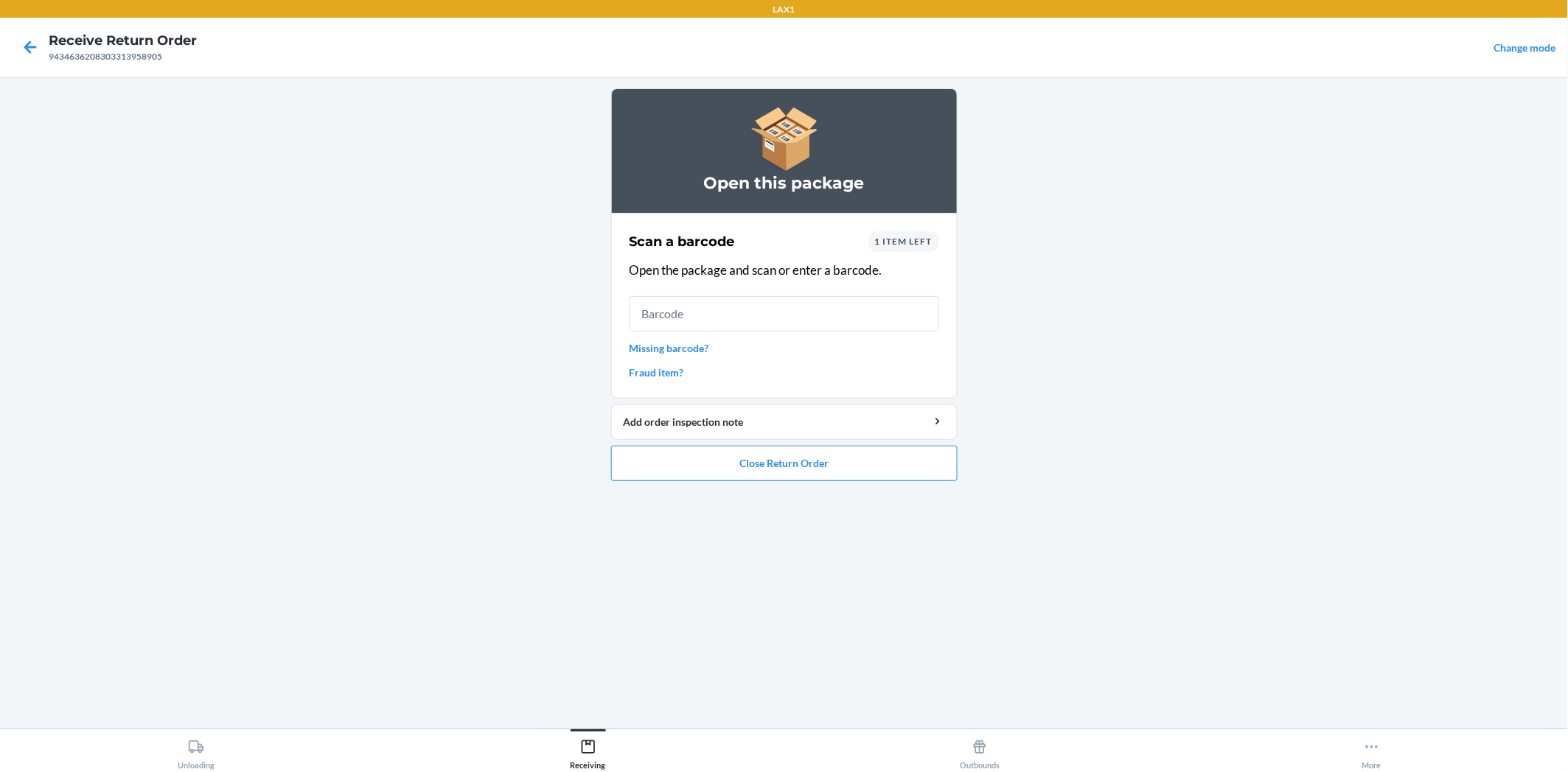
click at [685, 349] on link "Missing barcode?" at bounding box center [784, 348] width 309 height 15
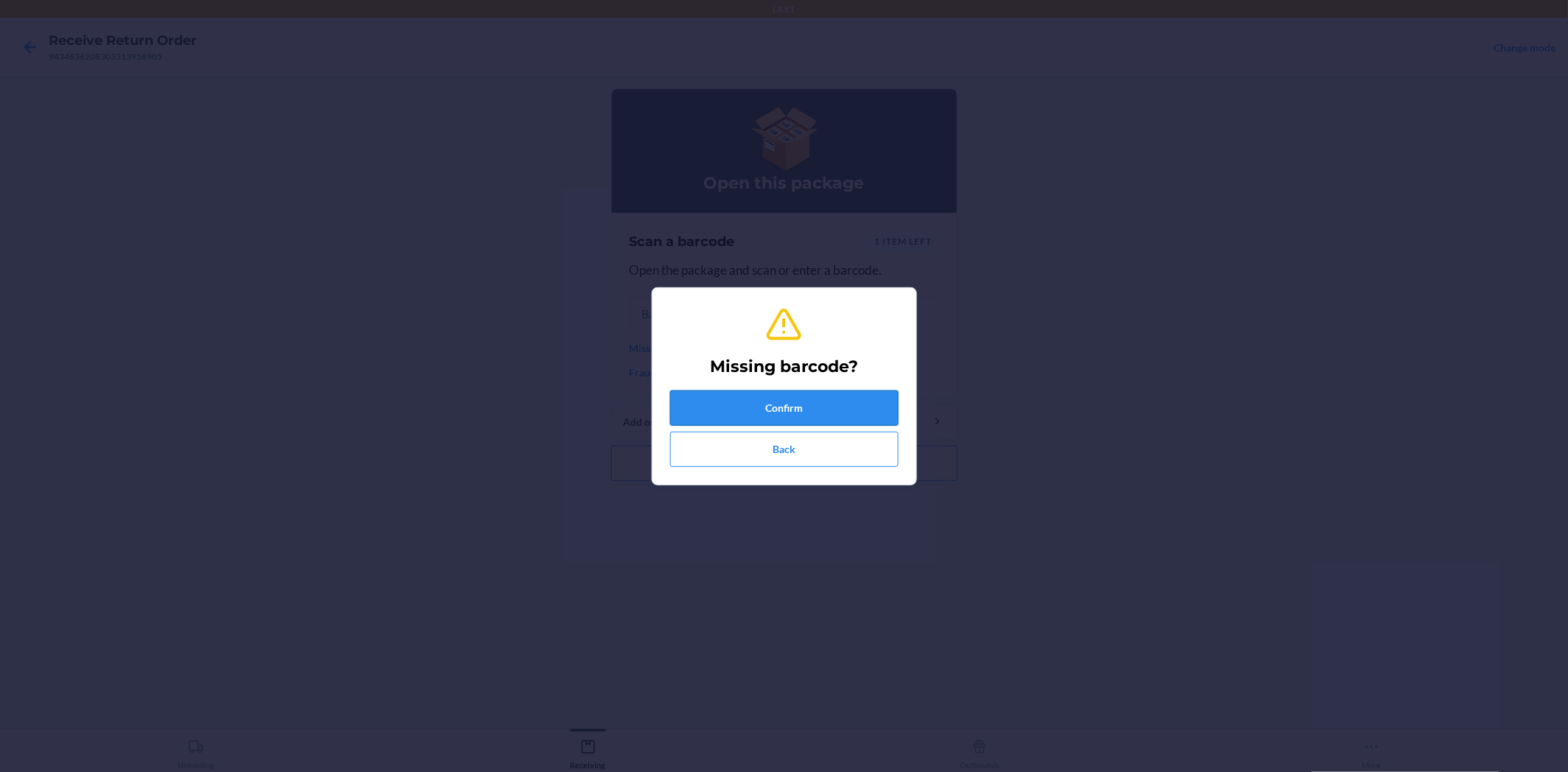
click at [734, 405] on button "Confirm" at bounding box center [784, 408] width 228 height 36
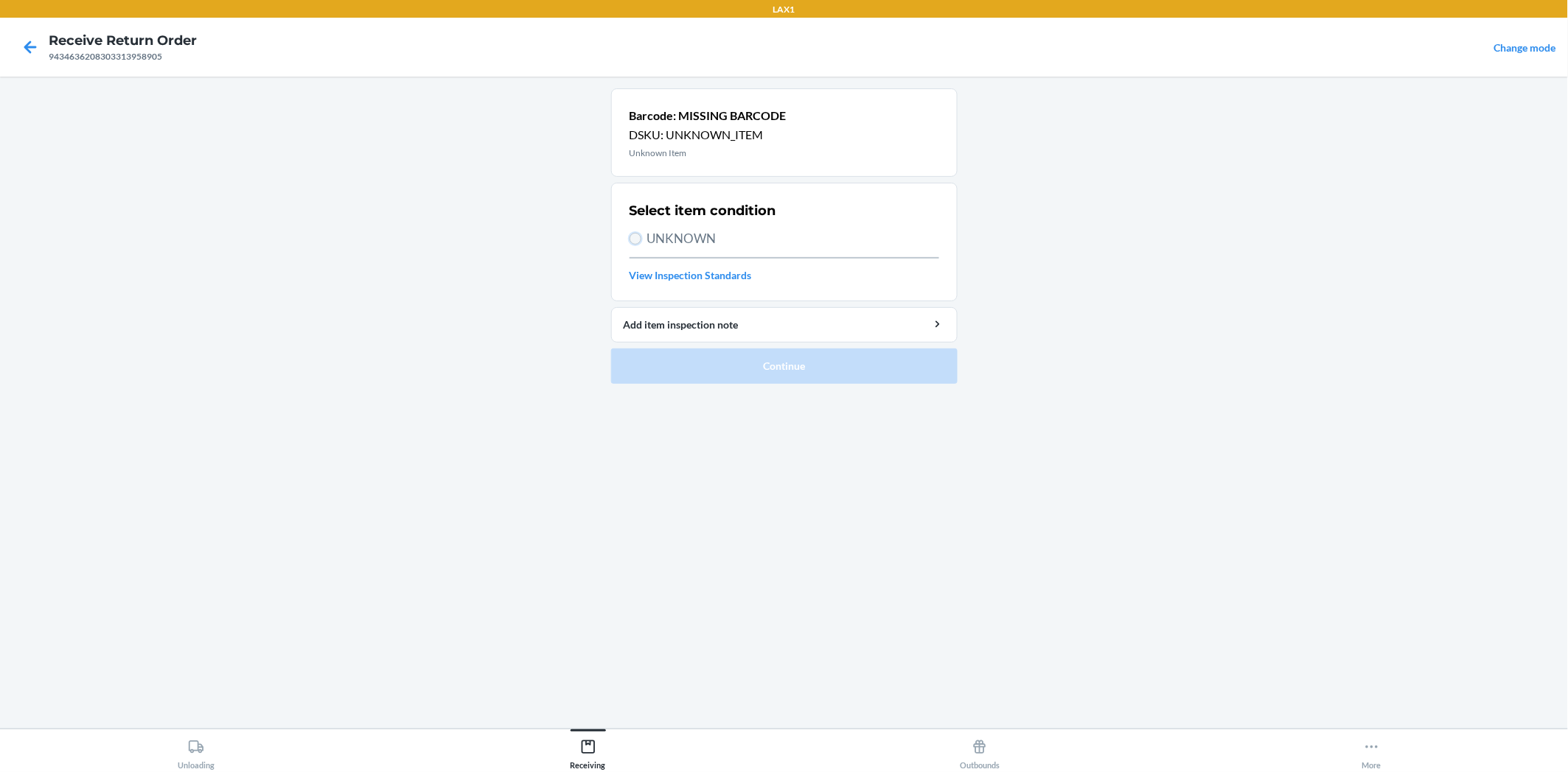
click at [634, 234] on input "UNKNOWN" at bounding box center [635, 239] width 12 height 12
radio input "true"
click at [718, 357] on button "Continue" at bounding box center [784, 366] width 346 height 36
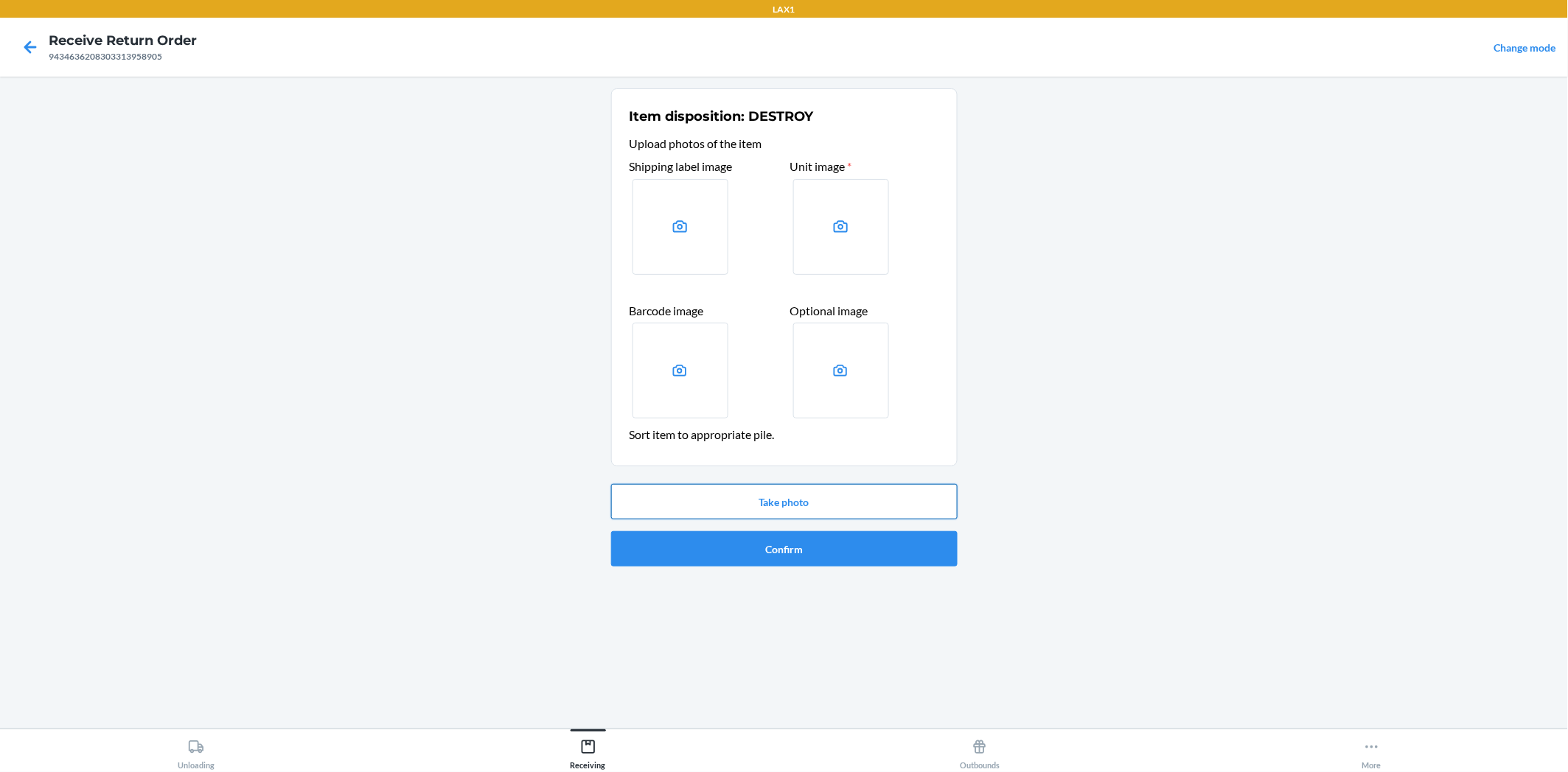
click at [771, 491] on button "Take photo" at bounding box center [784, 501] width 346 height 36
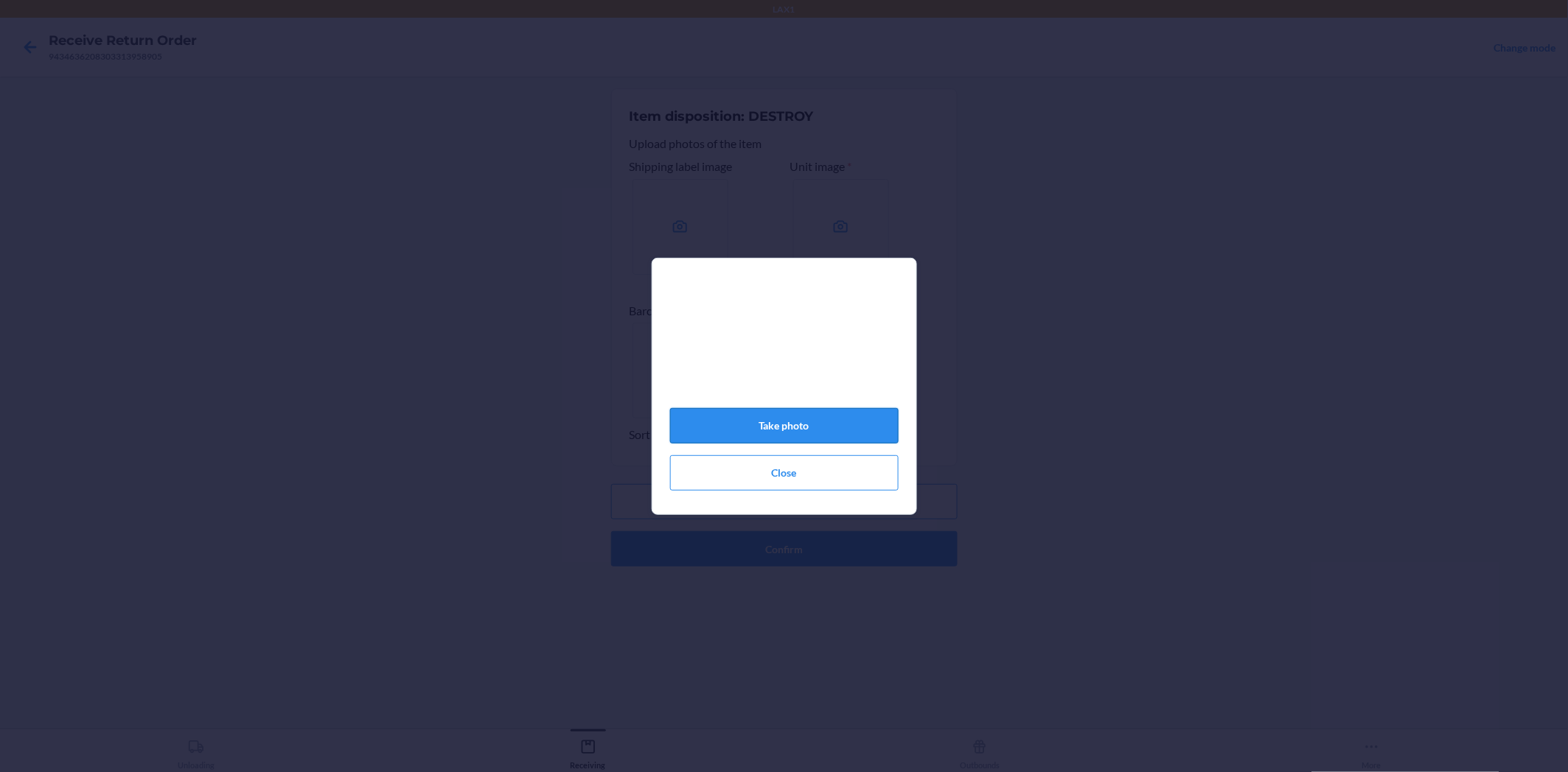
click at [833, 437] on button "Take photo" at bounding box center [784, 426] width 228 height 36
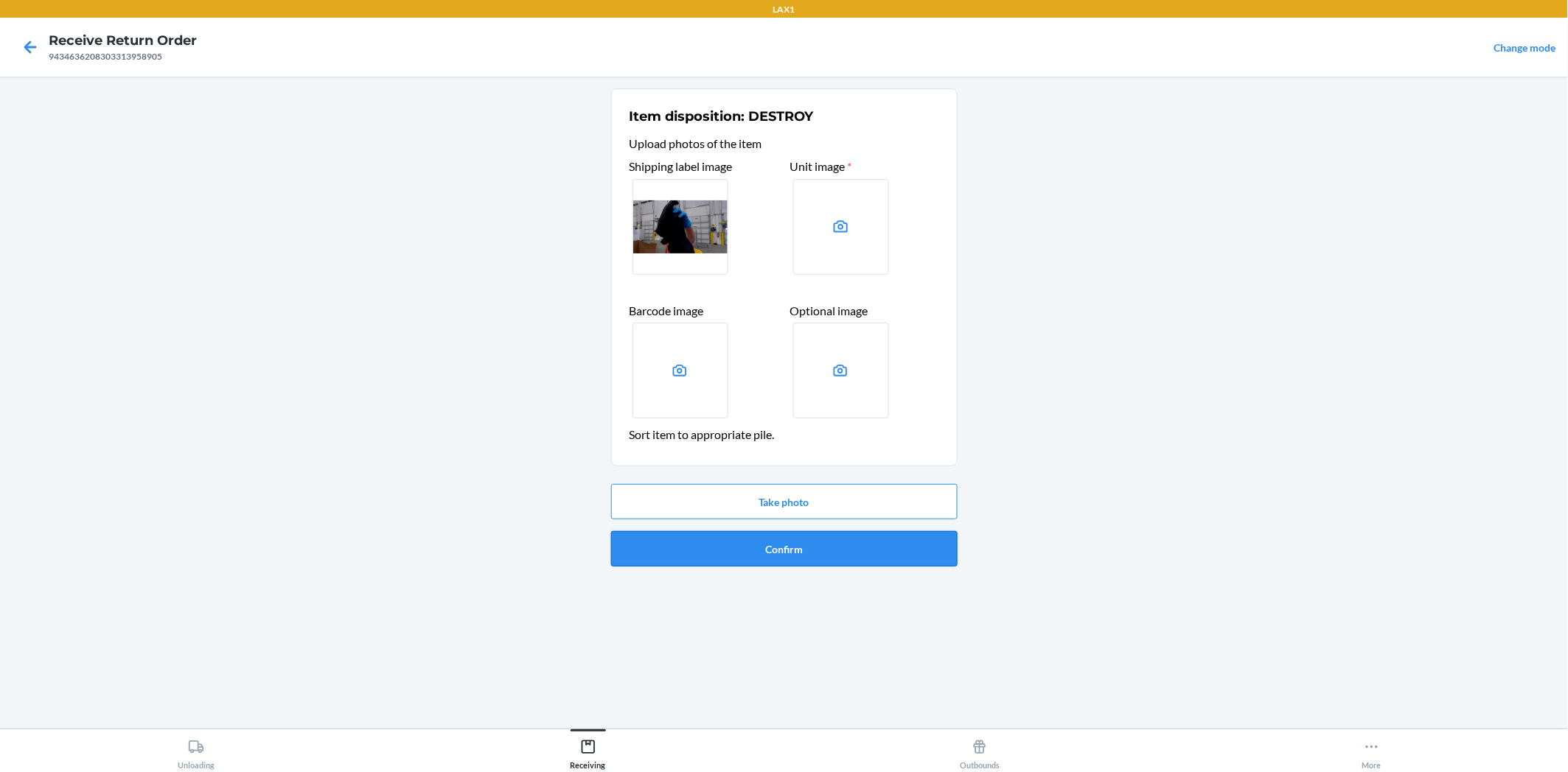
click at [775, 549] on button "Confirm" at bounding box center [784, 549] width 346 height 36
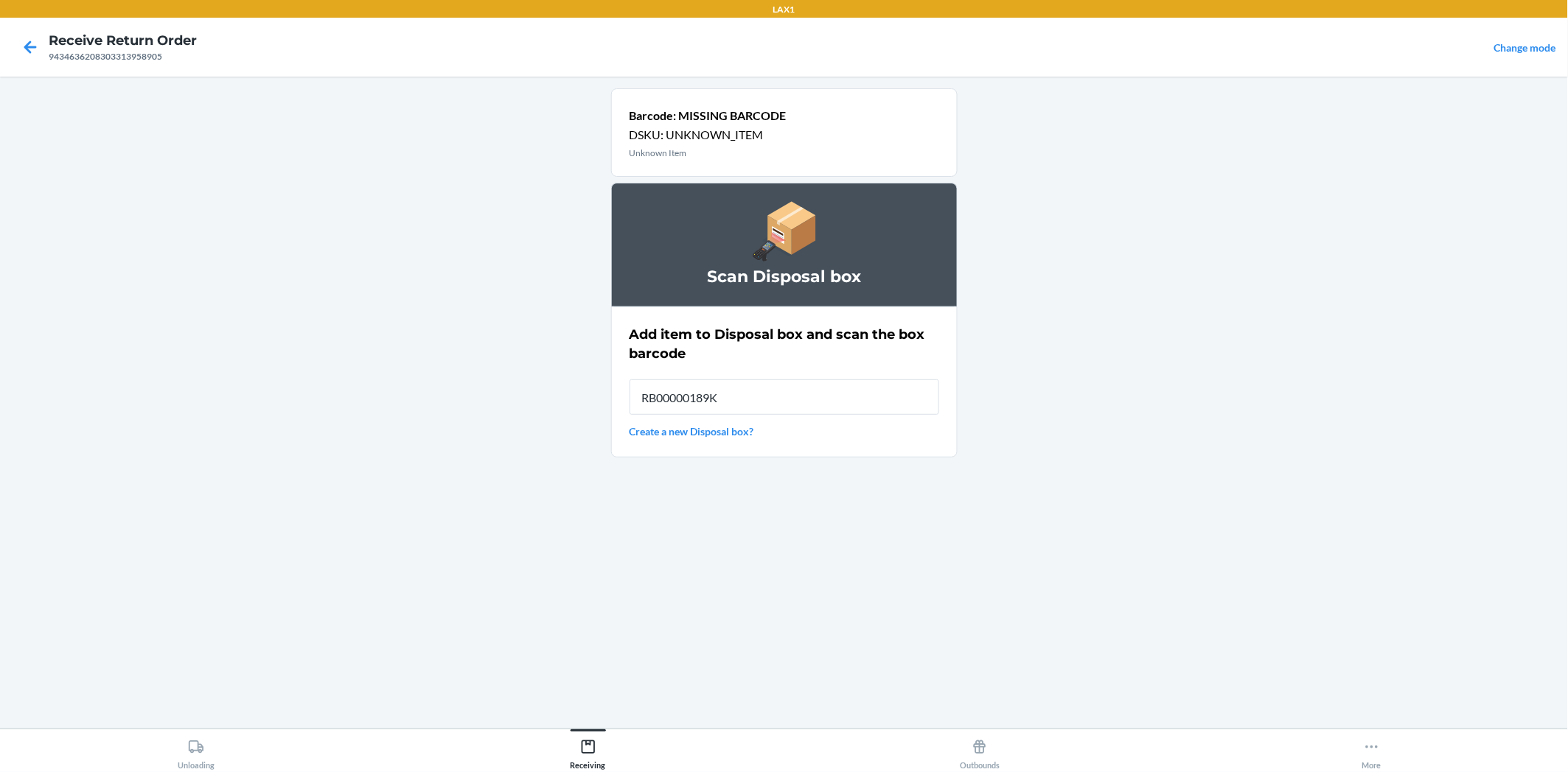
type input "RB00000189K"
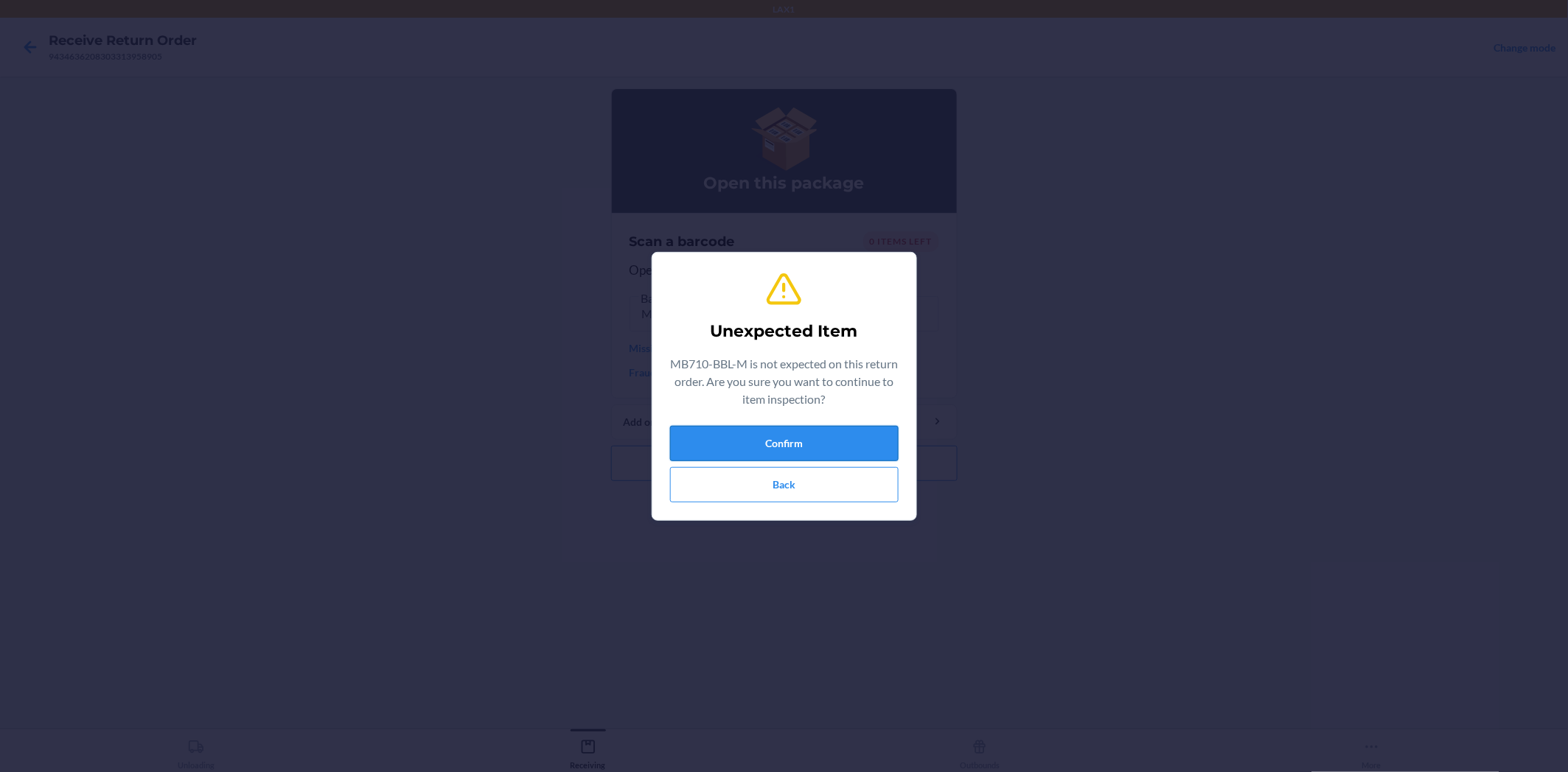
click at [744, 436] on button "Confirm" at bounding box center [784, 443] width 228 height 36
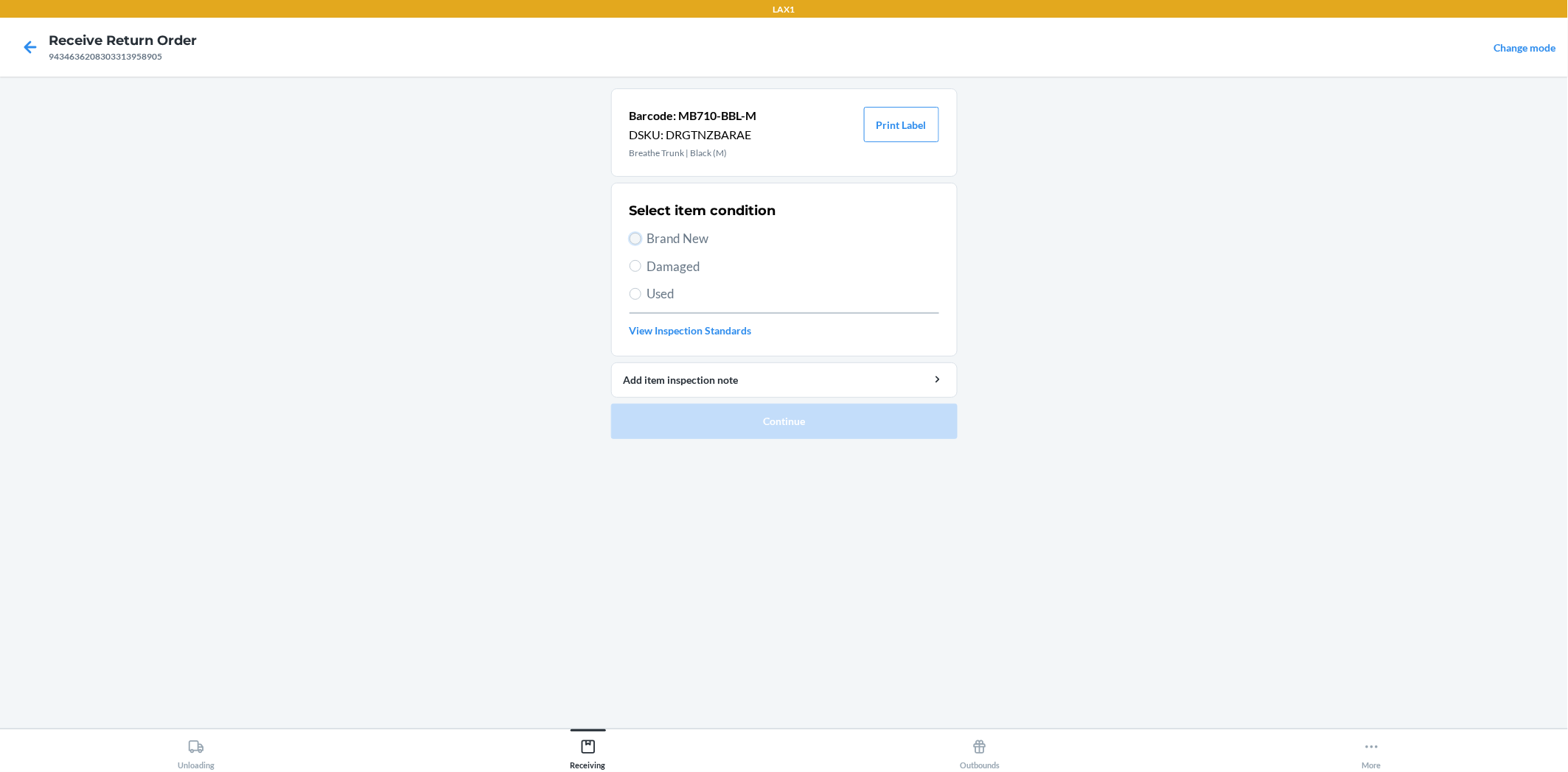
click at [632, 237] on input "Brand New" at bounding box center [635, 239] width 12 height 12
radio input "true"
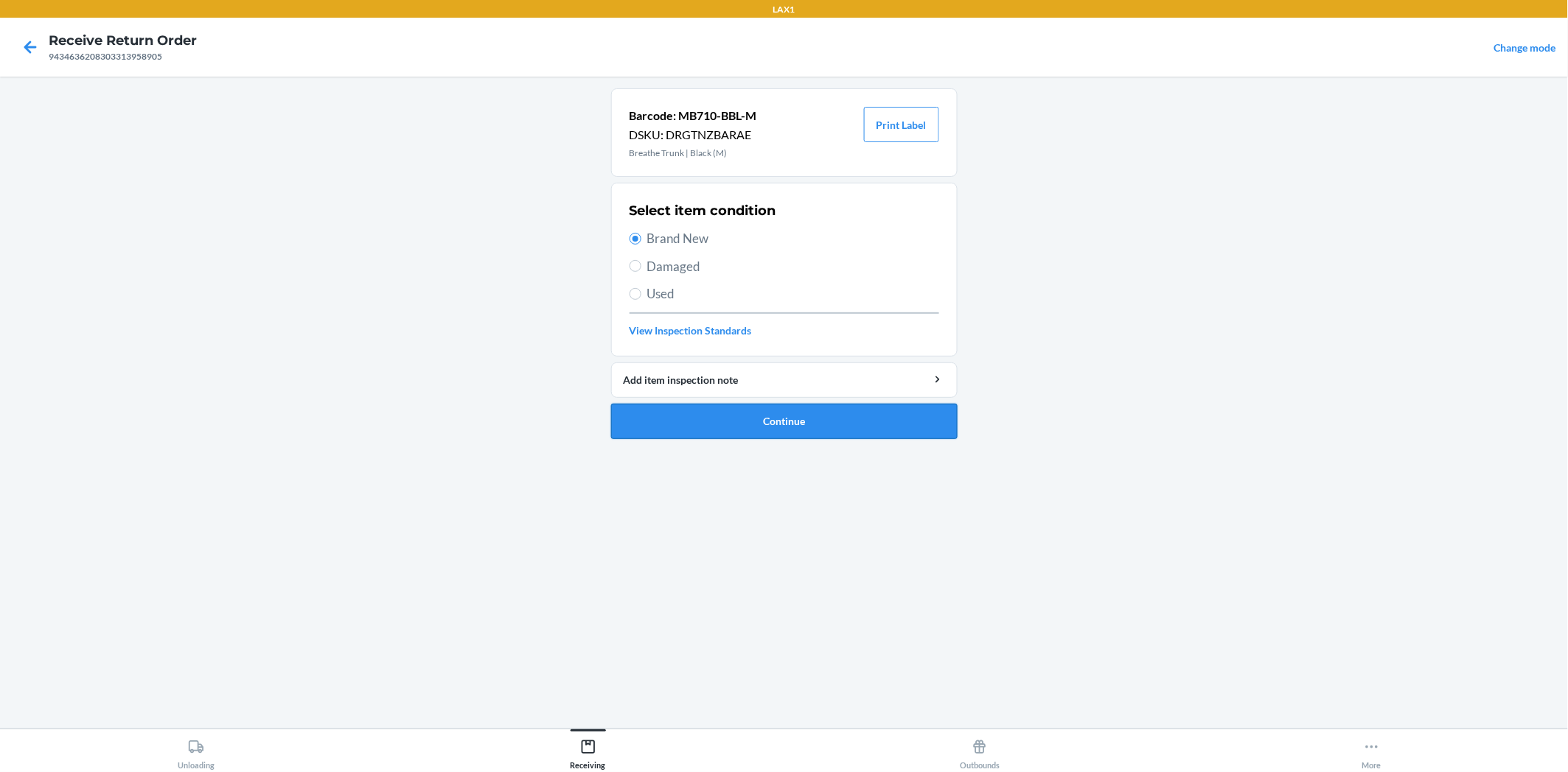
click at [716, 410] on button "Continue" at bounding box center [784, 421] width 346 height 36
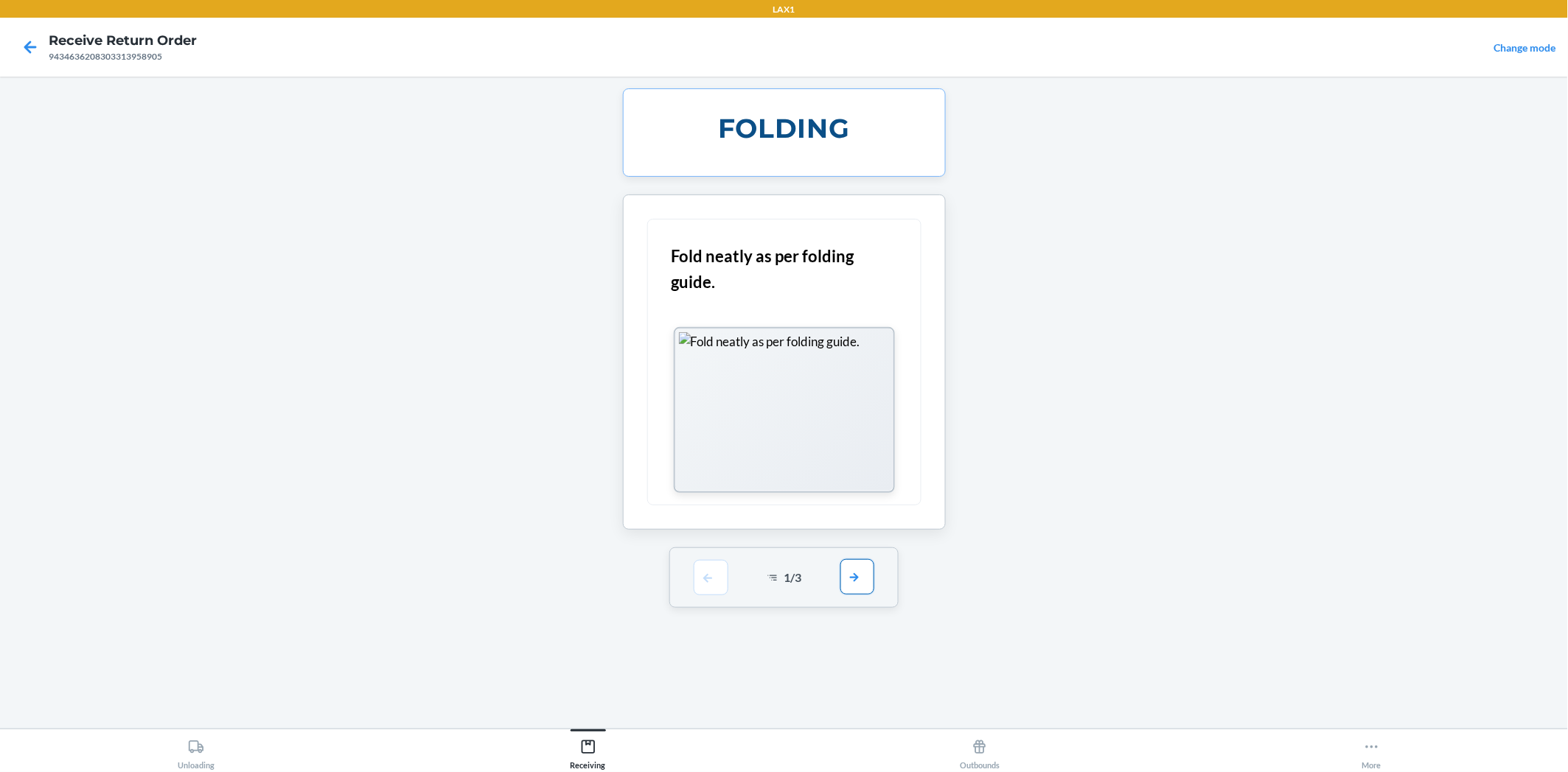
click at [853, 584] on button "button" at bounding box center [857, 577] width 34 height 36
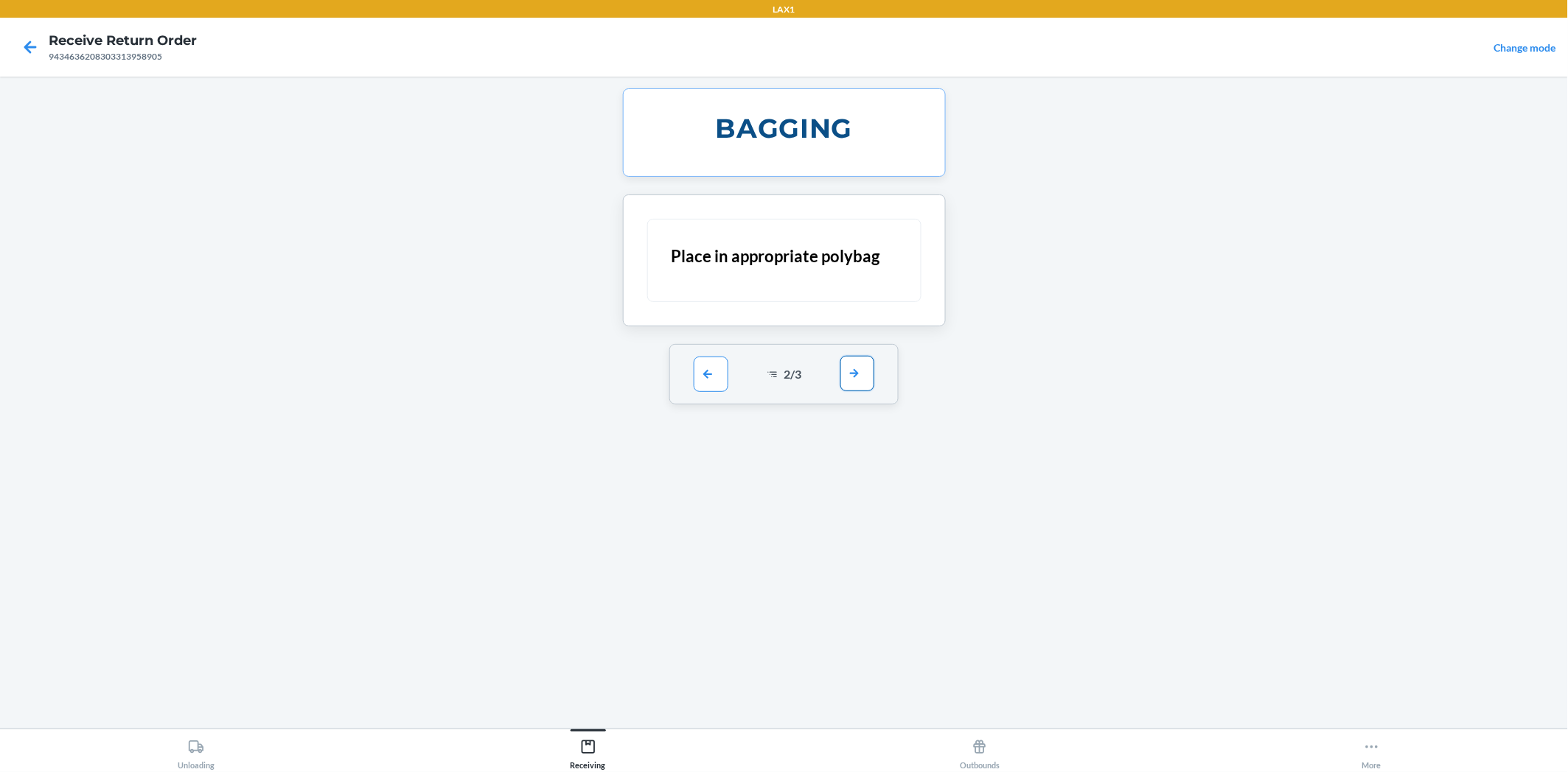
click at [852, 371] on button "button" at bounding box center [857, 374] width 34 height 36
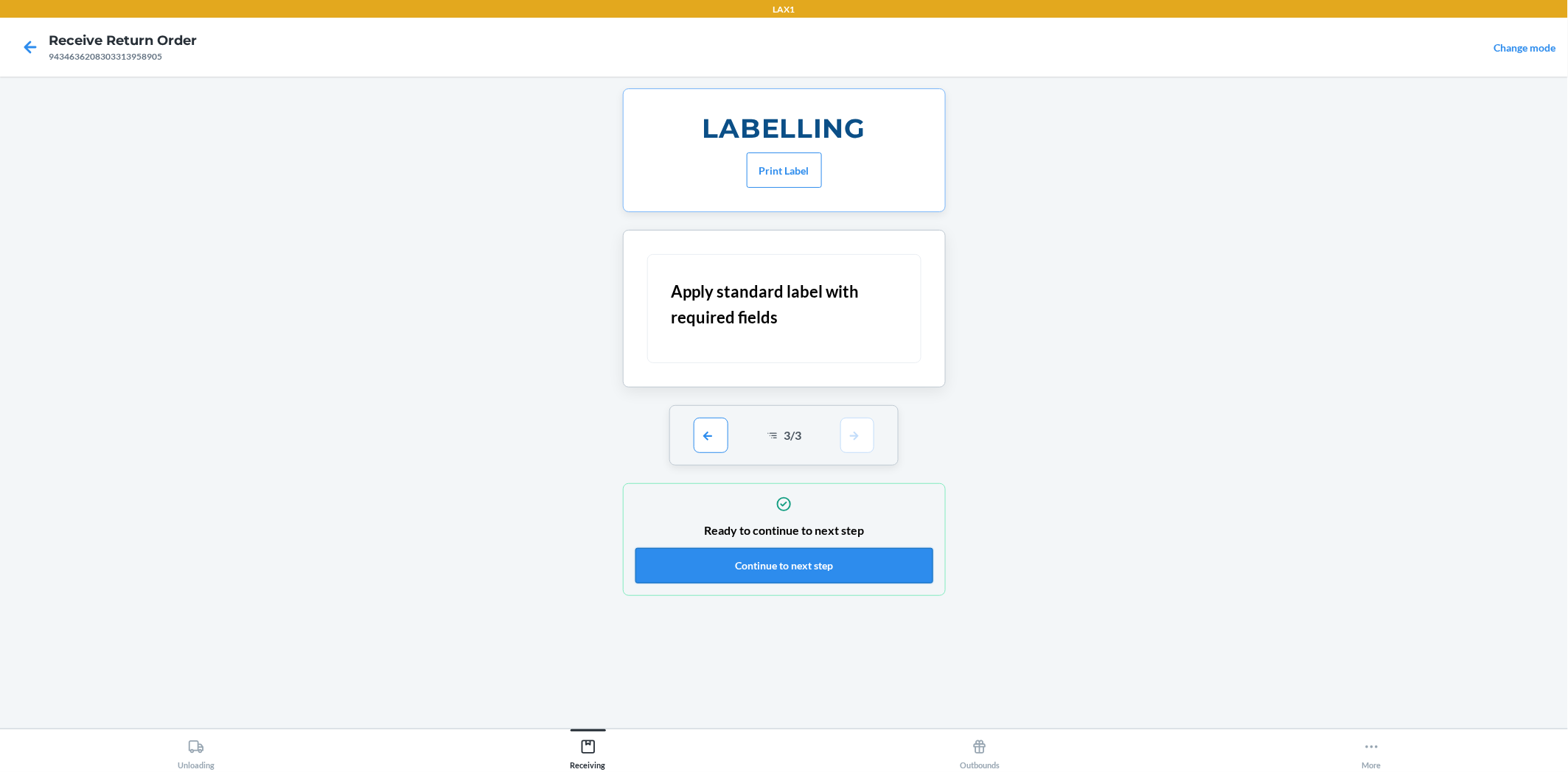
click at [776, 563] on button "Continue to next step" at bounding box center [784, 566] width 298 height 36
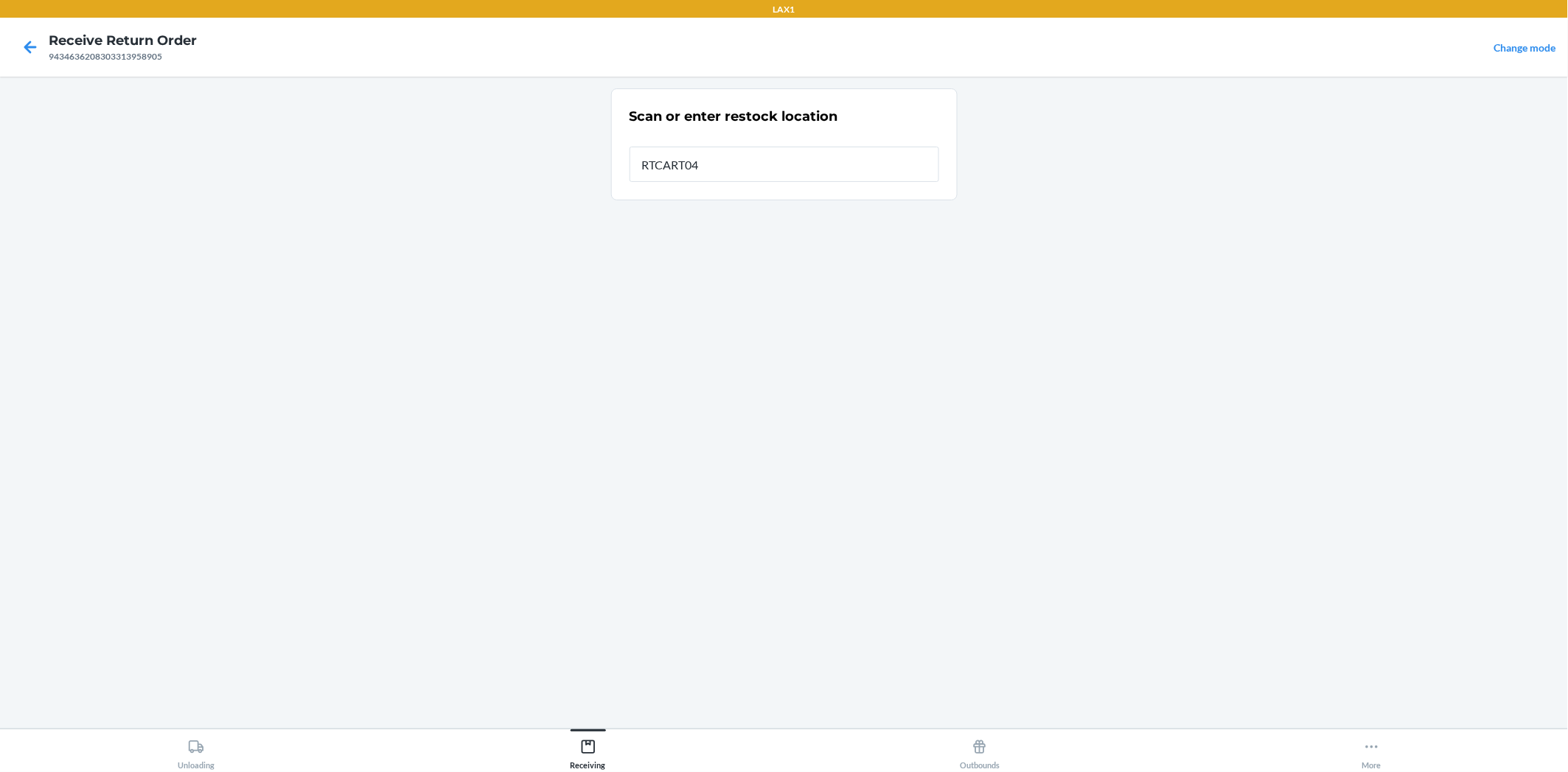
type input "RTCART042"
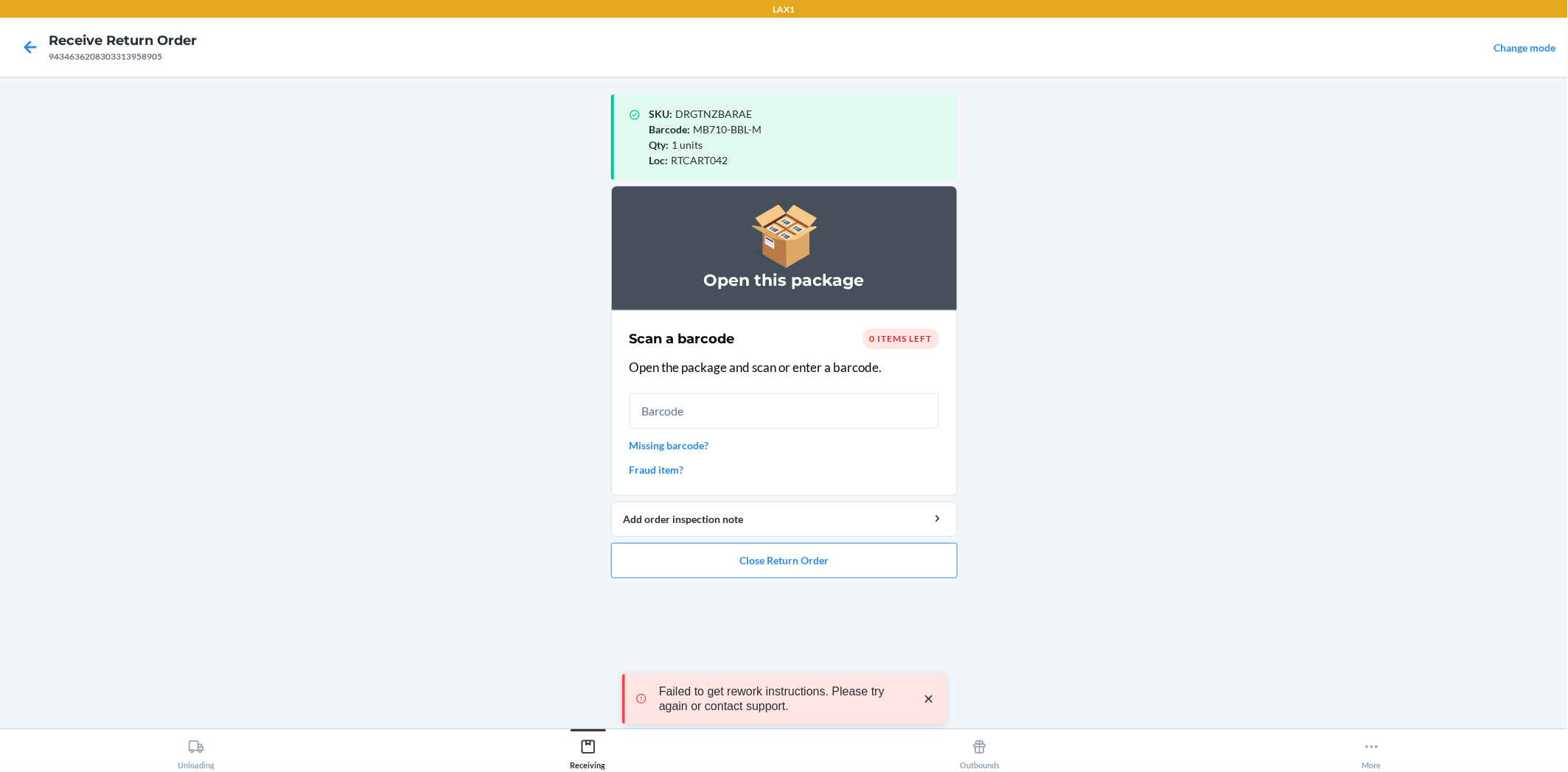
click at [933, 695] on icon "close toast" at bounding box center [928, 699] width 14 height 14
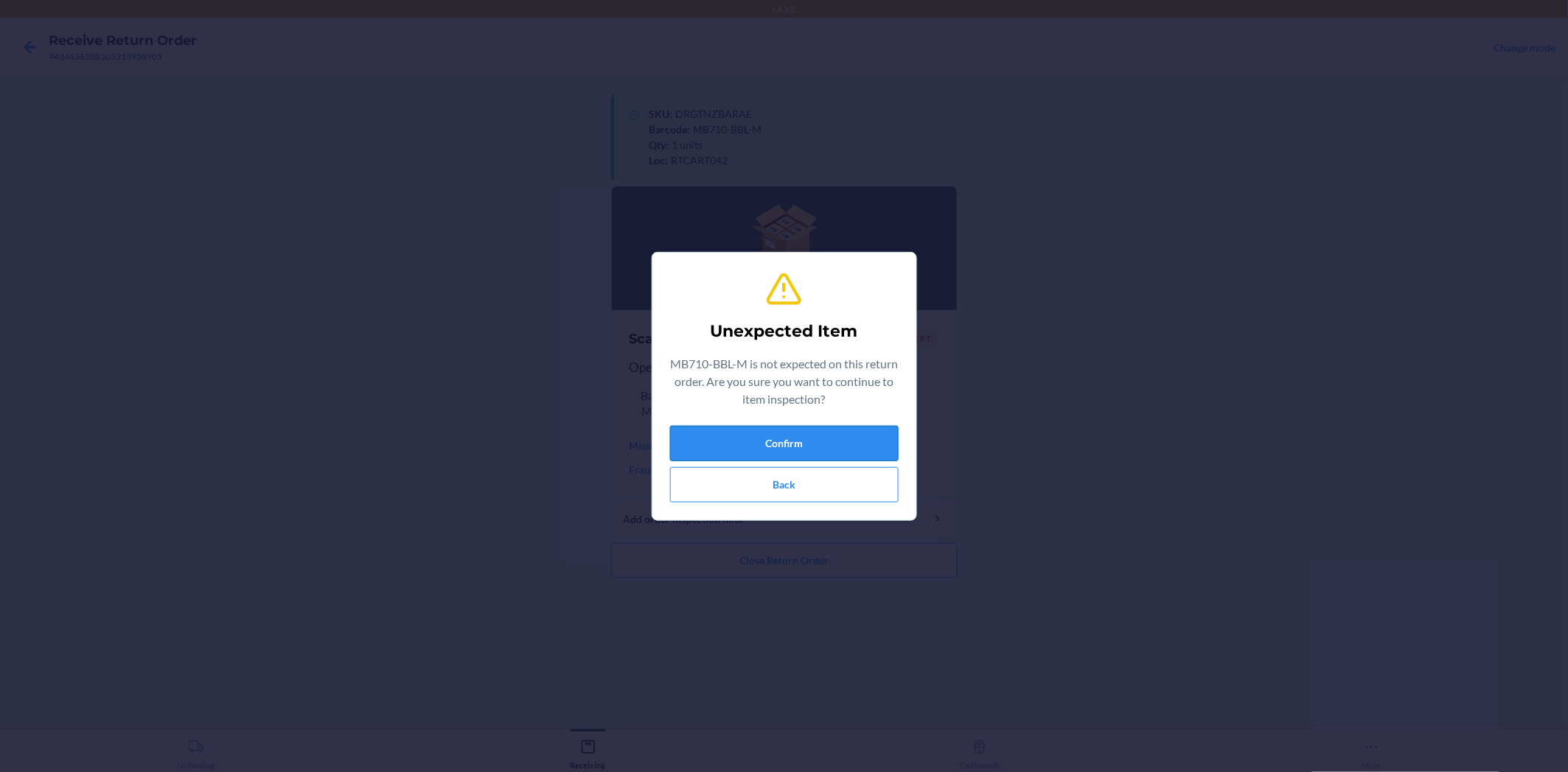
click at [768, 440] on button "Confirm" at bounding box center [784, 443] width 228 height 36
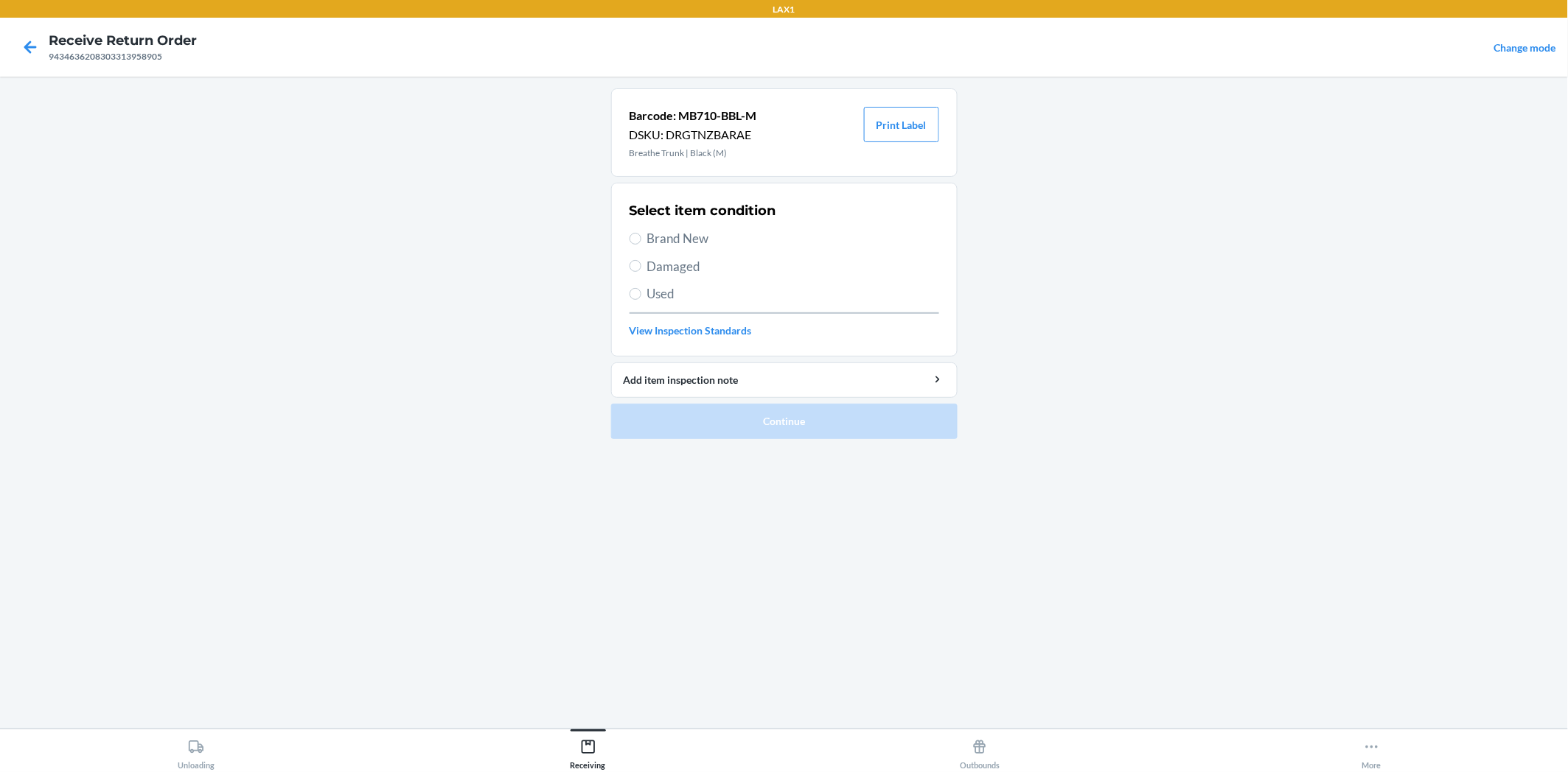
click at [643, 243] on label "Brand New" at bounding box center [784, 238] width 309 height 19
click at [641, 243] on input "Brand New" at bounding box center [635, 239] width 12 height 12
radio input "true"
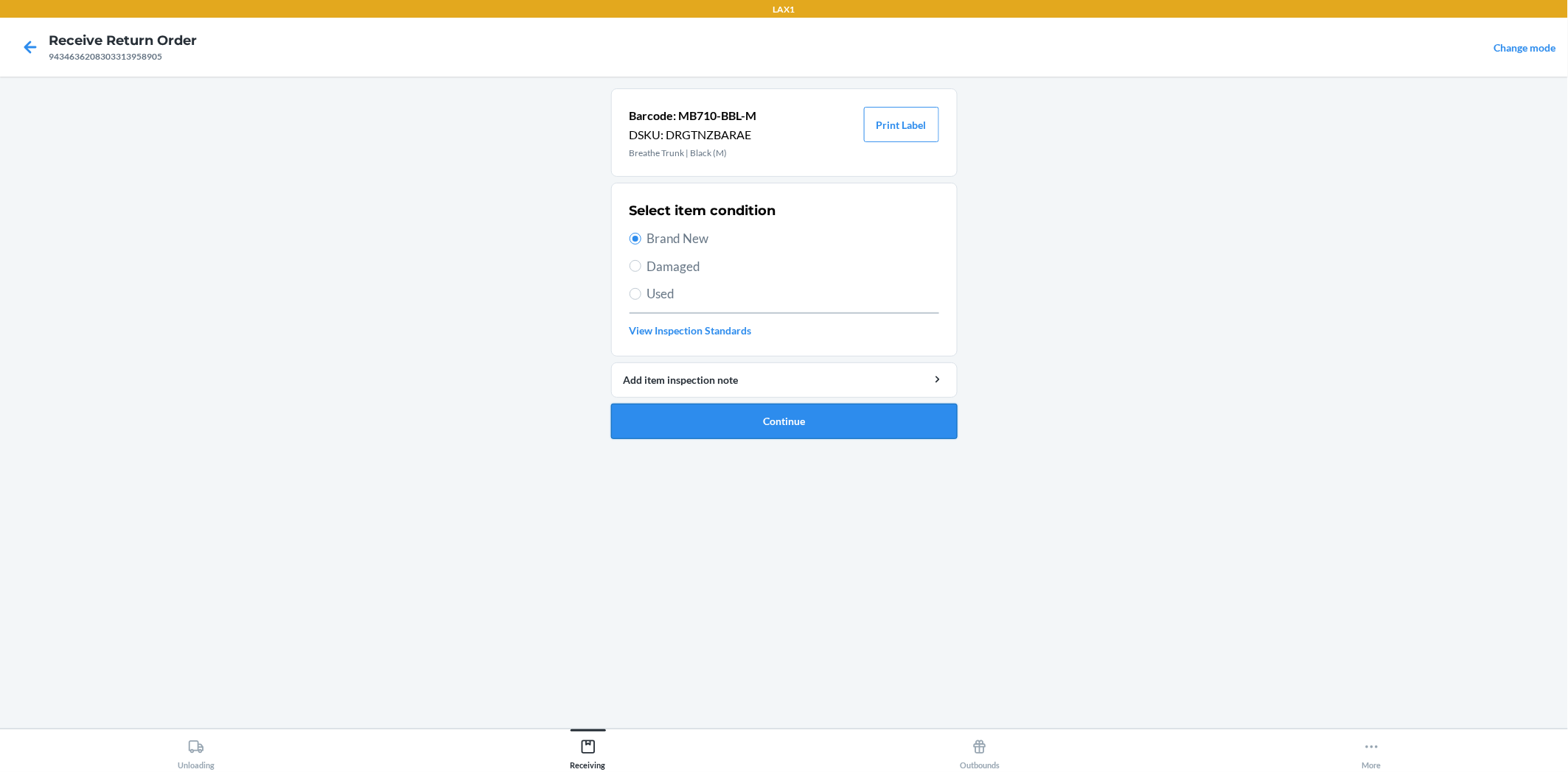
click at [763, 429] on button "Continue" at bounding box center [784, 421] width 346 height 36
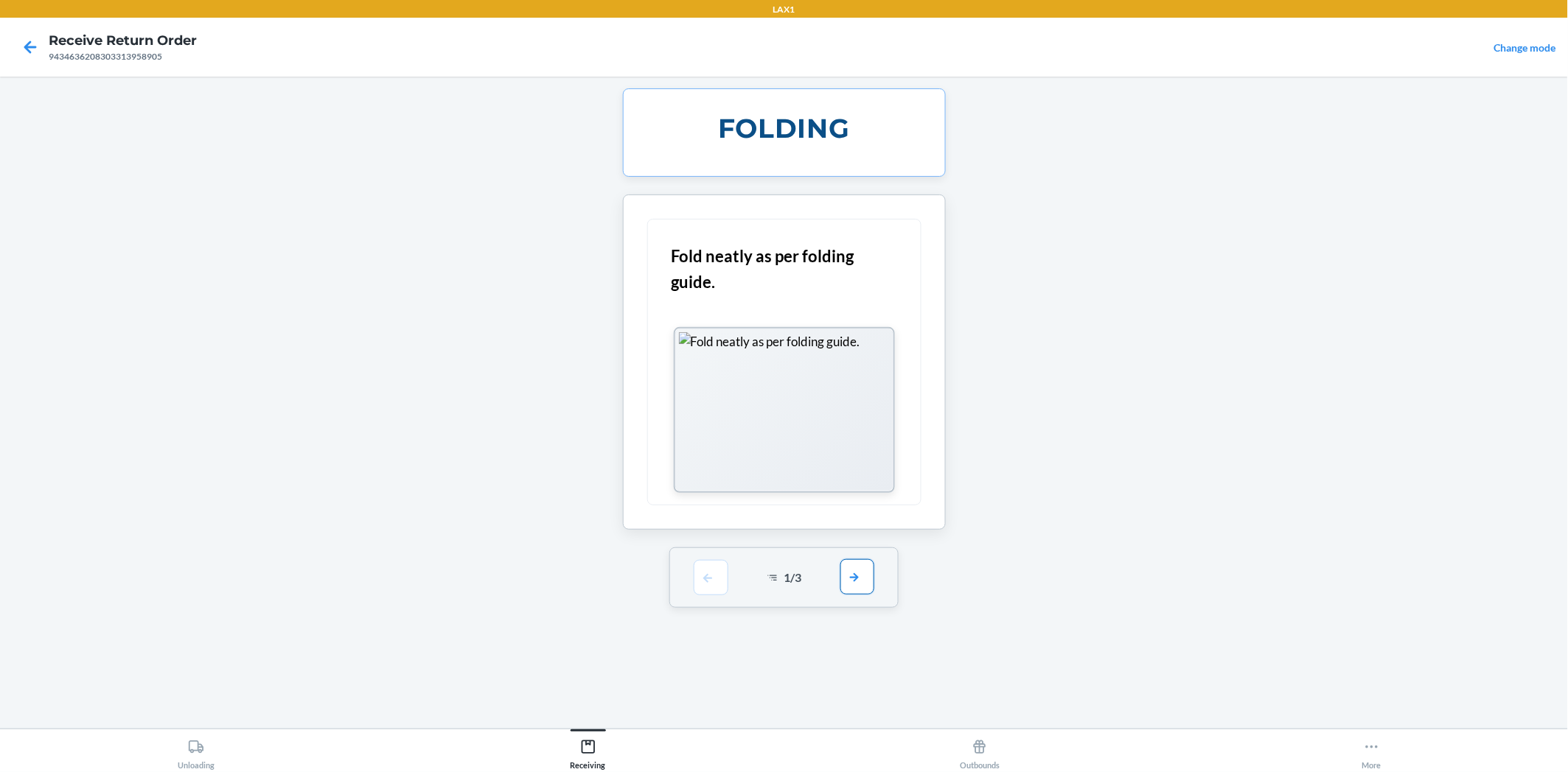
click at [867, 575] on button "button" at bounding box center [857, 577] width 34 height 36
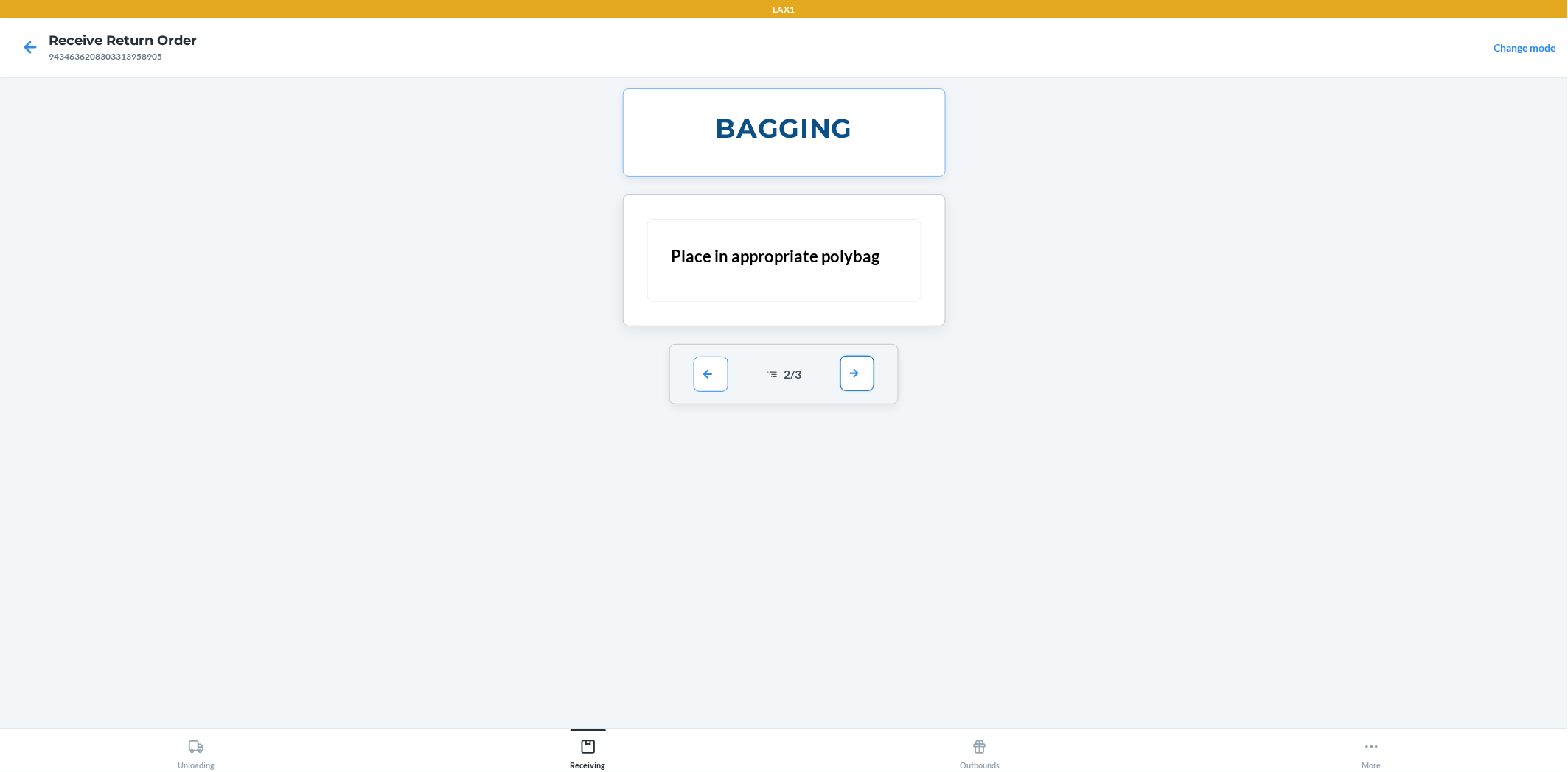
click at [849, 374] on button "button" at bounding box center [857, 374] width 34 height 36
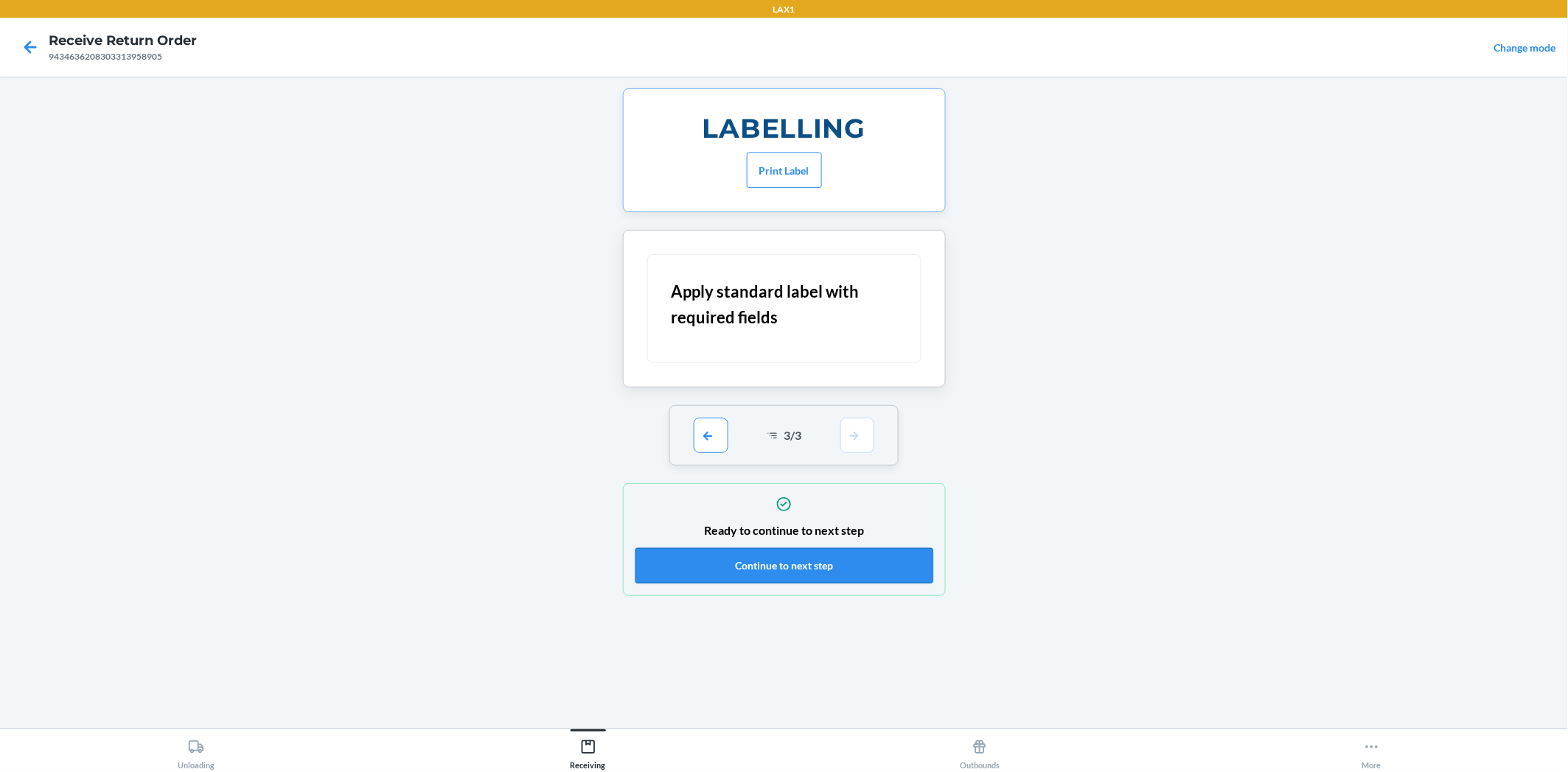
click at [866, 549] on button "Continue to next step" at bounding box center [784, 566] width 298 height 36
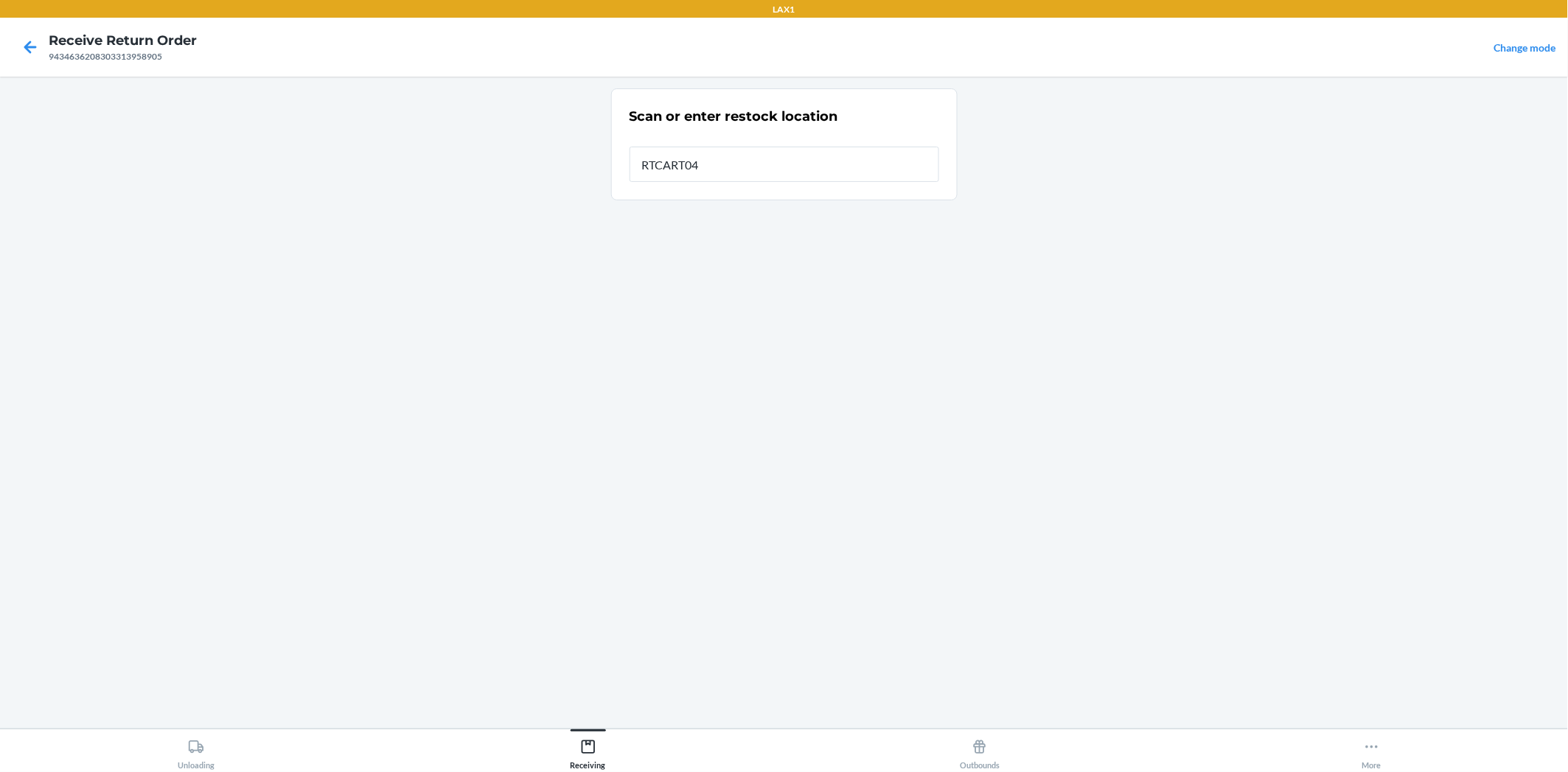
type input "RTCART042"
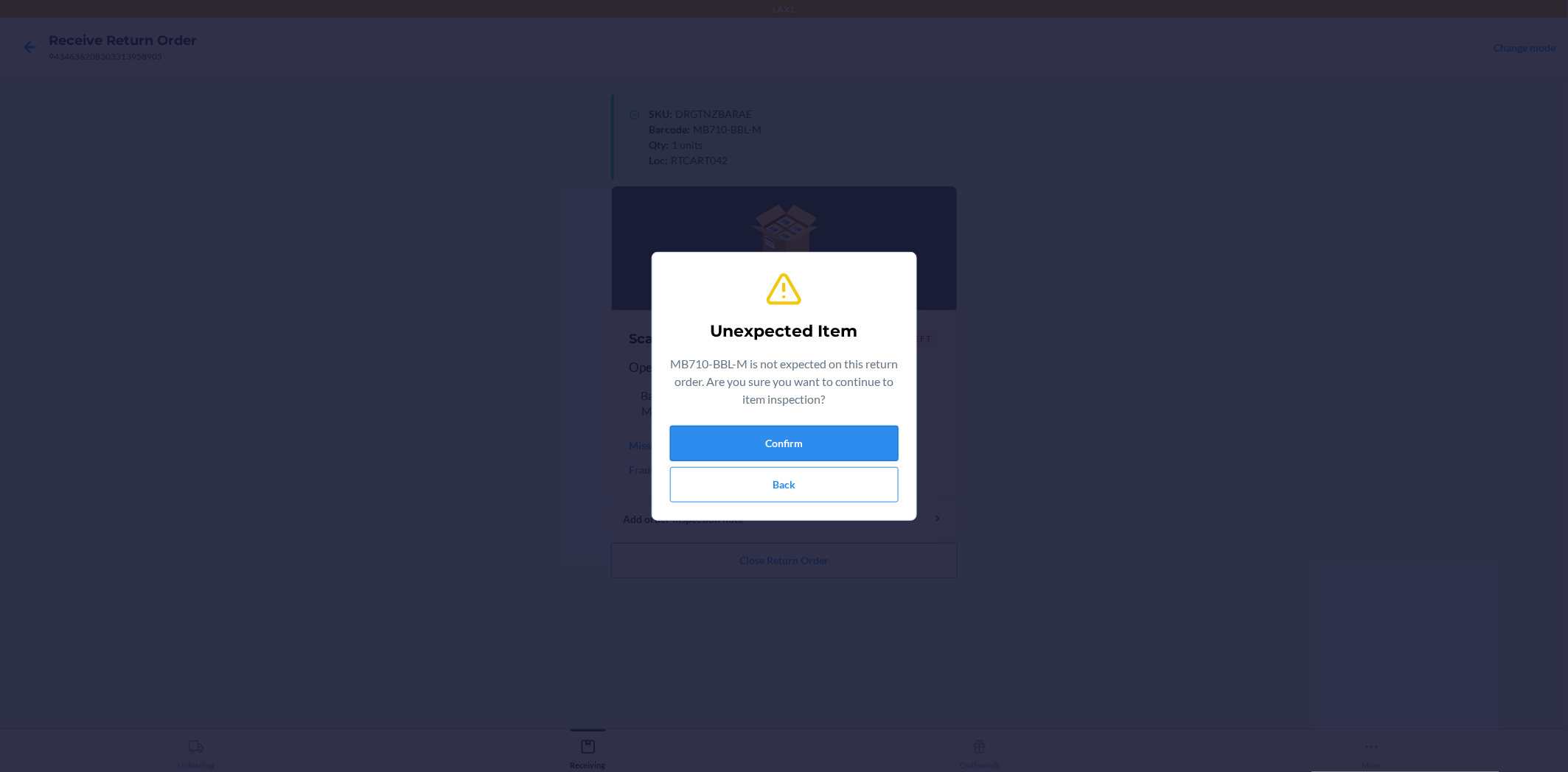
click at [706, 431] on button "Confirm" at bounding box center [784, 443] width 228 height 36
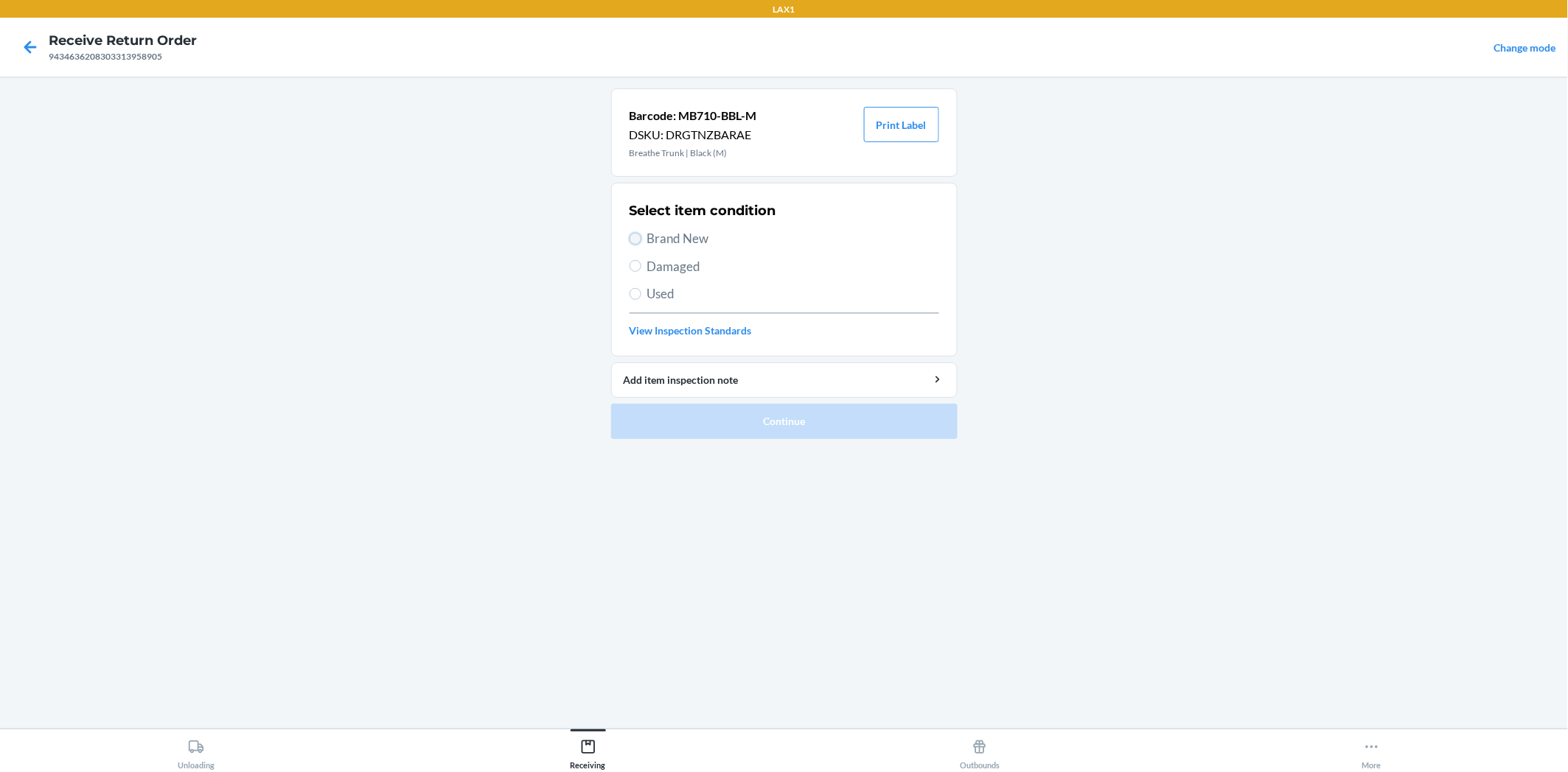
click at [630, 236] on input "Brand New" at bounding box center [635, 239] width 12 height 12
radio input "true"
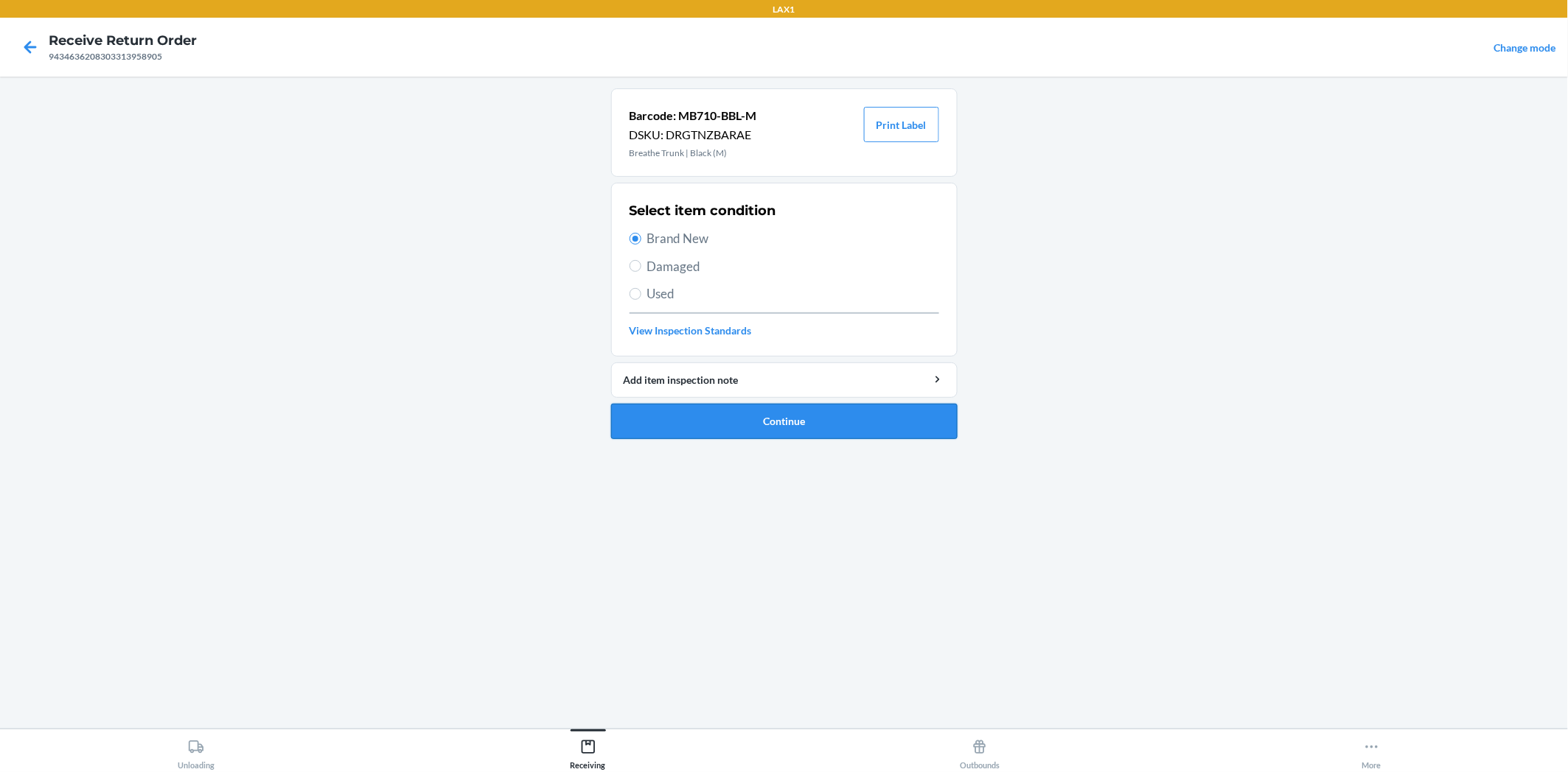
click at [678, 409] on button "Continue" at bounding box center [784, 421] width 346 height 36
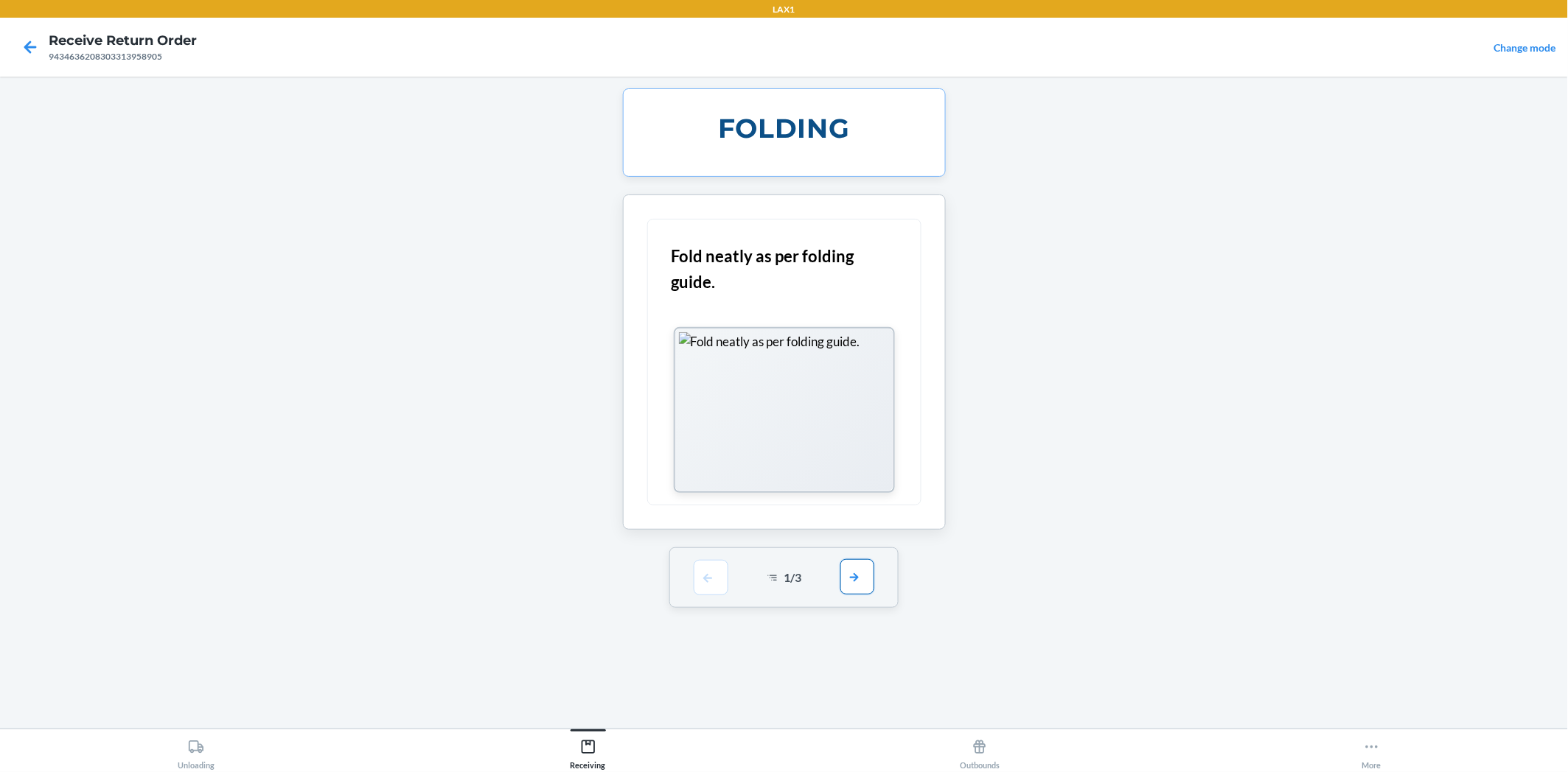
click at [851, 584] on button "button" at bounding box center [857, 577] width 34 height 36
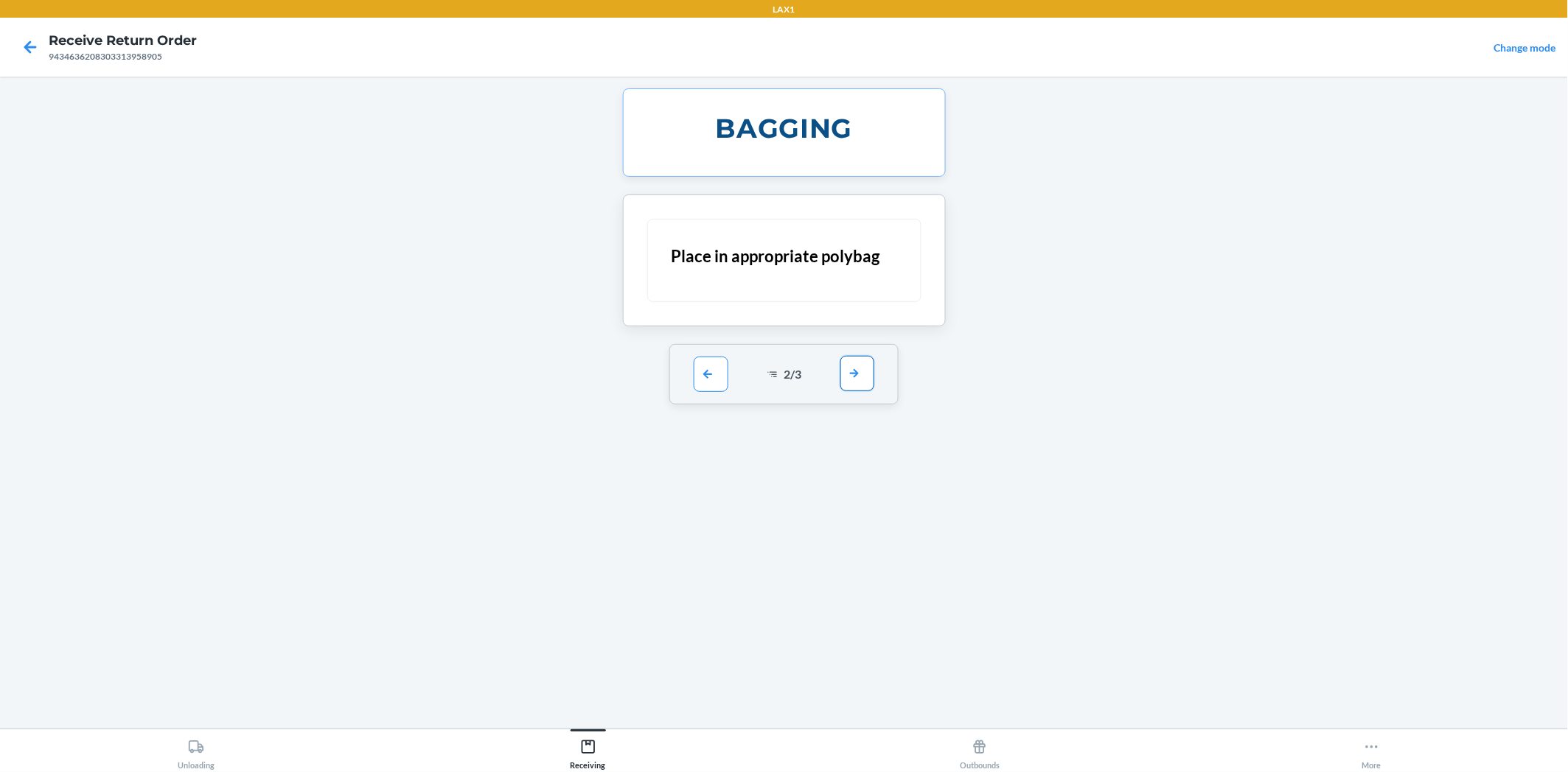
click at [851, 367] on button "button" at bounding box center [857, 374] width 34 height 36
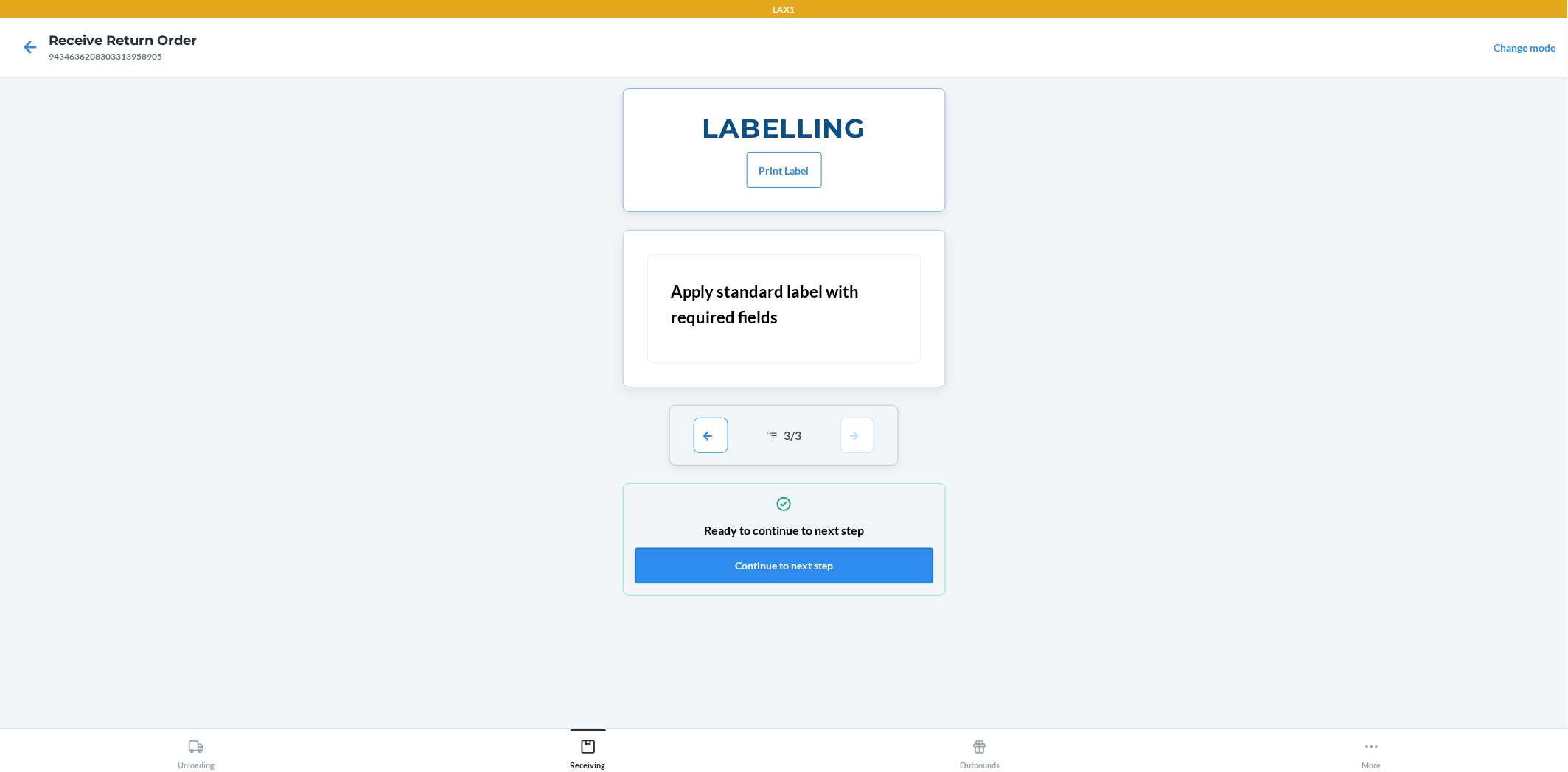
click at [841, 567] on button "Continue to next step" at bounding box center [784, 566] width 298 height 36
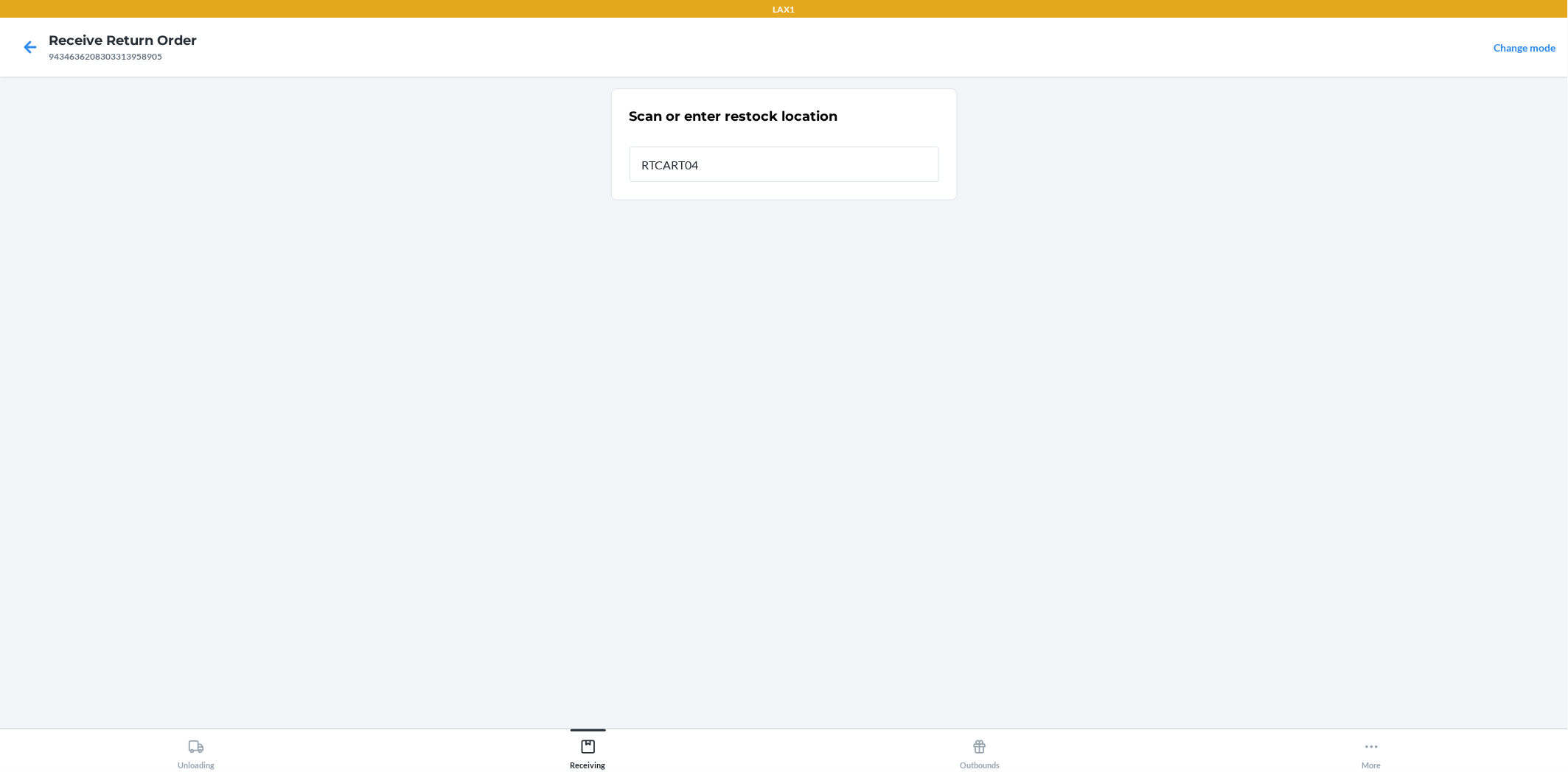
type input "RTCART042"
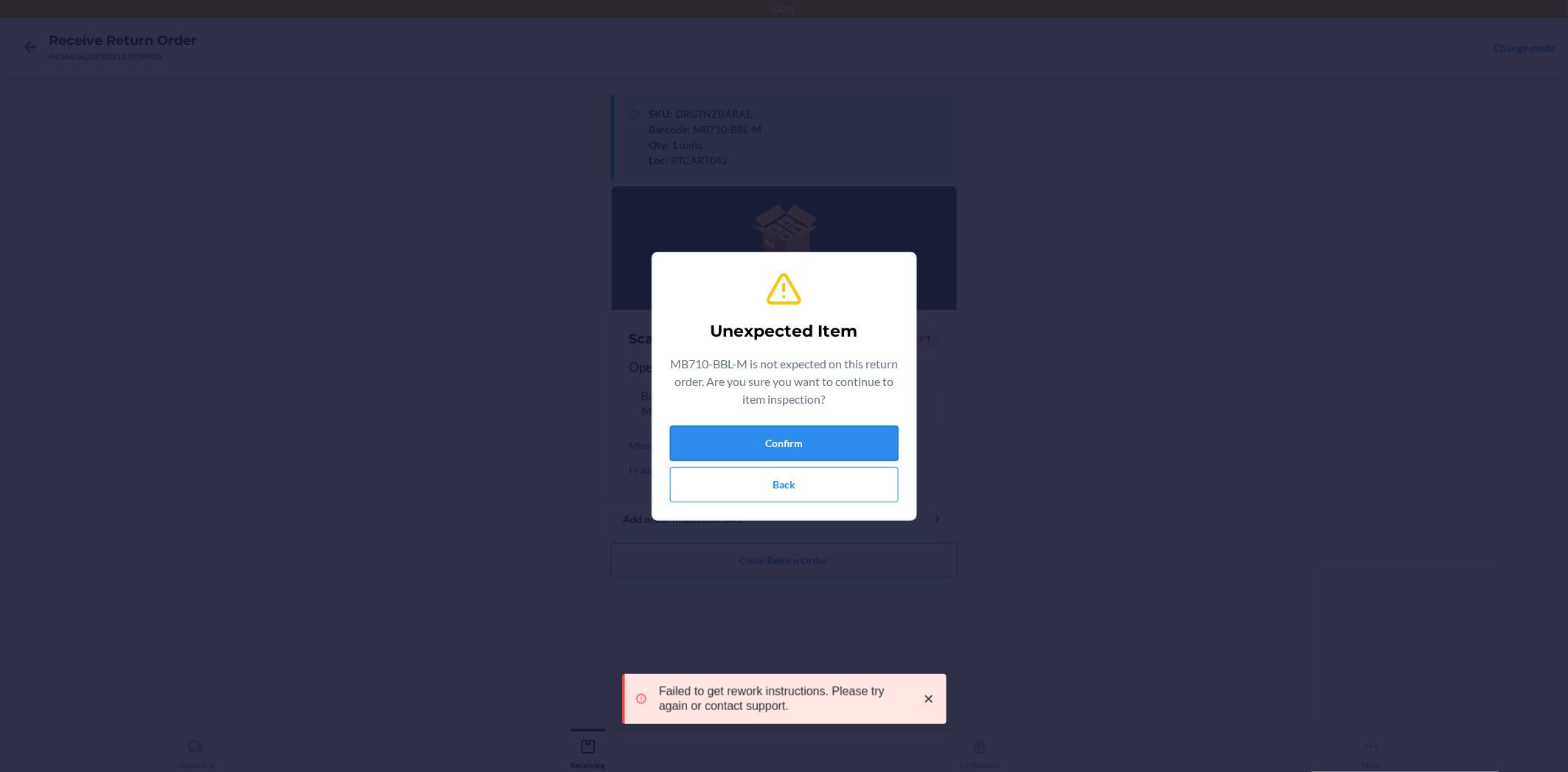
click at [716, 428] on button "Confirm" at bounding box center [784, 443] width 228 height 36
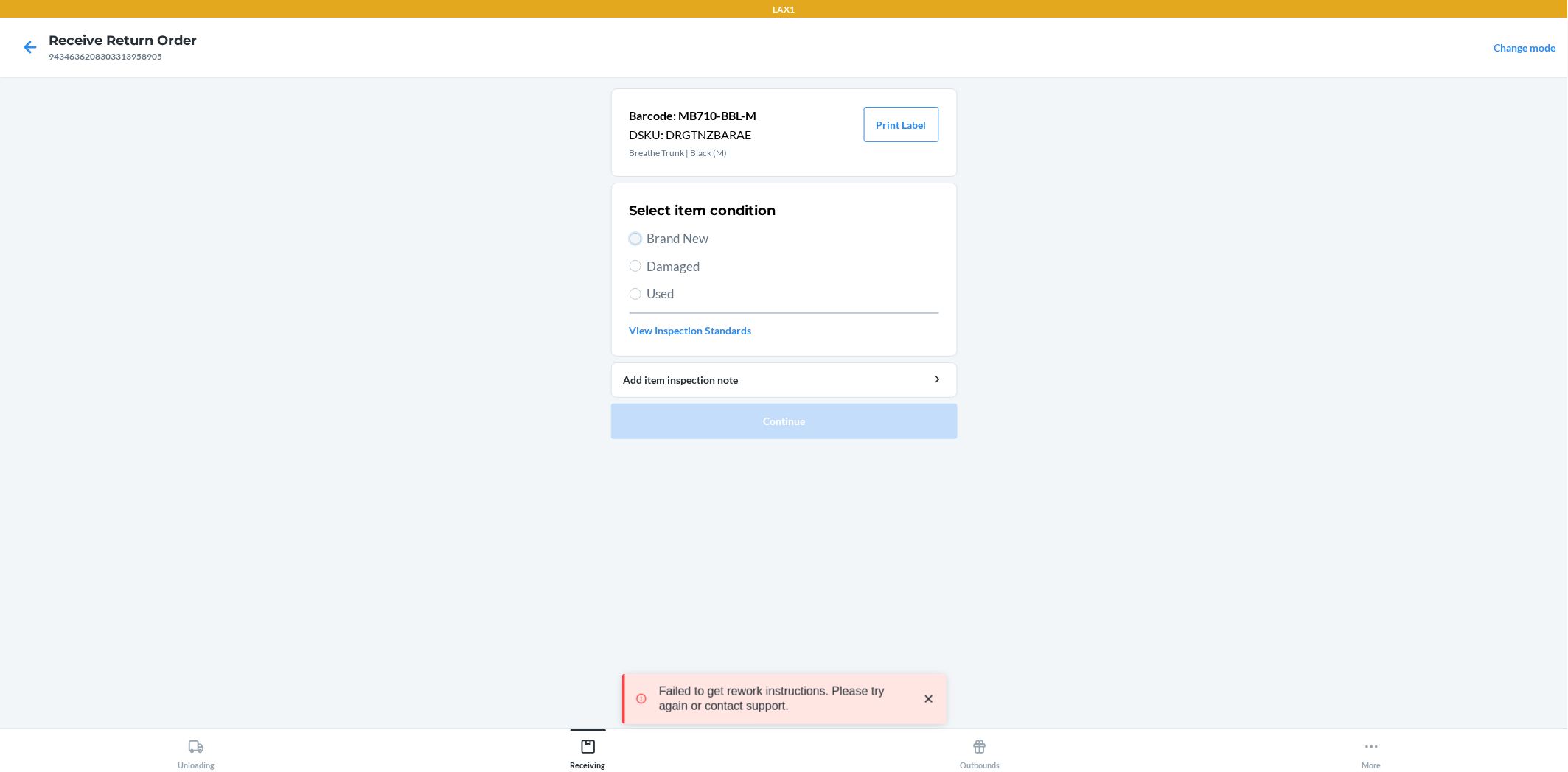
click at [634, 234] on input "Brand New" at bounding box center [635, 239] width 12 height 12
radio input "true"
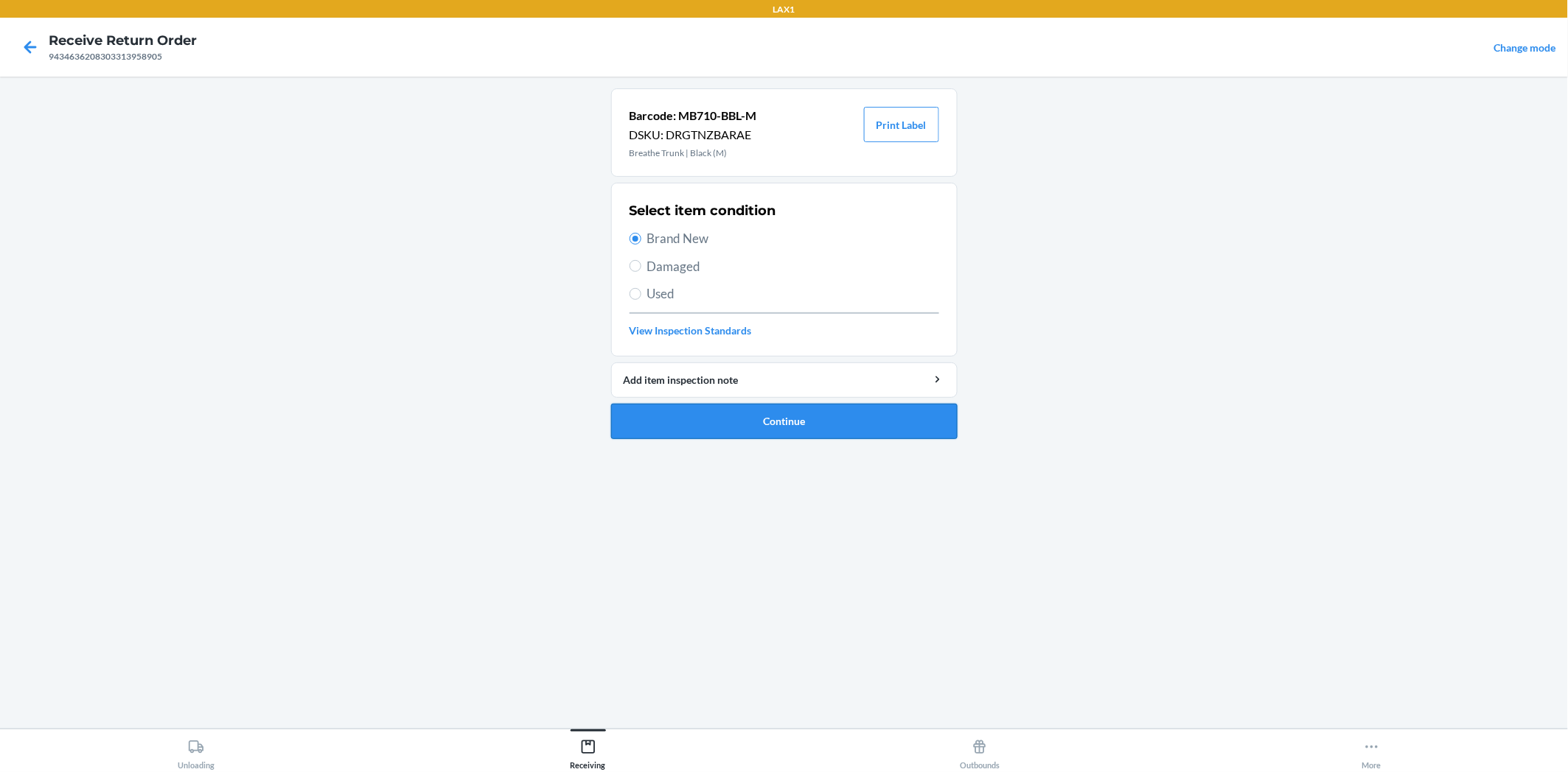
click at [768, 433] on button "Continue" at bounding box center [784, 421] width 346 height 36
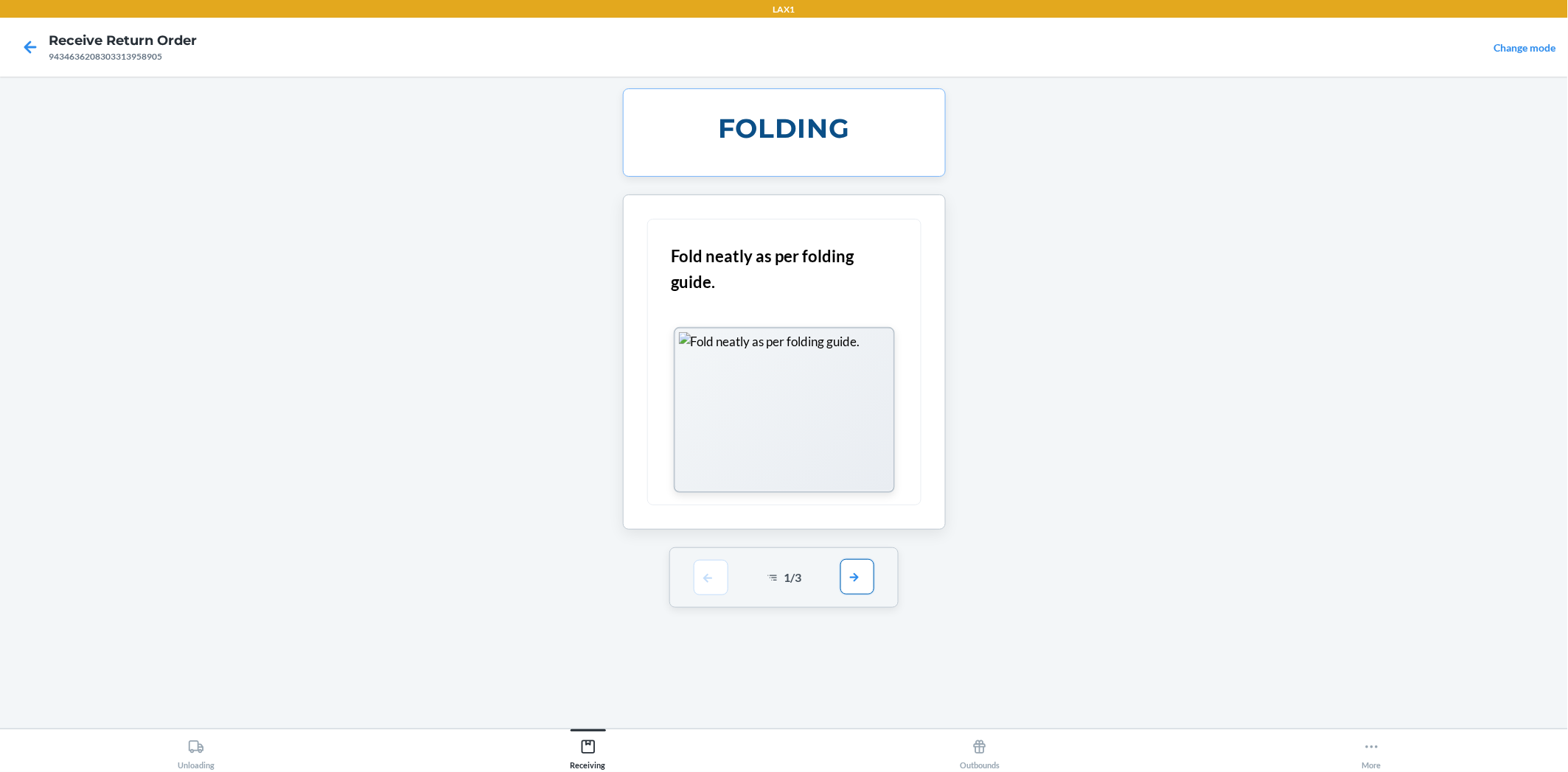
click at [868, 572] on button "button" at bounding box center [857, 577] width 34 height 36
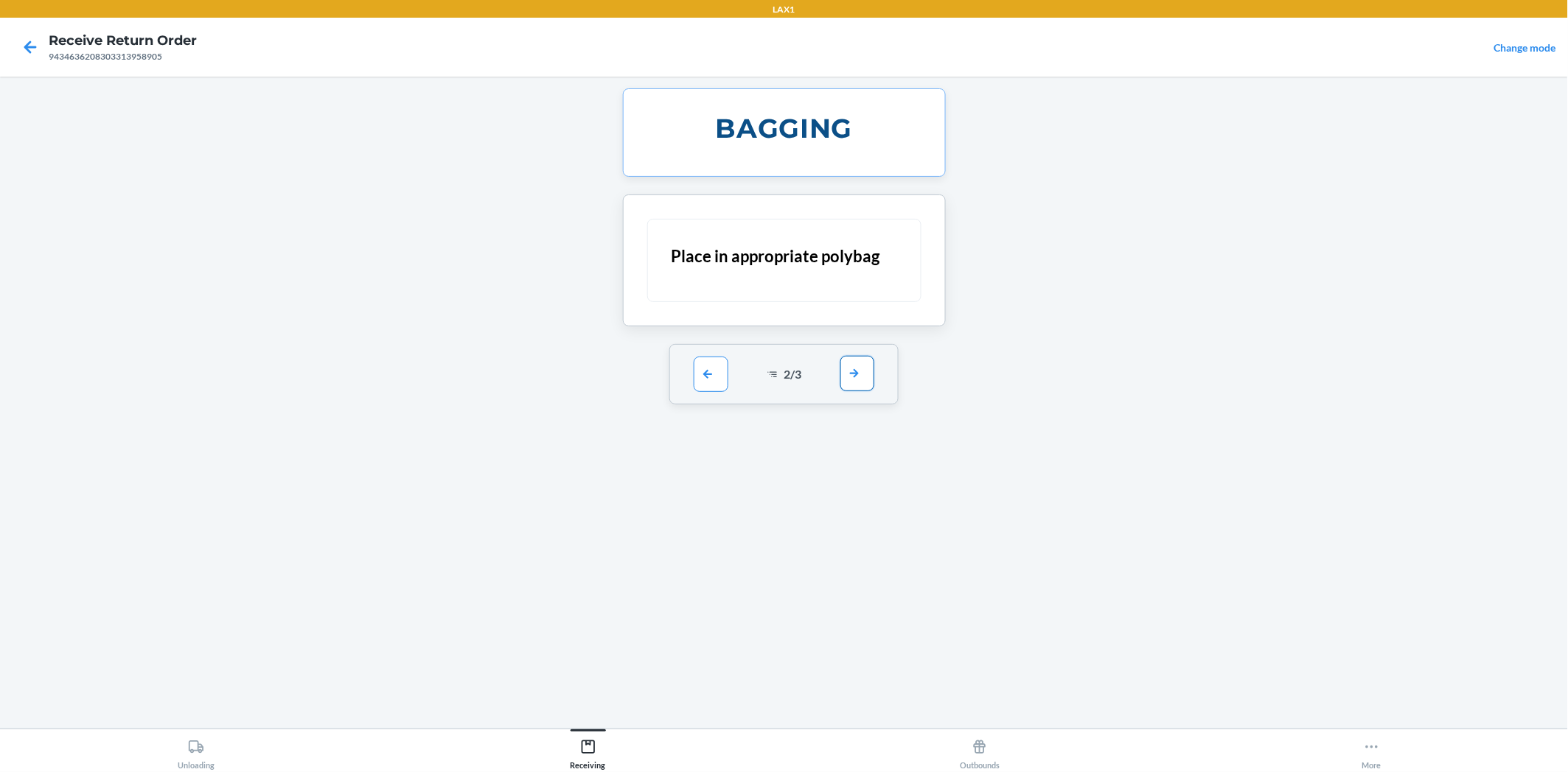
click at [860, 380] on button "button" at bounding box center [857, 374] width 34 height 36
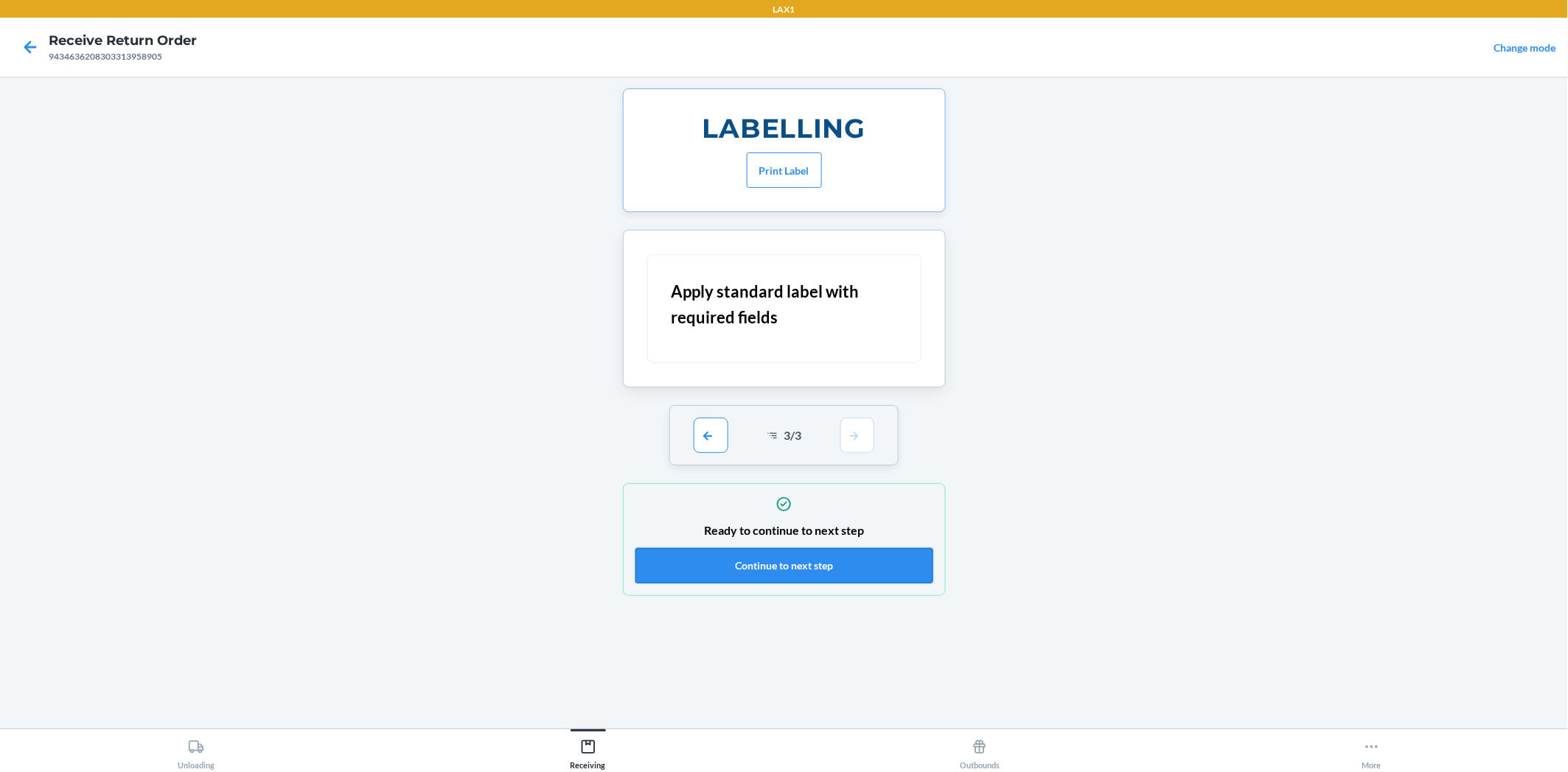
click at [855, 553] on button "Continue to next step" at bounding box center [784, 566] width 298 height 36
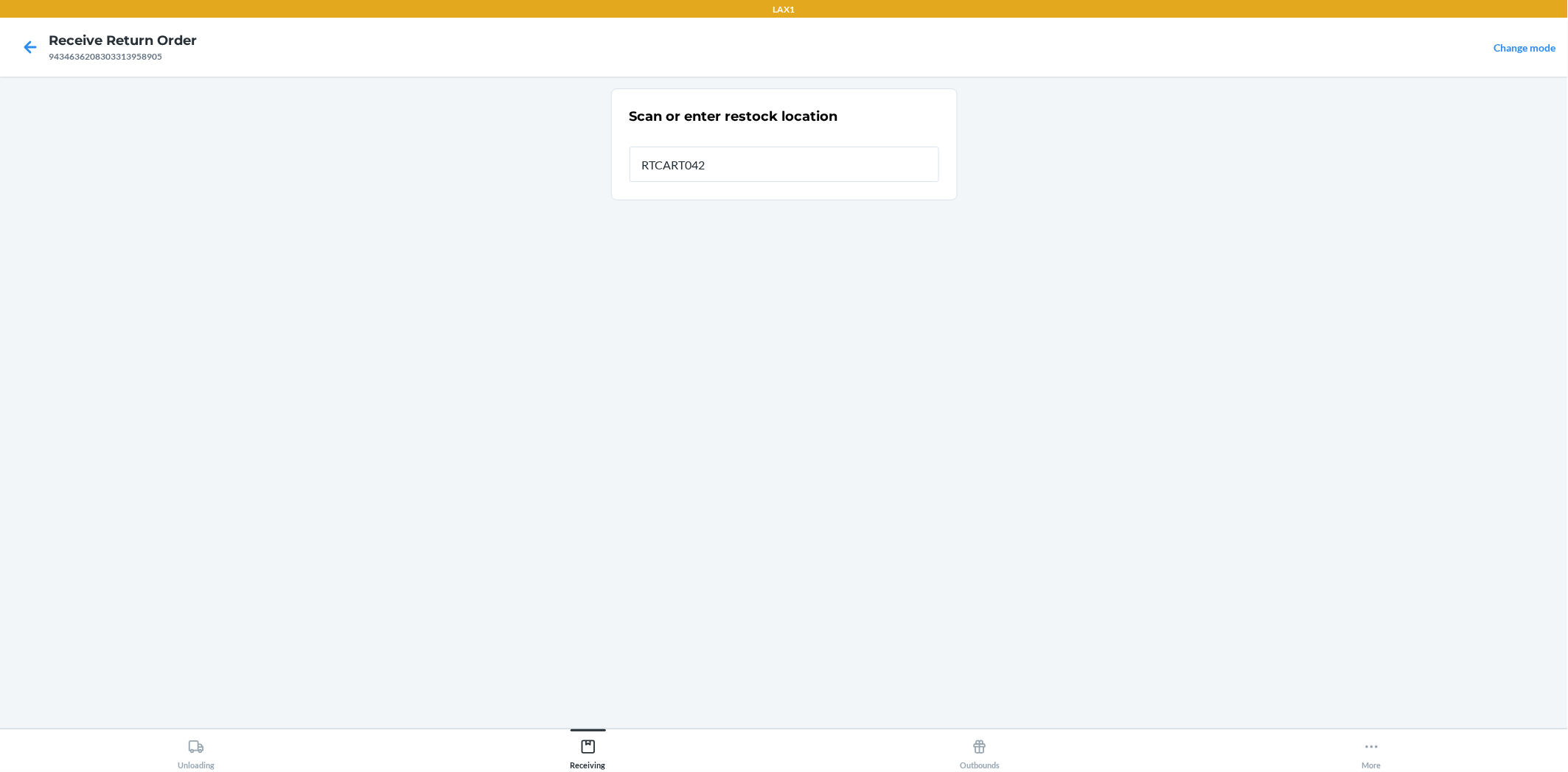
type input "RTCART042"
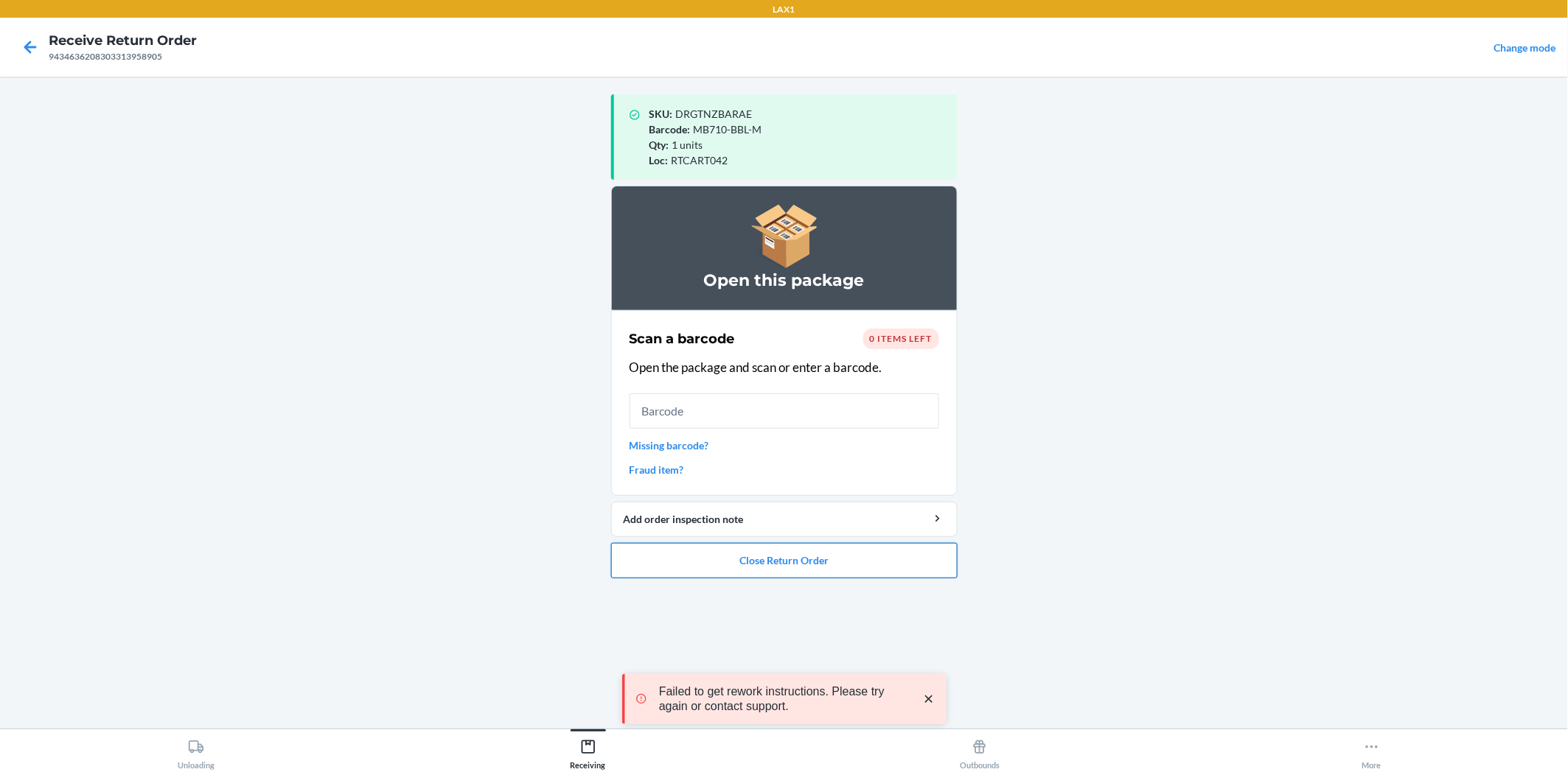
click at [919, 550] on button "Close Return Order" at bounding box center [784, 560] width 346 height 36
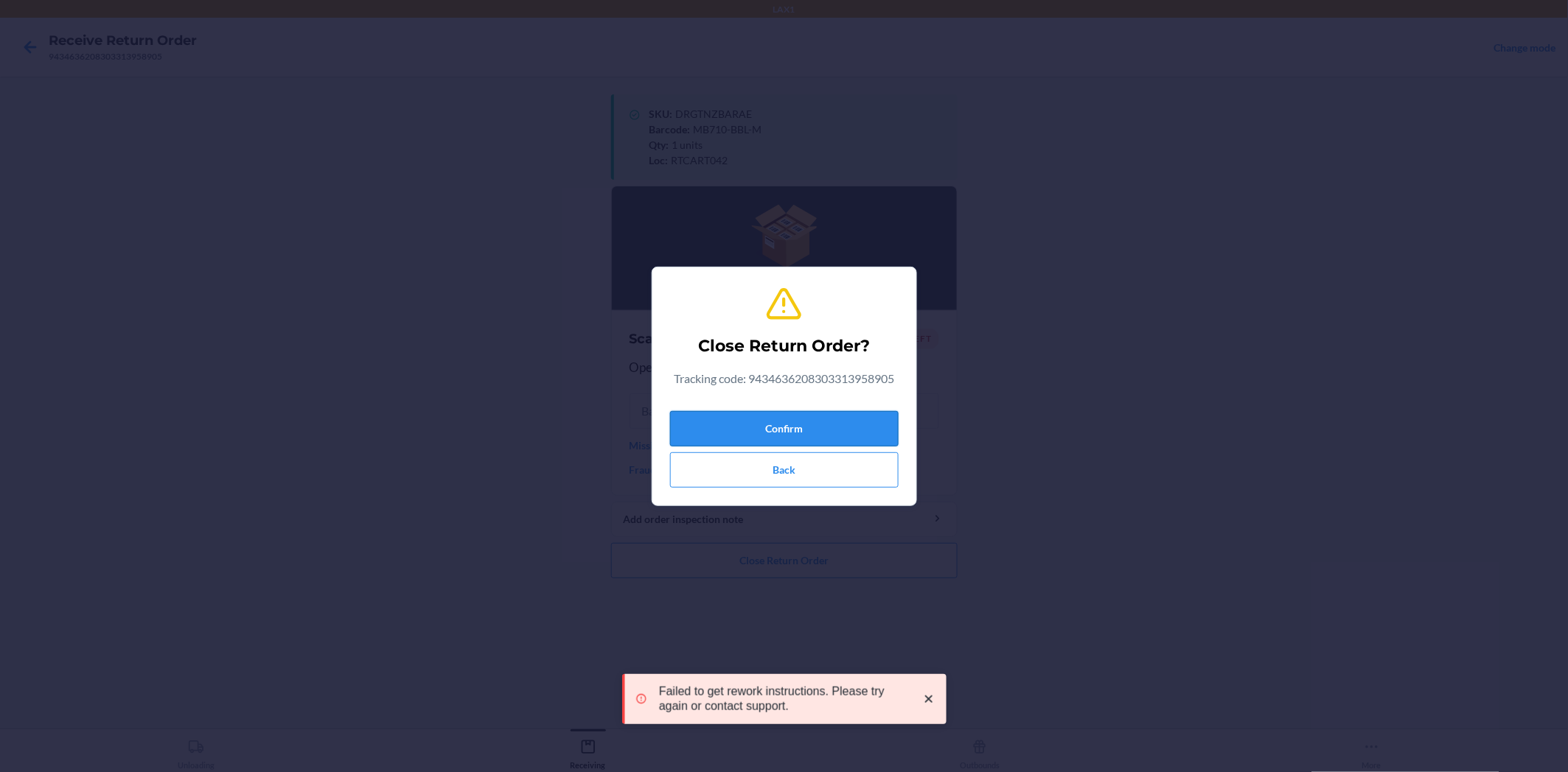
click at [886, 431] on button "Confirm" at bounding box center [784, 429] width 228 height 36
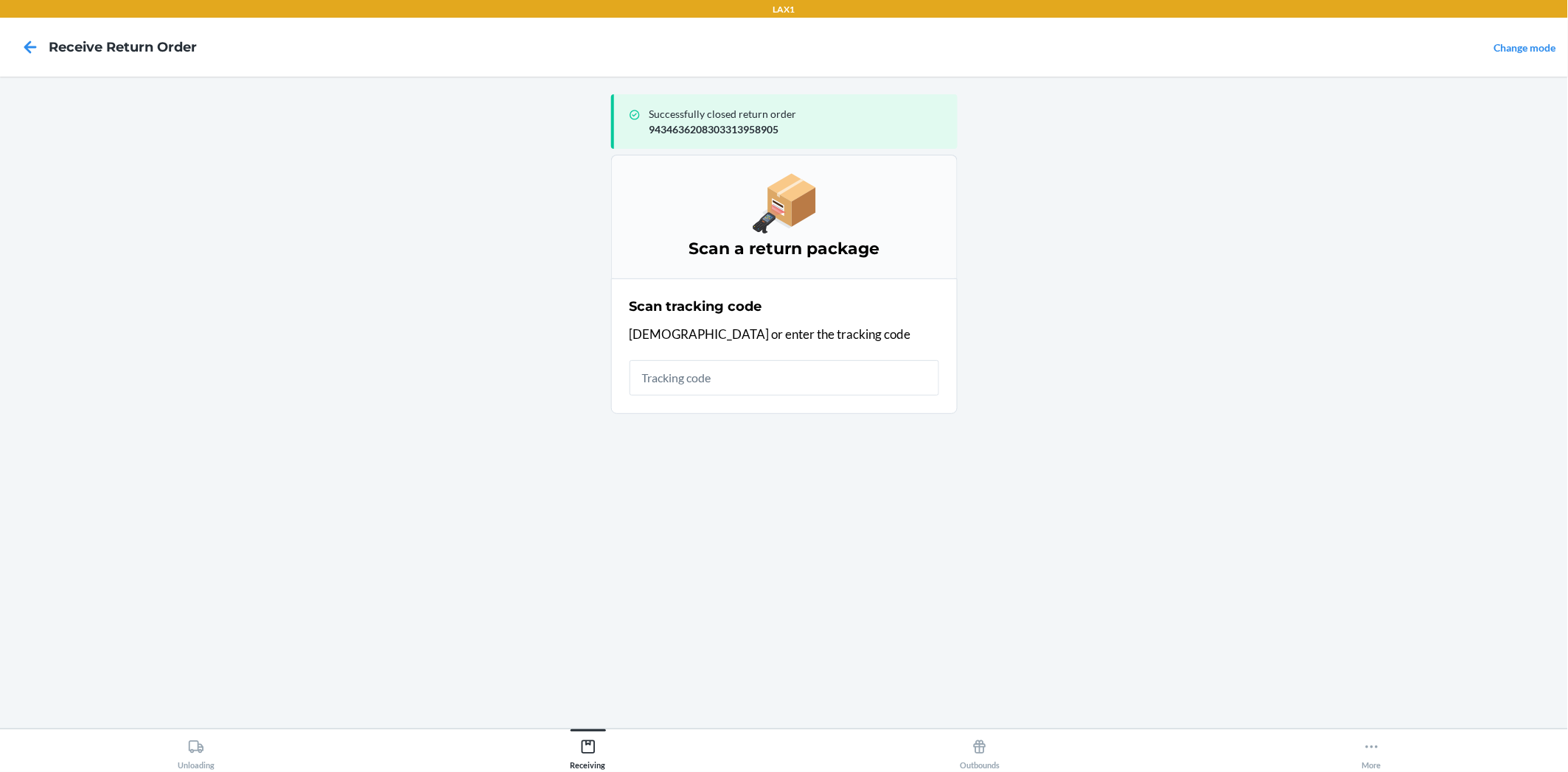
drag, startPoint x: 885, startPoint y: 431, endPoint x: 905, endPoint y: 455, distance: 31.2
click at [905, 455] on div "Successfully closed return order 9434636208303313958905 Scan a return package S…" at bounding box center [784, 402] width 346 height 628
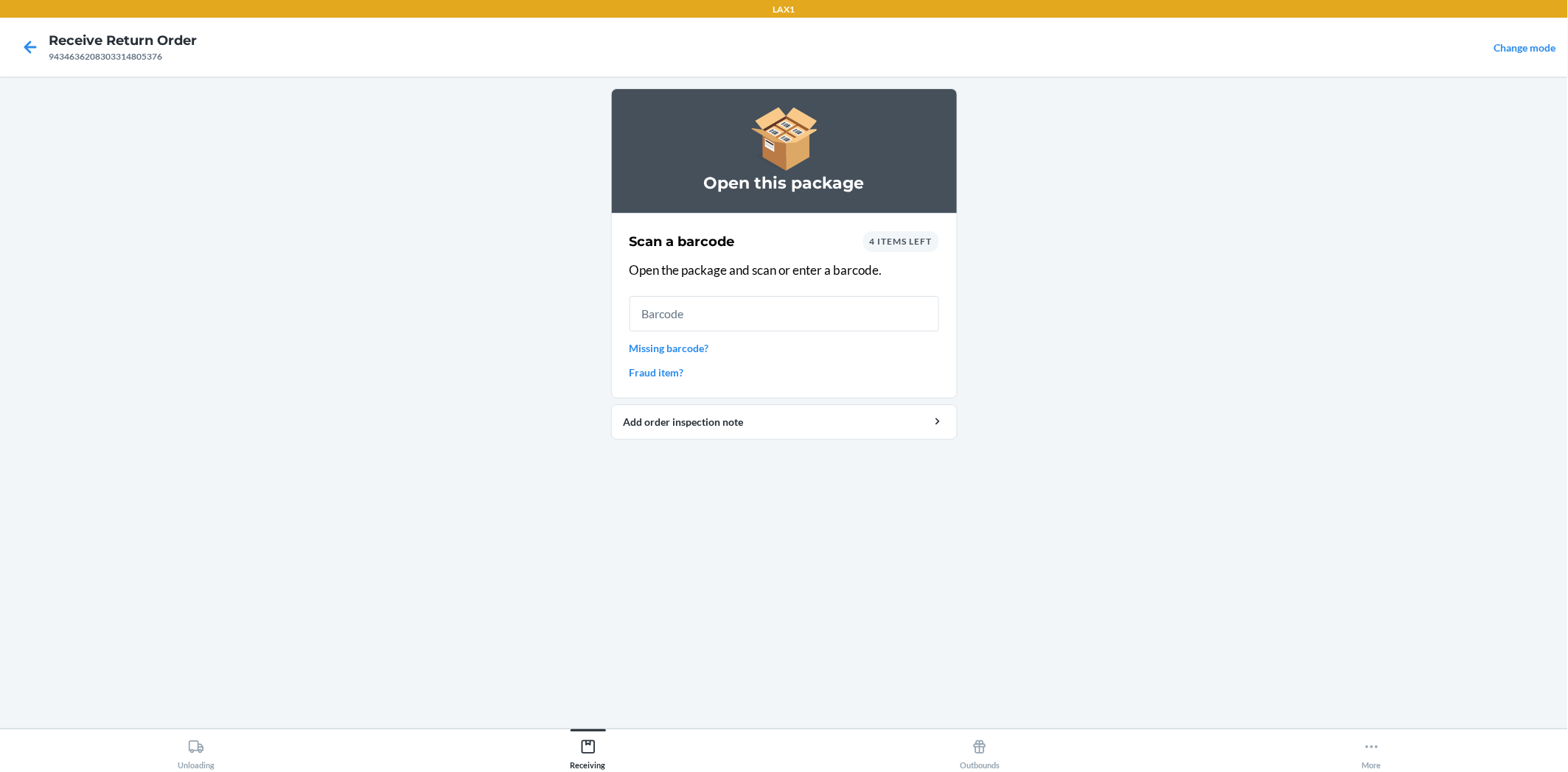
click at [903, 224] on section "Scan a barcode 4 items left Open the package and scan or enter a barcode. Missi…" at bounding box center [784, 306] width 346 height 186
click at [909, 240] on span "4 items left" at bounding box center [901, 241] width 63 height 11
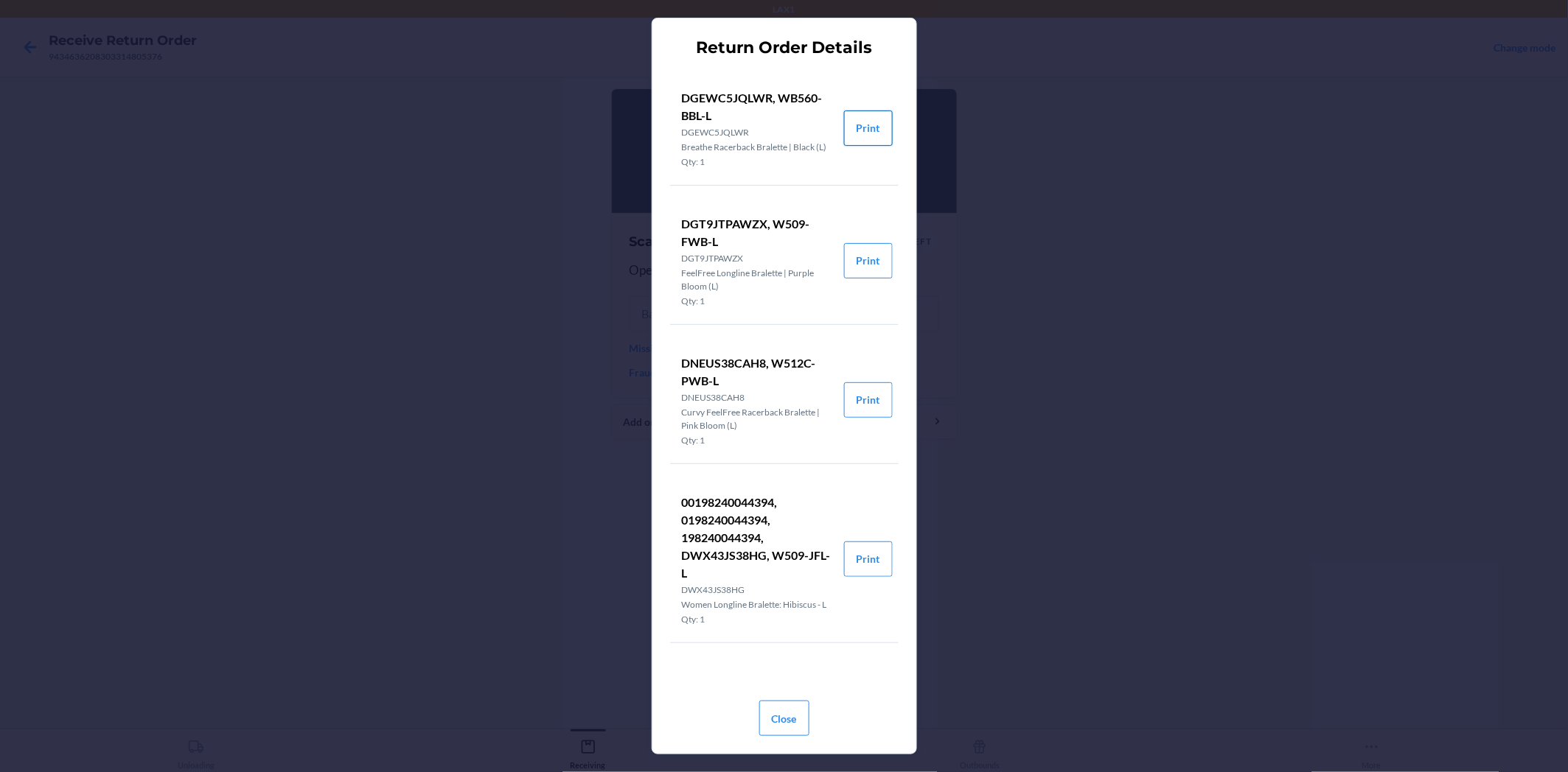
click at [862, 126] on button "Print" at bounding box center [868, 128] width 48 height 36
click at [865, 256] on button "Print" at bounding box center [868, 261] width 48 height 36
click at [866, 392] on button "Print" at bounding box center [868, 400] width 48 height 36
click at [873, 557] on button "Print" at bounding box center [868, 559] width 48 height 36
click at [772, 695] on button "Close" at bounding box center [784, 718] width 50 height 36
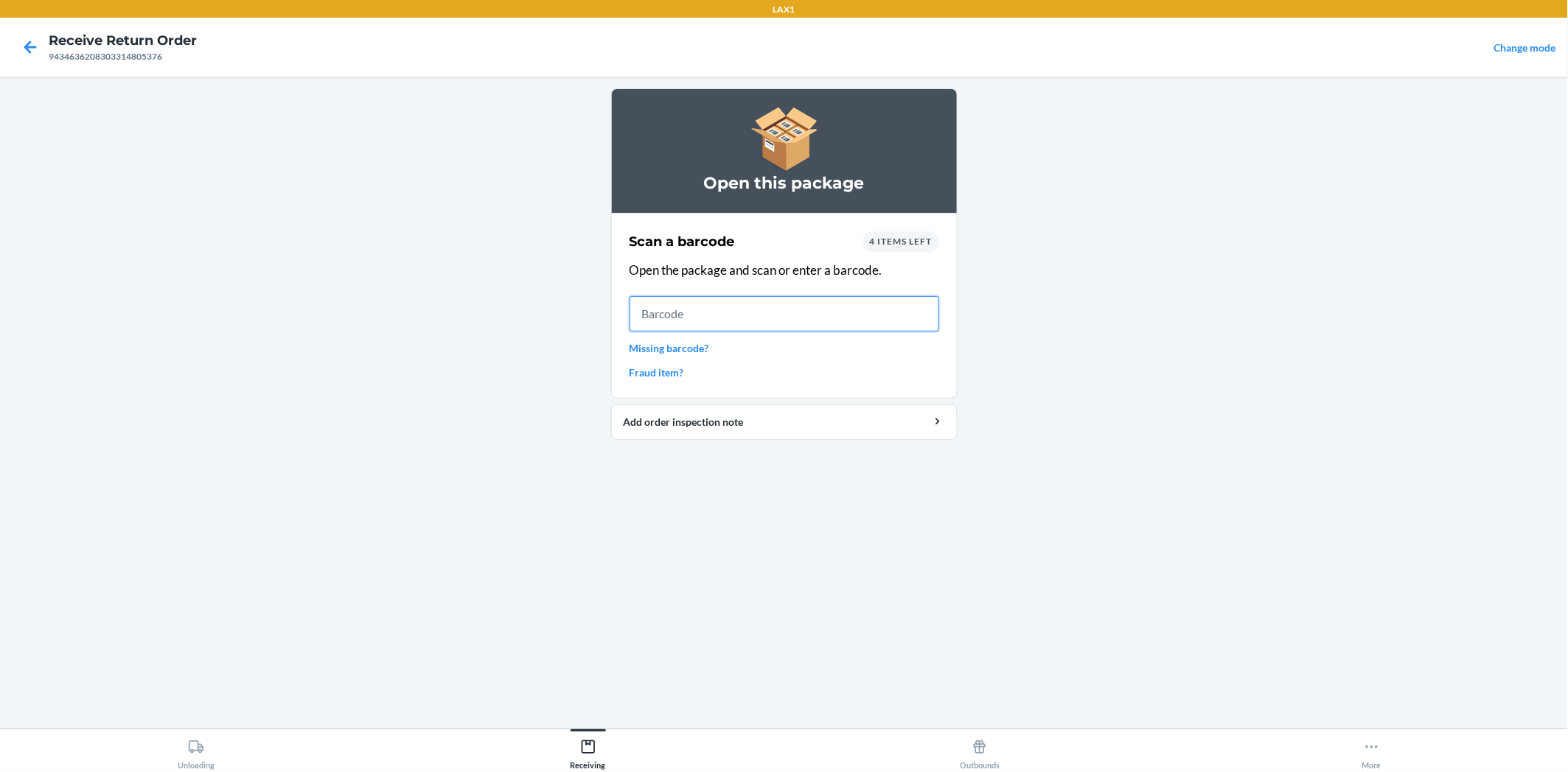
click at [680, 323] on input "text" at bounding box center [784, 314] width 309 height 36
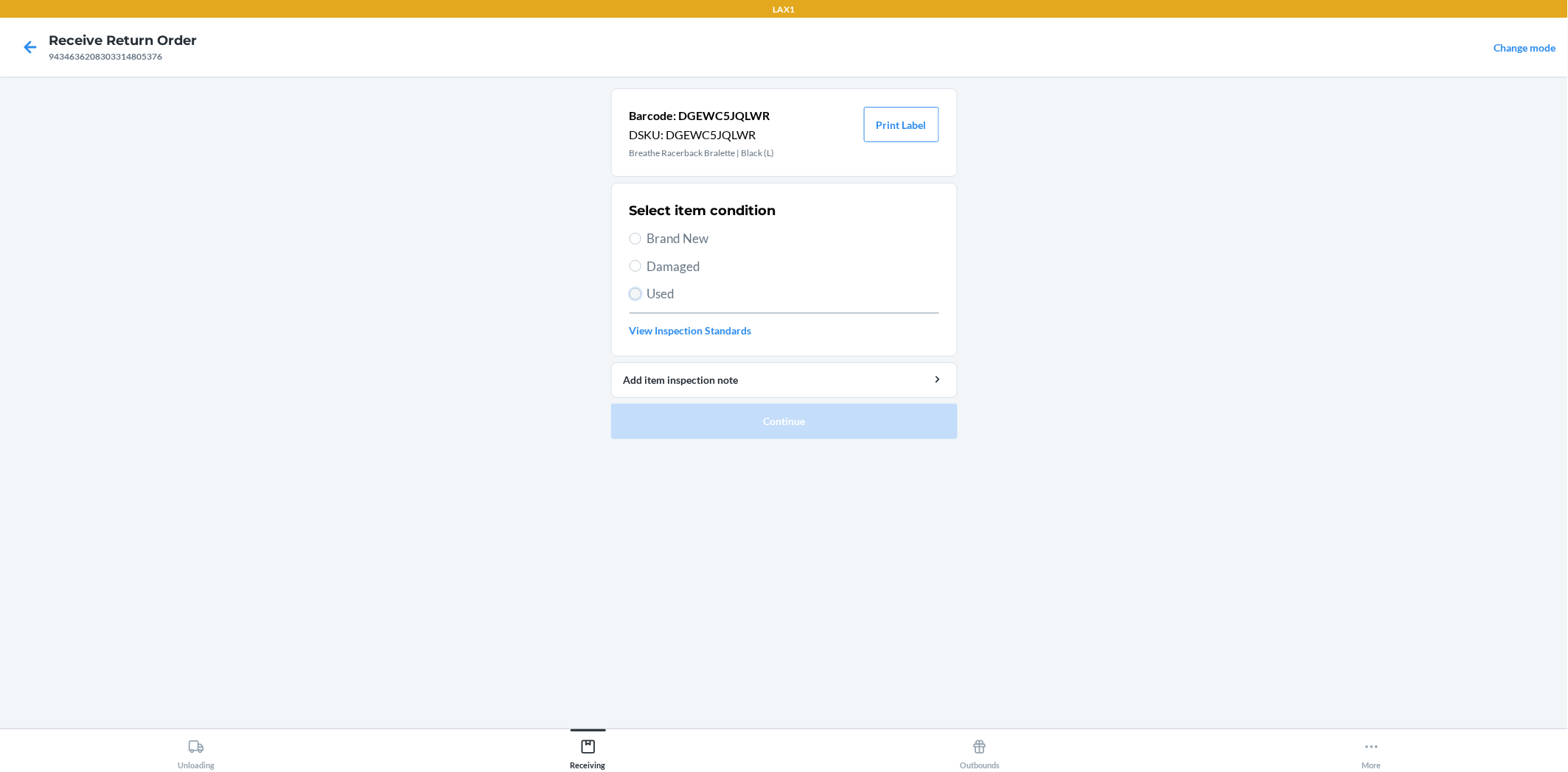
click at [638, 293] on input "Used" at bounding box center [635, 294] width 12 height 12
radio input "true"
click at [750, 420] on button "Continue" at bounding box center [784, 421] width 346 height 36
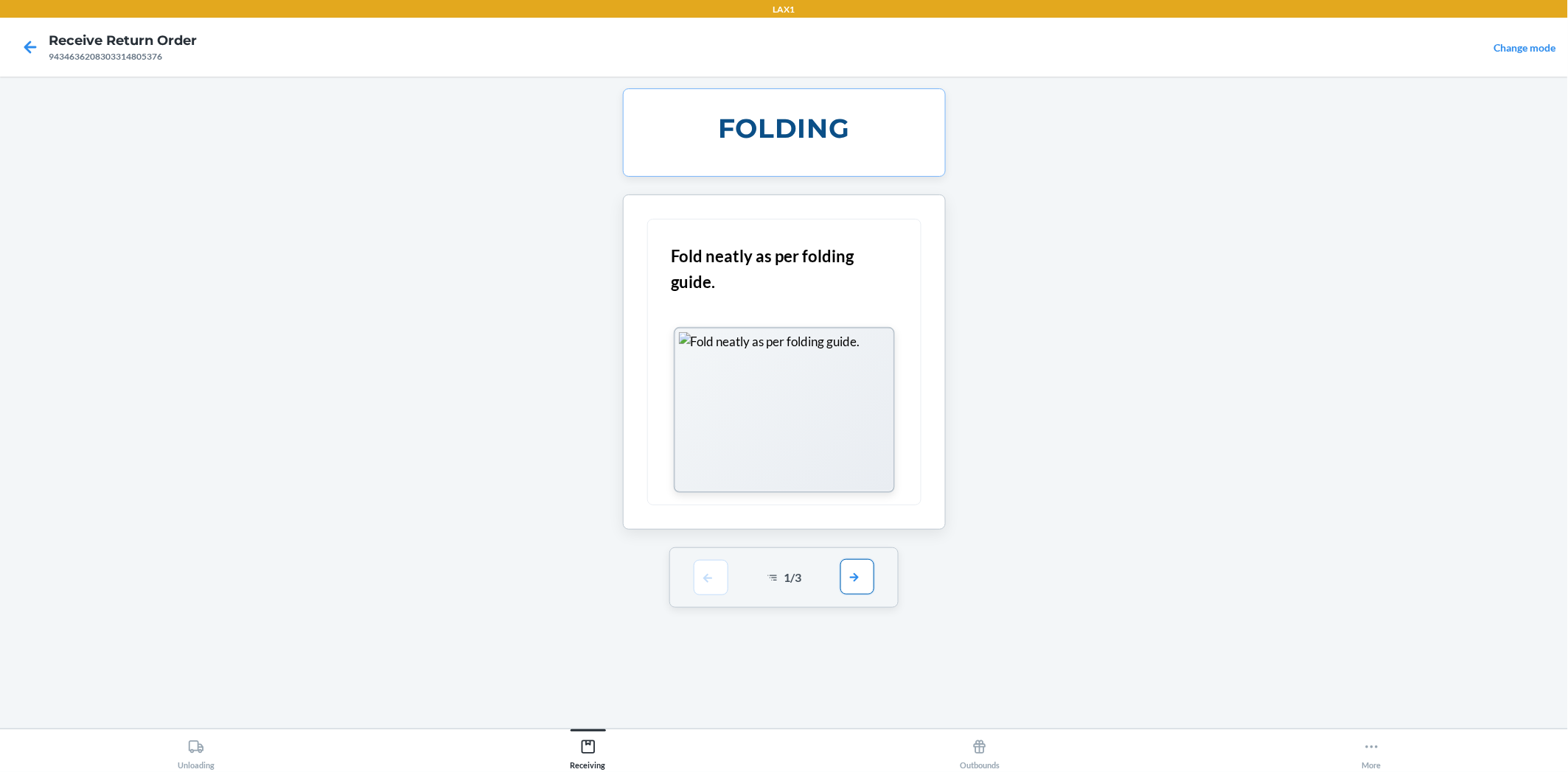
click at [855, 584] on button "button" at bounding box center [857, 577] width 34 height 36
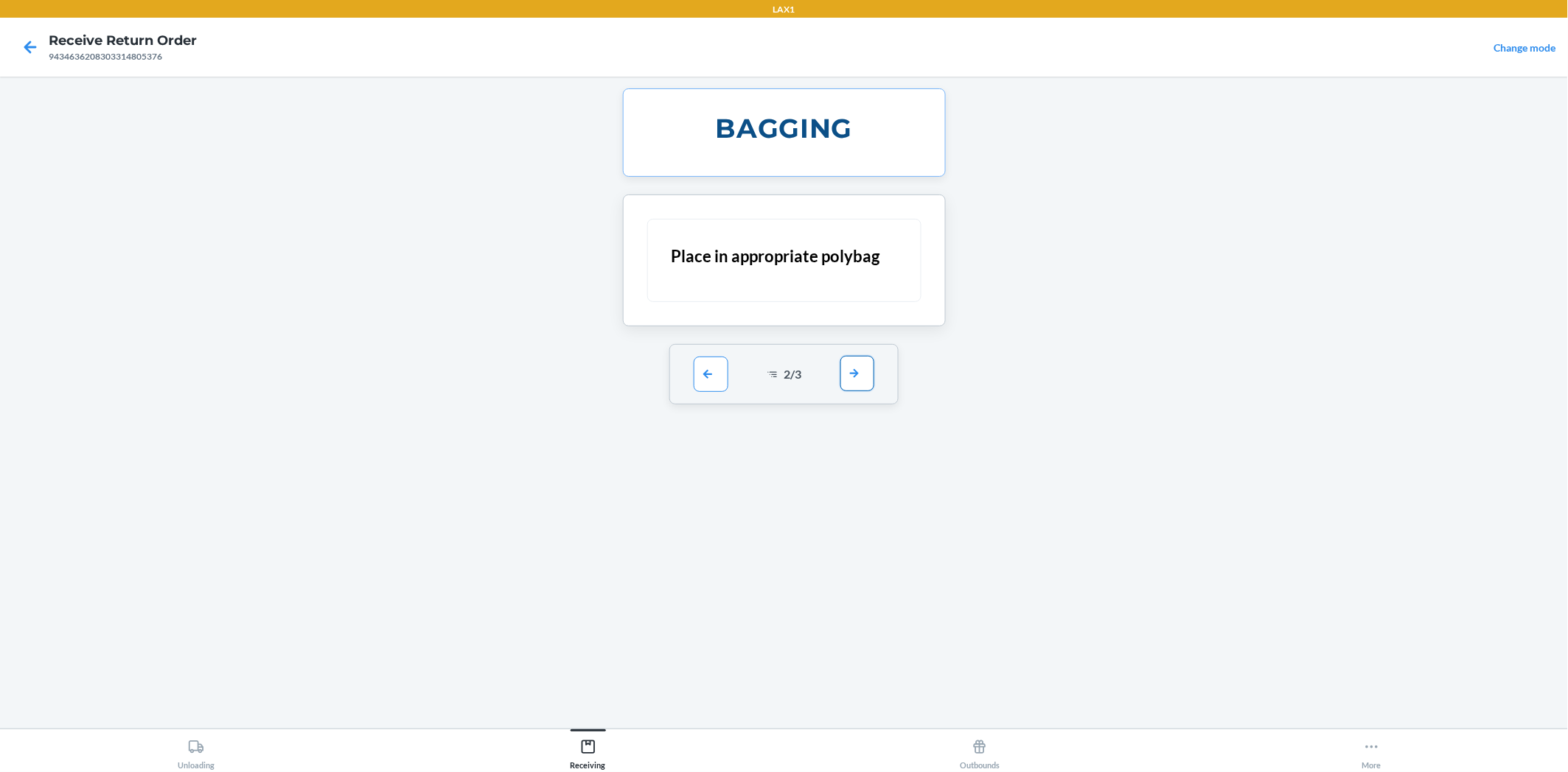
click at [856, 371] on button "button" at bounding box center [857, 374] width 34 height 36
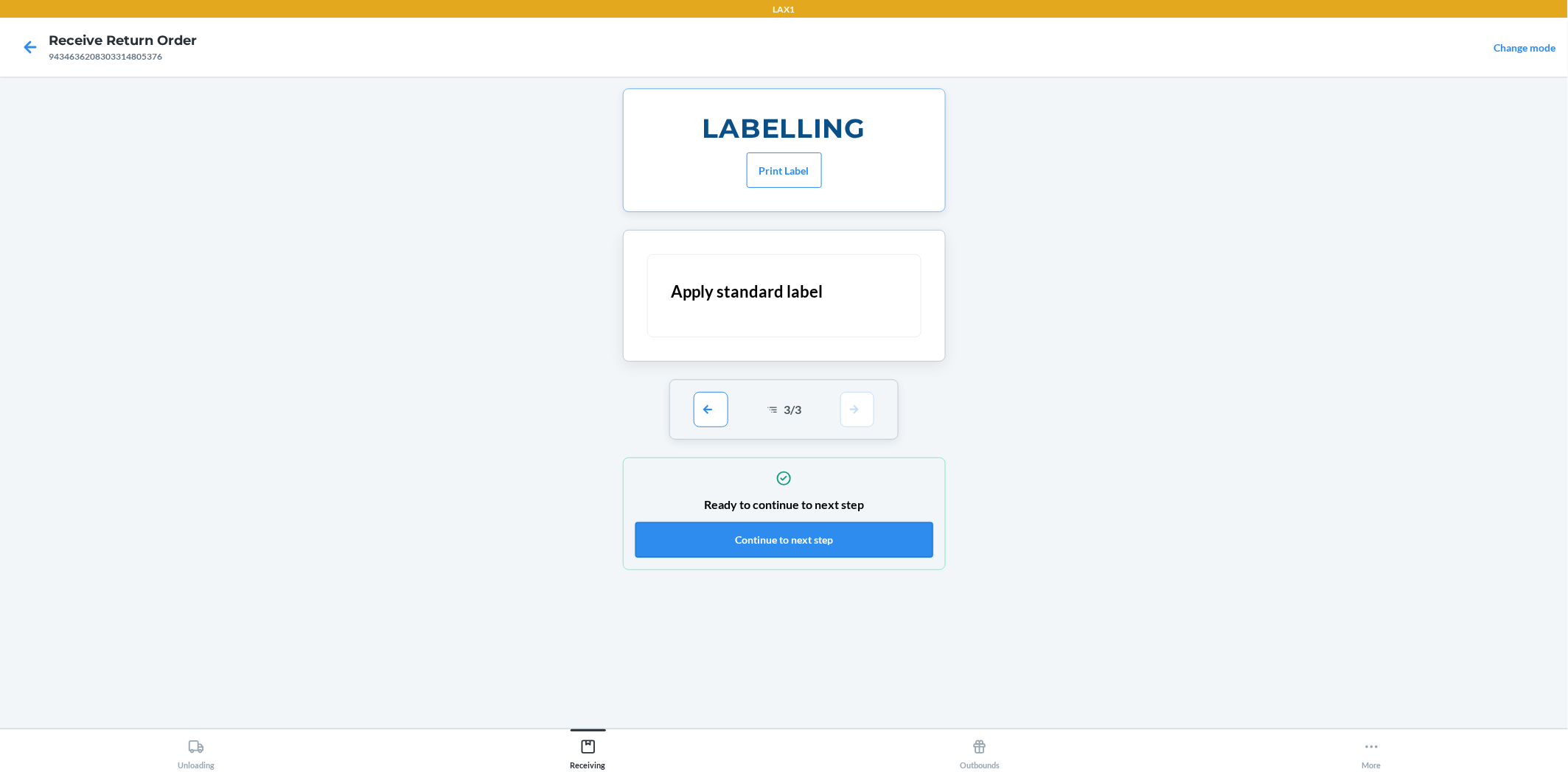
click at [860, 540] on button "Continue to next step" at bounding box center [784, 540] width 298 height 36
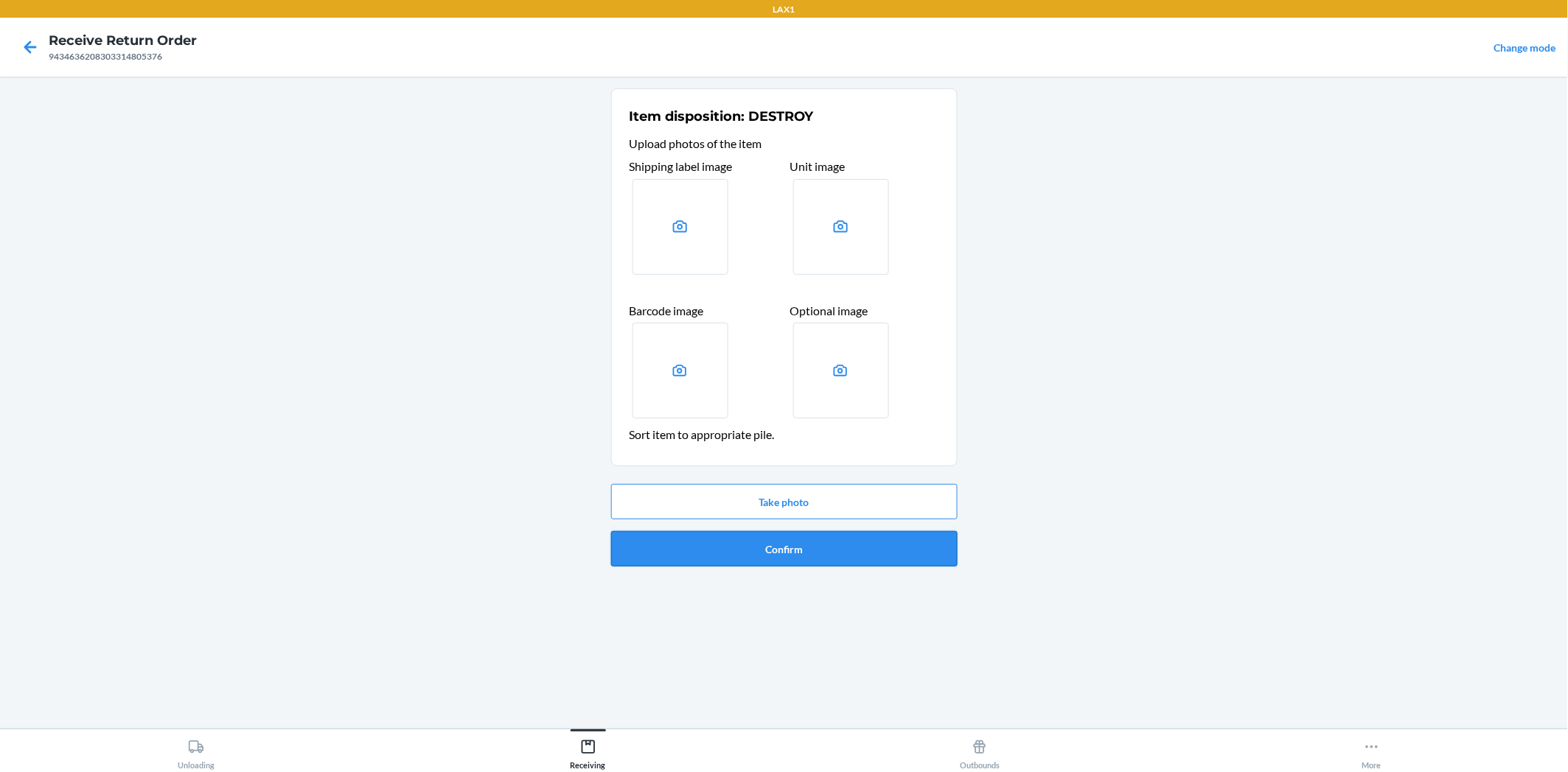
click at [834, 541] on button "Confirm" at bounding box center [784, 549] width 346 height 36
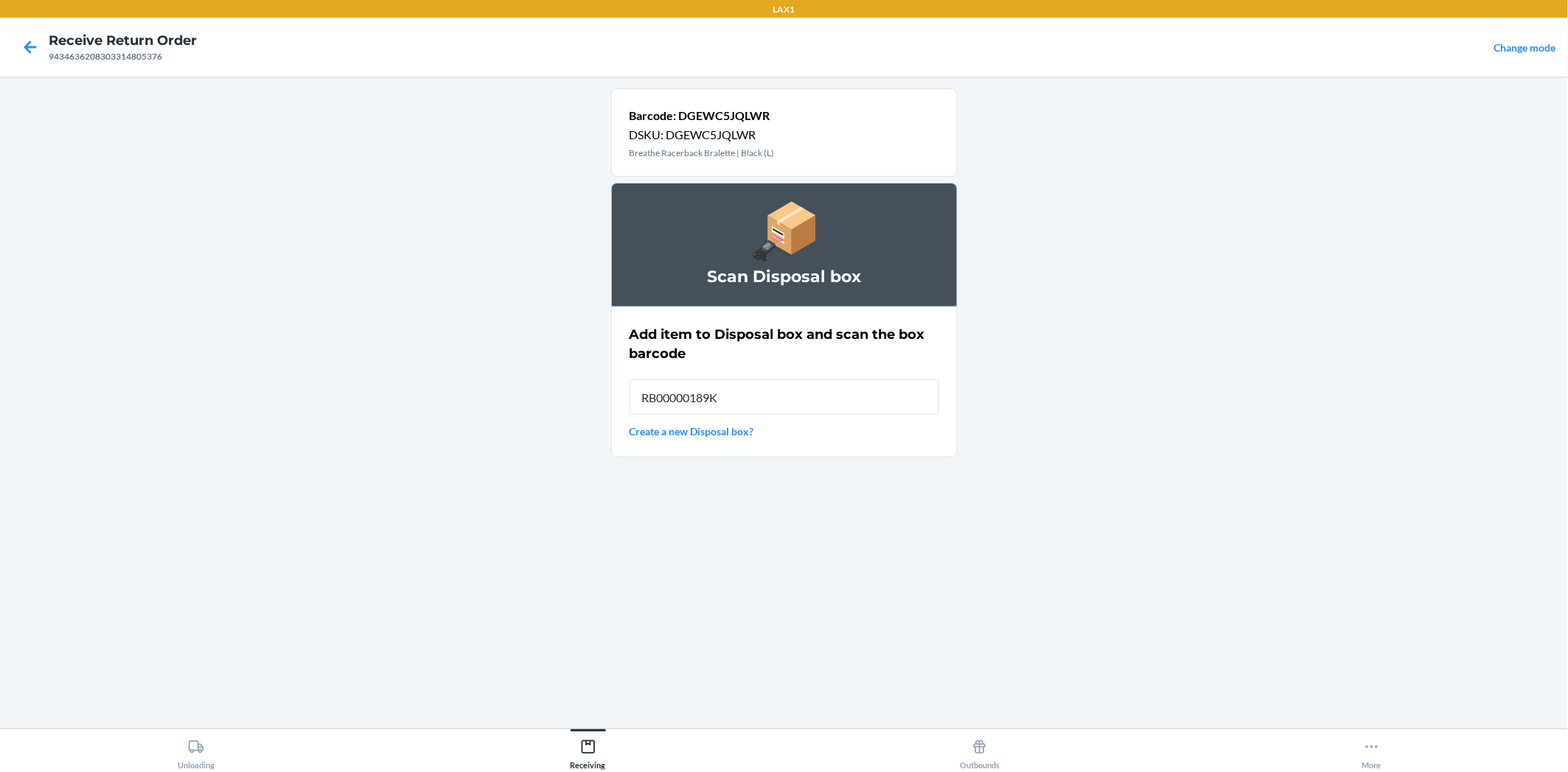
type input "RB00000189K"
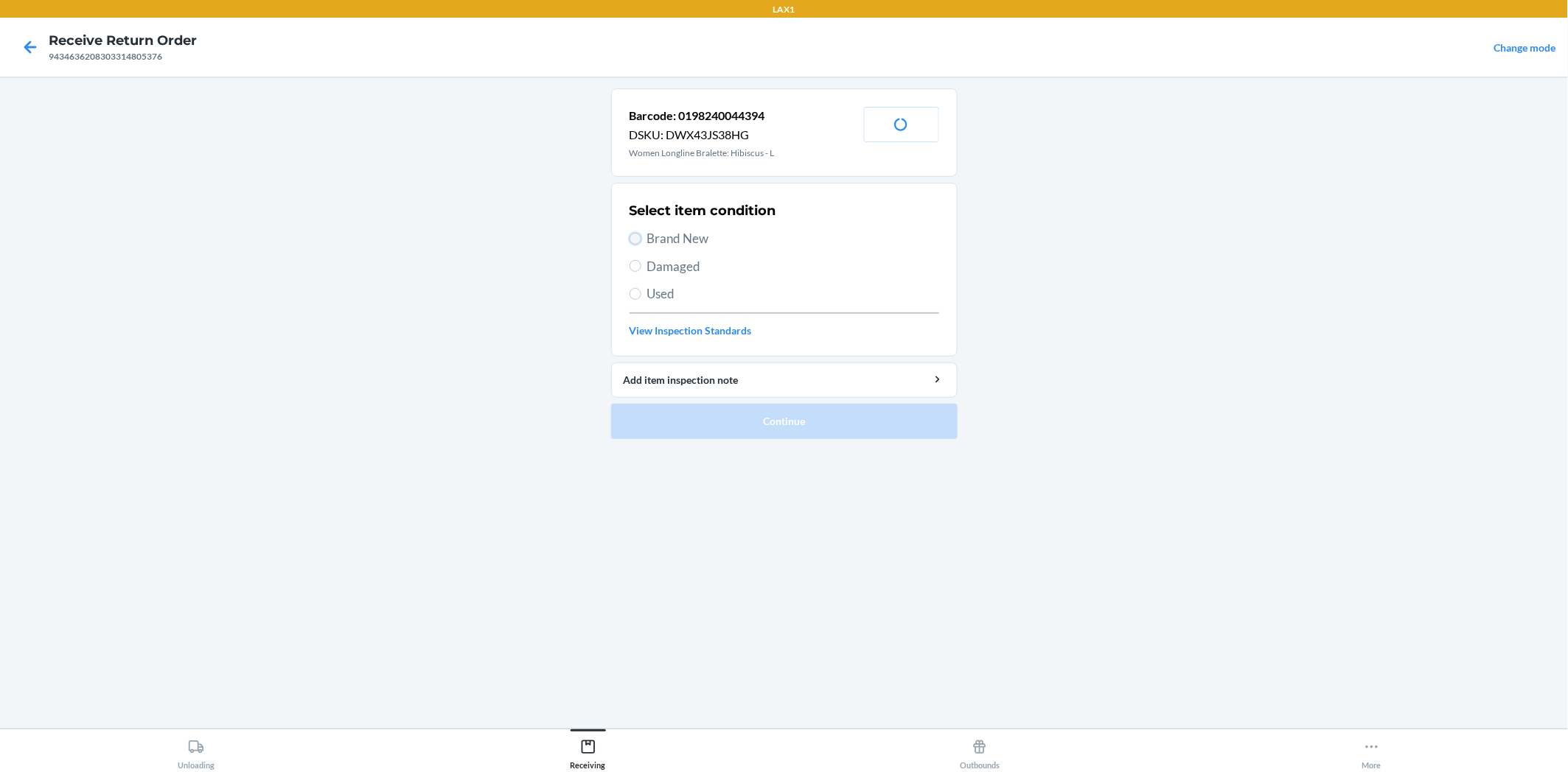
click at [636, 238] on input "Brand New" at bounding box center [635, 239] width 12 height 12
radio input "true"
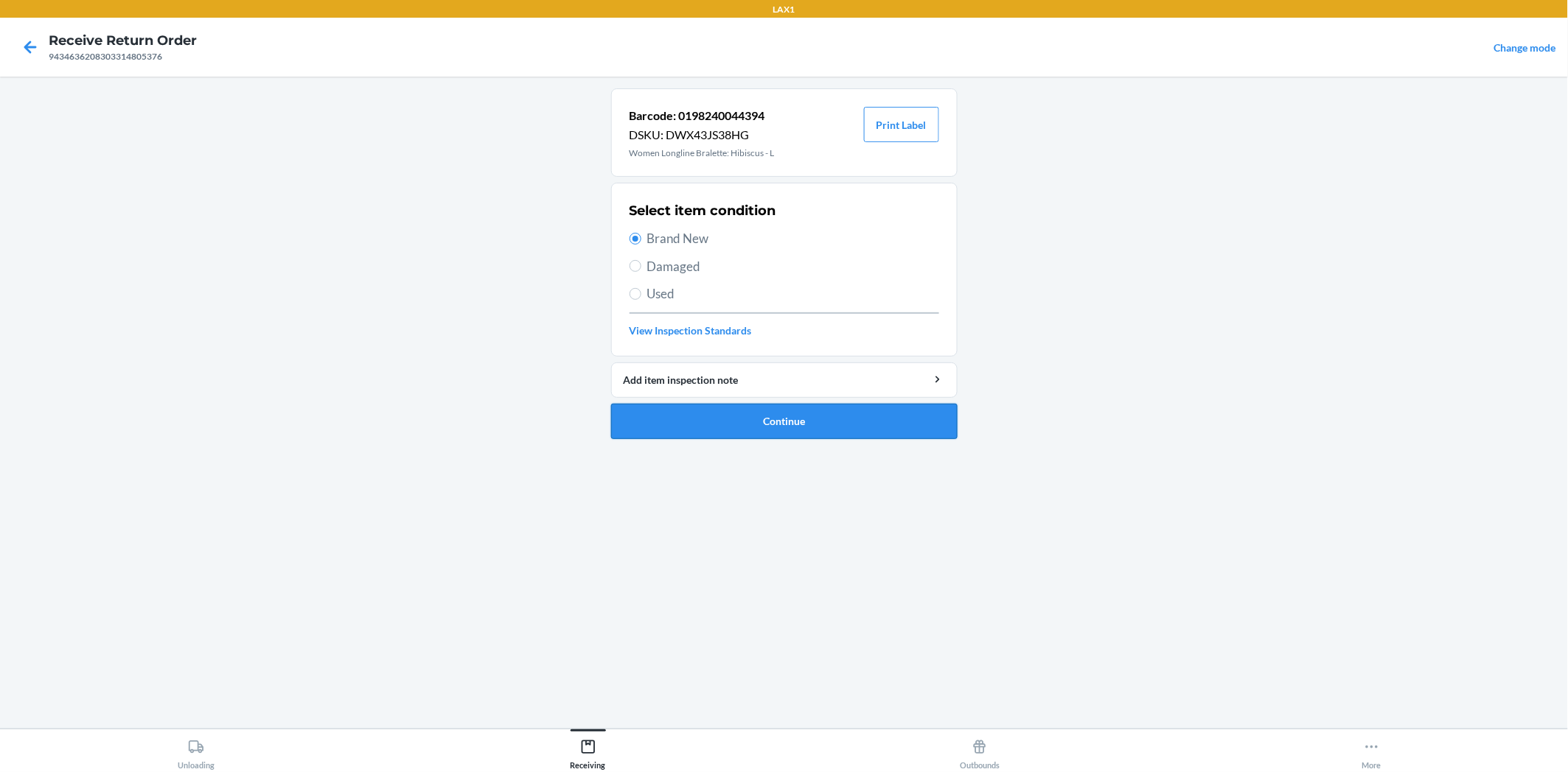
click at [726, 414] on button "Continue" at bounding box center [784, 421] width 346 height 36
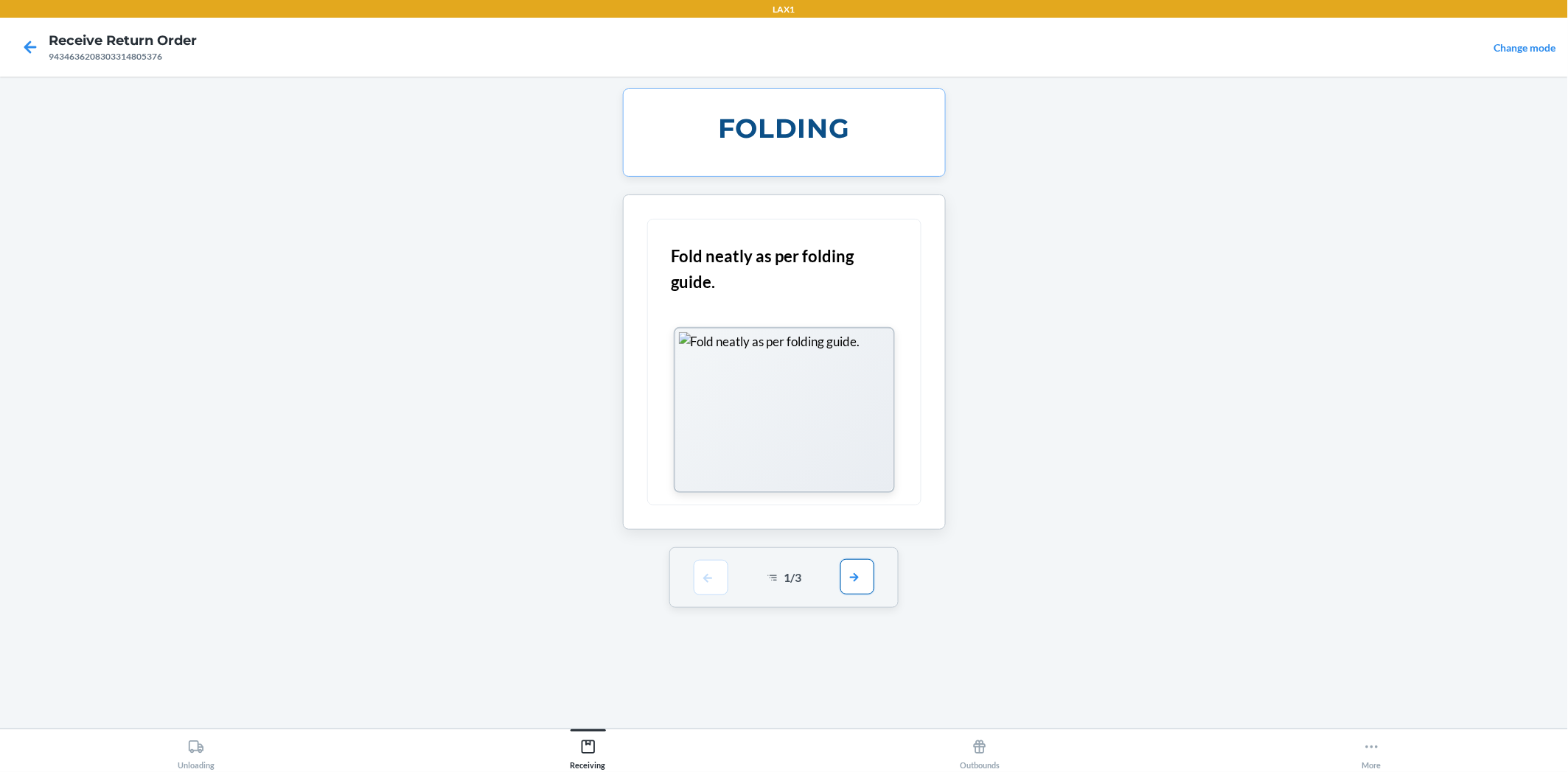
click at [861, 586] on button "button" at bounding box center [857, 577] width 34 height 36
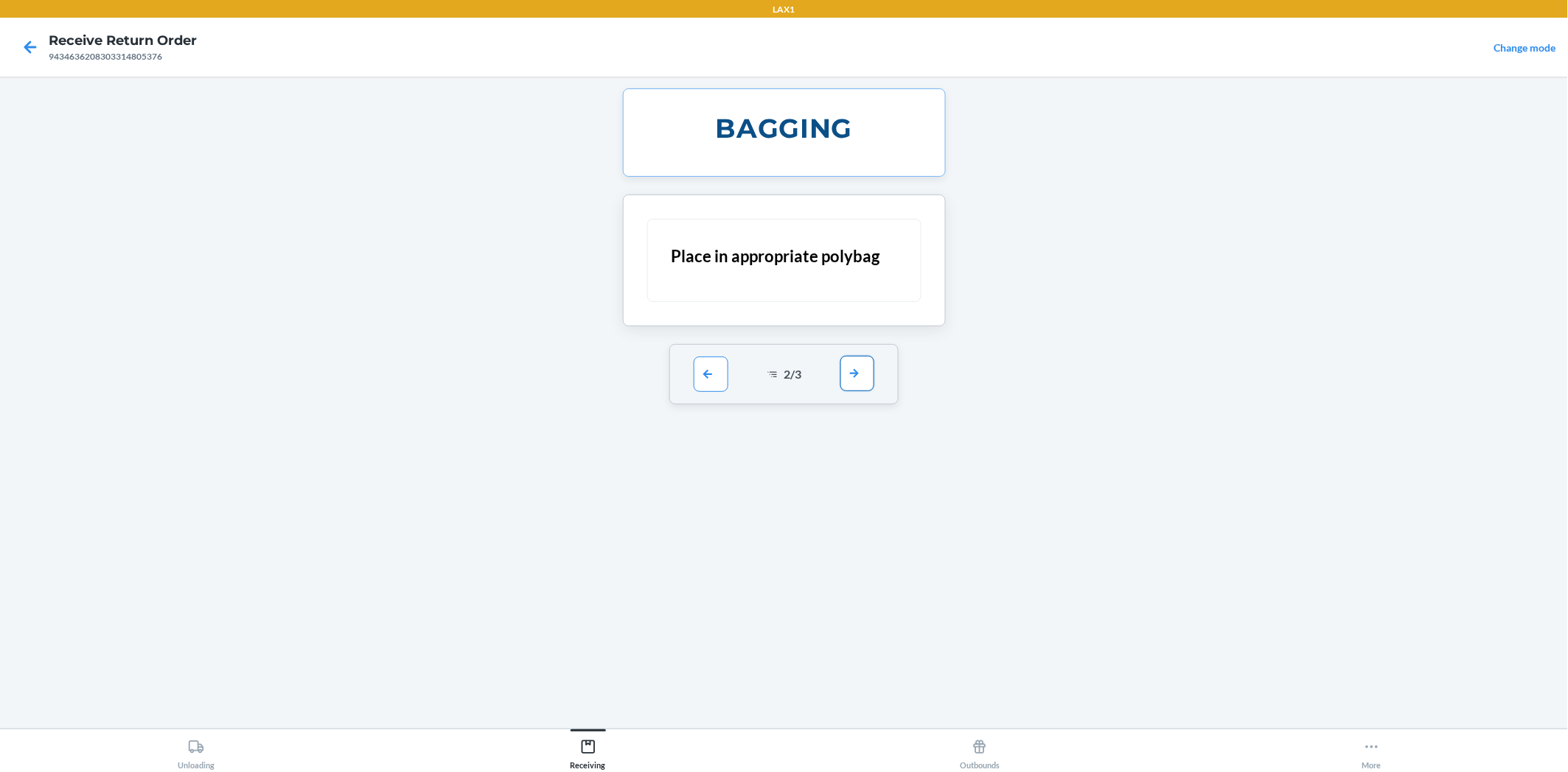
click at [859, 361] on button "button" at bounding box center [857, 374] width 34 height 36
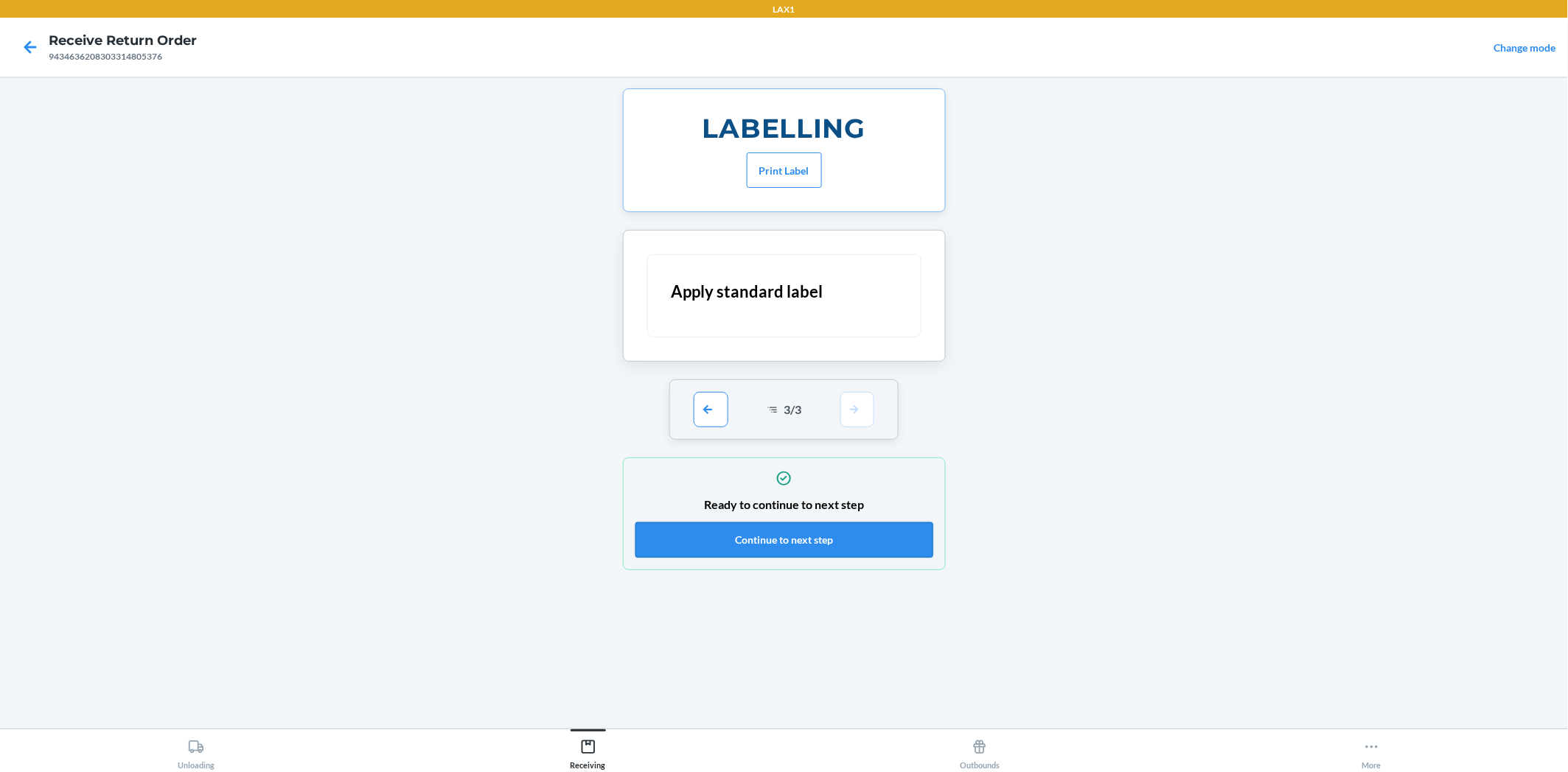
click at [864, 528] on button "Continue to next step" at bounding box center [784, 540] width 298 height 36
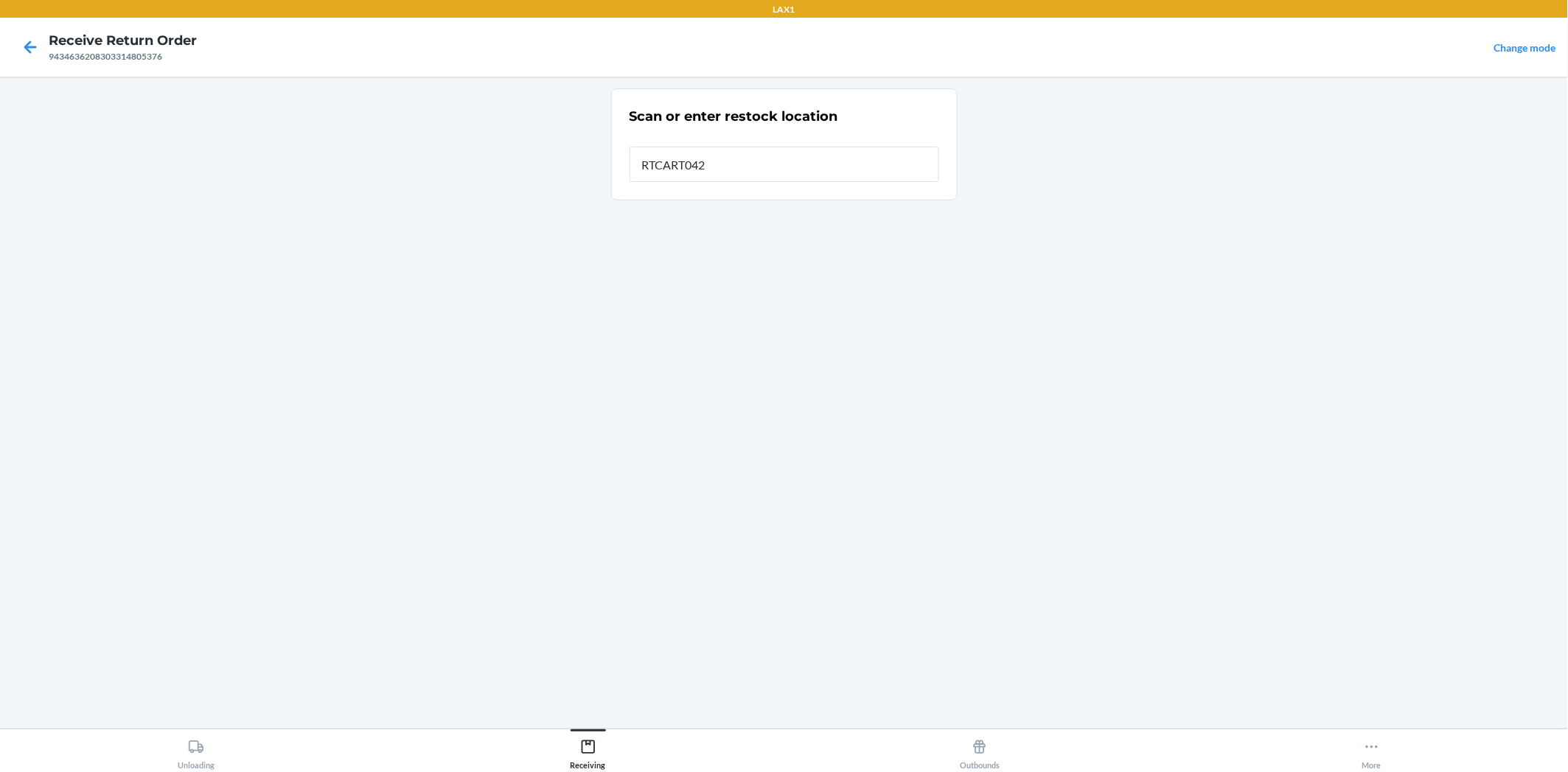
type input "RTCART042"
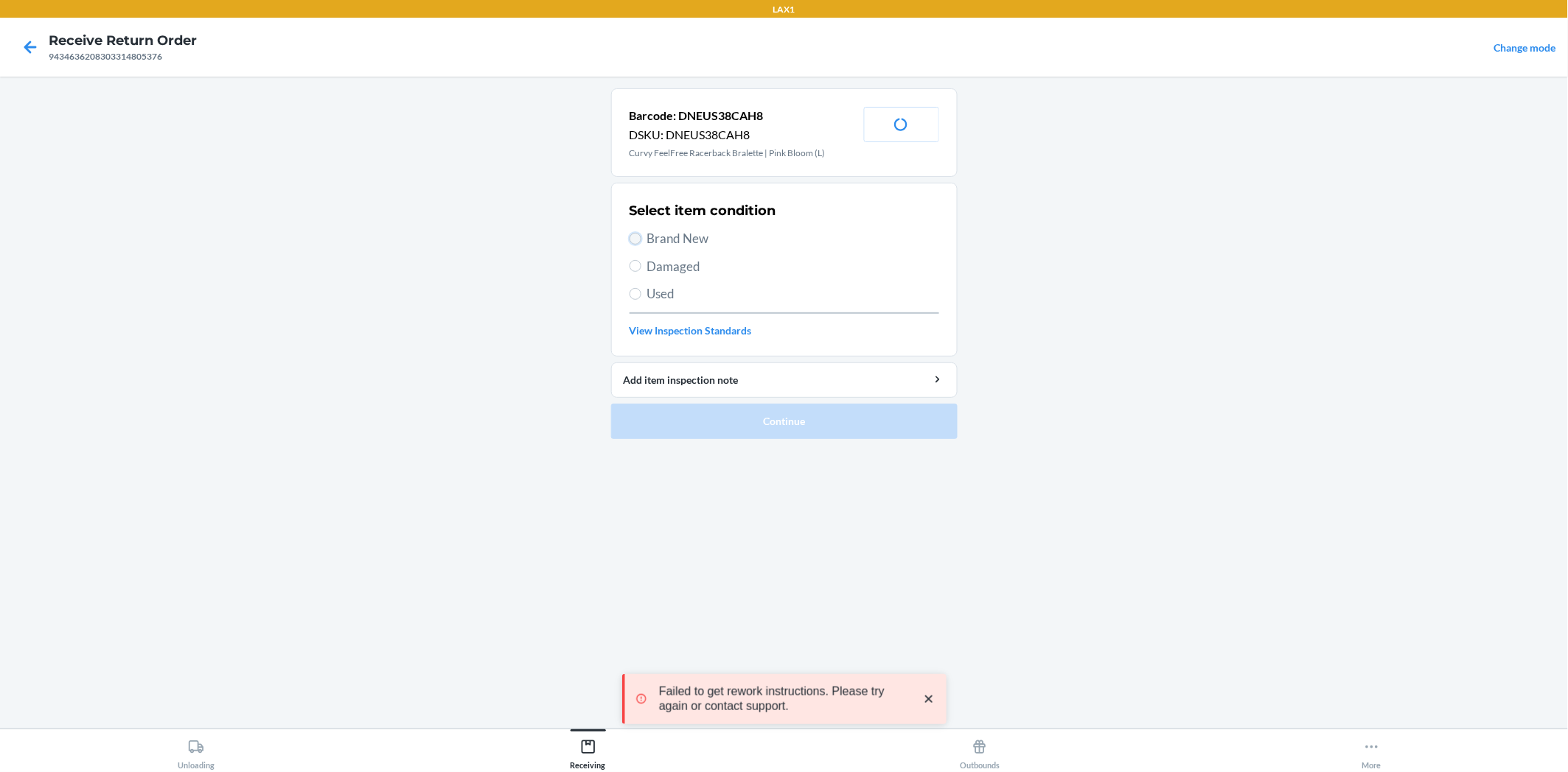
click at [635, 240] on input "Brand New" at bounding box center [635, 239] width 12 height 12
radio input "true"
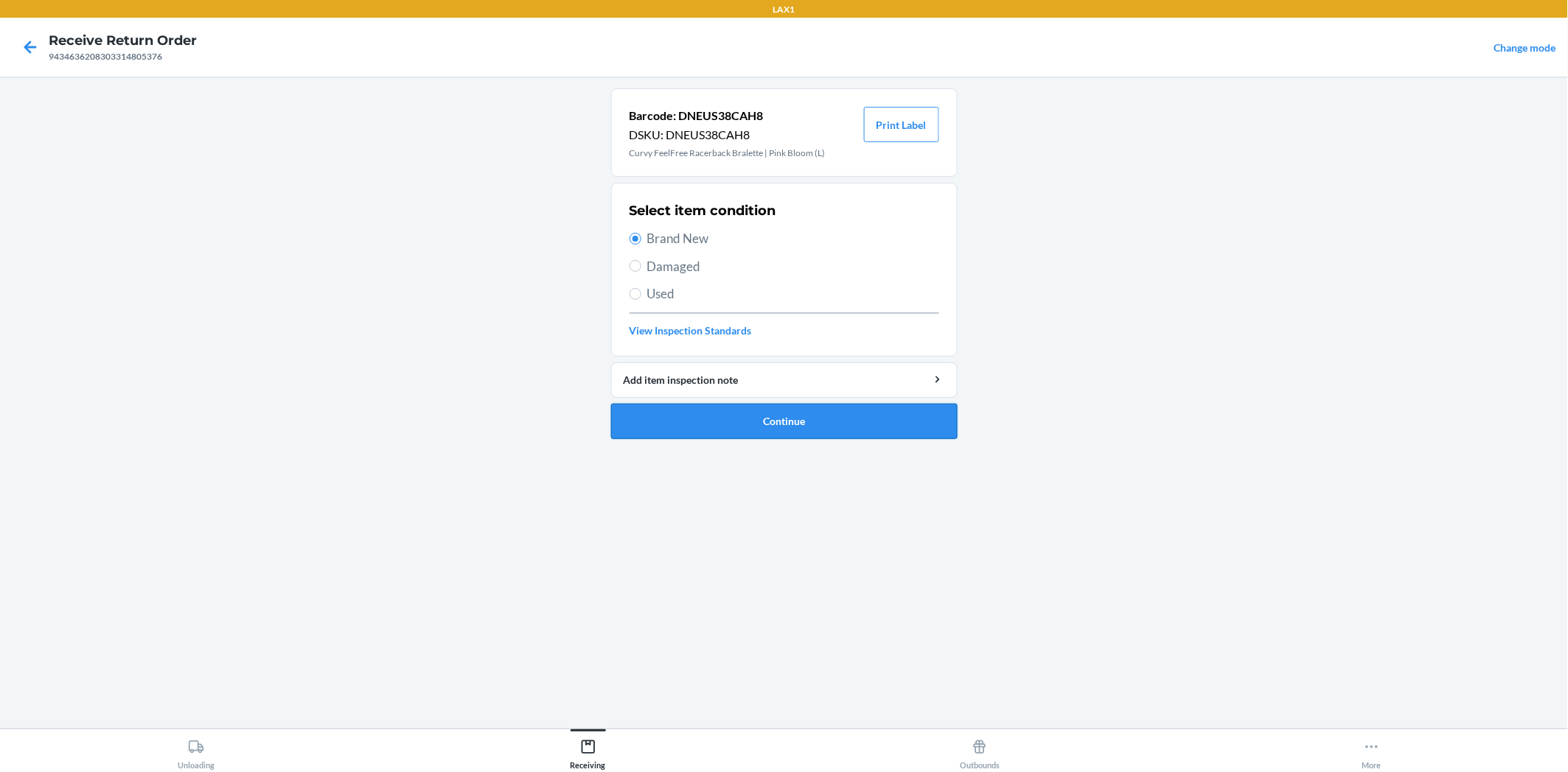
click at [752, 410] on button "Continue" at bounding box center [784, 421] width 346 height 36
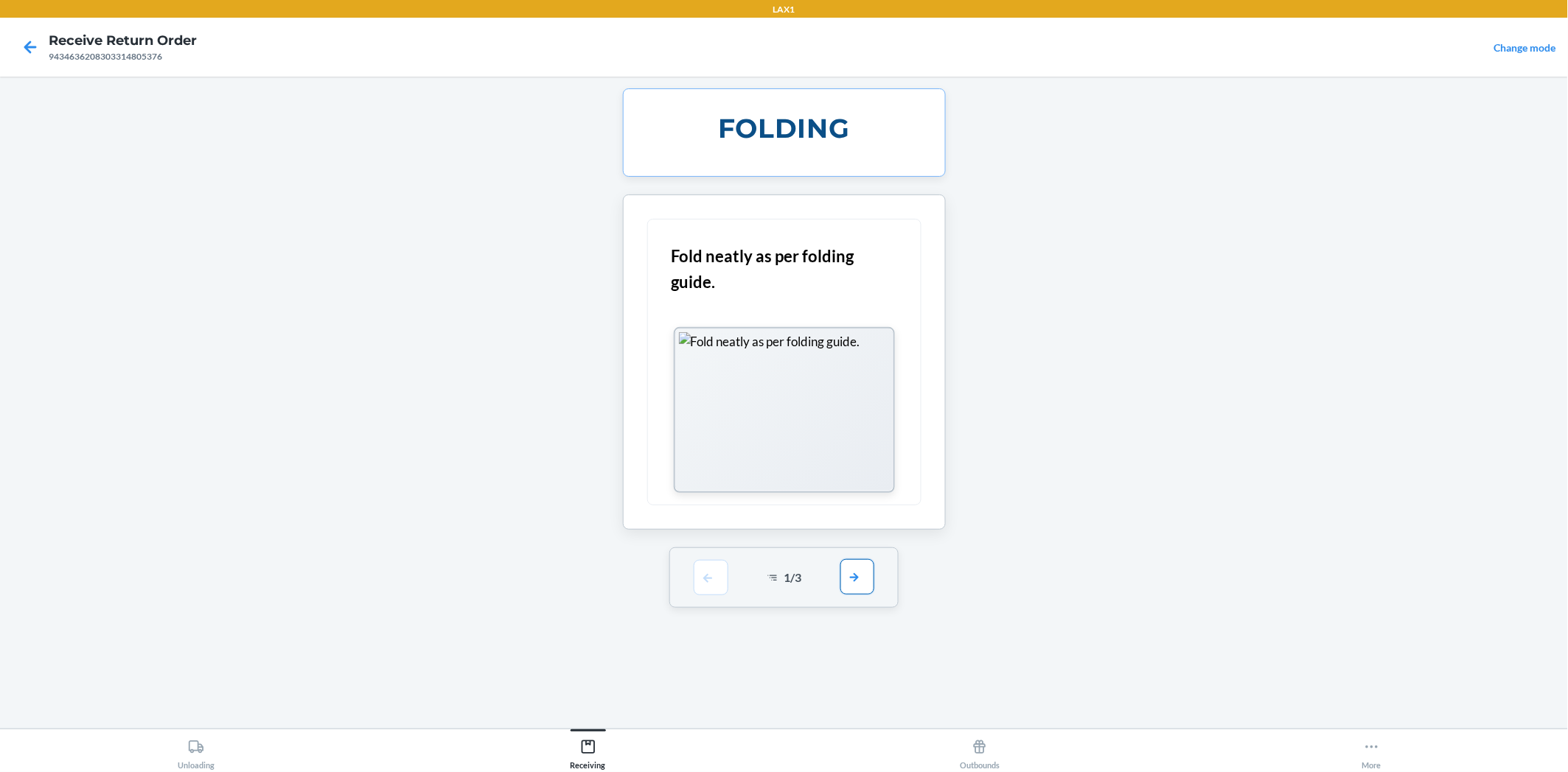
click at [849, 572] on button "button" at bounding box center [857, 577] width 34 height 36
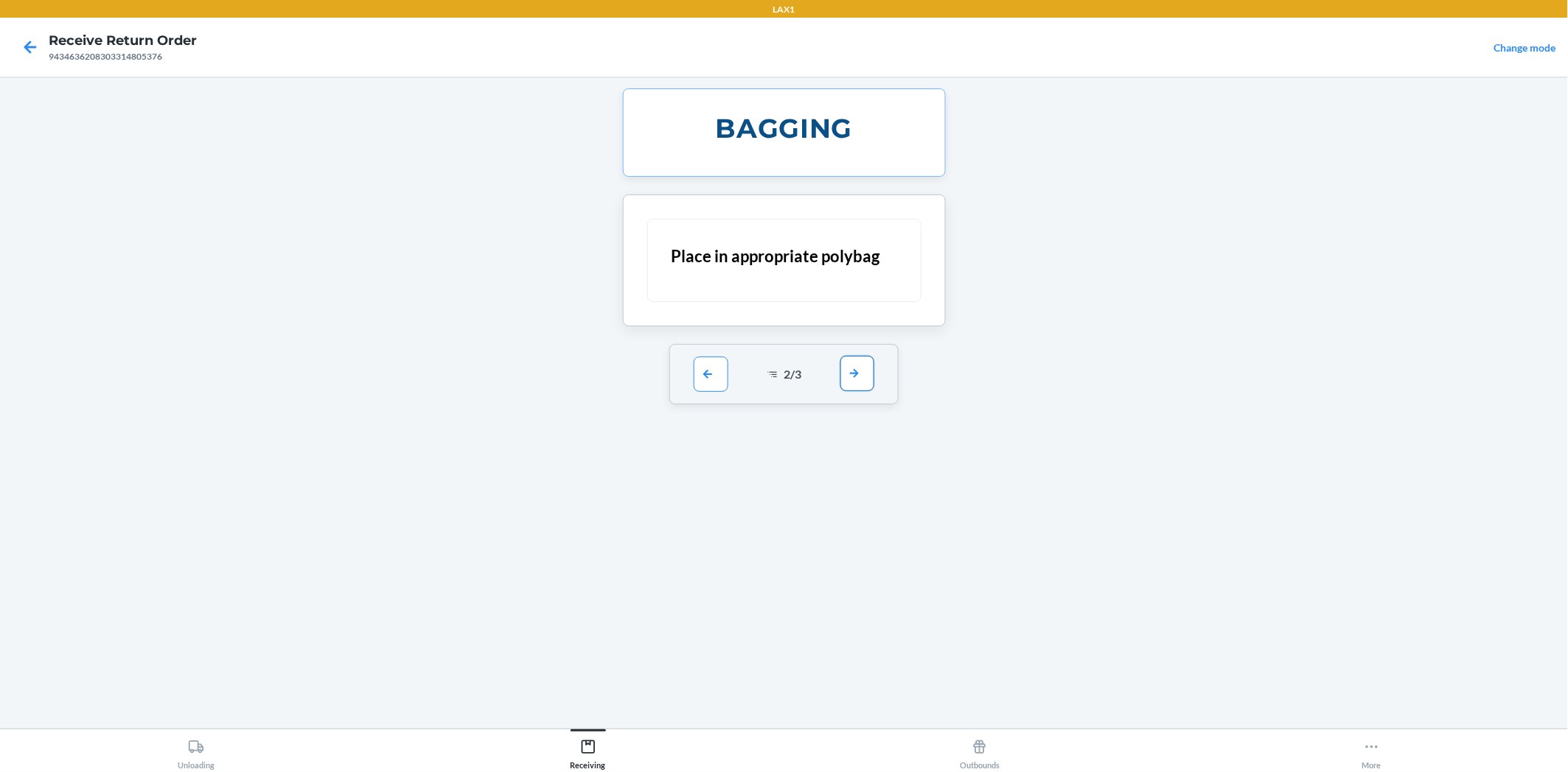
click at [859, 371] on button "button" at bounding box center [857, 374] width 34 height 36
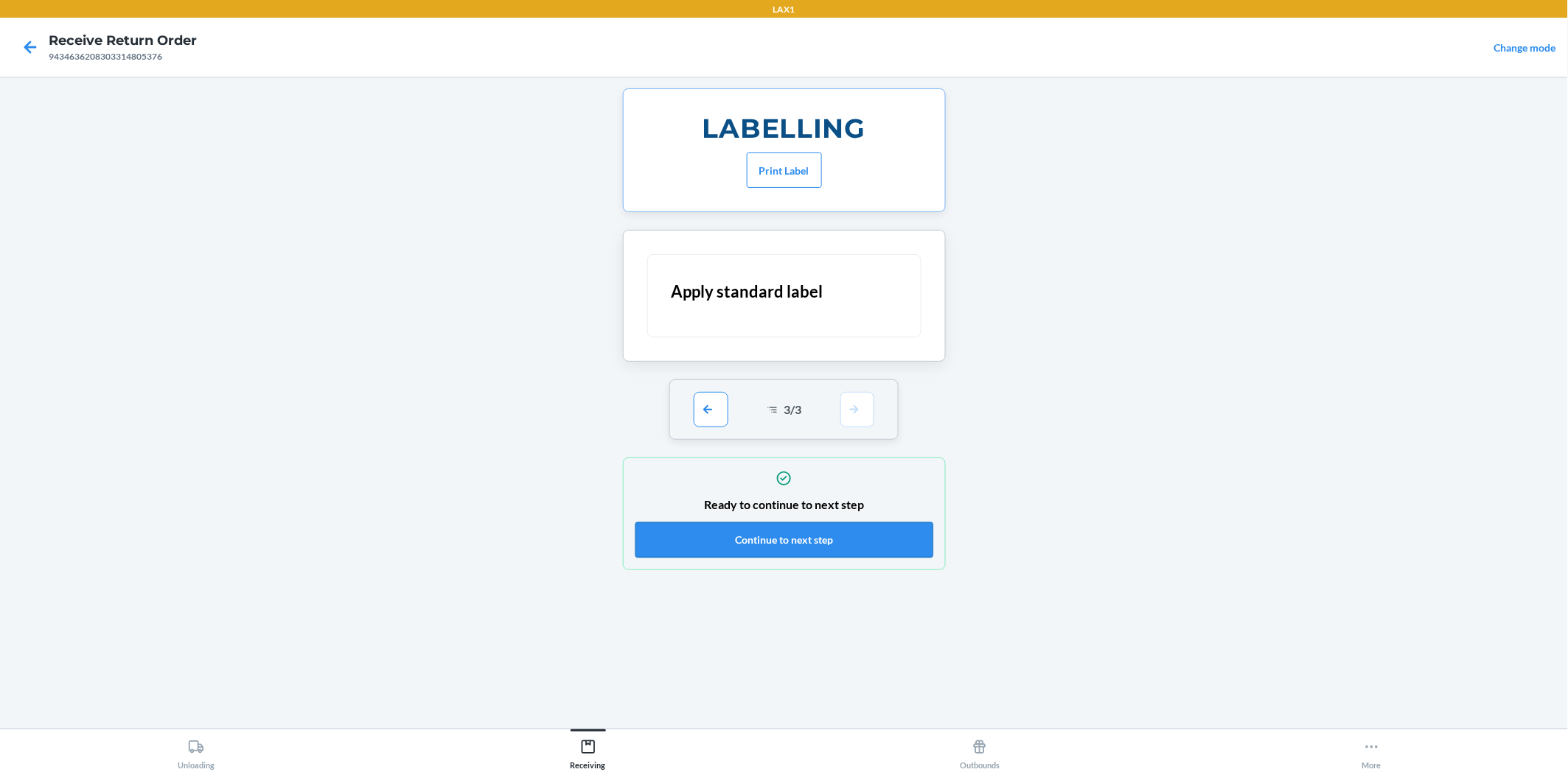
click at [874, 538] on button "Continue to next step" at bounding box center [784, 540] width 298 height 36
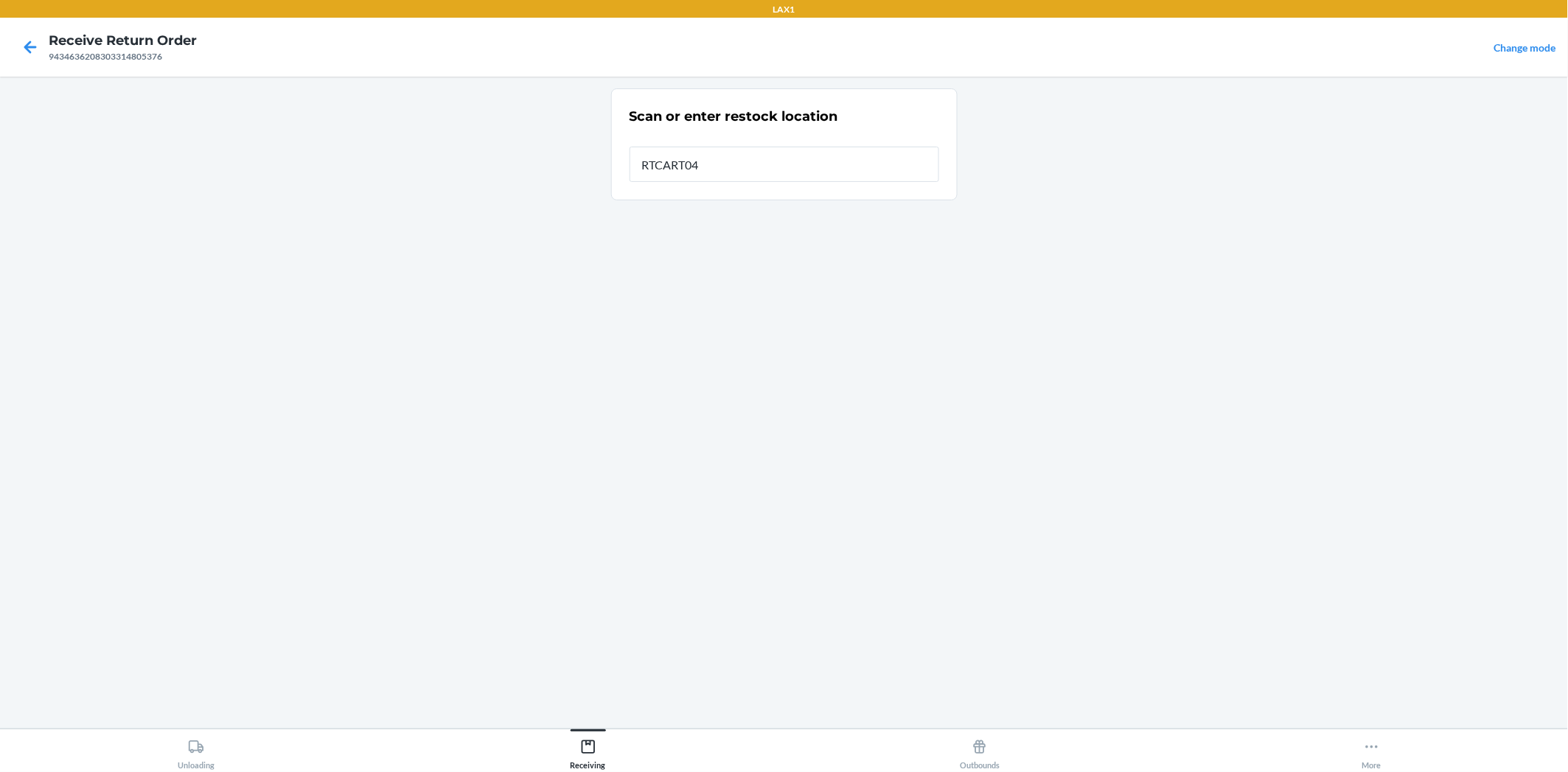
type input "RTCART042"
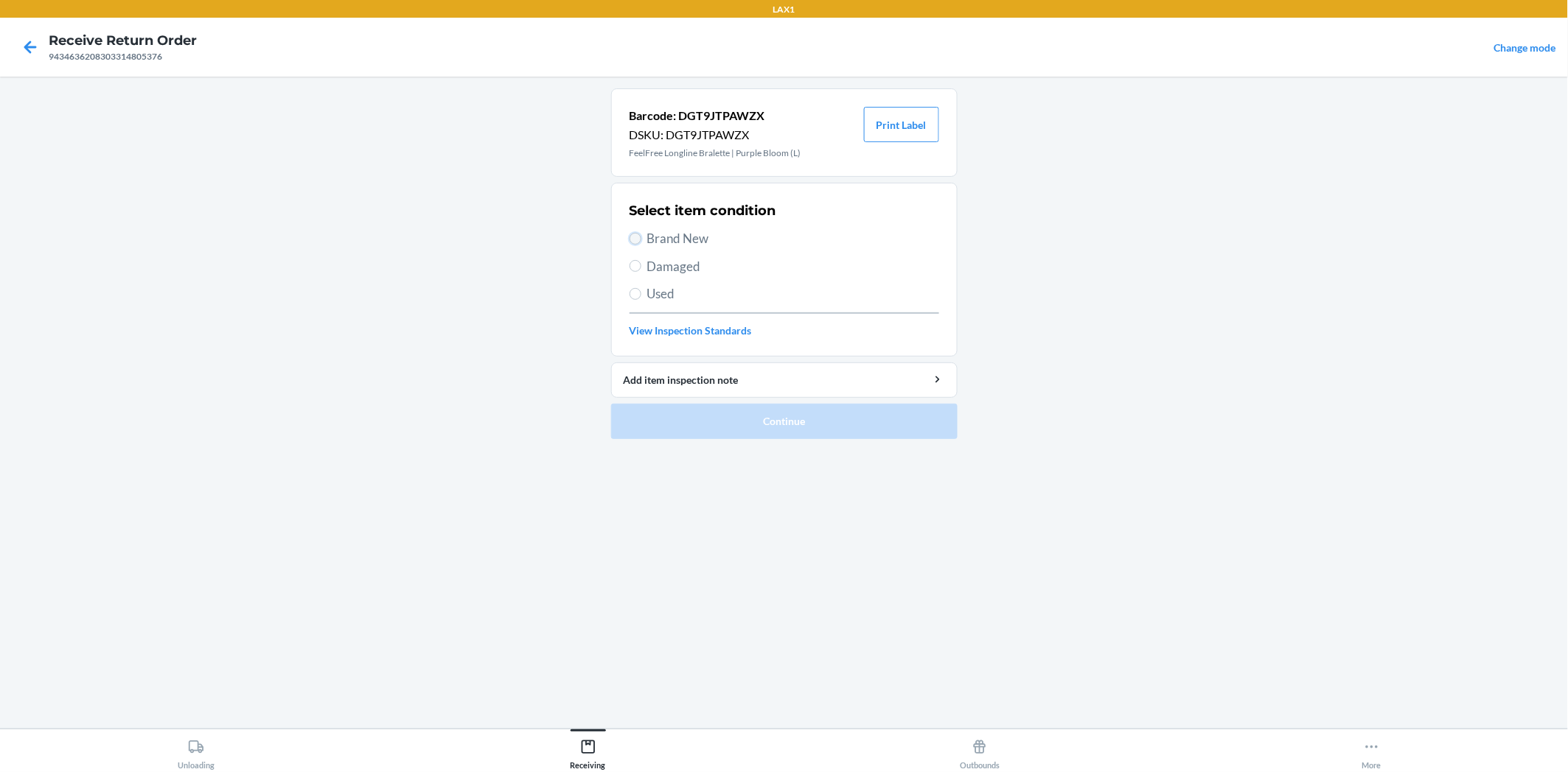
click at [632, 240] on input "Brand New" at bounding box center [635, 239] width 12 height 12
radio input "true"
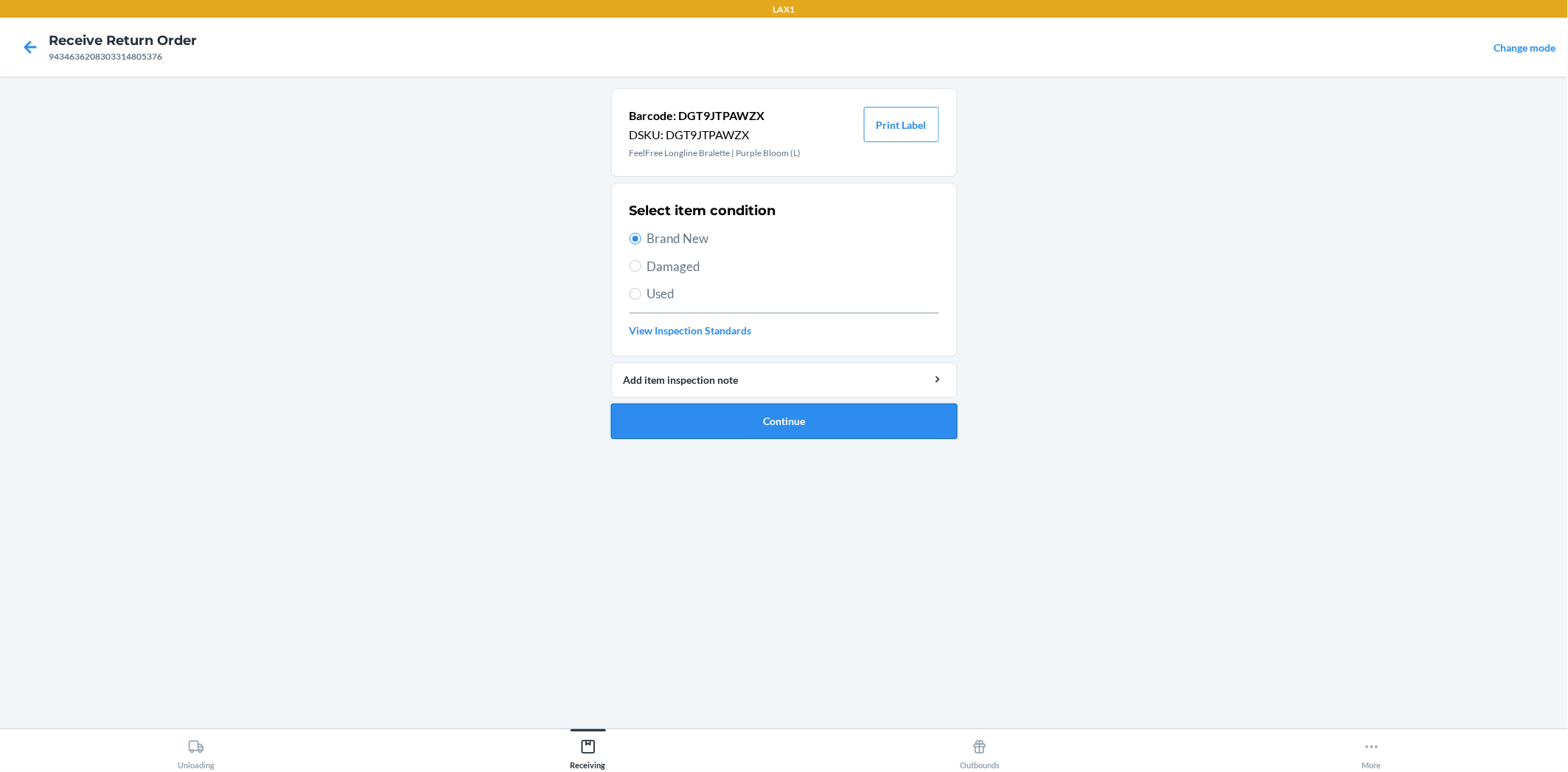
click at [685, 408] on button "Continue" at bounding box center [784, 421] width 346 height 36
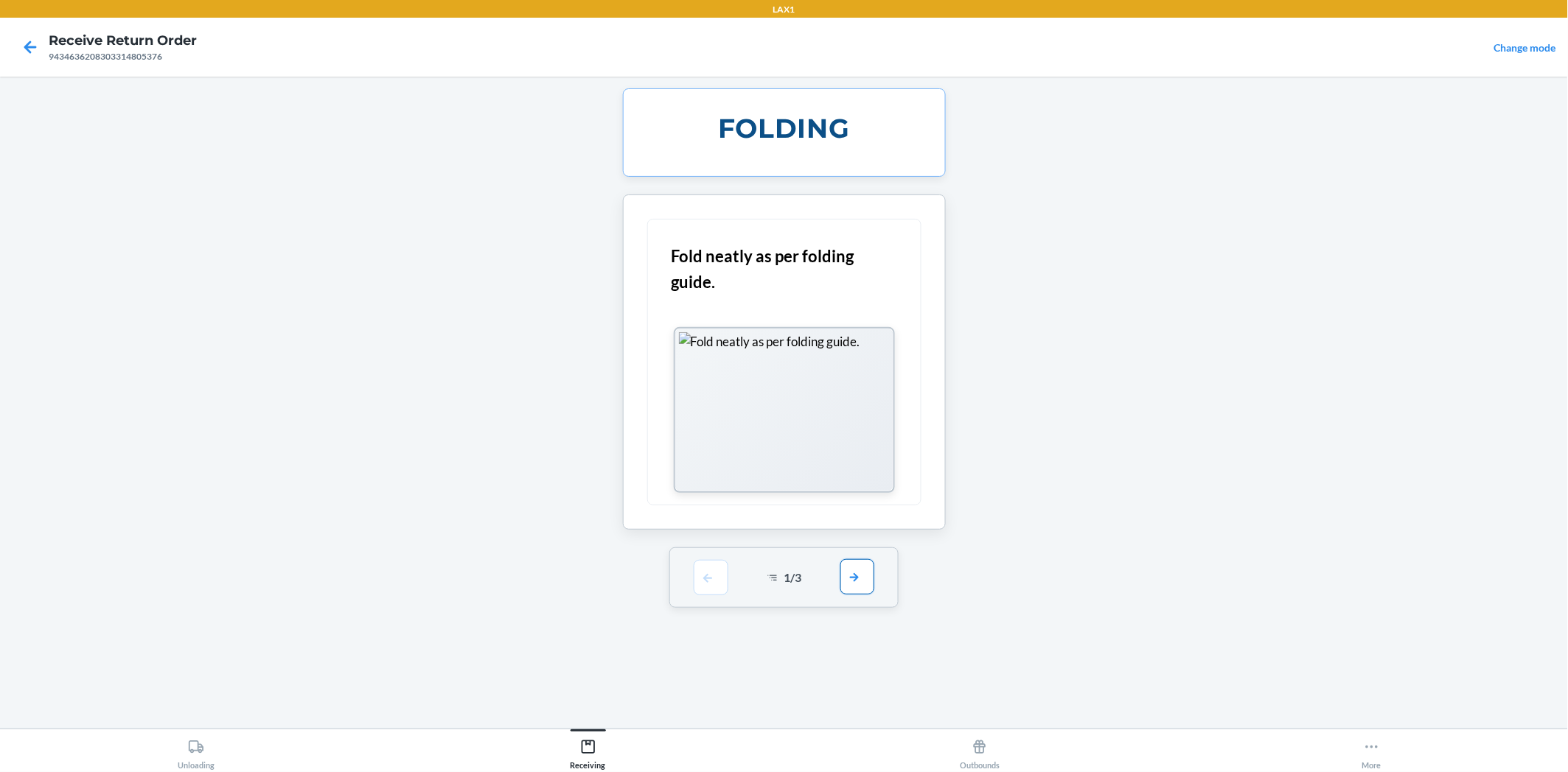
click at [866, 578] on button "button" at bounding box center [857, 577] width 34 height 36
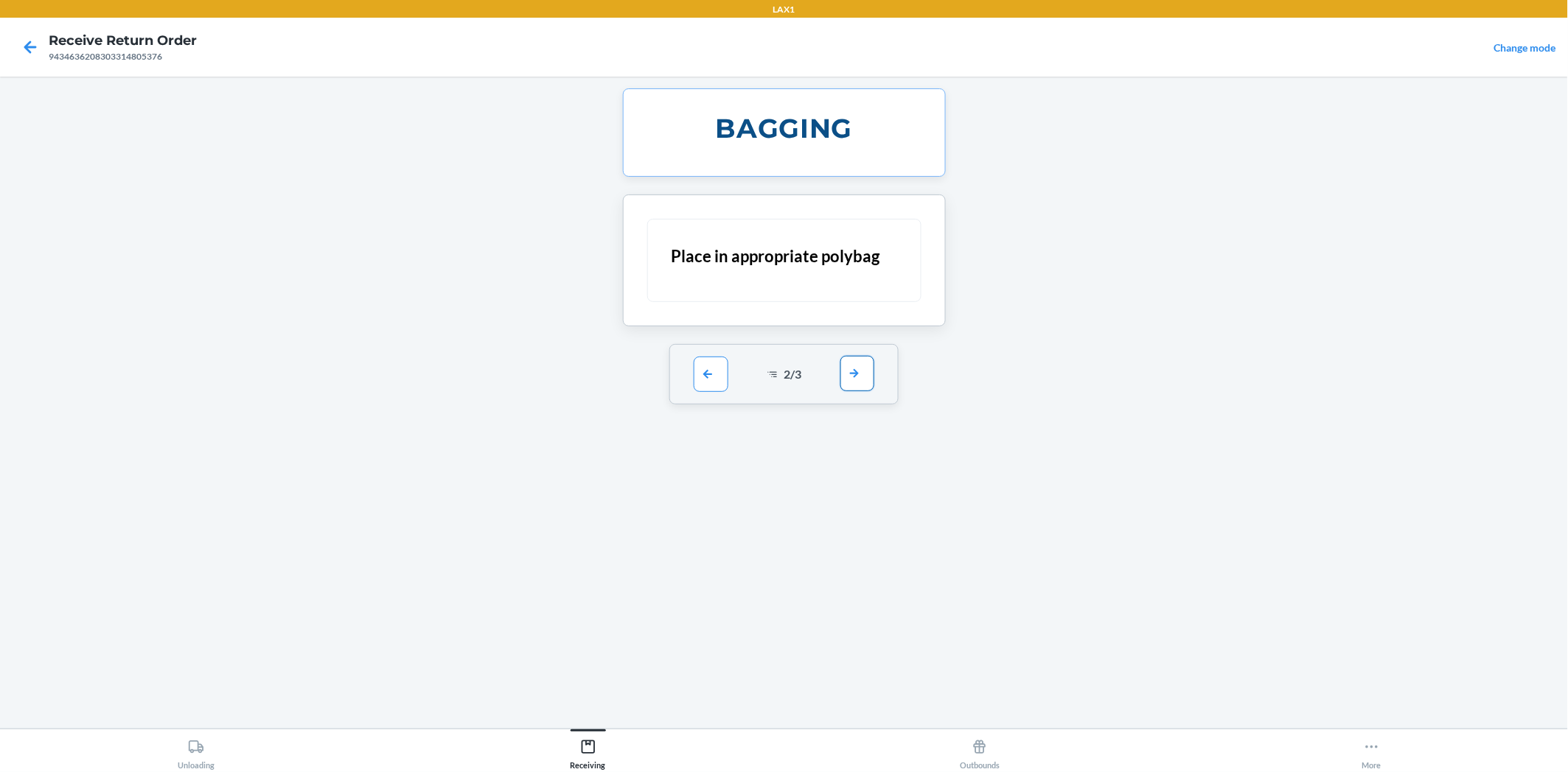
click at [859, 378] on button "button" at bounding box center [857, 374] width 34 height 36
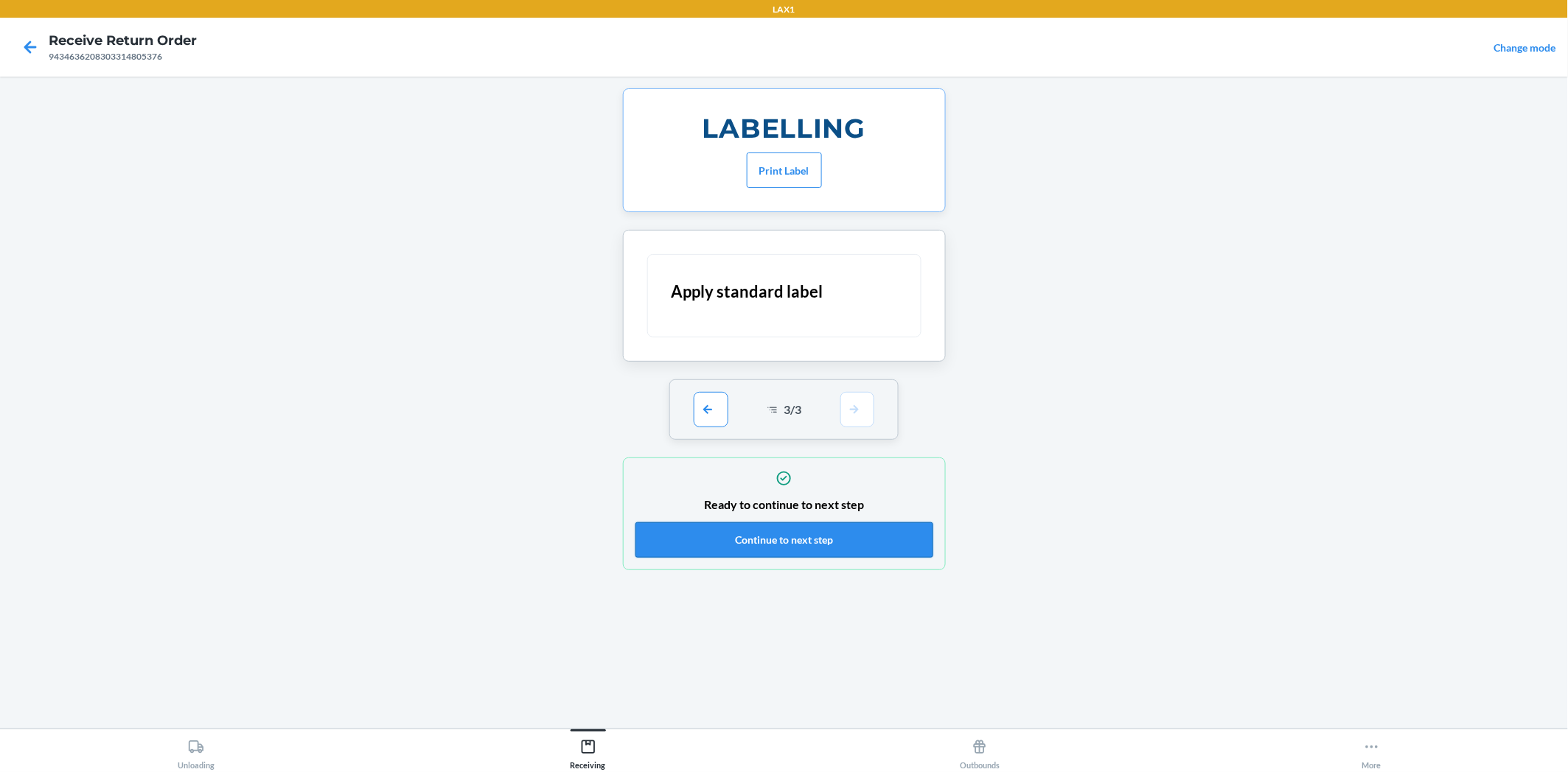
click at [868, 529] on button "Continue to next step" at bounding box center [784, 540] width 298 height 36
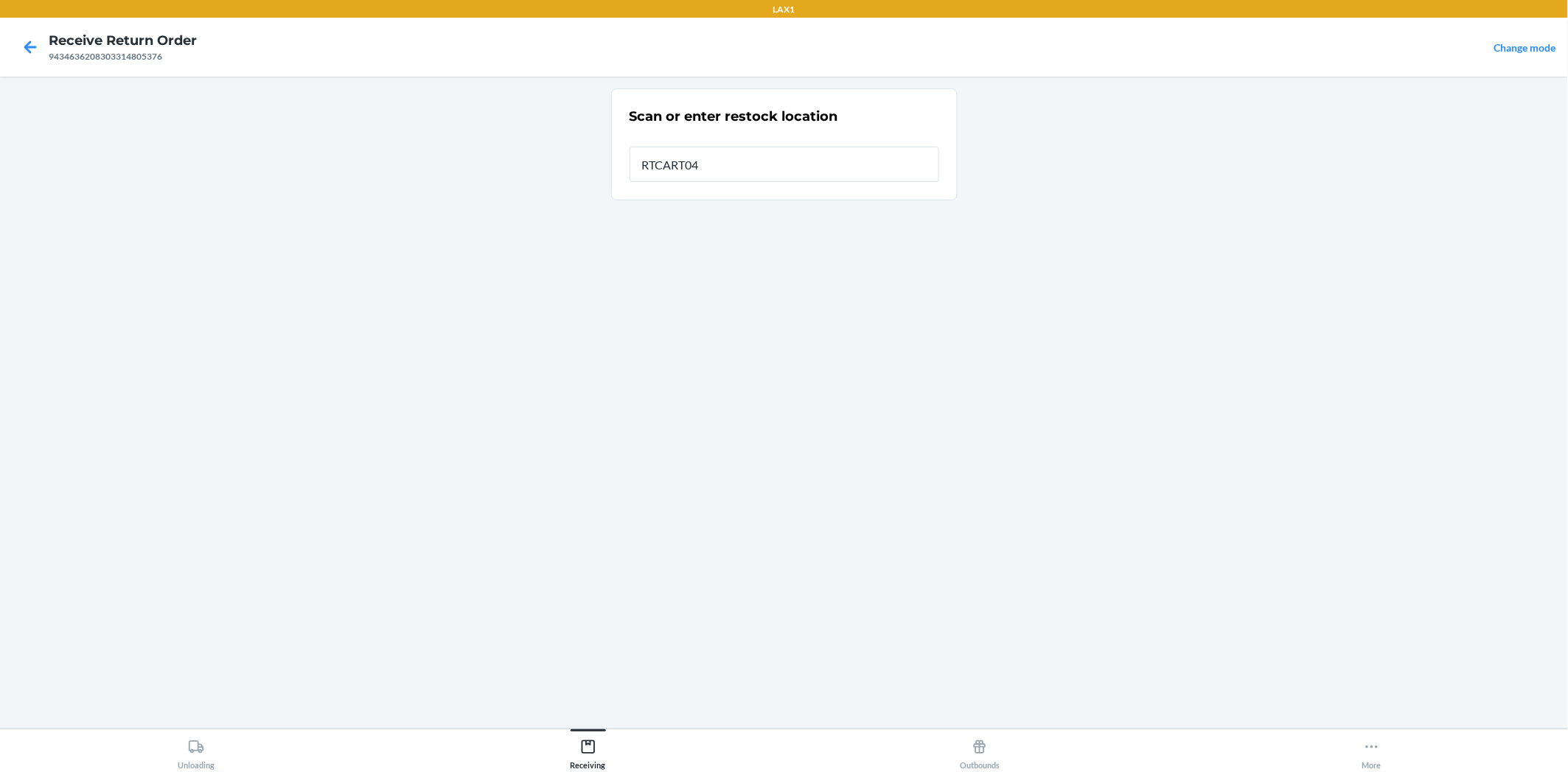
type input "RTCART042"
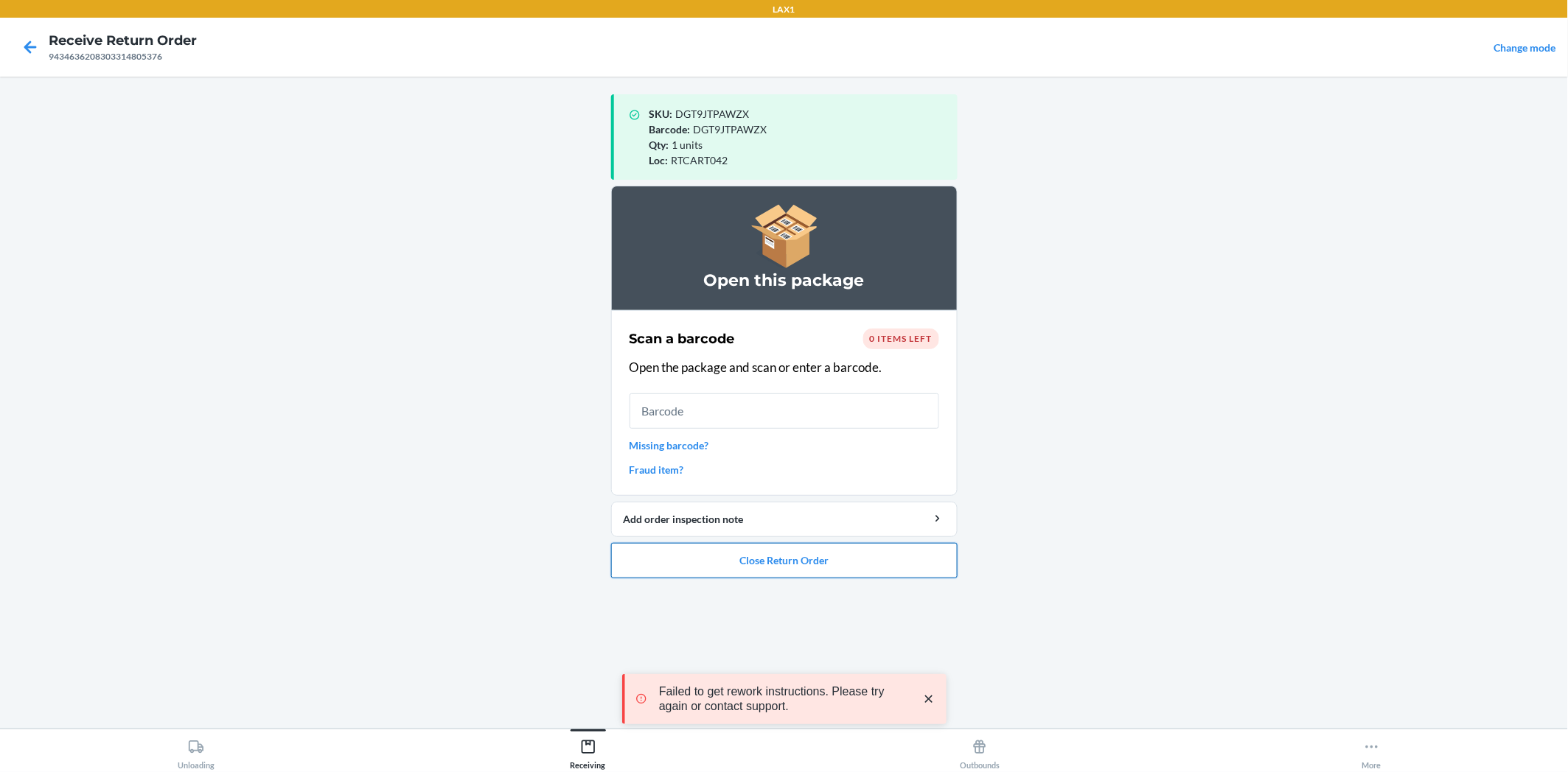
click at [827, 557] on button "Close Return Order" at bounding box center [784, 560] width 346 height 36
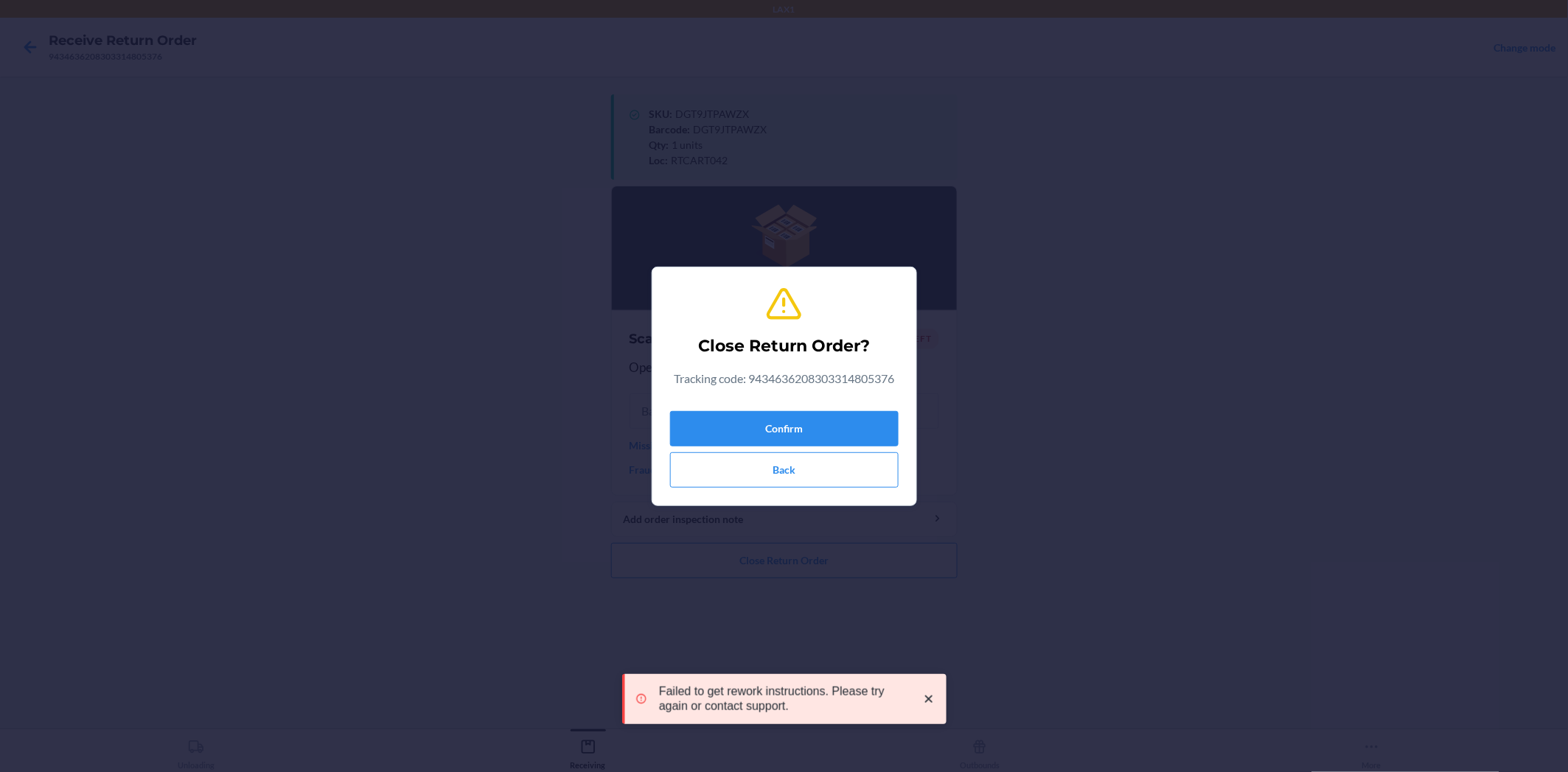
click at [824, 408] on div "Confirm Back" at bounding box center [784, 446] width 228 height 82
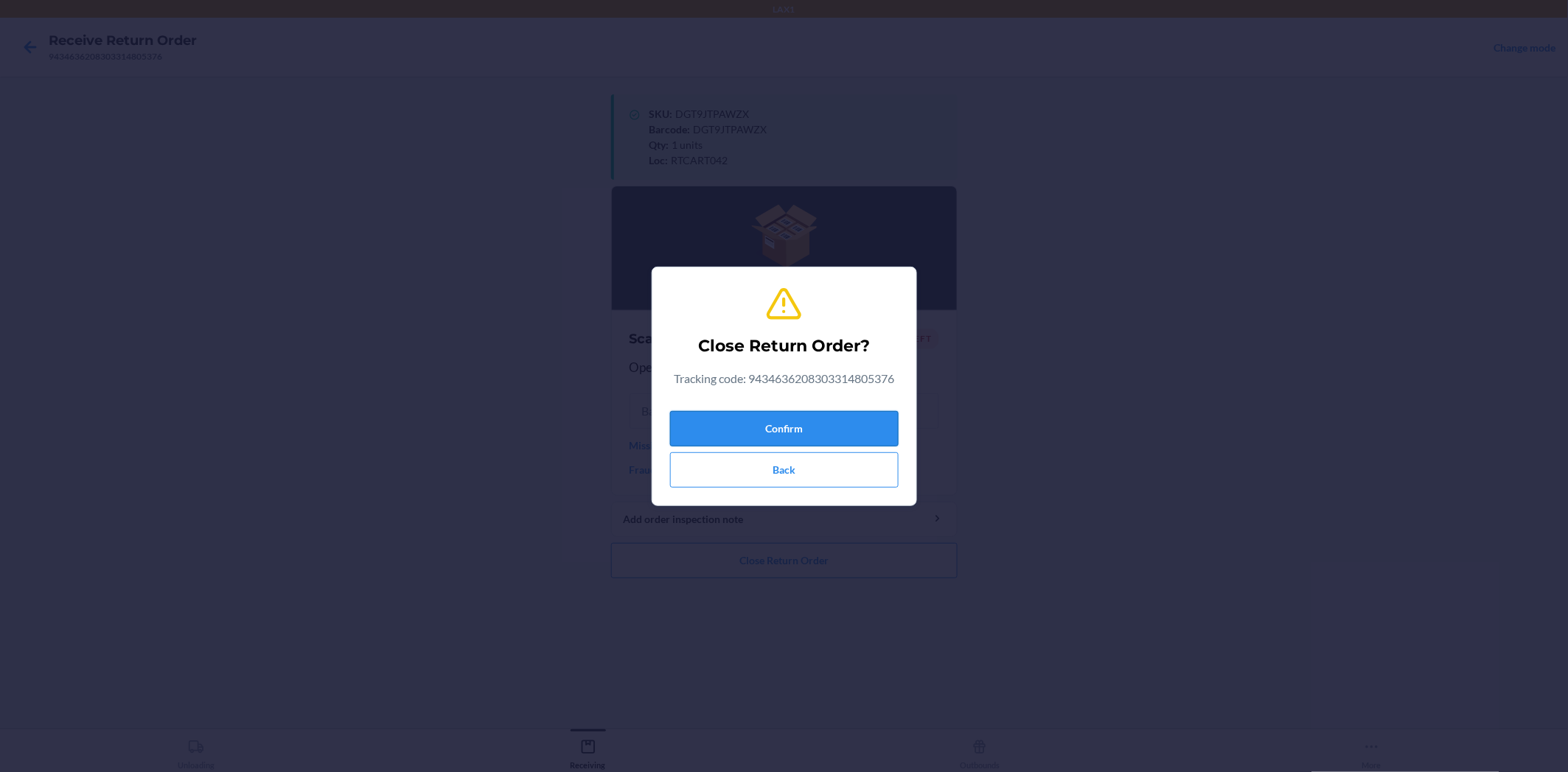
click at [827, 429] on button "Confirm" at bounding box center [784, 429] width 228 height 36
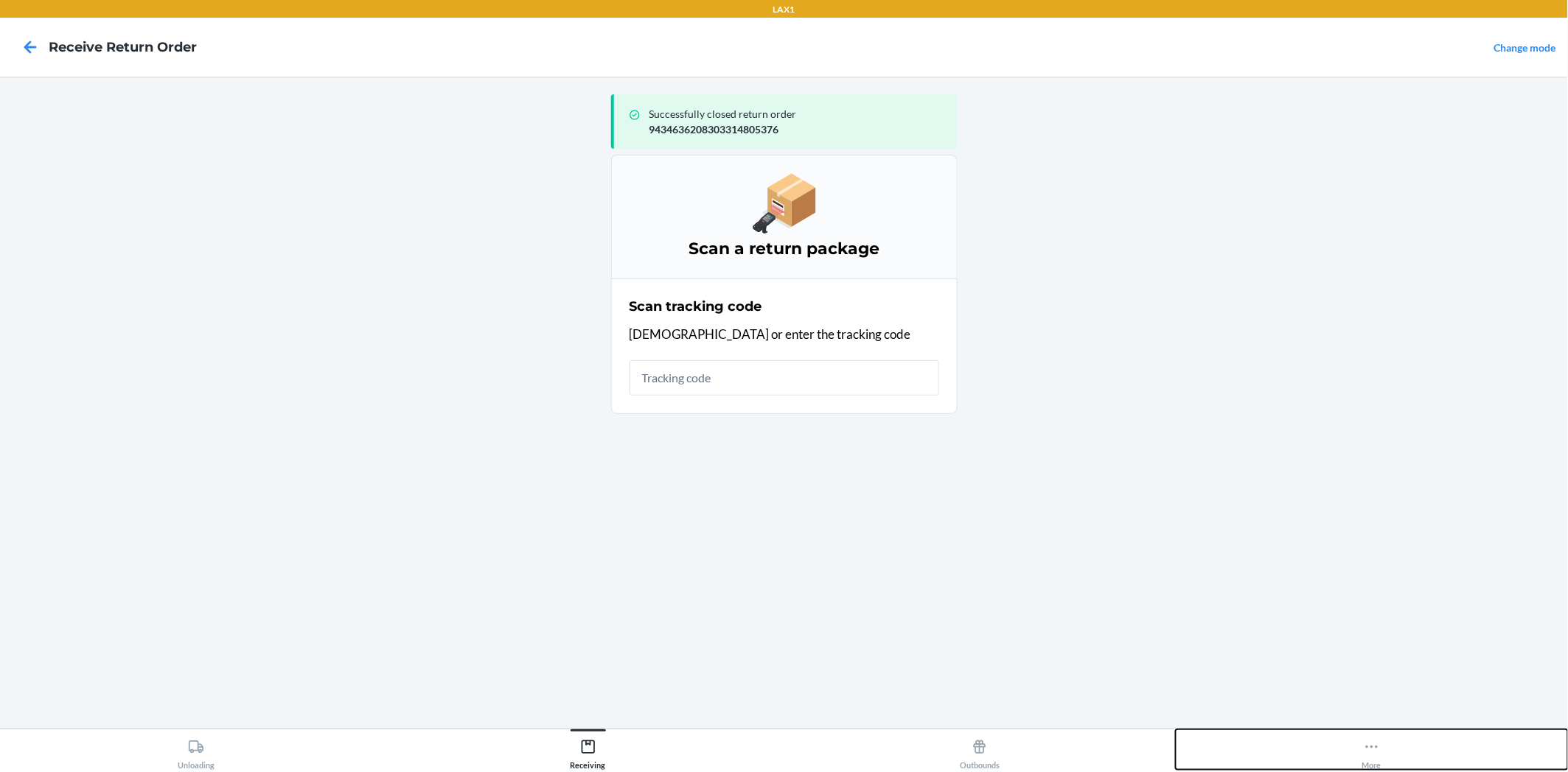
click at [1364, 695] on icon at bounding box center [1371, 746] width 16 height 16
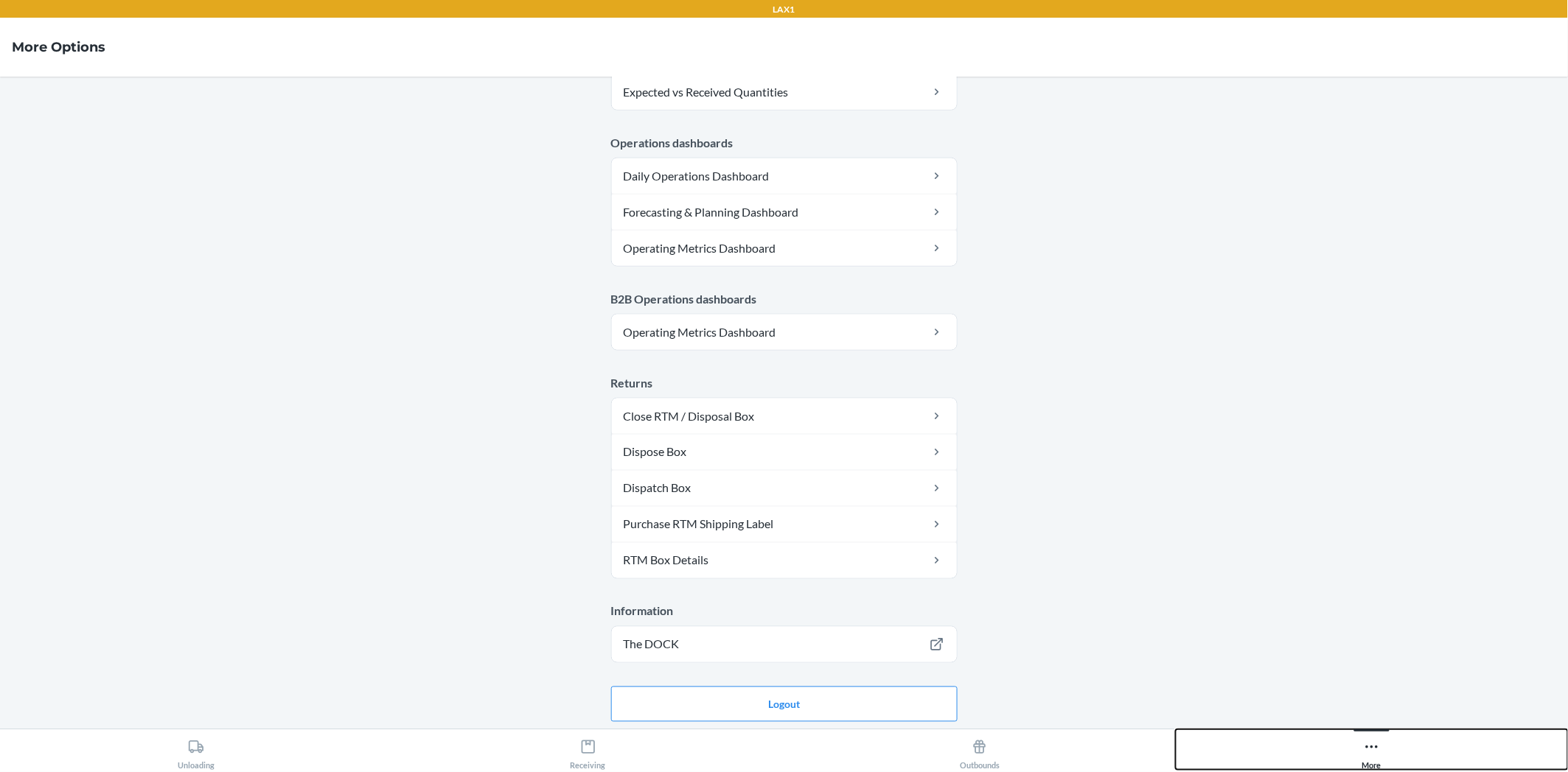
scroll to position [645, 0]
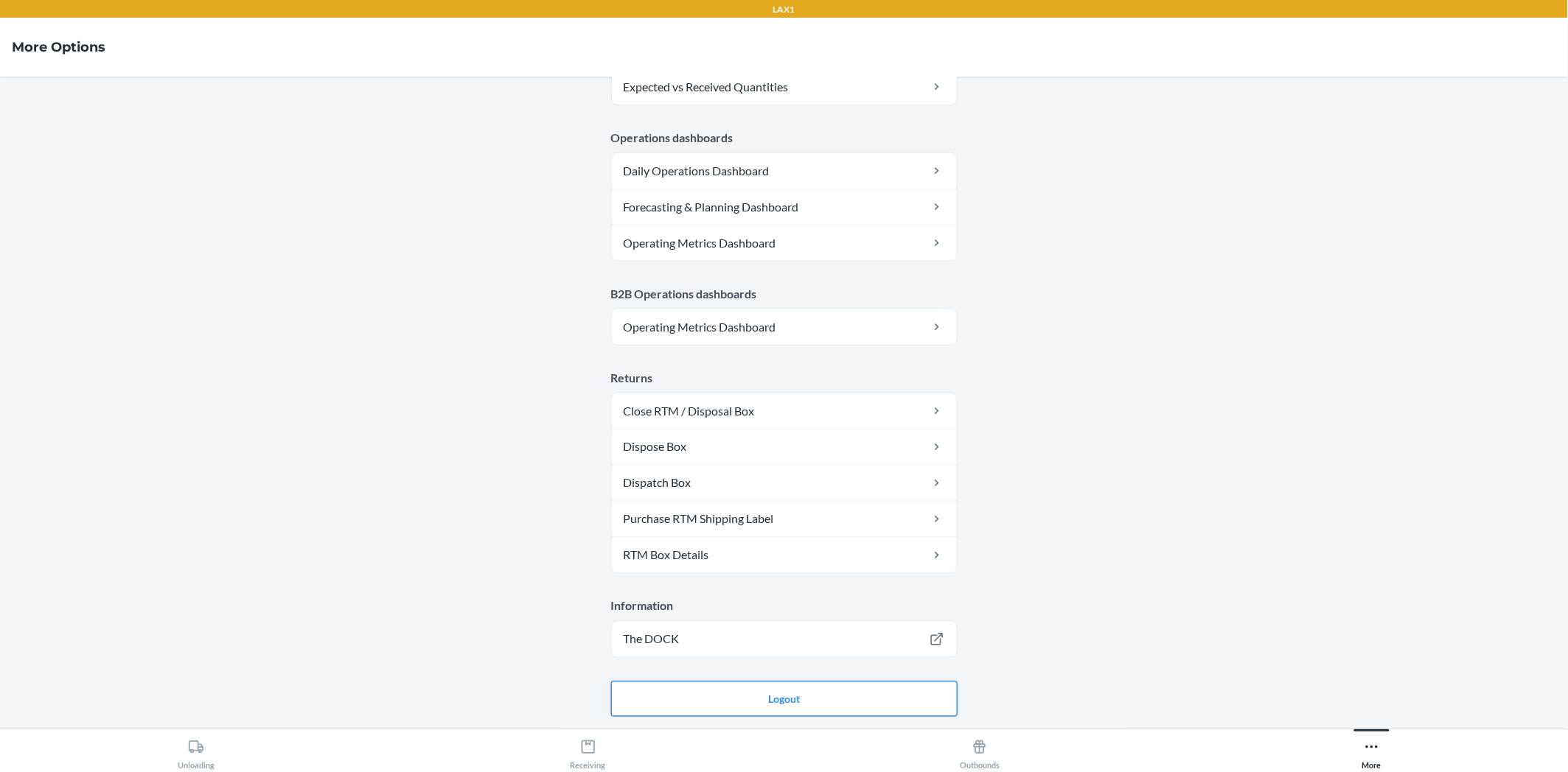
click at [876, 695] on button "Logout" at bounding box center [784, 699] width 346 height 36
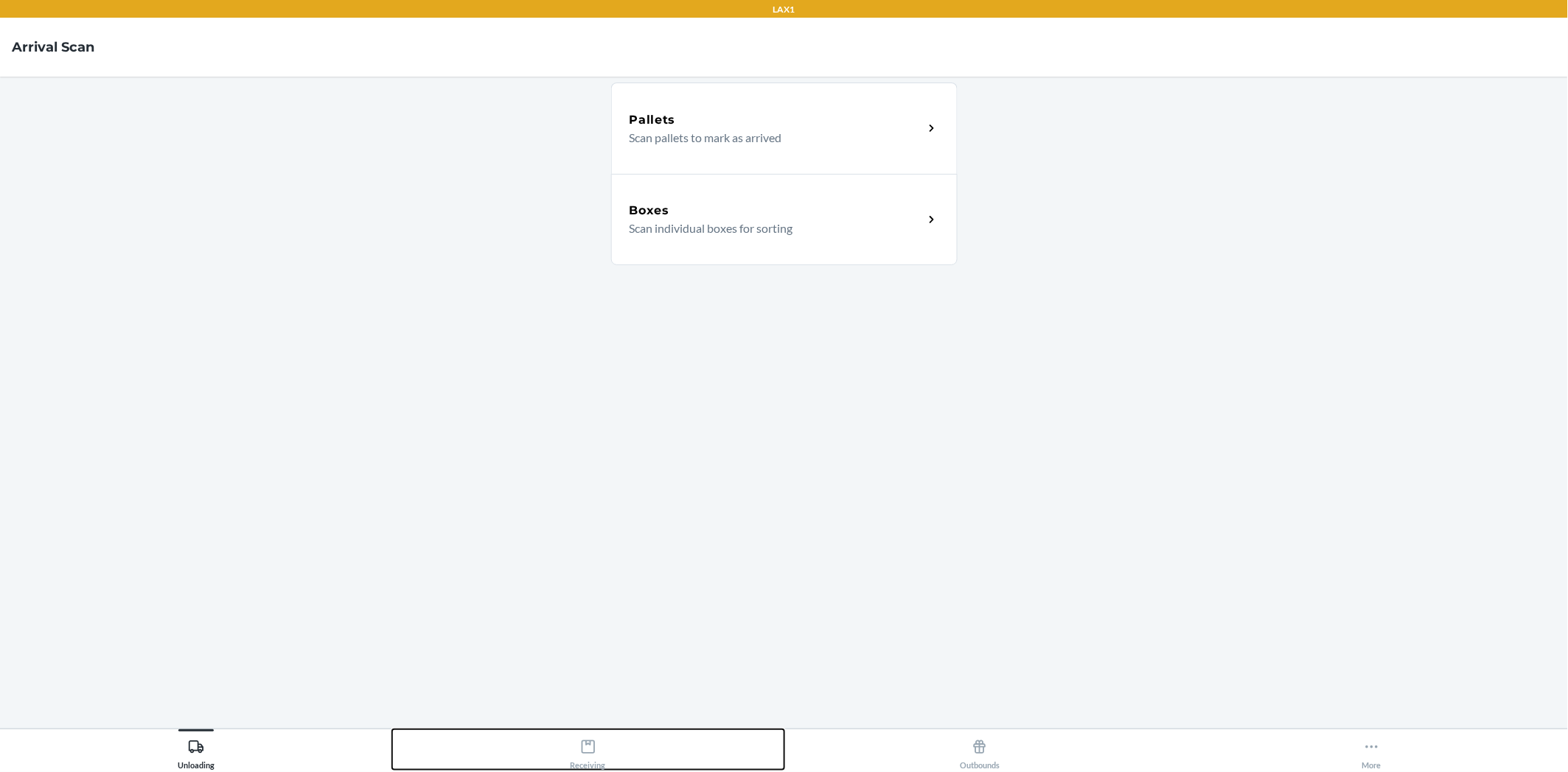
click at [604, 750] on div "Receiving" at bounding box center [588, 752] width 36 height 37
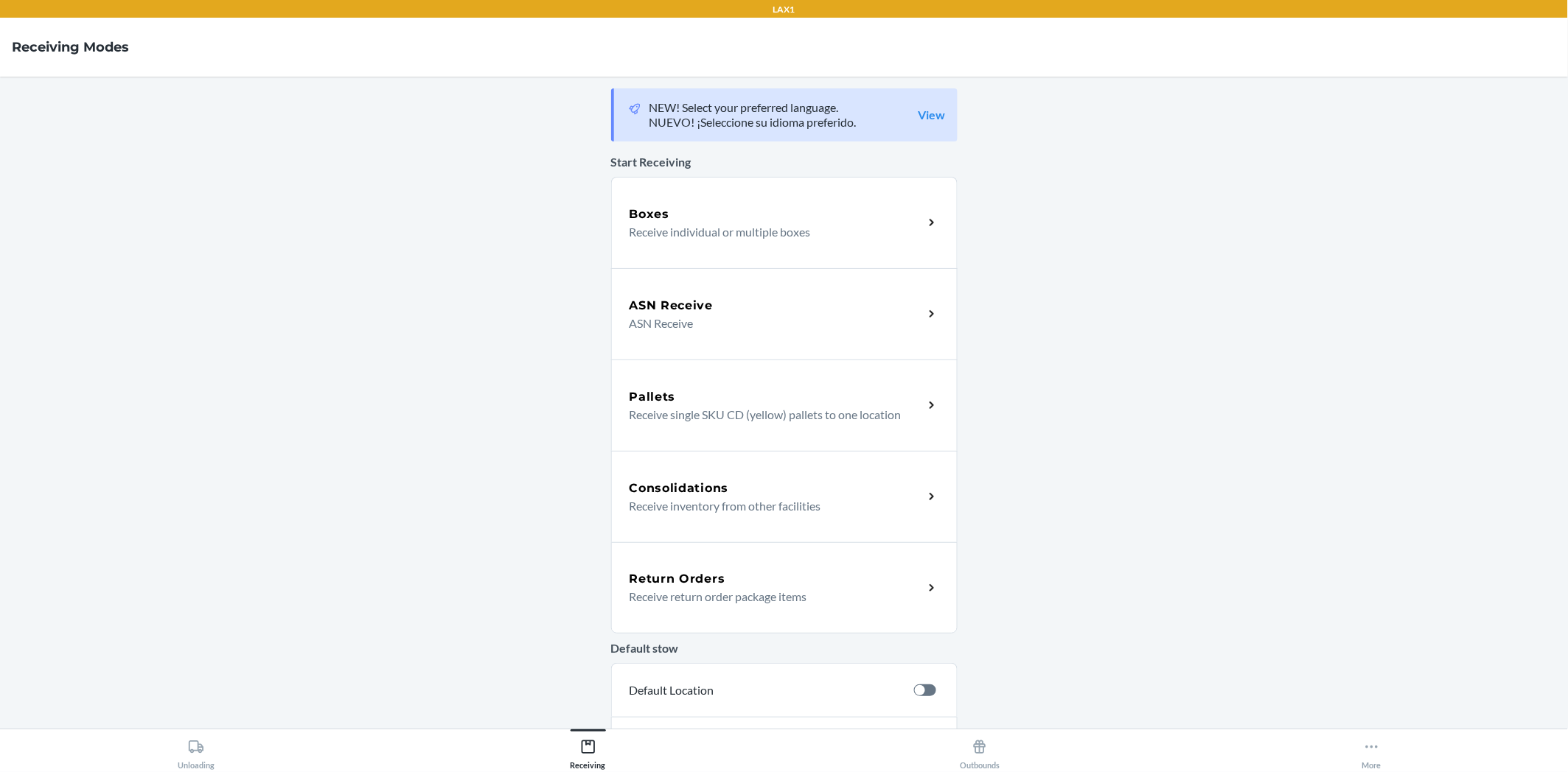
click at [924, 588] on icon at bounding box center [932, 588] width 17 height 17
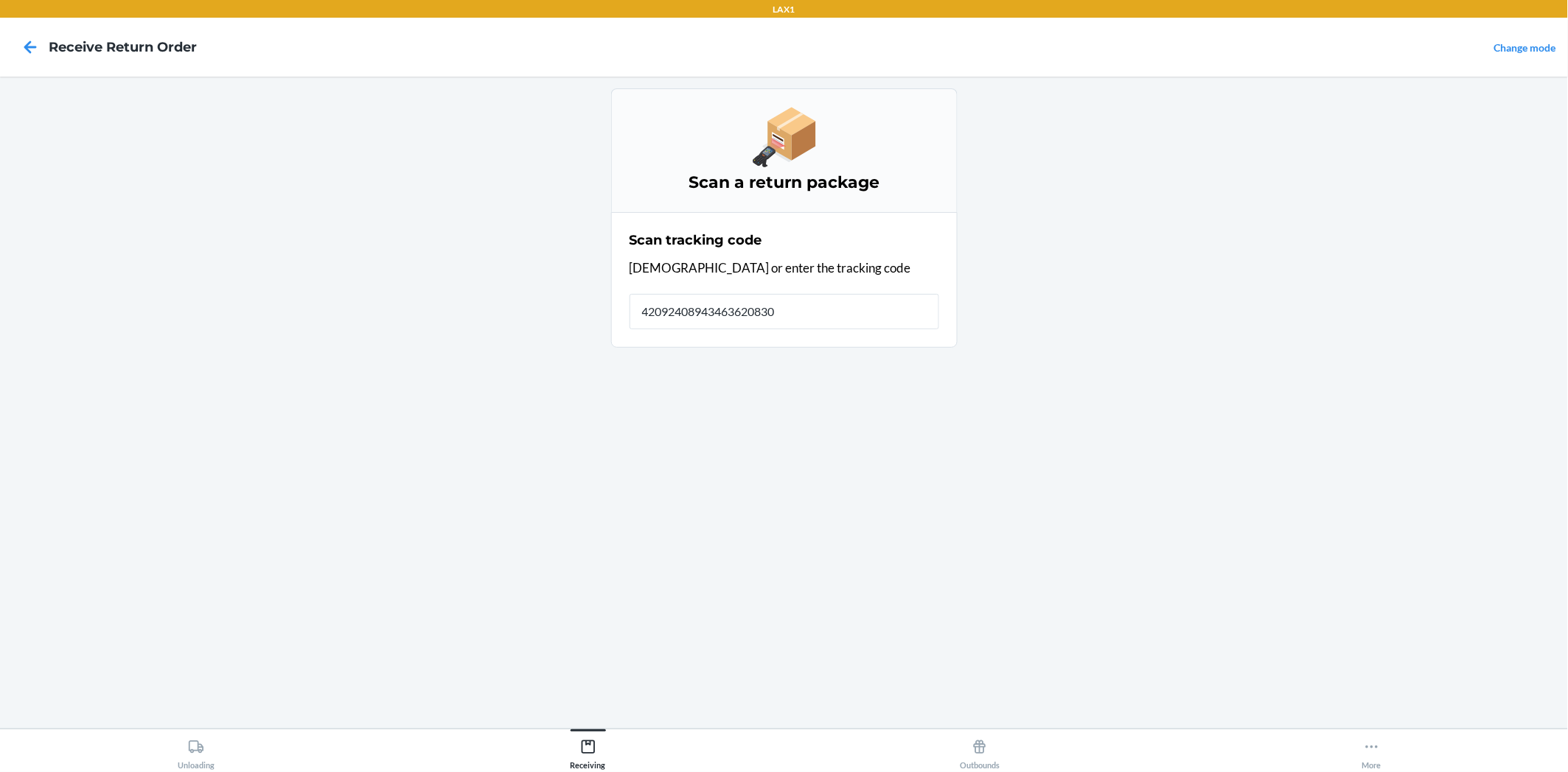
type input "420924089434636208303"
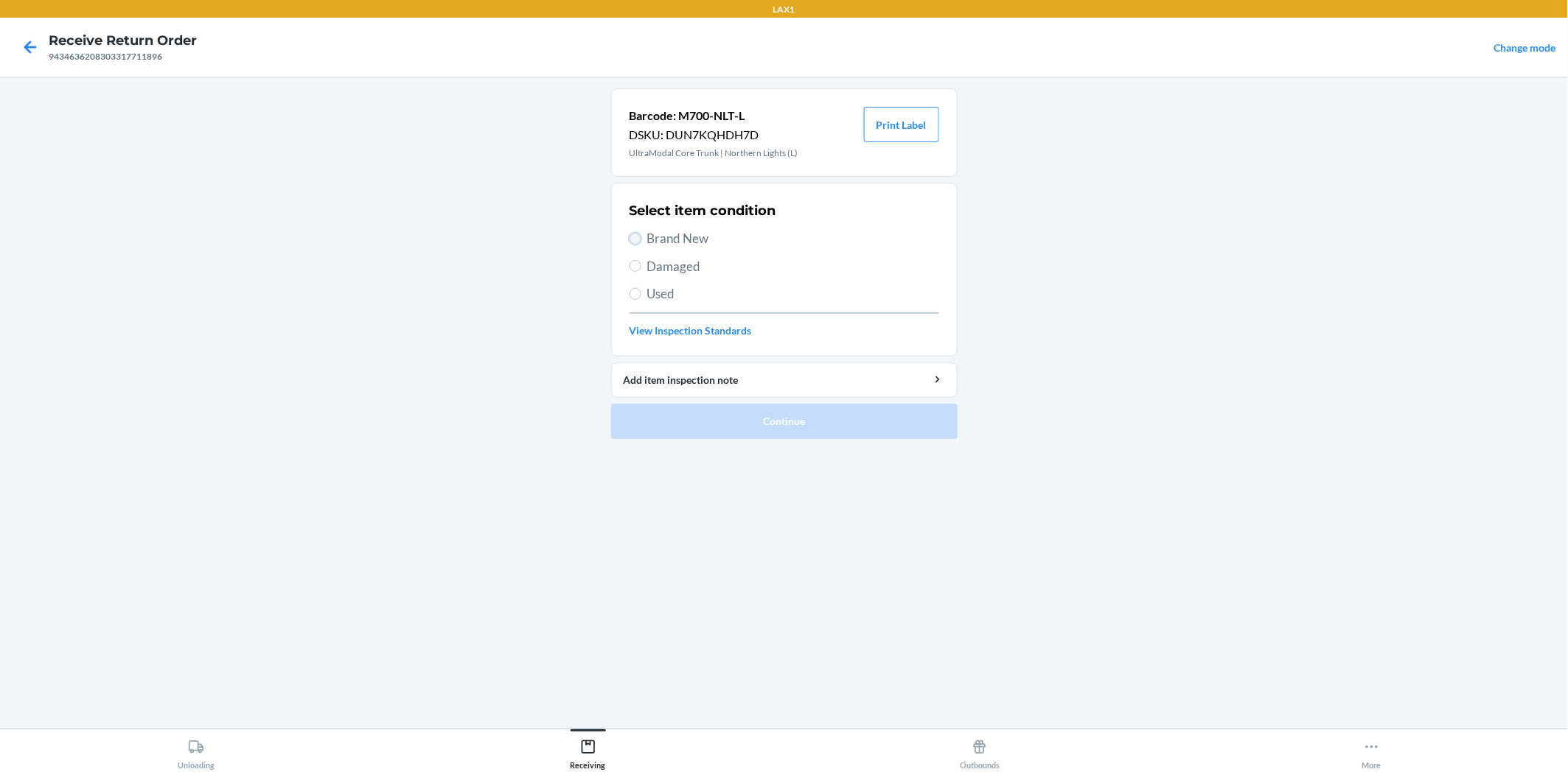
click at [632, 238] on input "Brand New" at bounding box center [635, 239] width 12 height 12
radio input "true"
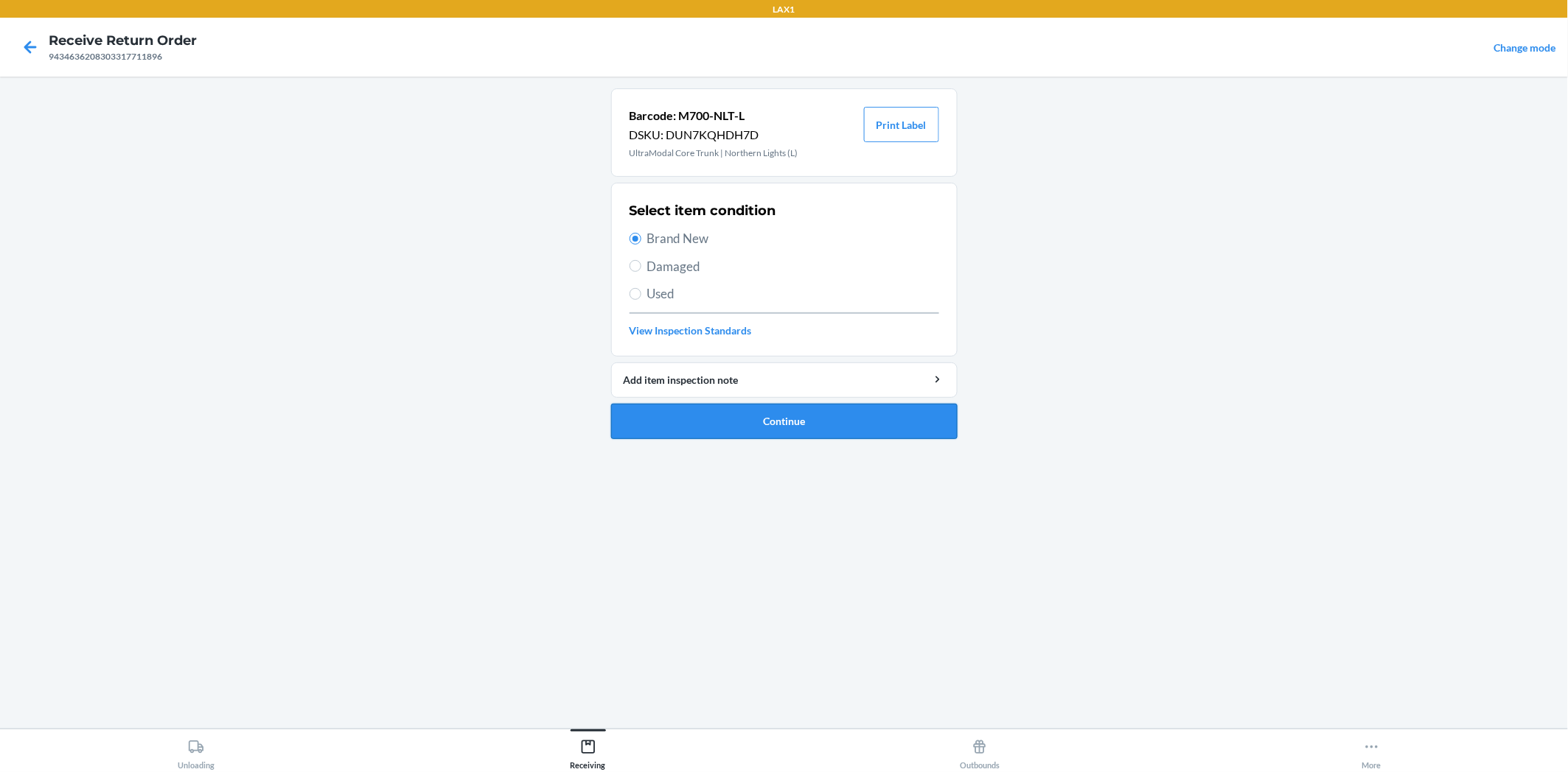
click at [734, 420] on button "Continue" at bounding box center [784, 421] width 346 height 36
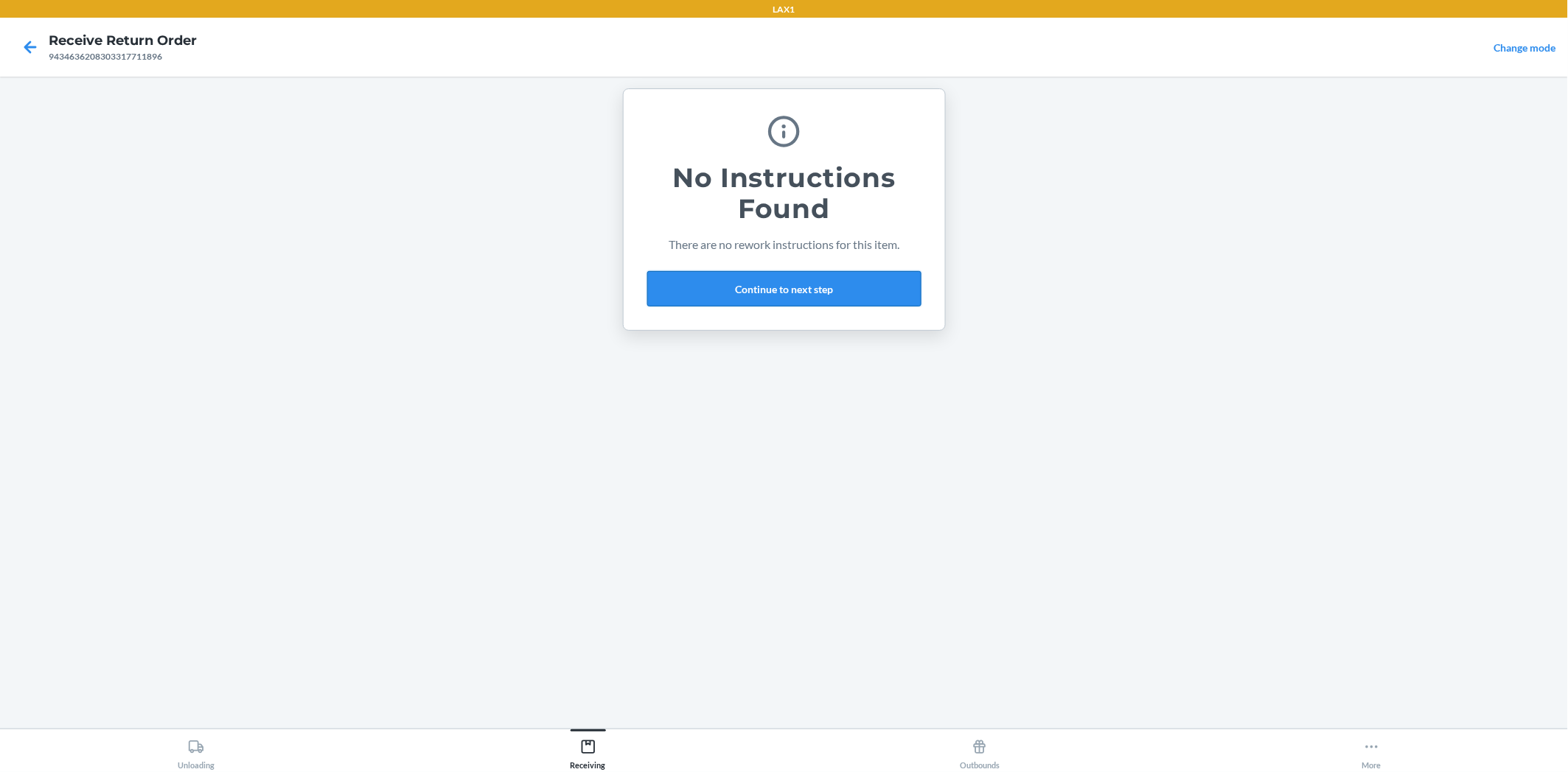
click at [824, 277] on button "Continue to next step" at bounding box center [784, 289] width 274 height 36
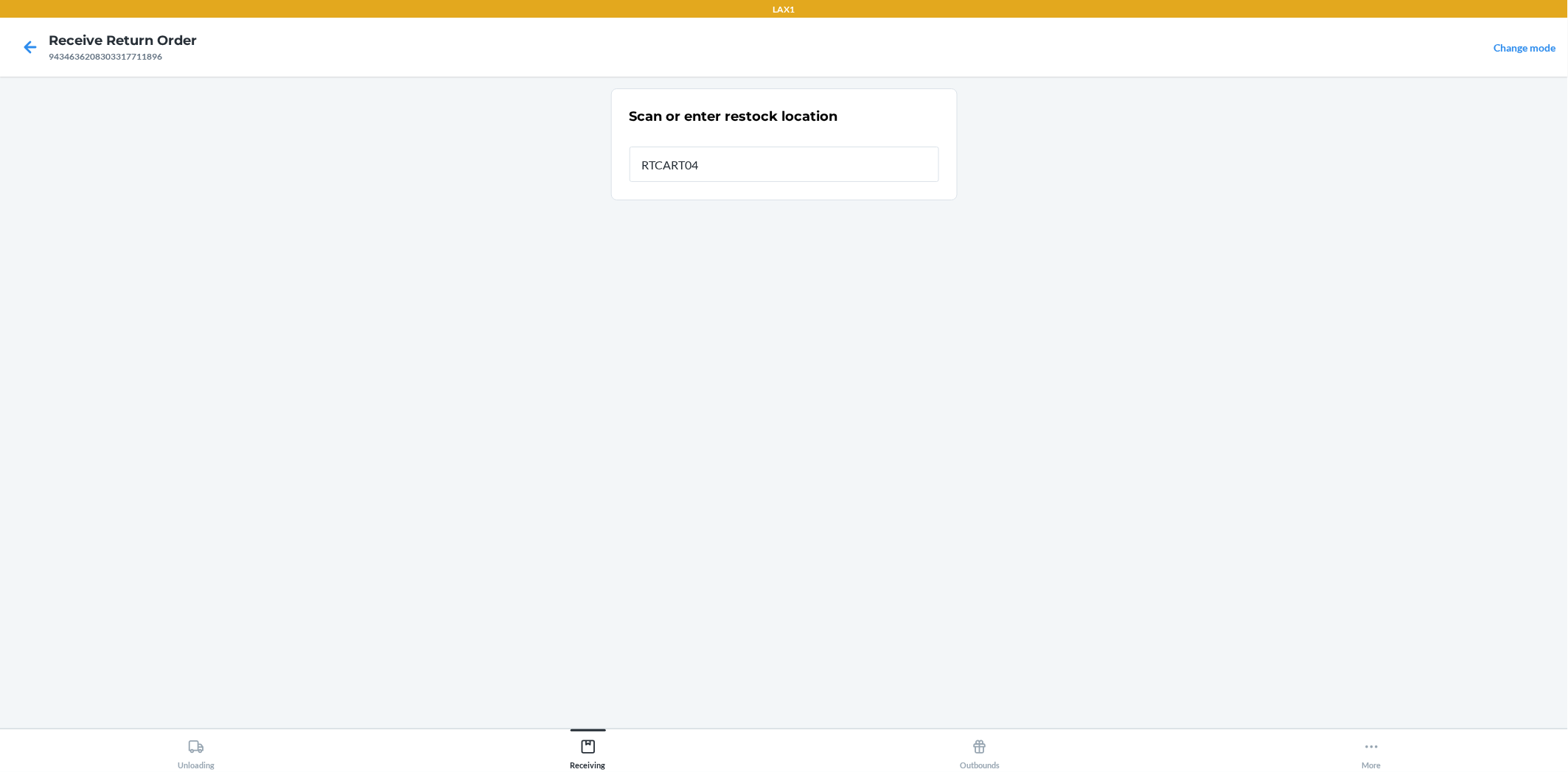
type input "RTCART042"
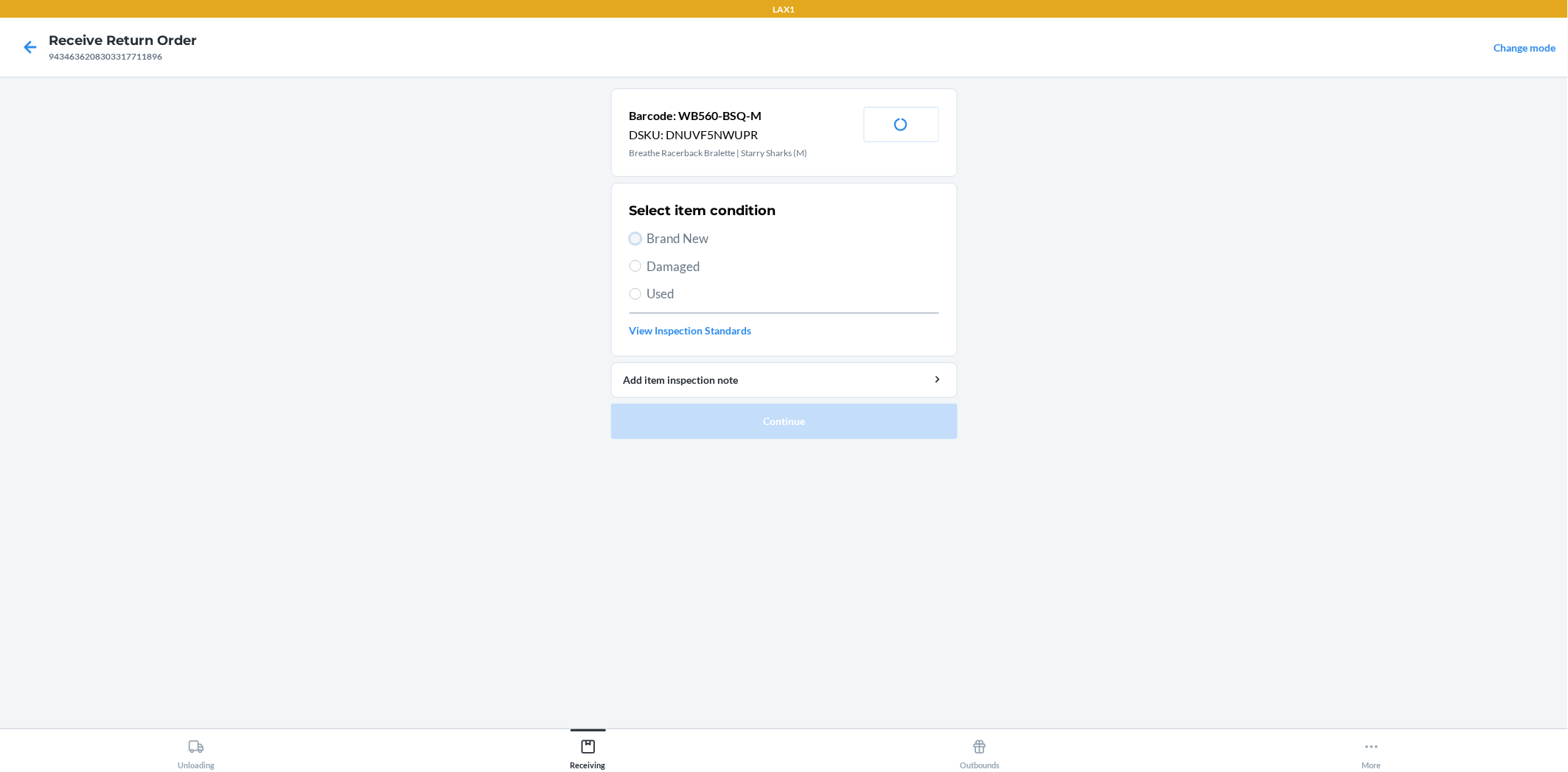
click at [637, 238] on input "Brand New" at bounding box center [635, 239] width 12 height 12
radio input "true"
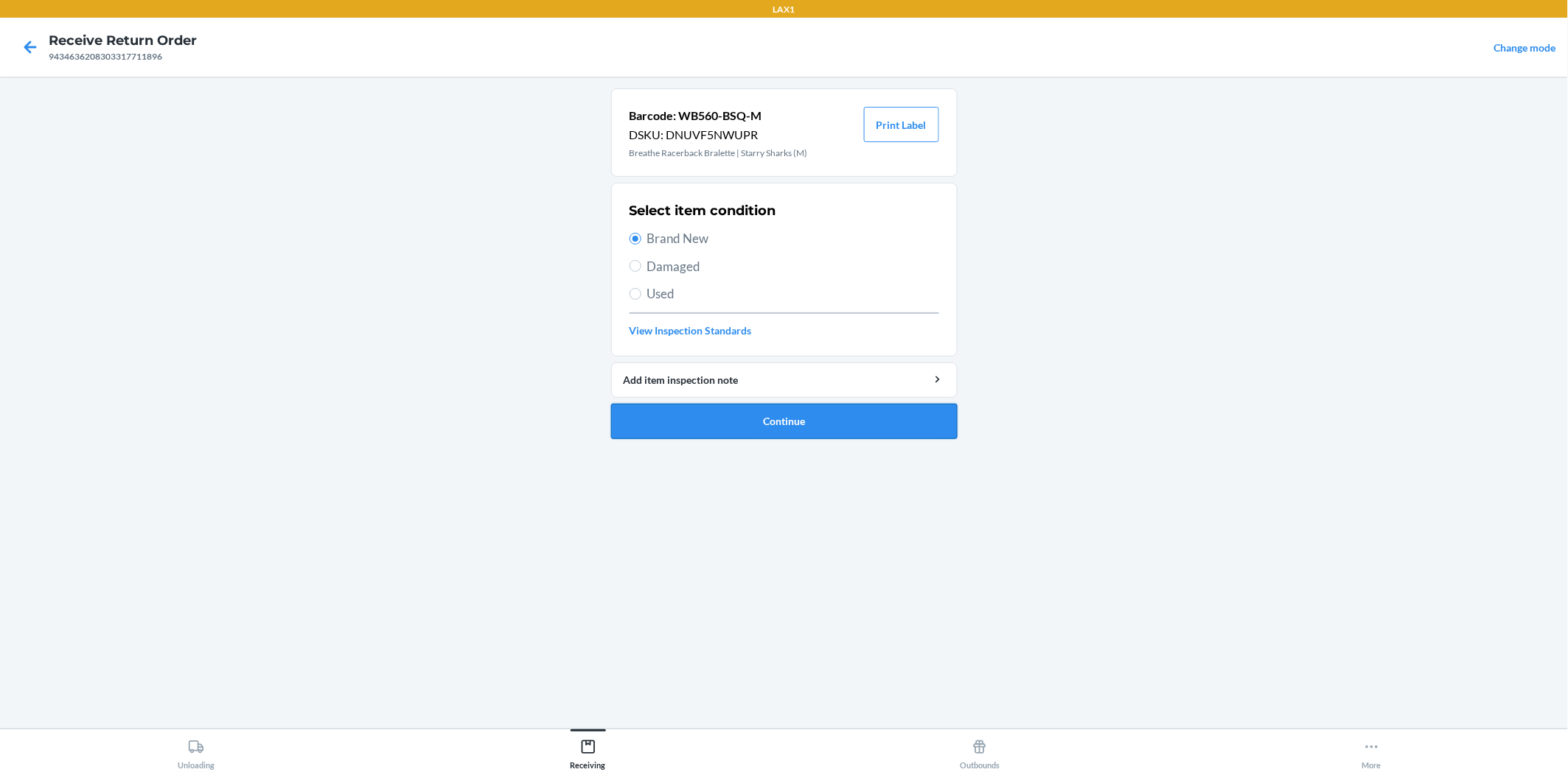
click at [768, 427] on button "Continue" at bounding box center [784, 421] width 346 height 36
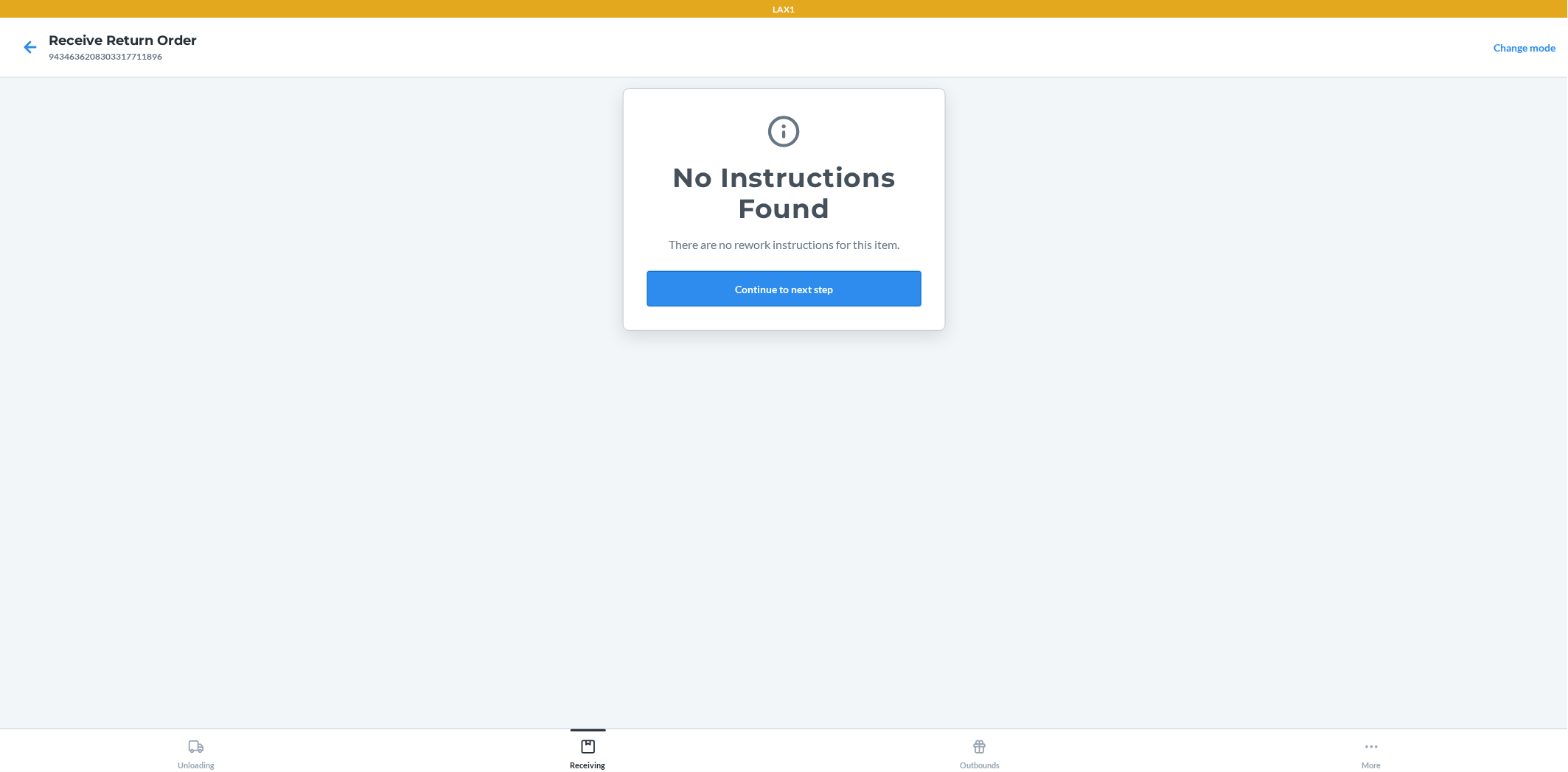
click at [801, 290] on button "Continue to next step" at bounding box center [784, 289] width 274 height 36
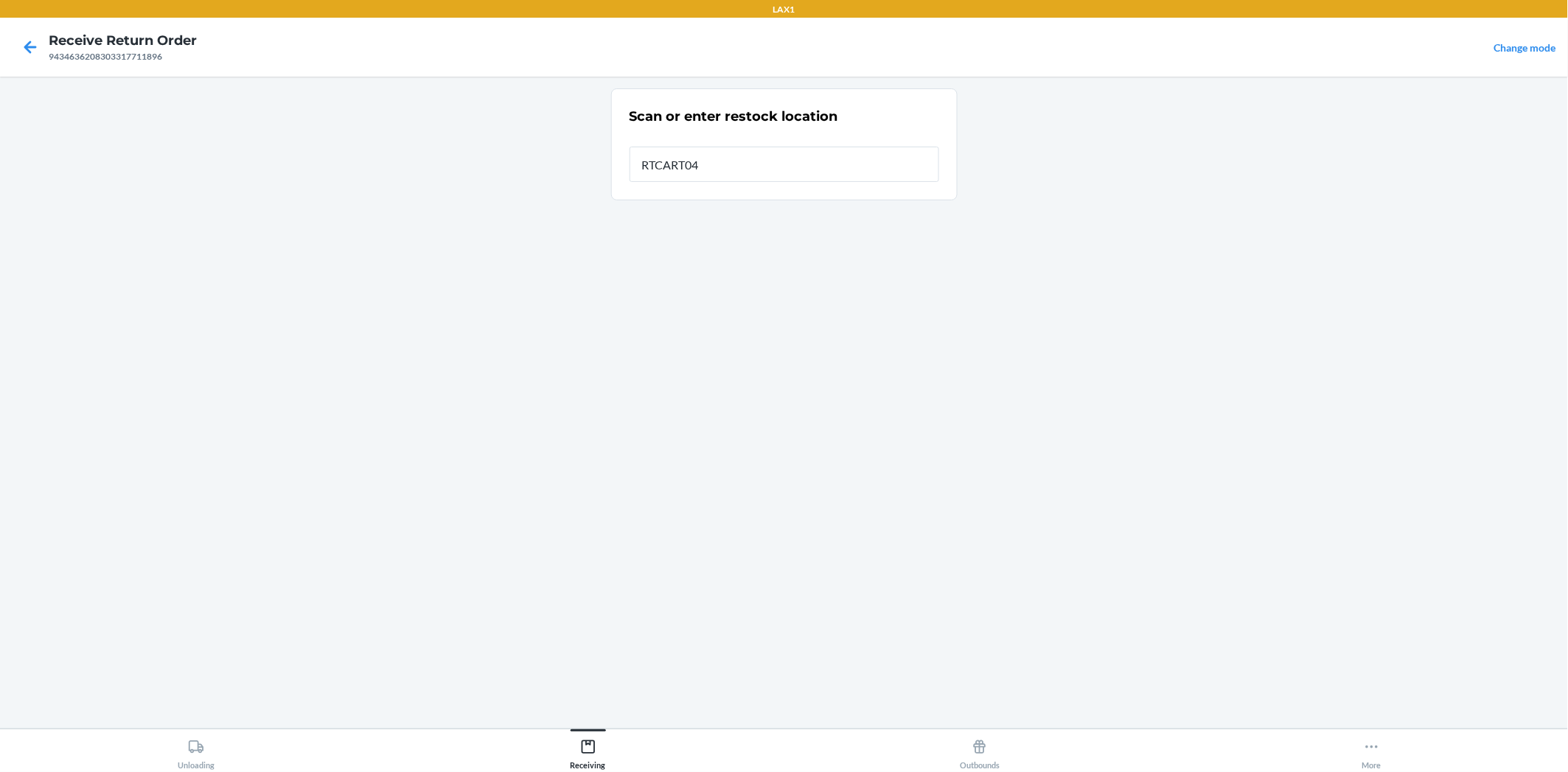
type input "RTCART042"
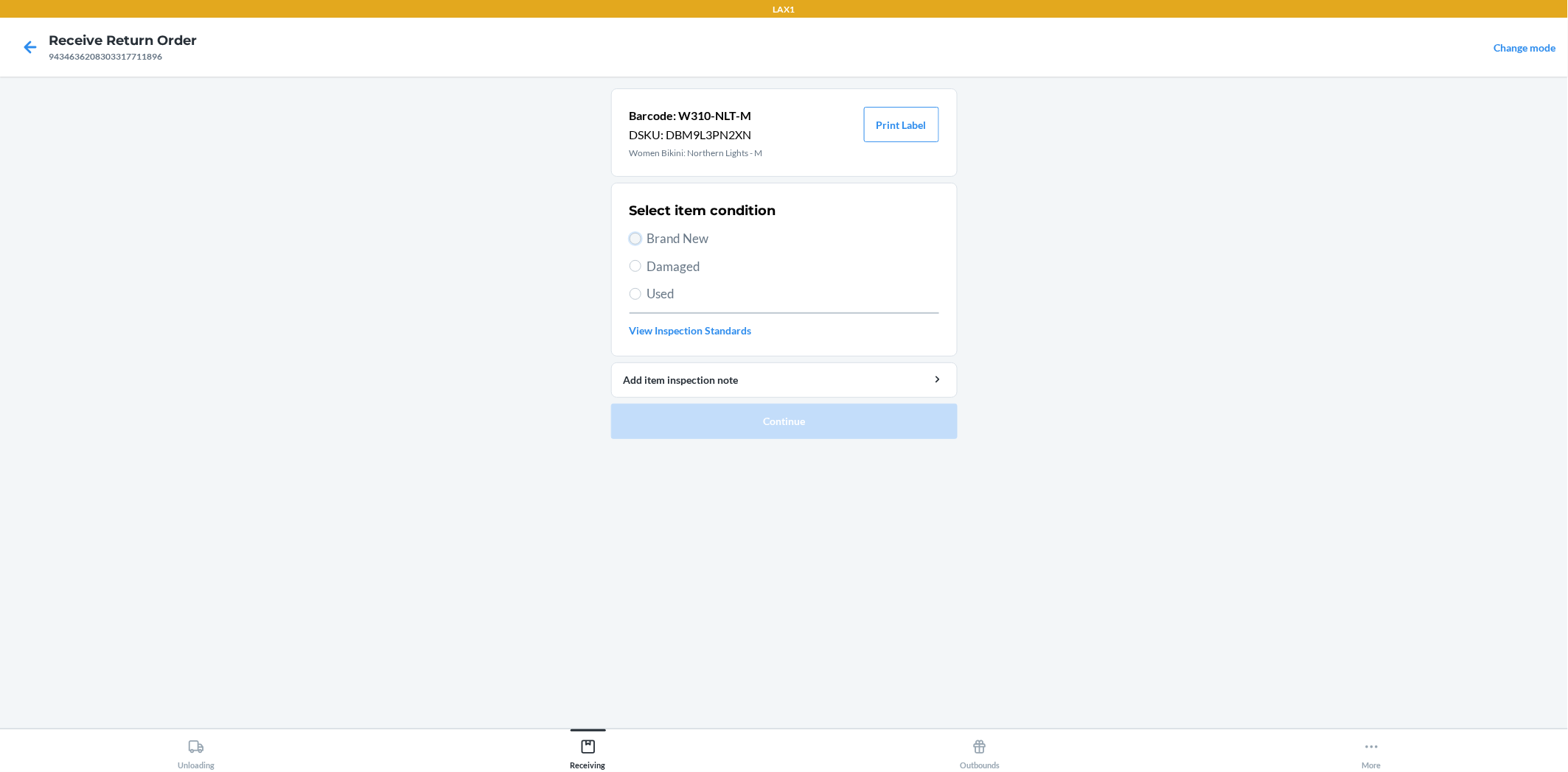
click at [629, 239] on input "Brand New" at bounding box center [635, 239] width 12 height 12
radio input "true"
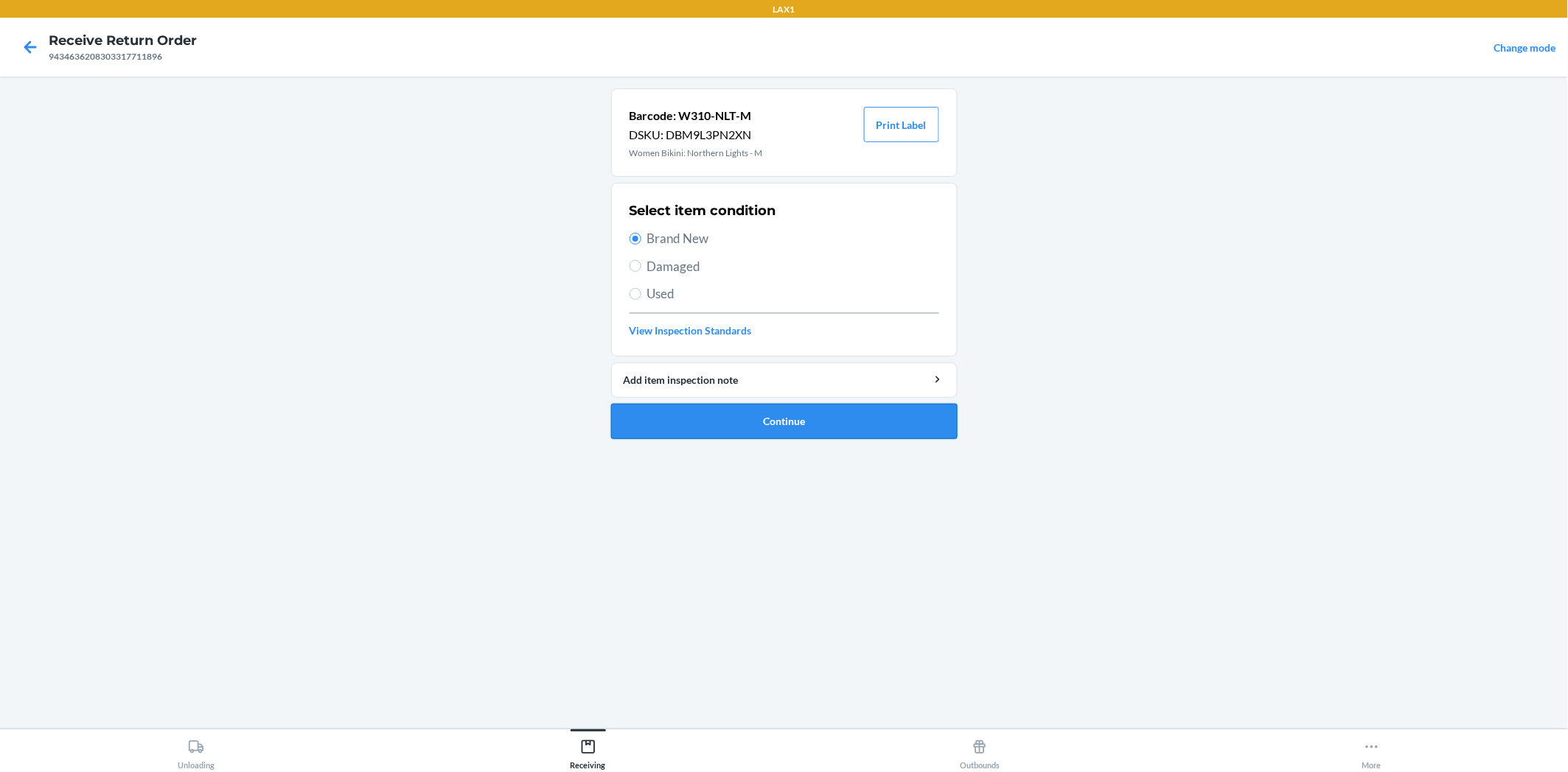
click at [722, 429] on button "Continue" at bounding box center [784, 421] width 346 height 36
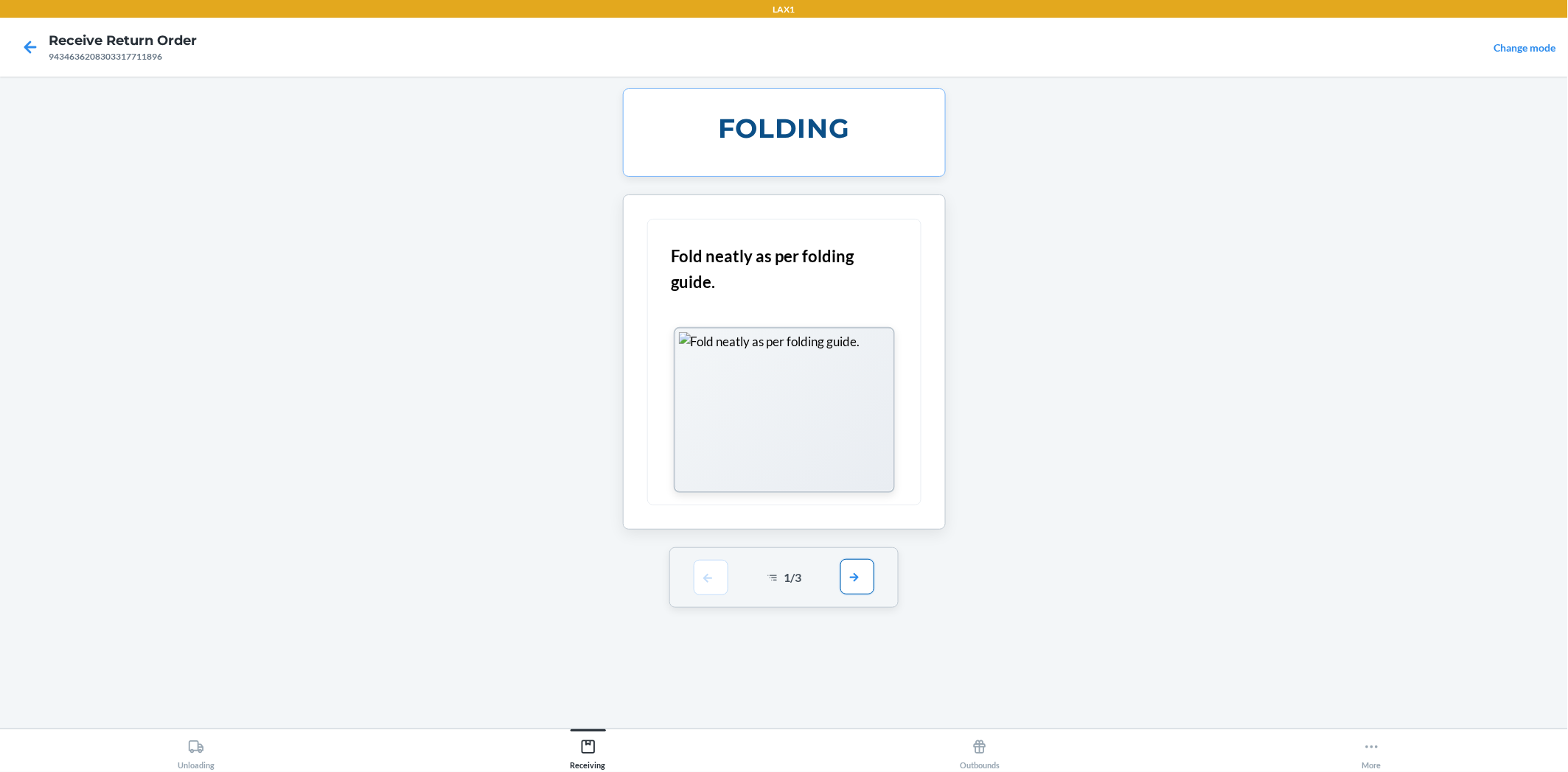
click at [865, 582] on button "button" at bounding box center [857, 577] width 34 height 36
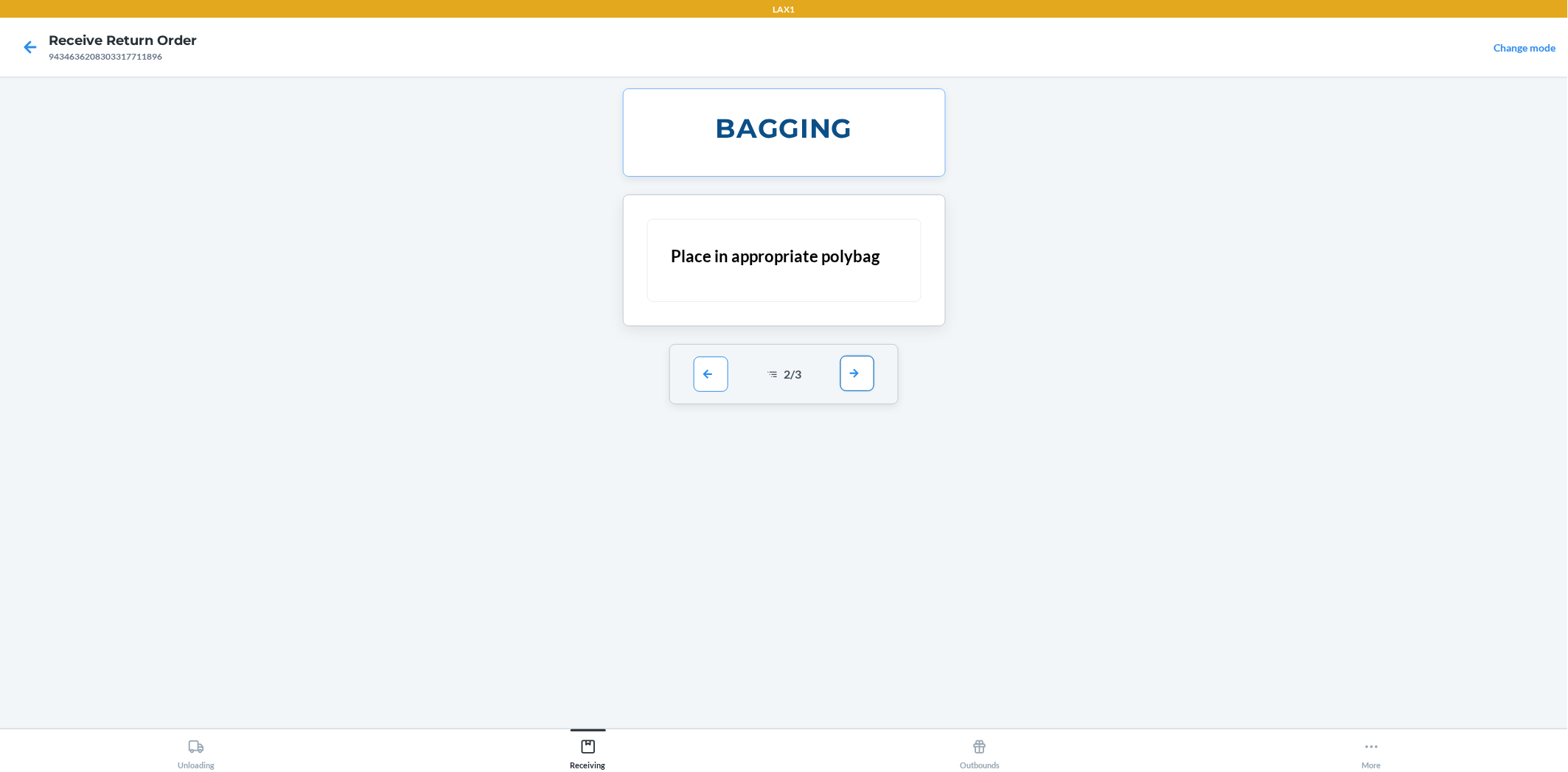
click at [860, 374] on button "button" at bounding box center [857, 374] width 34 height 36
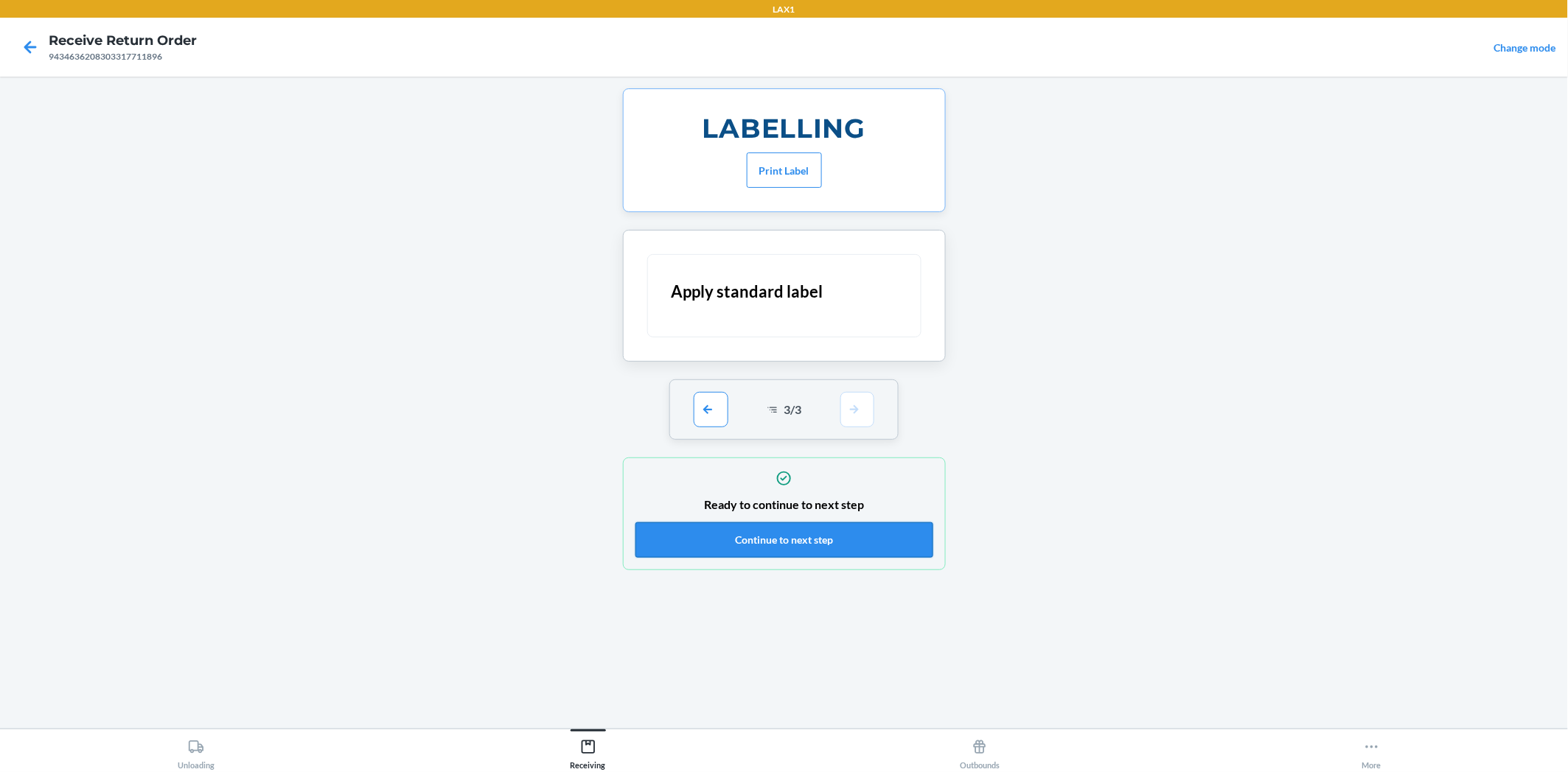
click at [846, 538] on button "Continue to next step" at bounding box center [784, 540] width 298 height 36
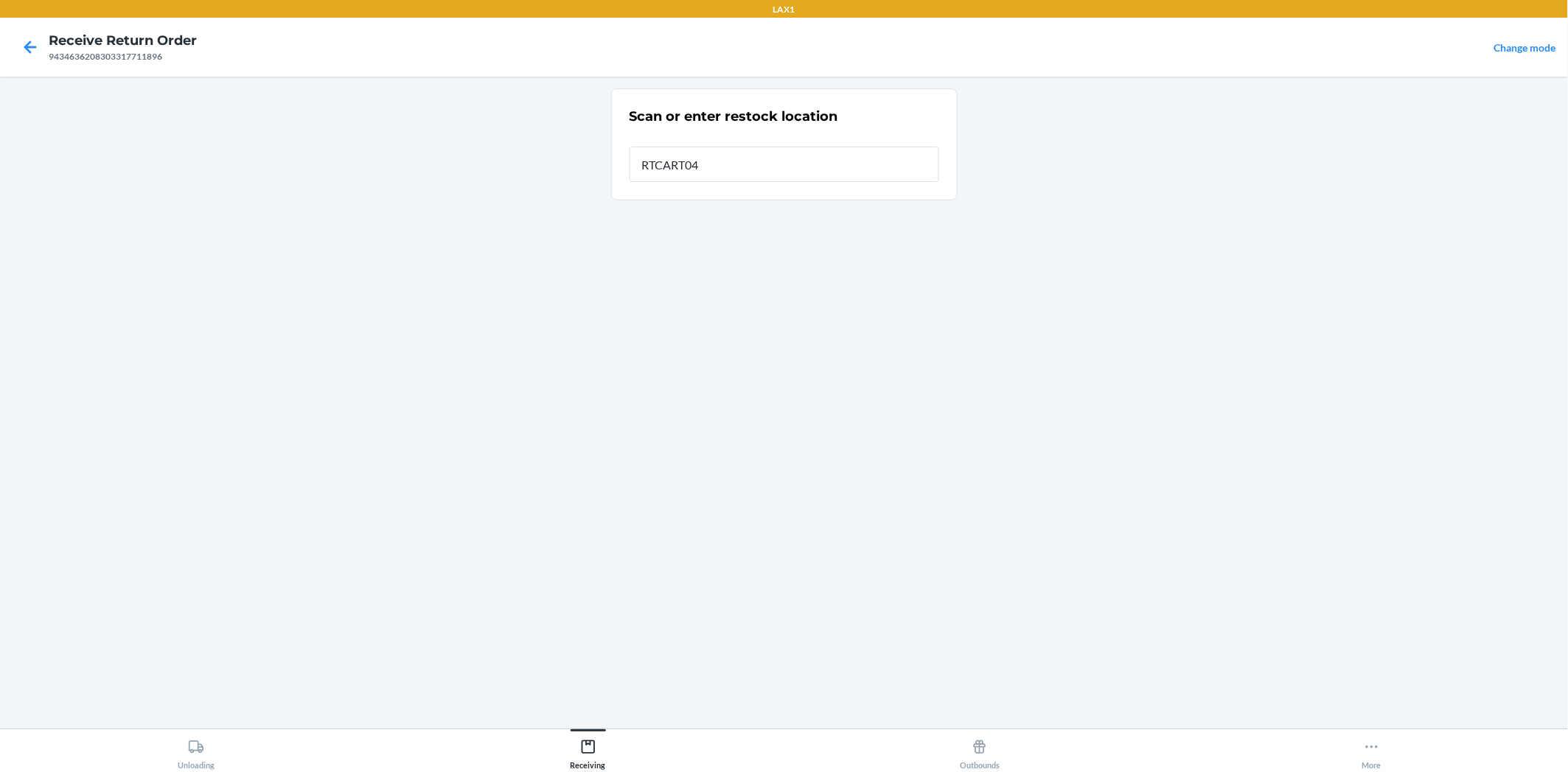
type input "RTCART042"
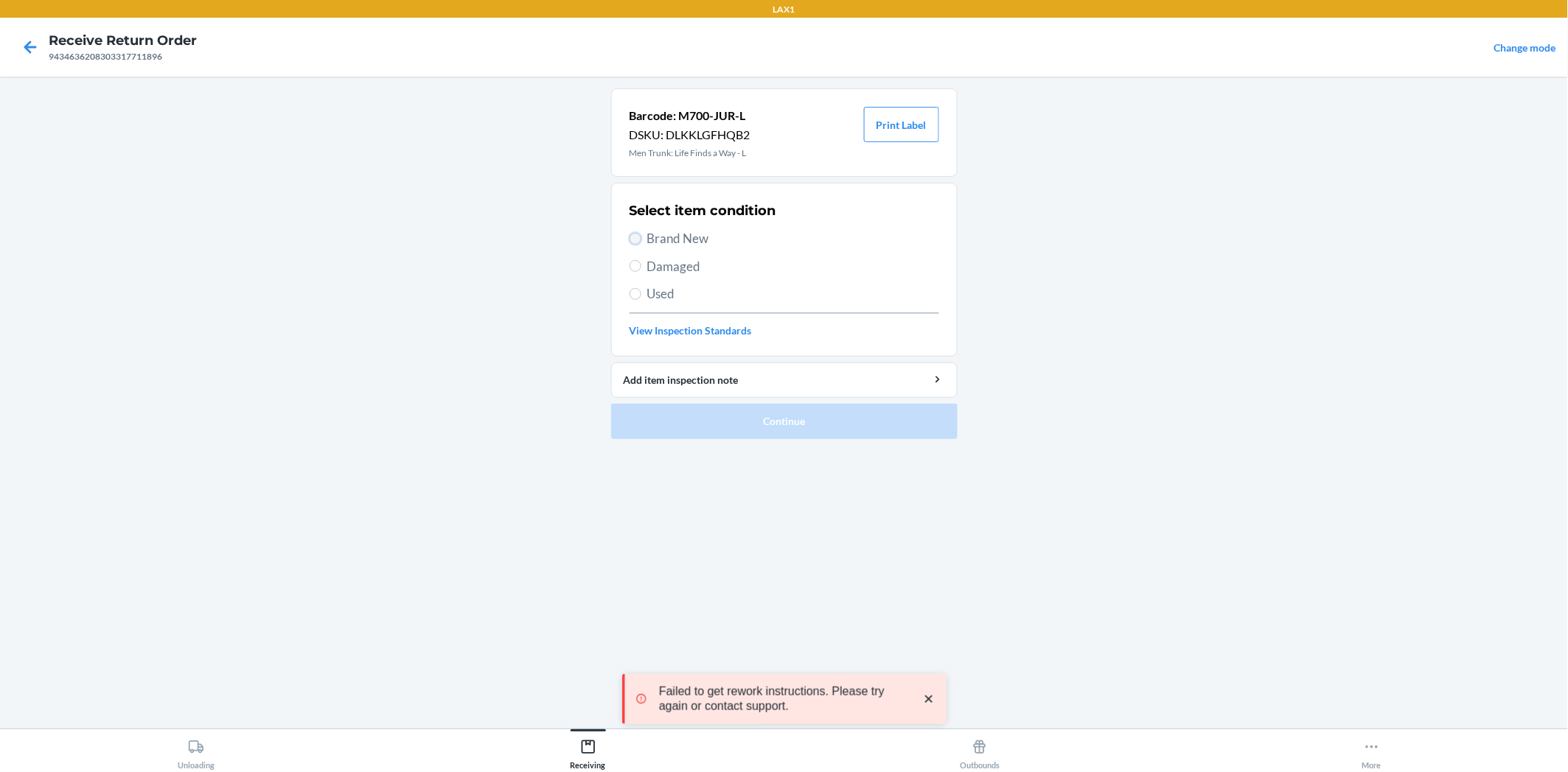
click at [632, 242] on input "Brand New" at bounding box center [635, 239] width 12 height 12
radio input "true"
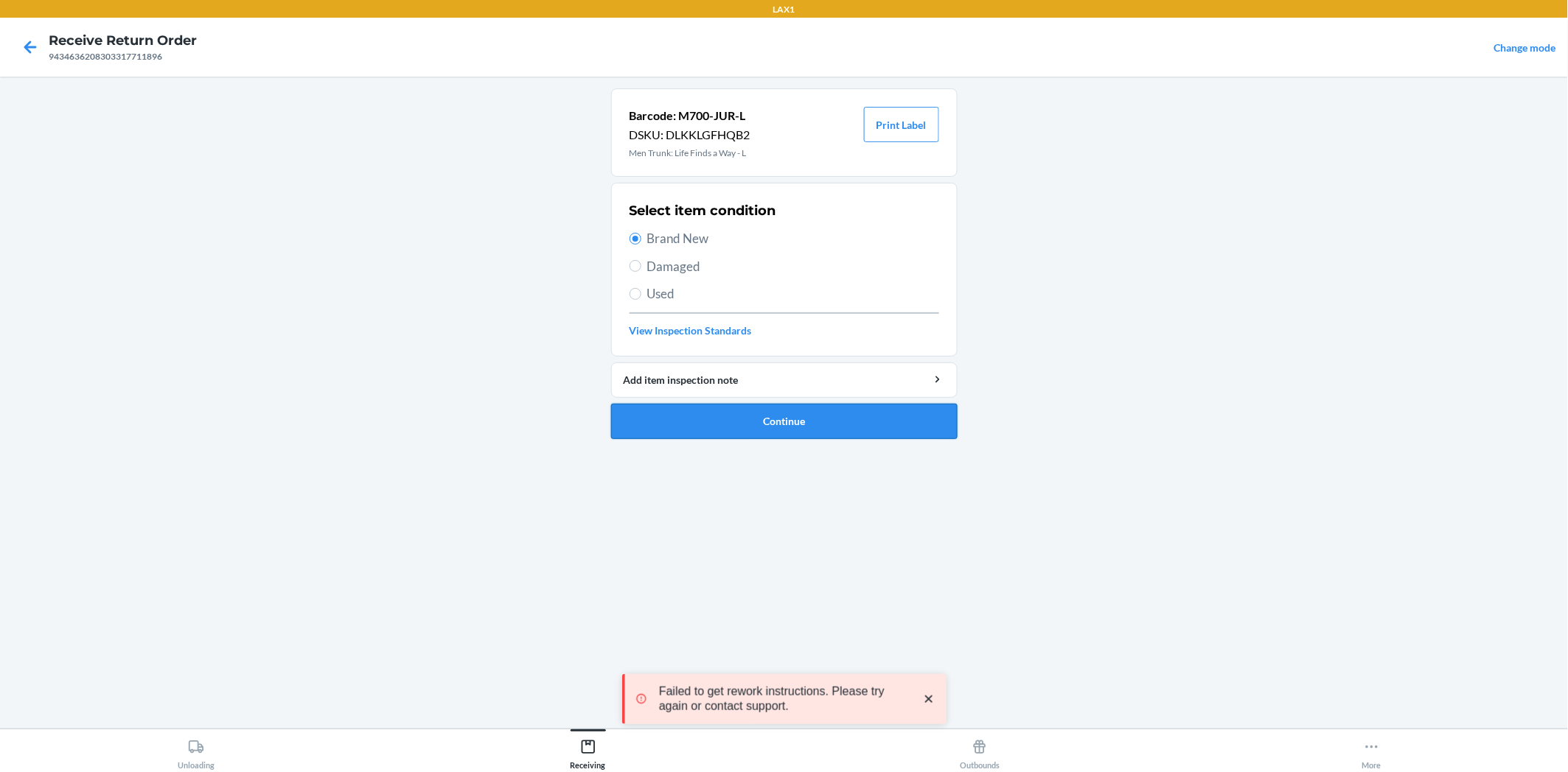
click at [694, 425] on button "Continue" at bounding box center [784, 421] width 346 height 36
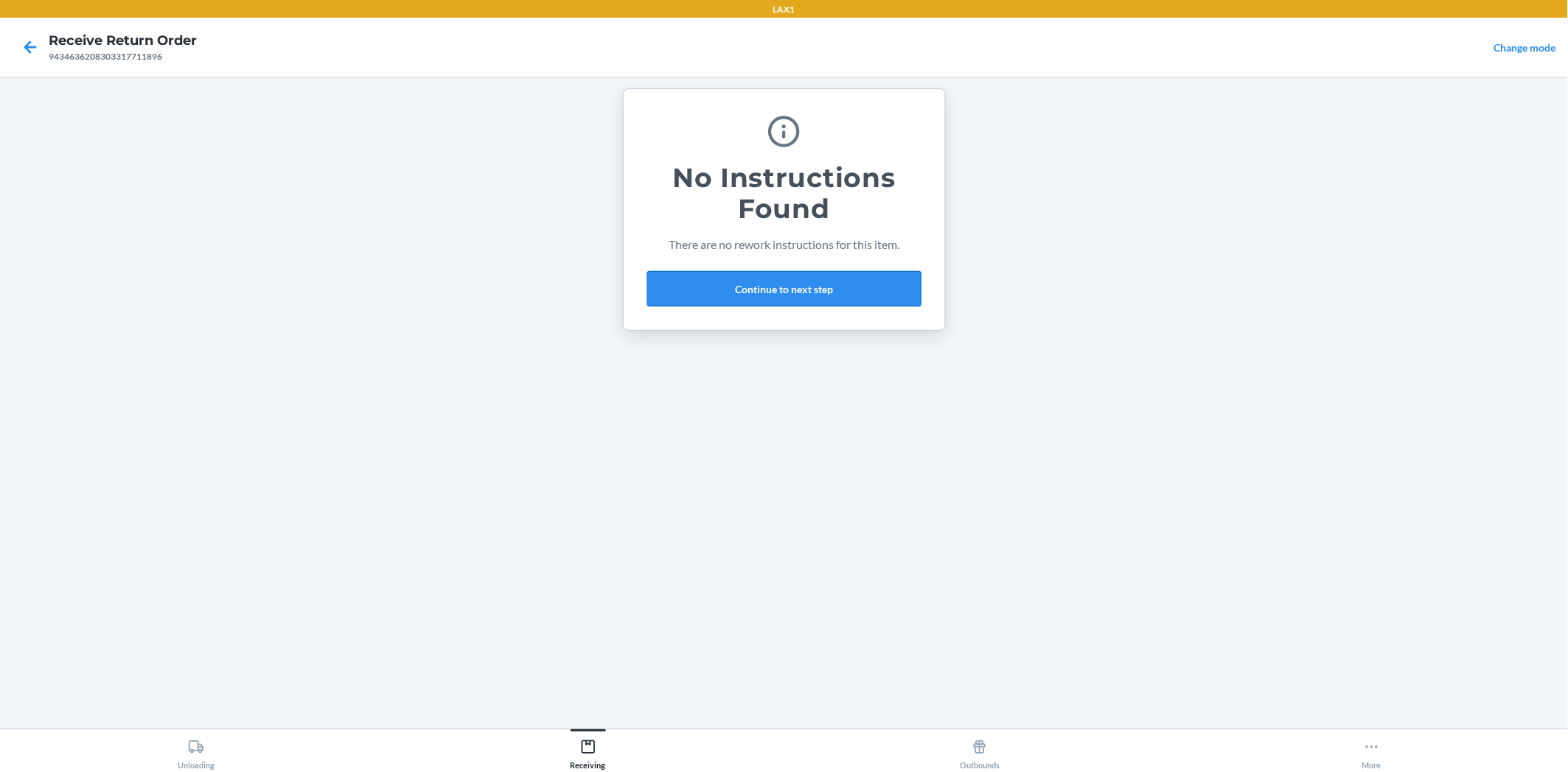
click at [796, 296] on button "Continue to next step" at bounding box center [784, 289] width 274 height 36
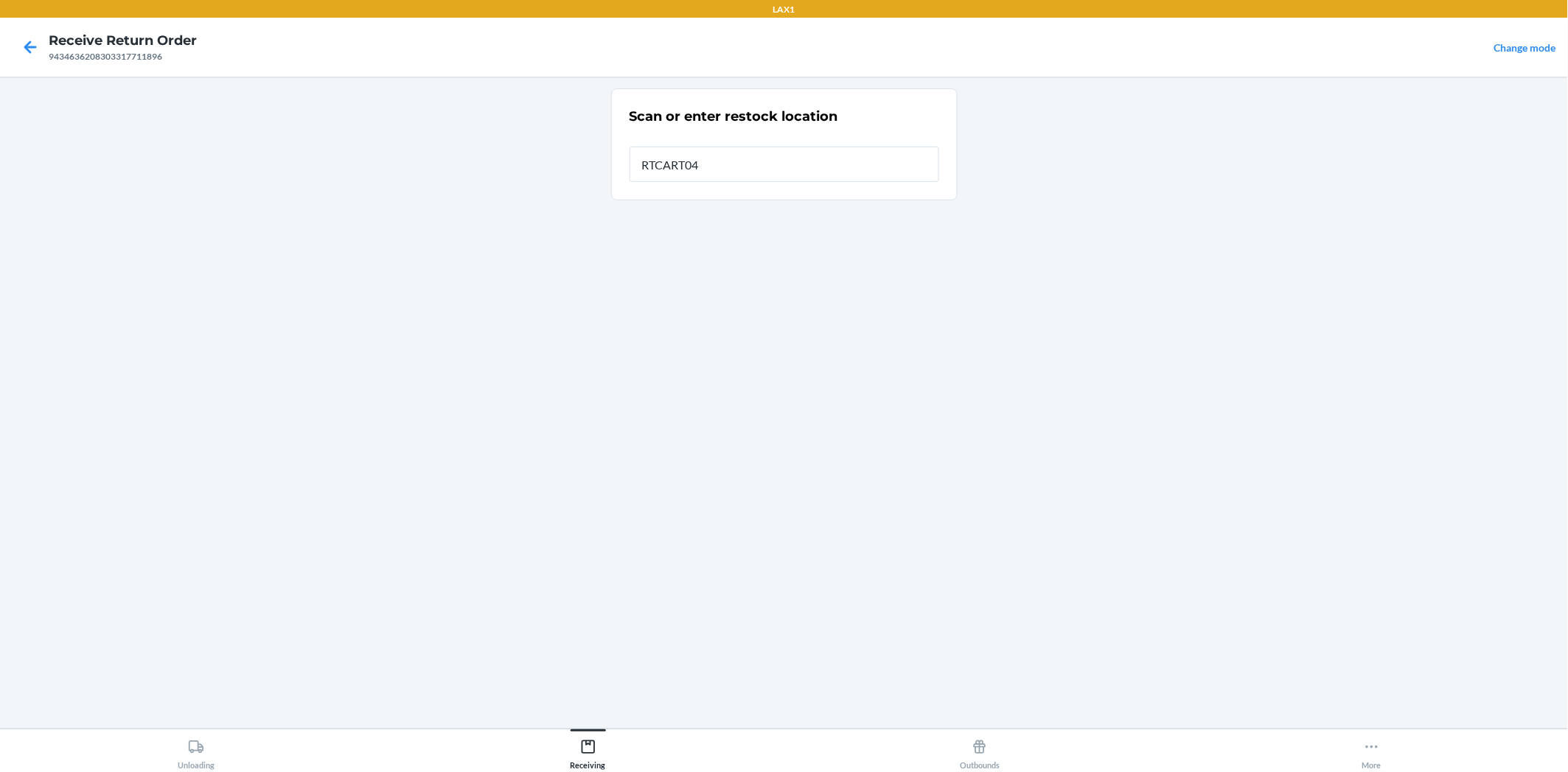
type input "RTCART042"
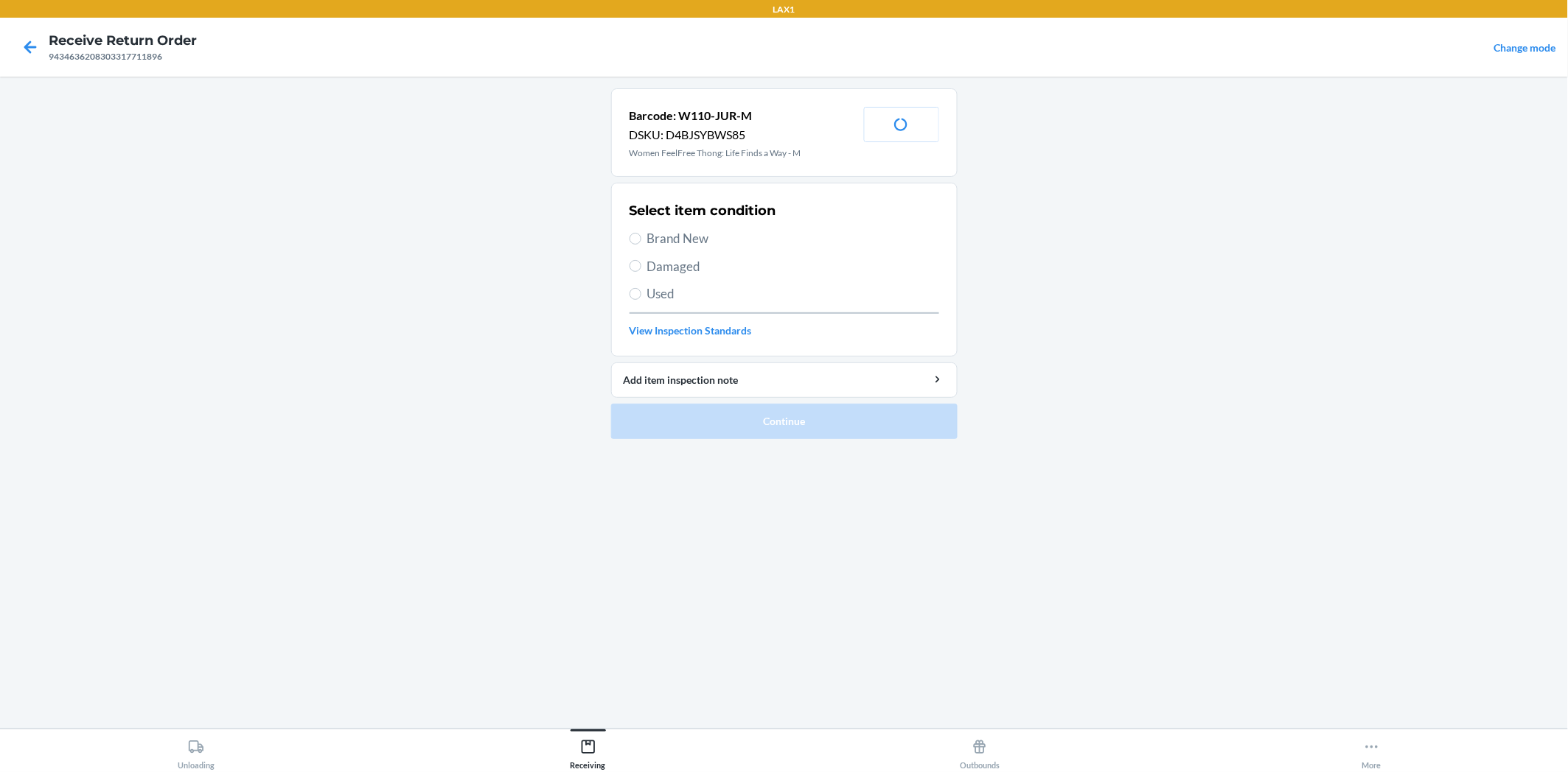
click at [628, 238] on section "Select item condition Brand New Damaged Used View Inspection Standards" at bounding box center [784, 270] width 346 height 174
click at [636, 234] on input "Brand New" at bounding box center [635, 239] width 12 height 12
radio input "true"
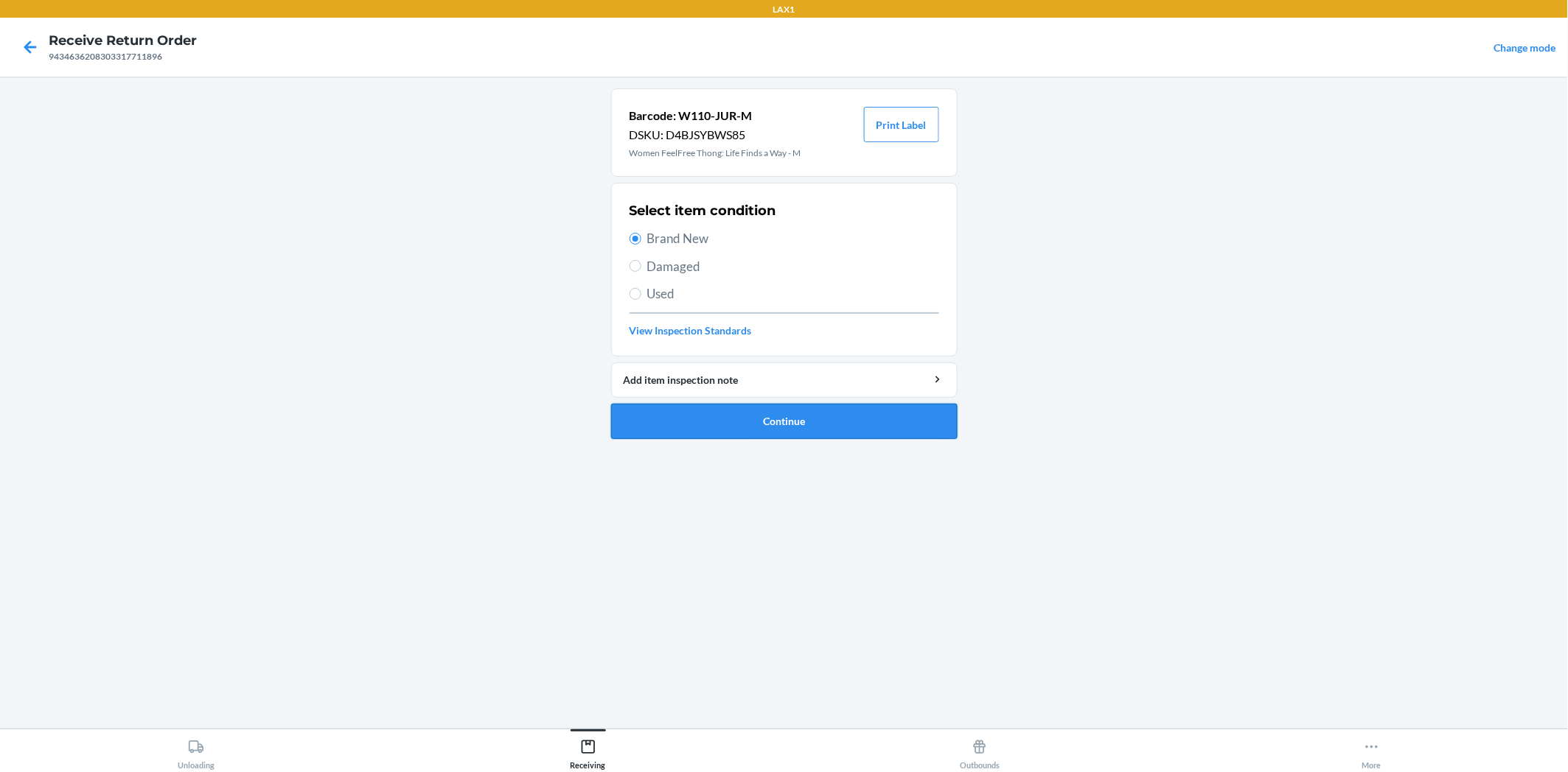
click at [809, 405] on button "Continue" at bounding box center [784, 421] width 346 height 36
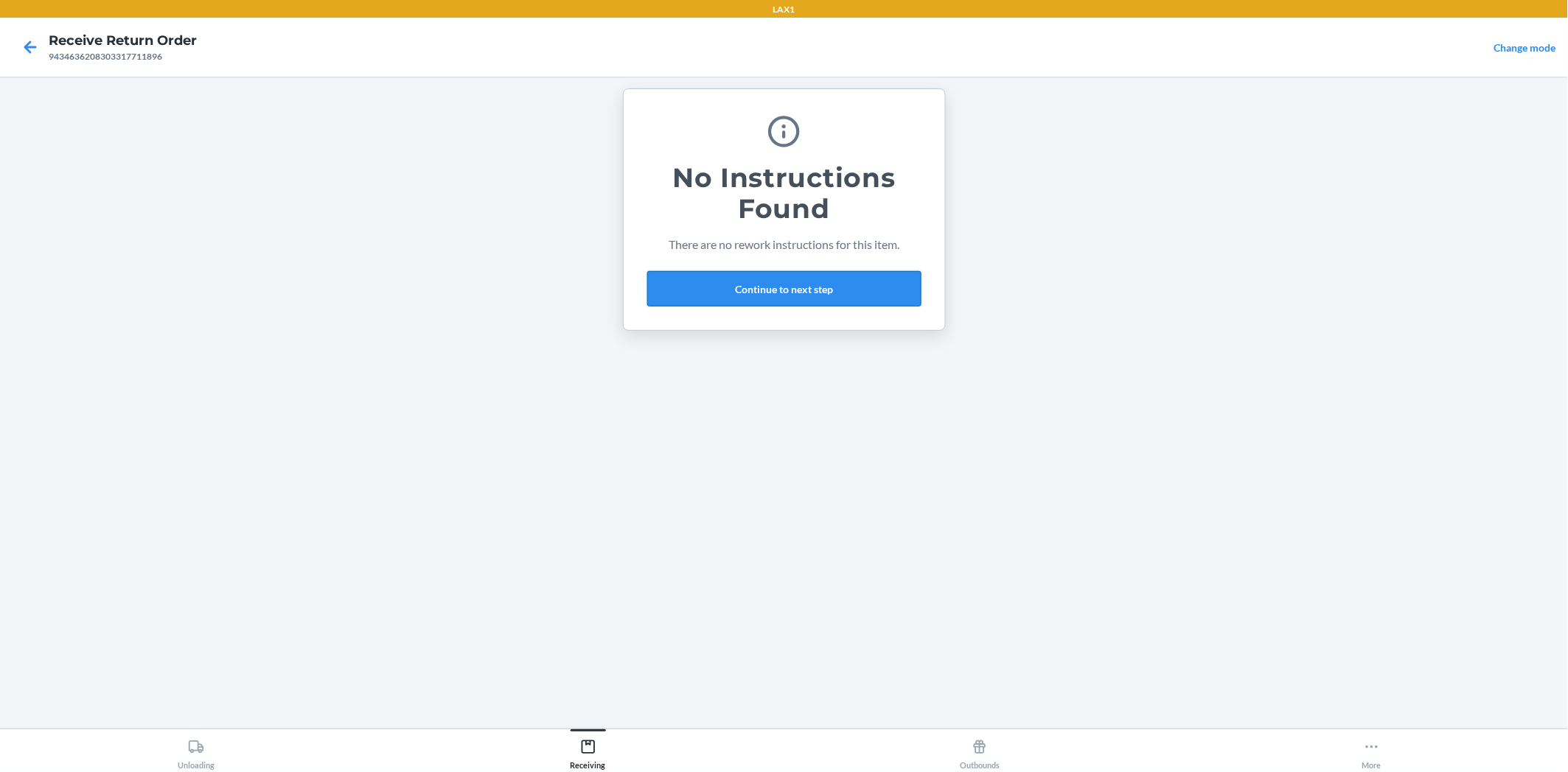
click at [868, 288] on button "Continue to next step" at bounding box center [784, 289] width 274 height 36
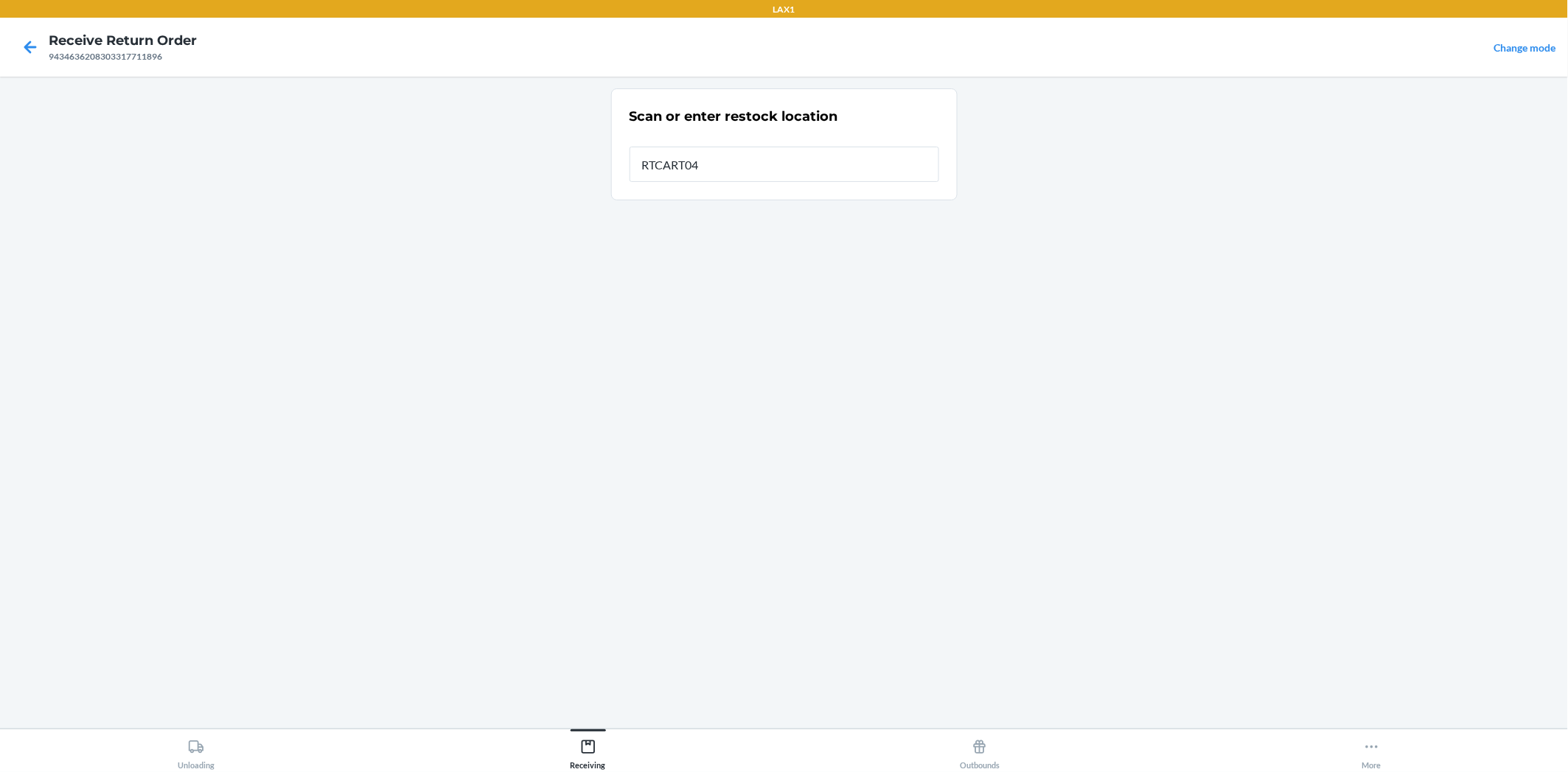
type input "RTCART042"
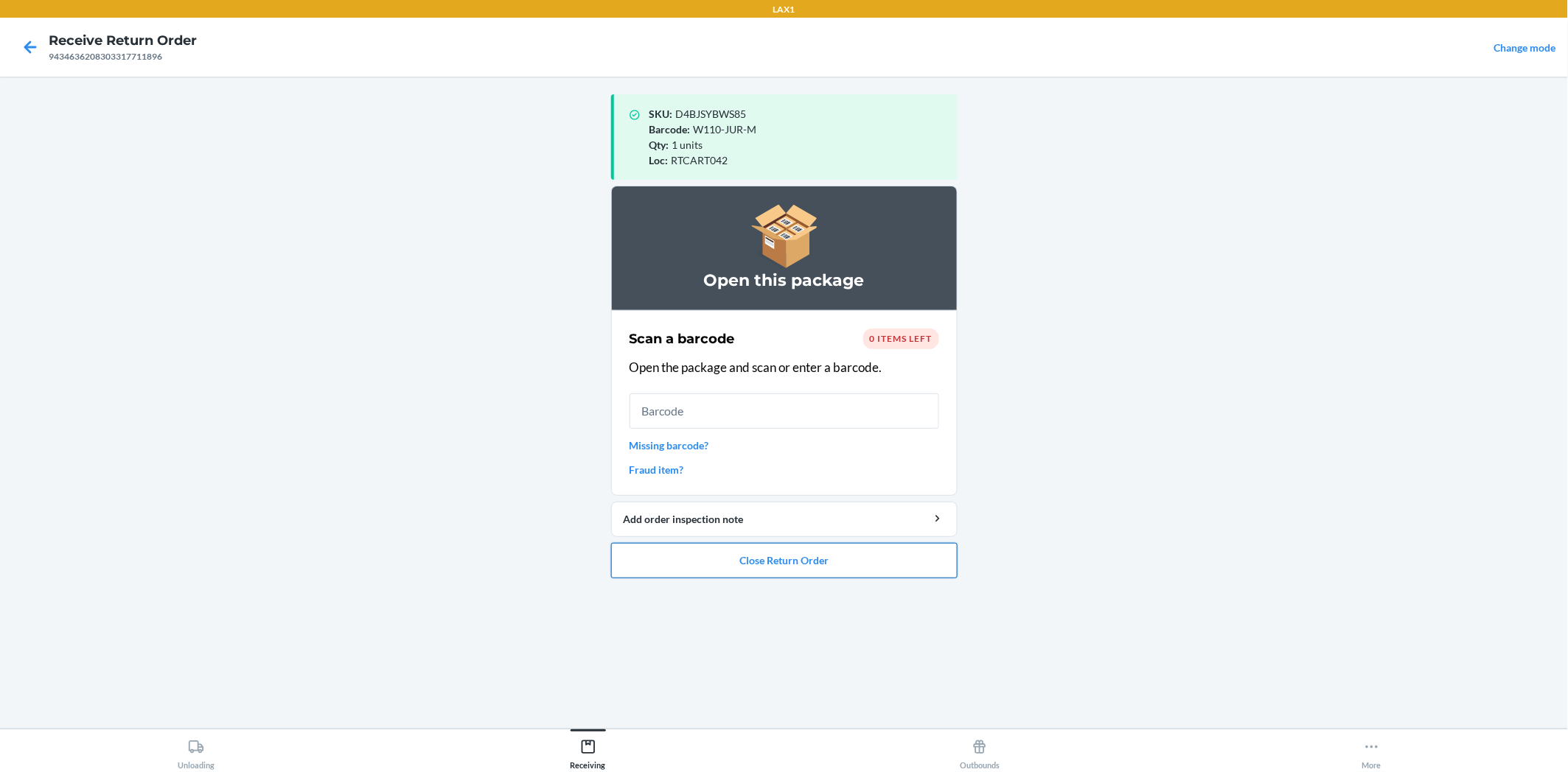
click at [852, 556] on button "Close Return Order" at bounding box center [784, 560] width 346 height 36
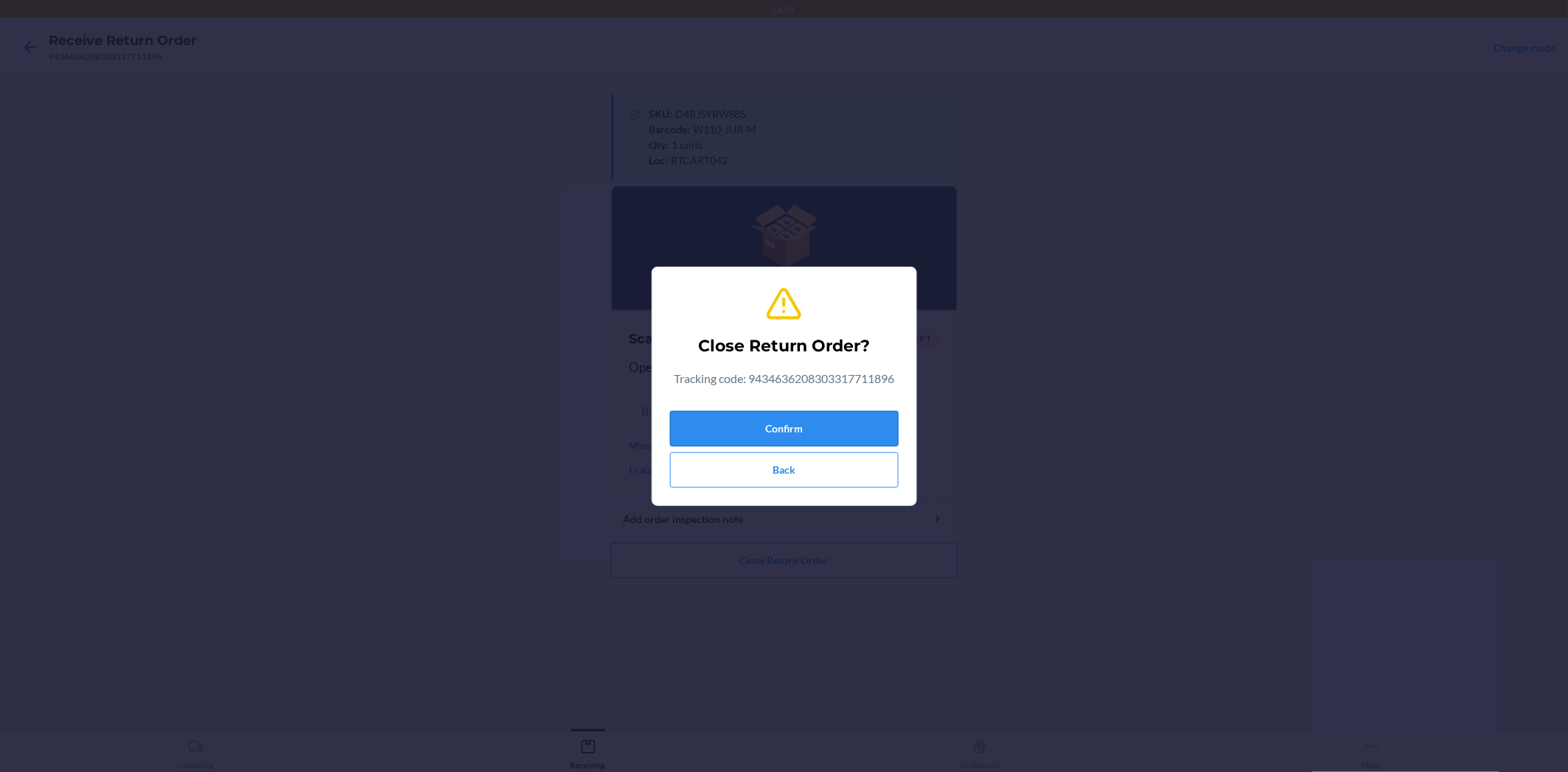
click at [850, 436] on button "Confirm" at bounding box center [784, 429] width 228 height 36
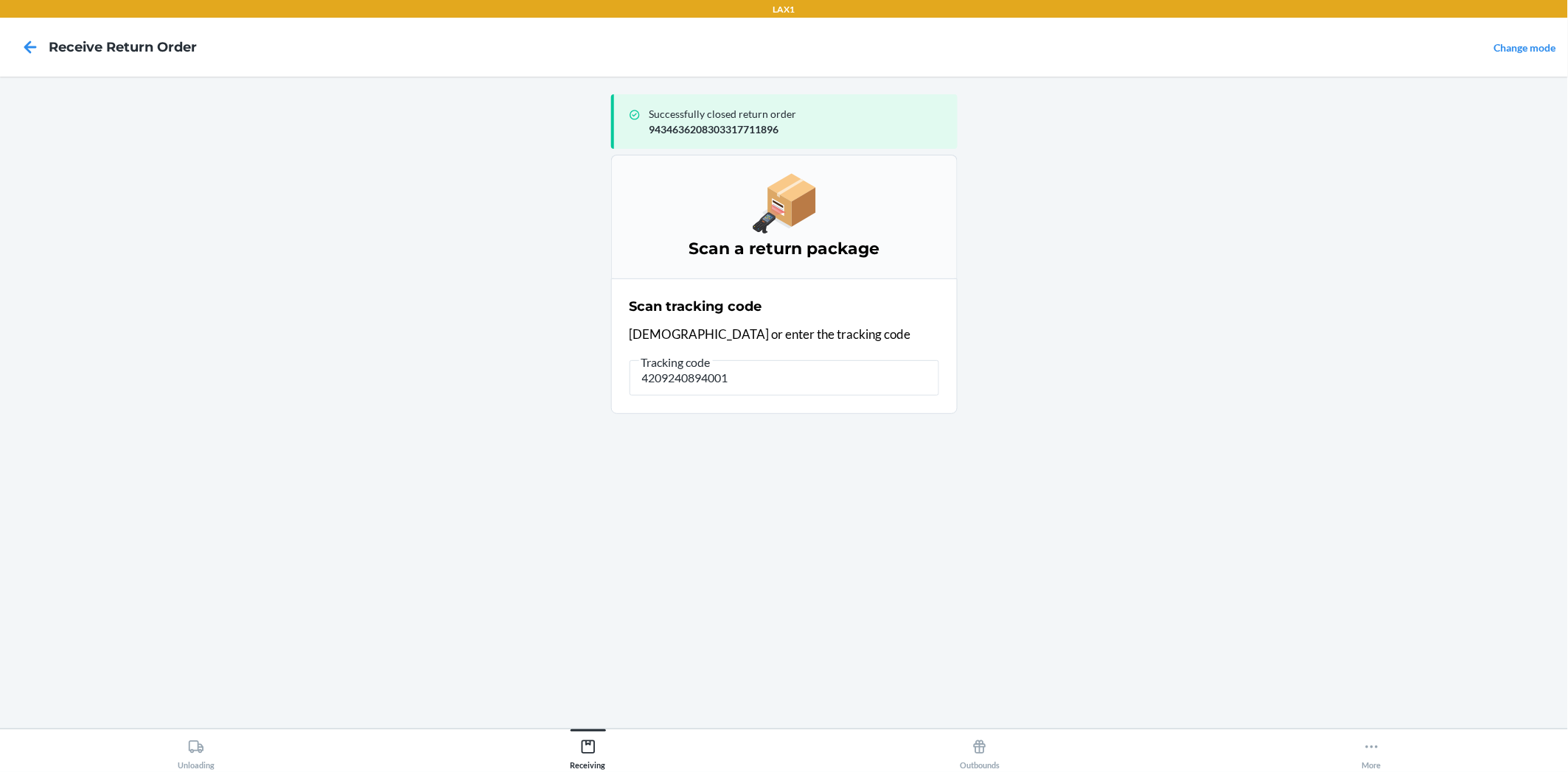
type input "42092408940013"
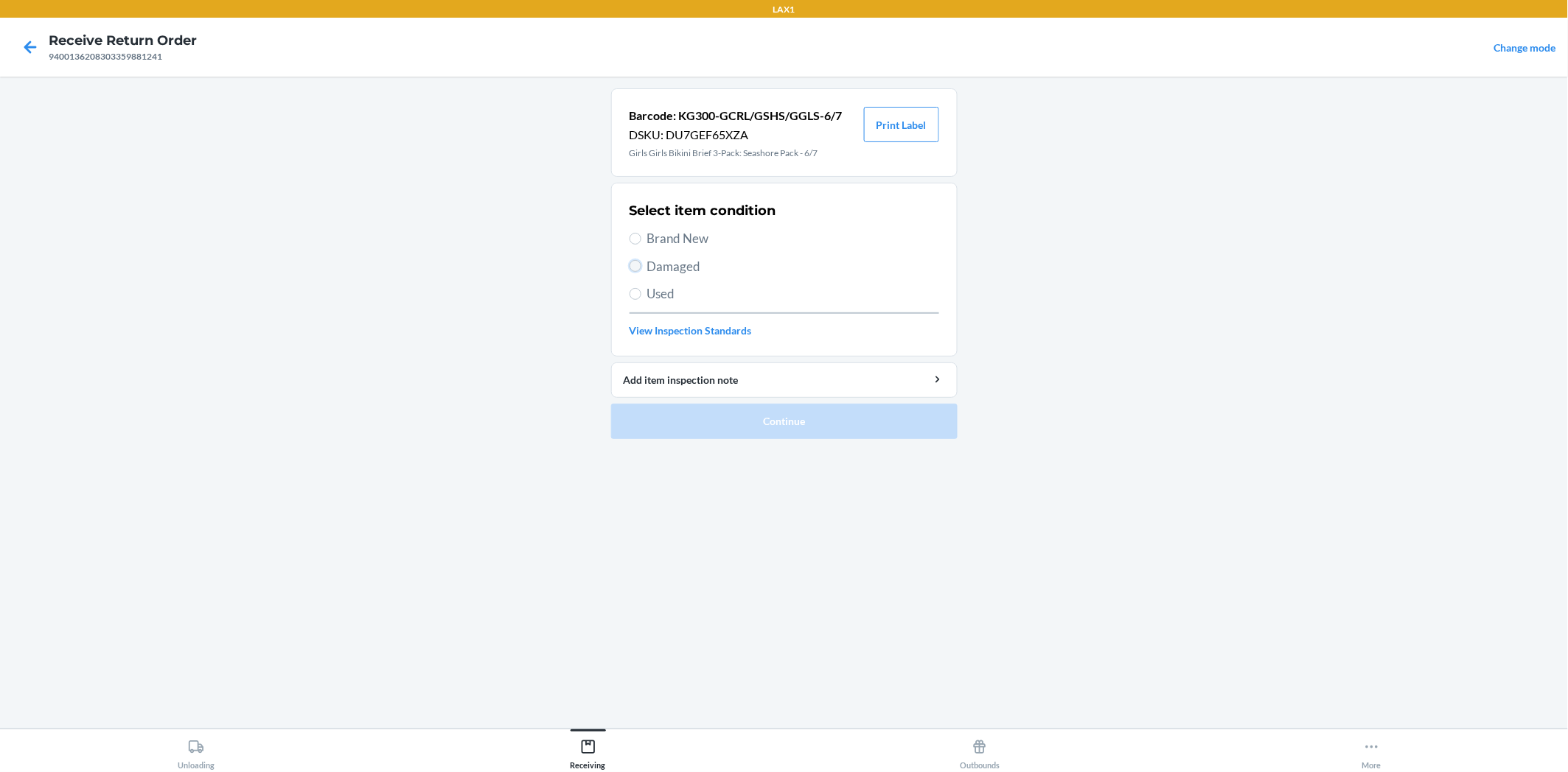
click at [640, 264] on input "Damaged" at bounding box center [635, 266] width 12 height 12
radio input "true"
click at [720, 417] on button "Continue" at bounding box center [784, 421] width 346 height 36
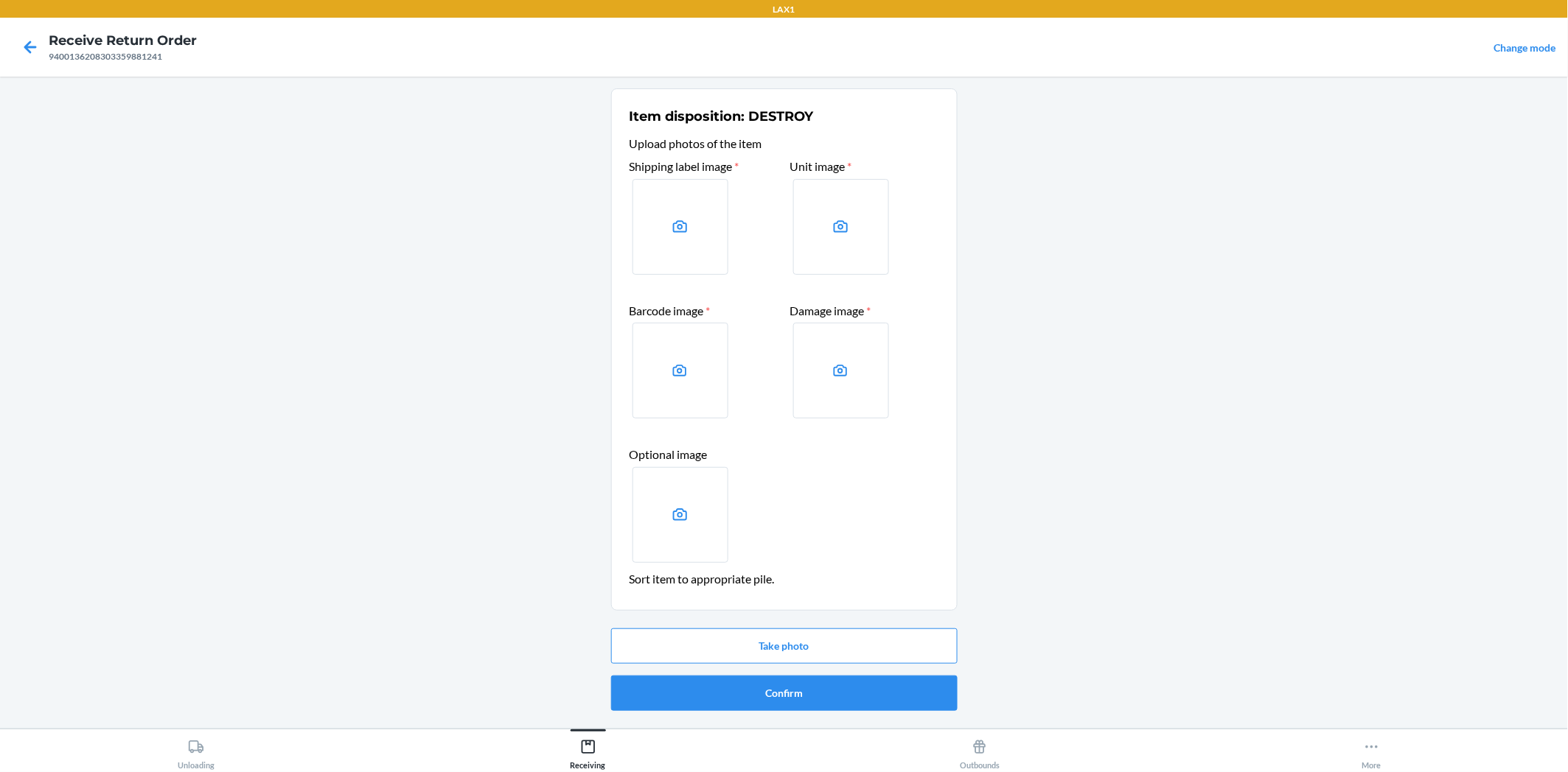
click at [831, 711] on div "Take photo Confirm" at bounding box center [784, 669] width 346 height 95
drag, startPoint x: 880, startPoint y: 691, endPoint x: 860, endPoint y: 693, distance: 20.1
click at [865, 693] on button "Confirm" at bounding box center [784, 693] width 346 height 36
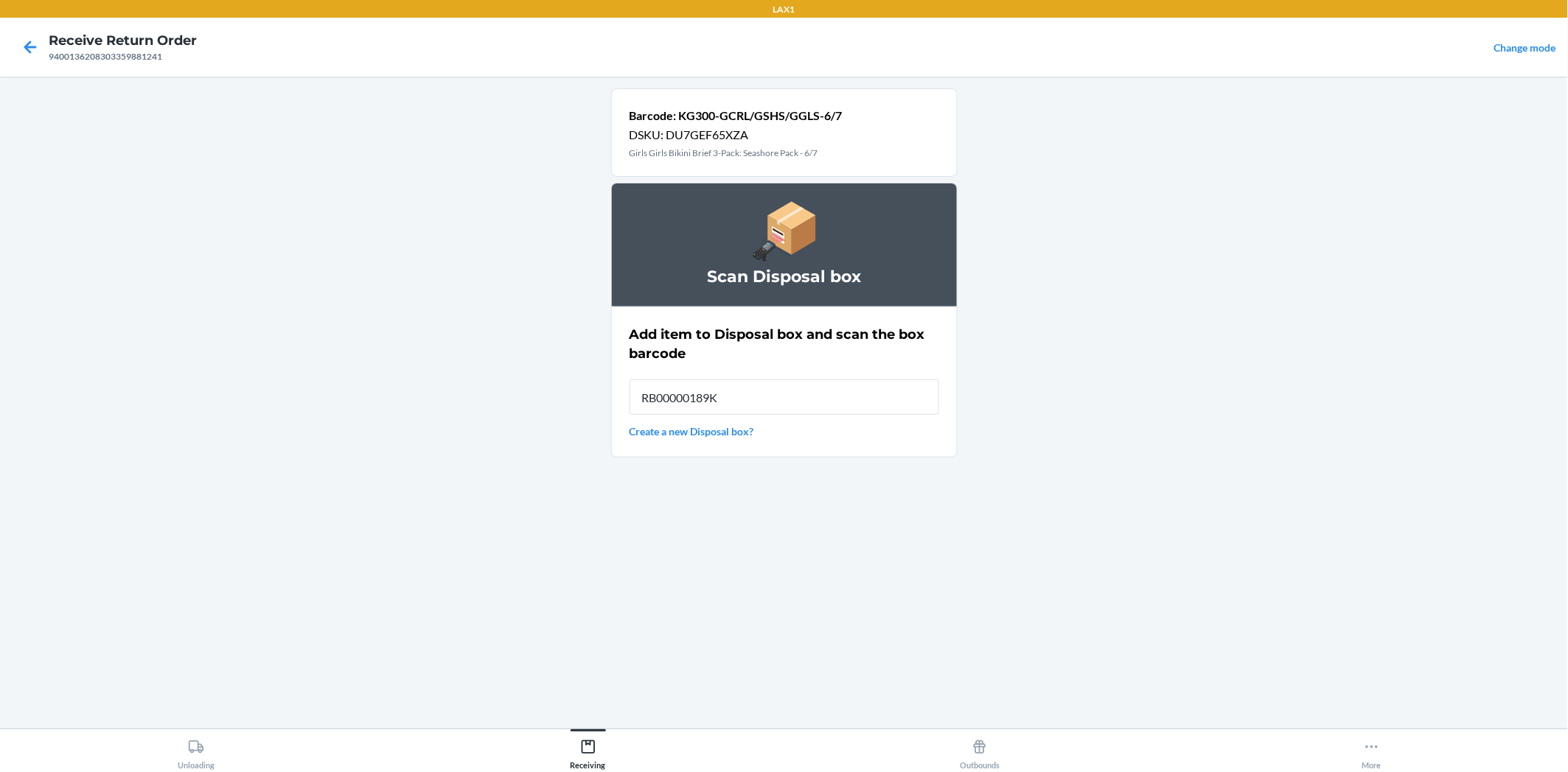
type input "RB00000189K"
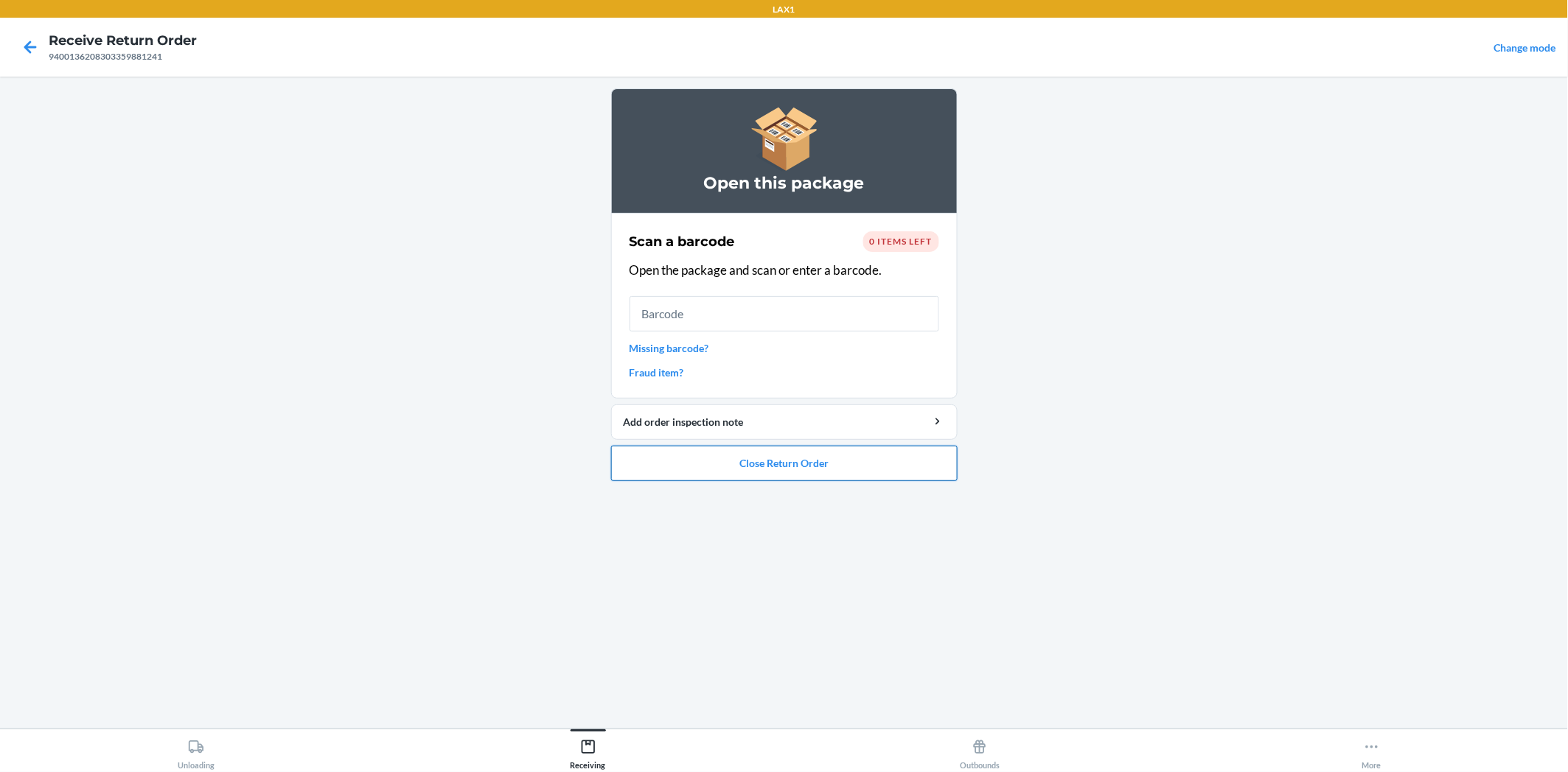
click at [761, 462] on button "Close Return Order" at bounding box center [784, 464] width 346 height 36
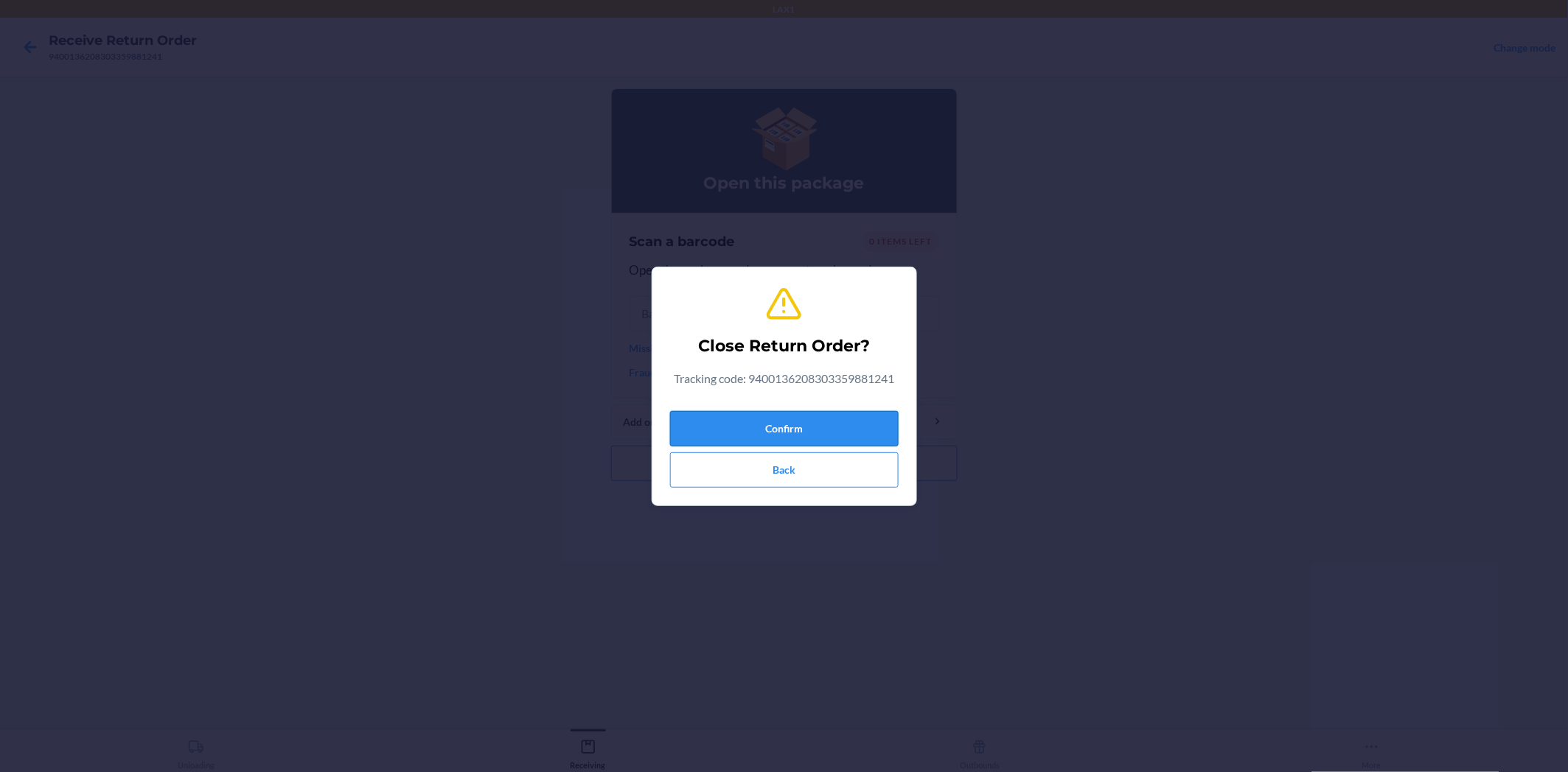
click at [815, 437] on button "Confirm" at bounding box center [784, 429] width 228 height 36
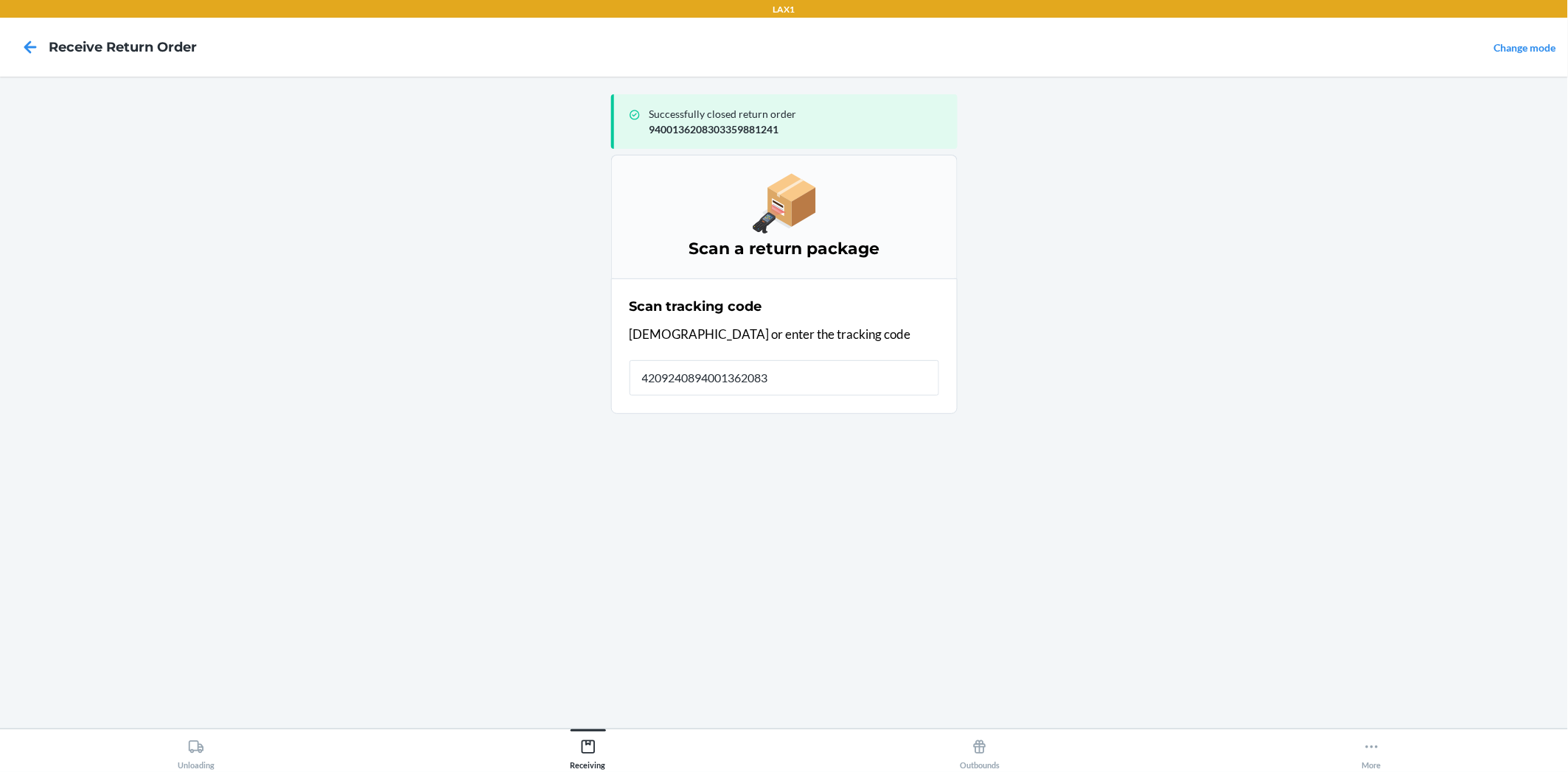
type input "42092408940013620830"
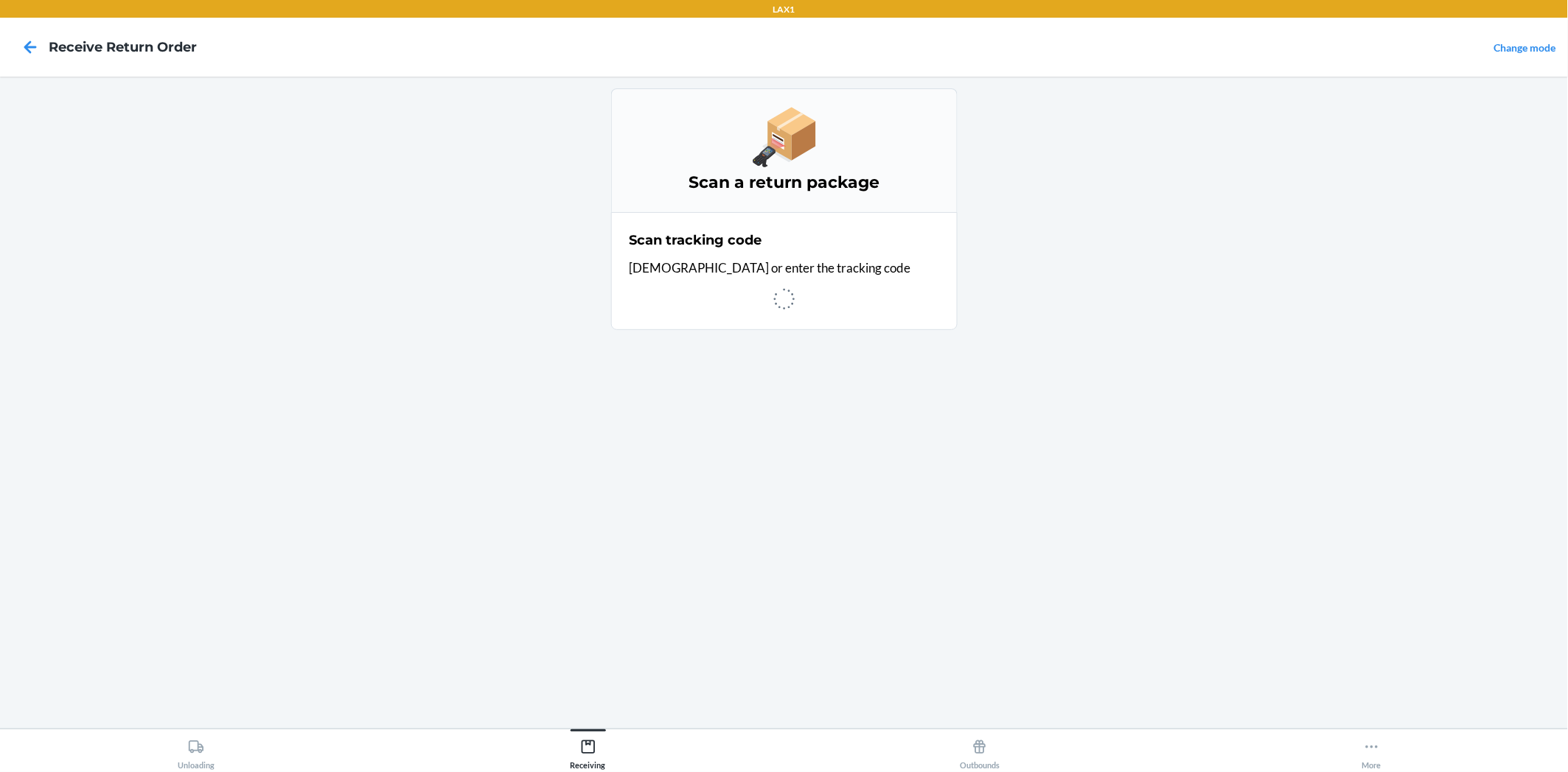
click at [838, 427] on div "Scan a return package Scan tracking code Scan or enter the tracking code" at bounding box center [784, 402] width 346 height 628
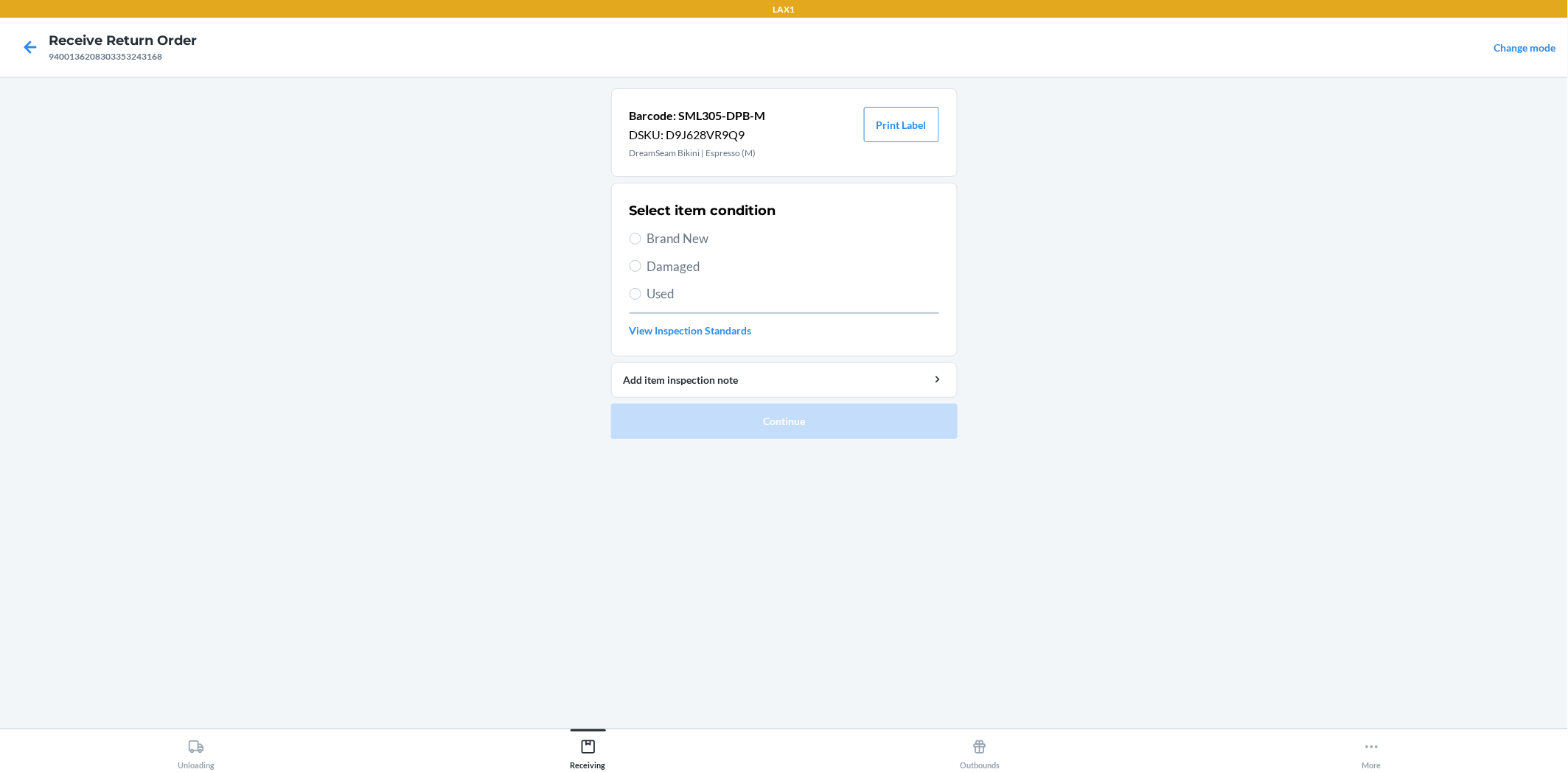
click at [629, 237] on label "Brand New" at bounding box center [784, 238] width 309 height 19
click at [629, 237] on input "Brand New" at bounding box center [635, 239] width 12 height 12
radio input "true"
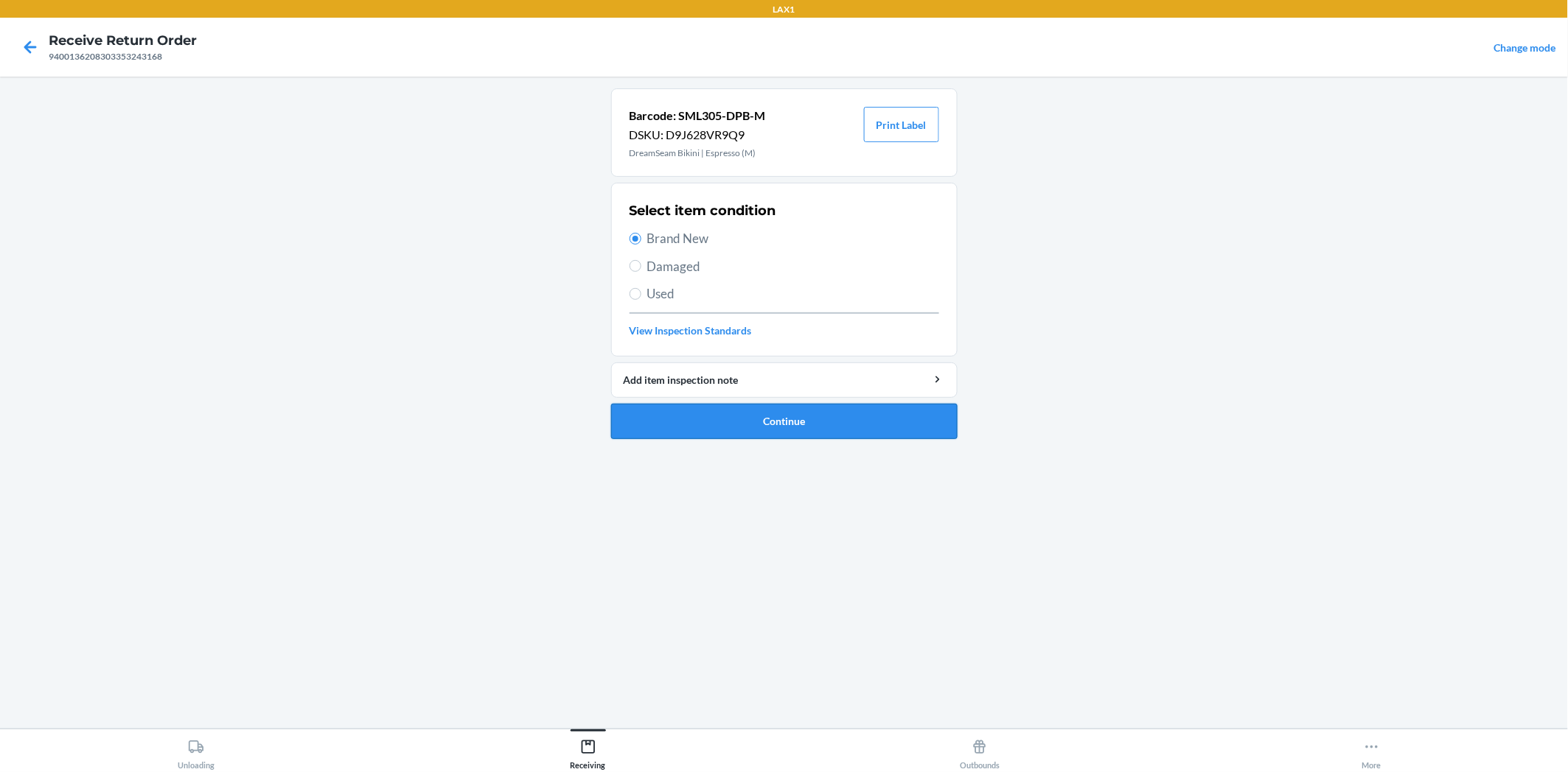
click at [709, 406] on button "Continue" at bounding box center [784, 421] width 346 height 36
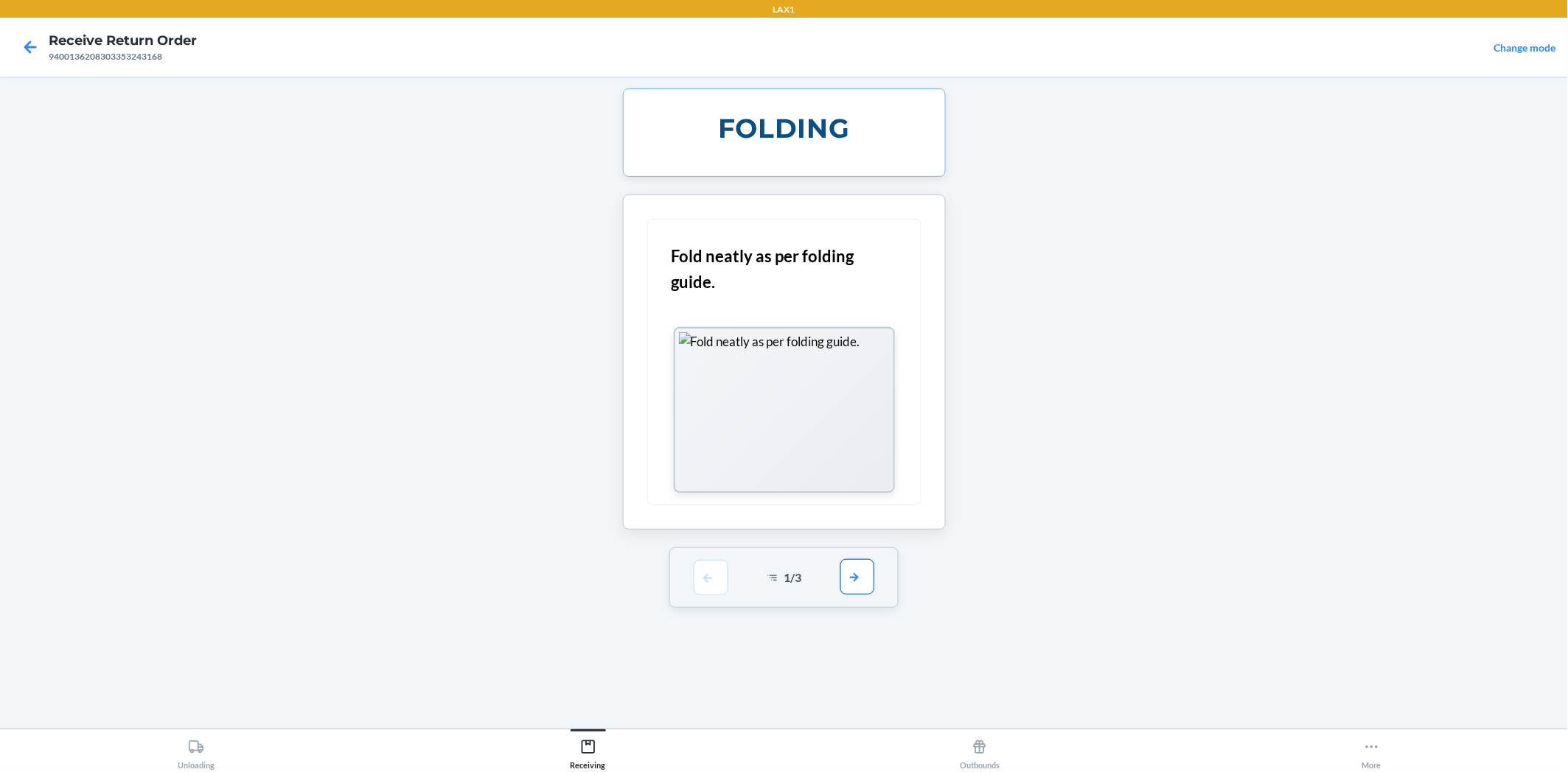
click at [860, 572] on button "button" at bounding box center [857, 577] width 34 height 36
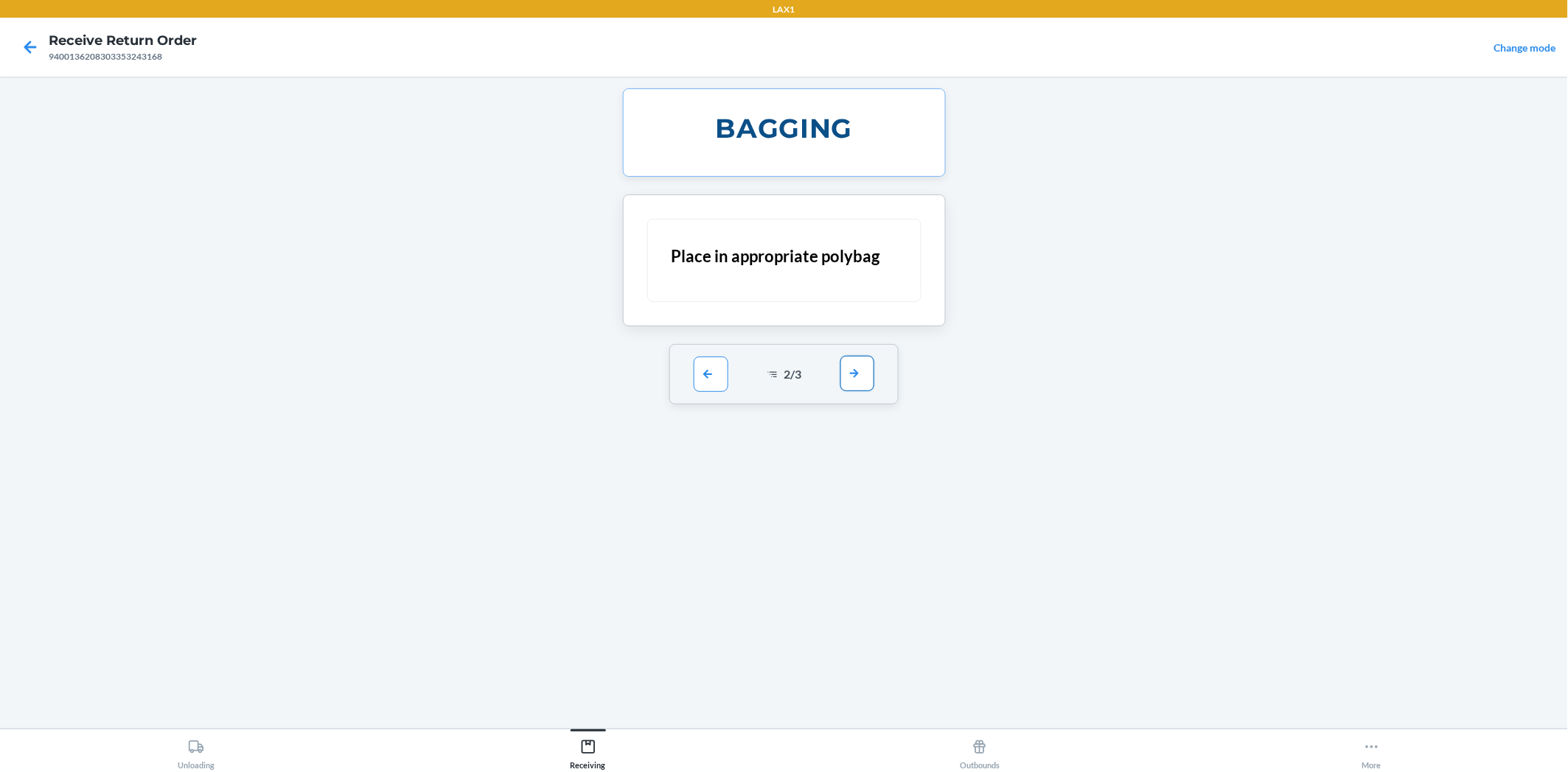
click at [855, 377] on button "button" at bounding box center [857, 374] width 34 height 36
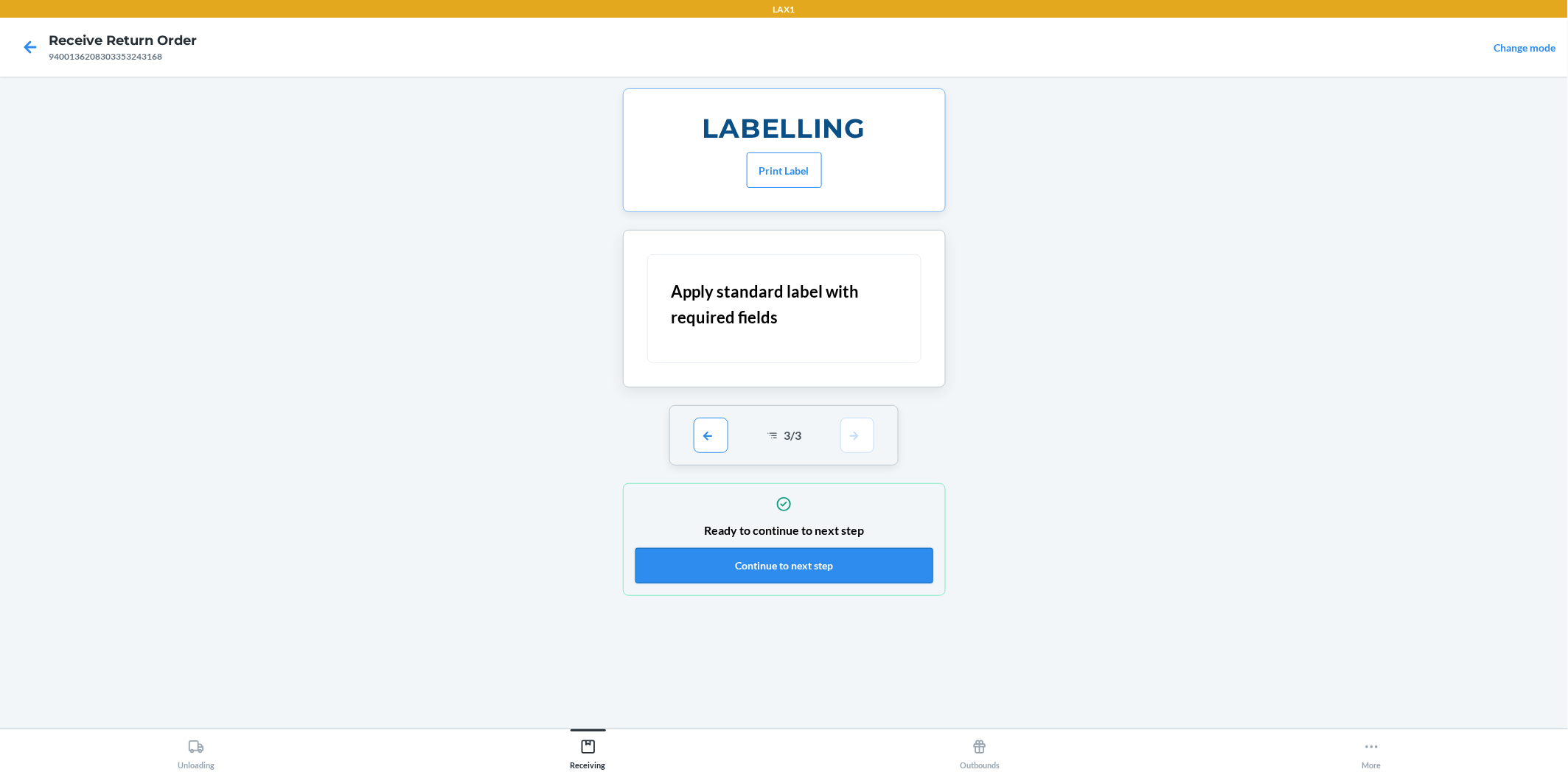
click at [857, 553] on button "Continue to next step" at bounding box center [784, 566] width 298 height 36
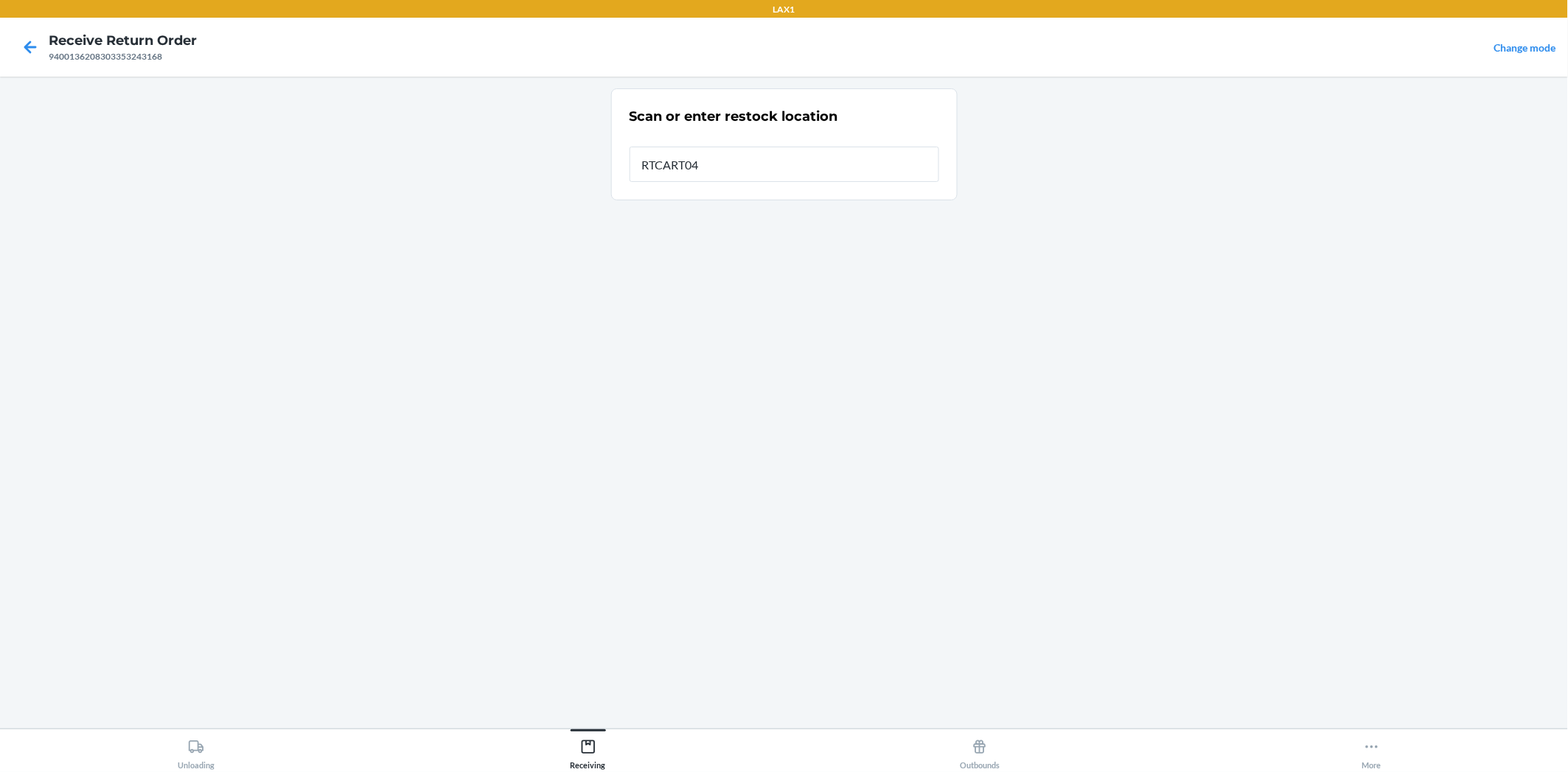
type input "RTCART042"
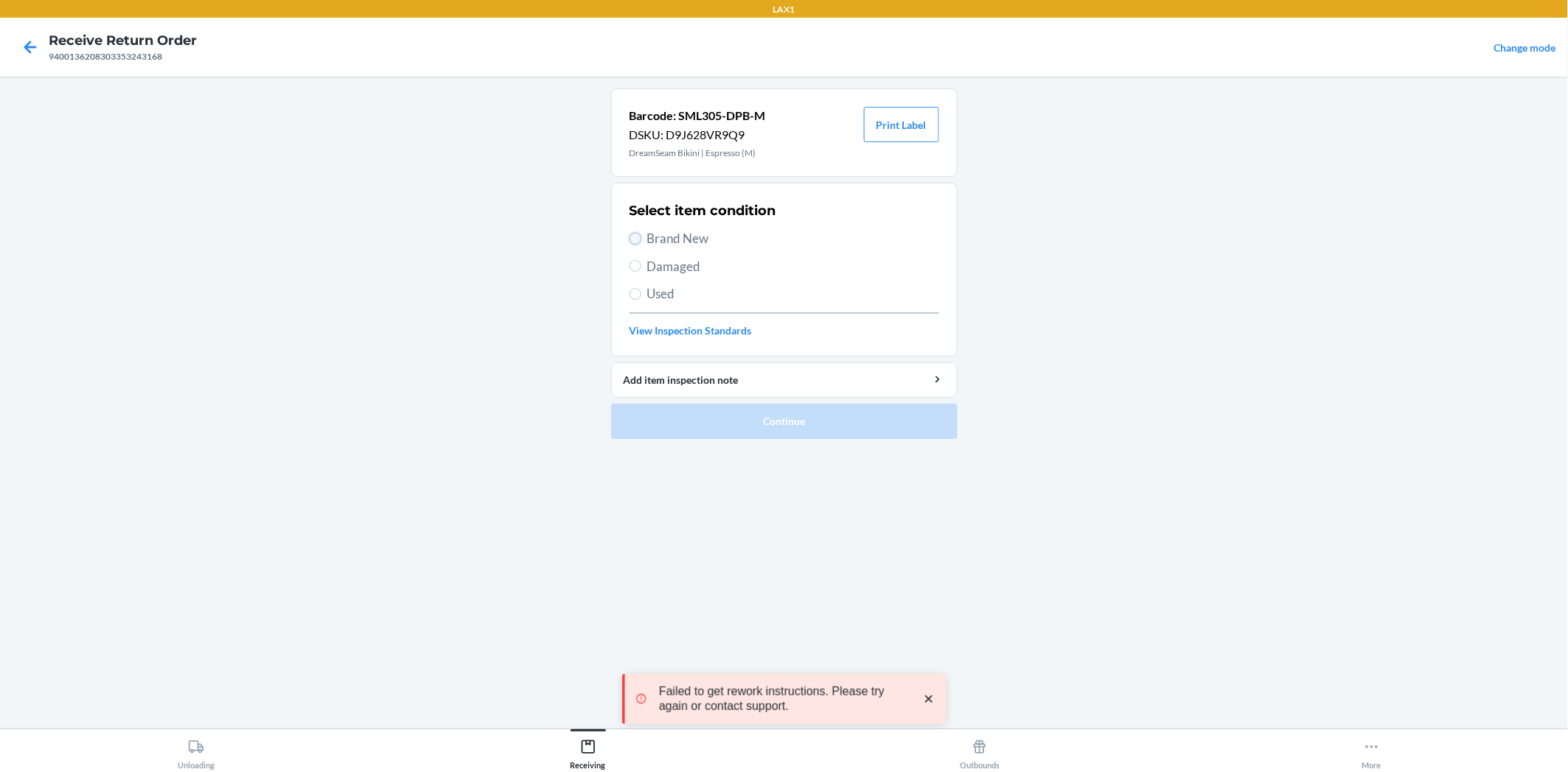
click at [638, 237] on input "Brand New" at bounding box center [635, 239] width 12 height 12
radio input "true"
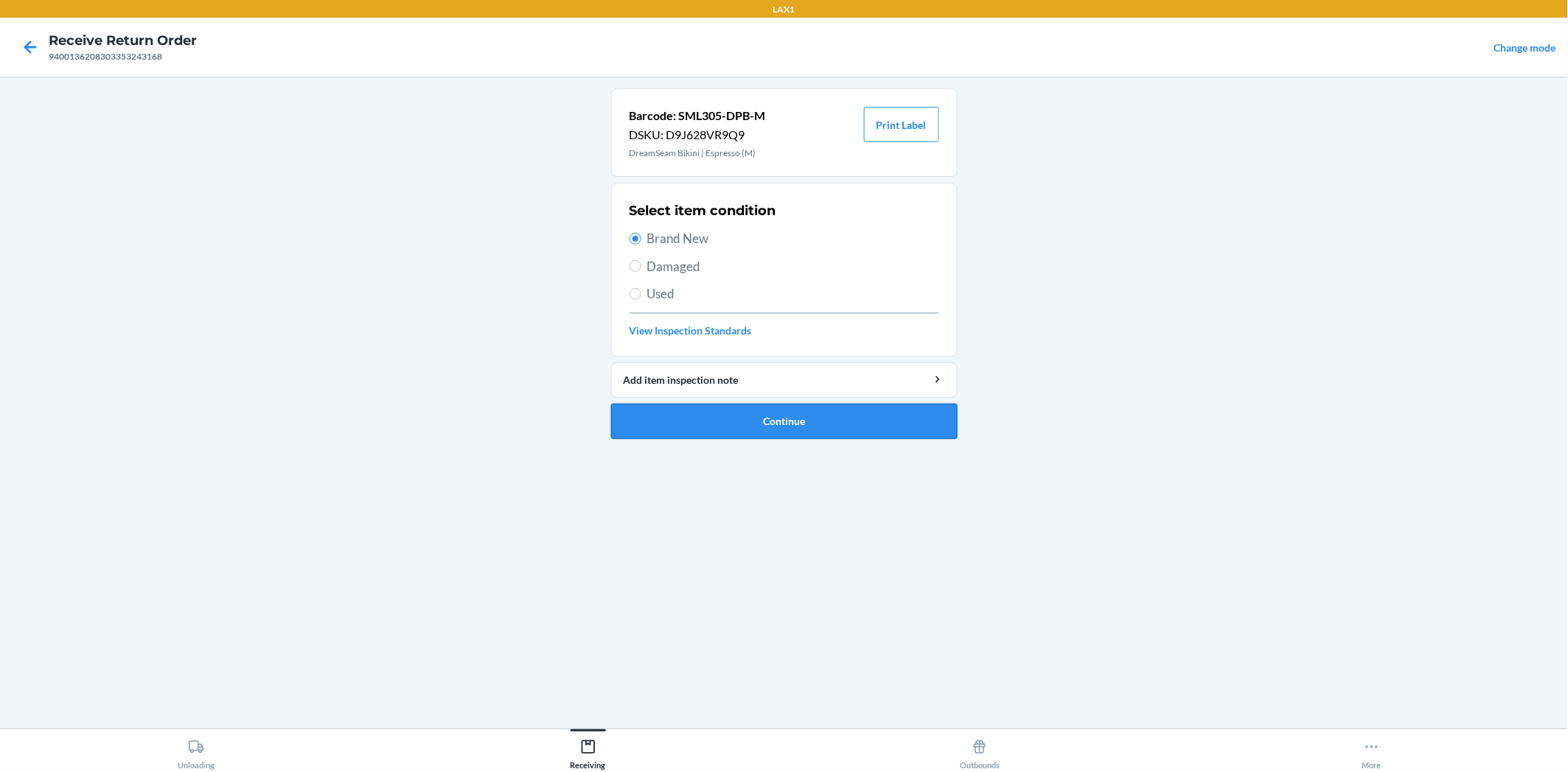
click at [789, 416] on button "Continue" at bounding box center [784, 421] width 346 height 36
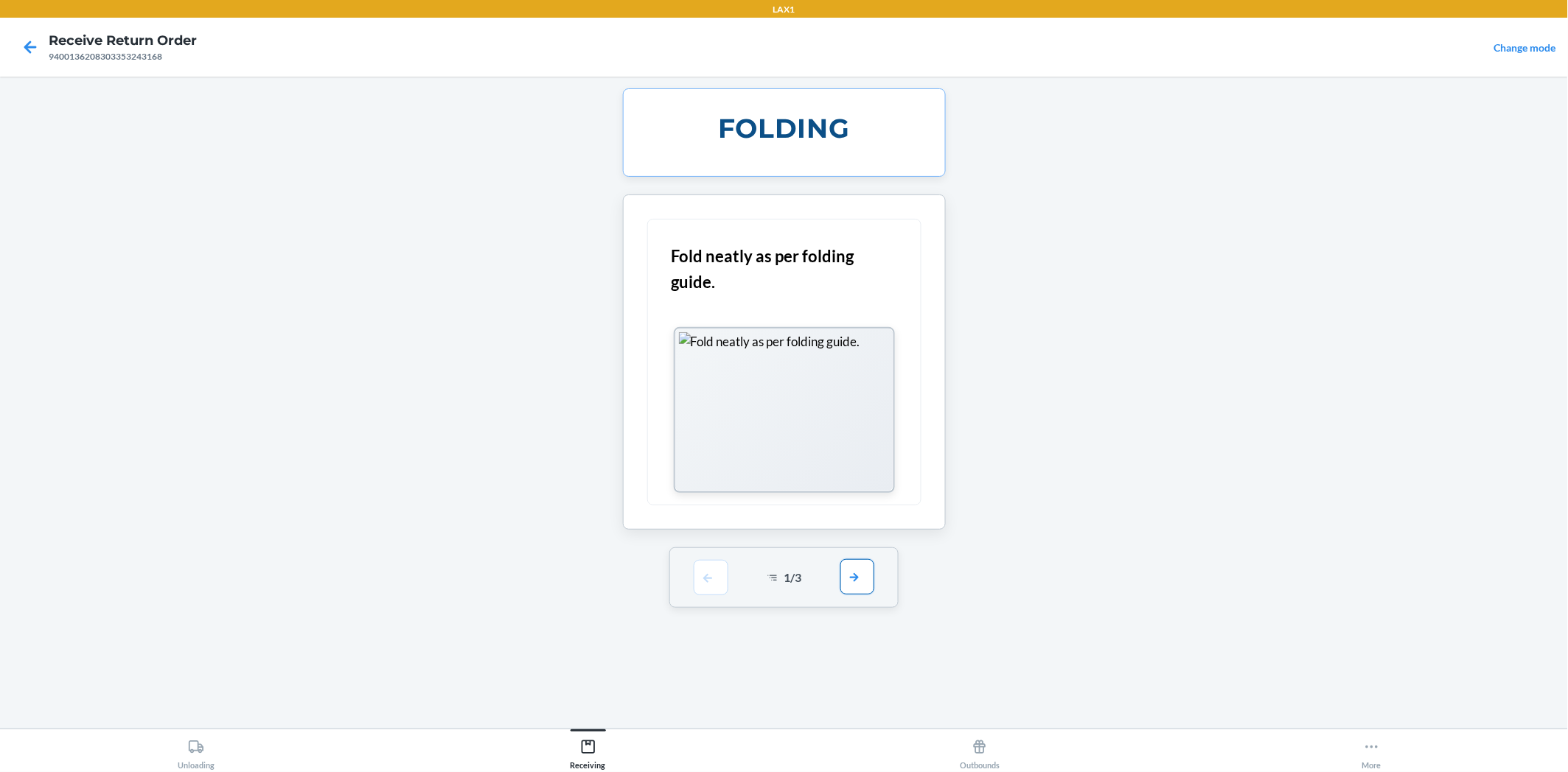
click at [846, 579] on button "button" at bounding box center [857, 577] width 34 height 36
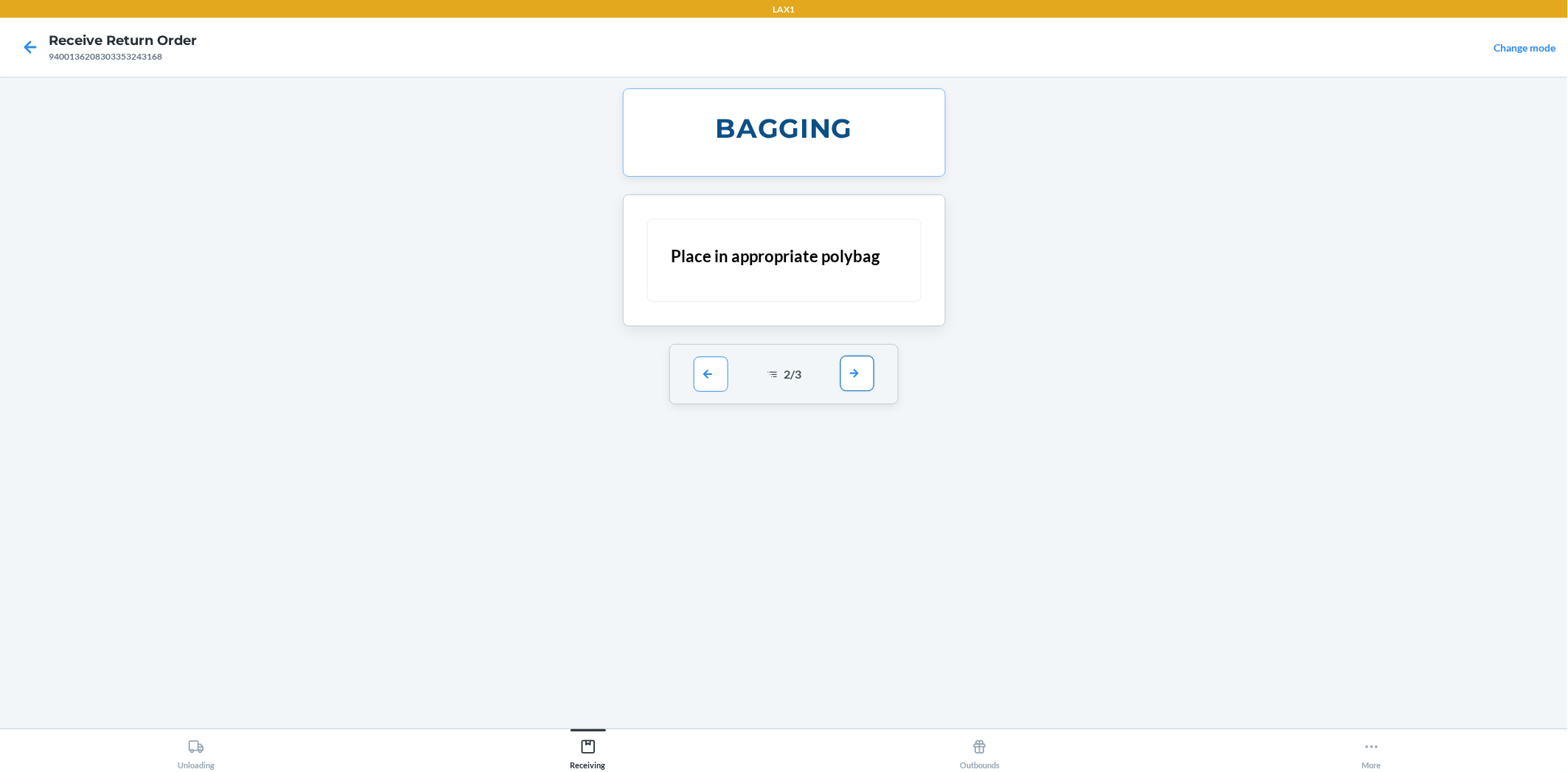
click at [849, 374] on button "button" at bounding box center [857, 374] width 34 height 36
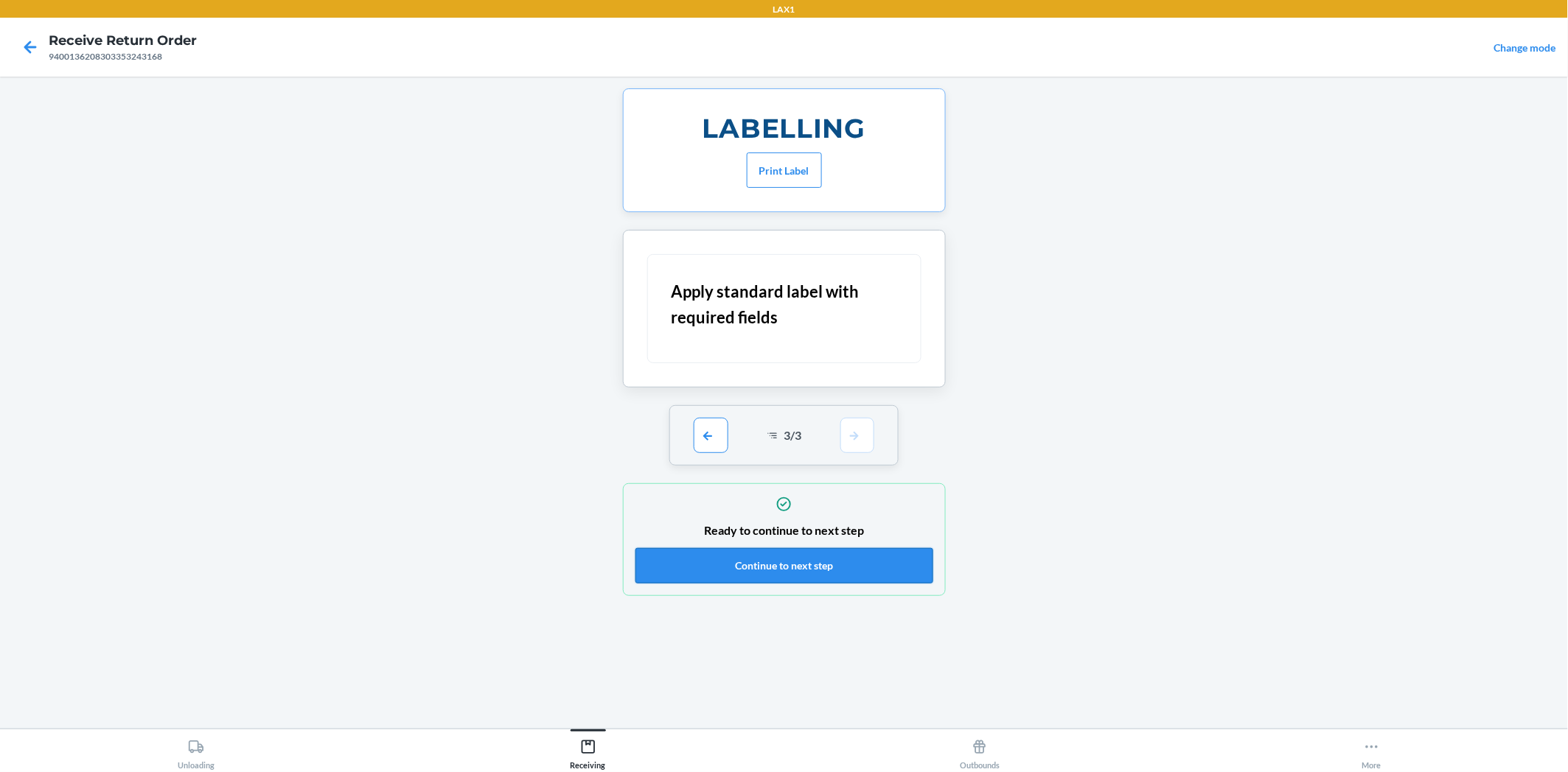
click at [865, 554] on button "Continue to next step" at bounding box center [784, 566] width 298 height 36
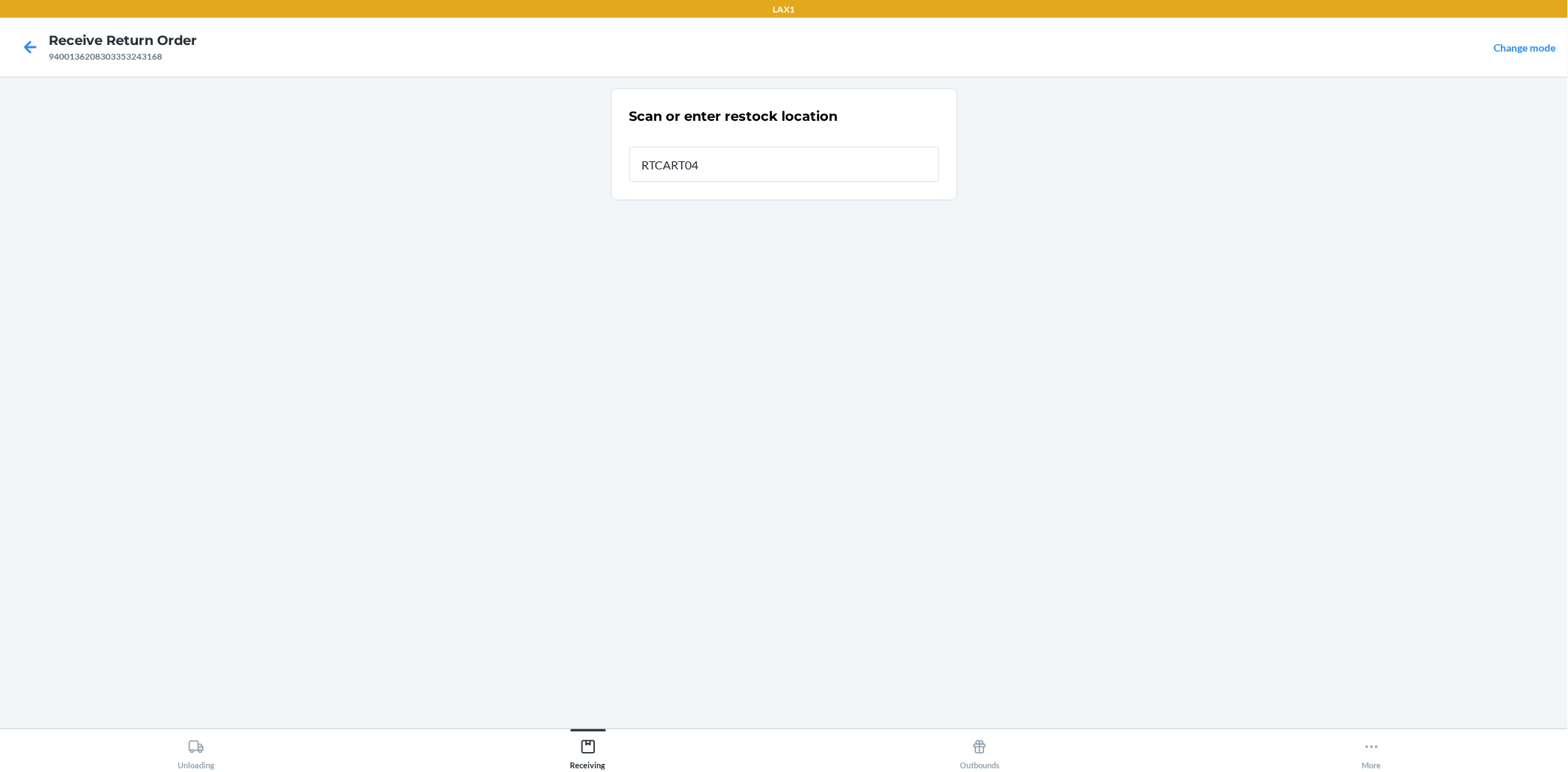
type input "RTCART042"
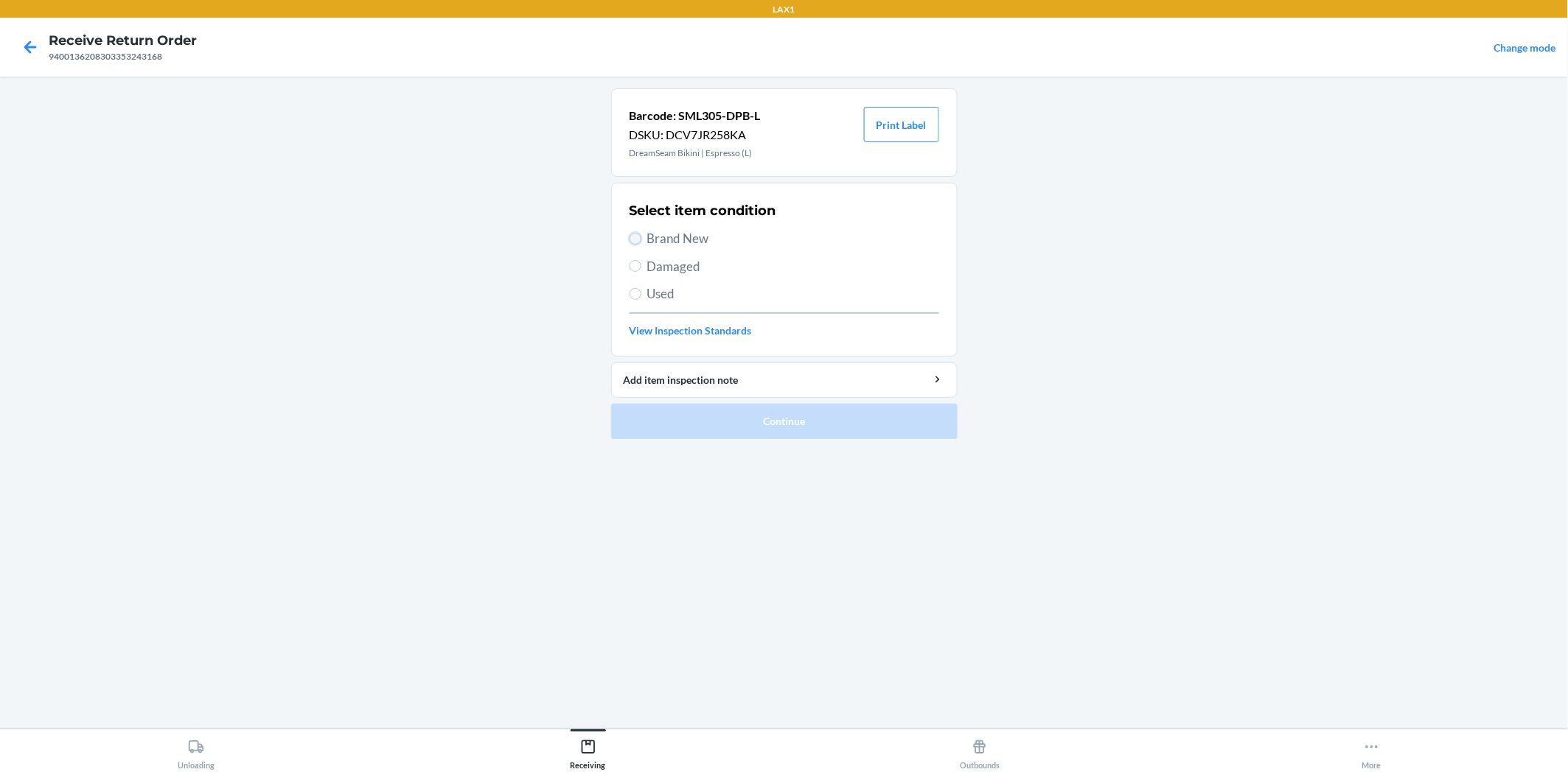
click at [639, 240] on input "Brand New" at bounding box center [635, 239] width 12 height 12
radio input "true"
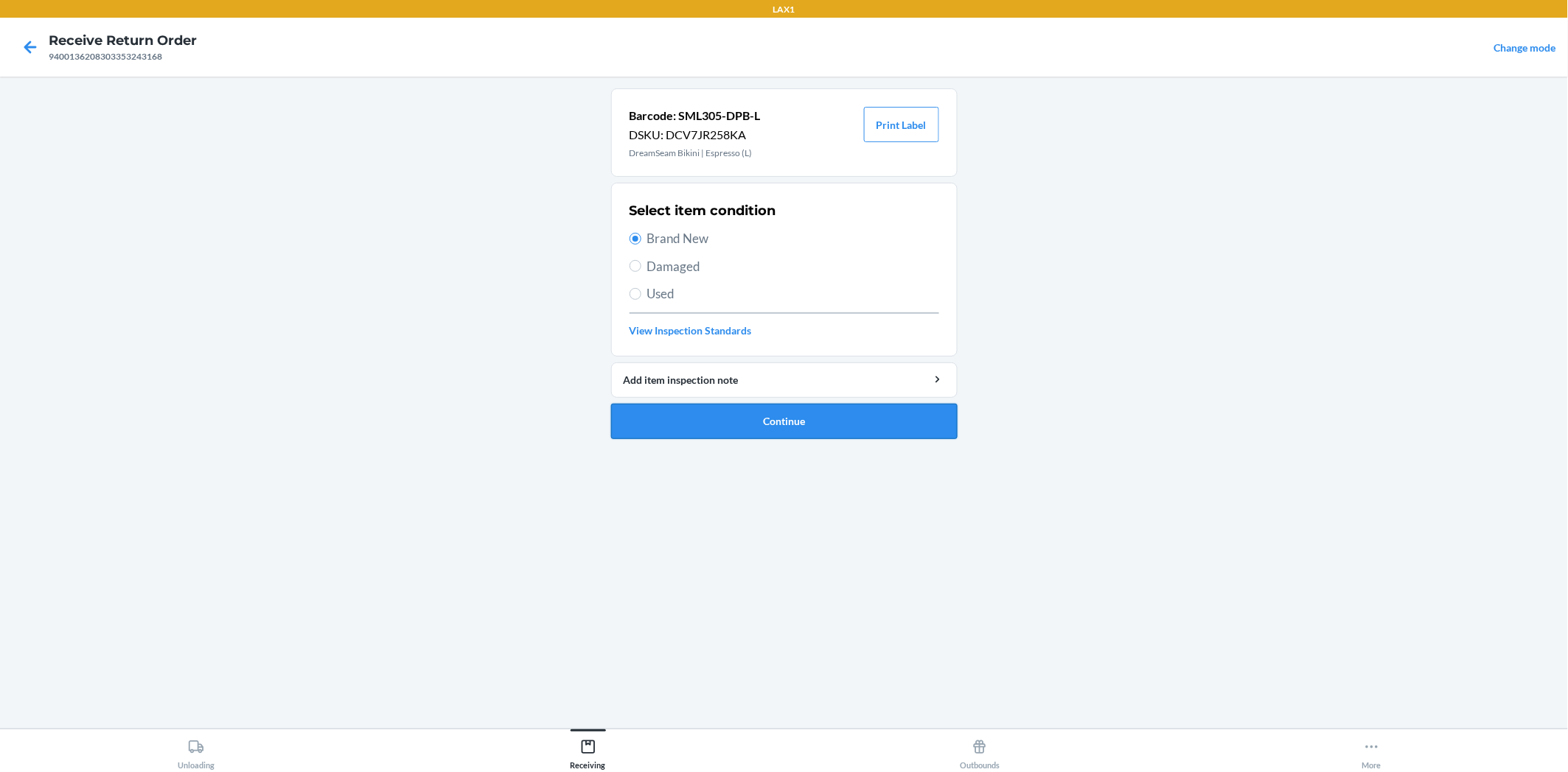
click at [719, 428] on button "Continue" at bounding box center [784, 421] width 346 height 36
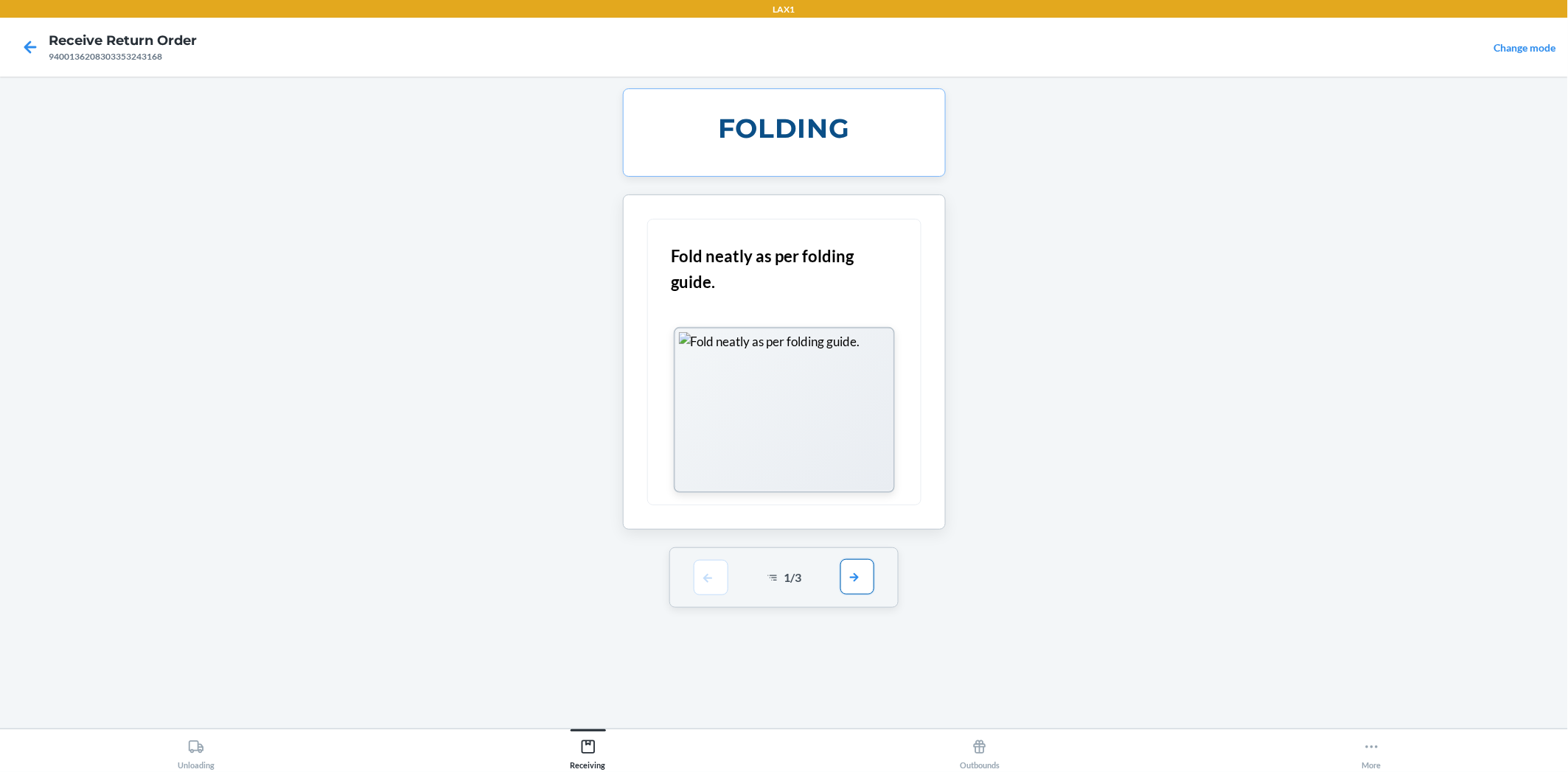
click at [848, 575] on button "button" at bounding box center [857, 577] width 34 height 36
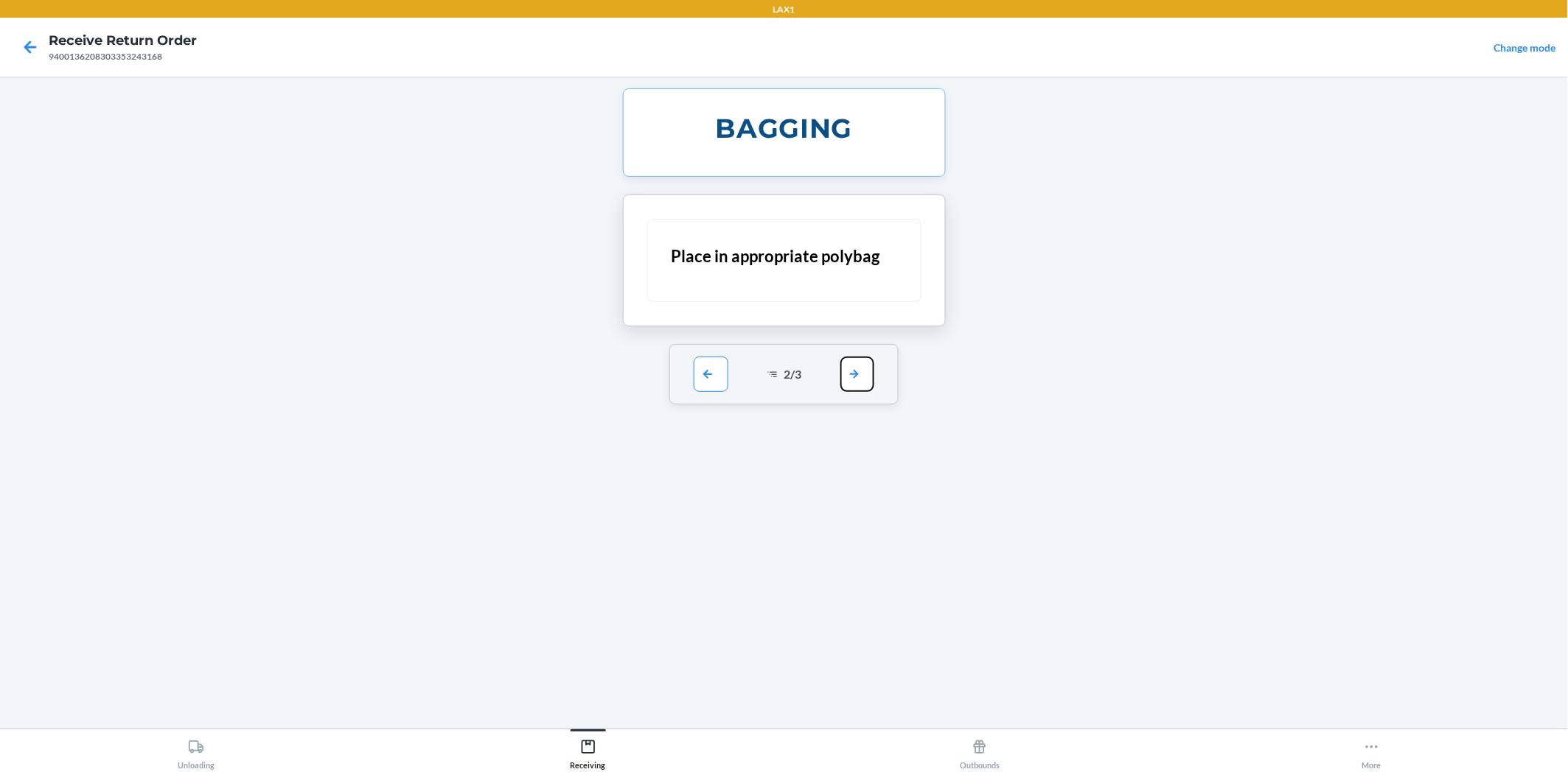
click at [851, 361] on button "button" at bounding box center [857, 374] width 34 height 36
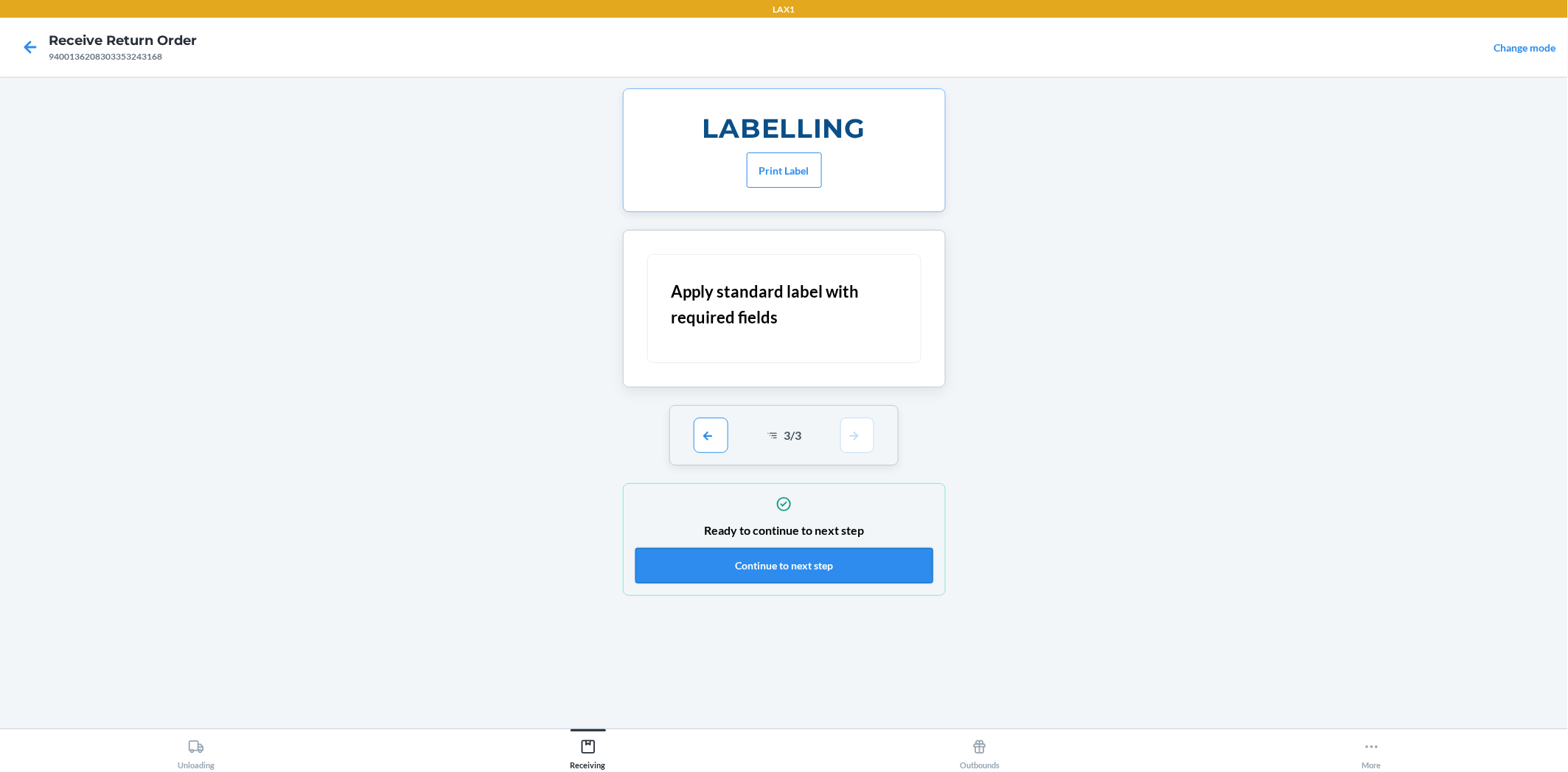
click at [857, 562] on button "Continue to next step" at bounding box center [784, 566] width 298 height 36
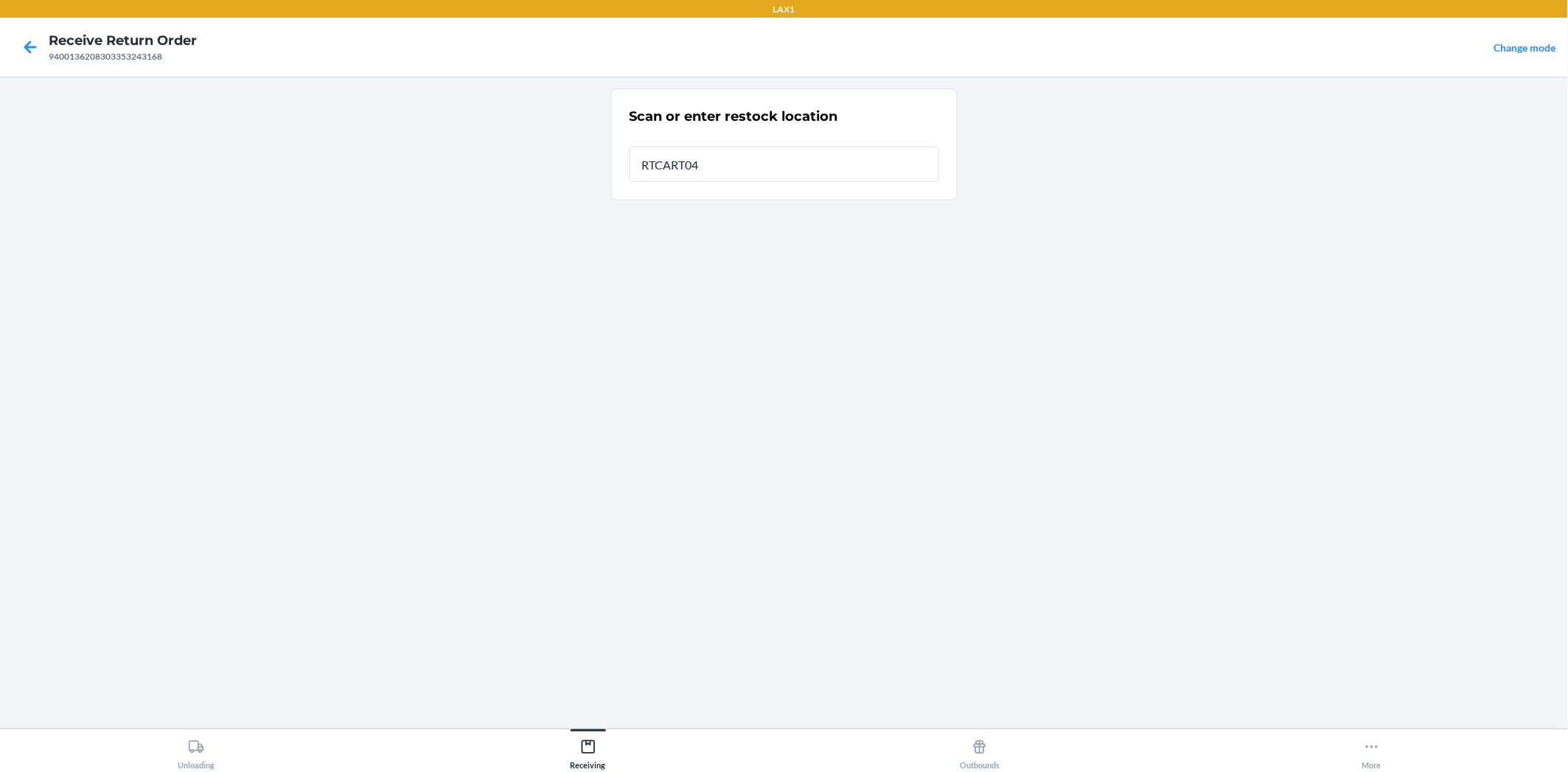
type input "RTCART042"
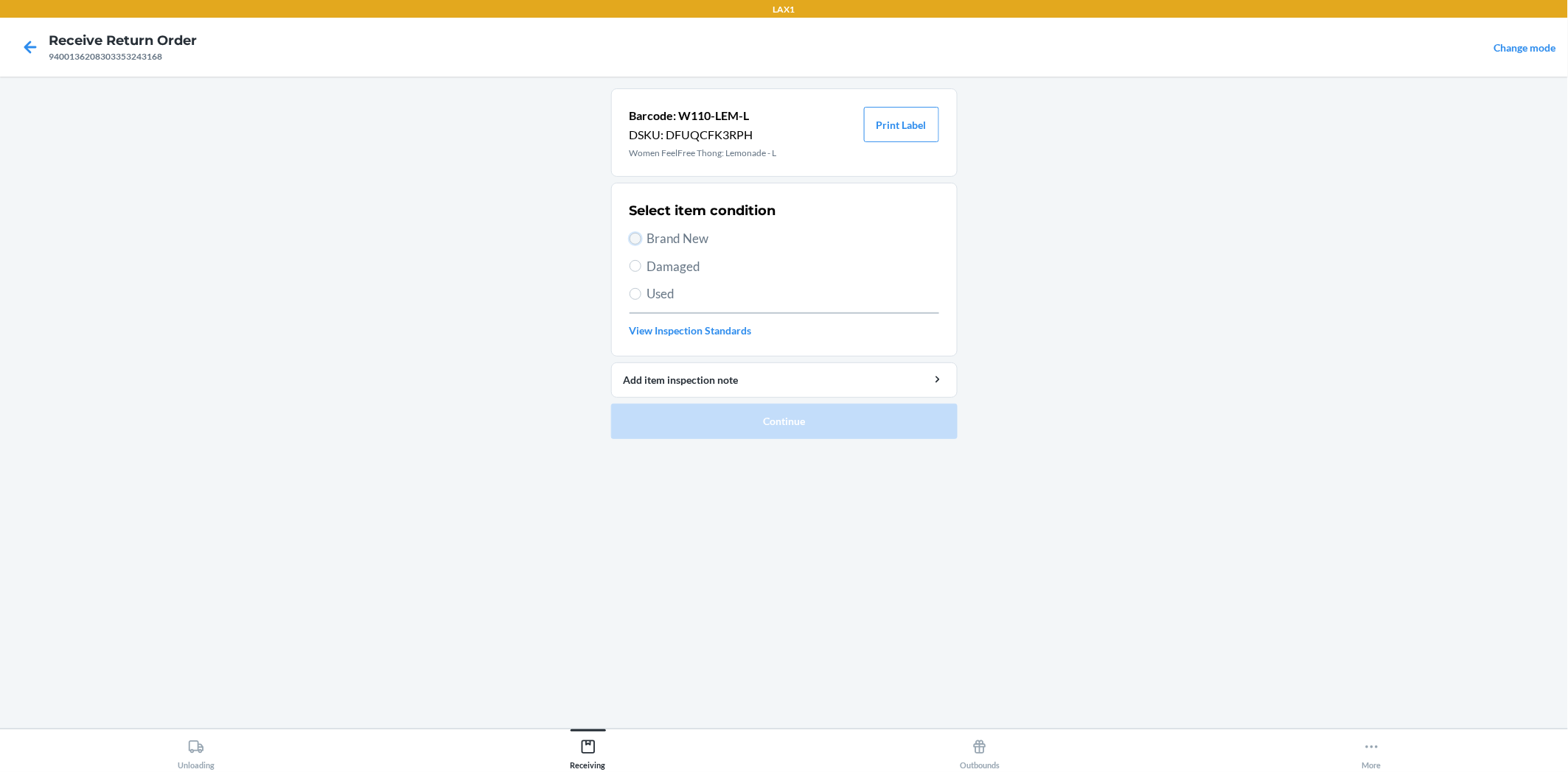
click at [638, 237] on input "Brand New" at bounding box center [635, 239] width 12 height 12
radio input "true"
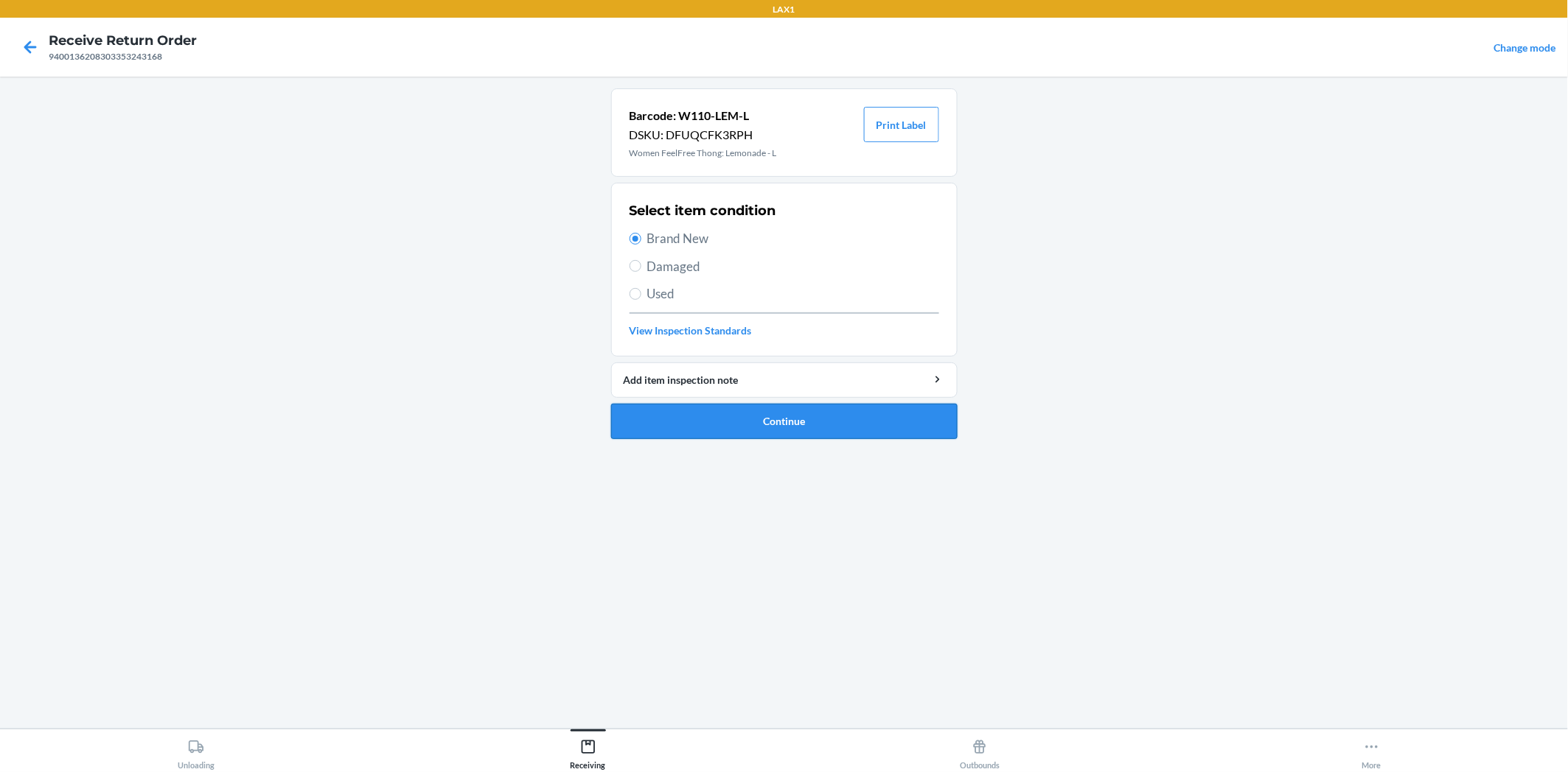
click at [734, 413] on button "Continue" at bounding box center [784, 421] width 346 height 36
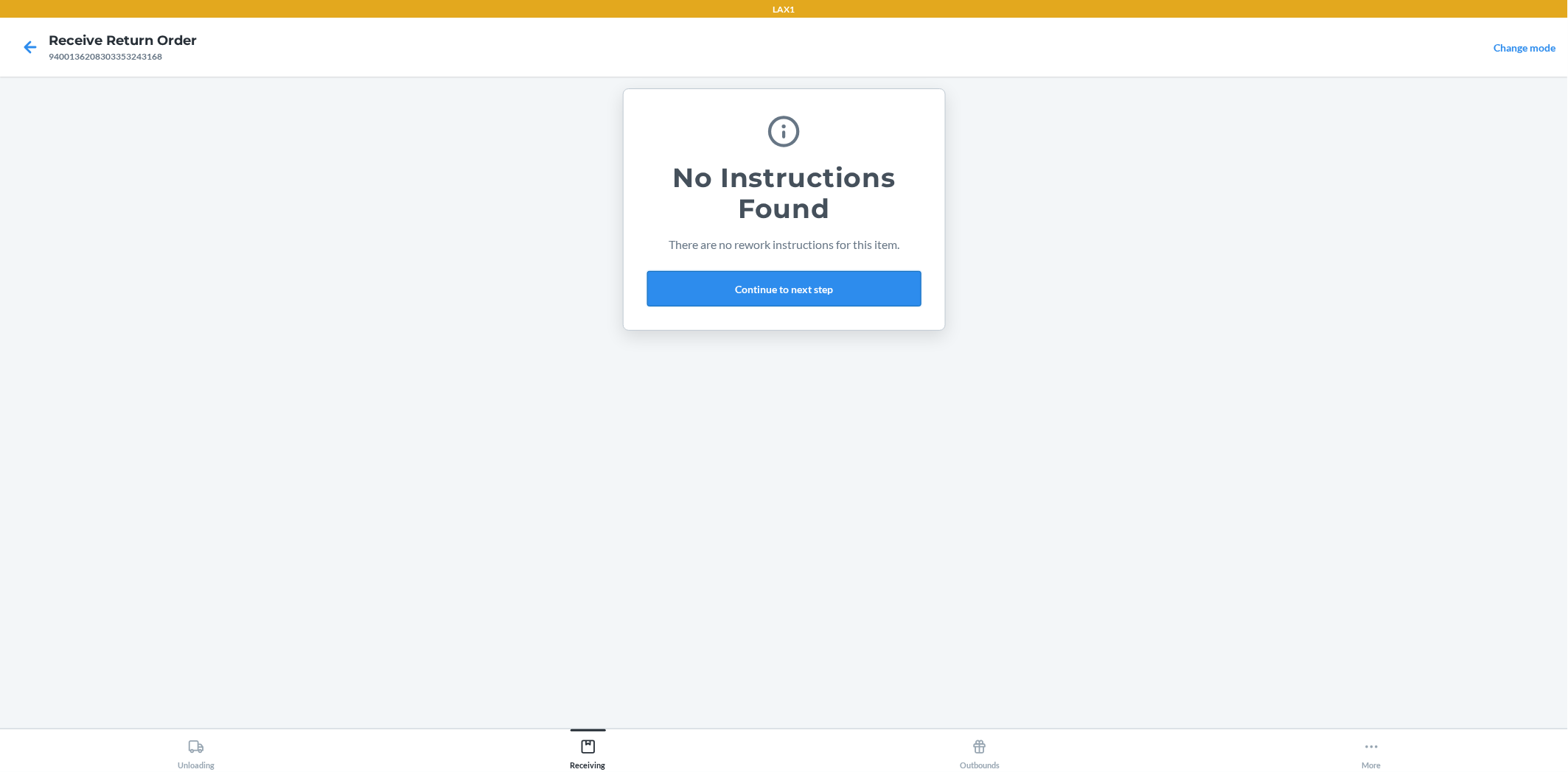
click at [862, 292] on button "Continue to next step" at bounding box center [784, 289] width 274 height 36
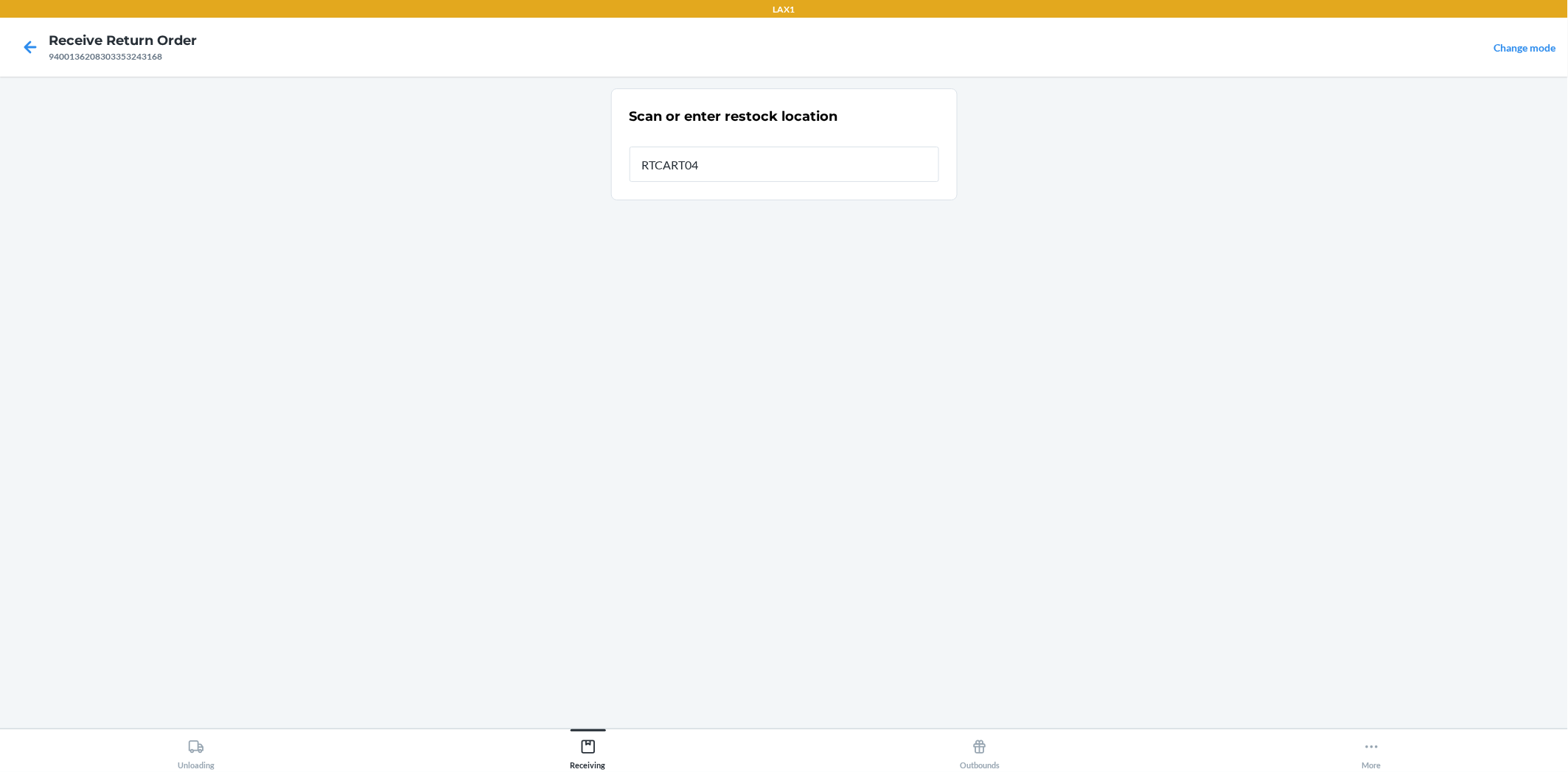
type input "RTCART042"
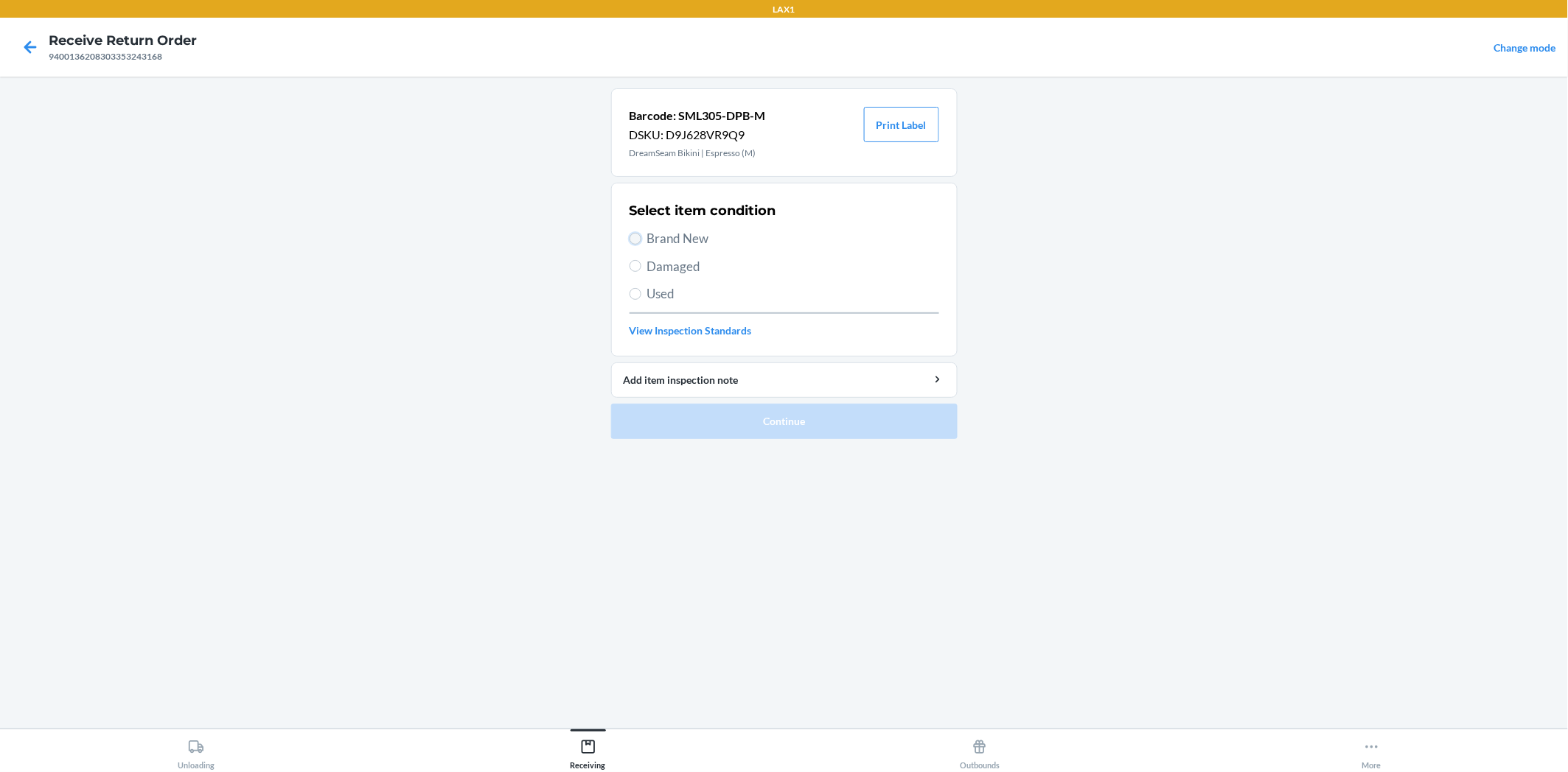
click at [635, 237] on input "Brand New" at bounding box center [635, 239] width 12 height 12
radio input "true"
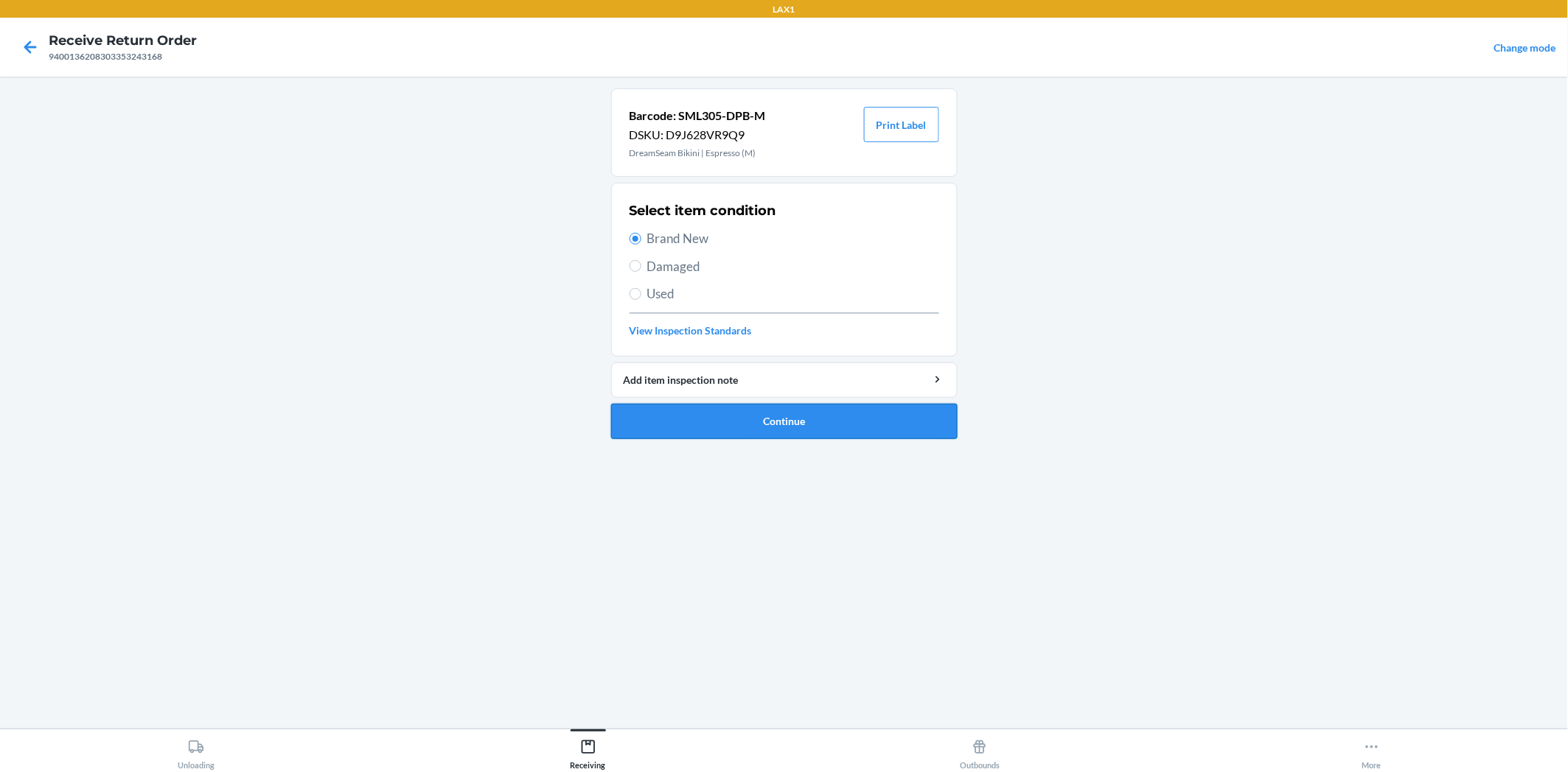
click at [762, 421] on button "Continue" at bounding box center [784, 421] width 346 height 36
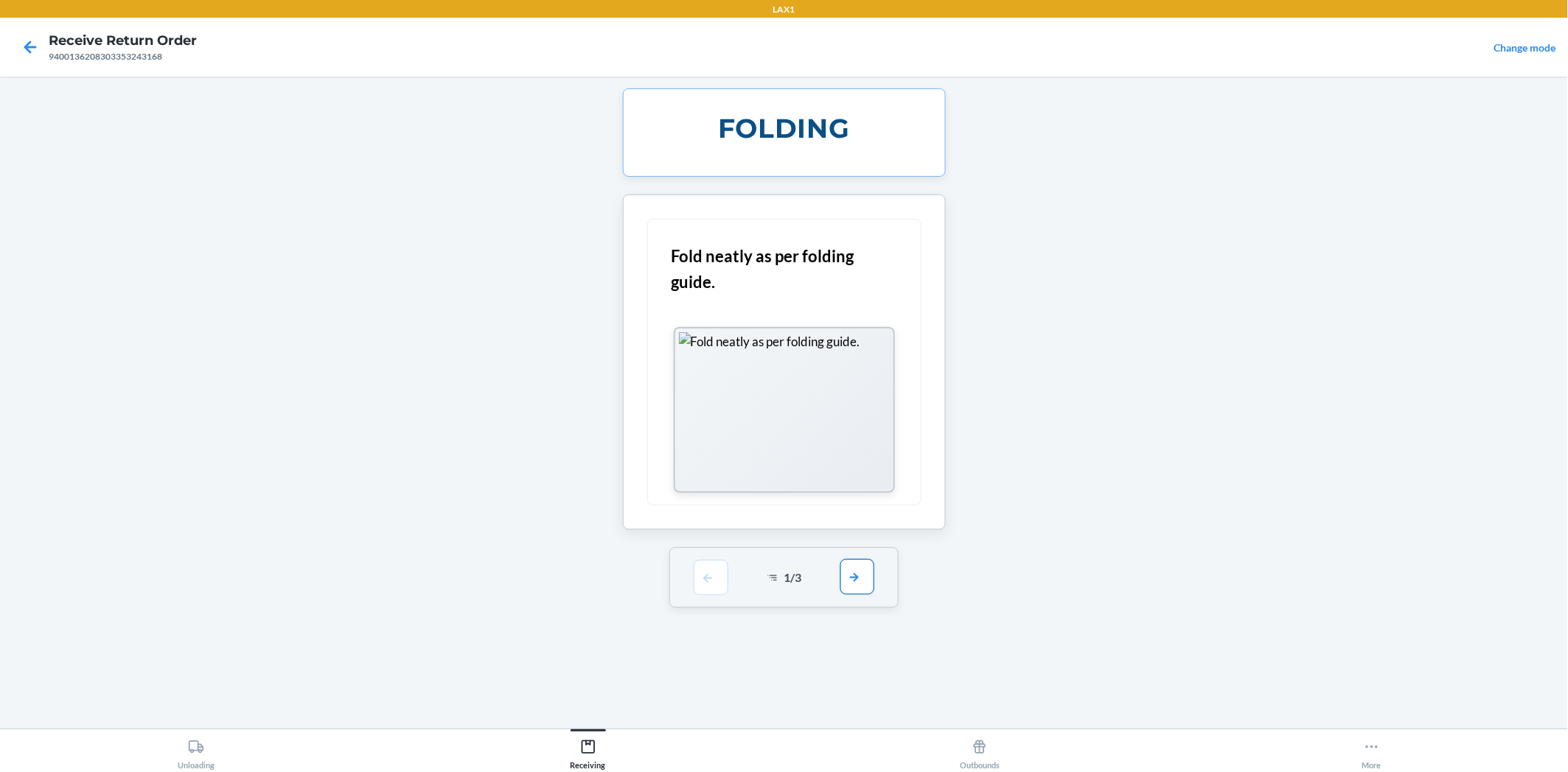
click at [871, 569] on button "button" at bounding box center [857, 577] width 34 height 36
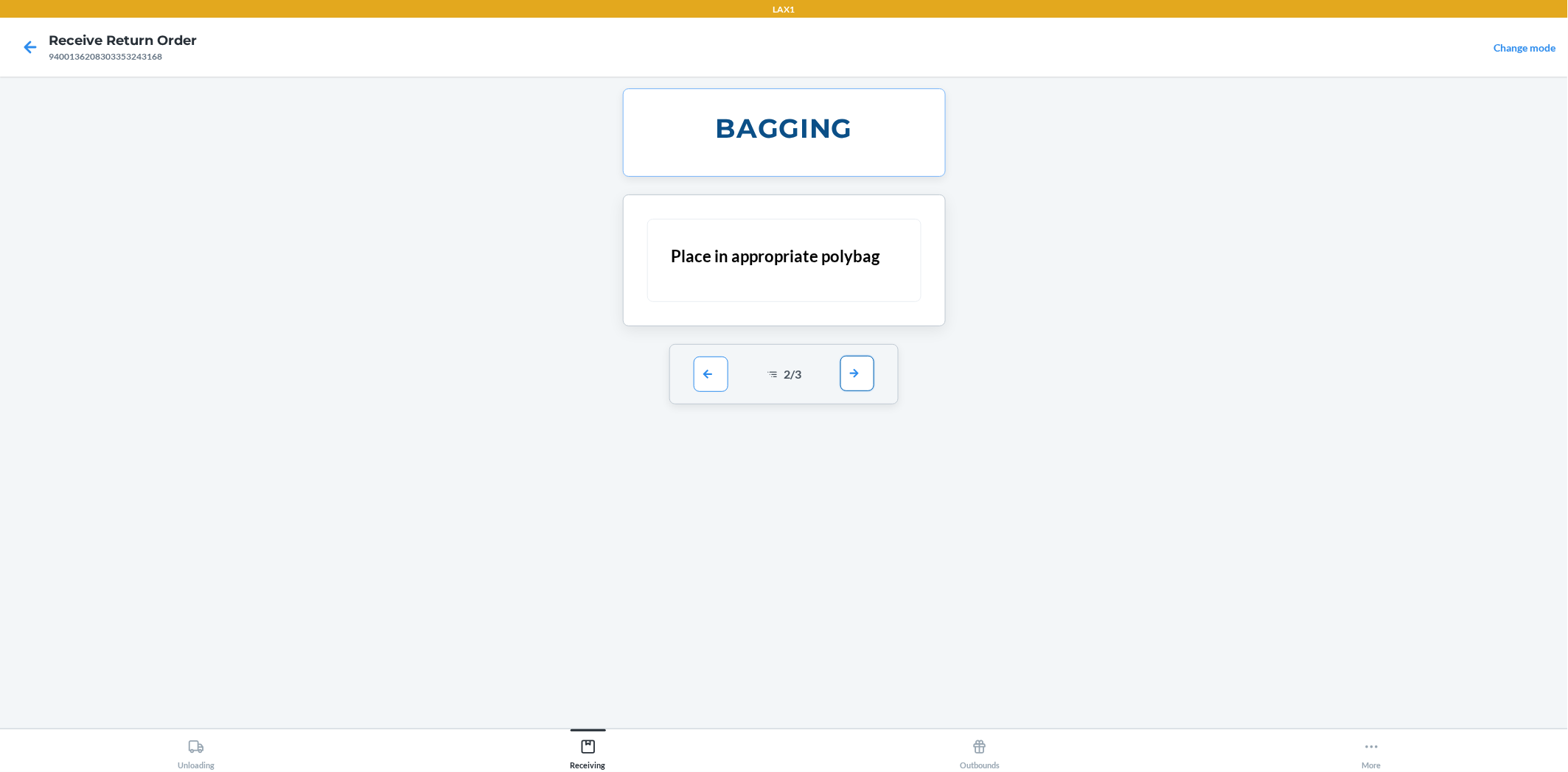
click at [853, 380] on button "button" at bounding box center [857, 374] width 34 height 36
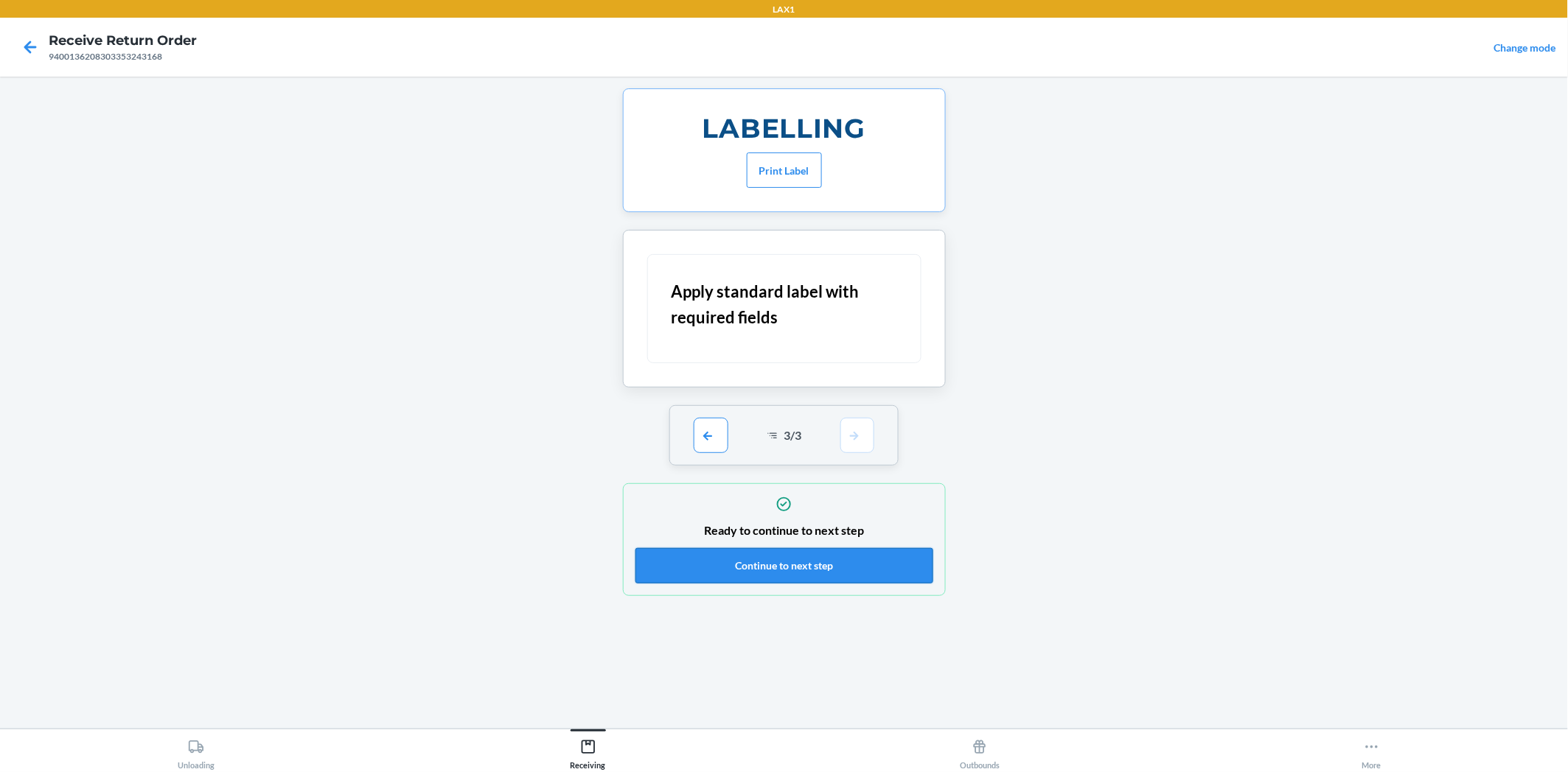
click at [874, 554] on button "Continue to next step" at bounding box center [784, 566] width 298 height 36
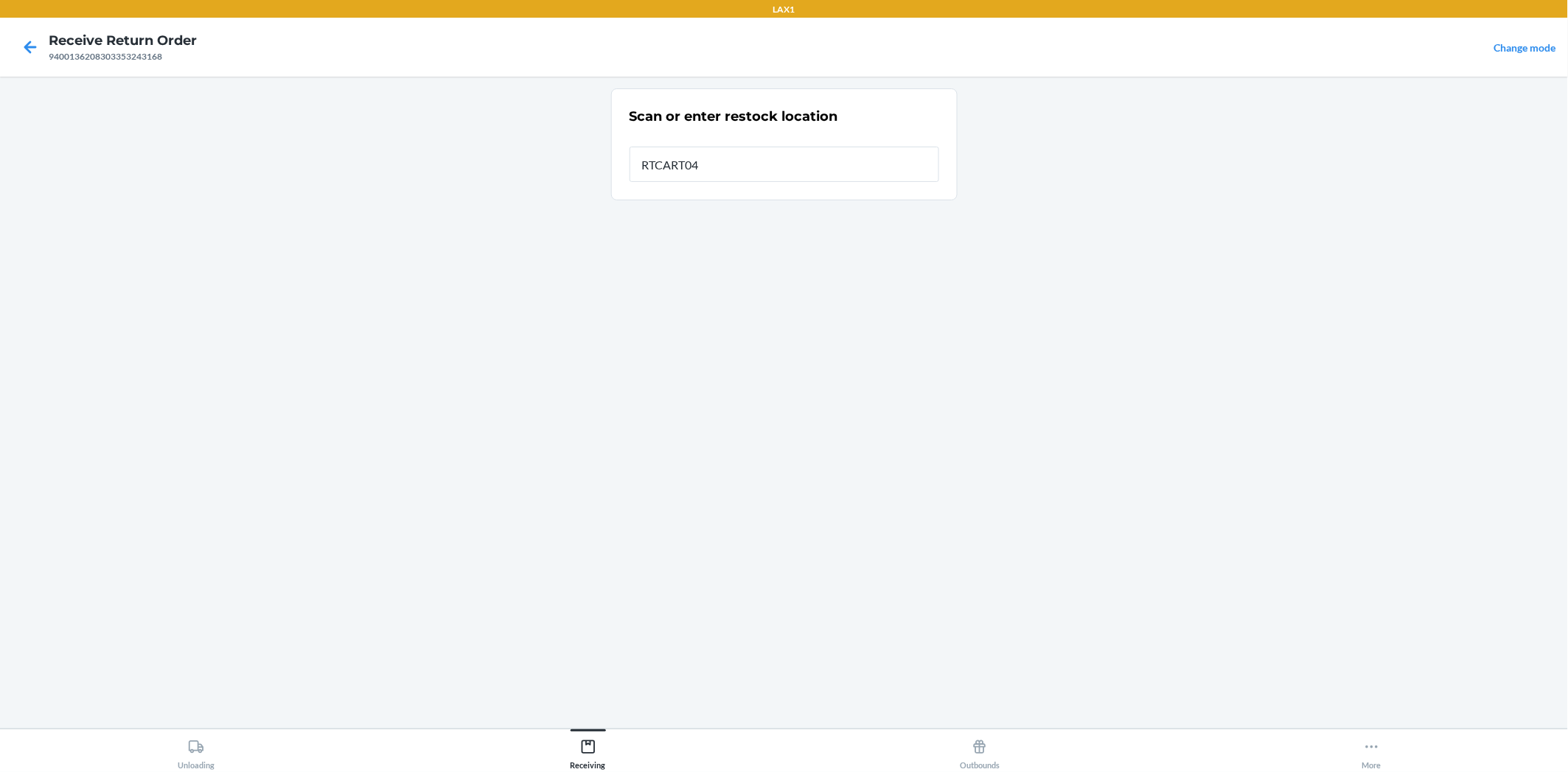
type input "RTCART042"
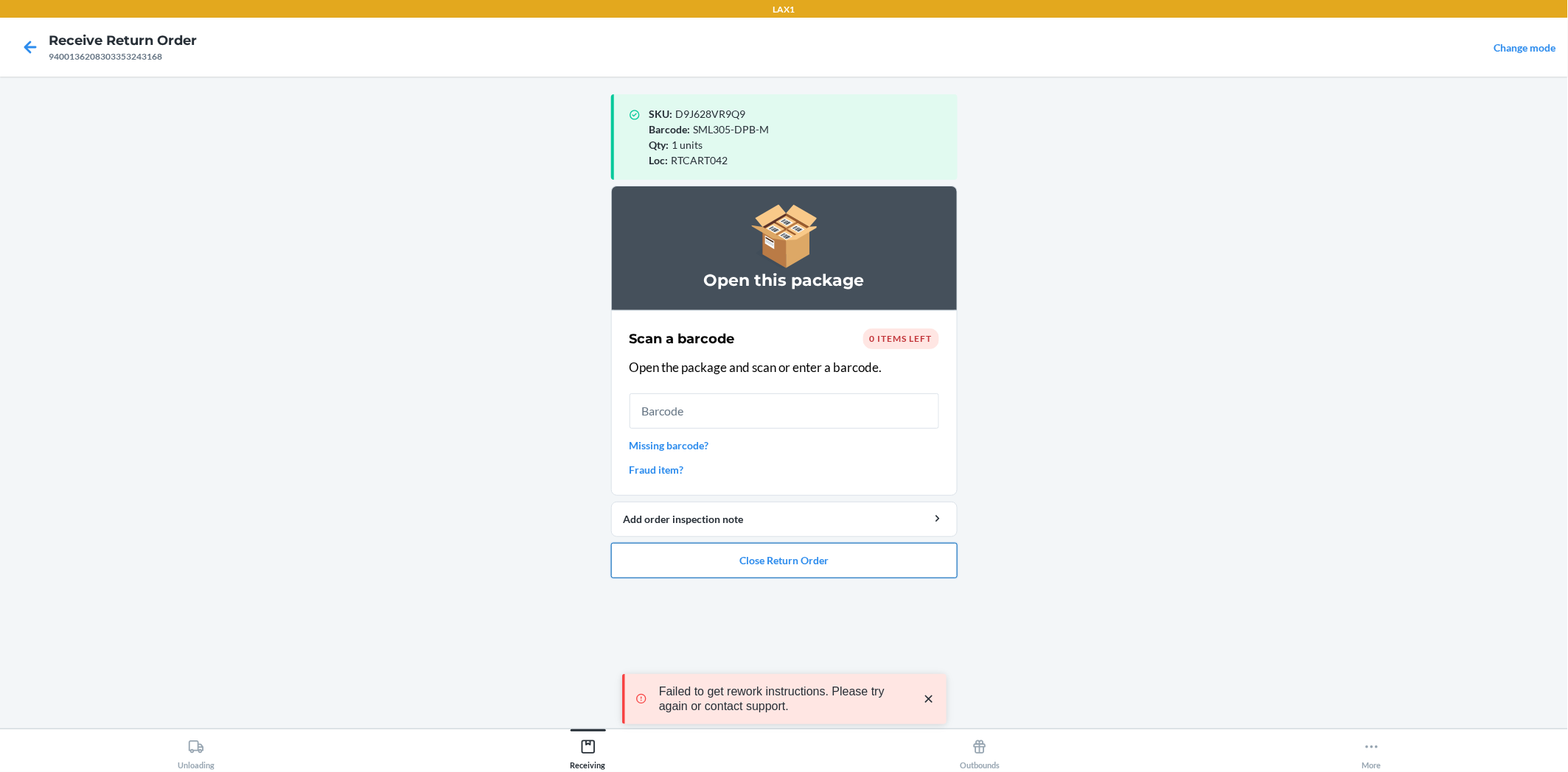
click at [893, 563] on button "Close Return Order" at bounding box center [784, 560] width 346 height 36
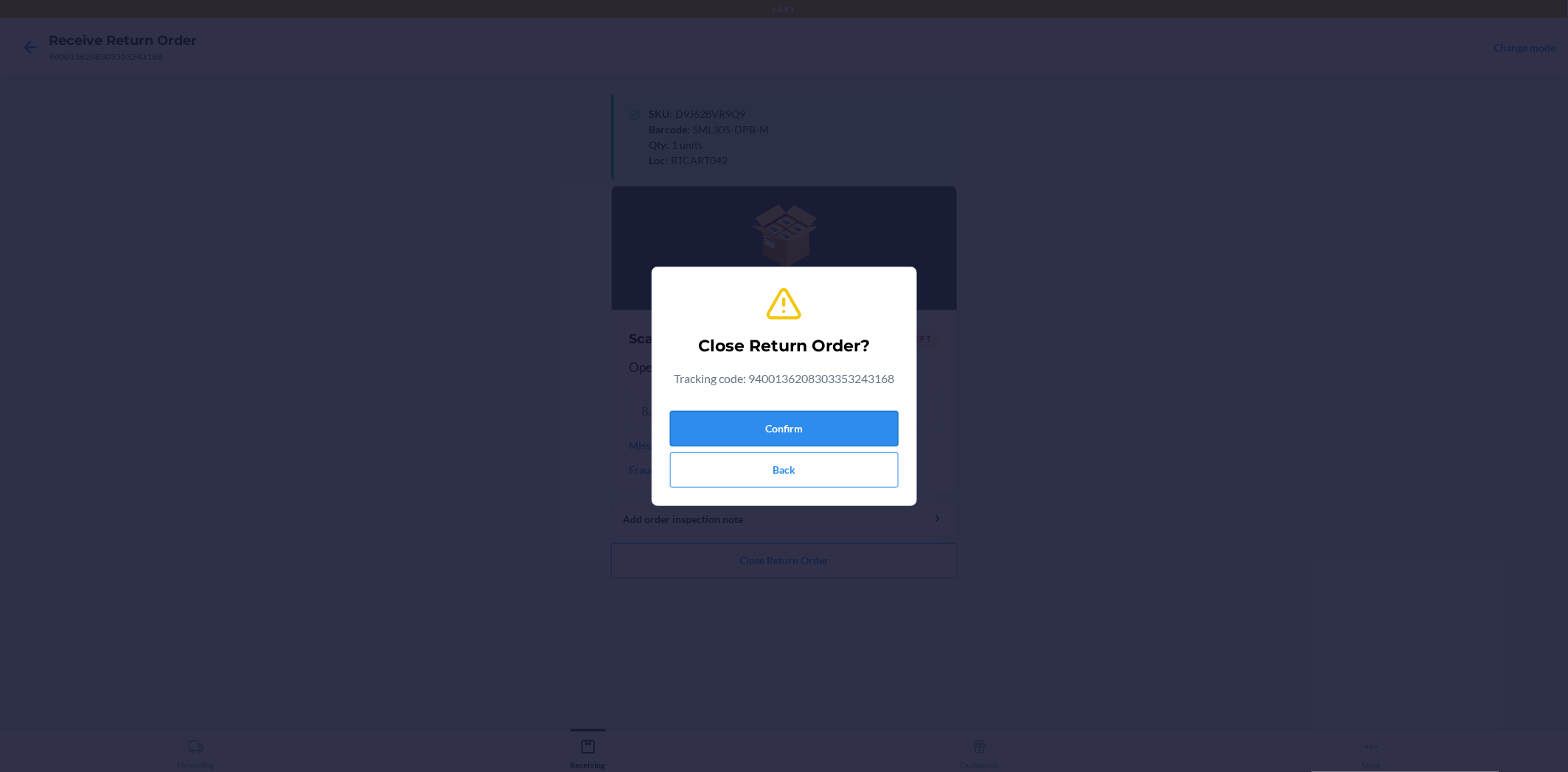
click at [865, 432] on button "Confirm" at bounding box center [784, 429] width 228 height 36
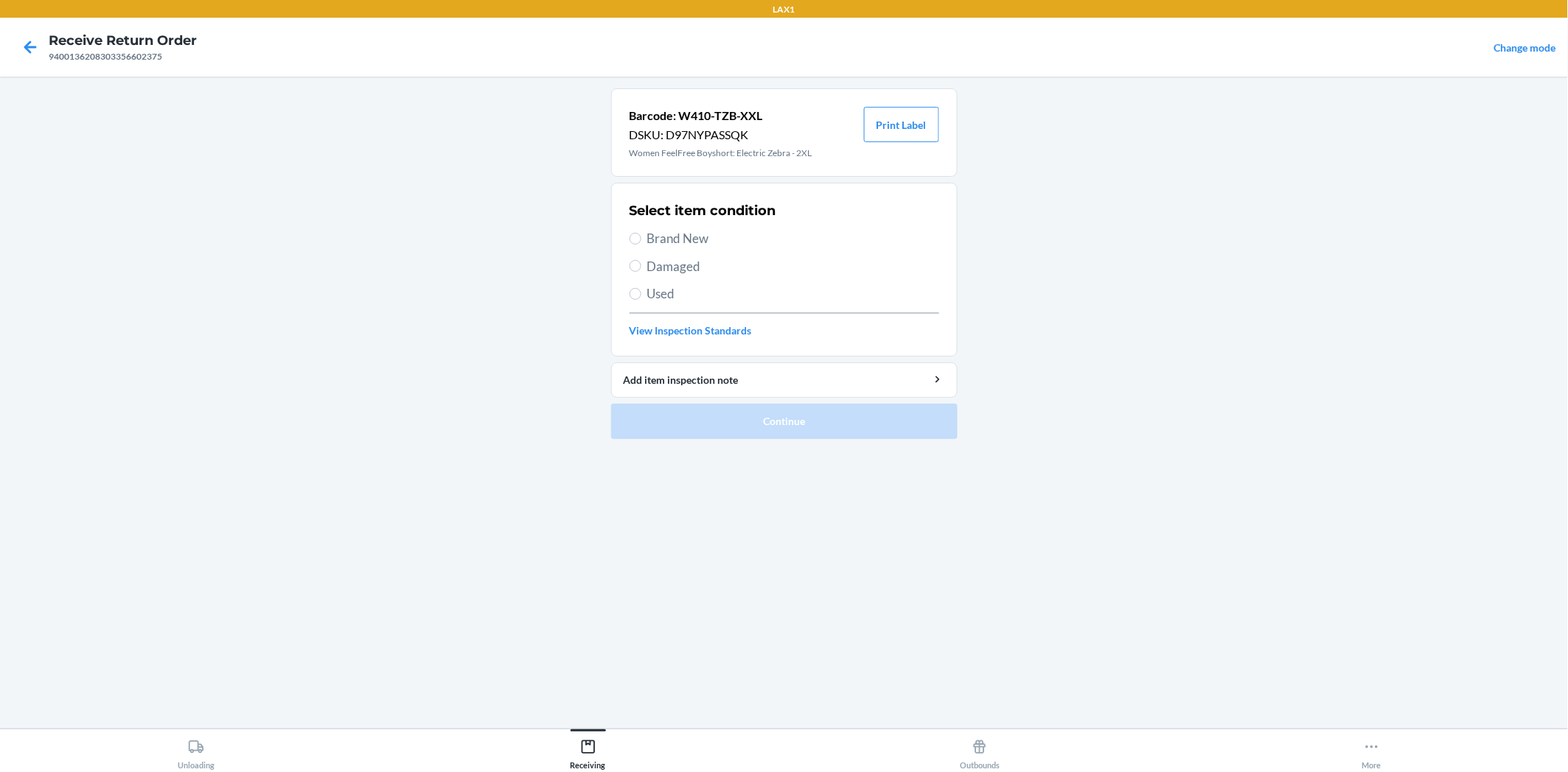
click at [627, 268] on section "Select item condition Brand New Damaged Used View Inspection Standards" at bounding box center [784, 270] width 346 height 174
drag, startPoint x: 635, startPoint y: 261, endPoint x: 716, endPoint y: 411, distance: 170.5
click at [698, 376] on li "Barcode: W410-TZB-XXL DSKU: D97NYPASSQK Women FeelFree Boyshort: Electric Zebra…" at bounding box center [784, 264] width 346 height 351
click at [636, 263] on input "Damaged" at bounding box center [635, 266] width 12 height 12
radio input "true"
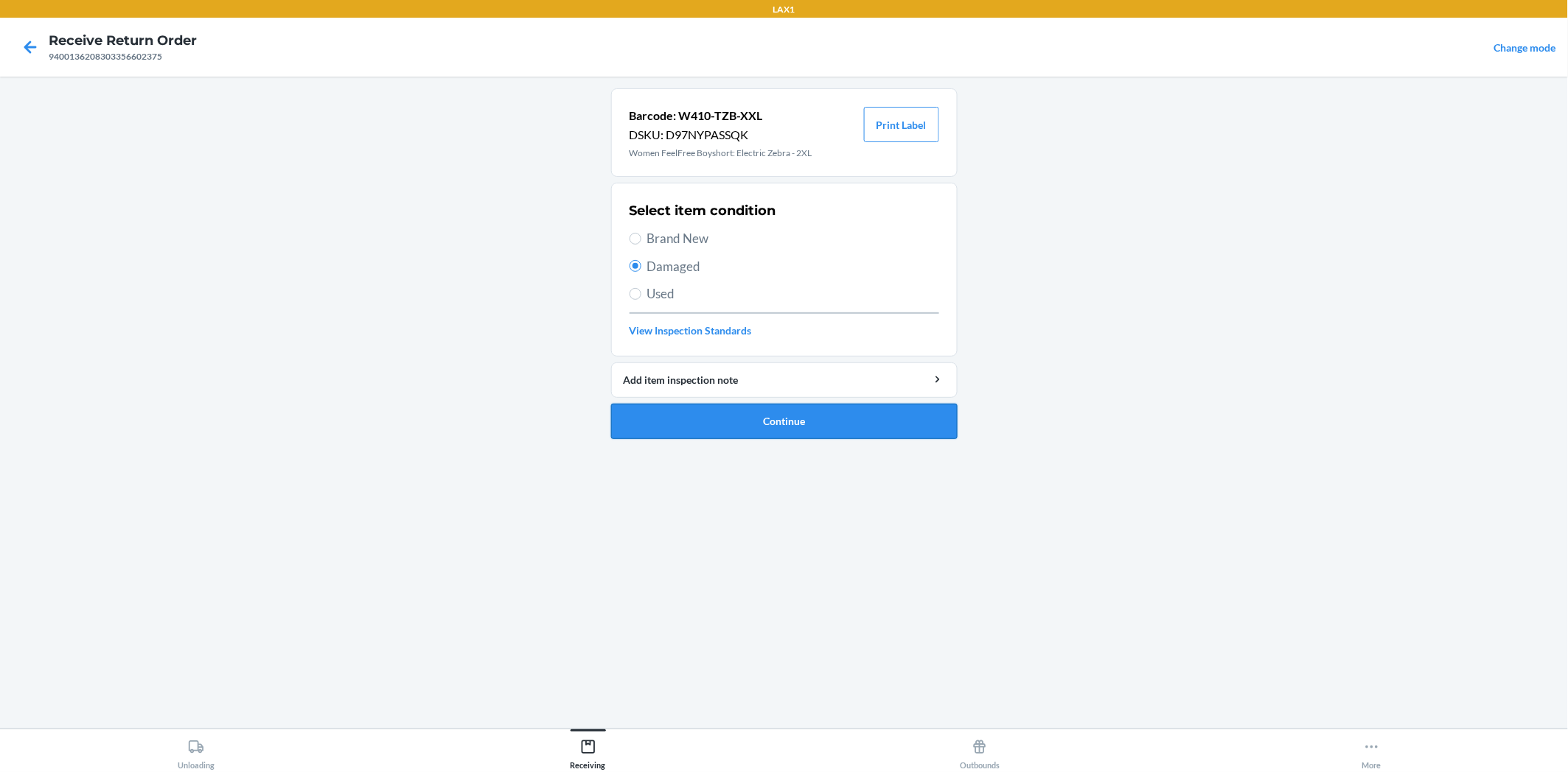
click at [831, 424] on button "Continue" at bounding box center [784, 421] width 346 height 36
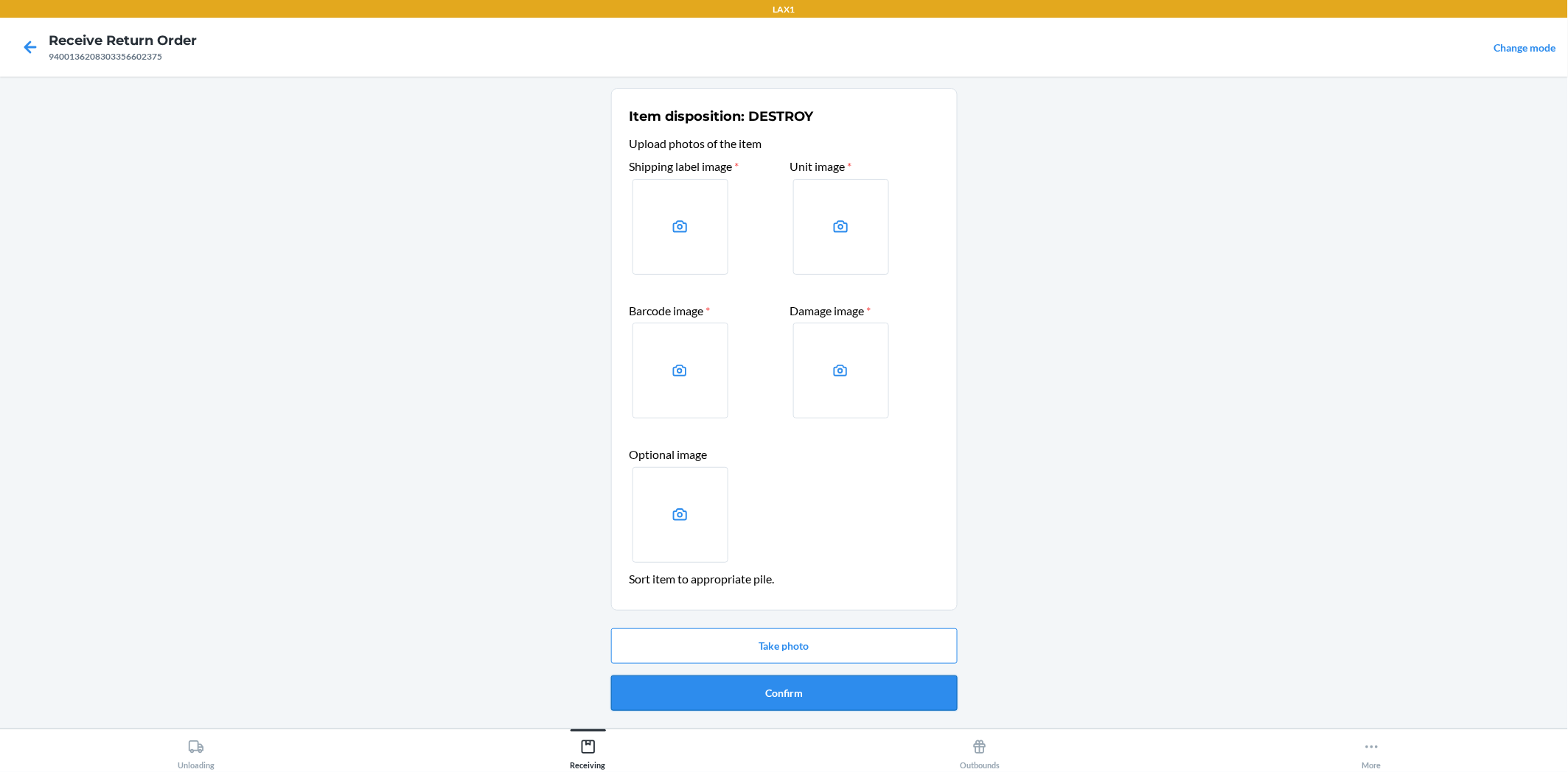
click at [907, 693] on button "Confirm" at bounding box center [784, 693] width 346 height 36
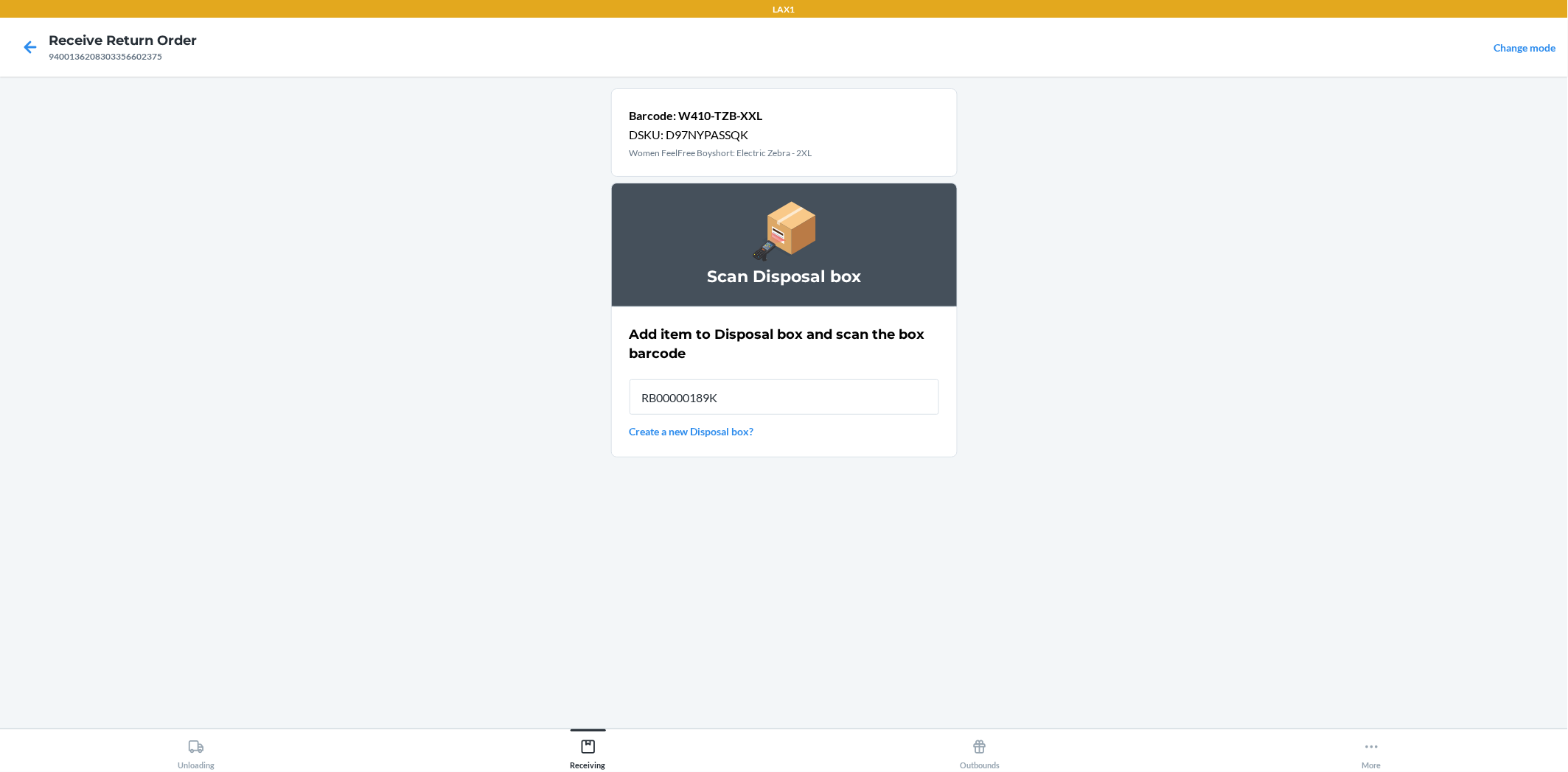
type input "RB00000189K"
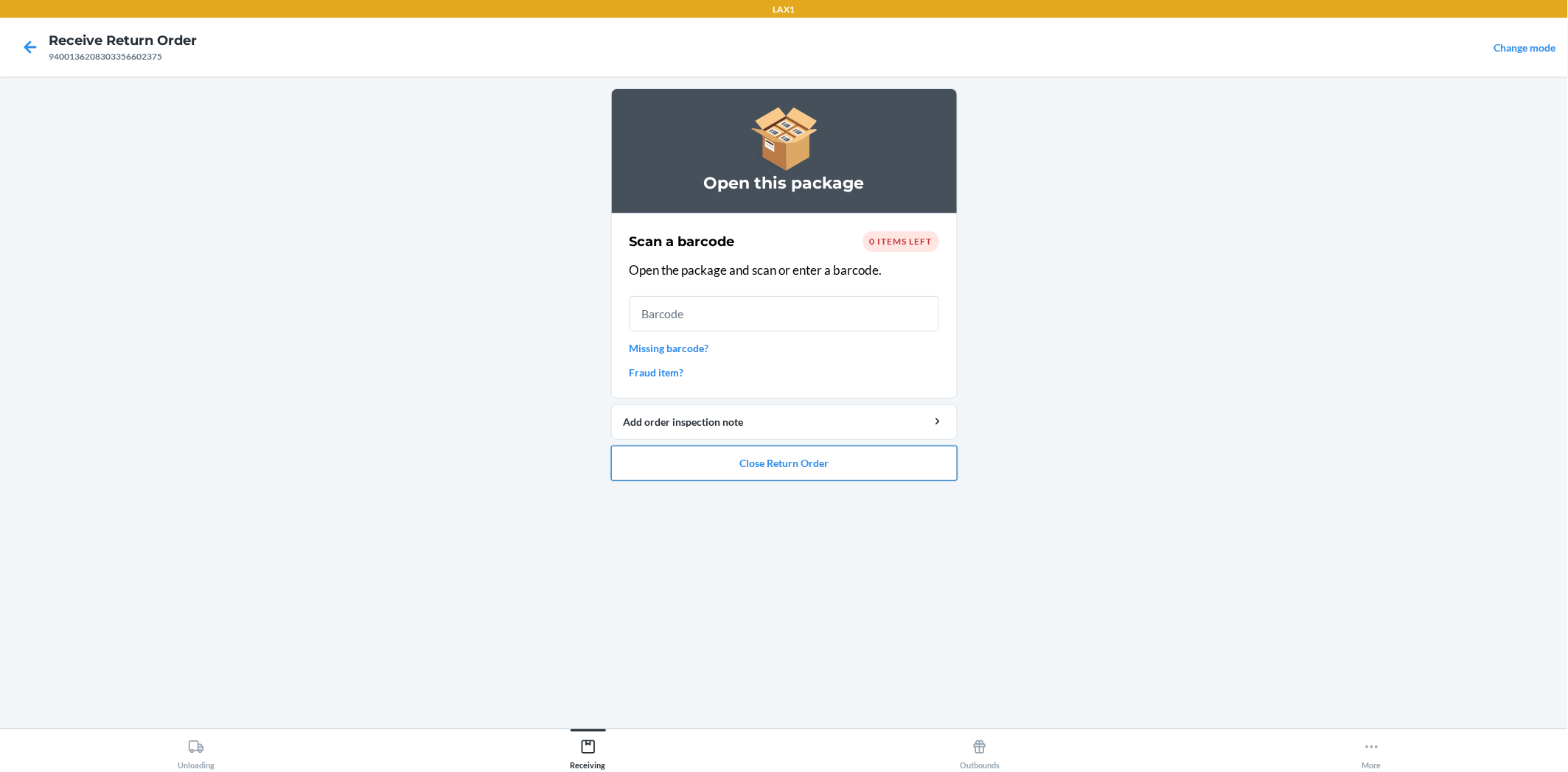
click at [918, 454] on button "Close Return Order" at bounding box center [784, 464] width 346 height 36
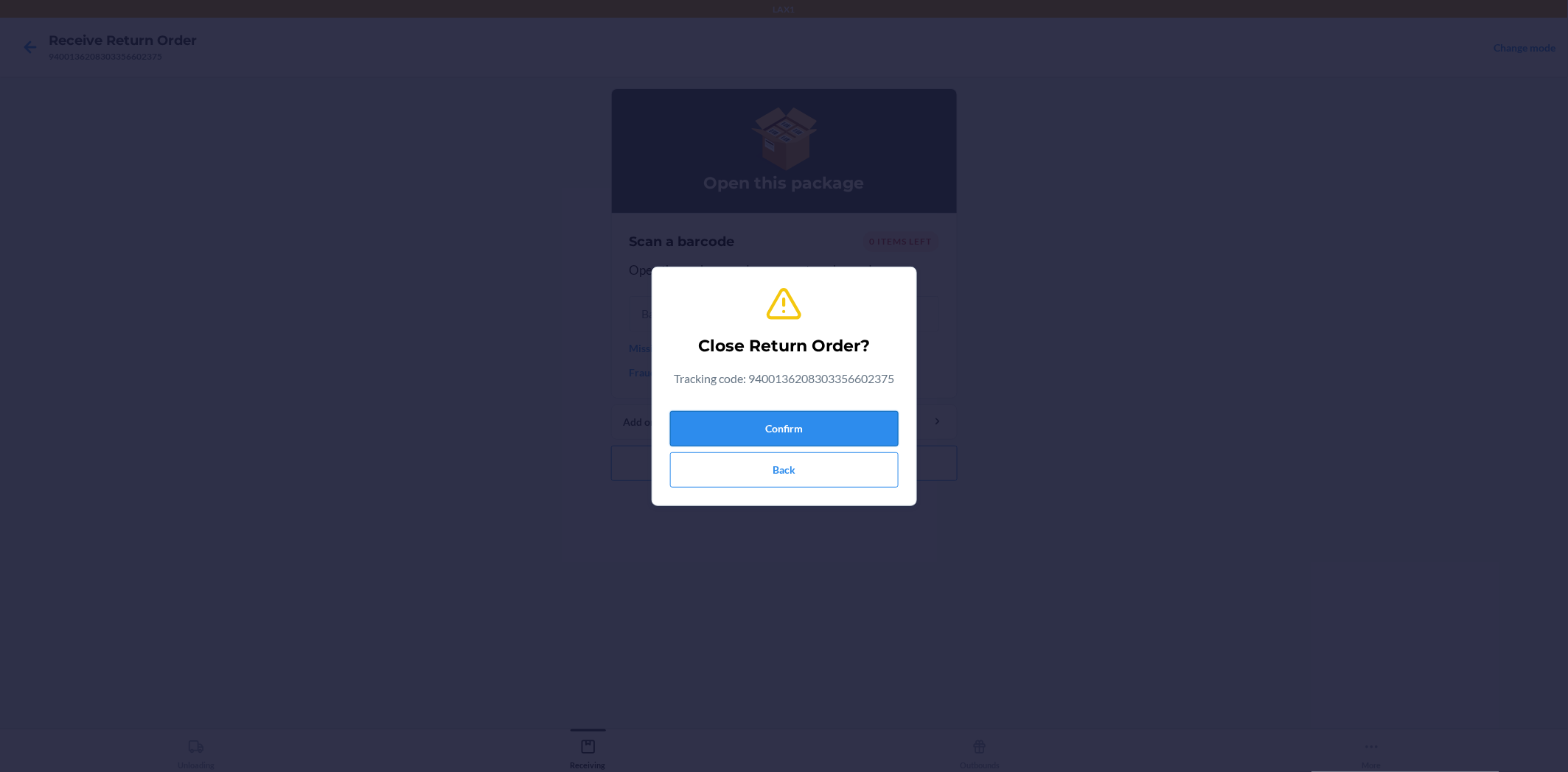
click at [825, 428] on button "Confirm" at bounding box center [784, 429] width 228 height 36
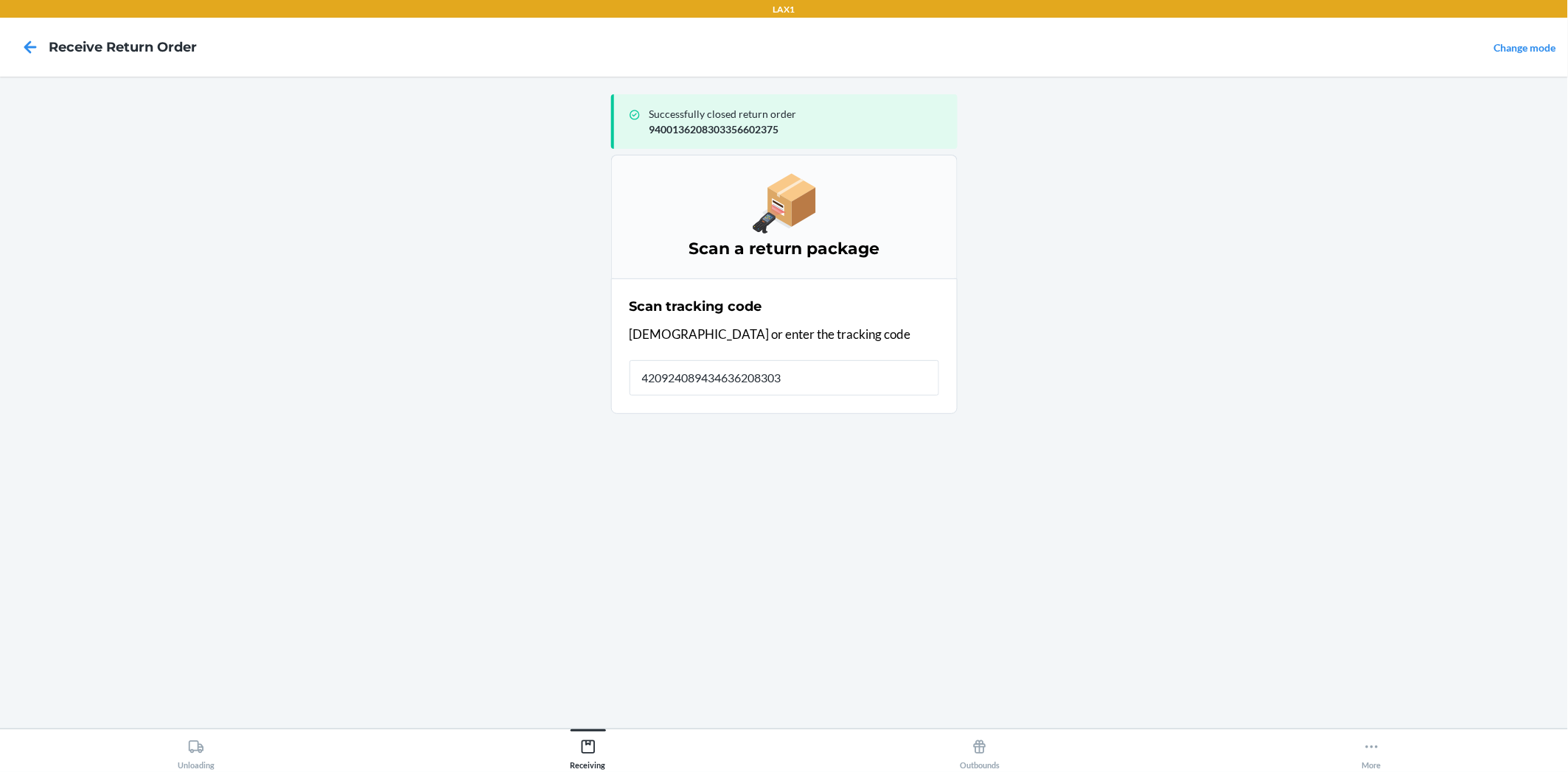
type input "4209240894346362083033"
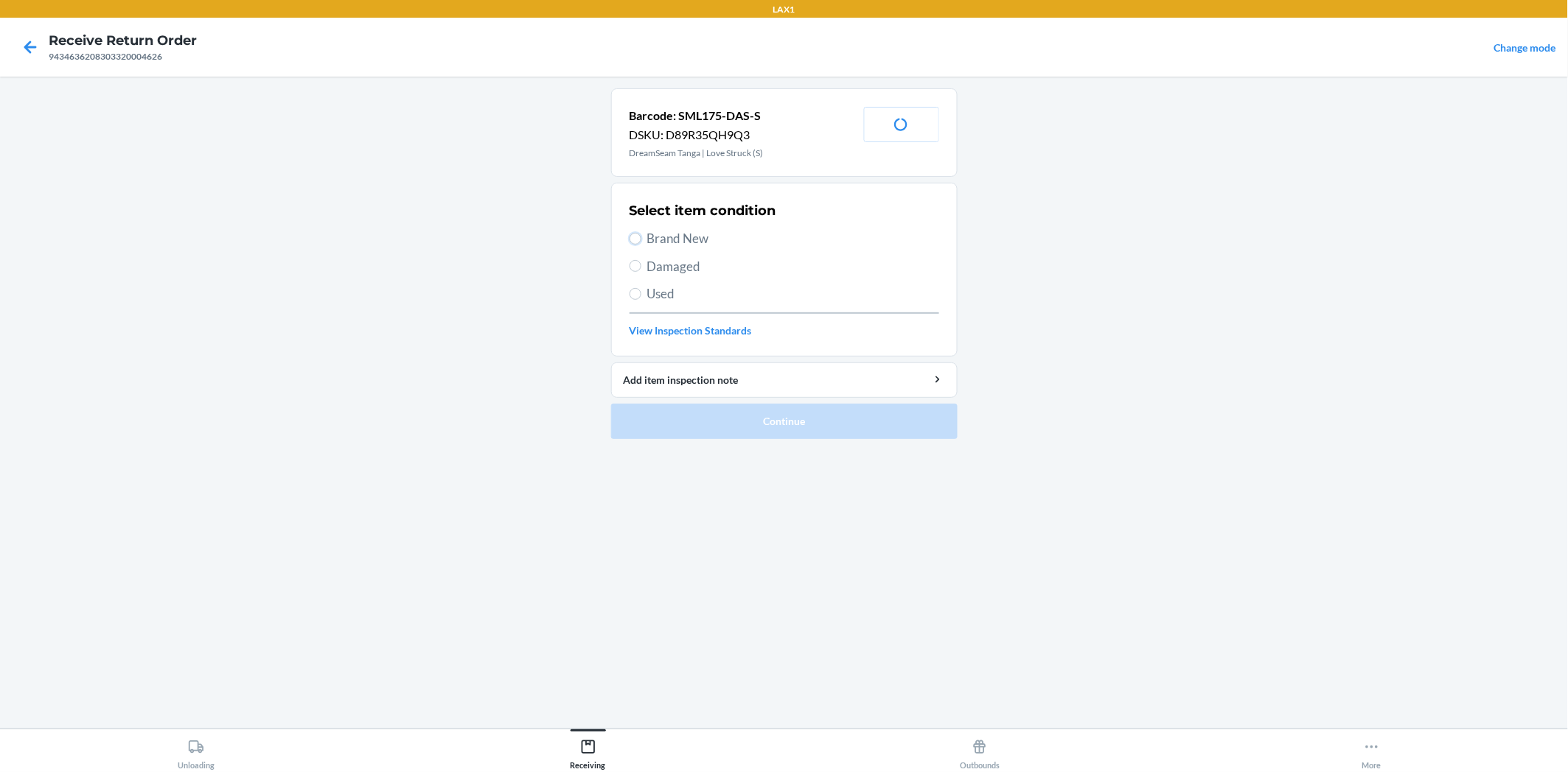
drag, startPoint x: 640, startPoint y: 237, endPoint x: 683, endPoint y: 295, distance: 72.2
click at [643, 237] on label "Brand New" at bounding box center [784, 238] width 309 height 19
click at [641, 237] on input "Brand New" at bounding box center [635, 239] width 12 height 12
radio input "true"
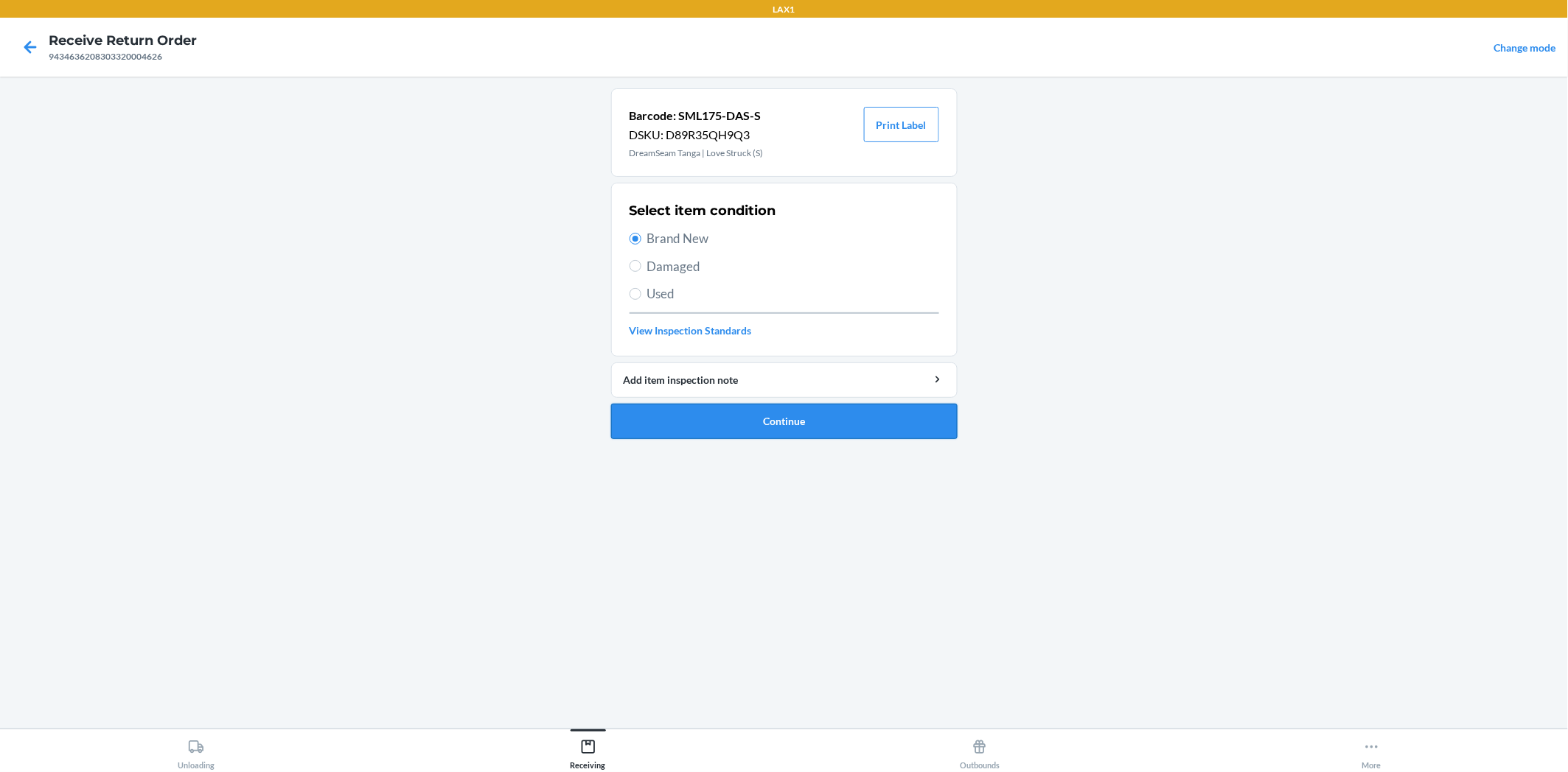
click at [777, 421] on button "Continue" at bounding box center [784, 421] width 346 height 36
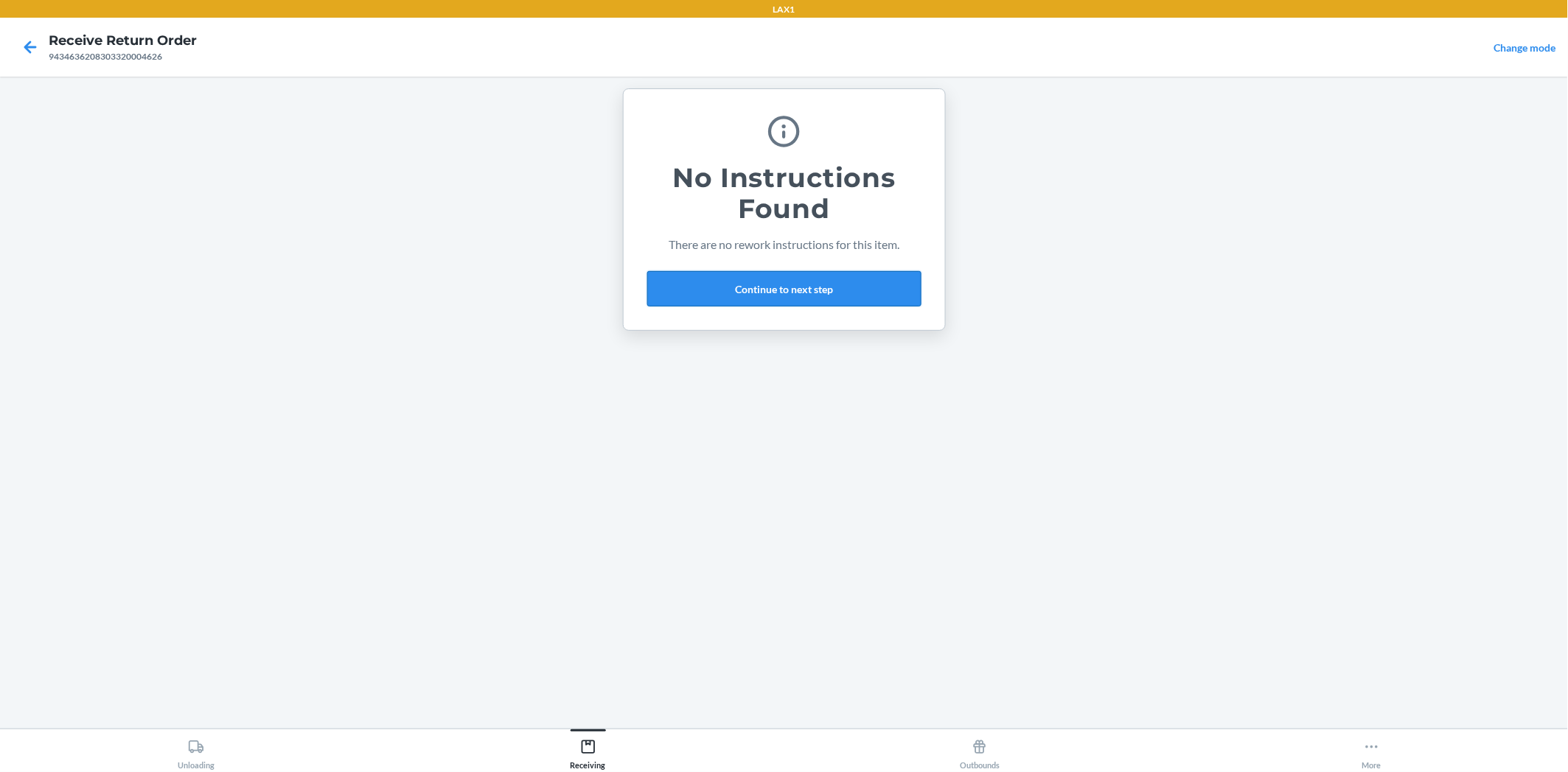
click at [902, 278] on button "Continue to next step" at bounding box center [784, 289] width 274 height 36
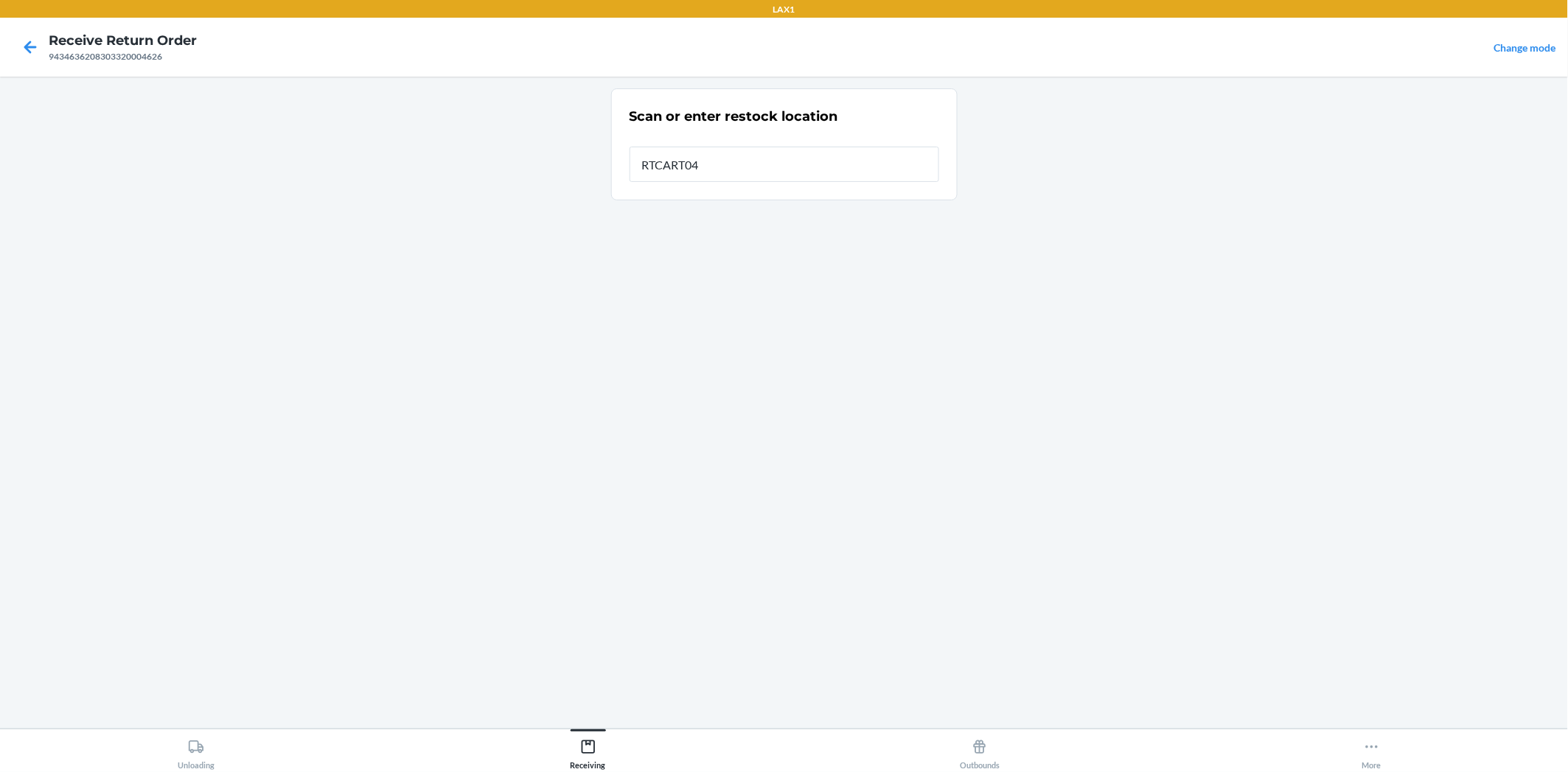
type input "RTCART042"
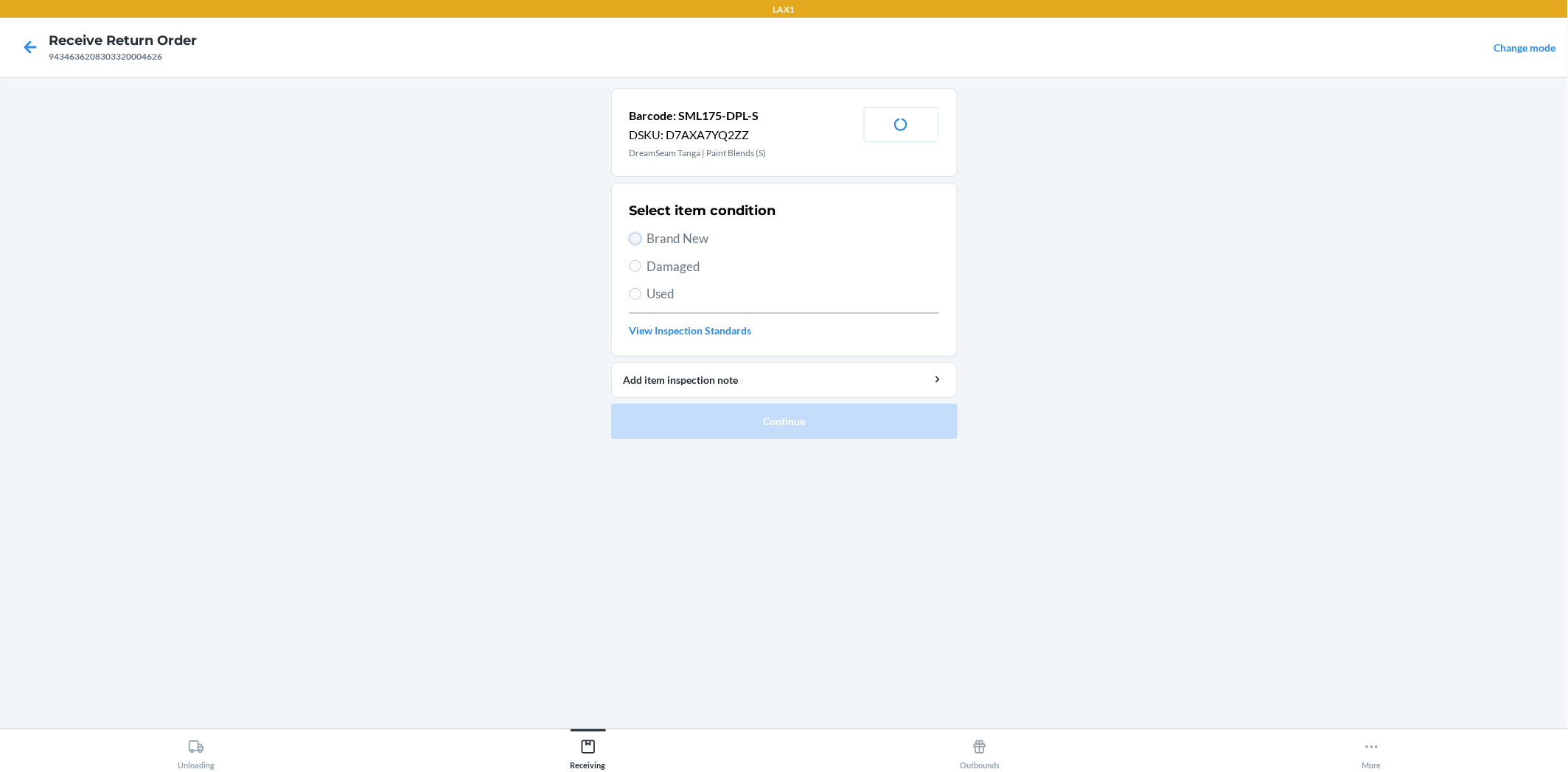
click at [634, 237] on input "Brand New" at bounding box center [635, 239] width 12 height 12
radio input "true"
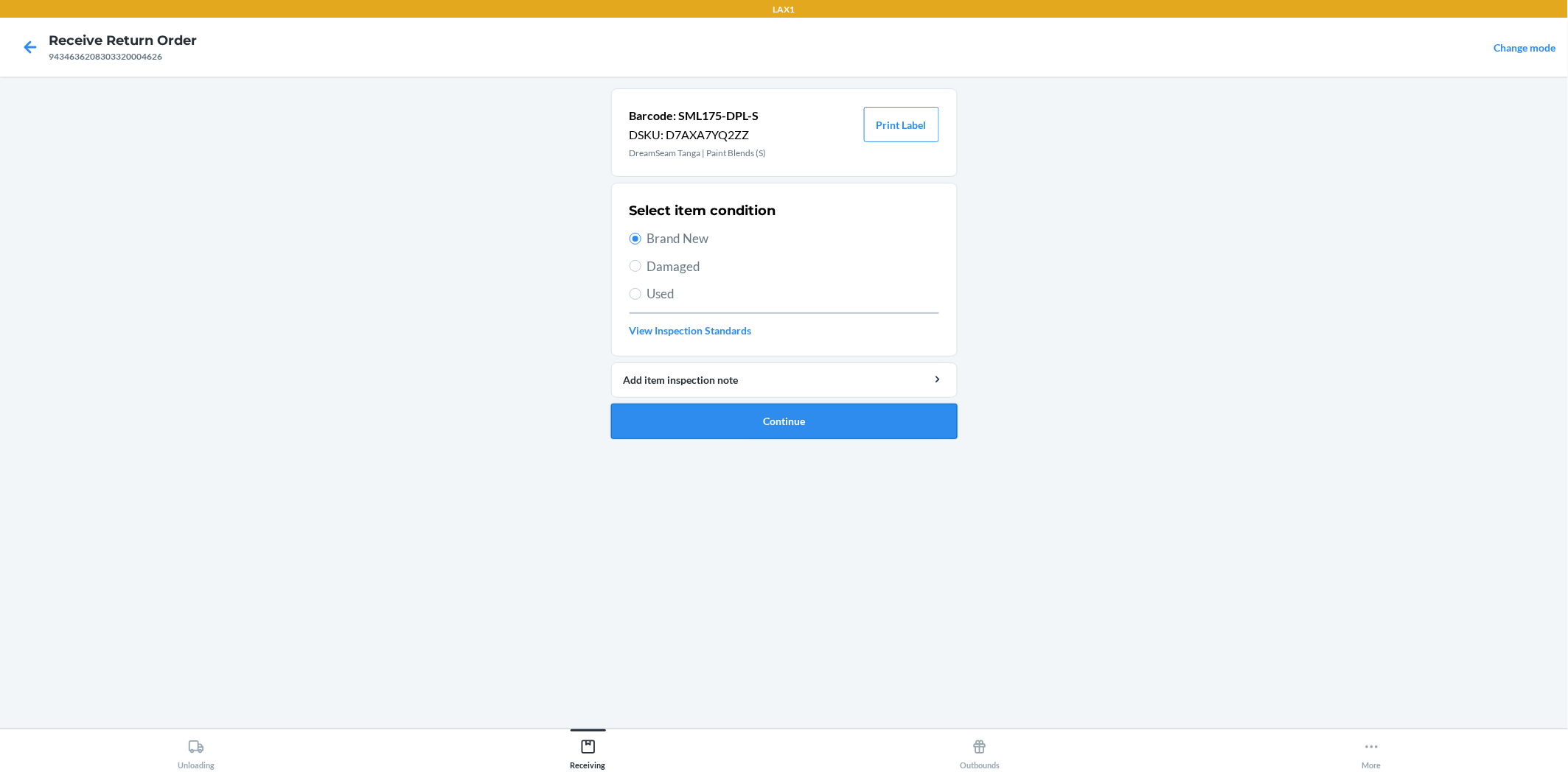
click at [777, 428] on button "Continue" at bounding box center [784, 421] width 346 height 36
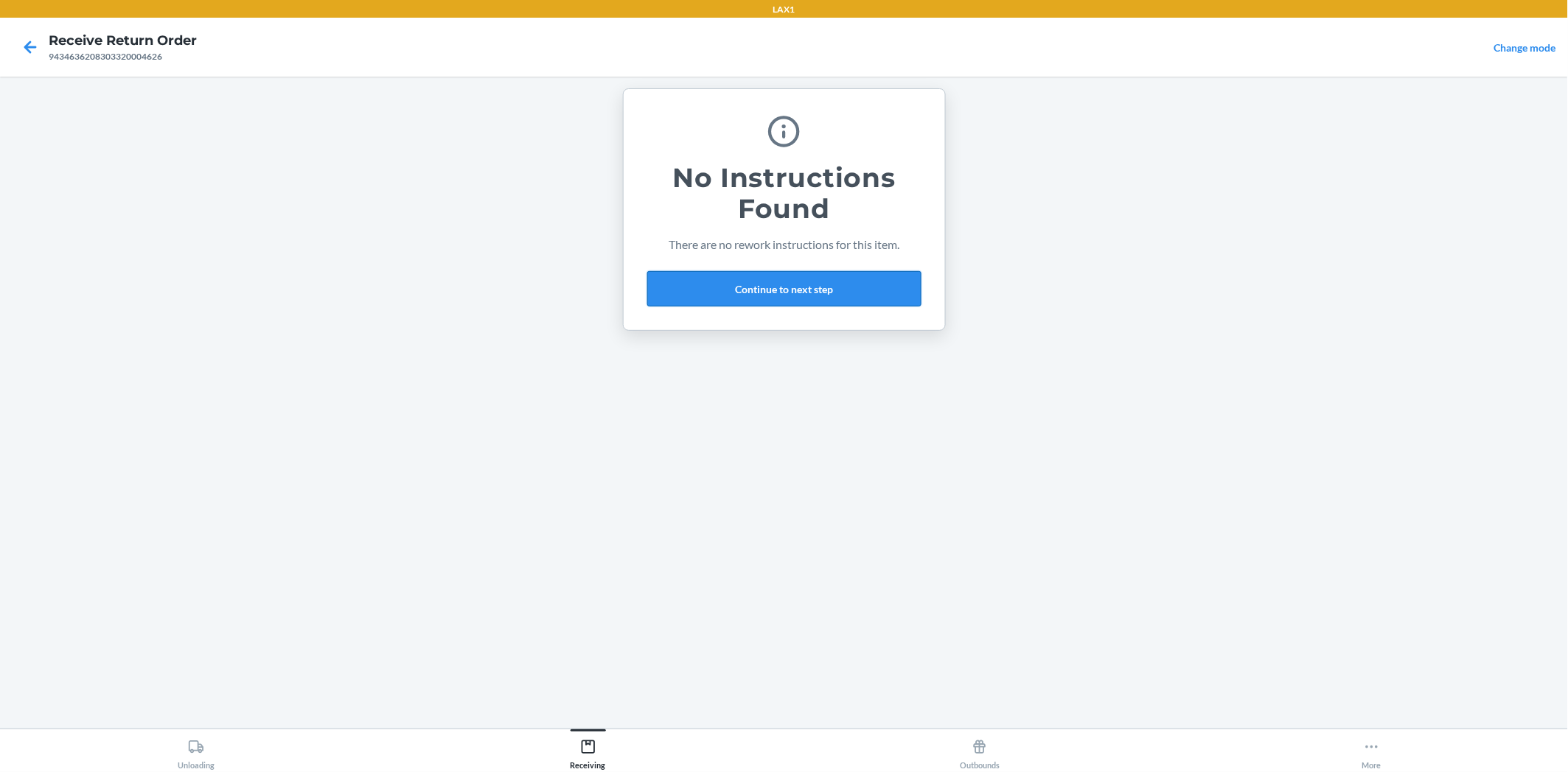
click at [852, 291] on button "Continue to next step" at bounding box center [784, 289] width 274 height 36
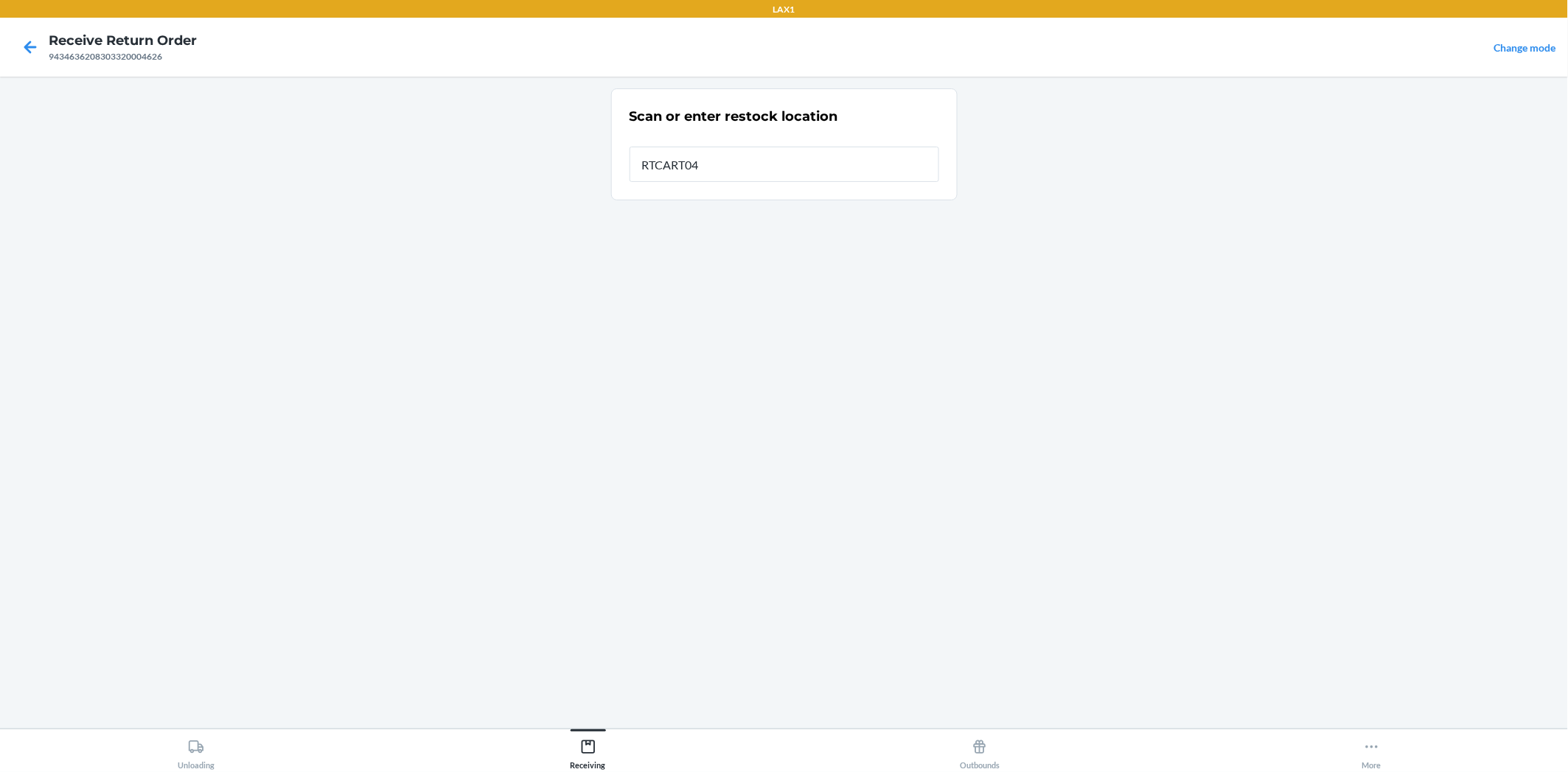
type input "RTCART042"
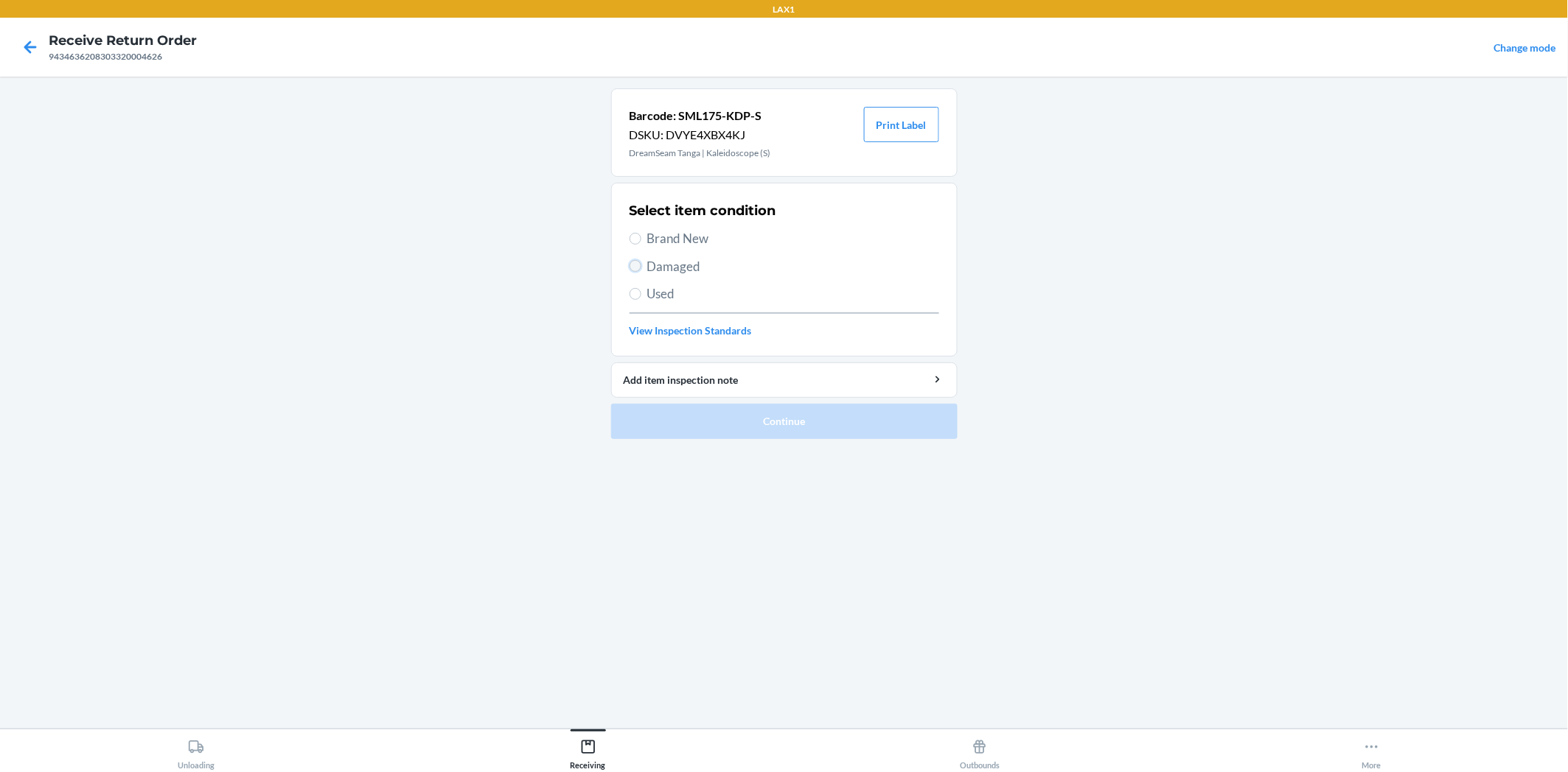
click at [639, 267] on input "Damaged" at bounding box center [635, 266] width 12 height 12
radio input "true"
click at [763, 420] on button "Continue" at bounding box center [784, 421] width 346 height 36
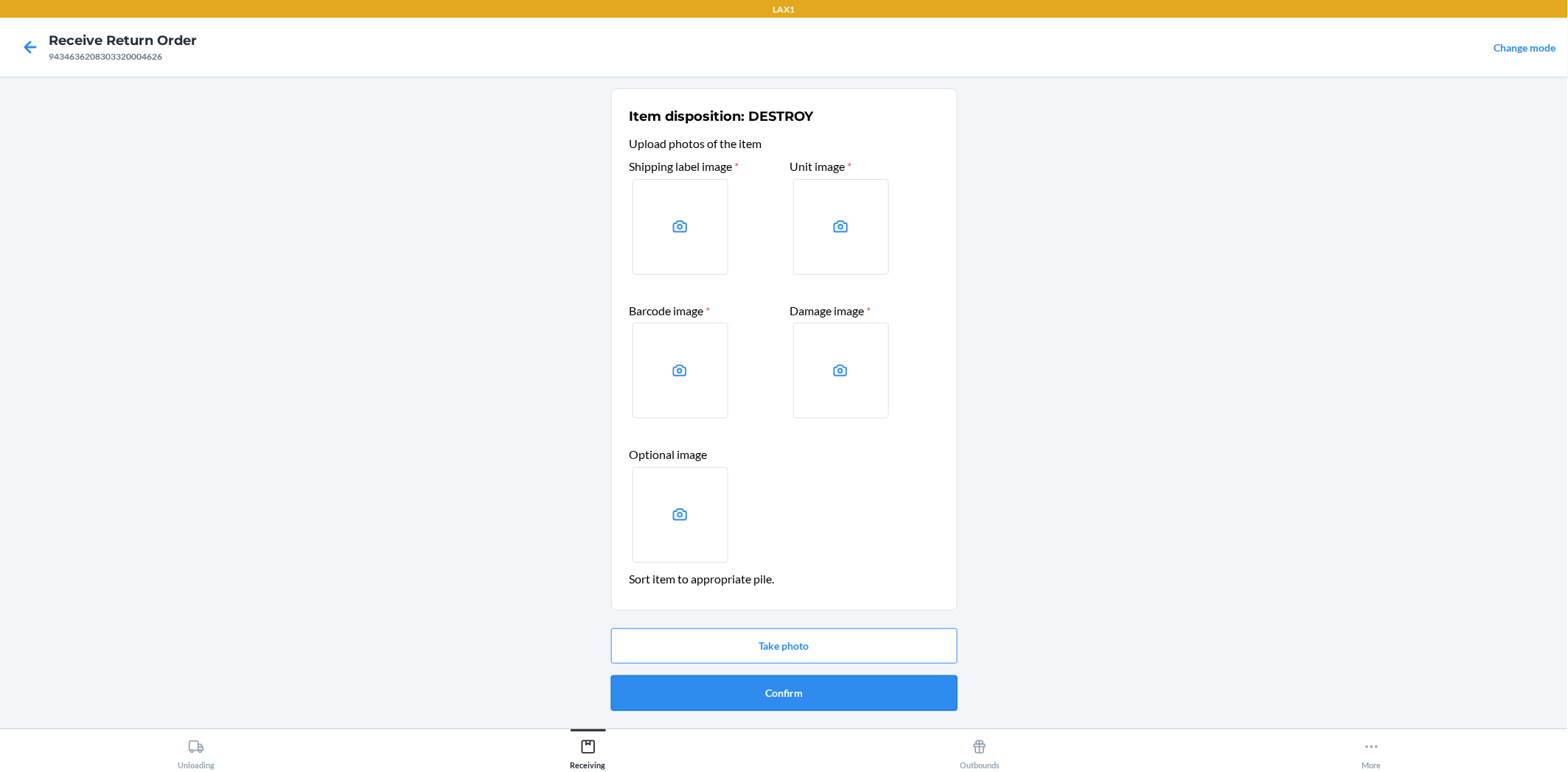
click at [905, 686] on button "Confirm" at bounding box center [784, 693] width 346 height 36
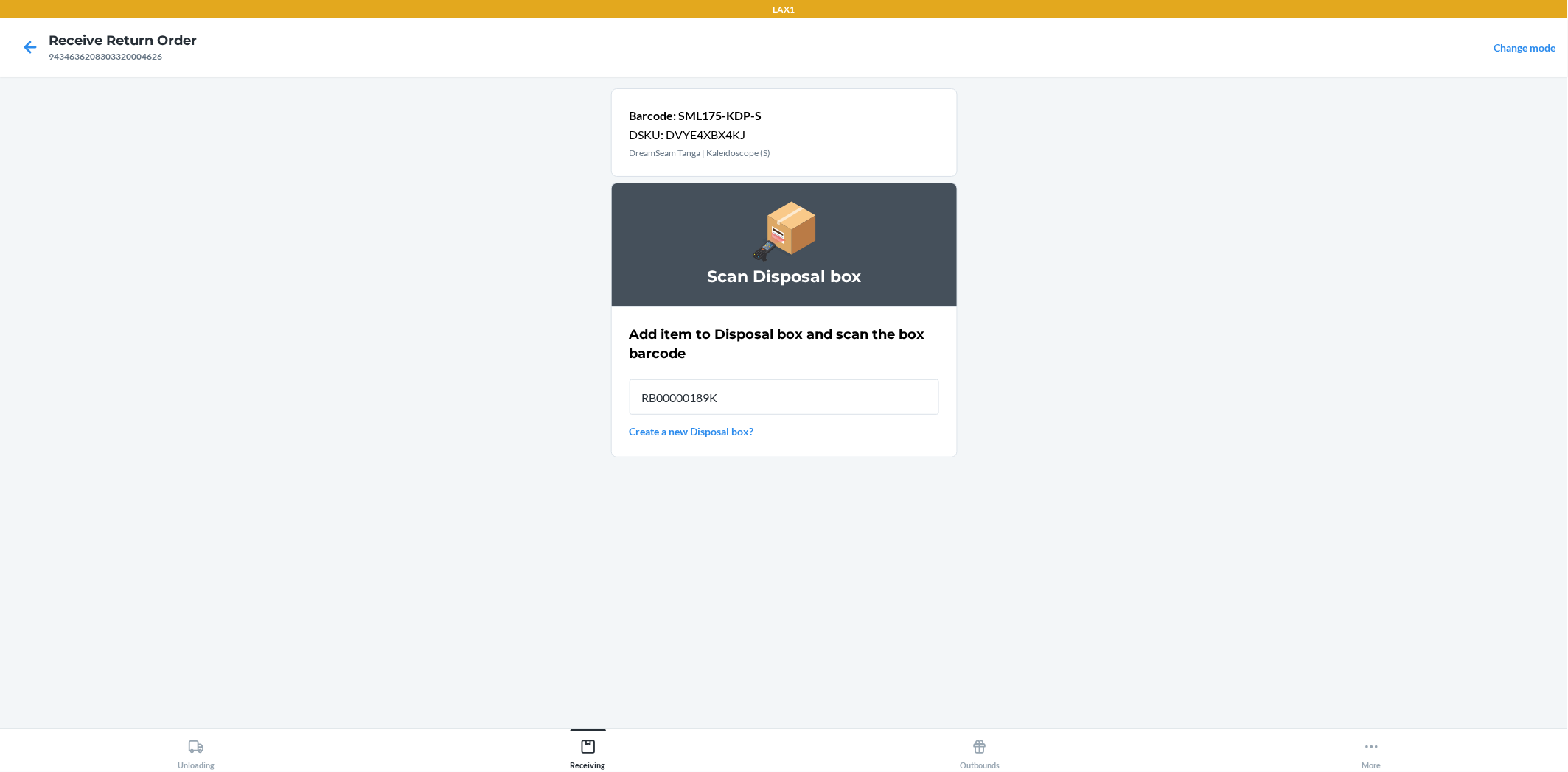
type input "RB00000189K"
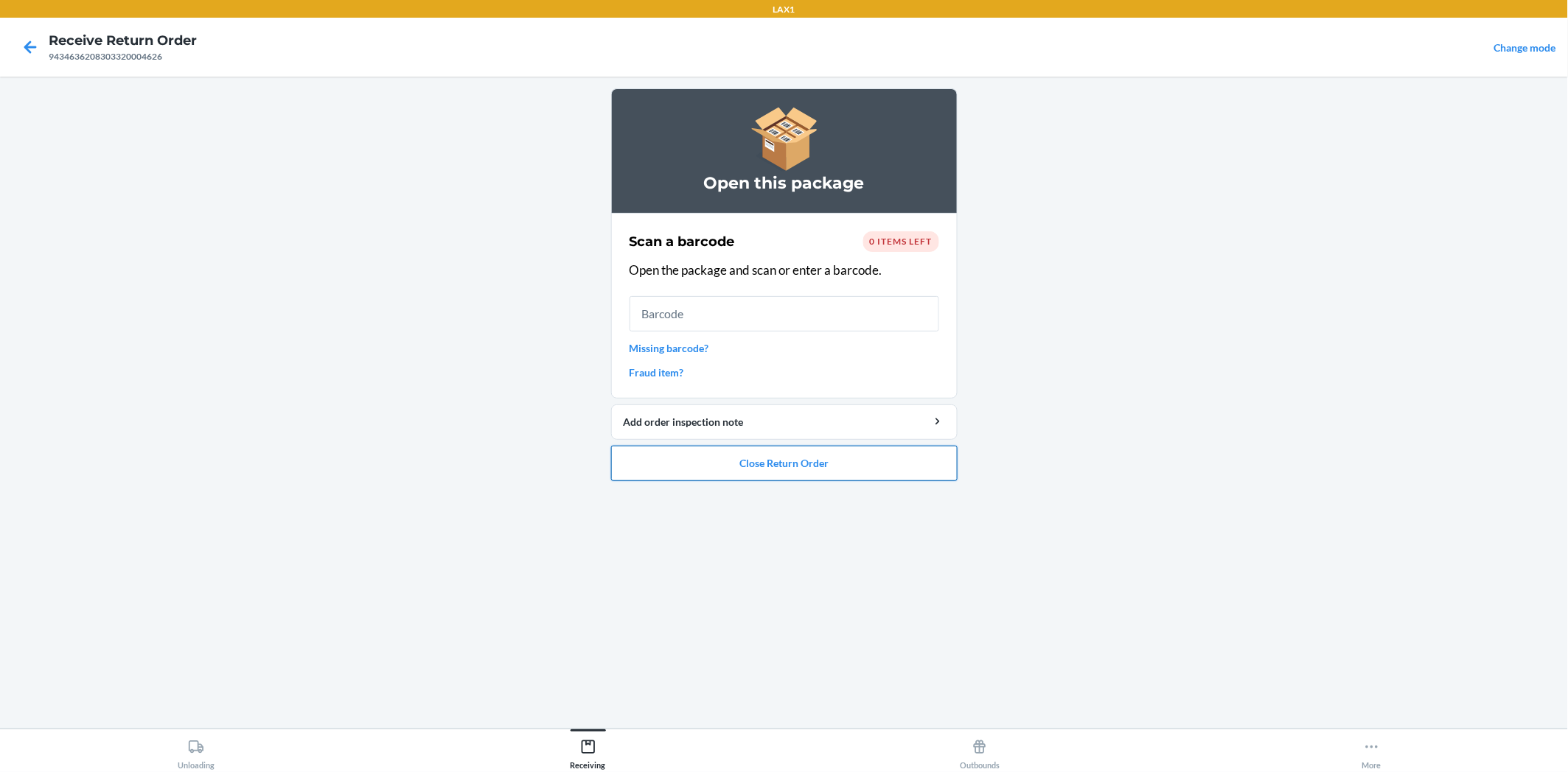
click at [797, 455] on button "Close Return Order" at bounding box center [784, 464] width 346 height 36
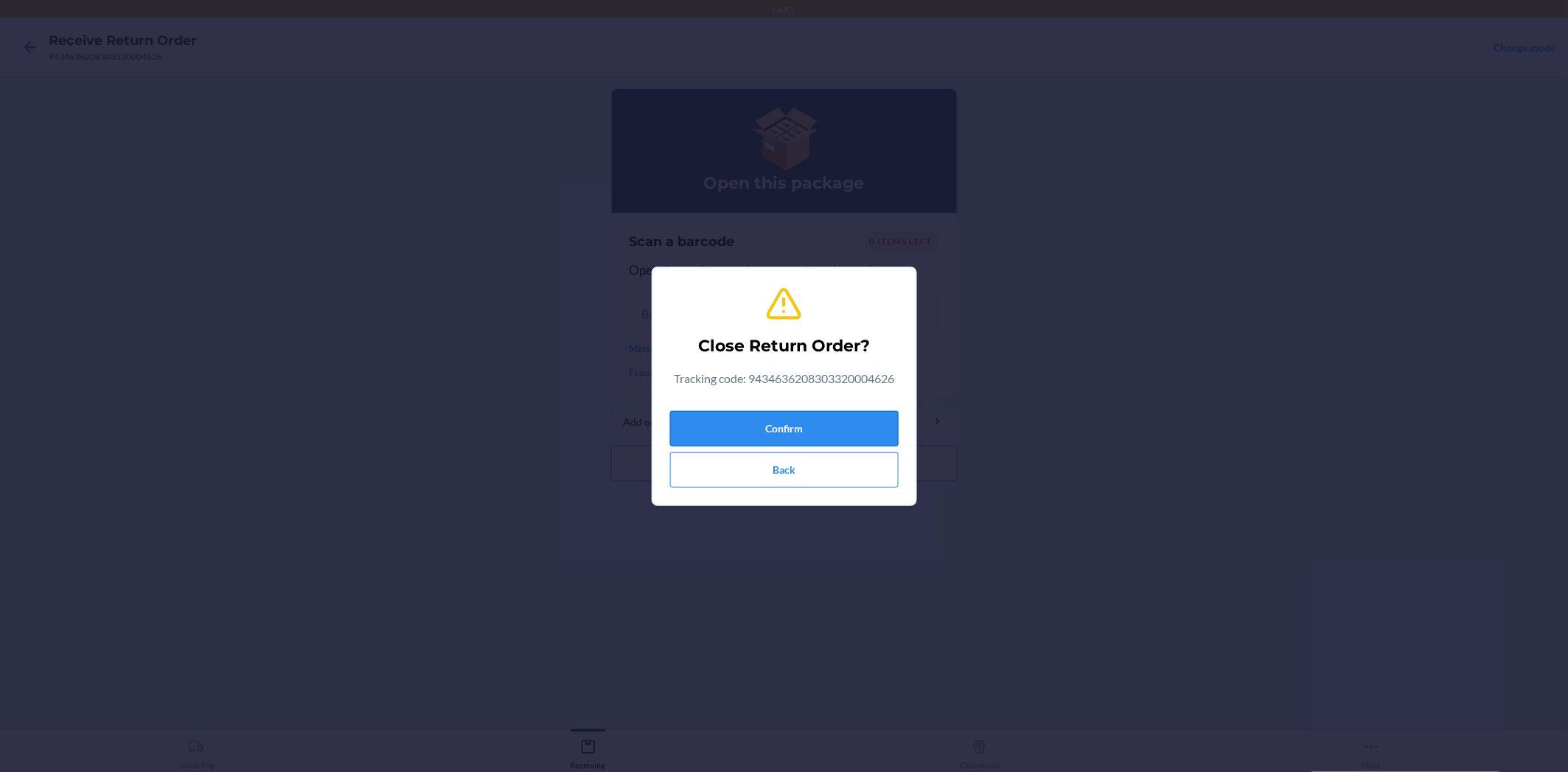
click at [866, 429] on button "Confirm" at bounding box center [784, 429] width 228 height 36
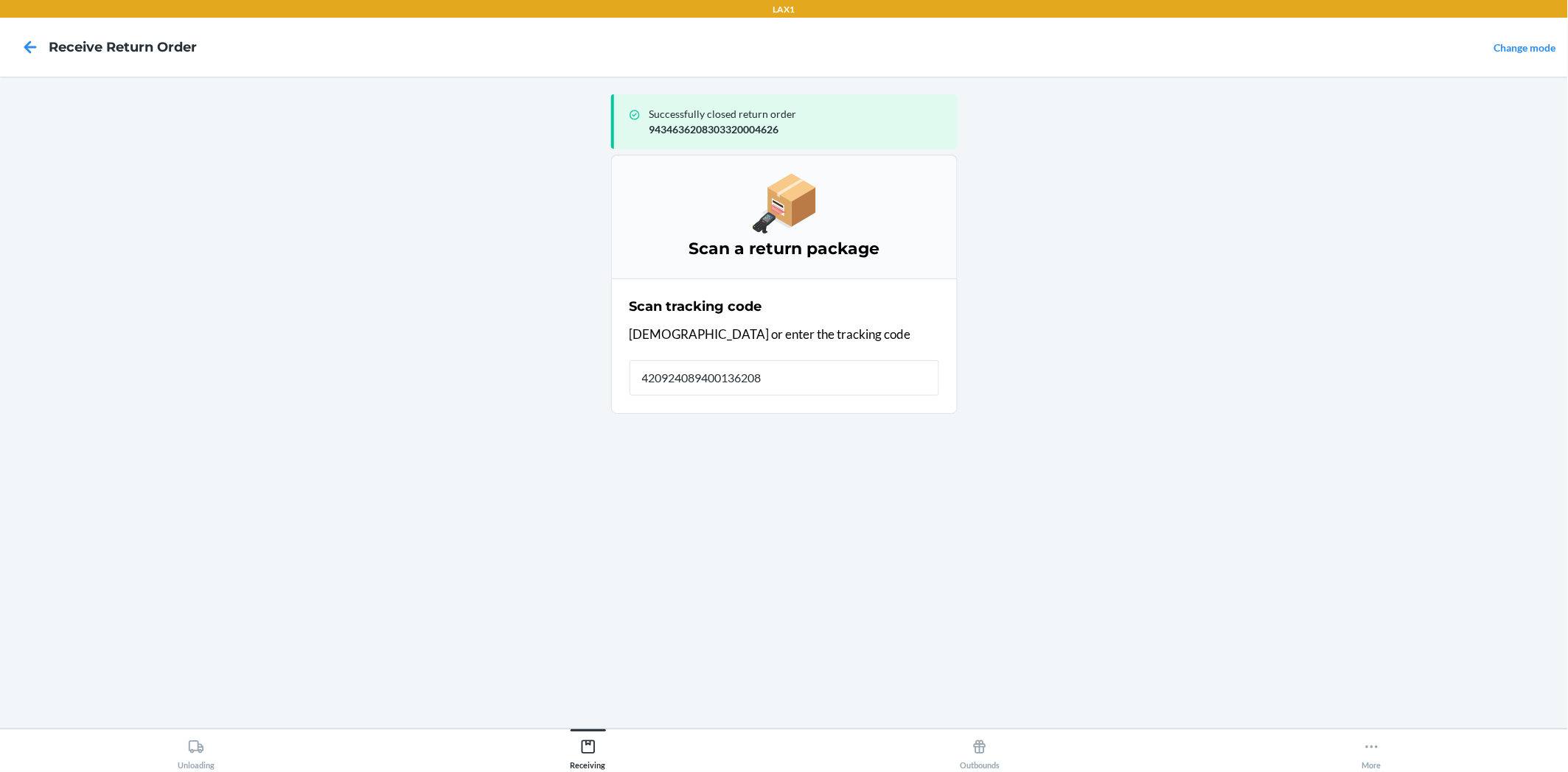
type input "4209240894001362083"
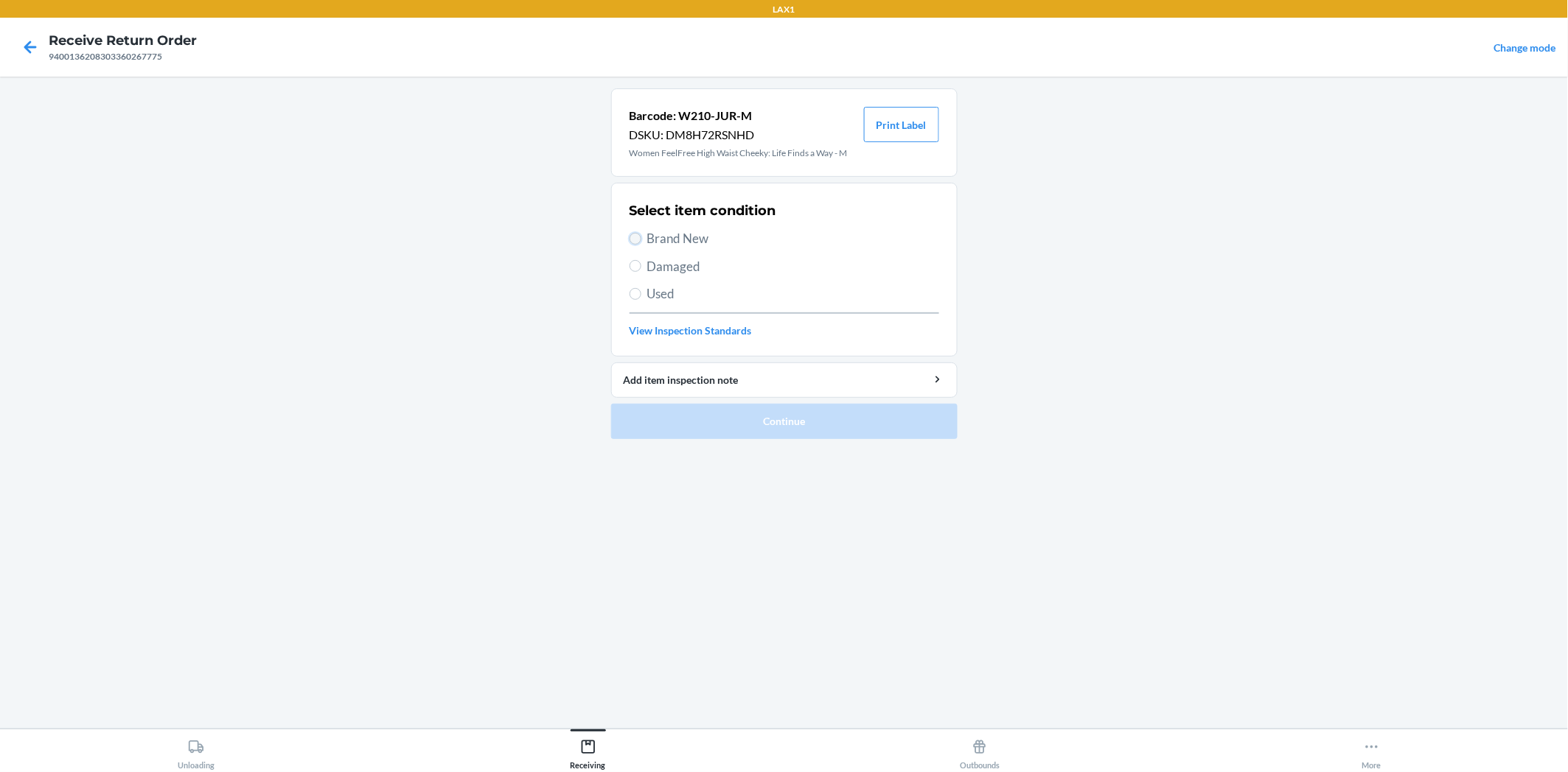
click at [639, 239] on input "Brand New" at bounding box center [635, 239] width 12 height 12
radio input "true"
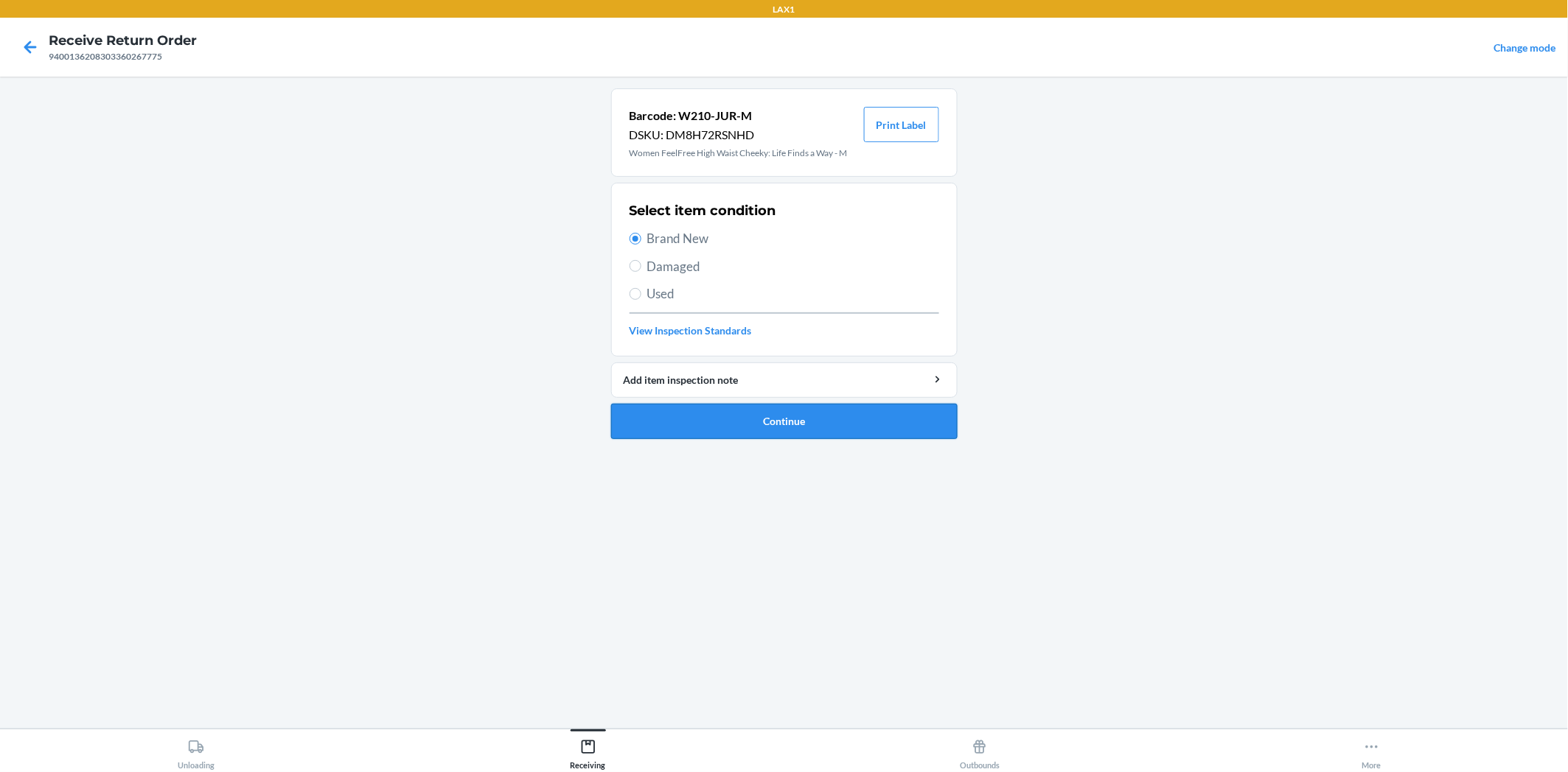
click at [780, 426] on button "Continue" at bounding box center [784, 421] width 346 height 36
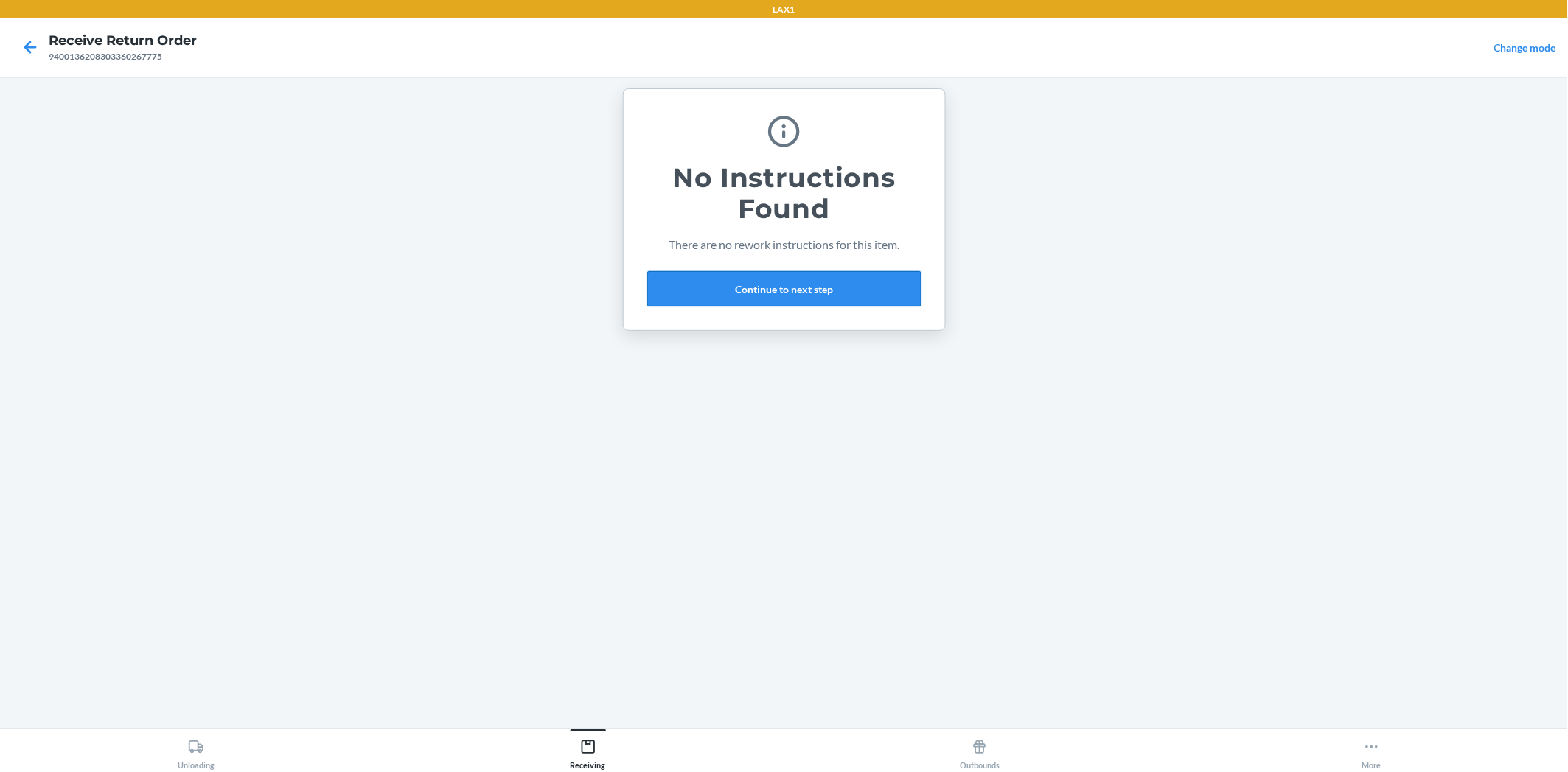
click at [843, 274] on button "Continue to next step" at bounding box center [784, 289] width 274 height 36
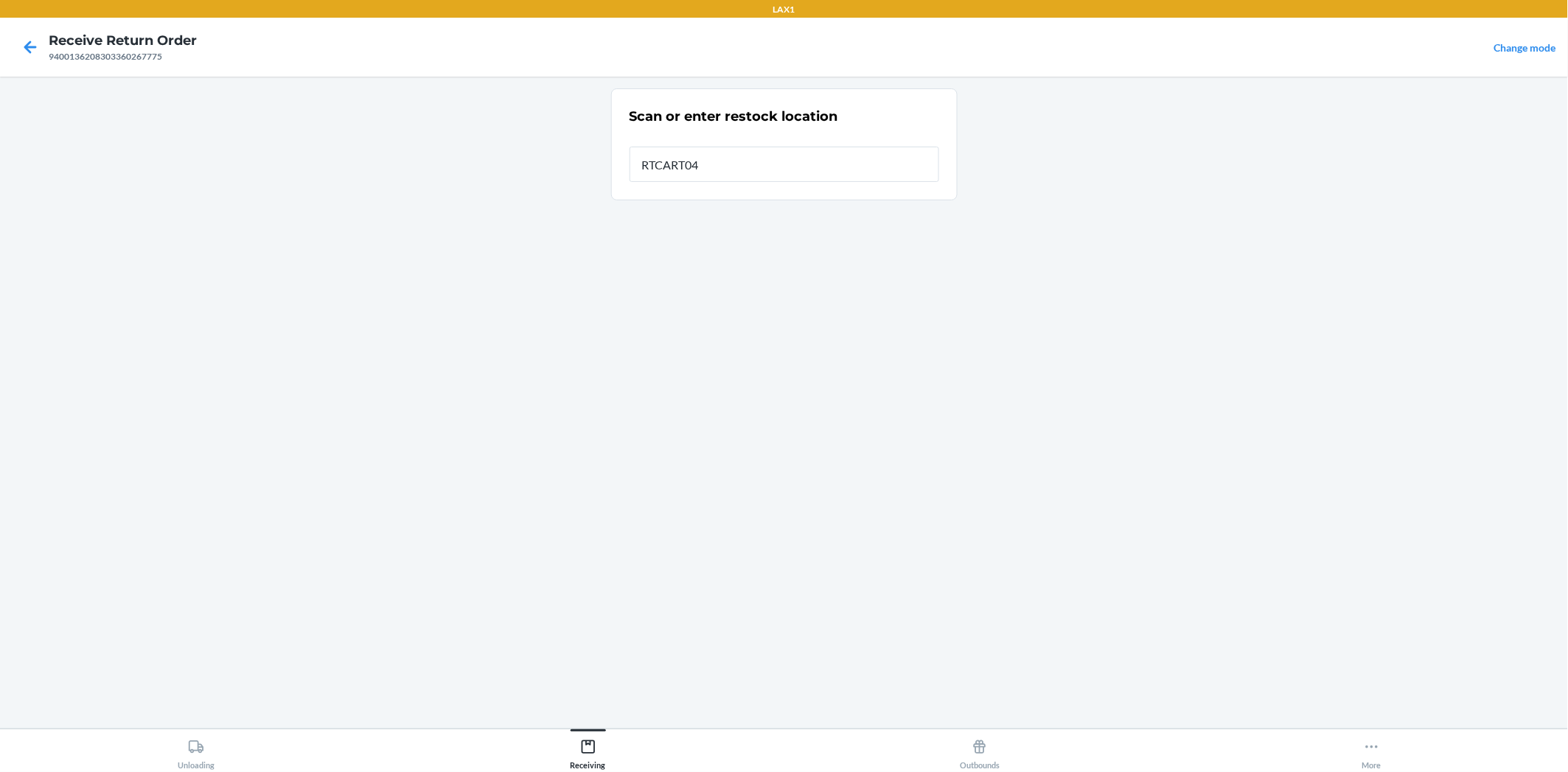
type input "RTCART042"
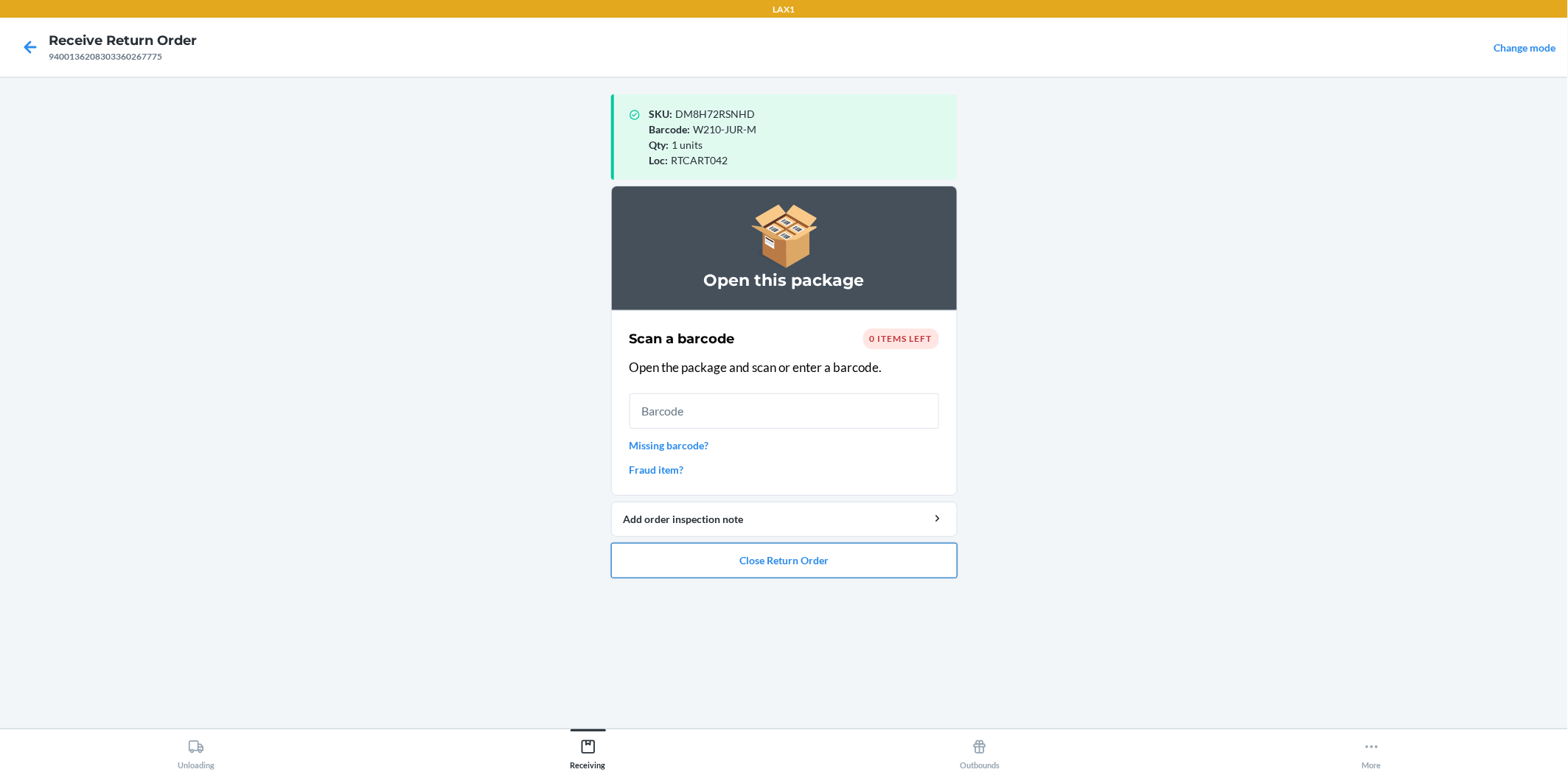
click at [930, 569] on button "Close Return Order" at bounding box center [784, 560] width 346 height 36
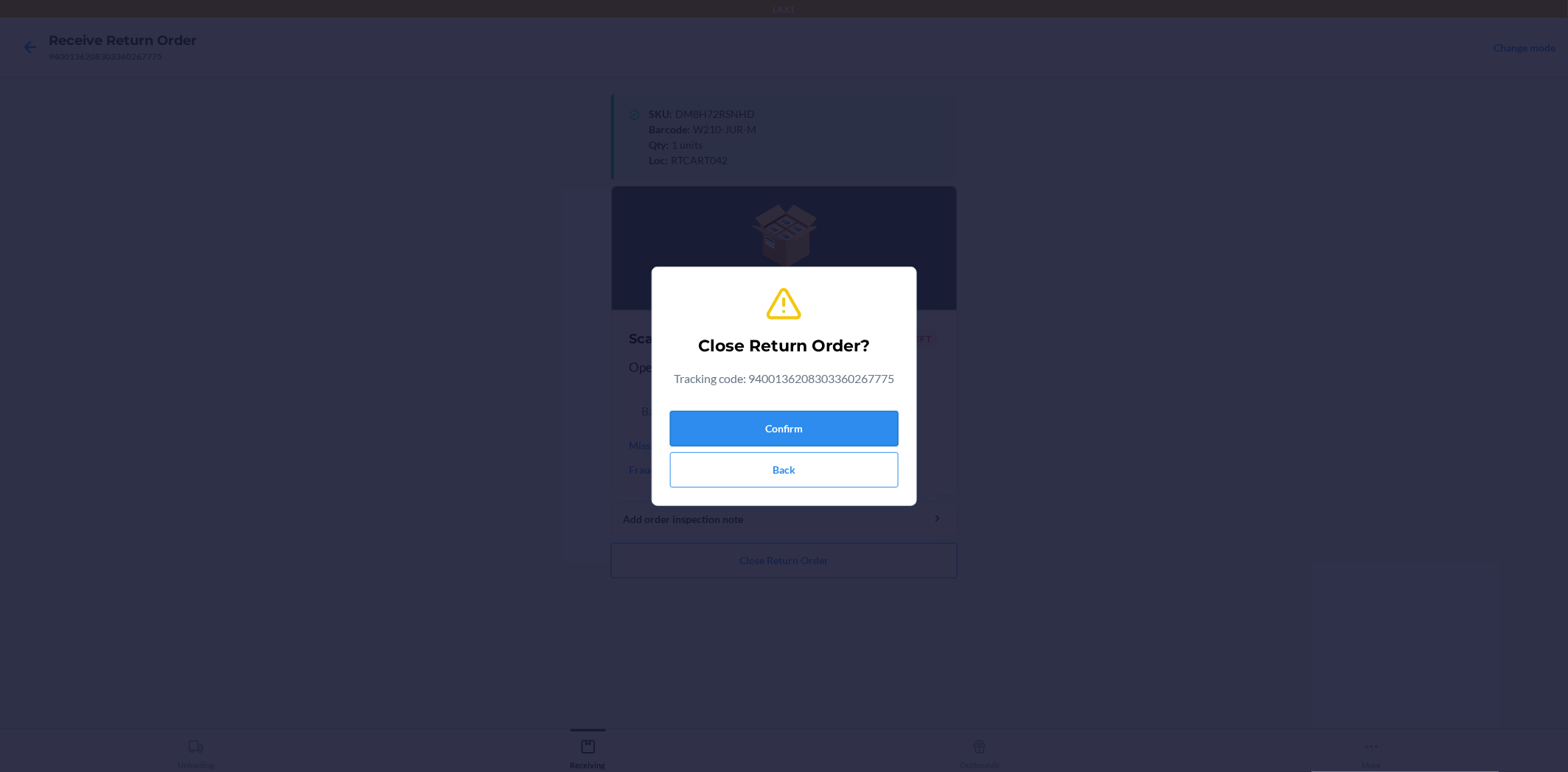
click at [800, 426] on button "Confirm" at bounding box center [784, 429] width 228 height 36
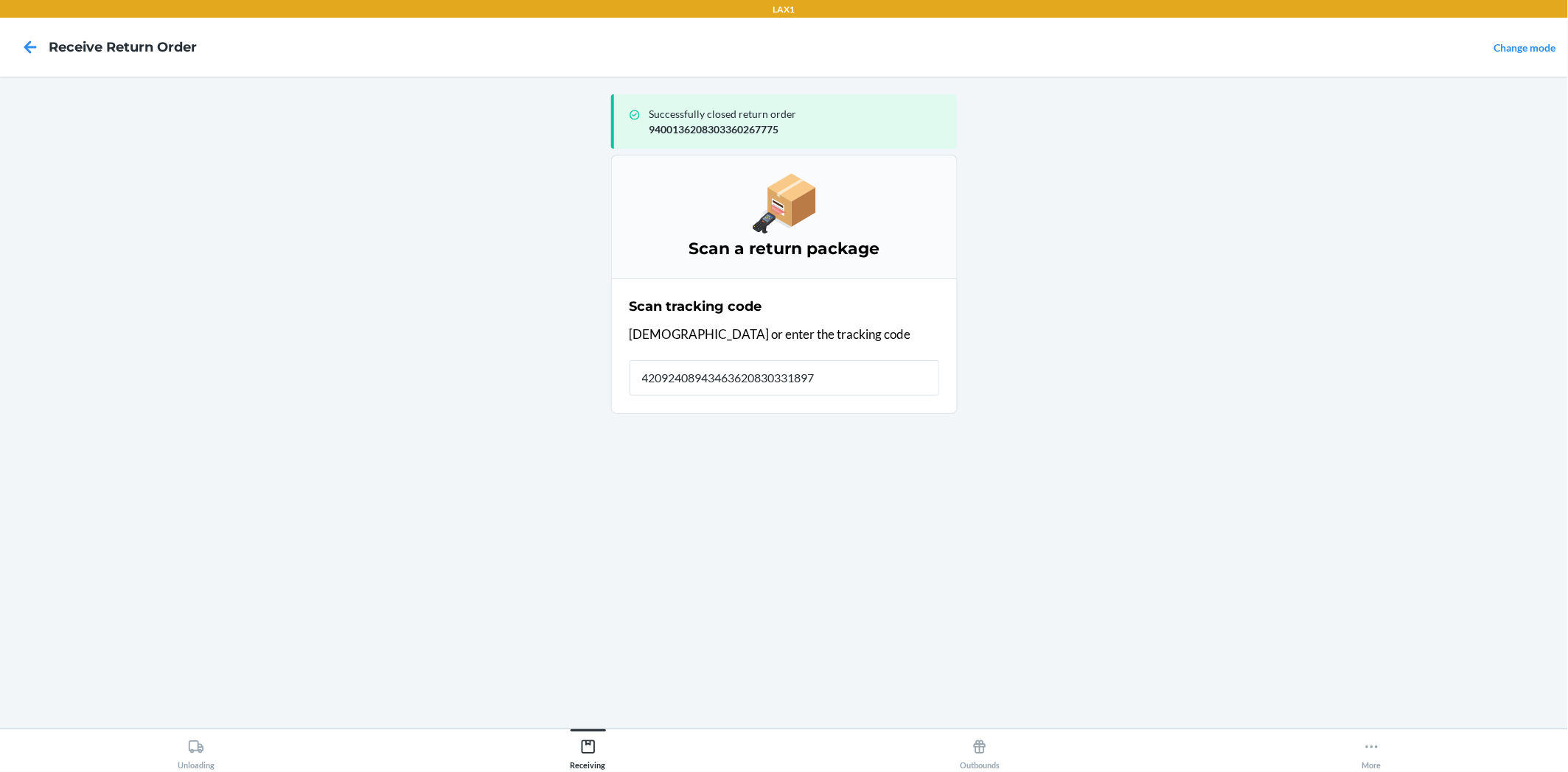
type input "420924089434636208303318975"
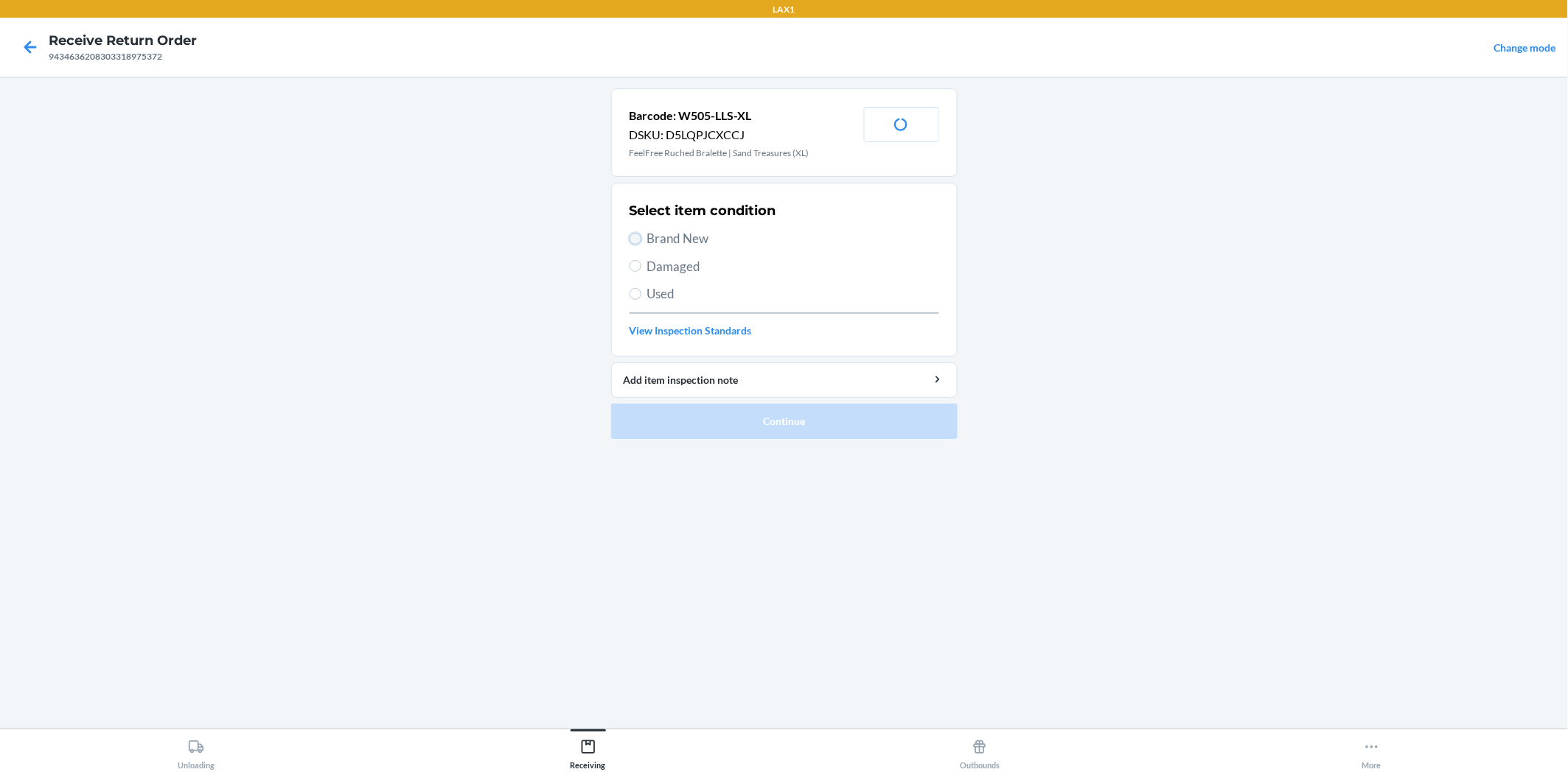
click at [634, 237] on input "Brand New" at bounding box center [635, 239] width 12 height 12
radio input "true"
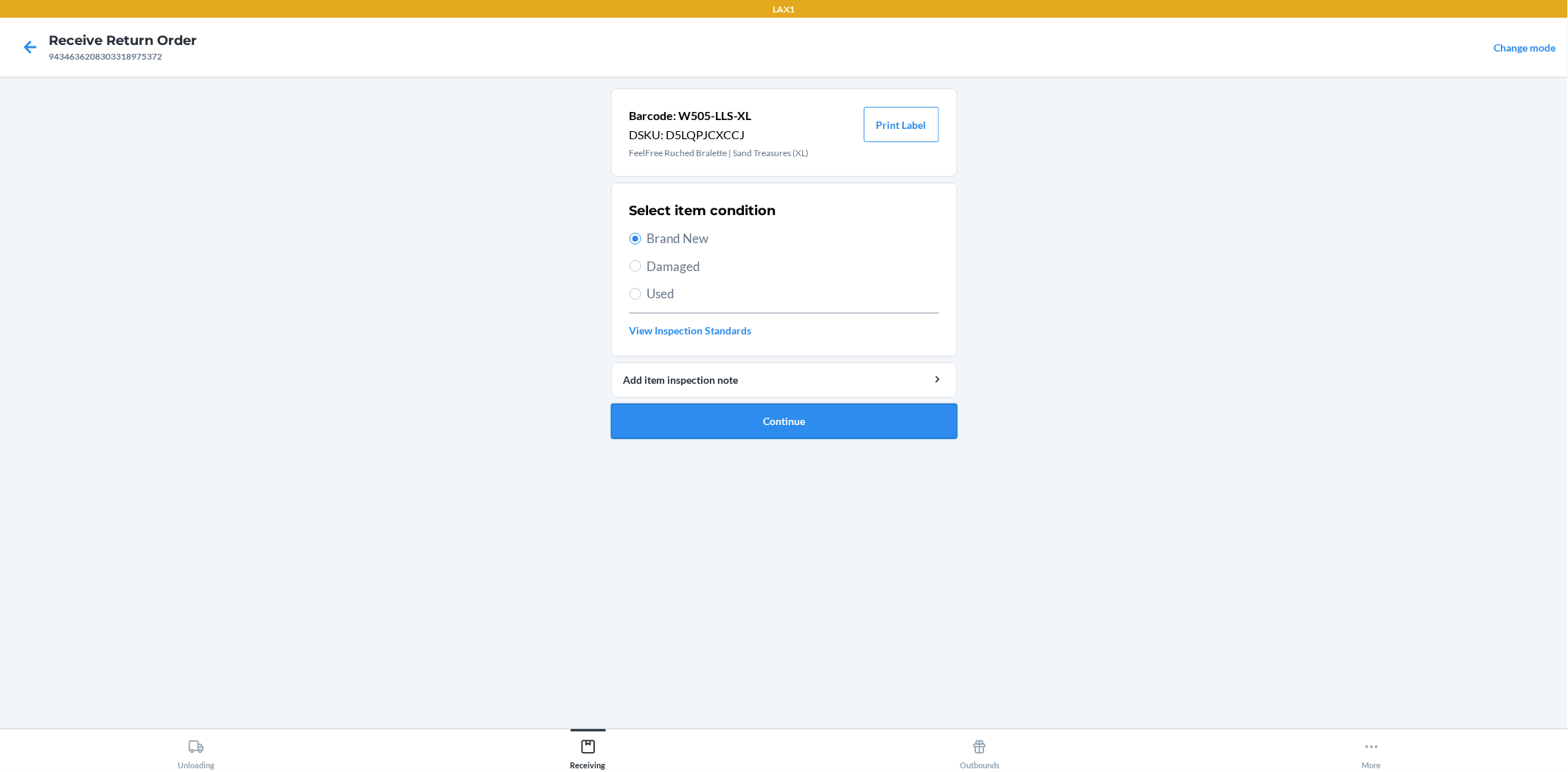
click at [754, 410] on button "Continue" at bounding box center [784, 421] width 346 height 36
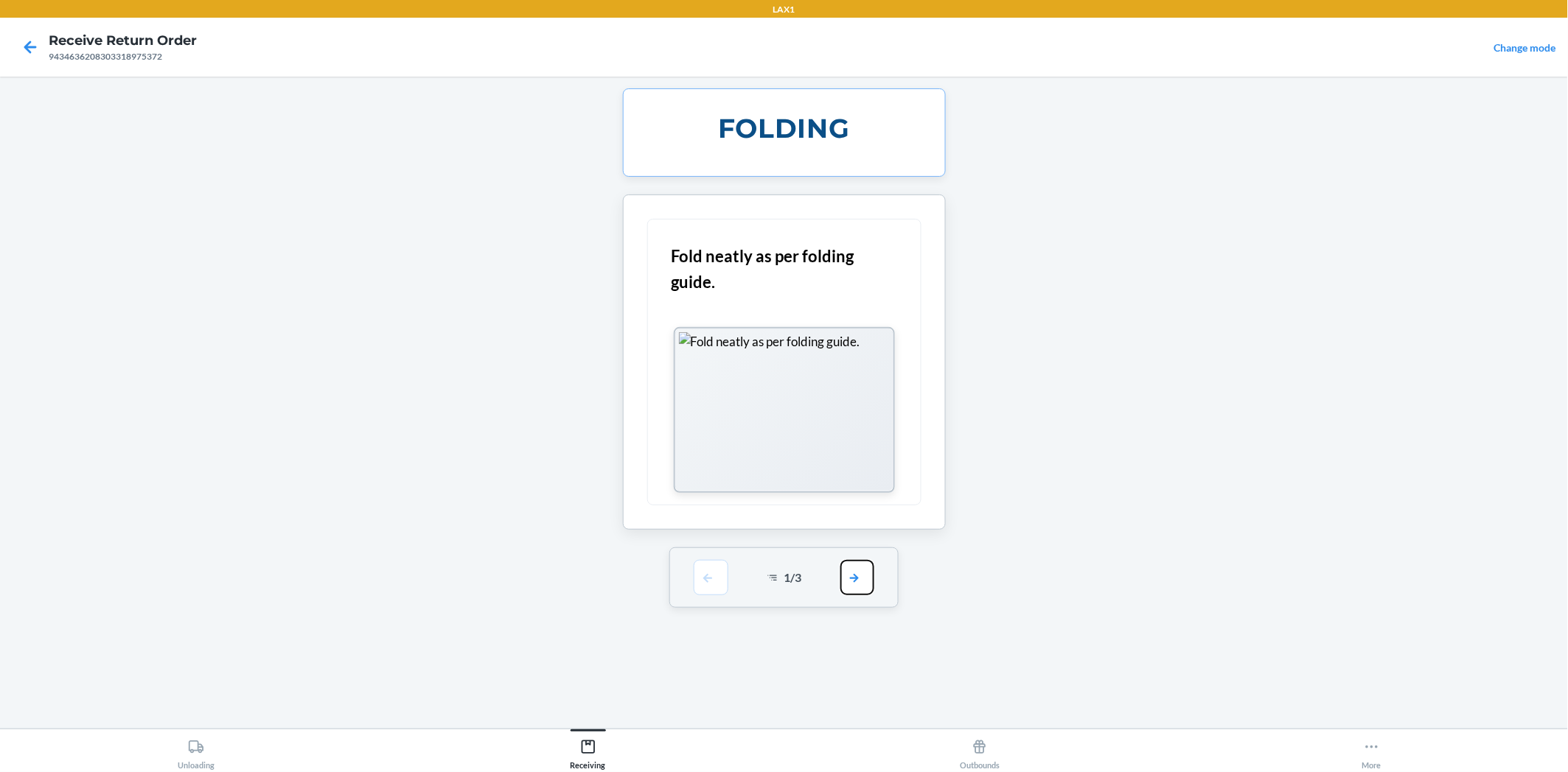
drag, startPoint x: 865, startPoint y: 588, endPoint x: 852, endPoint y: 498, distance: 90.9
click at [865, 583] on button "button" at bounding box center [857, 578] width 34 height 36
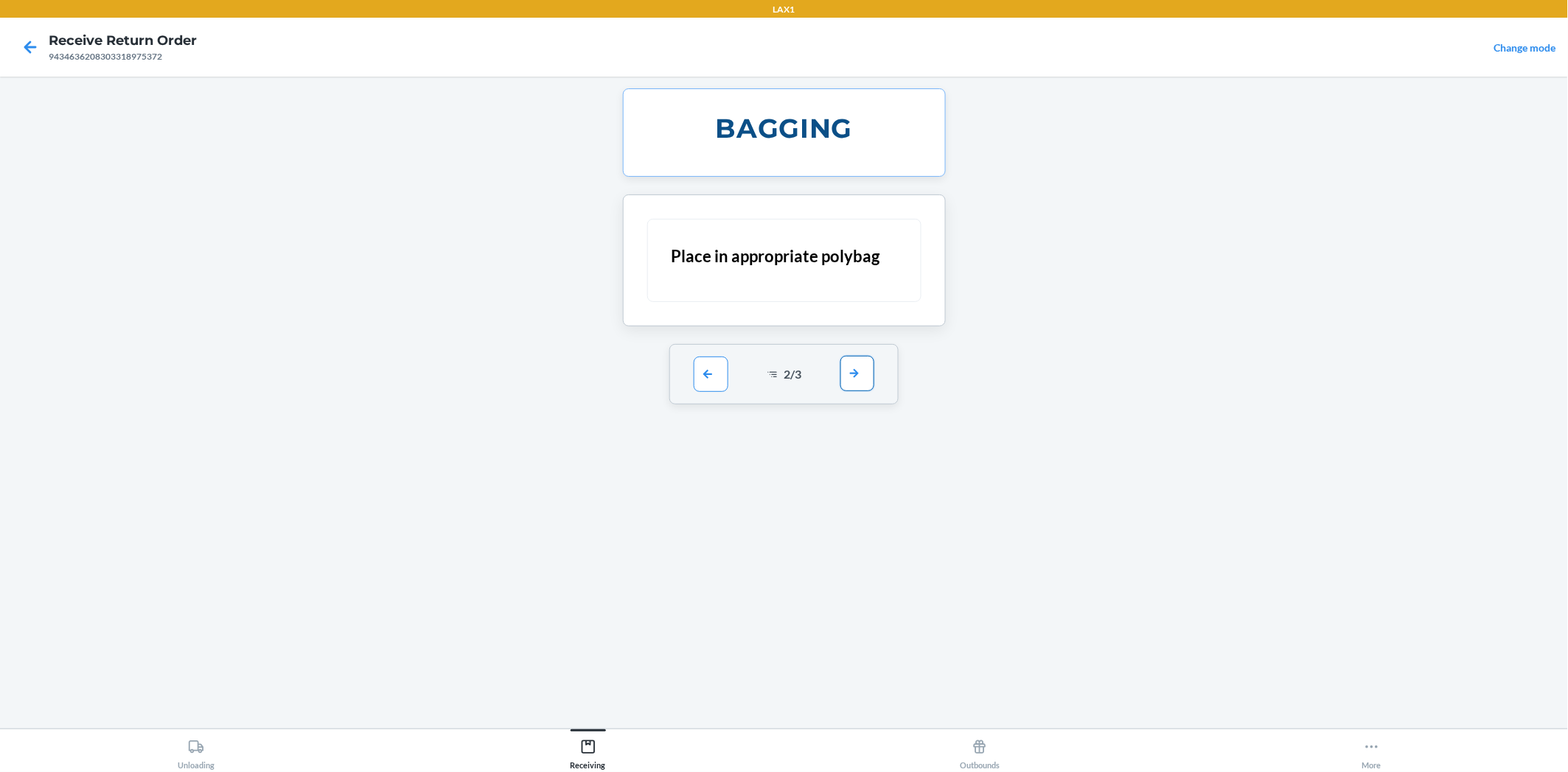
click at [859, 374] on button "button" at bounding box center [857, 374] width 34 height 36
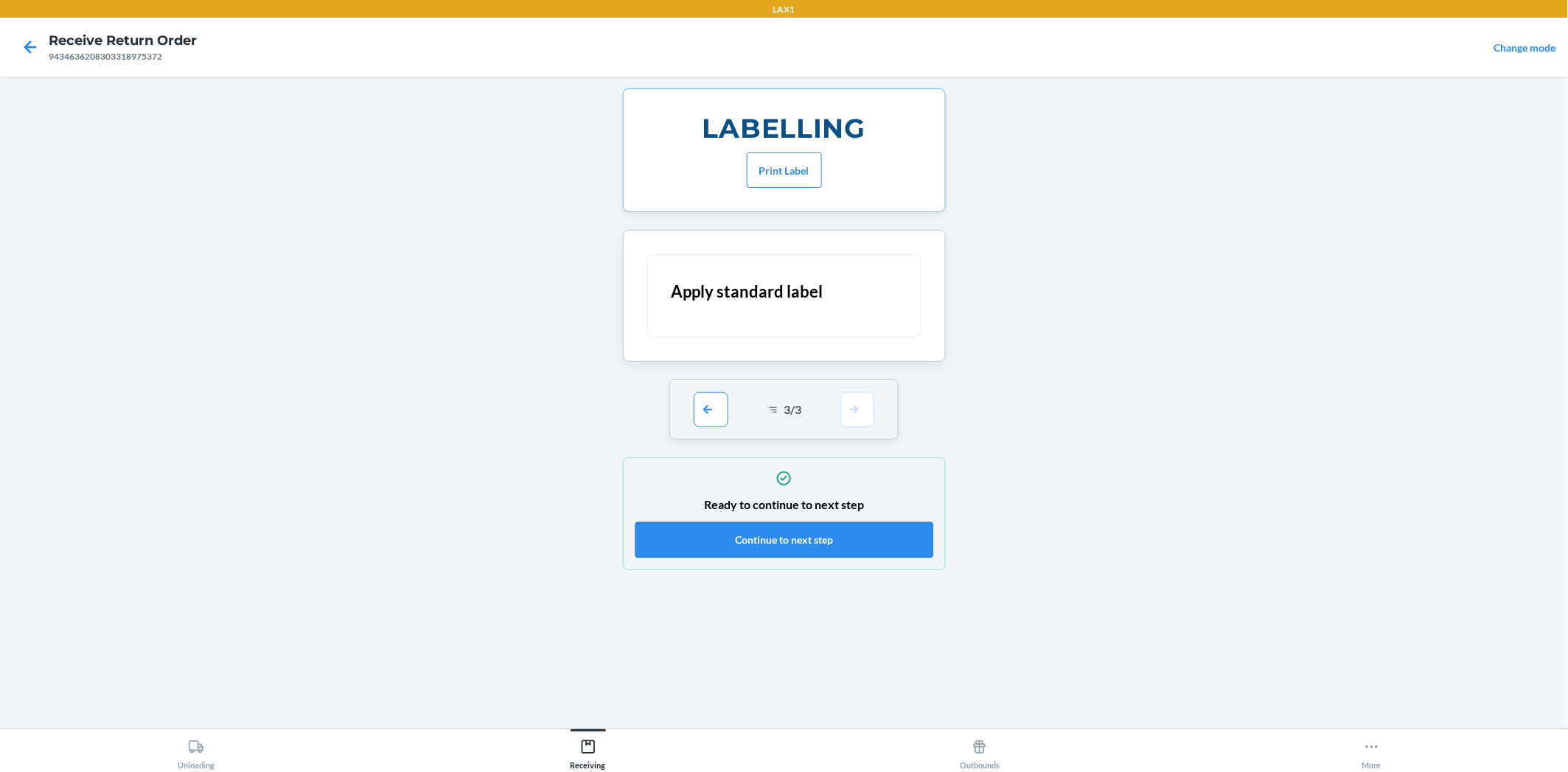
click at [873, 534] on button "Continue to next step" at bounding box center [784, 540] width 298 height 36
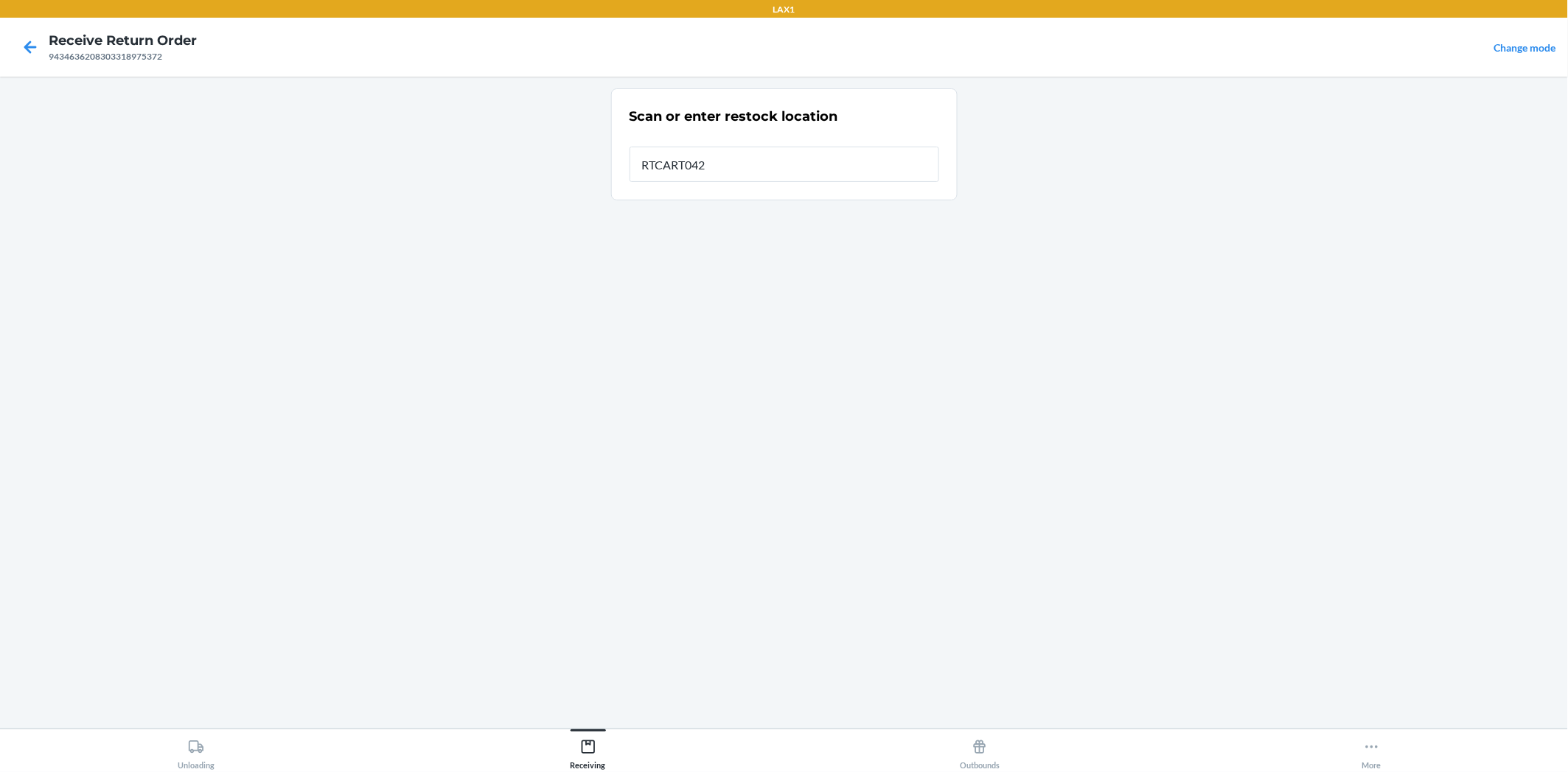
type input "RTCART042"
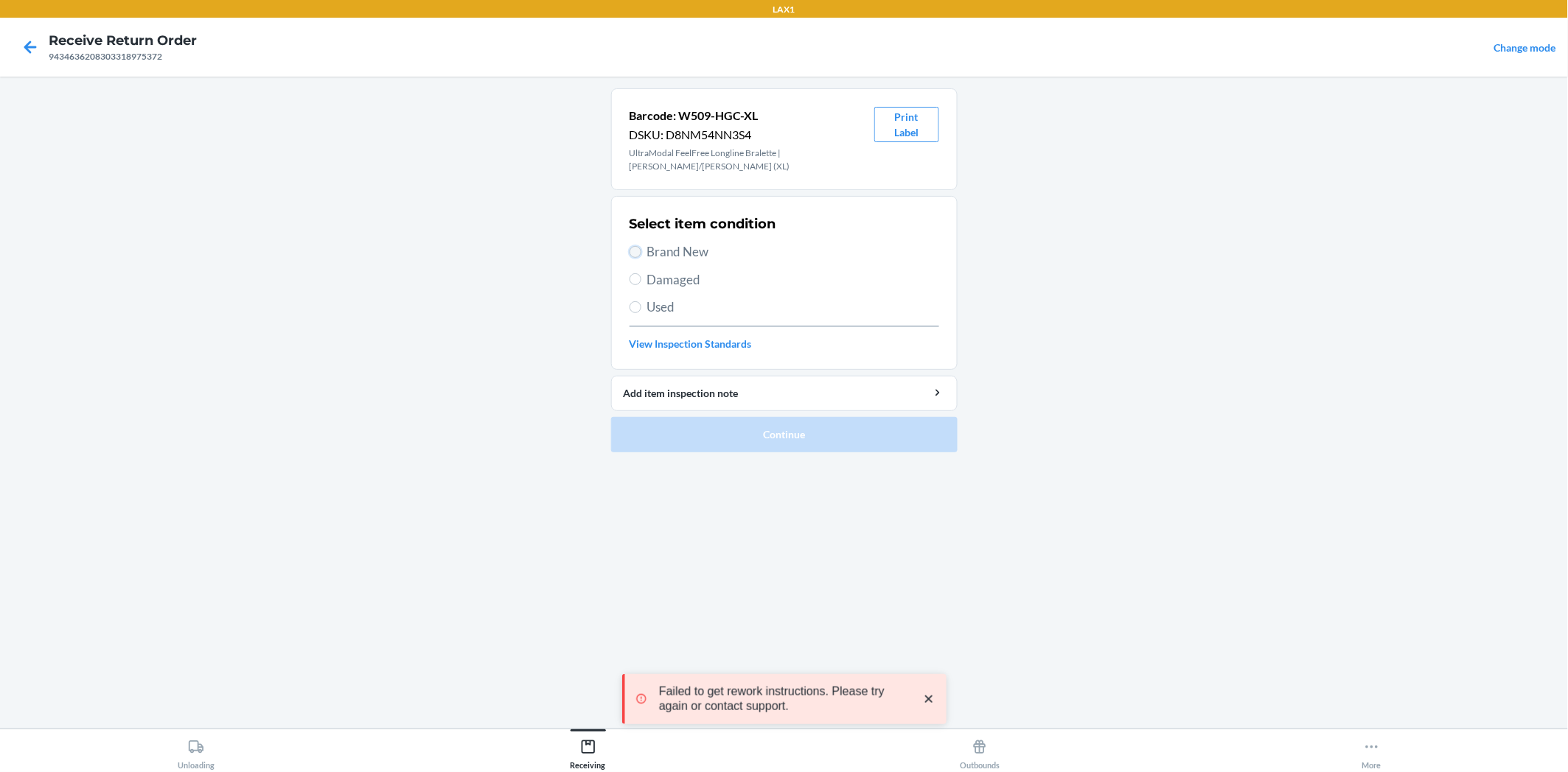
click at [635, 253] on input "Brand New" at bounding box center [635, 252] width 12 height 12
radio input "true"
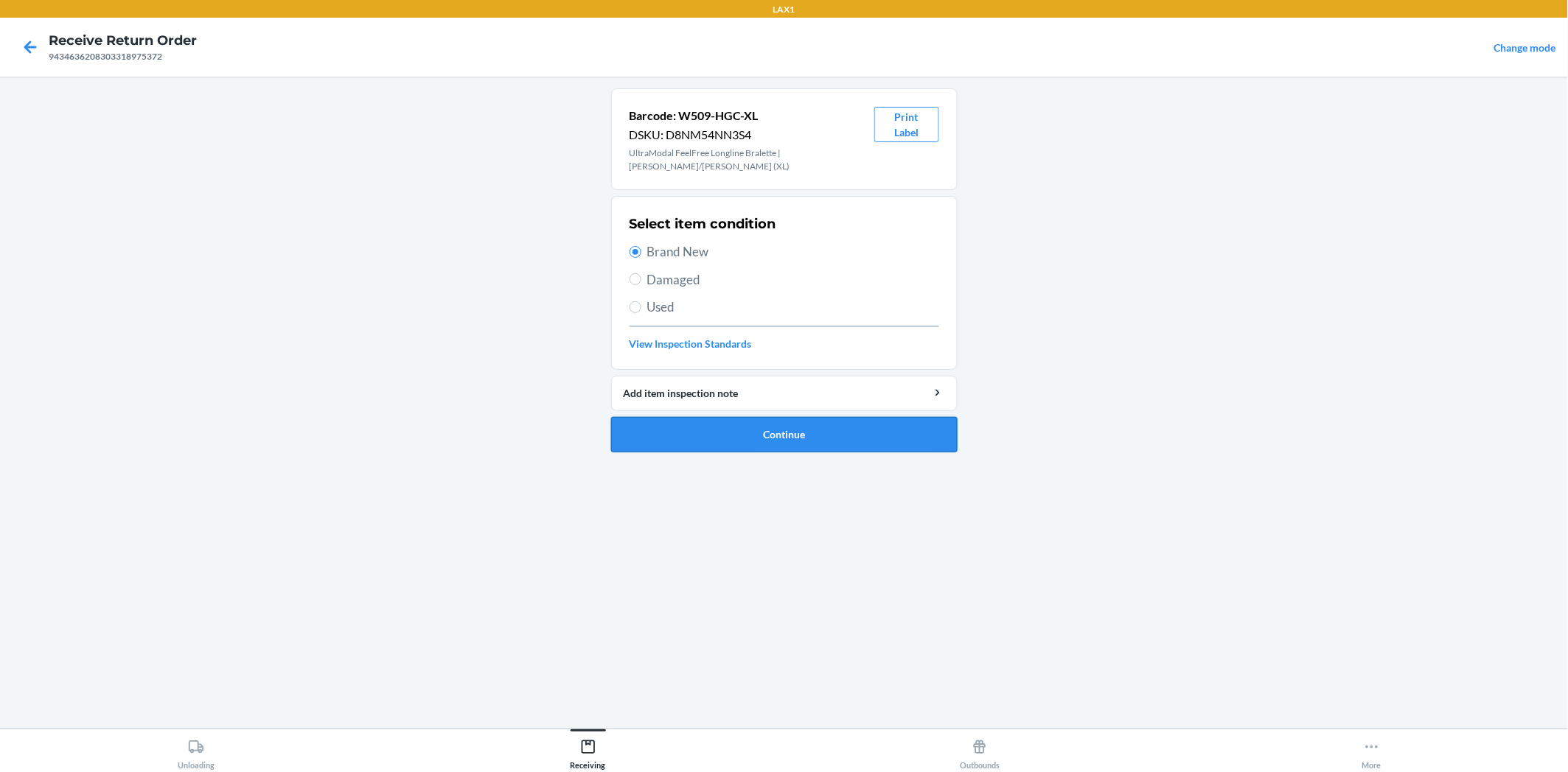
click at [746, 441] on button "Continue" at bounding box center [784, 435] width 346 height 36
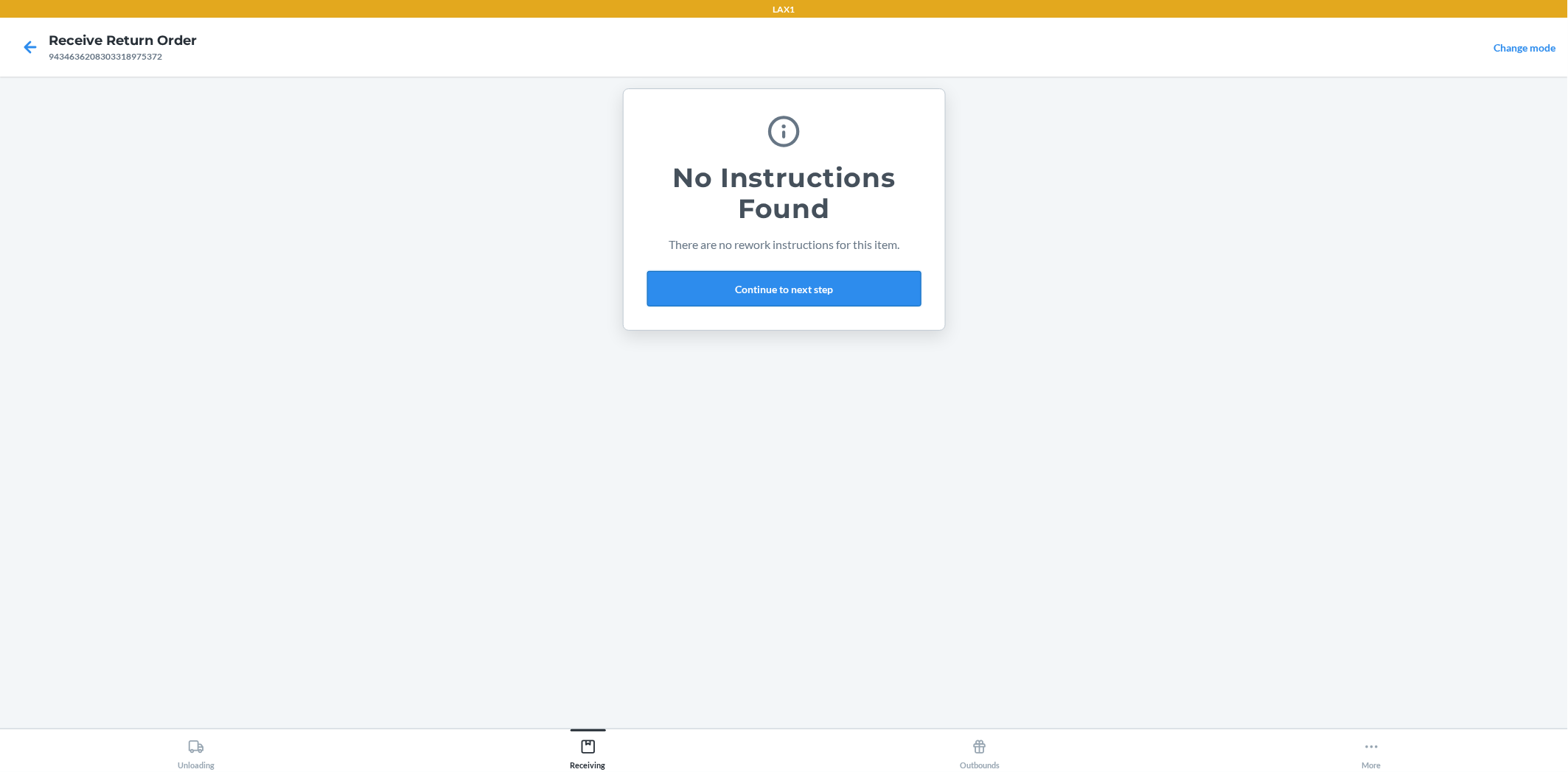
click at [830, 287] on button "Continue to next step" at bounding box center [784, 289] width 274 height 36
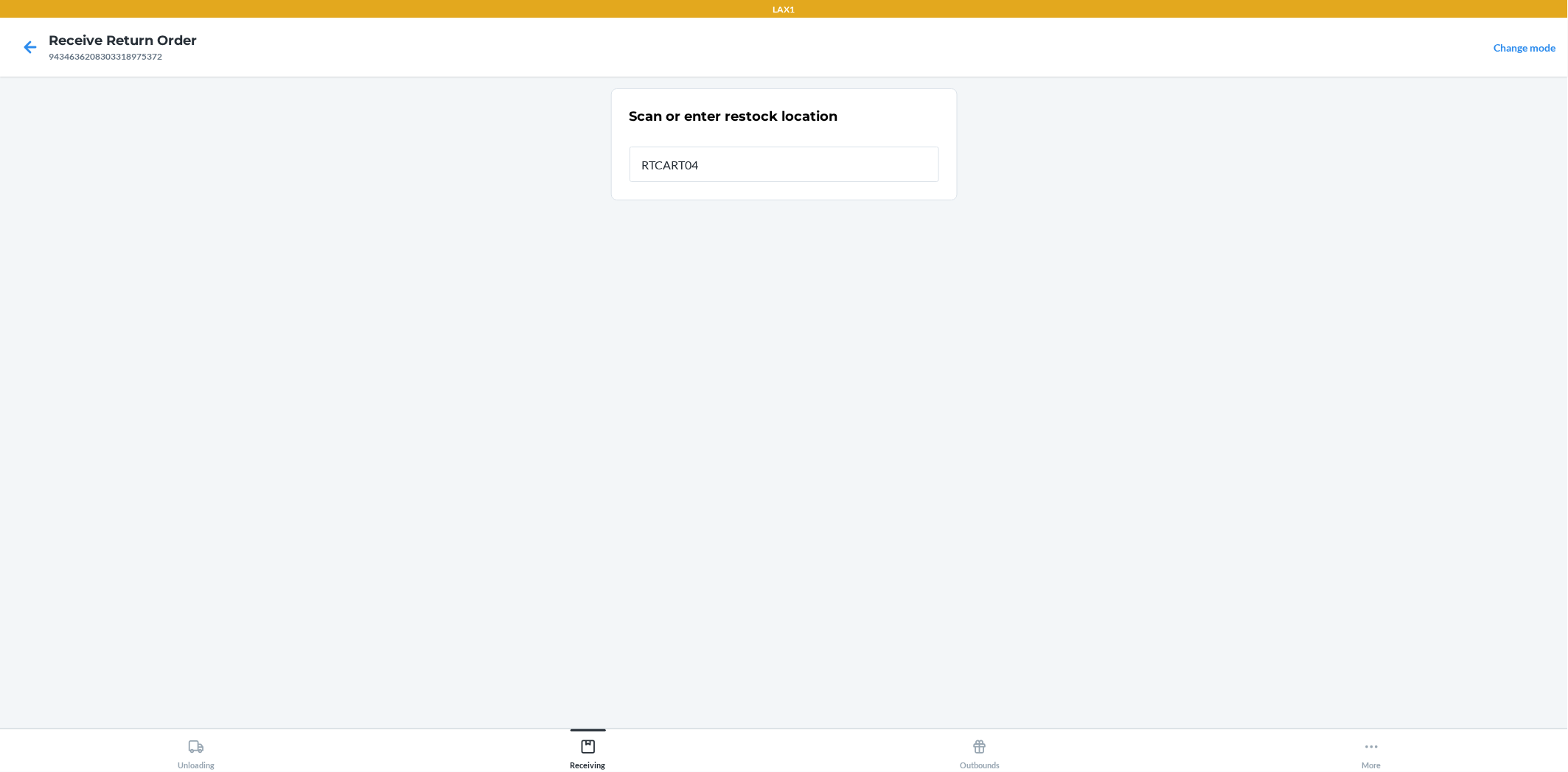
type input "RTCART042"
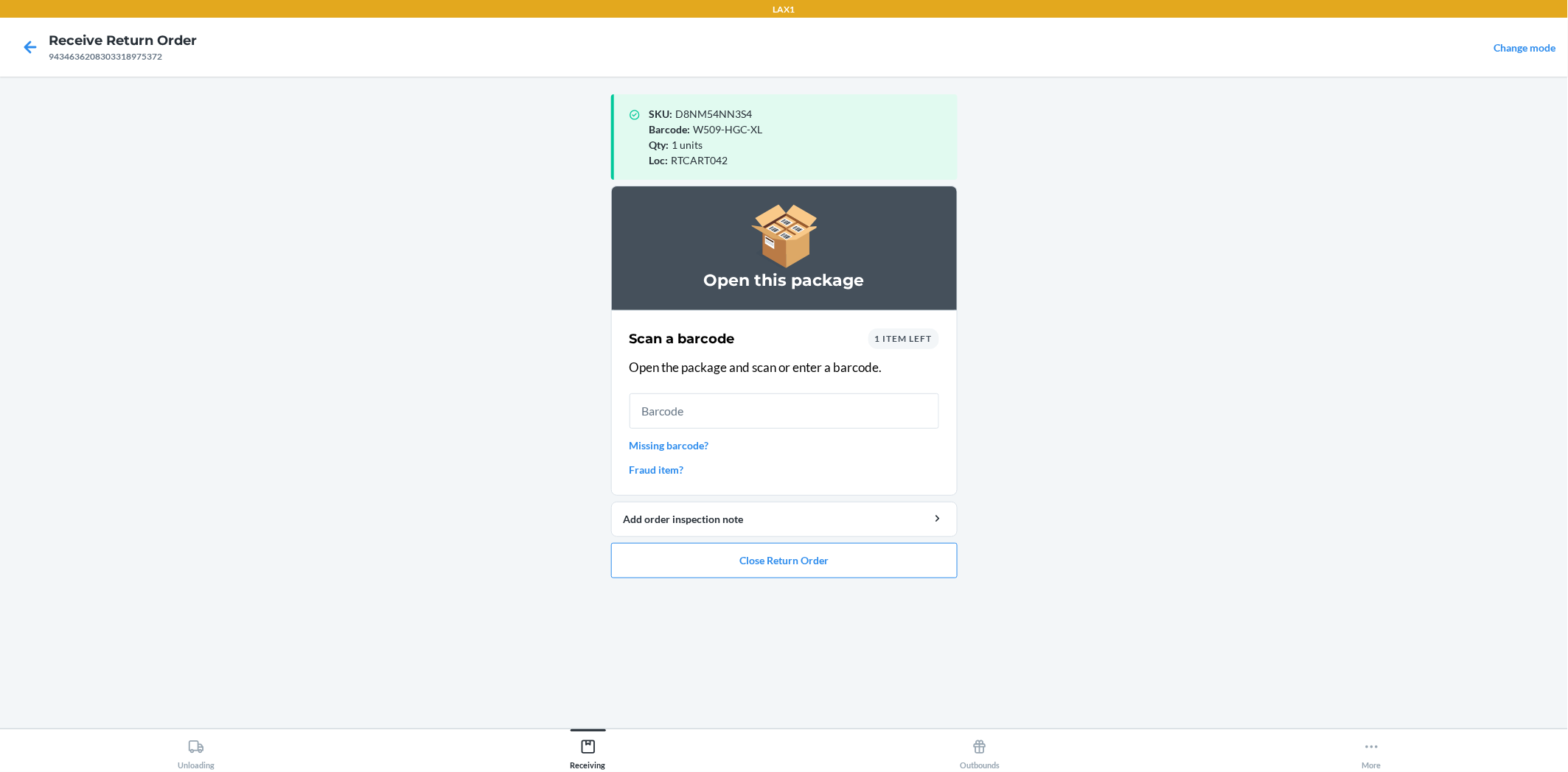
click at [902, 333] on span "1 item left" at bounding box center [904, 338] width 57 height 11
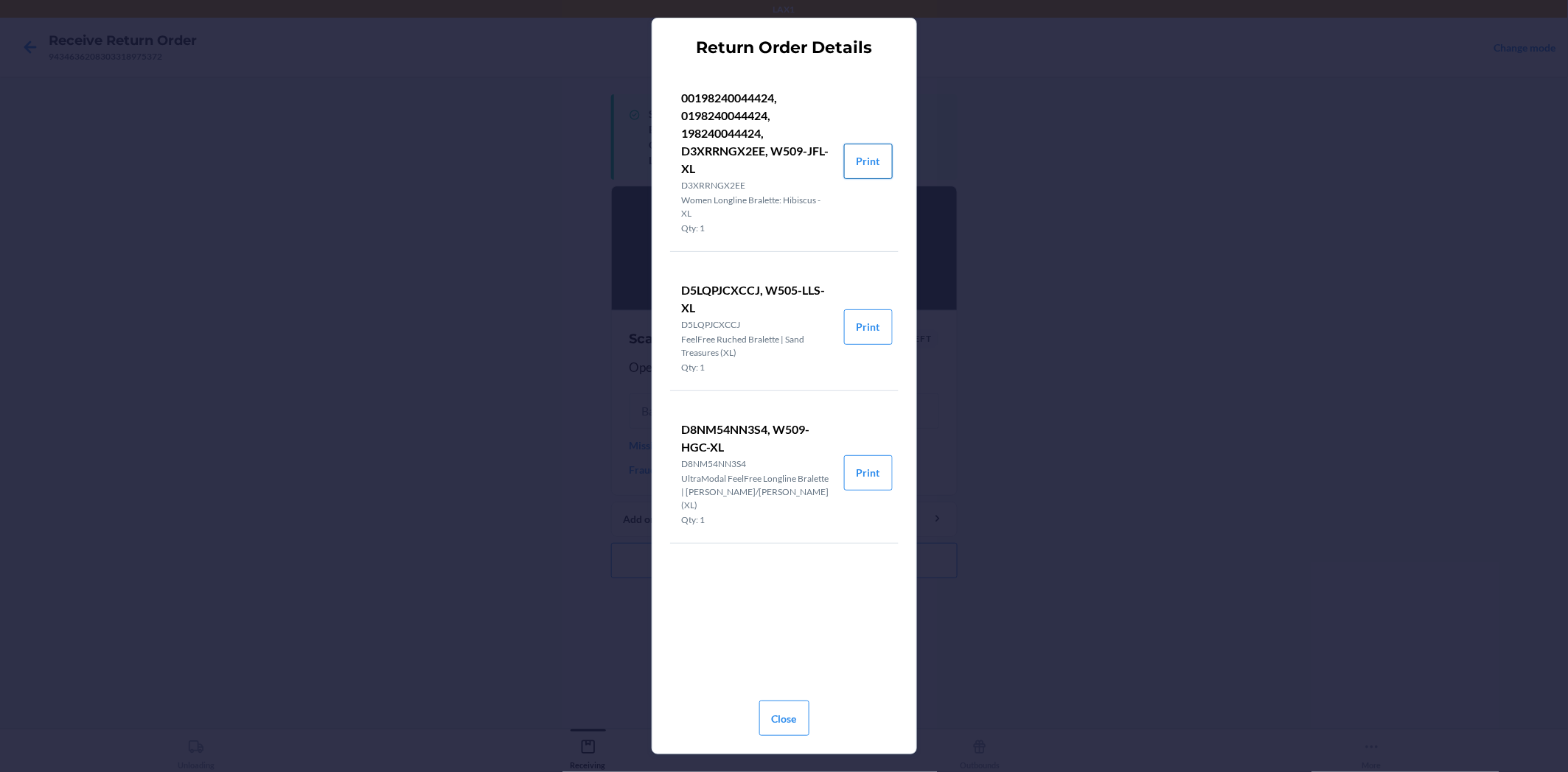
click at [865, 157] on button "Print" at bounding box center [868, 161] width 48 height 36
click at [775, 713] on button "Close" at bounding box center [784, 718] width 50 height 36
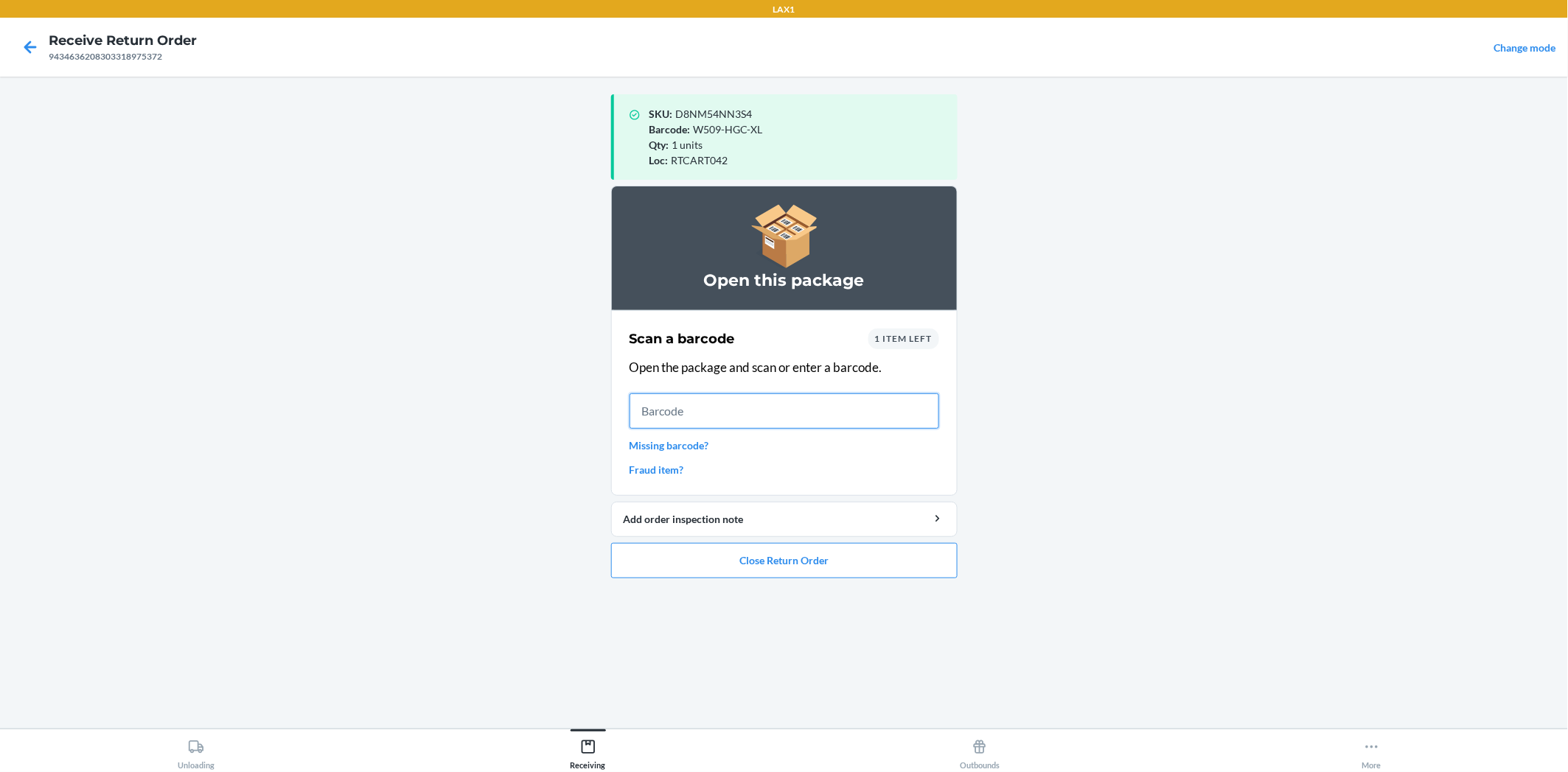
click at [668, 417] on input "text" at bounding box center [784, 411] width 309 height 36
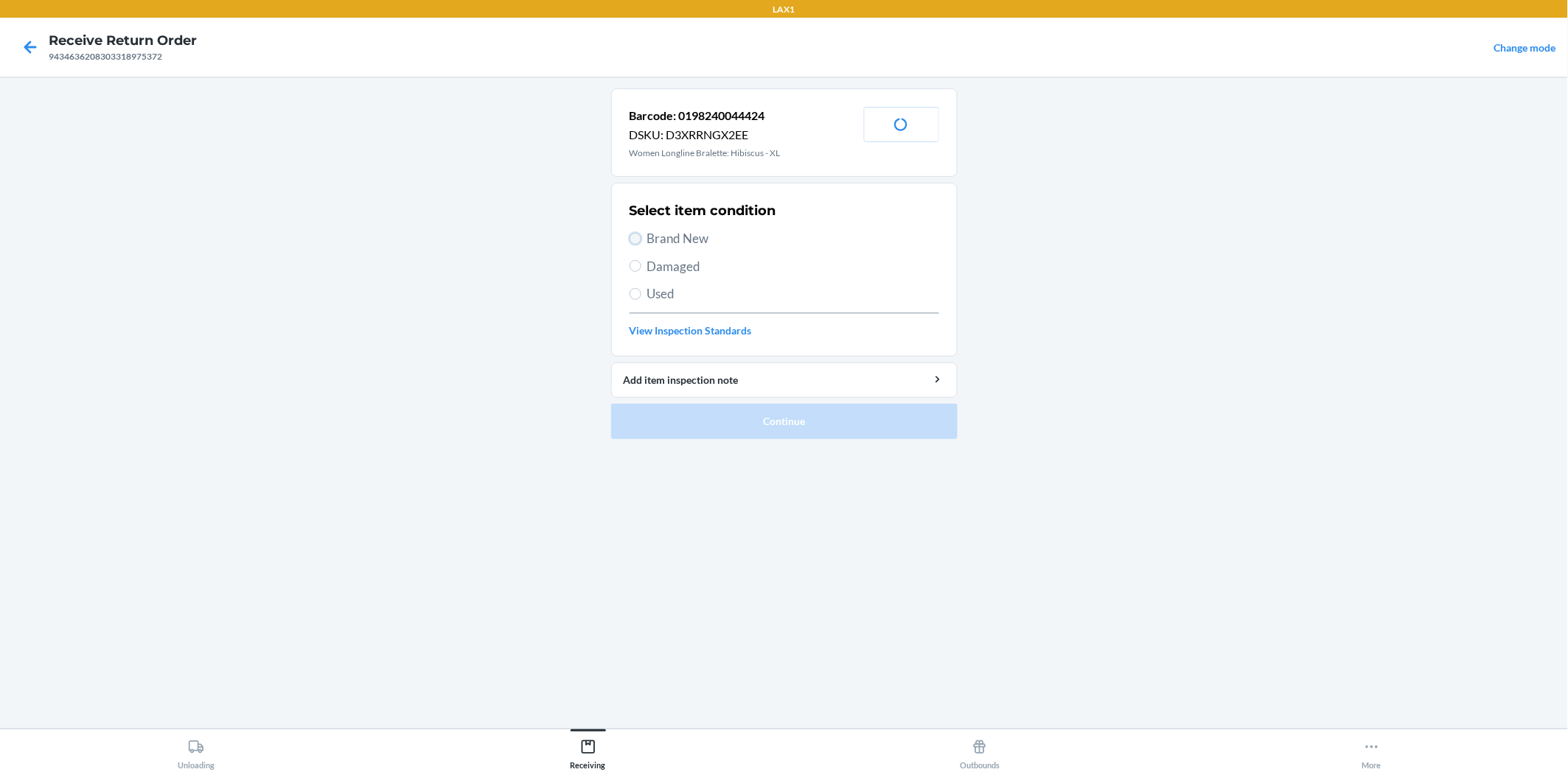
click at [632, 234] on input "Brand New" at bounding box center [635, 239] width 12 height 12
radio input "true"
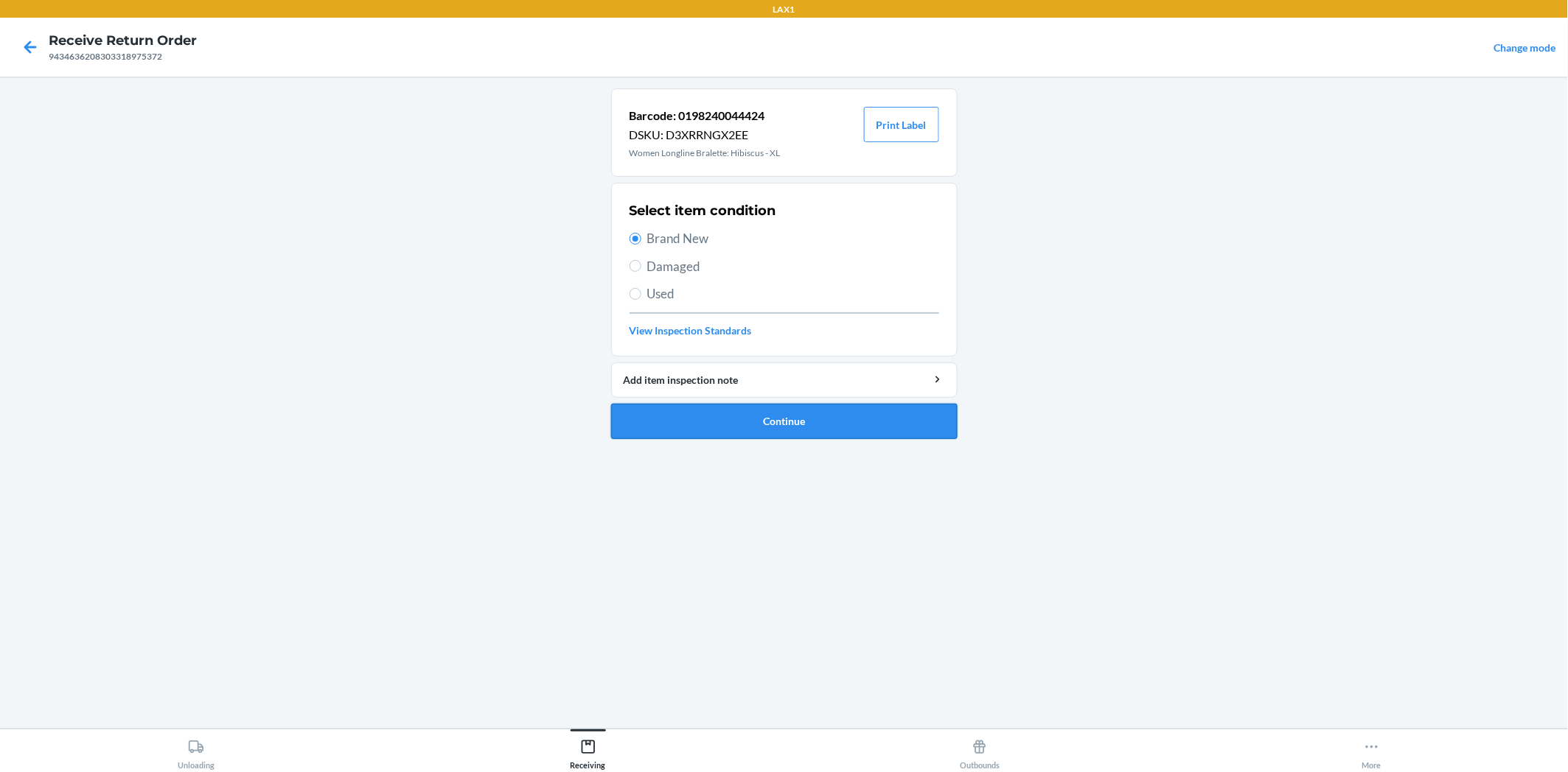
click at [709, 414] on button "Continue" at bounding box center [784, 421] width 346 height 36
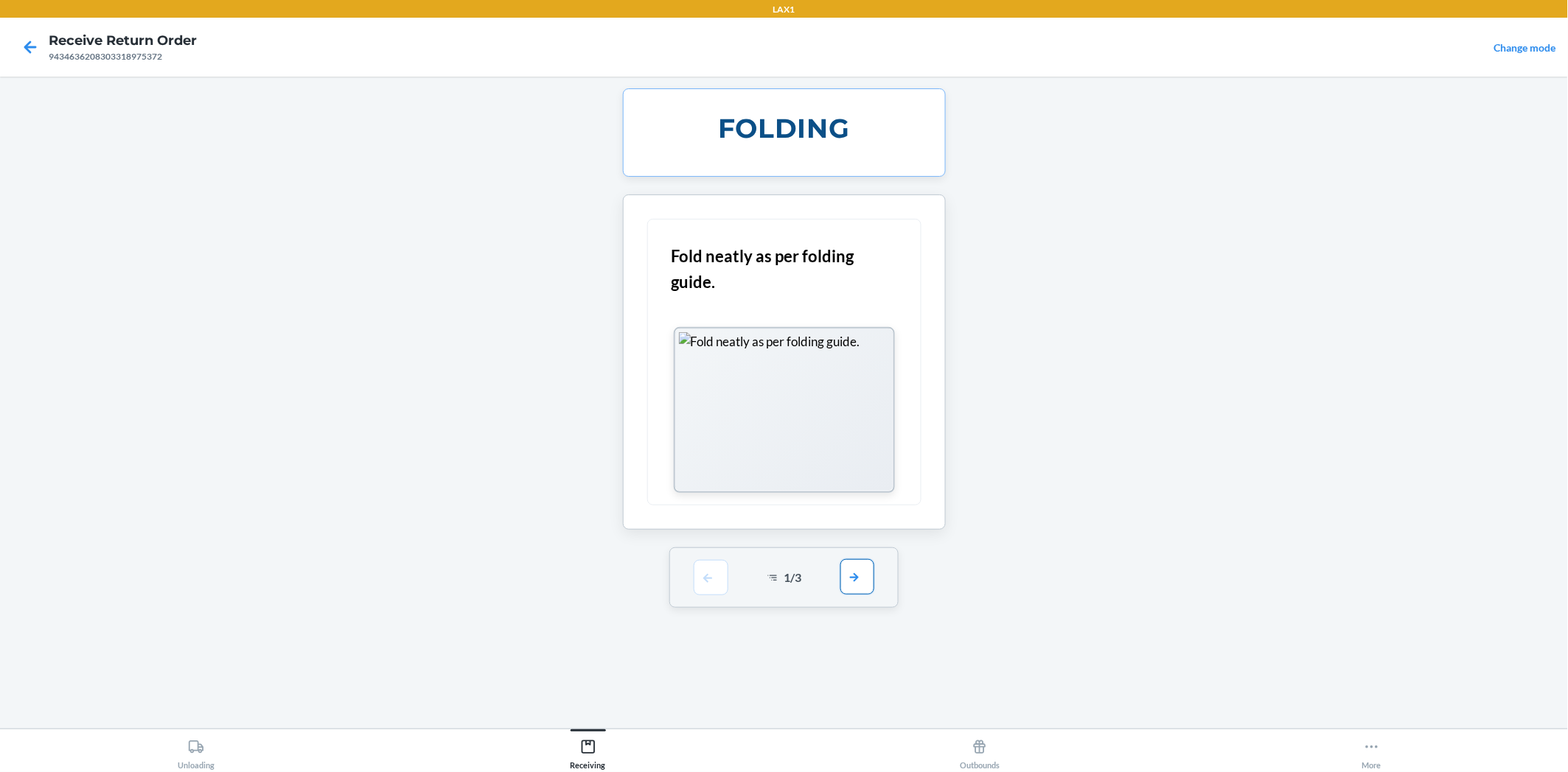
click at [859, 575] on button "button" at bounding box center [857, 577] width 34 height 36
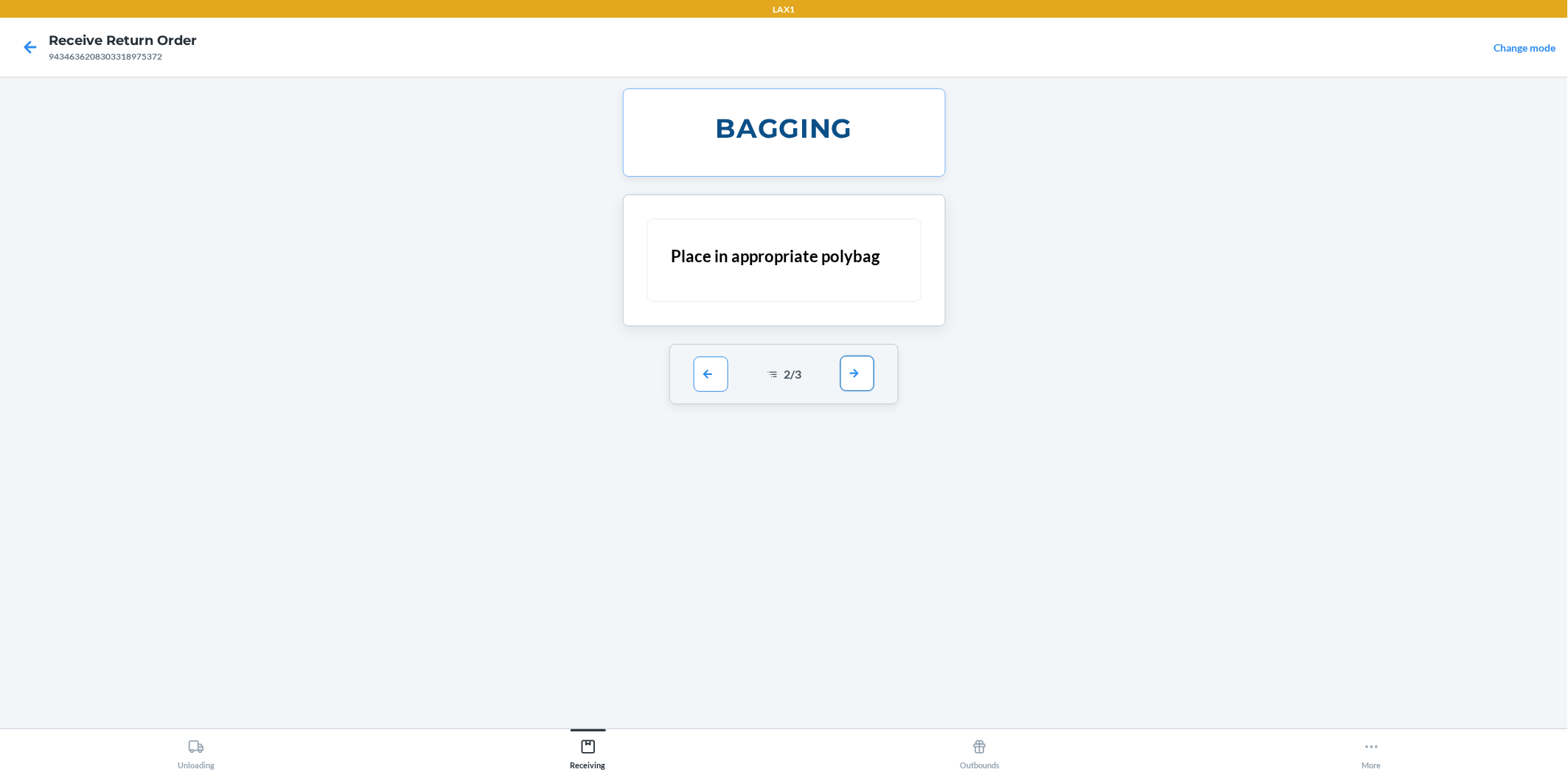
click at [858, 385] on button "button" at bounding box center [857, 374] width 34 height 36
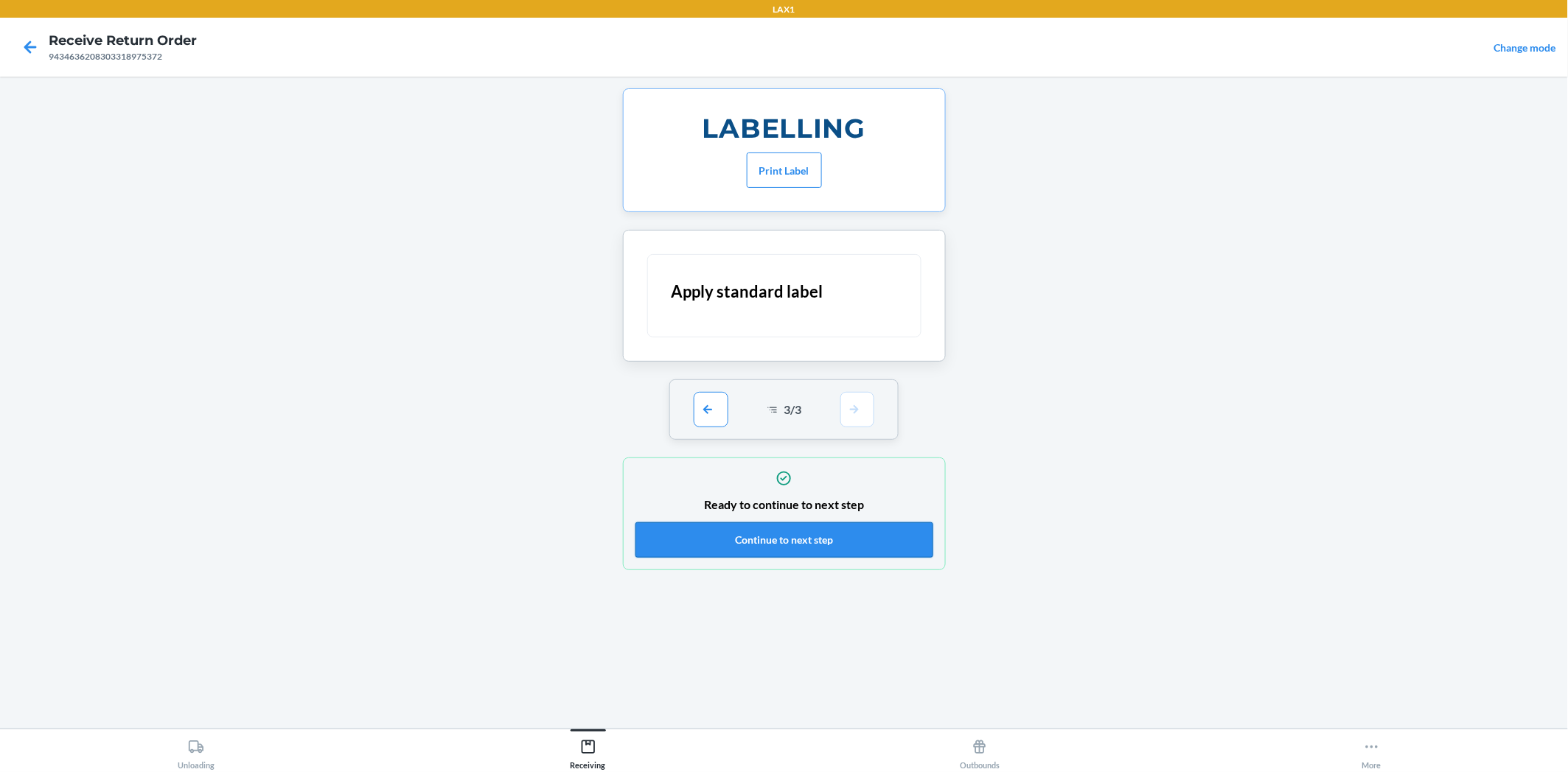
click at [860, 535] on button "Continue to next step" at bounding box center [784, 540] width 298 height 36
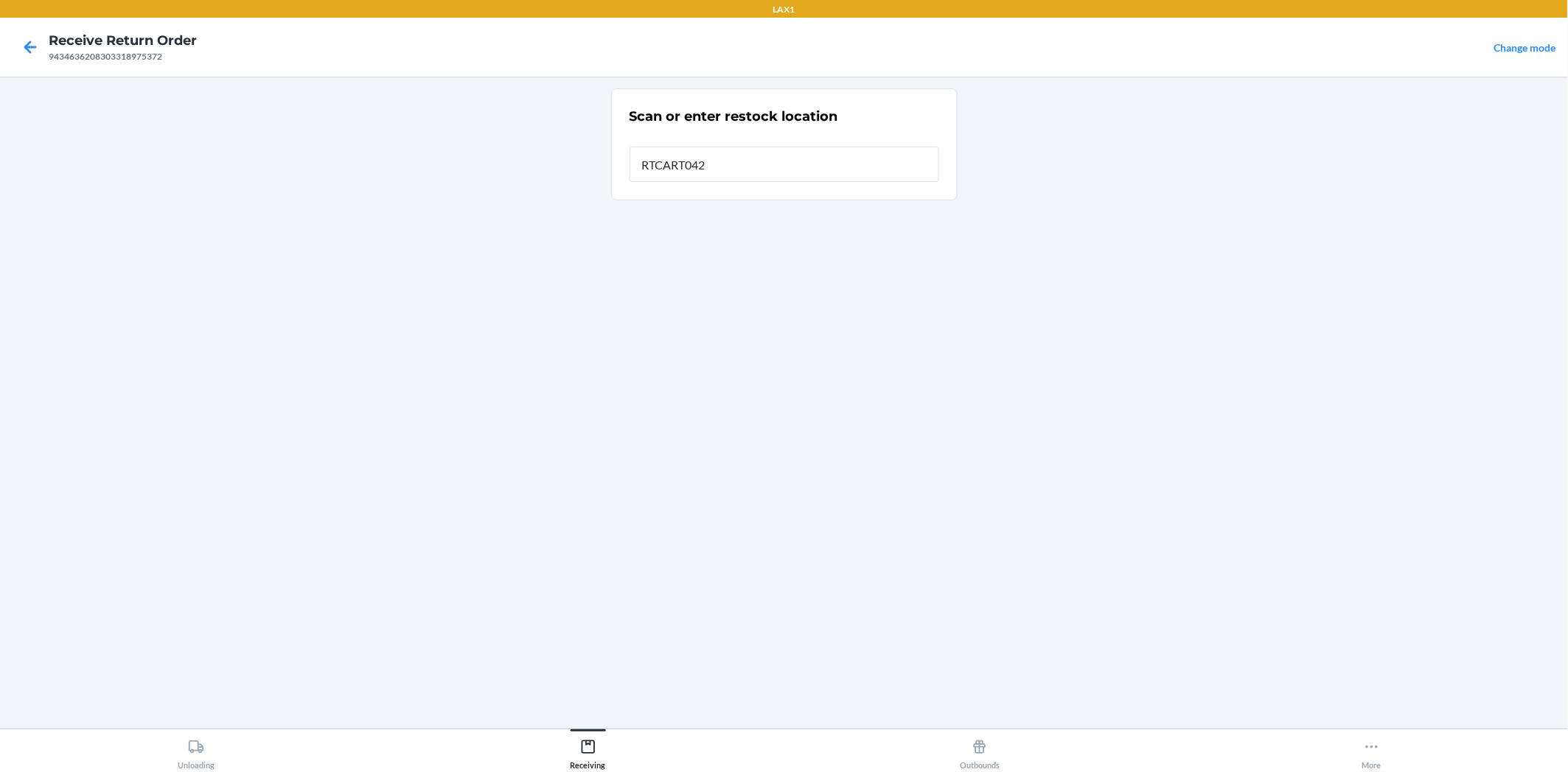
type input "RTCART042"
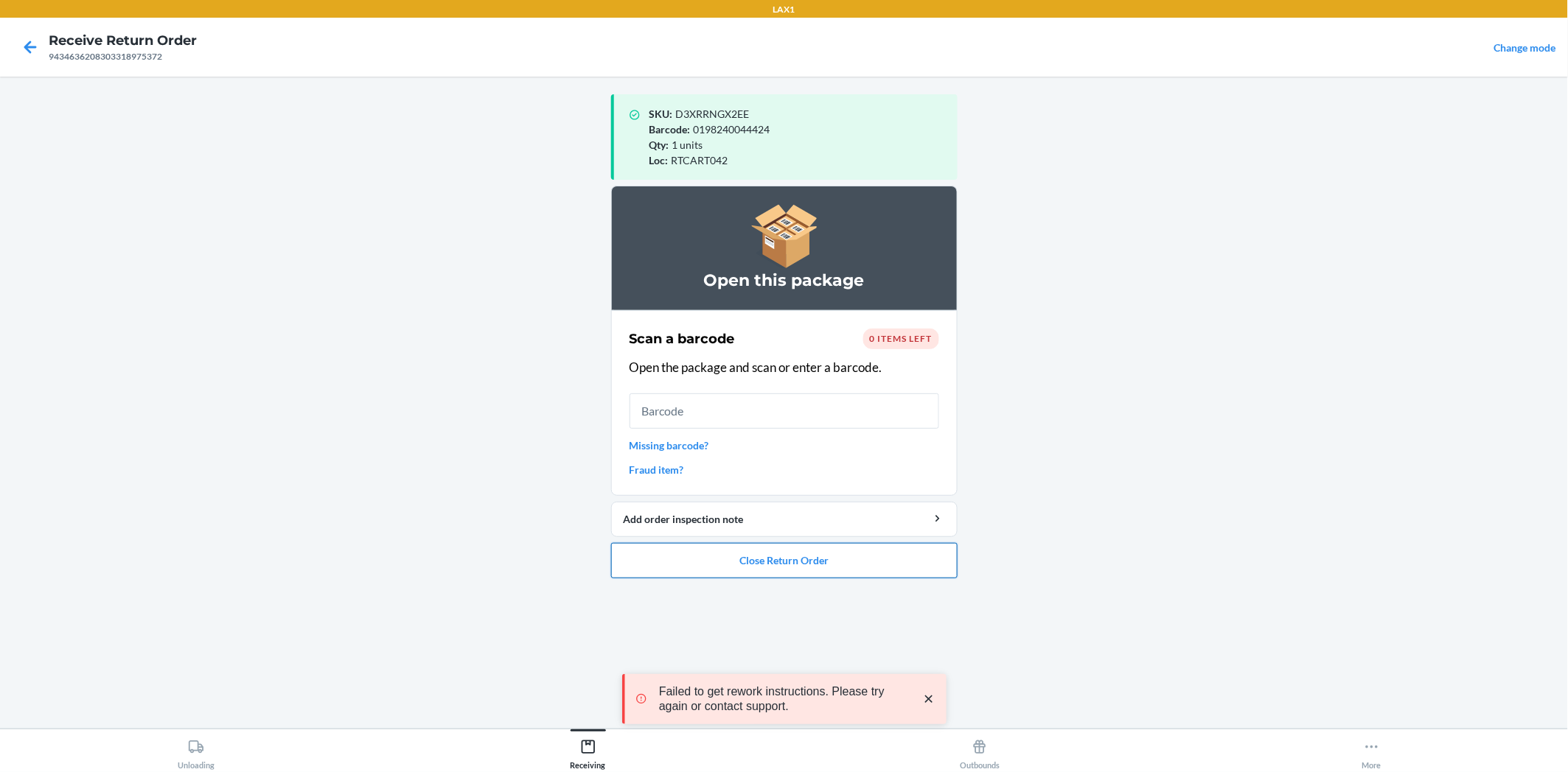
click at [809, 554] on button "Close Return Order" at bounding box center [784, 560] width 346 height 36
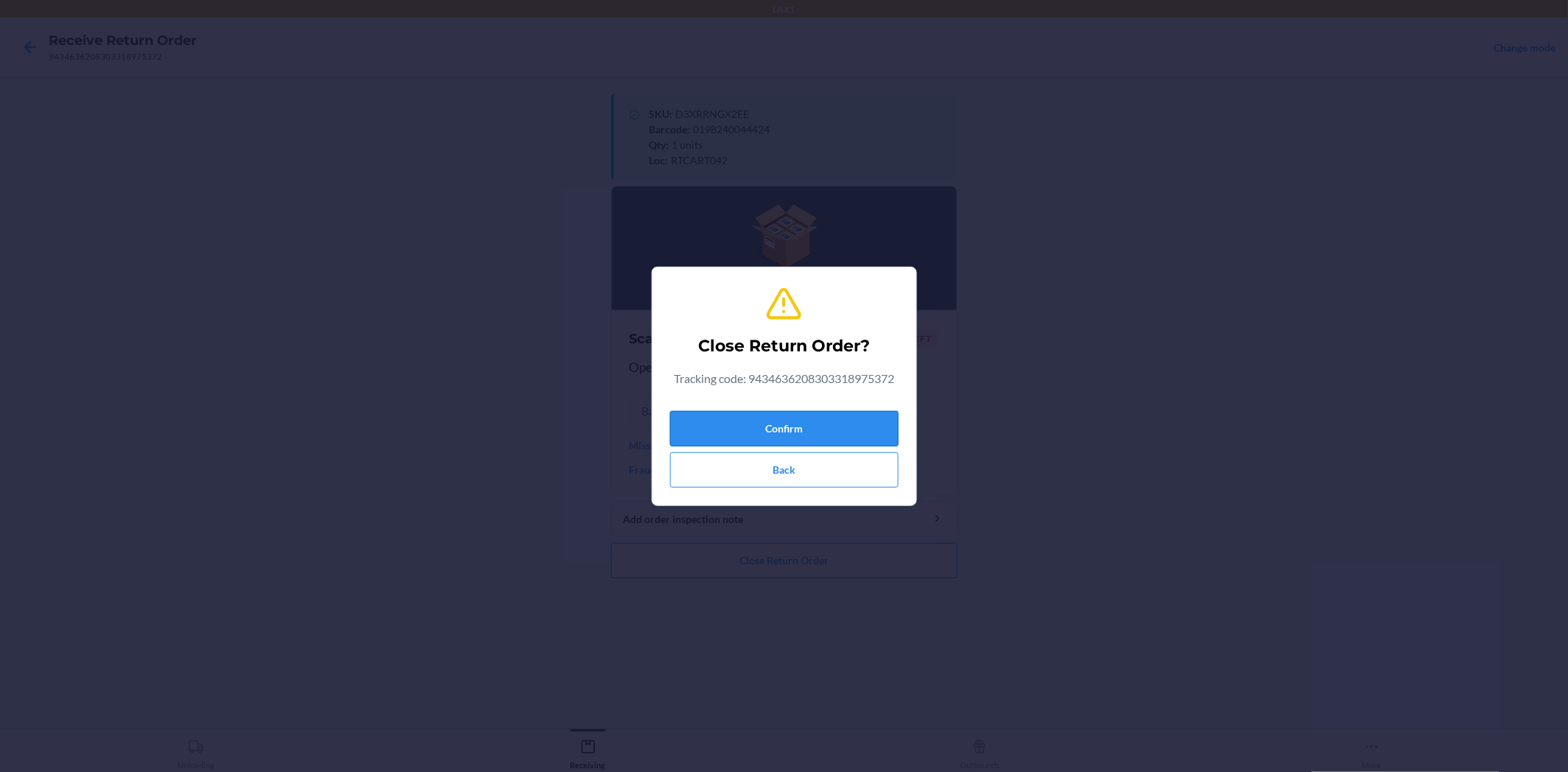
click at [826, 416] on button "Confirm" at bounding box center [784, 429] width 228 height 36
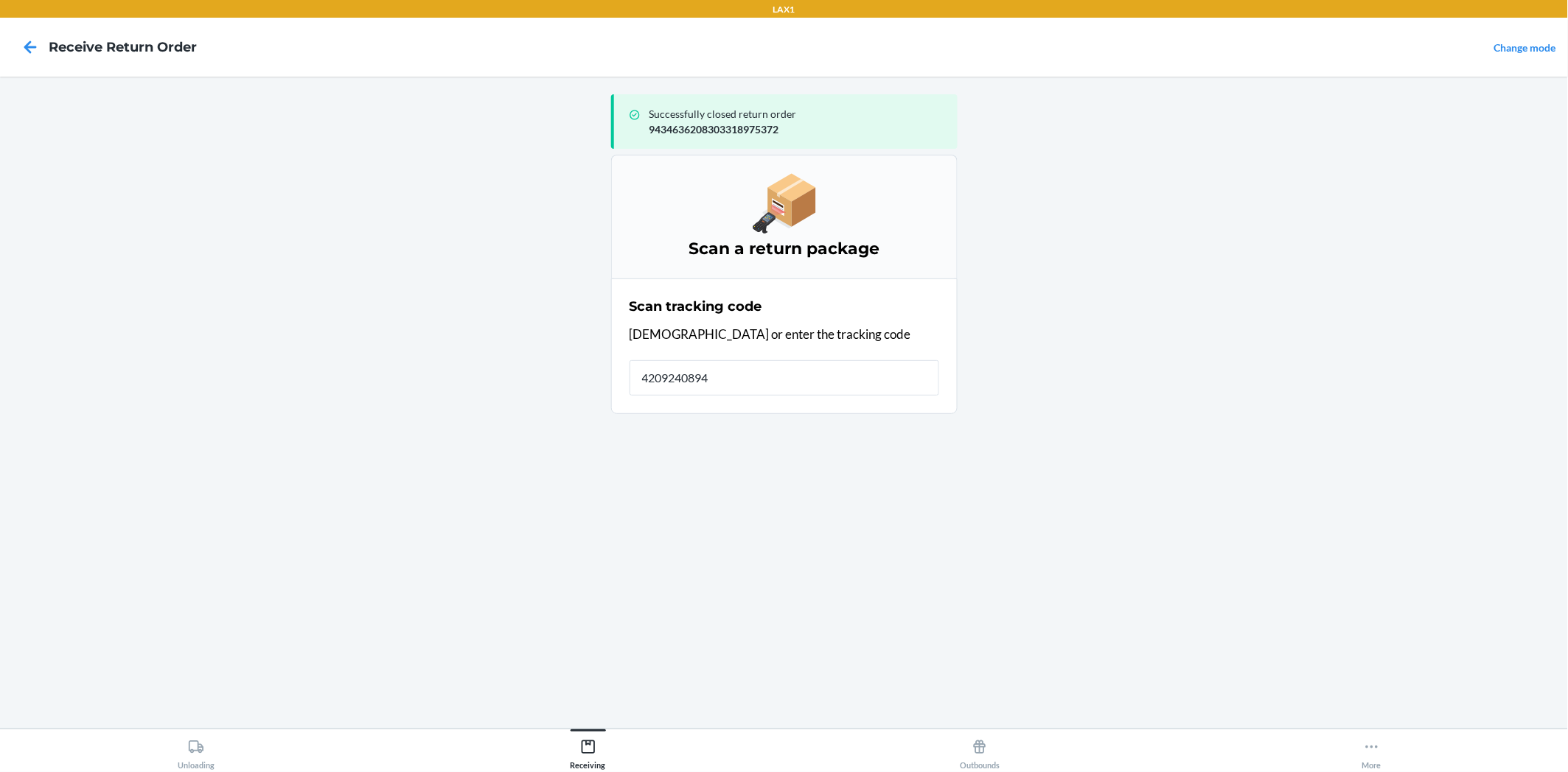
type input "42092408940"
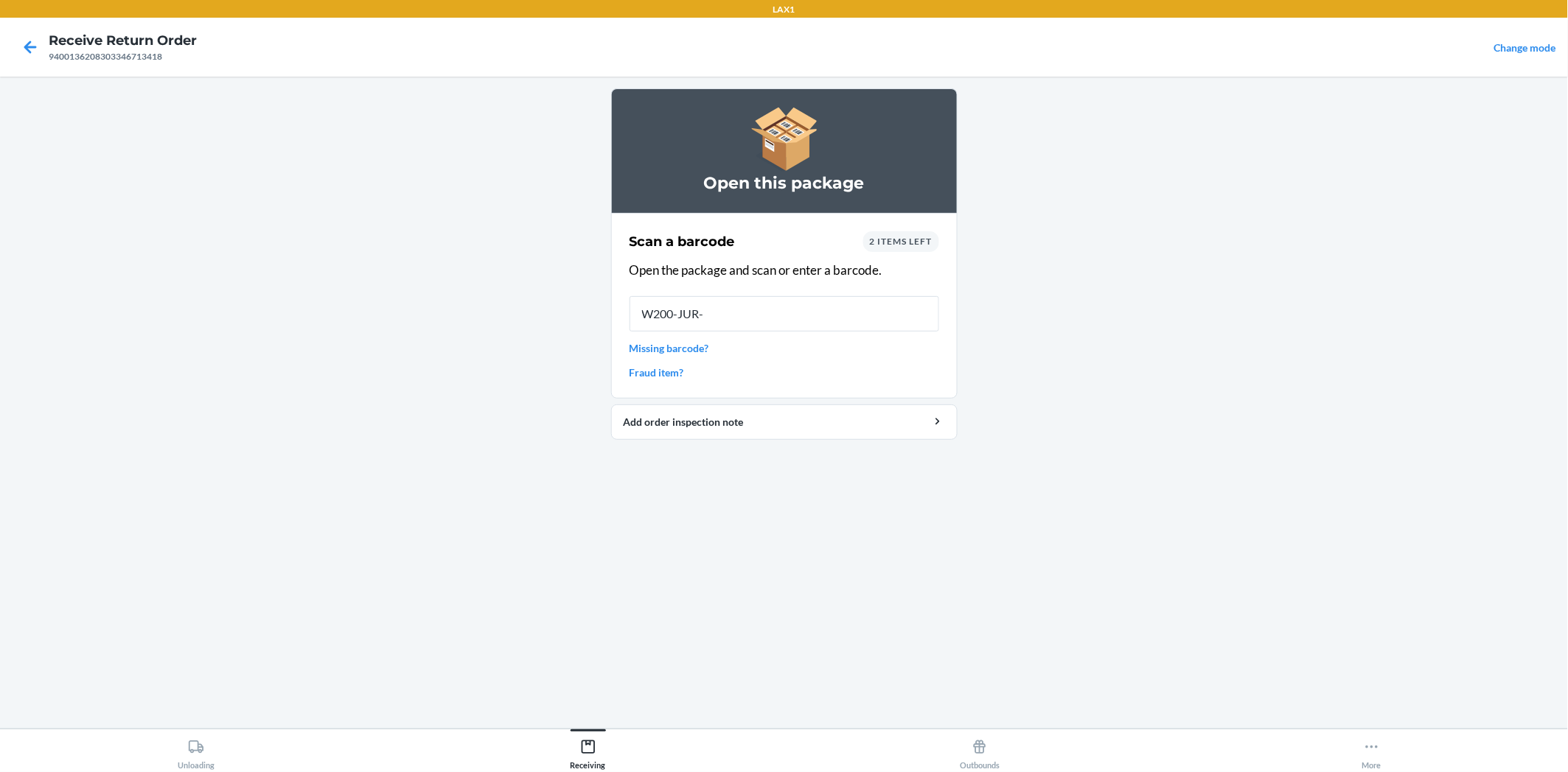
type input "W200-JUR-X"
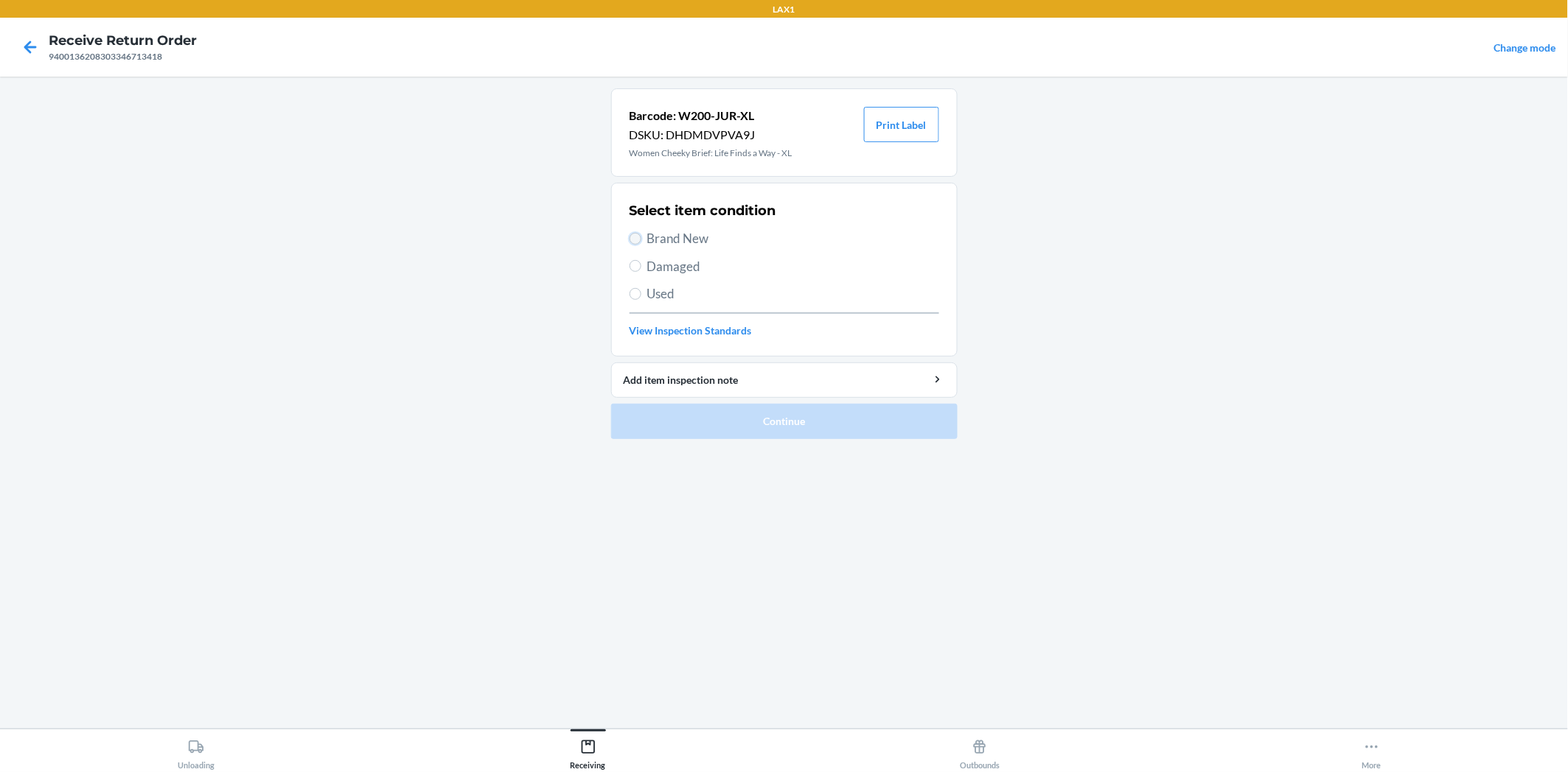
click at [635, 234] on input "Brand New" at bounding box center [635, 239] width 12 height 12
radio input "true"
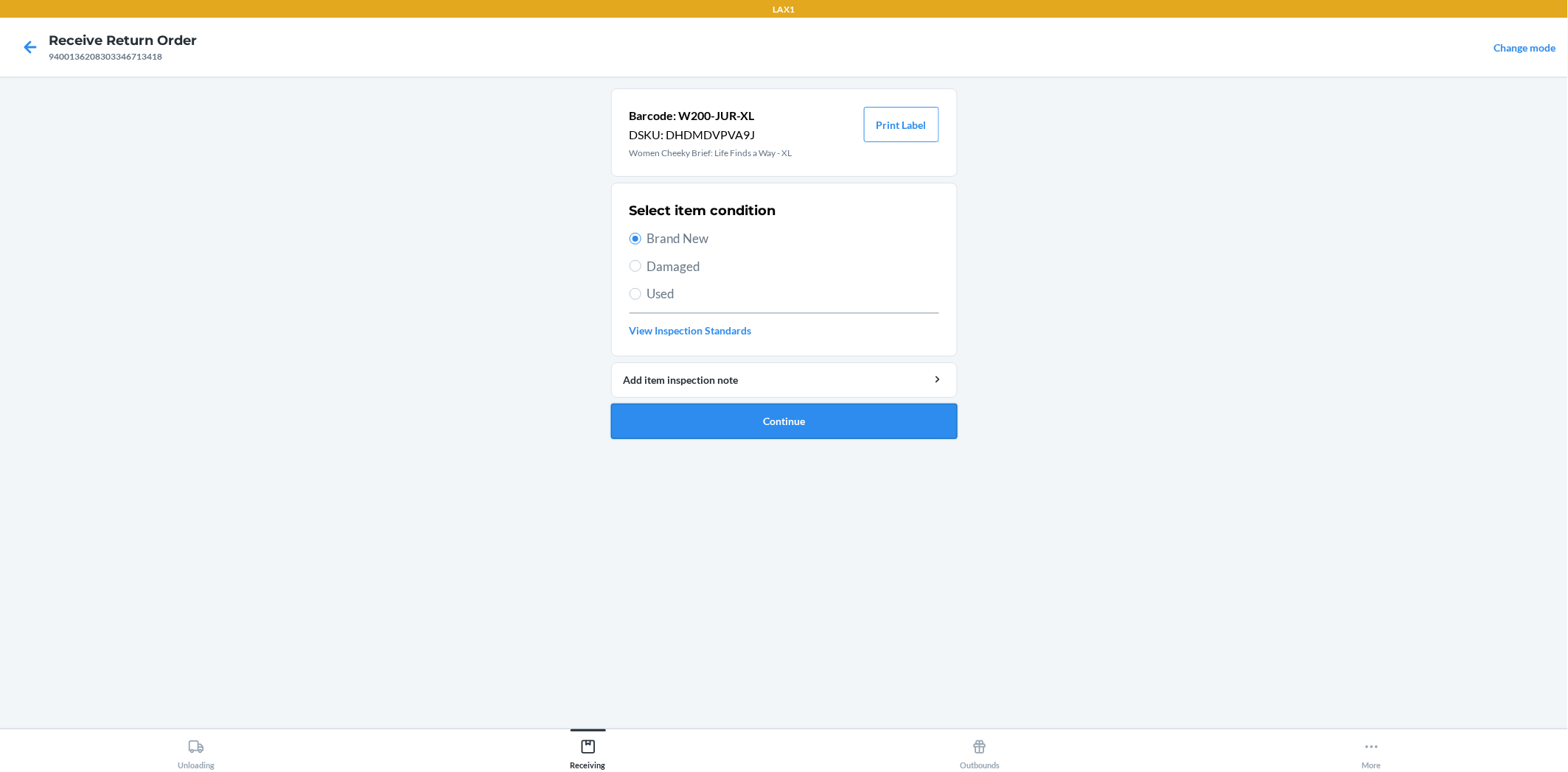
click at [746, 411] on button "Continue" at bounding box center [784, 421] width 346 height 36
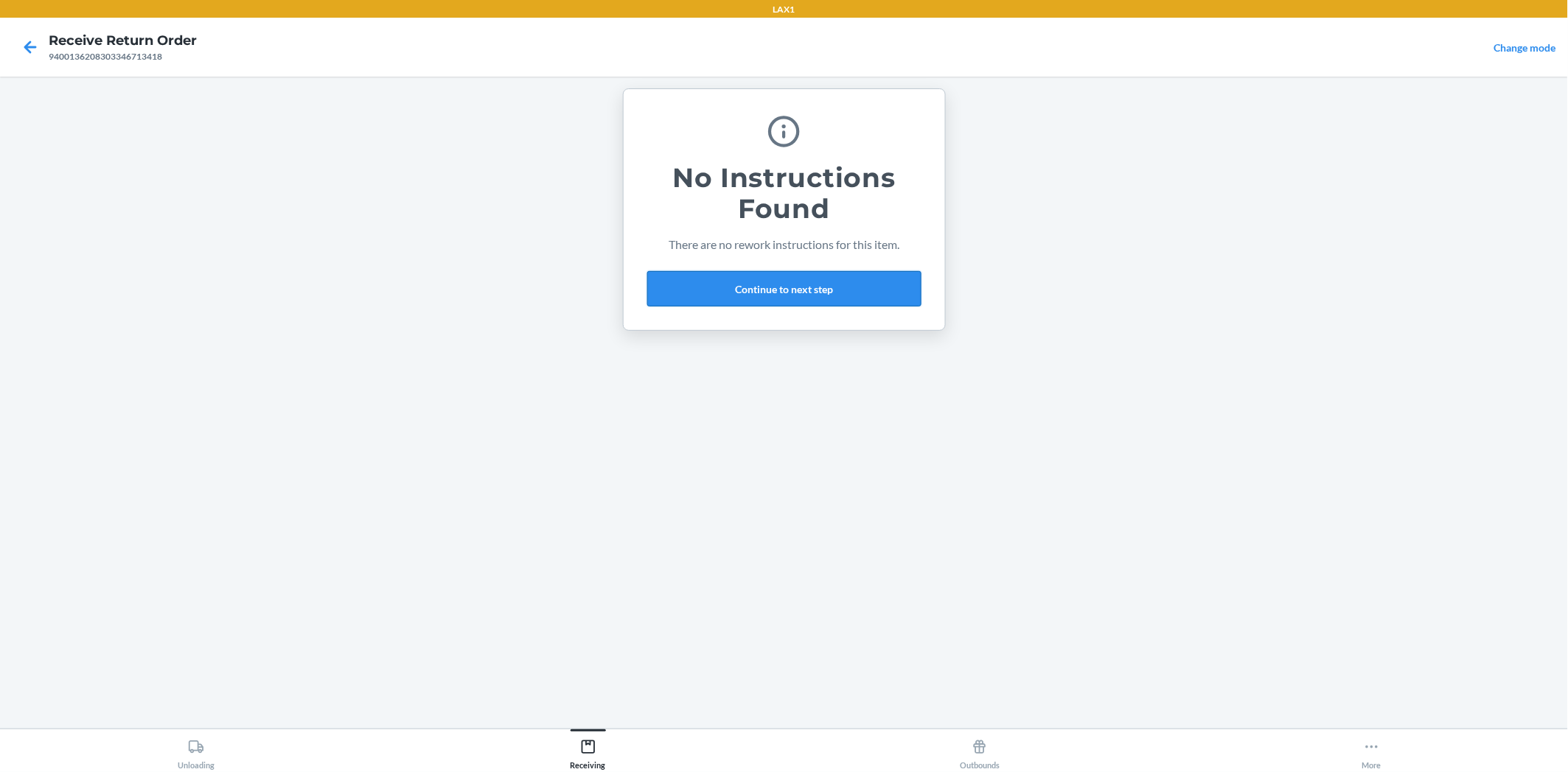
click at [857, 288] on button "Continue to next step" at bounding box center [784, 289] width 274 height 36
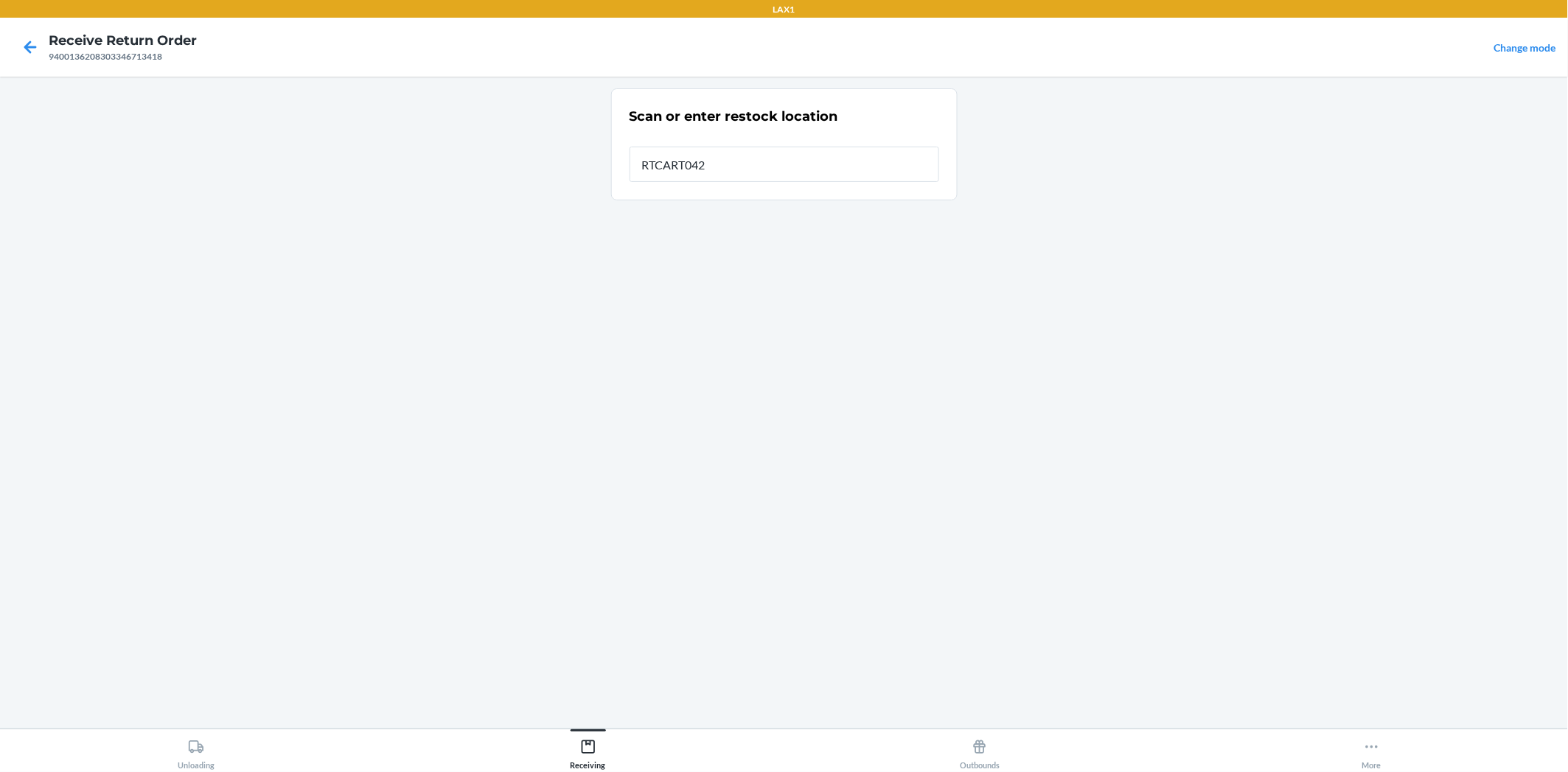
type input "RTCART042"
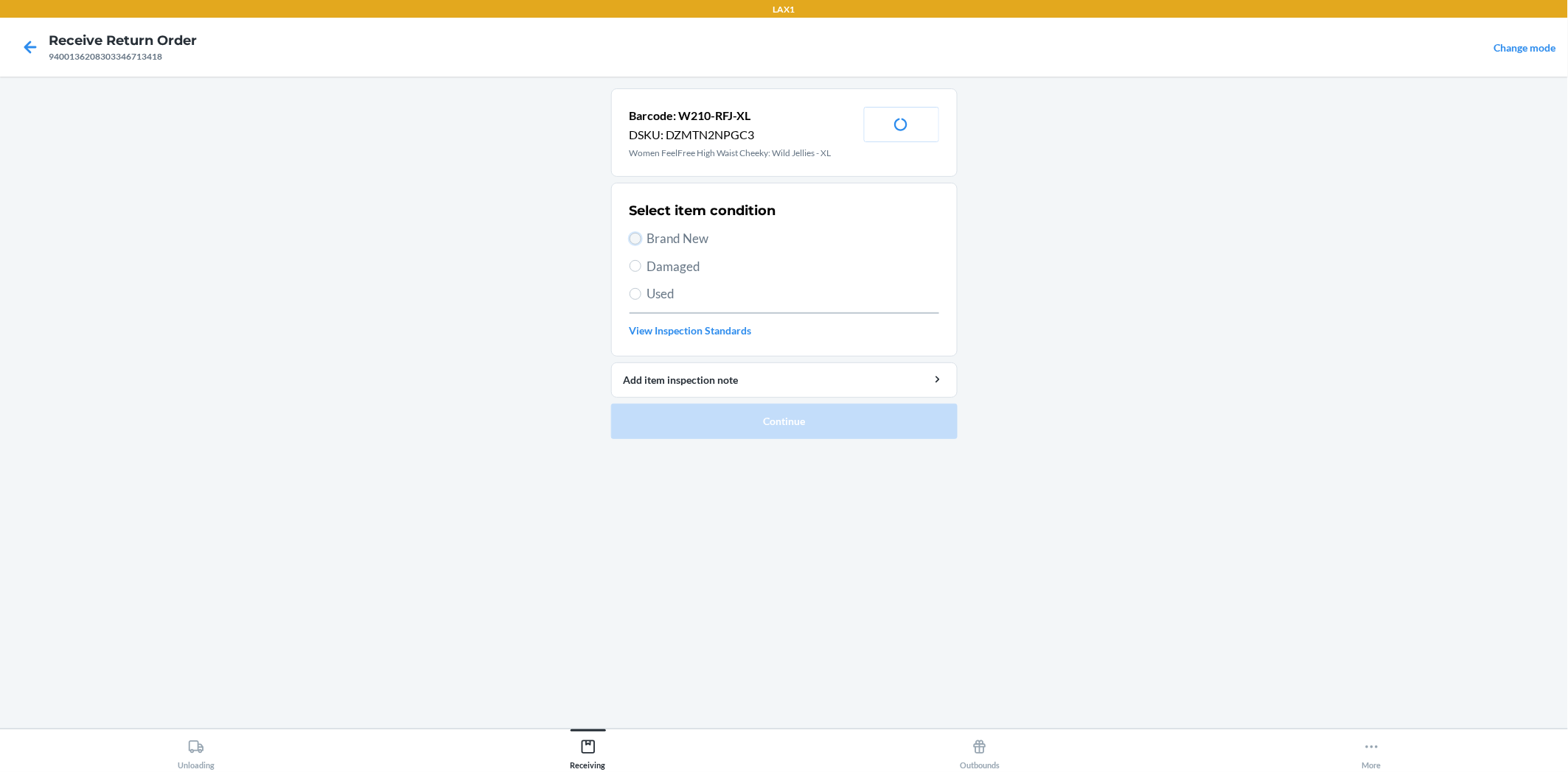
click at [638, 239] on input "Brand New" at bounding box center [635, 239] width 12 height 12
radio input "true"
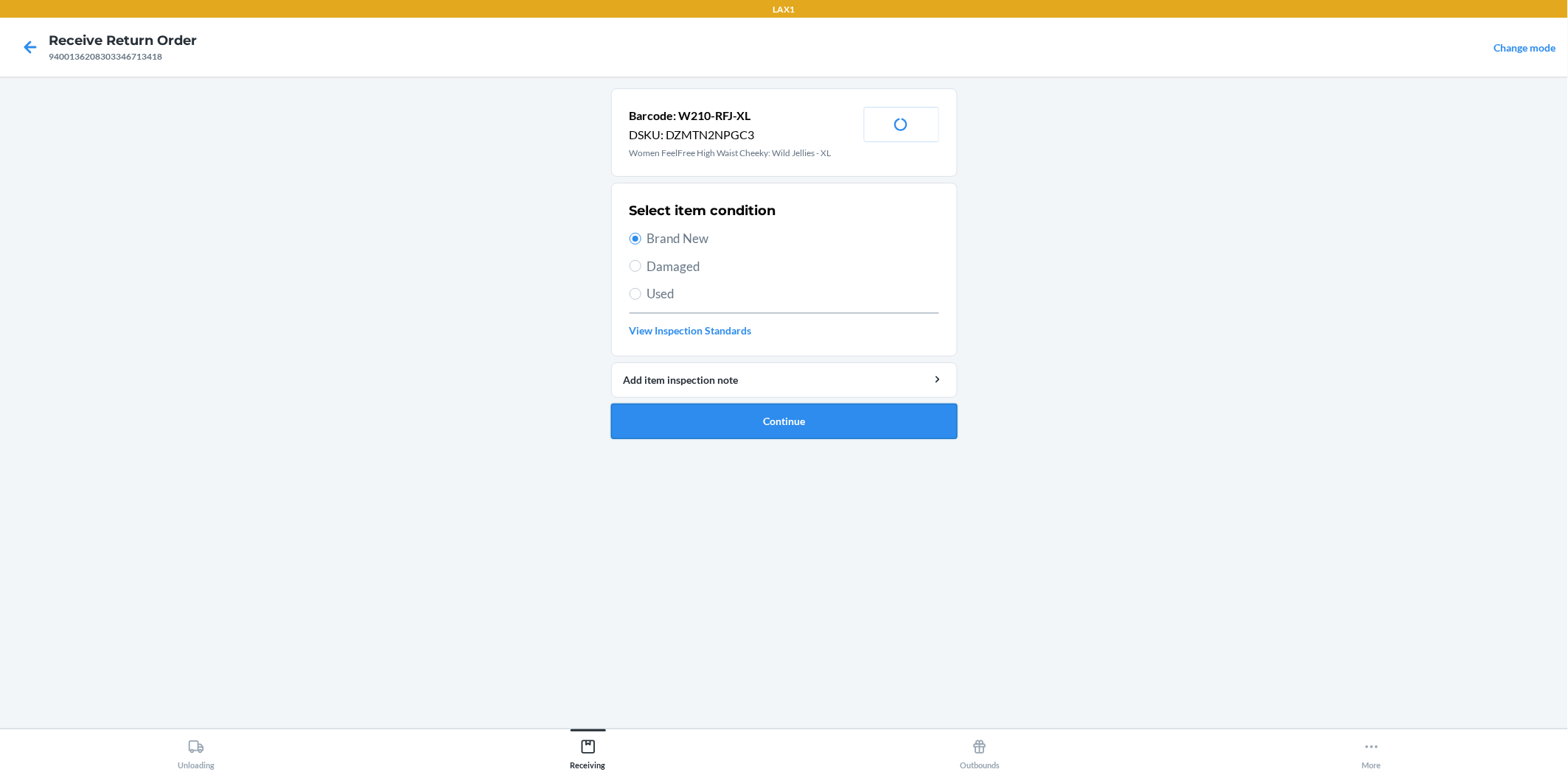
click at [753, 417] on button "Continue" at bounding box center [784, 421] width 346 height 36
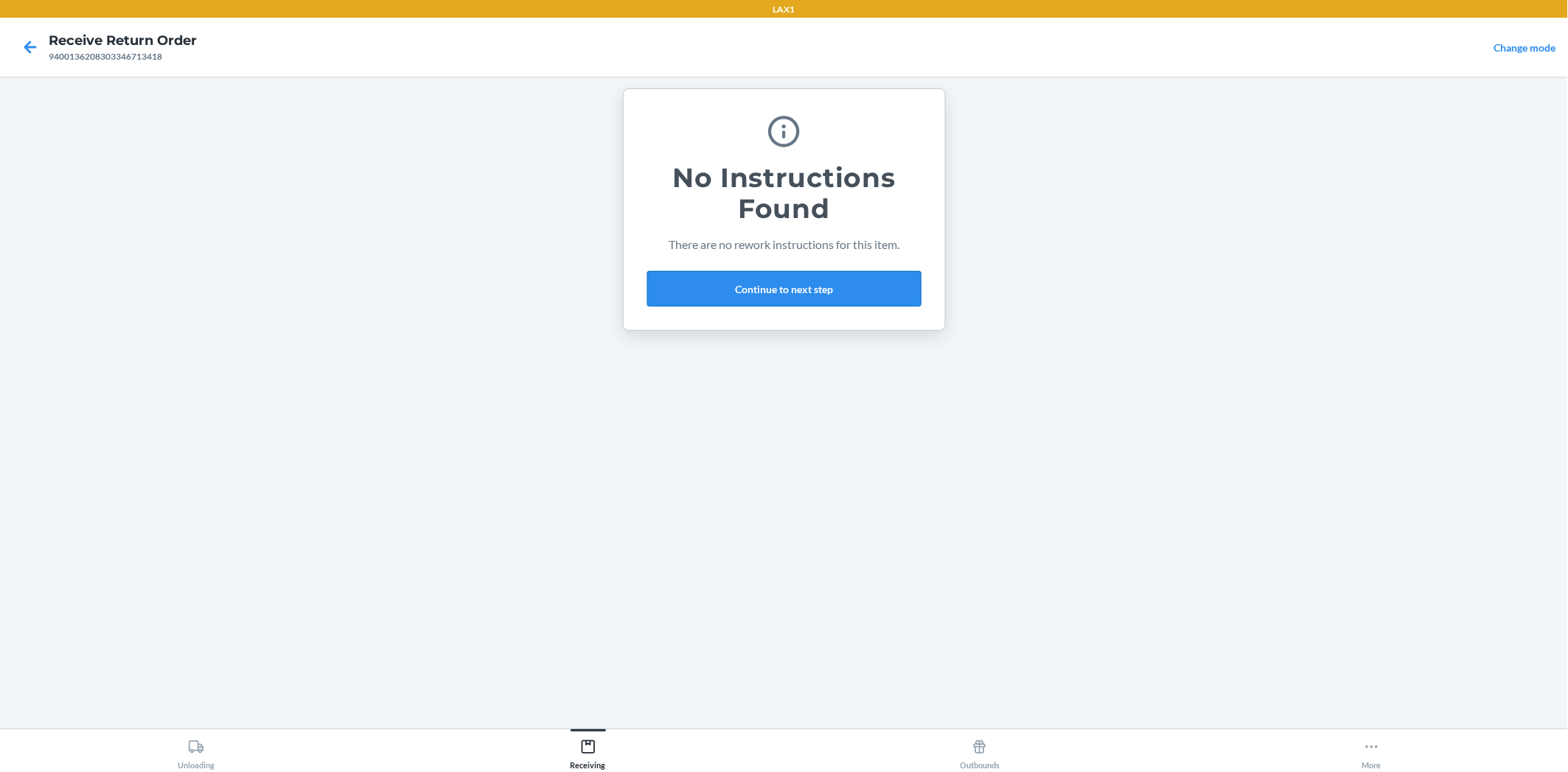
click at [873, 297] on button "Continue to next step" at bounding box center [784, 289] width 274 height 36
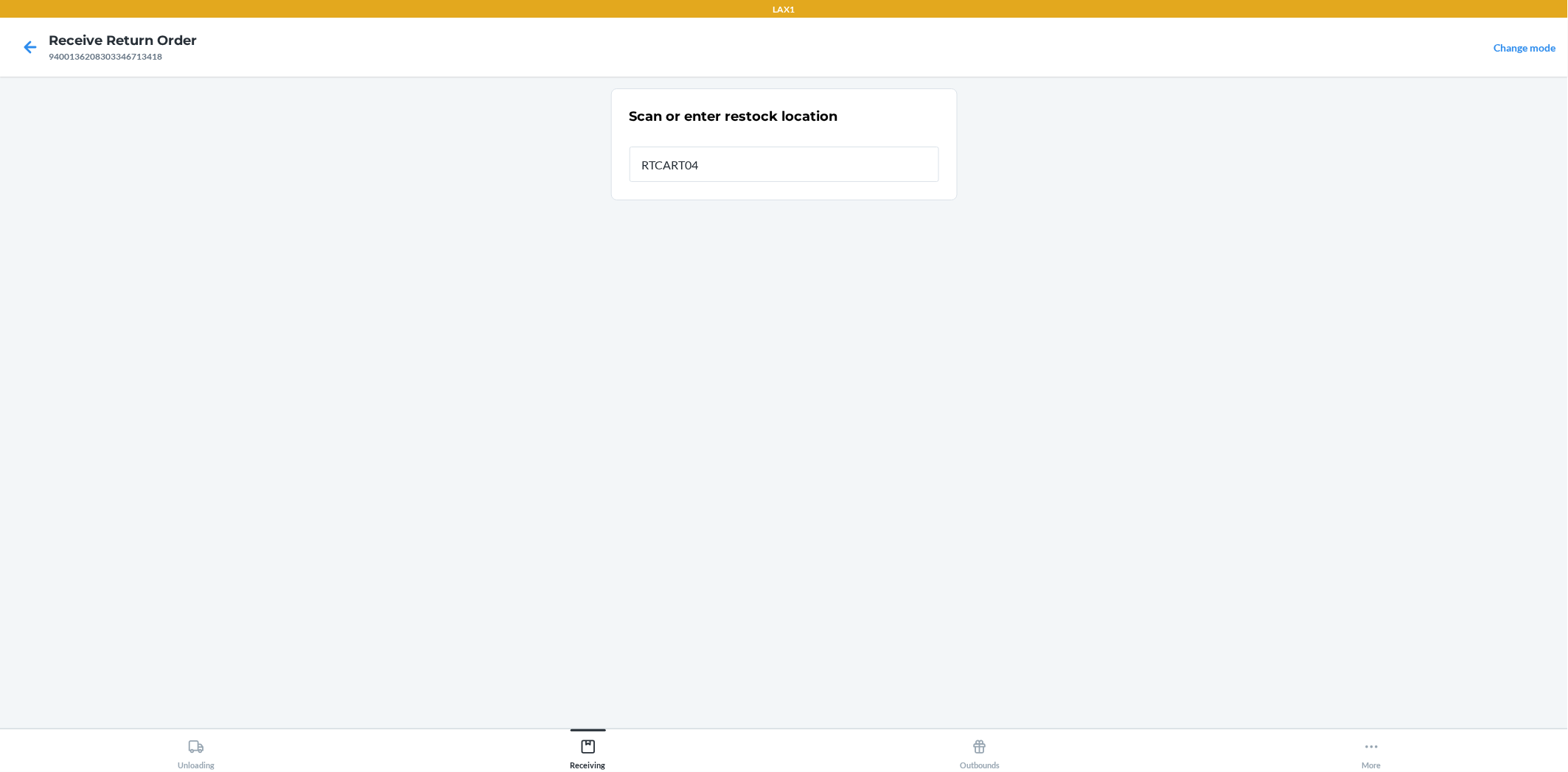
type input "RTCART042"
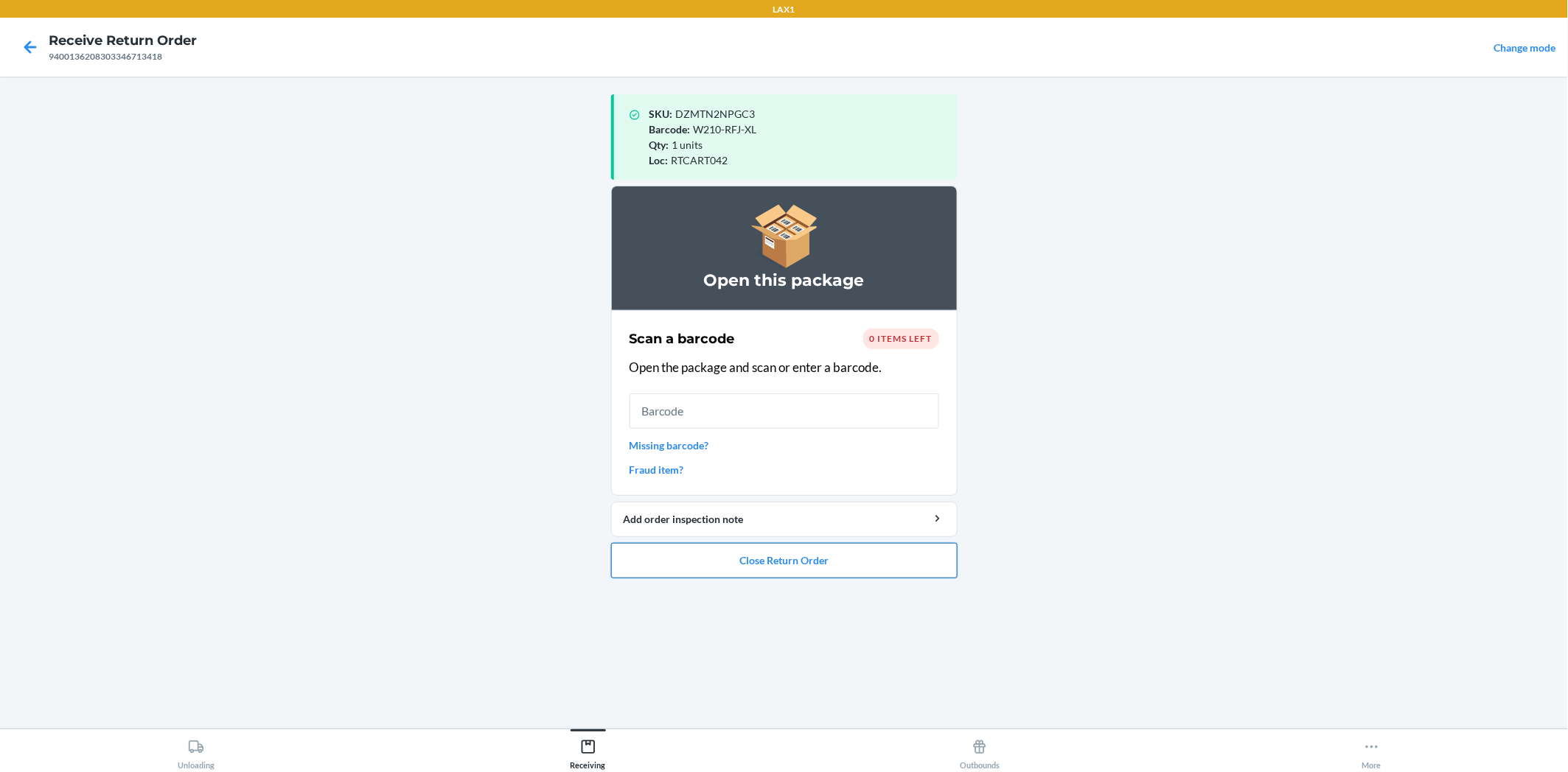
click at [918, 556] on button "Close Return Order" at bounding box center [784, 560] width 346 height 36
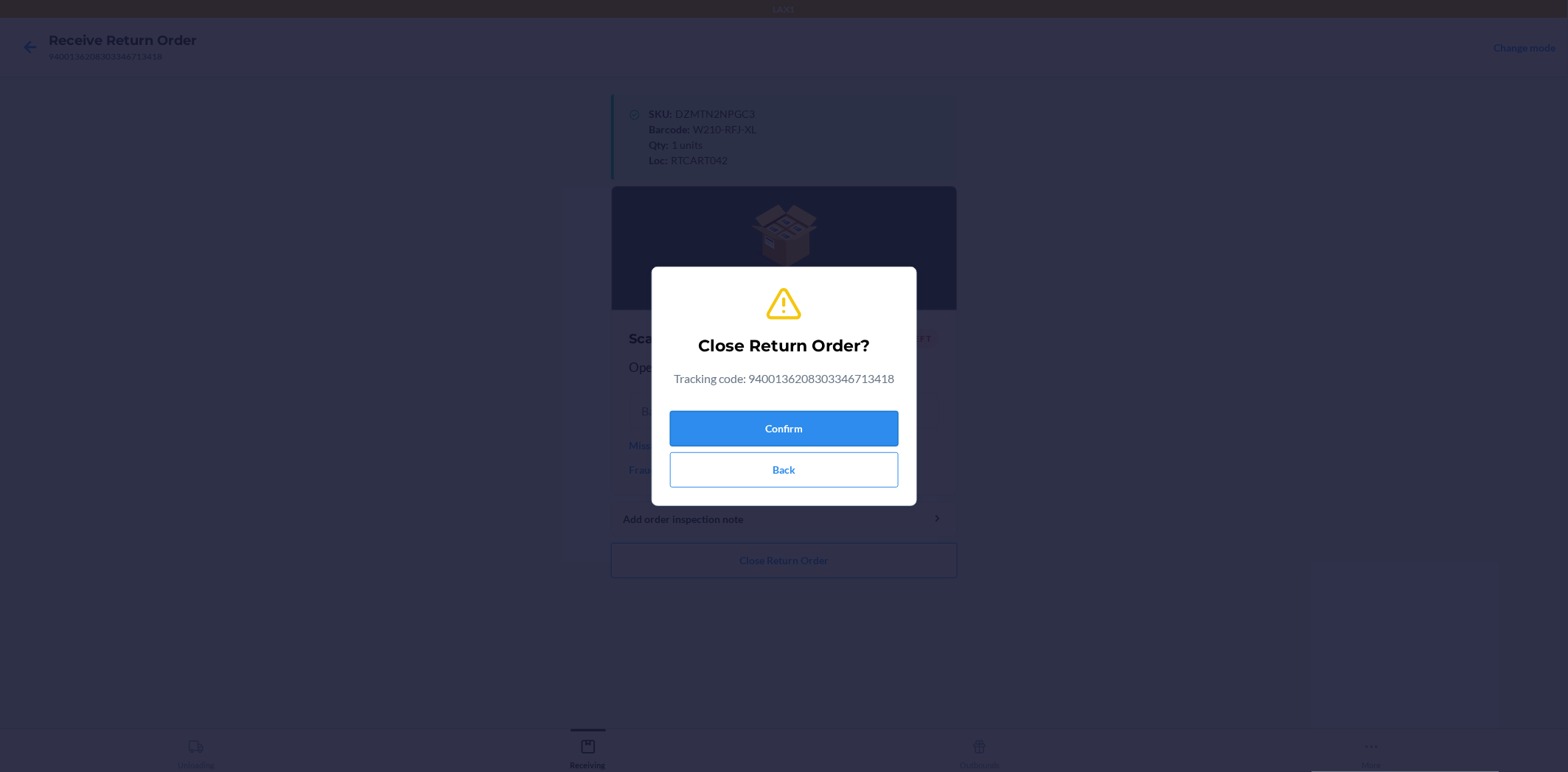
click at [856, 417] on button "Confirm" at bounding box center [784, 429] width 228 height 36
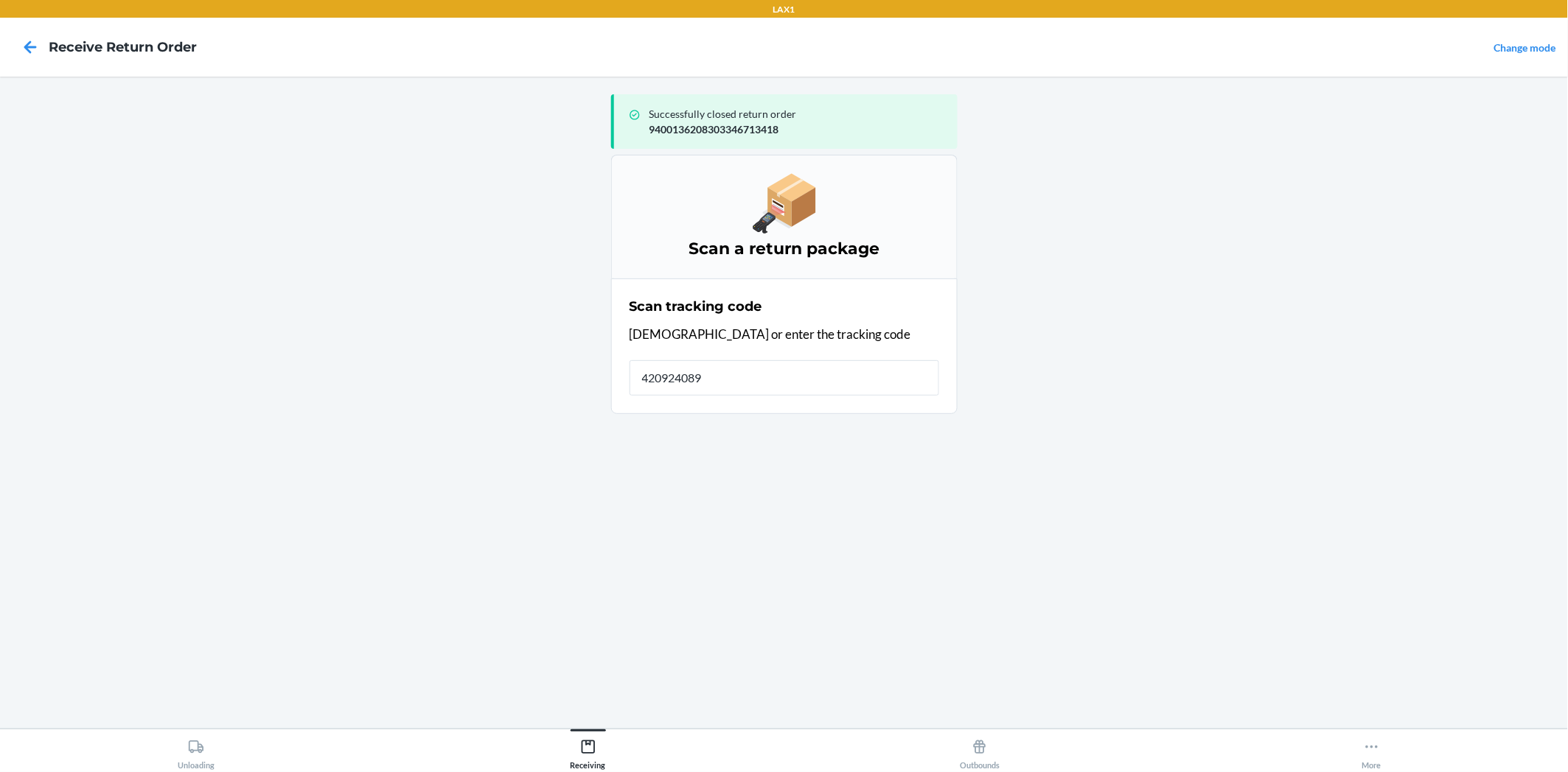
type input "4209240894"
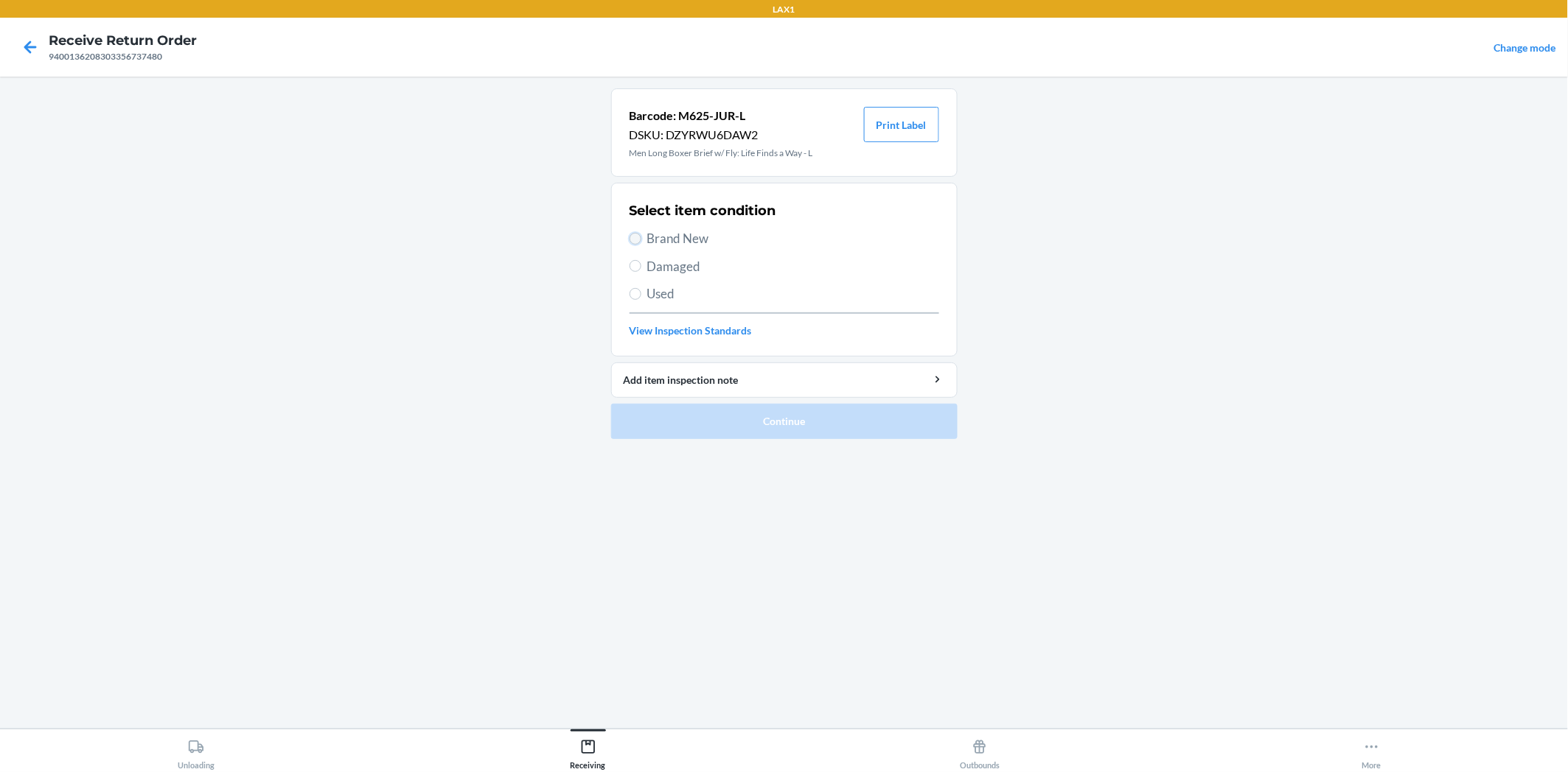
click at [635, 242] on input "Brand New" at bounding box center [635, 239] width 12 height 12
radio input "true"
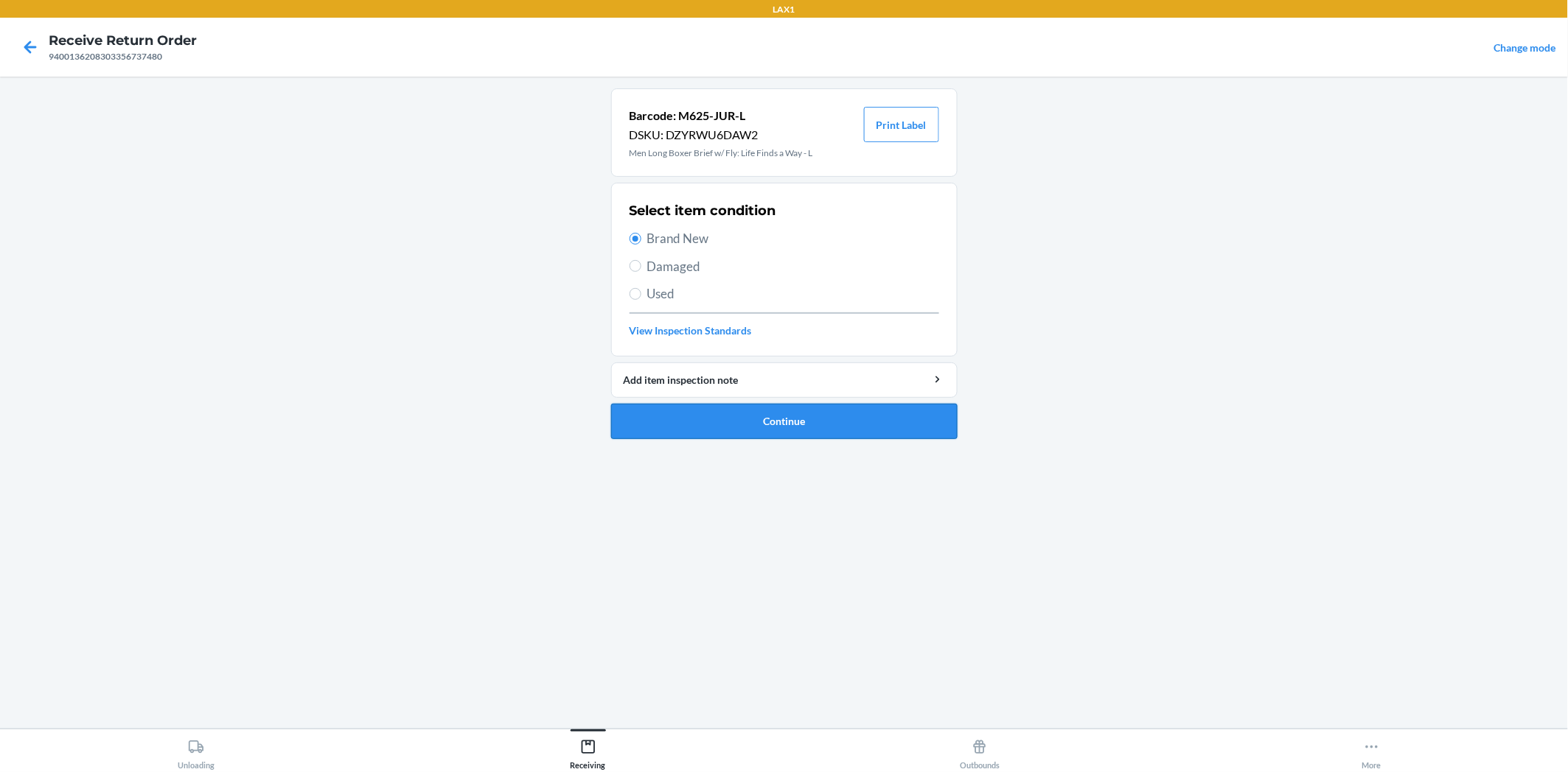
click at [734, 415] on button "Continue" at bounding box center [784, 421] width 346 height 36
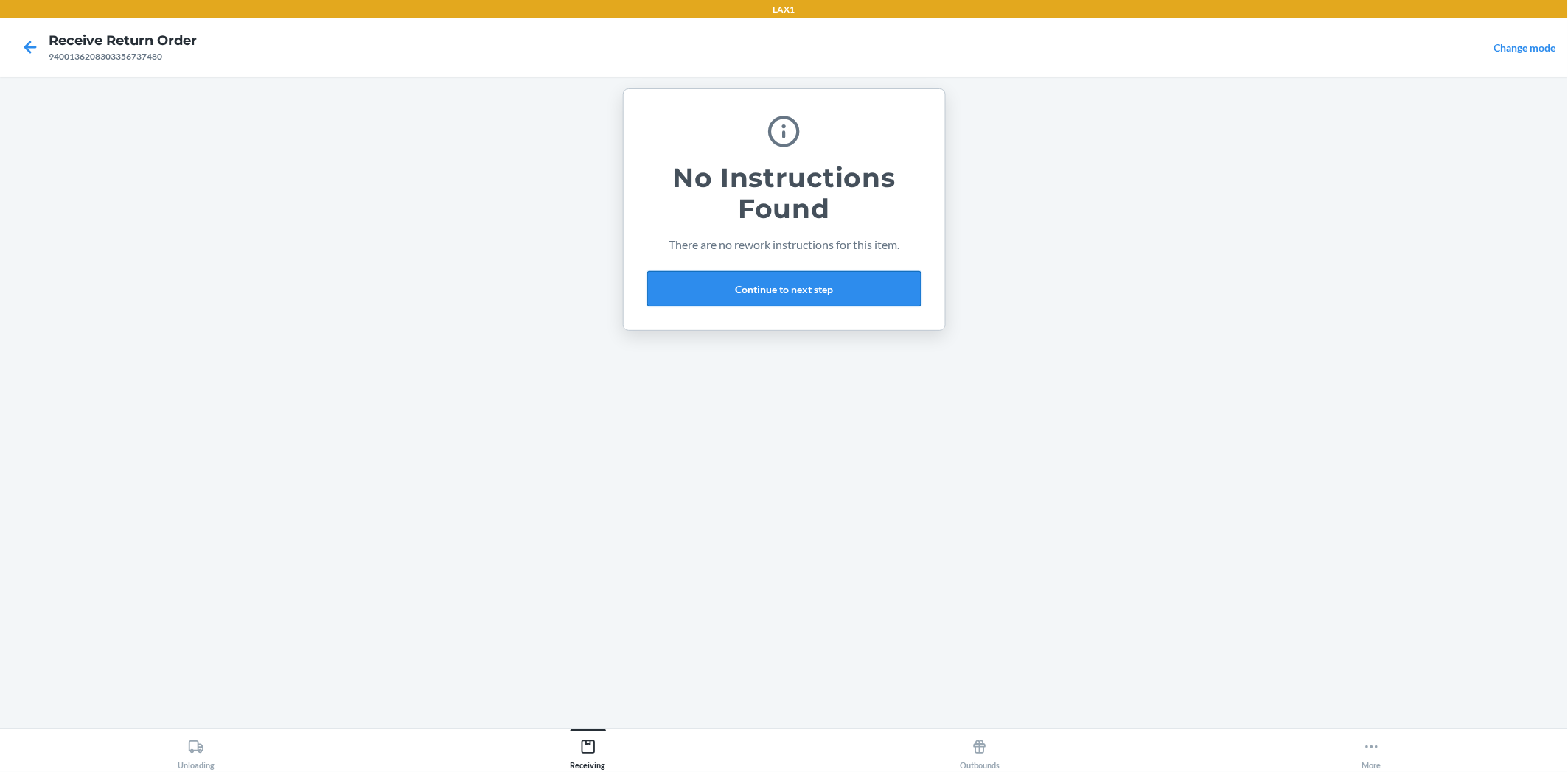
click at [820, 283] on button "Continue to next step" at bounding box center [784, 289] width 274 height 36
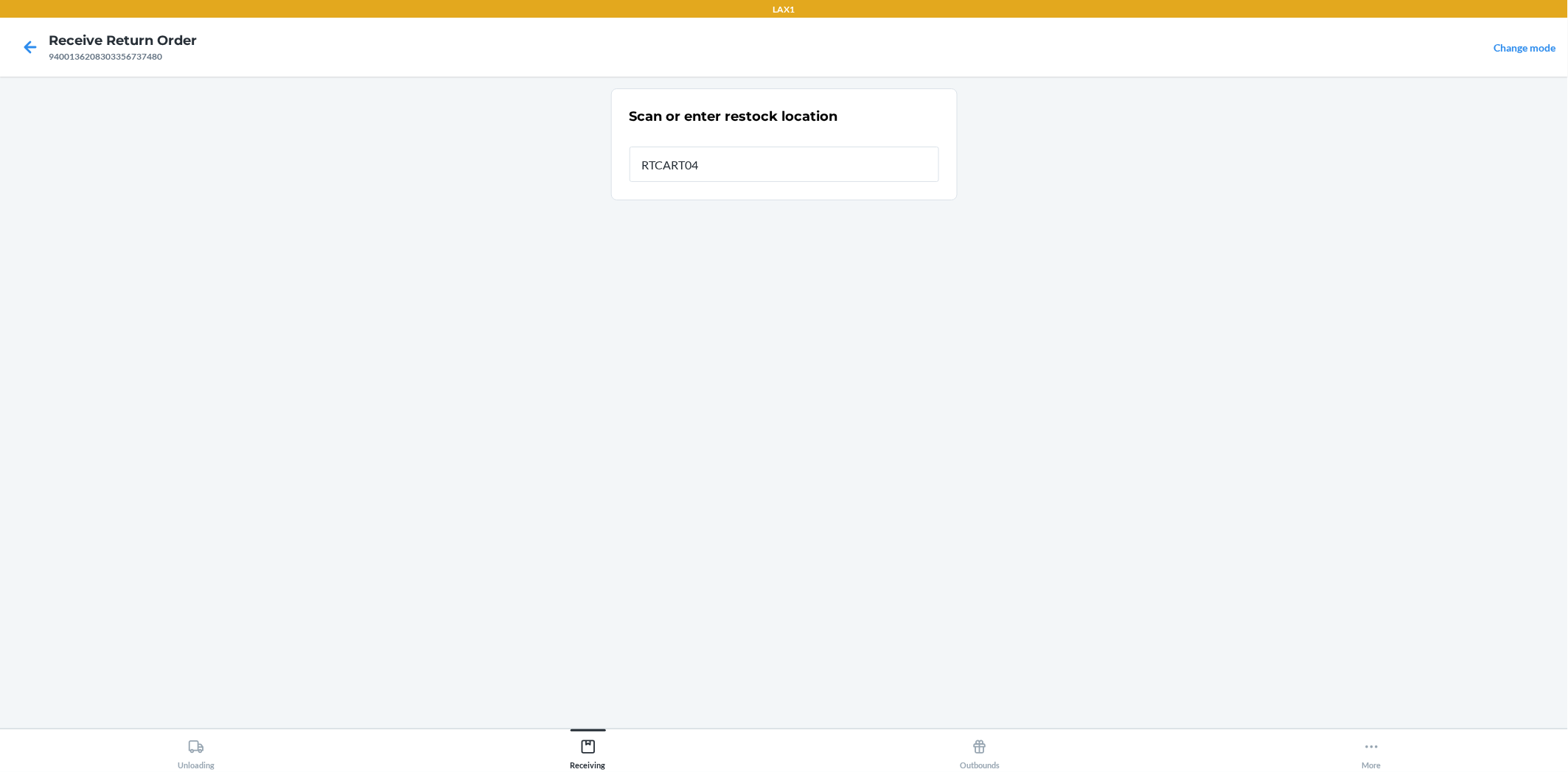
type input "RTCART042"
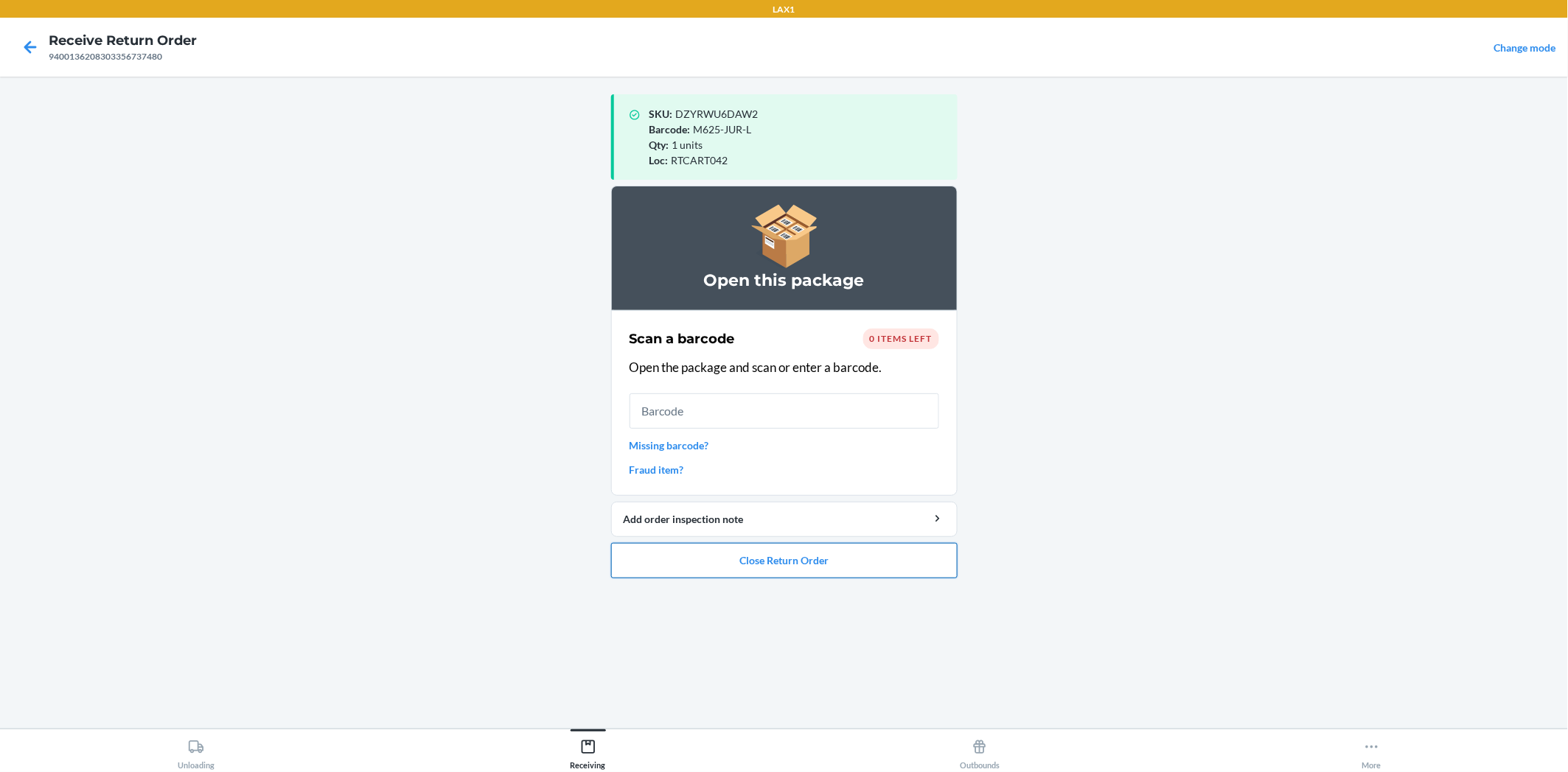
click at [910, 553] on button "Close Return Order" at bounding box center [784, 560] width 346 height 36
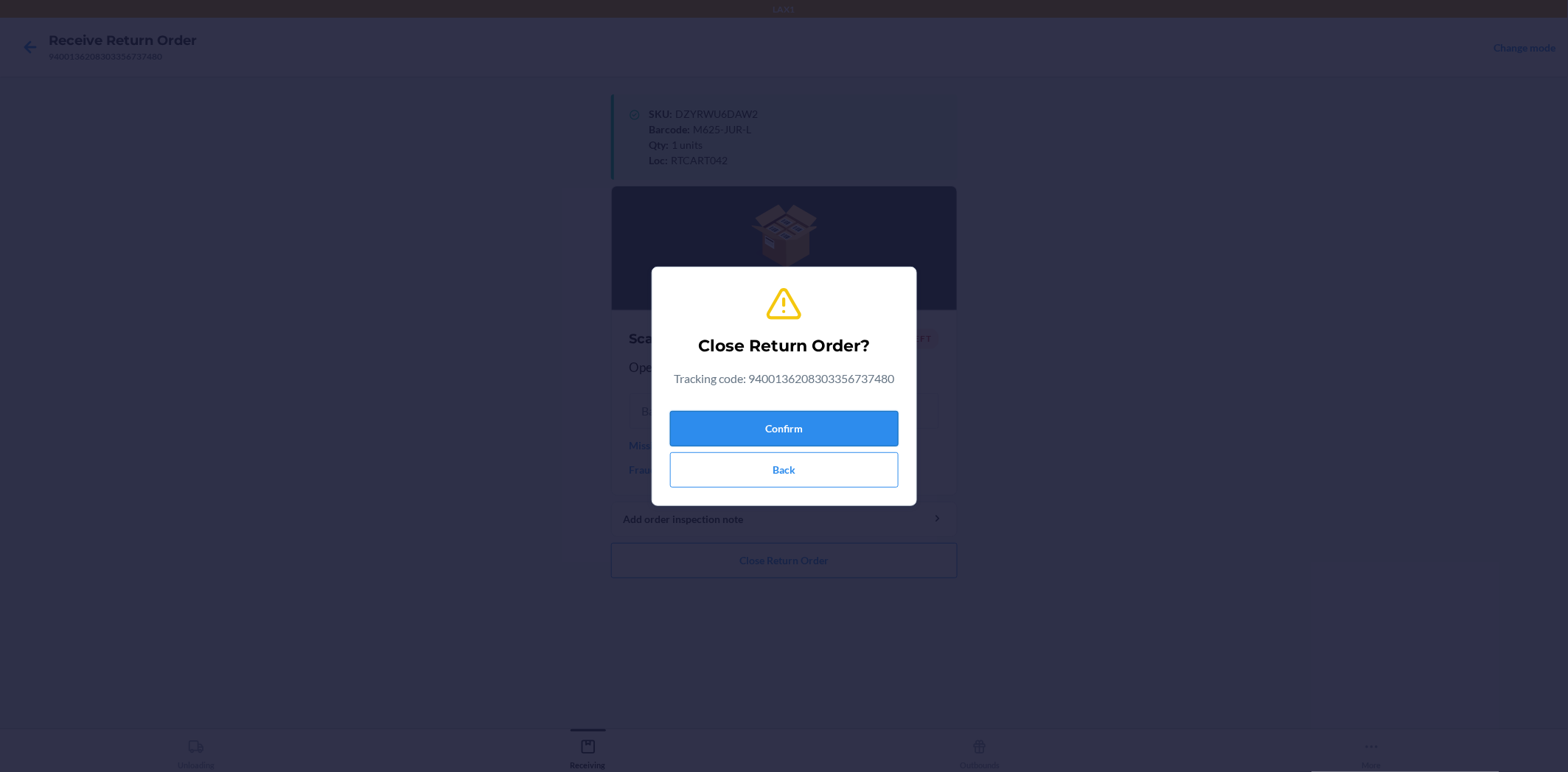
click at [823, 414] on button "Confirm" at bounding box center [784, 429] width 228 height 36
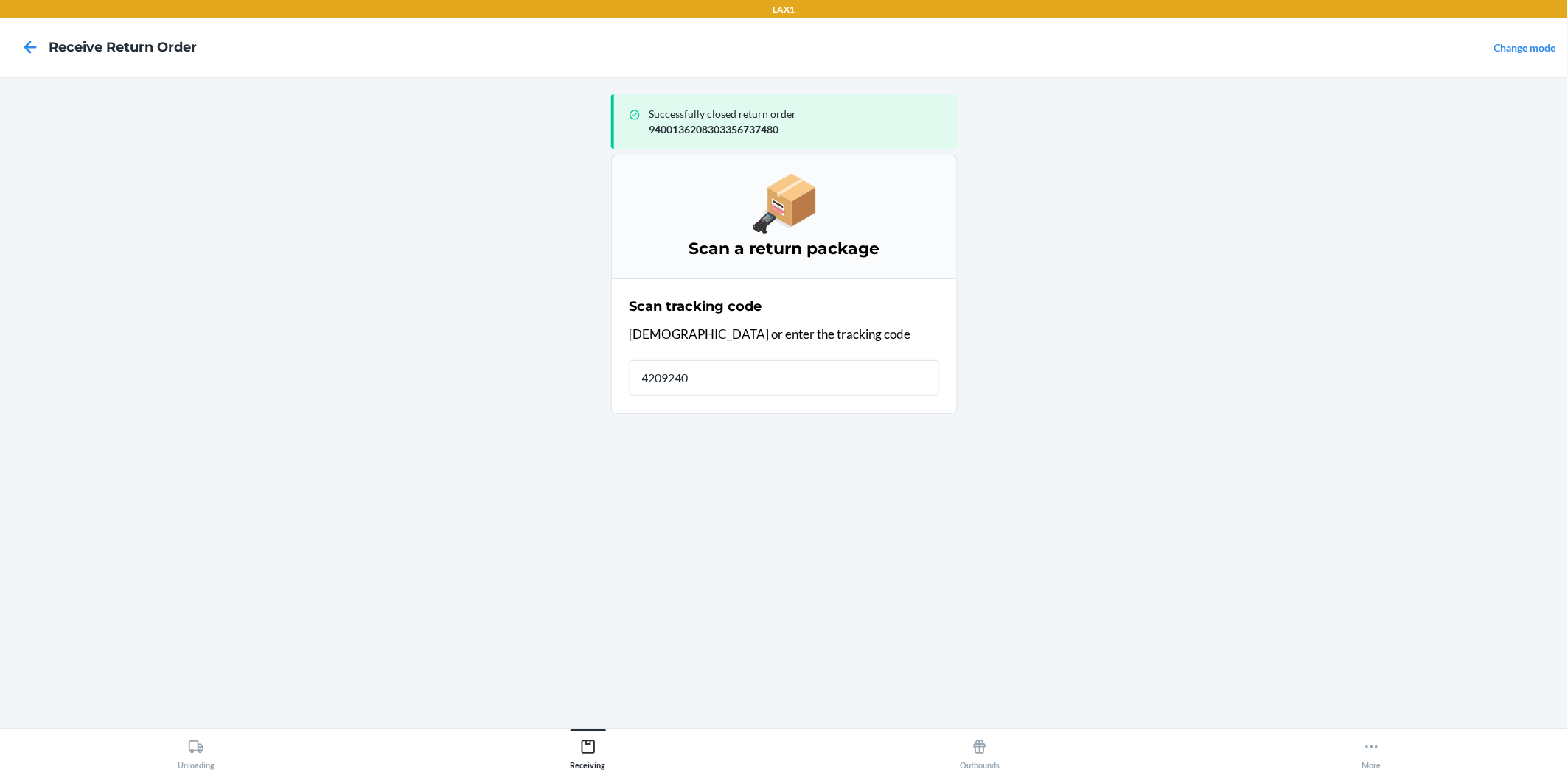
type input "42092408"
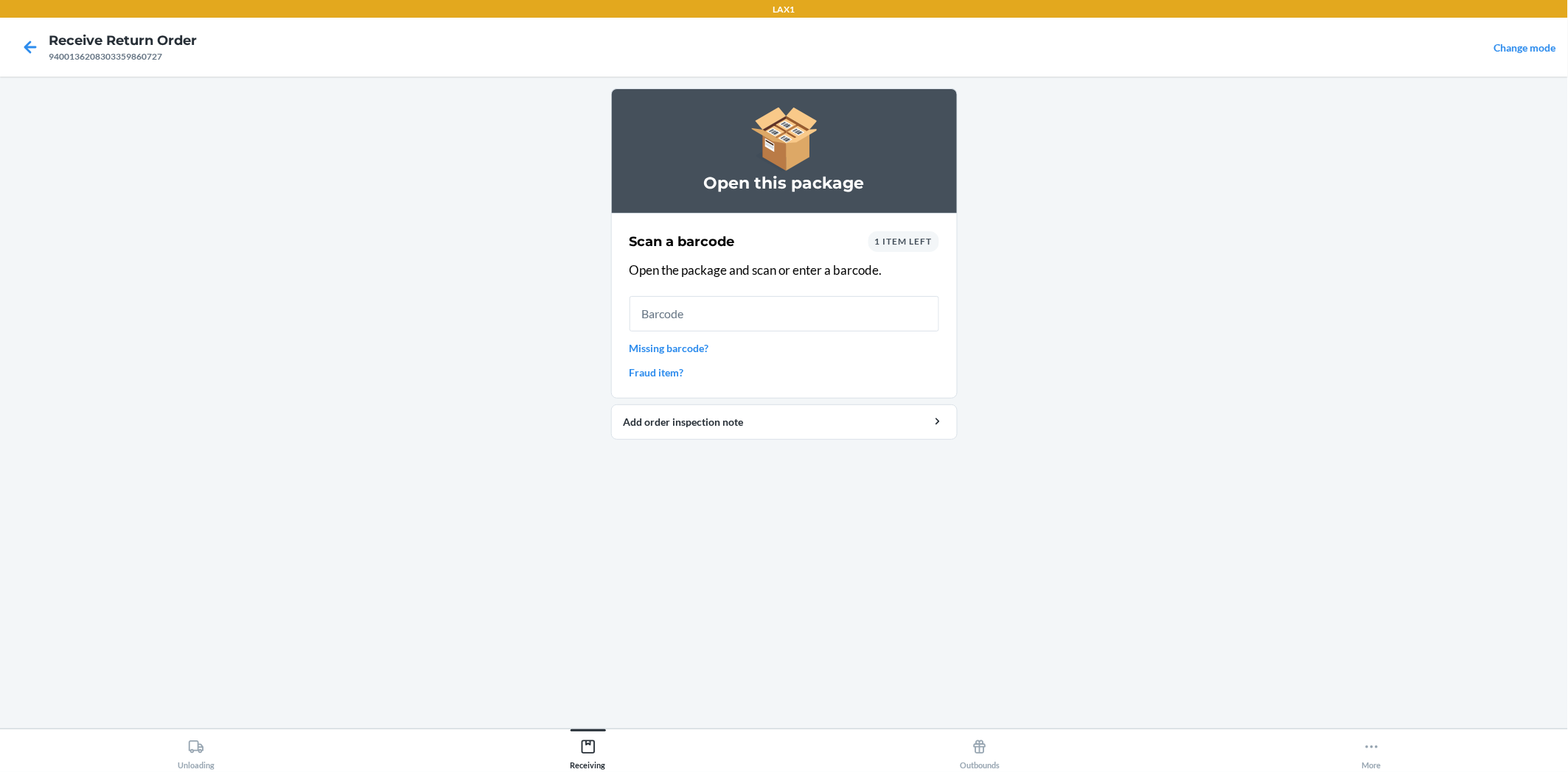
click at [915, 241] on span "1 item left" at bounding box center [904, 241] width 57 height 11
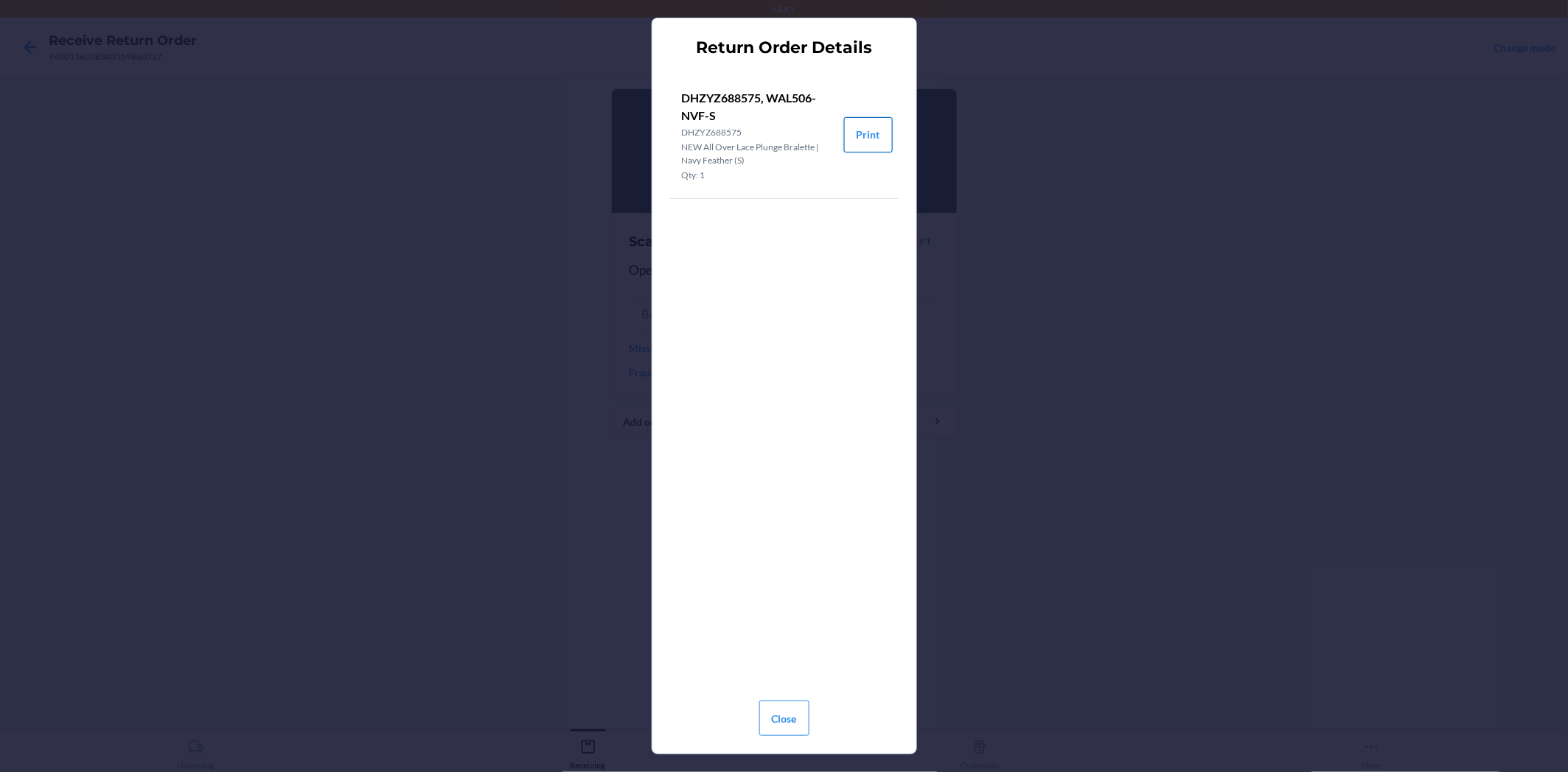
click at [859, 135] on button "Print" at bounding box center [868, 135] width 48 height 36
click at [797, 711] on button "Close" at bounding box center [784, 718] width 50 height 36
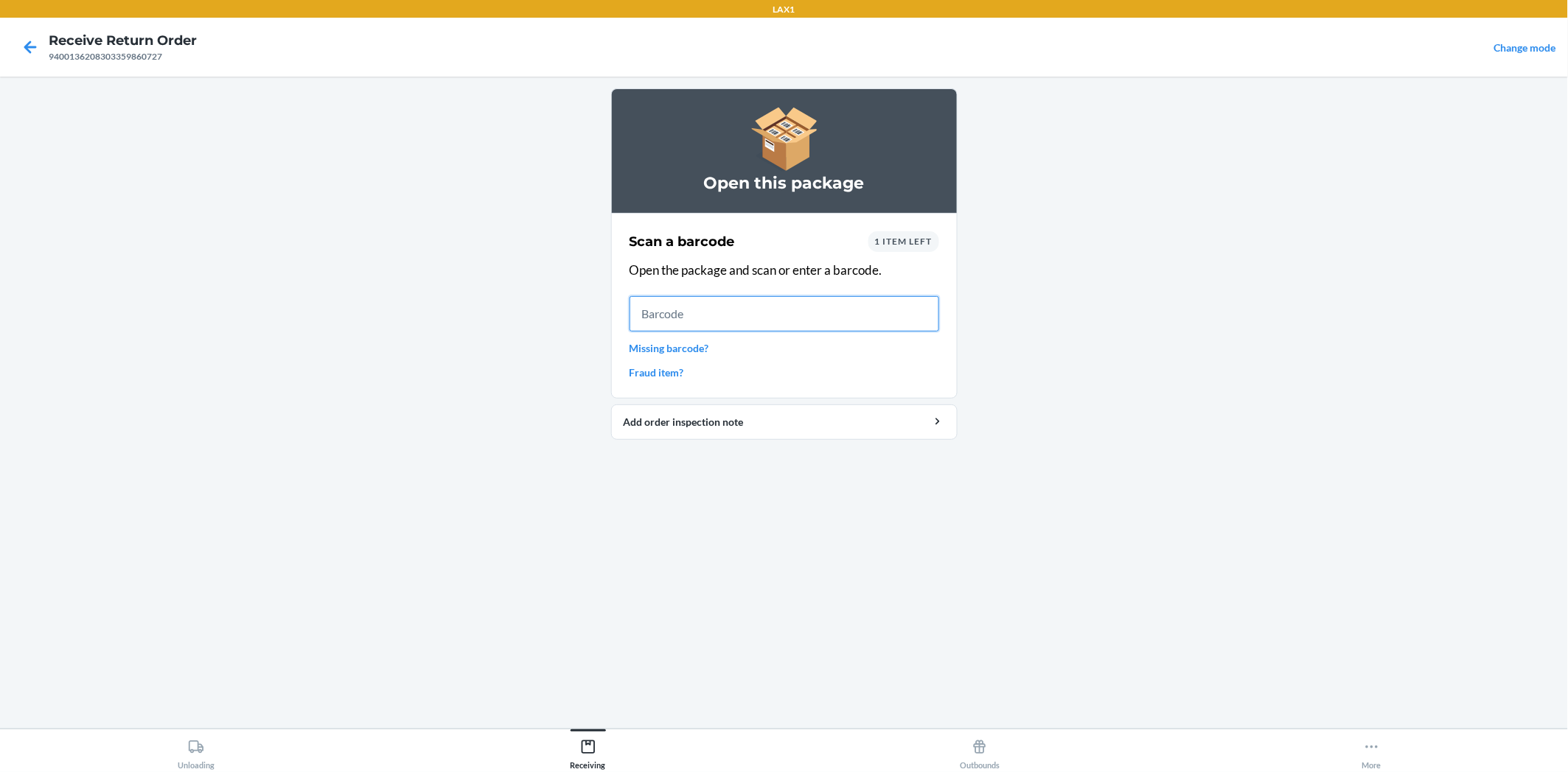
click at [675, 305] on input "text" at bounding box center [784, 314] width 309 height 36
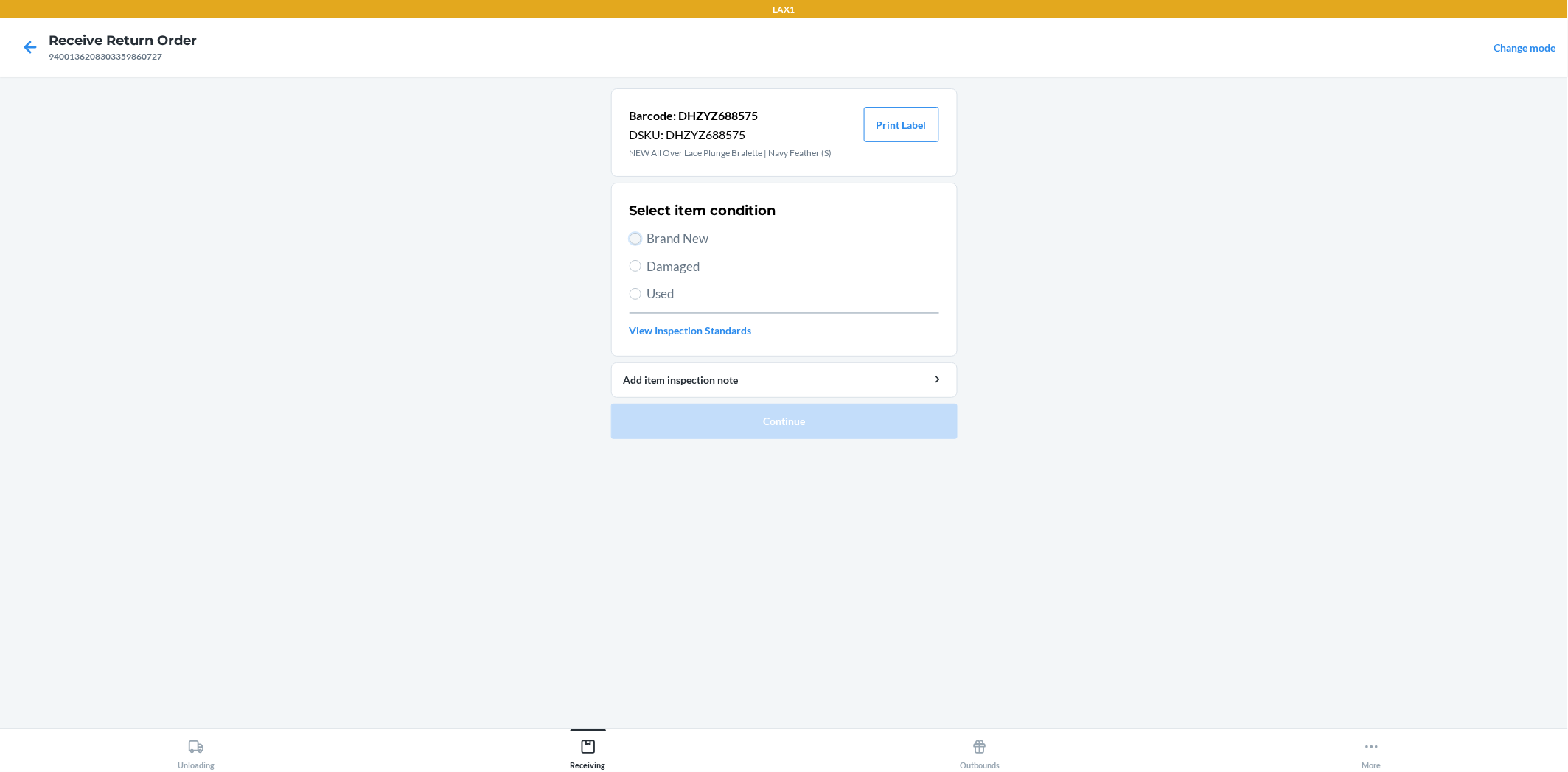
click at [630, 237] on input "Brand New" at bounding box center [635, 239] width 12 height 12
radio input "true"
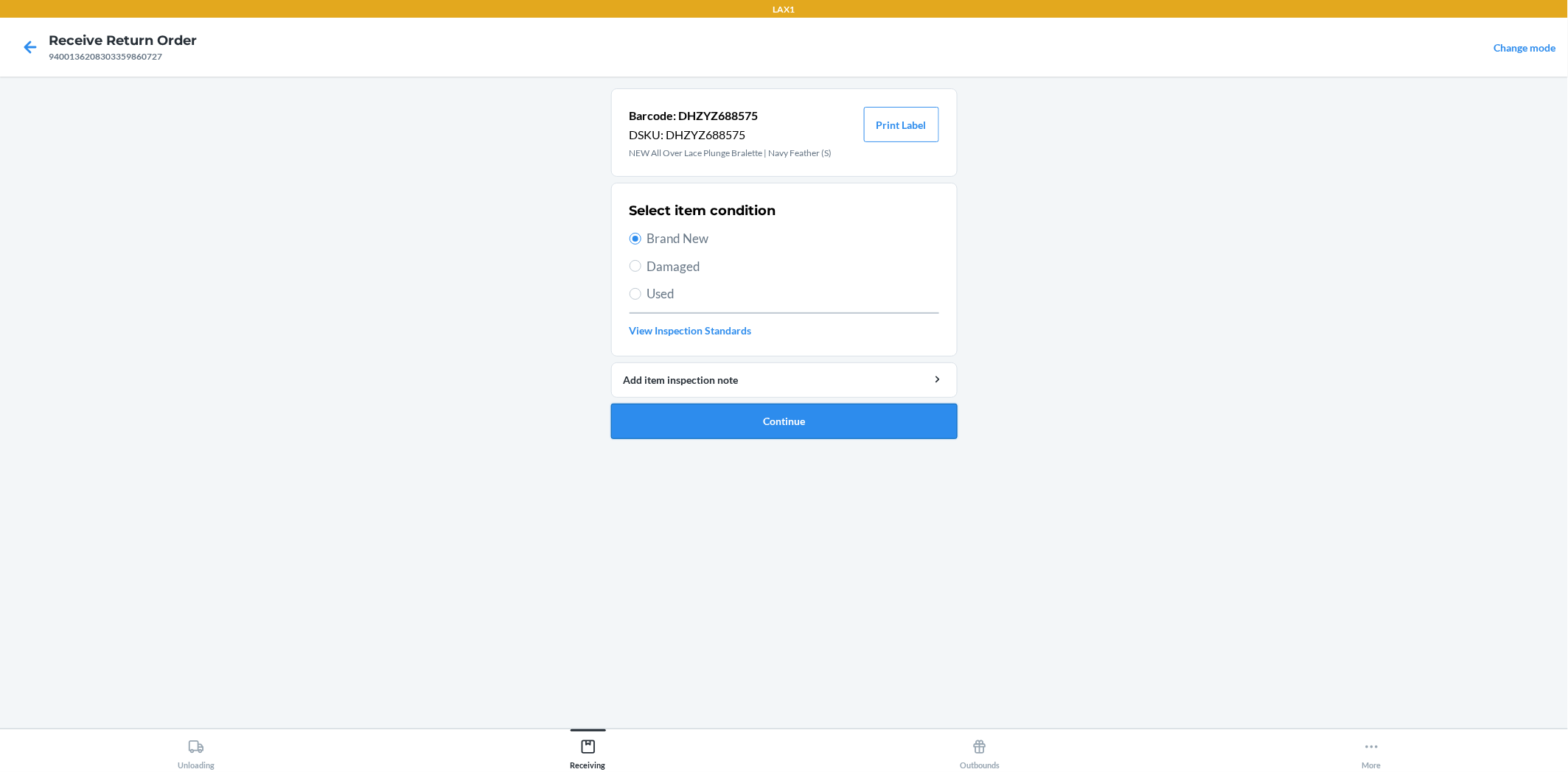
click at [778, 414] on button "Continue" at bounding box center [784, 421] width 346 height 36
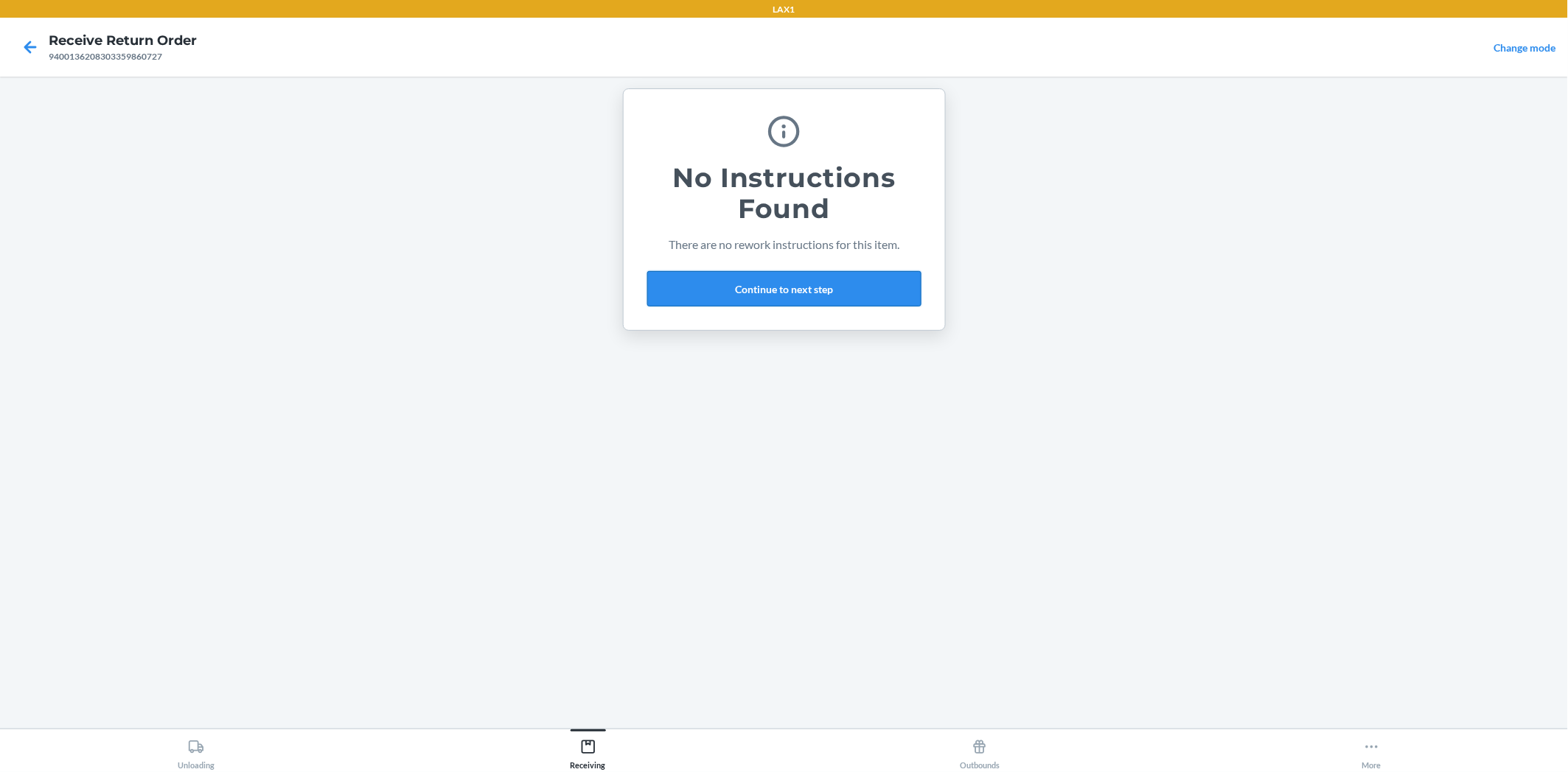
click at [784, 292] on button "Continue to next step" at bounding box center [784, 289] width 274 height 36
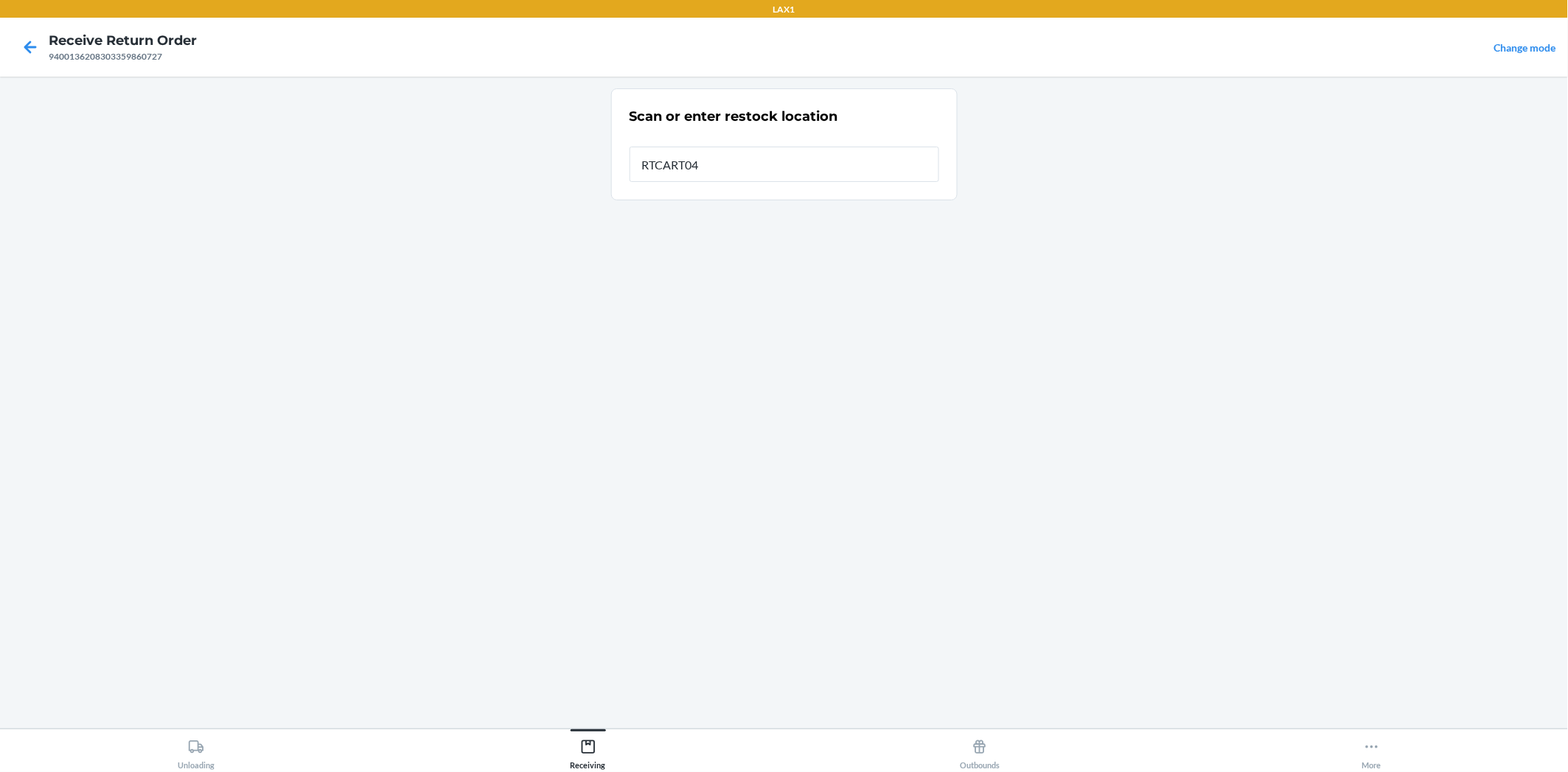
type input "RTCART042"
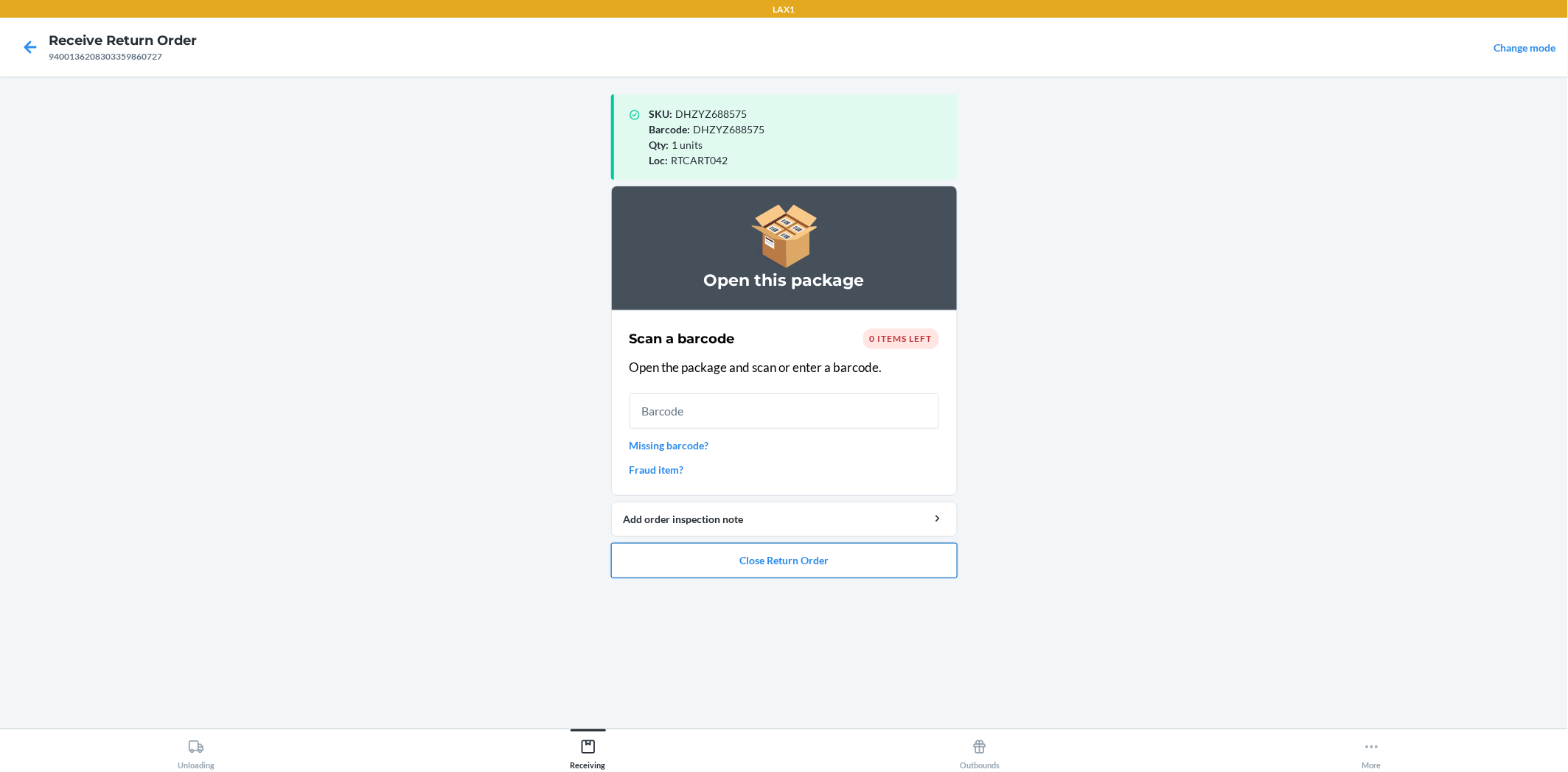
click at [800, 564] on button "Close Return Order" at bounding box center [784, 560] width 346 height 36
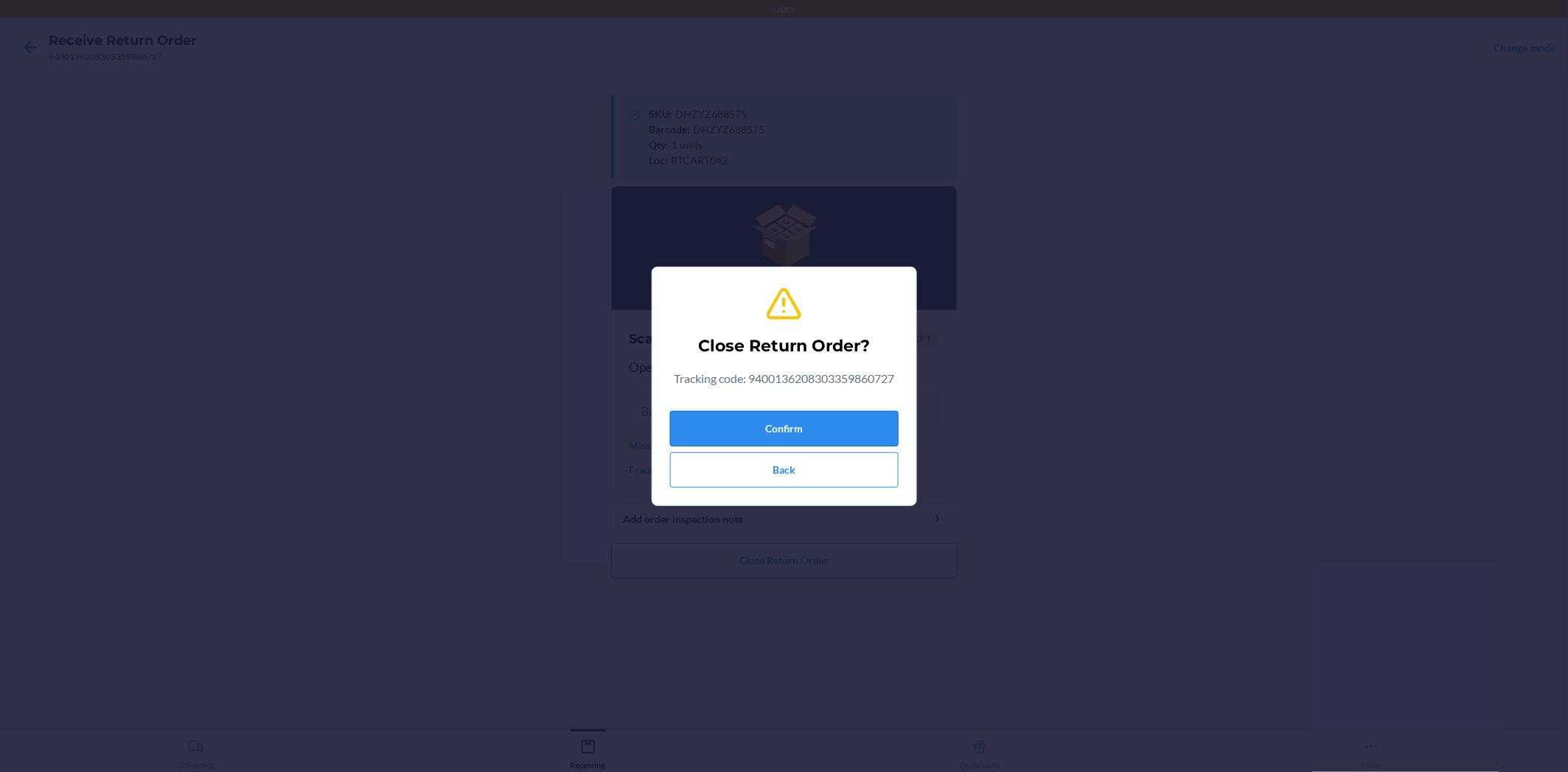
click at [815, 430] on button "Confirm" at bounding box center [784, 429] width 228 height 36
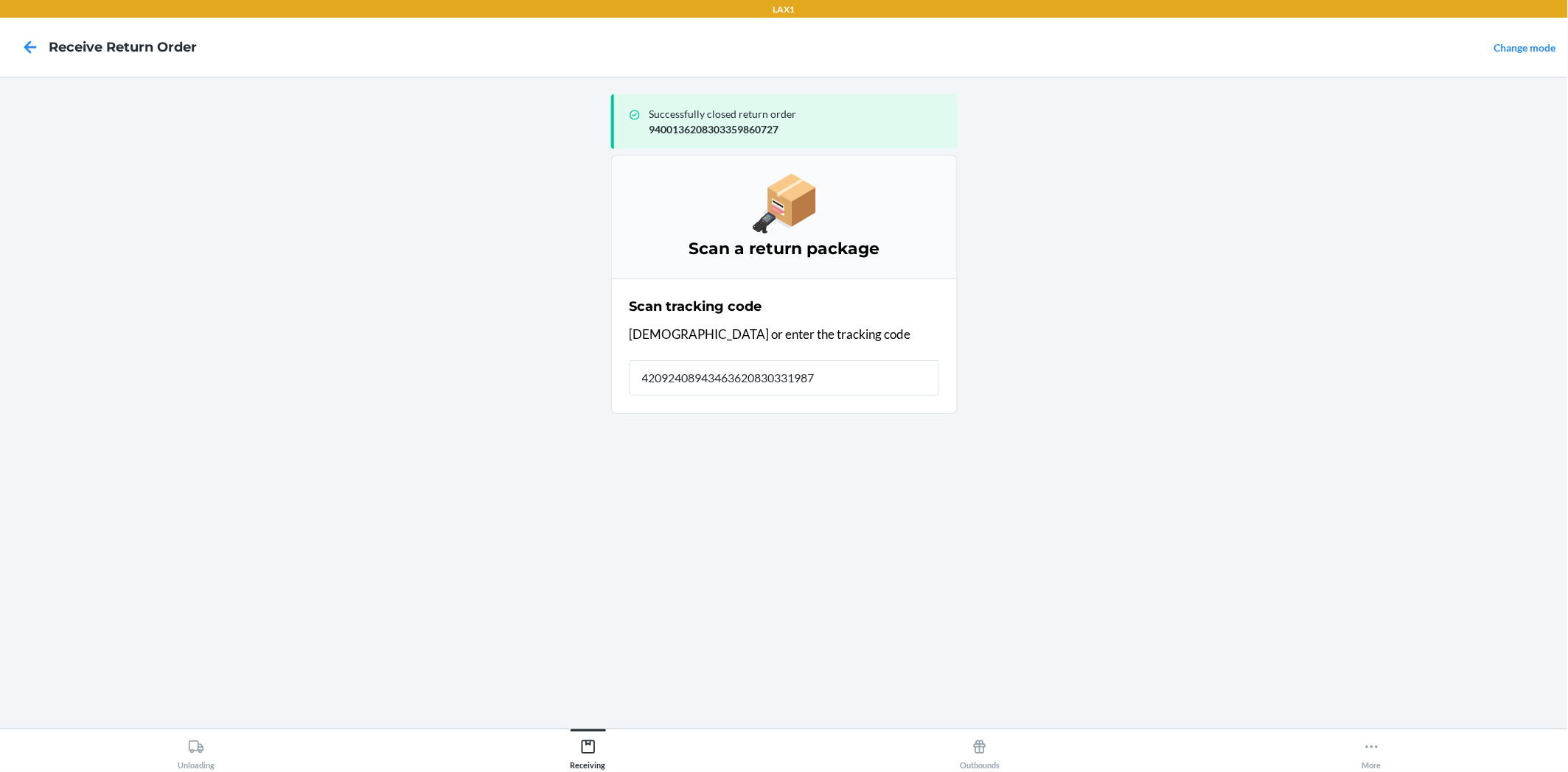
type input "420924089434636208303319876"
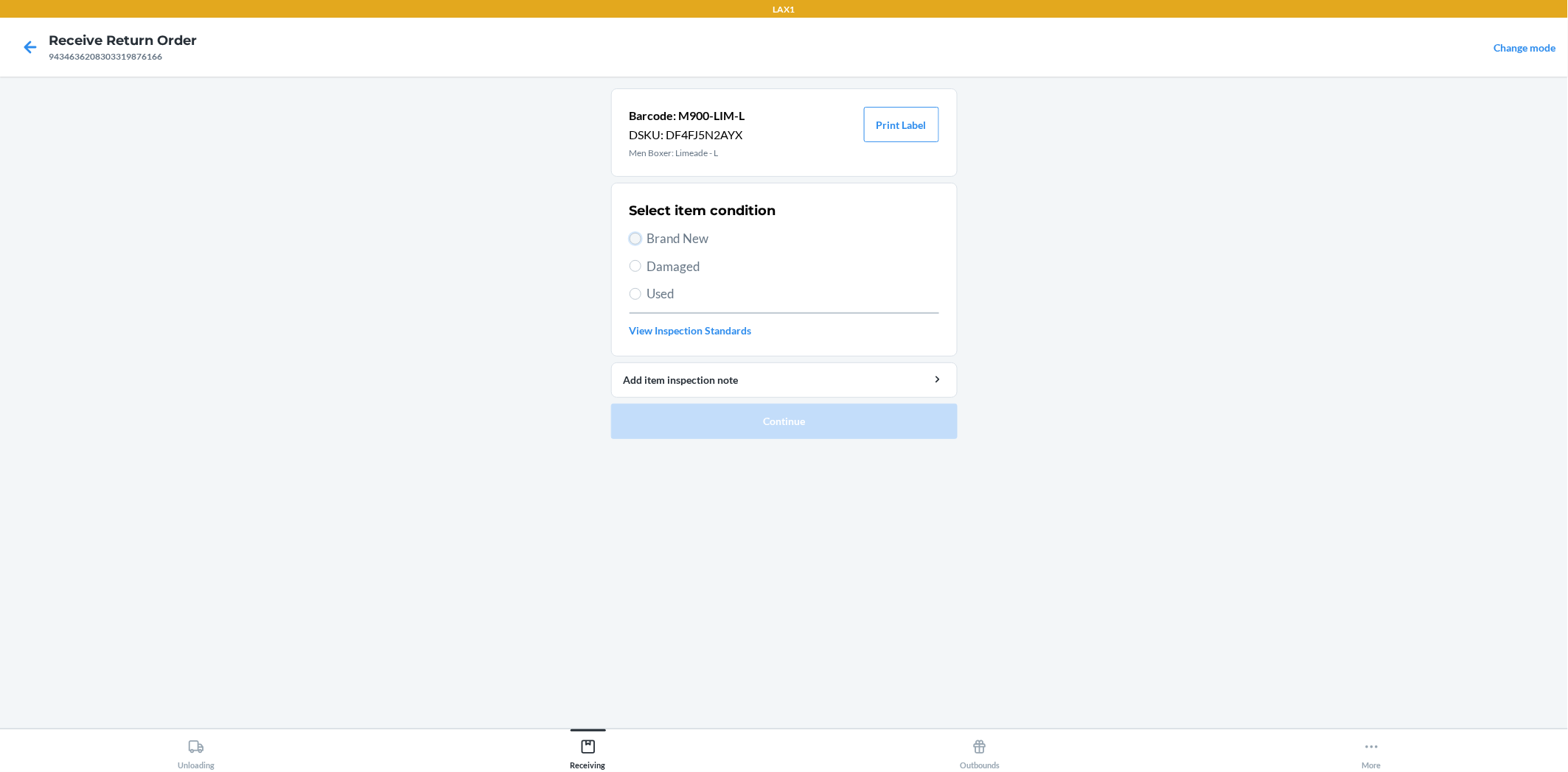
click at [636, 234] on input "Brand New" at bounding box center [635, 239] width 12 height 12
radio input "true"
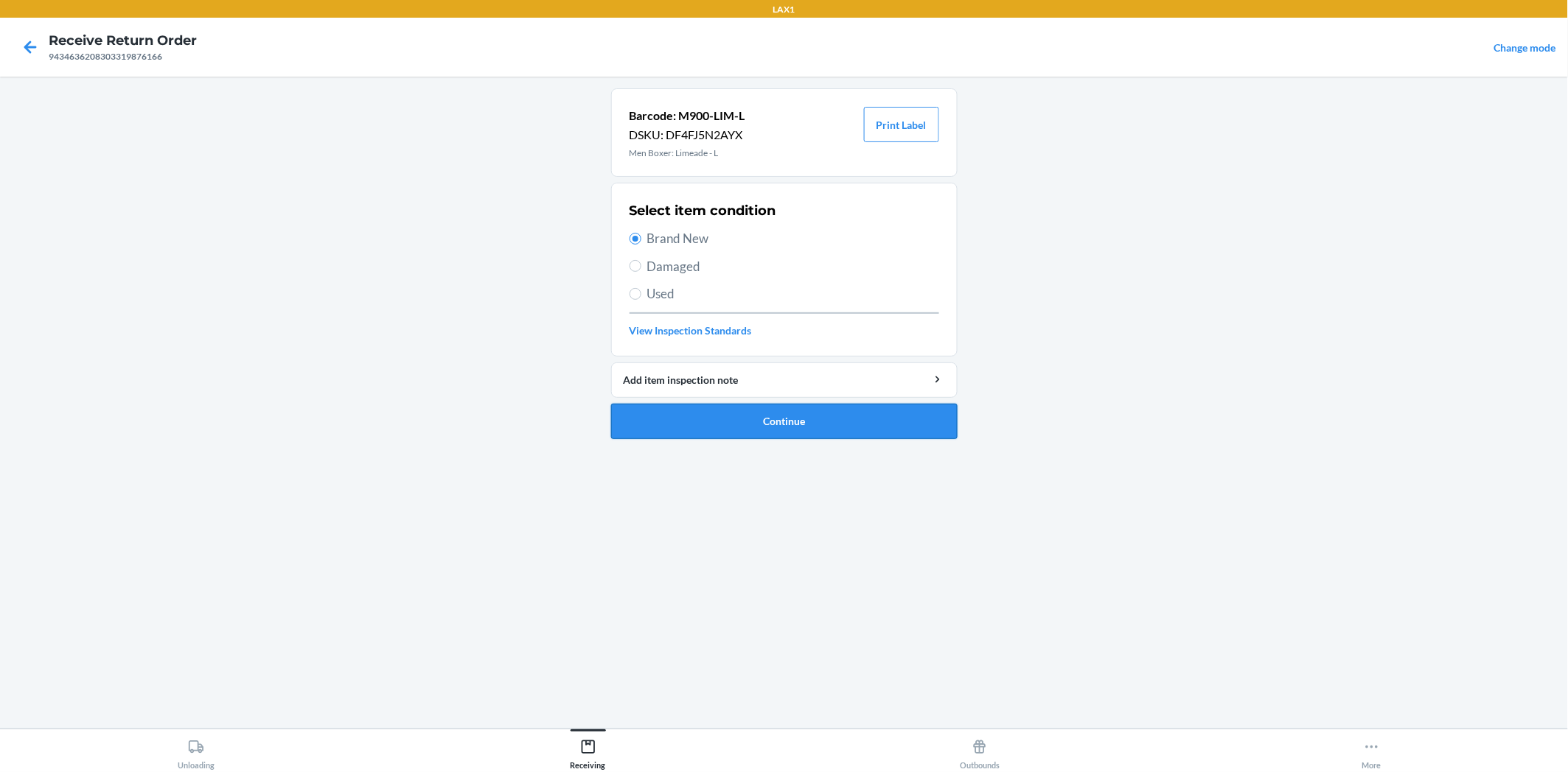
click at [741, 423] on button "Continue" at bounding box center [784, 421] width 346 height 36
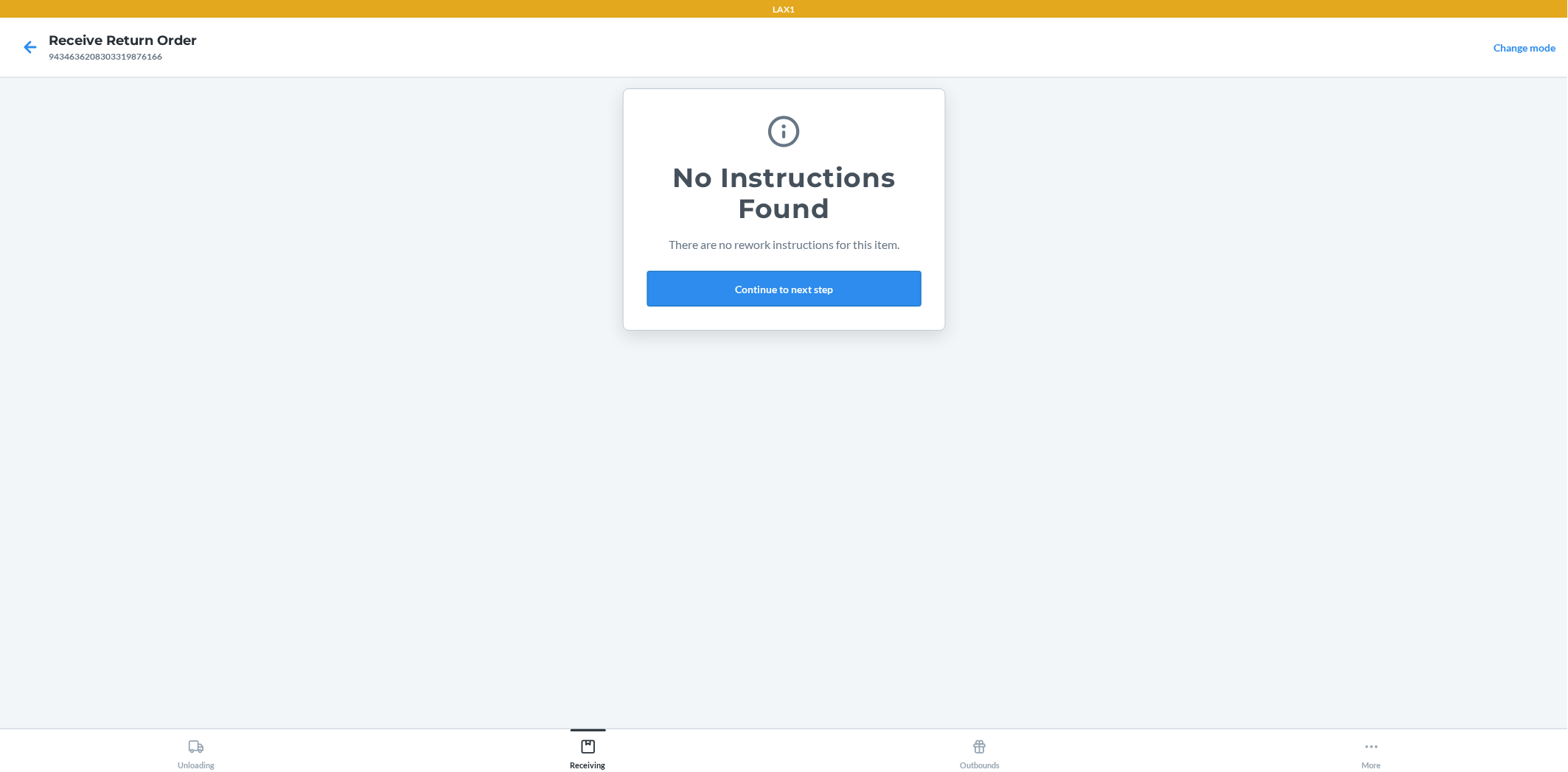
click at [863, 275] on button "Continue to next step" at bounding box center [784, 289] width 274 height 36
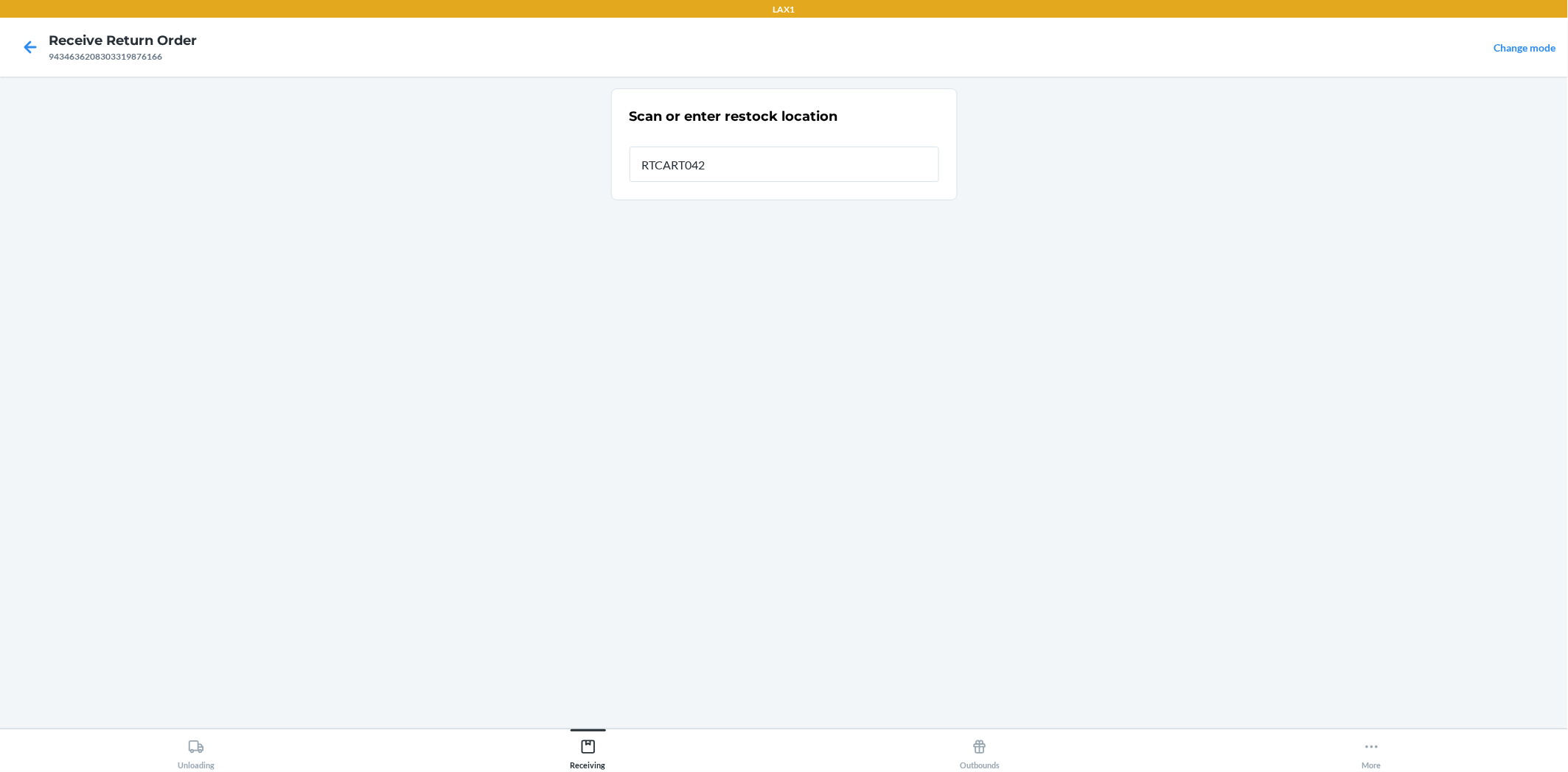
type input "RTCART042"
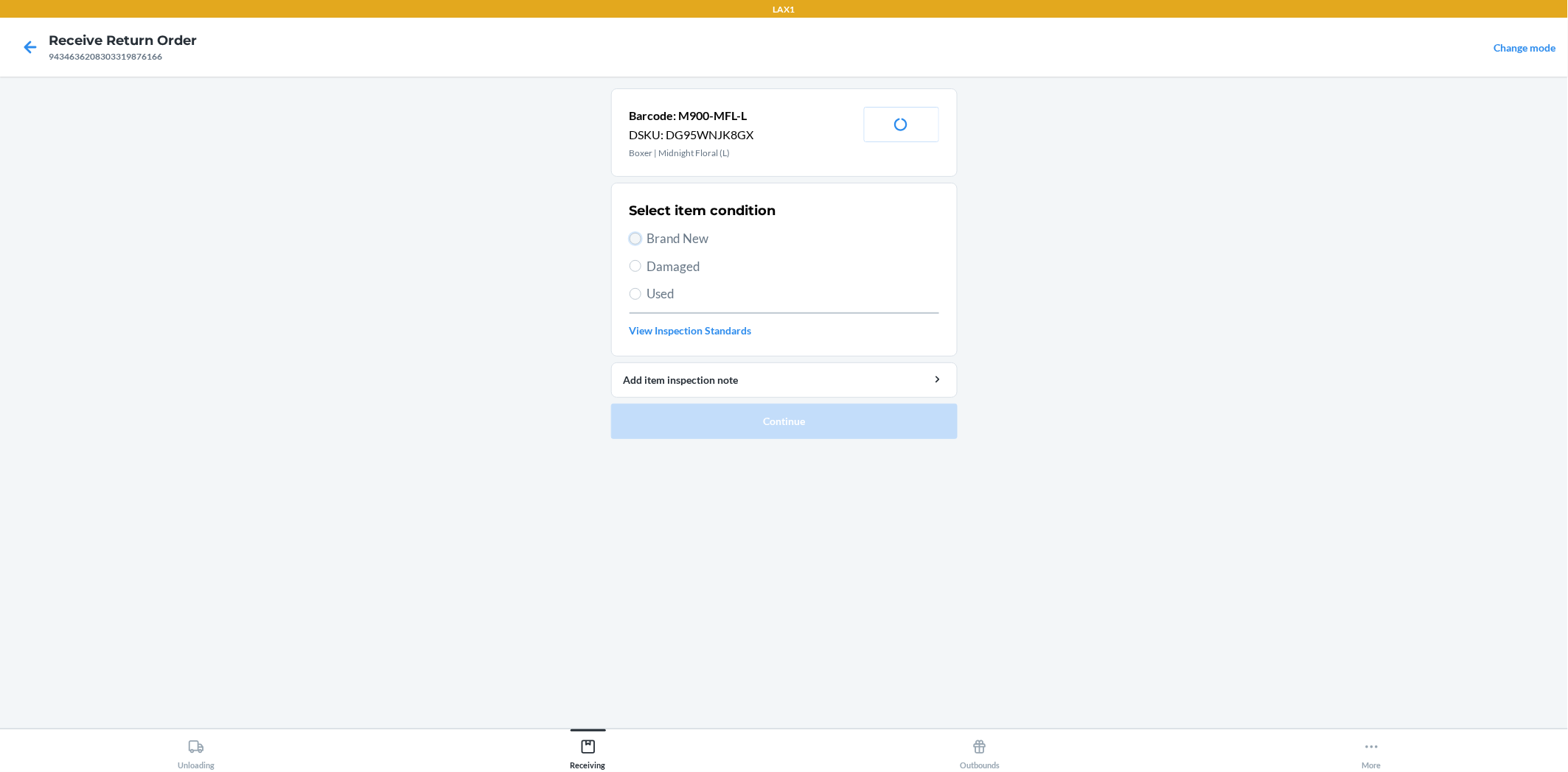
click at [631, 234] on input "Brand New" at bounding box center [635, 239] width 12 height 12
radio input "true"
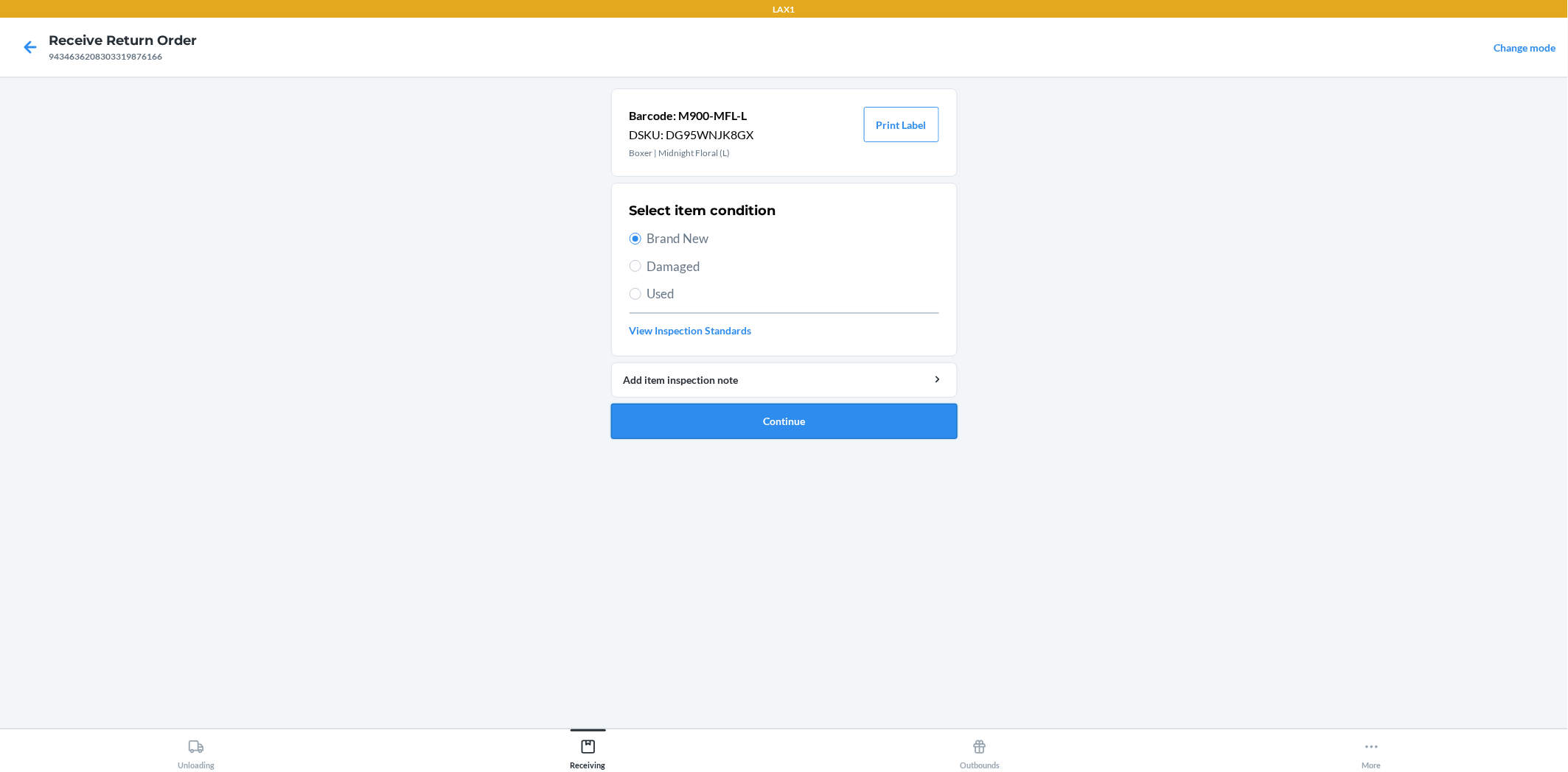
click at [787, 414] on button "Continue" at bounding box center [784, 421] width 346 height 36
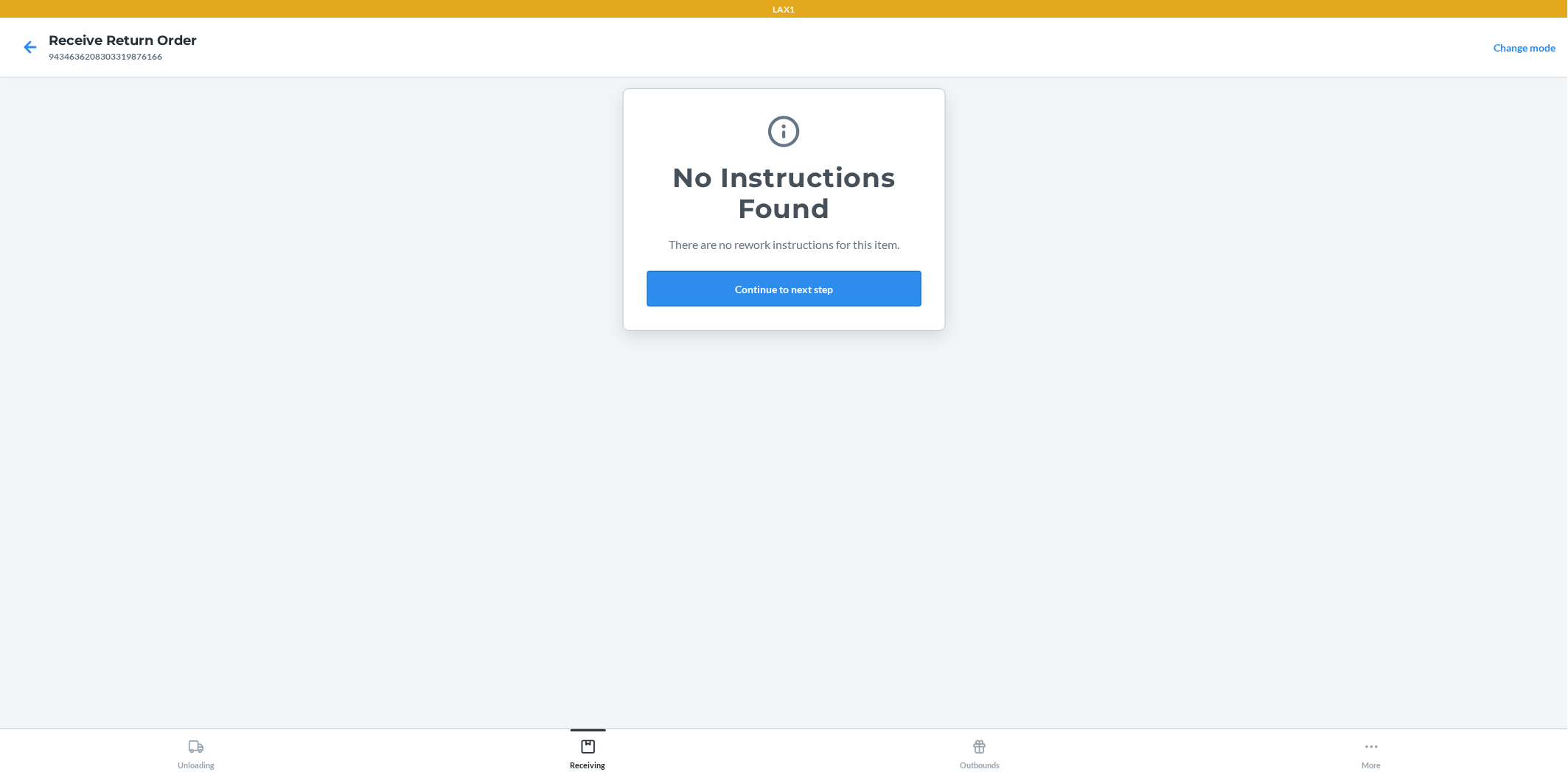
click at [809, 287] on button "Continue to next step" at bounding box center [784, 289] width 274 height 36
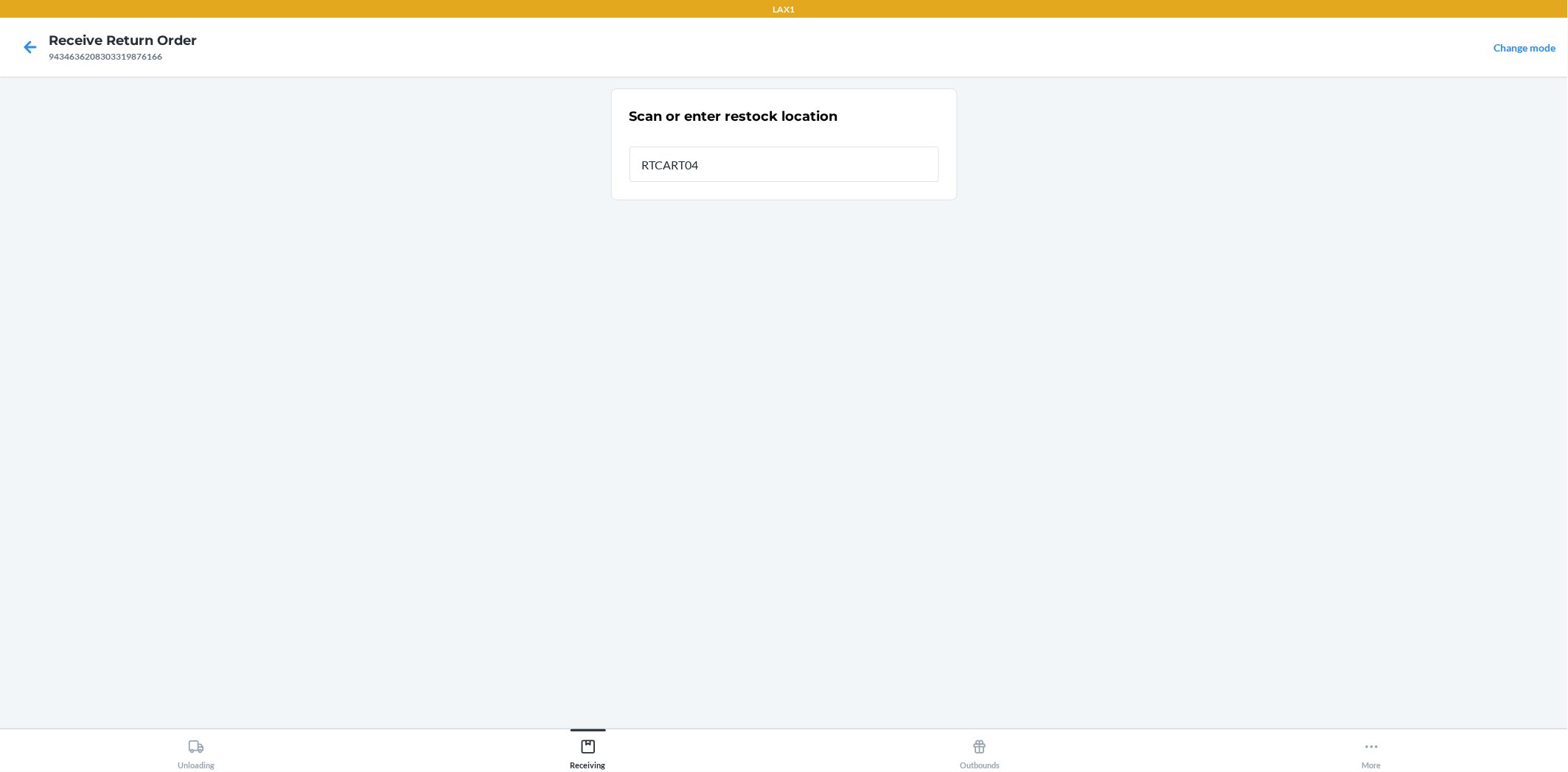
type input "RTCART042"
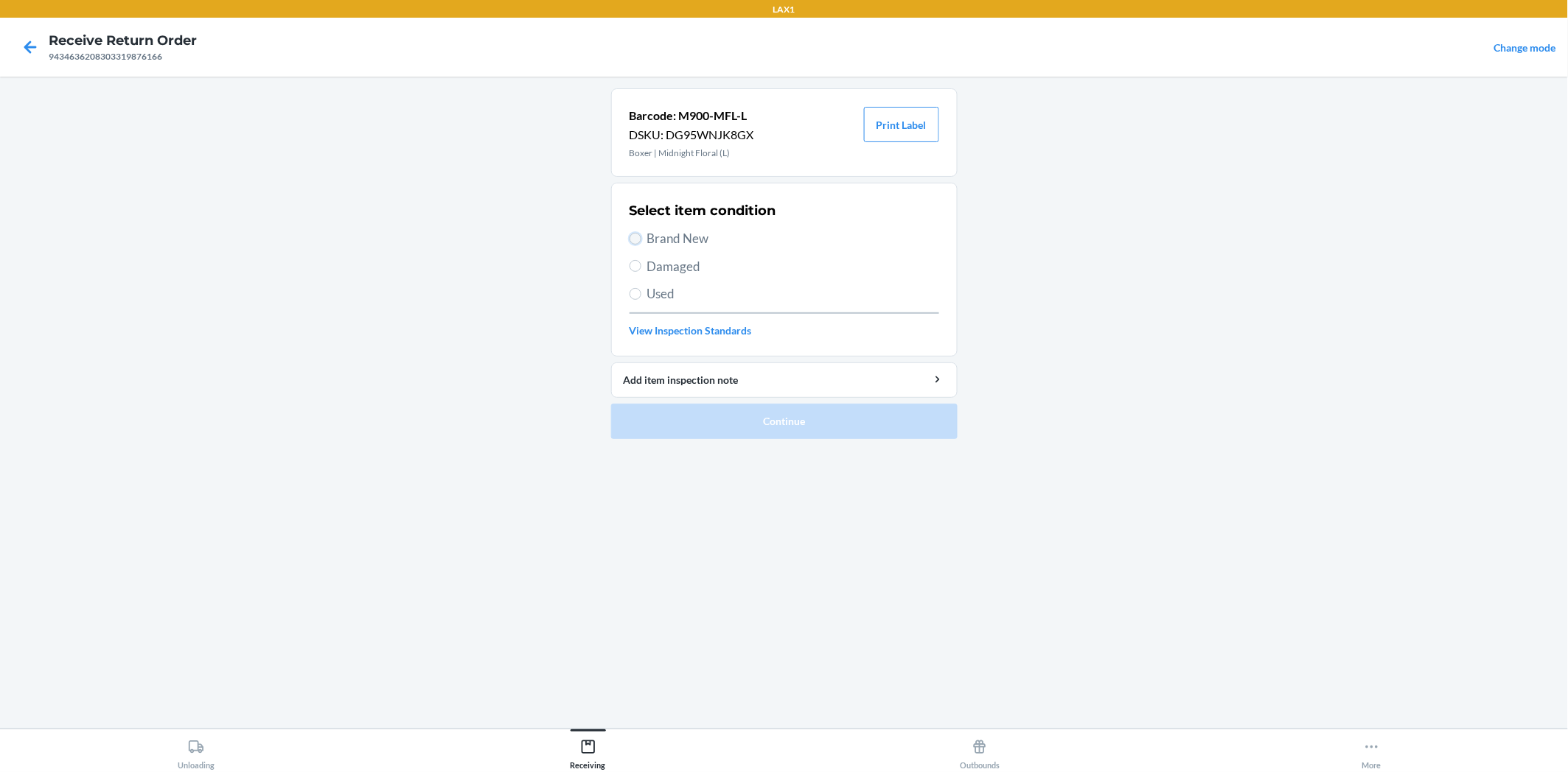
click at [636, 237] on input "Brand New" at bounding box center [635, 239] width 12 height 12
radio input "true"
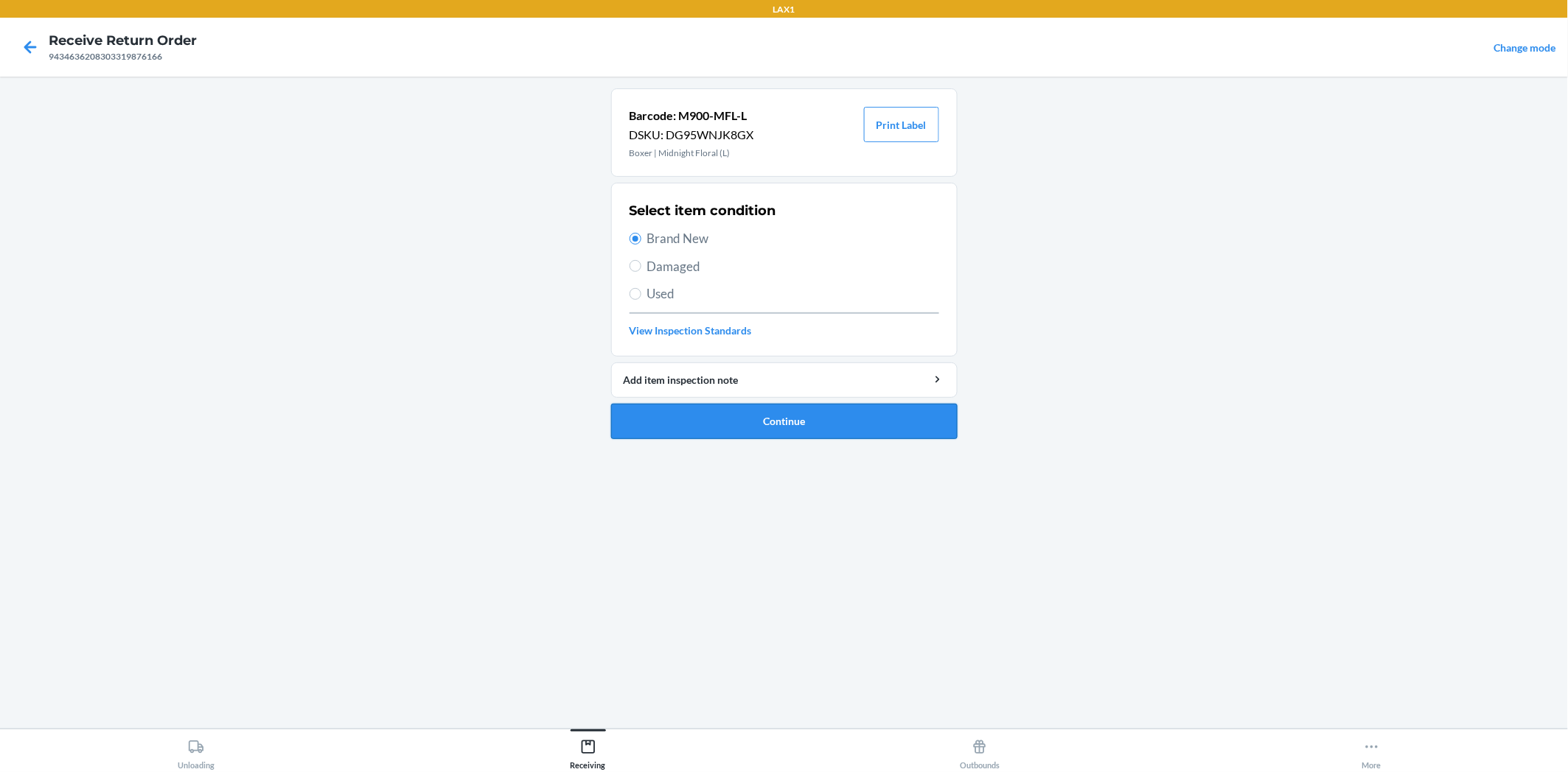
click at [794, 414] on button "Continue" at bounding box center [784, 421] width 346 height 36
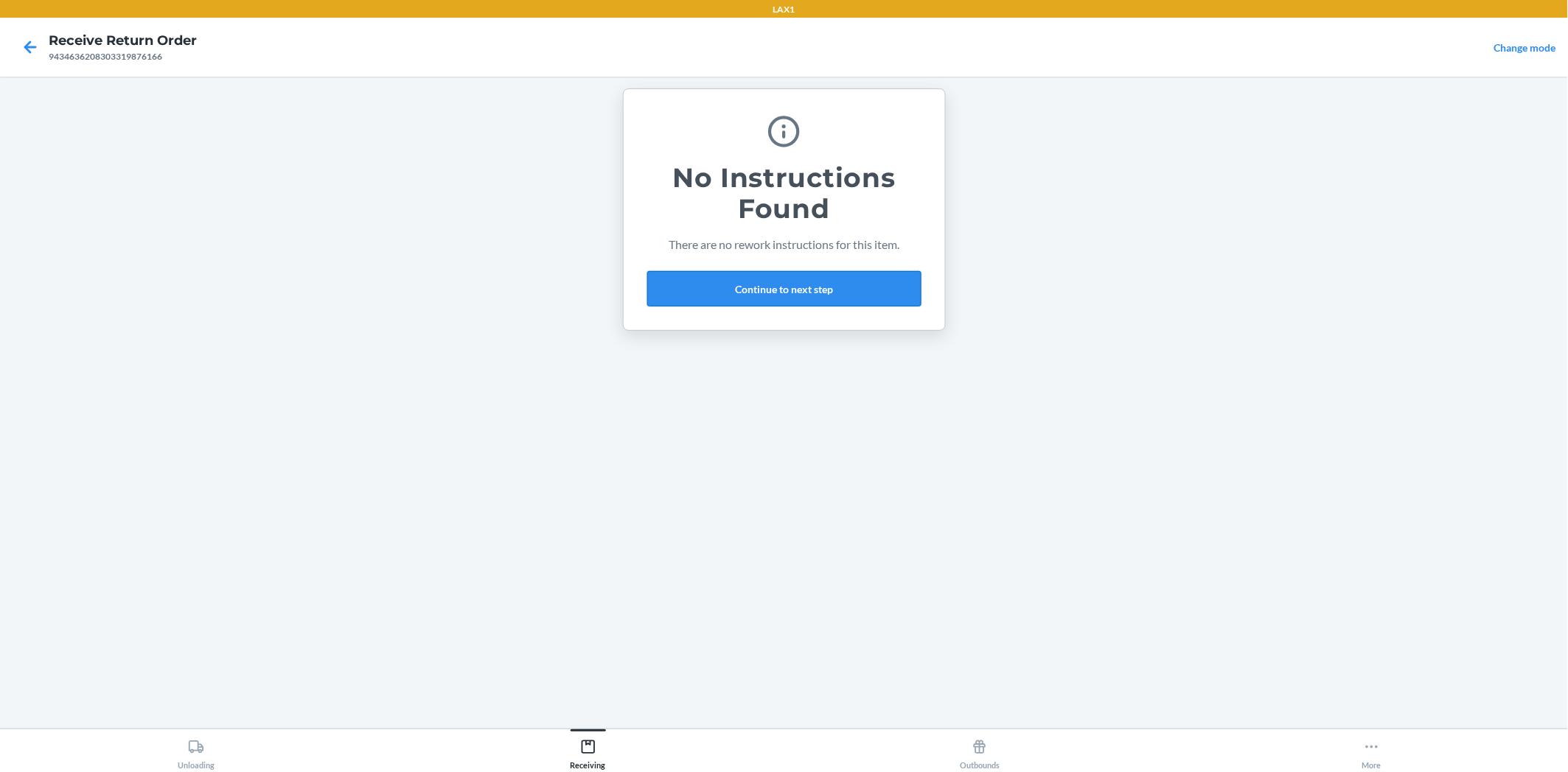
click at [863, 281] on button "Continue to next step" at bounding box center [784, 289] width 274 height 36
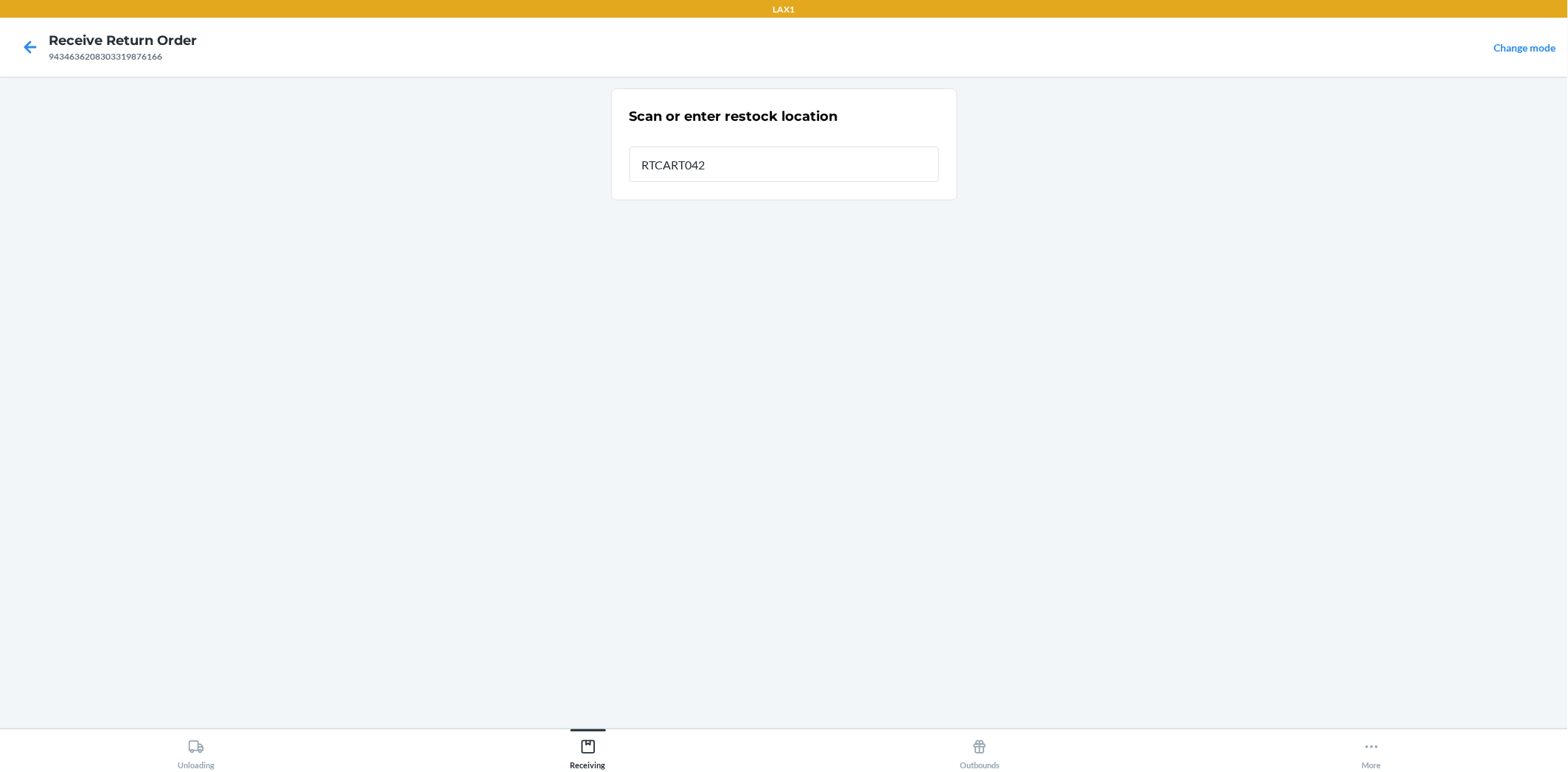
type input "RTCART042"
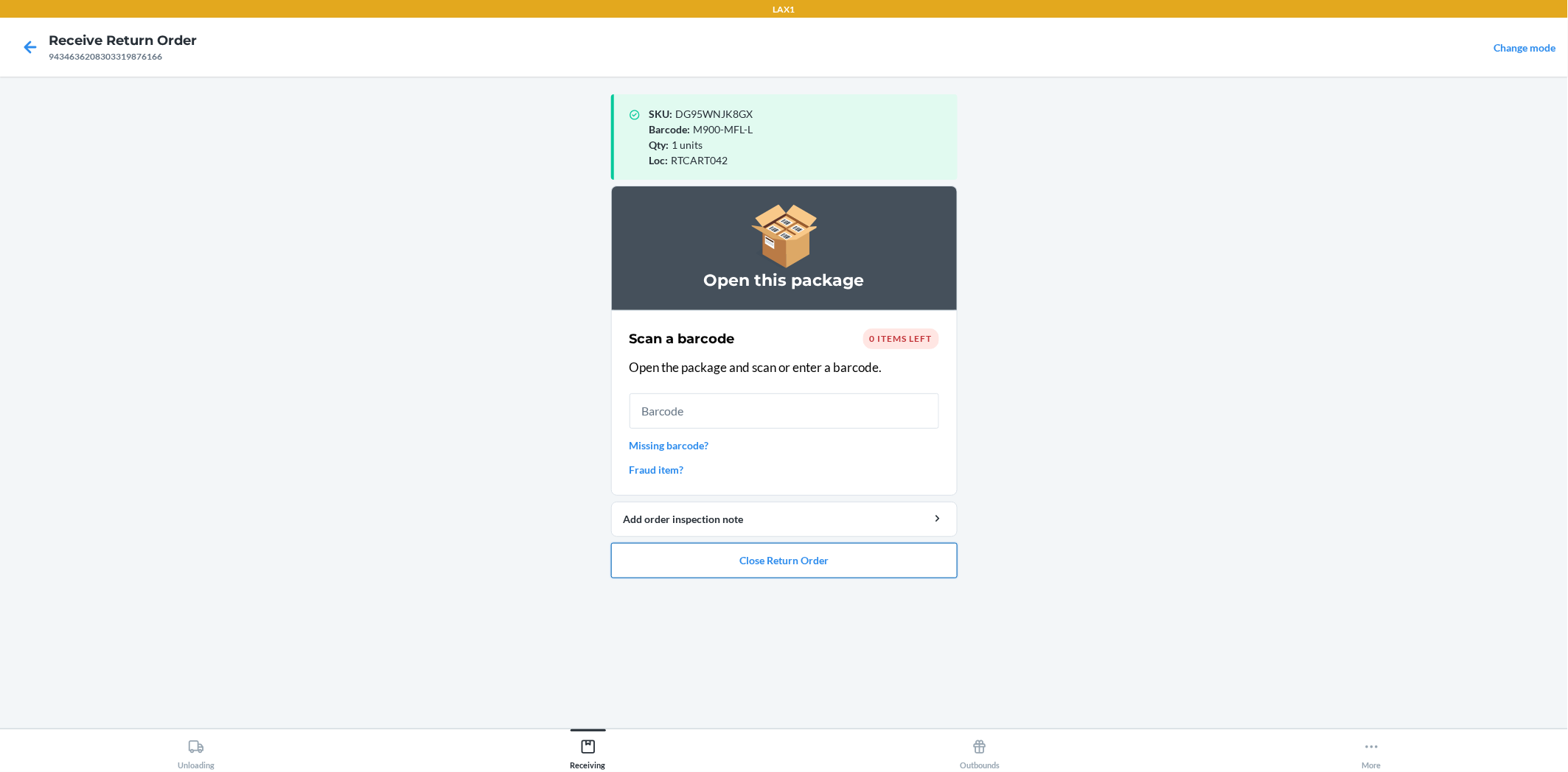
click at [909, 561] on button "Close Return Order" at bounding box center [784, 560] width 346 height 36
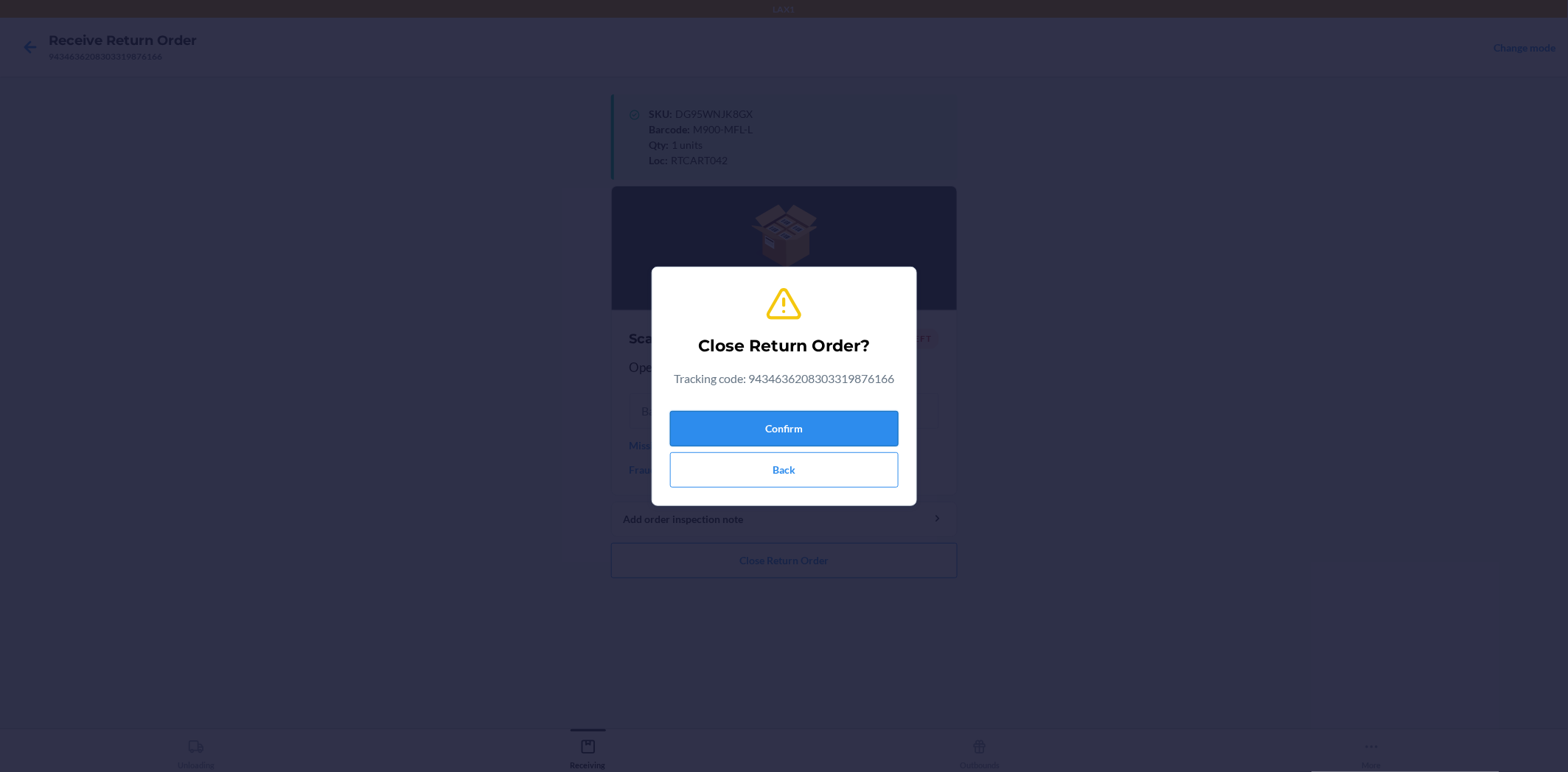
click at [834, 424] on button "Confirm" at bounding box center [784, 429] width 228 height 36
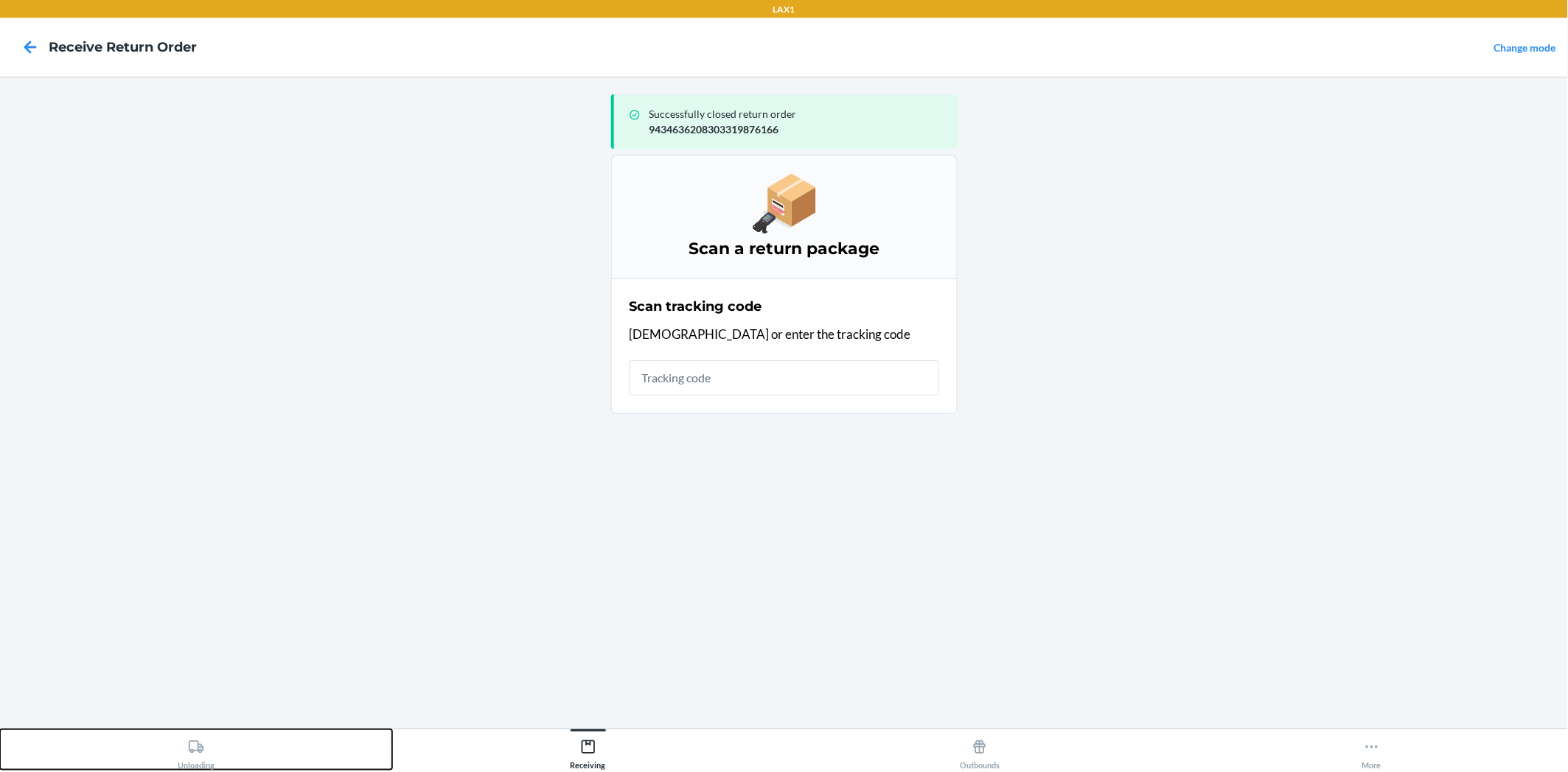
click at [192, 745] on icon at bounding box center [195, 746] width 16 height 16
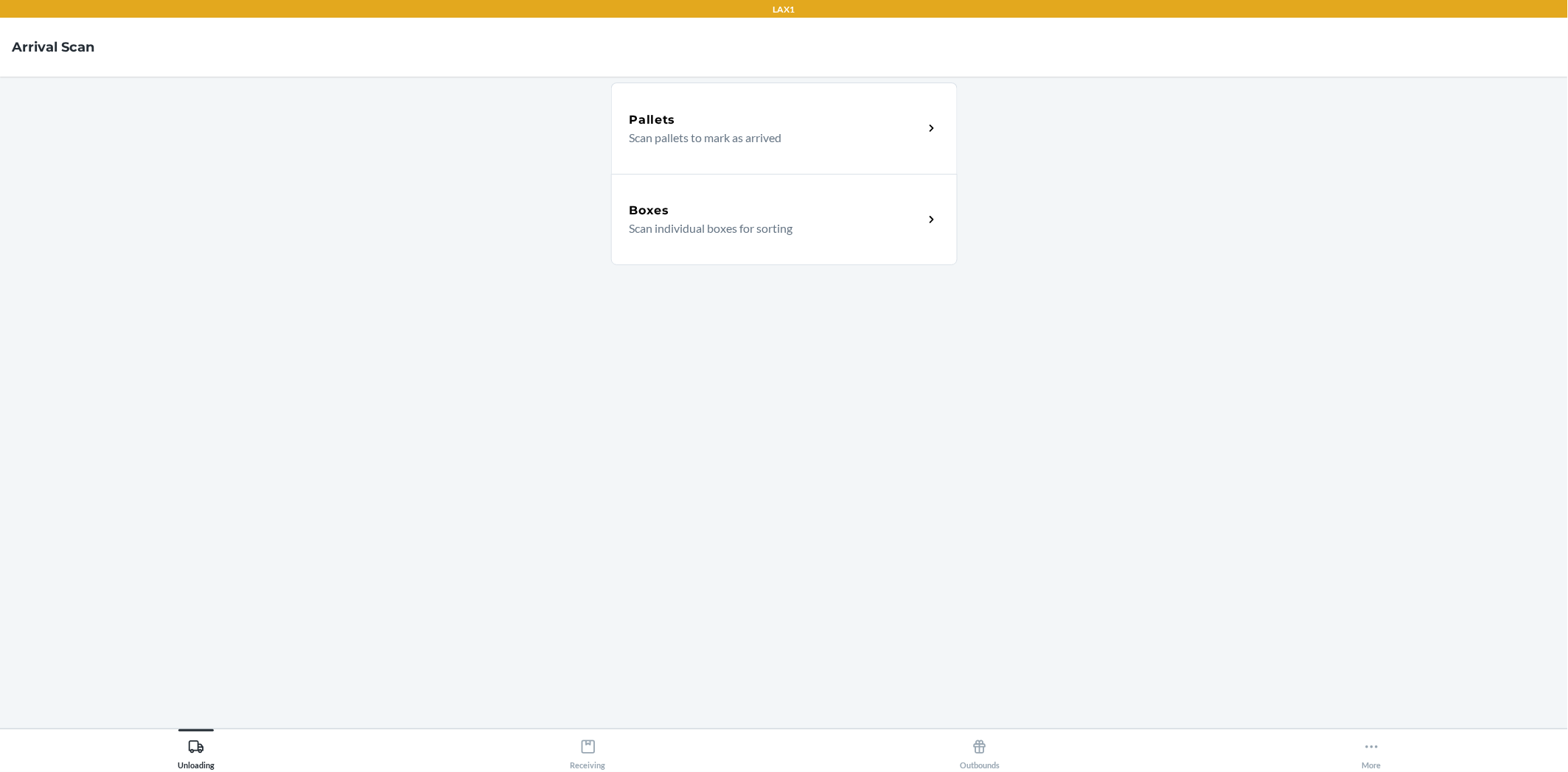
click at [925, 216] on icon at bounding box center [932, 220] width 17 height 17
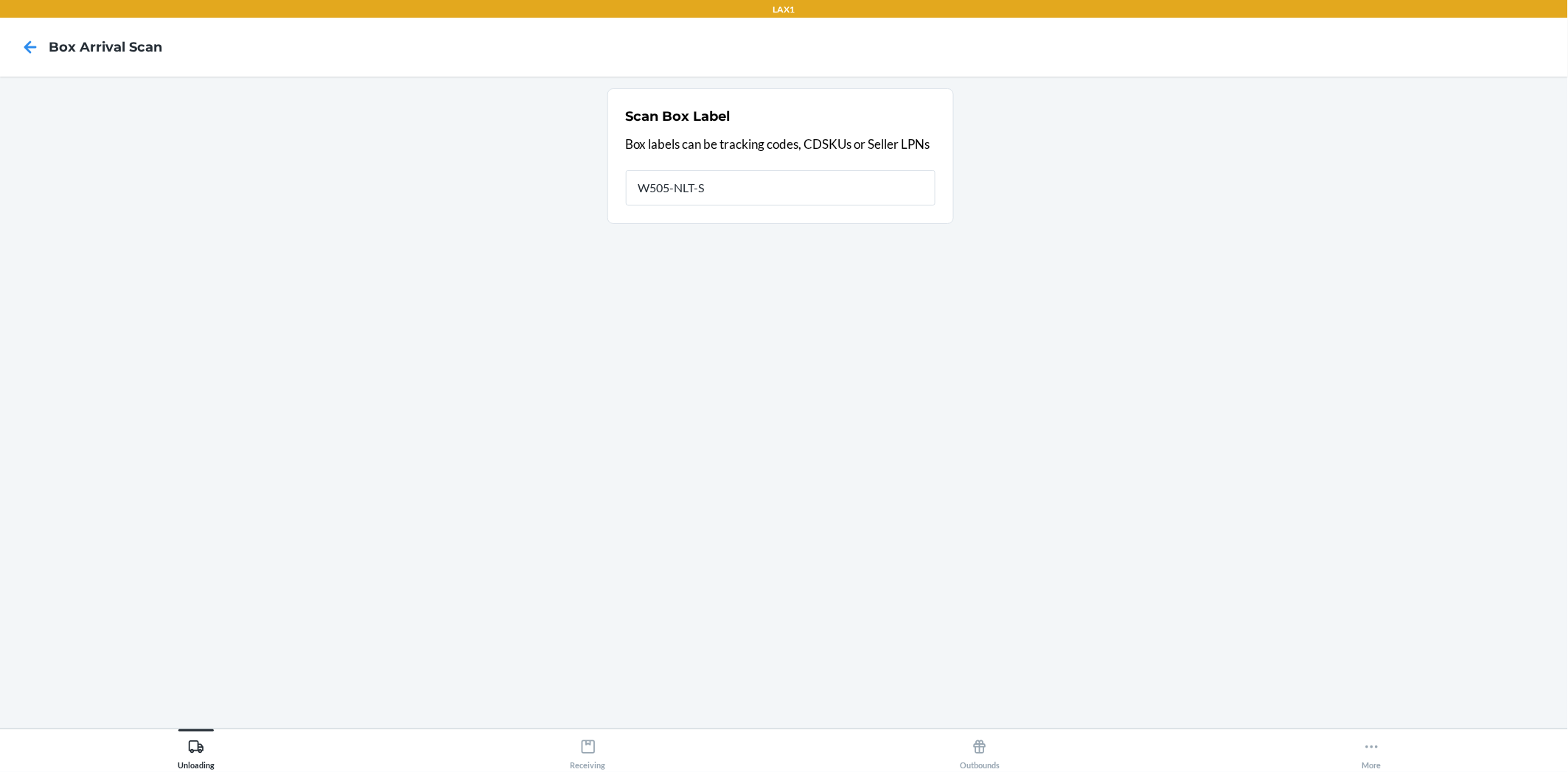
type input "W505-NLT-S"
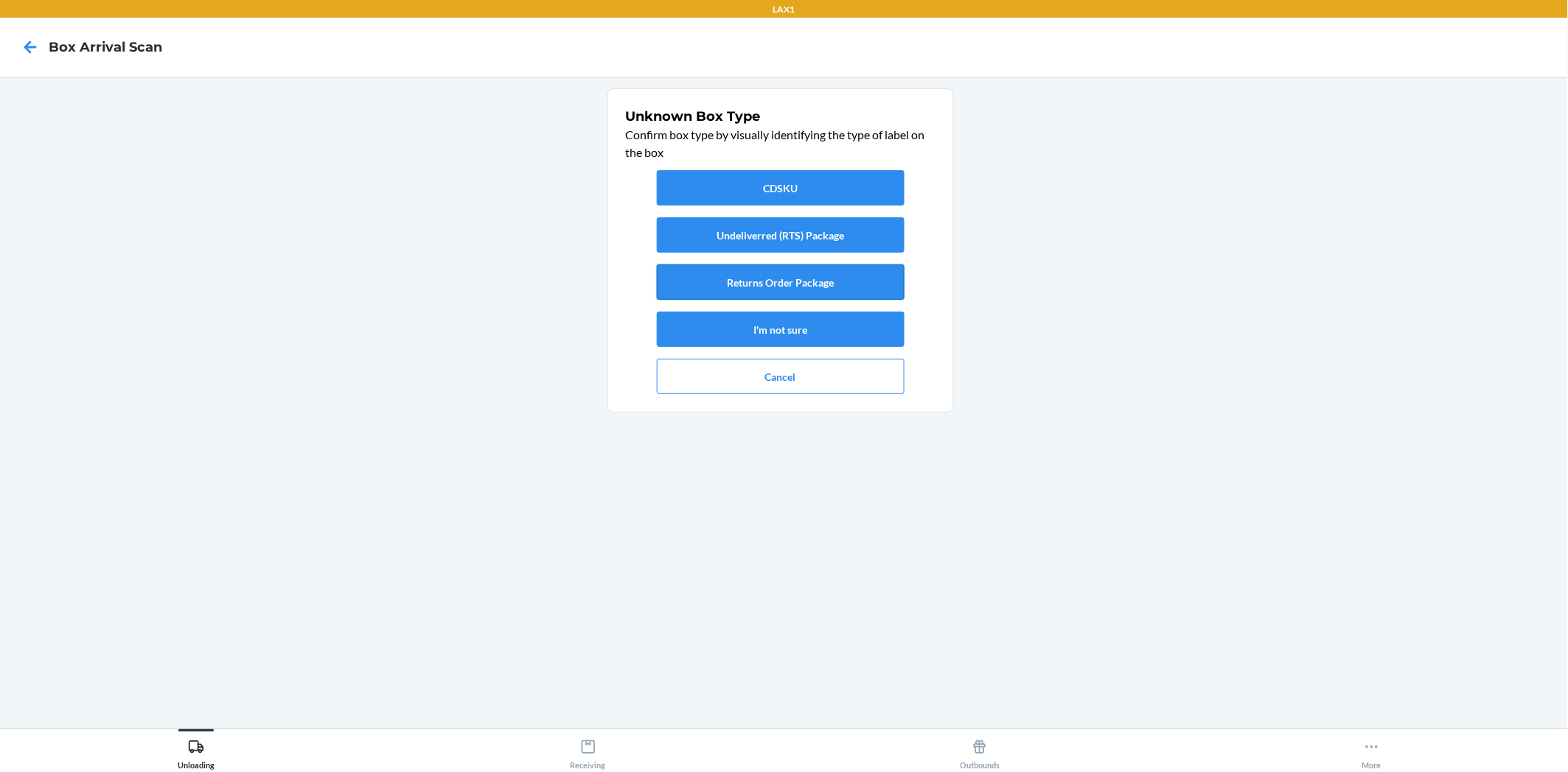
click at [858, 285] on button "Returns Order Package" at bounding box center [780, 282] width 247 height 36
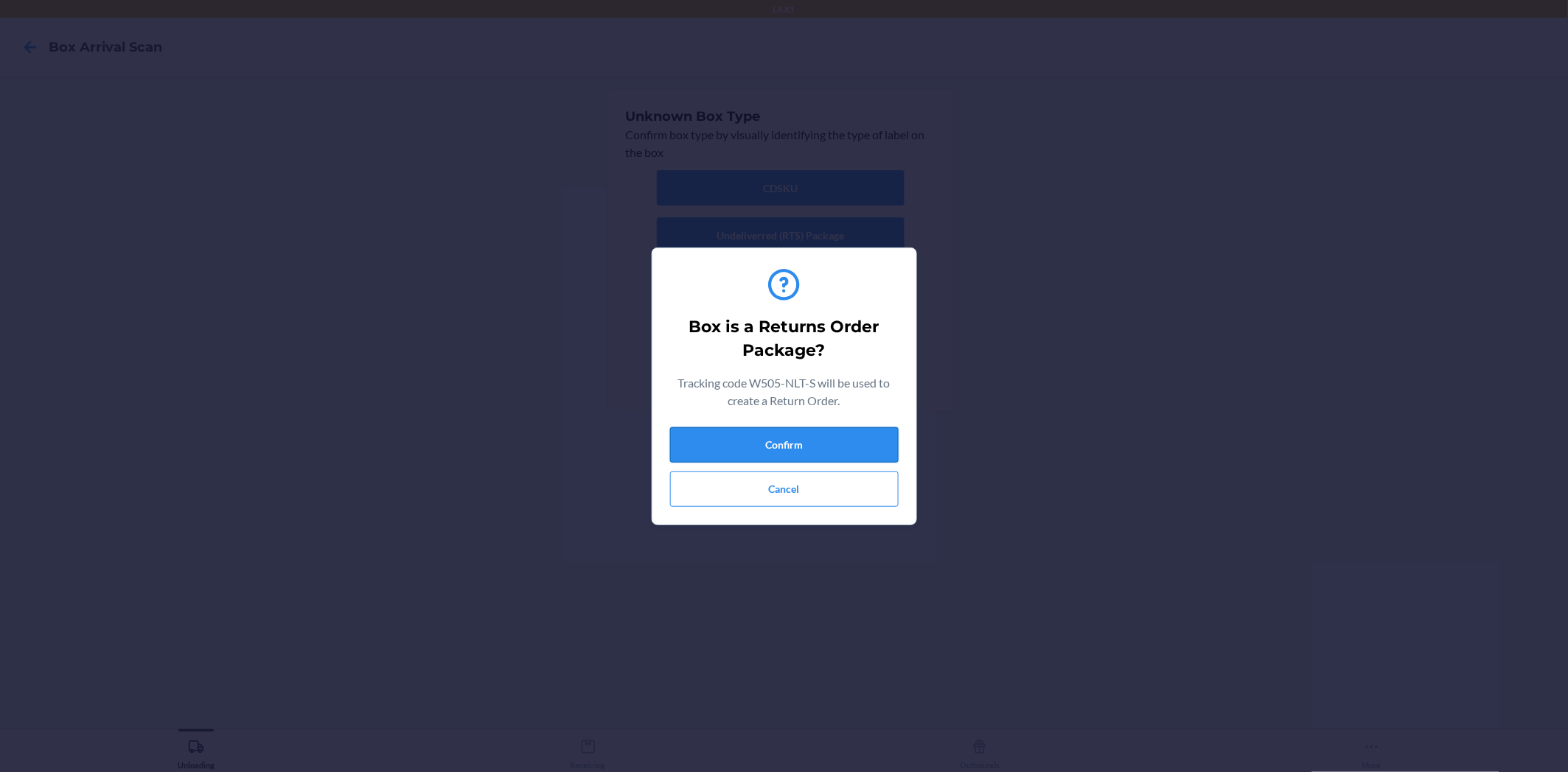
click at [828, 439] on button "Confirm" at bounding box center [784, 445] width 228 height 36
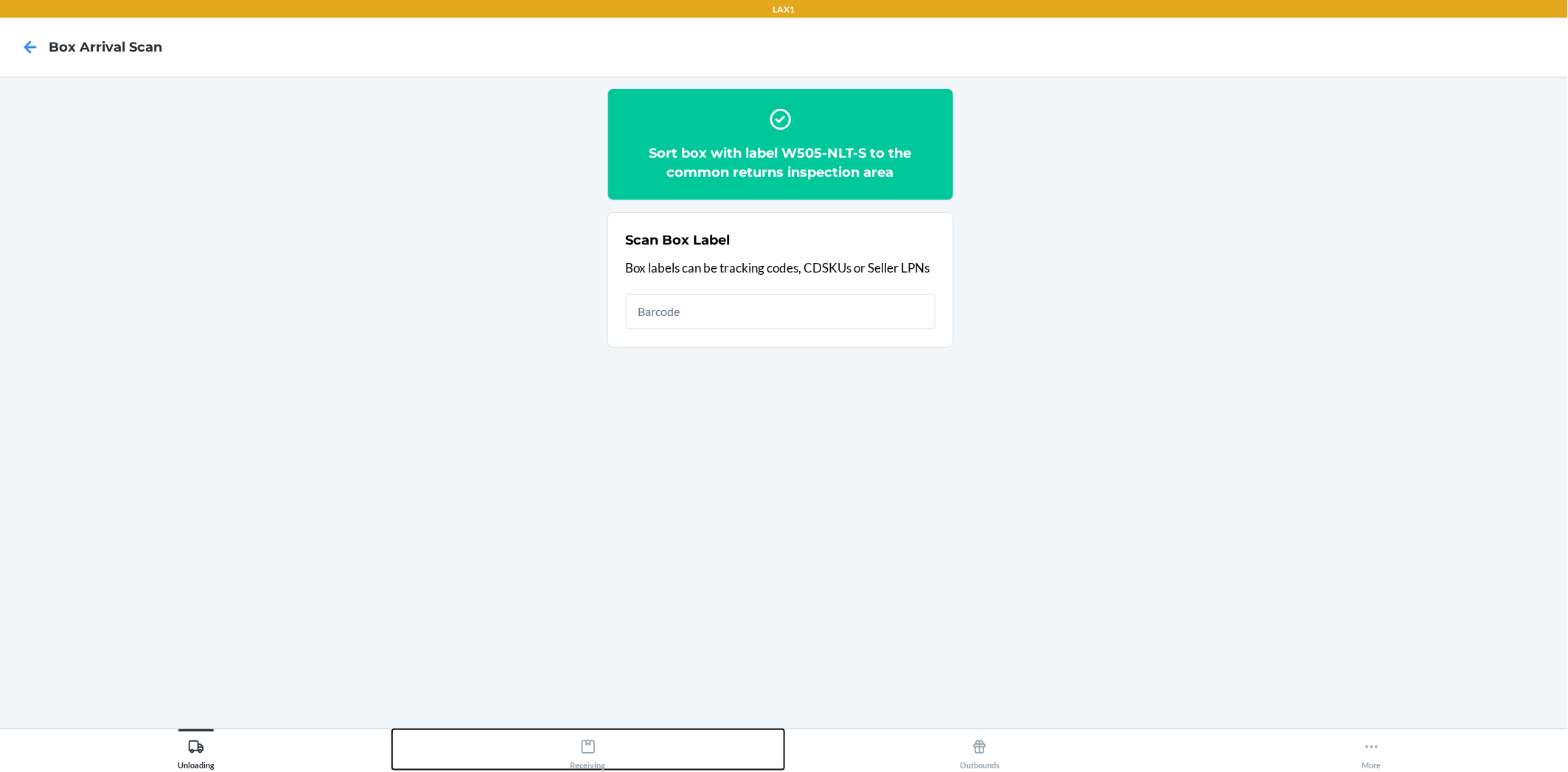
drag, startPoint x: 594, startPoint y: 743, endPoint x: 609, endPoint y: 735, distance: 17.0
click at [595, 743] on icon at bounding box center [588, 746] width 16 height 16
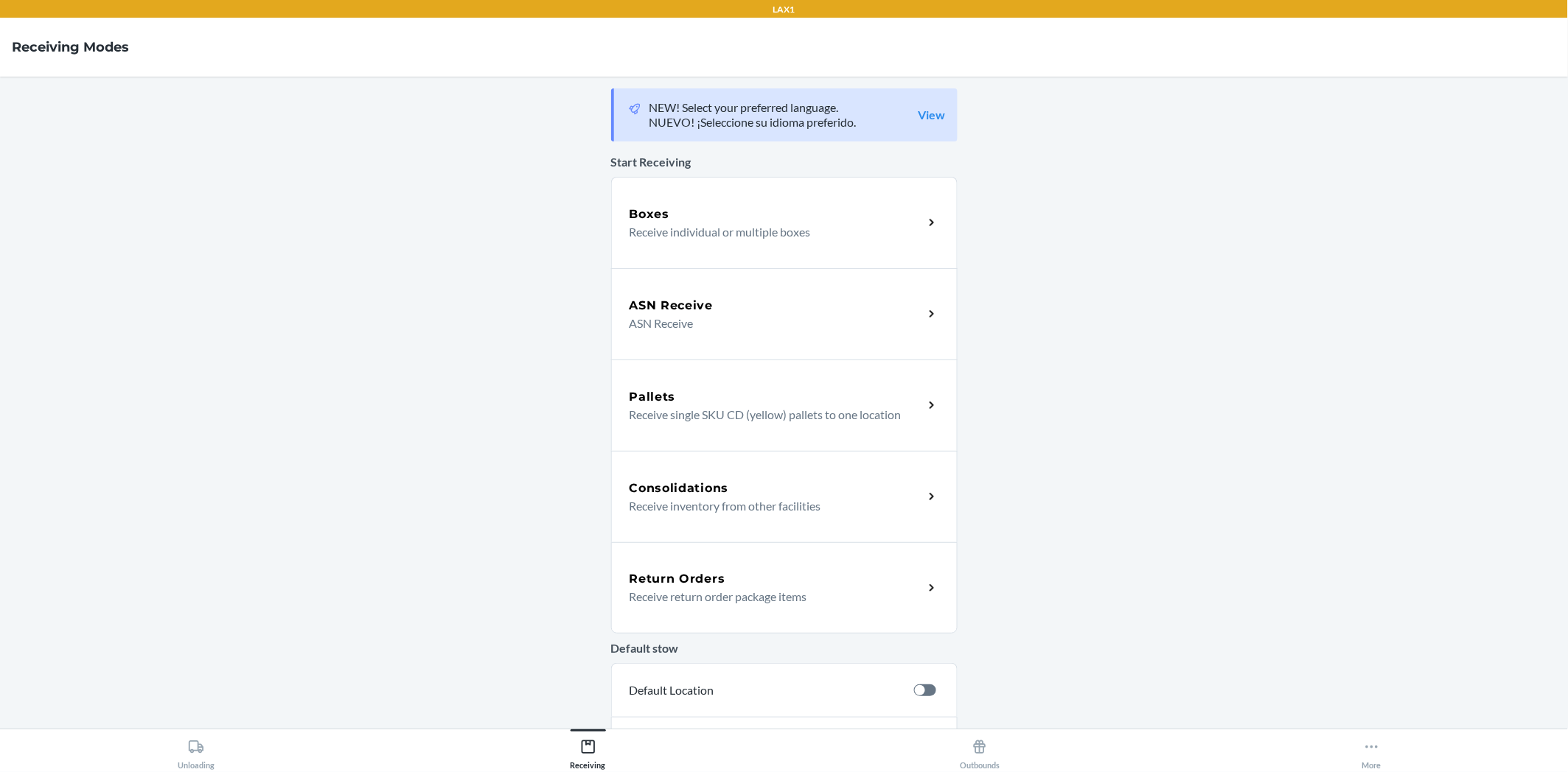
click at [908, 591] on div "Return Orders Receive return order package items" at bounding box center [776, 588] width 294 height 36
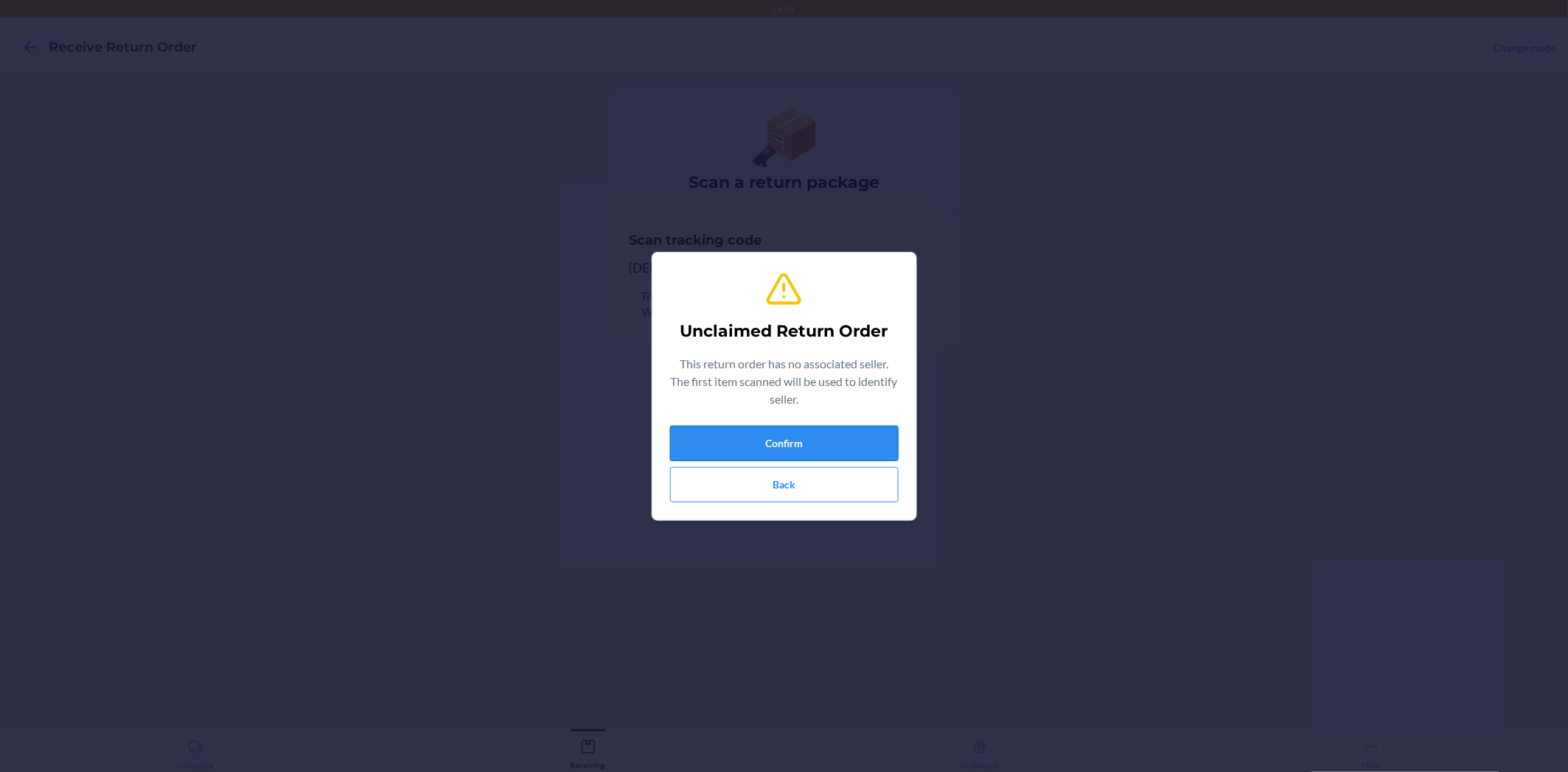
click at [809, 439] on button "Confirm" at bounding box center [784, 443] width 228 height 36
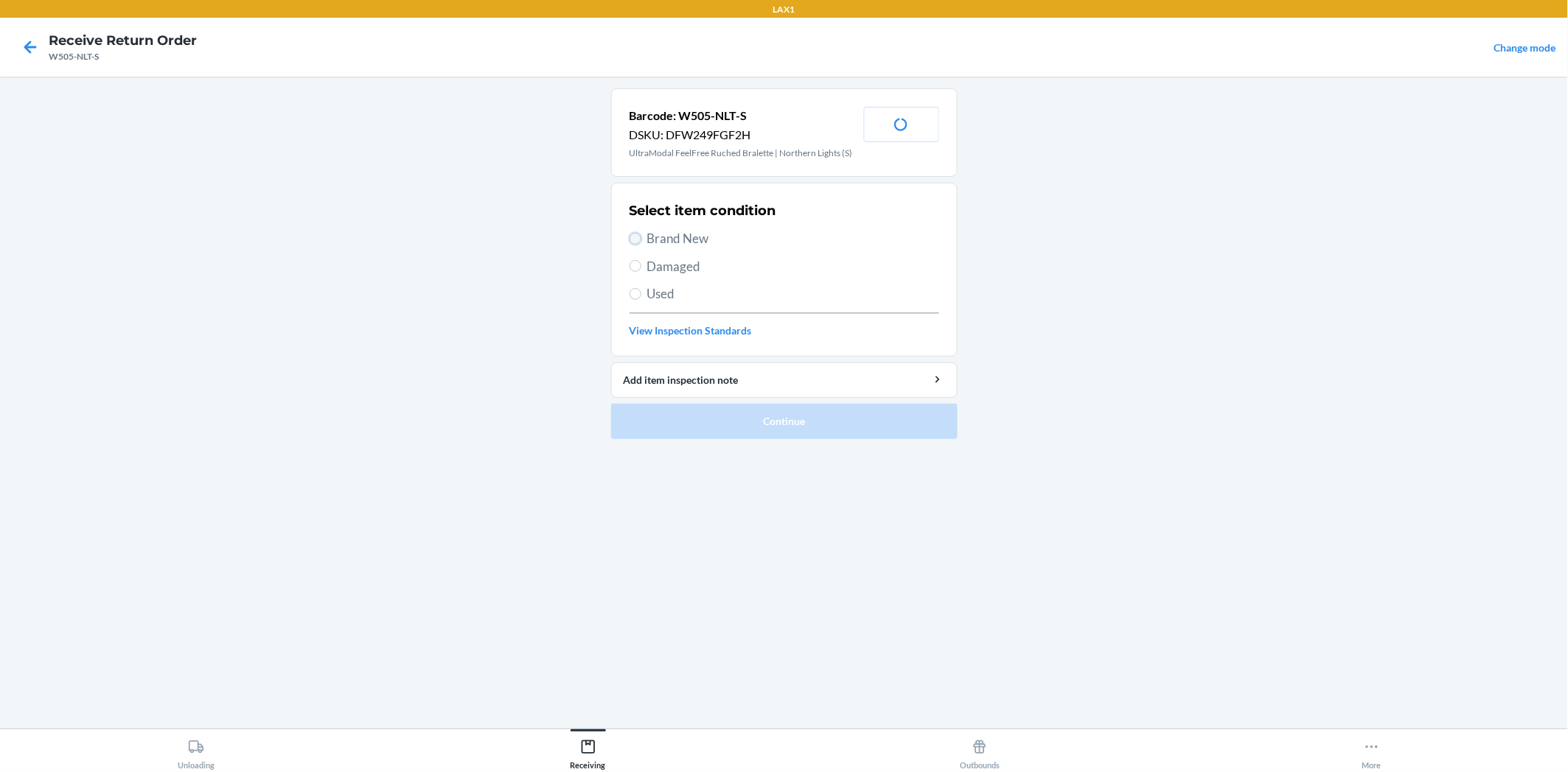
click at [636, 240] on input "Brand New" at bounding box center [635, 239] width 12 height 12
radio input "true"
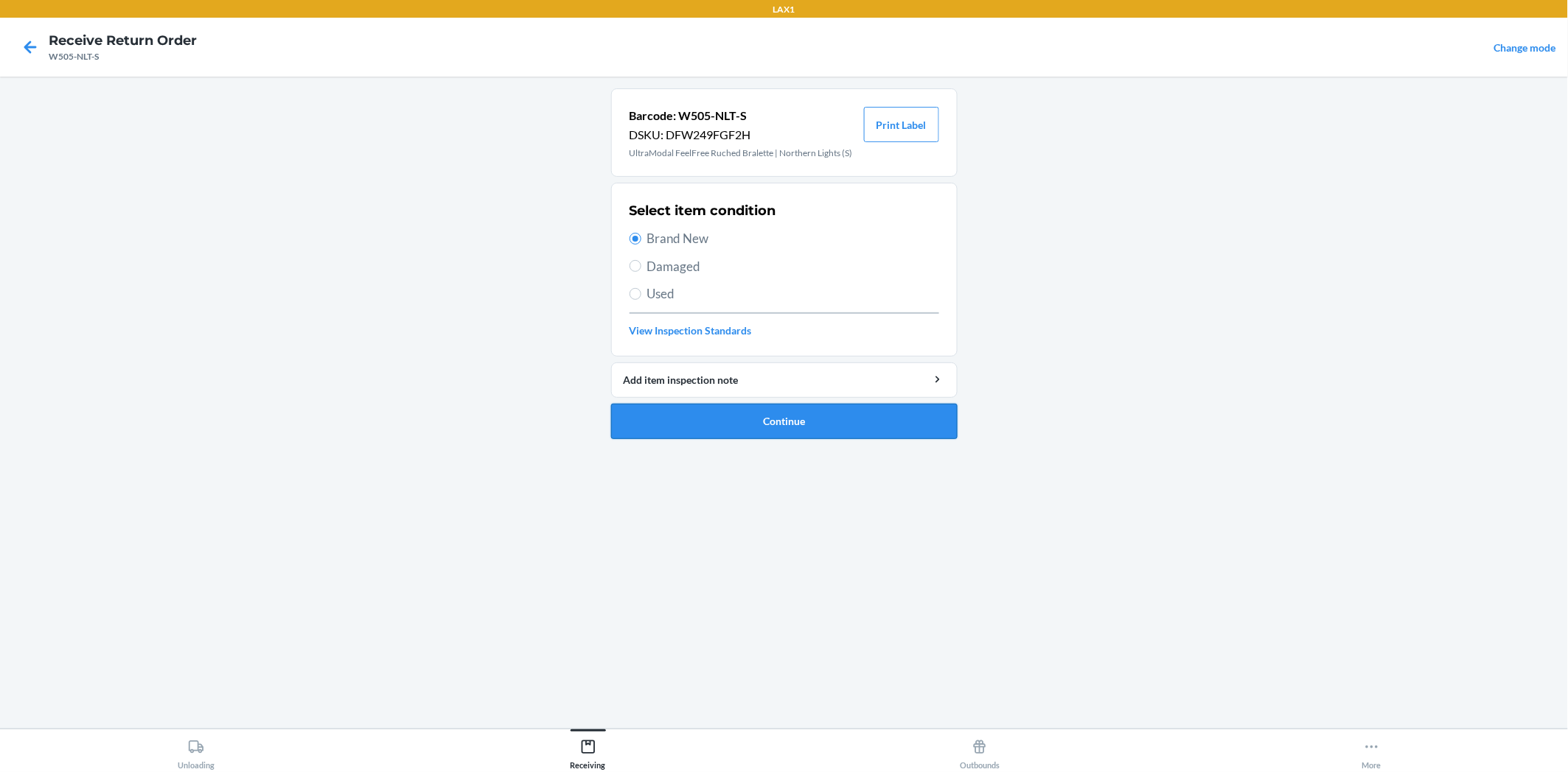
click at [691, 409] on button "Continue" at bounding box center [784, 421] width 346 height 36
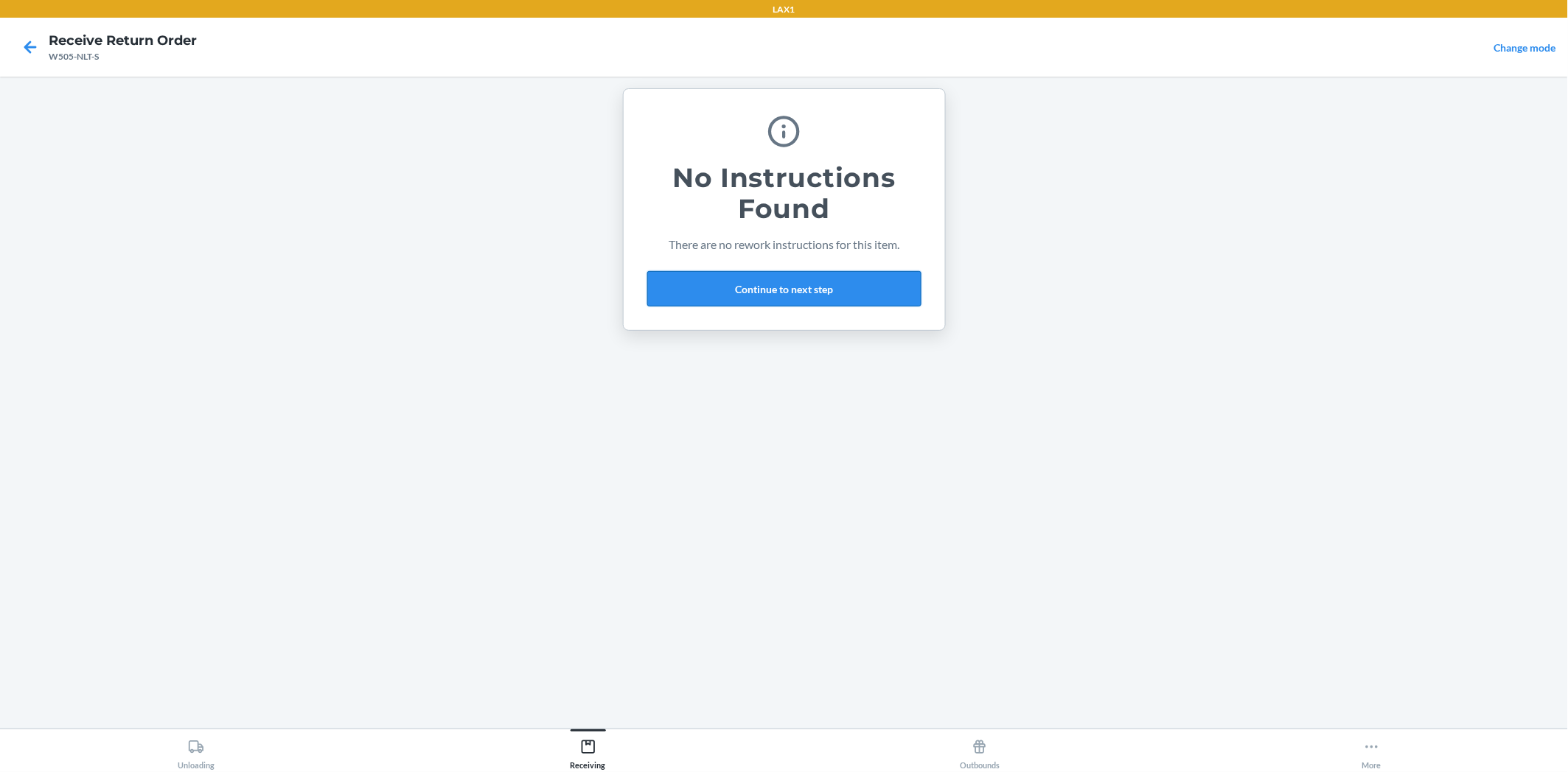
click at [848, 292] on button "Continue to next step" at bounding box center [784, 289] width 274 height 36
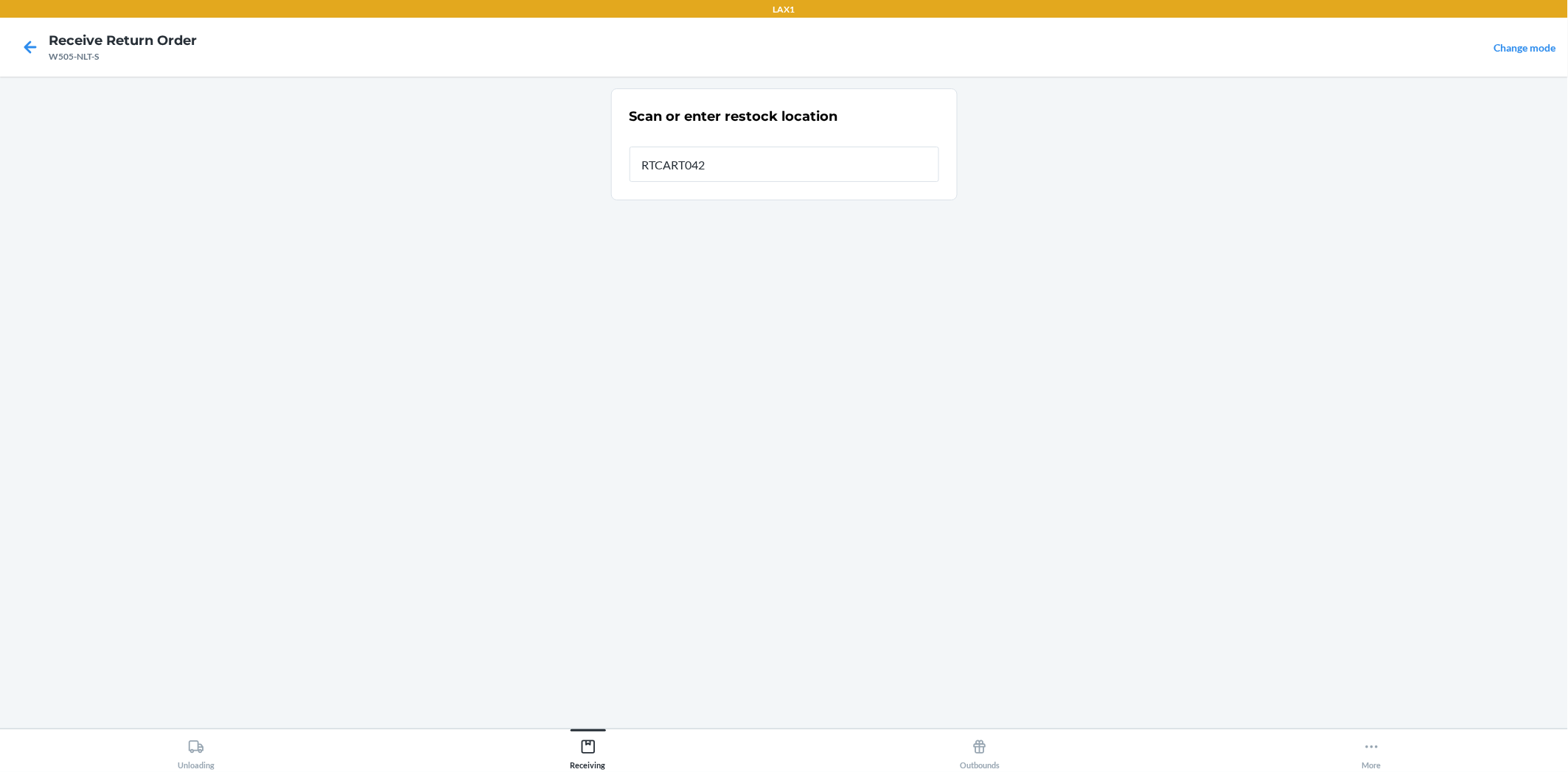
type input "RTCART042"
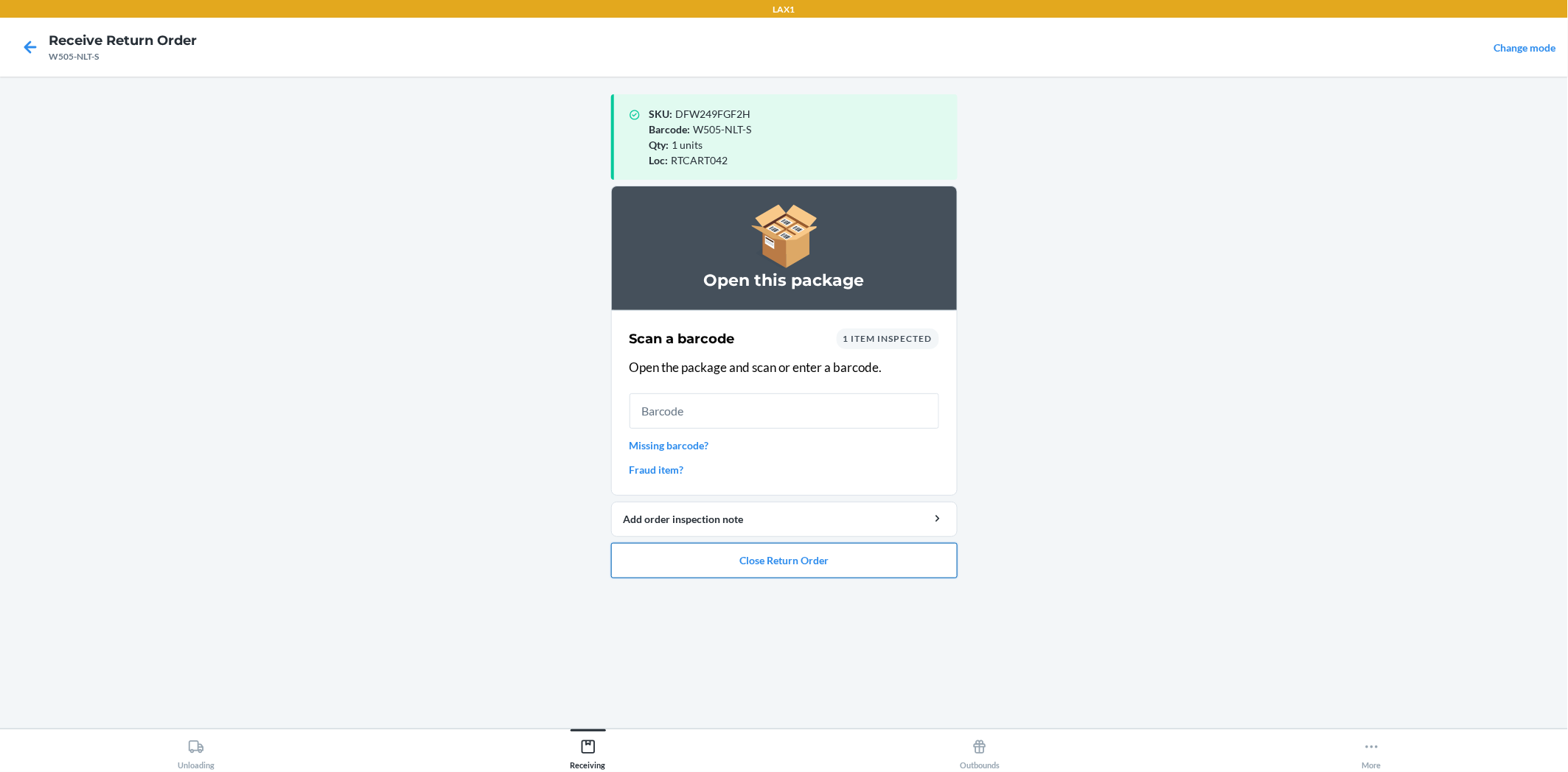
click at [835, 559] on button "Close Return Order" at bounding box center [784, 560] width 346 height 36
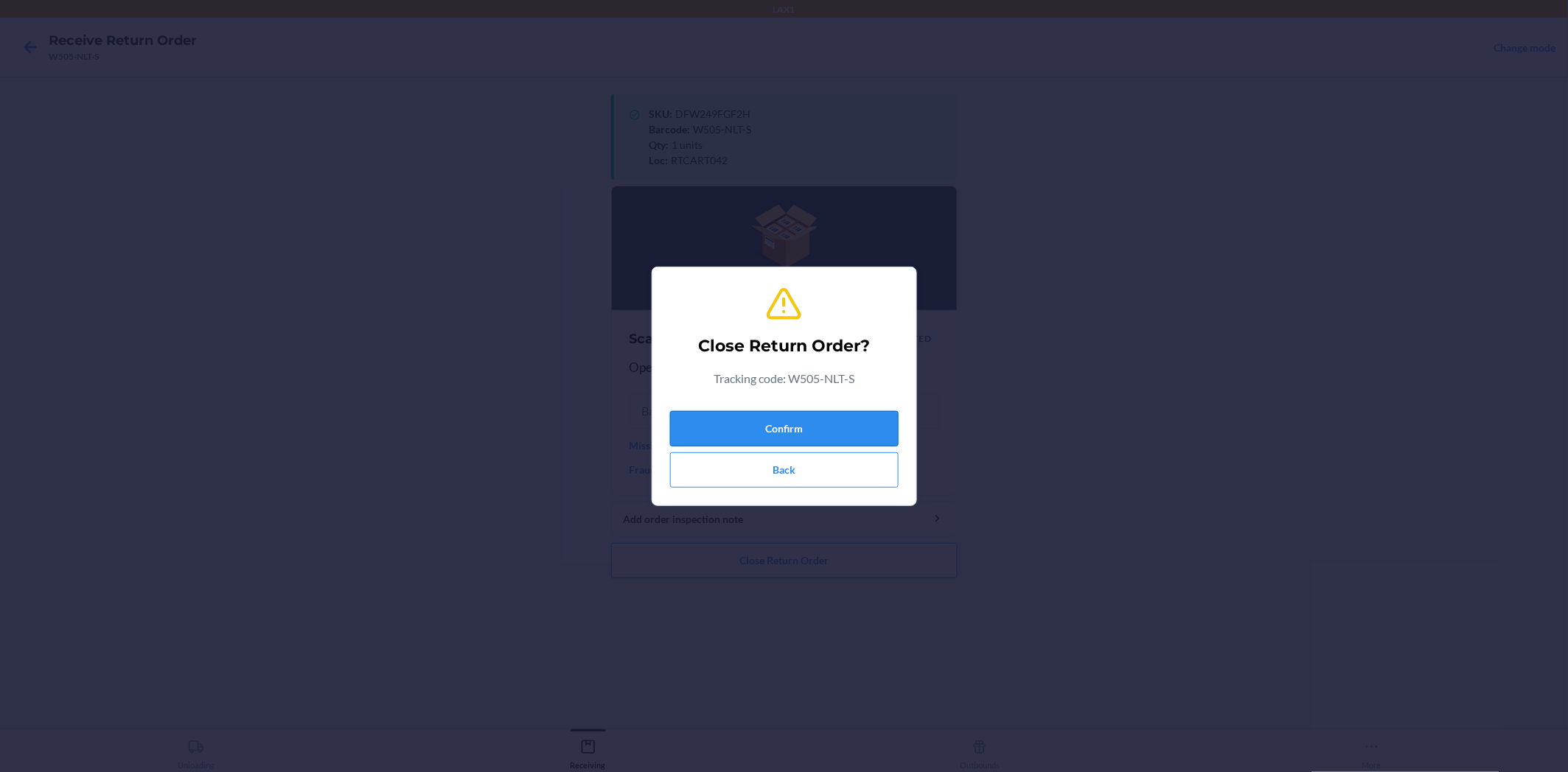
click at [826, 414] on button "Confirm" at bounding box center [784, 429] width 228 height 36
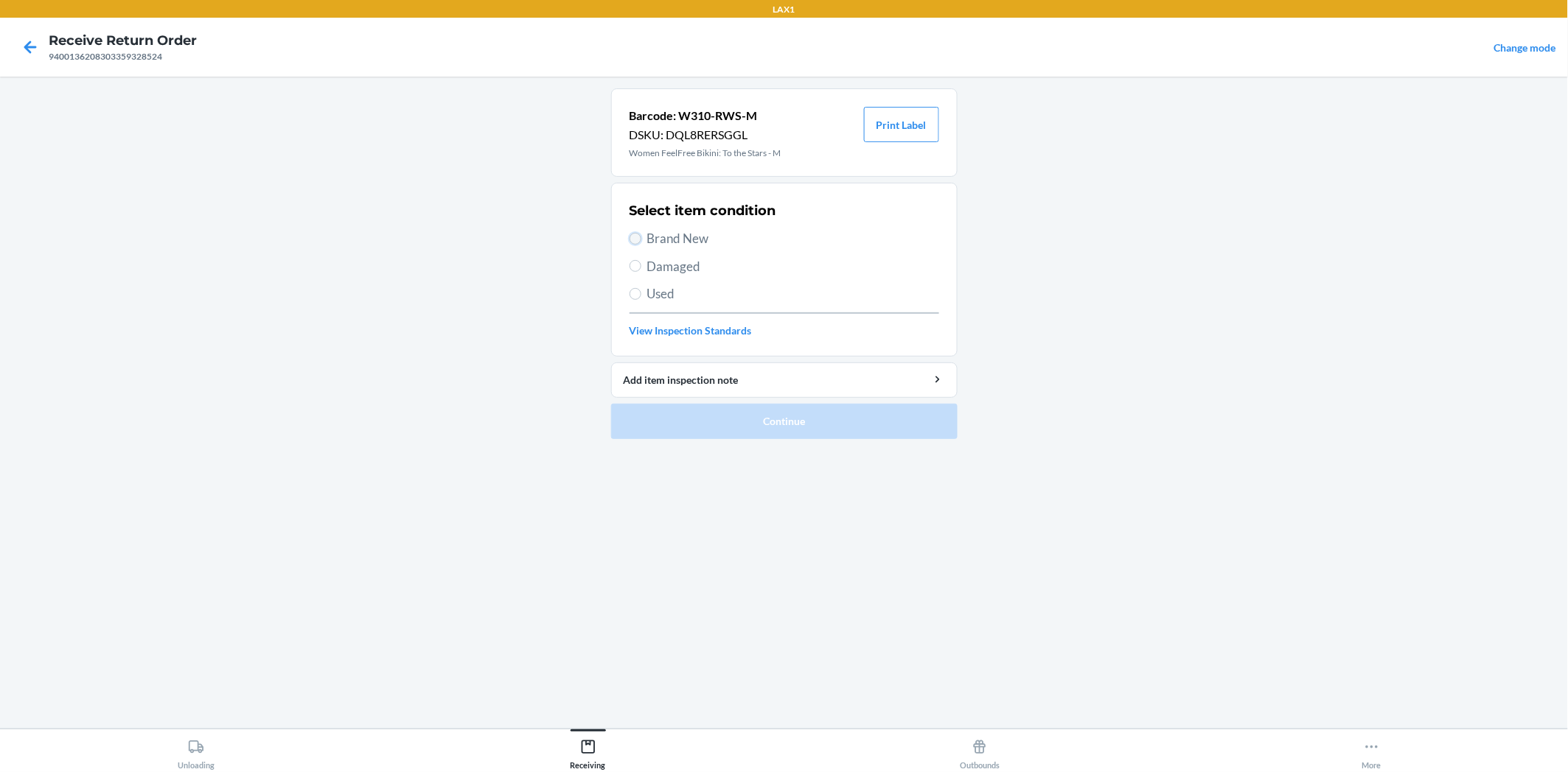
click at [638, 240] on input "Brand New" at bounding box center [635, 239] width 12 height 12
radio input "true"
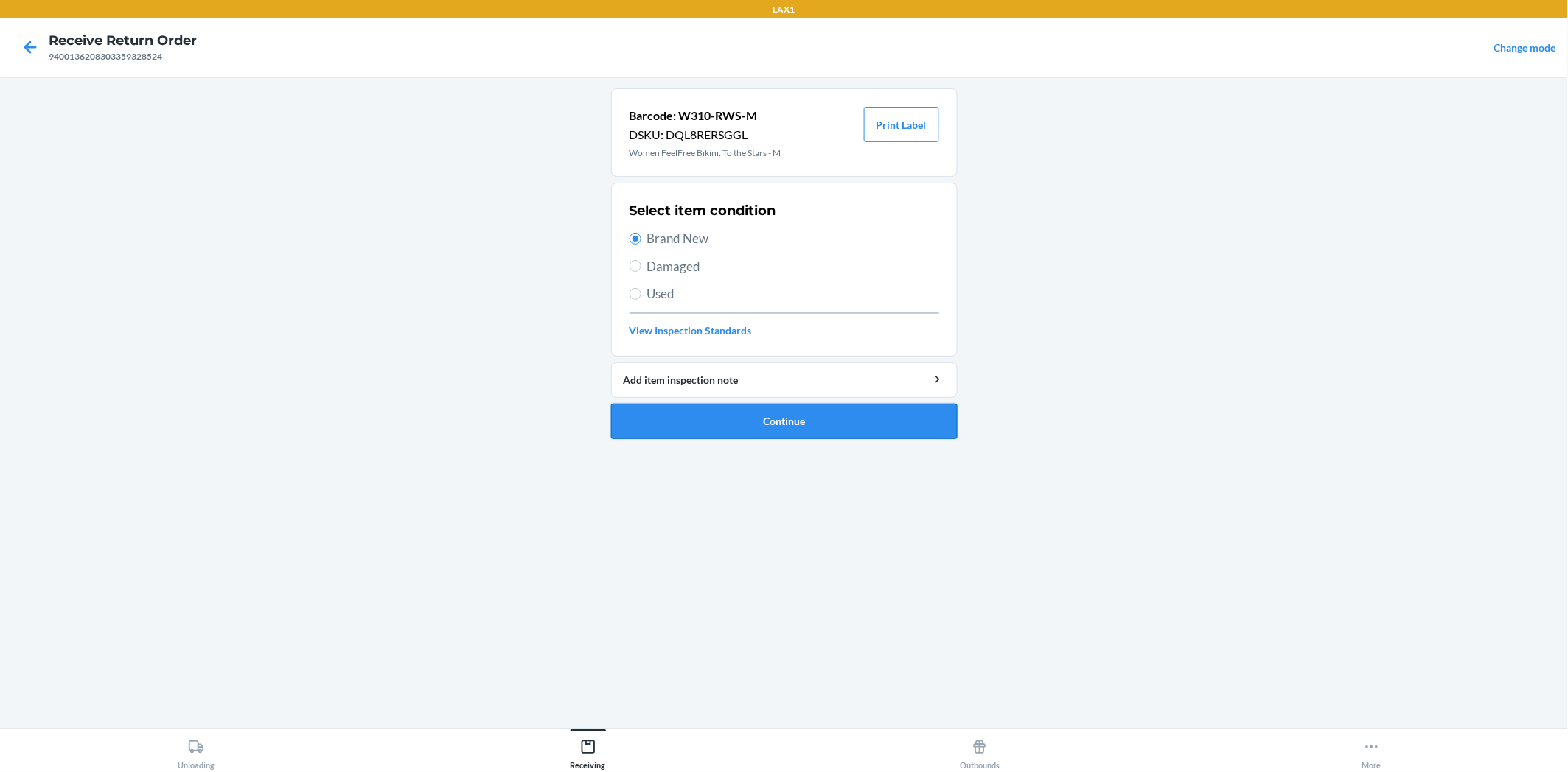
click at [790, 429] on button "Continue" at bounding box center [784, 421] width 346 height 36
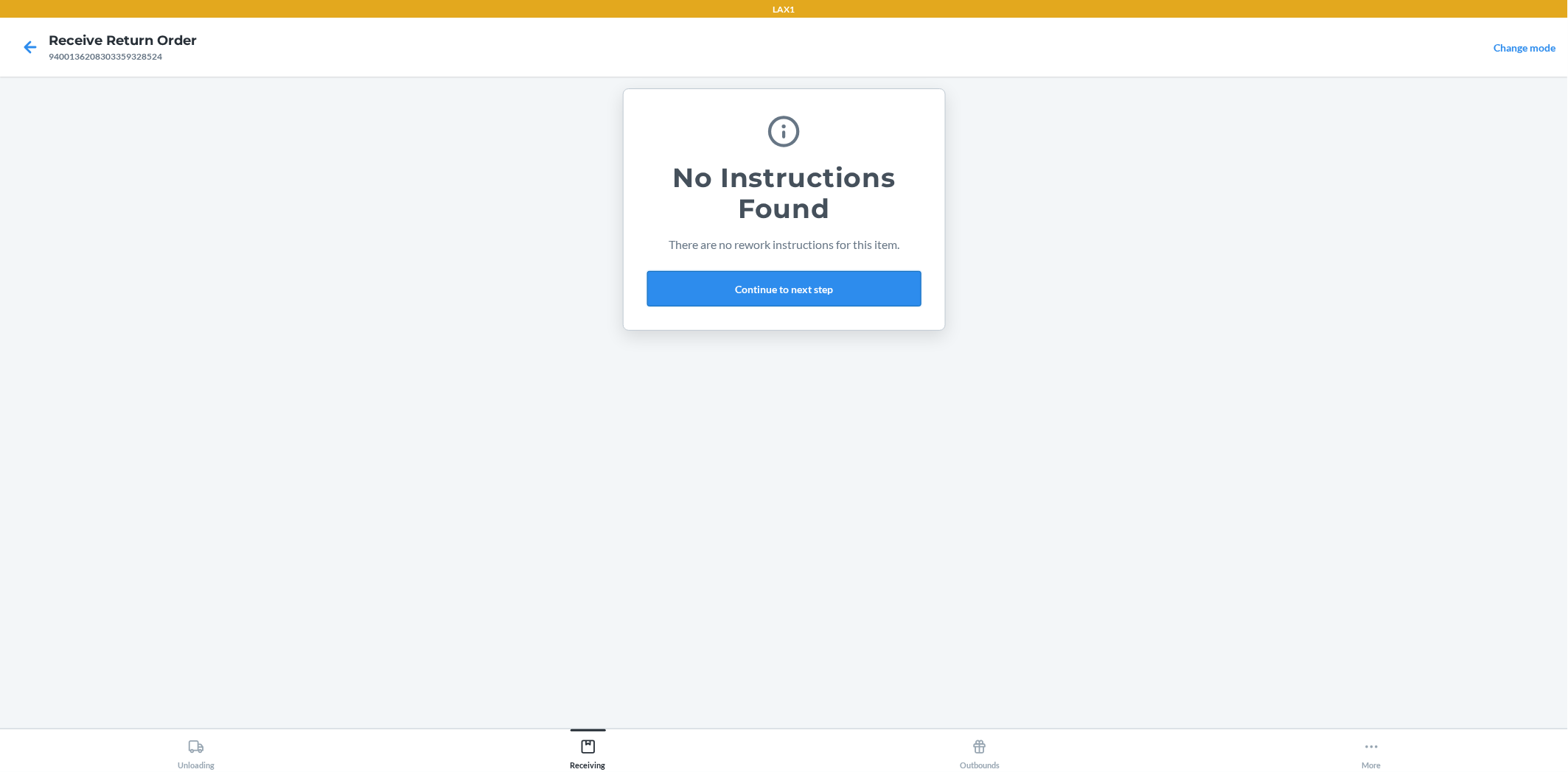
click at [840, 293] on button "Continue to next step" at bounding box center [784, 289] width 274 height 36
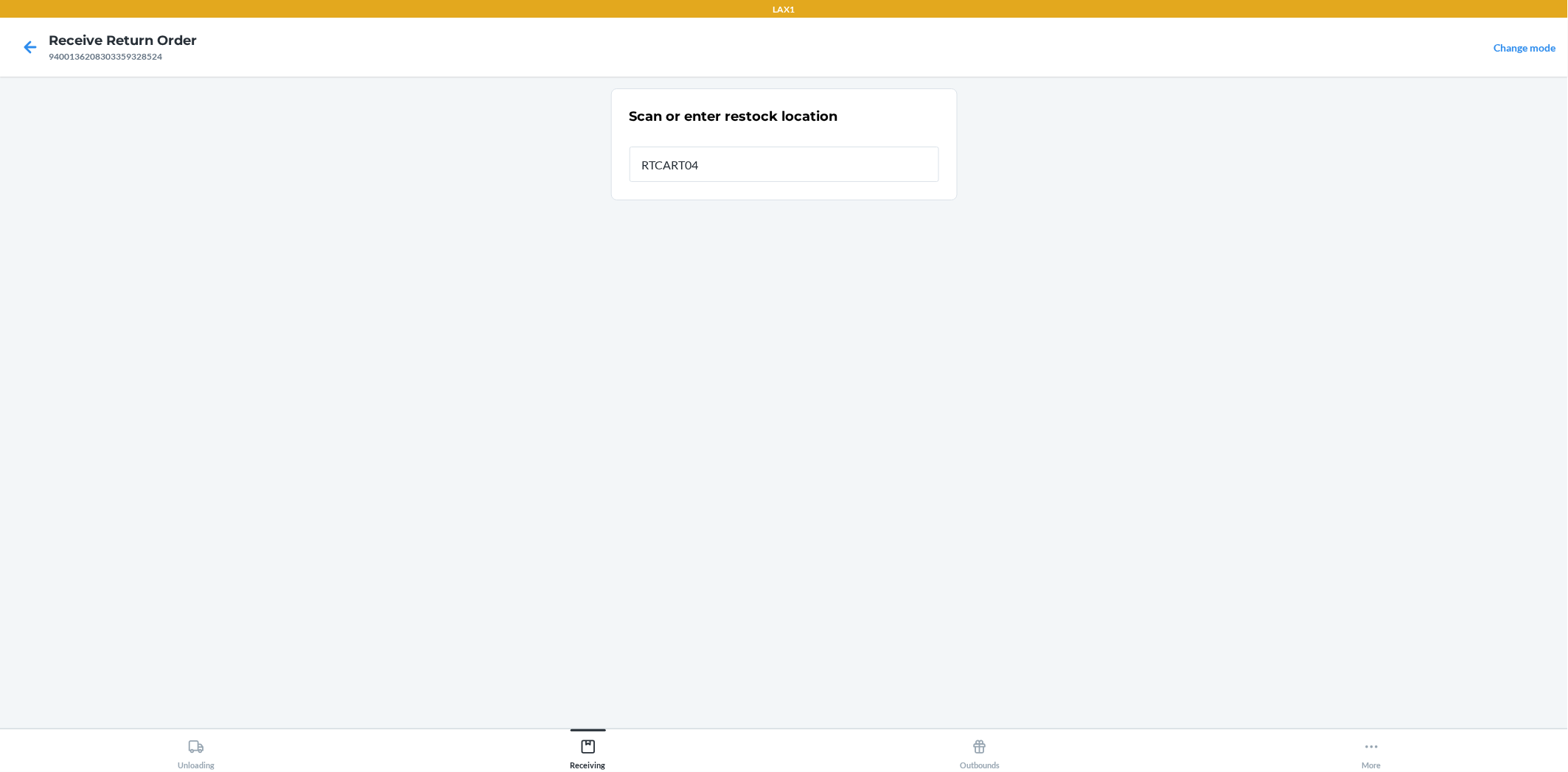
type input "RTCART042"
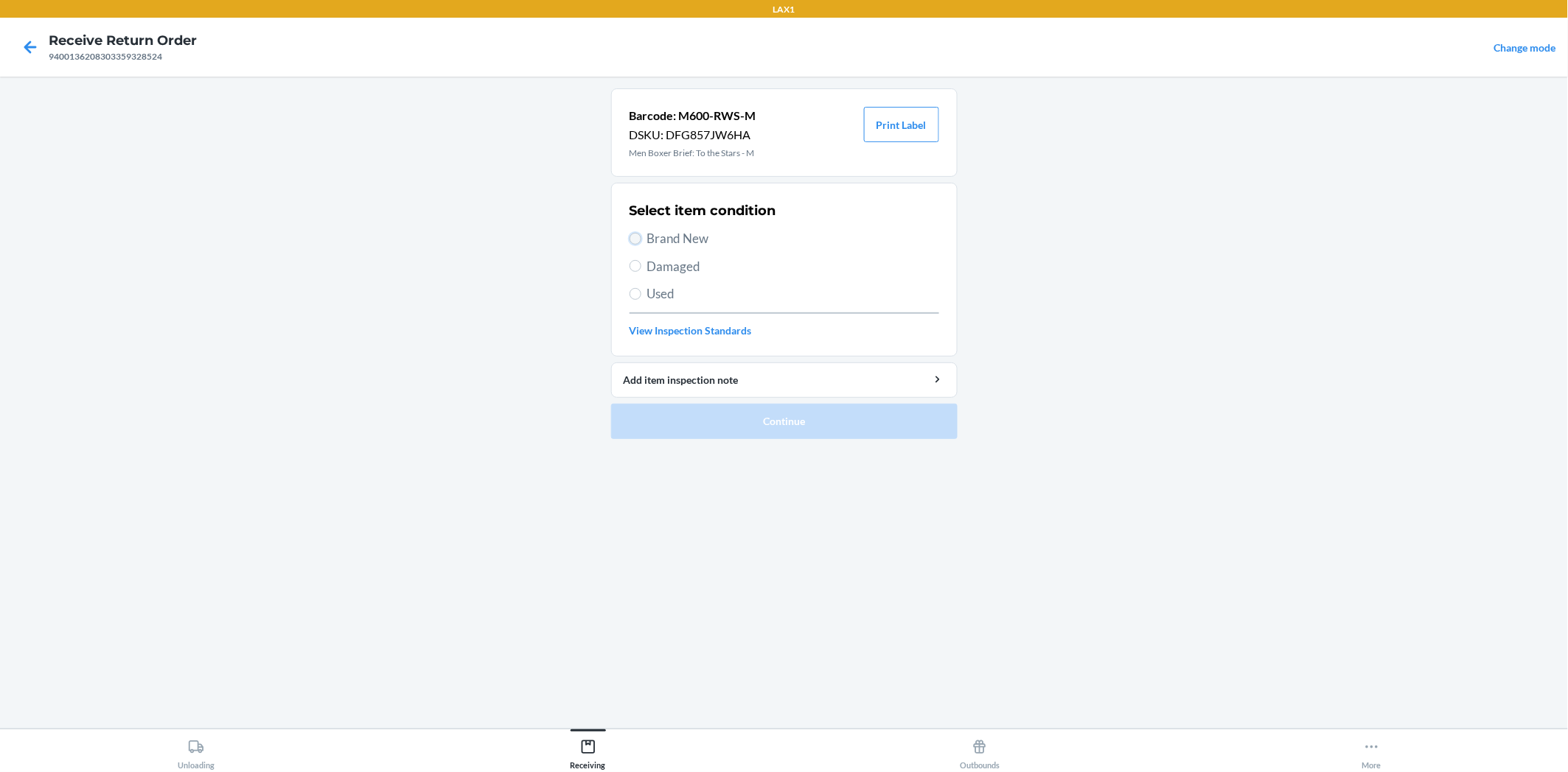
click at [631, 236] on input "Brand New" at bounding box center [635, 239] width 12 height 12
radio input "true"
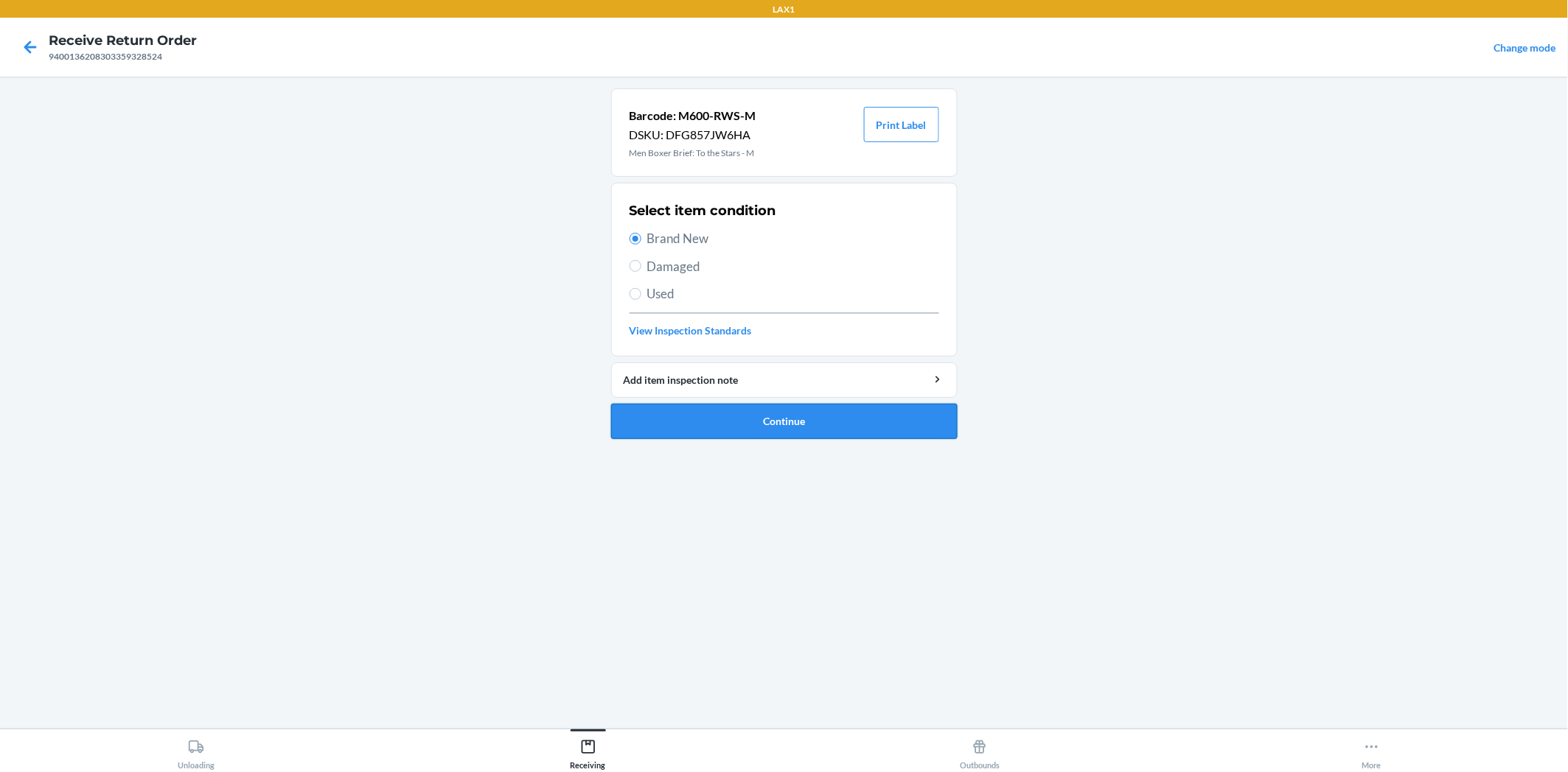
click at [775, 411] on button "Continue" at bounding box center [784, 421] width 346 height 36
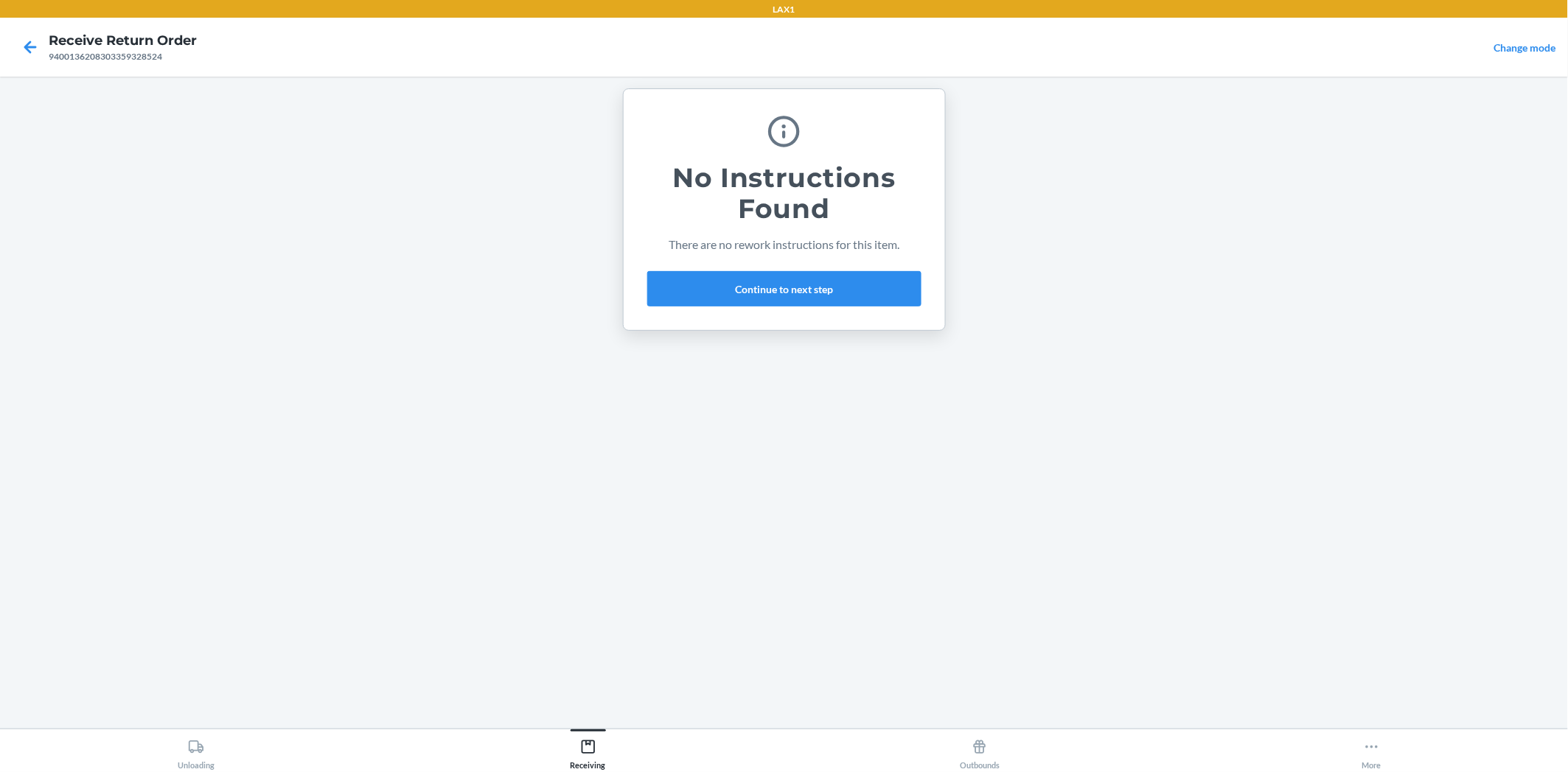
click at [804, 265] on div "No Instructions Found There are no rework instructions for this item. Continue …" at bounding box center [784, 209] width 274 height 206
drag, startPoint x: 820, startPoint y: 282, endPoint x: 830, endPoint y: 284, distance: 10.2
click at [830, 284] on button "Continue to next step" at bounding box center [784, 289] width 274 height 36
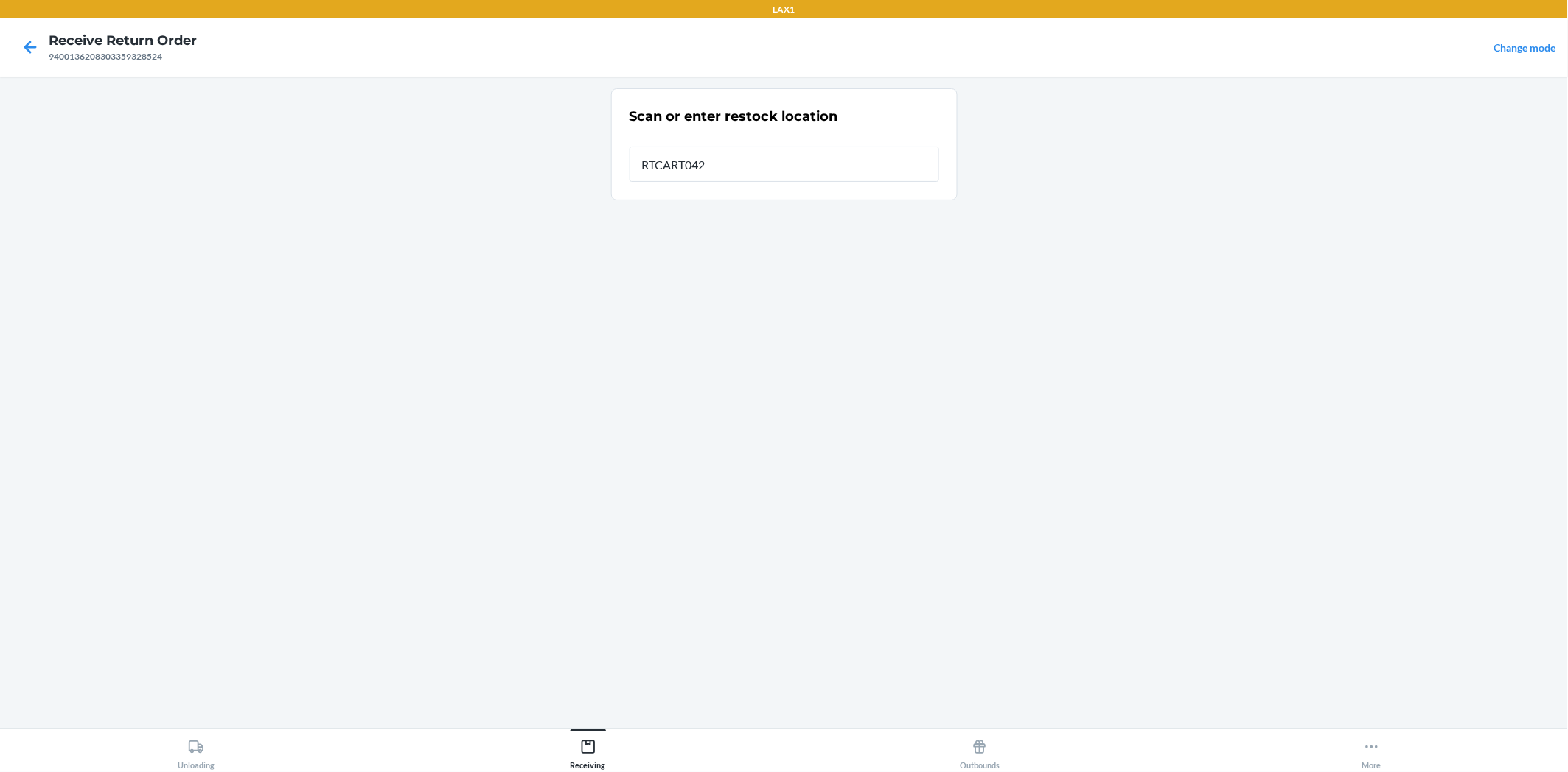
type input "RTCART042"
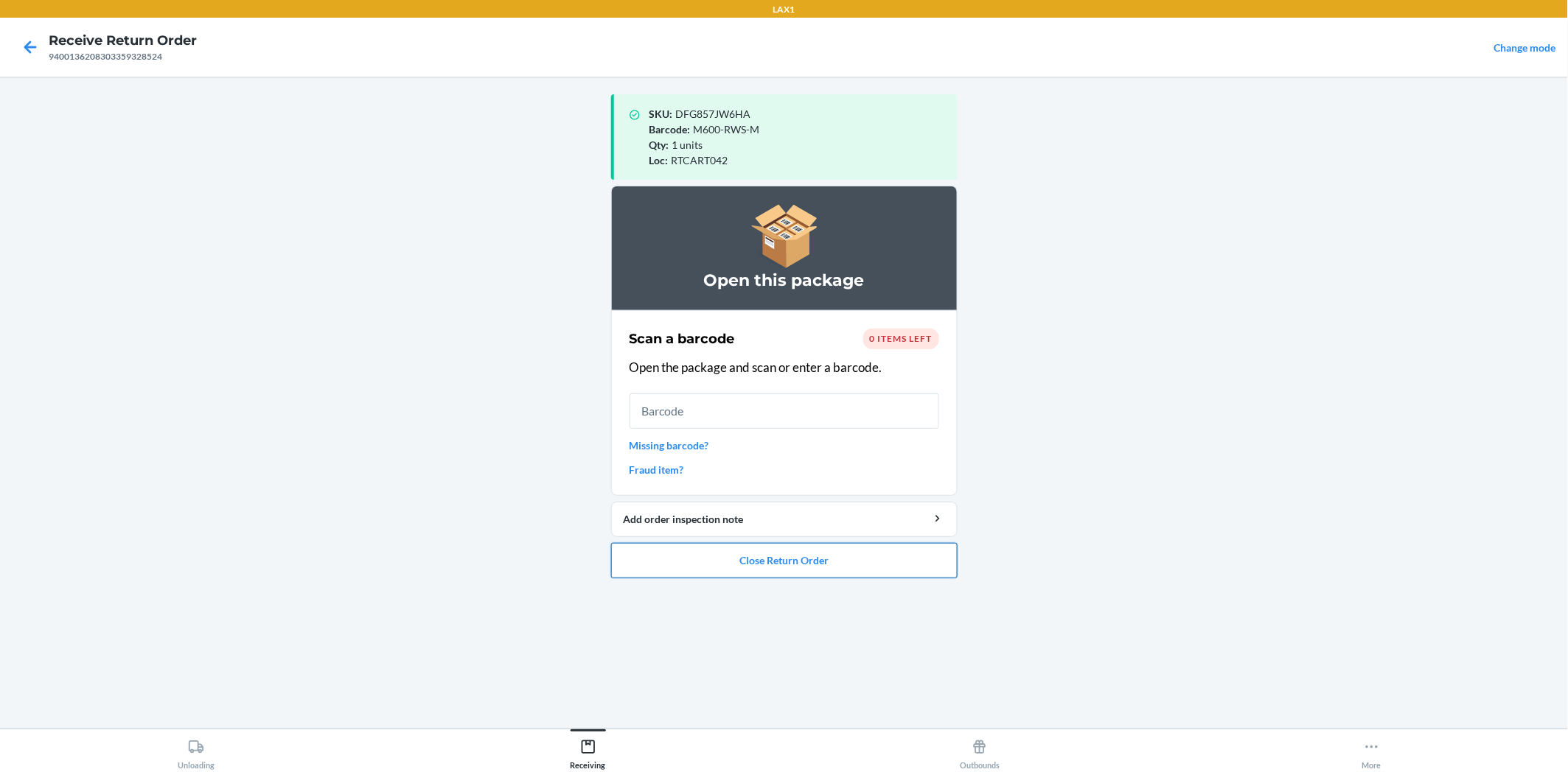
click at [882, 553] on button "Close Return Order" at bounding box center [784, 560] width 346 height 36
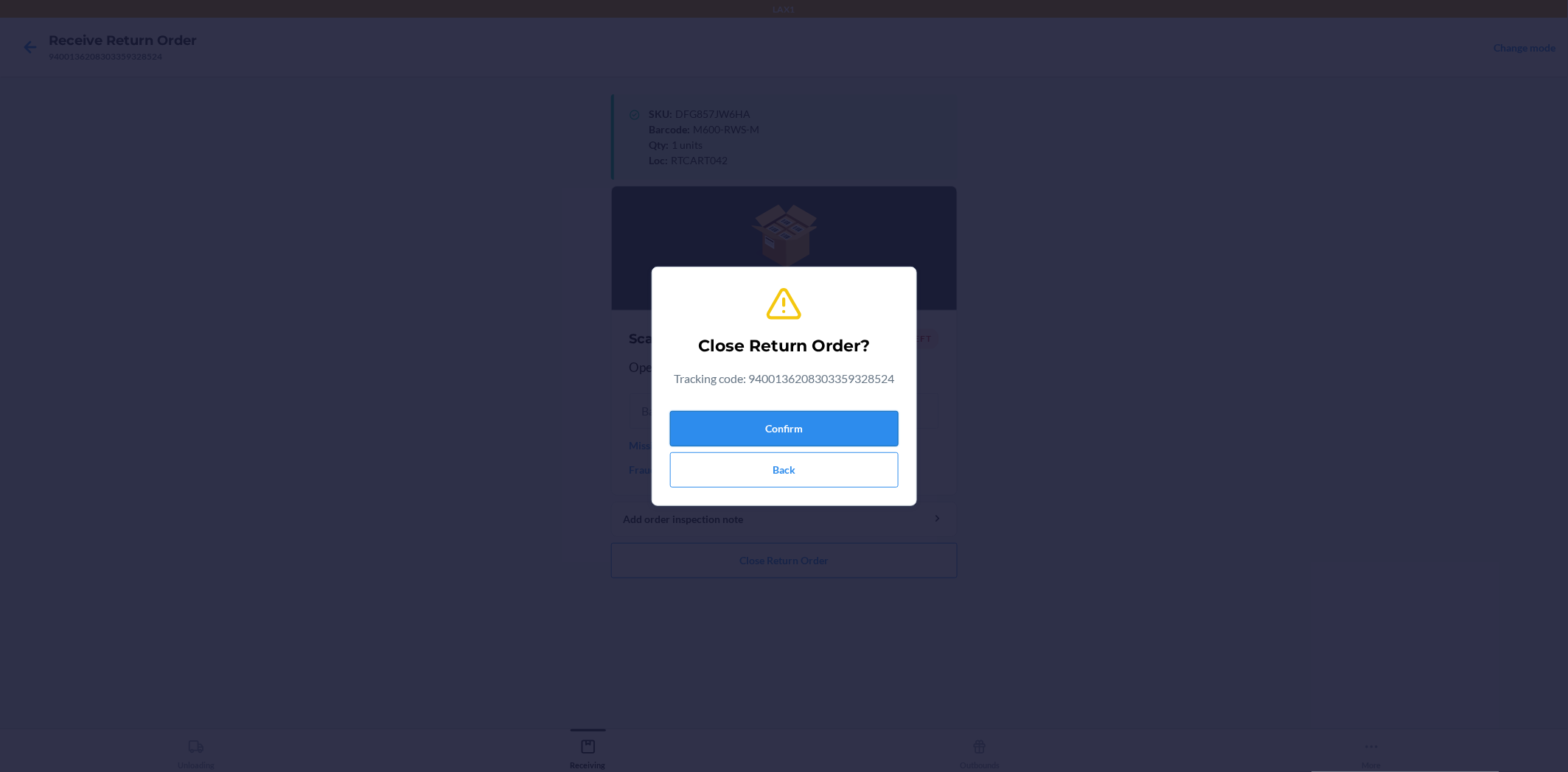
click at [844, 431] on button "Confirm" at bounding box center [784, 429] width 228 height 36
